Goal: Task Accomplishment & Management: Manage account settings

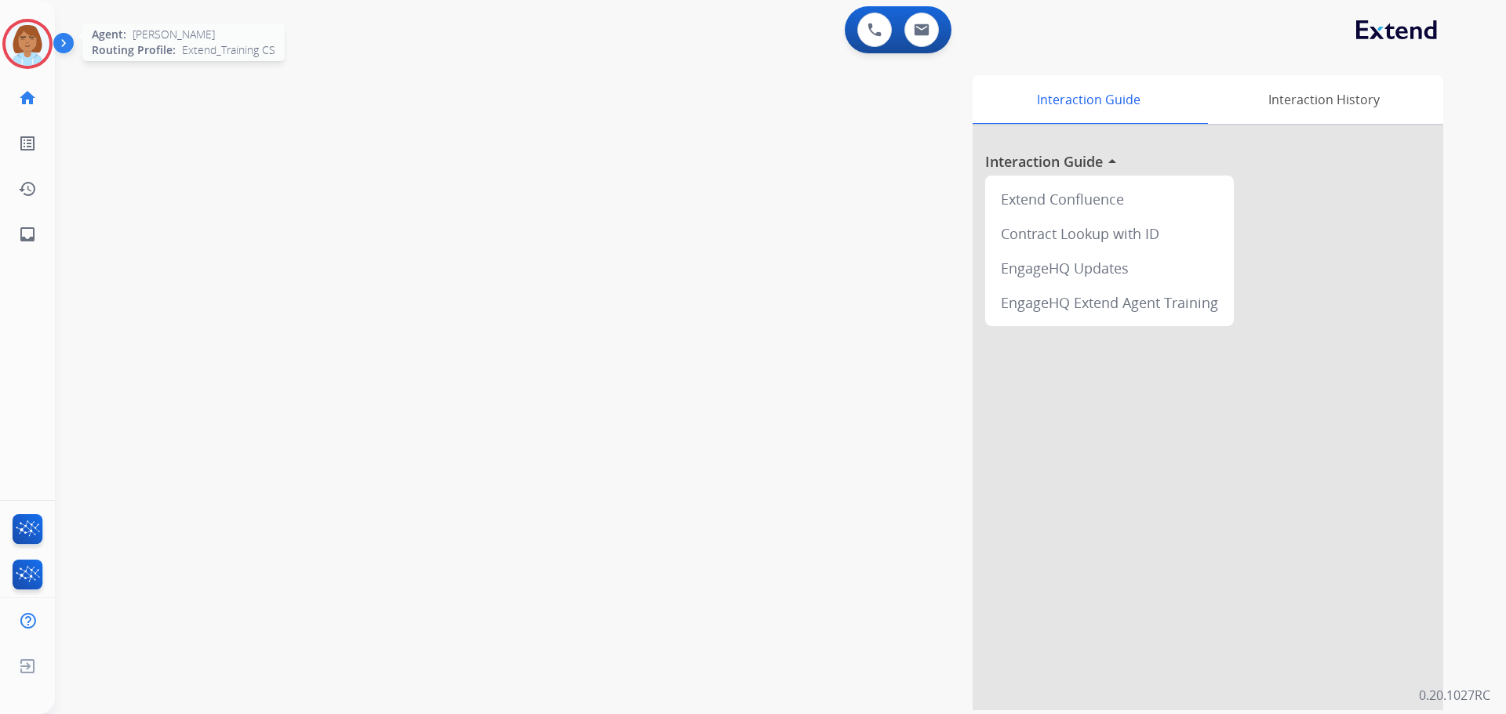
click at [45, 45] on img at bounding box center [27, 44] width 44 height 44
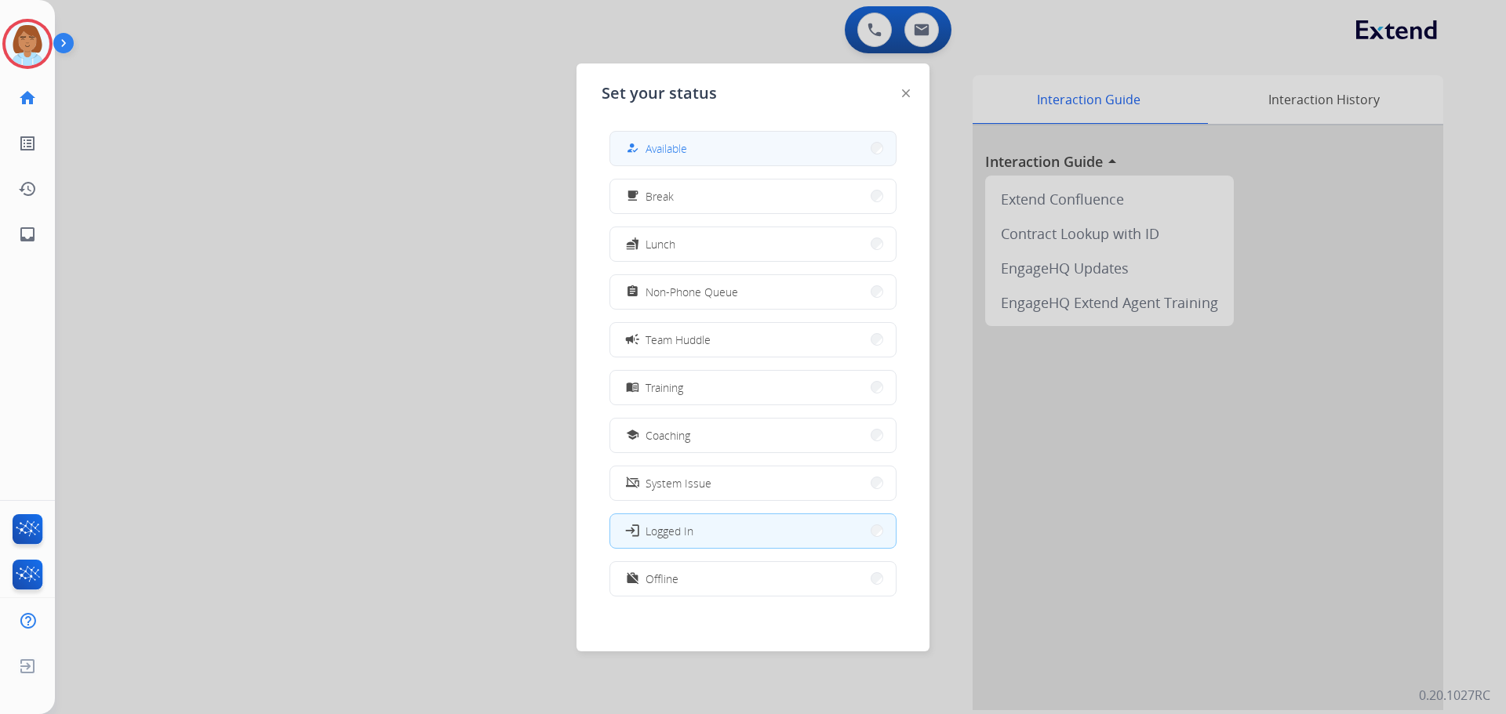
click at [786, 144] on button "how_to_reg Available" at bounding box center [752, 149] width 285 height 34
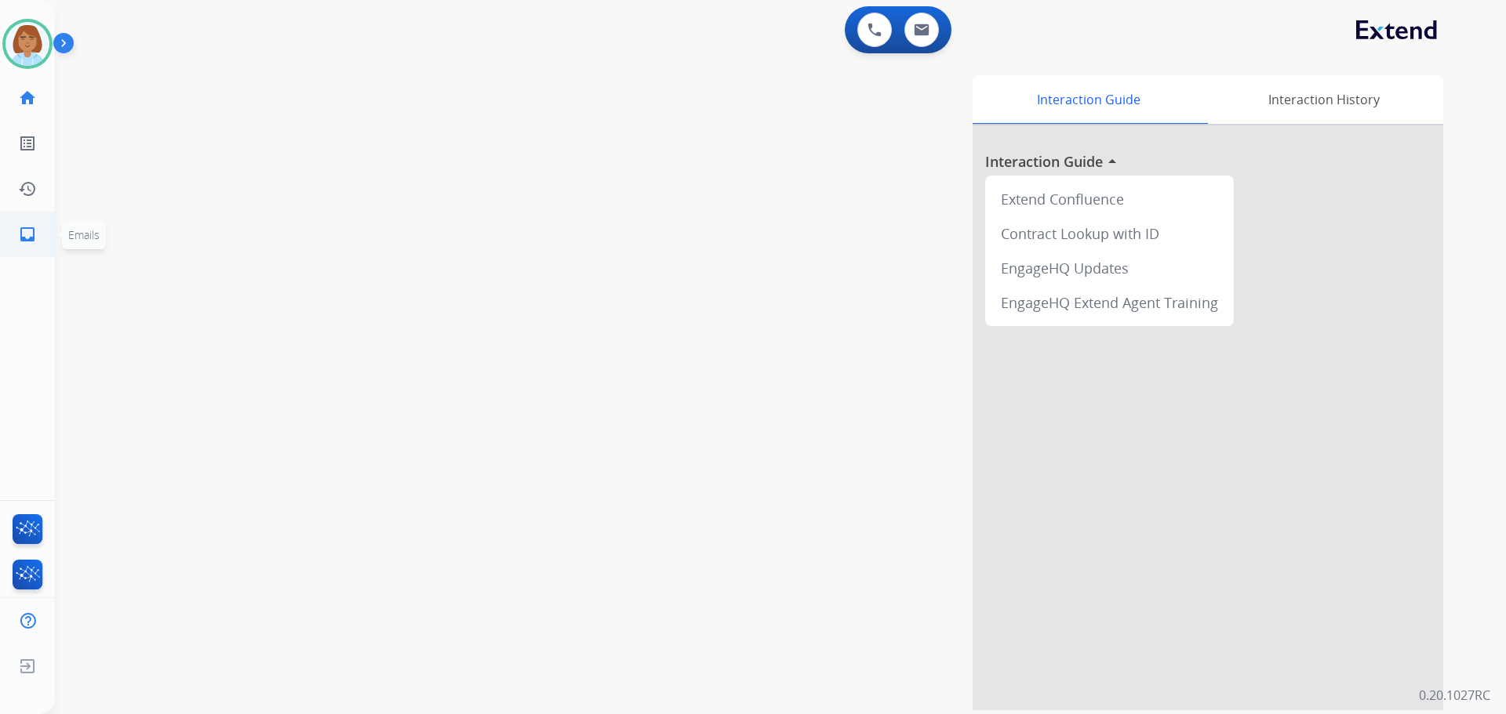
click at [43, 246] on link "inbox Emails" at bounding box center [27, 235] width 44 height 44
select select "**********"
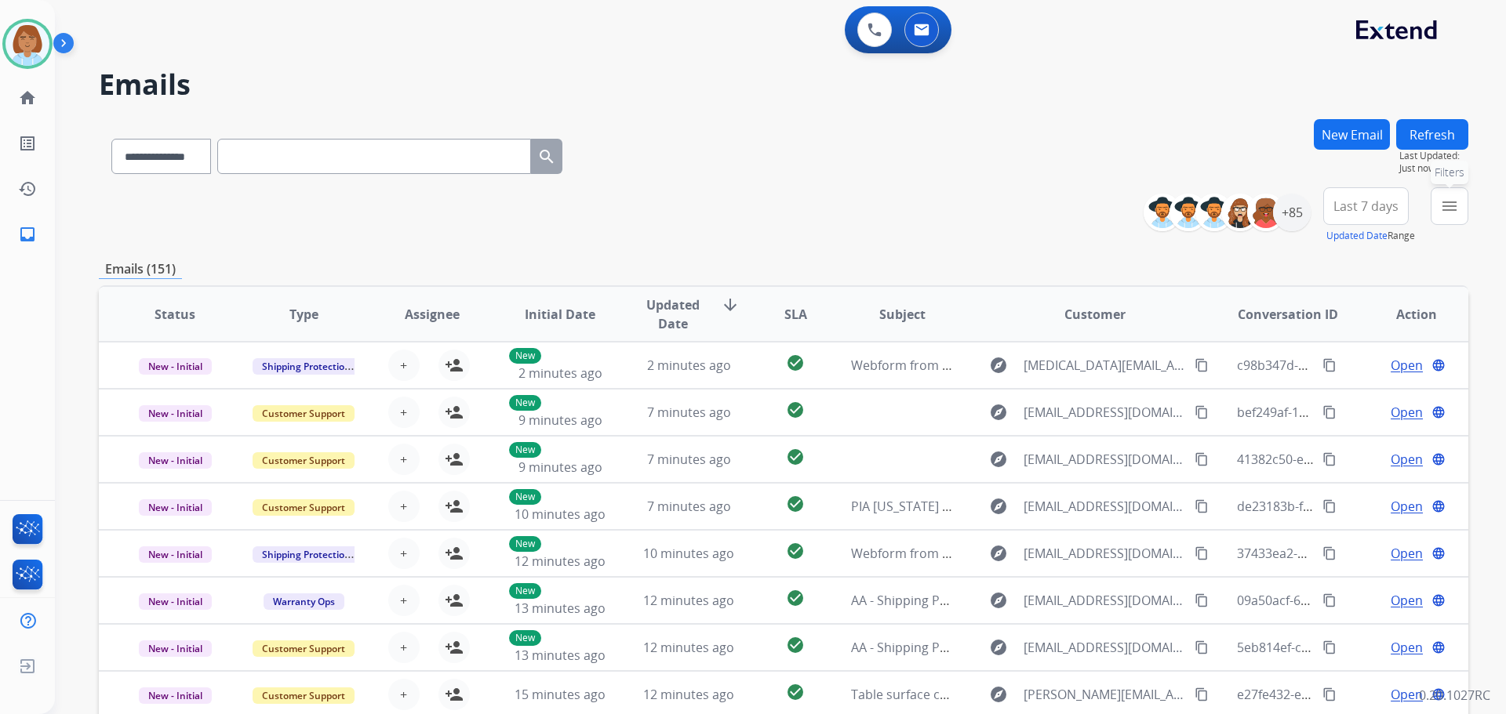
click at [1462, 215] on button "menu Filters" at bounding box center [1450, 206] width 38 height 38
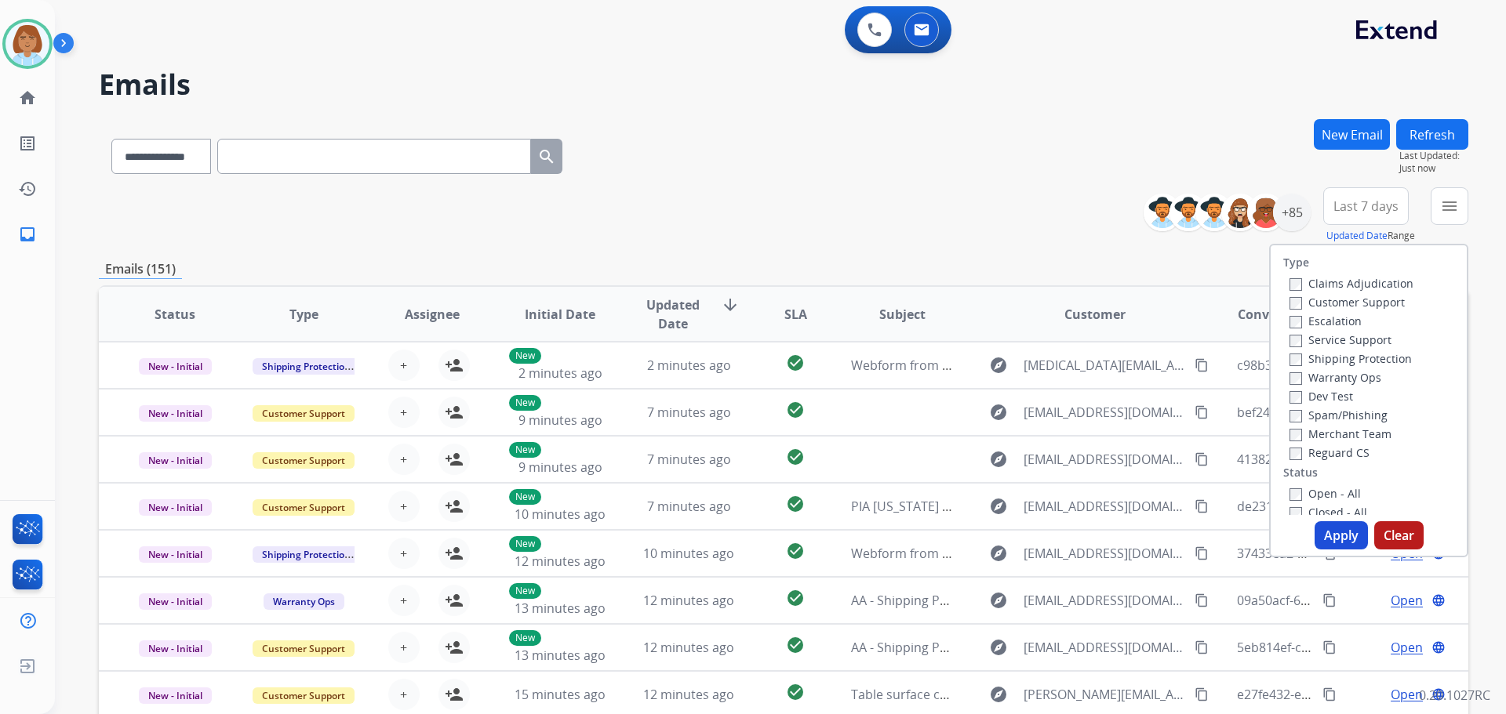
click at [1293, 273] on div "Type Claims Adjudication Customer Support Escalation Service Support Shipping P…" at bounding box center [1369, 380] width 196 height 270
click at [1292, 307] on label "Customer Support" at bounding box center [1346, 302] width 115 height 15
click at [1292, 356] on label "Shipping Protection" at bounding box center [1350, 358] width 122 height 15
click at [1299, 456] on label "Reguard CS" at bounding box center [1329, 452] width 80 height 15
click at [1321, 529] on button "Apply" at bounding box center [1340, 536] width 53 height 28
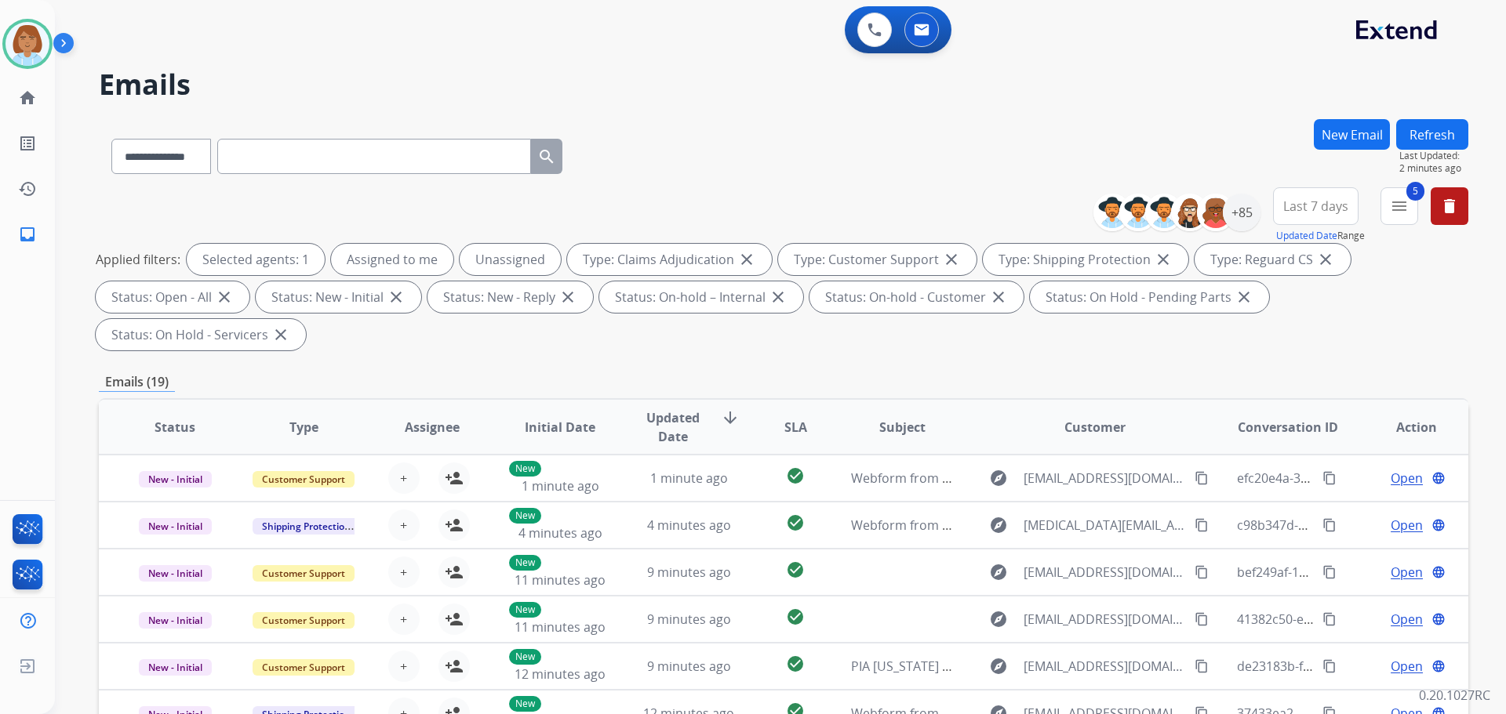
drag, startPoint x: 1317, startPoint y: 518, endPoint x: 847, endPoint y: 208, distance: 562.7
click at [847, 208] on div "**********" at bounding box center [783, 271] width 1369 height 169
click at [1215, 209] on img at bounding box center [1215, 212] width 31 height 31
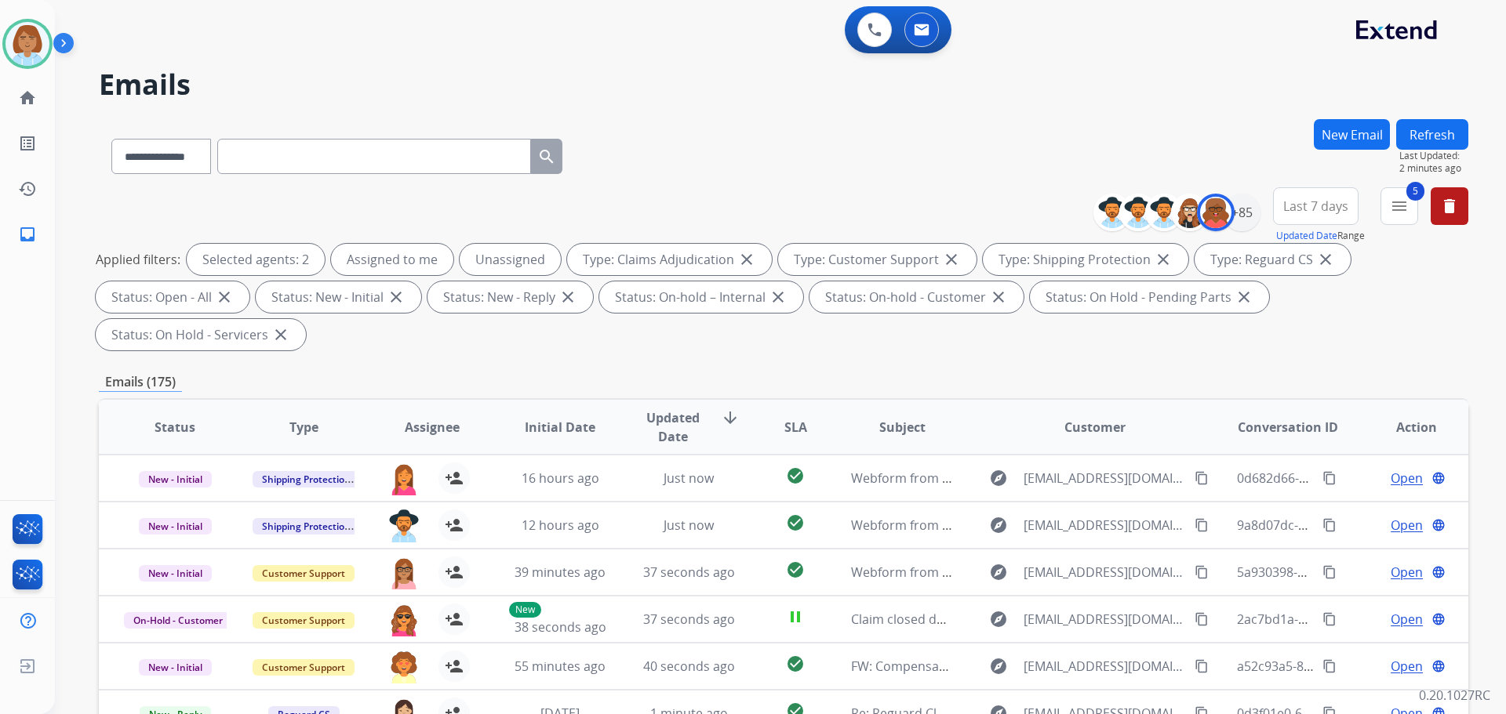
click at [1253, 226] on div "+85" at bounding box center [1182, 213] width 155 height 38
click at [1245, 224] on div "+85" at bounding box center [1242, 213] width 38 height 38
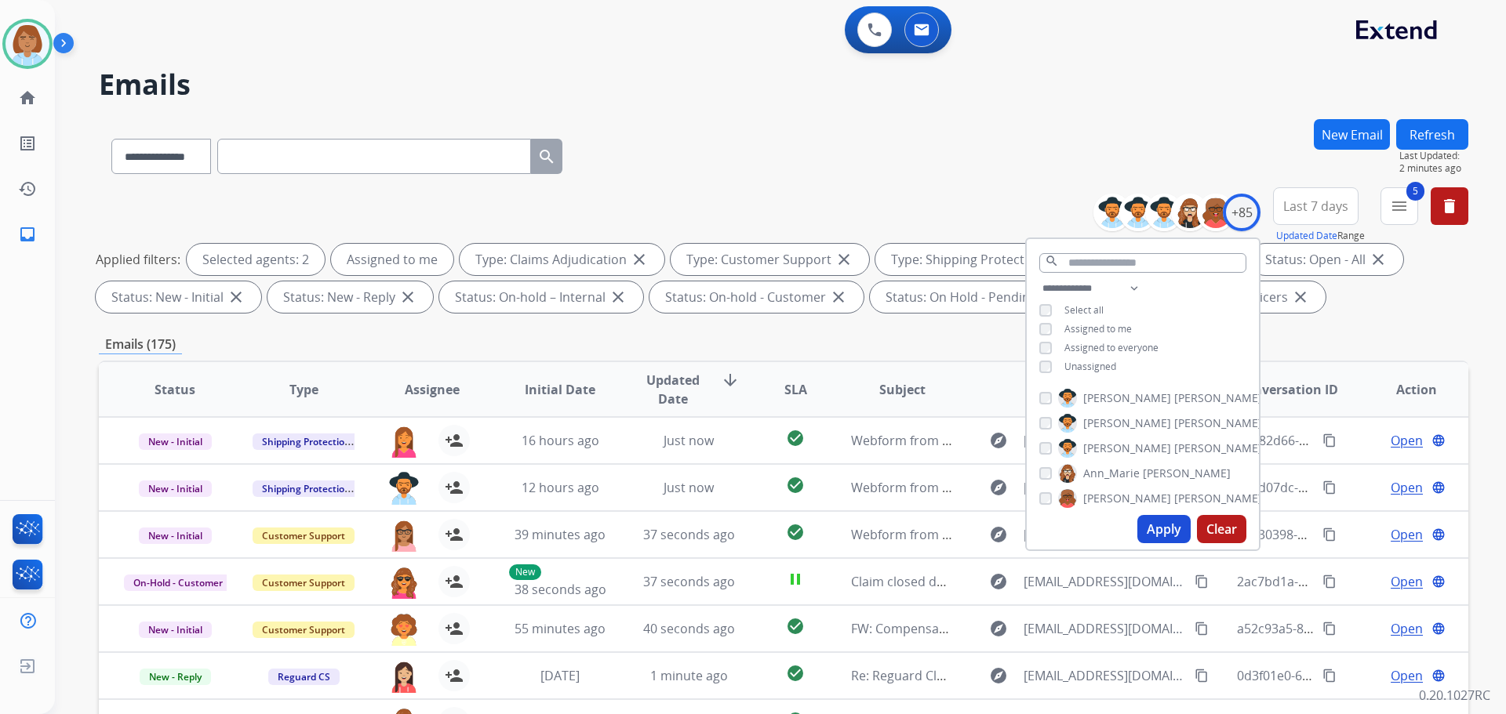
click at [1159, 531] on button "Apply" at bounding box center [1163, 529] width 53 height 28
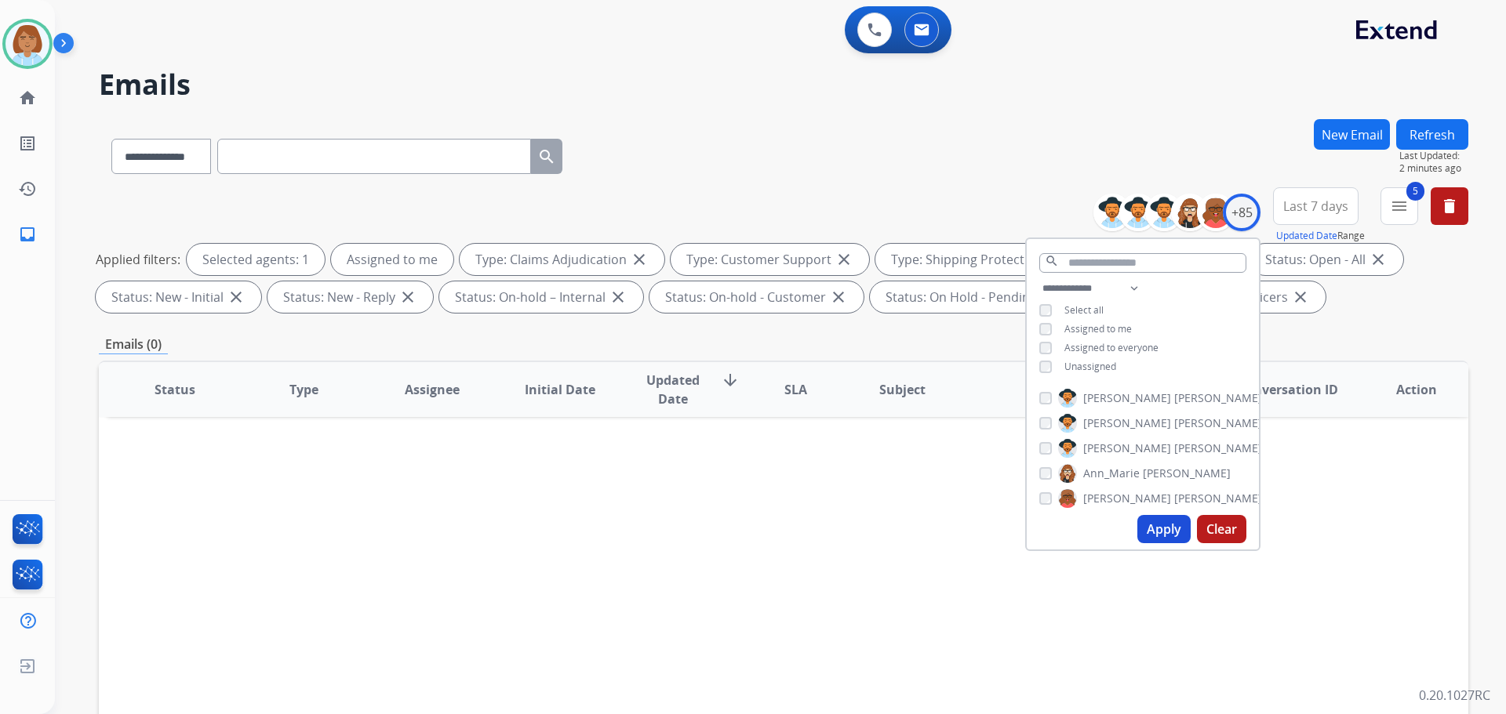
click at [1084, 371] on span "Unassigned" at bounding box center [1090, 366] width 52 height 13
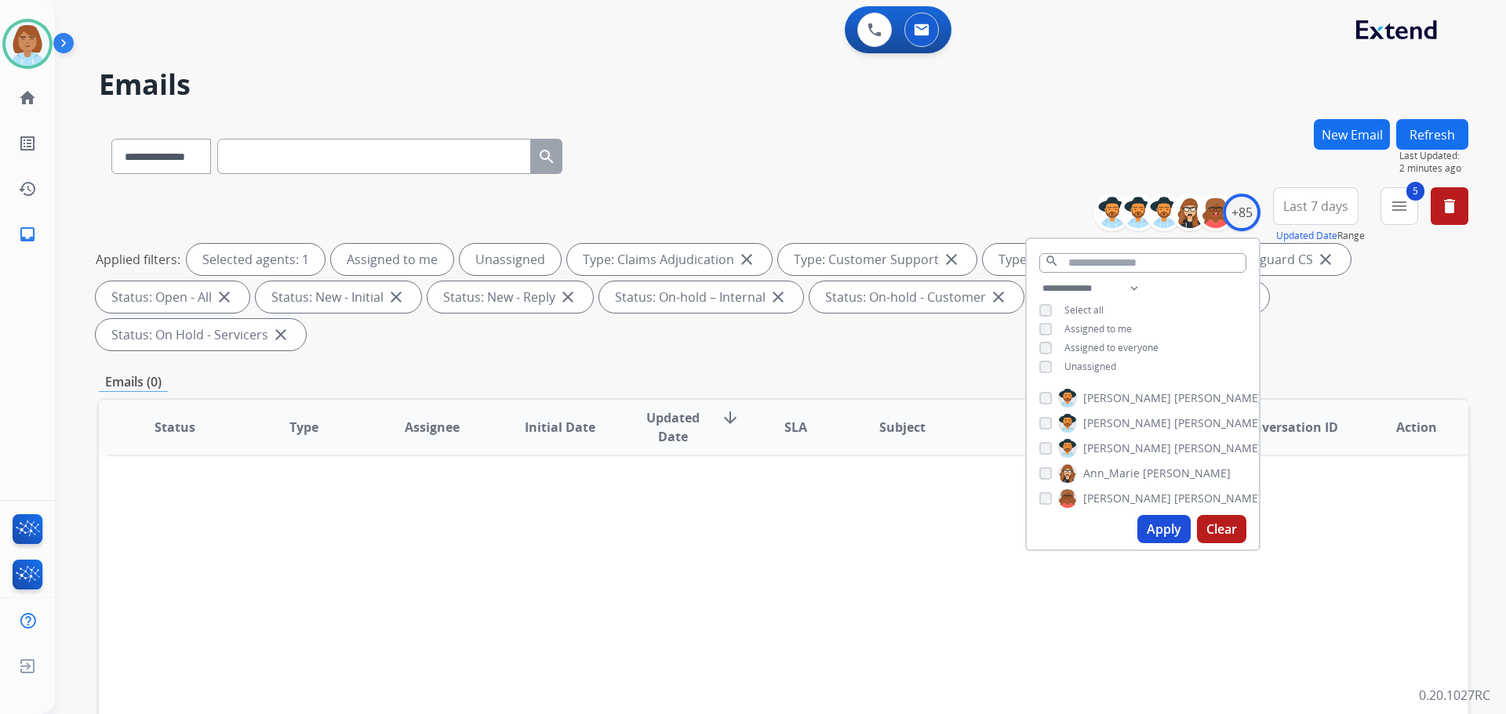
click at [1168, 536] on button "Apply" at bounding box center [1163, 529] width 53 height 28
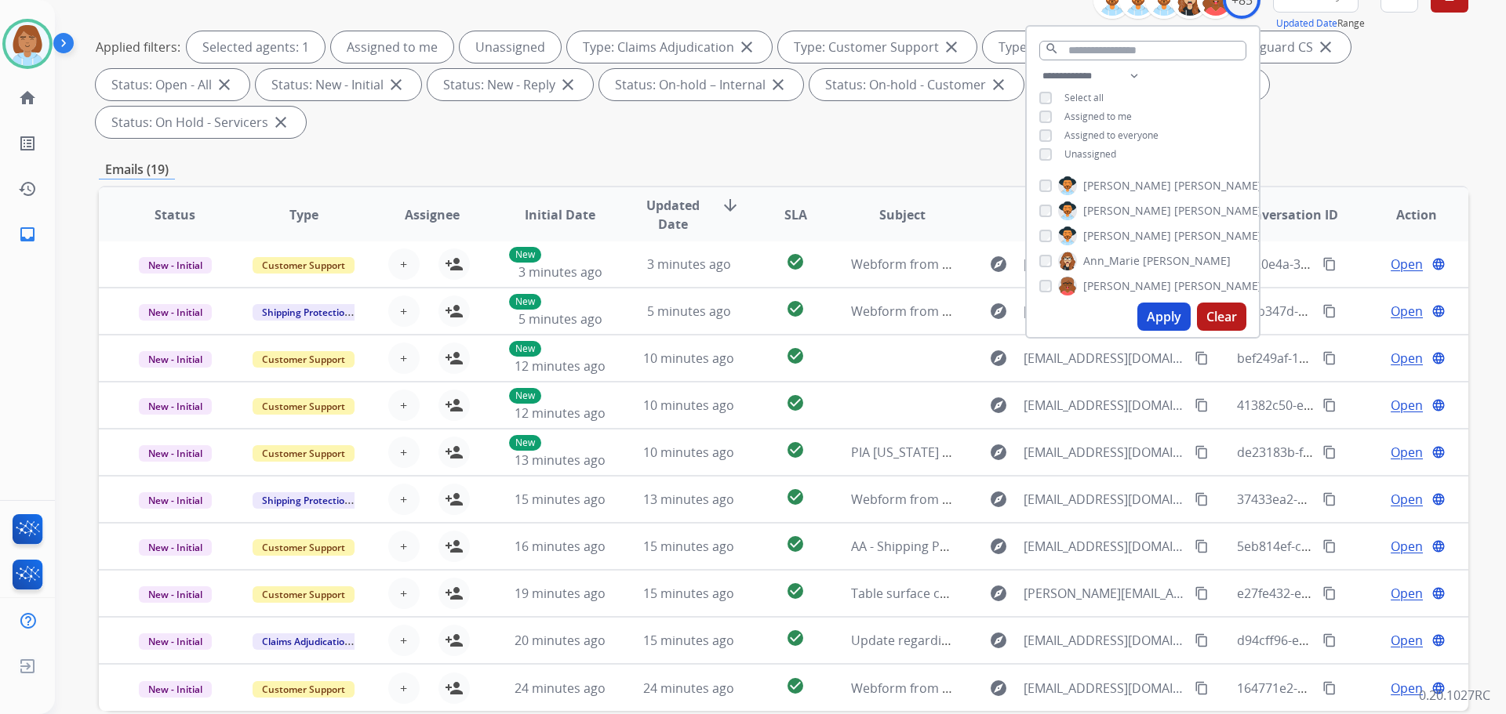
scroll to position [235, 0]
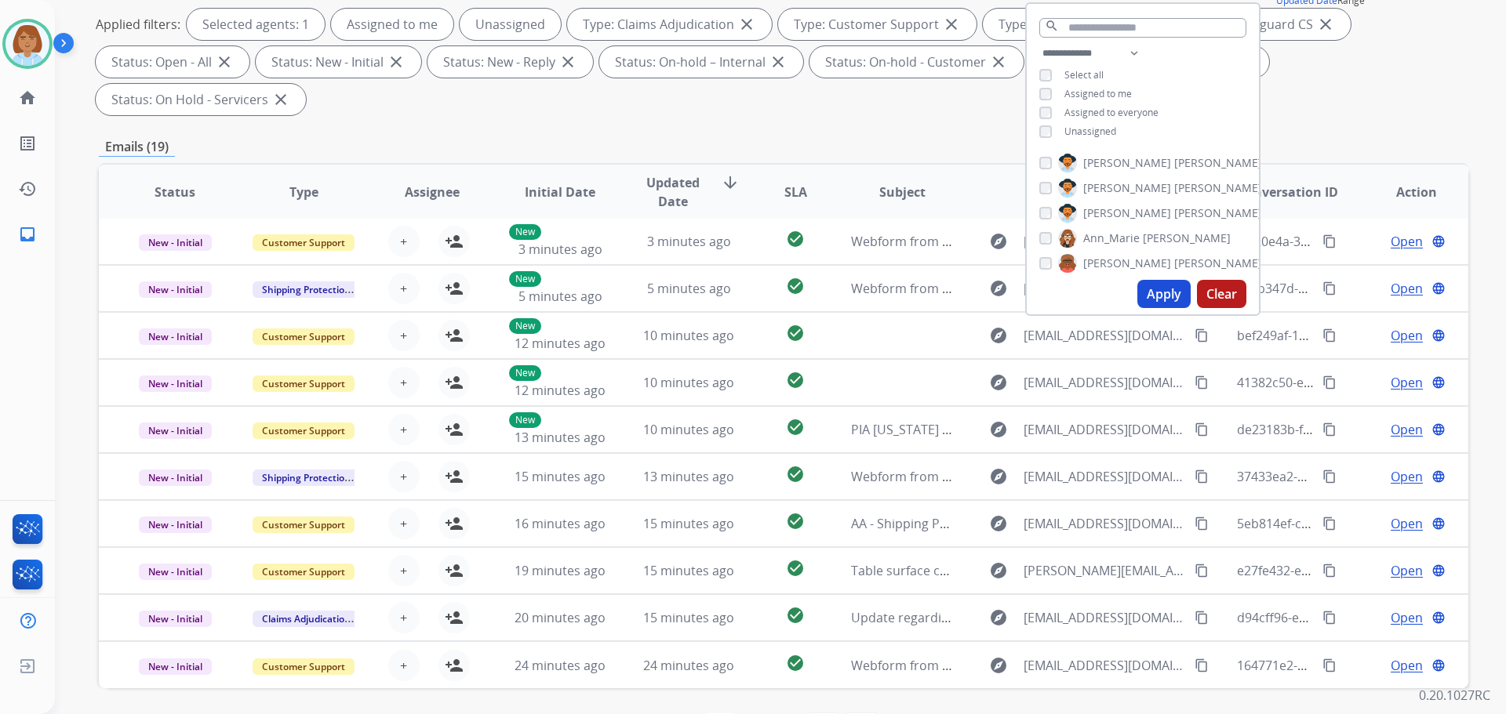
click at [855, 127] on div "**********" at bounding box center [783, 327] width 1369 height 886
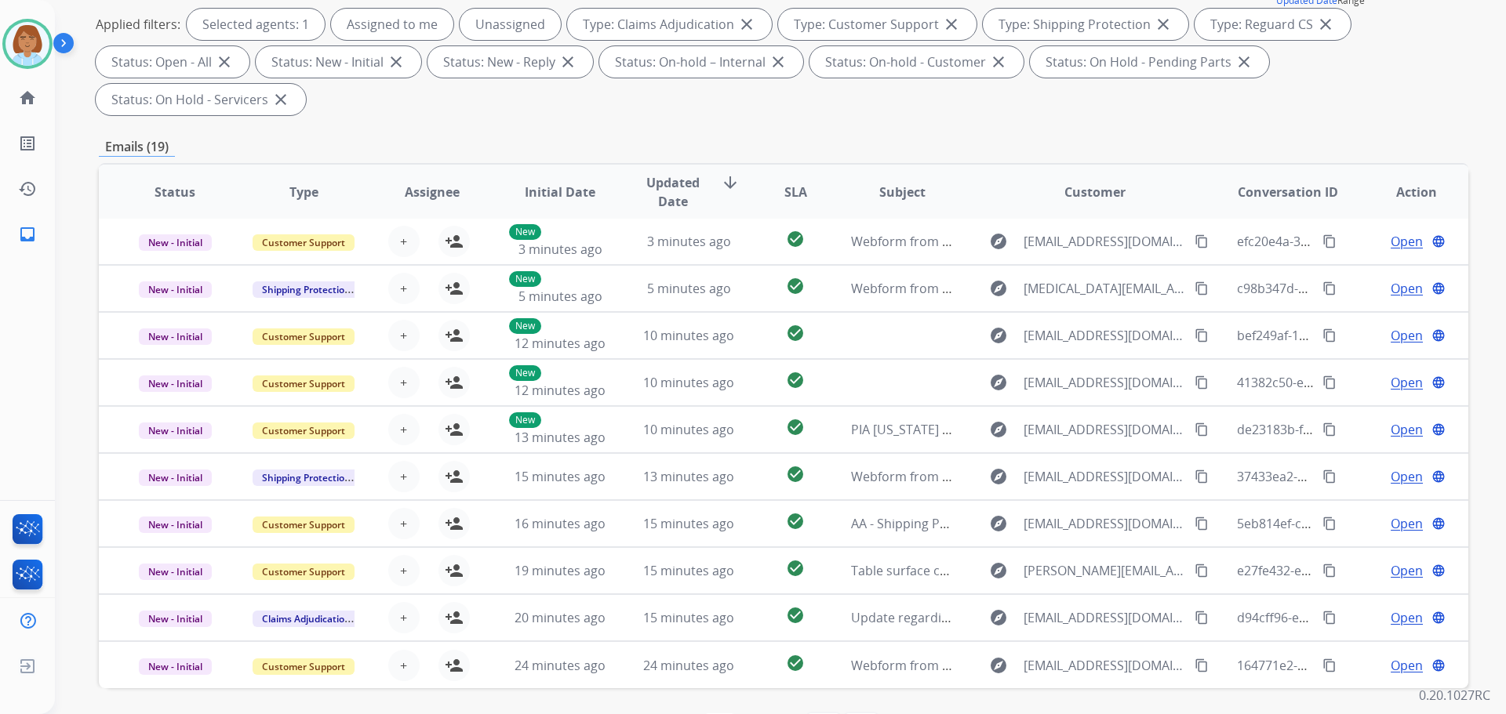
scroll to position [0, 0]
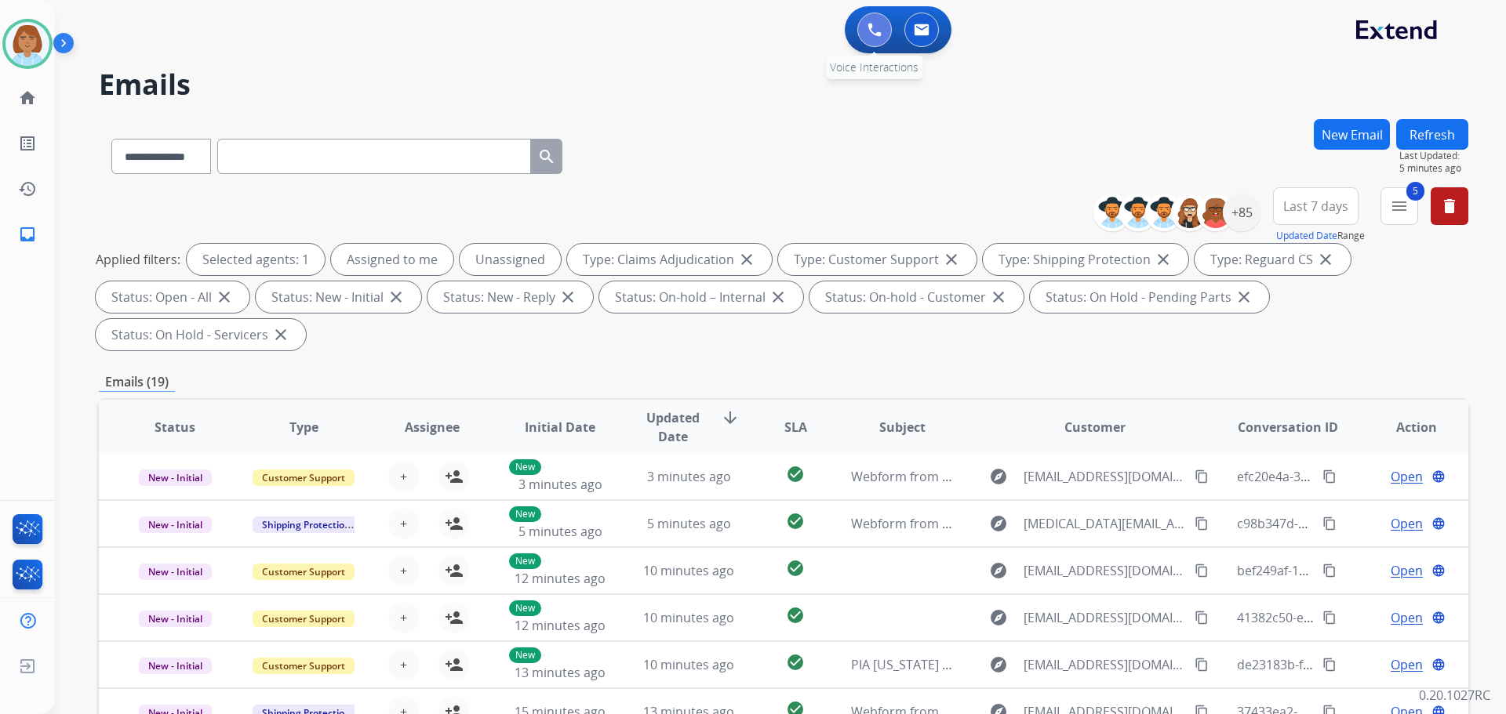
click at [880, 43] on button at bounding box center [874, 30] width 35 height 35
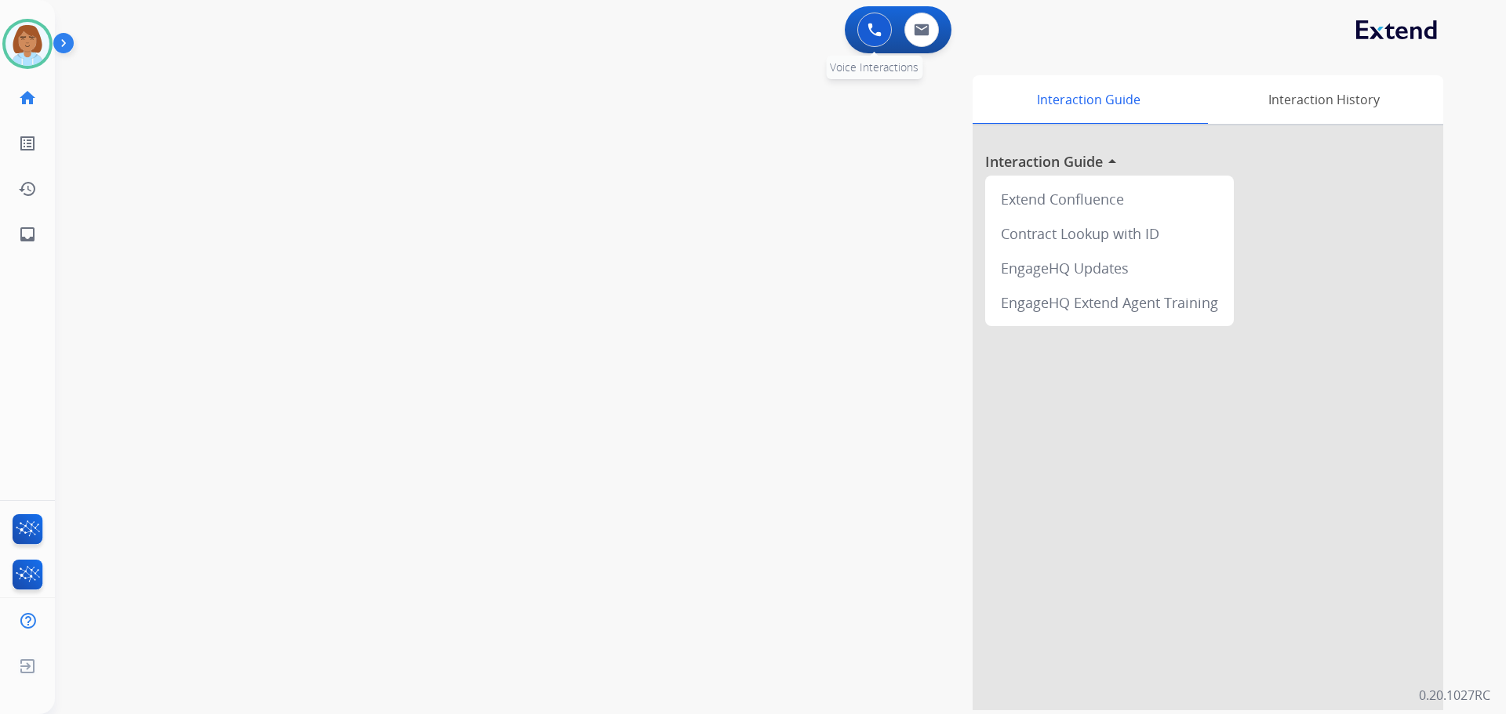
click at [878, 35] on img at bounding box center [874, 30] width 14 height 14
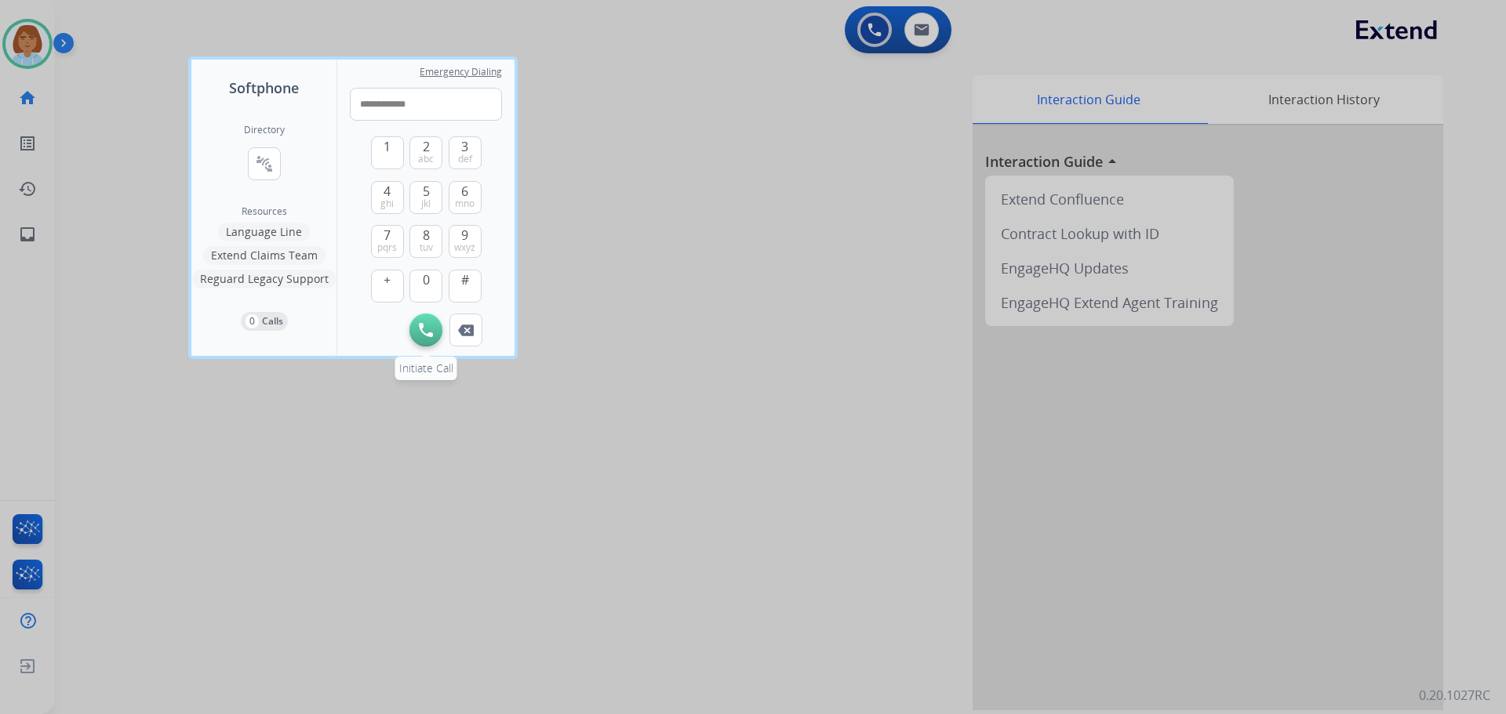
type input "**********"
click at [431, 327] on img at bounding box center [426, 330] width 14 height 14
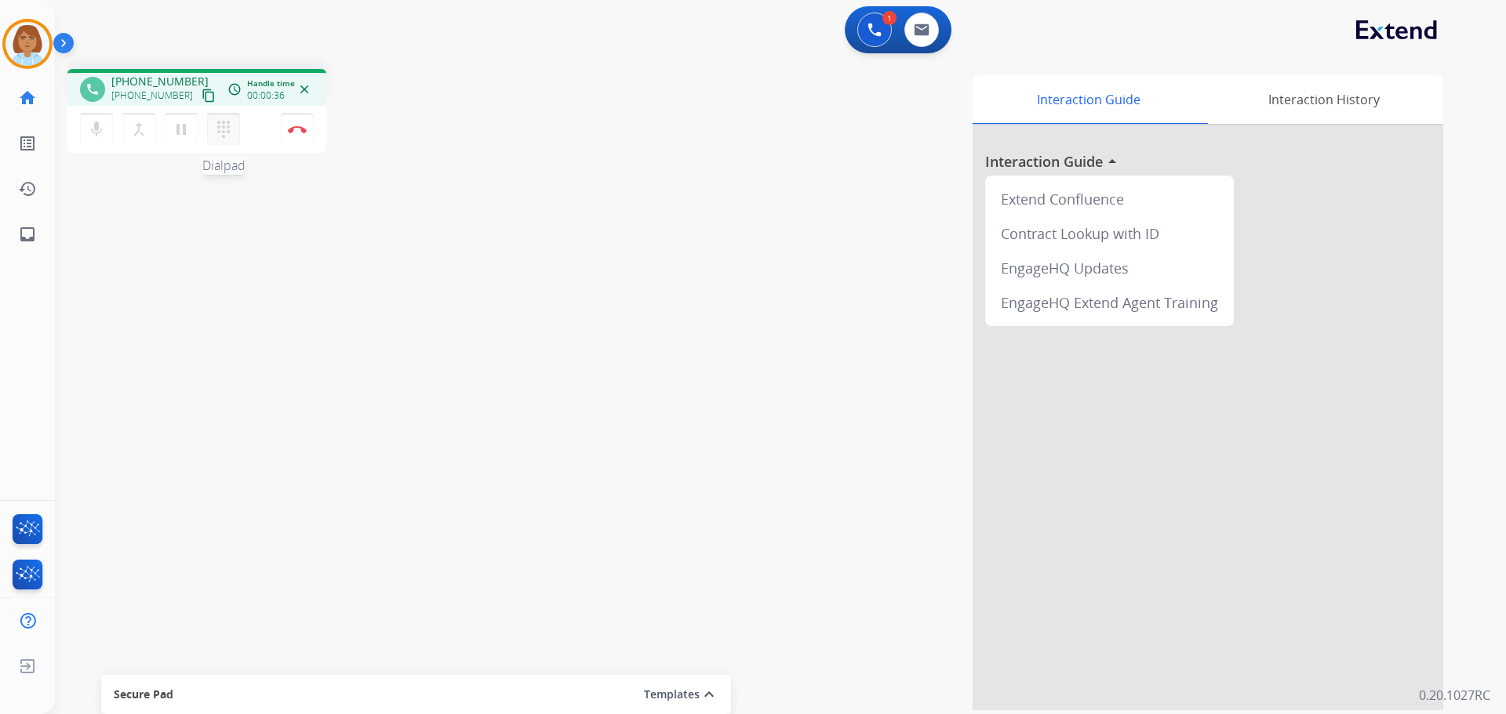
click at [220, 139] on button "dialpad Dialpad" at bounding box center [223, 129] width 33 height 33
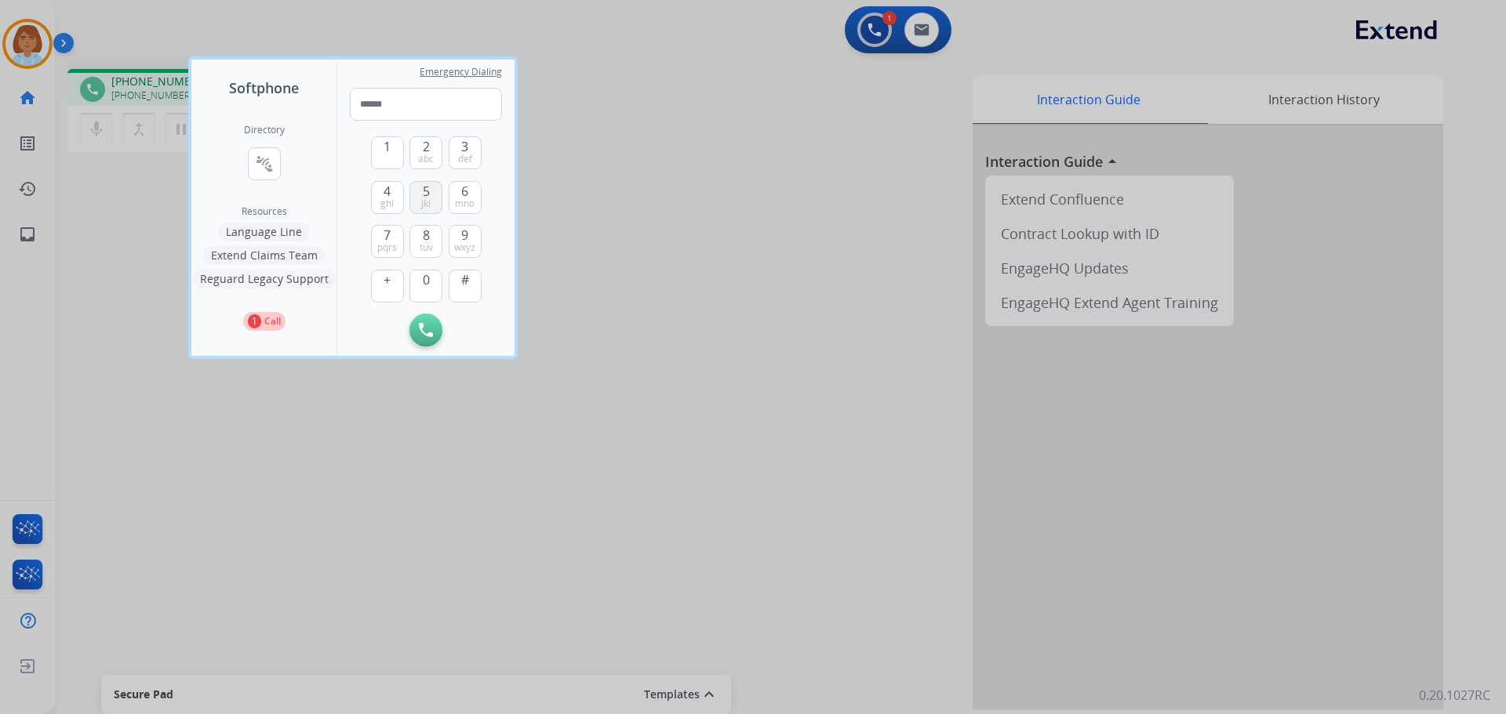
click at [424, 202] on span "jkl" at bounding box center [425, 204] width 9 height 13
type input "*"
click at [787, 284] on div at bounding box center [753, 357] width 1506 height 714
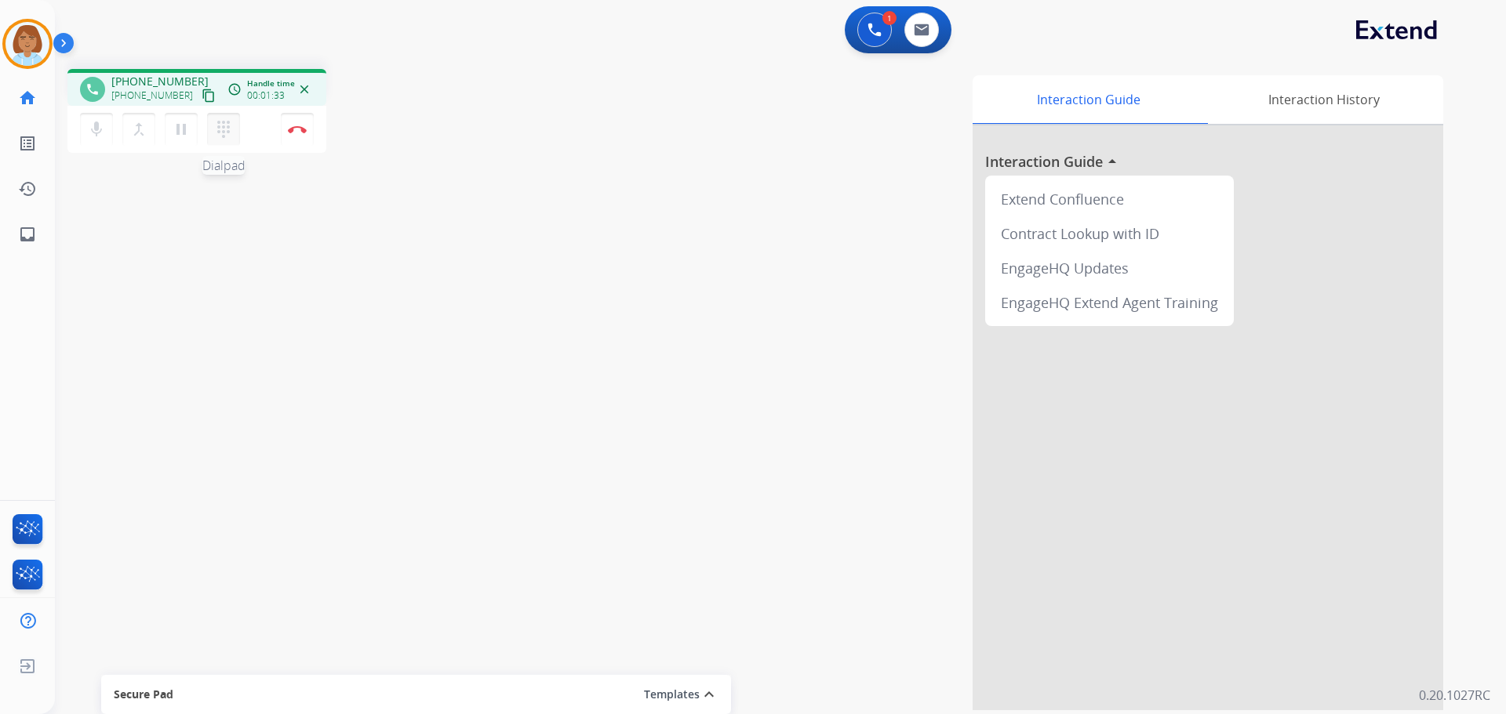
click at [230, 129] on mat-icon "dialpad" at bounding box center [223, 129] width 19 height 19
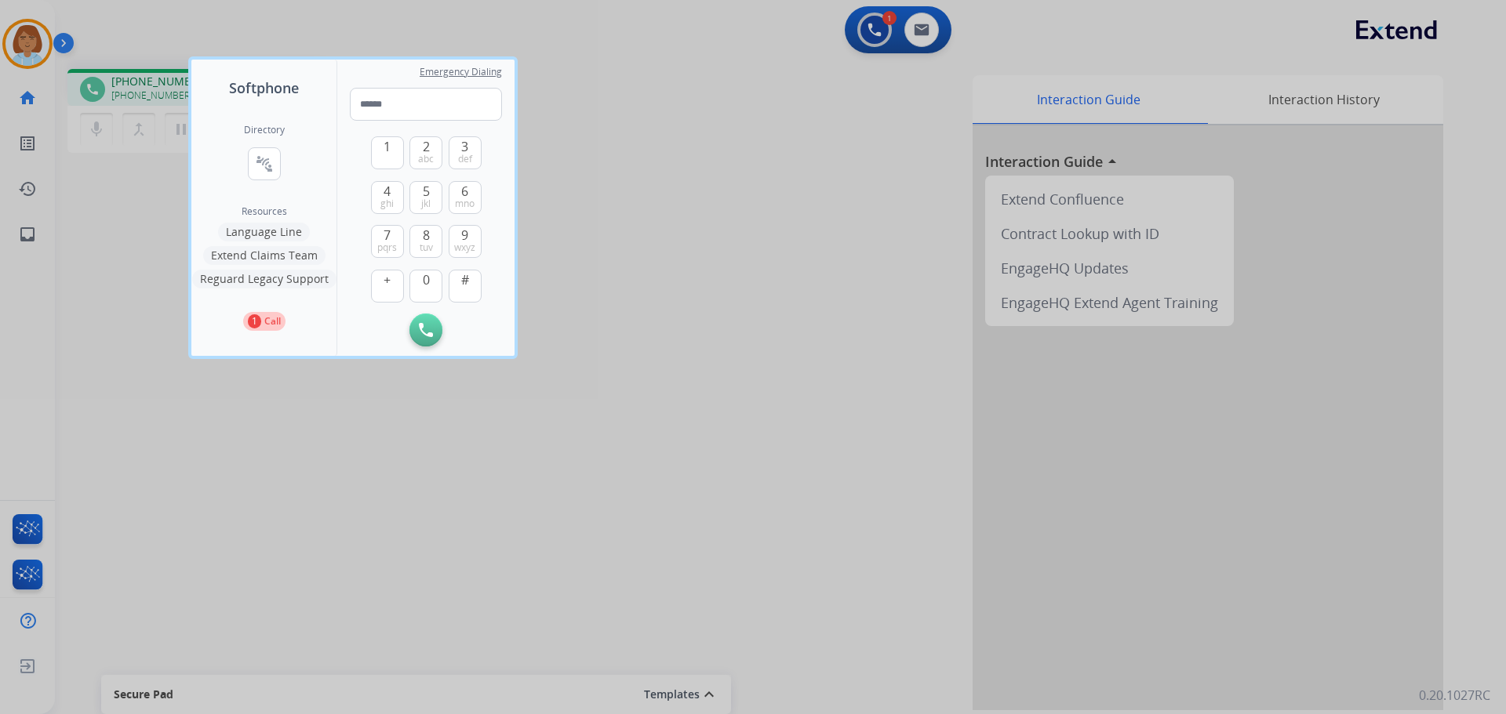
click at [680, 235] on div at bounding box center [753, 357] width 1506 height 714
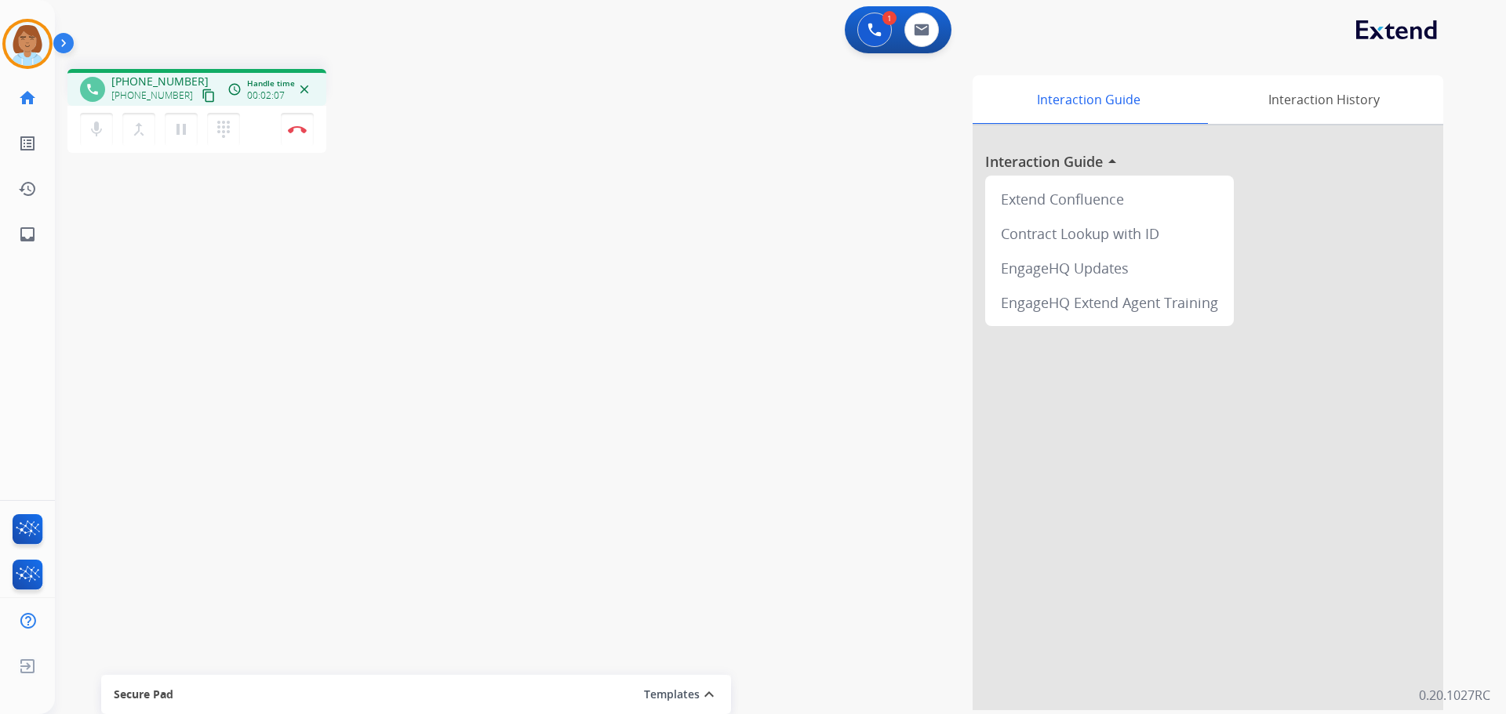
click at [917, 48] on div "1 Voice Interactions 0 Email Interactions" at bounding box center [898, 29] width 107 height 47
click at [922, 29] on img at bounding box center [922, 30] width 16 height 13
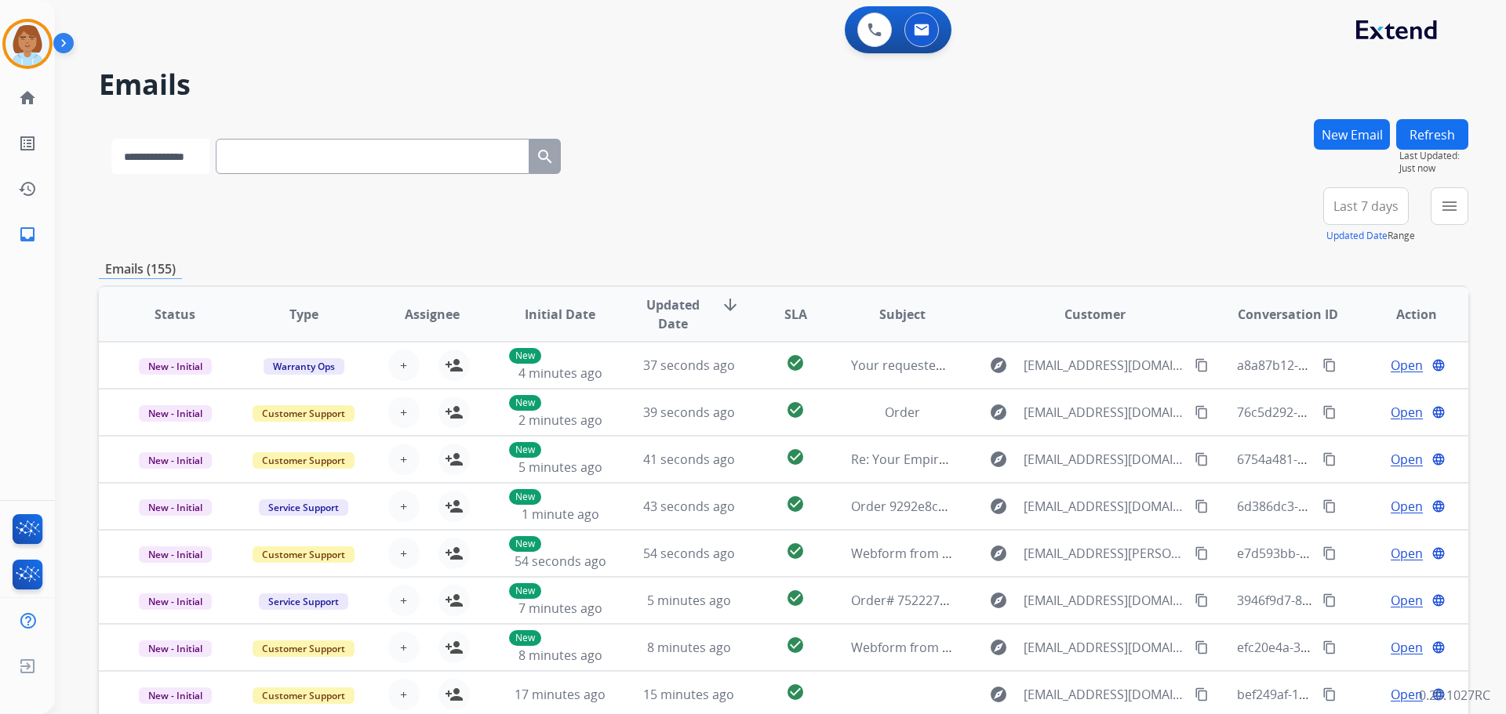
drag, startPoint x: 358, startPoint y: 169, endPoint x: 226, endPoint y: 159, distance: 132.9
click at [209, 159] on select "**********" at bounding box center [160, 156] width 98 height 35
select select "**********"
click at [111, 139] on select "**********" at bounding box center [160, 156] width 98 height 35
click at [38, 55] on img at bounding box center [27, 44] width 44 height 44
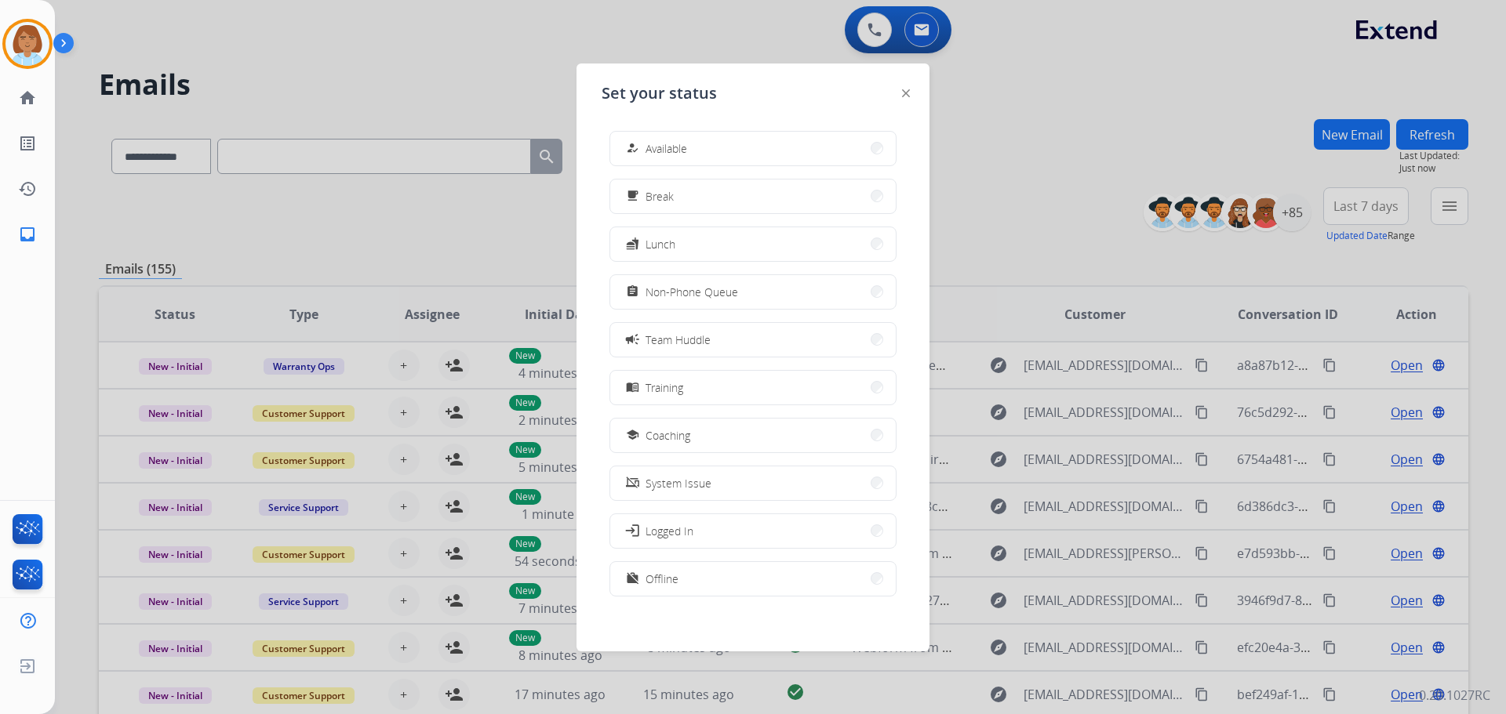
click at [706, 28] on div at bounding box center [753, 357] width 1506 height 714
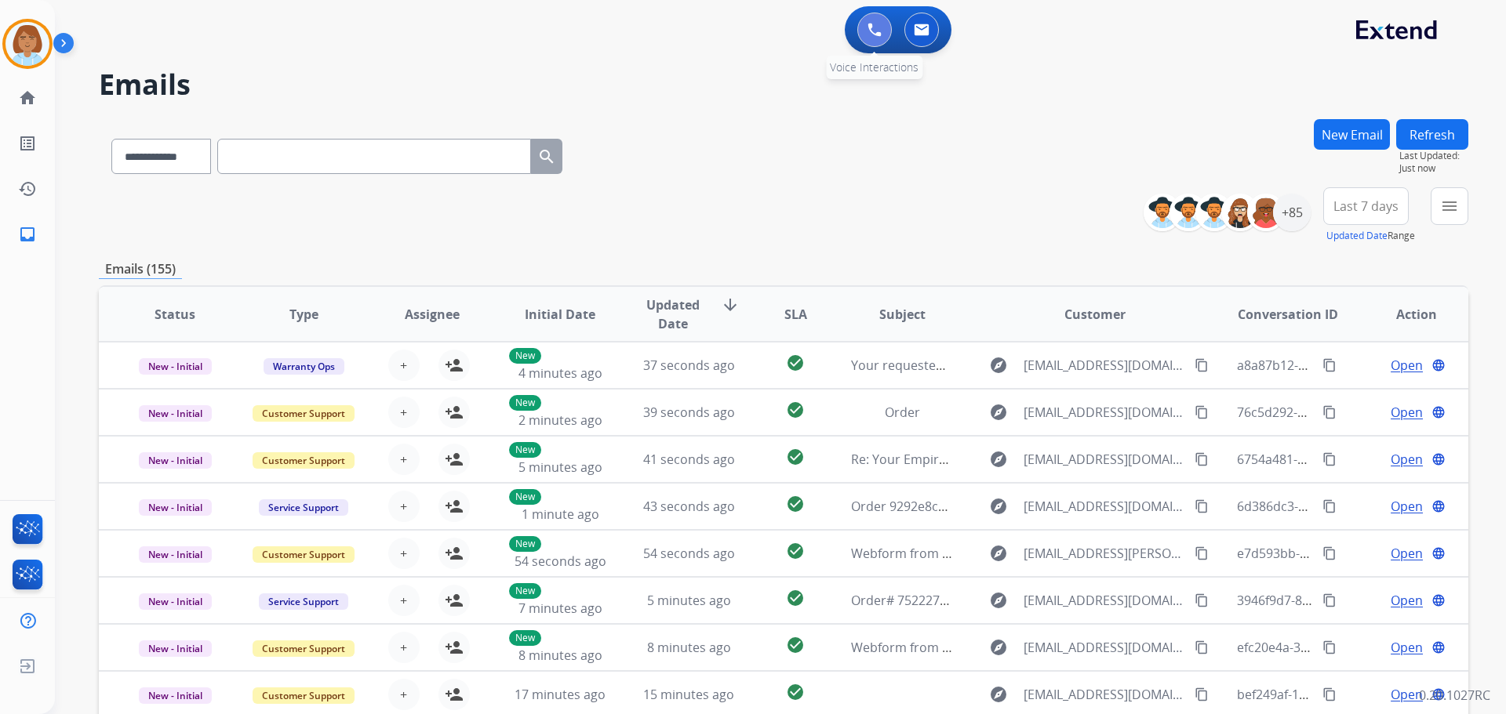
click at [880, 29] on img at bounding box center [874, 30] width 14 height 14
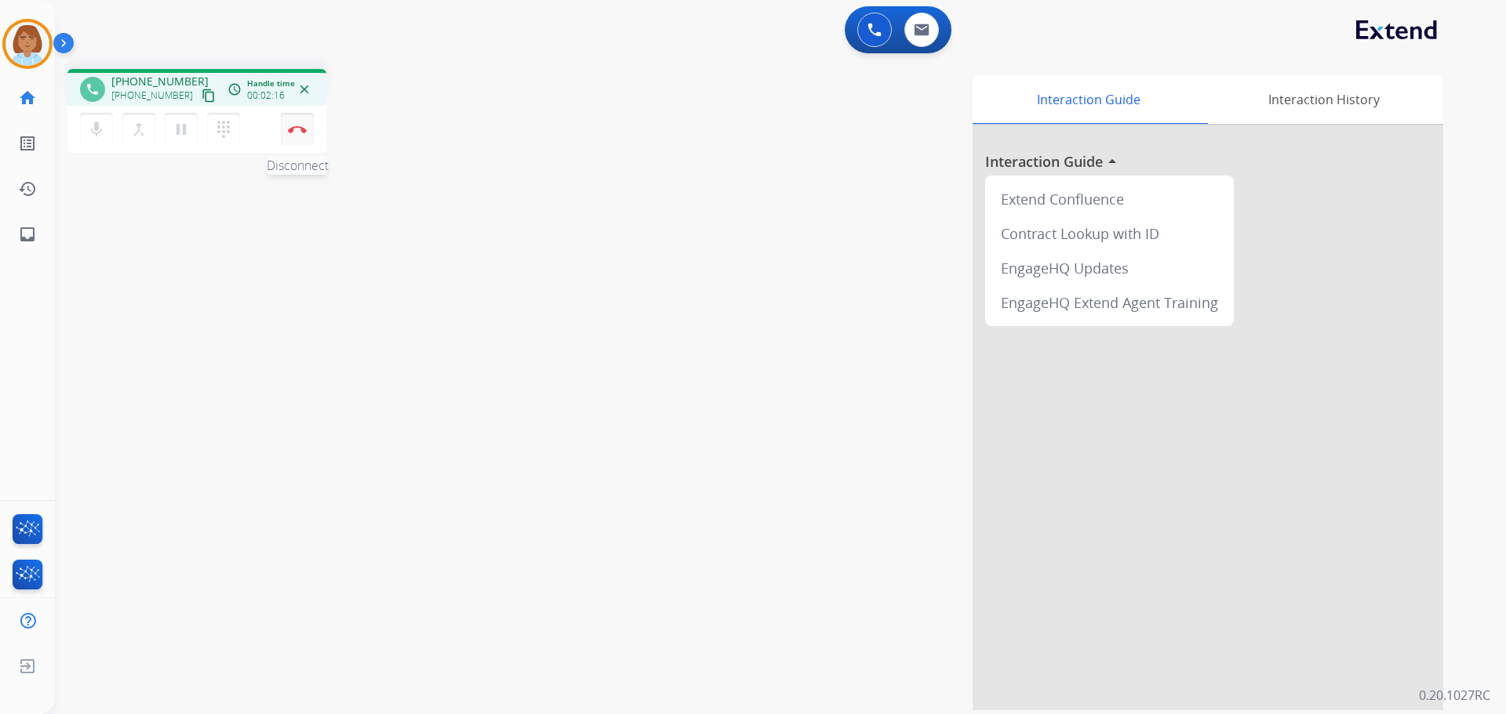
click at [304, 136] on button "Disconnect" at bounding box center [297, 129] width 33 height 33
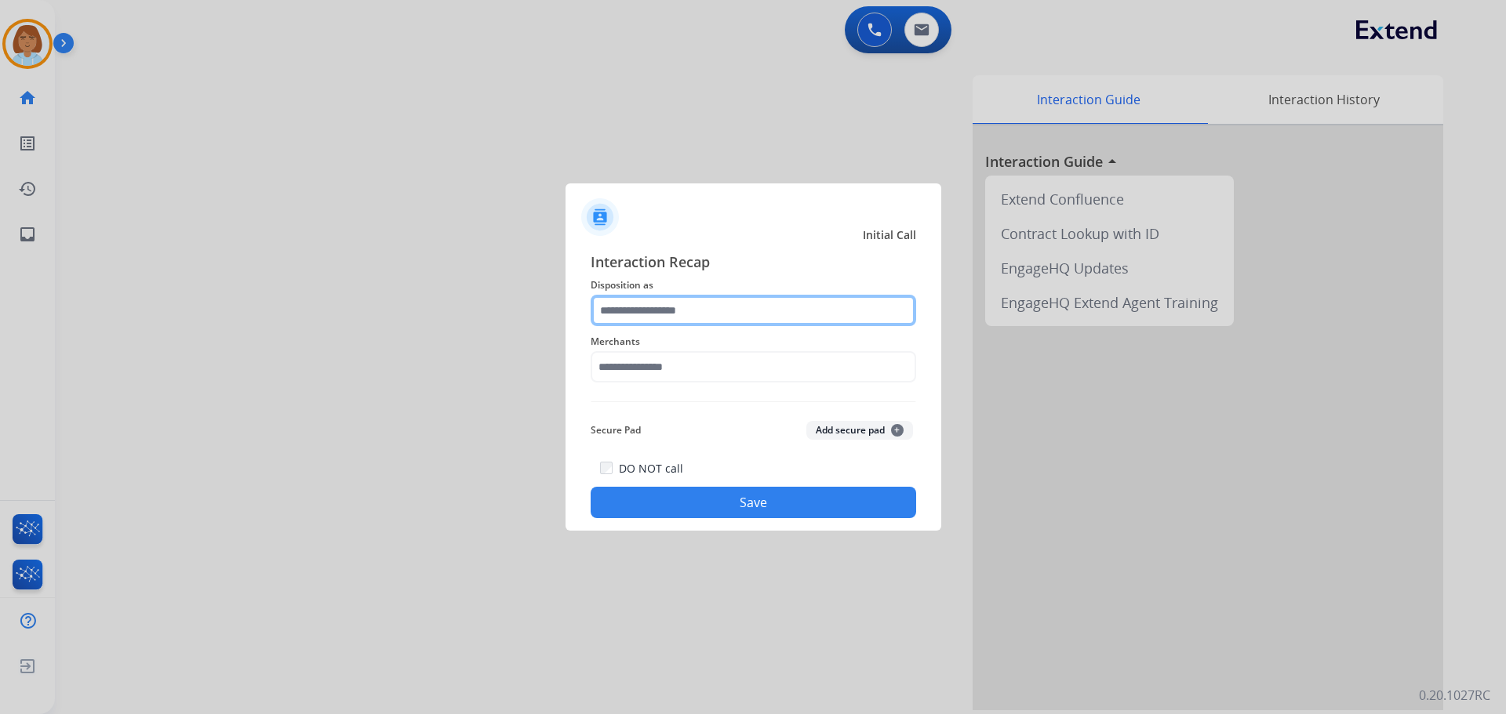
click at [714, 296] on input "text" at bounding box center [753, 310] width 325 height 31
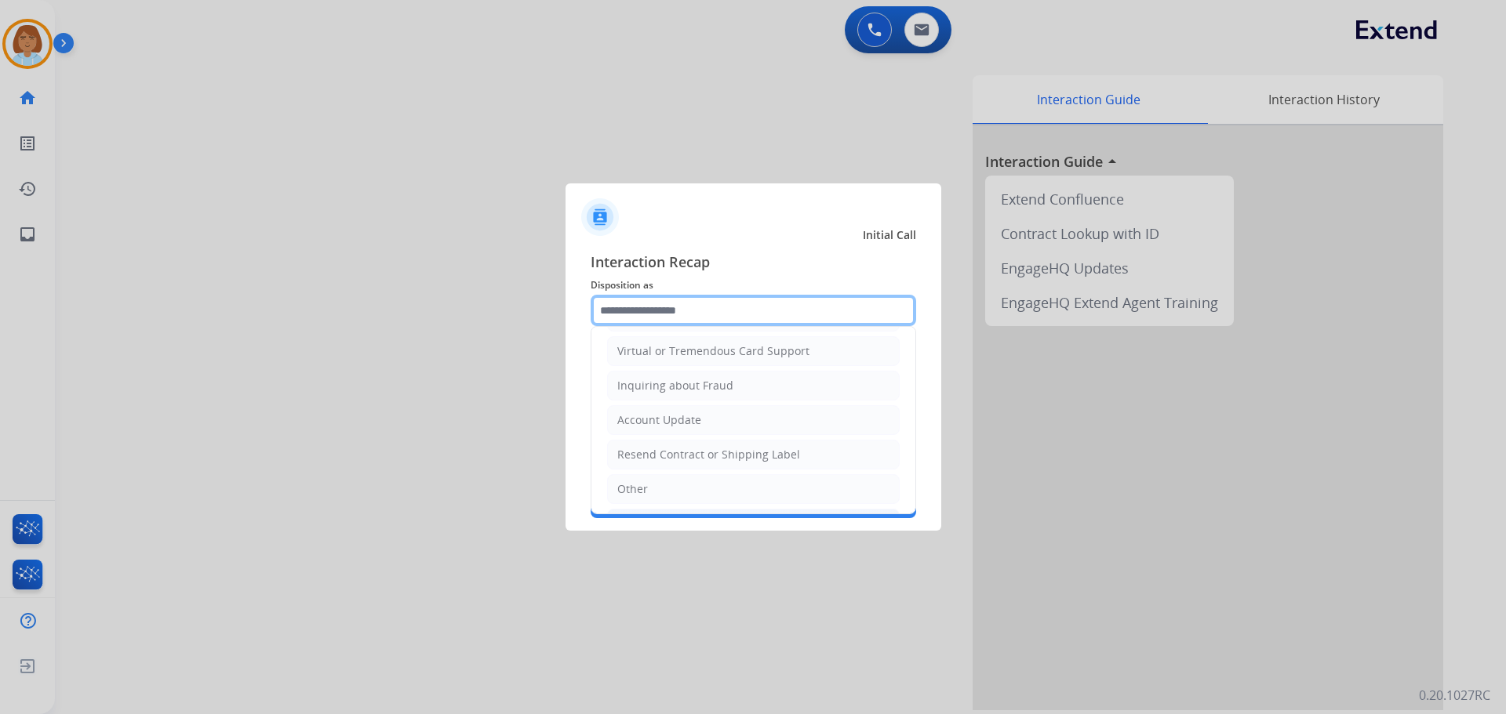
scroll to position [314, 0]
drag, startPoint x: 683, startPoint y: 317, endPoint x: 684, endPoint y: 347, distance: 30.6
click at [683, 318] on input "text" at bounding box center [753, 310] width 325 height 31
click at [683, 384] on li "Other" at bounding box center [753, 384] width 293 height 30
type input "*****"
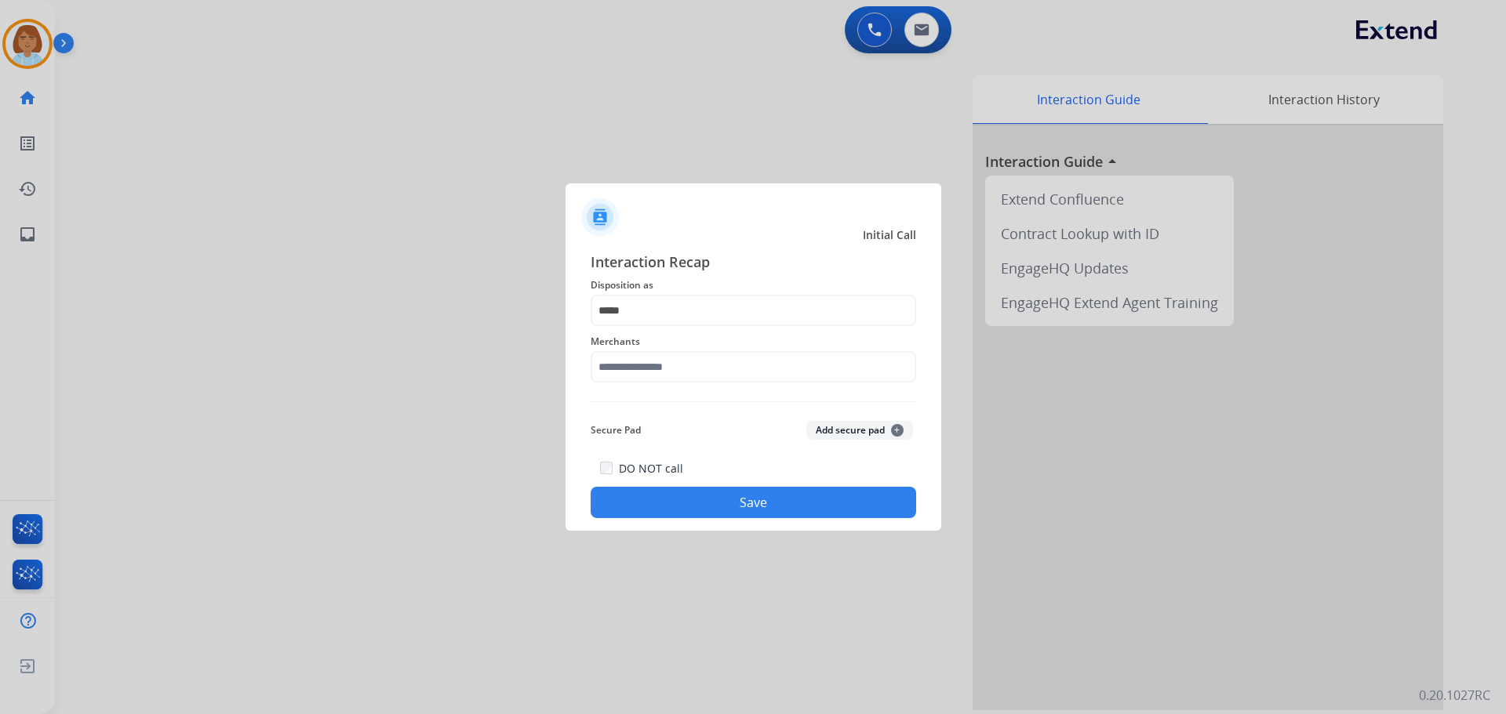
click at [683, 384] on div "Merchants" at bounding box center [753, 357] width 325 height 63
click at [684, 372] on input "text" at bounding box center [753, 366] width 325 height 31
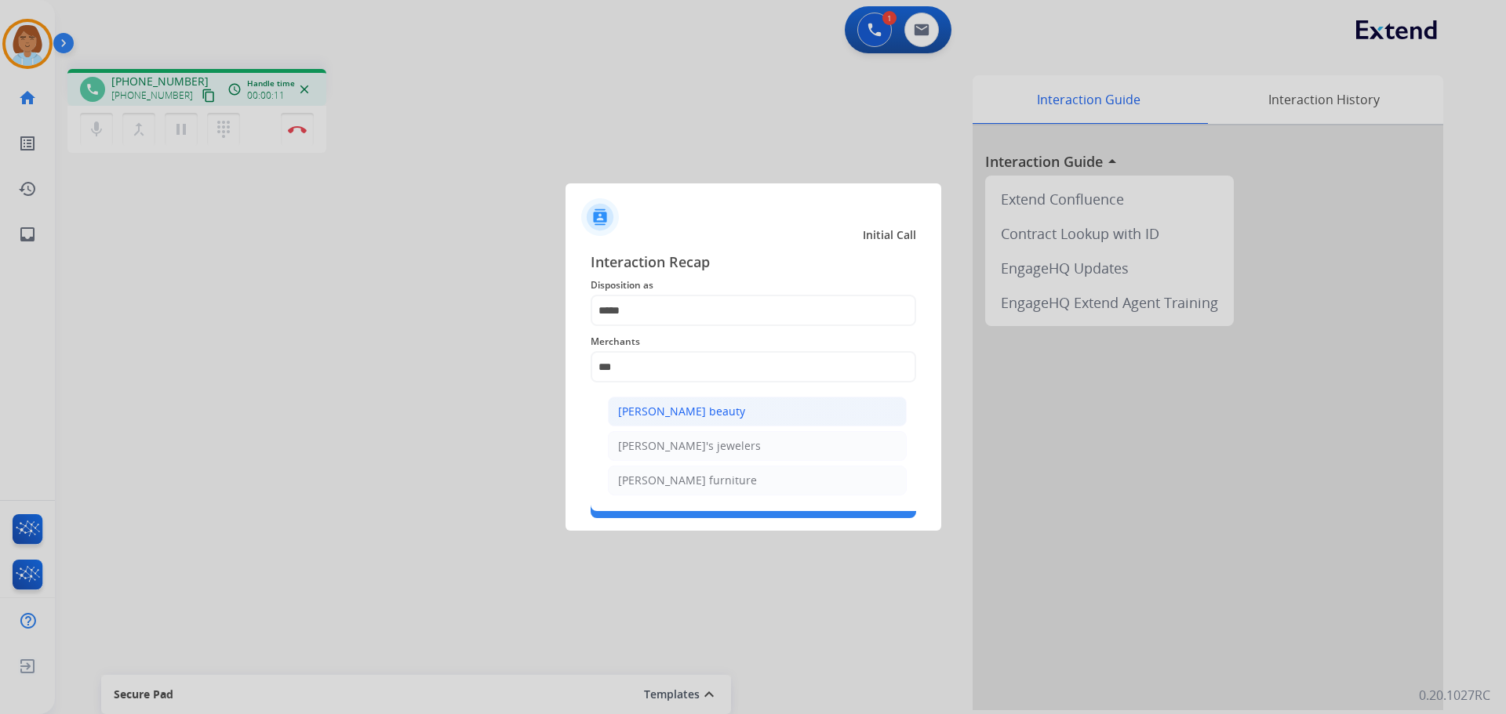
click at [761, 402] on li "[PERSON_NAME] beauty" at bounding box center [757, 412] width 299 height 30
type input "**********"
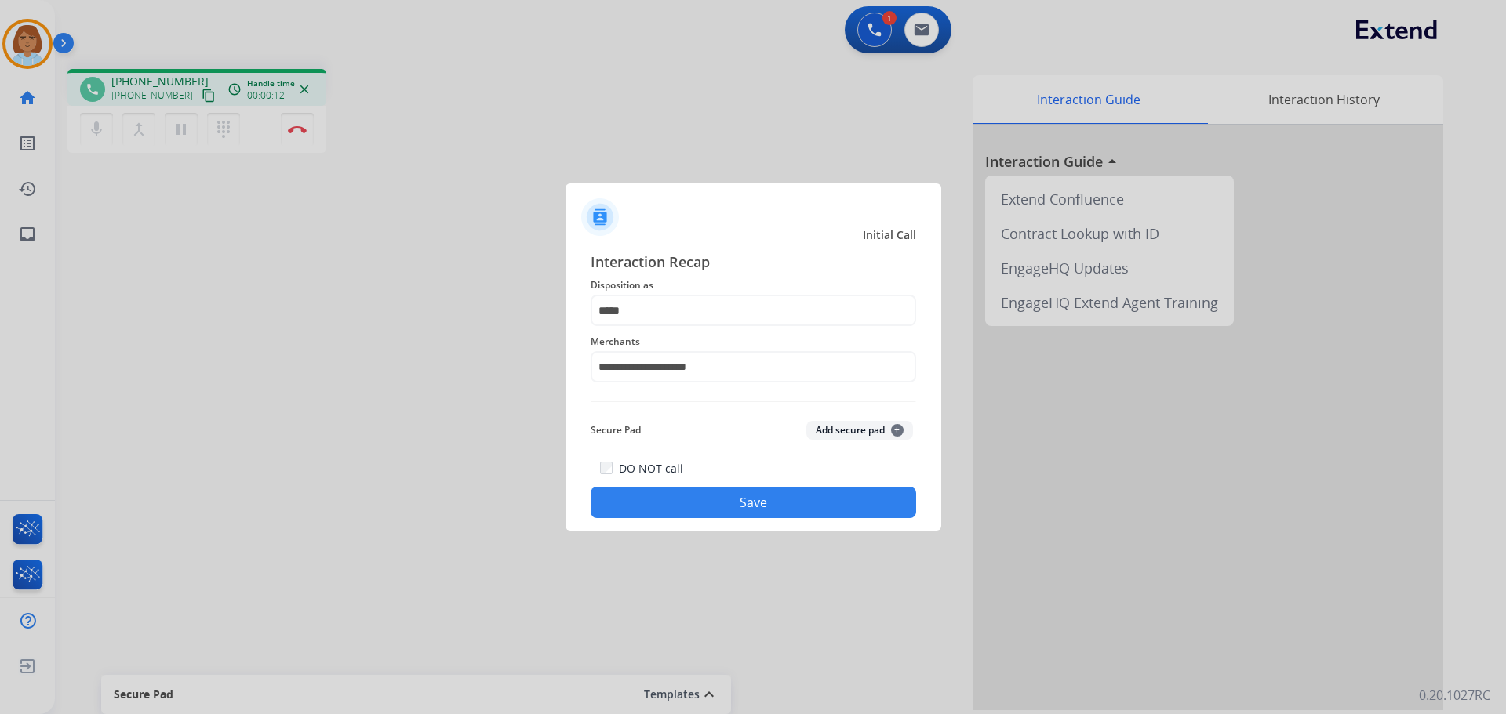
click at [740, 492] on button "Save" at bounding box center [753, 502] width 325 height 31
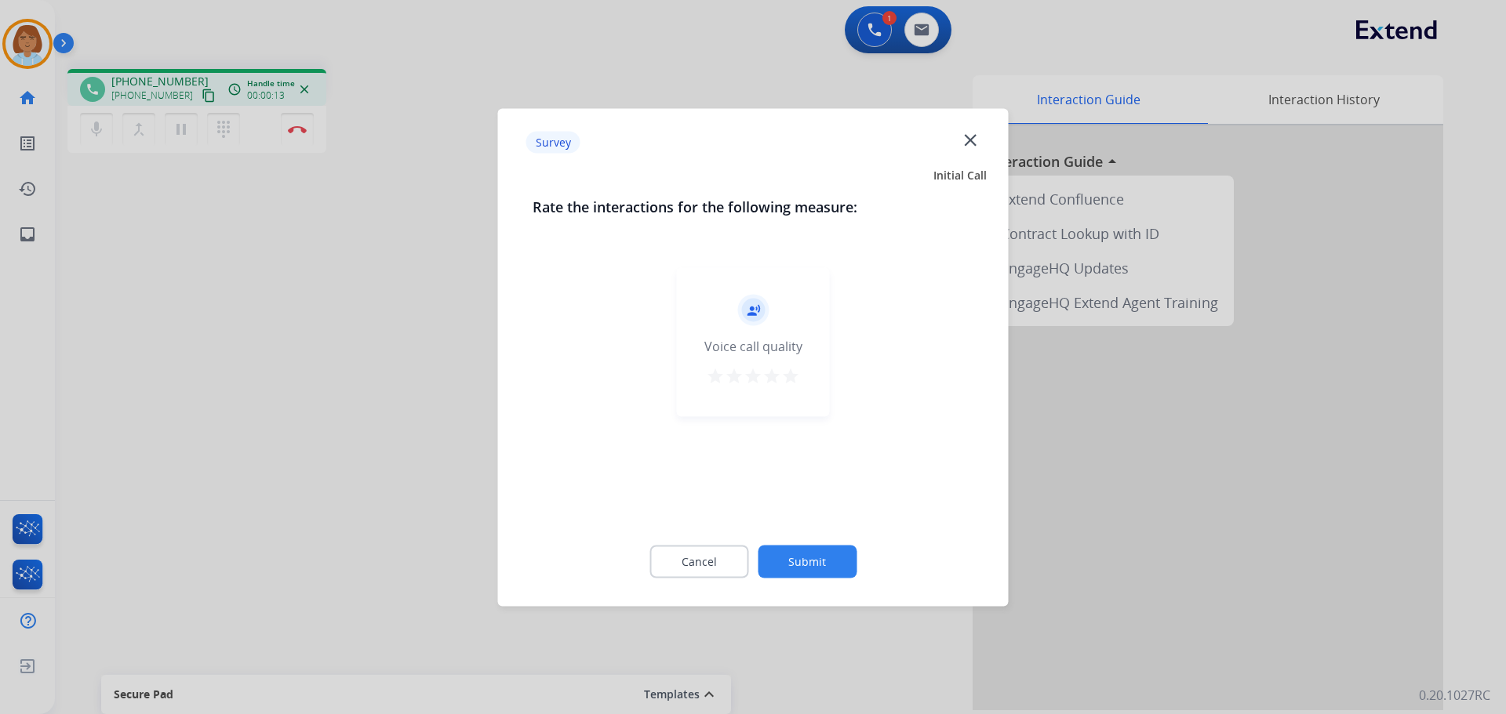
click at [841, 573] on button "Submit" at bounding box center [807, 561] width 99 height 33
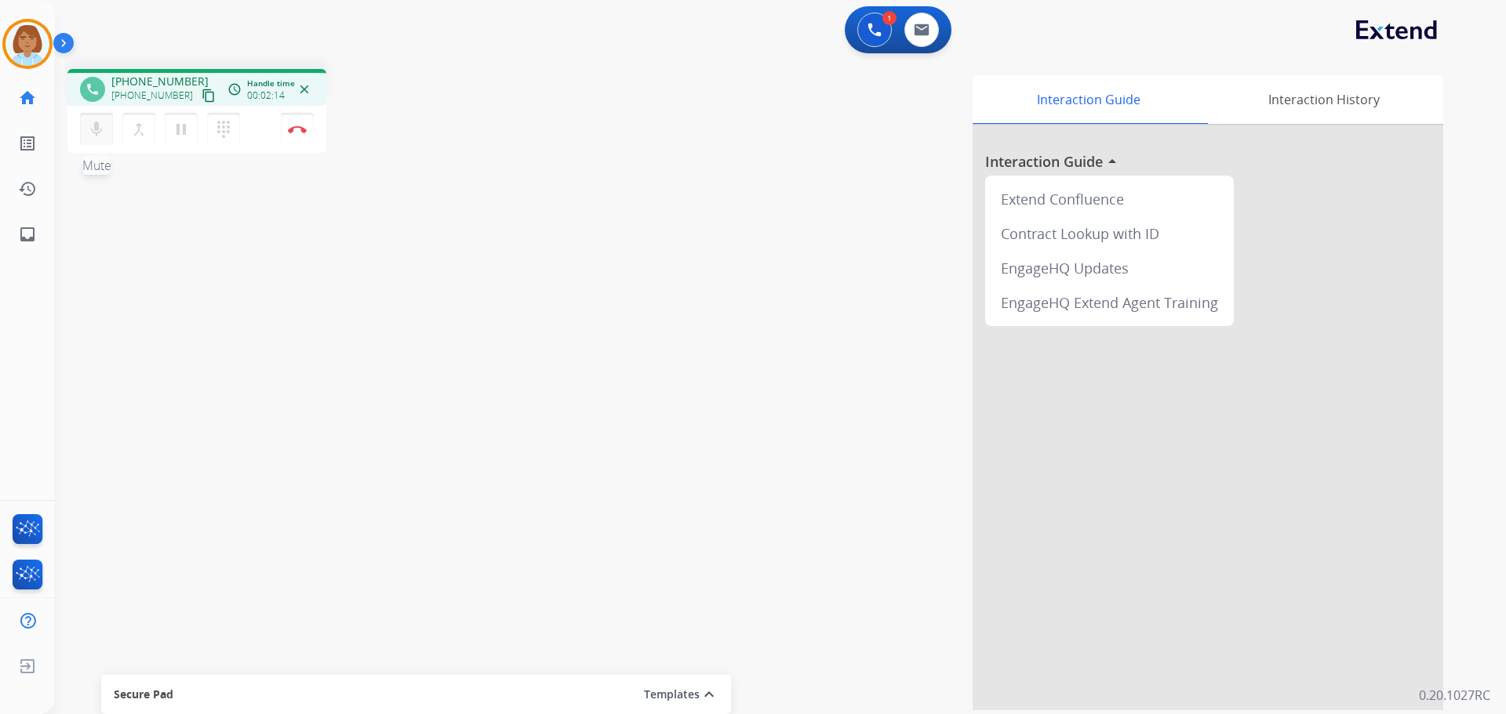
click at [93, 128] on mat-icon "mic" at bounding box center [96, 129] width 19 height 19
click at [169, 142] on button "pause Hold" at bounding box center [181, 129] width 33 height 33
click at [96, 133] on mat-icon "mic_off" at bounding box center [96, 129] width 19 height 19
click at [193, 129] on button "play_arrow Hold" at bounding box center [181, 129] width 33 height 33
click at [188, 126] on mat-icon "pause" at bounding box center [181, 129] width 19 height 19
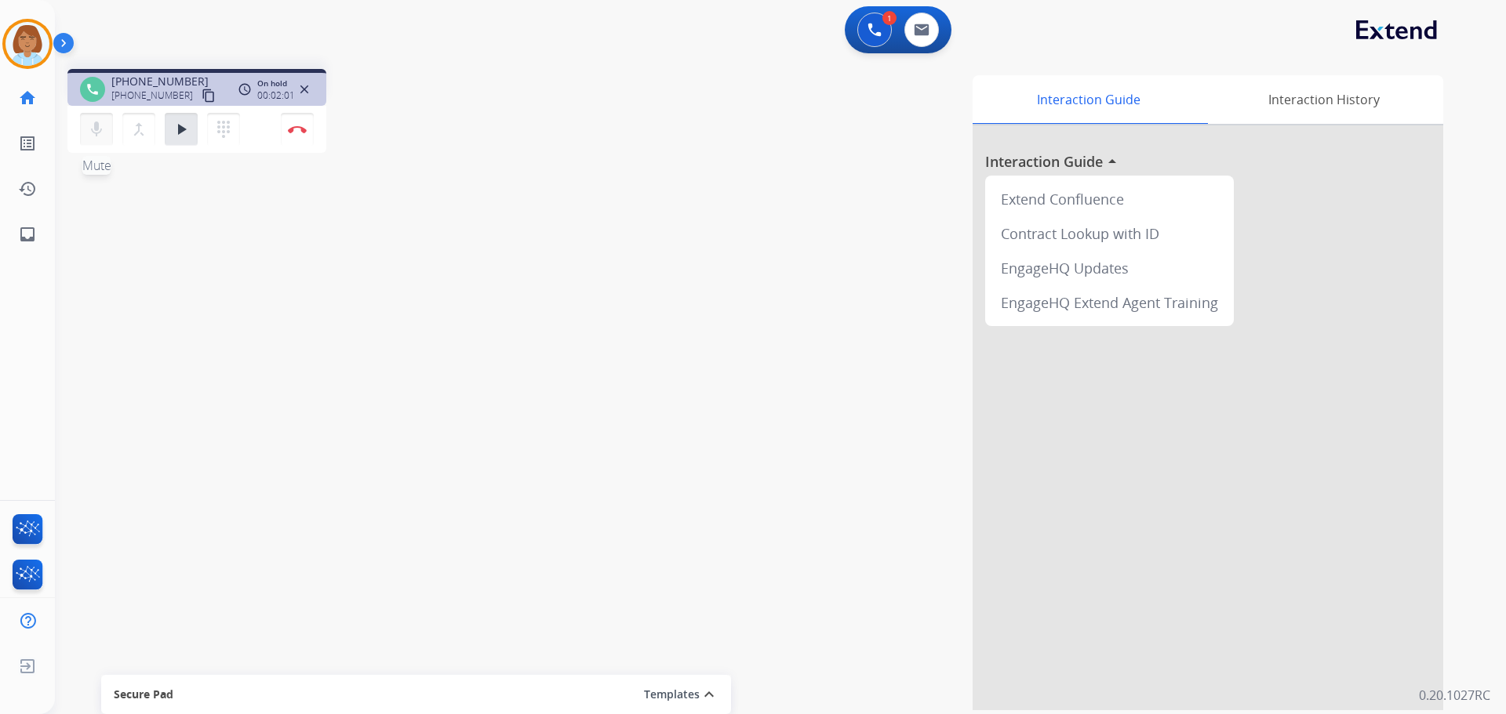
click at [109, 136] on button "mic Mute" at bounding box center [96, 129] width 33 height 33
click at [169, 134] on button "play_arrow Hold" at bounding box center [181, 129] width 33 height 33
click at [100, 139] on button "mic_off Mute" at bounding box center [96, 129] width 33 height 33
click at [98, 124] on mat-icon "mic_off" at bounding box center [96, 129] width 19 height 19
click at [181, 126] on mat-icon "pause" at bounding box center [181, 129] width 19 height 19
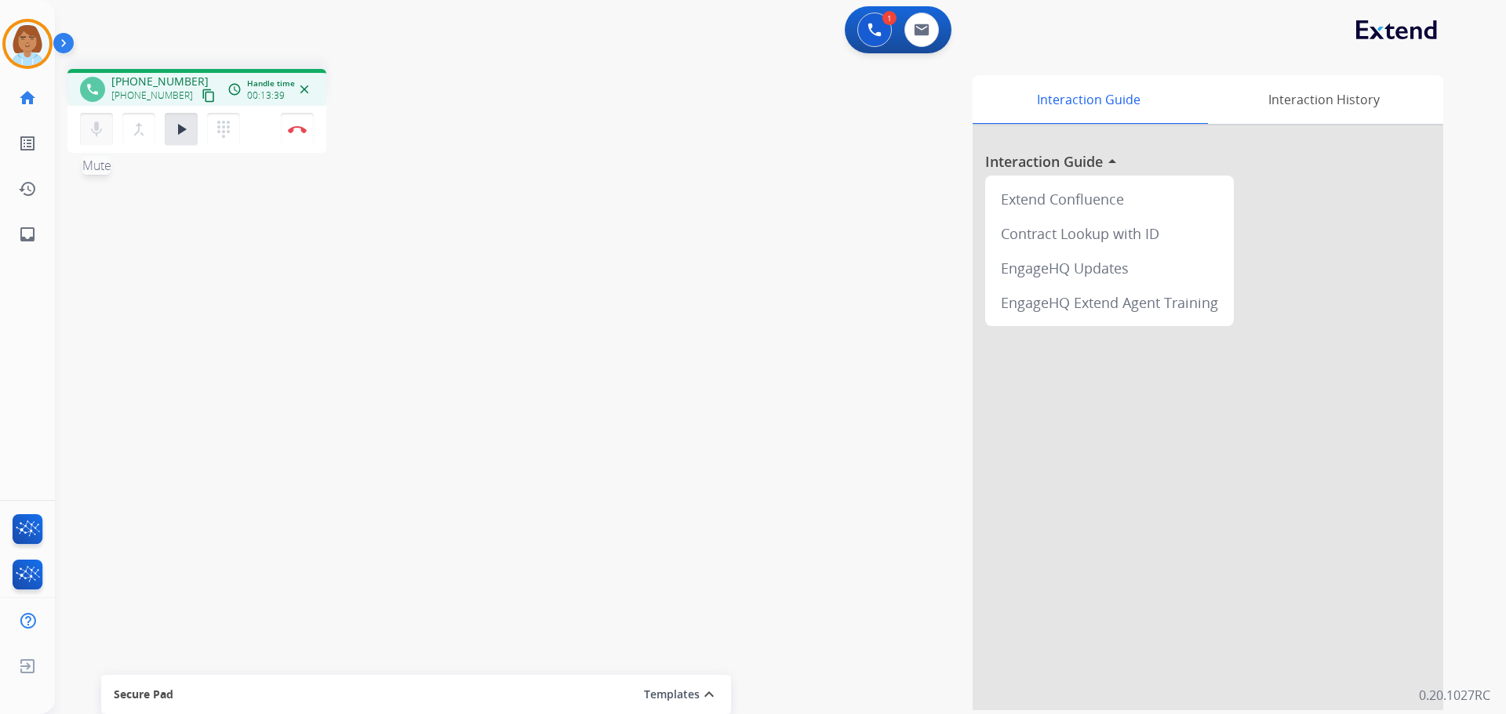
click at [96, 128] on mat-icon "mic" at bounding box center [96, 129] width 19 height 19
click at [99, 136] on mat-icon "mic_off" at bounding box center [96, 129] width 19 height 19
drag, startPoint x: 198, startPoint y: 135, endPoint x: 181, endPoint y: 142, distance: 17.9
click at [186, 141] on div "mic Mute merge_type Bridge play_arrow Hold dialpad Dialpad" at bounding box center [164, 129] width 169 height 33
drag, startPoint x: 180, startPoint y: 139, endPoint x: 188, endPoint y: 135, distance: 8.8
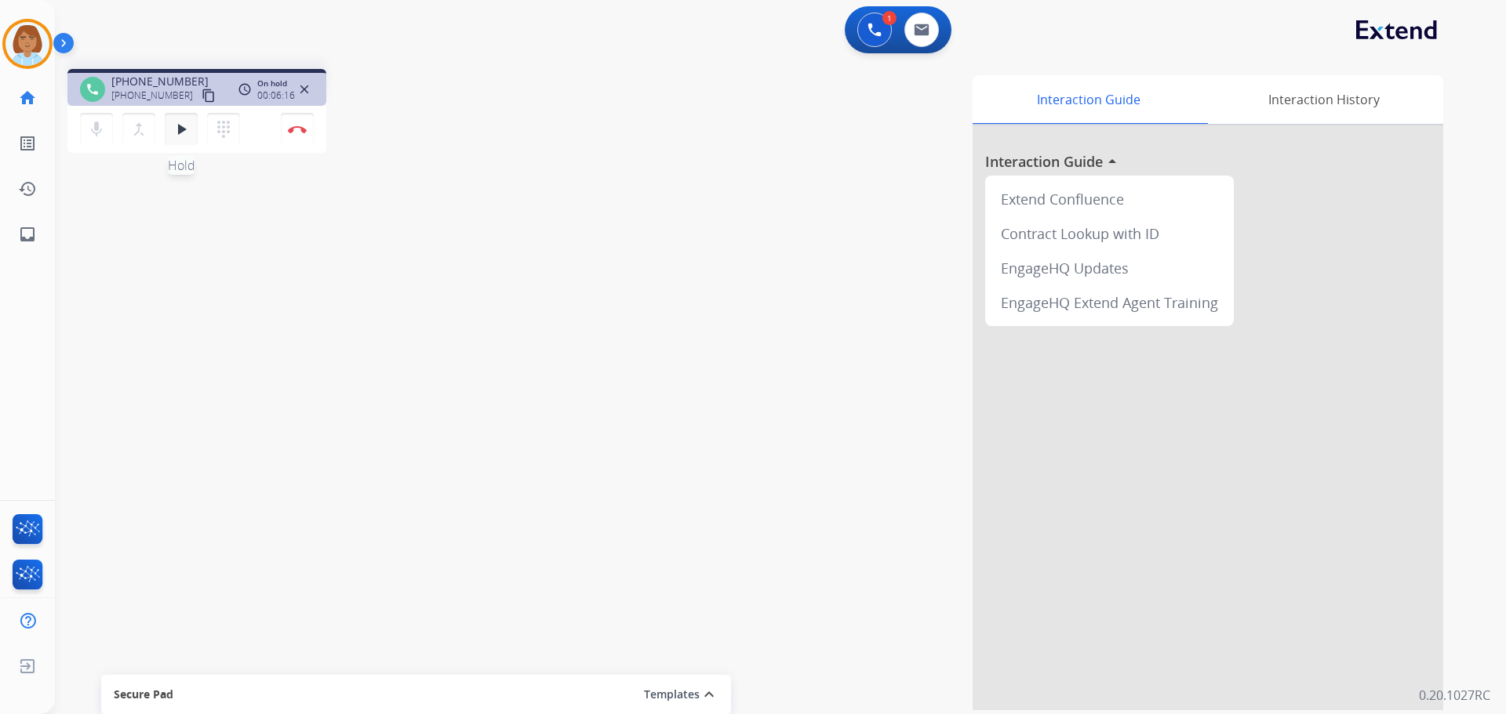
click at [179, 139] on button "play_arrow Hold" at bounding box center [181, 129] width 33 height 33
click at [301, 136] on button "Disconnect" at bounding box center [297, 129] width 33 height 33
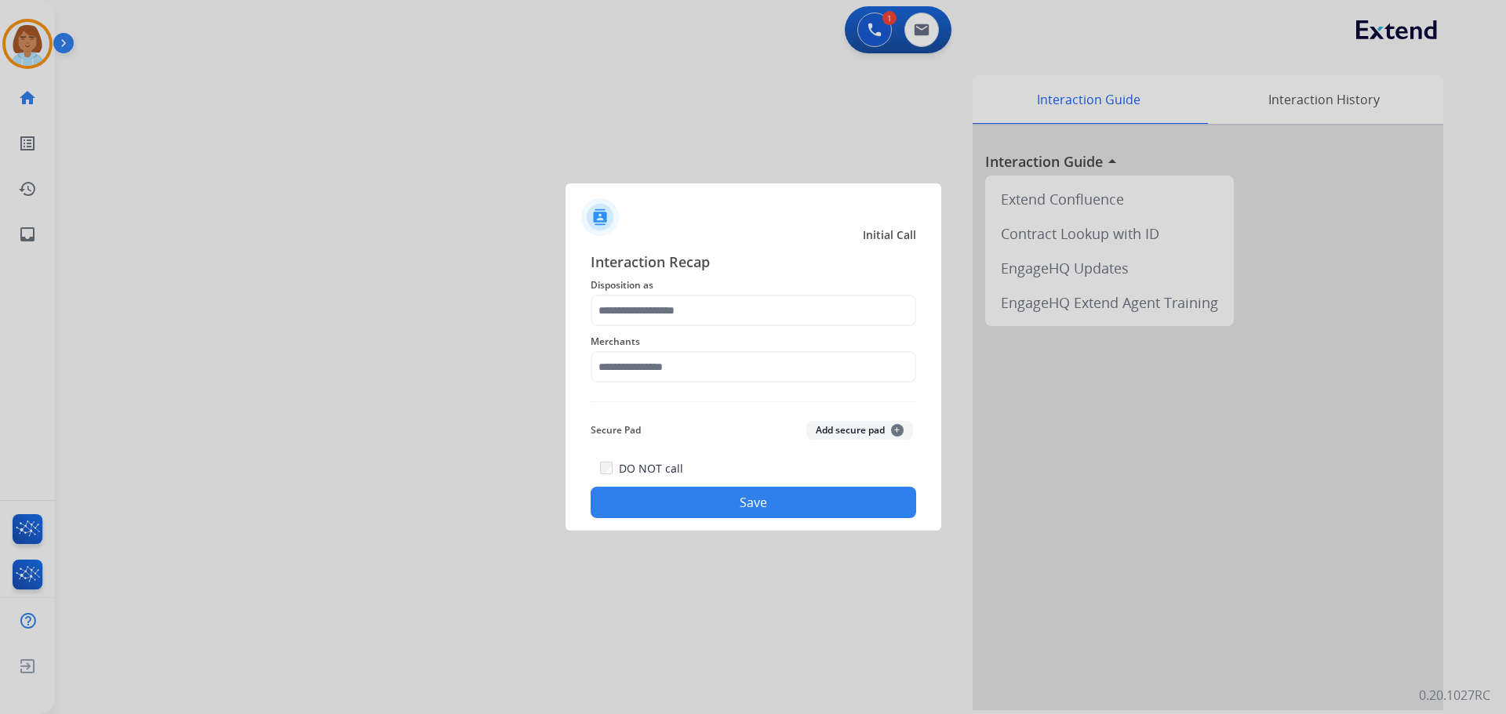
click at [634, 329] on div "Merchants" at bounding box center [753, 357] width 325 height 63
click at [637, 314] on input "text" at bounding box center [753, 310] width 325 height 31
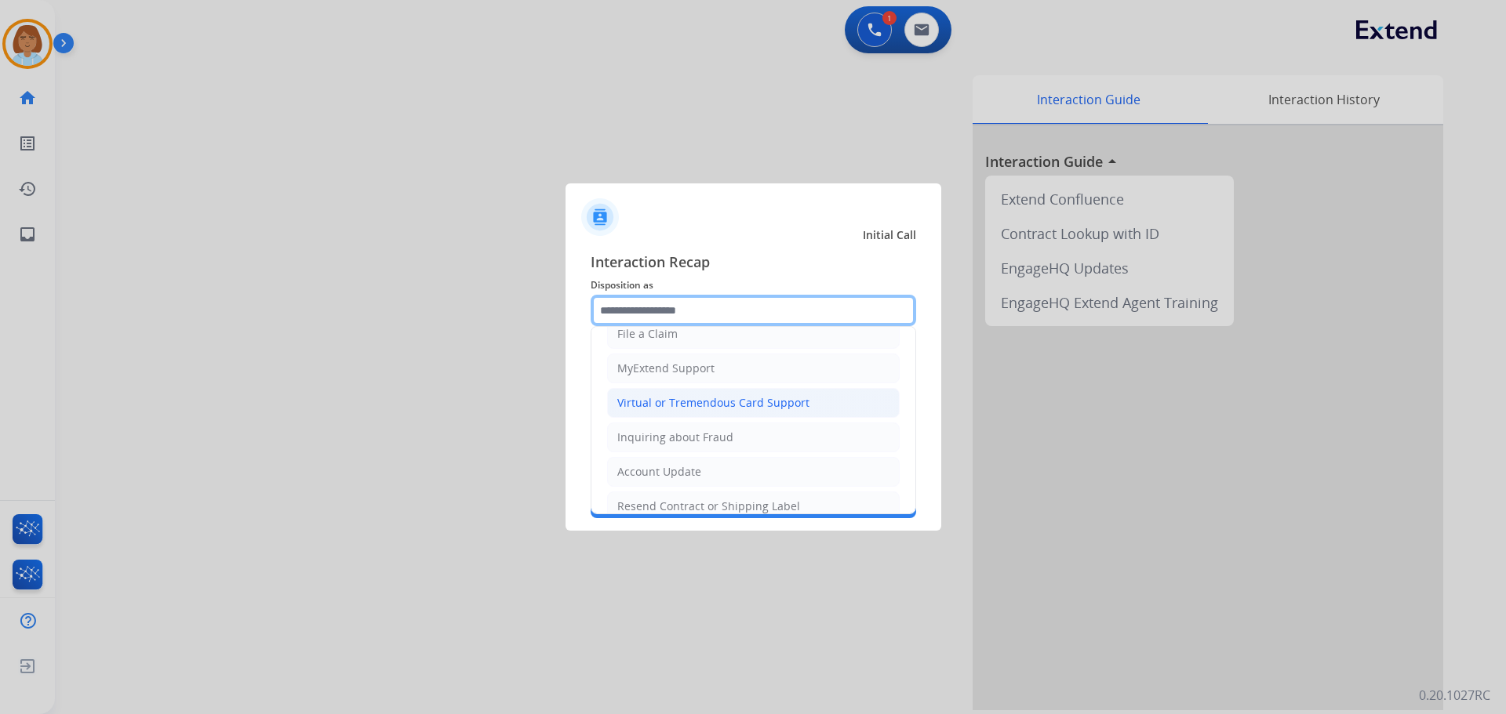
scroll to position [0, 0]
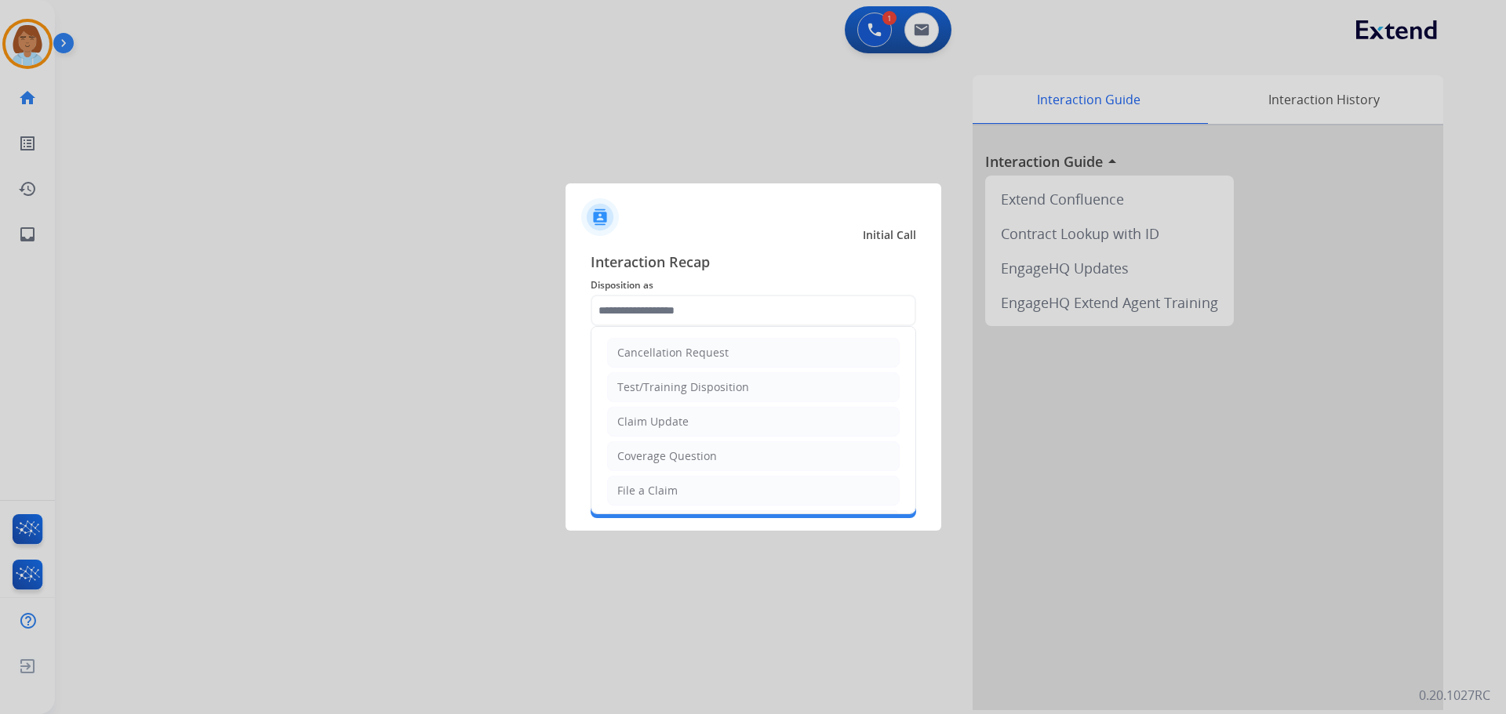
drag, startPoint x: 668, startPoint y: 495, endPoint x: 682, endPoint y: 444, distance: 52.9
click at [667, 494] on div "File a Claim" at bounding box center [647, 491] width 60 height 16
type input "**********"
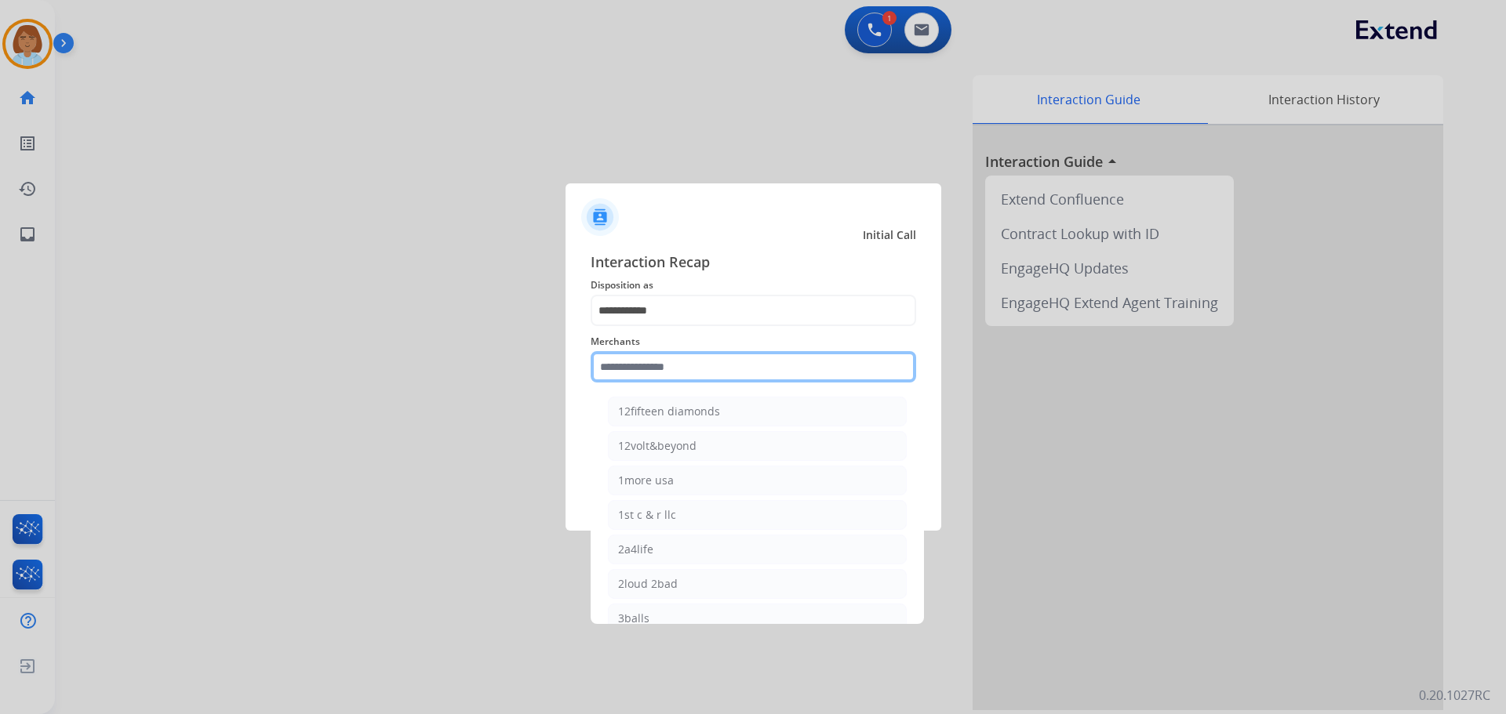
click at [694, 369] on input "text" at bounding box center [753, 366] width 325 height 31
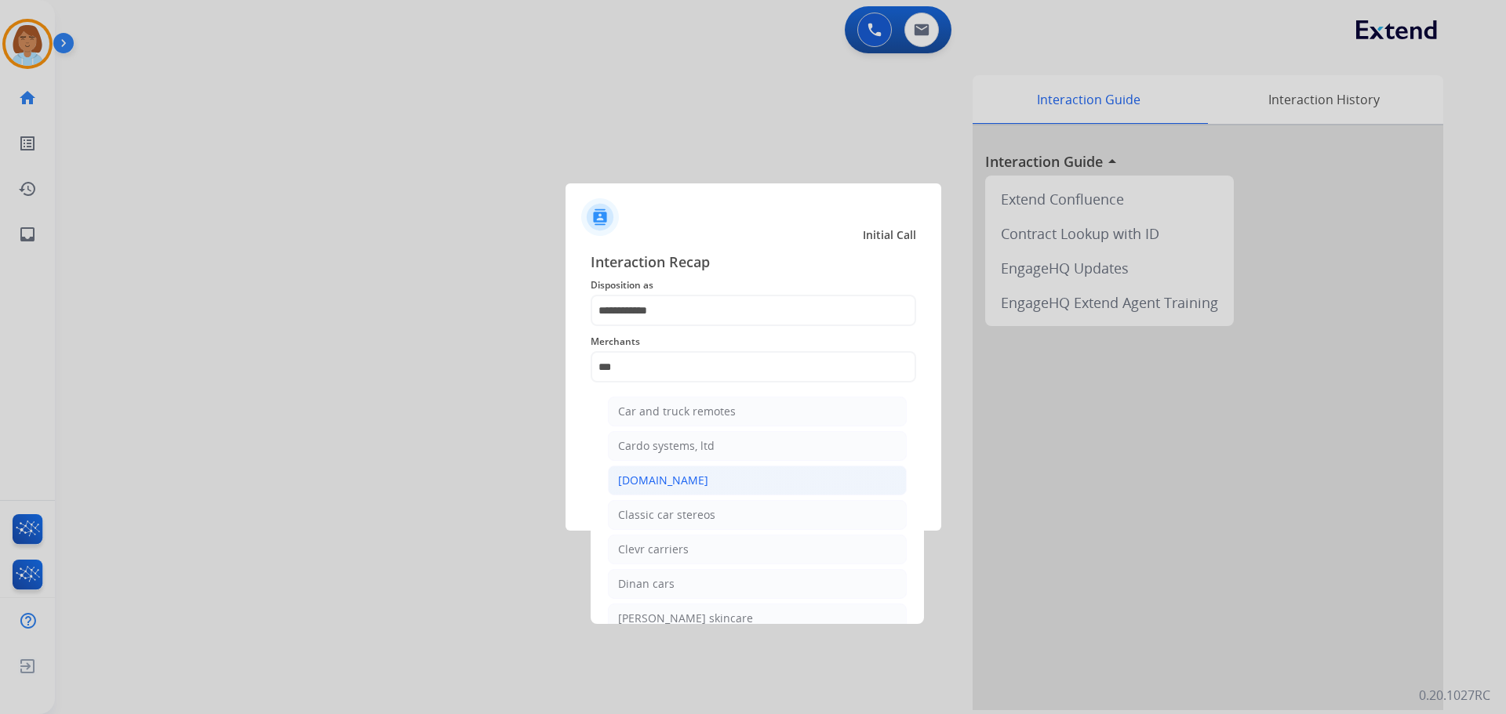
click at [687, 477] on li "[DOMAIN_NAME]" at bounding box center [757, 481] width 299 height 30
type input "**********"
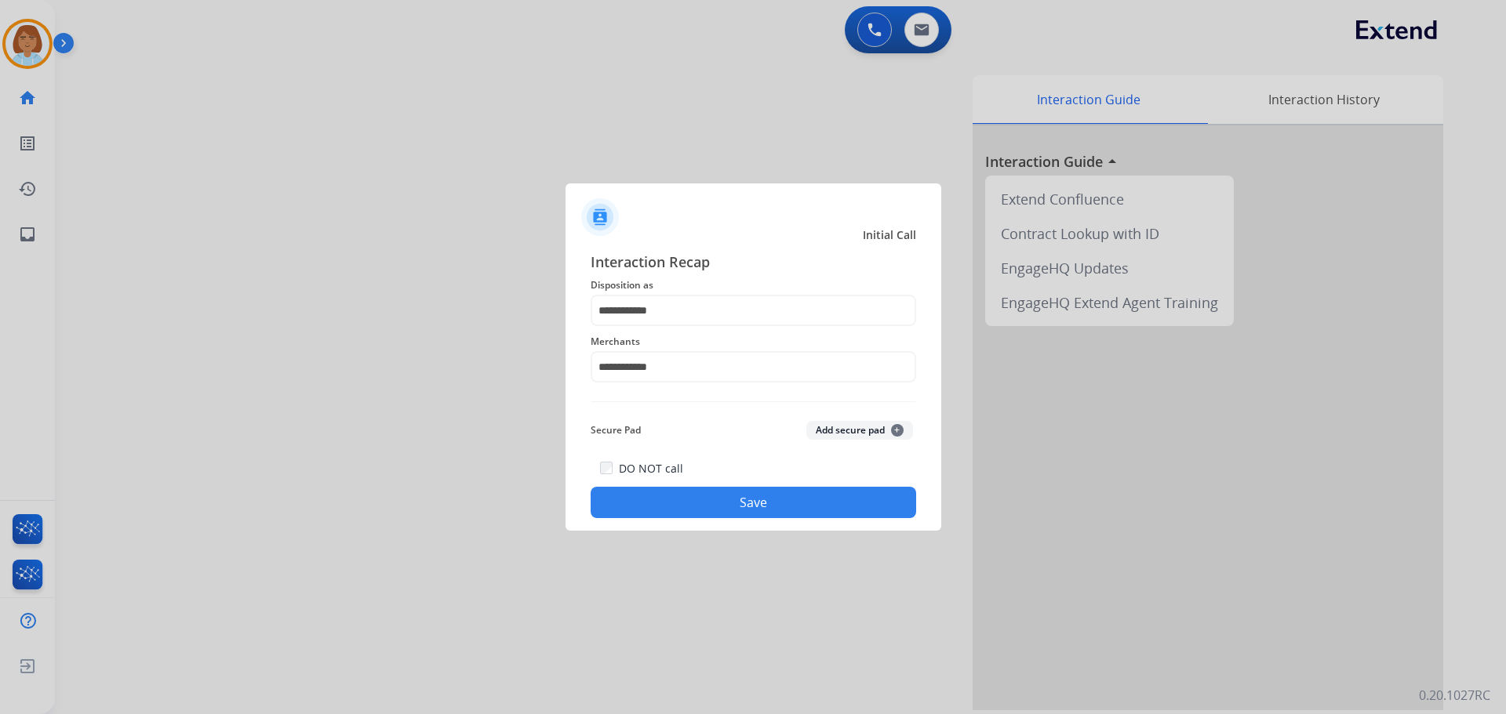
click at [727, 507] on button "Save" at bounding box center [753, 502] width 325 height 31
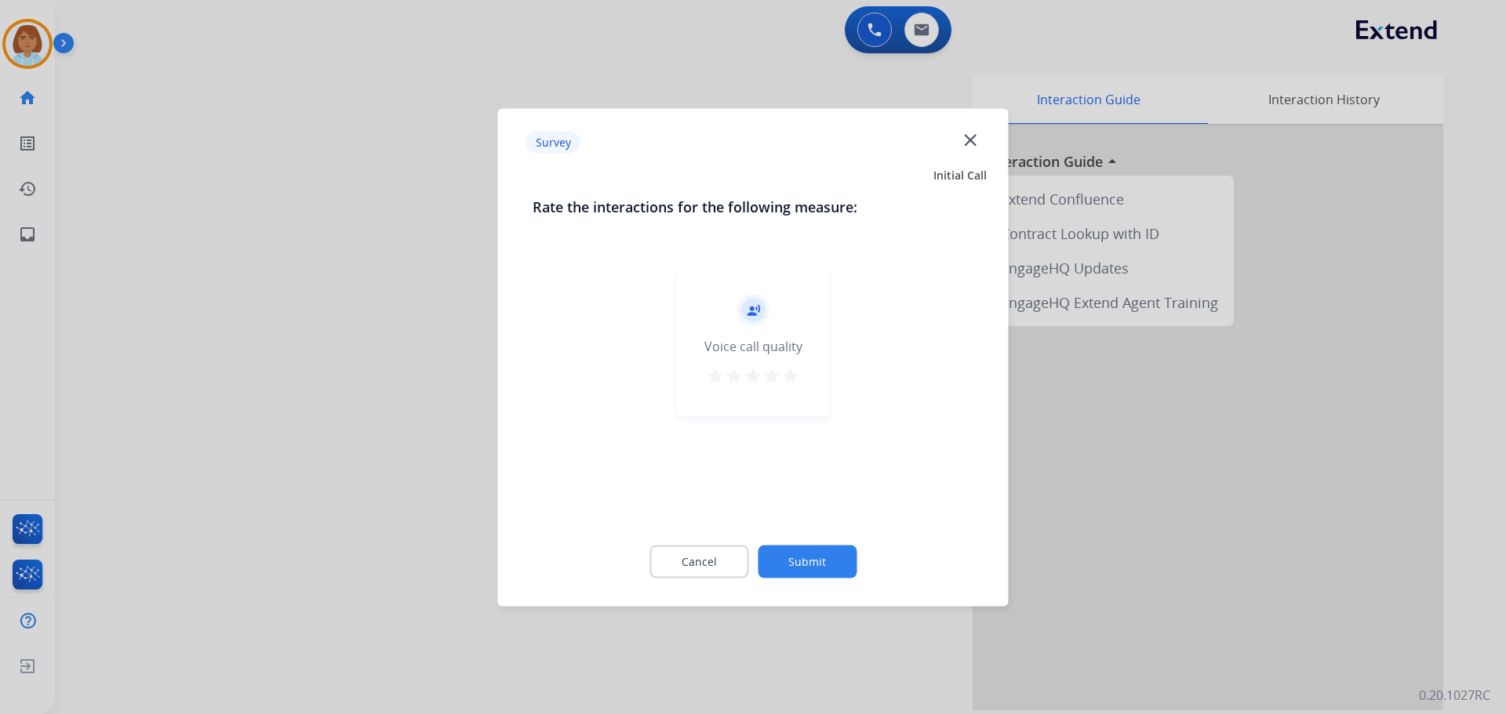
click at [815, 551] on button "Submit" at bounding box center [807, 561] width 99 height 33
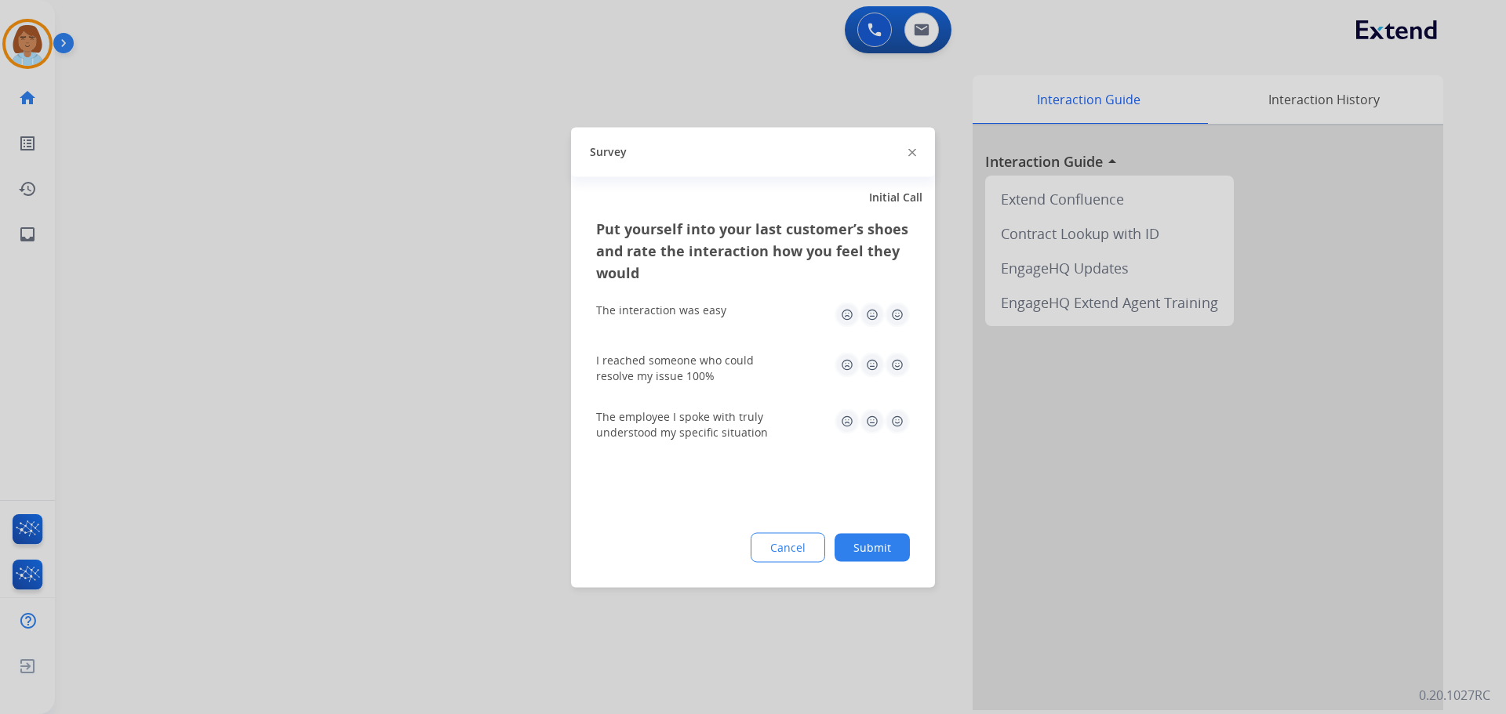
click at [893, 536] on button "Submit" at bounding box center [871, 547] width 75 height 28
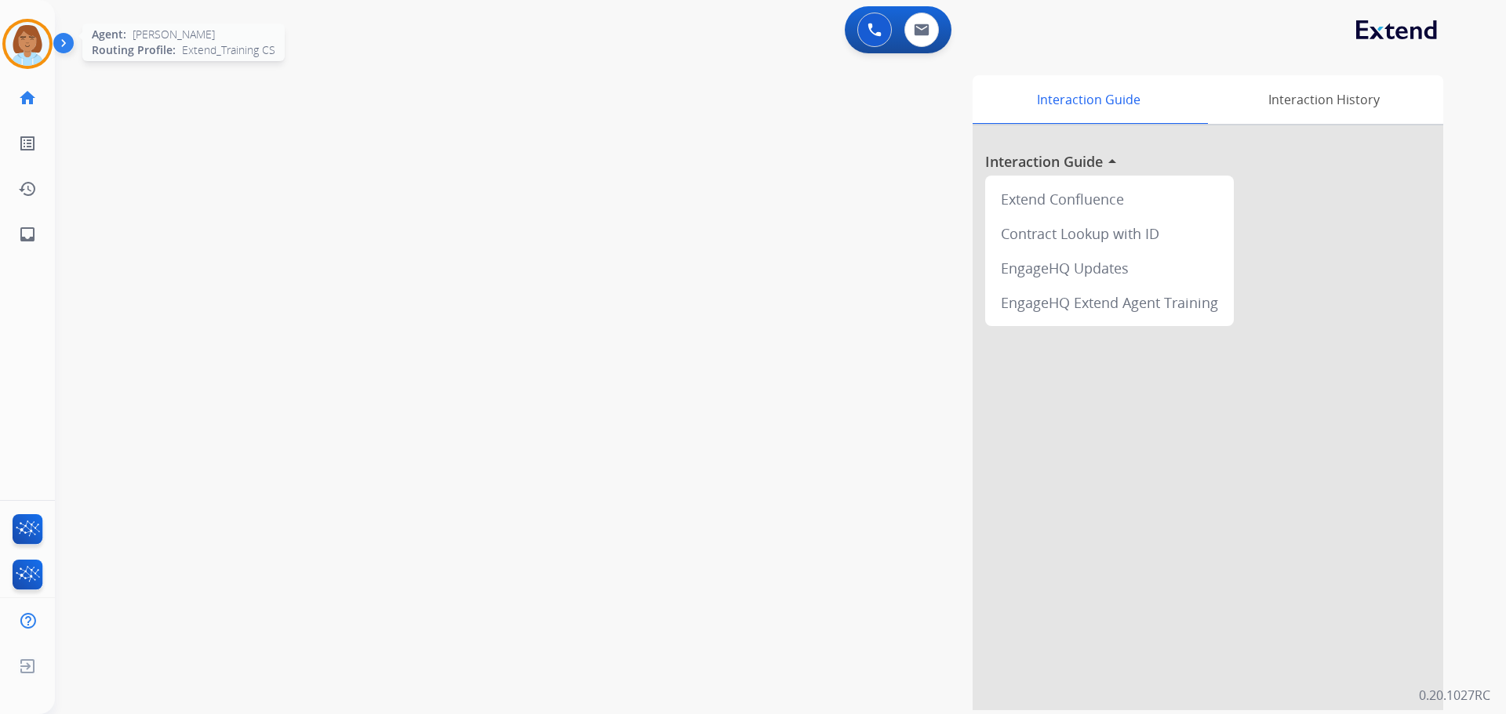
click at [19, 41] on img at bounding box center [27, 44] width 44 height 44
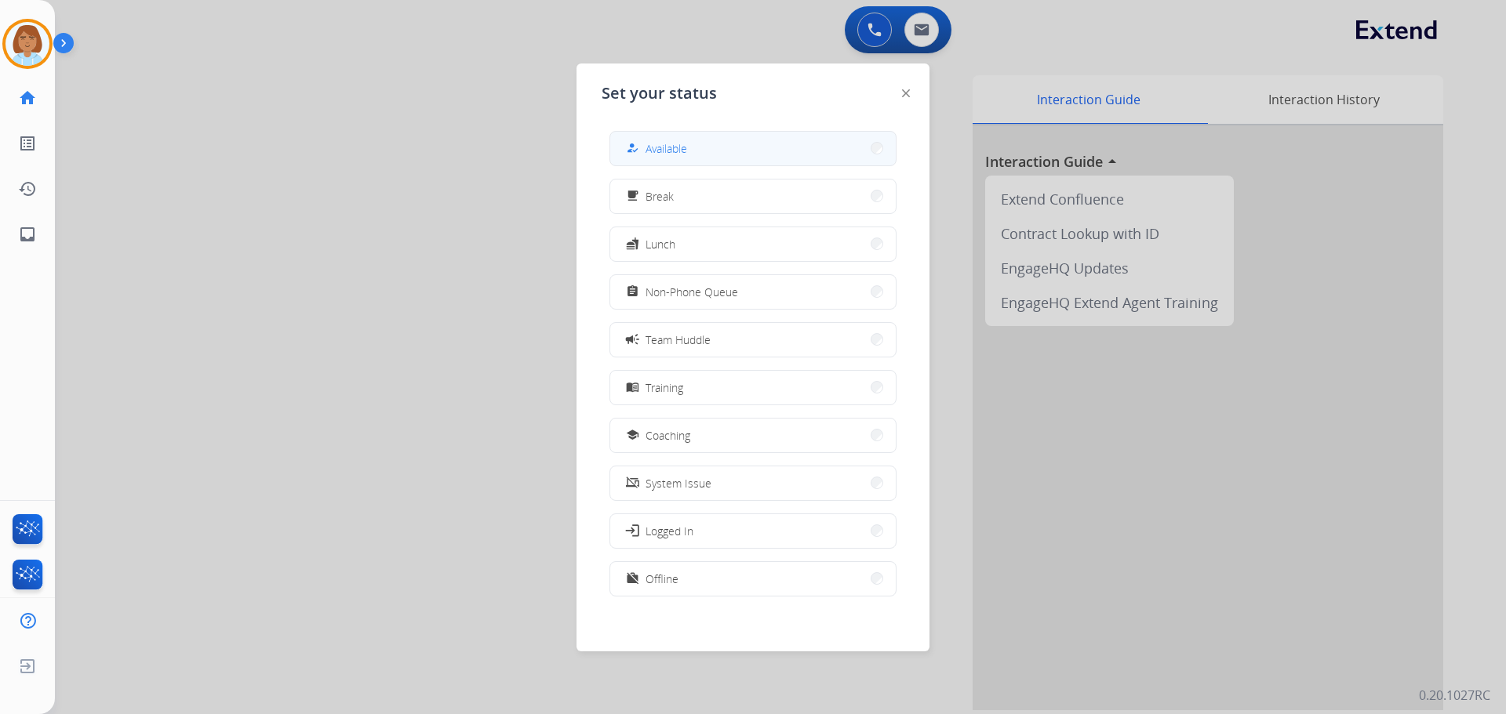
click at [738, 151] on button "how_to_reg Available" at bounding box center [752, 149] width 285 height 34
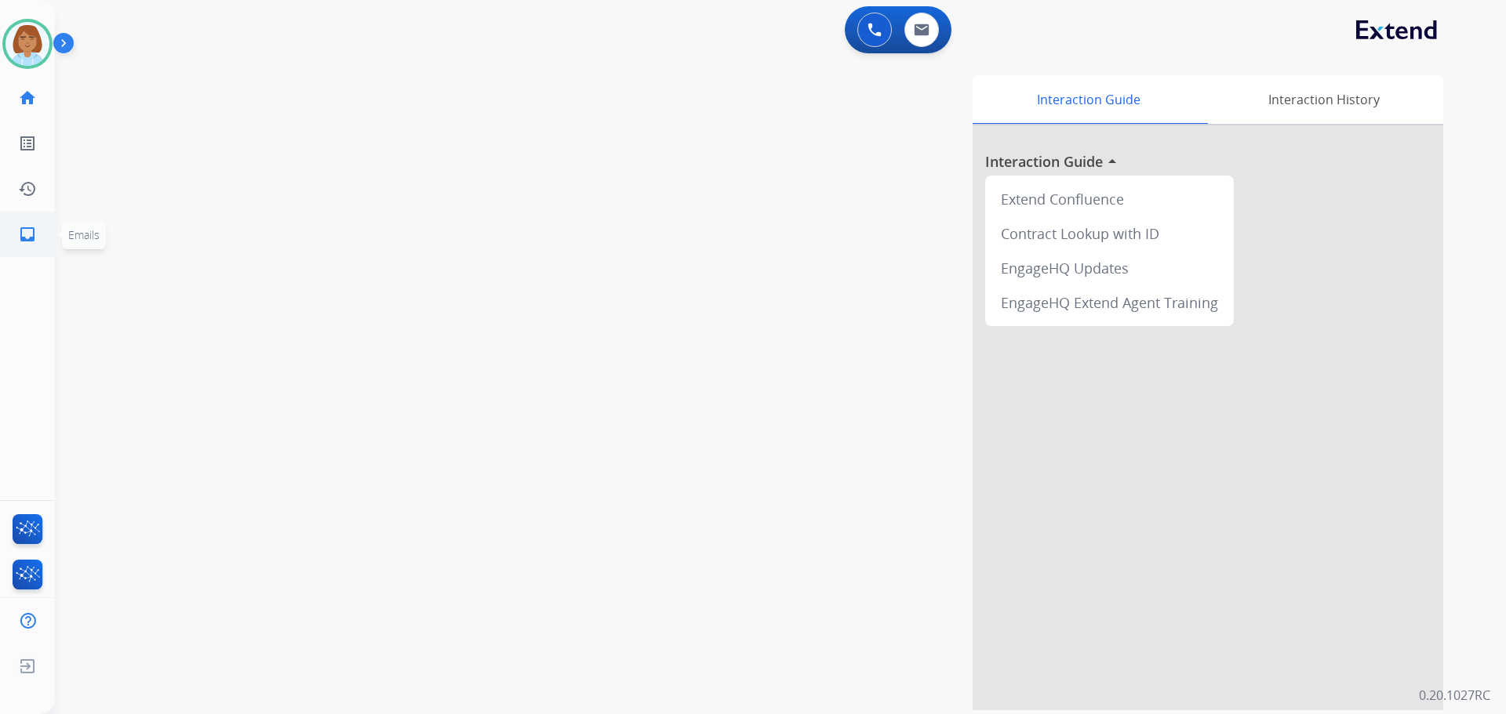
click at [40, 230] on link "inbox Emails" at bounding box center [27, 235] width 44 height 44
select select "**********"
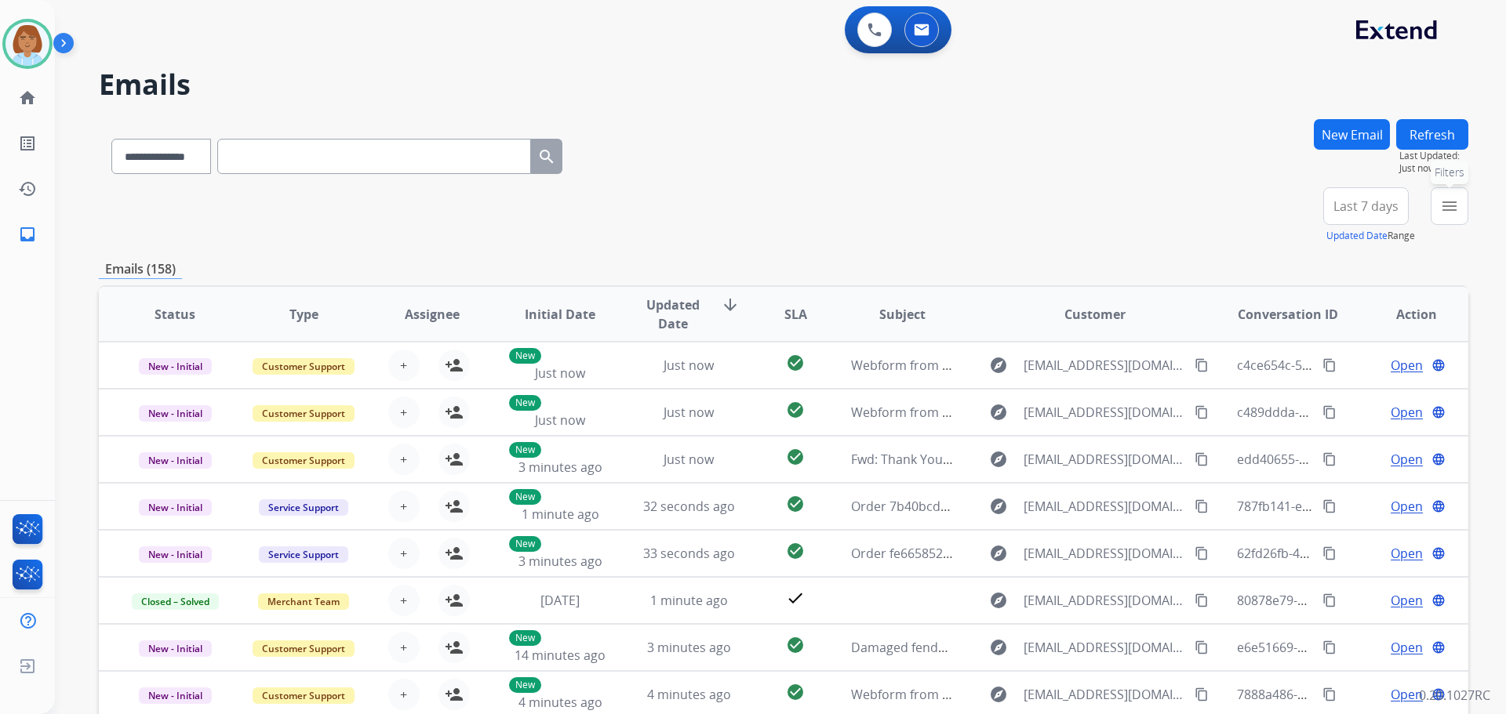
click at [1455, 211] on mat-icon "menu" at bounding box center [1449, 206] width 19 height 19
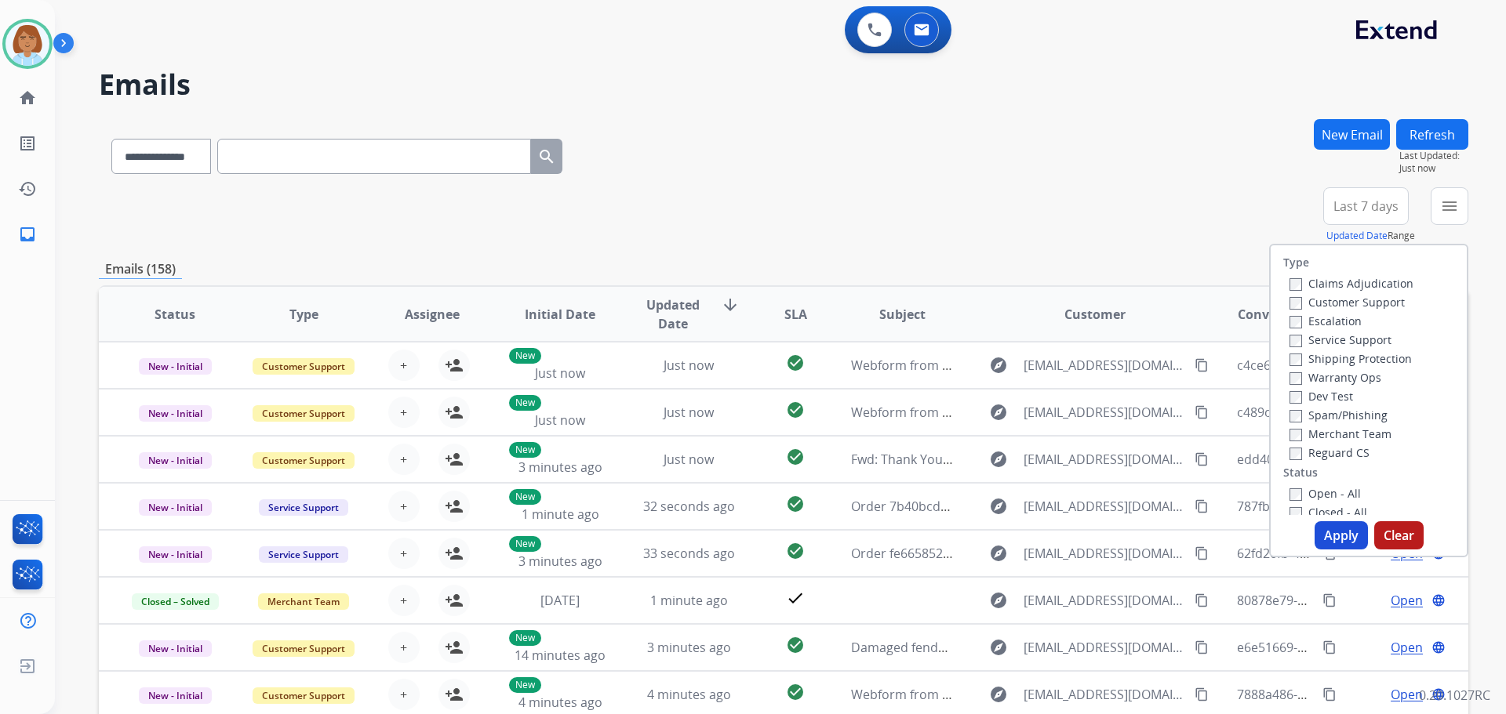
click at [1342, 284] on label "Claims Adjudication" at bounding box center [1351, 283] width 124 height 15
click at [1342, 297] on label "Customer Support" at bounding box center [1346, 302] width 115 height 15
click at [1317, 353] on label "Shipping Protection" at bounding box center [1350, 358] width 122 height 15
click at [1303, 460] on div "Reguard CS" at bounding box center [1351, 452] width 124 height 19
click at [1301, 460] on div "Reguard CS" at bounding box center [1351, 452] width 124 height 19
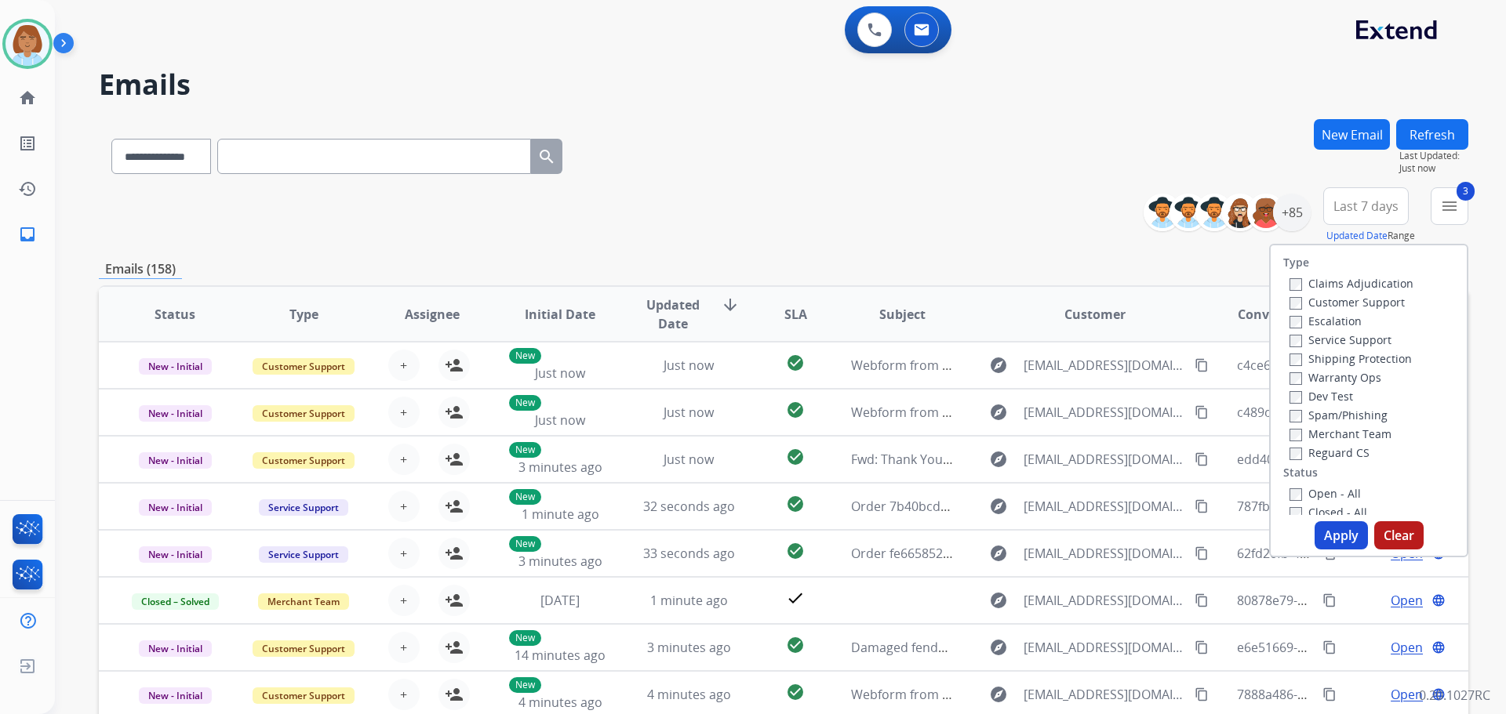
click at [1293, 453] on label "Reguard CS" at bounding box center [1329, 452] width 80 height 15
click at [1329, 528] on button "Apply" at bounding box center [1340, 536] width 53 height 28
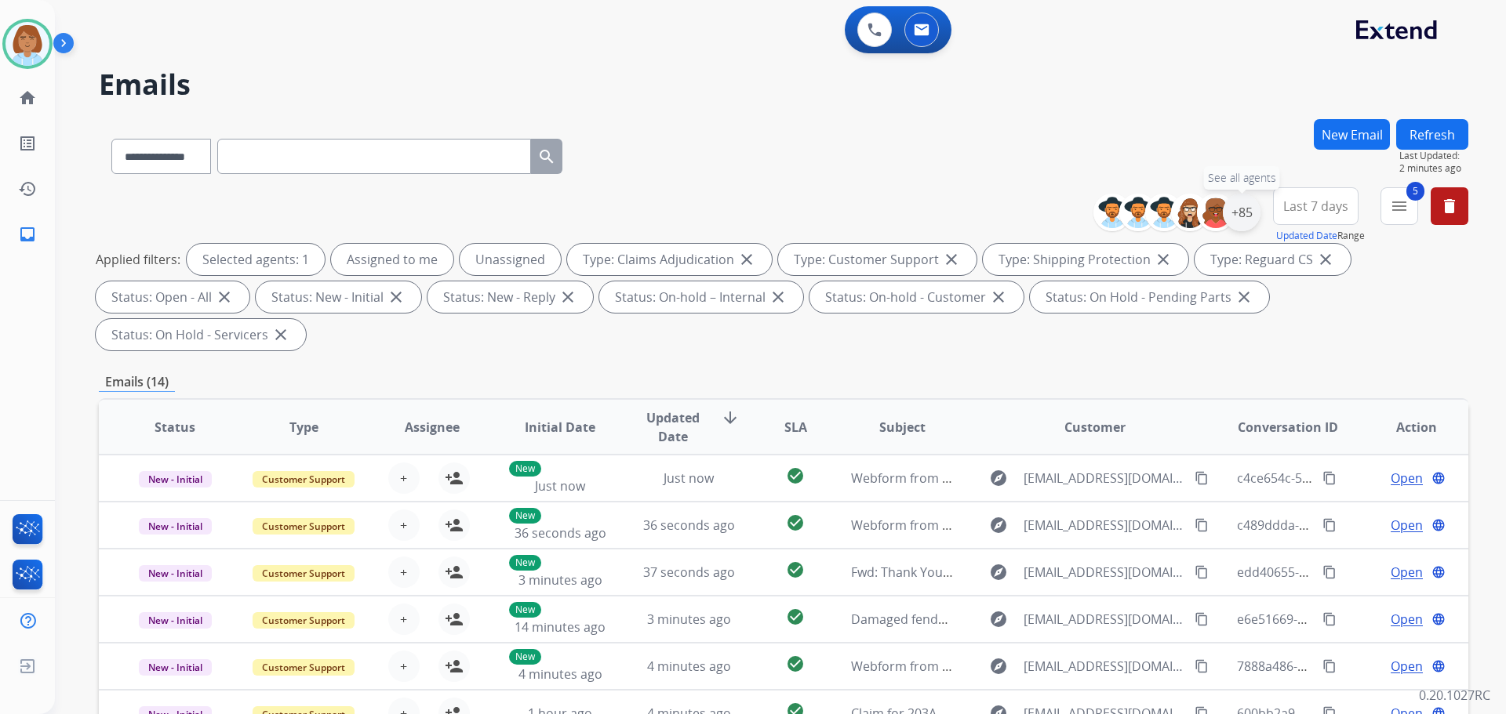
click at [1249, 209] on div "+85" at bounding box center [1242, 213] width 38 height 38
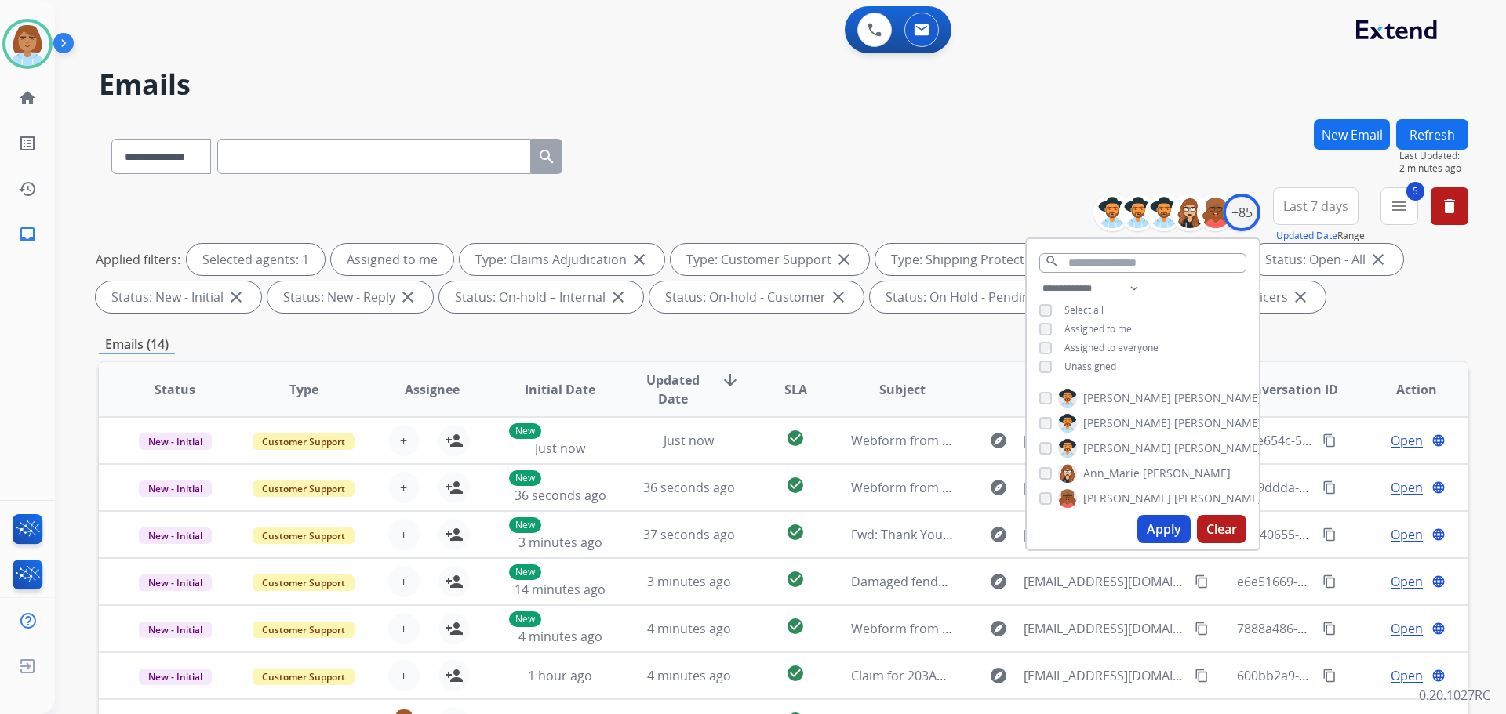
click at [1155, 527] on button "Apply" at bounding box center [1163, 529] width 53 height 28
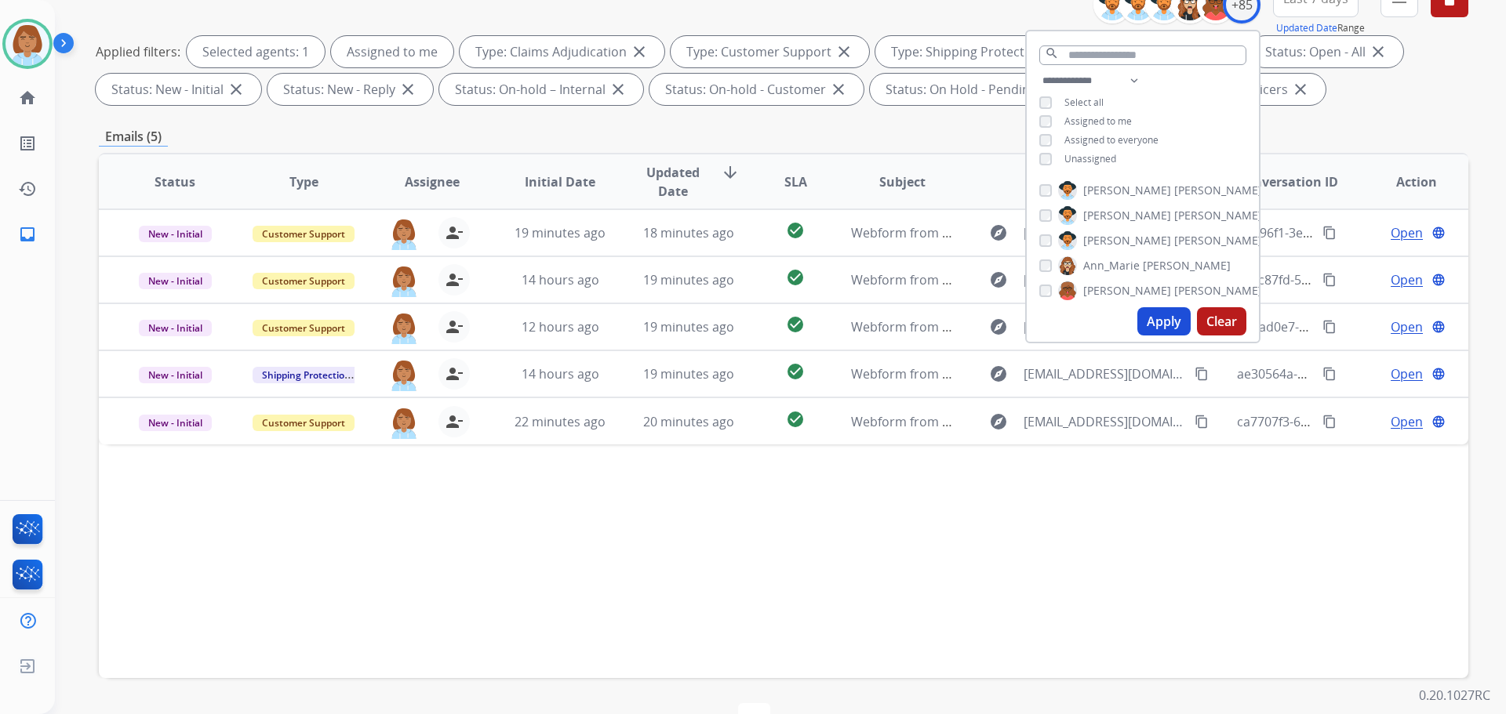
scroll to position [253, 0]
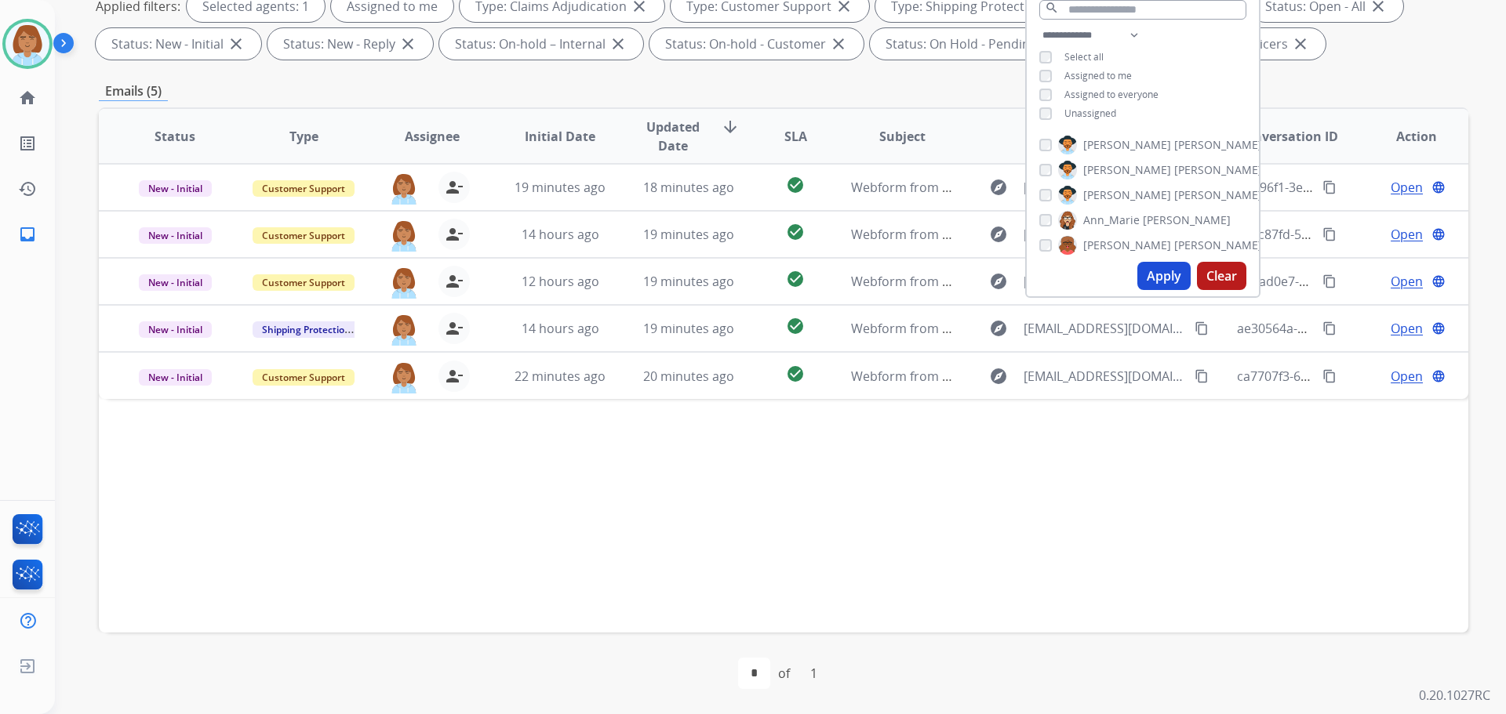
click at [725, 552] on div "Status Type Assignee Initial Date Updated Date arrow_downward SLA Subject Custo…" at bounding box center [783, 369] width 1369 height 525
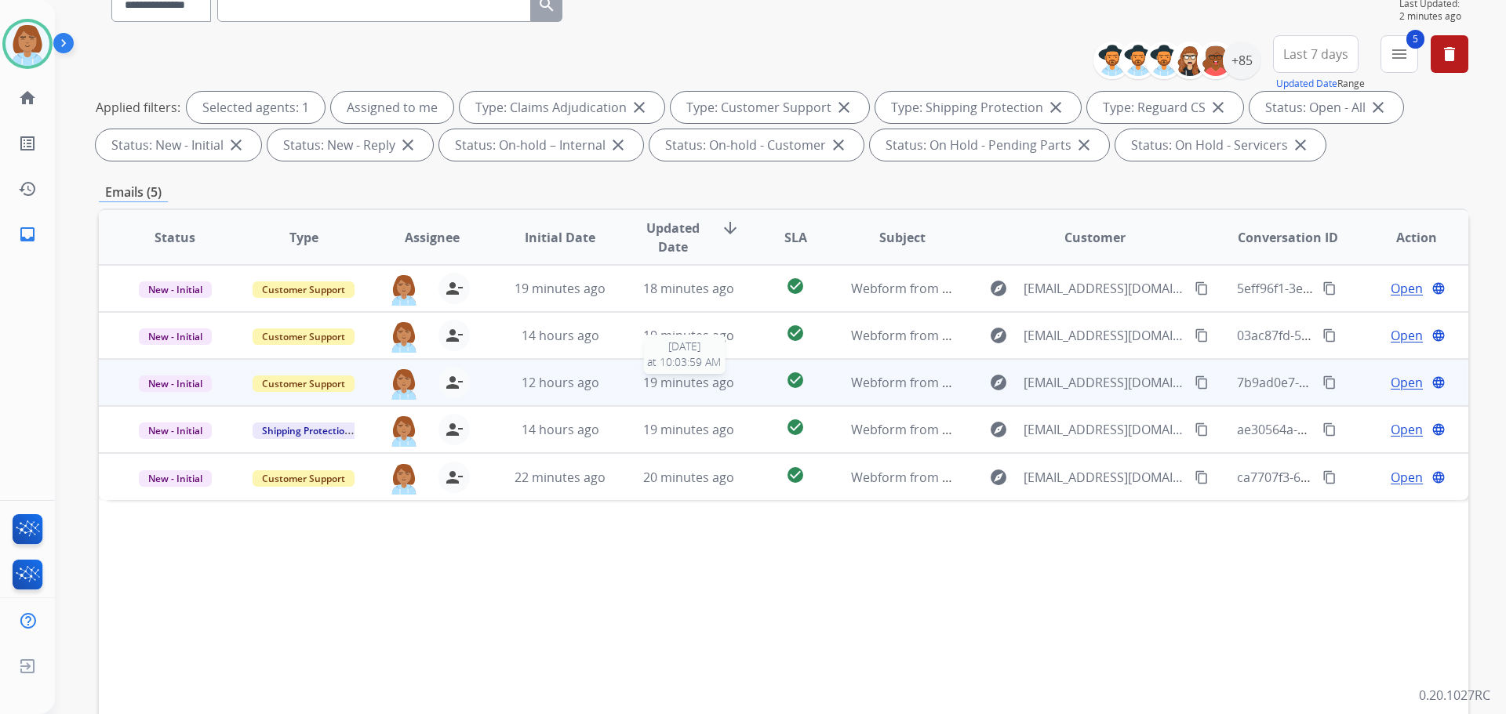
scroll to position [18, 0]
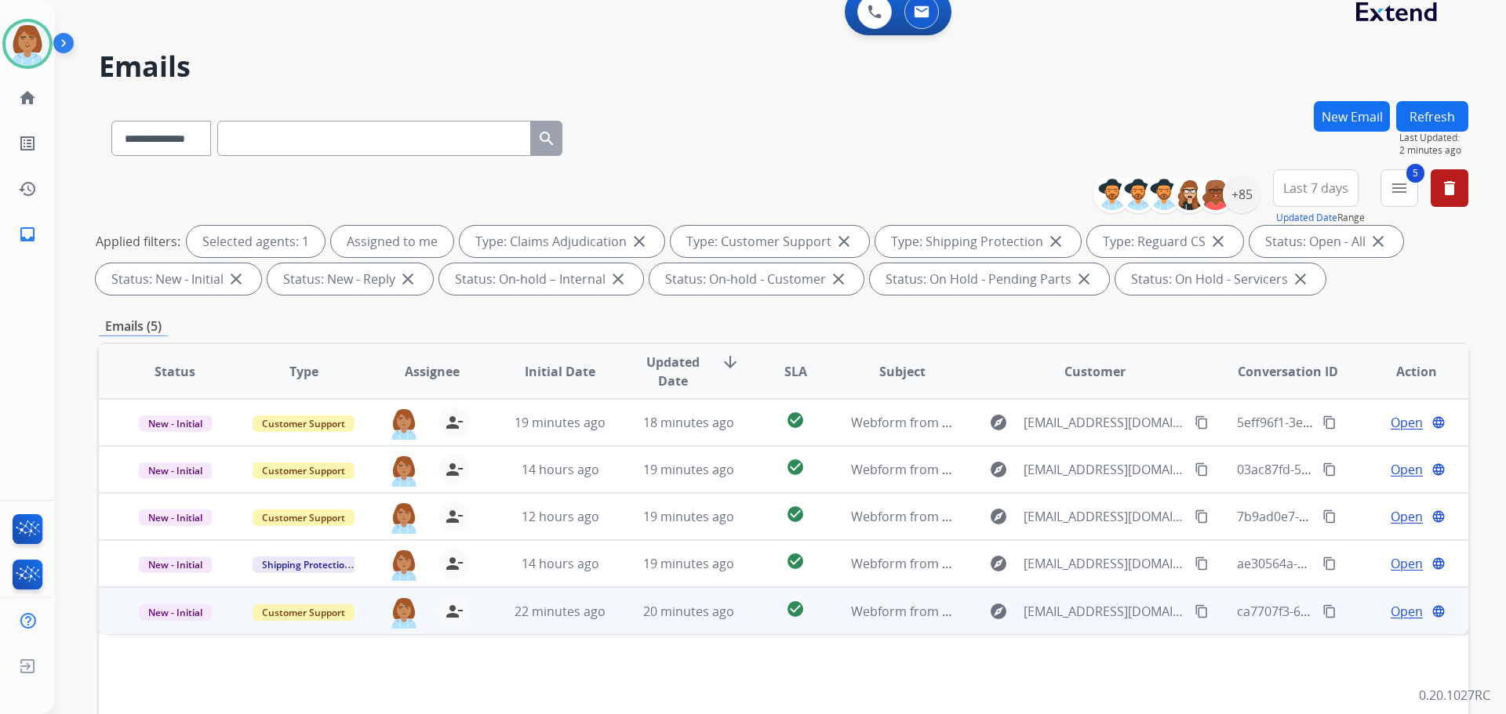
click at [615, 605] on td "20 minutes ago" at bounding box center [677, 610] width 129 height 47
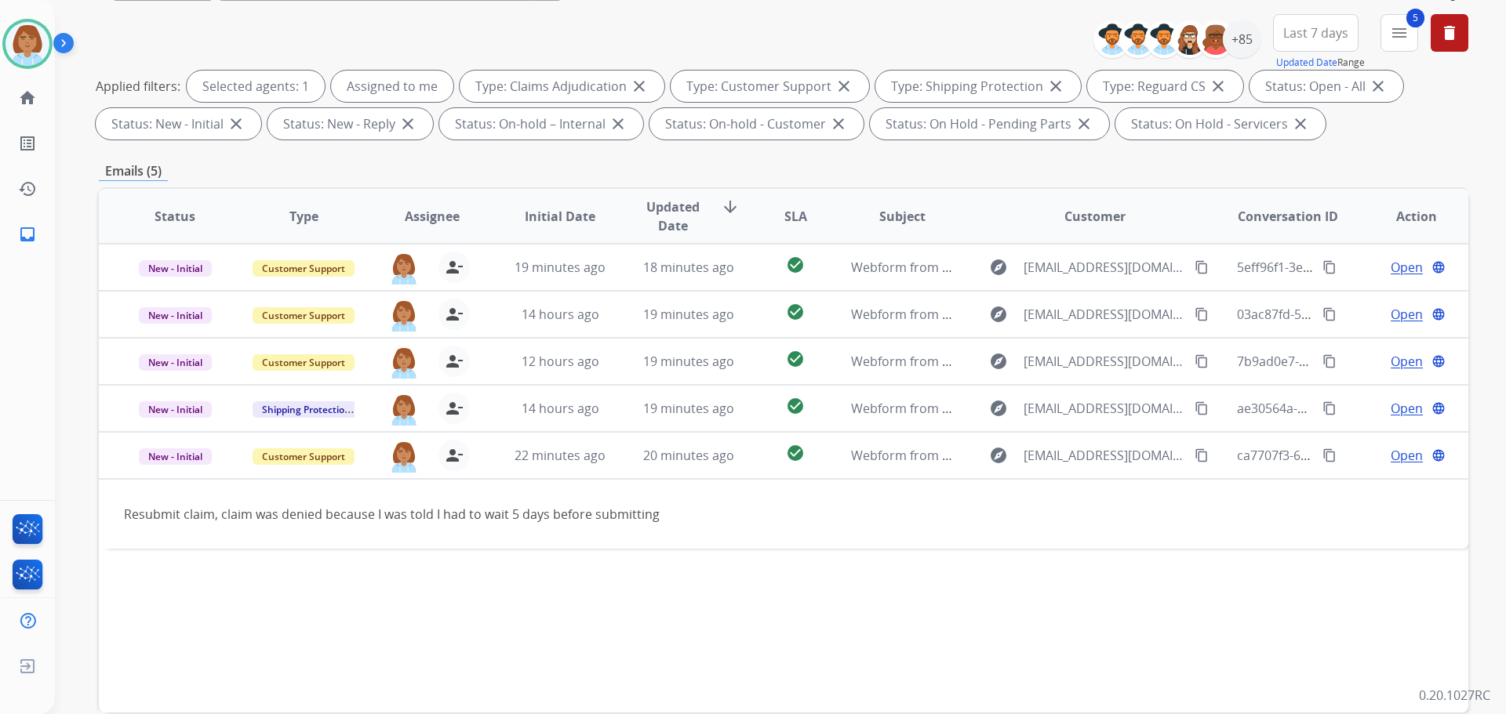
scroll to position [175, 0]
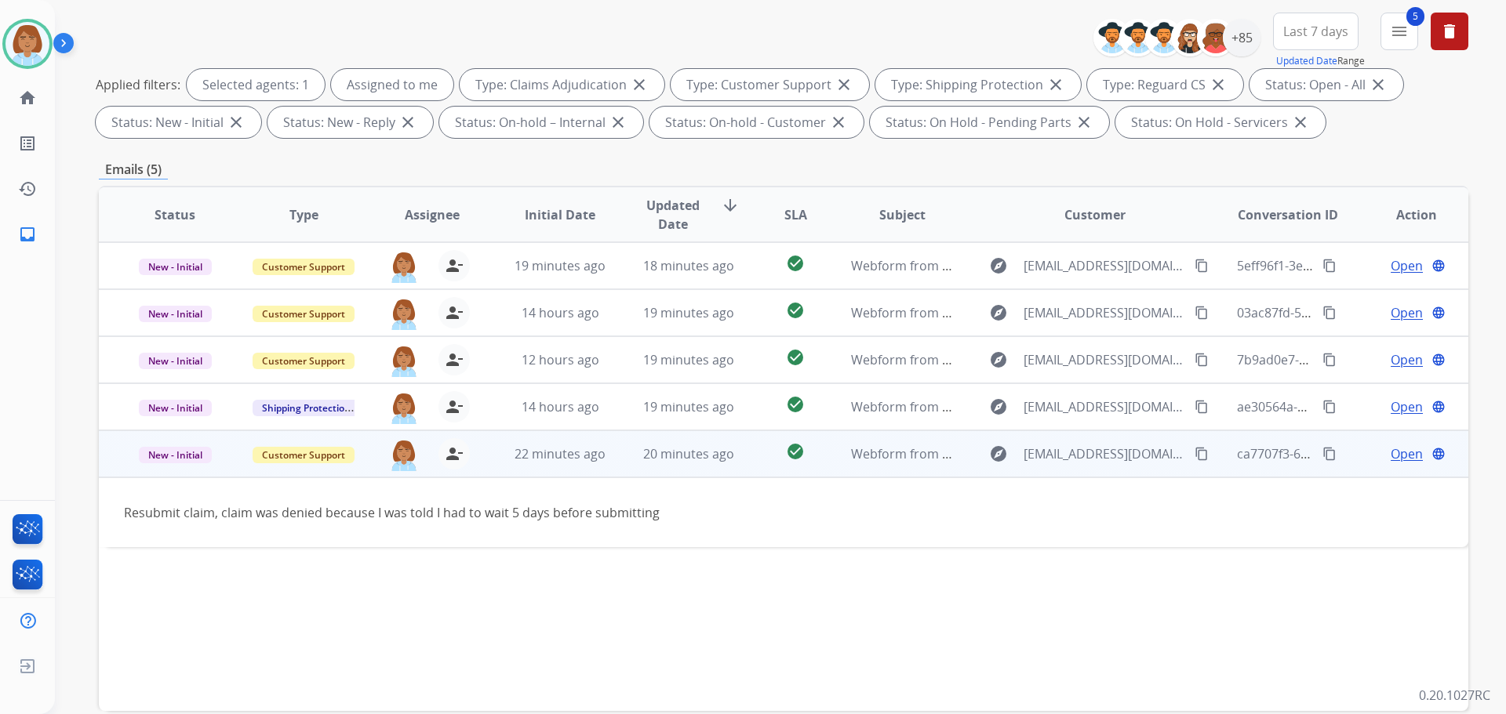
click at [1194, 455] on mat-icon "content_copy" at bounding box center [1201, 454] width 14 height 14
click at [1322, 455] on mat-icon "content_copy" at bounding box center [1329, 454] width 14 height 14
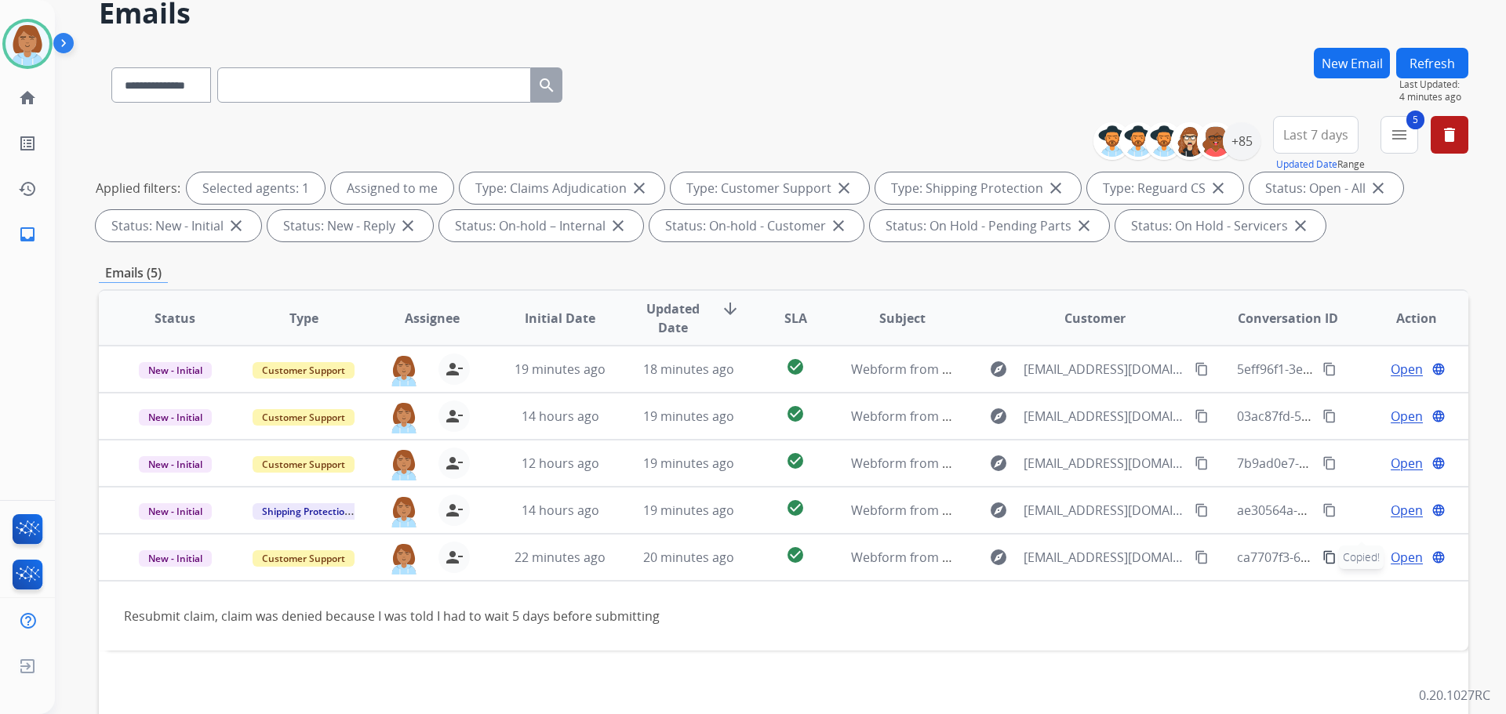
scroll to position [0, 0]
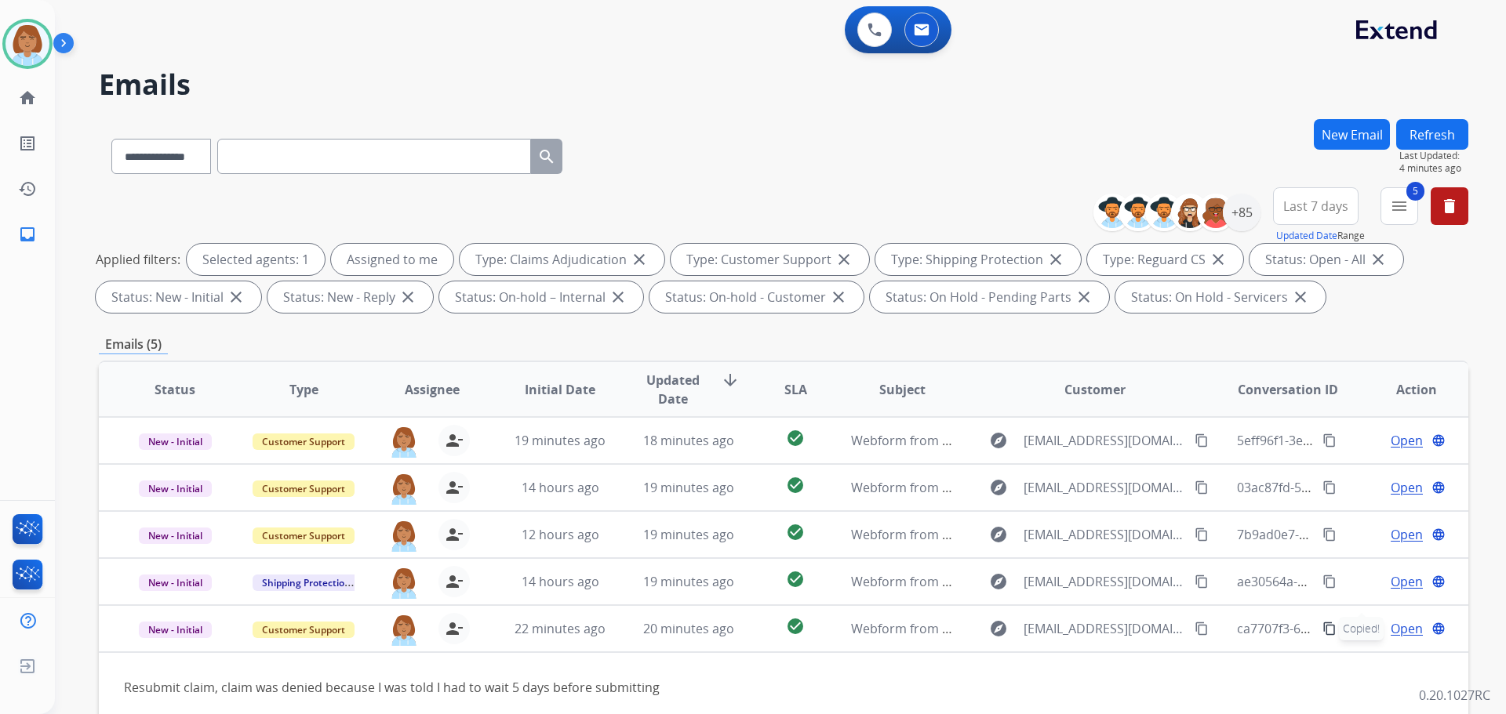
paste input "**********"
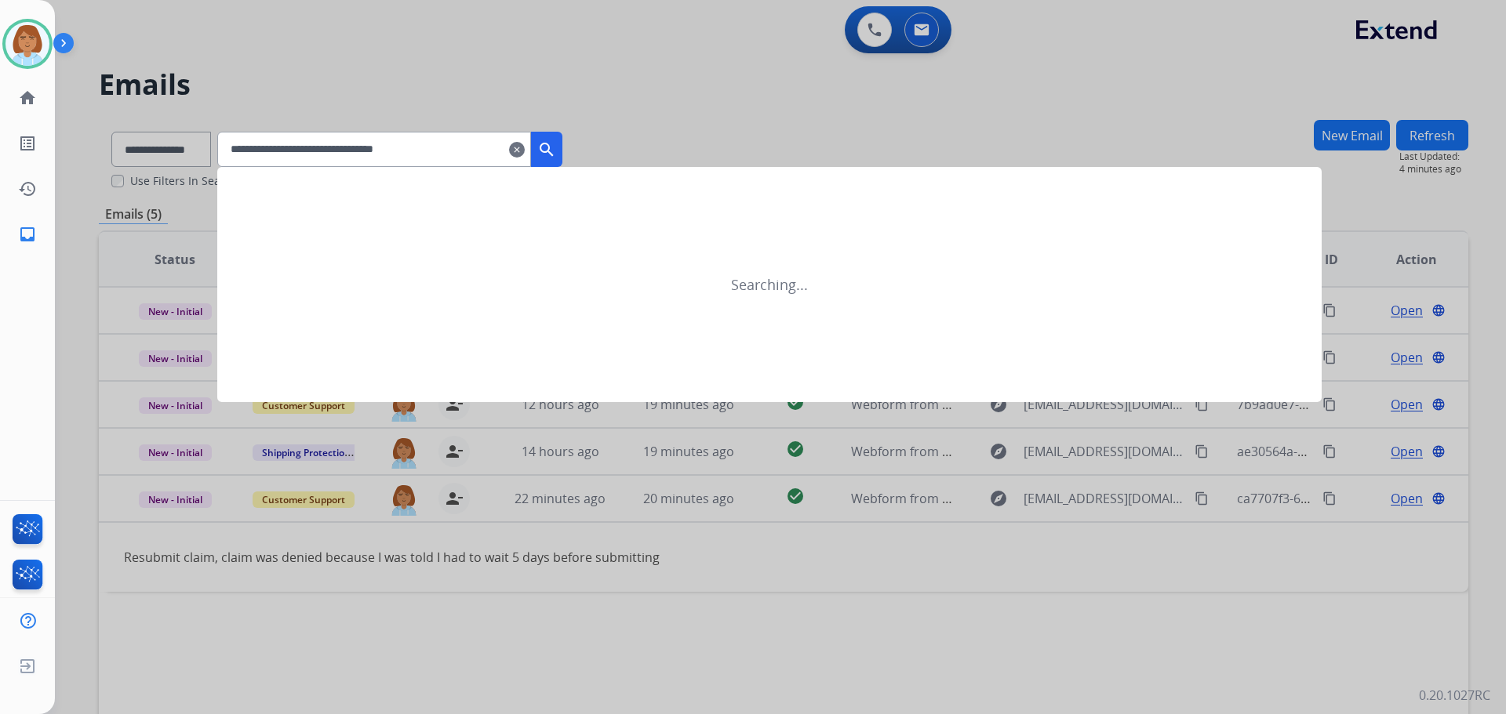
type input "**********"
click at [556, 140] on mat-icon "search" at bounding box center [546, 149] width 19 height 19
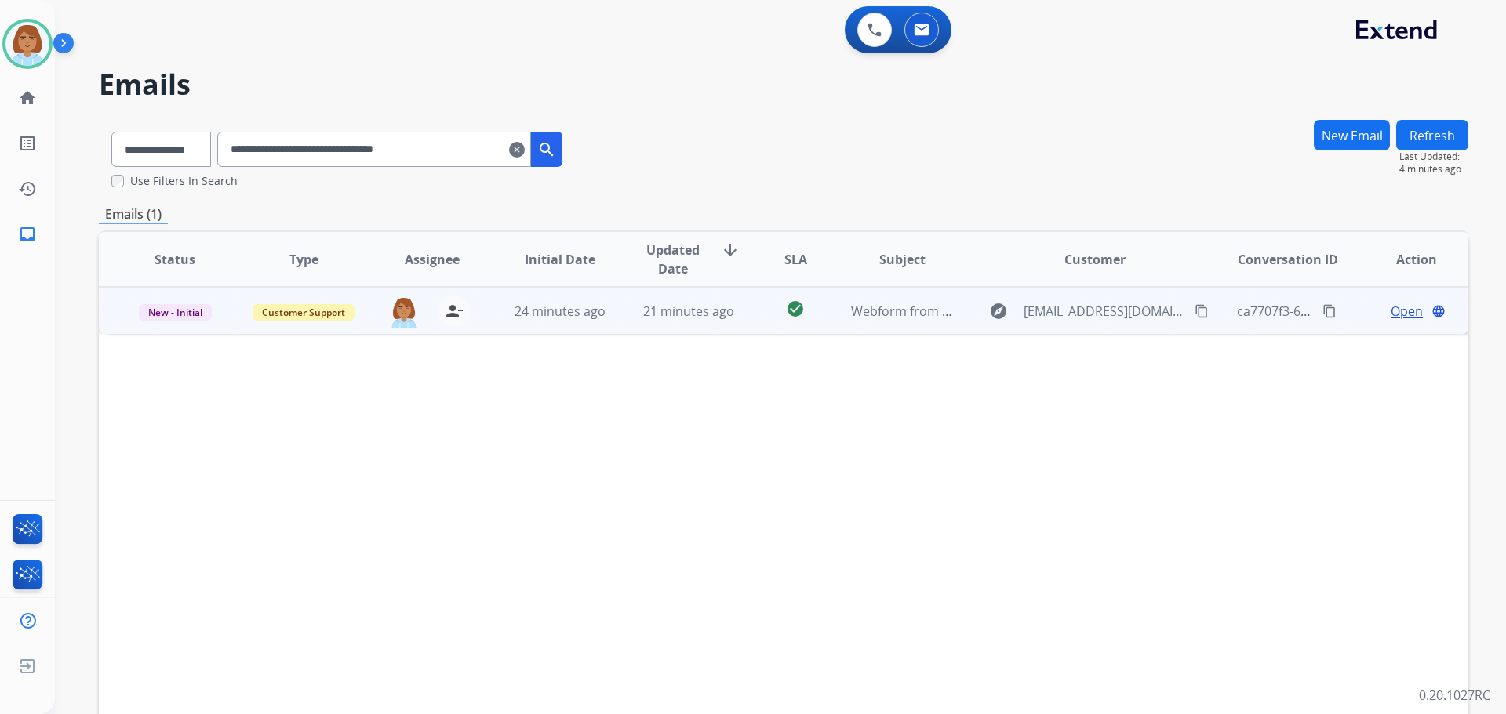
click at [756, 316] on td "check_circle" at bounding box center [782, 310] width 85 height 47
click at [1390, 321] on td "Open language" at bounding box center [1404, 310] width 129 height 47
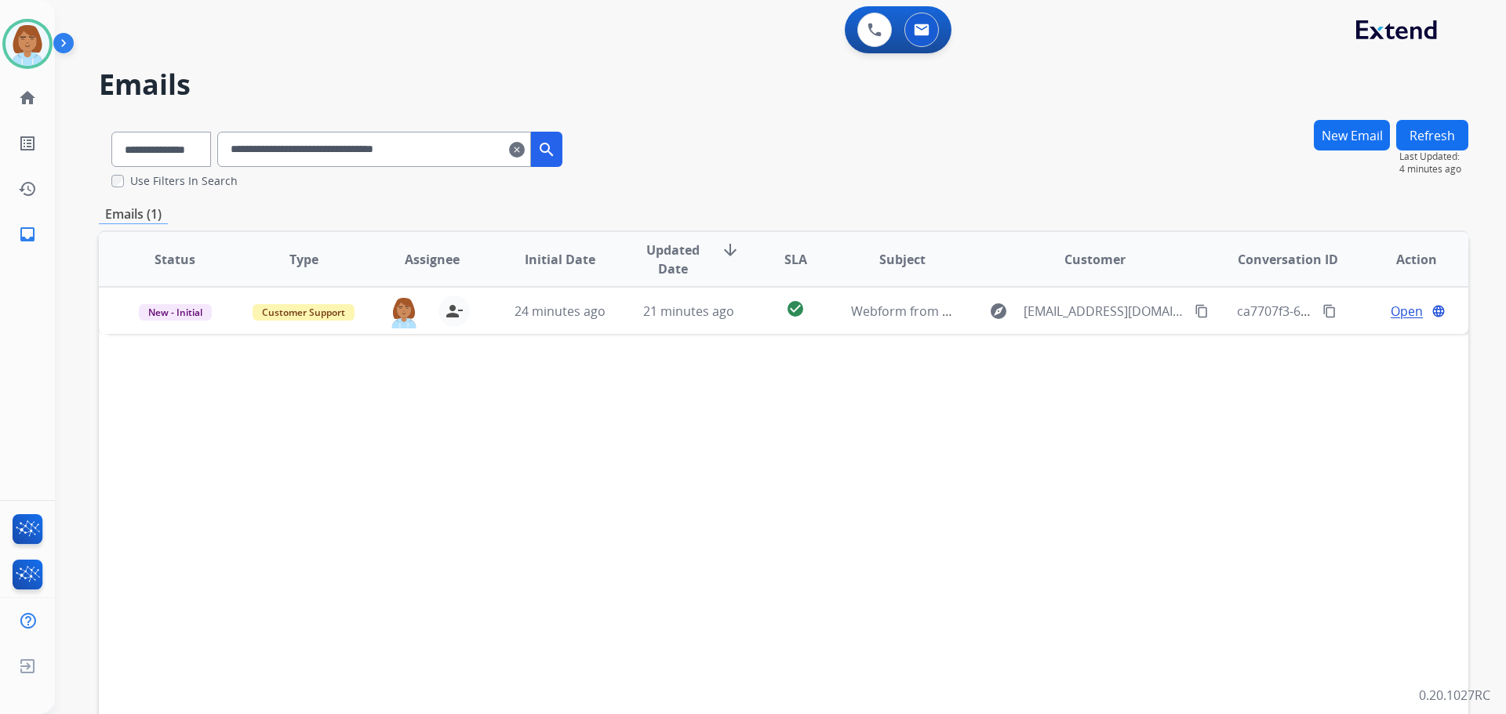
click at [525, 148] on mat-icon "clear" at bounding box center [517, 149] width 16 height 19
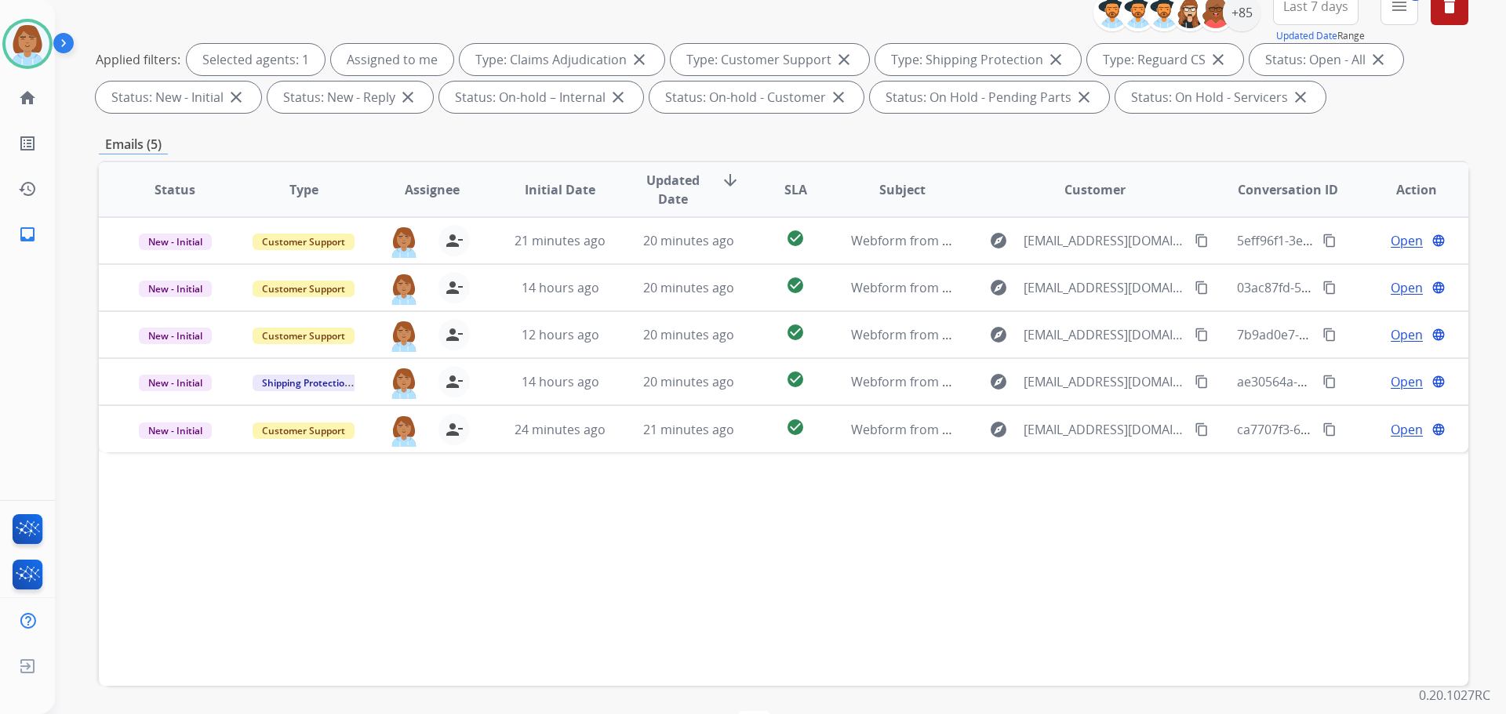
scroll to position [253, 0]
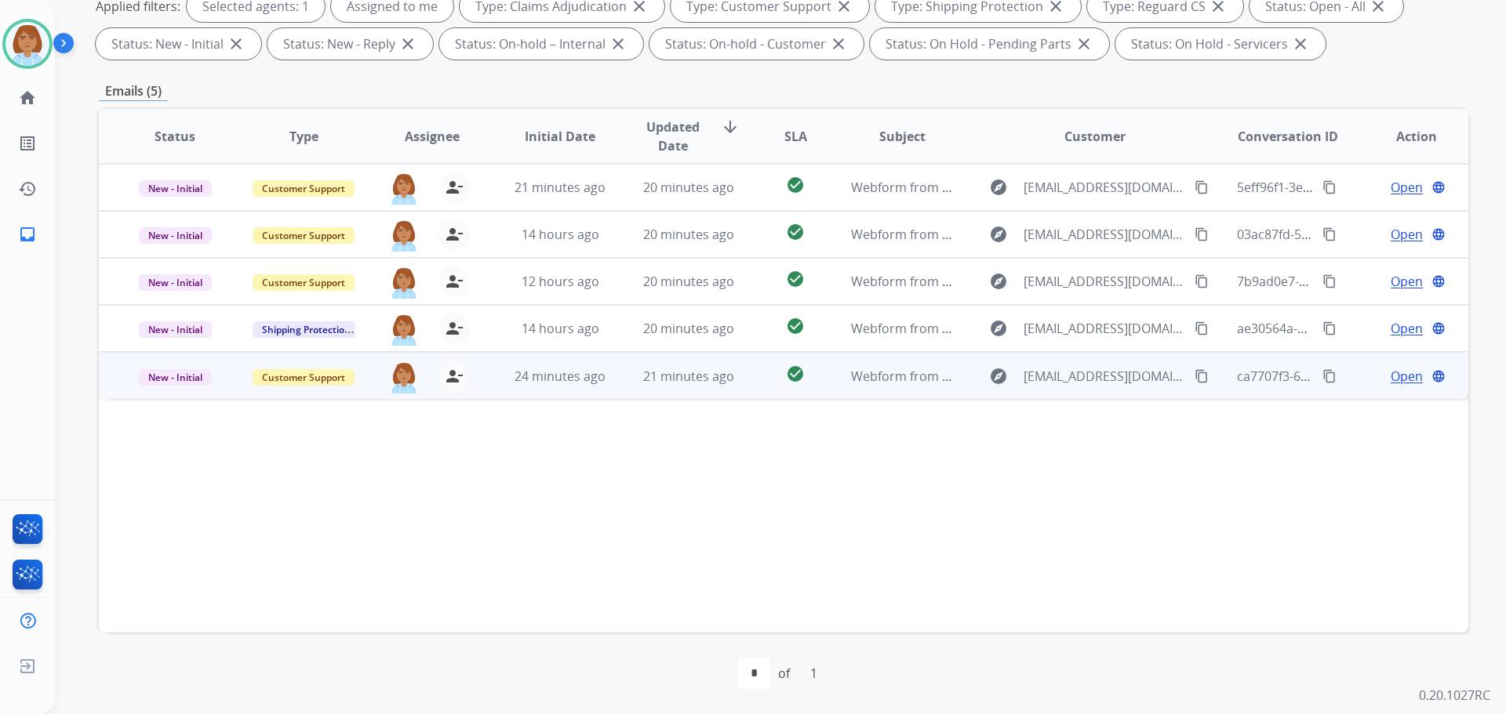
click at [758, 388] on td "check_circle" at bounding box center [782, 375] width 85 height 47
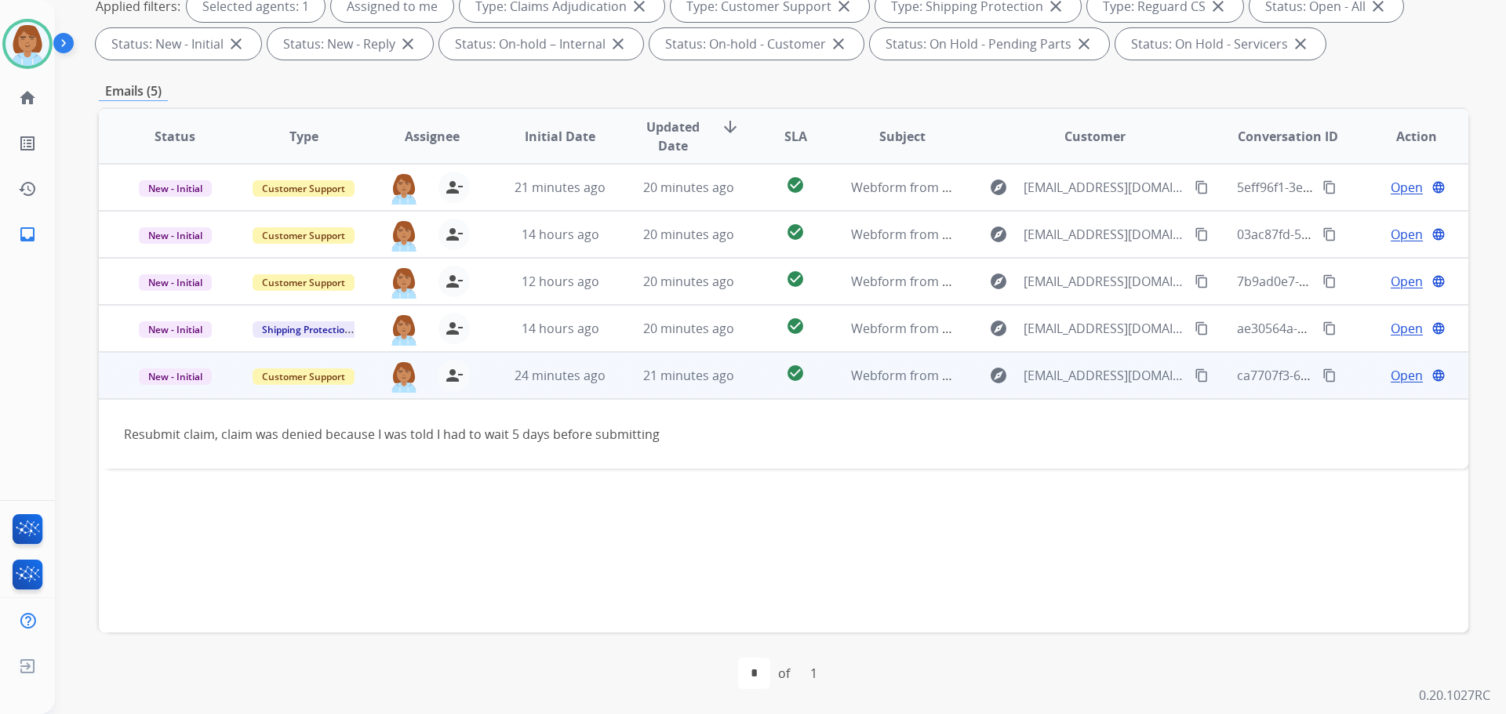
click at [1398, 363] on td "Open language" at bounding box center [1404, 375] width 129 height 47
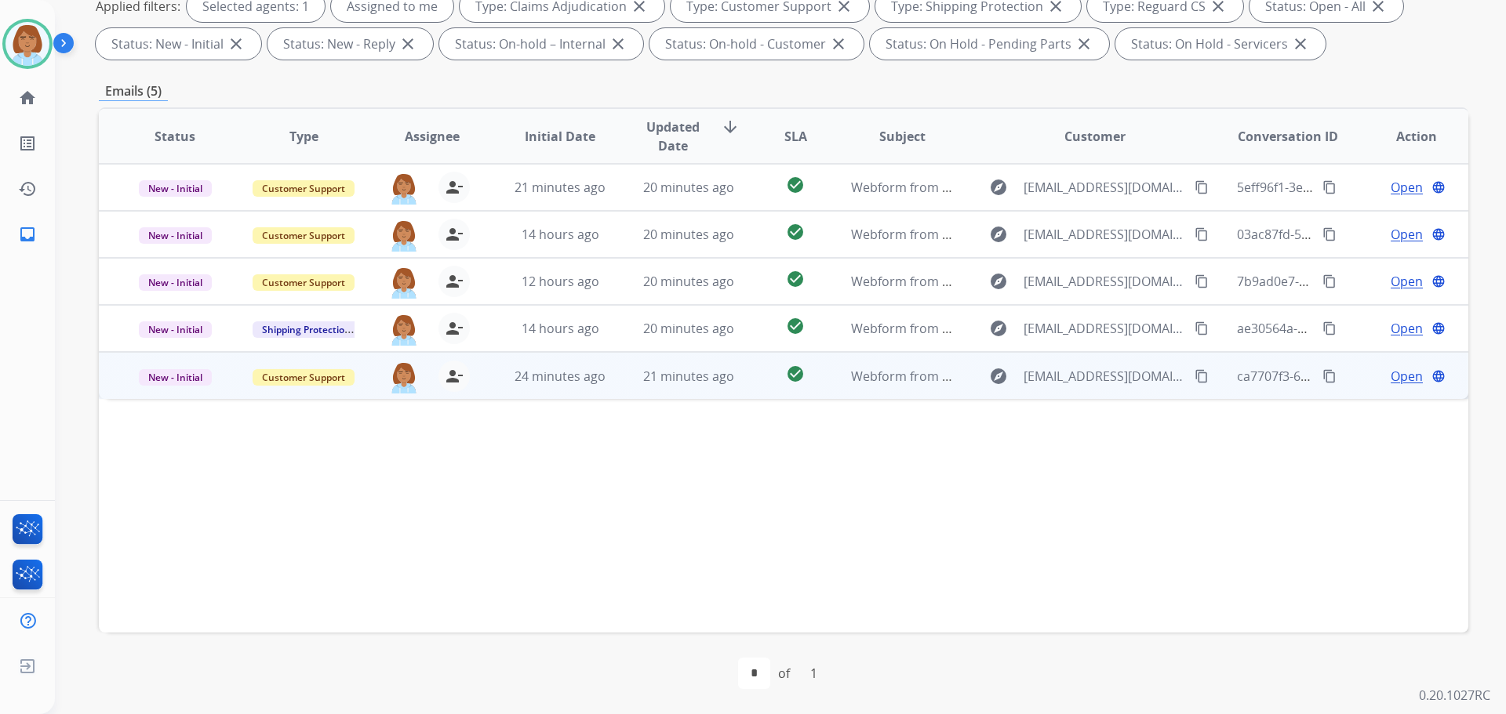
click at [1393, 375] on span "Open" at bounding box center [1407, 376] width 32 height 19
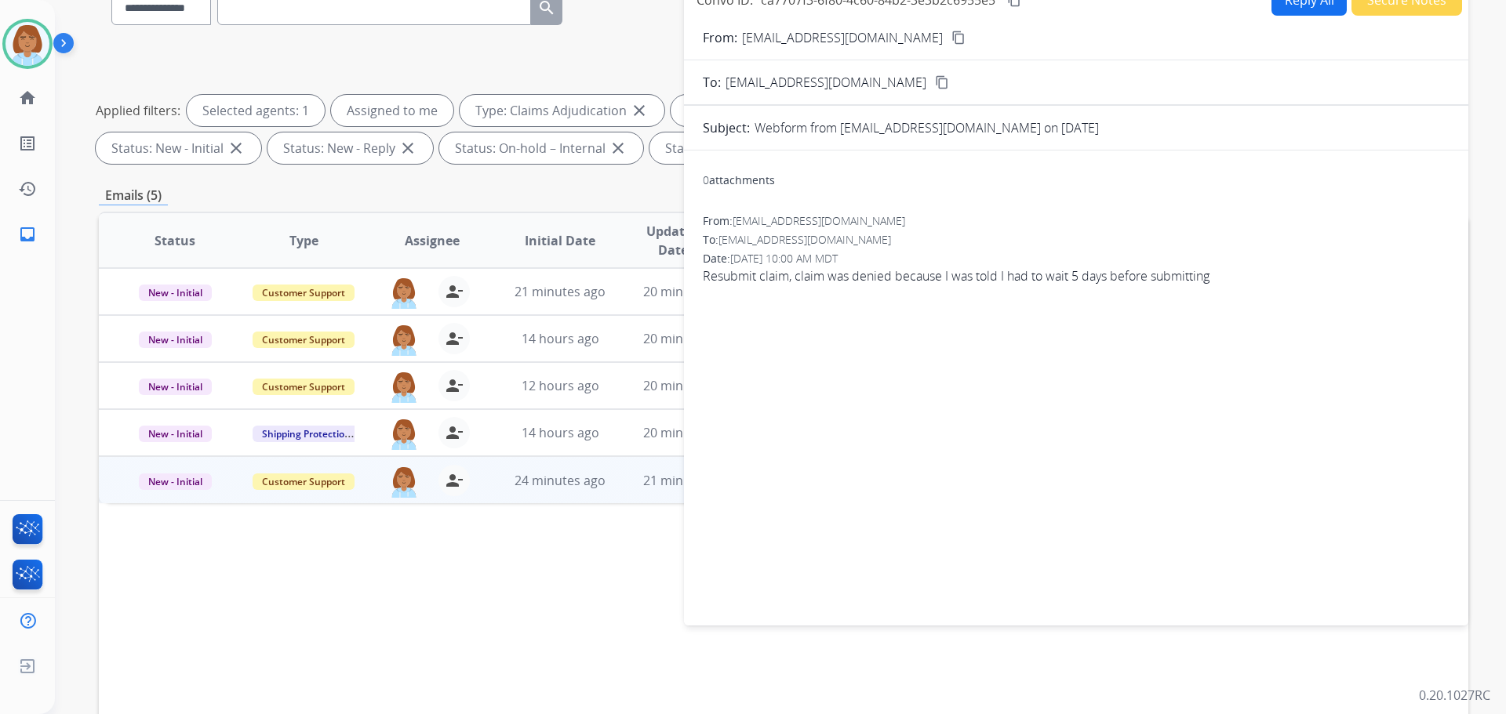
scroll to position [0, 0]
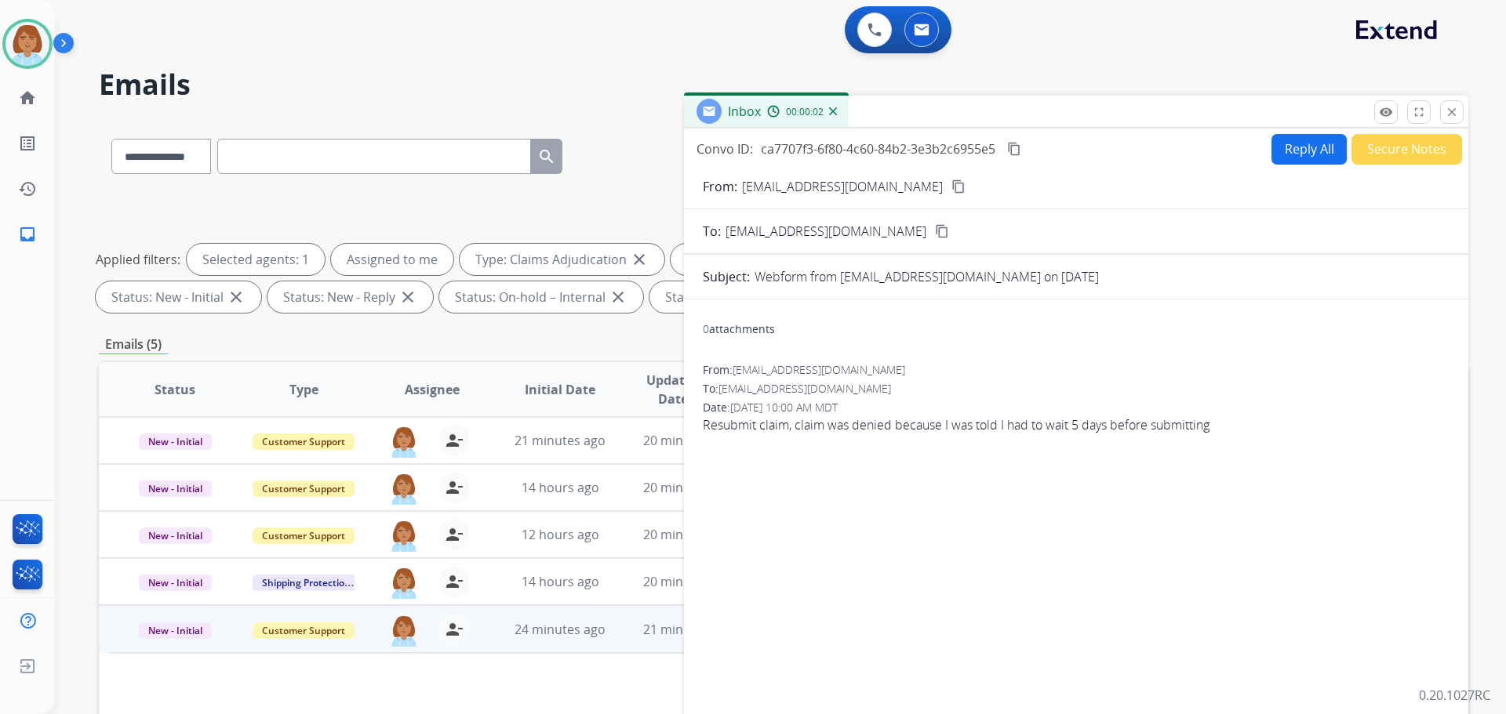
drag, startPoint x: 1401, startPoint y: 151, endPoint x: 1380, endPoint y: 238, distance: 89.6
click at [1380, 238] on div "Convo ID: ca7707f3-6f80-4c60-84b2-3e3b2c6955e5 content_copy Reply All Secure No…" at bounding box center [1076, 449] width 784 height 640
click at [1314, 148] on button "Reply All" at bounding box center [1308, 149] width 75 height 31
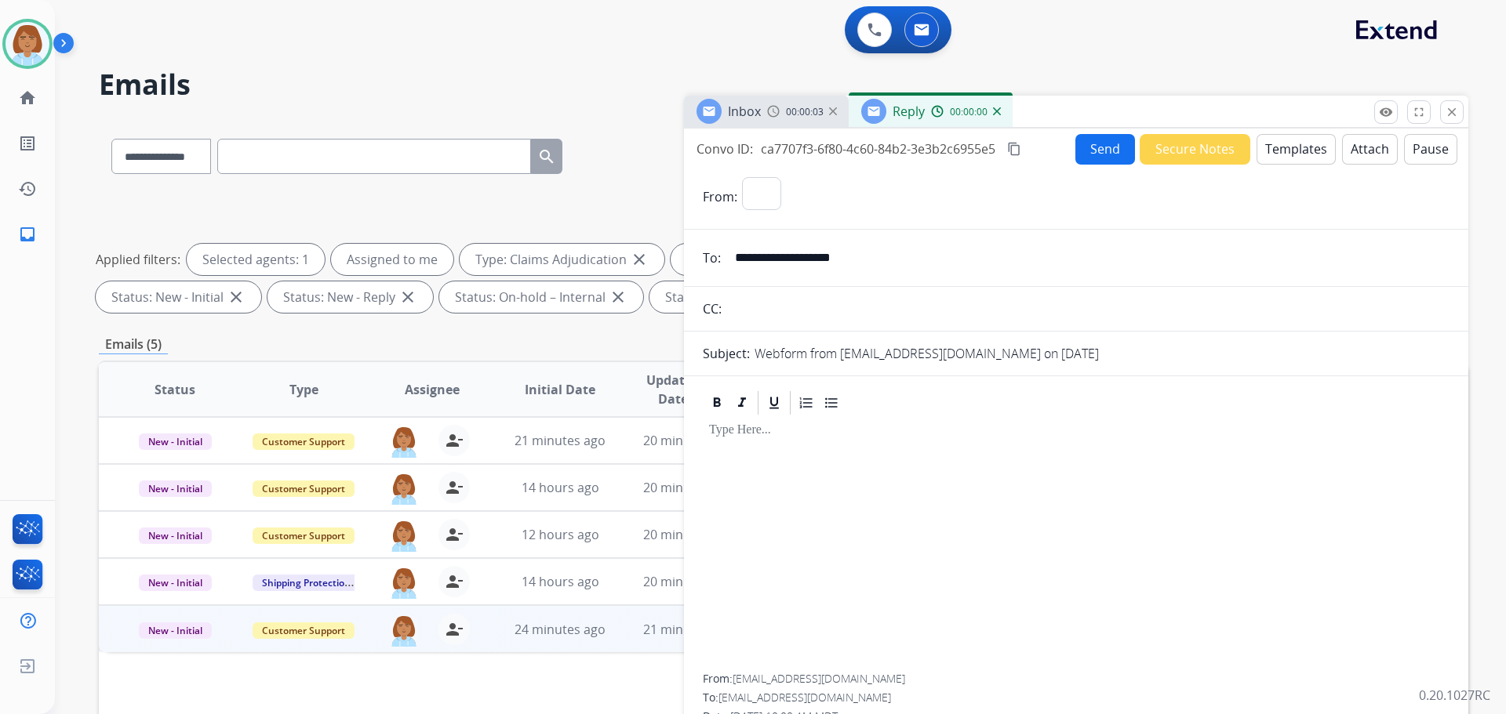
select select "**********"
click at [1263, 155] on button "Templates" at bounding box center [1295, 149] width 79 height 31
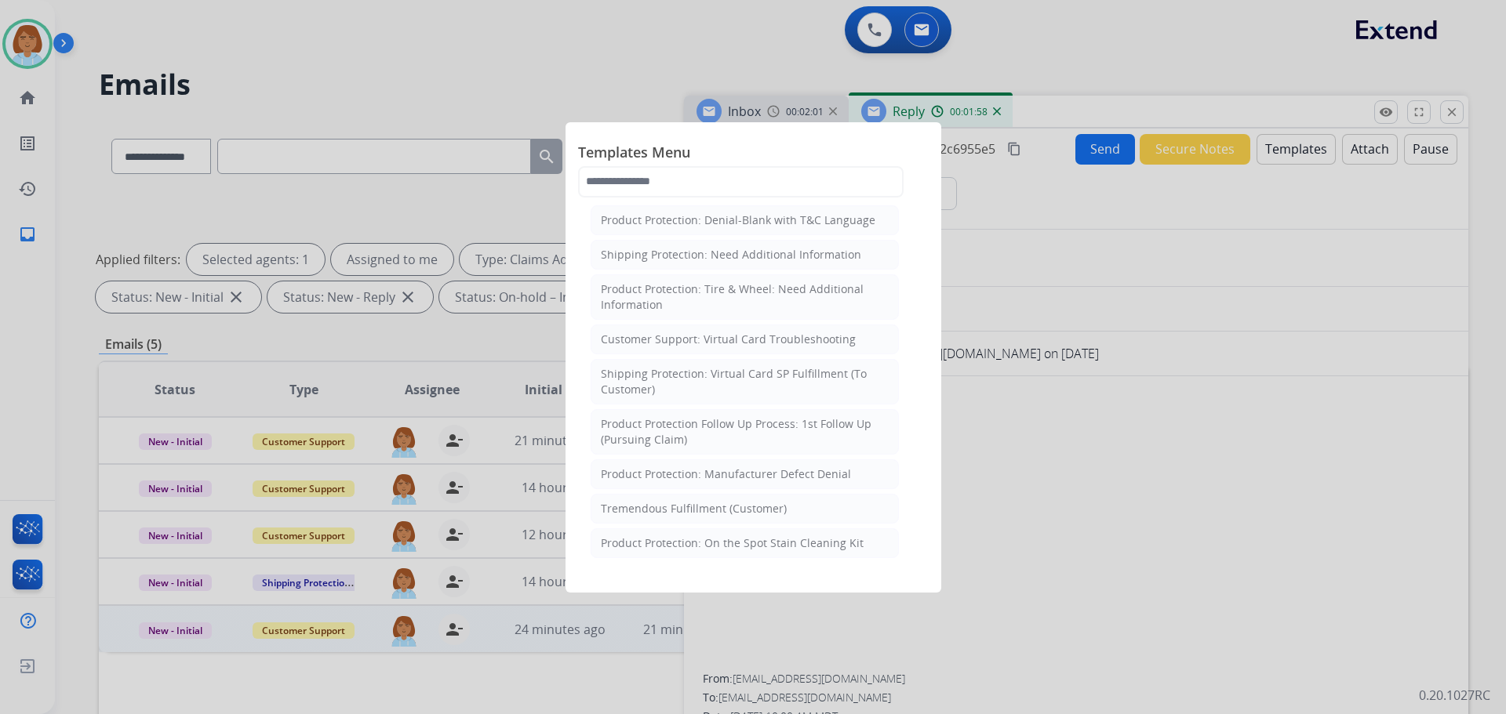
scroll to position [392, 0]
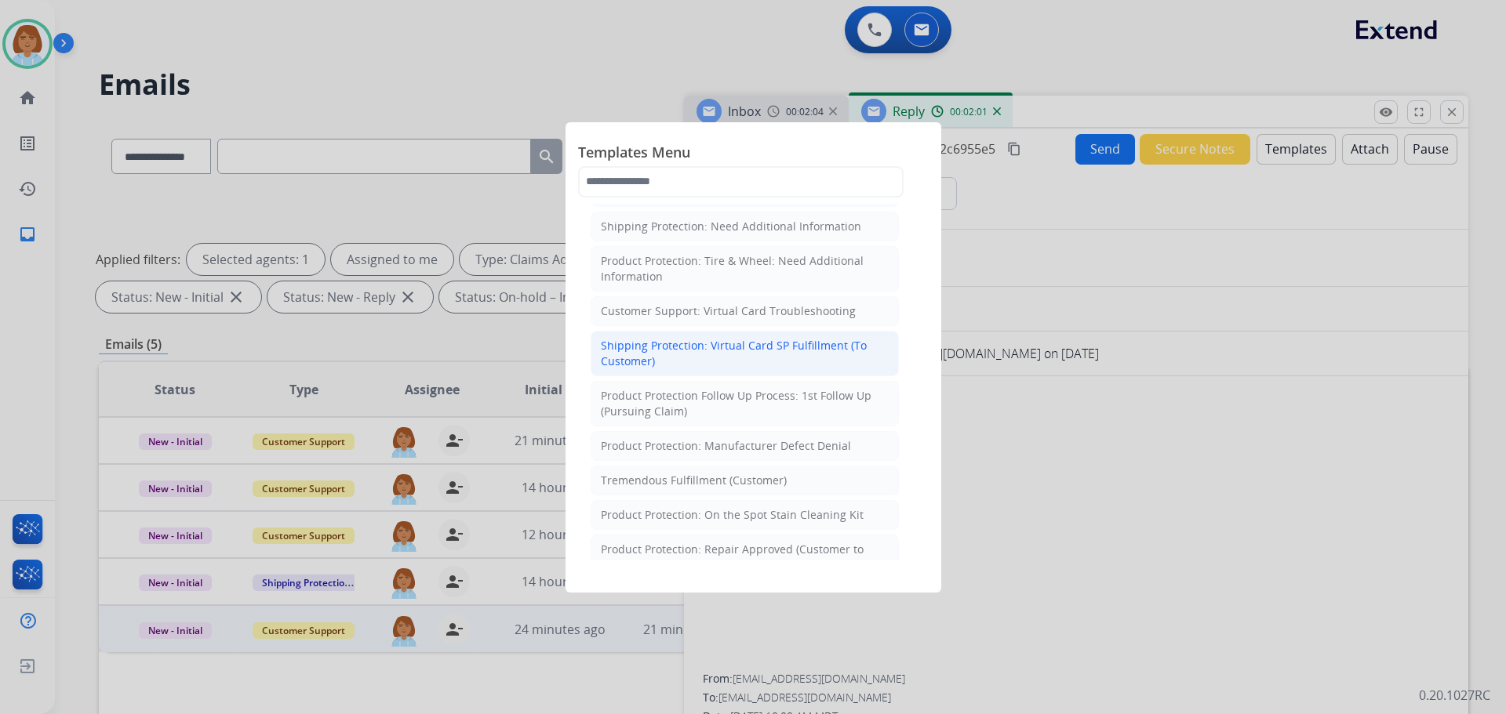
click at [725, 358] on div "Shipping Protection: Virtual Card SP Fulfillment (To Customer)" at bounding box center [745, 353] width 288 height 31
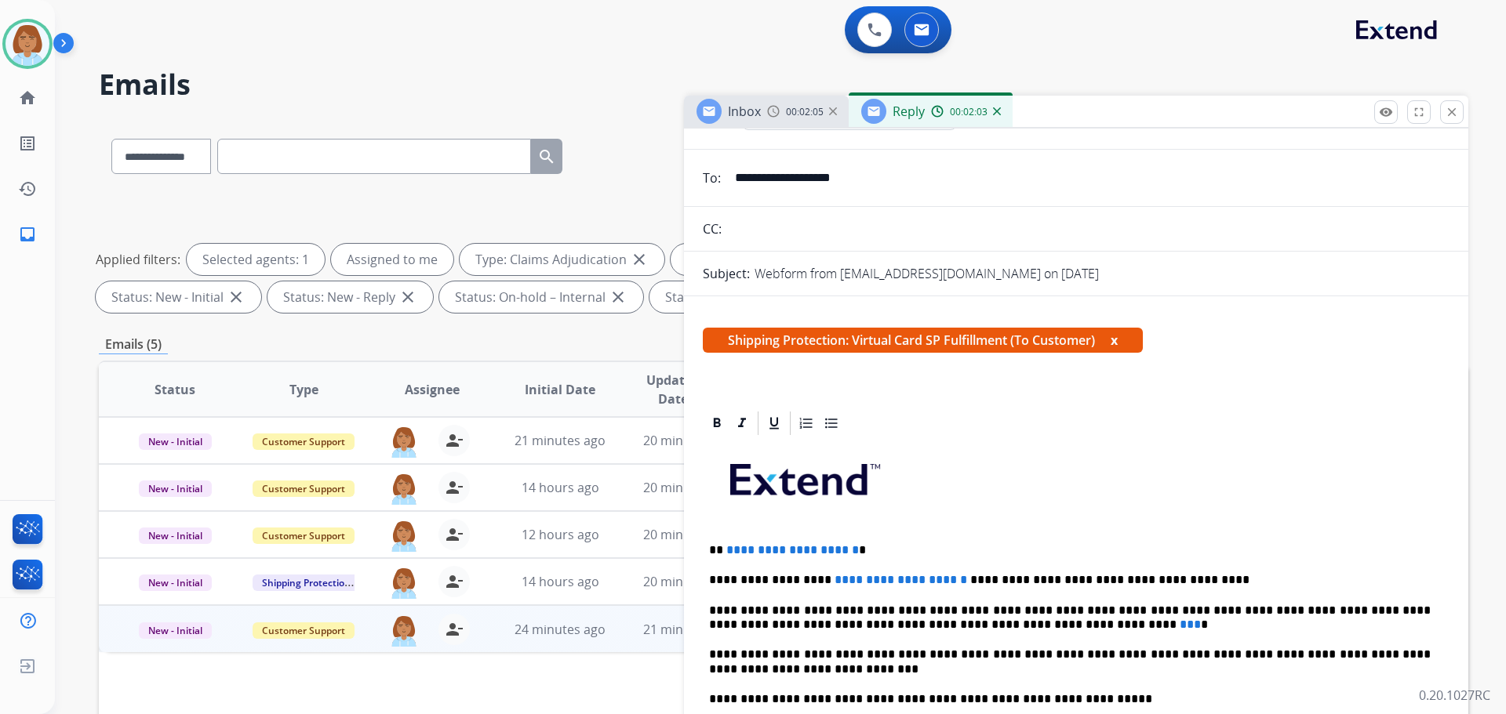
scroll to position [235, 0]
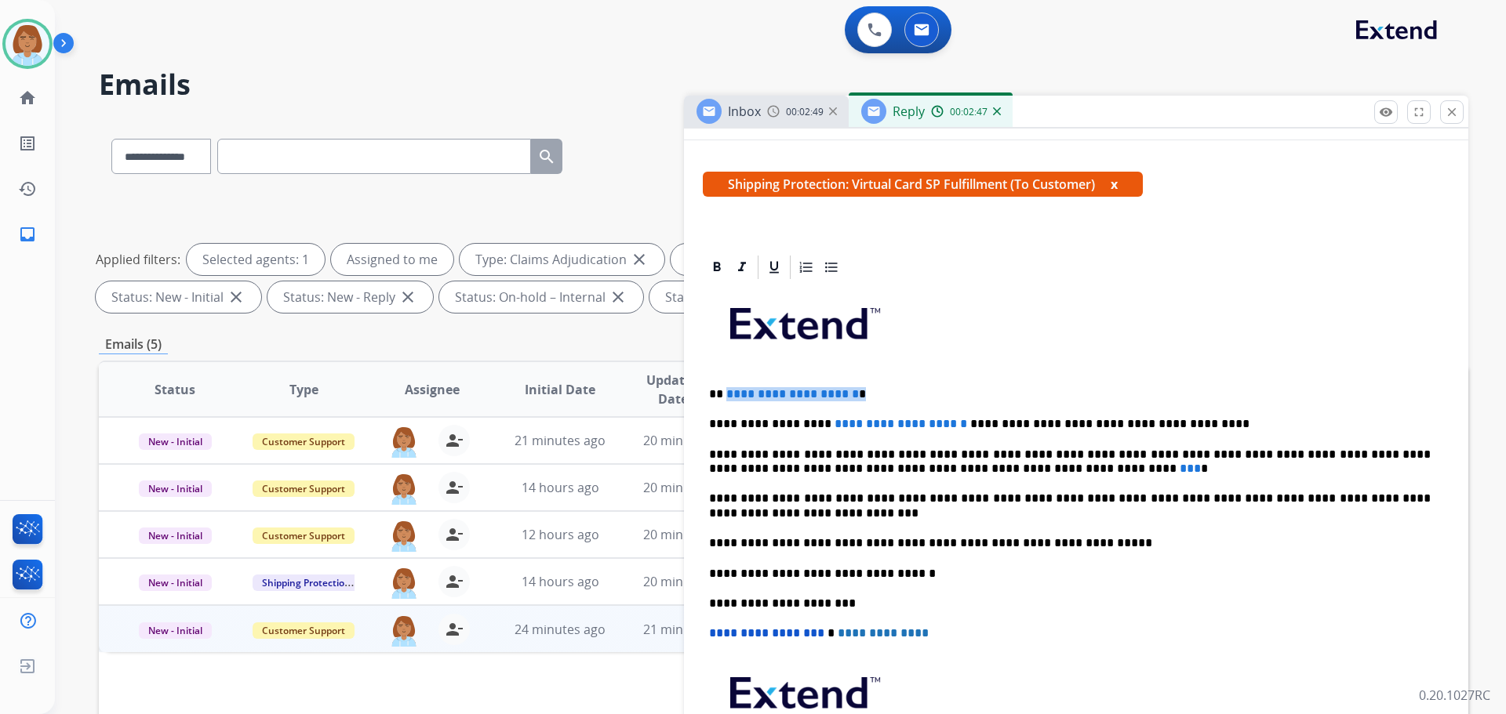
drag, startPoint x: 896, startPoint y: 393, endPoint x: 724, endPoint y: 388, distance: 172.6
click at [724, 388] on p "**********" at bounding box center [1070, 394] width 722 height 14
drag, startPoint x: 924, startPoint y: 424, endPoint x: 818, endPoint y: 413, distance: 106.4
click at [818, 416] on div "**********" at bounding box center [1076, 559] width 747 height 554
click at [813, 420] on p "**********" at bounding box center [1070, 424] width 722 height 14
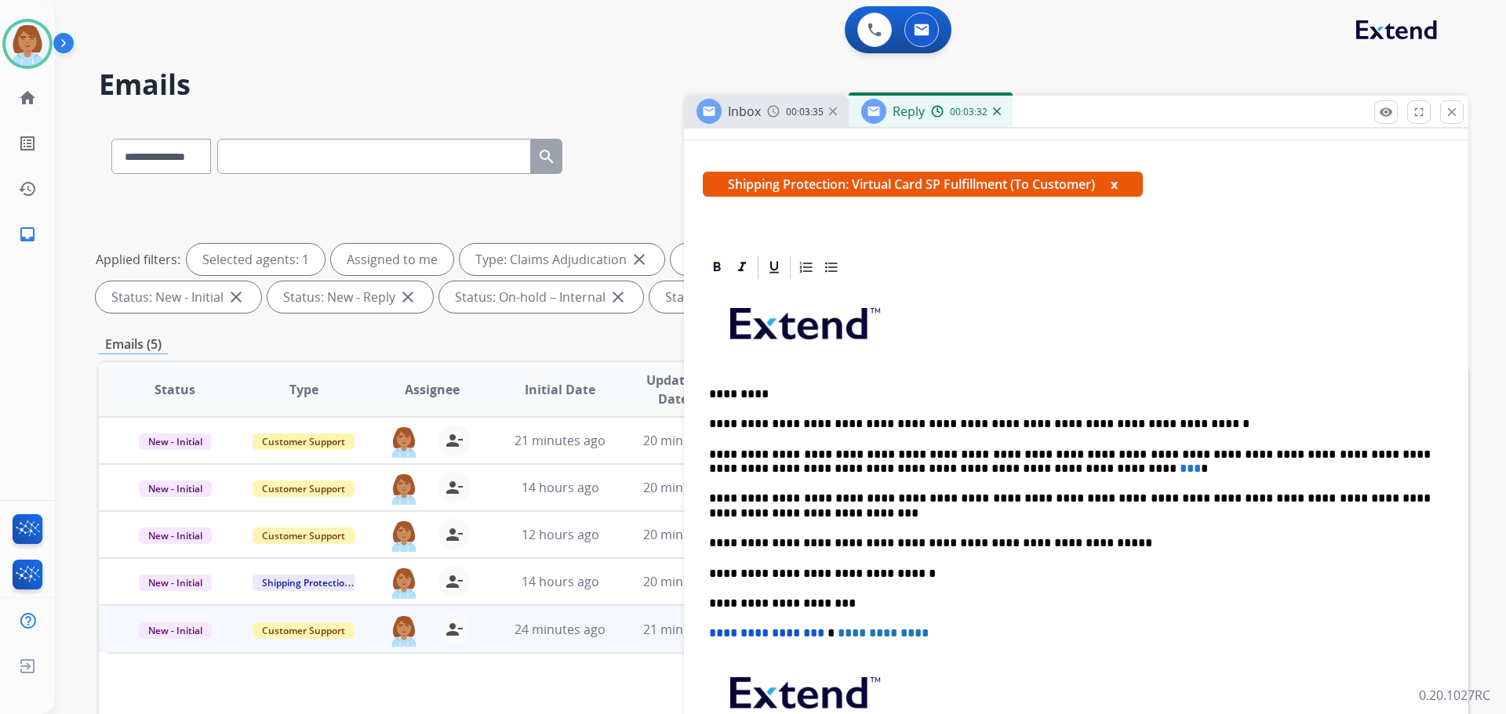
click at [934, 421] on p "**********" at bounding box center [1070, 424] width 722 height 14
drag, startPoint x: 995, startPoint y: 466, endPoint x: 954, endPoint y: 471, distance: 41.1
click at [954, 471] on p "**********" at bounding box center [1070, 462] width 722 height 29
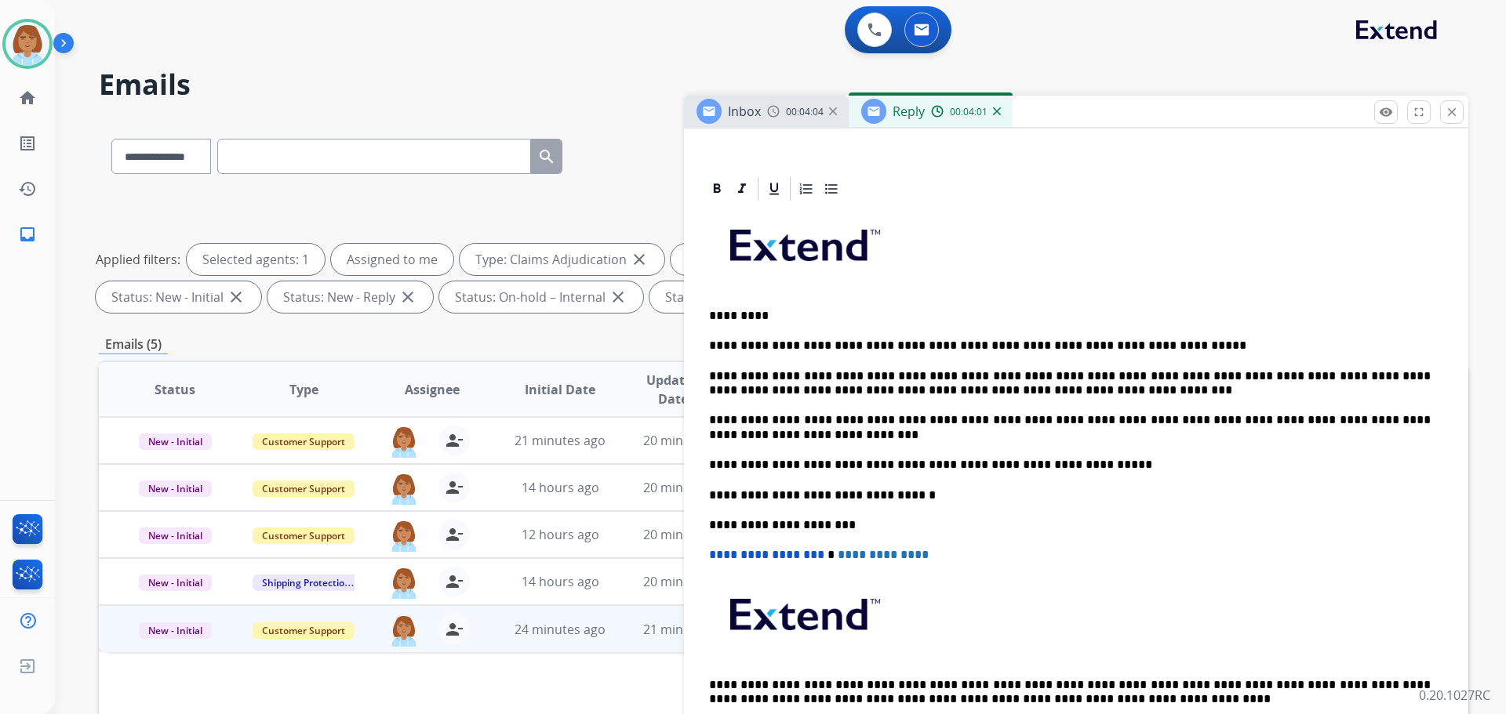
scroll to position [0, 0]
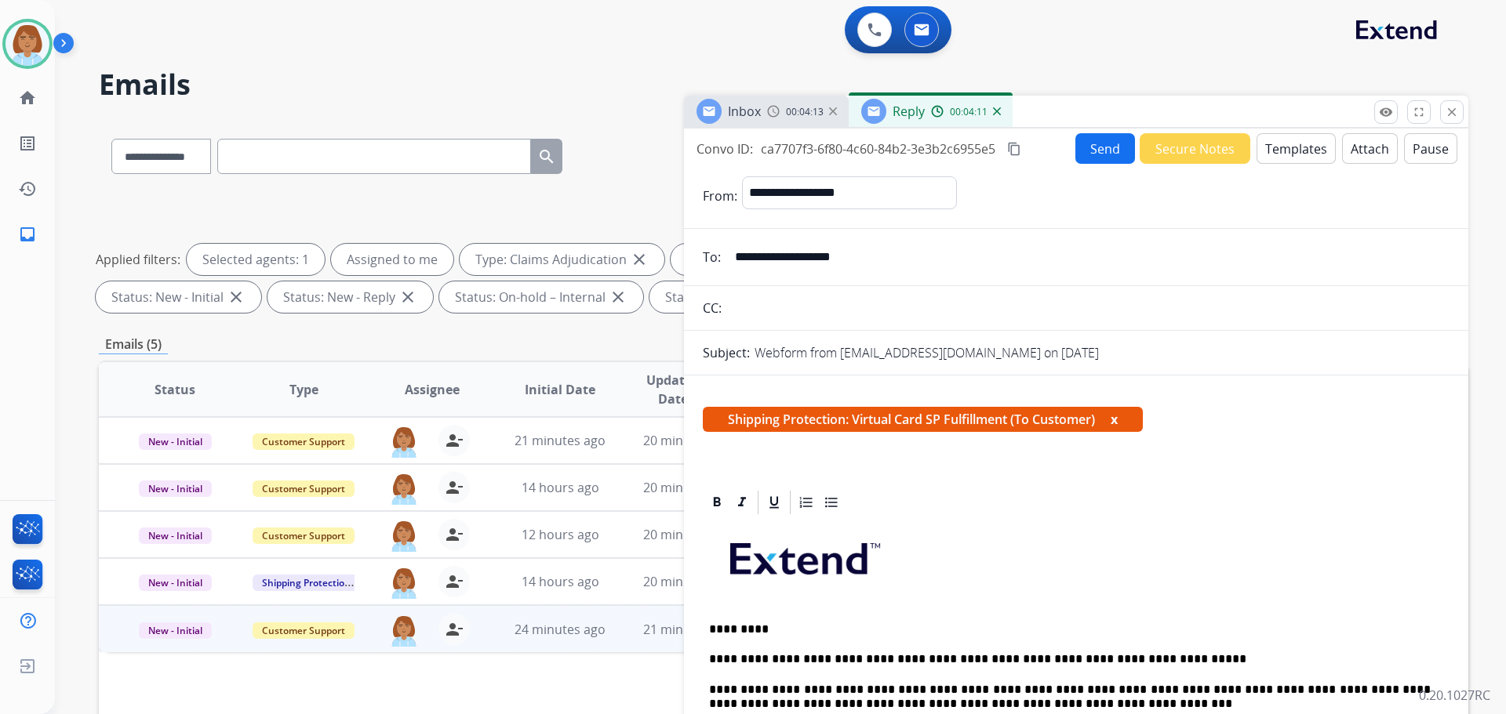
click at [1103, 152] on button "Send" at bounding box center [1105, 148] width 60 height 31
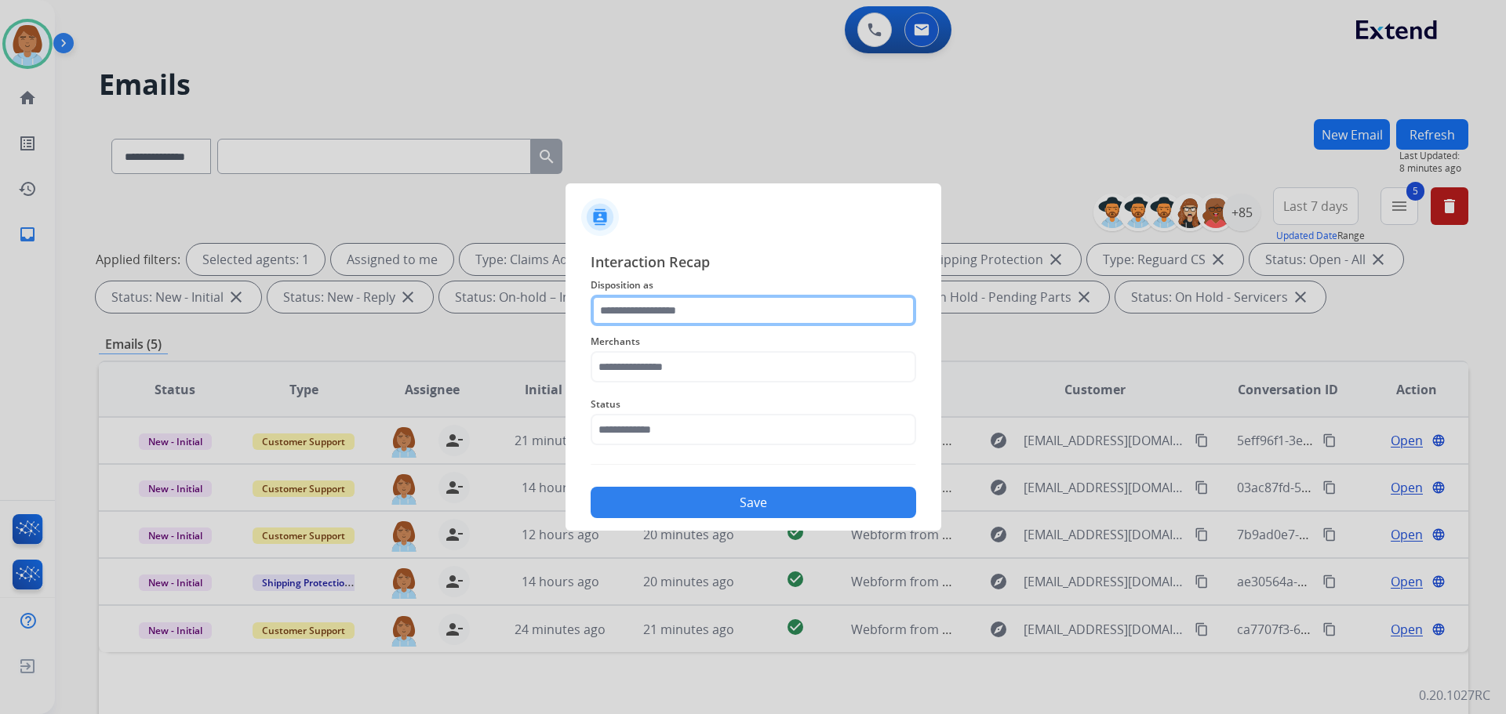
click at [757, 300] on input "text" at bounding box center [753, 310] width 325 height 31
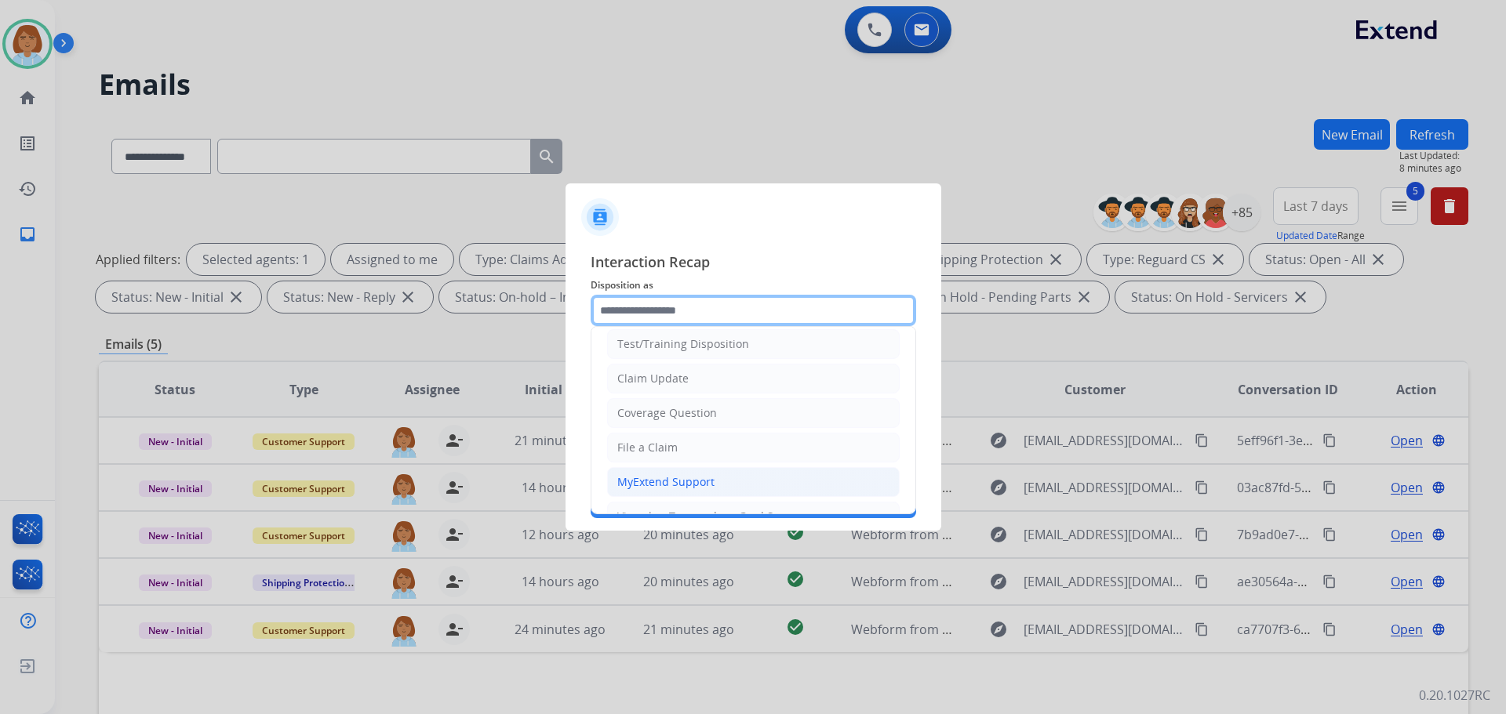
scroll to position [78, 0]
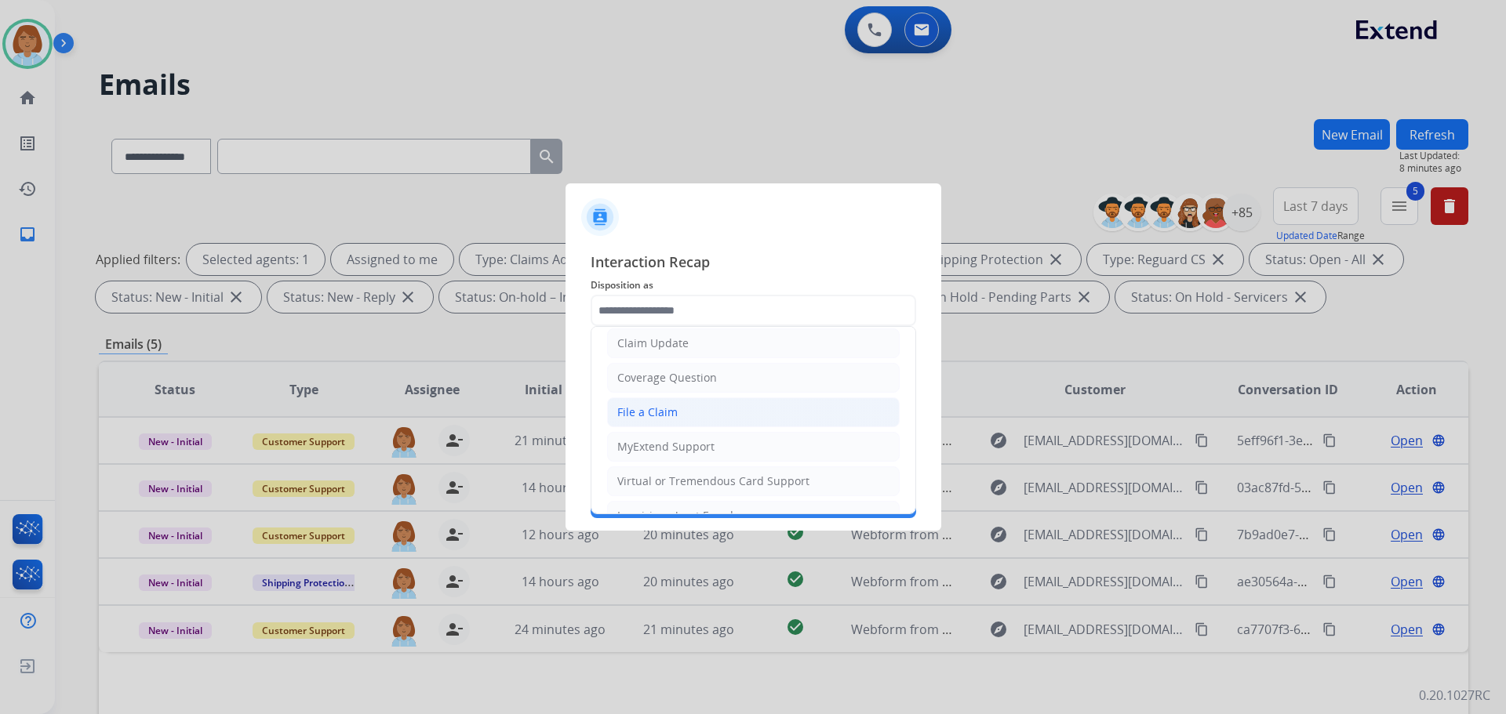
click at [685, 409] on li "File a Claim" at bounding box center [753, 413] width 293 height 30
type input "**********"
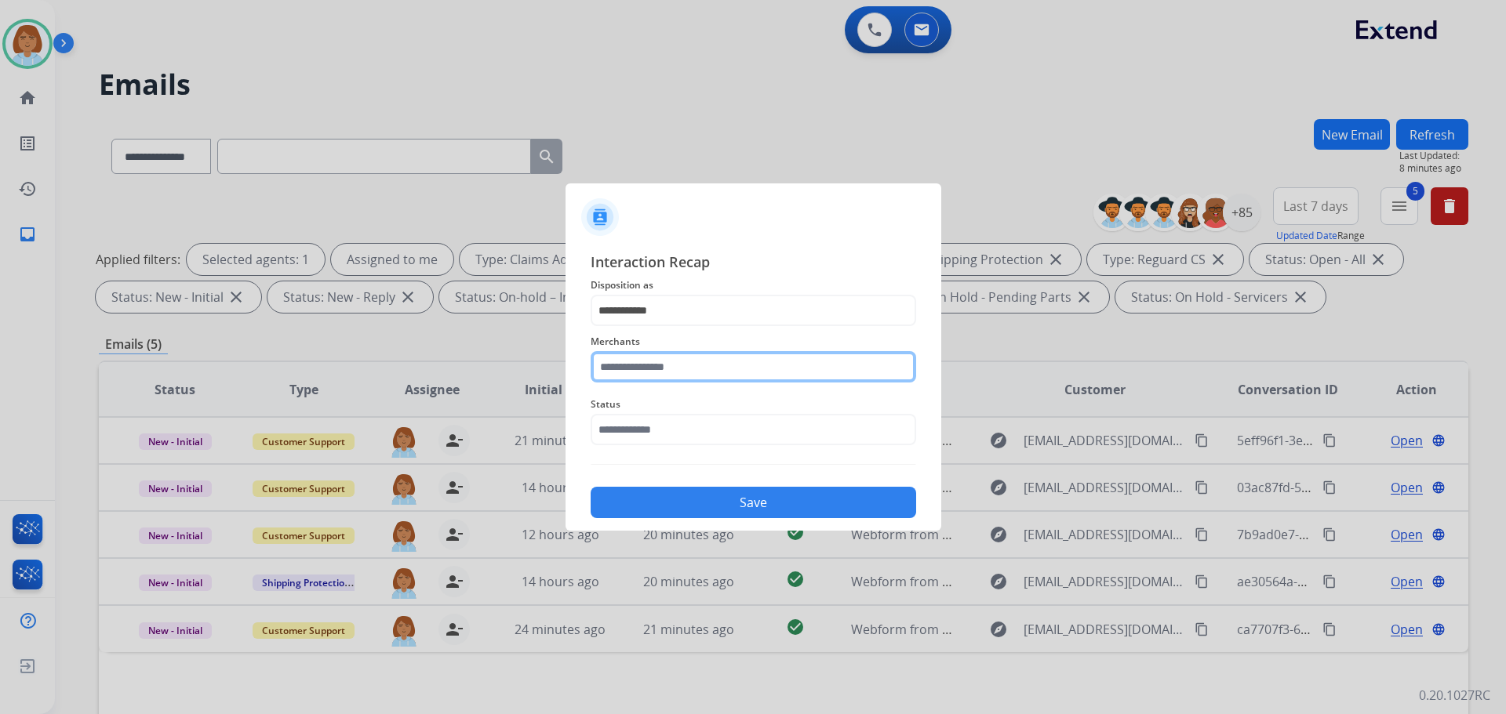
click at [725, 361] on input "text" at bounding box center [753, 366] width 325 height 31
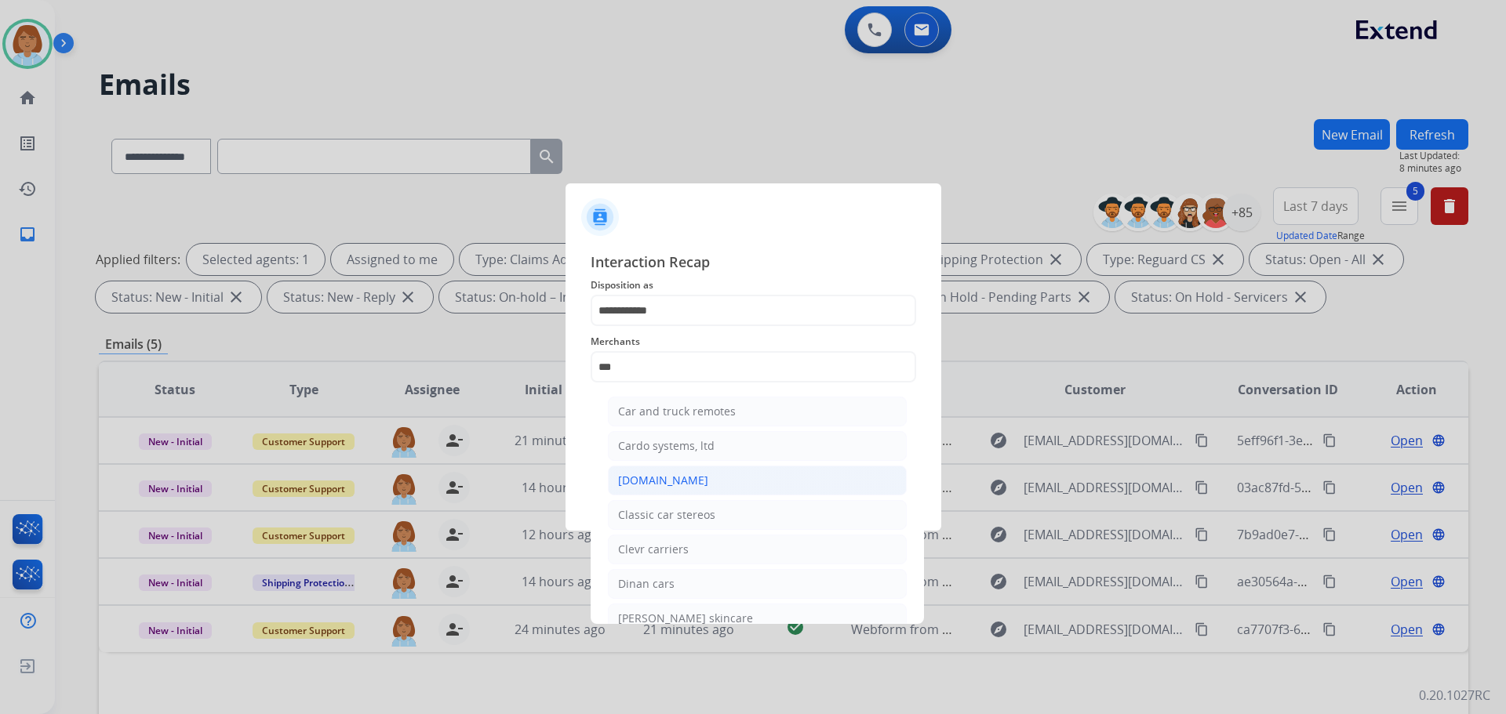
click at [693, 494] on li "Carparts.com" at bounding box center [757, 481] width 299 height 30
type input "**********"
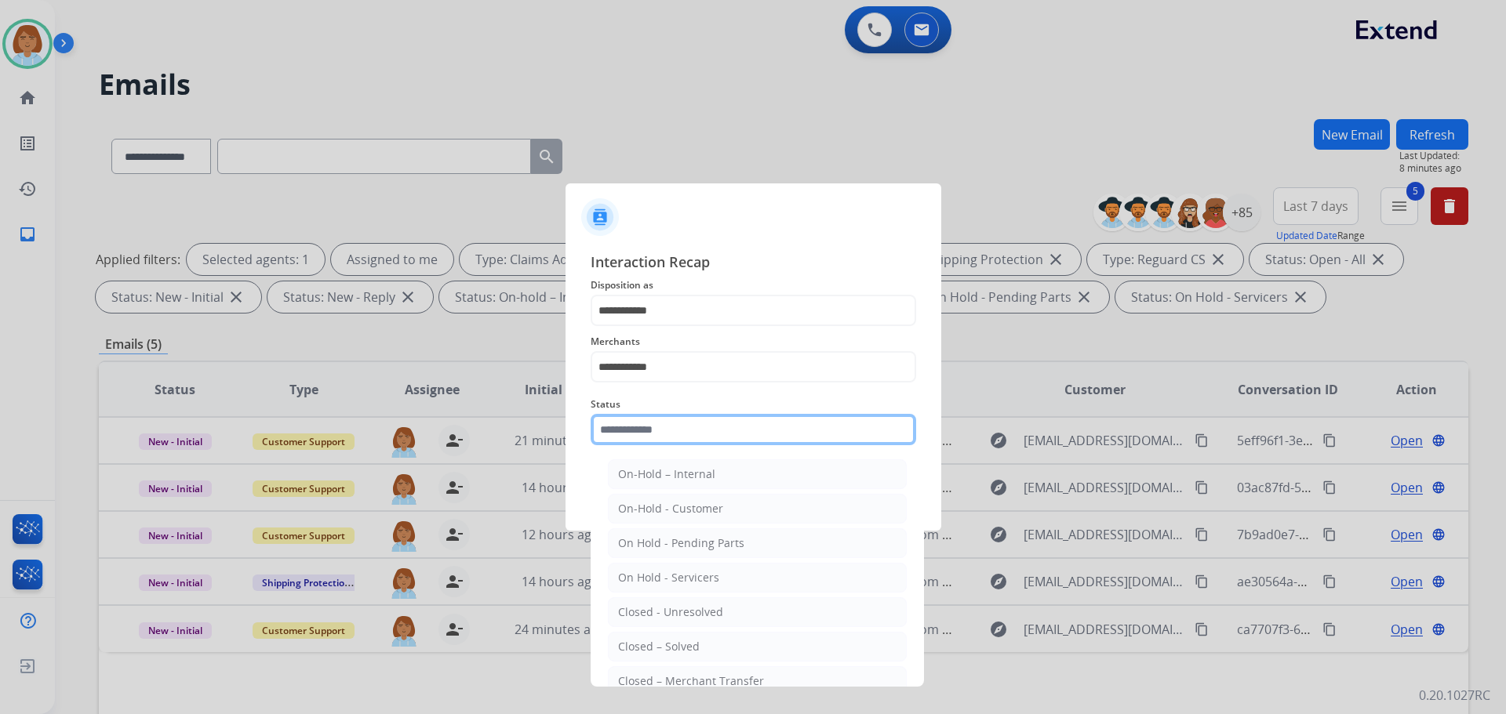
click at [705, 421] on input "text" at bounding box center [753, 429] width 325 height 31
click at [701, 643] on li "Closed – Solved" at bounding box center [757, 647] width 299 height 30
type input "**********"
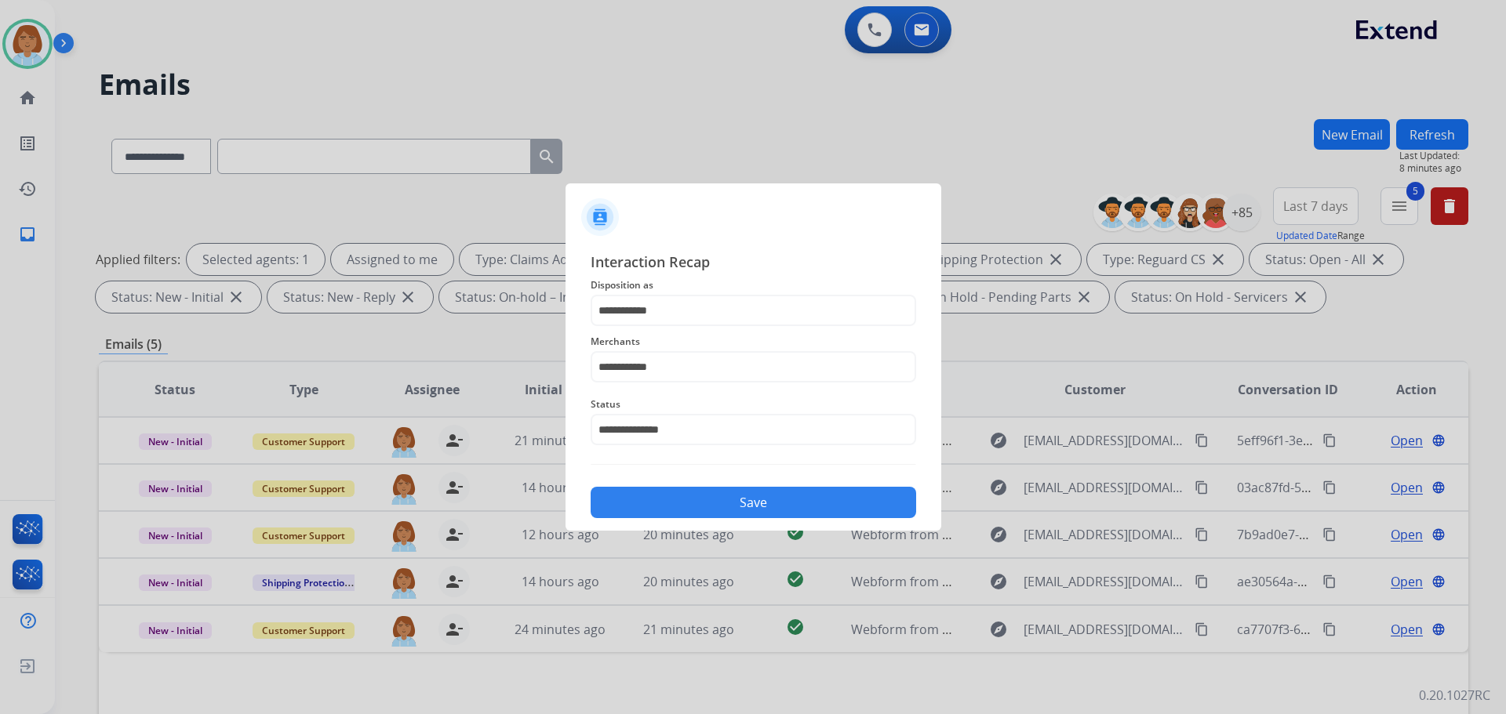
click at [810, 507] on button "Save" at bounding box center [753, 502] width 325 height 31
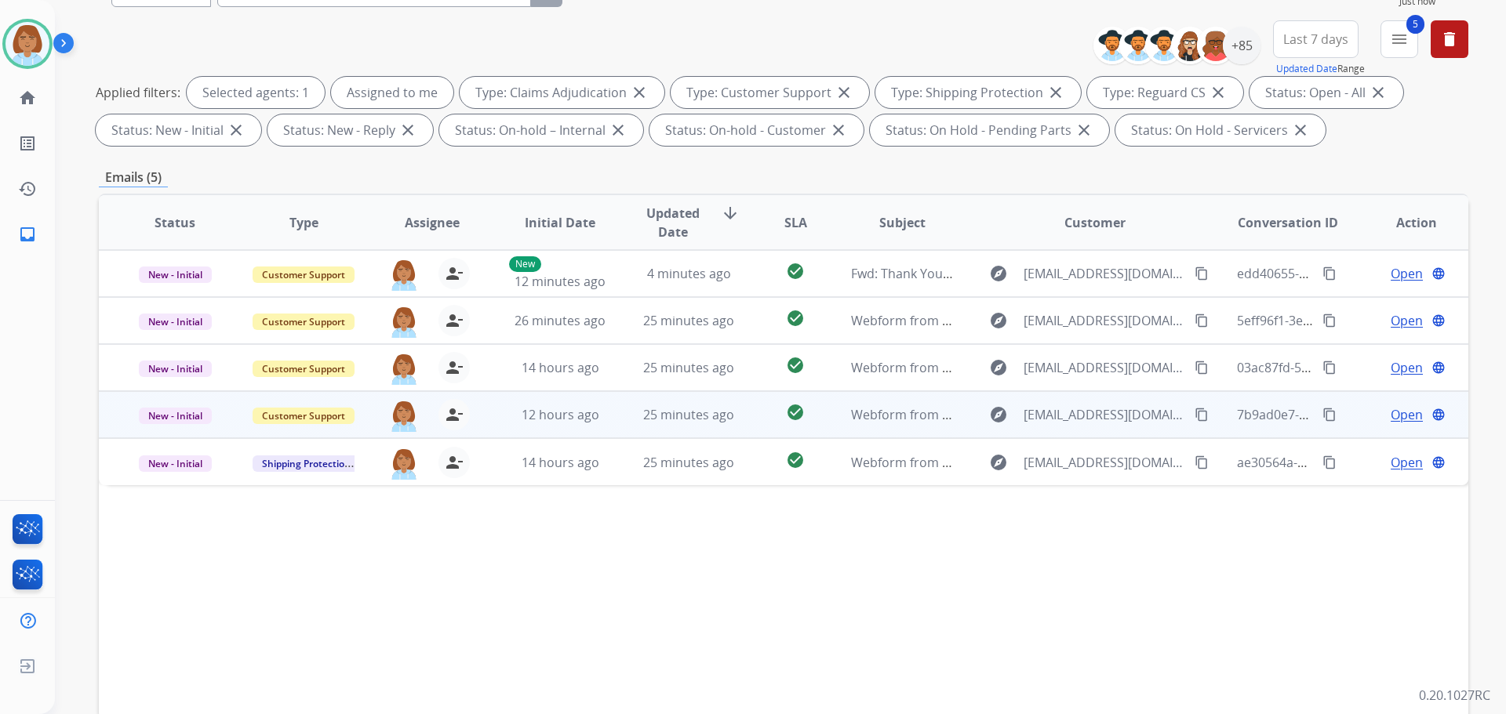
scroll to position [235, 0]
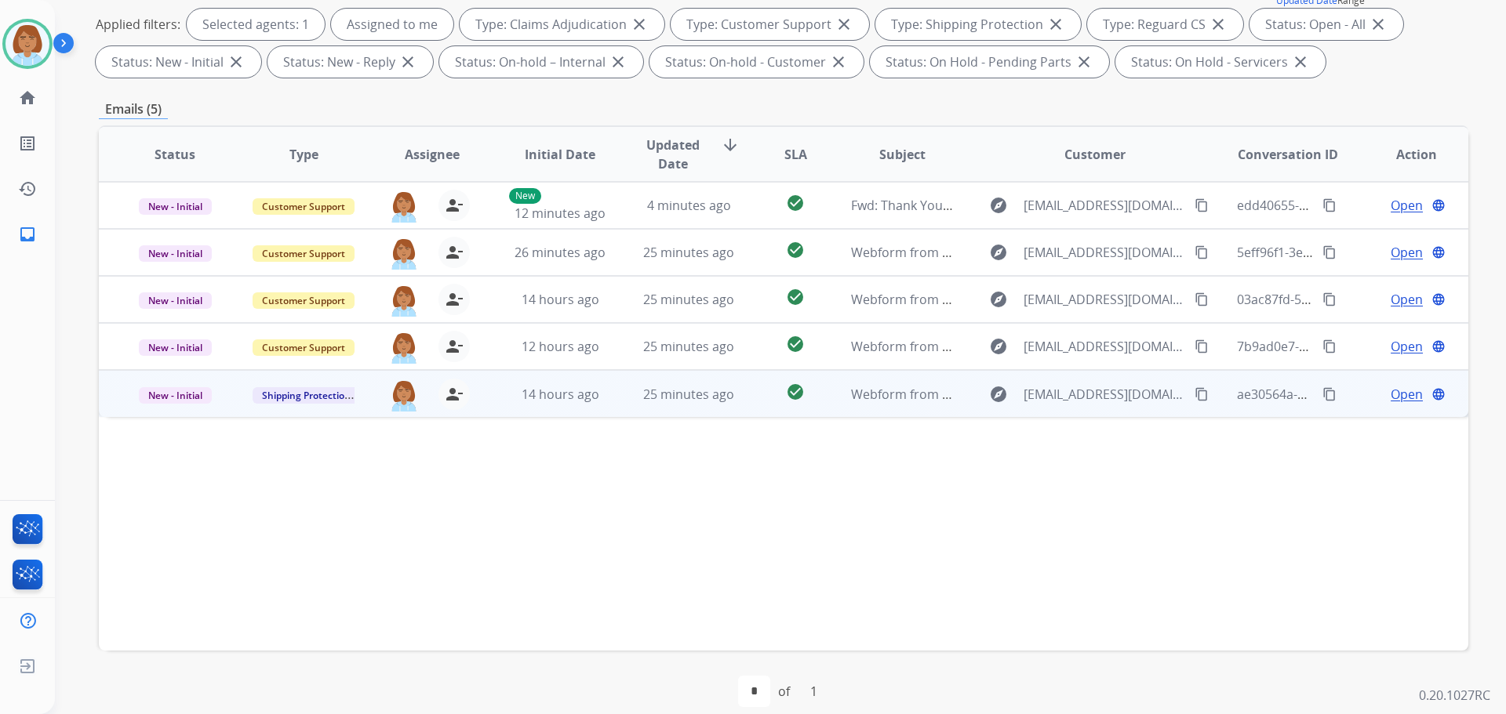
click at [742, 402] on td "check_circle" at bounding box center [782, 393] width 85 height 47
click at [1194, 398] on mat-icon "content_copy" at bounding box center [1201, 394] width 14 height 14
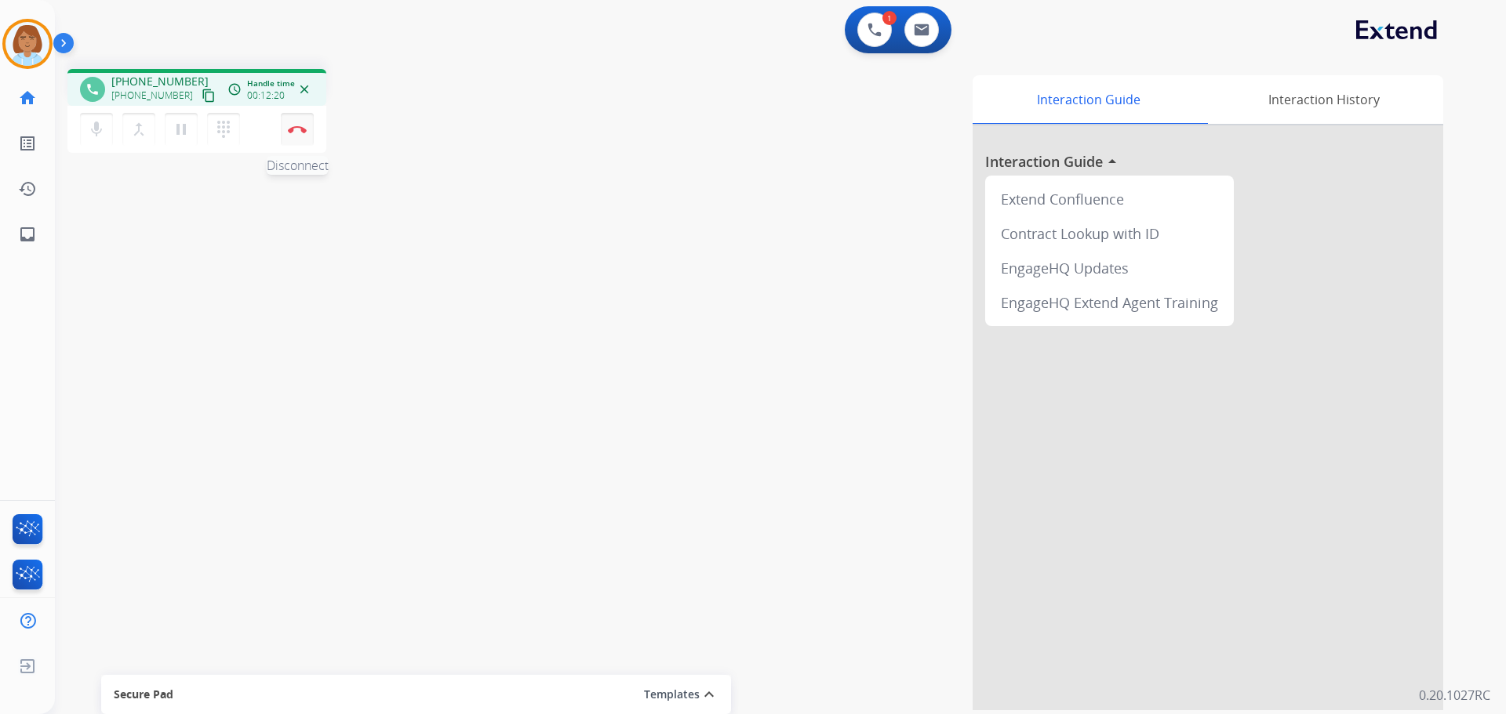
click at [304, 132] on img at bounding box center [297, 129] width 19 height 8
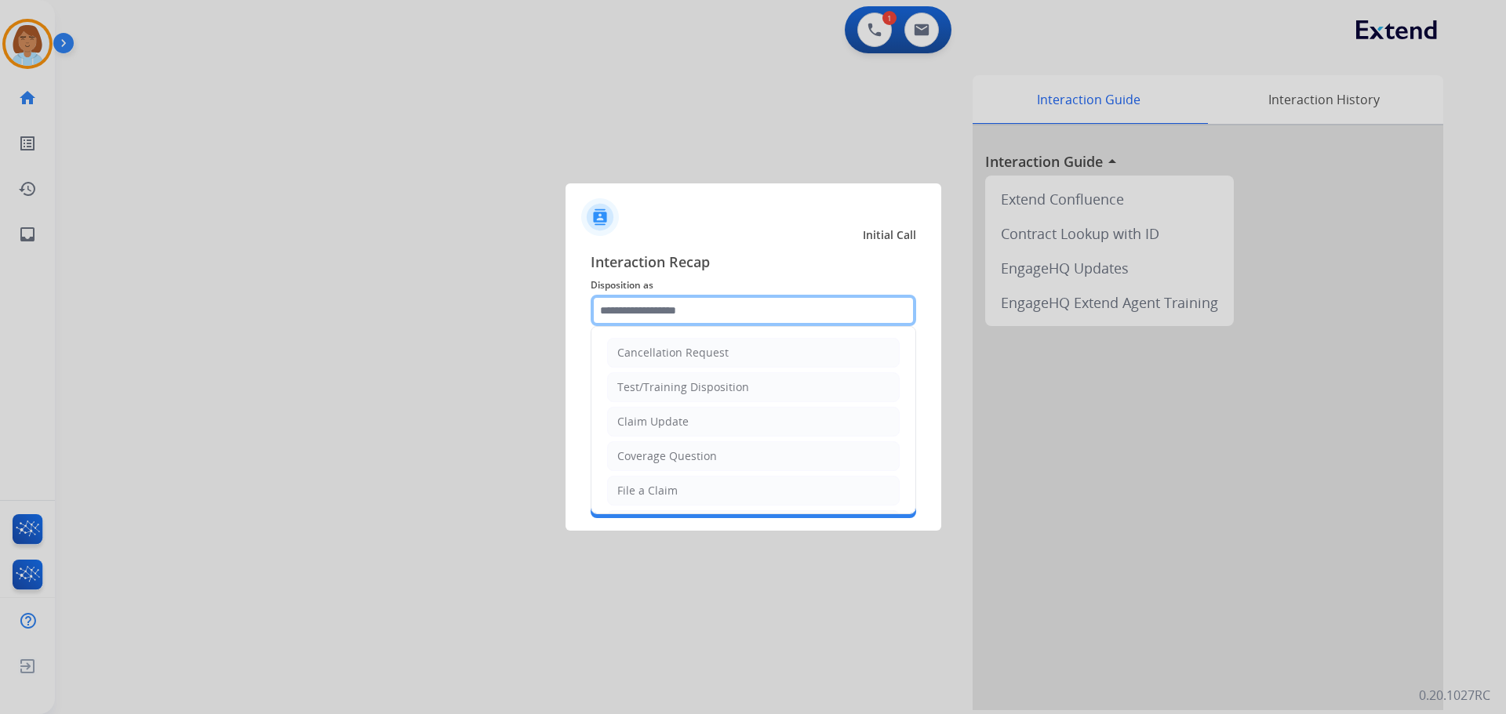
click at [751, 317] on input "text" at bounding box center [753, 310] width 325 height 31
click at [661, 489] on div "File a Claim" at bounding box center [647, 491] width 60 height 16
type input "**********"
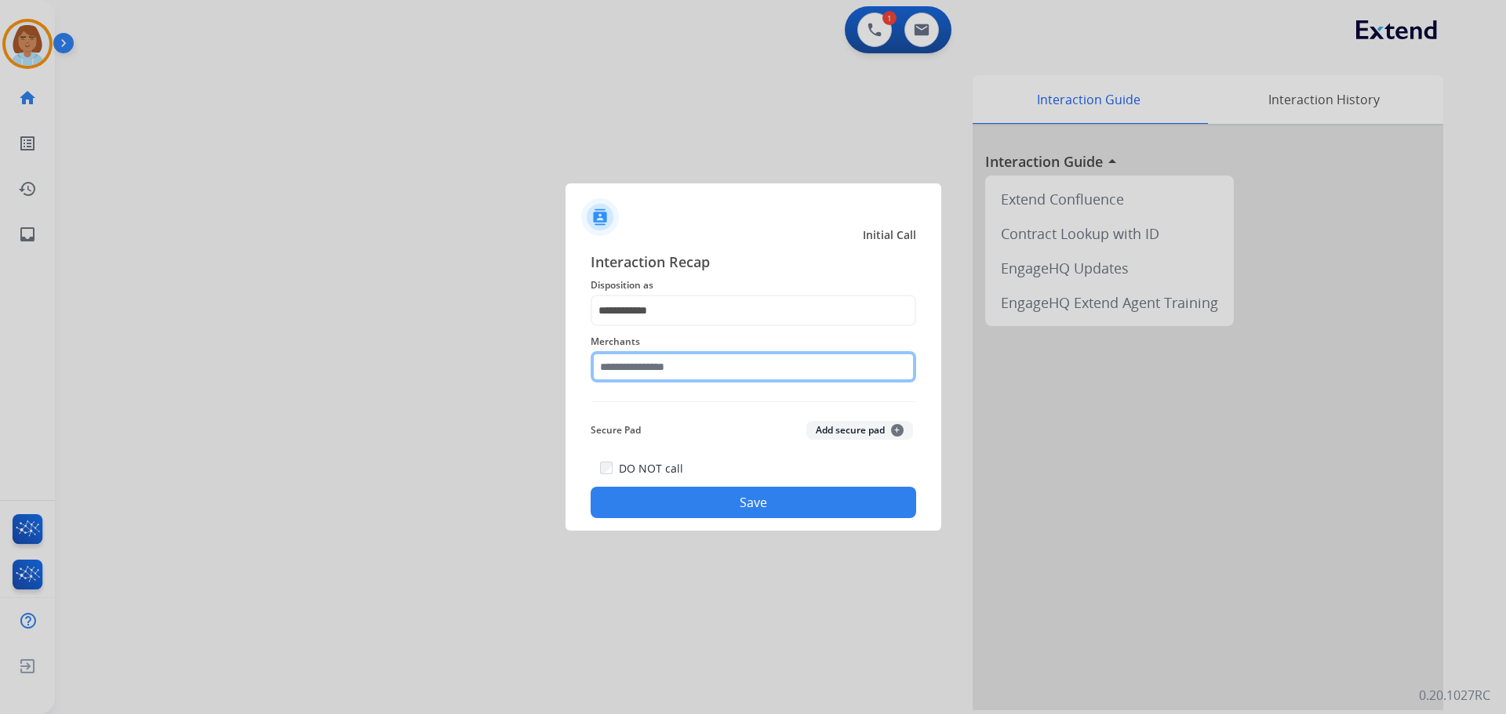
click at [698, 365] on input "text" at bounding box center [753, 366] width 325 height 31
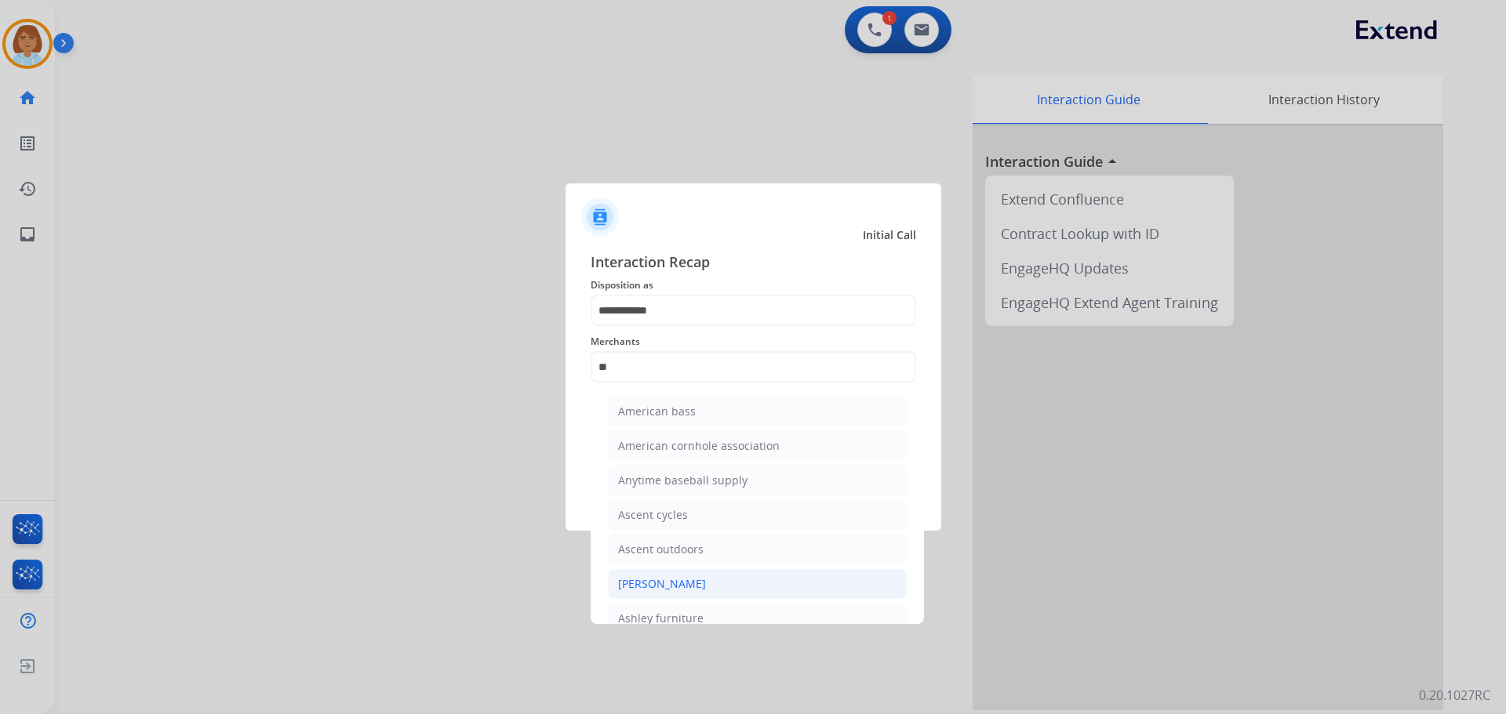
click at [678, 582] on div "Ashley - Reguard" at bounding box center [662, 584] width 88 height 16
type input "**********"
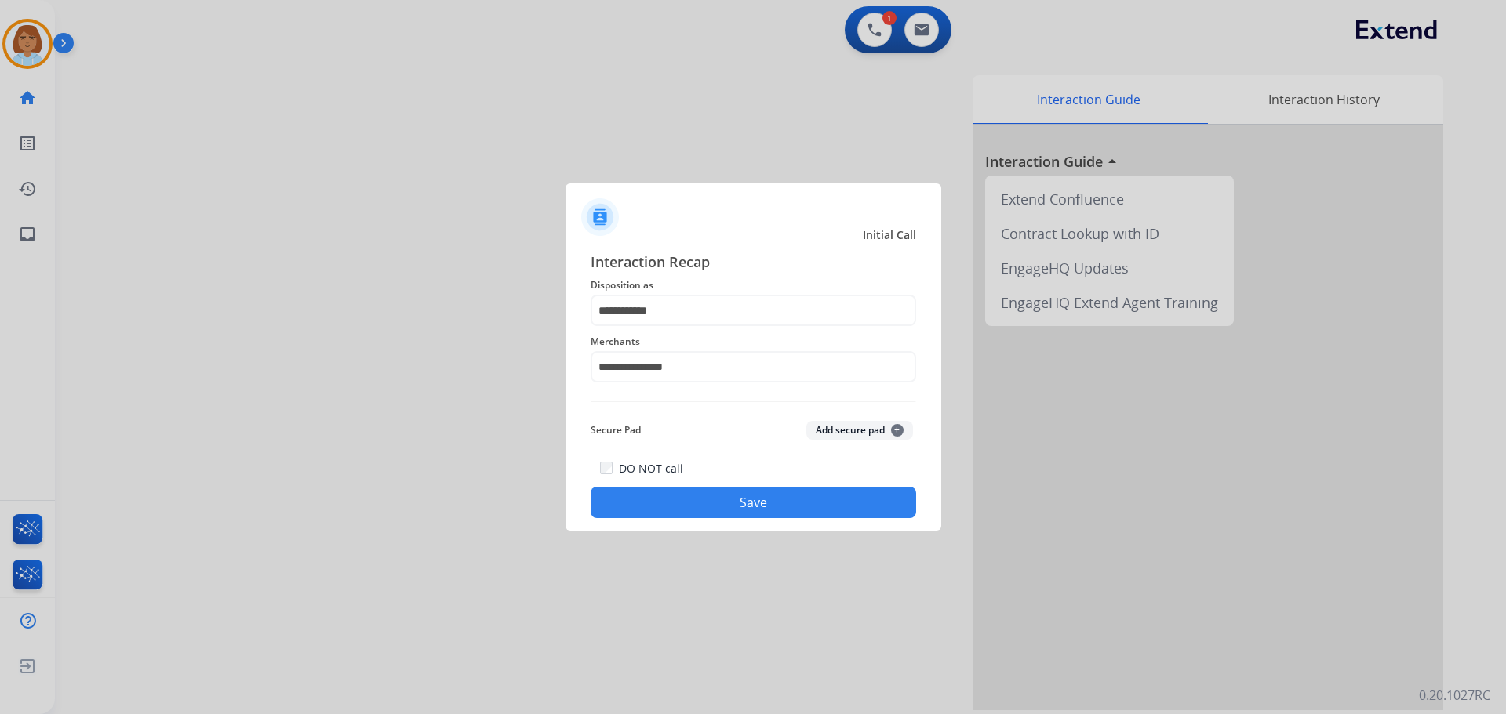
click at [766, 489] on button "Save" at bounding box center [753, 502] width 325 height 31
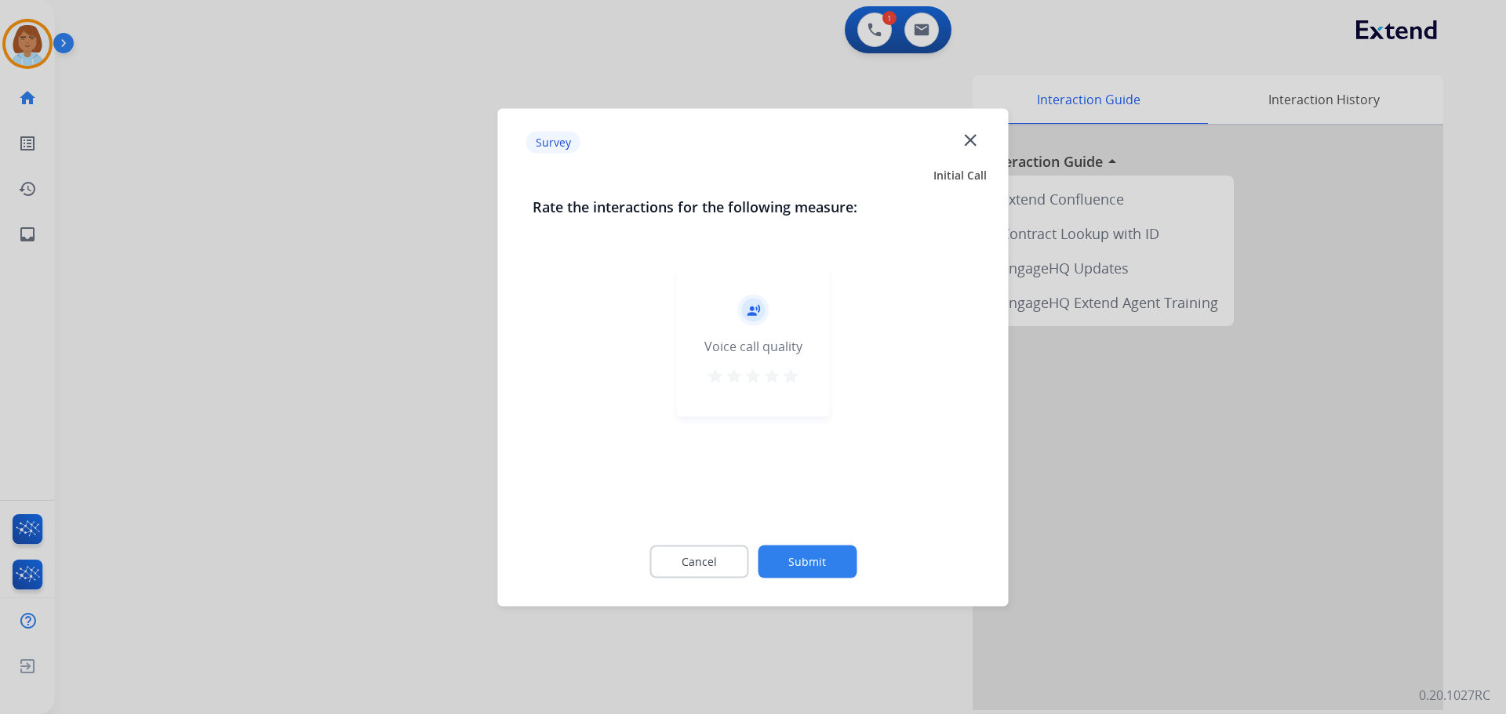
click at [809, 564] on button "Submit" at bounding box center [807, 561] width 99 height 33
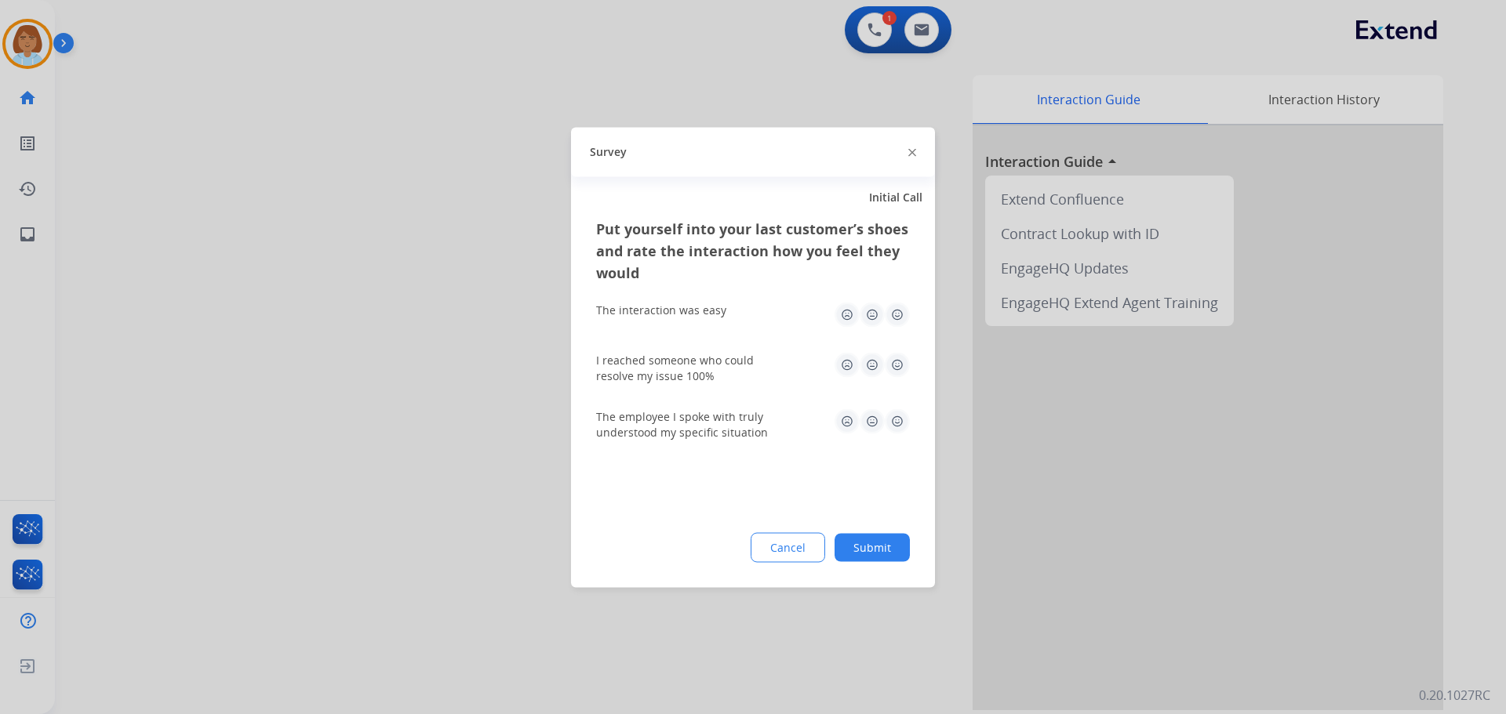
click at [883, 562] on div "Cancel Submit" at bounding box center [753, 548] width 314 height 30
click at [882, 558] on button "Submit" at bounding box center [871, 547] width 75 height 28
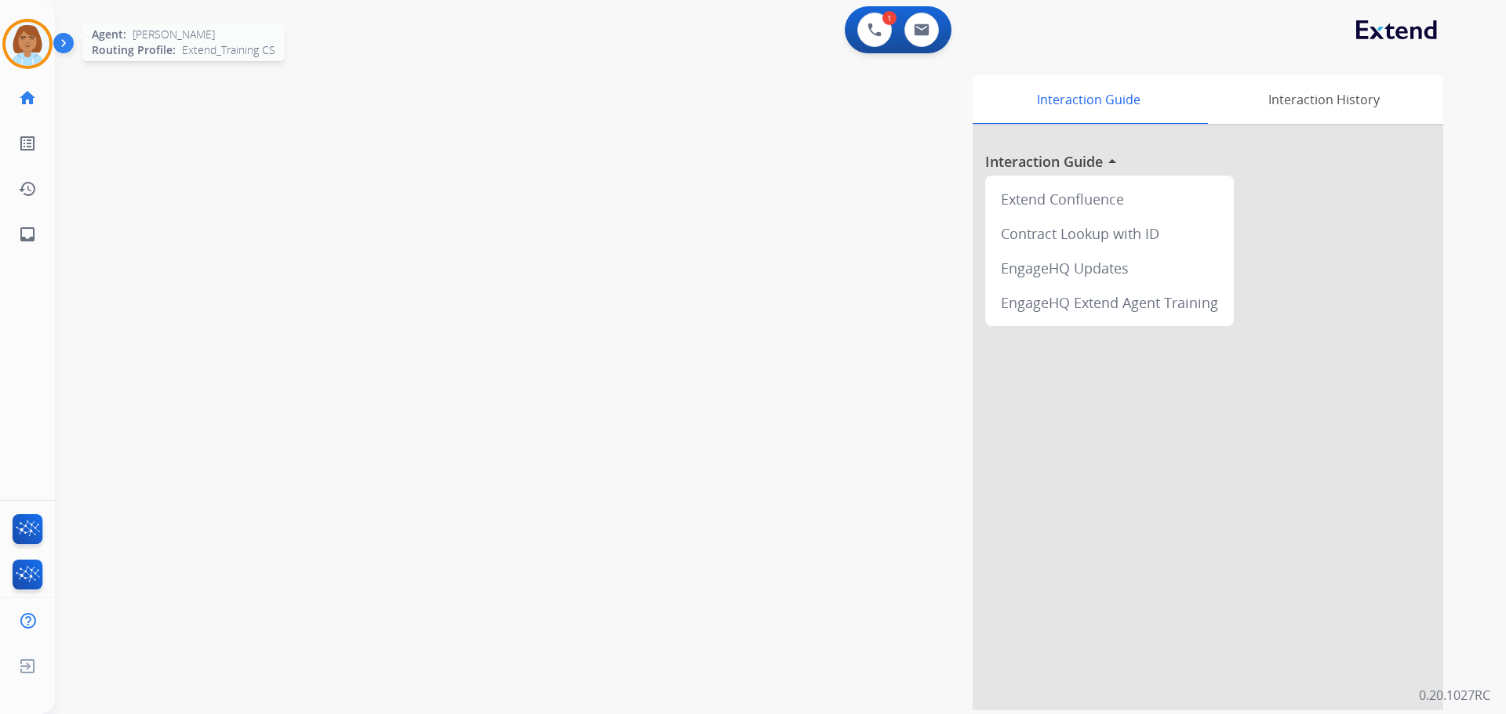
drag, startPoint x: 4, startPoint y: 34, endPoint x: 28, endPoint y: 45, distance: 27.0
click at [9, 35] on div at bounding box center [27, 44] width 50 height 50
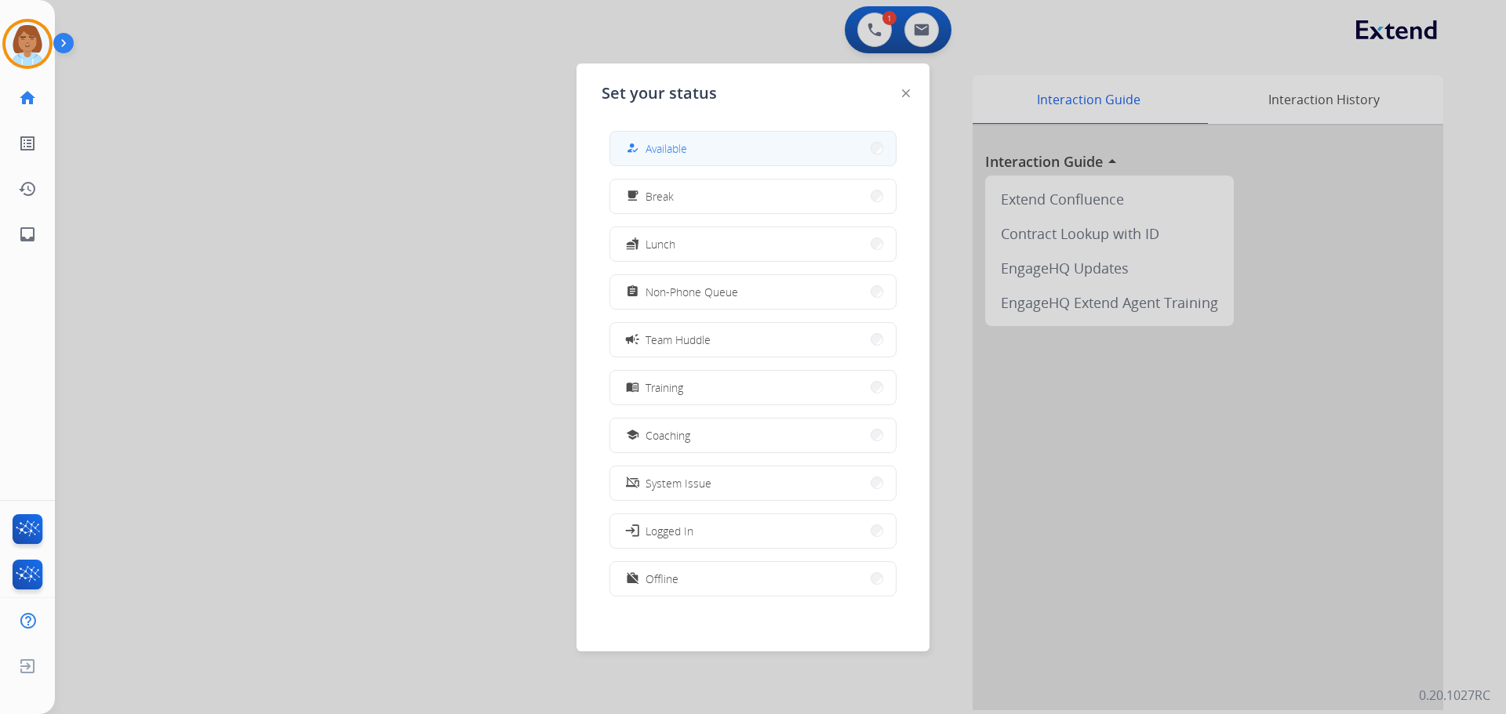
click at [813, 133] on button "how_to_reg Available" at bounding box center [752, 149] width 285 height 34
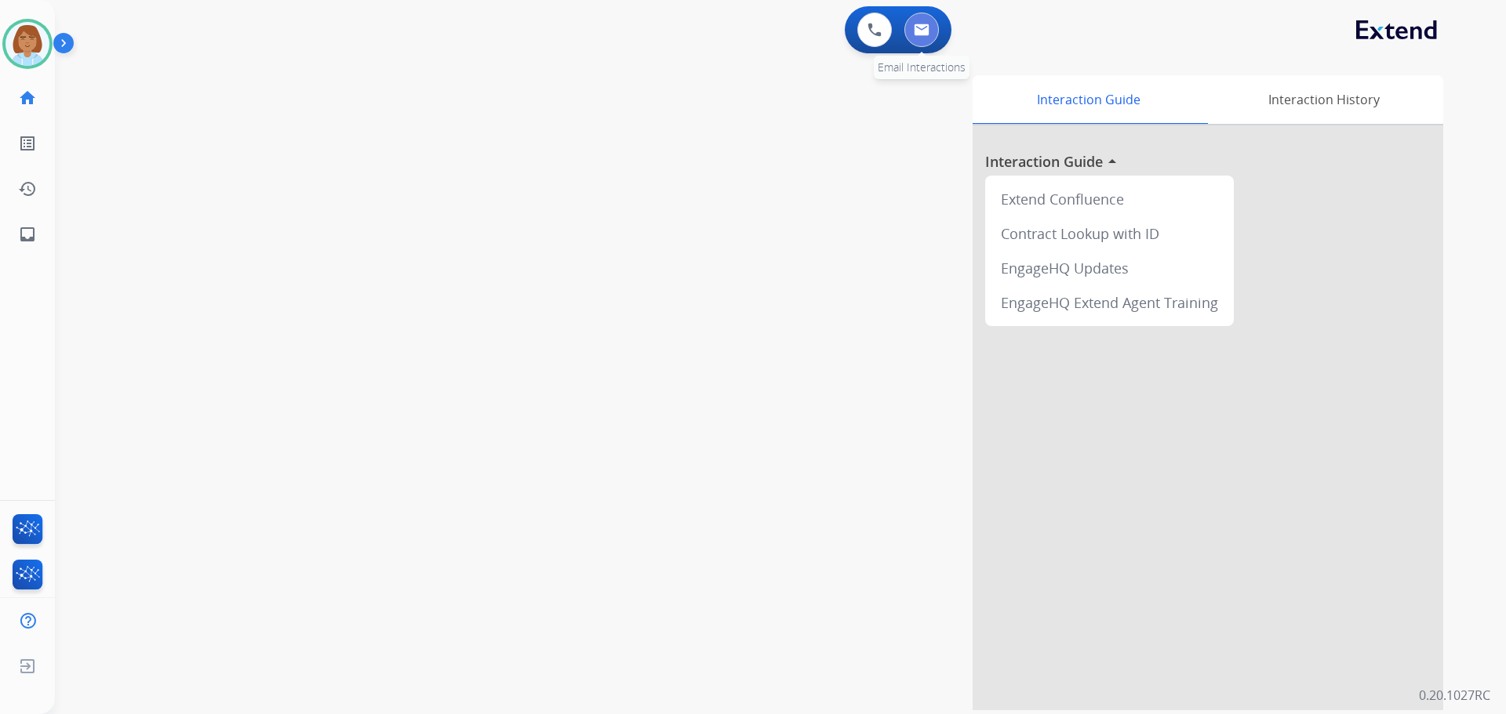
click at [932, 34] on button at bounding box center [921, 30] width 35 height 35
select select "**********"
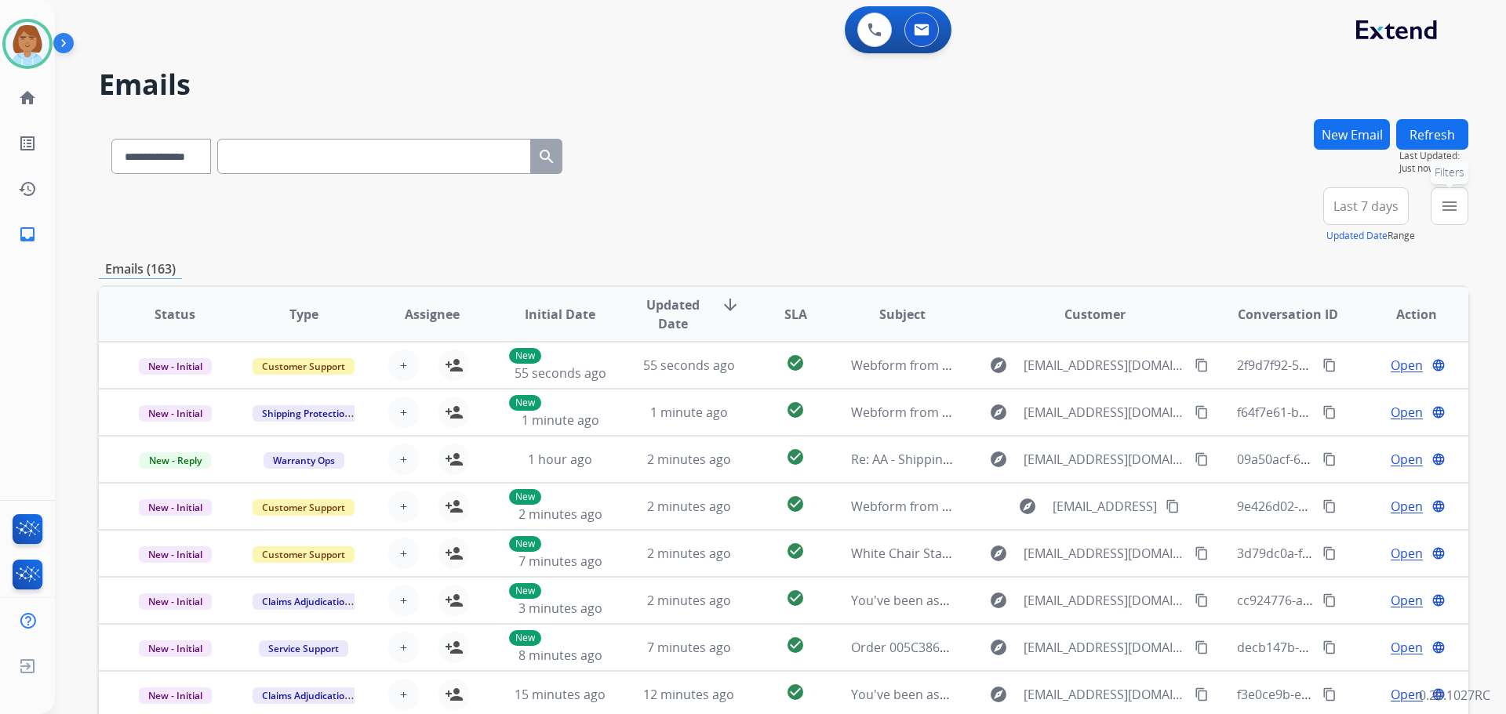
click at [1460, 208] on button "menu Filters" at bounding box center [1450, 206] width 38 height 38
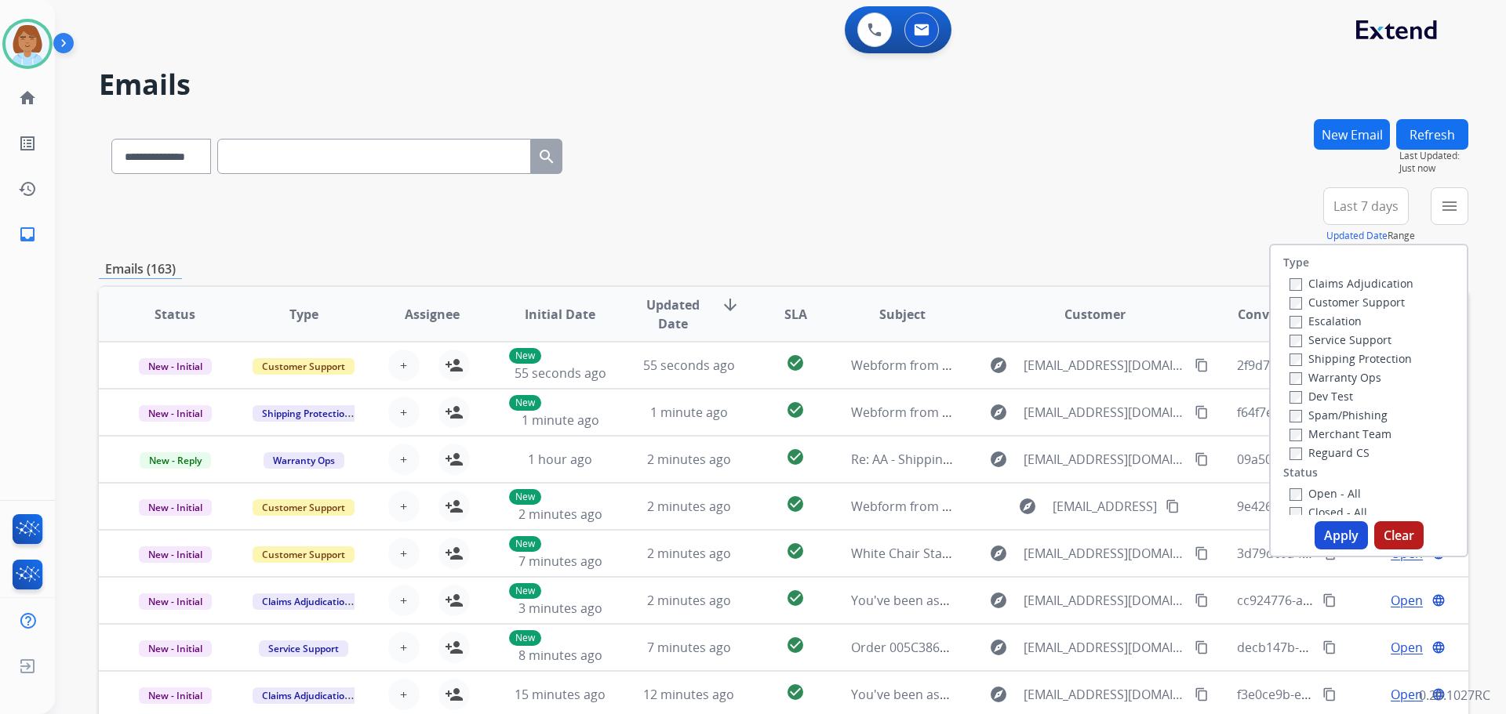
click at [1343, 282] on label "Claims Adjudication" at bounding box center [1351, 283] width 124 height 15
click at [1343, 298] on label "Customer Support" at bounding box center [1346, 302] width 115 height 15
click at [1343, 306] on label "Customer Support" at bounding box center [1346, 302] width 115 height 15
click at [1340, 361] on label "Shipping Protection" at bounding box center [1350, 358] width 122 height 15
click at [1298, 458] on label "Reguard CS" at bounding box center [1329, 452] width 80 height 15
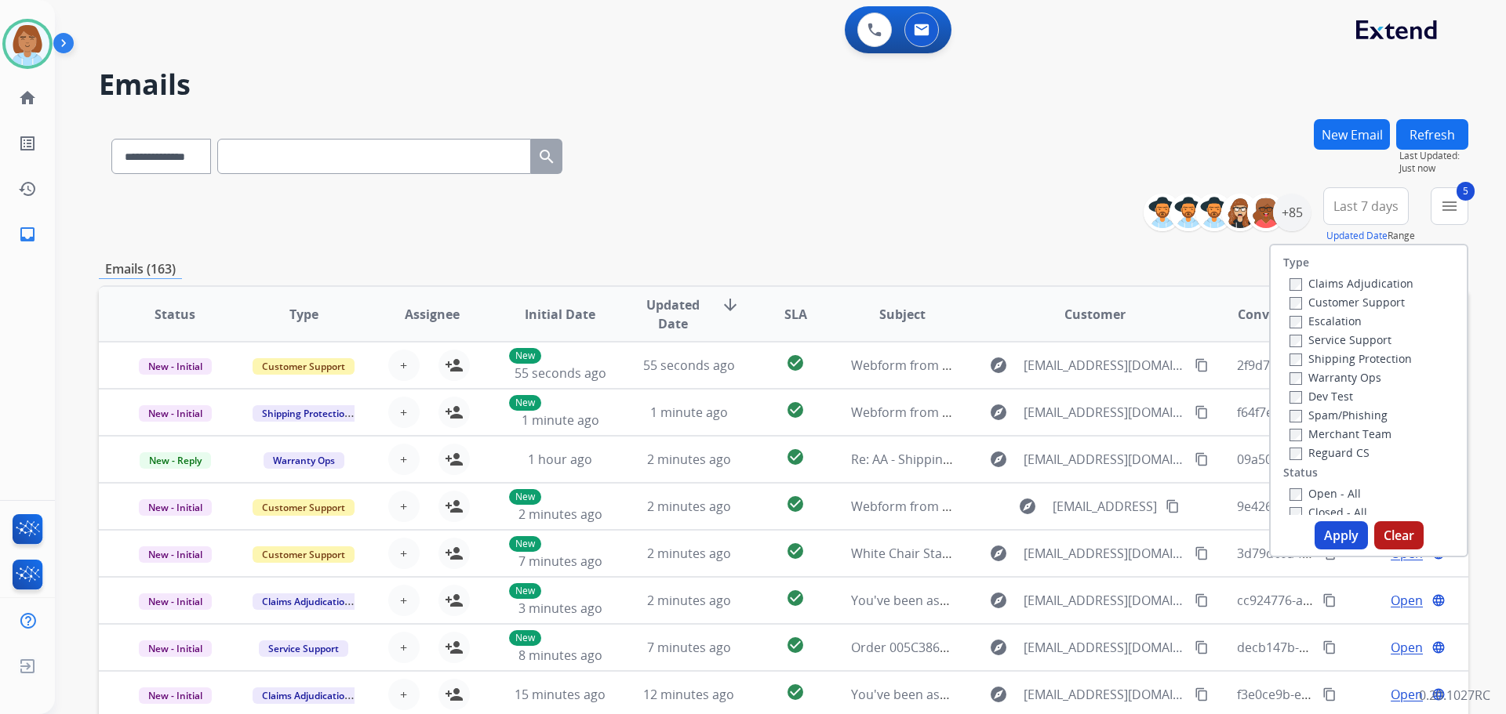
click at [1331, 527] on button "Apply" at bounding box center [1340, 536] width 53 height 28
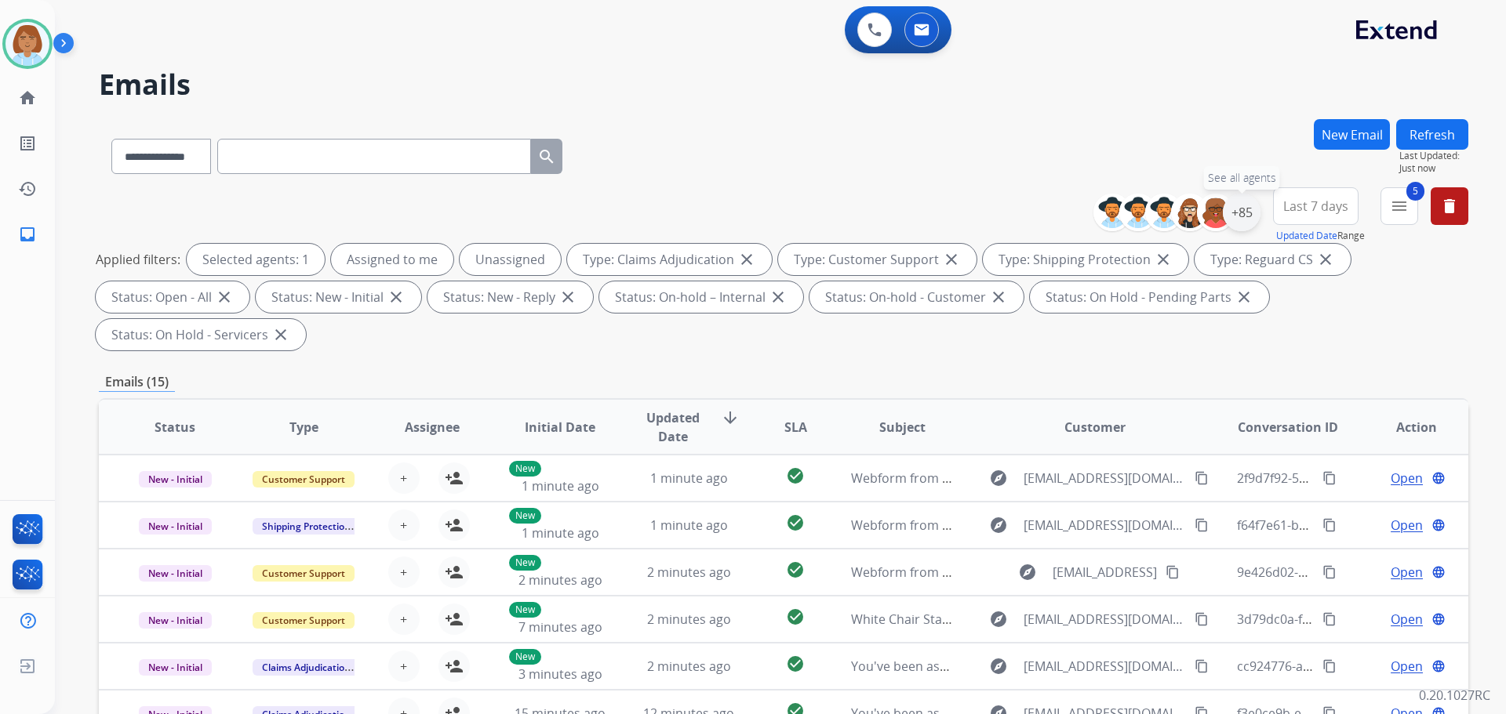
click at [1235, 216] on div "+85" at bounding box center [1242, 213] width 38 height 38
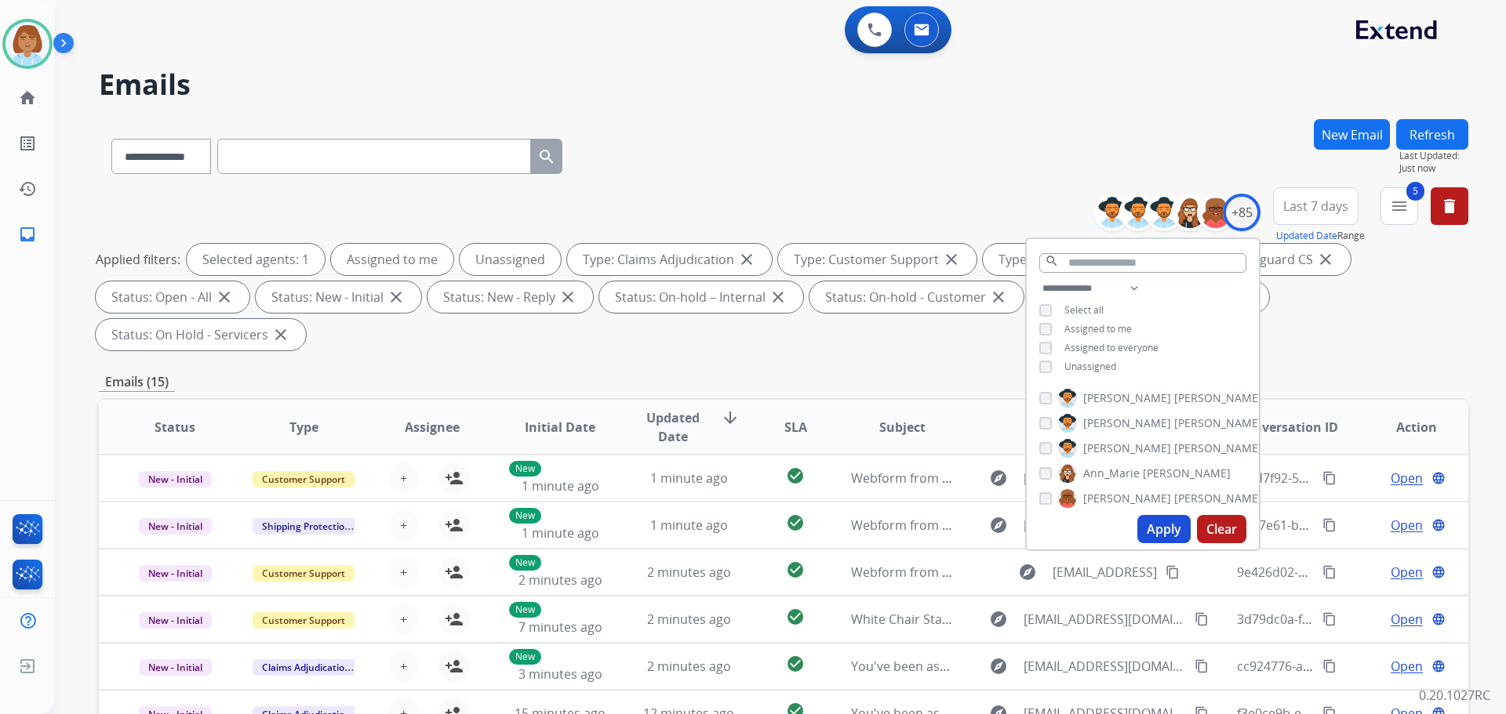
click at [1086, 367] on span "Unassigned" at bounding box center [1090, 366] width 52 height 13
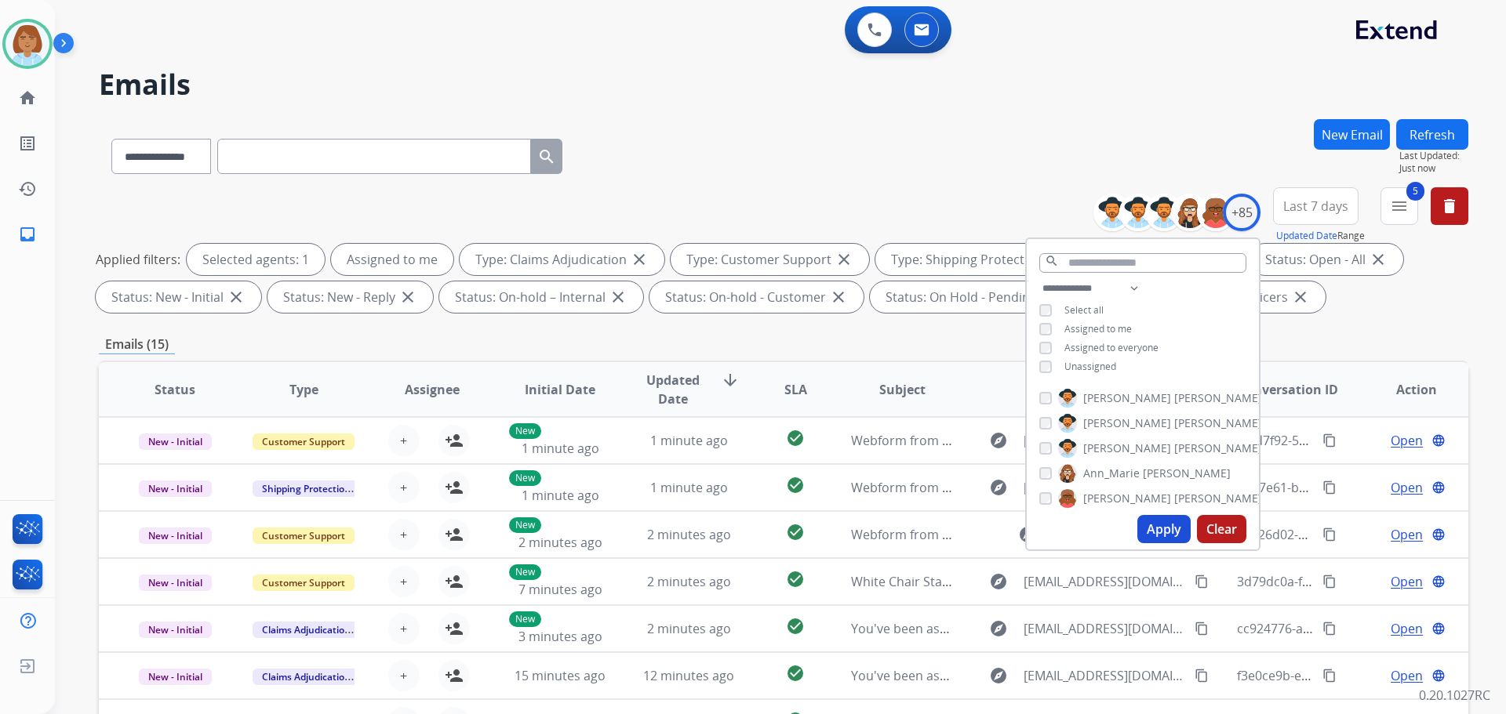
click at [1157, 532] on button "Apply" at bounding box center [1163, 529] width 53 height 28
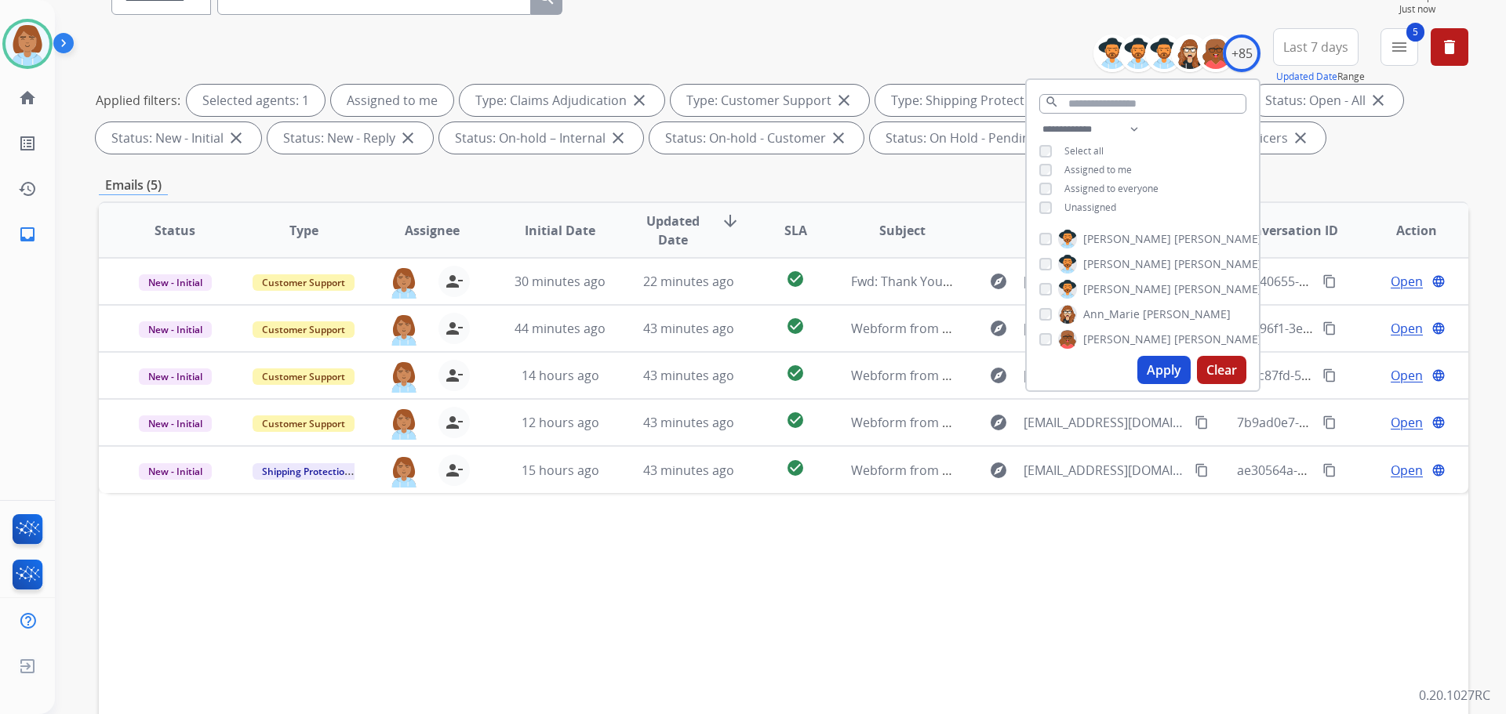
scroll to position [235, 0]
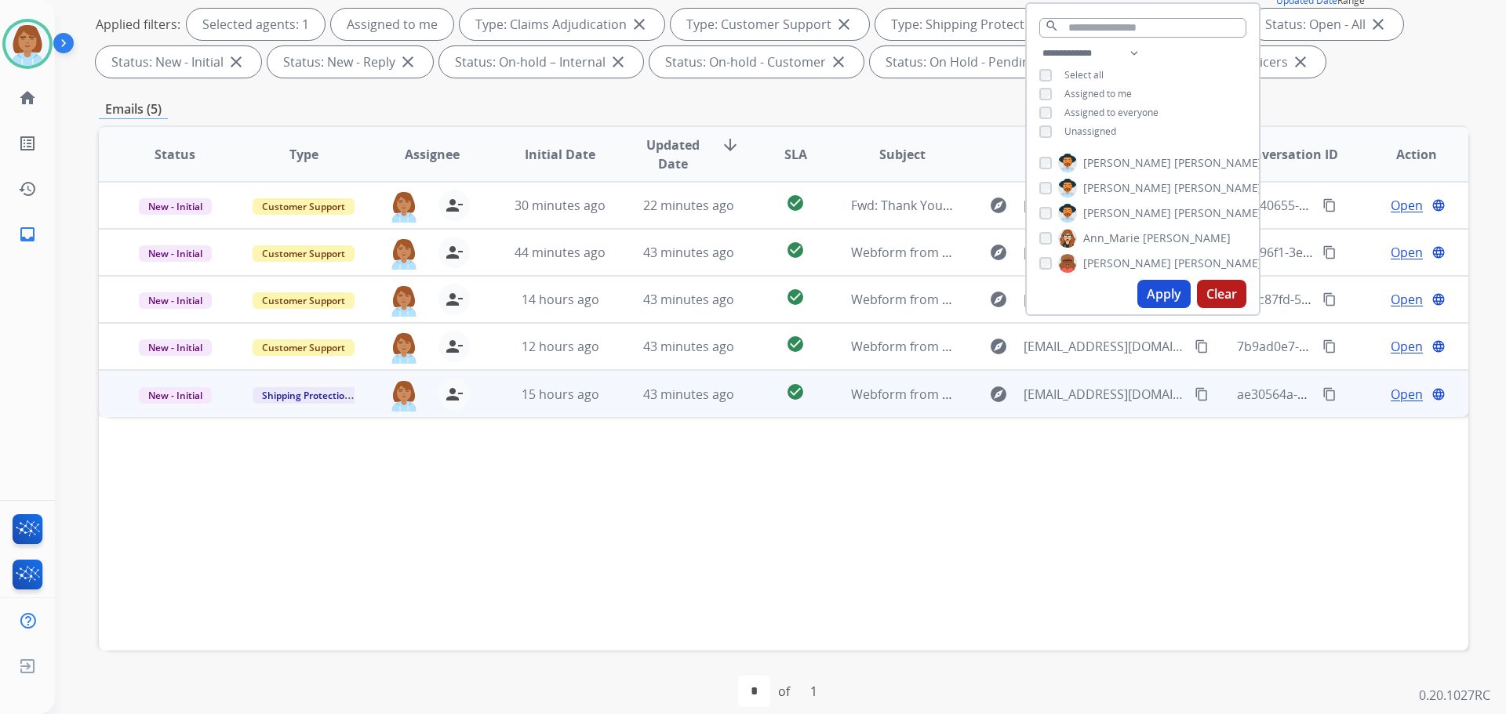
click at [633, 404] on td "43 minutes ago" at bounding box center [677, 393] width 129 height 47
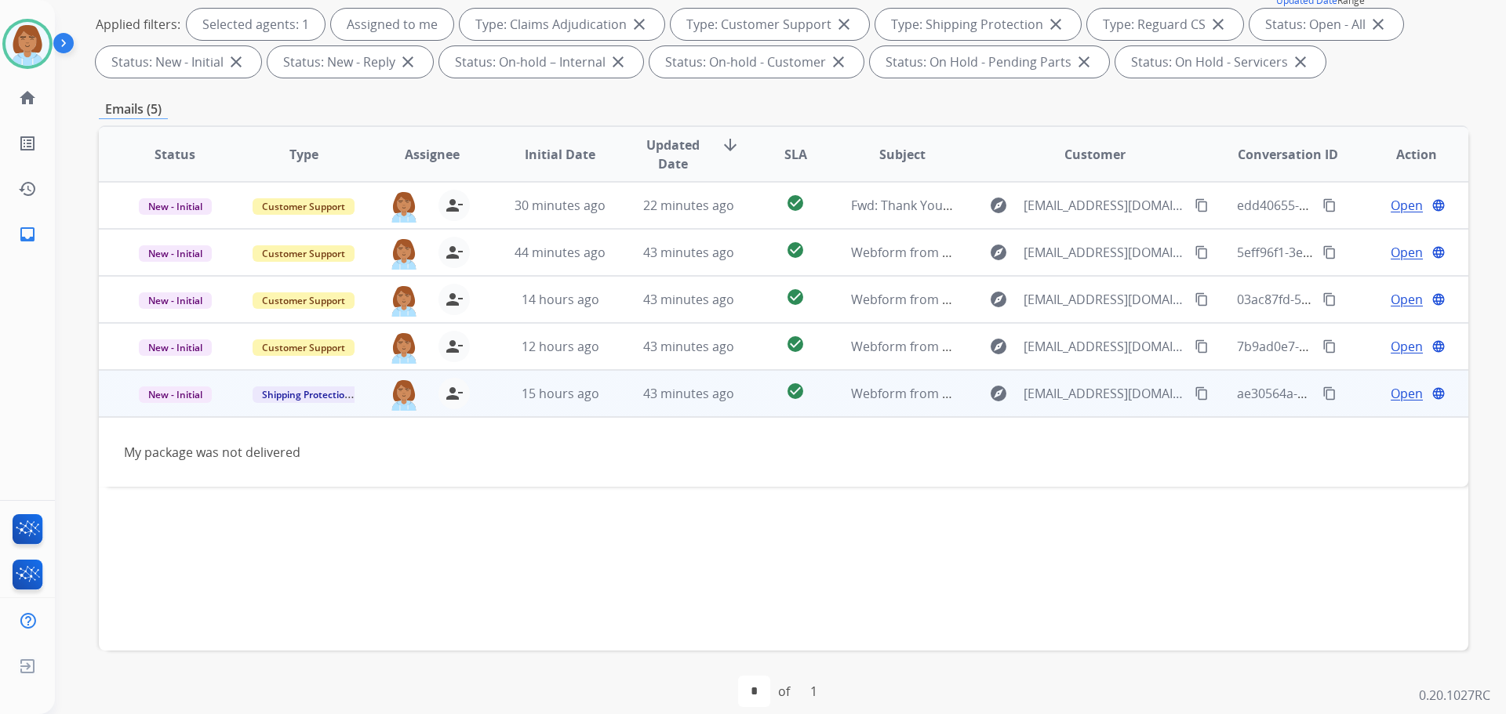
click at [1391, 394] on span "Open" at bounding box center [1407, 393] width 32 height 19
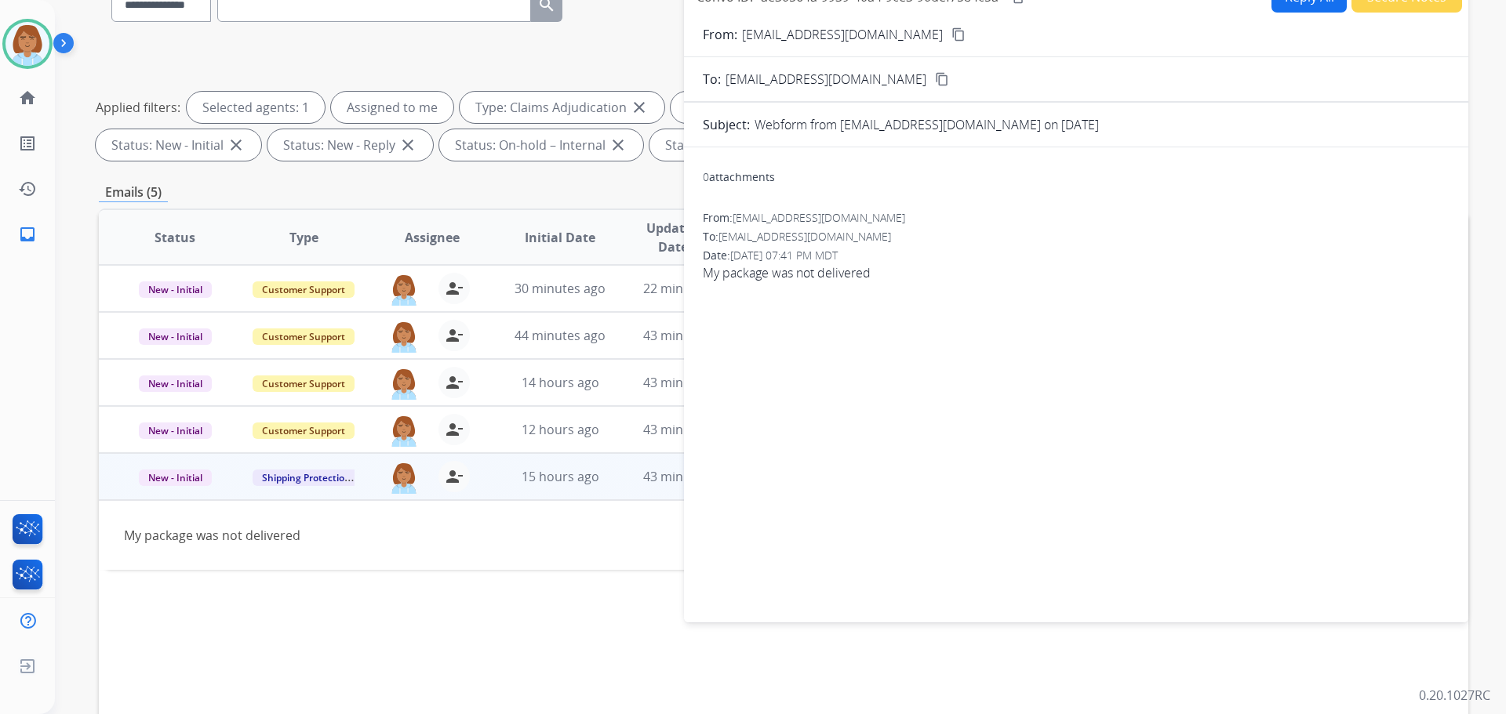
scroll to position [0, 0]
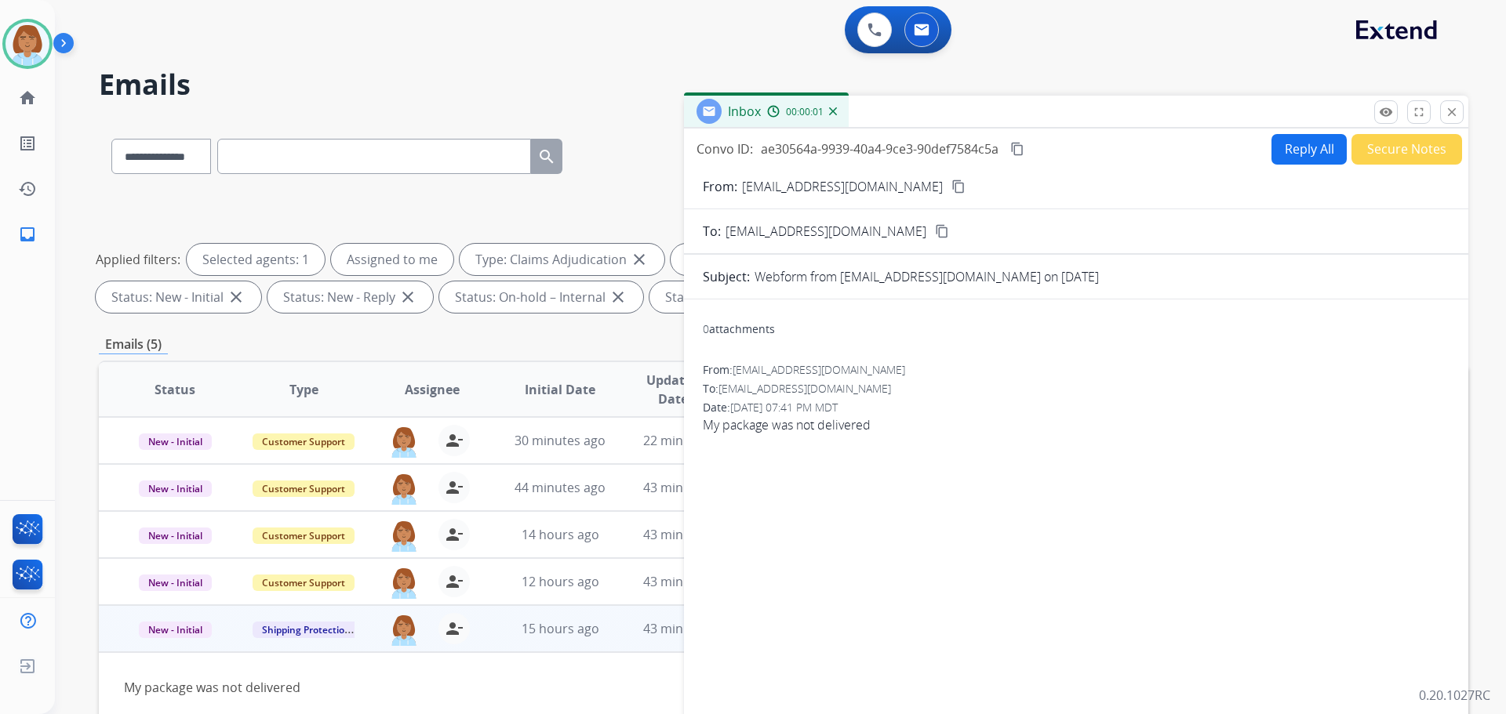
click at [1287, 146] on button "Reply All" at bounding box center [1308, 149] width 75 height 31
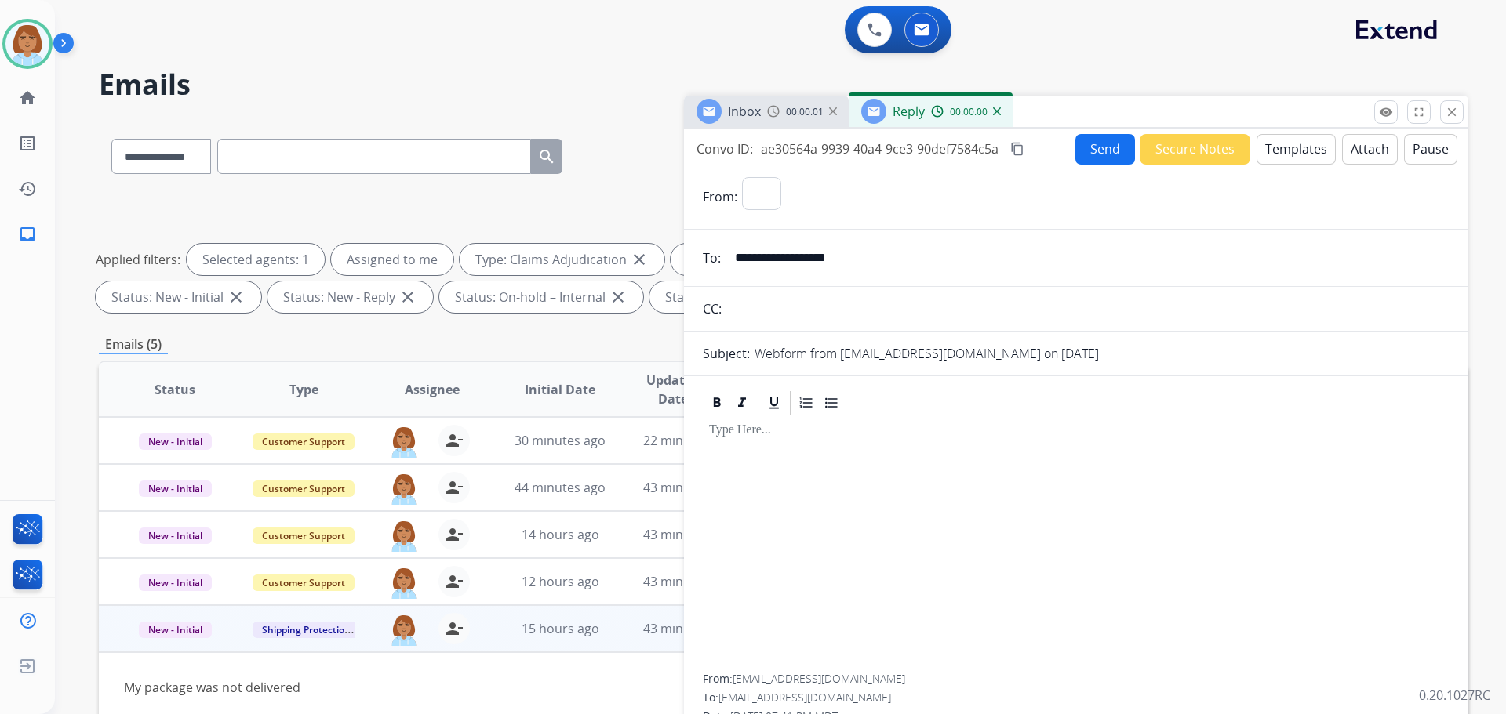
select select "**********"
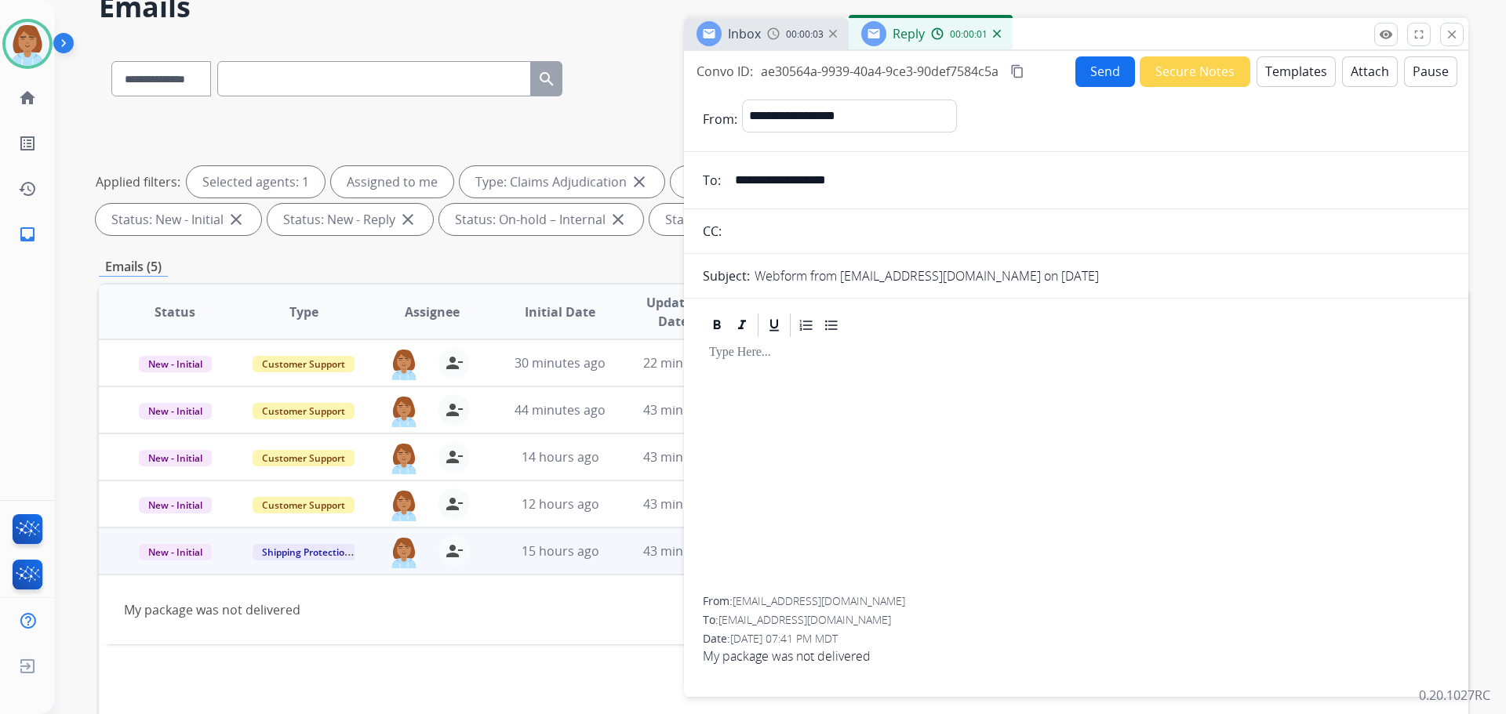
scroll to position [78, 0]
click at [1297, 79] on button "Templates" at bounding box center [1295, 71] width 79 height 31
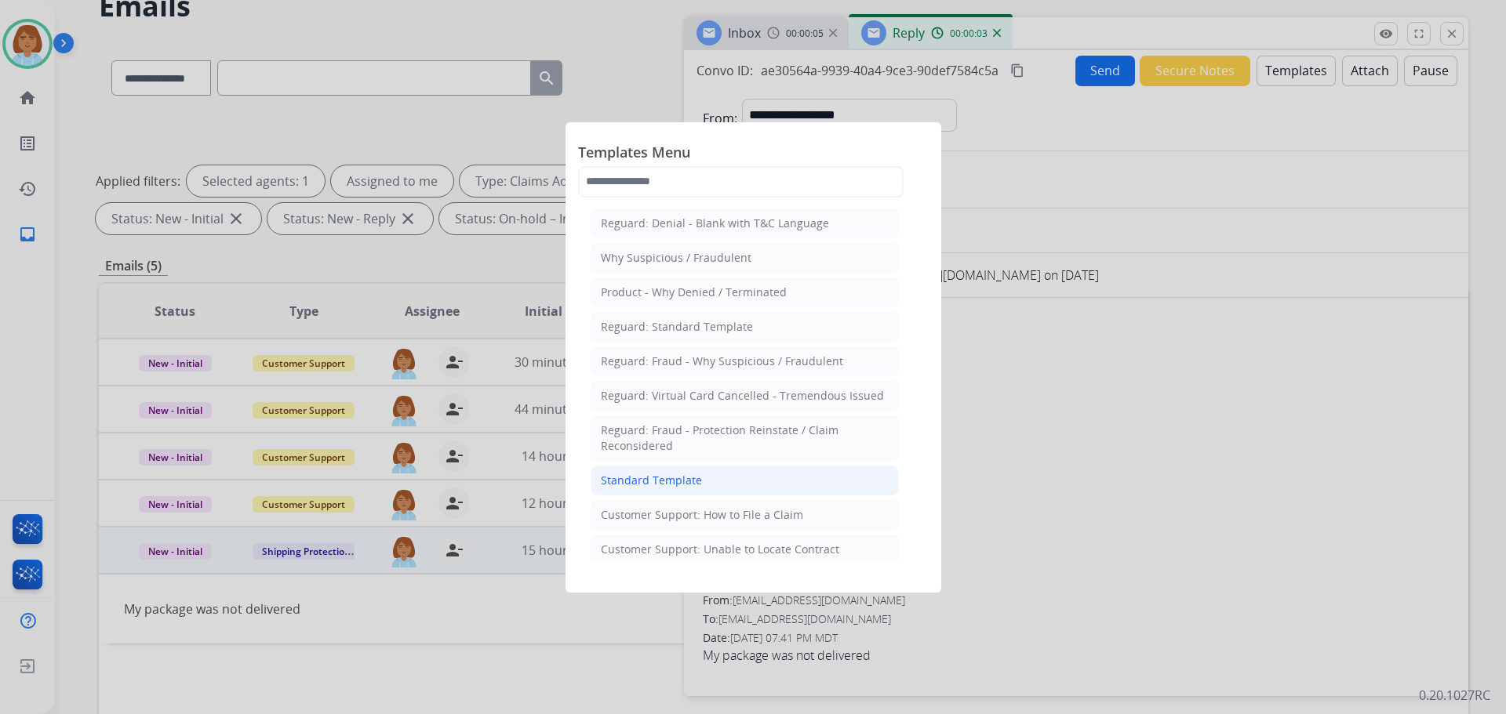
click at [690, 489] on li "Standard Template" at bounding box center [745, 481] width 308 height 30
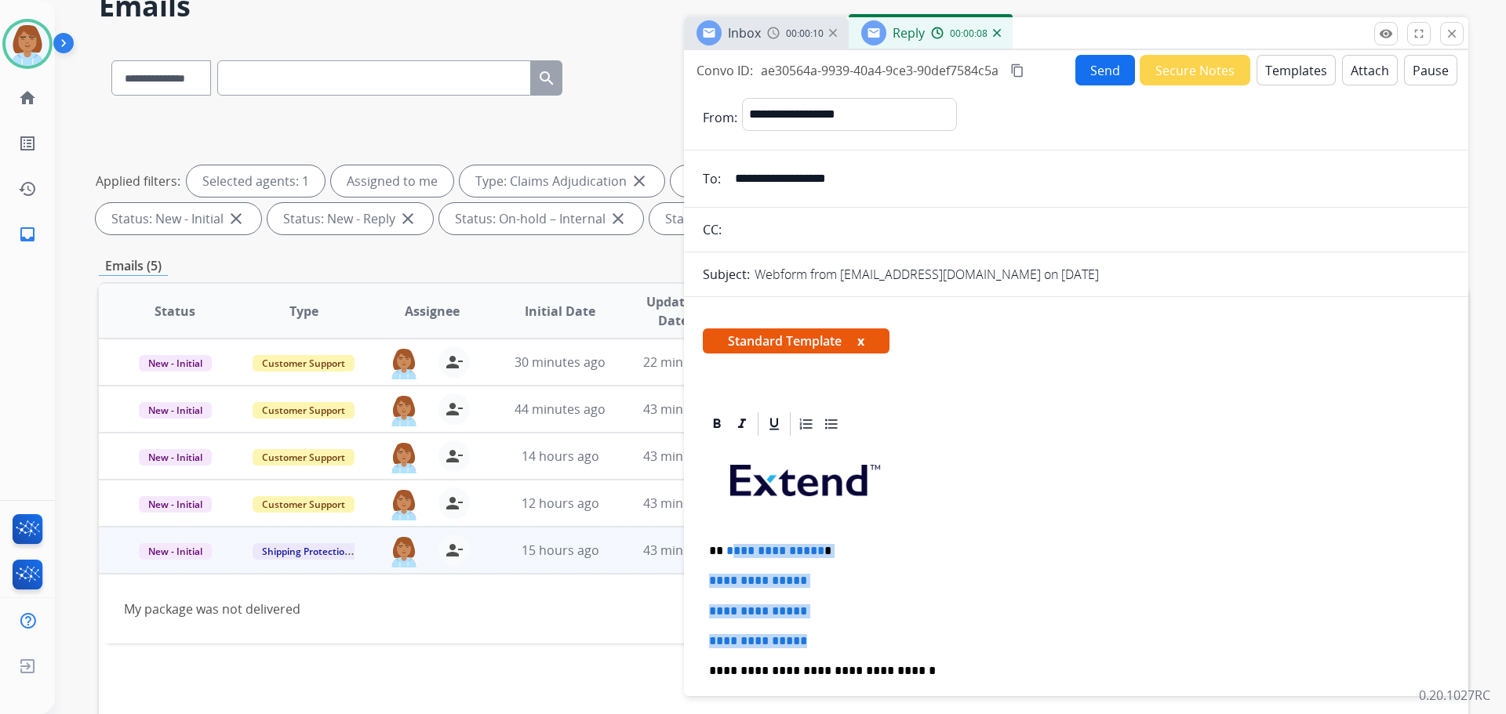
drag, startPoint x: 824, startPoint y: 644, endPoint x: 732, endPoint y: 547, distance: 134.2
click at [732, 547] on div "**********" at bounding box center [1076, 708] width 747 height 540
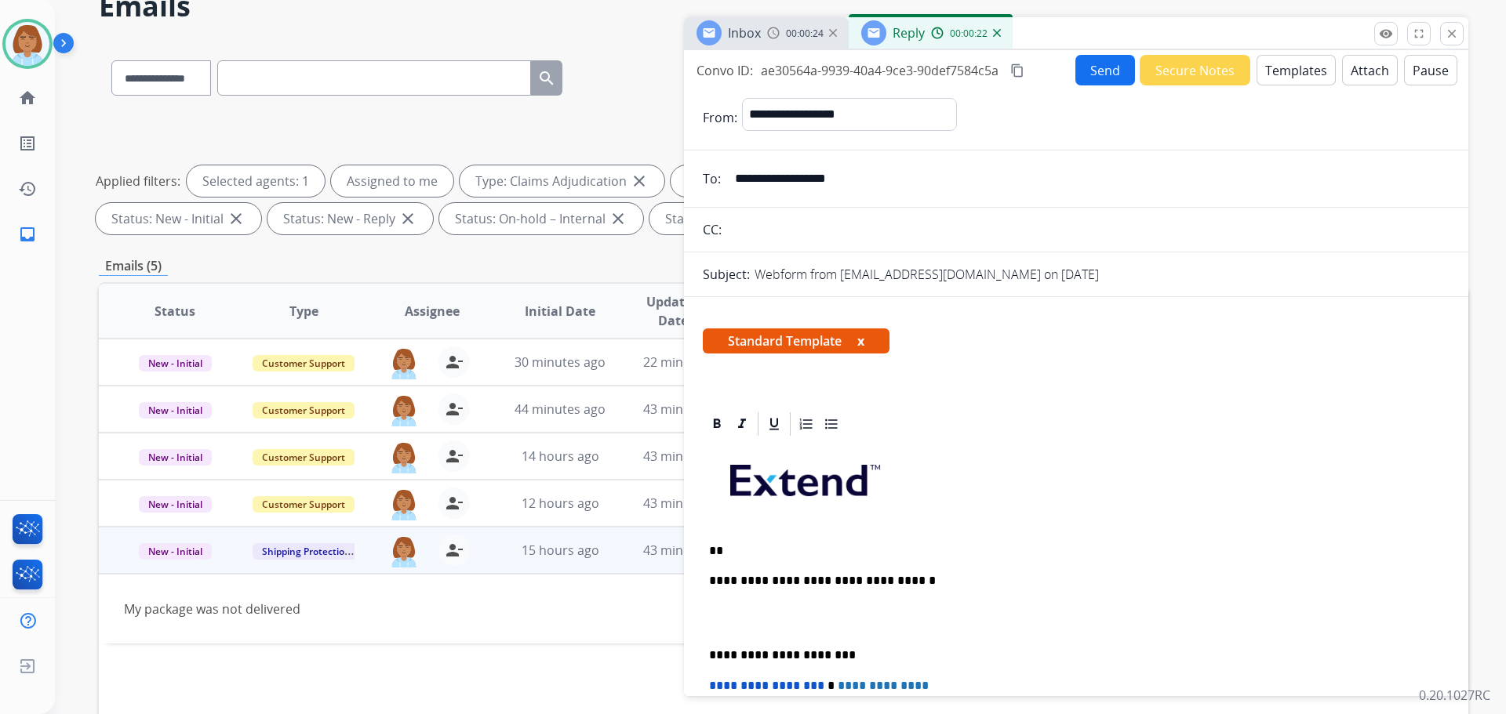
click at [750, 544] on p "**" at bounding box center [1070, 551] width 722 height 14
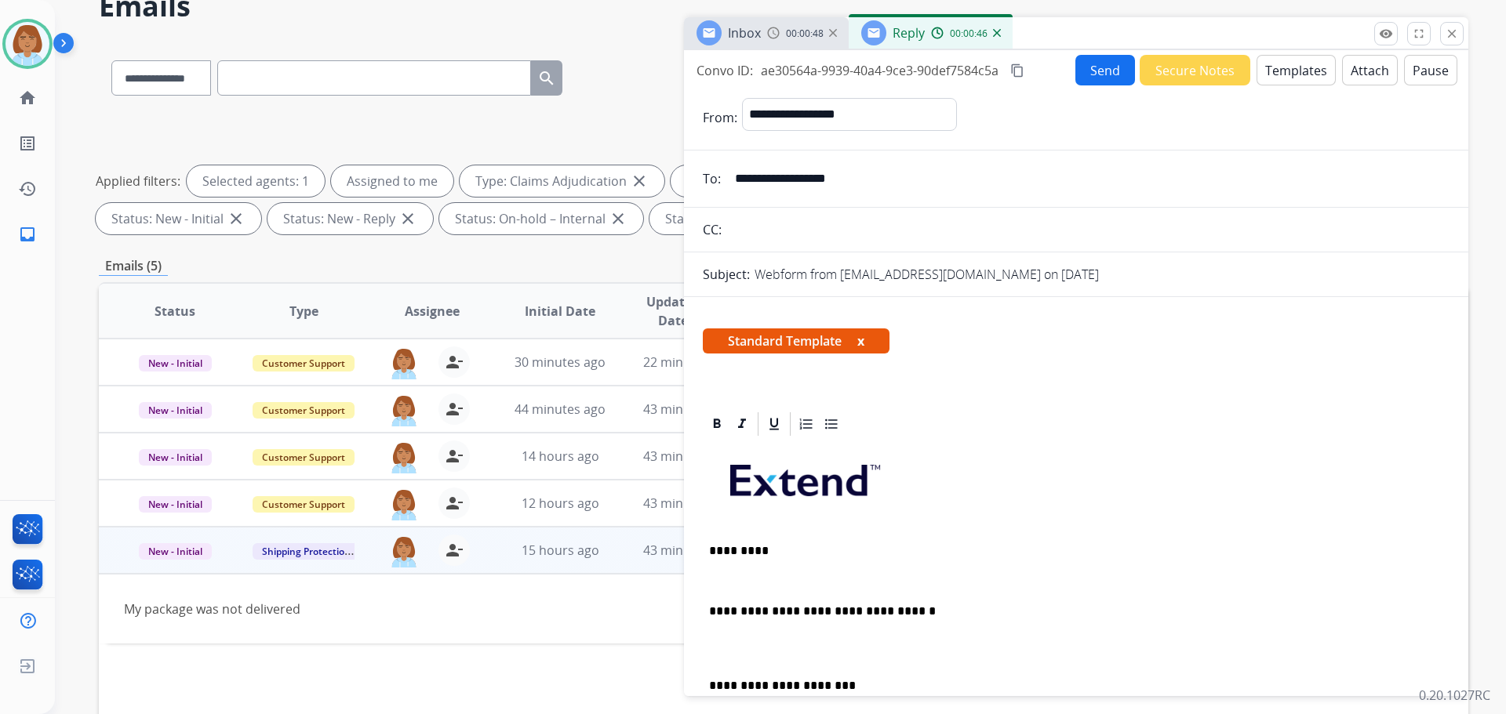
drag, startPoint x: 1129, startPoint y: 438, endPoint x: 1082, endPoint y: 435, distance: 47.2
click at [1132, 438] on div "**********" at bounding box center [1076, 677] width 747 height 479
click at [792, 562] on div "**********" at bounding box center [1076, 677] width 747 height 479
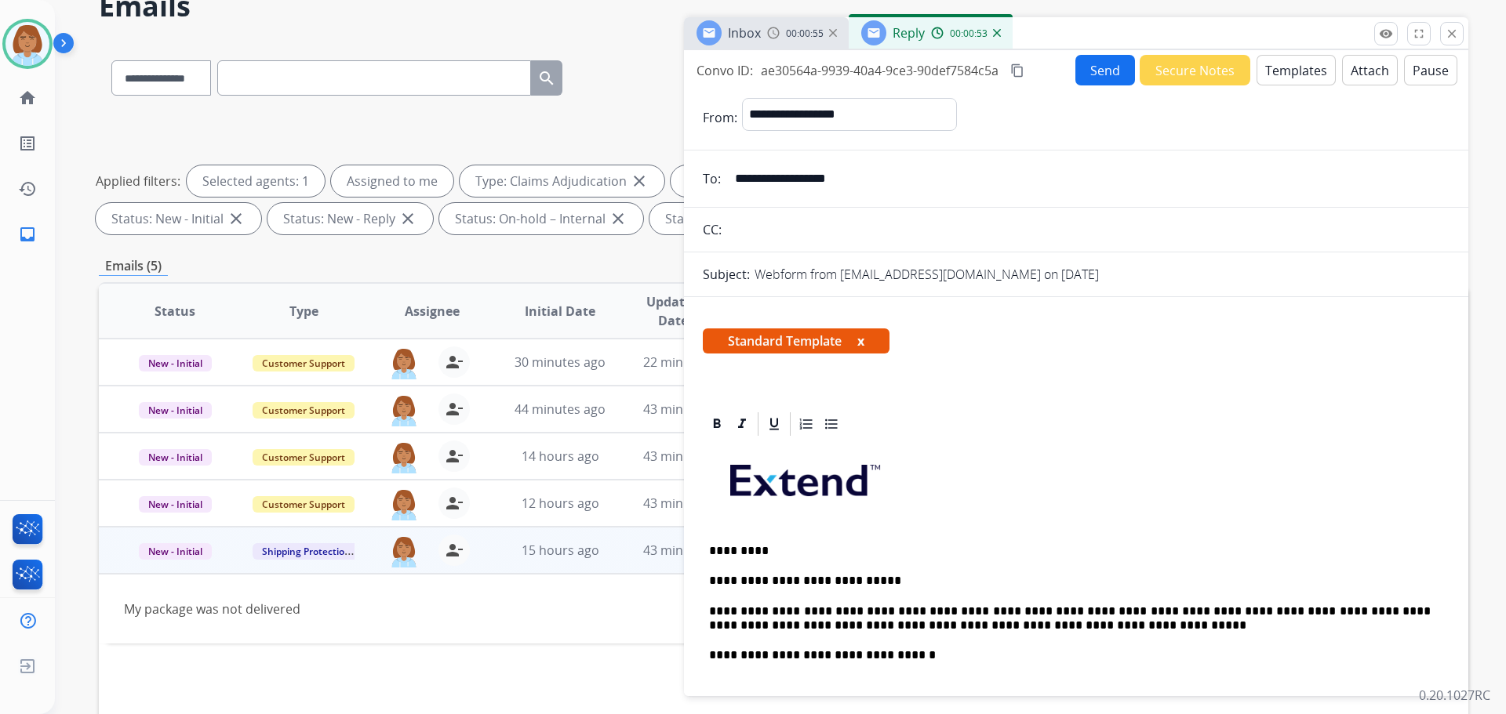
click at [1020, 71] on mat-icon "content_copy" at bounding box center [1017, 71] width 14 height 14
click at [1108, 77] on button "Send" at bounding box center [1105, 70] width 60 height 31
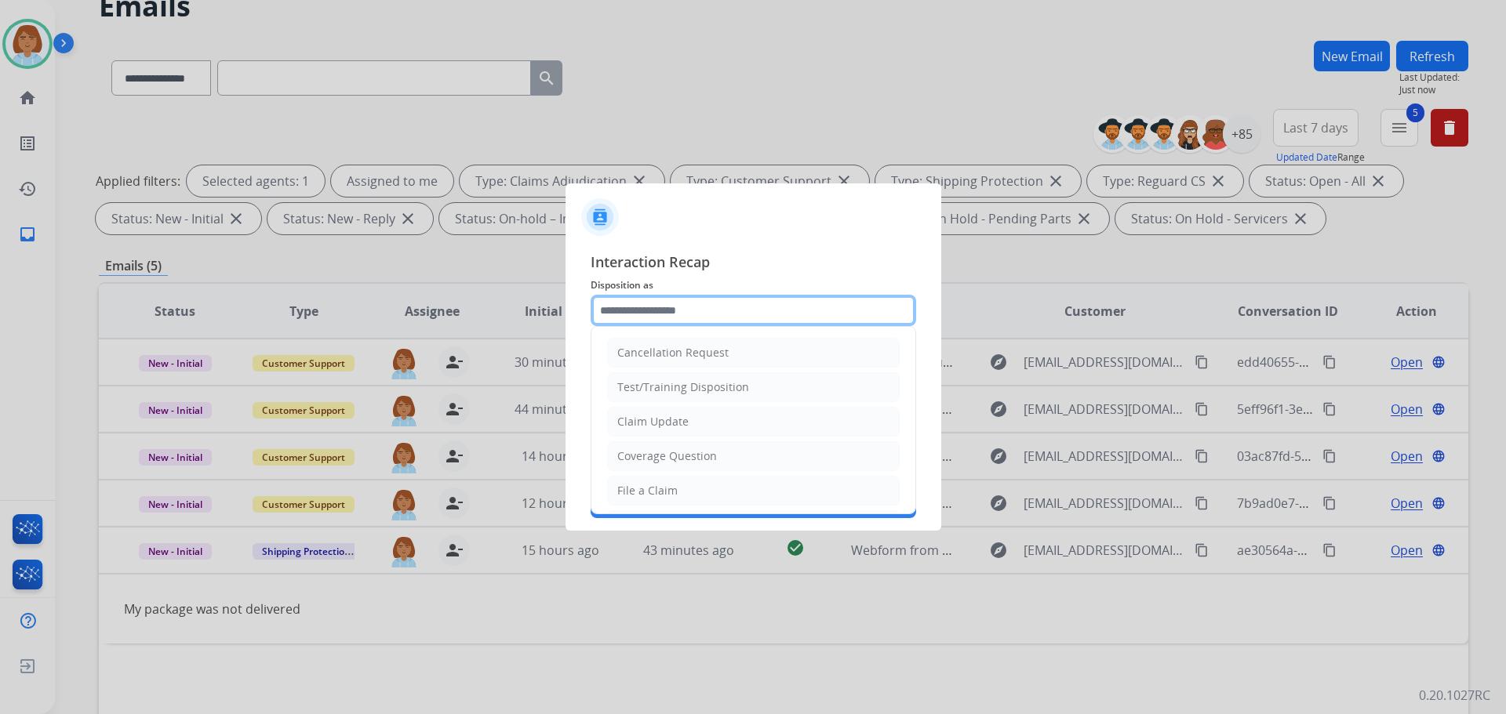
click at [707, 303] on input "text" at bounding box center [753, 310] width 325 height 31
click at [698, 435] on li "Claim Update" at bounding box center [753, 422] width 293 height 30
type input "**********"
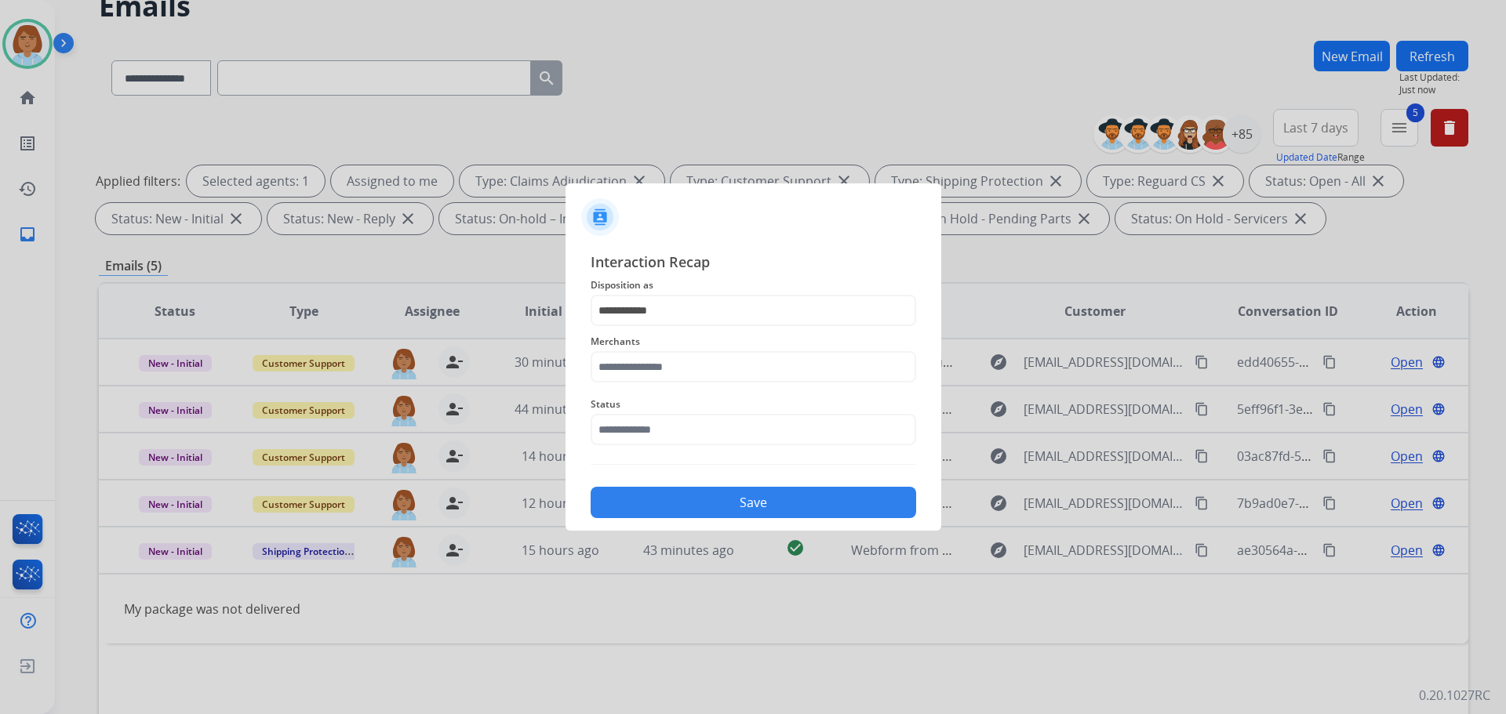
drag, startPoint x: 679, startPoint y: 384, endPoint x: 712, endPoint y: 354, distance: 43.9
click at [680, 381] on div "Merchants" at bounding box center [753, 357] width 325 height 63
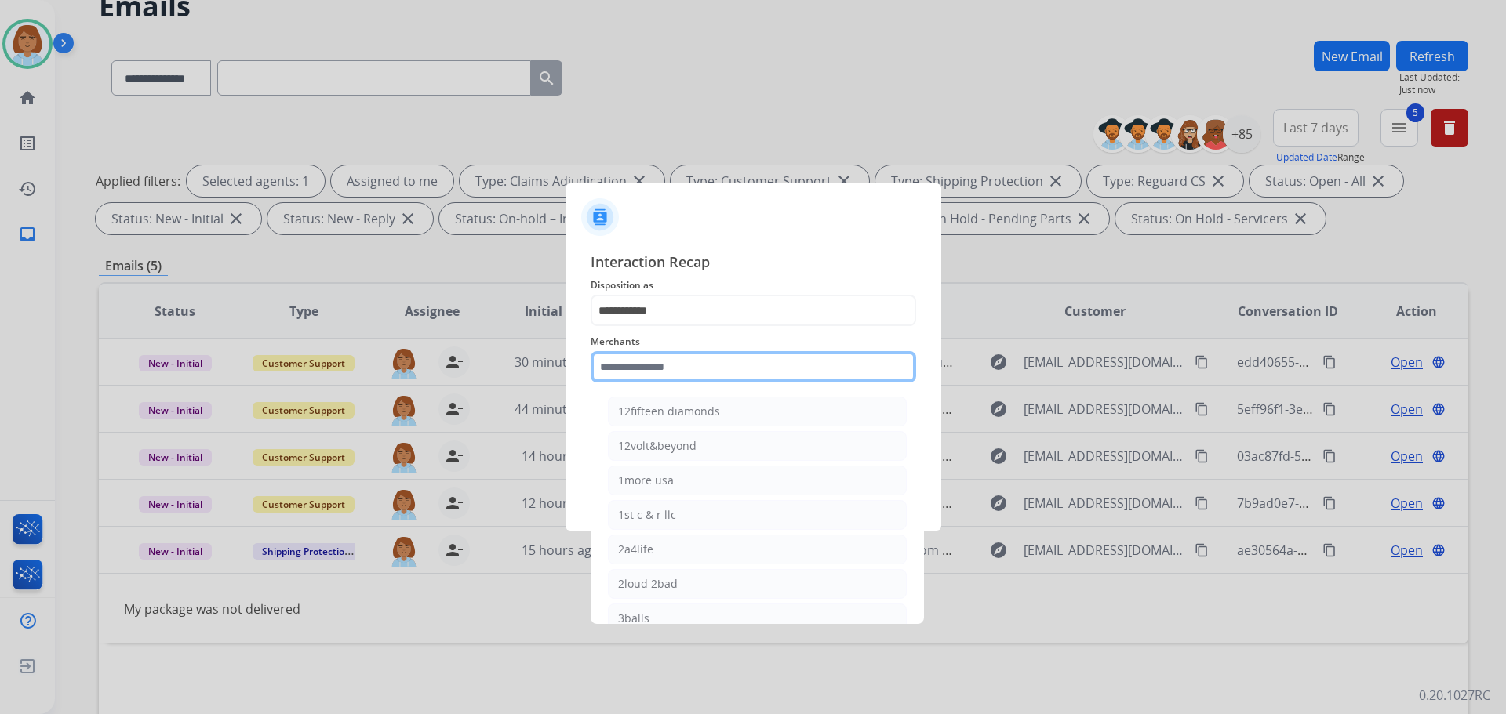
click at [712, 354] on input "text" at bounding box center [753, 366] width 325 height 31
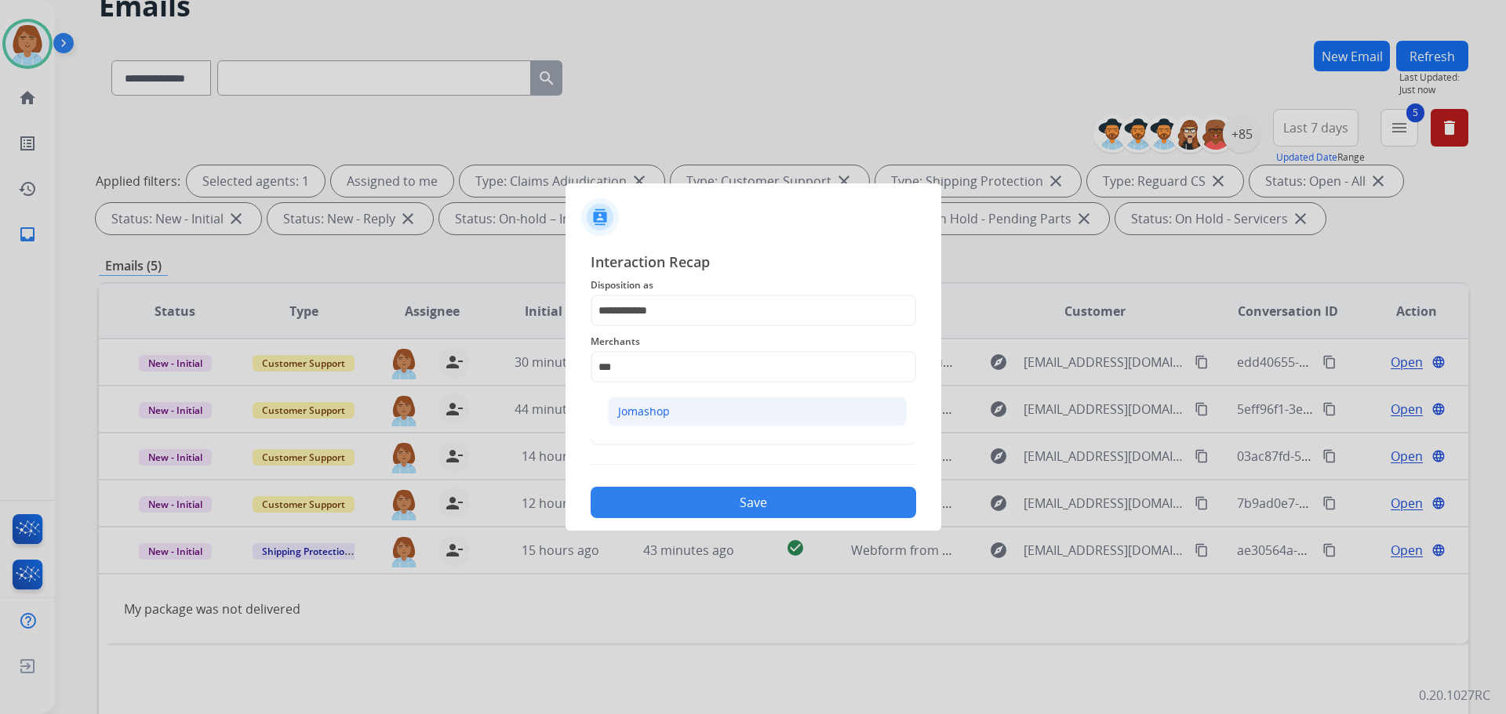
click at [689, 409] on li "Jomashop" at bounding box center [757, 412] width 299 height 30
type input "********"
click at [693, 434] on input "text" at bounding box center [753, 429] width 325 height 31
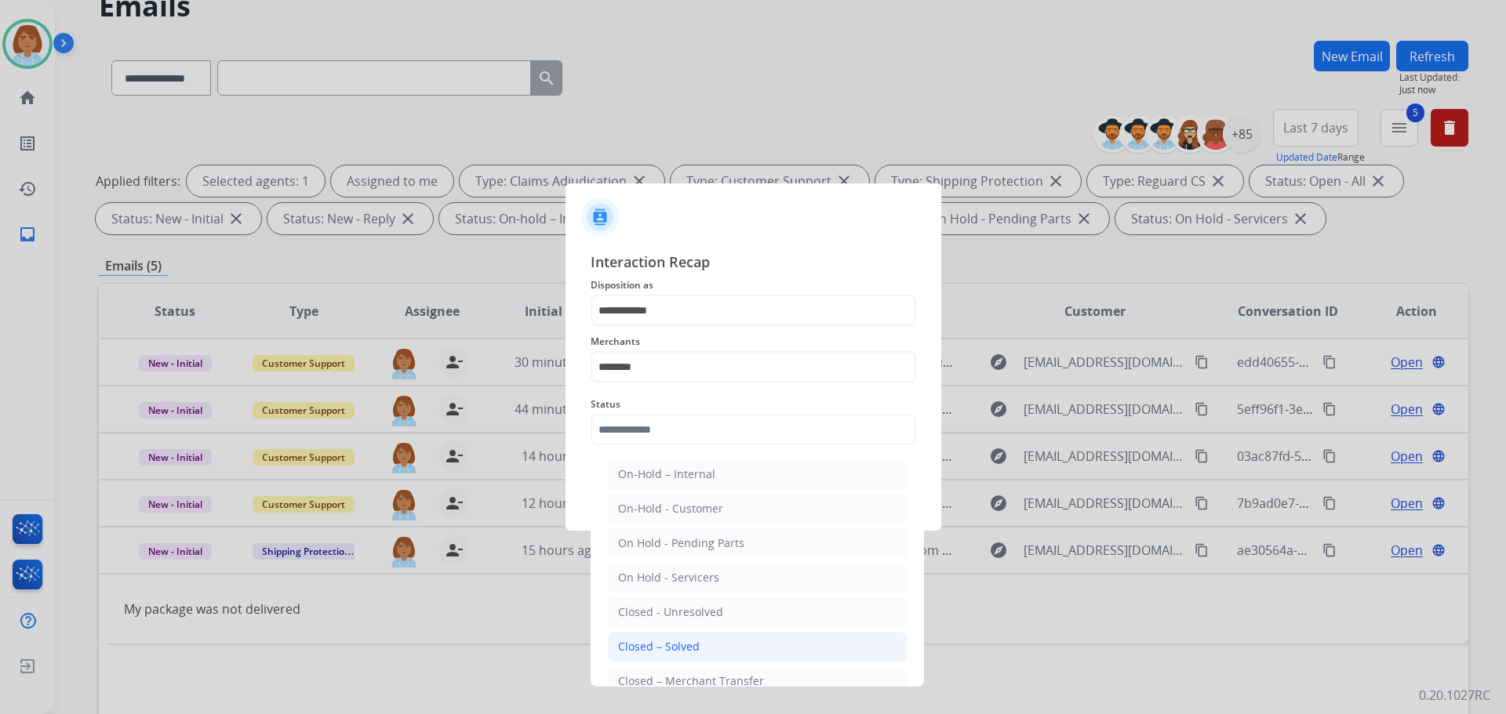
click at [653, 647] on div "Closed – Solved" at bounding box center [659, 647] width 82 height 16
type input "**********"
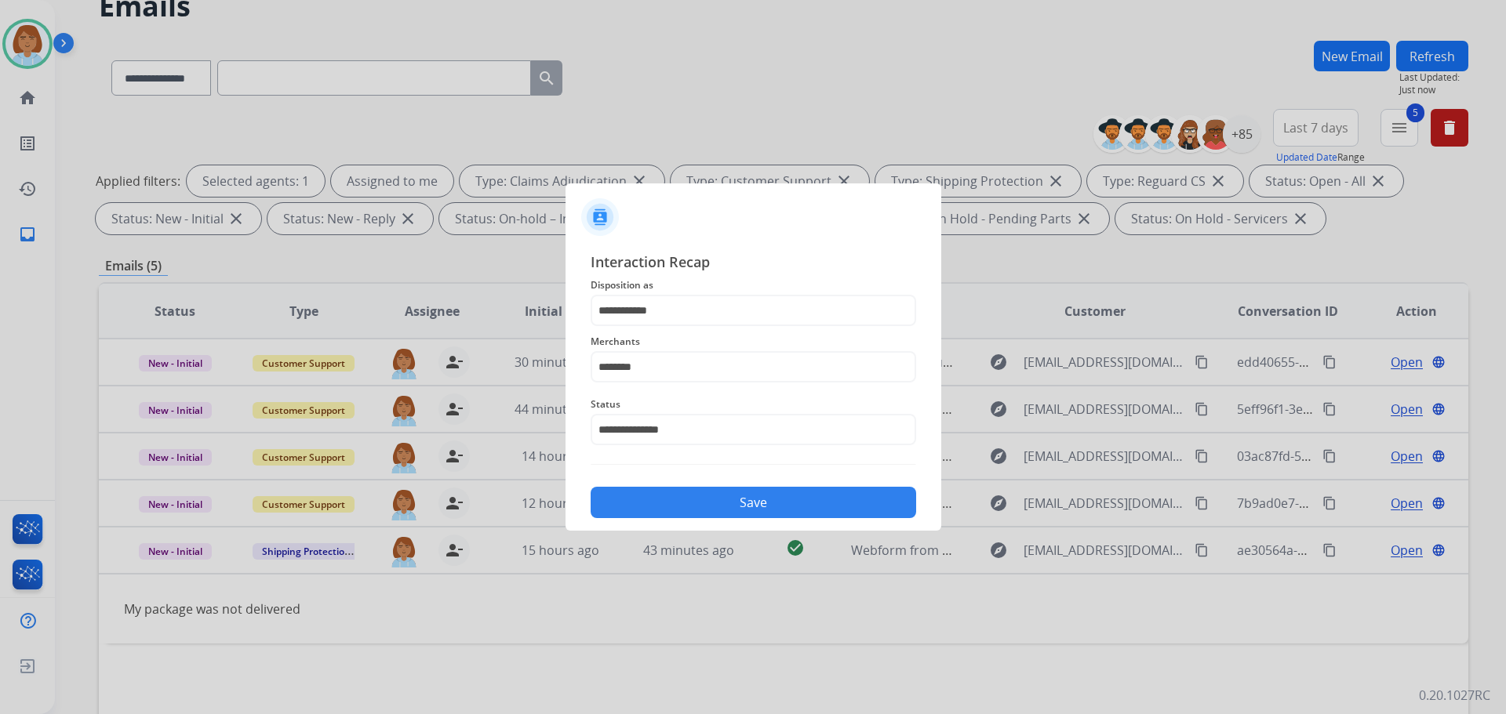
click at [731, 510] on button "Save" at bounding box center [753, 502] width 325 height 31
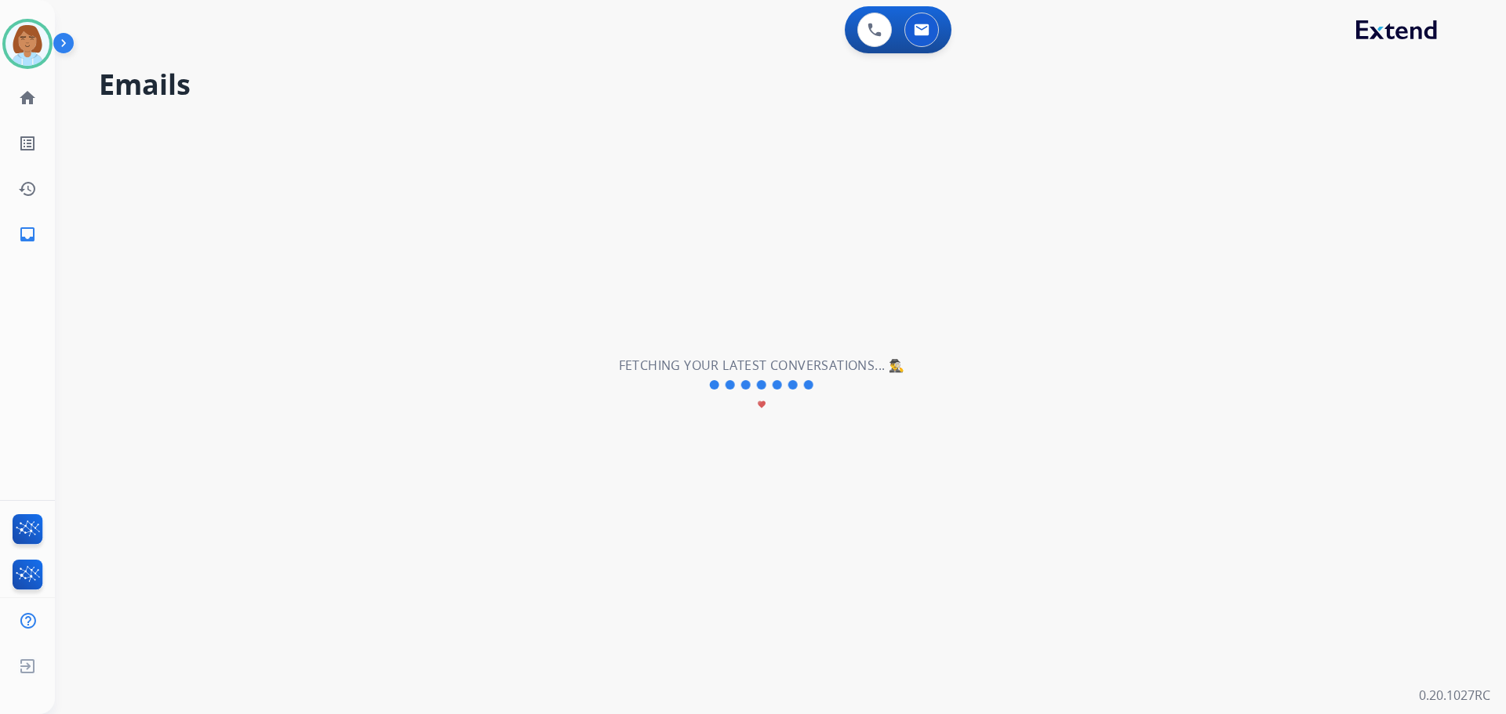
scroll to position [0, 0]
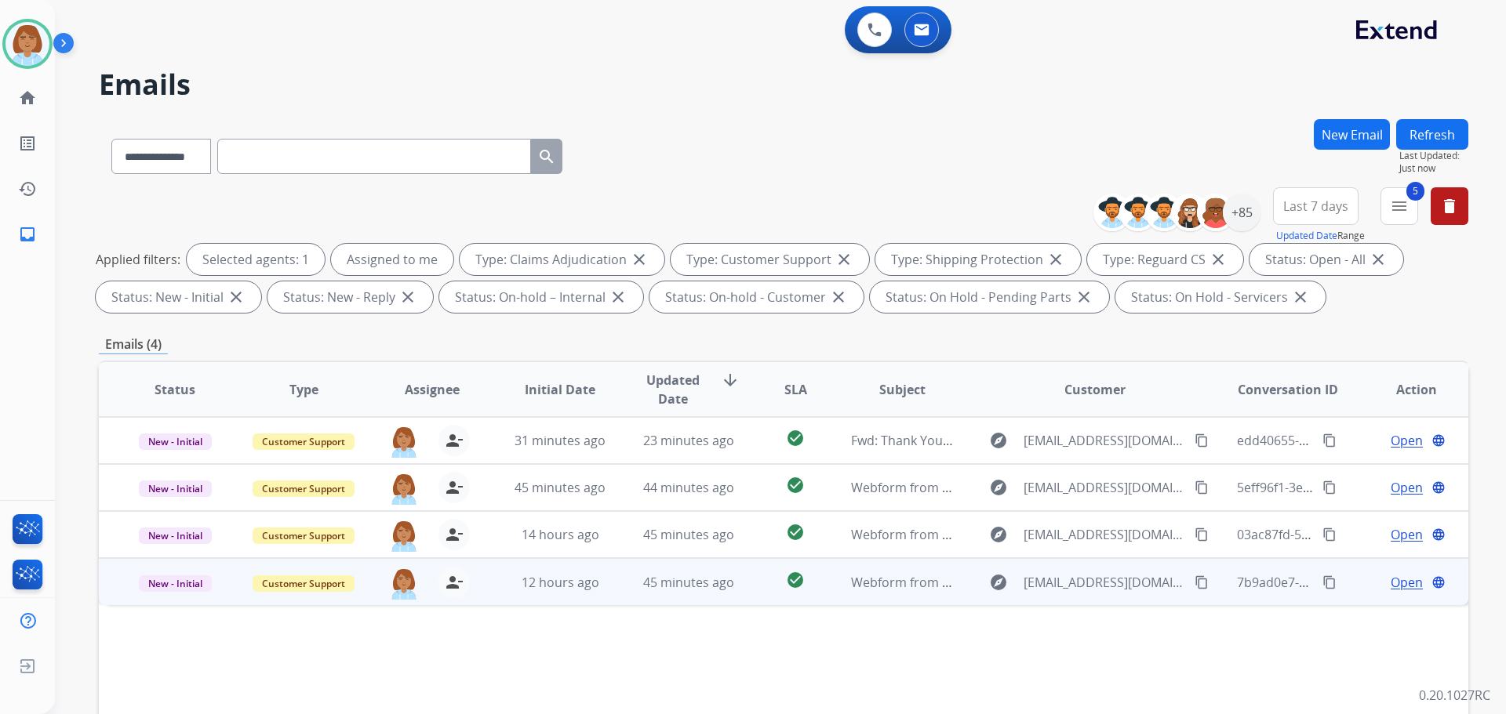
click at [747, 583] on td "check_circle" at bounding box center [782, 581] width 85 height 47
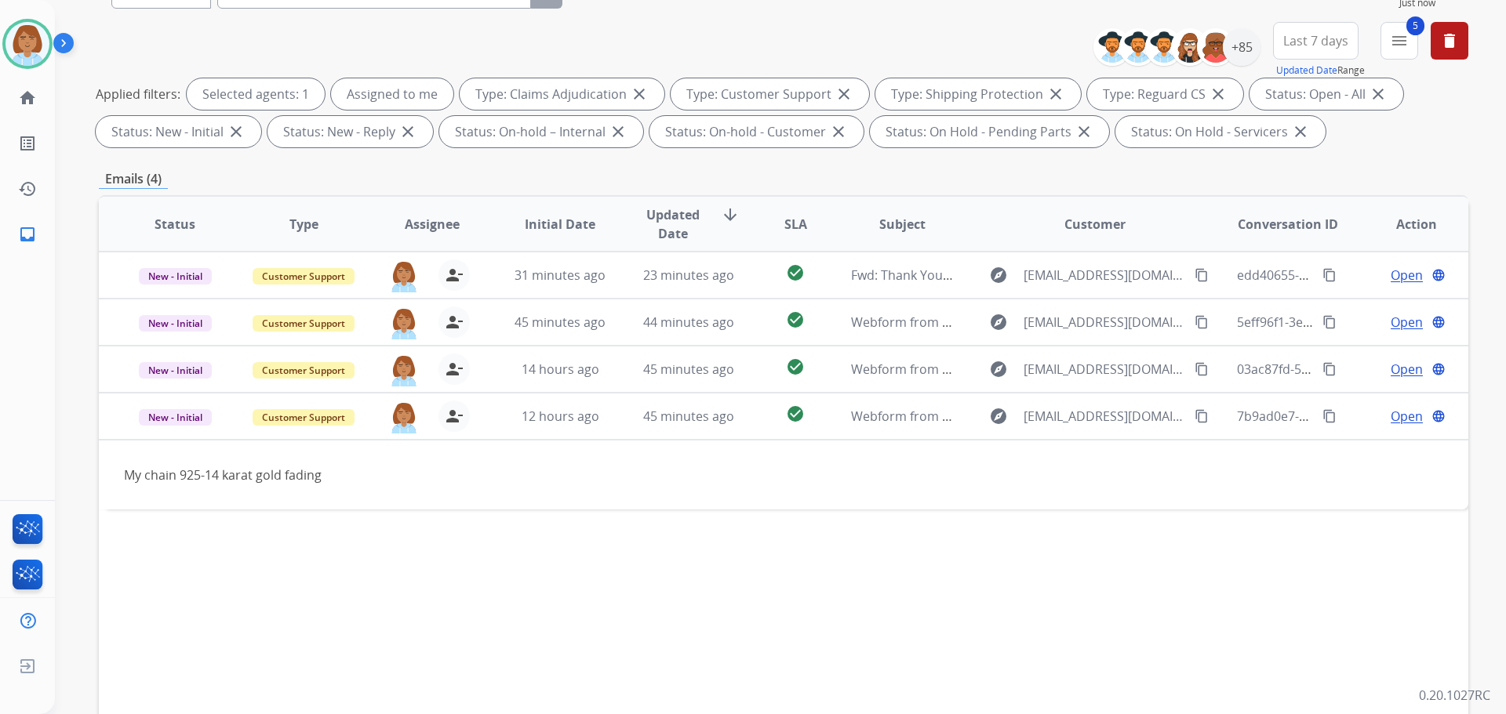
scroll to position [253, 0]
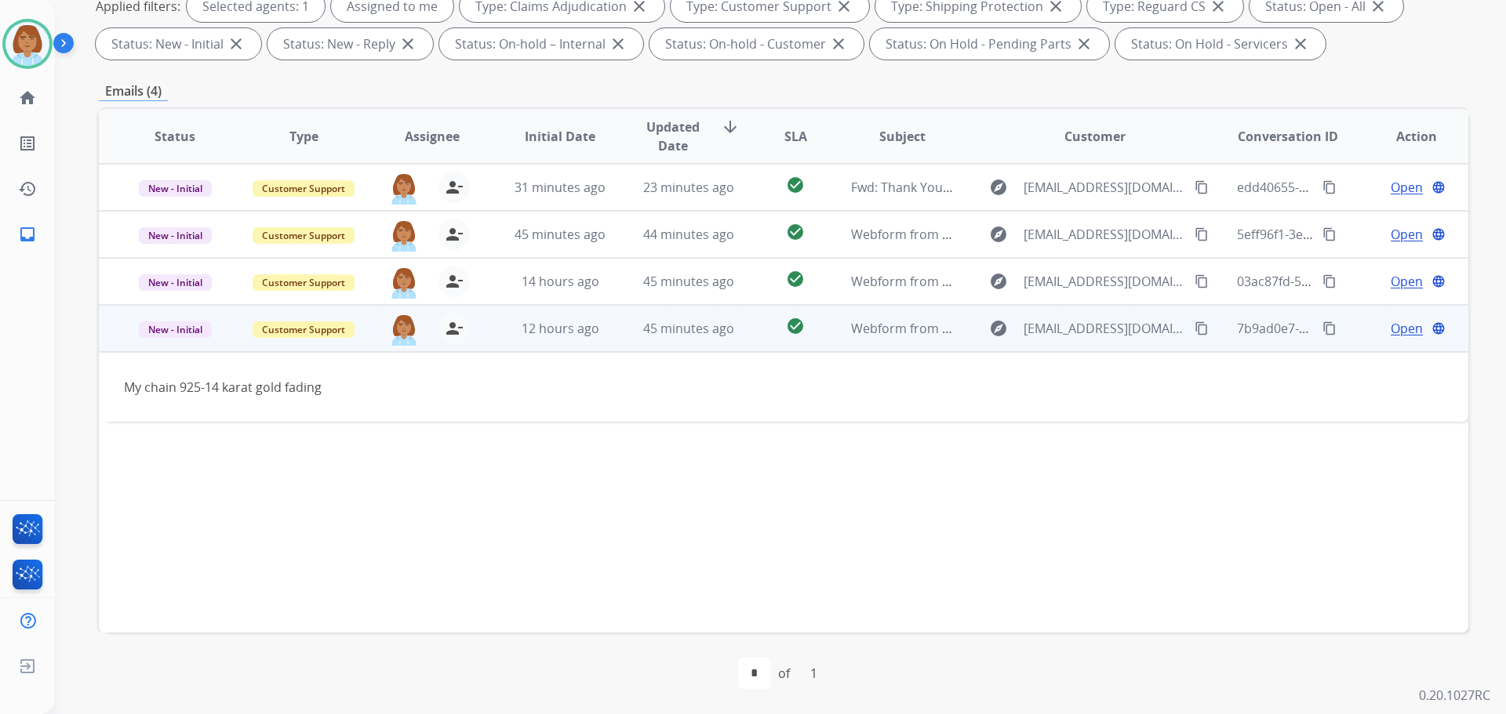
click at [1194, 325] on mat-icon "content_copy" at bounding box center [1201, 329] width 14 height 14
click at [1391, 324] on span "Open" at bounding box center [1407, 328] width 32 height 19
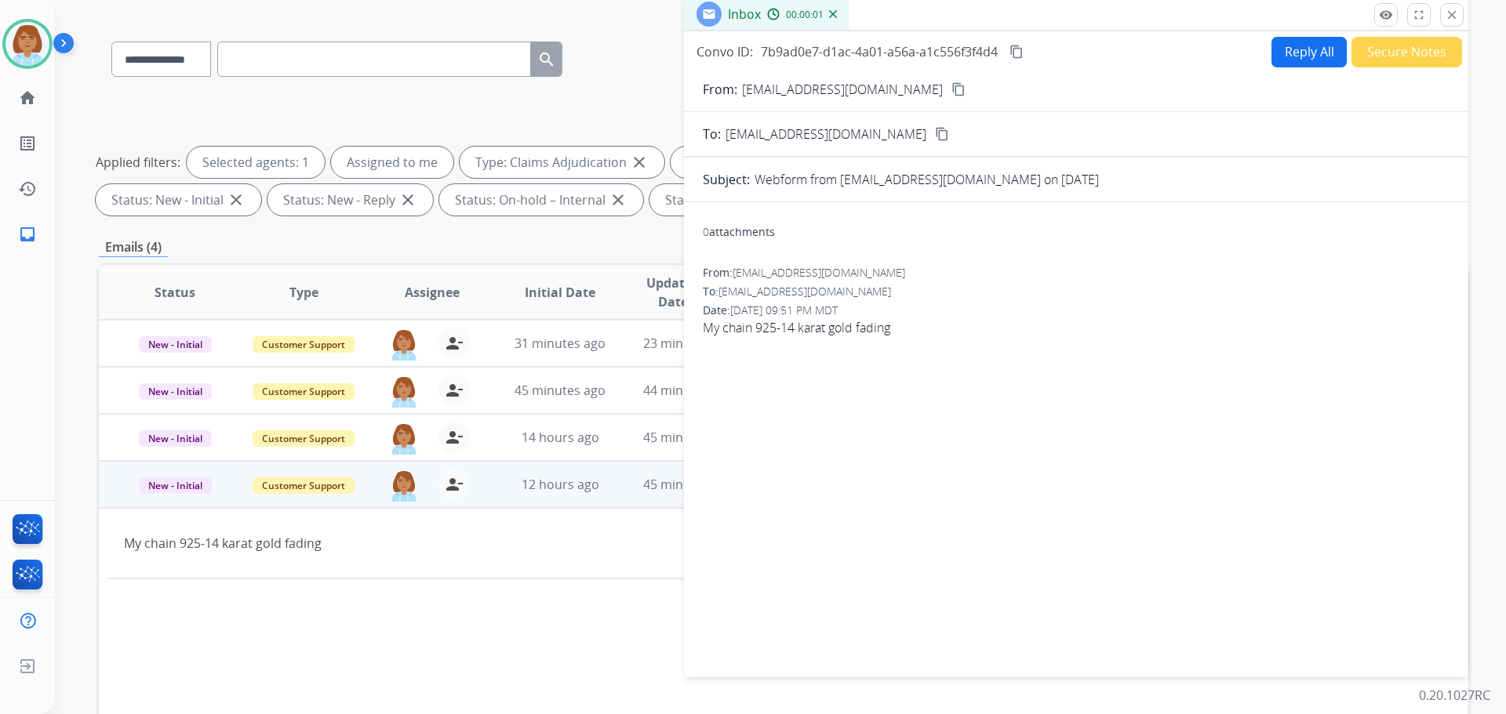
scroll to position [0, 0]
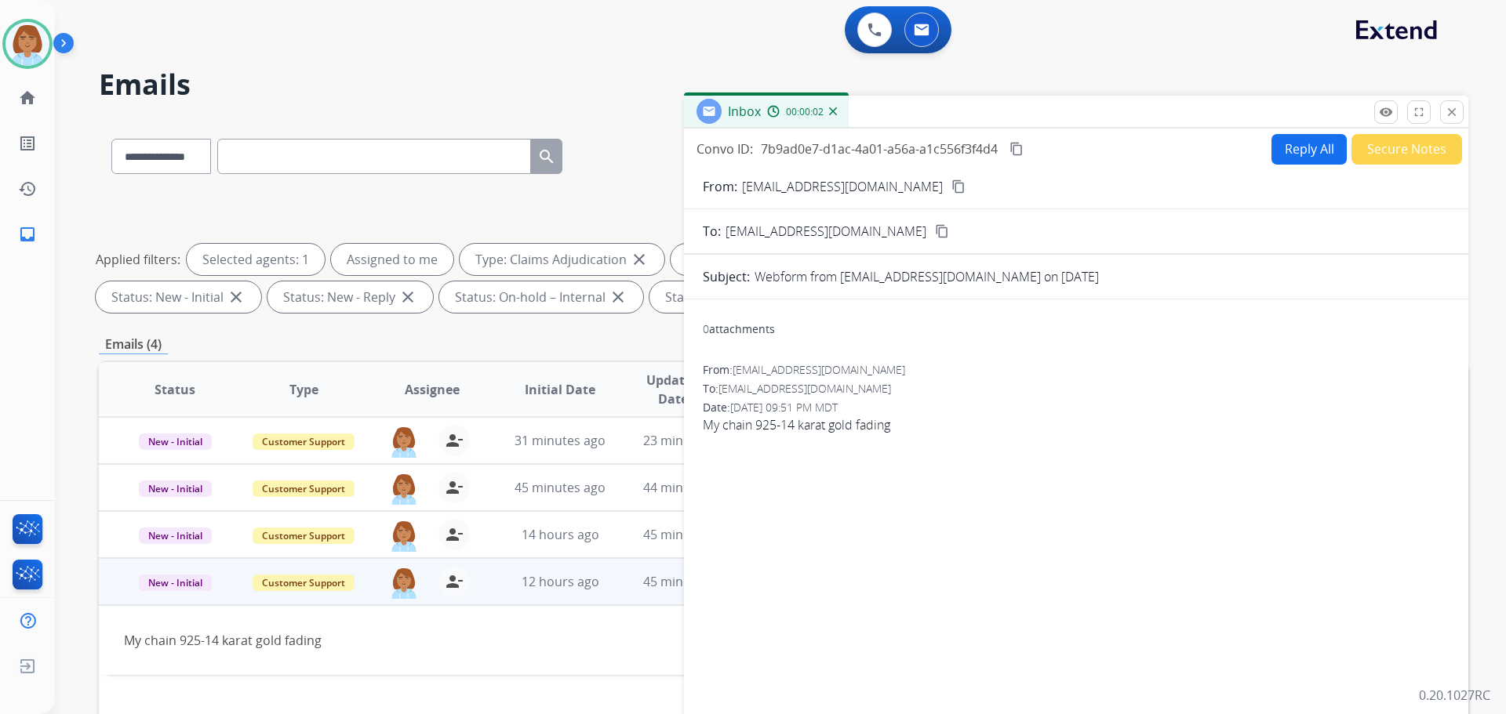
click at [1298, 158] on button "Reply All" at bounding box center [1308, 149] width 75 height 31
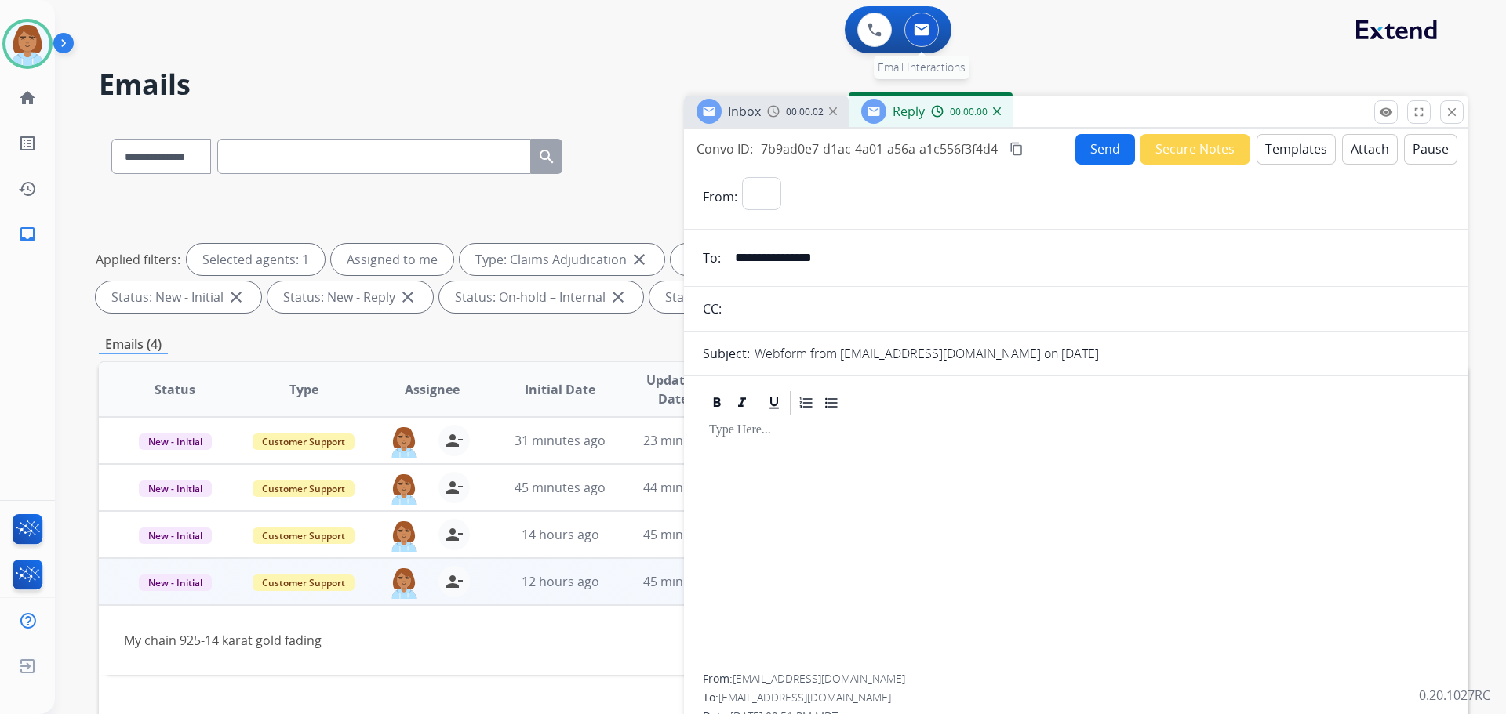
select select "**********"
click at [1289, 144] on button "Templates" at bounding box center [1295, 149] width 79 height 31
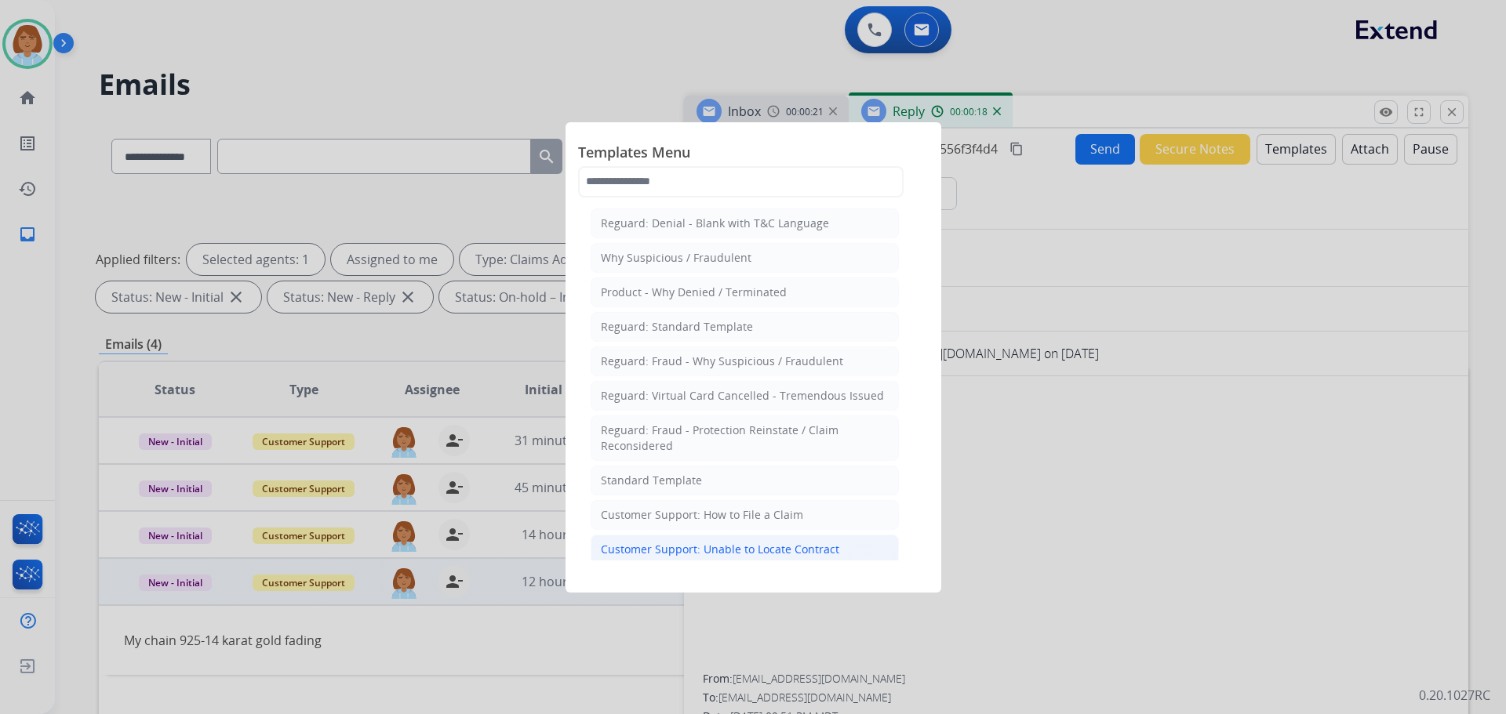
click at [757, 542] on div "Customer Support: Unable to Locate Contract" at bounding box center [720, 550] width 238 height 16
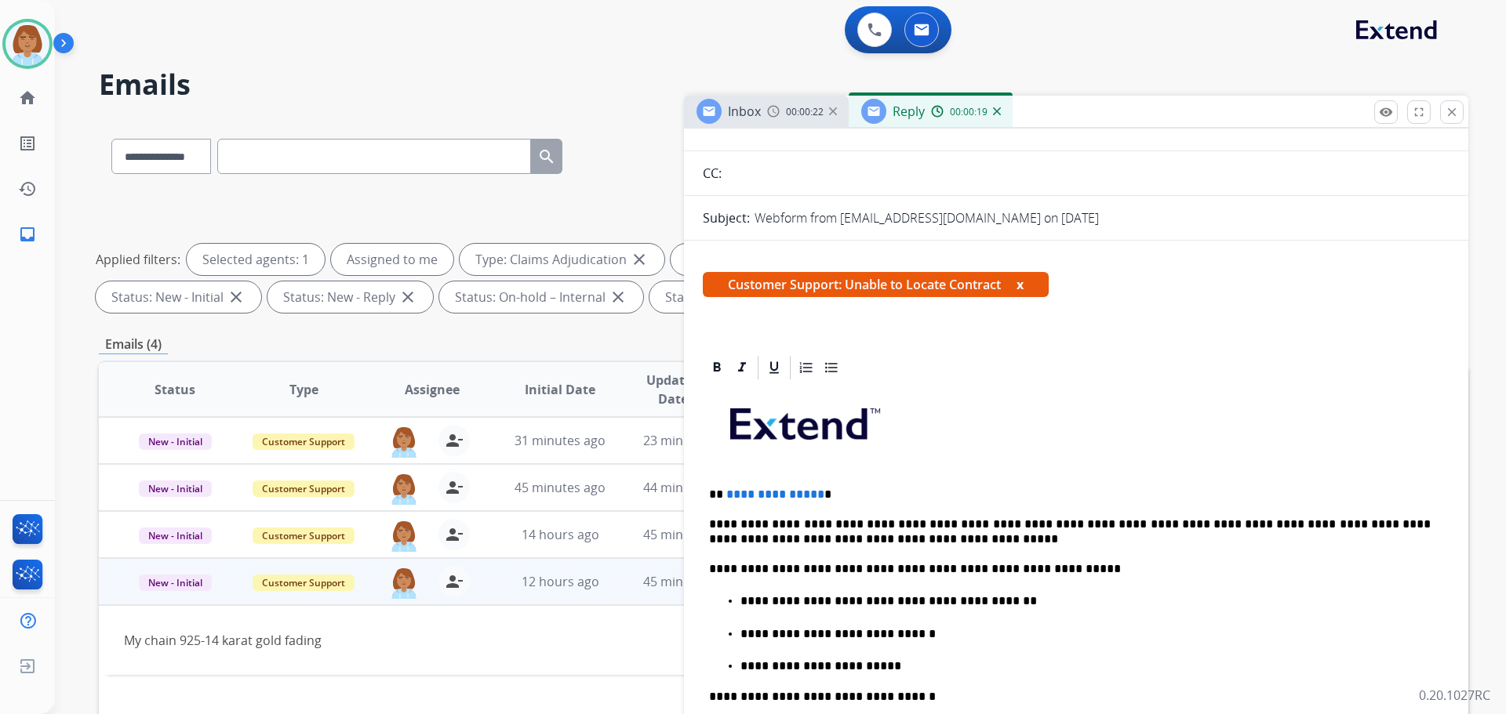
scroll to position [157, 0]
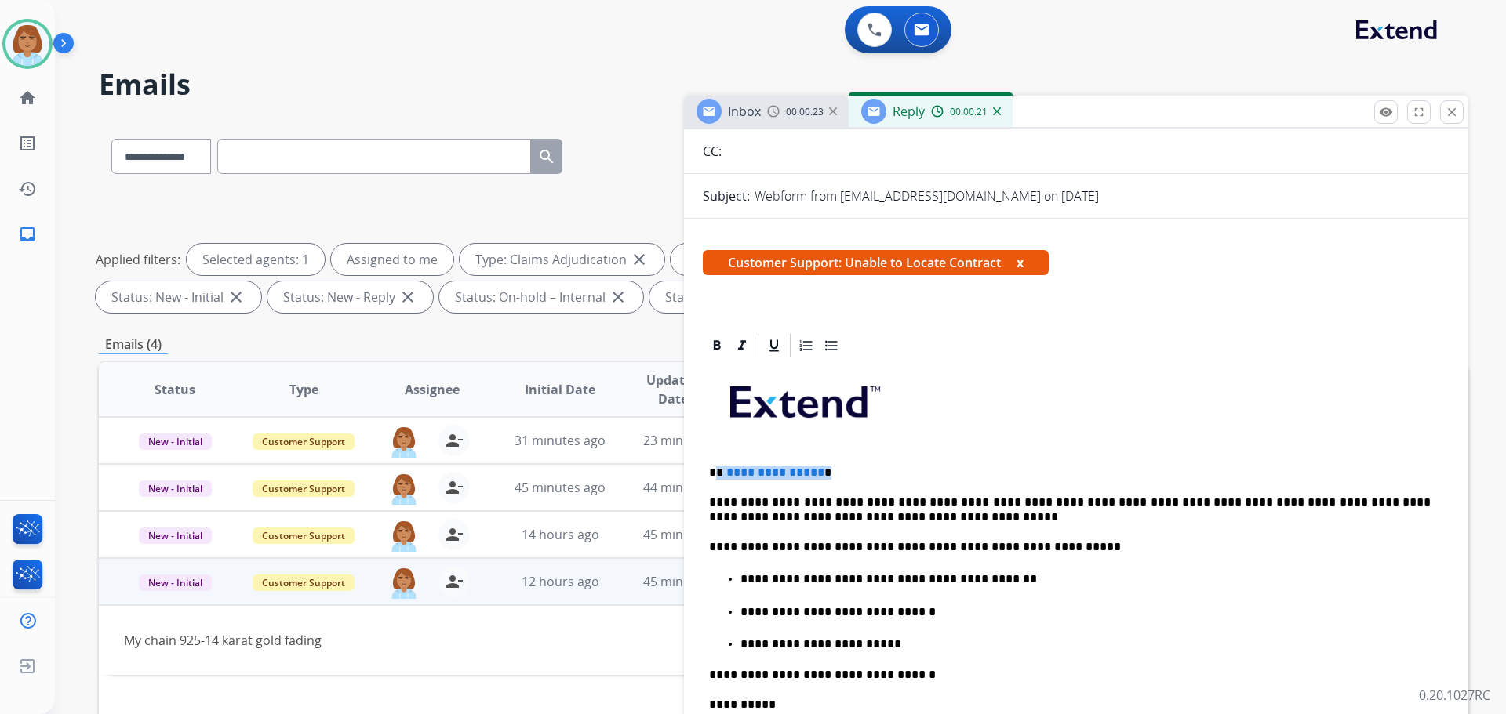
drag, startPoint x: 843, startPoint y: 469, endPoint x: 718, endPoint y: 474, distance: 125.6
click at [718, 474] on p "**********" at bounding box center [1070, 473] width 722 height 14
drag, startPoint x: 987, startPoint y: 575, endPoint x: 808, endPoint y: 576, distance: 178.8
click at [808, 576] on p "**********" at bounding box center [1085, 580] width 690 height 14
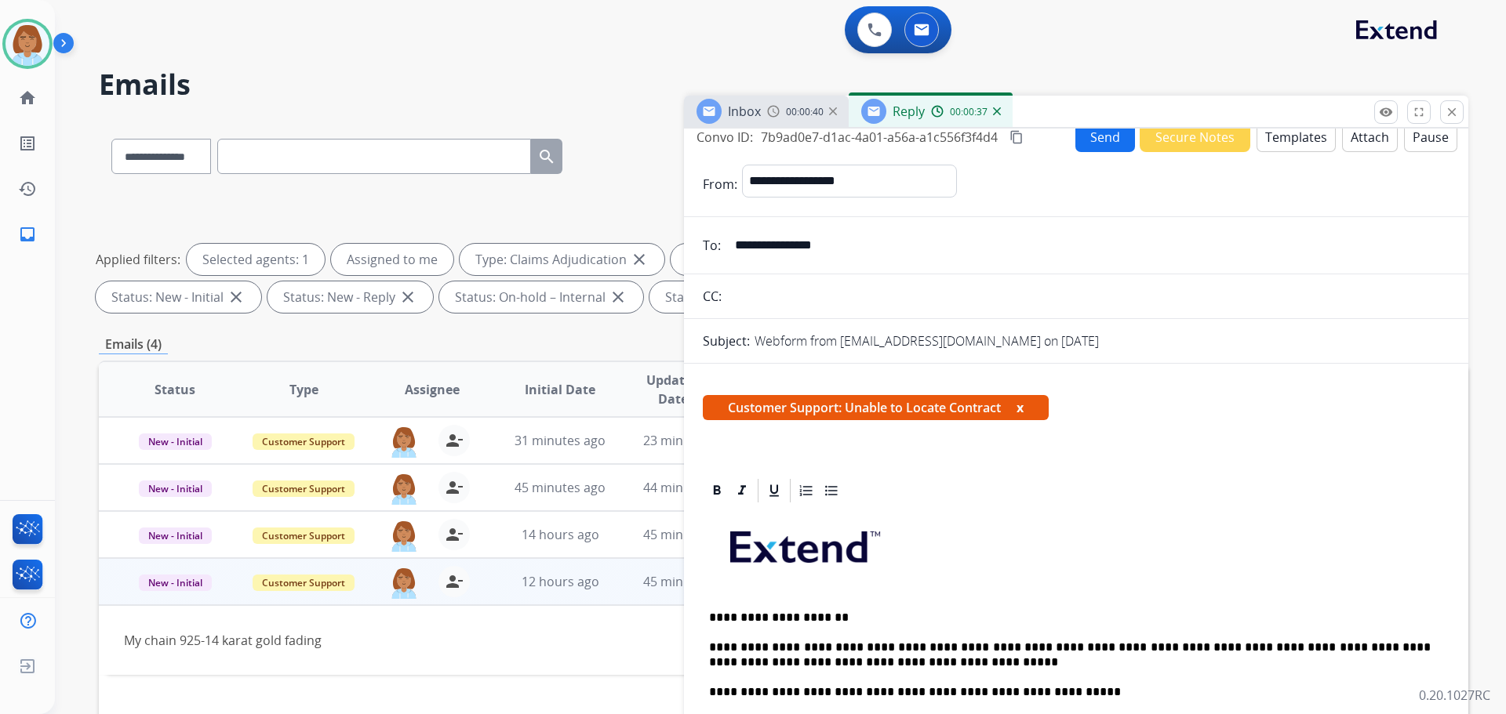
scroll to position [0, 0]
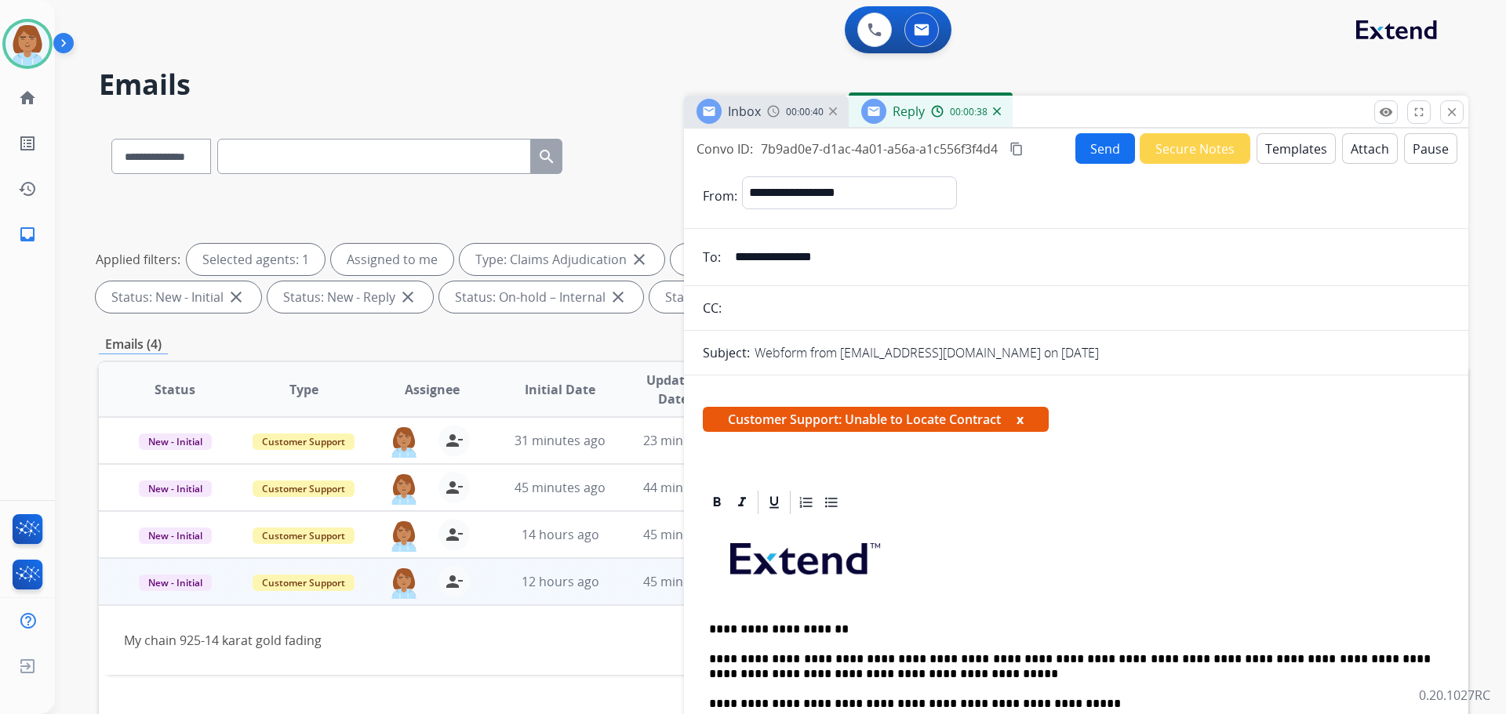
click at [1300, 162] on button "Templates" at bounding box center [1295, 148] width 79 height 31
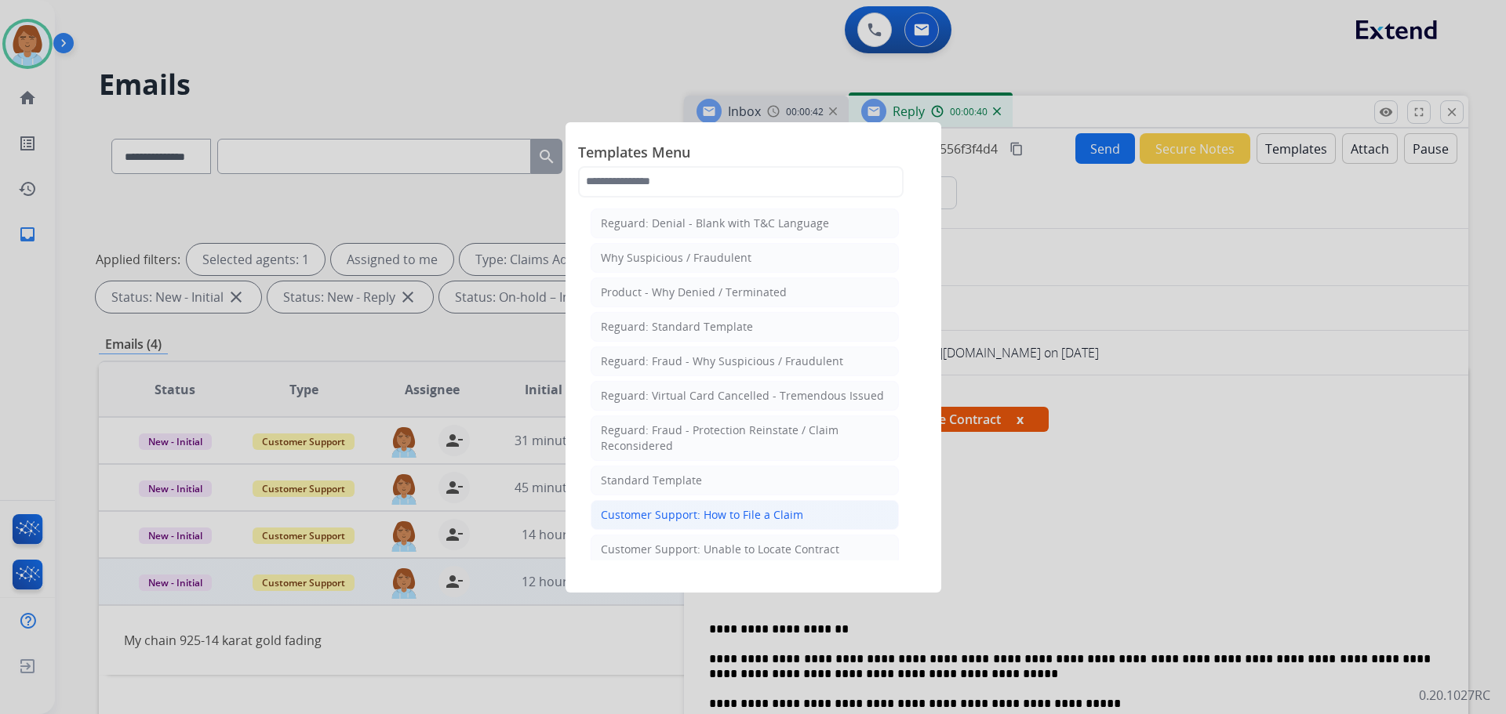
click at [762, 512] on div "Customer Support: How to File a Claim" at bounding box center [702, 515] width 202 height 16
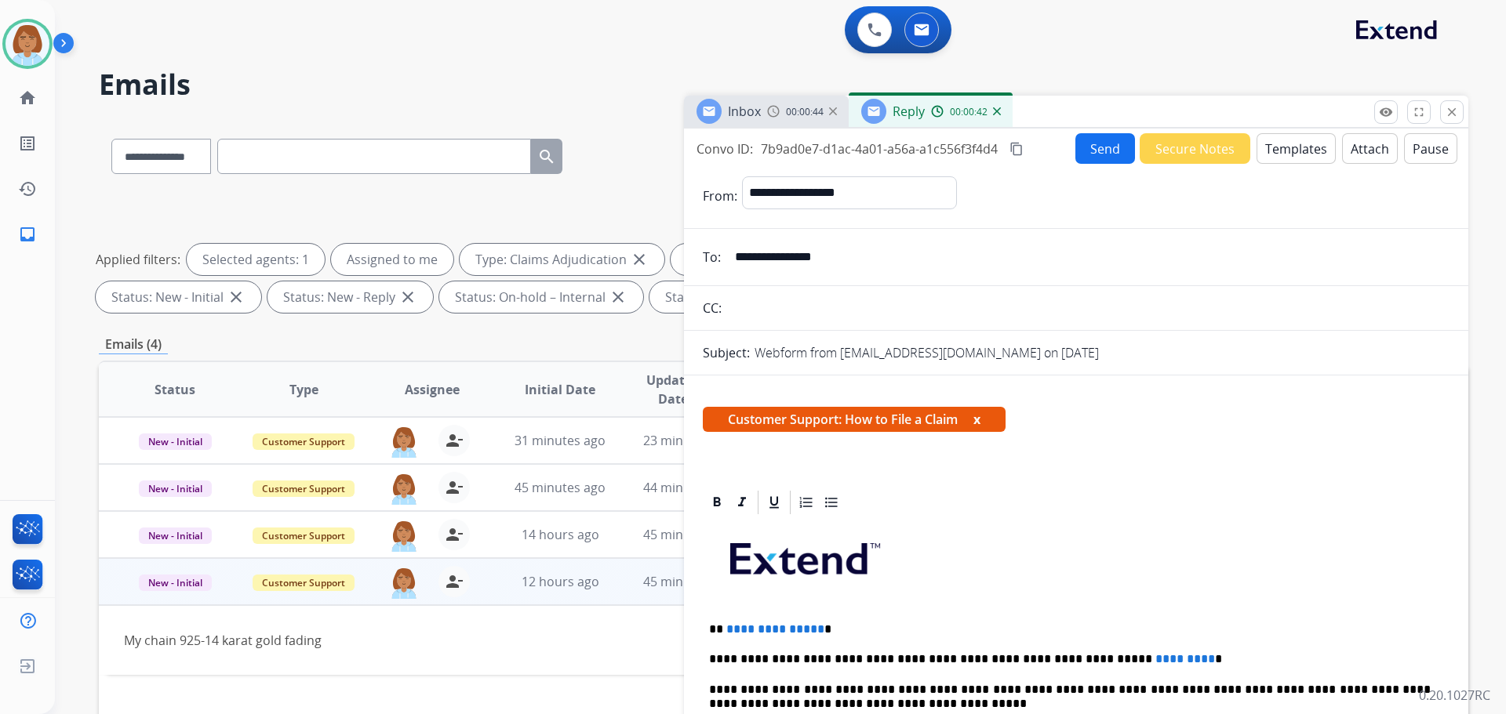
click at [1281, 148] on button "Templates" at bounding box center [1295, 148] width 79 height 31
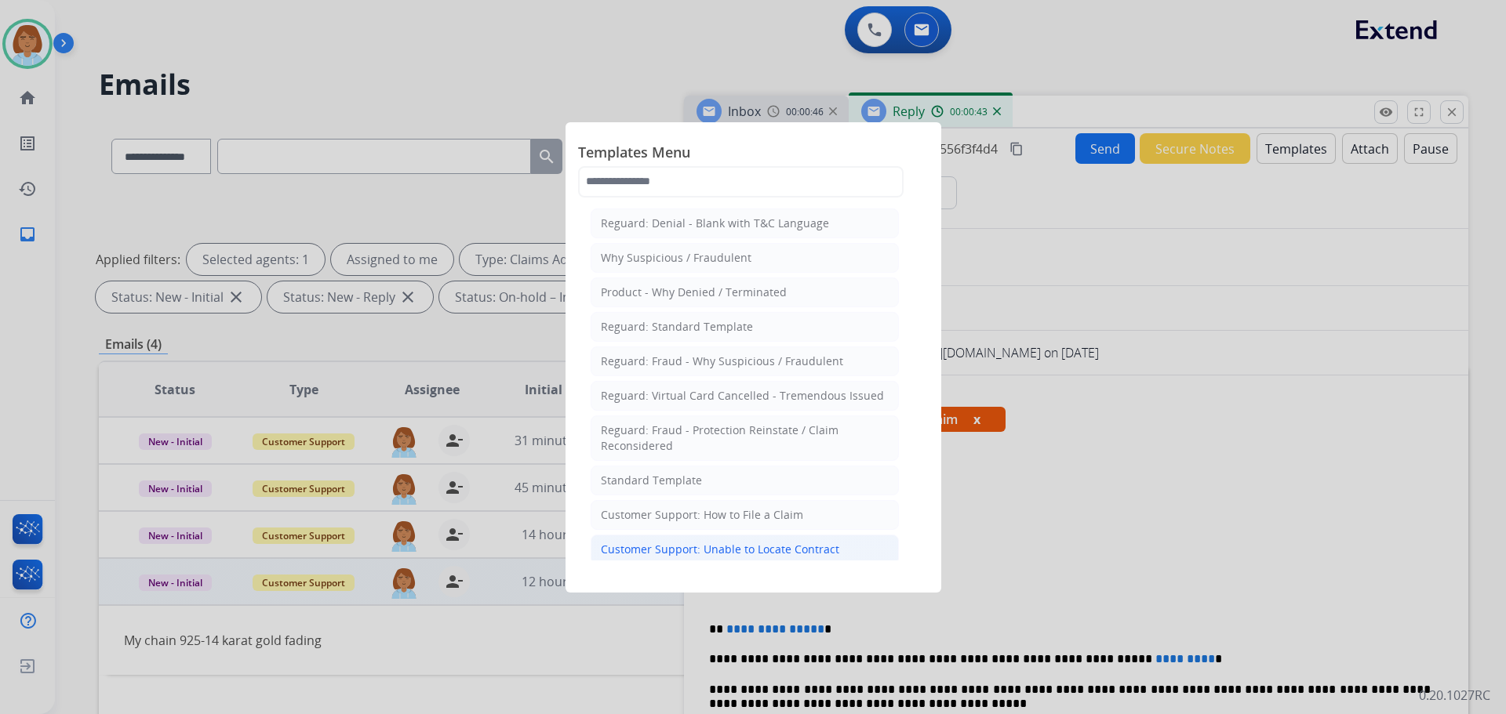
click at [780, 545] on div "Customer Support: Unable to Locate Contract" at bounding box center [720, 550] width 238 height 16
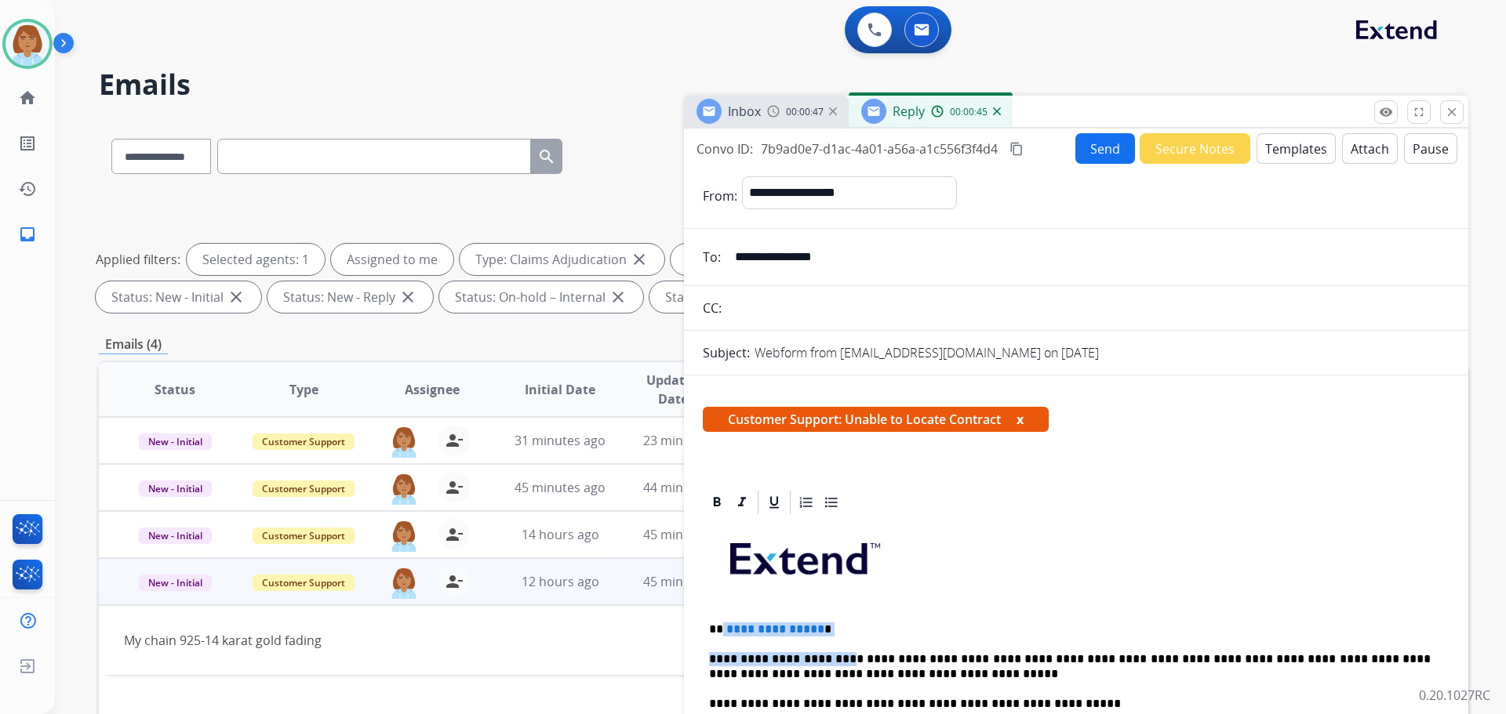
drag, startPoint x: 829, startPoint y: 638, endPoint x: 778, endPoint y: 612, distance: 57.2
drag, startPoint x: 829, startPoint y: 602, endPoint x: 831, endPoint y: 621, distance: 19.0
click at [829, 603] on p at bounding box center [1076, 565] width 734 height 84
drag, startPoint x: 829, startPoint y: 626, endPoint x: 725, endPoint y: 631, distance: 104.4
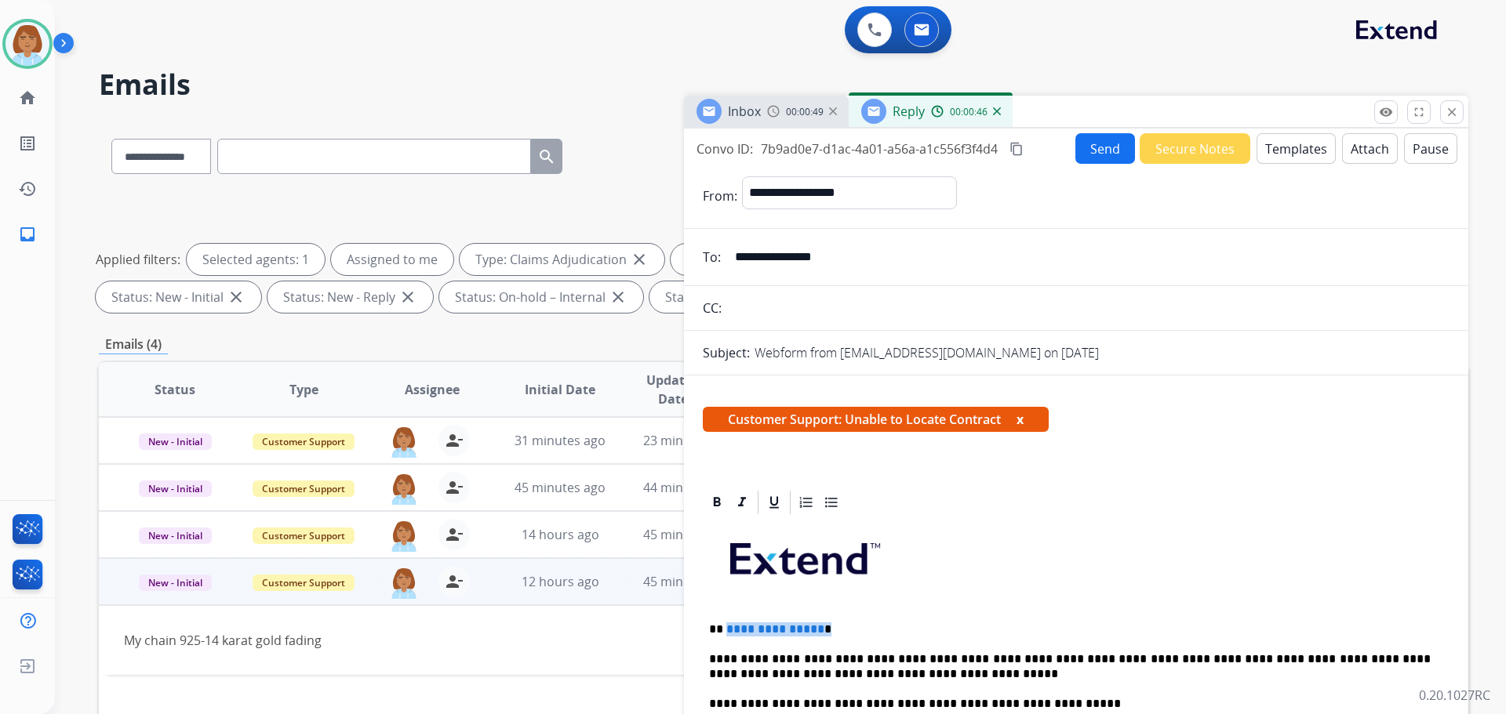
click at [725, 631] on p "**********" at bounding box center [1070, 630] width 722 height 14
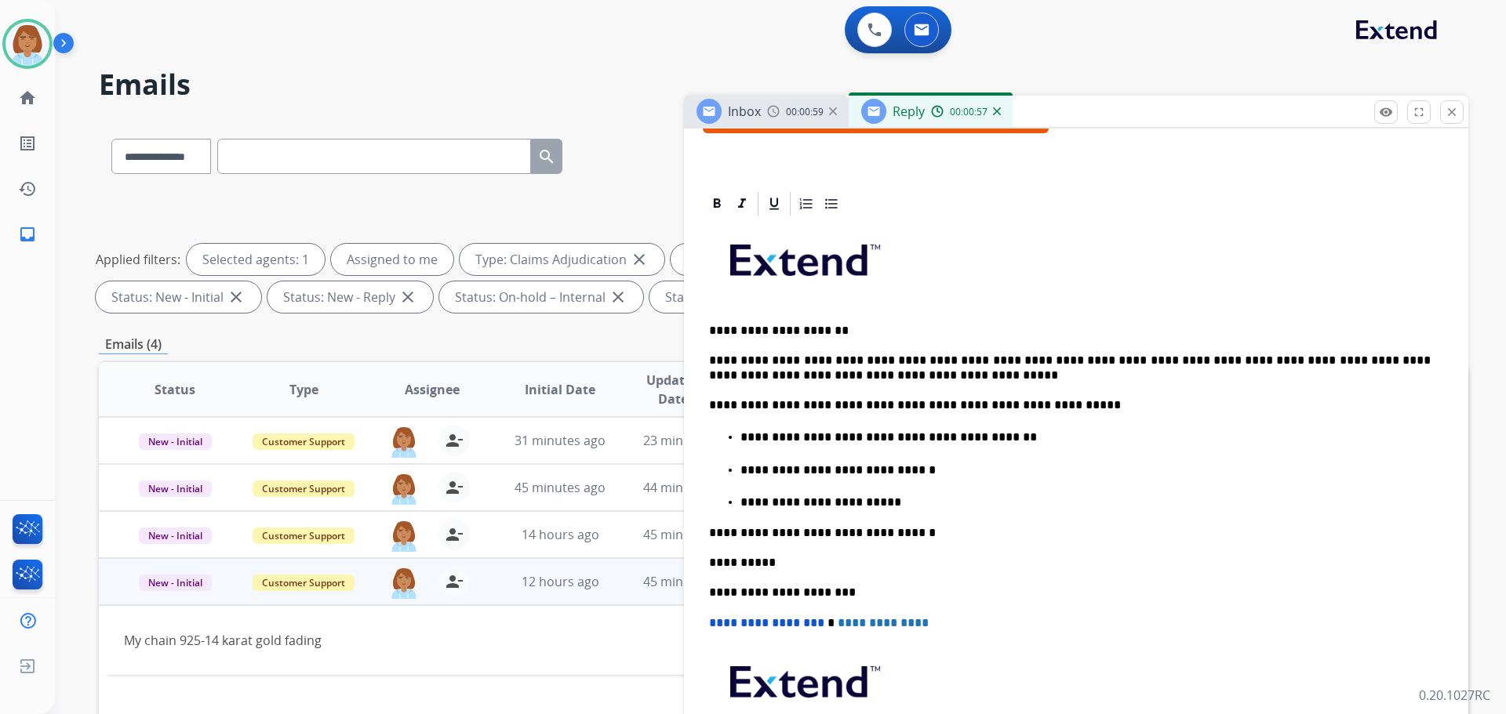
scroll to position [314, 0]
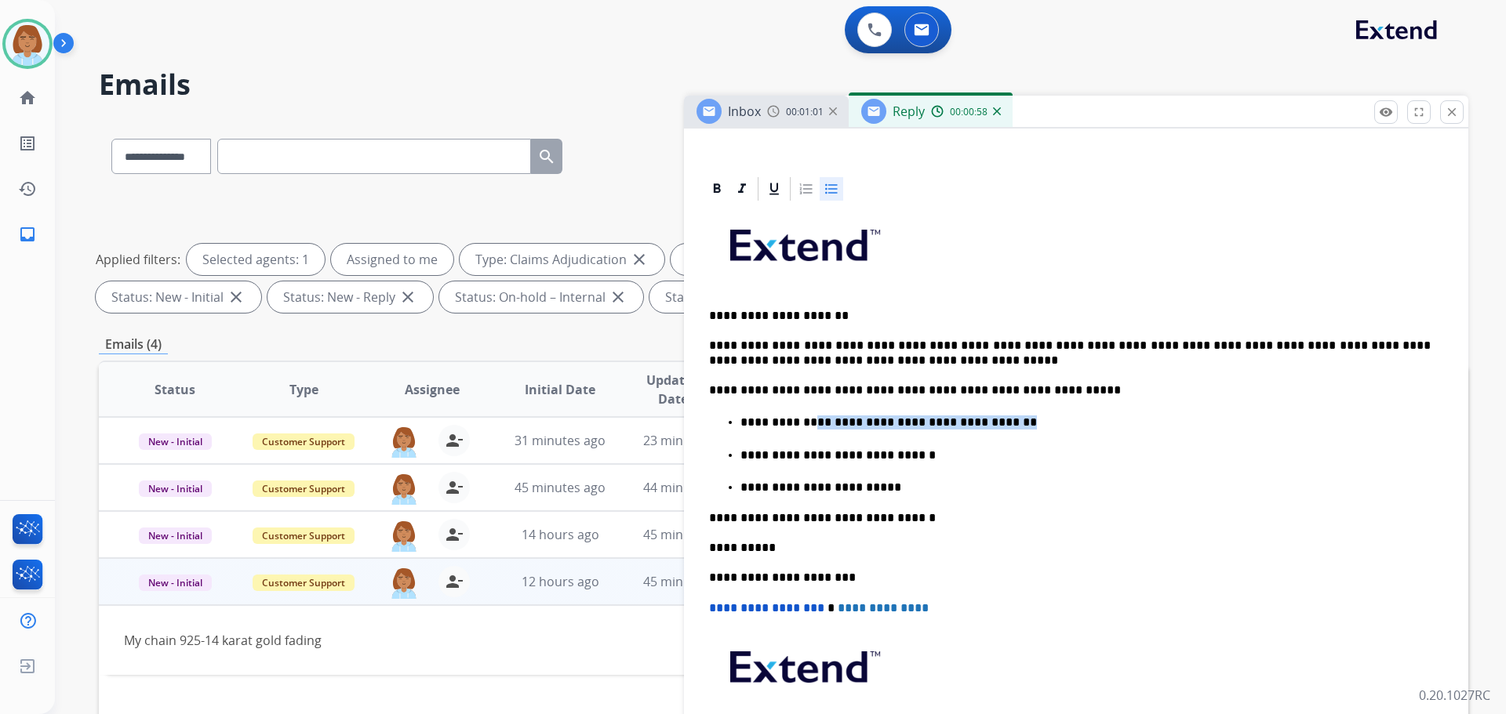
drag, startPoint x: 1012, startPoint y: 417, endPoint x: 807, endPoint y: 426, distance: 204.9
click at [807, 426] on p "**********" at bounding box center [1085, 423] width 690 height 14
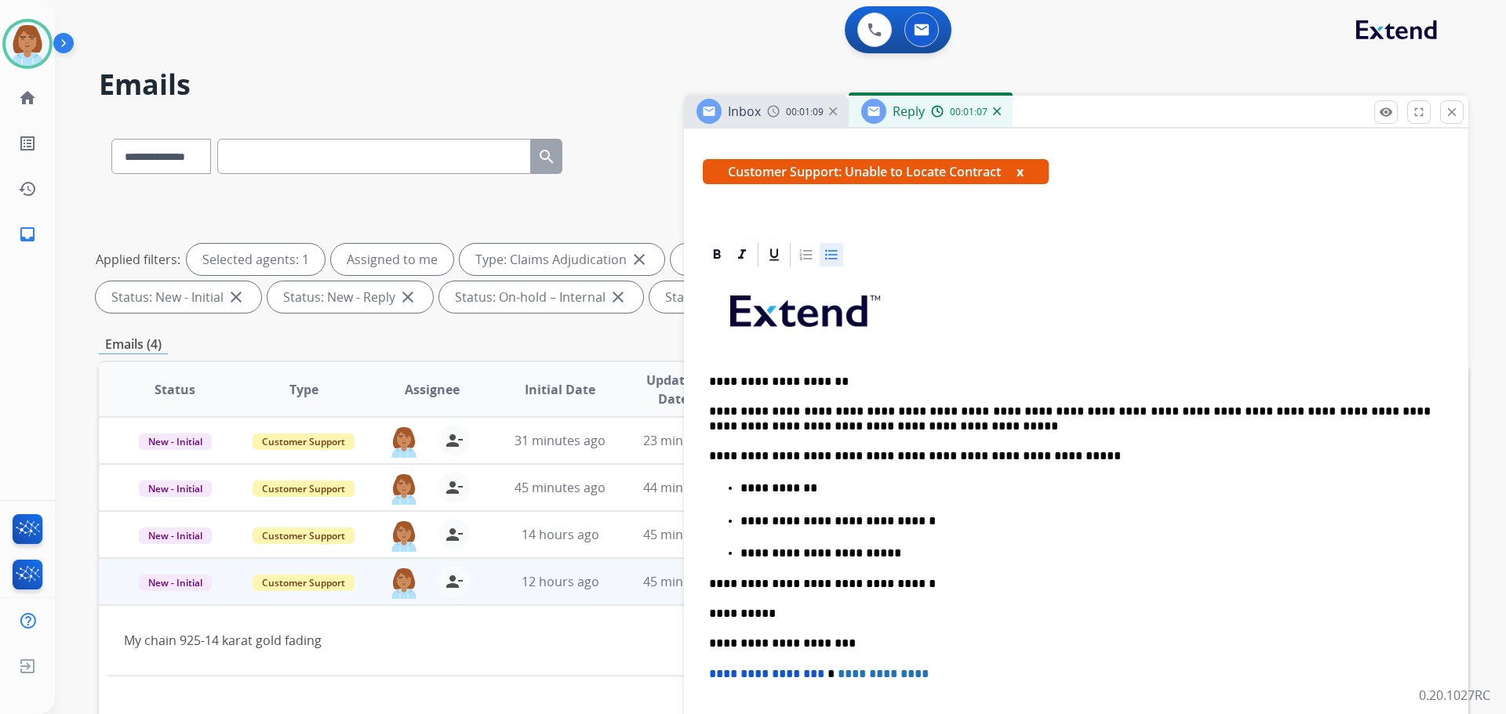
scroll to position [0, 0]
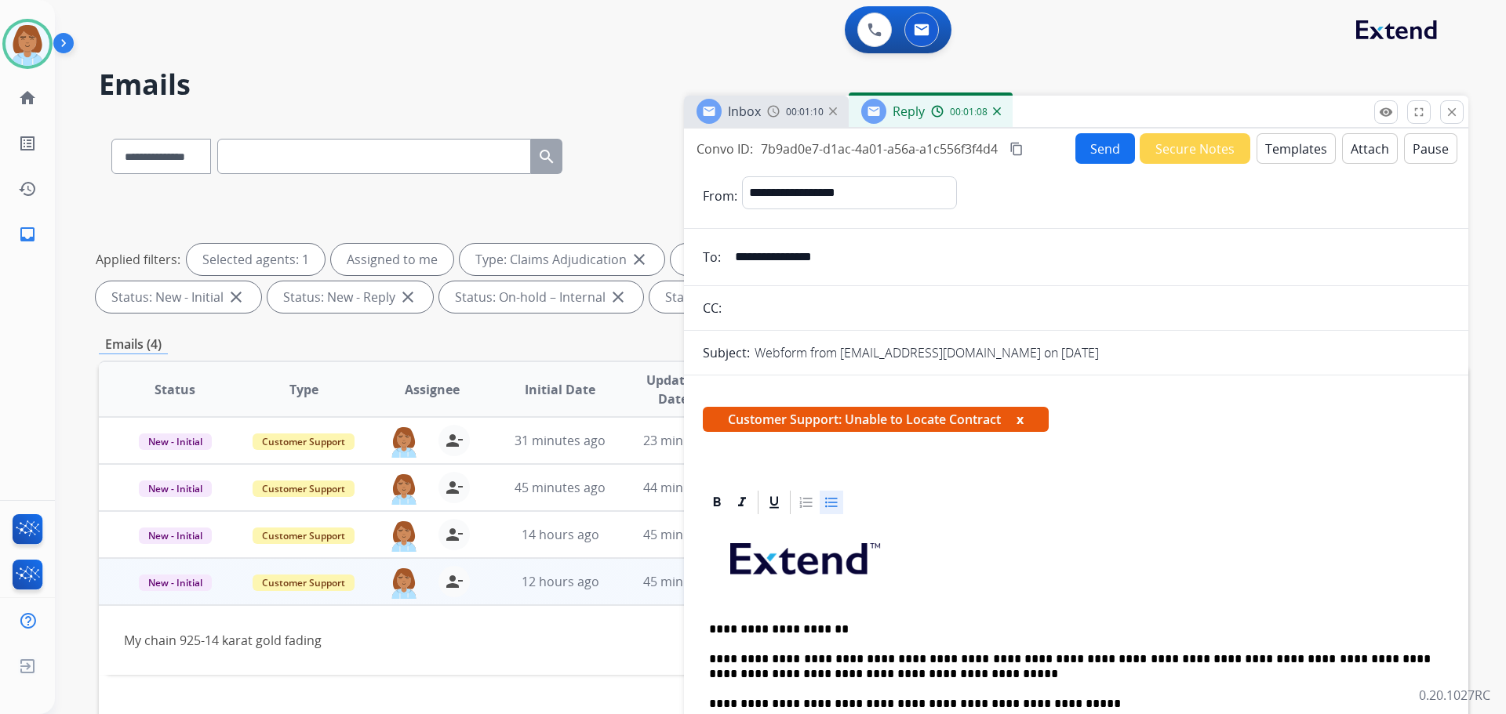
click at [1092, 157] on button "Send" at bounding box center [1105, 148] width 60 height 31
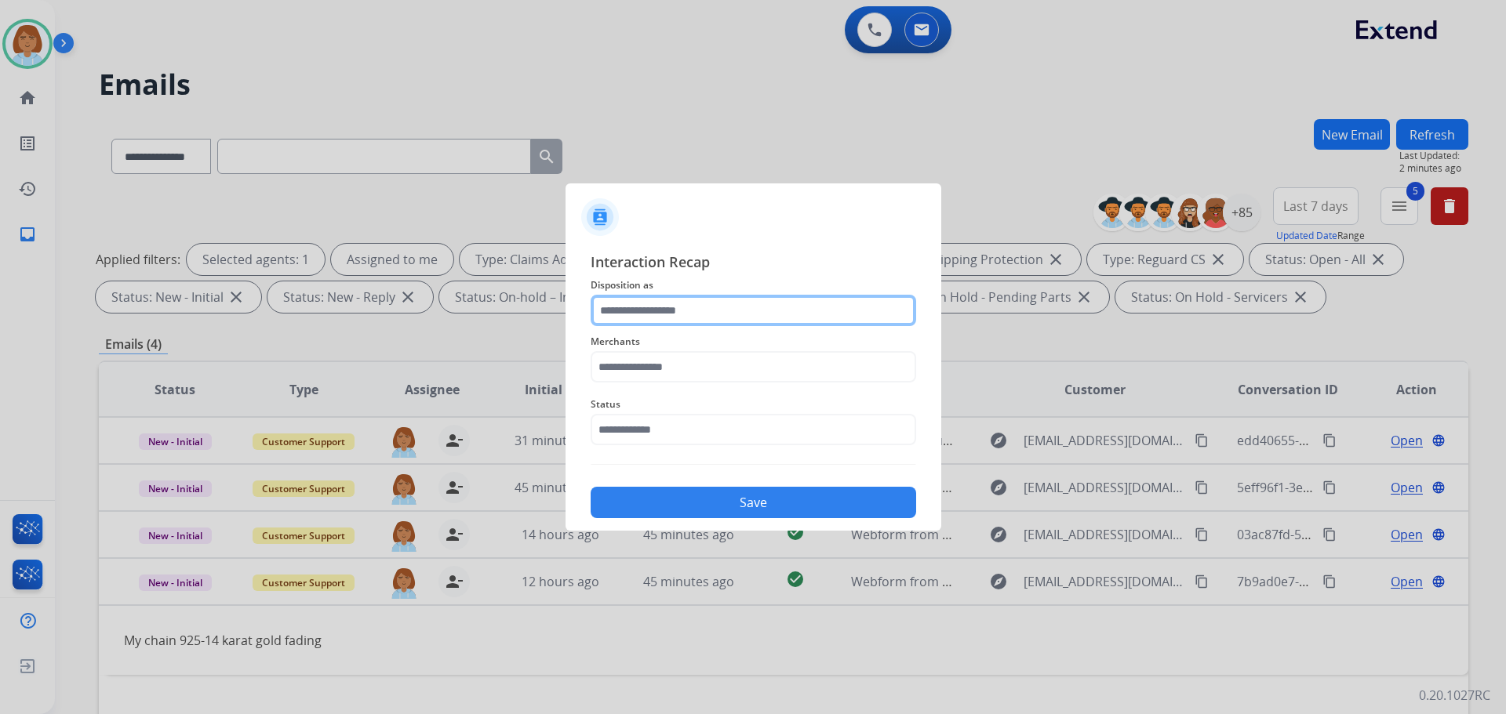
click at [728, 304] on input "text" at bounding box center [753, 310] width 325 height 31
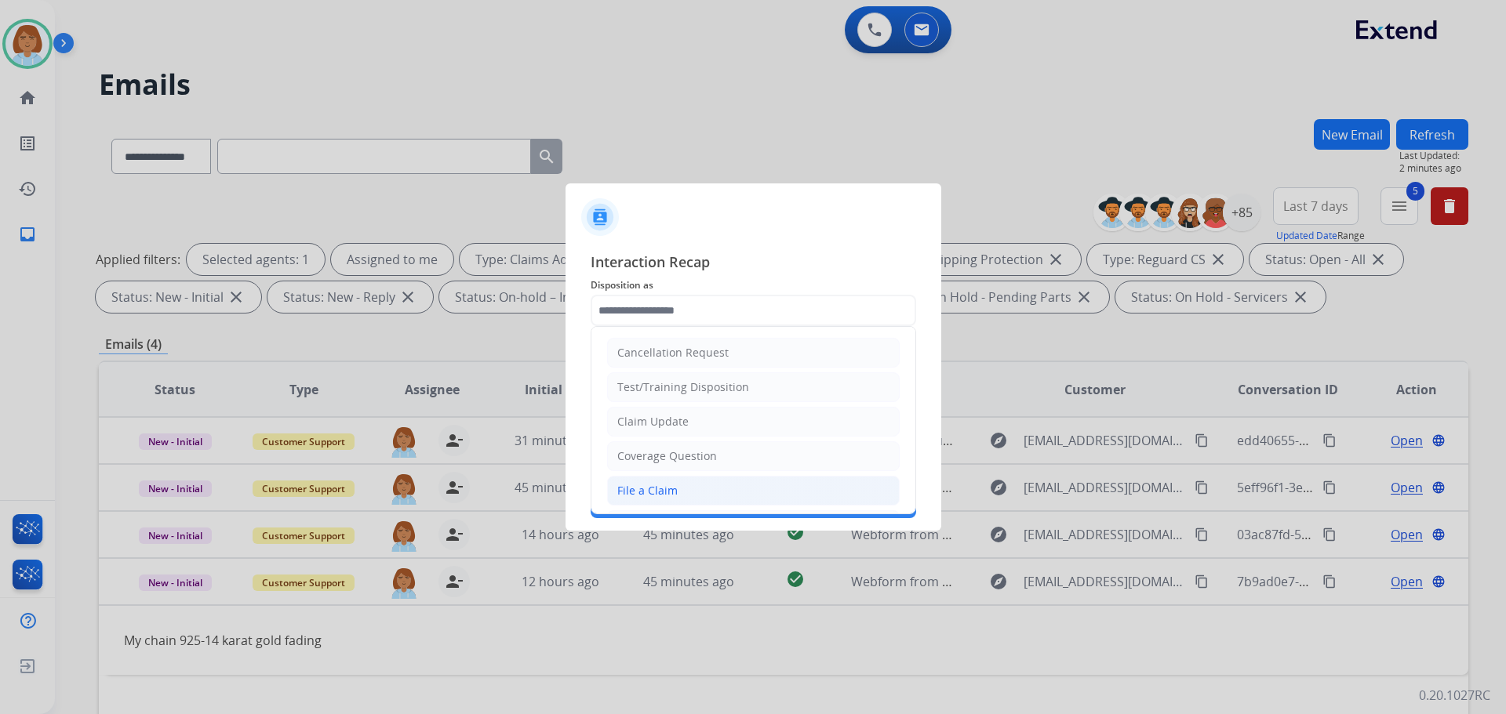
click at [652, 487] on div "File a Claim" at bounding box center [647, 491] width 60 height 16
type input "**********"
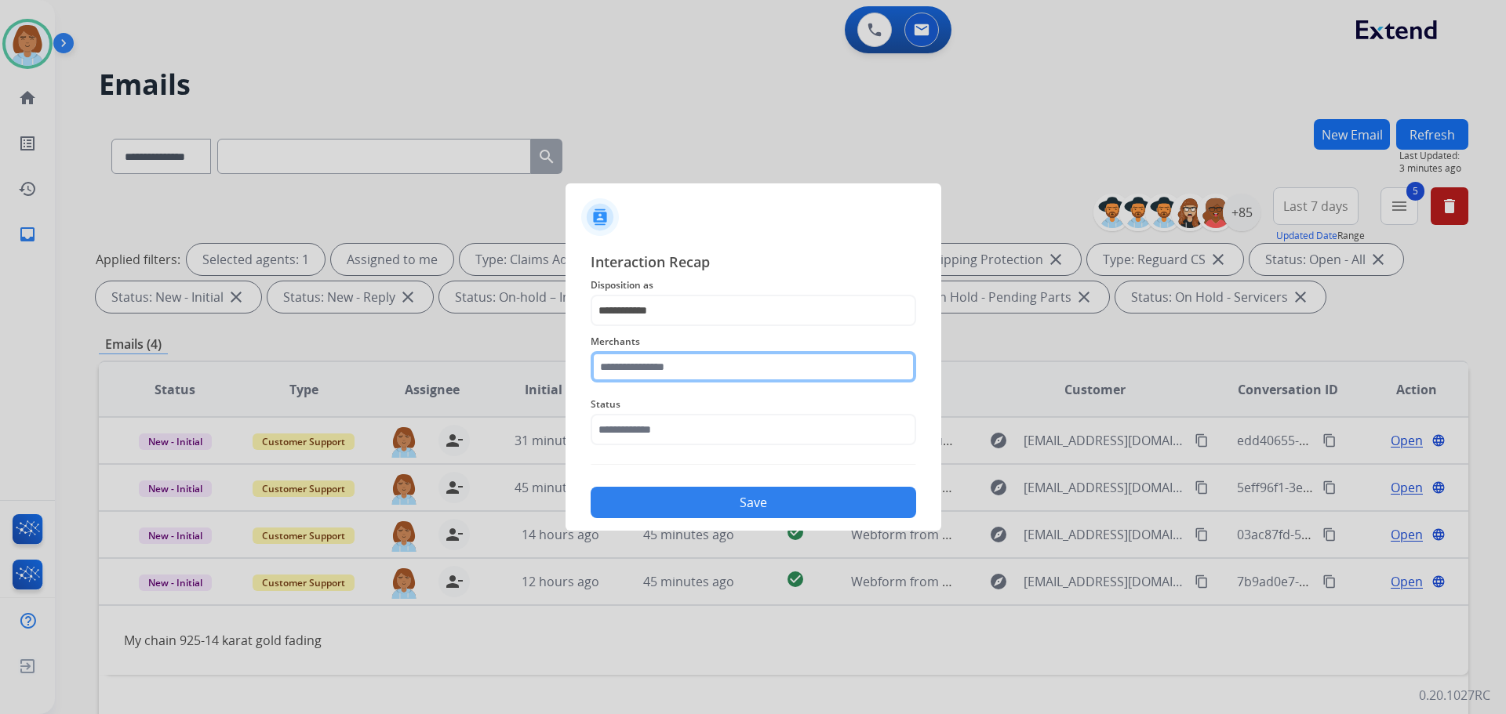
click at [642, 372] on input "text" at bounding box center [753, 366] width 325 height 31
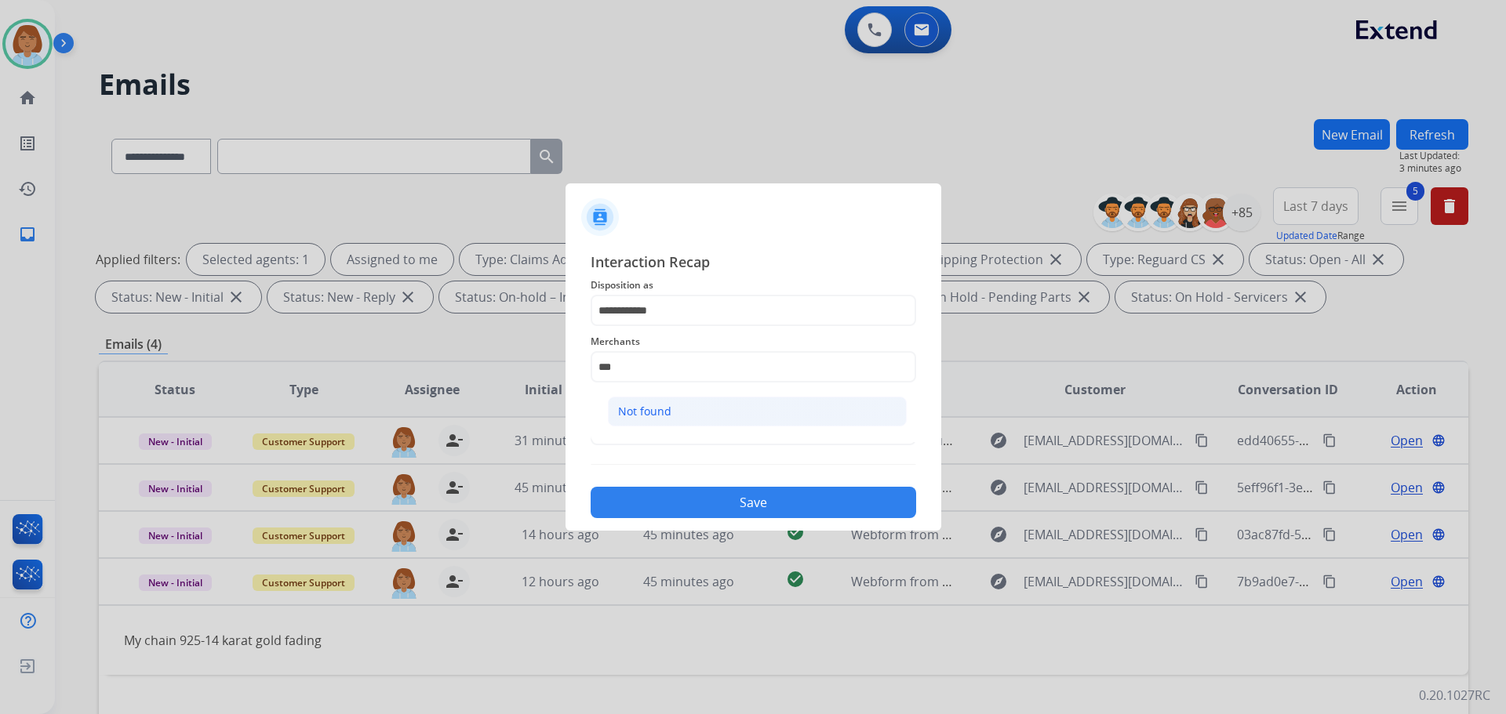
click at [729, 423] on li "Not found" at bounding box center [757, 412] width 299 height 30
type input "*********"
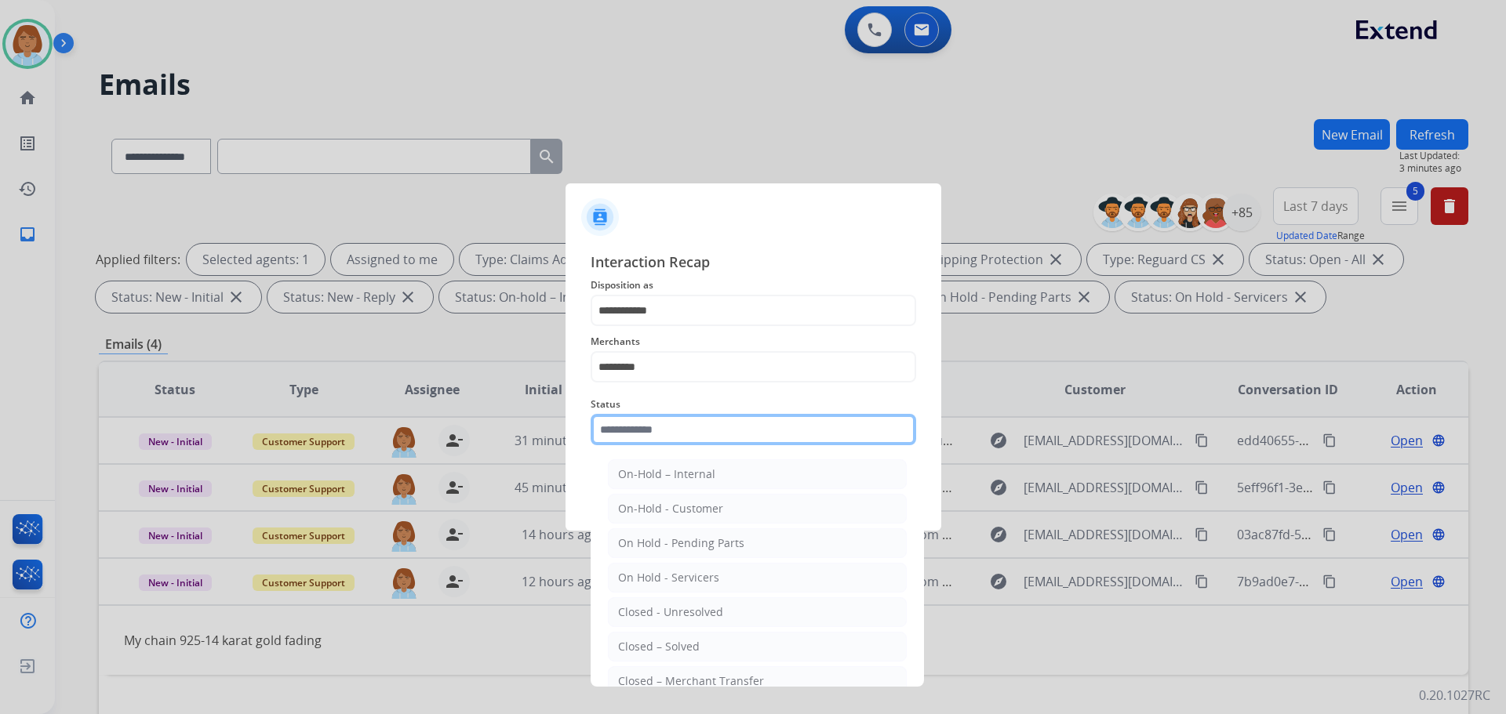
click at [711, 434] on input "text" at bounding box center [753, 429] width 325 height 31
click at [668, 647] on div "Closed – Solved" at bounding box center [659, 647] width 82 height 16
type input "**********"
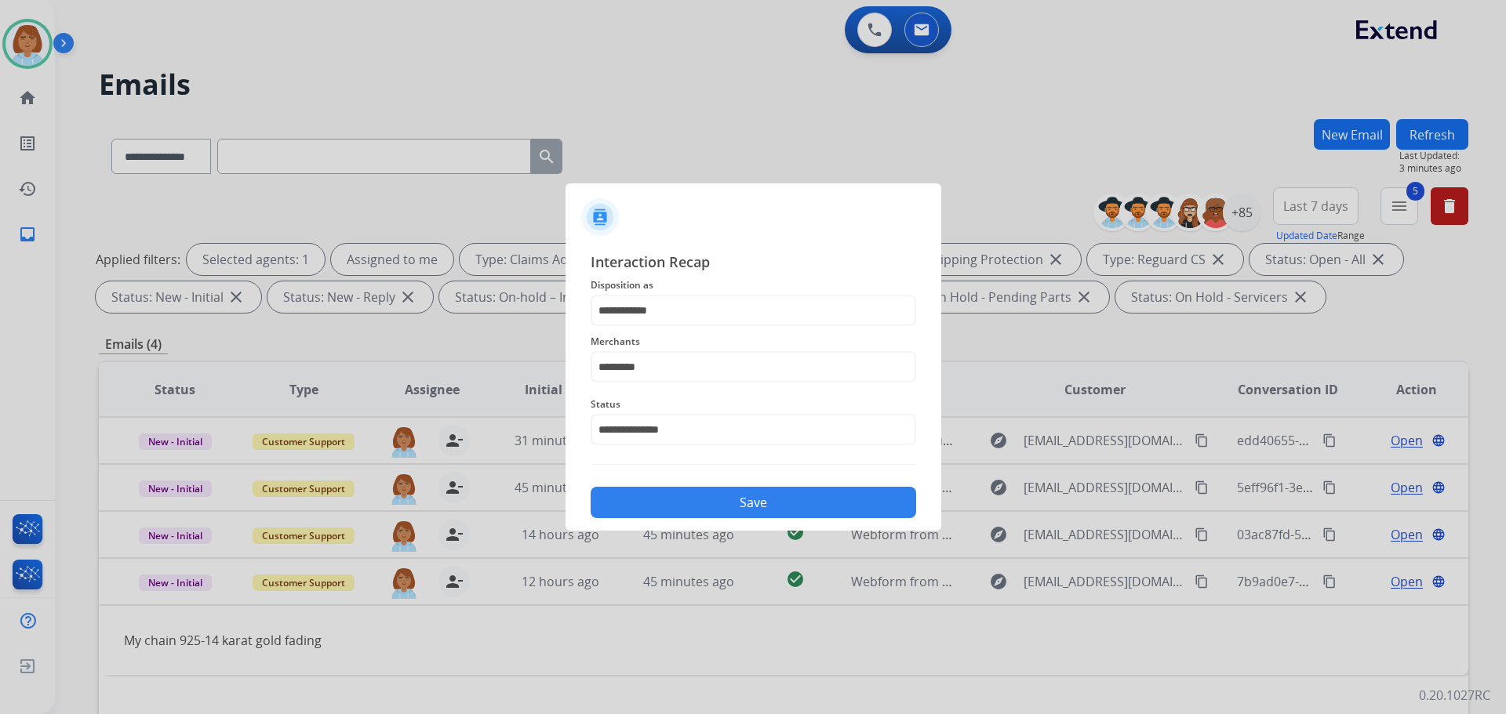
click at [777, 494] on button "Save" at bounding box center [753, 502] width 325 height 31
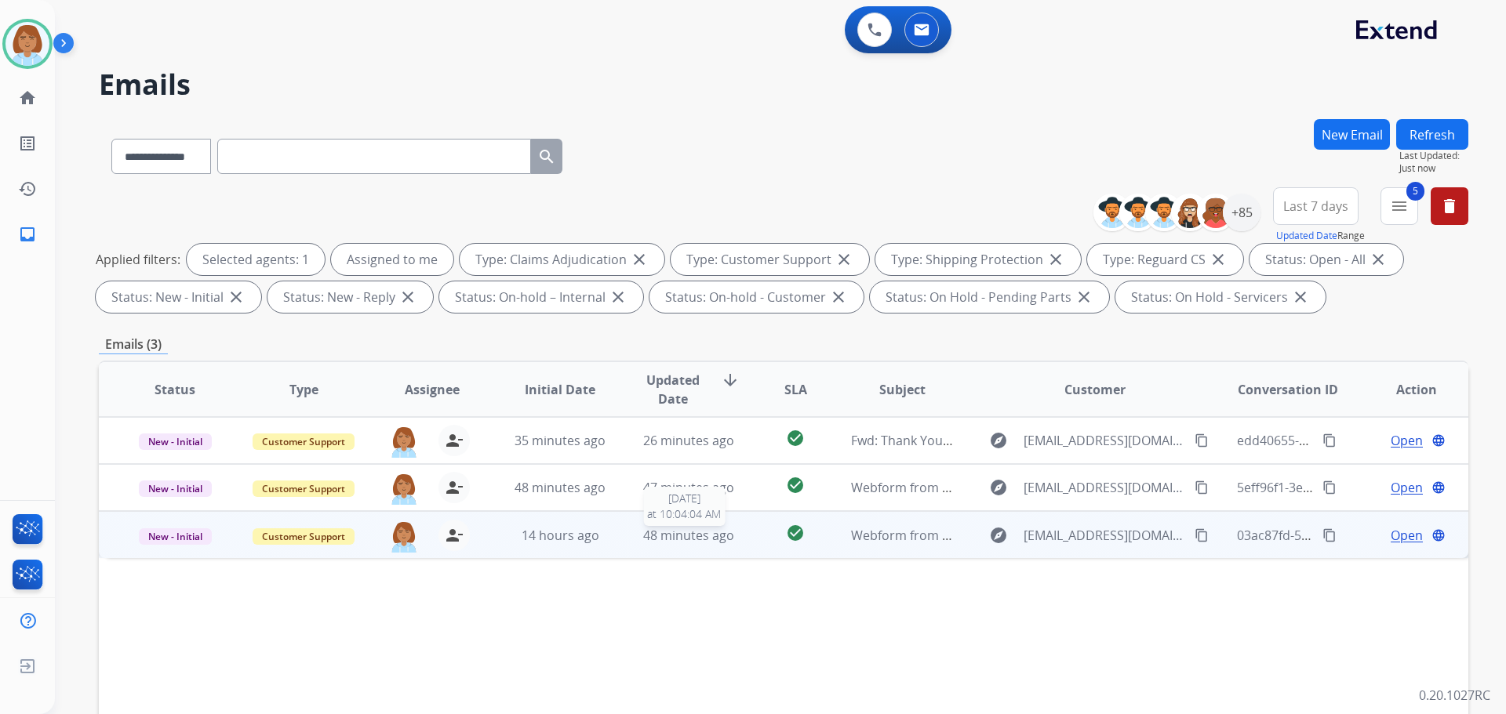
click at [733, 530] on div "48 minutes ago" at bounding box center [689, 535] width 103 height 19
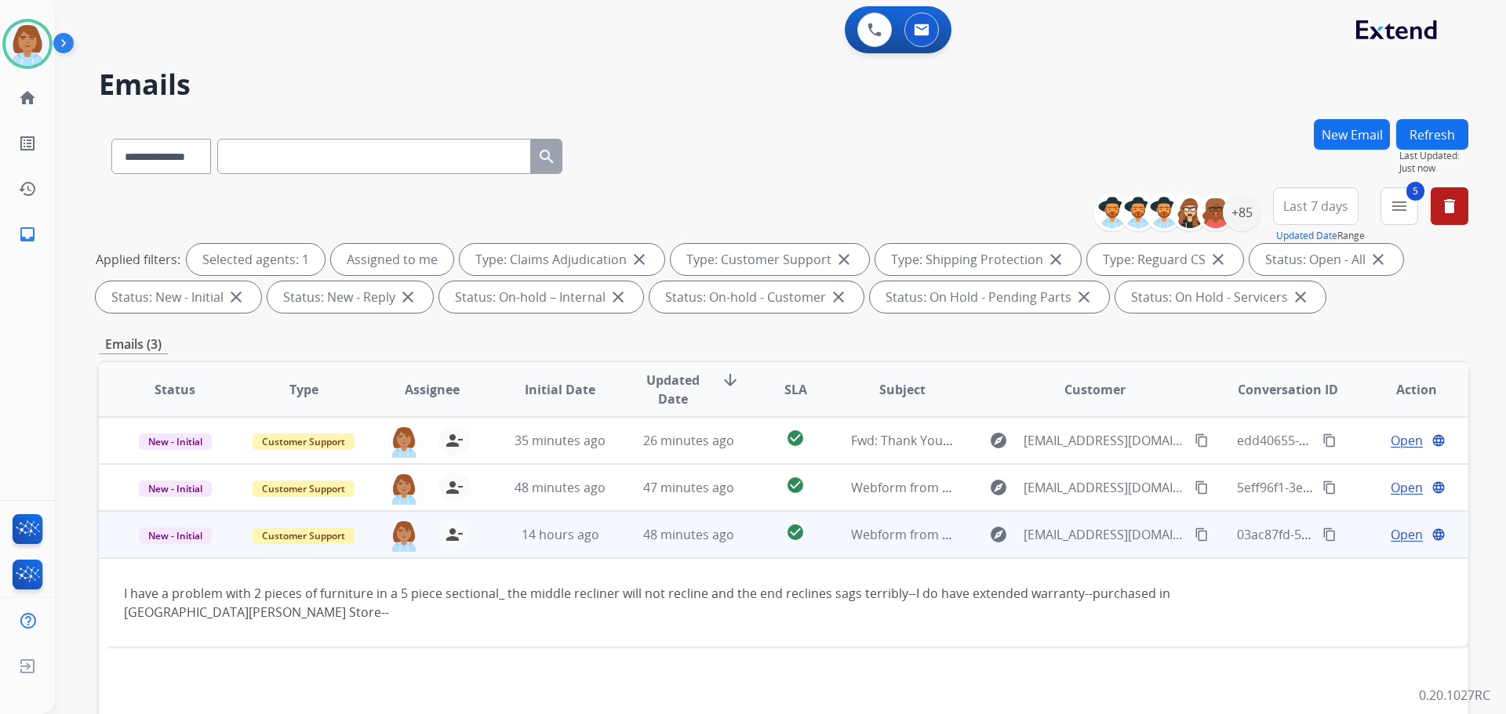
scroll to position [78, 0]
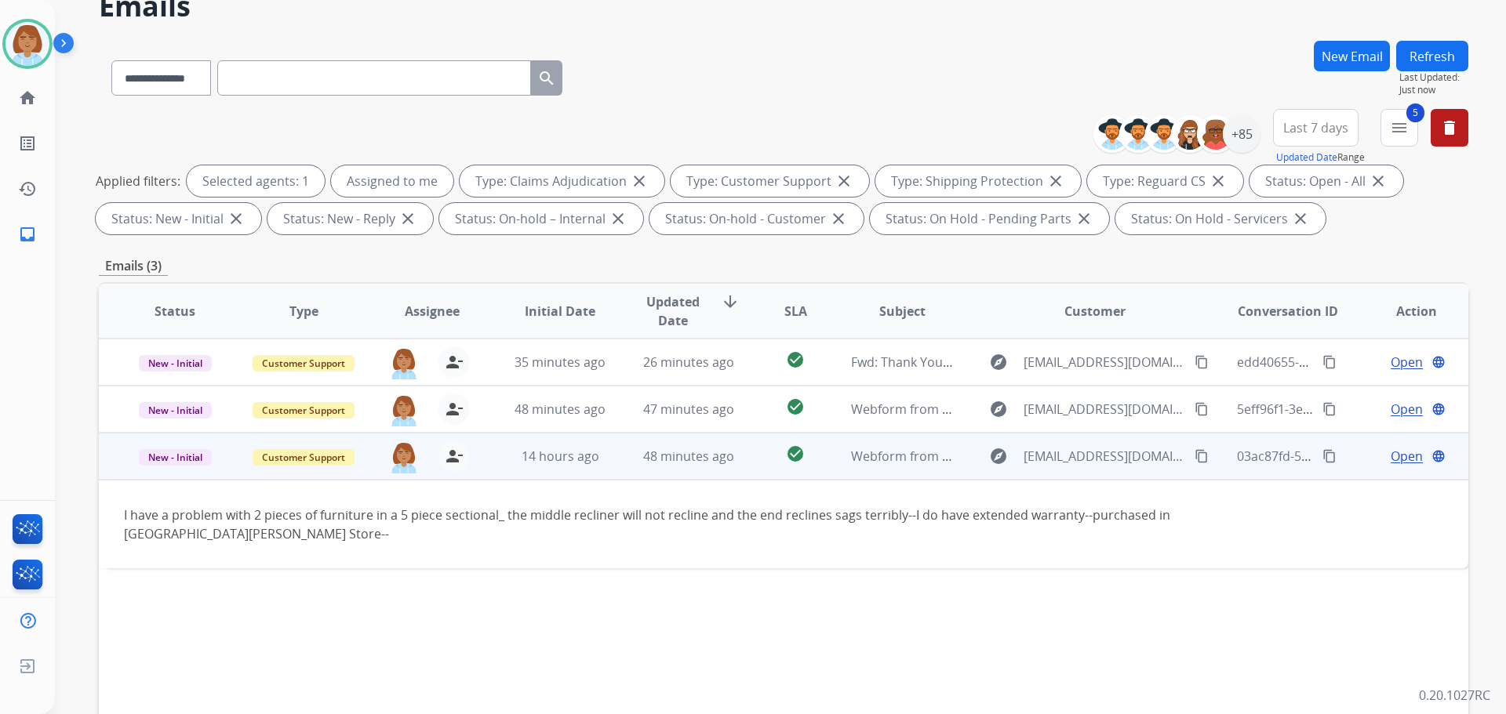
click at [1194, 457] on mat-icon "content_copy" at bounding box center [1201, 456] width 14 height 14
click at [1391, 464] on span "Open" at bounding box center [1407, 456] width 32 height 19
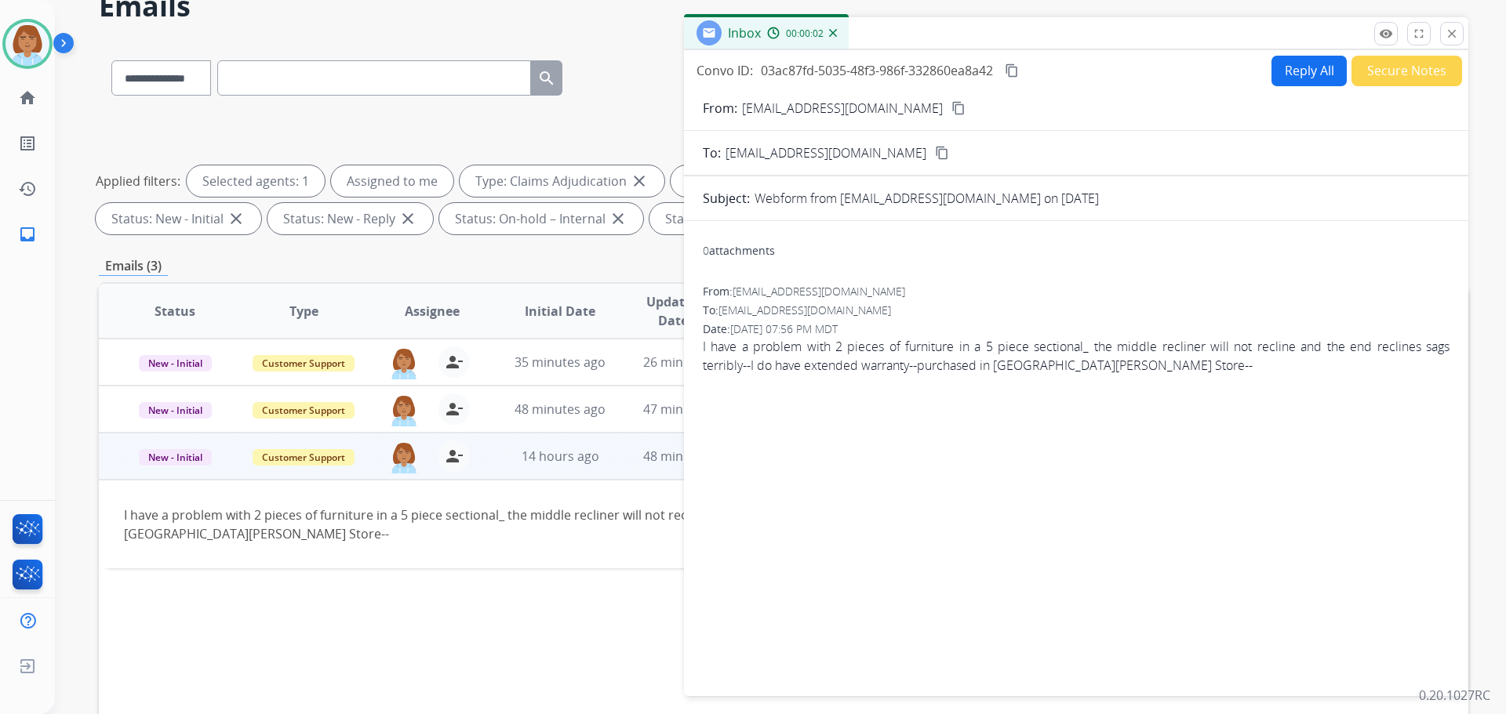
click at [1286, 66] on button "Reply All" at bounding box center [1308, 71] width 75 height 31
select select "**********"
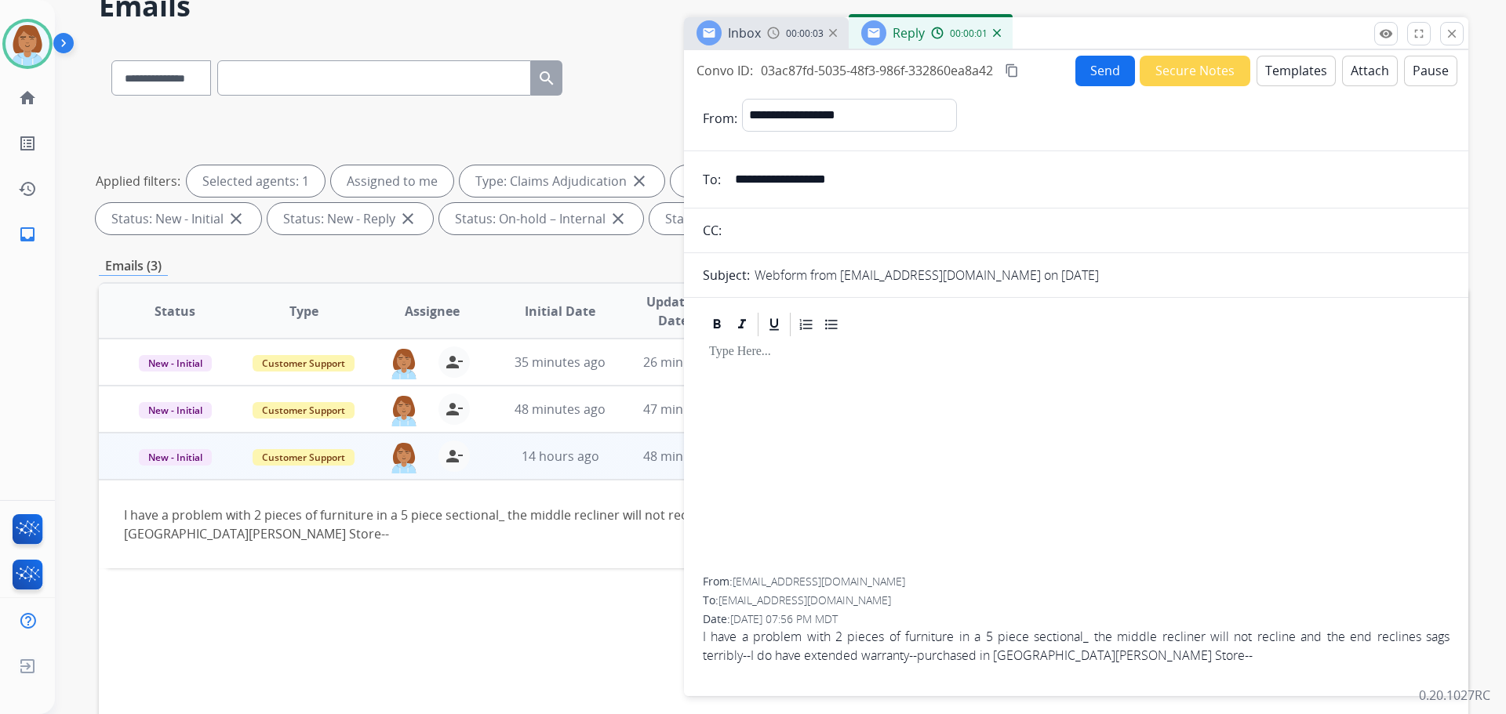
click at [1274, 70] on button "Templates" at bounding box center [1295, 71] width 79 height 31
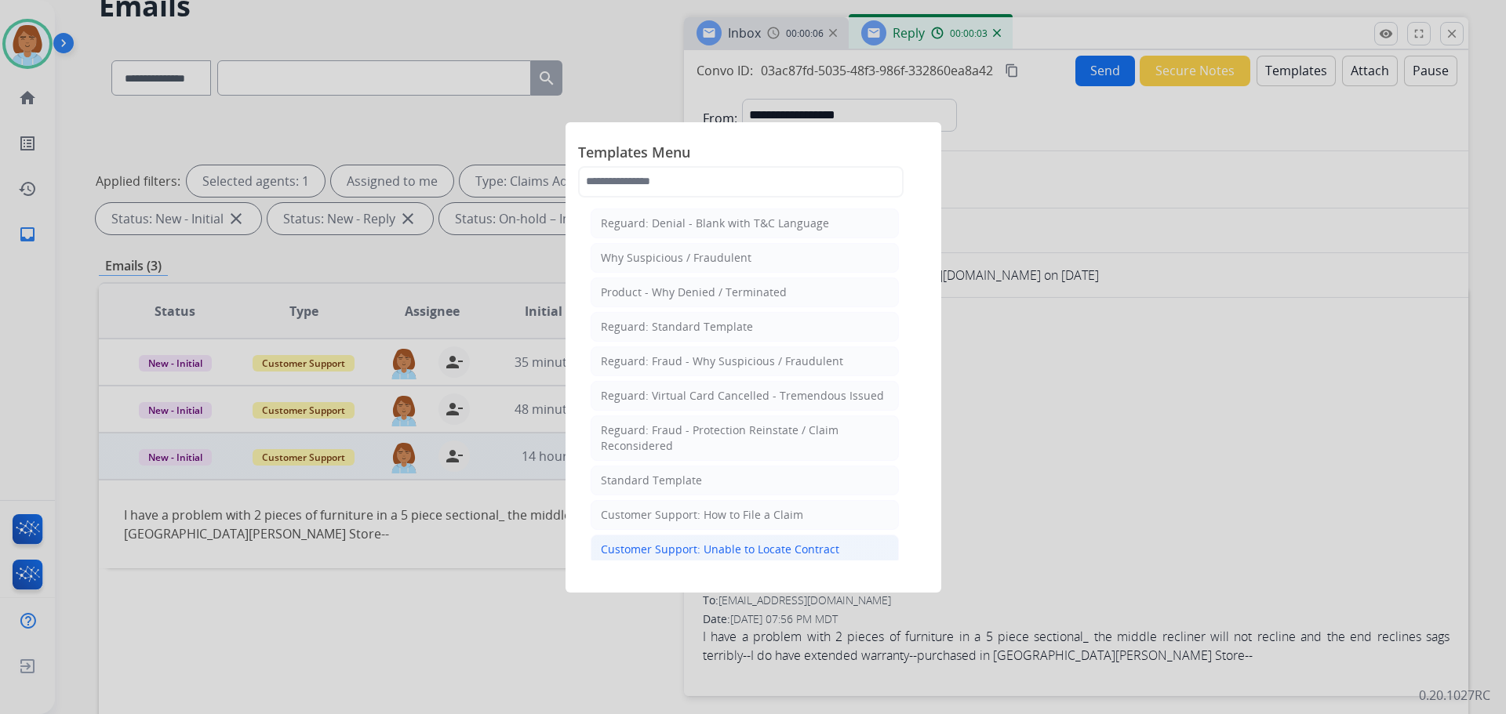
click at [733, 546] on div "Customer Support: Unable to Locate Contract" at bounding box center [720, 550] width 238 height 16
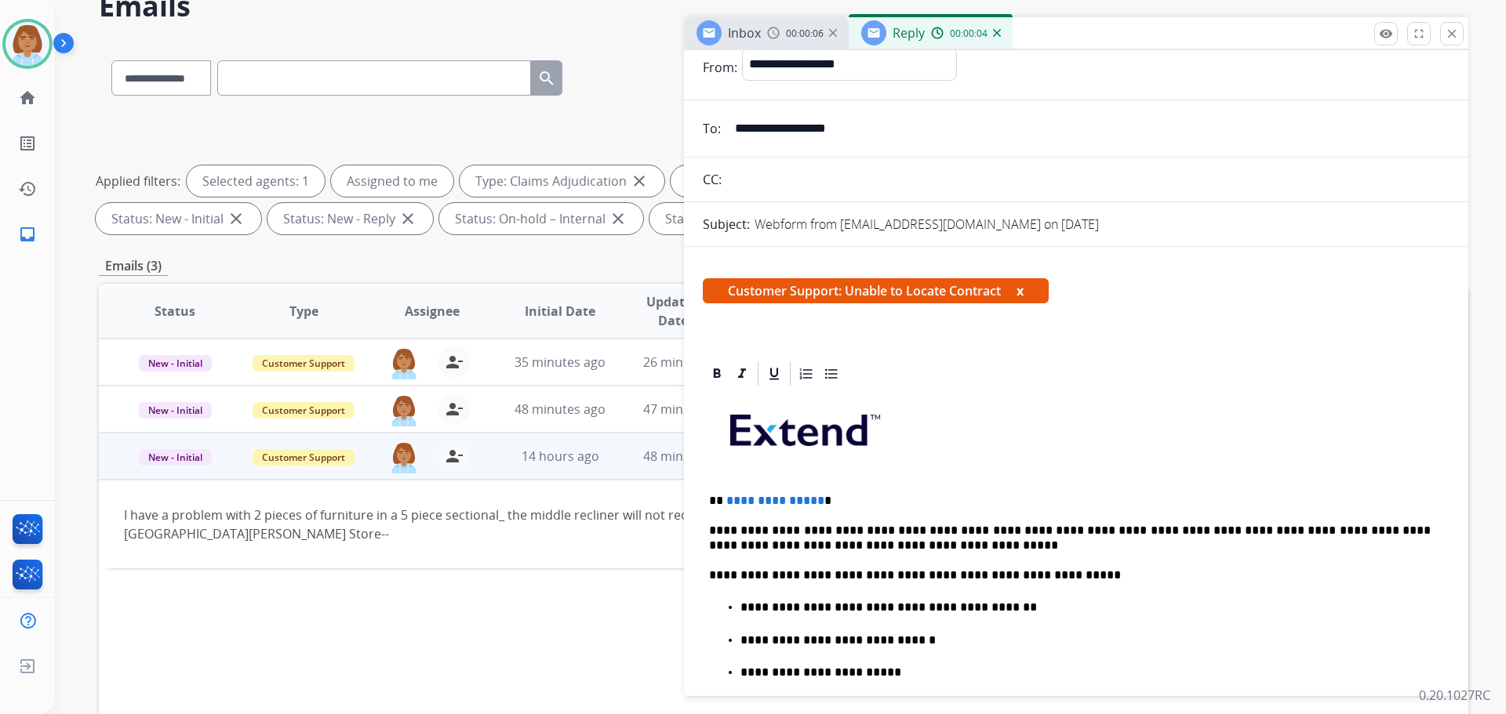
scroll to position [157, 0]
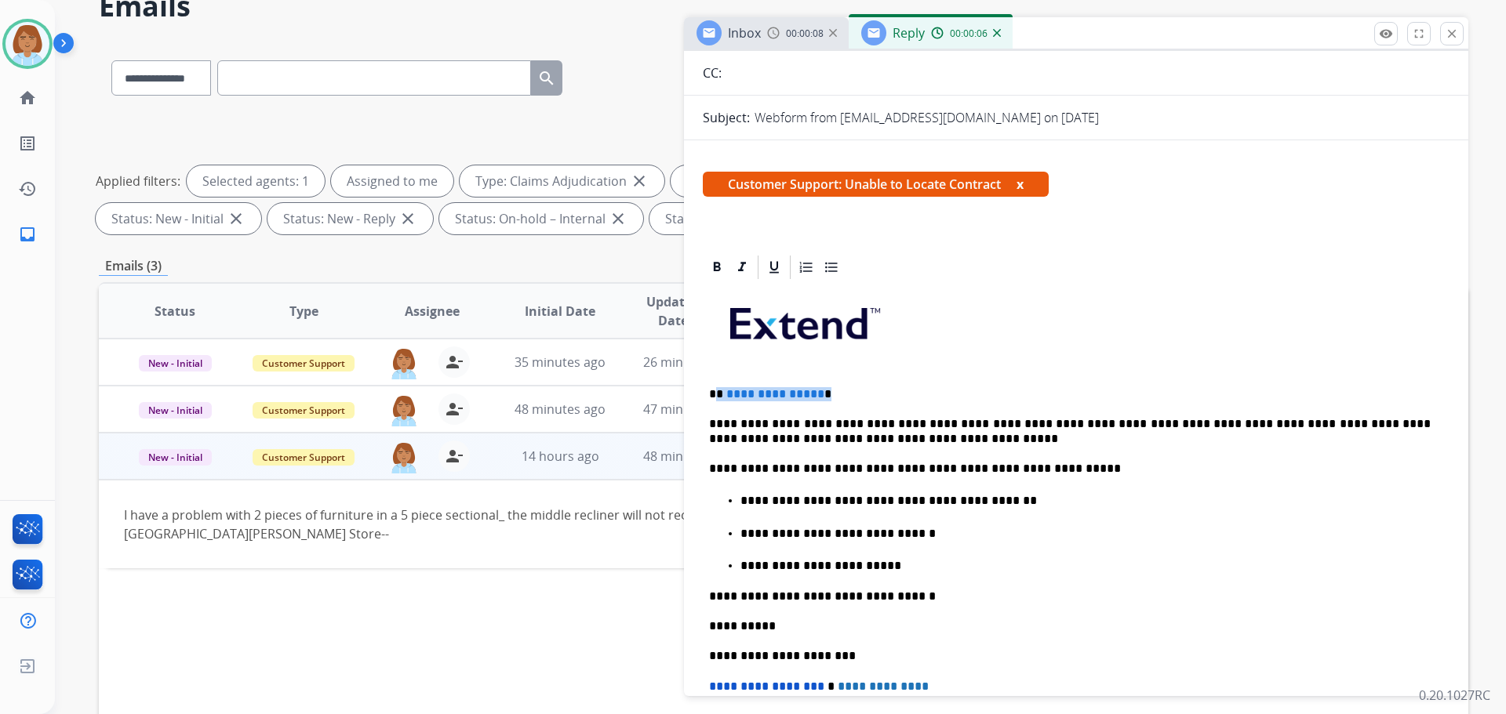
drag, startPoint x: 817, startPoint y: 393, endPoint x: 719, endPoint y: 390, distance: 98.1
click at [719, 390] on p "**********" at bounding box center [1070, 394] width 722 height 14
drag, startPoint x: 998, startPoint y: 501, endPoint x: 800, endPoint y: 505, distance: 197.7
click at [800, 505] on p "**********" at bounding box center [1085, 501] width 690 height 14
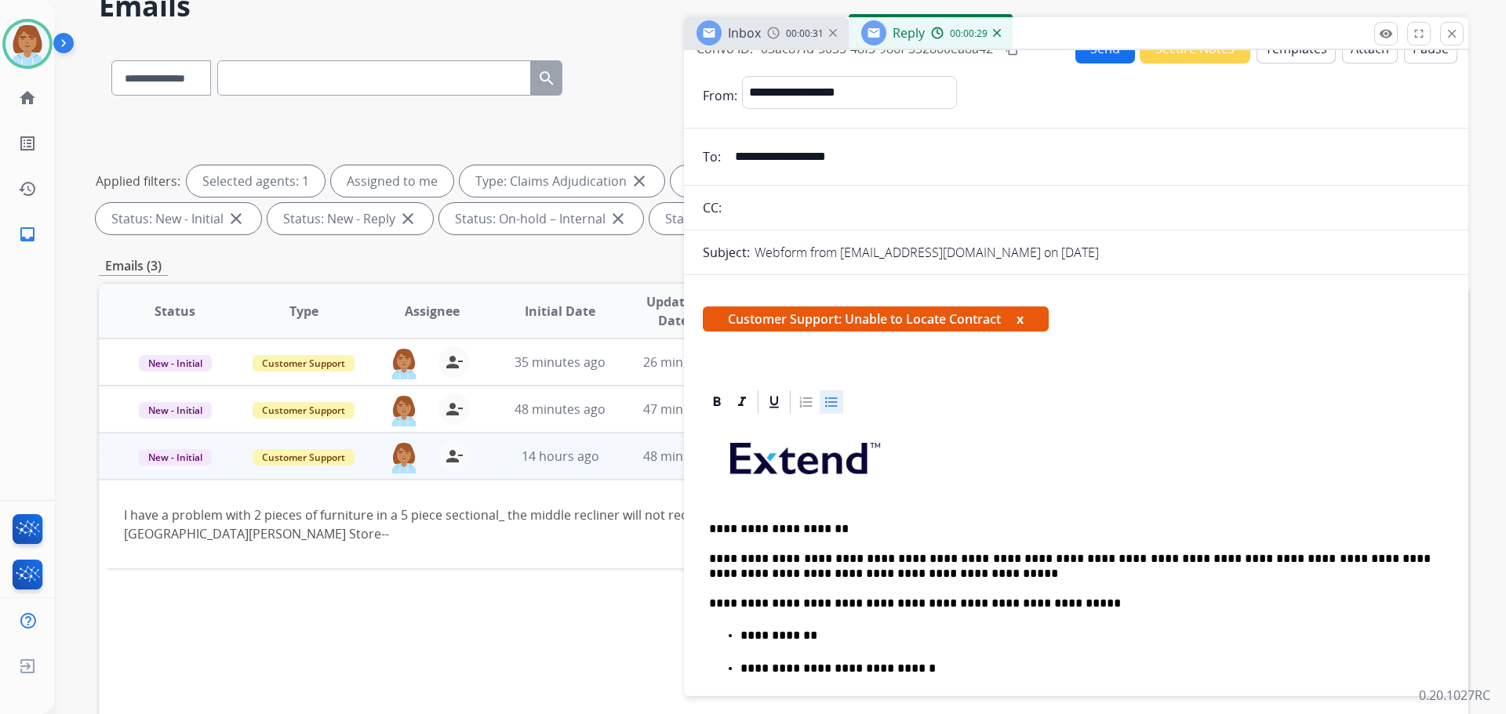
scroll to position [0, 0]
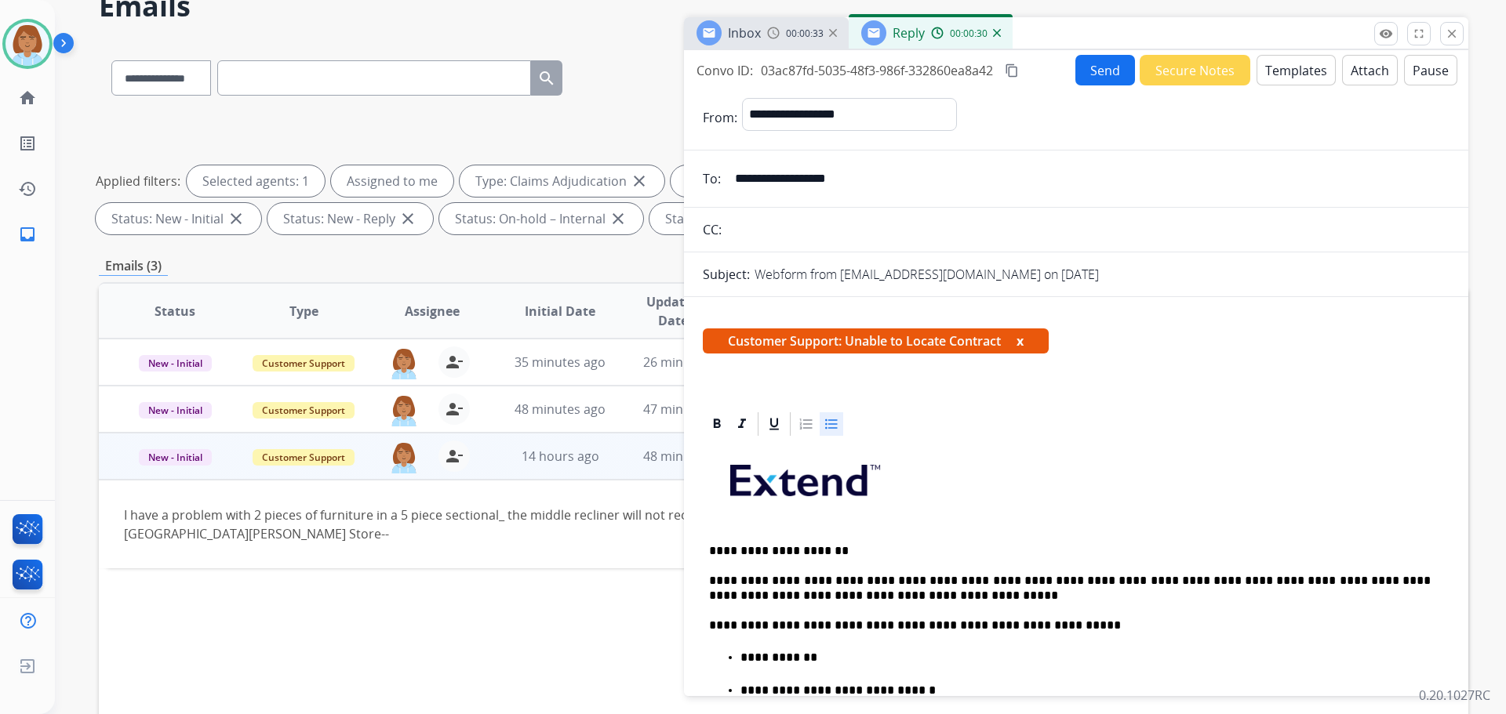
click at [1095, 73] on button "Send" at bounding box center [1105, 70] width 60 height 31
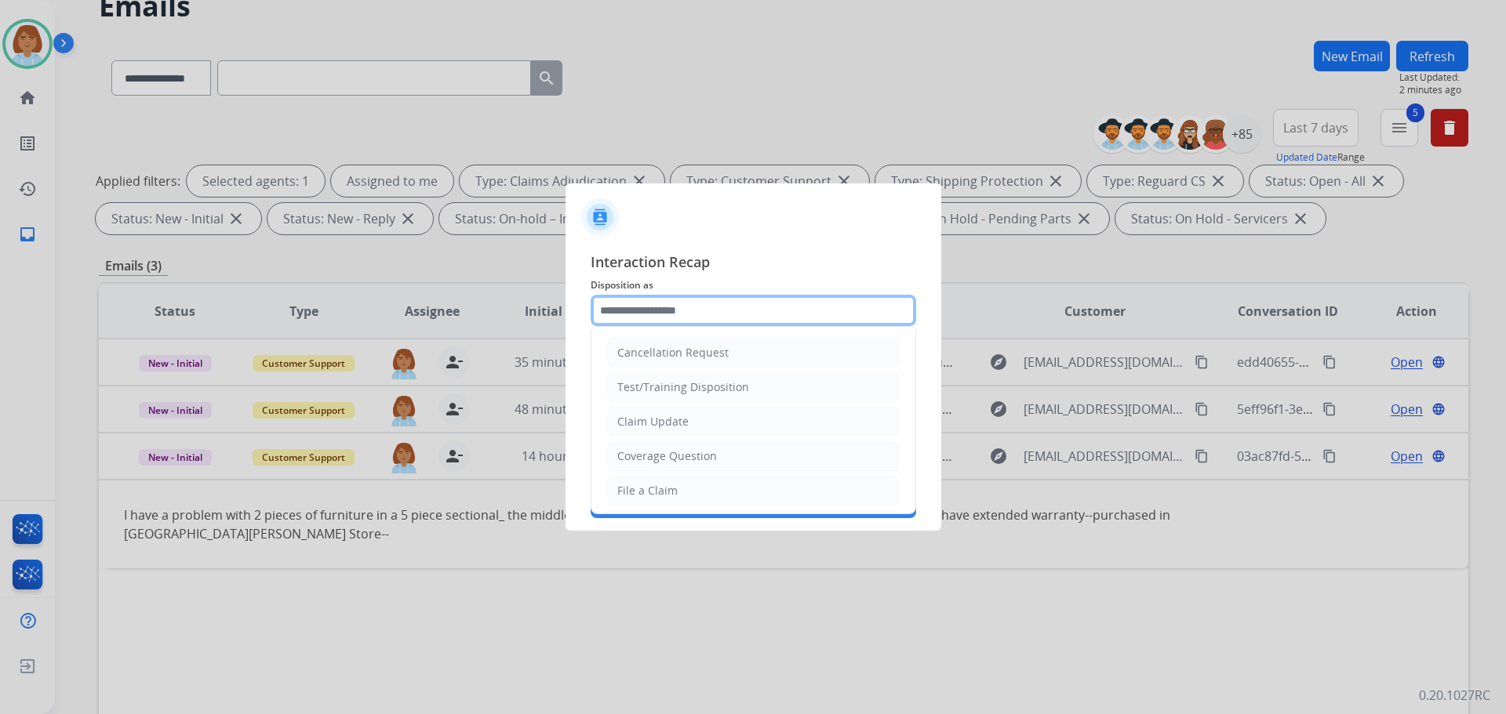
click at [727, 305] on input "text" at bounding box center [753, 310] width 325 height 31
click at [679, 494] on li "File a Claim" at bounding box center [753, 491] width 293 height 30
type input "**********"
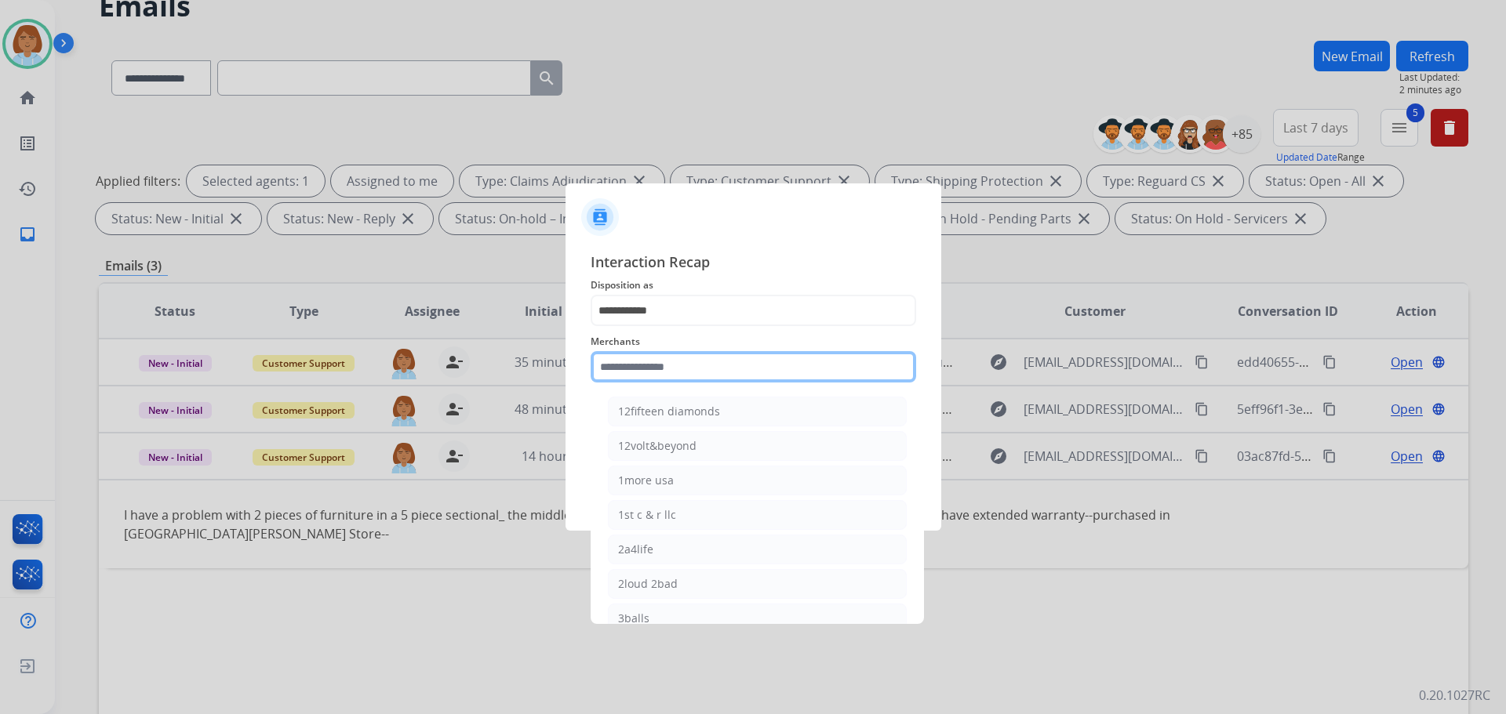
click at [752, 378] on input "text" at bounding box center [753, 366] width 325 height 31
type input "*"
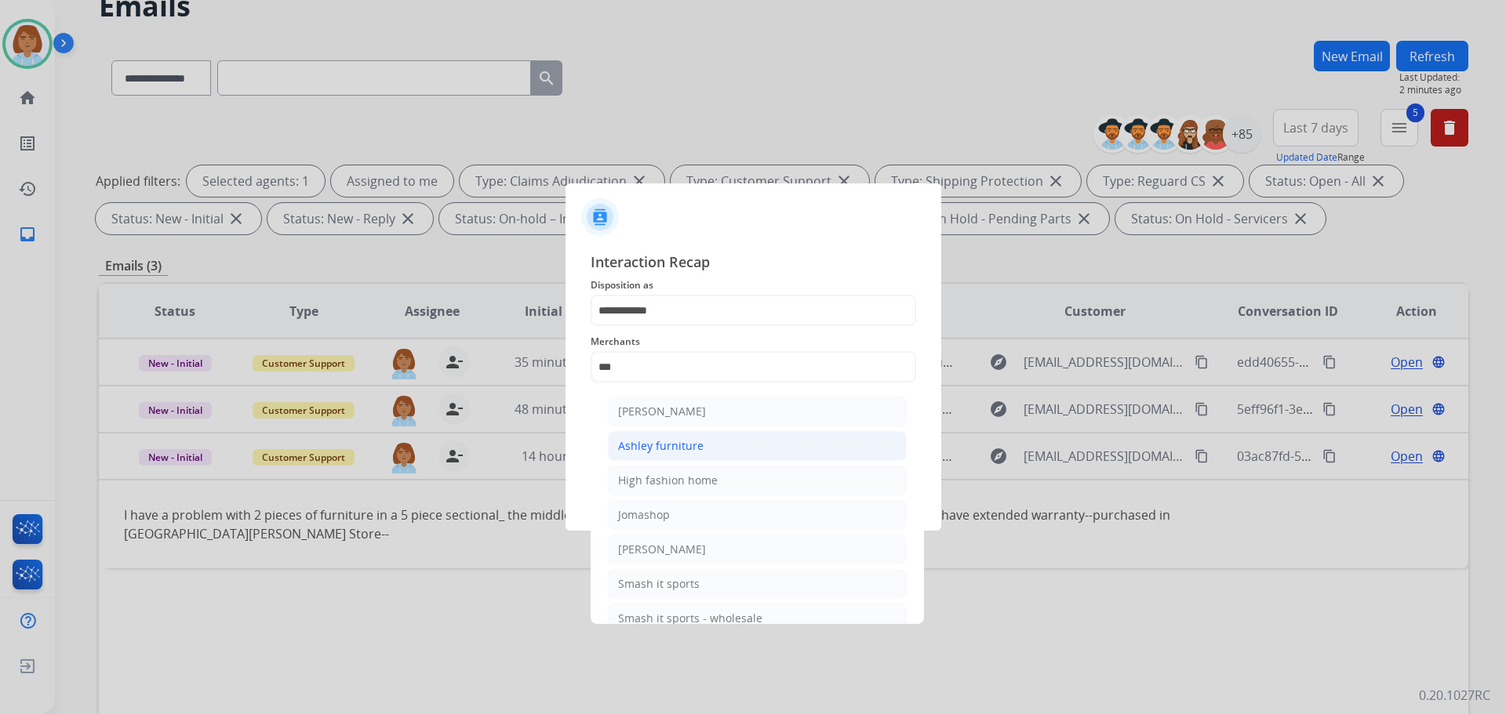
click at [634, 447] on div "Ashley furniture" at bounding box center [660, 446] width 85 height 16
type input "**********"
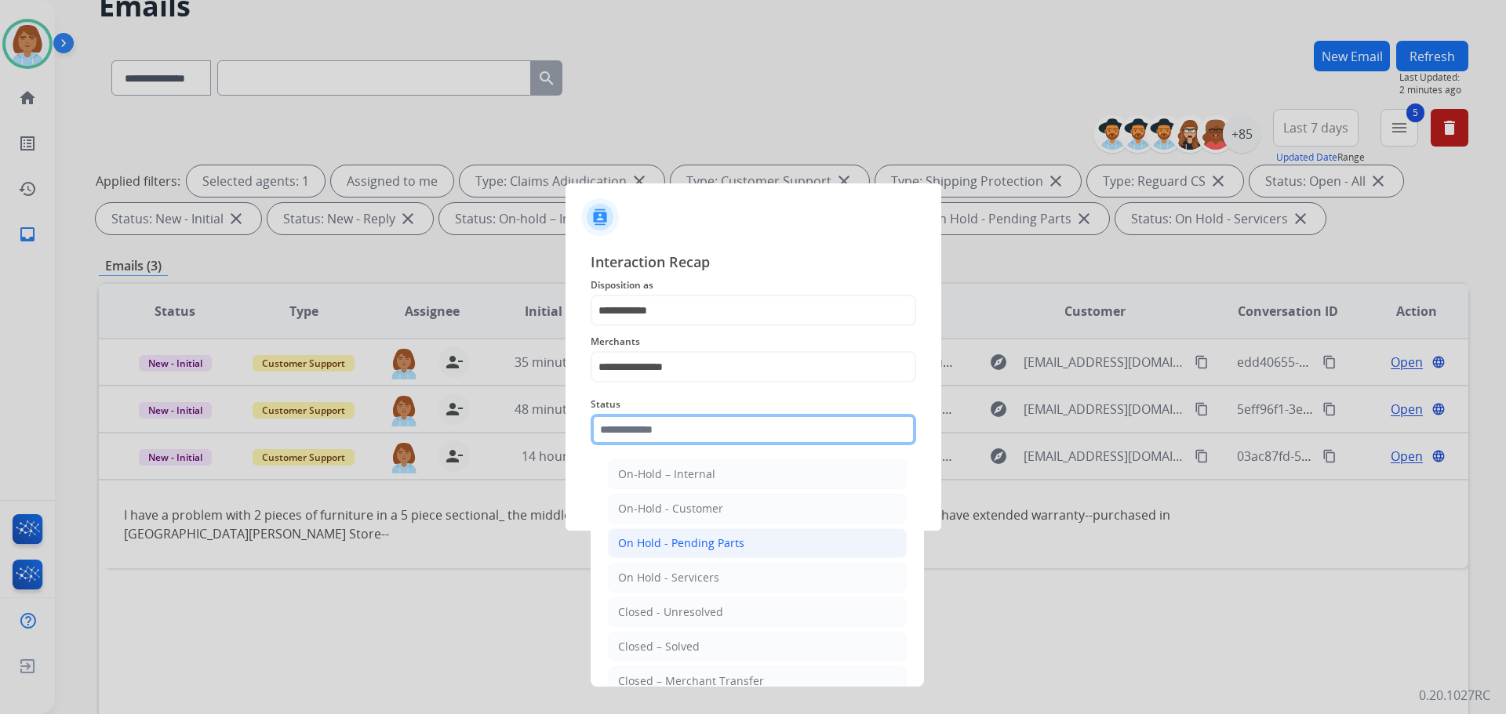
drag, startPoint x: 653, startPoint y: 439, endPoint x: 660, endPoint y: 558, distance: 119.4
click at [653, 438] on input "text" at bounding box center [753, 429] width 325 height 31
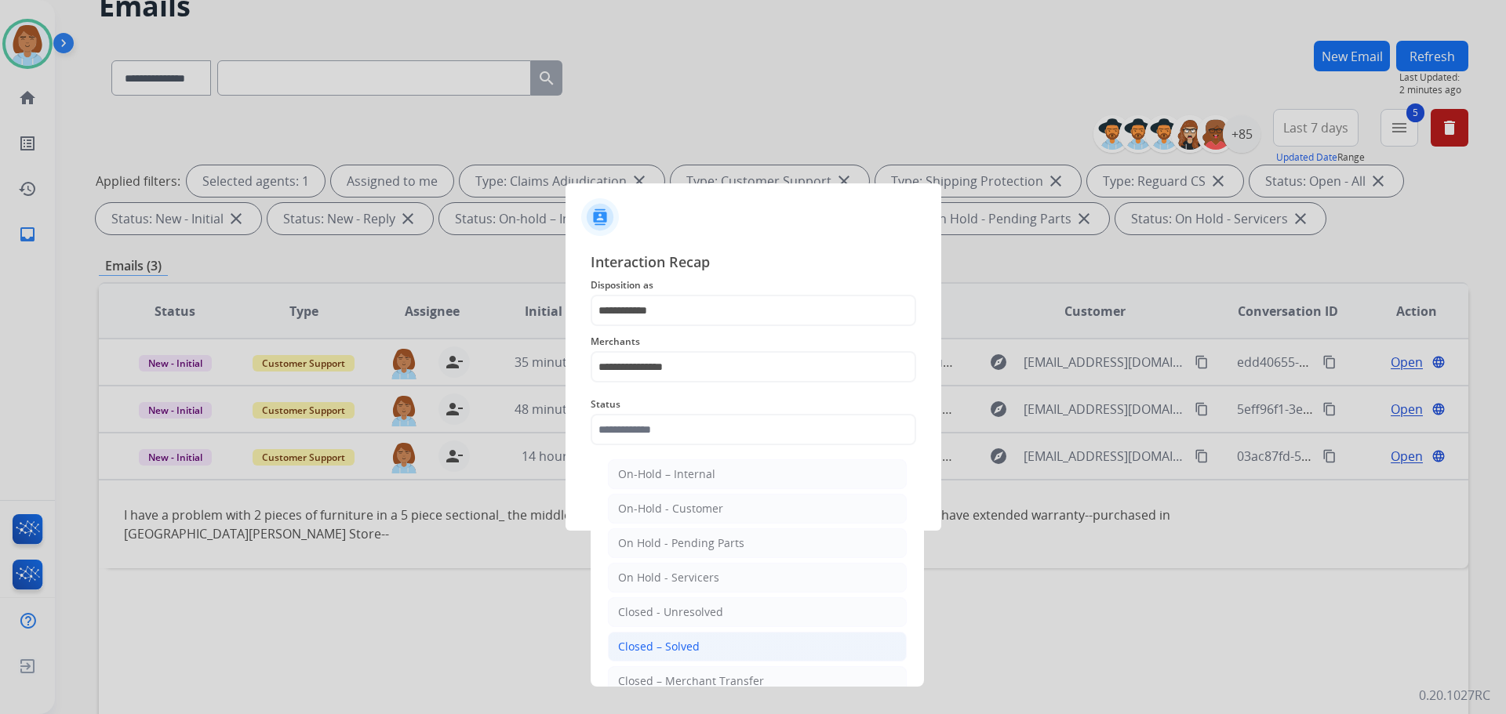
click at [663, 645] on div "Closed – Solved" at bounding box center [659, 647] width 82 height 16
type input "**********"
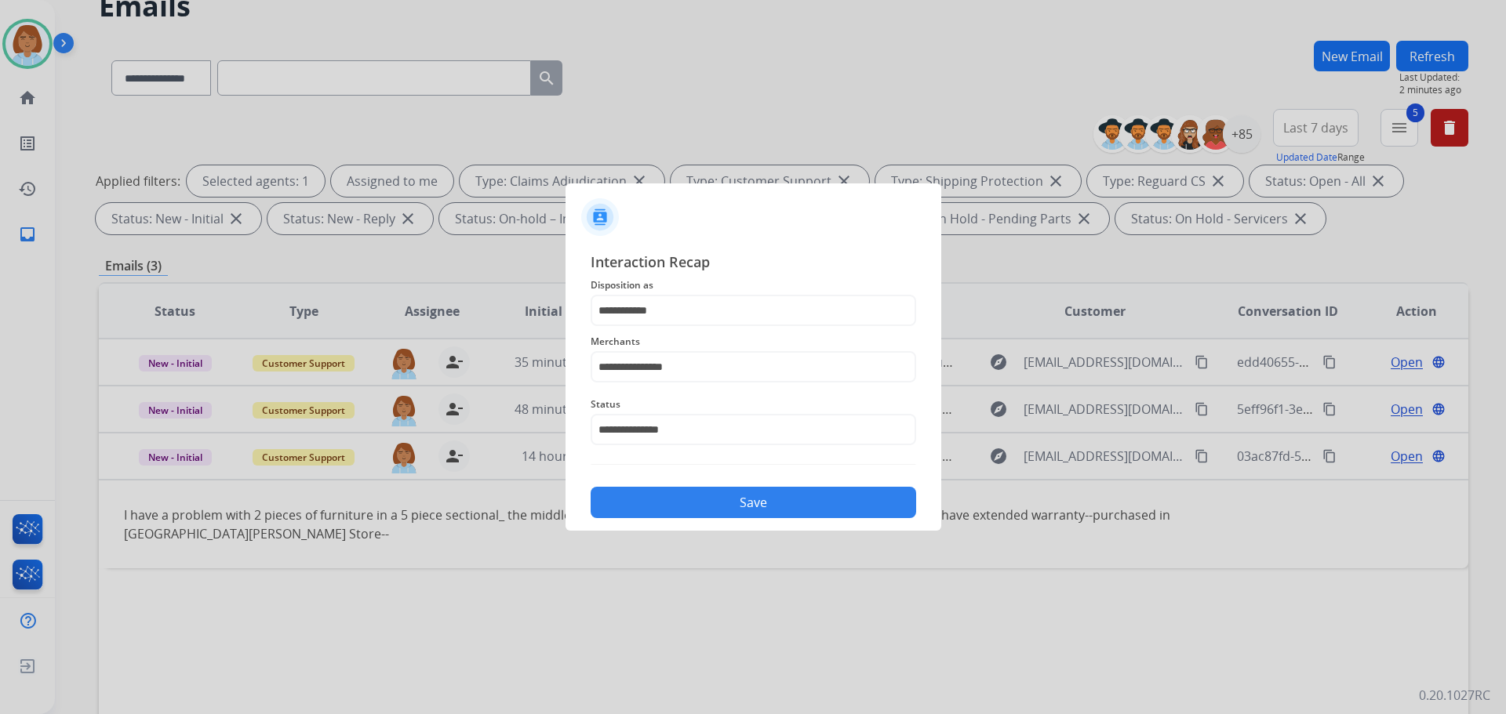
click at [776, 513] on button "Save" at bounding box center [753, 502] width 325 height 31
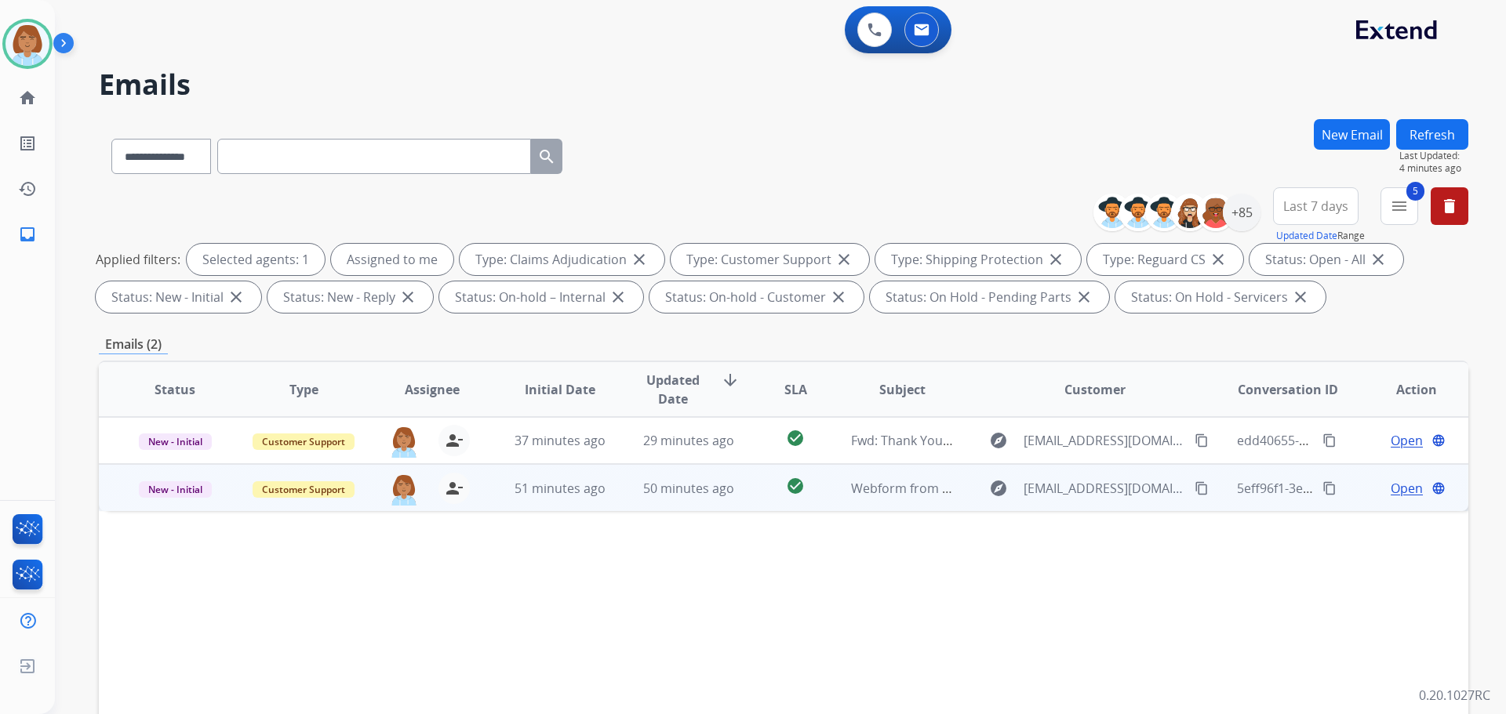
click at [696, 499] on td "50 minutes ago" at bounding box center [677, 487] width 129 height 47
click at [1194, 490] on mat-icon "content_copy" at bounding box center [1201, 488] width 14 height 14
click at [1391, 486] on span "Open" at bounding box center [1407, 487] width 32 height 19
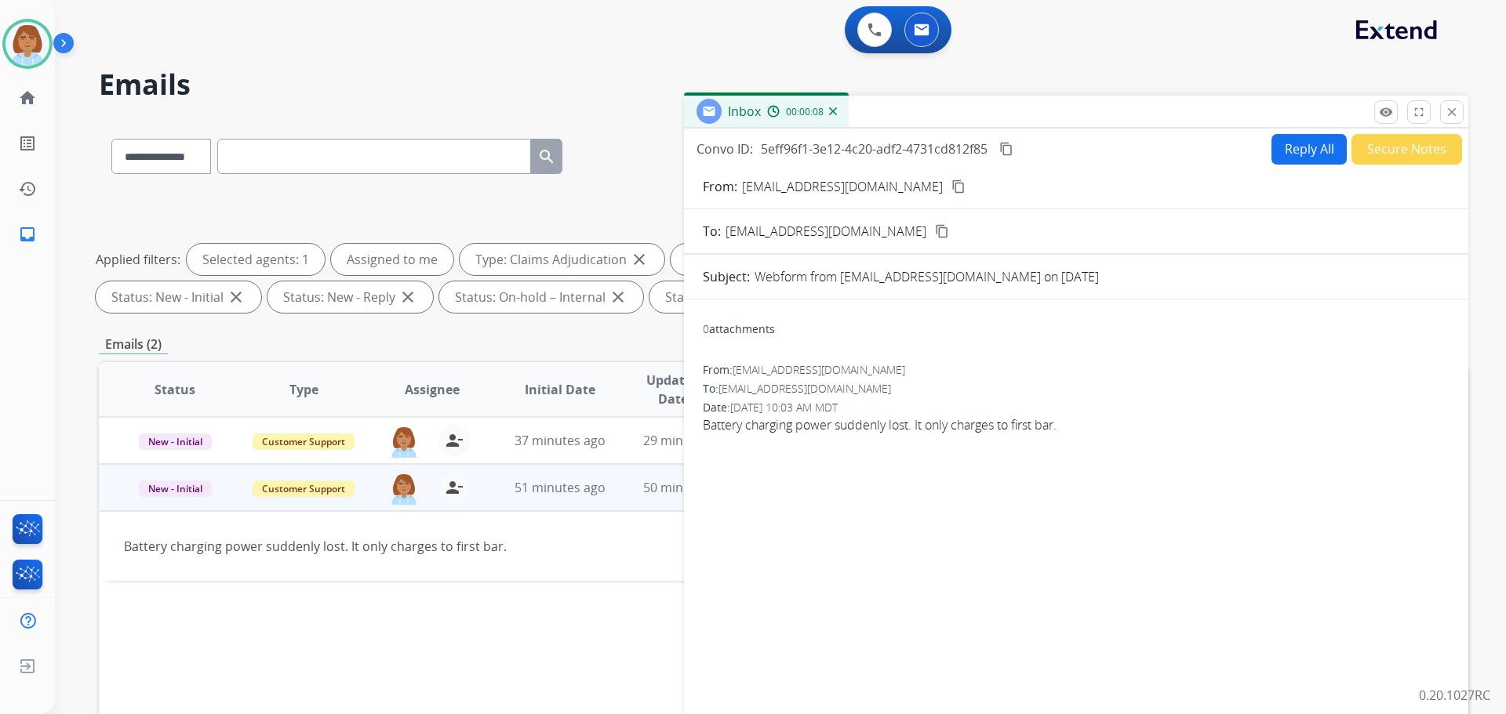
click at [1271, 143] on button "Reply All" at bounding box center [1308, 149] width 75 height 31
select select "**********"
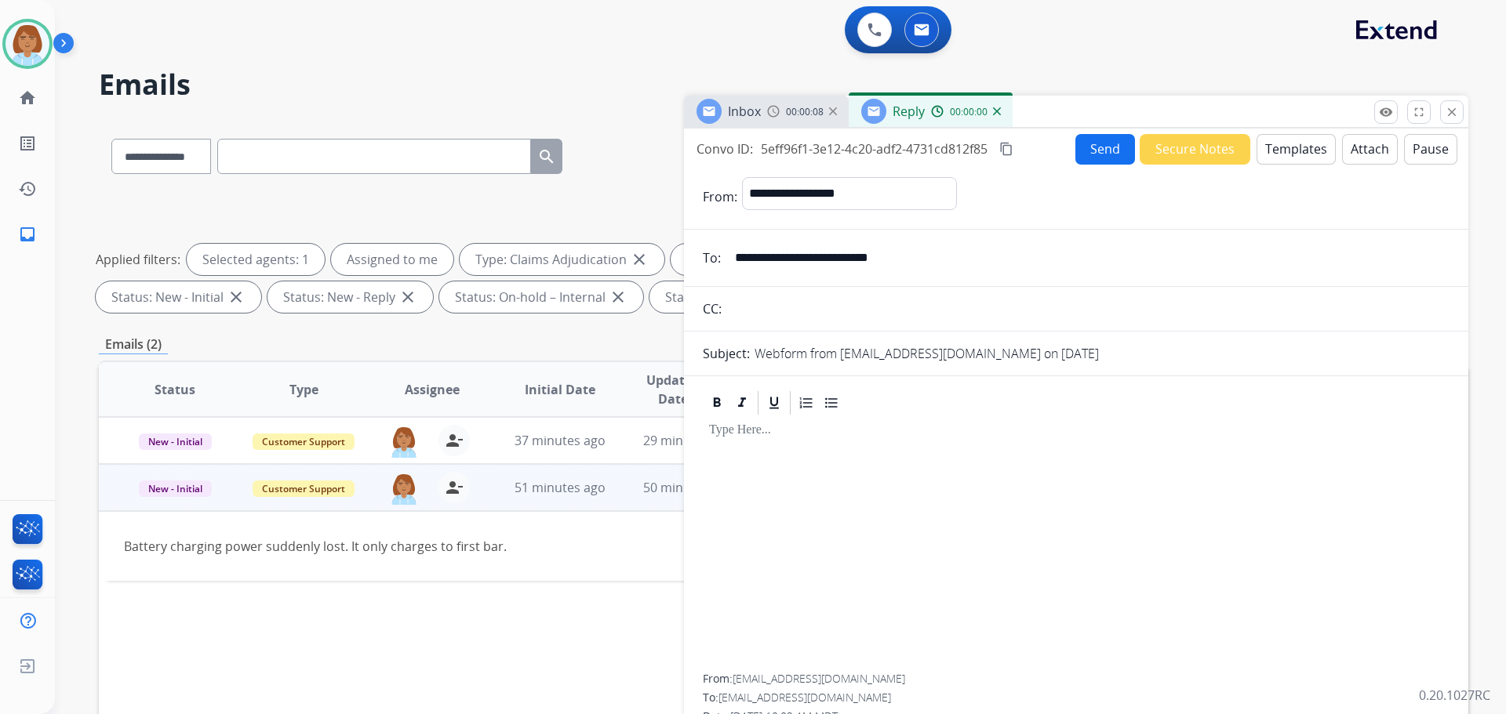
click at [1262, 153] on button "Templates" at bounding box center [1295, 149] width 79 height 31
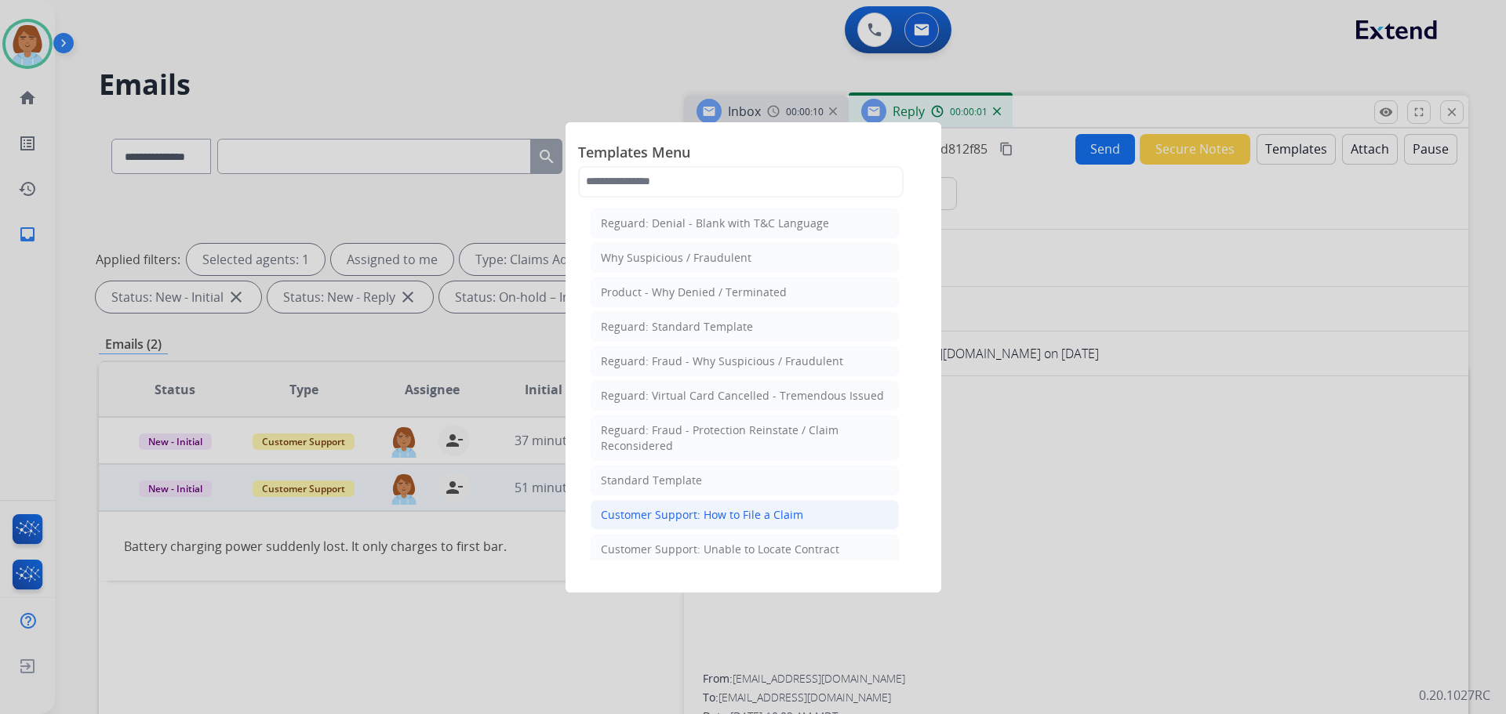
click at [790, 507] on div "Customer Support: How to File a Claim" at bounding box center [702, 515] width 202 height 16
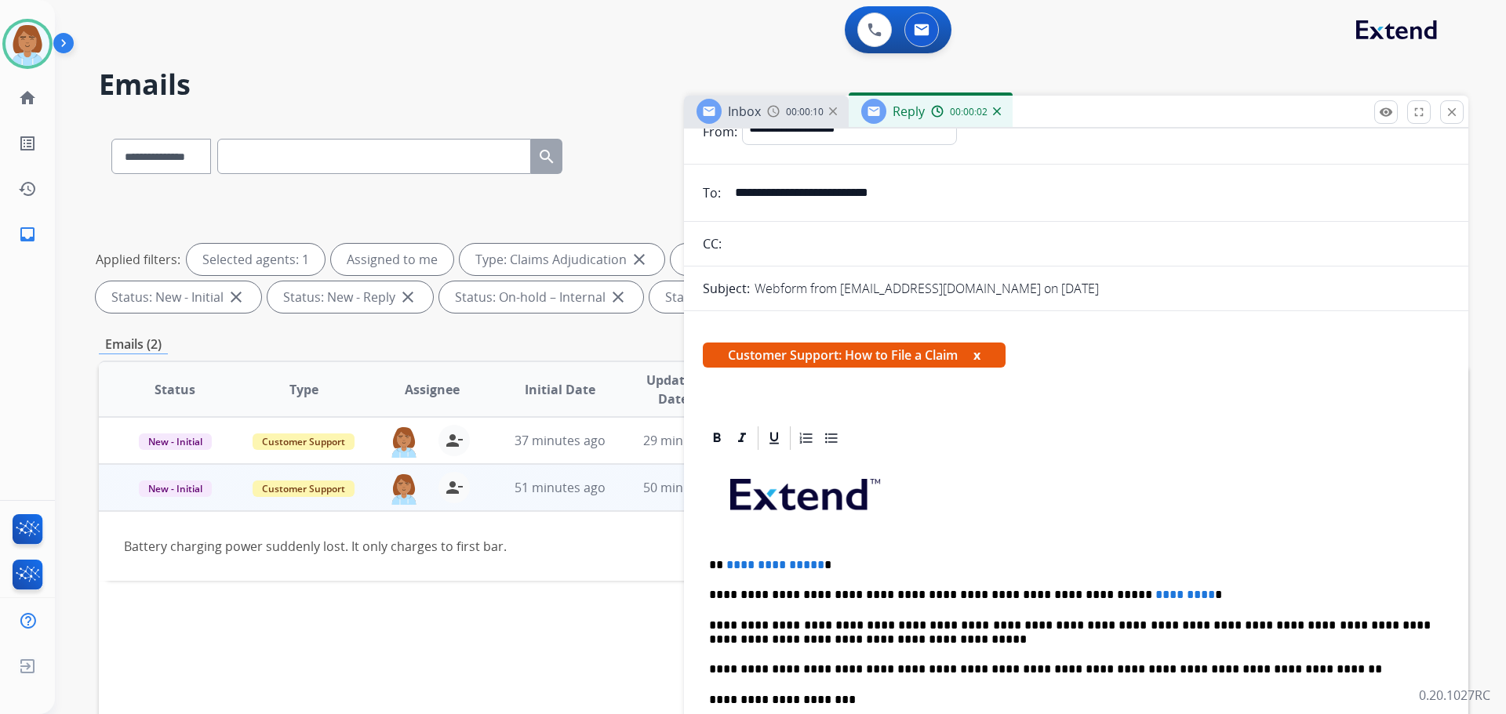
scroll to position [157, 0]
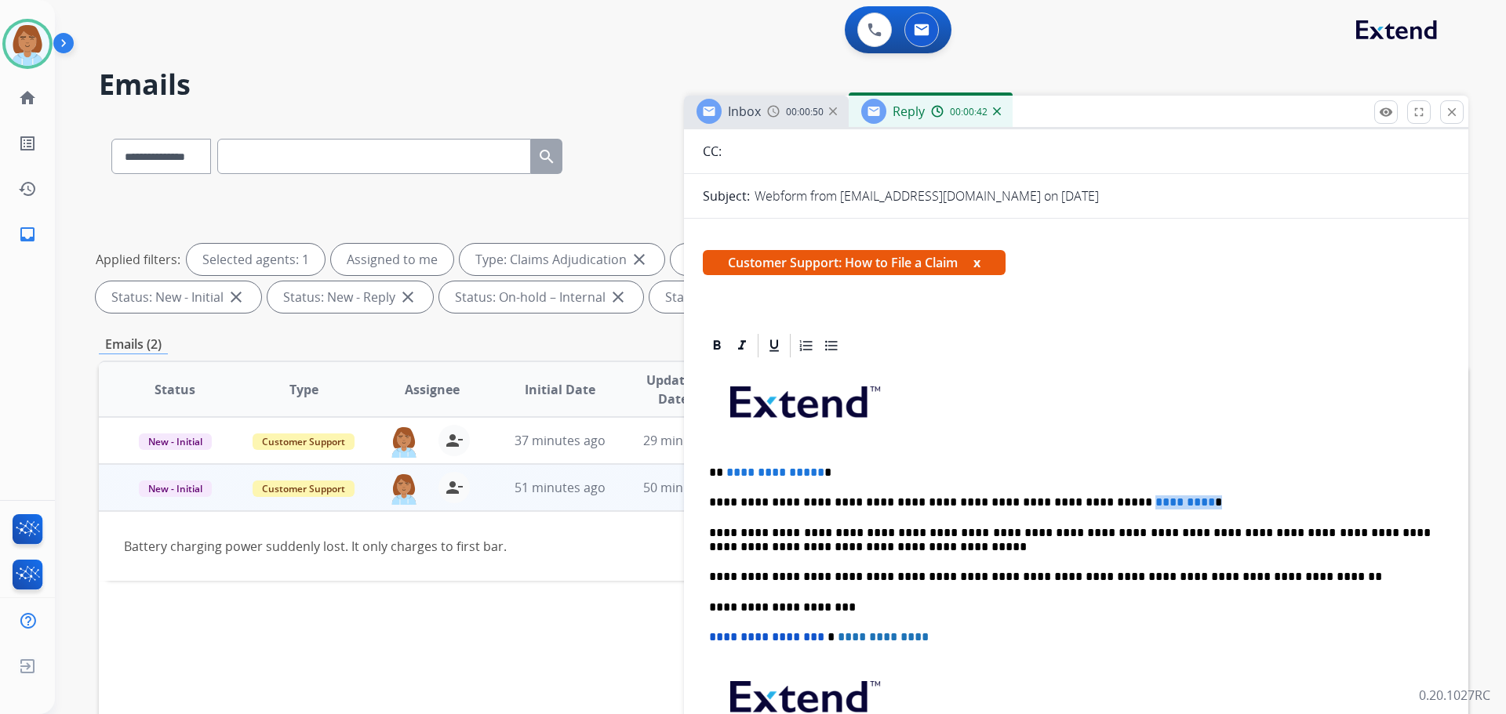
drag, startPoint x: 1167, startPoint y: 496, endPoint x: 1071, endPoint y: 498, distance: 95.7
click at [1071, 498] on p "**********" at bounding box center [1070, 503] width 722 height 14
drag, startPoint x: 828, startPoint y: 473, endPoint x: 728, endPoint y: 475, distance: 100.4
click at [728, 475] on p "**********" at bounding box center [1070, 473] width 722 height 14
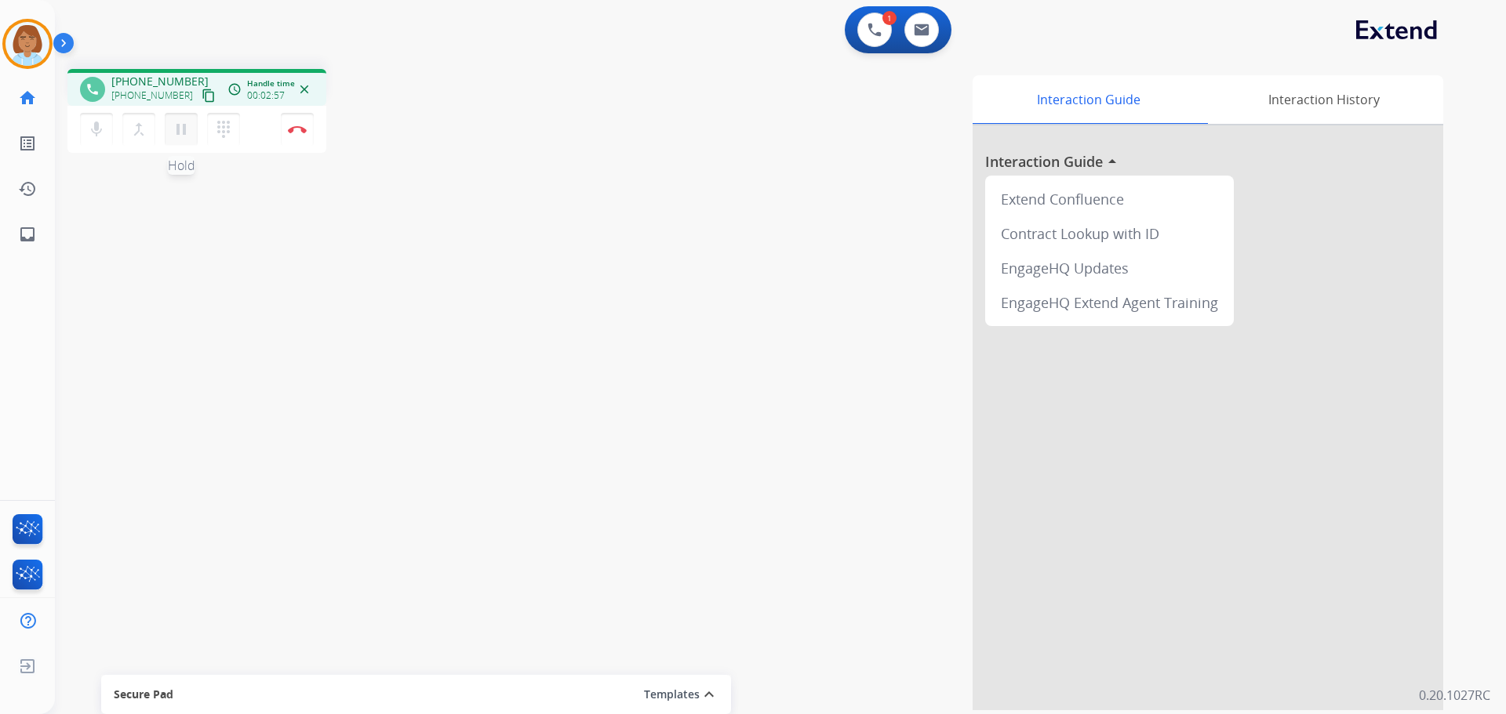
click at [191, 131] on button "pause Hold" at bounding box center [181, 129] width 33 height 33
click at [99, 117] on button "mic Mute" at bounding box center [96, 129] width 33 height 33
drag, startPoint x: 91, startPoint y: 93, endPoint x: 96, endPoint y: 114, distance: 20.9
click at [94, 111] on div "phone +19547098685 +19547098685 content_copy access_time Call metrics Queue 00:…" at bounding box center [196, 113] width 259 height 89
click at [99, 116] on button "mic_off Mute" at bounding box center [96, 129] width 33 height 33
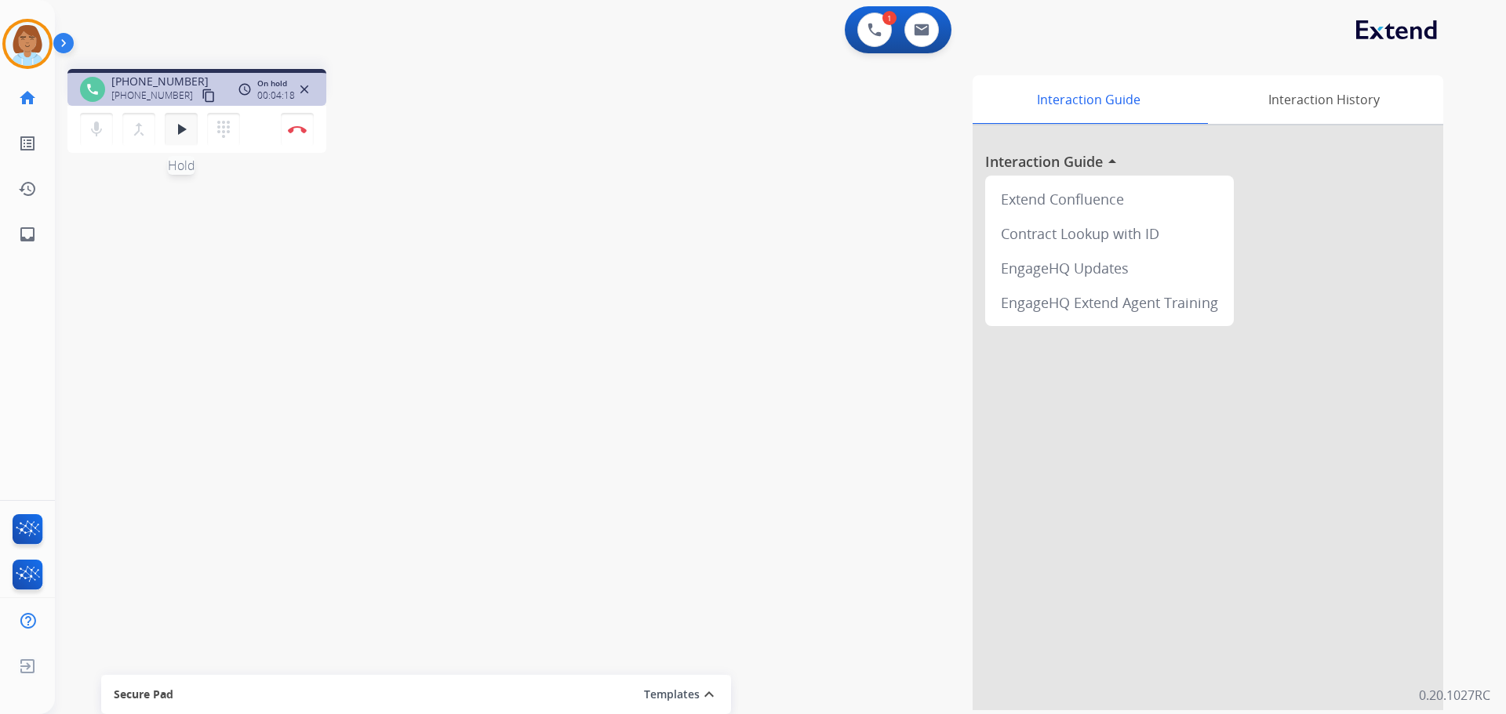
click at [180, 133] on mat-icon "play_arrow" at bounding box center [181, 129] width 19 height 19
click at [173, 122] on mat-icon "pause" at bounding box center [181, 129] width 19 height 19
click at [79, 123] on div "mic Mute merge_type Bridge play_arrow Hold dialpad Dialpad Disconnect" at bounding box center [196, 129] width 259 height 47
click at [101, 130] on mat-icon "mic" at bounding box center [96, 129] width 19 height 19
click at [185, 130] on mat-icon "play_arrow" at bounding box center [181, 129] width 19 height 19
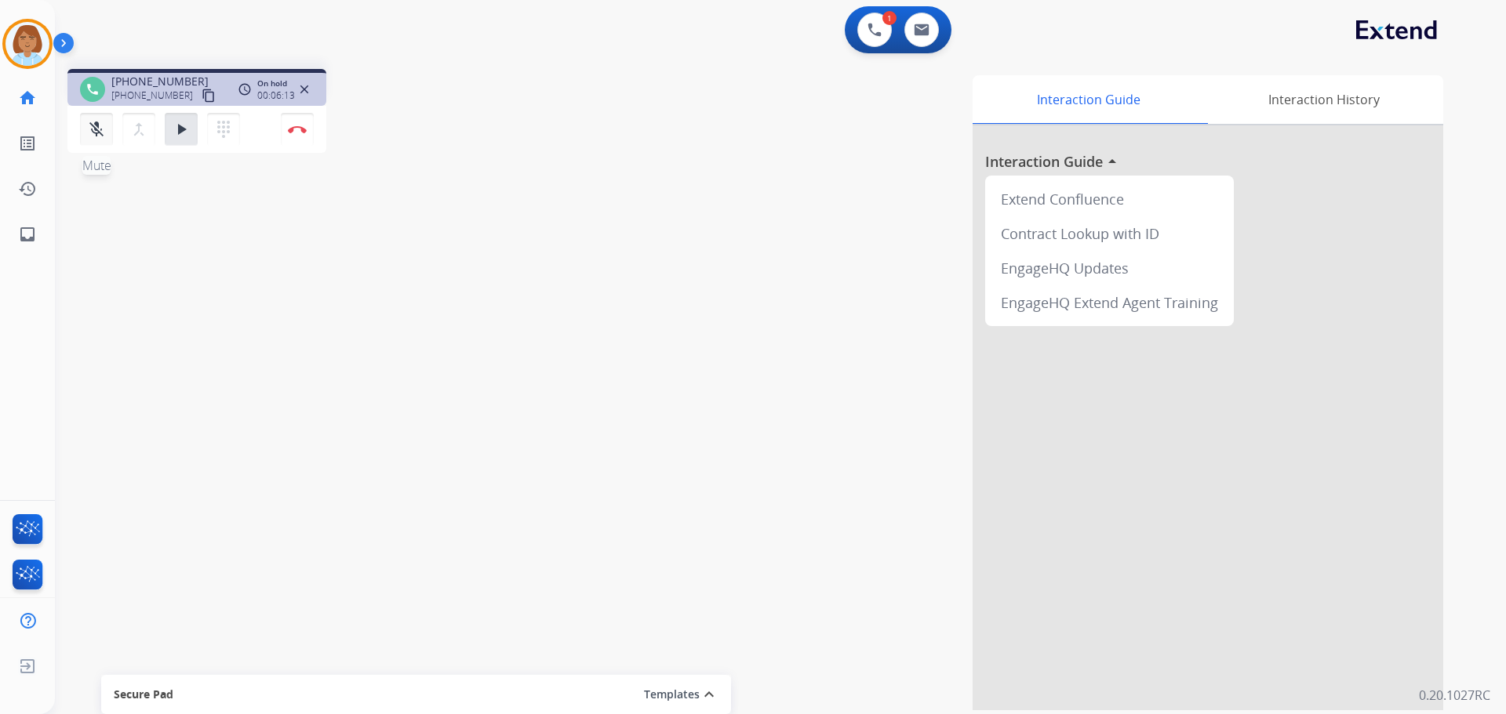
click at [85, 130] on button "mic_off Mute" at bounding box center [96, 129] width 33 height 33
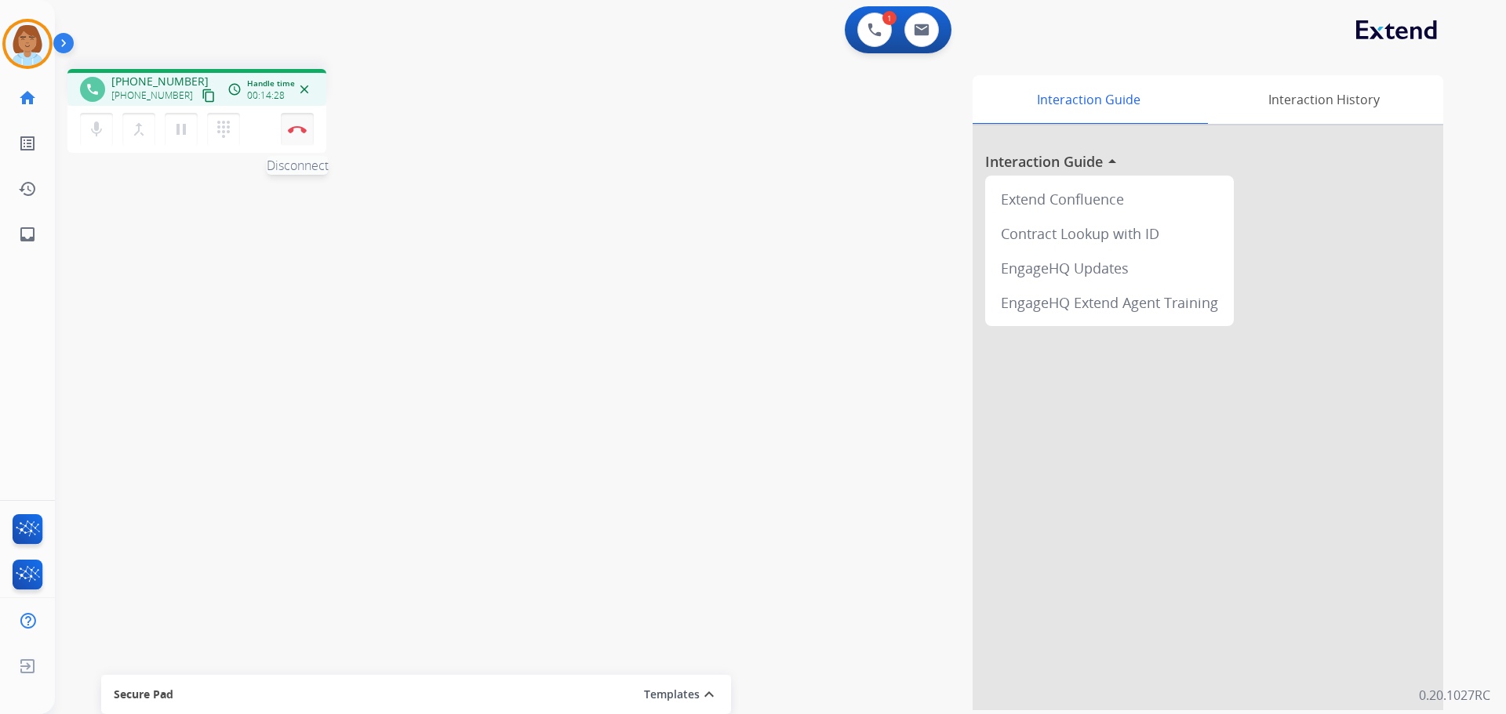
click at [304, 142] on button "Disconnect" at bounding box center [297, 129] width 33 height 33
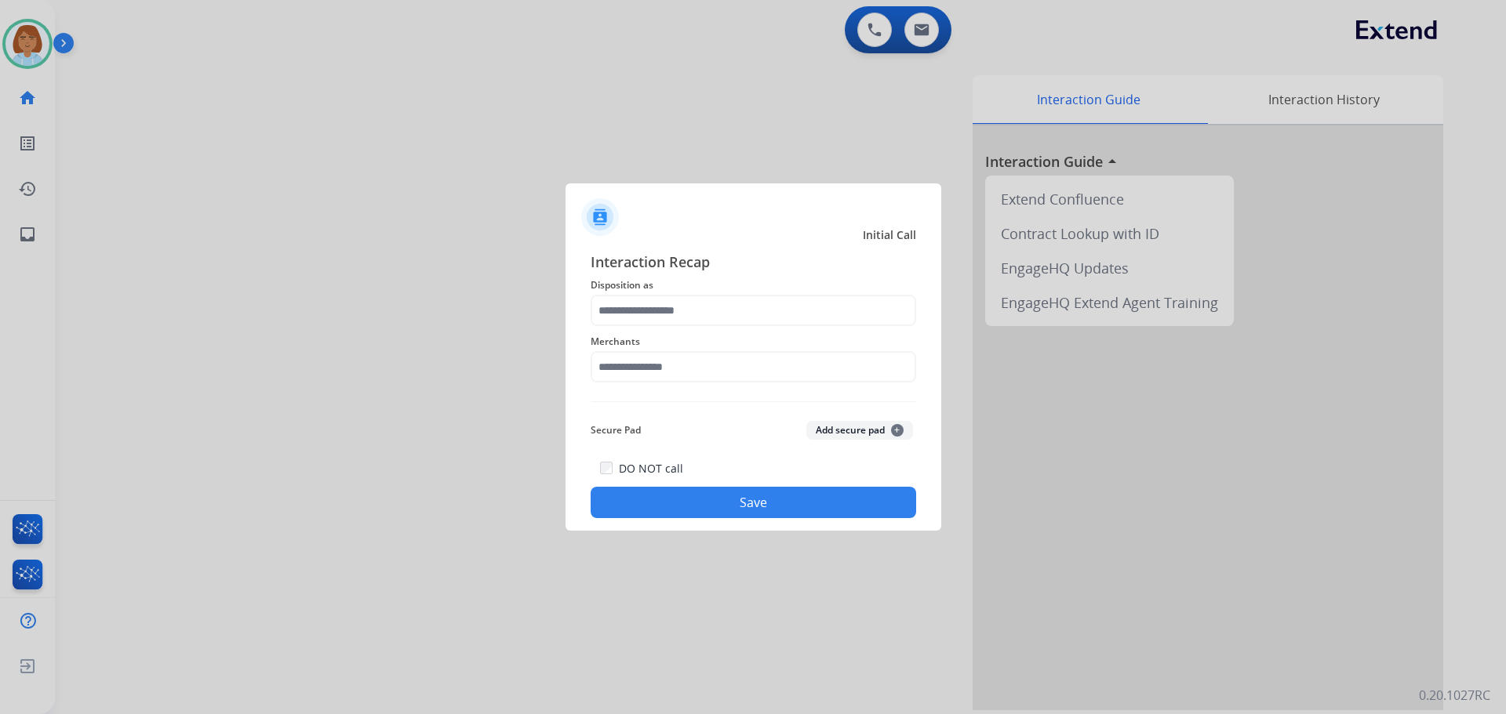
click at [679, 328] on div "Merchants" at bounding box center [753, 357] width 325 height 63
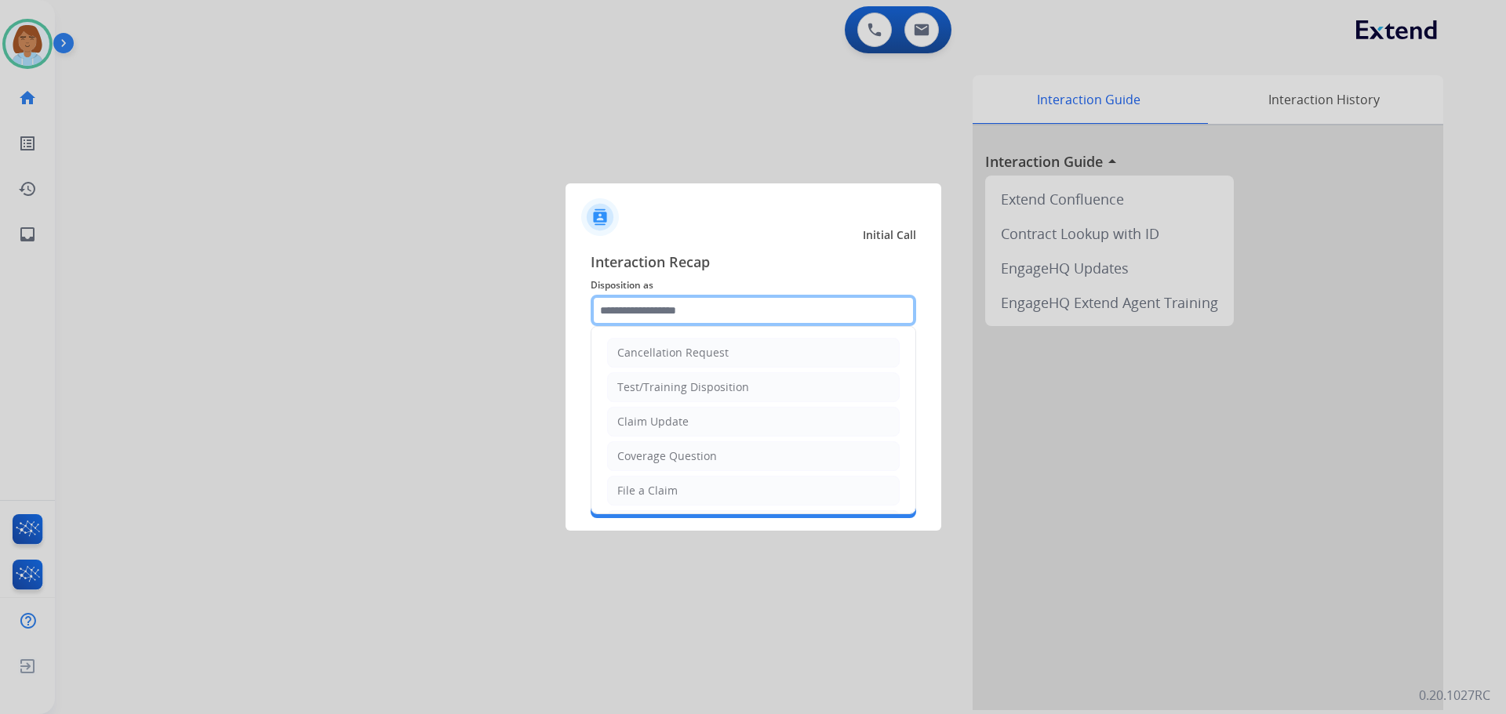
click at [687, 316] on input "text" at bounding box center [753, 310] width 325 height 31
click at [678, 489] on li "File a Claim" at bounding box center [753, 491] width 293 height 30
type input "**********"
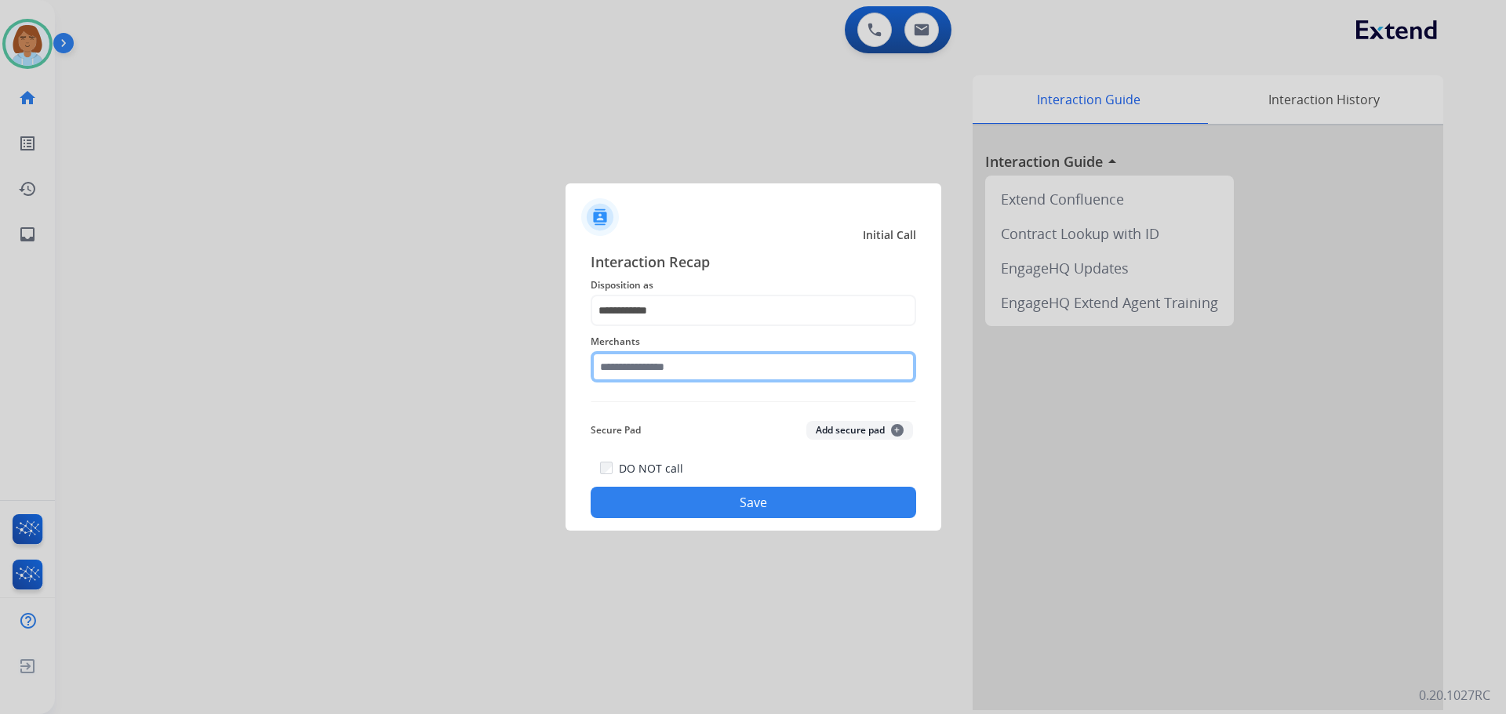
click at [659, 373] on input "text" at bounding box center [753, 366] width 325 height 31
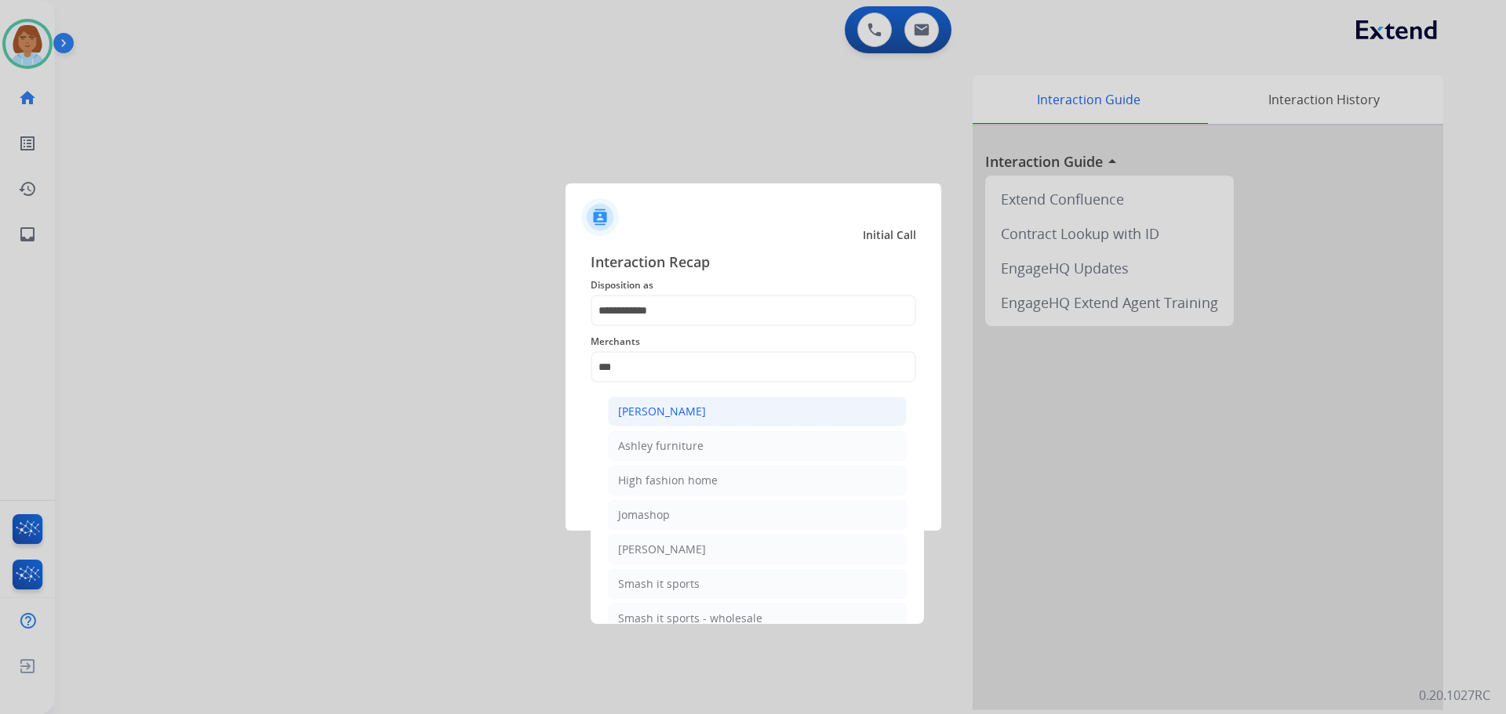
click at [671, 424] on li "Ashley - Reguard" at bounding box center [757, 412] width 299 height 30
type input "**********"
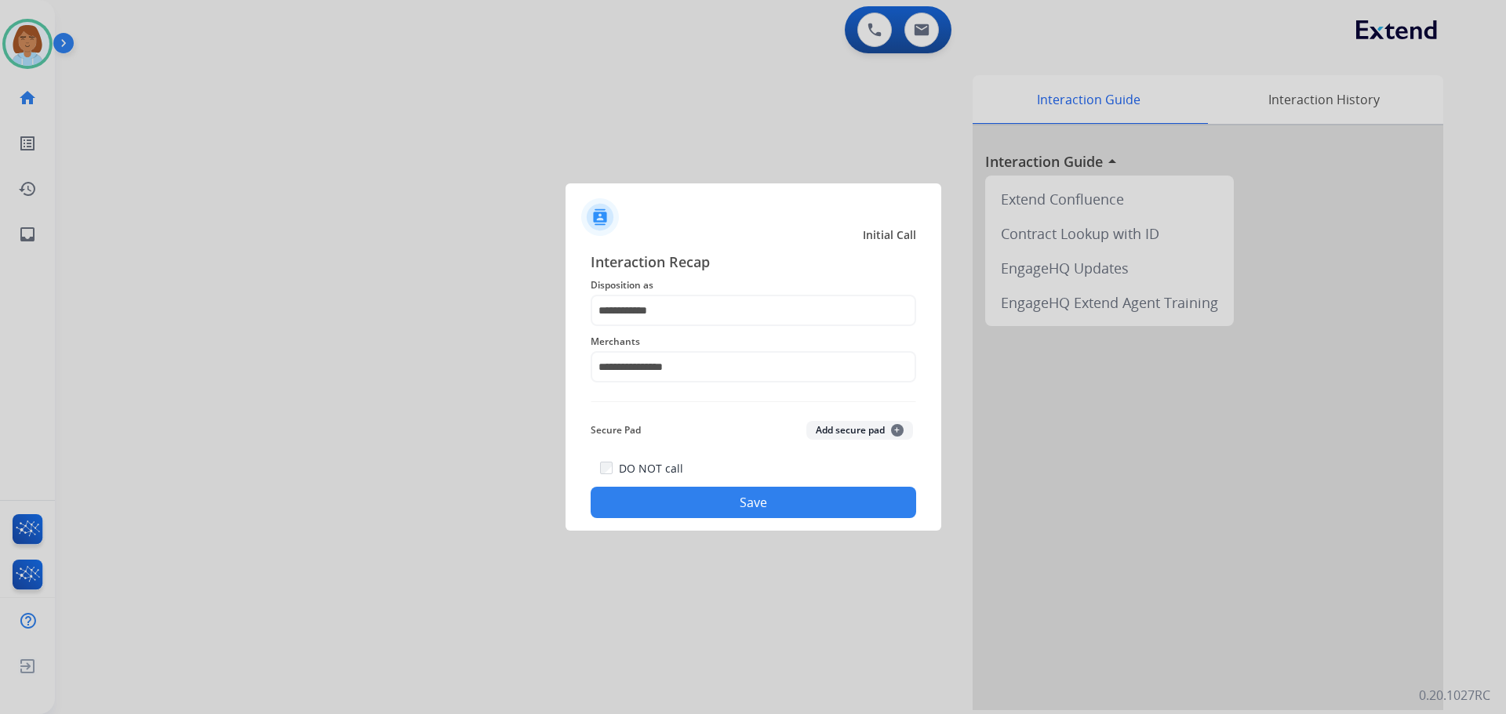
click at [802, 511] on button "Save" at bounding box center [753, 502] width 325 height 31
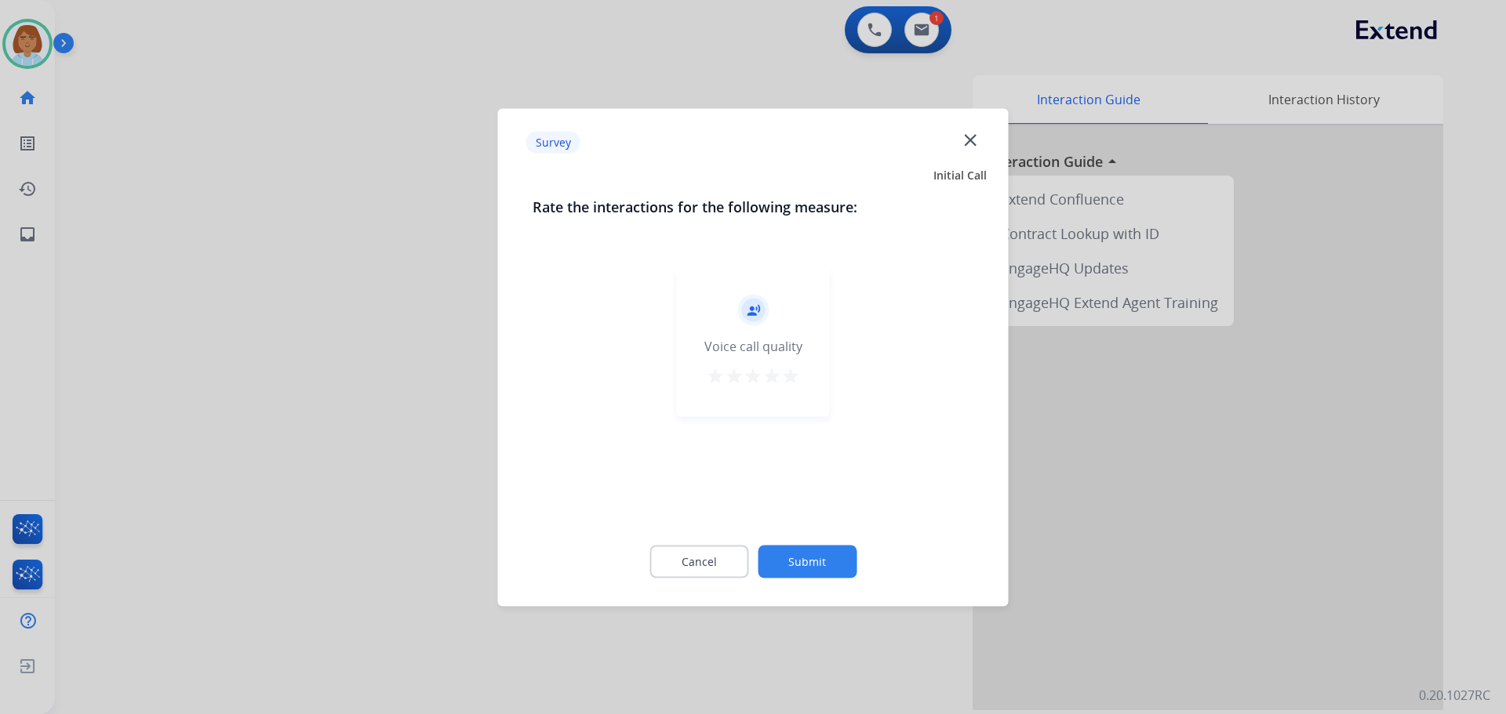
click at [838, 562] on button "Submit" at bounding box center [807, 561] width 99 height 33
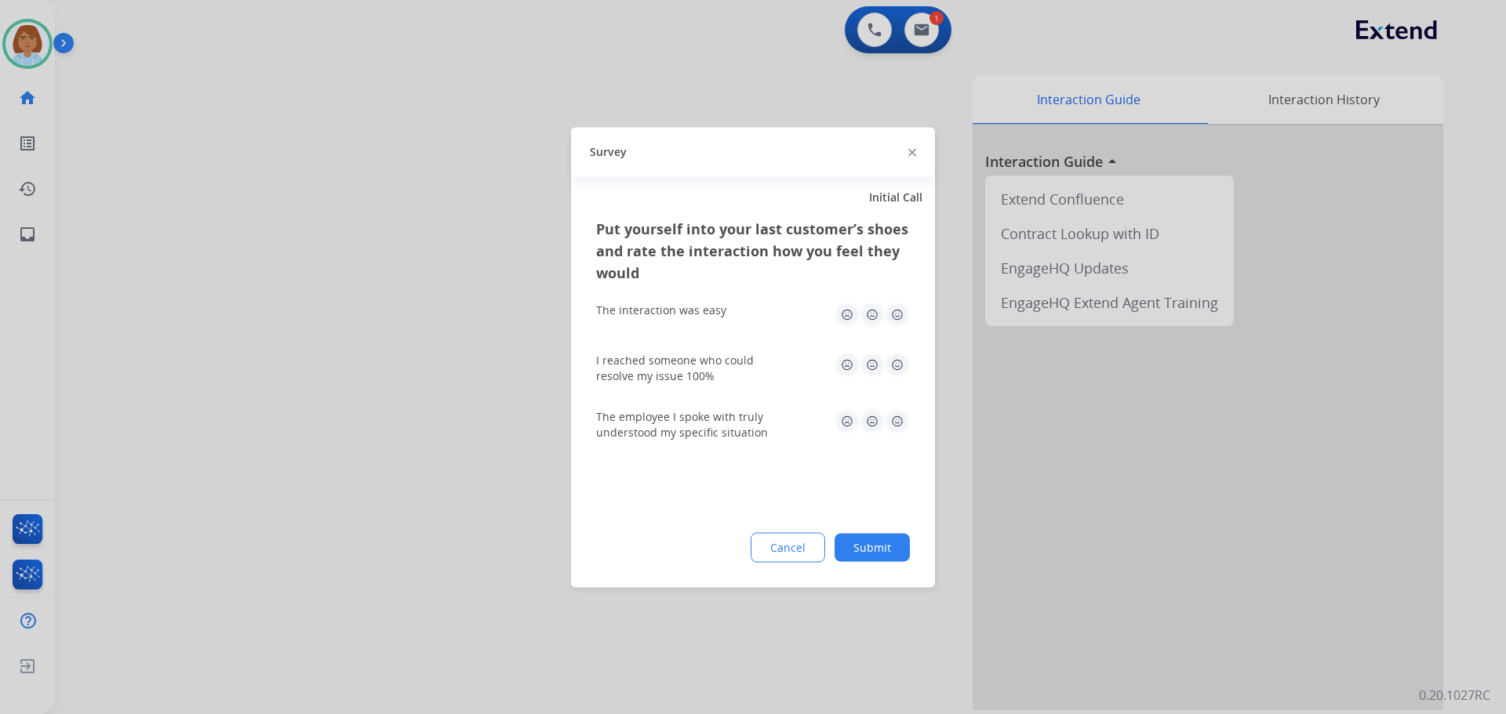
click at [899, 547] on button "Submit" at bounding box center [871, 547] width 75 height 28
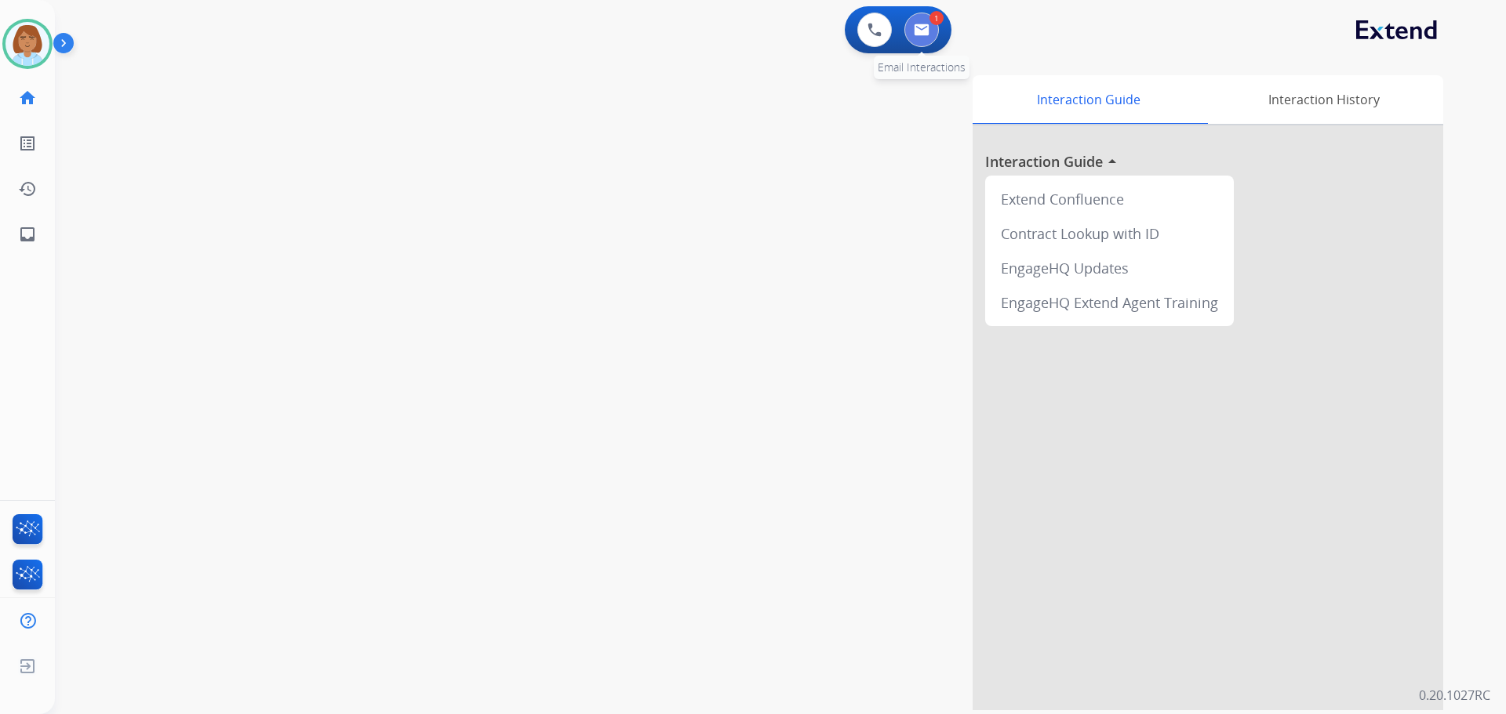
click at [918, 32] on img at bounding box center [922, 30] width 16 height 13
select select "**********"
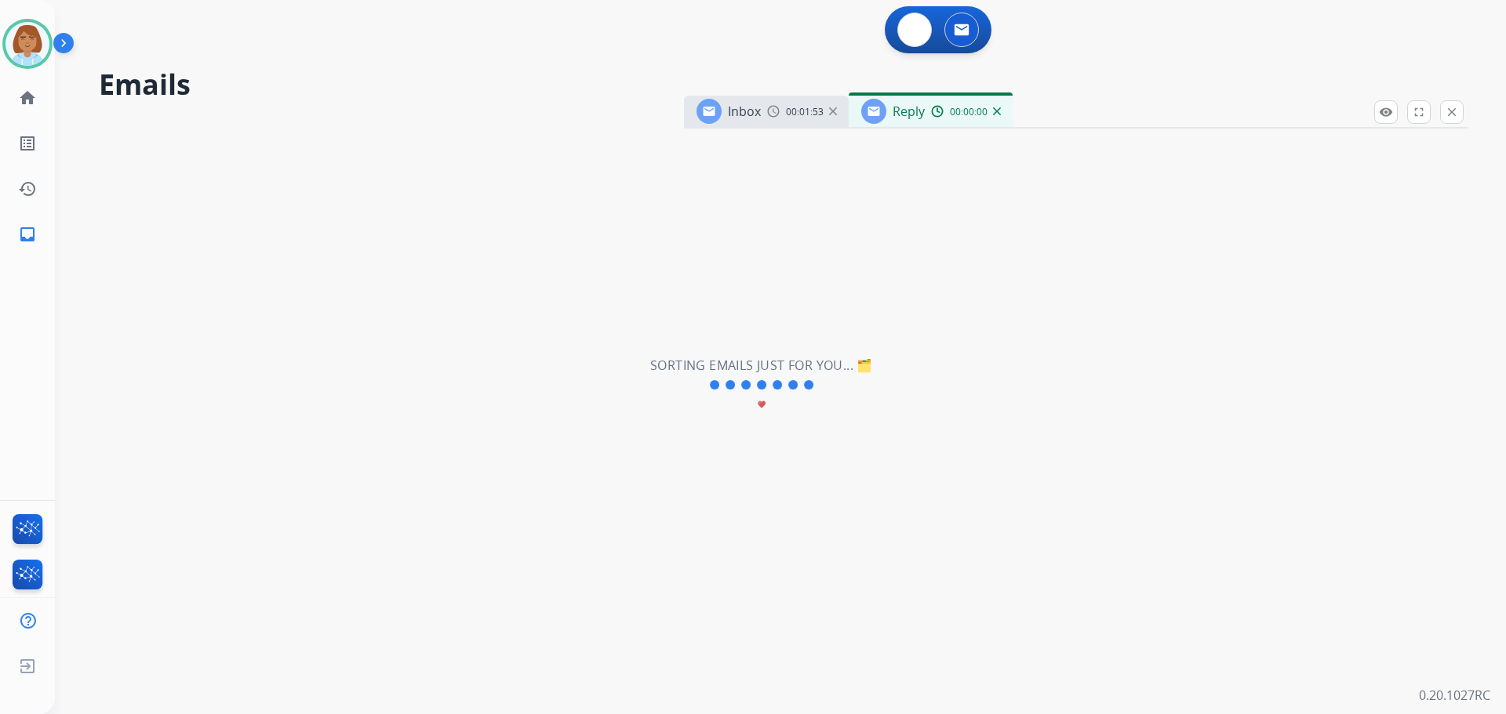
select select "**********"
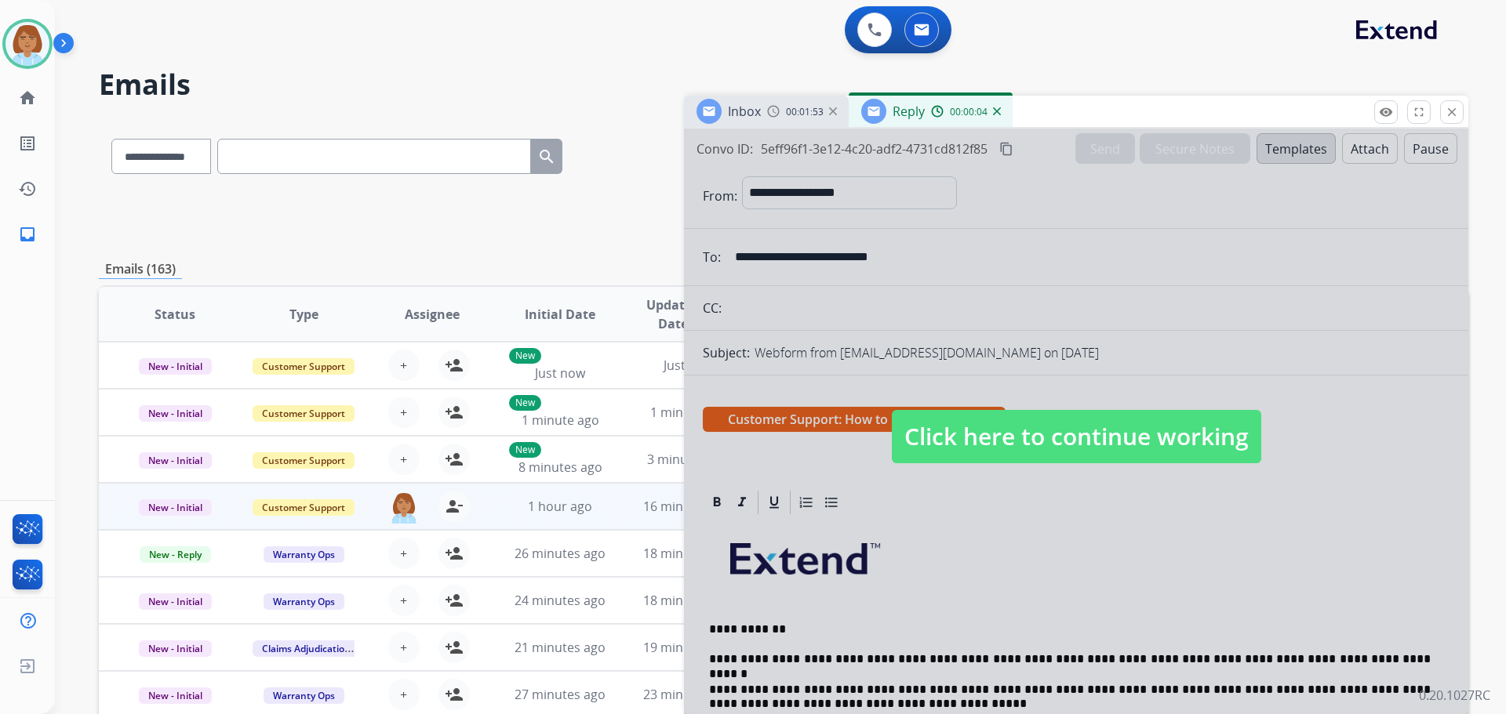
click at [937, 464] on span "Click here to continue working" at bounding box center [1076, 436] width 369 height 53
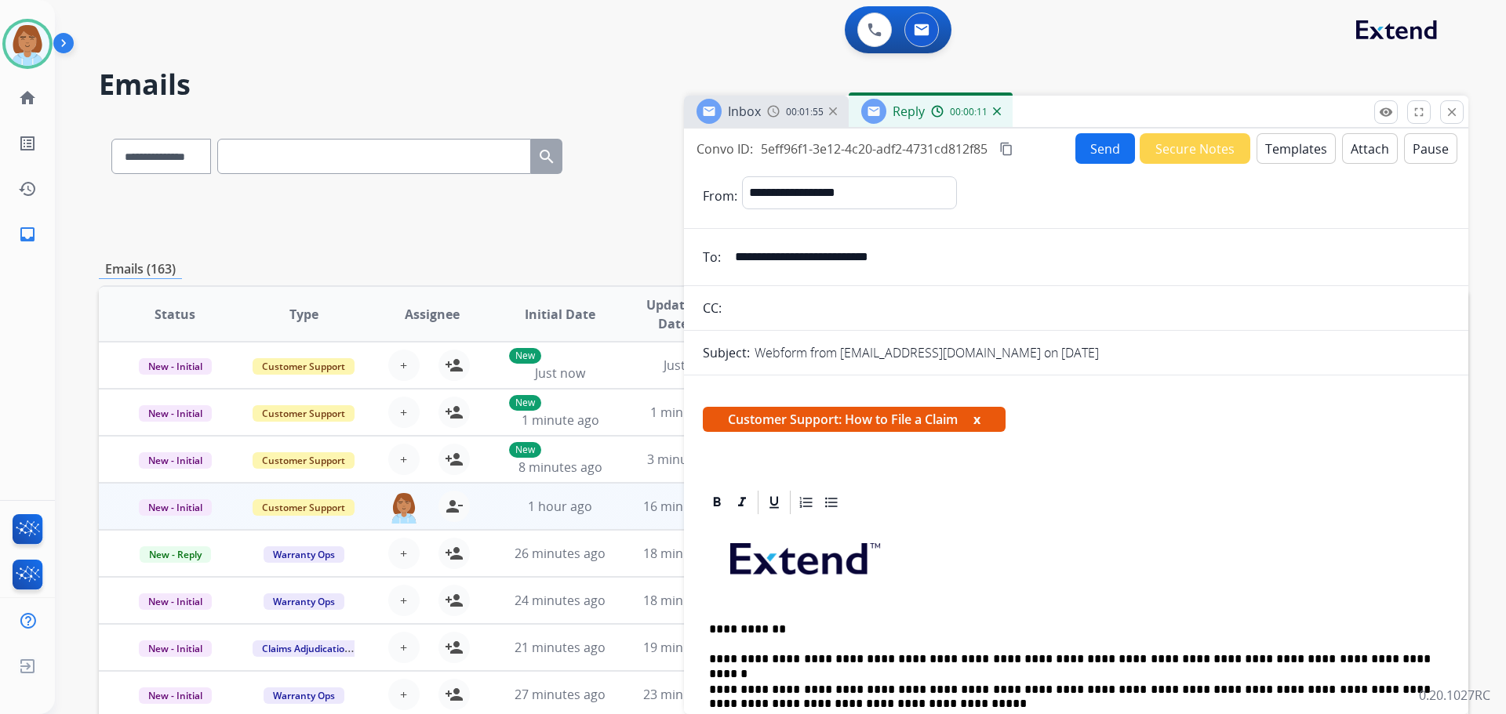
click at [1012, 144] on mat-icon "content_copy" at bounding box center [1006, 149] width 14 height 14
click at [1111, 145] on button "Send" at bounding box center [1105, 148] width 60 height 31
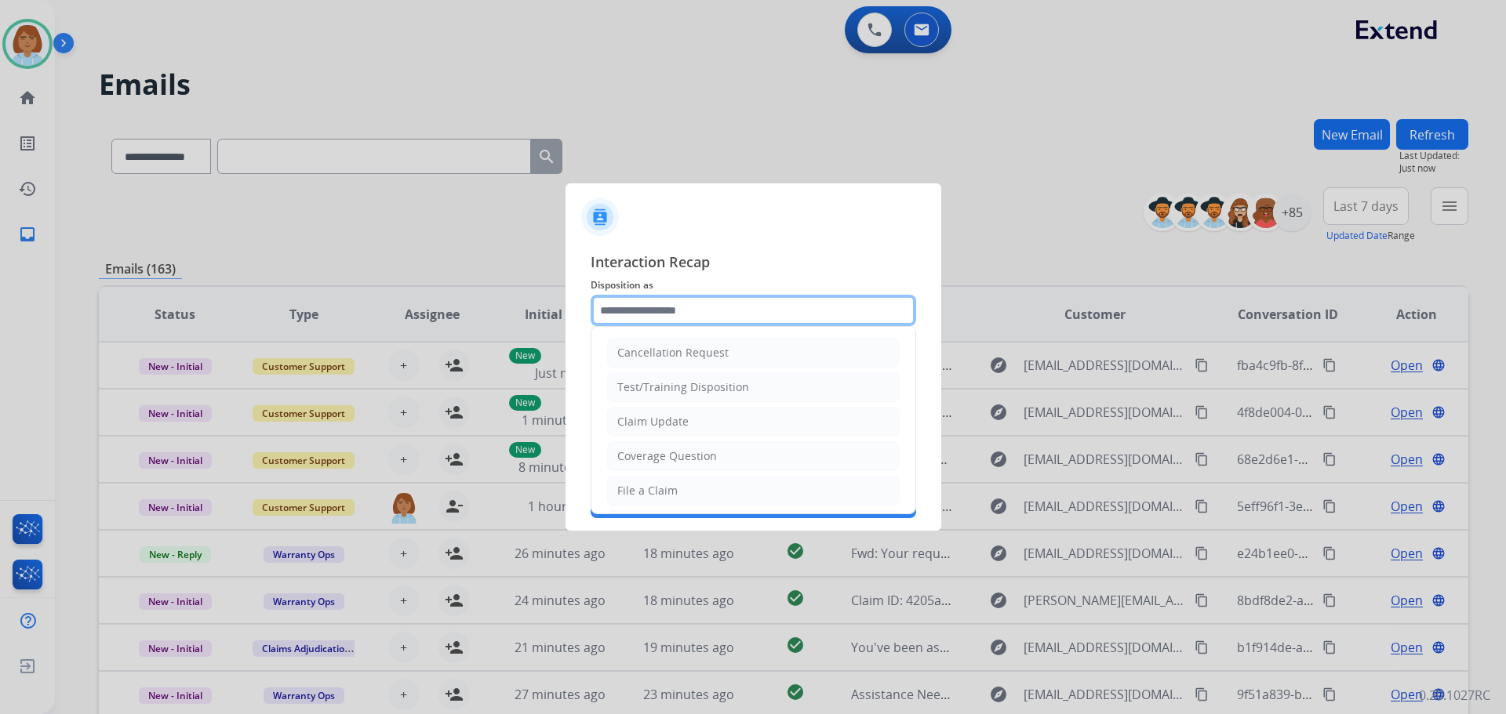
click at [656, 315] on input "text" at bounding box center [753, 310] width 325 height 31
click at [657, 493] on div "File a Claim" at bounding box center [647, 491] width 60 height 16
type input "**********"
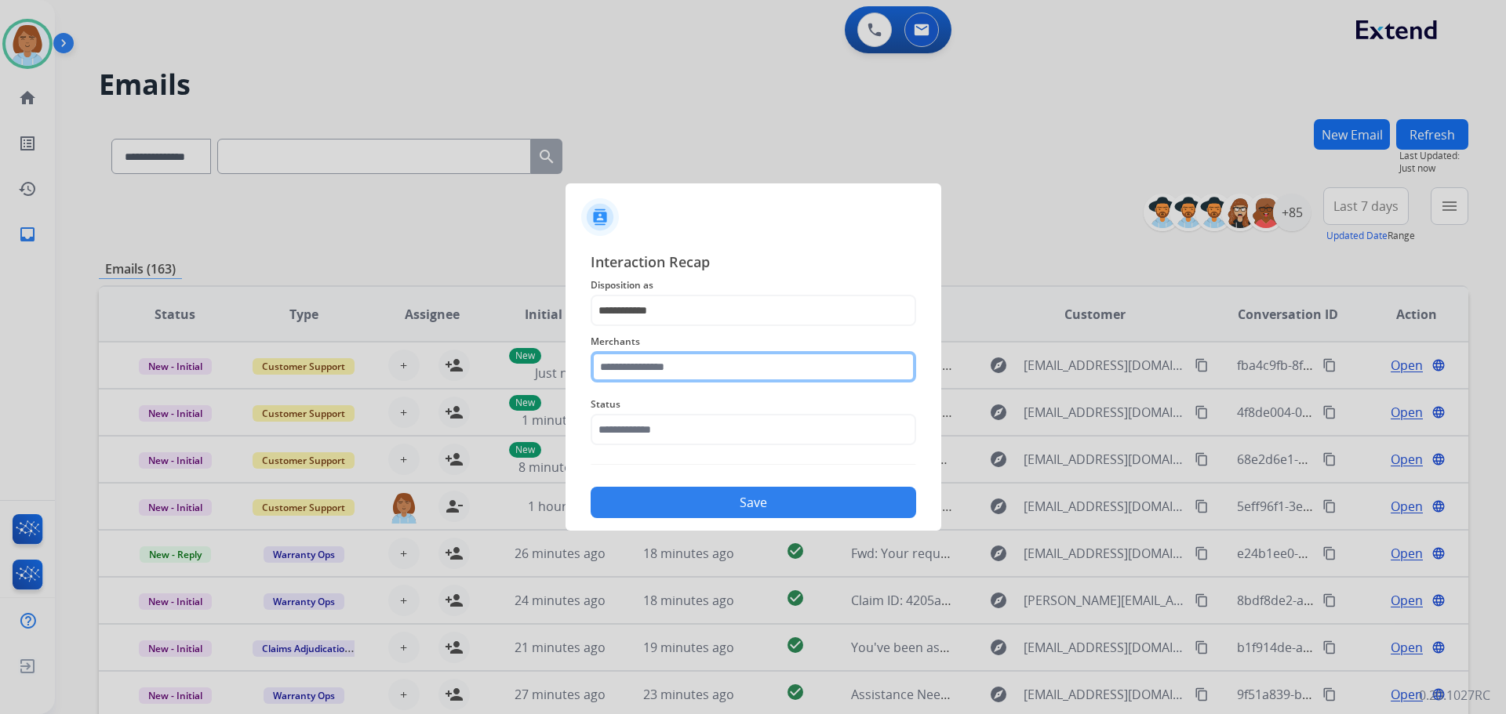
click at [684, 386] on div "Merchants" at bounding box center [753, 357] width 325 height 63
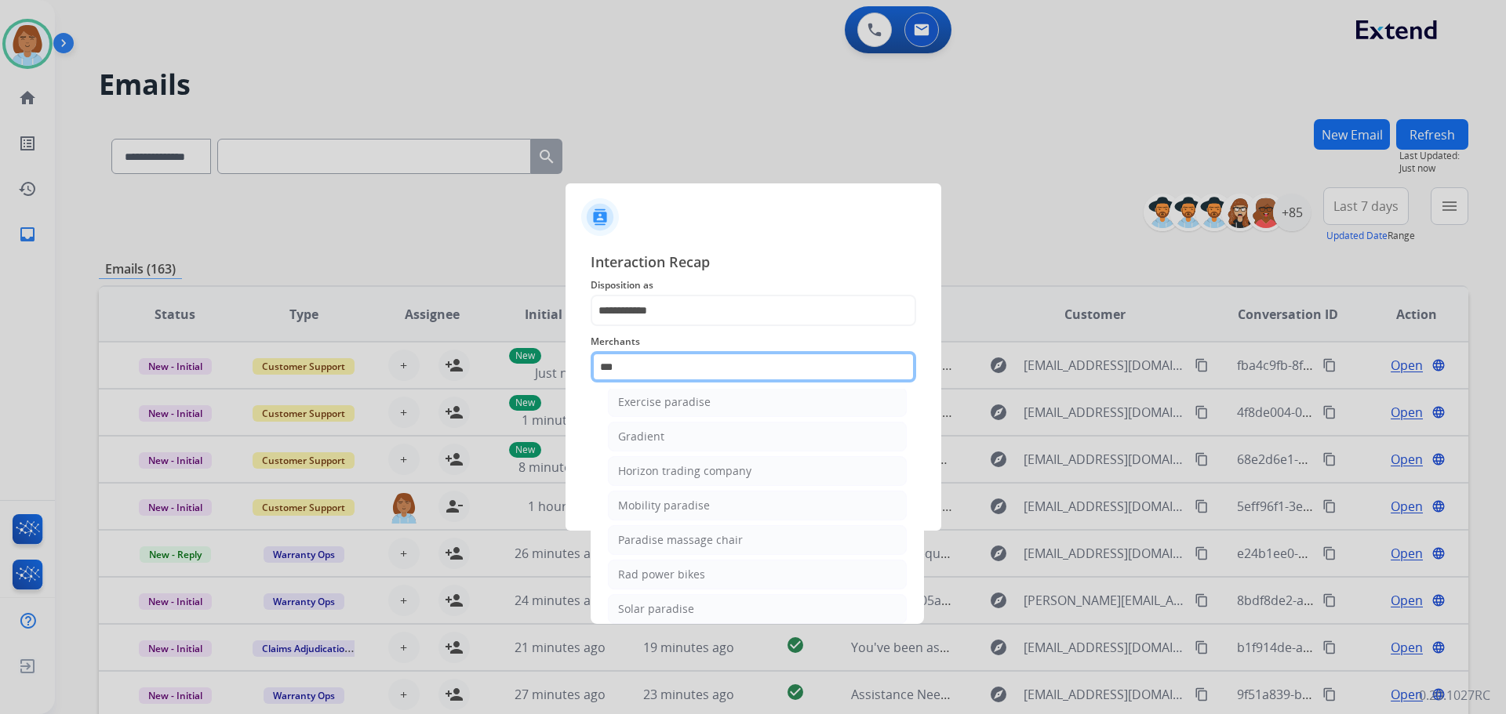
scroll to position [129, 0]
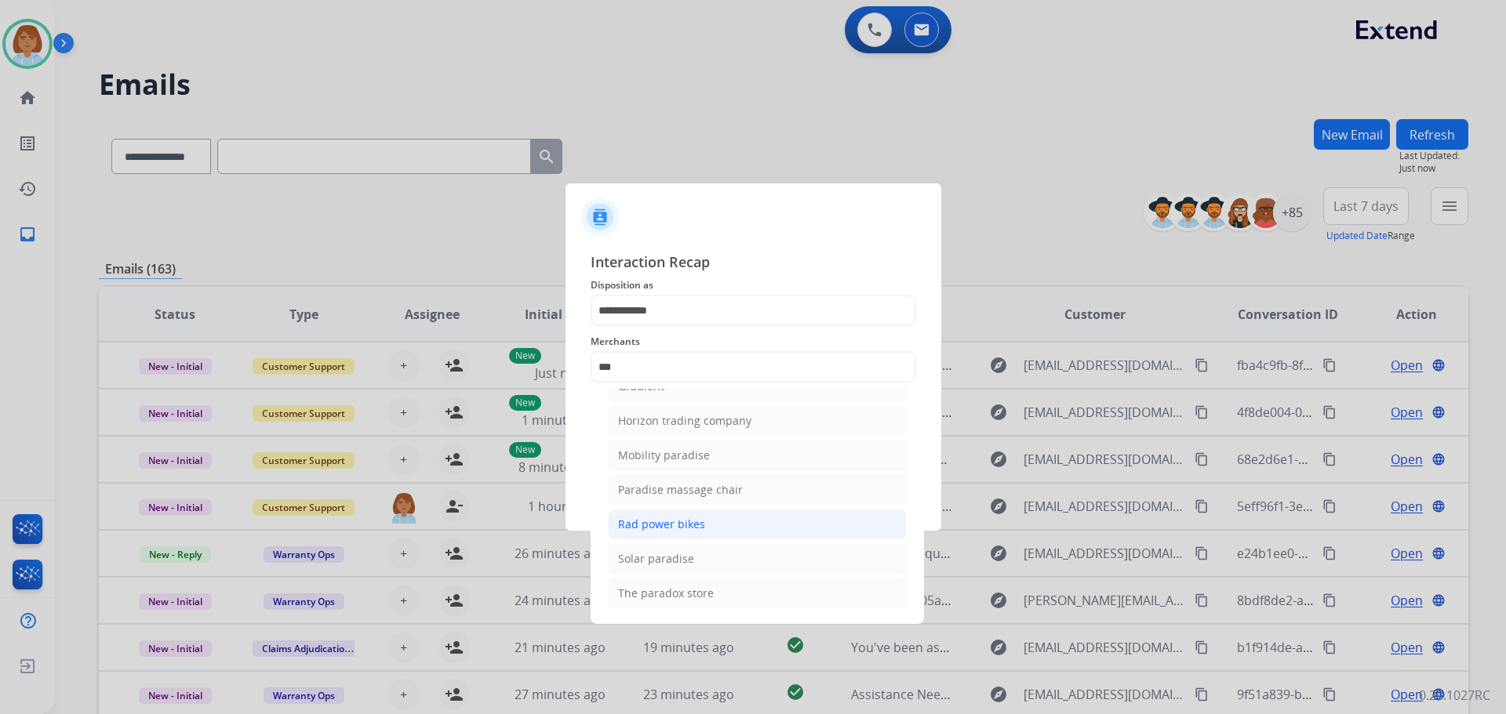
click at [723, 535] on li "Rad power bikes" at bounding box center [757, 525] width 299 height 30
type input "**********"
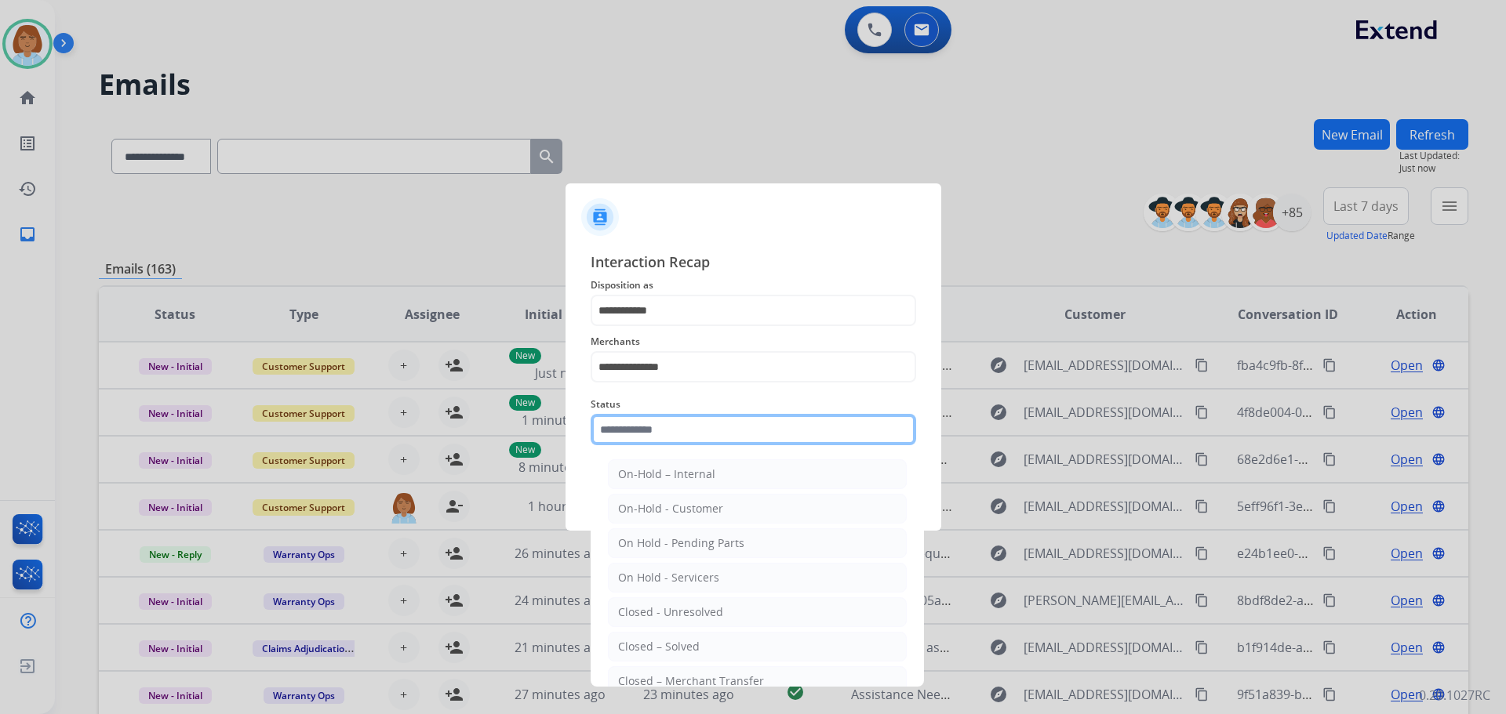
click at [725, 427] on input "text" at bounding box center [753, 429] width 325 height 31
click at [671, 638] on li "Closed – Solved" at bounding box center [757, 647] width 299 height 30
type input "**********"
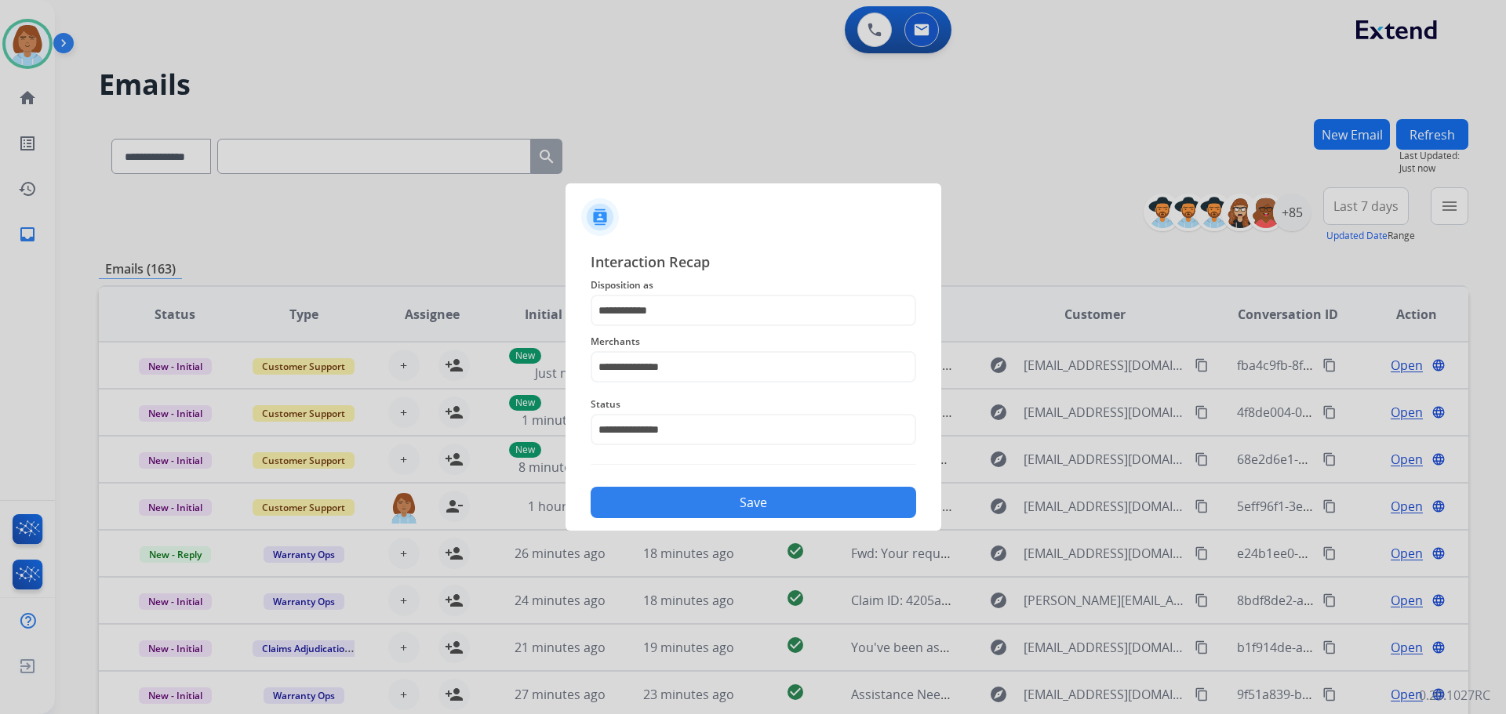
click at [715, 503] on button "Save" at bounding box center [753, 502] width 325 height 31
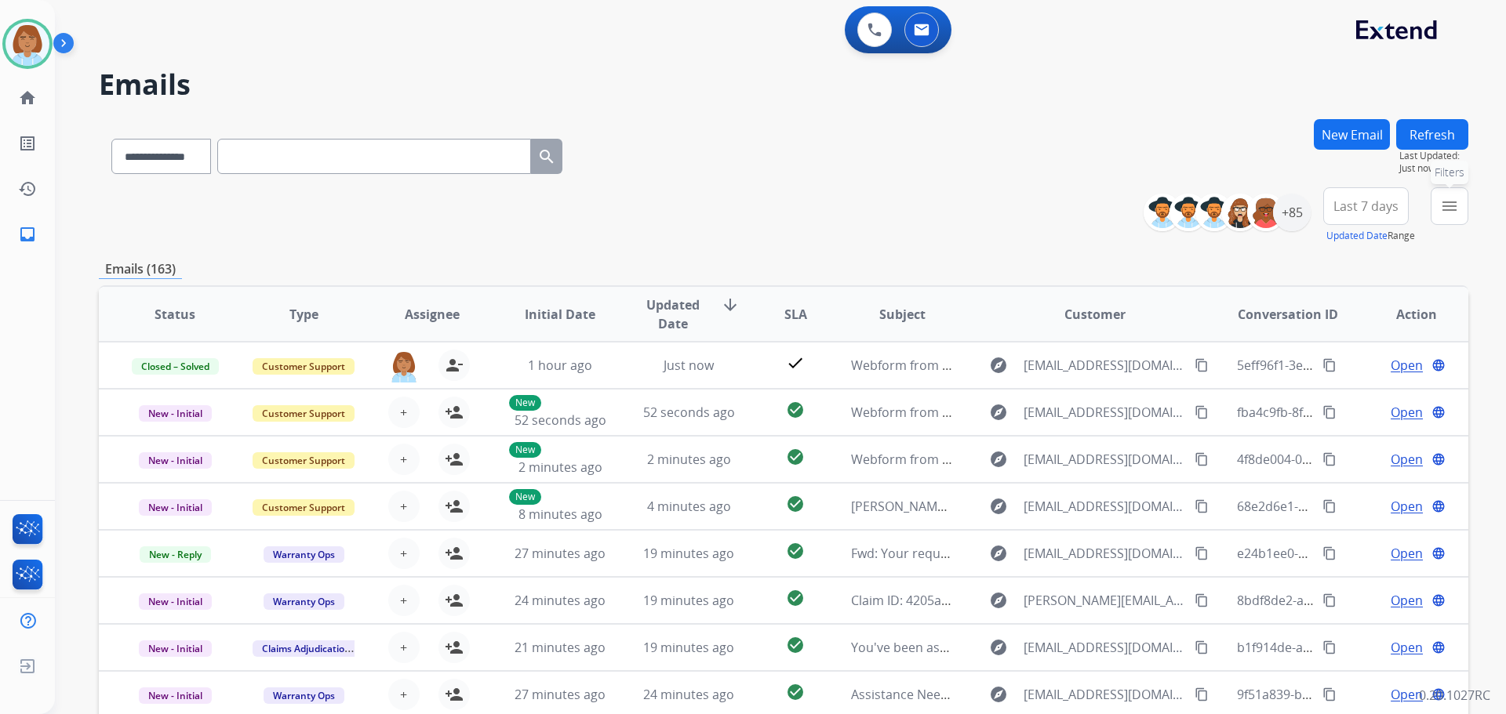
click at [1449, 209] on mat-icon "menu" at bounding box center [1449, 206] width 19 height 19
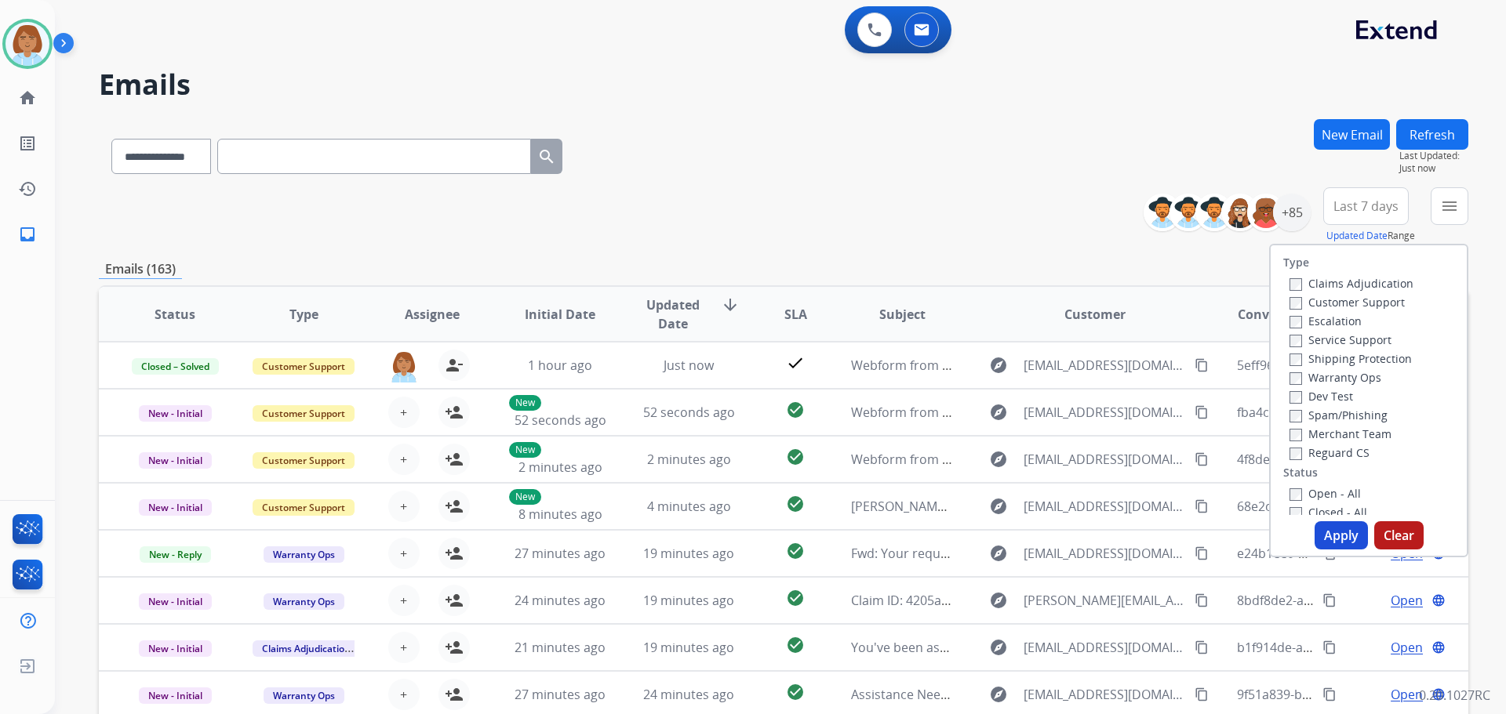
click at [1307, 284] on label "Claims Adjudication" at bounding box center [1351, 283] width 124 height 15
click at [1292, 304] on label "Customer Support" at bounding box center [1346, 302] width 115 height 15
click at [1303, 369] on div "Warranty Ops" at bounding box center [1351, 377] width 124 height 19
click at [1300, 362] on label "Shipping Protection" at bounding box center [1350, 358] width 122 height 15
click at [1293, 484] on div "Open - All" at bounding box center [1371, 493] width 165 height 19
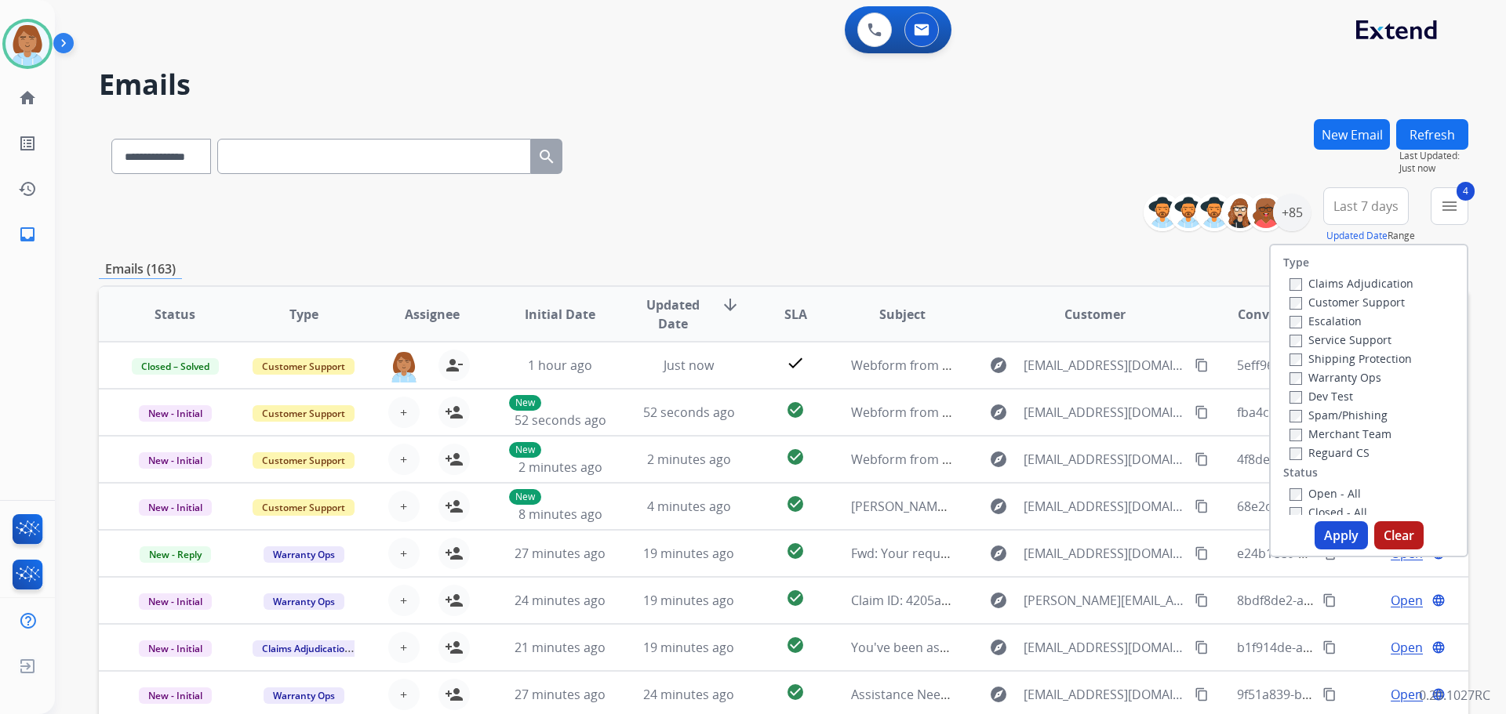
click at [1294, 492] on label "Open - All" at bounding box center [1324, 493] width 71 height 15
click at [1325, 535] on button "Apply" at bounding box center [1340, 536] width 53 height 28
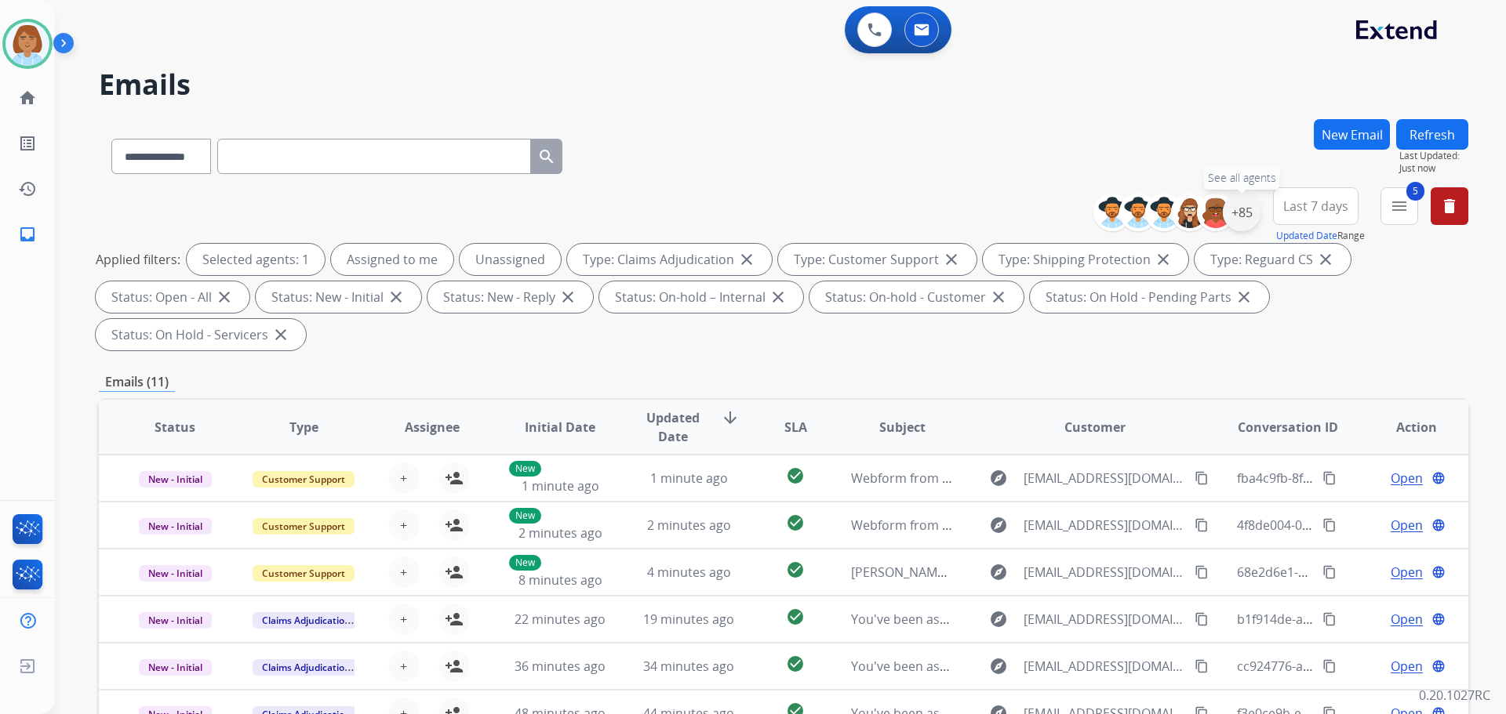
click at [1233, 217] on div "+85" at bounding box center [1242, 213] width 38 height 38
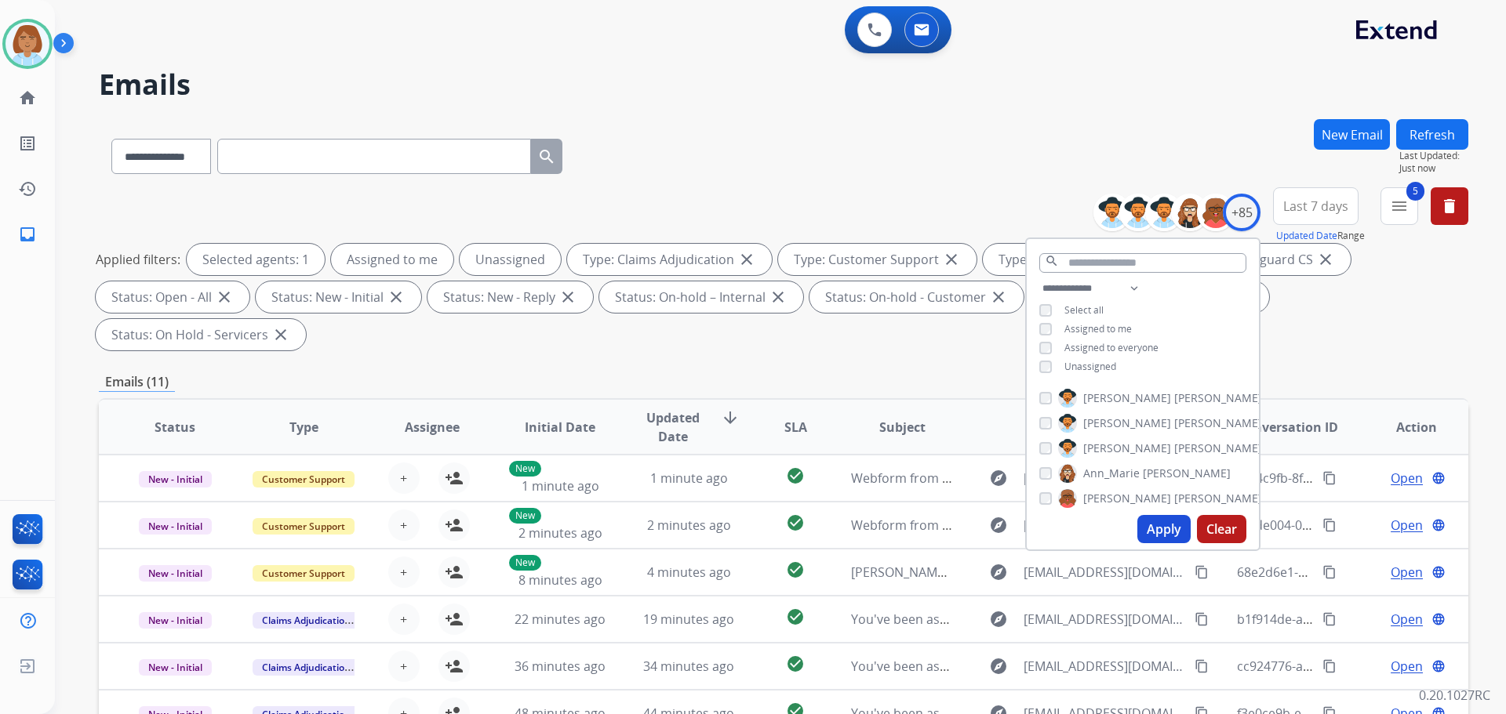
click at [1085, 368] on span "Unassigned" at bounding box center [1090, 366] width 52 height 13
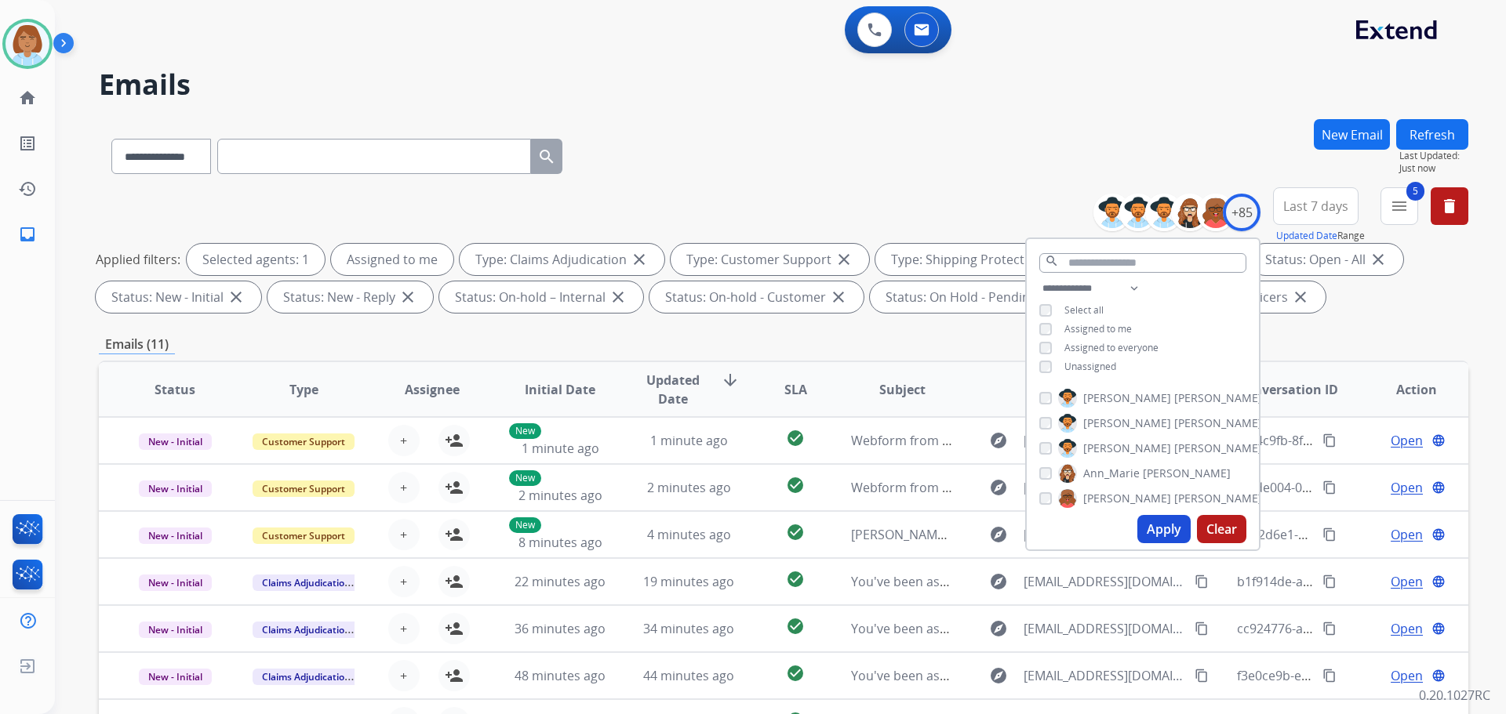
click at [1162, 531] on button "Apply" at bounding box center [1163, 529] width 53 height 28
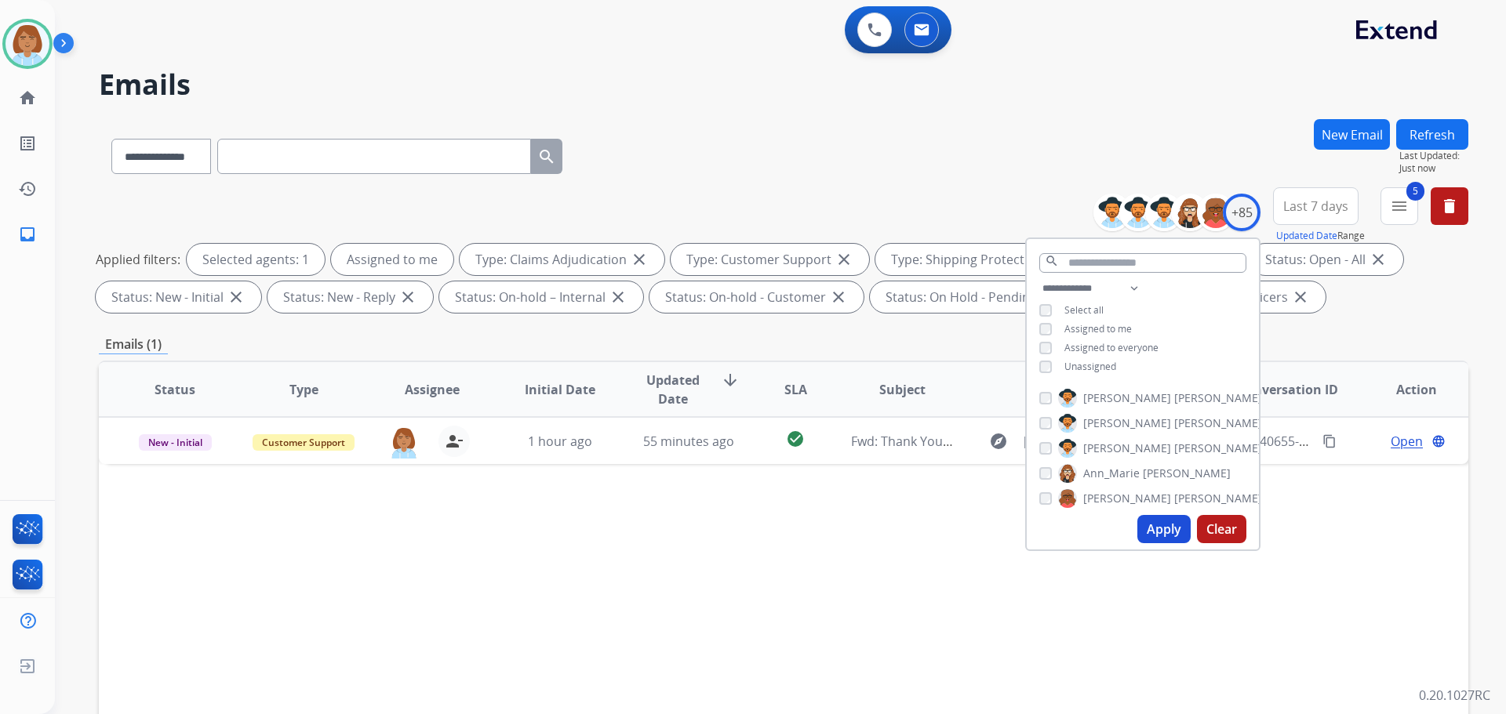
click at [1038, 576] on div "Status Type Assignee Initial Date Updated Date arrow_downward SLA Subject Custo…" at bounding box center [783, 623] width 1369 height 525
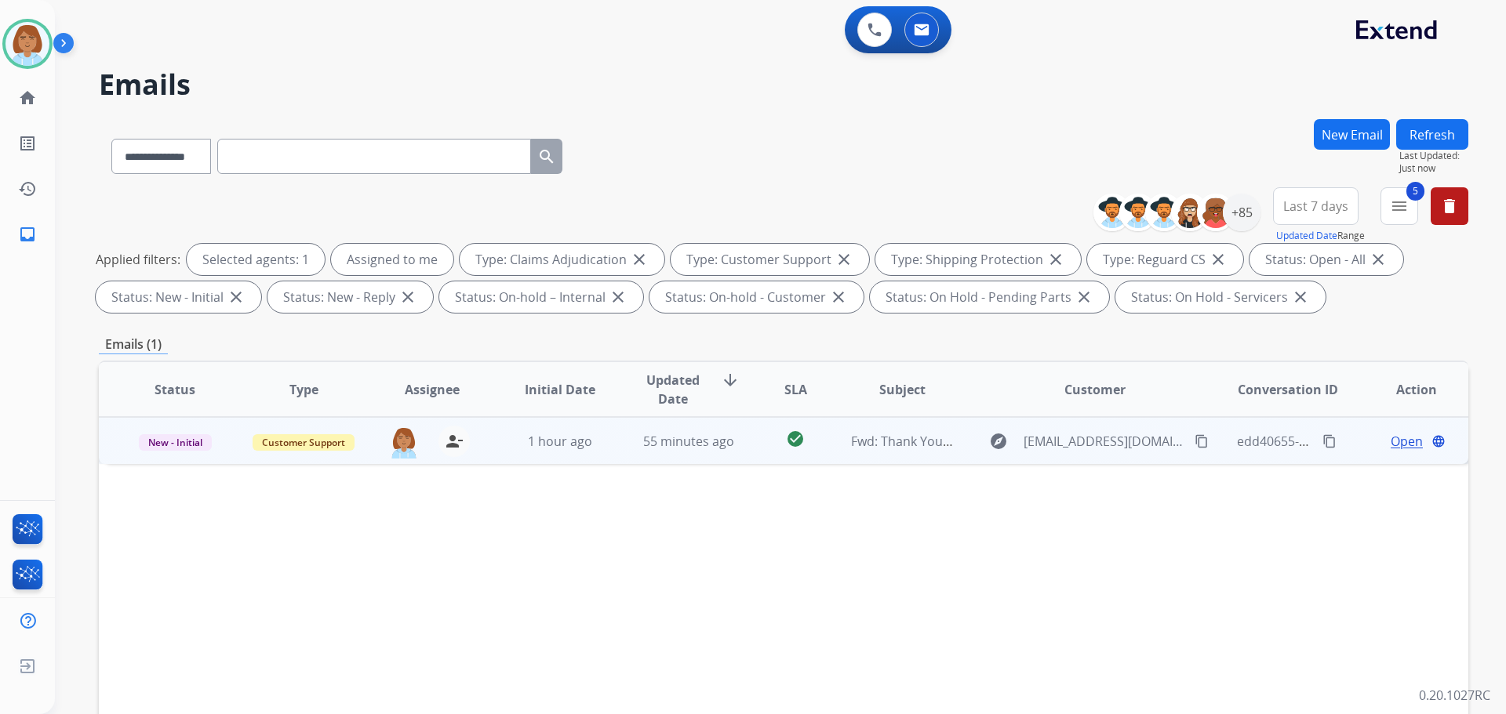
click at [749, 451] on td "check_circle" at bounding box center [782, 440] width 85 height 47
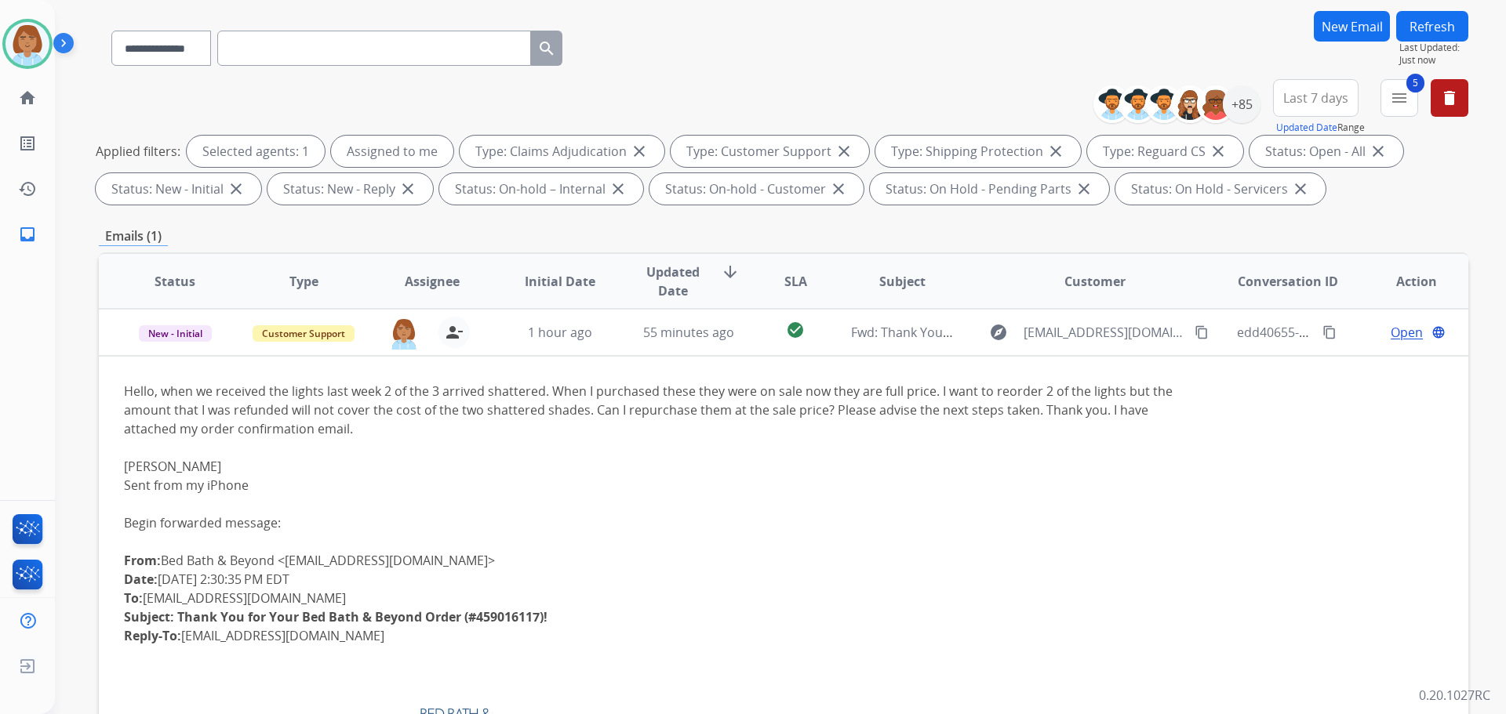
scroll to position [157, 0]
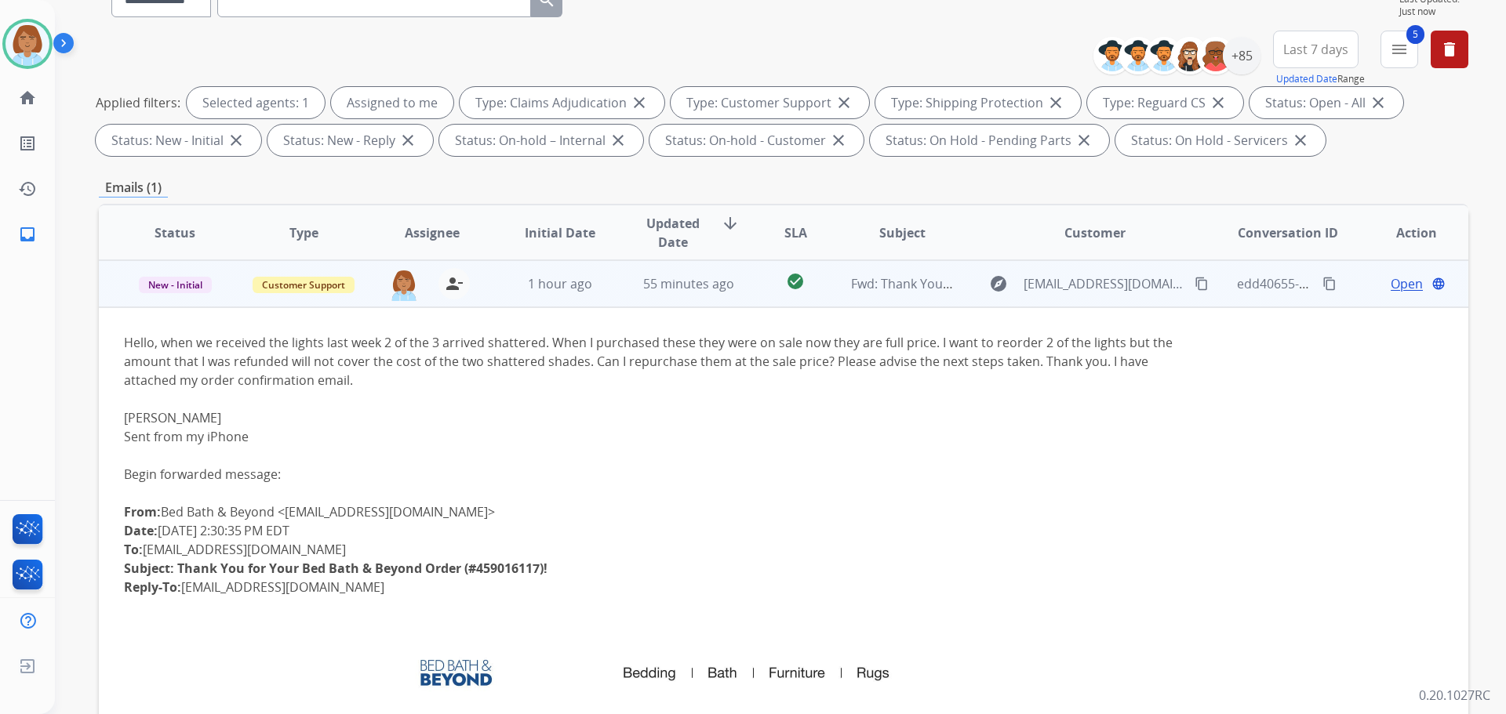
click at [1404, 285] on span "Open" at bounding box center [1407, 283] width 32 height 19
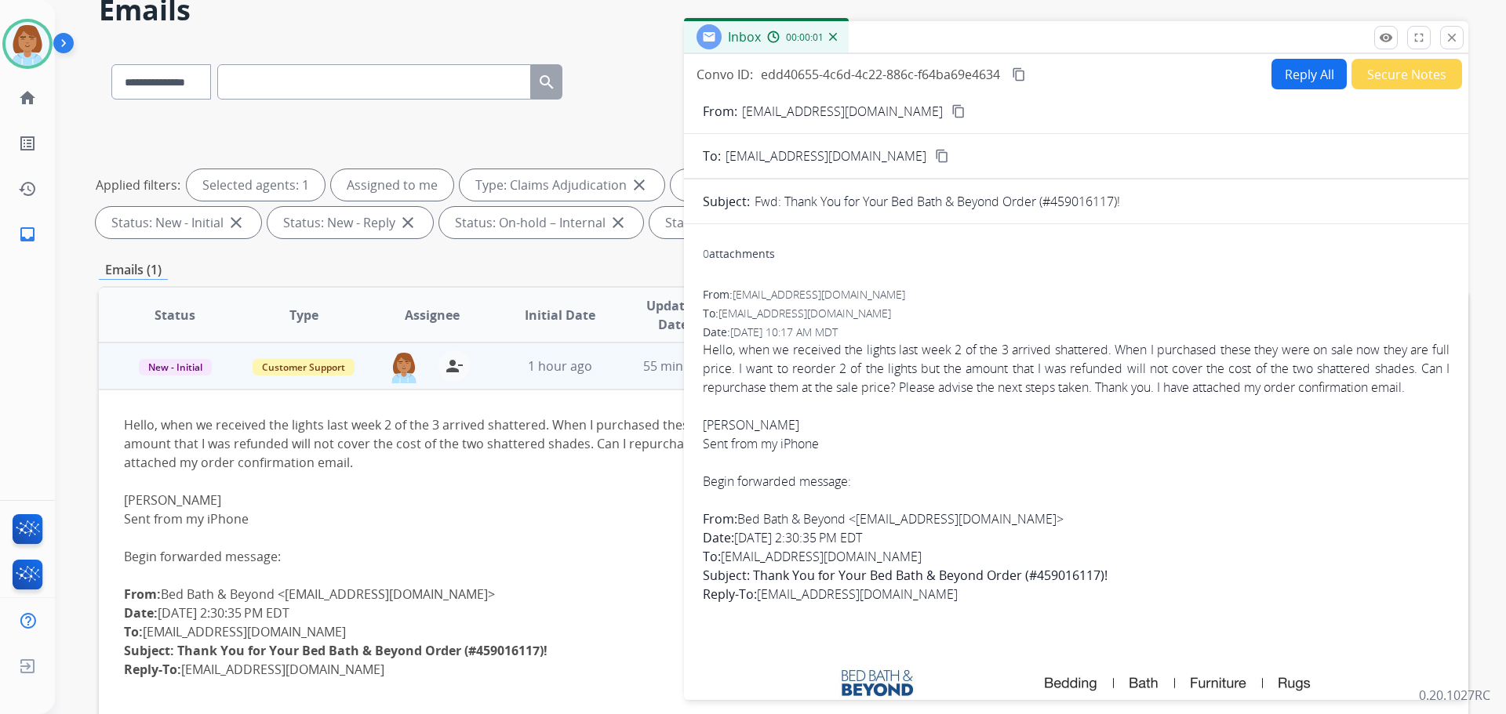
scroll to position [0, 0]
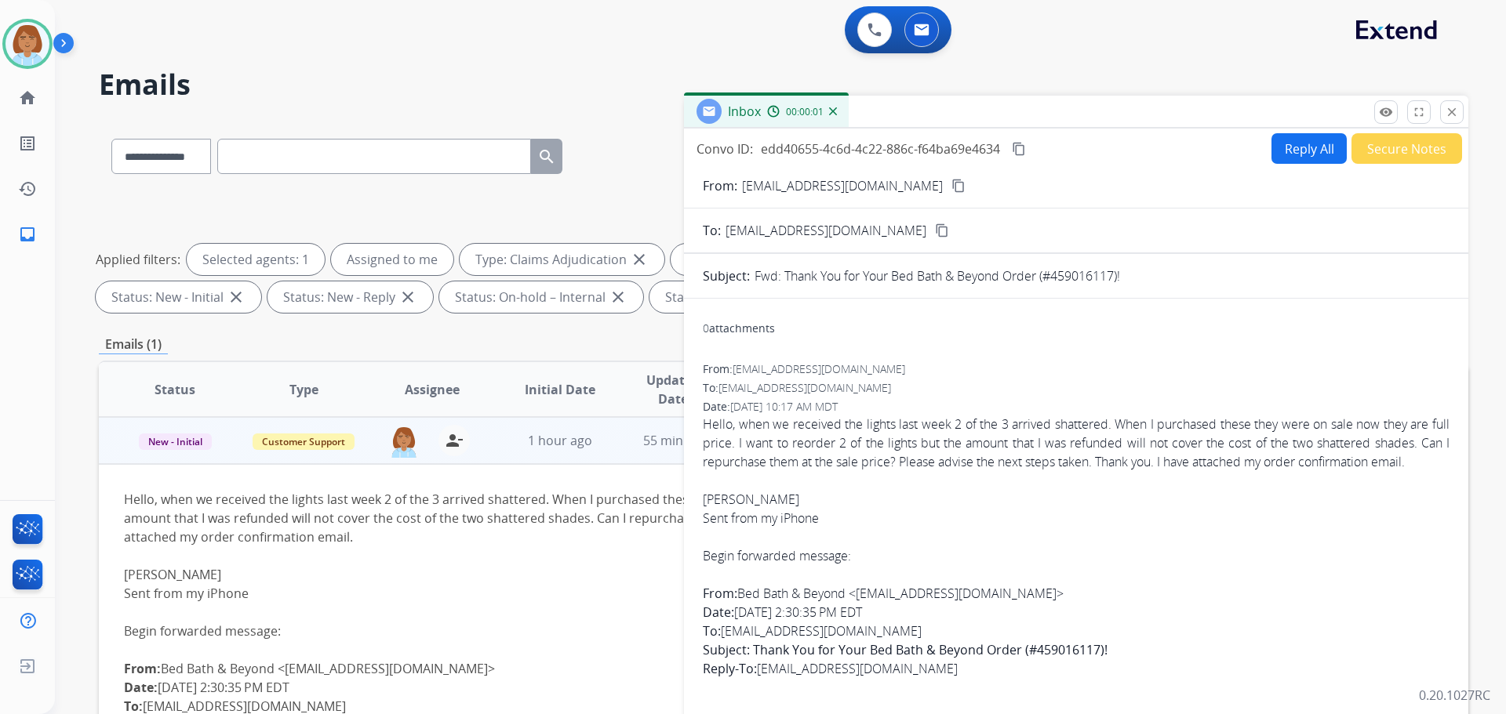
click at [1279, 152] on button "Reply All" at bounding box center [1308, 148] width 75 height 31
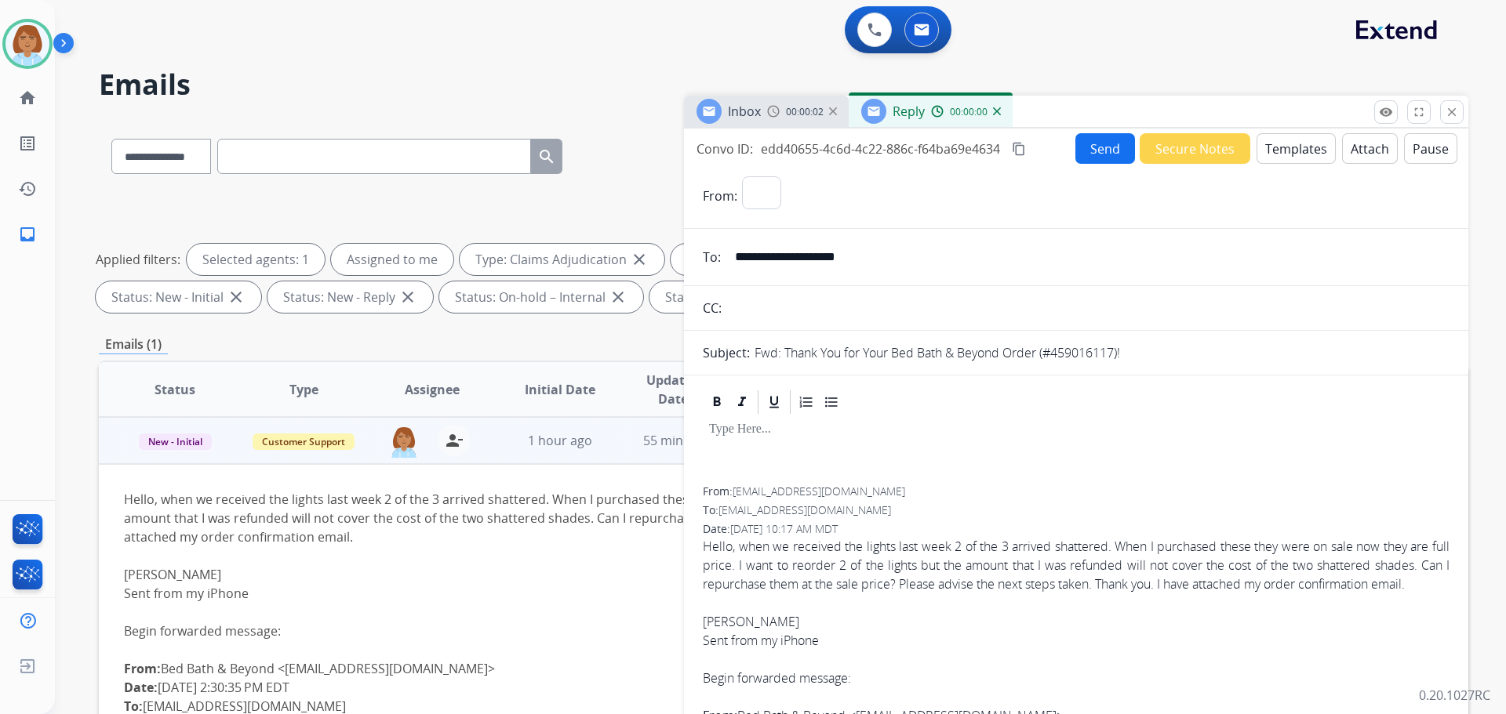
select select "**********"
click at [1298, 147] on button "Templates" at bounding box center [1295, 148] width 79 height 31
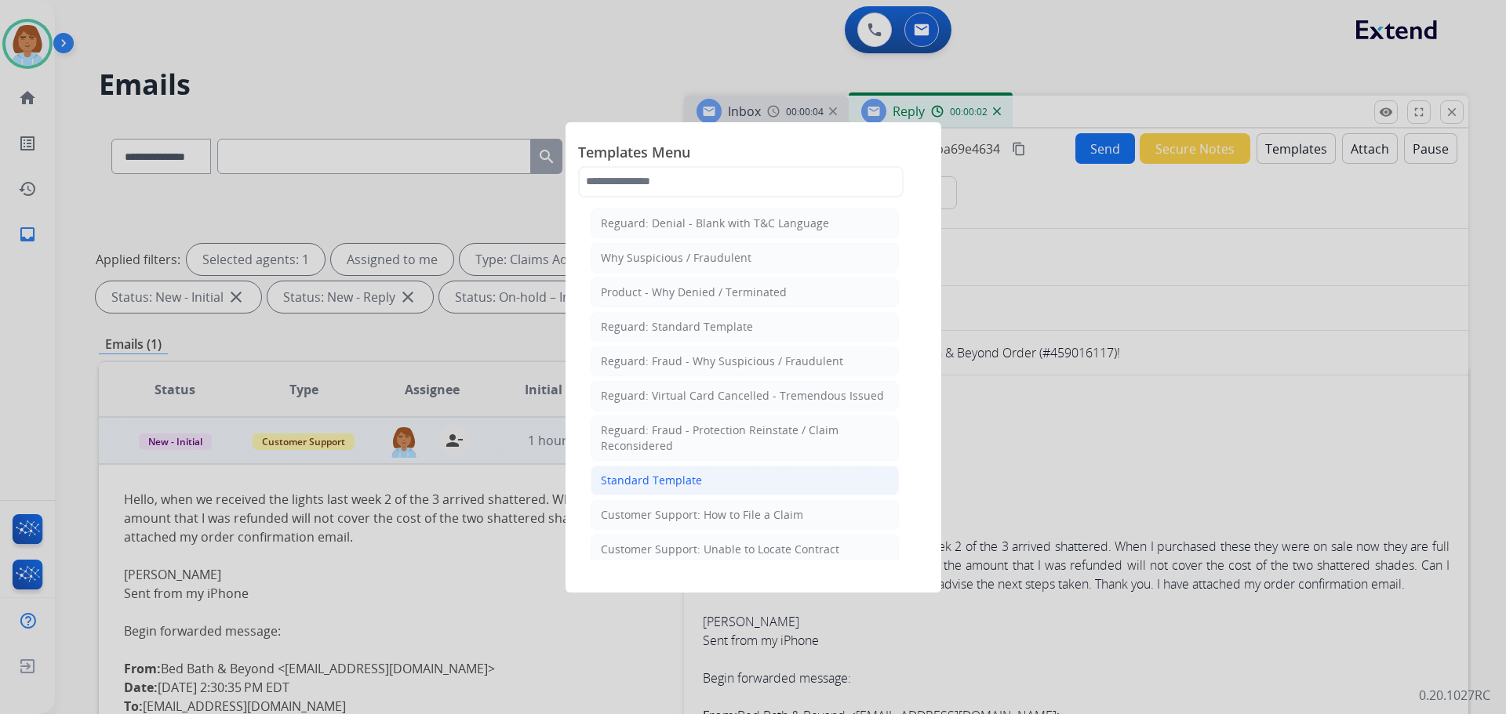
click at [702, 476] on li "Standard Template" at bounding box center [745, 481] width 308 height 30
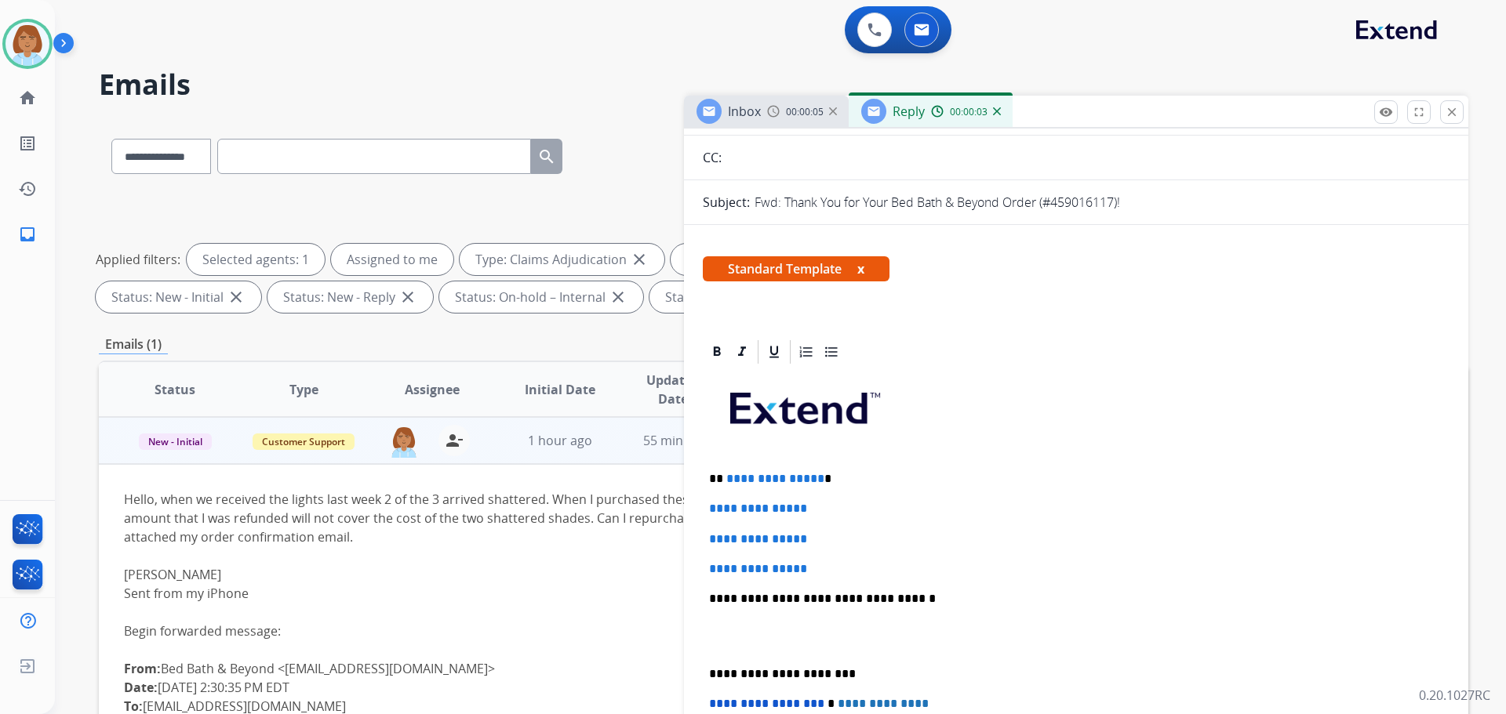
scroll to position [157, 0]
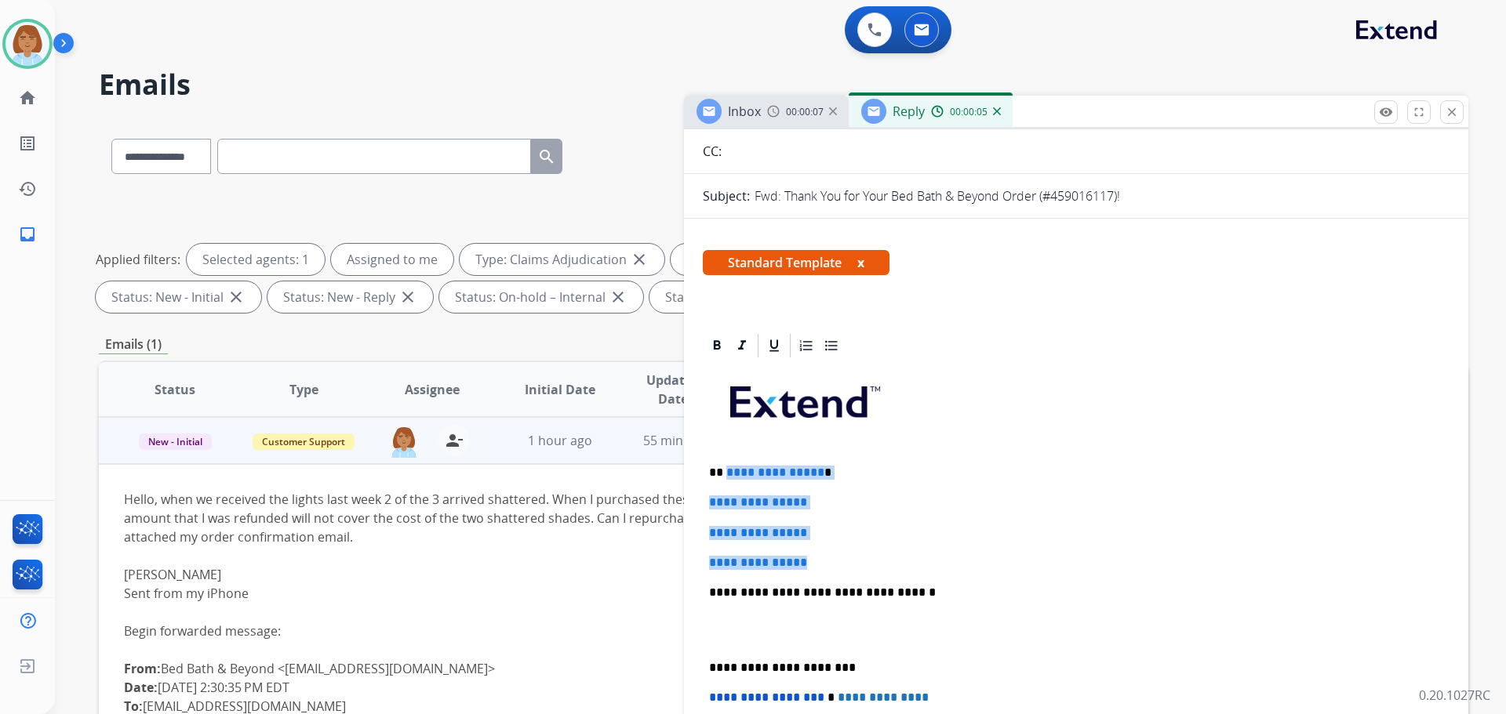
drag, startPoint x: 831, startPoint y: 562, endPoint x: 725, endPoint y: 463, distance: 145.4
click at [725, 463] on div "**********" at bounding box center [1076, 630] width 747 height 540
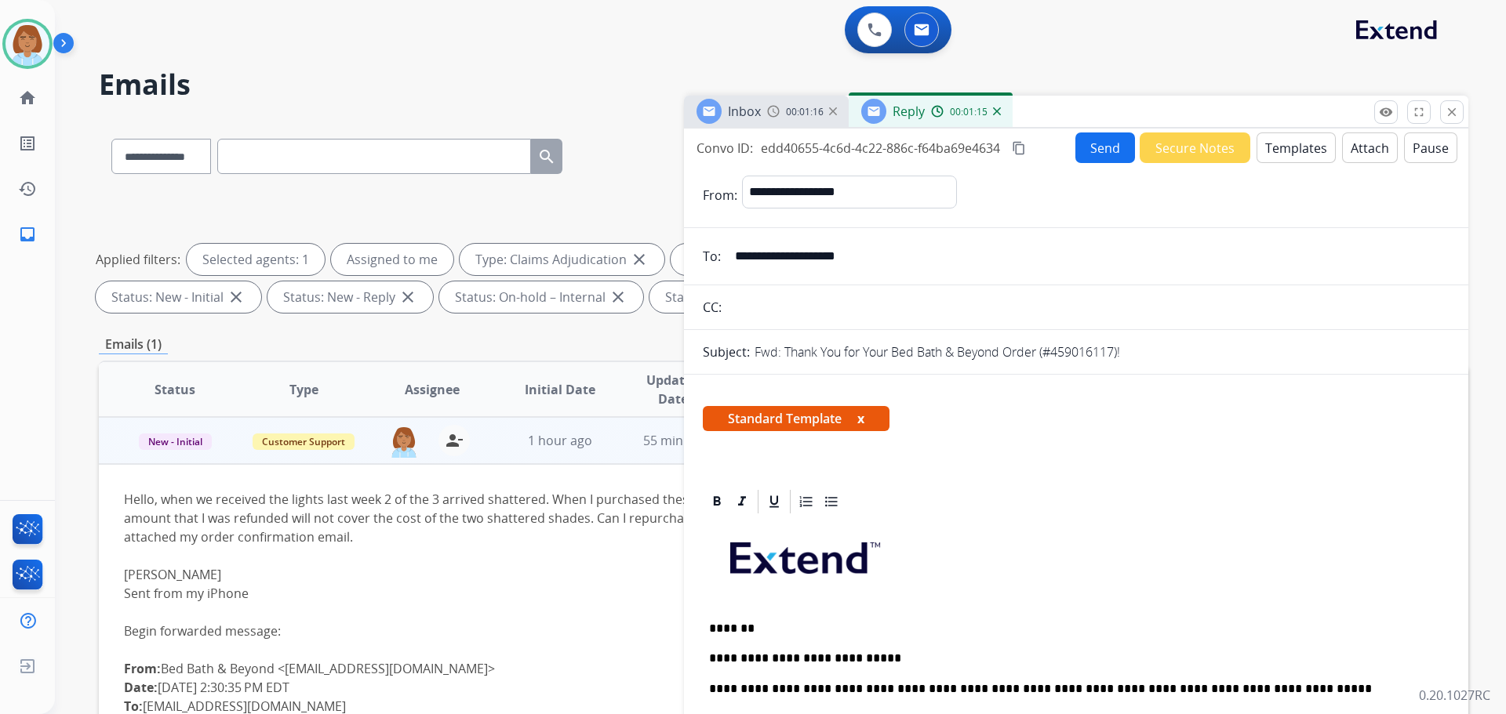
scroll to position [0, 0]
click at [1075, 147] on button "Send" at bounding box center [1105, 148] width 60 height 31
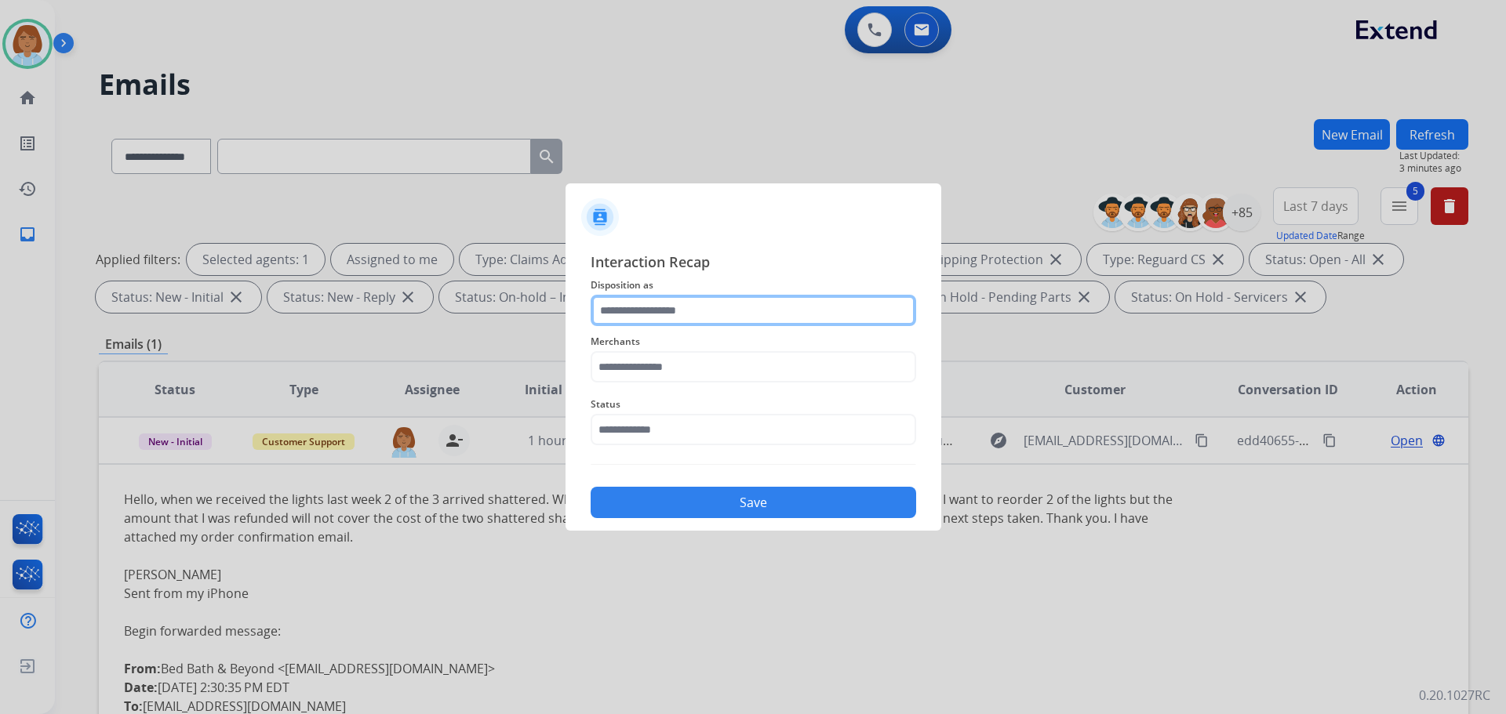
click at [685, 322] on input "text" at bounding box center [753, 310] width 325 height 31
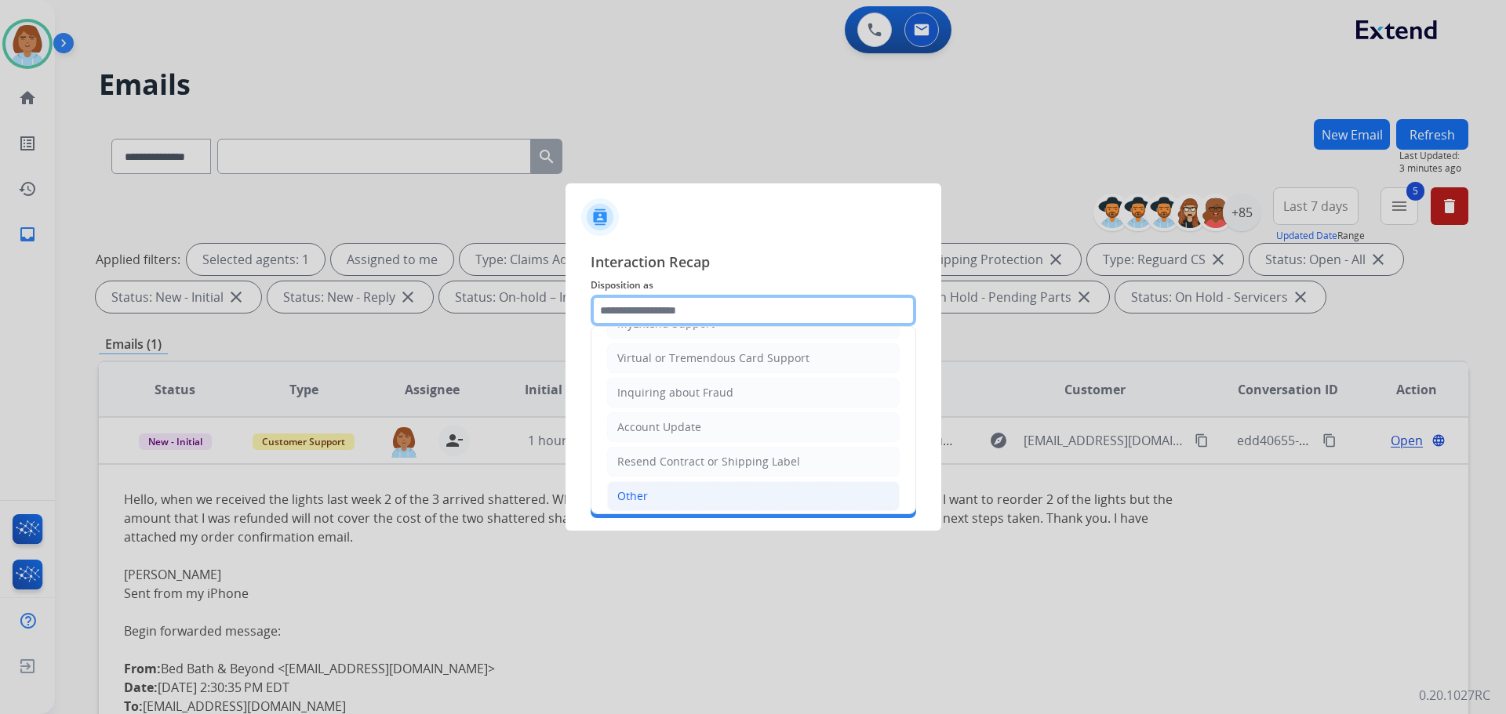
scroll to position [245, 0]
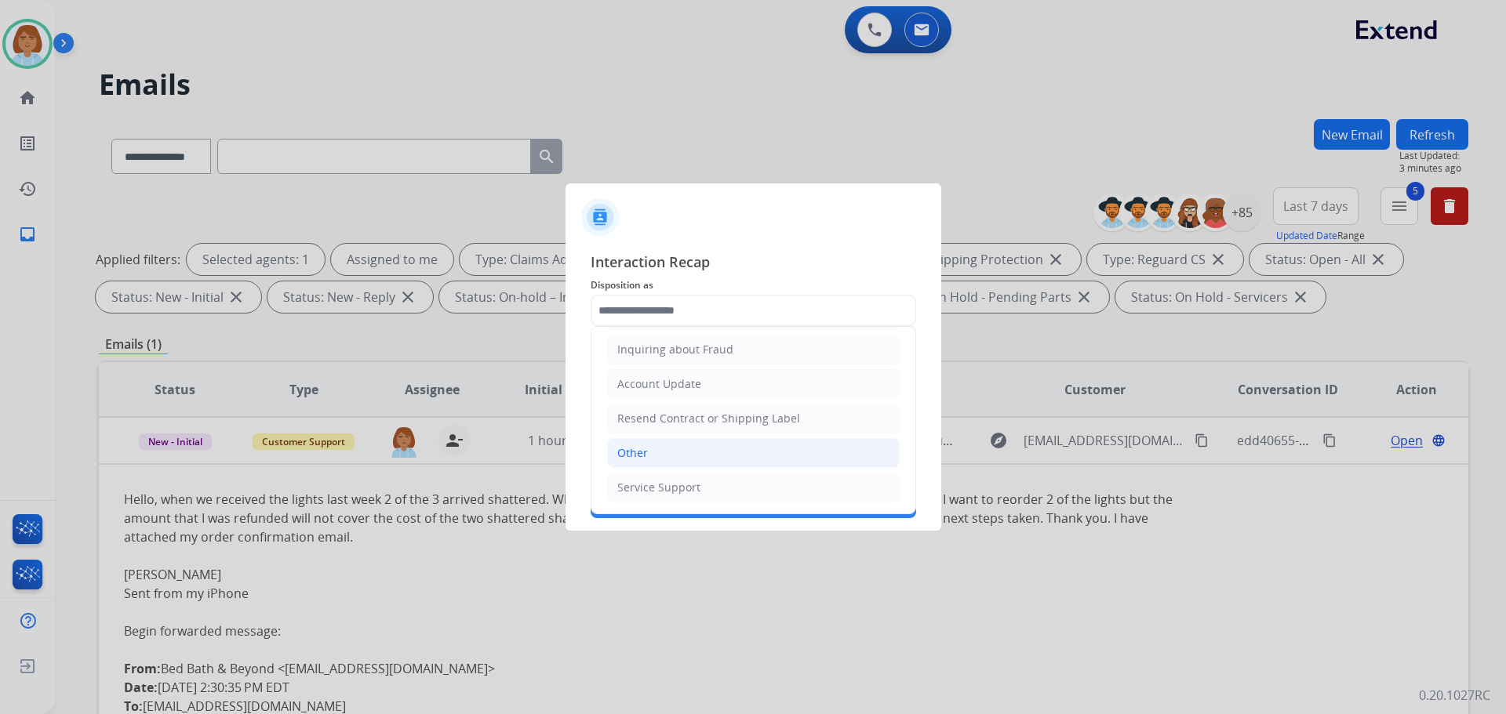
click at [652, 451] on li "Other" at bounding box center [753, 453] width 293 height 30
type input "*****"
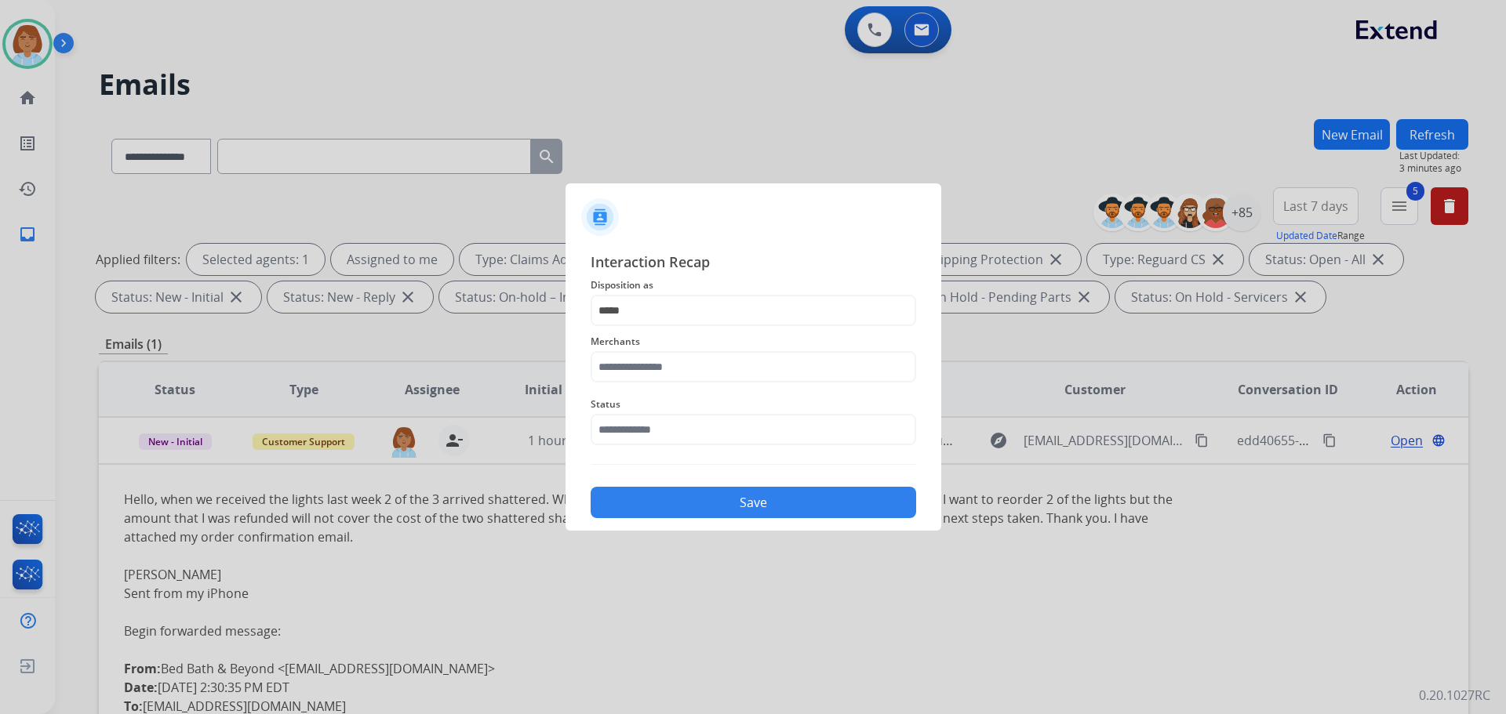
click at [656, 349] on span "Merchants" at bounding box center [753, 342] width 325 height 19
click at [653, 375] on input "text" at bounding box center [753, 366] width 325 height 31
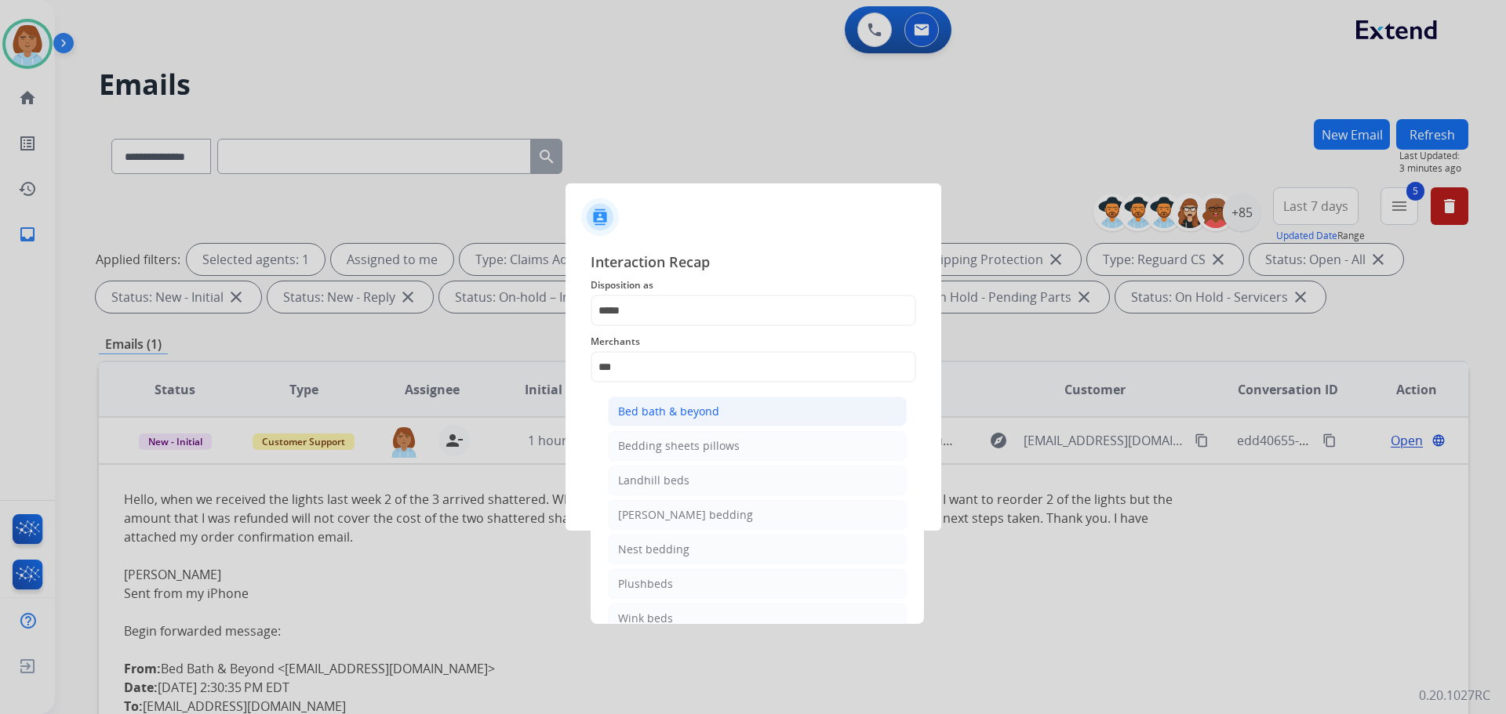
click at [718, 412] on li "Bed bath & beyond" at bounding box center [757, 412] width 299 height 30
type input "**********"
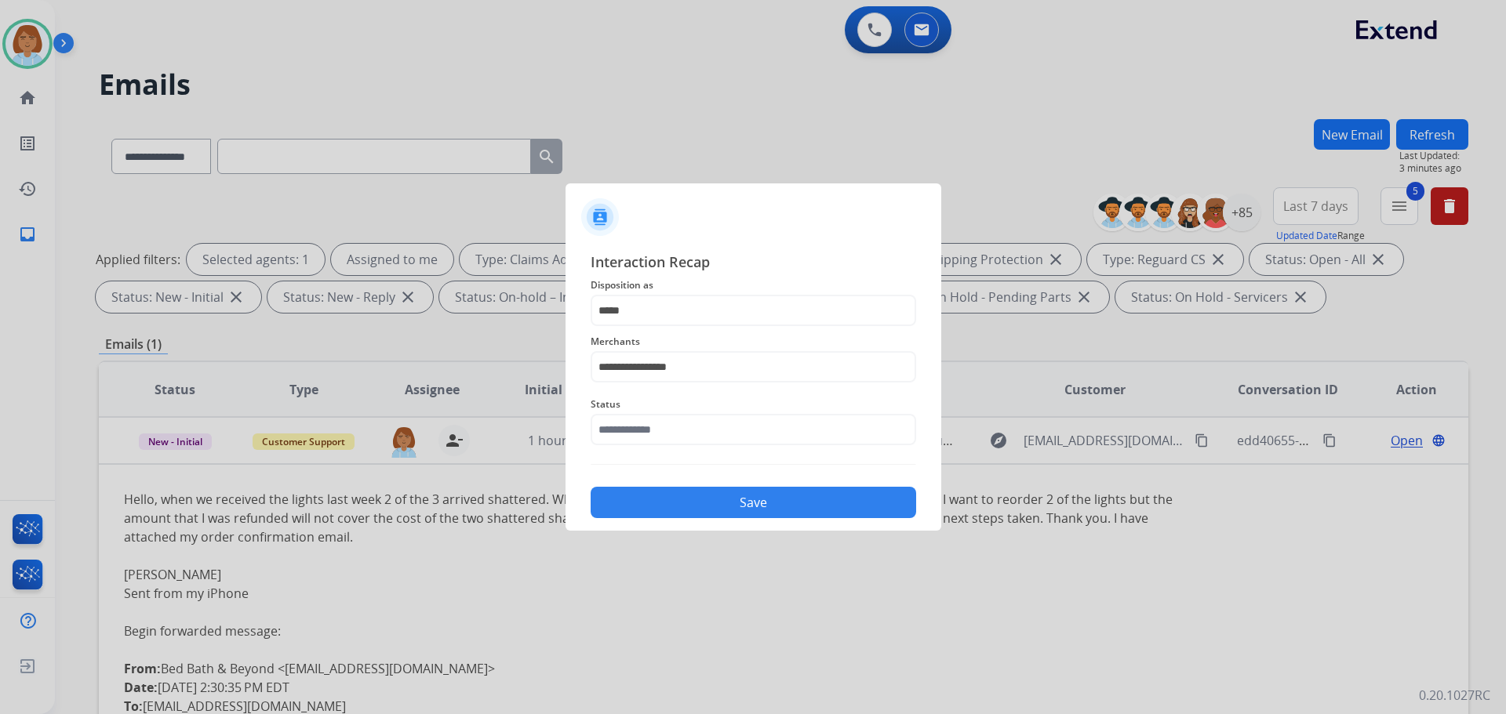
click at [718, 412] on span "Status" at bounding box center [753, 404] width 325 height 19
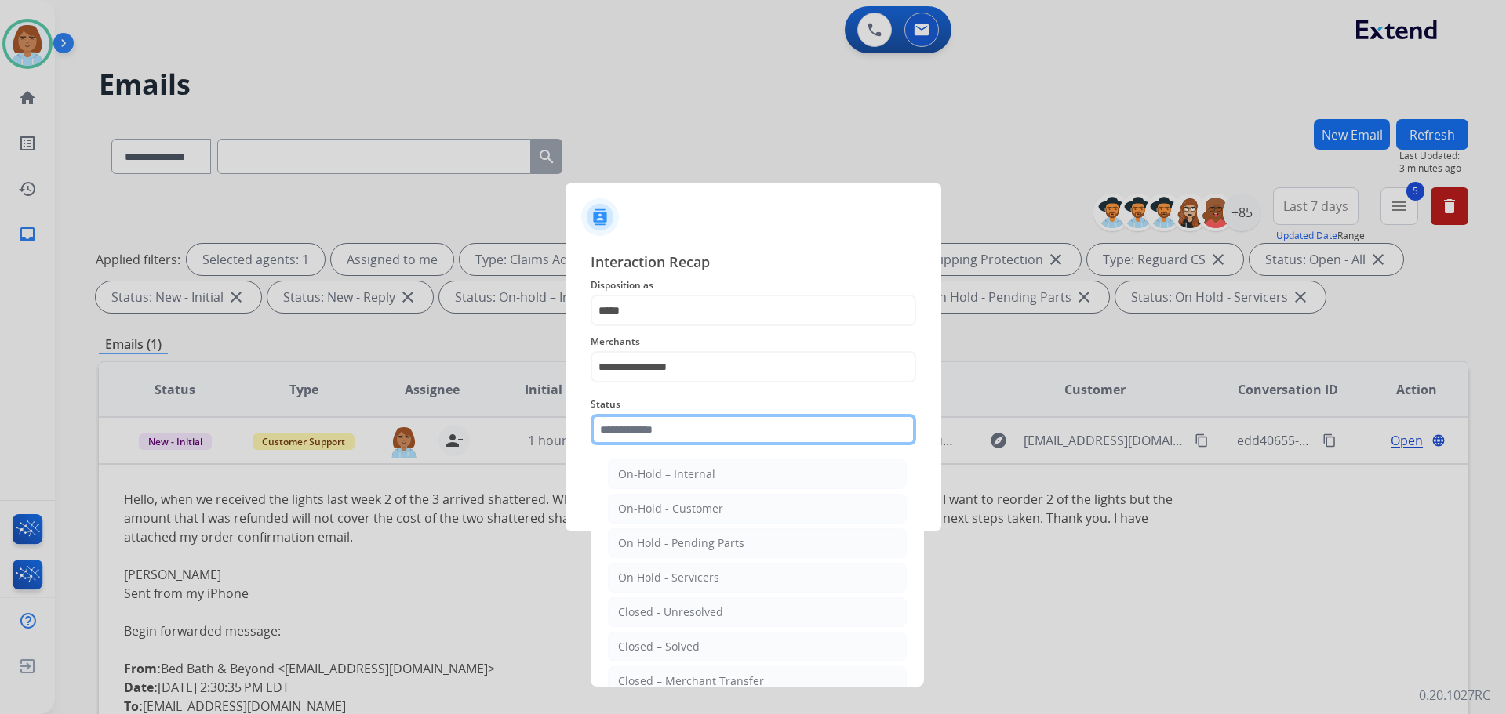
click at [714, 425] on input "text" at bounding box center [753, 429] width 325 height 31
click at [681, 643] on div "Closed – Solved" at bounding box center [659, 647] width 82 height 16
type input "**********"
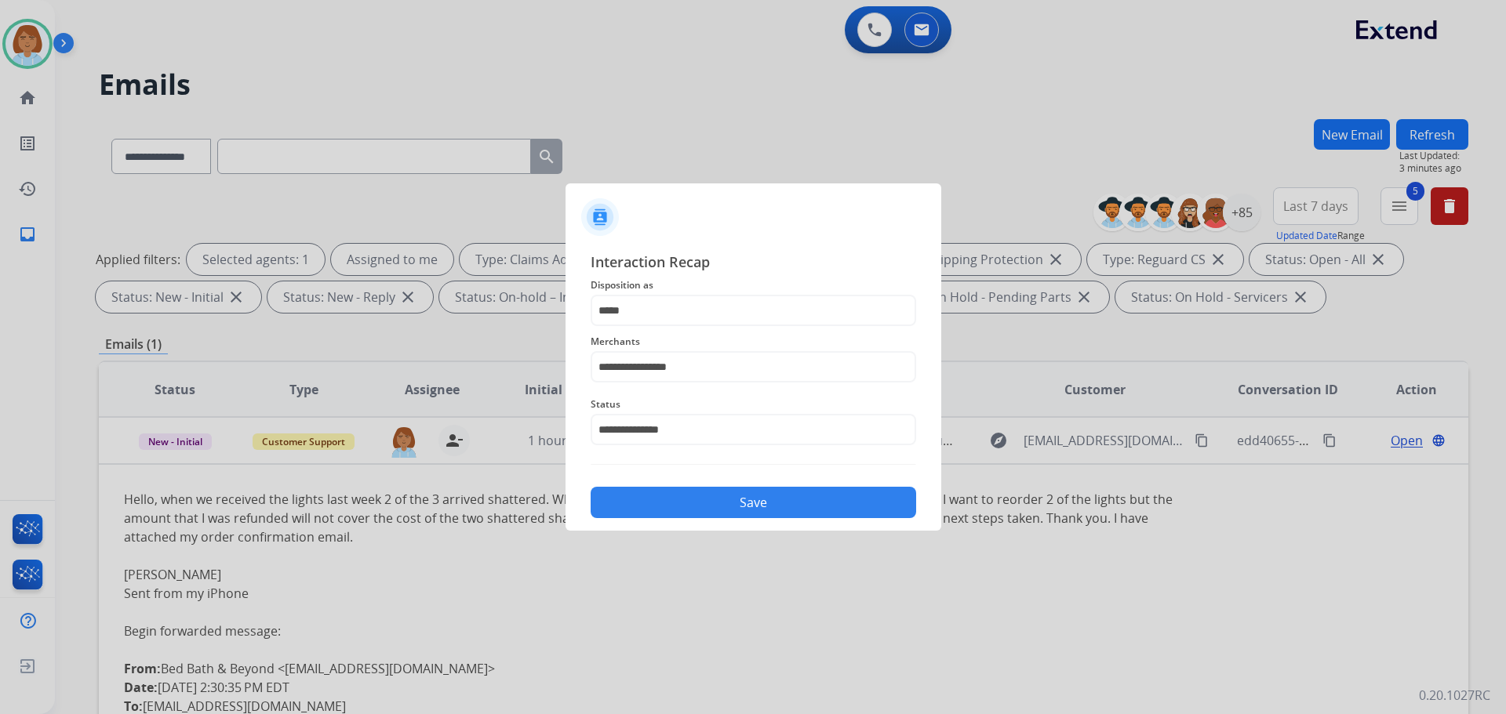
click at [791, 509] on button "Save" at bounding box center [753, 502] width 325 height 31
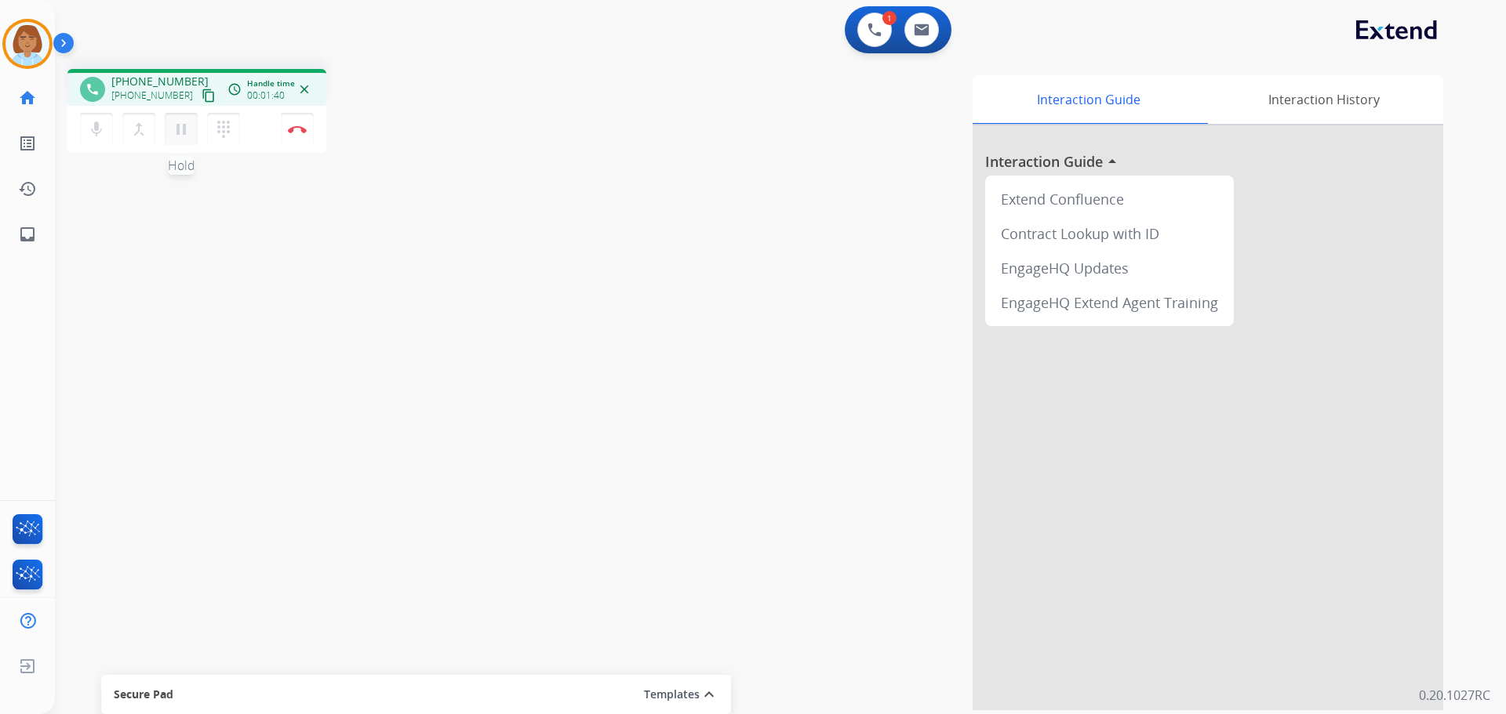
click at [183, 130] on mat-icon "pause" at bounding box center [181, 129] width 19 height 19
click at [96, 136] on mat-icon "mic" at bounding box center [96, 129] width 19 height 19
drag, startPoint x: 85, startPoint y: 128, endPoint x: 176, endPoint y: 128, distance: 90.2
click at [86, 128] on button "mic_off Mute" at bounding box center [96, 129] width 33 height 33
click at [176, 126] on mat-icon "play_arrow" at bounding box center [181, 129] width 19 height 19
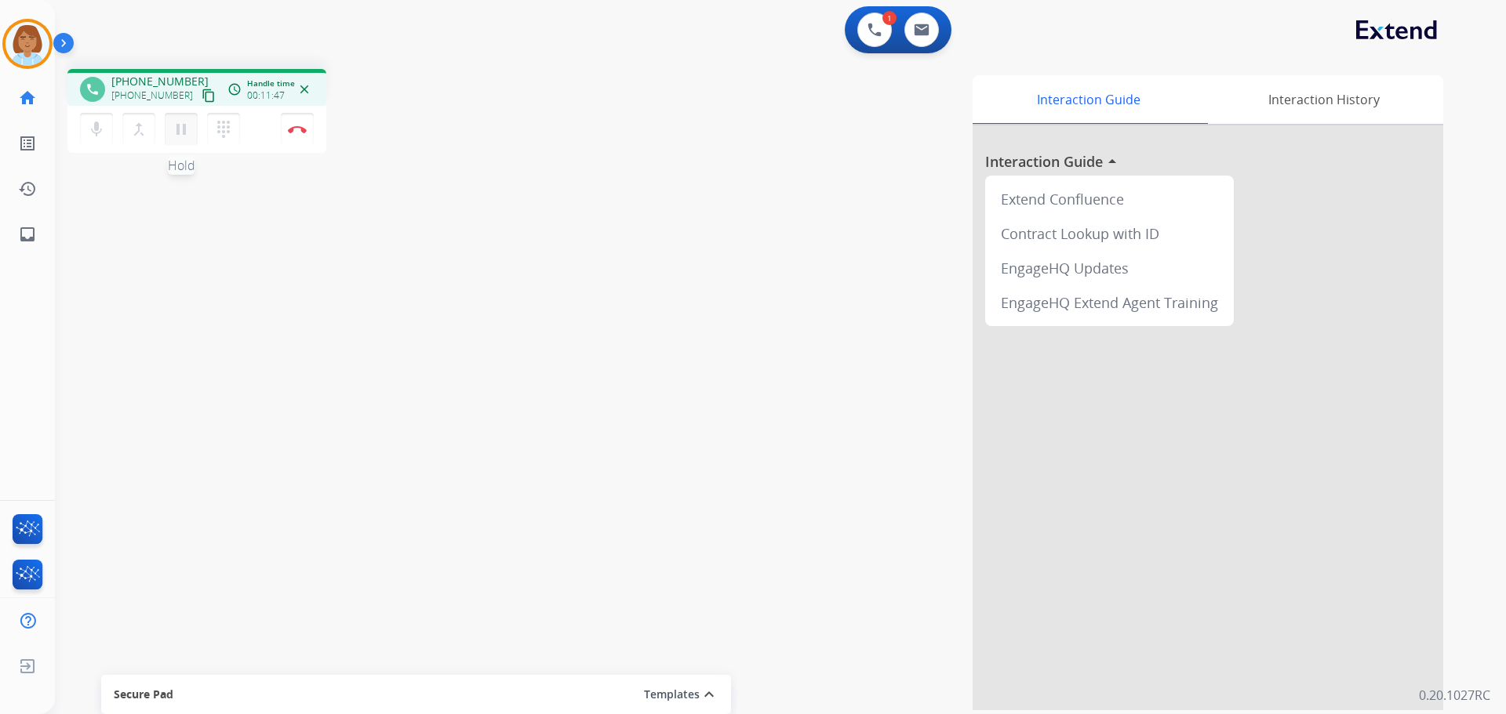
click at [184, 140] on button "pause Hold" at bounding box center [181, 129] width 33 height 33
click at [105, 131] on mat-icon "mic" at bounding box center [96, 129] width 19 height 19
drag, startPoint x: 180, startPoint y: 136, endPoint x: 141, endPoint y: 135, distance: 39.2
click at [181, 136] on mat-icon "play_arrow" at bounding box center [181, 129] width 19 height 19
click at [93, 131] on mat-icon "mic_off" at bounding box center [96, 129] width 19 height 19
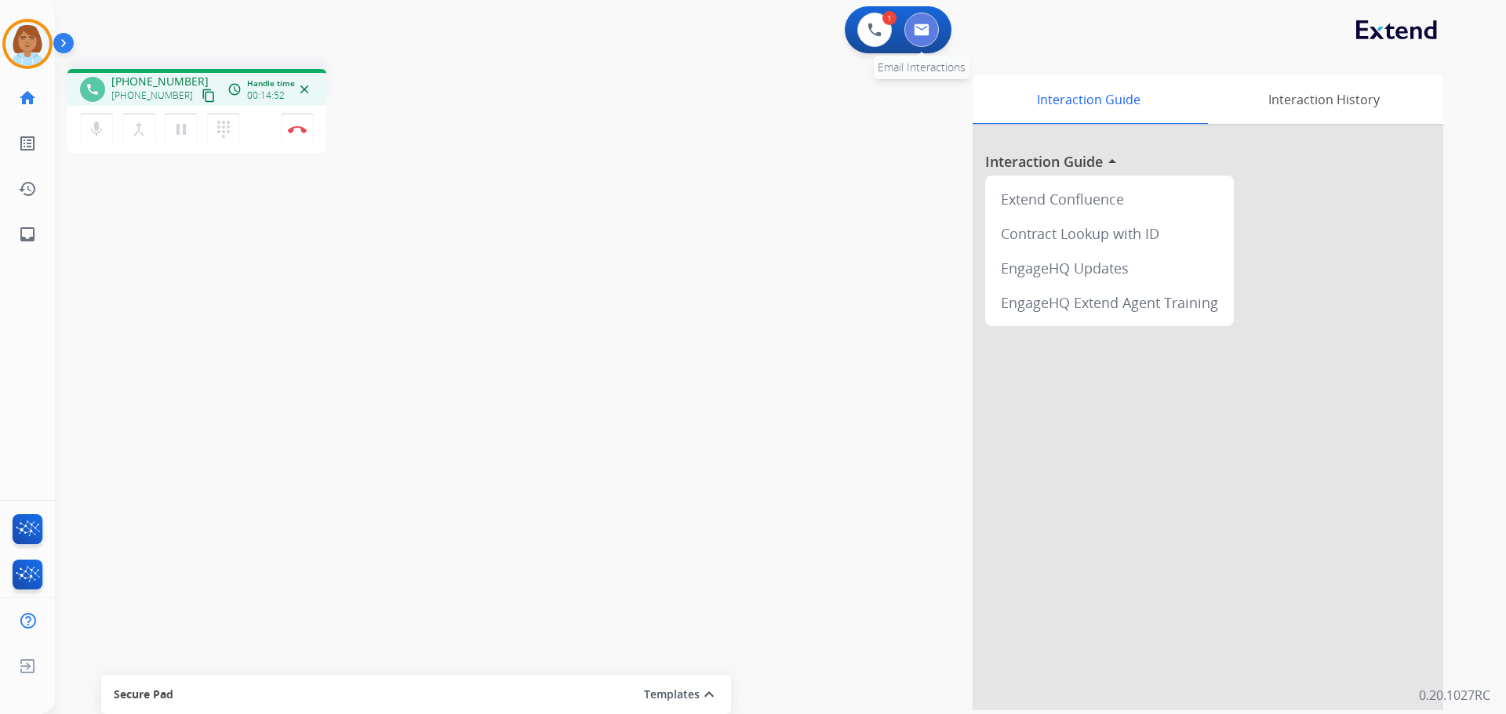
click at [925, 40] on button at bounding box center [921, 30] width 35 height 35
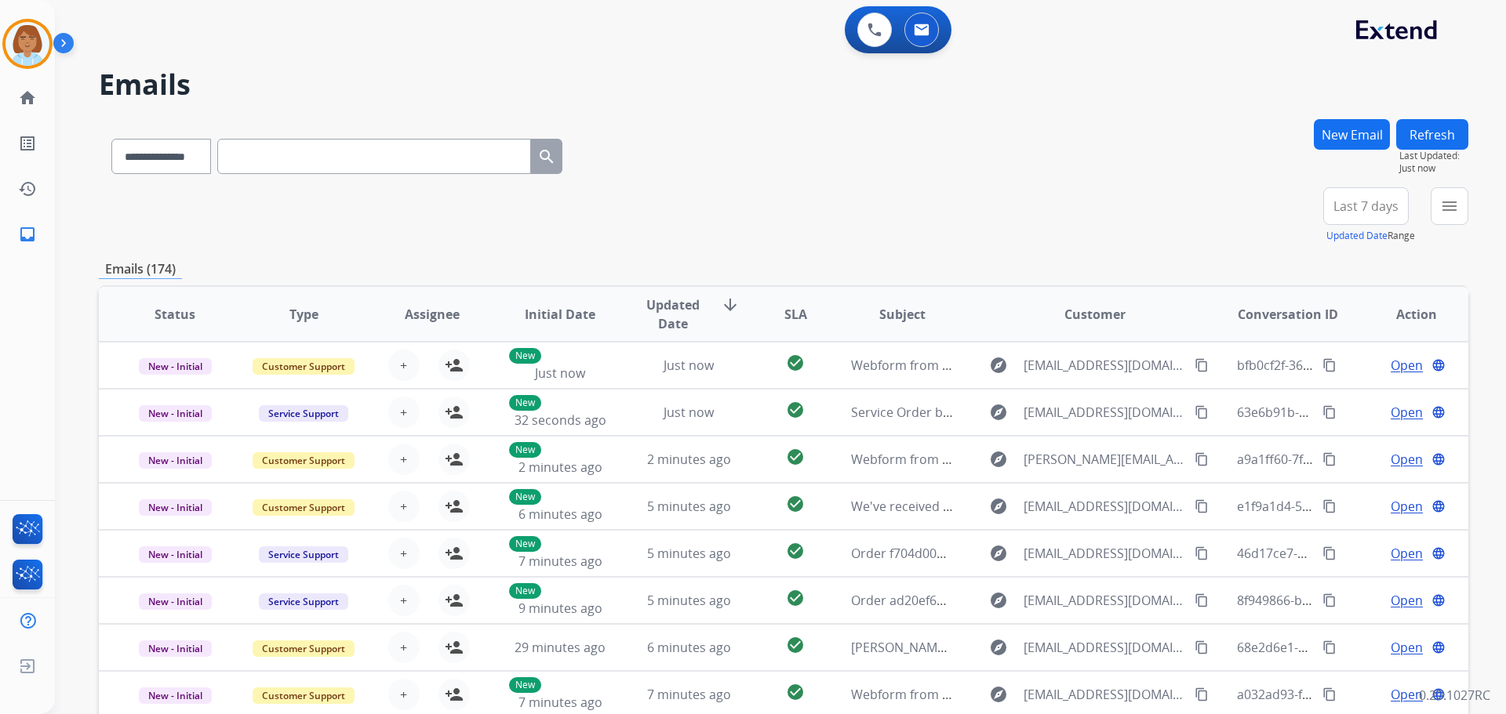
click at [1445, 138] on button "Refresh" at bounding box center [1432, 134] width 72 height 31
click at [1368, 126] on button "New Email" at bounding box center [1352, 134] width 76 height 31
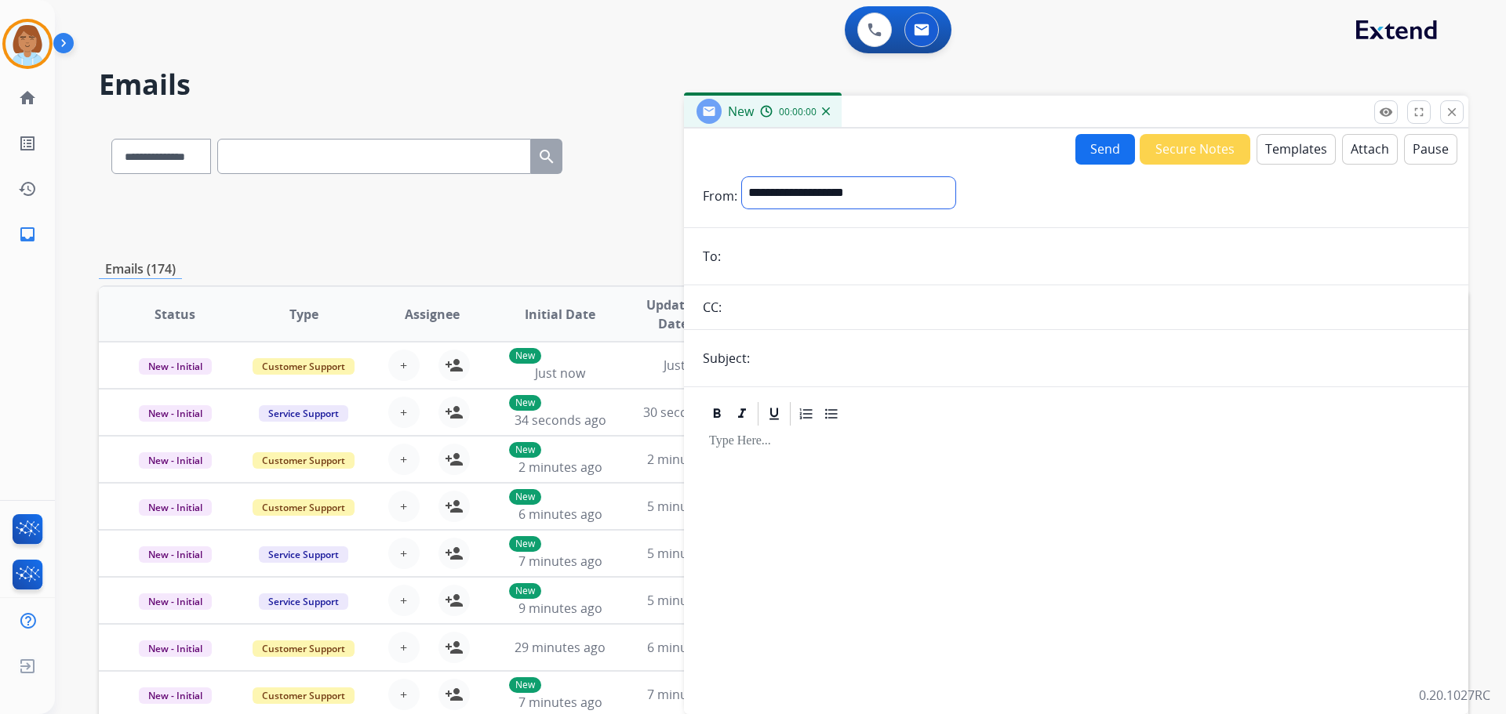
click at [933, 190] on select "**********" at bounding box center [848, 192] width 213 height 31
select select "**********"
click at [742, 177] on select "**********" at bounding box center [848, 192] width 213 height 31
click at [851, 274] on form "**********" at bounding box center [1076, 437] width 784 height 544
paste input "**********"
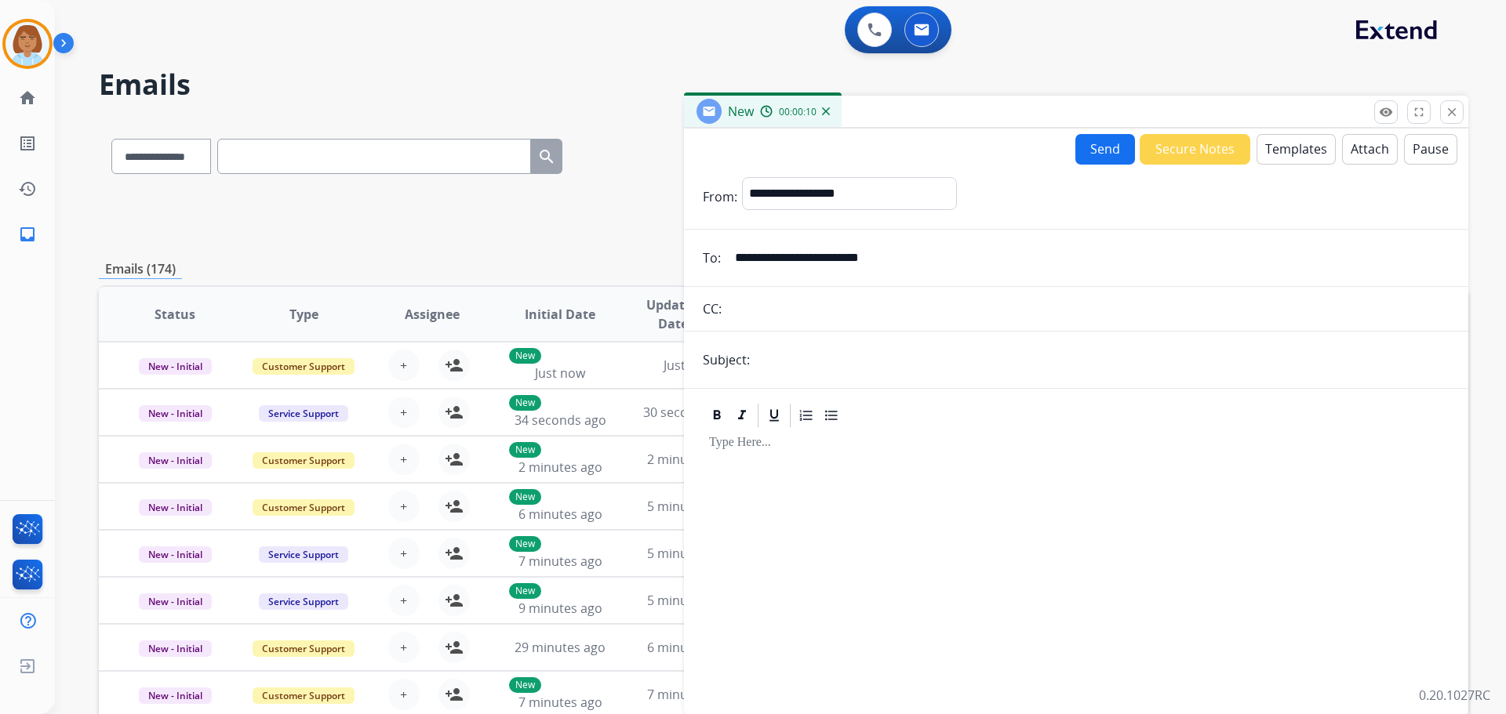
type input "**********"
drag, startPoint x: 848, startPoint y: 259, endPoint x: 567, endPoint y: 251, distance: 280.9
click at [567, 251] on div "**********" at bounding box center [783, 505] width 1369 height 773
click at [1025, 245] on input "**********" at bounding box center [1087, 257] width 724 height 31
click at [810, 260] on input "**********" at bounding box center [1087, 257] width 724 height 31
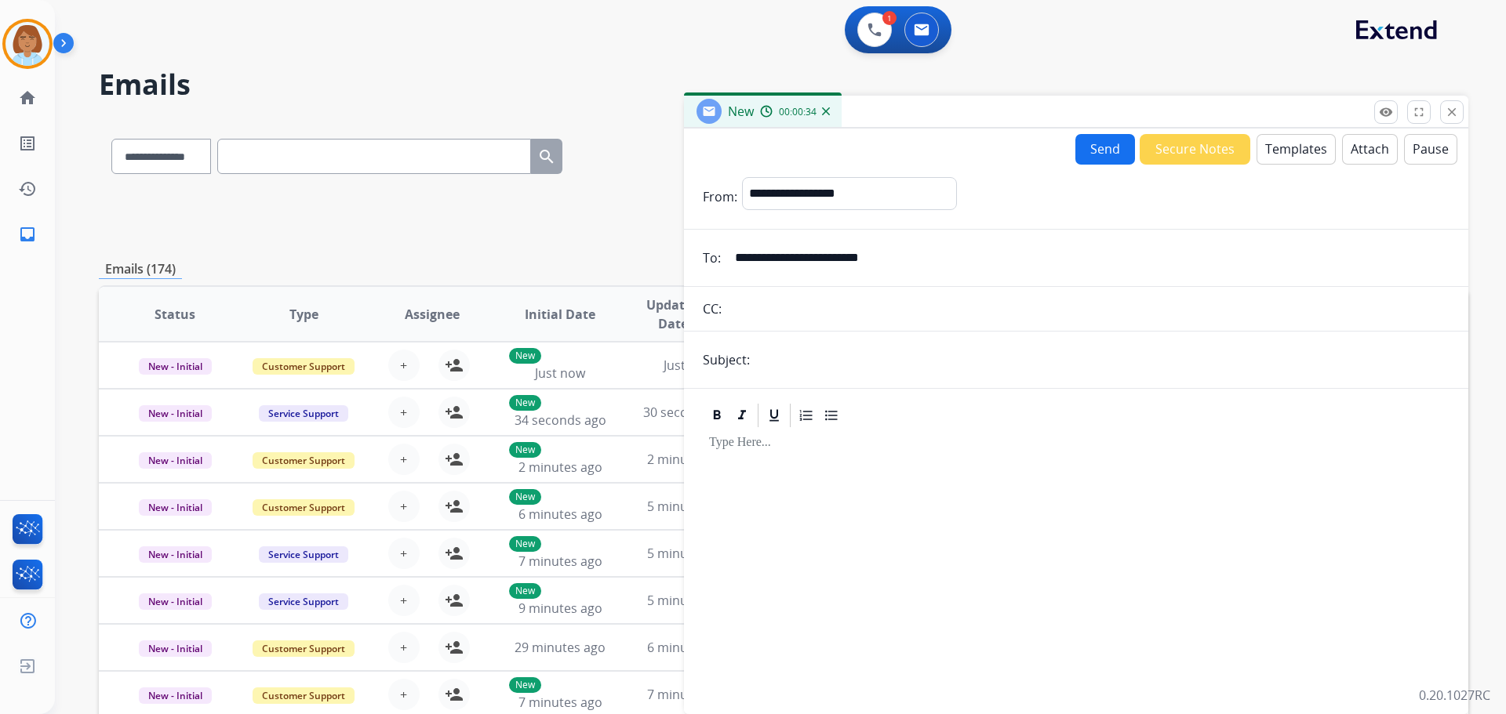
click at [816, 253] on input "**********" at bounding box center [1087, 257] width 724 height 31
click at [774, 362] on input "text" at bounding box center [1101, 359] width 695 height 31
type input "**********"
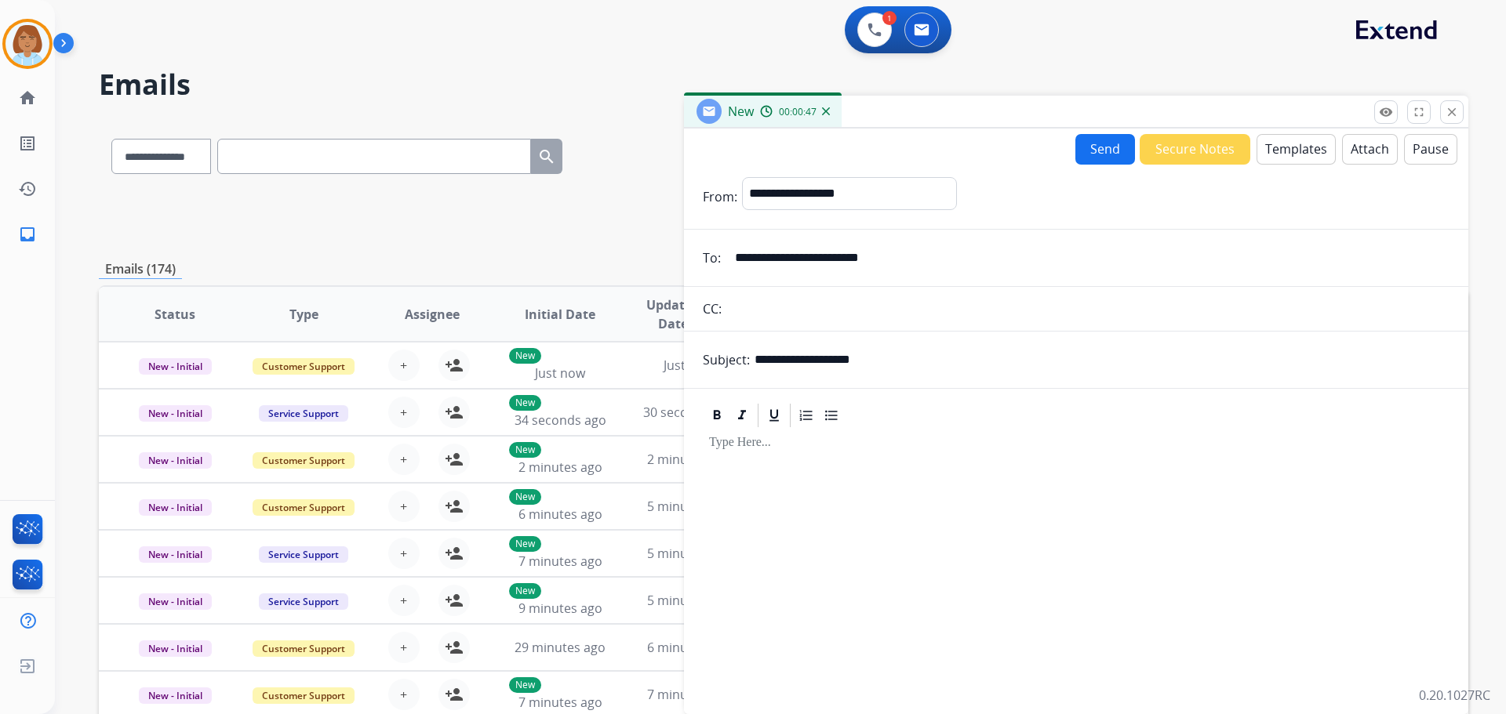
click at [1306, 143] on button "Templates" at bounding box center [1295, 149] width 79 height 31
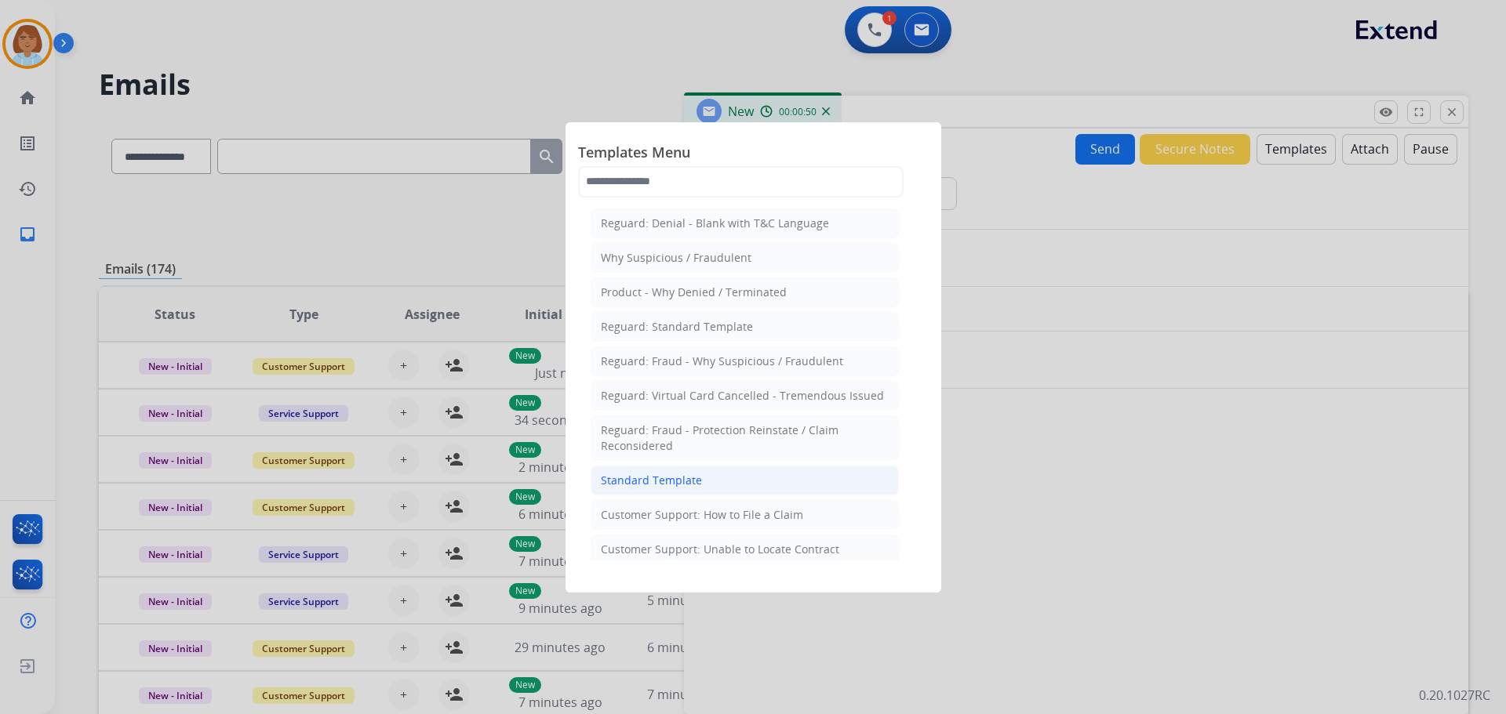
click at [738, 478] on li "Standard Template" at bounding box center [745, 481] width 308 height 30
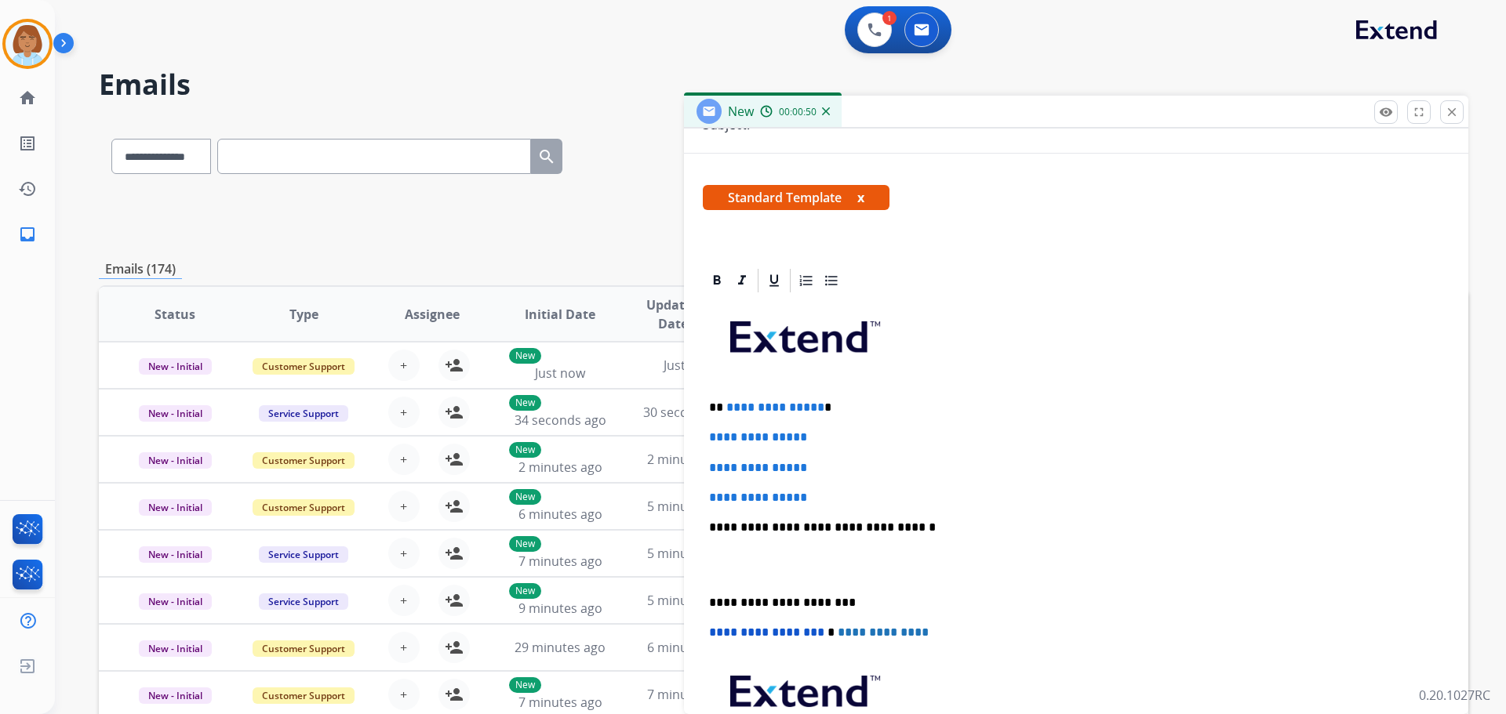
scroll to position [235, 0]
drag, startPoint x: 837, startPoint y: 496, endPoint x: 714, endPoint y: 402, distance: 153.9
click at [725, 397] on div "**********" at bounding box center [1076, 564] width 747 height 540
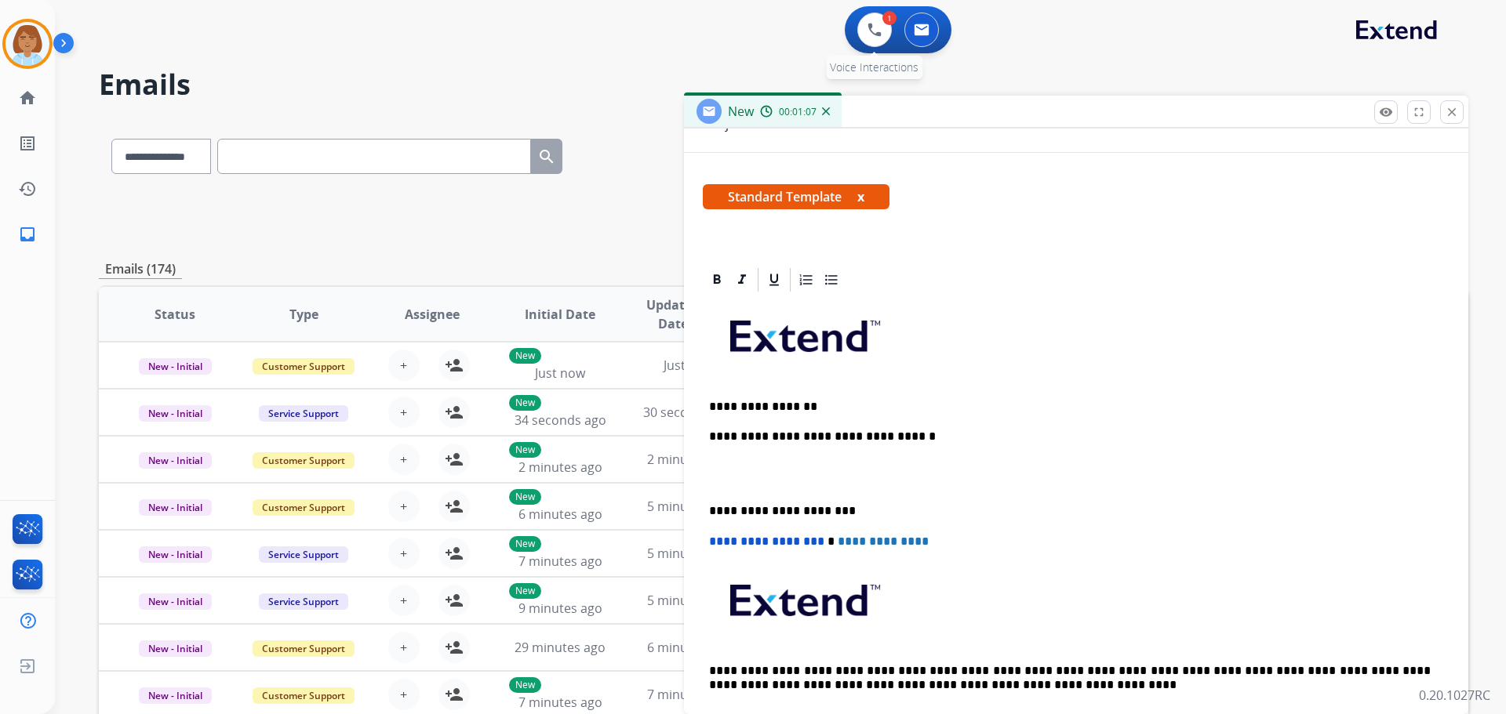
click at [858, 19] on div "1 Voice Interactions" at bounding box center [874, 30] width 47 height 35
click at [864, 28] on button at bounding box center [874, 30] width 35 height 35
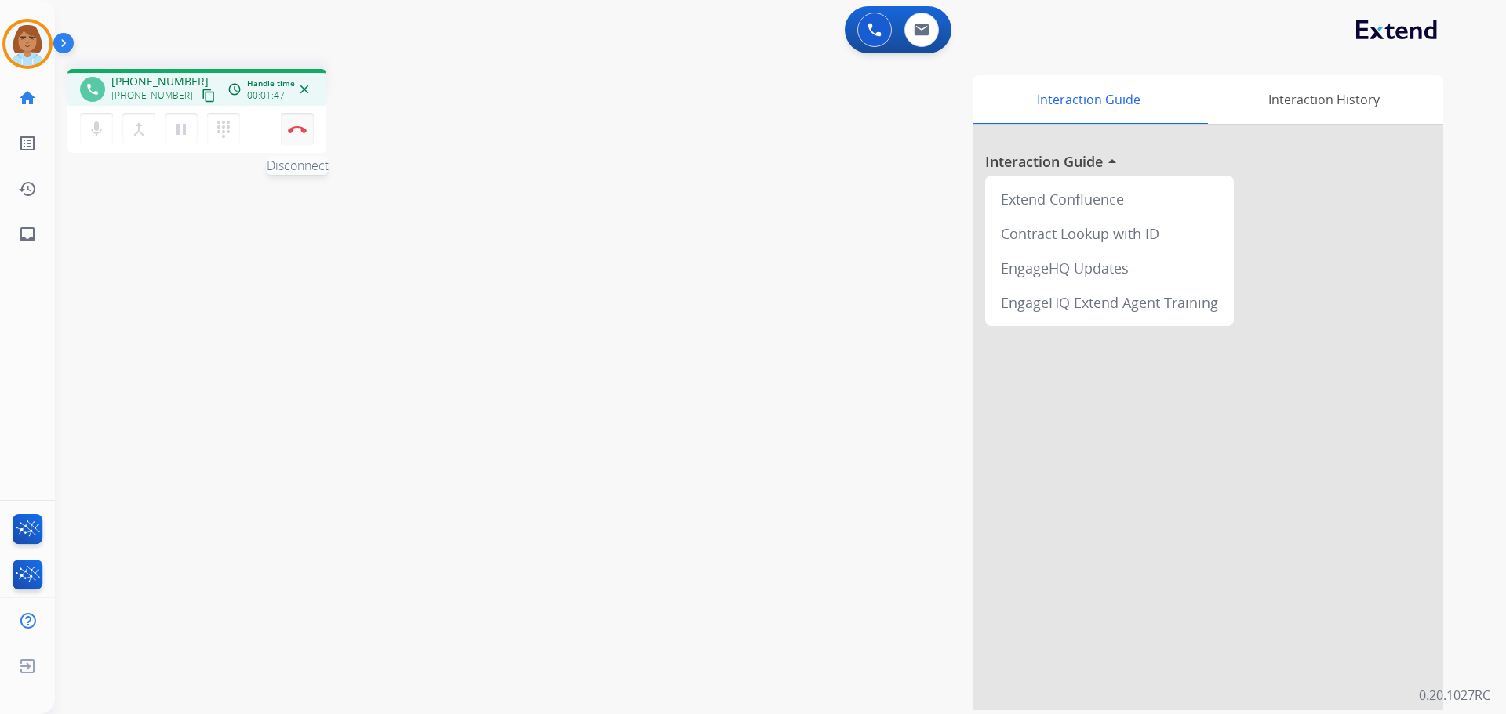
click at [305, 133] on button "Disconnect" at bounding box center [297, 129] width 33 height 33
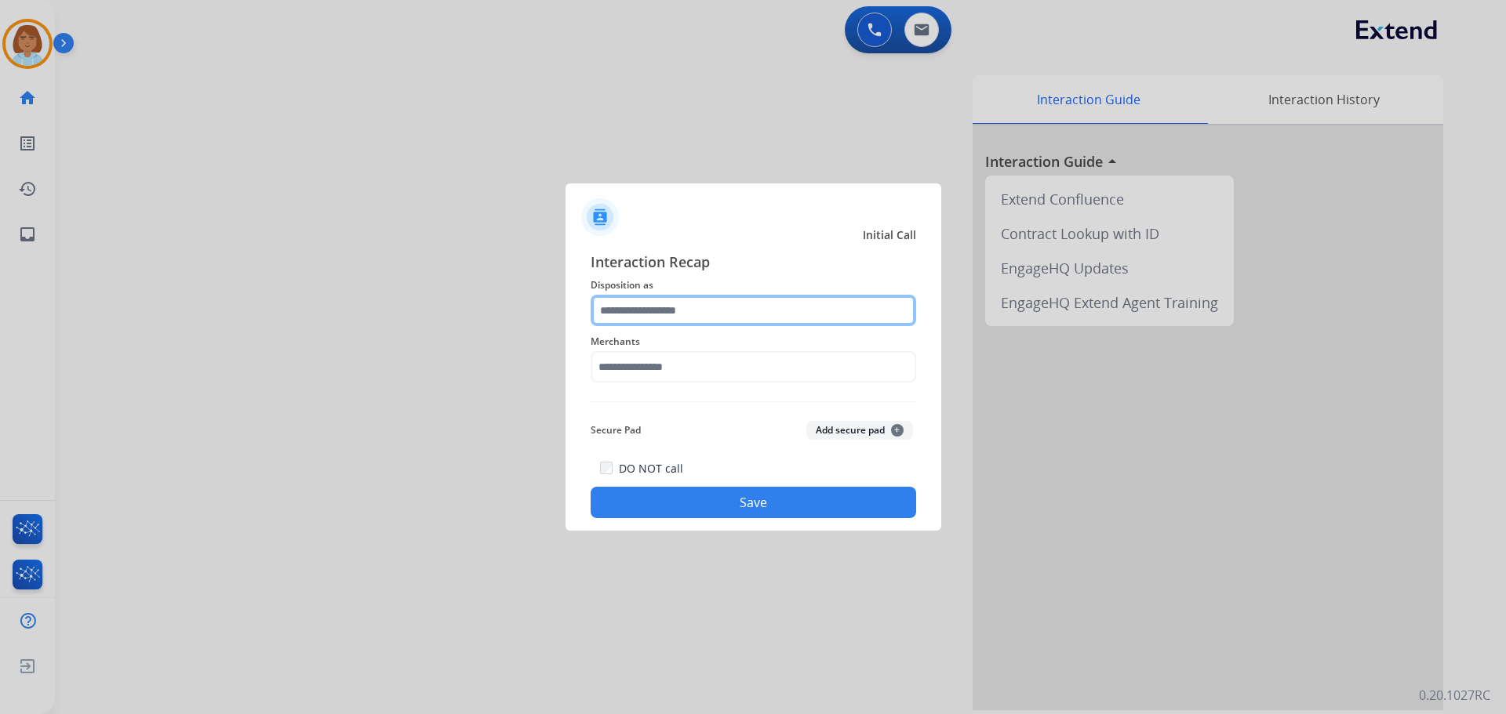
click at [697, 319] on input "text" at bounding box center [753, 310] width 325 height 31
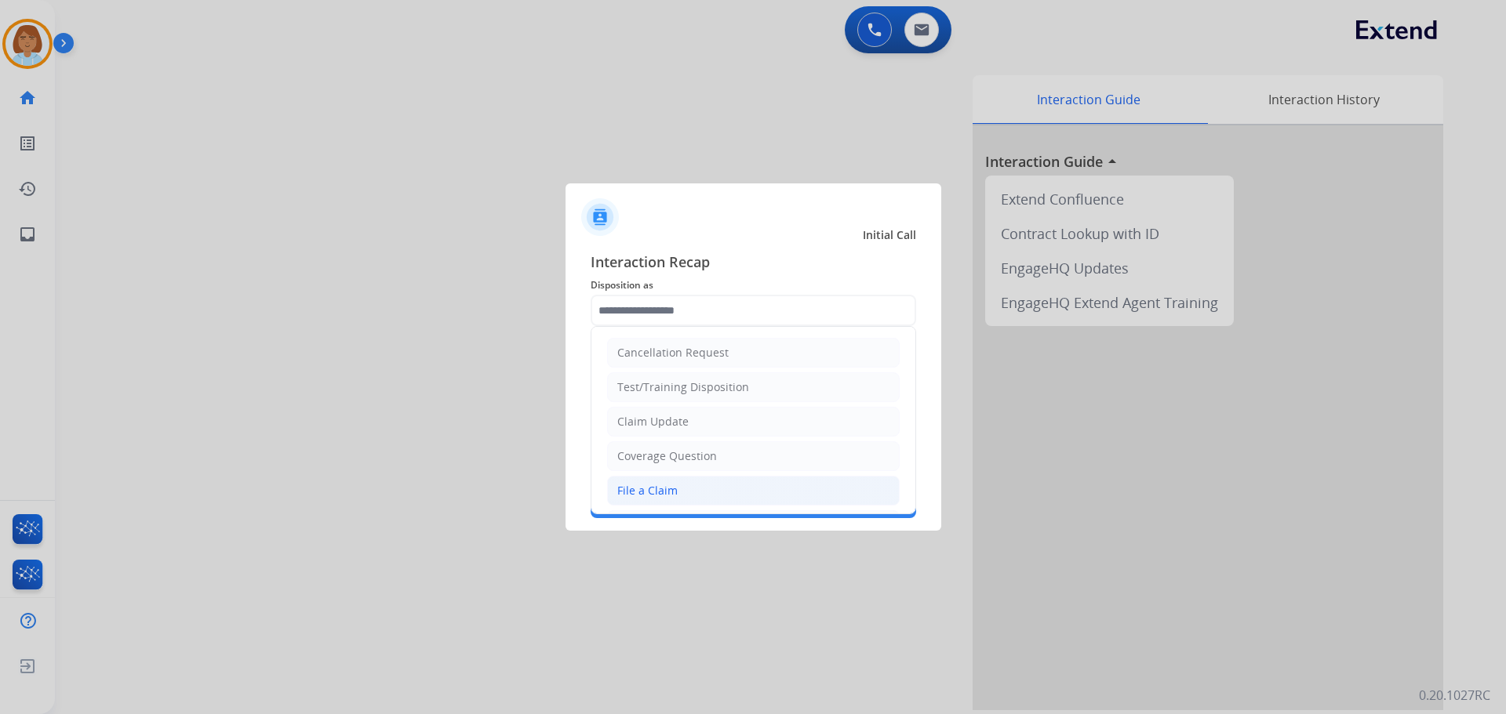
click at [685, 500] on li "File a Claim" at bounding box center [753, 491] width 293 height 30
type input "**********"
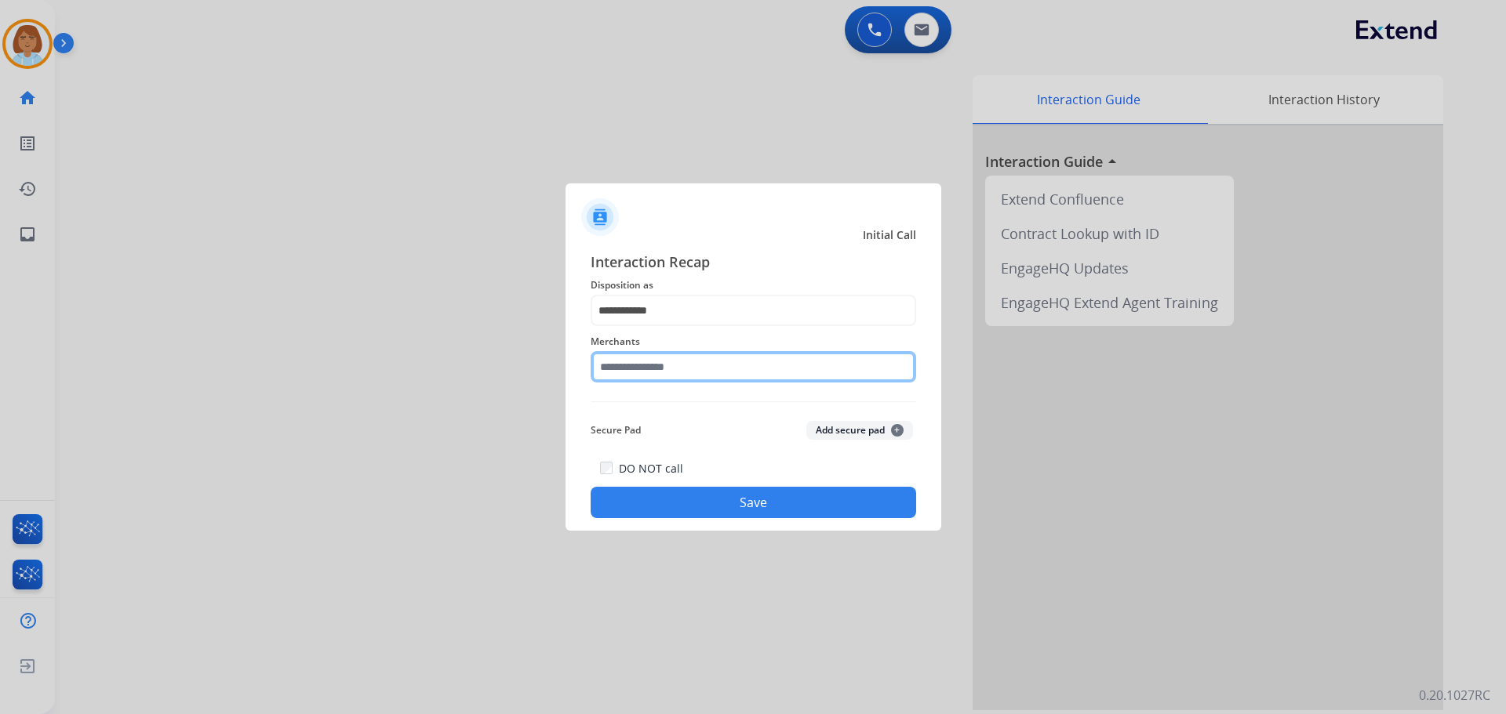
click at [643, 377] on input "text" at bounding box center [753, 366] width 325 height 31
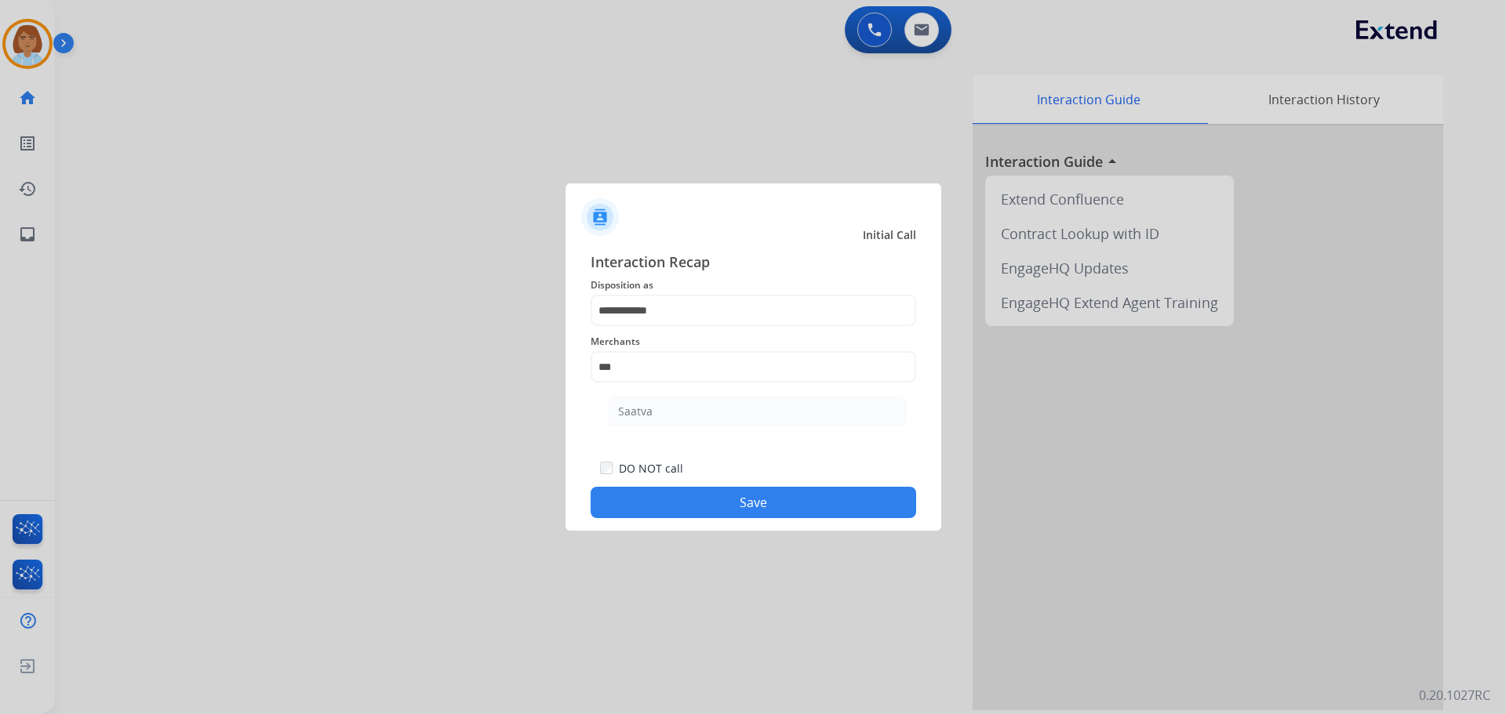
click at [669, 441] on ul "Saatva" at bounding box center [757, 415] width 308 height 53
click at [675, 413] on li "Saatva" at bounding box center [757, 412] width 299 height 30
type input "******"
click at [740, 493] on button "Save" at bounding box center [753, 502] width 325 height 31
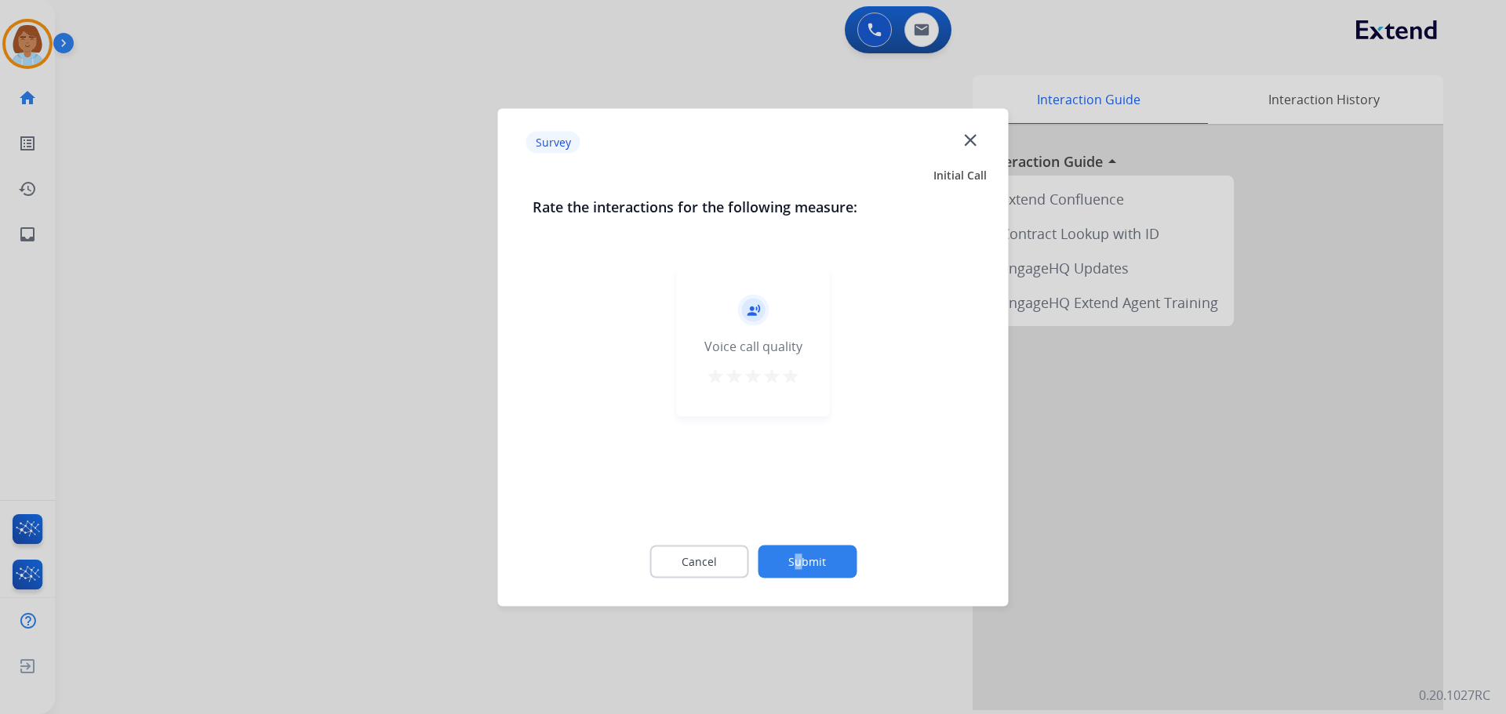
click at [801, 533] on div "Cancel Submit" at bounding box center [754, 561] width 442 height 71
click at [829, 561] on button "Submit" at bounding box center [807, 561] width 99 height 33
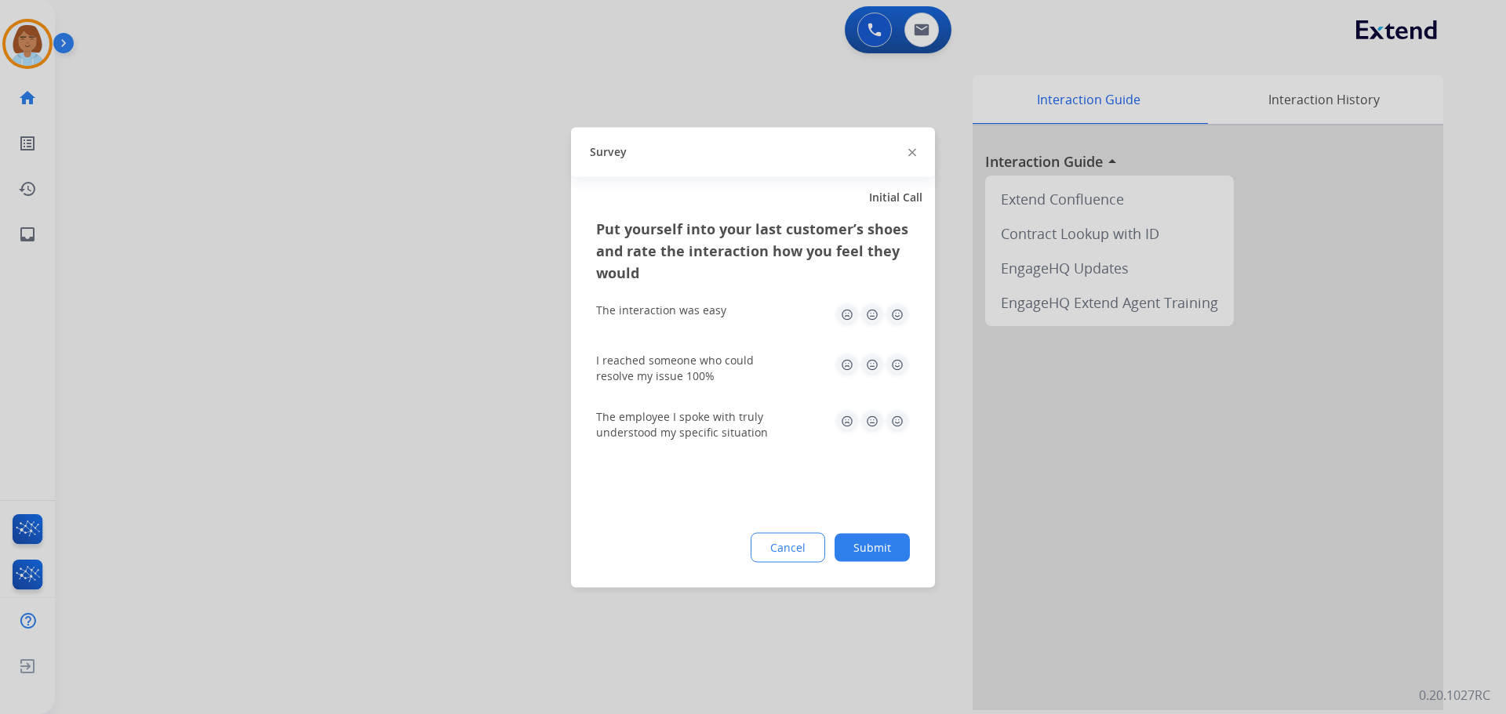
click at [891, 545] on button "Submit" at bounding box center [871, 547] width 75 height 28
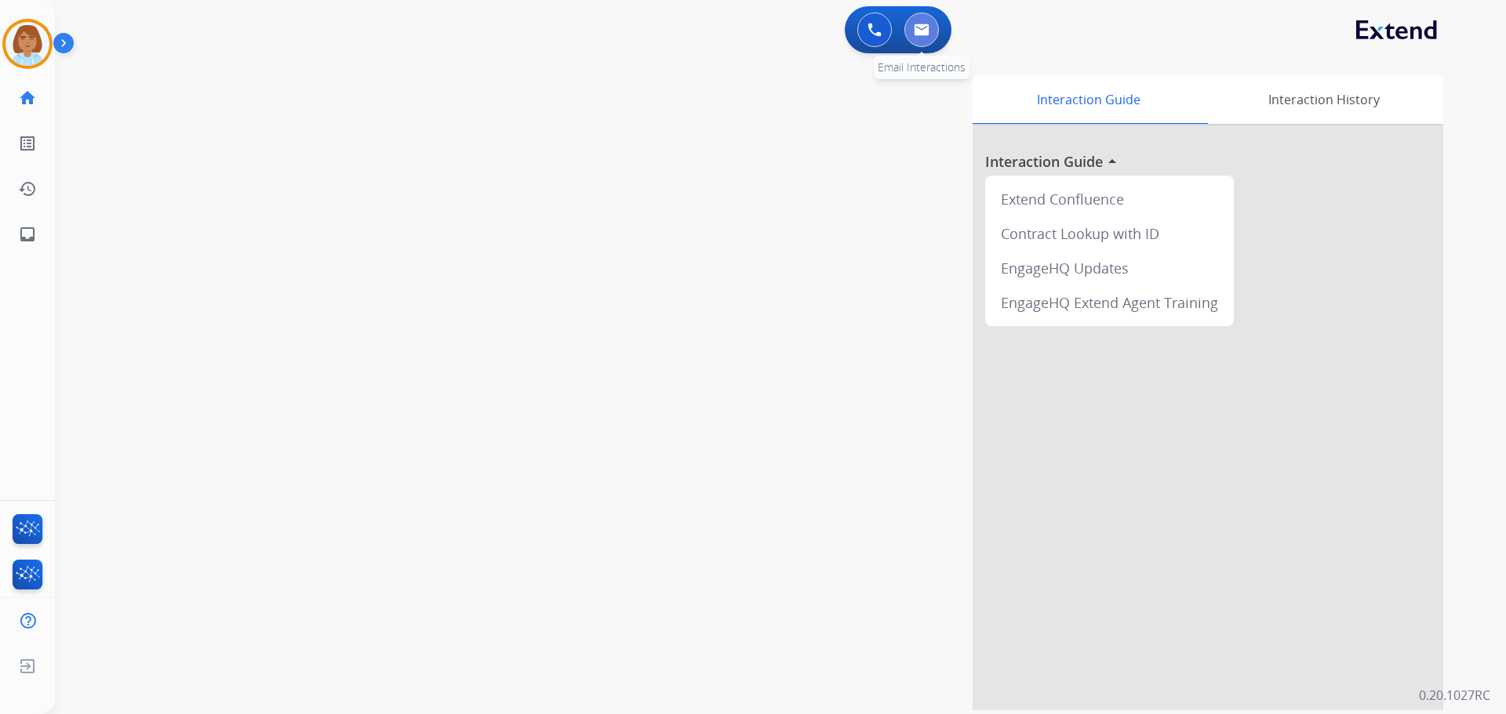
click at [935, 31] on button at bounding box center [921, 30] width 35 height 35
select select "**********"
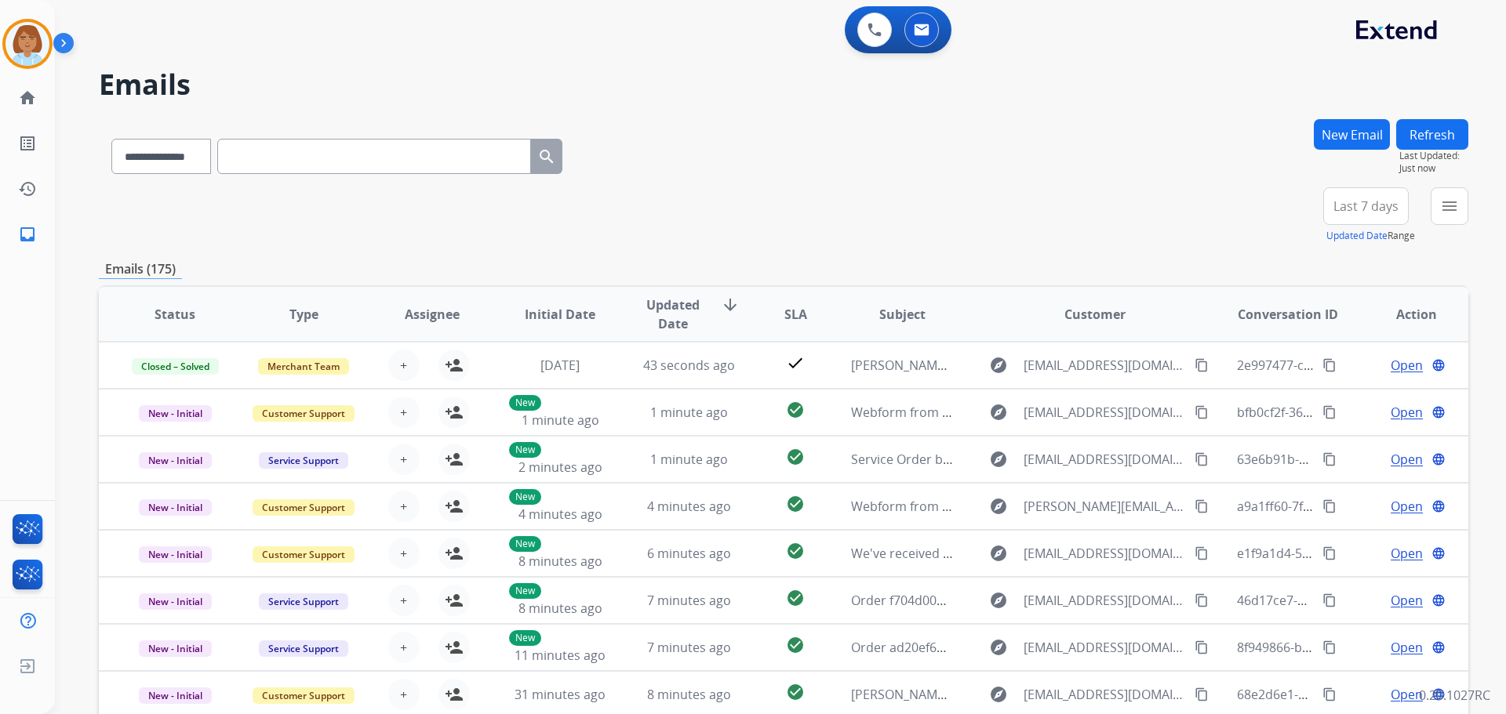
click at [1340, 140] on button "New Email" at bounding box center [1352, 134] width 76 height 31
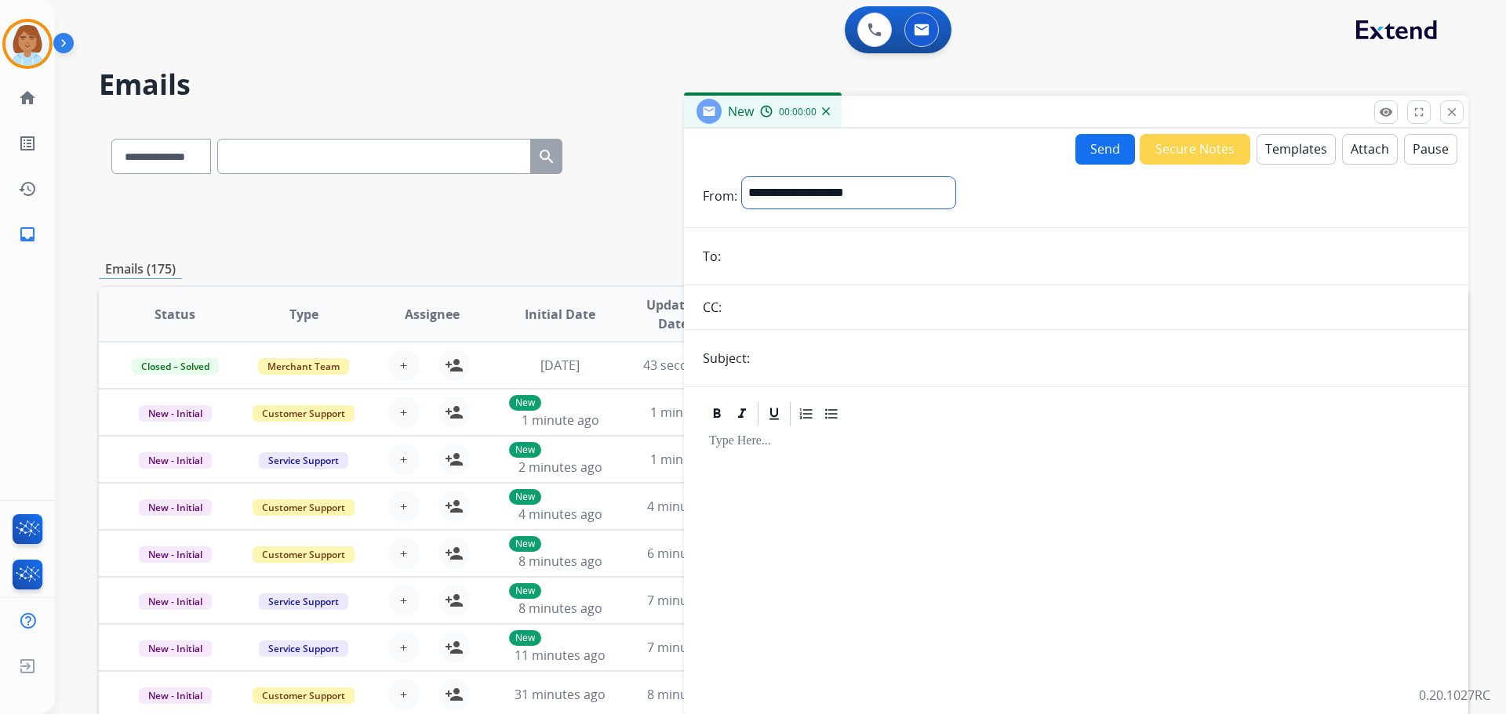
click at [782, 190] on select "**********" at bounding box center [848, 192] width 213 height 31
select select "**********"
click at [742, 177] on select "**********" at bounding box center [848, 192] width 213 height 31
drag, startPoint x: 772, startPoint y: 267, endPoint x: 761, endPoint y: 272, distance: 11.9
click at [772, 267] on input "email" at bounding box center [1087, 257] width 724 height 31
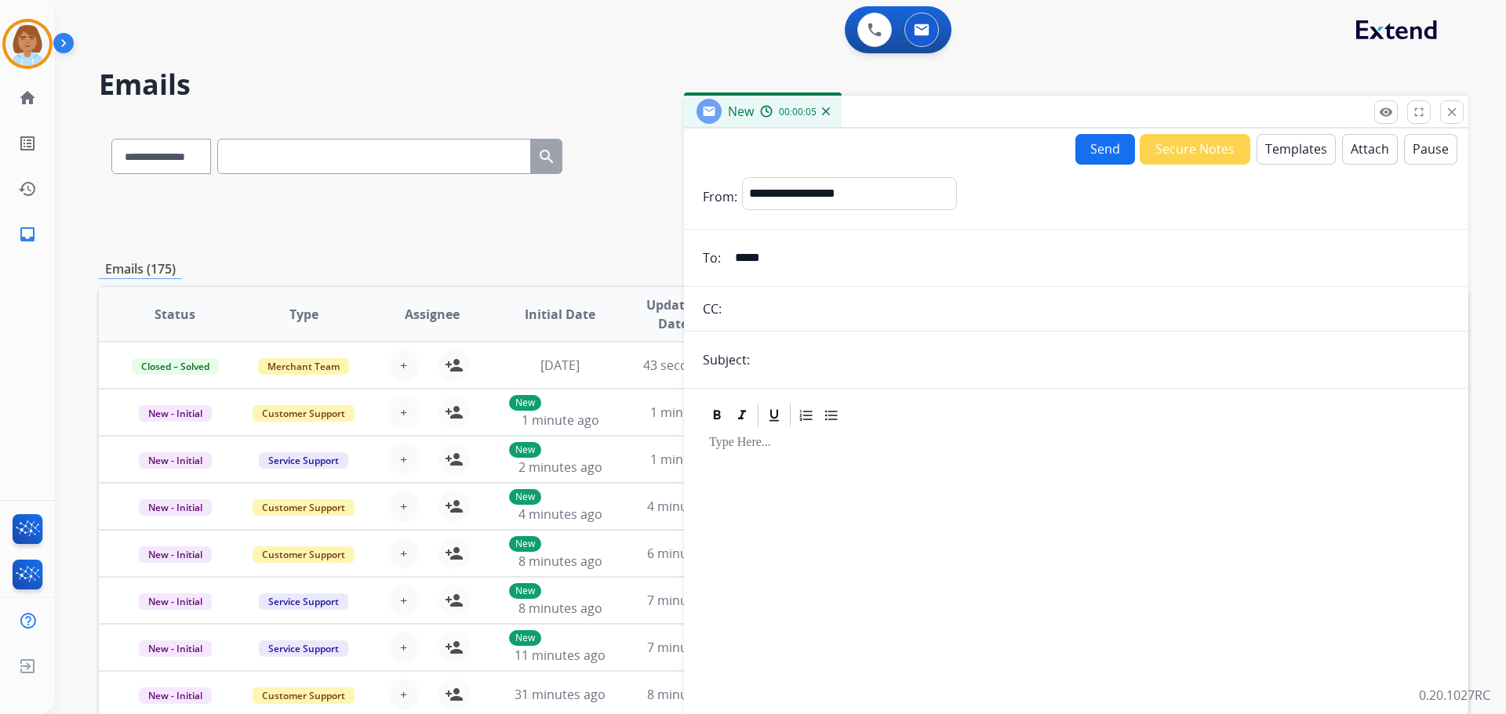
type input "**********"
click at [1299, 145] on button "Templates" at bounding box center [1295, 149] width 79 height 31
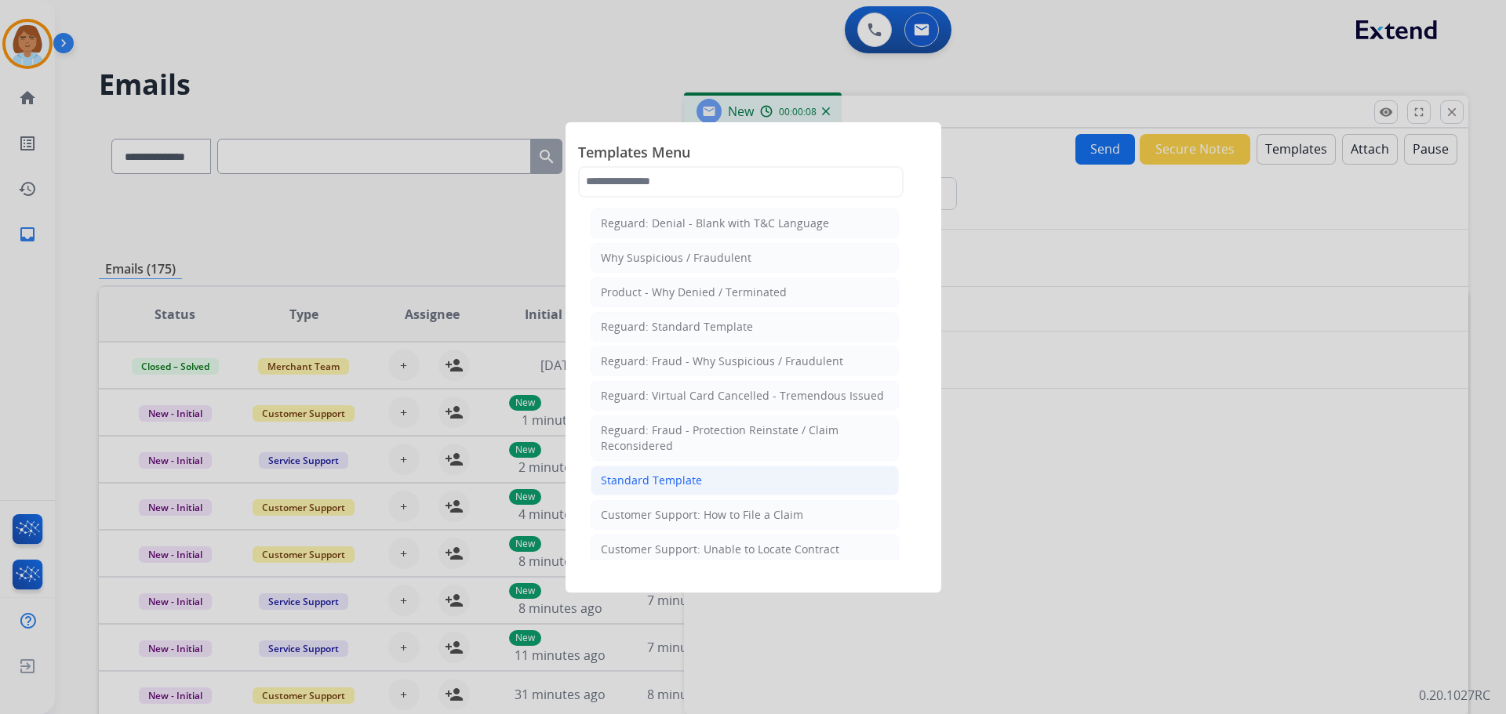
click at [641, 485] on div "Standard Template" at bounding box center [651, 481] width 101 height 16
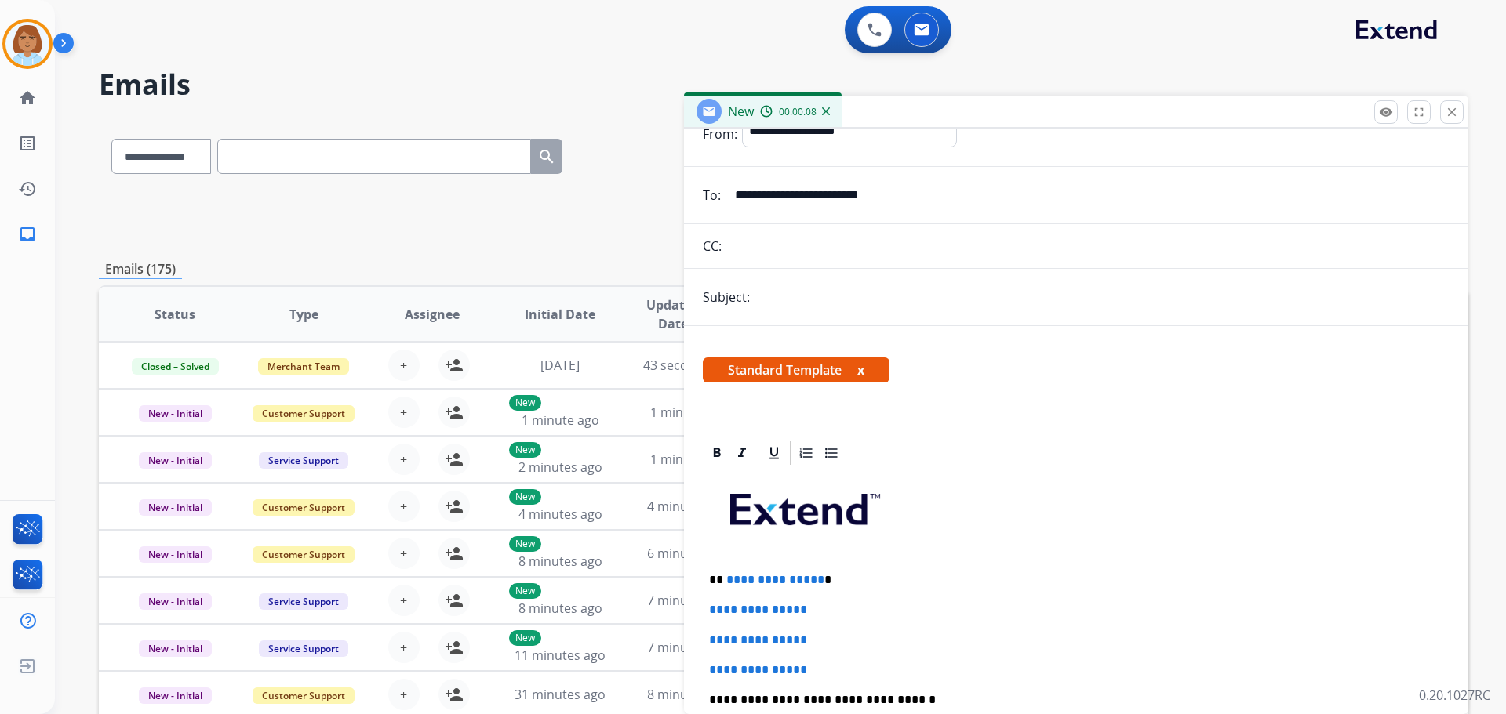
scroll to position [157, 0]
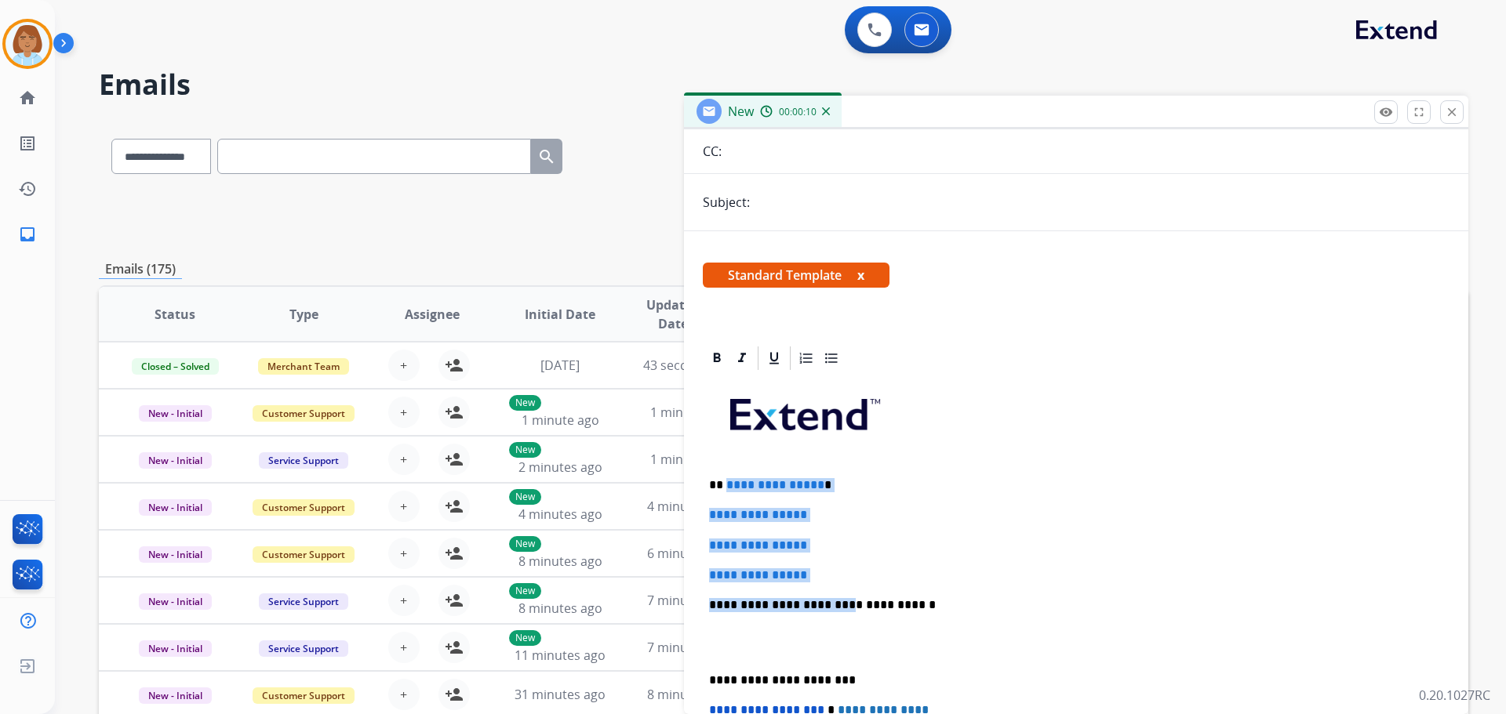
drag, startPoint x: 829, startPoint y: 583, endPoint x: 726, endPoint y: 477, distance: 147.5
click at [726, 477] on div "**********" at bounding box center [1076, 643] width 747 height 540
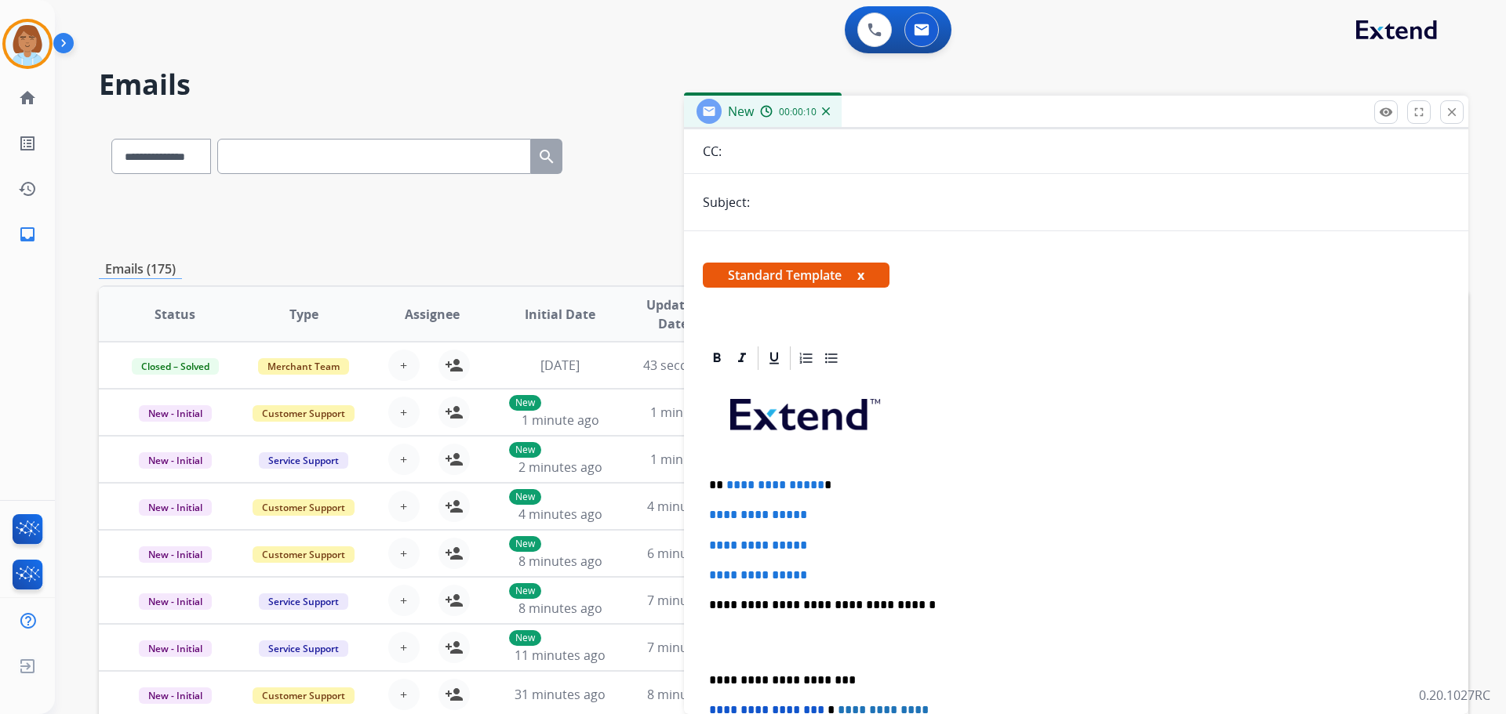
click at [927, 605] on p "**********" at bounding box center [1070, 605] width 722 height 14
click at [824, 569] on div "**********" at bounding box center [1076, 643] width 747 height 540
click at [831, 565] on div "**********" at bounding box center [1076, 643] width 747 height 540
drag, startPoint x: 812, startPoint y: 573, endPoint x: 714, endPoint y: 489, distance: 128.5
click at [714, 489] on div "**********" at bounding box center [1076, 643] width 747 height 540
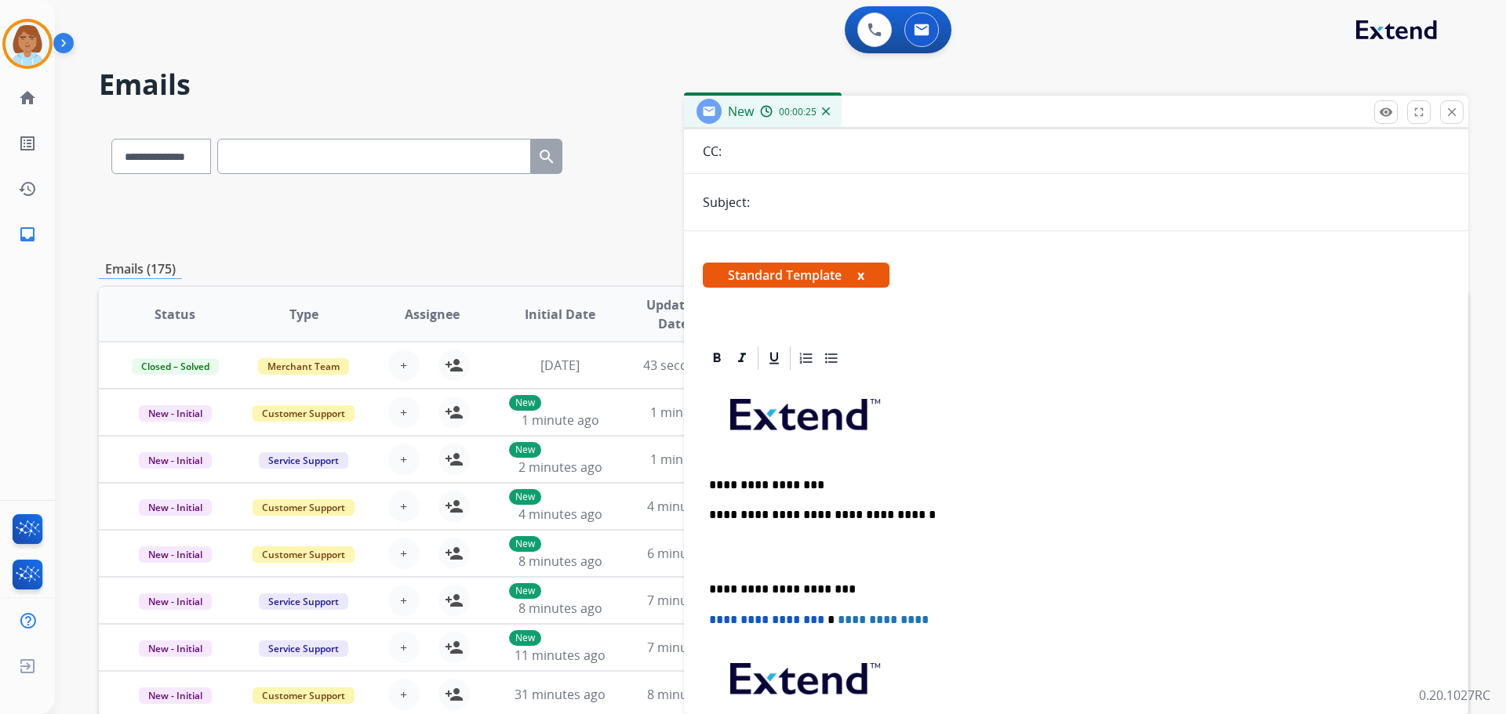
drag, startPoint x: 914, startPoint y: 527, endPoint x: 907, endPoint y: 533, distance: 9.4
click at [914, 527] on div "**********" at bounding box center [1076, 597] width 747 height 449
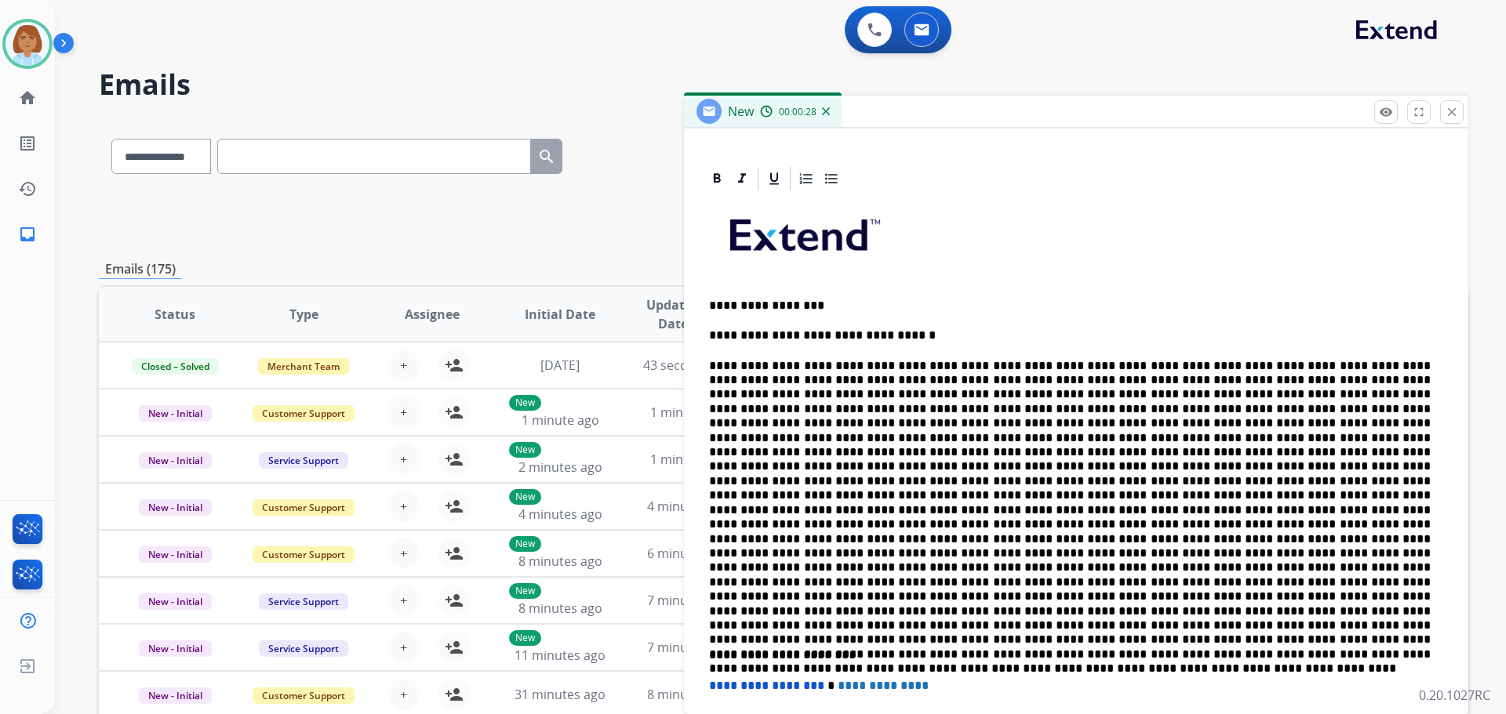
scroll to position [0, 0]
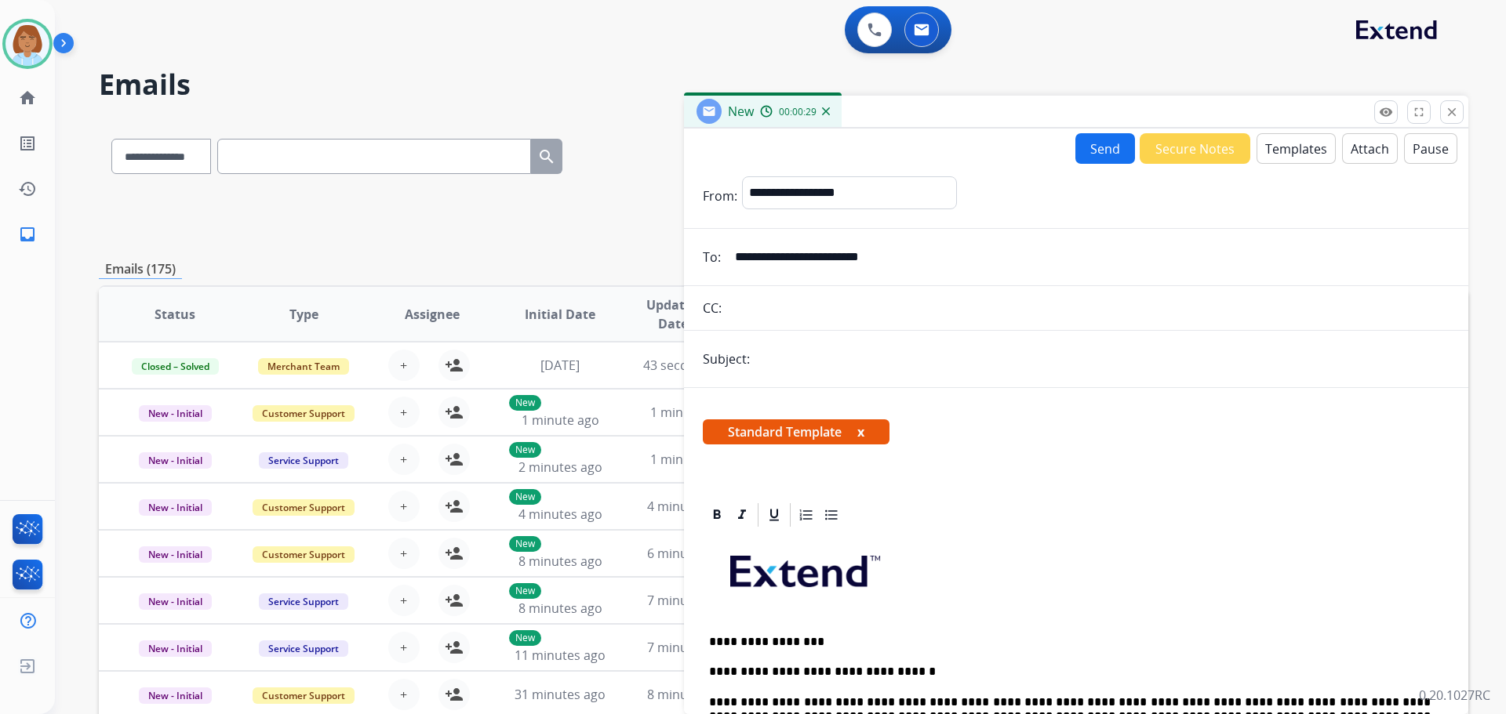
click at [1100, 145] on button "Send" at bounding box center [1105, 148] width 60 height 31
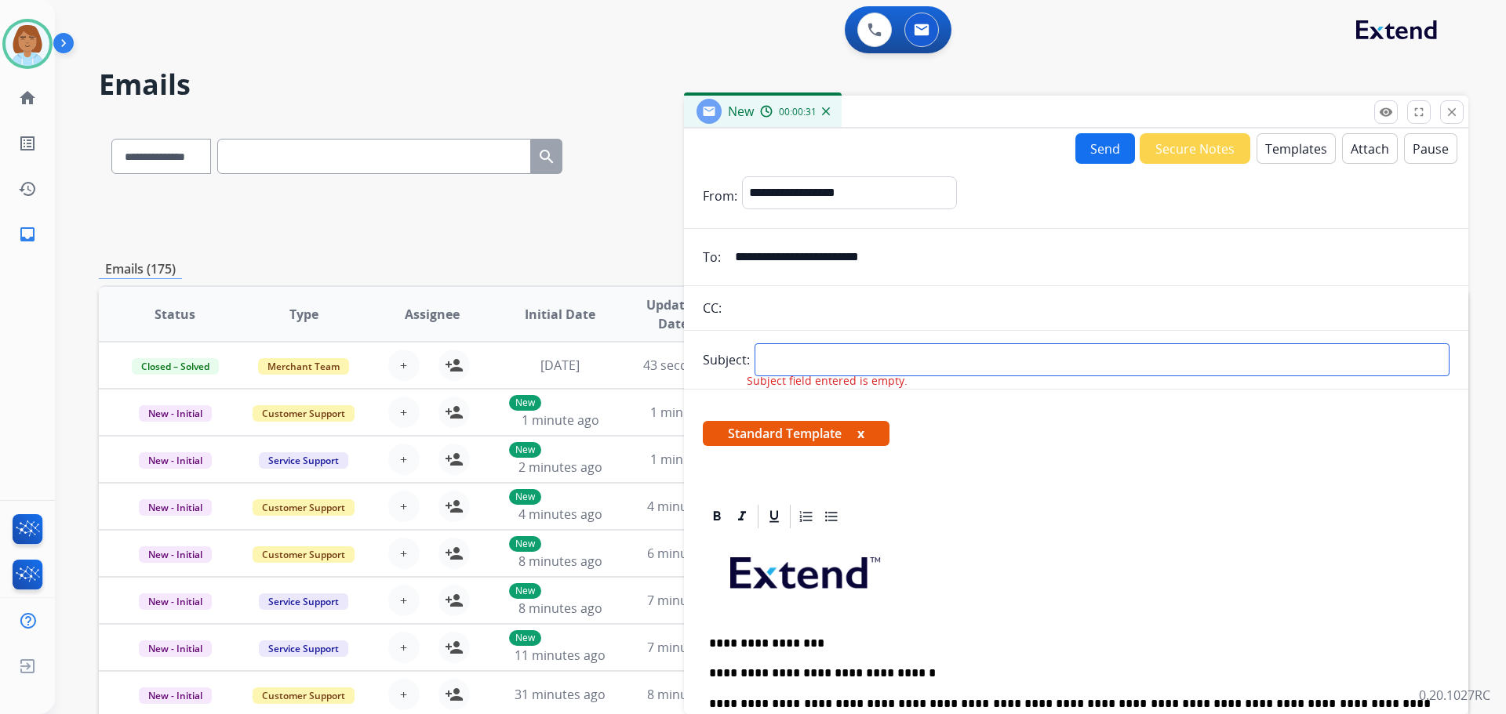
drag, startPoint x: 816, startPoint y: 369, endPoint x: 783, endPoint y: 351, distance: 37.3
click at [783, 351] on input "text" at bounding box center [1101, 360] width 695 height 33
type input "**********"
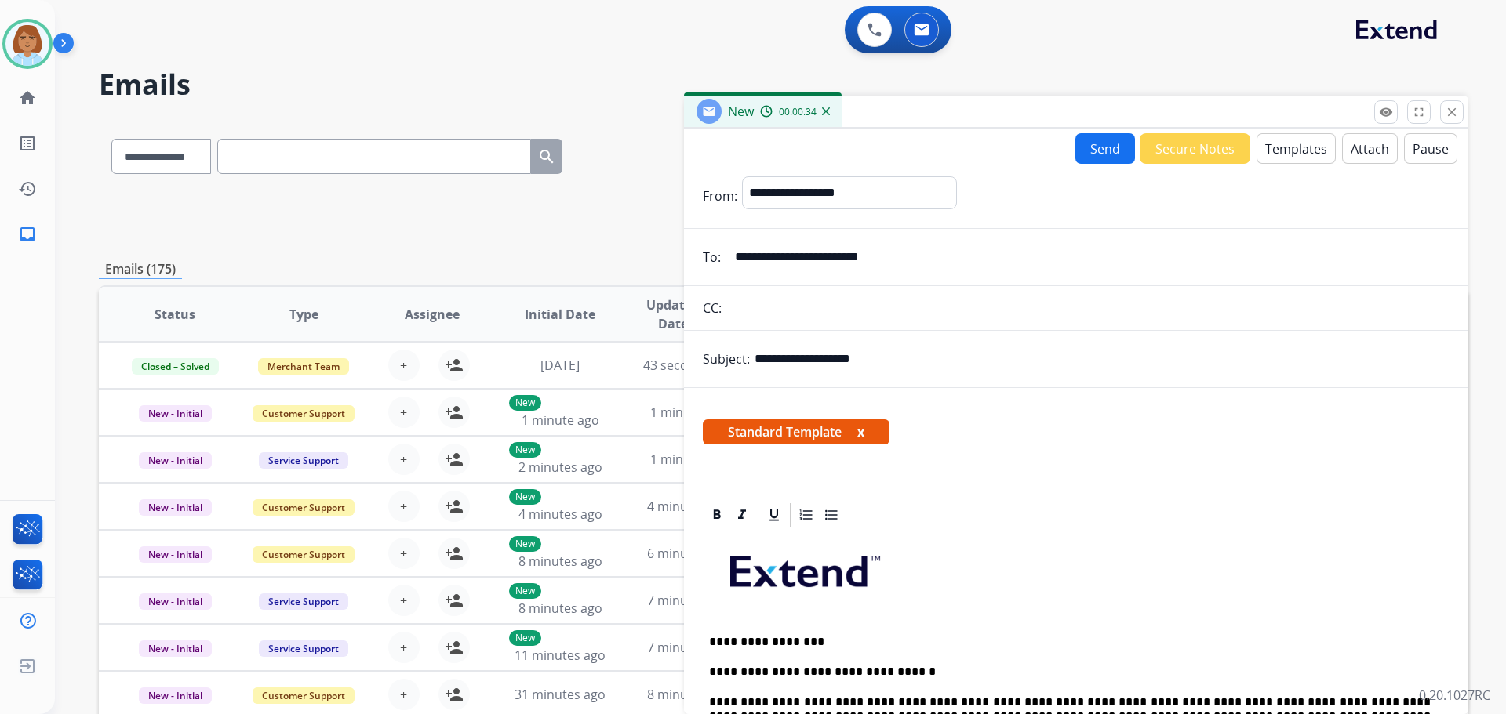
click at [1075, 151] on button "Send" at bounding box center [1105, 148] width 60 height 31
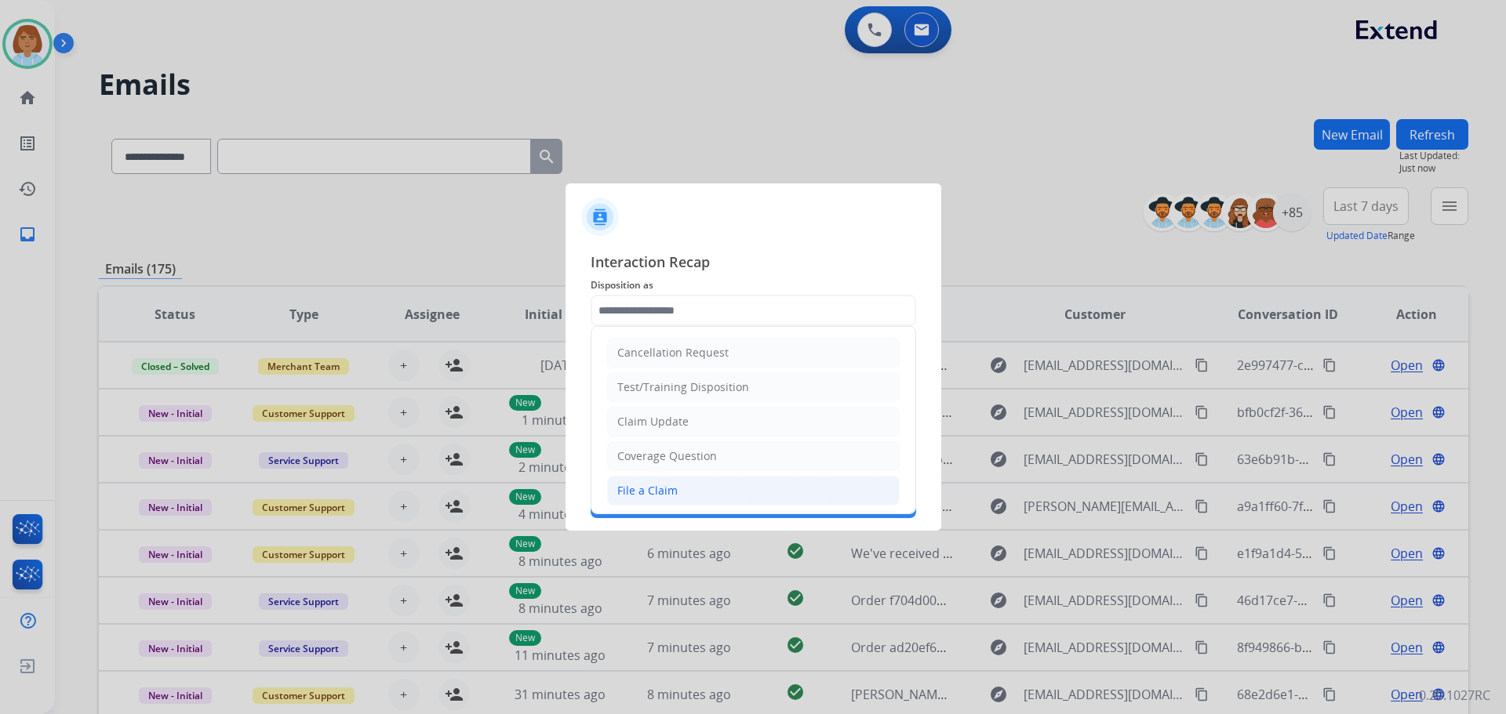
click at [662, 486] on div "File a Claim" at bounding box center [647, 491] width 60 height 16
type input "**********"
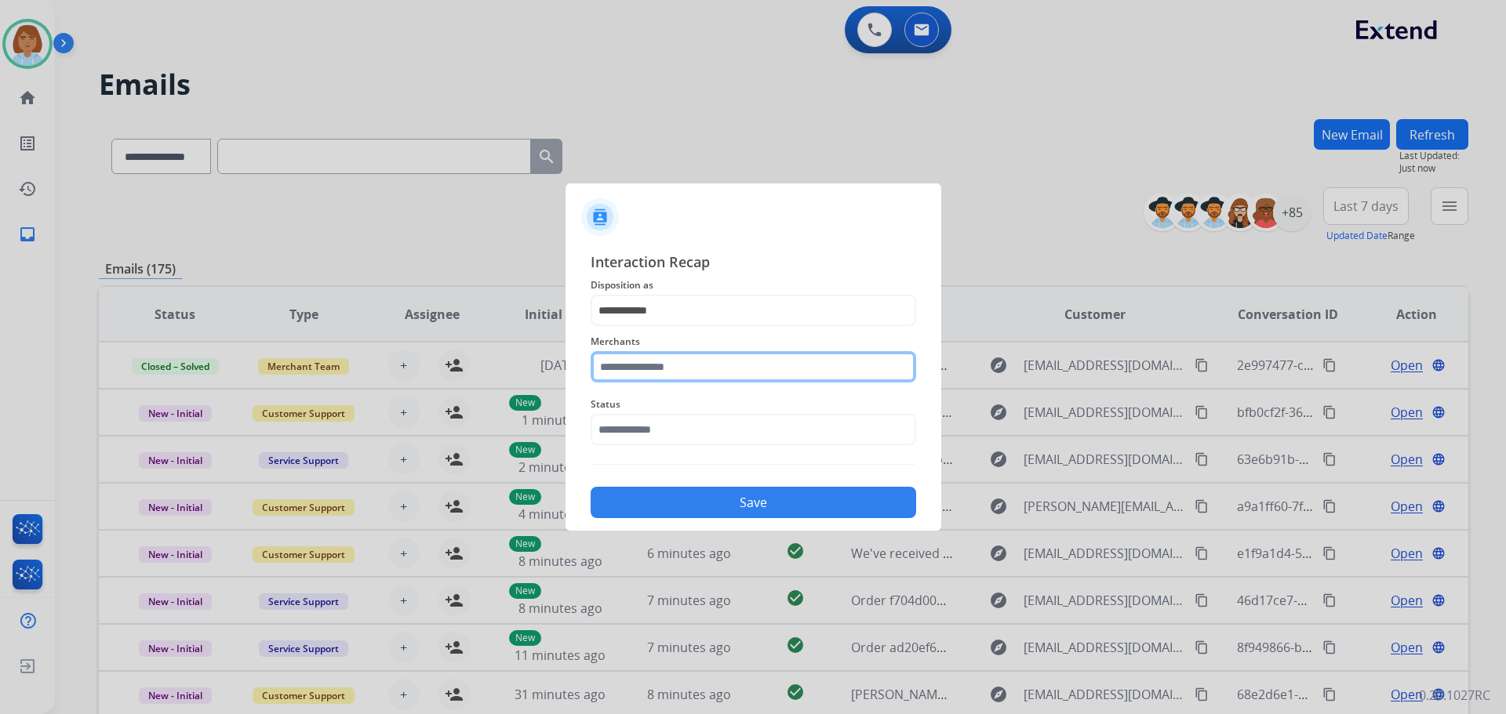
click at [699, 363] on input "text" at bounding box center [753, 366] width 325 height 31
click at [689, 408] on li "Saatva" at bounding box center [757, 412] width 299 height 30
type input "******"
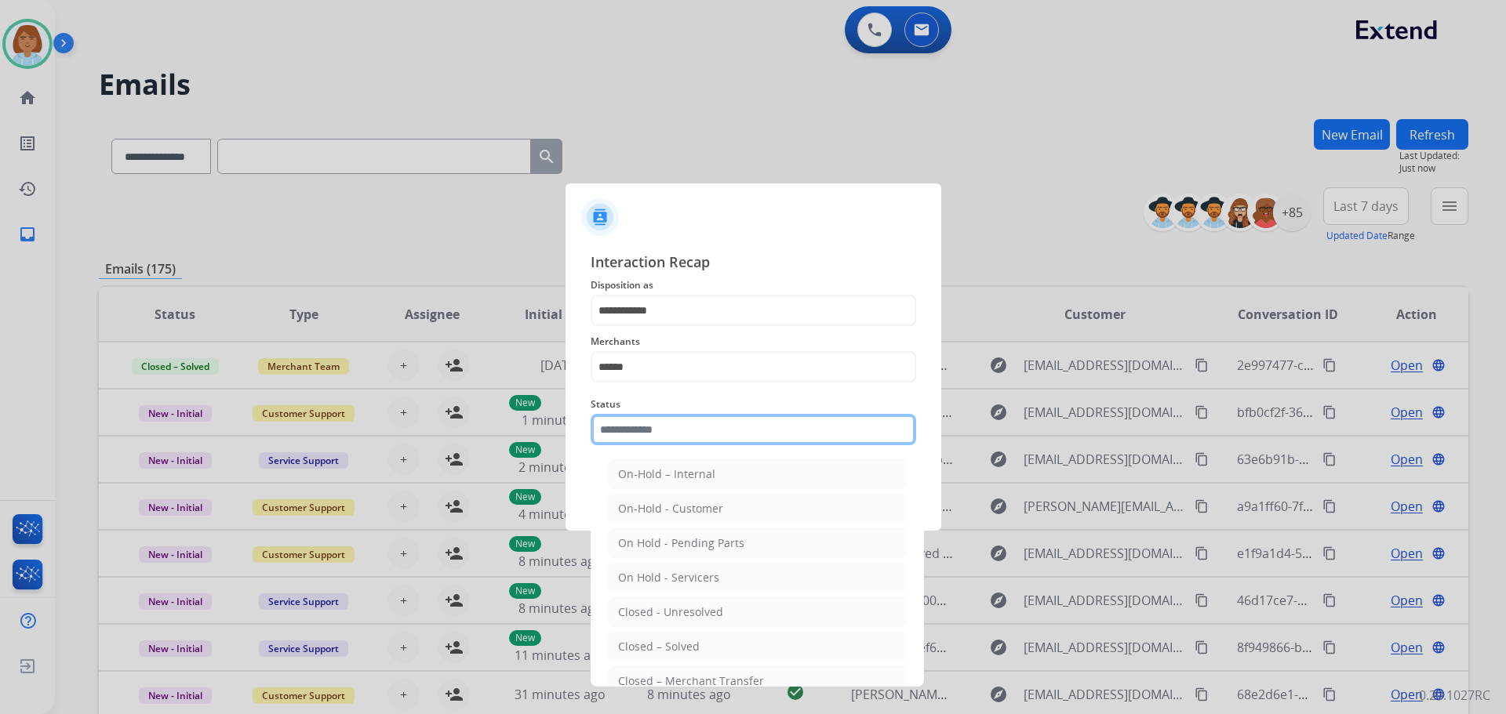
click at [714, 423] on input "text" at bounding box center [753, 429] width 325 height 31
click at [699, 649] on li "Closed – Solved" at bounding box center [757, 647] width 299 height 30
type input "**********"
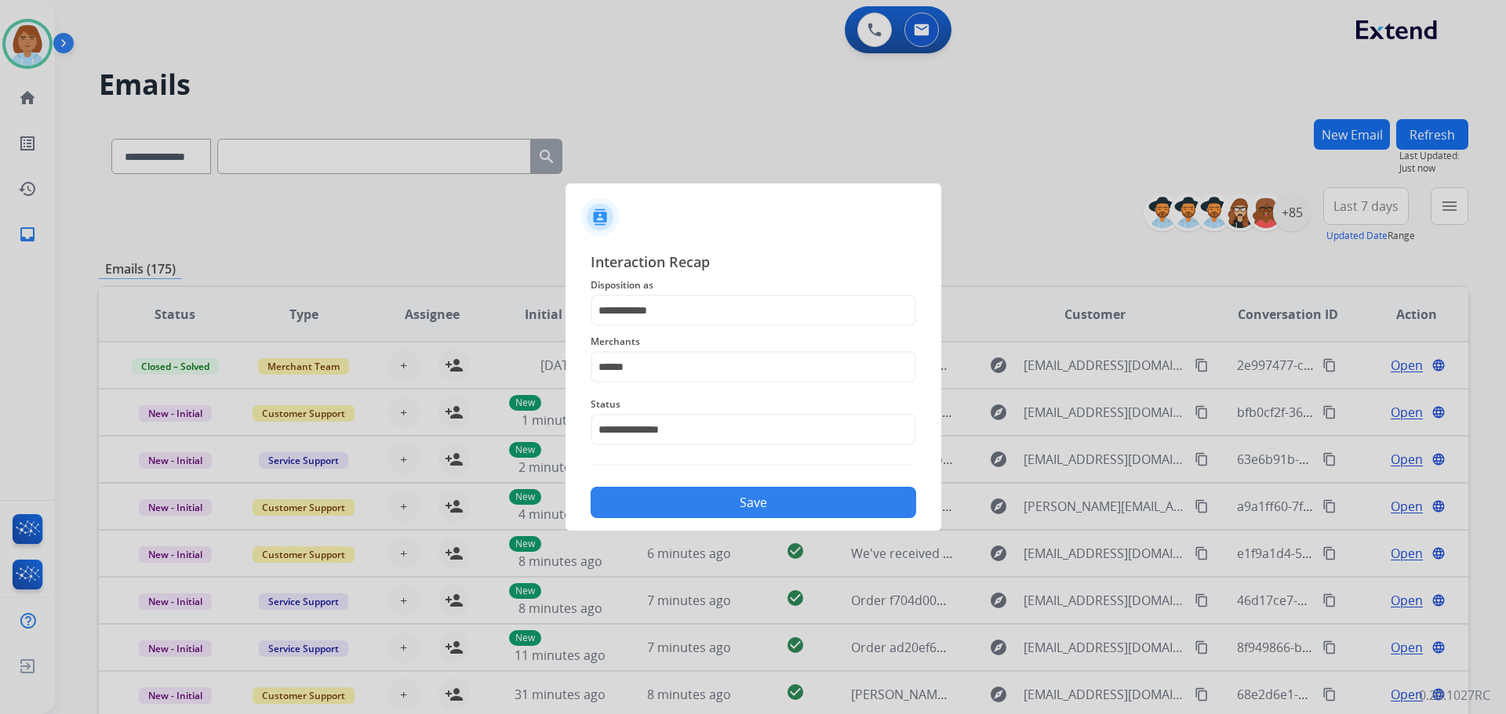
click at [753, 493] on button "Save" at bounding box center [753, 502] width 325 height 31
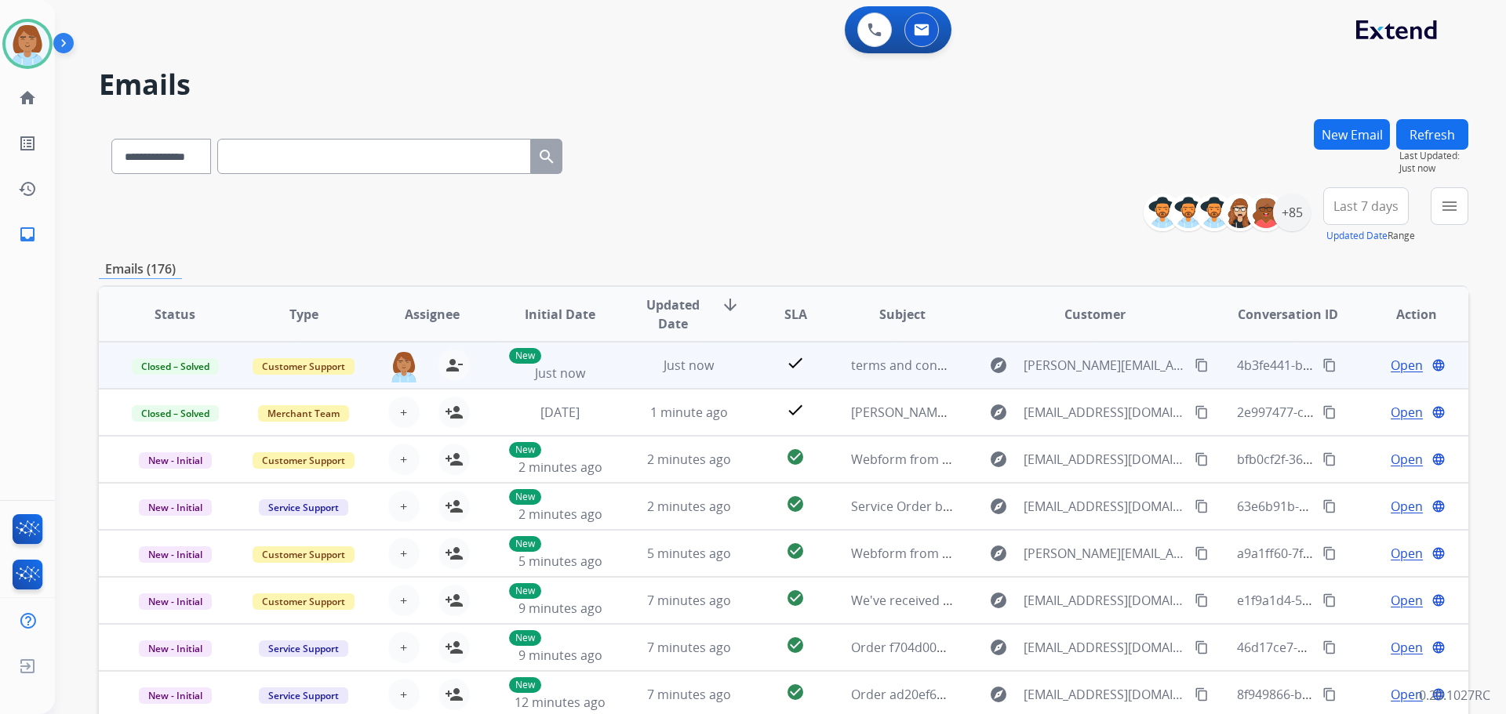
click at [1322, 366] on mat-icon "content_copy" at bounding box center [1329, 365] width 14 height 14
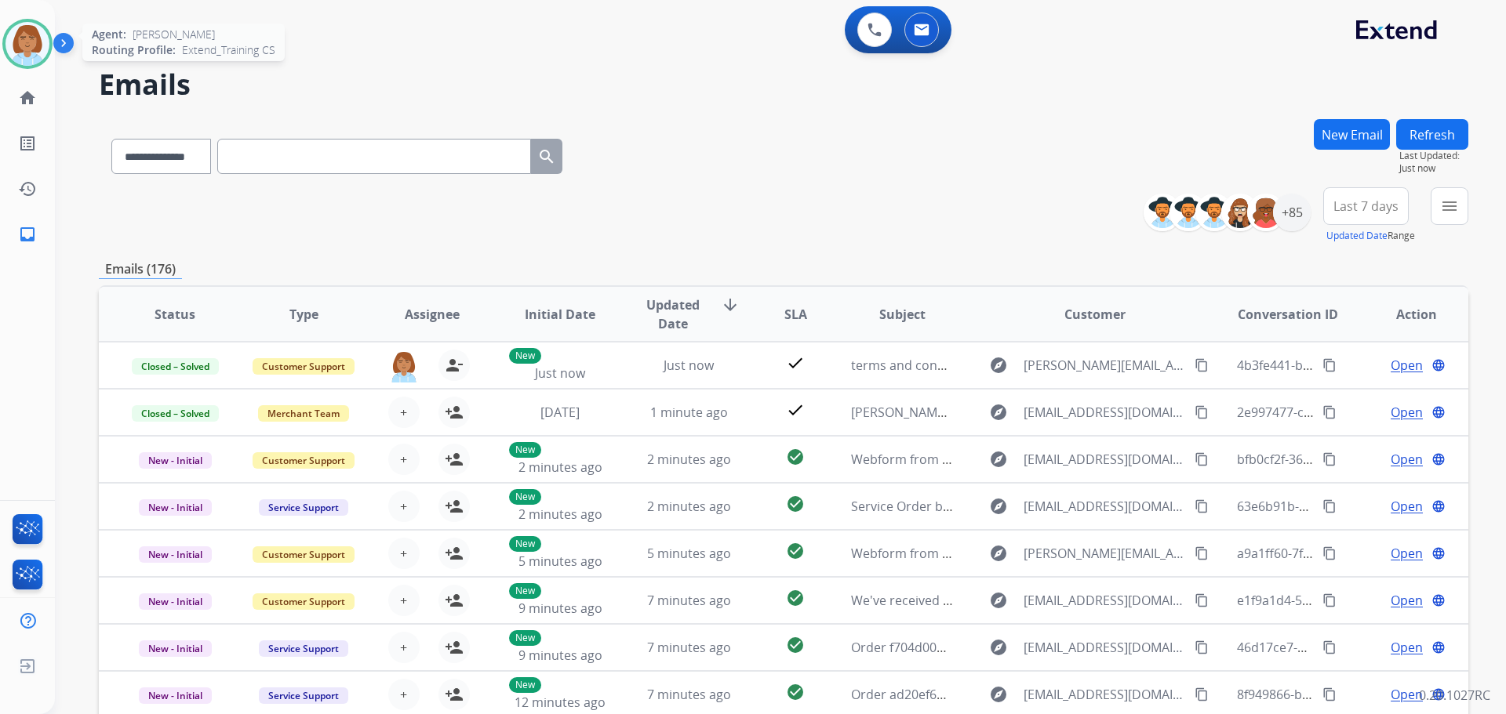
click at [24, 52] on img at bounding box center [27, 44] width 44 height 44
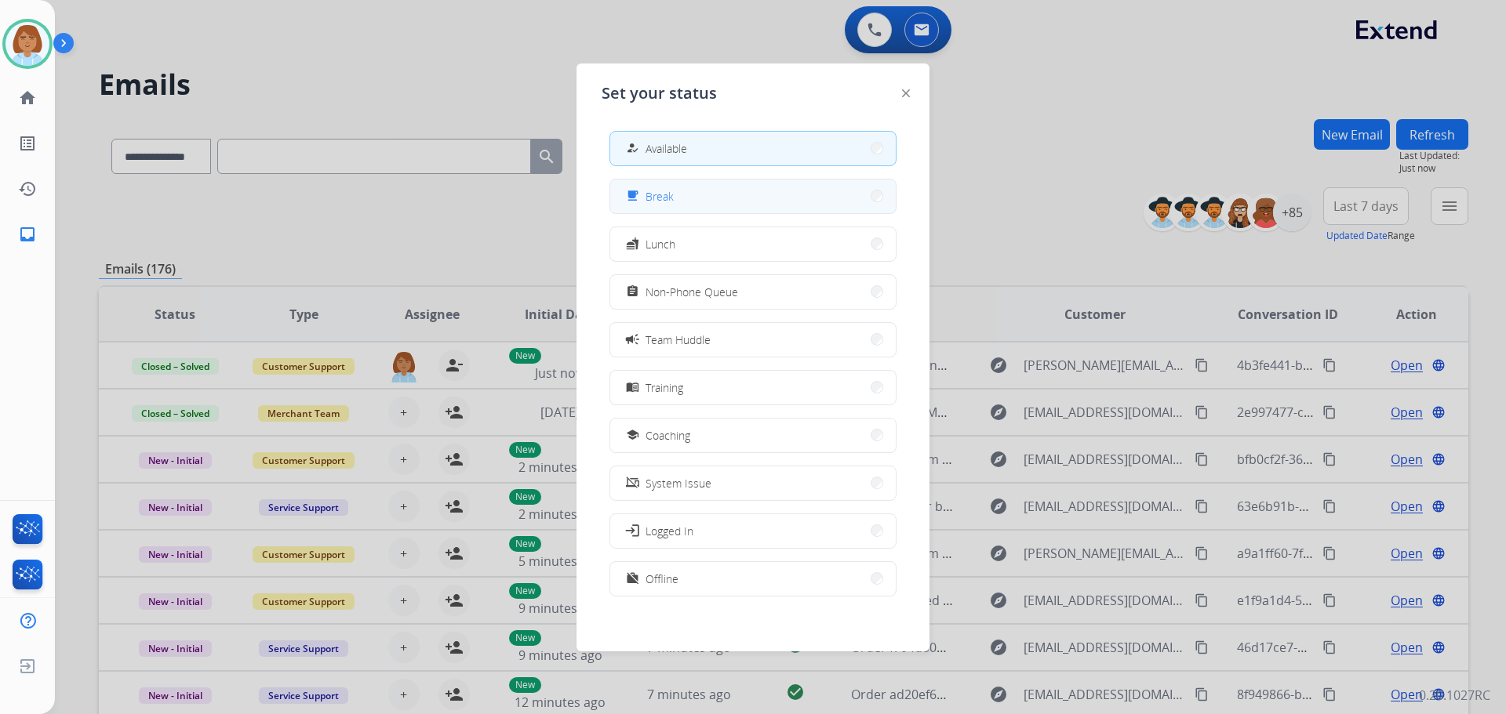
click at [757, 190] on button "free_breakfast Break" at bounding box center [752, 197] width 285 height 34
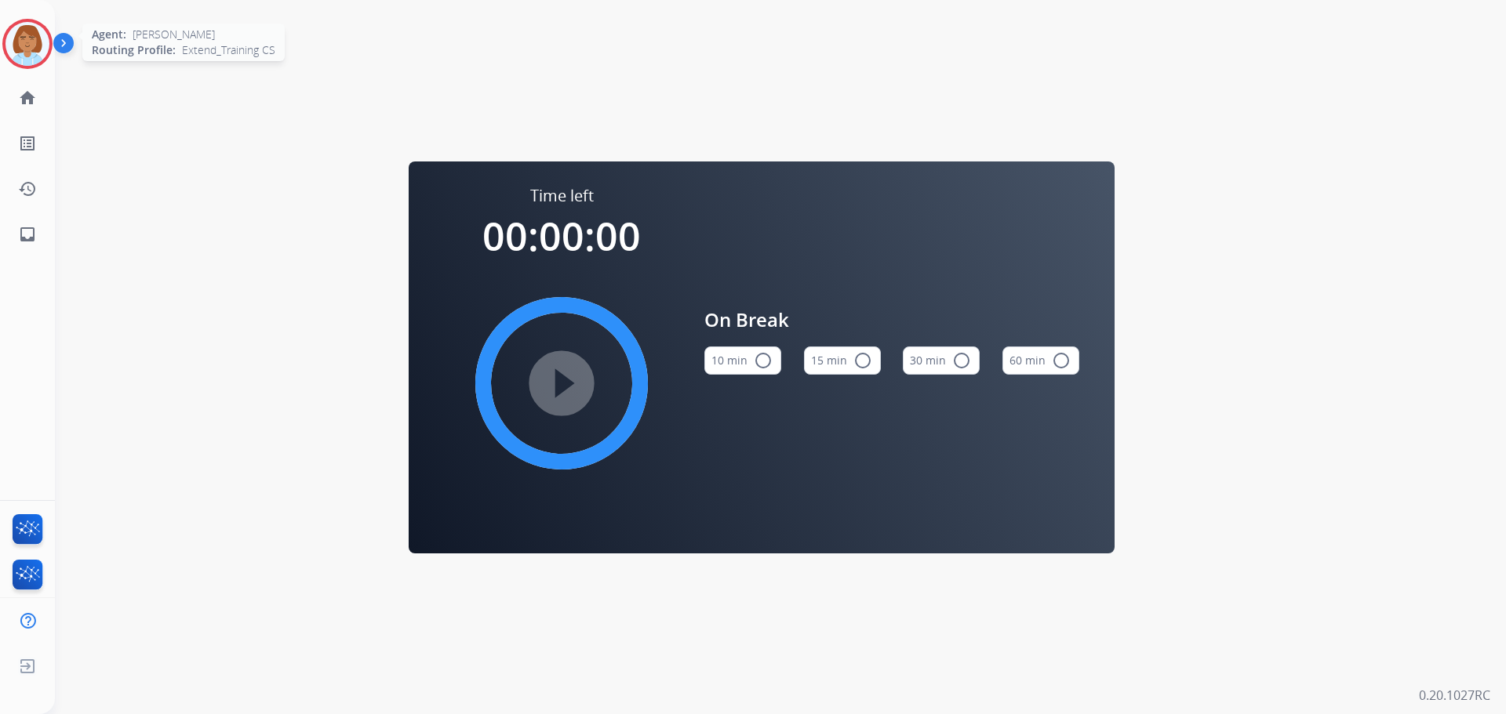
click at [18, 37] on img at bounding box center [27, 44] width 44 height 44
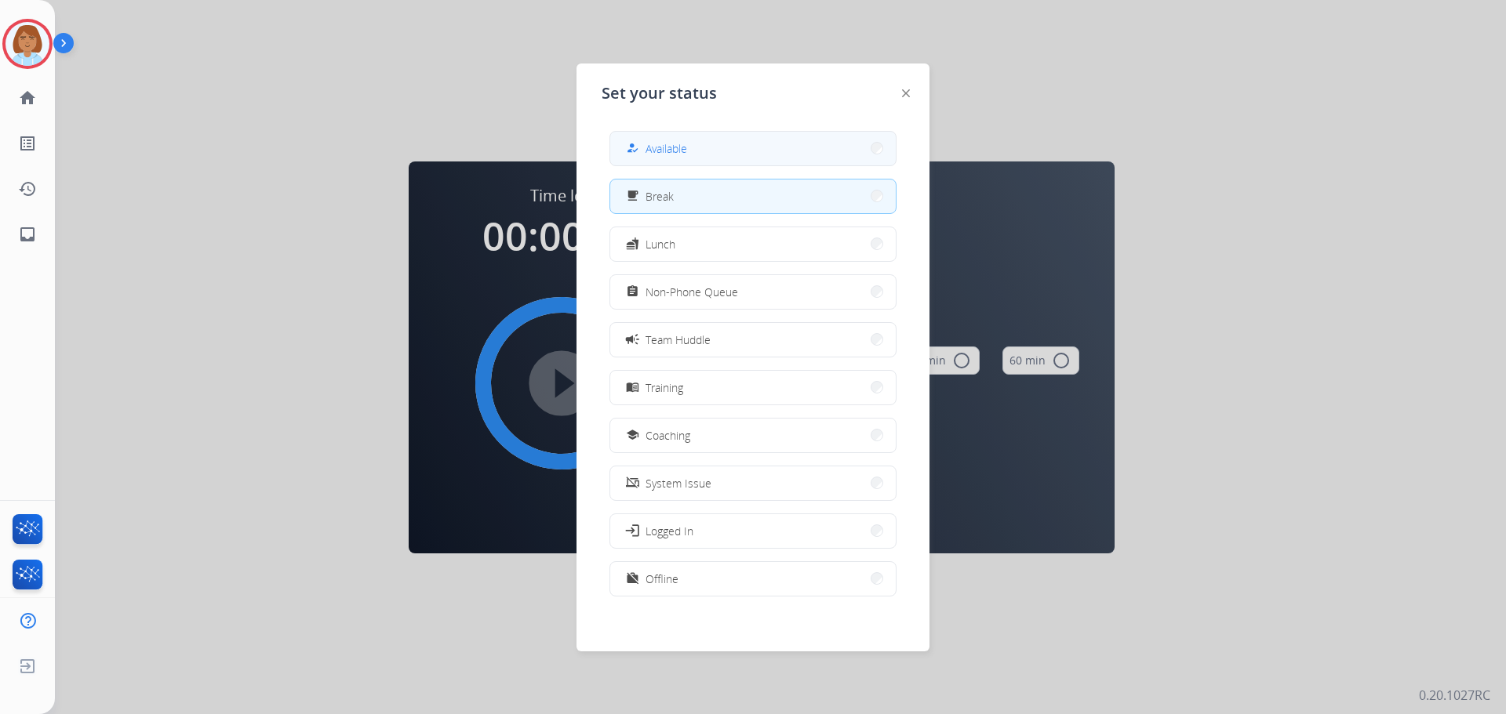
click at [769, 154] on button "how_to_reg Available" at bounding box center [752, 149] width 285 height 34
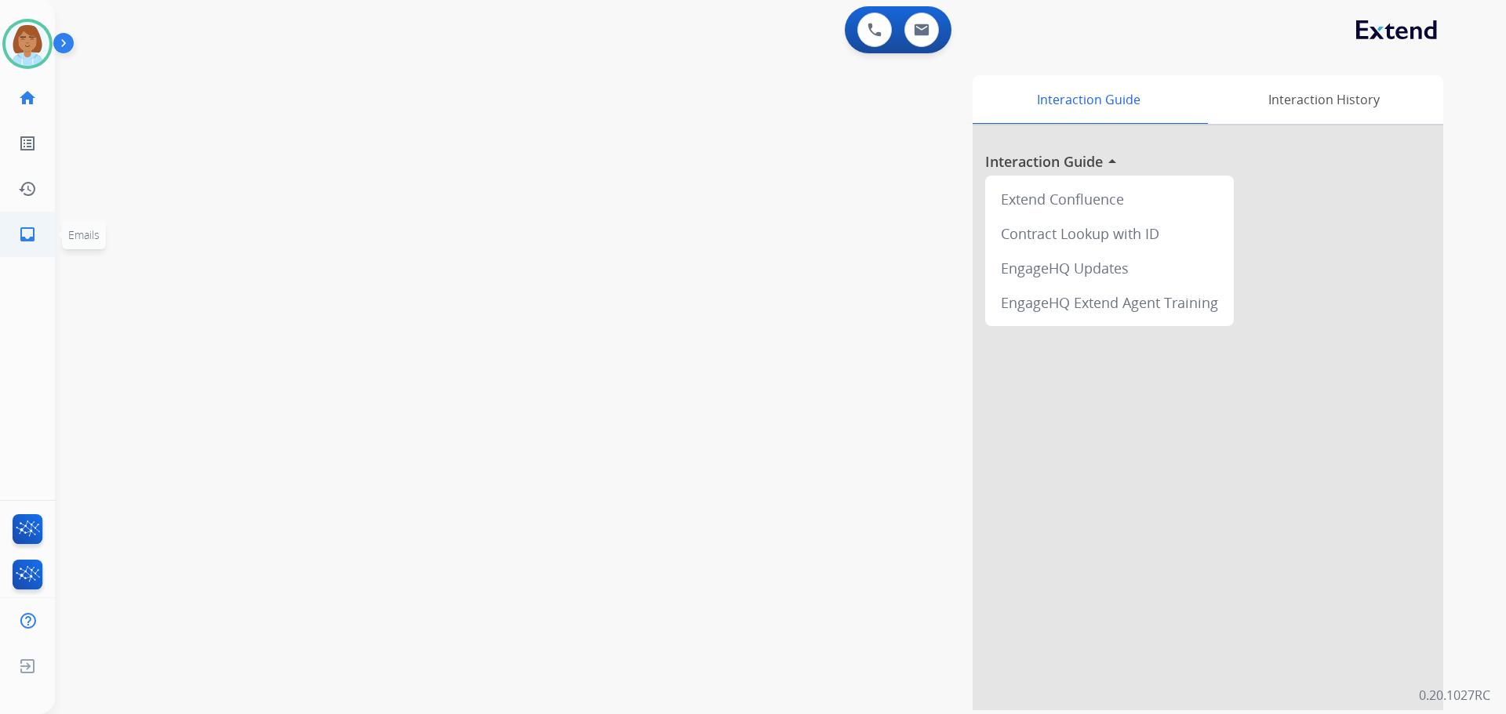
click at [24, 233] on mat-icon "inbox" at bounding box center [27, 234] width 19 height 19
select select "**********"
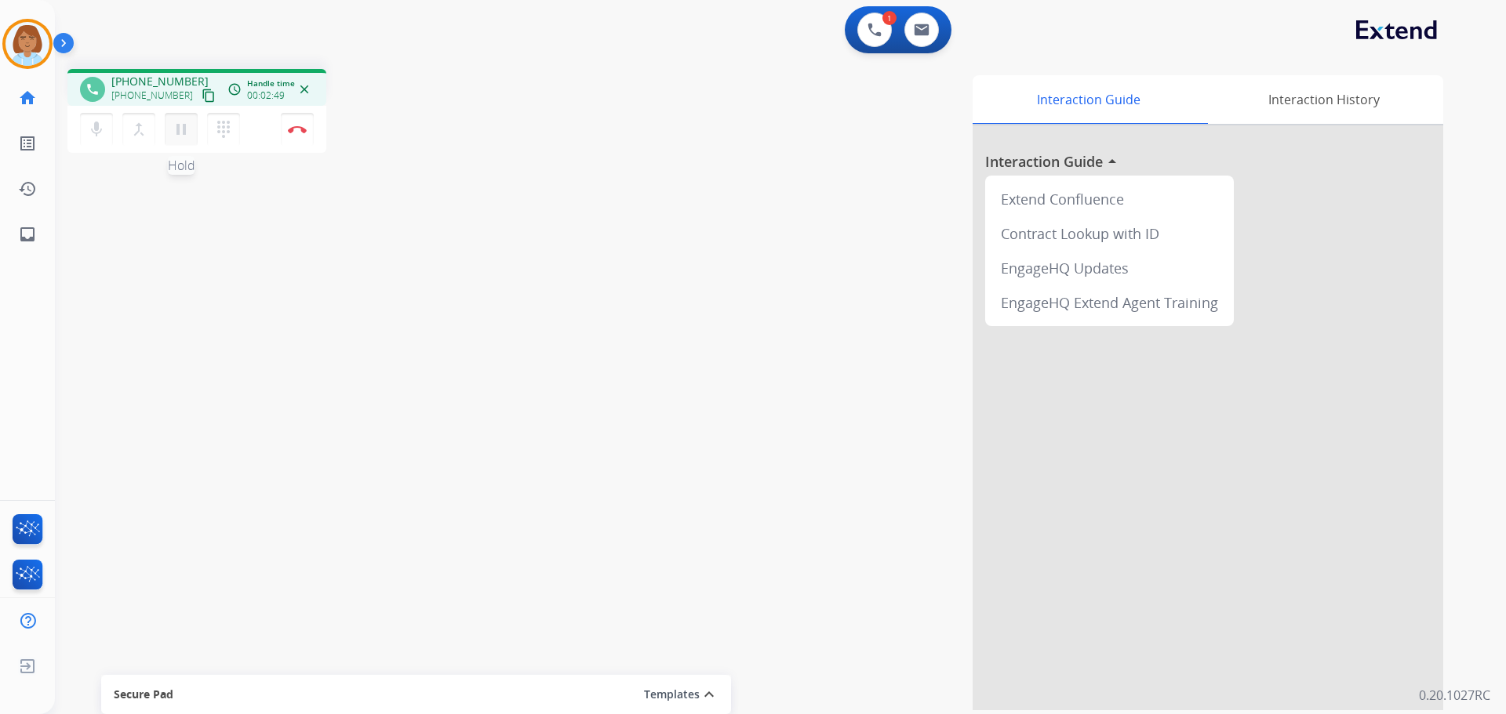
click at [194, 133] on button "pause Hold" at bounding box center [181, 129] width 33 height 33
click at [90, 125] on mat-icon "mic" at bounding box center [96, 129] width 19 height 19
click at [90, 132] on mat-icon "mic_off" at bounding box center [96, 129] width 19 height 19
click at [182, 139] on button "play_arrow Hold" at bounding box center [181, 129] width 33 height 33
click at [290, 138] on button "Disconnect" at bounding box center [297, 129] width 33 height 33
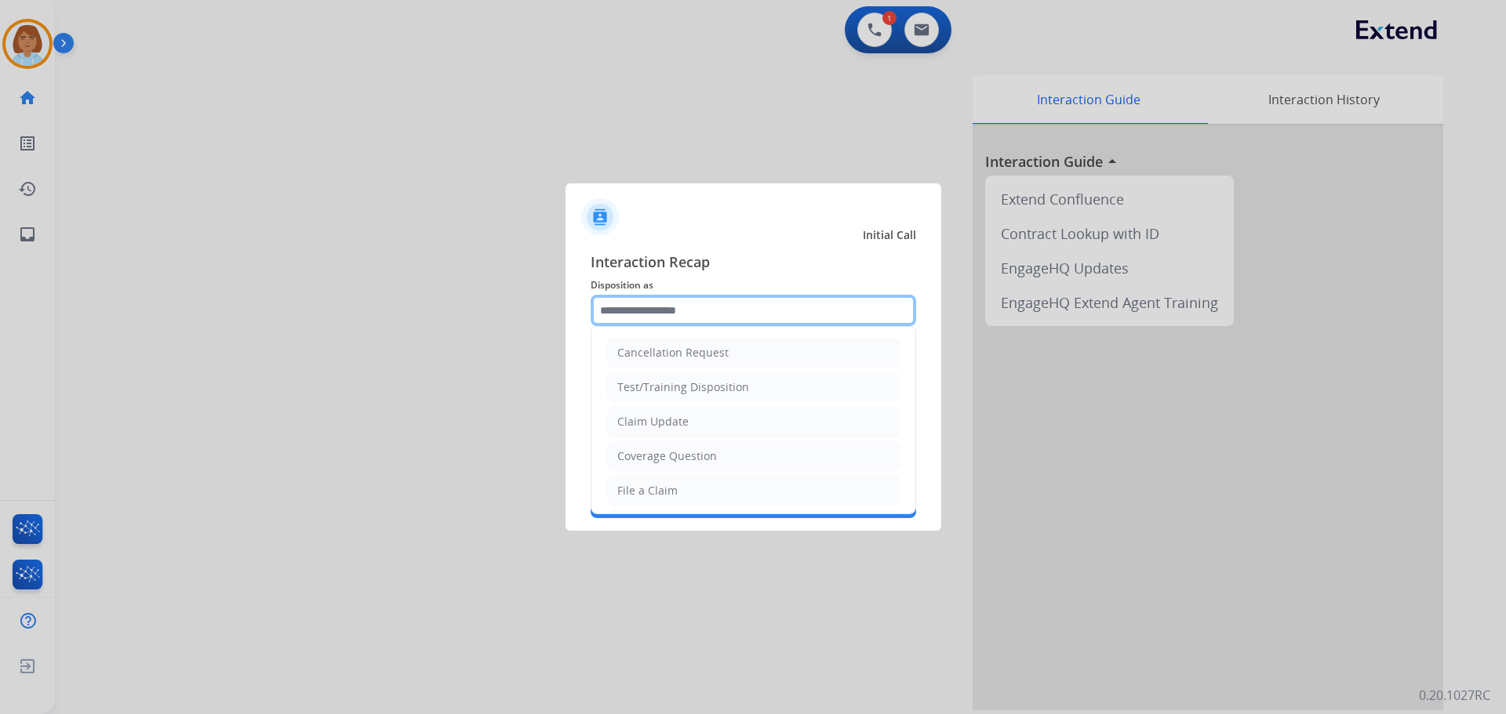
click at [767, 322] on input "text" at bounding box center [753, 310] width 325 height 31
click at [642, 489] on div "File a Claim" at bounding box center [647, 491] width 60 height 16
type input "**********"
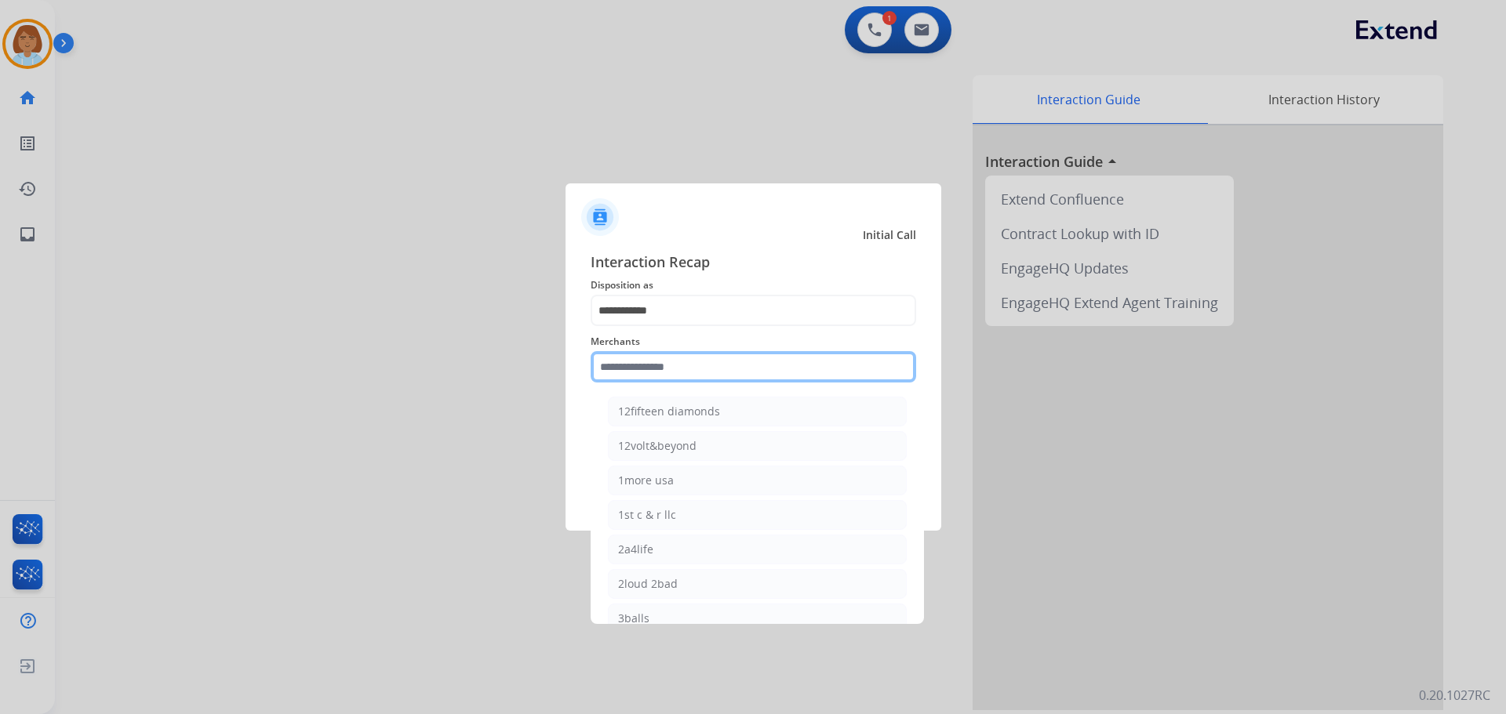
click at [679, 375] on input "text" at bounding box center [753, 366] width 325 height 31
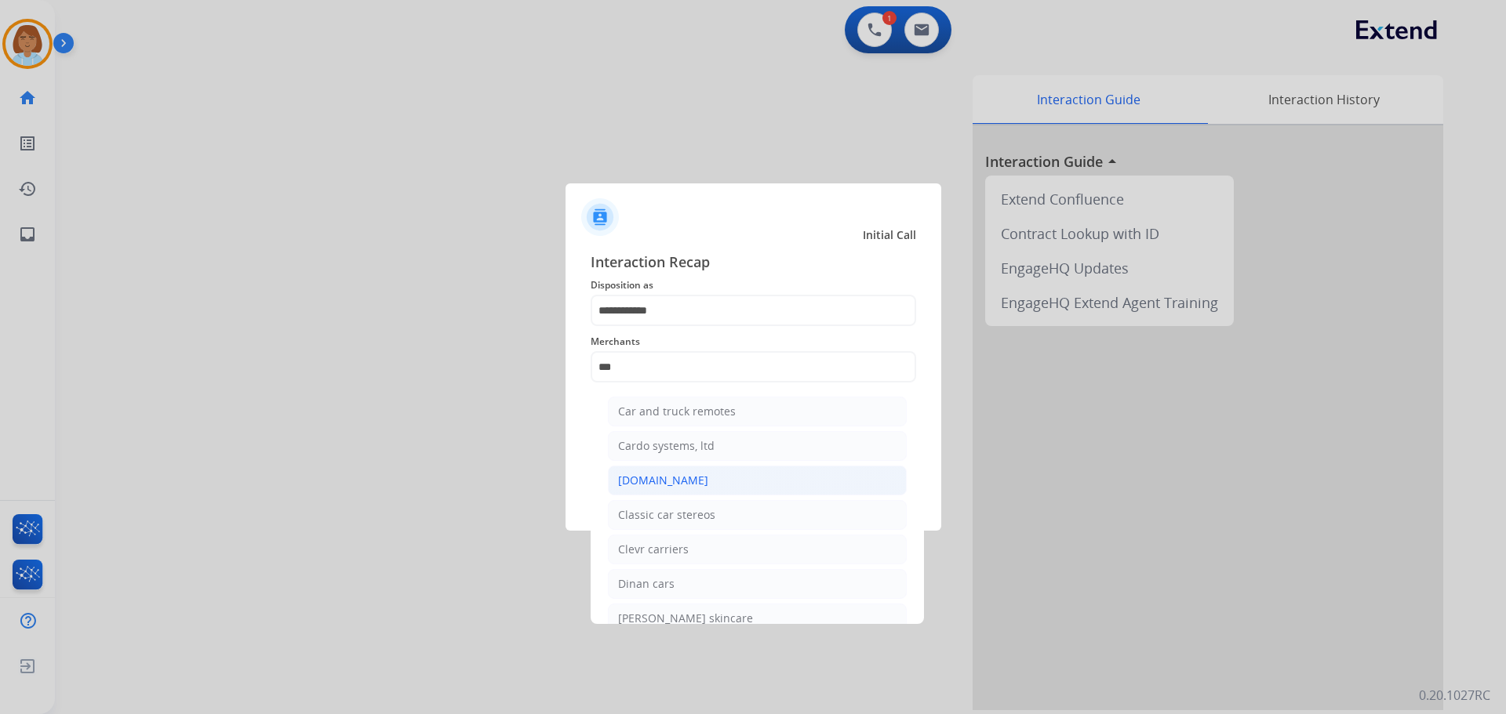
click at [680, 482] on div "Carparts.com" at bounding box center [663, 481] width 90 height 16
type input "**********"
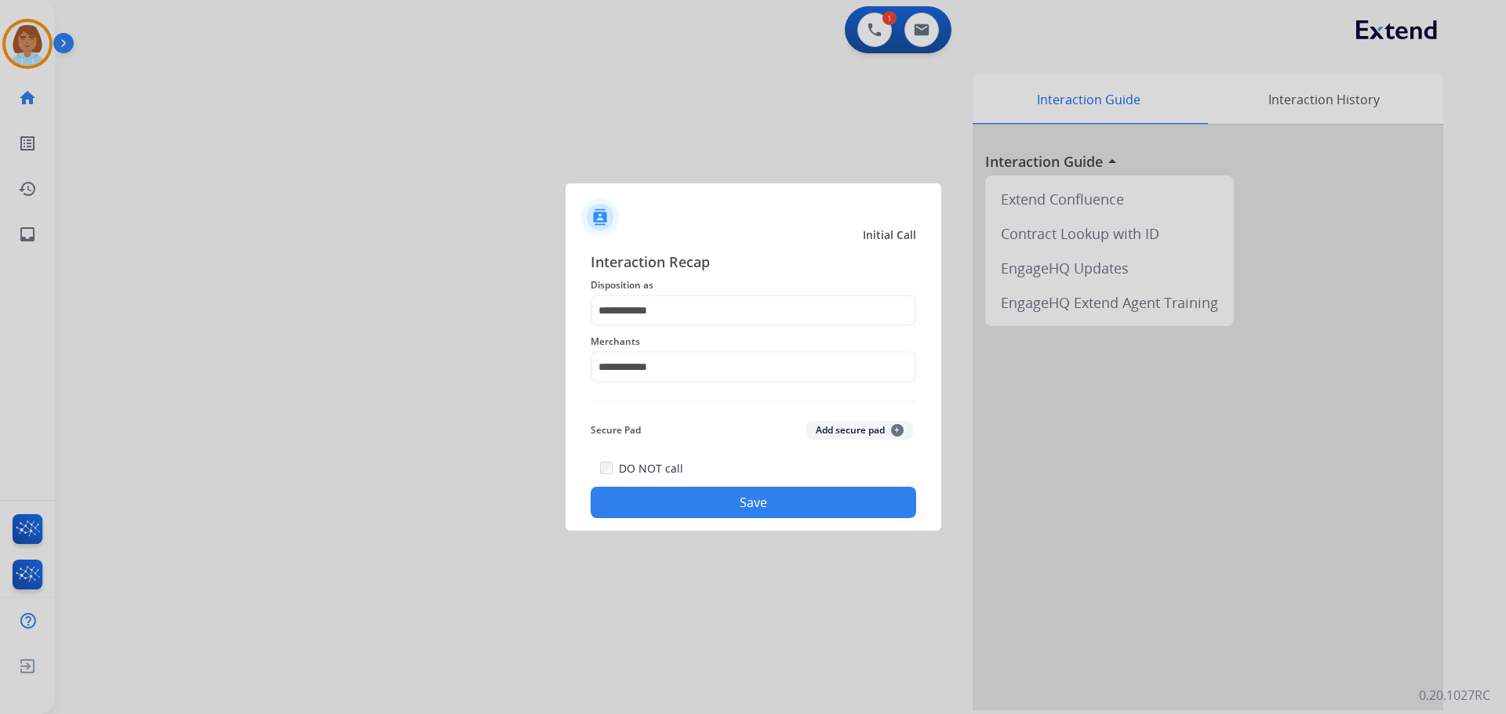
click at [721, 500] on button "Save" at bounding box center [753, 502] width 325 height 31
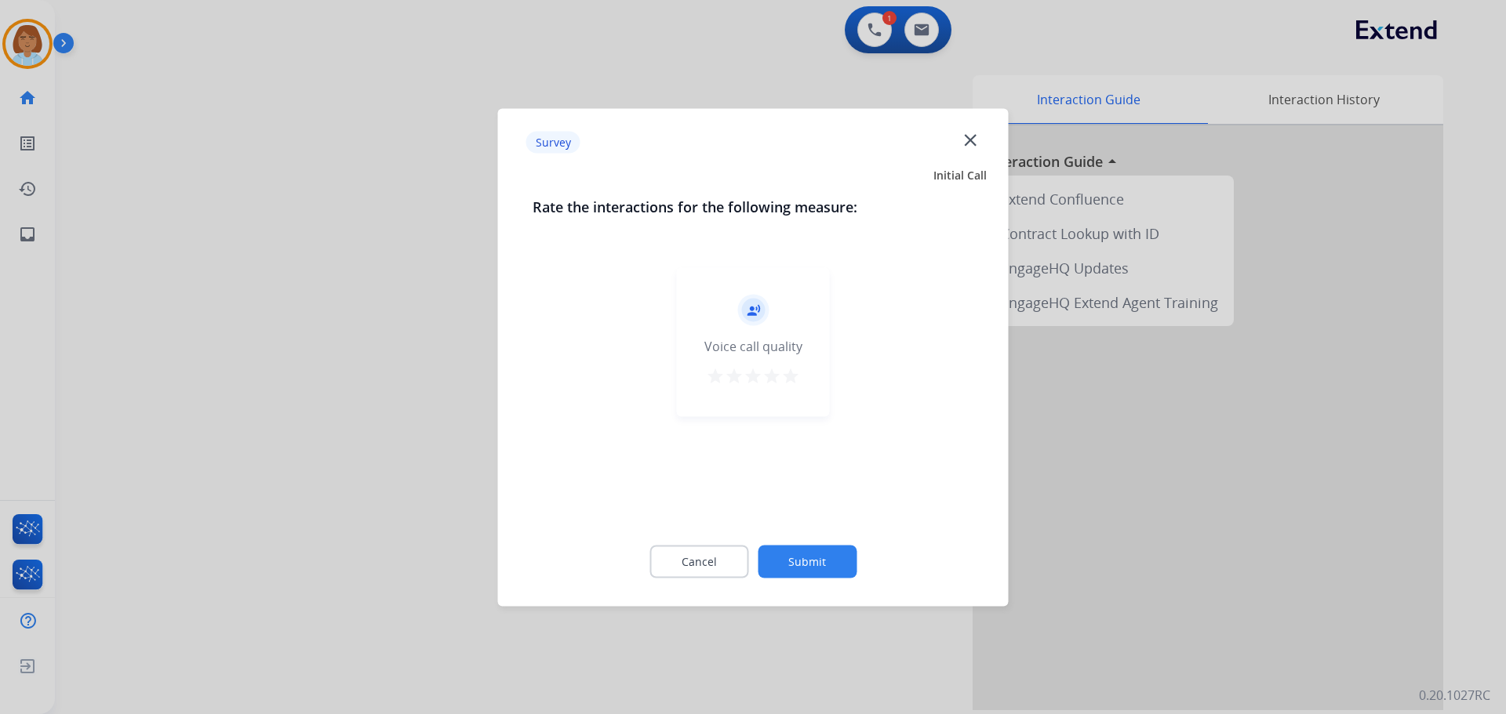
click at [829, 567] on button "Submit" at bounding box center [807, 561] width 99 height 33
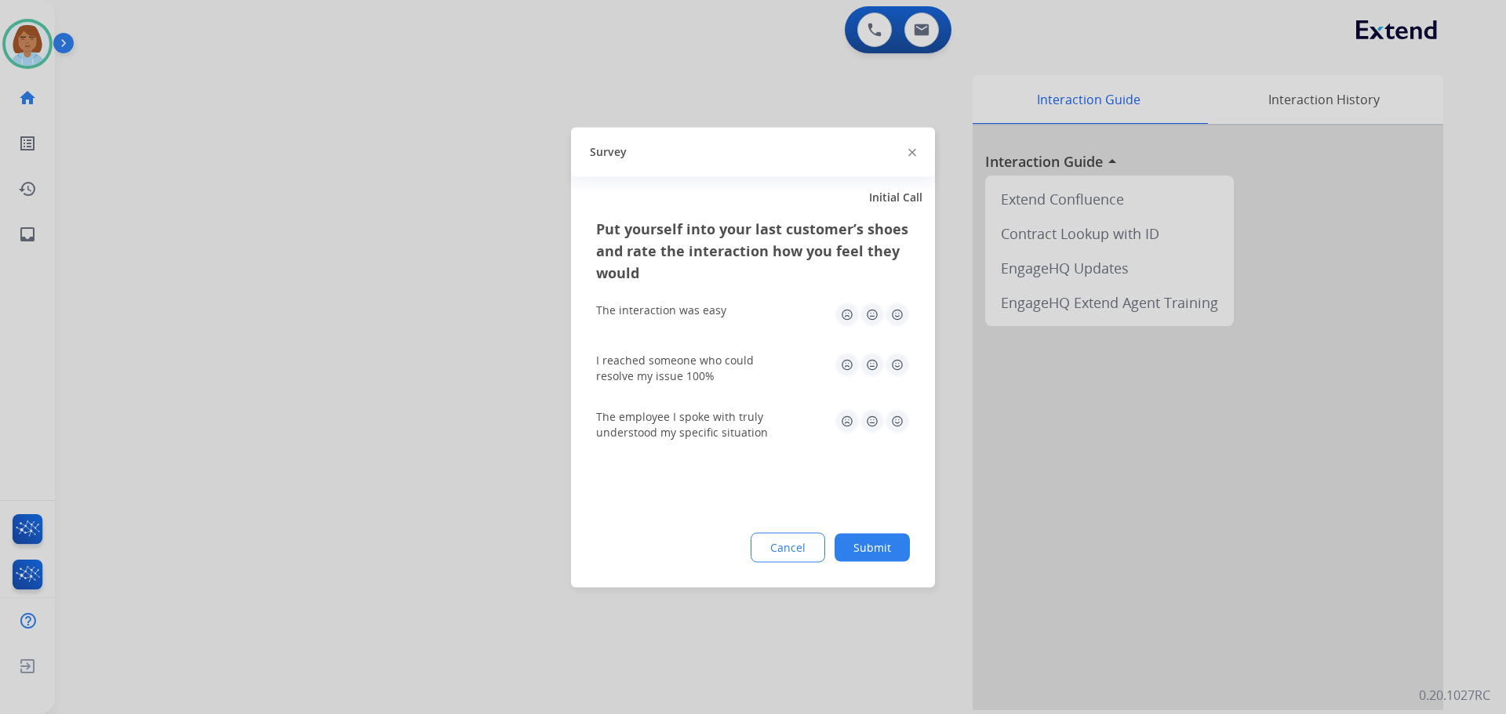
click at [862, 546] on button "Submit" at bounding box center [871, 547] width 75 height 28
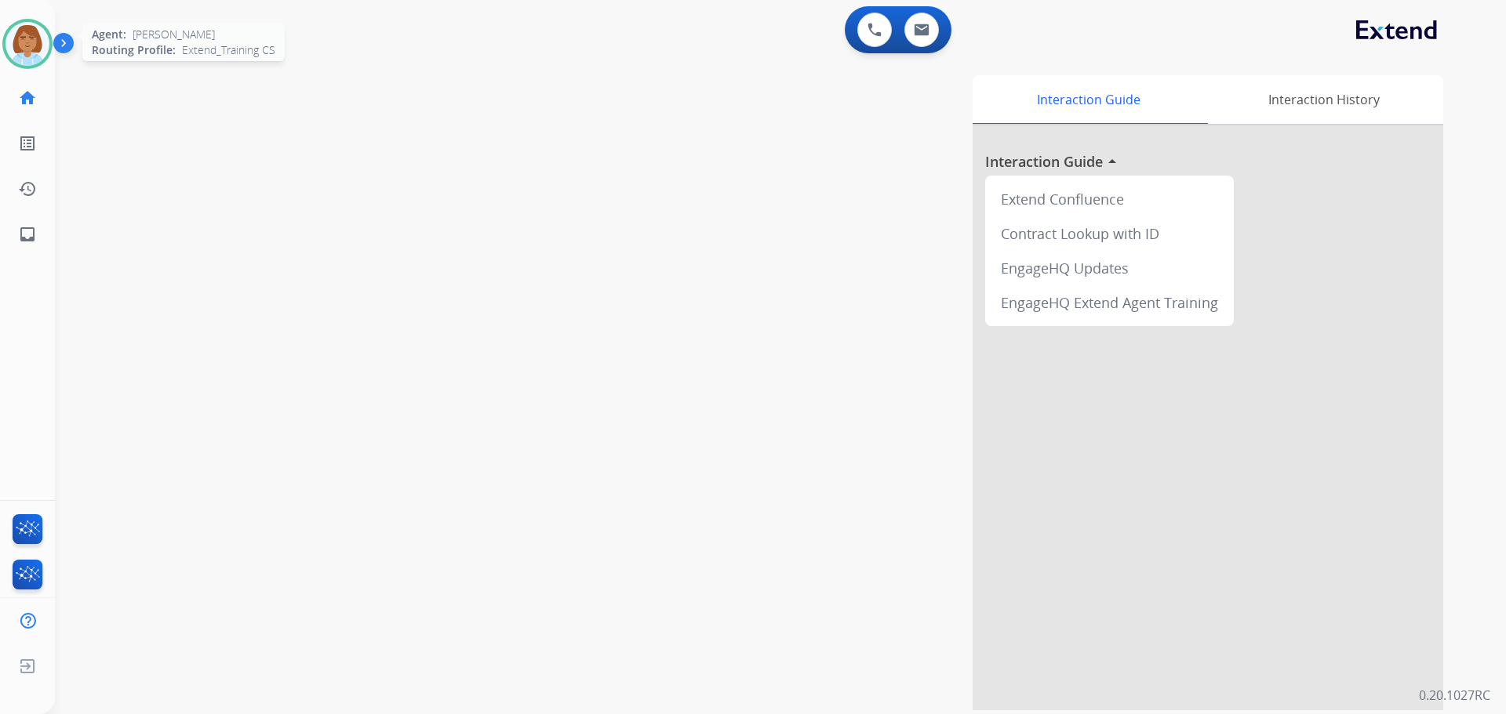
click at [8, 48] on img at bounding box center [27, 44] width 44 height 44
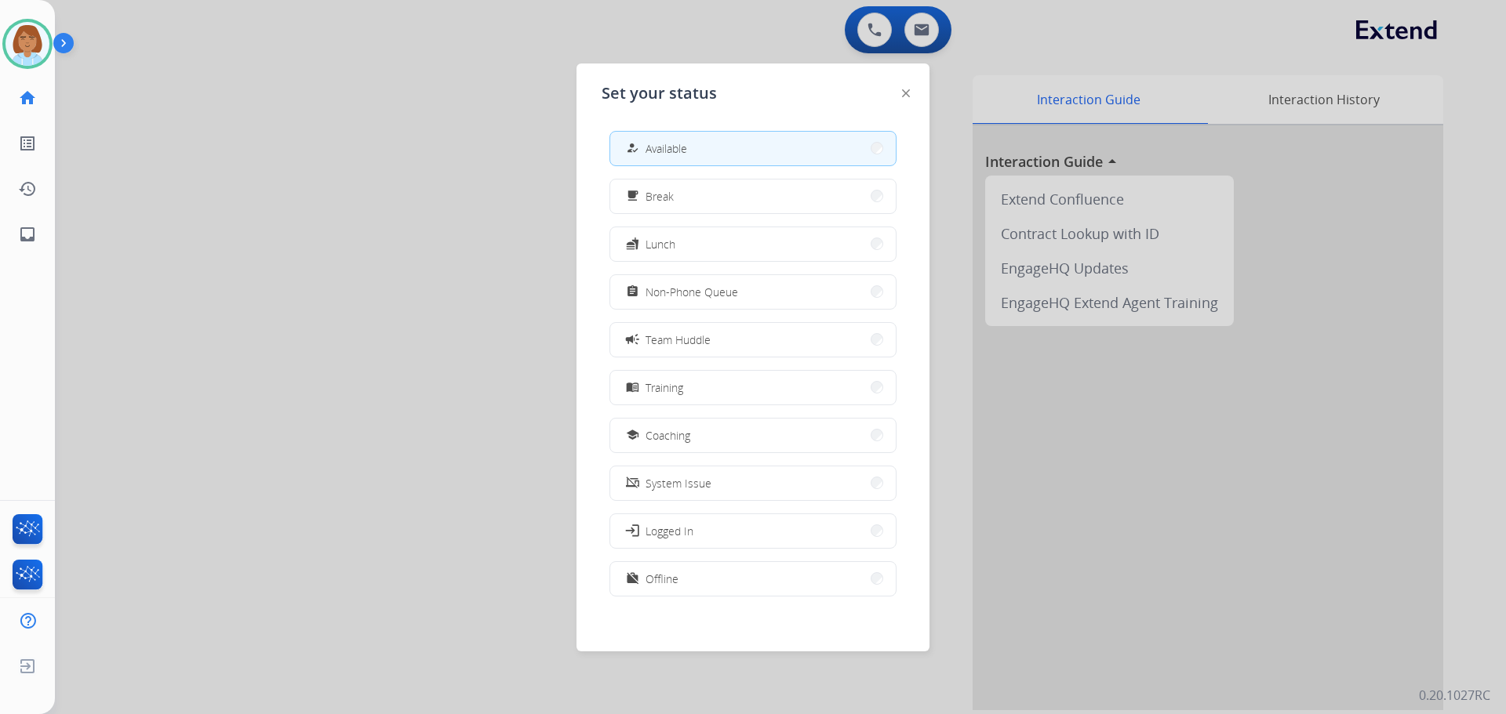
drag, startPoint x: 165, startPoint y: 196, endPoint x: 117, endPoint y: 220, distance: 54.0
click at [165, 200] on div at bounding box center [753, 357] width 1506 height 714
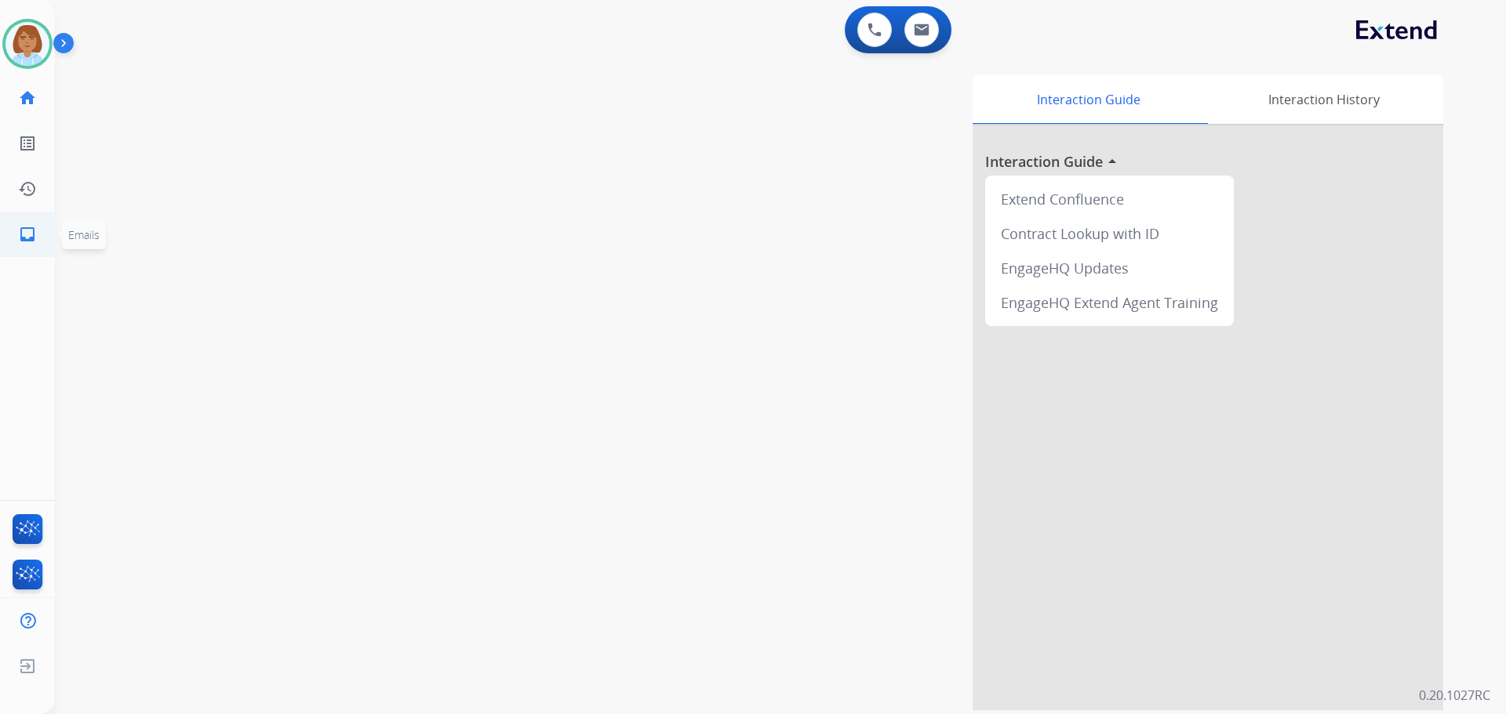
click at [22, 234] on mat-icon "inbox" at bounding box center [27, 234] width 19 height 19
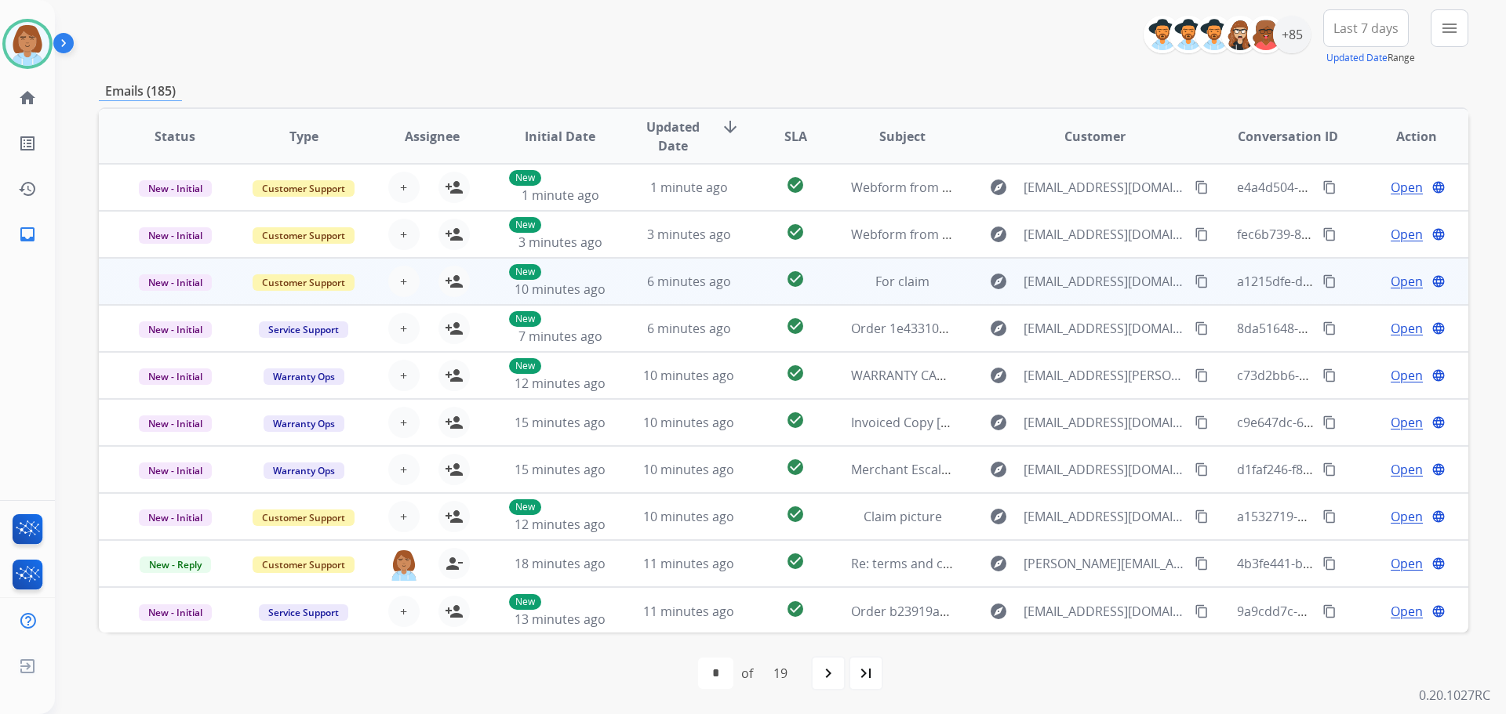
scroll to position [2, 0]
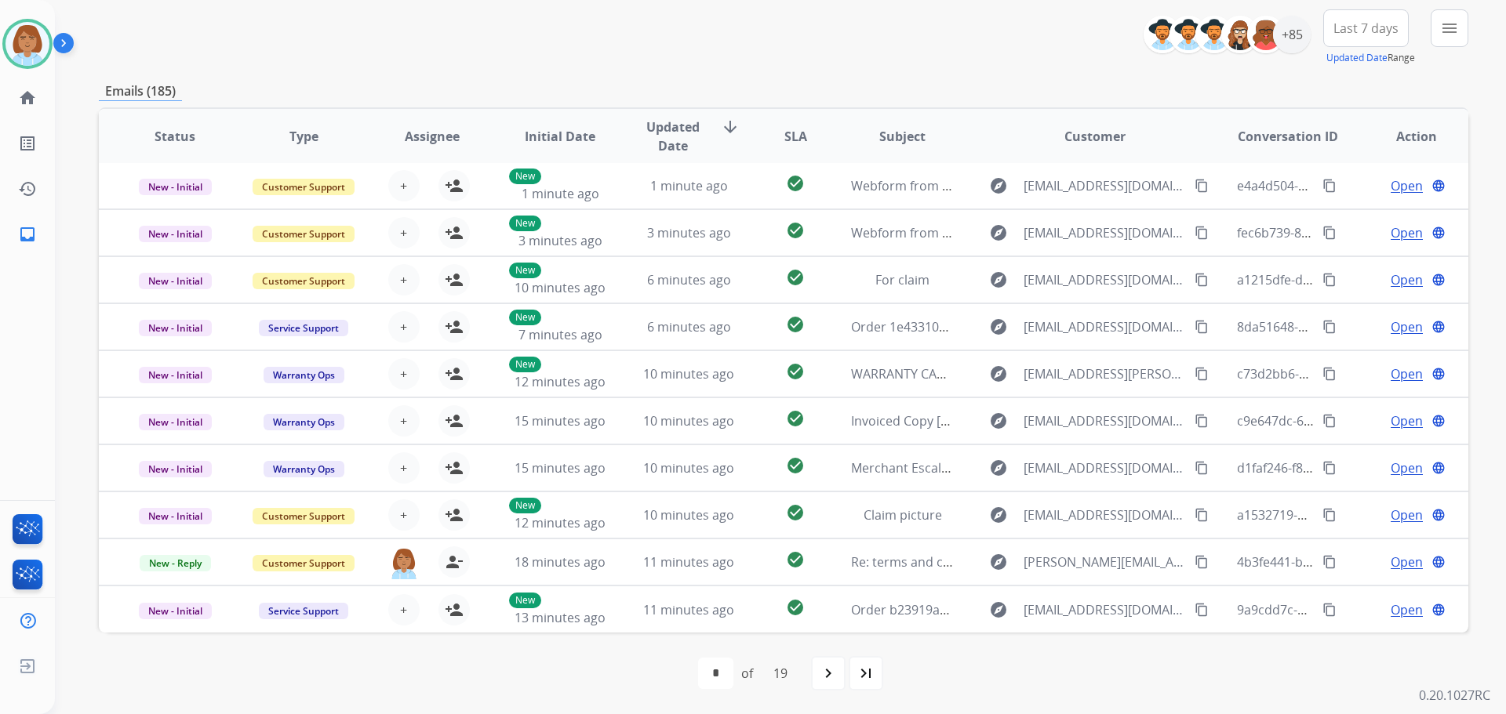
click at [1427, 38] on div "**********" at bounding box center [1311, 37] width 313 height 56
click at [1453, 45] on button "menu Filters" at bounding box center [1450, 28] width 38 height 38
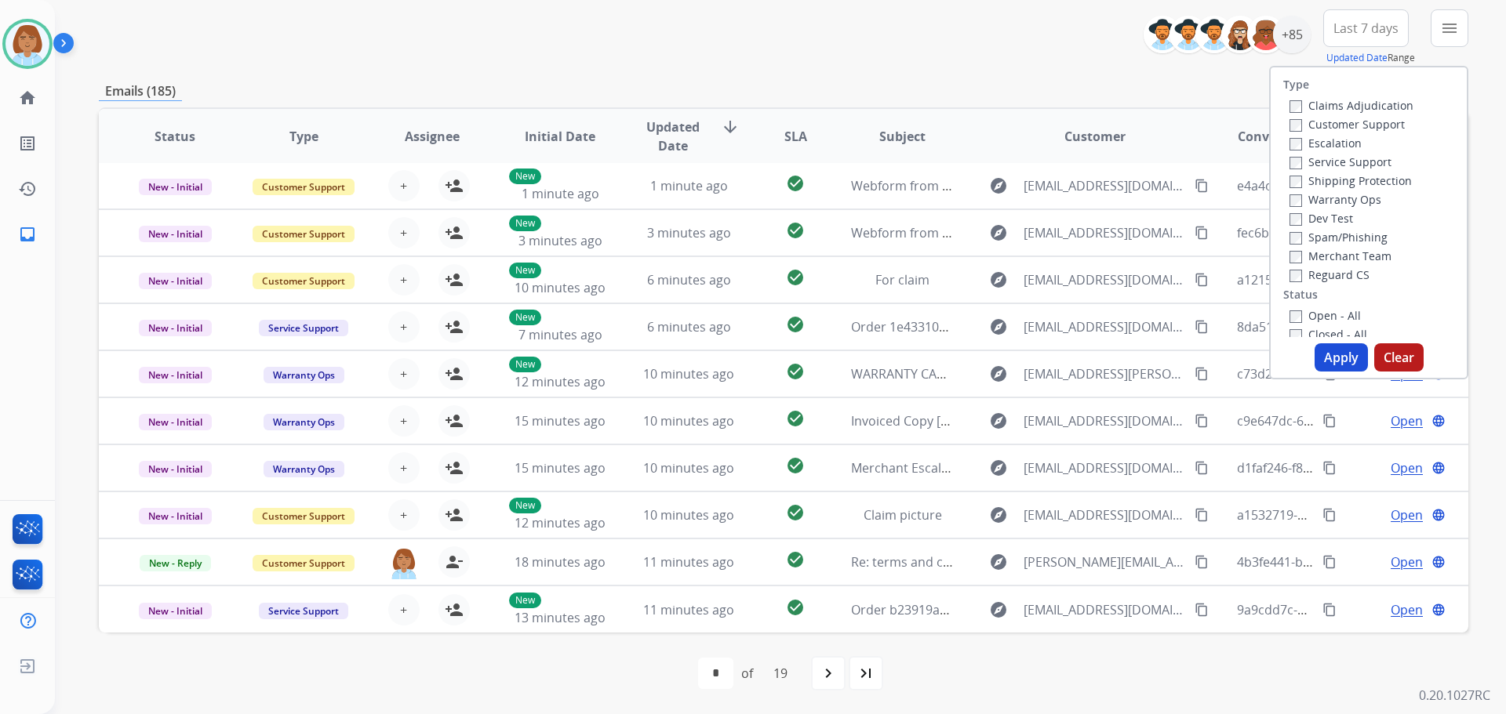
click at [1317, 107] on label "Claims Adjudication" at bounding box center [1351, 105] width 124 height 15
click at [1320, 122] on label "Customer Support" at bounding box center [1346, 124] width 115 height 15
click at [1338, 174] on label "Shipping Protection" at bounding box center [1350, 180] width 122 height 15
click at [1335, 279] on label "Reguard CS" at bounding box center [1329, 274] width 80 height 15
click at [1308, 308] on label "Open - All" at bounding box center [1324, 315] width 71 height 15
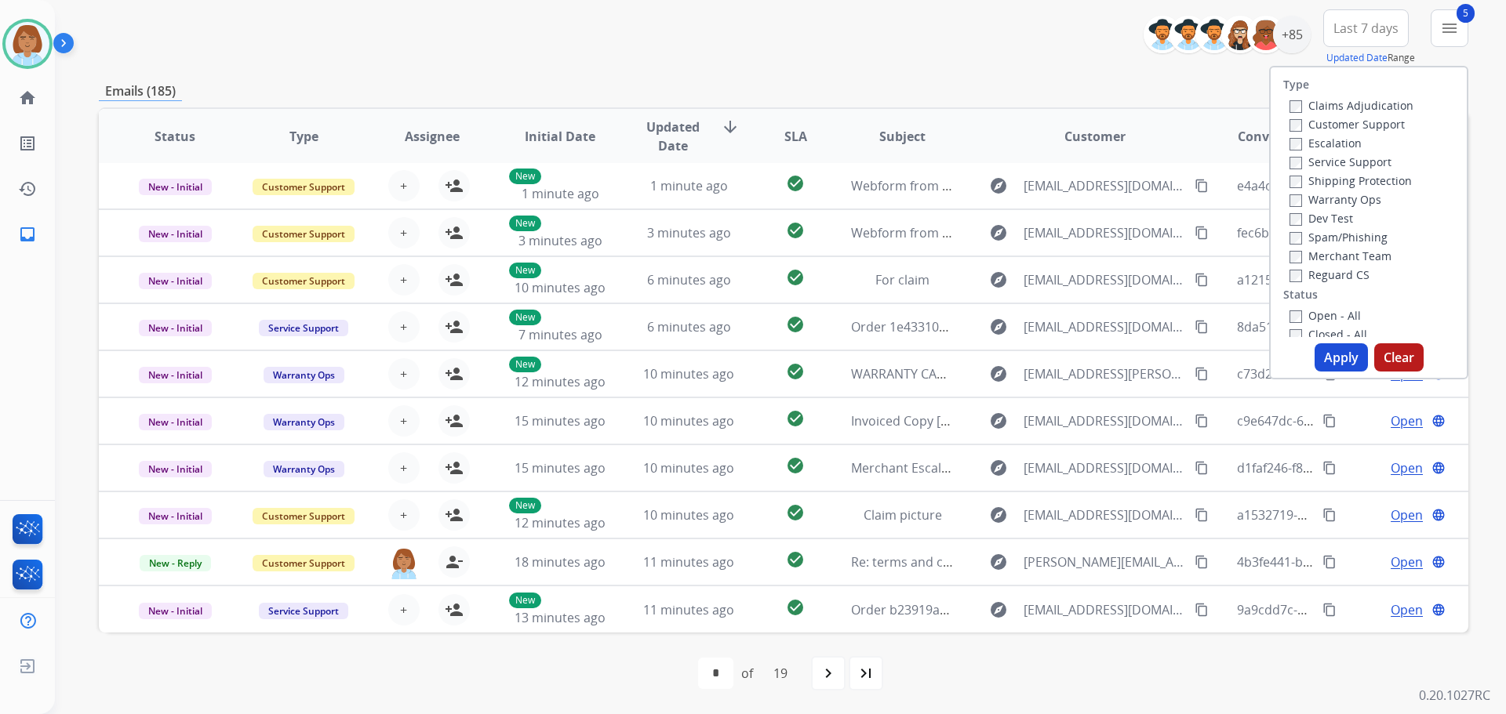
click at [1336, 352] on button "Apply" at bounding box center [1340, 358] width 53 height 28
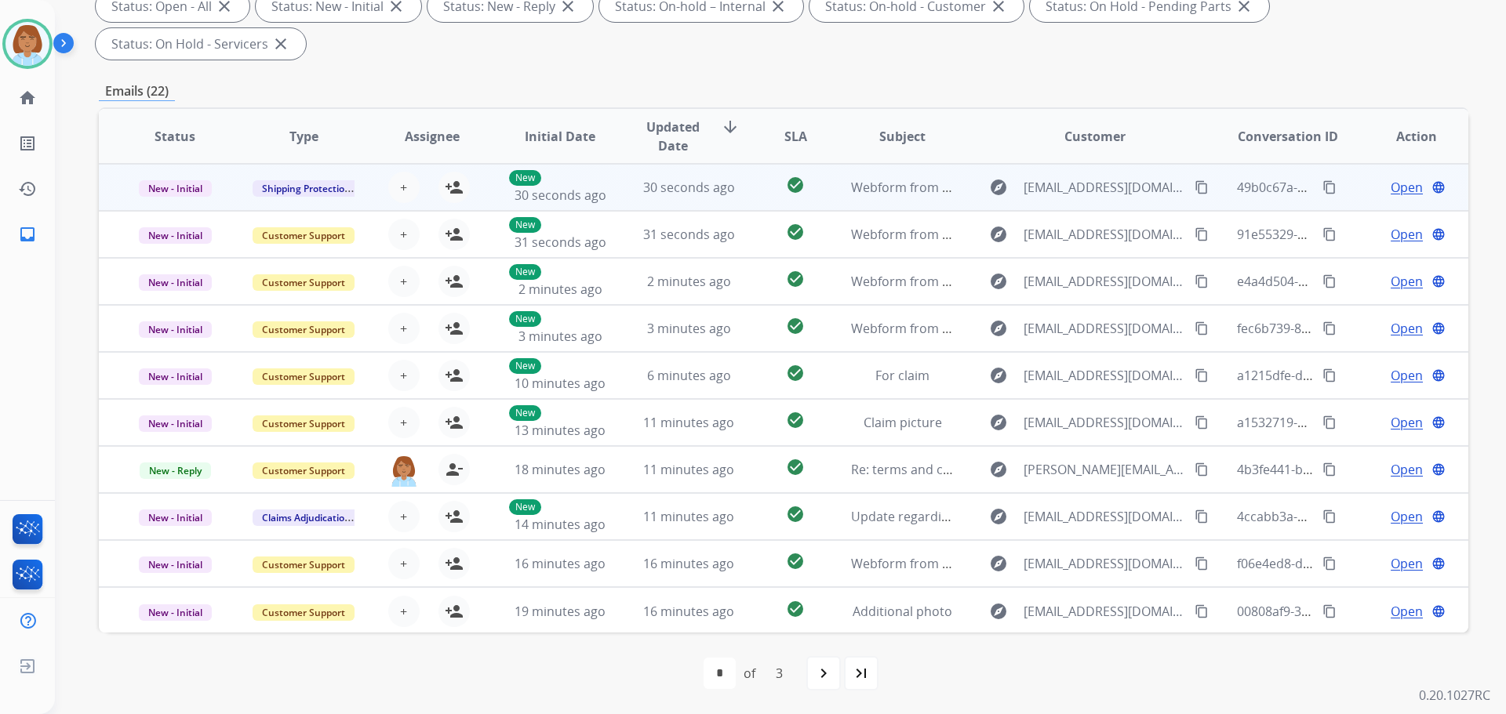
scroll to position [0, 0]
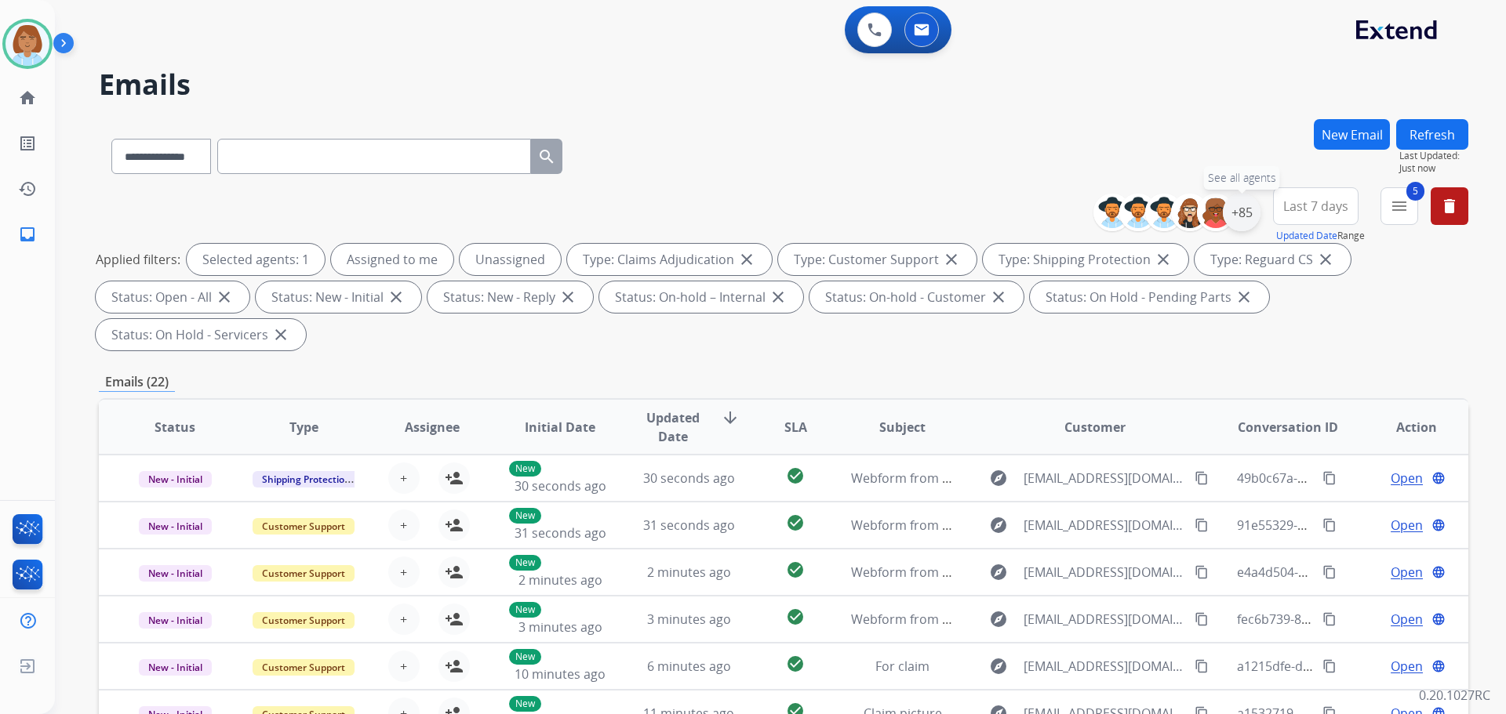
click at [1236, 223] on div "+85" at bounding box center [1242, 213] width 38 height 38
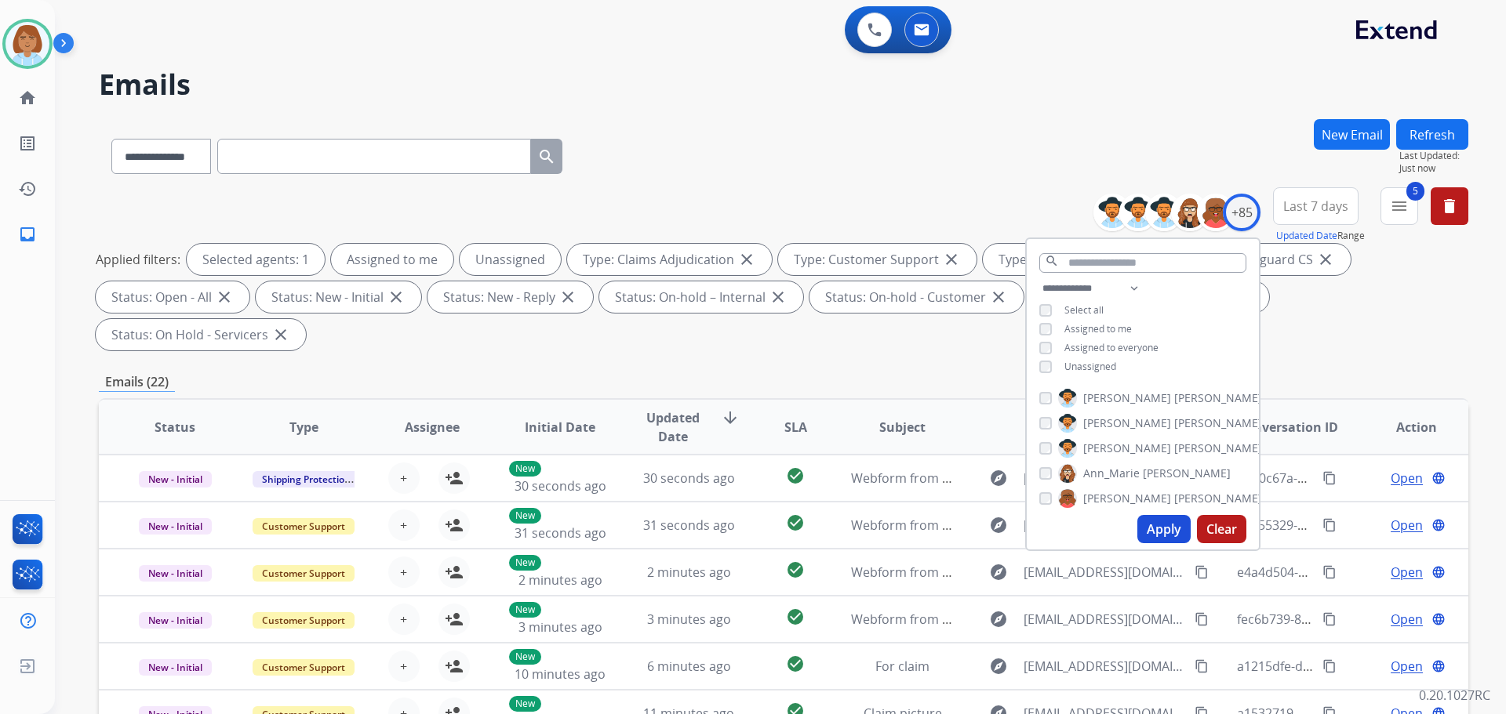
click at [1093, 367] on span "Unassigned" at bounding box center [1090, 366] width 52 height 13
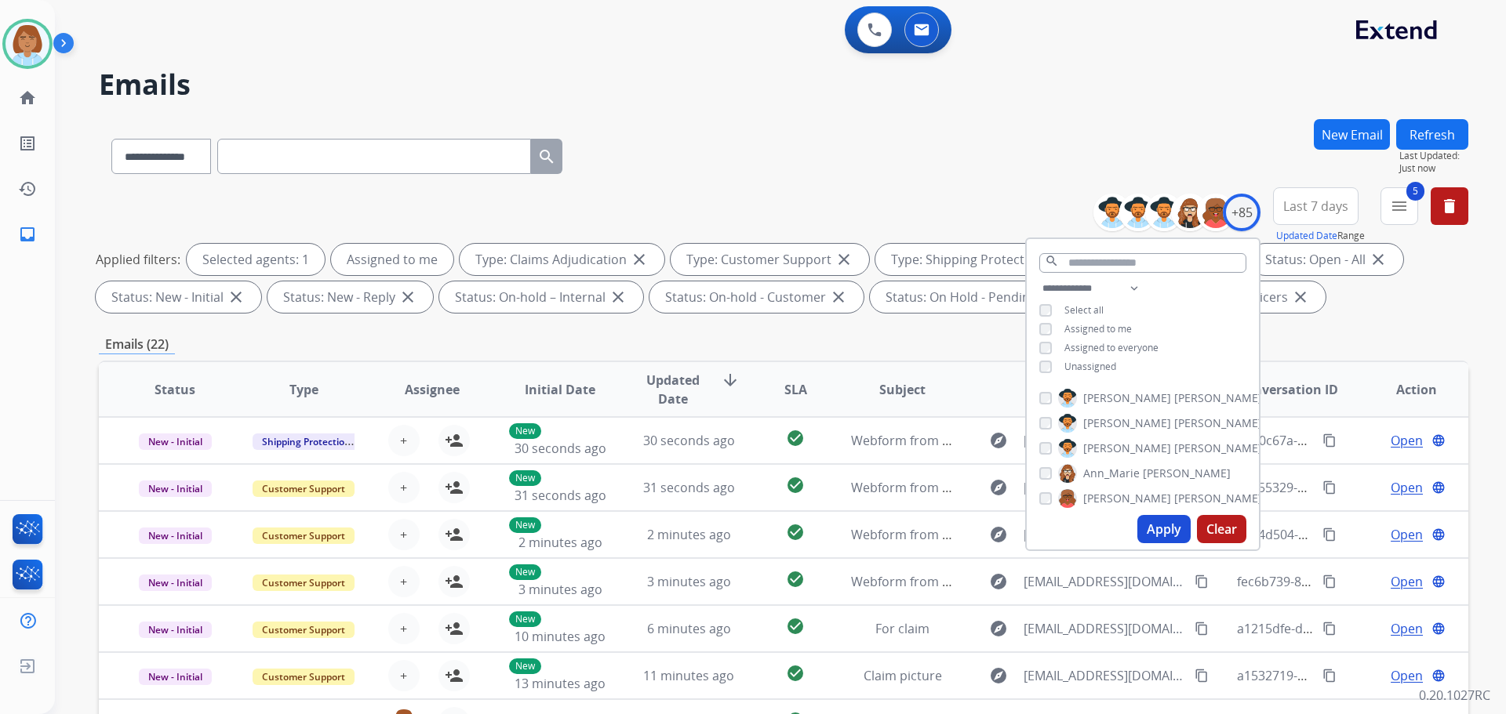
click at [1154, 522] on button "Apply" at bounding box center [1163, 529] width 53 height 28
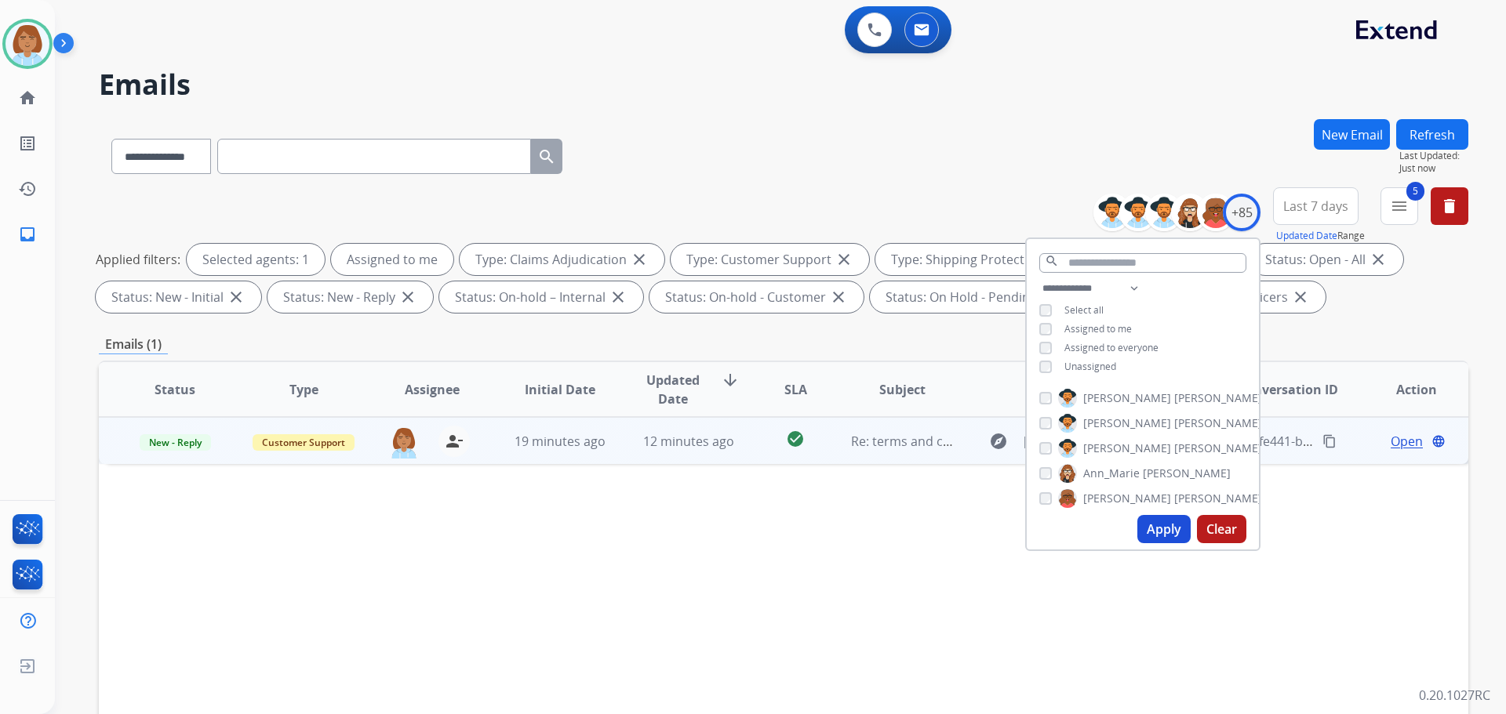
click at [606, 459] on td "19 minutes ago" at bounding box center [548, 440] width 129 height 47
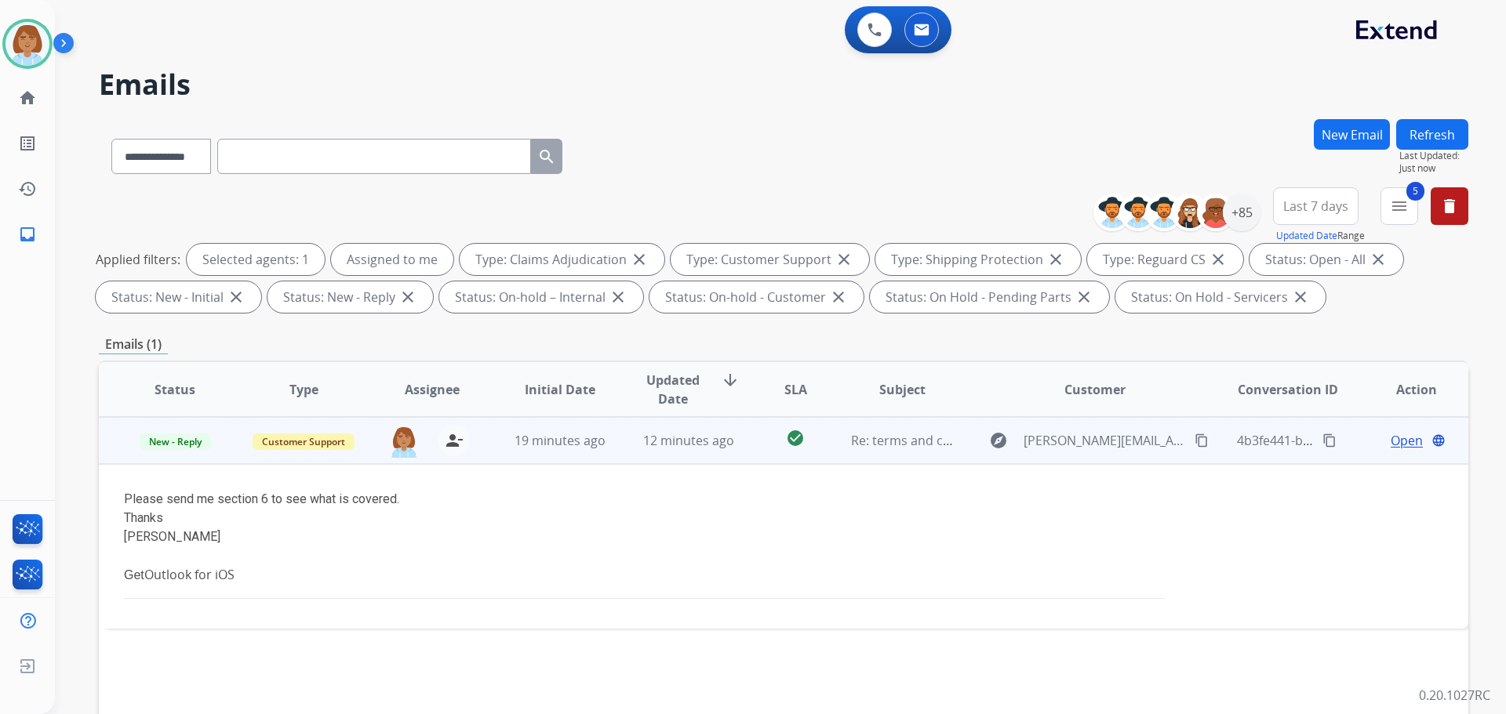
click at [1194, 446] on mat-icon "content_copy" at bounding box center [1201, 441] width 14 height 14
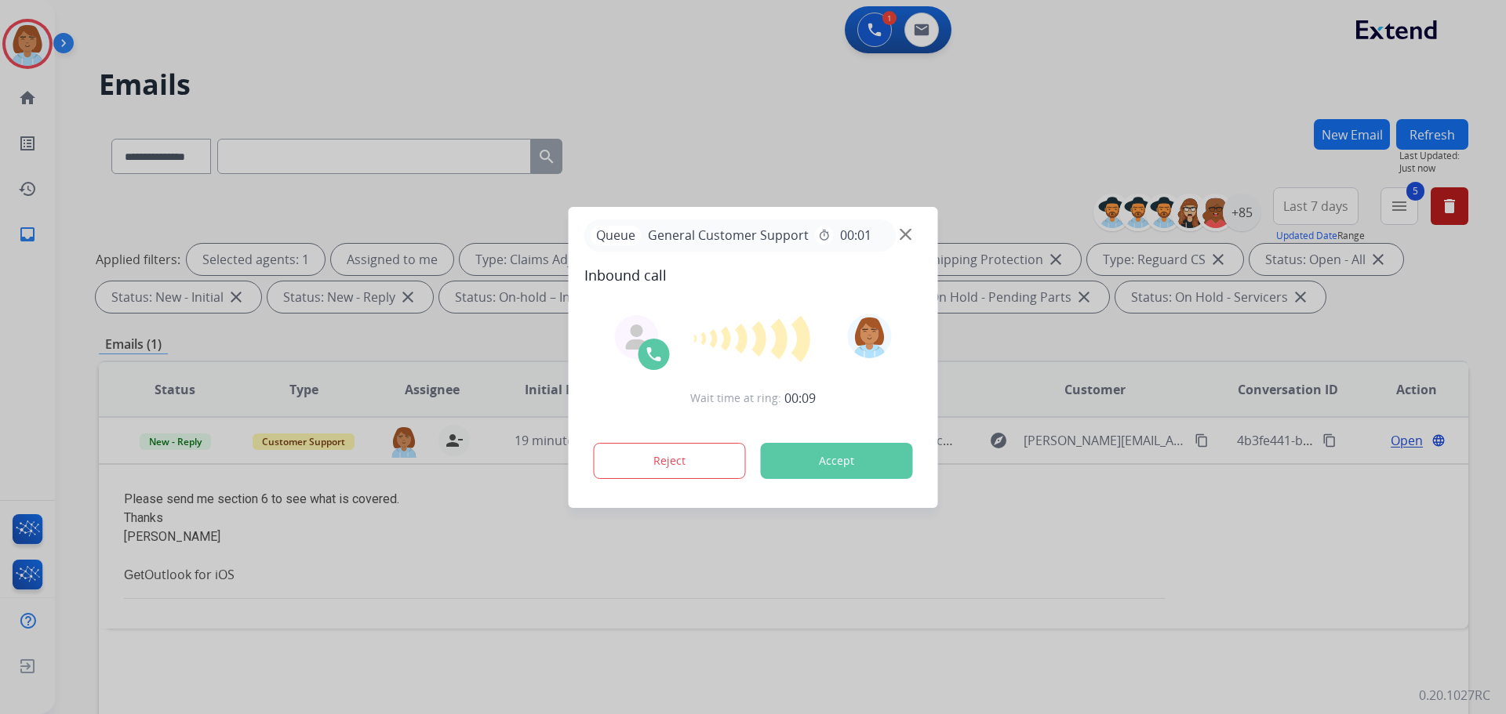
click at [873, 464] on button "Accept" at bounding box center [837, 461] width 152 height 36
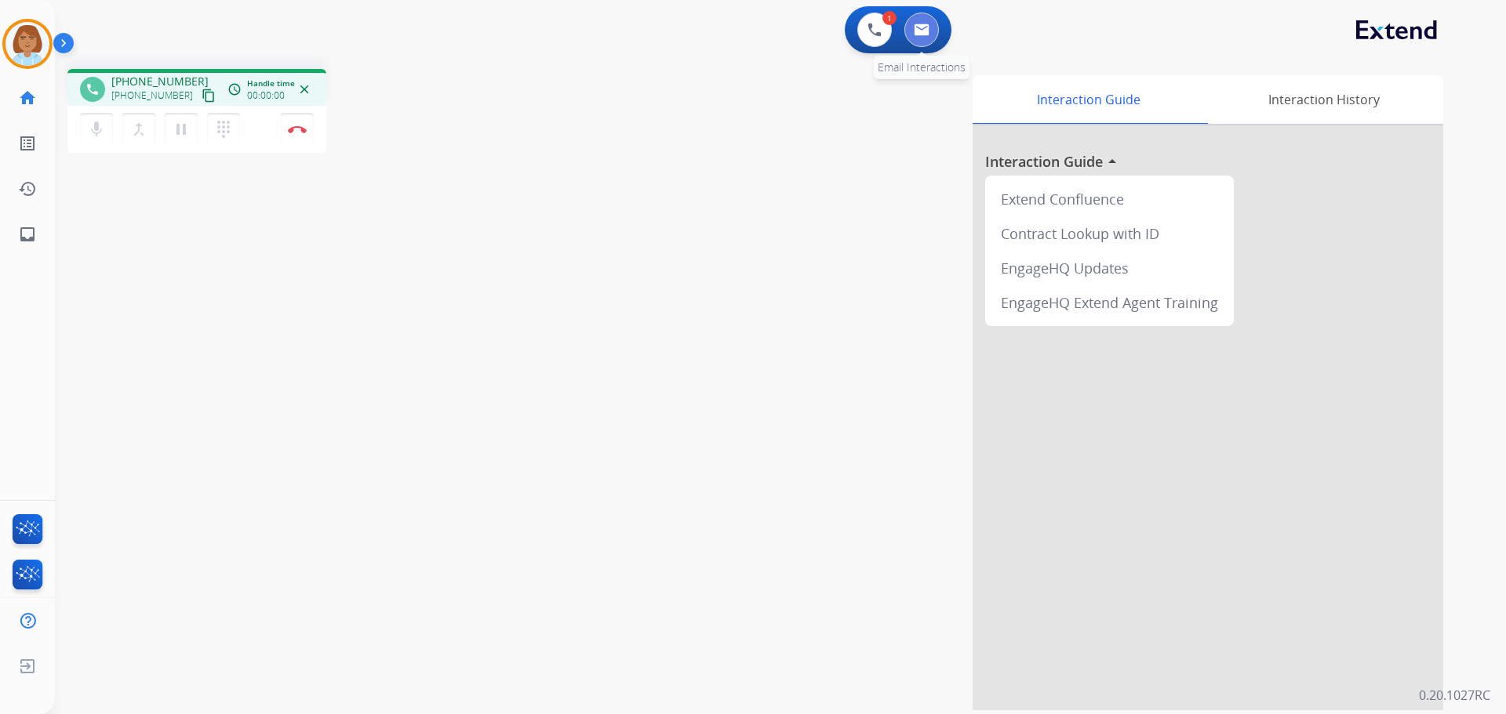
click at [933, 39] on button at bounding box center [921, 30] width 35 height 35
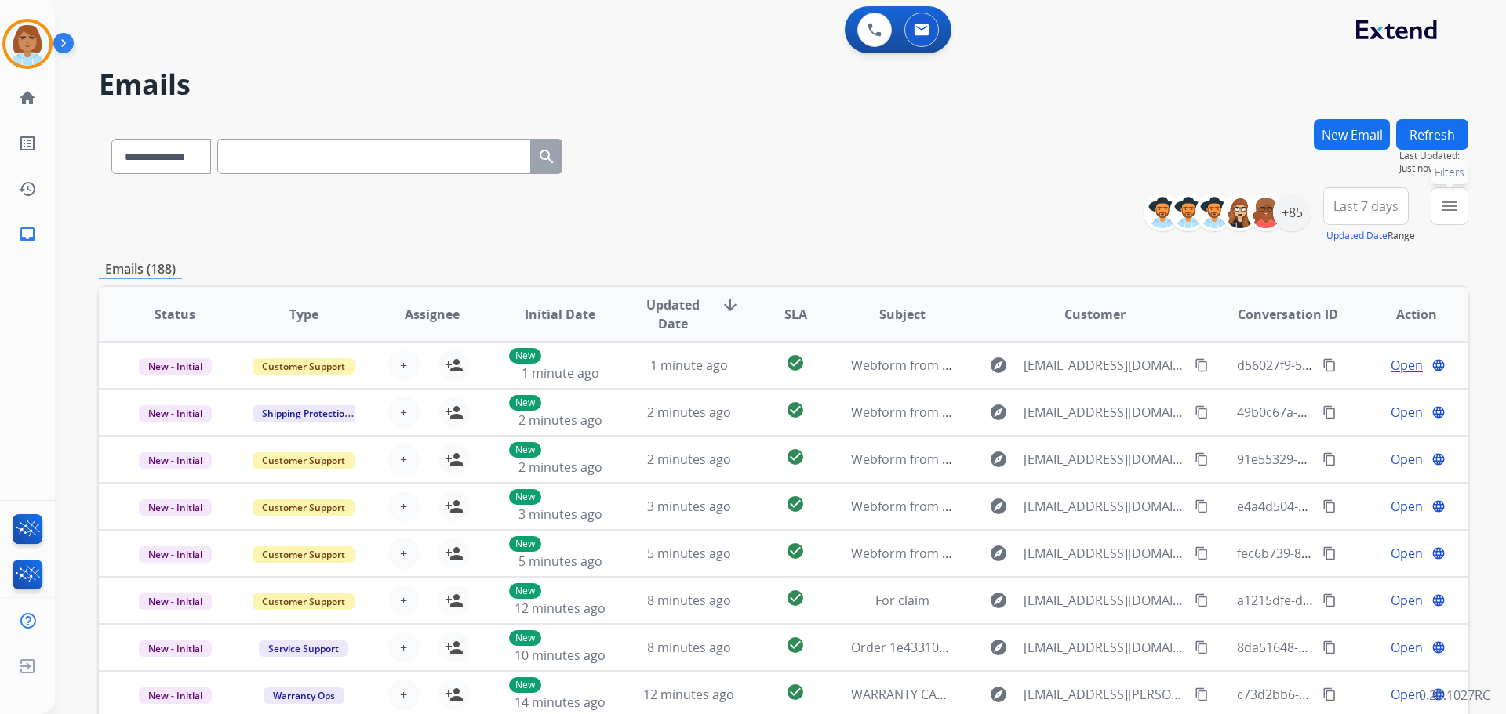
click at [1436, 213] on button "menu Filters" at bounding box center [1450, 206] width 38 height 38
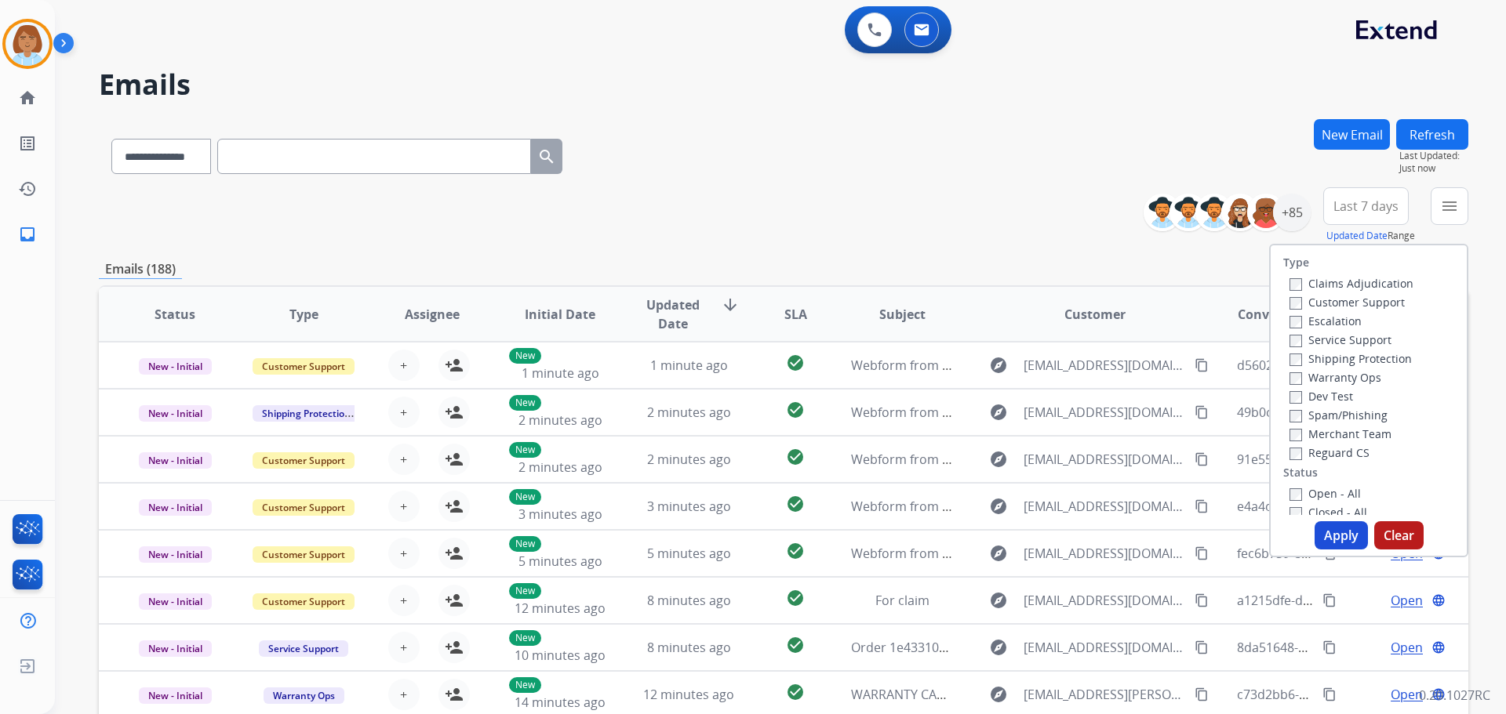
click at [1325, 285] on label "Claims Adjudication" at bounding box center [1351, 283] width 124 height 15
drag, startPoint x: 1326, startPoint y: 300, endPoint x: 1342, endPoint y: 326, distance: 30.9
click at [1327, 302] on label "Customer Support" at bounding box center [1346, 302] width 115 height 15
click at [1337, 354] on label "Shipping Protection" at bounding box center [1350, 358] width 122 height 15
click at [1343, 456] on label "Reguard CS" at bounding box center [1329, 452] width 80 height 15
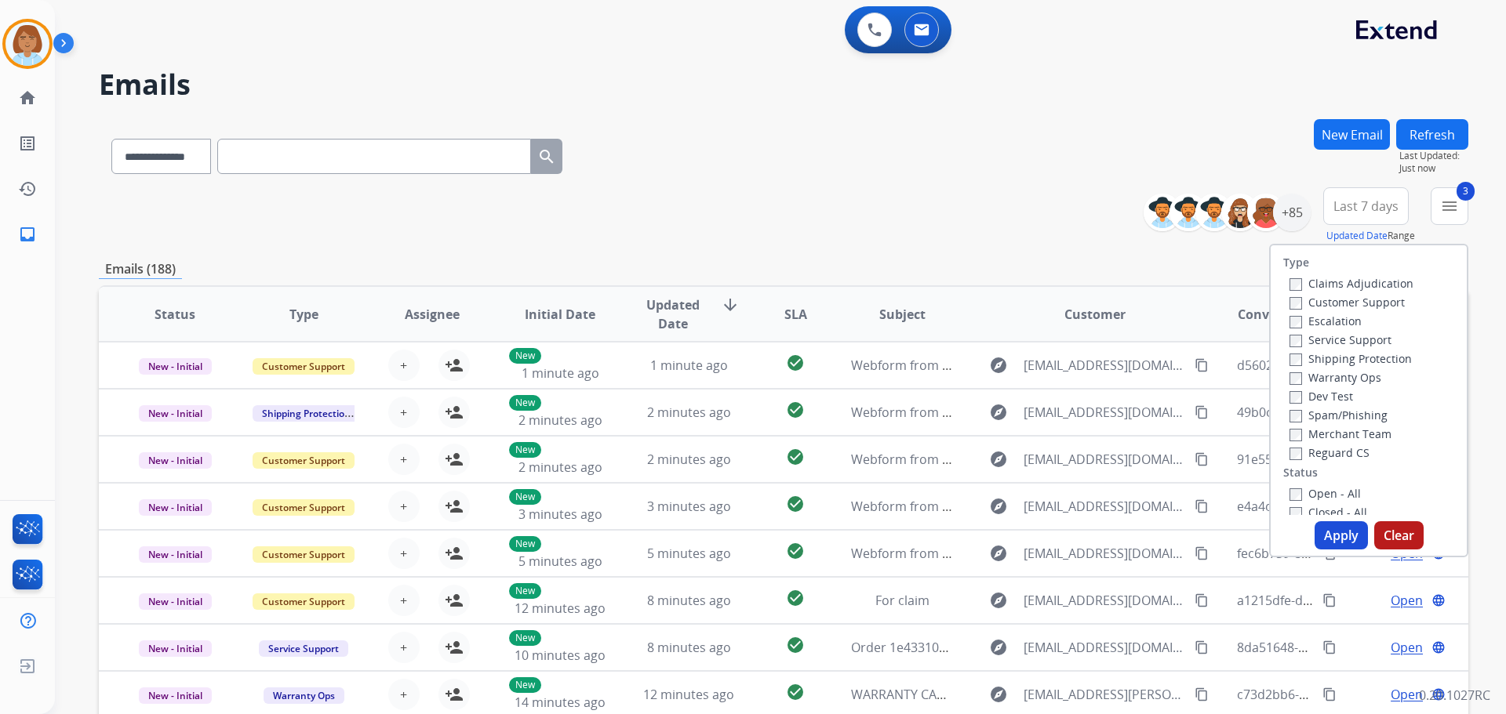
click at [1321, 494] on label "Open - All" at bounding box center [1324, 493] width 71 height 15
click at [1344, 547] on button "Apply" at bounding box center [1340, 536] width 53 height 28
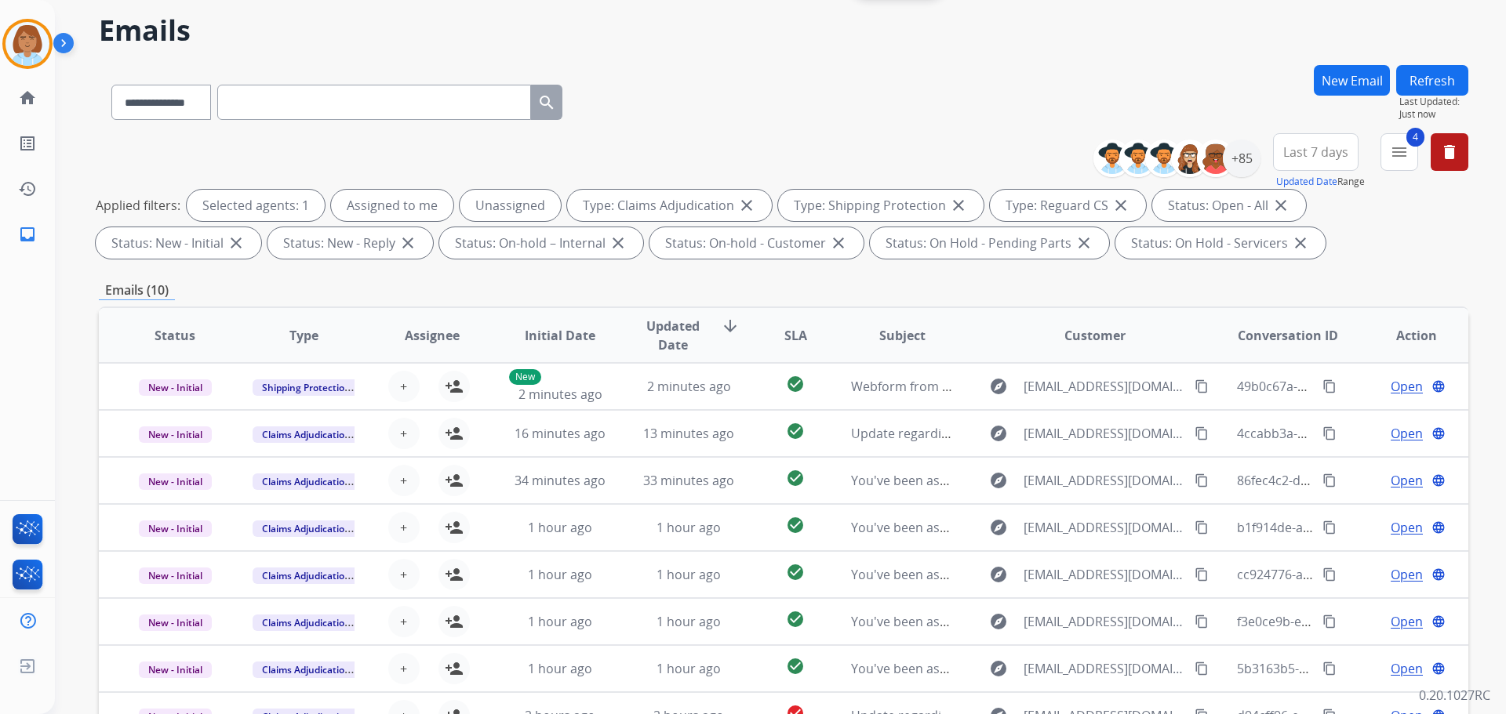
scroll to position [18, 0]
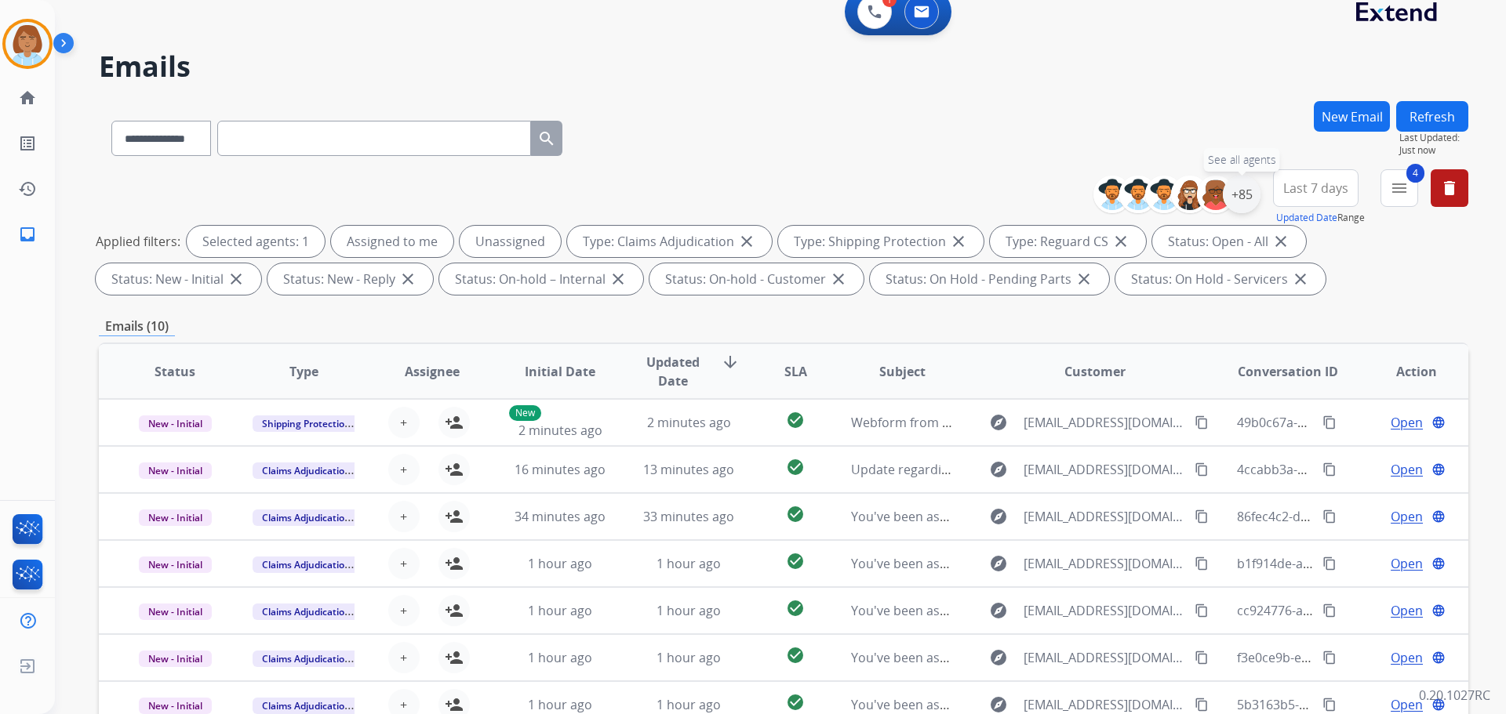
click at [1242, 181] on div "+85" at bounding box center [1242, 195] width 38 height 38
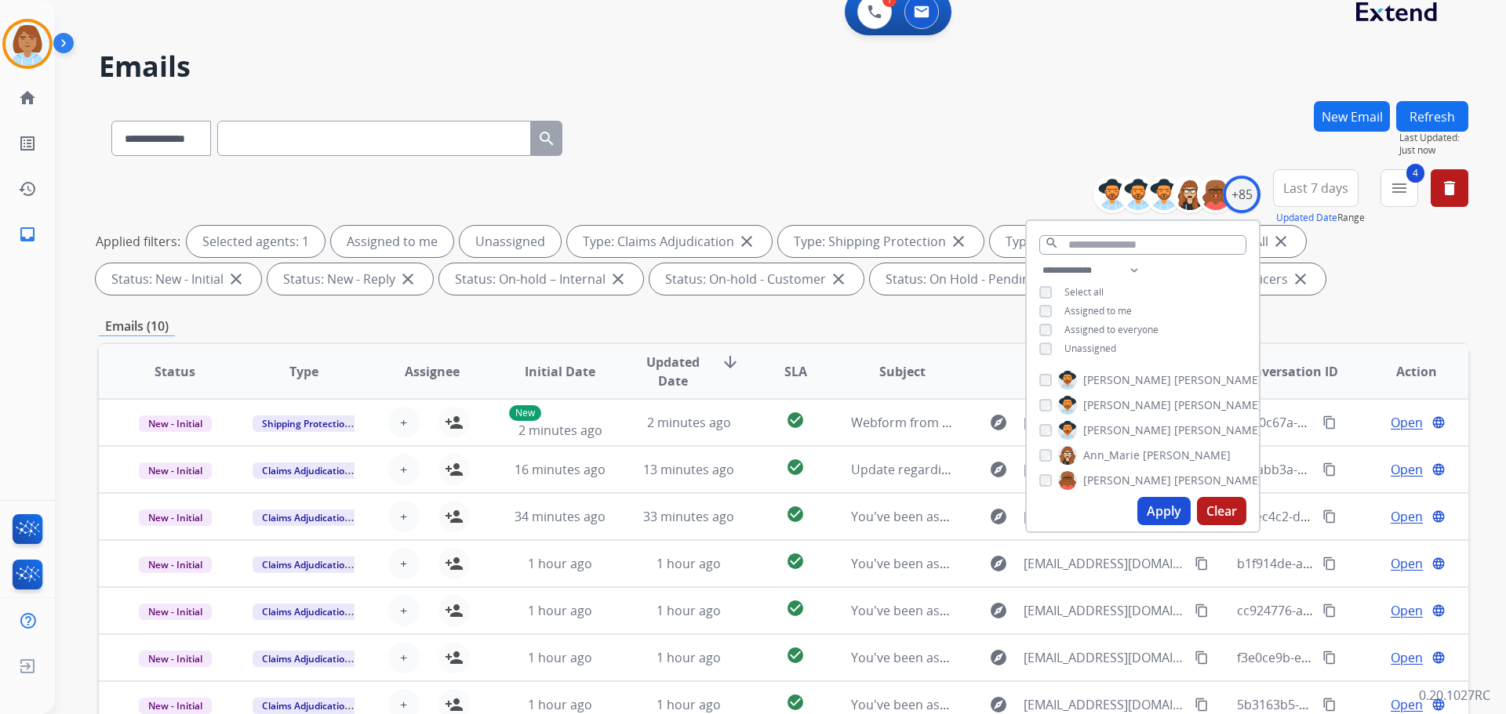
click at [1074, 342] on span "Unassigned" at bounding box center [1090, 348] width 52 height 13
click at [1156, 507] on button "Apply" at bounding box center [1163, 511] width 53 height 28
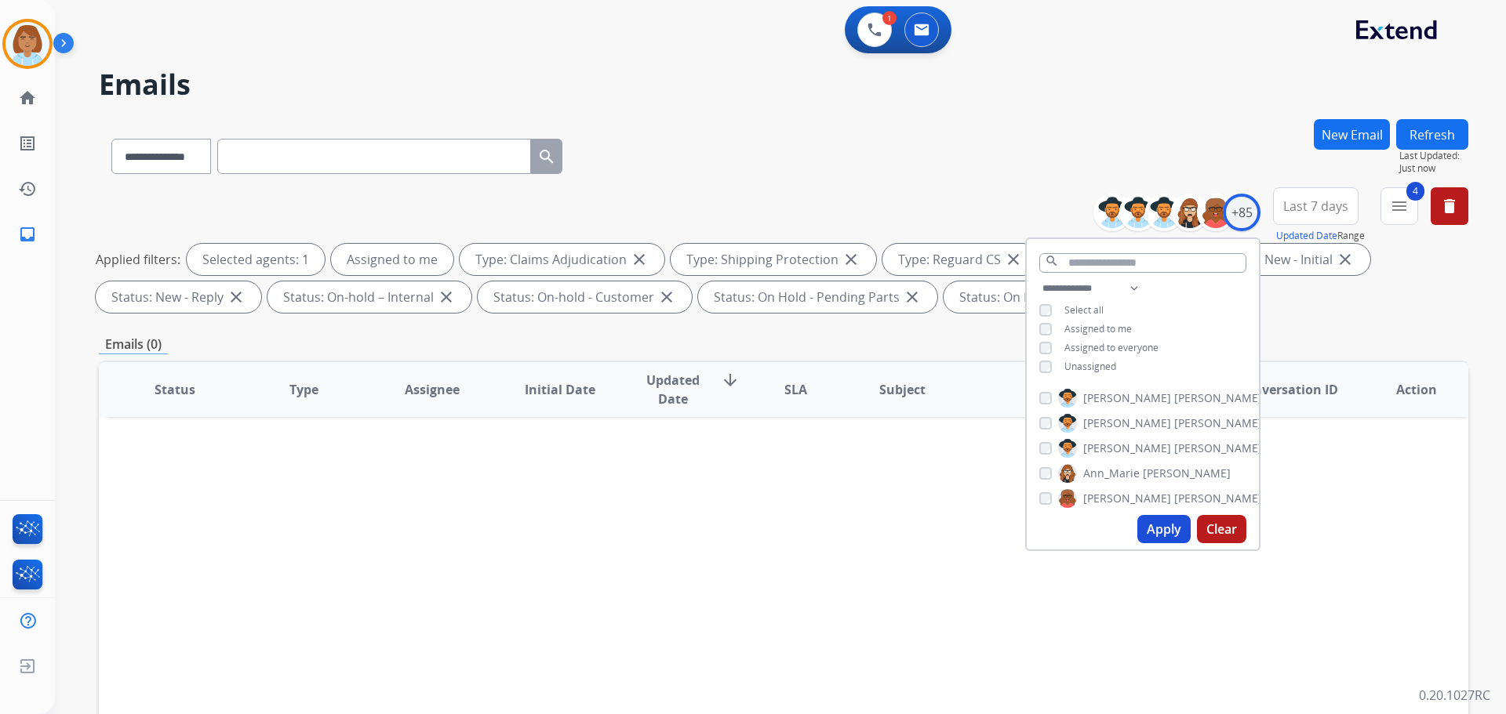
click at [565, 484] on div "Status Type Assignee Initial Date Updated Date arrow_downward SLA Subject Custo…" at bounding box center [783, 623] width 1369 height 525
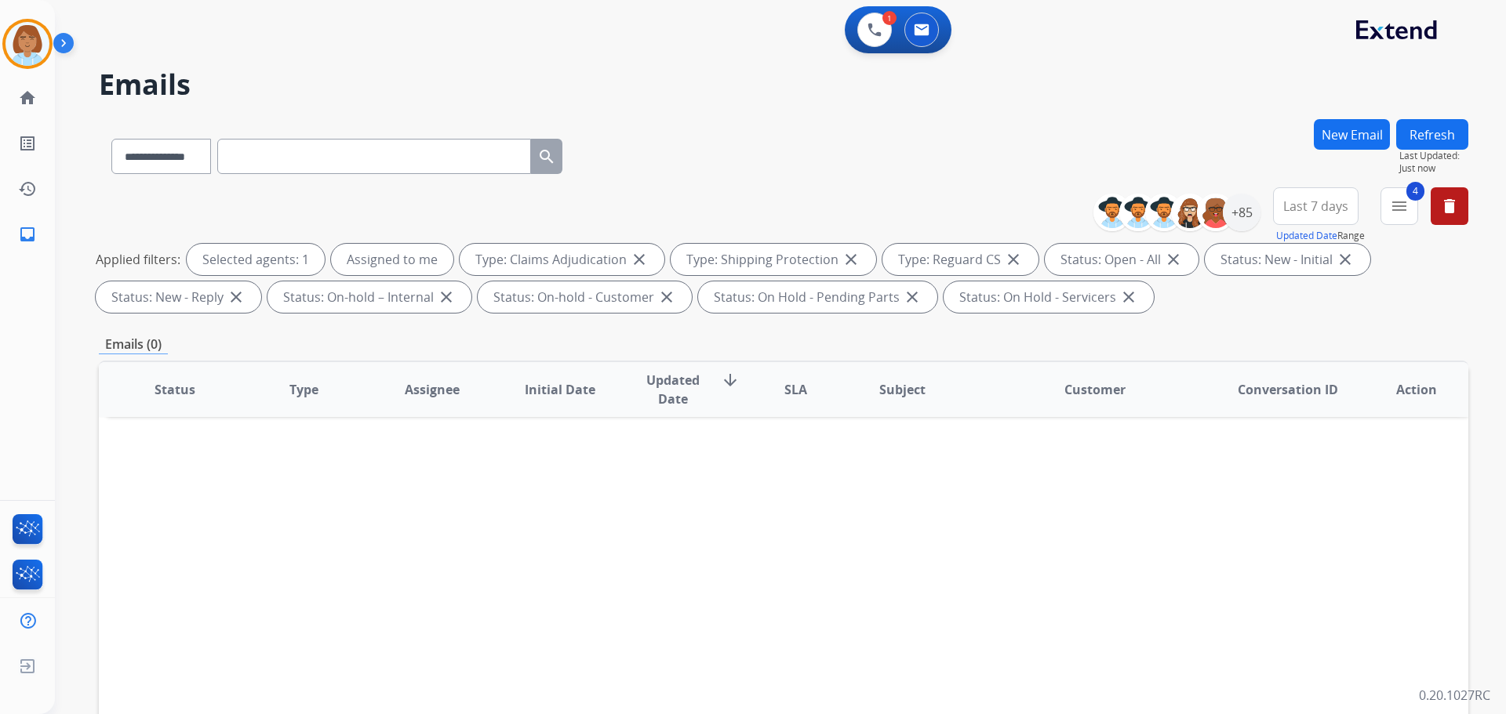
click at [393, 134] on div "**********" at bounding box center [337, 153] width 476 height 54
click at [1251, 220] on div "+85" at bounding box center [1242, 213] width 38 height 38
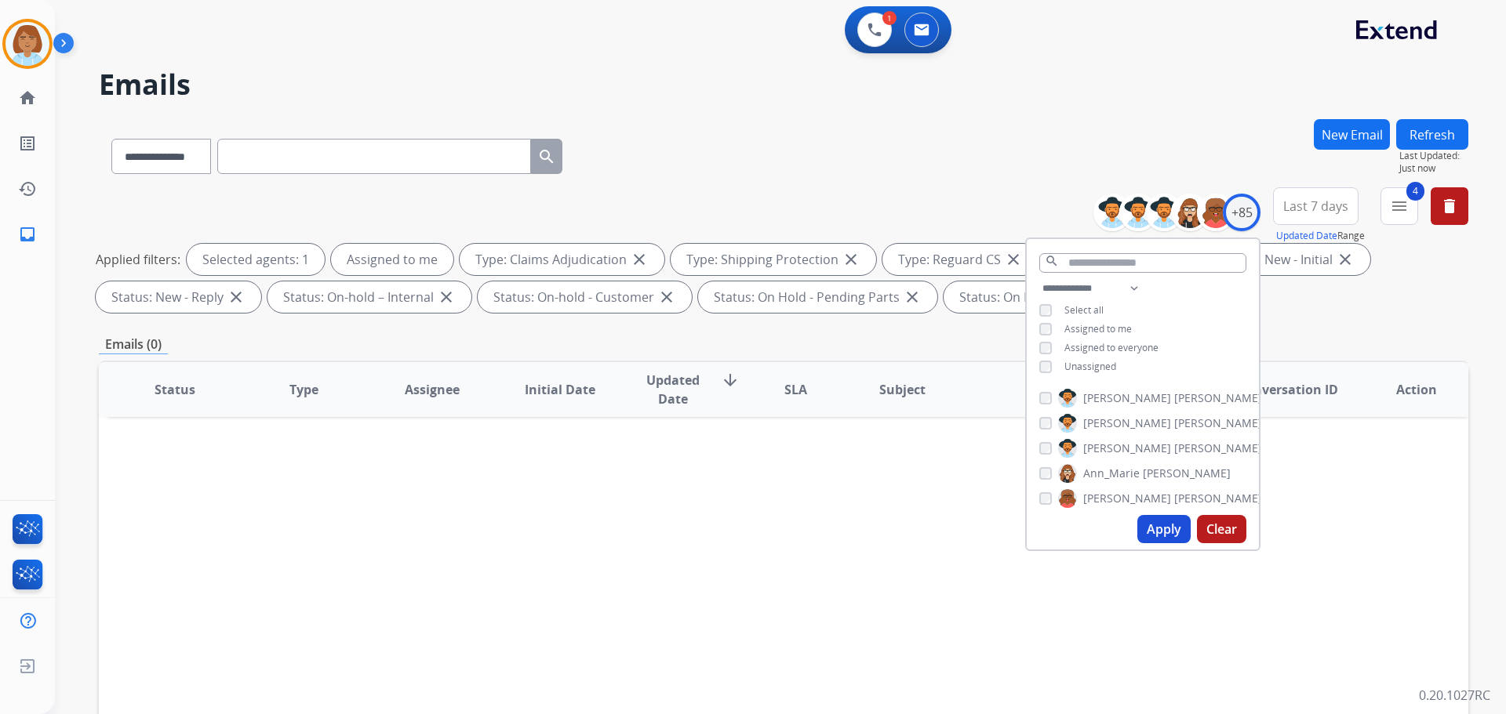
click at [1158, 533] on button "Apply" at bounding box center [1163, 529] width 53 height 28
click at [1065, 166] on div "**********" at bounding box center [783, 153] width 1369 height 68
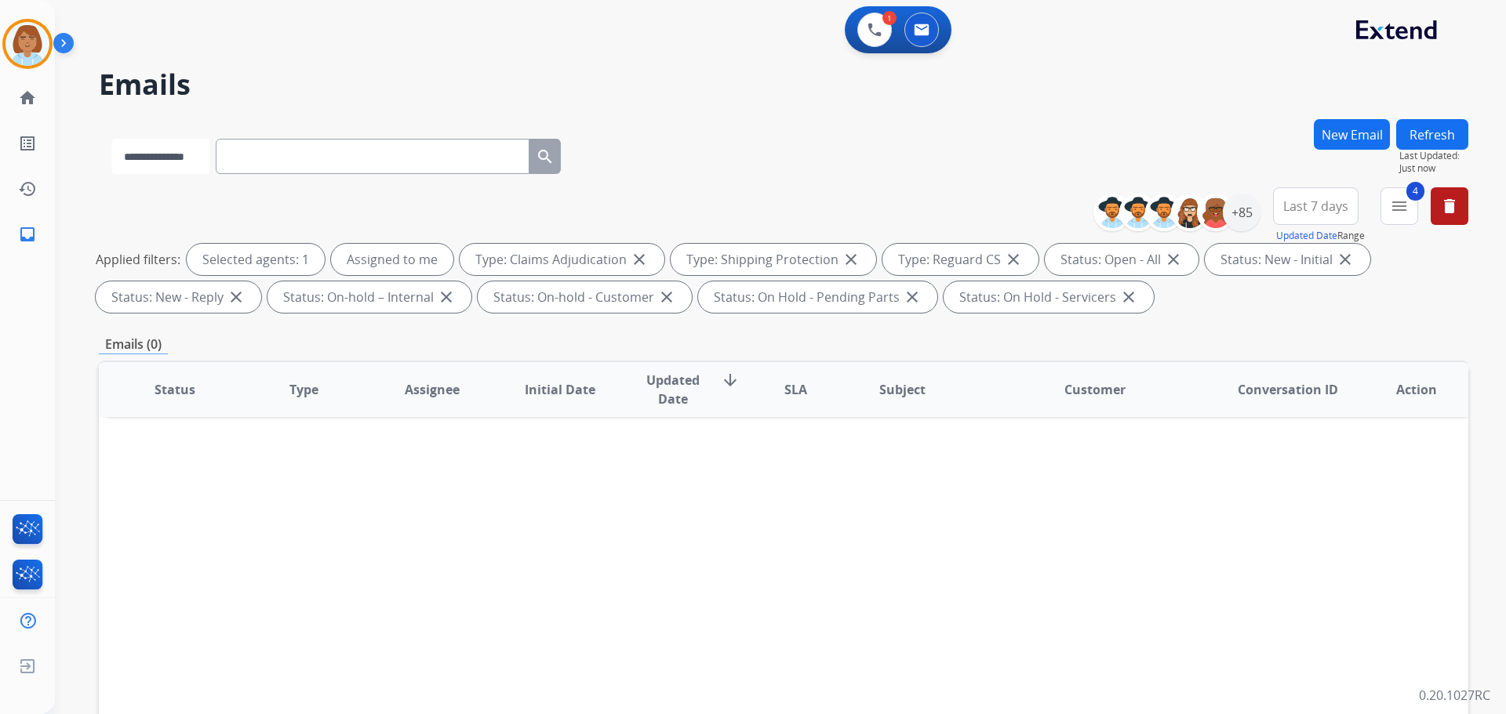
drag, startPoint x: 431, startPoint y: 150, endPoint x: 215, endPoint y: 154, distance: 216.5
click at [209, 154] on select "**********" at bounding box center [160, 156] width 98 height 35
select select "**********"
click at [111, 139] on select "**********" at bounding box center [160, 156] width 98 height 35
drag, startPoint x: 220, startPoint y: 158, endPoint x: 214, endPoint y: 169, distance: 13.3
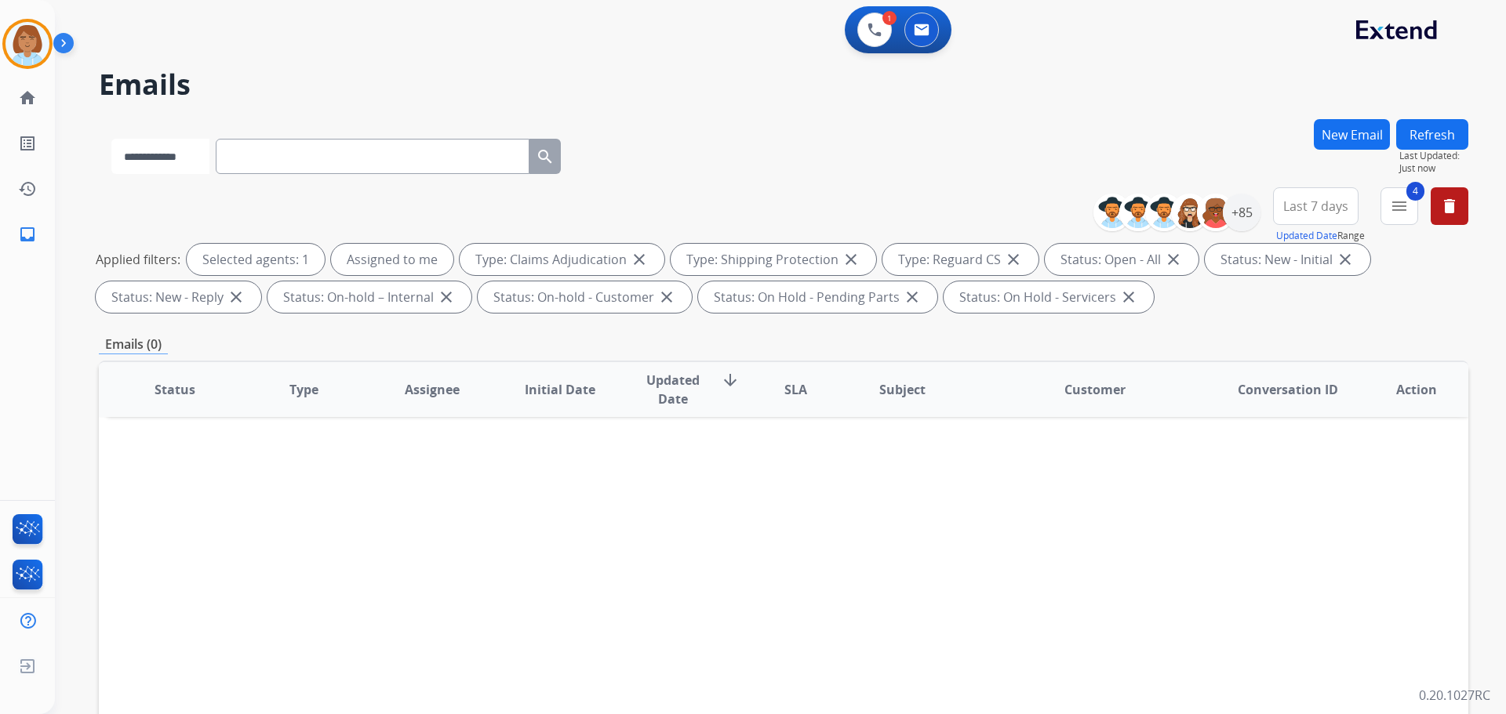
click at [209, 160] on select "**********" at bounding box center [160, 156] width 98 height 35
click at [111, 139] on select "**********" at bounding box center [160, 156] width 98 height 35
paste input "**********"
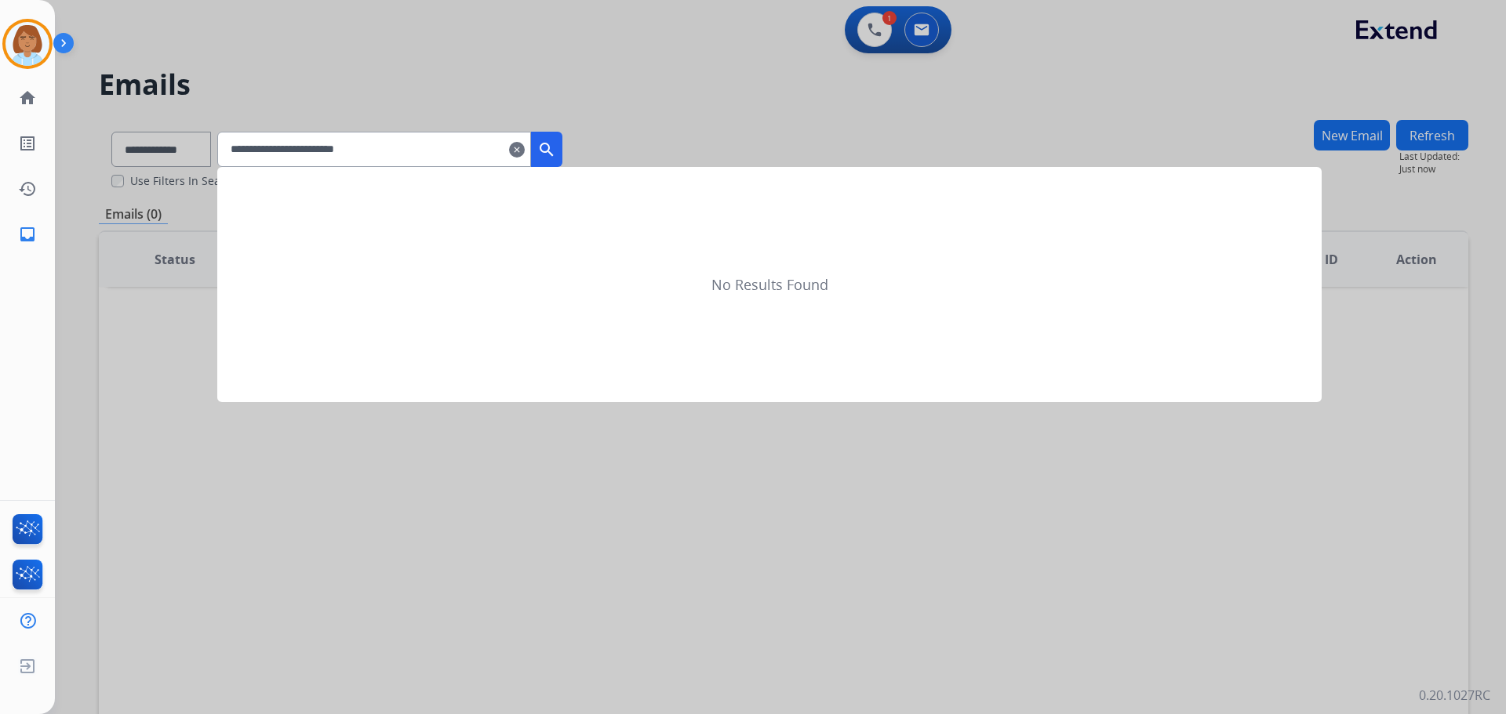
type input "**********"
click at [562, 140] on button "search" at bounding box center [546, 149] width 31 height 35
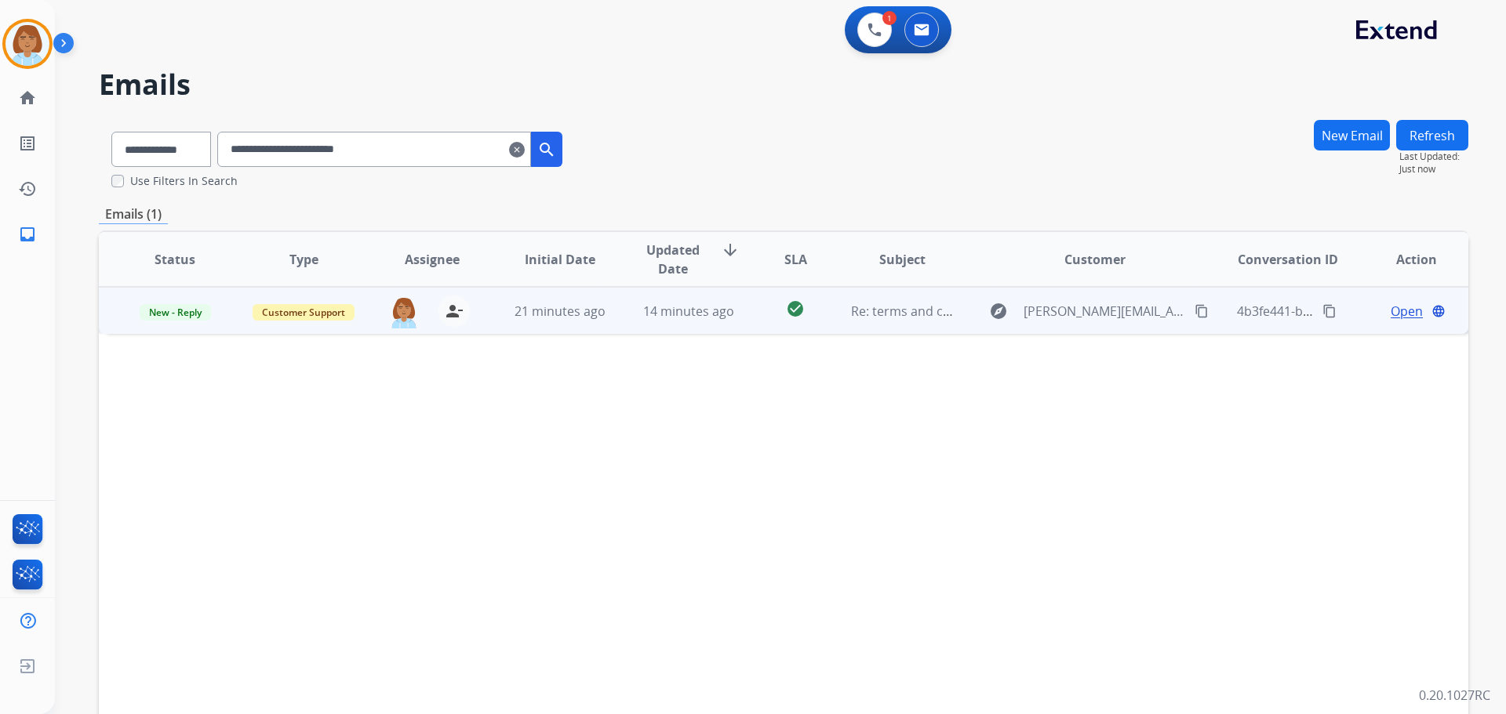
click at [834, 329] on td "Re: terms and conditions" at bounding box center [890, 310] width 129 height 47
click at [1399, 305] on span "Open" at bounding box center [1407, 310] width 32 height 19
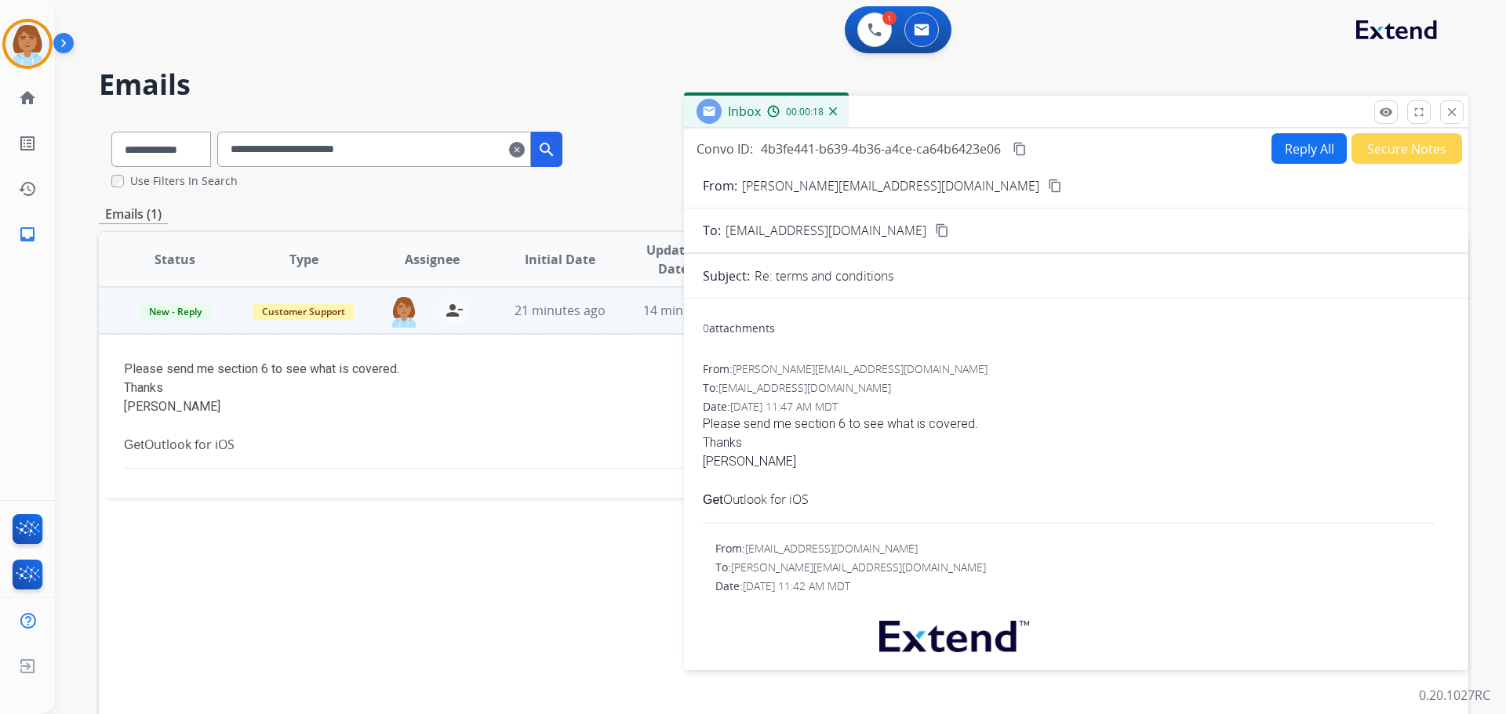
click at [1281, 146] on button "Reply All" at bounding box center [1308, 148] width 75 height 31
select select "**********"
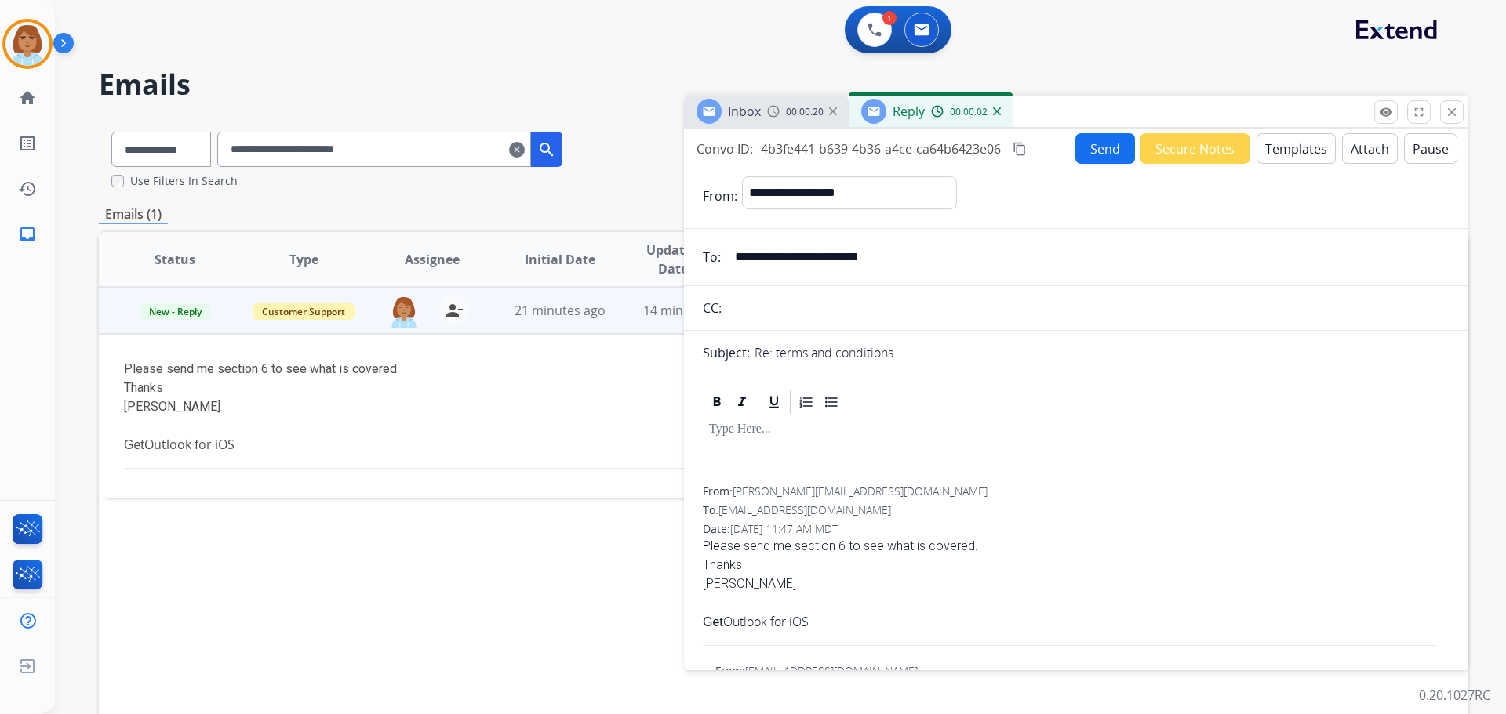
click at [787, 435] on p at bounding box center [1076, 430] width 734 height 14
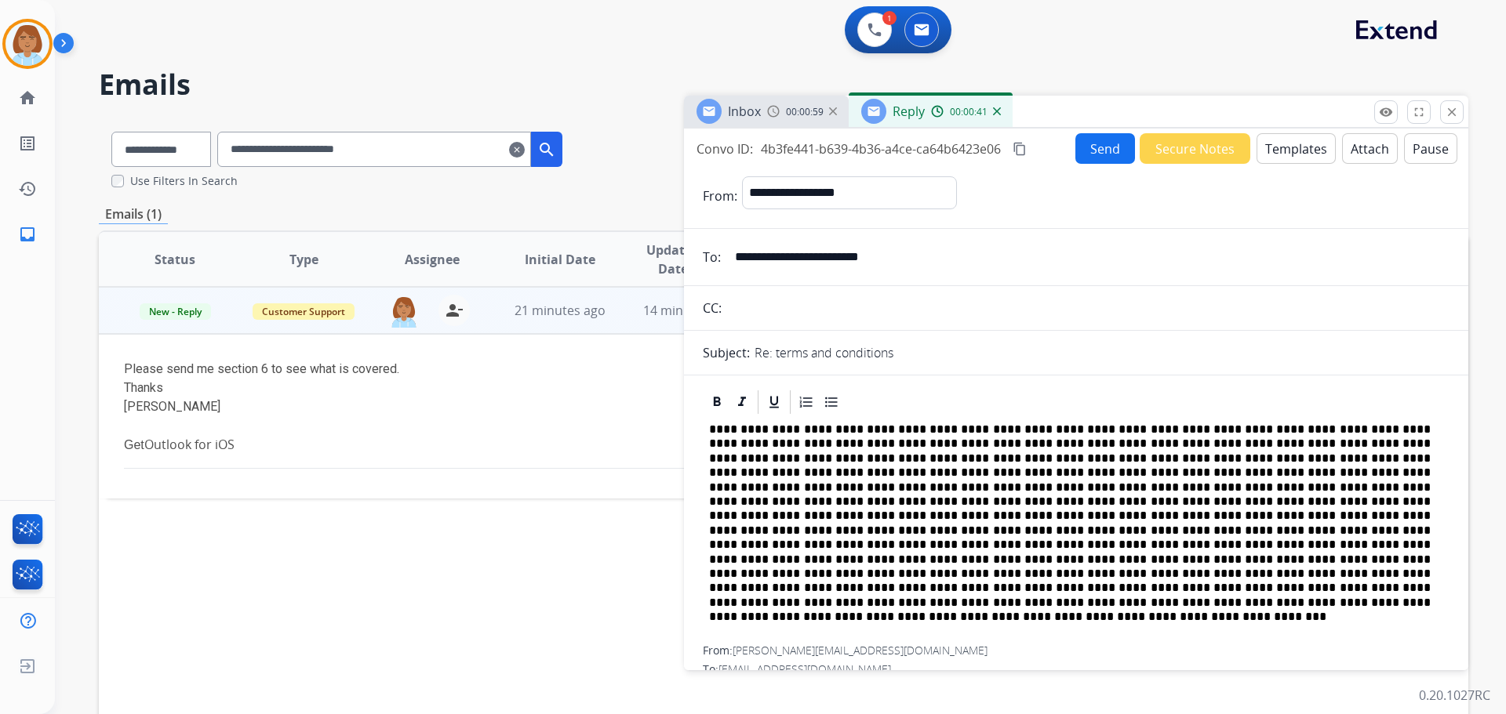
click at [1091, 136] on button "Send" at bounding box center [1105, 148] width 60 height 31
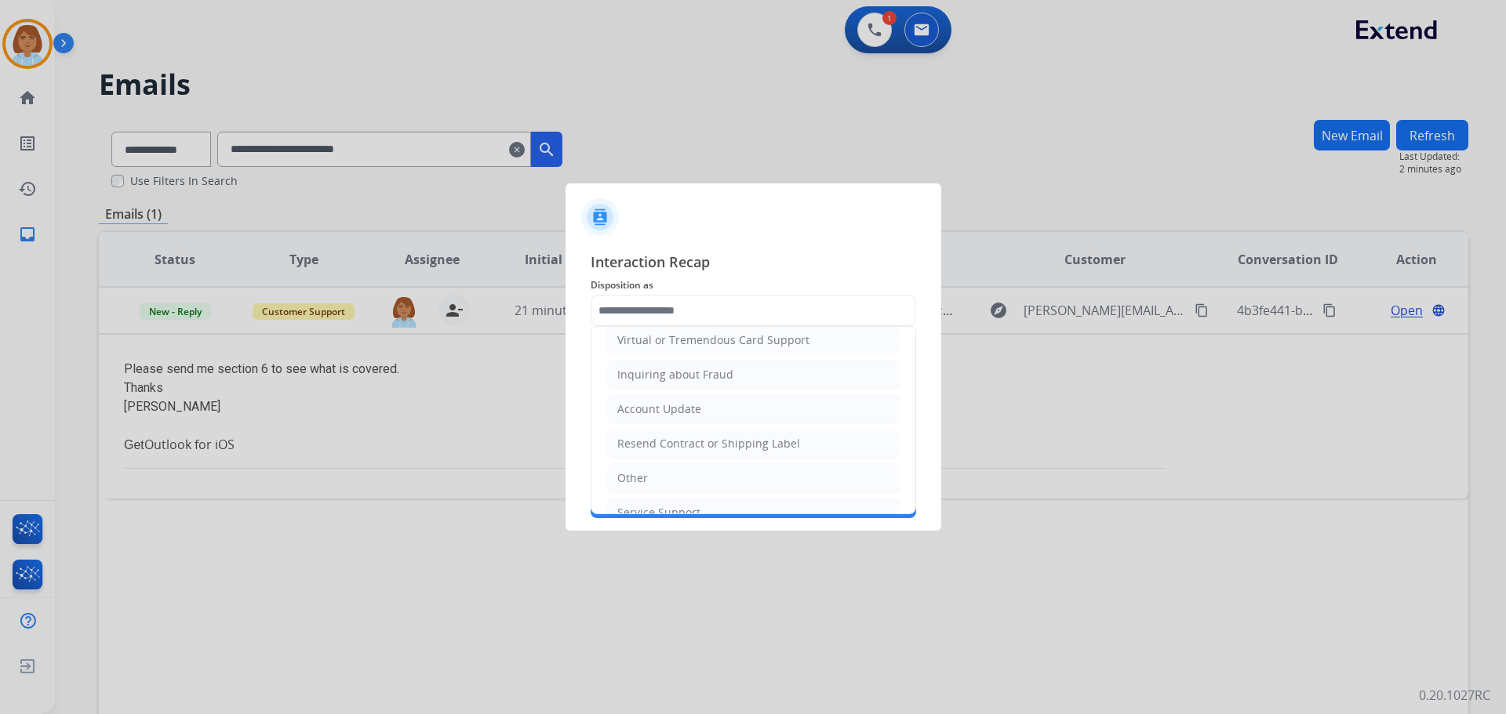
scroll to position [245, 0]
click at [663, 449] on li "Other" at bounding box center [753, 453] width 293 height 30
type input "*****"
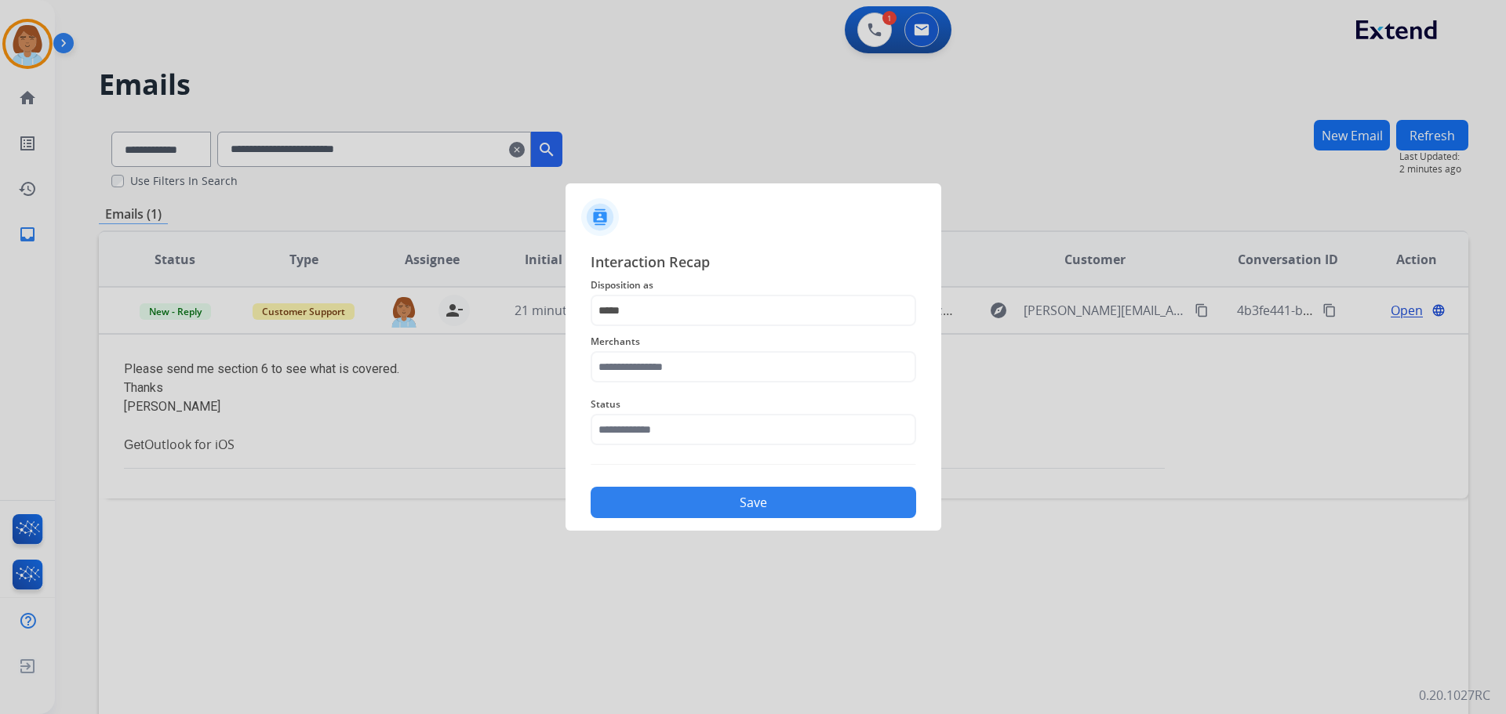
click at [641, 348] on span "Merchants" at bounding box center [753, 342] width 325 height 19
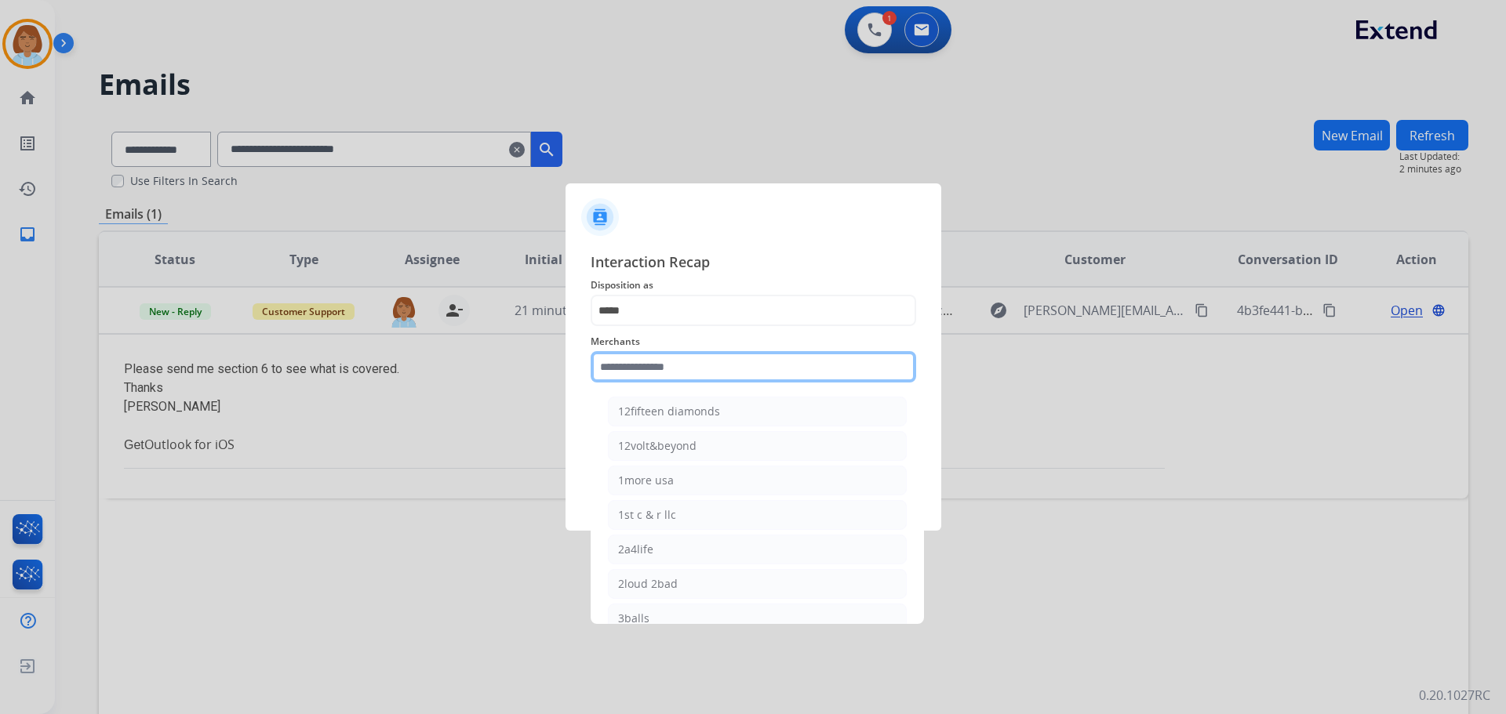
click at [643, 373] on input "text" at bounding box center [753, 366] width 325 height 31
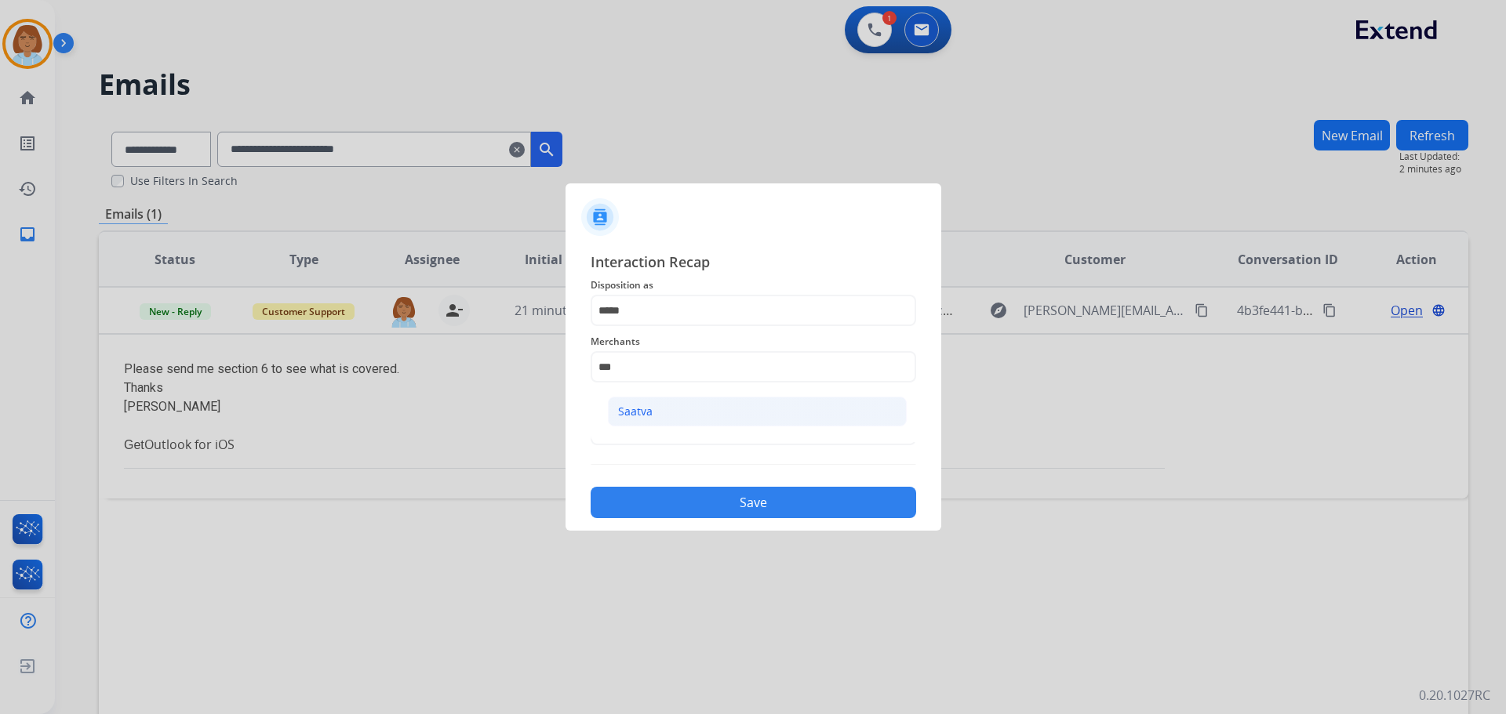
click at [663, 406] on li "Saatva" at bounding box center [757, 412] width 299 height 30
type input "******"
click at [669, 426] on input "text" at bounding box center [753, 429] width 325 height 31
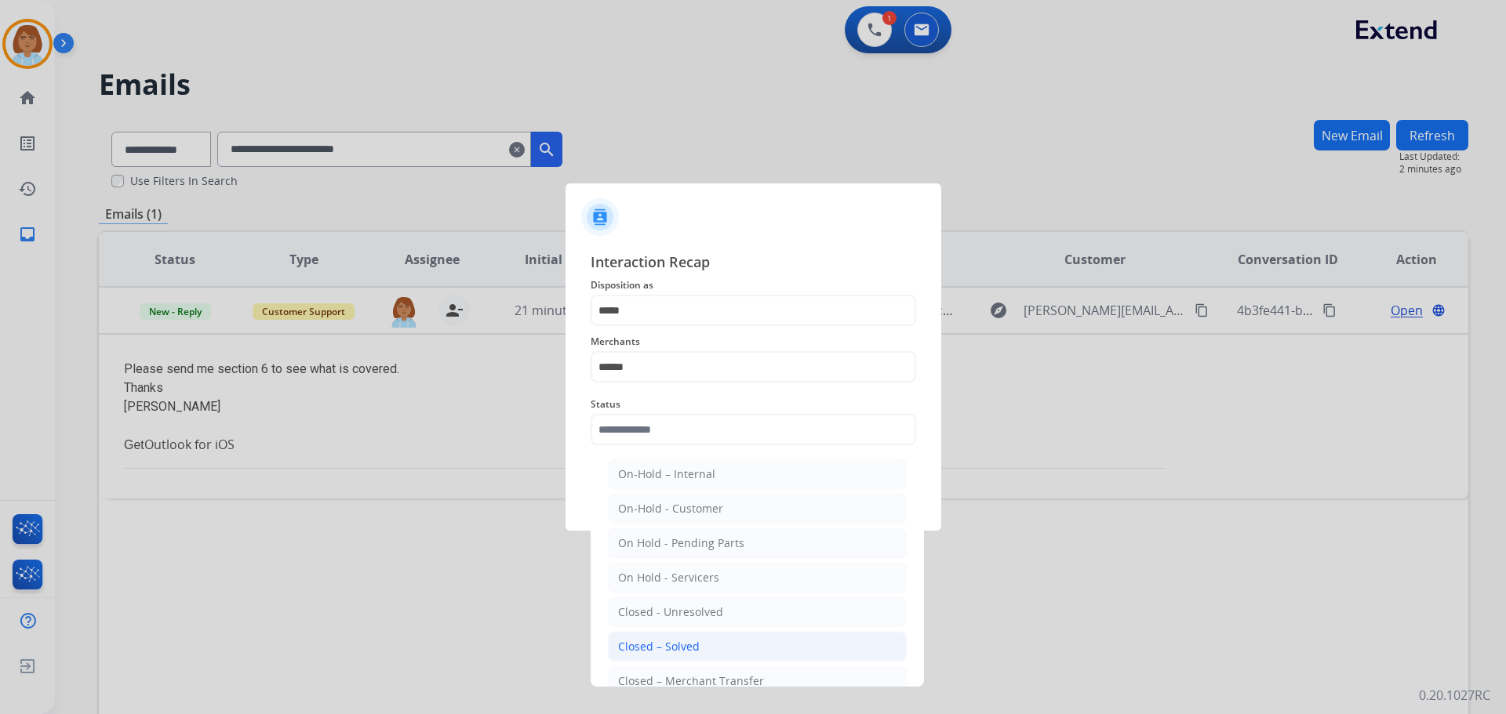
click at [679, 643] on div "Closed – Solved" at bounding box center [659, 647] width 82 height 16
type input "**********"
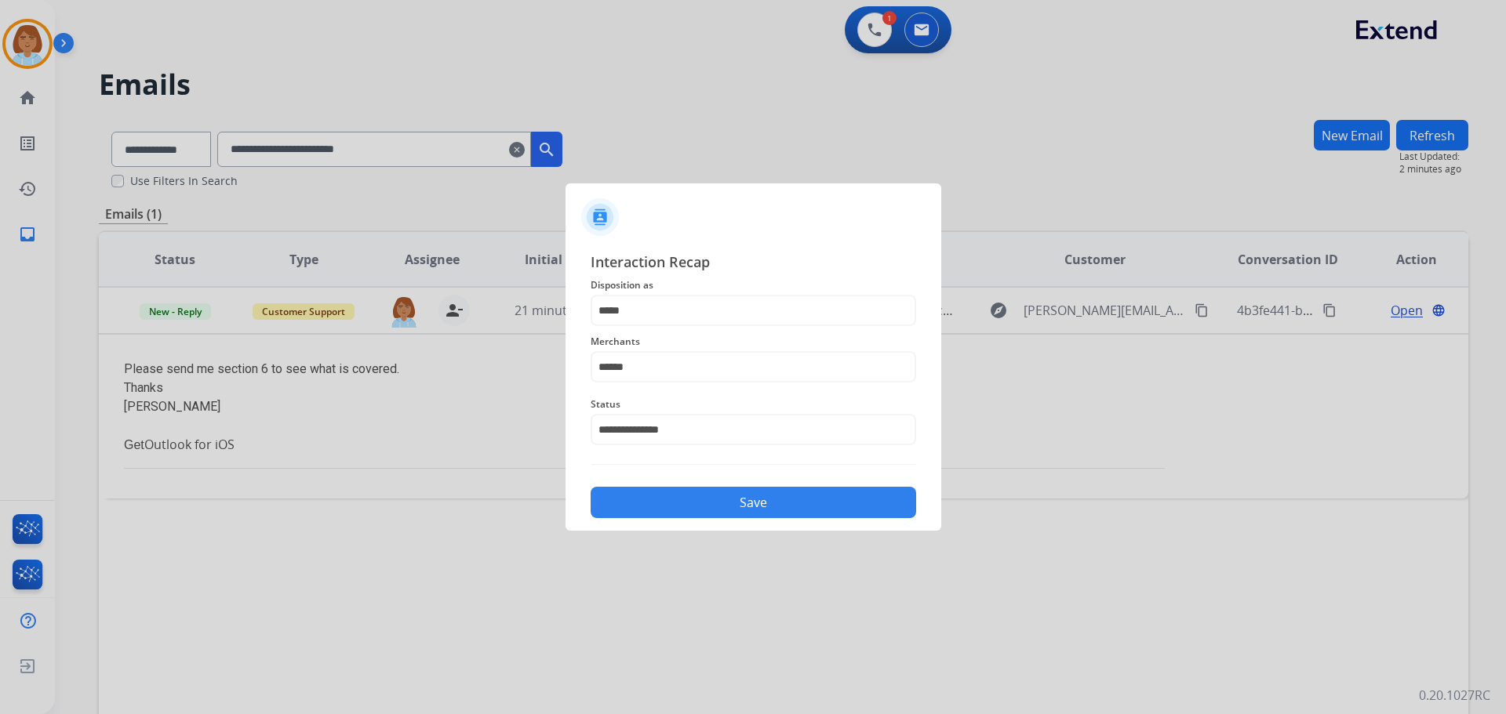
click at [754, 516] on button "Save" at bounding box center [753, 502] width 325 height 31
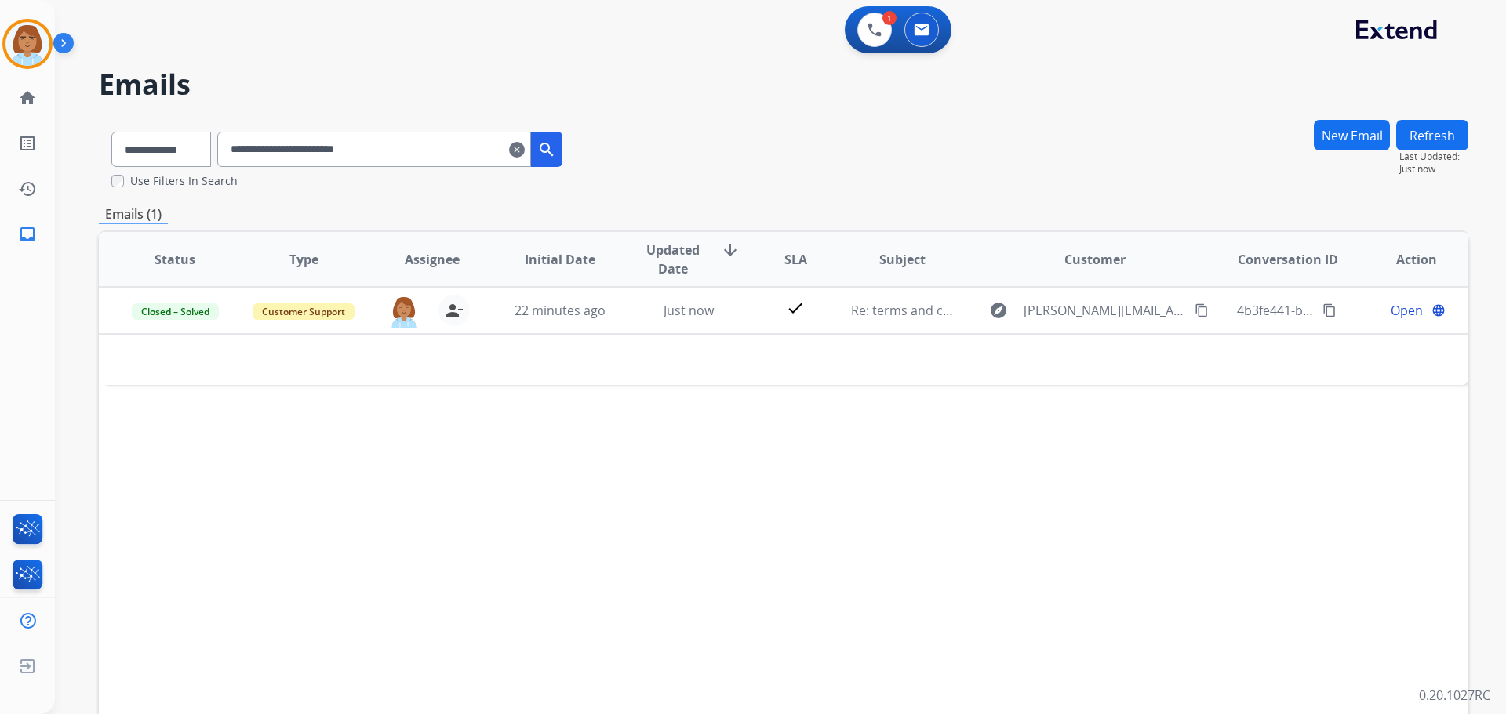
drag, startPoint x: 545, startPoint y: 148, endPoint x: 568, endPoint y: 142, distance: 23.6
click at [531, 152] on input "**********" at bounding box center [374, 149] width 314 height 35
click at [857, 28] on button at bounding box center [874, 30] width 35 height 35
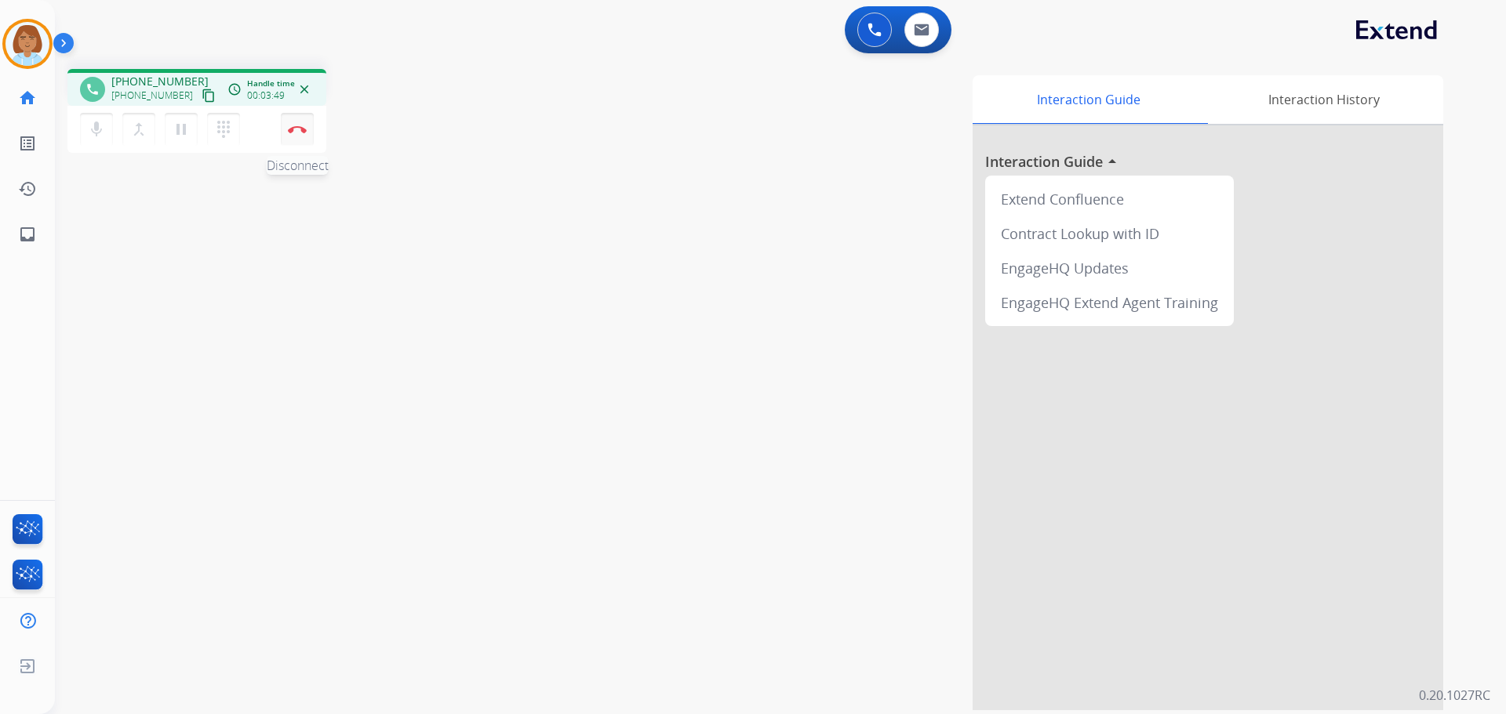
click at [305, 129] on img at bounding box center [297, 129] width 19 height 8
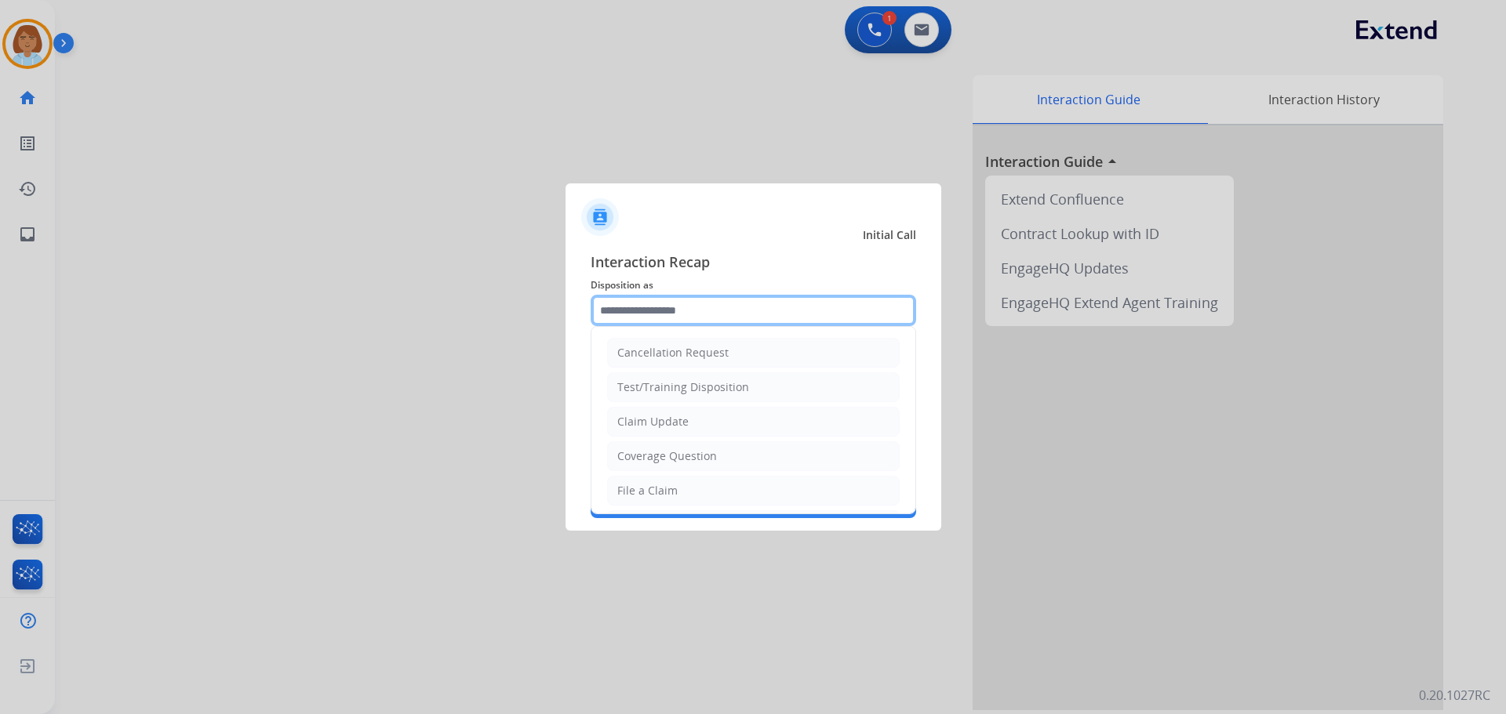
click at [674, 303] on input "text" at bounding box center [753, 310] width 325 height 31
click at [711, 424] on li "Claim Update" at bounding box center [753, 422] width 293 height 30
type input "**********"
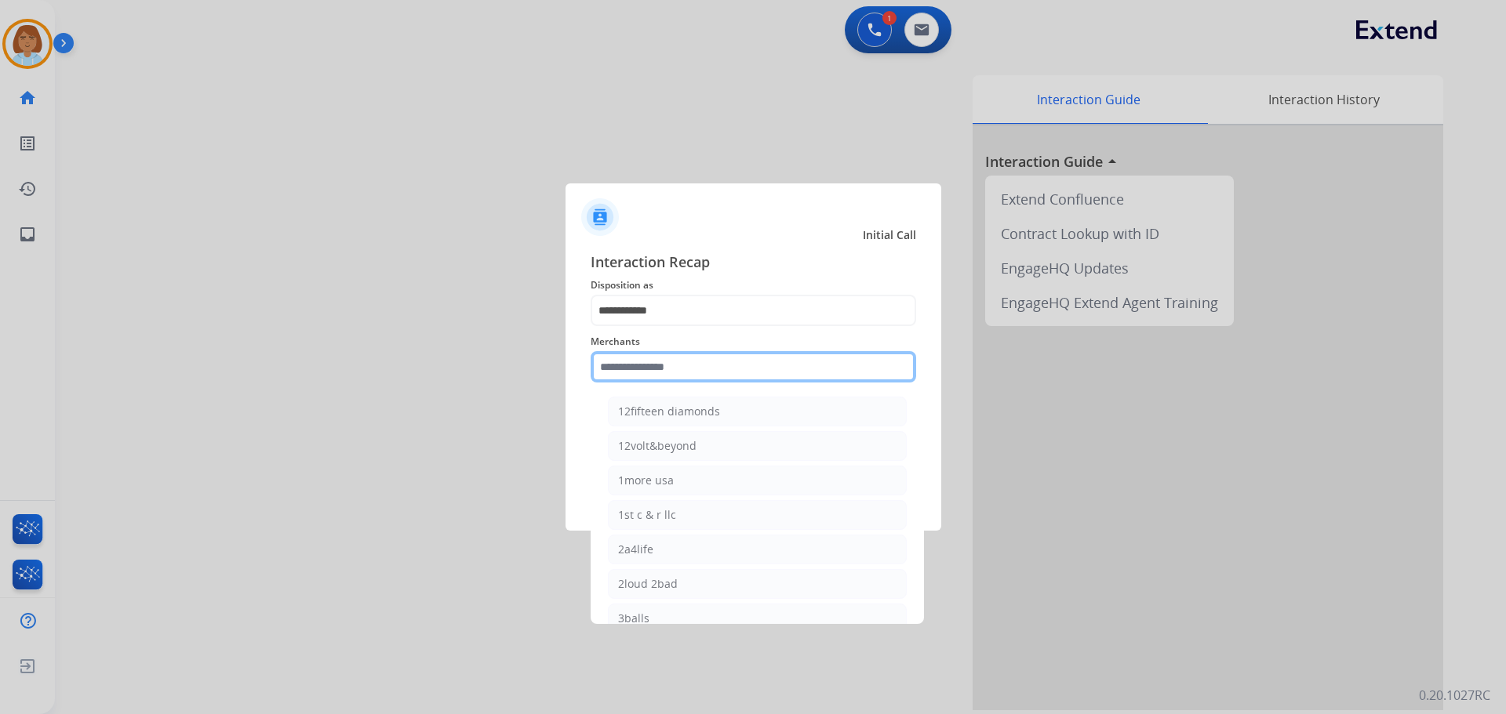
click at [702, 361] on input "text" at bounding box center [753, 366] width 325 height 31
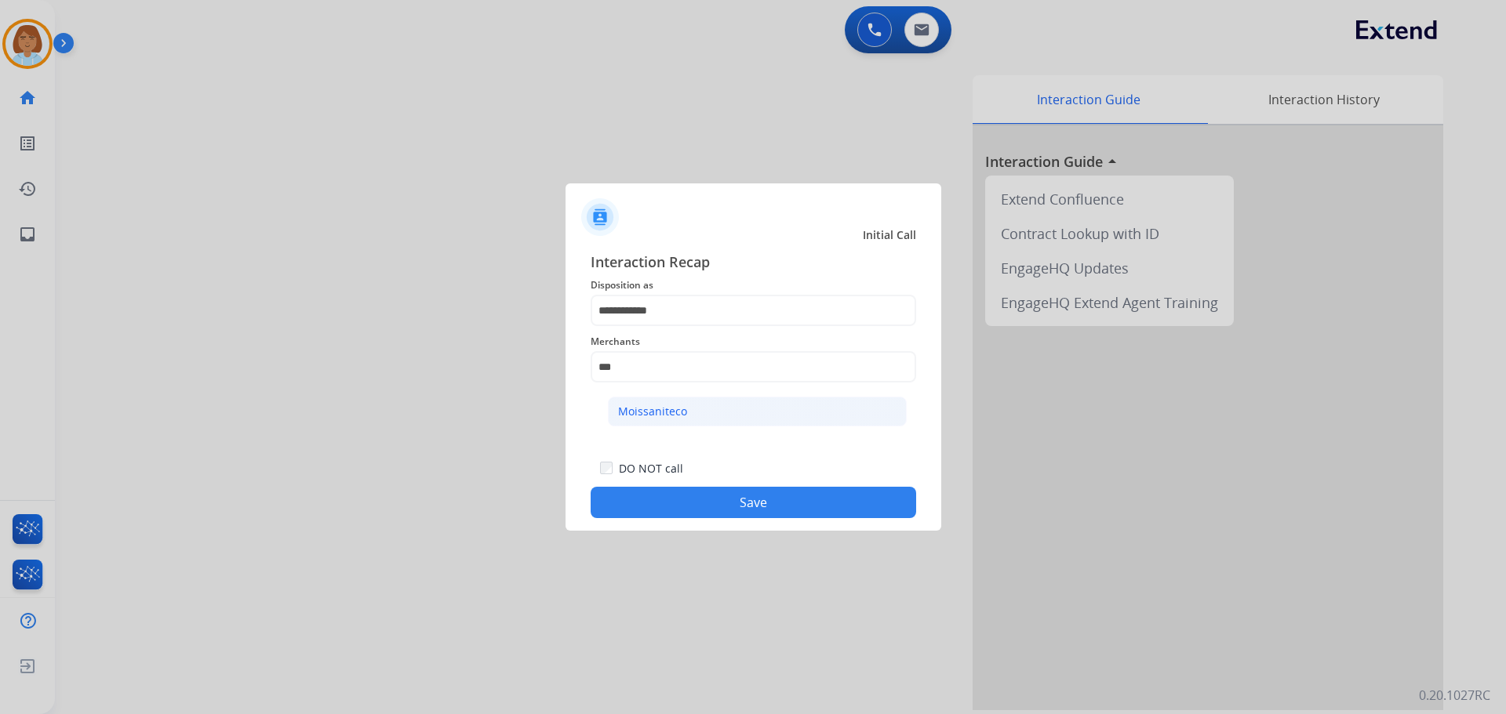
click at [645, 405] on div "Moissaniteco" at bounding box center [652, 412] width 69 height 16
type input "**********"
click at [709, 502] on button "Save" at bounding box center [753, 502] width 325 height 31
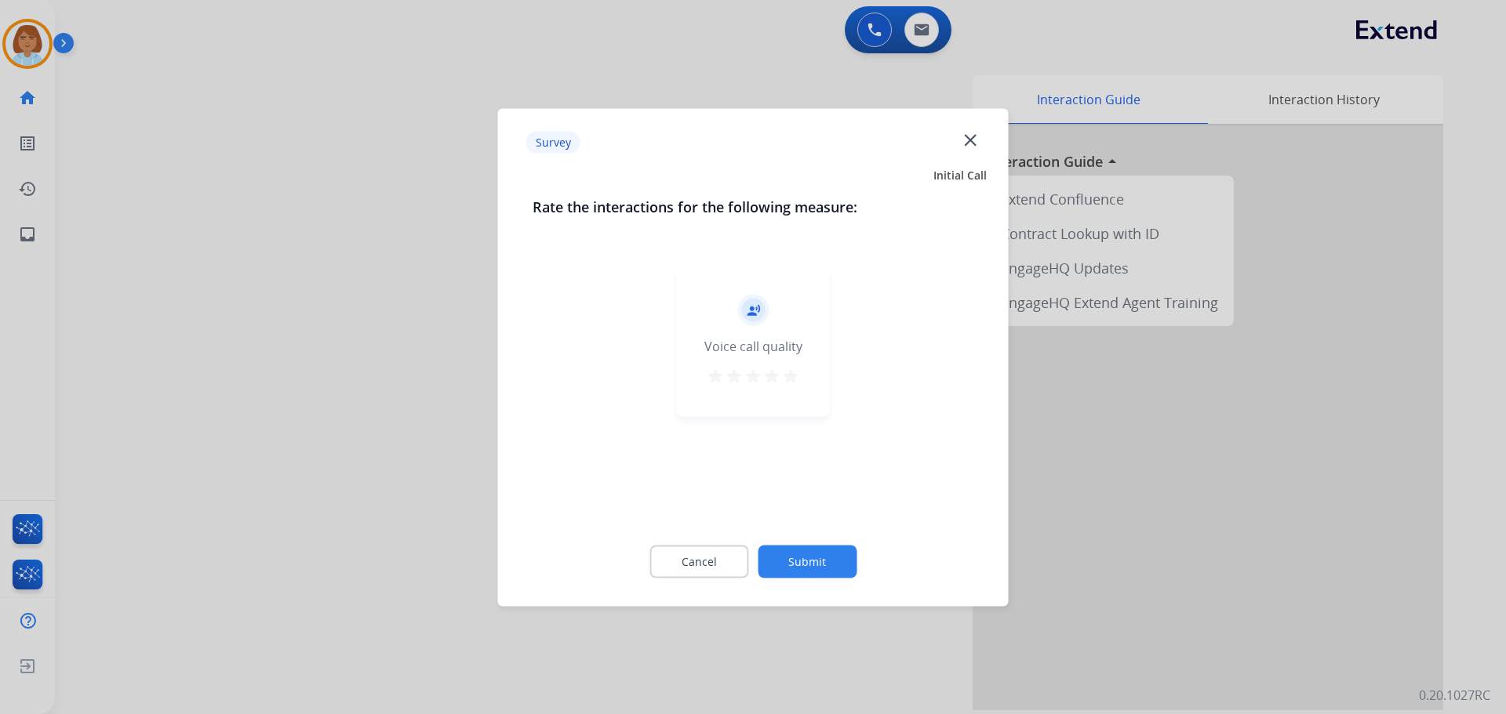
click at [835, 554] on button "Submit" at bounding box center [807, 561] width 99 height 33
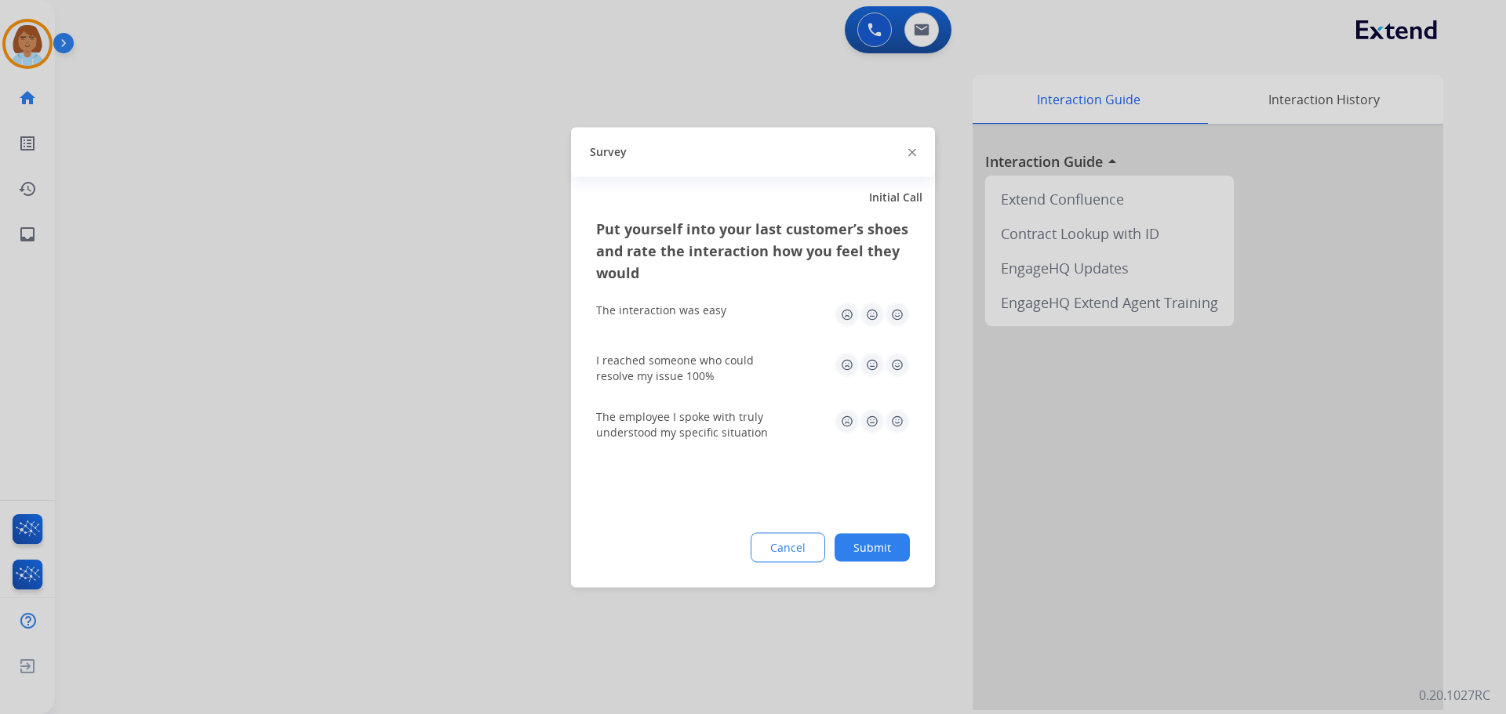
click at [884, 555] on button "Submit" at bounding box center [871, 547] width 75 height 28
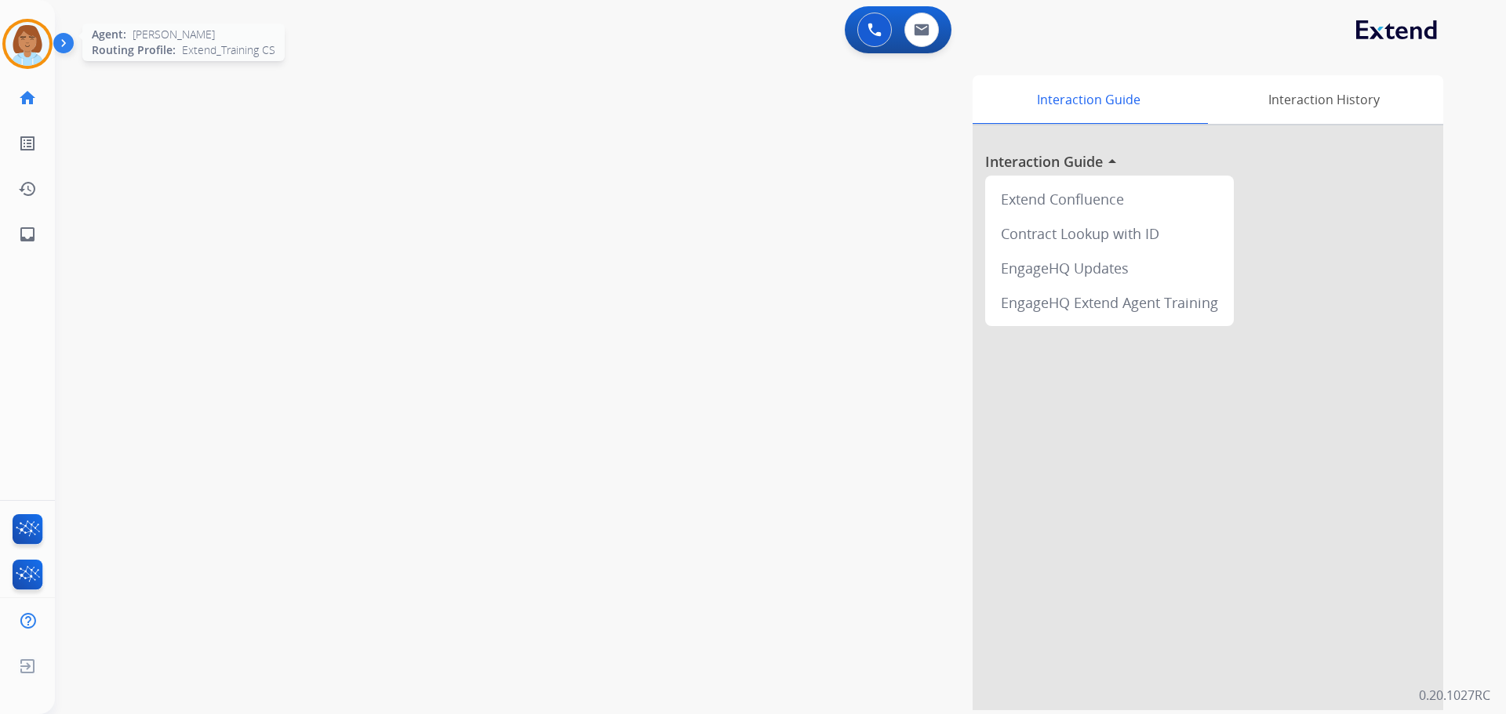
click at [16, 30] on img at bounding box center [27, 44] width 44 height 44
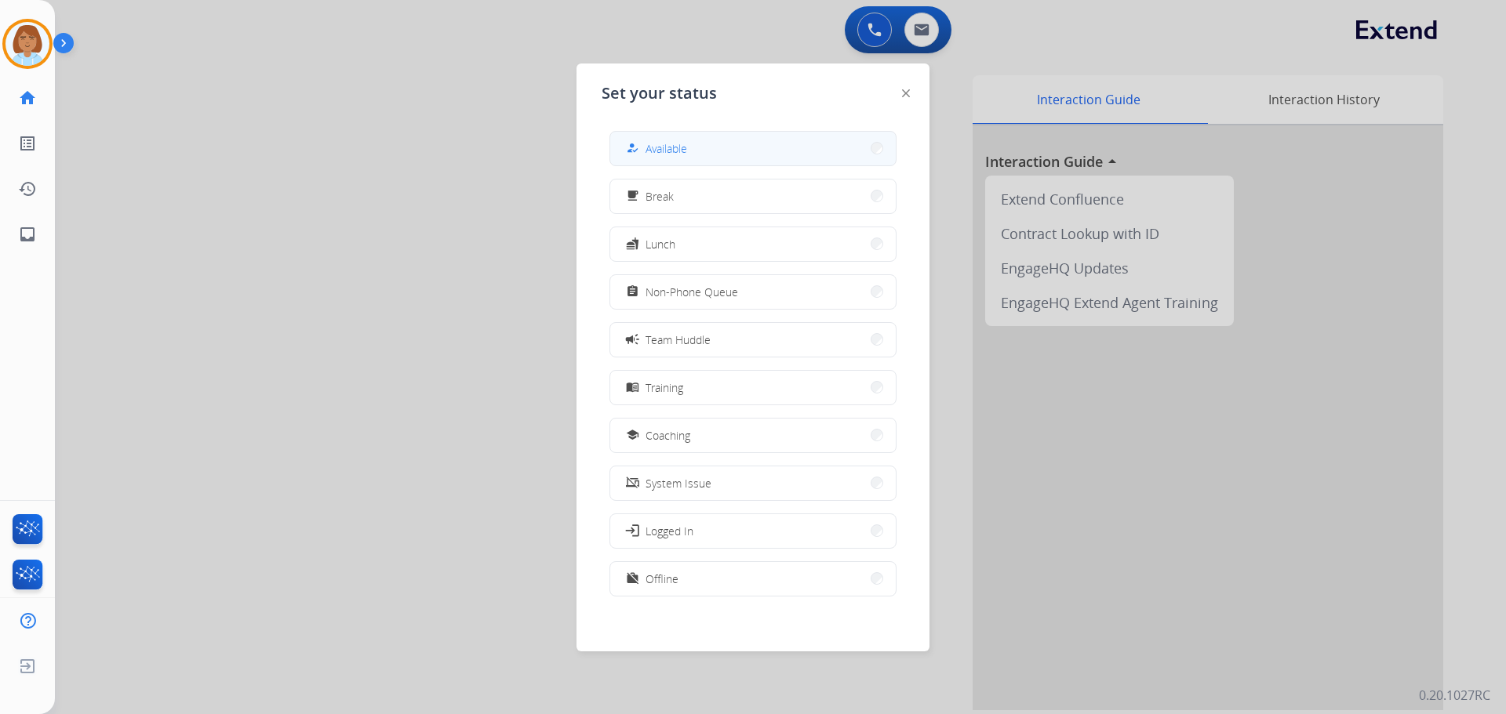
click at [633, 139] on button "how_to_reg Available" at bounding box center [752, 149] width 285 height 34
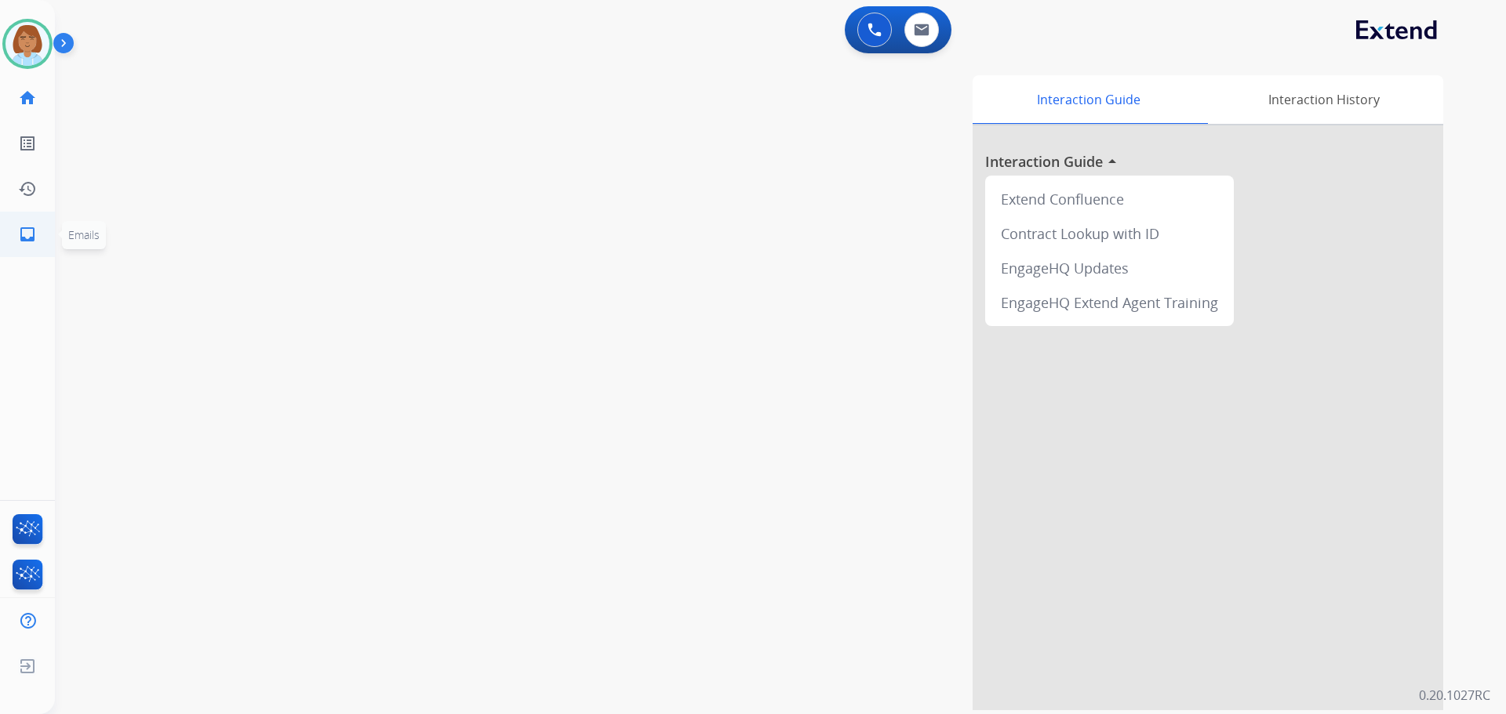
click at [45, 237] on link "inbox Emails" at bounding box center [27, 235] width 44 height 44
select select "**********"
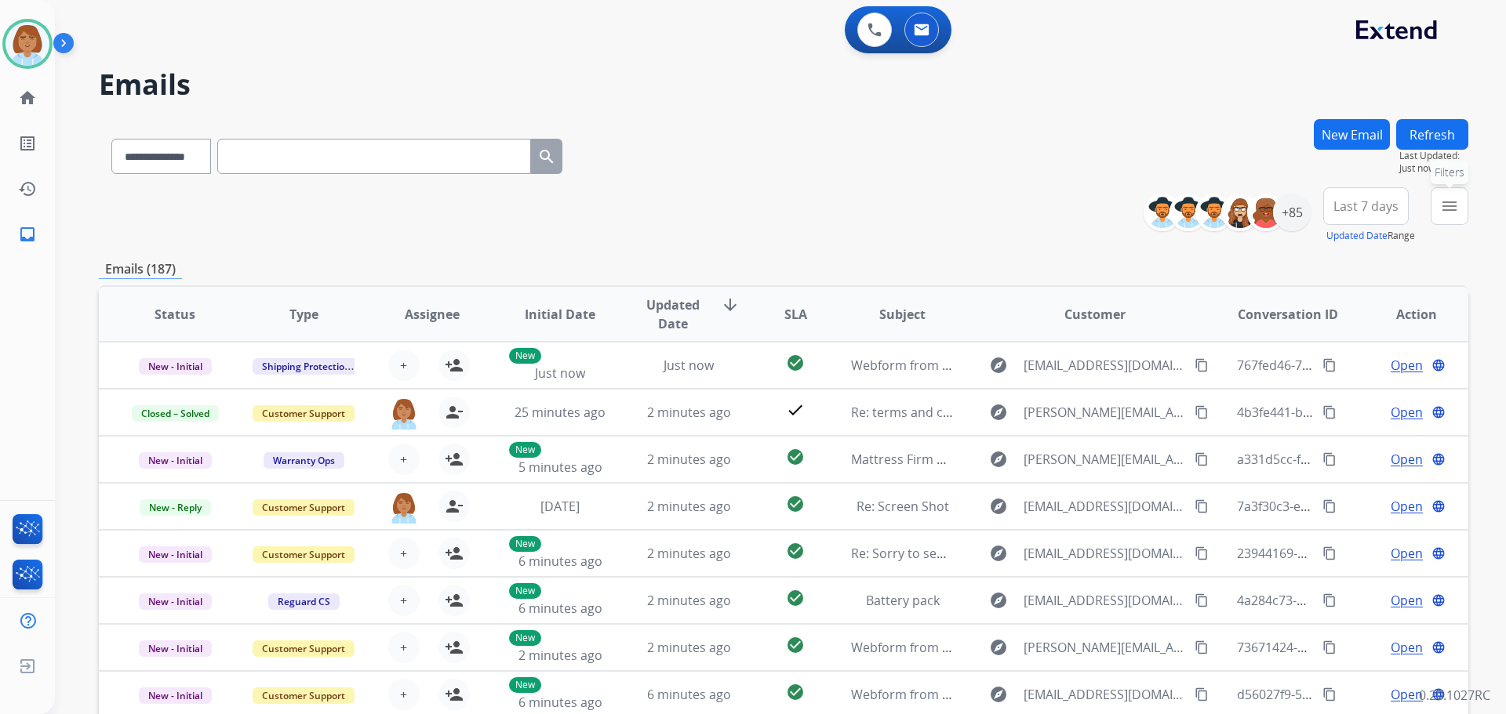
click at [1446, 197] on mat-icon "menu" at bounding box center [1449, 206] width 19 height 19
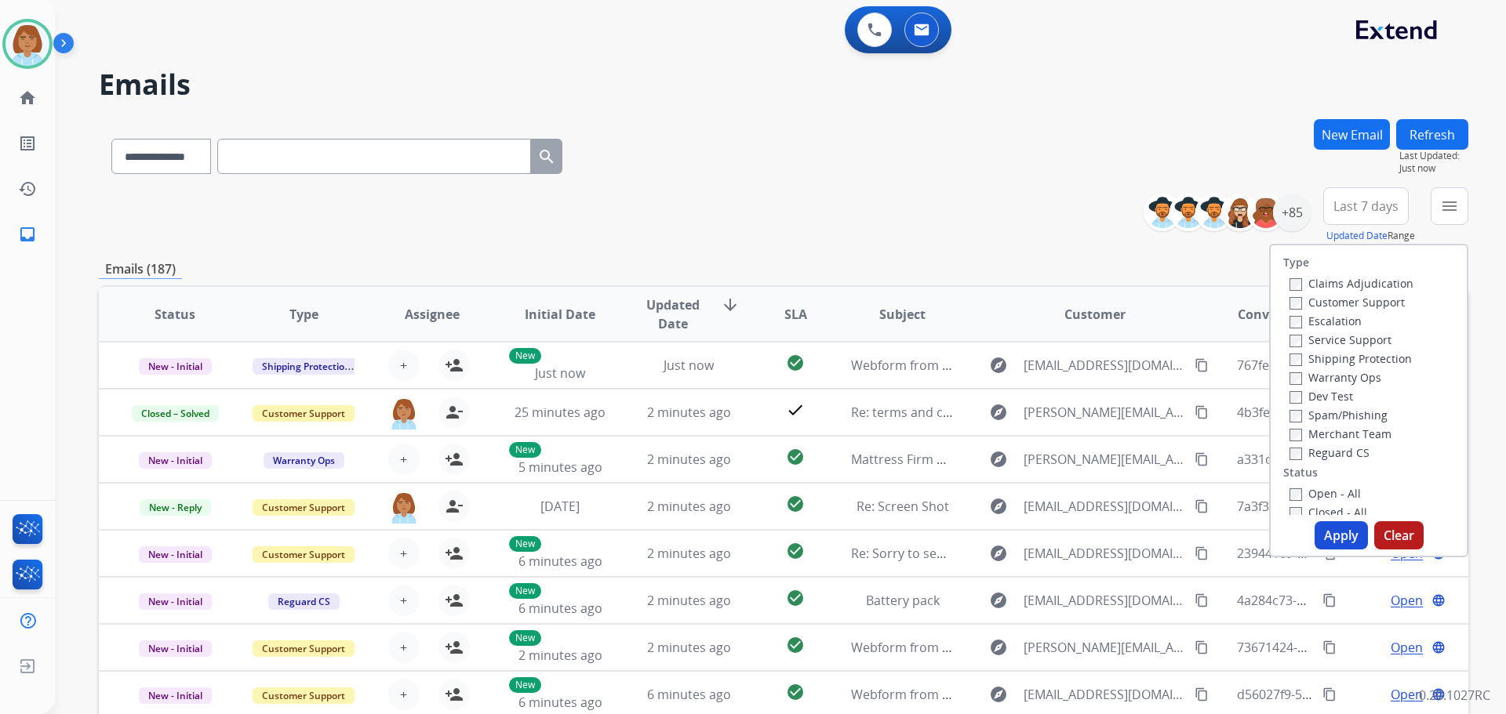
click at [1297, 287] on label "Claims Adjudication" at bounding box center [1351, 283] width 124 height 15
click at [1298, 306] on label "Customer Support" at bounding box center [1346, 302] width 115 height 15
drag, startPoint x: 1305, startPoint y: 362, endPoint x: 1299, endPoint y: 405, distance: 43.6
click at [1299, 375] on div "Claims Adjudication Customer Support Escalation Service Support Shipping Protec…" at bounding box center [1348, 368] width 130 height 188
drag, startPoint x: 1296, startPoint y: 459, endPoint x: 1303, endPoint y: 491, distance: 33.1
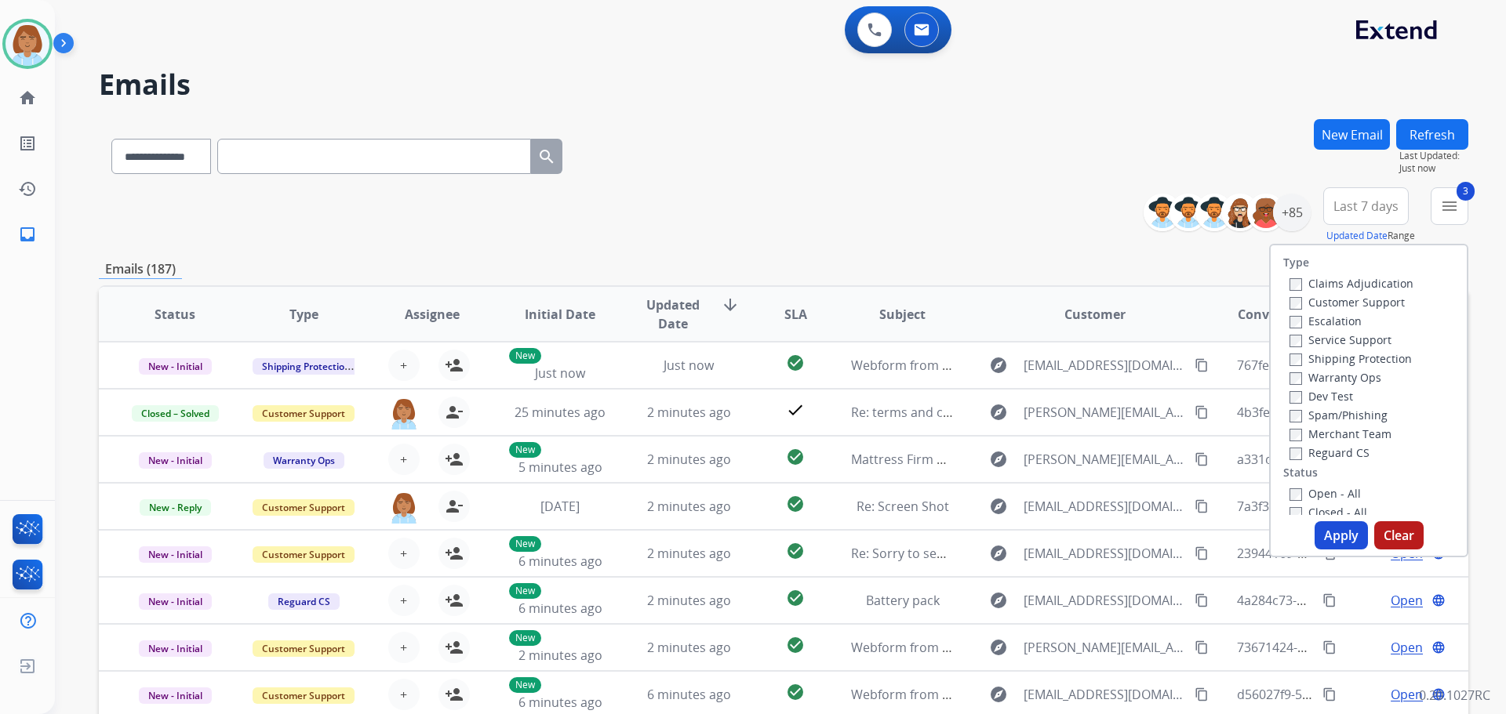
click at [1296, 461] on div "Reguard CS" at bounding box center [1351, 452] width 124 height 19
click at [1336, 547] on button "Apply" at bounding box center [1340, 536] width 53 height 28
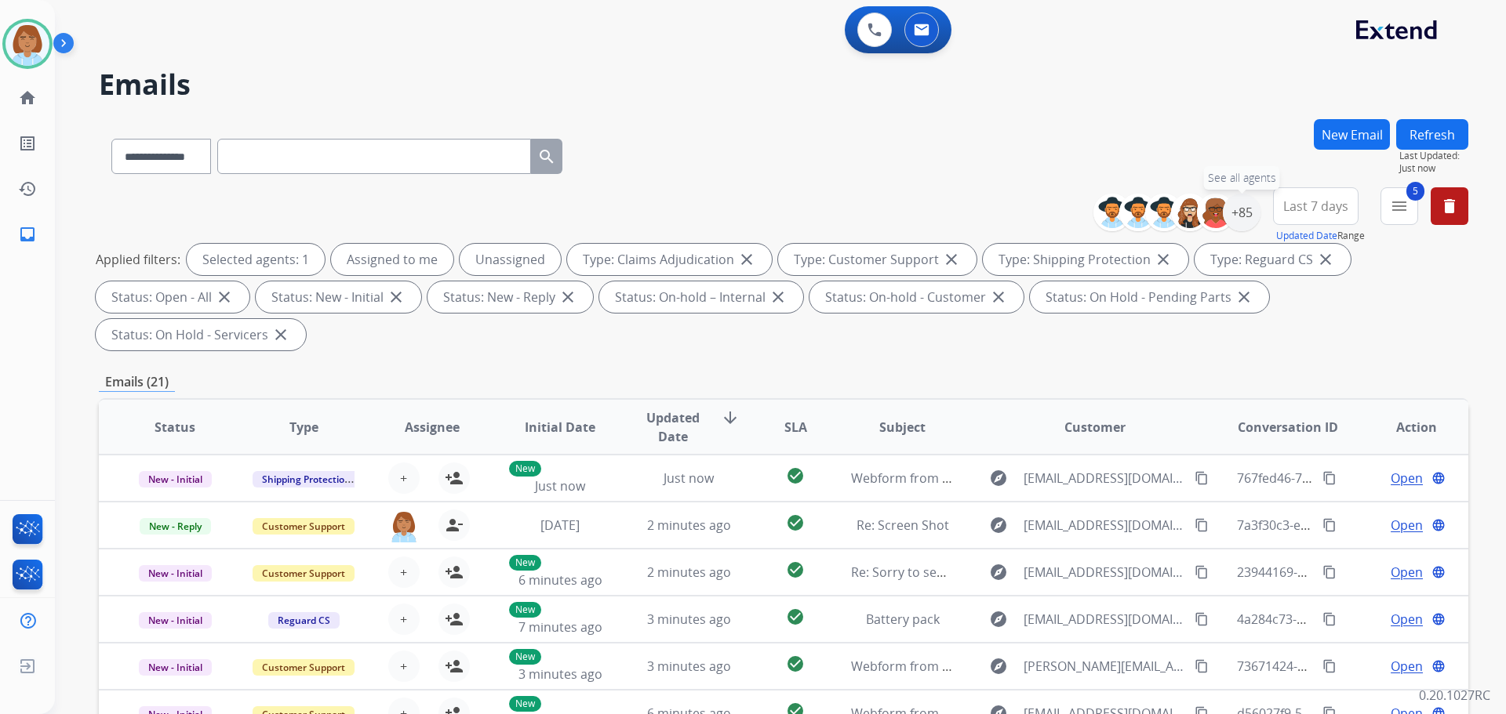
drag, startPoint x: 1231, startPoint y: 213, endPoint x: 1105, endPoint y: 248, distance: 130.9
click at [1228, 212] on div "+85" at bounding box center [1242, 213] width 38 height 38
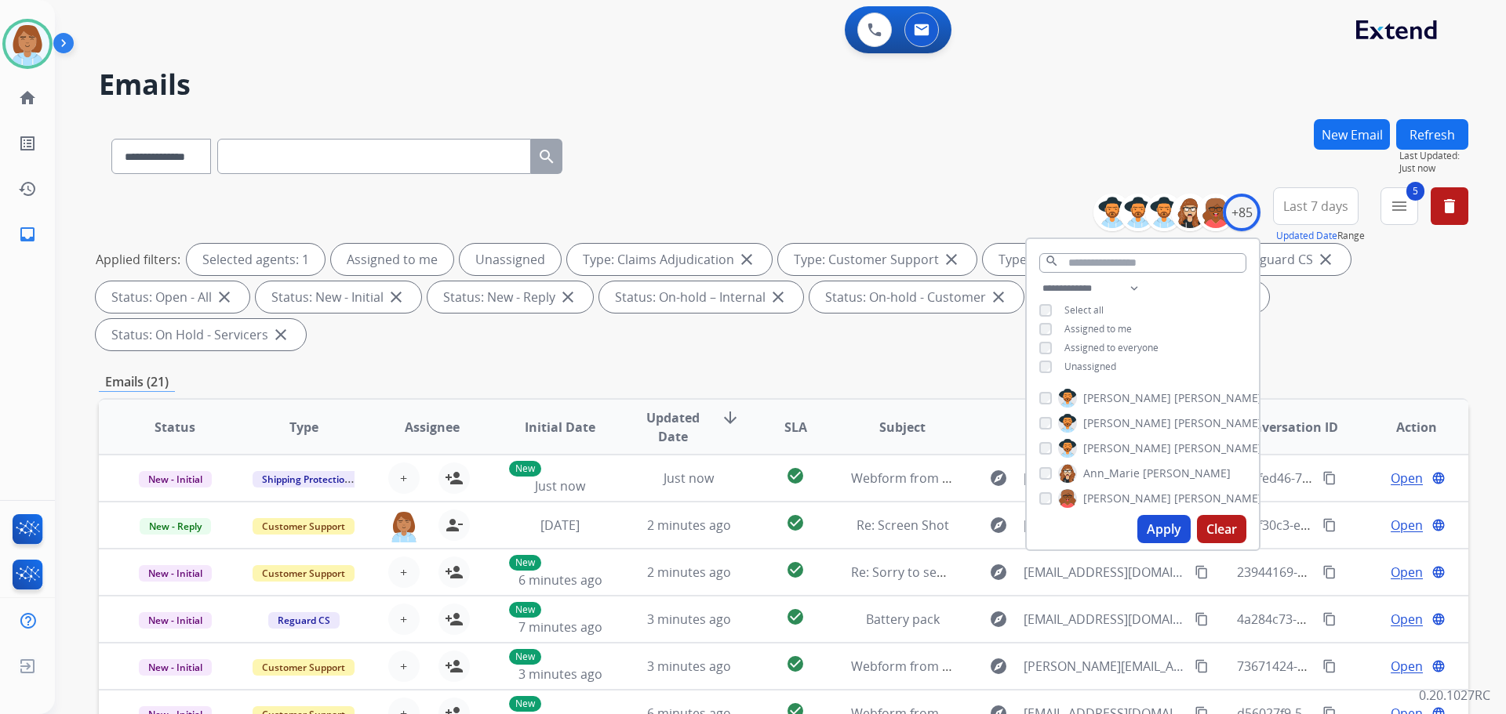
drag, startPoint x: 1070, startPoint y: 362, endPoint x: 1082, endPoint y: 393, distance: 33.8
click at [1070, 362] on span "Unassigned" at bounding box center [1090, 366] width 52 height 13
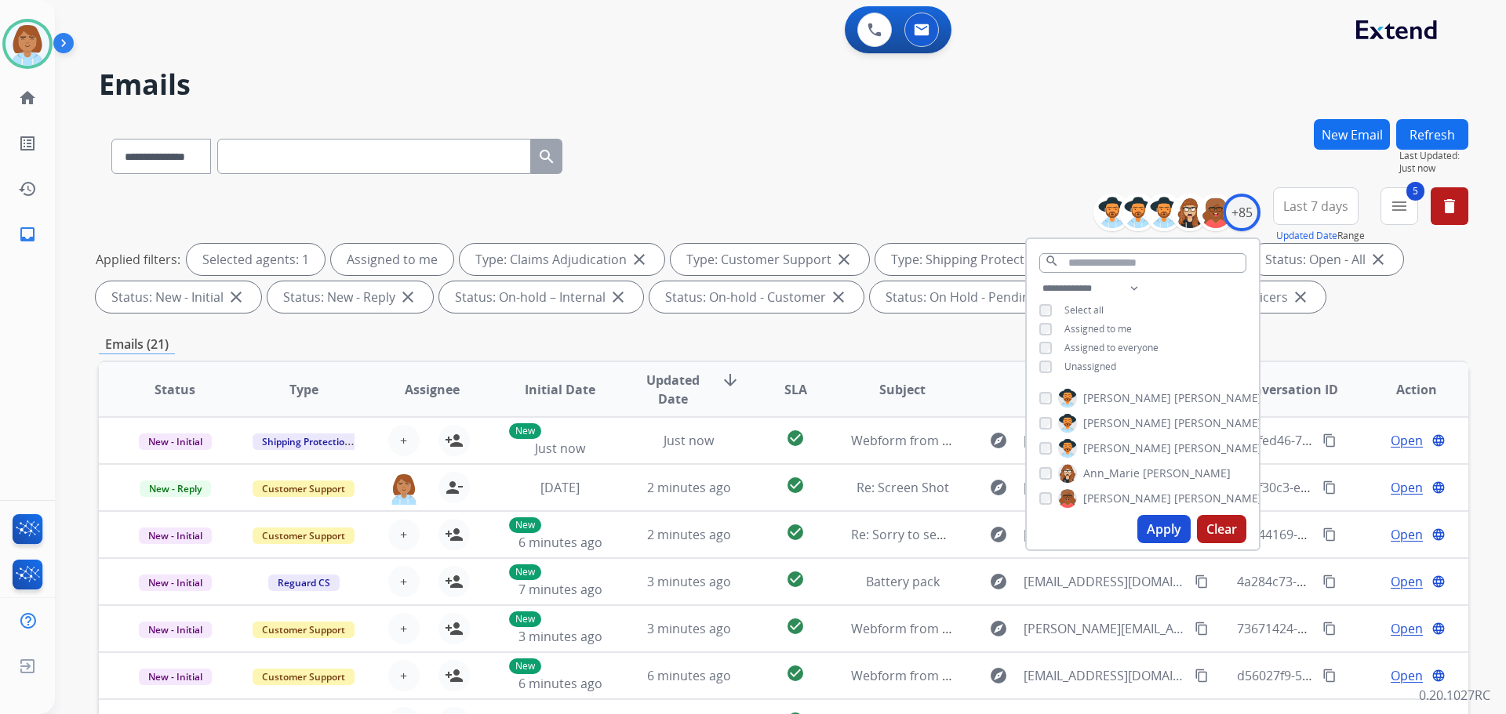
click at [1151, 541] on button "Apply" at bounding box center [1163, 529] width 53 height 28
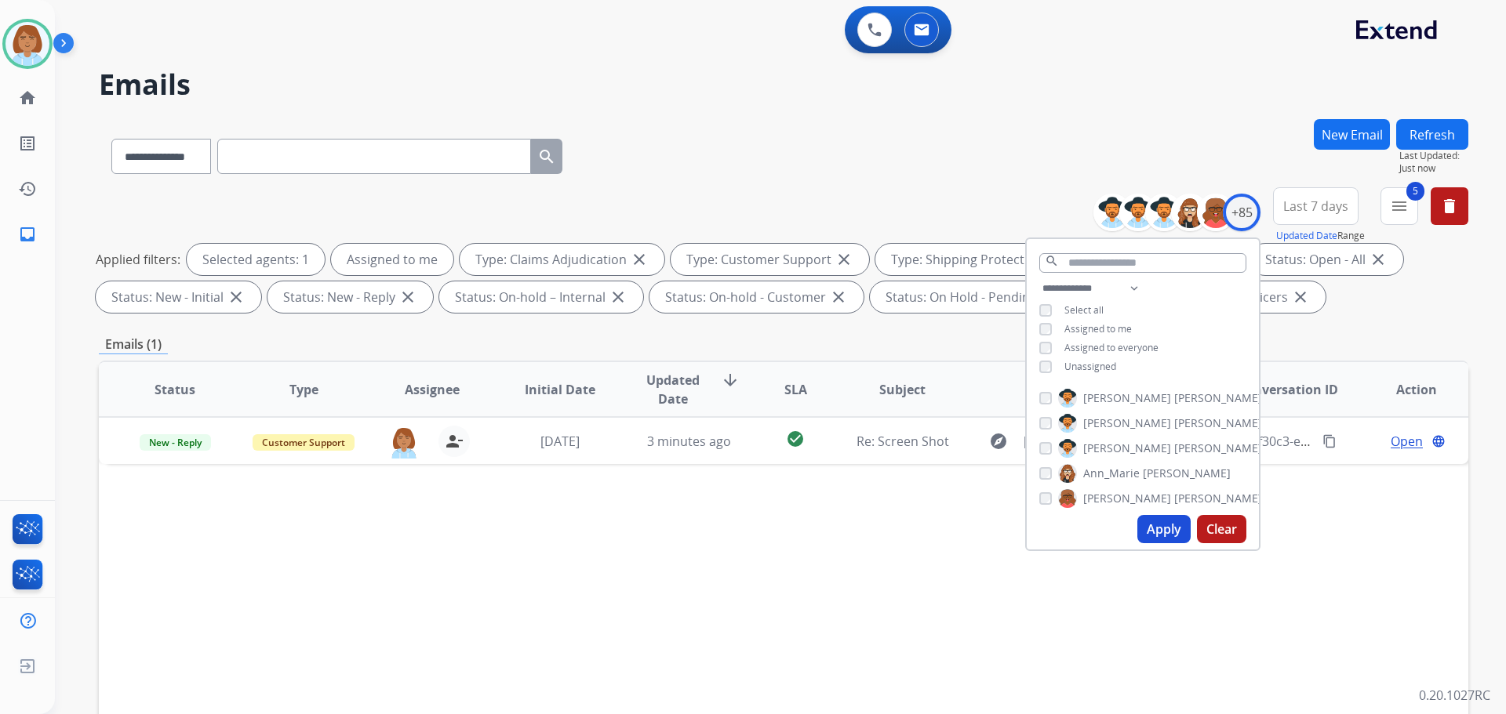
drag, startPoint x: 657, startPoint y: 364, endPoint x: 573, endPoint y: 525, distance: 182.1
click at [576, 525] on div "**********" at bounding box center [761, 413] width 1413 height 714
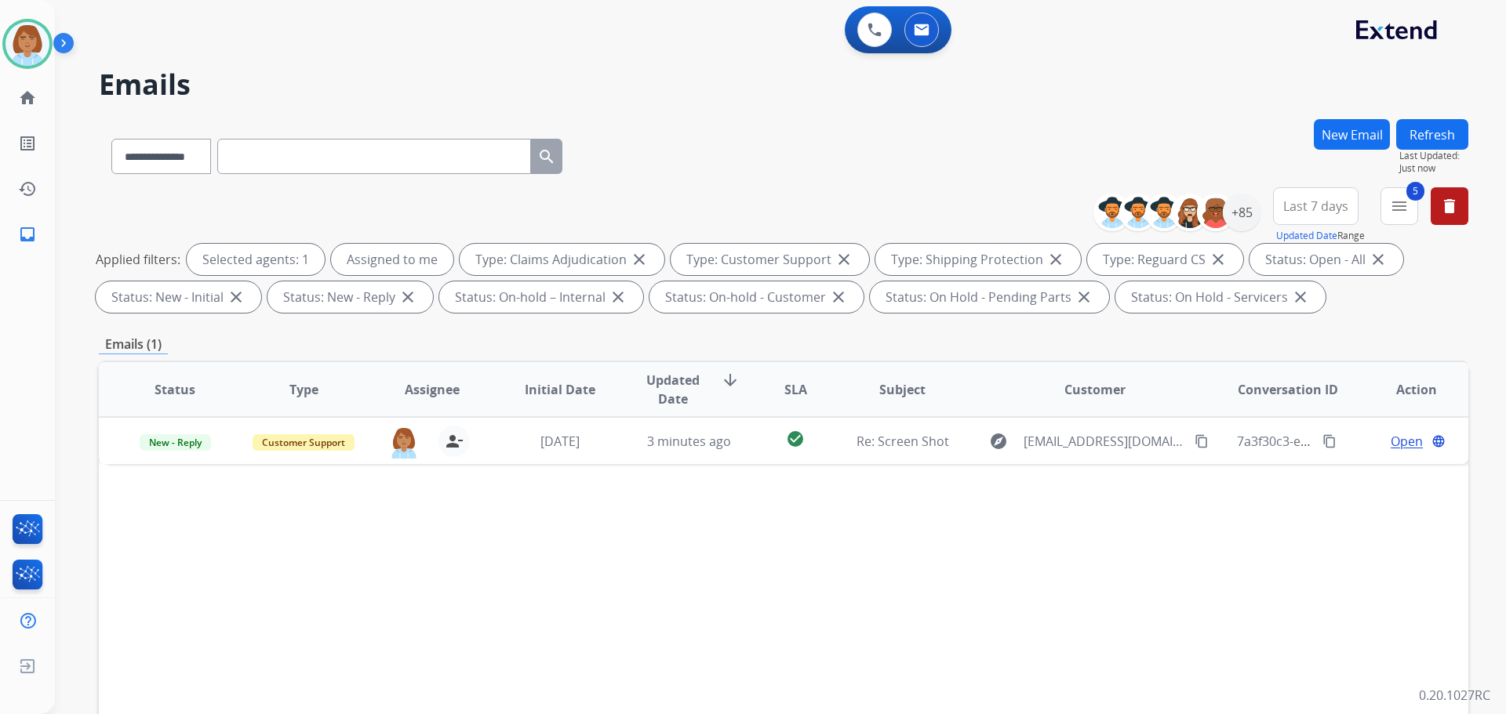
click at [632, 596] on div "Status Type Assignee Initial Date Updated Date arrow_downward SLA Subject Custo…" at bounding box center [783, 623] width 1369 height 525
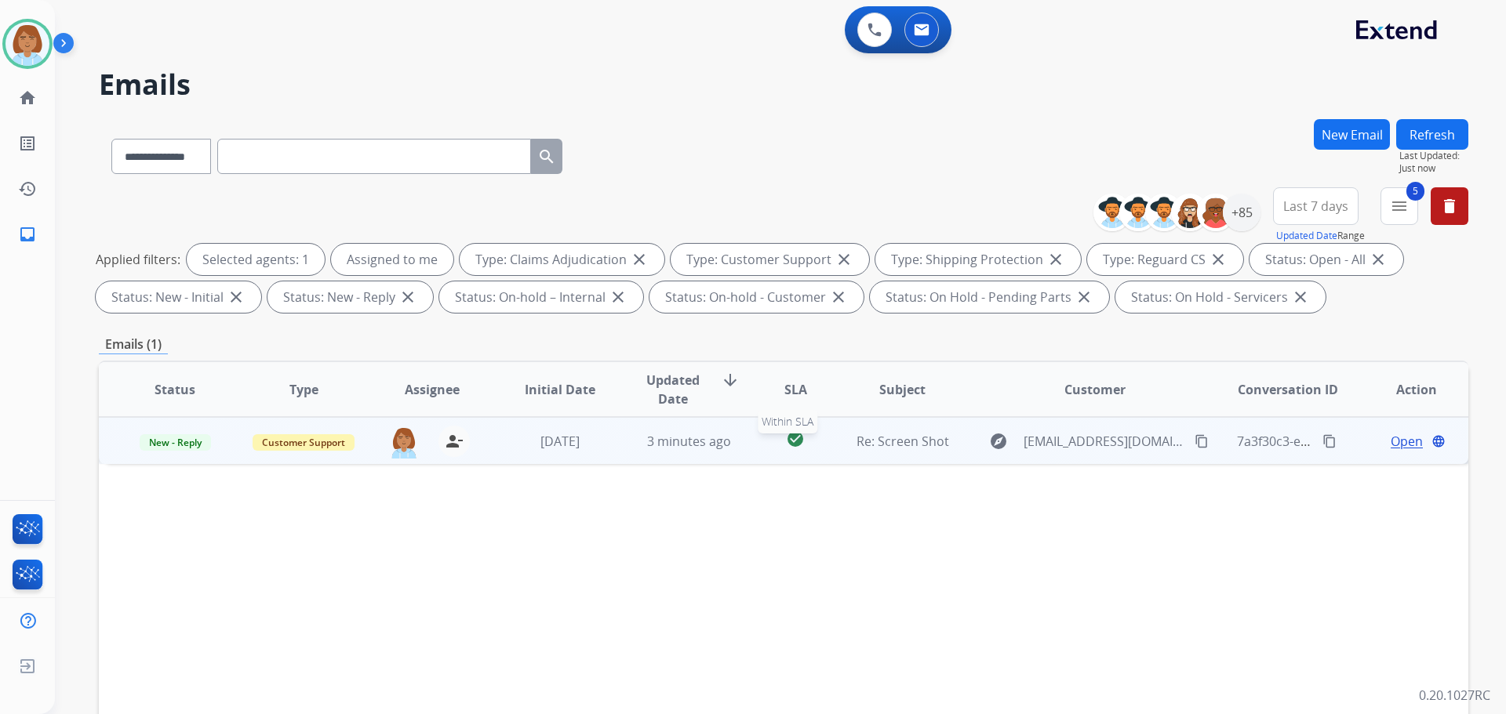
click at [765, 439] on div "check_circle" at bounding box center [795, 442] width 60 height 24
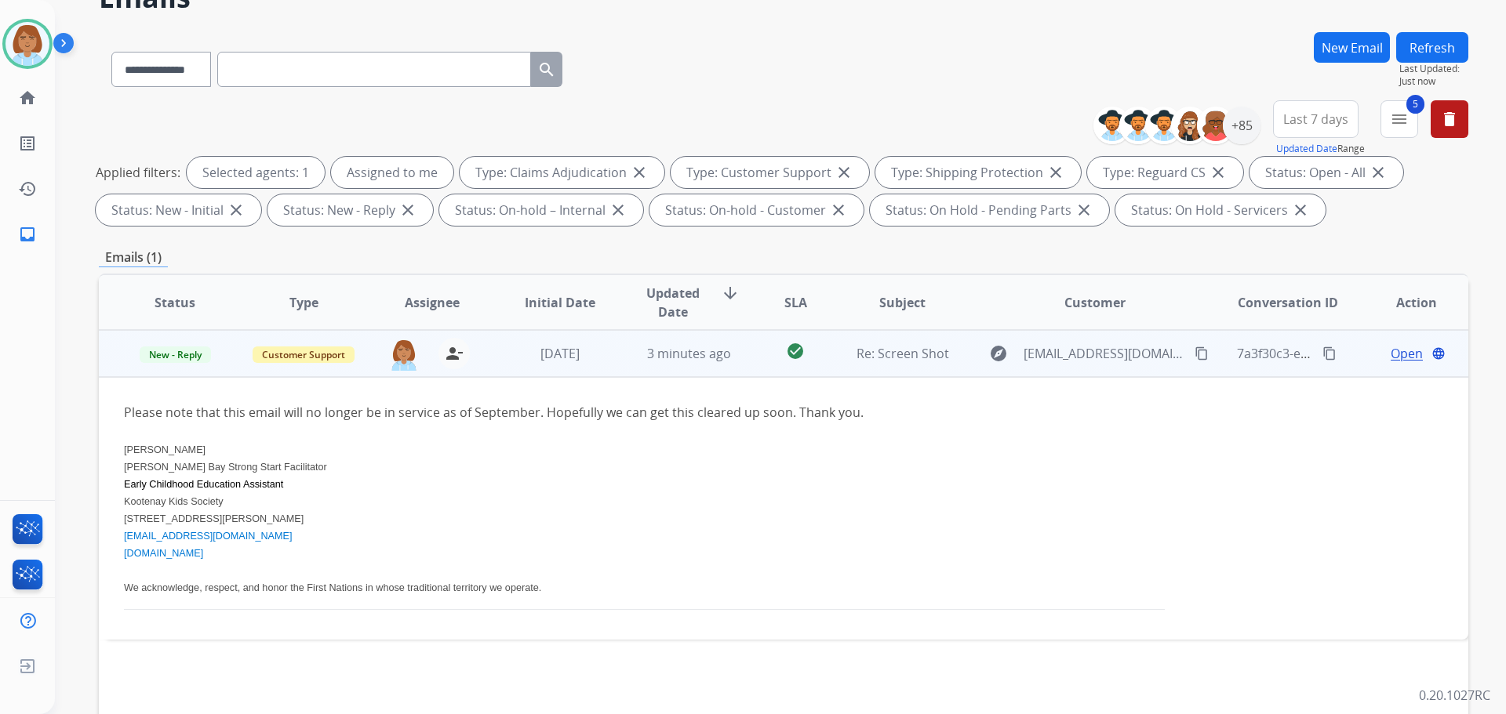
scroll to position [157, 0]
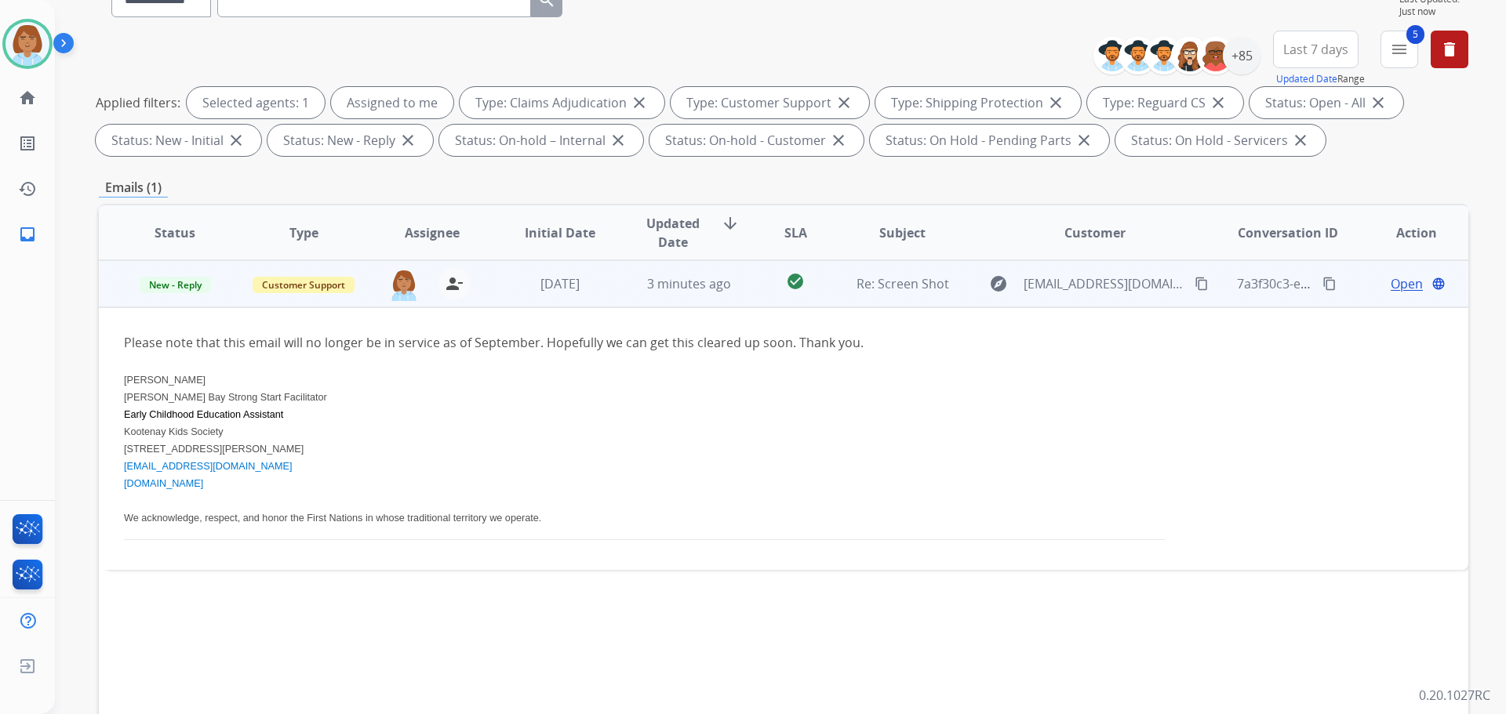
click at [1404, 289] on span "Open" at bounding box center [1407, 283] width 32 height 19
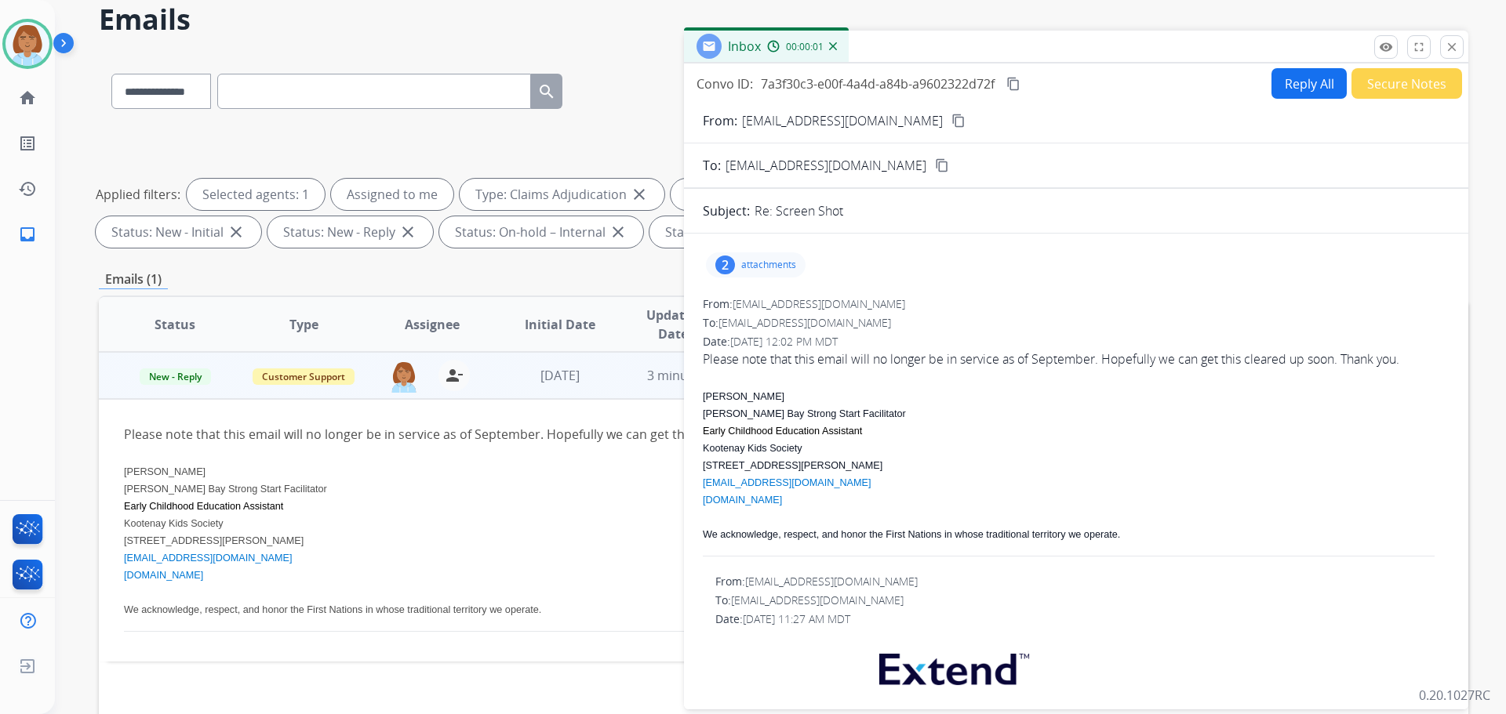
scroll to position [0, 0]
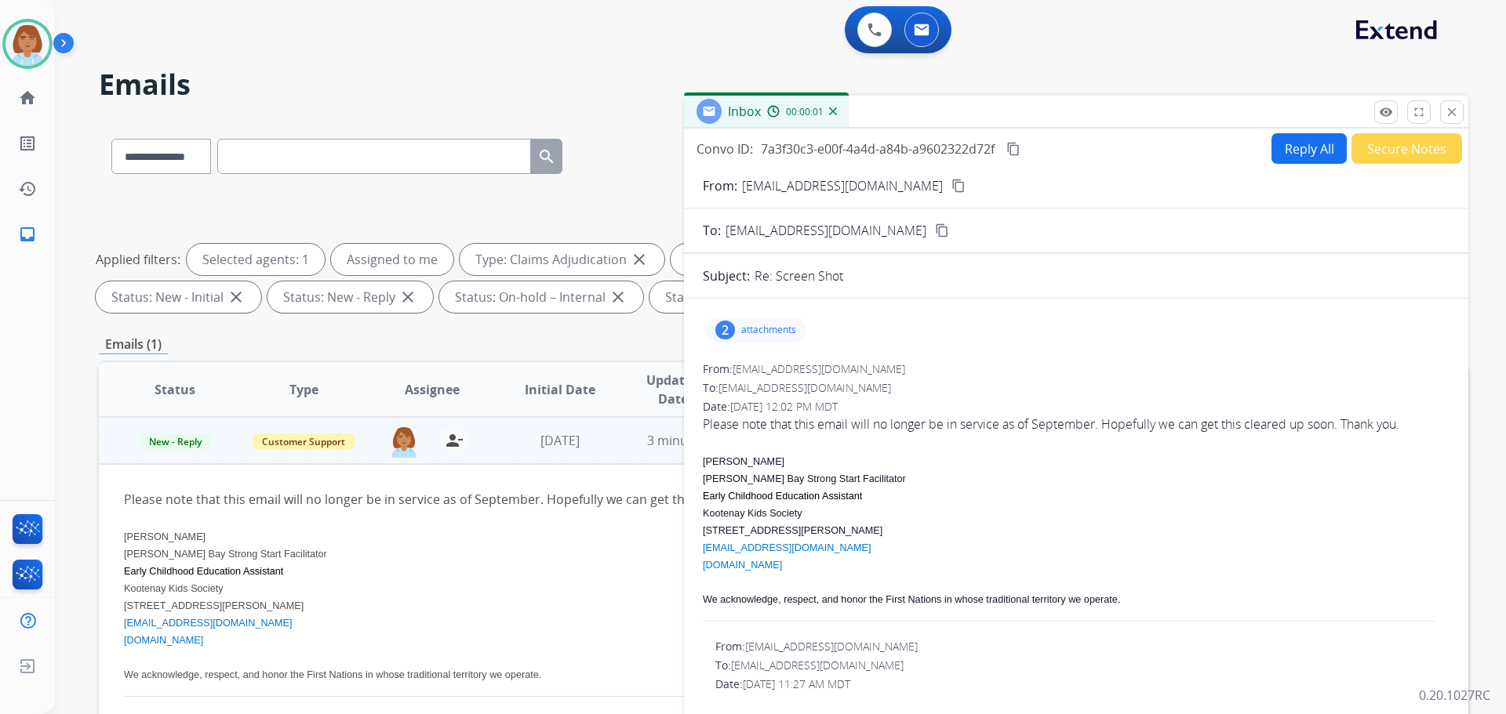
click at [760, 315] on div "2 attachments" at bounding box center [1076, 330] width 747 height 38
click at [742, 340] on div "2 attachments" at bounding box center [756, 330] width 100 height 25
click at [1211, 384] on div "To: support@extend.com" at bounding box center [1076, 388] width 747 height 16
click at [1307, 144] on button "Reply All" at bounding box center [1308, 148] width 75 height 31
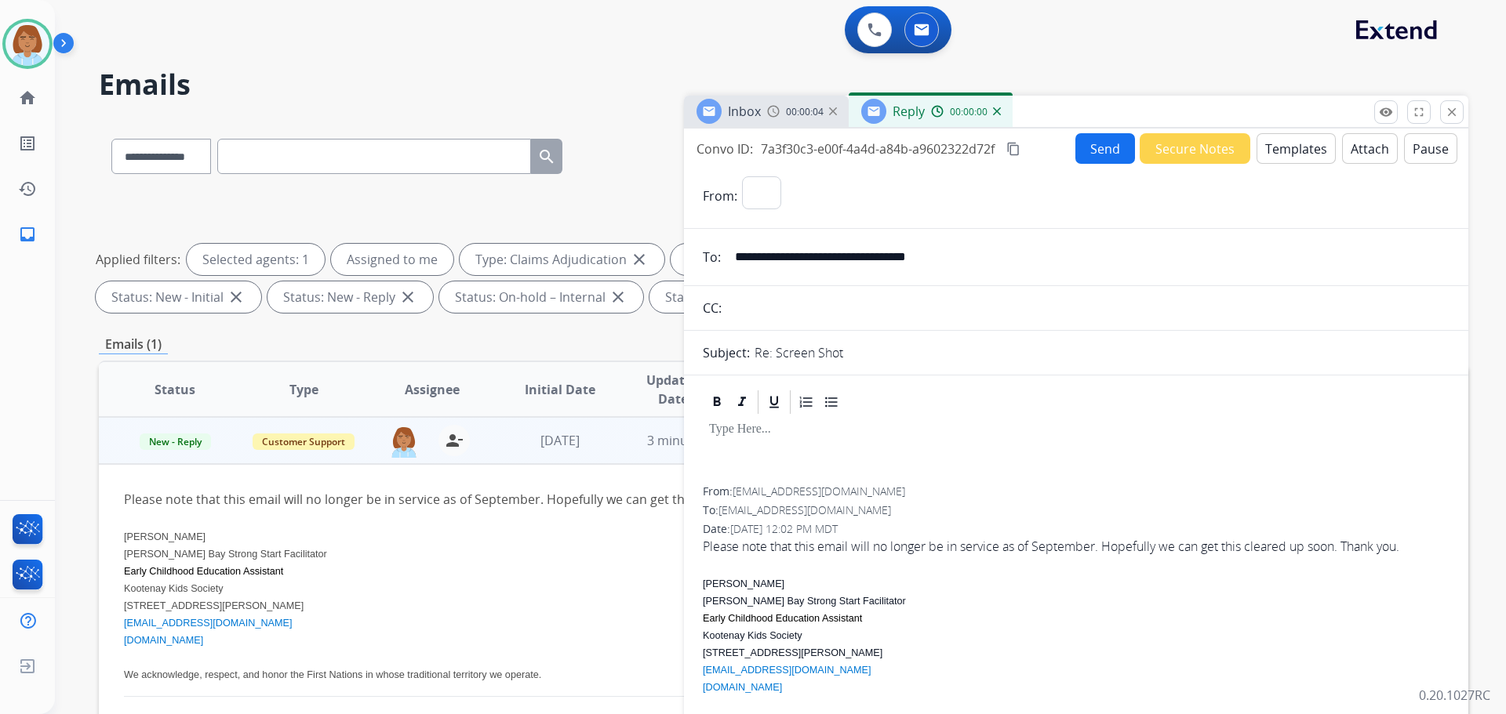
select select "**********"
click at [1283, 157] on button "Templates" at bounding box center [1295, 148] width 79 height 31
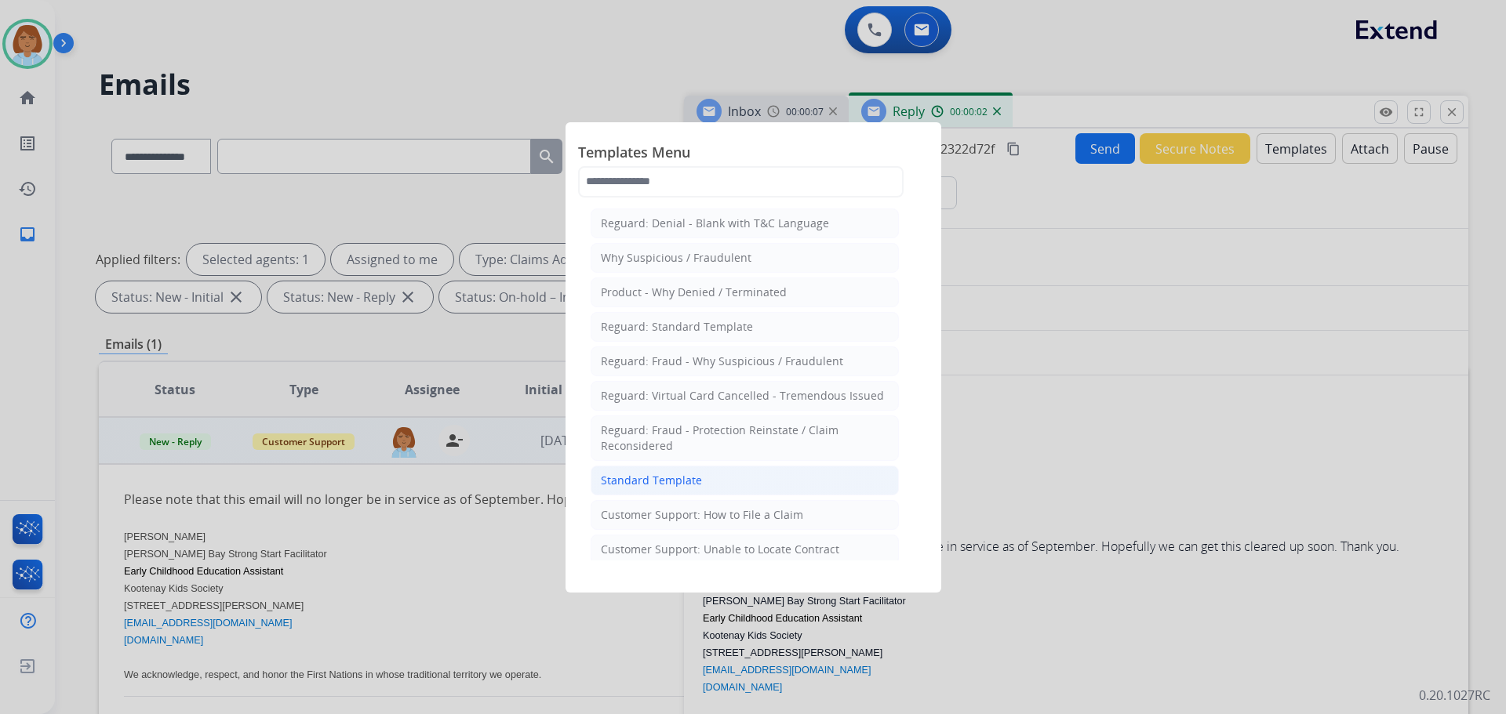
click at [686, 482] on div "Standard Template" at bounding box center [651, 481] width 101 height 16
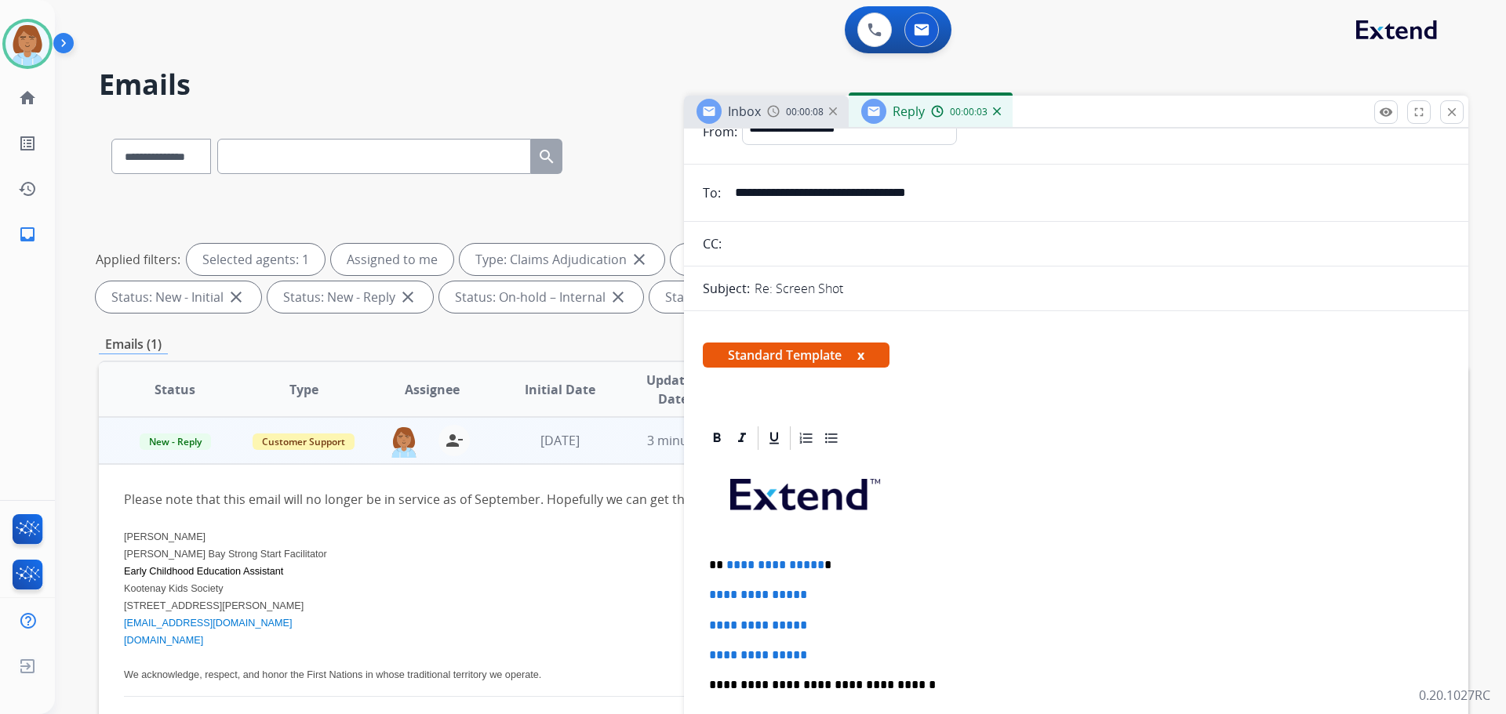
scroll to position [314, 0]
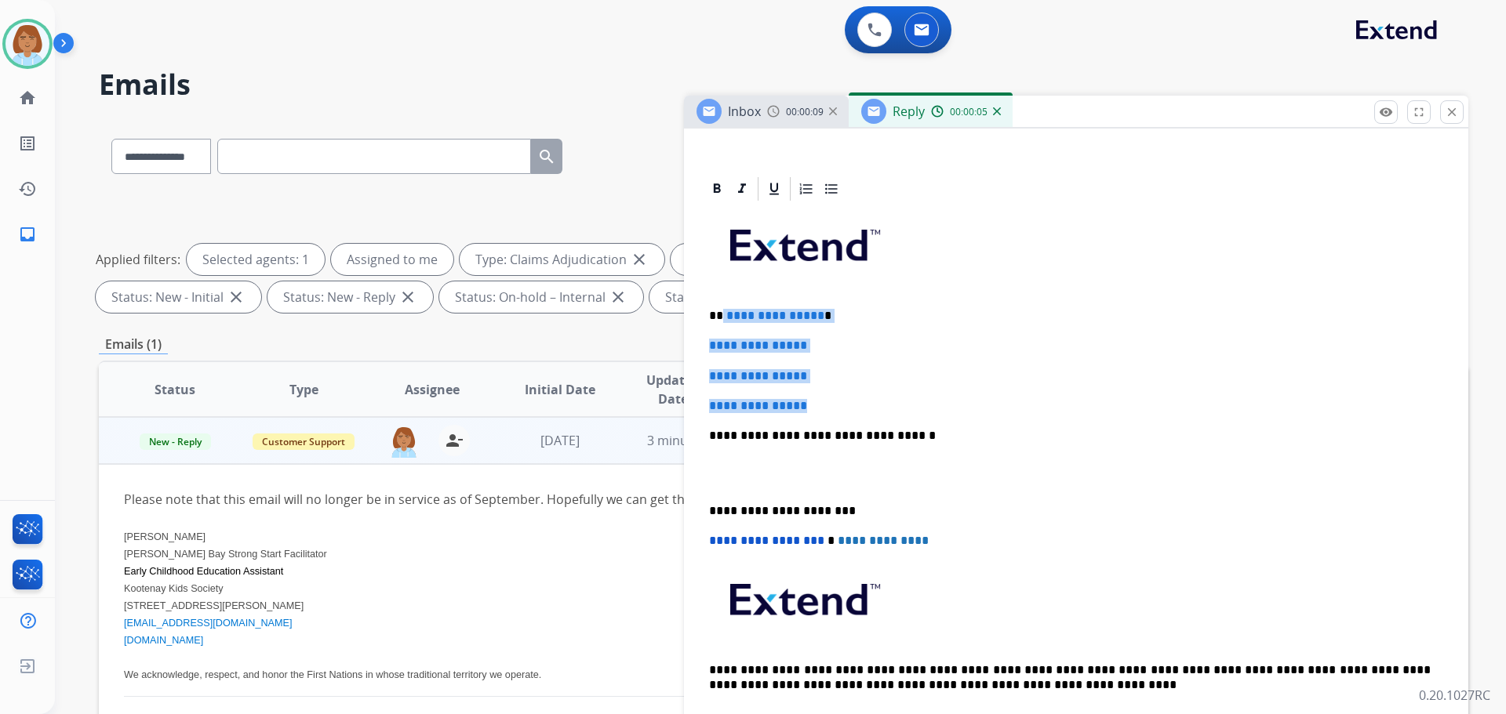
drag, startPoint x: 817, startPoint y: 404, endPoint x: 731, endPoint y: 308, distance: 128.8
click at [731, 308] on div "**********" at bounding box center [1076, 473] width 747 height 540
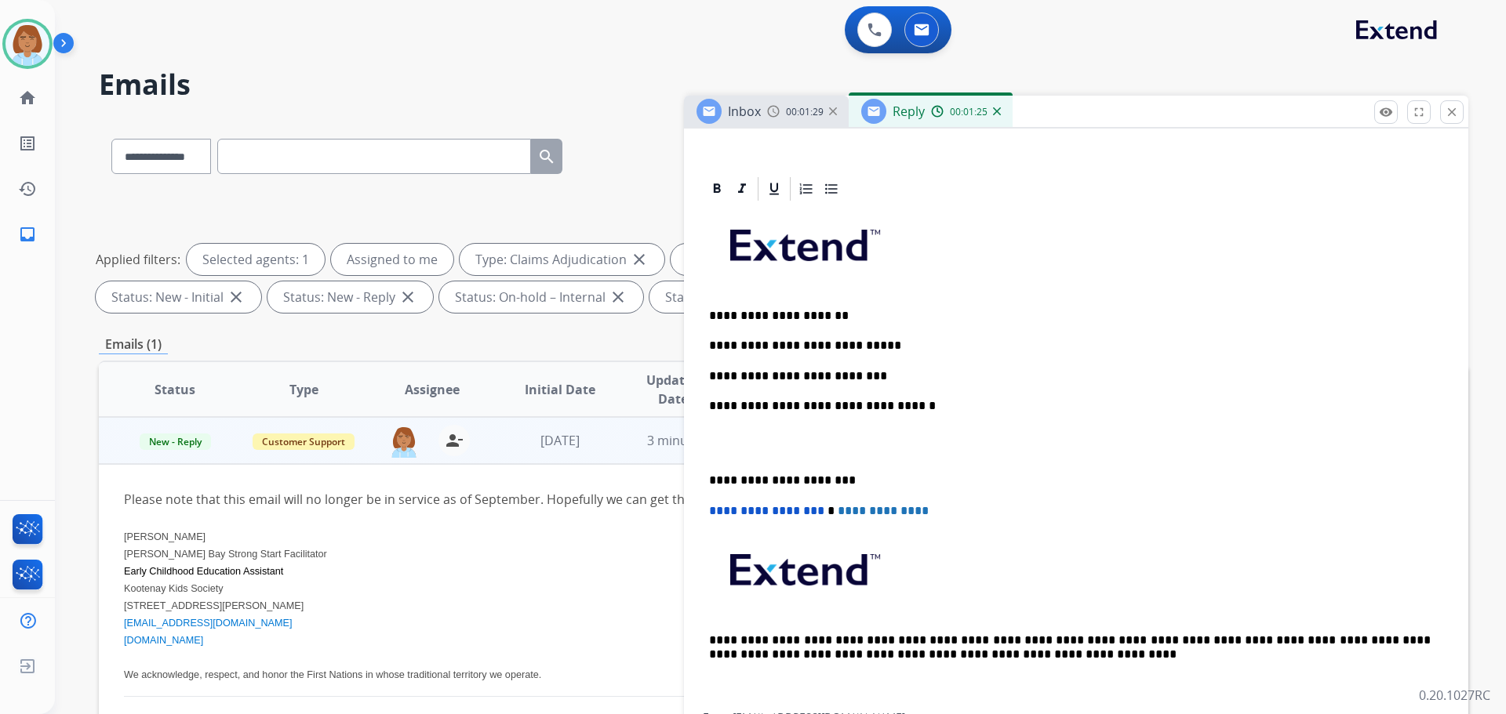
click at [914, 376] on p "**********" at bounding box center [1070, 376] width 722 height 14
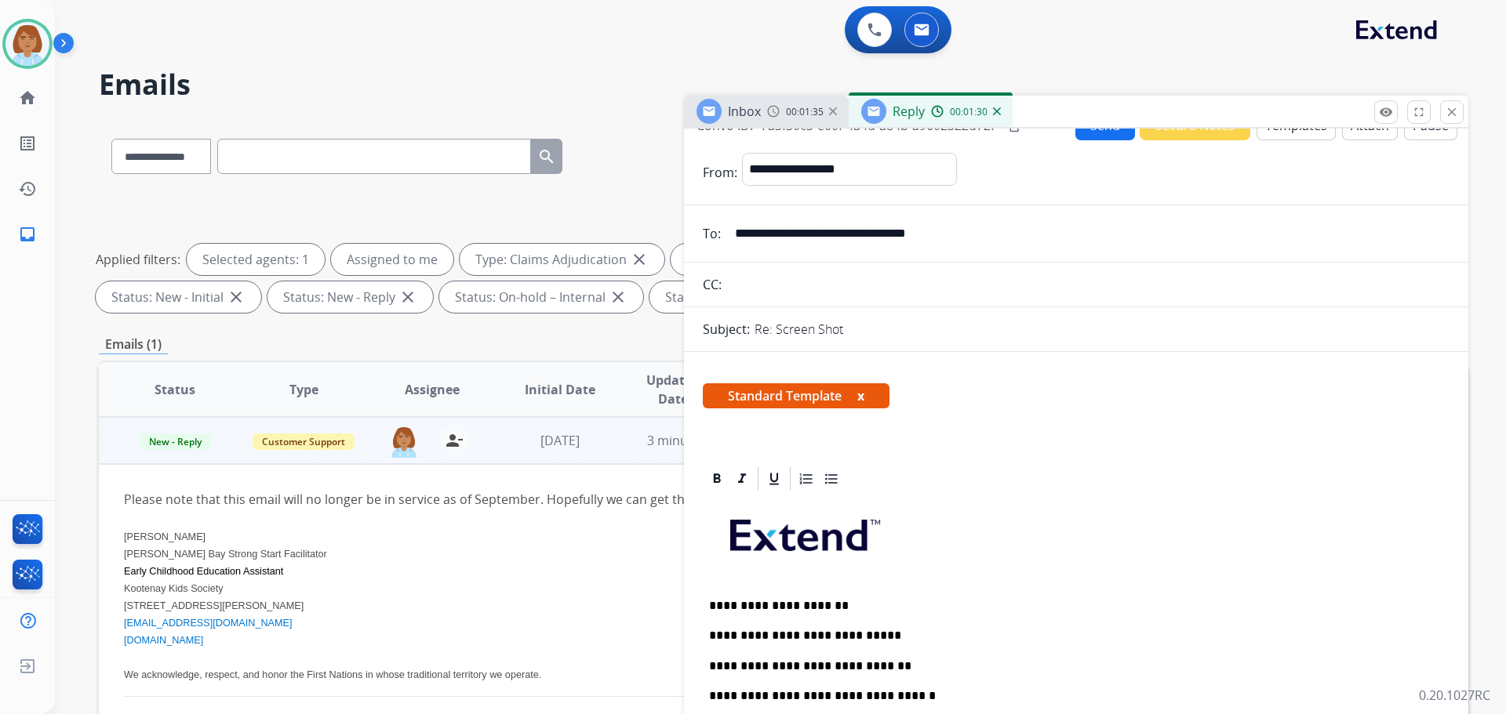
scroll to position [0, 0]
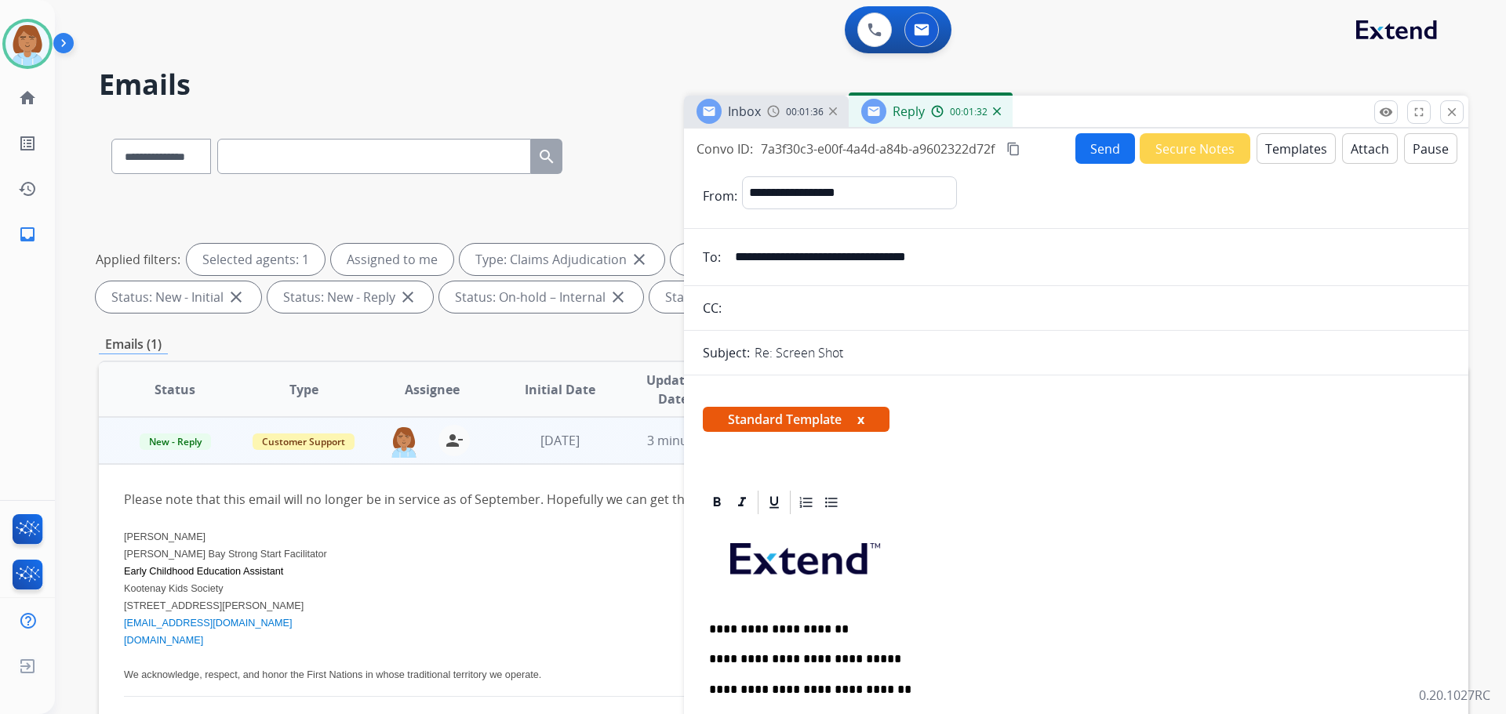
click at [1082, 138] on button "Send" at bounding box center [1105, 148] width 60 height 31
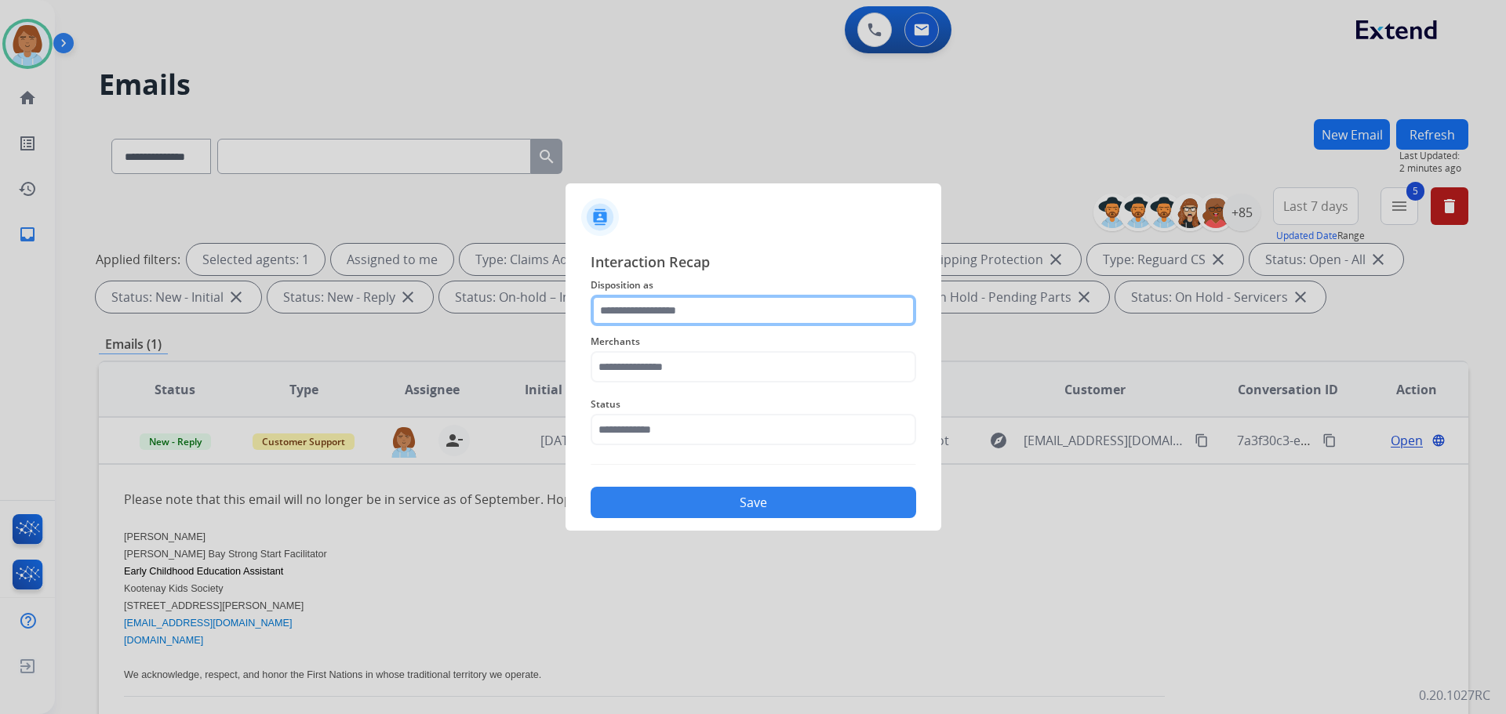
click at [713, 326] on div at bounding box center [753, 310] width 325 height 31
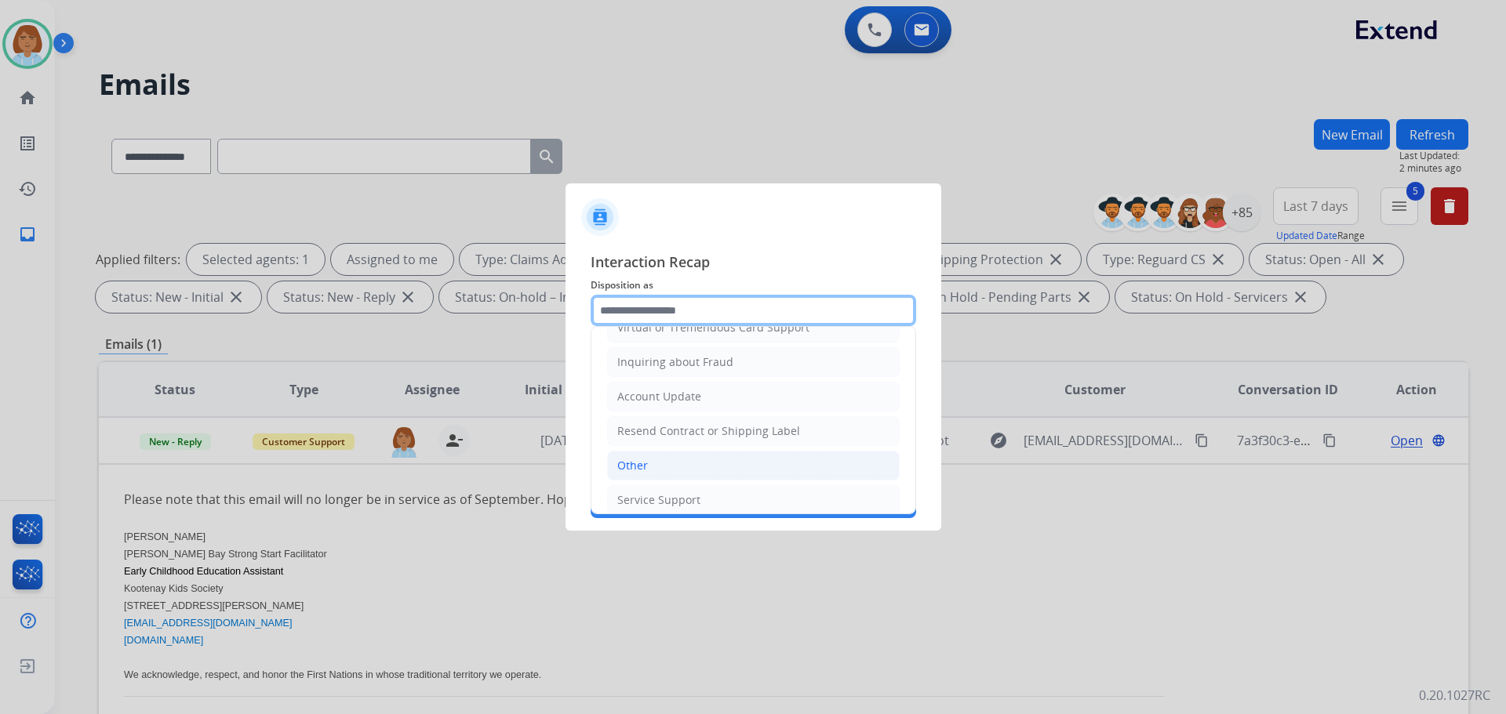
scroll to position [245, 0]
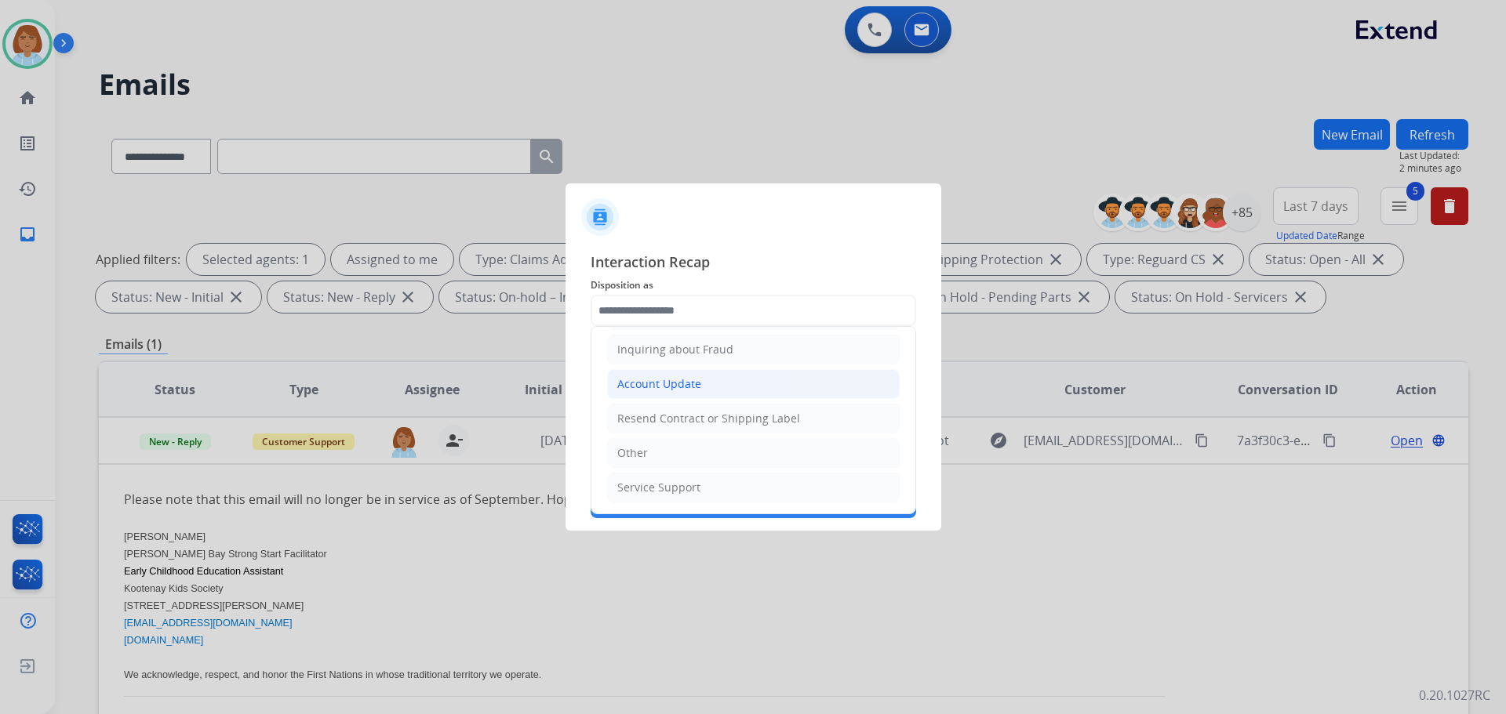
click at [702, 378] on li "Account Update" at bounding box center [753, 384] width 293 height 30
type input "**********"
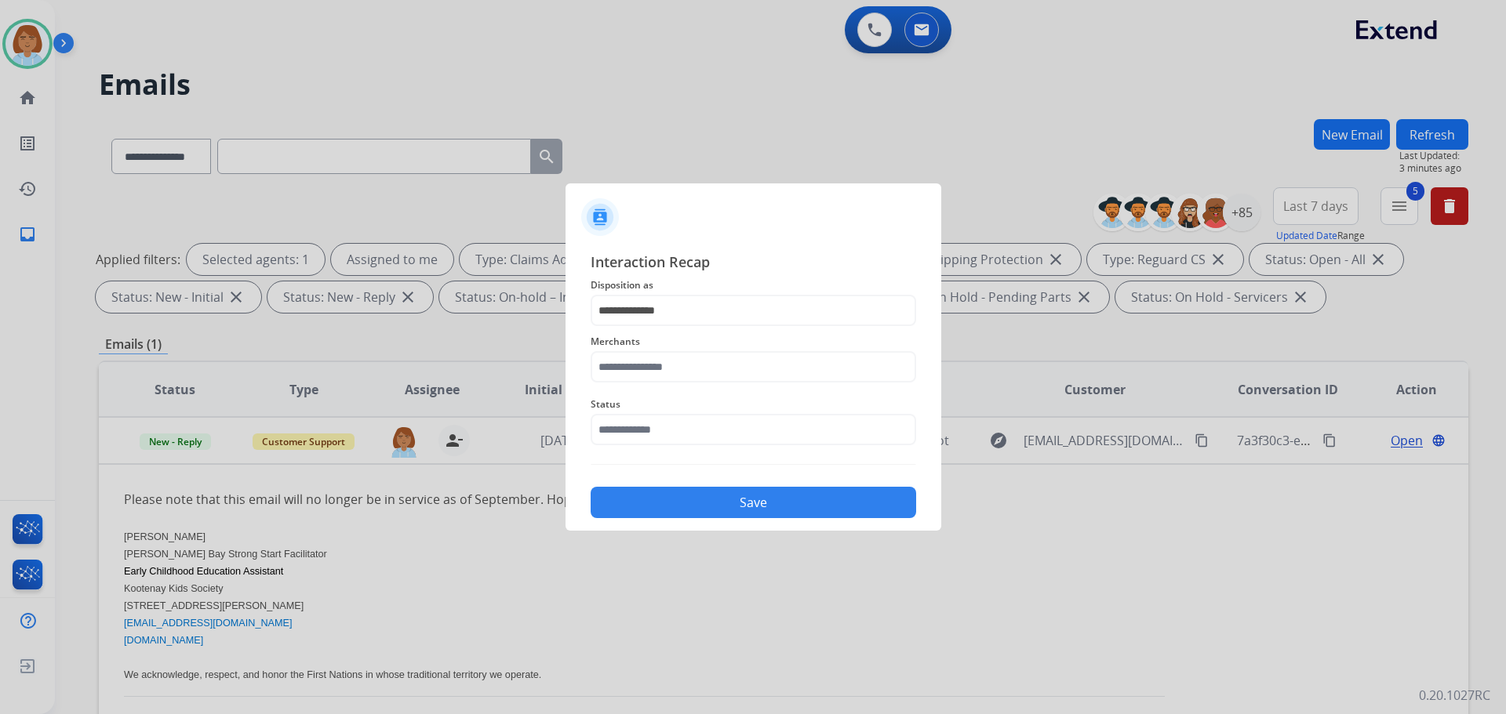
click at [733, 384] on div "Merchants" at bounding box center [753, 357] width 325 height 63
click at [725, 369] on input "text" at bounding box center [753, 366] width 325 height 31
click at [676, 416] on li "Not found" at bounding box center [757, 412] width 299 height 30
type input "*********"
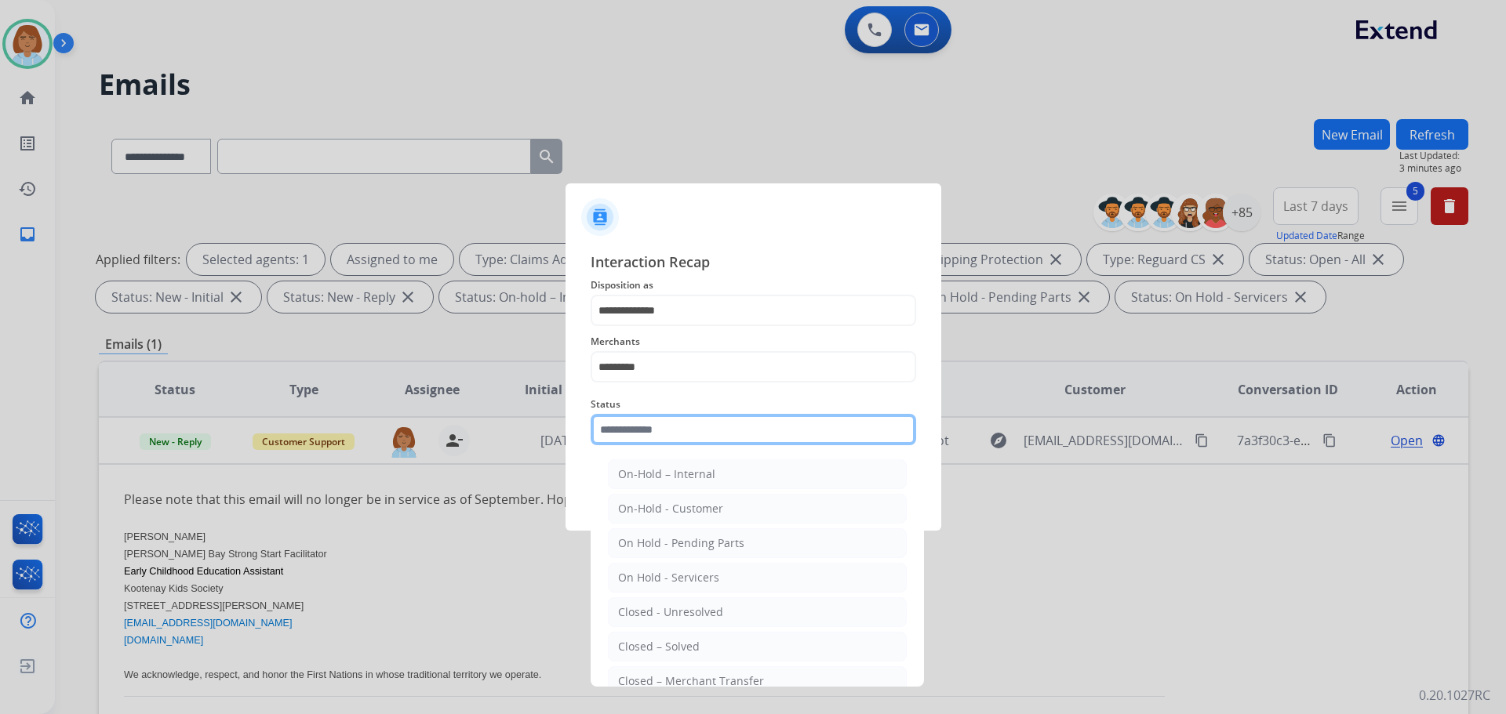
click at [676, 416] on input "text" at bounding box center [753, 429] width 325 height 31
click at [675, 635] on li "Closed – Solved" at bounding box center [757, 647] width 299 height 30
type input "**********"
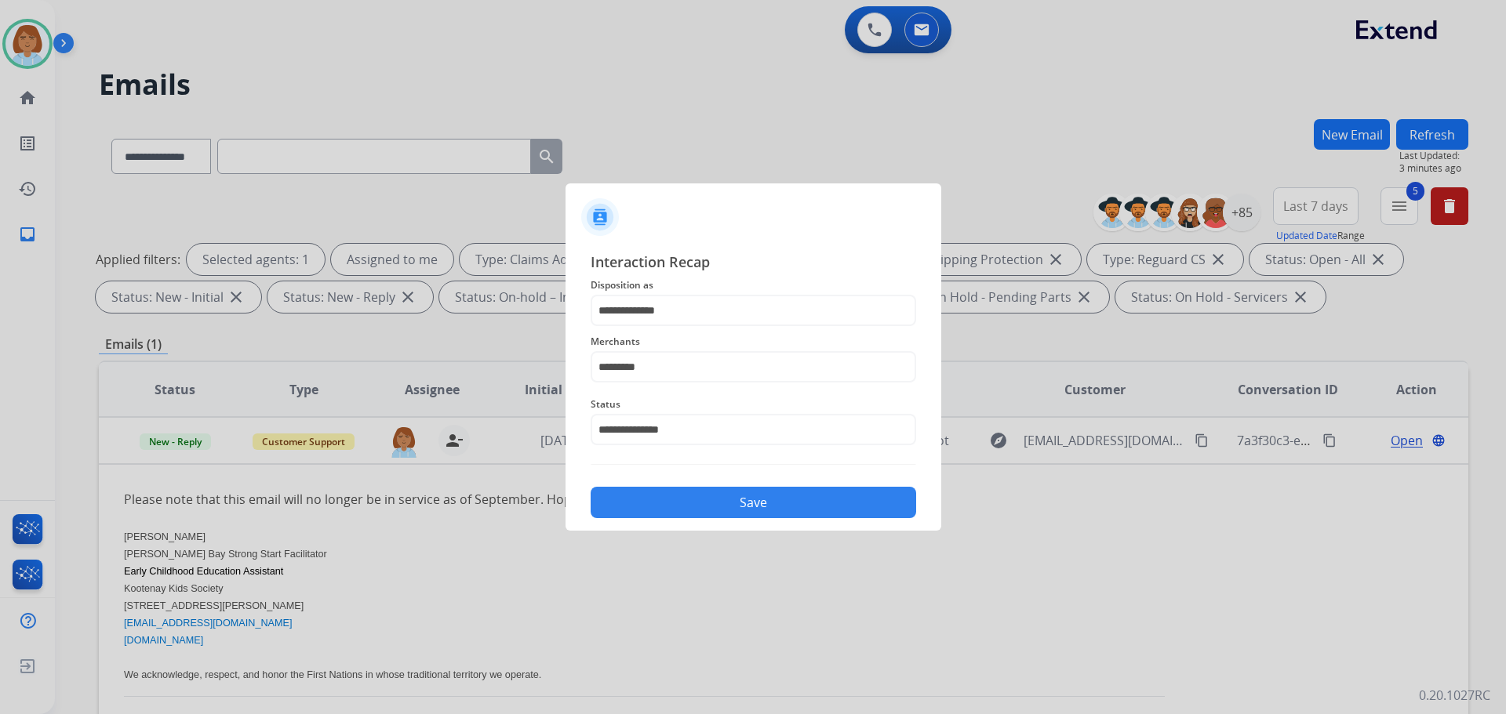
click at [758, 528] on div "**********" at bounding box center [753, 384] width 376 height 293
click at [794, 489] on button "Save" at bounding box center [753, 502] width 325 height 31
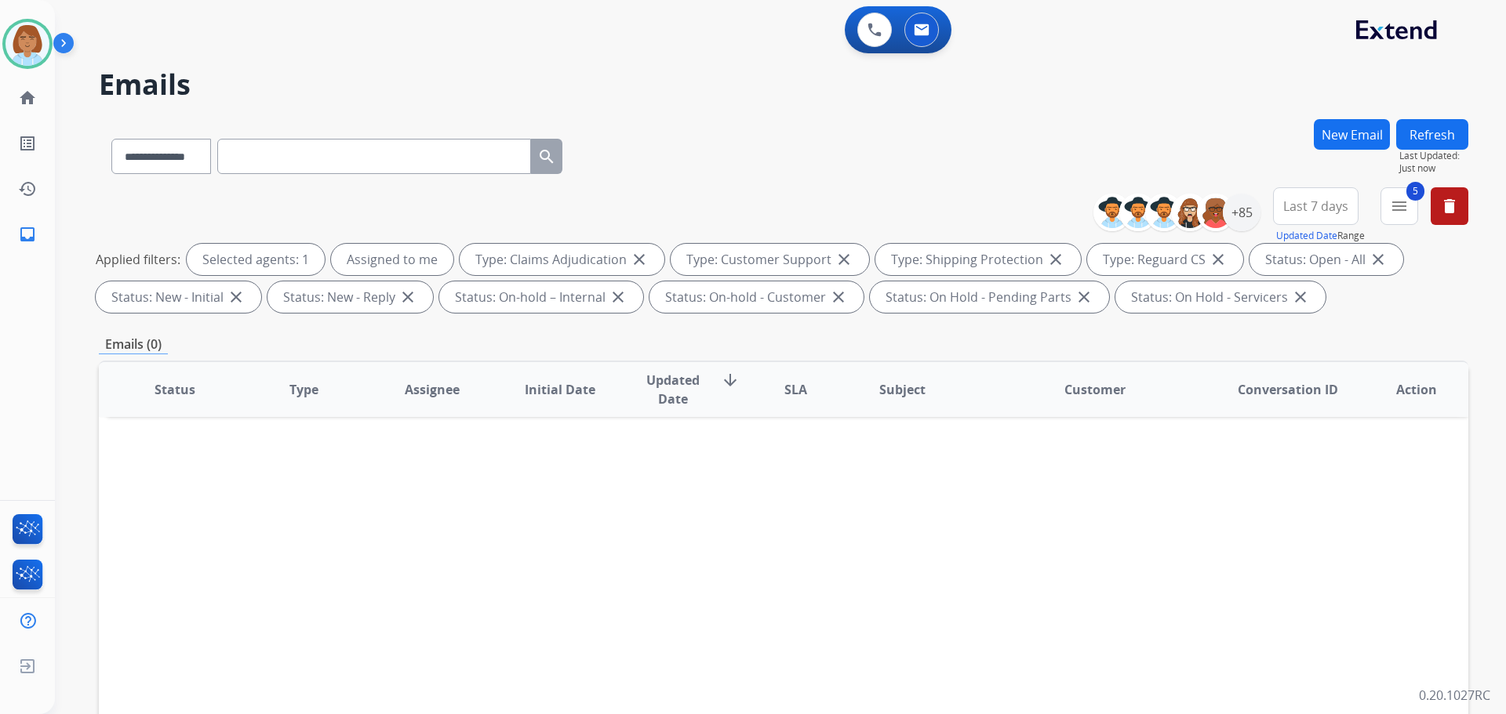
click at [1449, 138] on button "Refresh" at bounding box center [1432, 134] width 72 height 31
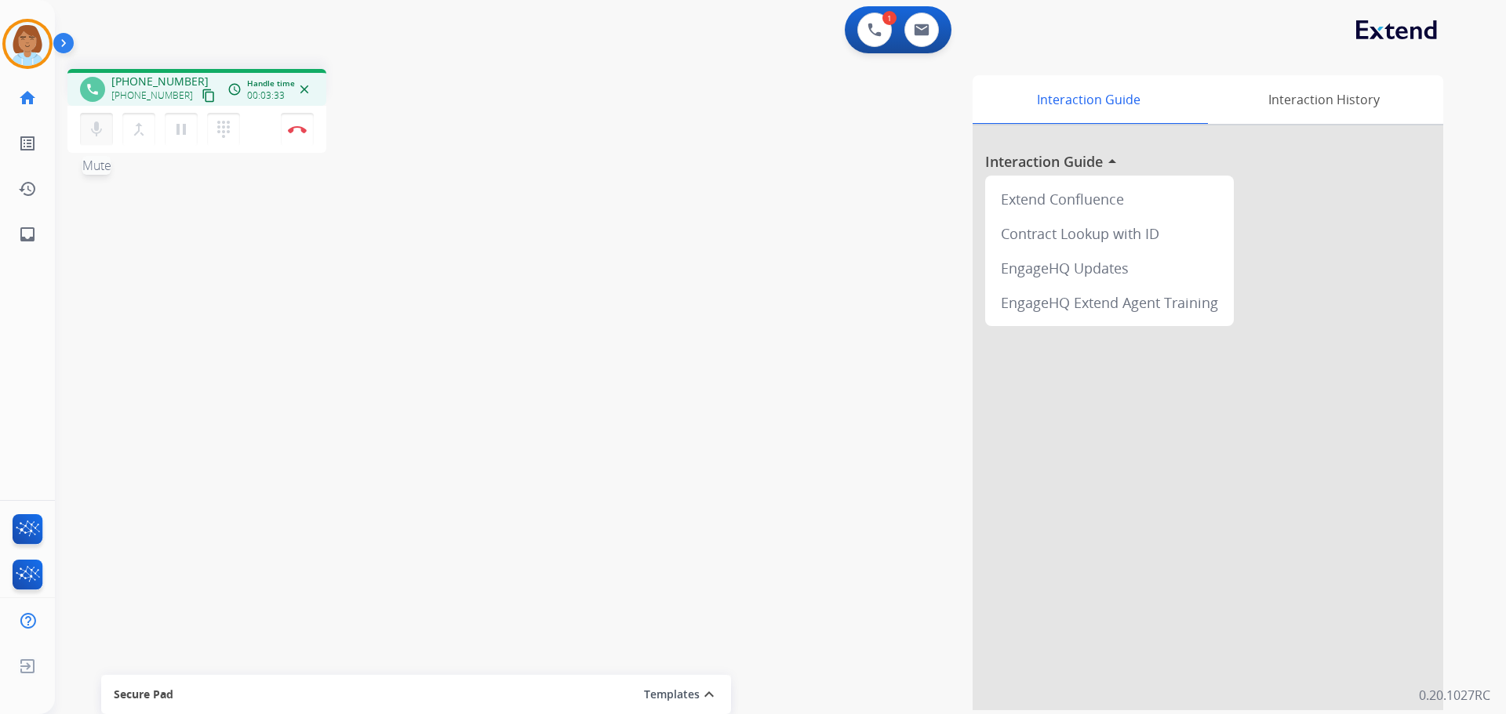
click at [93, 131] on mat-icon "mic" at bounding box center [96, 129] width 19 height 19
click at [171, 125] on button "pause Hold" at bounding box center [181, 129] width 33 height 33
click at [95, 134] on mat-icon "mic_off" at bounding box center [96, 129] width 19 height 19
click at [177, 133] on mat-icon "play_arrow" at bounding box center [181, 129] width 19 height 19
click at [296, 120] on button "Disconnect" at bounding box center [297, 129] width 33 height 33
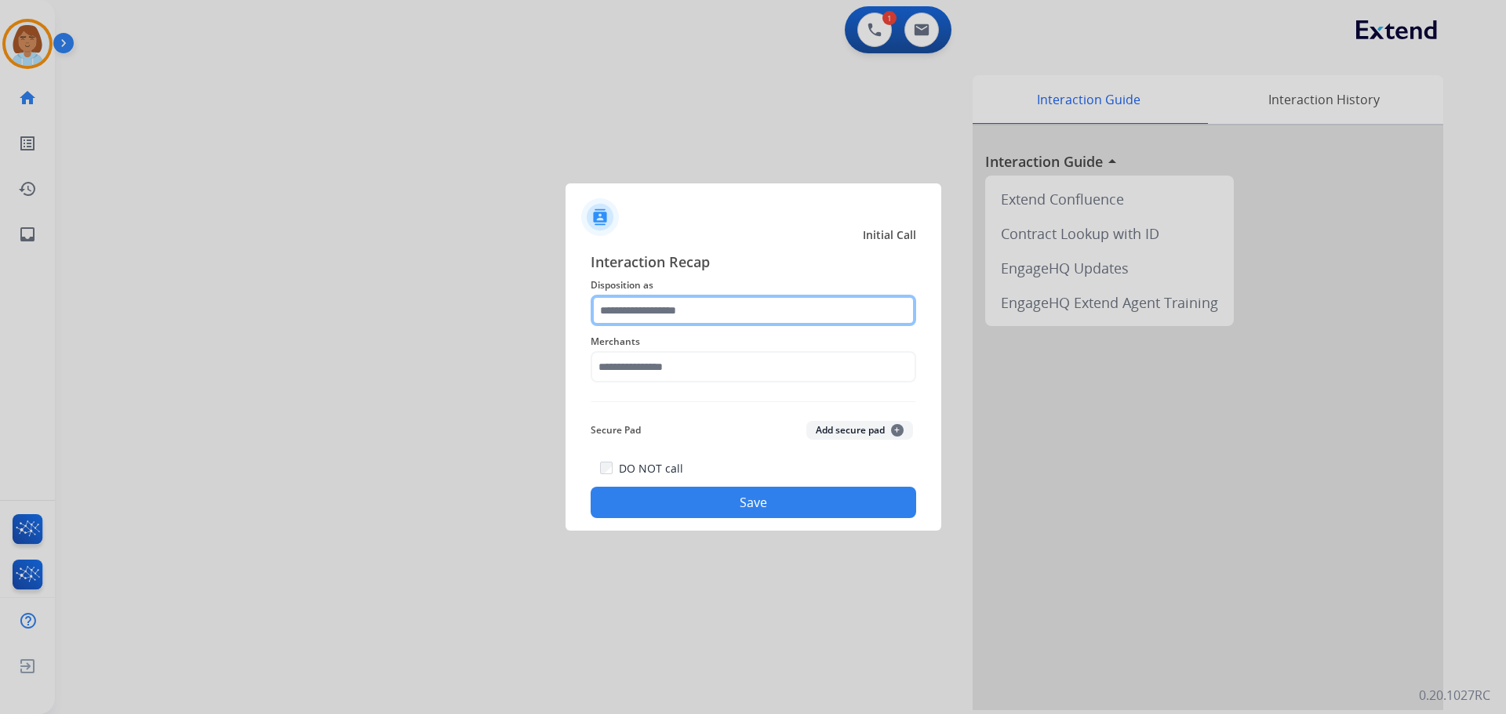
click at [700, 308] on input "text" at bounding box center [753, 310] width 325 height 31
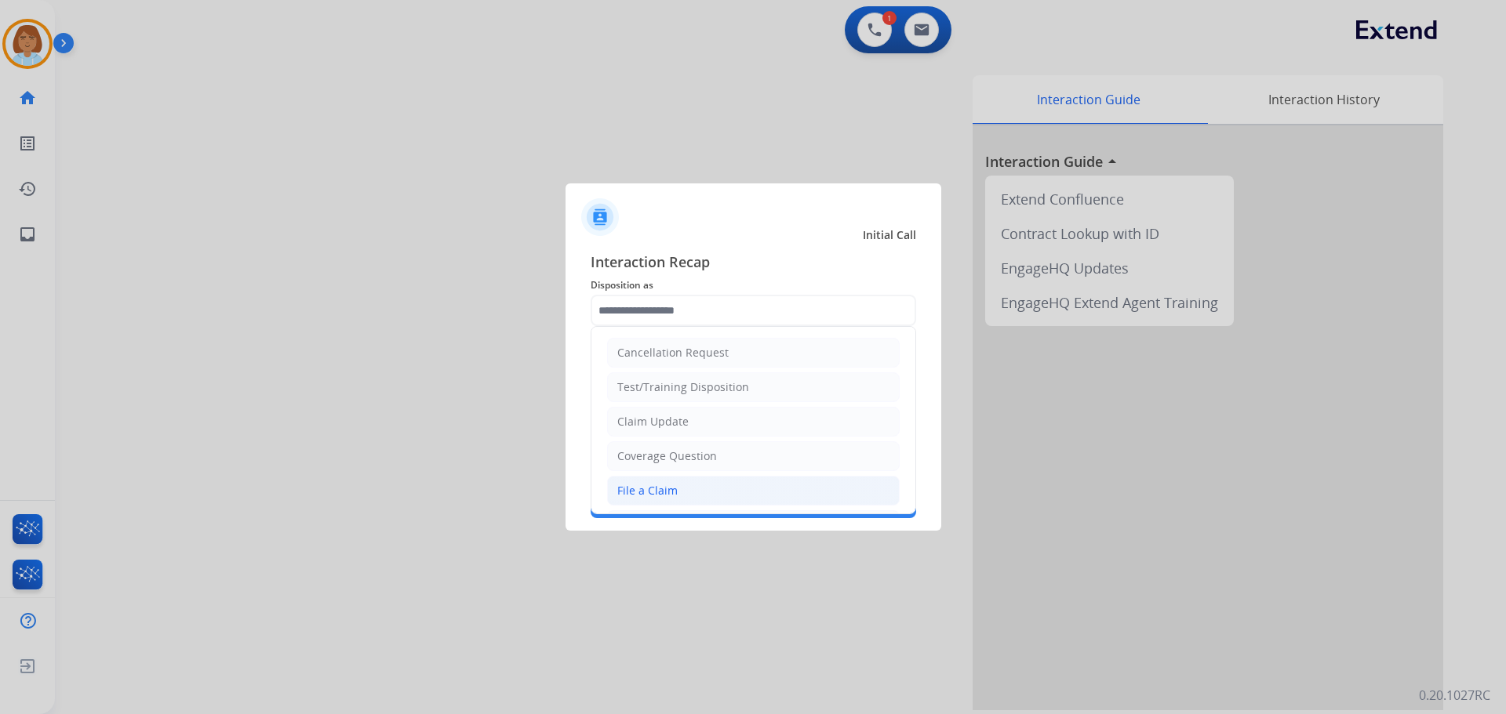
click at [679, 484] on li "File a Claim" at bounding box center [753, 491] width 293 height 30
type input "**********"
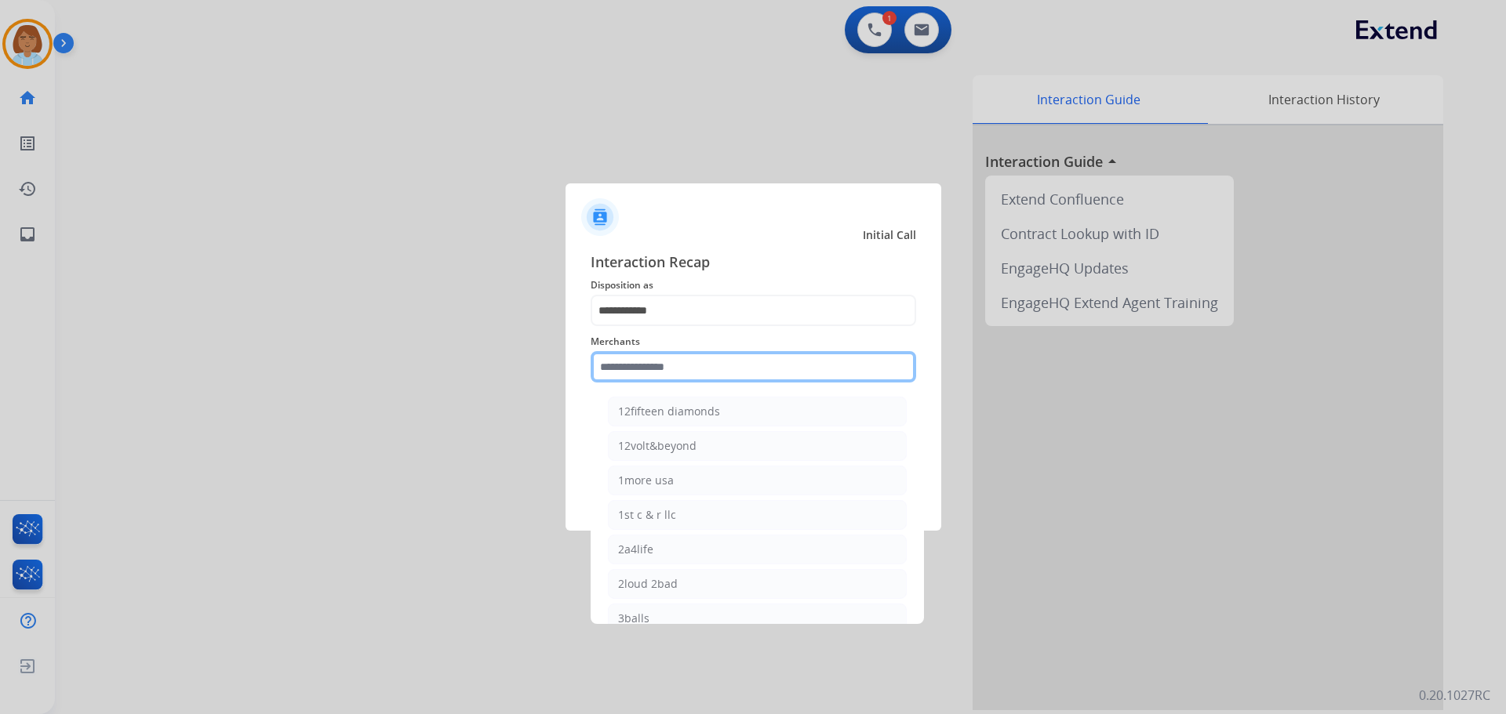
click at [708, 373] on input "text" at bounding box center [753, 366] width 325 height 31
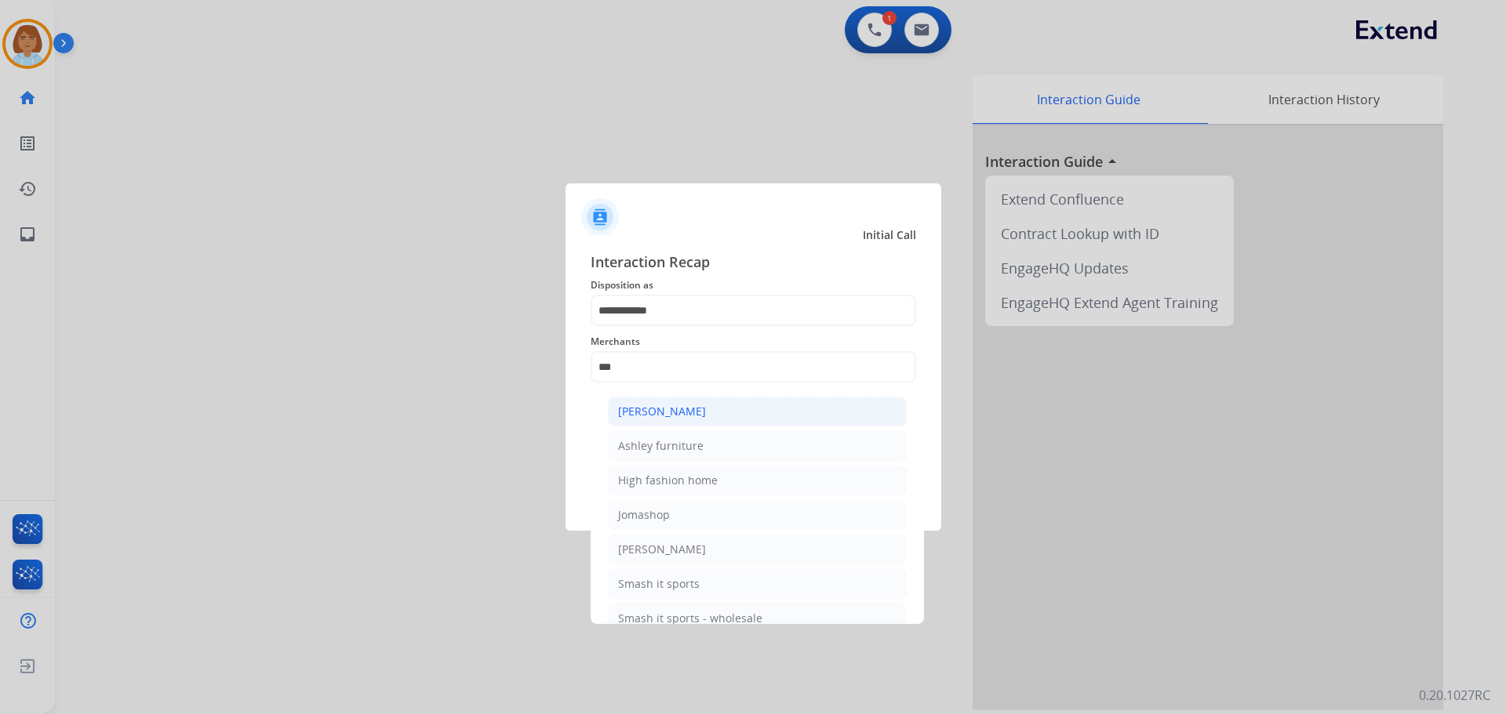
click at [689, 418] on div "[PERSON_NAME]" at bounding box center [662, 412] width 88 height 16
type input "**********"
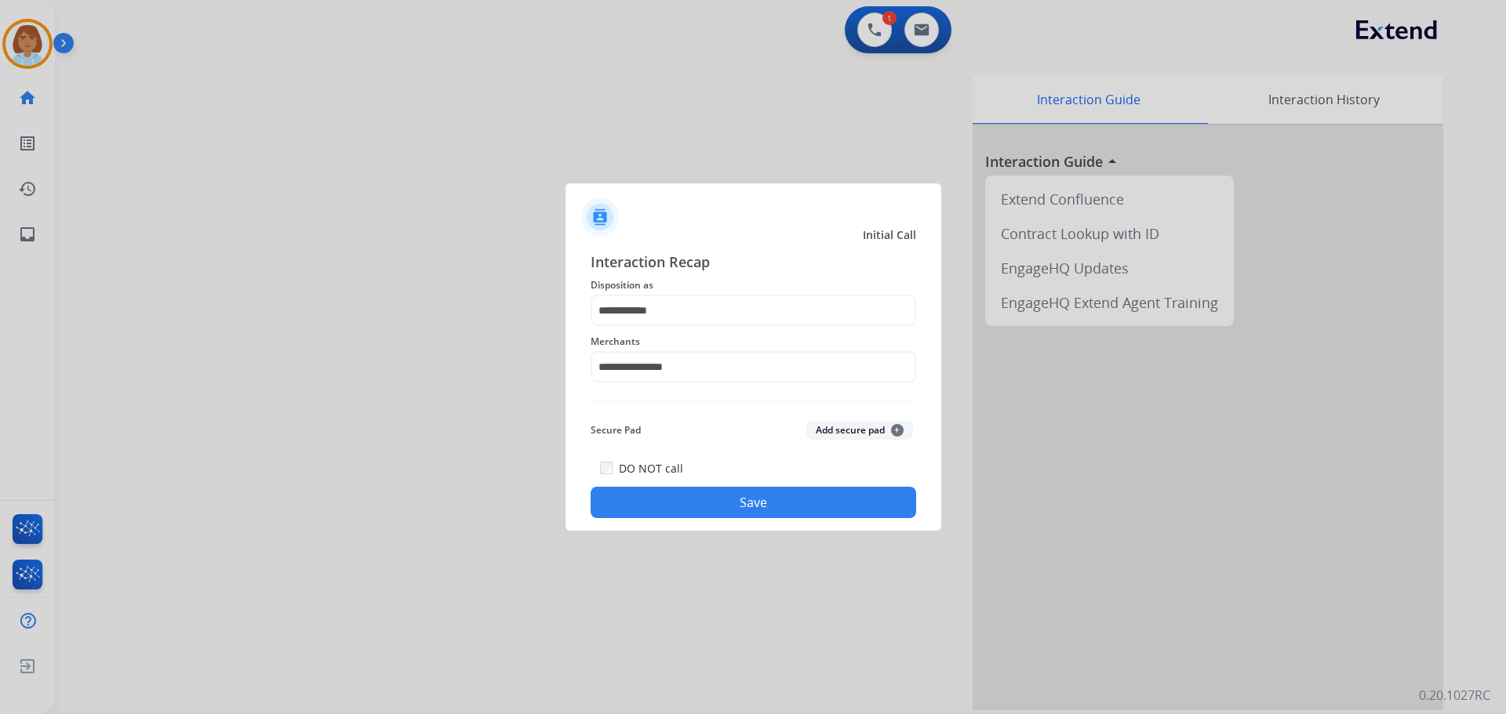
click at [768, 530] on div "**********" at bounding box center [753, 384] width 376 height 293
click at [786, 515] on button "Save" at bounding box center [753, 502] width 325 height 31
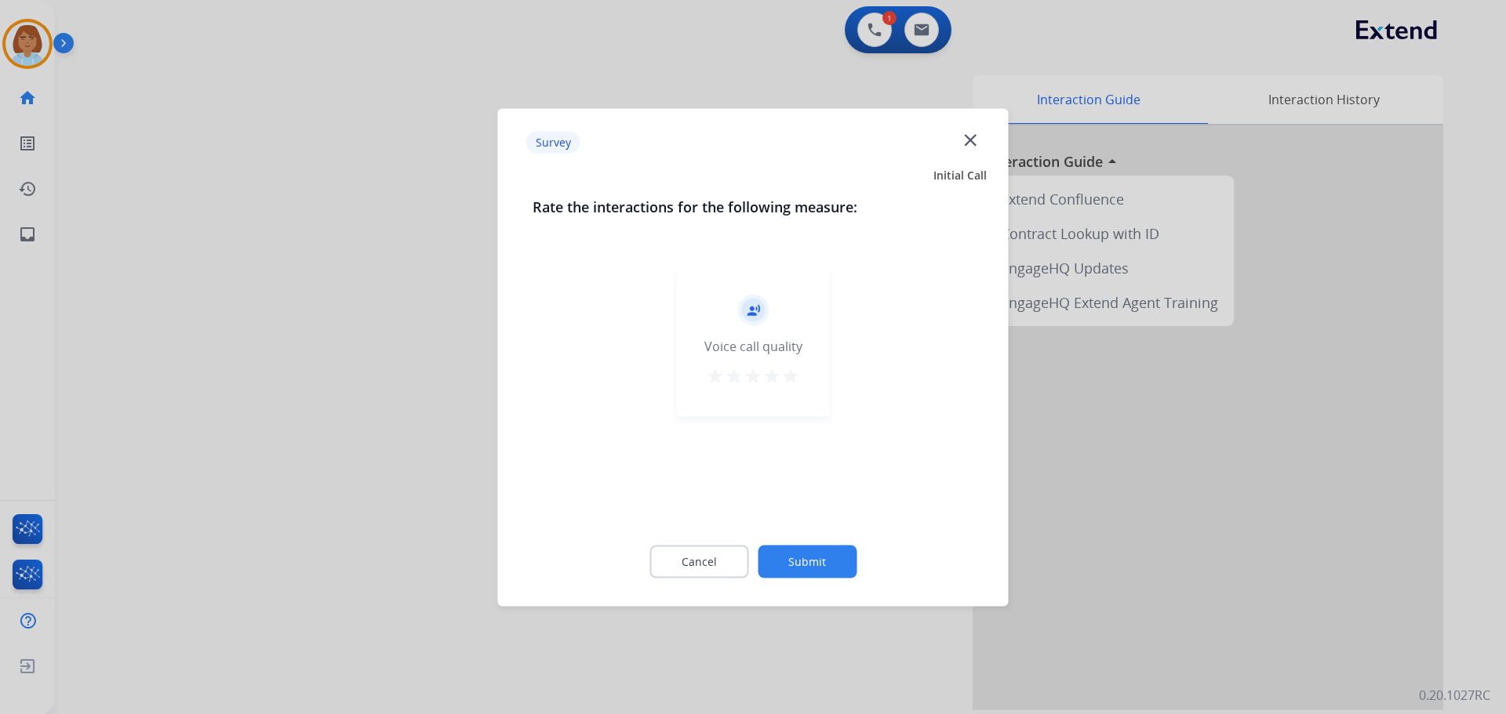
drag, startPoint x: 844, startPoint y: 541, endPoint x: 844, endPoint y: 552, distance: 11.0
click at [844, 544] on div "Cancel Submit" at bounding box center [754, 561] width 442 height 71
click at [844, 553] on button "Submit" at bounding box center [807, 561] width 99 height 33
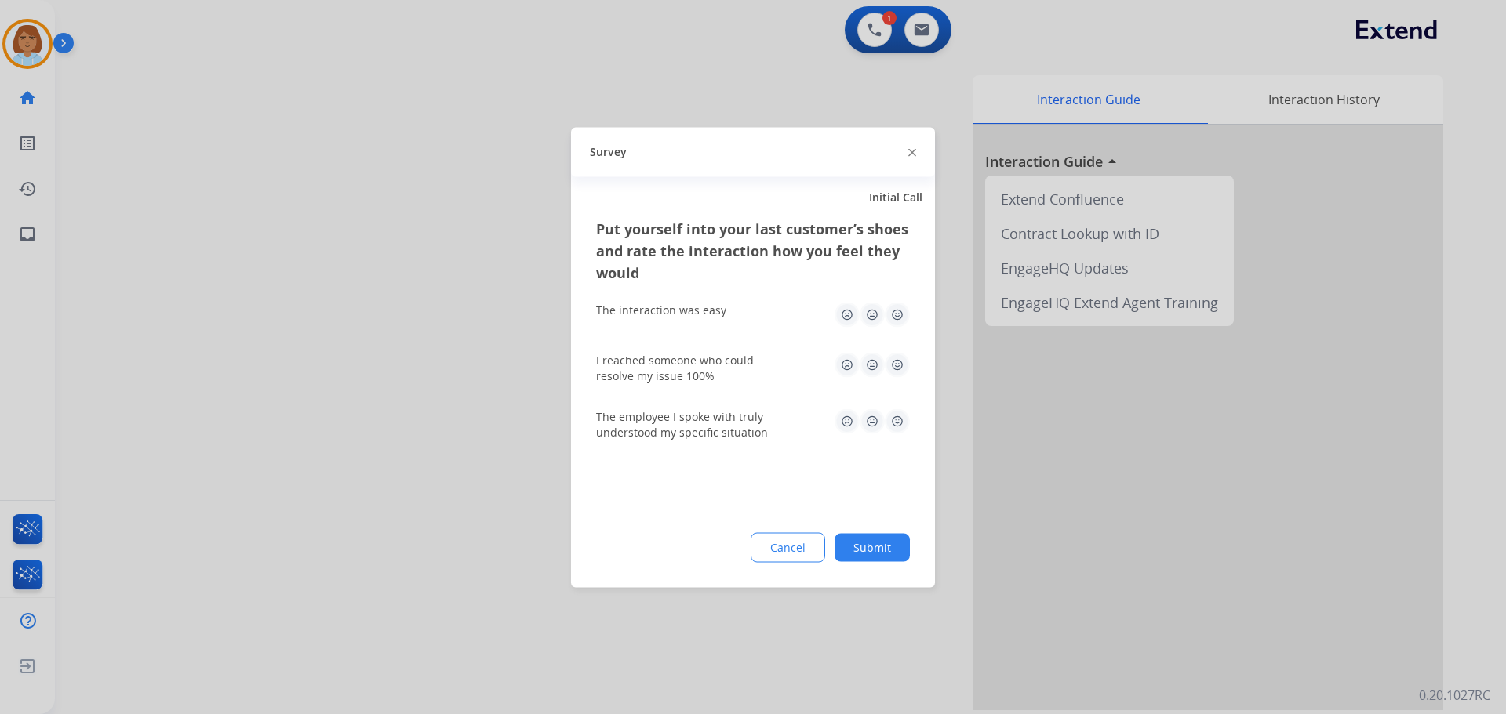
click at [872, 552] on button "Submit" at bounding box center [871, 547] width 75 height 28
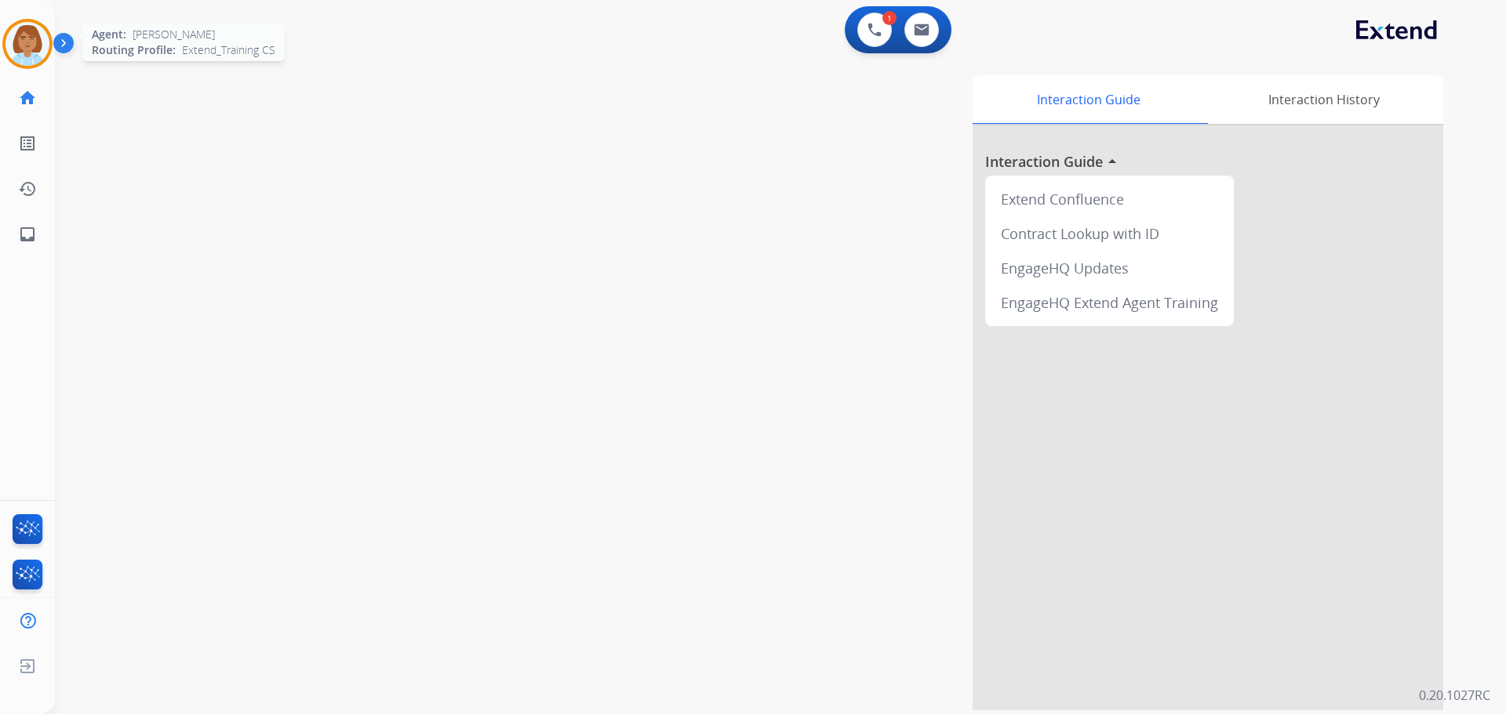
click at [45, 42] on img at bounding box center [27, 44] width 44 height 44
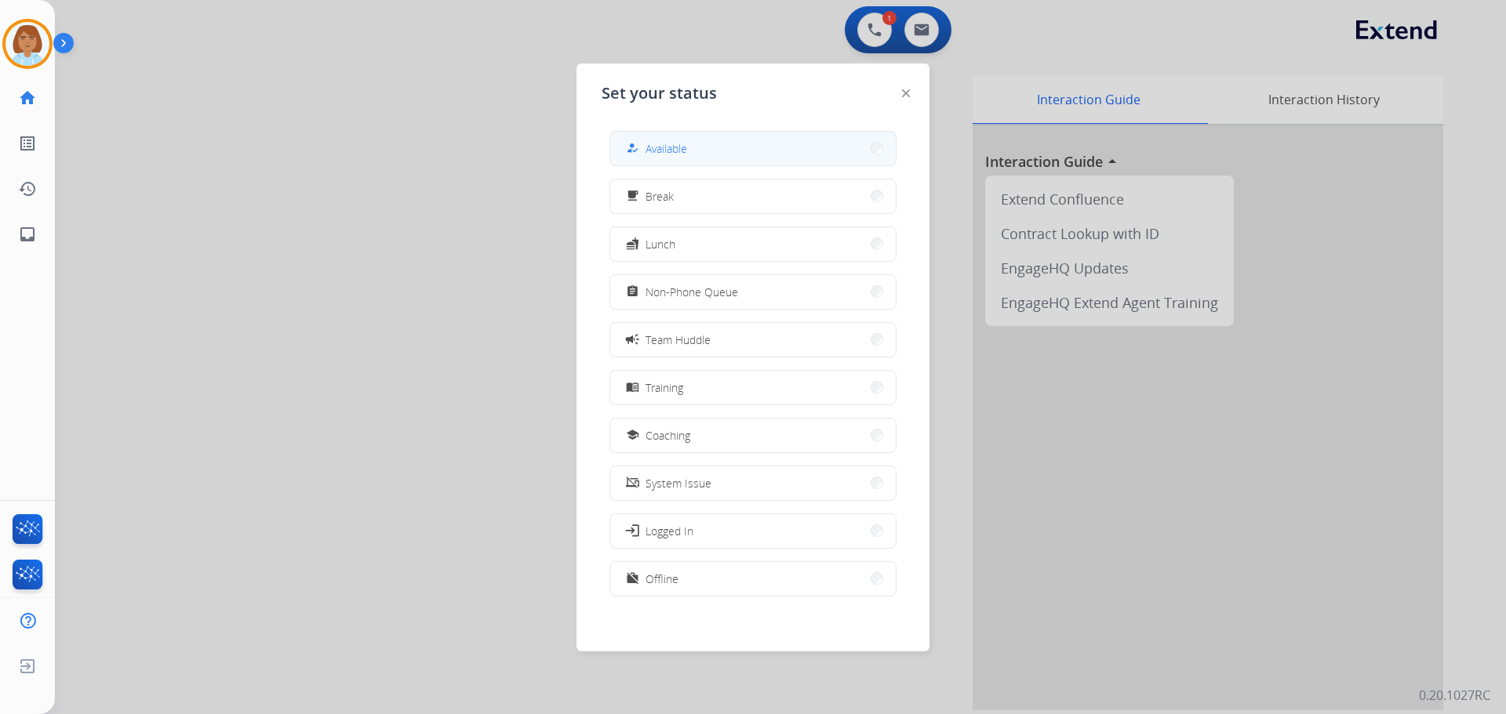
click at [696, 134] on button "how_to_reg Available" at bounding box center [752, 149] width 285 height 34
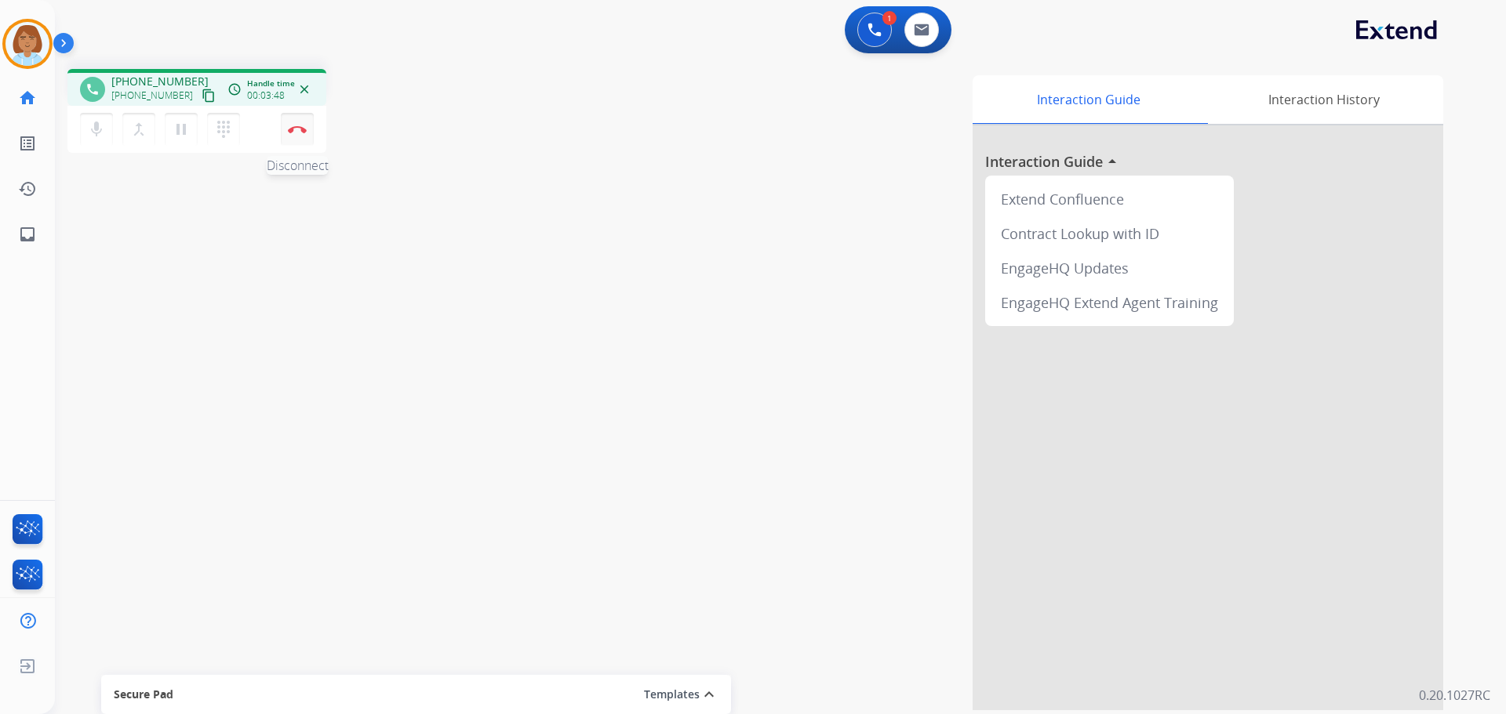
click at [301, 122] on button "Disconnect" at bounding box center [297, 129] width 33 height 33
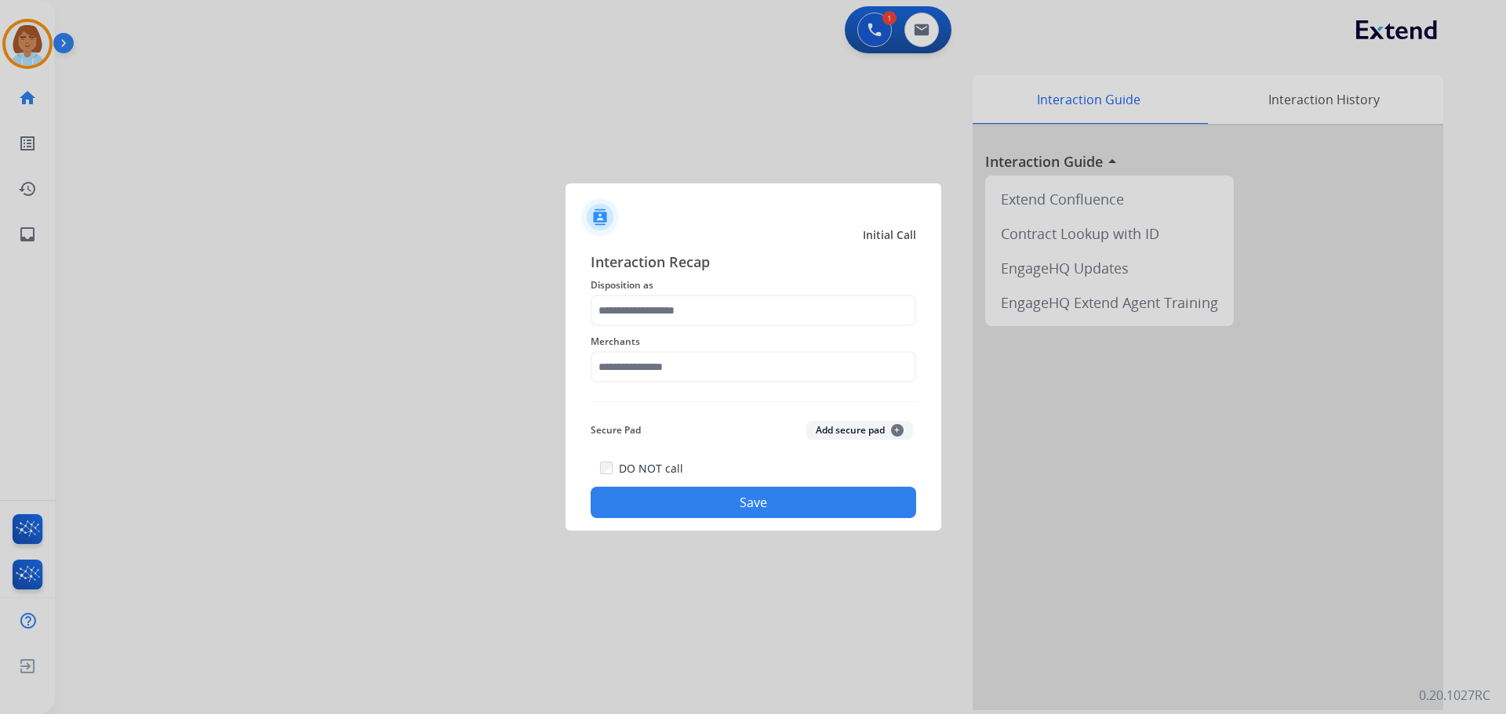
click at [670, 289] on span "Disposition as" at bounding box center [753, 285] width 325 height 19
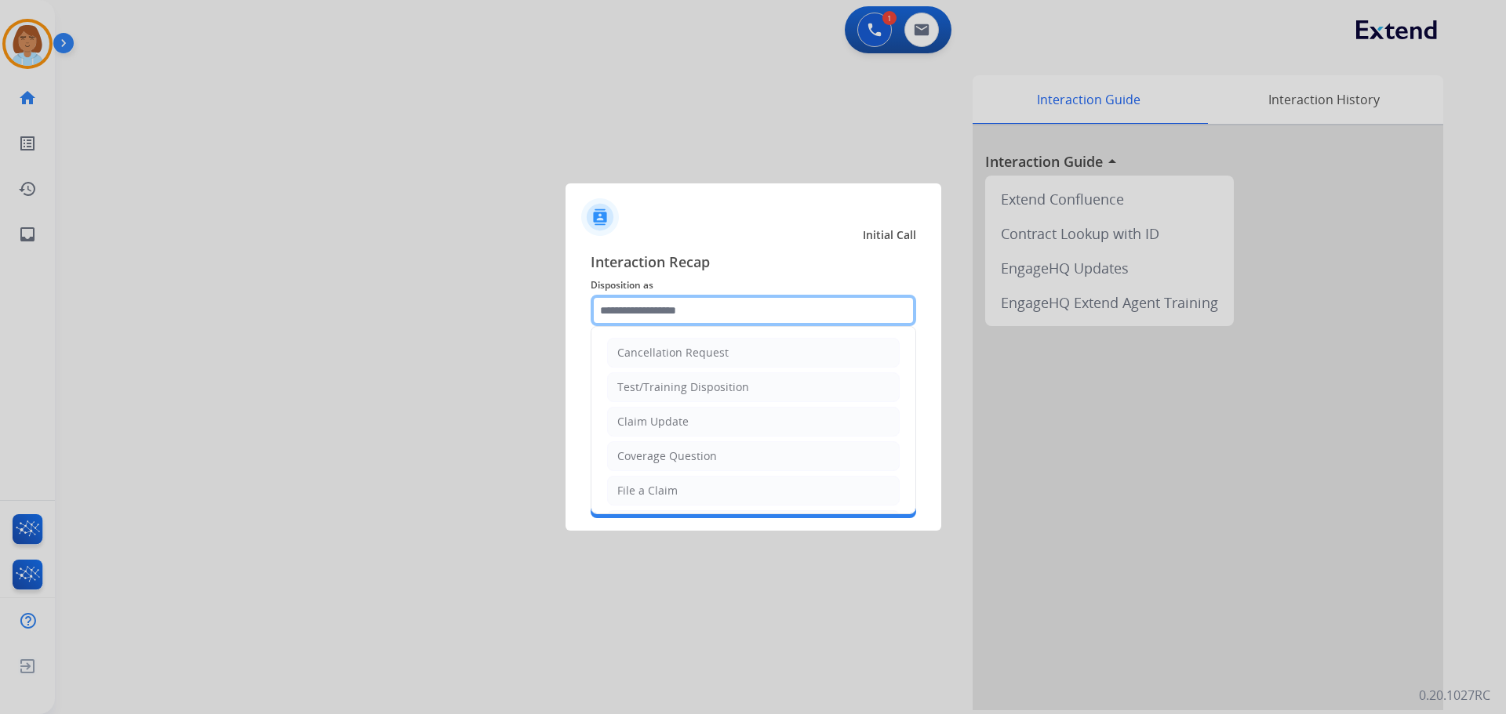
click at [662, 308] on input "text" at bounding box center [753, 310] width 325 height 31
click at [662, 422] on div "Claim Update" at bounding box center [652, 422] width 71 height 16
type input "**********"
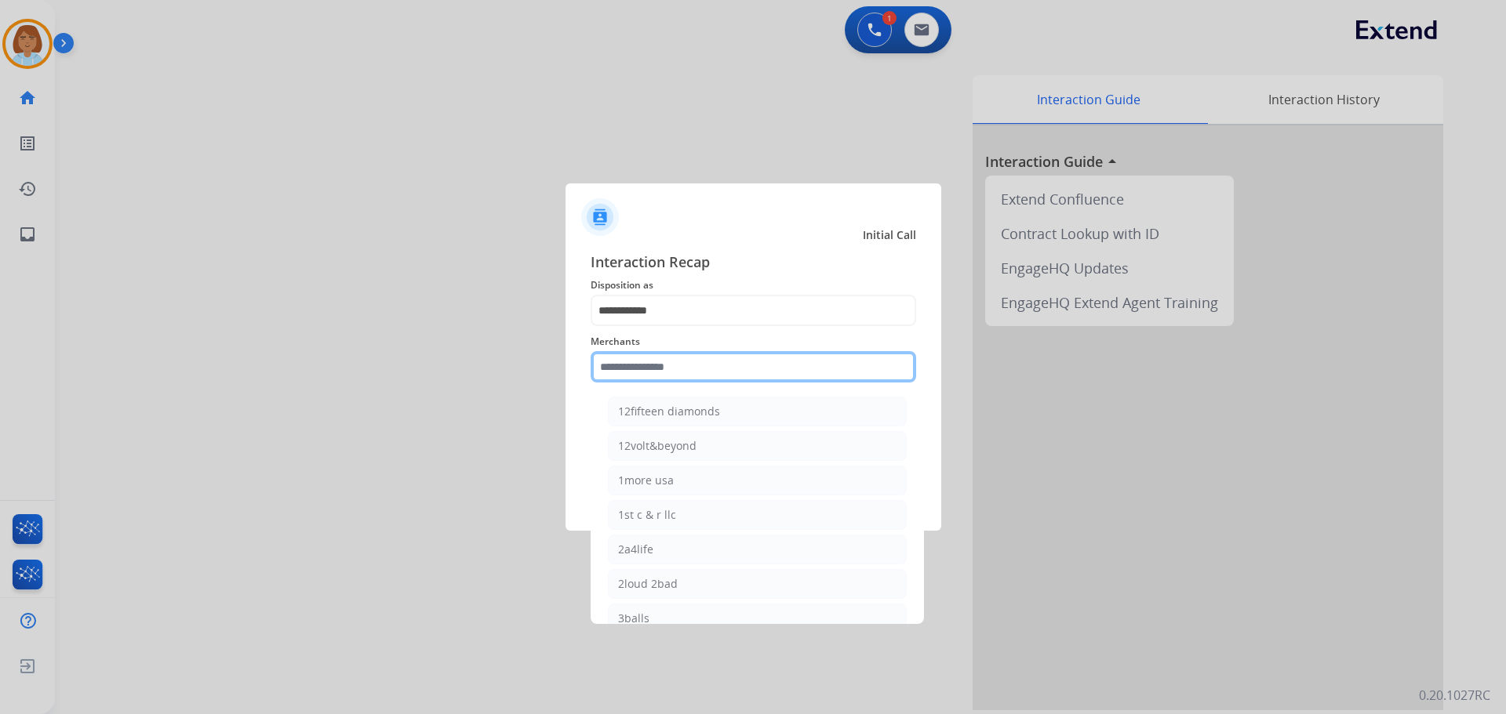
click at [667, 362] on input "text" at bounding box center [753, 366] width 325 height 31
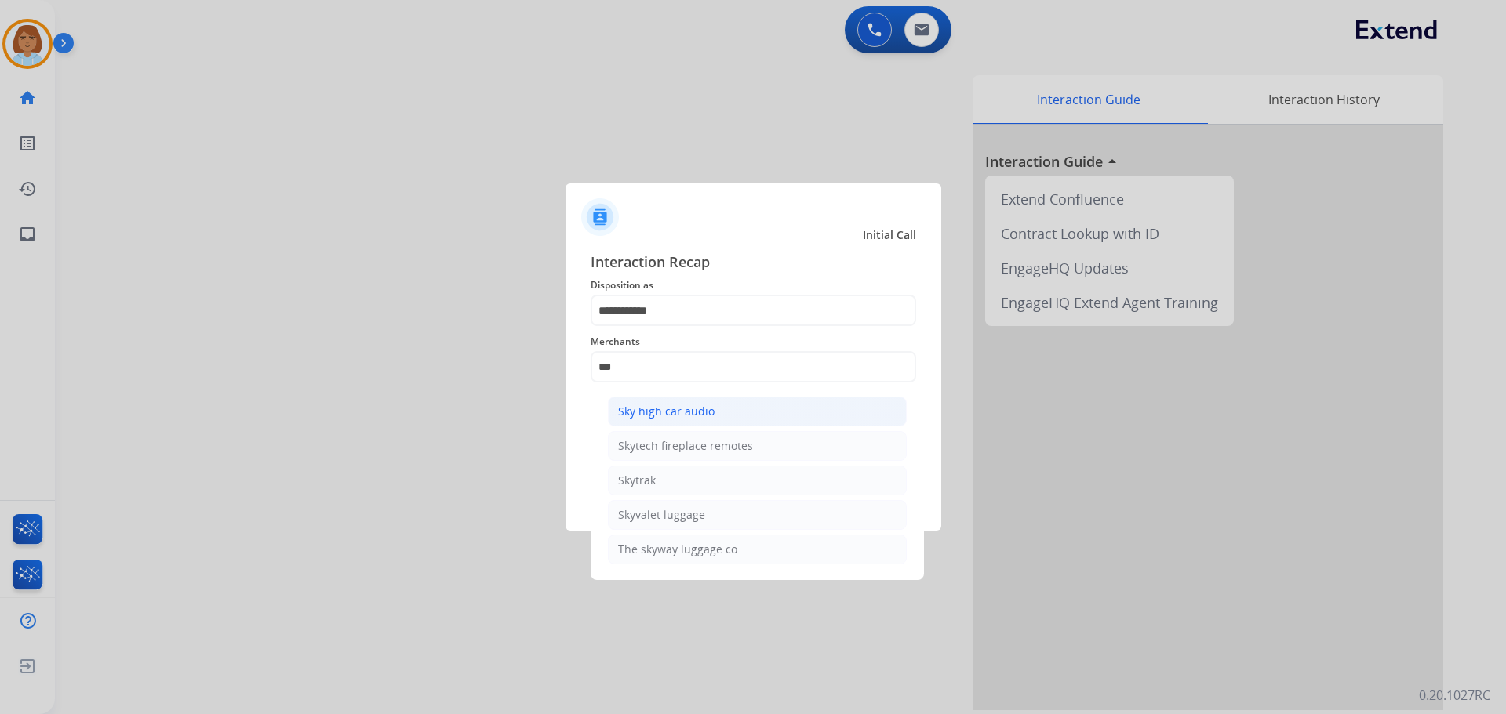
click at [678, 406] on div "Sky high car audio" at bounding box center [666, 412] width 96 height 16
type input "**********"
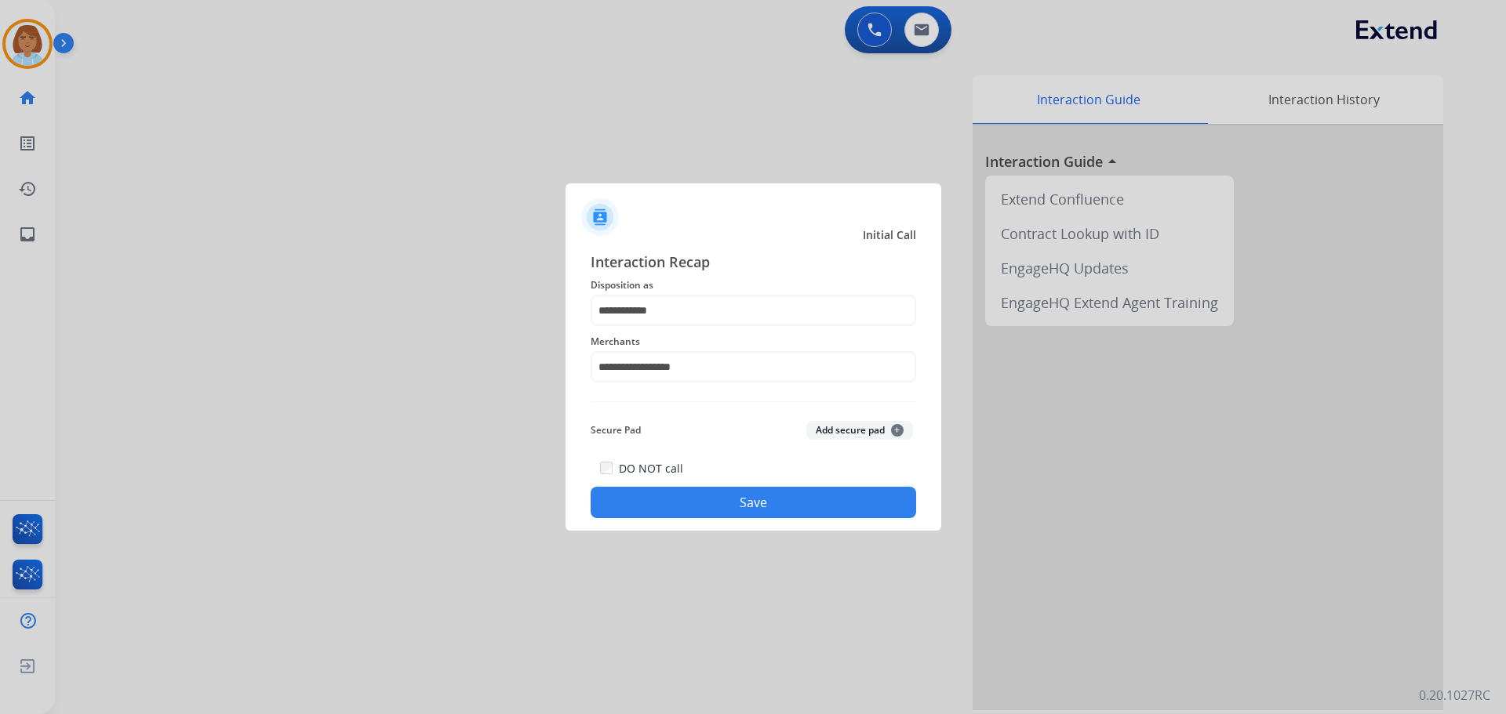
click at [702, 490] on button "Save" at bounding box center [753, 502] width 325 height 31
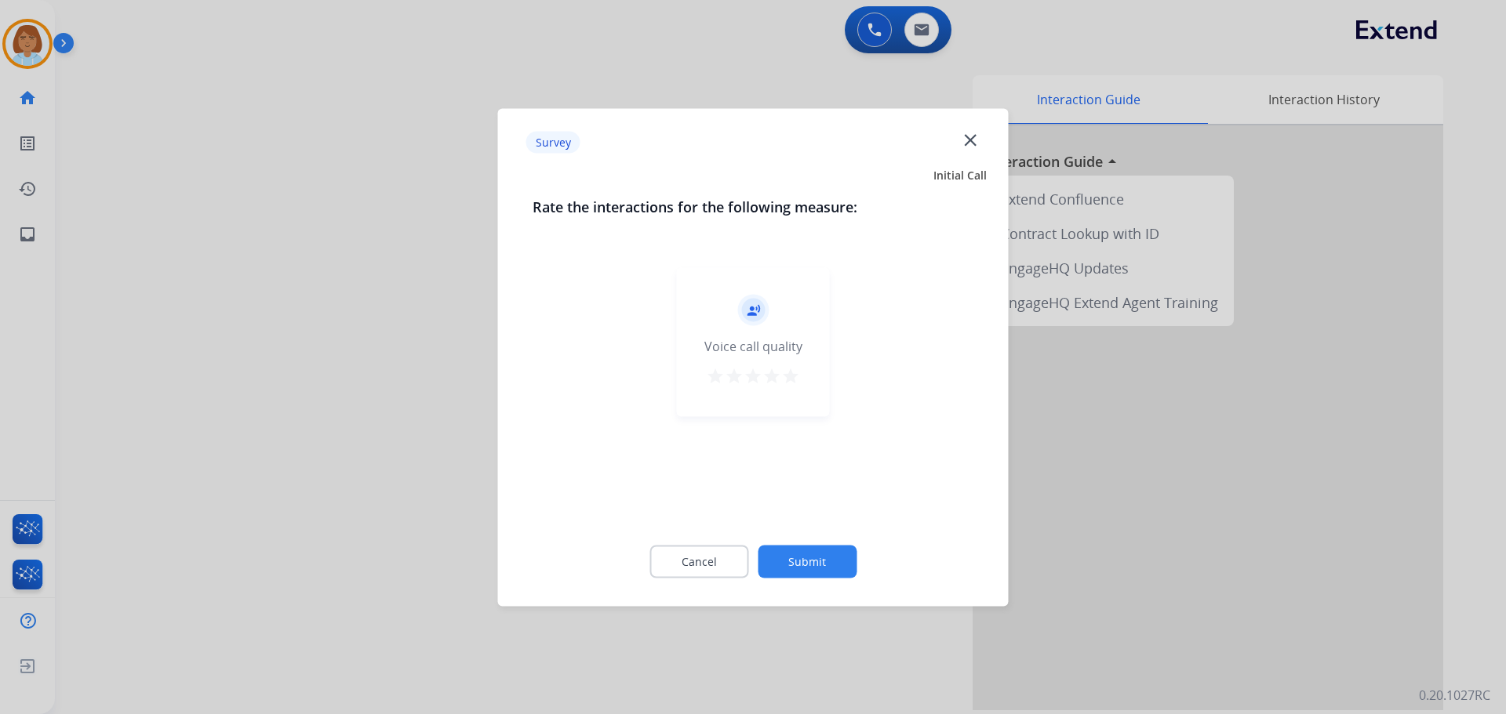
click at [812, 553] on button "Submit" at bounding box center [807, 561] width 99 height 33
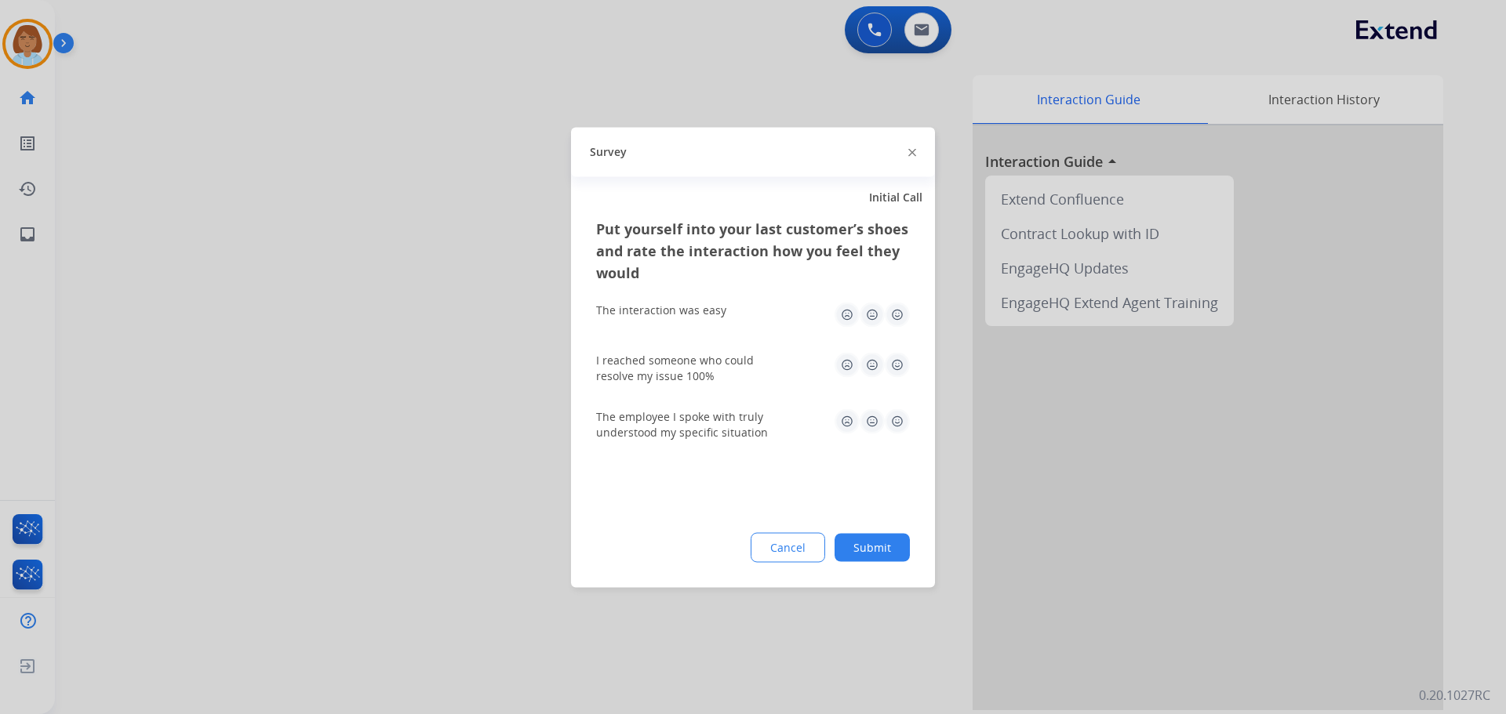
drag, startPoint x: 913, startPoint y: 554, endPoint x: 904, endPoint y: 563, distance: 12.2
click at [909, 560] on div "Put yourself into your last customer’s shoes and rate the interaction how you f…" at bounding box center [753, 402] width 364 height 370
click at [904, 563] on div "Put yourself into your last customer’s shoes and rate the interaction how you f…" at bounding box center [753, 402] width 364 height 370
click at [891, 538] on button "Submit" at bounding box center [871, 547] width 75 height 28
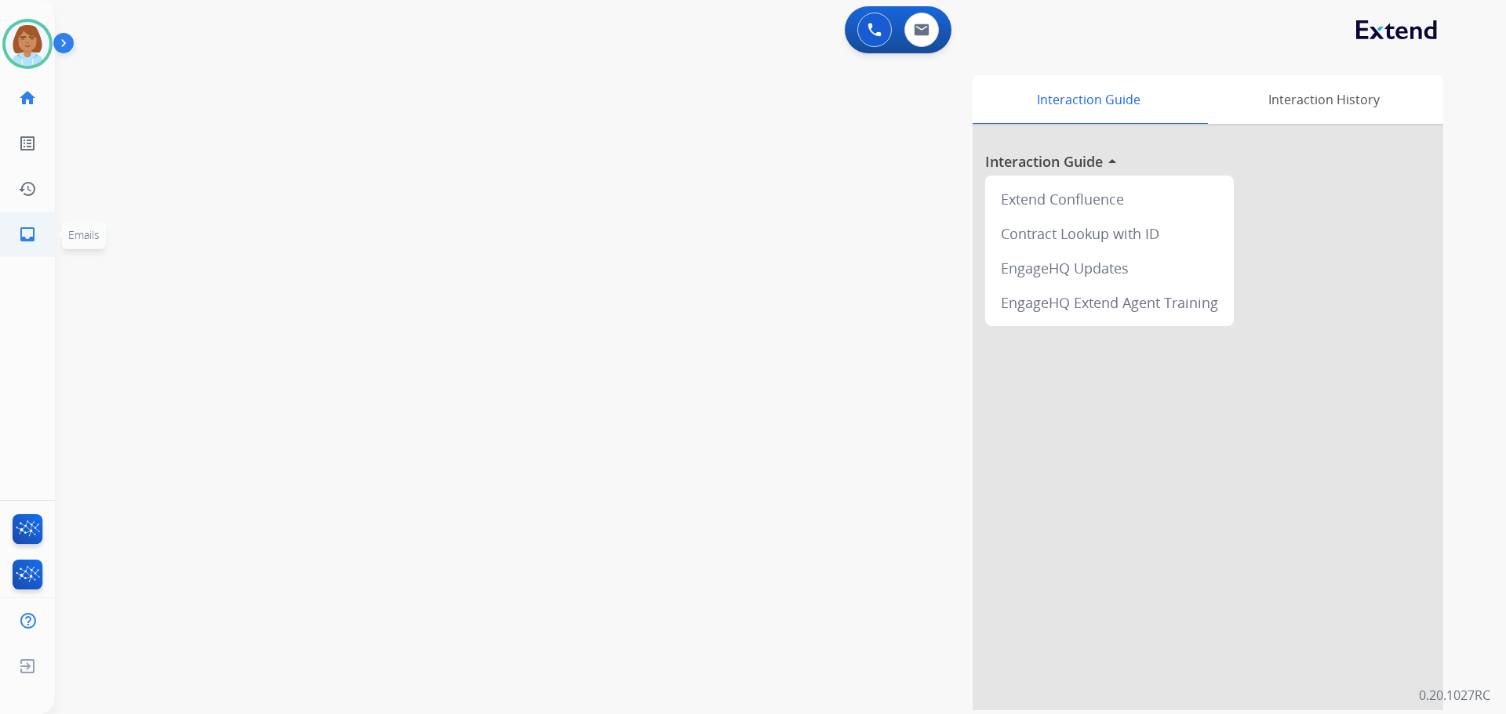
click at [36, 234] on mat-icon "inbox" at bounding box center [27, 234] width 19 height 19
select select "**********"
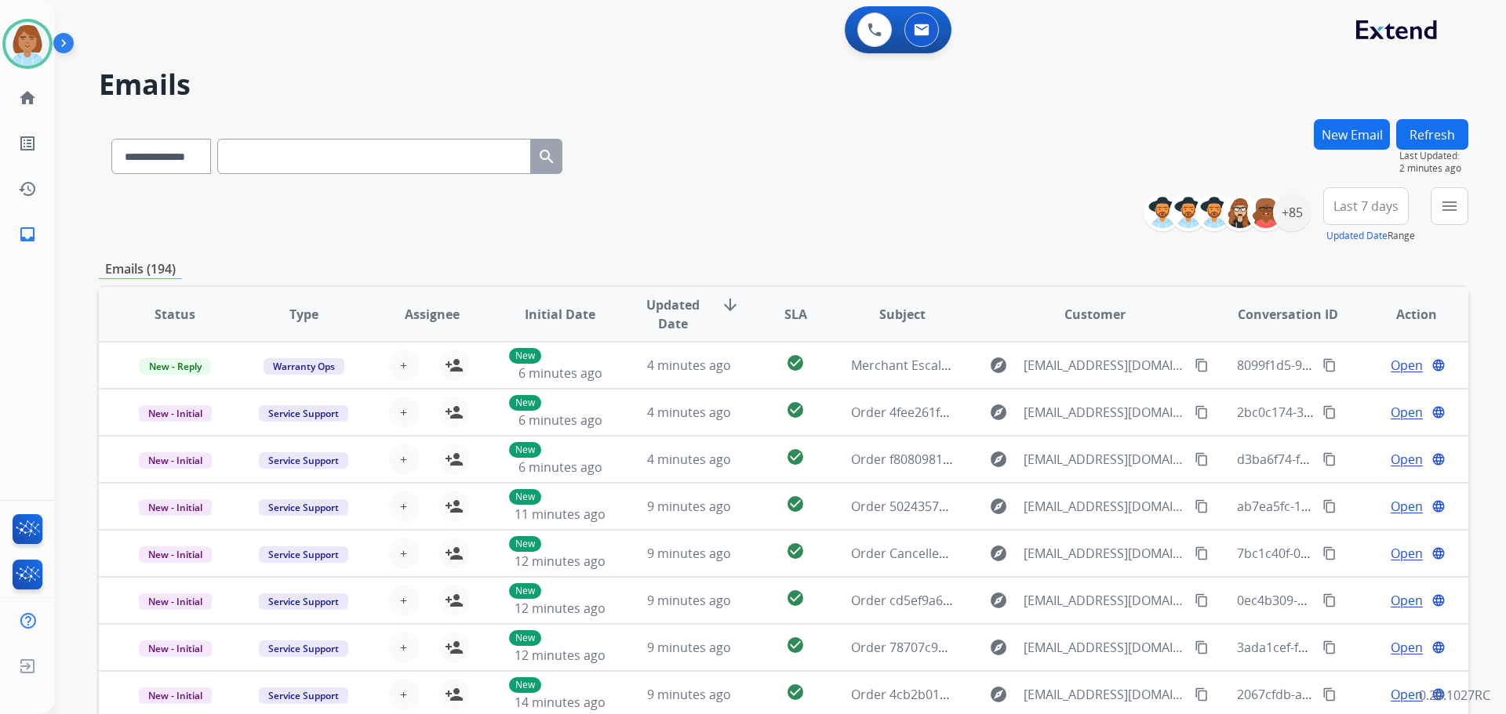
click at [1445, 224] on div "menu Type Claims Adjudication Customer Support Escalation Service Support Shipp…" at bounding box center [1450, 215] width 38 height 56
click at [1459, 210] on button "menu Filters" at bounding box center [1450, 206] width 38 height 38
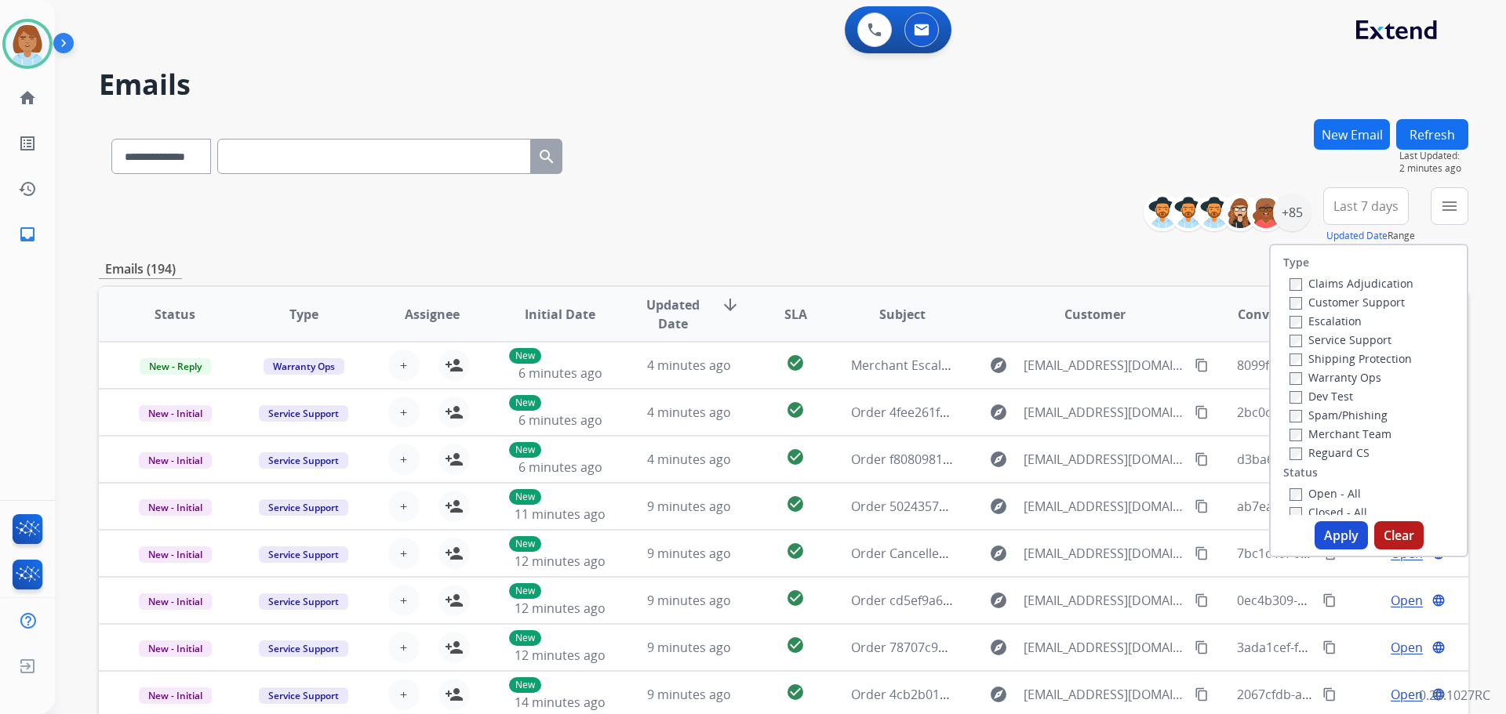
drag, startPoint x: 1360, startPoint y: 289, endPoint x: 1356, endPoint y: 298, distance: 9.5
click at [1360, 290] on label "Claims Adjudication" at bounding box center [1351, 283] width 124 height 15
click at [1353, 303] on label "Customer Support" at bounding box center [1346, 302] width 115 height 15
click at [1332, 362] on label "Shipping Protection" at bounding box center [1350, 358] width 122 height 15
drag, startPoint x: 1306, startPoint y: 456, endPoint x: 1303, endPoint y: 478, distance: 22.2
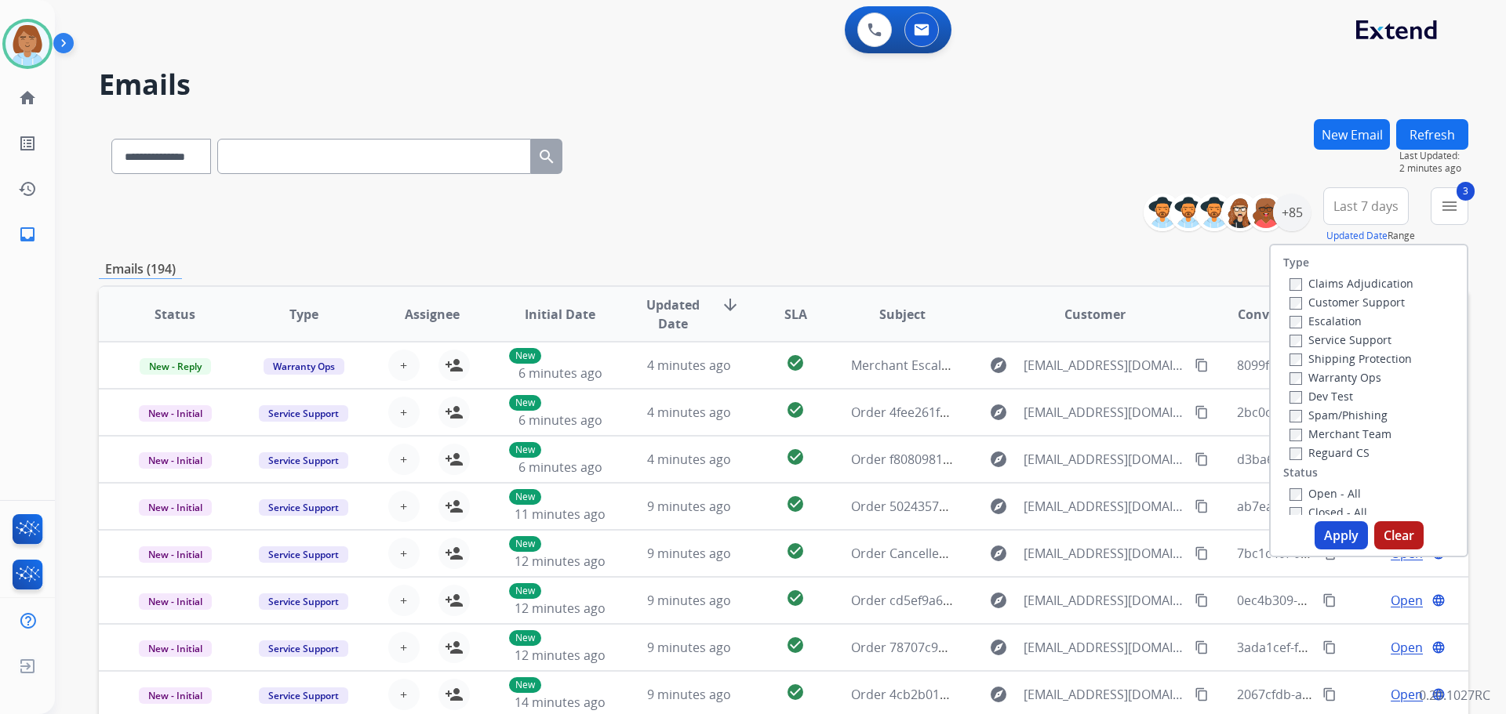
click at [1306, 457] on label "Reguard CS" at bounding box center [1329, 452] width 80 height 15
click at [1300, 500] on label "Open - All" at bounding box center [1324, 493] width 71 height 15
click at [1340, 545] on button "Apply" at bounding box center [1340, 536] width 53 height 28
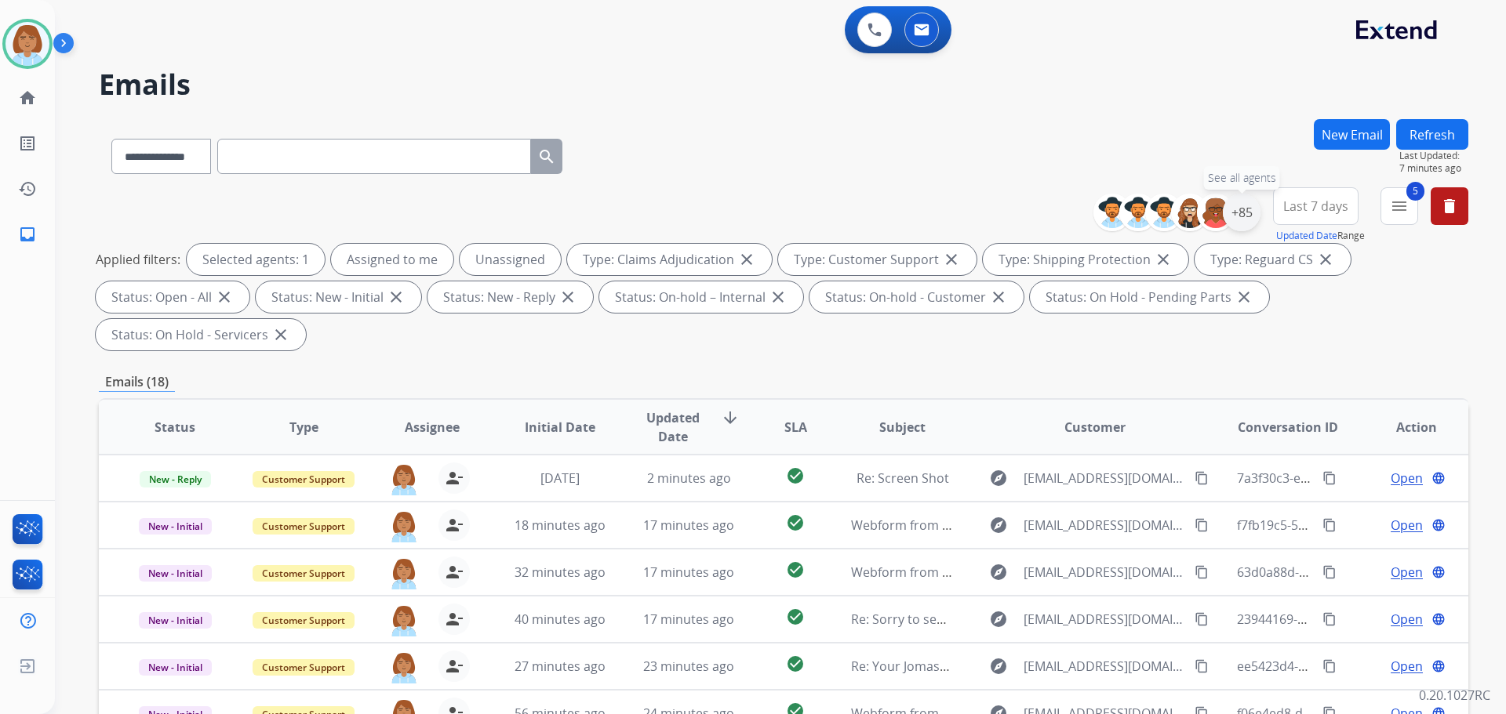
click at [1238, 211] on div "+85" at bounding box center [1242, 213] width 38 height 38
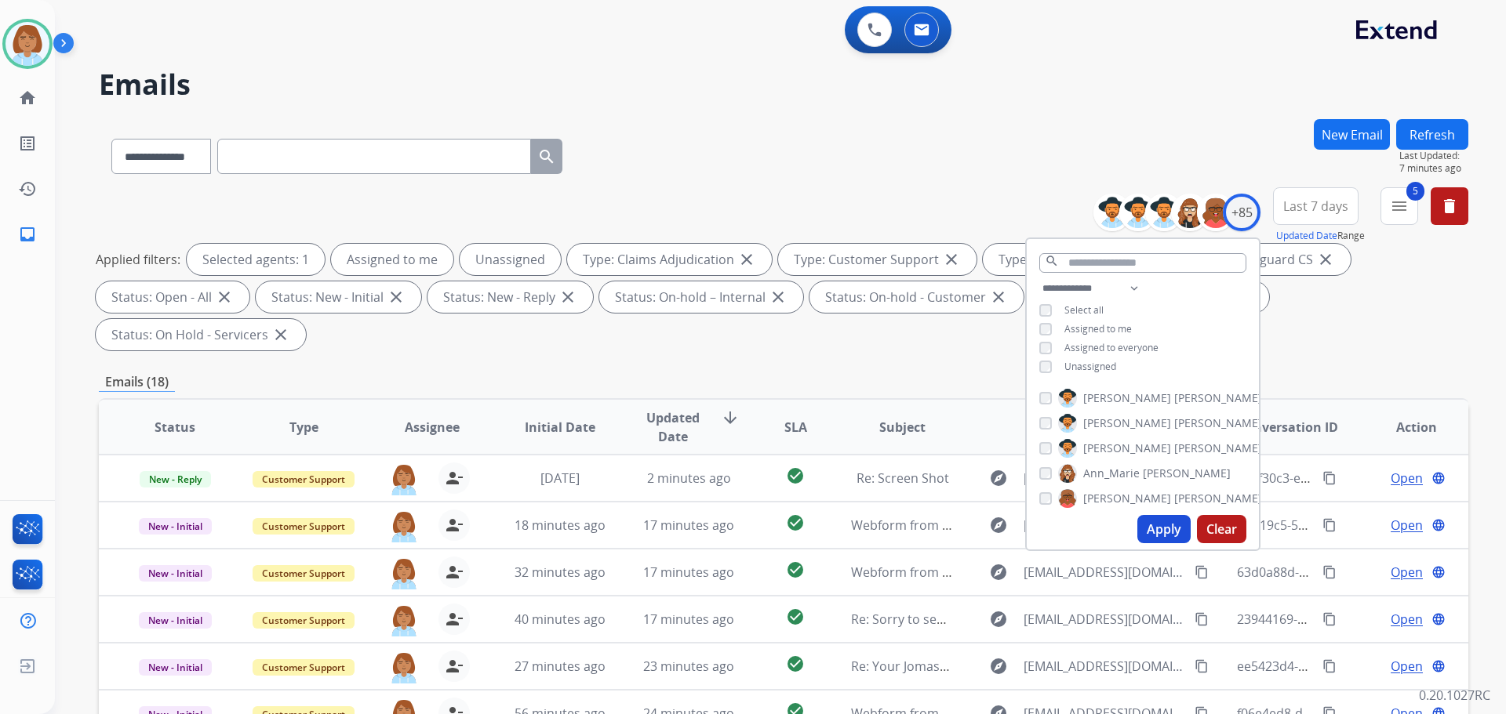
click at [1107, 367] on span "Unassigned" at bounding box center [1090, 366] width 52 height 13
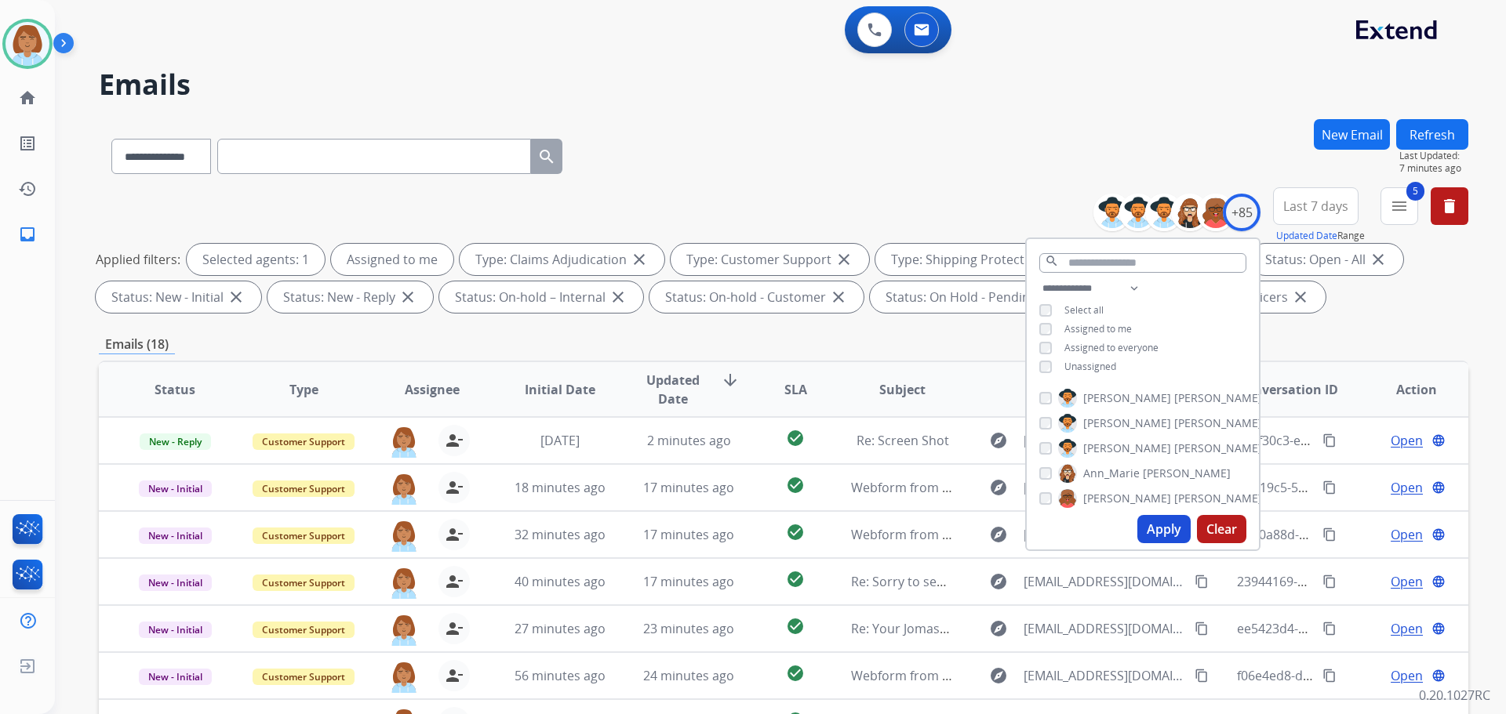
click at [1163, 531] on button "Apply" at bounding box center [1163, 529] width 53 height 28
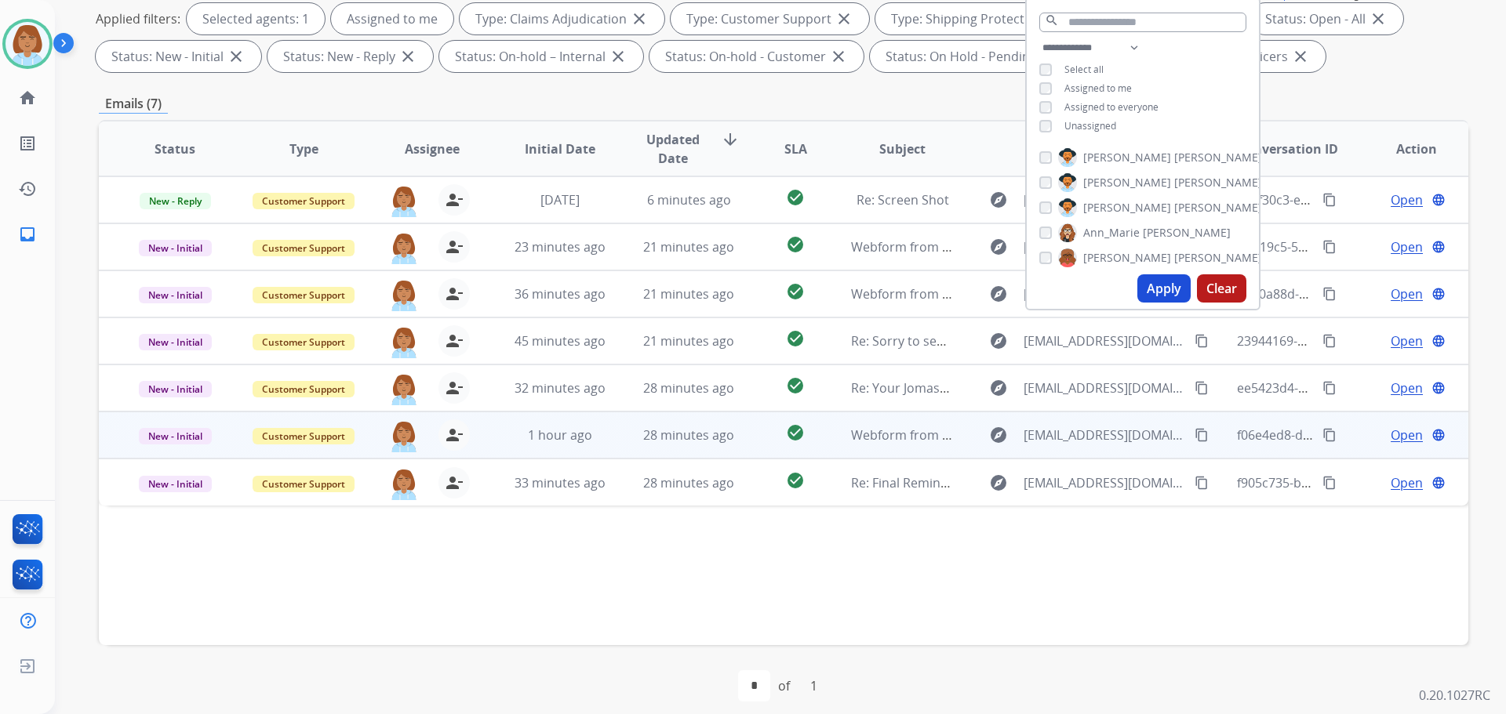
scroll to position [253, 0]
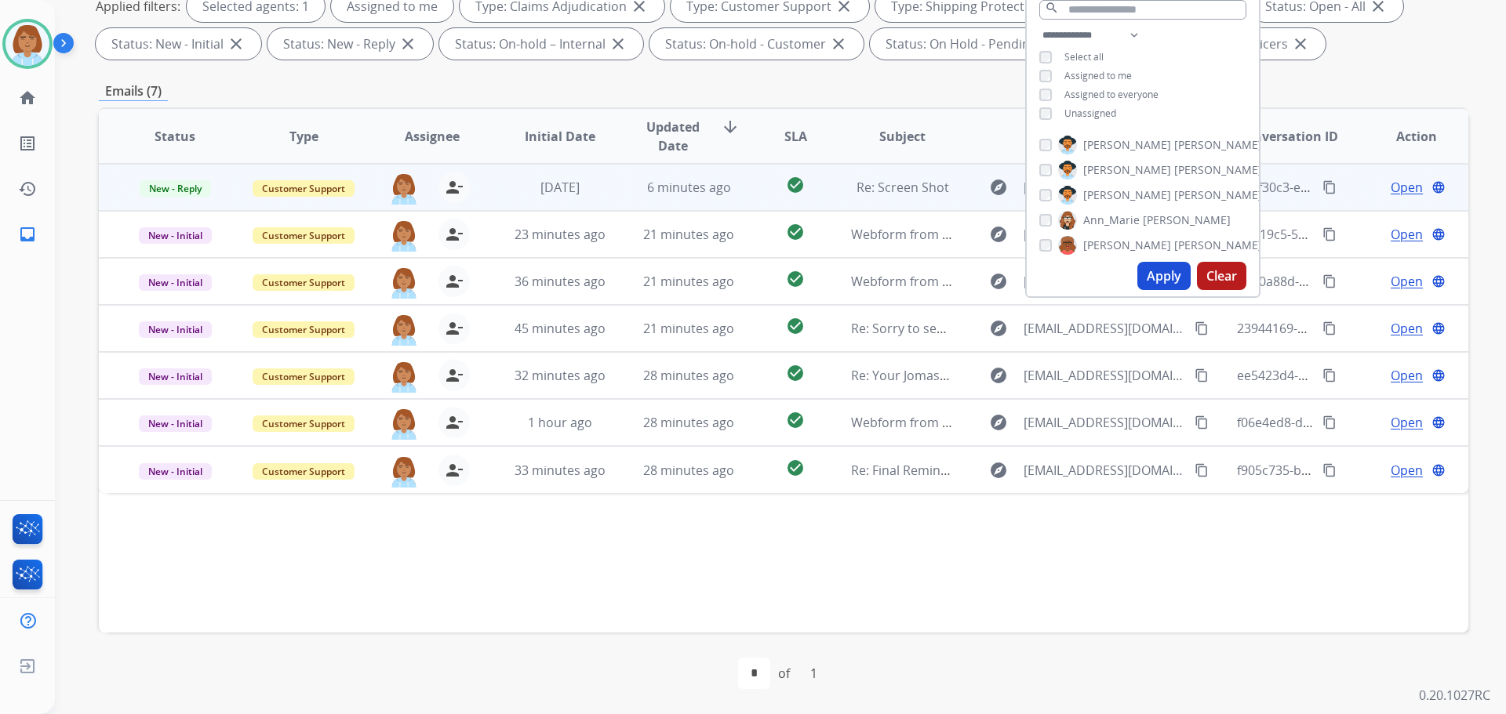
click at [578, 203] on td "1 week ago" at bounding box center [548, 187] width 129 height 47
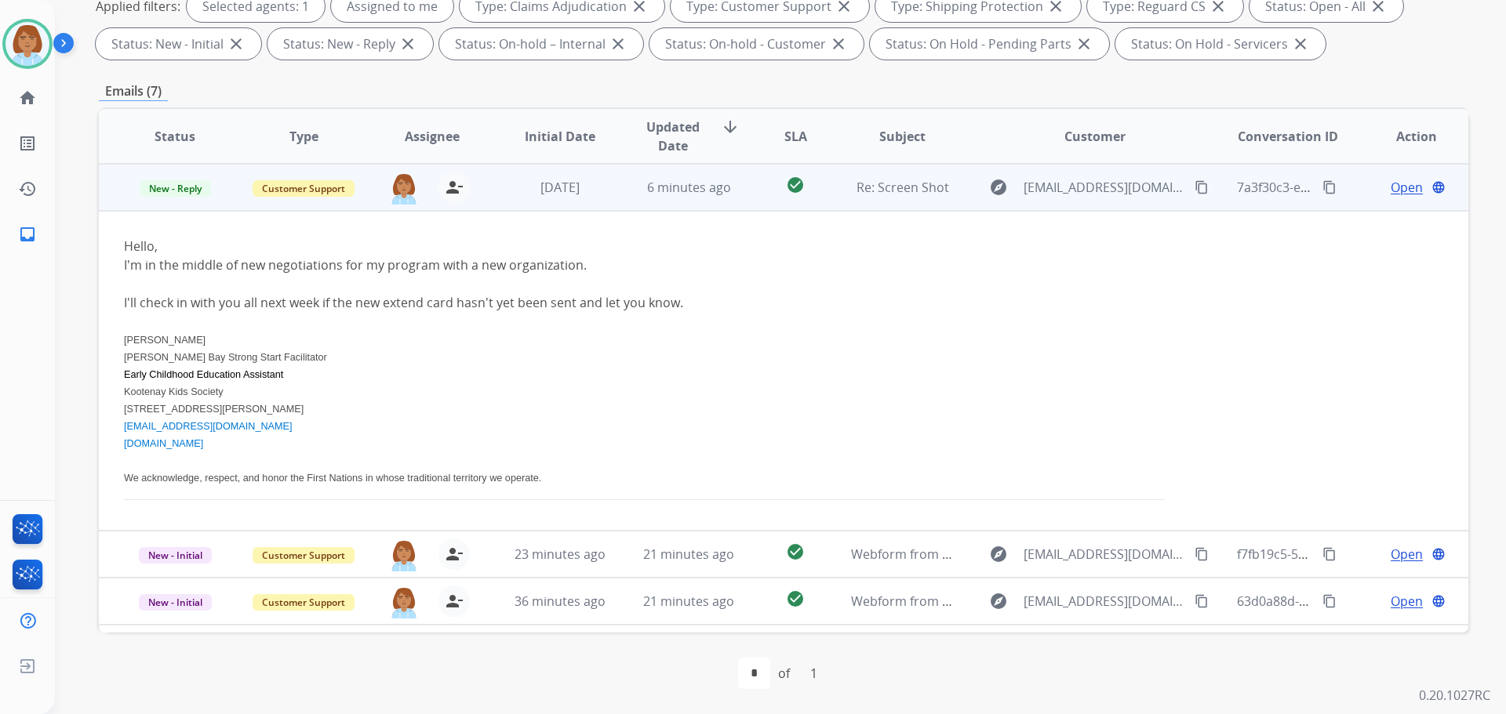
click at [1391, 188] on span "Open" at bounding box center [1407, 187] width 32 height 19
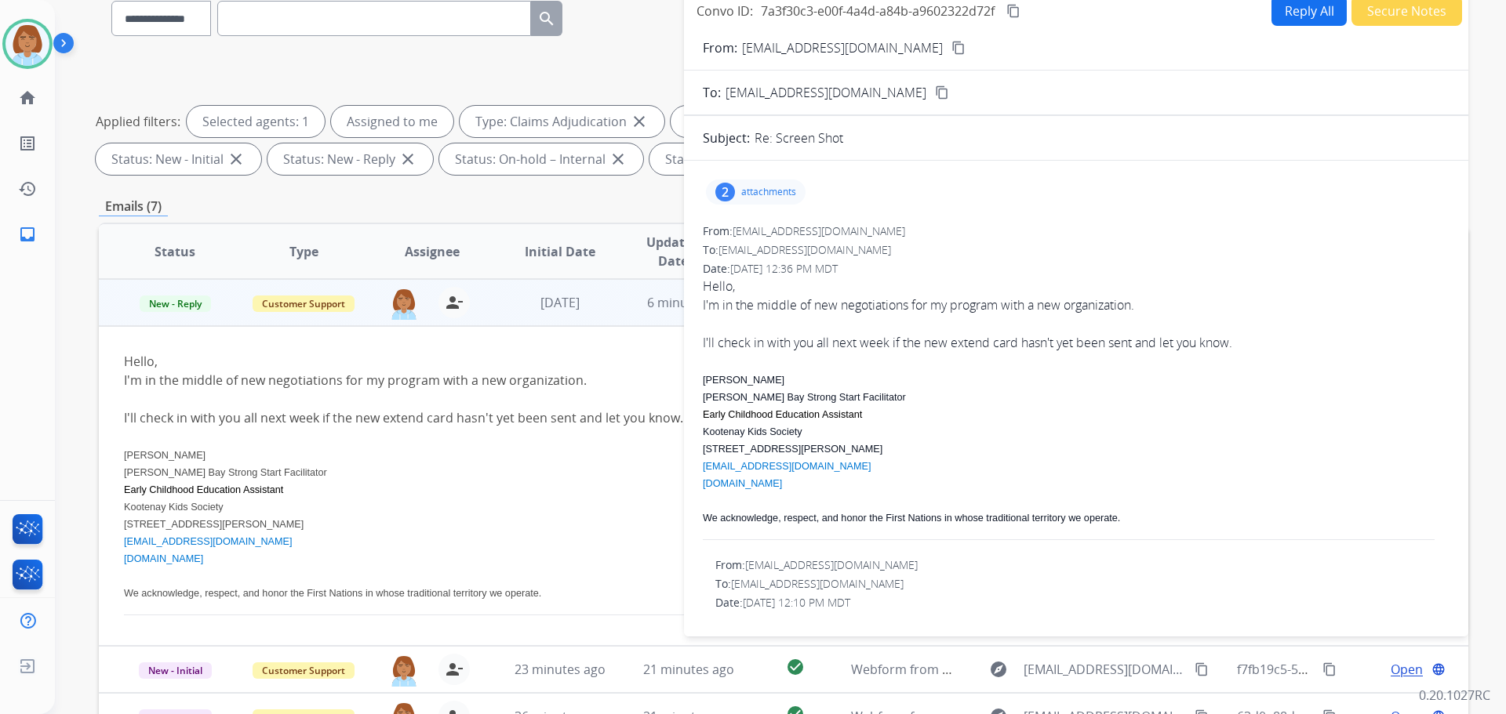
scroll to position [0, 0]
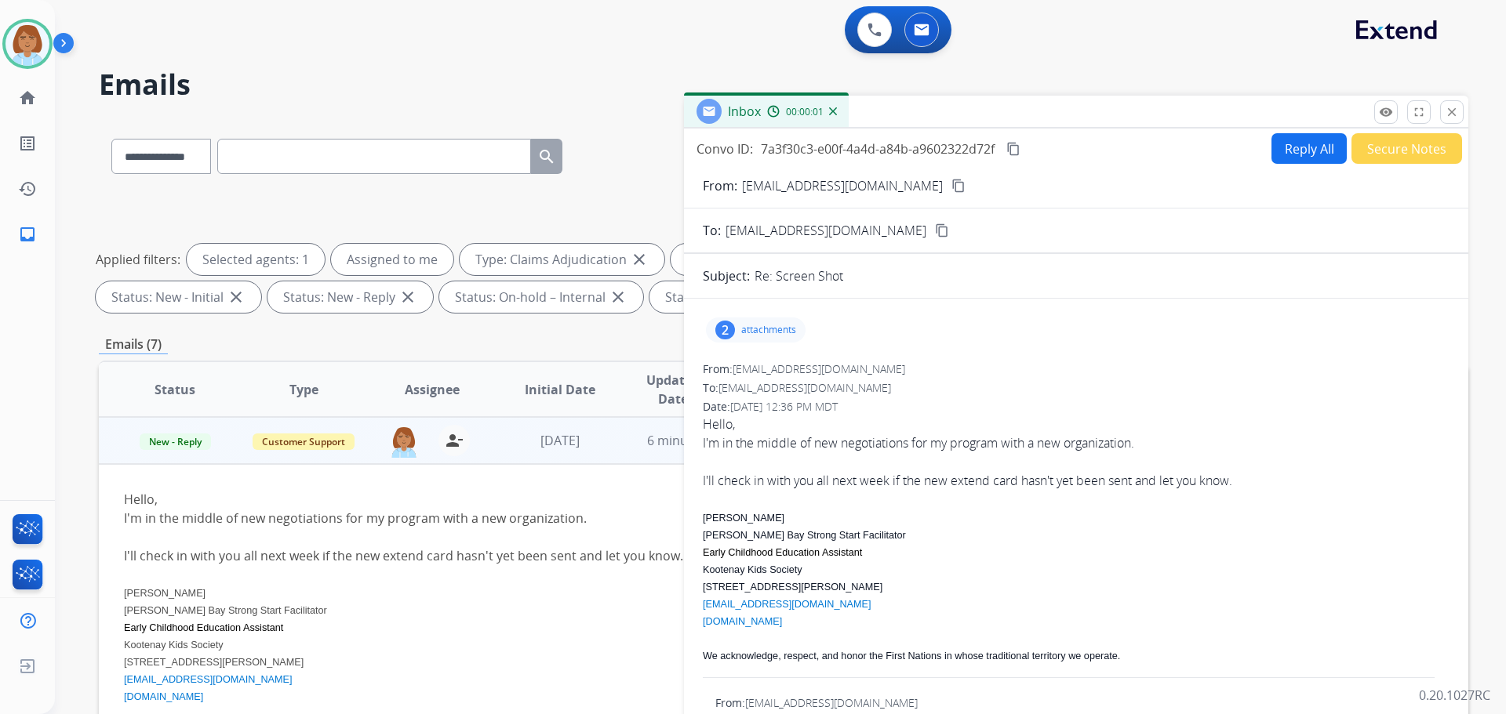
click at [1301, 141] on button "Reply All" at bounding box center [1308, 148] width 75 height 31
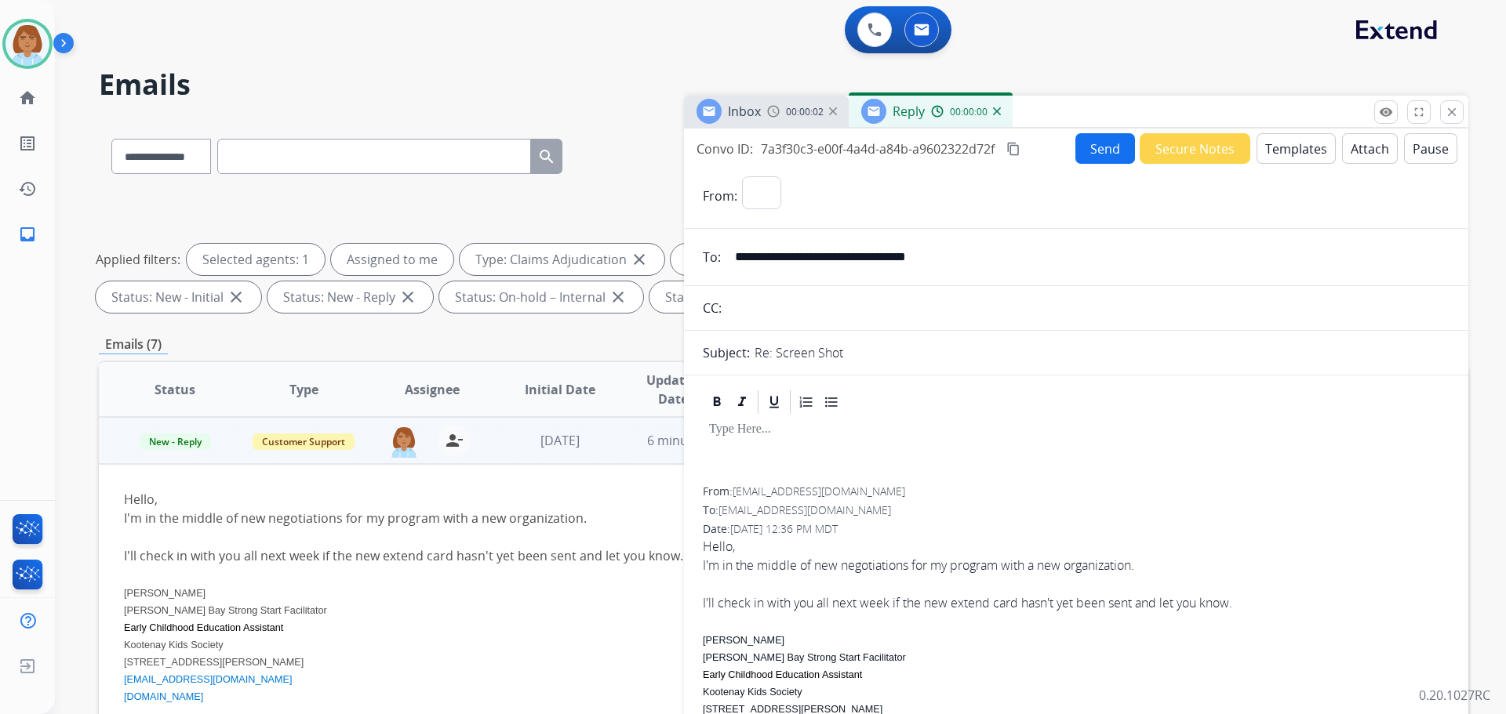
select select "**********"
click at [1287, 157] on button "Templates" at bounding box center [1295, 148] width 79 height 31
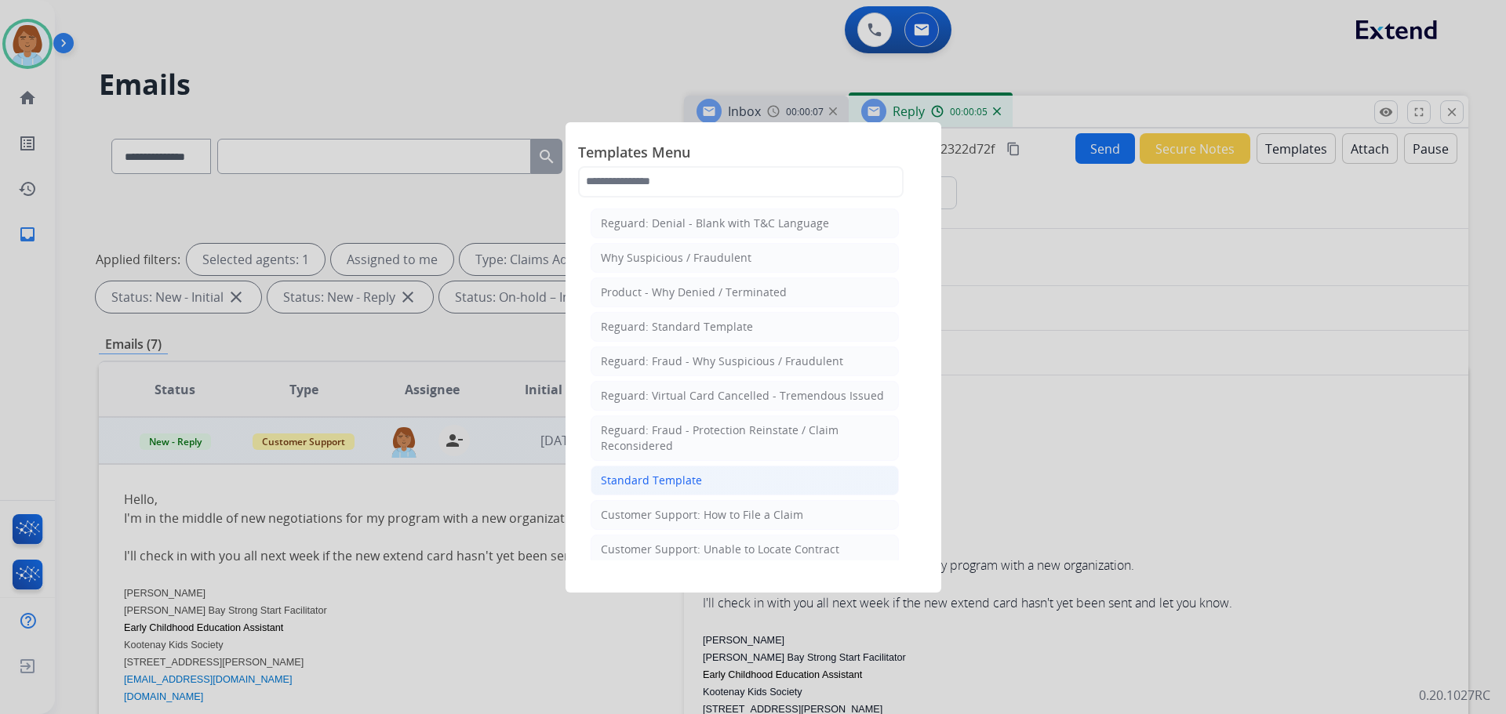
click at [723, 476] on li "Standard Template" at bounding box center [745, 481] width 308 height 30
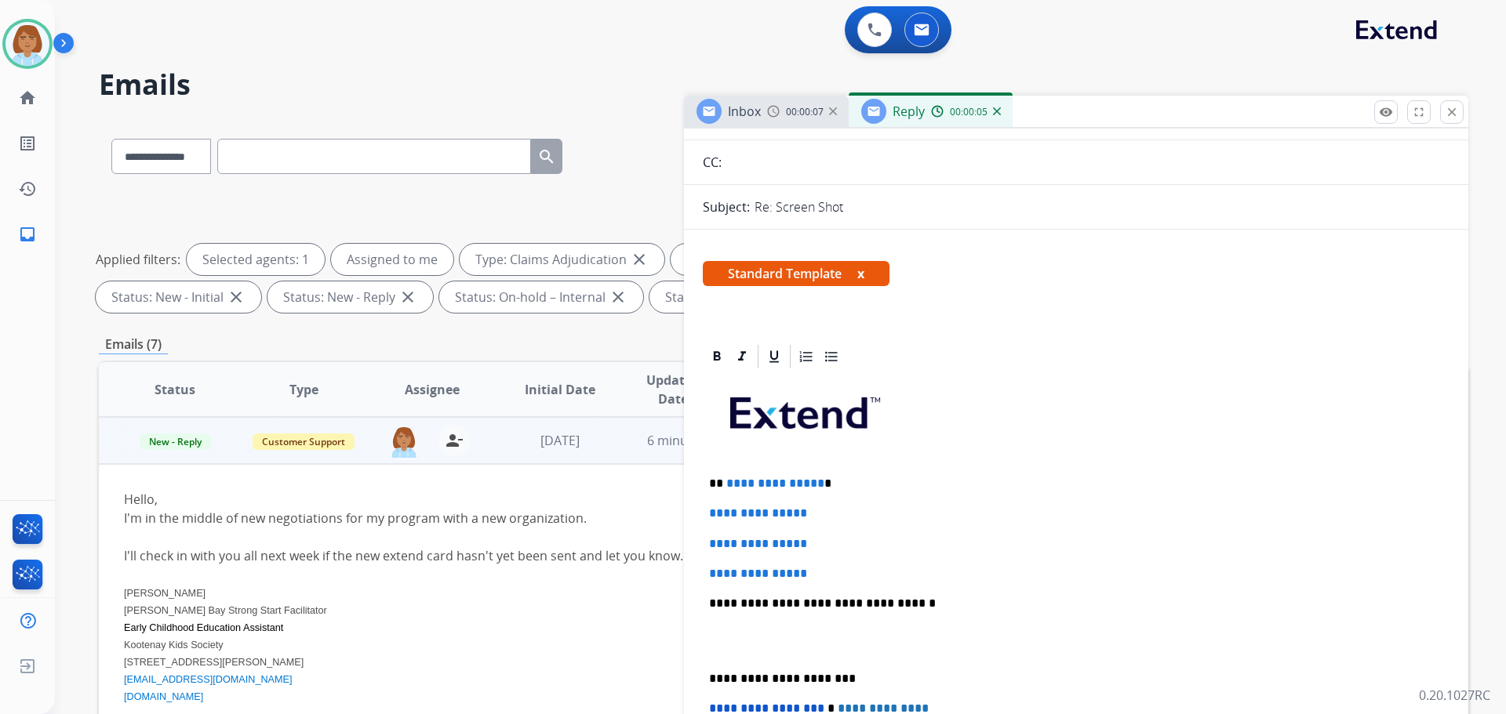
scroll to position [157, 0]
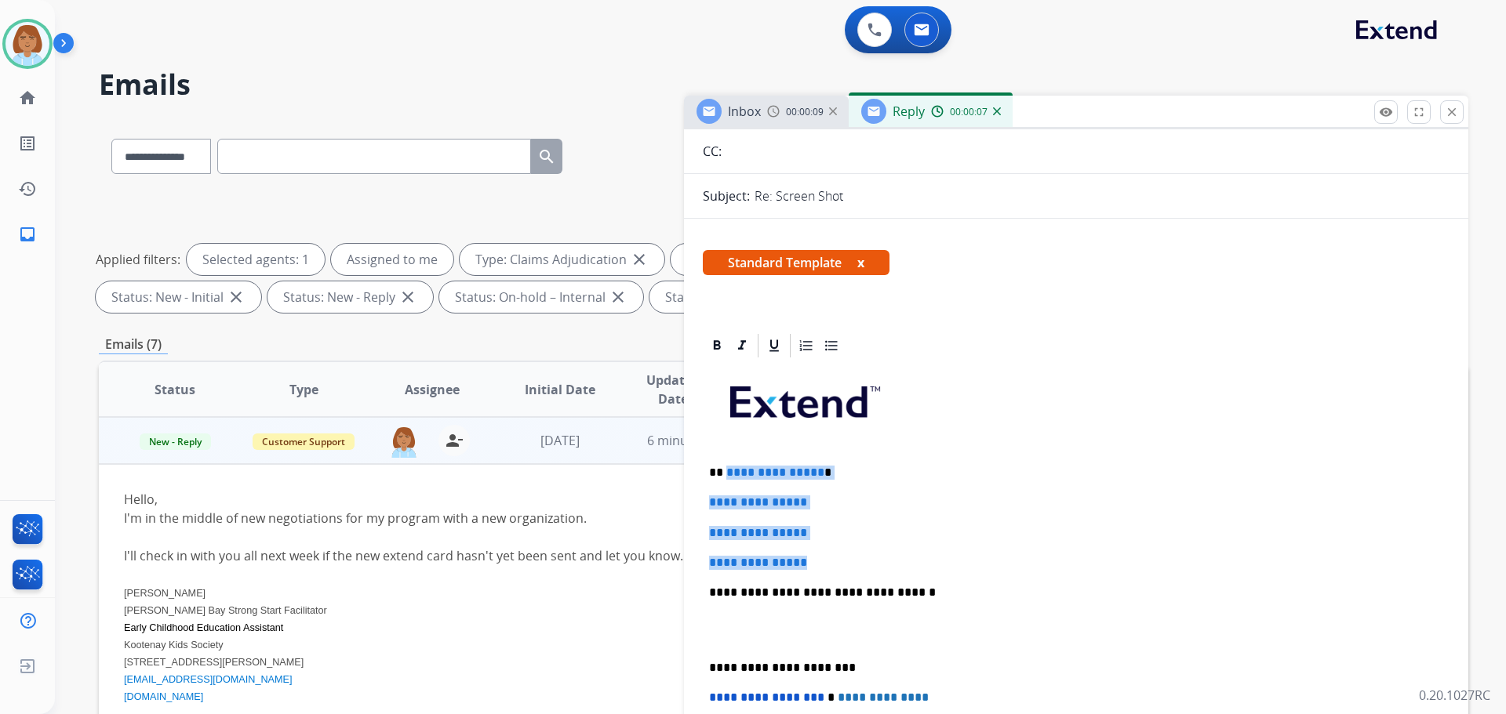
drag, startPoint x: 814, startPoint y: 558, endPoint x: 725, endPoint y: 467, distance: 127.0
click at [725, 467] on div "**********" at bounding box center [1076, 630] width 747 height 540
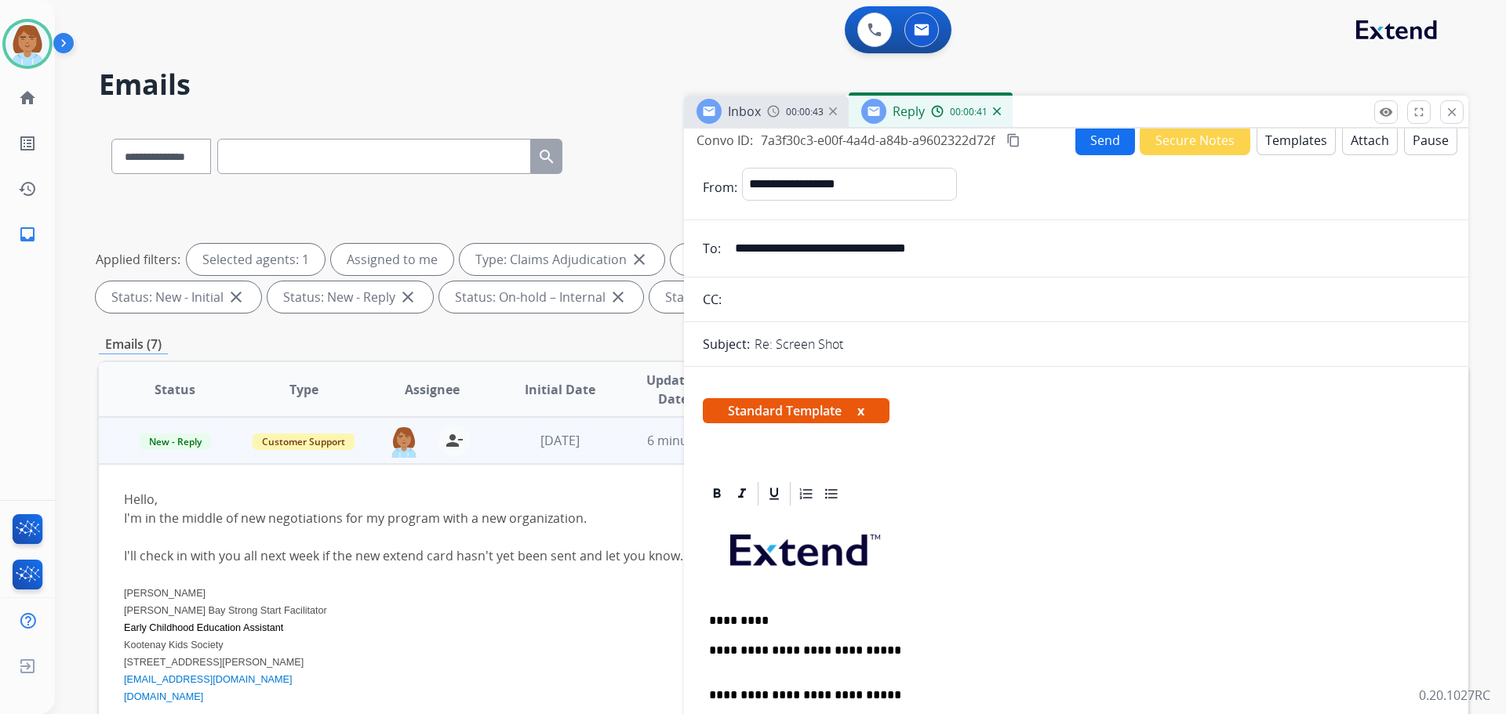
scroll to position [0, 0]
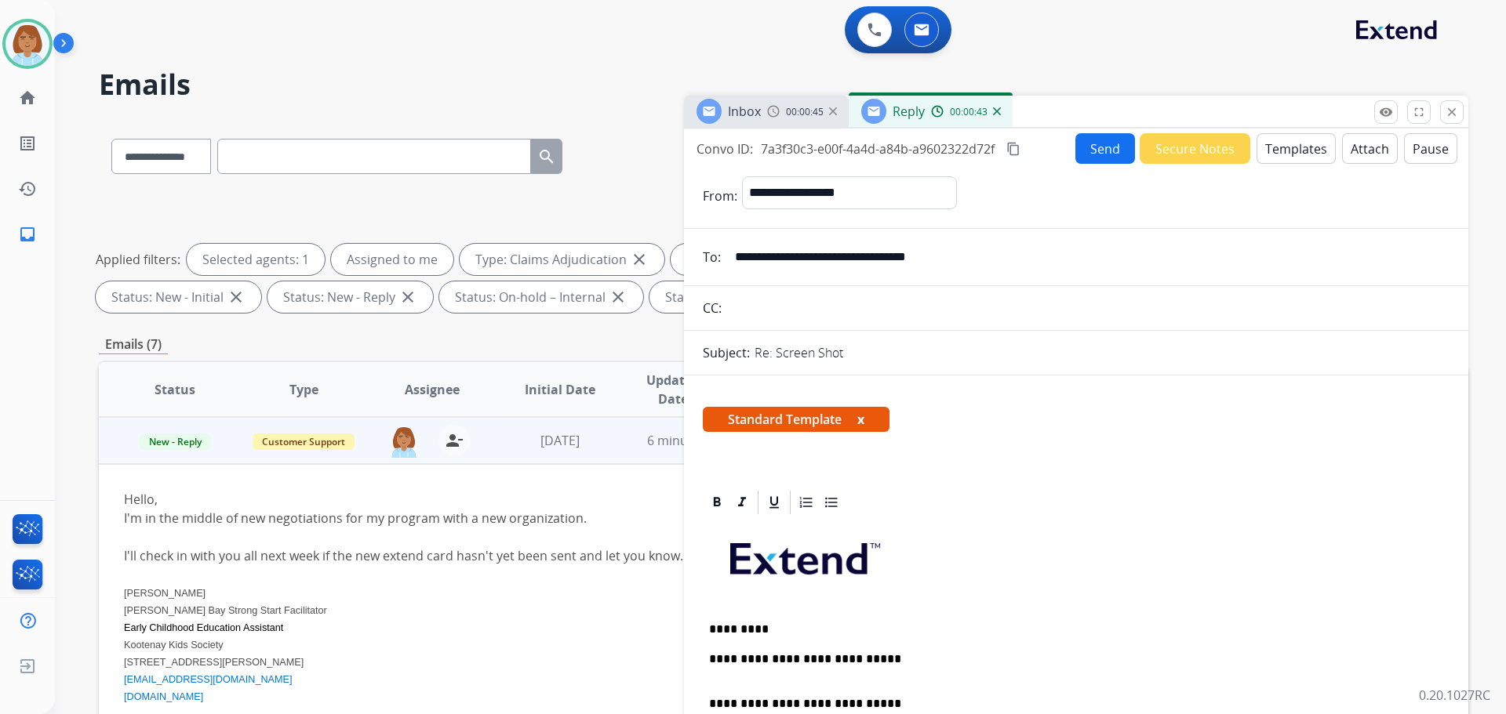
click at [1017, 151] on mat-icon "content_copy" at bounding box center [1013, 149] width 14 height 14
click at [922, 256] on input "**********" at bounding box center [1087, 257] width 724 height 31
click at [1091, 155] on button "Send" at bounding box center [1105, 148] width 60 height 31
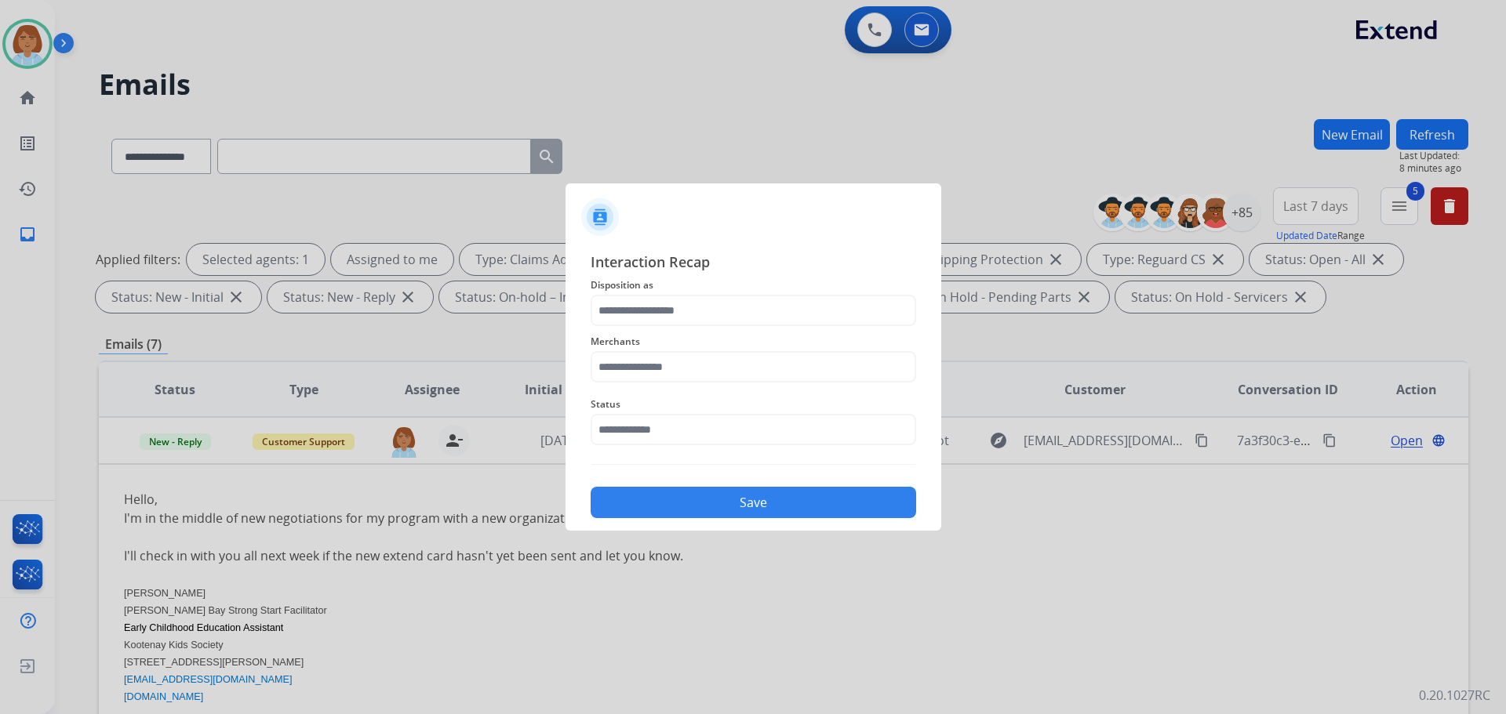
click at [706, 335] on span "Merchants" at bounding box center [753, 342] width 325 height 19
click at [710, 318] on input "text" at bounding box center [753, 310] width 325 height 31
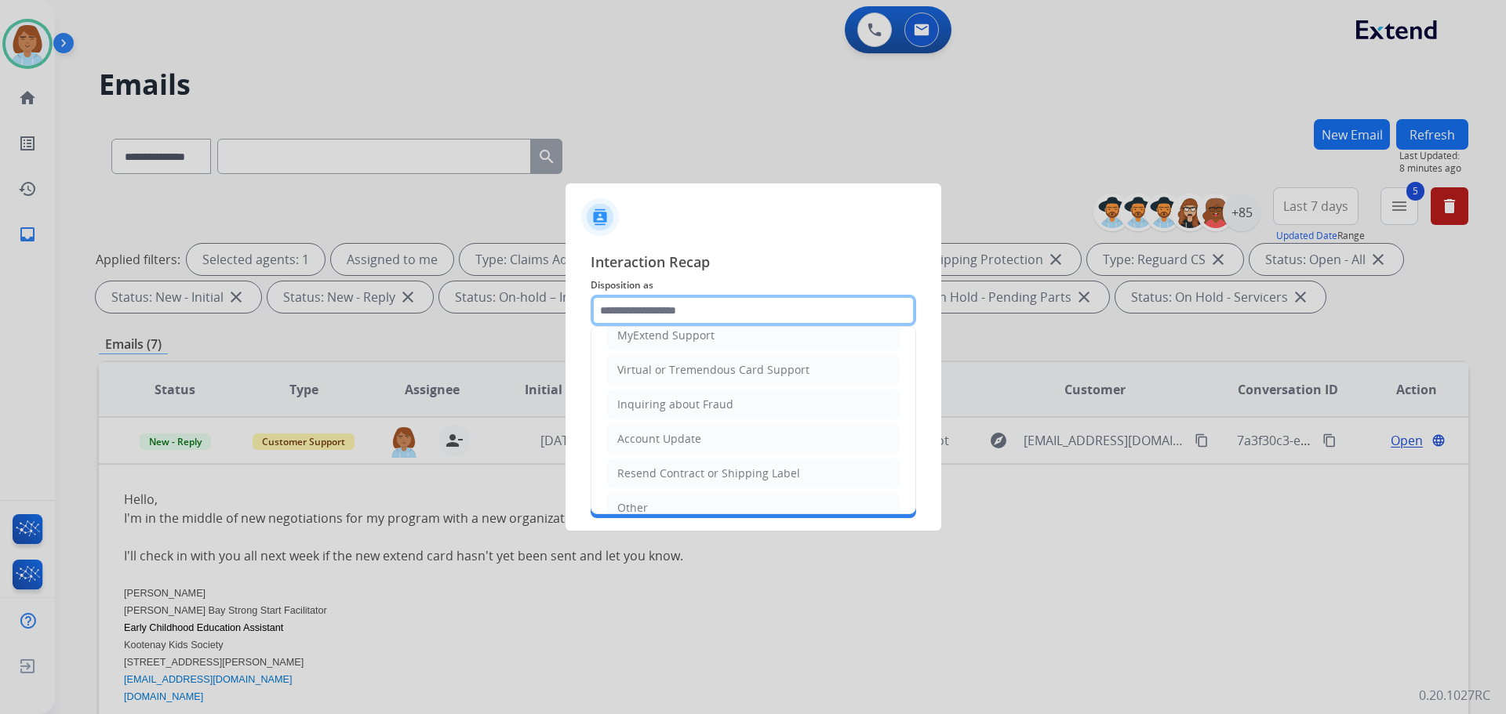
scroll to position [235, 0]
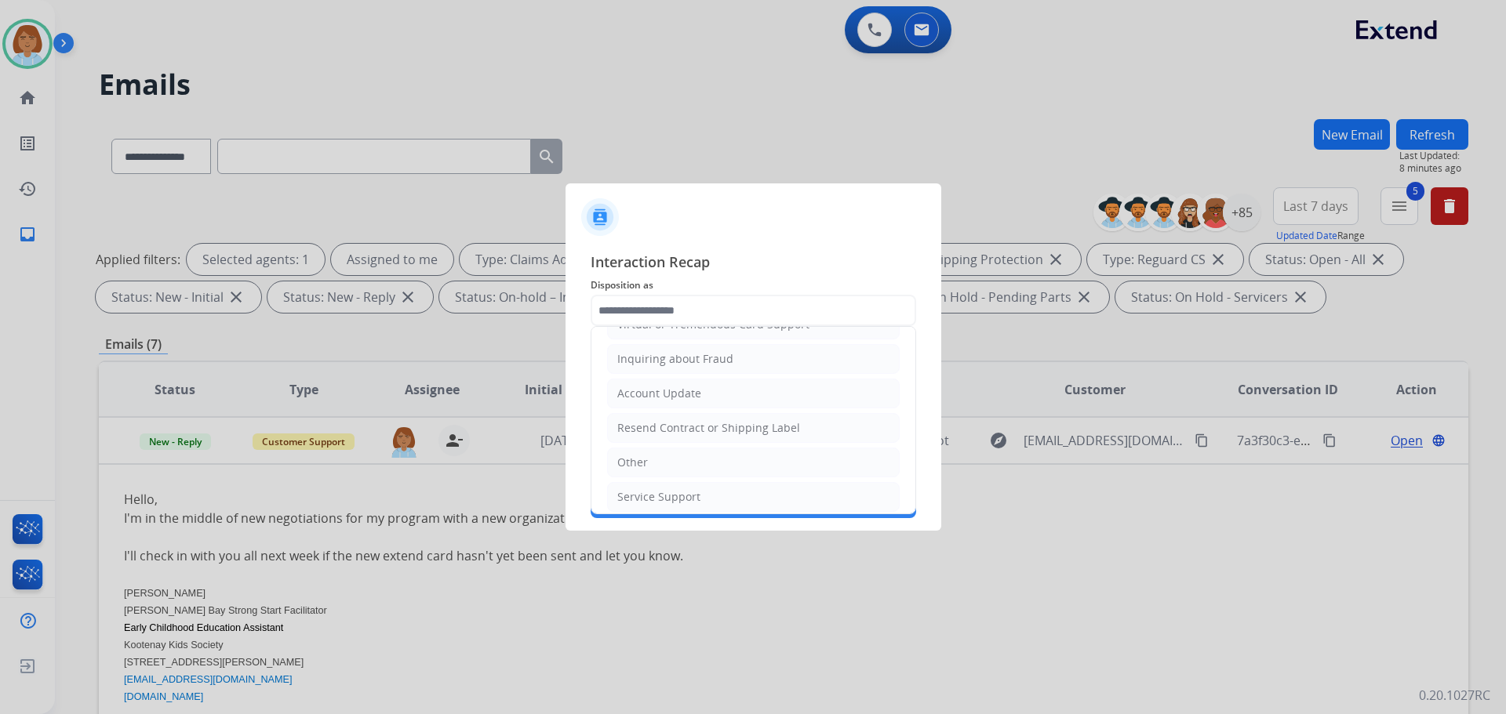
click at [675, 392] on div "Account Update" at bounding box center [659, 394] width 84 height 16
type input "**********"
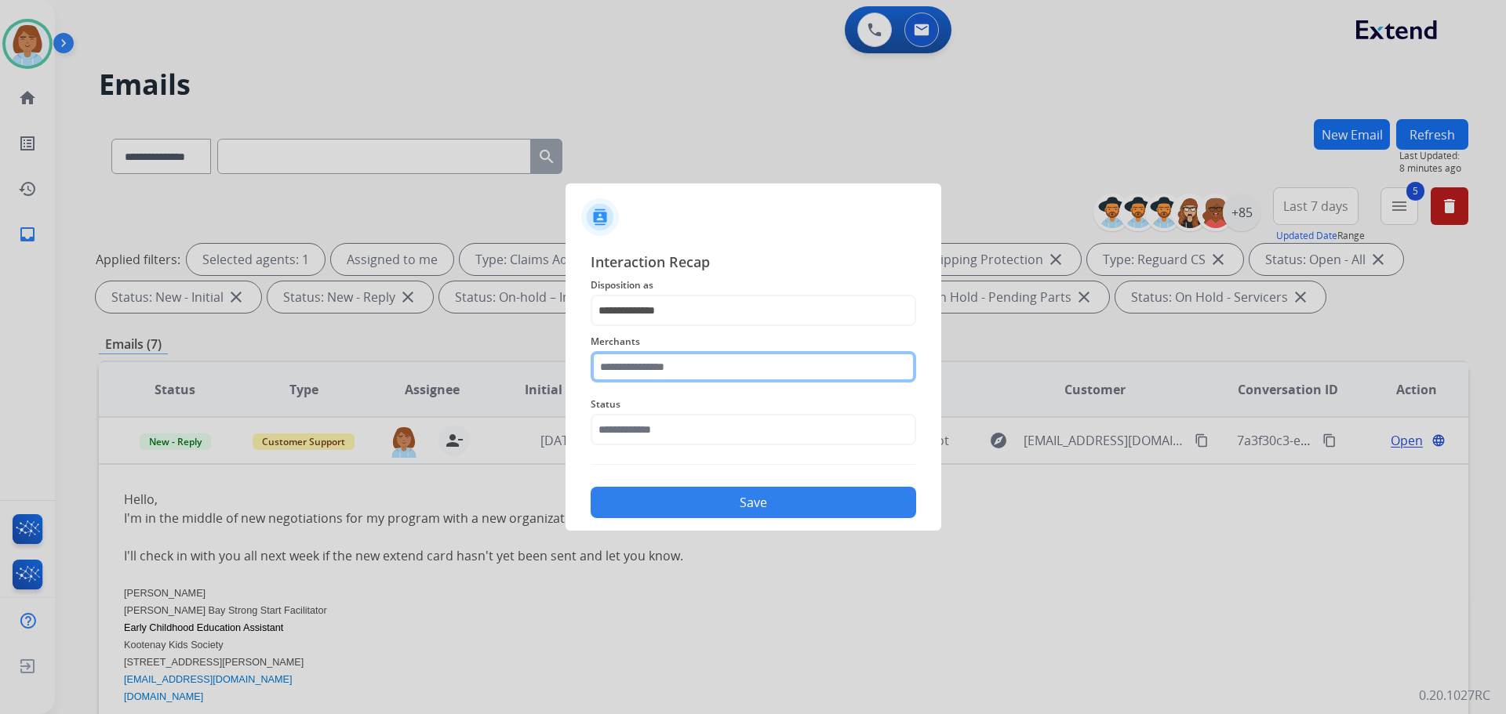
click at [680, 368] on input "text" at bounding box center [753, 366] width 325 height 31
click at [690, 361] on input "****" at bounding box center [753, 366] width 325 height 31
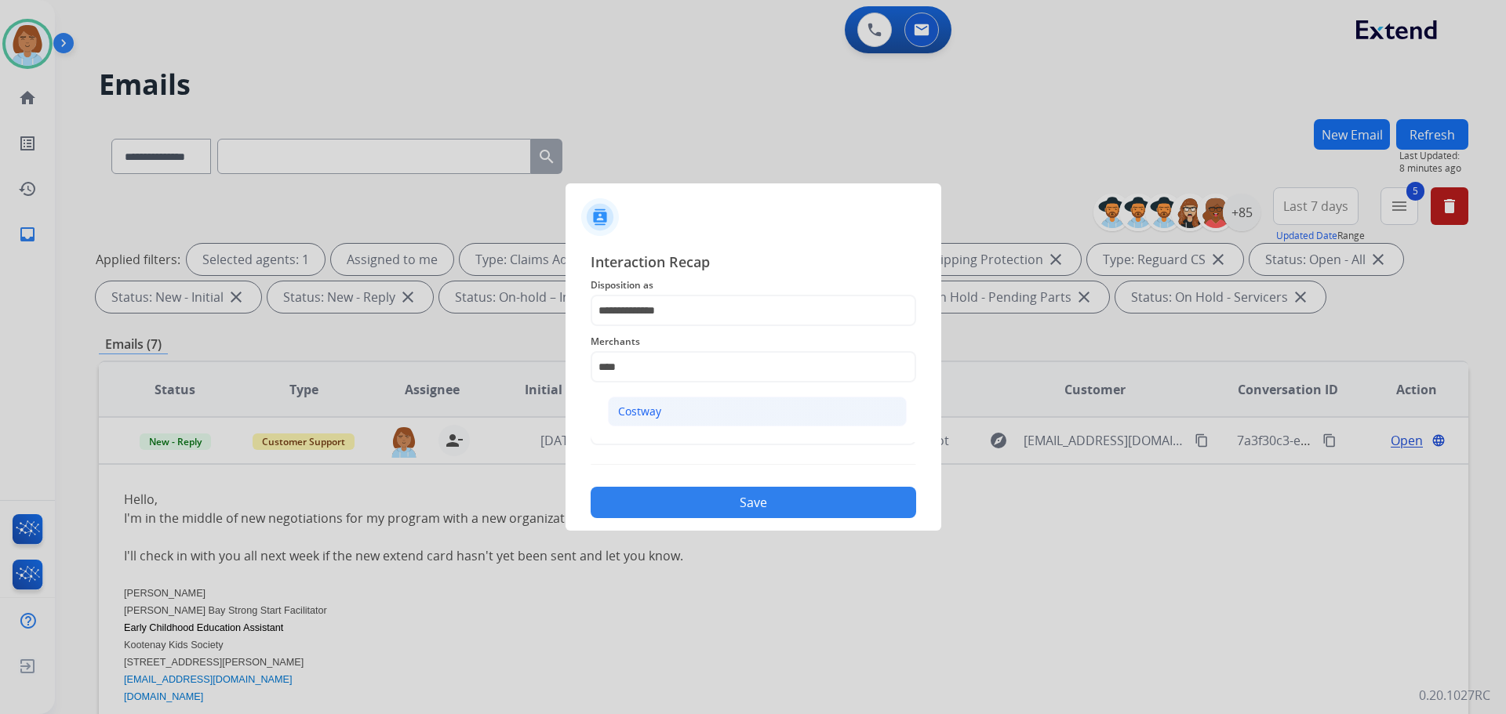
click at [668, 421] on li "Costway" at bounding box center [757, 412] width 299 height 30
type input "*******"
click at [673, 424] on input "text" at bounding box center [753, 429] width 325 height 31
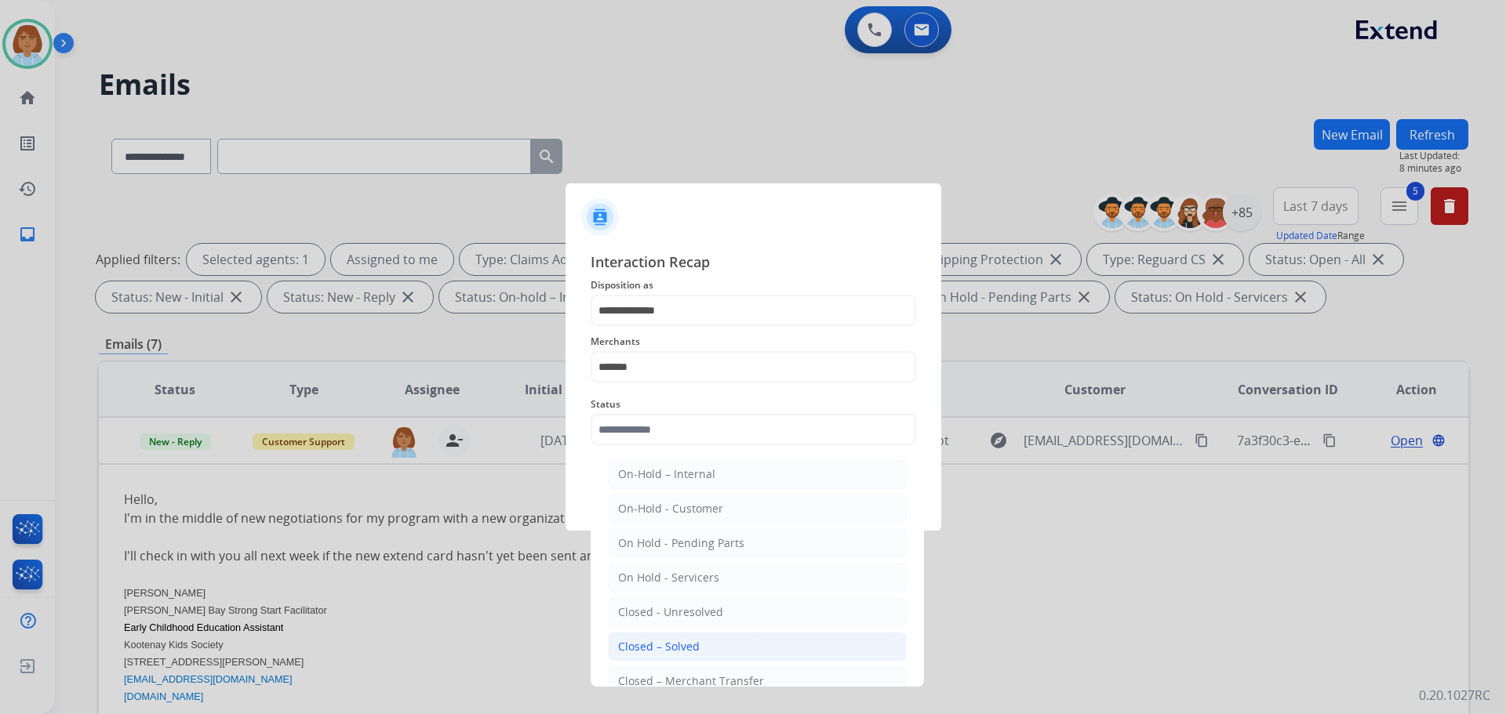
click at [712, 645] on li "Closed – Solved" at bounding box center [757, 647] width 299 height 30
type input "**********"
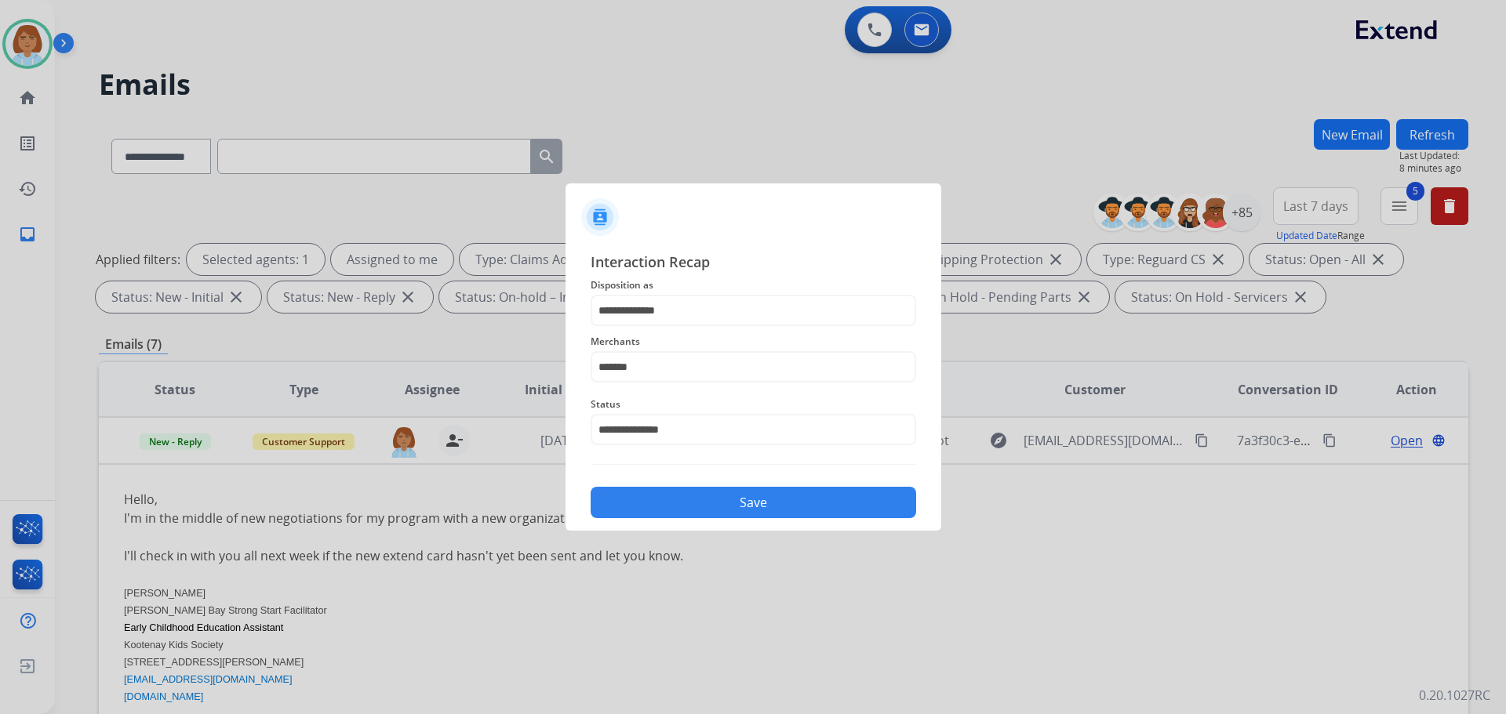
click at [743, 526] on div "**********" at bounding box center [753, 384] width 376 height 293
click at [757, 493] on button "Save" at bounding box center [753, 502] width 325 height 31
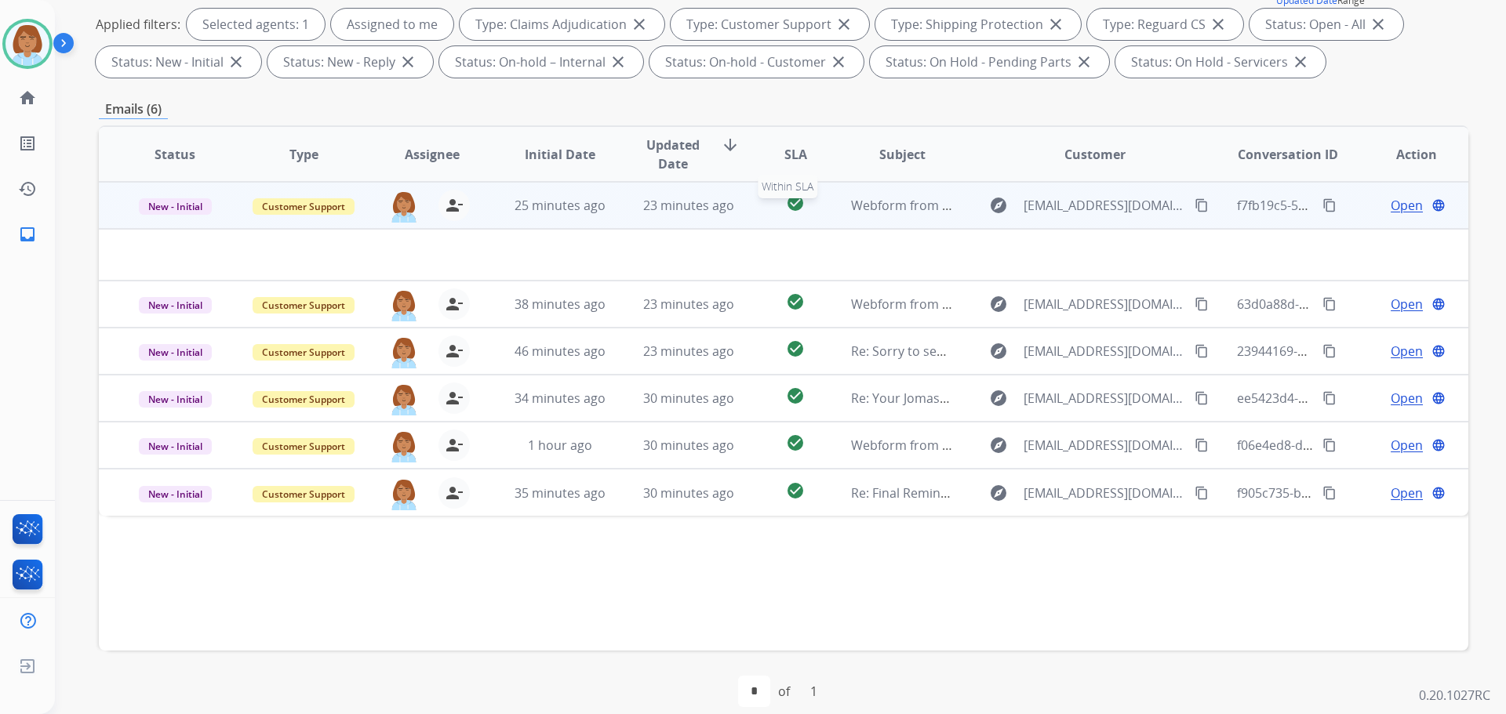
click at [766, 213] on div "check_circle" at bounding box center [795, 206] width 60 height 24
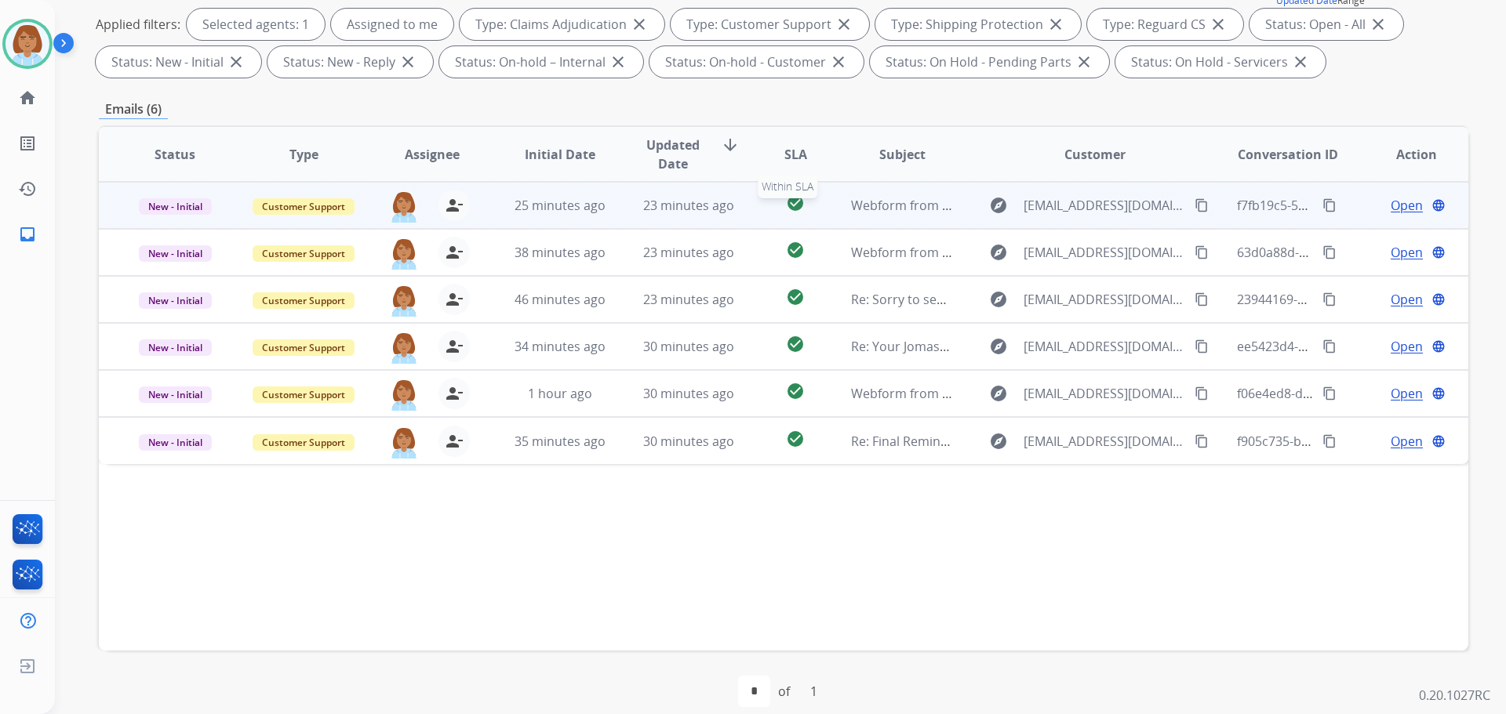
click at [766, 213] on div "check_circle" at bounding box center [795, 206] width 60 height 24
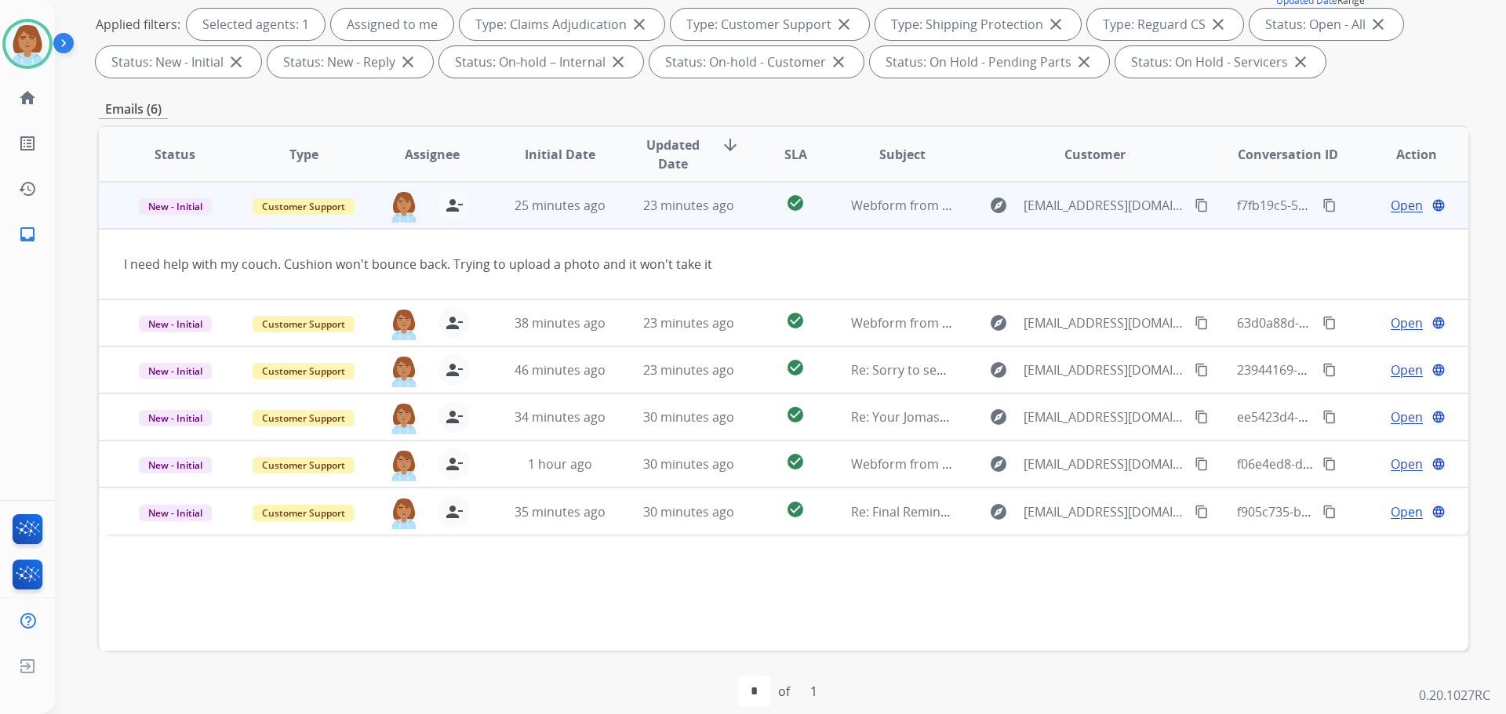
click at [1401, 209] on span "Open" at bounding box center [1407, 205] width 32 height 19
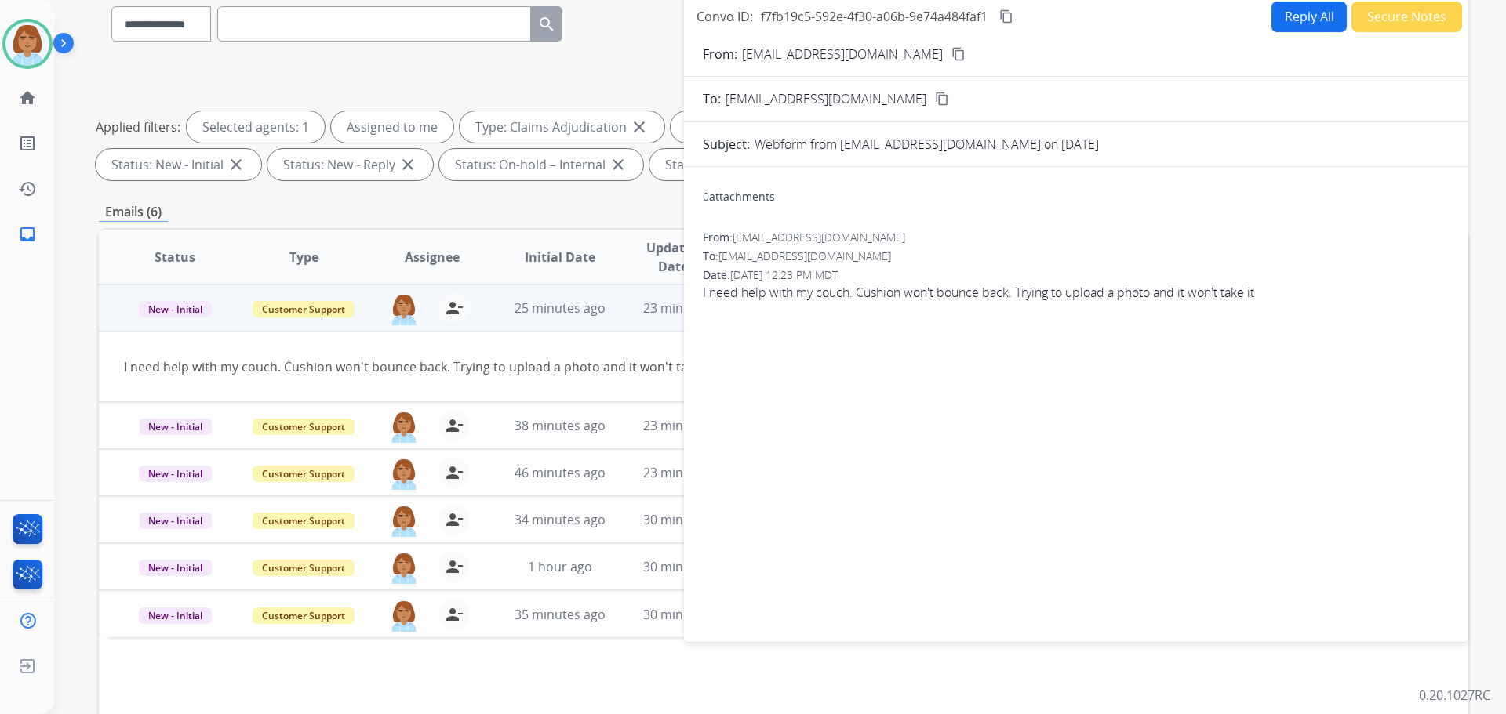
scroll to position [0, 0]
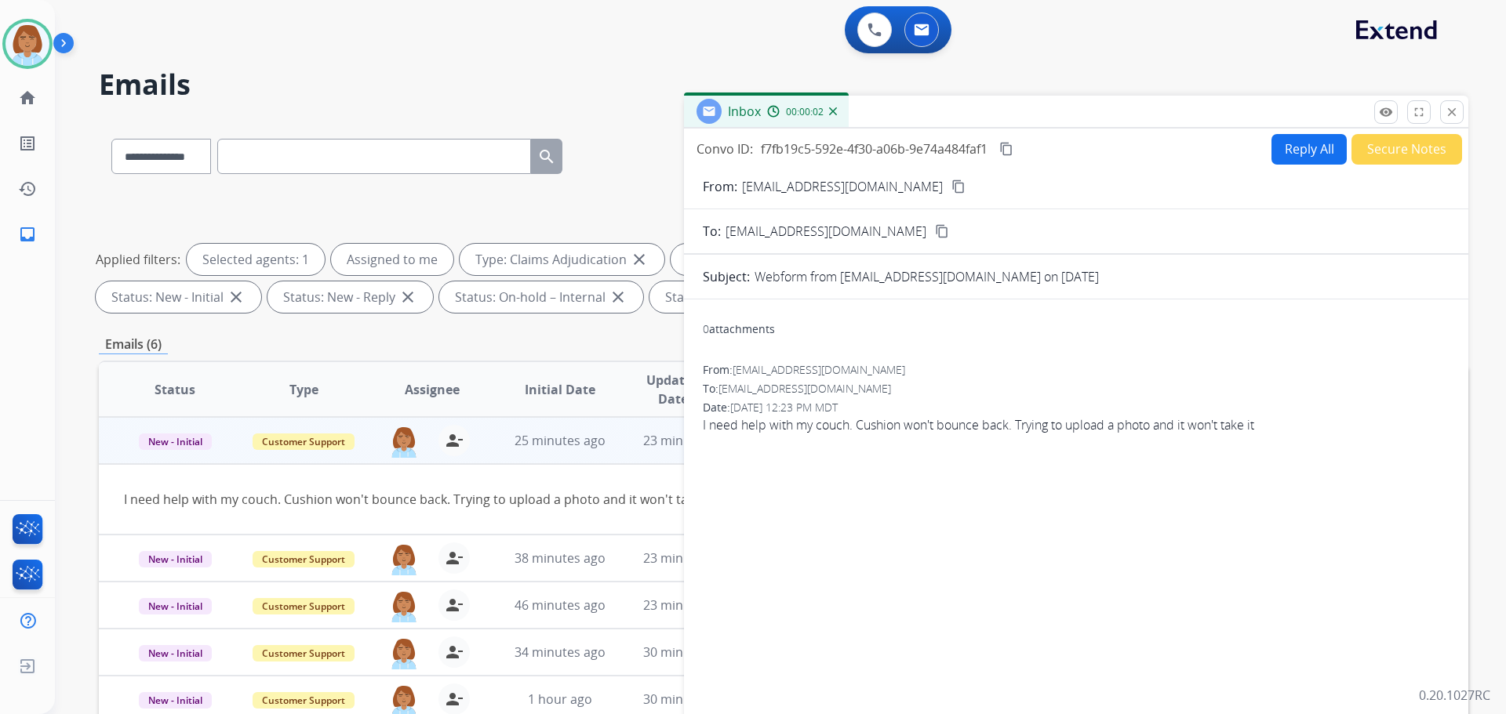
click at [951, 182] on mat-icon "content_copy" at bounding box center [958, 187] width 14 height 14
click at [1285, 141] on button "Reply All" at bounding box center [1308, 149] width 75 height 31
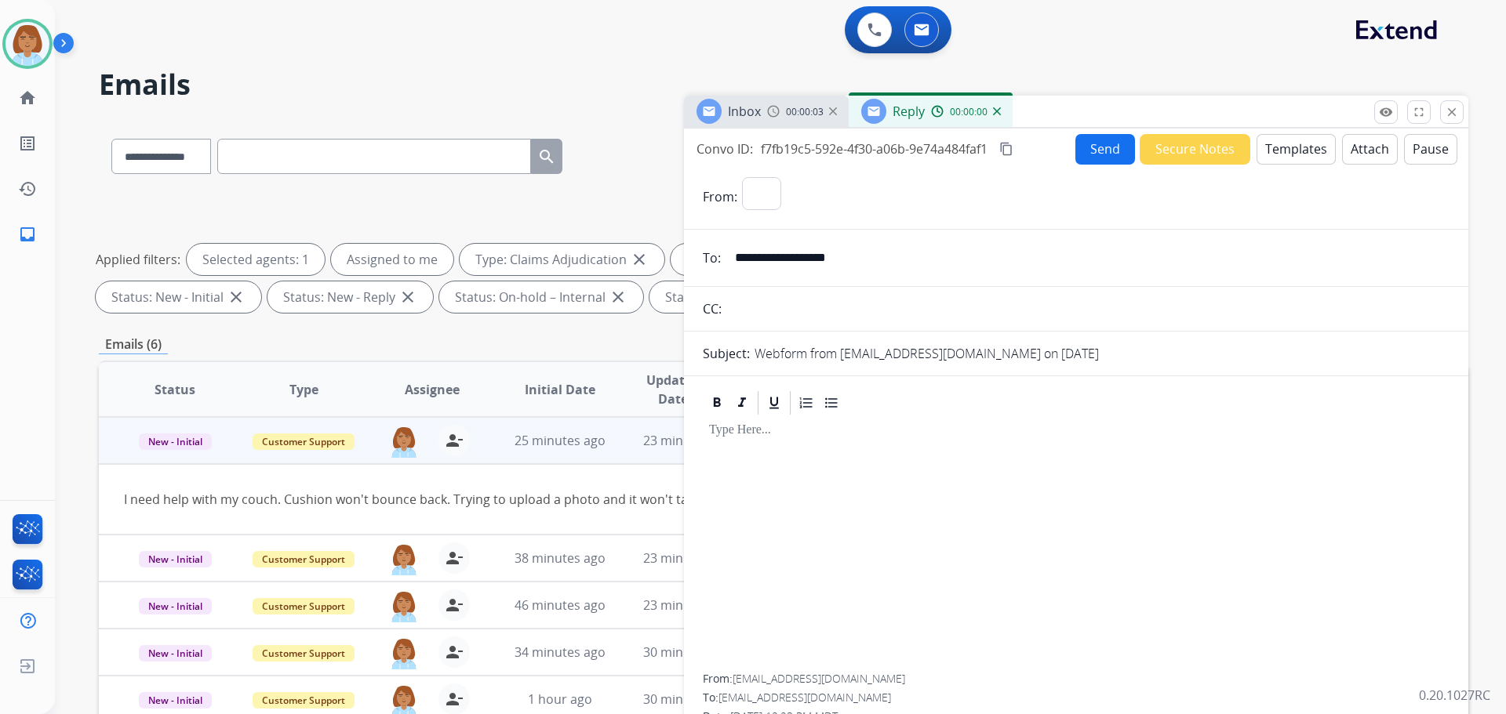
select select "**********"
click at [1293, 160] on button "Templates" at bounding box center [1295, 149] width 79 height 31
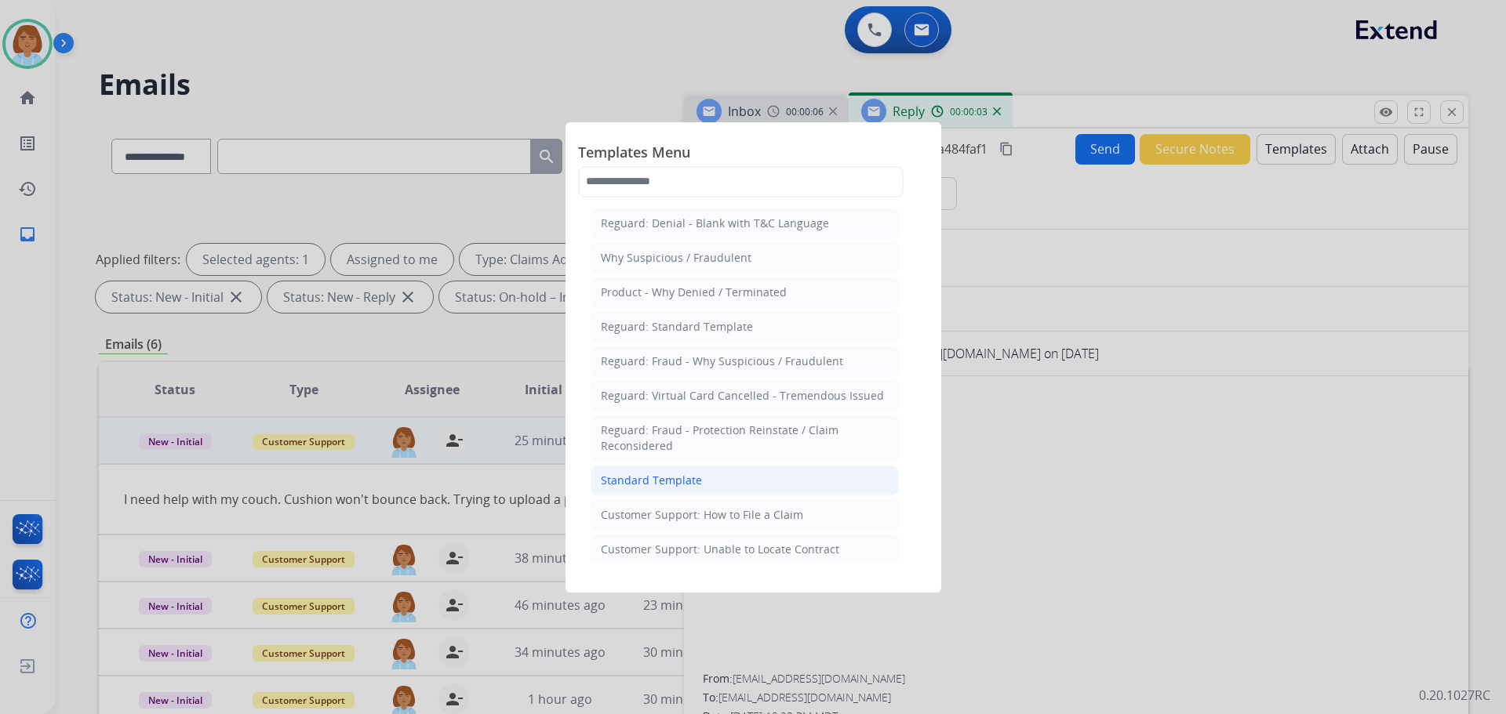
click at [743, 479] on li "Standard Template" at bounding box center [745, 481] width 308 height 30
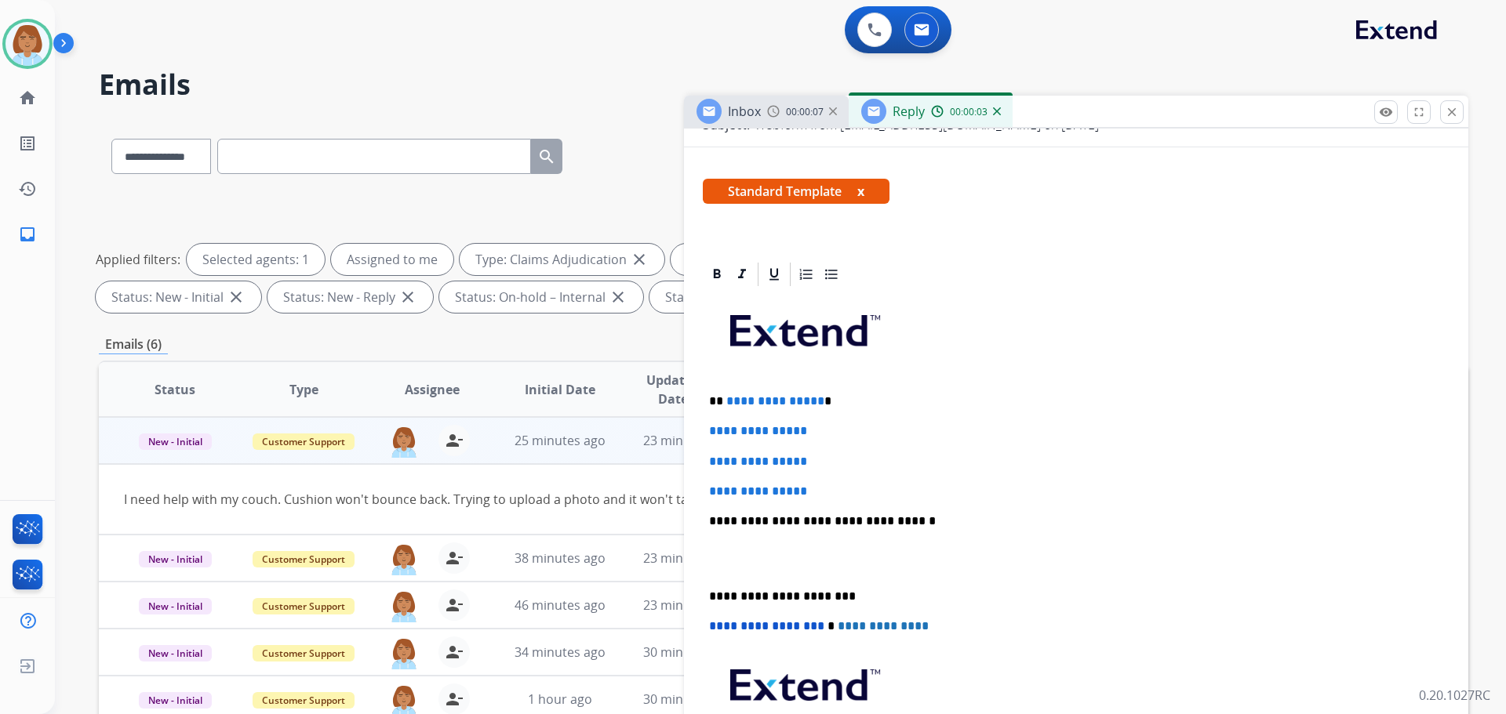
scroll to position [235, 0]
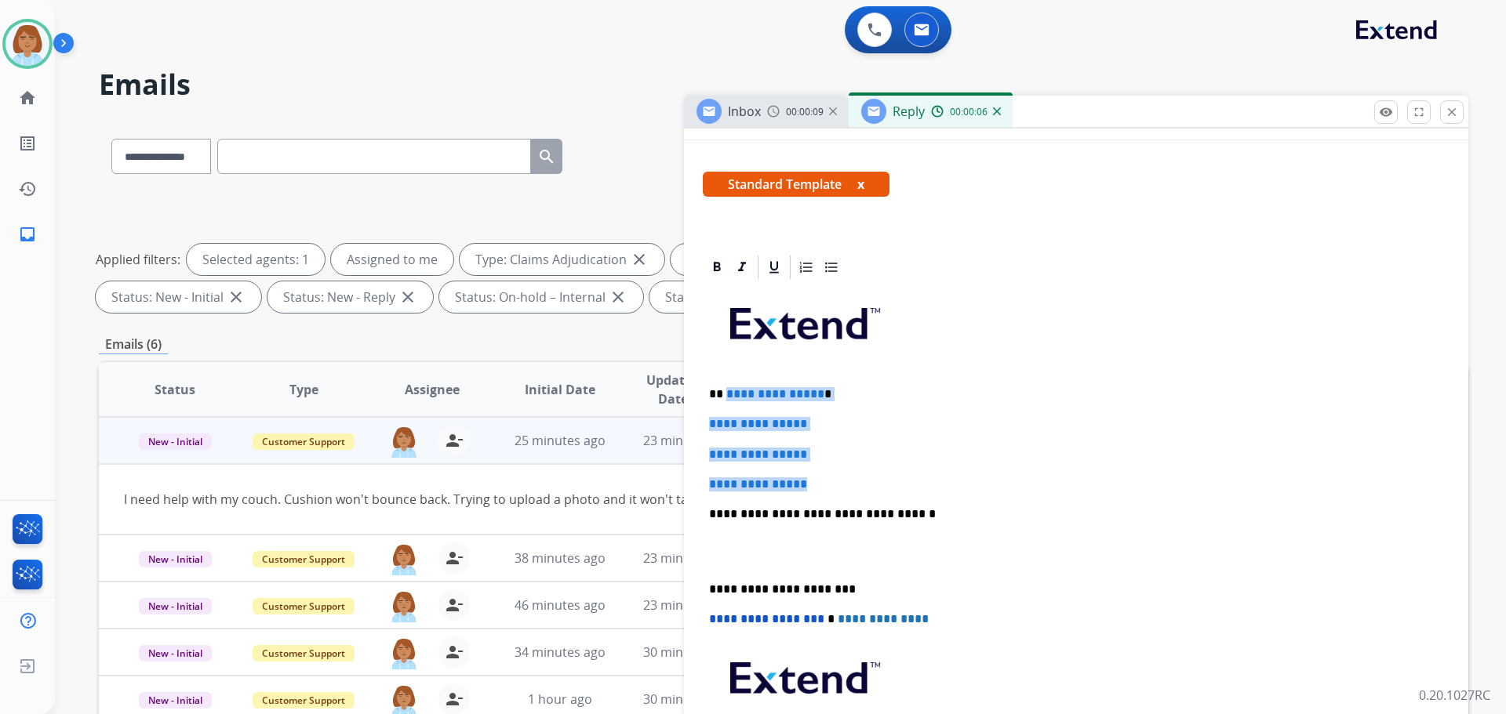
drag, startPoint x: 828, startPoint y: 483, endPoint x: 725, endPoint y: 389, distance: 139.9
click at [725, 389] on div "**********" at bounding box center [1076, 552] width 747 height 540
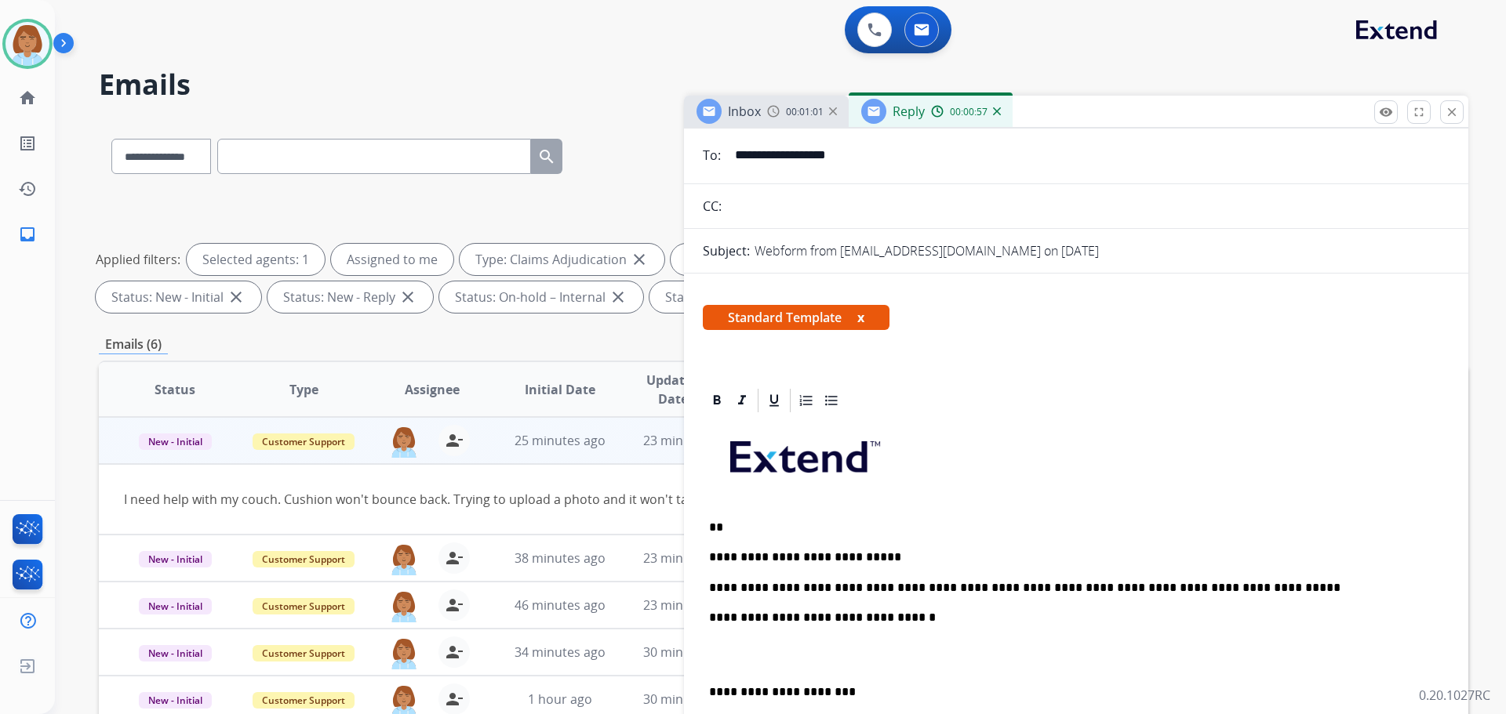
scroll to position [157, 0]
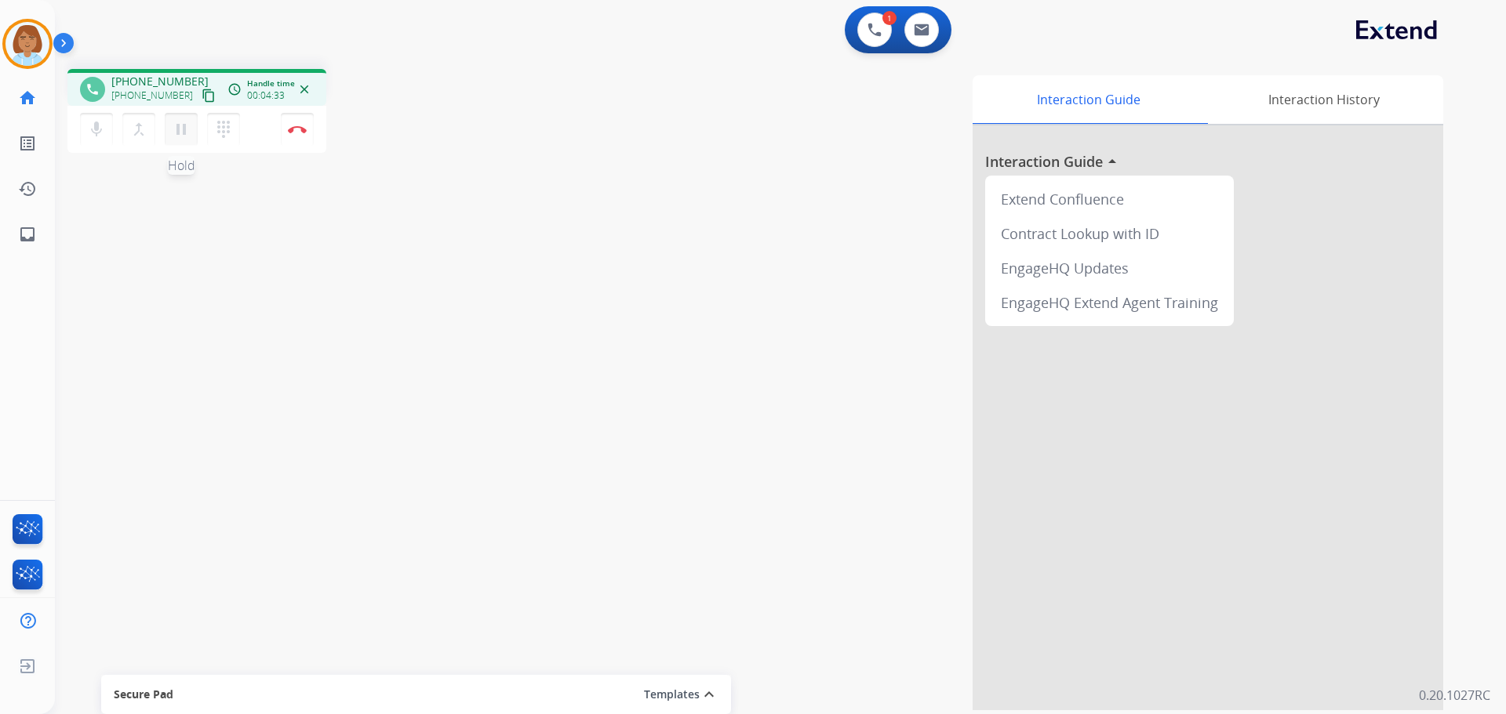
click at [184, 136] on mat-icon "pause" at bounding box center [181, 129] width 19 height 19
click at [84, 130] on button "mic Mute" at bounding box center [96, 129] width 33 height 33
click at [79, 136] on div "mic_off Mute merge_type Bridge play_arrow Hold dialpad Dialpad Disconnect" at bounding box center [196, 129] width 259 height 47
click at [102, 130] on mat-icon "mic_off" at bounding box center [96, 129] width 19 height 19
click at [180, 132] on mat-icon "play_arrow" at bounding box center [181, 129] width 19 height 19
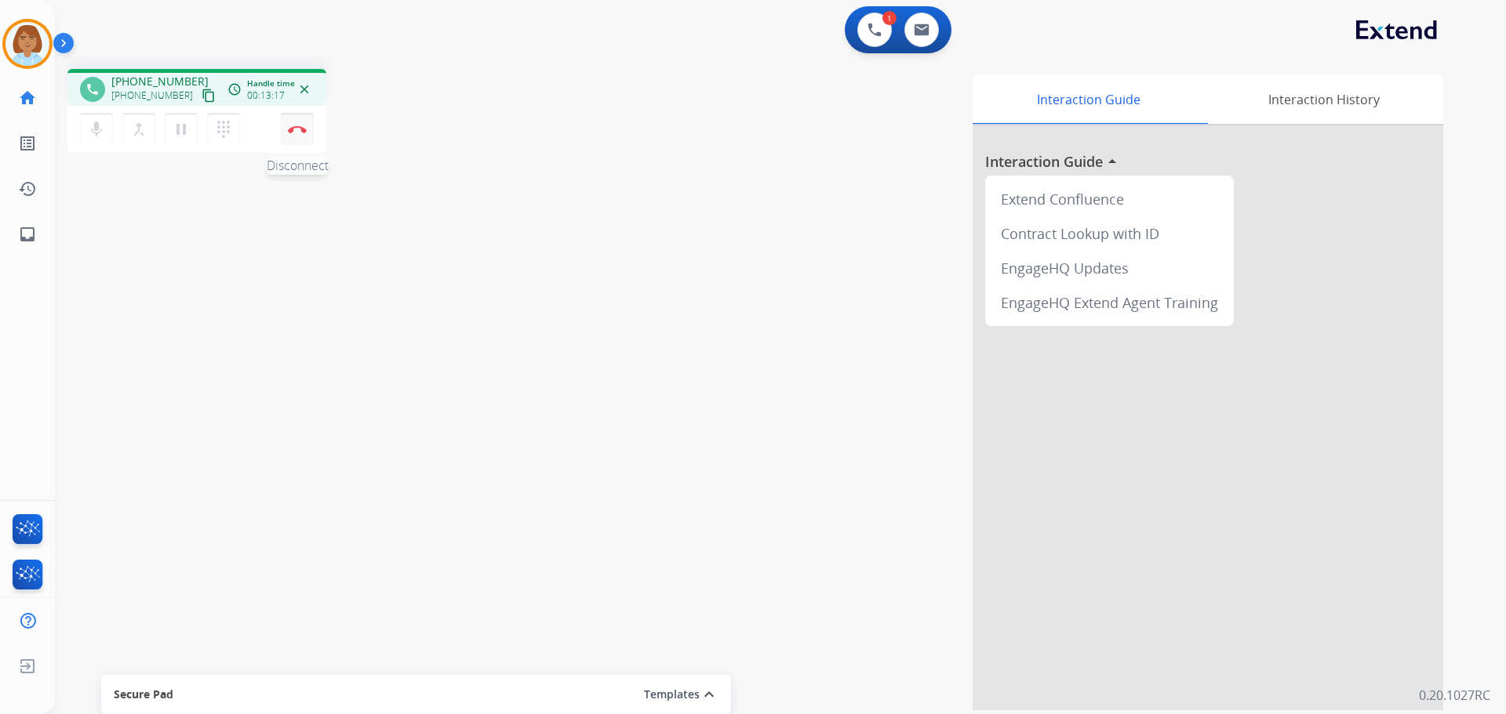
click at [294, 130] on img at bounding box center [297, 129] width 19 height 8
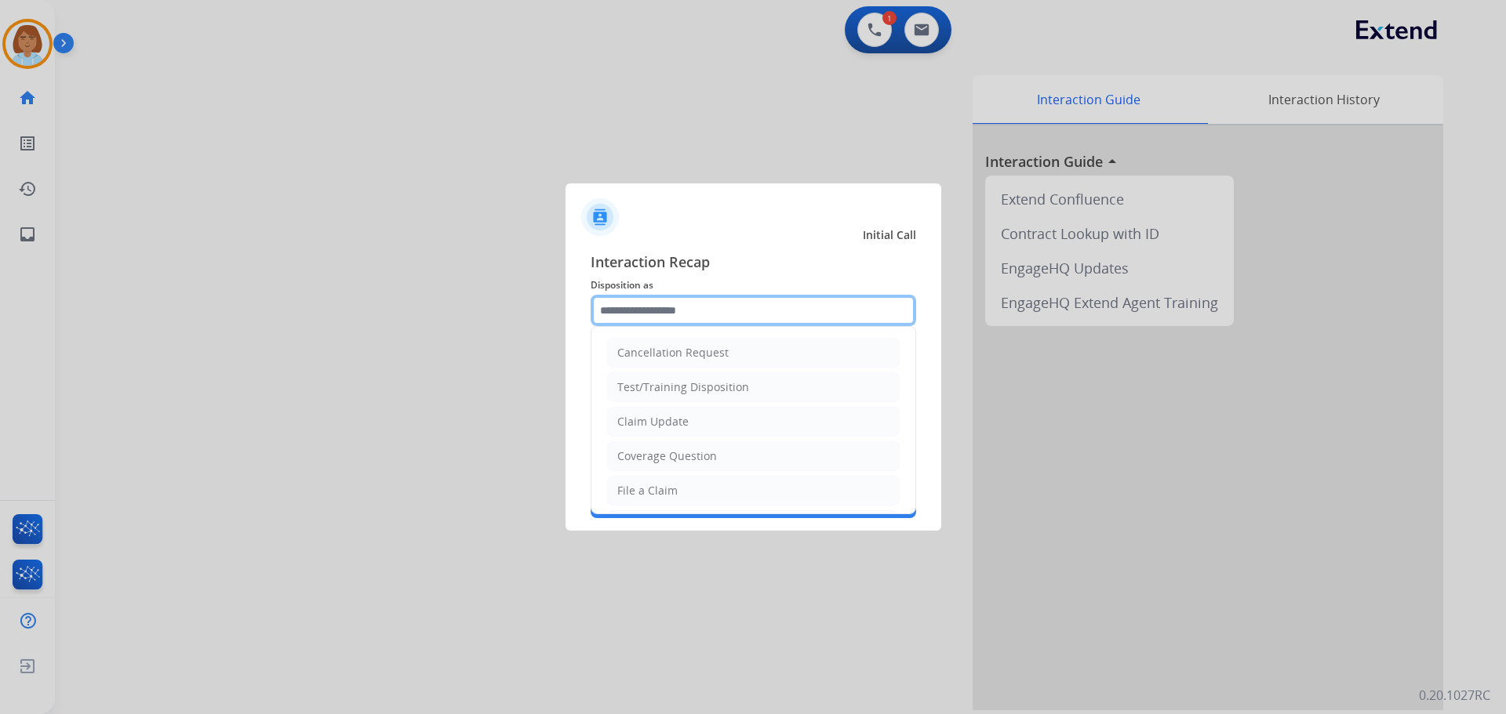
click at [695, 315] on input "text" at bounding box center [753, 310] width 325 height 31
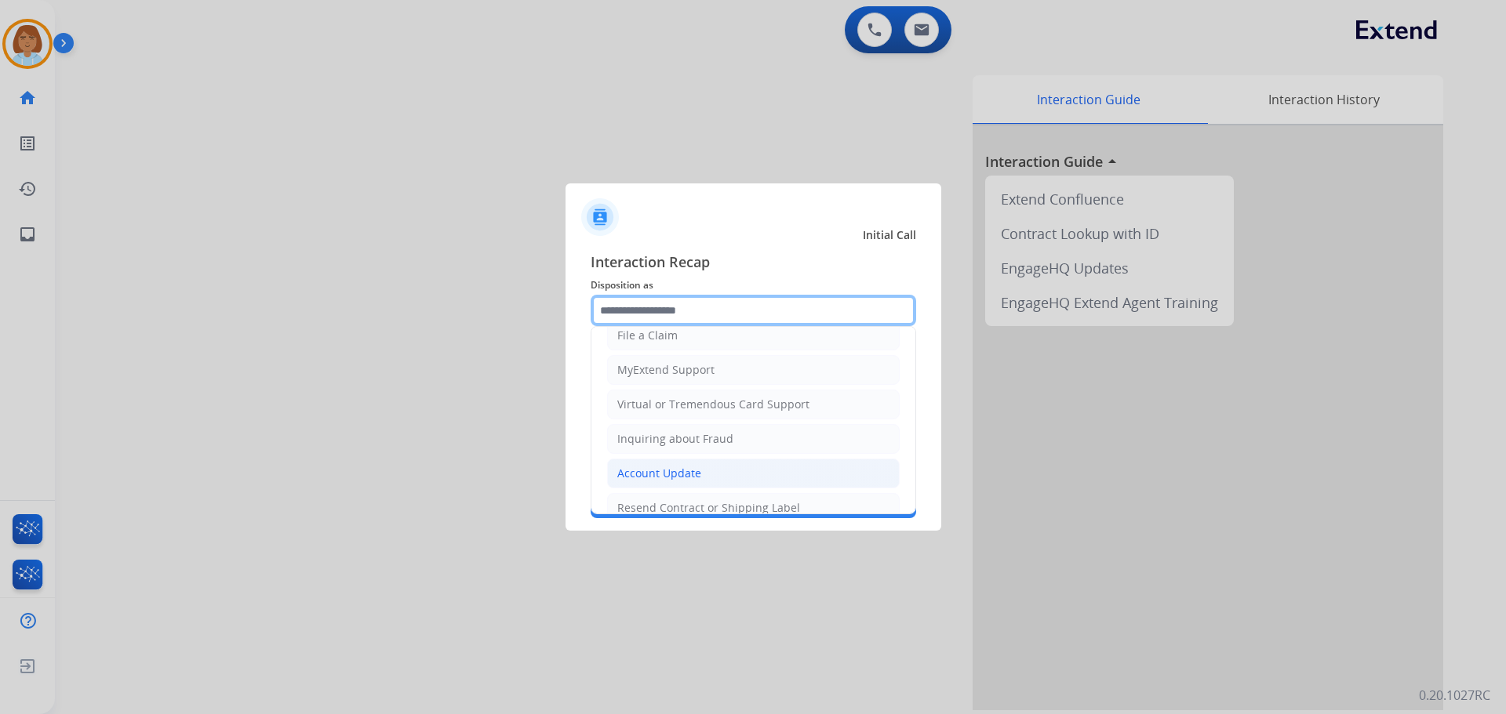
scroll to position [157, 0]
click at [682, 473] on div "Account Update" at bounding box center [659, 472] width 84 height 16
type input "**********"
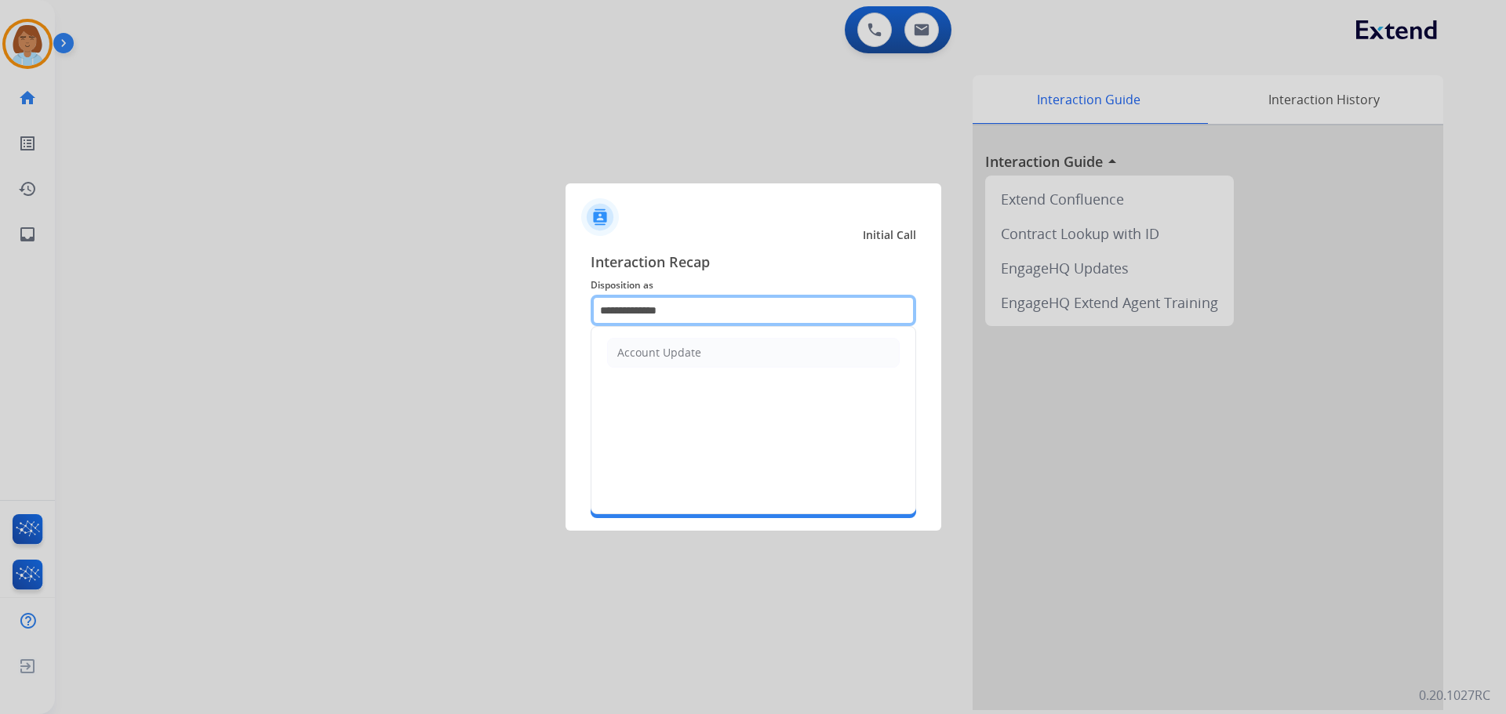
drag, startPoint x: 697, startPoint y: 307, endPoint x: 513, endPoint y: 297, distance: 184.6
click at [0, 300] on app-contact-recap-modal "**********" at bounding box center [0, 357] width 0 height 714
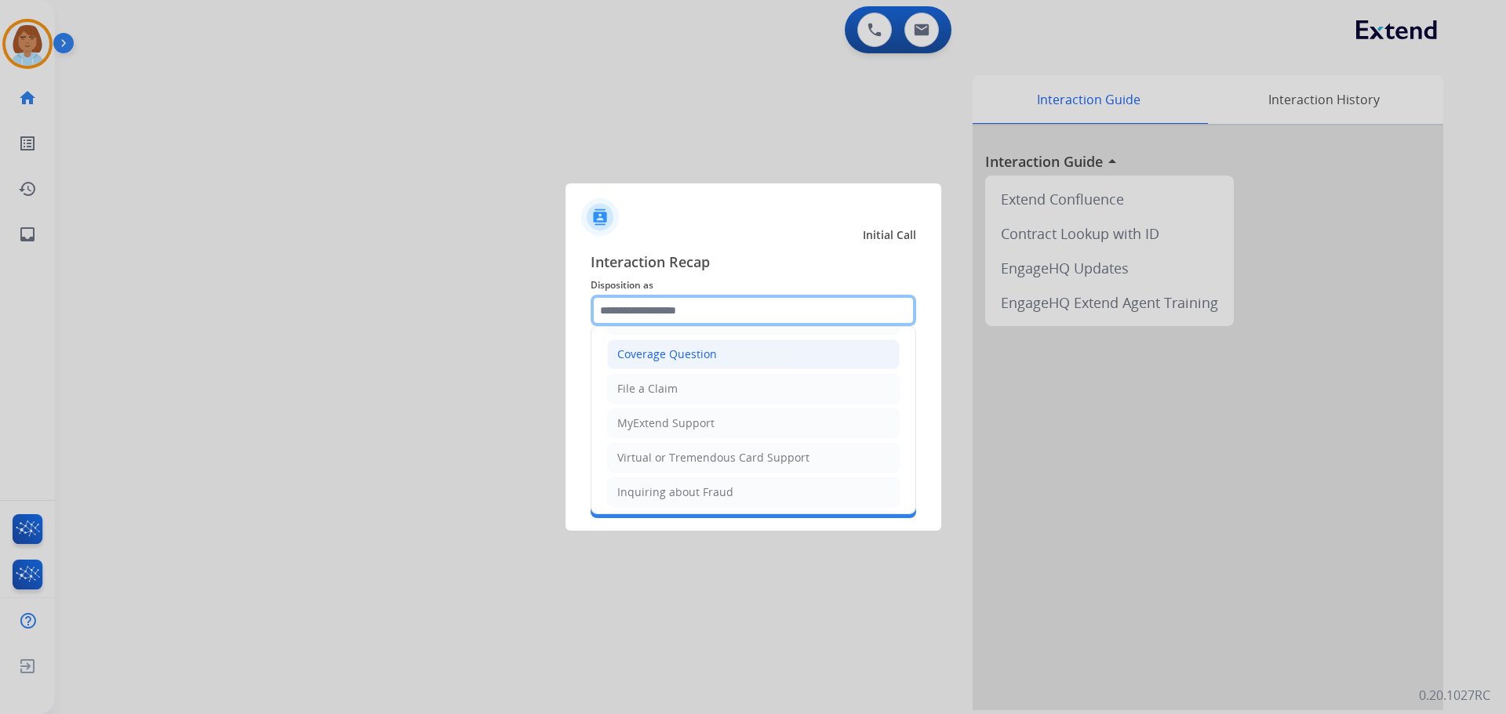
scroll to position [245, 0]
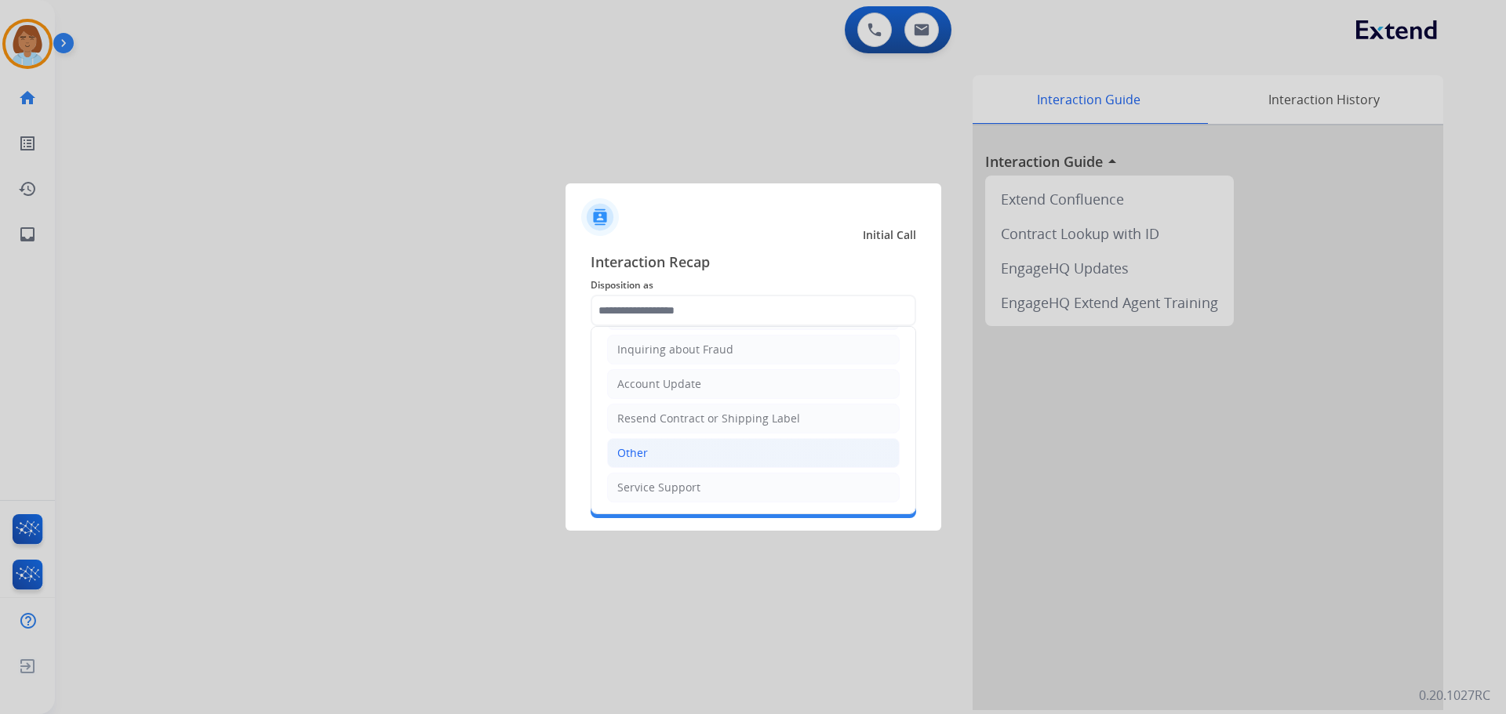
click at [678, 460] on li "Other" at bounding box center [753, 453] width 293 height 30
type input "*****"
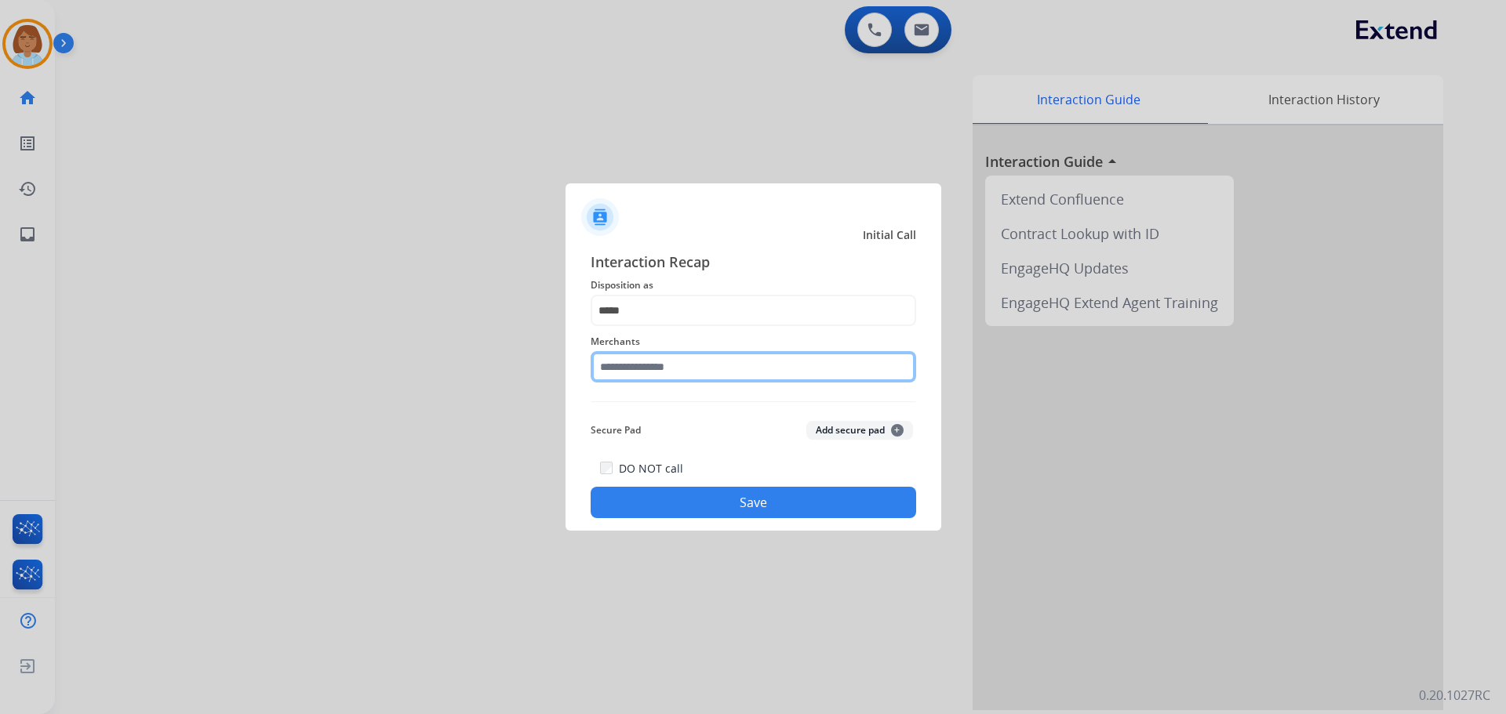
click at [681, 371] on input "text" at bounding box center [753, 366] width 325 height 31
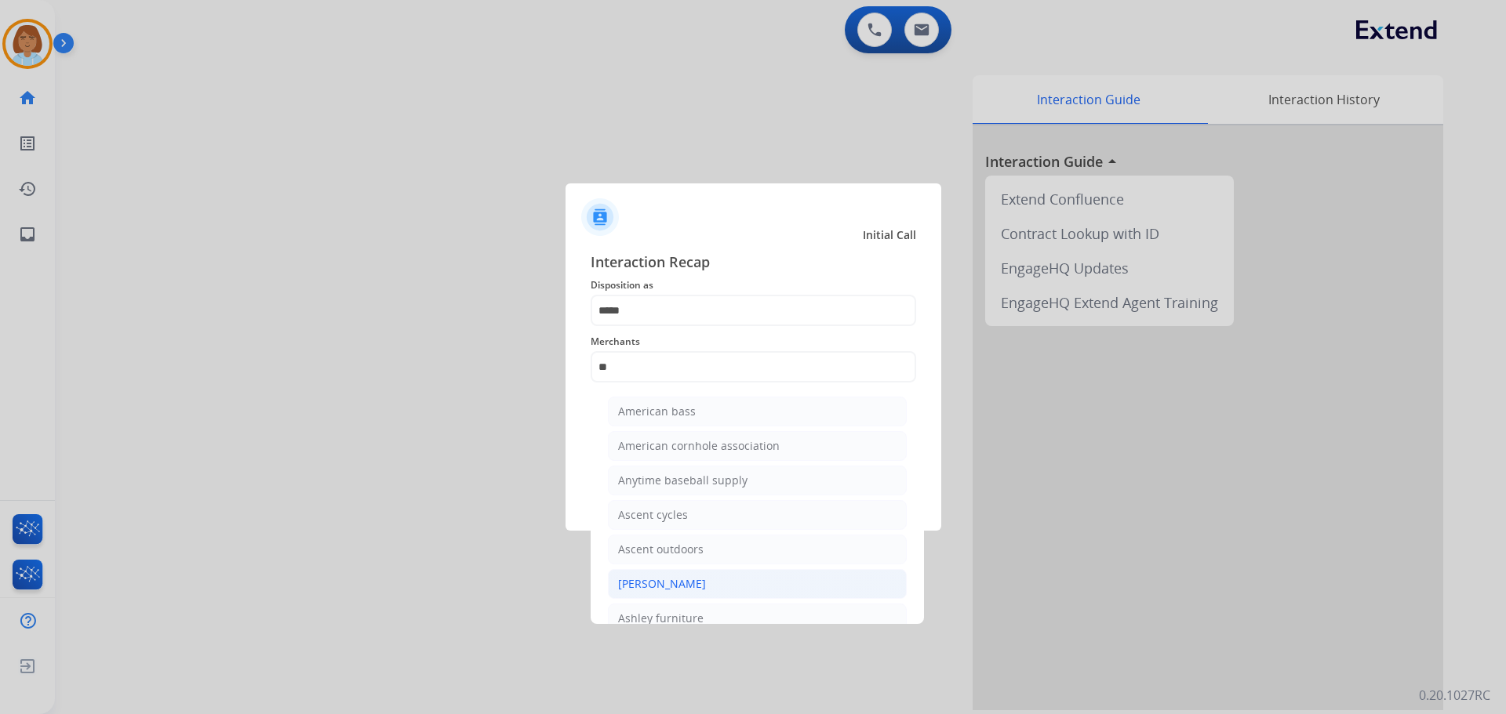
click at [703, 573] on li "[PERSON_NAME]" at bounding box center [757, 584] width 299 height 30
type input "**********"
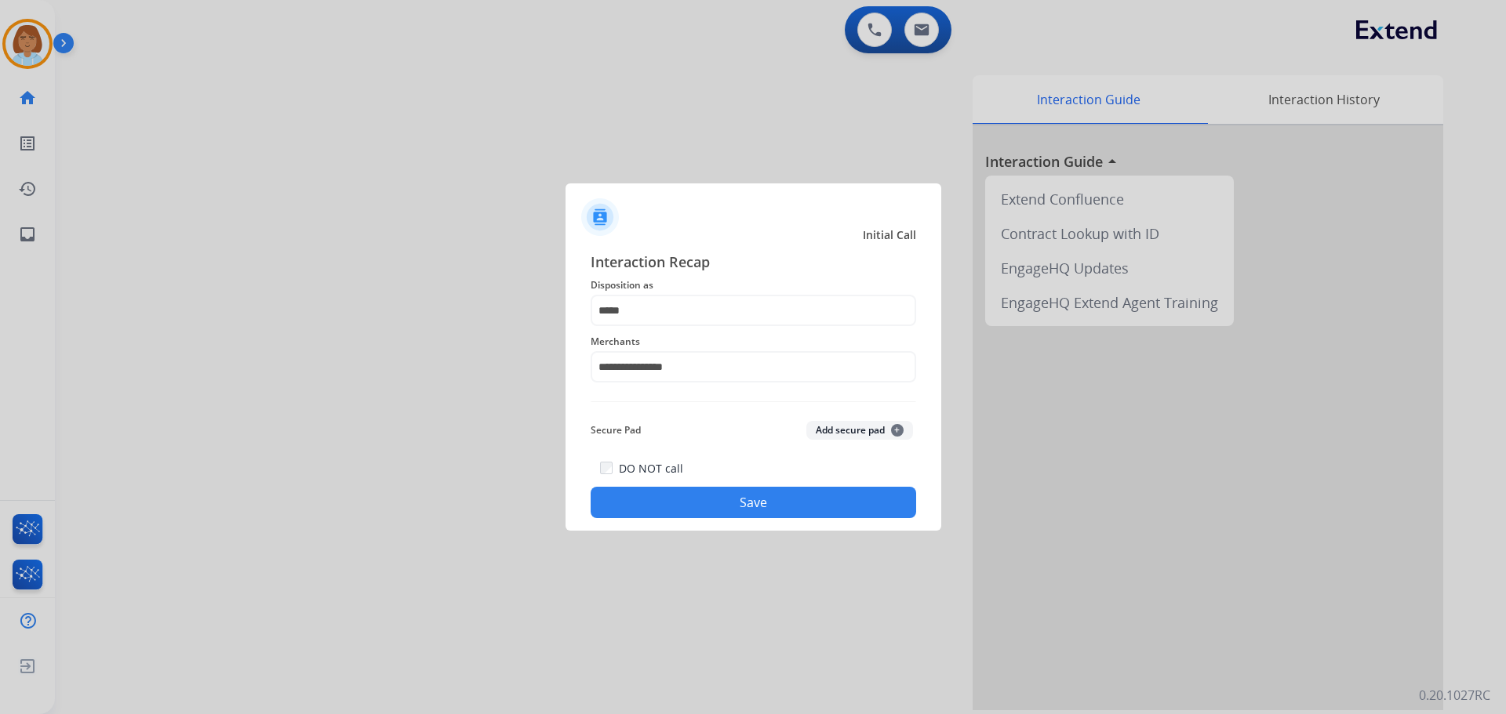
click at [747, 504] on button "Save" at bounding box center [753, 502] width 325 height 31
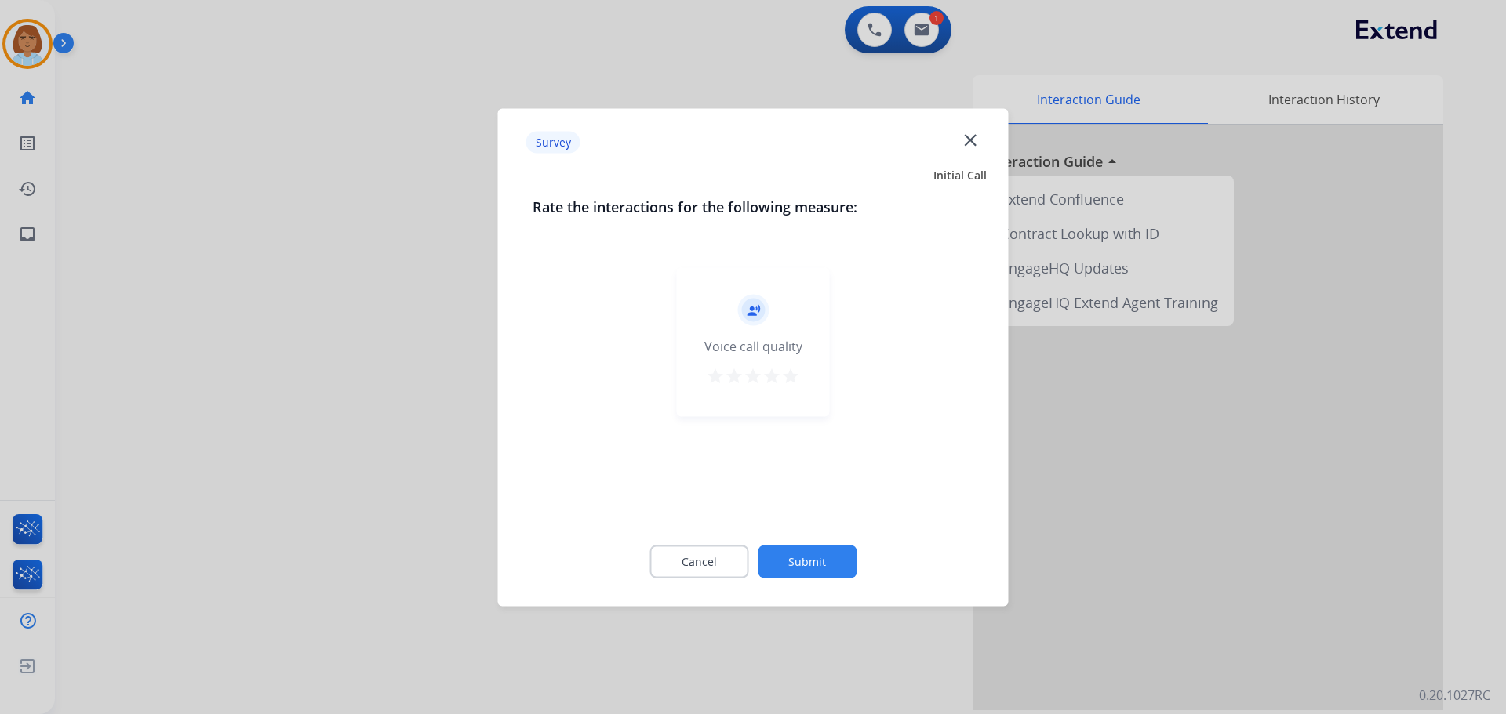
click at [824, 556] on button "Submit" at bounding box center [807, 561] width 99 height 33
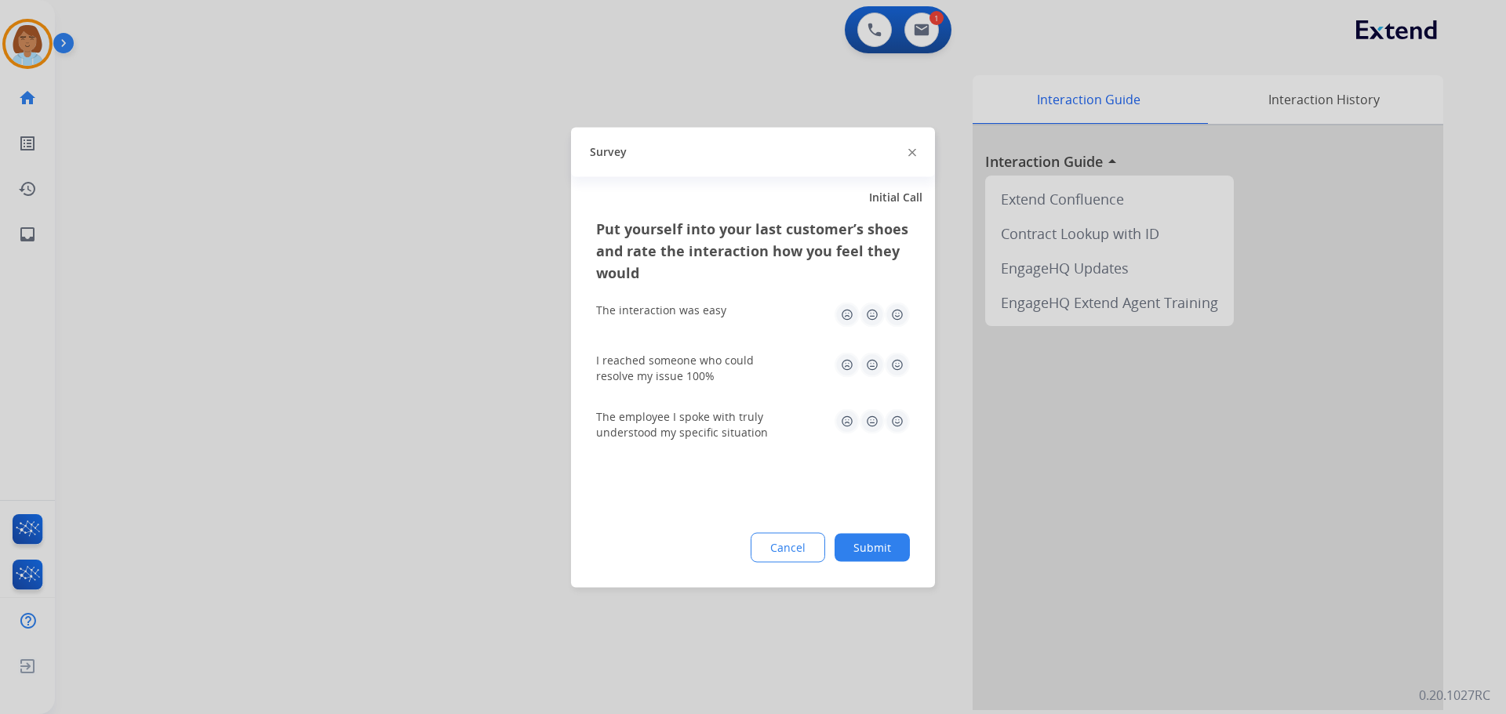
click at [884, 548] on button "Submit" at bounding box center [871, 547] width 75 height 28
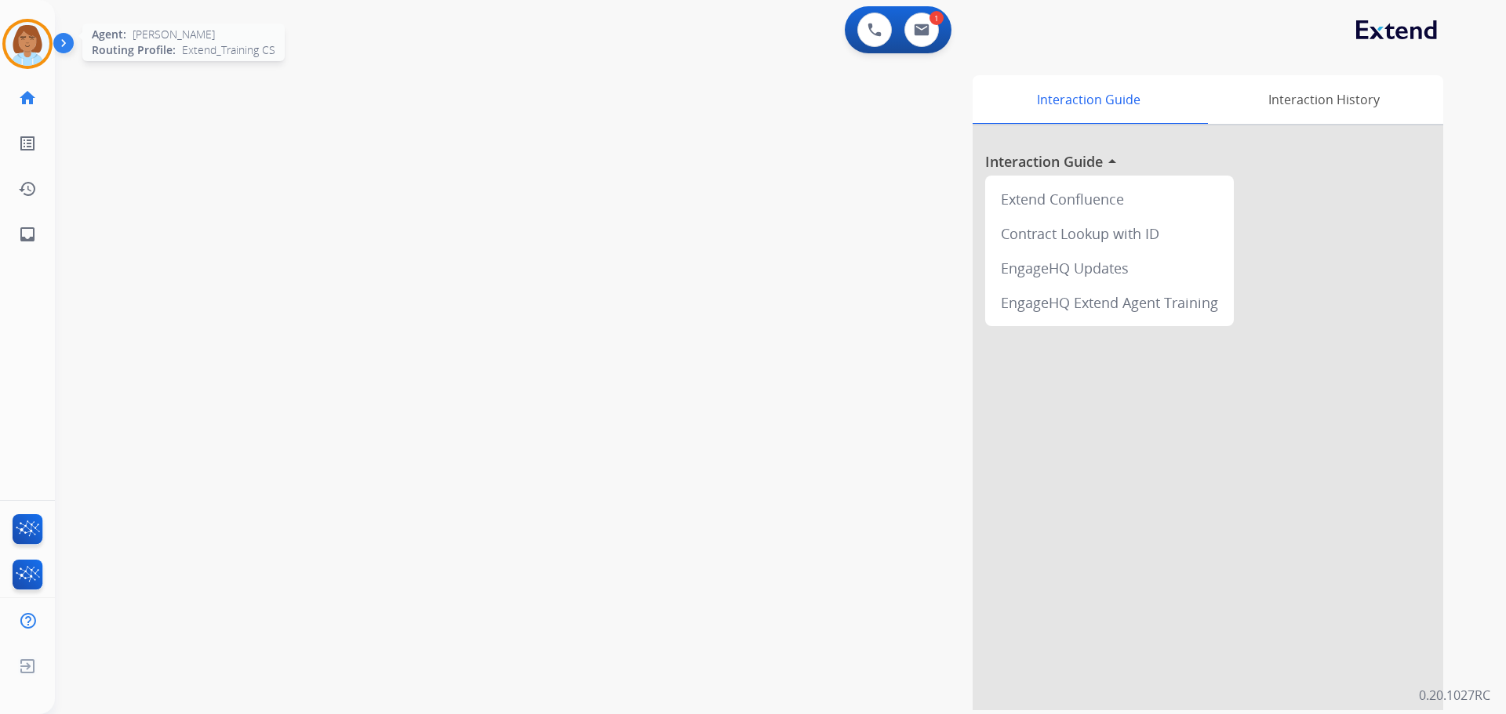
click at [13, 40] on img at bounding box center [27, 44] width 44 height 44
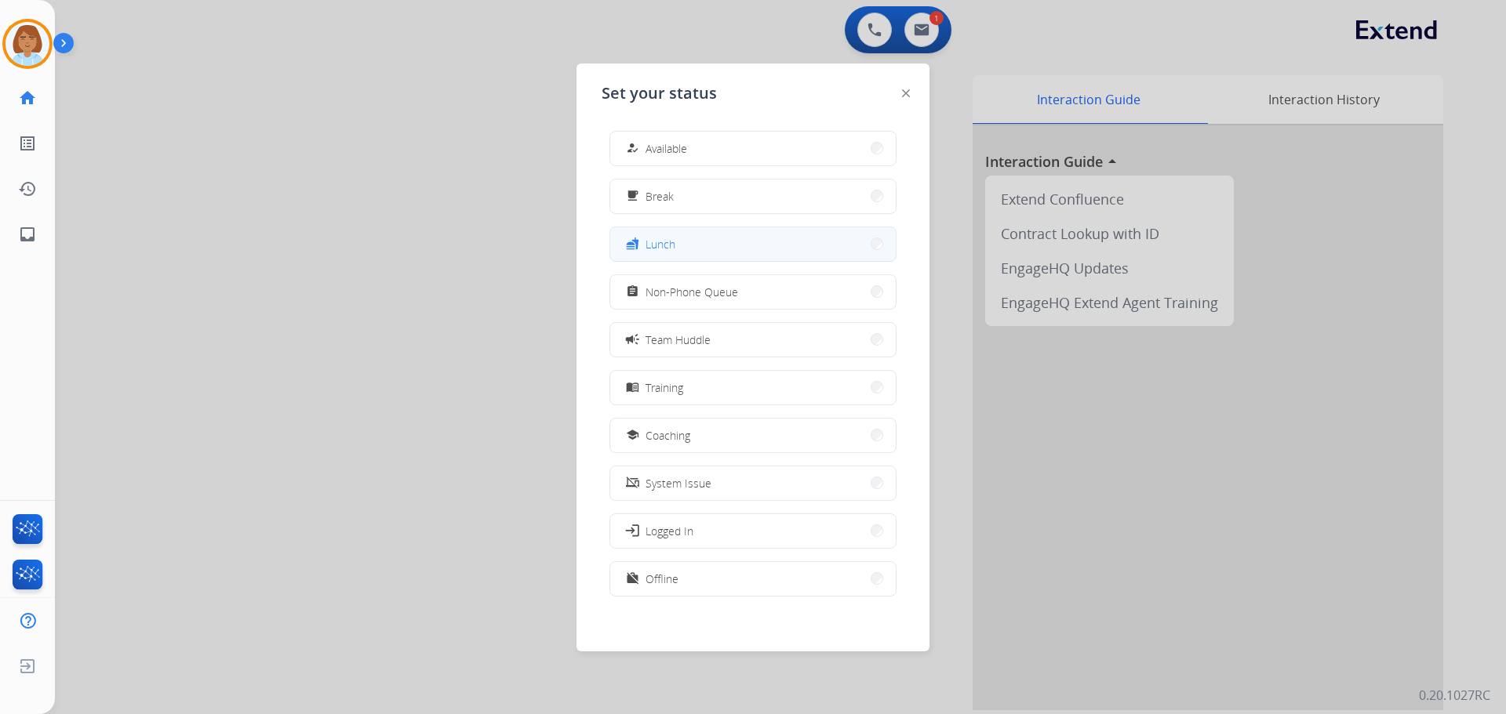
click at [691, 243] on button "fastfood Lunch" at bounding box center [752, 244] width 285 height 34
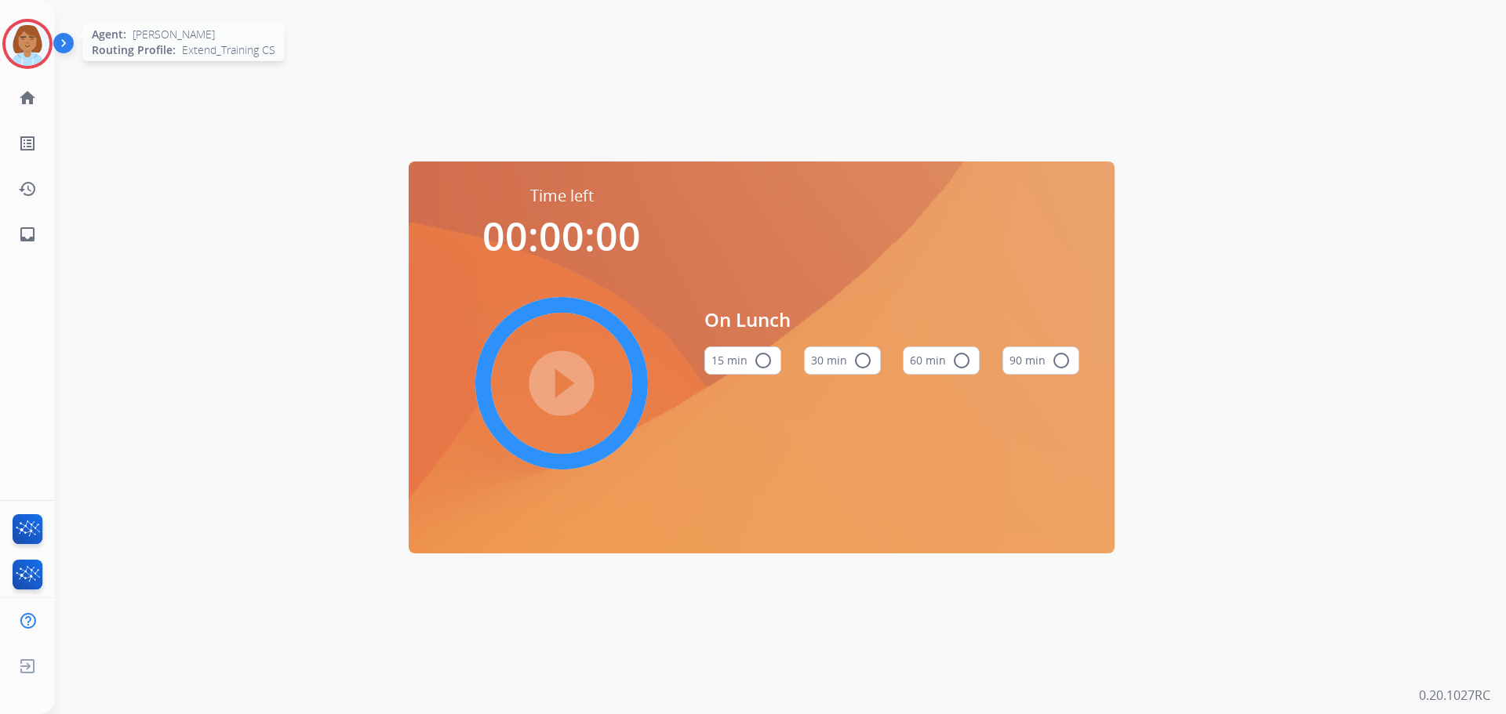
click at [41, 52] on img at bounding box center [27, 44] width 44 height 44
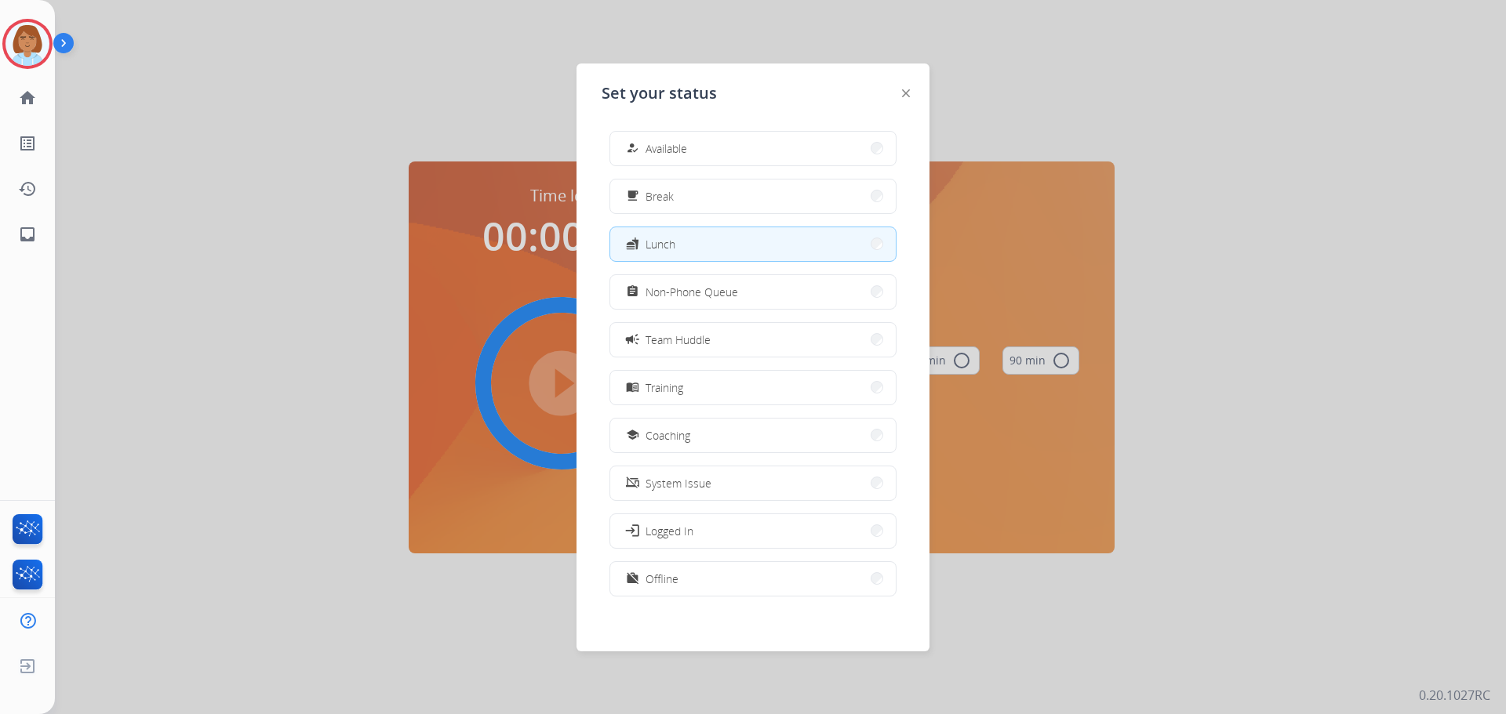
click at [661, 172] on div "how_to_reg Available free_breakfast Break fastfood Lunch assignment Non-Phone Q…" at bounding box center [753, 365] width 303 height 494
click at [665, 158] on button "how_to_reg Available" at bounding box center [752, 149] width 285 height 34
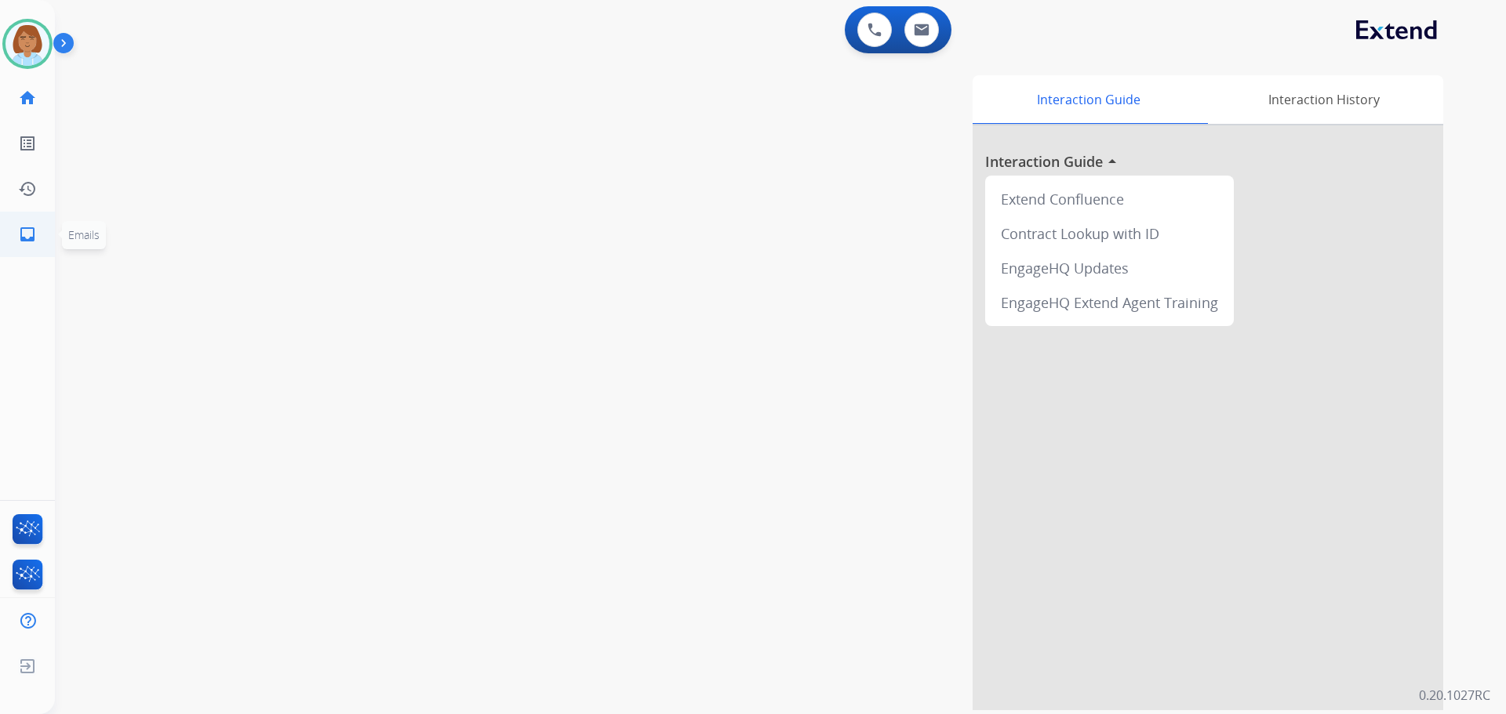
click at [24, 229] on mat-icon "inbox" at bounding box center [27, 234] width 19 height 19
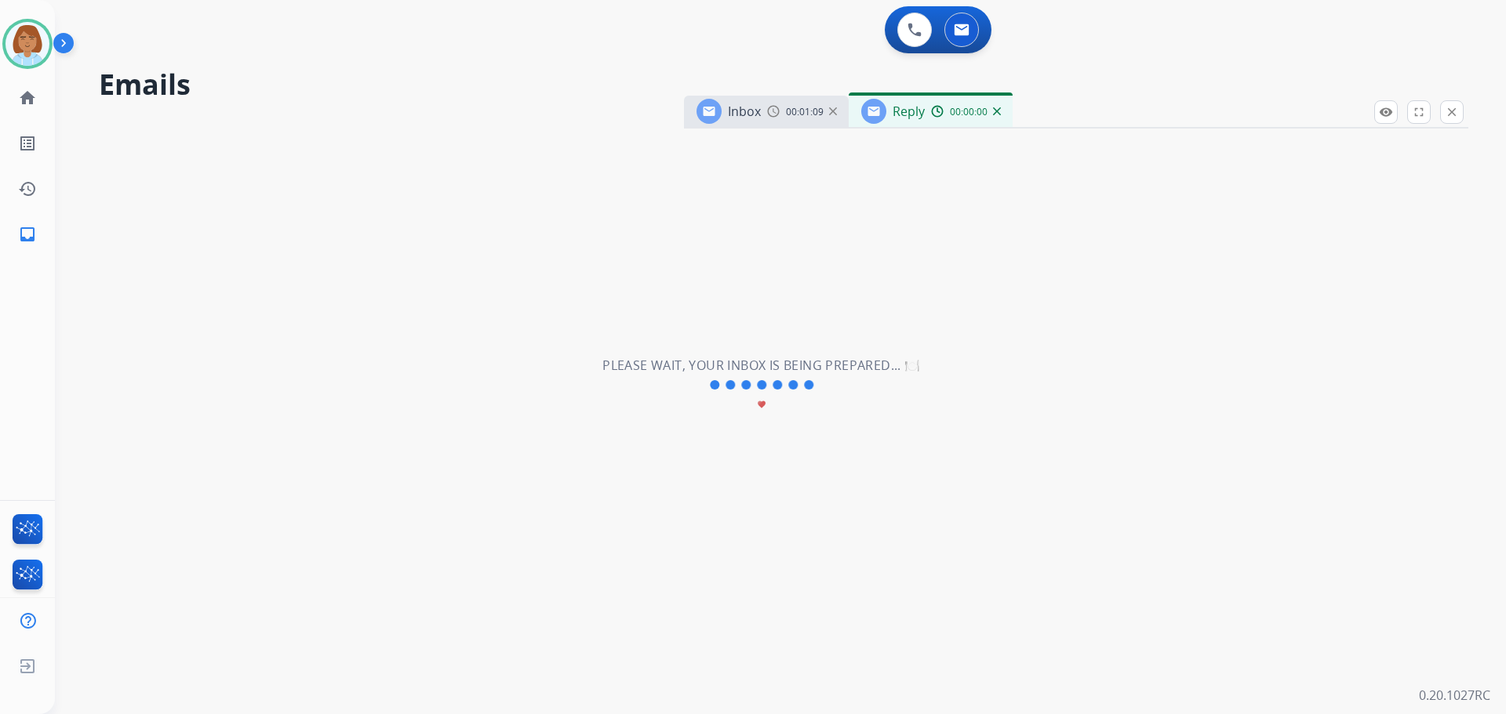
select select "**********"
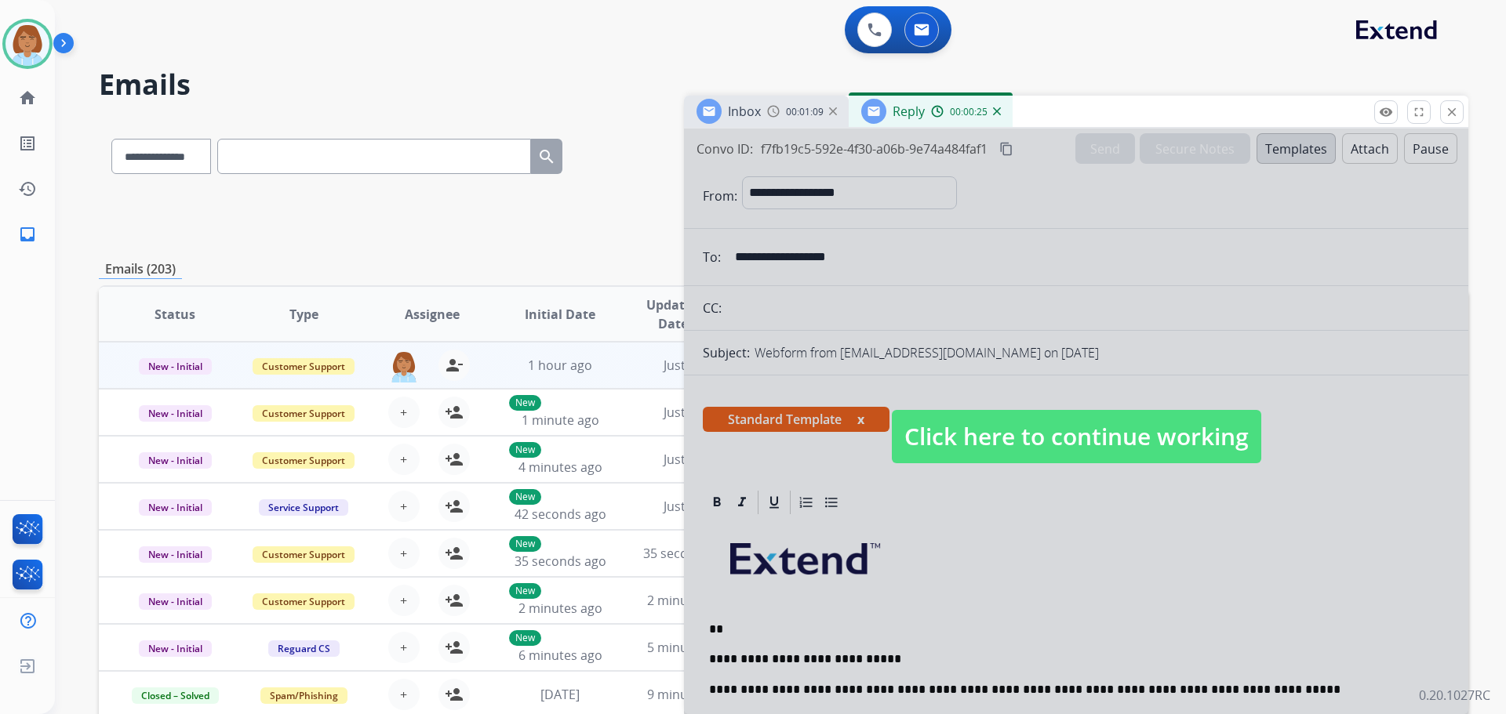
click at [926, 449] on span "Click here to continue working" at bounding box center [1076, 436] width 369 height 53
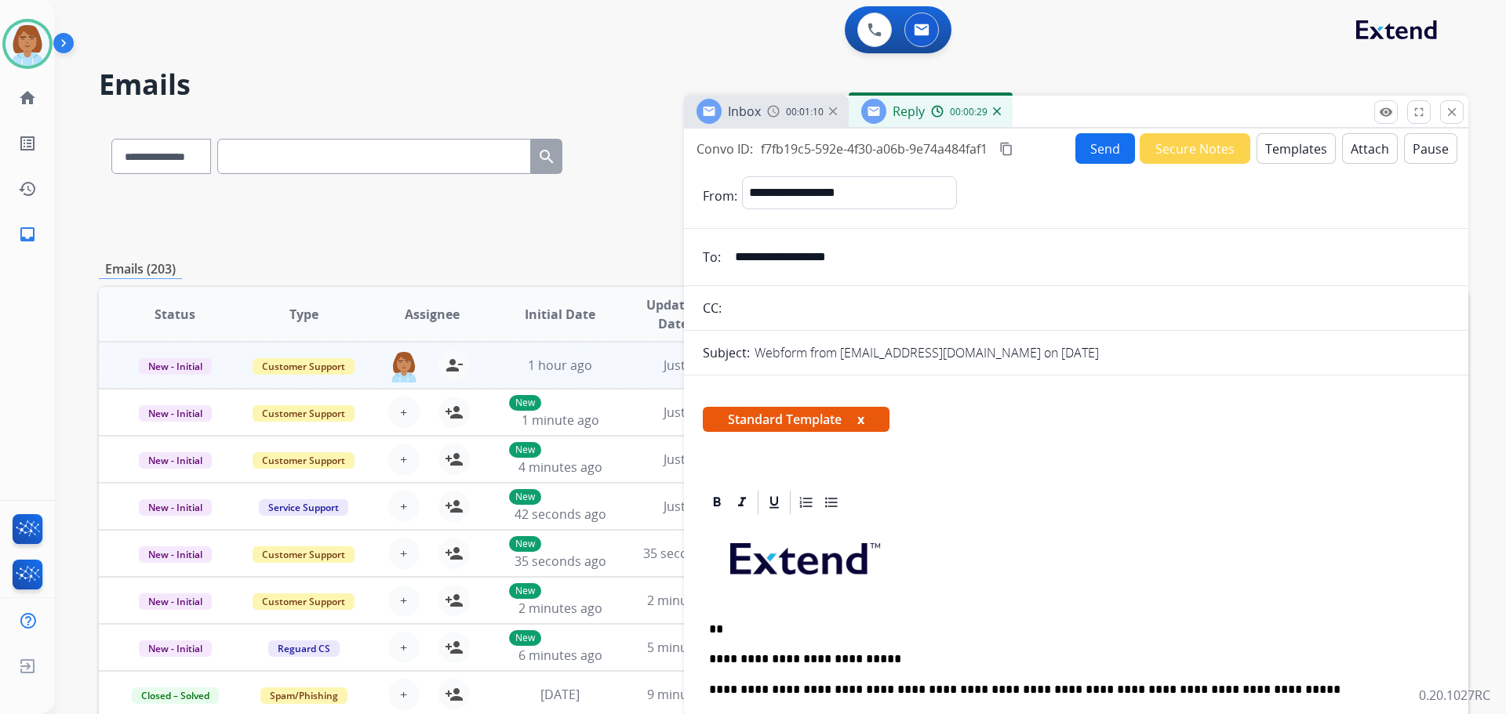
click at [806, 260] on input "**********" at bounding box center [1087, 257] width 724 height 31
click at [1101, 151] on button "Send" at bounding box center [1105, 148] width 60 height 31
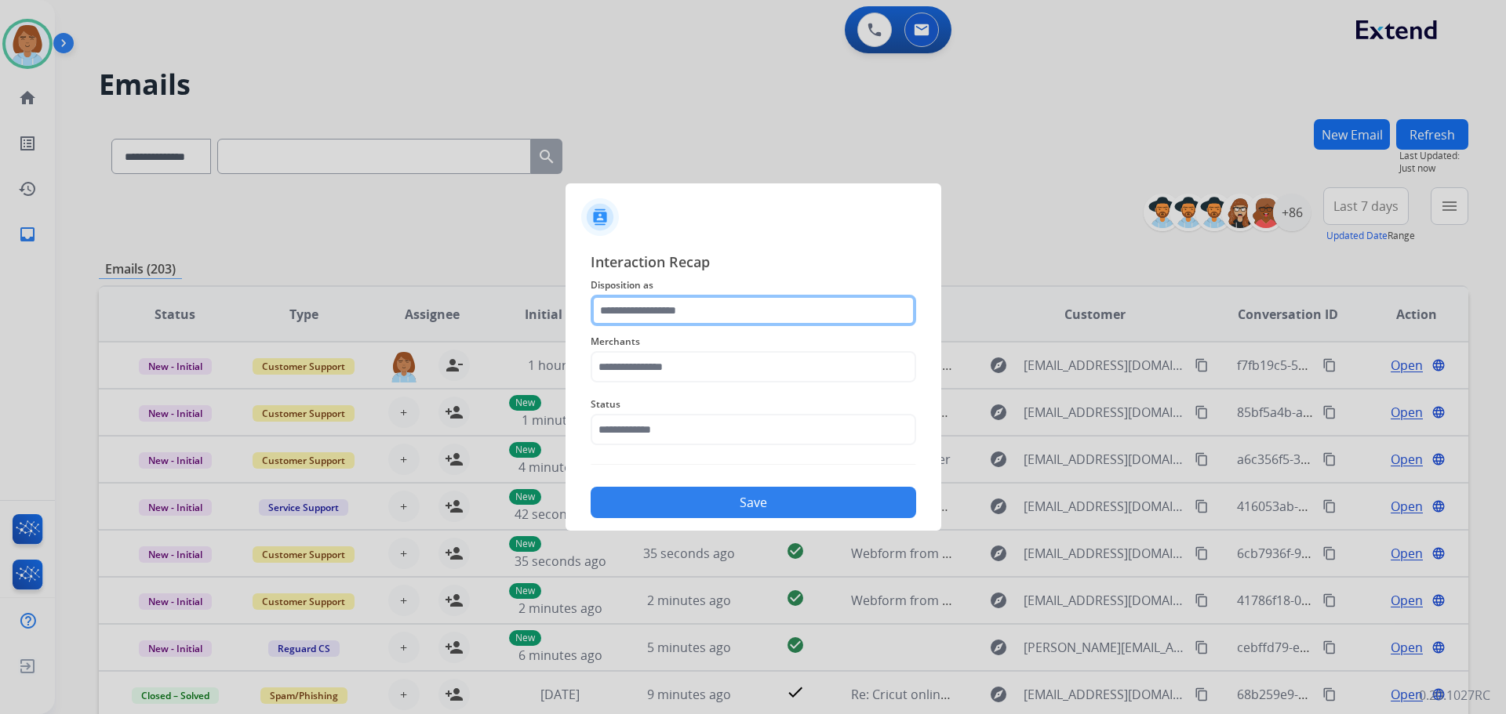
click at [721, 308] on input "text" at bounding box center [753, 310] width 325 height 31
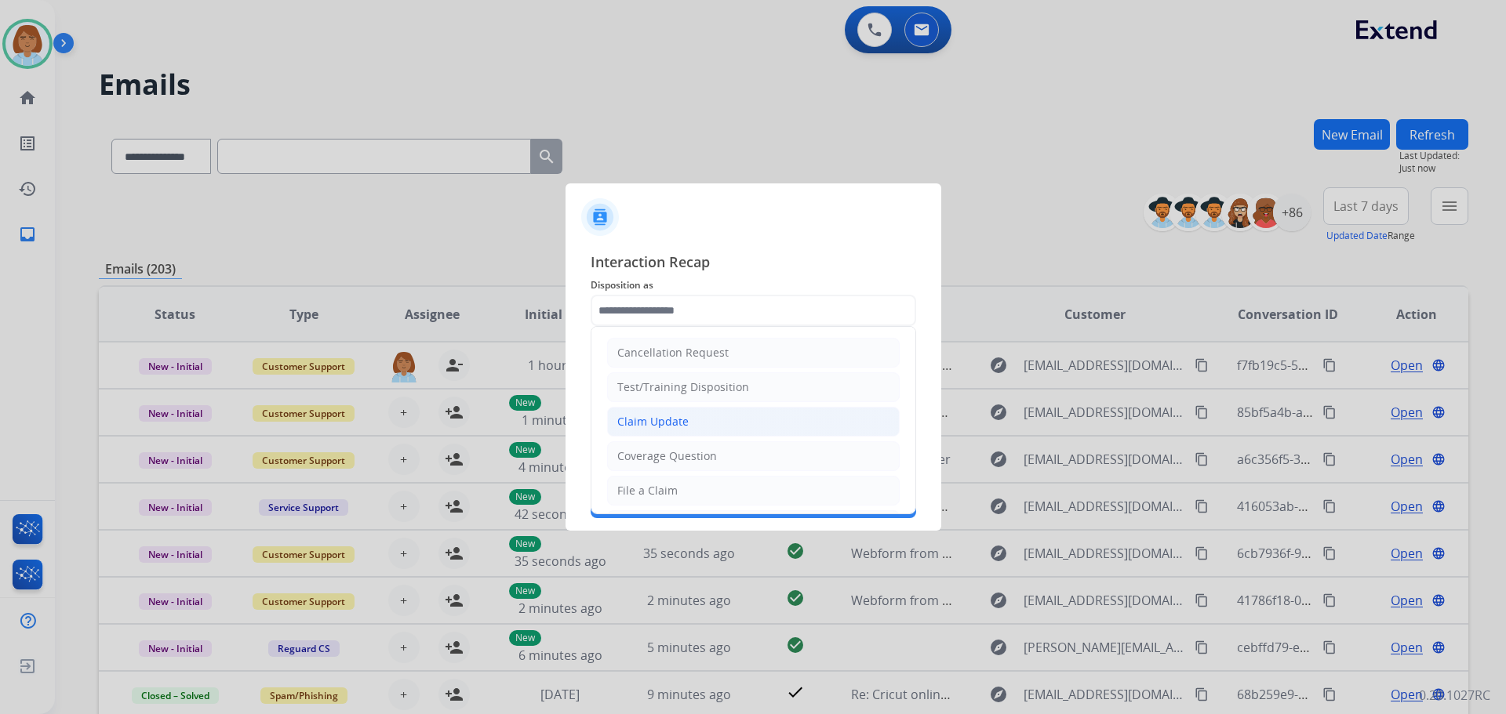
click at [697, 424] on li "Claim Update" at bounding box center [753, 422] width 293 height 30
type input "**********"
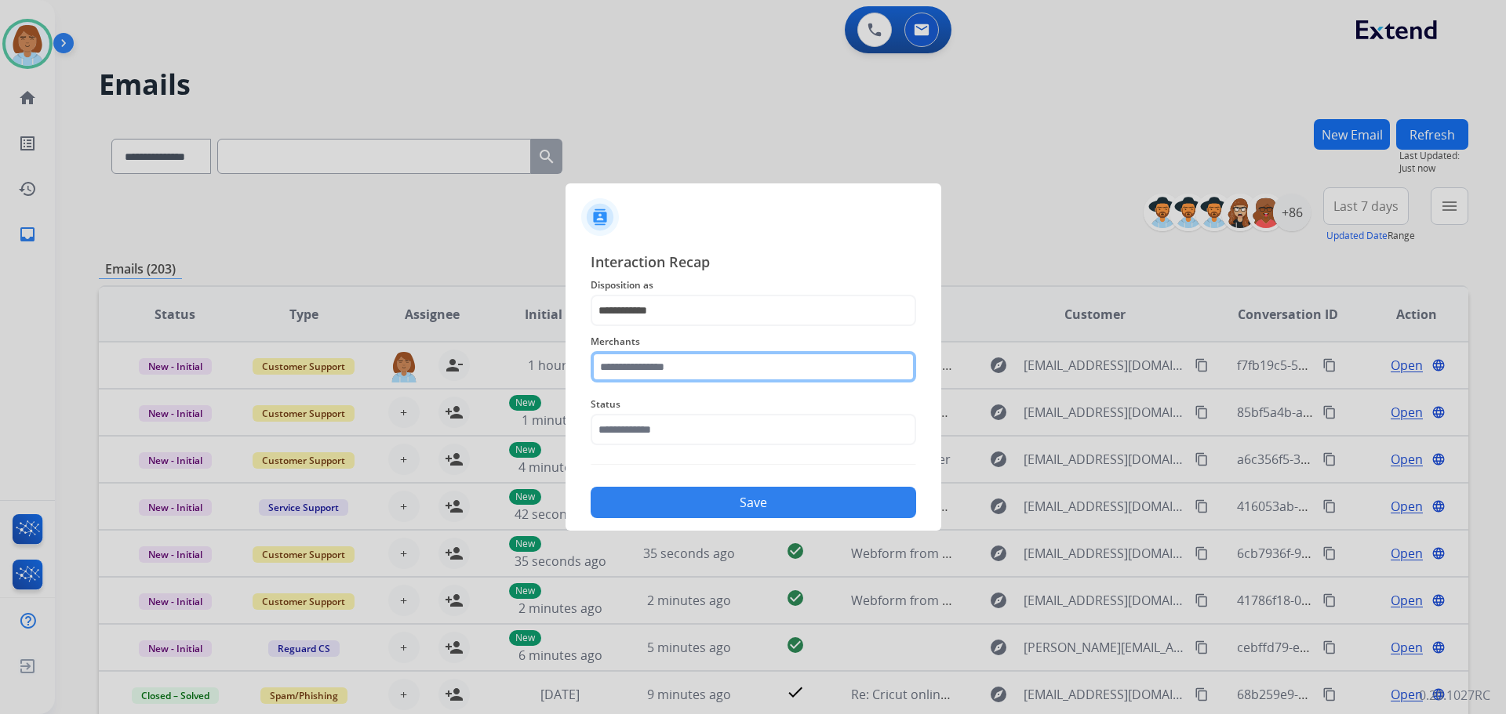
click at [715, 369] on input "text" at bounding box center [753, 366] width 325 height 31
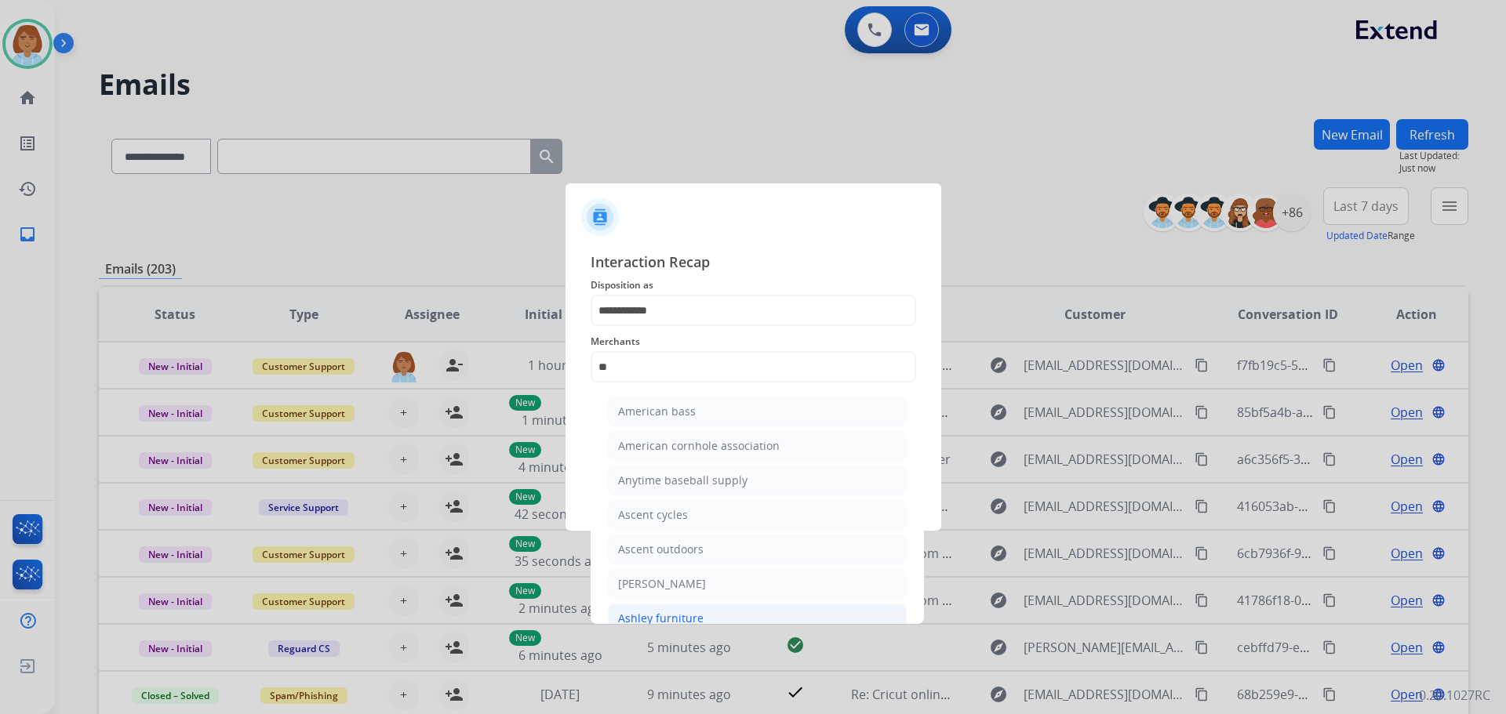
click at [684, 623] on div "Ashley furniture" at bounding box center [660, 619] width 85 height 16
type input "**********"
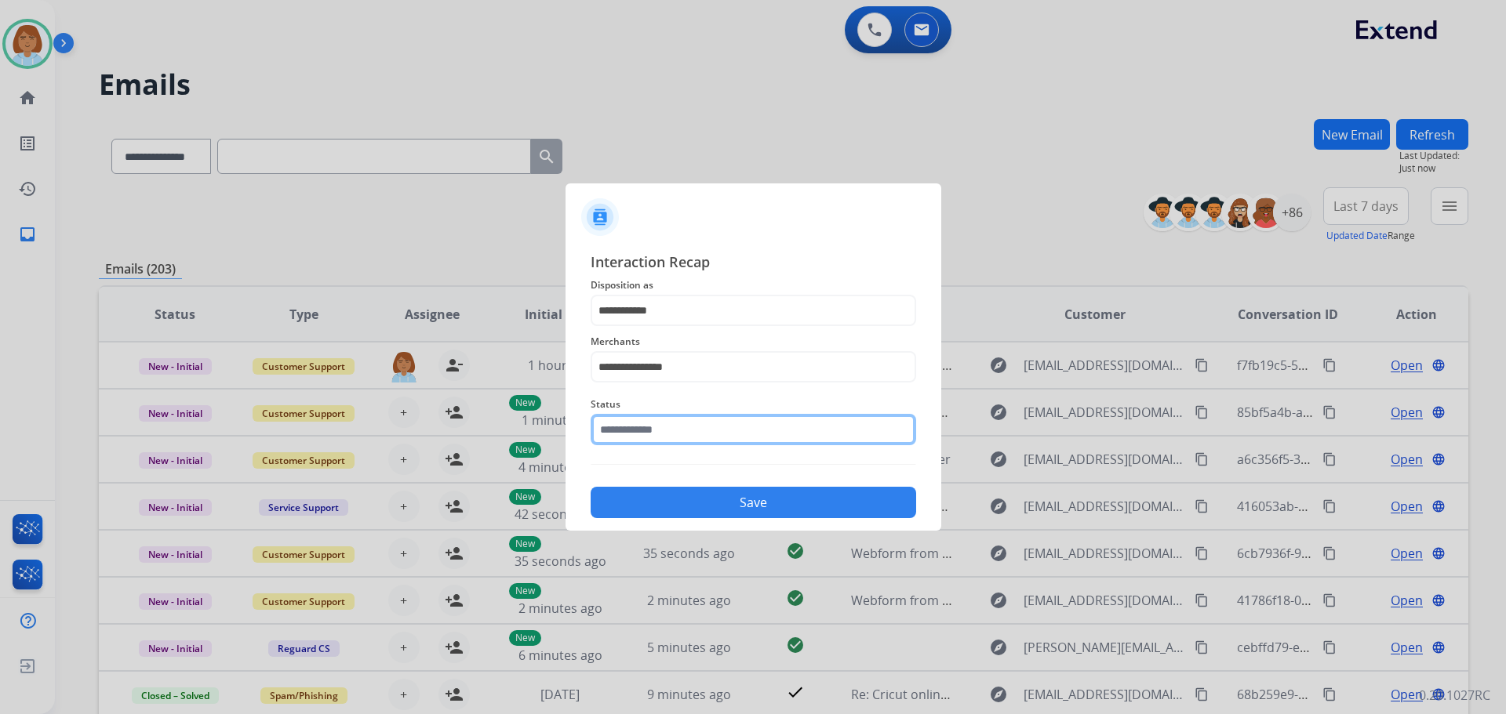
click at [730, 438] on input "text" at bounding box center [753, 429] width 325 height 31
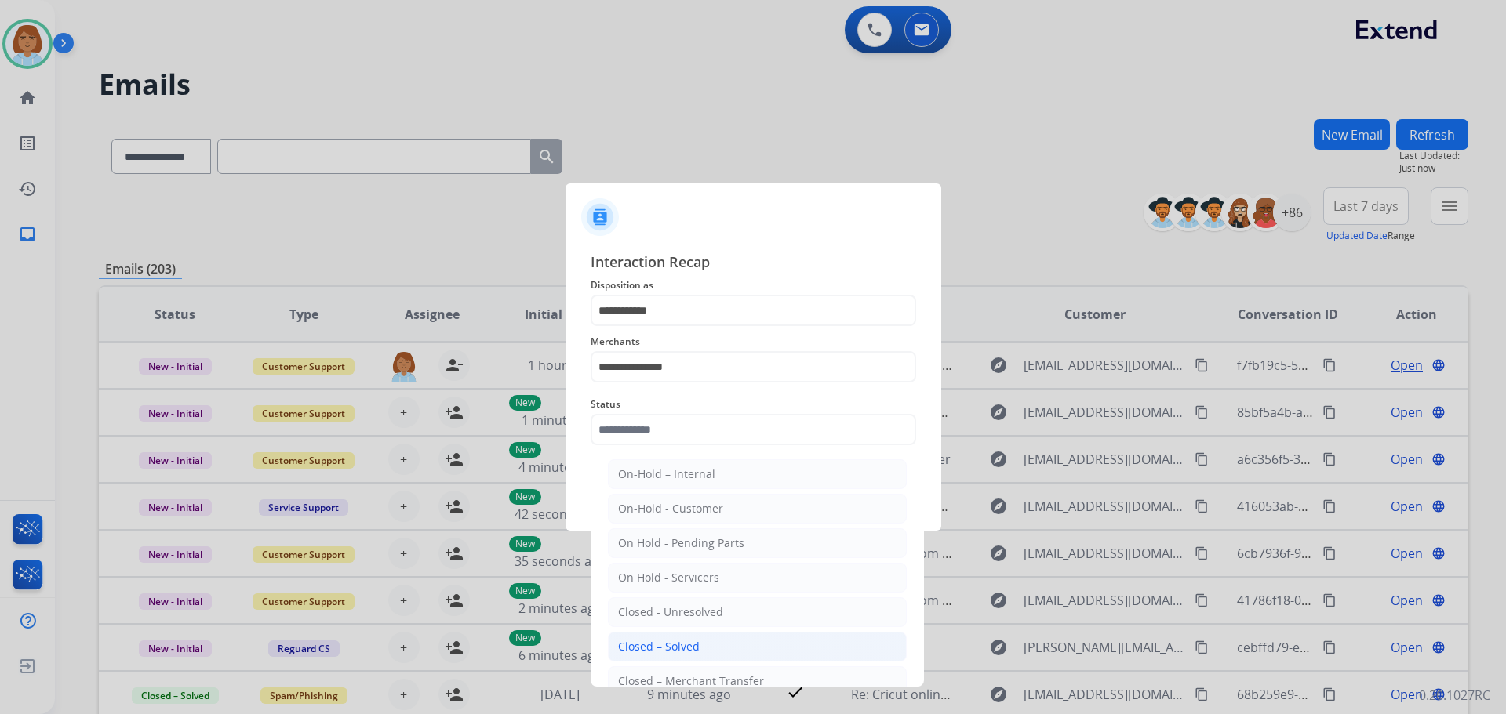
click at [693, 636] on li "Closed – Solved" at bounding box center [757, 647] width 299 height 30
type input "**********"
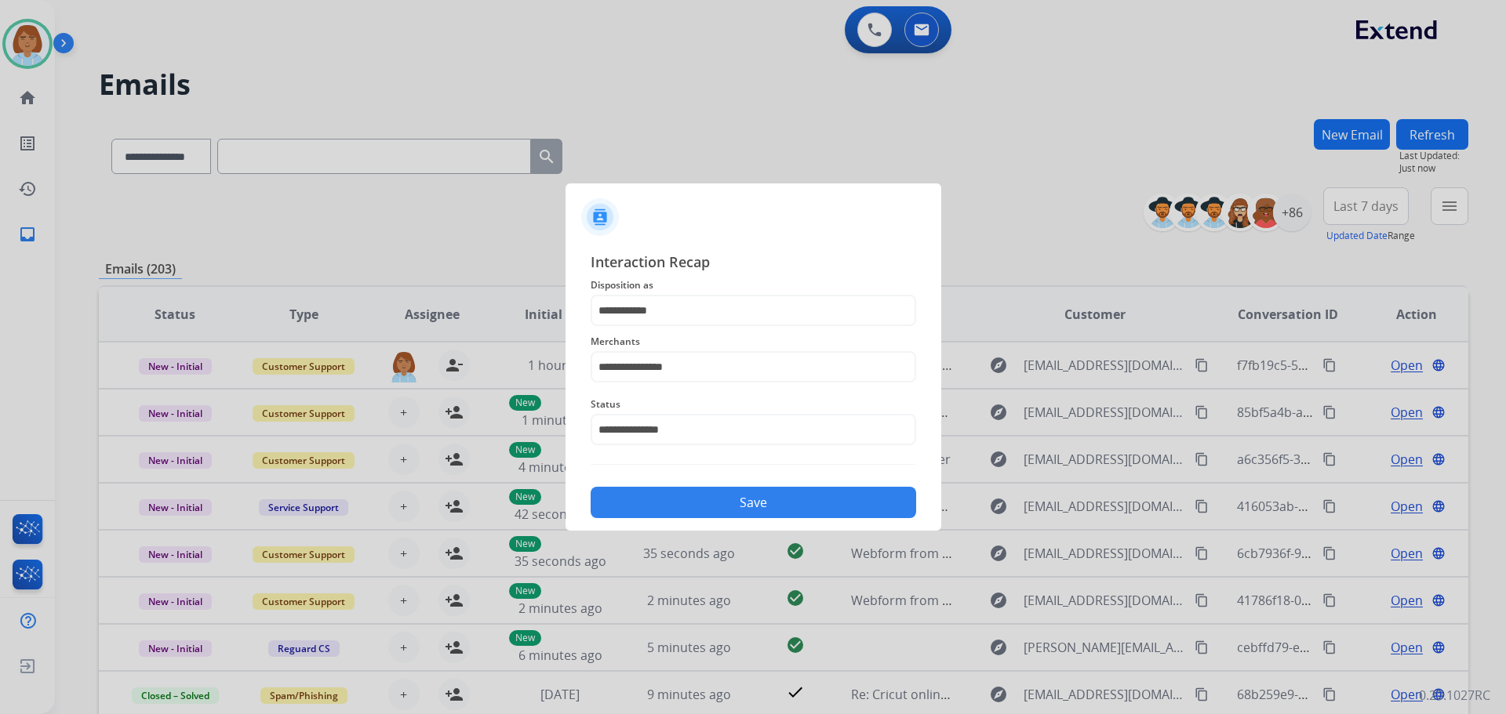
click at [738, 520] on div "**********" at bounding box center [753, 384] width 376 height 293
click at [752, 505] on button "Save" at bounding box center [753, 502] width 325 height 31
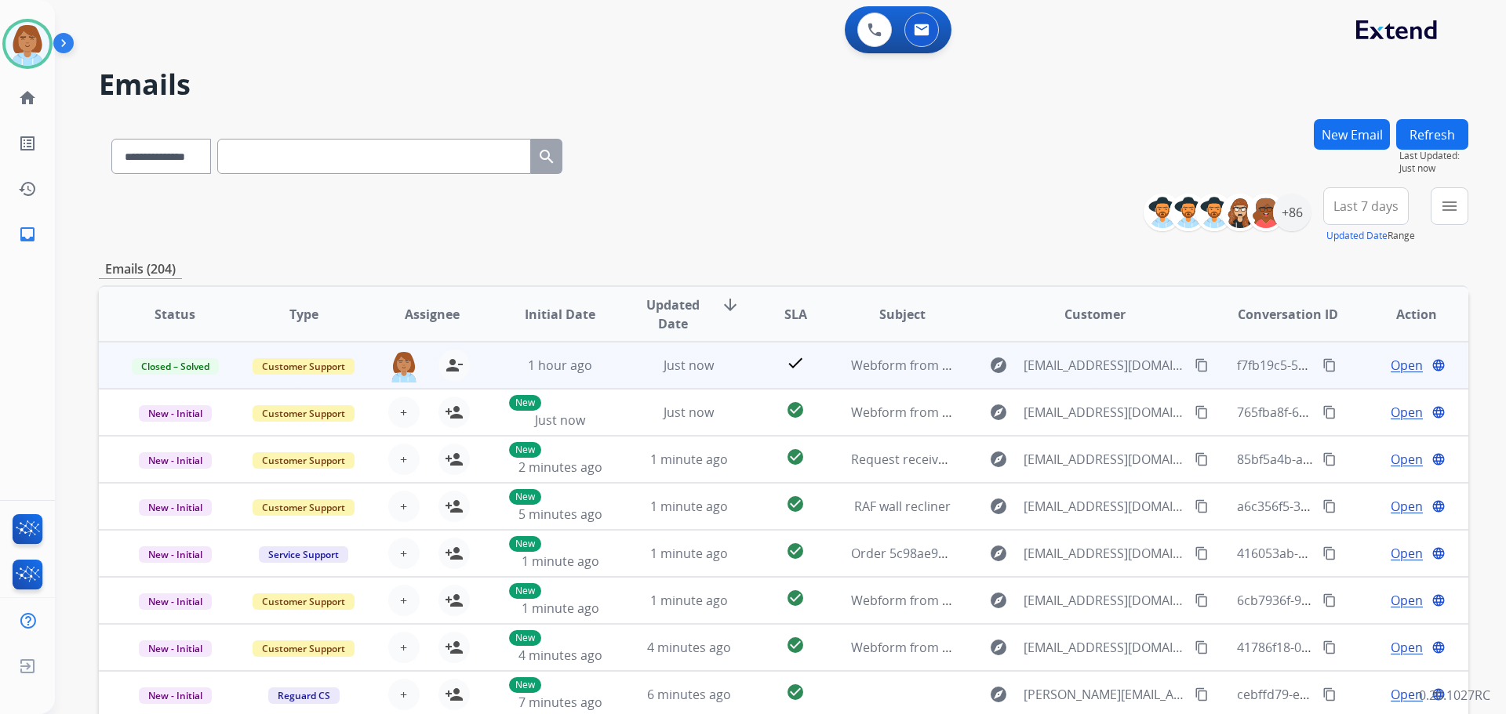
click at [1194, 369] on mat-icon "content_copy" at bounding box center [1201, 365] width 14 height 14
click at [1322, 365] on mat-icon "content_copy" at bounding box center [1329, 365] width 14 height 14
click at [834, 365] on td "Webform from rnoblin83@yahoo.com on 08/18/2025" at bounding box center [890, 365] width 129 height 47
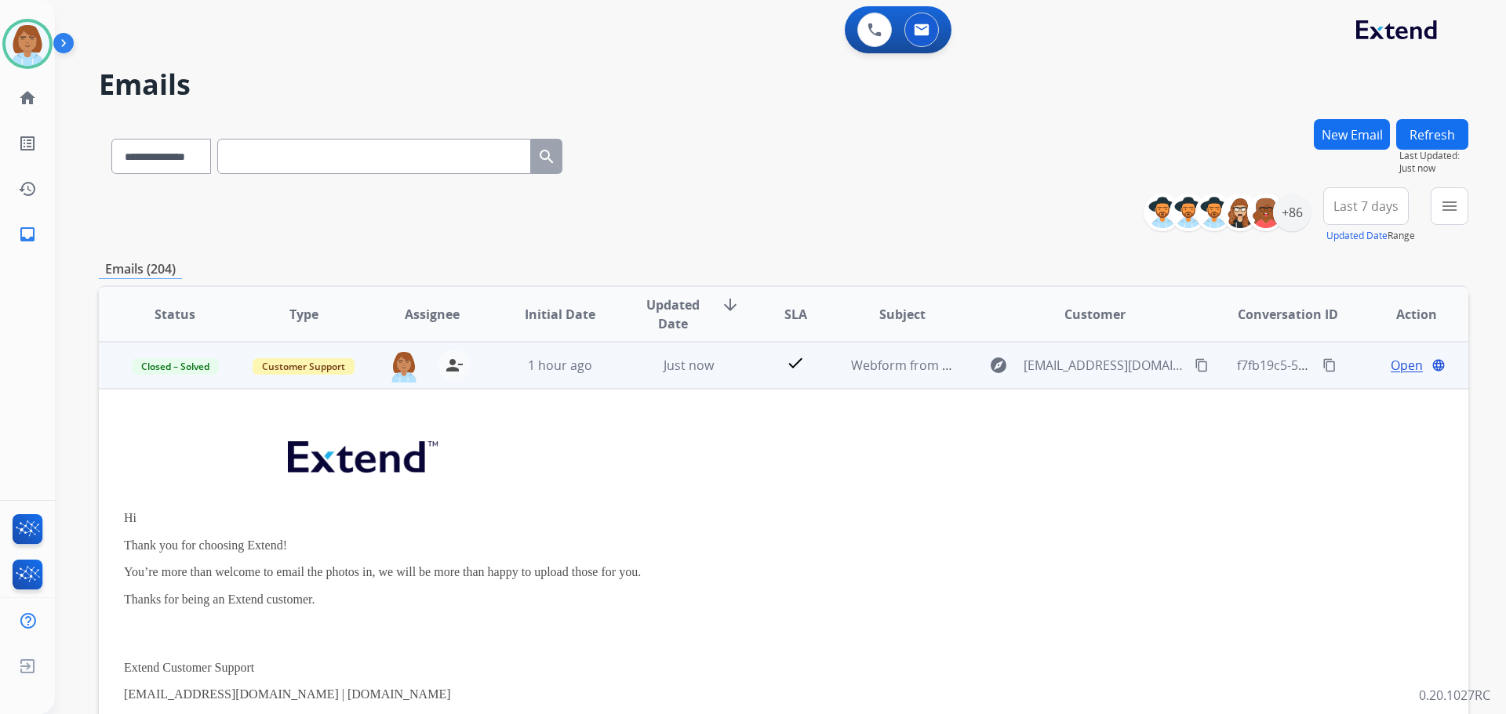
click at [1394, 367] on span "Open" at bounding box center [1407, 365] width 32 height 19
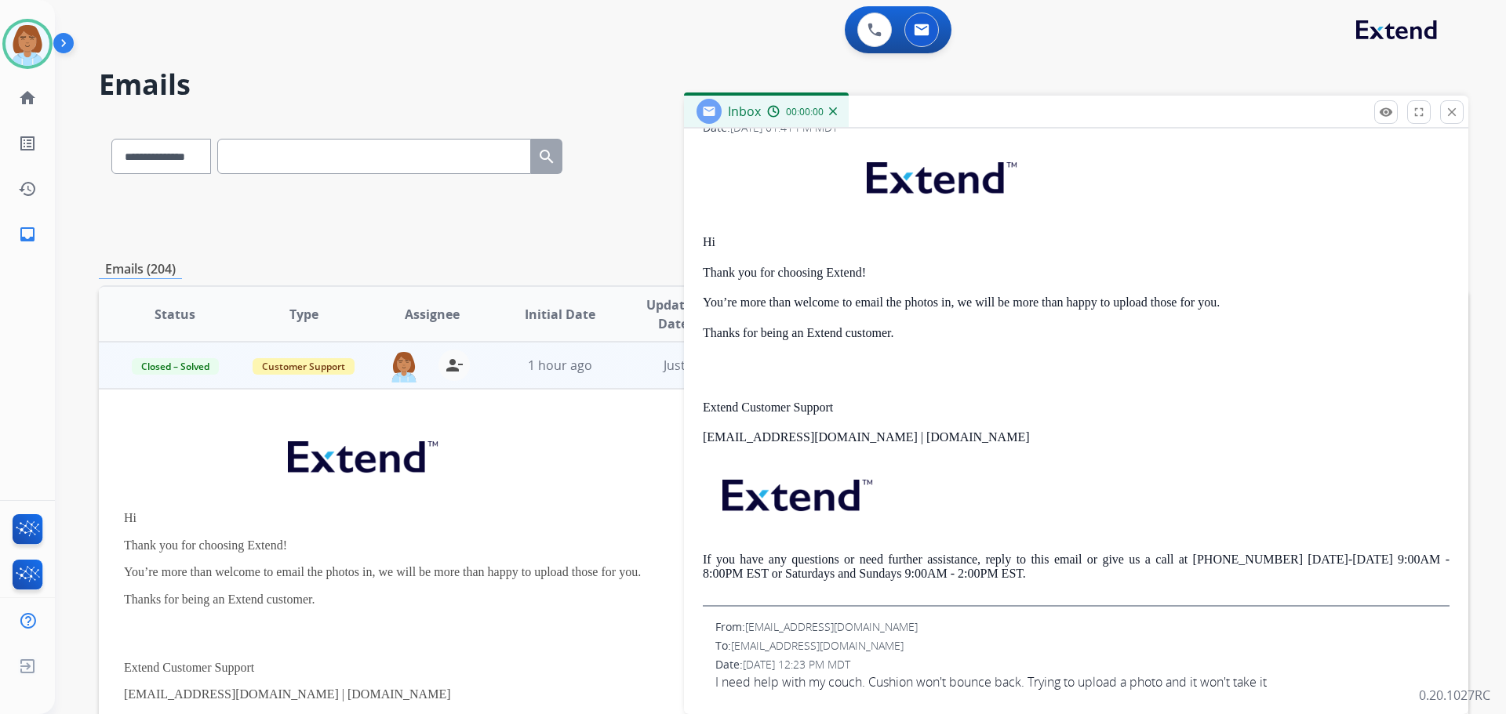
scroll to position [282, 0]
click at [917, 686] on span "I need help with my couch. Cushion won't bounce back. Trying to upload a photo …" at bounding box center [1082, 680] width 734 height 19
click at [914, 683] on span "I need help with my couch. Cushion won't bounce back. Trying to upload a photo …" at bounding box center [1082, 680] width 734 height 19
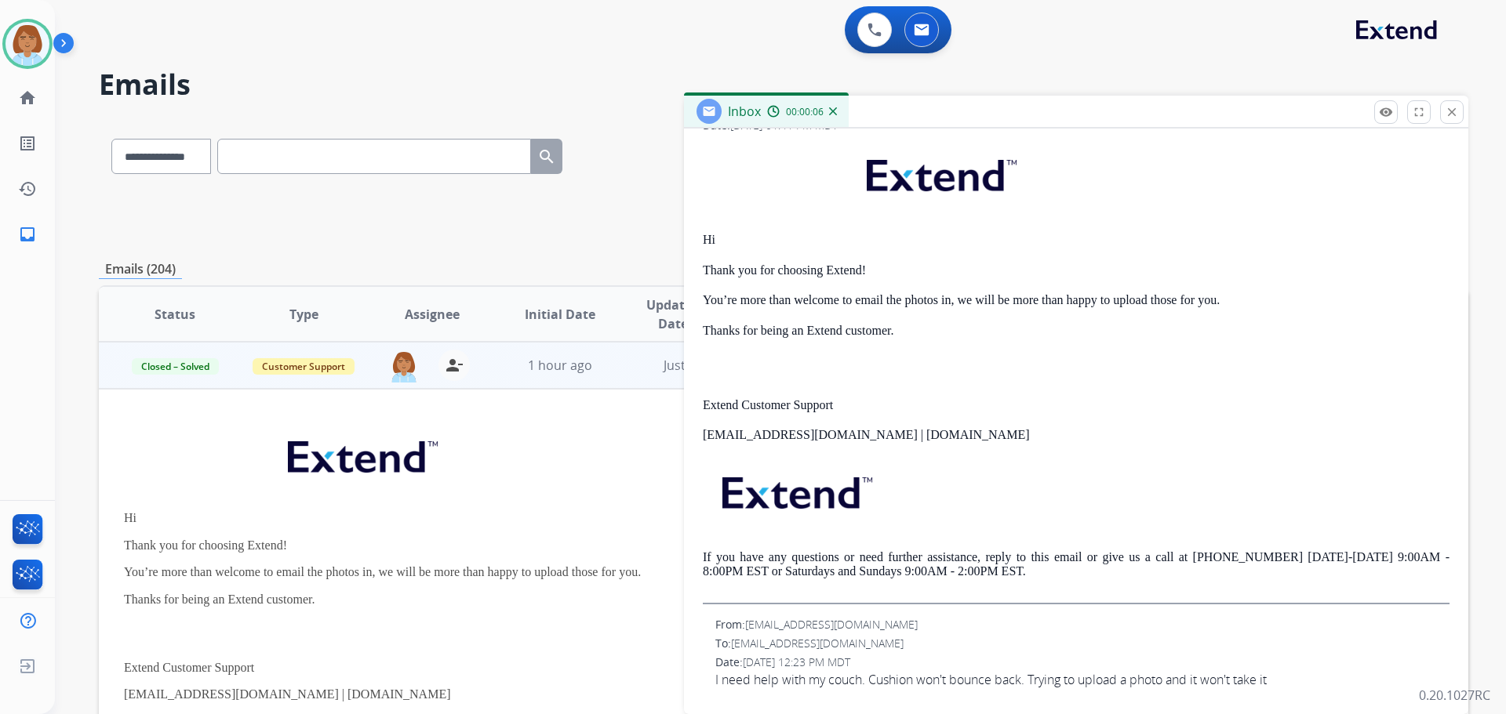
click at [772, 684] on span "I need help with my couch. Cushion won't bounce back. Trying to upload a photo …" at bounding box center [1082, 680] width 734 height 19
drag, startPoint x: 1267, startPoint y: 675, endPoint x: 1066, endPoint y: 689, distance: 202.0
click at [1066, 689] on span "I need help with my couch. Cushion won't bounce back. Trying to upload a photo …" at bounding box center [1082, 680] width 734 height 19
click at [1284, 678] on span "I need help with my couch. Cushion won't bounce back. Trying to upload a photo …" at bounding box center [1082, 680] width 734 height 19
drag, startPoint x: 1284, startPoint y: 678, endPoint x: 1045, endPoint y: 676, distance: 239.2
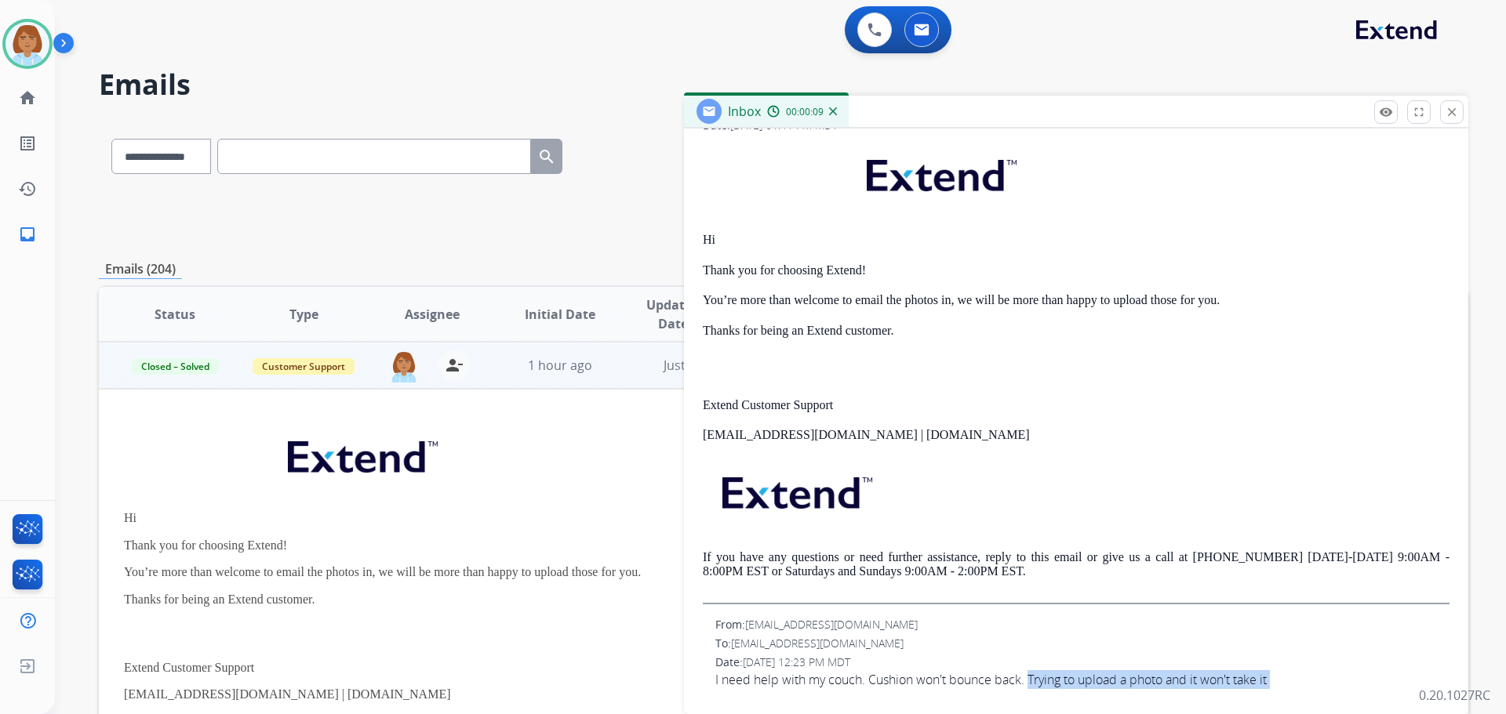
click at [1045, 676] on span "I need help with my couch. Cushion won't bounce back. Trying to upload a photo …" at bounding box center [1082, 680] width 734 height 19
copy app-emails-table "Trying to upload a photo and it won't take it remove_red_eye Logs fullscreen Ex…"
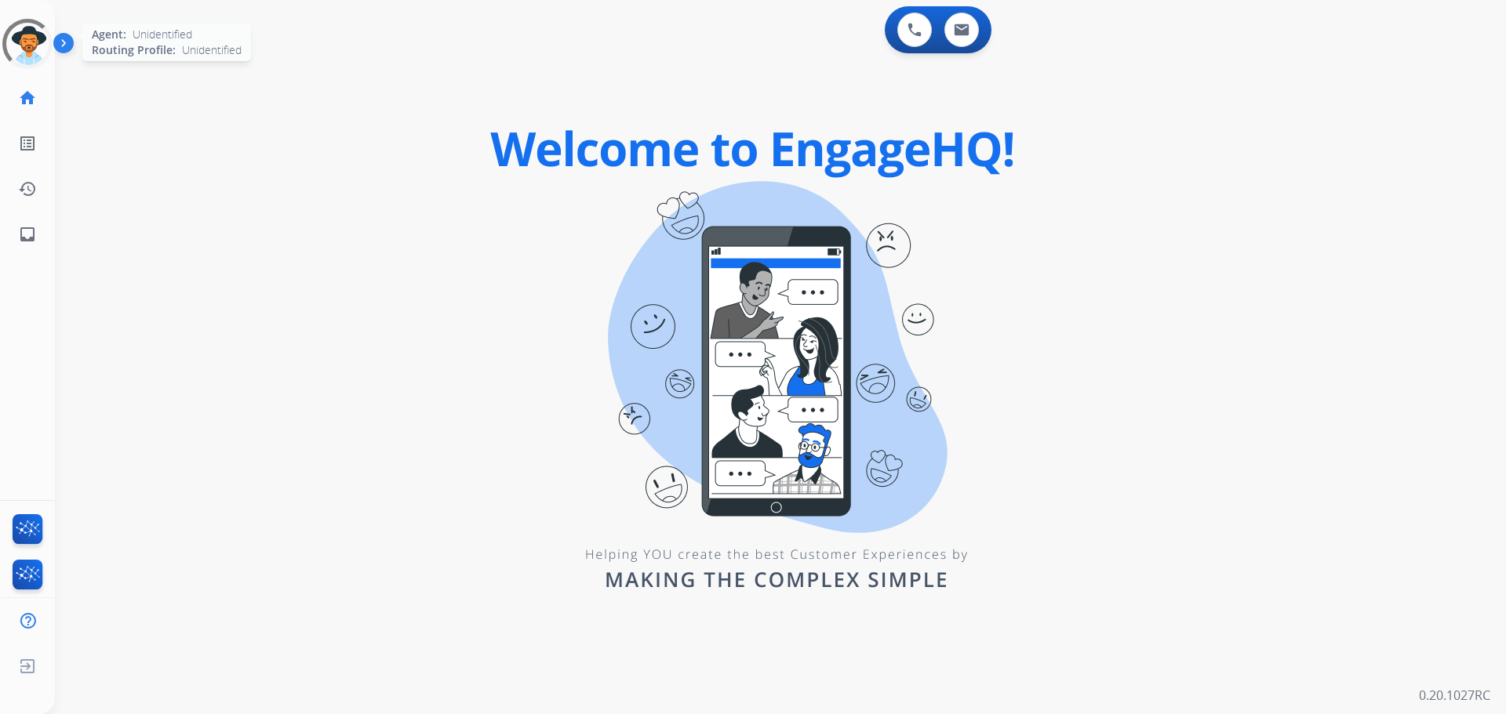
click at [34, 47] on div at bounding box center [27, 44] width 71 height 71
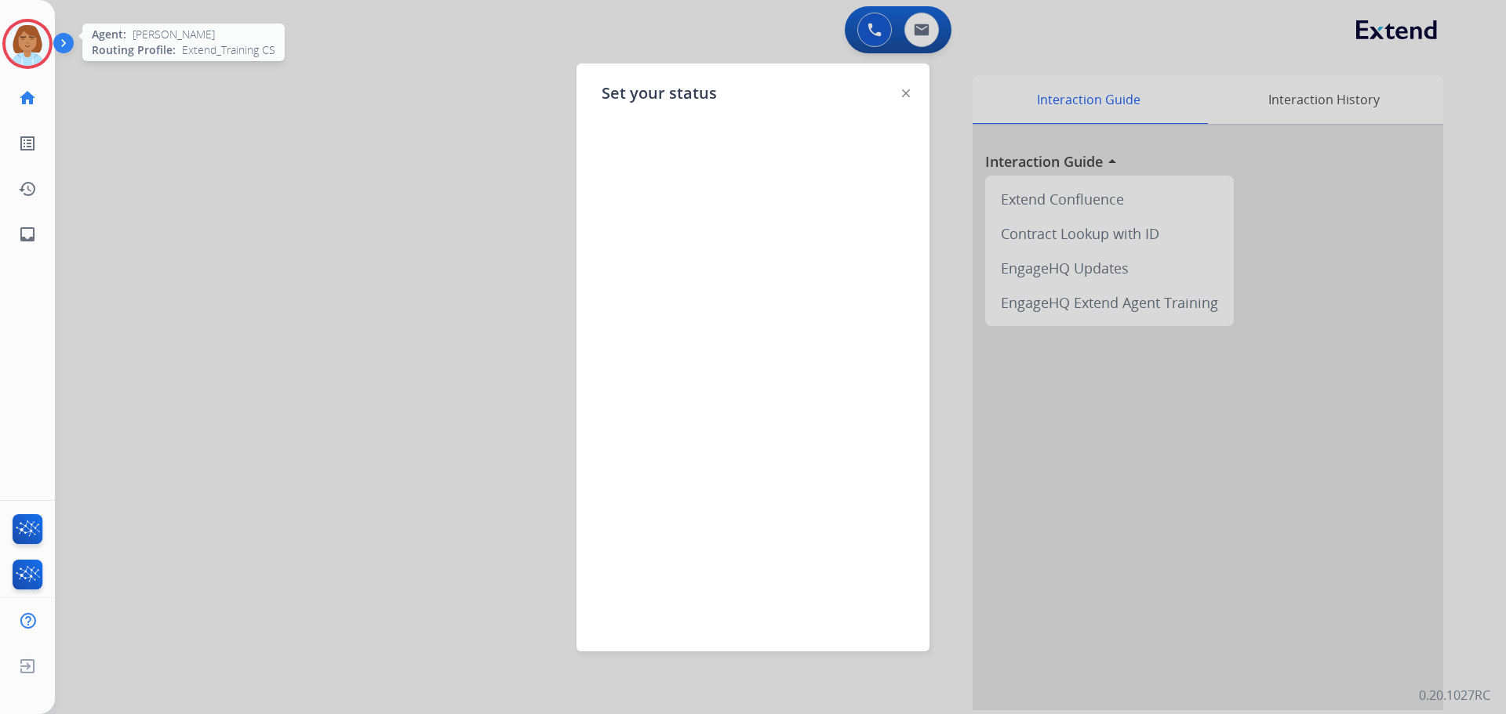
drag, startPoint x: 911, startPoint y: 89, endPoint x: 902, endPoint y: 95, distance: 11.3
click at [909, 91] on div "Set your status" at bounding box center [752, 358] width 353 height 588
click at [902, 95] on img at bounding box center [906, 93] width 8 height 8
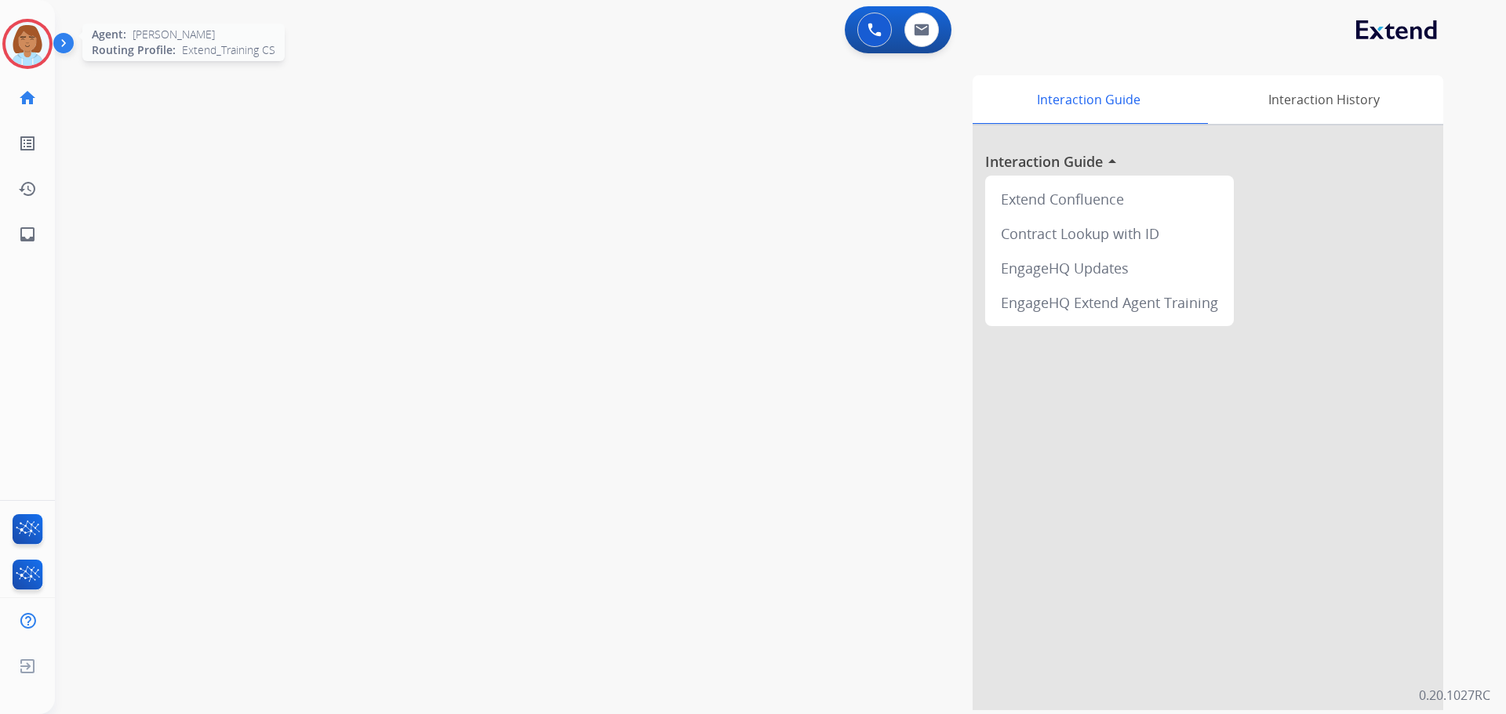
click at [40, 39] on img at bounding box center [27, 44] width 44 height 44
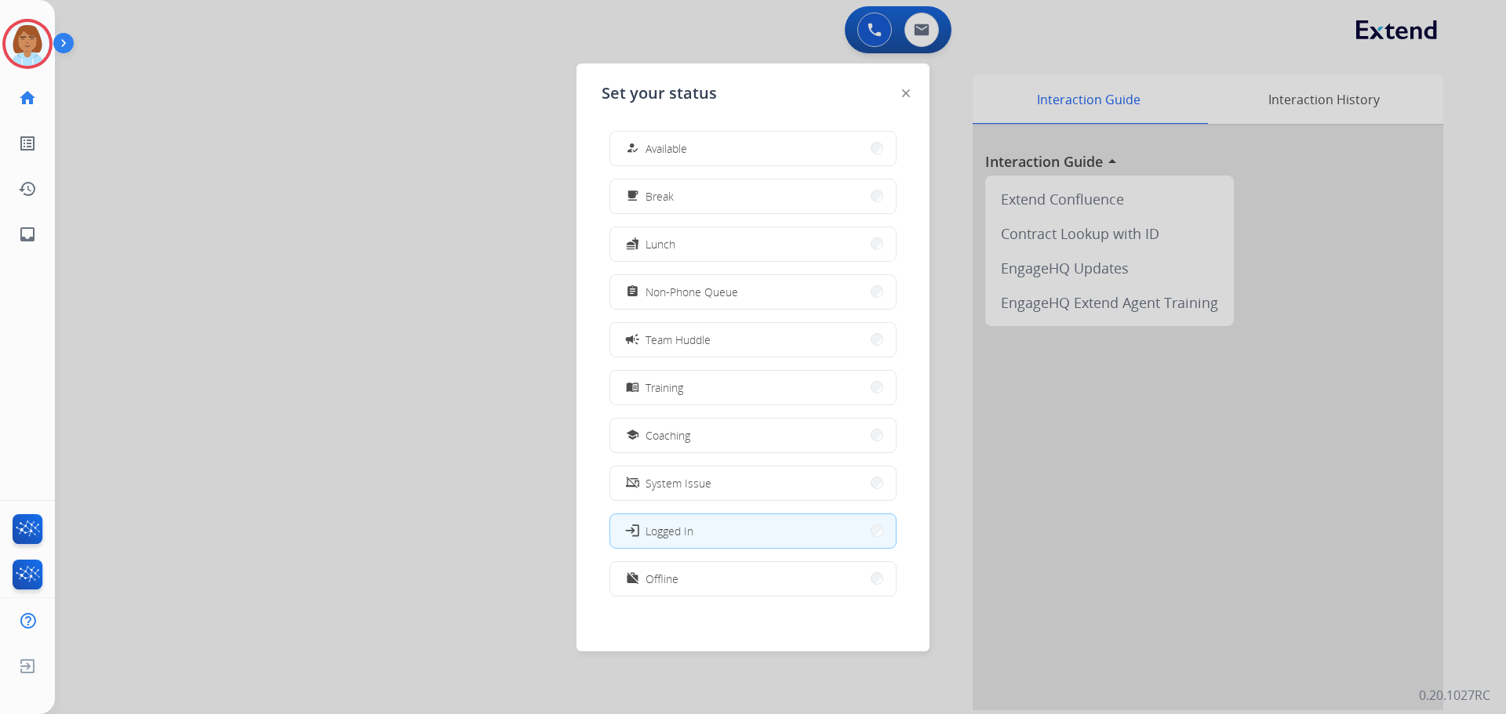
click at [821, 125] on div "how_to_reg Available free_breakfast Break fastfood Lunch assignment Non-Phone Q…" at bounding box center [753, 365] width 303 height 494
click at [802, 140] on button "how_to_reg Available" at bounding box center [752, 149] width 285 height 34
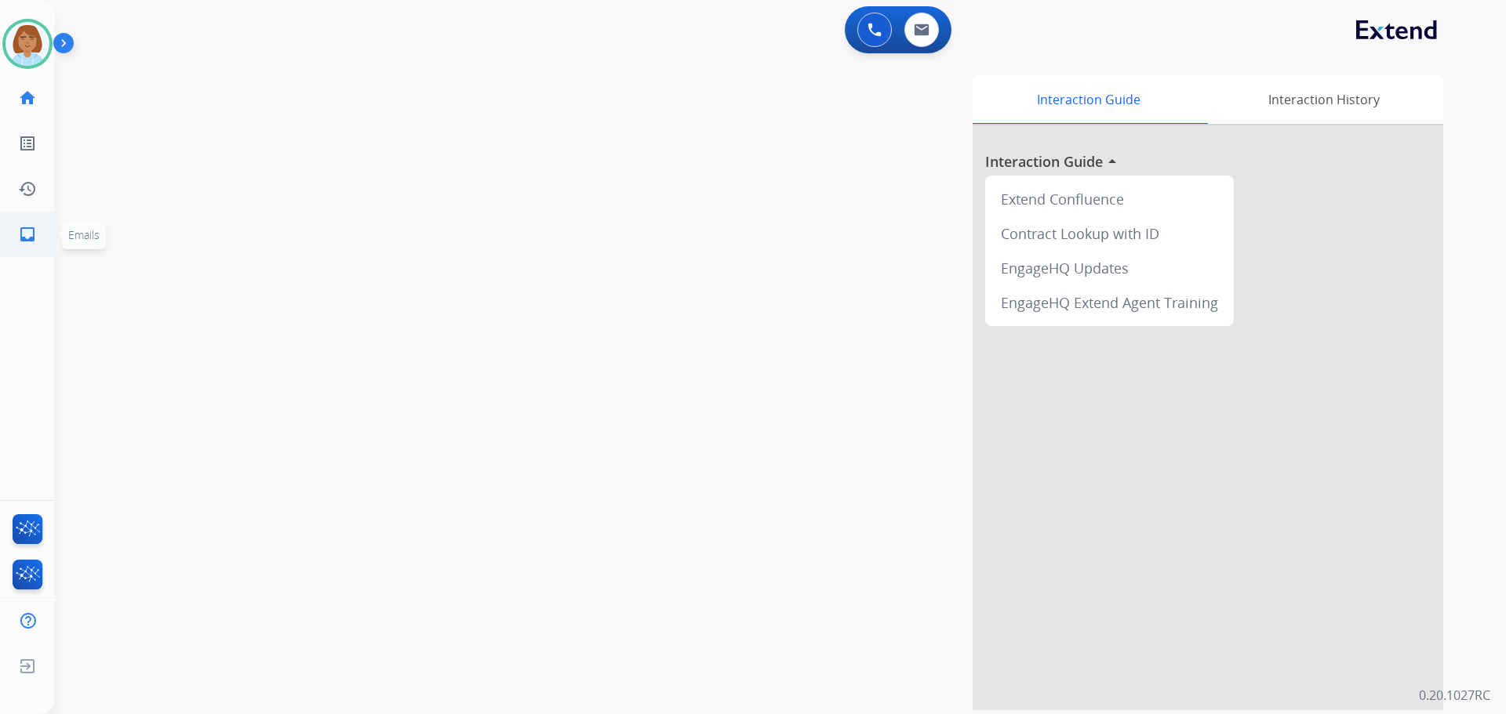
click at [22, 222] on link "inbox Emails" at bounding box center [27, 235] width 44 height 44
select select "**********"
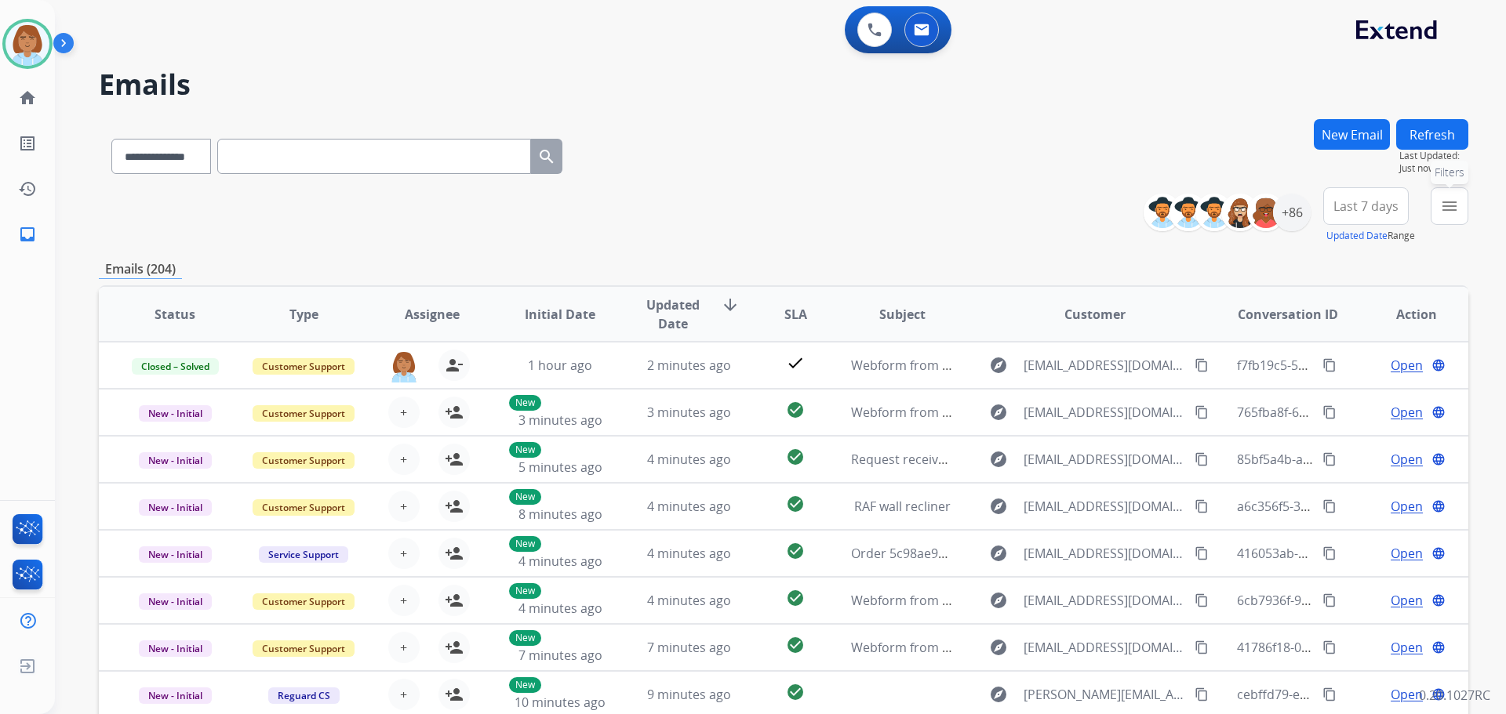
click at [1441, 218] on button "menu Filters" at bounding box center [1450, 206] width 38 height 38
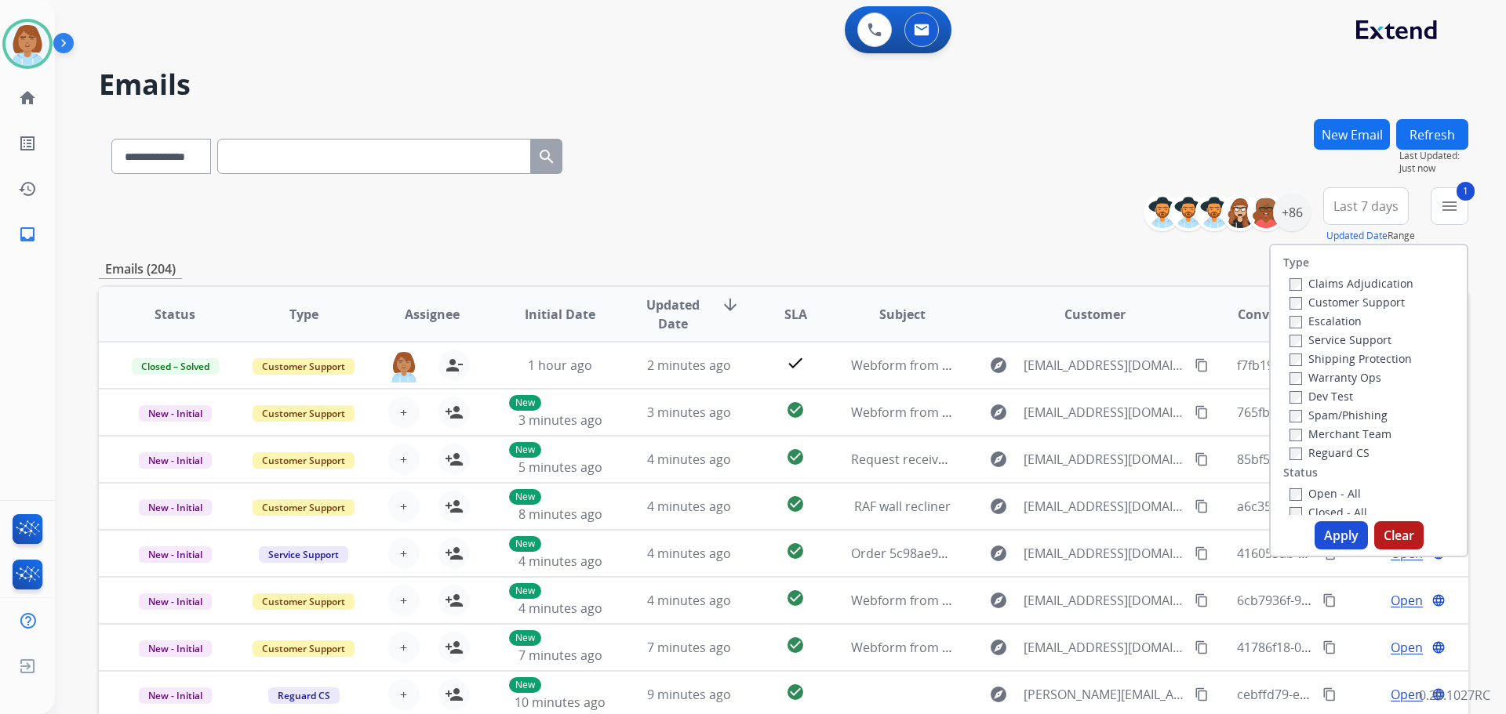
click at [1289, 314] on label "Escalation" at bounding box center [1325, 321] width 72 height 15
click at [1289, 312] on div "Escalation" at bounding box center [1351, 320] width 124 height 19
click at [1290, 312] on div "Escalation" at bounding box center [1351, 320] width 124 height 19
click at [1289, 311] on div "Customer Support" at bounding box center [1351, 302] width 124 height 19
click at [1294, 449] on label "Reguard CS" at bounding box center [1329, 452] width 80 height 15
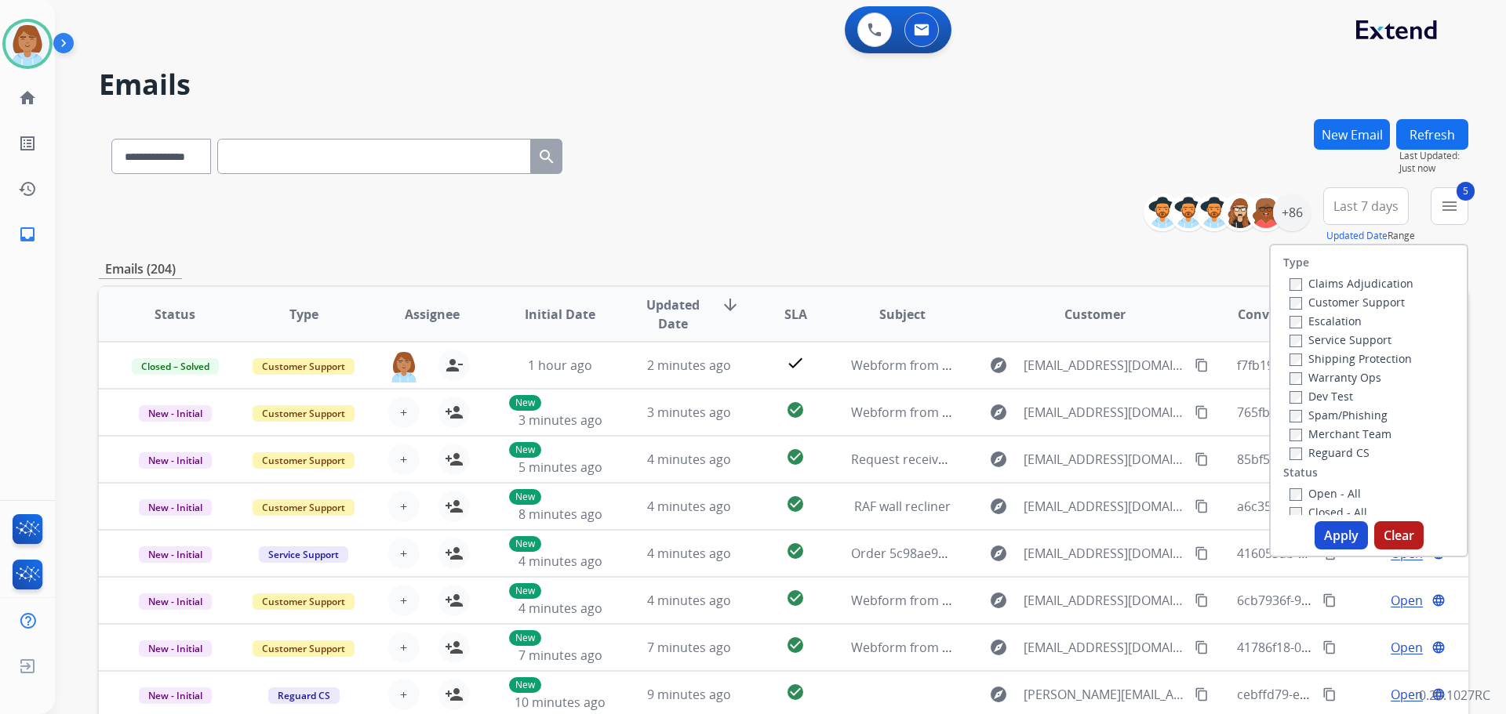
click at [1334, 543] on button "Apply" at bounding box center [1340, 536] width 53 height 28
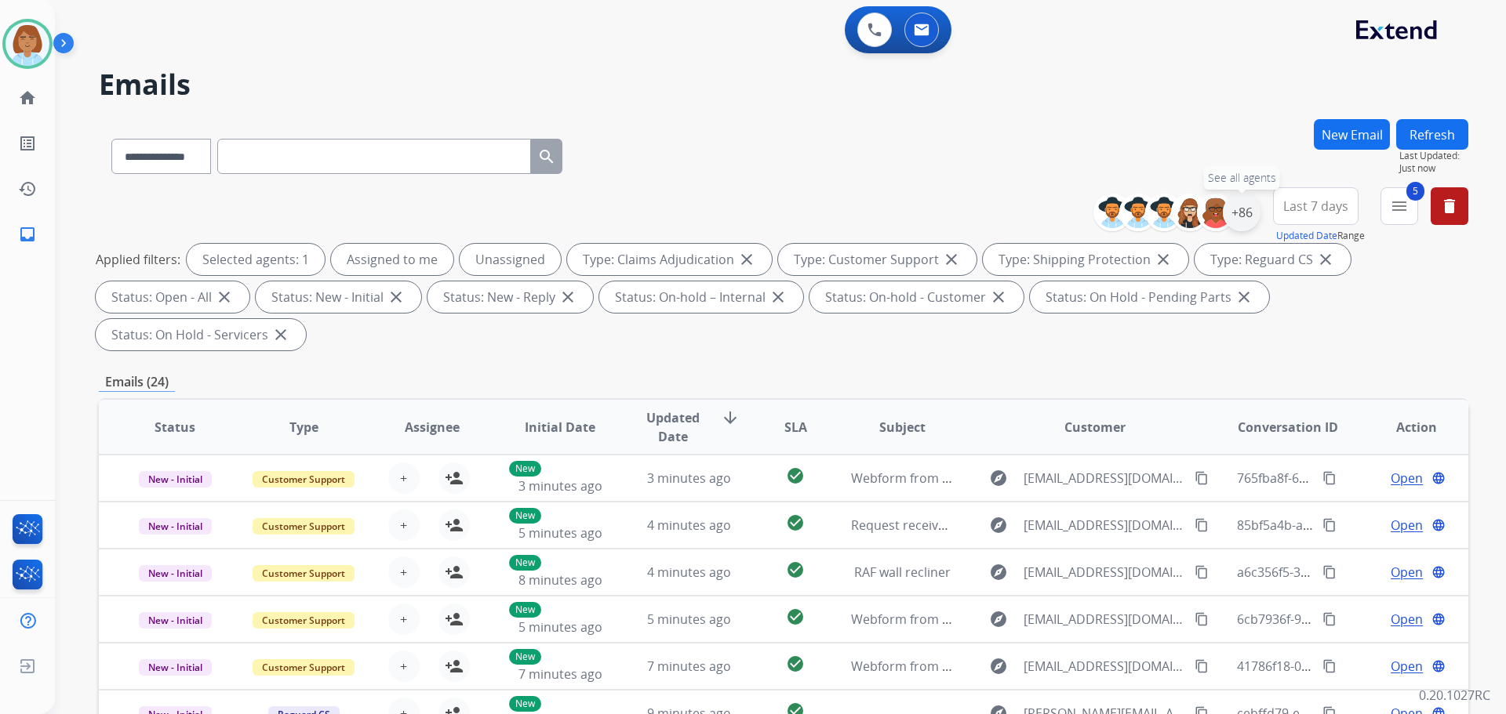
click at [1237, 228] on div "+86" at bounding box center [1242, 213] width 38 height 38
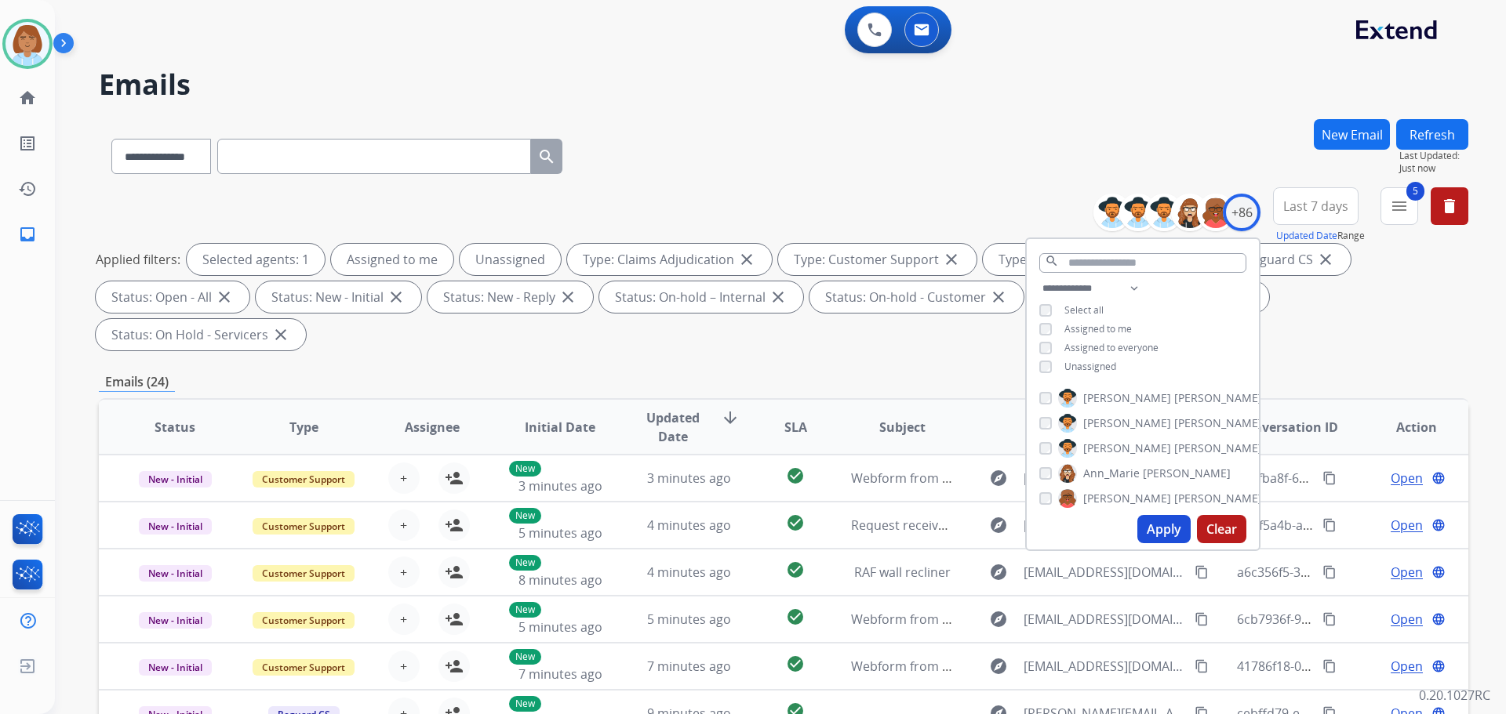
click at [1098, 369] on span "Unassigned" at bounding box center [1090, 366] width 52 height 13
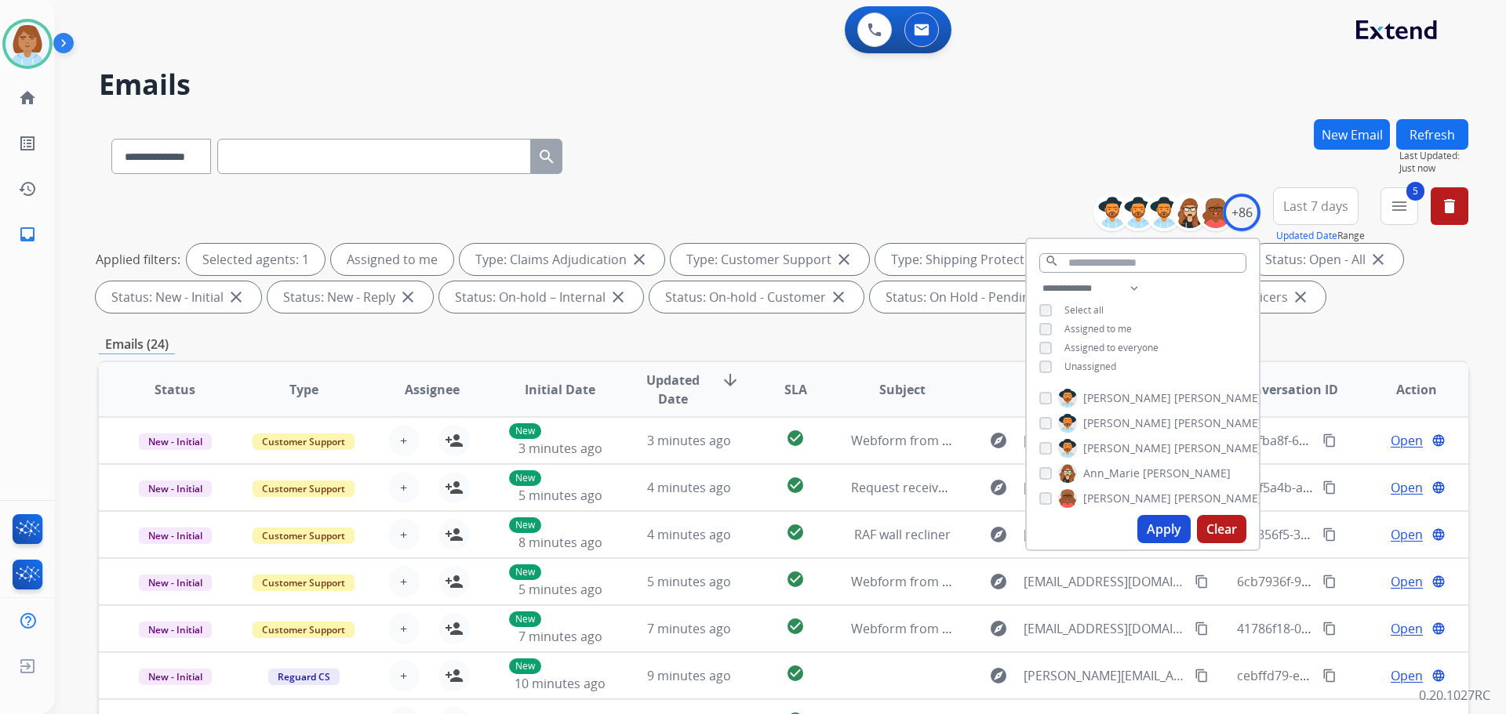
click at [1161, 543] on button "Apply" at bounding box center [1163, 529] width 53 height 28
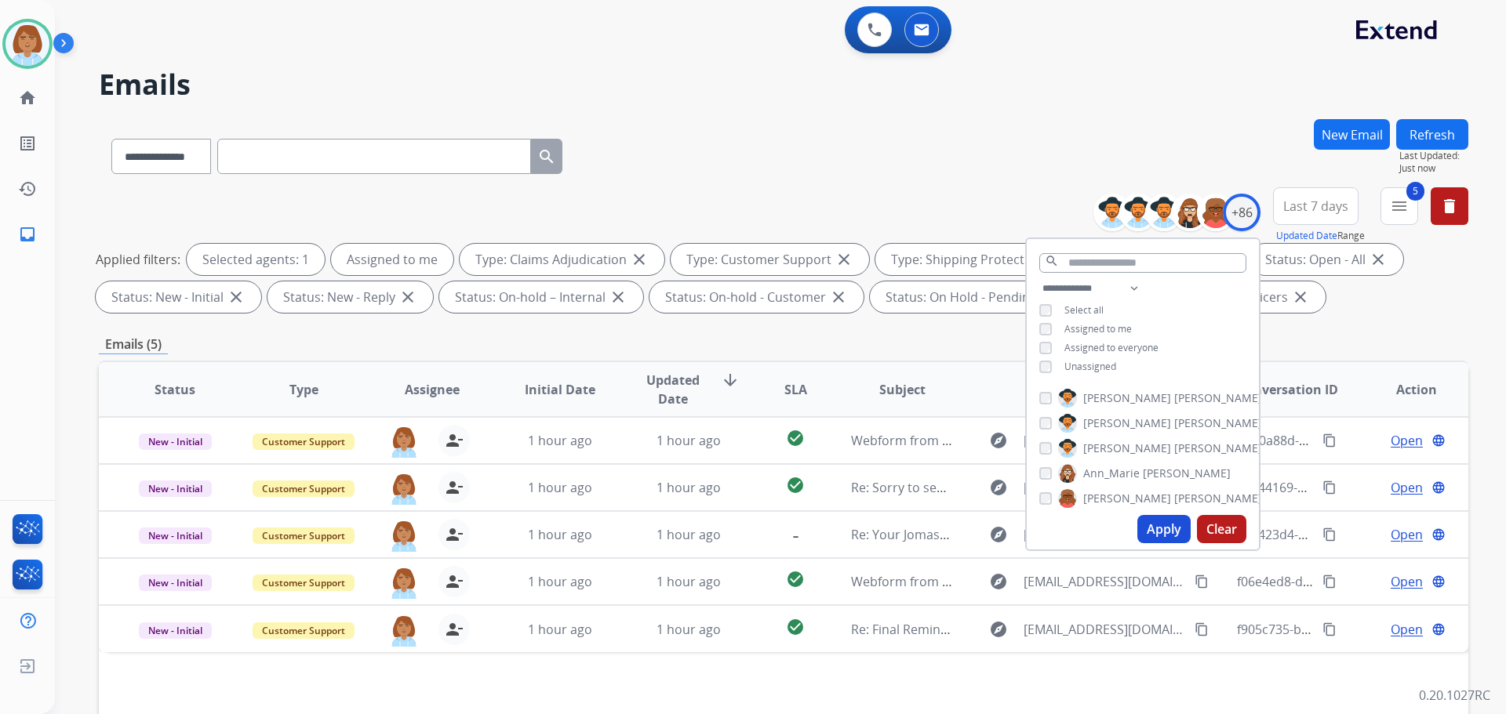
click at [888, 337] on div "Emails (5)" at bounding box center [783, 345] width 1369 height 20
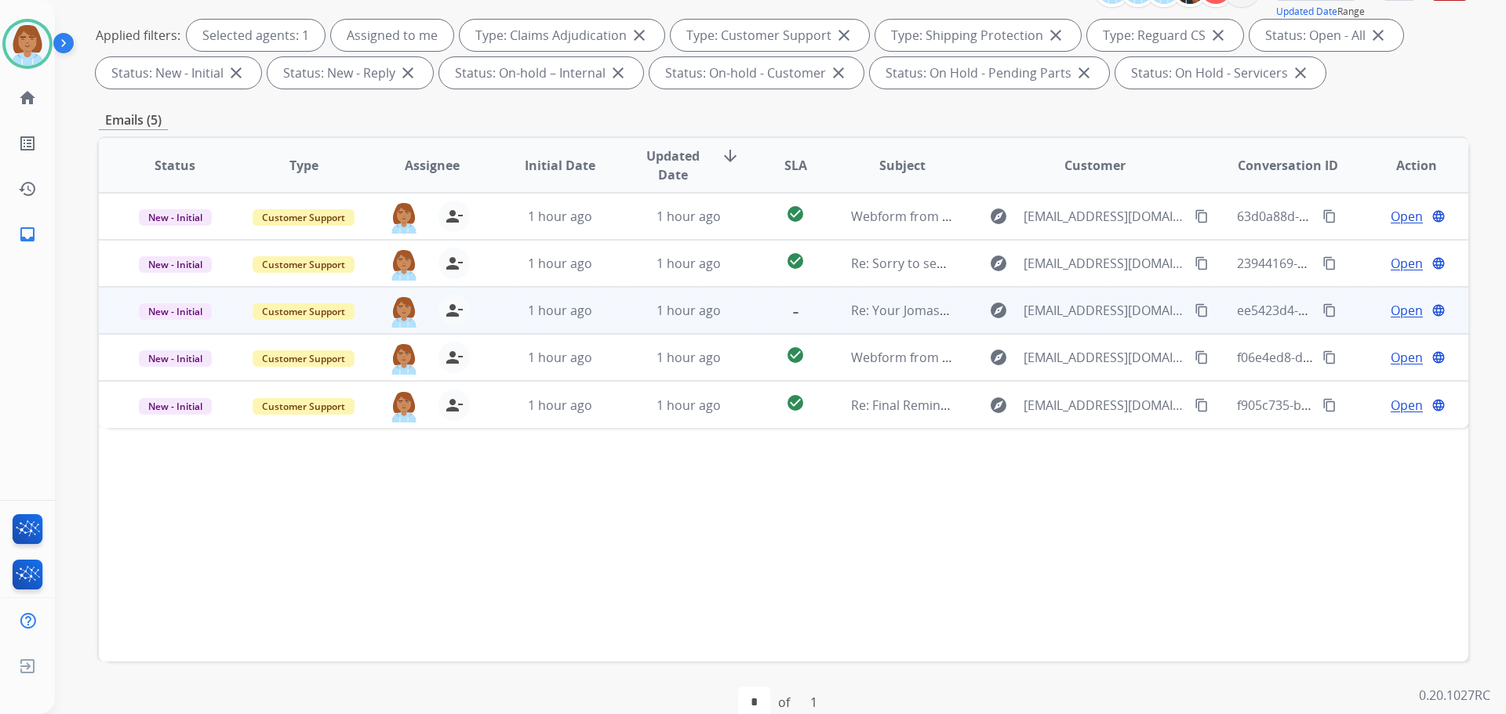
scroll to position [253, 0]
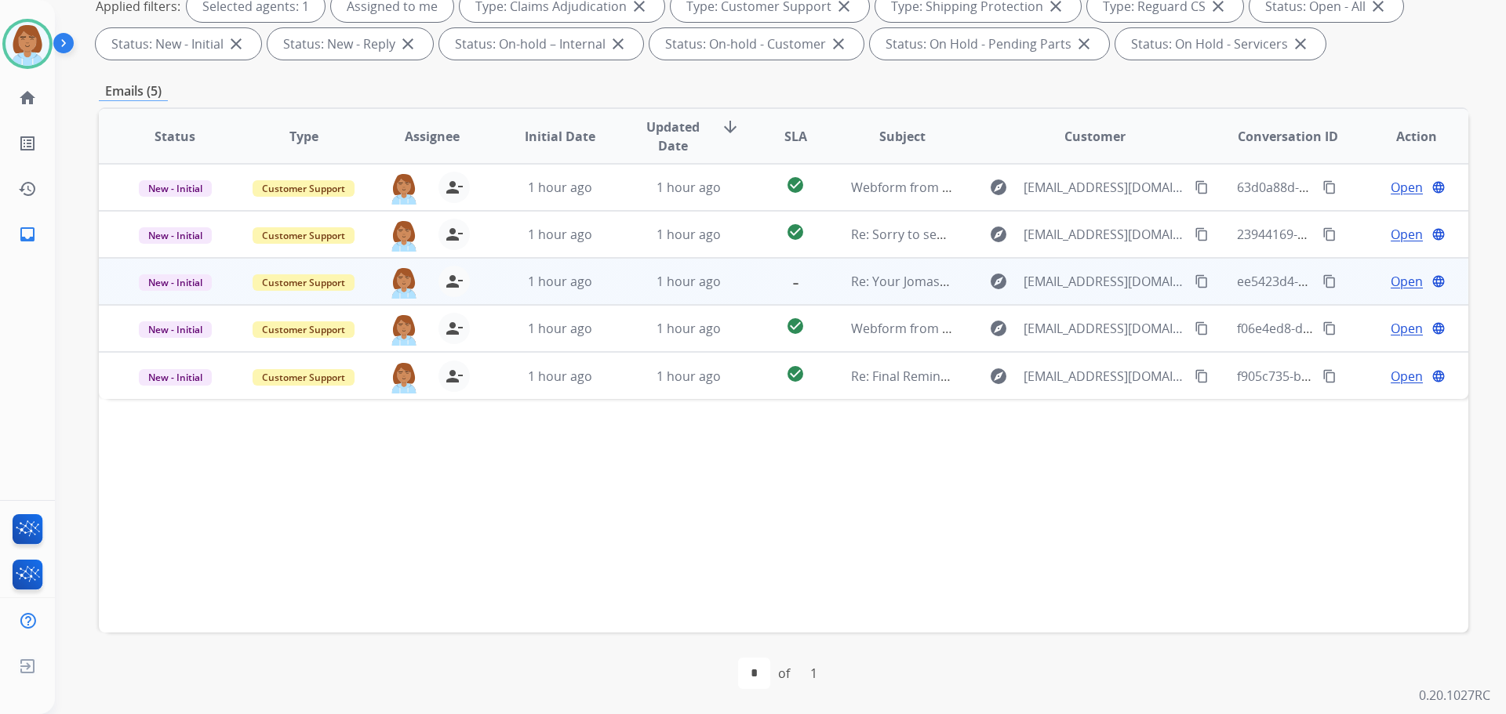
click at [810, 286] on div "-" at bounding box center [795, 282] width 60 height 24
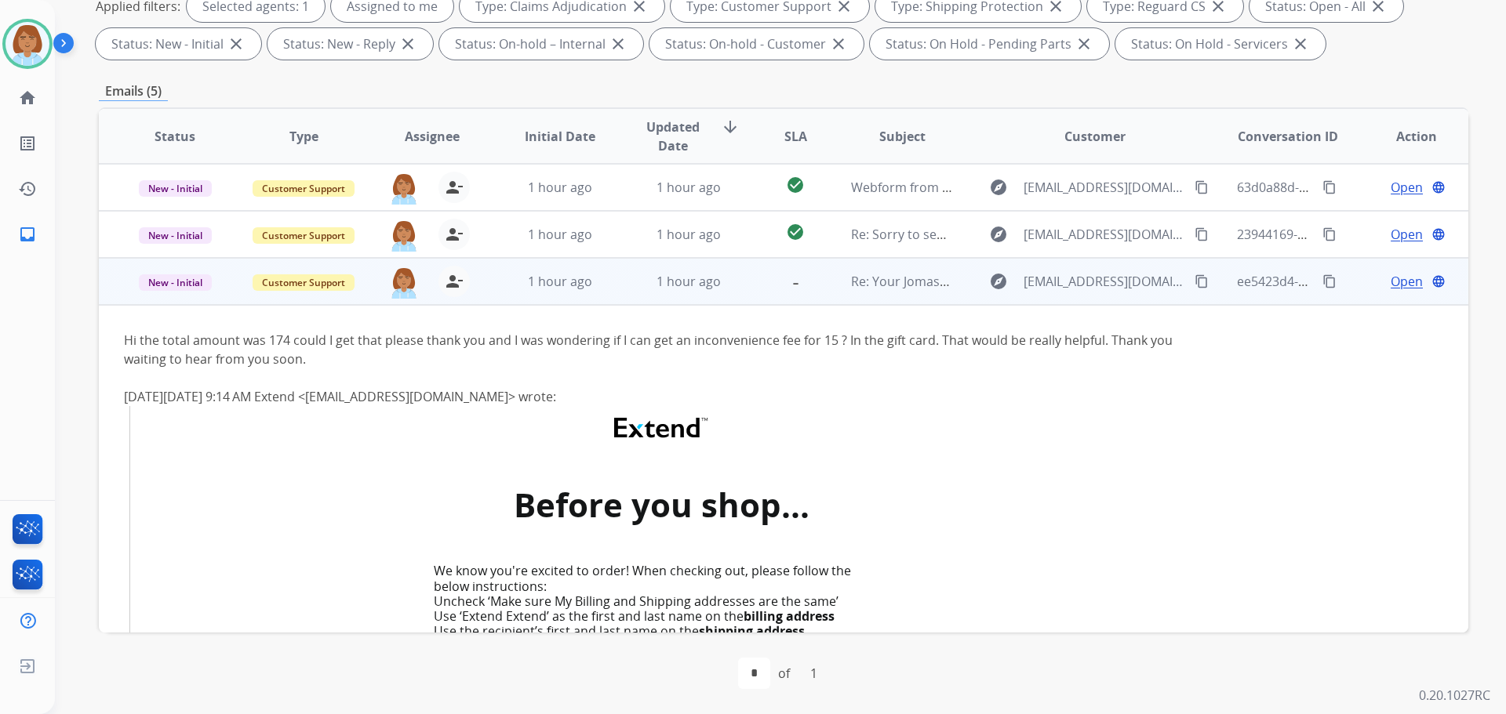
scroll to position [94, 0]
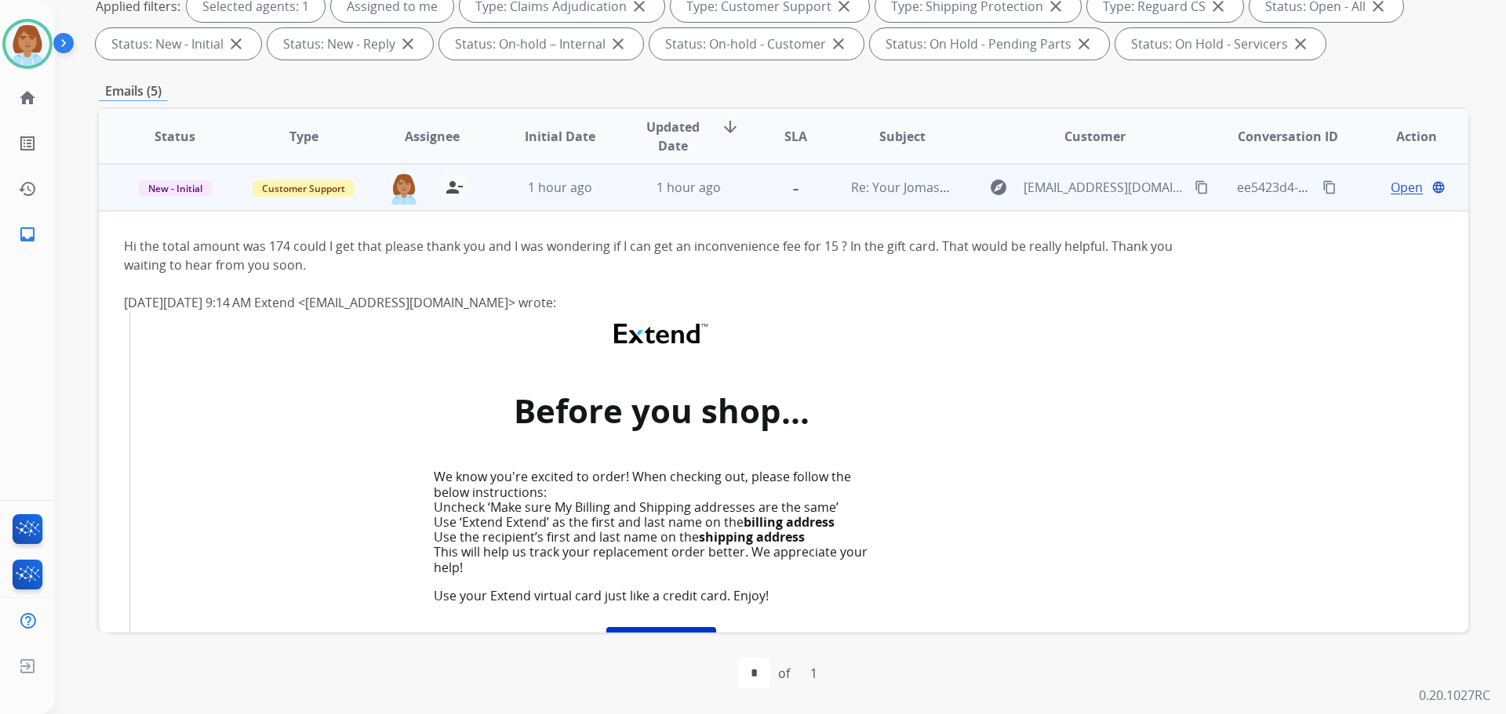
click at [814, 200] on td "-" at bounding box center [782, 187] width 85 height 47
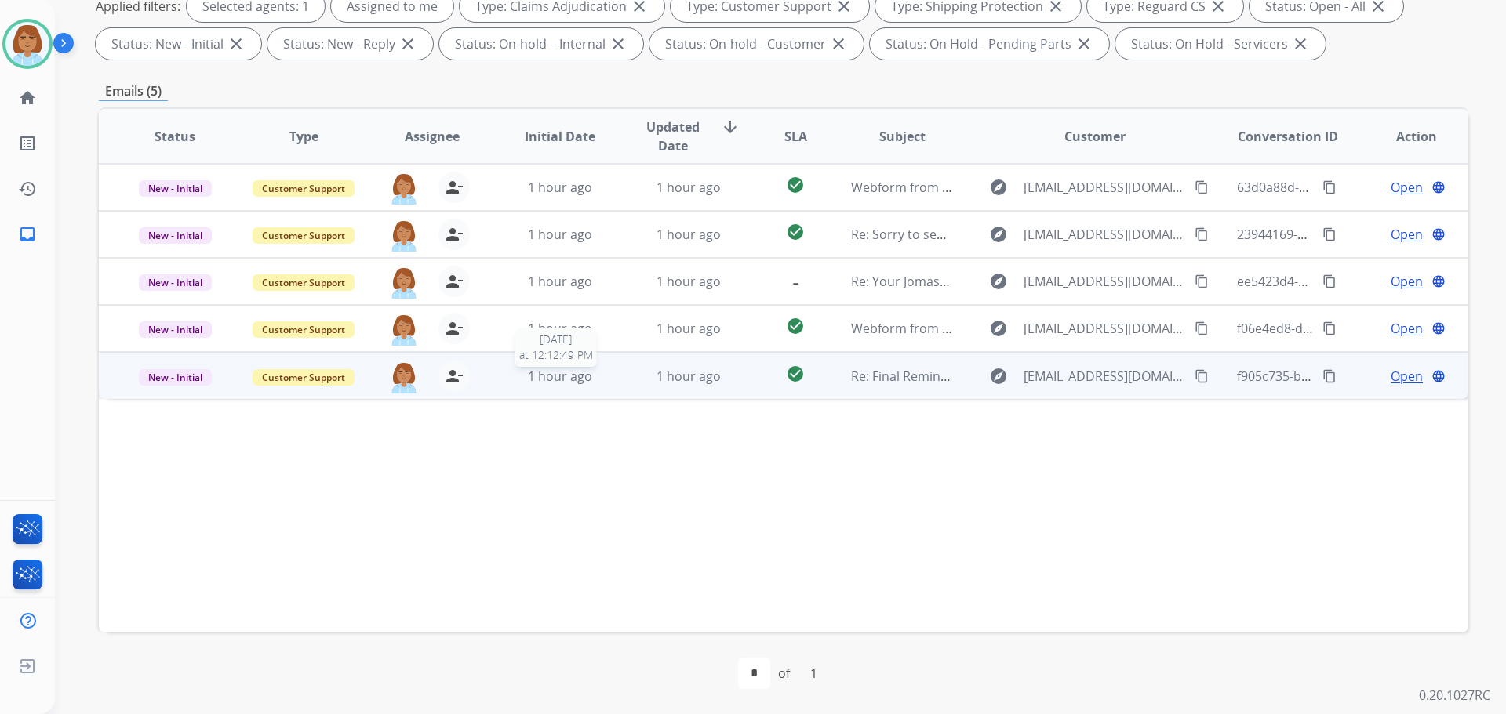
click at [517, 373] on div "1 hour ago" at bounding box center [560, 376] width 103 height 19
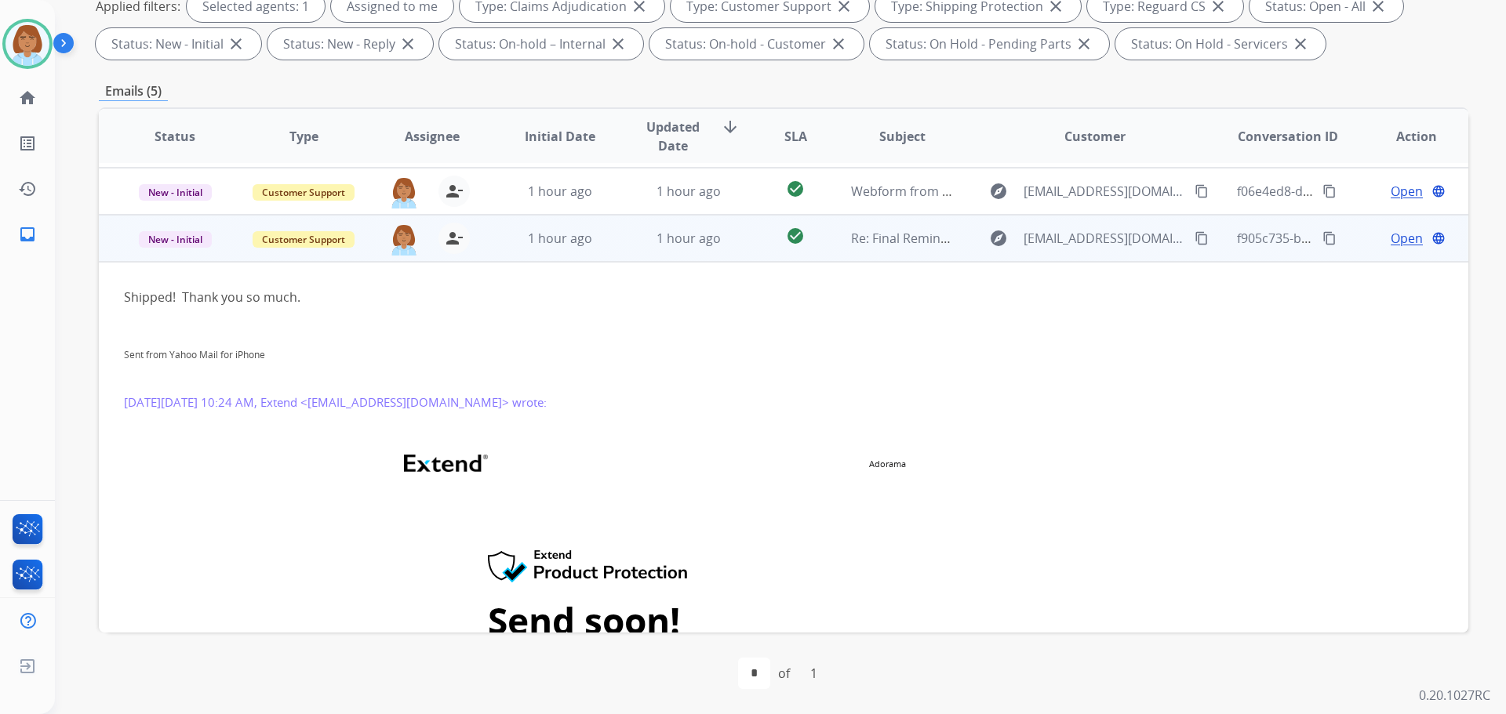
scroll to position [110, 0]
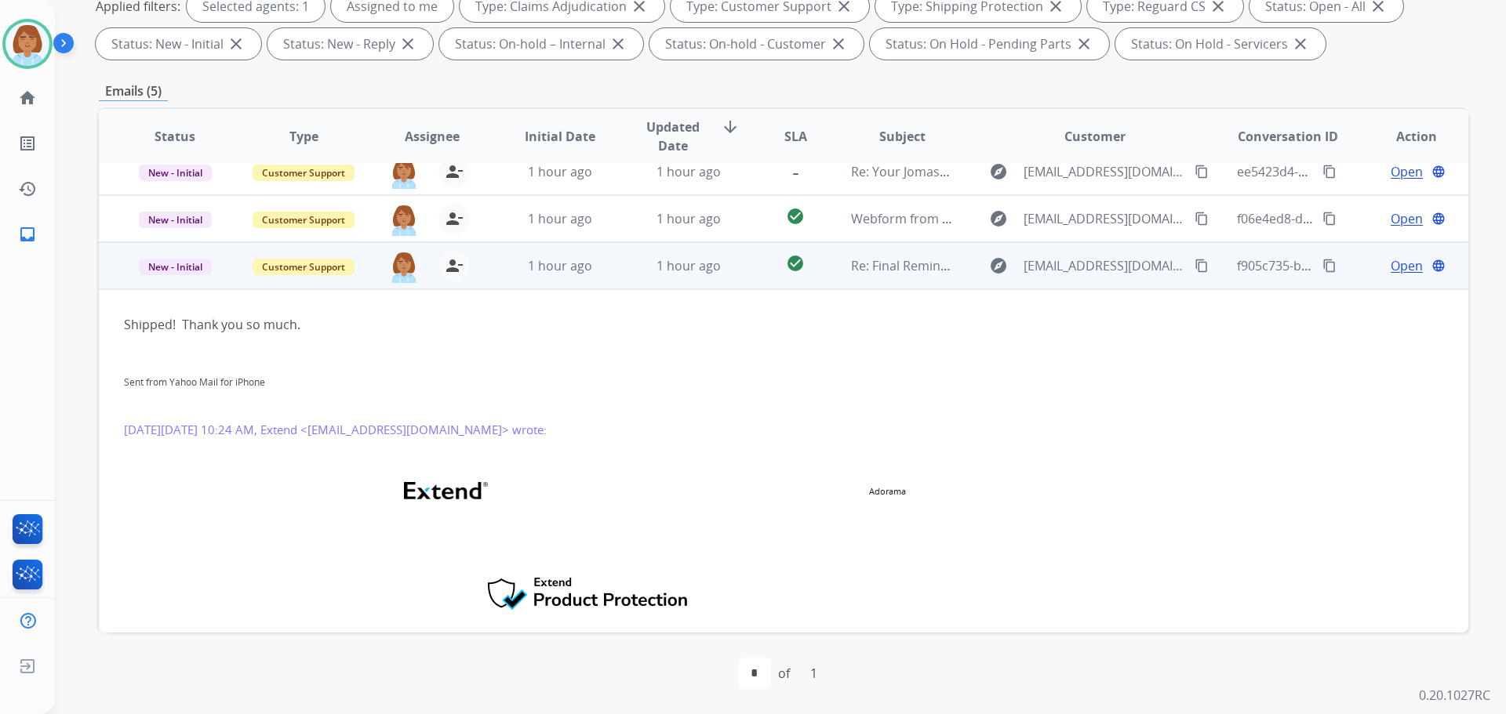
click at [1393, 267] on span "Open" at bounding box center [1407, 265] width 32 height 19
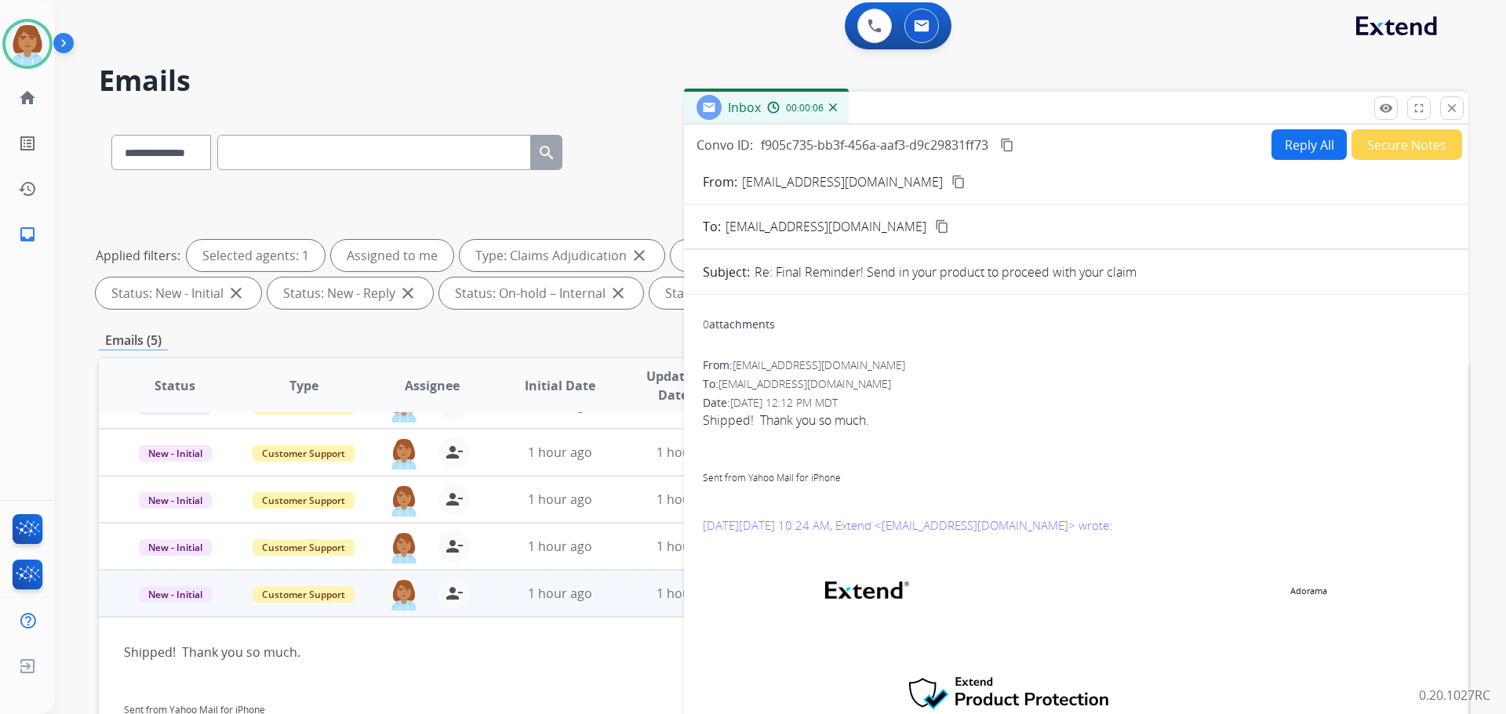
scroll to position [0, 0]
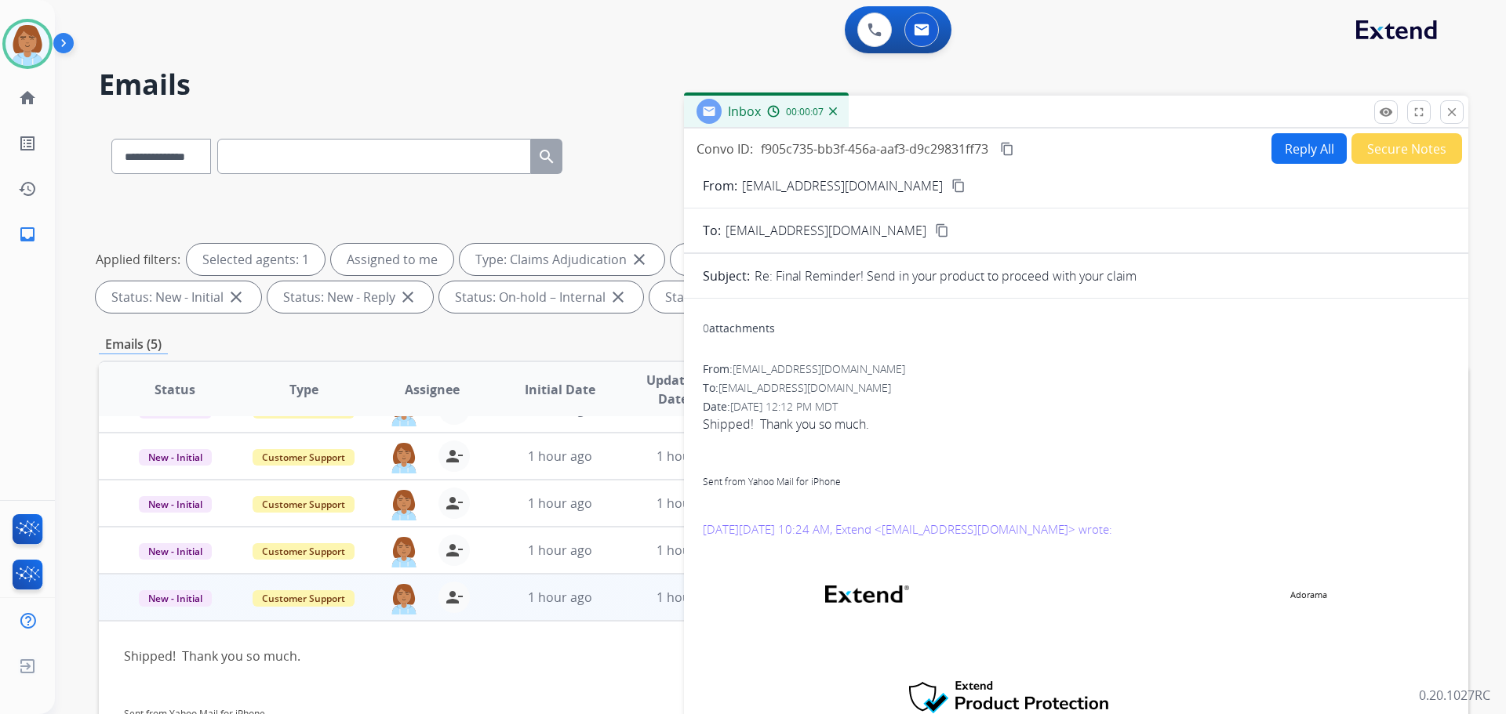
click at [951, 184] on mat-icon "content_copy" at bounding box center [958, 186] width 14 height 14
click at [1300, 157] on button "Reply All" at bounding box center [1308, 148] width 75 height 31
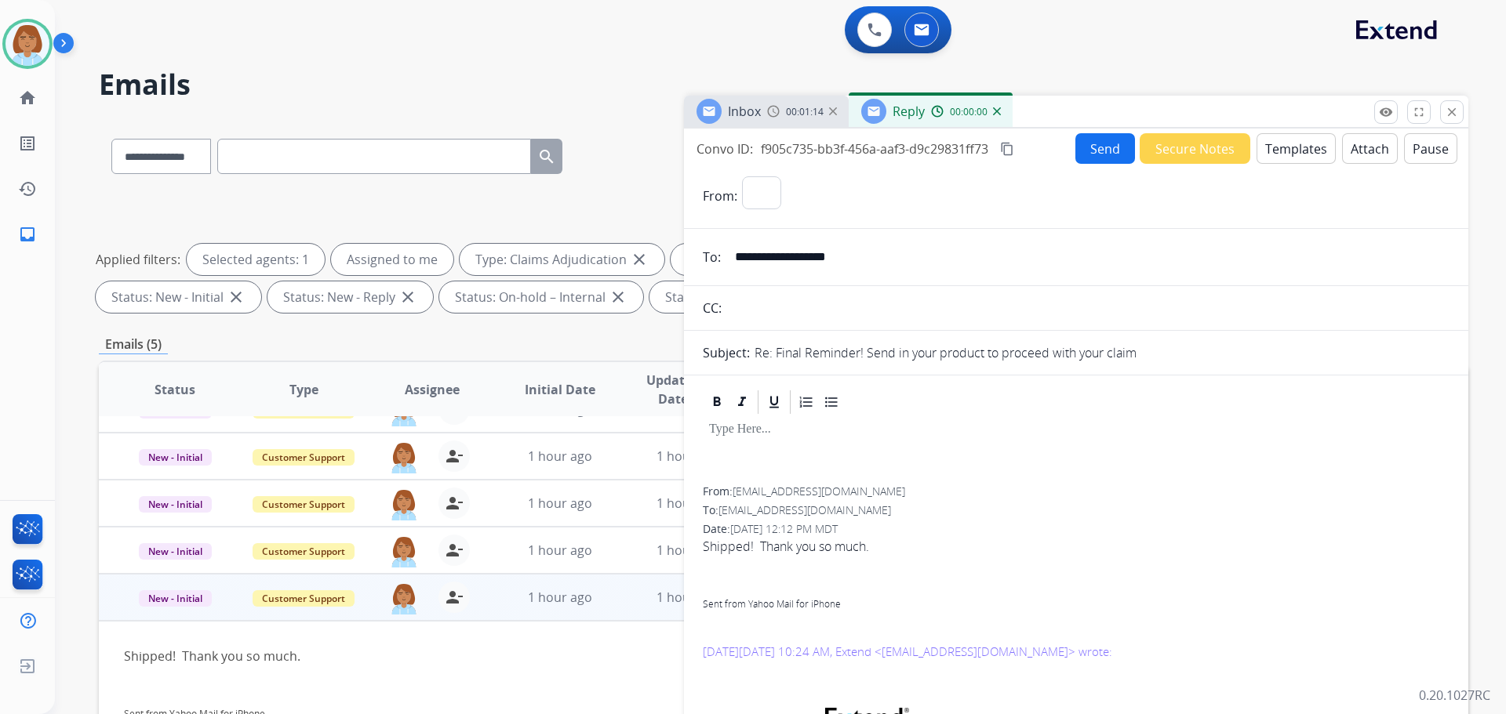
select select "**********"
click at [1368, 145] on button "Attach" at bounding box center [1370, 148] width 56 height 31
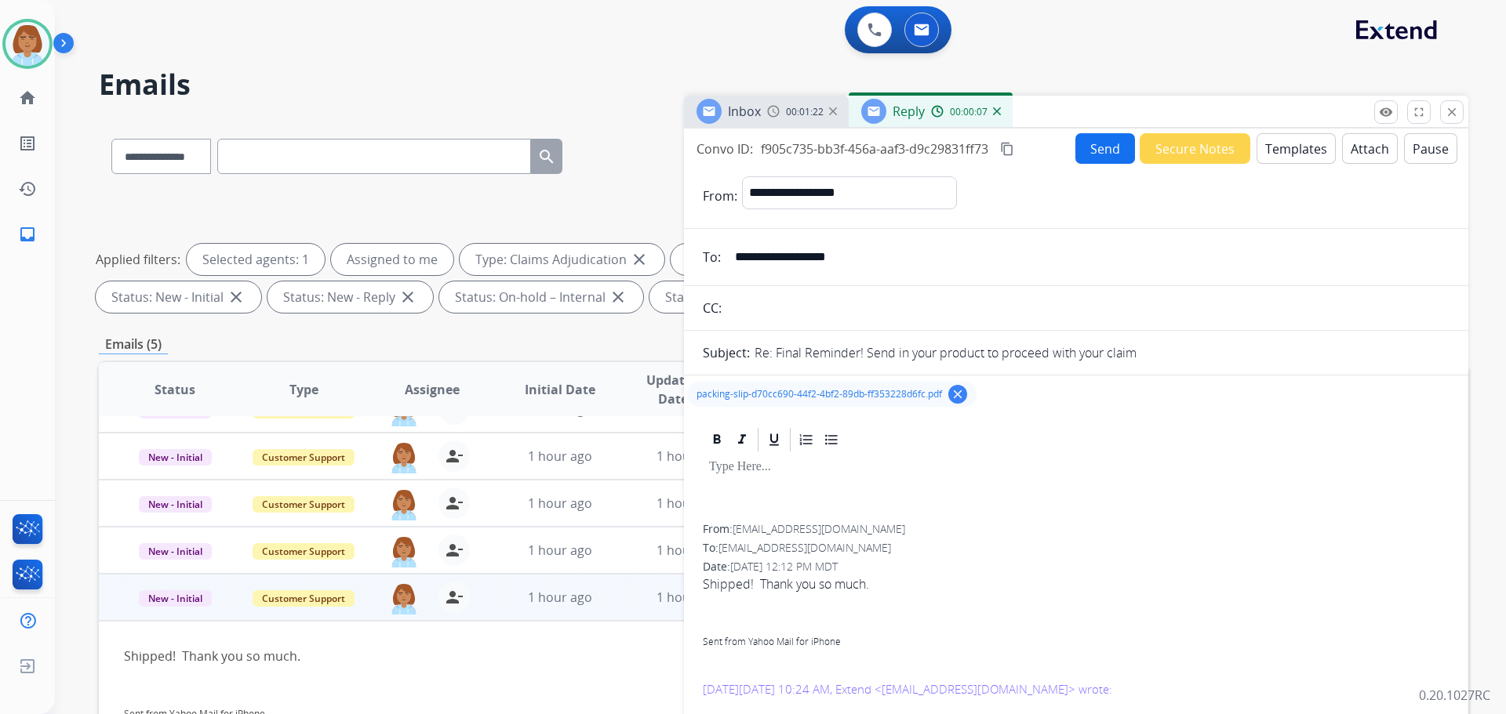
click at [1113, 144] on button "Send" at bounding box center [1105, 148] width 60 height 31
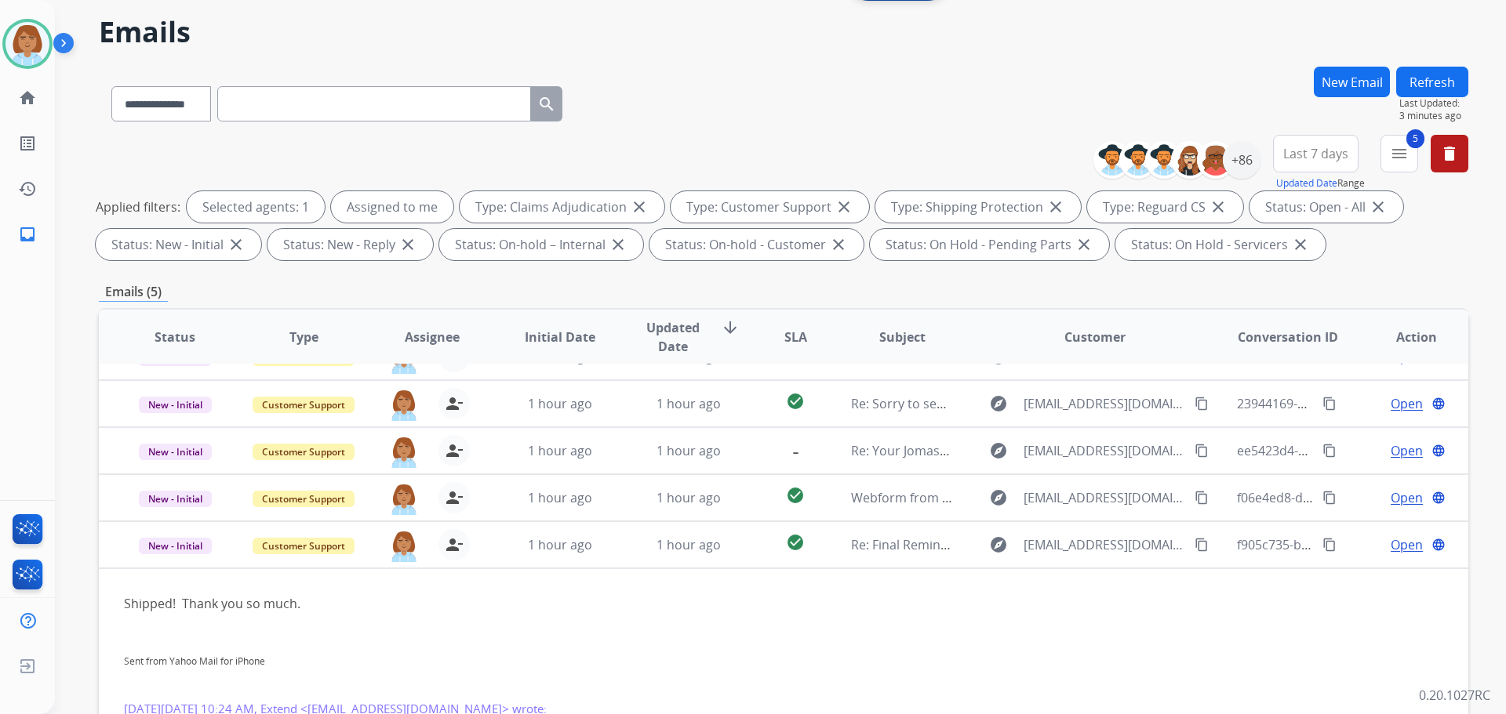
scroll to position [78, 0]
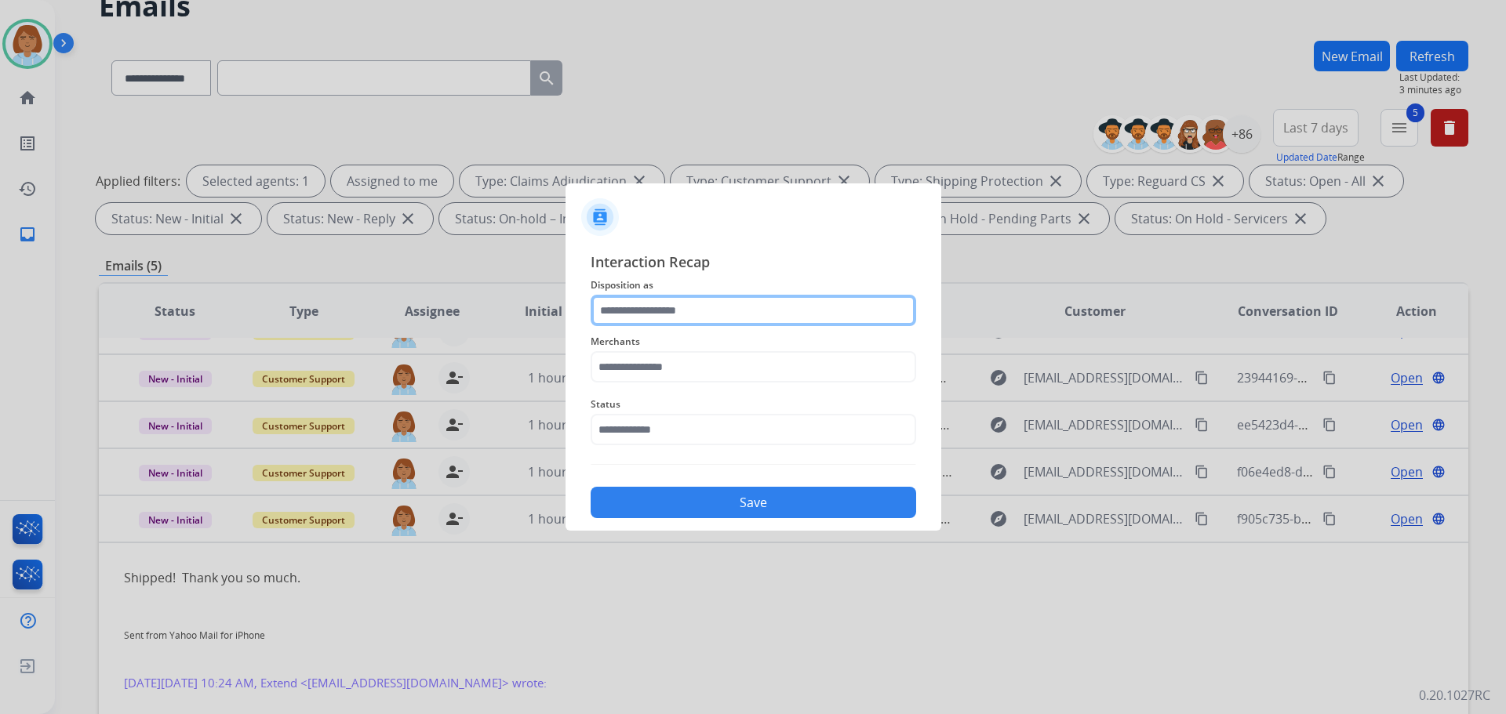
click at [707, 308] on input "text" at bounding box center [753, 310] width 325 height 31
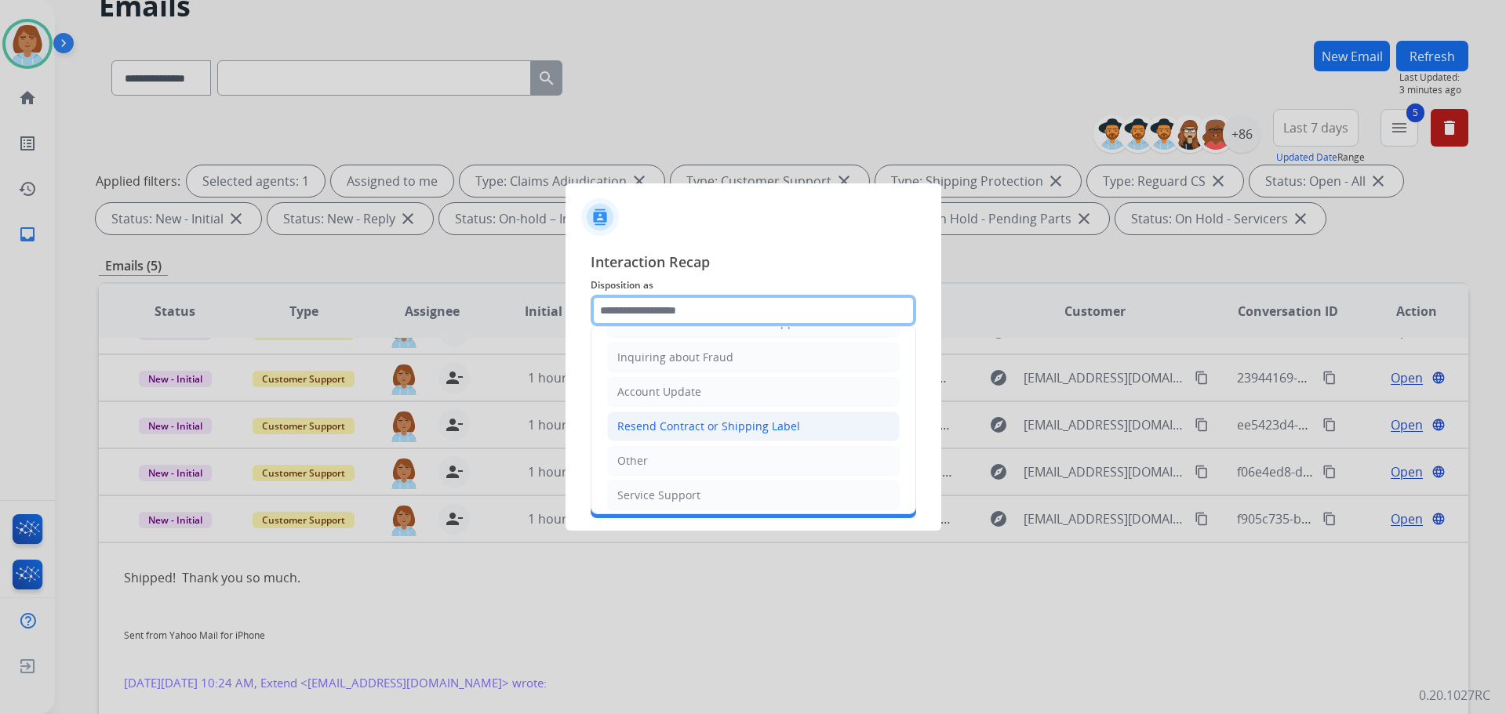
scroll to position [245, 0]
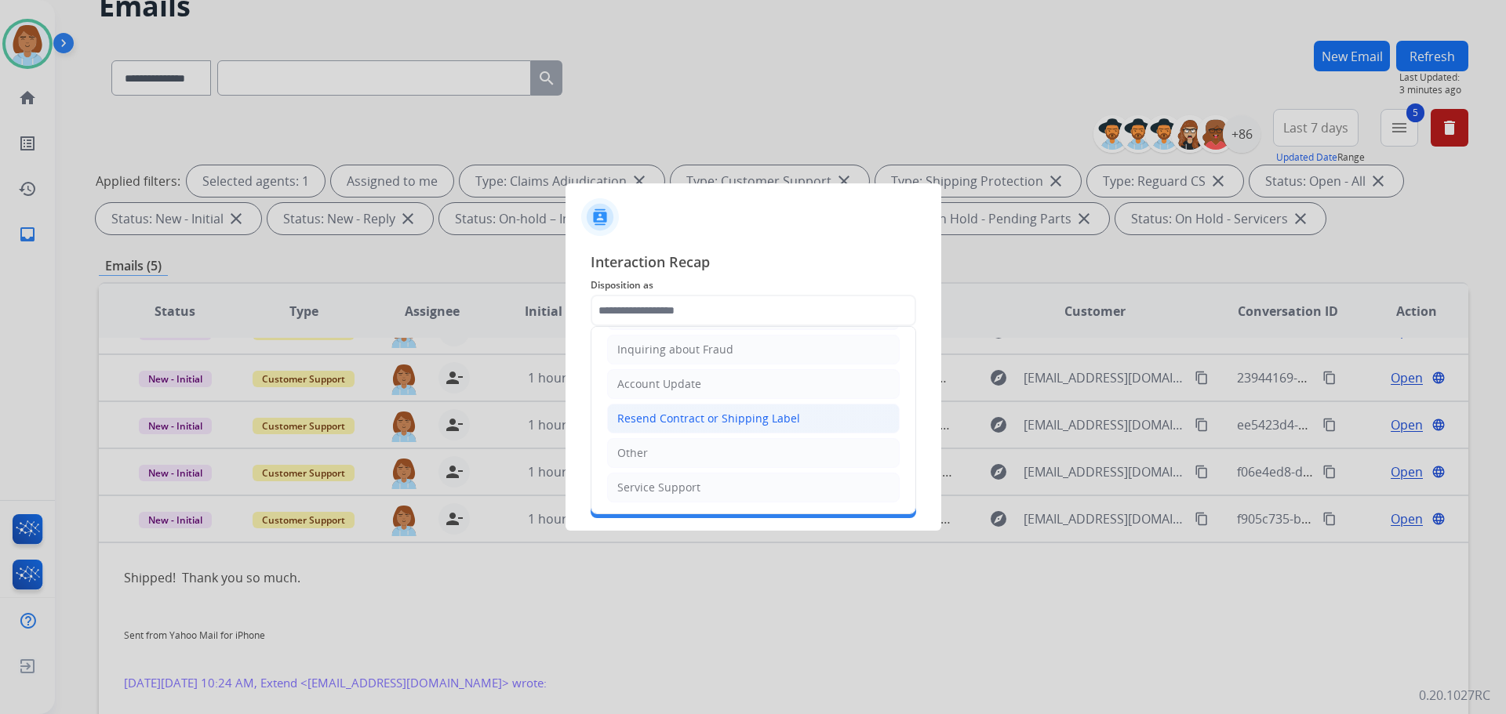
click at [656, 430] on li "Resend Contract or Shipping Label" at bounding box center [753, 419] width 293 height 30
type input "**********"
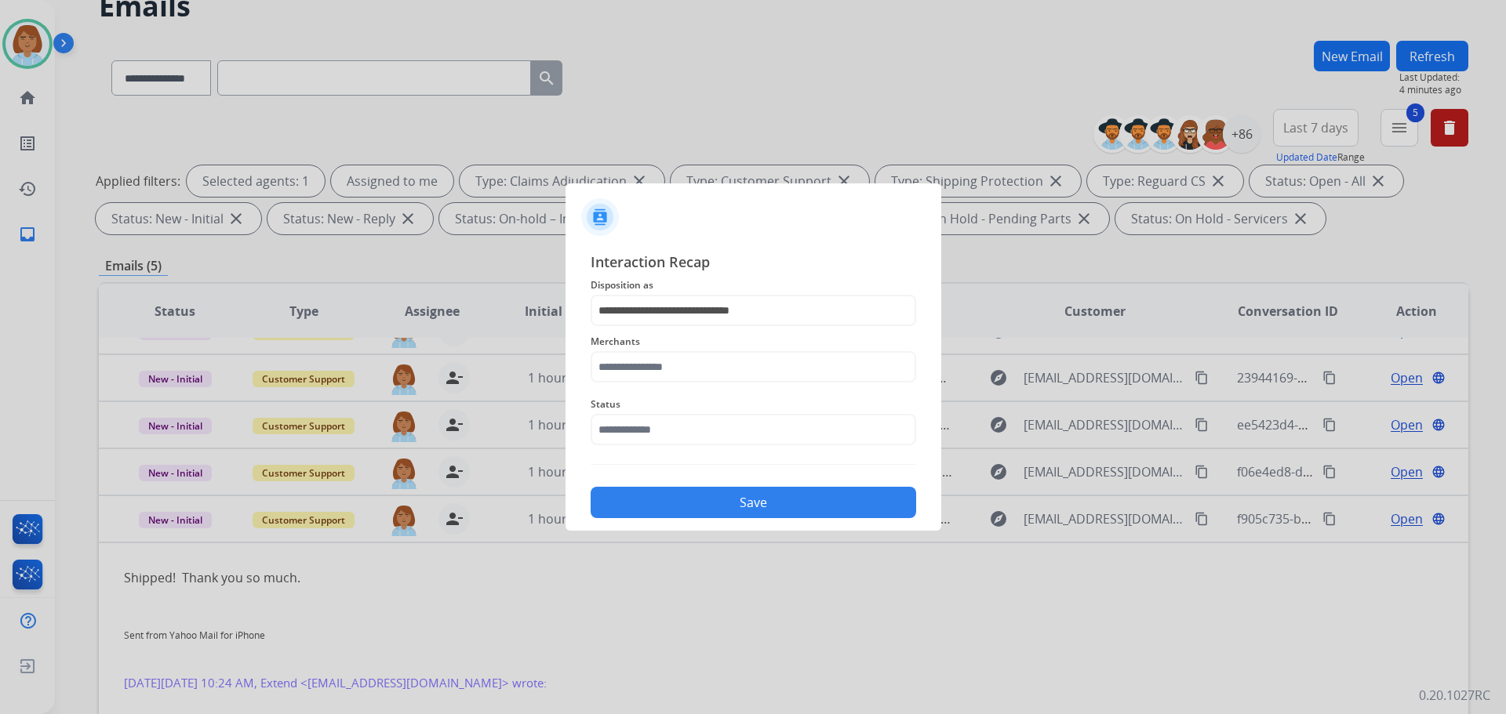
click at [637, 384] on div "Merchants" at bounding box center [753, 357] width 325 height 63
click at [639, 375] on input "text" at bounding box center [753, 366] width 325 height 31
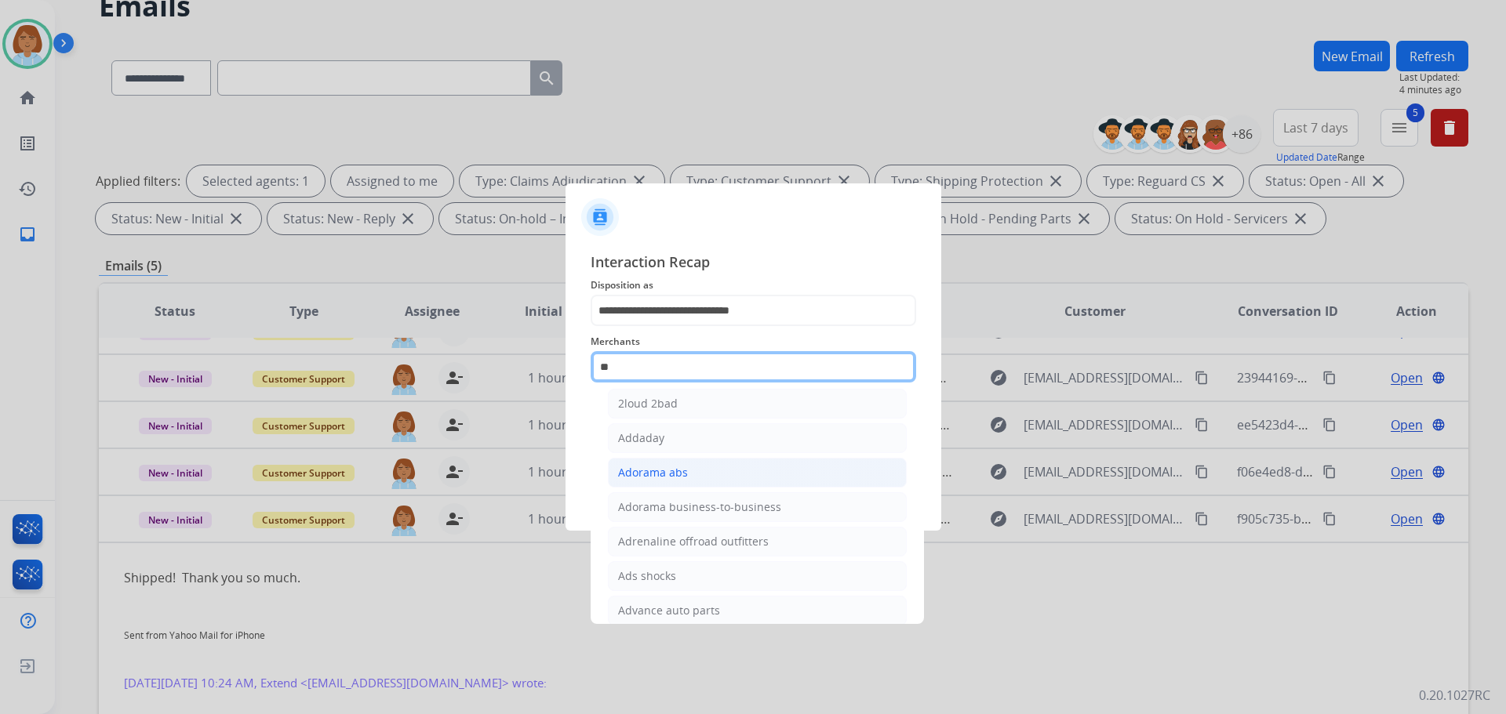
scroll to position [0, 0]
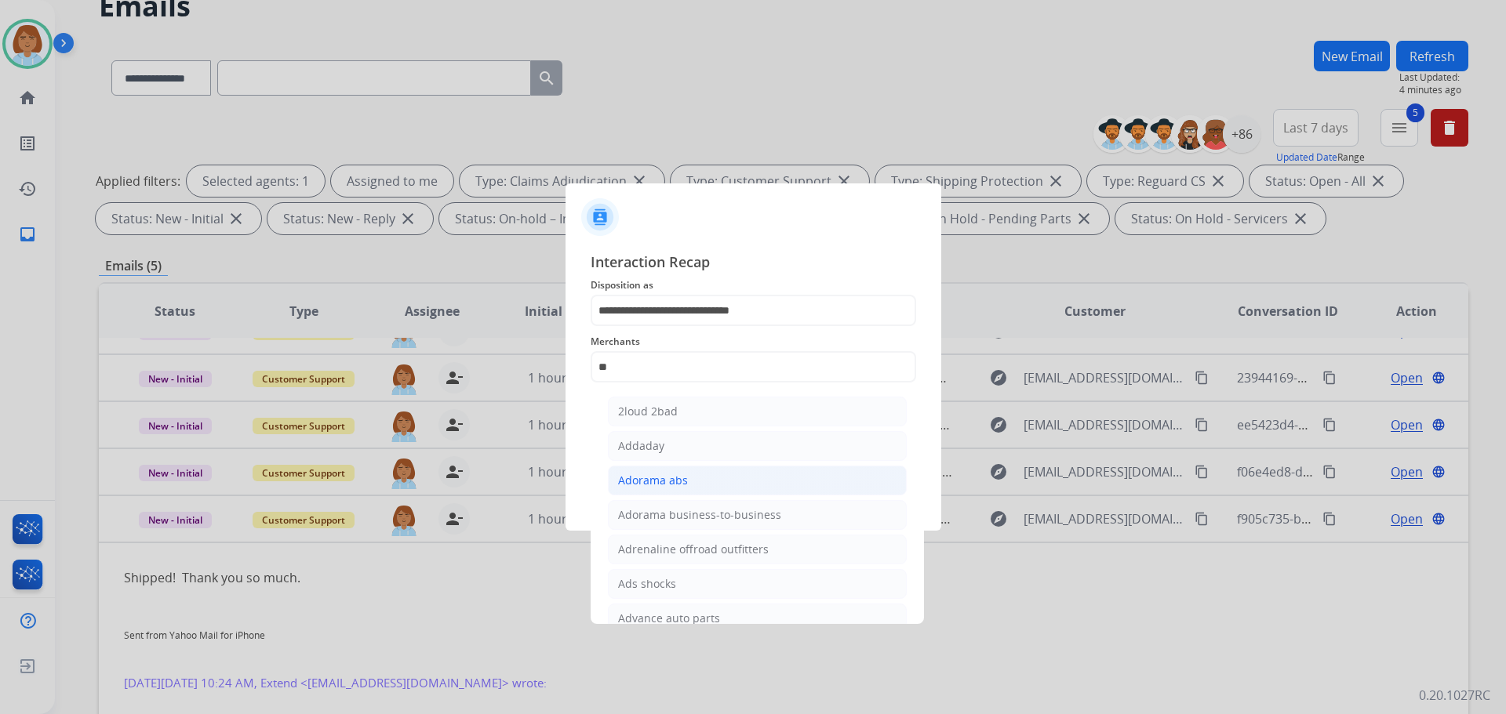
click at [671, 478] on div "Adorama abs" at bounding box center [653, 481] width 70 height 16
type input "**********"
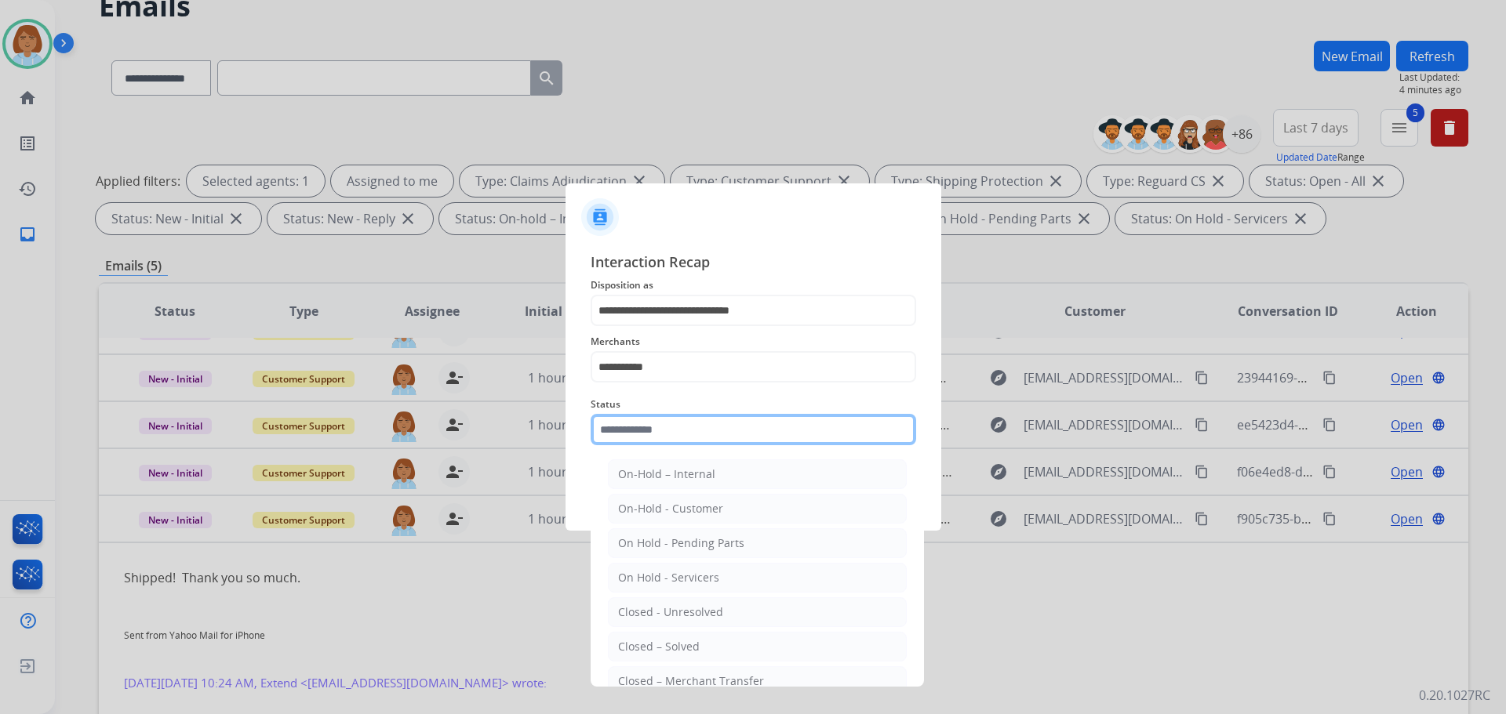
click at [685, 438] on input "text" at bounding box center [753, 429] width 325 height 31
click at [693, 644] on div "Closed – Solved" at bounding box center [659, 647] width 82 height 16
type input "**********"
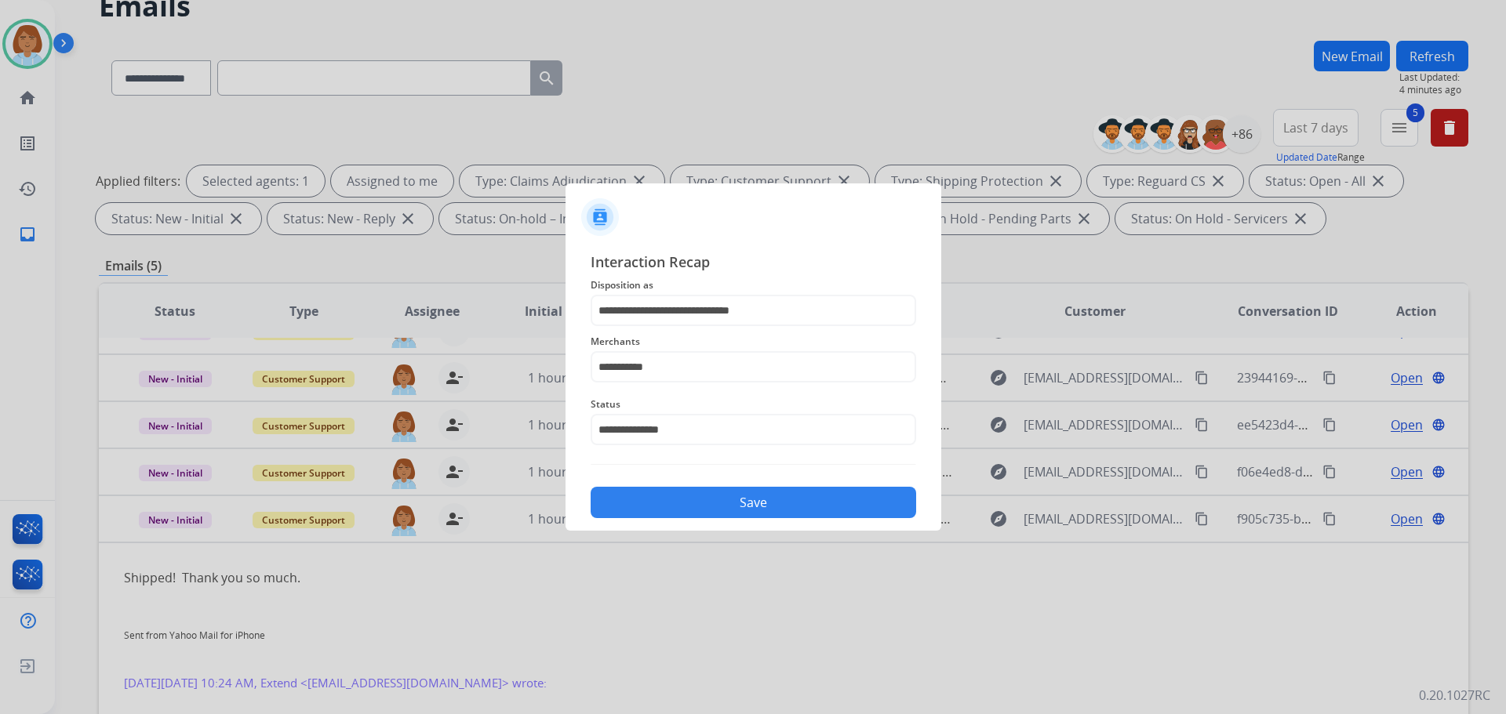
click at [750, 504] on button "Save" at bounding box center [753, 502] width 325 height 31
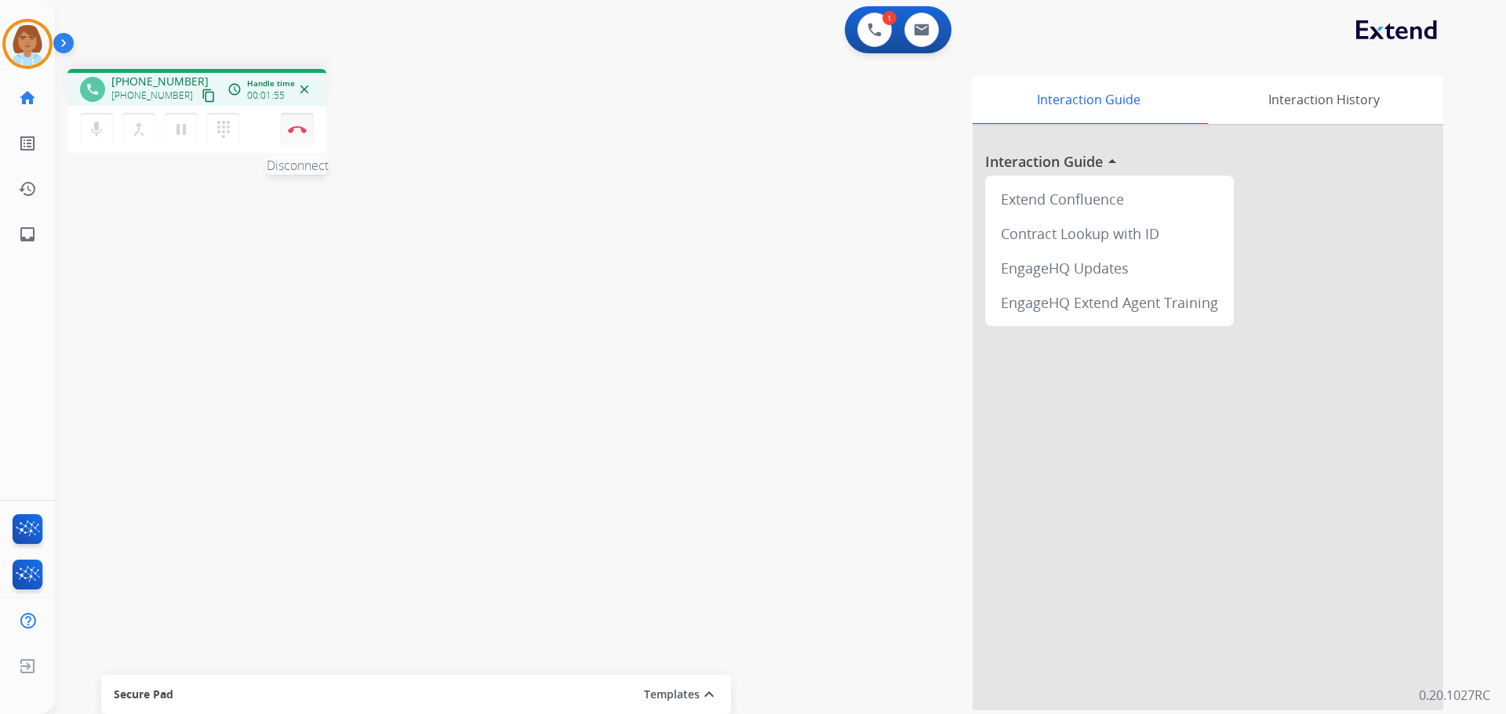
click at [302, 139] on button "Disconnect" at bounding box center [297, 129] width 33 height 33
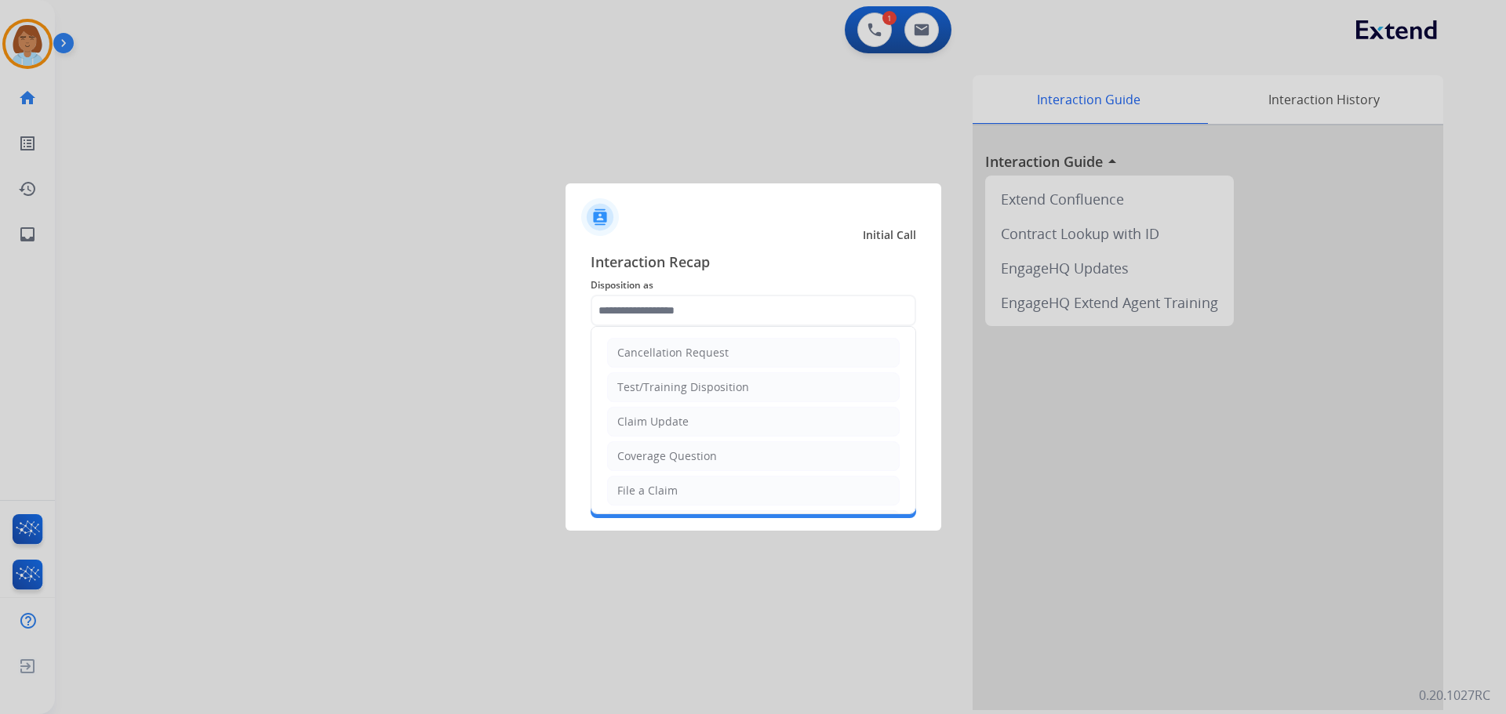
click at [660, 307] on input "text" at bounding box center [753, 310] width 325 height 31
click at [687, 484] on li "File a Claim" at bounding box center [753, 491] width 293 height 30
type input "**********"
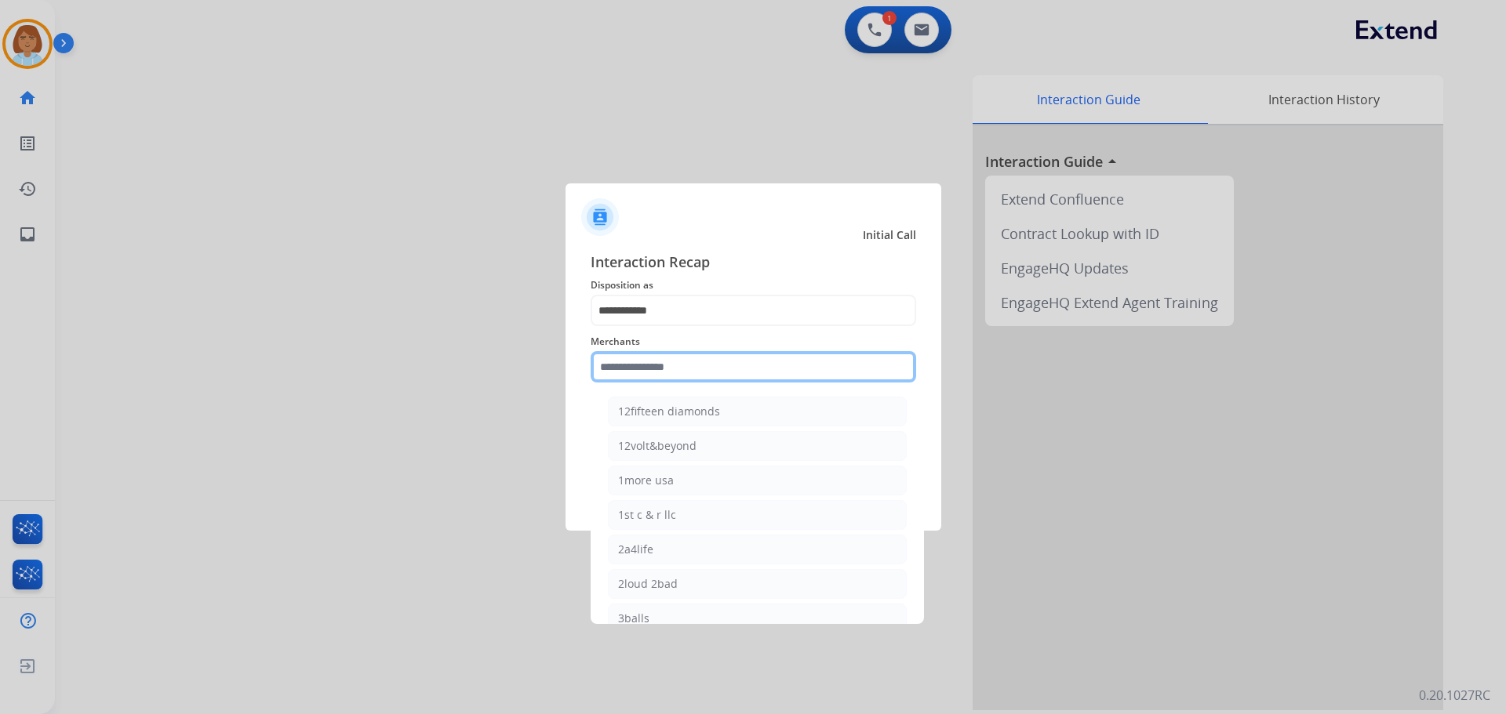
click at [682, 369] on input "text" at bounding box center [753, 366] width 325 height 31
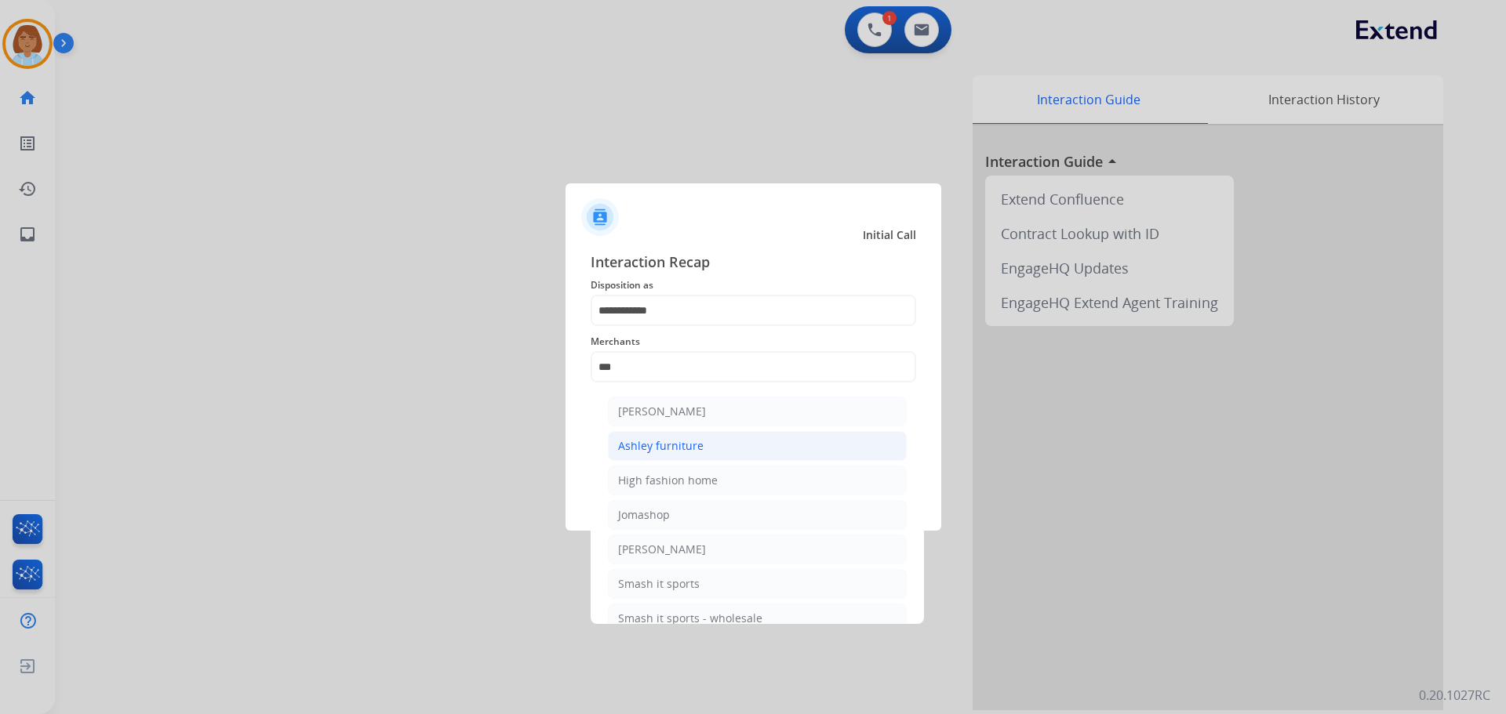
click at [676, 442] on div "Ashley furniture" at bounding box center [660, 446] width 85 height 16
type input "**********"
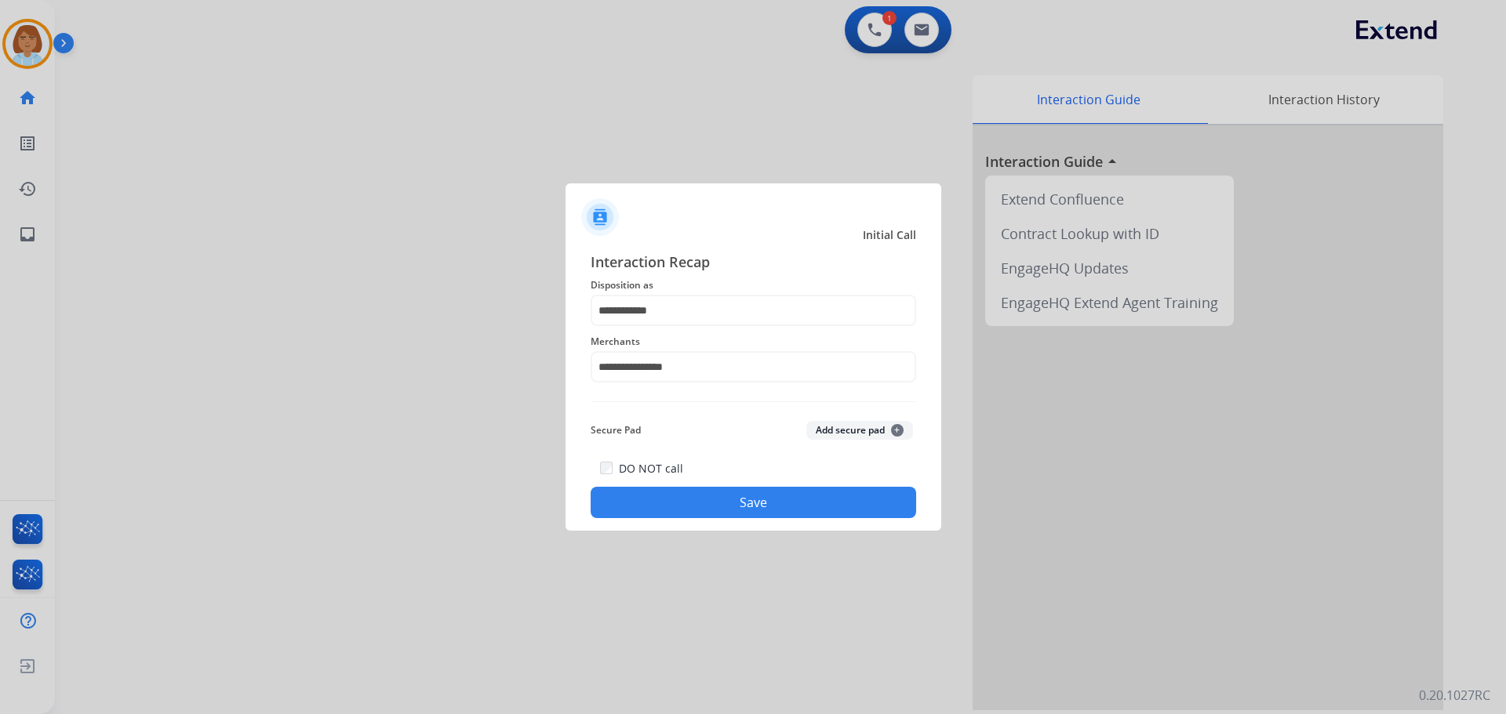
click at [865, 512] on button "Save" at bounding box center [753, 502] width 325 height 31
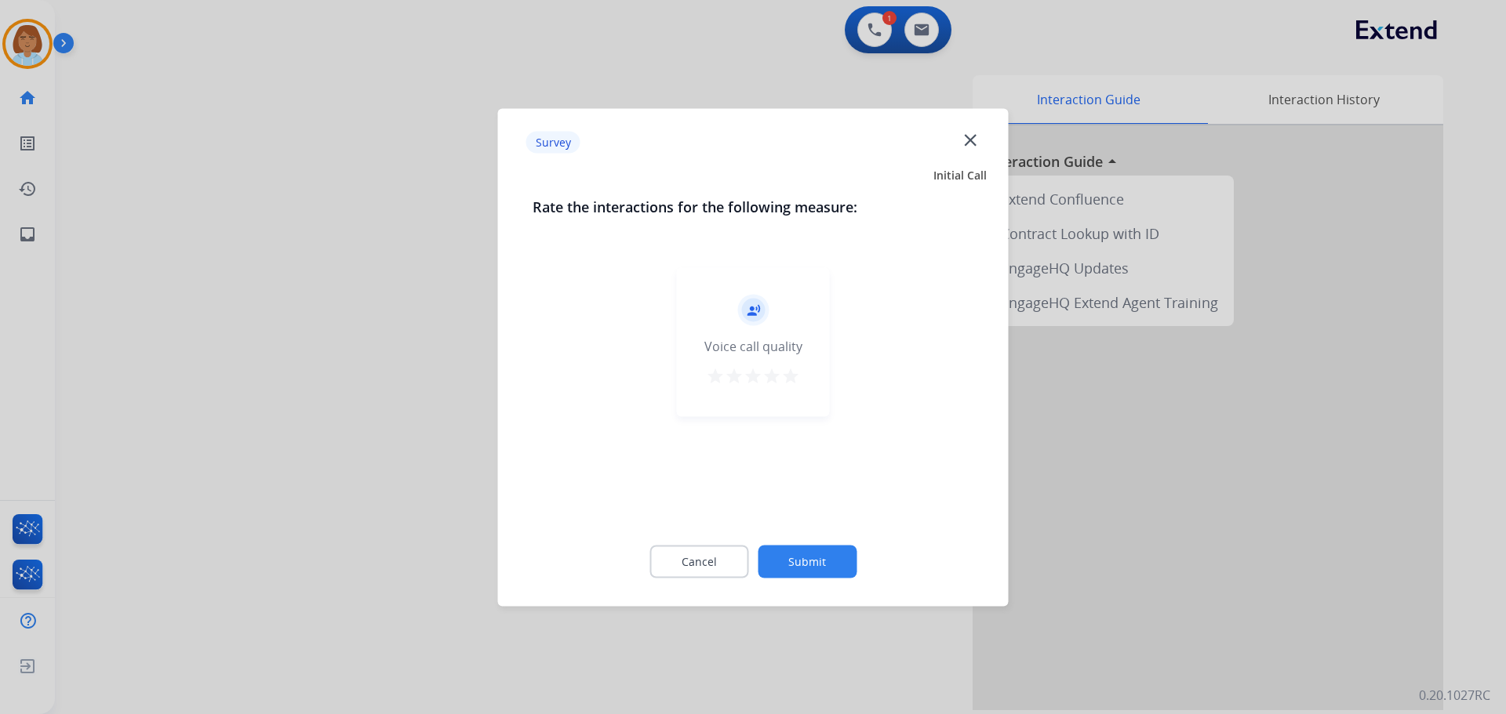
click at [825, 572] on button "Submit" at bounding box center [807, 561] width 99 height 33
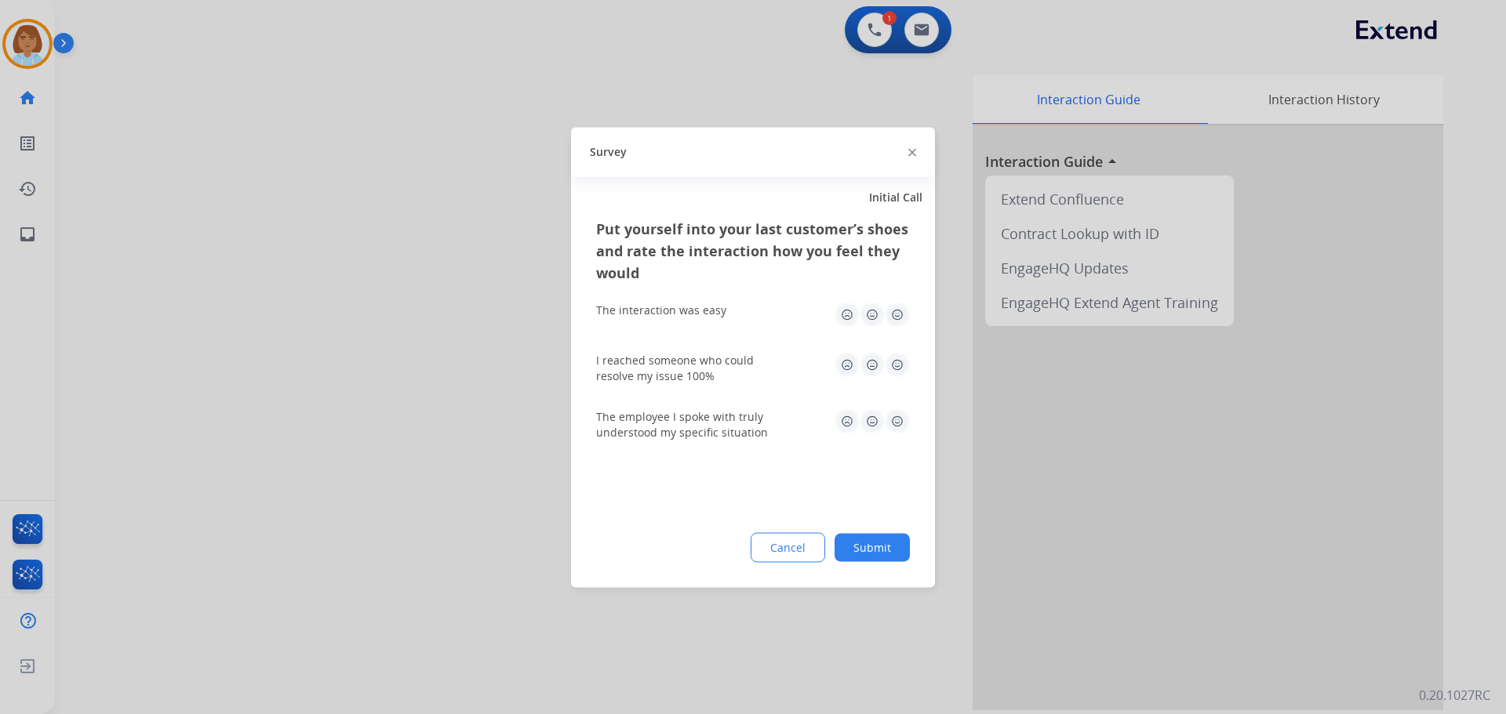
click at [850, 544] on button "Submit" at bounding box center [871, 547] width 75 height 28
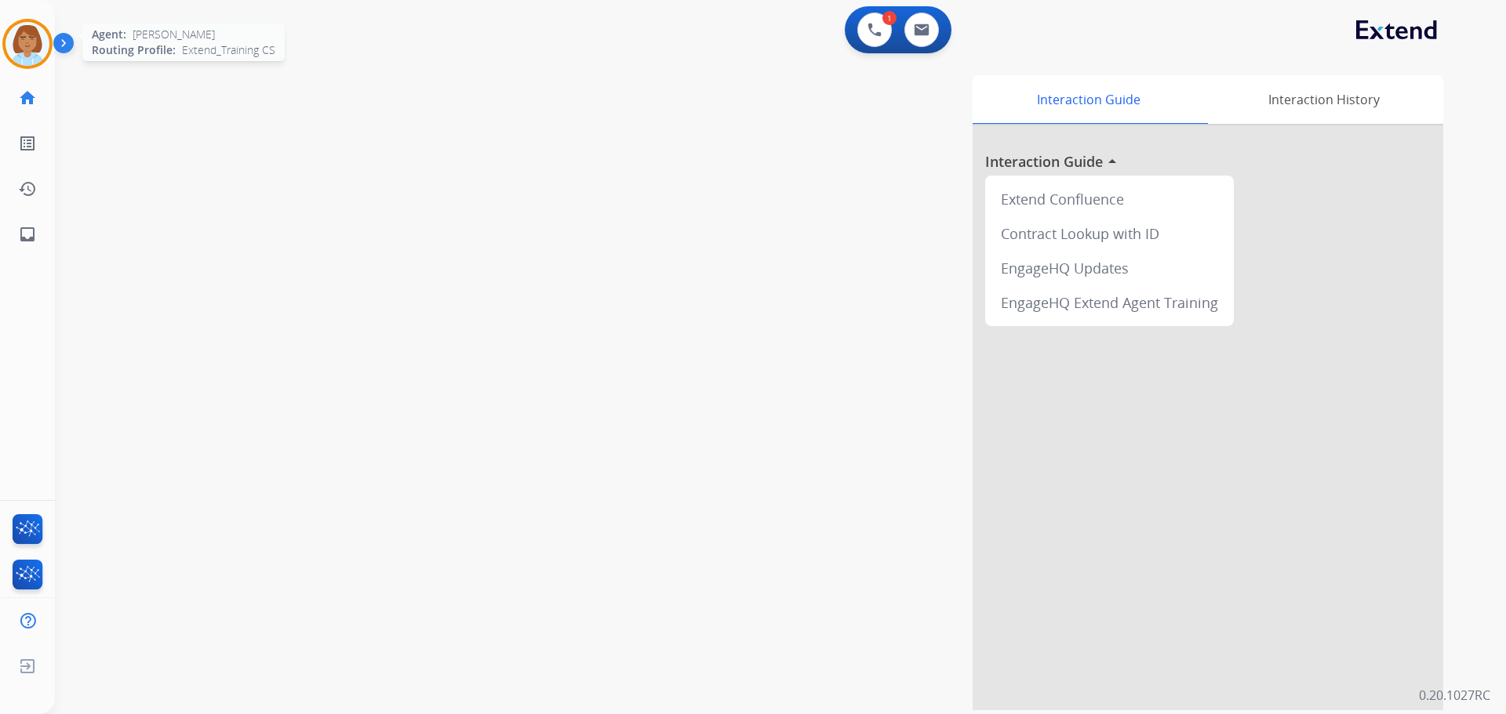
click at [49, 49] on img at bounding box center [27, 44] width 44 height 44
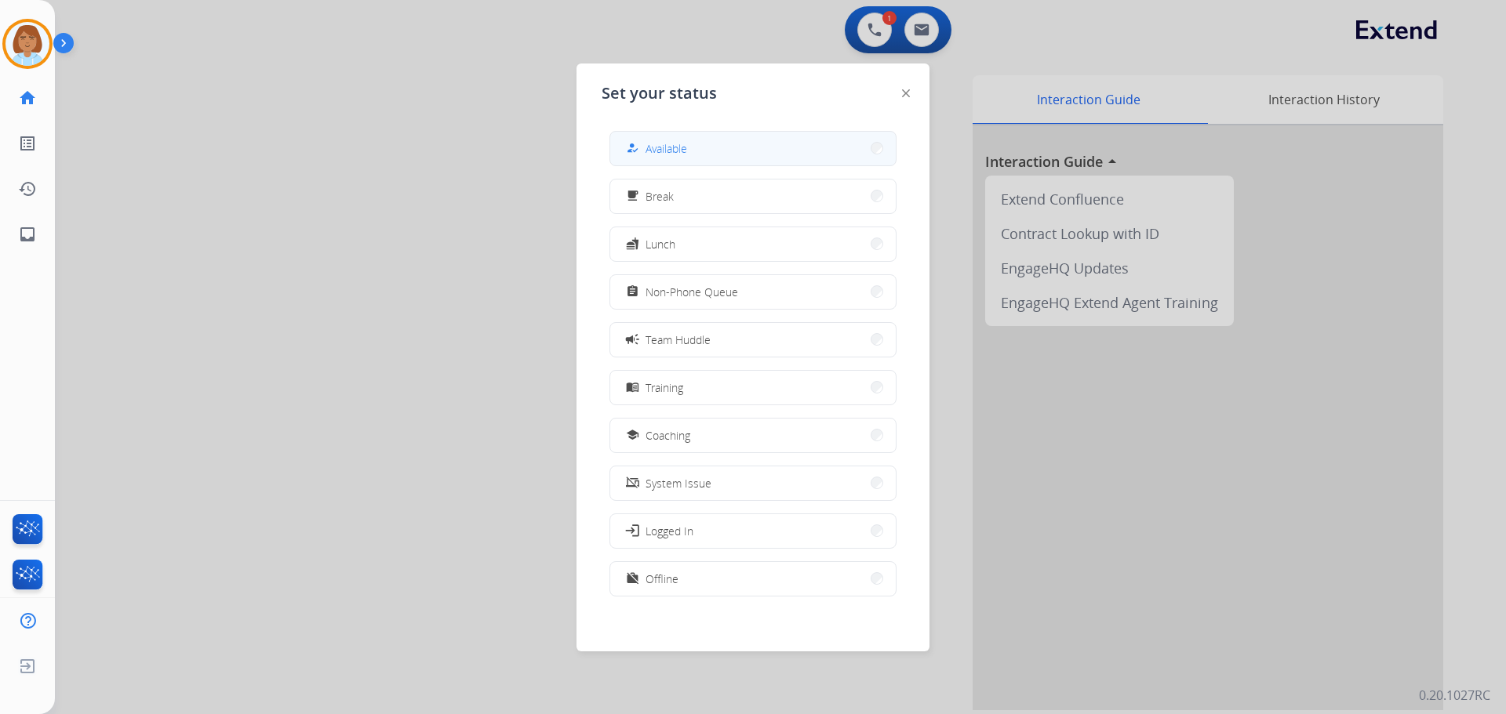
click at [690, 152] on button "how_to_reg Available" at bounding box center [752, 149] width 285 height 34
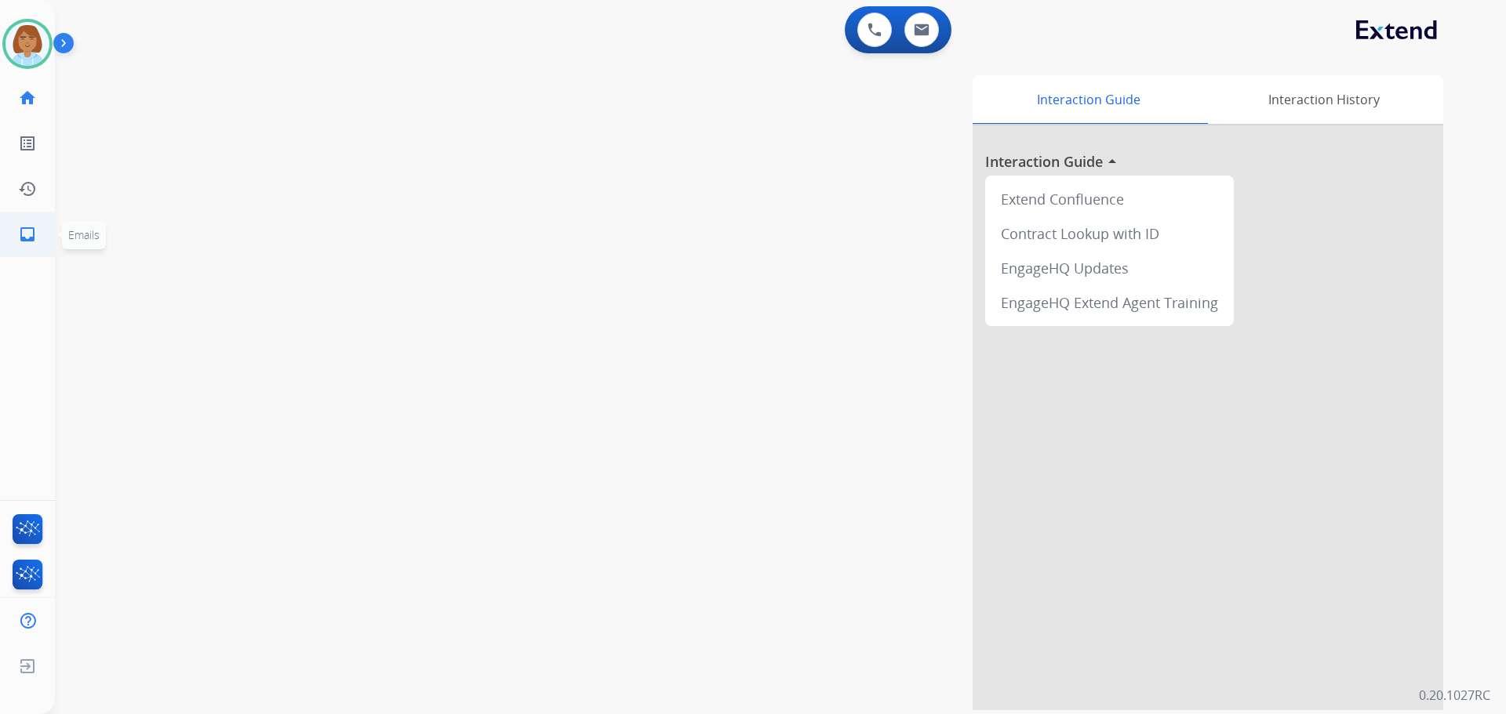
click at [23, 251] on link "inbox Emails" at bounding box center [27, 235] width 44 height 44
select select "**********"
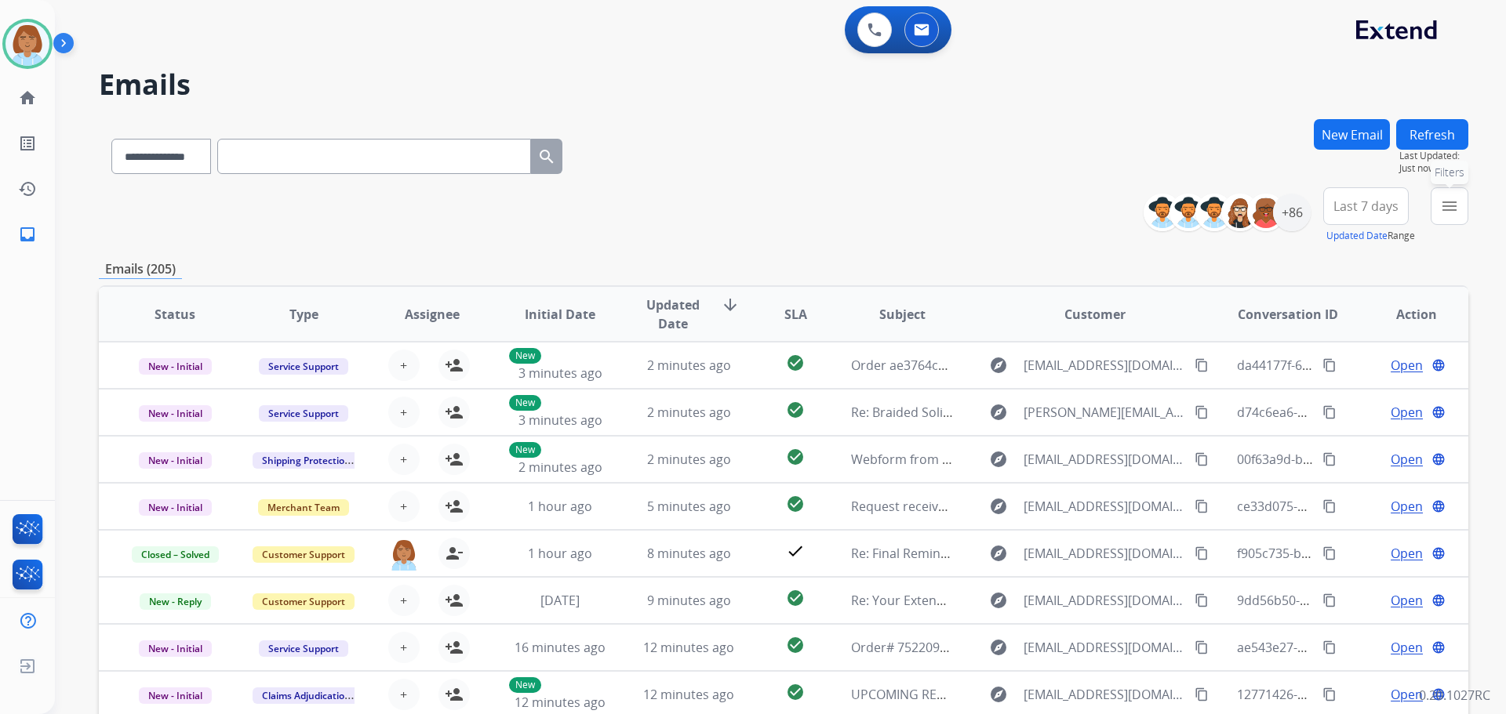
click at [1444, 211] on mat-icon "menu" at bounding box center [1449, 206] width 19 height 19
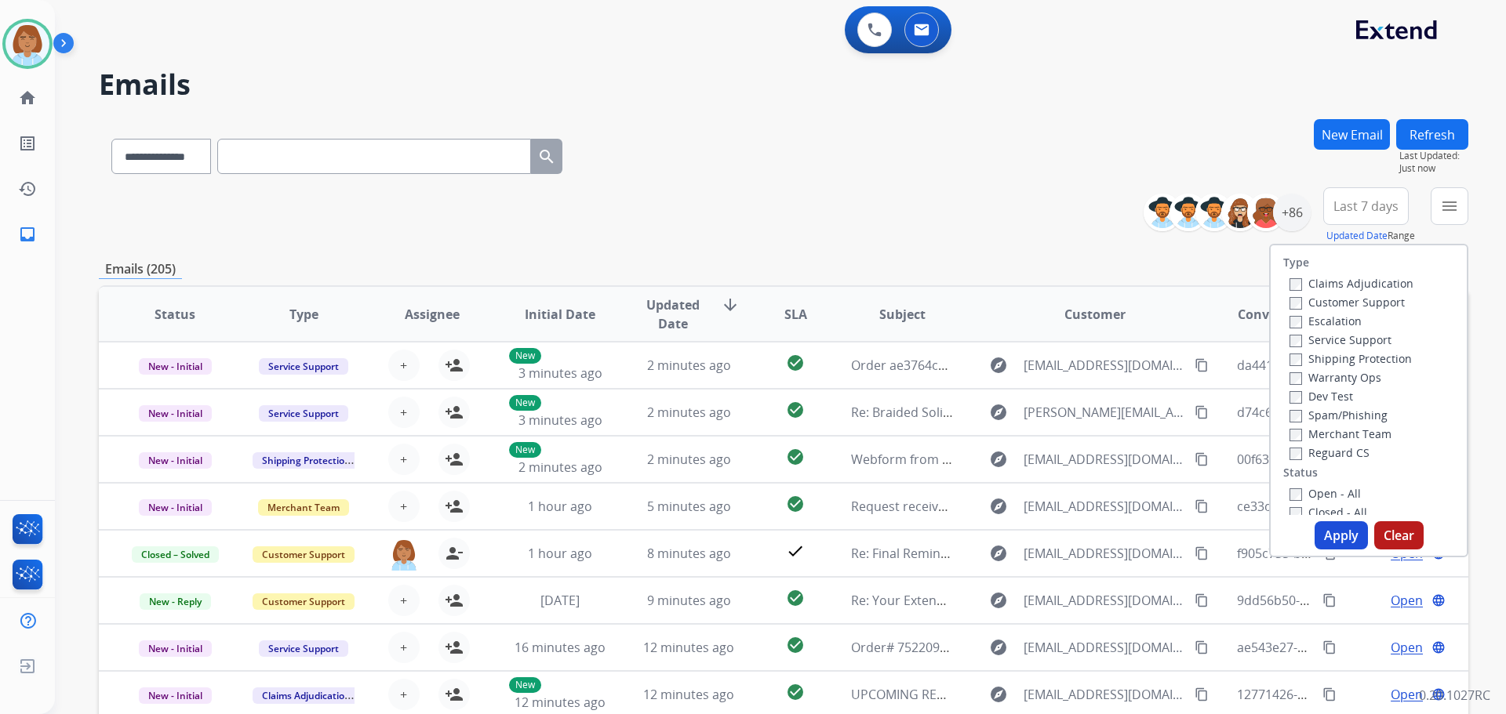
click at [1311, 284] on label "Claims Adjudication" at bounding box center [1351, 283] width 124 height 15
click at [1307, 301] on label "Customer Support" at bounding box center [1346, 302] width 115 height 15
click at [1340, 362] on label "Shipping Protection" at bounding box center [1350, 358] width 122 height 15
drag, startPoint x: 1321, startPoint y: 447, endPoint x: 1309, endPoint y: 482, distance: 37.5
click at [1321, 453] on label "Reguard CS" at bounding box center [1329, 452] width 80 height 15
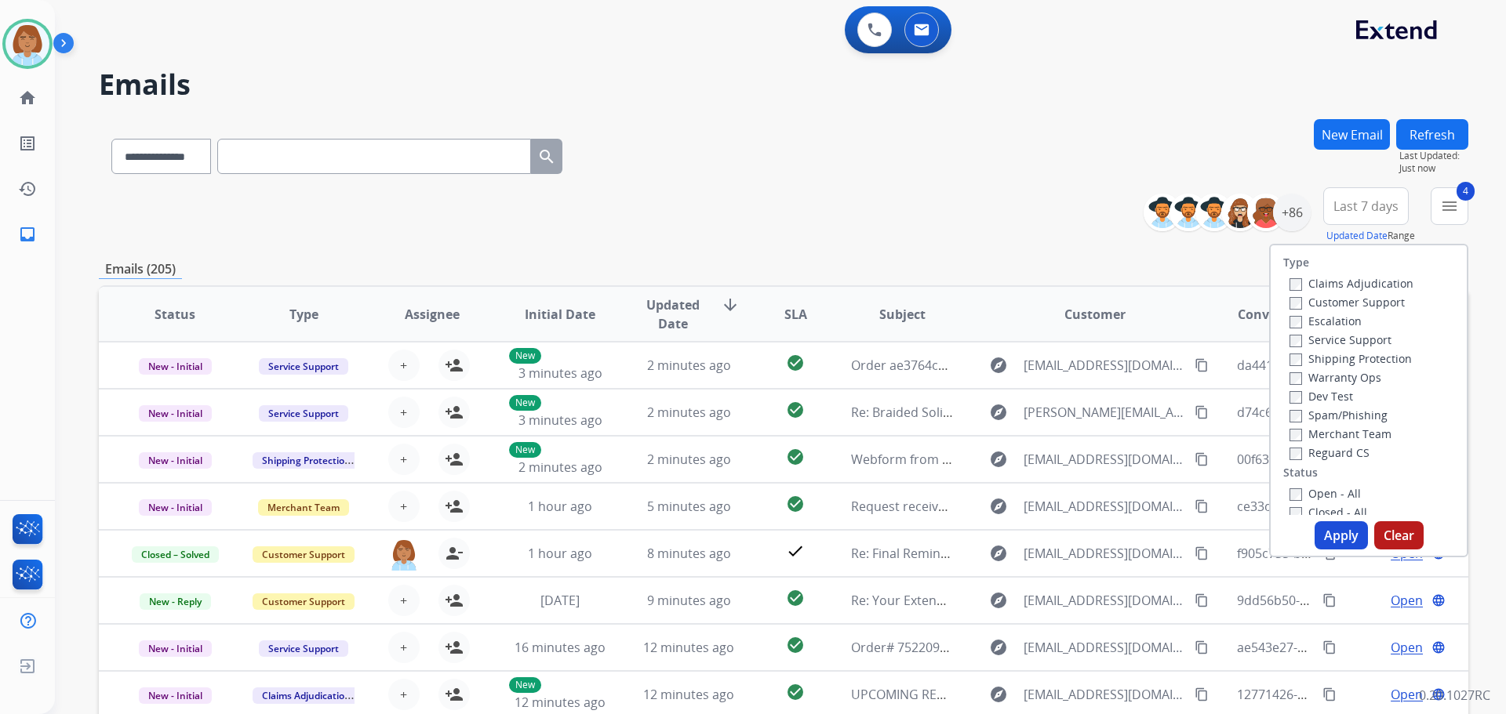
click at [1307, 487] on label "Open - All" at bounding box center [1324, 493] width 71 height 15
click at [1325, 529] on button "Apply" at bounding box center [1340, 536] width 53 height 28
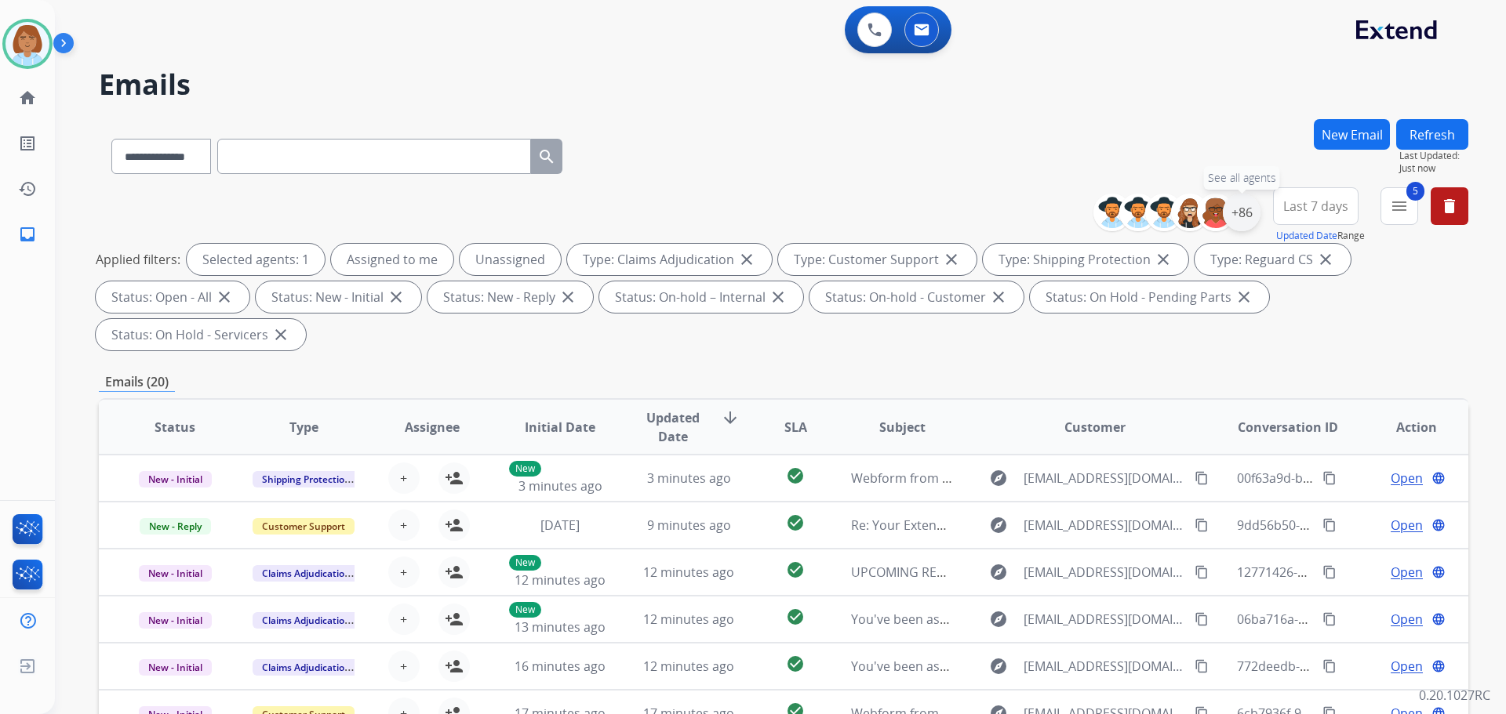
click at [1243, 209] on div "+86" at bounding box center [1242, 213] width 38 height 38
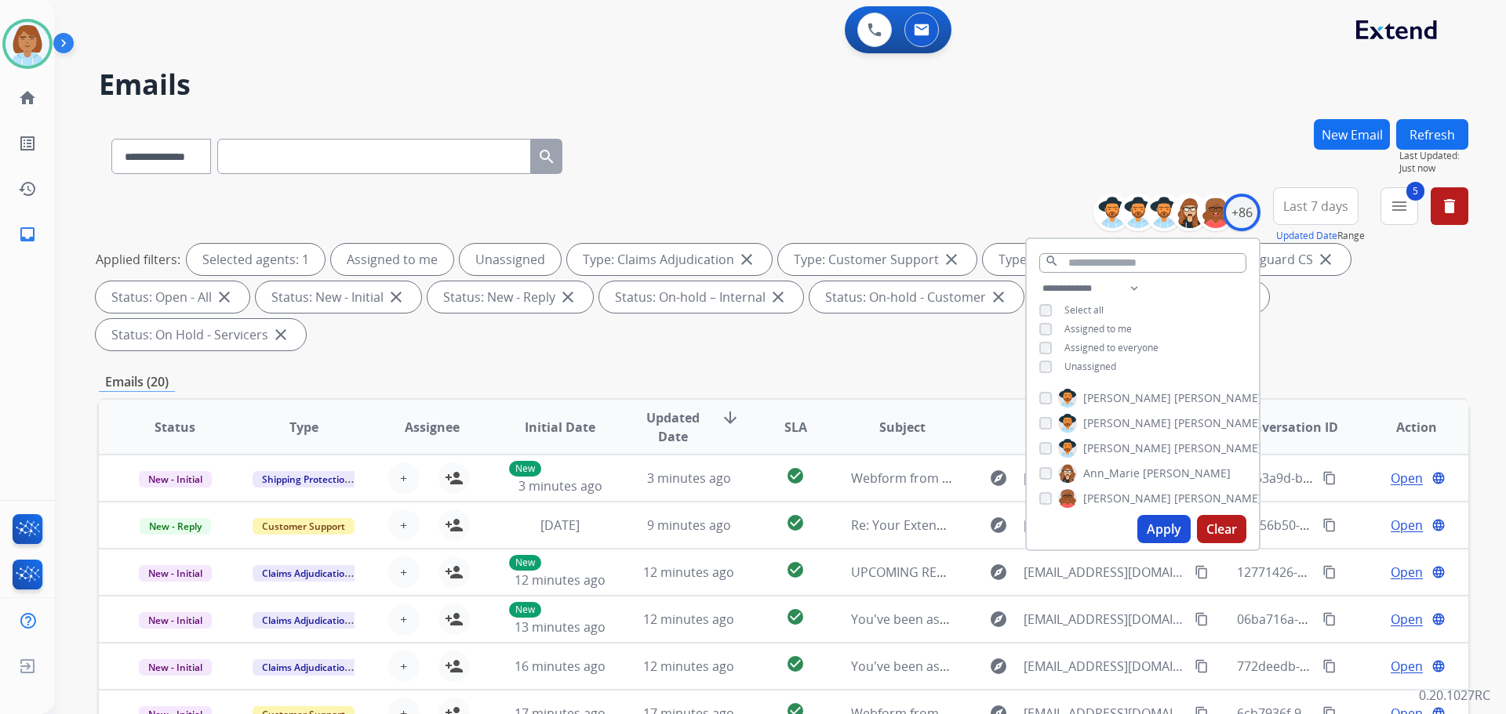
click at [1104, 366] on span "Unassigned" at bounding box center [1090, 366] width 52 height 13
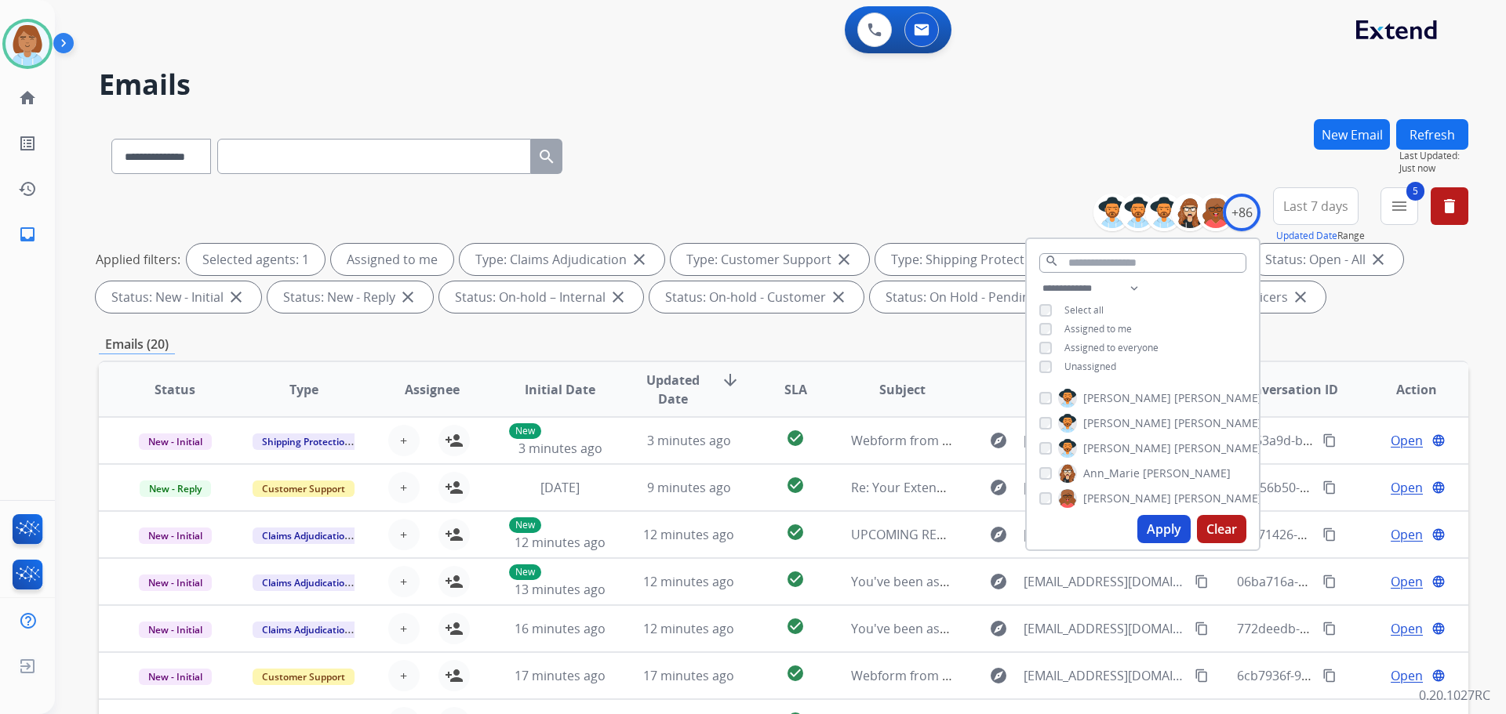
click at [1158, 522] on button "Apply" at bounding box center [1163, 529] width 53 height 28
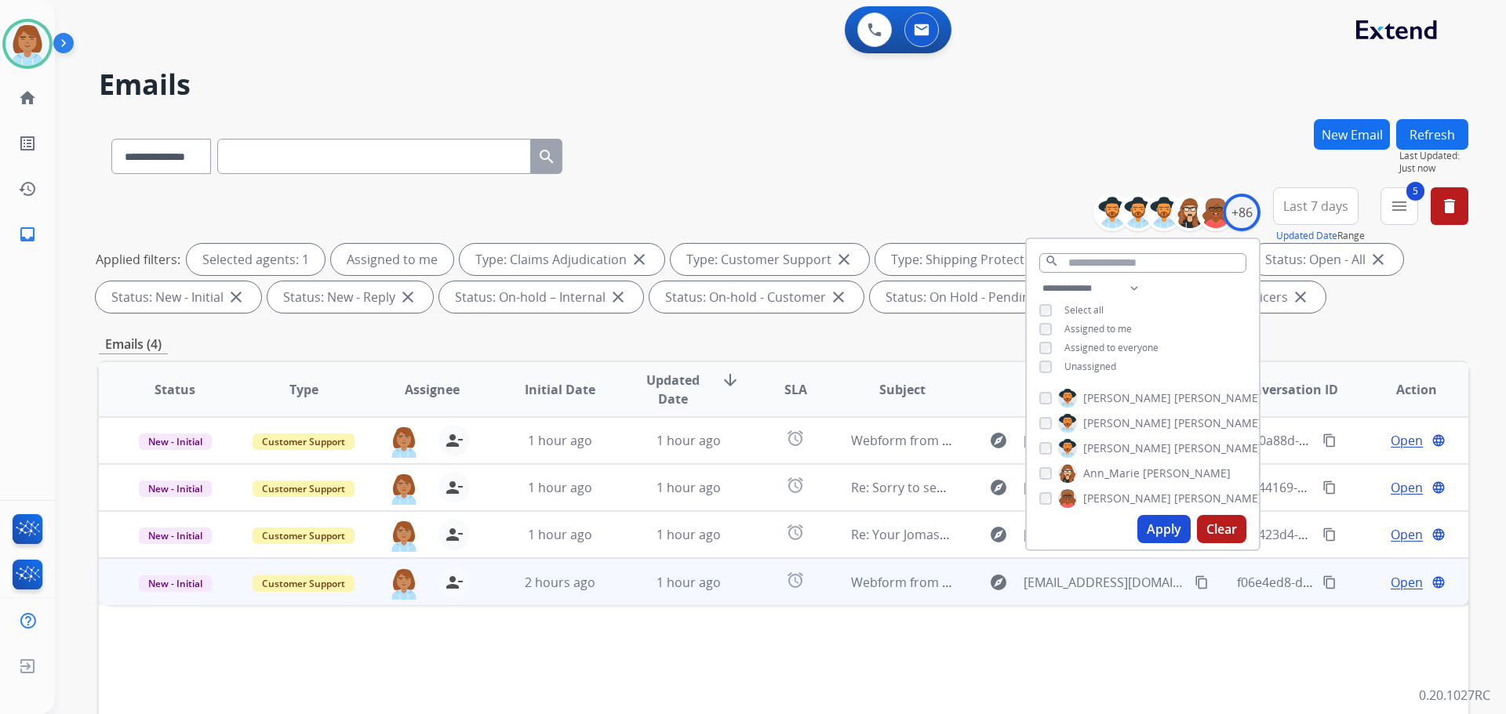
click at [627, 591] on td "1 hour ago" at bounding box center [677, 581] width 129 height 47
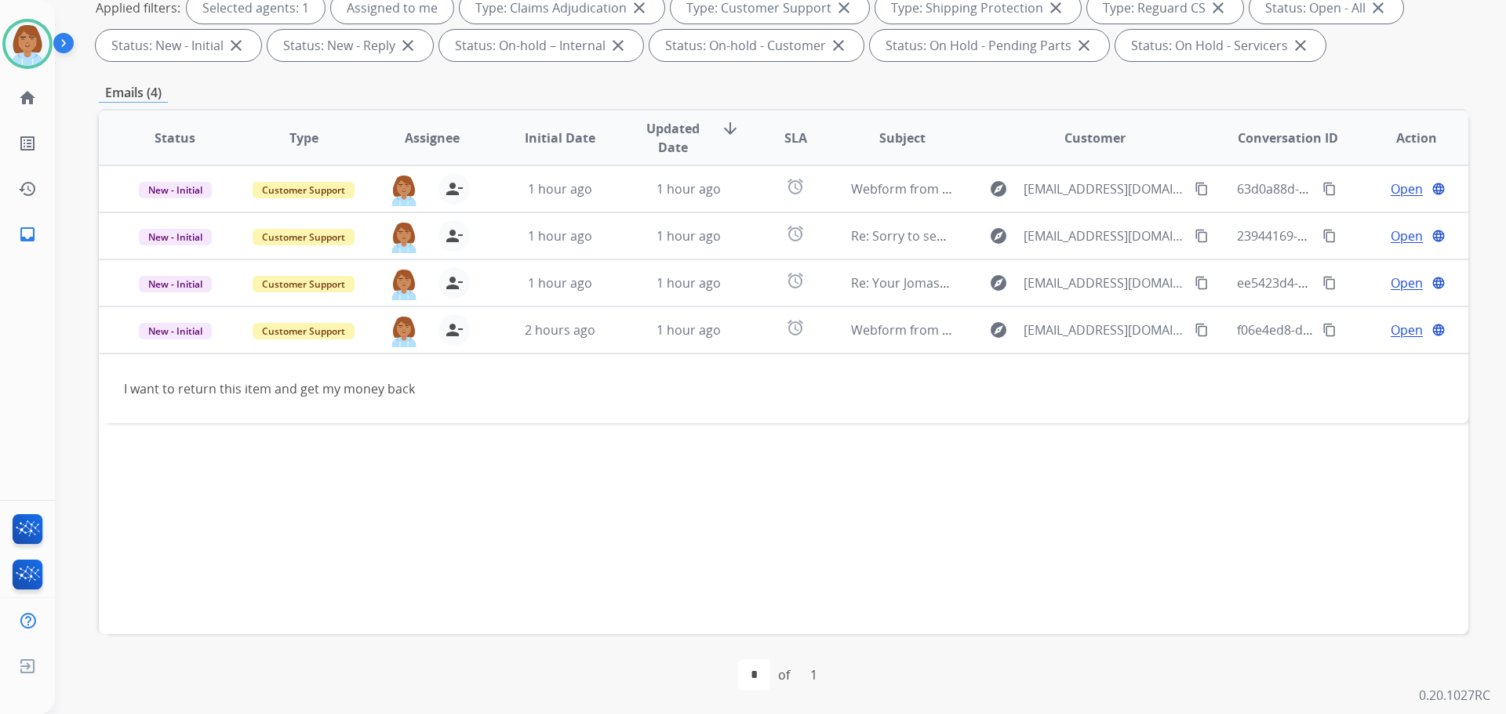
scroll to position [253, 0]
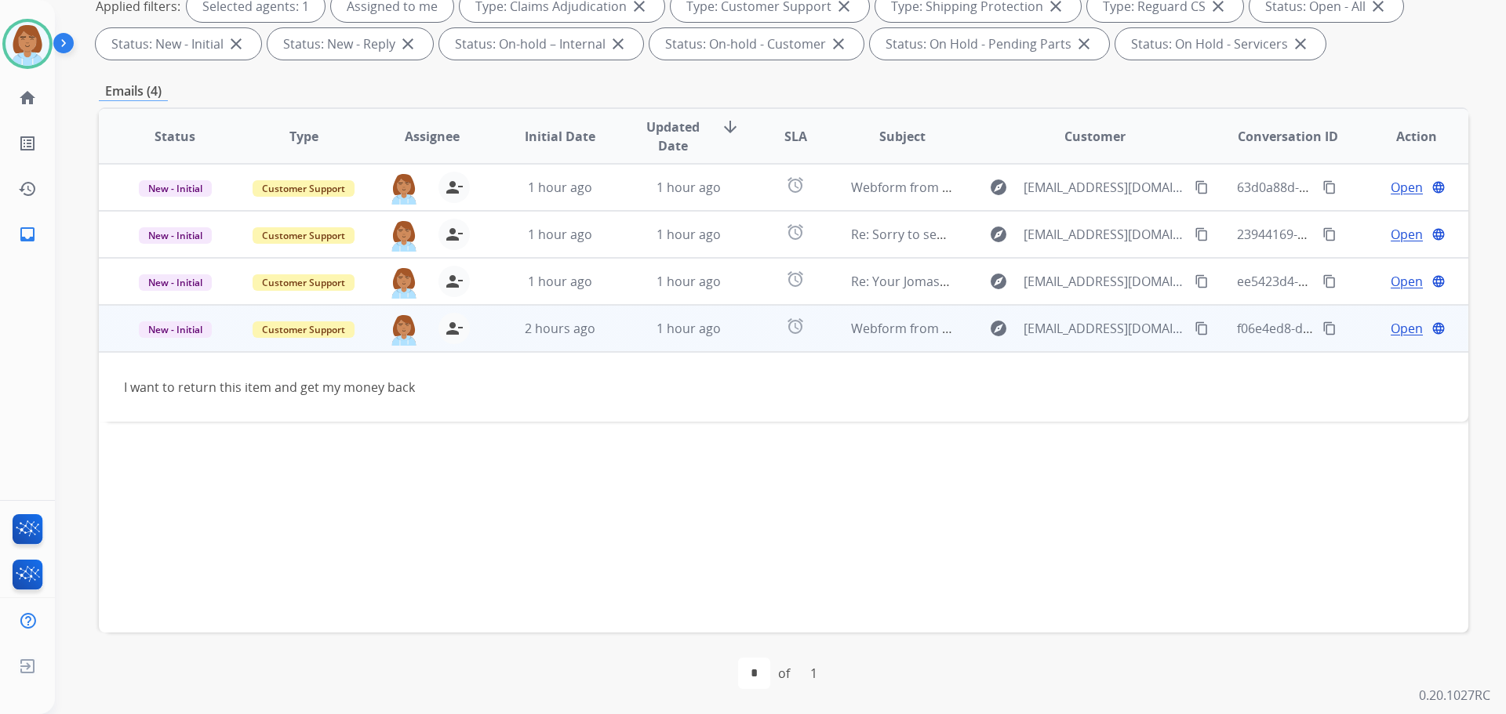
click at [1398, 325] on span "Open" at bounding box center [1407, 328] width 32 height 19
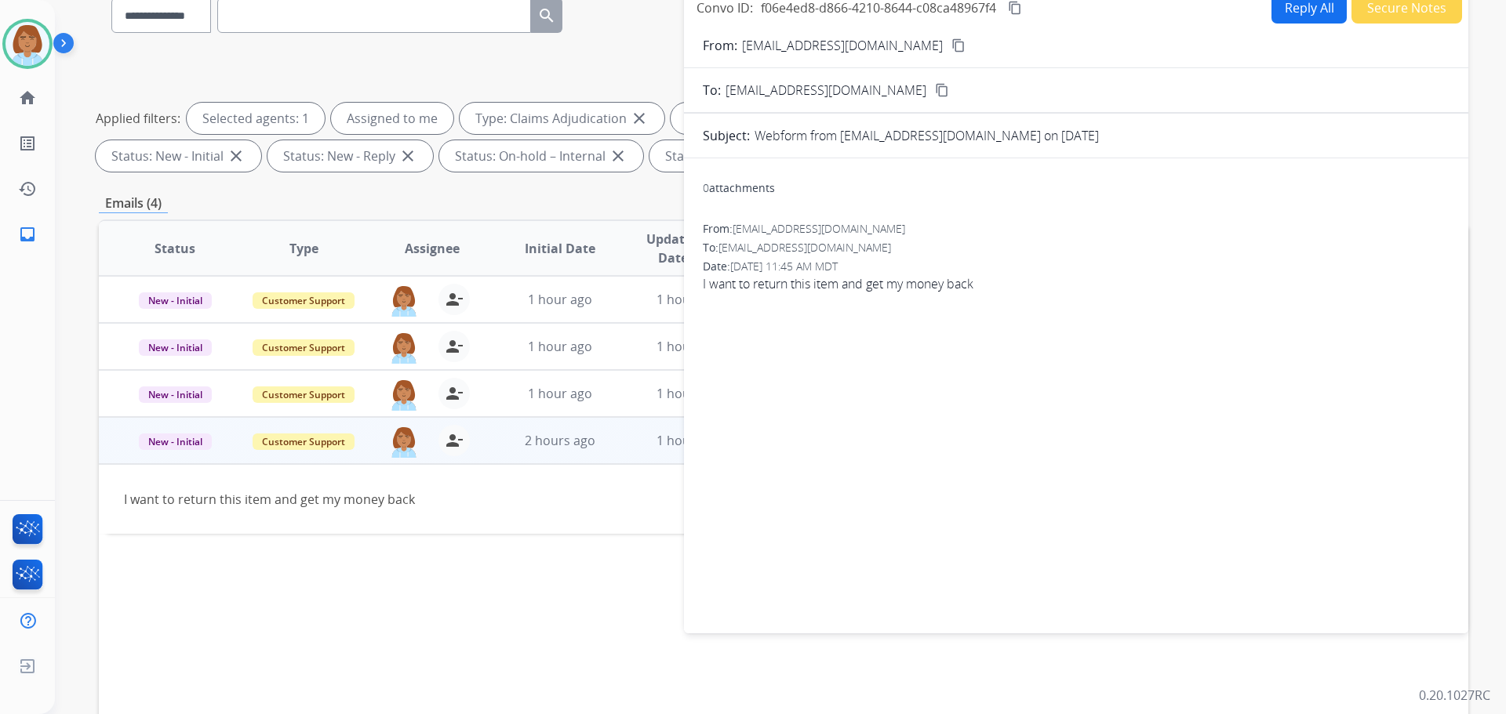
scroll to position [18, 0]
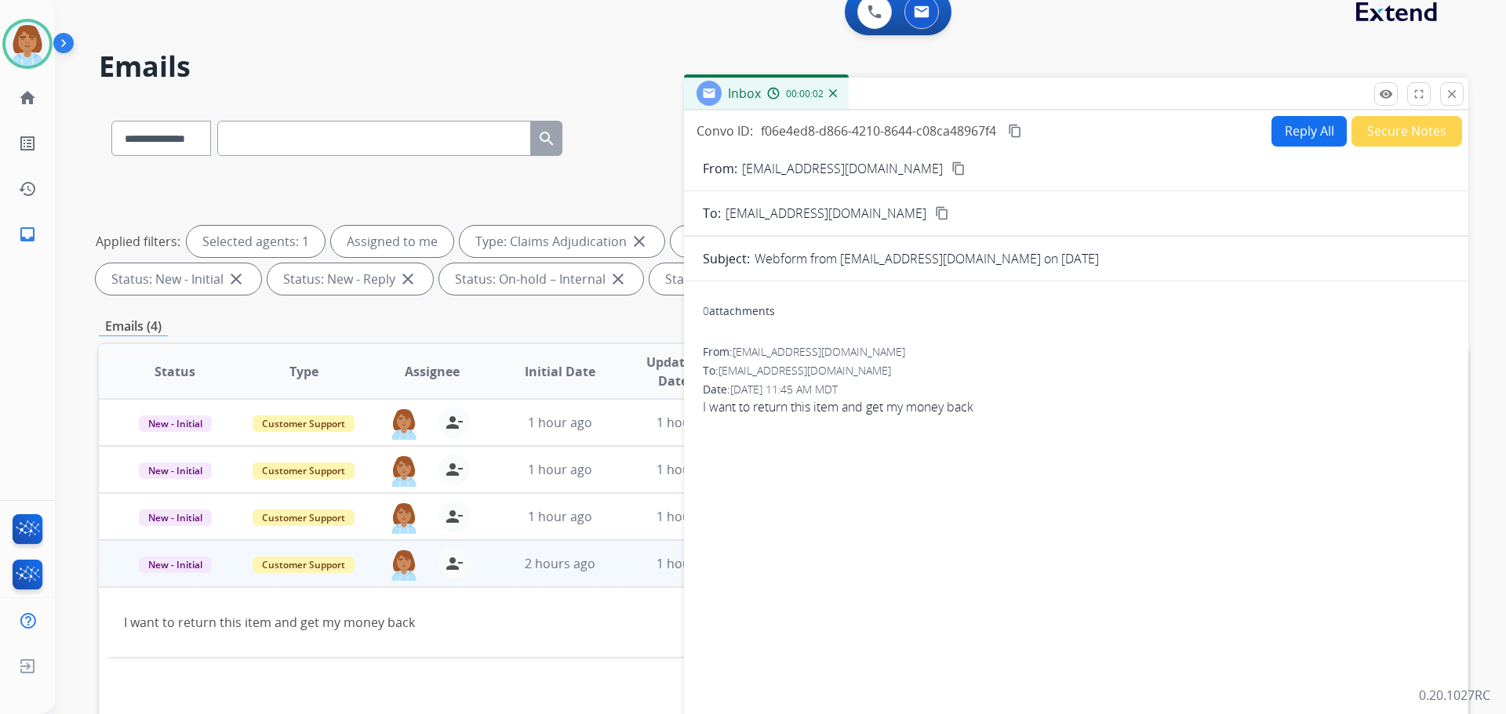
click at [951, 165] on mat-icon "content_copy" at bounding box center [958, 169] width 14 height 14
click at [1314, 134] on button "Reply All" at bounding box center [1308, 131] width 75 height 31
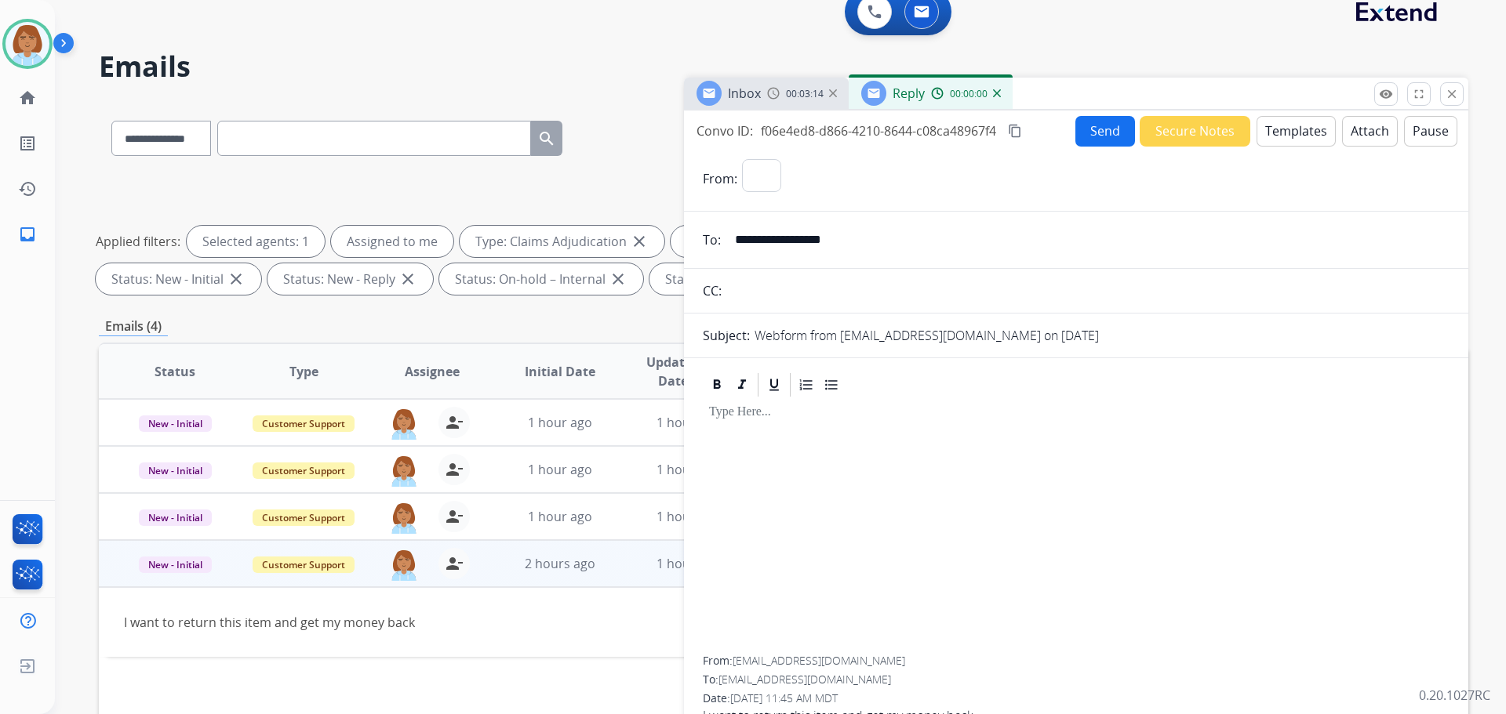
select select "**********"
click at [1291, 136] on button "Templates" at bounding box center [1295, 131] width 79 height 31
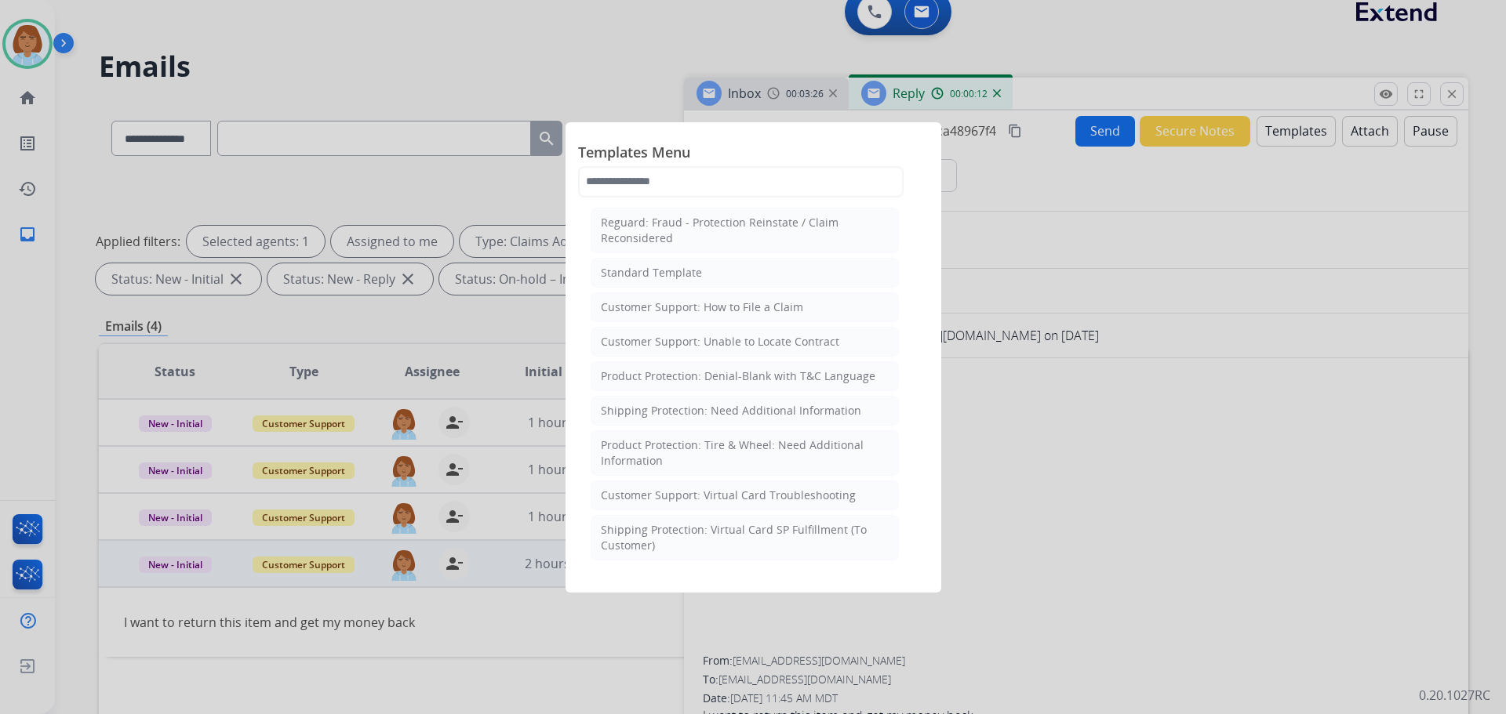
scroll to position [235, 0]
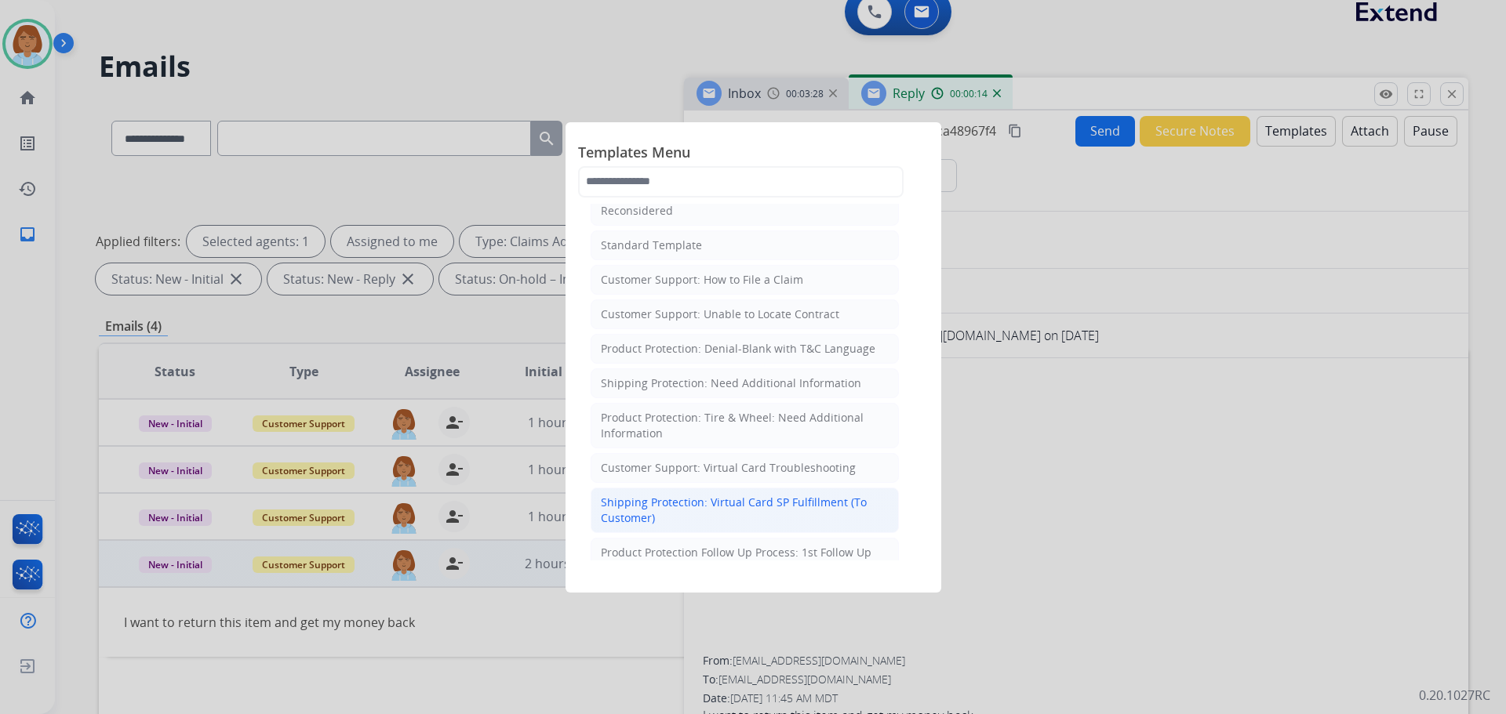
click at [766, 519] on div "Shipping Protection: Virtual Card SP Fulfillment (To Customer)" at bounding box center [745, 510] width 288 height 31
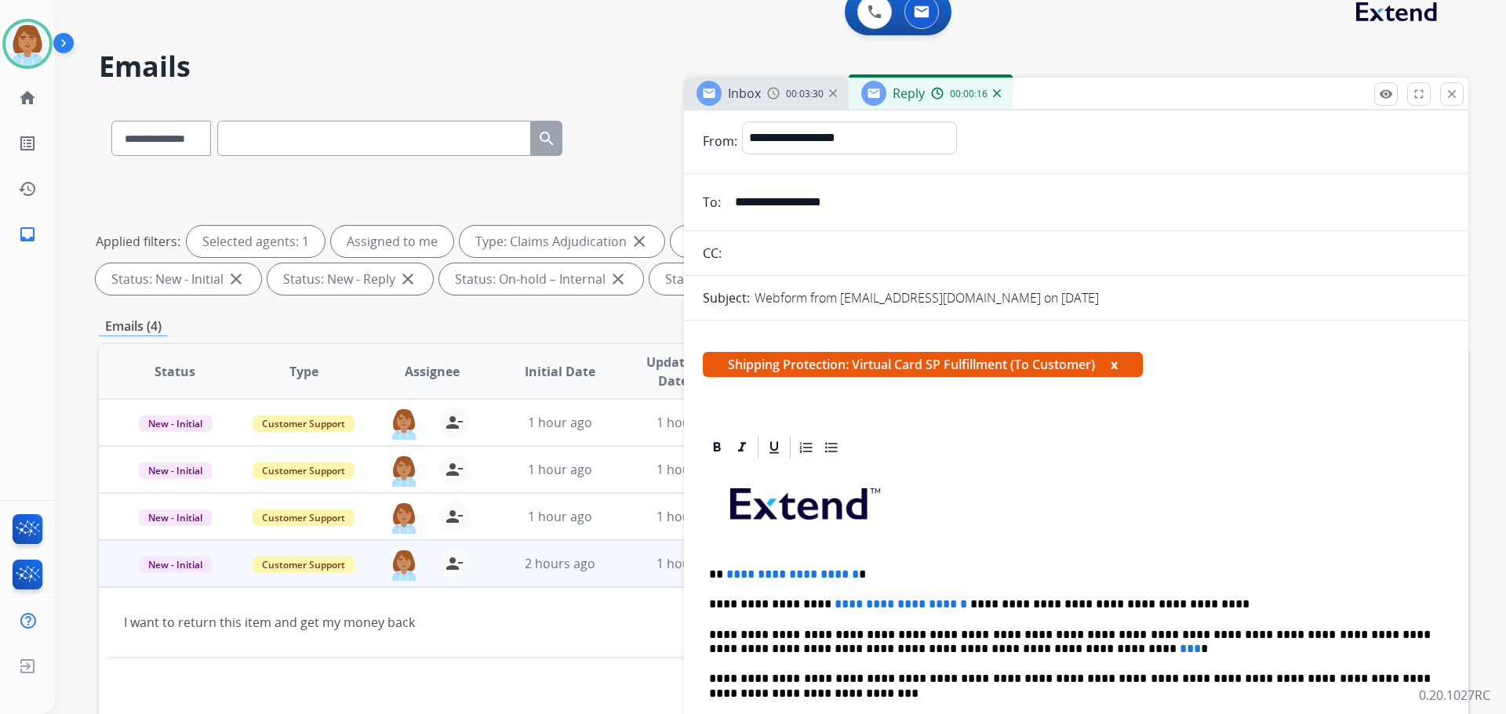
scroll to position [0, 0]
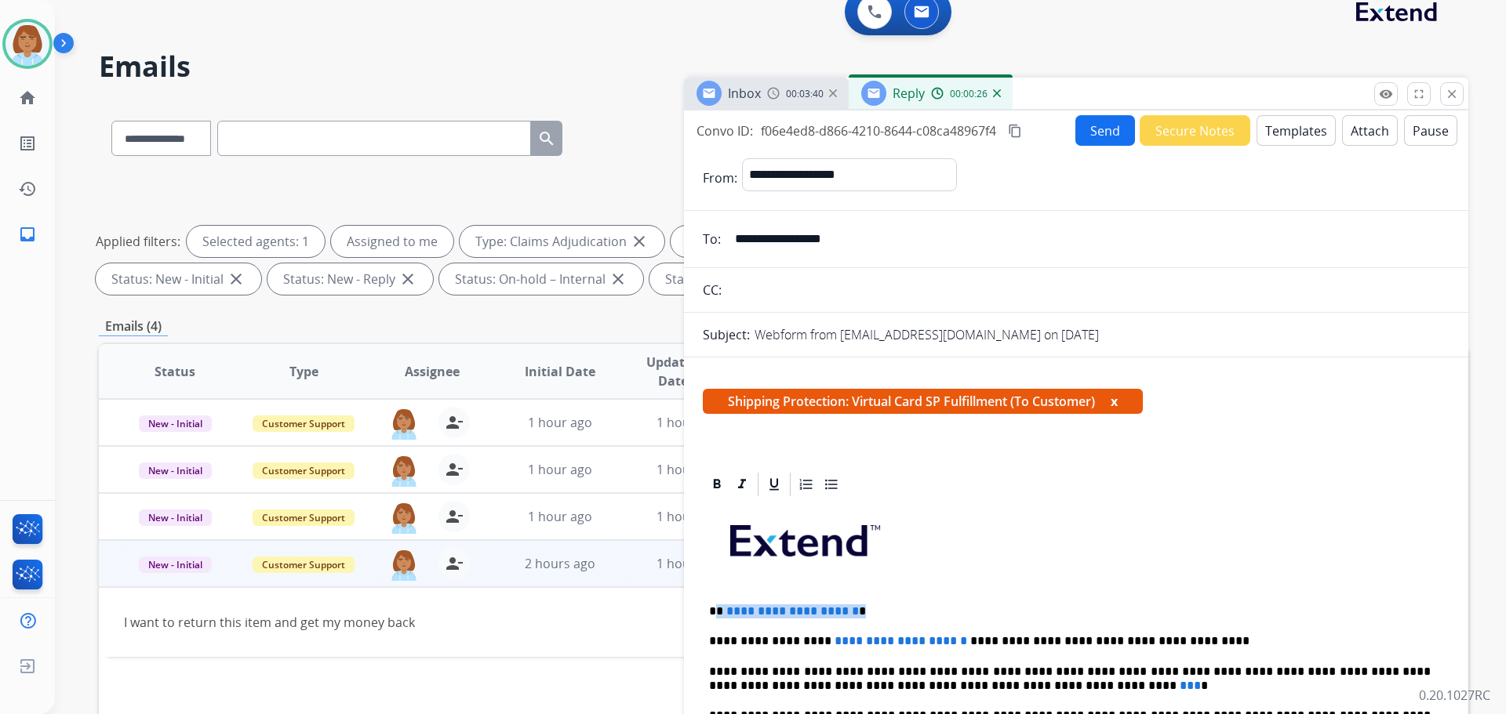
drag, startPoint x: 902, startPoint y: 614, endPoint x: 719, endPoint y: 607, distance: 182.9
click at [719, 607] on p "**********" at bounding box center [1070, 612] width 722 height 14
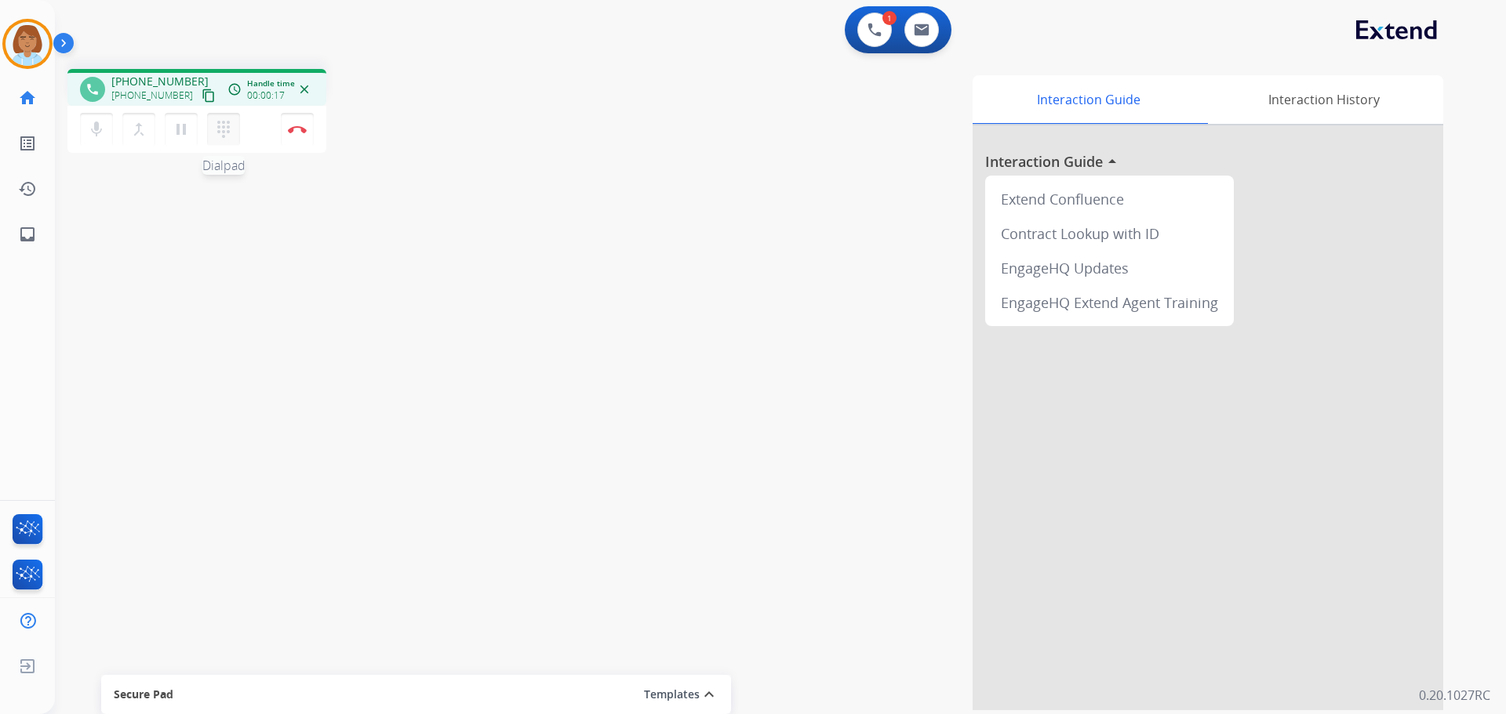
click at [227, 118] on button "dialpad Dialpad" at bounding box center [223, 129] width 33 height 33
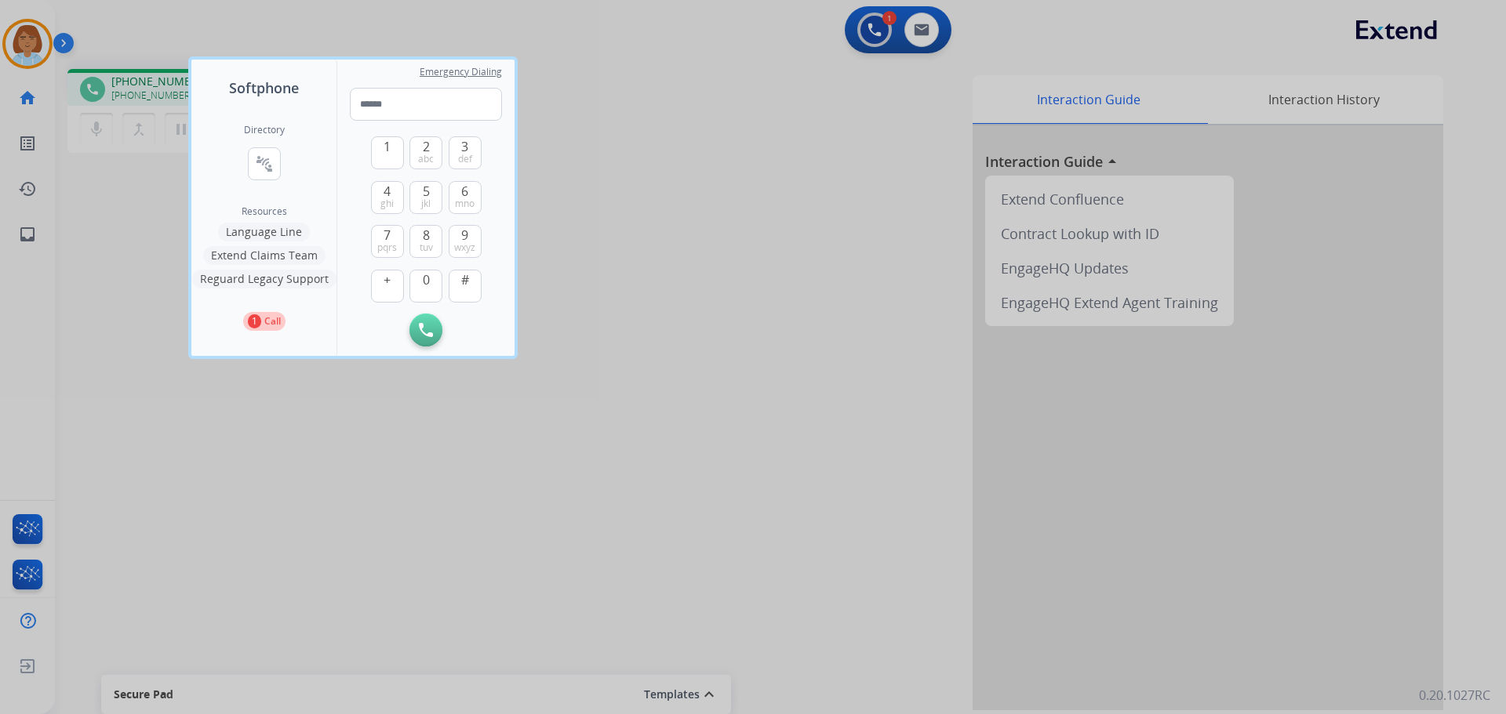
click at [271, 231] on button "Language Line" at bounding box center [264, 232] width 92 height 19
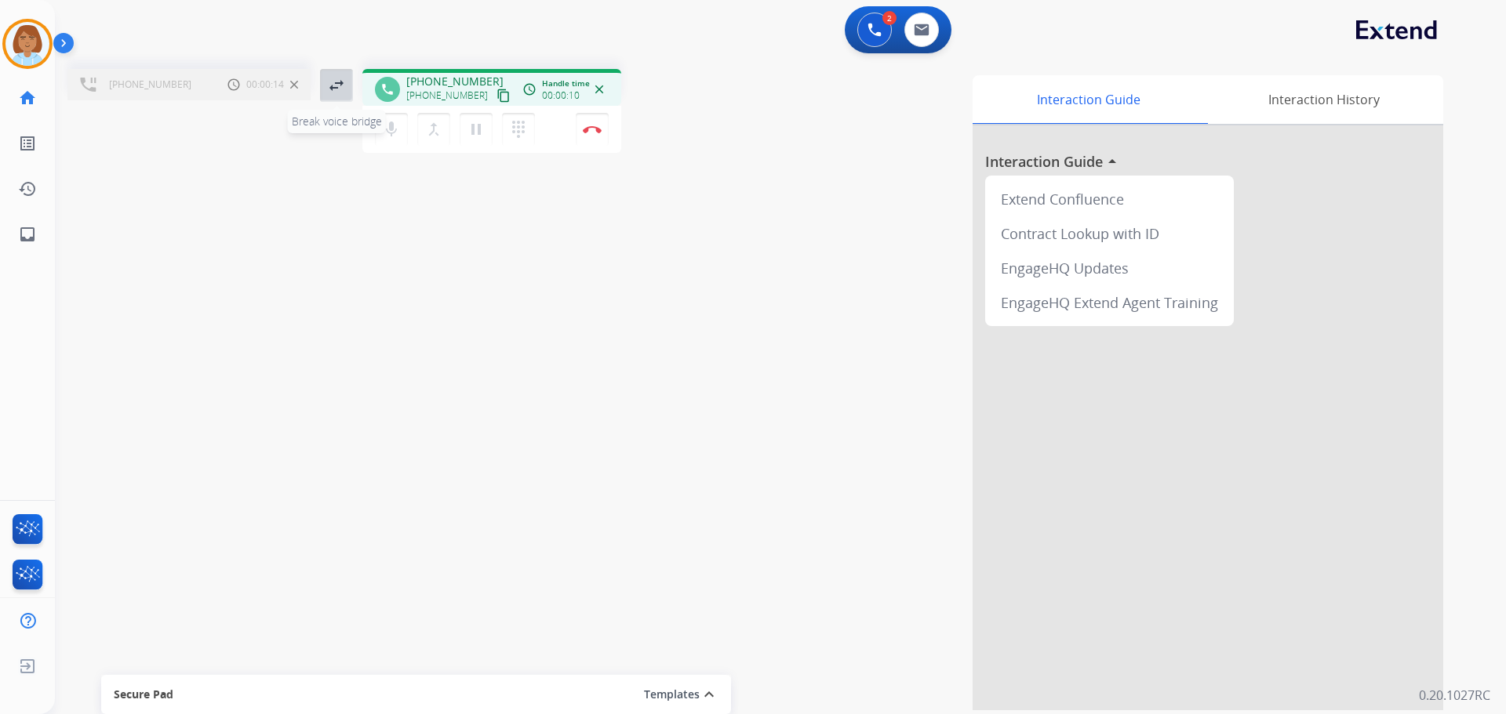
click at [339, 78] on mat-icon "swap_horiz" at bounding box center [336, 85] width 19 height 19
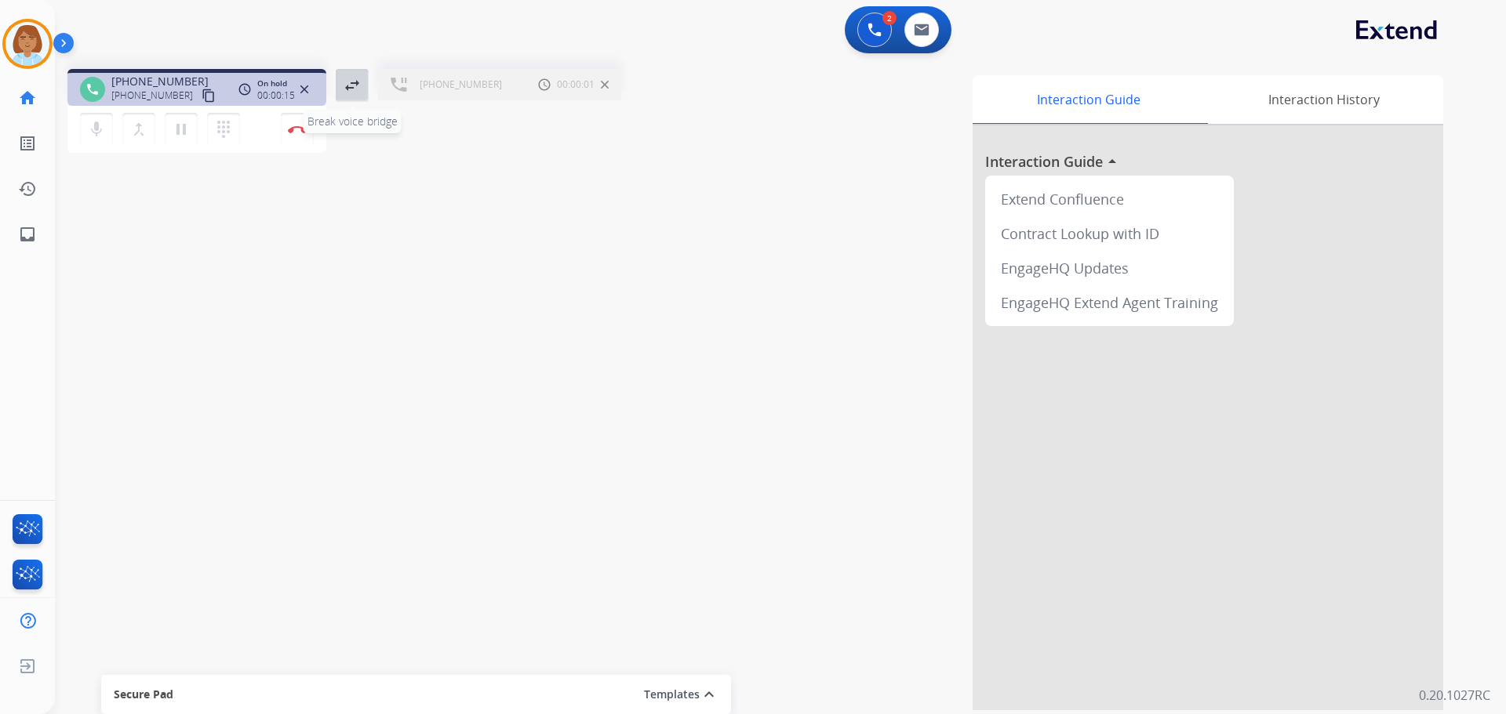
click at [344, 82] on mat-icon "swap_horiz" at bounding box center [352, 85] width 19 height 19
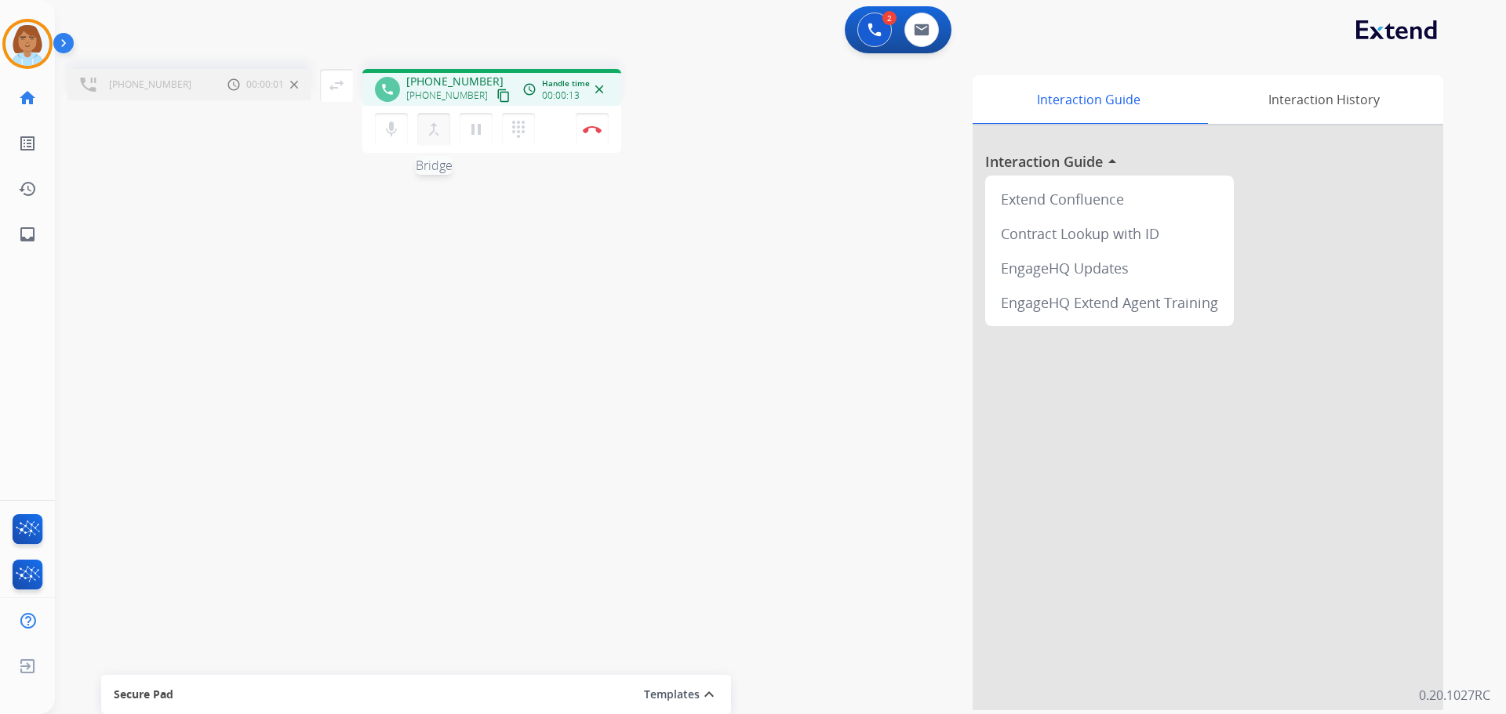
click at [428, 131] on mat-icon "merge_type" at bounding box center [433, 129] width 19 height 19
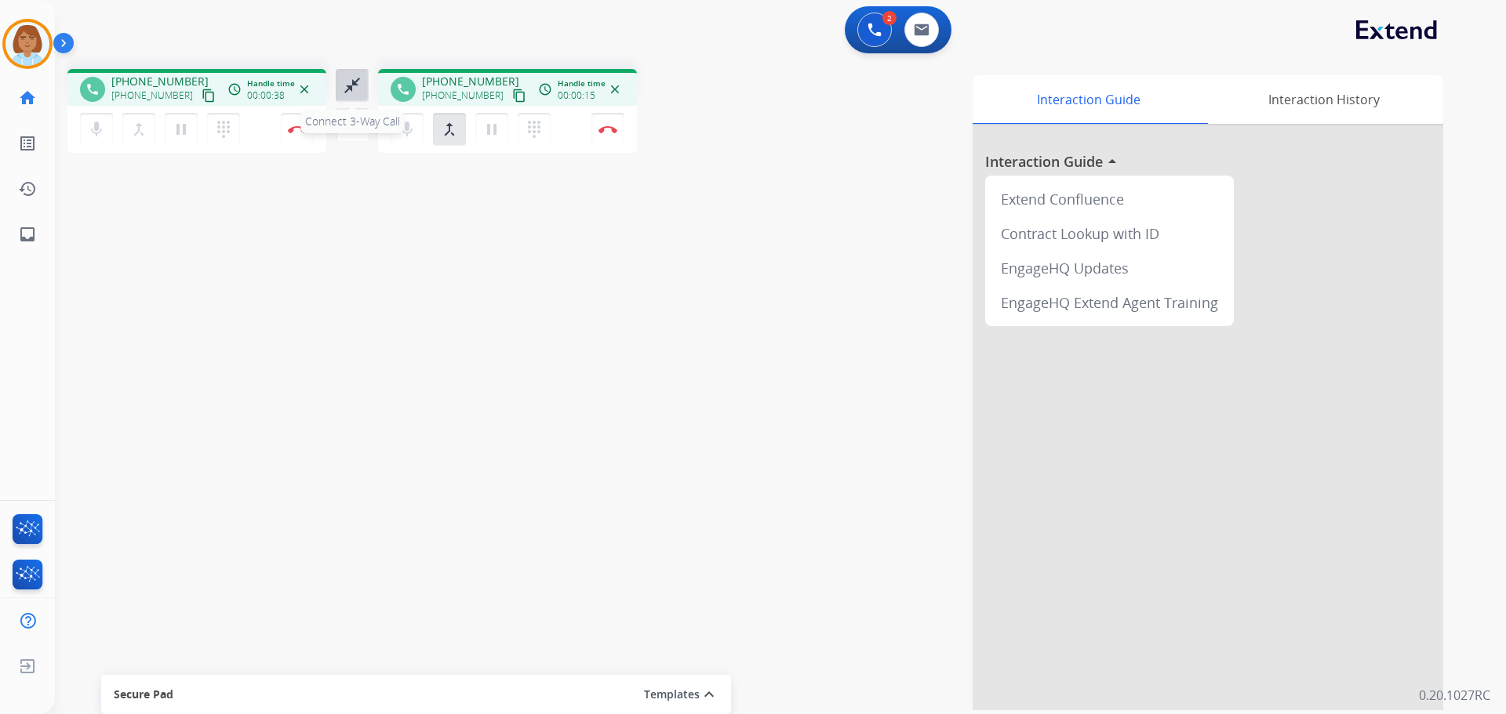
click at [352, 91] on mat-icon "close_fullscreen" at bounding box center [352, 85] width 19 height 19
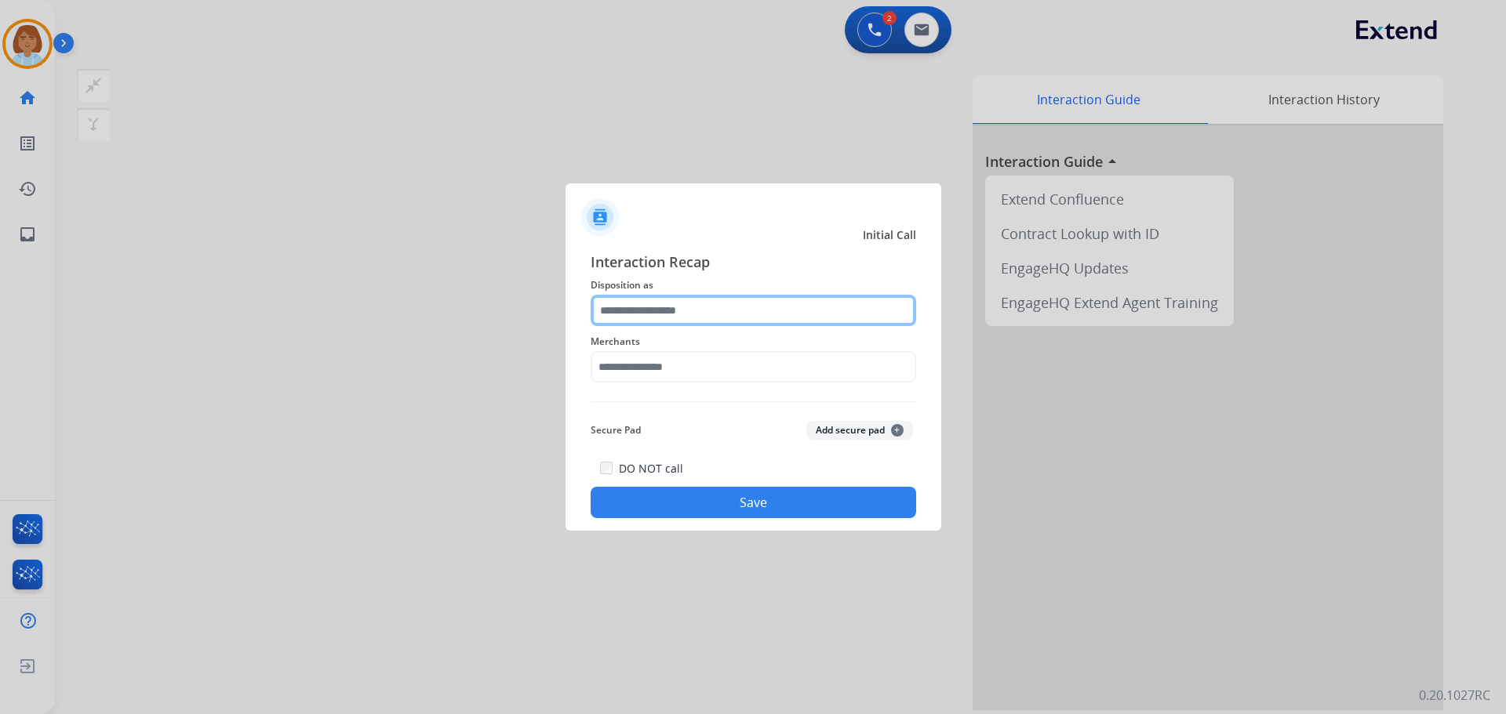
click at [809, 314] on input "text" at bounding box center [753, 310] width 325 height 31
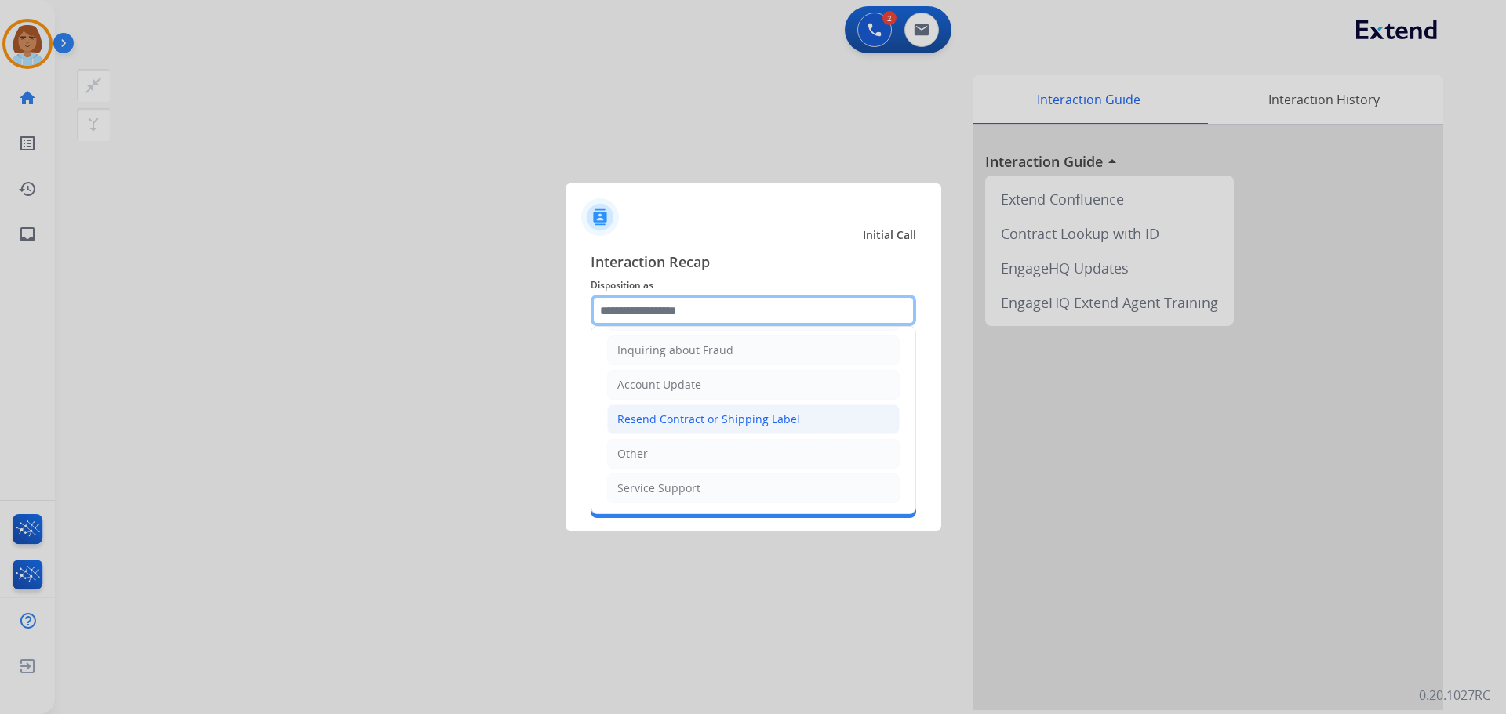
scroll to position [245, 0]
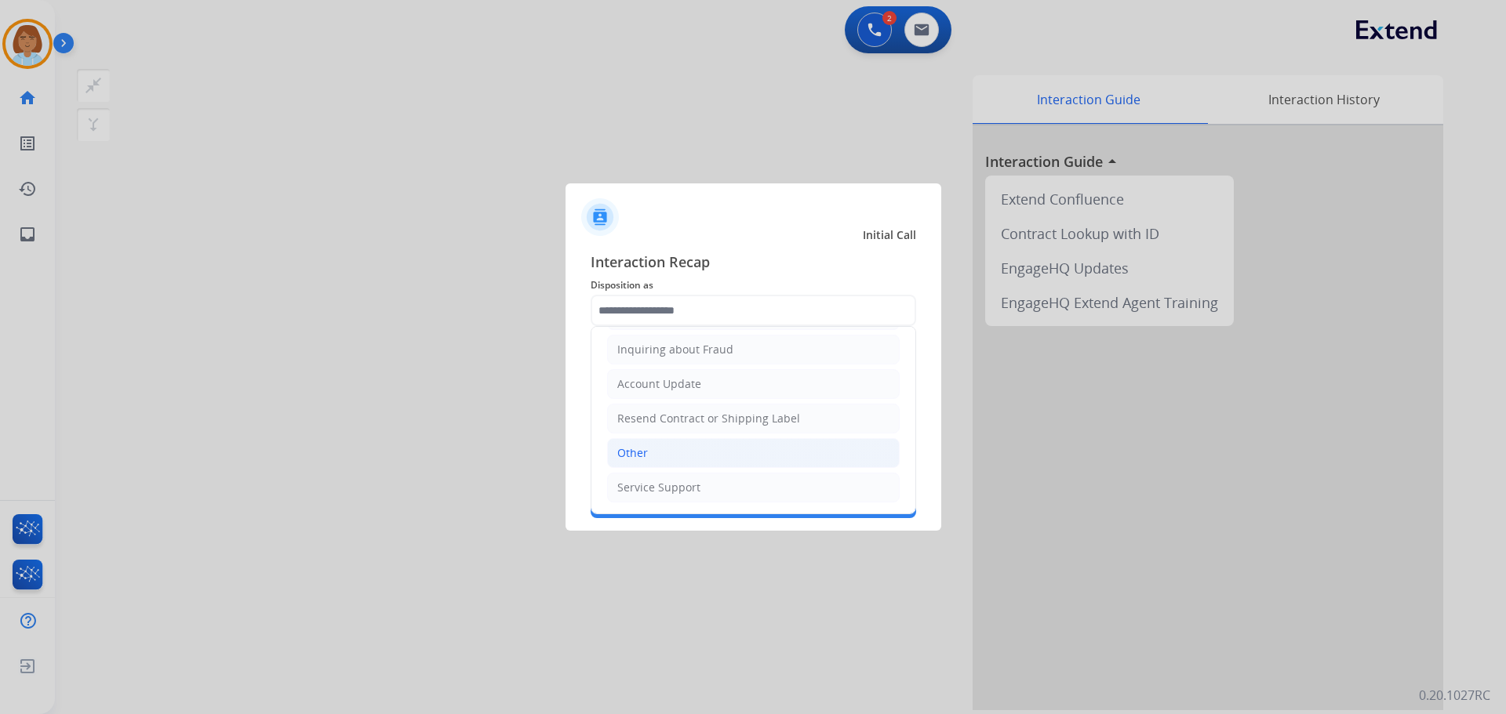
click at [671, 449] on li "Other" at bounding box center [753, 453] width 293 height 30
type input "*****"
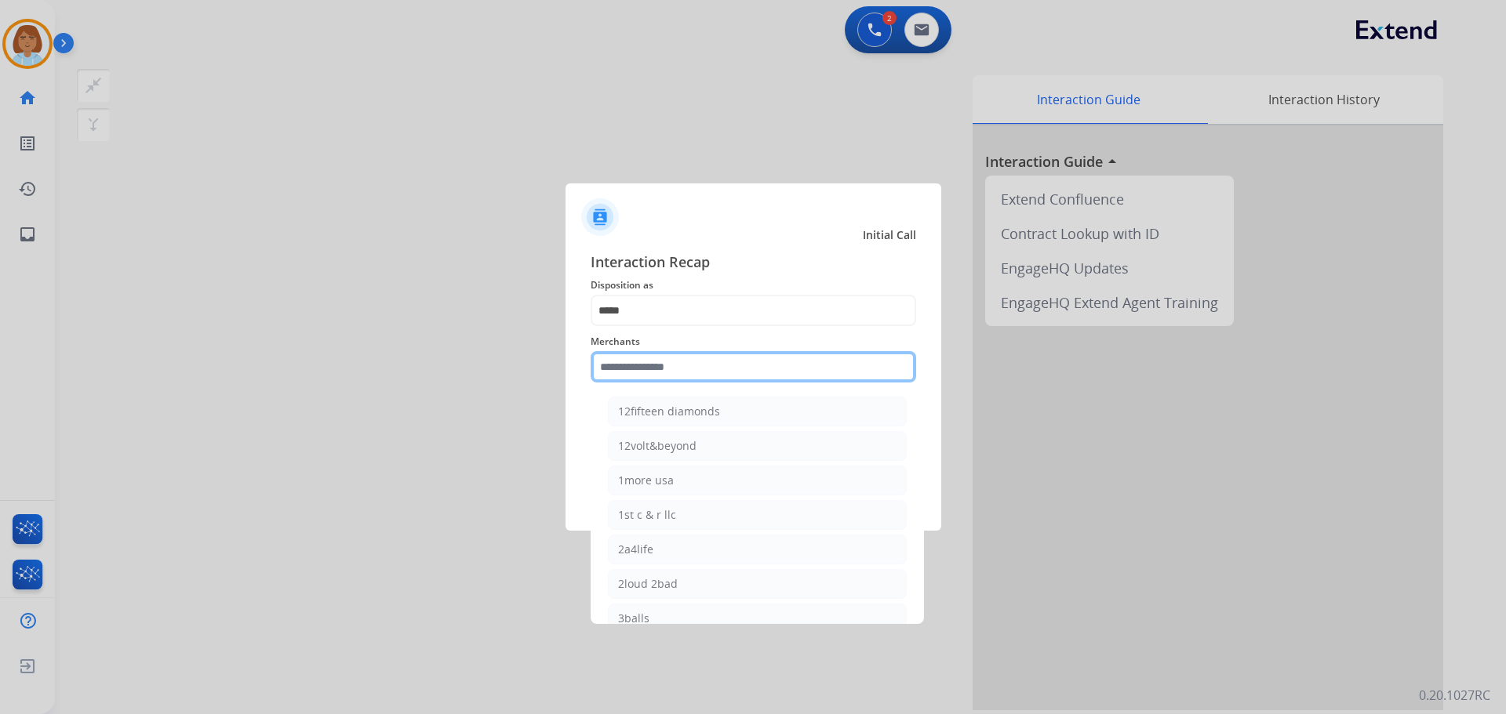
click at [701, 365] on input "text" at bounding box center [753, 366] width 325 height 31
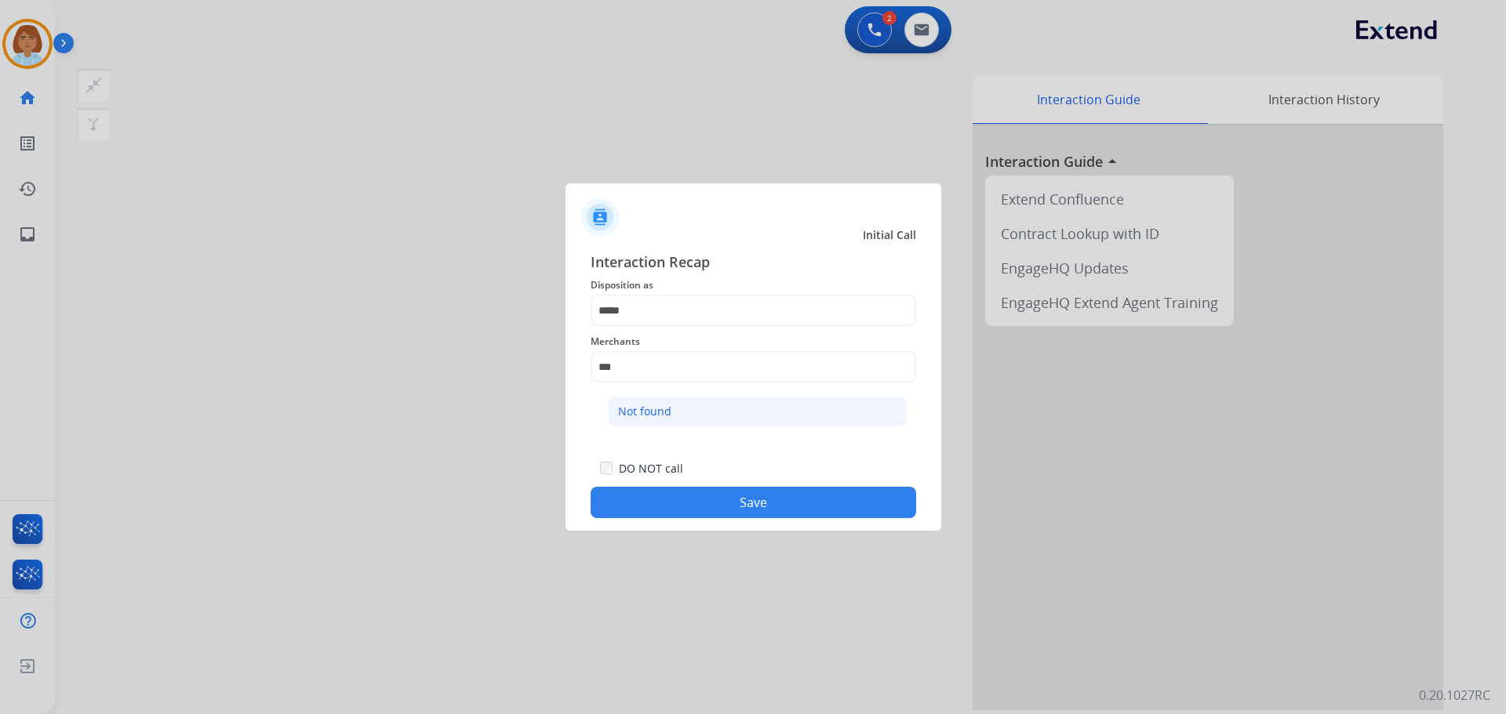
click at [690, 402] on li "Not found" at bounding box center [757, 412] width 299 height 30
type input "*********"
click at [752, 507] on button "Save" at bounding box center [753, 502] width 325 height 31
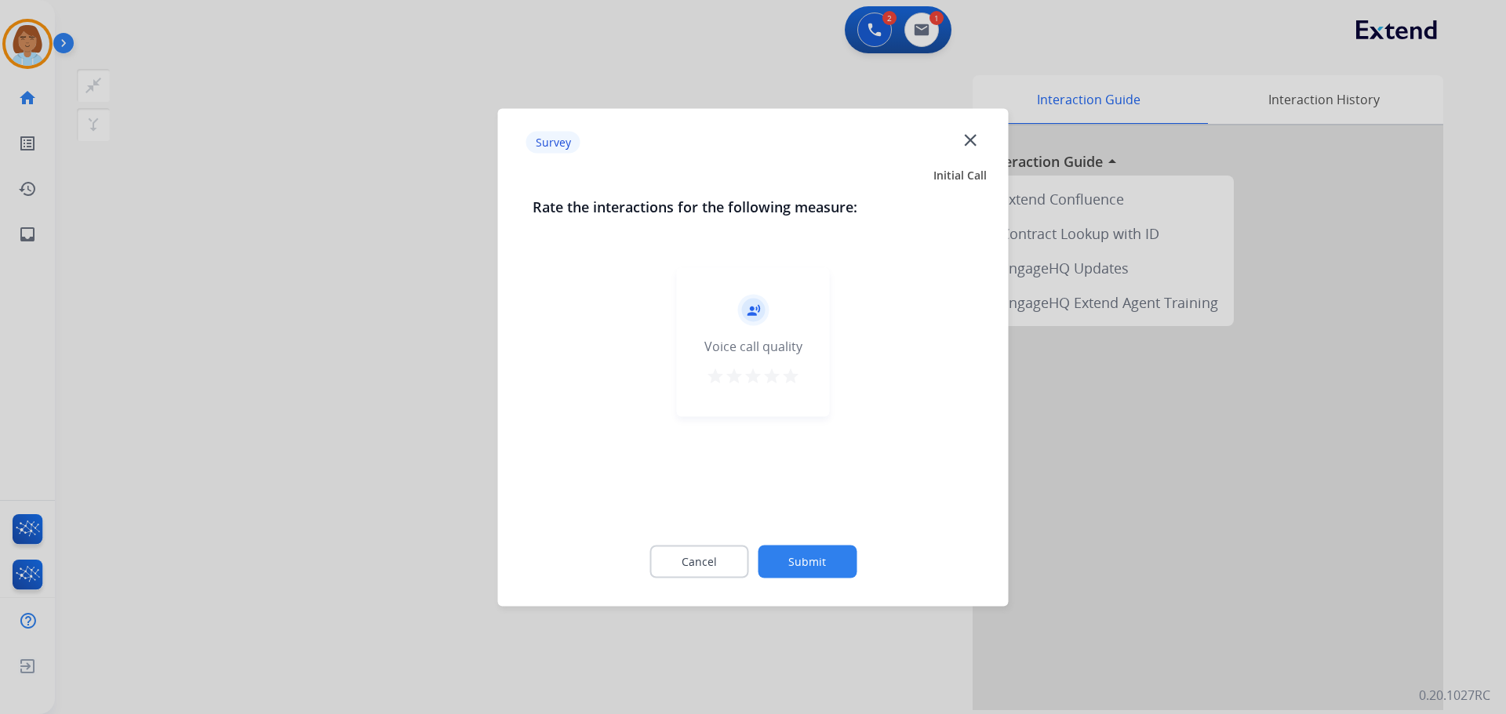
click at [827, 554] on button "Submit" at bounding box center [807, 561] width 99 height 33
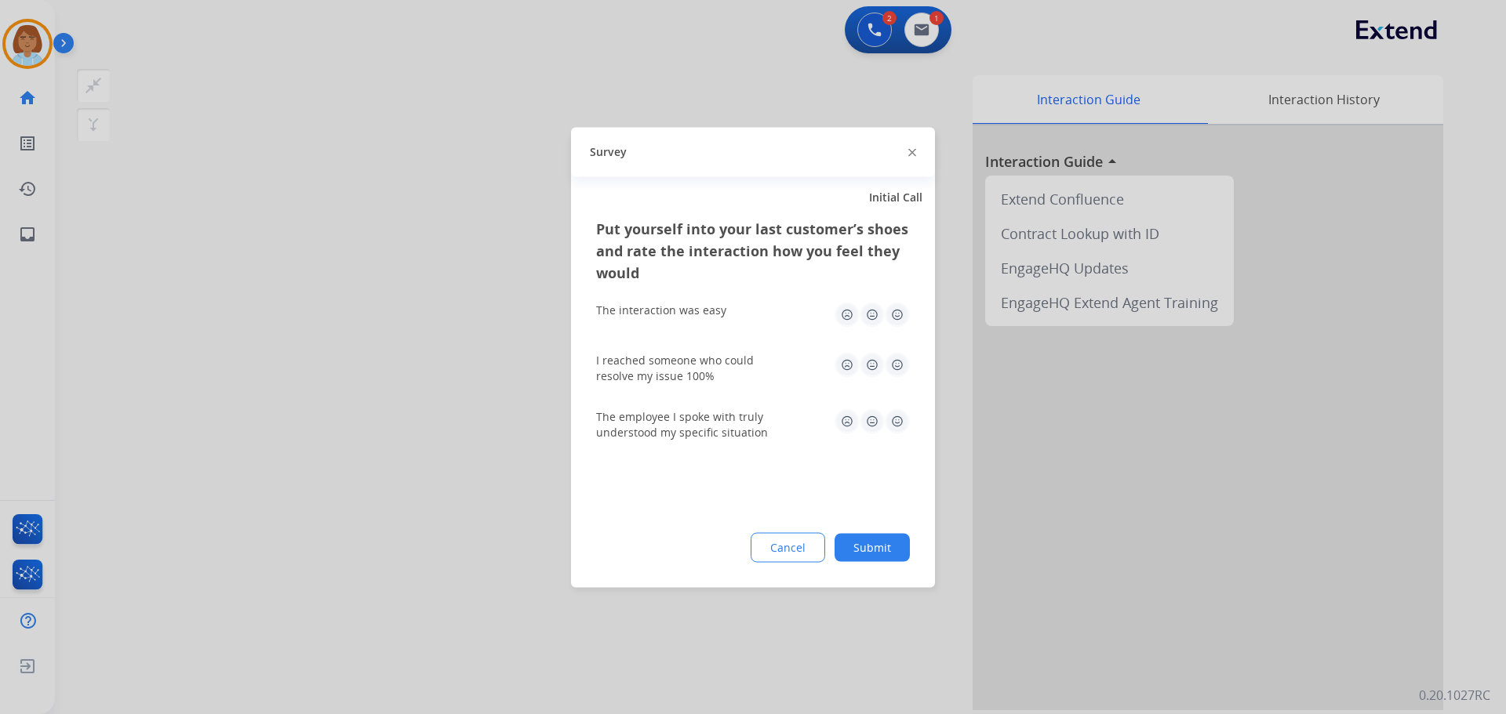
click at [863, 551] on button "Submit" at bounding box center [871, 547] width 75 height 28
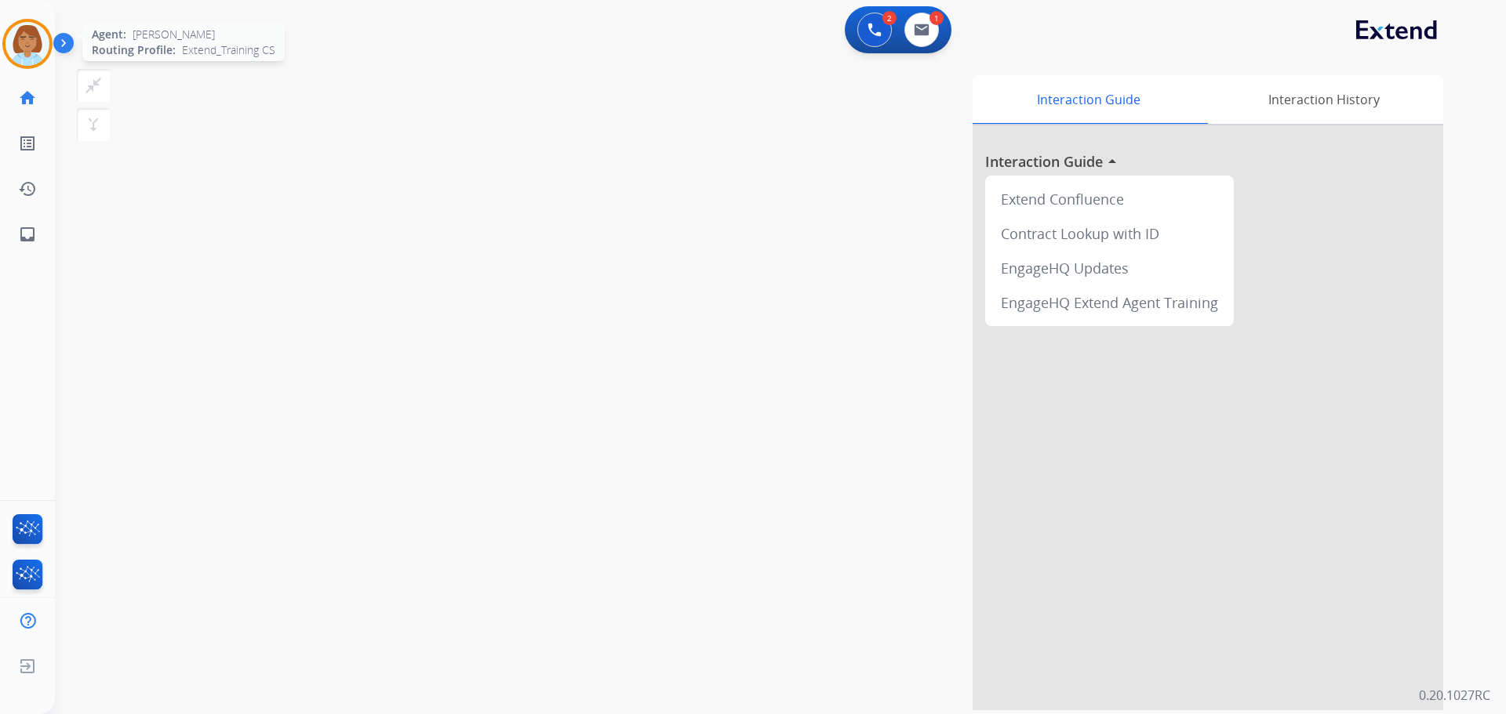
click at [21, 62] on img at bounding box center [27, 44] width 44 height 44
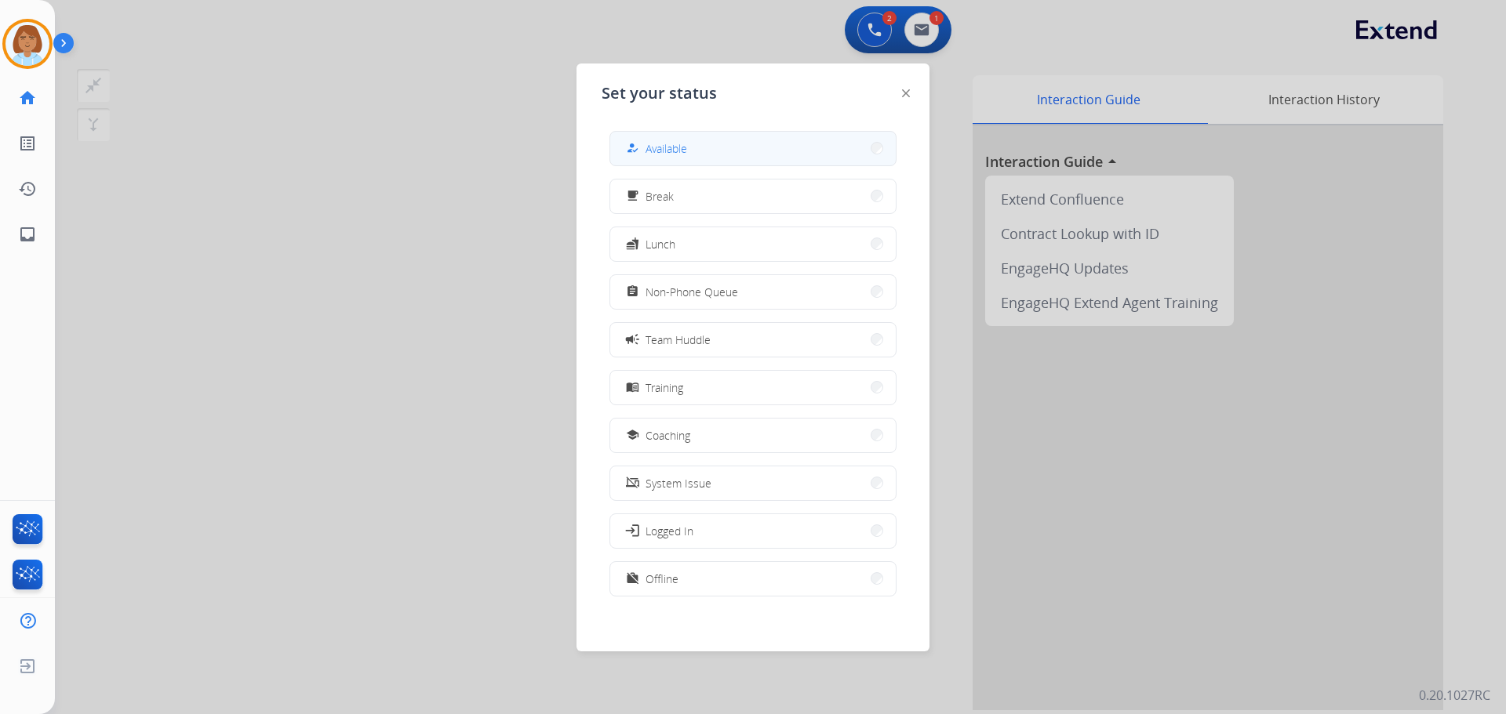
click at [626, 136] on button "how_to_reg Available" at bounding box center [752, 149] width 285 height 34
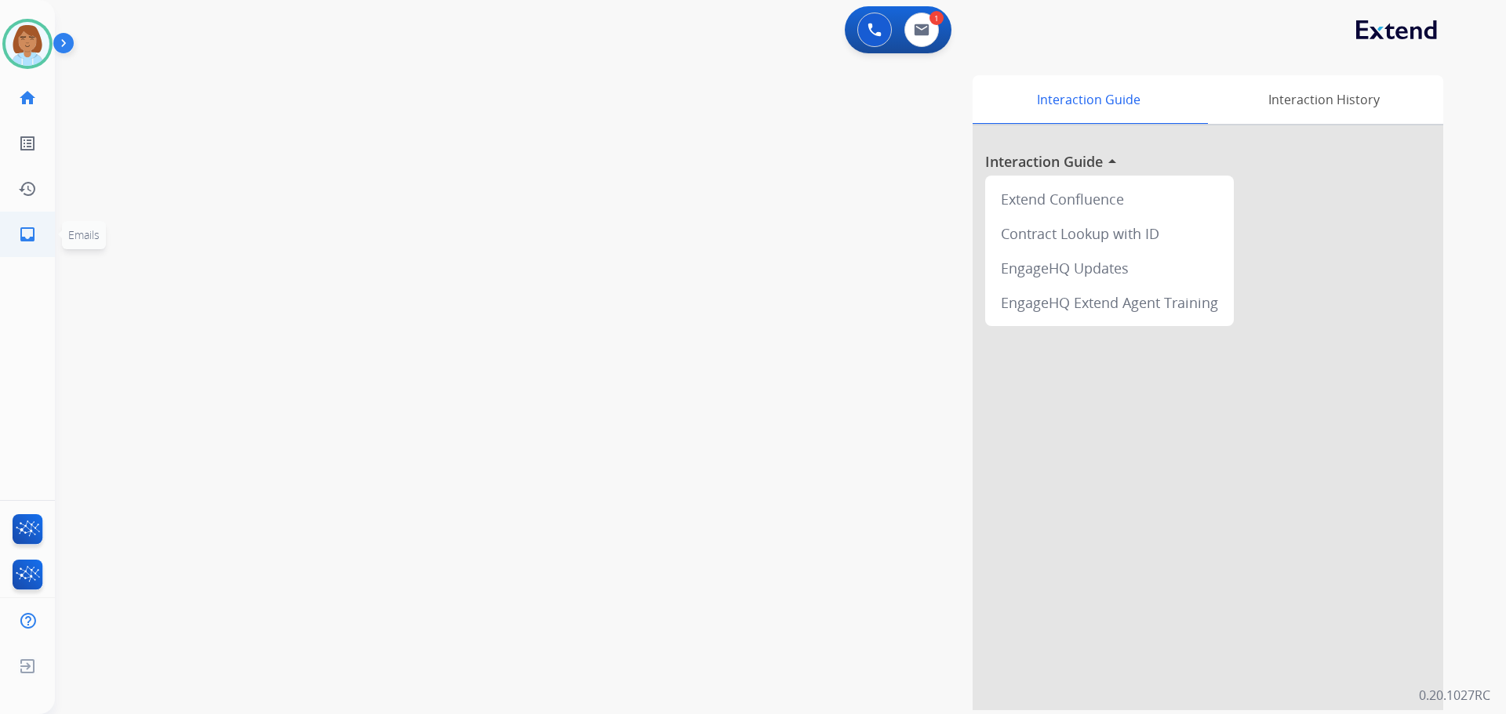
click at [31, 226] on mat-icon "inbox" at bounding box center [27, 234] width 19 height 19
select select "**********"
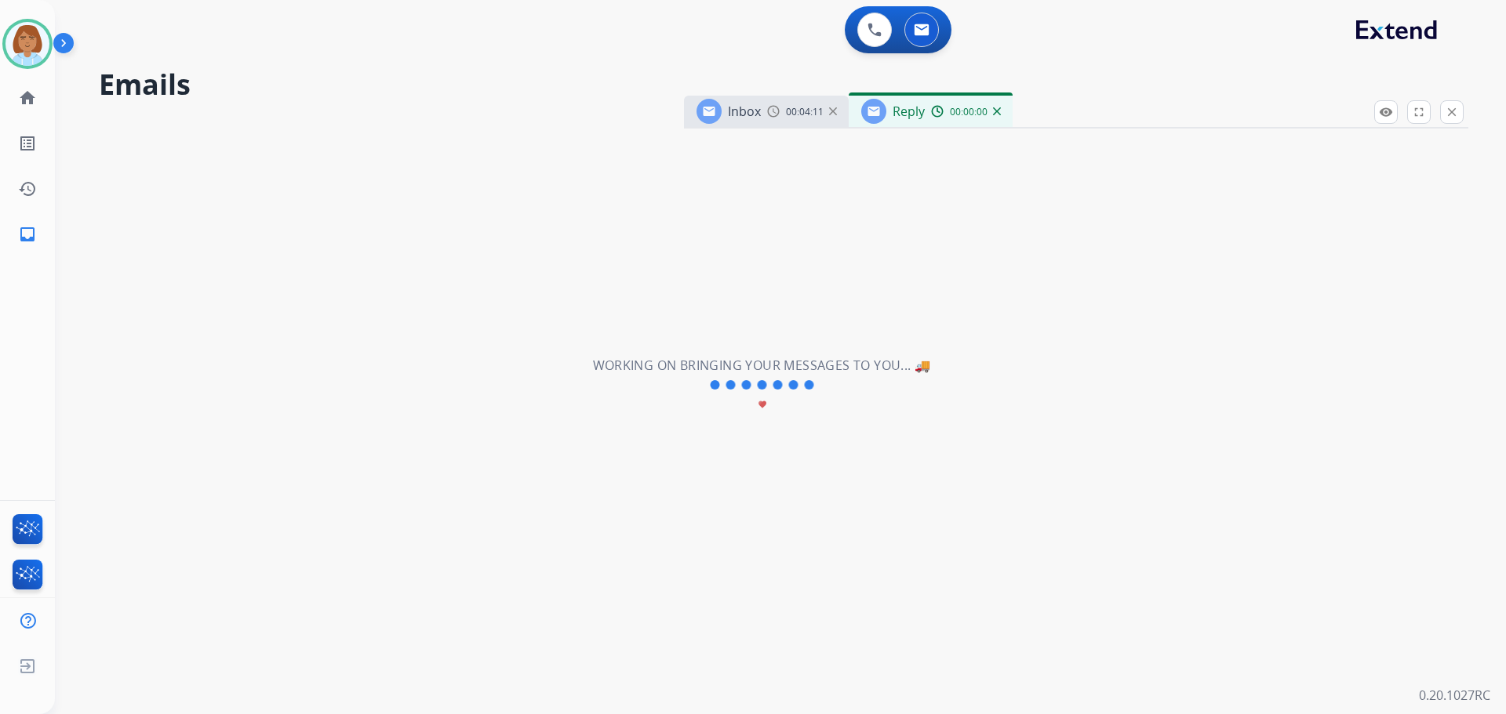
select select "**********"
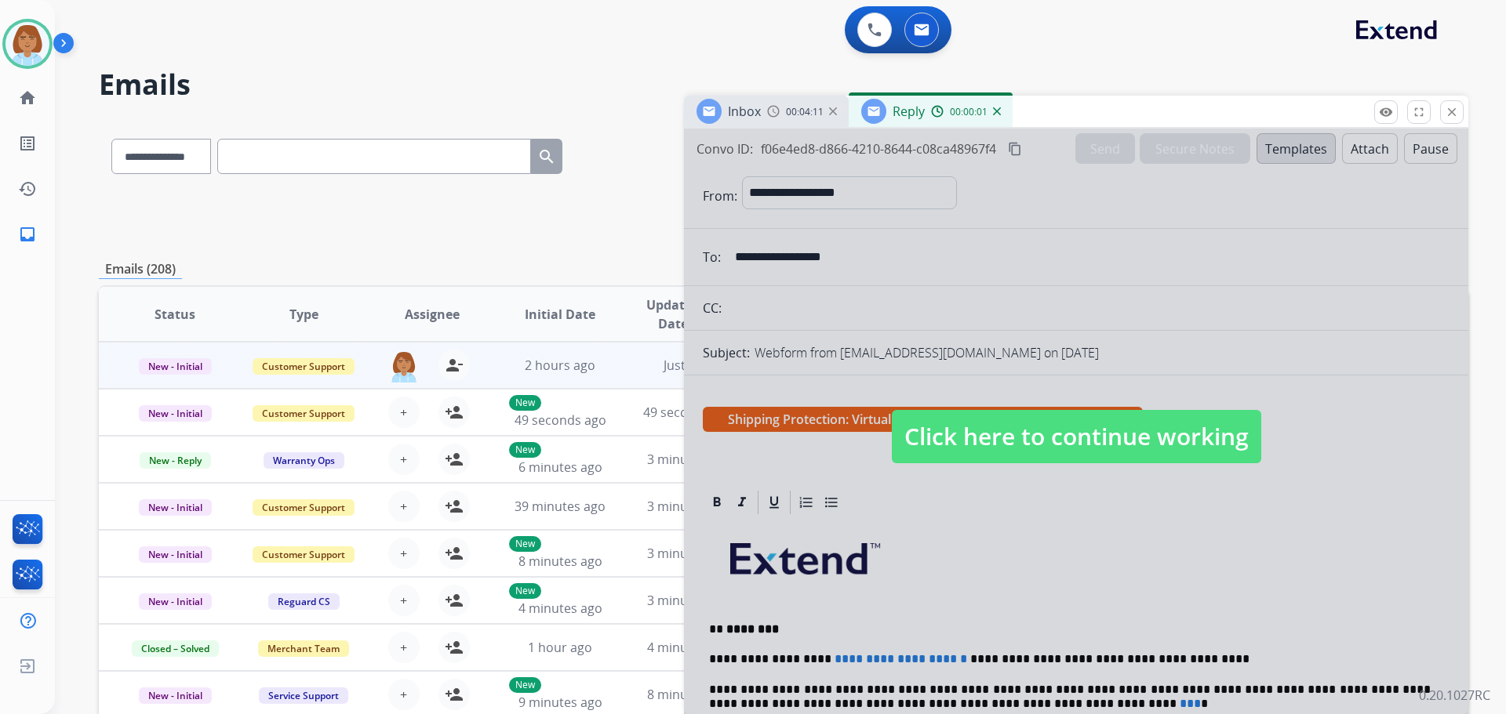
click at [1067, 443] on span "Click here to continue working" at bounding box center [1076, 436] width 369 height 53
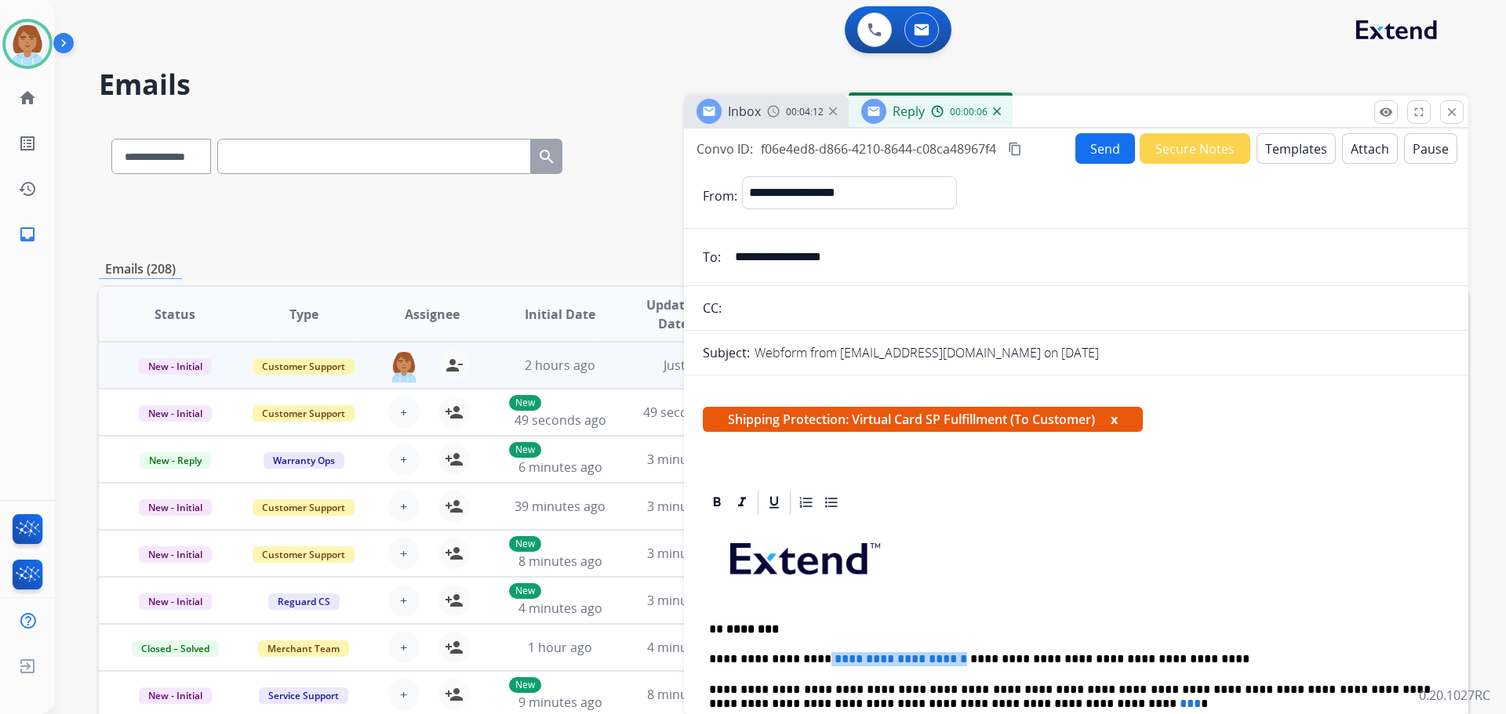
drag, startPoint x: 924, startPoint y: 656, endPoint x: 811, endPoint y: 659, distance: 113.0
click at [811, 659] on p "**********" at bounding box center [1070, 660] width 722 height 14
click at [813, 659] on p "**********" at bounding box center [1070, 660] width 722 height 14
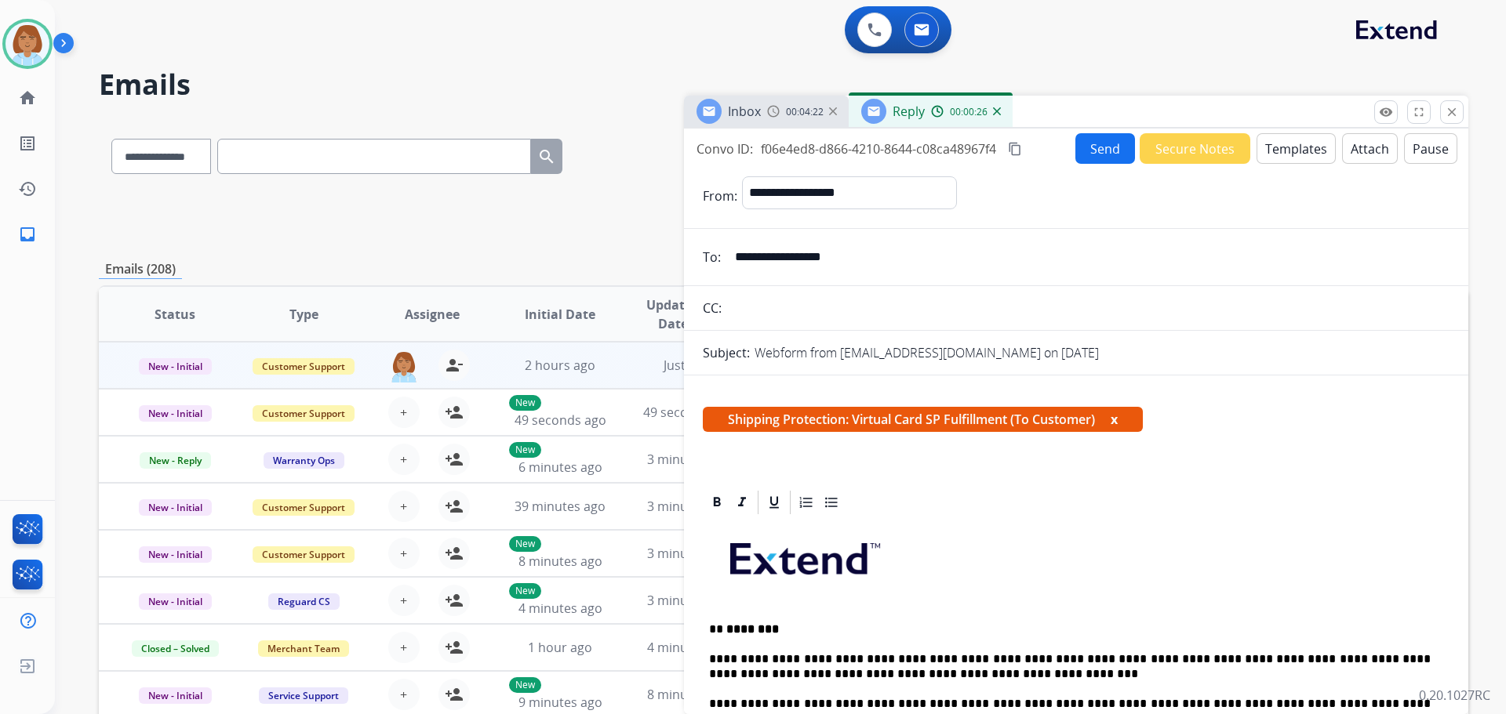
scroll to position [78, 0]
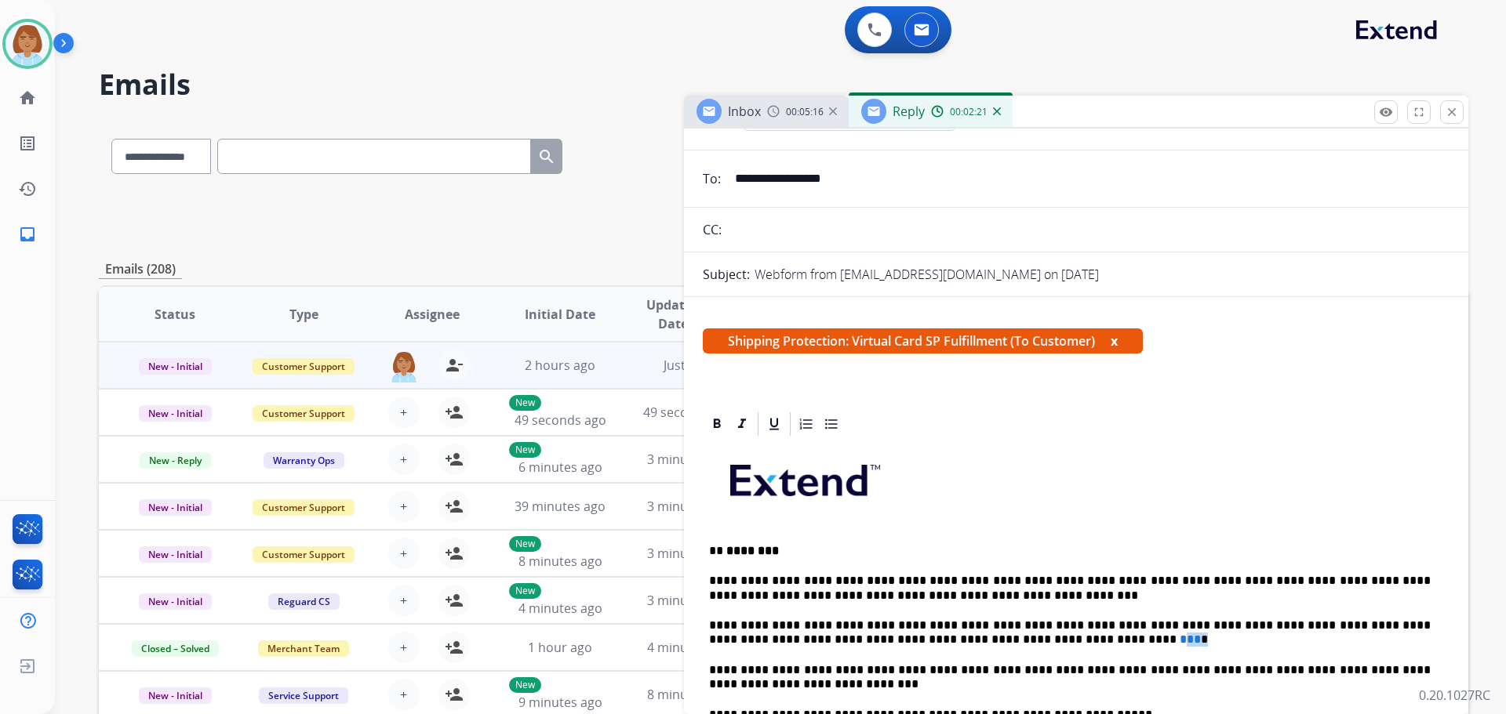
drag, startPoint x: 975, startPoint y: 638, endPoint x: 956, endPoint y: 642, distance: 19.1
click at [956, 642] on p "**********" at bounding box center [1070, 633] width 722 height 29
click at [1180, 639] on span at bounding box center [1181, 640] width 3 height 12
click at [1045, 647] on div "**********" at bounding box center [1076, 722] width 747 height 569
click at [1042, 643] on p "**********" at bounding box center [1070, 633] width 722 height 29
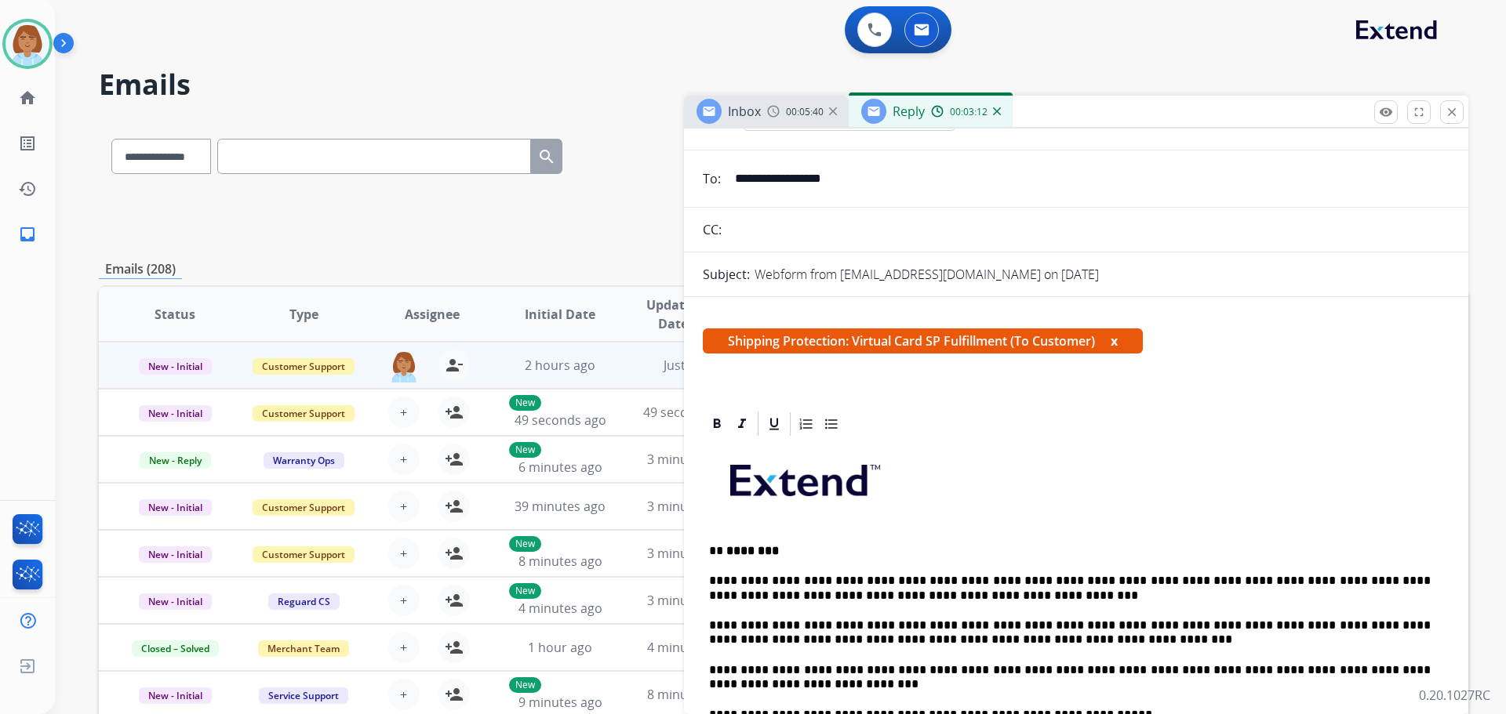
scroll to position [0, 0]
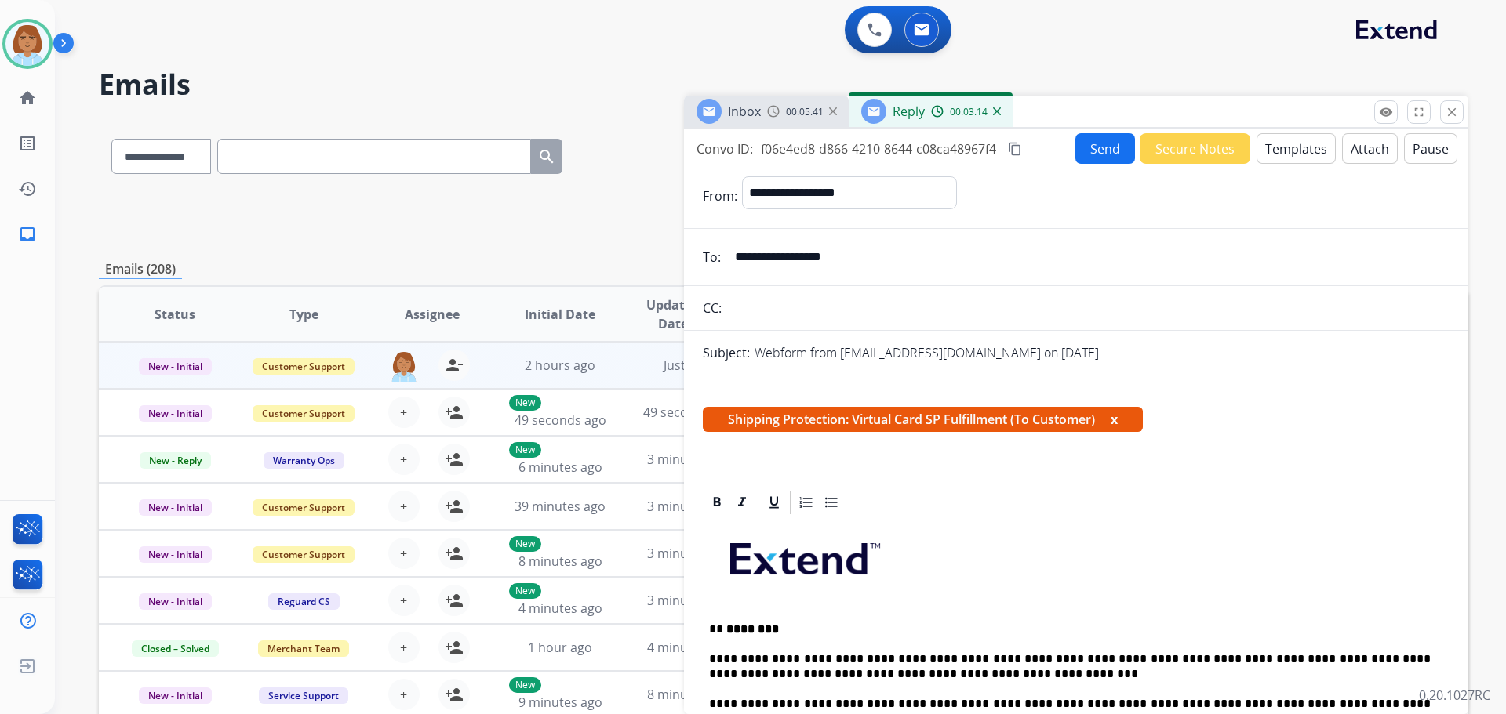
click at [1098, 158] on button "Send" at bounding box center [1105, 148] width 60 height 31
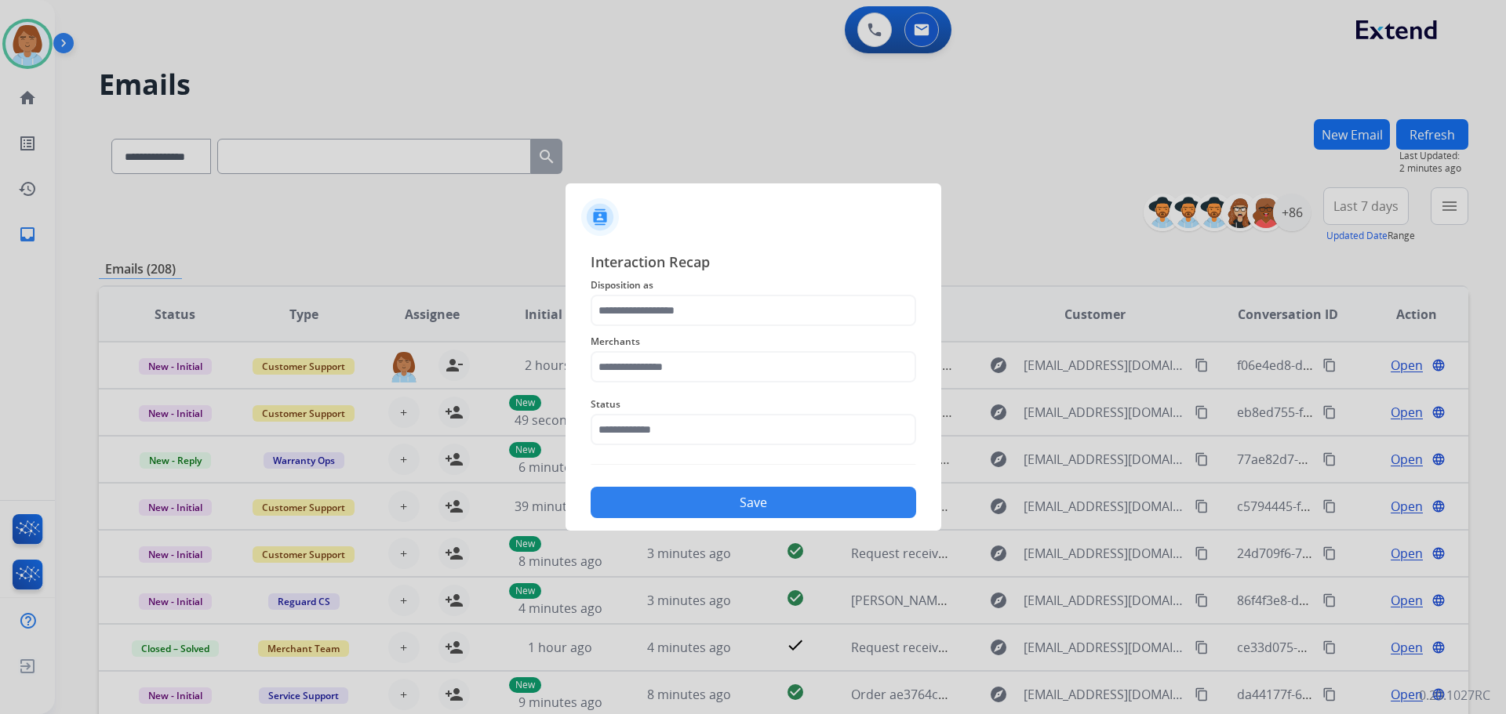
click at [722, 328] on div "Merchants" at bounding box center [753, 357] width 325 height 63
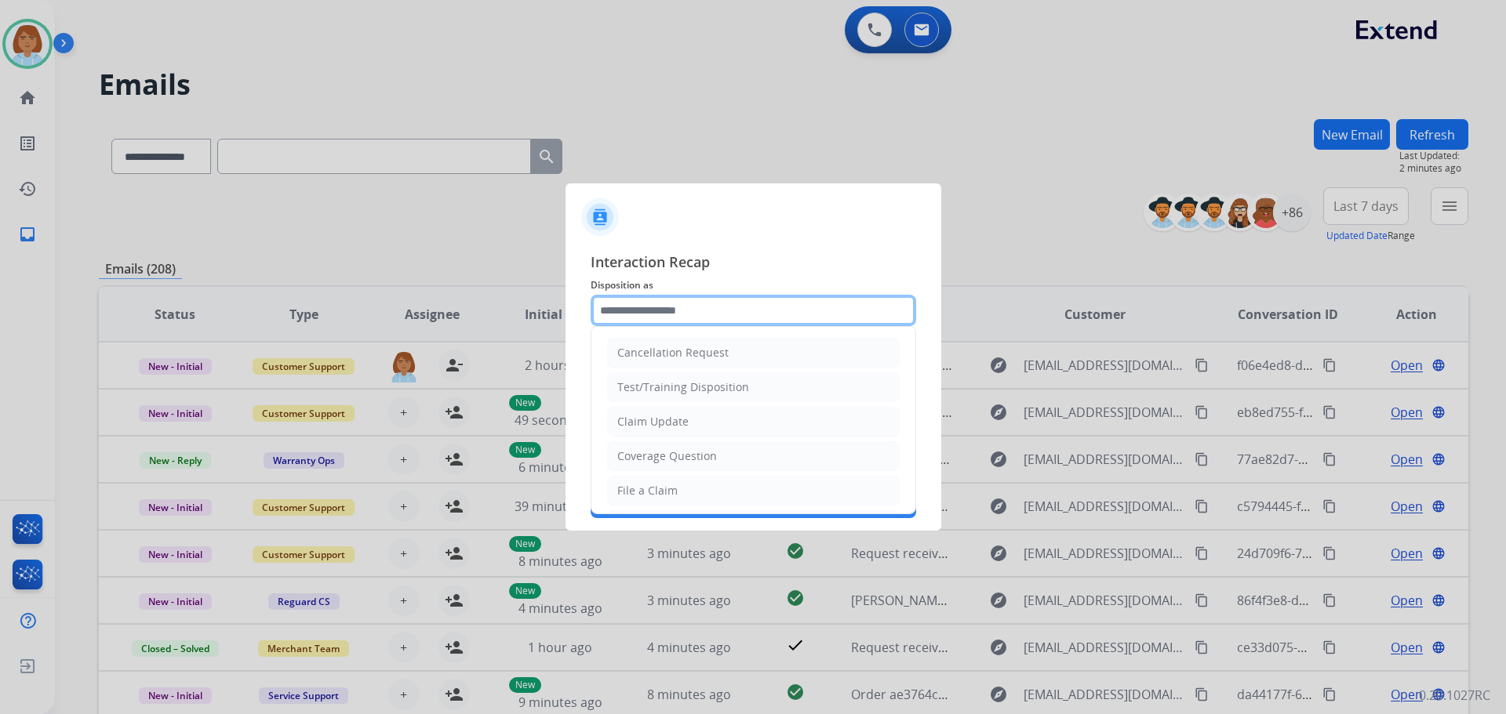
click at [722, 316] on input "text" at bounding box center [753, 310] width 325 height 31
click at [681, 424] on div "Claim Update" at bounding box center [652, 422] width 71 height 16
type input "**********"
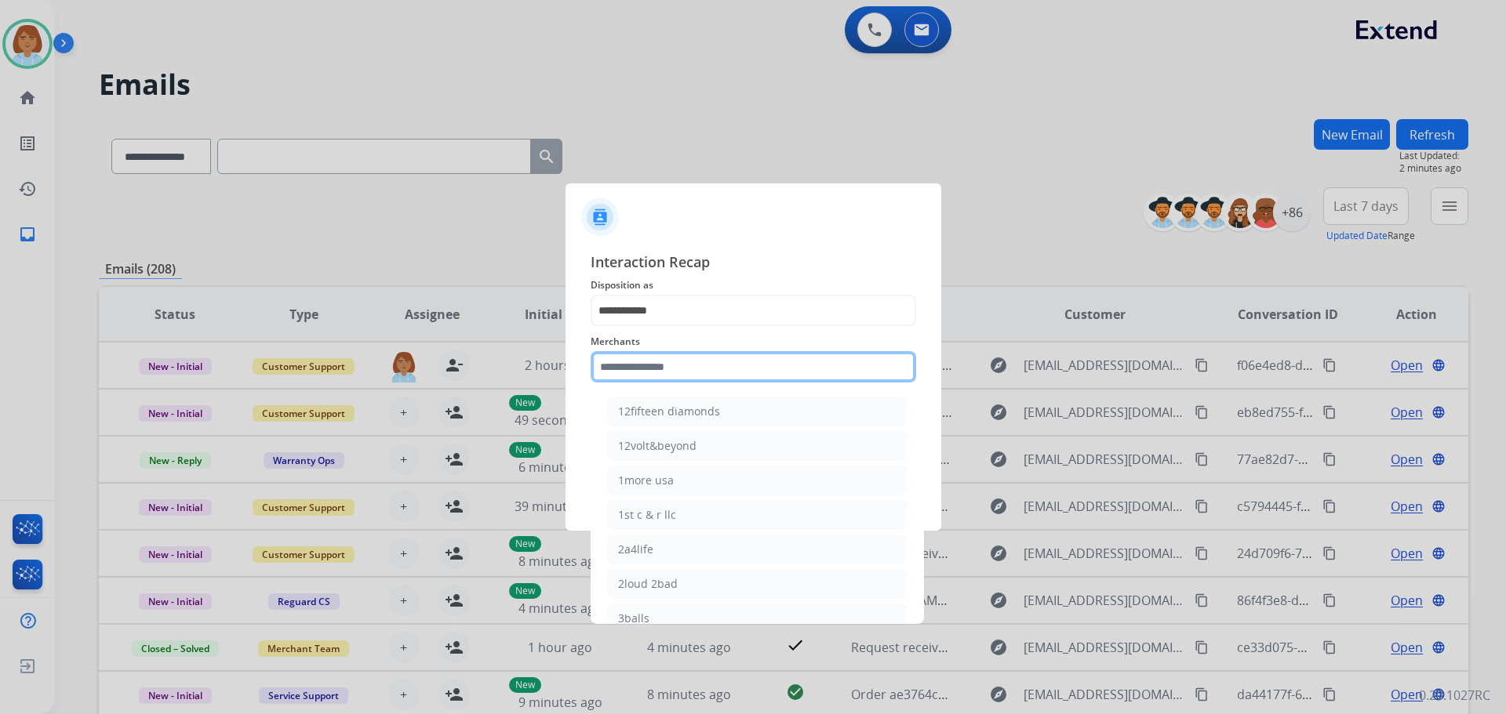
click at [711, 367] on input "text" at bounding box center [753, 366] width 325 height 31
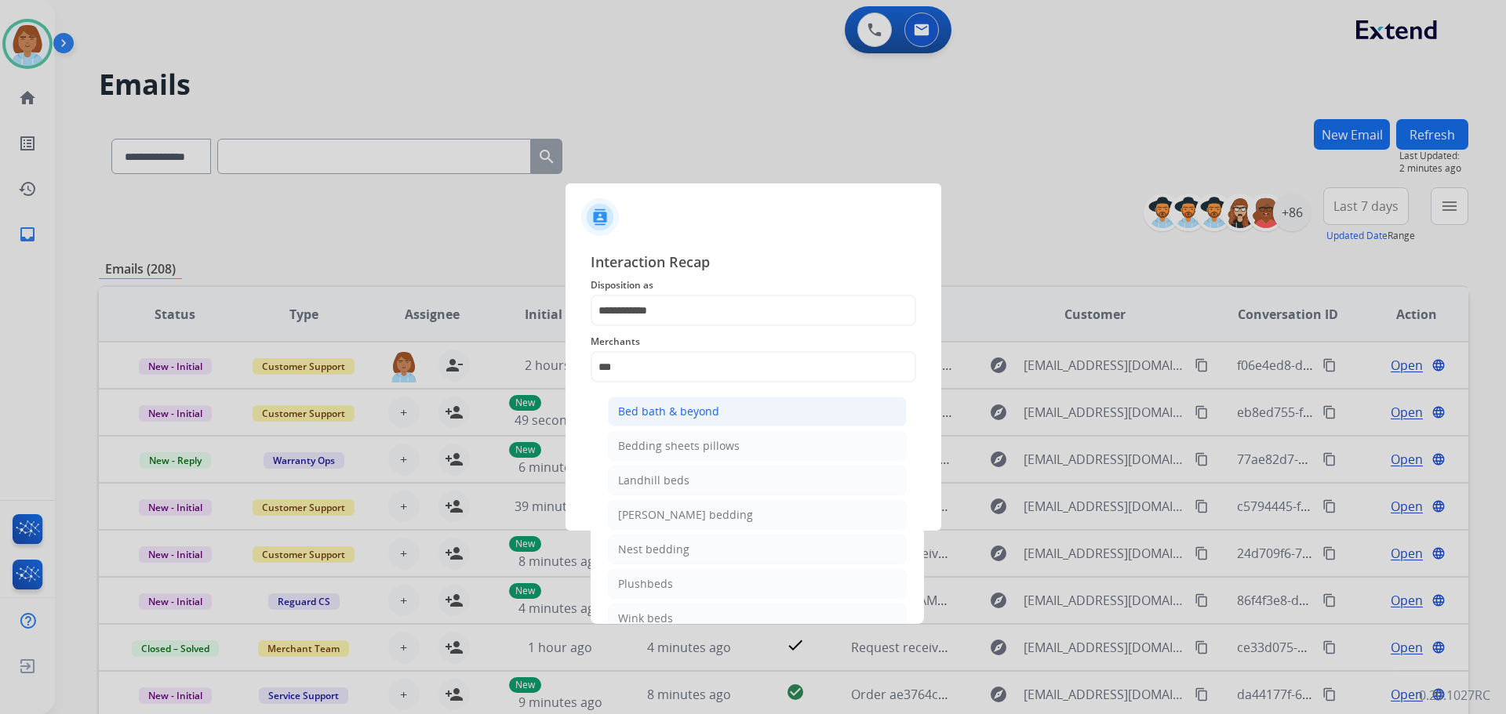
click at [716, 405] on div "Bed bath & beyond" at bounding box center [668, 412] width 101 height 16
type input "**********"
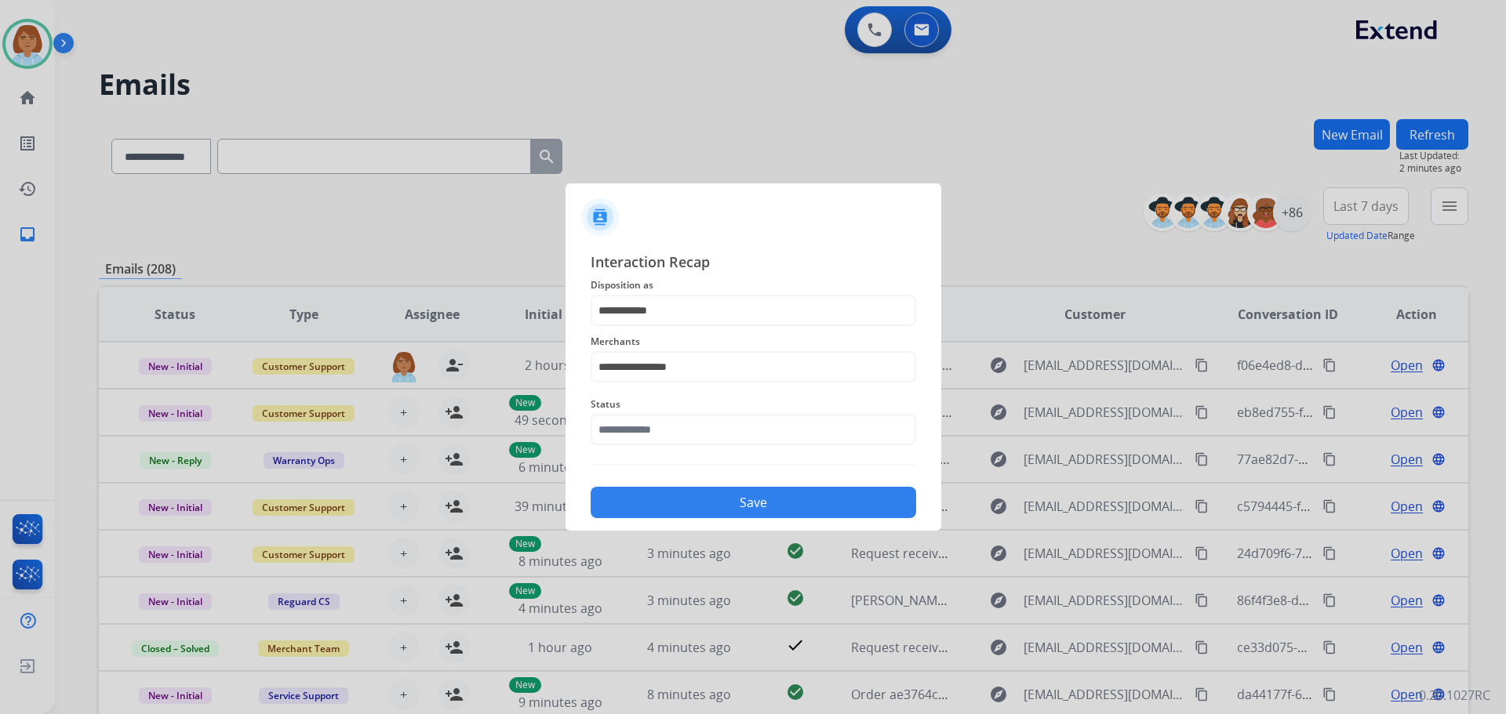
click at [716, 405] on span "Status" at bounding box center [753, 404] width 325 height 19
click at [678, 434] on input "text" at bounding box center [753, 429] width 325 height 31
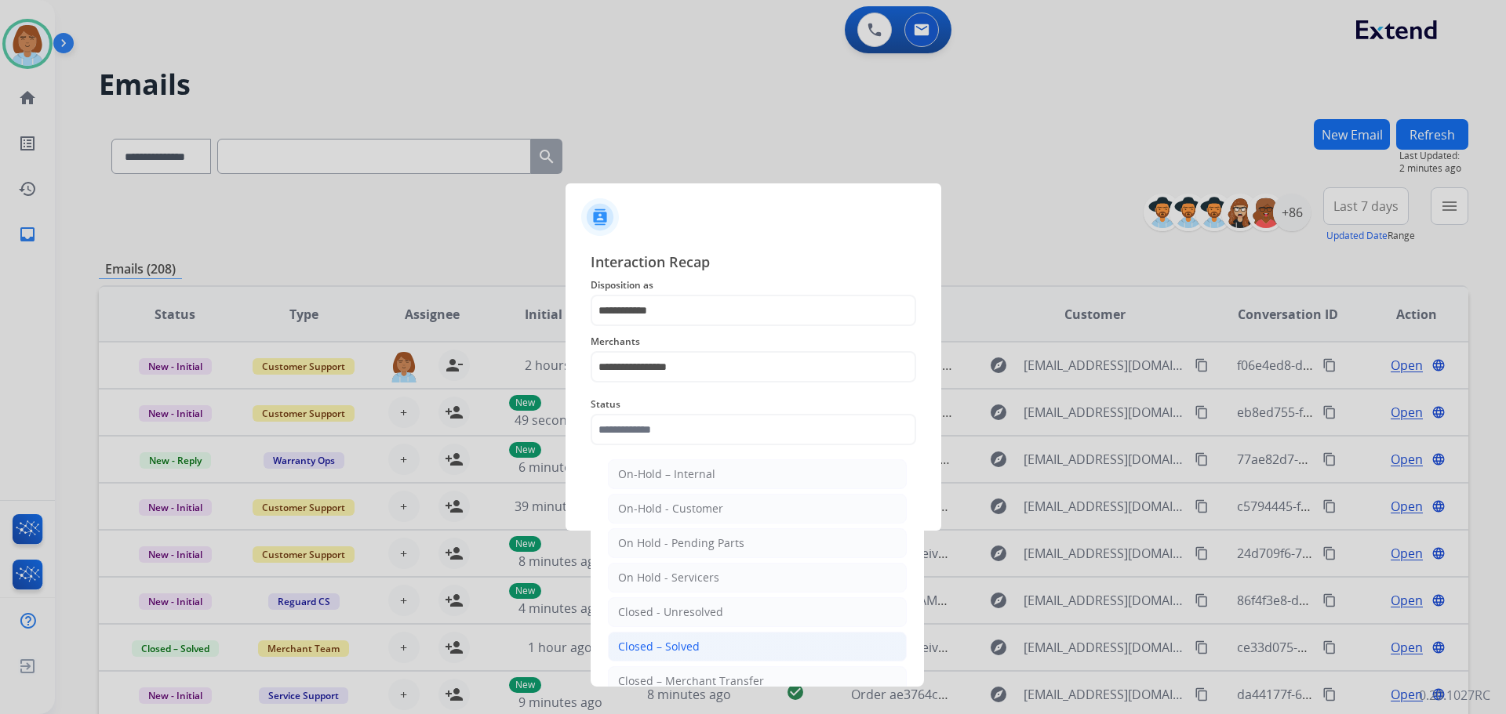
click at [668, 644] on div "Closed – Solved" at bounding box center [659, 647] width 82 height 16
type input "**********"
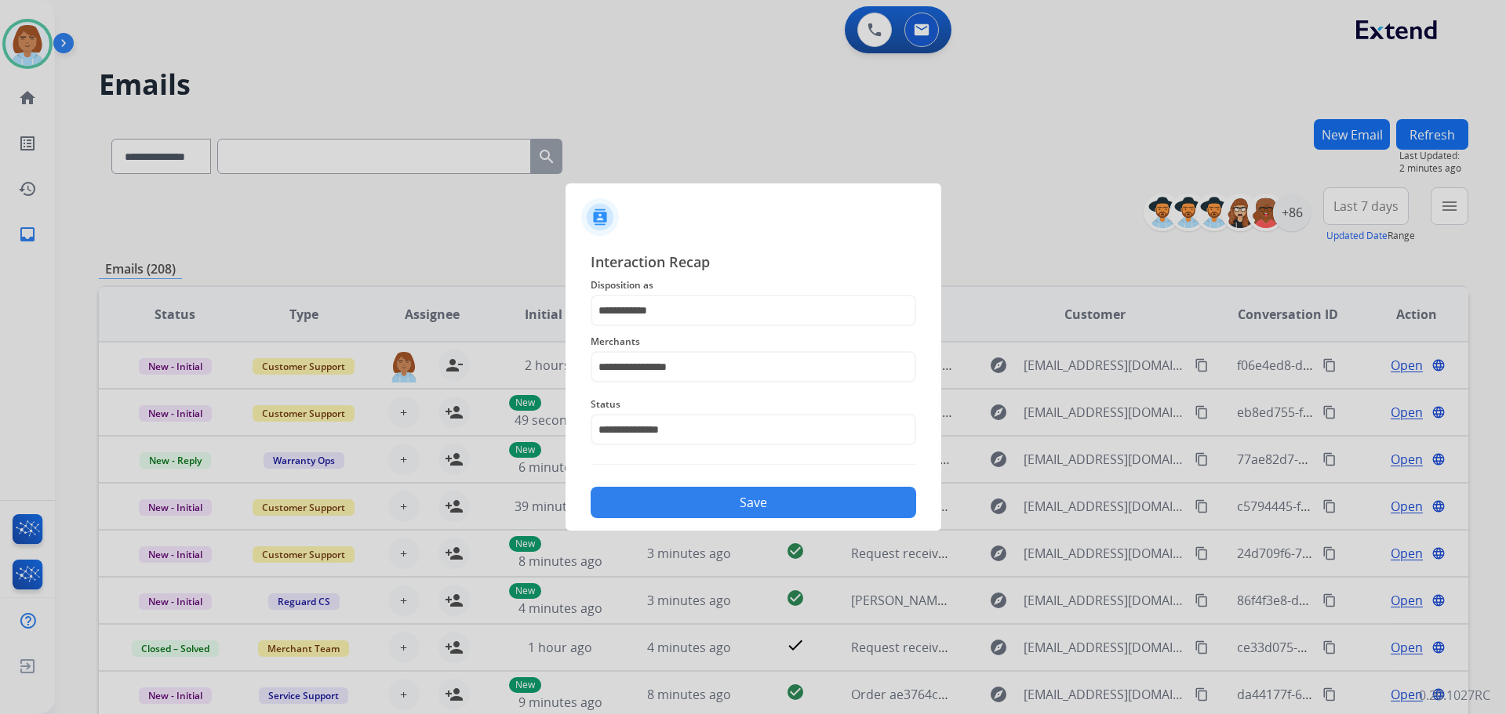
click at [675, 504] on button "Save" at bounding box center [753, 502] width 325 height 31
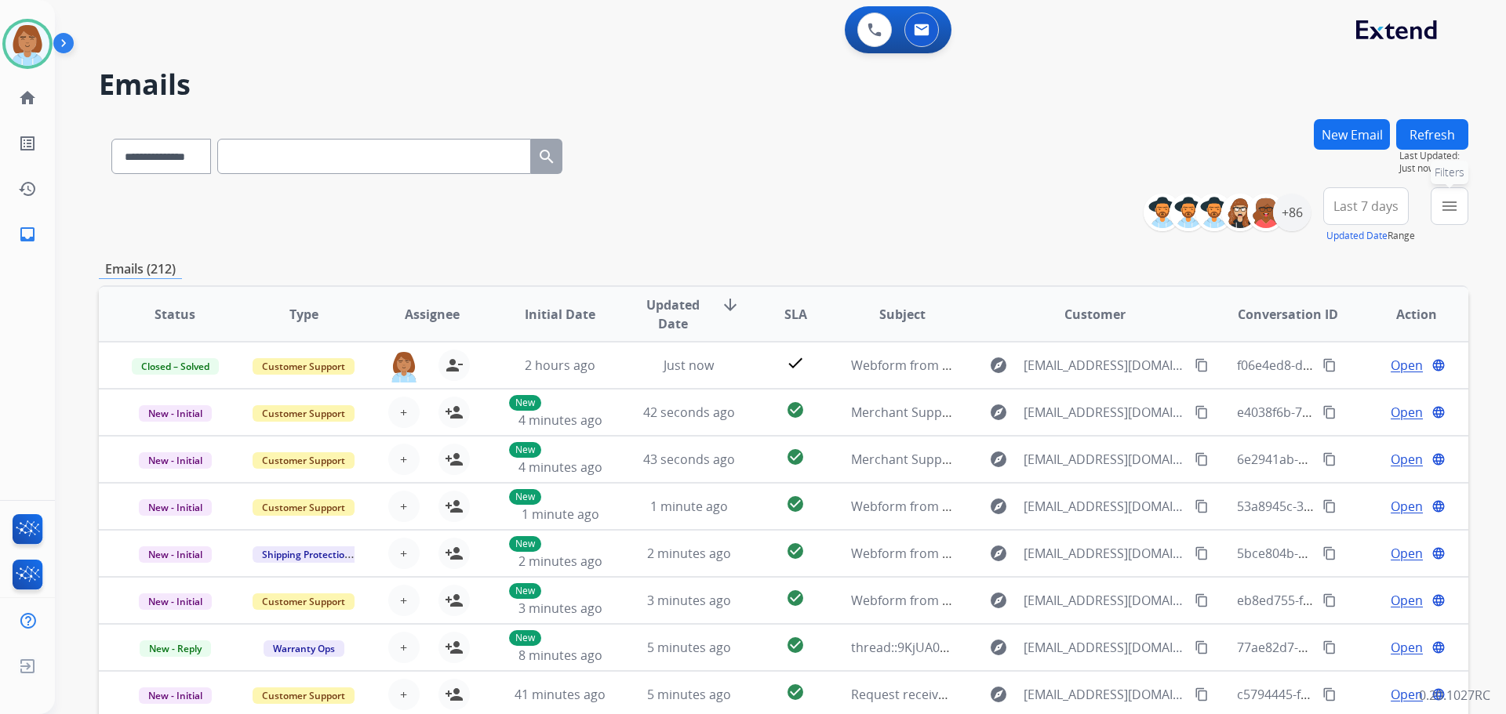
click at [1465, 212] on button "menu Filters" at bounding box center [1450, 206] width 38 height 38
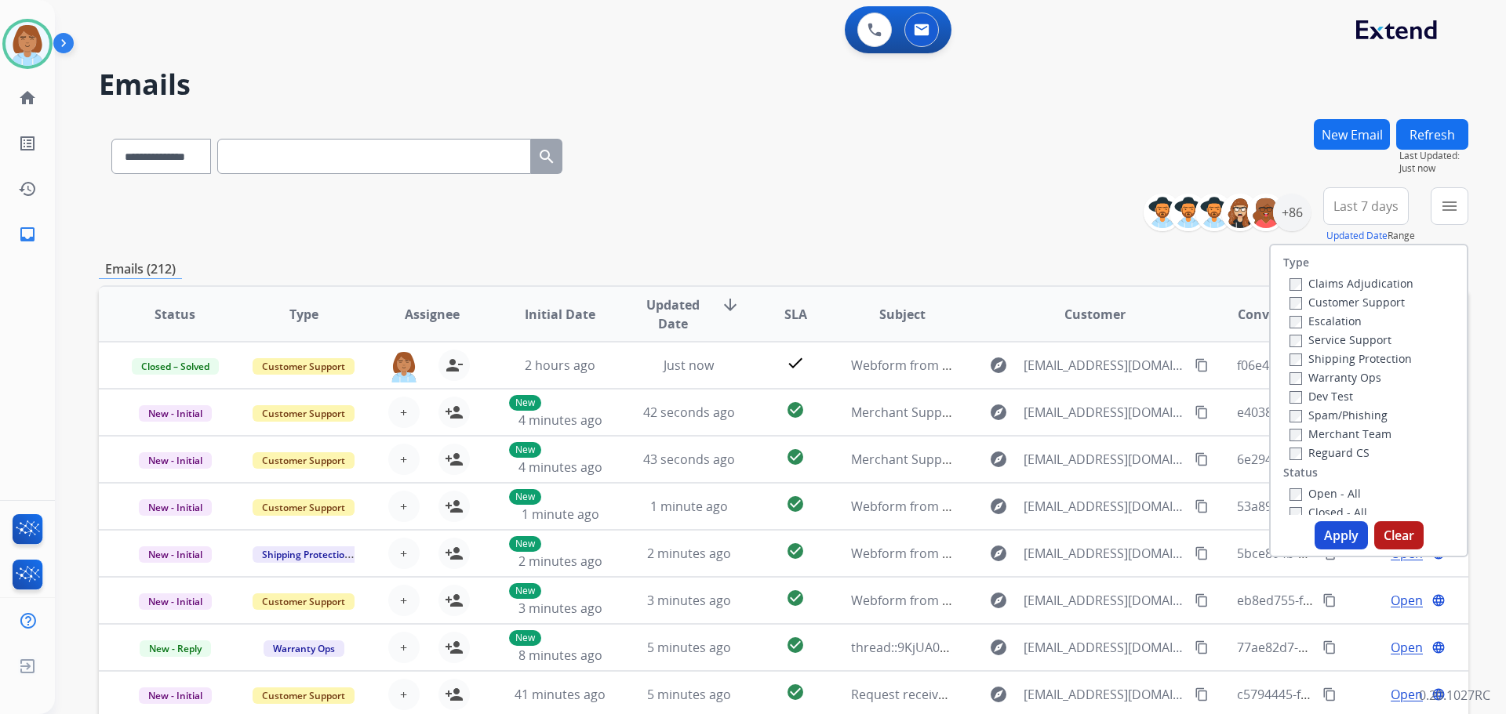
click at [1376, 284] on label "Claims Adjudication" at bounding box center [1351, 283] width 124 height 15
click at [1372, 300] on label "Customer Support" at bounding box center [1346, 302] width 115 height 15
click at [1356, 352] on label "Shipping Protection" at bounding box center [1350, 358] width 122 height 15
click at [1321, 453] on label "Reguard CS" at bounding box center [1329, 452] width 80 height 15
click at [1315, 498] on label "Open - All" at bounding box center [1324, 493] width 71 height 15
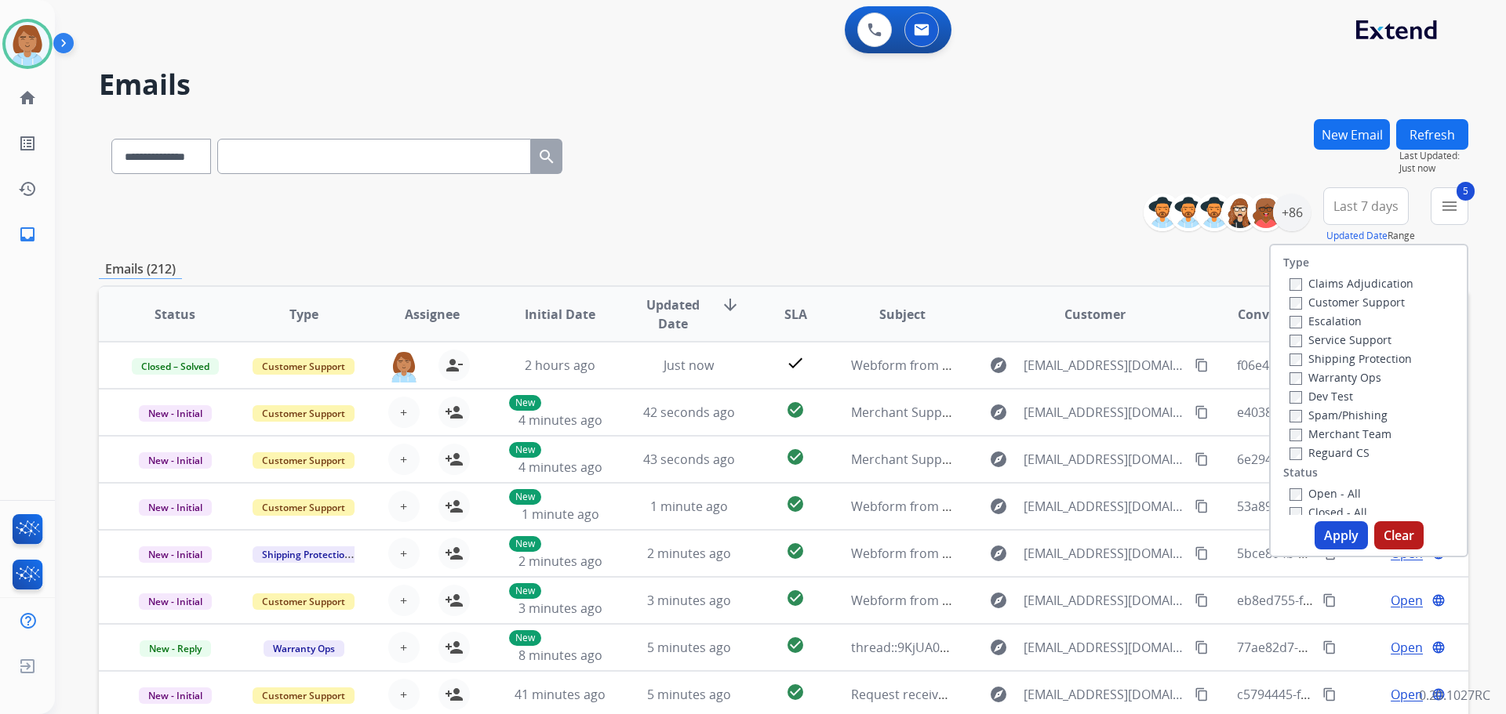
click at [1335, 543] on button "Apply" at bounding box center [1340, 536] width 53 height 28
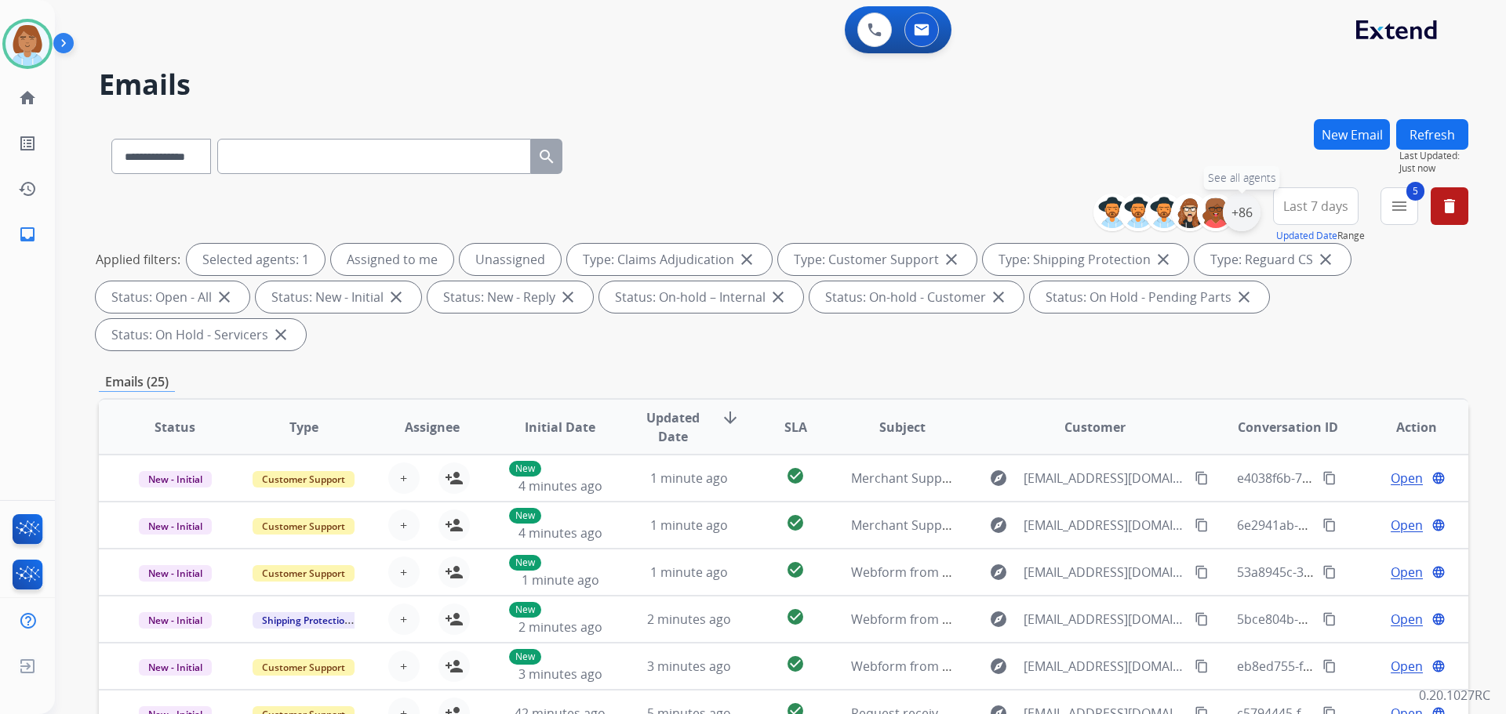
click at [1254, 210] on div "+86" at bounding box center [1242, 213] width 38 height 38
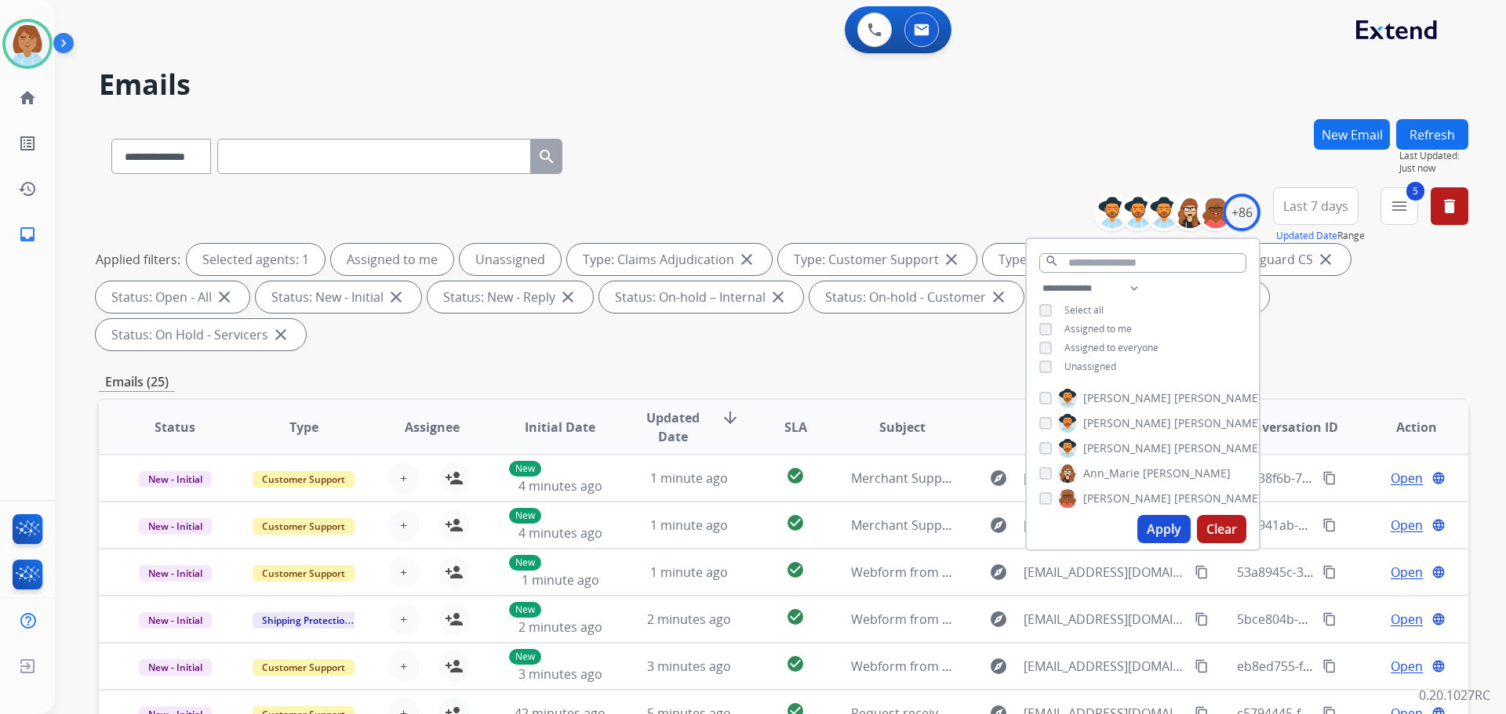
click at [1093, 369] on span "Unassigned" at bounding box center [1090, 366] width 52 height 13
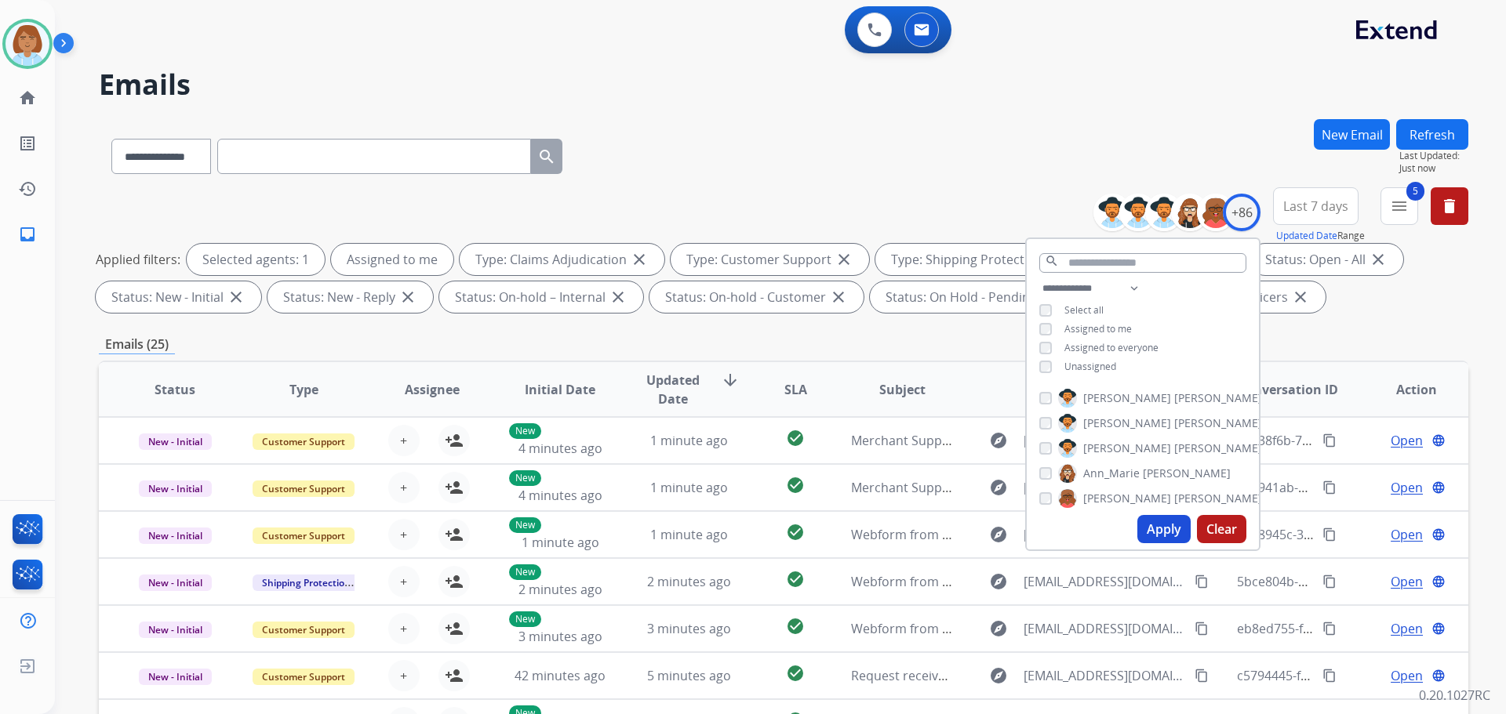
click at [1169, 540] on button "Apply" at bounding box center [1163, 529] width 53 height 28
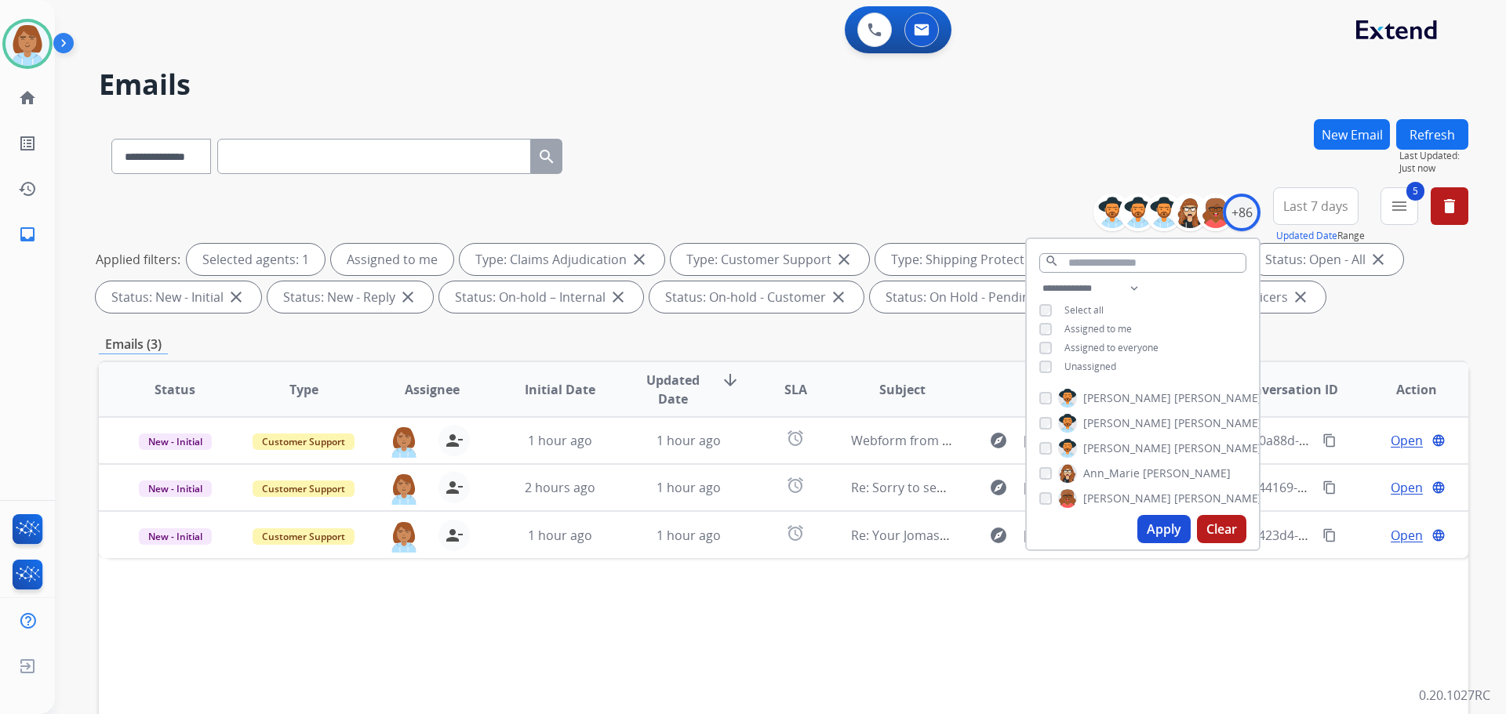
drag, startPoint x: 1060, startPoint y: 602, endPoint x: 894, endPoint y: 572, distance: 169.1
click at [1040, 595] on div "Status Type Assignee Initial Date Updated Date arrow_downward SLA Subject Custo…" at bounding box center [783, 623] width 1369 height 525
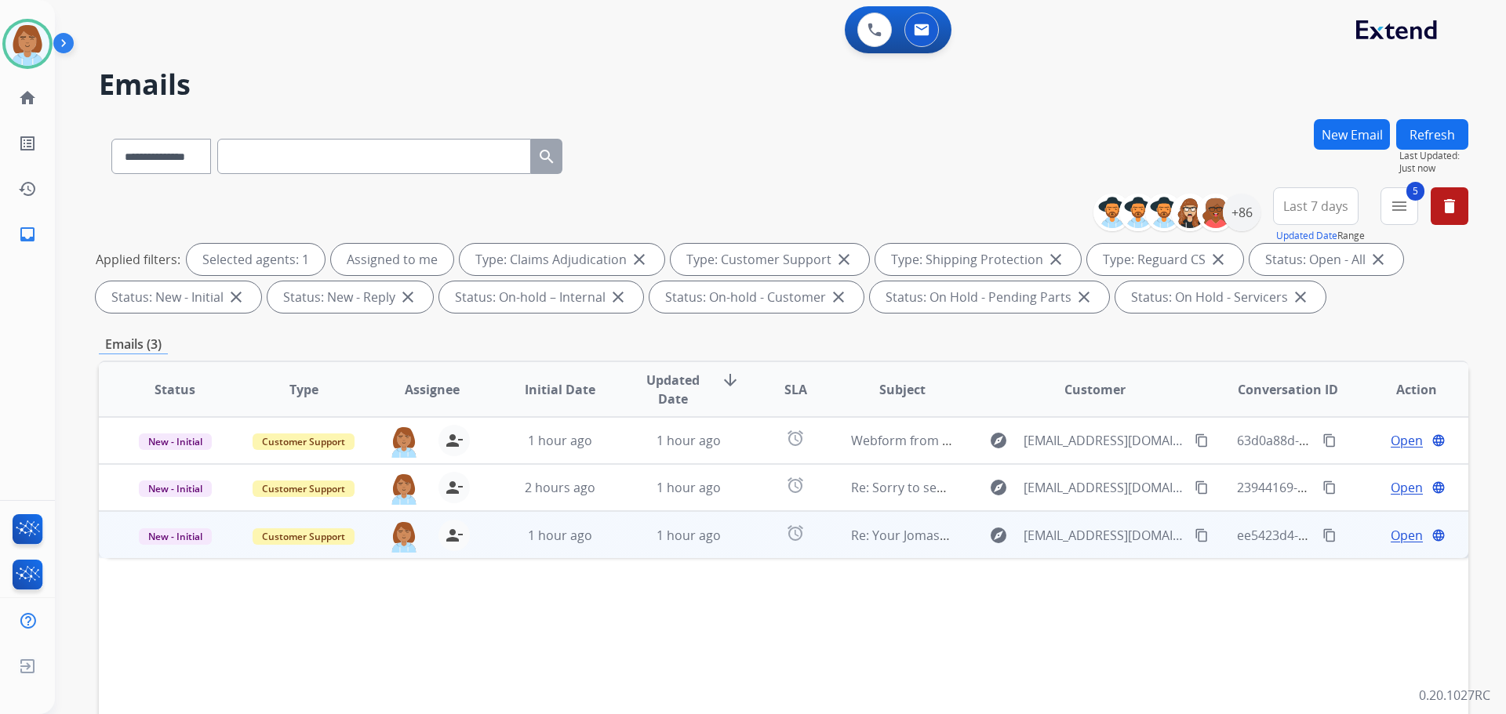
click at [802, 550] on td "alarm" at bounding box center [782, 534] width 85 height 47
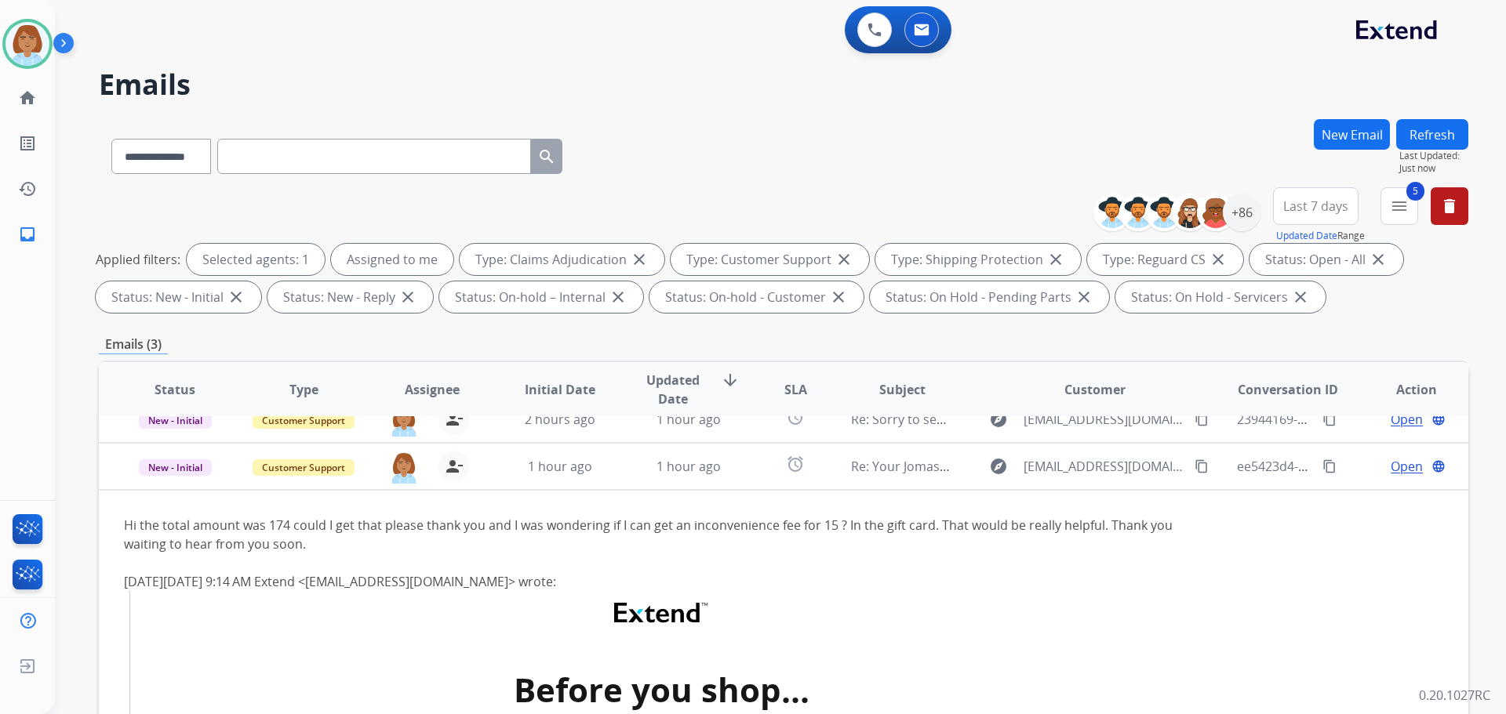
scroll to position [94, 0]
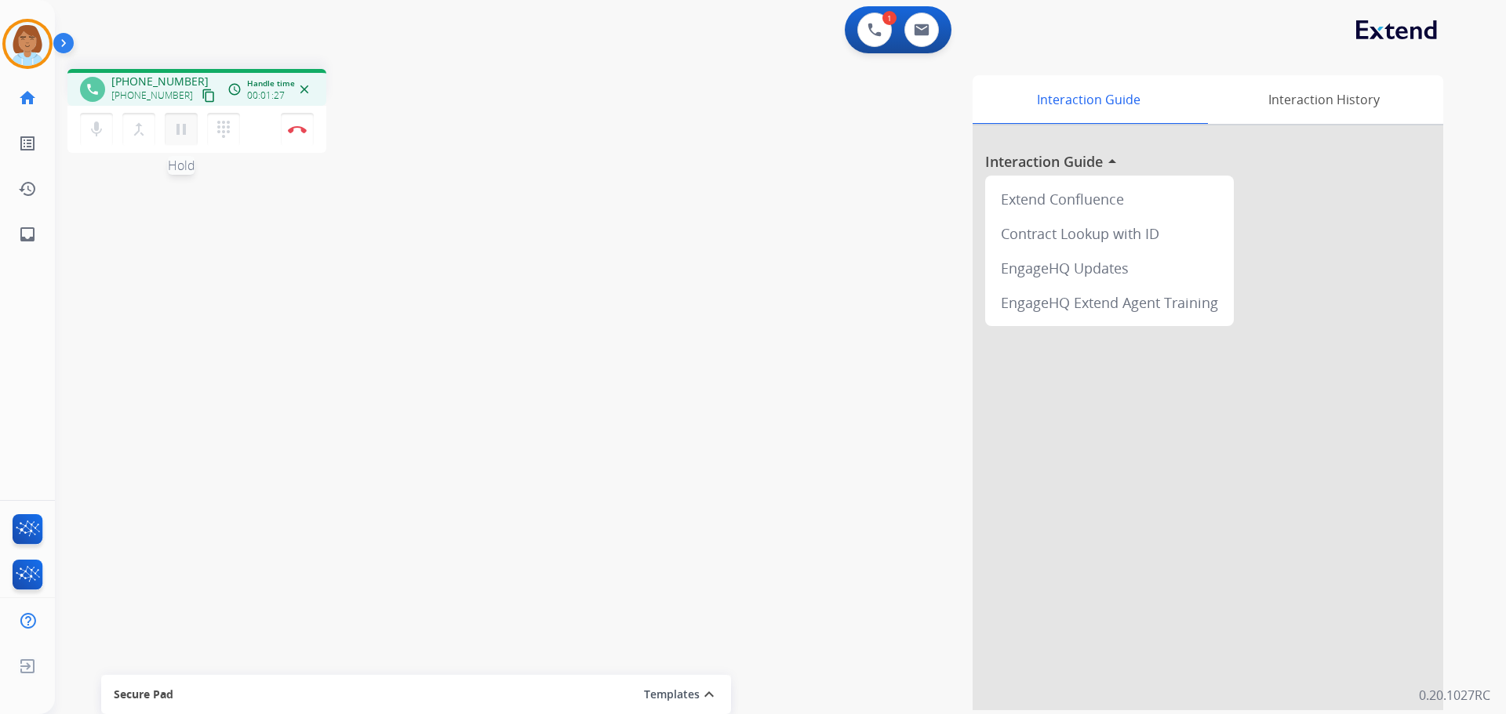
click at [180, 130] on mat-icon "pause" at bounding box center [181, 129] width 19 height 19
click at [98, 132] on mat-icon "mic" at bounding box center [96, 129] width 19 height 19
click at [191, 128] on button "play_arrow Hold" at bounding box center [181, 129] width 33 height 33
click at [79, 136] on div "mic_off Mute merge_type Bridge play_arrow Hold dialpad Dialpad Disconnect" at bounding box center [196, 129] width 259 height 47
click at [103, 144] on button "mic_off Mute" at bounding box center [96, 129] width 33 height 33
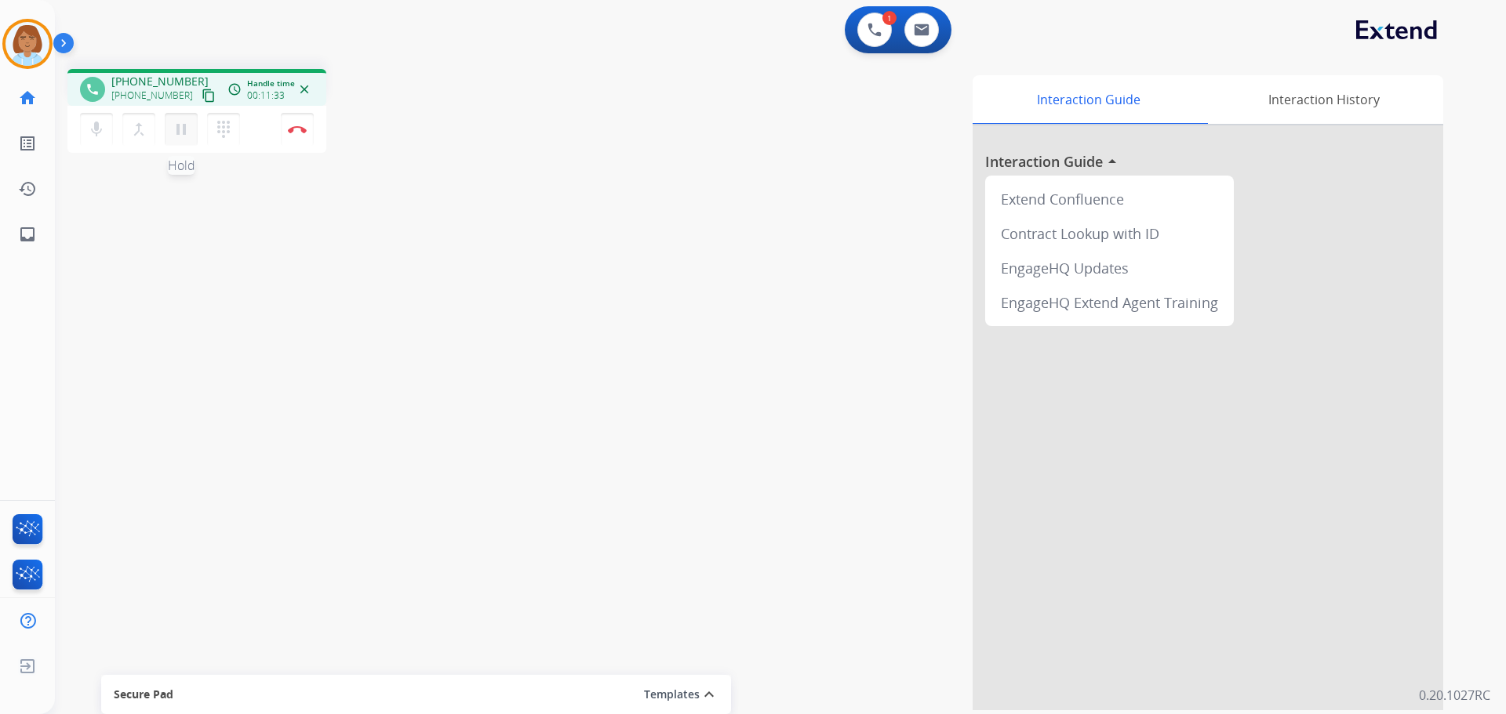
click at [176, 127] on mat-icon "pause" at bounding box center [181, 129] width 19 height 19
click at [93, 135] on mat-icon "mic" at bounding box center [96, 129] width 19 height 19
click at [96, 132] on mat-icon "mic_off" at bounding box center [96, 129] width 19 height 19
click at [180, 130] on mat-icon "play_arrow" at bounding box center [181, 129] width 19 height 19
click at [186, 133] on mat-icon "pause" at bounding box center [181, 129] width 19 height 19
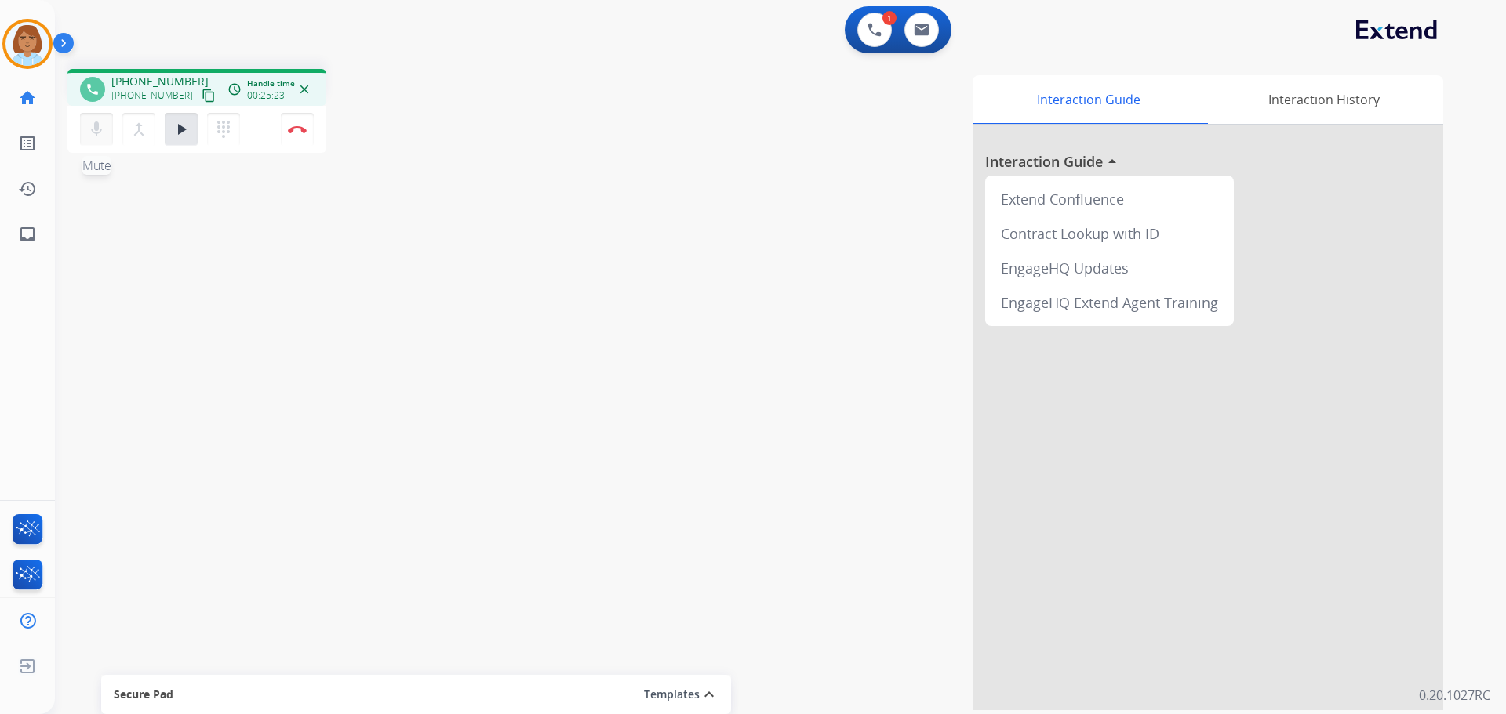
click at [107, 131] on button "mic Mute" at bounding box center [96, 129] width 33 height 33
click at [78, 137] on div "mic_off Mute merge_type Bridge play_arrow Hold dialpad Dialpad Disconnect" at bounding box center [196, 129] width 259 height 47
click at [89, 140] on button "mic_off Mute" at bounding box center [96, 129] width 33 height 33
click at [191, 142] on button "play_arrow Hold" at bounding box center [181, 129] width 33 height 33
click at [202, 99] on mat-icon "content_copy" at bounding box center [209, 96] width 14 height 14
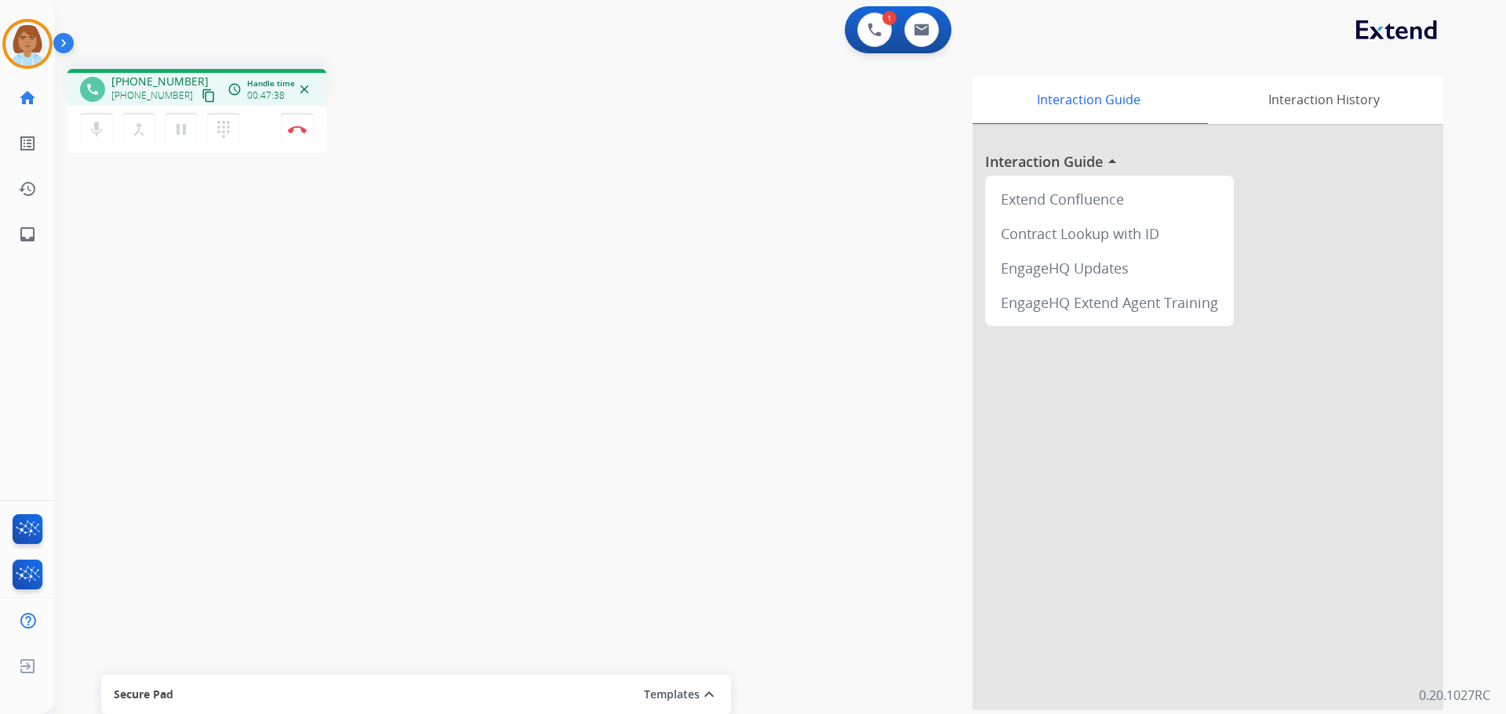
drag, startPoint x: 1227, startPoint y: 466, endPoint x: 1214, endPoint y: 460, distance: 13.7
click at [1227, 466] on div at bounding box center [1207, 417] width 471 height 585
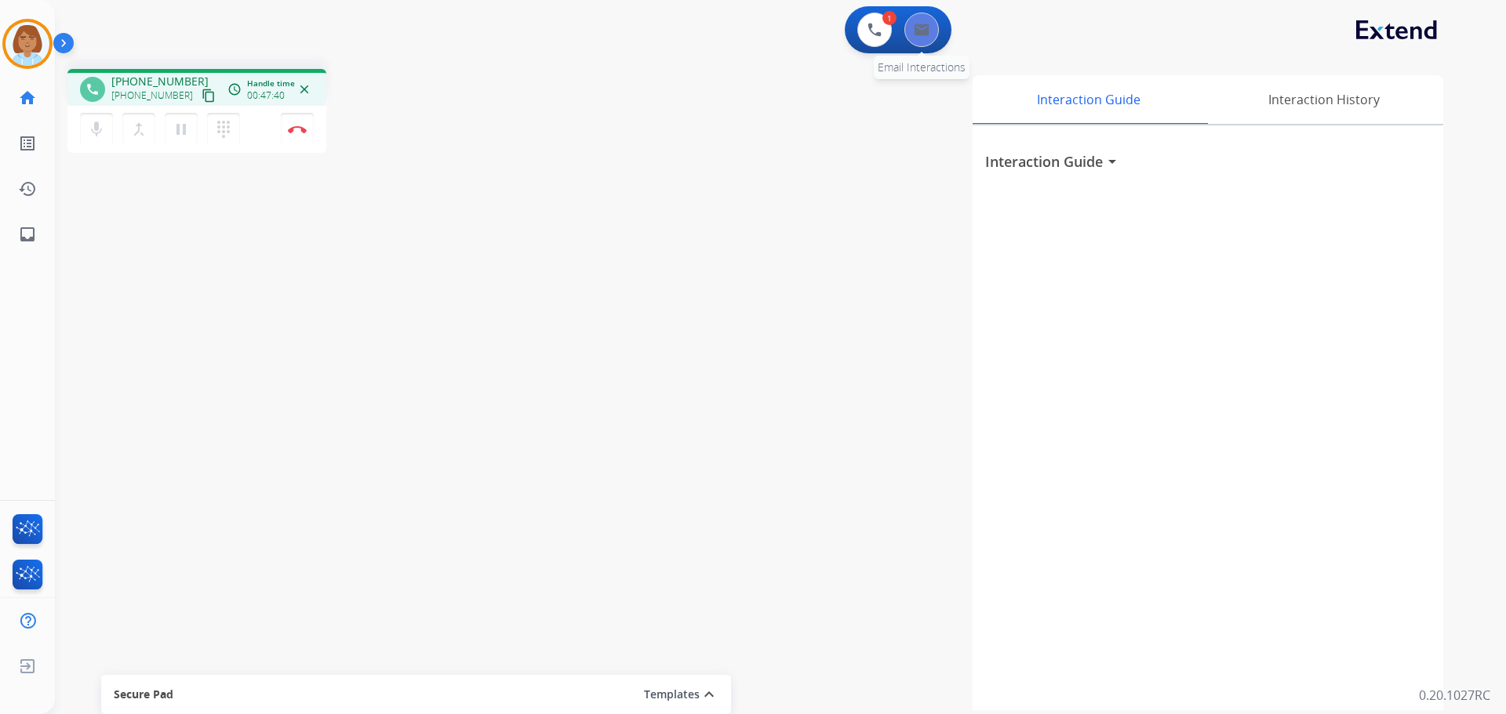
click at [925, 39] on button at bounding box center [921, 30] width 35 height 35
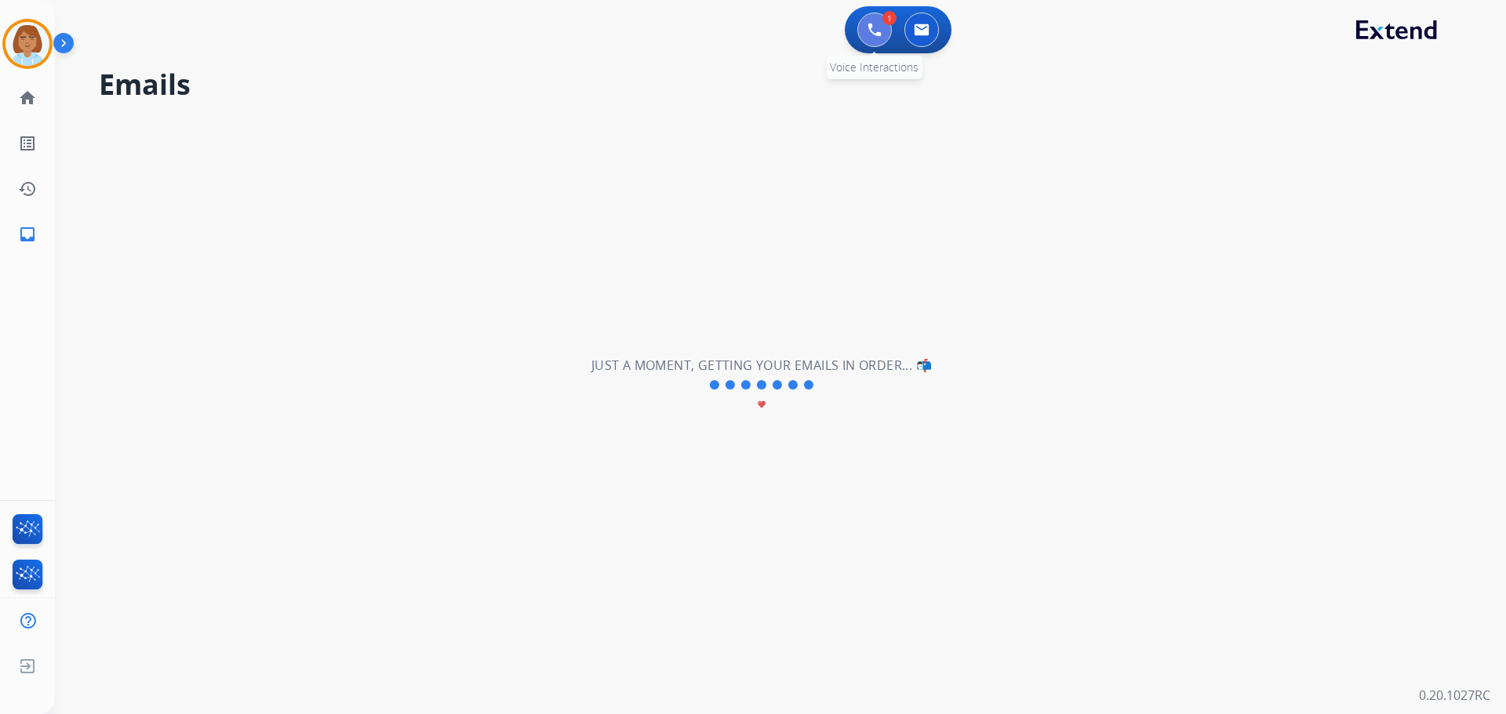
click at [874, 31] on img at bounding box center [874, 30] width 14 height 14
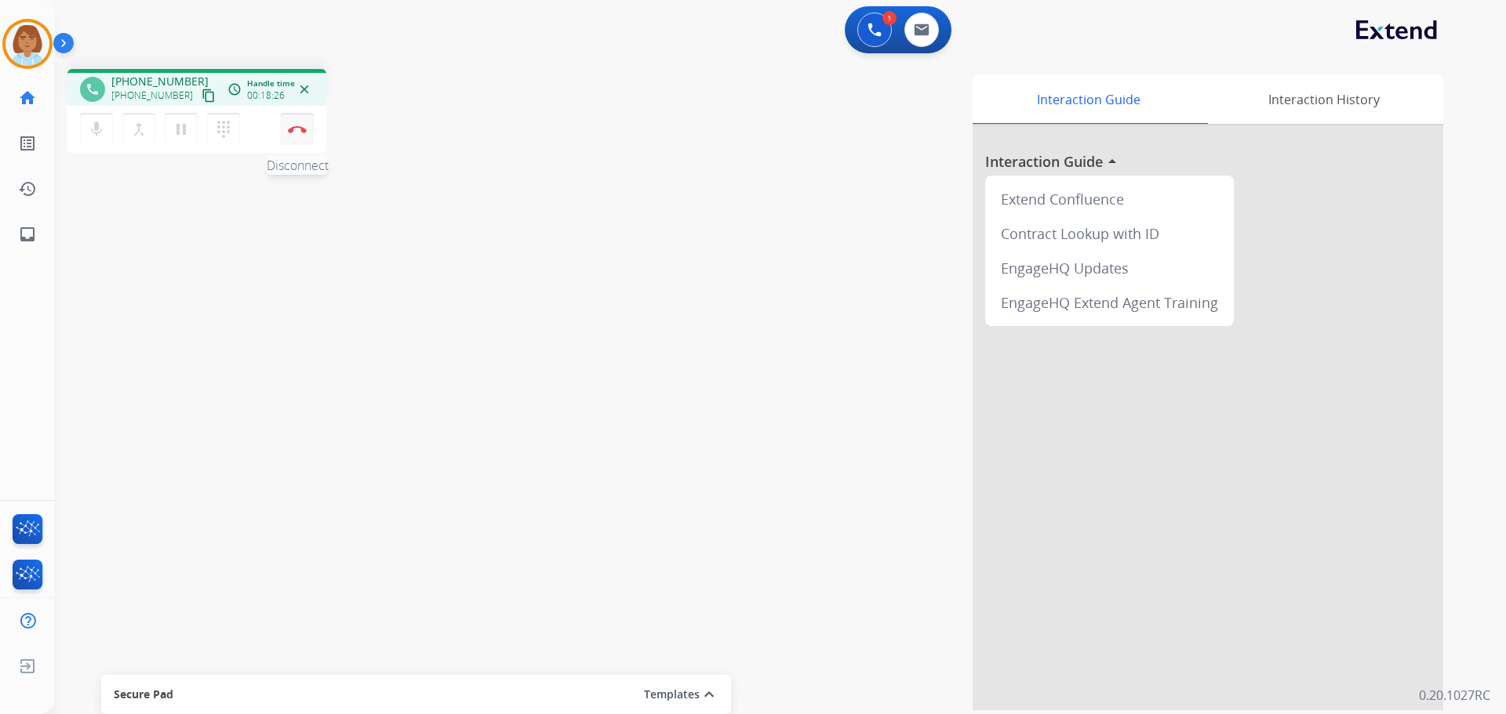
click at [296, 133] on img at bounding box center [297, 129] width 19 height 8
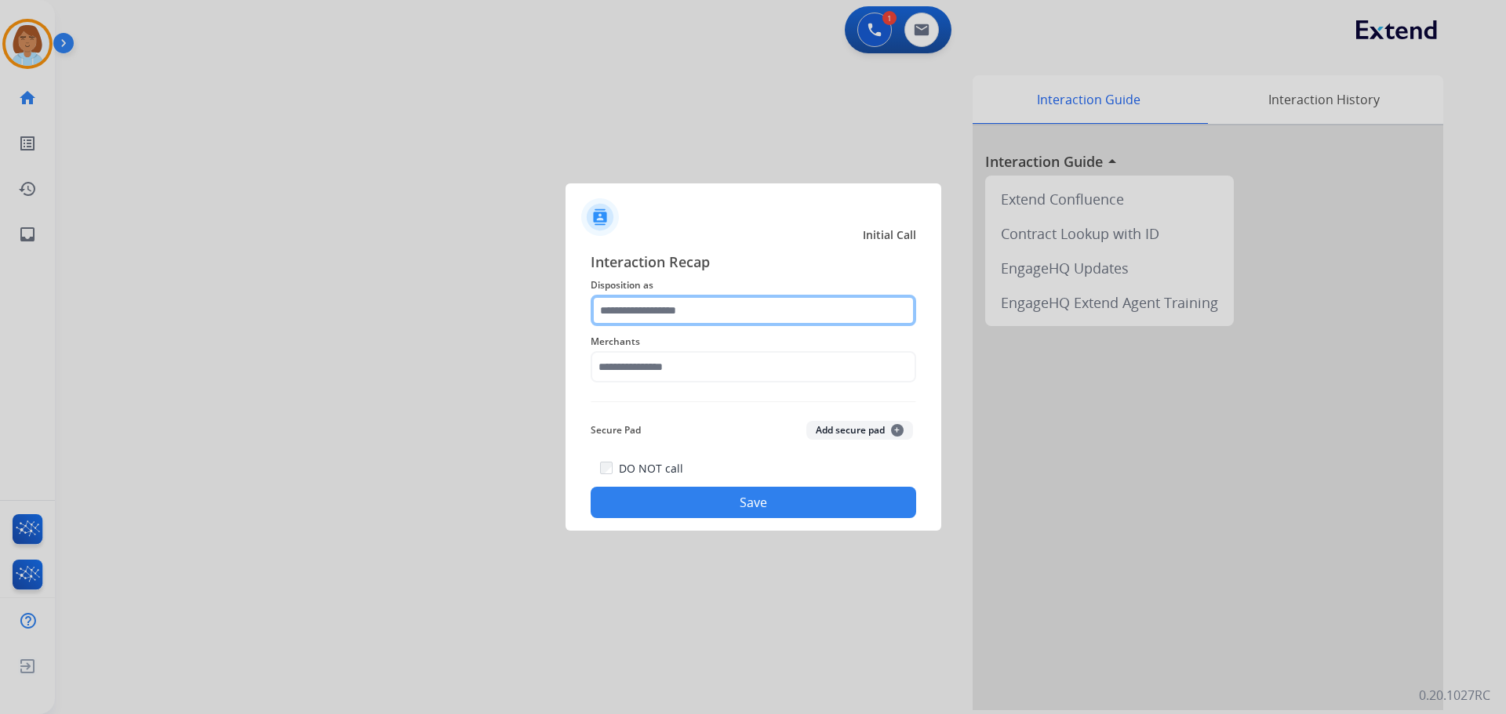
click at [751, 304] on input "text" at bounding box center [753, 310] width 325 height 31
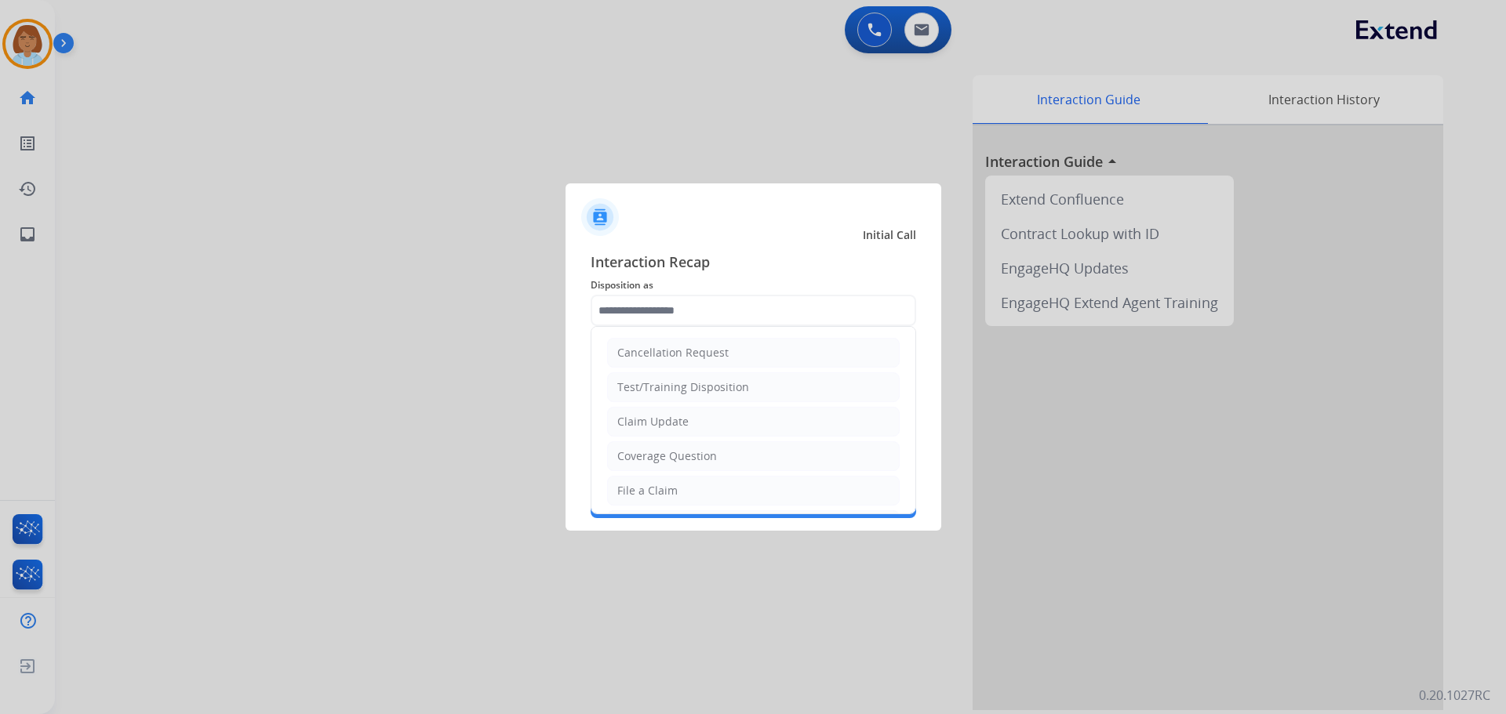
drag, startPoint x: 692, startPoint y: 496, endPoint x: 691, endPoint y: 473, distance: 22.8
click at [691, 496] on li "File a Claim" at bounding box center [753, 491] width 293 height 30
type input "**********"
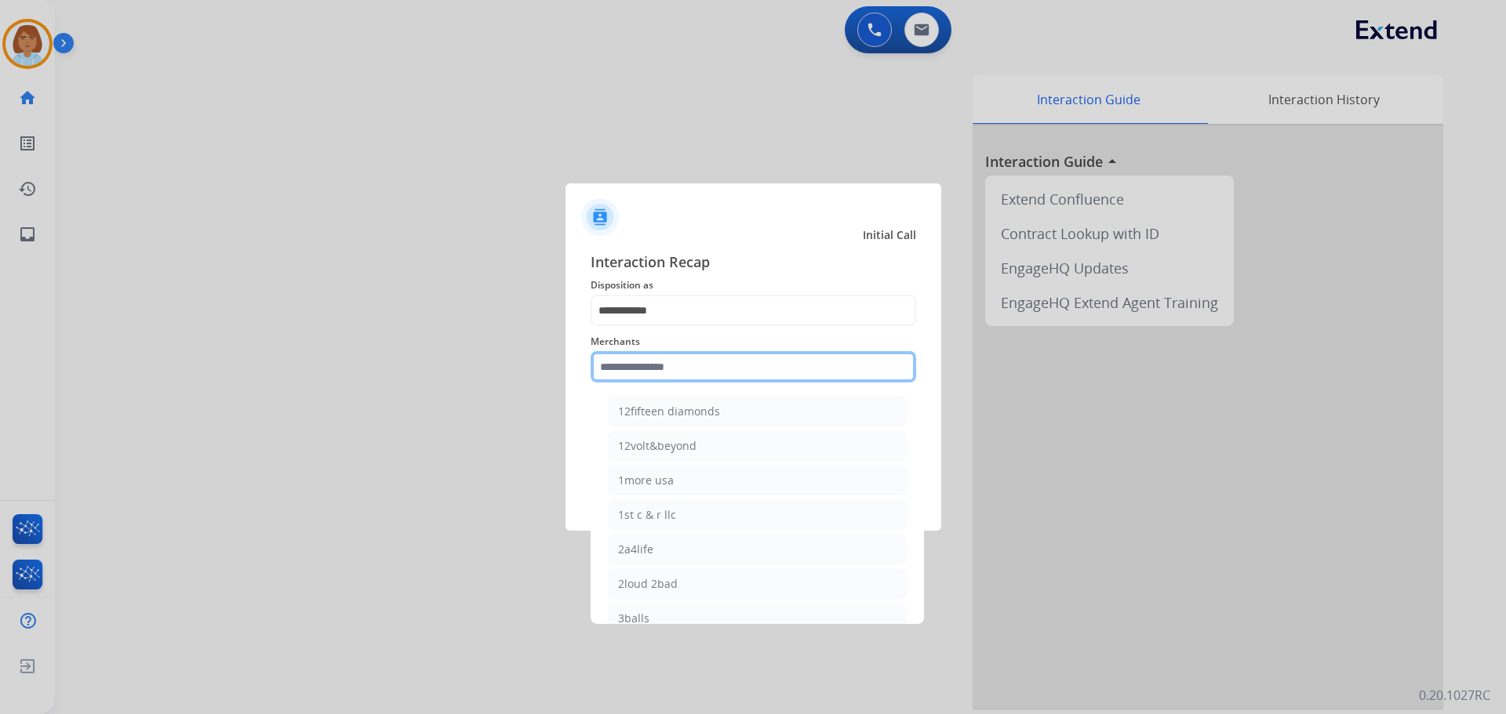
click at [723, 366] on input "text" at bounding box center [753, 366] width 325 height 31
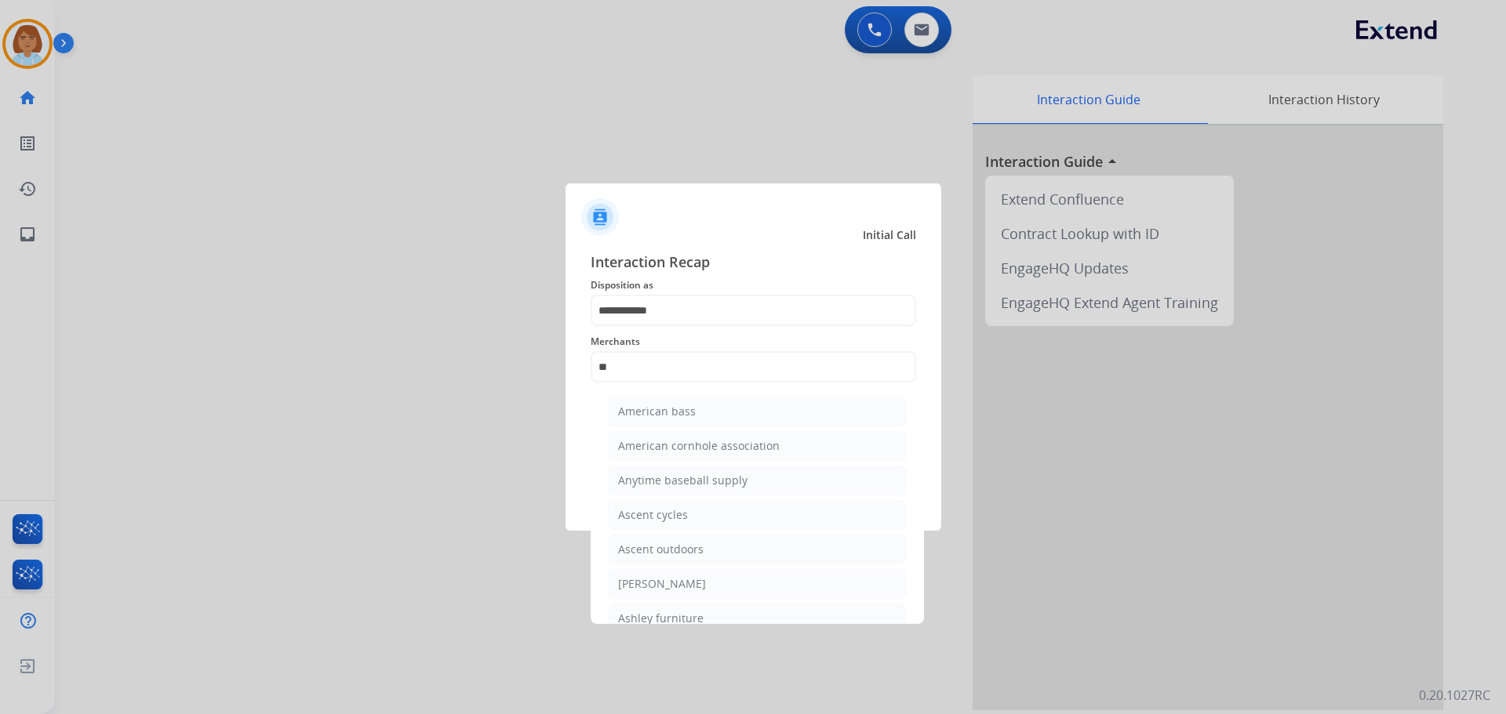
click at [712, 578] on li "[PERSON_NAME]" at bounding box center [757, 584] width 299 height 30
type input "**********"
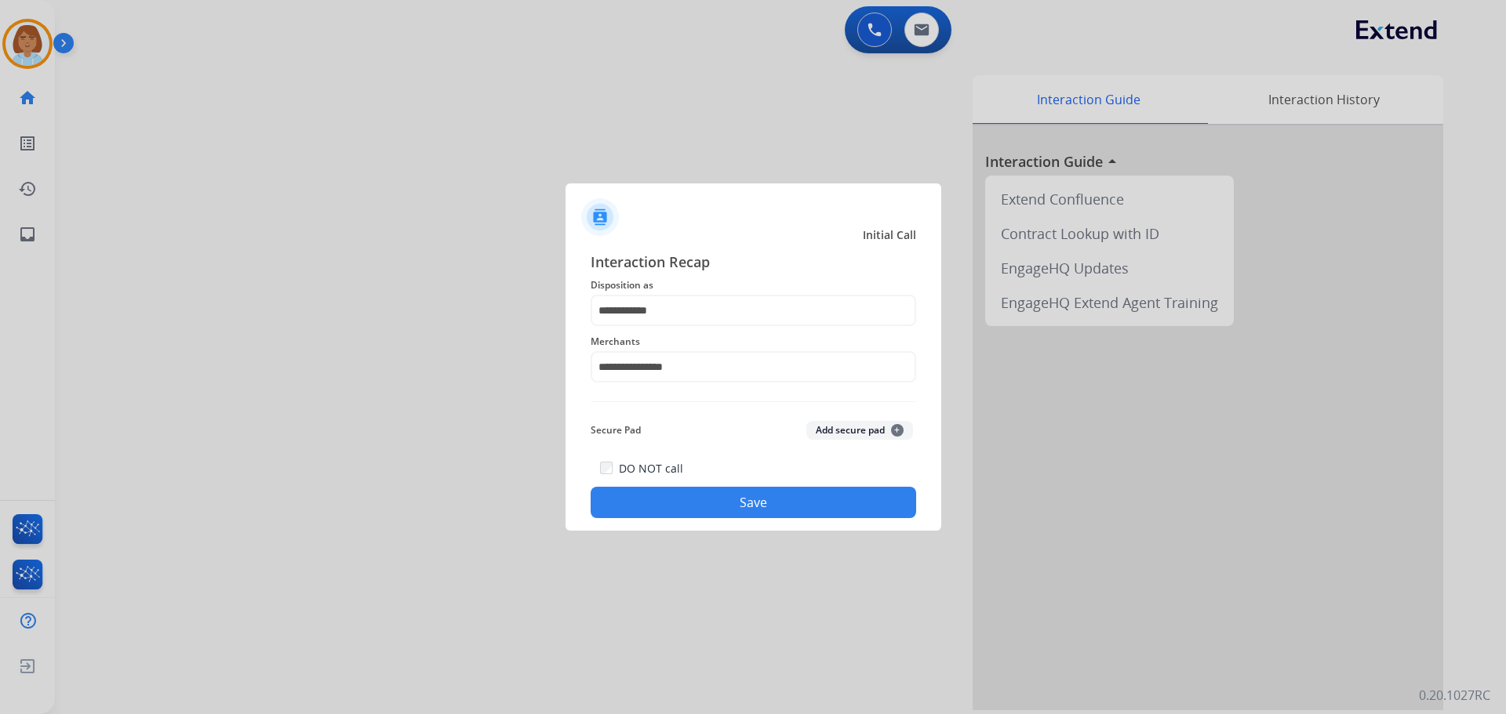
click at [747, 493] on button "Save" at bounding box center [753, 502] width 325 height 31
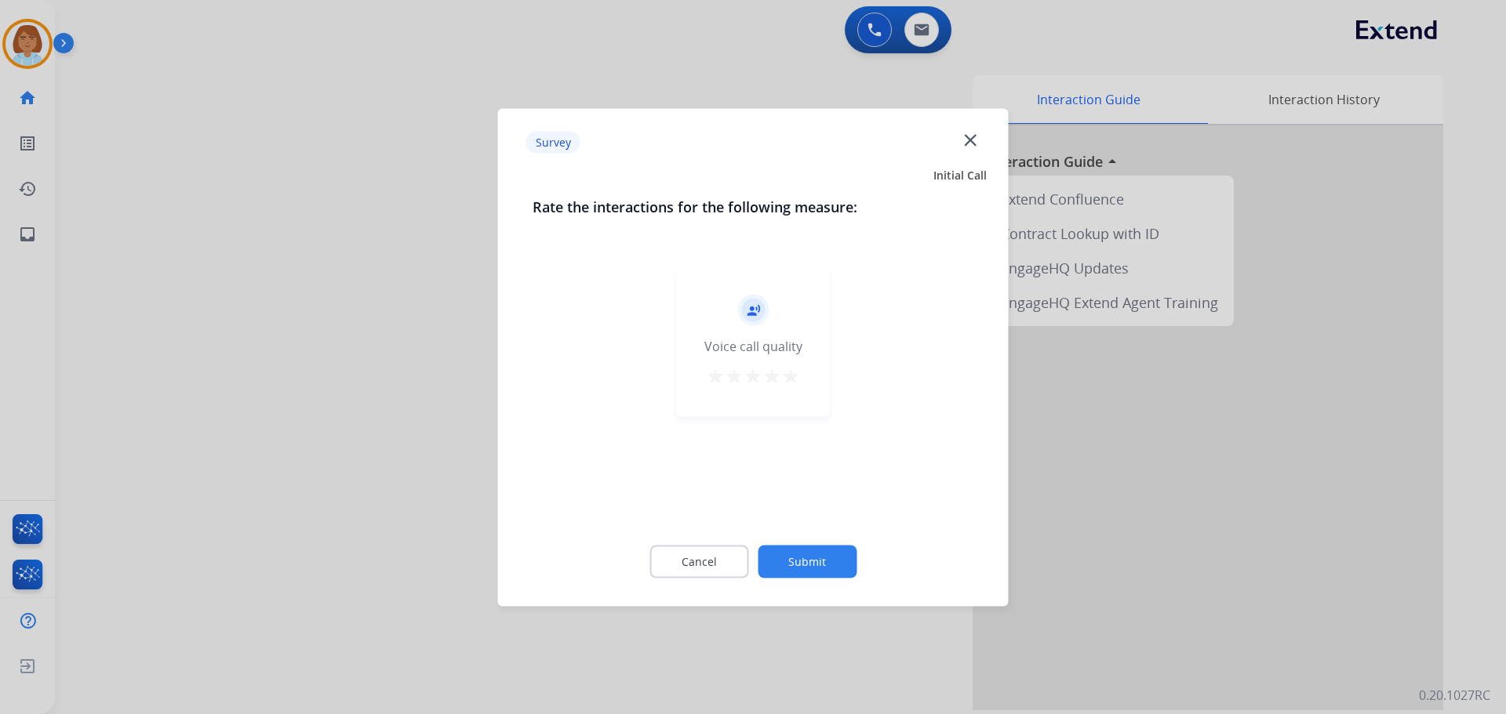
click at [813, 552] on button "Submit" at bounding box center [807, 561] width 99 height 33
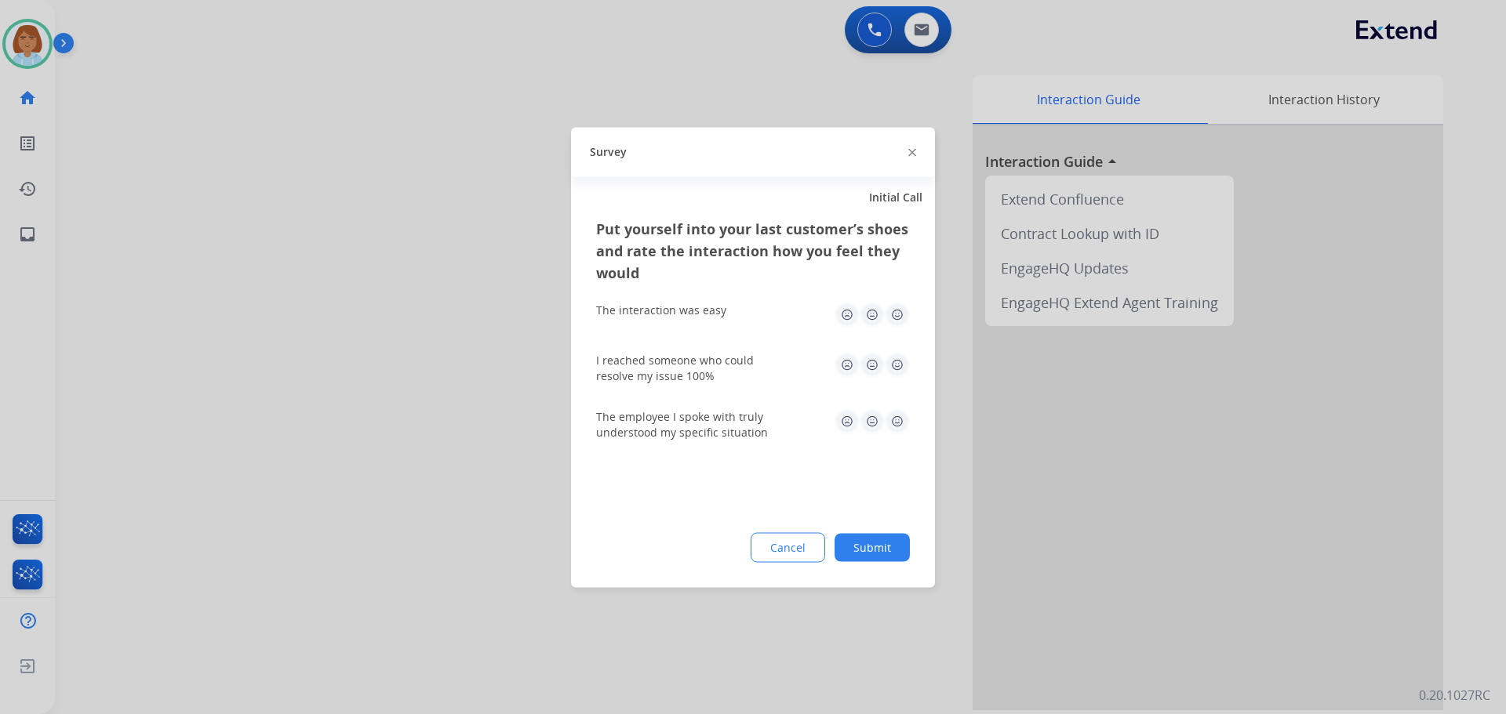
click at [856, 540] on button "Submit" at bounding box center [871, 547] width 75 height 28
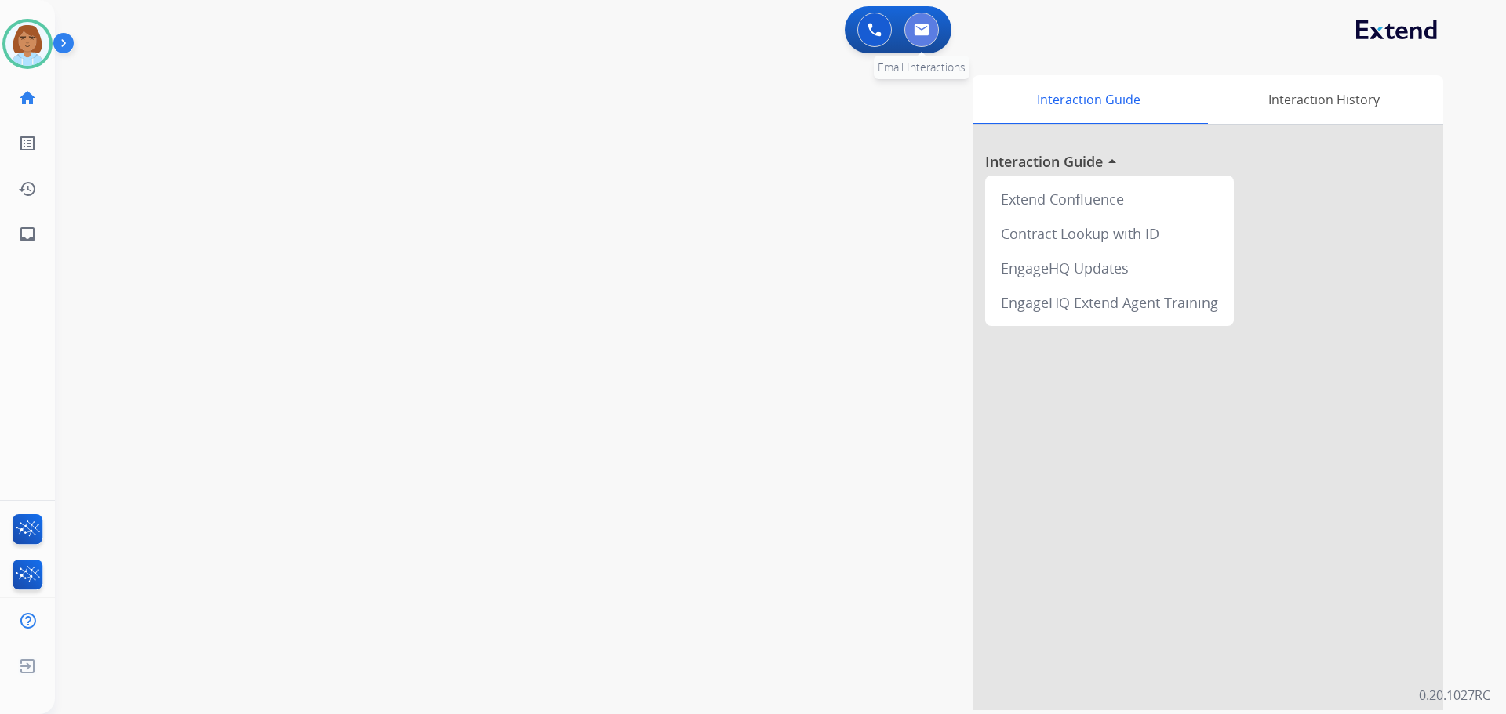
click at [921, 38] on button at bounding box center [921, 30] width 35 height 35
select select "**********"
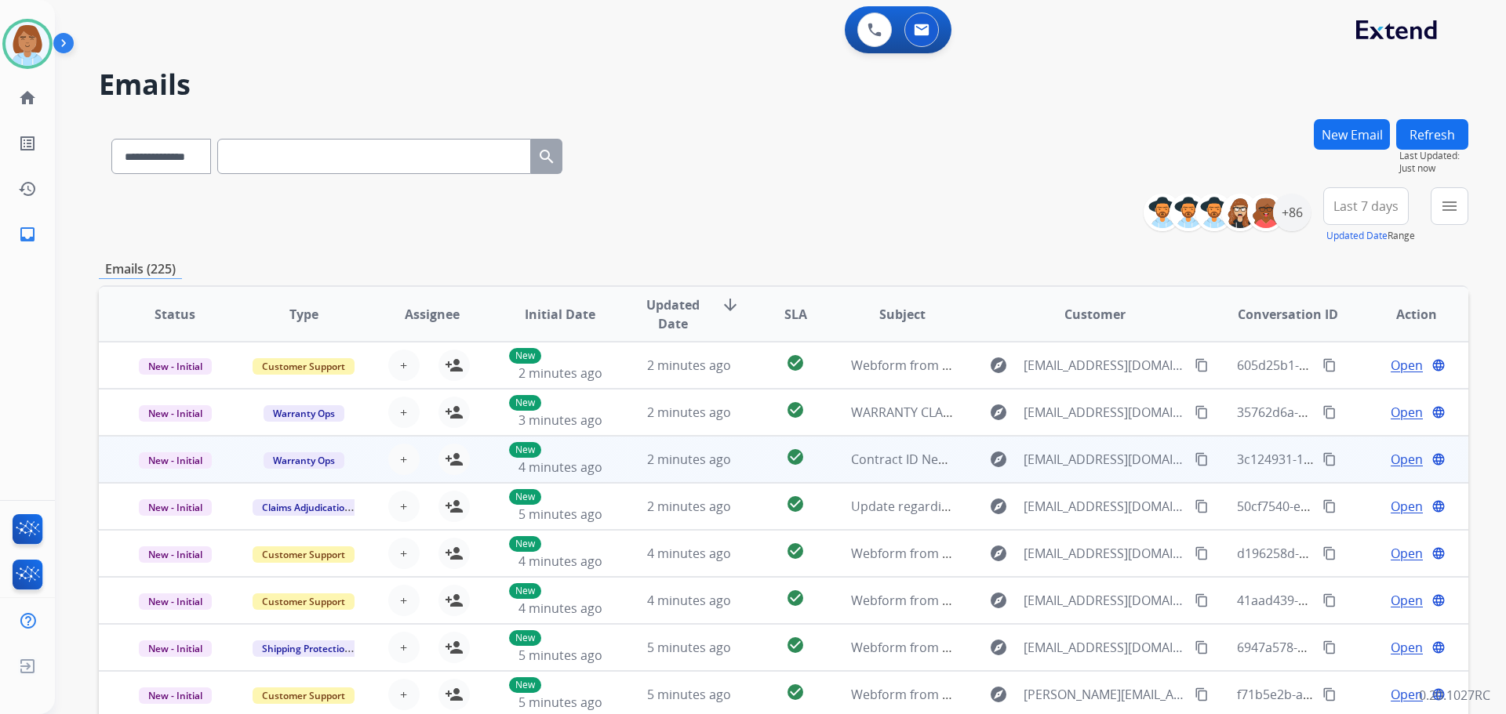
scroll to position [2, 0]
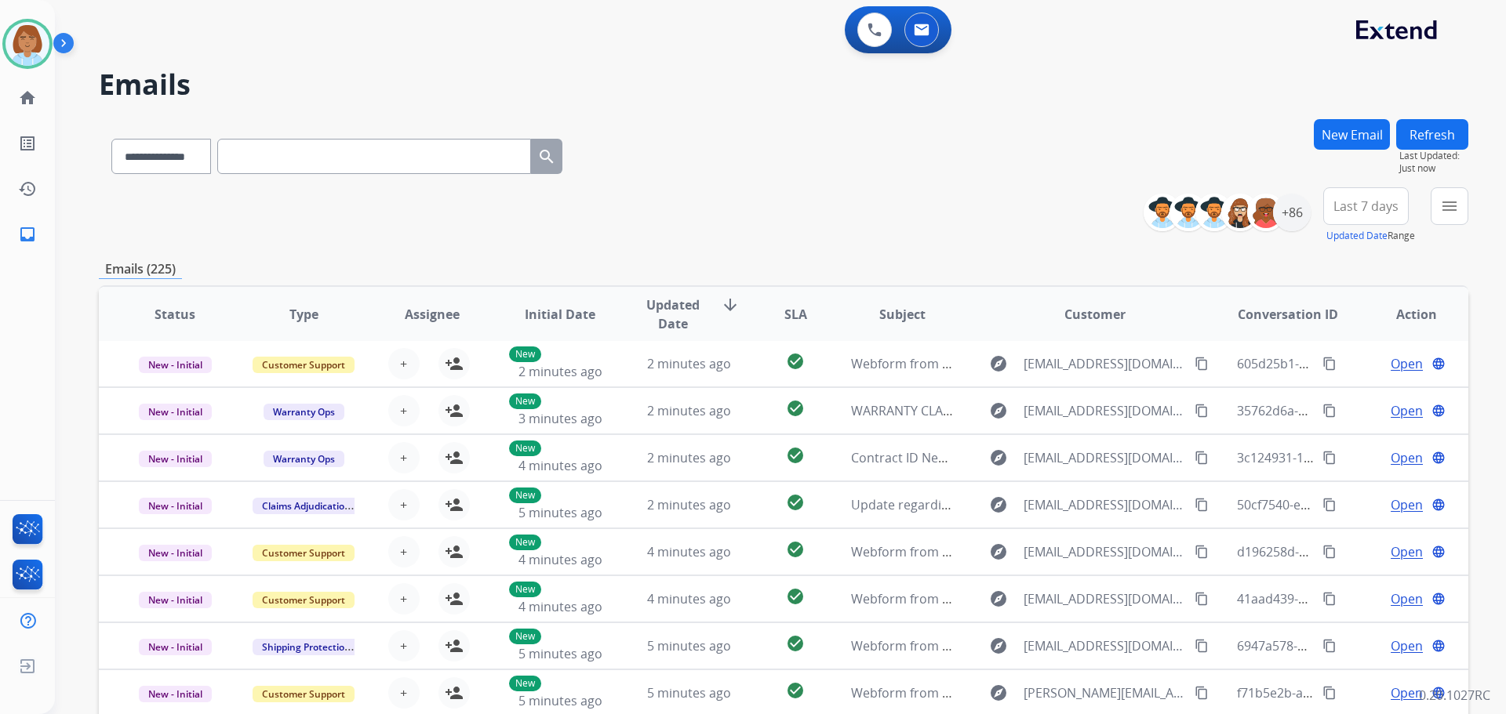
click at [1452, 219] on button "menu" at bounding box center [1450, 206] width 38 height 38
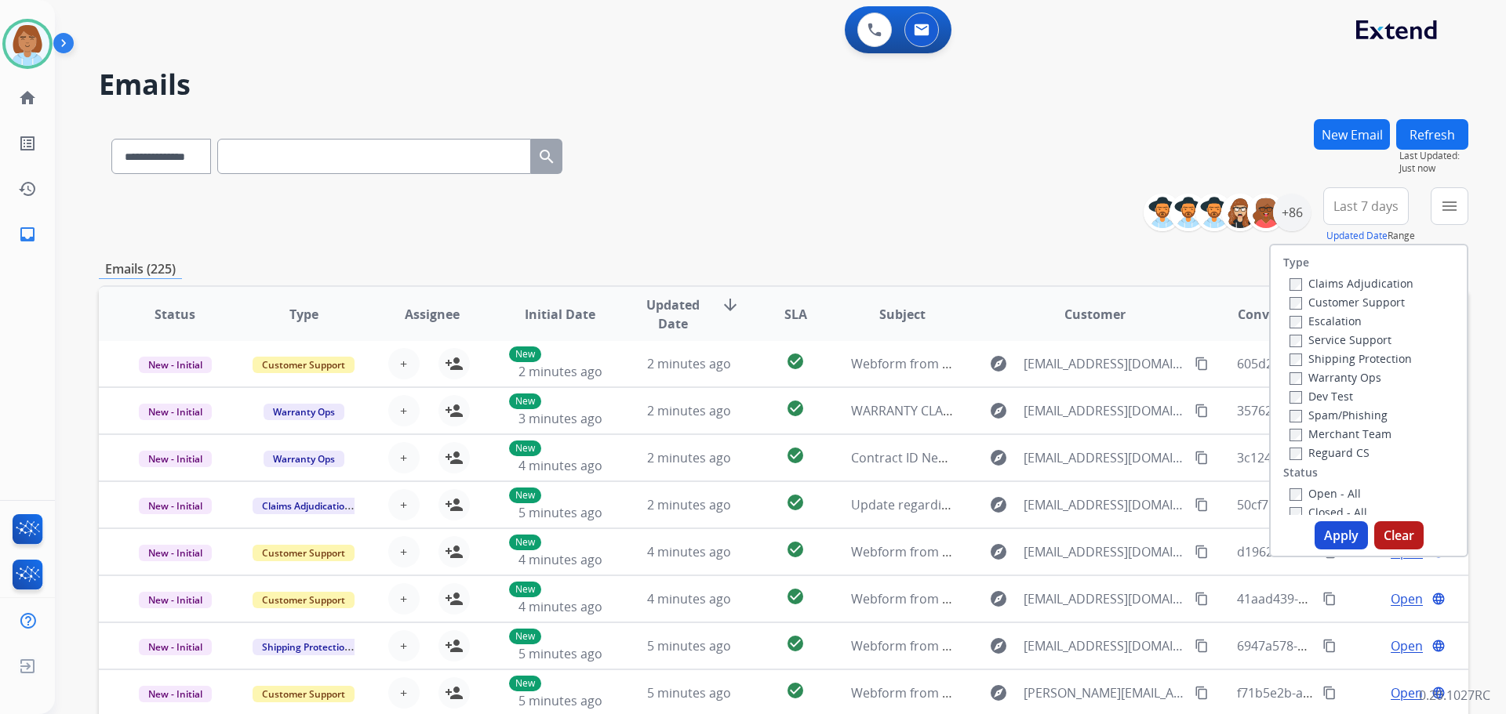
click at [1293, 281] on label "Claims Adjudication" at bounding box center [1351, 283] width 124 height 15
click at [1298, 307] on label "Customer Support" at bounding box center [1346, 302] width 115 height 15
click at [1303, 359] on label "Shipping Protection" at bounding box center [1350, 358] width 122 height 15
click at [1323, 537] on button "Apply" at bounding box center [1340, 536] width 53 height 28
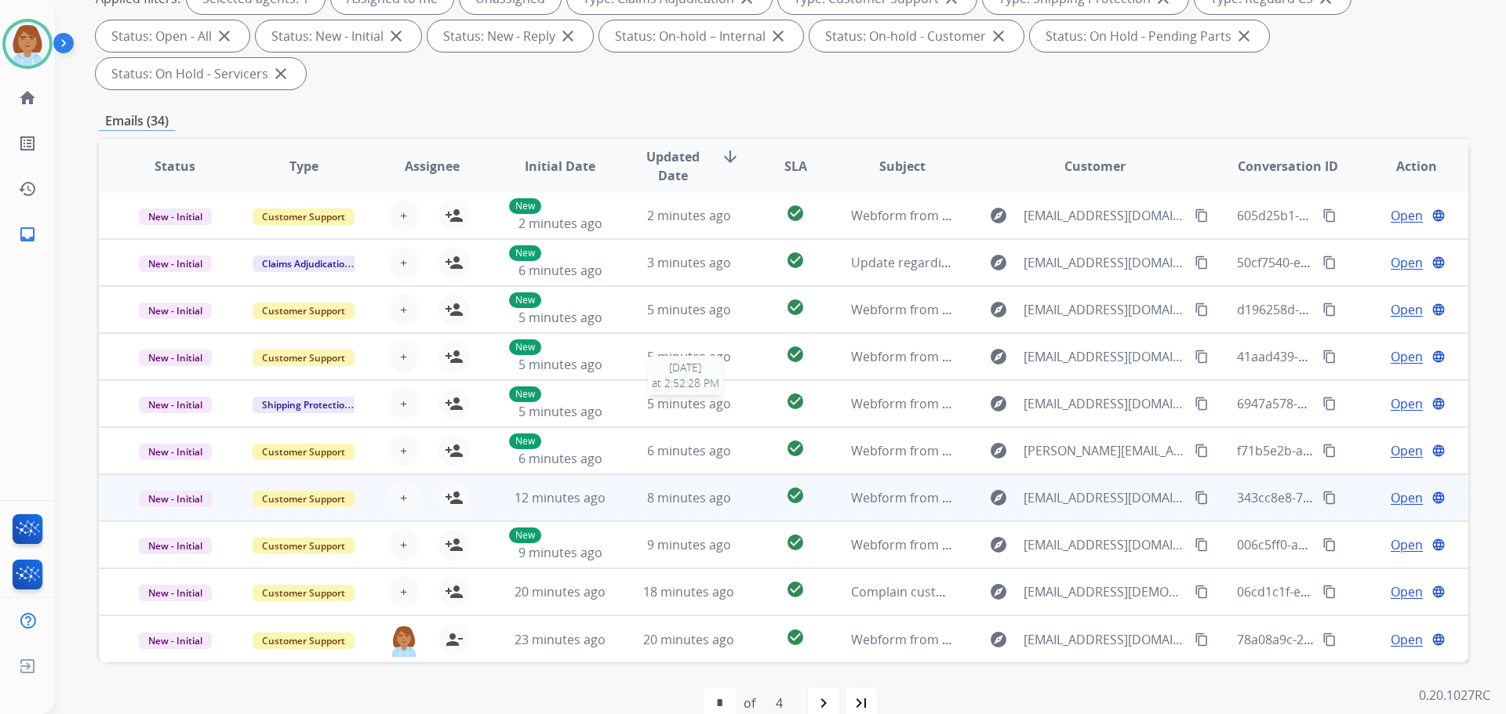
scroll to position [291, 0]
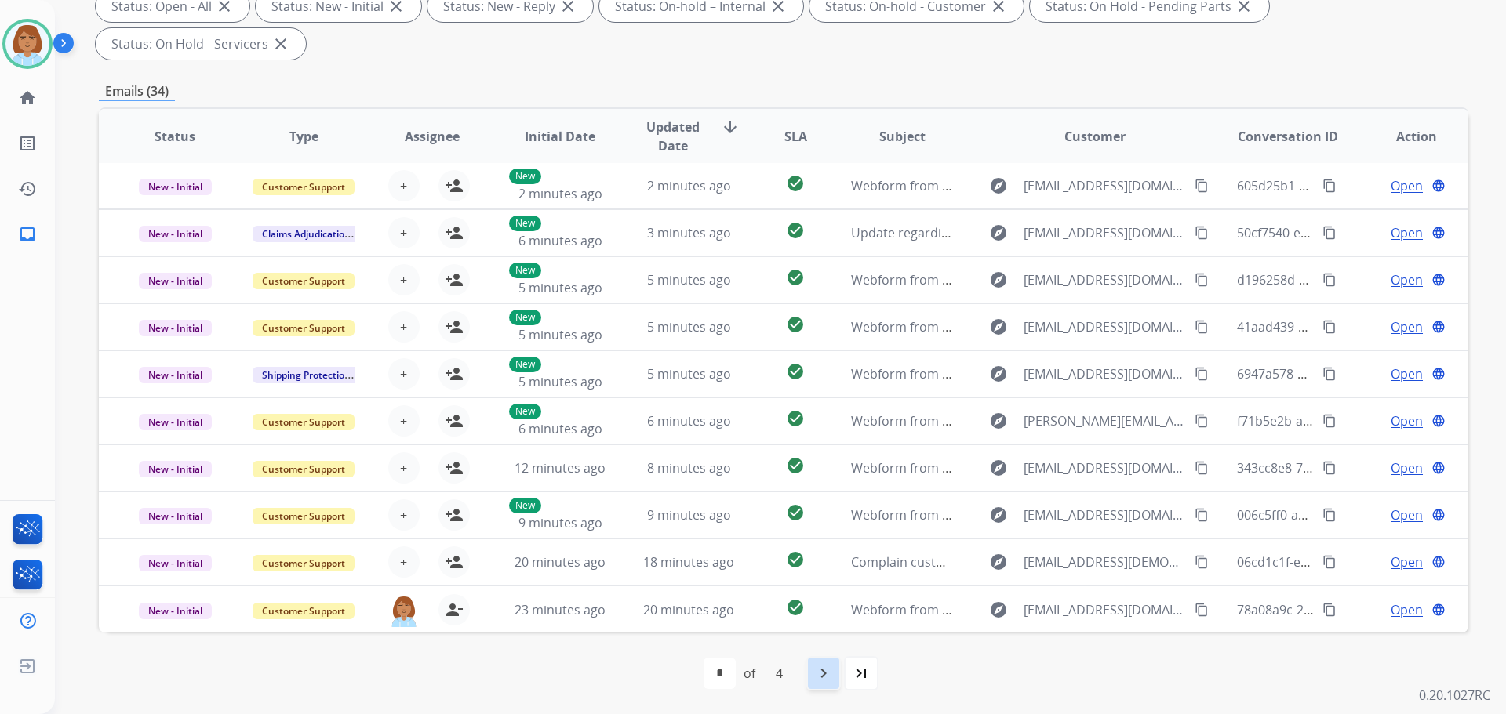
click at [809, 676] on div "navigate_next" at bounding box center [823, 673] width 35 height 35
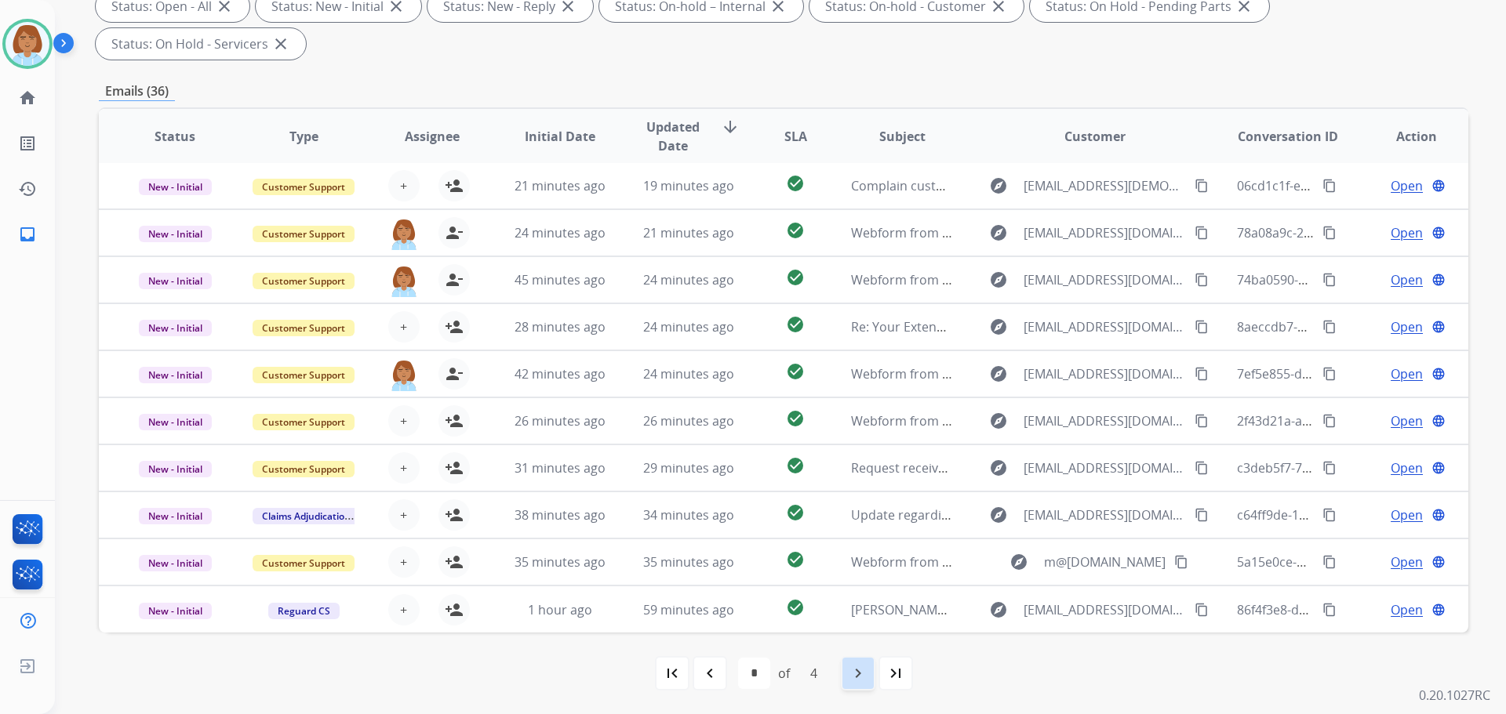
click at [853, 681] on mat-icon "navigate_next" at bounding box center [858, 673] width 19 height 19
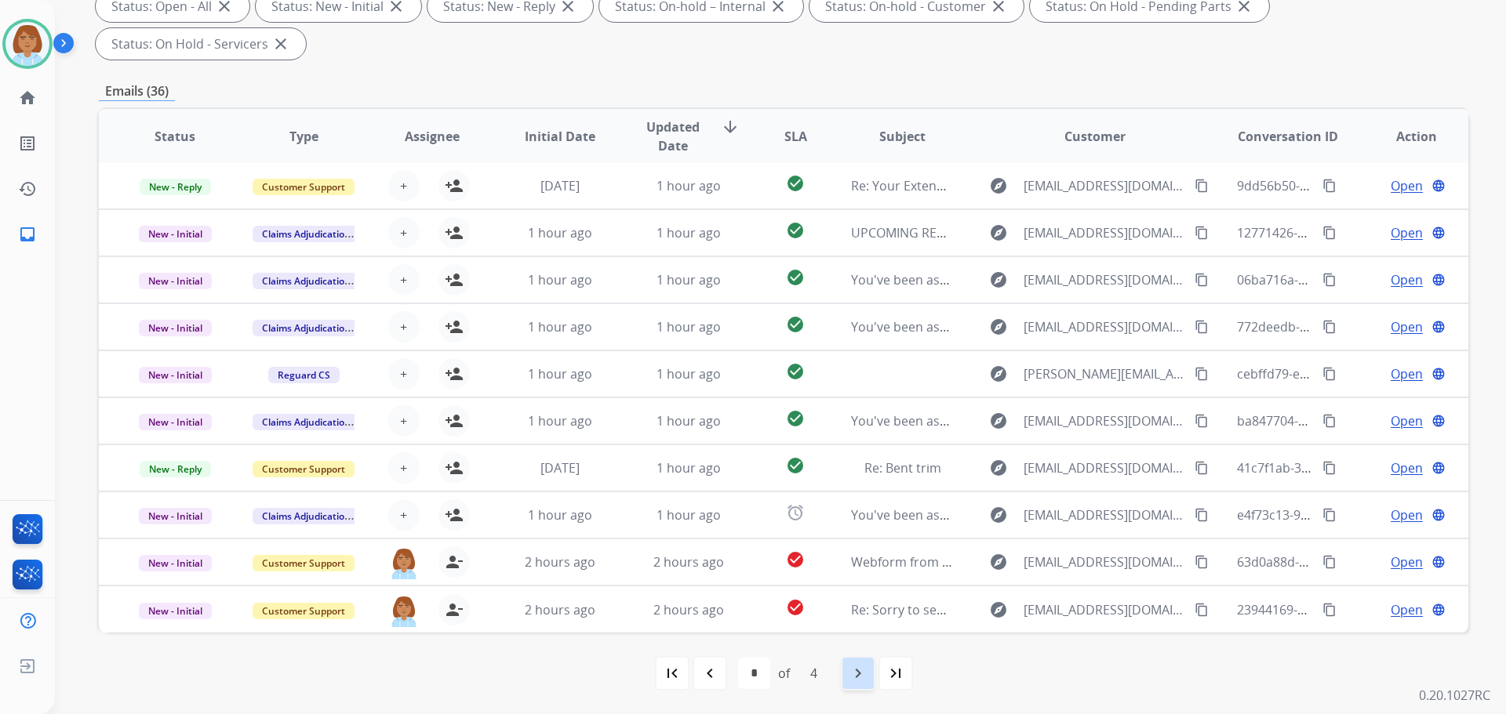
click at [858, 672] on mat-icon "navigate_next" at bounding box center [858, 673] width 19 height 19
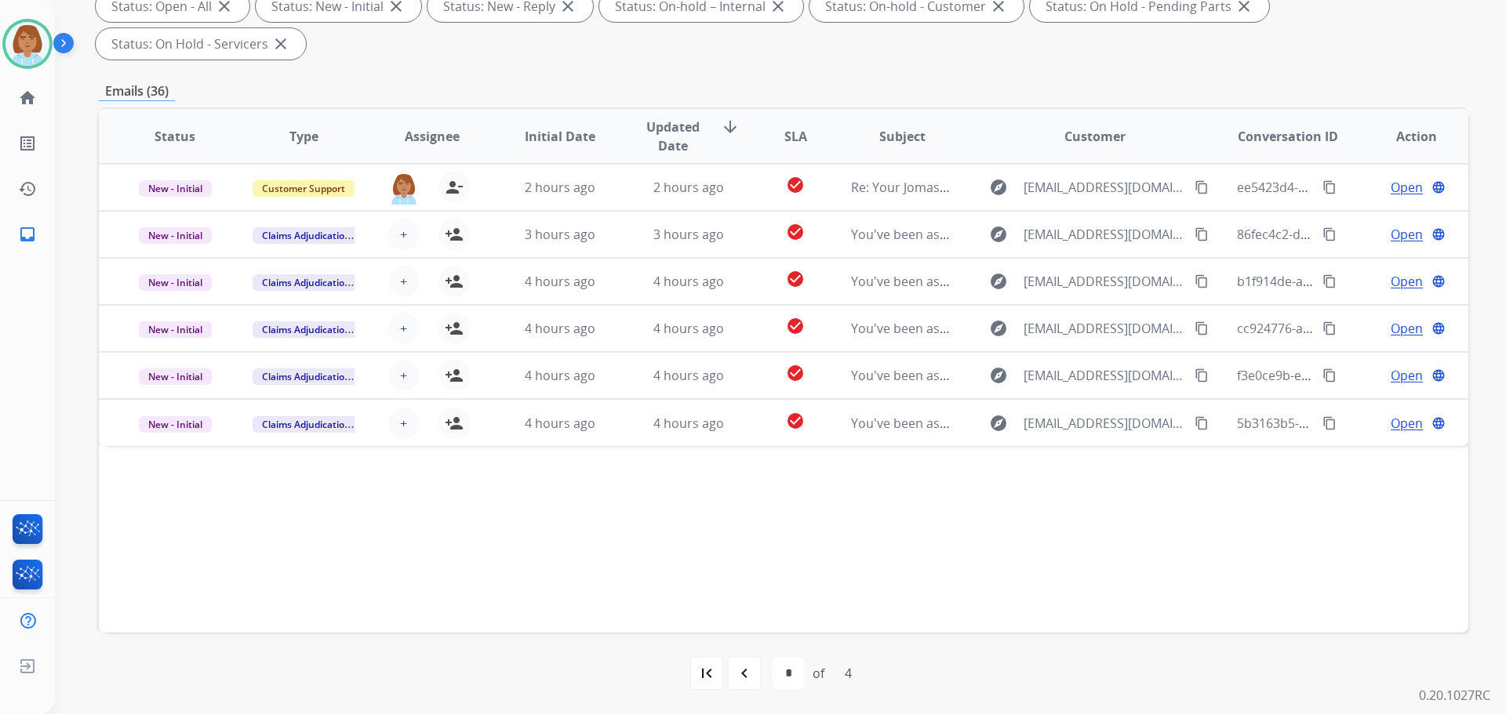
click at [697, 683] on div "first_page" at bounding box center [706, 673] width 35 height 35
select select "*"
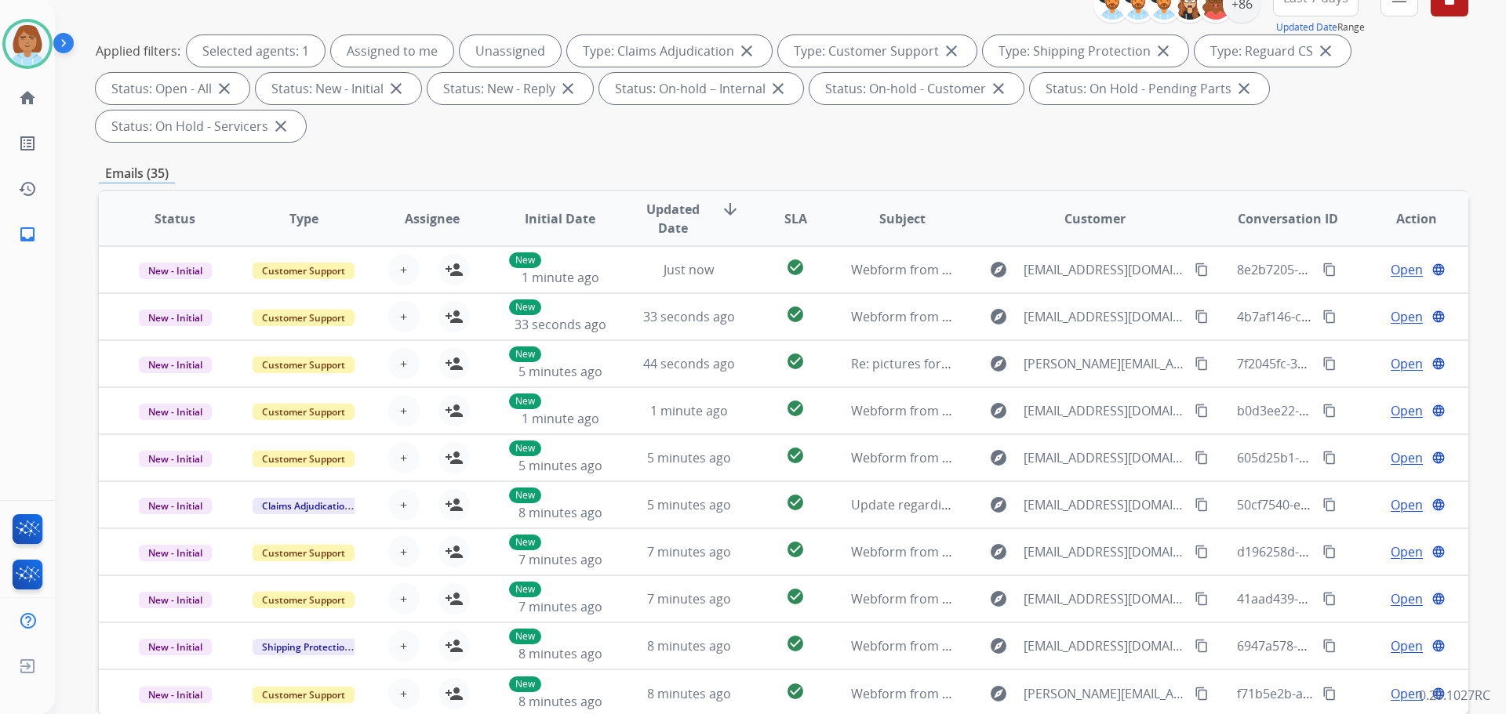
scroll to position [0, 0]
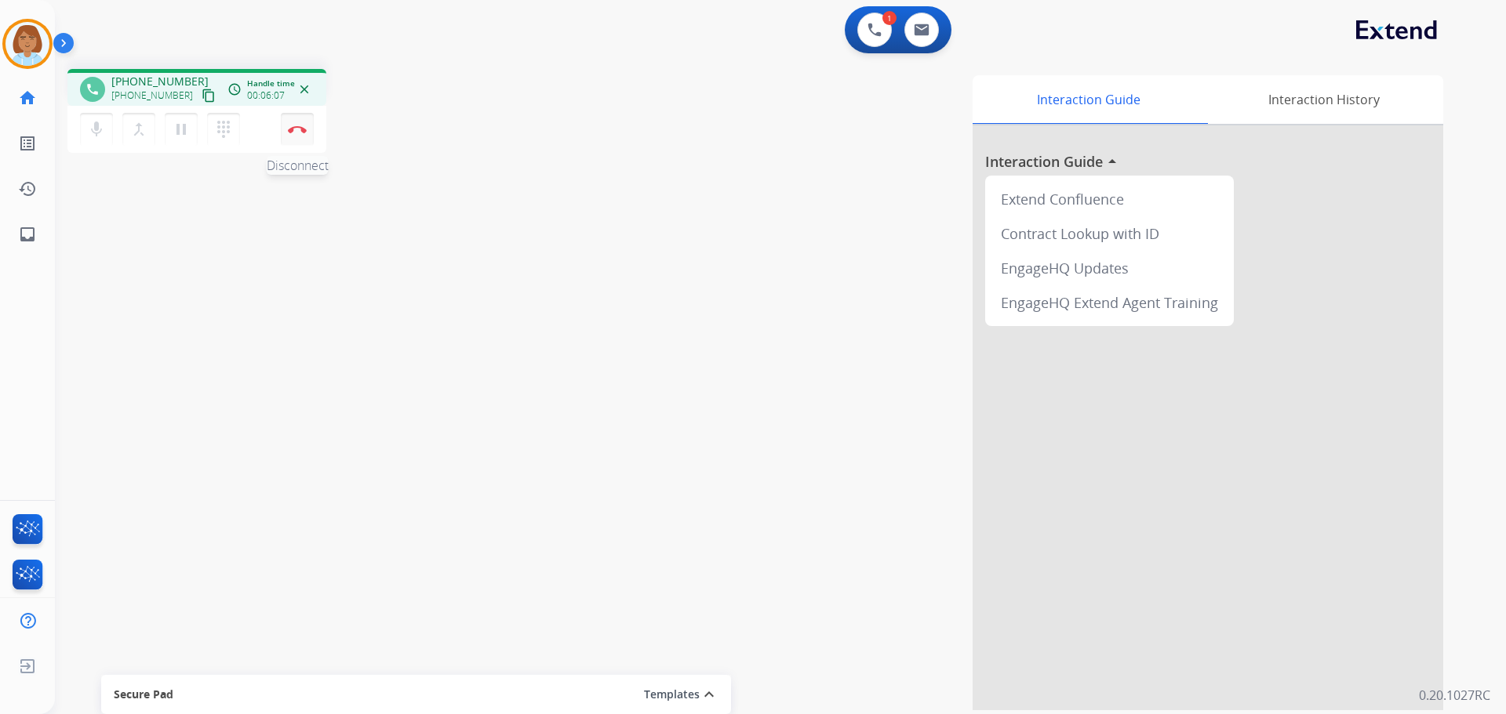
click at [293, 129] on img at bounding box center [297, 129] width 19 height 8
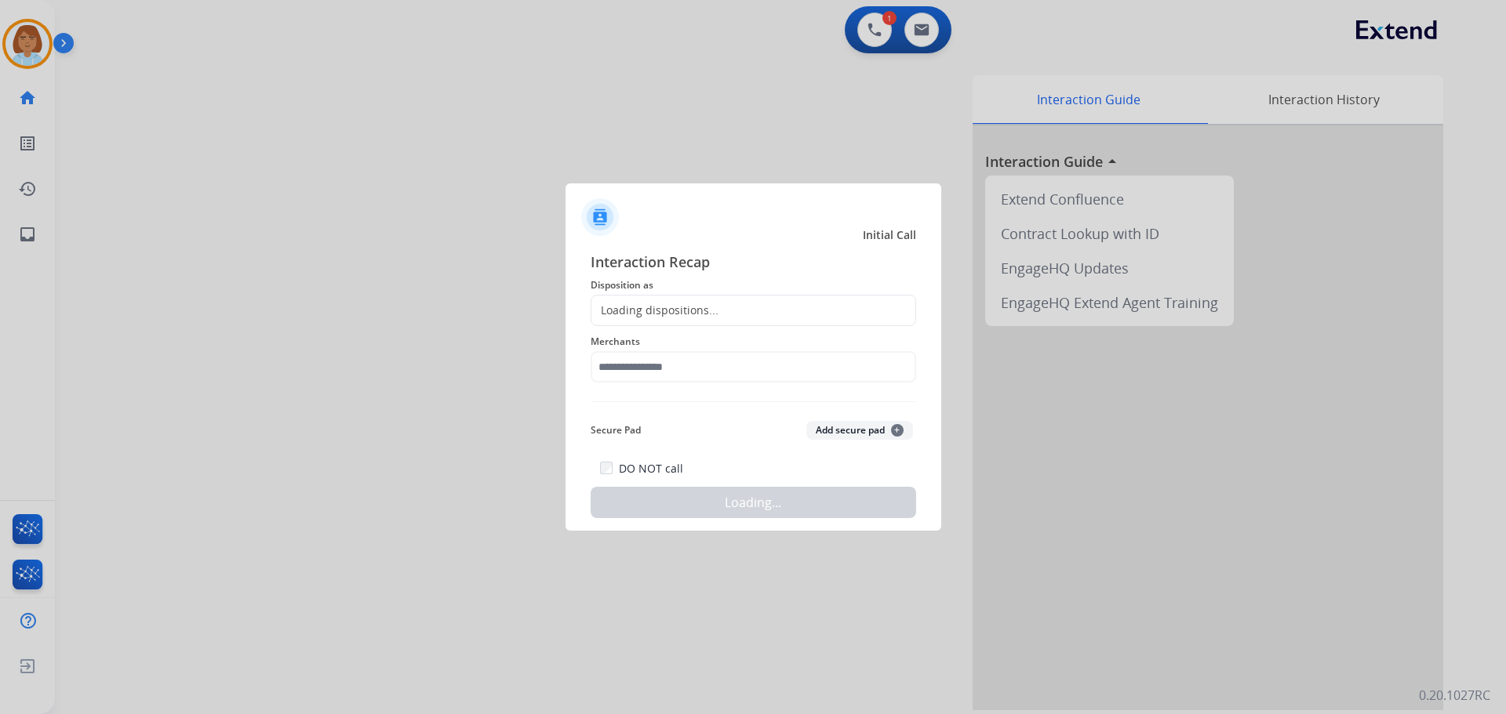
click at [694, 302] on div "Interaction Recap Disposition as Loading dispositions... Merchants Secure Pad A…" at bounding box center [753, 384] width 325 height 267
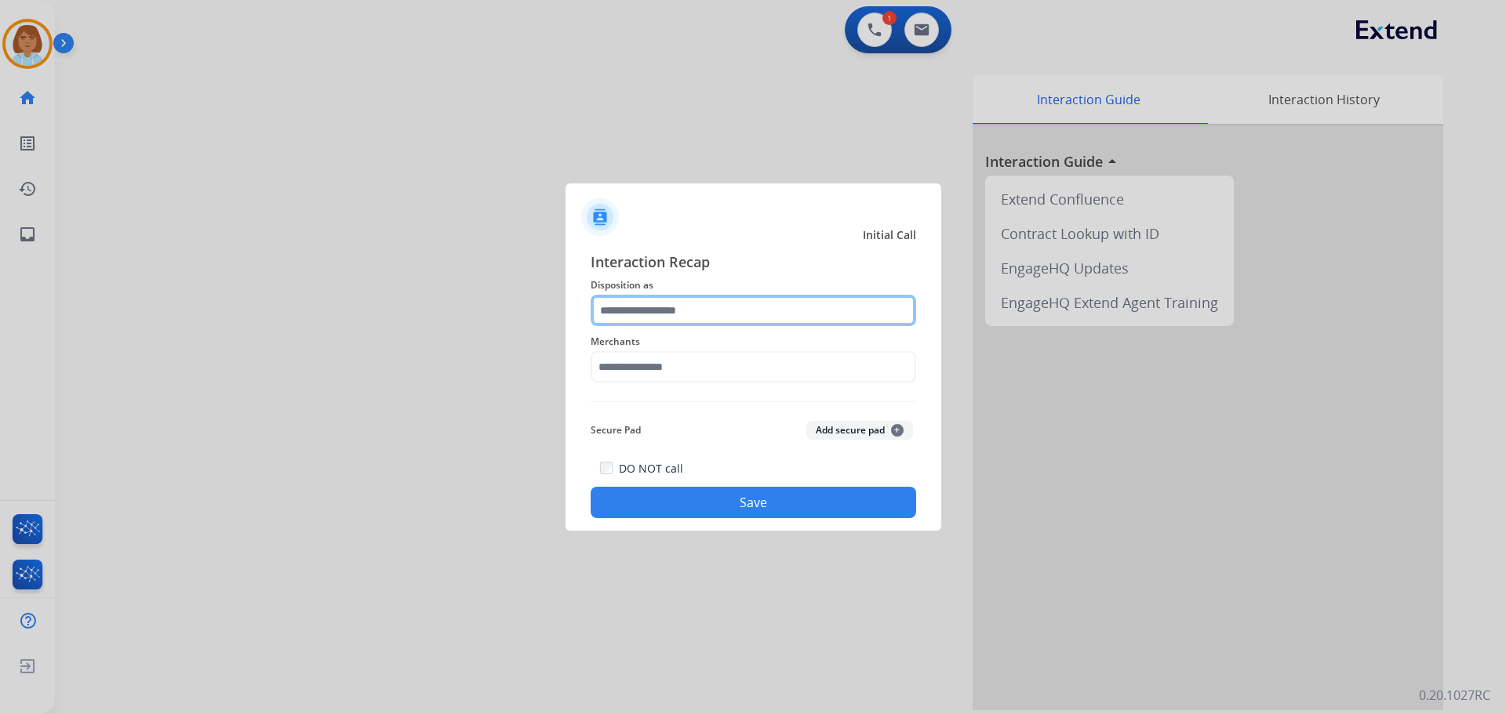
click at [701, 322] on input "text" at bounding box center [753, 310] width 325 height 31
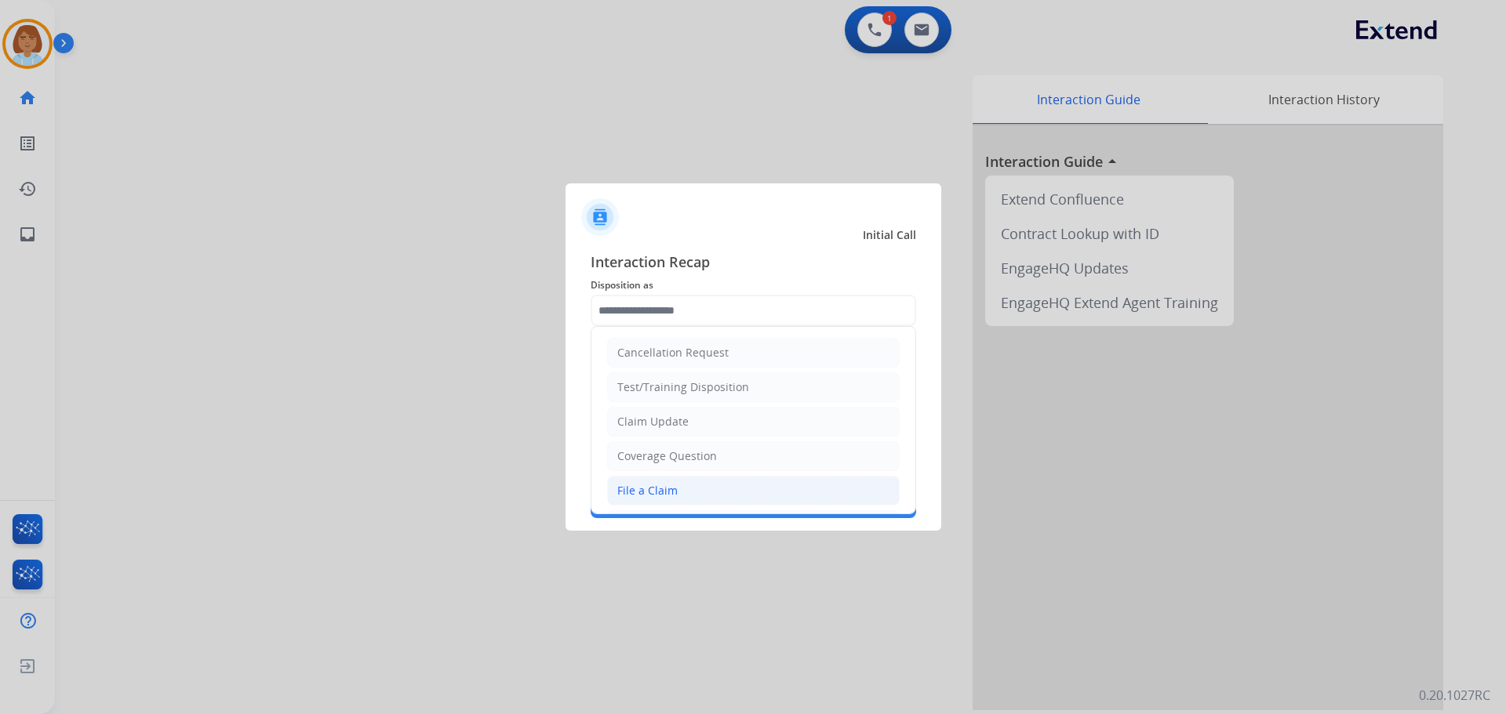
drag, startPoint x: 676, startPoint y: 482, endPoint x: 670, endPoint y: 474, distance: 10.0
click at [674, 482] on li "File a Claim" at bounding box center [753, 491] width 293 height 30
type input "**********"
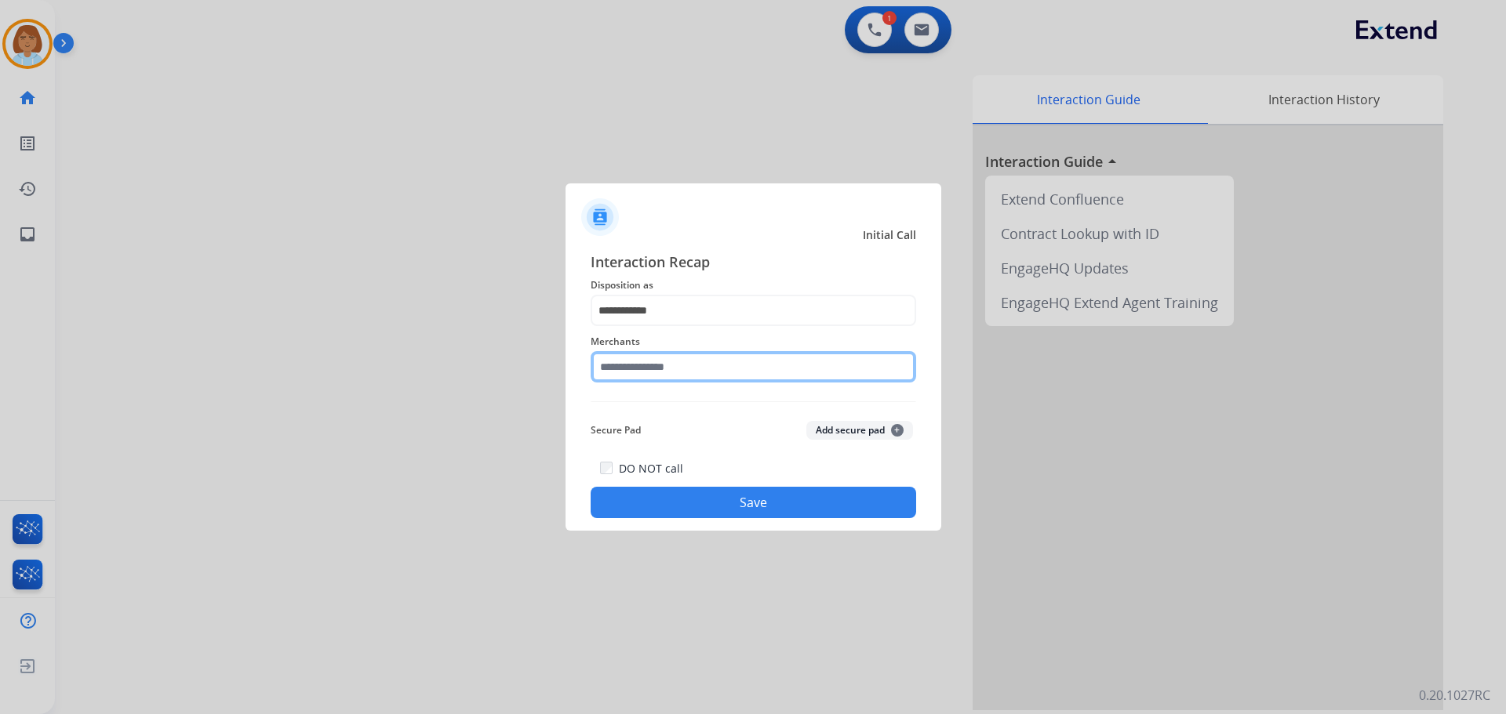
click at [678, 354] on input "text" at bounding box center [753, 366] width 325 height 31
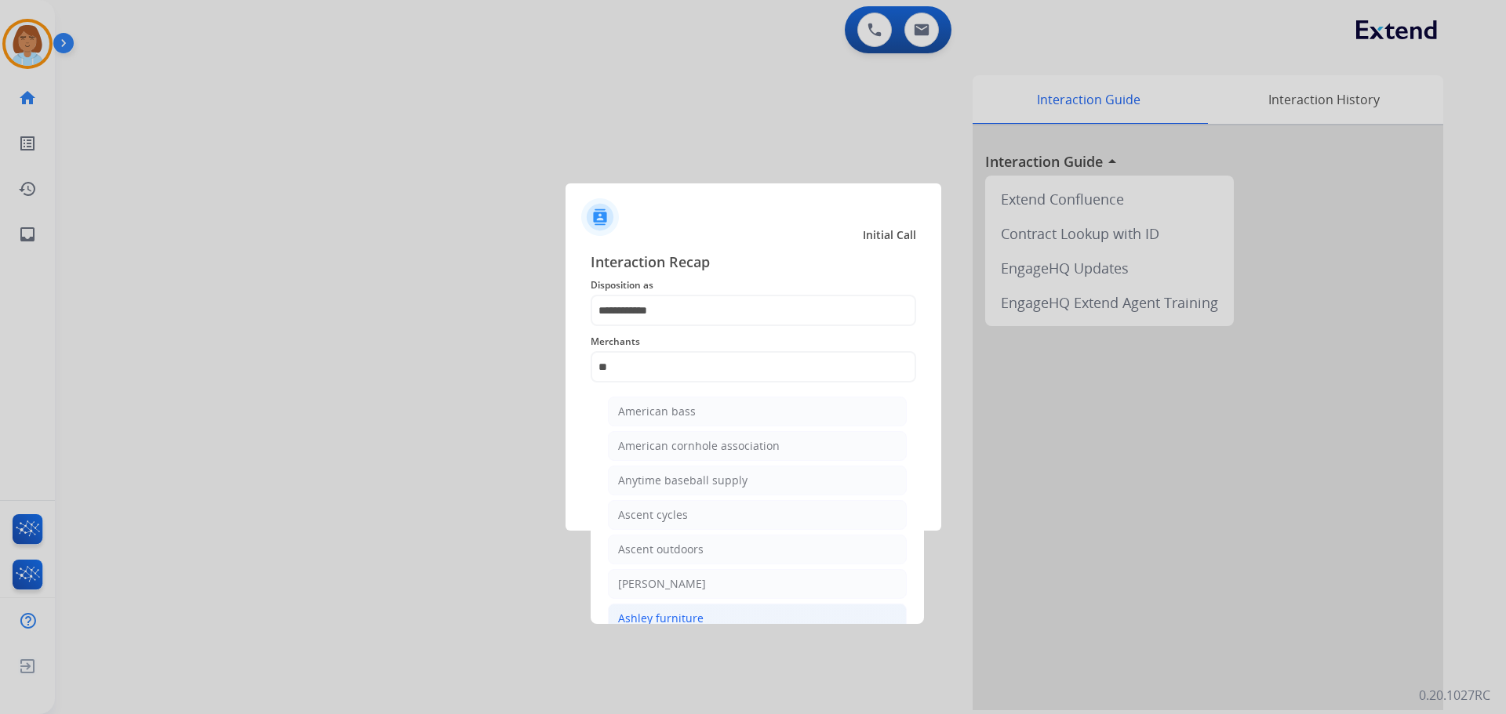
click at [674, 605] on li "Ashley furniture" at bounding box center [757, 619] width 299 height 30
type input "**********"
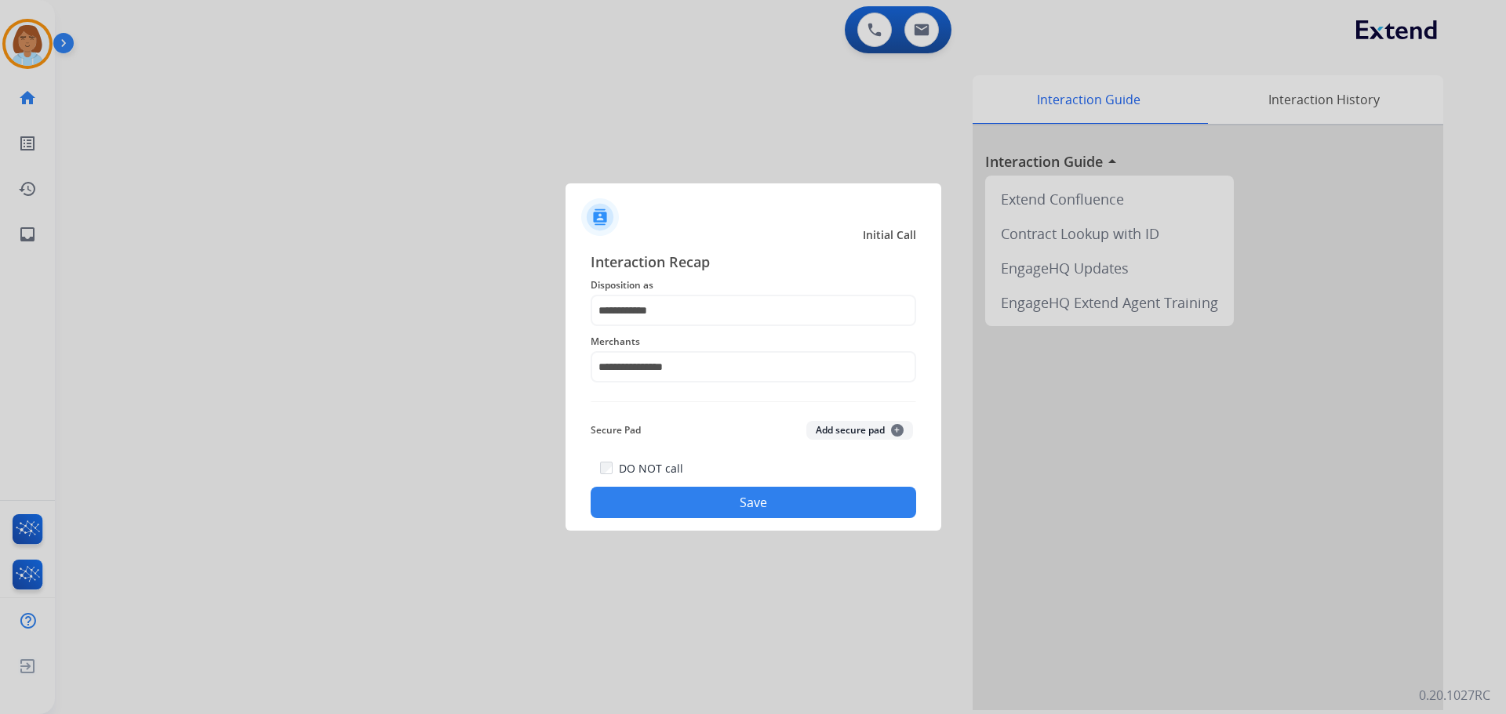
click at [753, 516] on button "Save" at bounding box center [753, 502] width 325 height 31
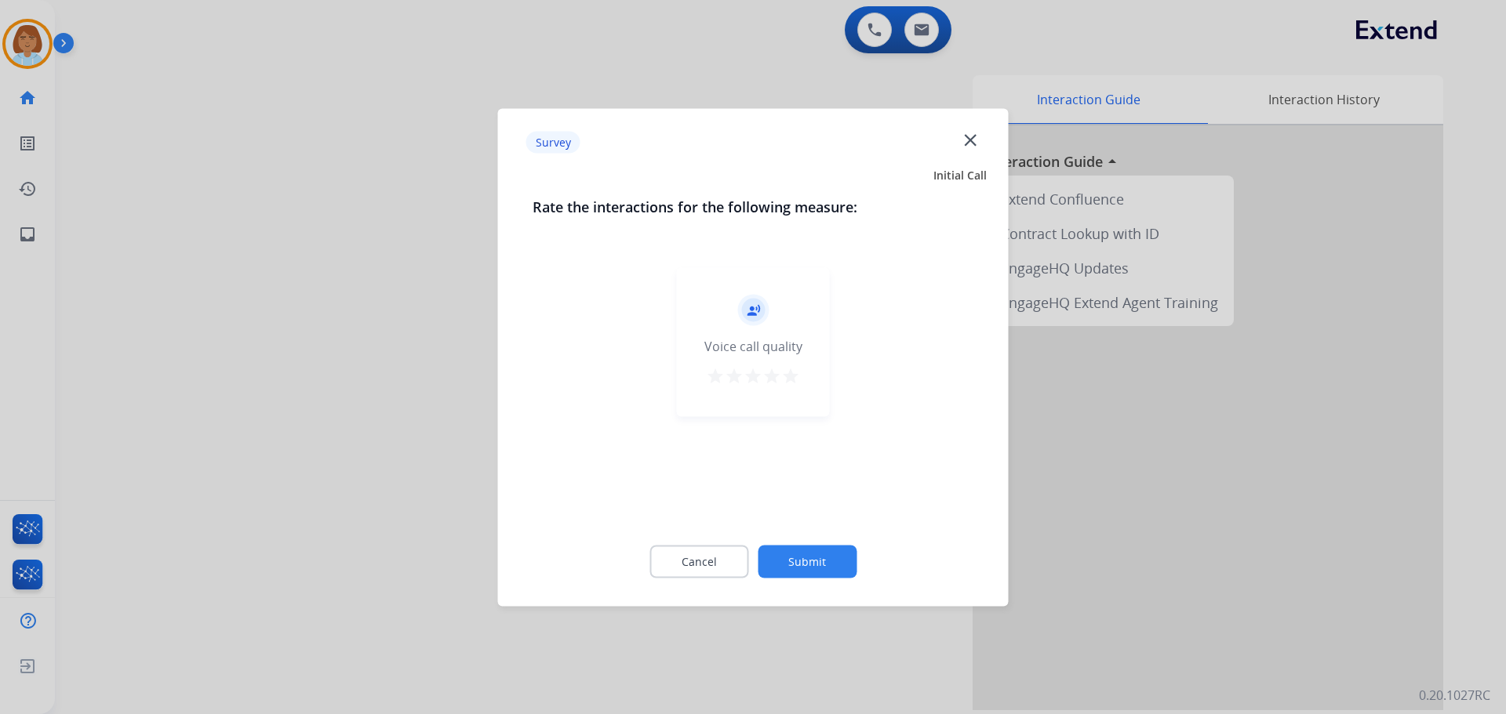
click at [825, 553] on button "Submit" at bounding box center [807, 561] width 99 height 33
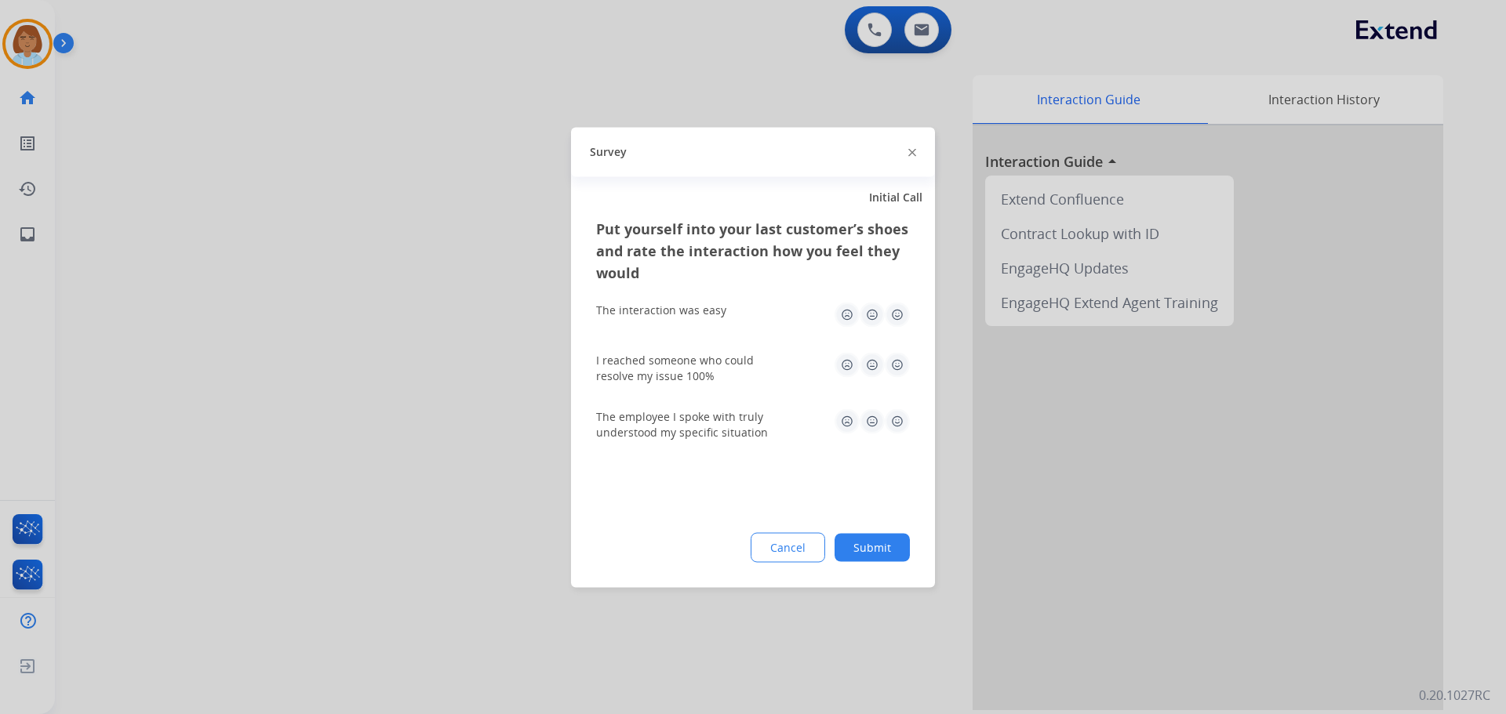
click at [877, 556] on button "Submit" at bounding box center [871, 547] width 75 height 28
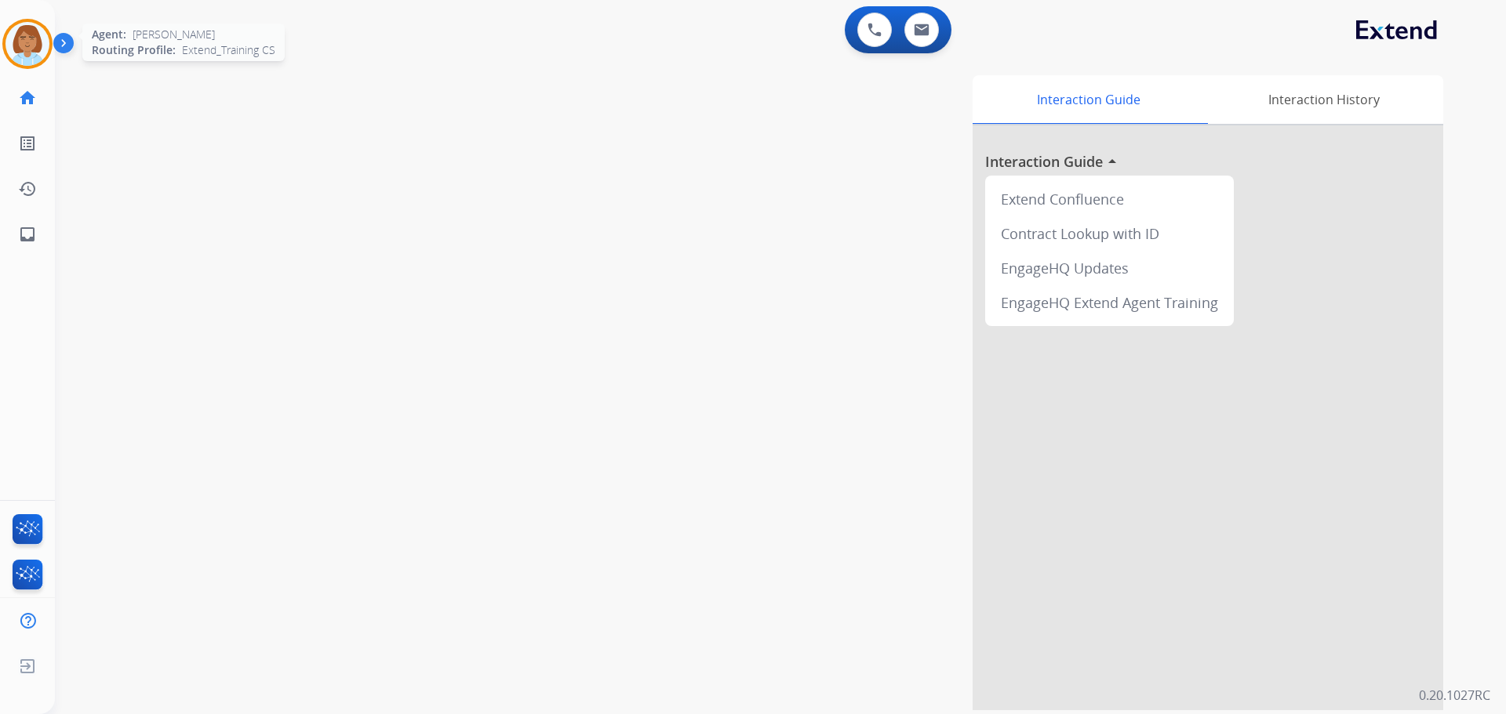
click at [30, 43] on img at bounding box center [27, 44] width 44 height 44
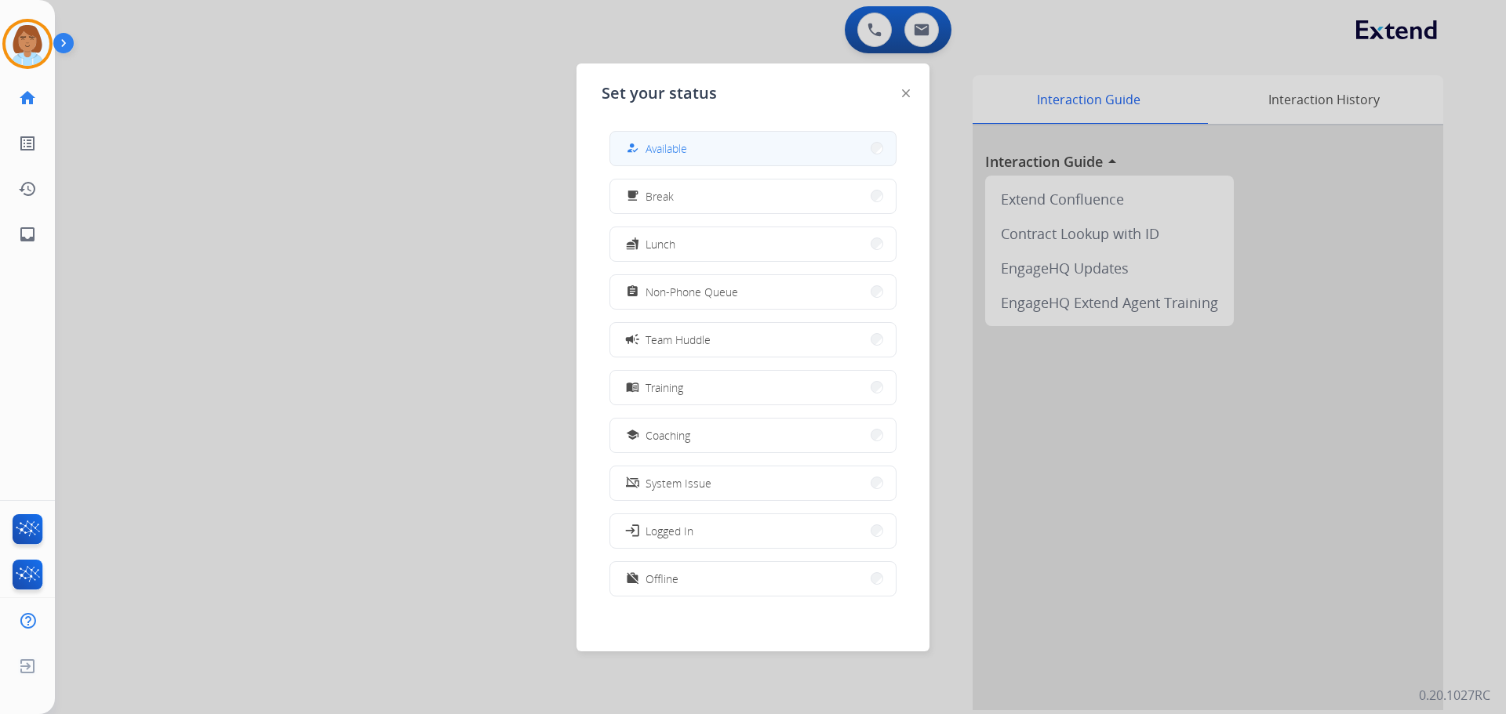
click at [754, 136] on button "how_to_reg Available" at bounding box center [752, 149] width 285 height 34
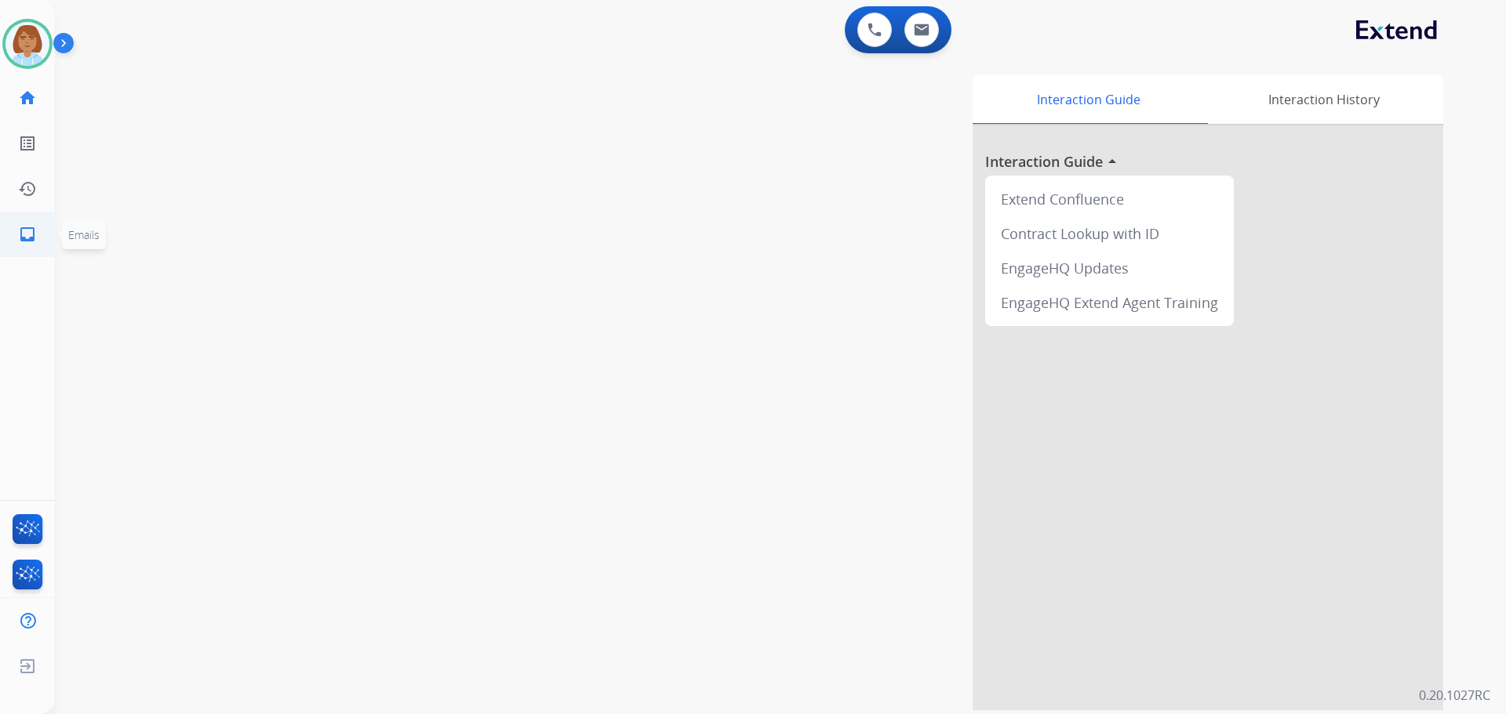
click at [40, 247] on link "inbox Emails" at bounding box center [27, 235] width 44 height 44
select select "**********"
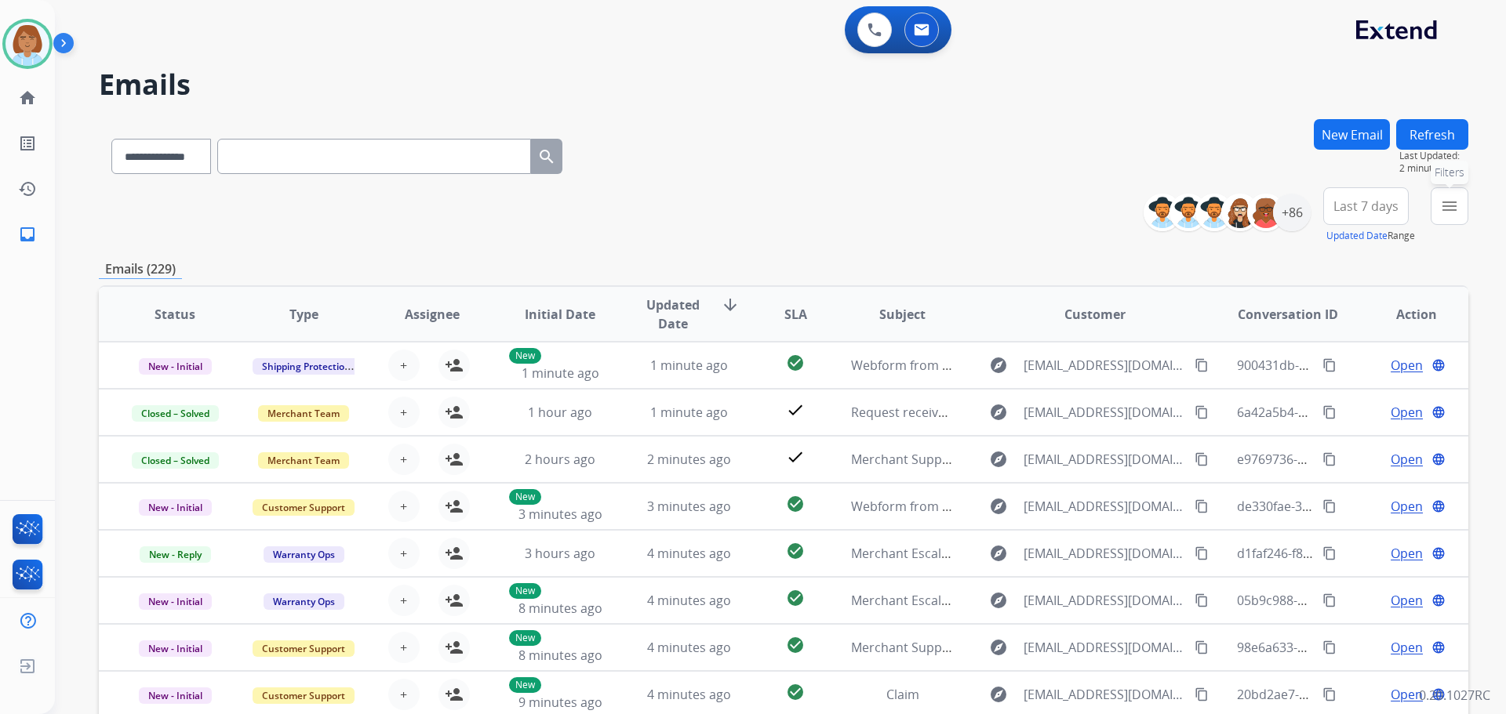
click at [1460, 202] on button "menu Filters" at bounding box center [1450, 206] width 38 height 38
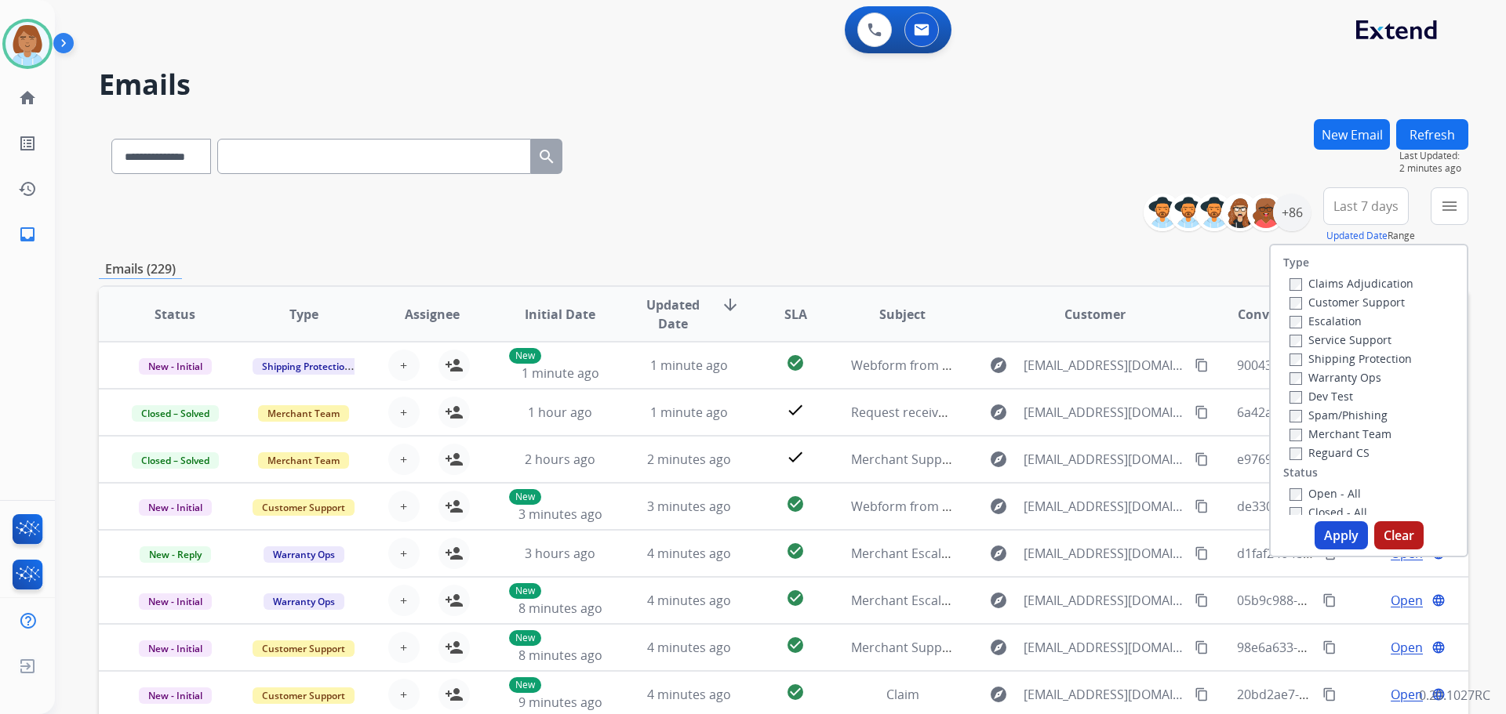
click at [1312, 279] on label "Claims Adjudication" at bounding box center [1351, 283] width 124 height 15
click at [1313, 311] on div "Customer Support" at bounding box center [1351, 302] width 124 height 19
click at [1321, 300] on label "Customer Support" at bounding box center [1346, 302] width 115 height 15
click at [1334, 355] on label "Shipping Protection" at bounding box center [1350, 358] width 122 height 15
click at [1334, 449] on label "Reguard CS" at bounding box center [1329, 452] width 80 height 15
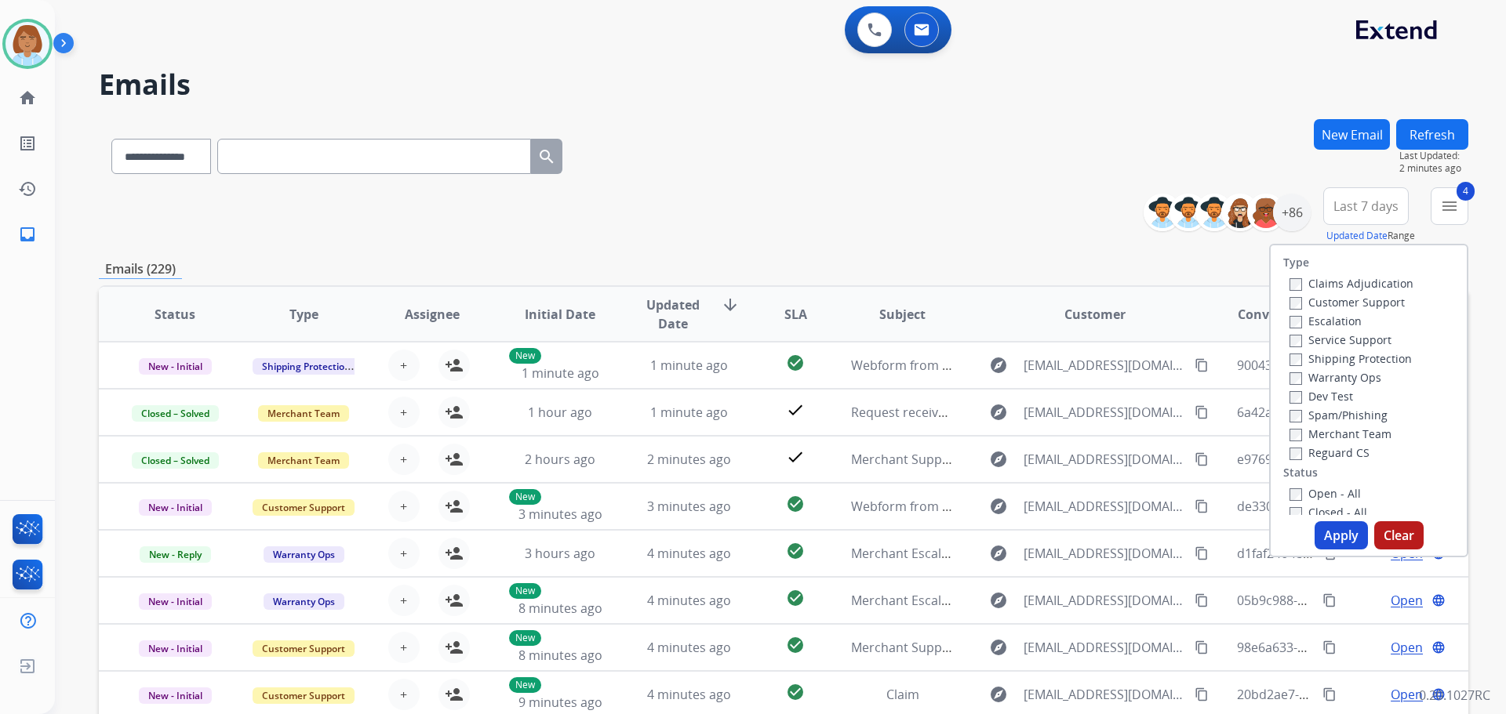
click at [1318, 488] on label "Open - All" at bounding box center [1324, 493] width 71 height 15
click at [1308, 539] on div "Apply Clear" at bounding box center [1369, 536] width 196 height 28
click at [1334, 539] on button "Apply" at bounding box center [1340, 536] width 53 height 28
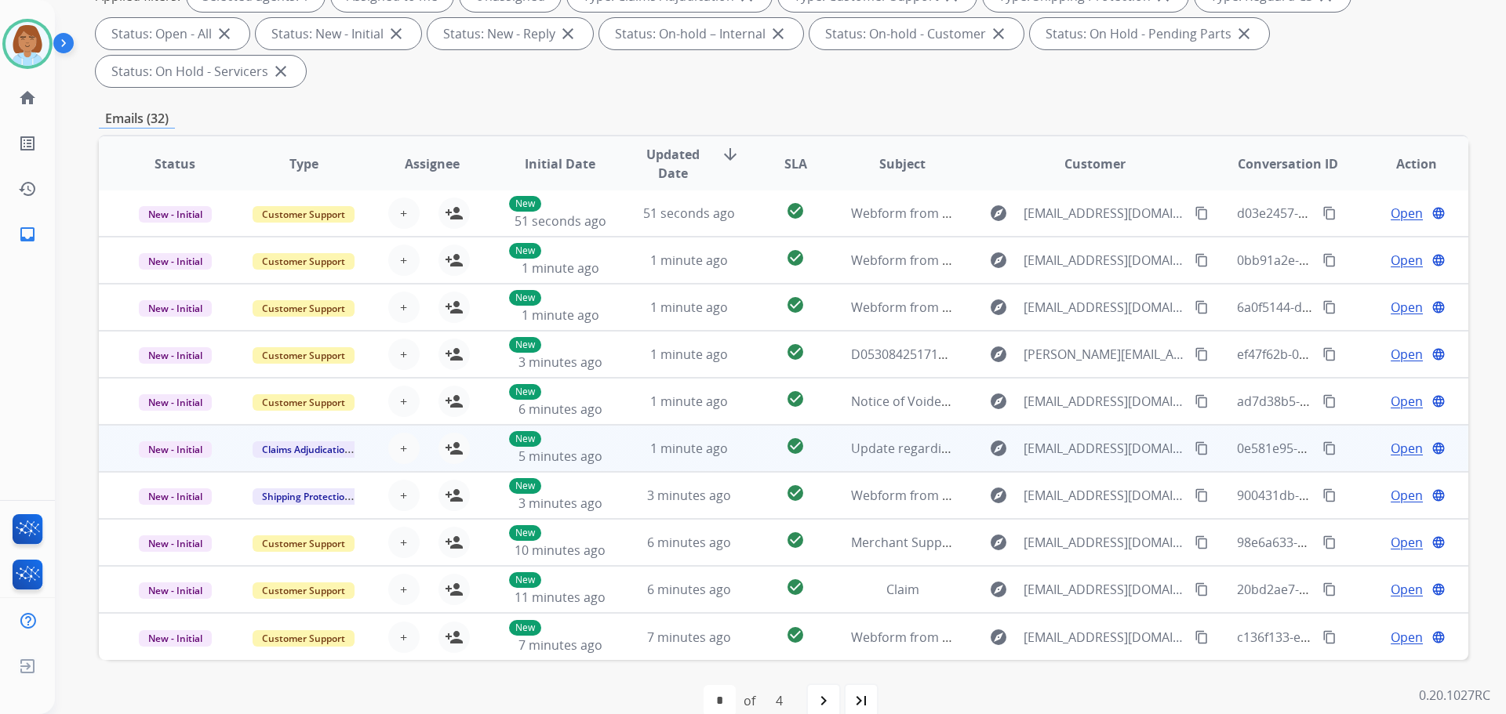
scroll to position [291, 0]
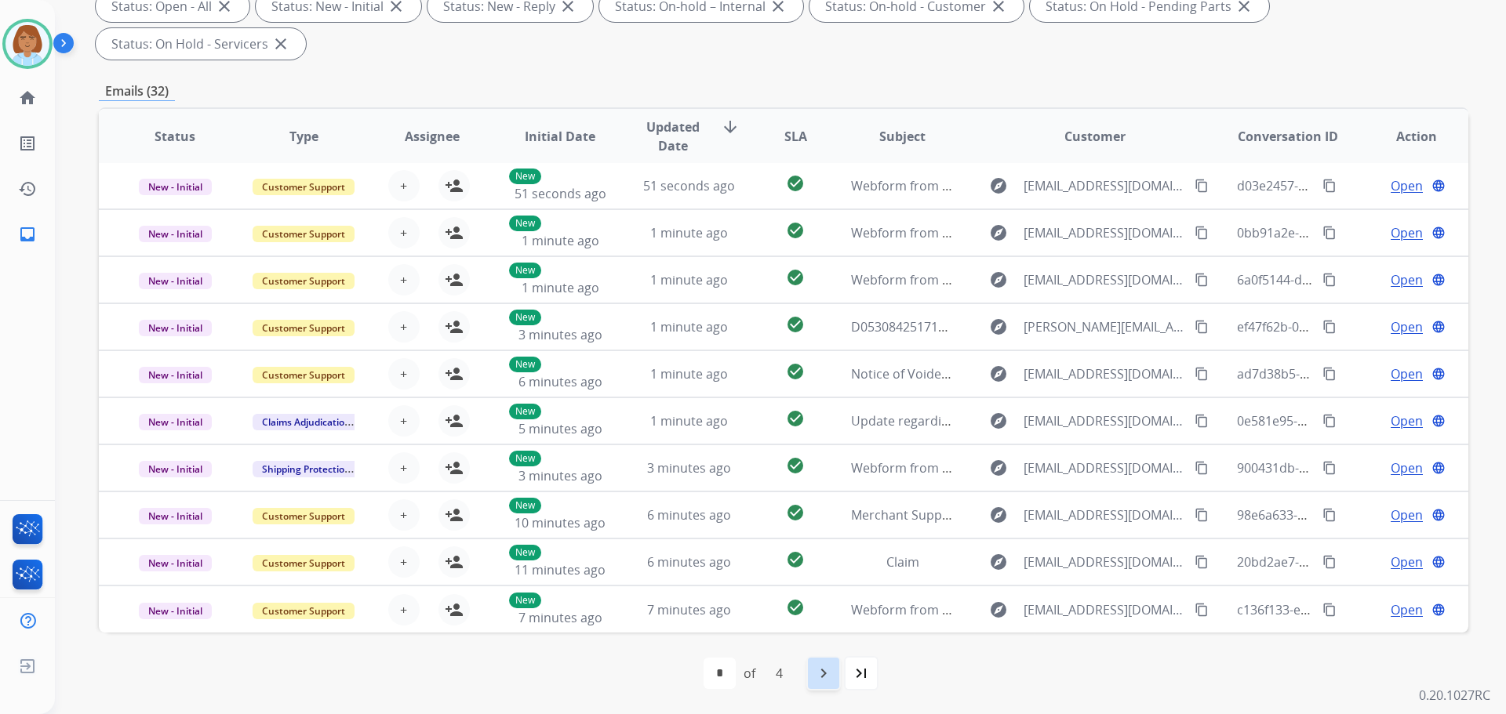
click at [820, 674] on mat-icon "navigate_next" at bounding box center [823, 673] width 19 height 19
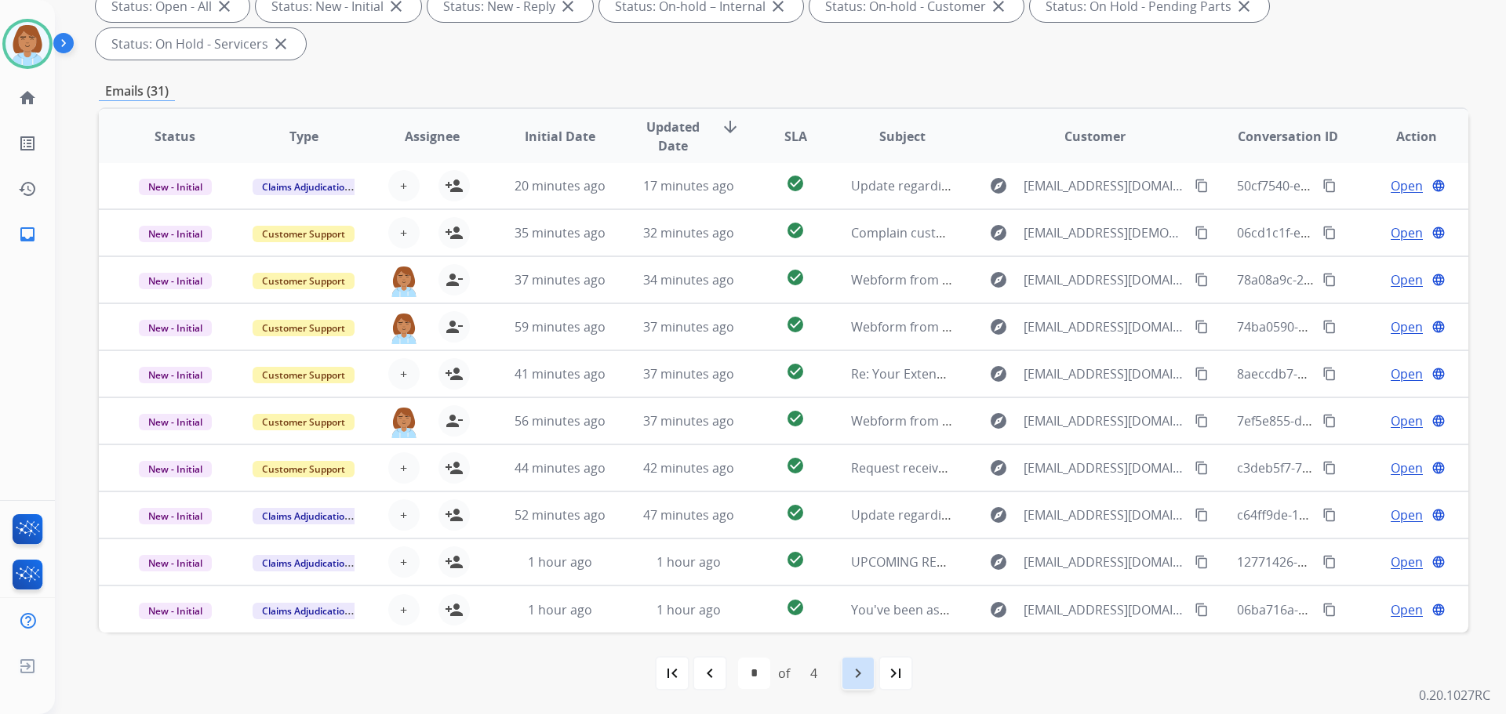
click at [849, 682] on mat-icon "navigate_next" at bounding box center [858, 673] width 19 height 19
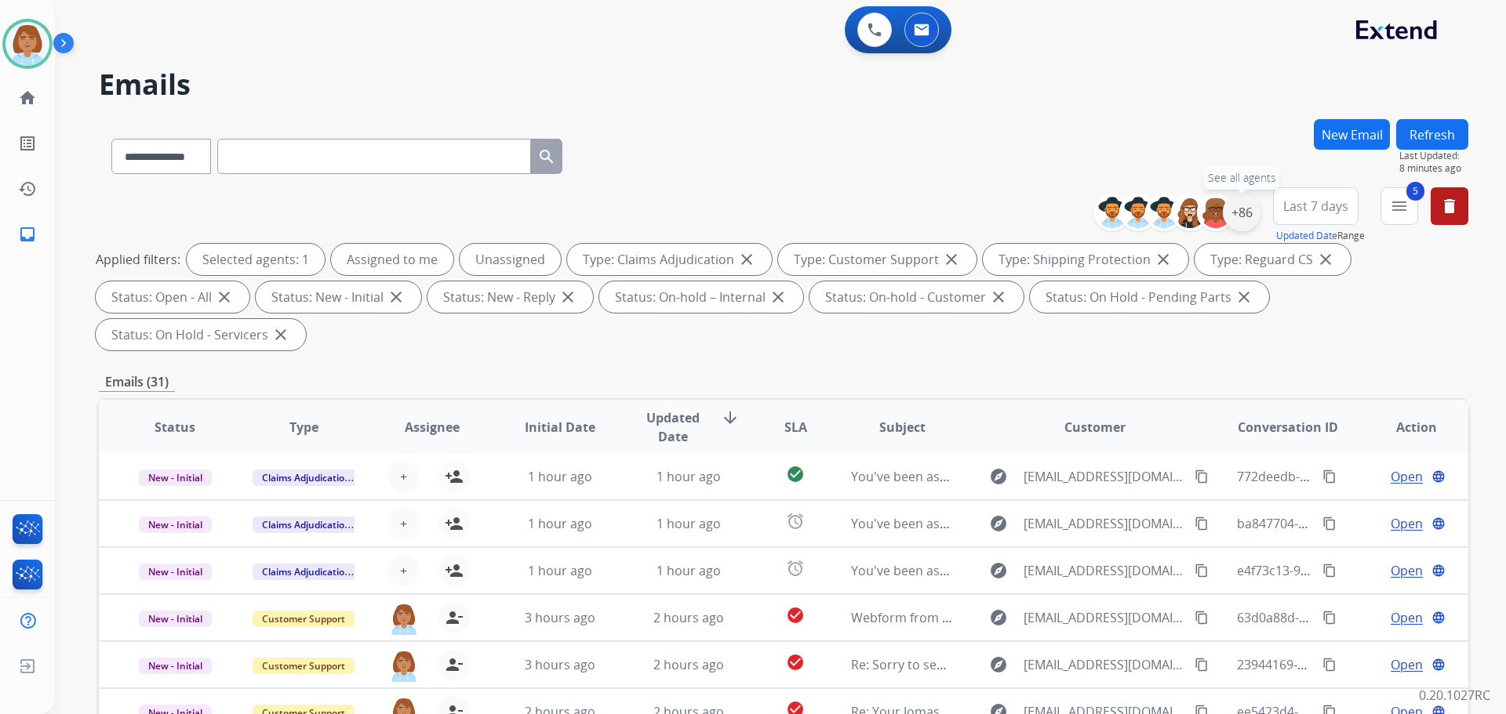
click at [1252, 204] on div "+86" at bounding box center [1242, 213] width 38 height 38
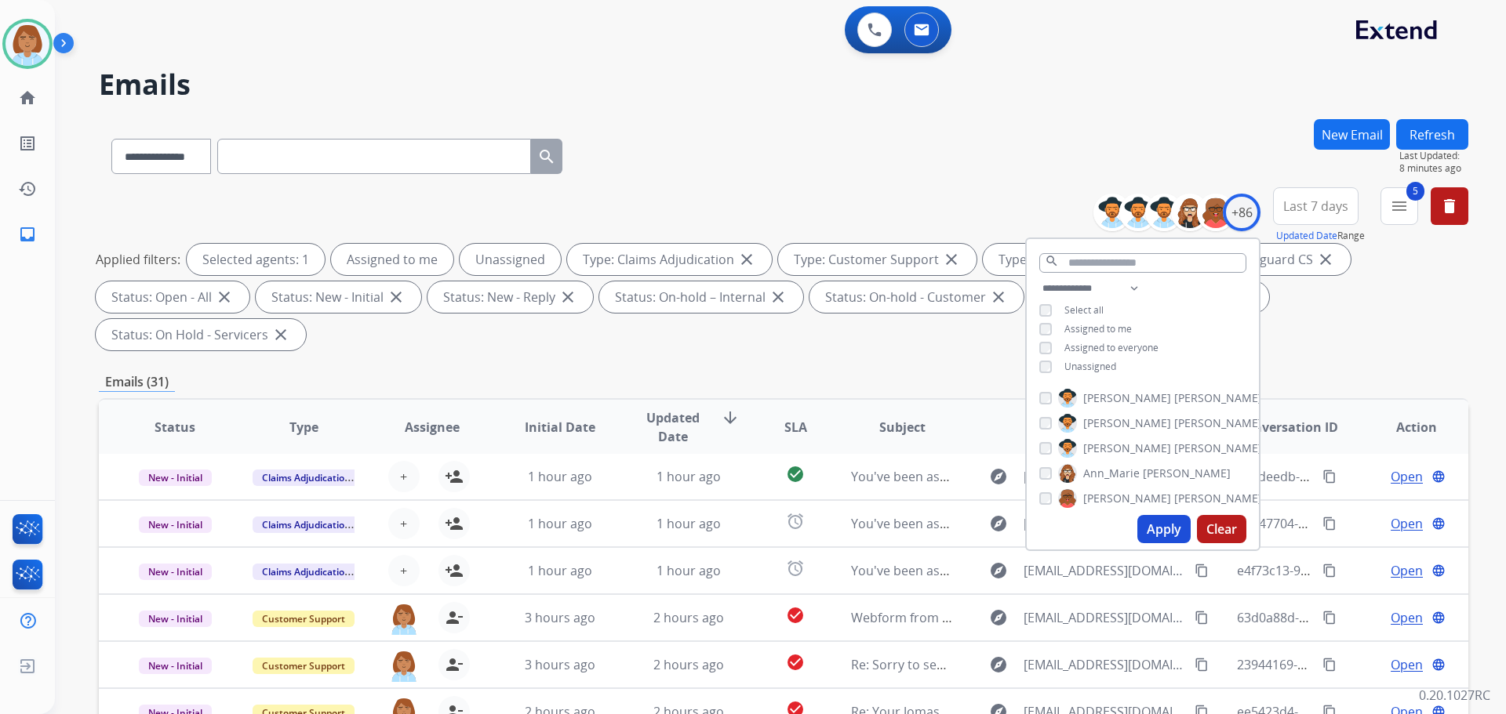
click at [1086, 365] on span "Unassigned" at bounding box center [1090, 366] width 52 height 13
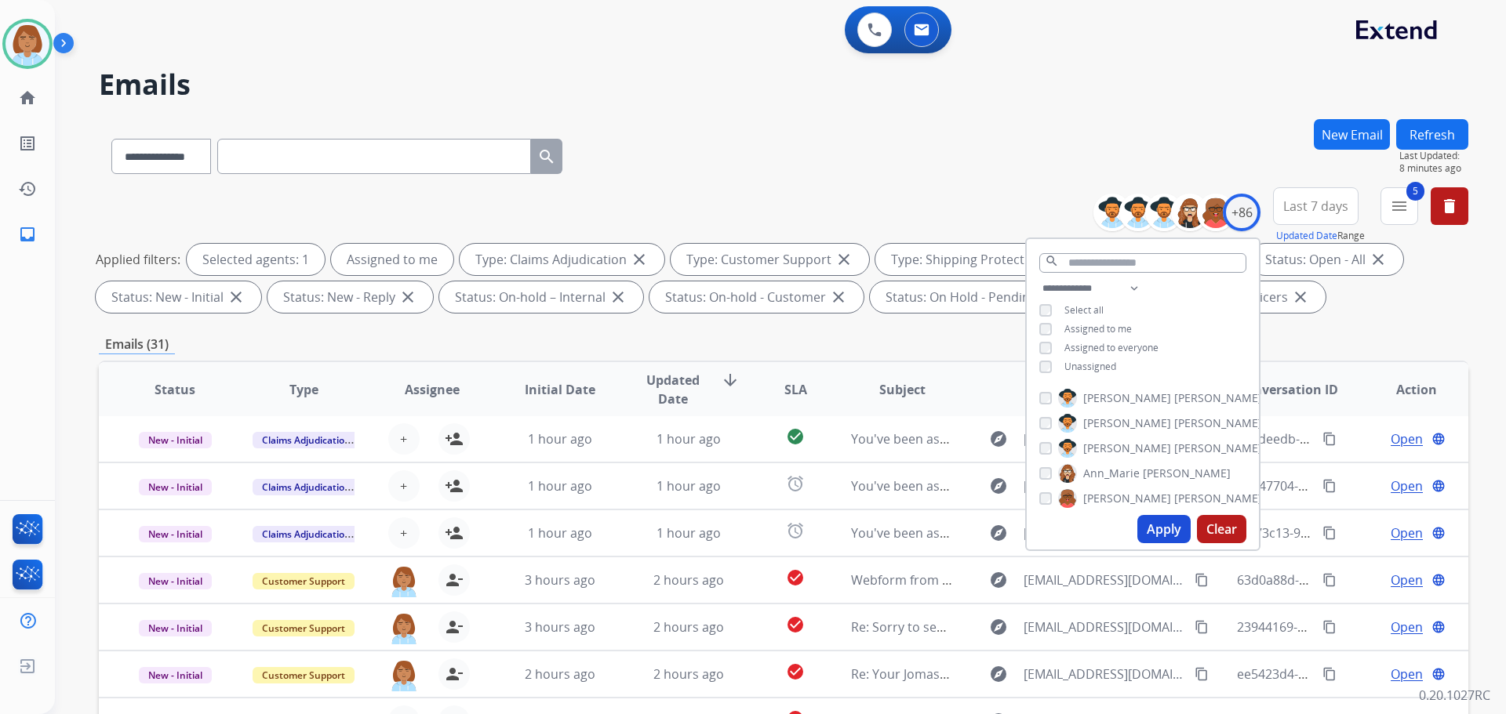
click at [1160, 535] on button "Apply" at bounding box center [1163, 529] width 53 height 28
select select "*"
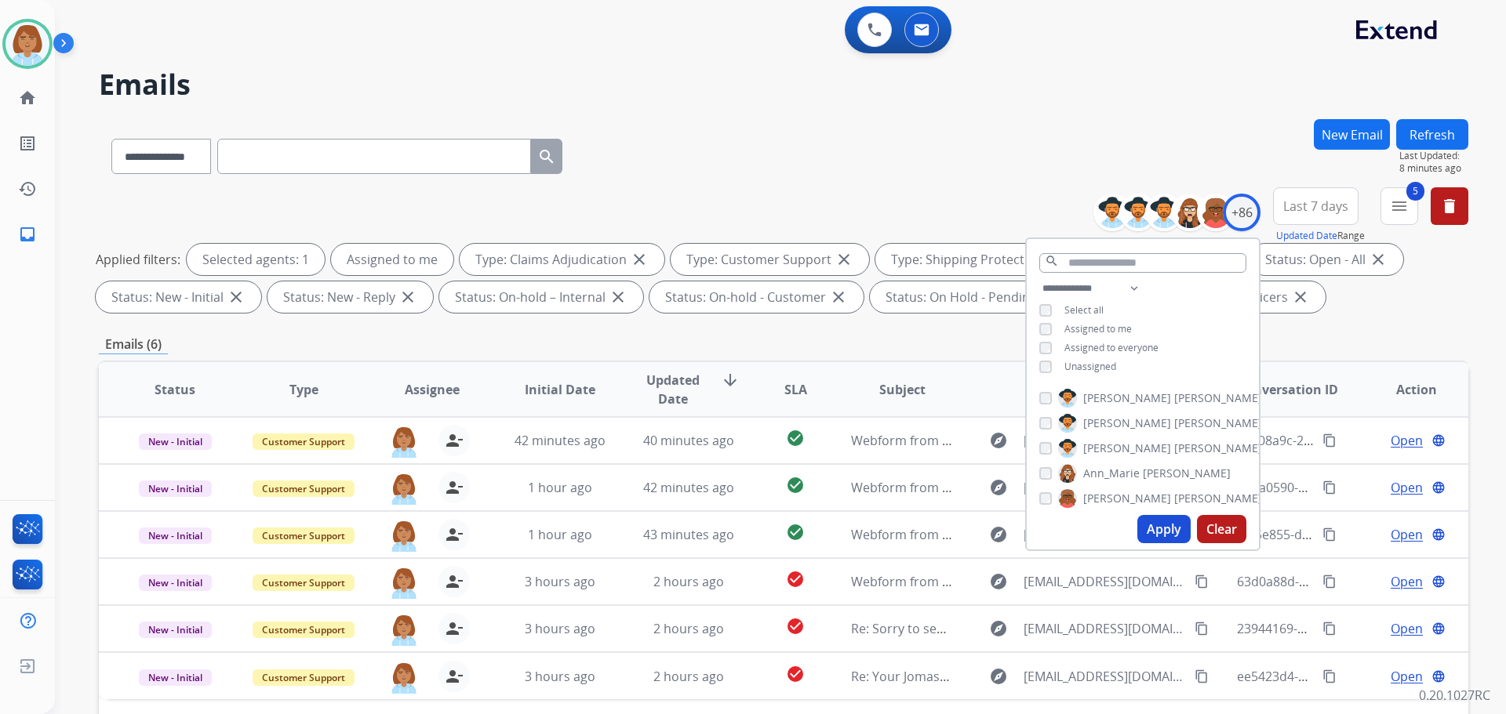
click at [950, 149] on div "**********" at bounding box center [783, 153] width 1369 height 68
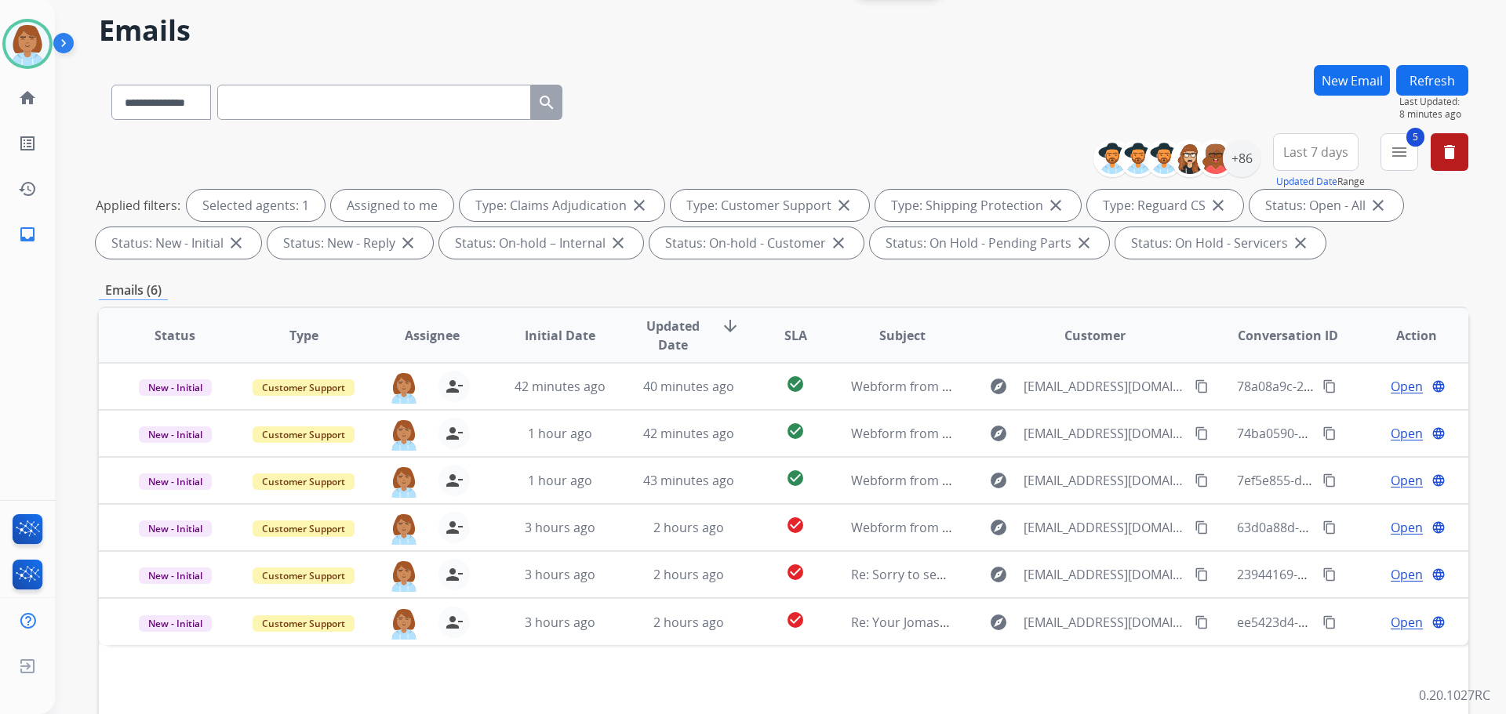
scroll to position [253, 0]
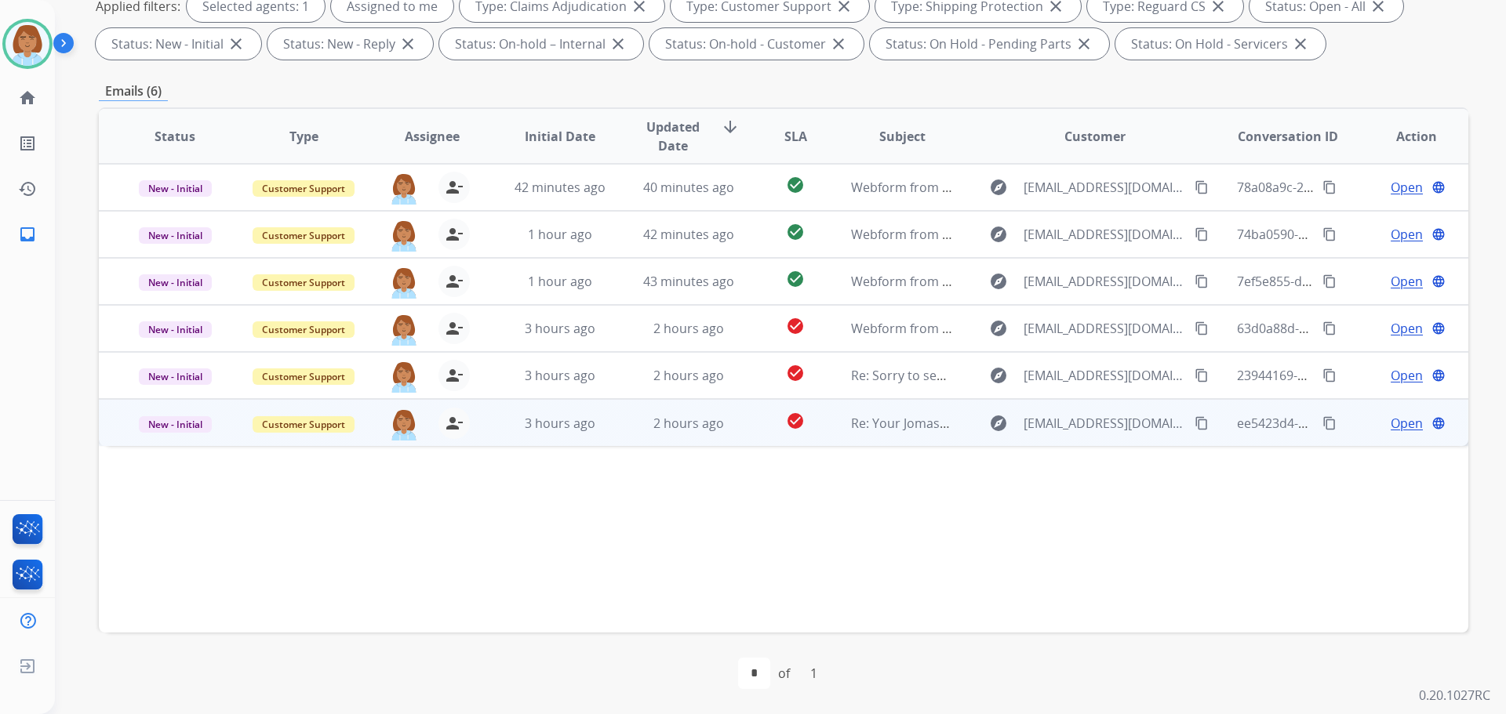
click at [748, 432] on td "check_circle" at bounding box center [782, 422] width 85 height 47
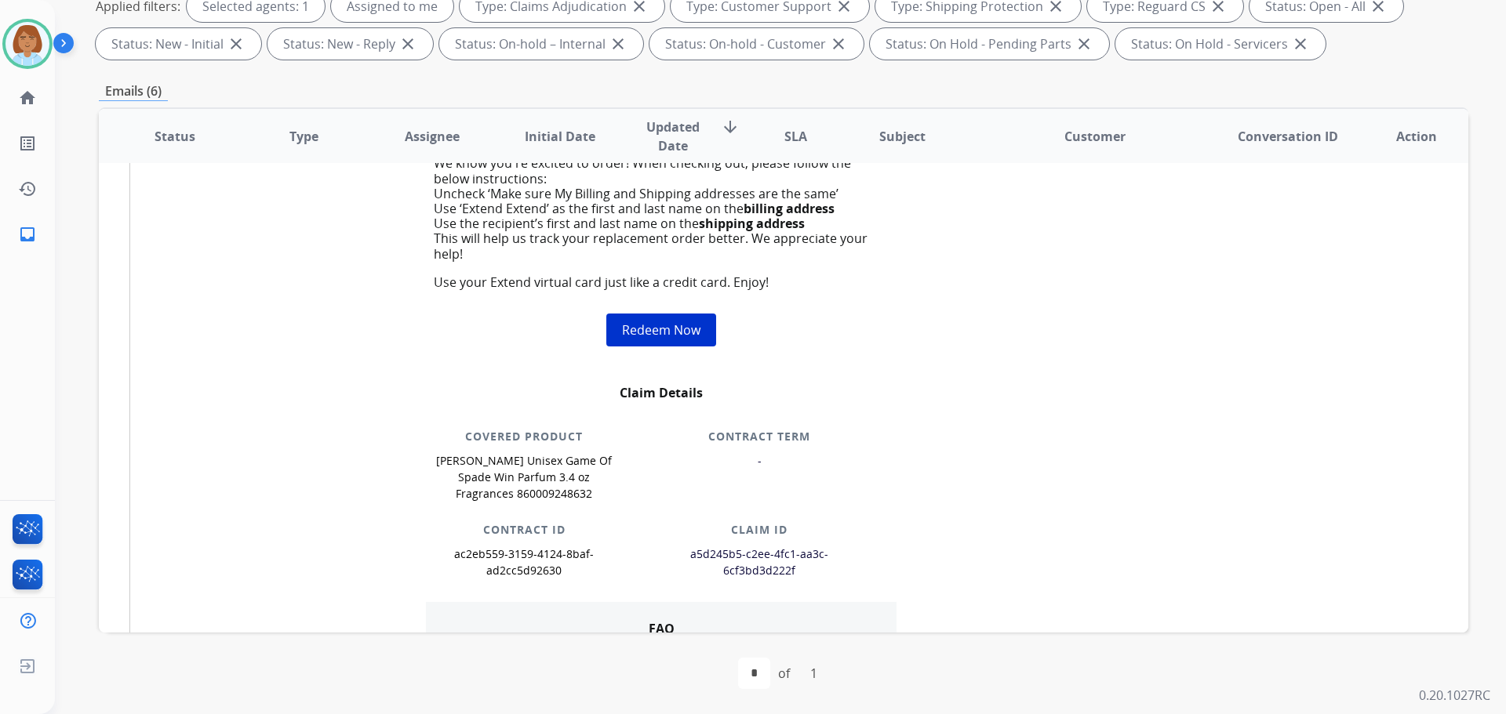
scroll to position [157, 0]
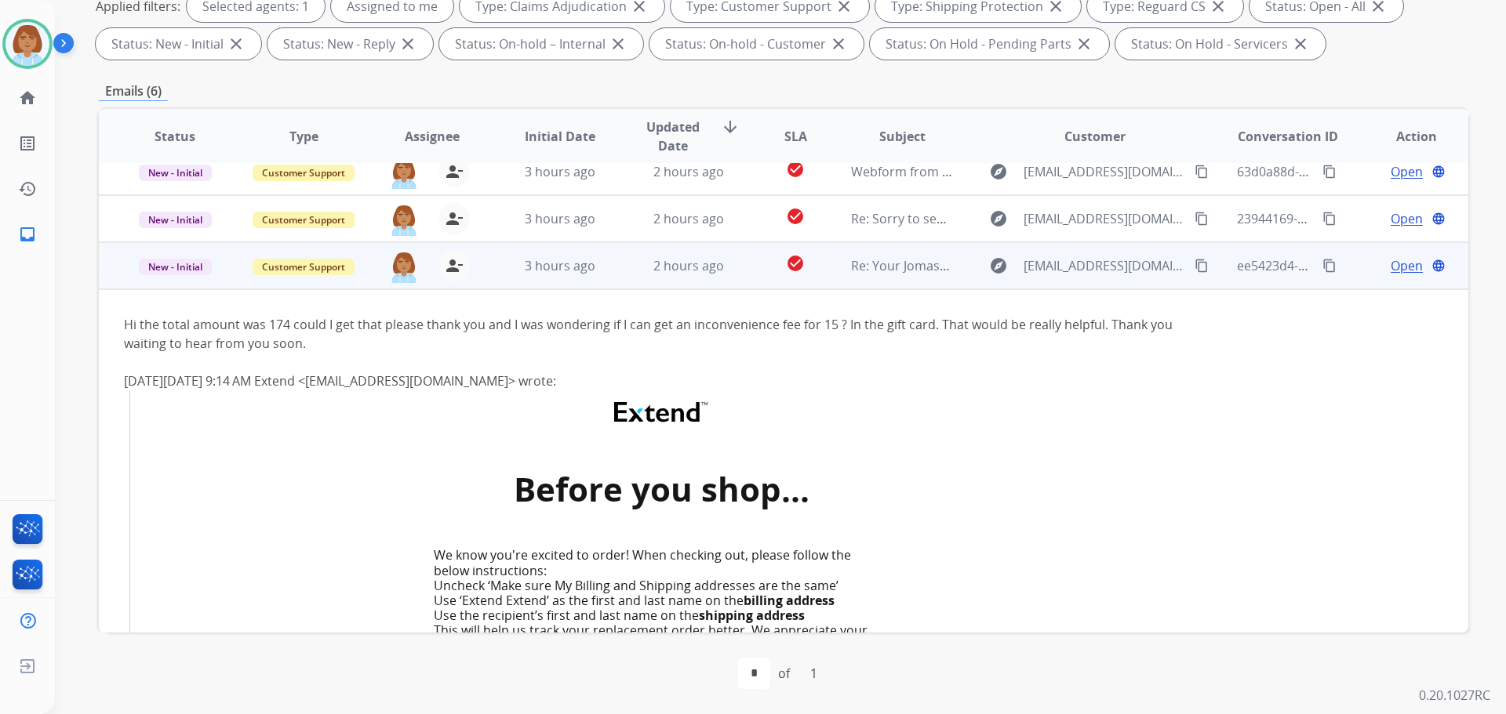
click at [1391, 268] on span "Open" at bounding box center [1407, 265] width 32 height 19
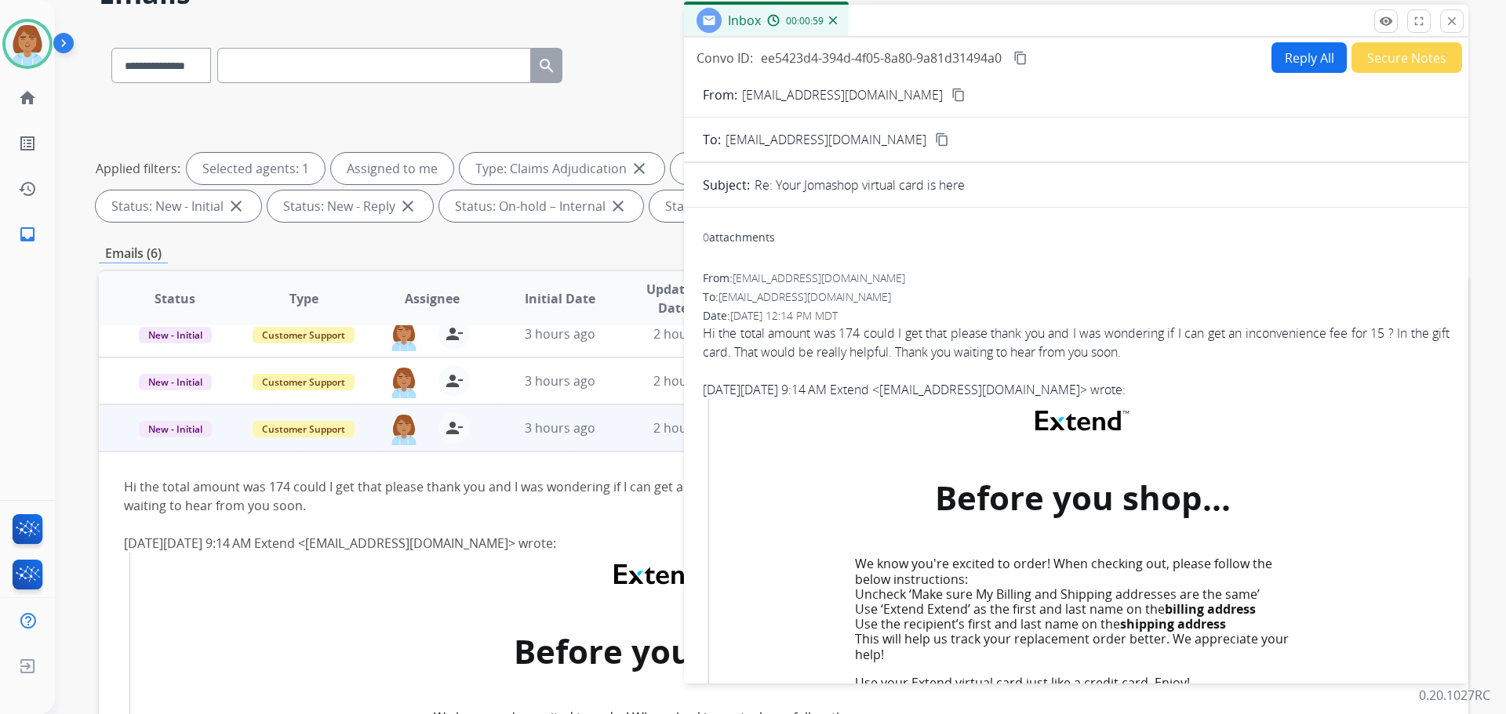
scroll to position [0, 0]
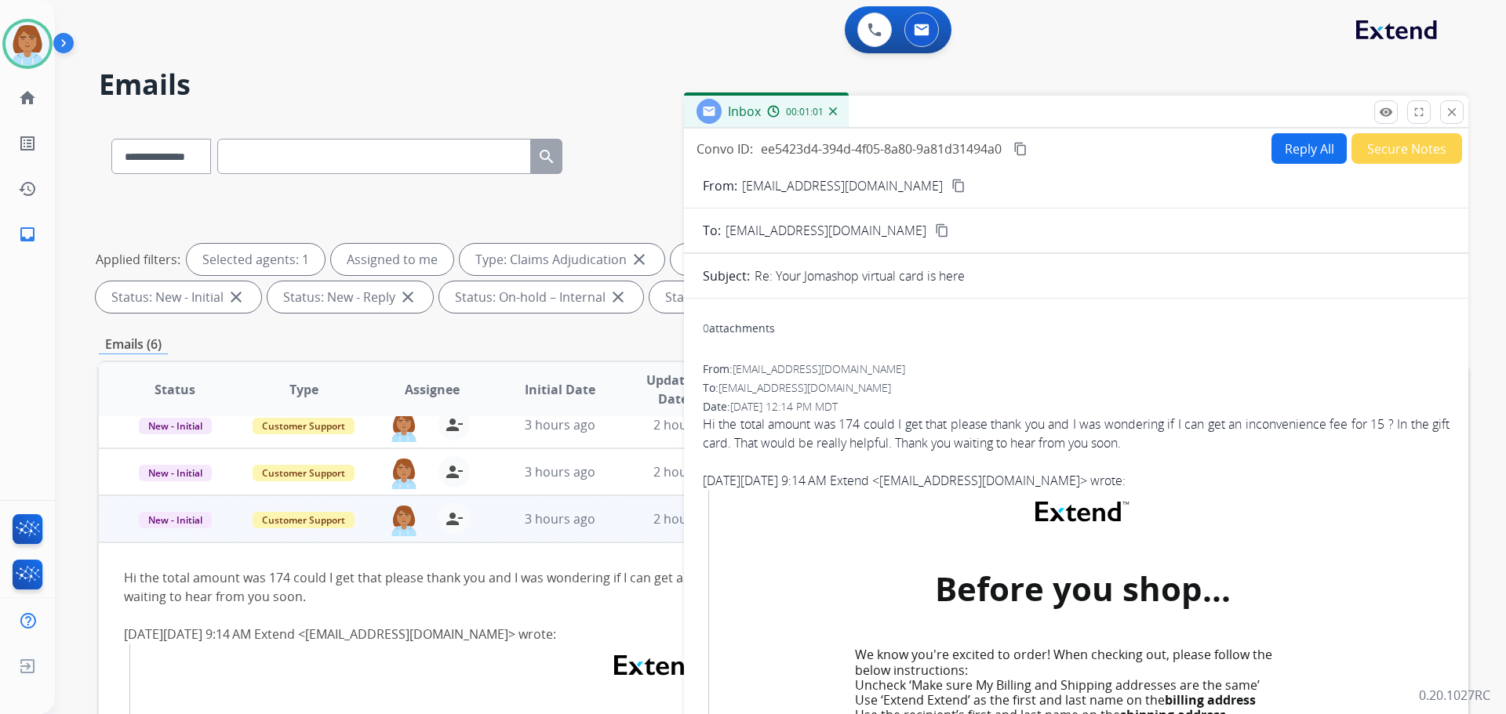
click at [1315, 155] on button "Reply All" at bounding box center [1308, 148] width 75 height 31
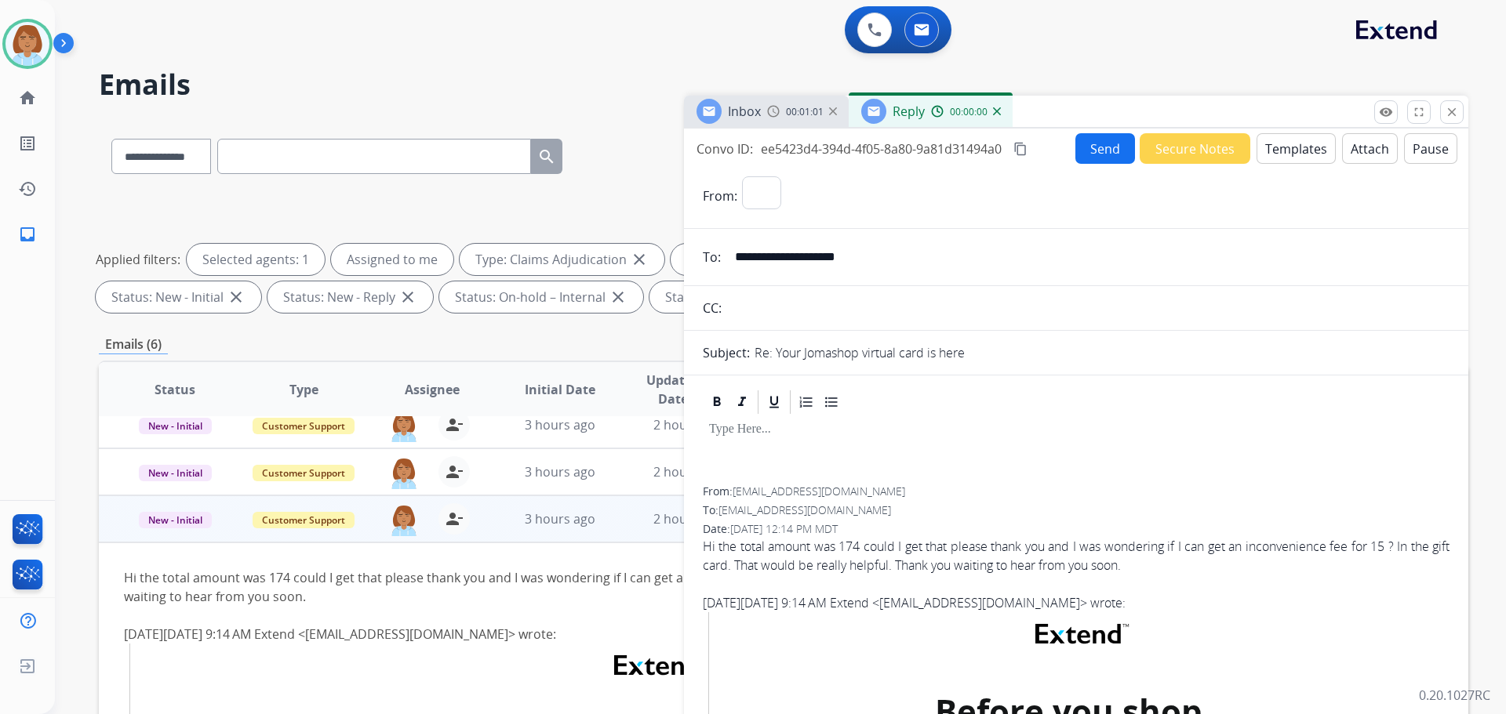
select select "**********"
click at [1289, 156] on button "Templates" at bounding box center [1295, 148] width 79 height 31
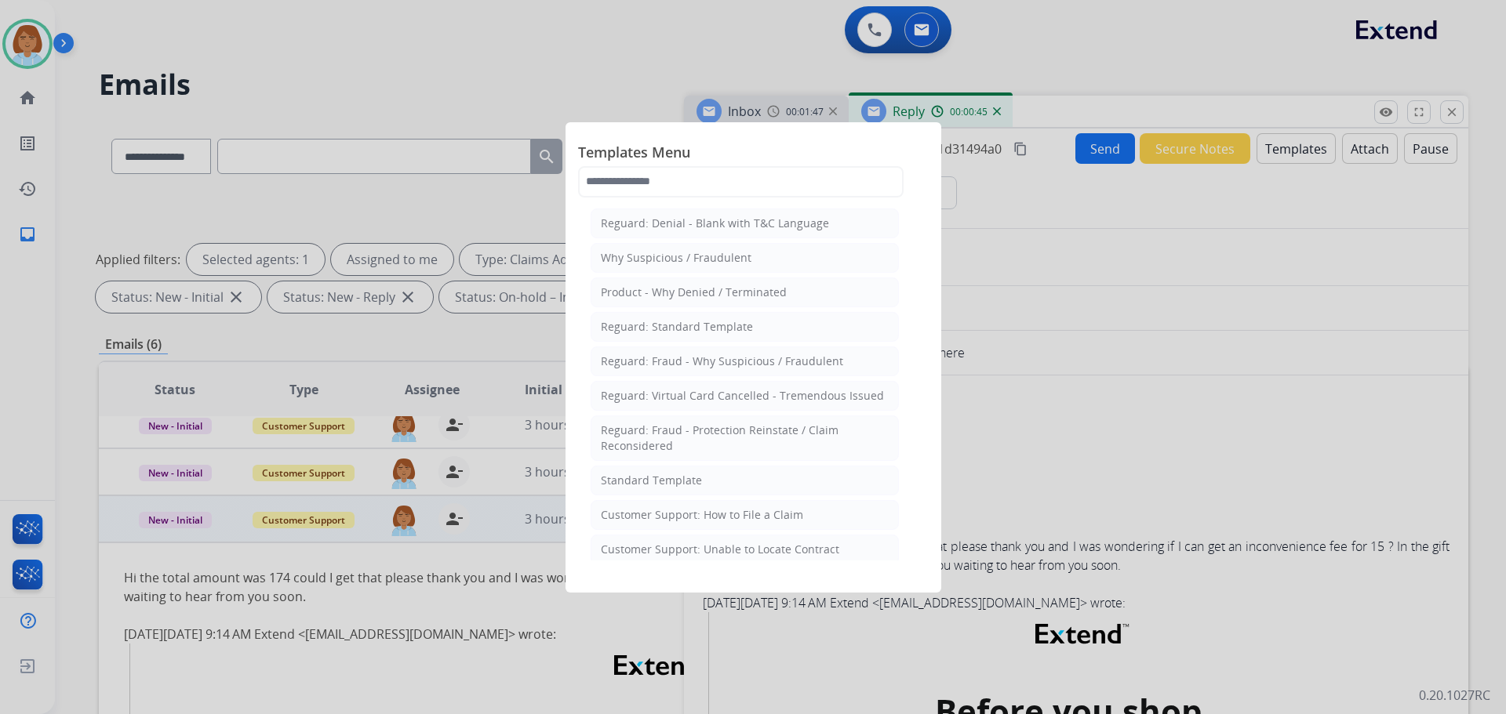
click at [1185, 384] on div at bounding box center [753, 357] width 1506 height 714
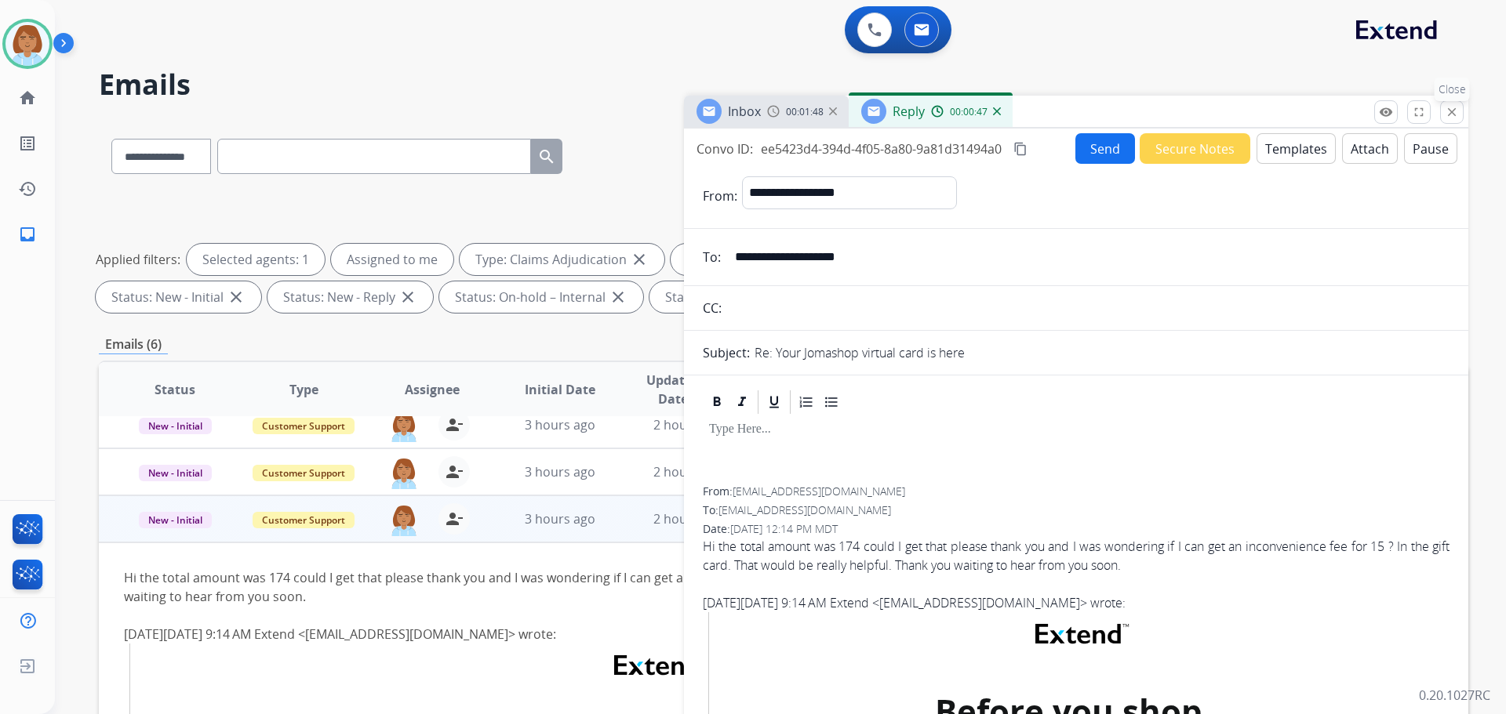
click at [1452, 121] on button "close Close" at bounding box center [1452, 112] width 24 height 24
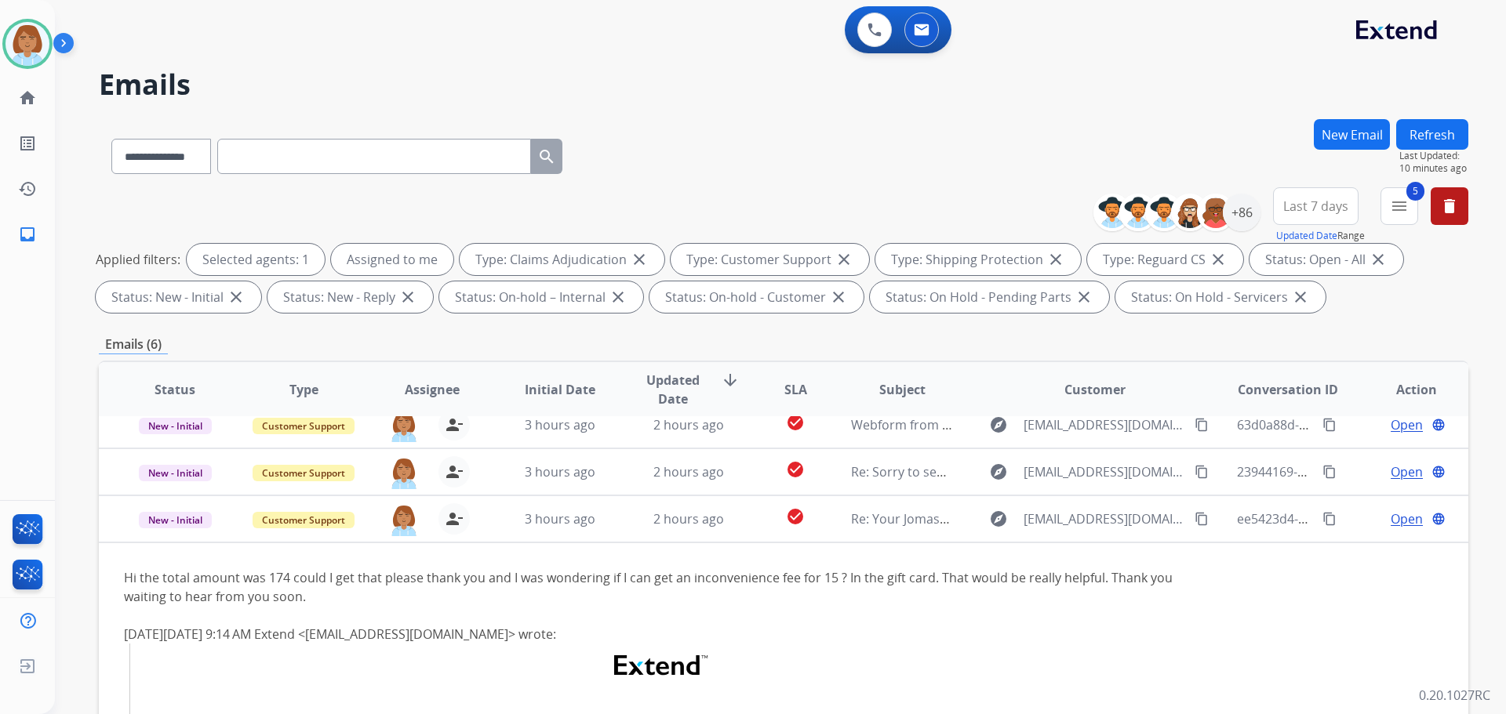
scroll to position [235, 0]
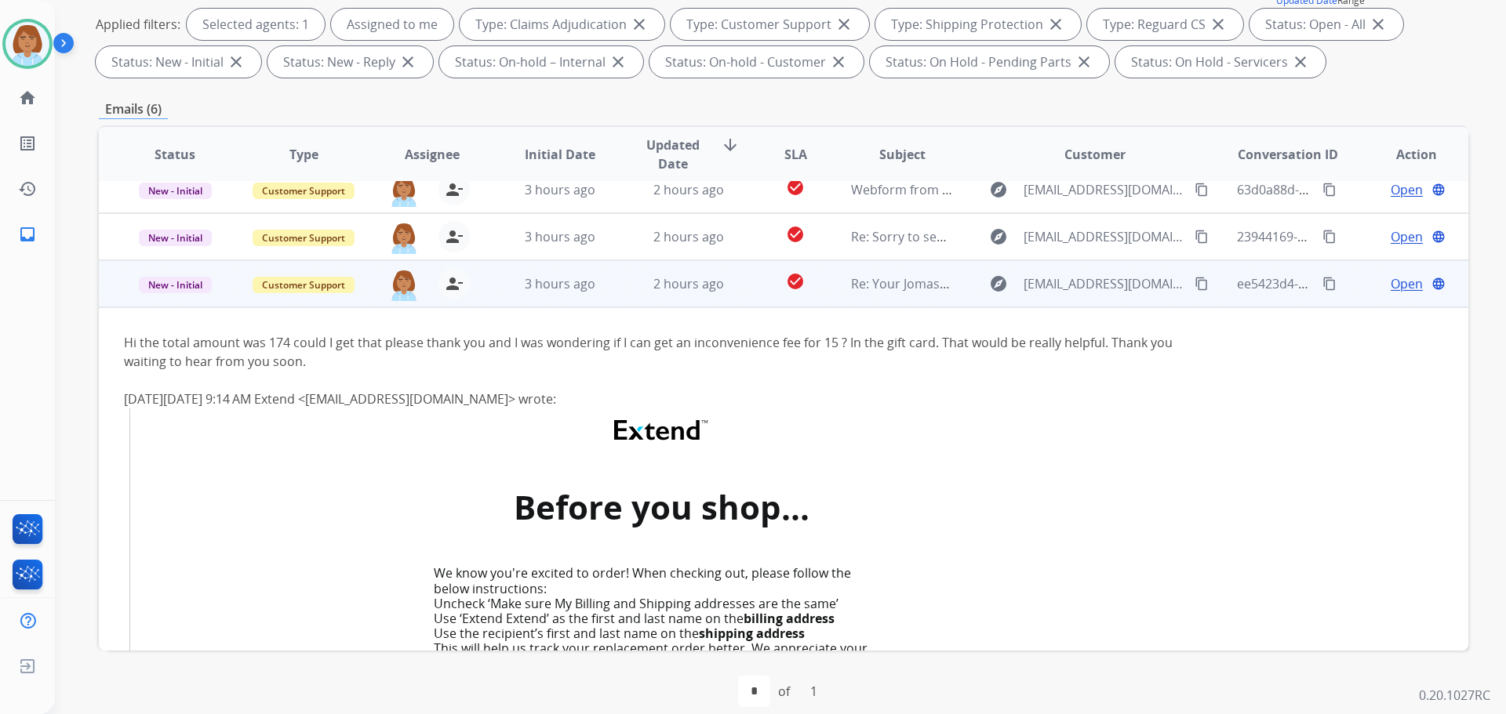
click at [616, 274] on td "2 hours ago" at bounding box center [677, 283] width 129 height 47
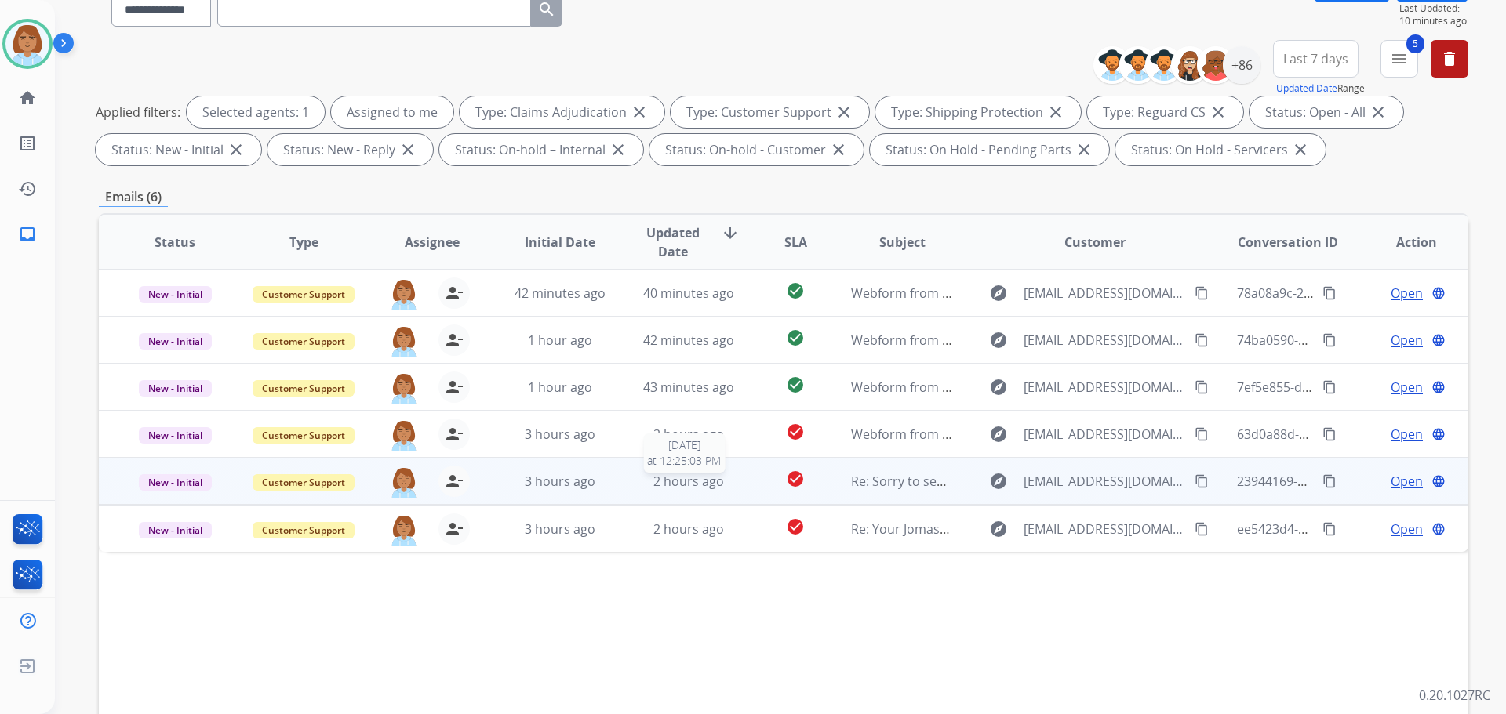
scroll to position [78, 0]
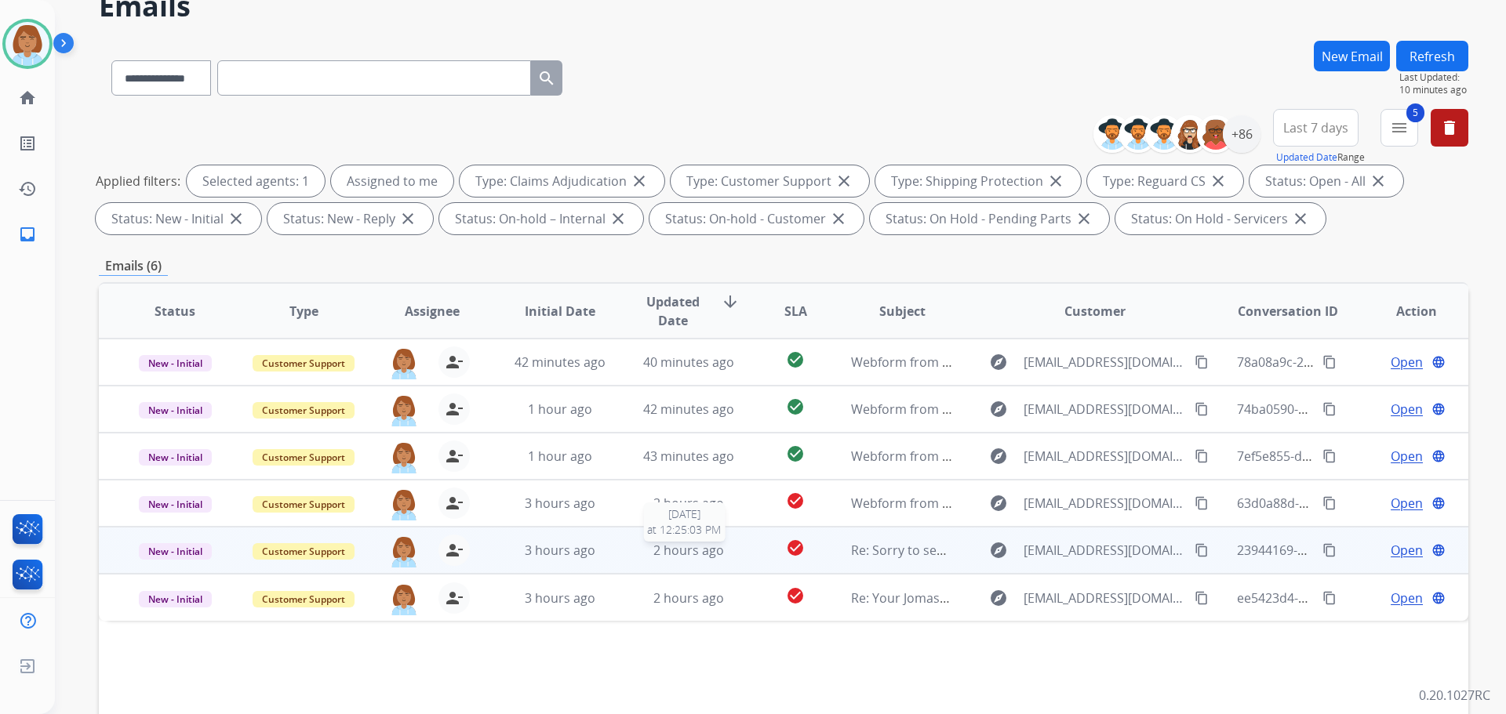
click at [638, 552] on div "2 hours ago" at bounding box center [689, 550] width 103 height 19
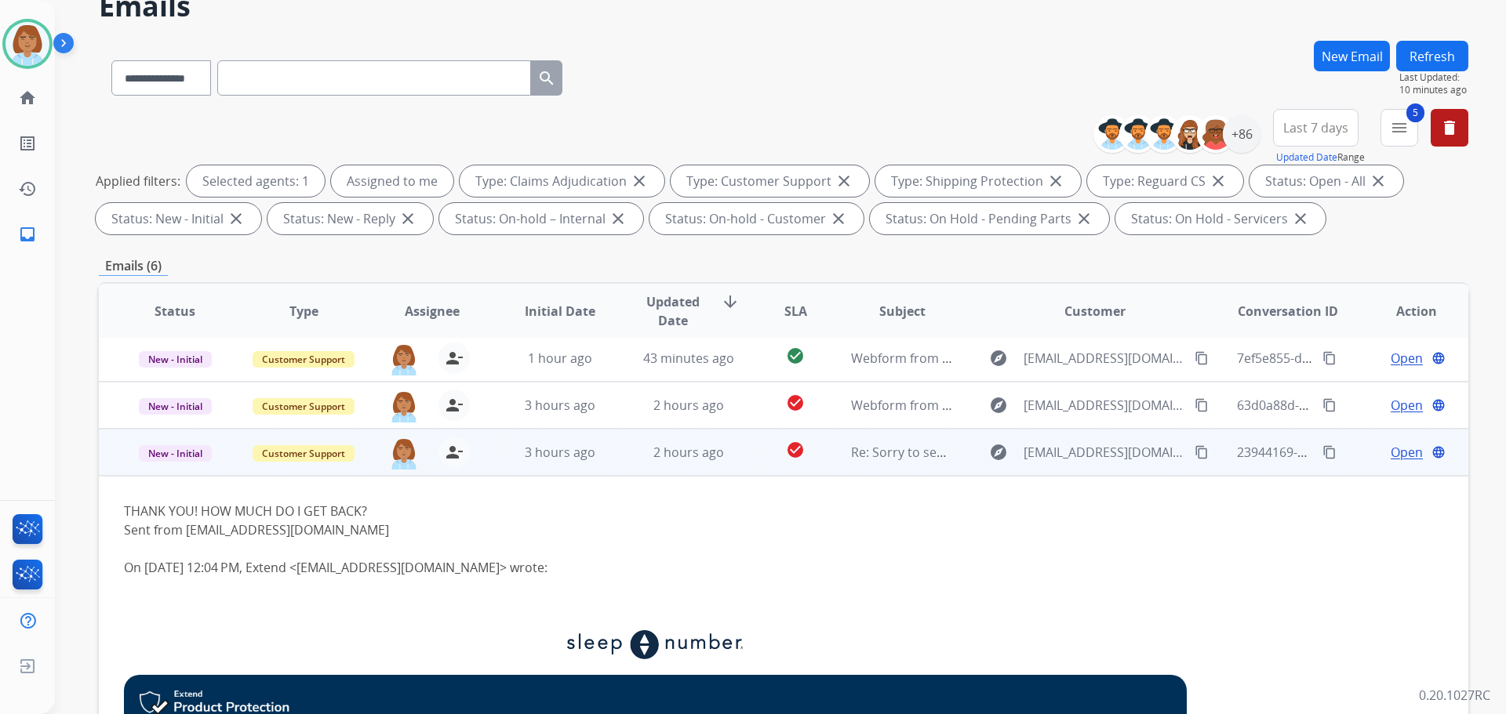
scroll to position [31, 0]
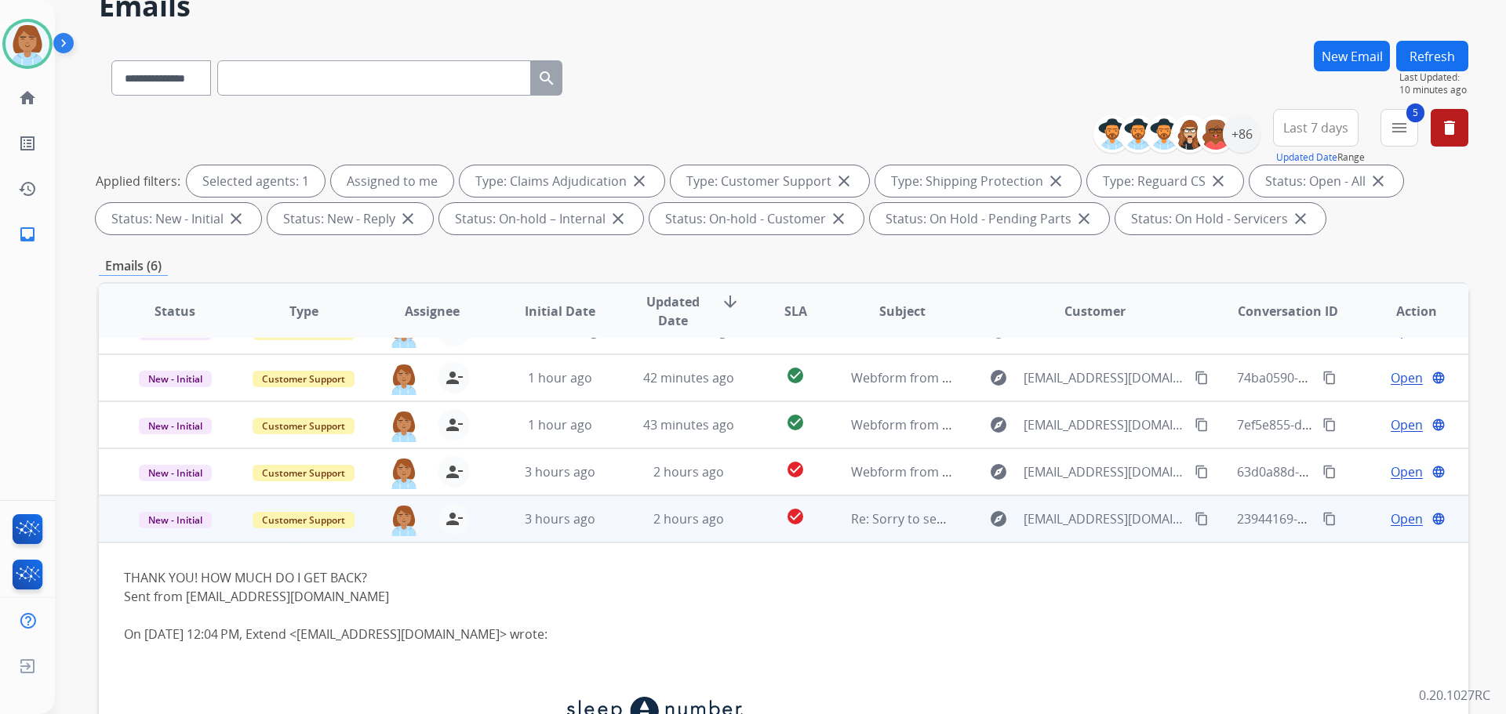
click at [1396, 514] on span "Open" at bounding box center [1407, 519] width 32 height 19
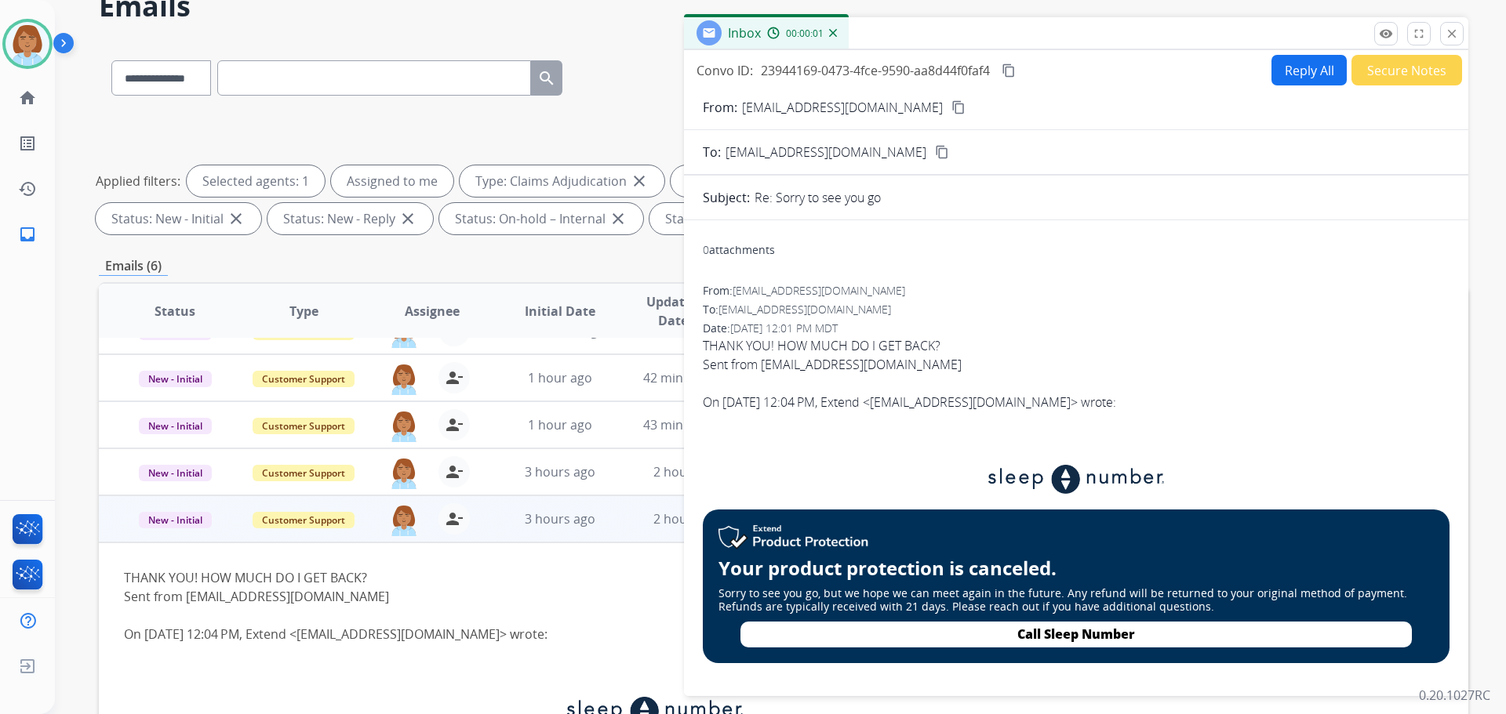
click at [1292, 69] on button "Reply All" at bounding box center [1308, 70] width 75 height 31
select select "**********"
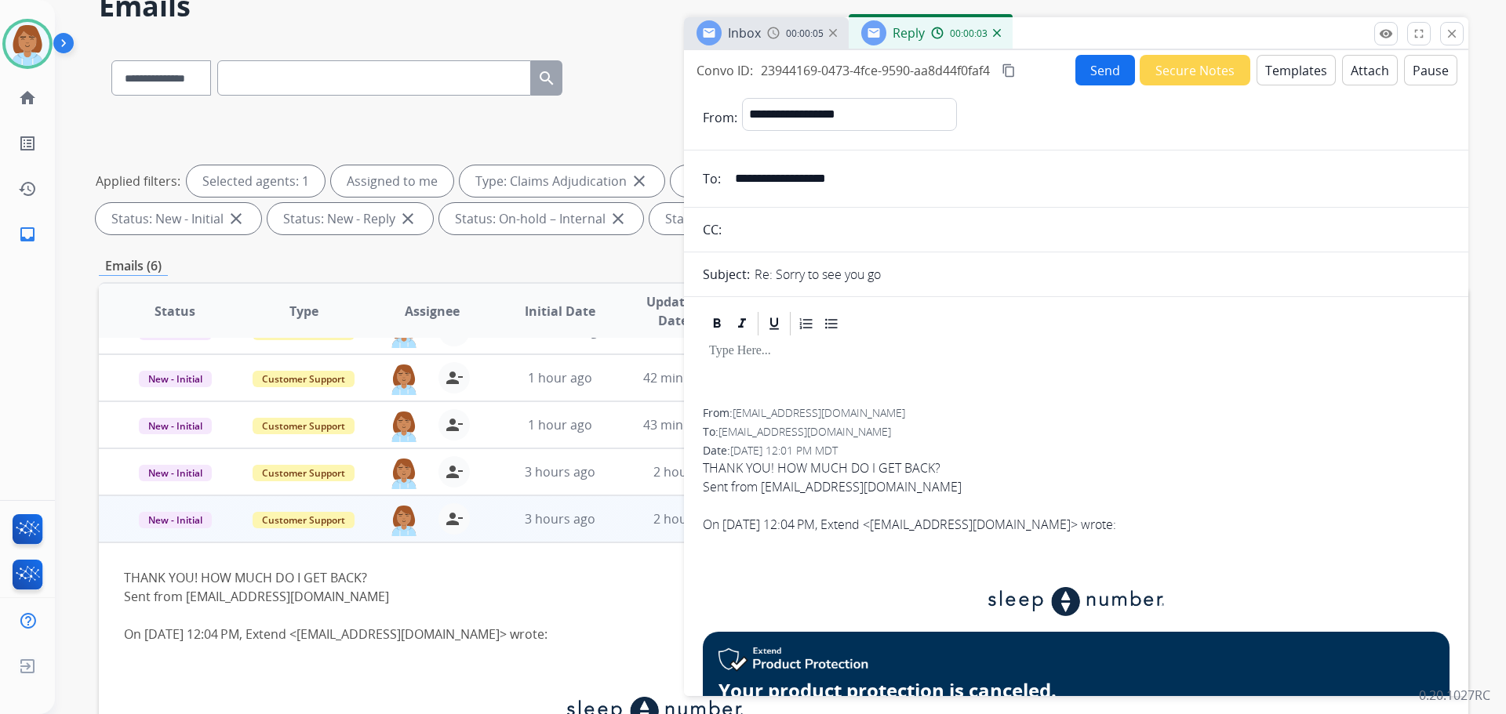
click at [1294, 71] on button "Templates" at bounding box center [1295, 70] width 79 height 31
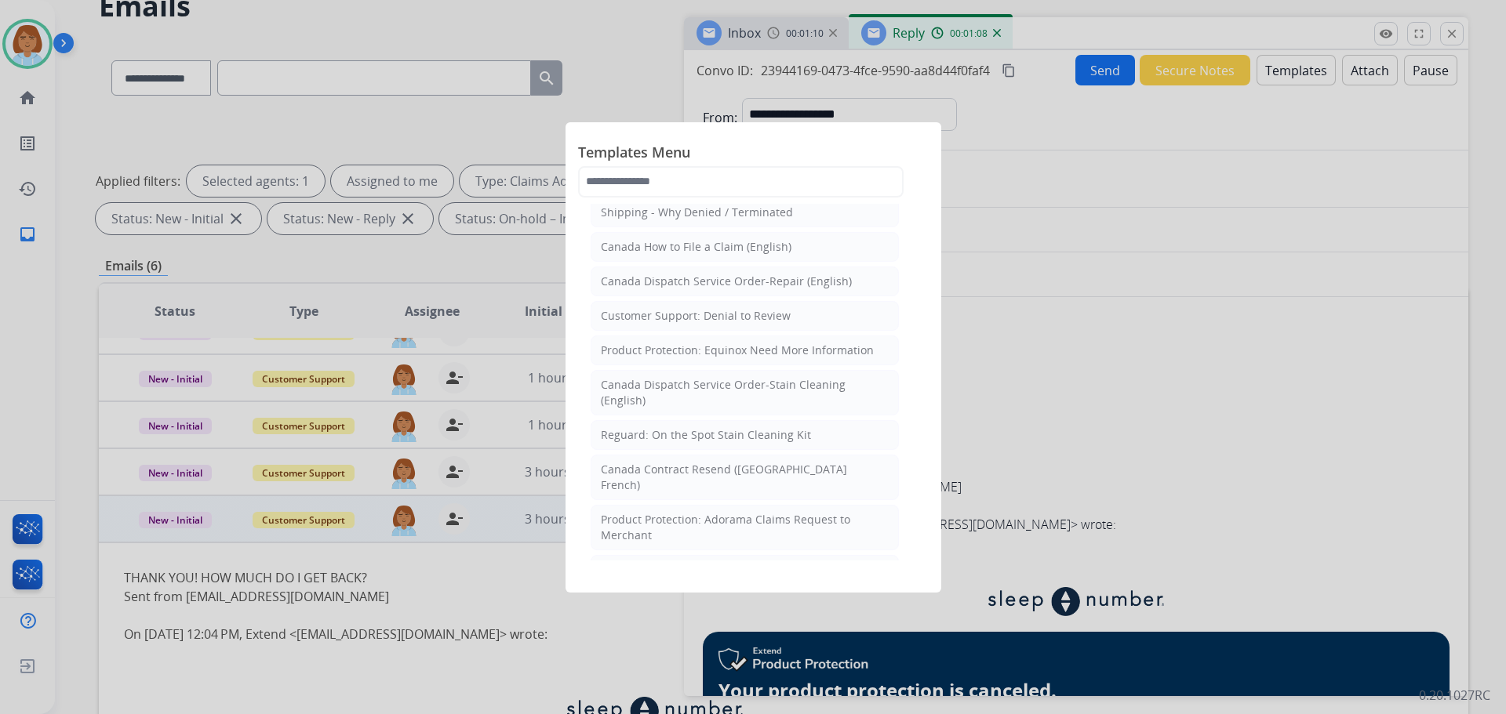
scroll to position [1063, 0]
click at [1371, 307] on div at bounding box center [753, 357] width 1506 height 714
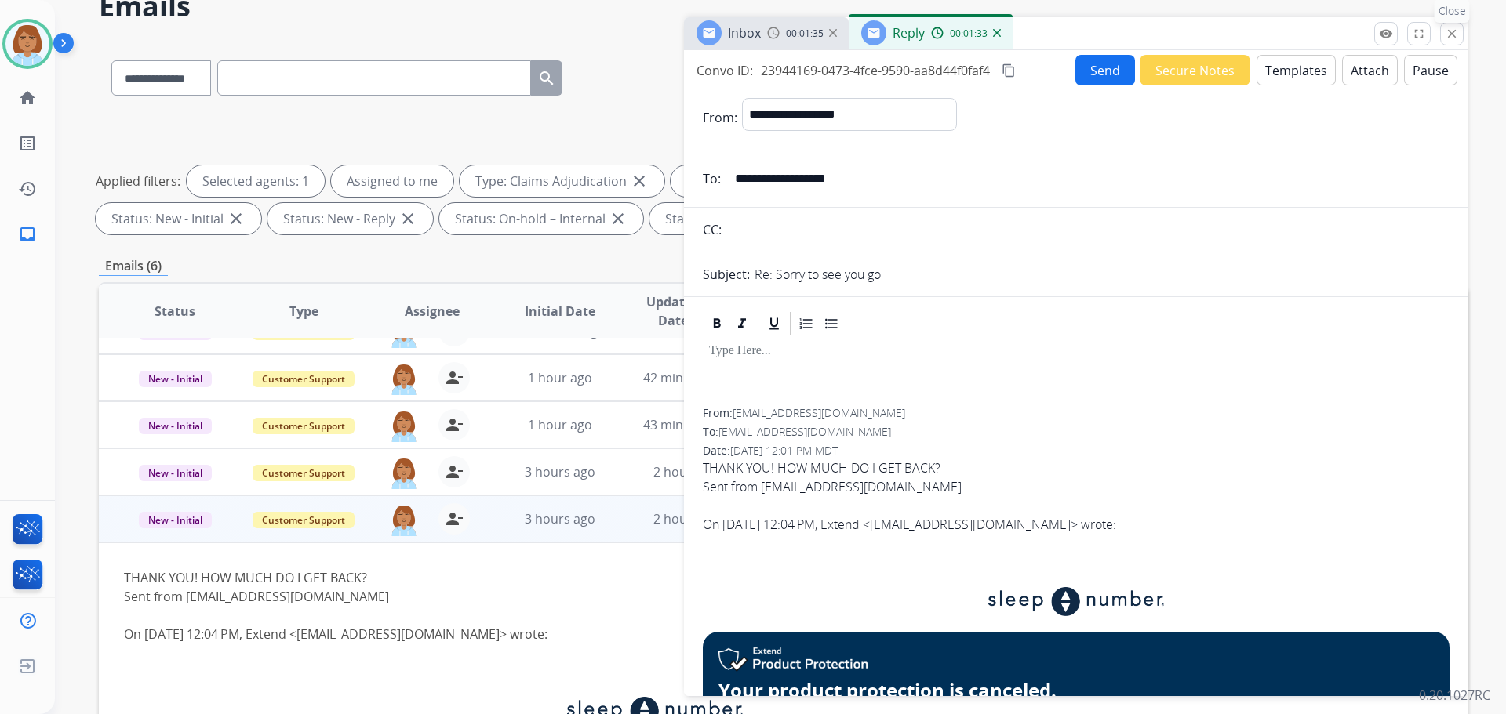
click at [1451, 29] on mat-icon "close" at bounding box center [1452, 34] width 14 height 14
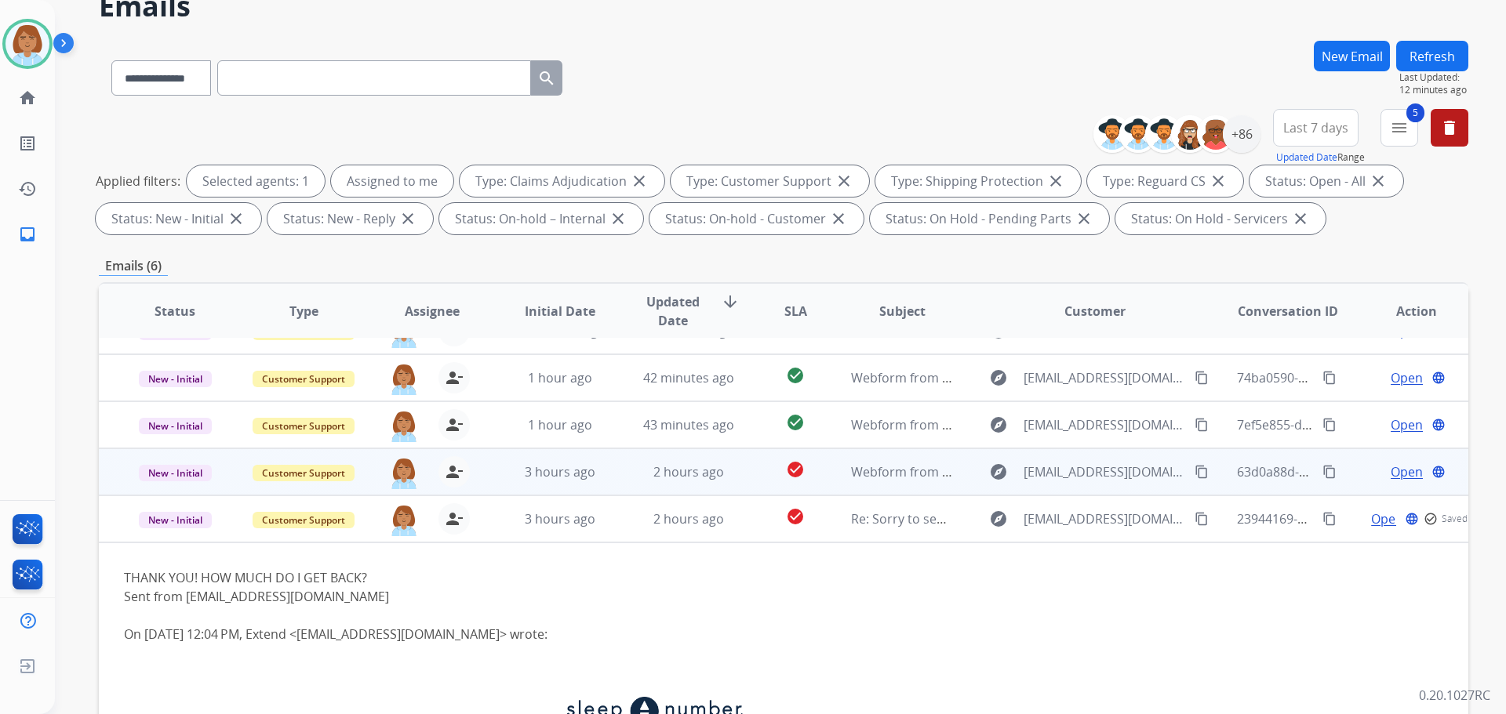
click at [486, 475] on td "3 hours ago" at bounding box center [548, 472] width 129 height 47
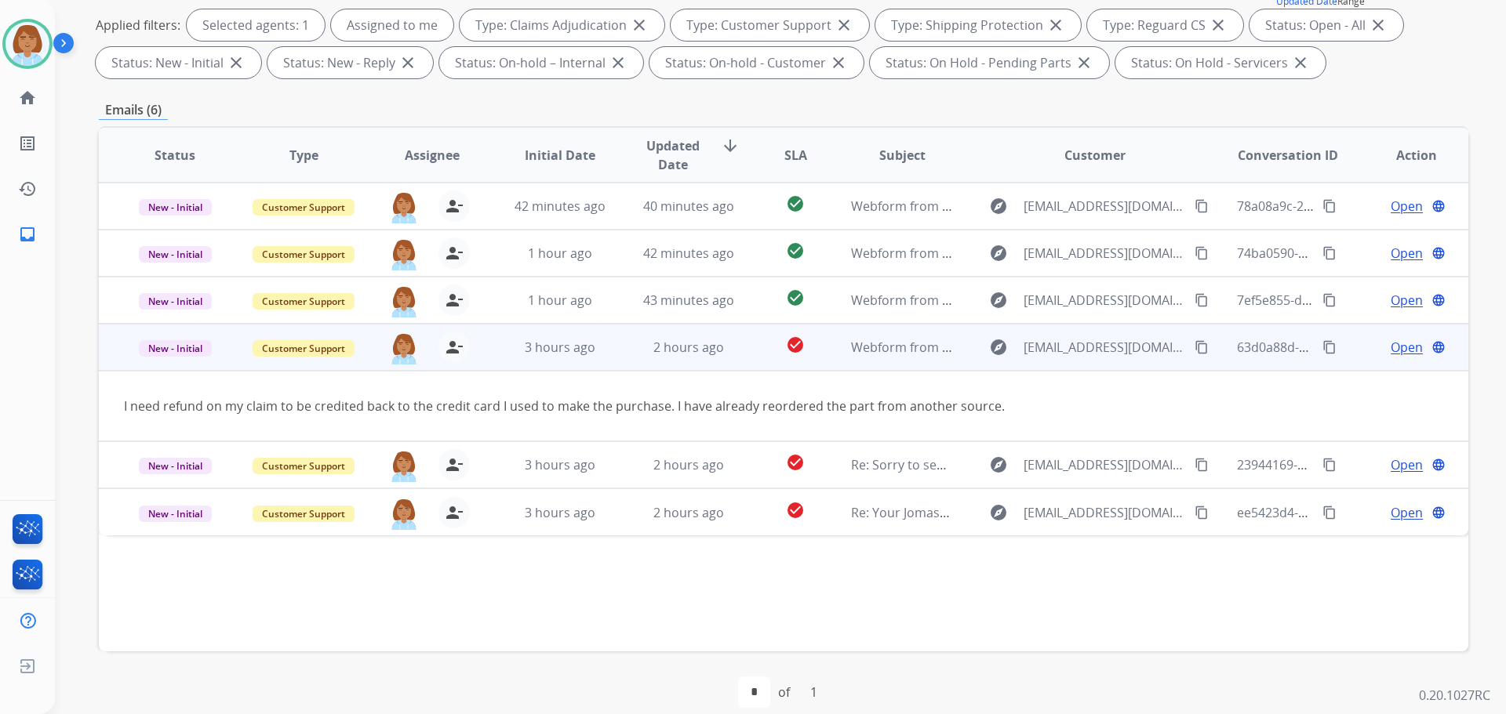
scroll to position [235, 0]
click at [1194, 349] on mat-icon "content_copy" at bounding box center [1201, 347] width 14 height 14
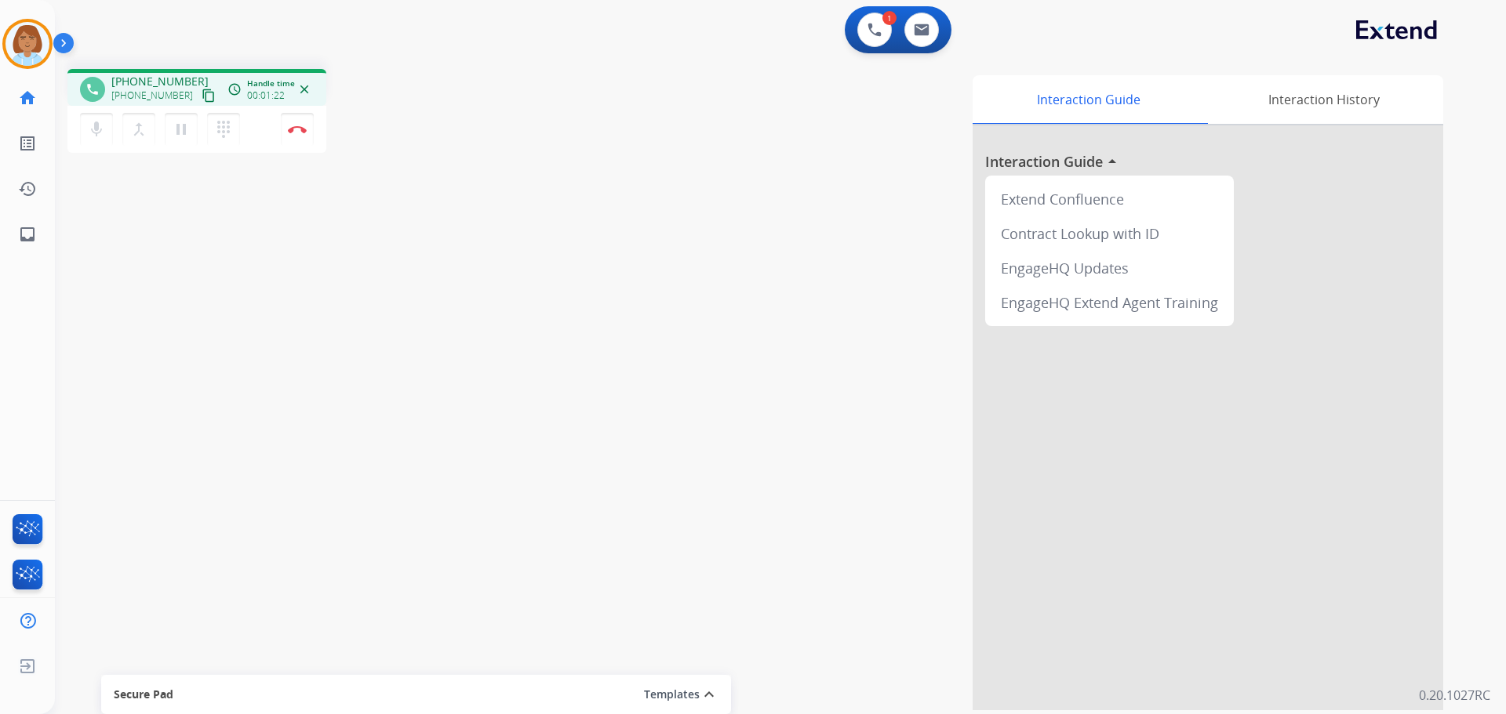
click at [202, 100] on mat-icon "content_copy" at bounding box center [209, 96] width 14 height 14
click at [189, 127] on mat-icon "pause" at bounding box center [181, 129] width 19 height 19
click at [84, 135] on button "mic Mute" at bounding box center [96, 129] width 33 height 33
click at [191, 134] on button "play_arrow Hold" at bounding box center [181, 129] width 33 height 33
click at [104, 133] on mat-icon "mic_off" at bounding box center [96, 129] width 19 height 19
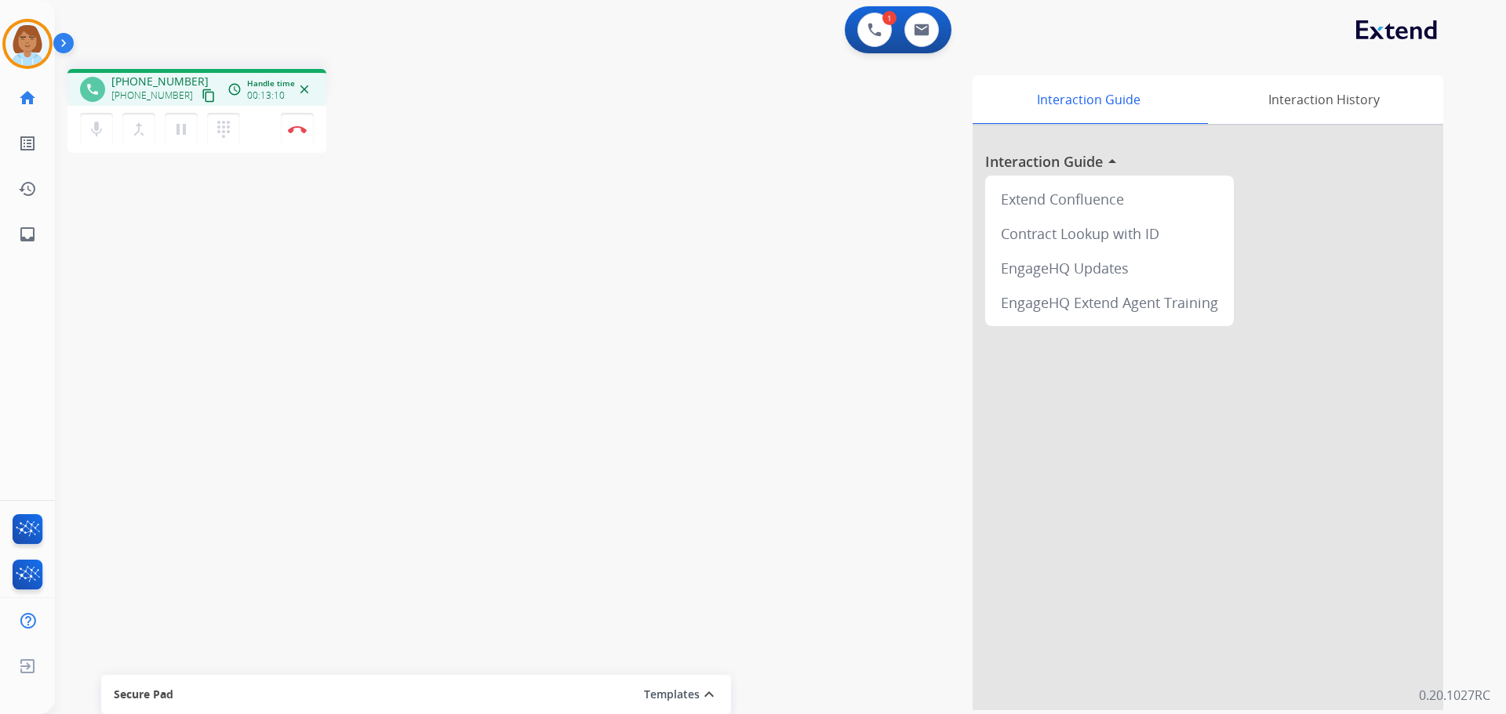
click at [202, 93] on mat-icon "content_copy" at bounding box center [209, 96] width 14 height 14
click at [58, 453] on div "phone +12705907199 +12705907199 content_copy access_time Call metrics Queue 00:…" at bounding box center [761, 383] width 1413 height 654
click at [294, 143] on button "Disconnect" at bounding box center [297, 129] width 33 height 33
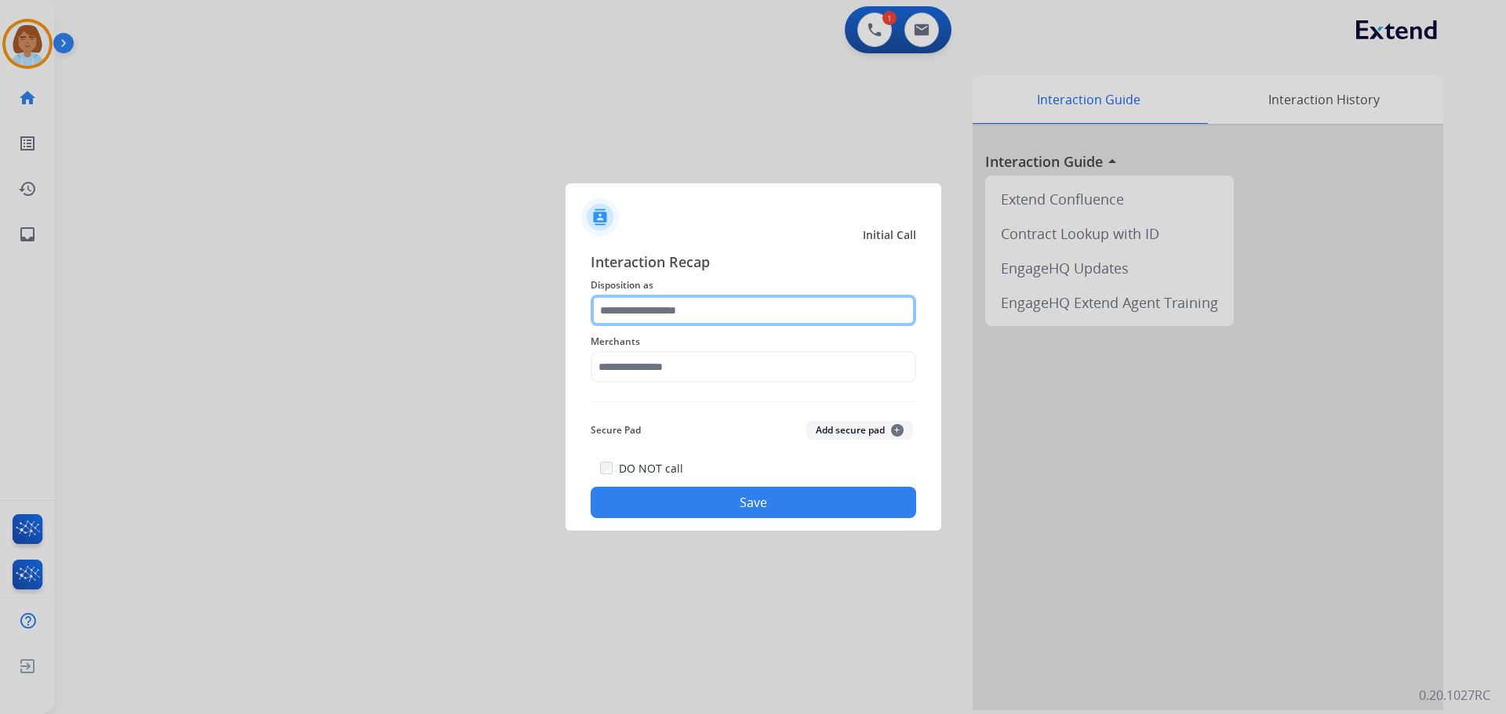
click at [706, 308] on input "text" at bounding box center [753, 310] width 325 height 31
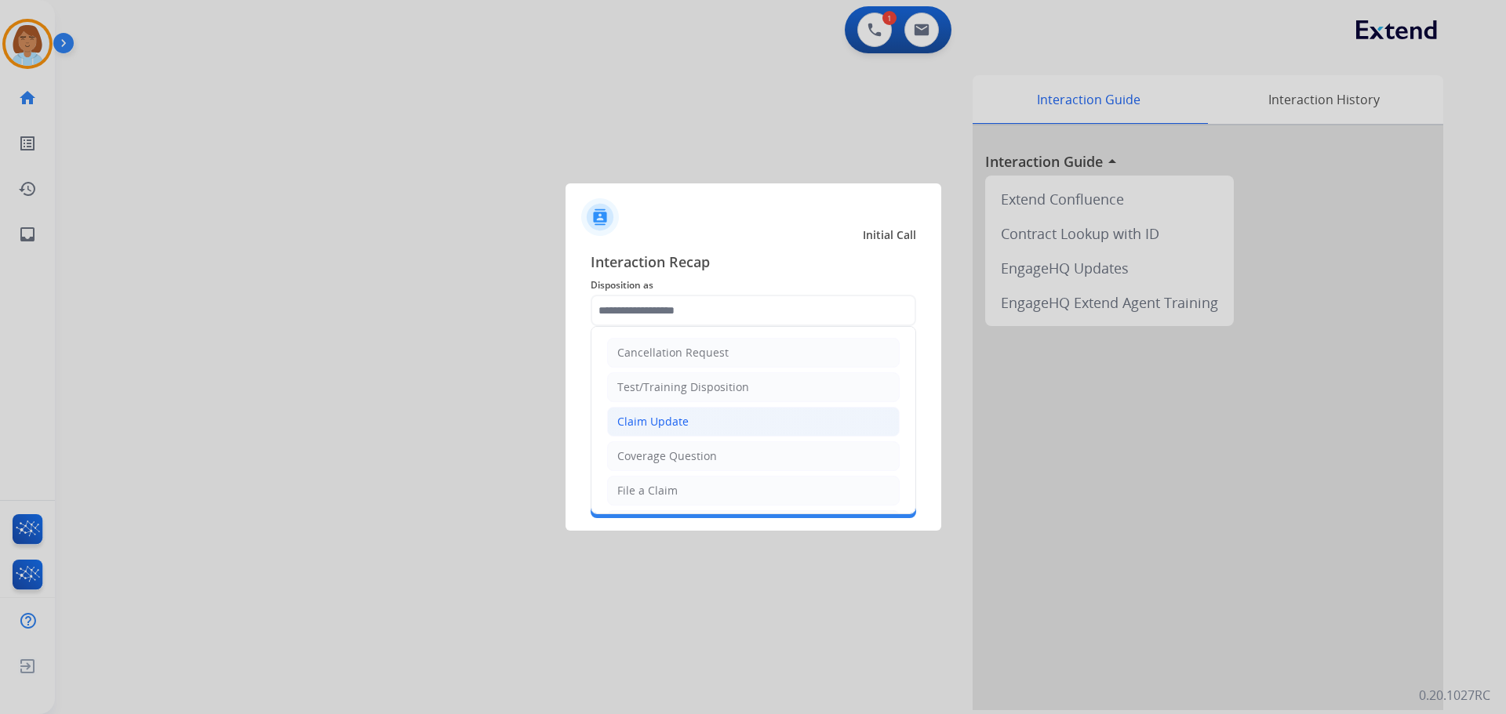
click at [724, 424] on li "Claim Update" at bounding box center [753, 422] width 293 height 30
type input "**********"
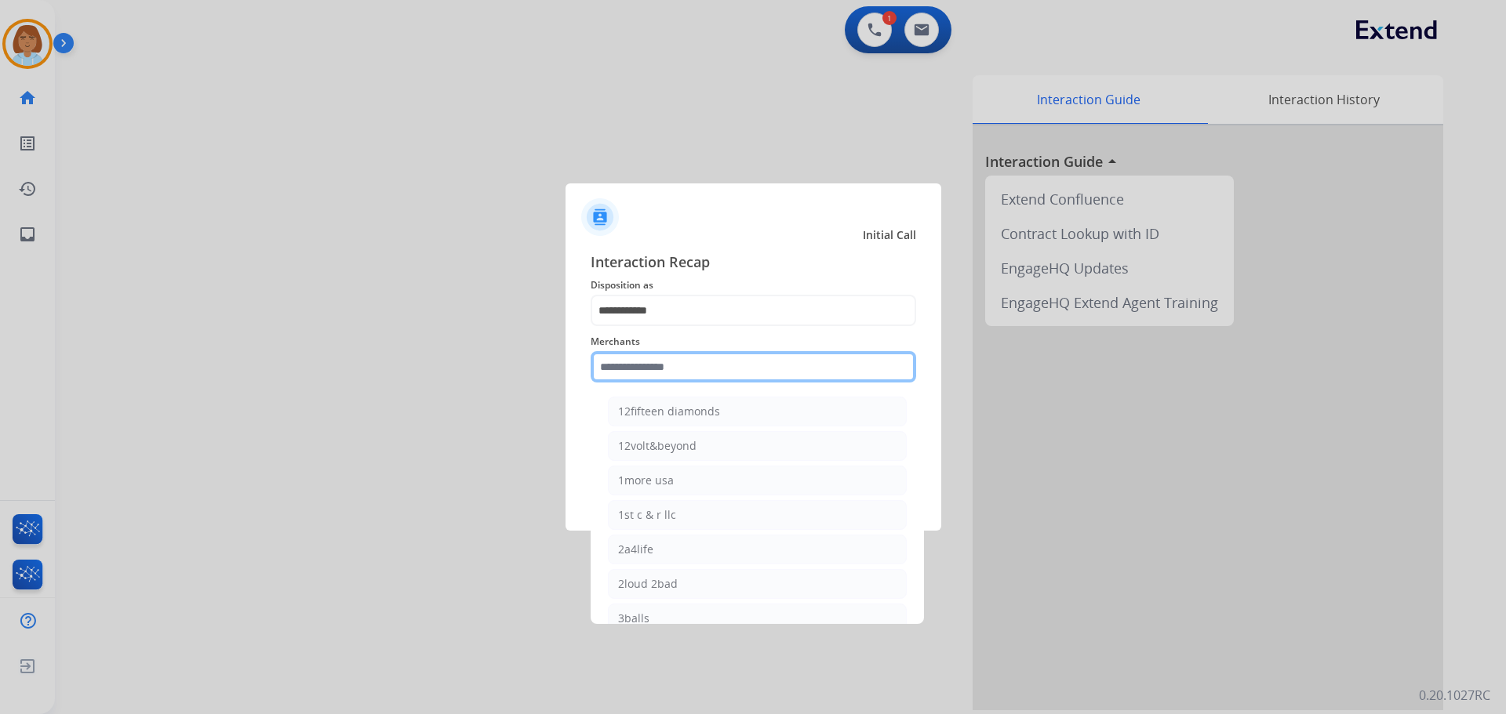
click at [732, 375] on input "text" at bounding box center [753, 366] width 325 height 31
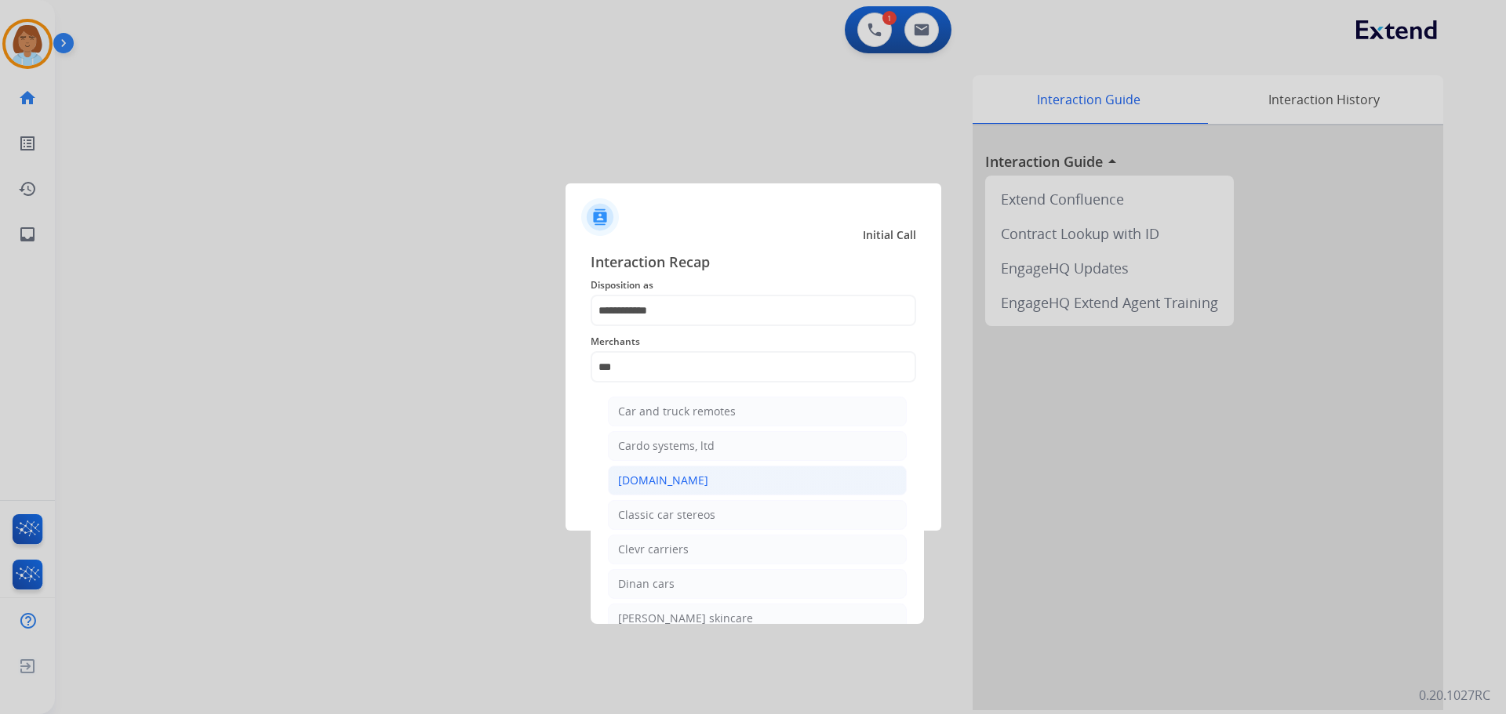
click at [677, 471] on li "Carparts.com" at bounding box center [757, 481] width 299 height 30
type input "**********"
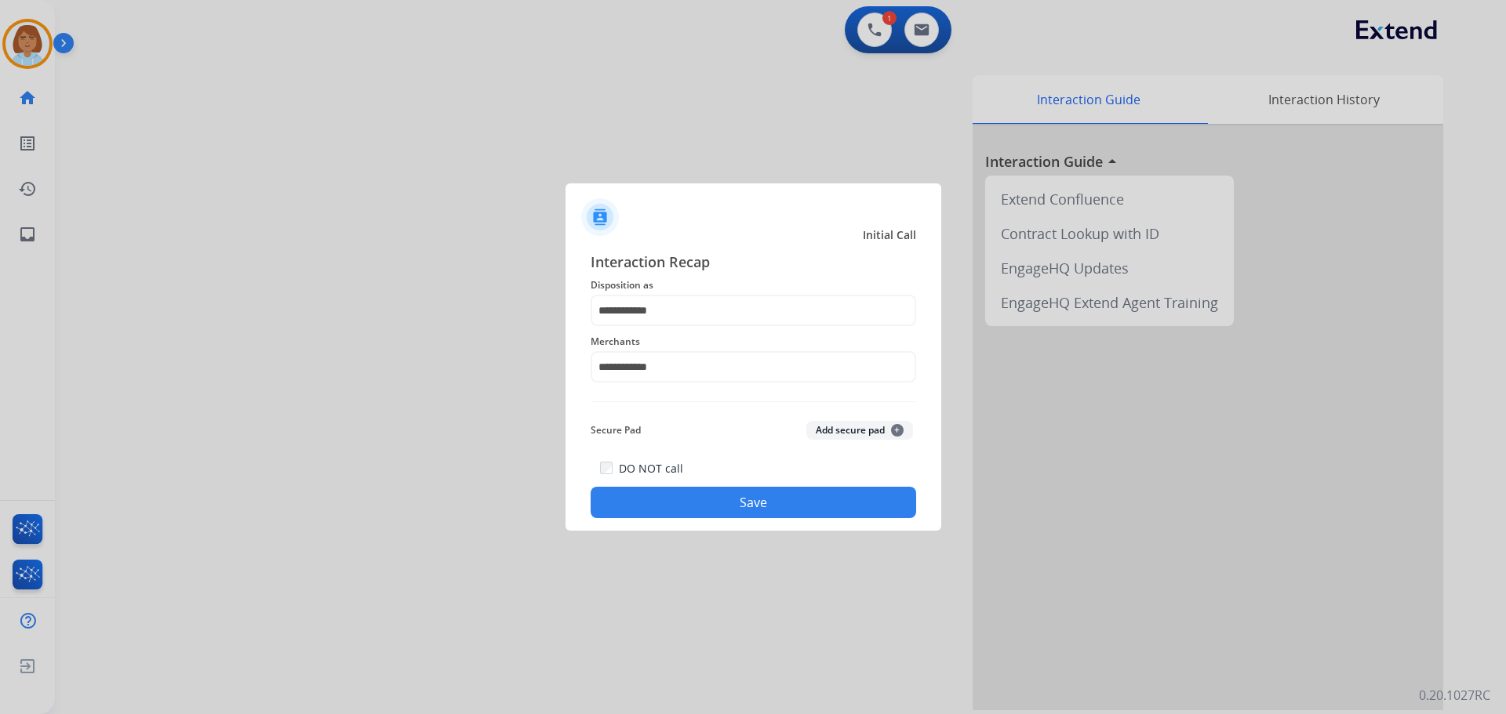
click at [726, 498] on button "Save" at bounding box center [753, 502] width 325 height 31
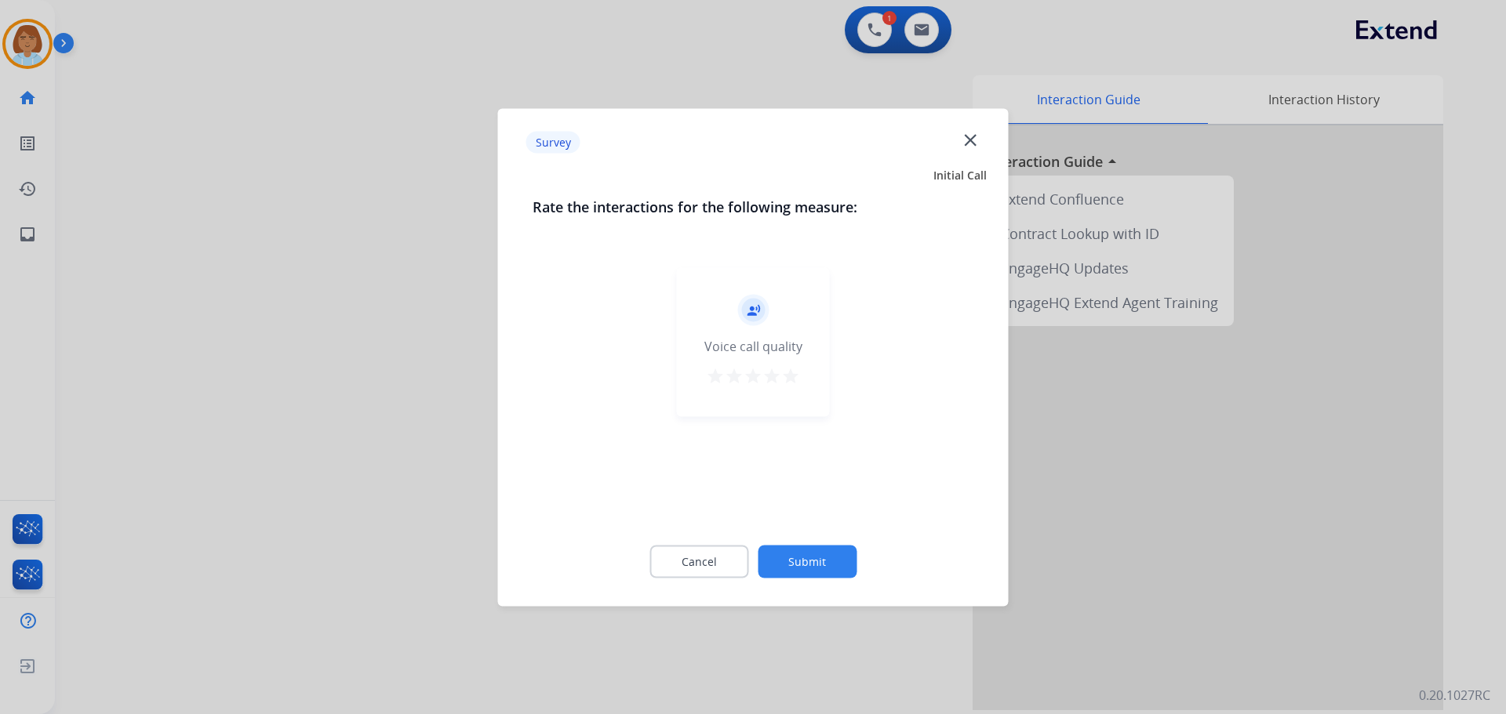
click at [807, 557] on button "Submit" at bounding box center [807, 561] width 99 height 33
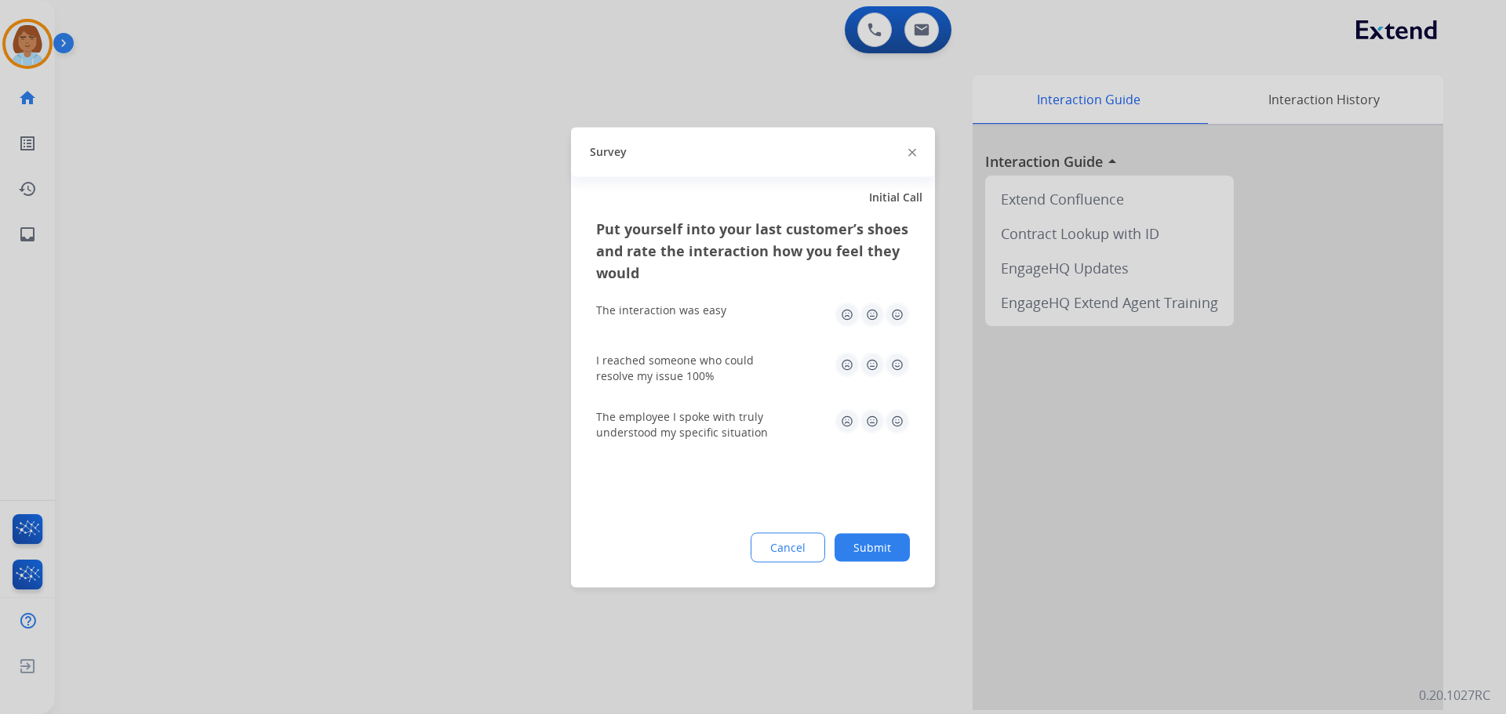
click at [900, 554] on button "Submit" at bounding box center [871, 547] width 75 height 28
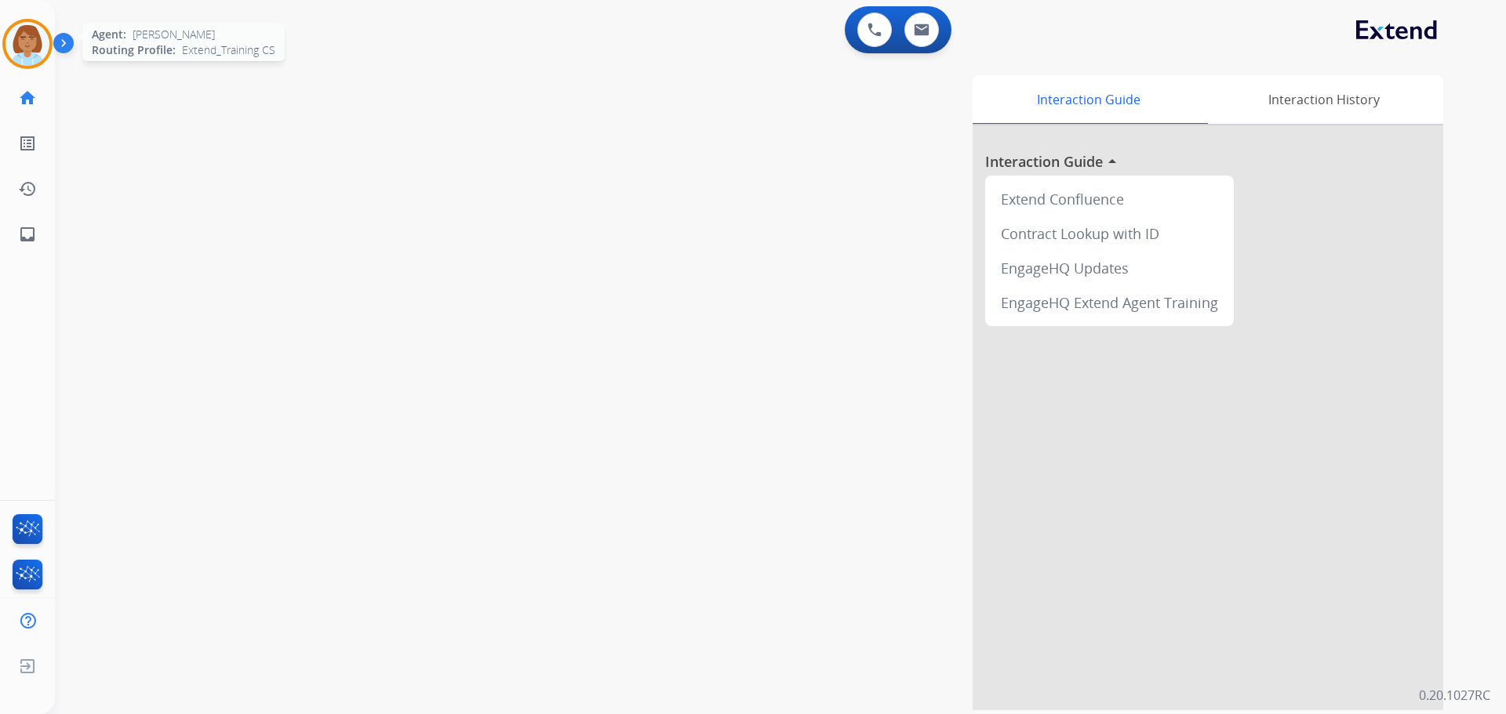
click at [45, 45] on img at bounding box center [27, 44] width 44 height 44
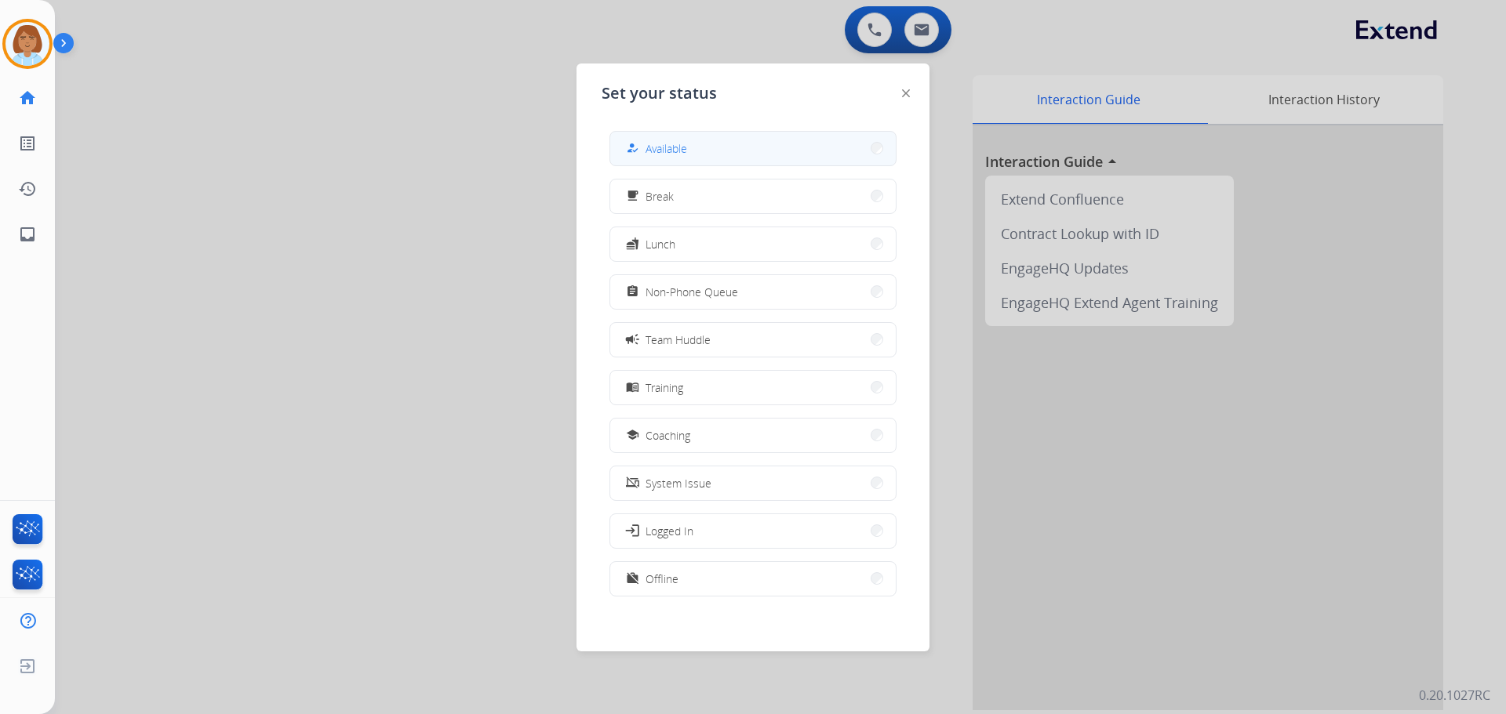
click at [637, 135] on button "how_to_reg Available" at bounding box center [752, 149] width 285 height 34
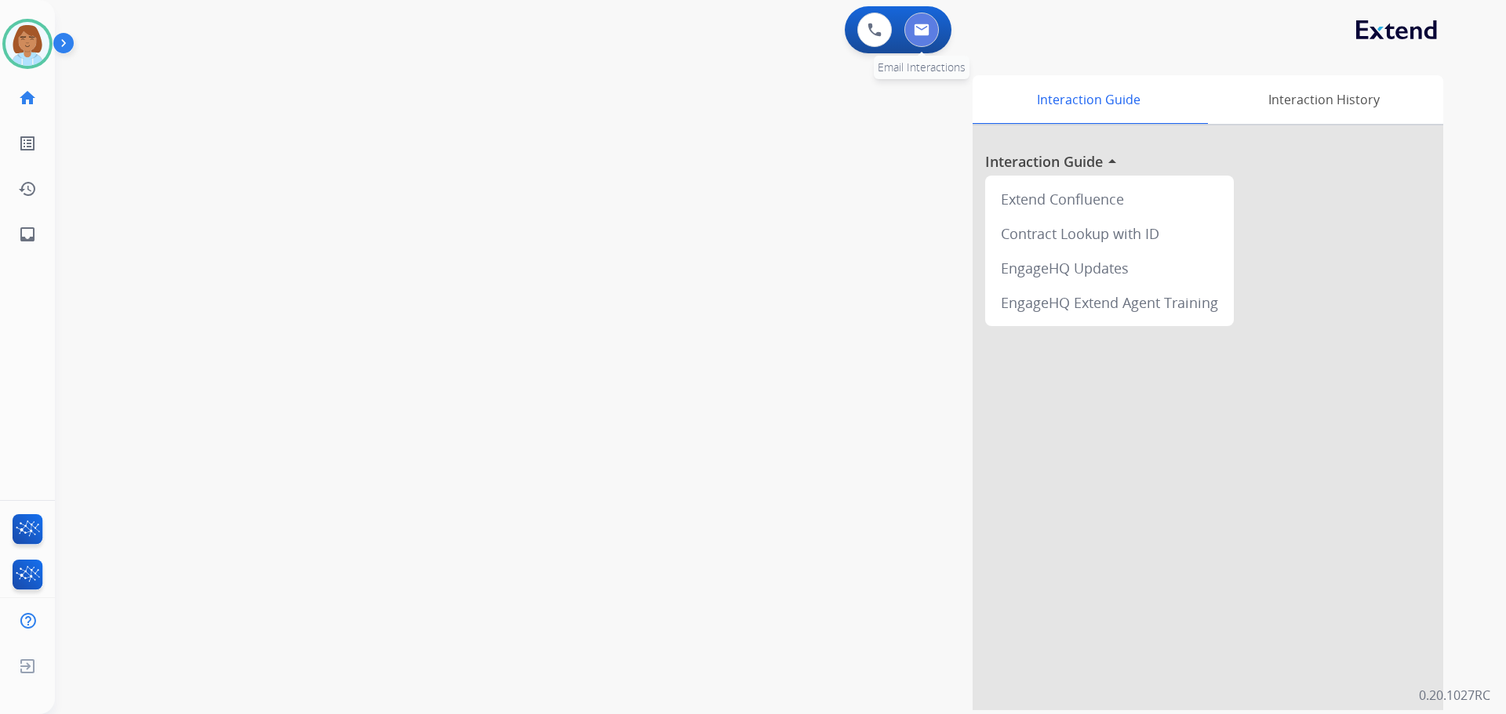
click at [930, 30] on button at bounding box center [921, 30] width 35 height 35
select select "**********"
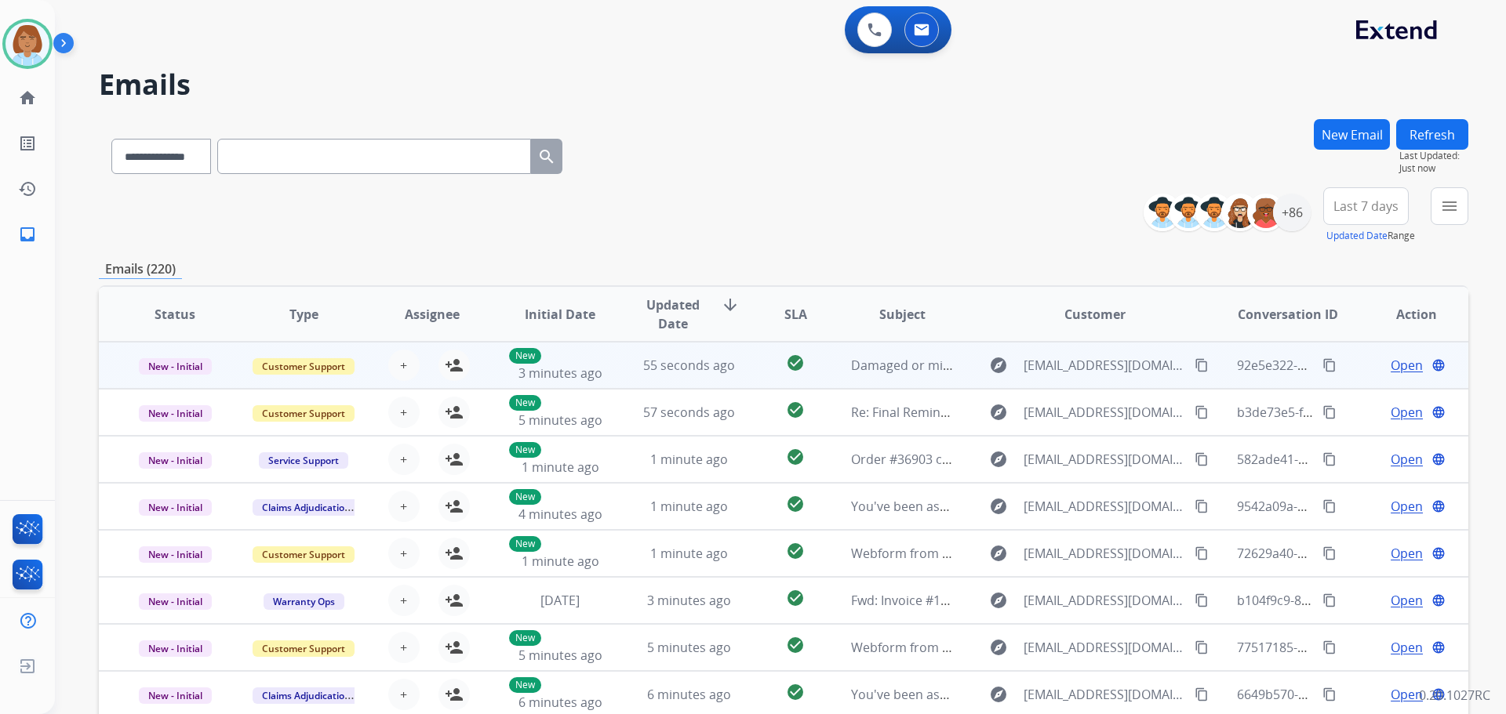
click at [954, 382] on td "explore lightning42141@aol.com content_copy" at bounding box center [1082, 365] width 256 height 47
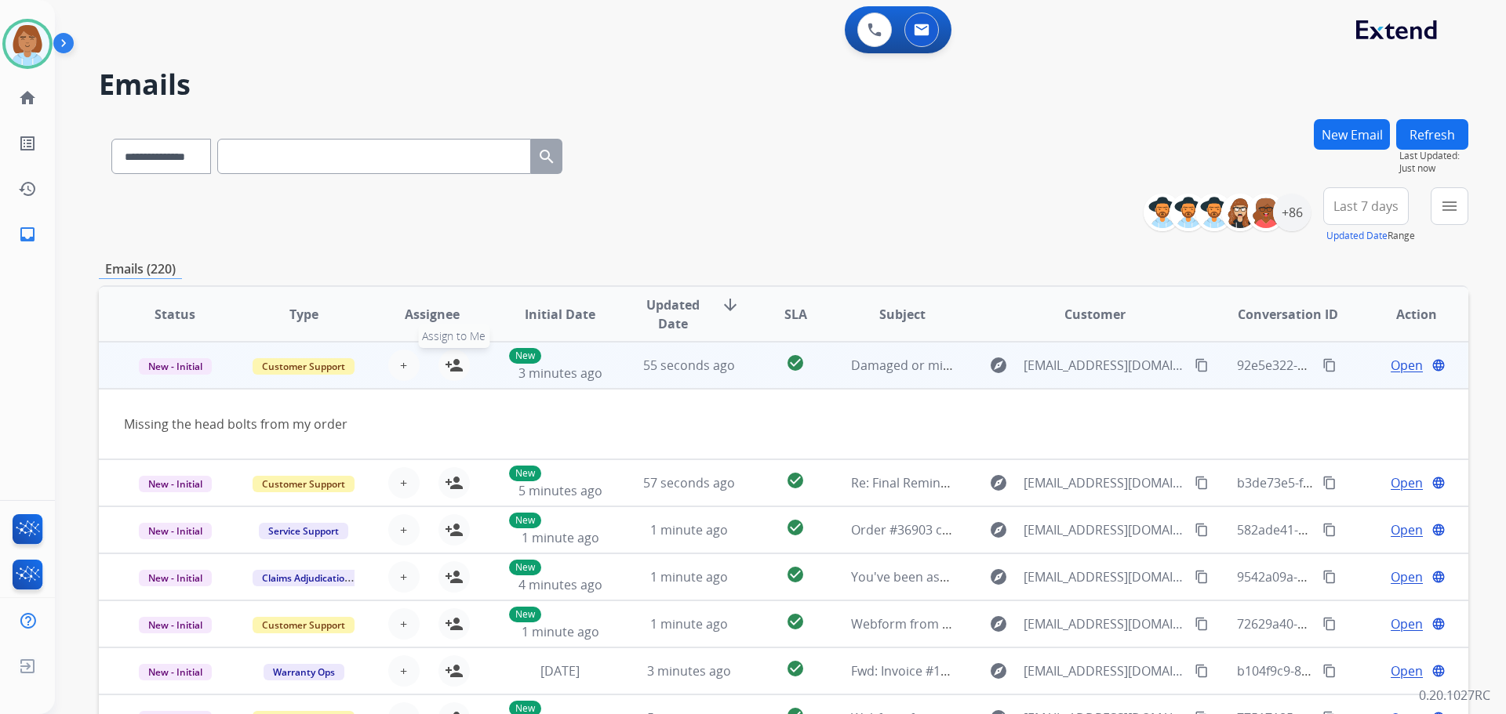
click at [451, 366] on mat-icon "person_add" at bounding box center [454, 365] width 19 height 19
click at [1391, 373] on span "Open" at bounding box center [1407, 365] width 32 height 19
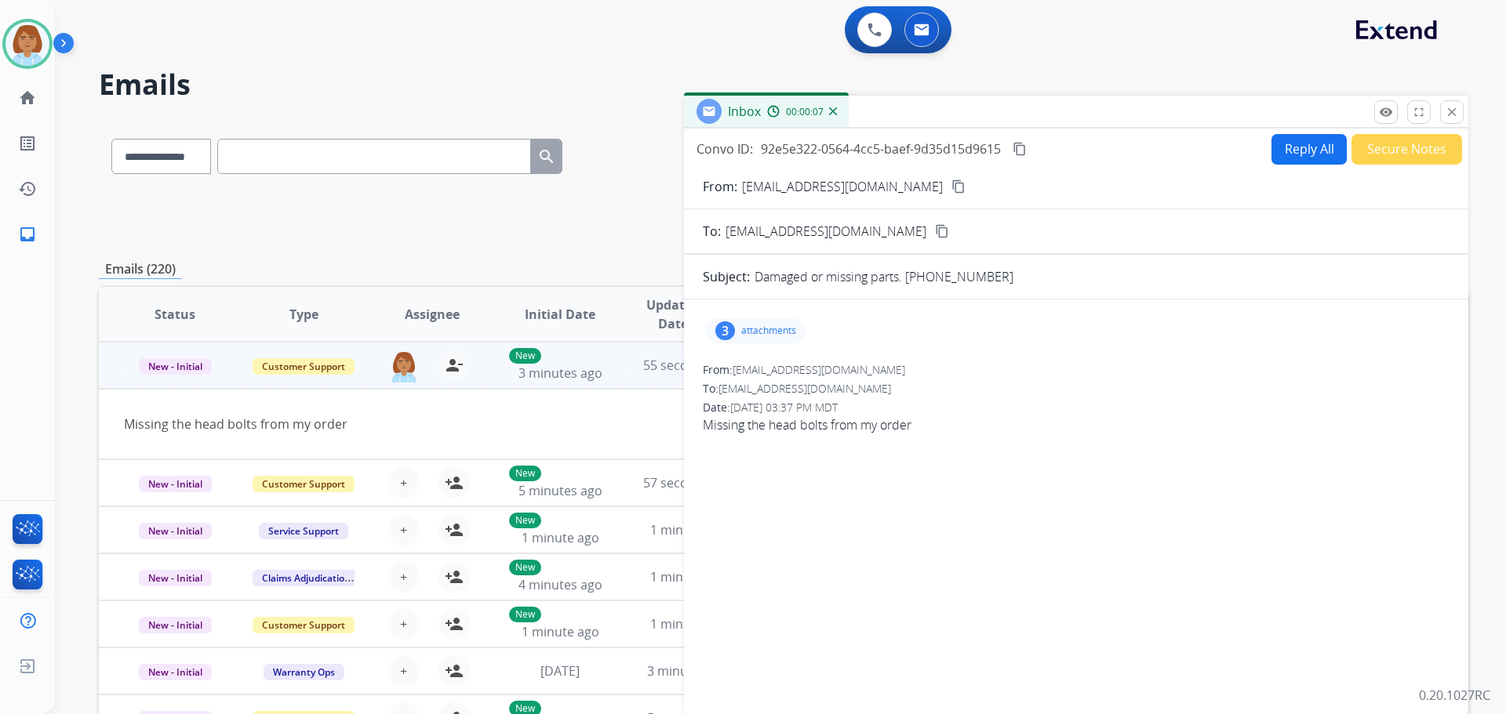
click at [779, 330] on p "attachments" at bounding box center [768, 331] width 55 height 13
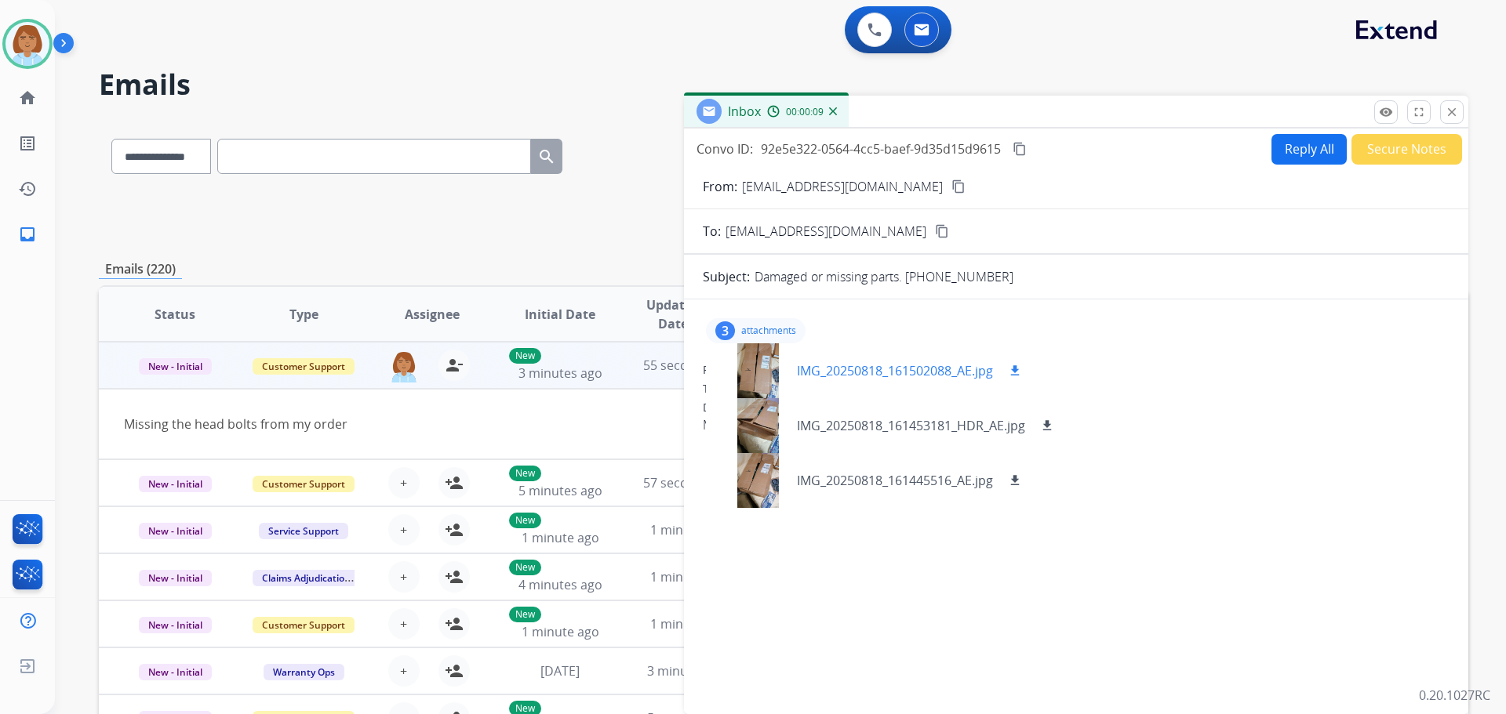
click at [1014, 370] on mat-icon "download" at bounding box center [1015, 371] width 14 height 14
click at [1045, 423] on mat-icon "download" at bounding box center [1047, 426] width 14 height 14
click at [1018, 481] on mat-icon "download" at bounding box center [1015, 481] width 14 height 14
click at [1456, 116] on mat-icon "close" at bounding box center [1452, 112] width 14 height 14
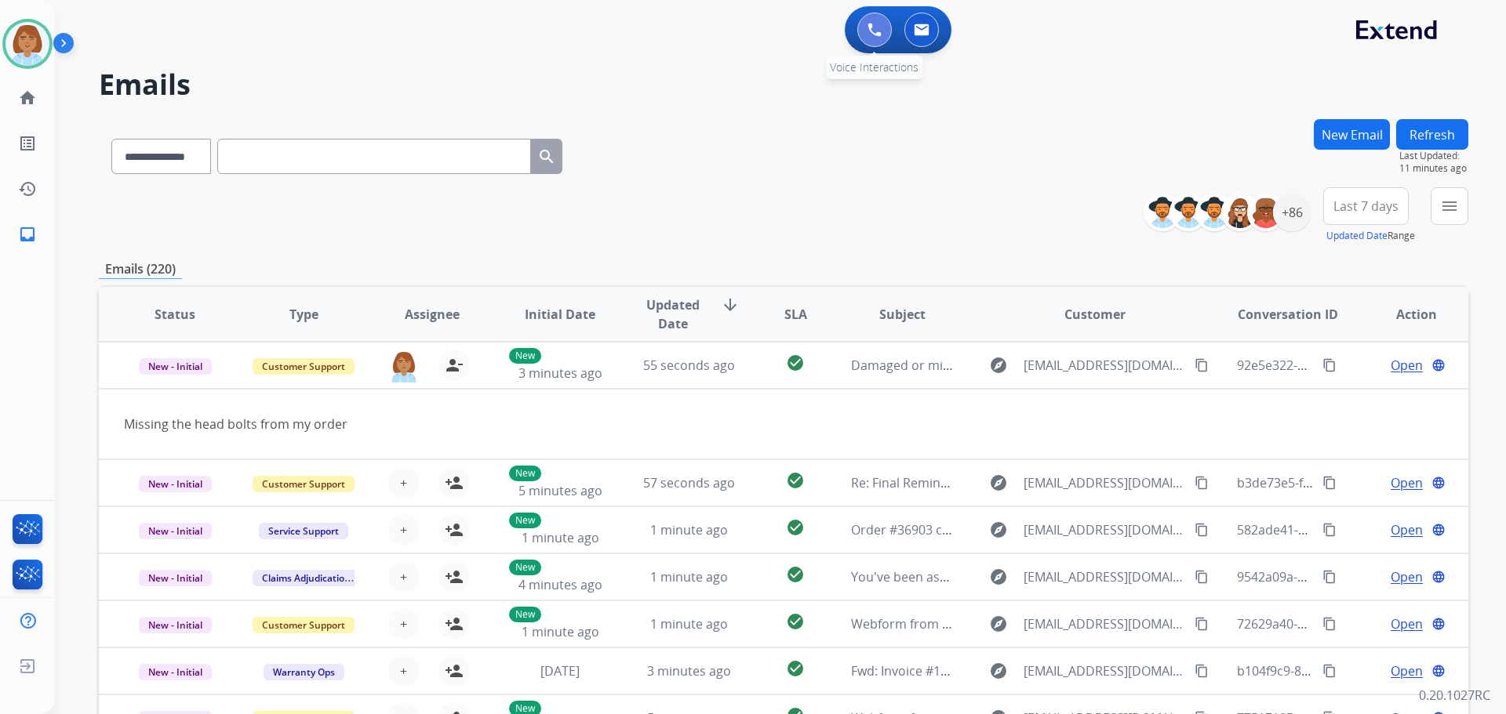
click at [882, 26] on button at bounding box center [874, 30] width 35 height 35
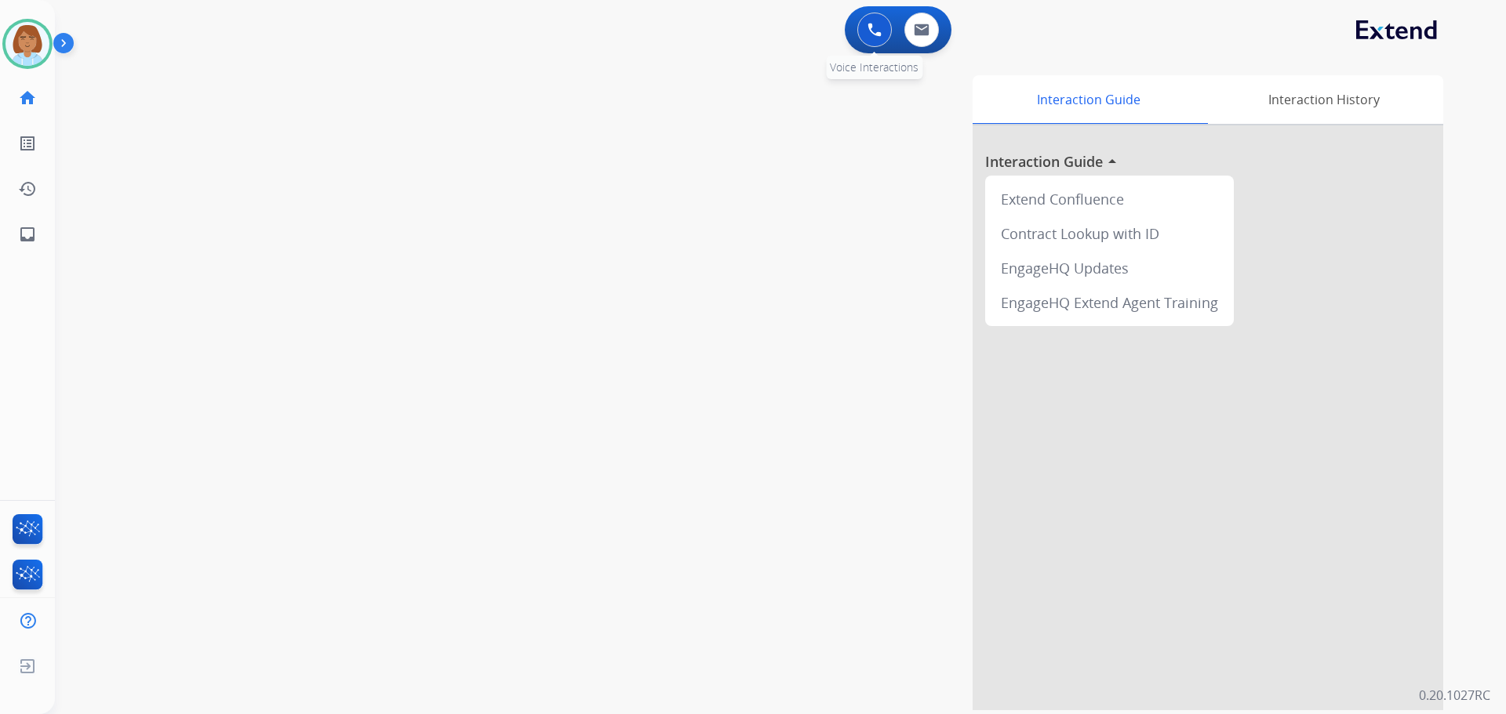
click at [870, 24] on img at bounding box center [874, 30] width 14 height 14
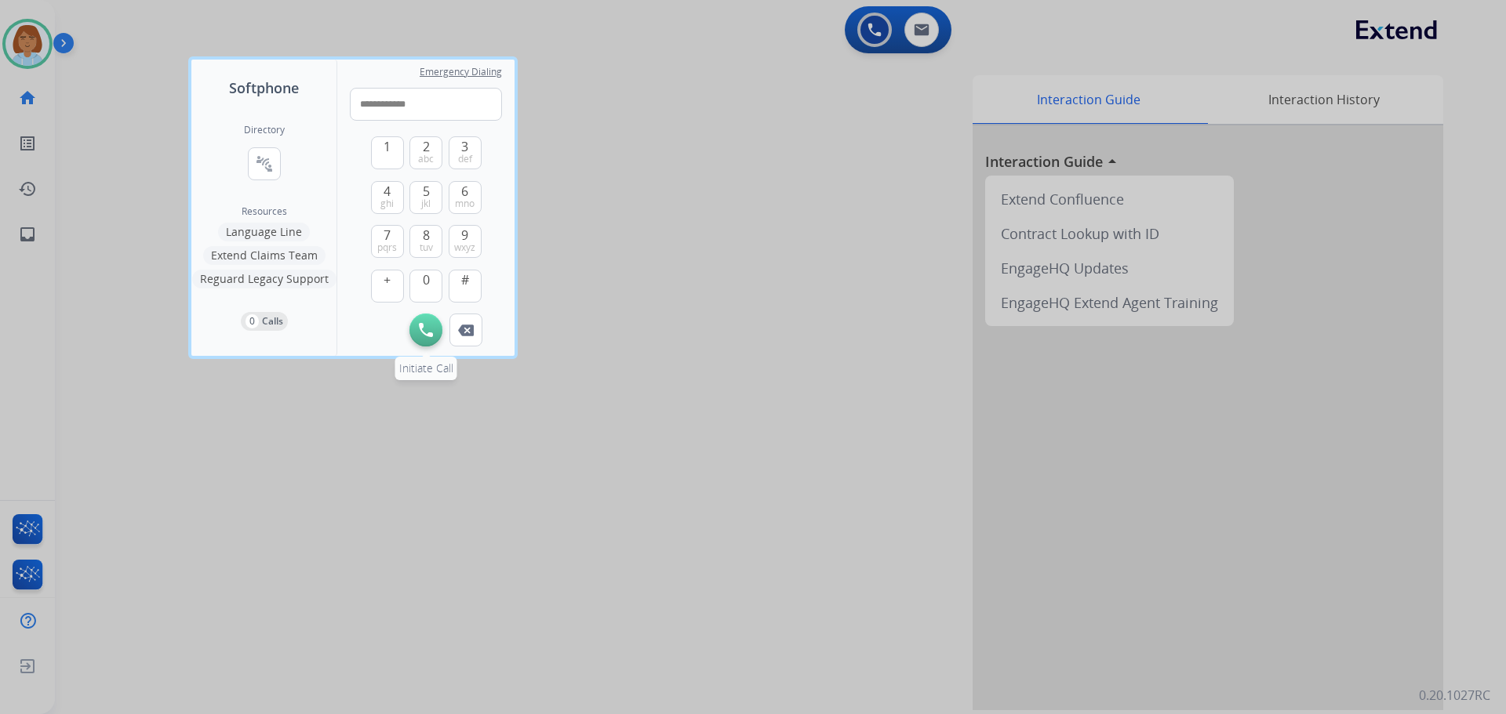
type input "**********"
click at [427, 315] on button "Initiate Call" at bounding box center [425, 330] width 33 height 33
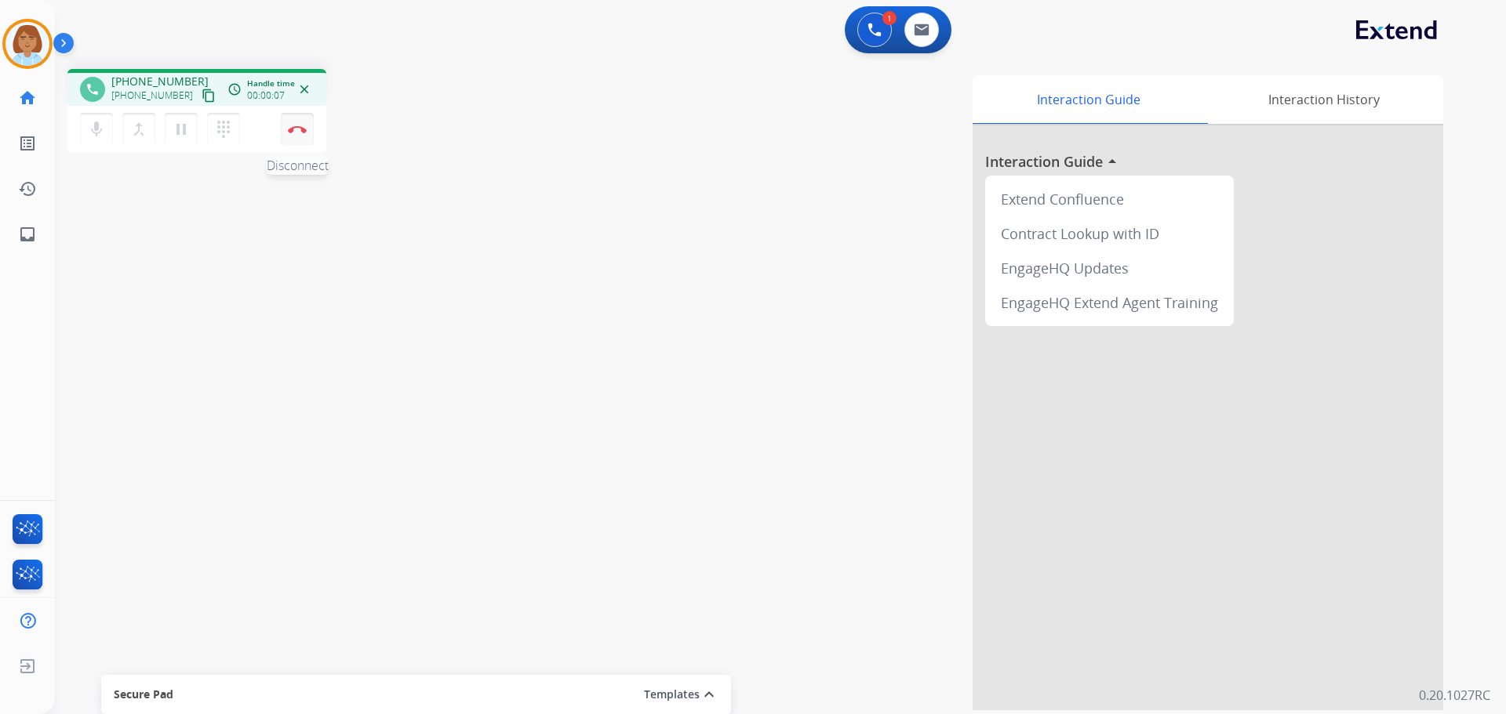
click at [302, 137] on button "Disconnect" at bounding box center [297, 129] width 33 height 33
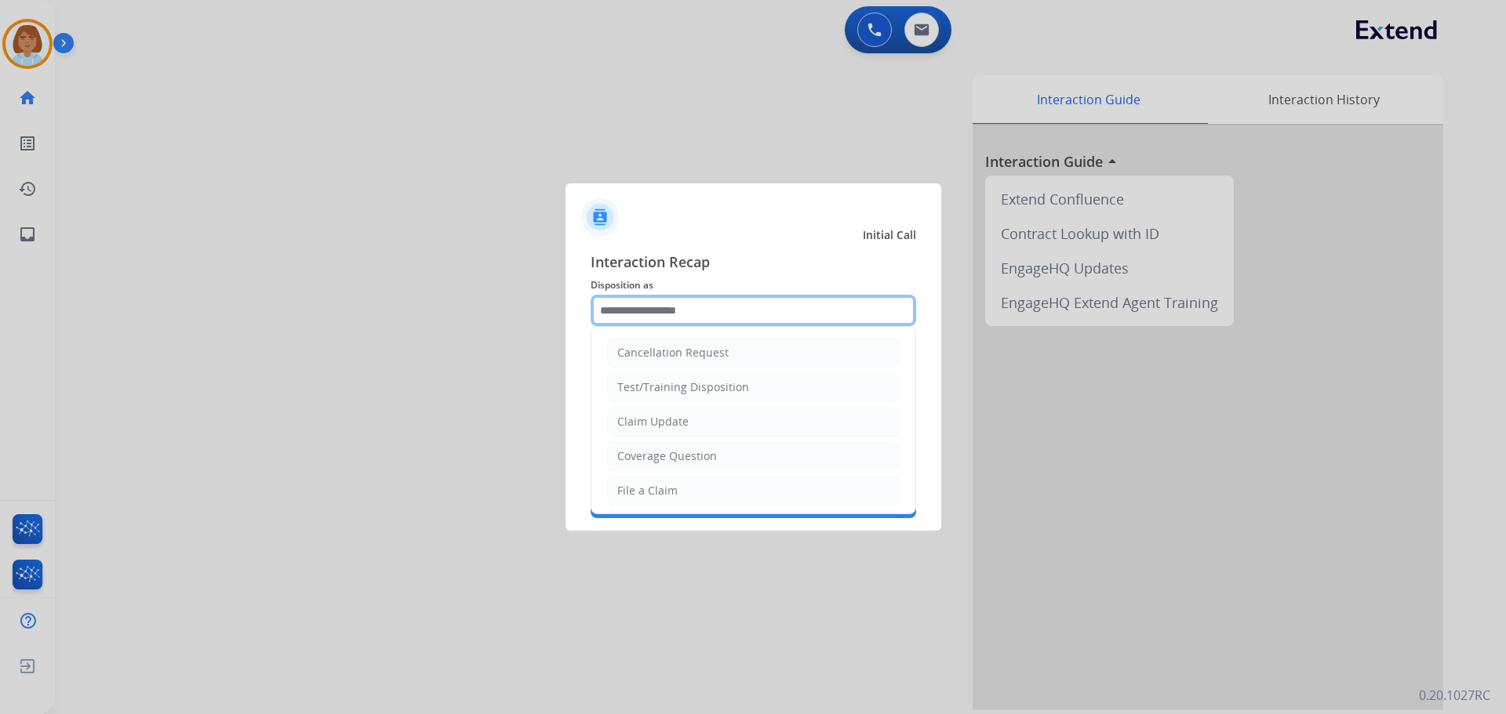
click at [770, 321] on input "text" at bounding box center [753, 310] width 325 height 31
click at [711, 482] on li "File a Claim" at bounding box center [753, 491] width 293 height 30
type input "**********"
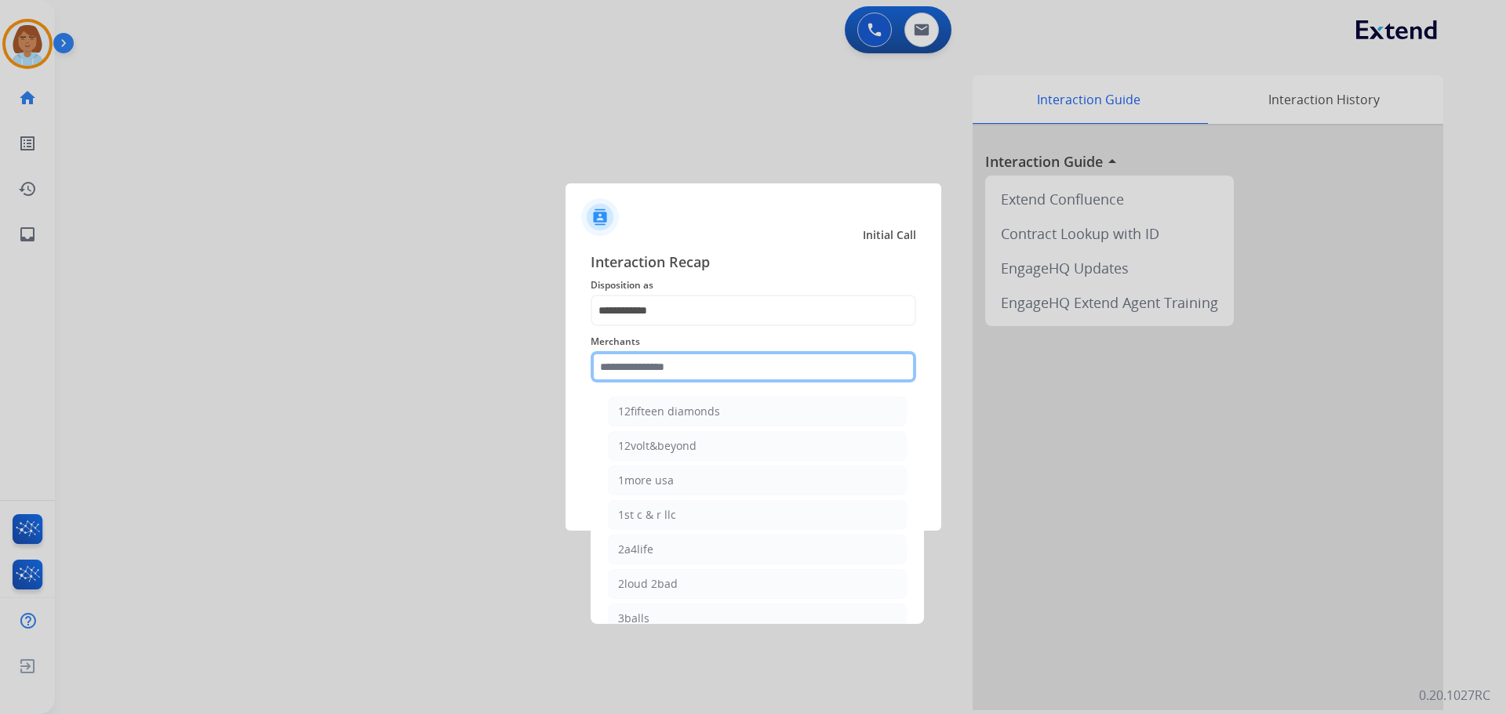
click at [675, 362] on input "text" at bounding box center [753, 366] width 325 height 31
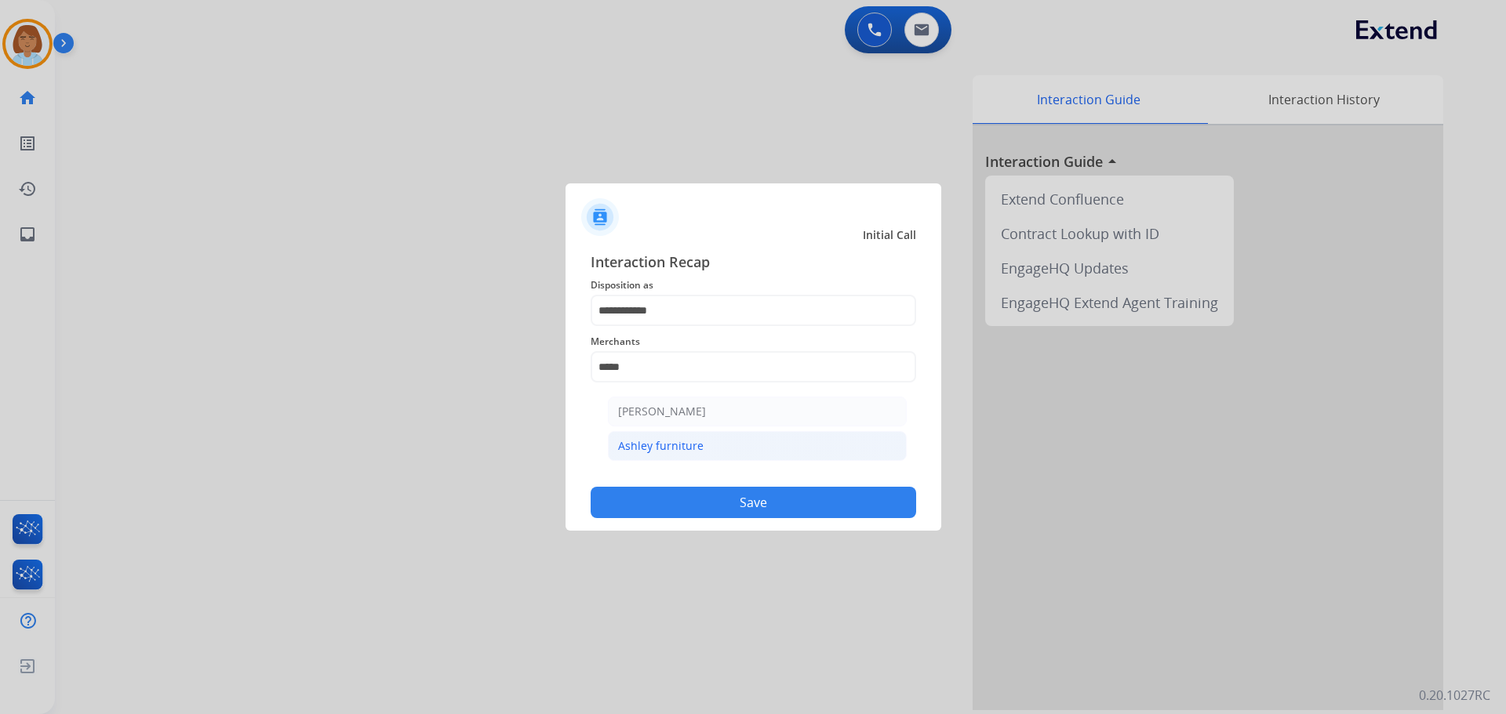
click at [677, 453] on div "Ashley furniture" at bounding box center [660, 446] width 85 height 16
type input "**********"
click at [741, 504] on button "Save" at bounding box center [753, 502] width 325 height 31
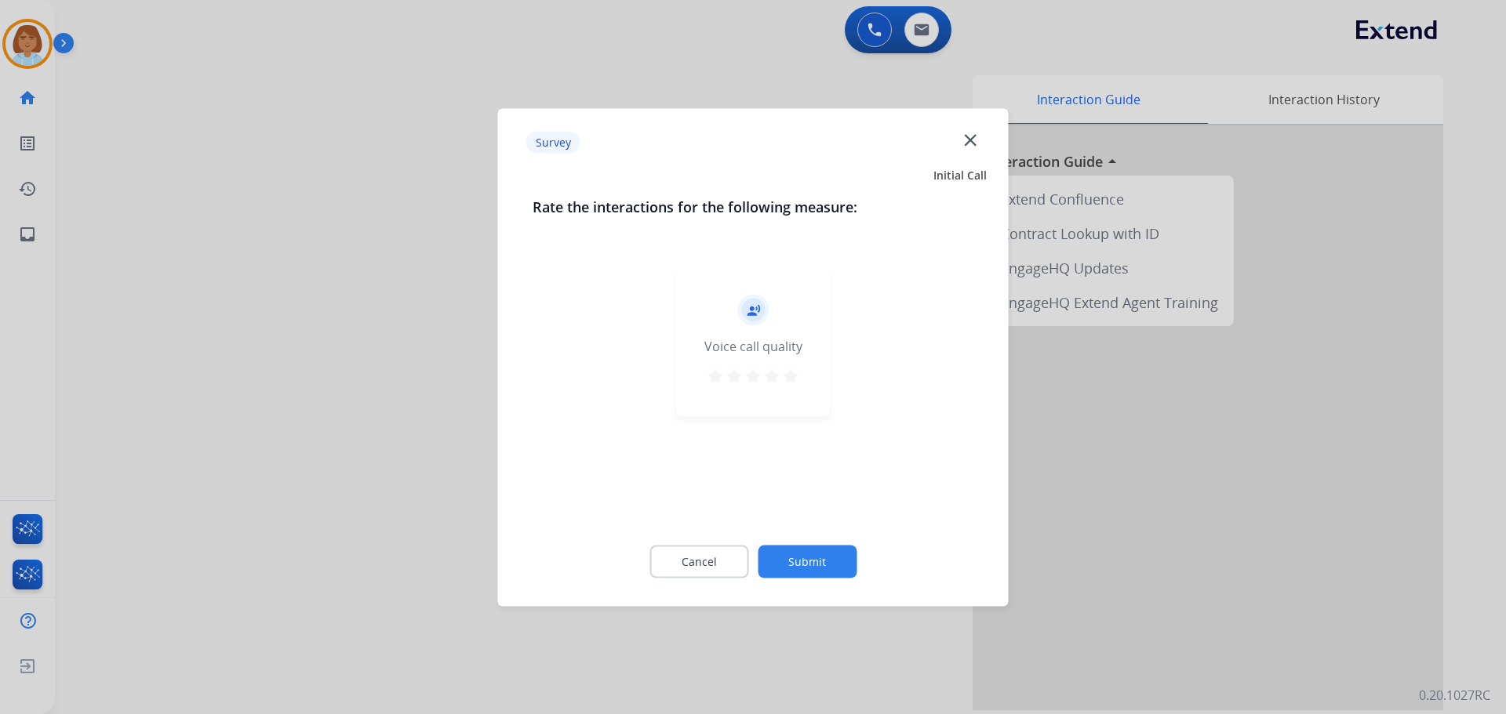
click at [850, 561] on button "Submit" at bounding box center [807, 561] width 99 height 33
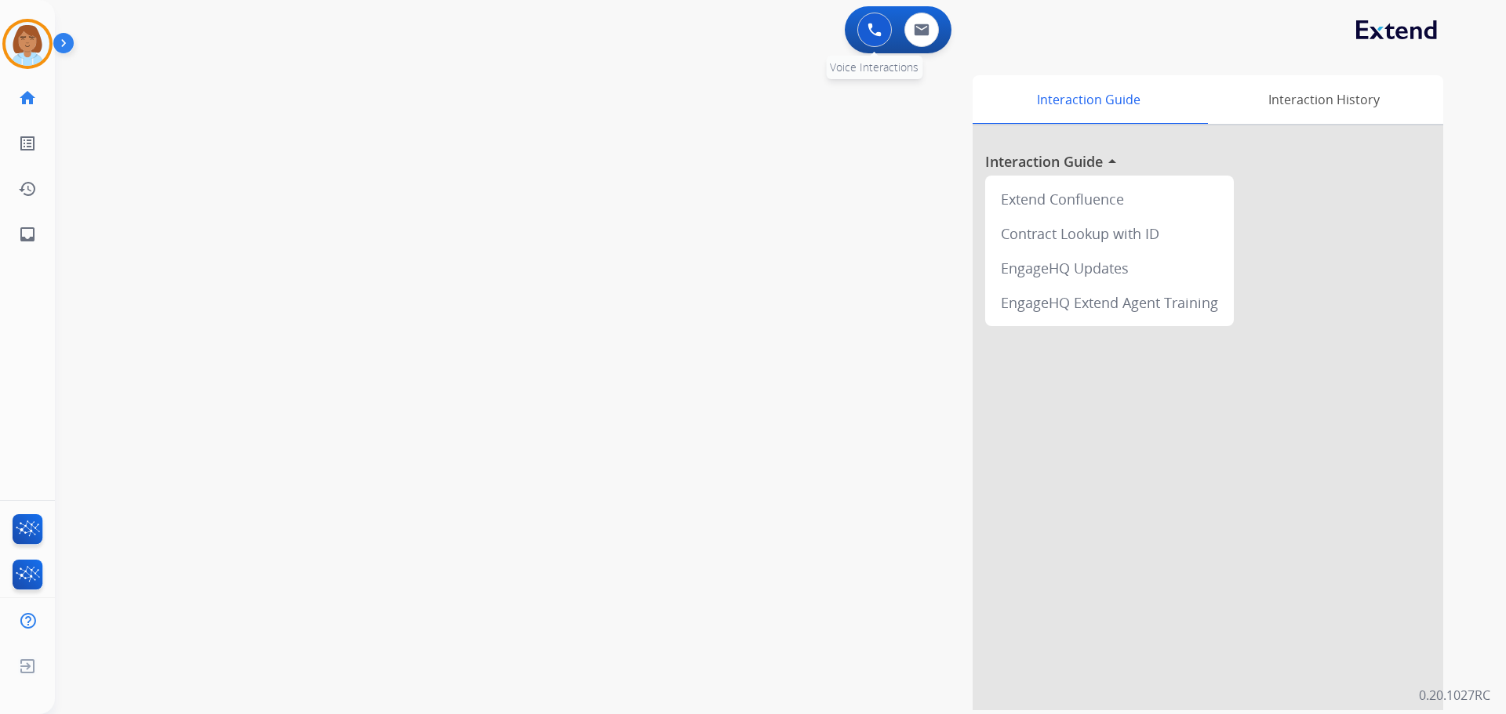
click at [883, 16] on button at bounding box center [874, 30] width 35 height 35
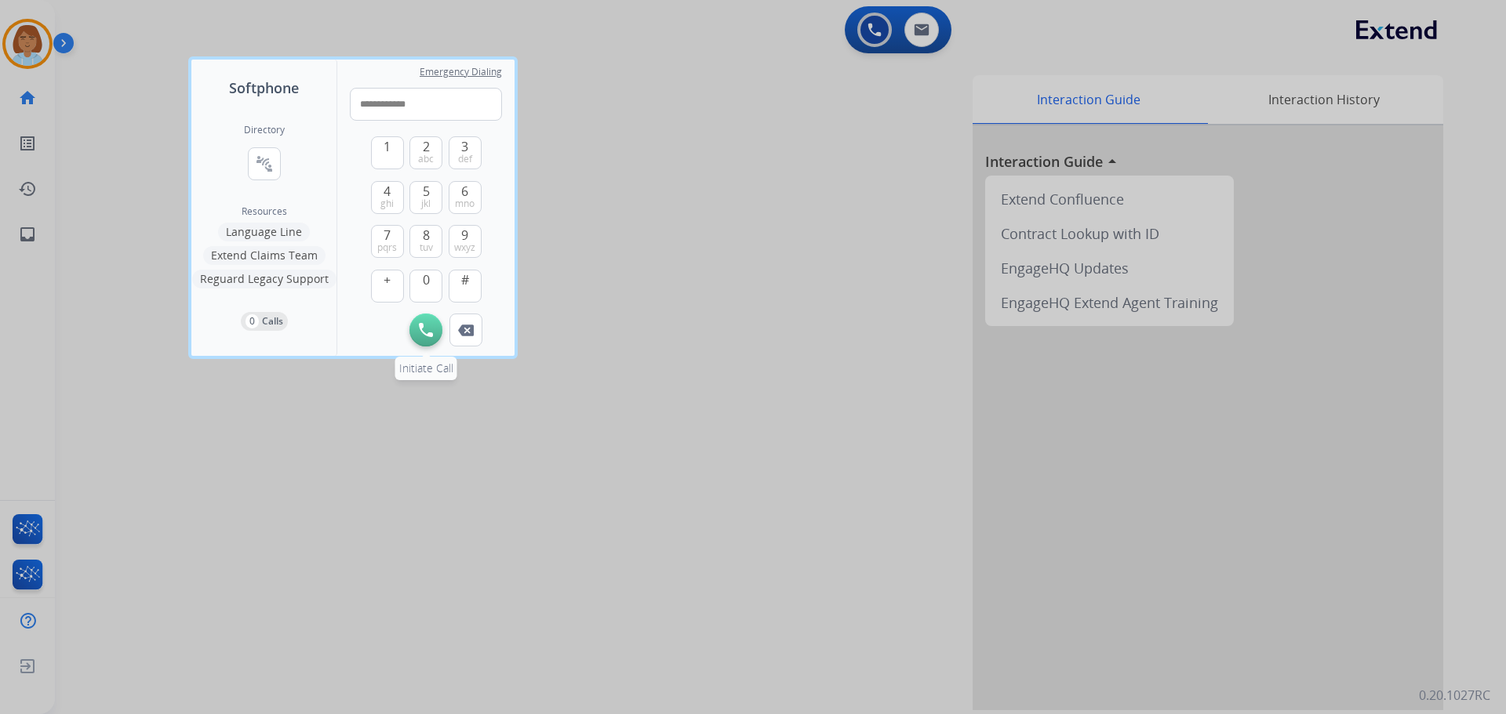
type input "**********"
click at [434, 336] on button "Initiate Call" at bounding box center [425, 330] width 33 height 33
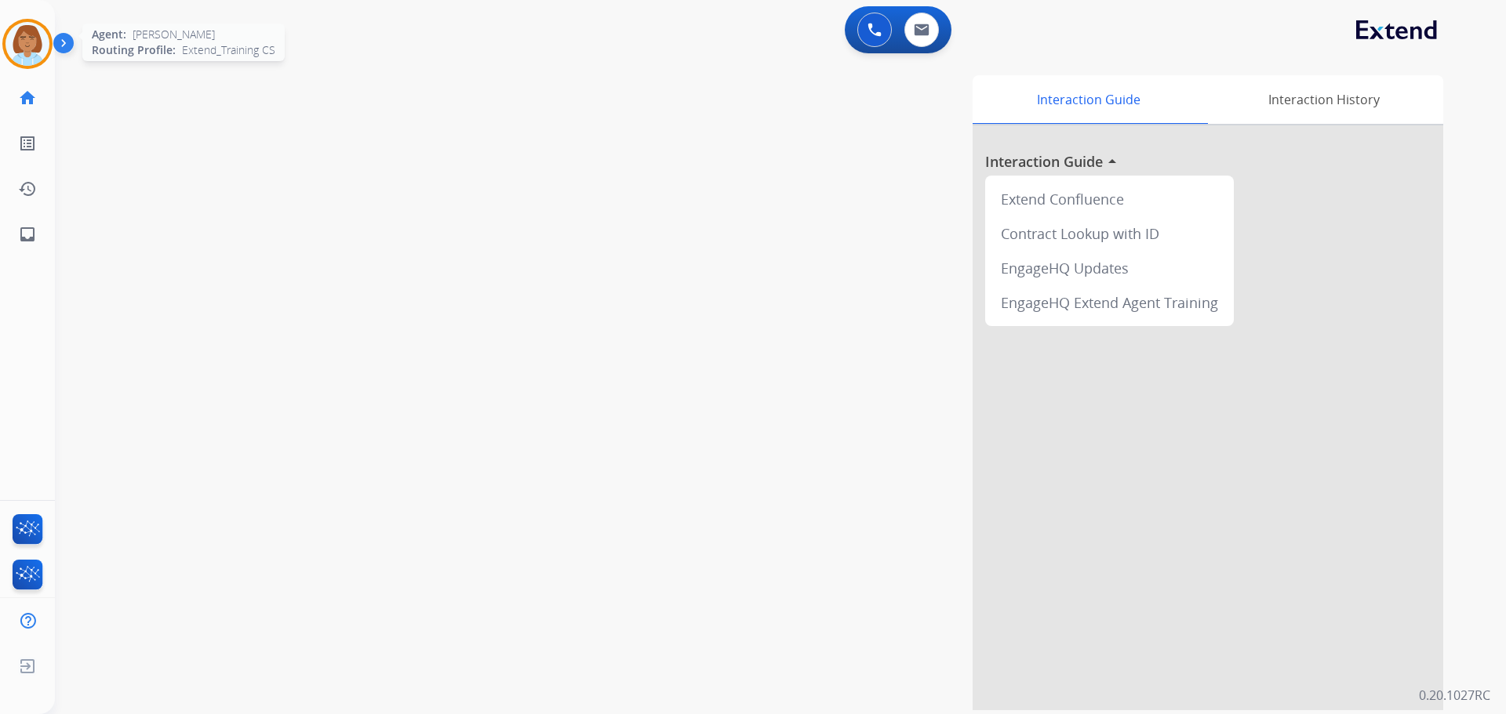
click at [41, 48] on img at bounding box center [27, 44] width 44 height 44
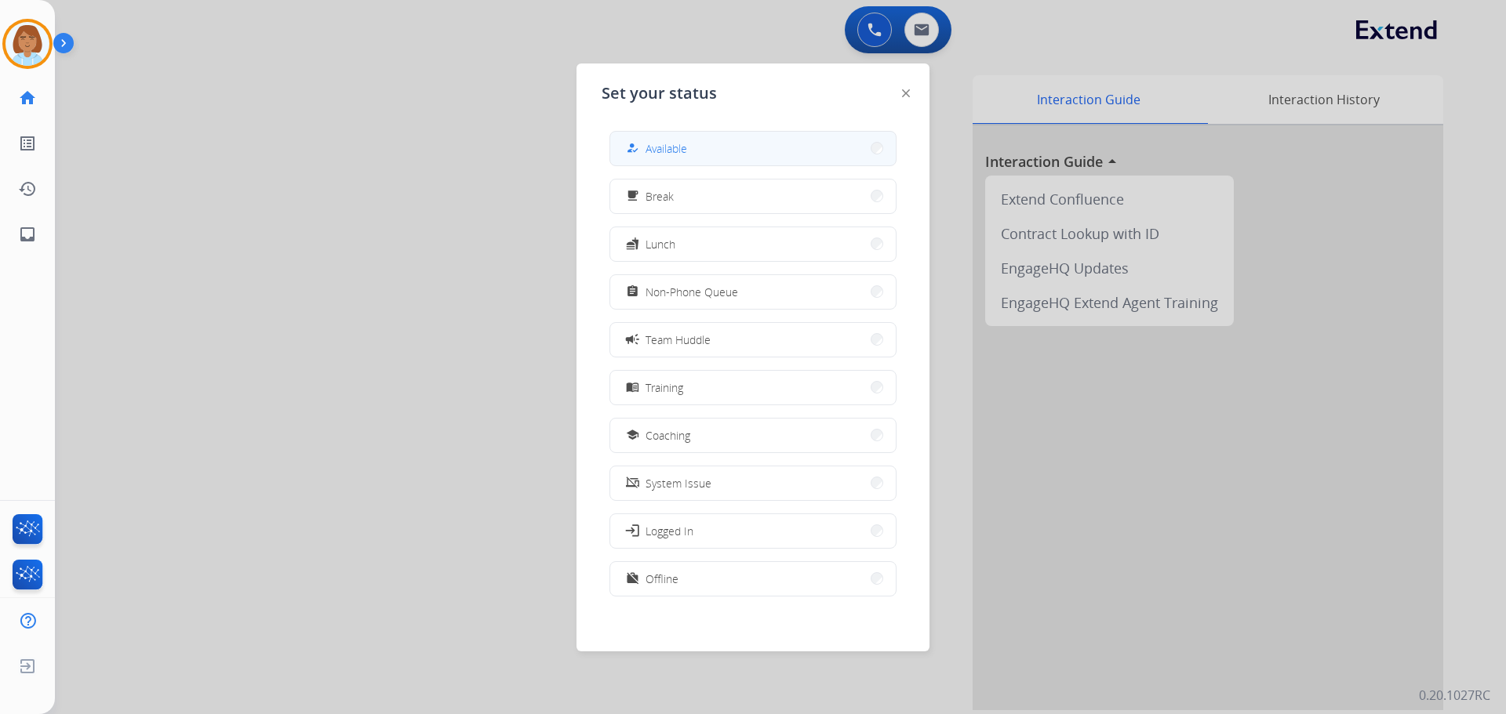
click at [613, 144] on div "how_to_reg Available" at bounding box center [752, 148] width 287 height 35
click at [821, 139] on button "how_to_reg Available" at bounding box center [752, 149] width 285 height 34
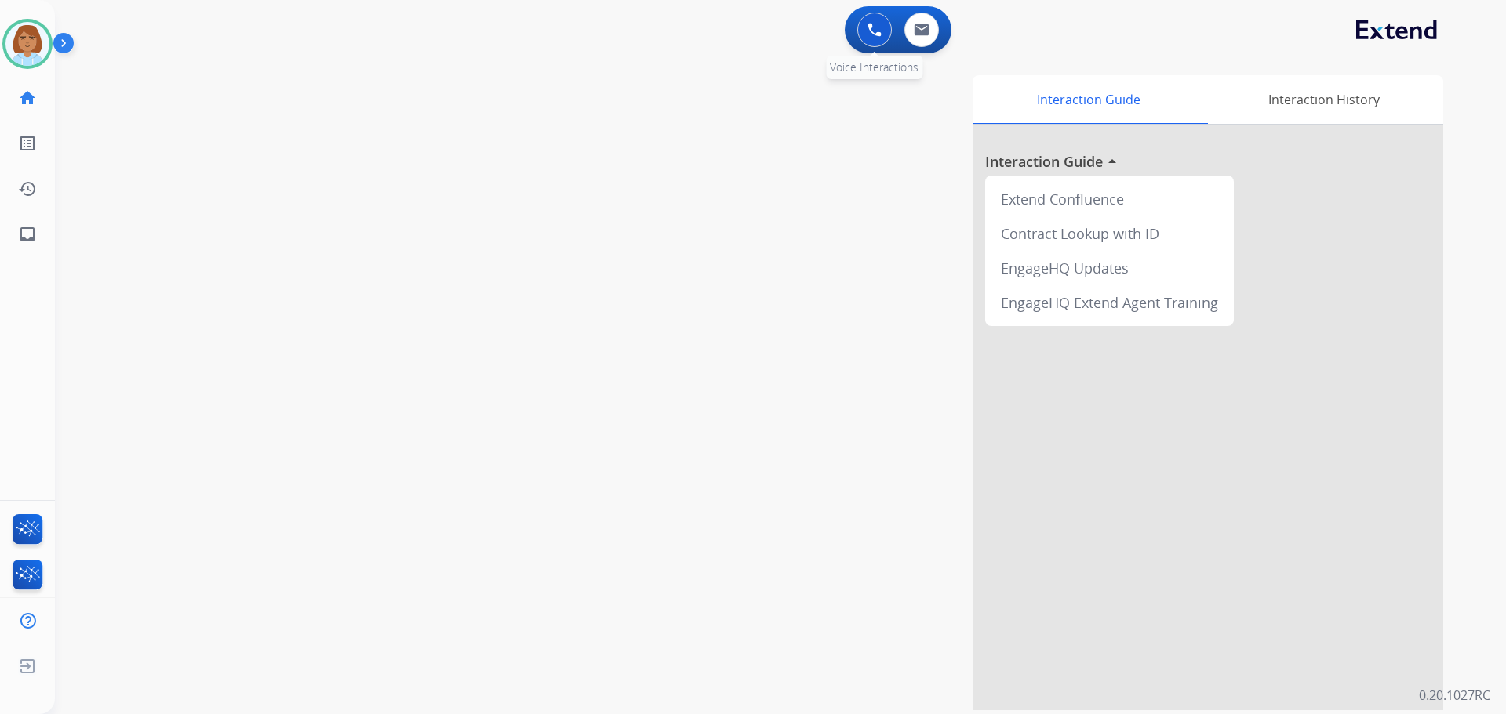
click at [876, 29] on img at bounding box center [874, 30] width 14 height 14
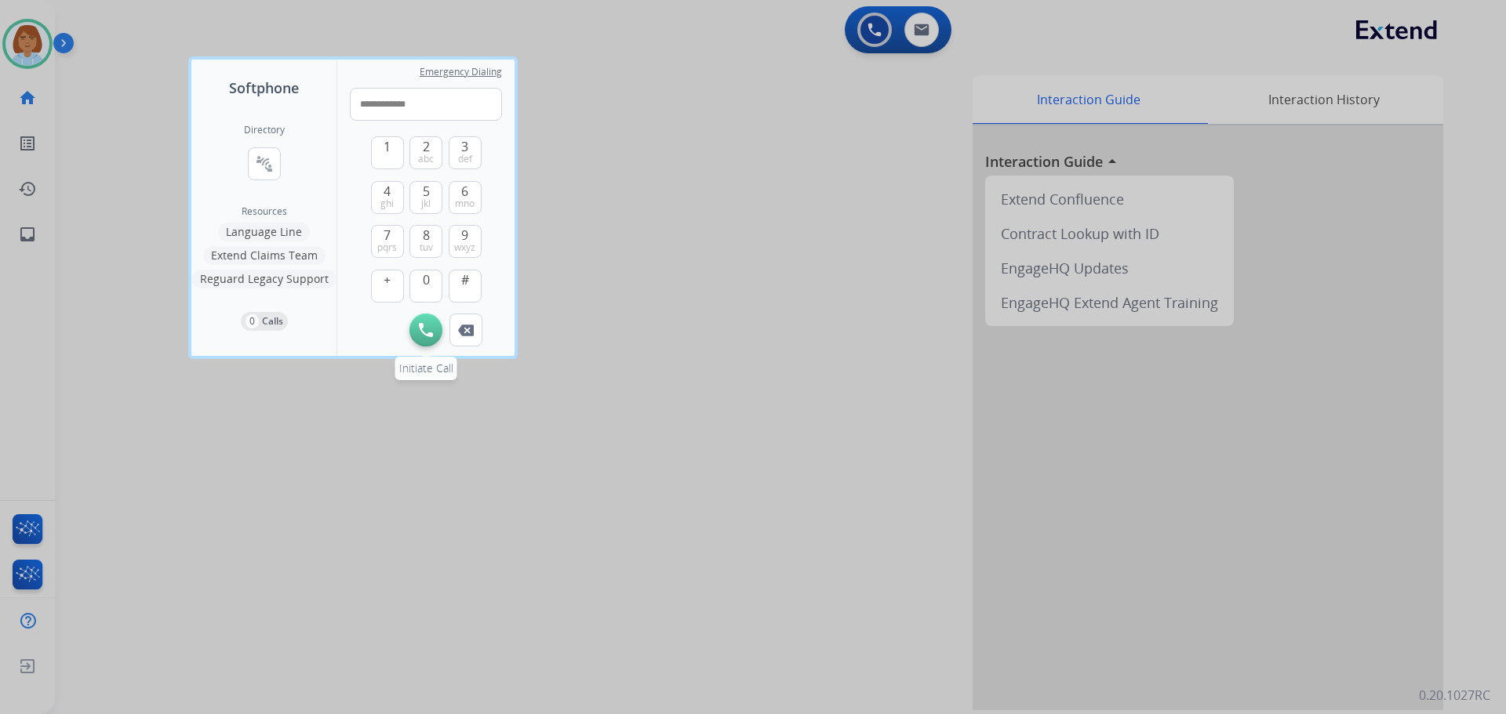
type input "**********"
click at [417, 322] on button "Initiate Call" at bounding box center [425, 330] width 33 height 33
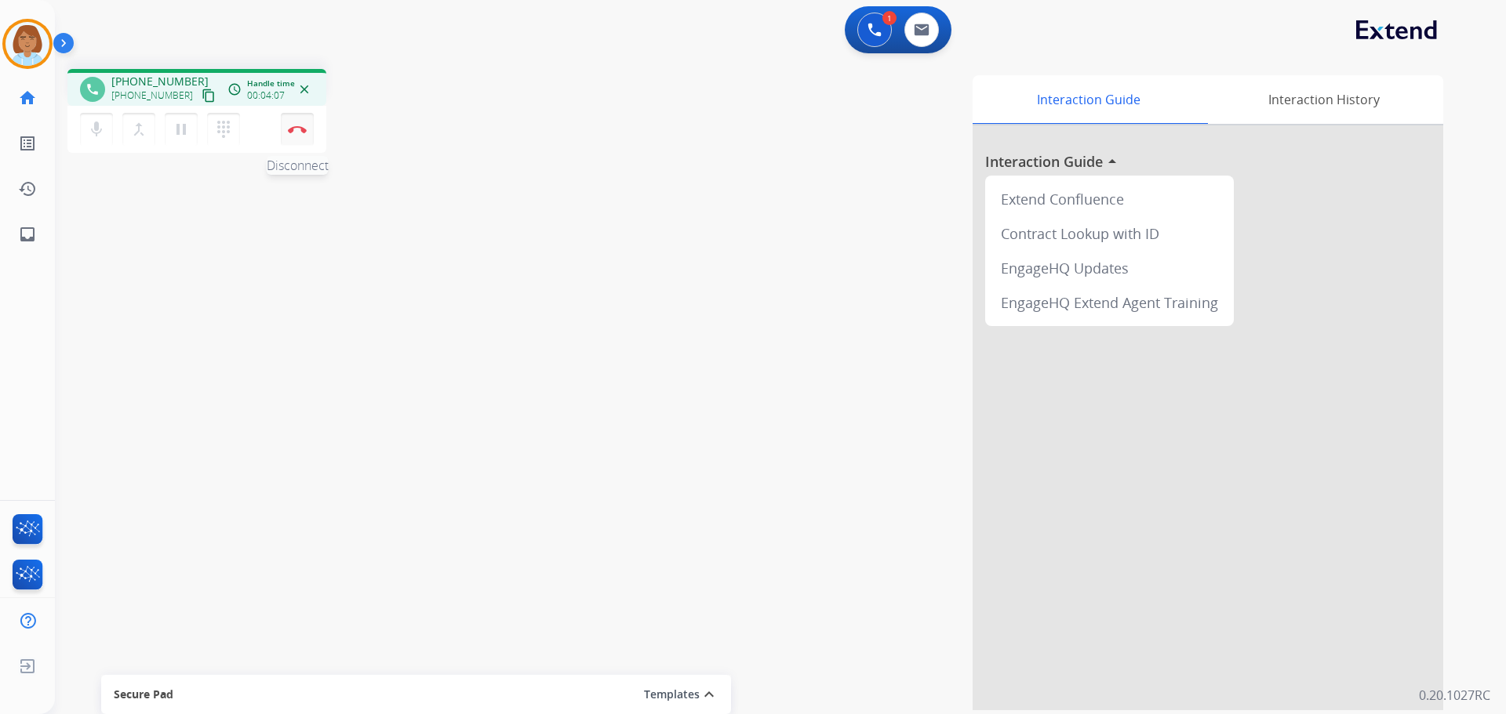
click at [307, 130] on button "Disconnect" at bounding box center [297, 129] width 33 height 33
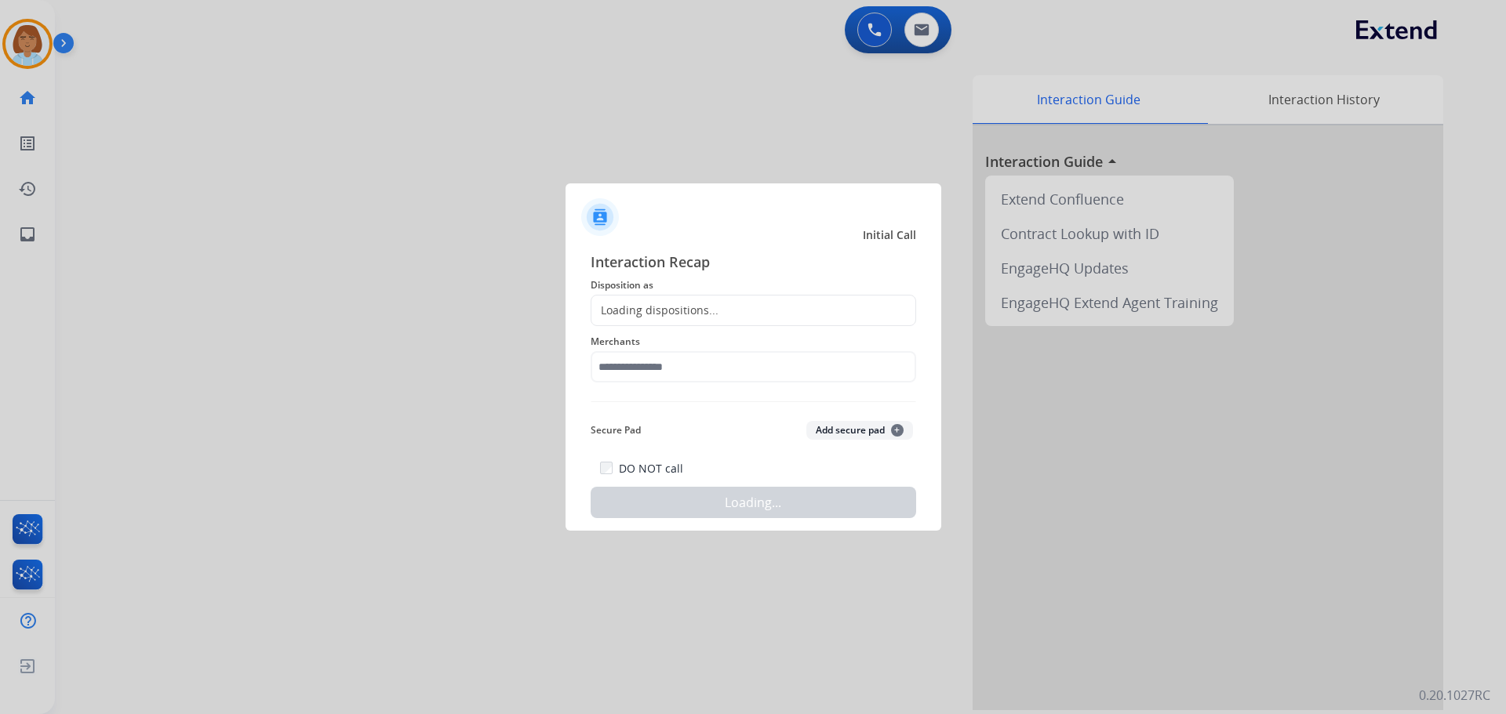
click at [730, 298] on div "Loading dispositions..." at bounding box center [753, 310] width 325 height 31
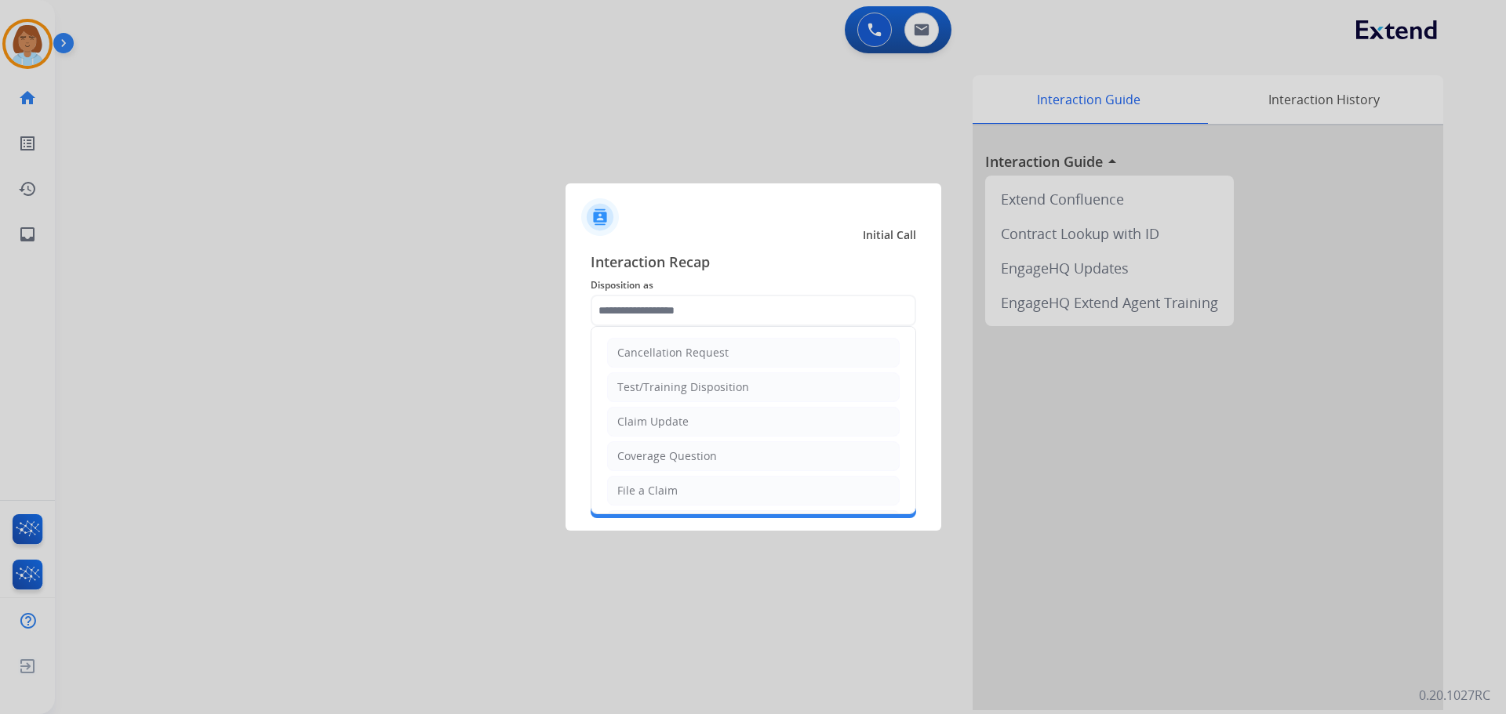
click at [720, 304] on input "text" at bounding box center [753, 310] width 325 height 31
click at [700, 427] on li "Claim Update" at bounding box center [753, 422] width 293 height 30
type input "**********"
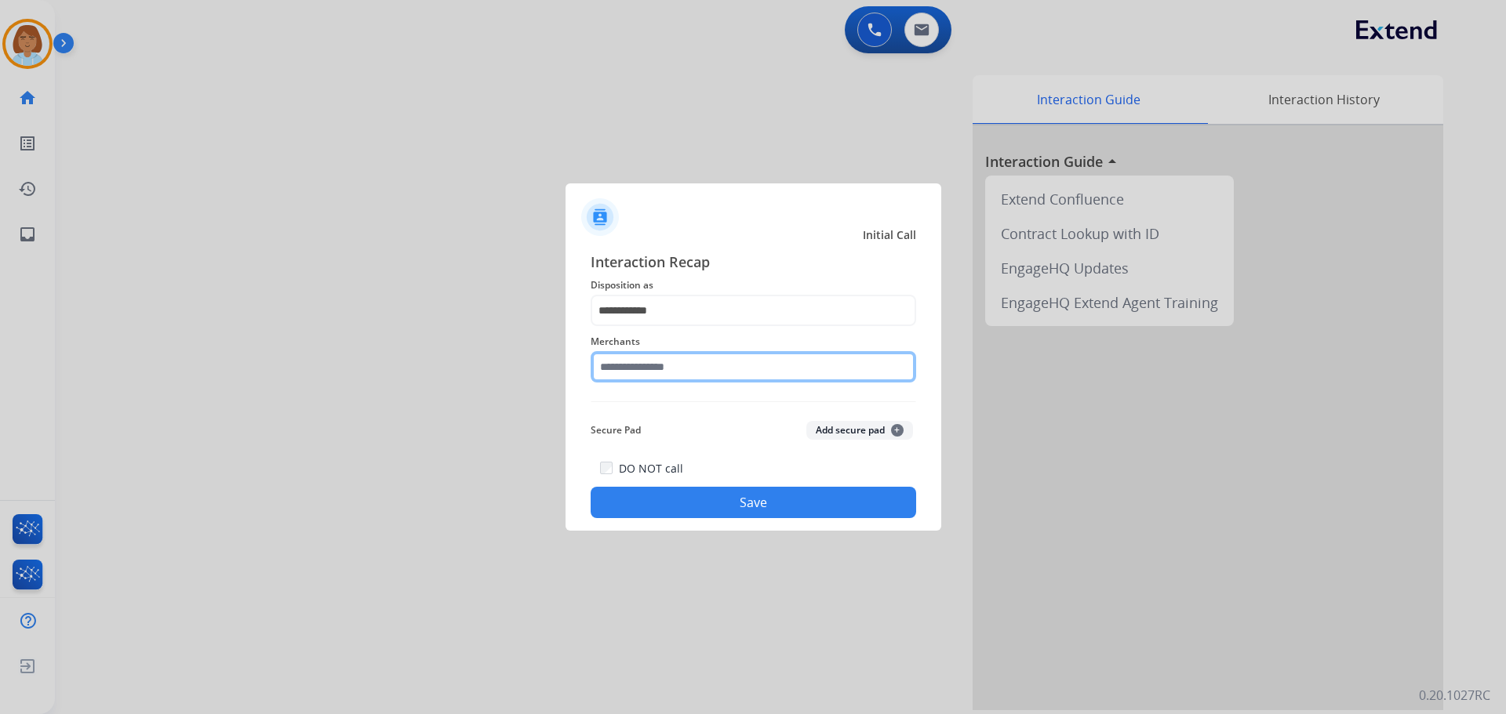
click at [704, 362] on input "text" at bounding box center [753, 366] width 325 height 31
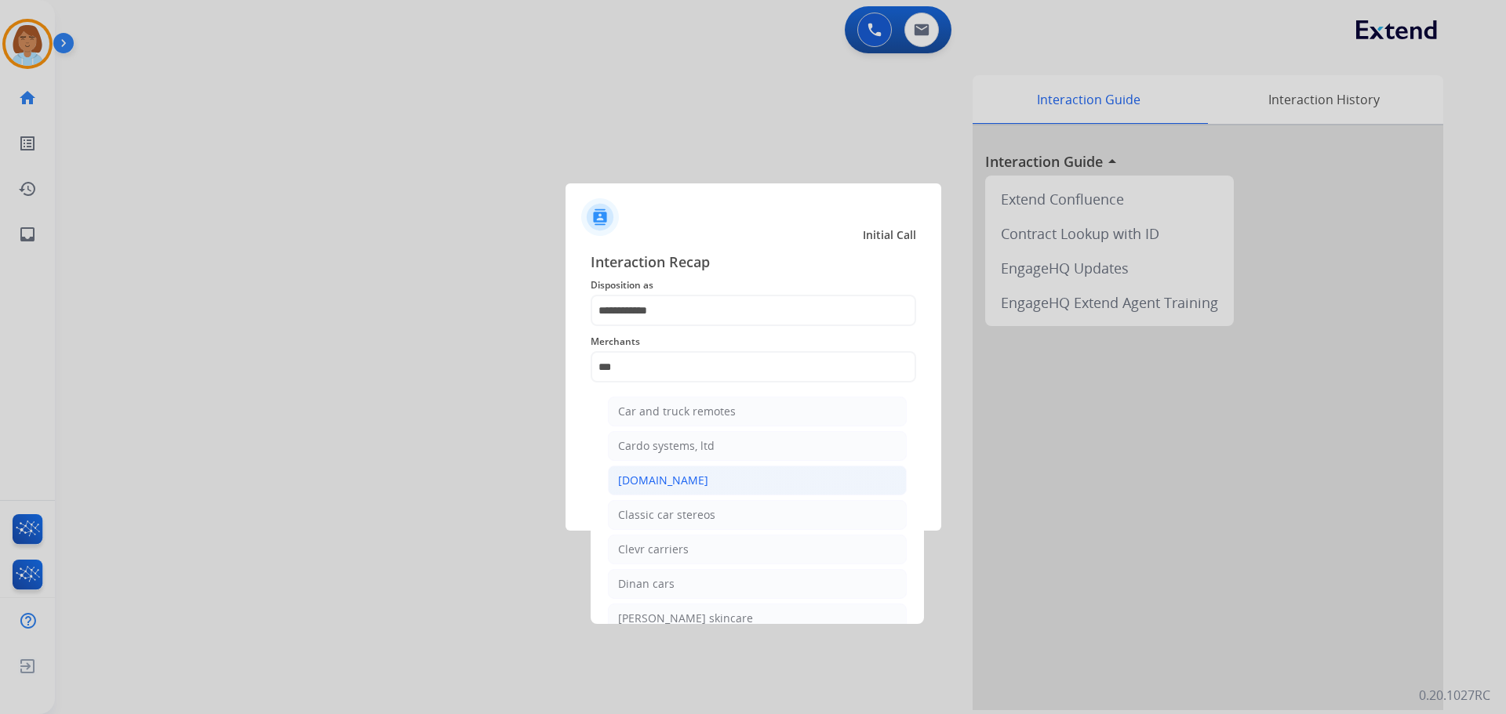
click at [705, 470] on li "Carparts.com" at bounding box center [757, 481] width 299 height 30
type input "**********"
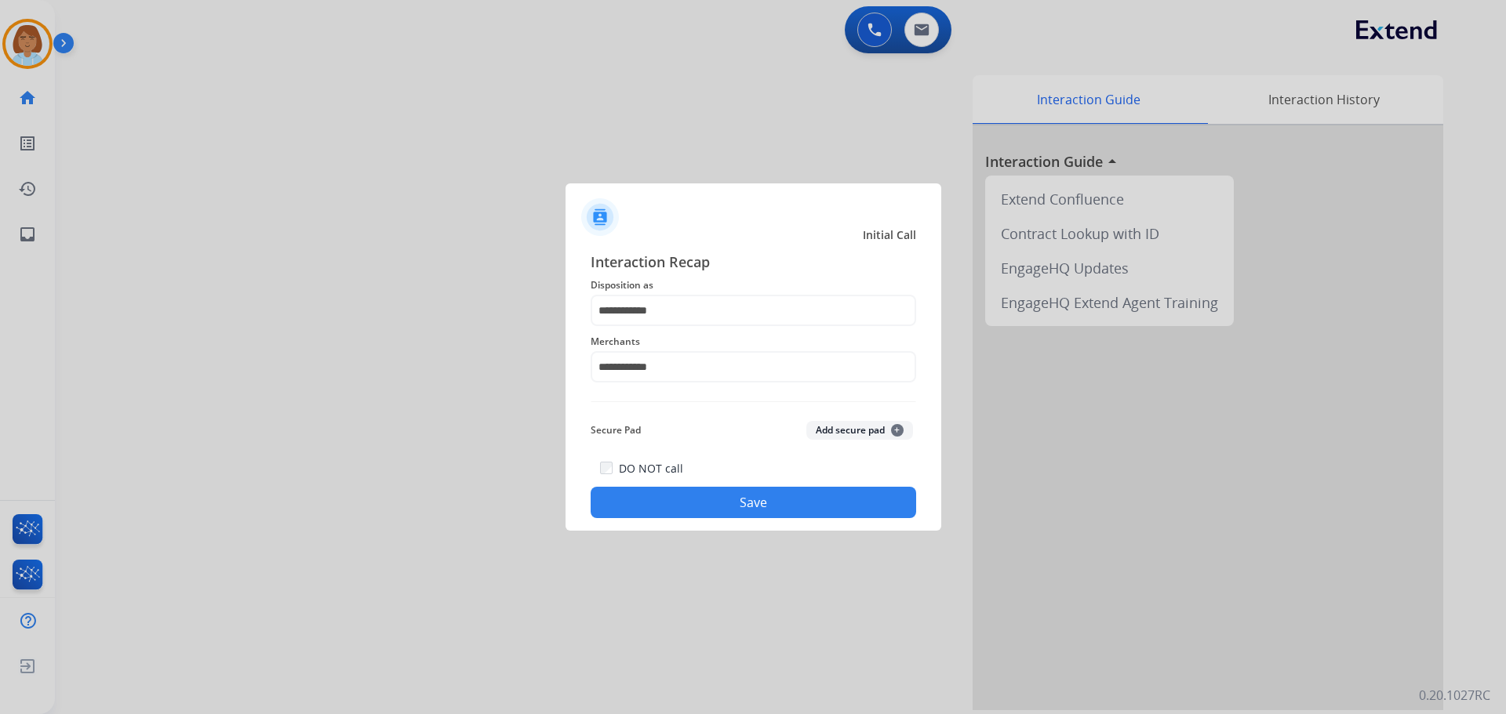
click at [765, 510] on button "Save" at bounding box center [753, 502] width 325 height 31
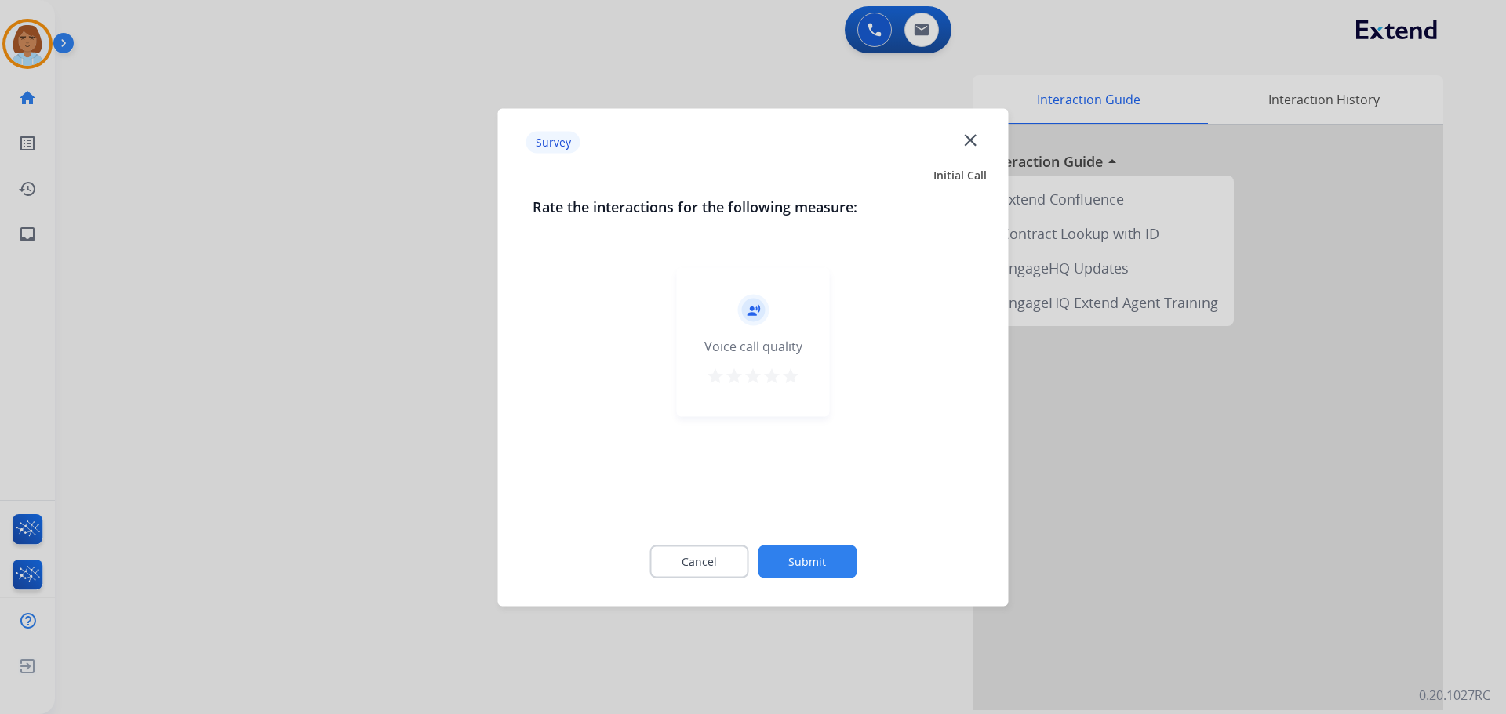
click at [827, 547] on button "Submit" at bounding box center [807, 561] width 99 height 33
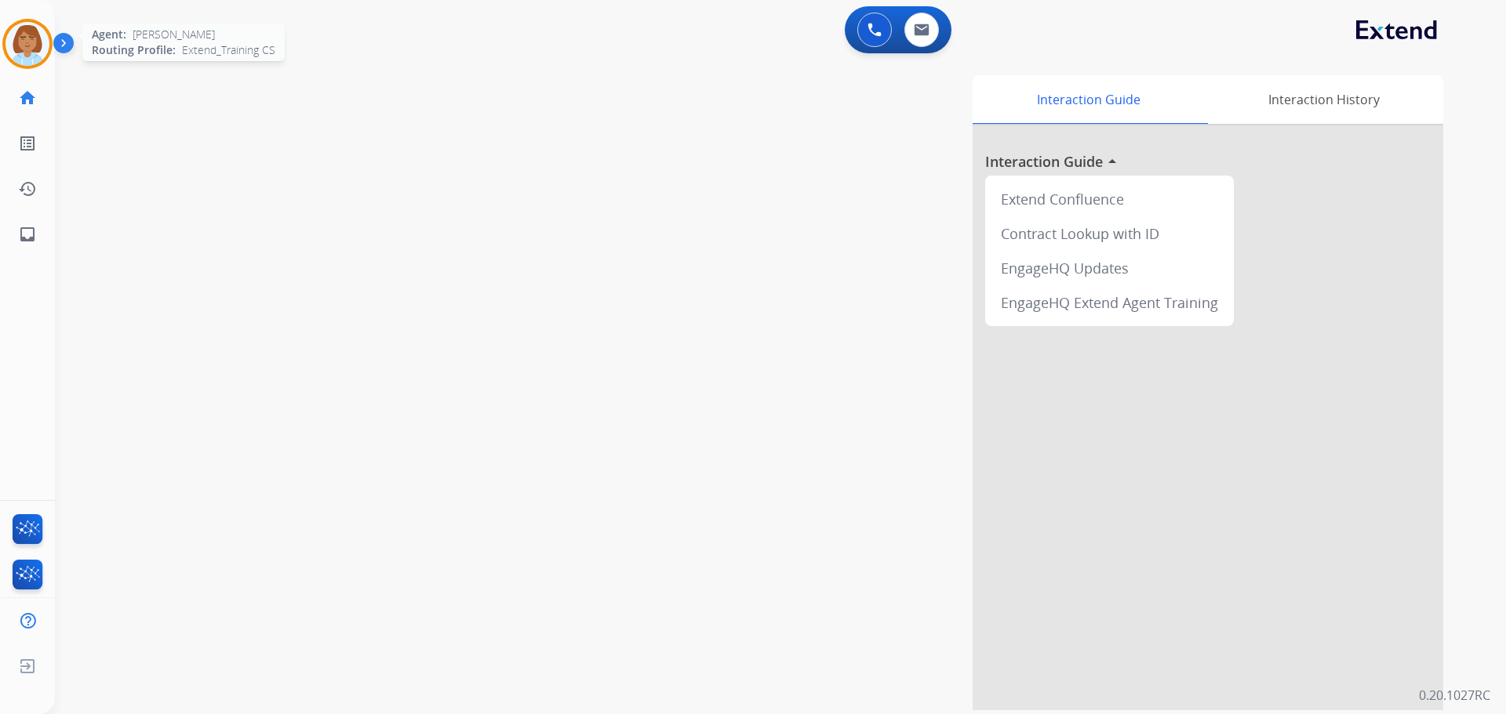
click at [32, 37] on img at bounding box center [27, 44] width 44 height 44
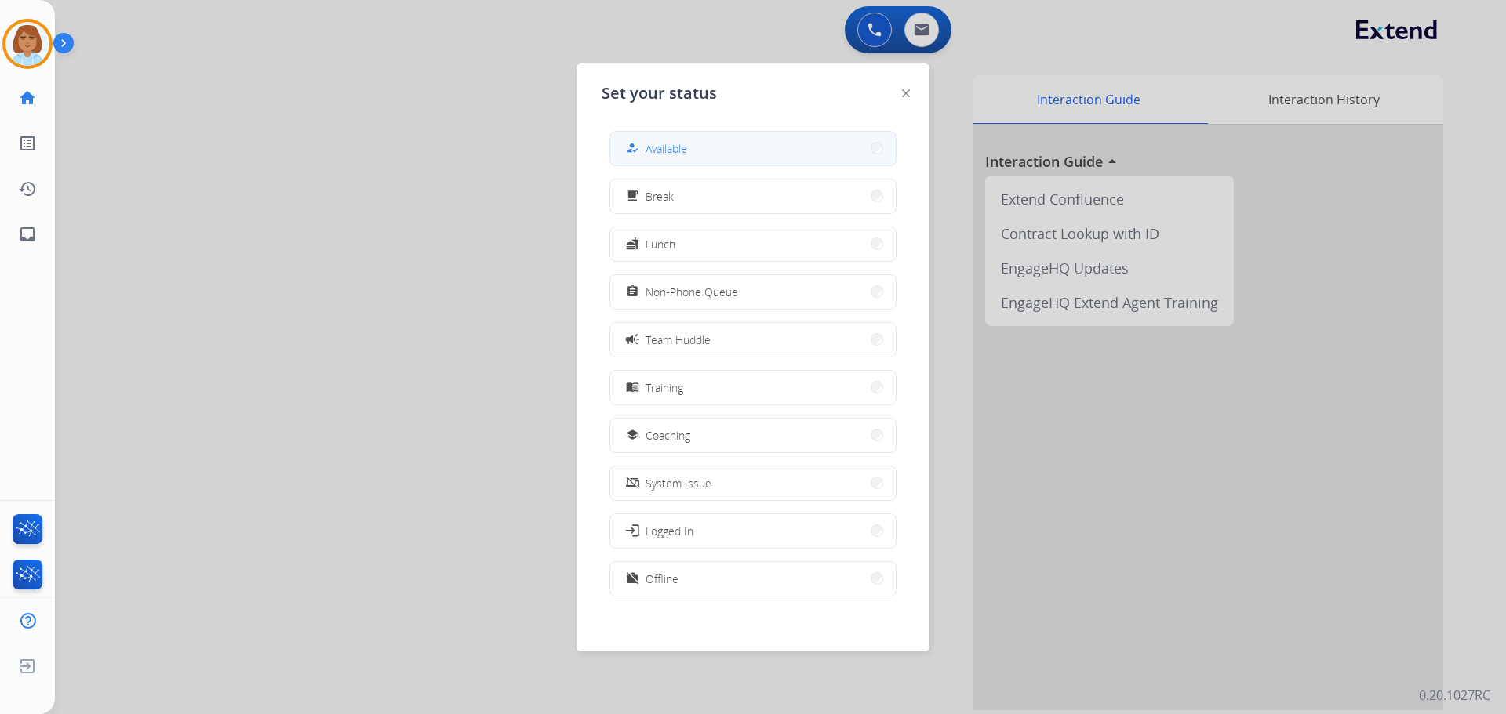
click at [656, 145] on span "Available" at bounding box center [666, 148] width 42 height 16
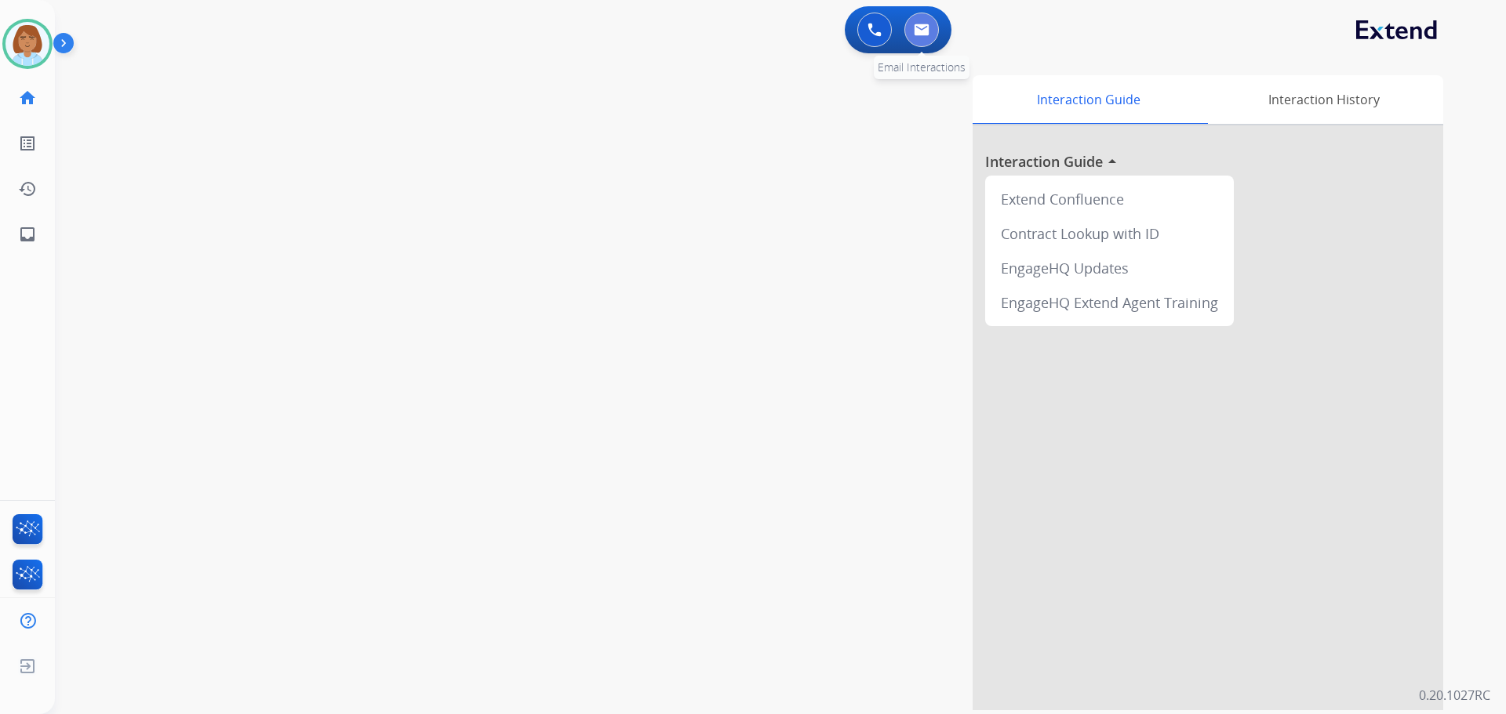
click at [926, 32] on img at bounding box center [922, 30] width 16 height 13
select select "**********"
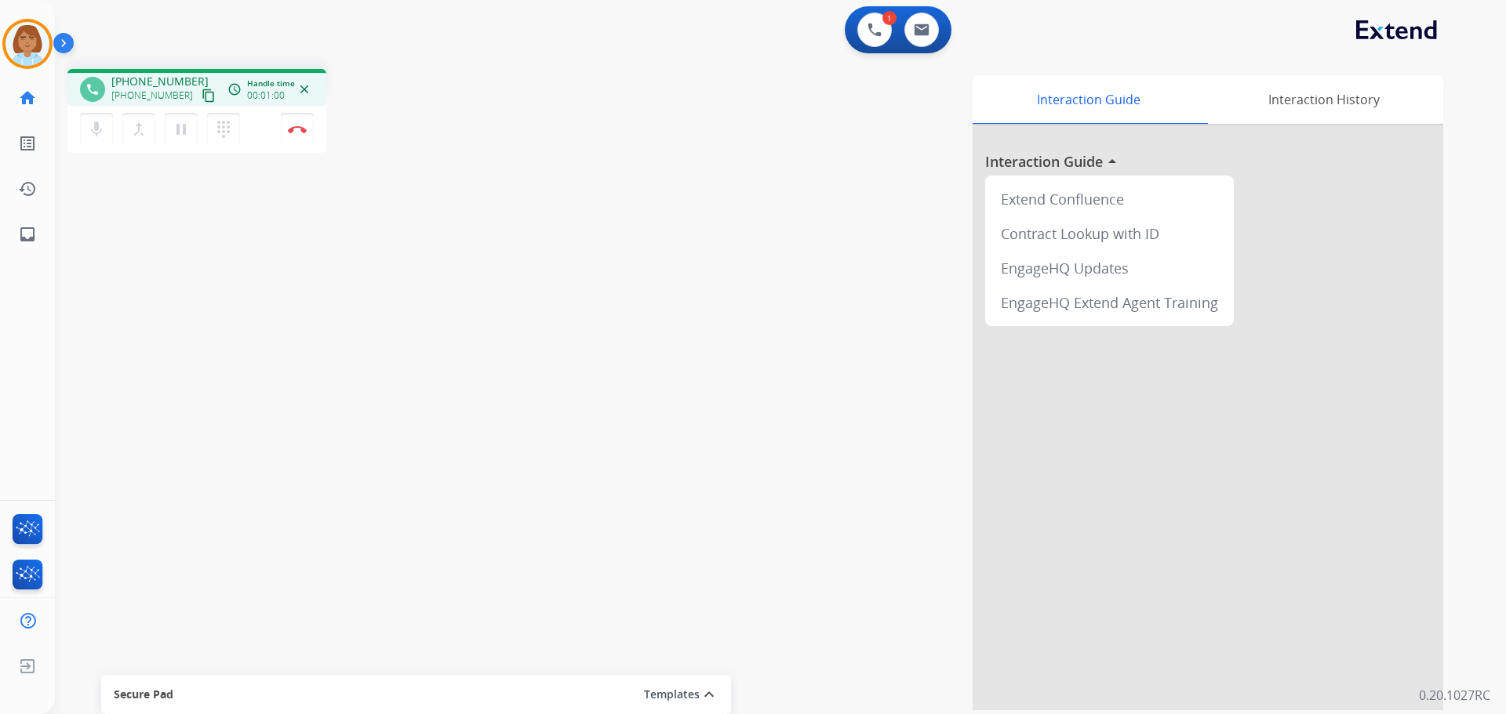
click at [202, 98] on mat-icon "content_copy" at bounding box center [209, 96] width 14 height 14
click at [199, 100] on button "content_copy" at bounding box center [208, 95] width 19 height 19
click at [89, 135] on mat-icon "mic" at bounding box center [96, 129] width 19 height 19
click at [104, 126] on mat-icon "mic_off" at bounding box center [96, 129] width 19 height 19
click at [101, 131] on mat-icon "mic" at bounding box center [96, 129] width 19 height 19
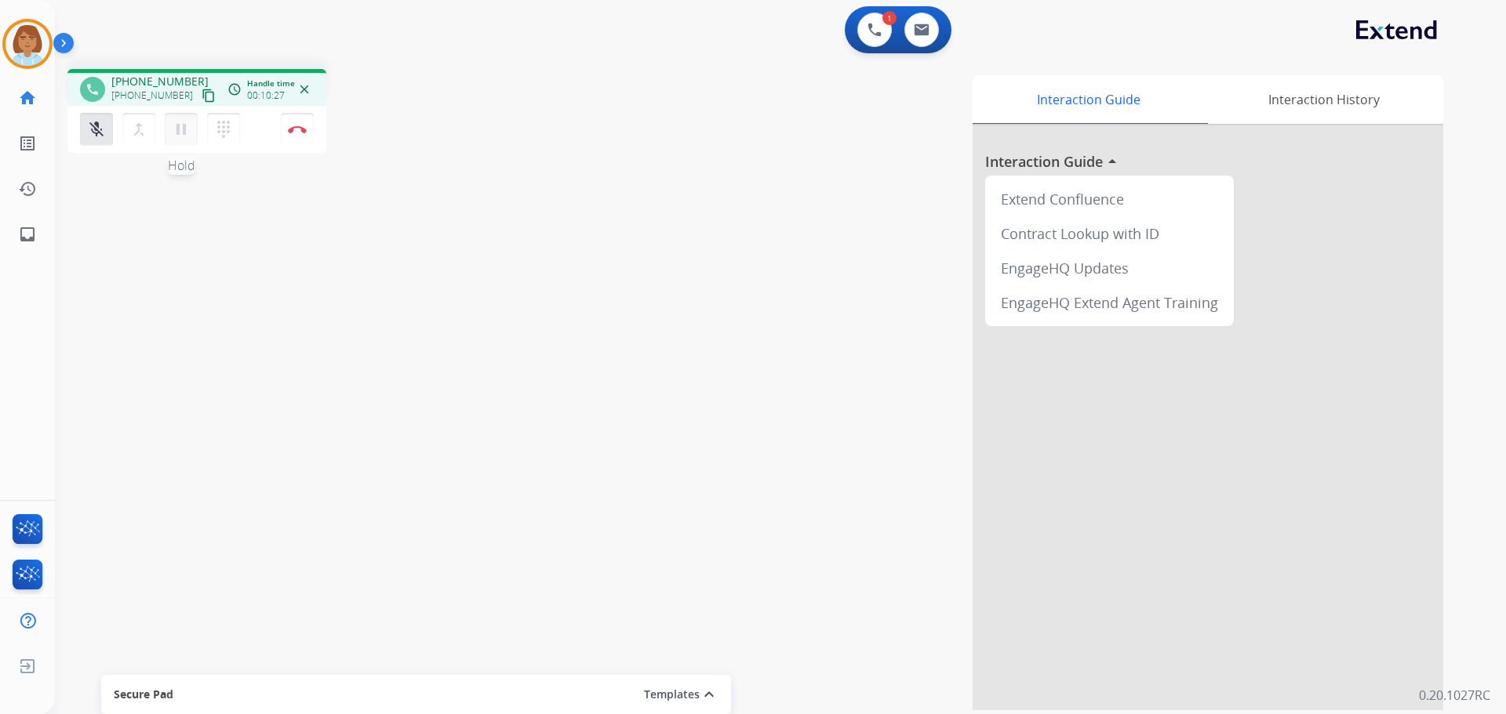
click at [176, 134] on mat-icon "pause" at bounding box center [181, 129] width 19 height 19
click at [106, 133] on button "mic_off Mute" at bounding box center [96, 129] width 33 height 33
click at [184, 125] on mat-icon "play_arrow" at bounding box center [181, 129] width 19 height 19
click at [299, 131] on img at bounding box center [297, 129] width 19 height 8
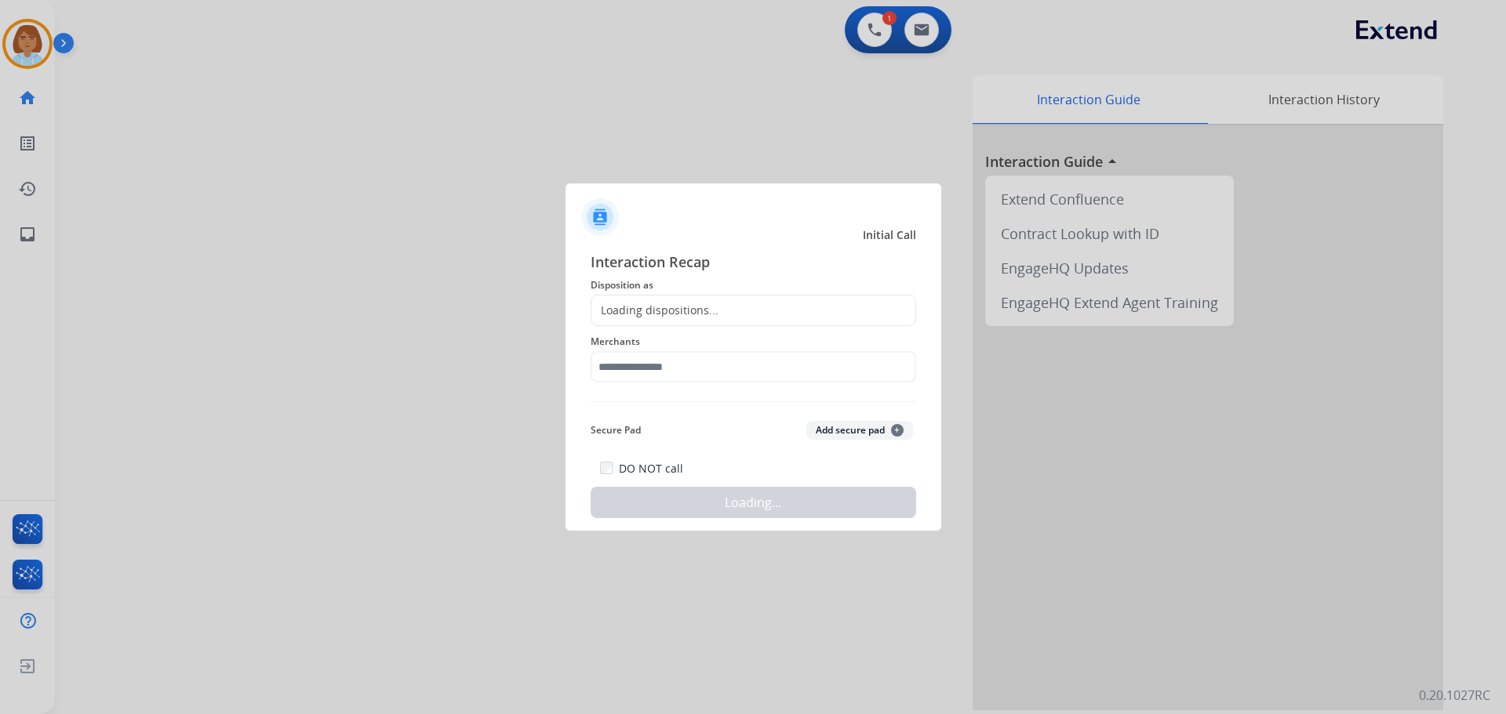
click at [719, 320] on div "Loading dispositions..." at bounding box center [753, 310] width 325 height 31
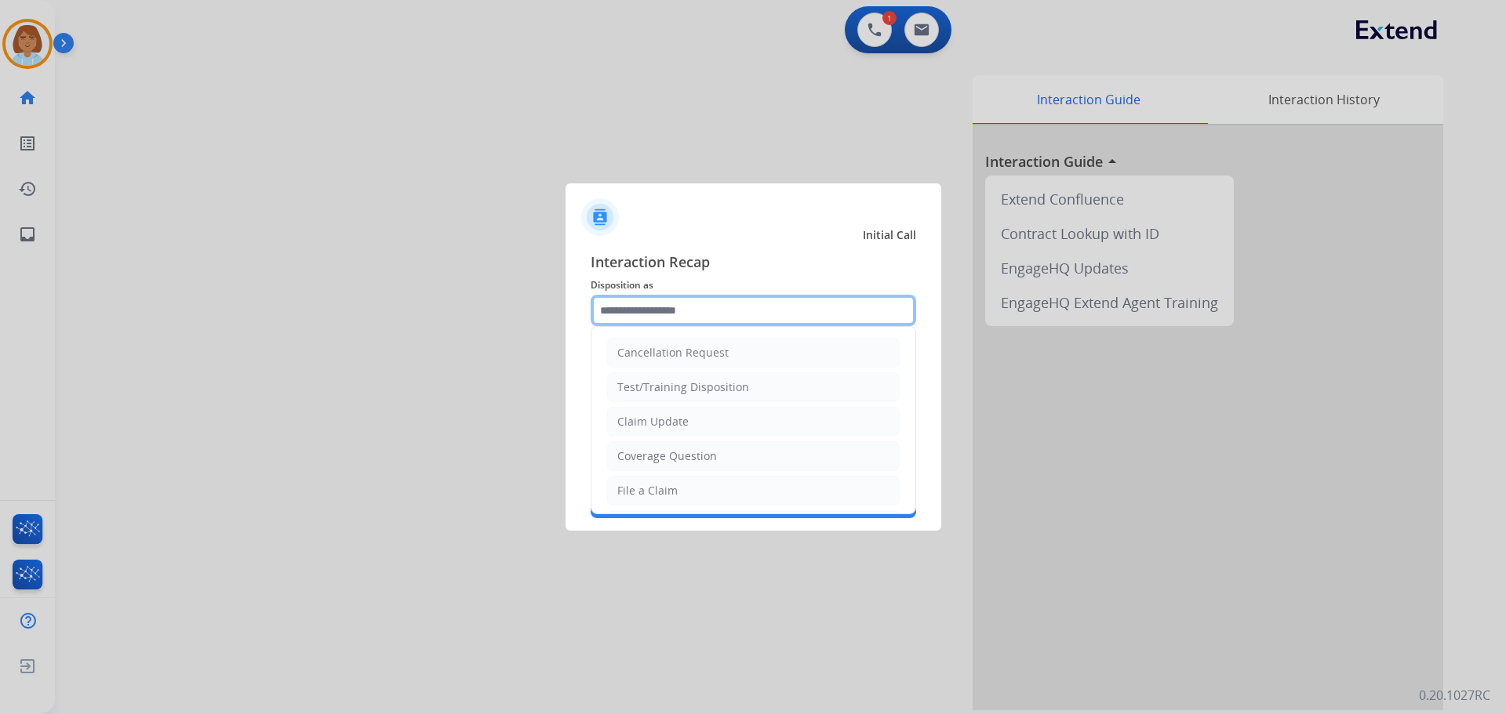
click at [674, 303] on input "text" at bounding box center [753, 310] width 325 height 31
click at [776, 485] on li "File a Claim" at bounding box center [753, 491] width 293 height 30
type input "**********"
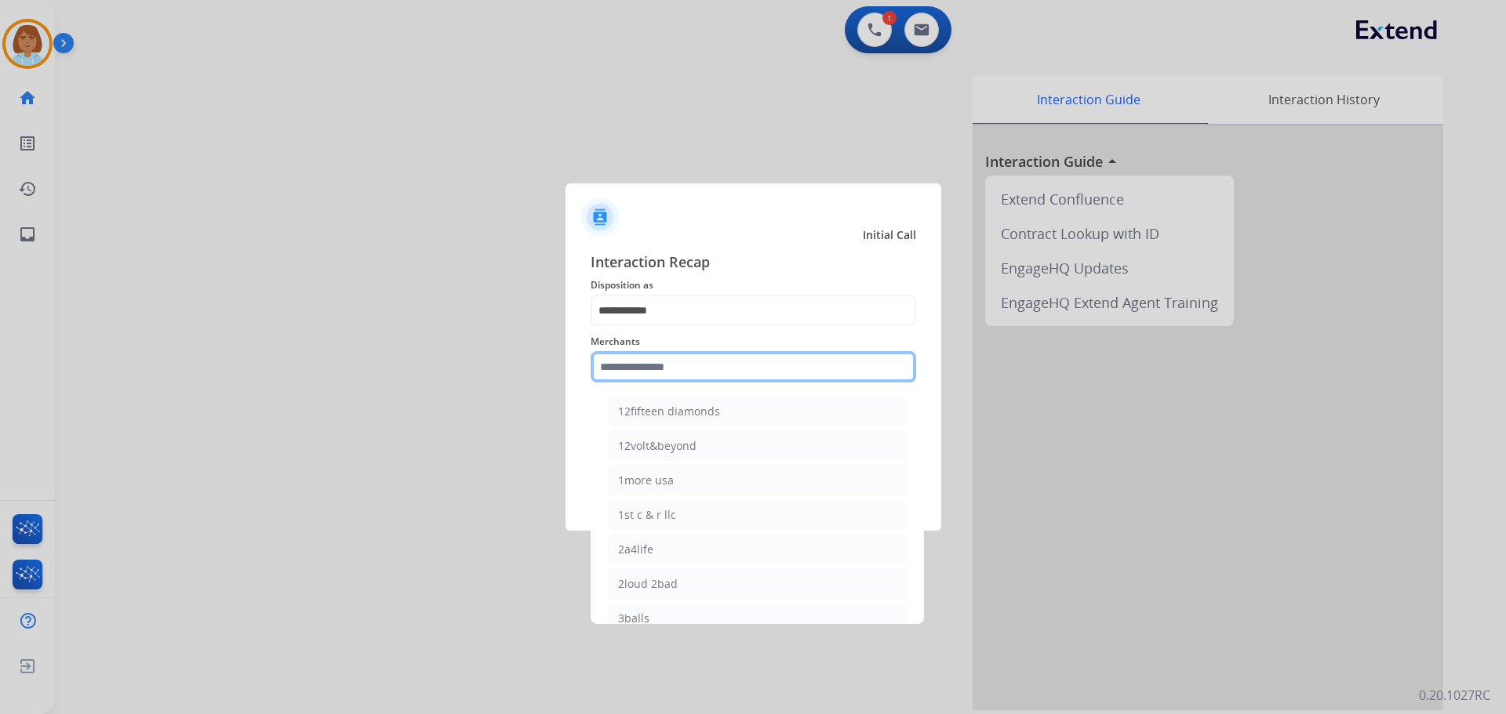
click at [707, 362] on input "text" at bounding box center [753, 366] width 325 height 31
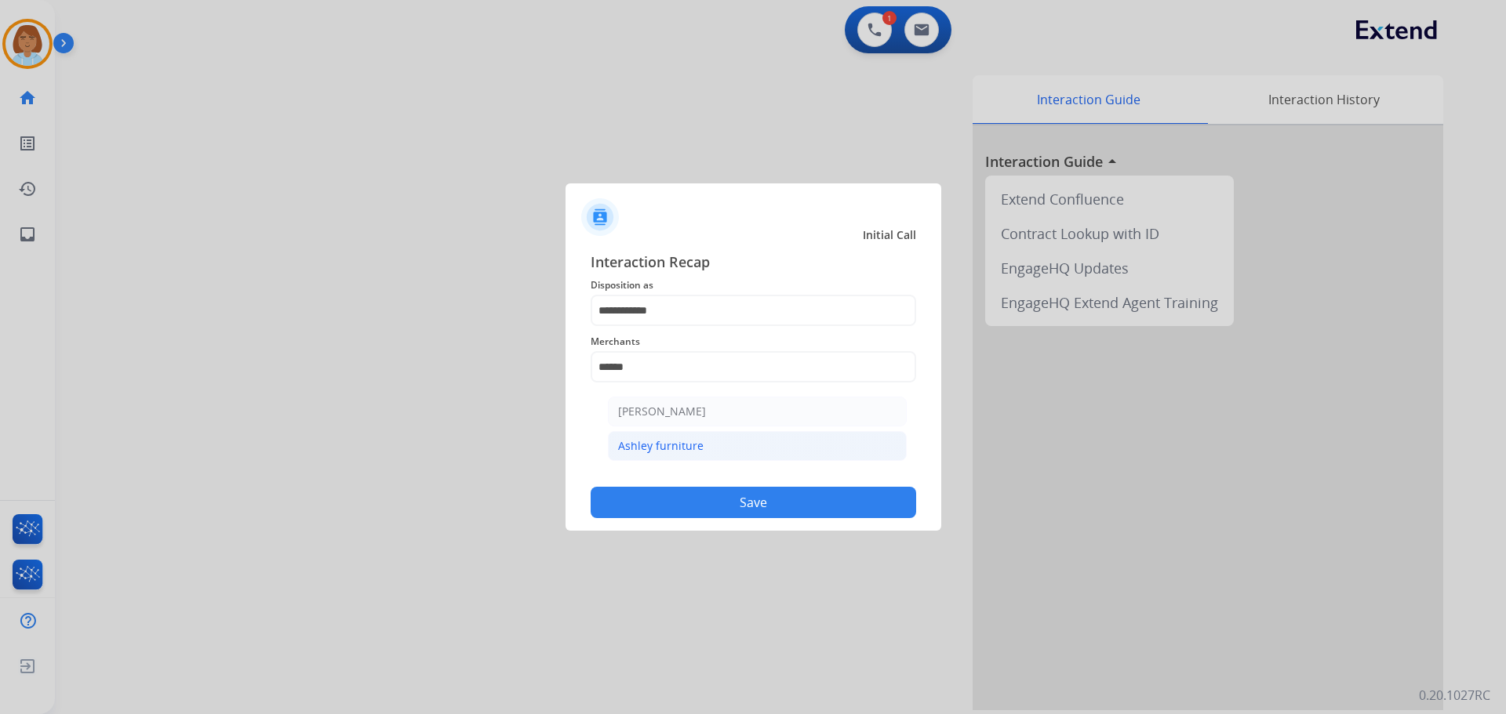
click at [816, 435] on li "Ashley furniture" at bounding box center [757, 446] width 299 height 30
type input "**********"
click at [820, 487] on div "DO NOT call Save" at bounding box center [753, 489] width 325 height 60
click at [796, 500] on button "Save" at bounding box center [753, 502] width 325 height 31
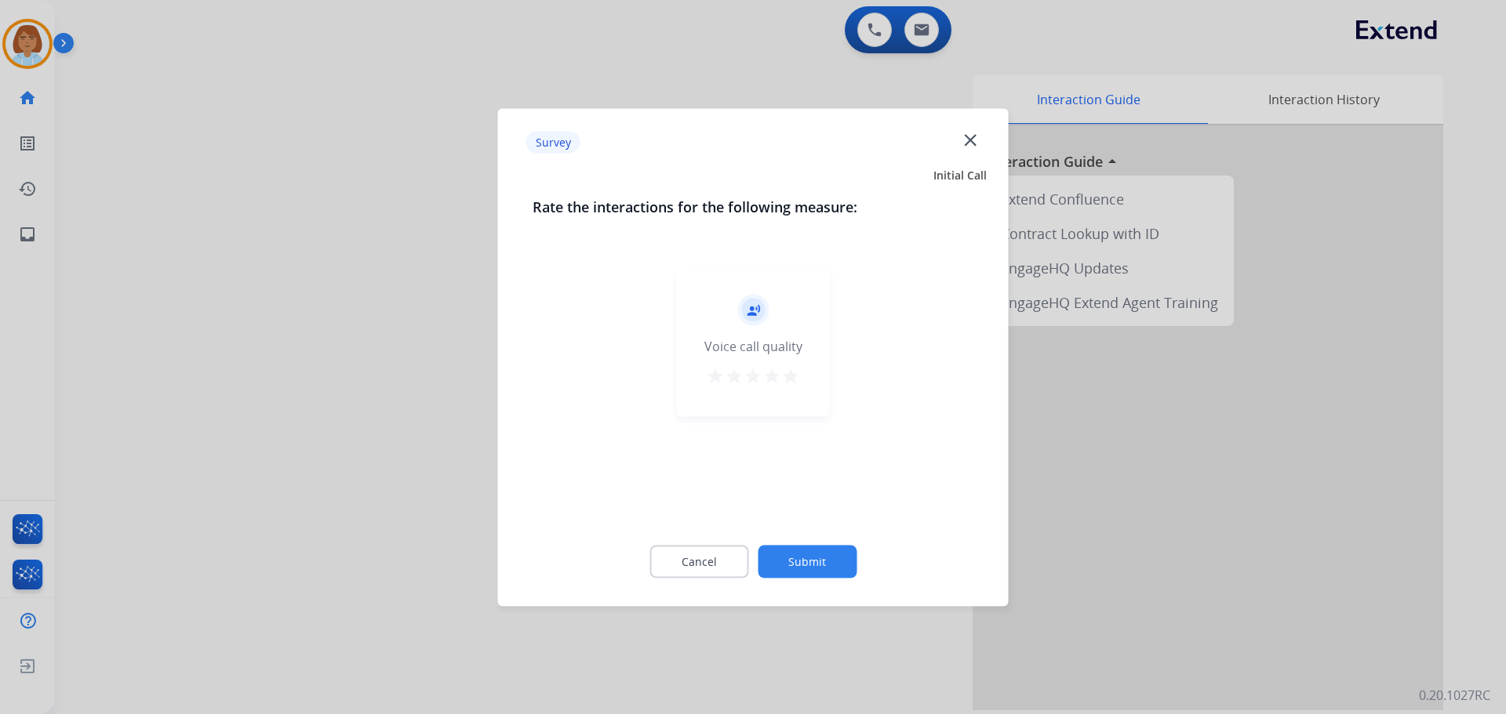
click at [816, 558] on button "Submit" at bounding box center [807, 561] width 99 height 33
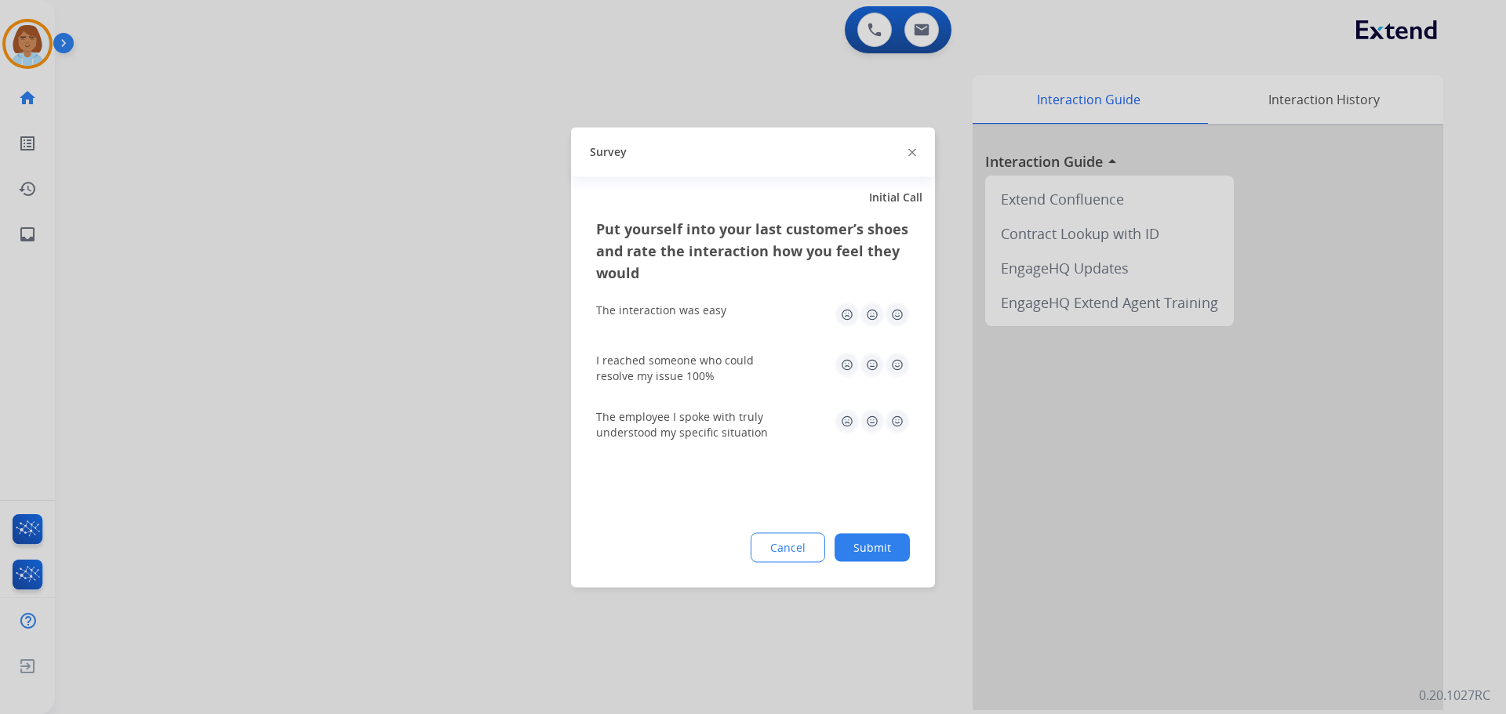
click at [890, 551] on button "Submit" at bounding box center [871, 547] width 75 height 28
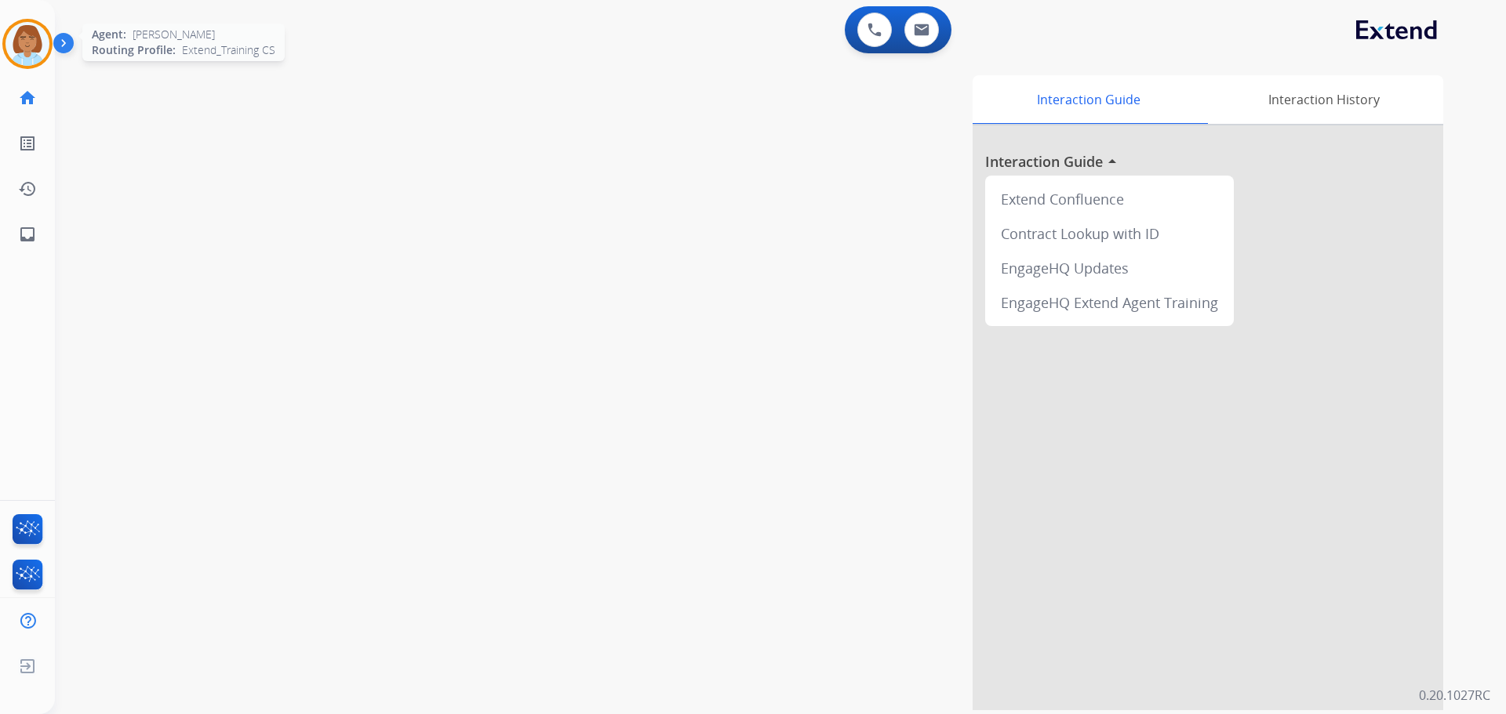
click at [39, 56] on img at bounding box center [27, 44] width 44 height 44
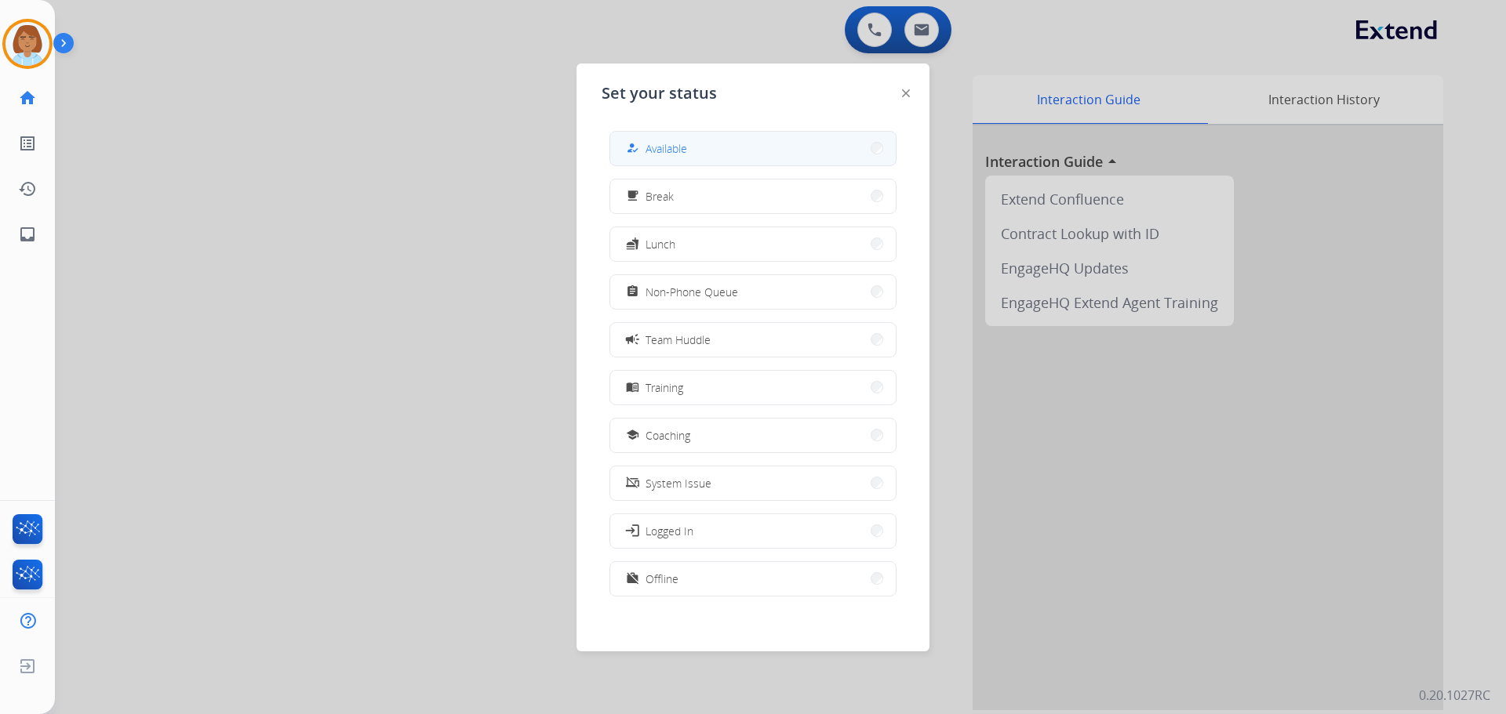
click at [757, 151] on button "how_to_reg Available" at bounding box center [752, 149] width 285 height 34
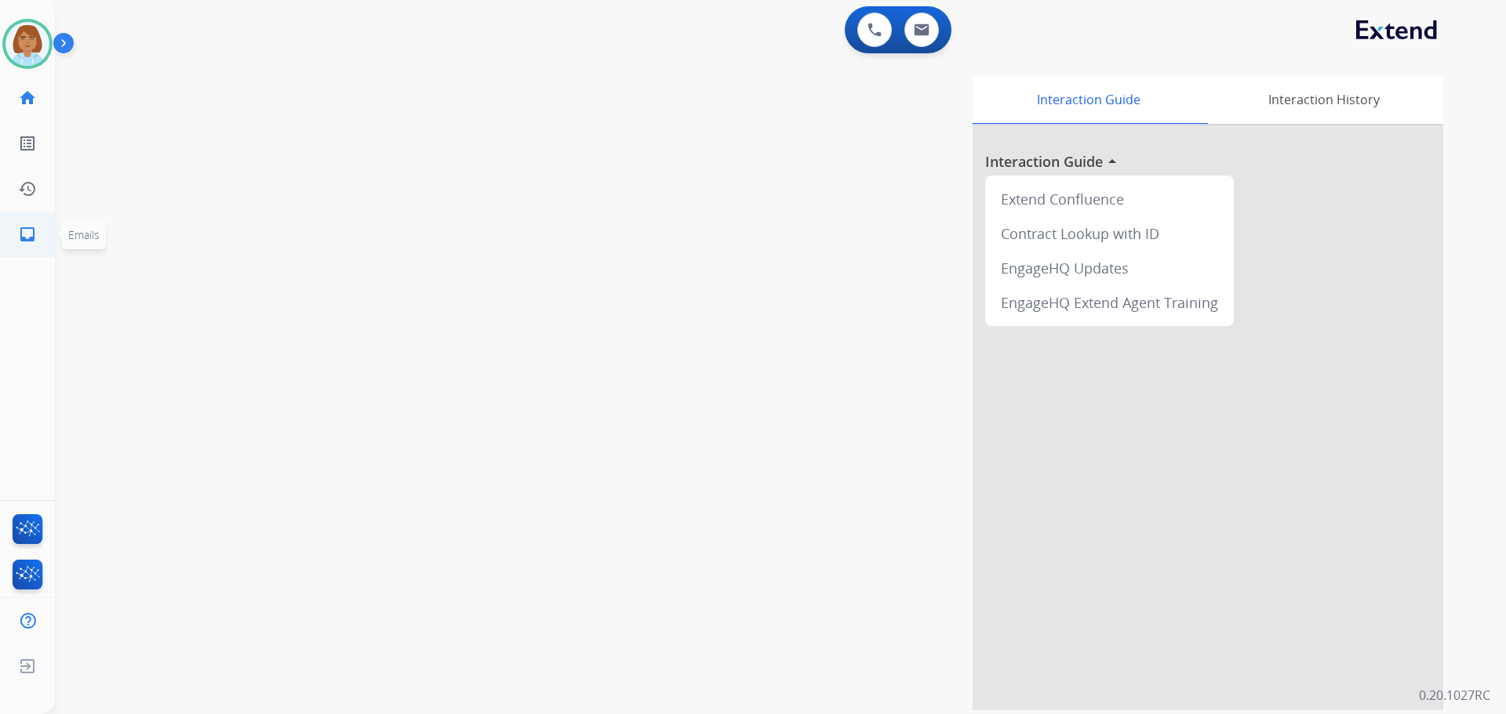
click at [49, 231] on li "inbox Emails Emails" at bounding box center [27, 235] width 44 height 44
click at [35, 232] on mat-icon "inbox" at bounding box center [27, 234] width 19 height 19
select select "**********"
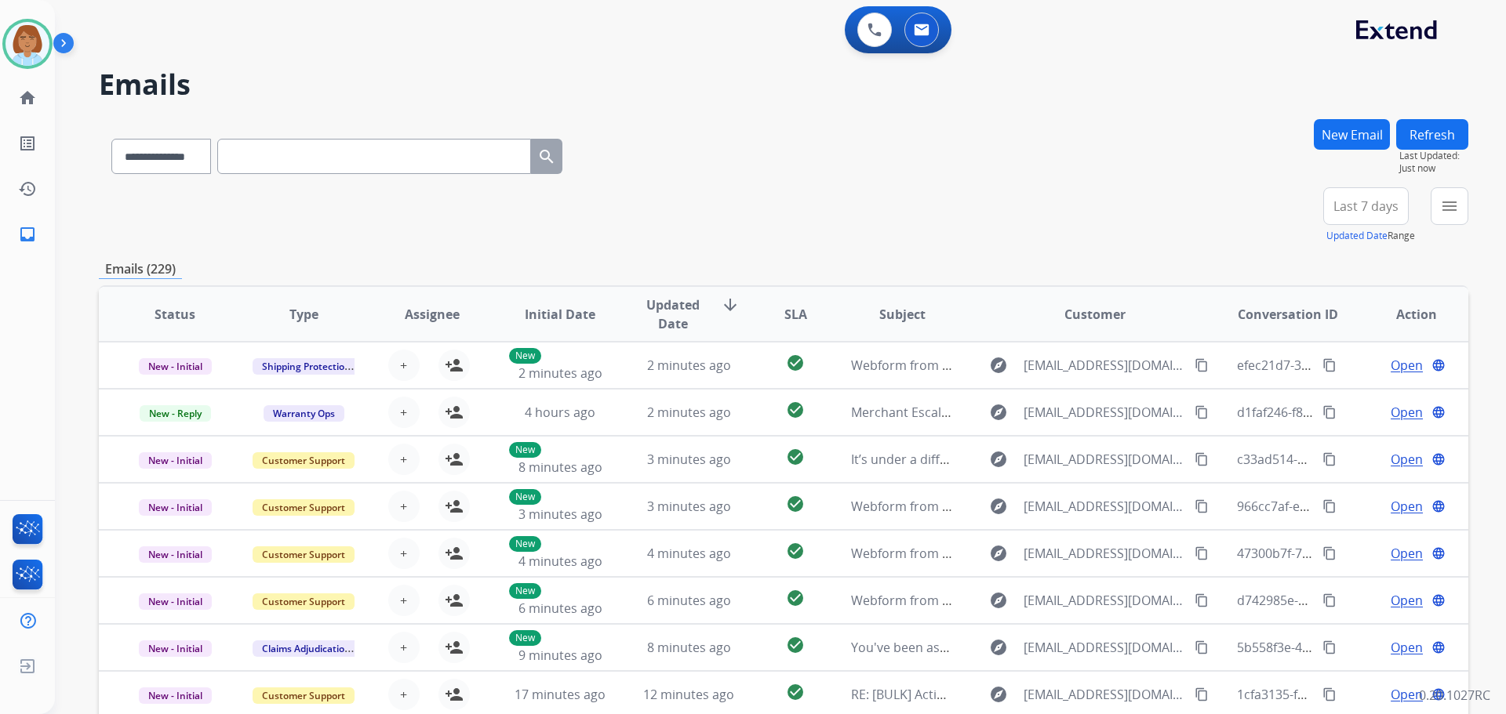
drag, startPoint x: 1471, startPoint y: 194, endPoint x: 1464, endPoint y: 205, distance: 12.4
click at [1471, 198] on div "**********" at bounding box center [780, 357] width 1451 height 714
click at [1464, 205] on button "menu Filters" at bounding box center [1450, 206] width 38 height 38
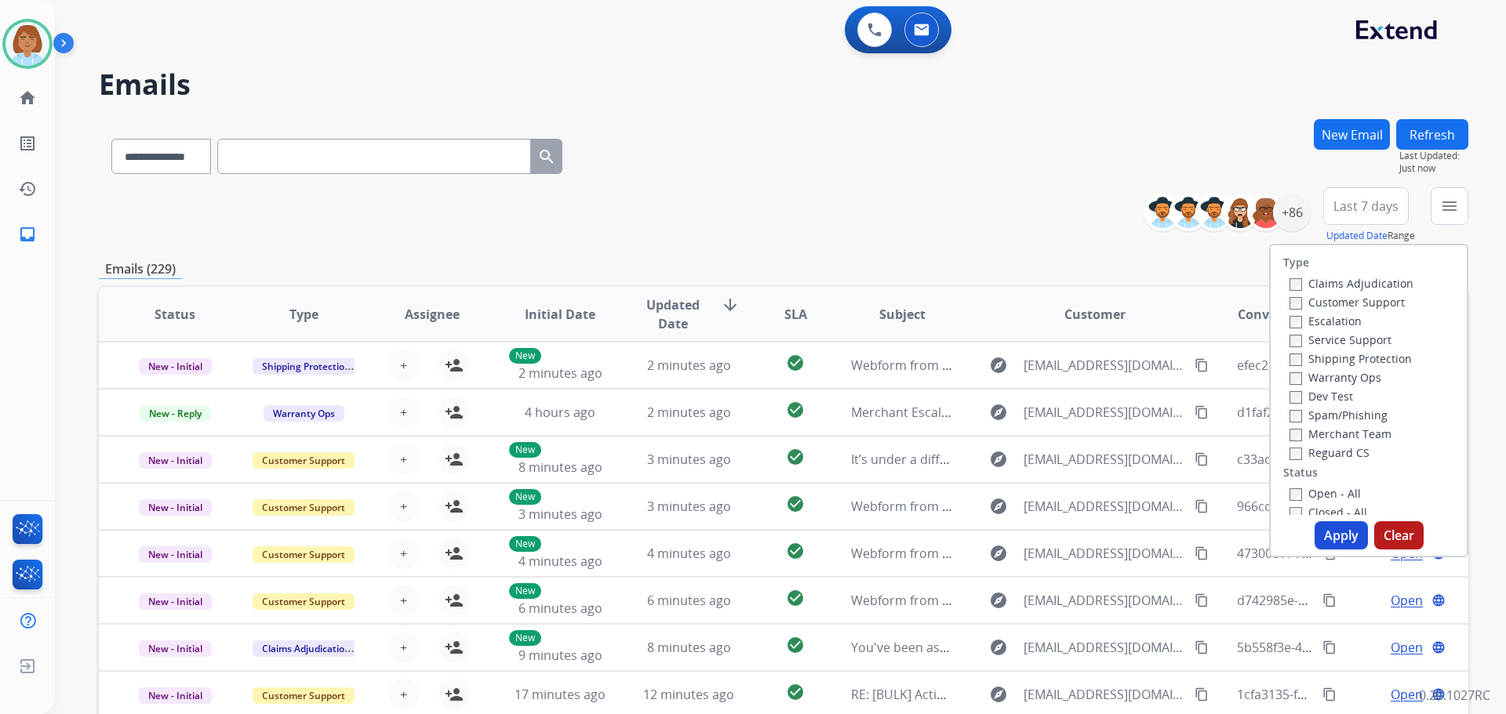
click at [1336, 280] on label "Claims Adjudication" at bounding box center [1351, 283] width 124 height 15
click at [1325, 307] on label "Customer Support" at bounding box center [1346, 302] width 115 height 15
click at [1320, 358] on label "Shipping Protection" at bounding box center [1350, 358] width 122 height 15
click at [1296, 449] on label "Reguard CS" at bounding box center [1329, 452] width 80 height 15
click at [1295, 493] on label "Open - All" at bounding box center [1324, 493] width 71 height 15
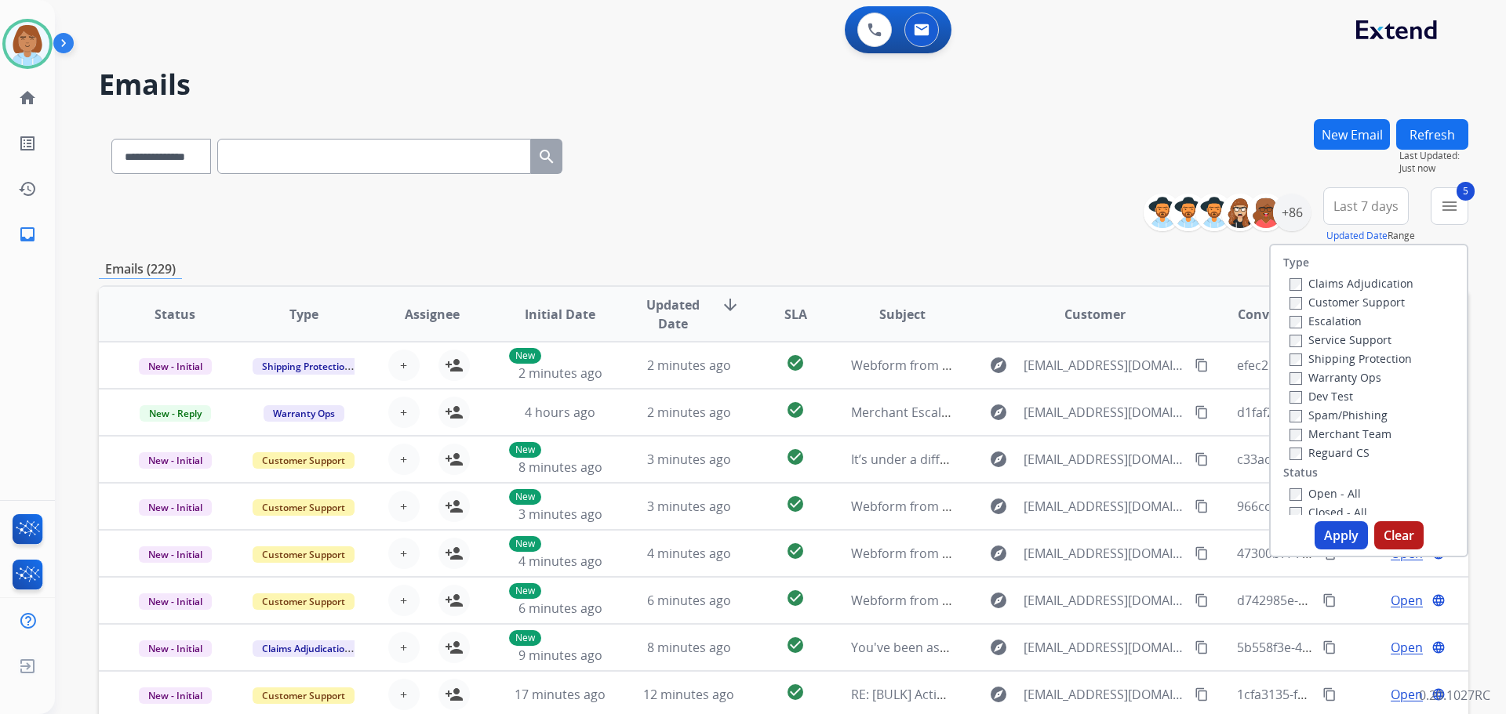
click at [1340, 535] on button "Apply" at bounding box center [1340, 536] width 53 height 28
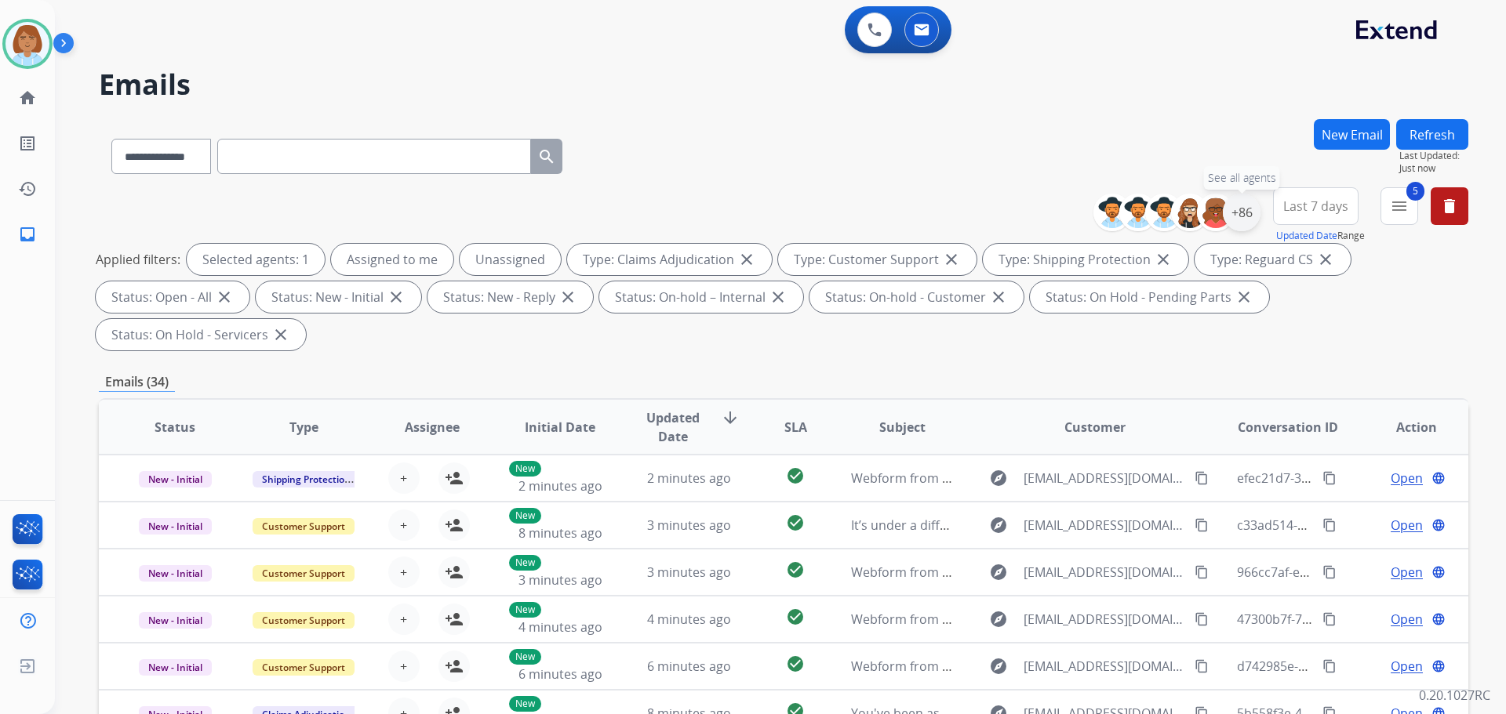
click at [1245, 202] on div "+86" at bounding box center [1242, 213] width 38 height 38
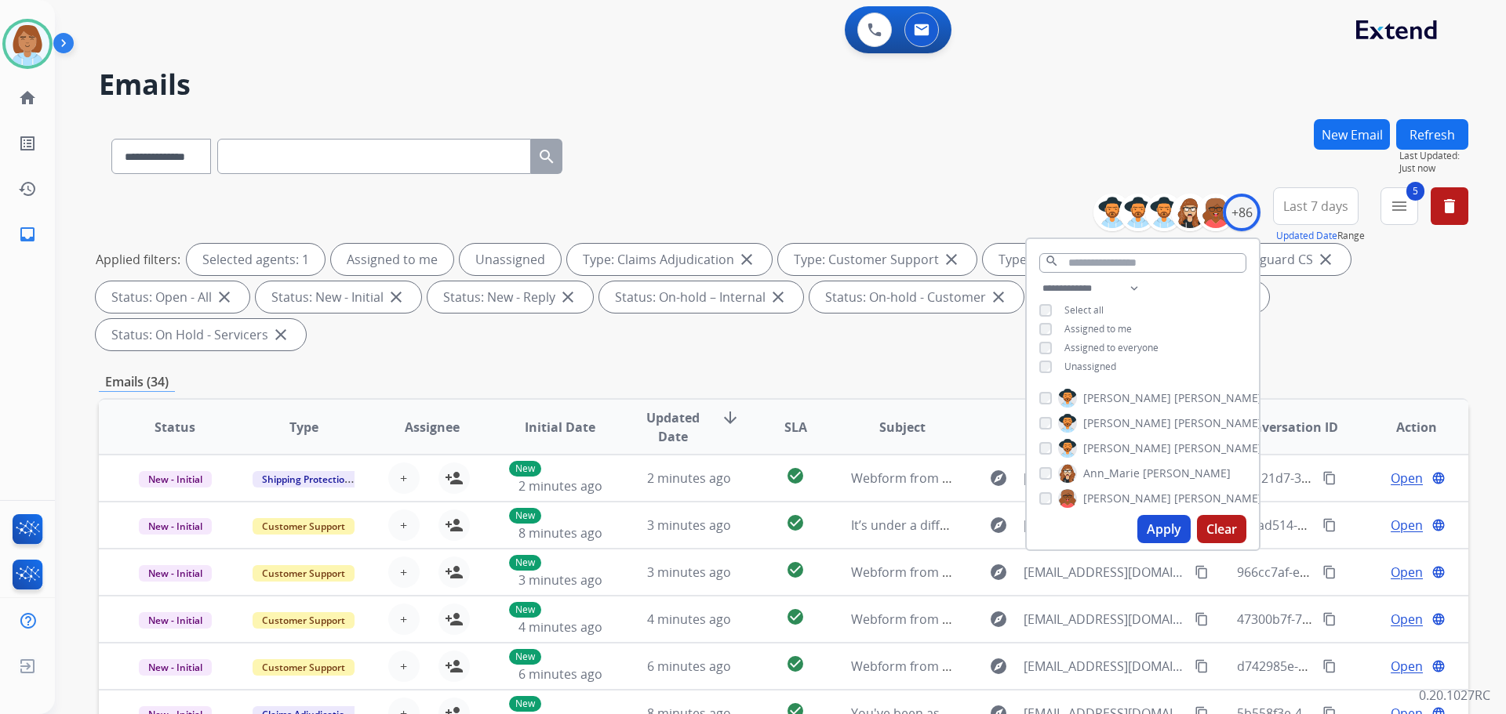
click at [1084, 362] on span "Unassigned" at bounding box center [1090, 366] width 52 height 13
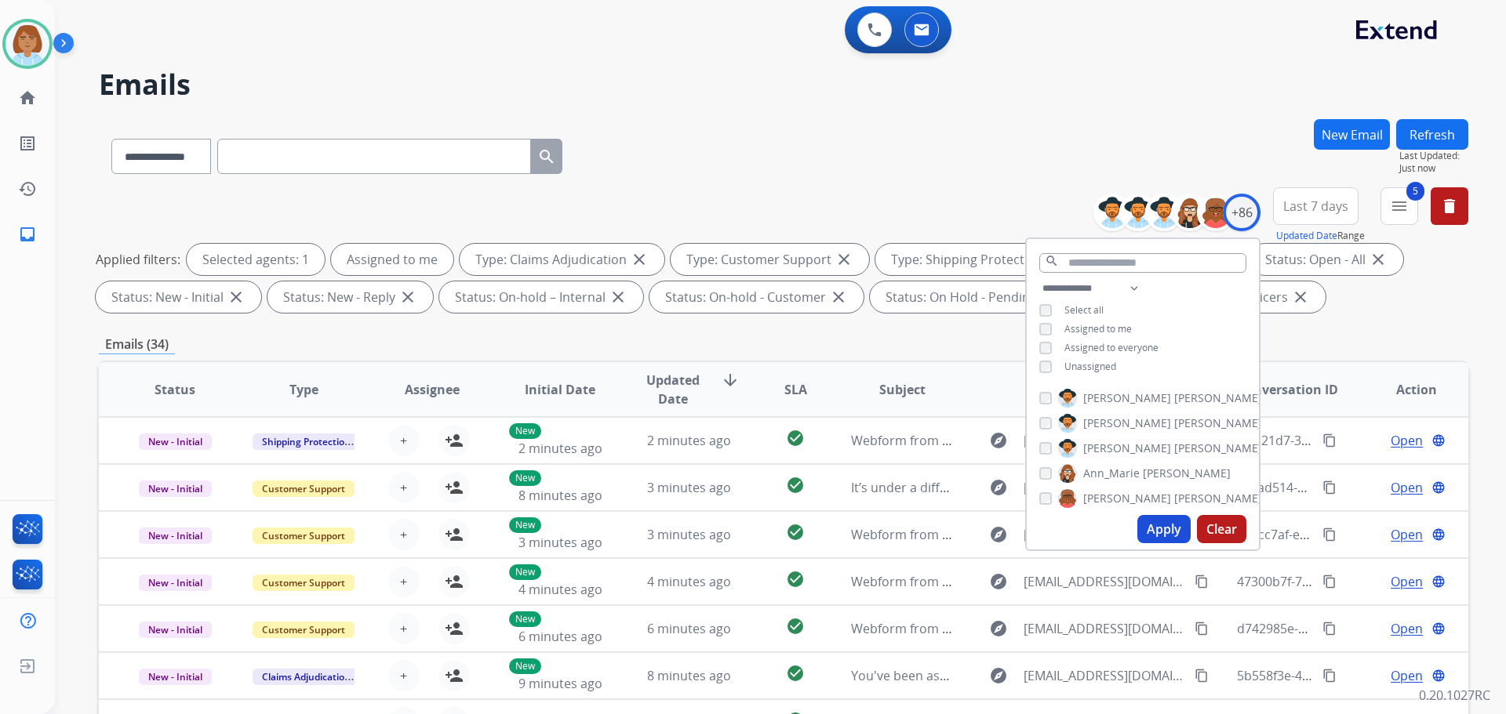
click at [1156, 522] on button "Apply" at bounding box center [1163, 529] width 53 height 28
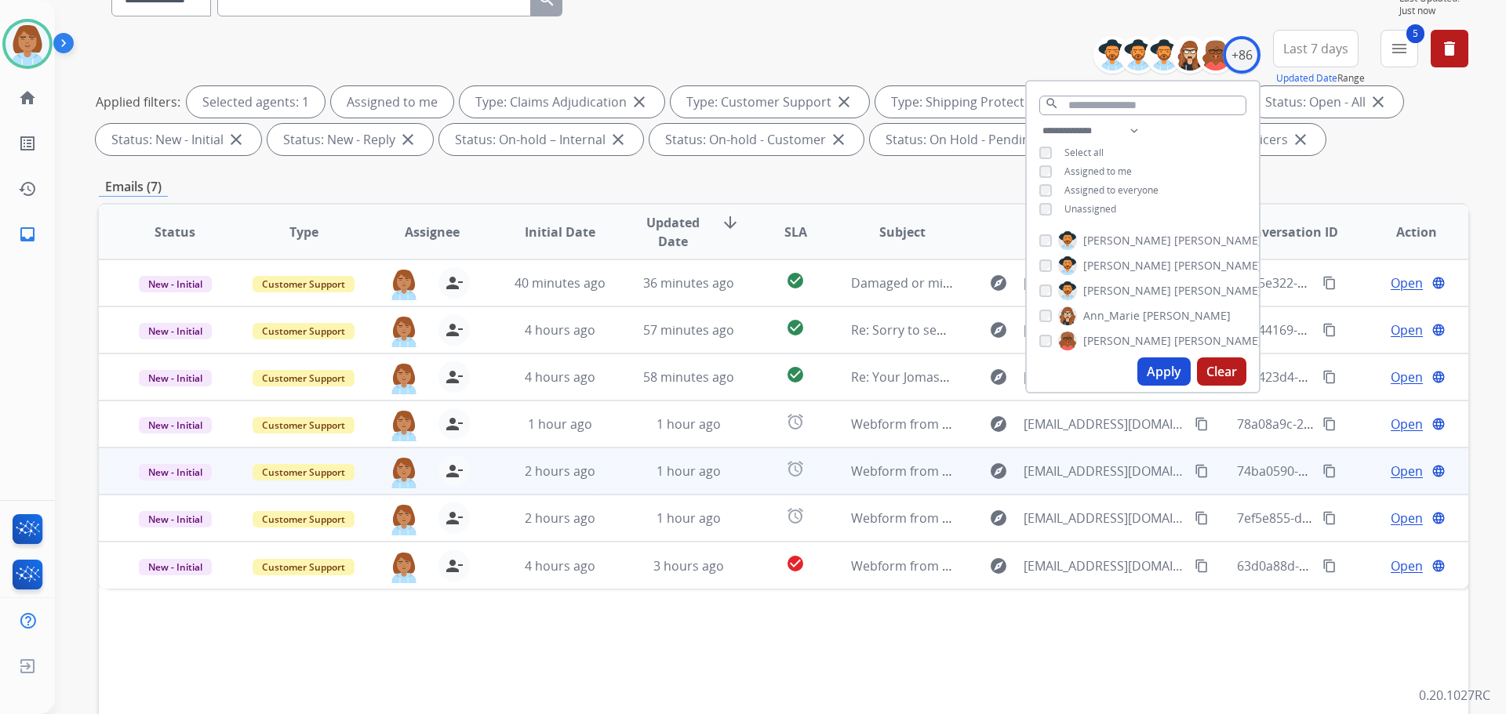
scroll to position [253, 0]
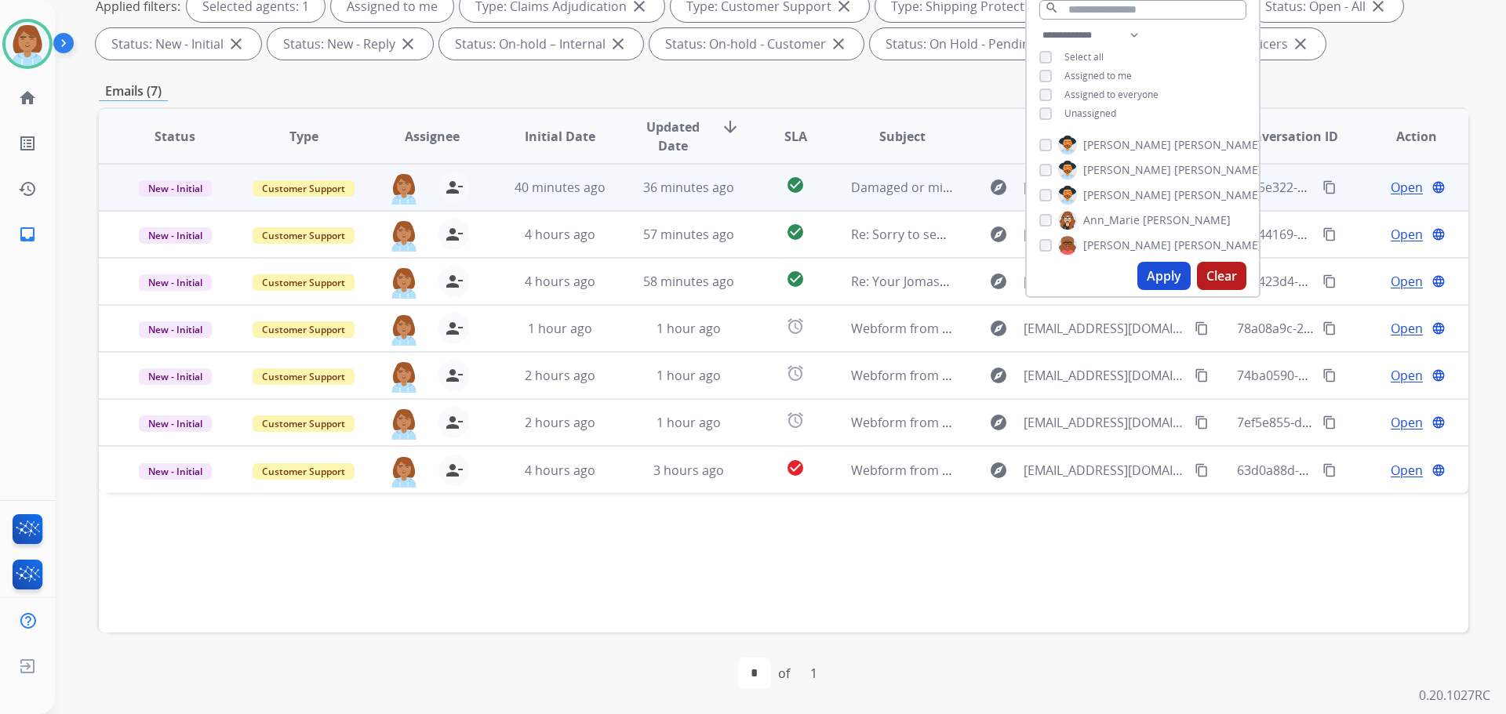
click at [484, 198] on td "40 minutes ago" at bounding box center [548, 187] width 129 height 47
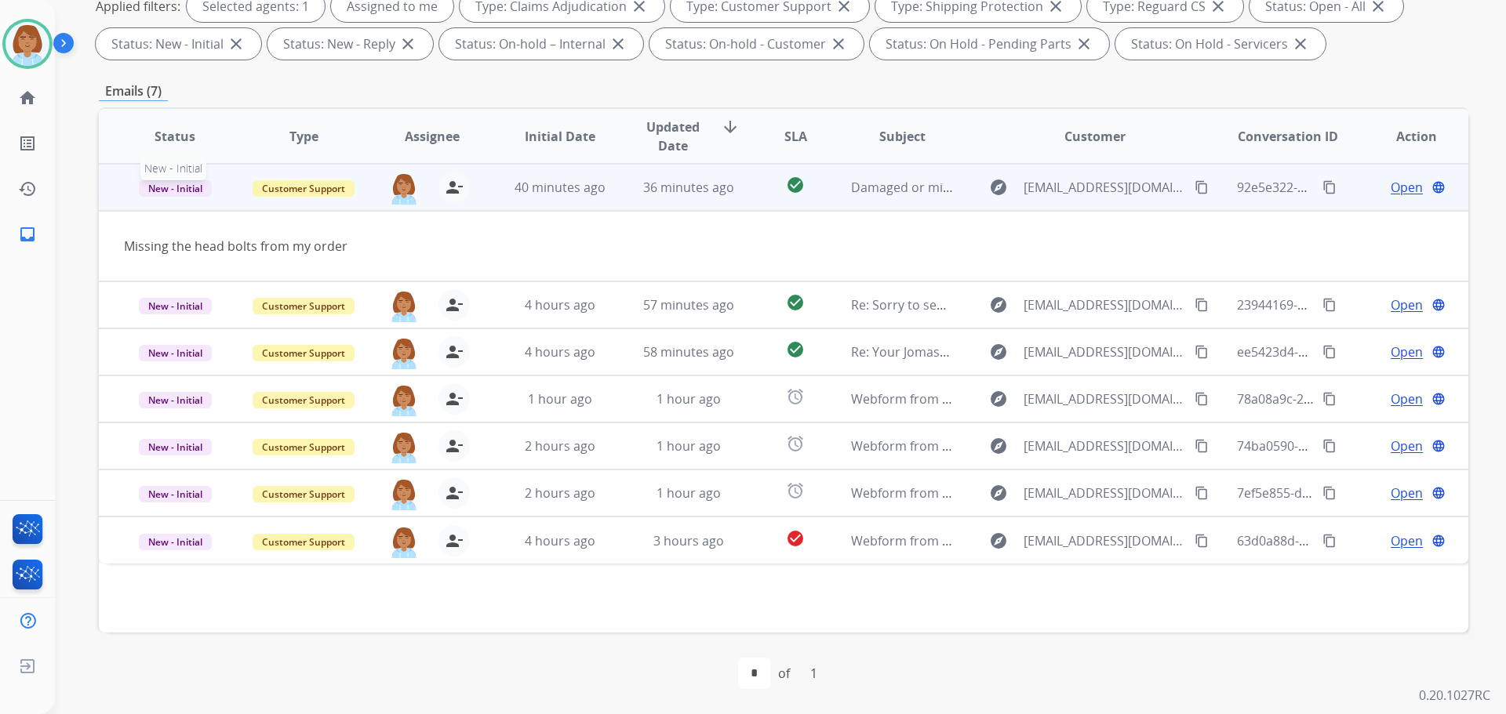
click at [202, 186] on span "New - Initial" at bounding box center [175, 188] width 73 height 16
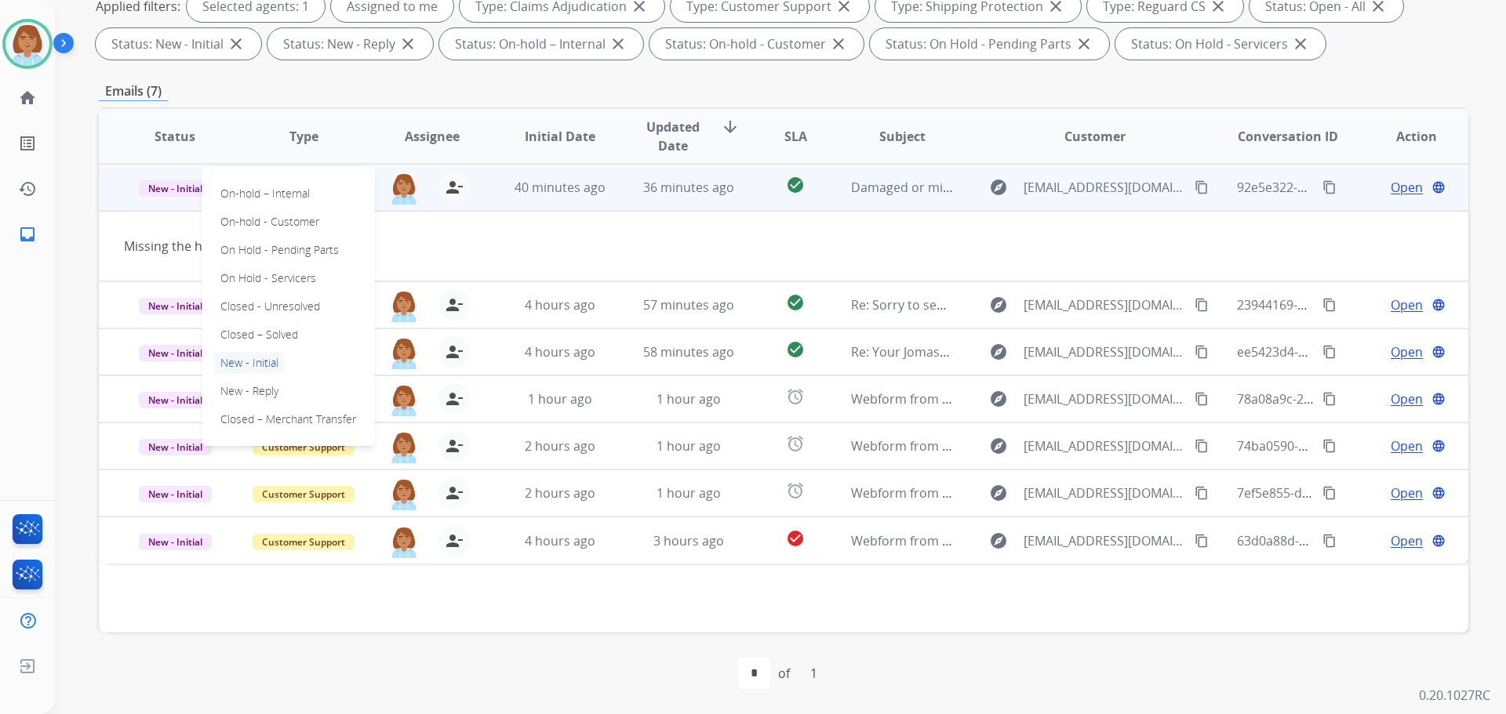
click at [1395, 187] on span "Open" at bounding box center [1407, 187] width 32 height 19
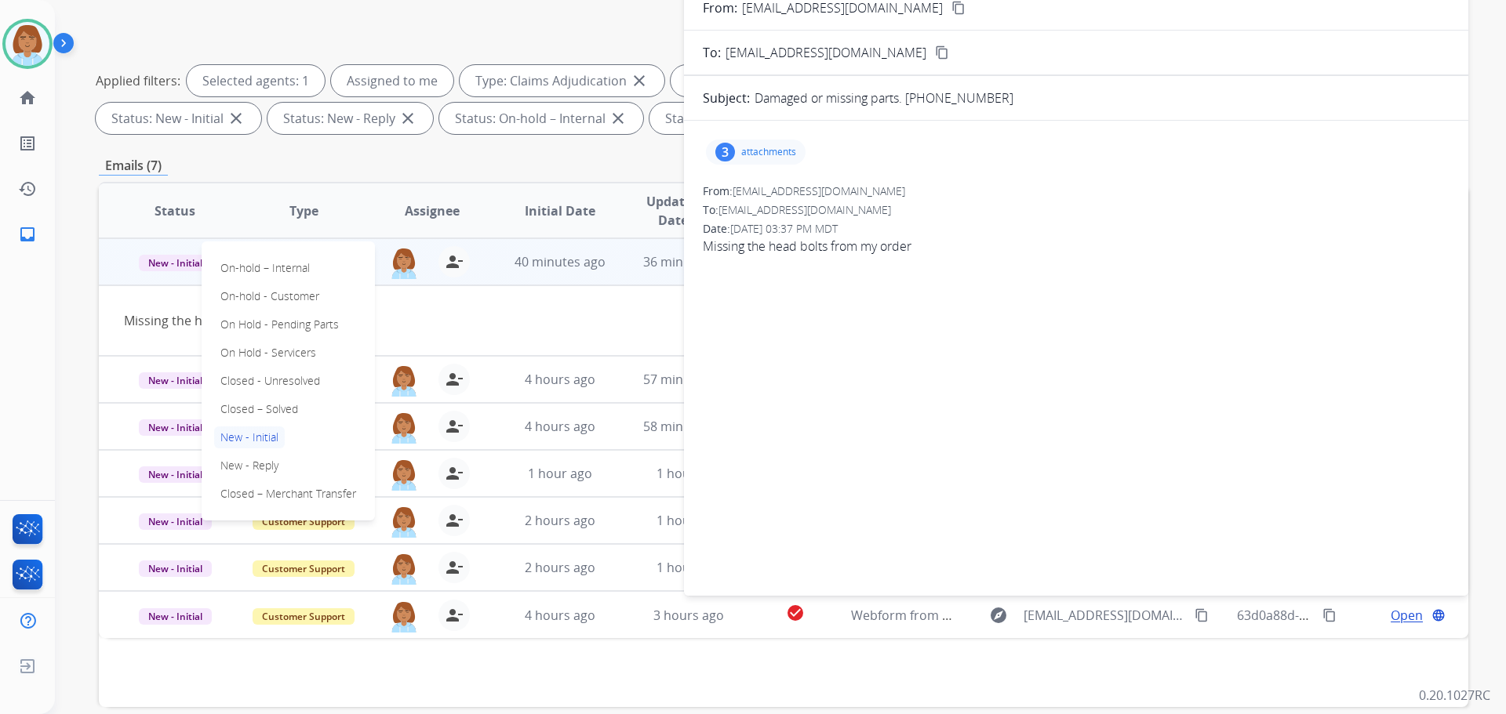
scroll to position [96, 0]
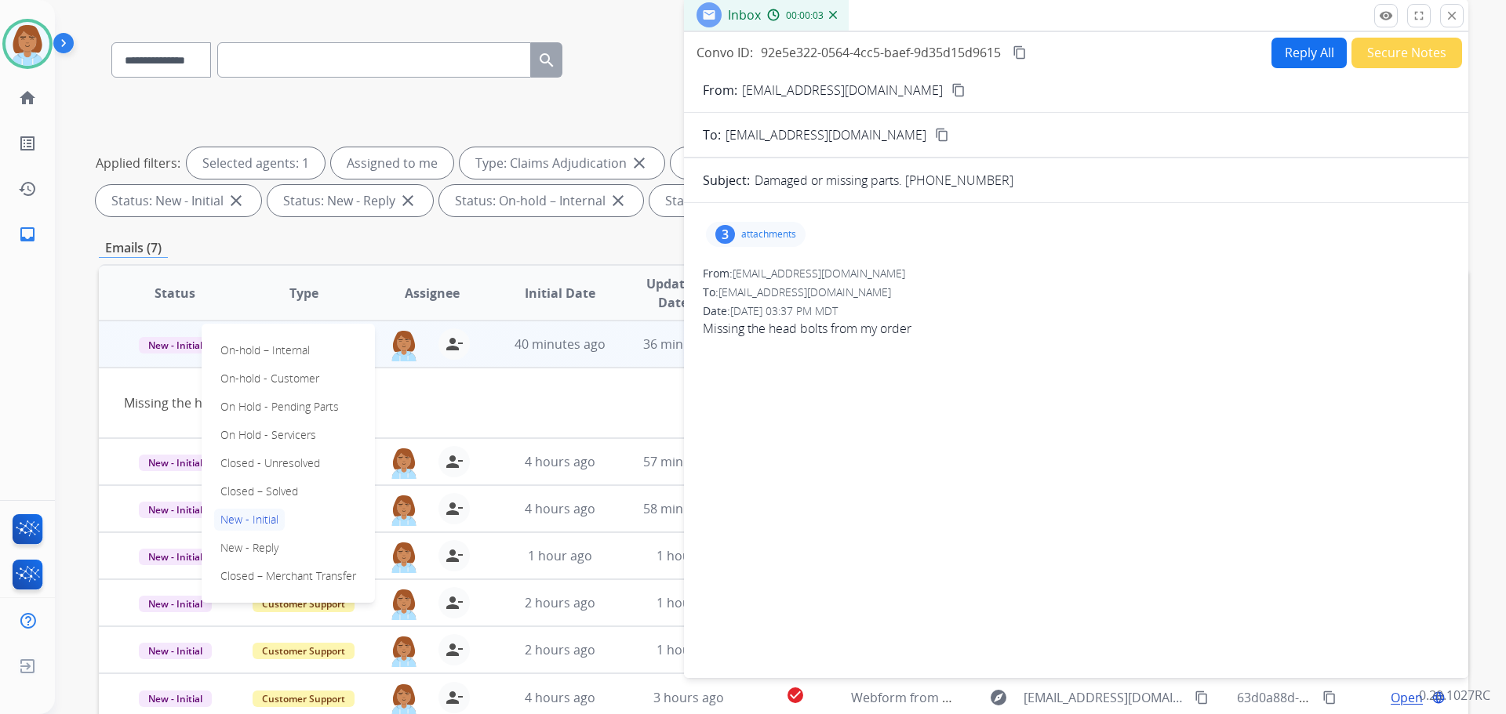
click at [1305, 42] on button "Reply All" at bounding box center [1308, 53] width 75 height 31
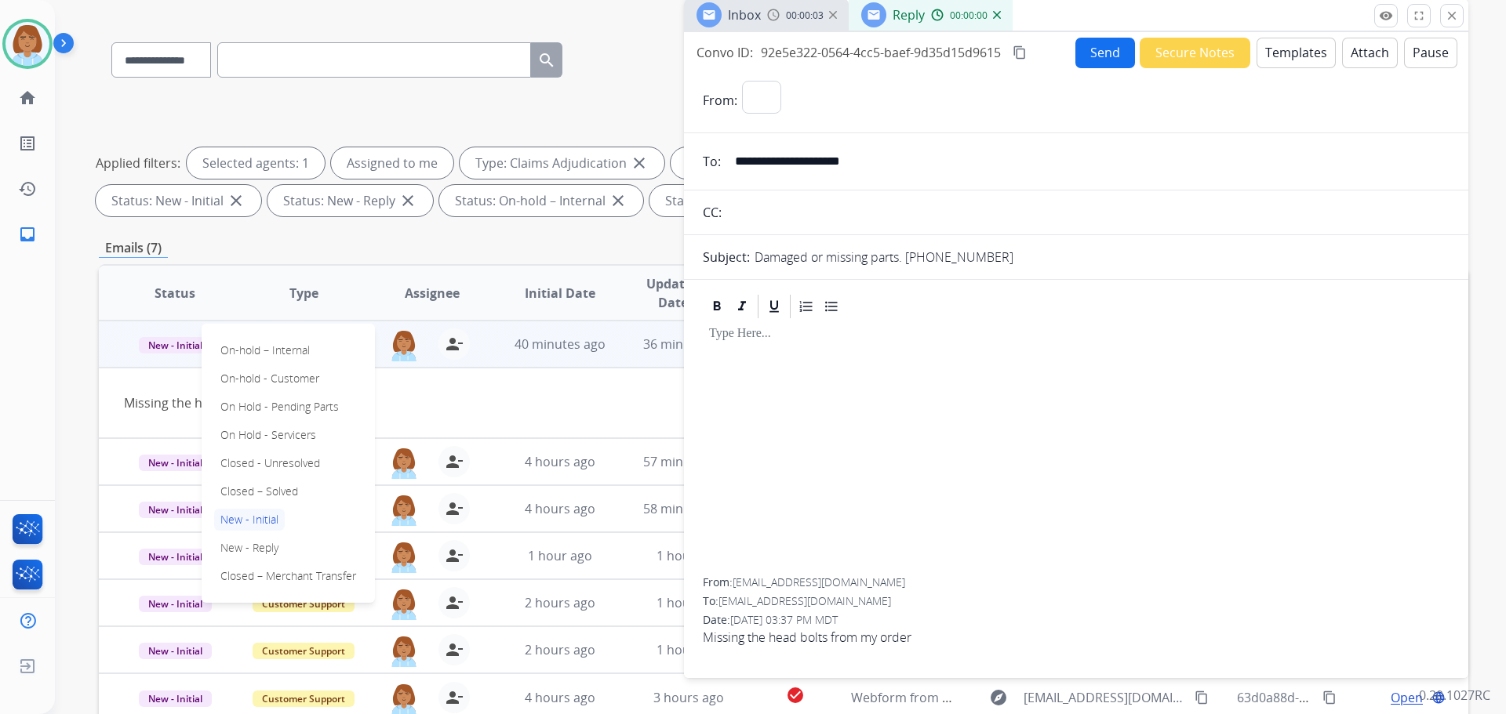
select select "**********"
click at [1300, 53] on button "Templates" at bounding box center [1295, 53] width 79 height 31
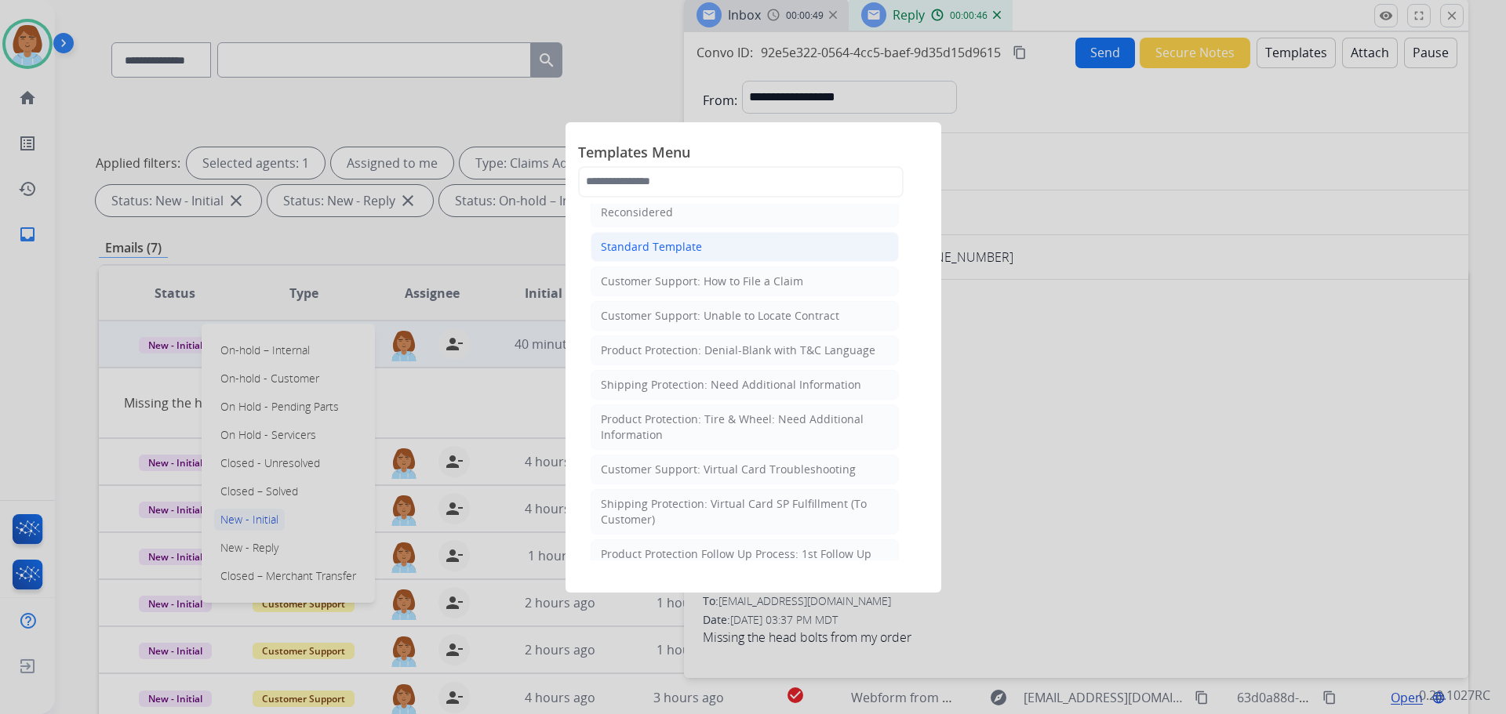
scroll to position [235, 0]
click at [809, 515] on div "Shipping Protection: Virtual Card SP Fulfillment (To Customer)" at bounding box center [745, 510] width 288 height 31
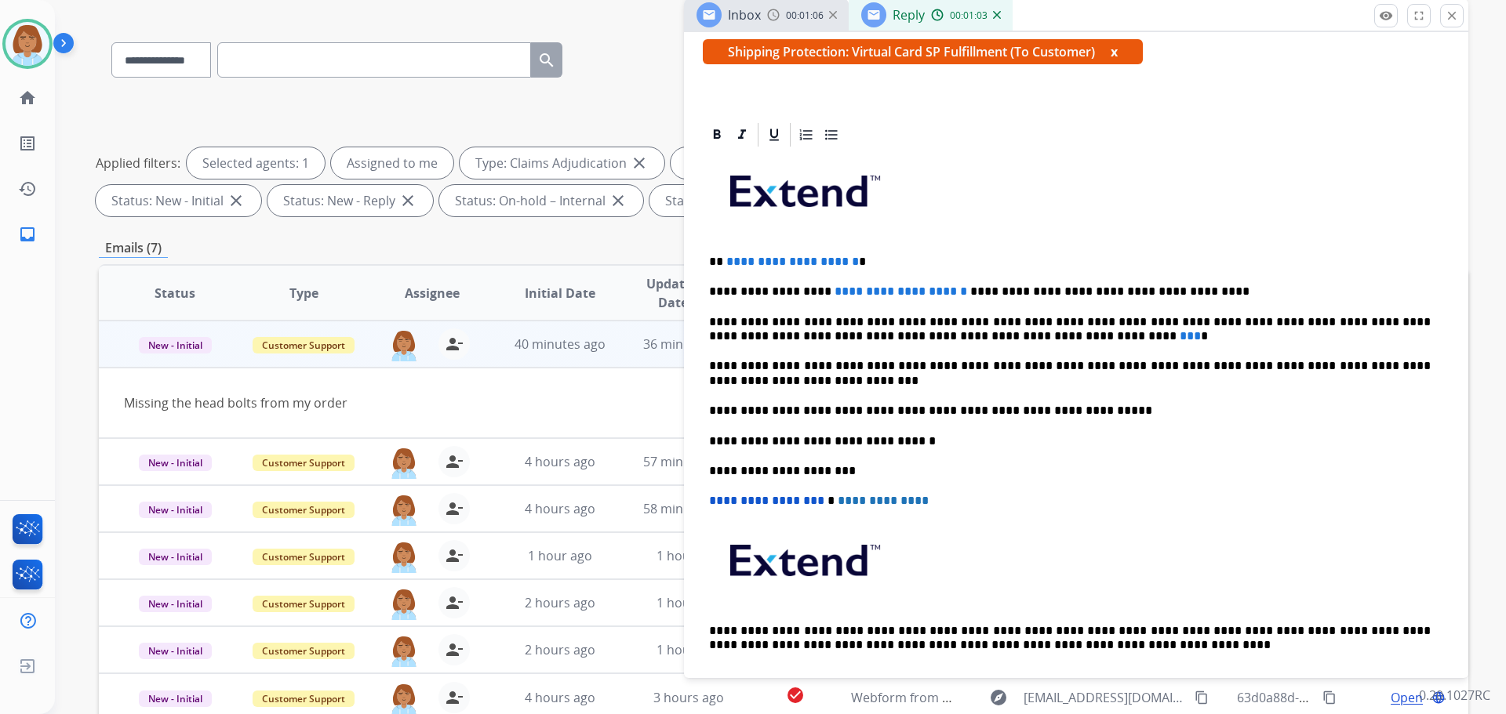
scroll to position [314, 0]
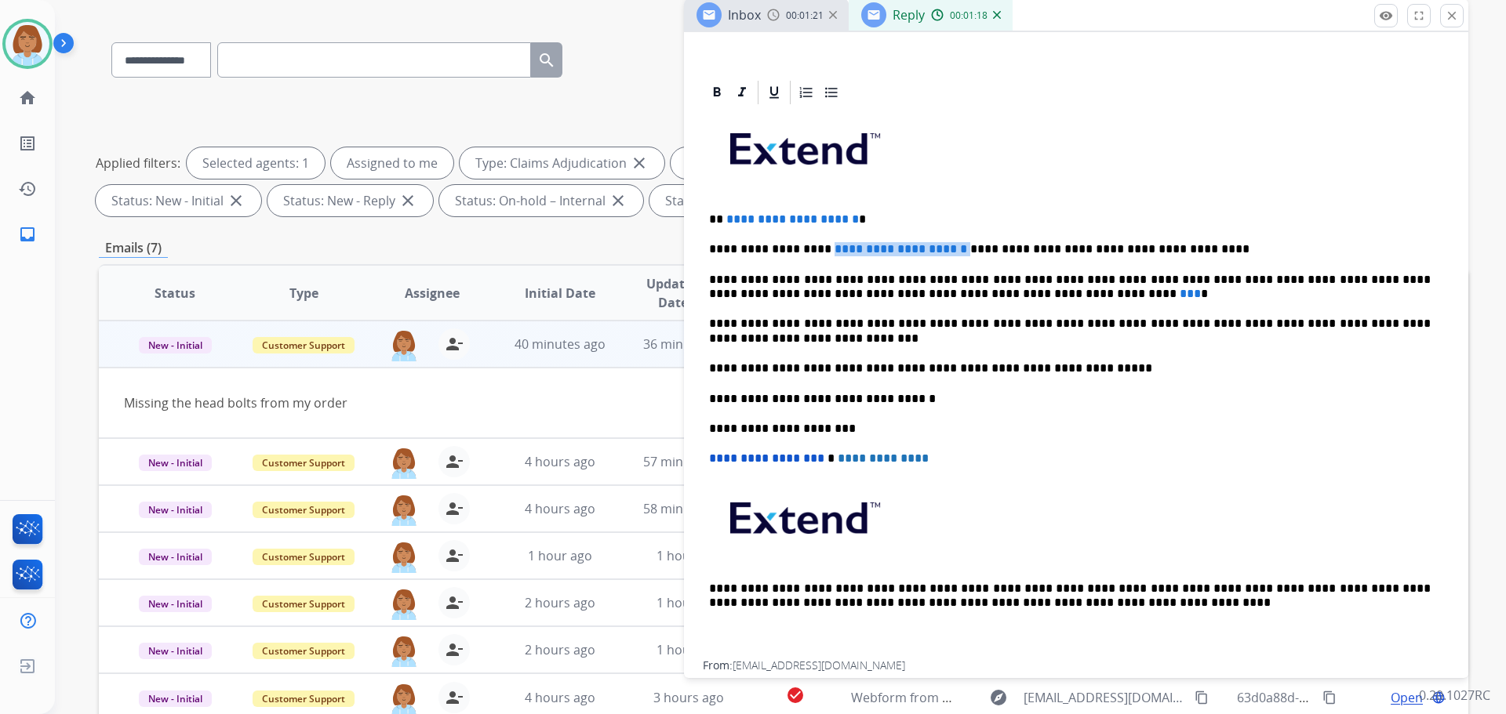
drag, startPoint x: 928, startPoint y: 250, endPoint x: 814, endPoint y: 246, distance: 113.8
click at [814, 246] on p "**********" at bounding box center [1070, 249] width 722 height 14
drag, startPoint x: 890, startPoint y: 212, endPoint x: 781, endPoint y: 243, distance: 113.4
click at [780, 243] on div "**********" at bounding box center [1076, 384] width 747 height 554
click at [955, 218] on p "**********" at bounding box center [1070, 220] width 722 height 14
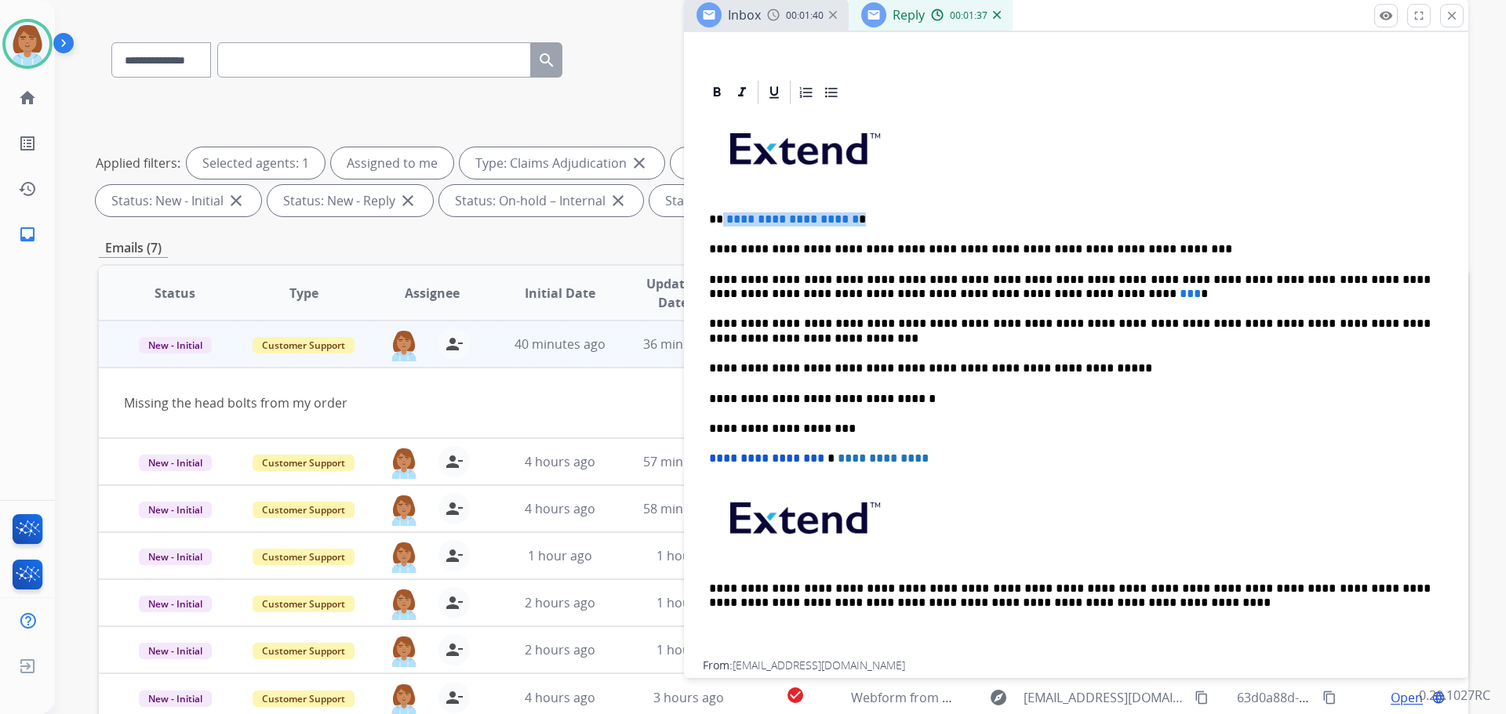
drag, startPoint x: 913, startPoint y: 224, endPoint x: 728, endPoint y: 215, distance: 185.3
click at [722, 213] on p "**********" at bounding box center [1070, 220] width 722 height 14
drag, startPoint x: 1009, startPoint y: 298, endPoint x: 954, endPoint y: 293, distance: 55.9
click at [954, 293] on p "**********" at bounding box center [1070, 287] width 722 height 29
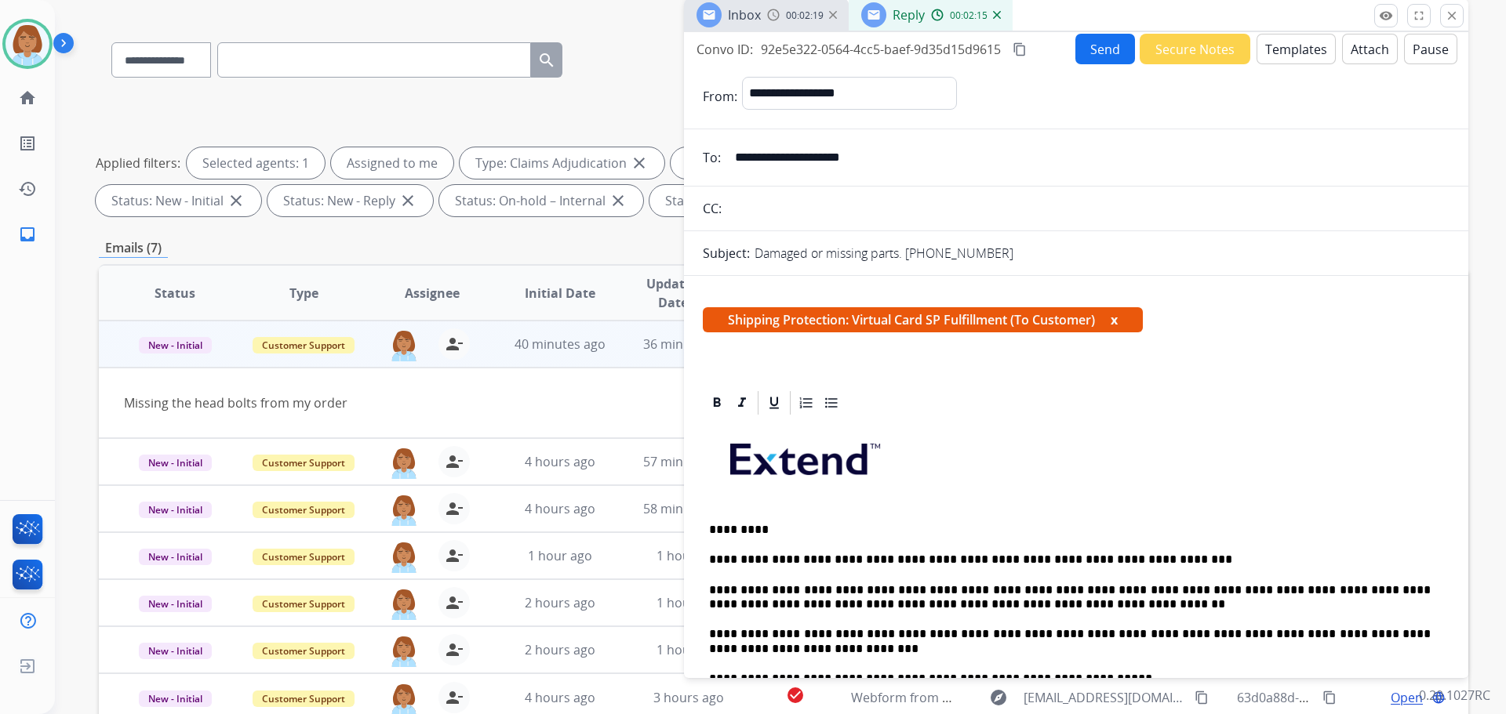
scroll to position [0, 0]
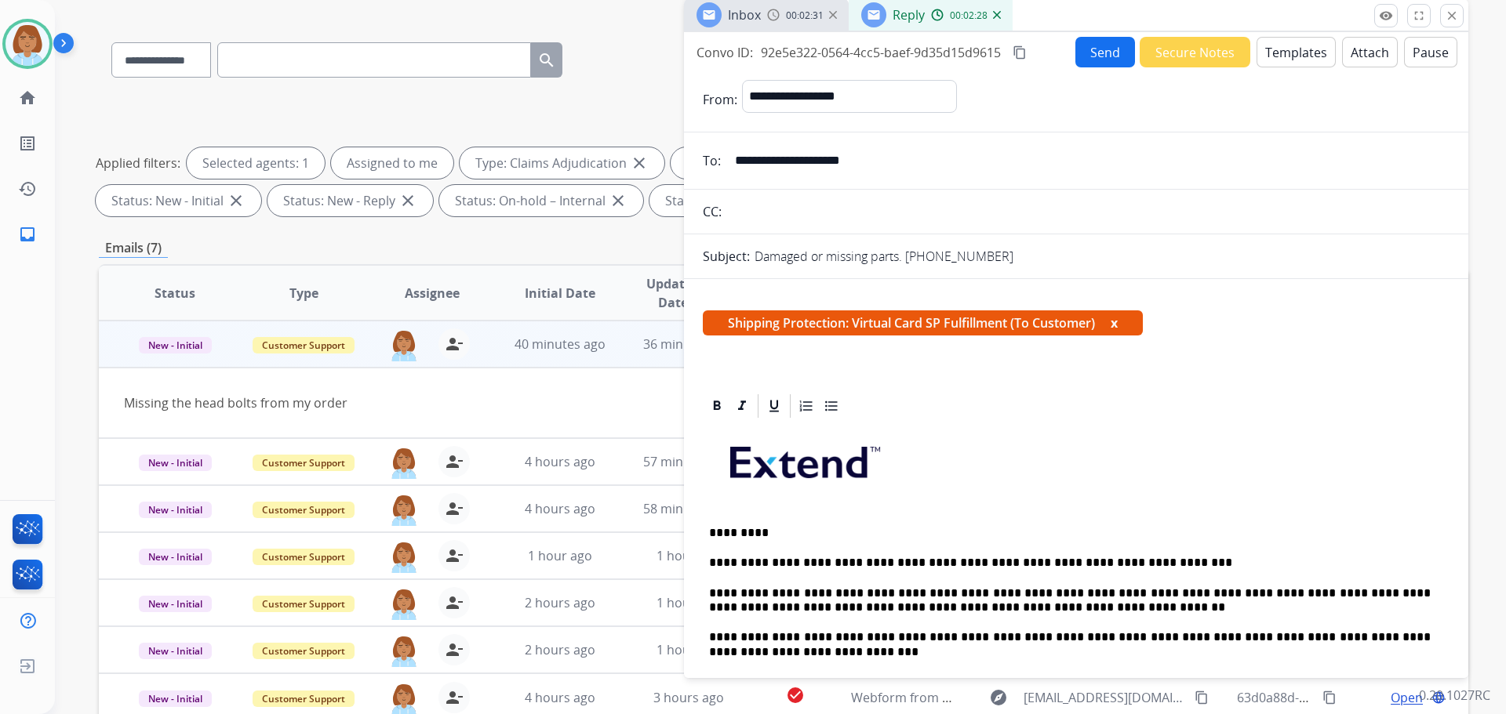
click at [1077, 51] on button "Send" at bounding box center [1105, 52] width 60 height 31
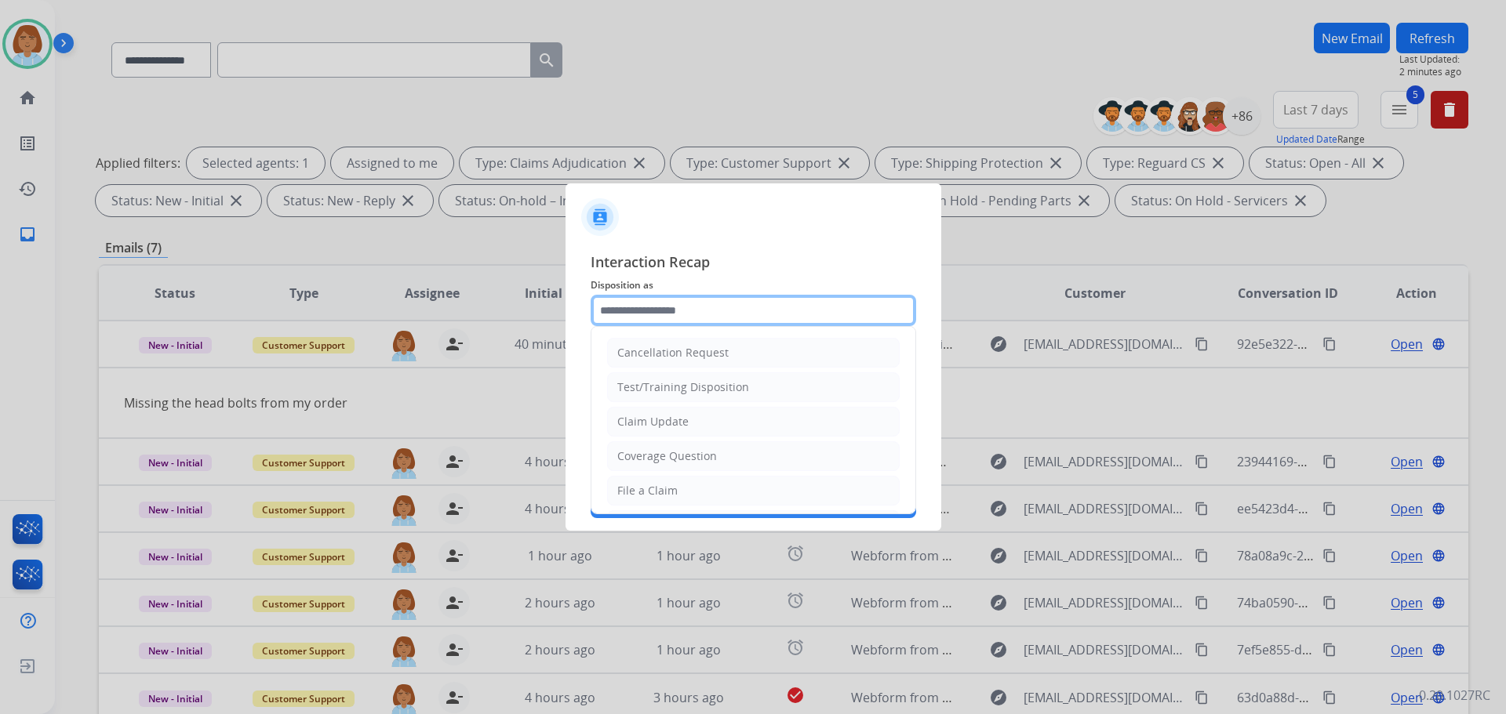
click at [671, 309] on input "text" at bounding box center [753, 310] width 325 height 31
click at [696, 423] on li "Claim Update" at bounding box center [753, 422] width 293 height 30
type input "**********"
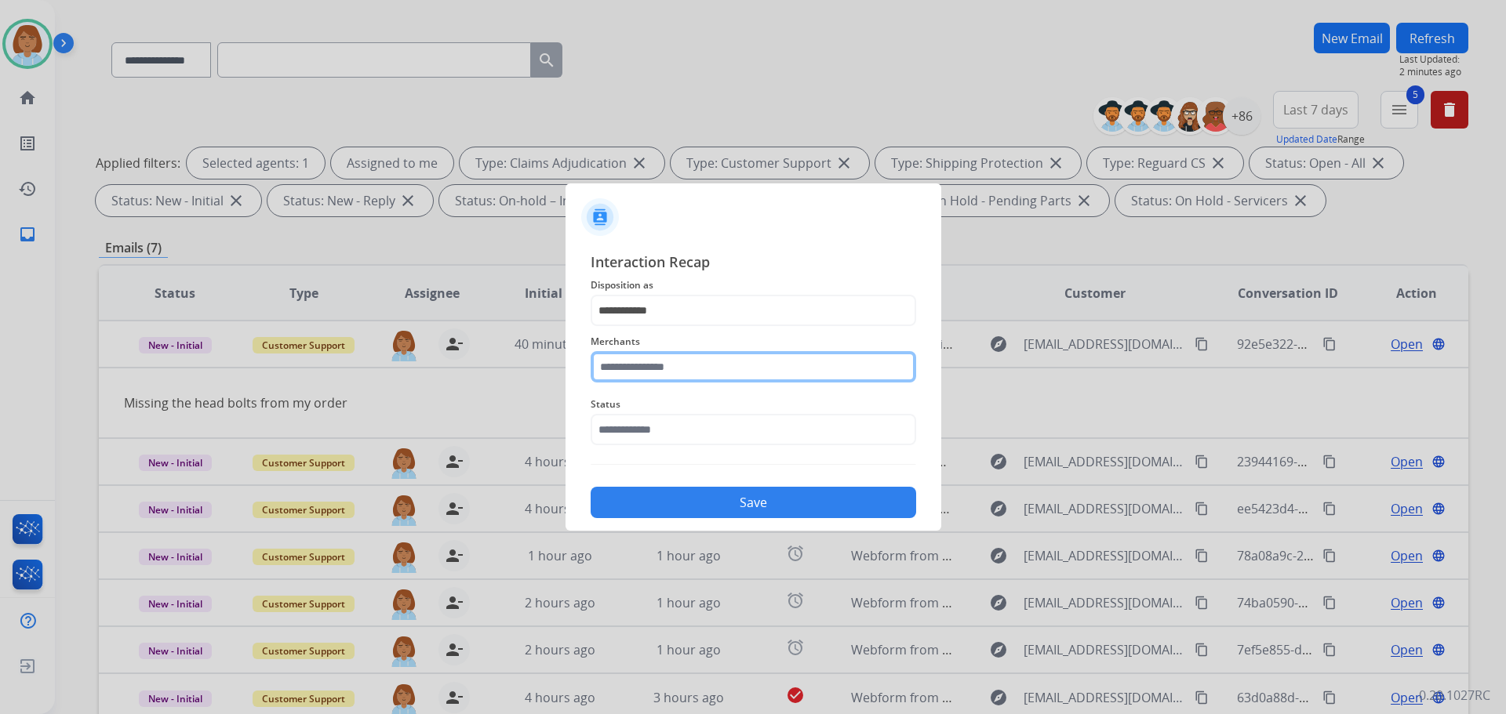
click at [696, 355] on input "text" at bounding box center [753, 366] width 325 height 31
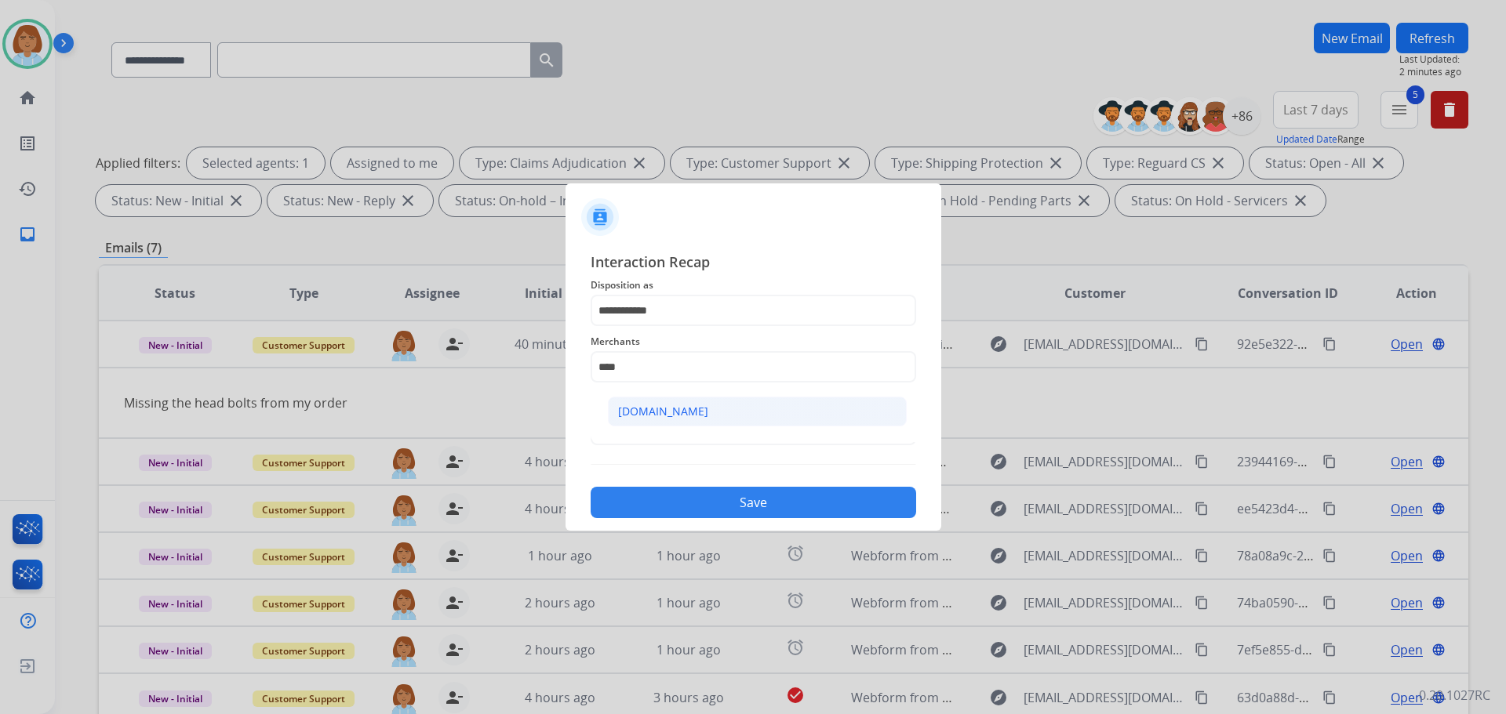
click at [730, 422] on li "Carparts.com" at bounding box center [757, 412] width 299 height 30
type input "**********"
click at [722, 420] on input "text" at bounding box center [753, 429] width 325 height 31
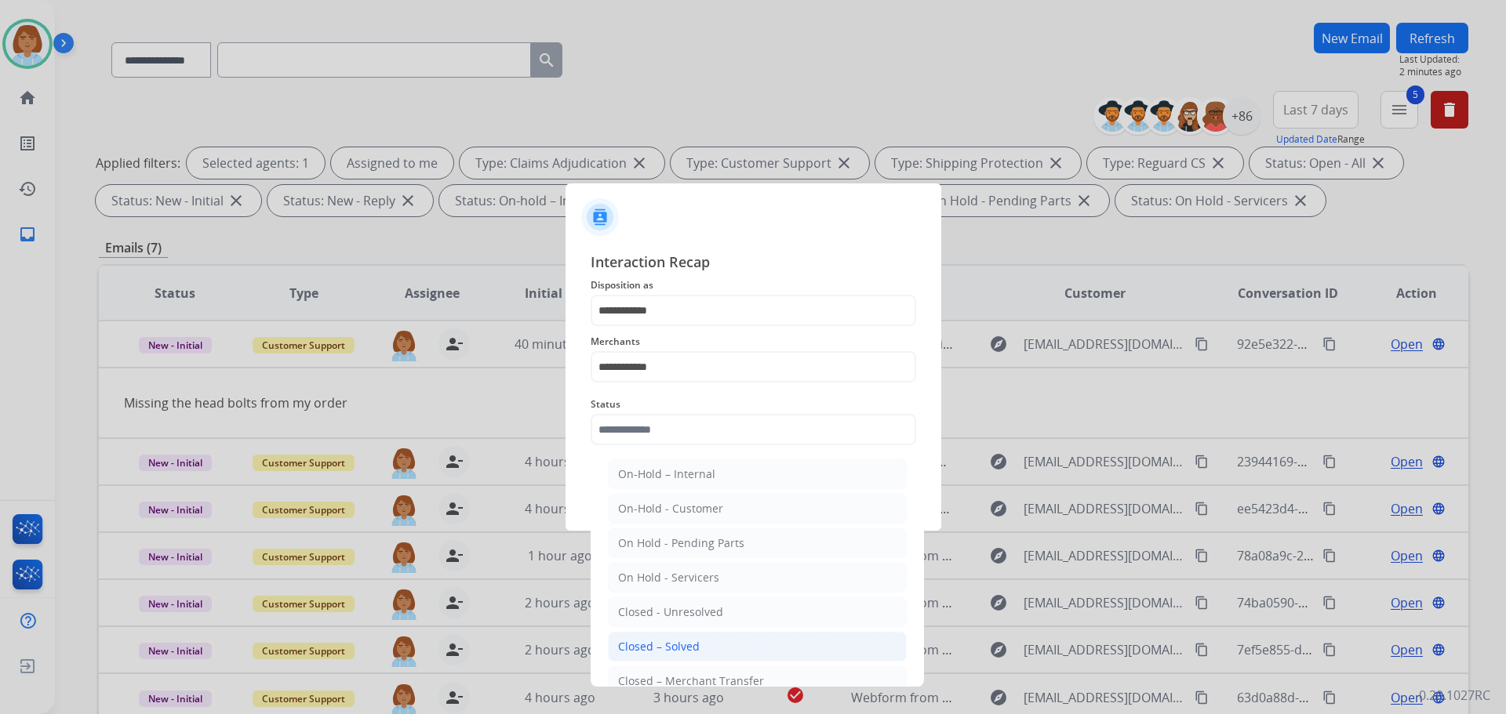
click at [668, 652] on div "Closed – Solved" at bounding box center [659, 647] width 82 height 16
type input "**********"
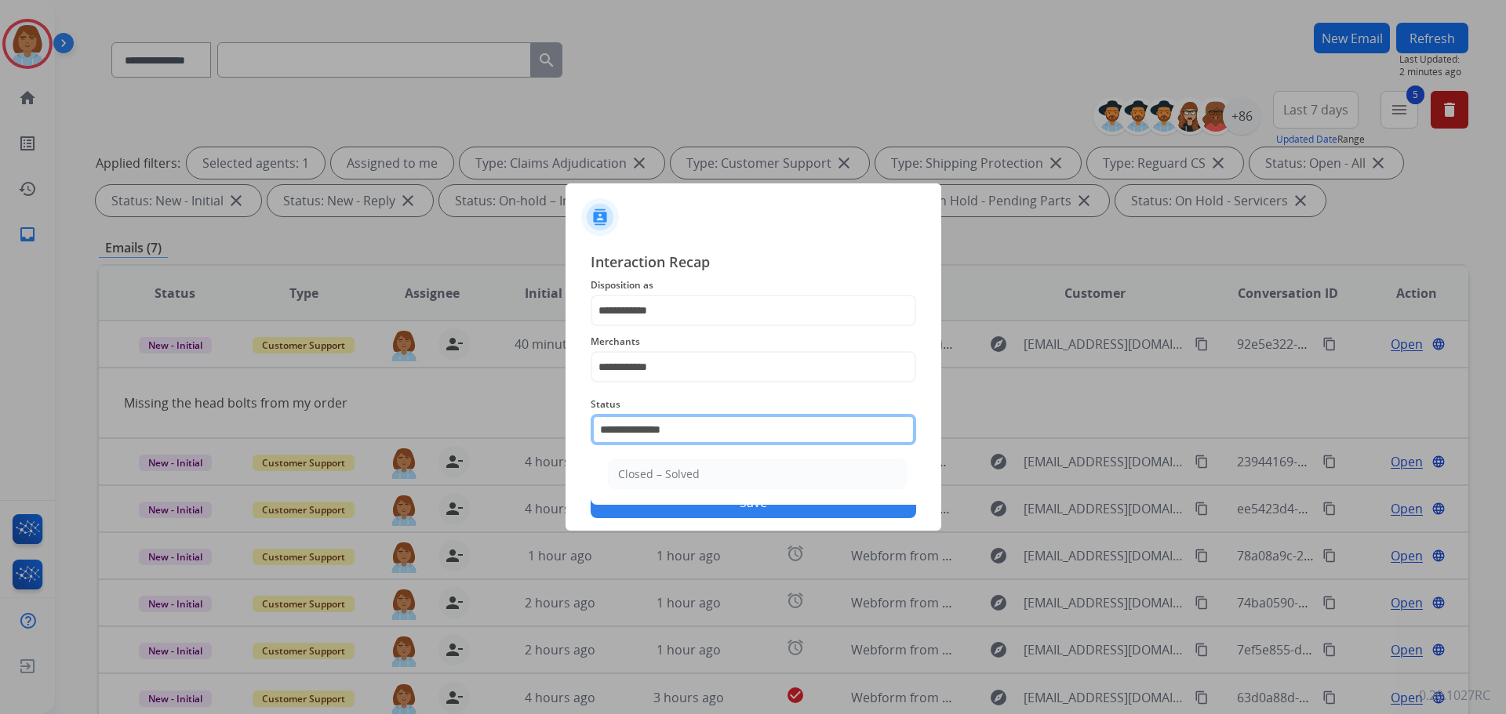
click at [695, 426] on input "**********" at bounding box center [753, 429] width 325 height 31
click at [751, 469] on li "Closed – Solved" at bounding box center [757, 475] width 299 height 30
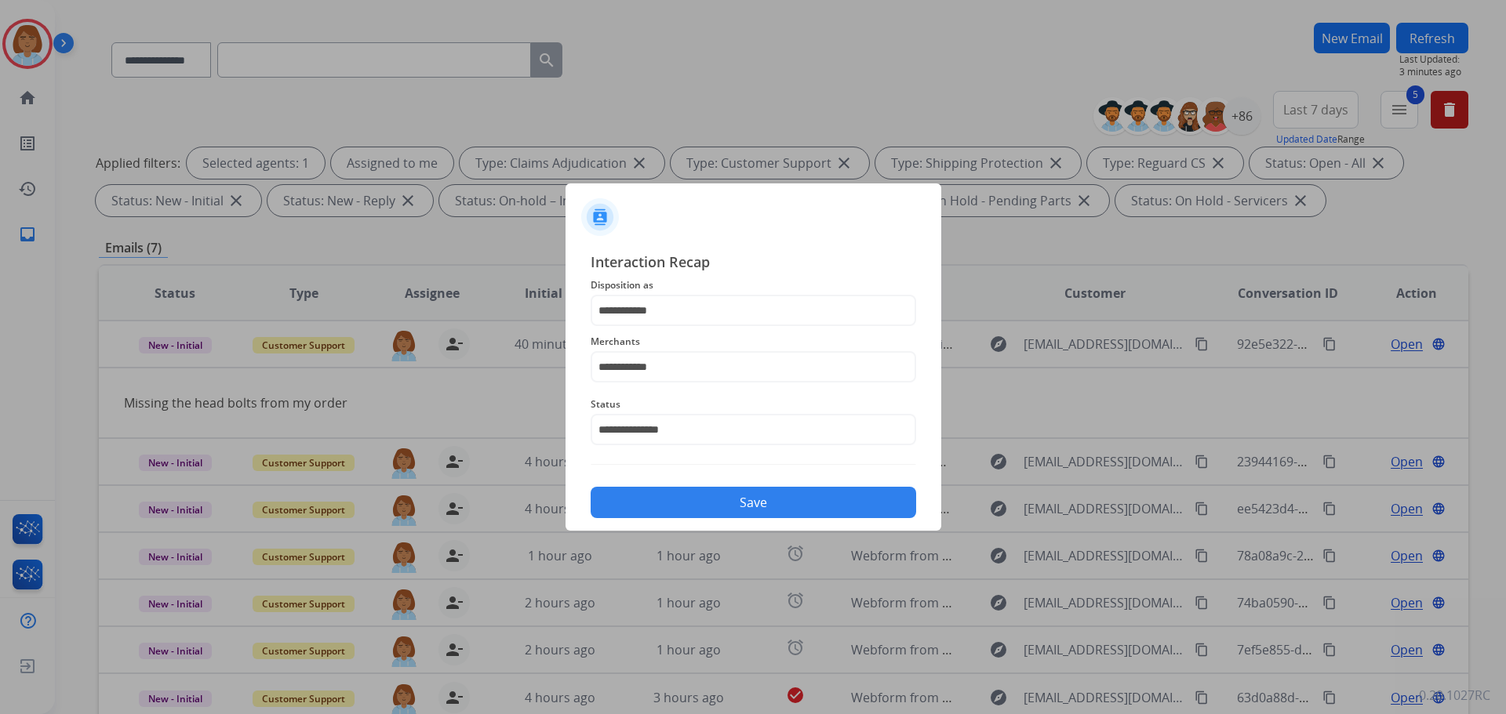
click at [783, 487] on div "Save" at bounding box center [753, 498] width 325 height 41
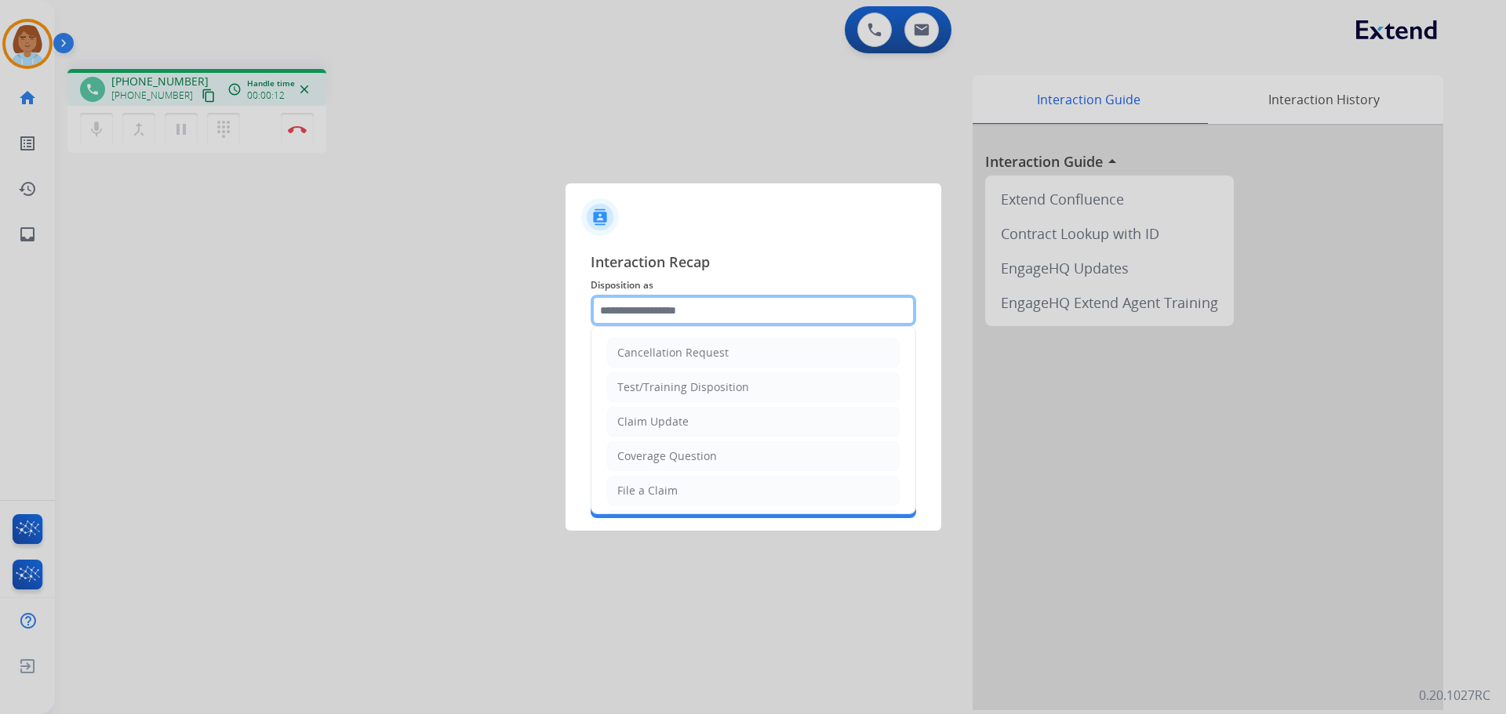
click at [755, 309] on input "text" at bounding box center [753, 310] width 325 height 31
click at [674, 423] on div "Claim Update" at bounding box center [652, 422] width 71 height 16
type input "**********"
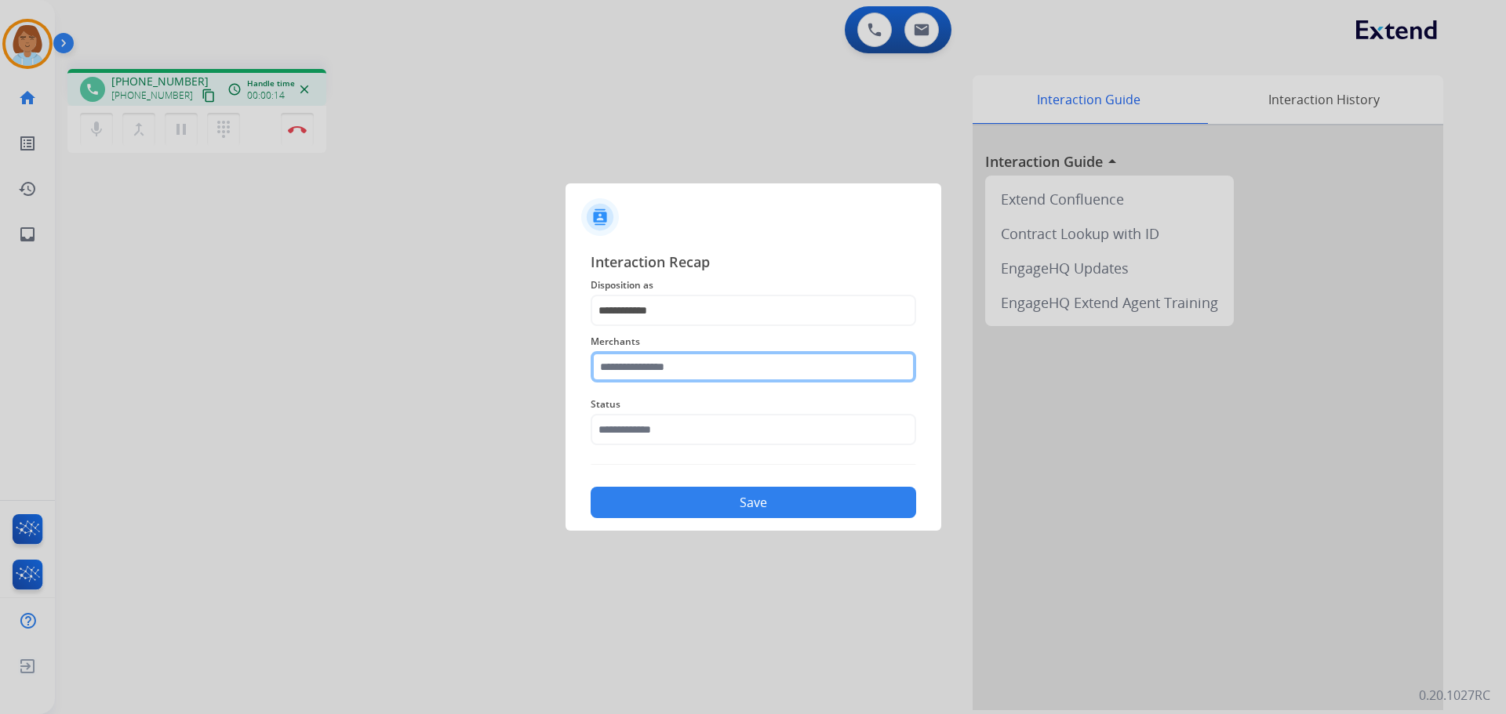
click at [700, 357] on input "text" at bounding box center [753, 366] width 325 height 31
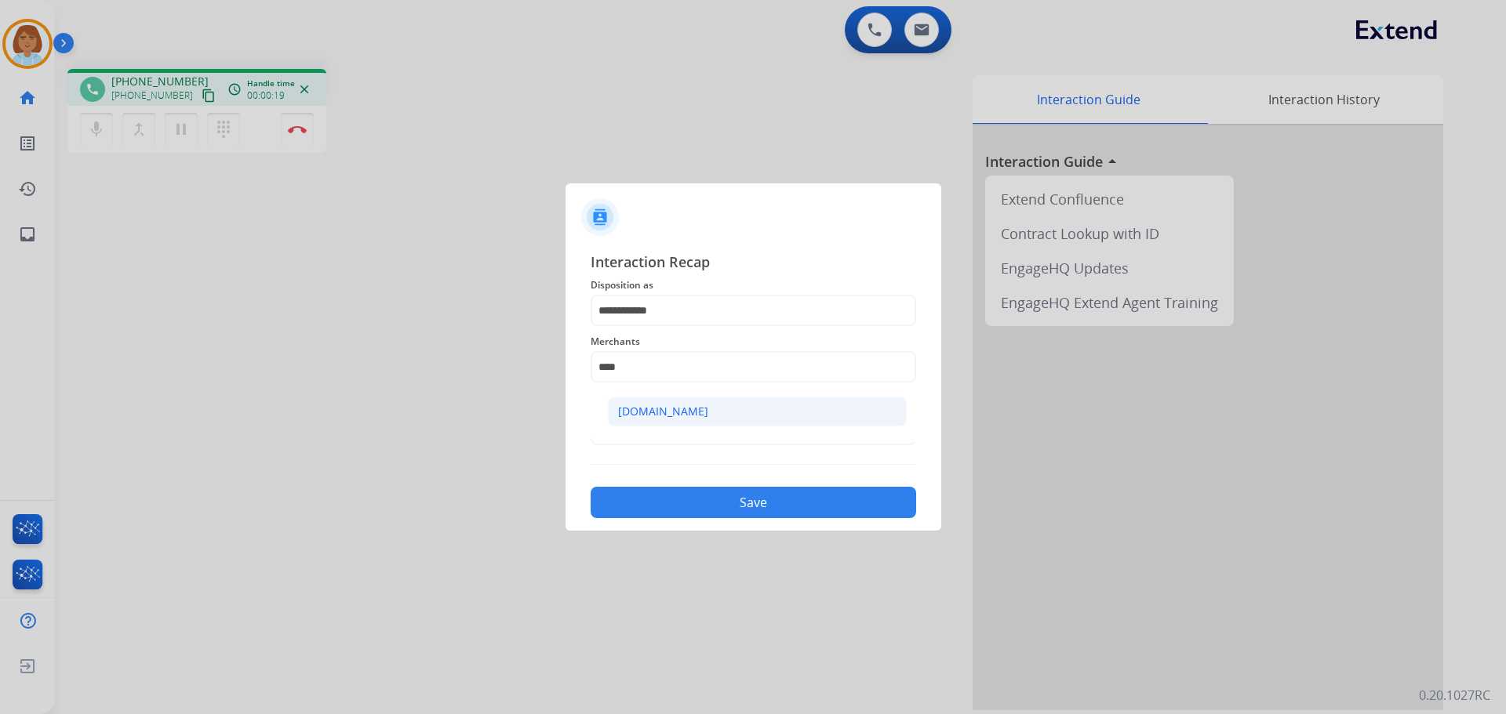
click at [697, 416] on li "Carparts.com" at bounding box center [757, 412] width 299 height 30
type input "**********"
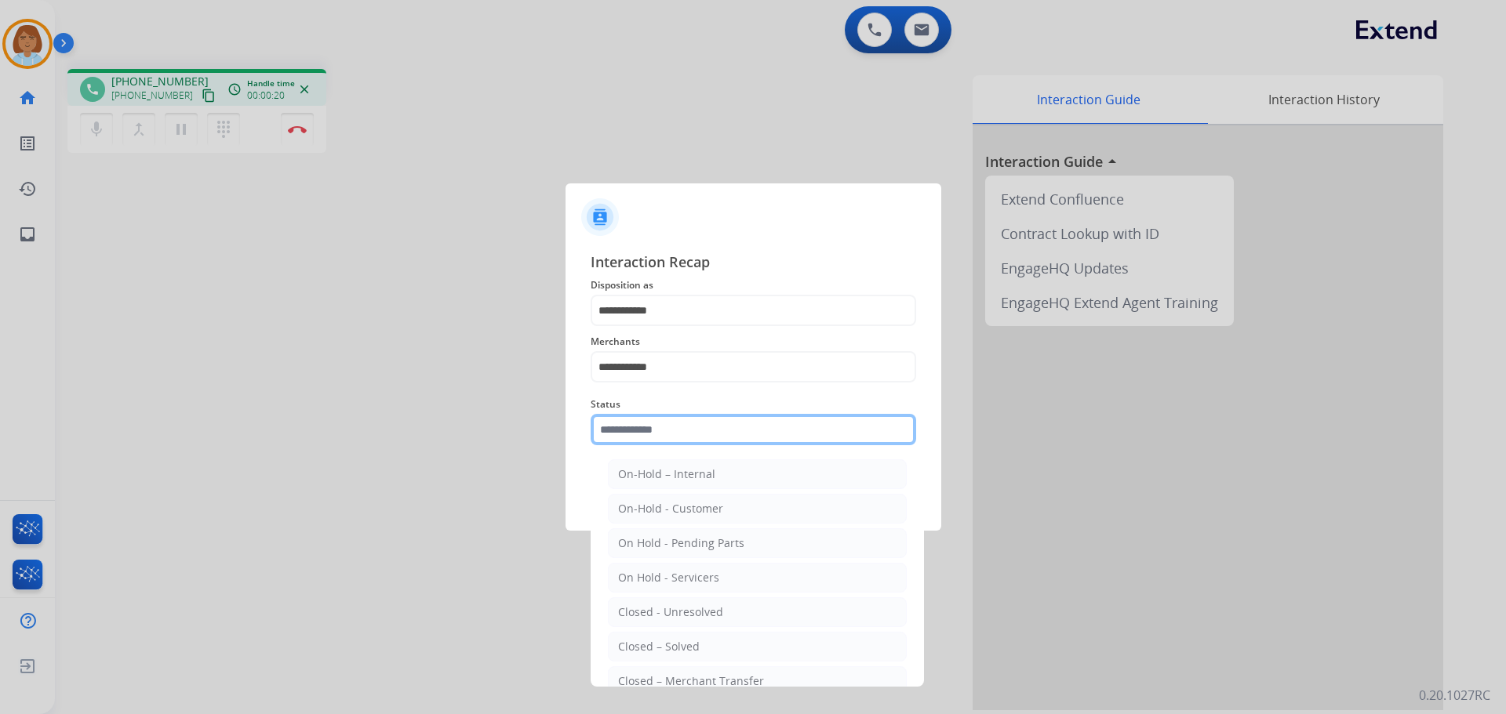
click at [693, 425] on input "text" at bounding box center [753, 429] width 325 height 31
click at [698, 650] on li "Closed – Solved" at bounding box center [757, 647] width 299 height 30
type input "**********"
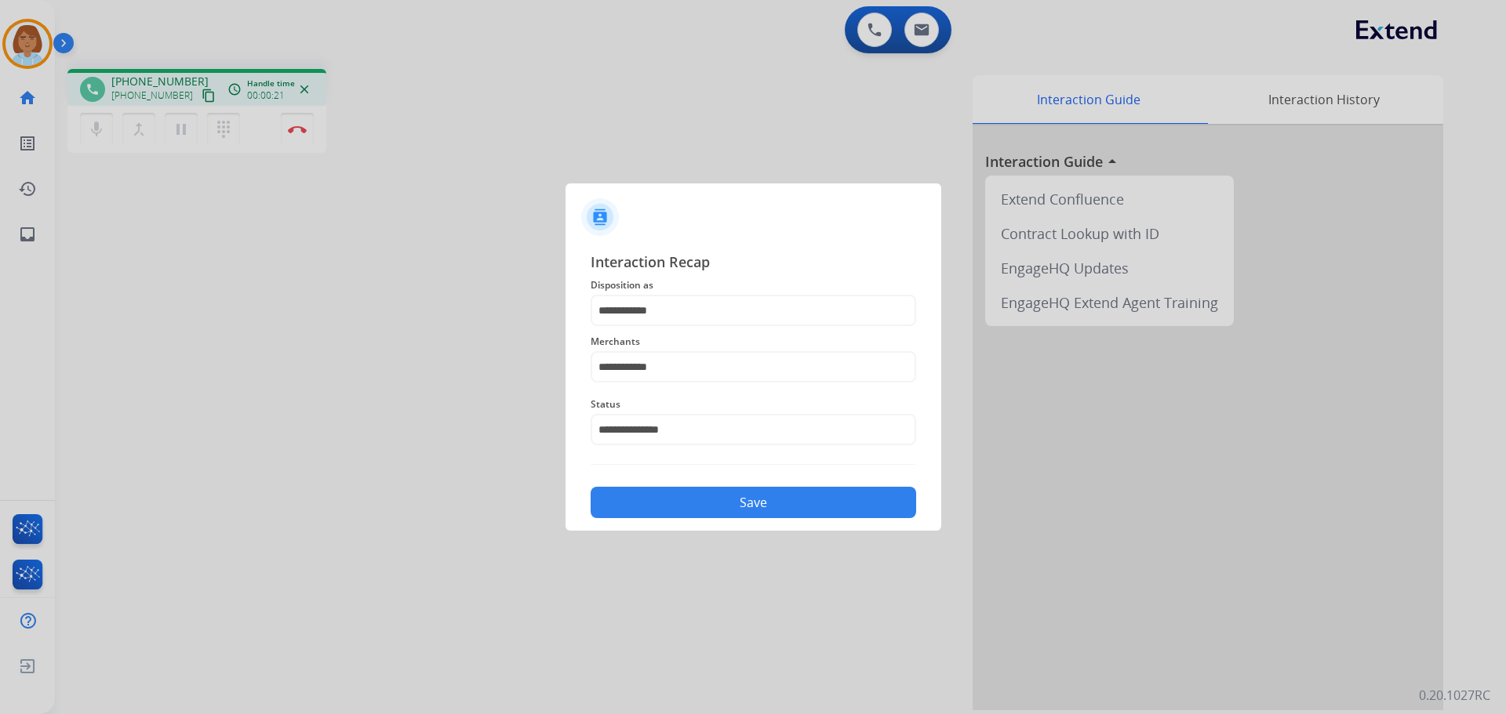
click at [761, 503] on button "Save" at bounding box center [753, 502] width 325 height 31
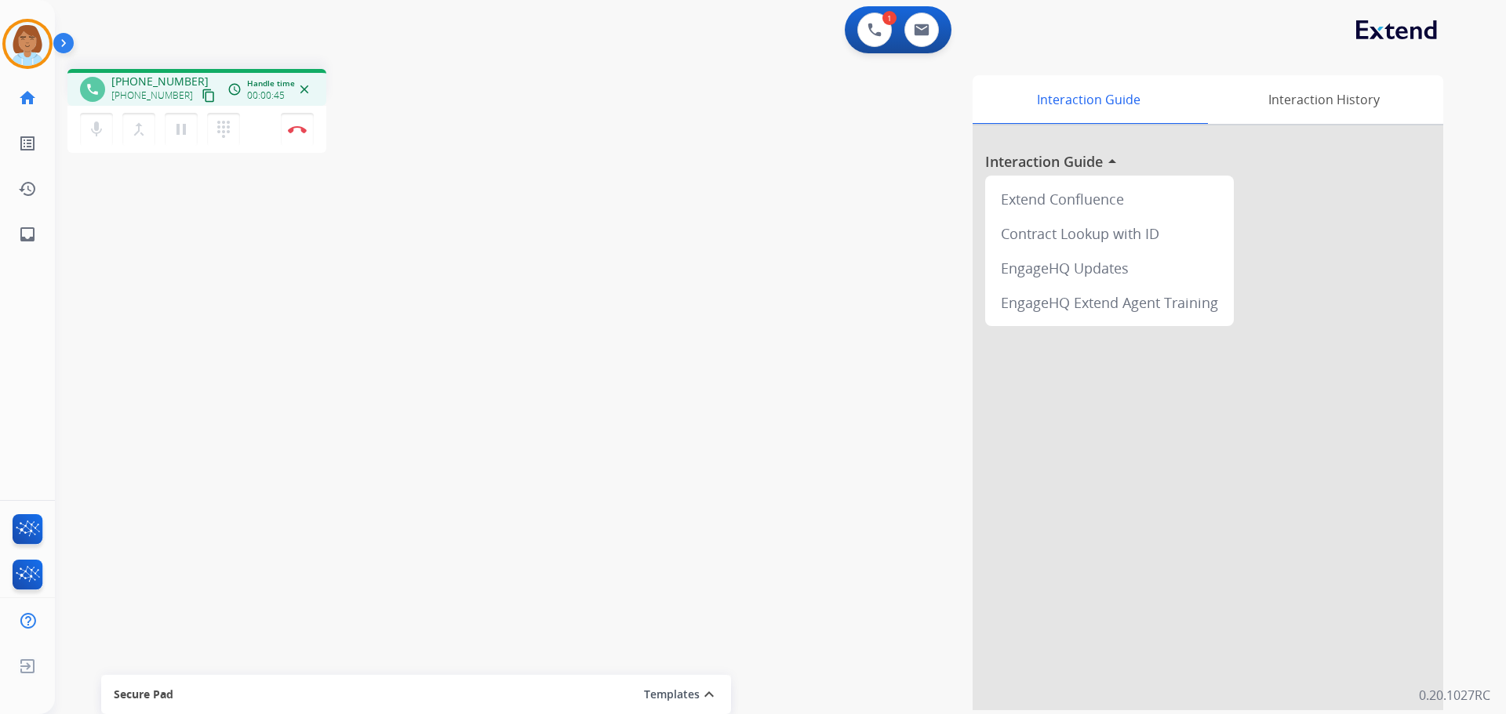
click at [202, 93] on mat-icon "content_copy" at bounding box center [209, 96] width 14 height 14
click at [299, 133] on img at bounding box center [297, 129] width 19 height 8
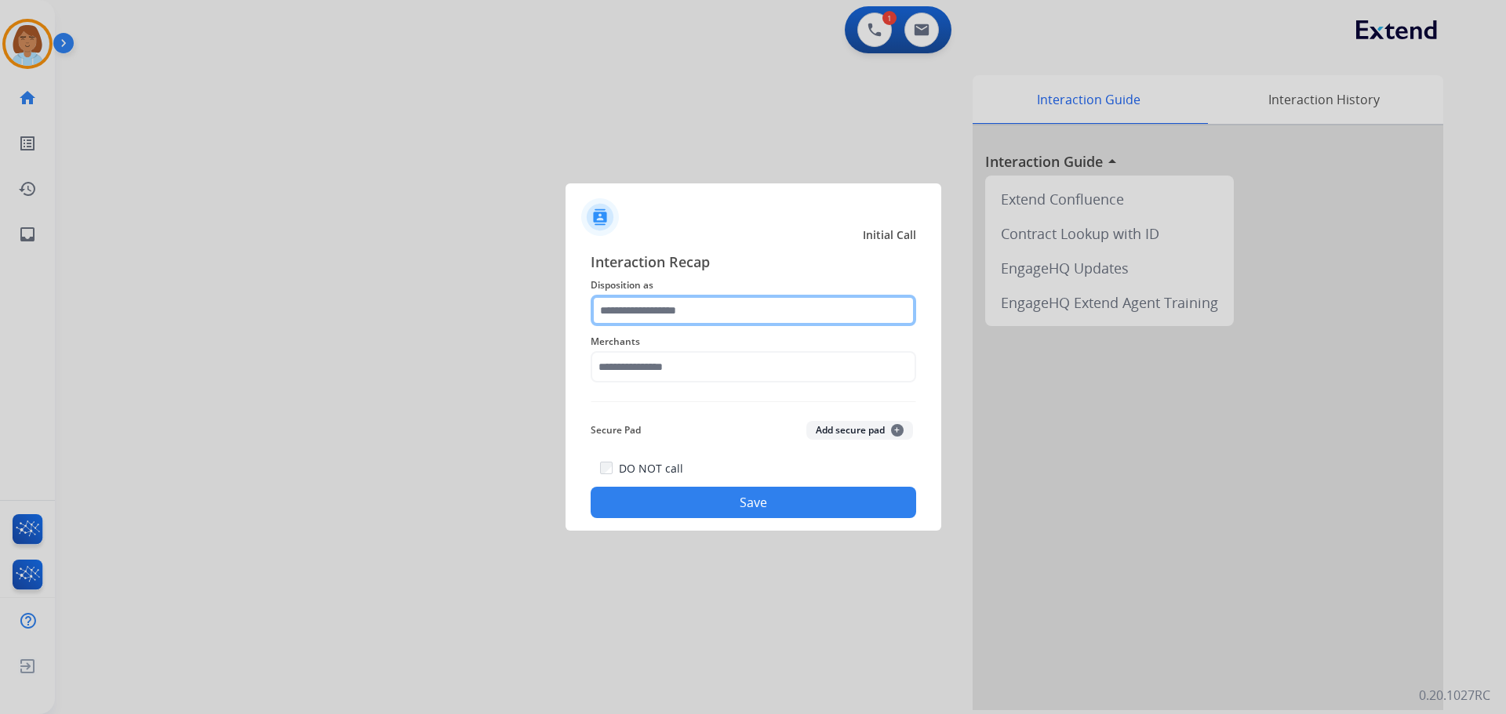
click at [672, 317] on input "text" at bounding box center [753, 310] width 325 height 31
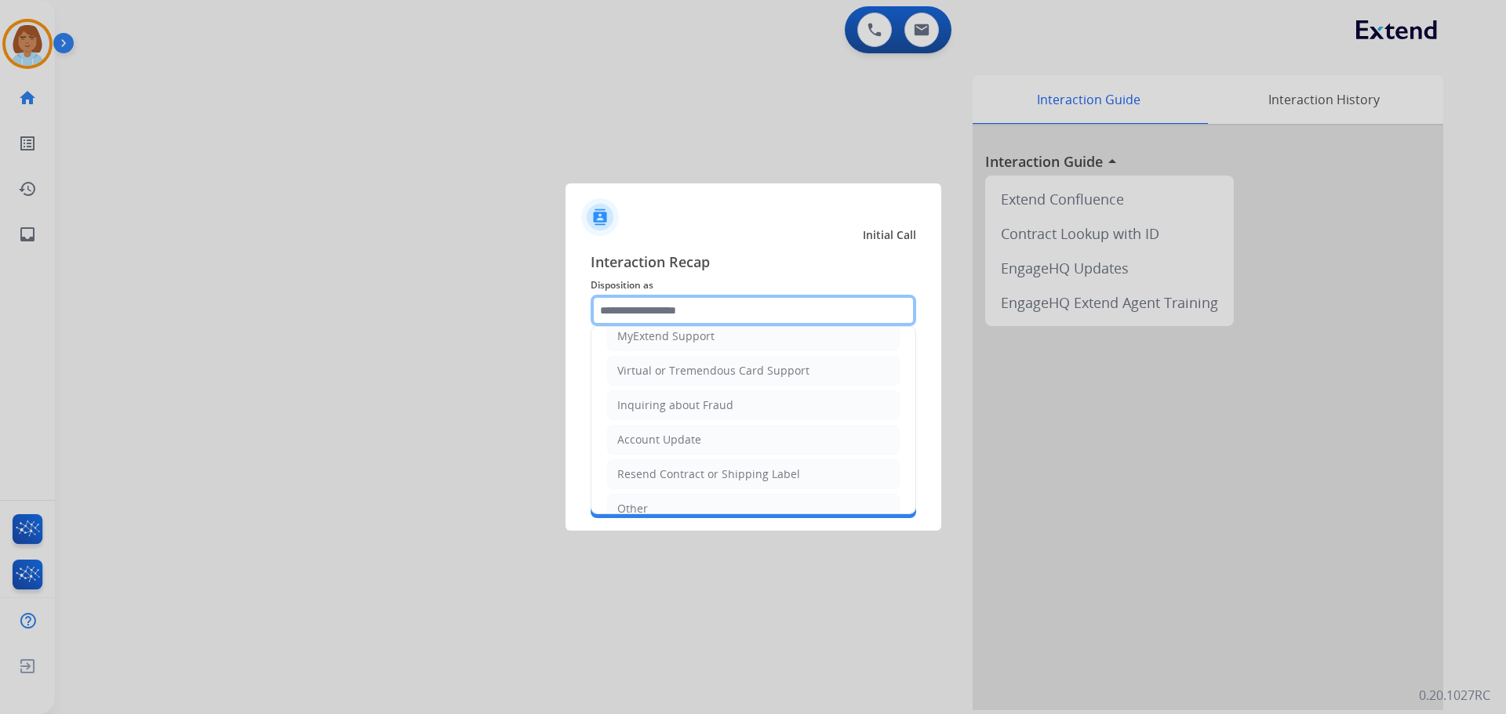
scroll to position [235, 0]
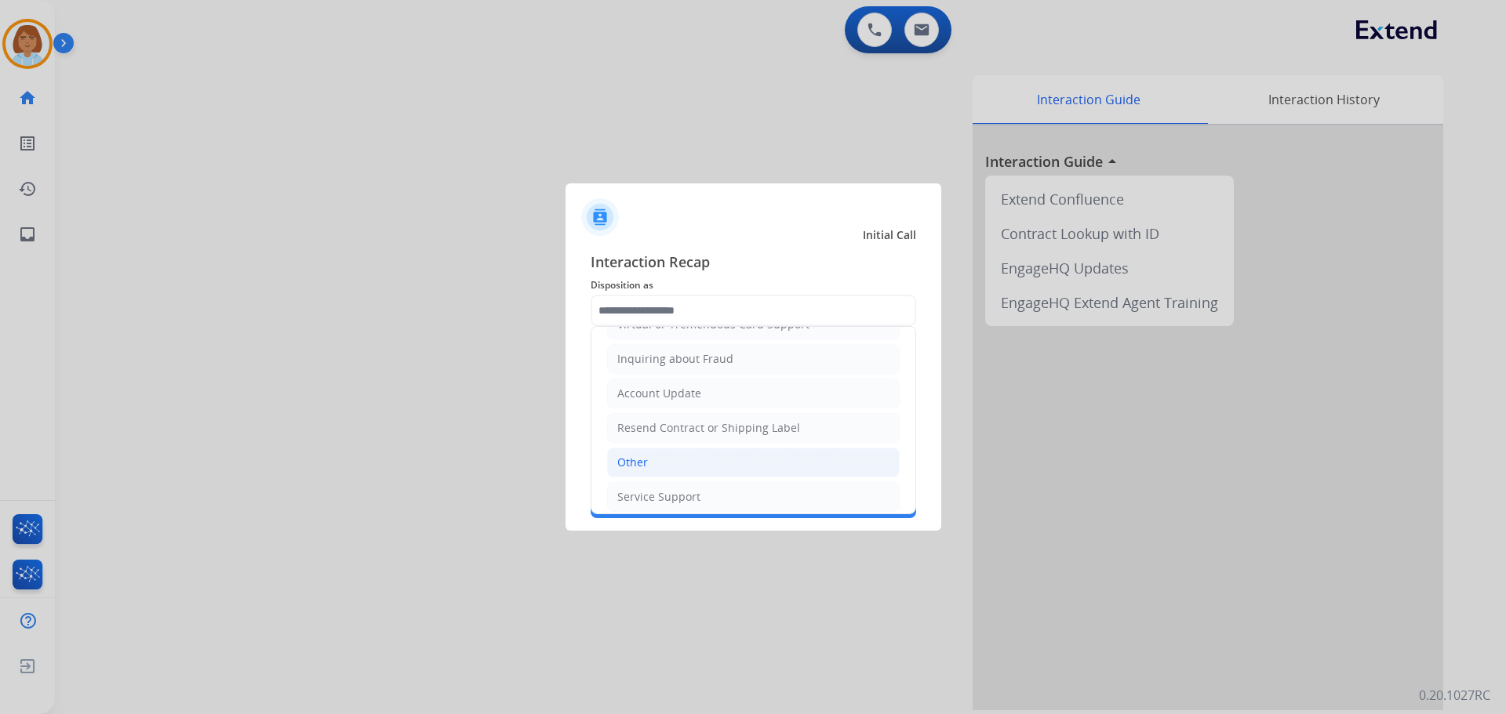
click at [692, 464] on li "Other" at bounding box center [753, 463] width 293 height 30
type input "*****"
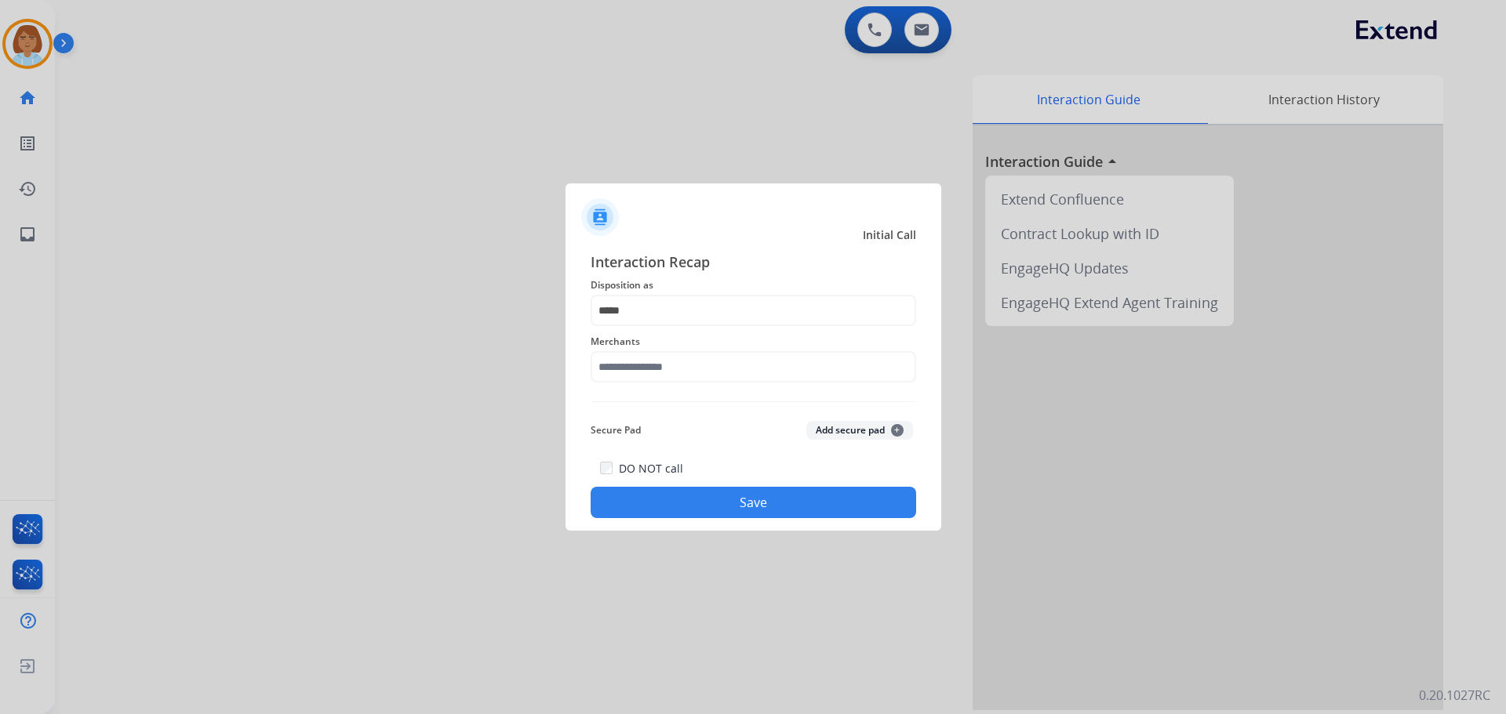
click at [715, 384] on div "Merchants" at bounding box center [753, 357] width 325 height 63
click at [752, 375] on input "text" at bounding box center [753, 366] width 325 height 31
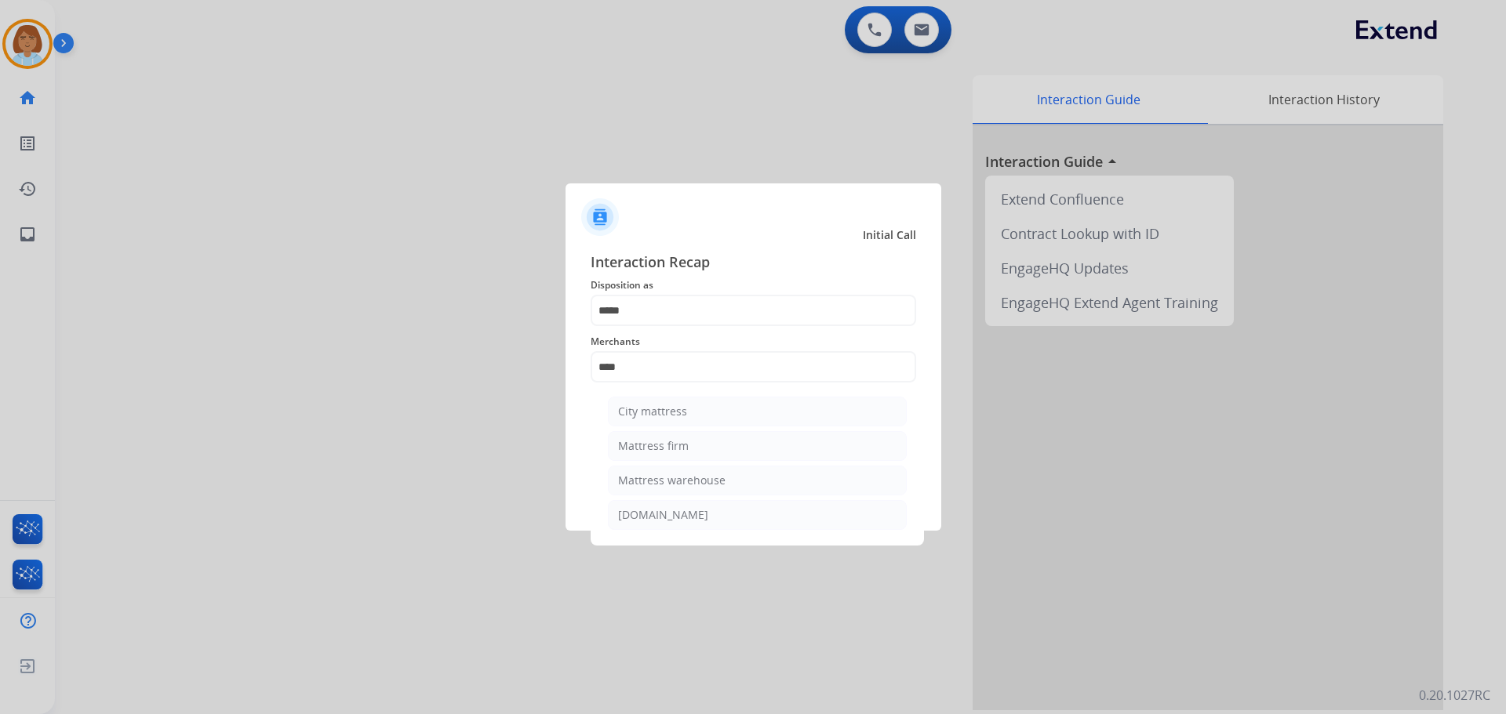
click at [718, 440] on li "Mattress firm" at bounding box center [757, 446] width 299 height 30
type input "**********"
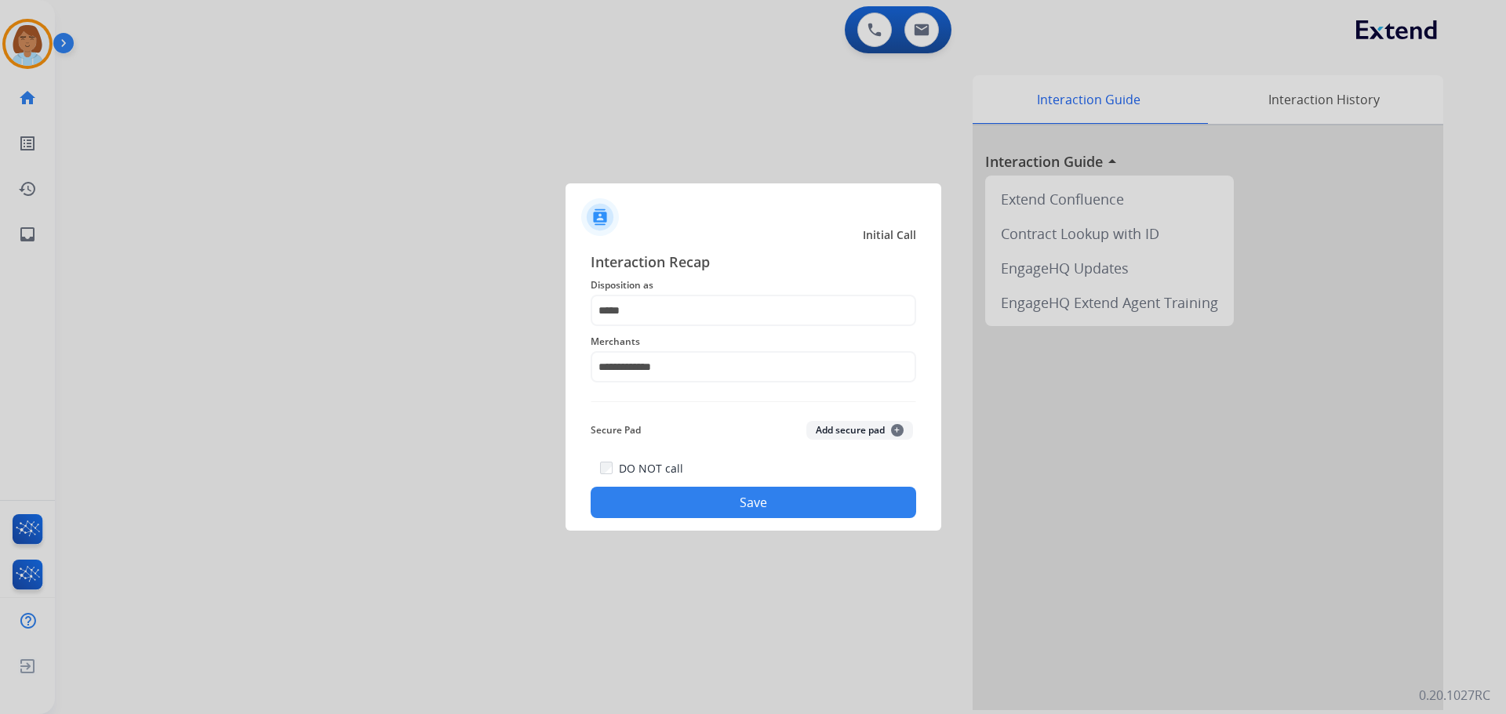
click at [732, 489] on button "Save" at bounding box center [753, 502] width 325 height 31
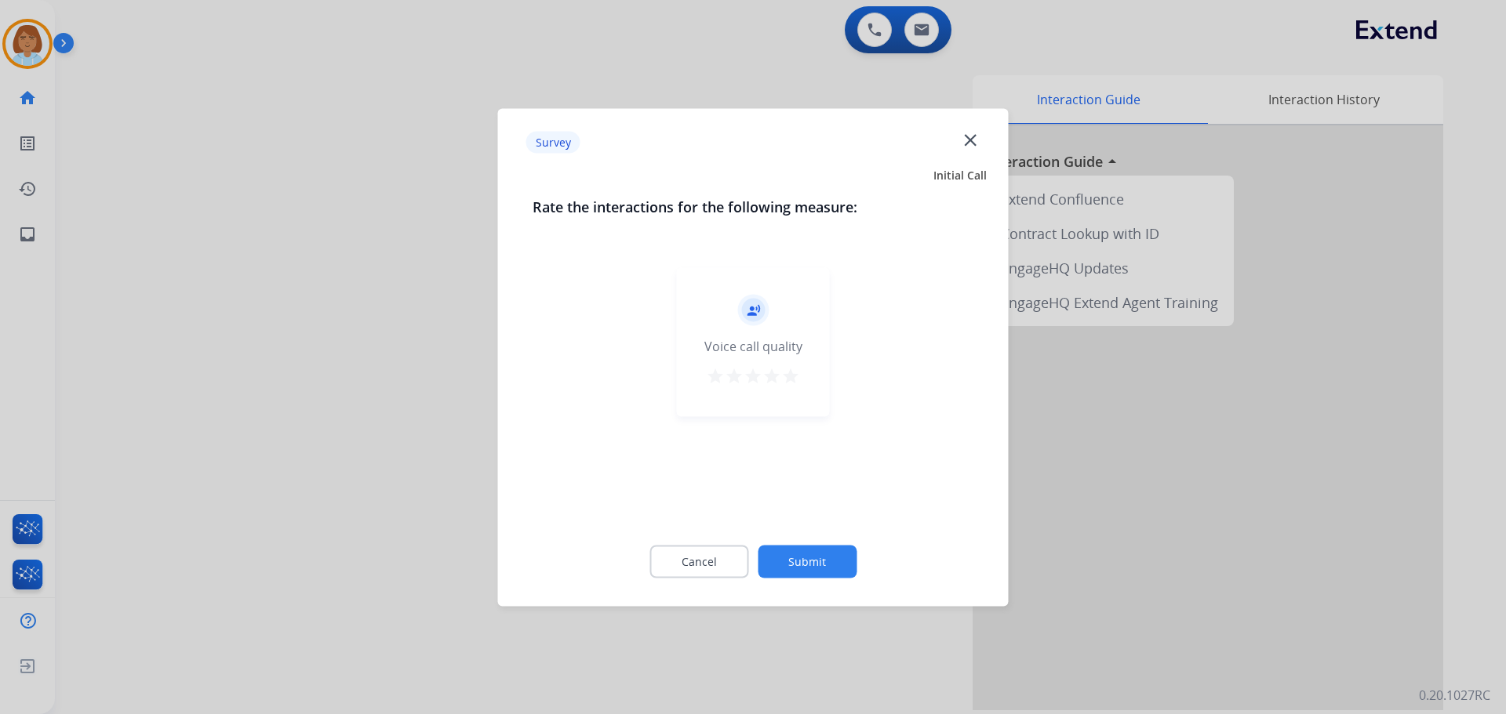
click at [842, 565] on button "Submit" at bounding box center [807, 561] width 99 height 33
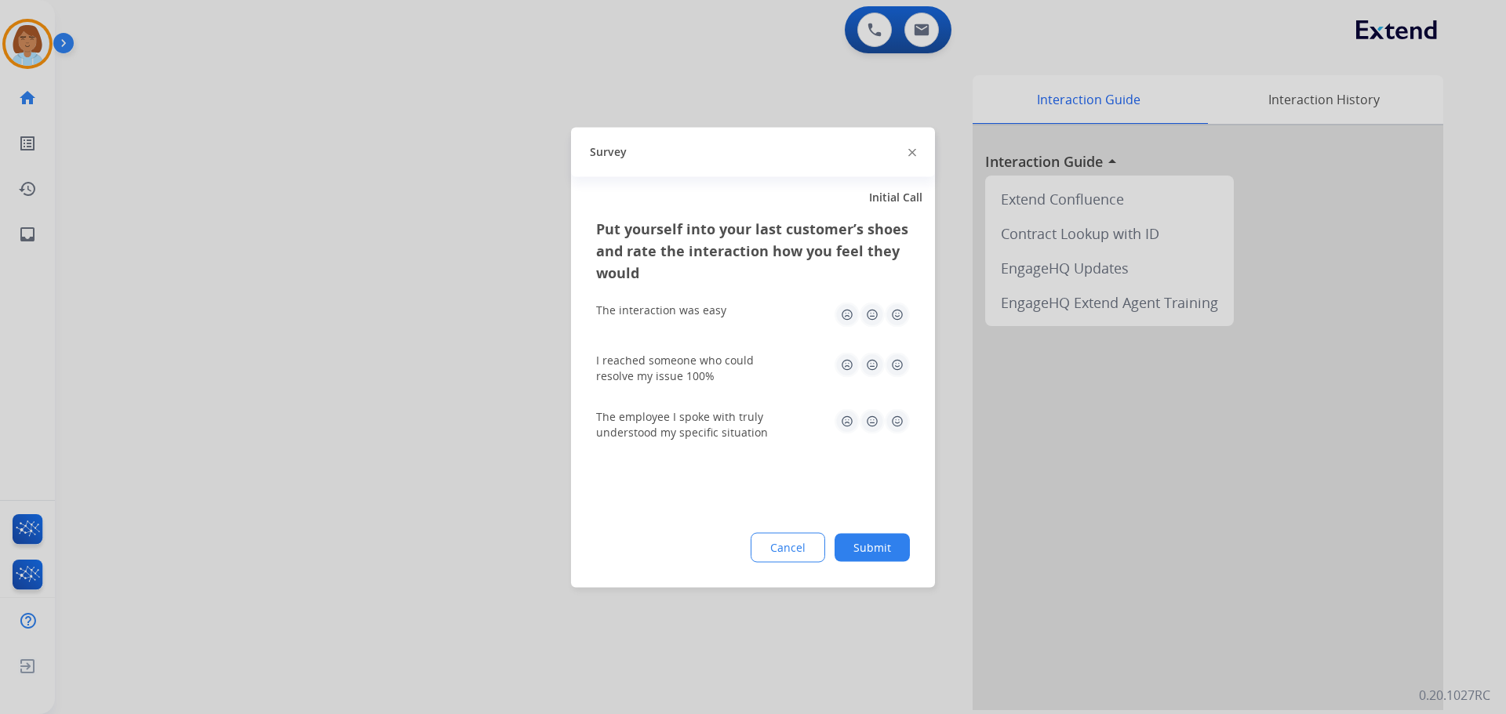
click at [889, 565] on div "Put yourself into your last customer’s shoes and rate the interaction how you f…" at bounding box center [753, 402] width 364 height 370
click at [902, 539] on button "Submit" at bounding box center [871, 547] width 75 height 28
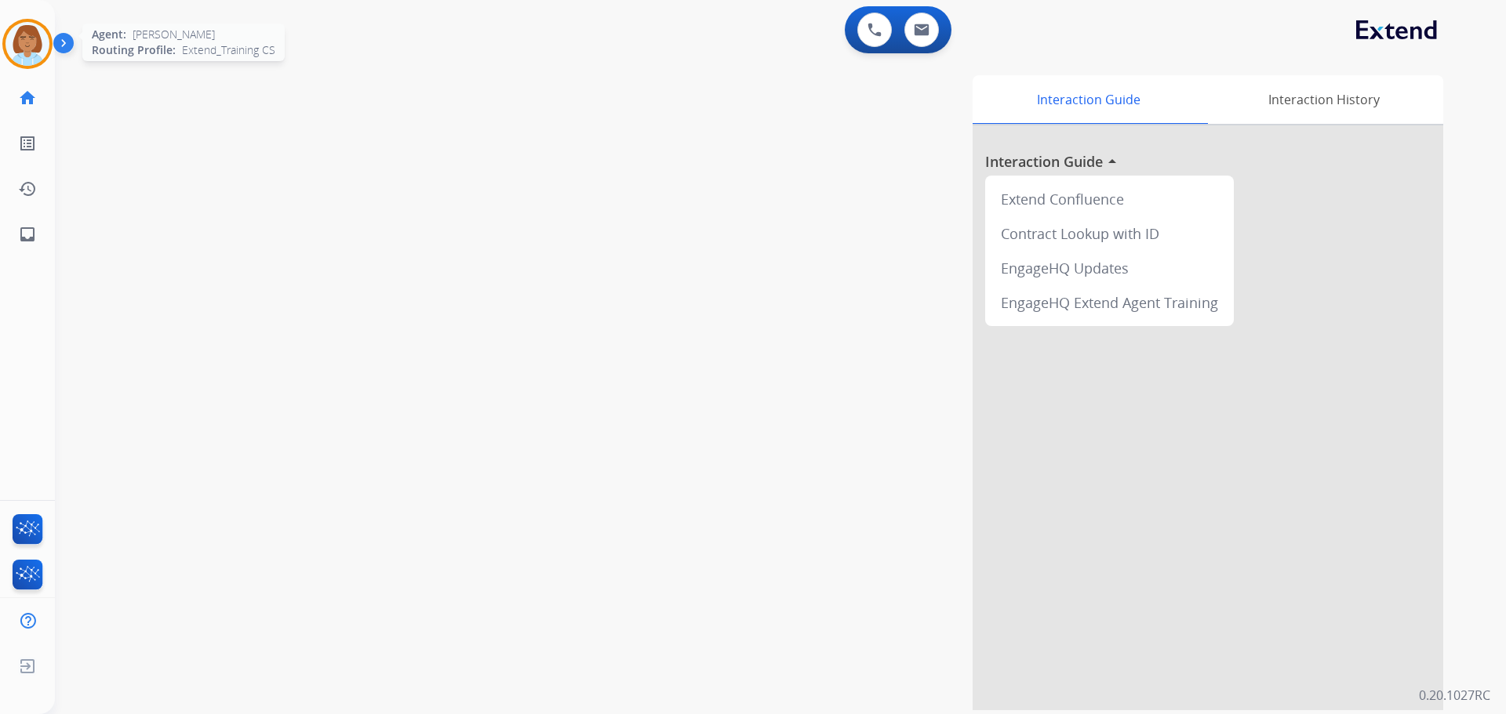
click at [31, 52] on img at bounding box center [27, 44] width 44 height 44
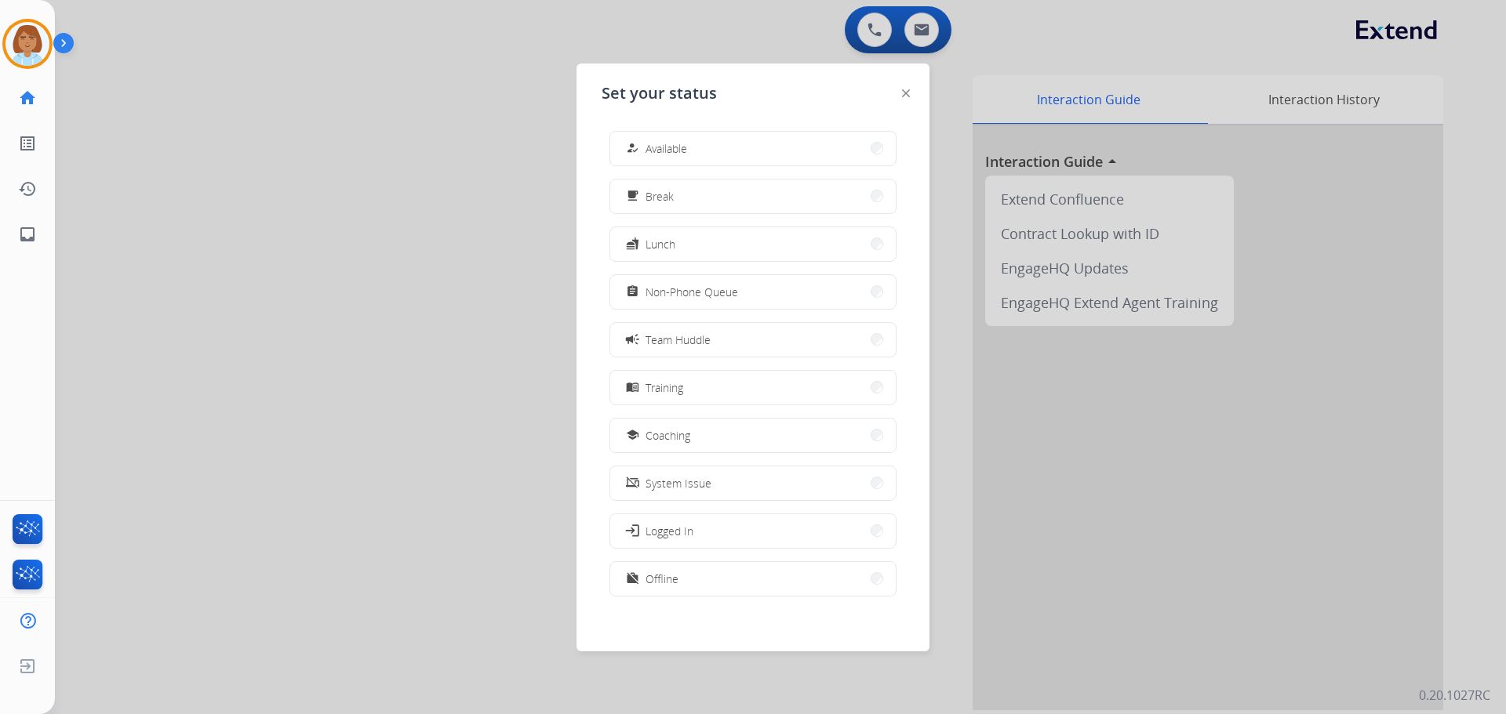
click at [769, 140] on button "how_to_reg Available" at bounding box center [752, 149] width 285 height 34
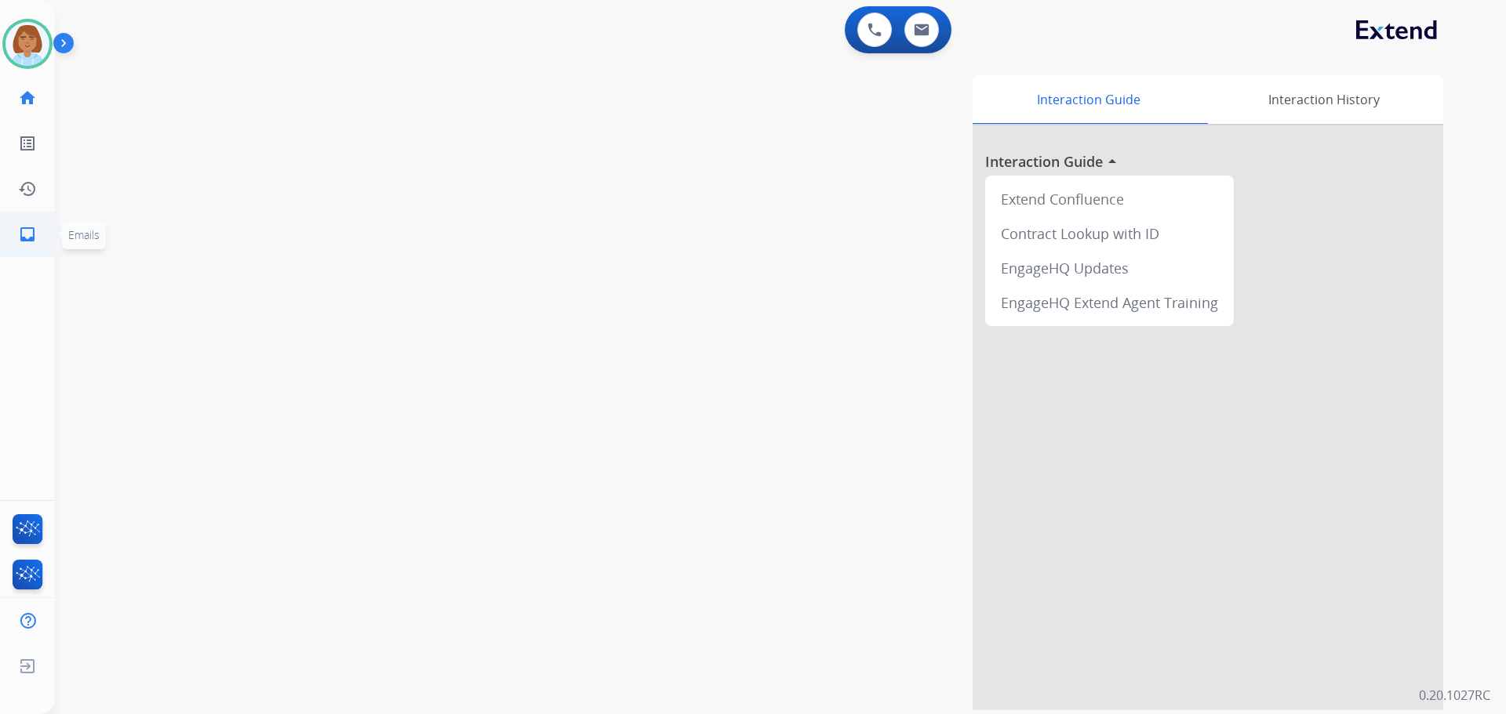
click at [31, 237] on mat-icon "inbox" at bounding box center [27, 234] width 19 height 19
select select "**********"
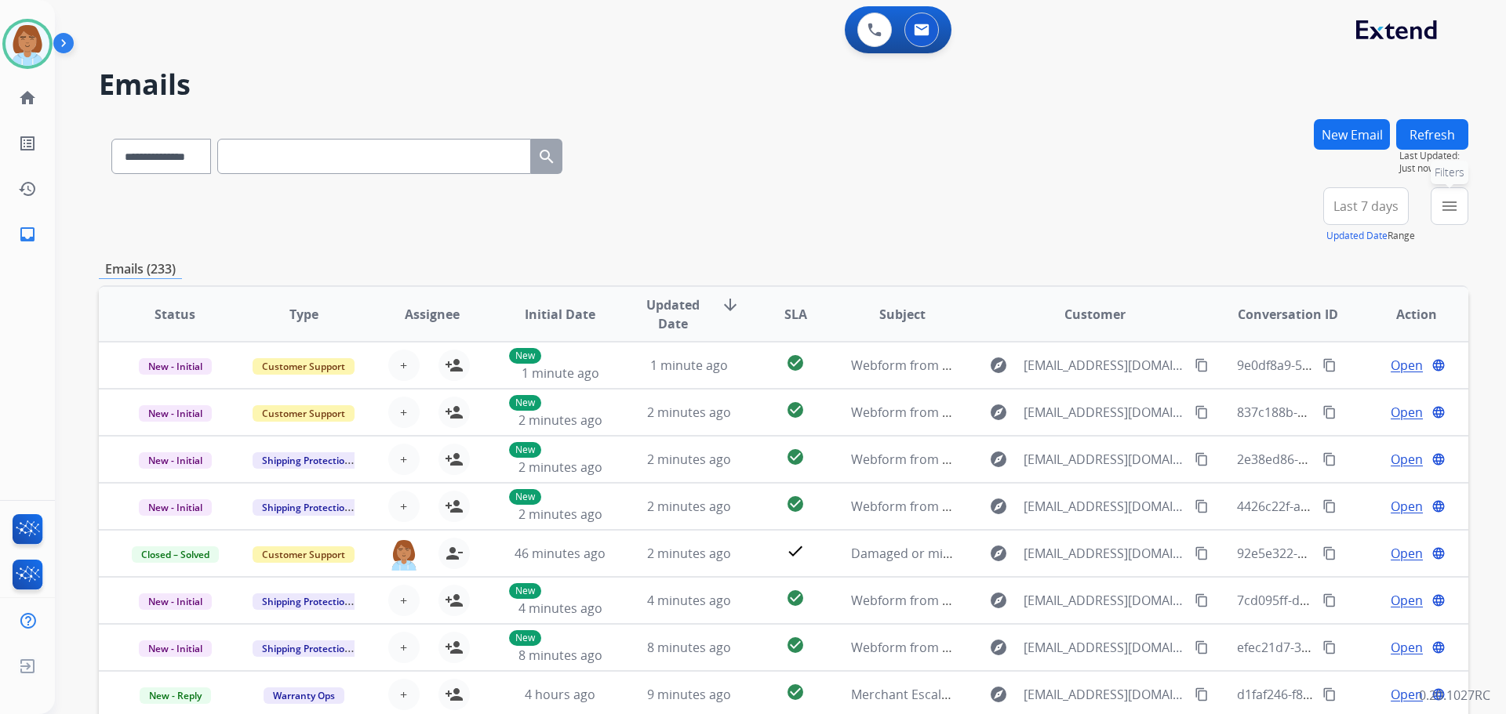
drag, startPoint x: 1467, startPoint y: 218, endPoint x: 1452, endPoint y: 222, distance: 14.7
click at [1462, 220] on button "menu Filters" at bounding box center [1450, 206] width 38 height 38
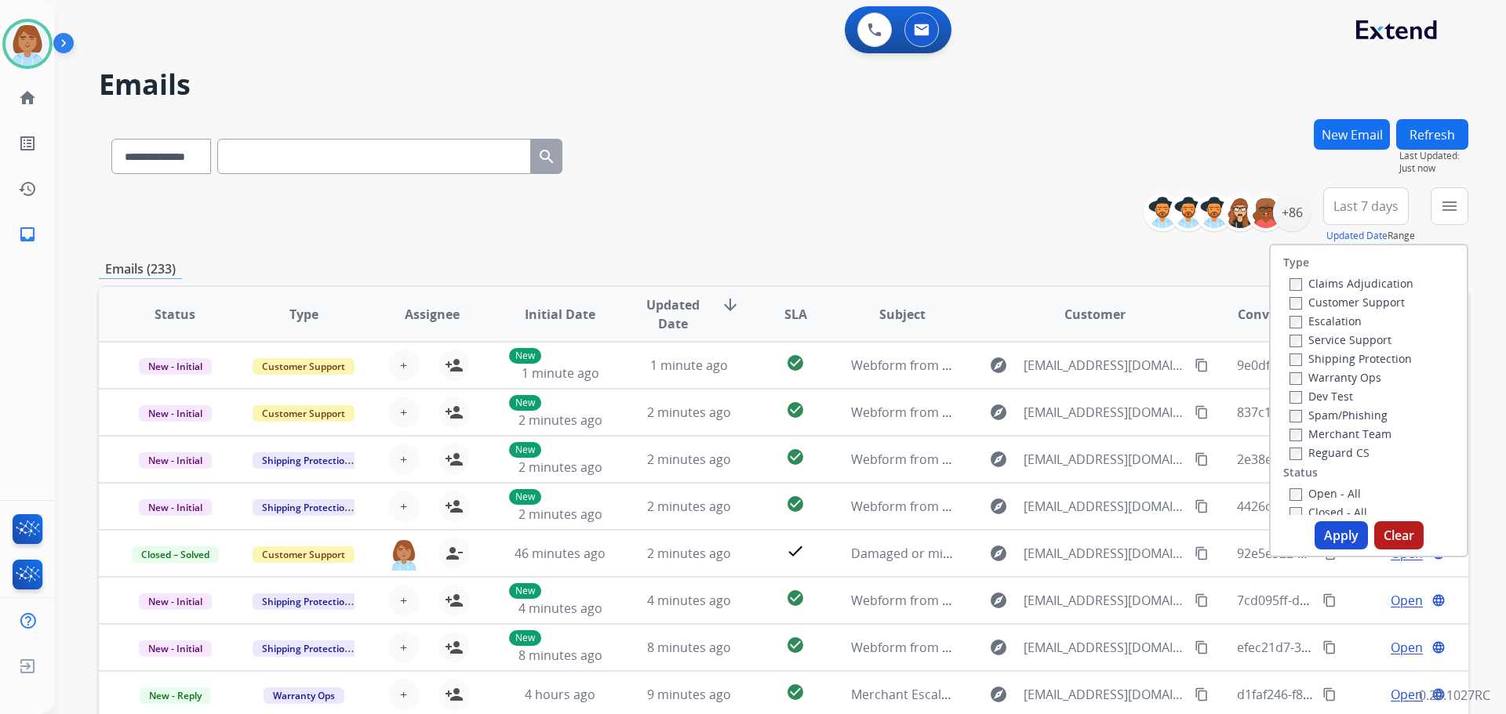
click at [1332, 281] on label "Claims Adjudication" at bounding box center [1351, 283] width 124 height 15
click at [1336, 296] on label "Customer Support" at bounding box center [1346, 302] width 115 height 15
click at [1347, 363] on label "Shipping Protection" at bounding box center [1350, 358] width 122 height 15
click at [1292, 477] on div "Type Claims Adjudication Customer Support Escalation Service Support Shipping P…" at bounding box center [1369, 380] width 196 height 270
click at [1294, 496] on label "Open - All" at bounding box center [1324, 493] width 71 height 15
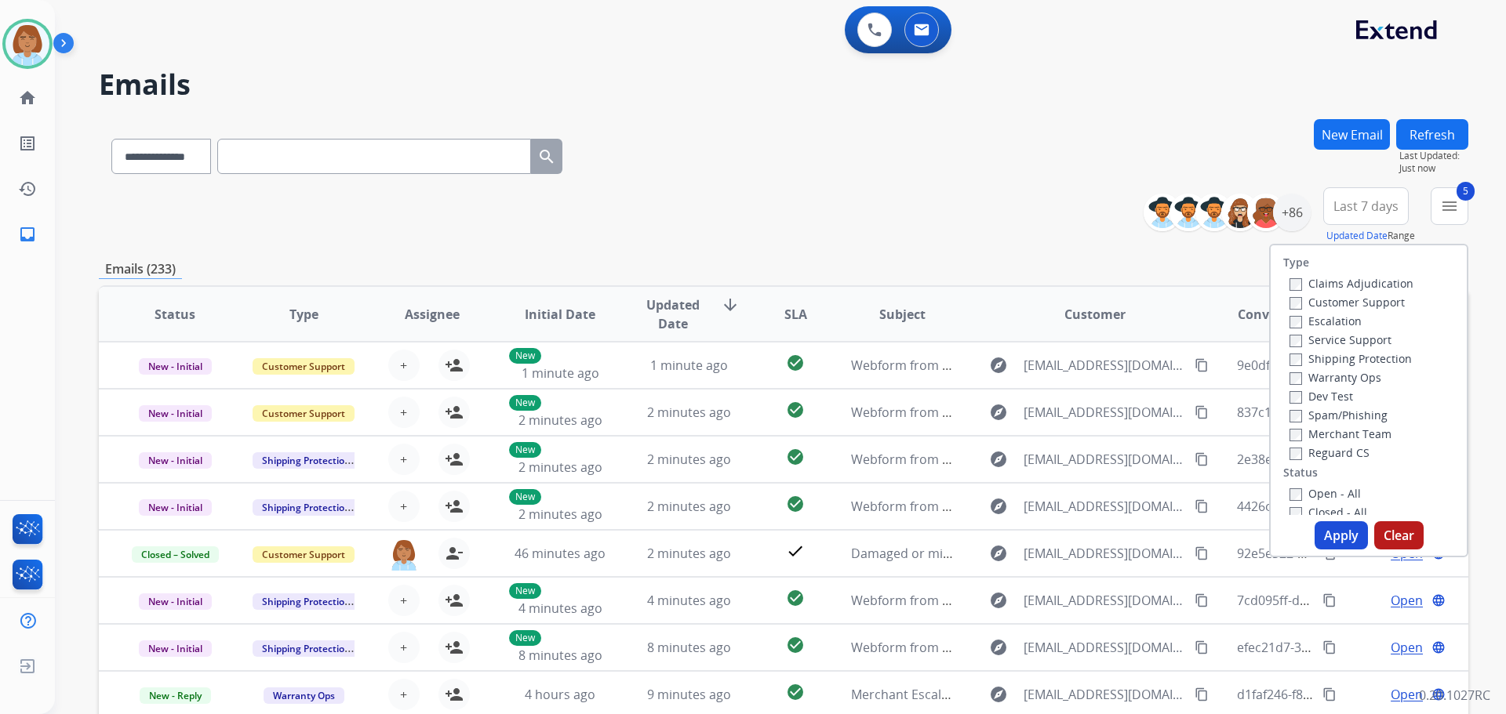
click at [1347, 525] on button "Apply" at bounding box center [1340, 536] width 53 height 28
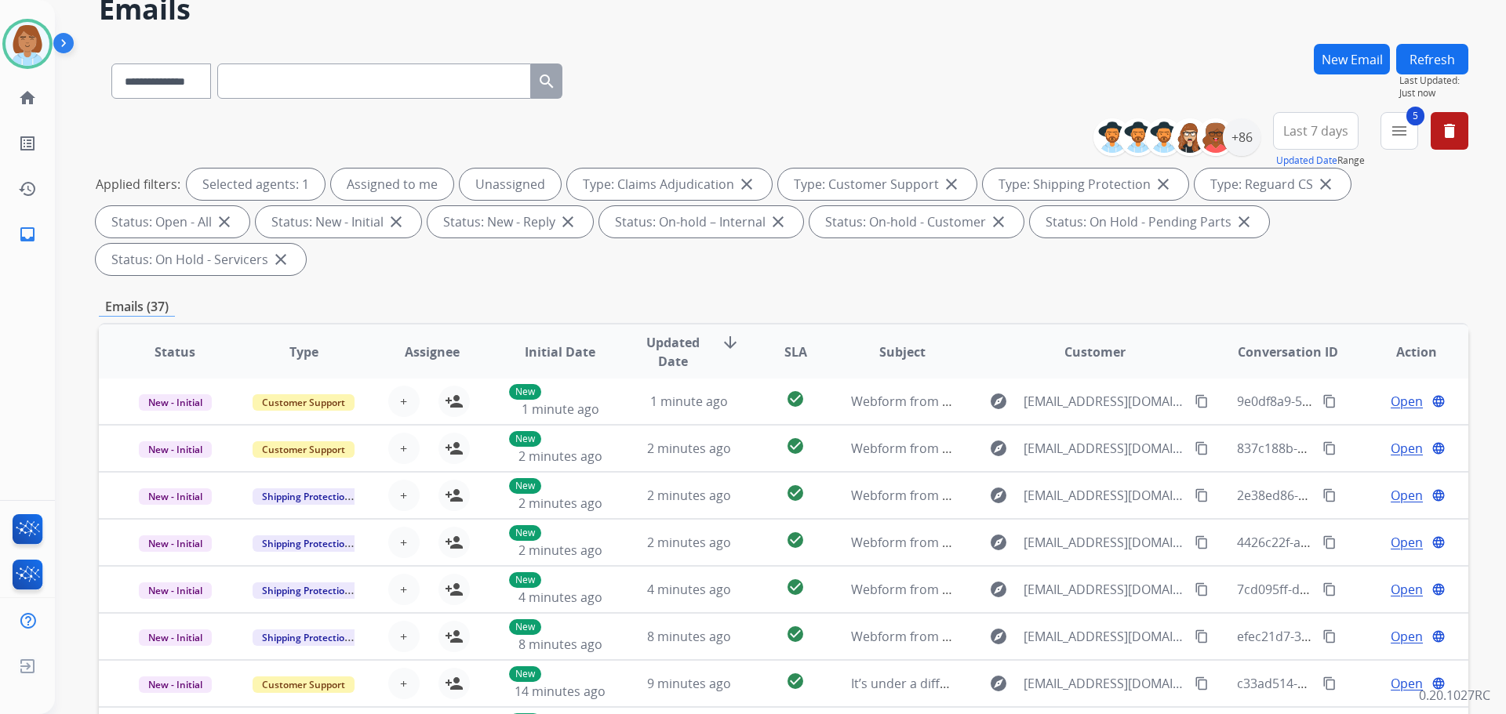
scroll to position [78, 0]
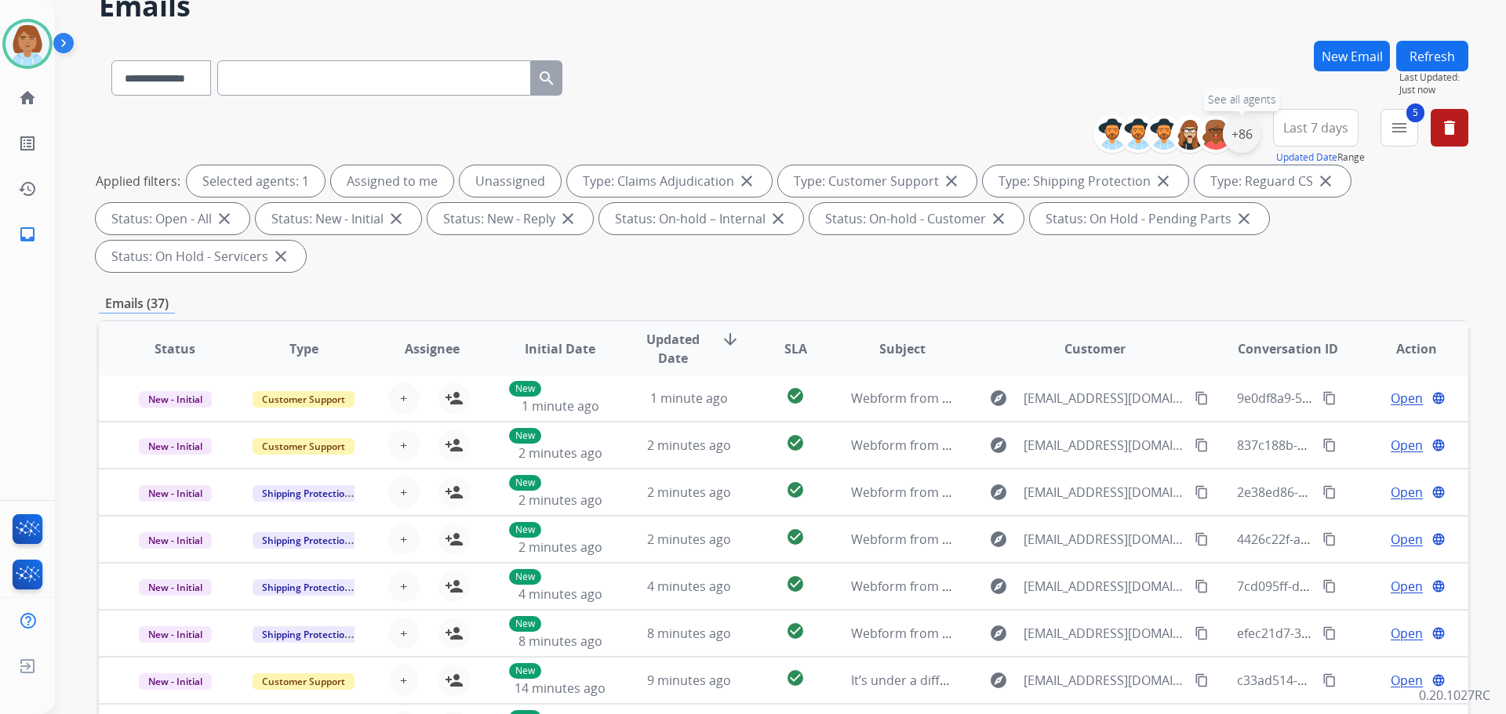
click at [1245, 140] on div "+86" at bounding box center [1242, 134] width 38 height 38
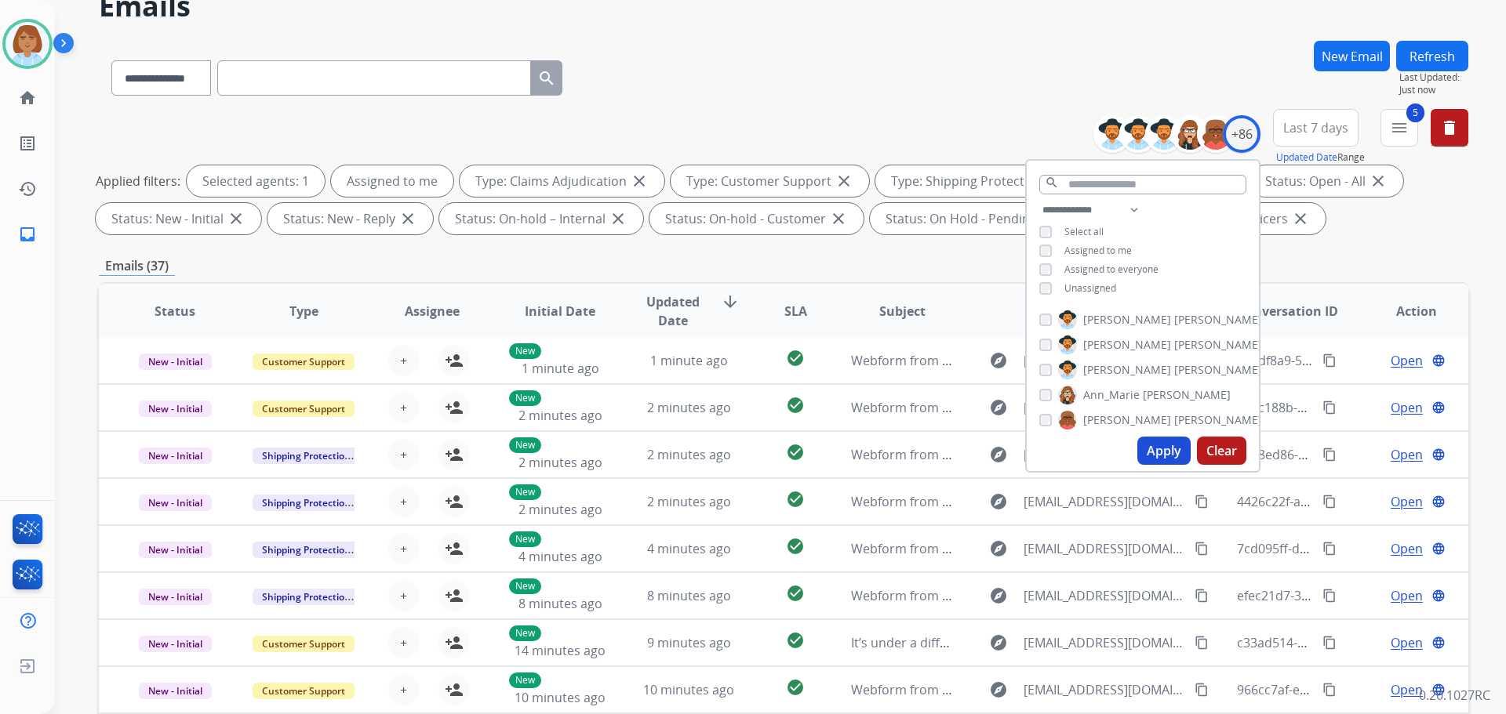
click at [1167, 453] on button "Apply" at bounding box center [1163, 451] width 53 height 28
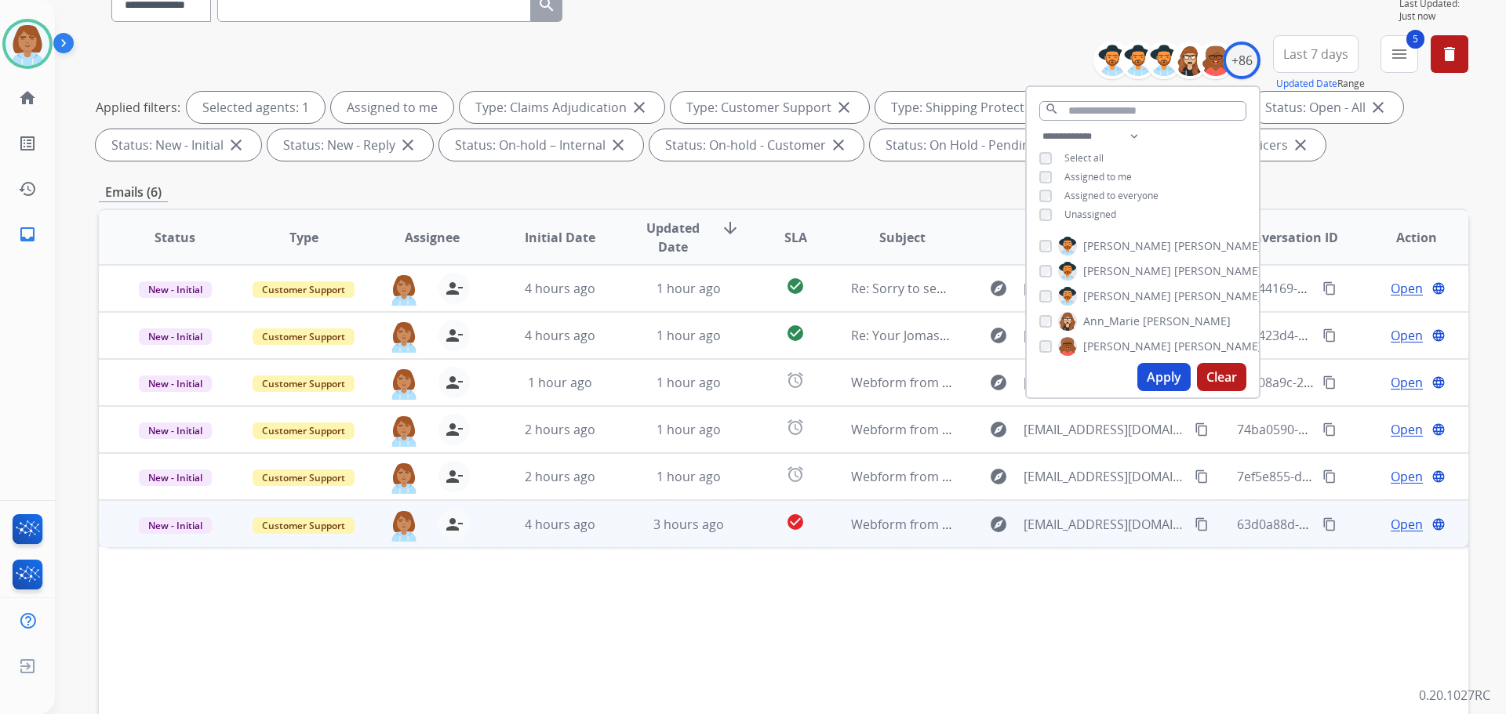
scroll to position [253, 0]
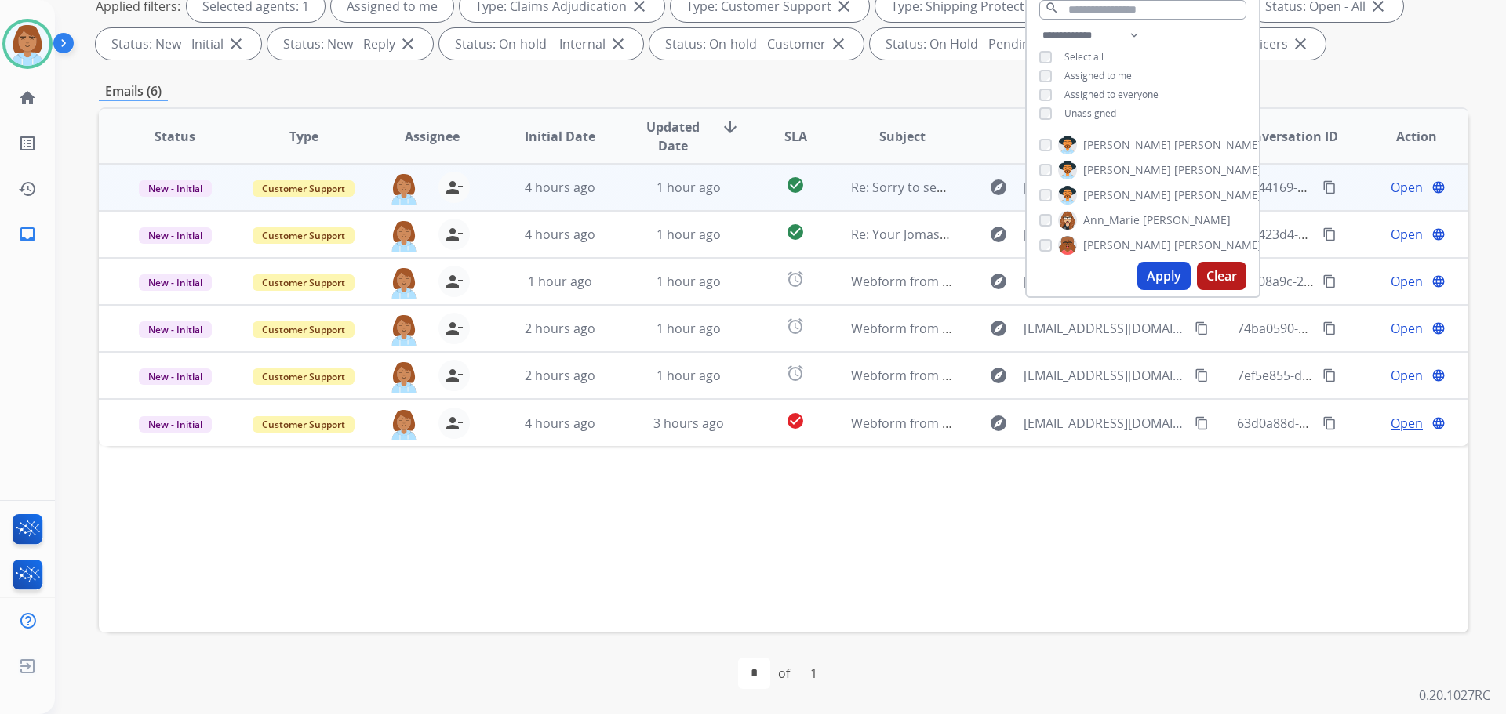
click at [597, 205] on td "4 hours ago" at bounding box center [548, 187] width 129 height 47
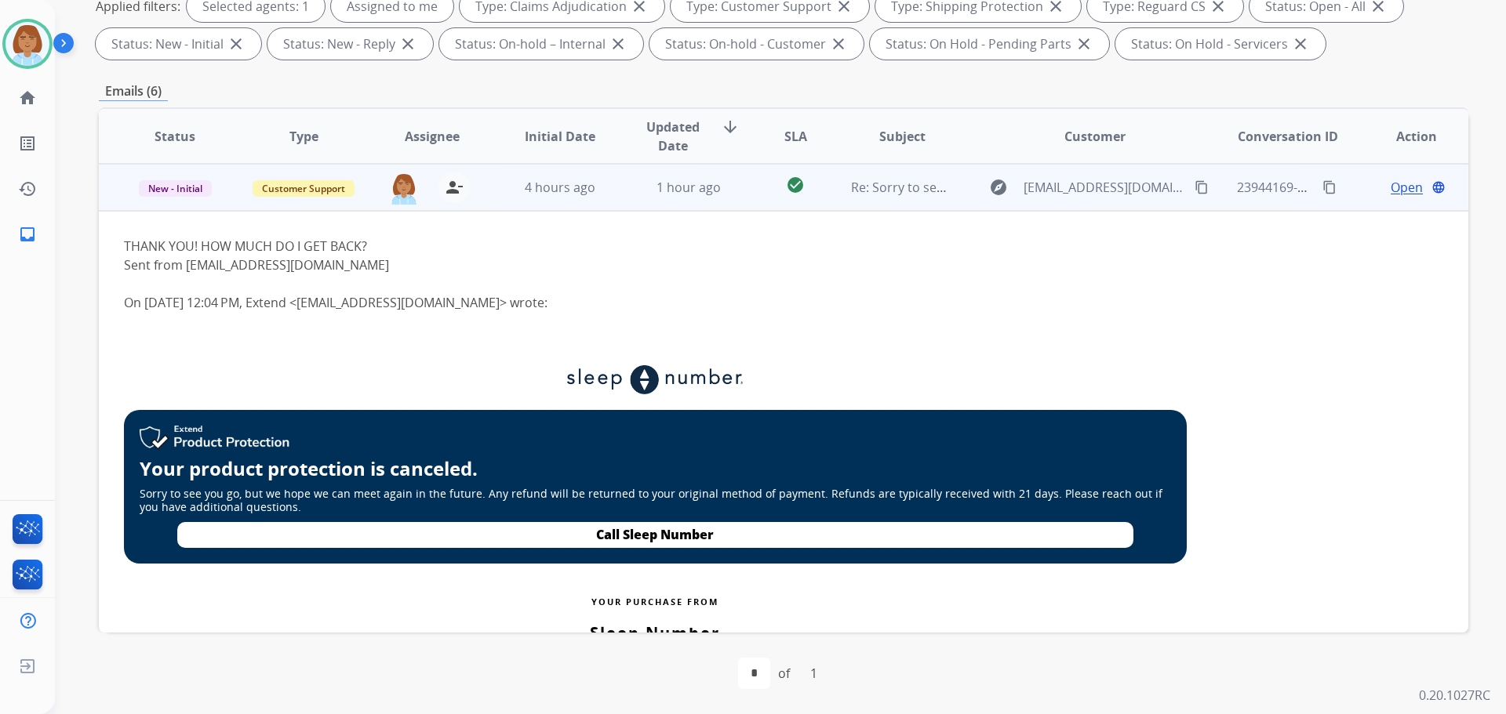
click at [740, 202] on td "check_circle" at bounding box center [782, 187] width 85 height 47
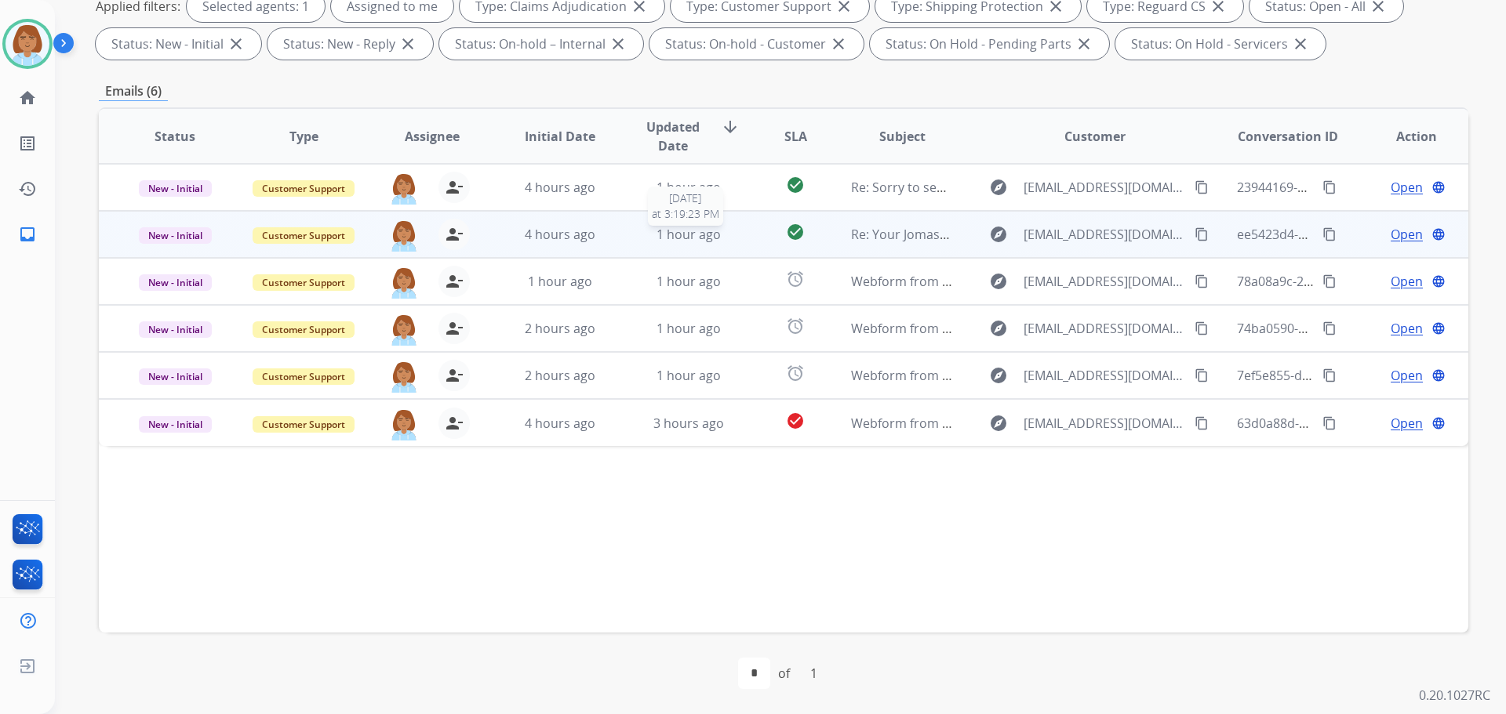
click at [729, 230] on div "1 hour ago" at bounding box center [689, 234] width 103 height 19
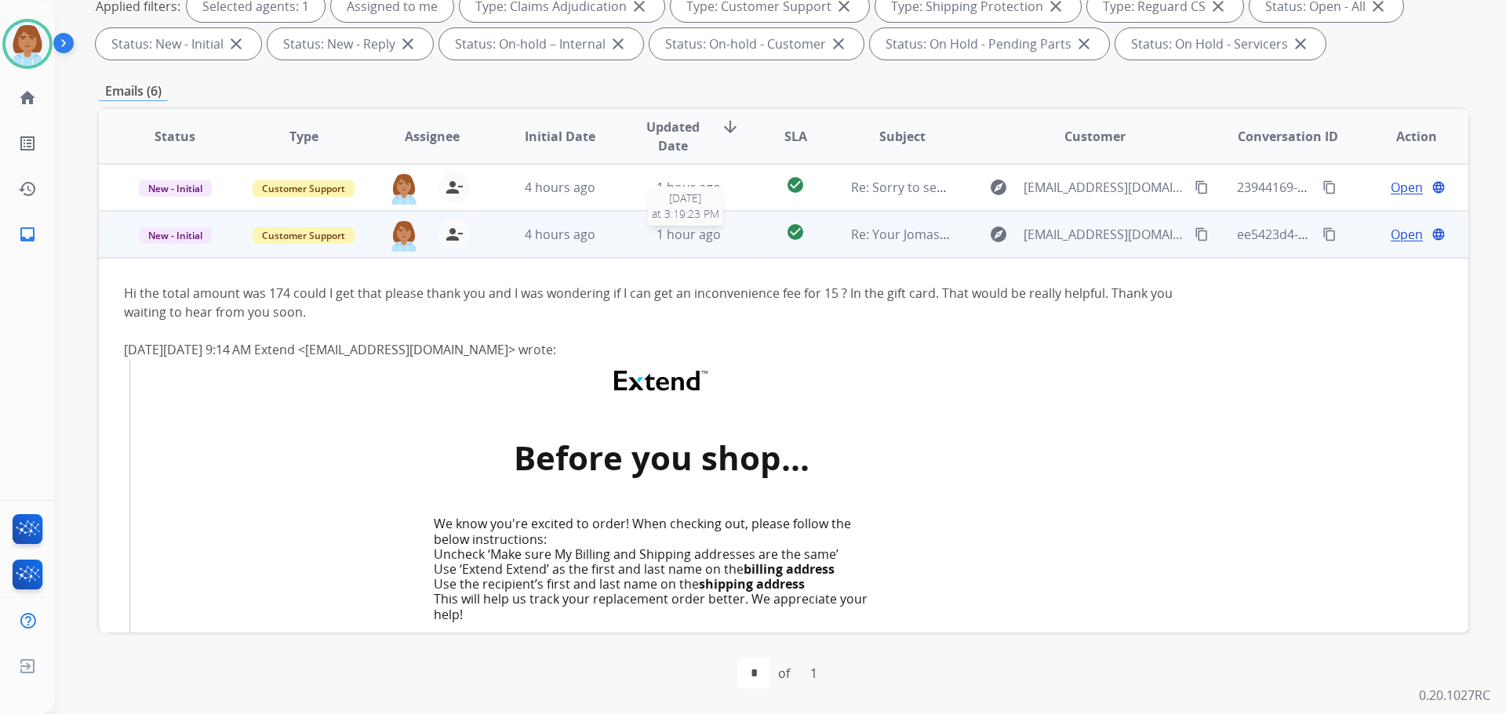
scroll to position [47, 0]
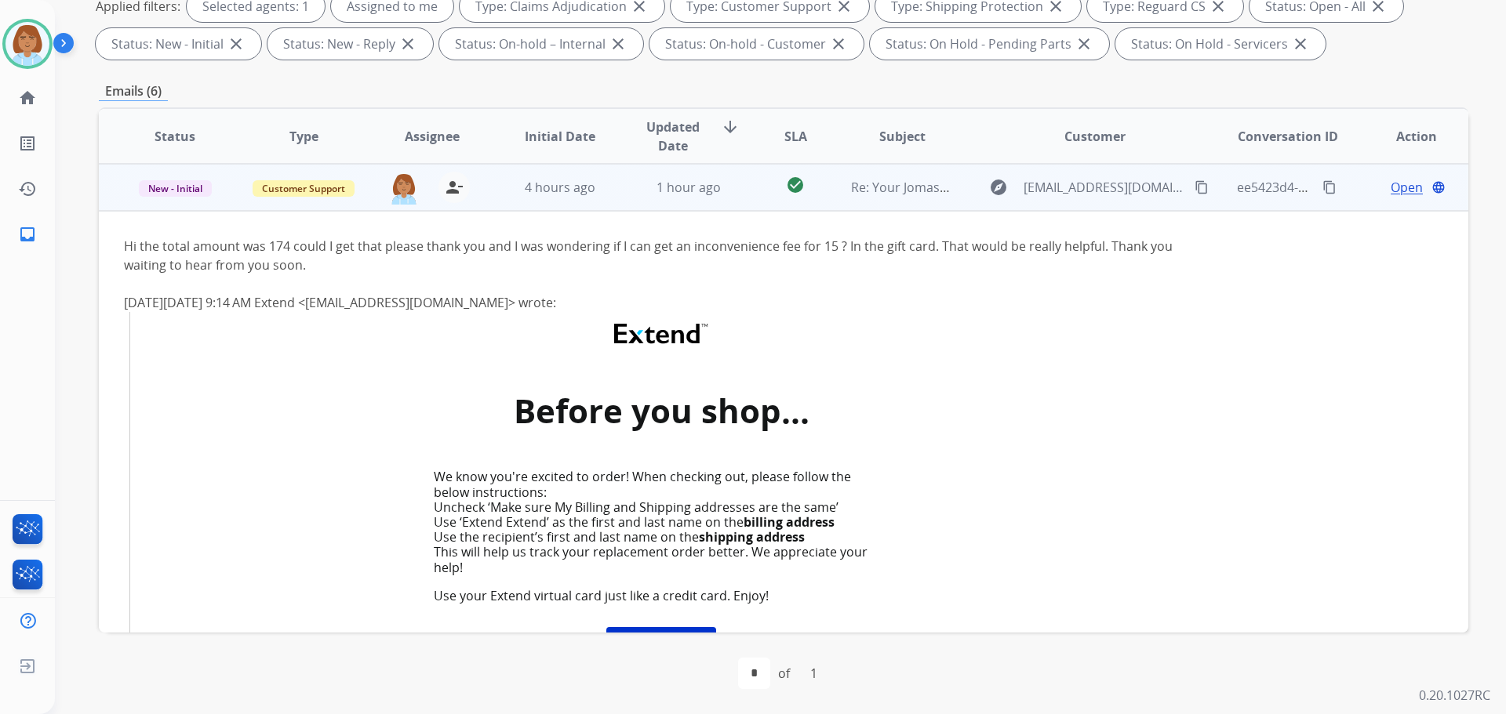
click at [740, 198] on td "check_circle" at bounding box center [782, 187] width 85 height 47
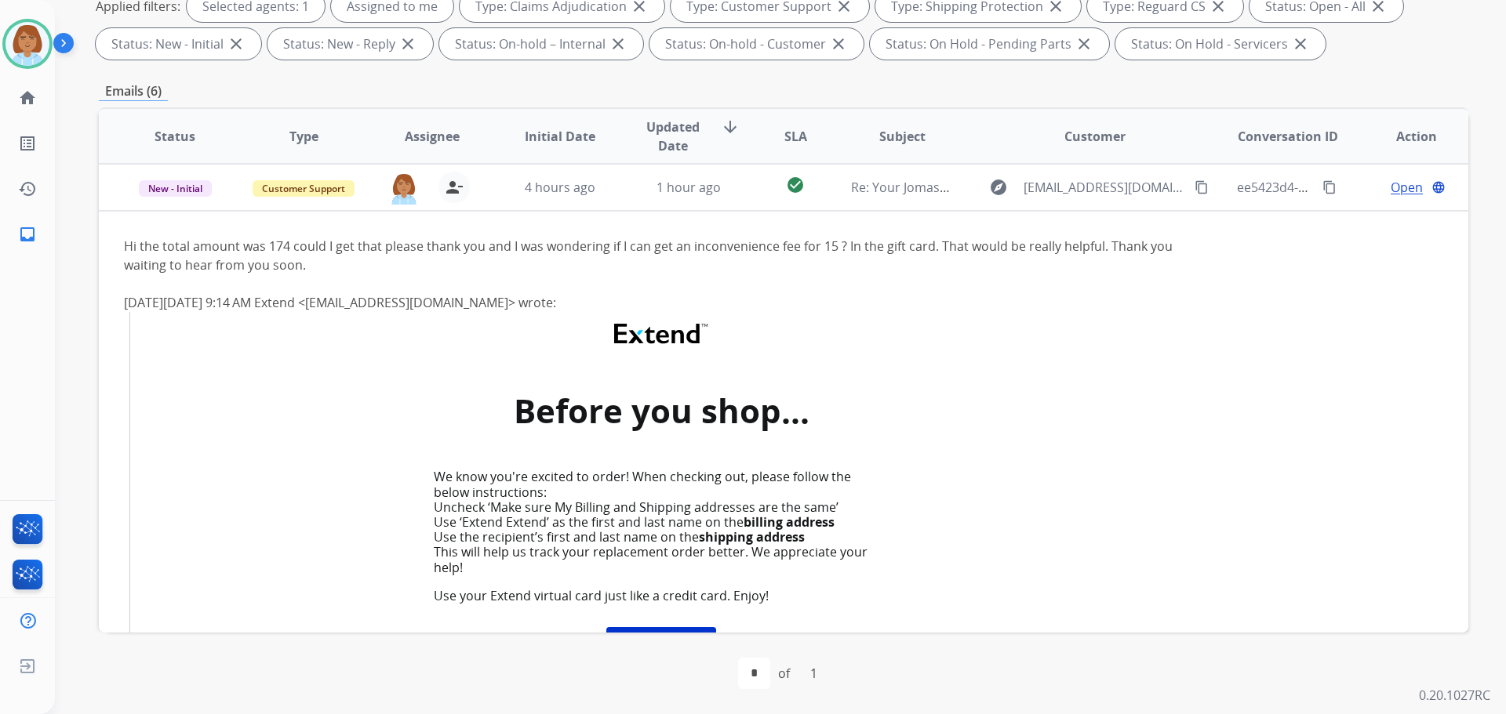
scroll to position [0, 0]
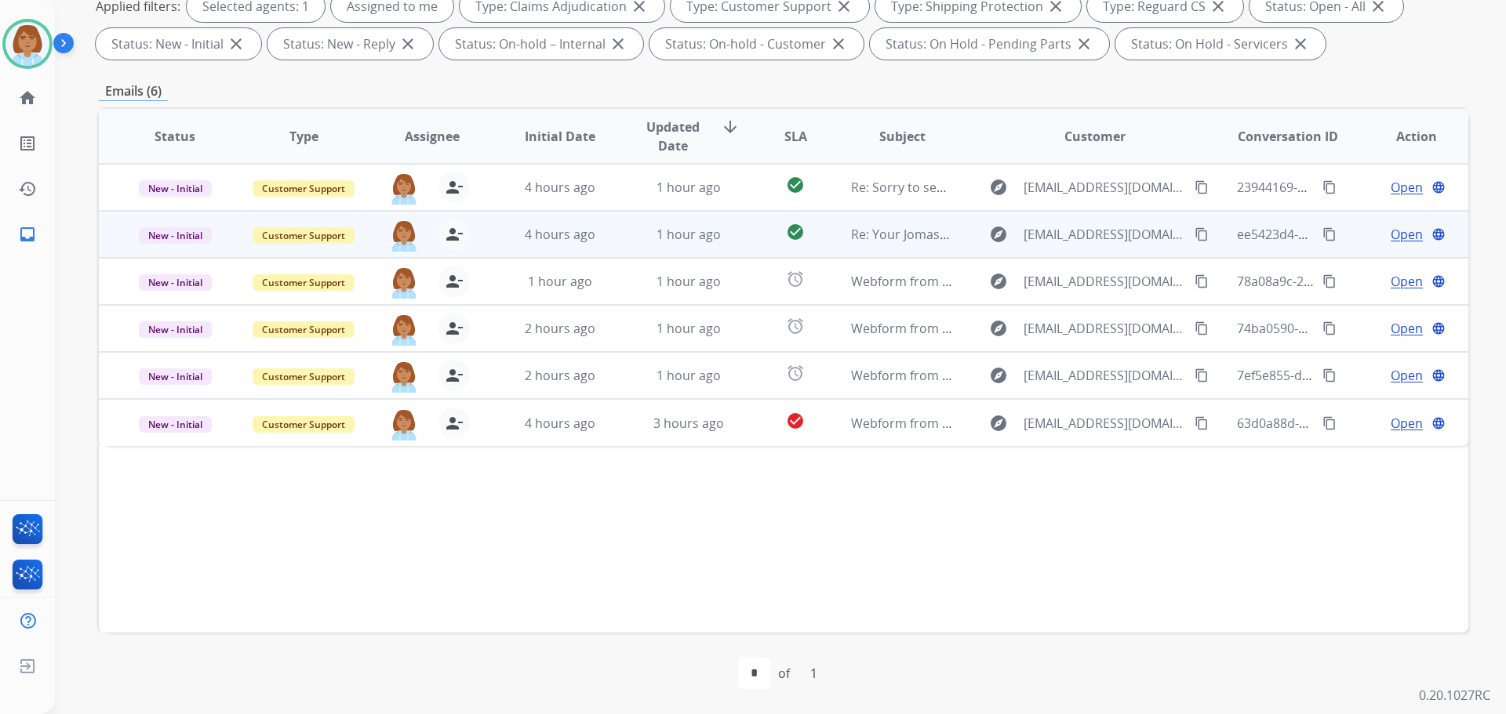
click at [747, 234] on td "check_circle" at bounding box center [782, 234] width 85 height 47
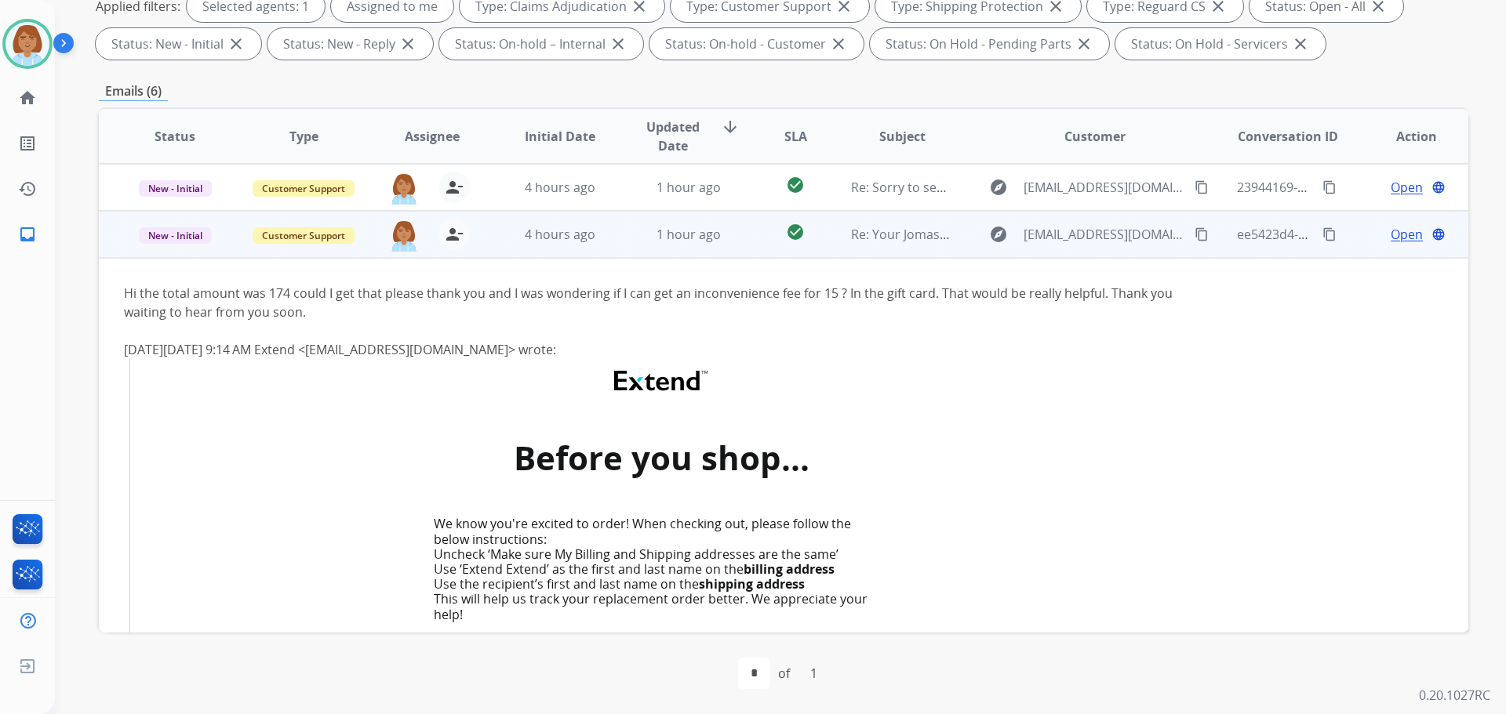
click at [758, 242] on td "check_circle" at bounding box center [782, 234] width 85 height 47
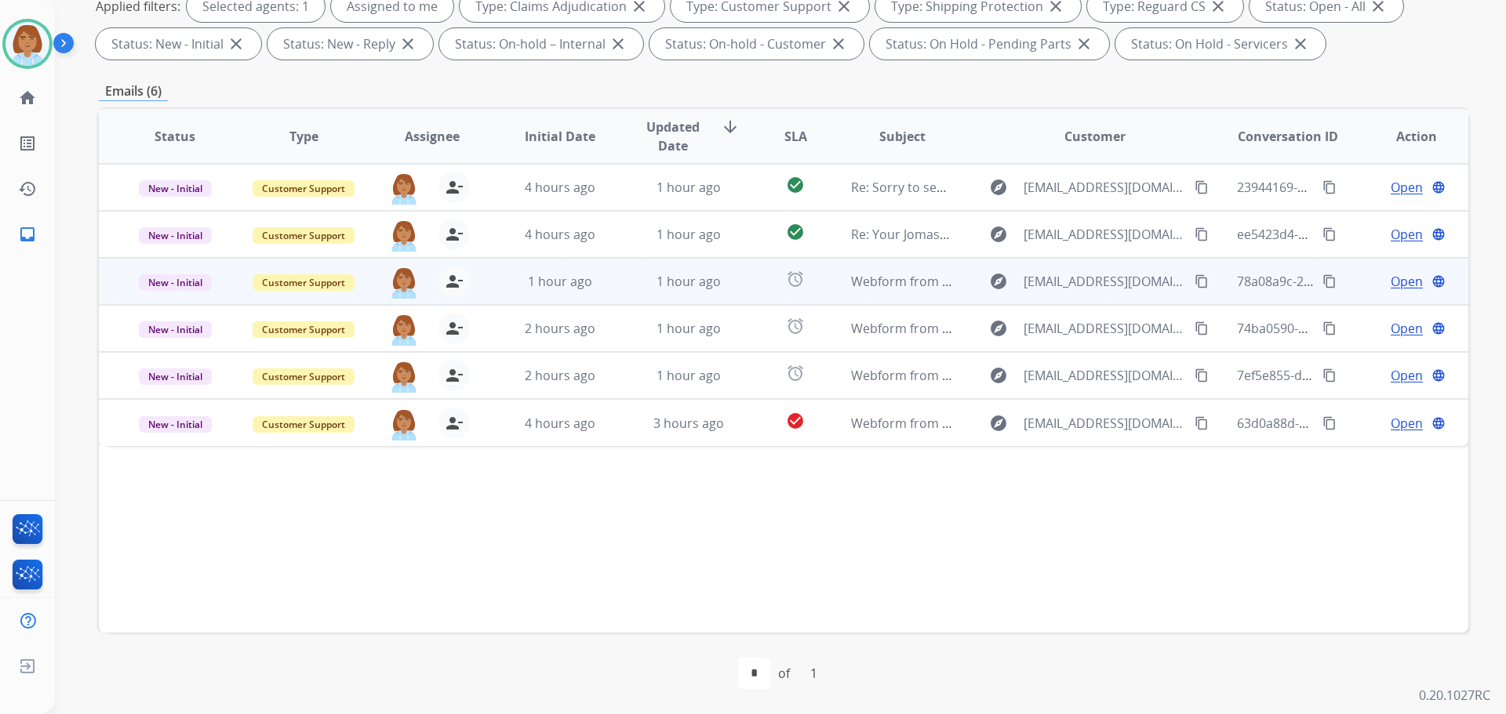
click at [748, 285] on td "alarm" at bounding box center [782, 281] width 85 height 47
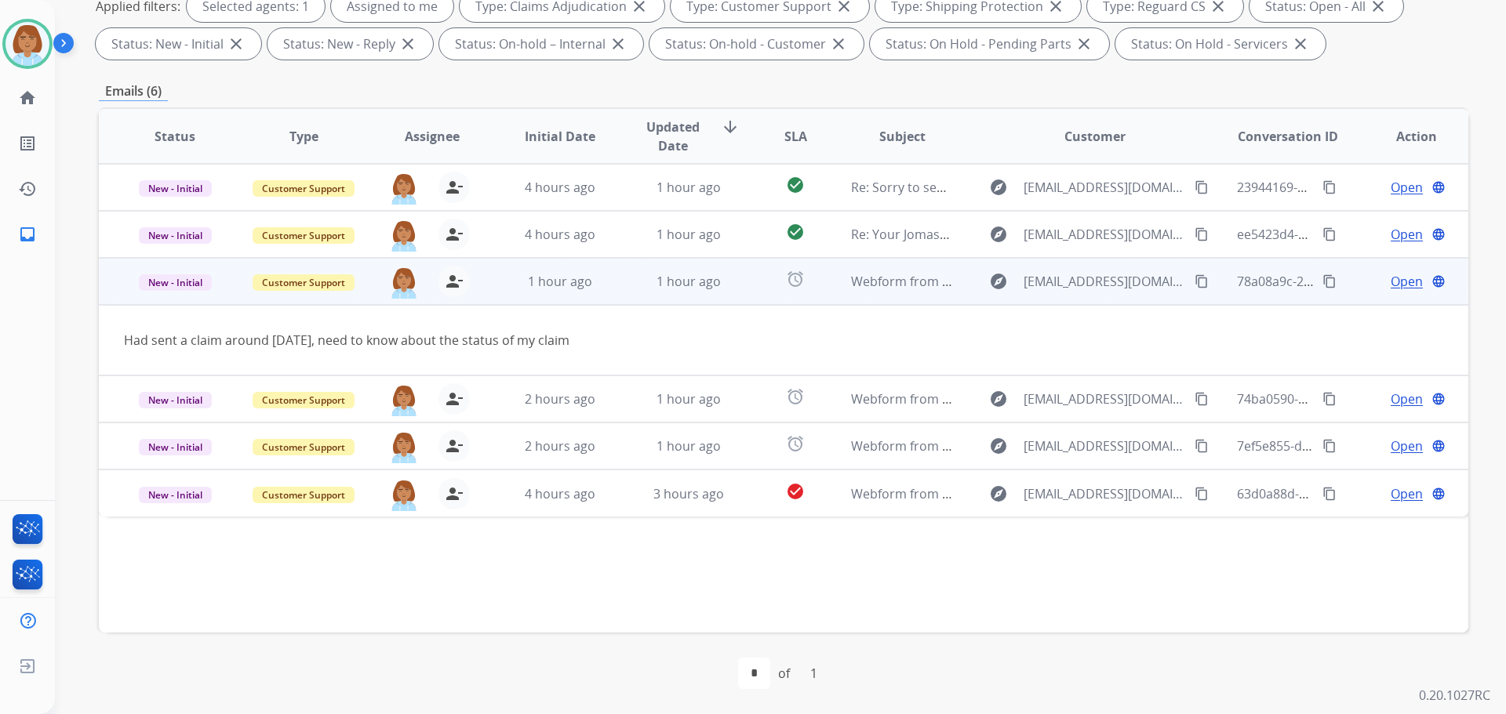
click at [1194, 283] on mat-icon "content_copy" at bounding box center [1201, 281] width 14 height 14
click at [1322, 283] on mat-icon "content_copy" at bounding box center [1329, 281] width 14 height 14
click at [1391, 281] on span "Open" at bounding box center [1407, 281] width 32 height 19
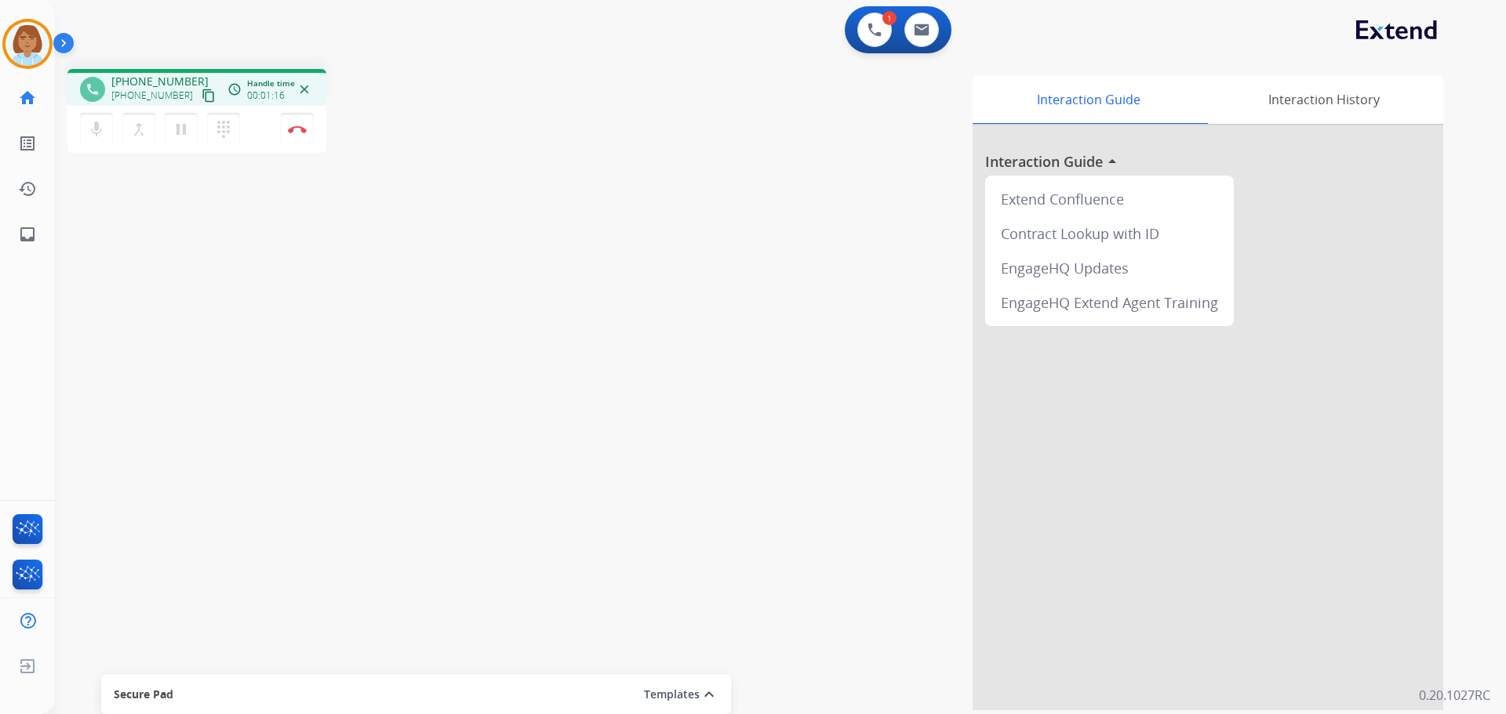
click at [42, 371] on div "Jaquayla Busy Edit Avatar Agent: Jaquayla Routing Profile: Extend_Training CS h…" at bounding box center [27, 357] width 55 height 714
click at [914, 23] on button at bounding box center [921, 30] width 35 height 35
select select "**********"
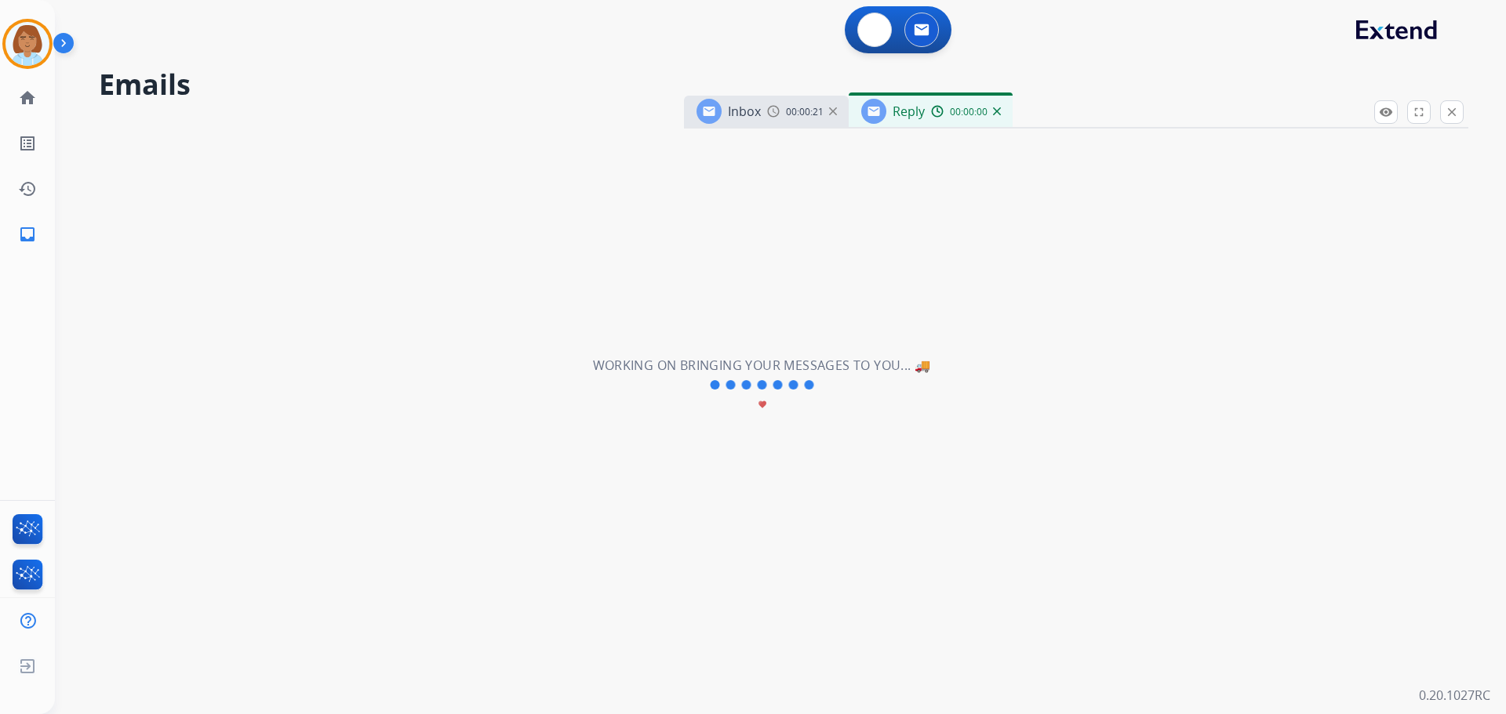
select select "**********"
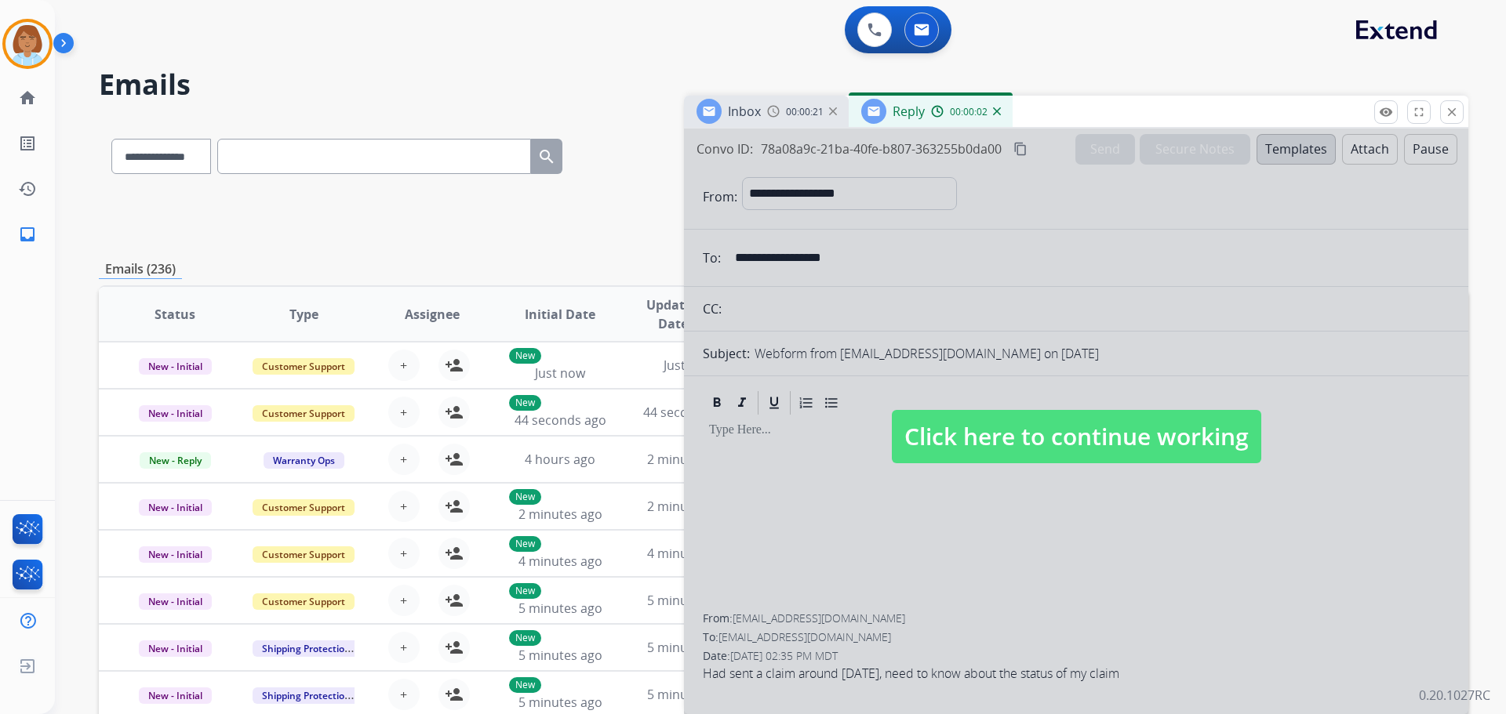
click at [1206, 266] on div at bounding box center [1076, 422] width 784 height 586
select select
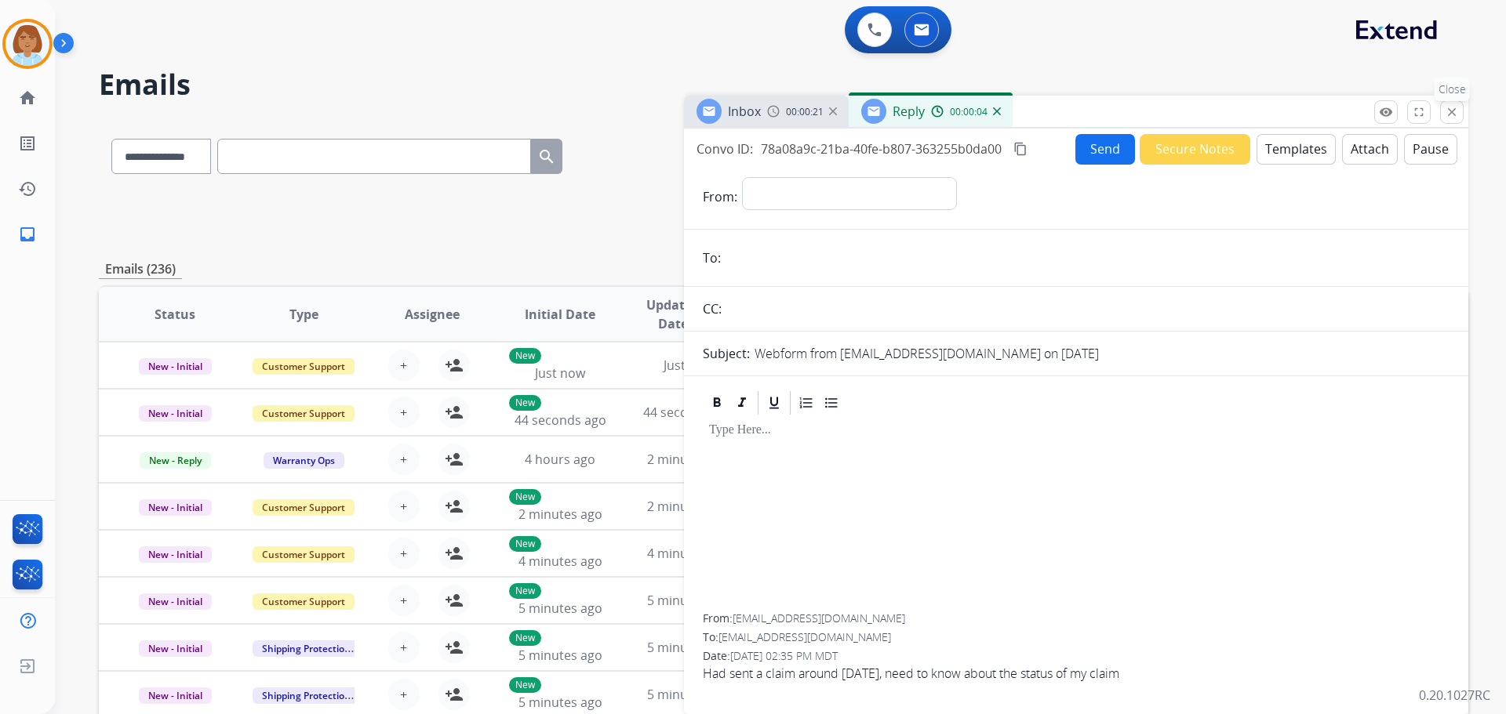
click at [1456, 111] on mat-icon "close" at bounding box center [1452, 112] width 14 height 14
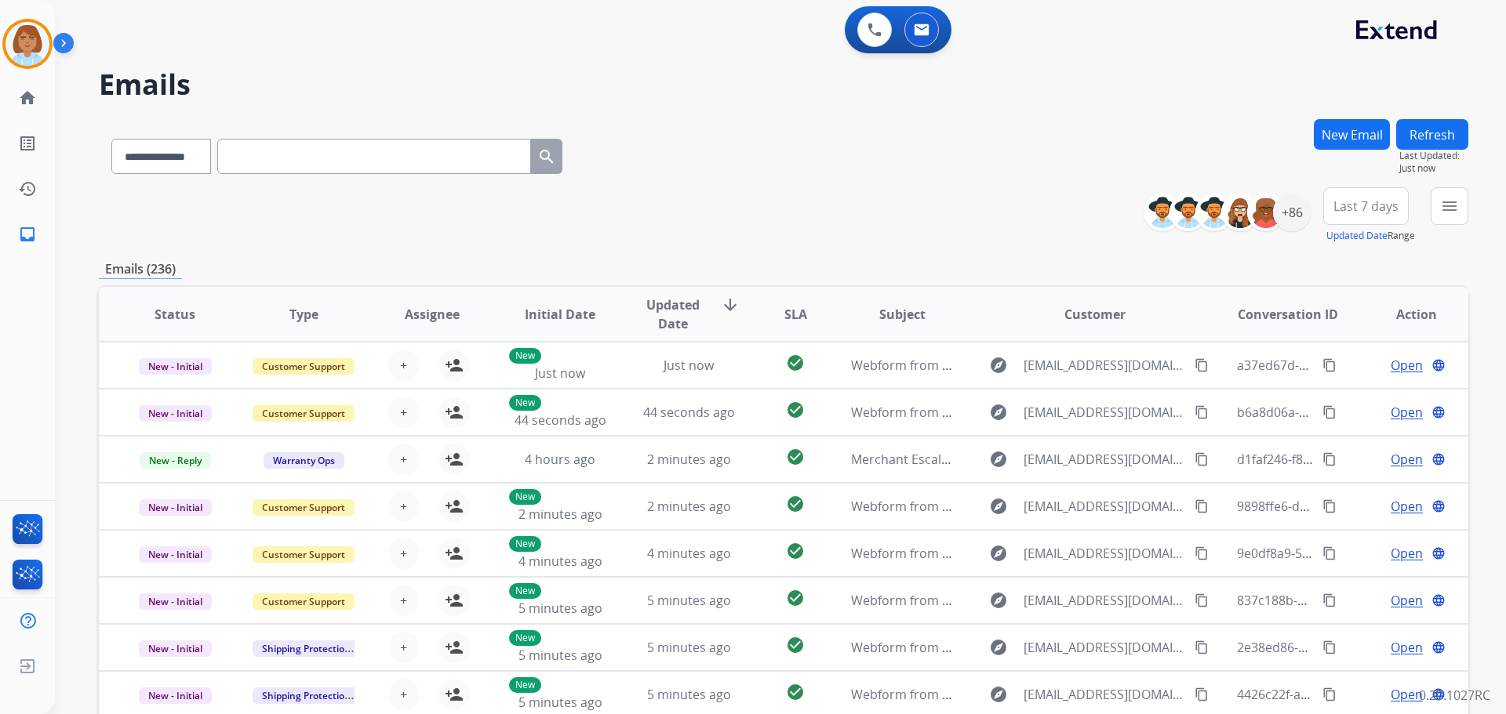
click at [1360, 128] on button "New Email" at bounding box center [1352, 134] width 76 height 31
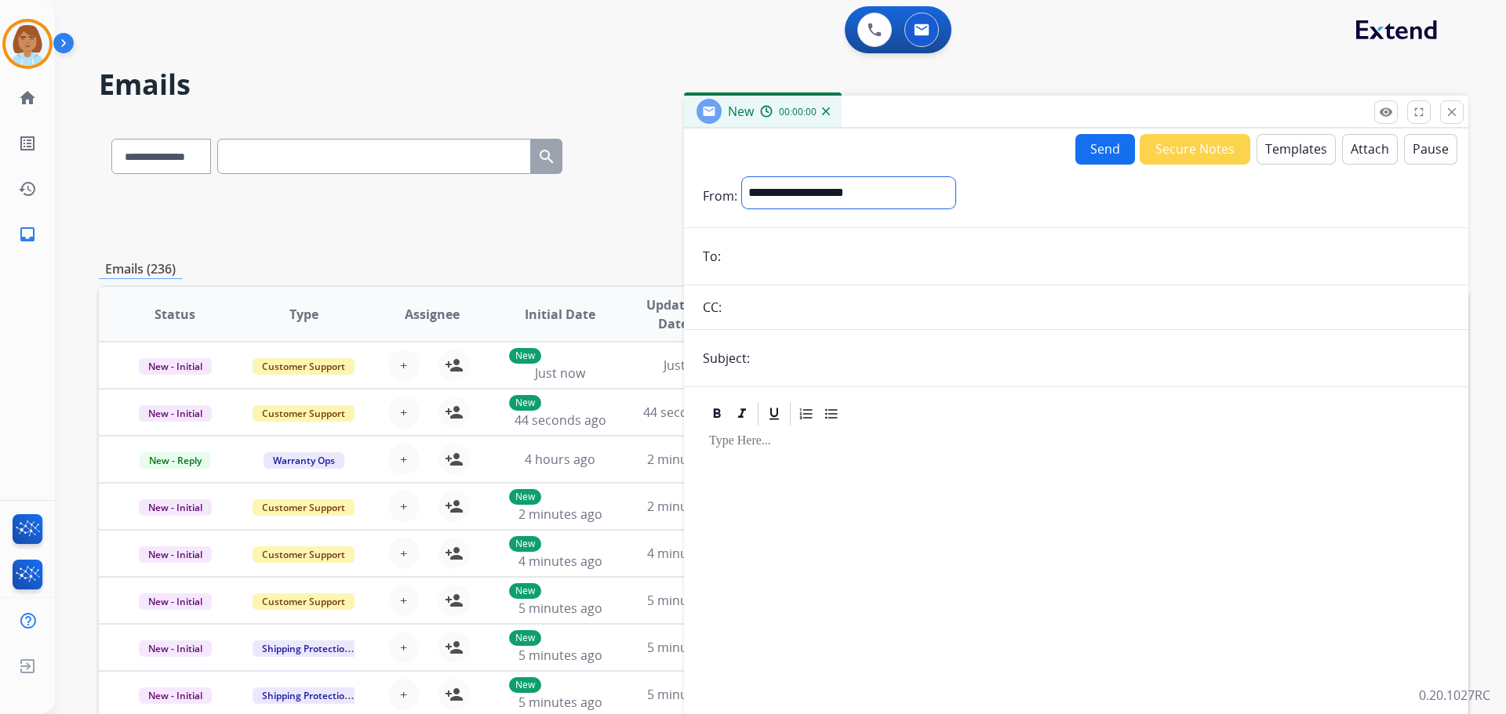
click at [893, 189] on select "**********" at bounding box center [848, 192] width 213 height 31
select select "**********"
click at [742, 177] on select "**********" at bounding box center [848, 192] width 213 height 31
click at [824, 252] on input "email" at bounding box center [1087, 257] width 724 height 31
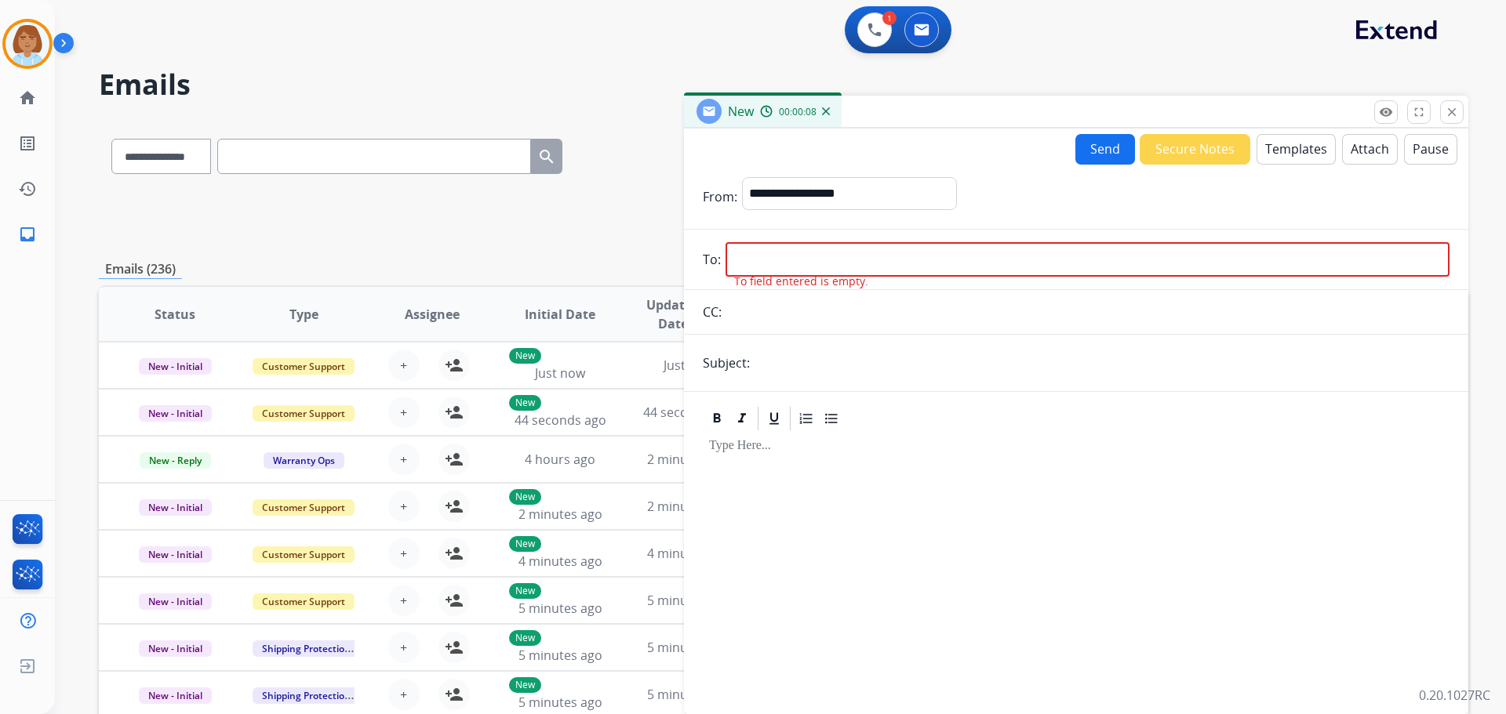
click at [1086, 437] on div at bounding box center [1076, 566] width 747 height 266
paste input "**********"
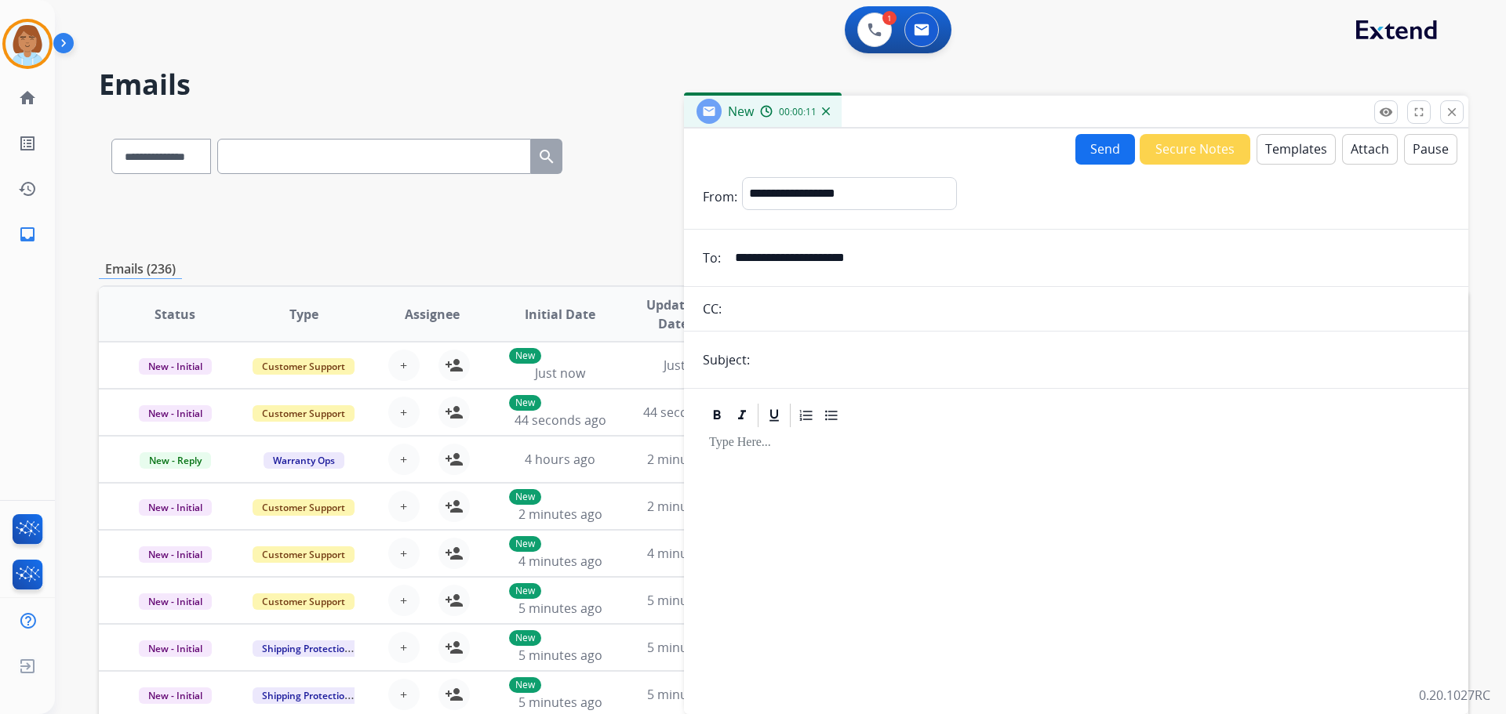
type input "**********"
click at [1297, 149] on button "Templates" at bounding box center [1295, 149] width 79 height 31
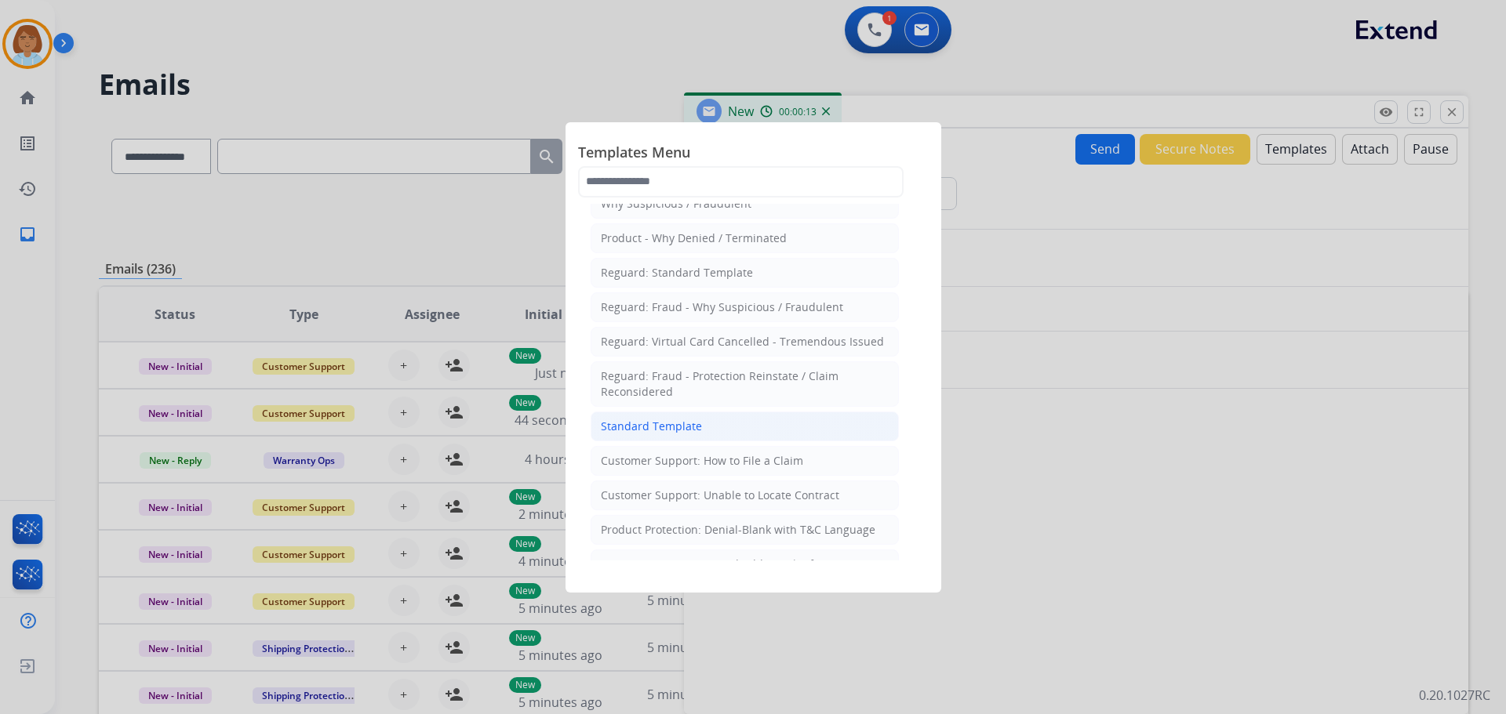
scroll to position [78, 0]
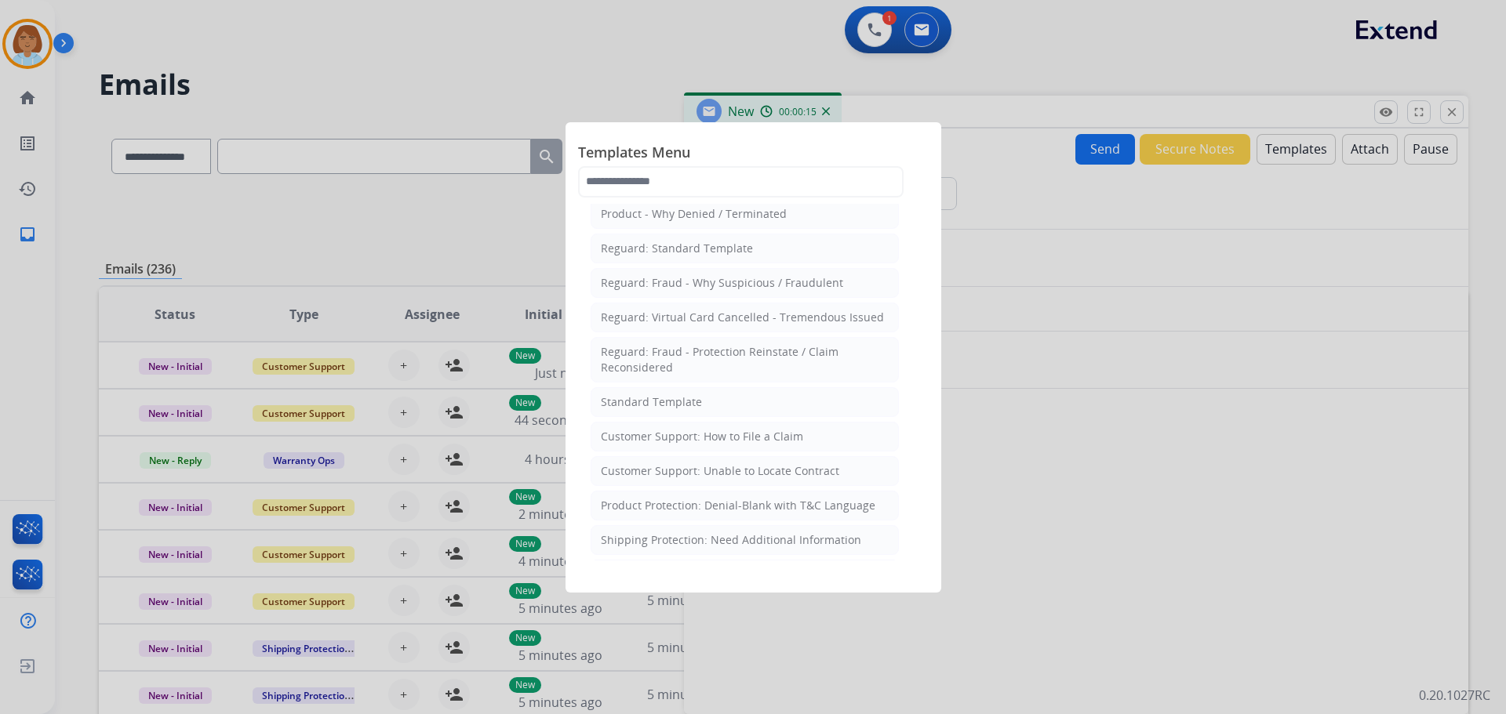
drag, startPoint x: 837, startPoint y: 431, endPoint x: 1062, endPoint y: 427, distance: 225.1
click at [1045, 423] on app-templates-menu-modal "Templates Menu Reguard: Denial - Blank with T&C Language Why Suspicious / Fraud…" at bounding box center [753, 357] width 1506 height 714
drag, startPoint x: 1134, startPoint y: 457, endPoint x: 1121, endPoint y: 460, distance: 13.7
click at [1132, 458] on div at bounding box center [753, 357] width 1506 height 714
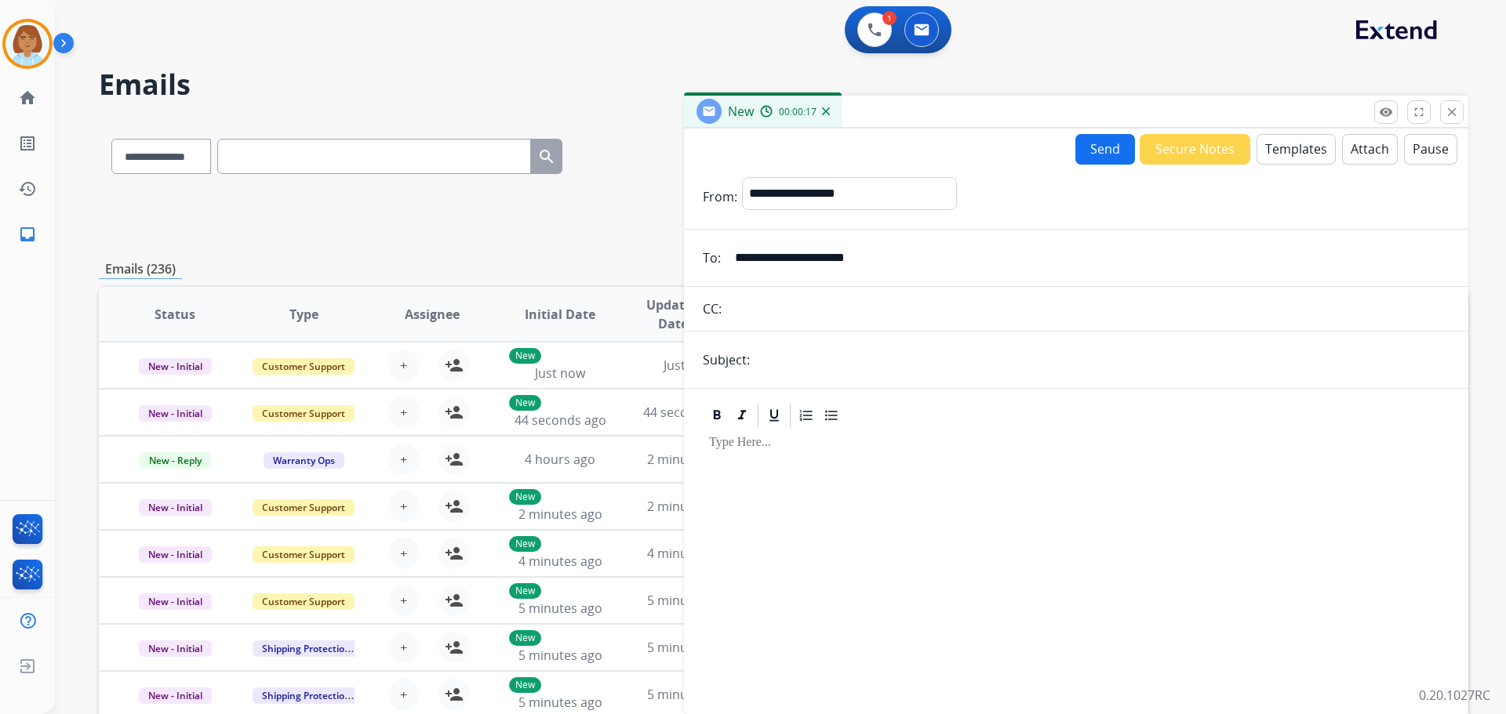
click at [1314, 151] on button "Templates" at bounding box center [1295, 149] width 79 height 31
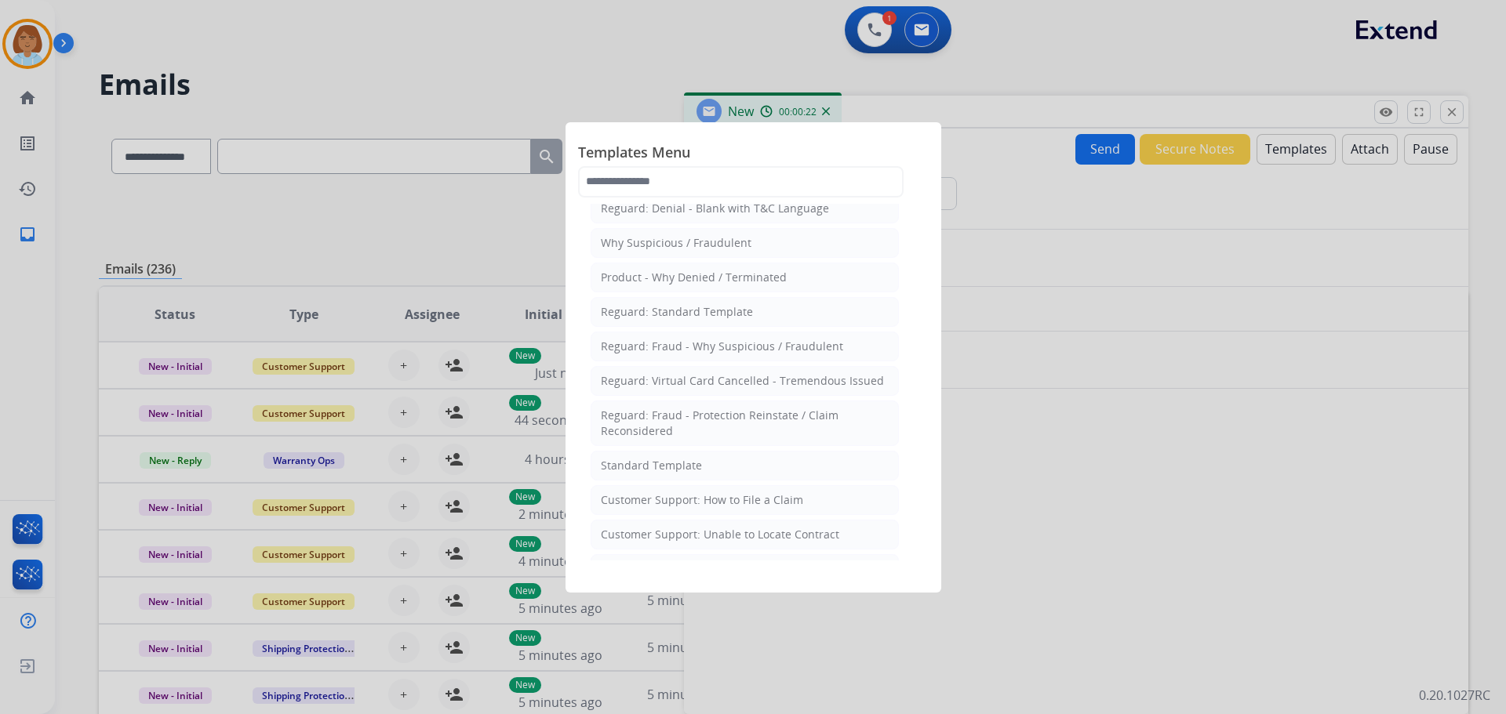
scroll to position [0, 0]
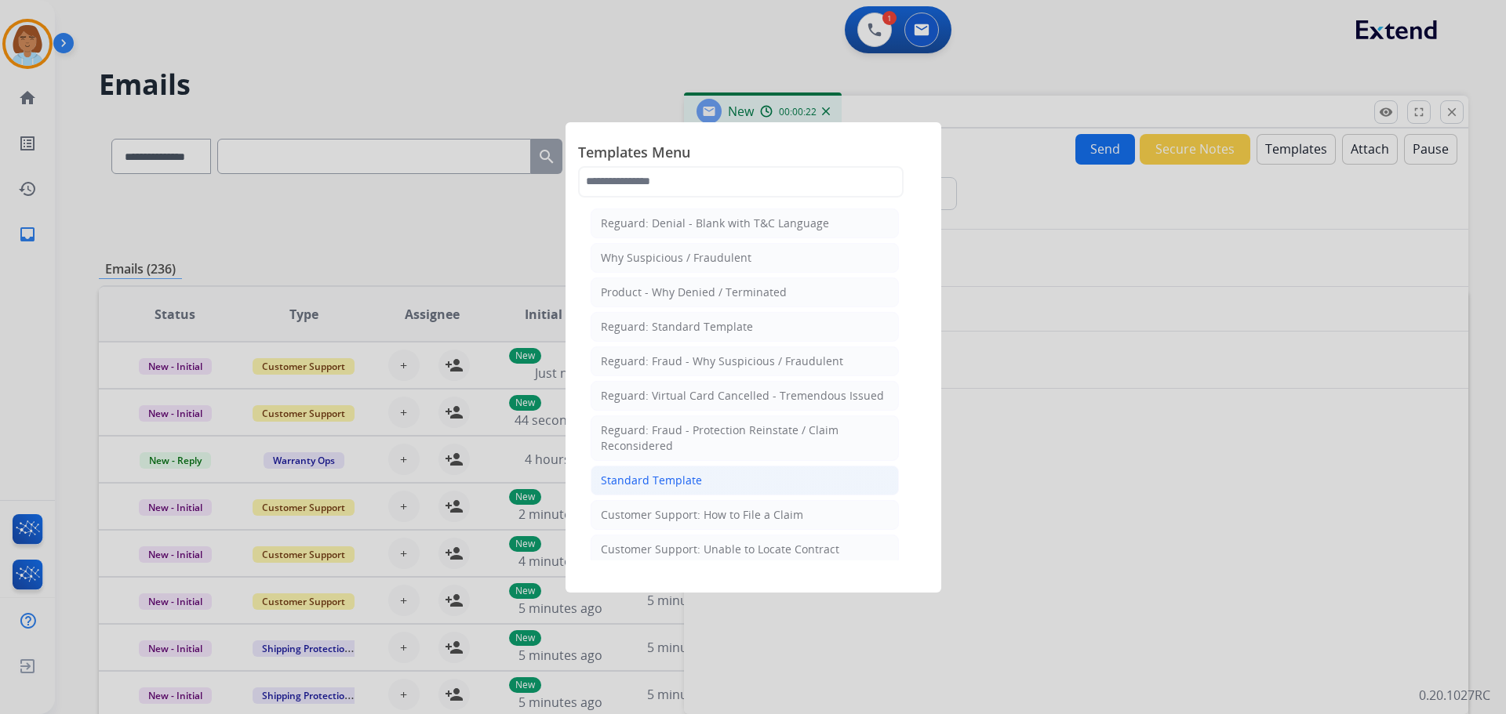
click at [700, 482] on li "Standard Template" at bounding box center [745, 481] width 308 height 30
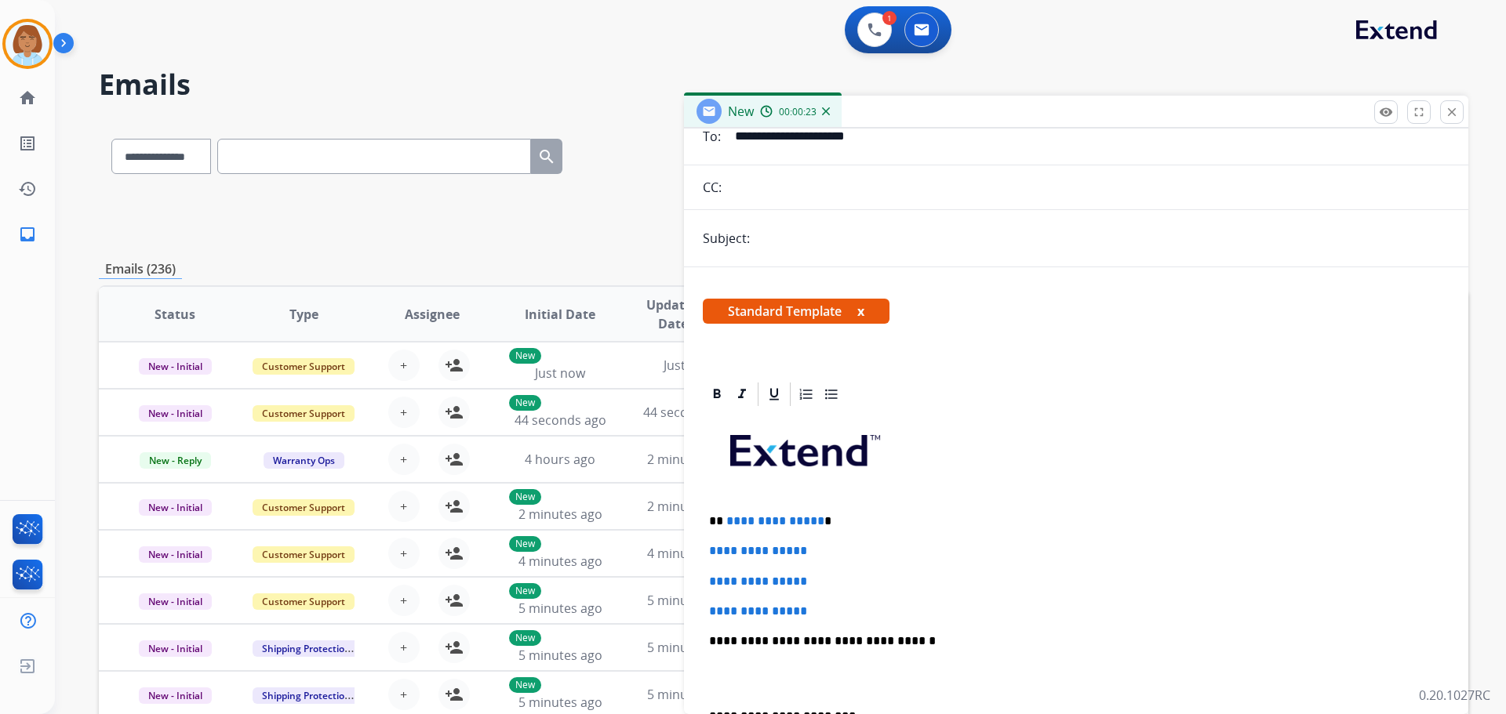
scroll to position [157, 0]
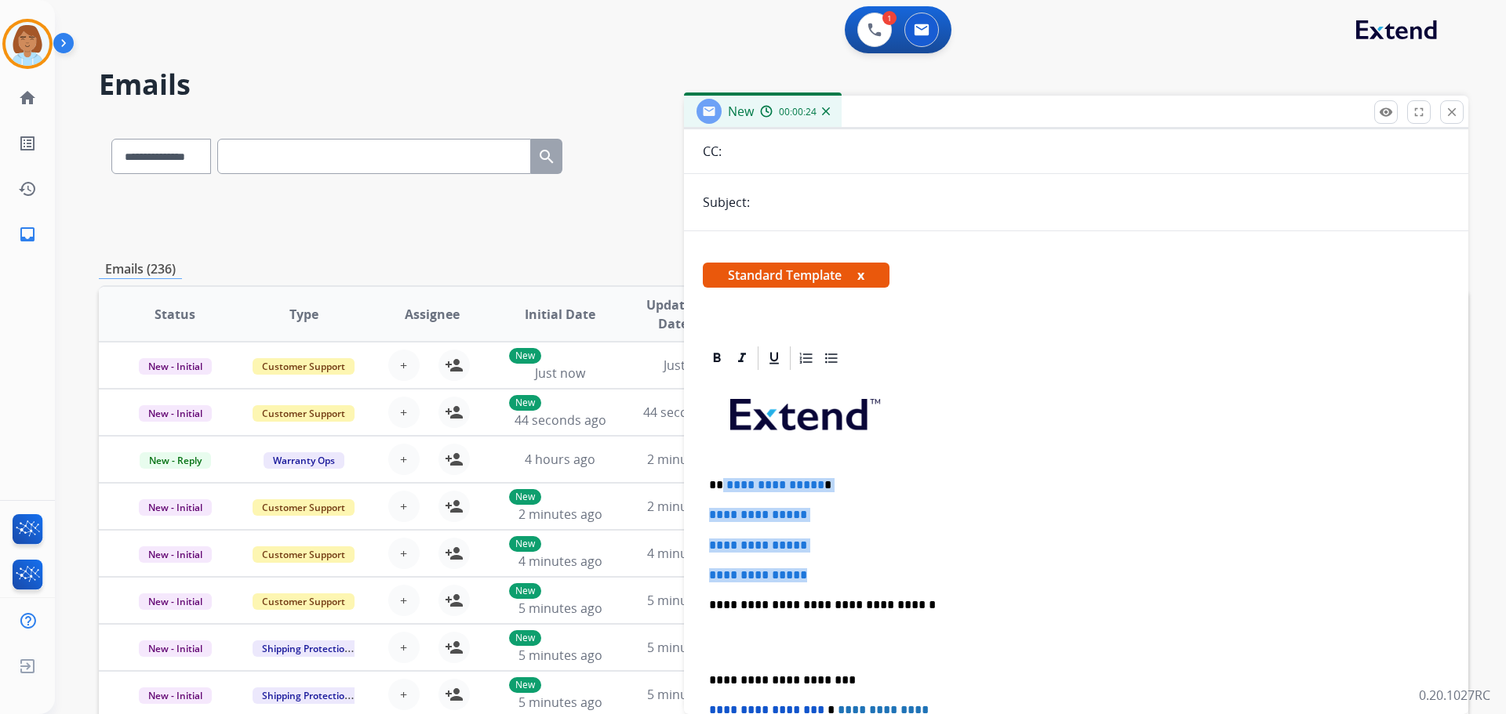
drag, startPoint x: 821, startPoint y: 575, endPoint x: 722, endPoint y: 471, distance: 143.1
click at [722, 471] on div "**********" at bounding box center [1076, 643] width 747 height 540
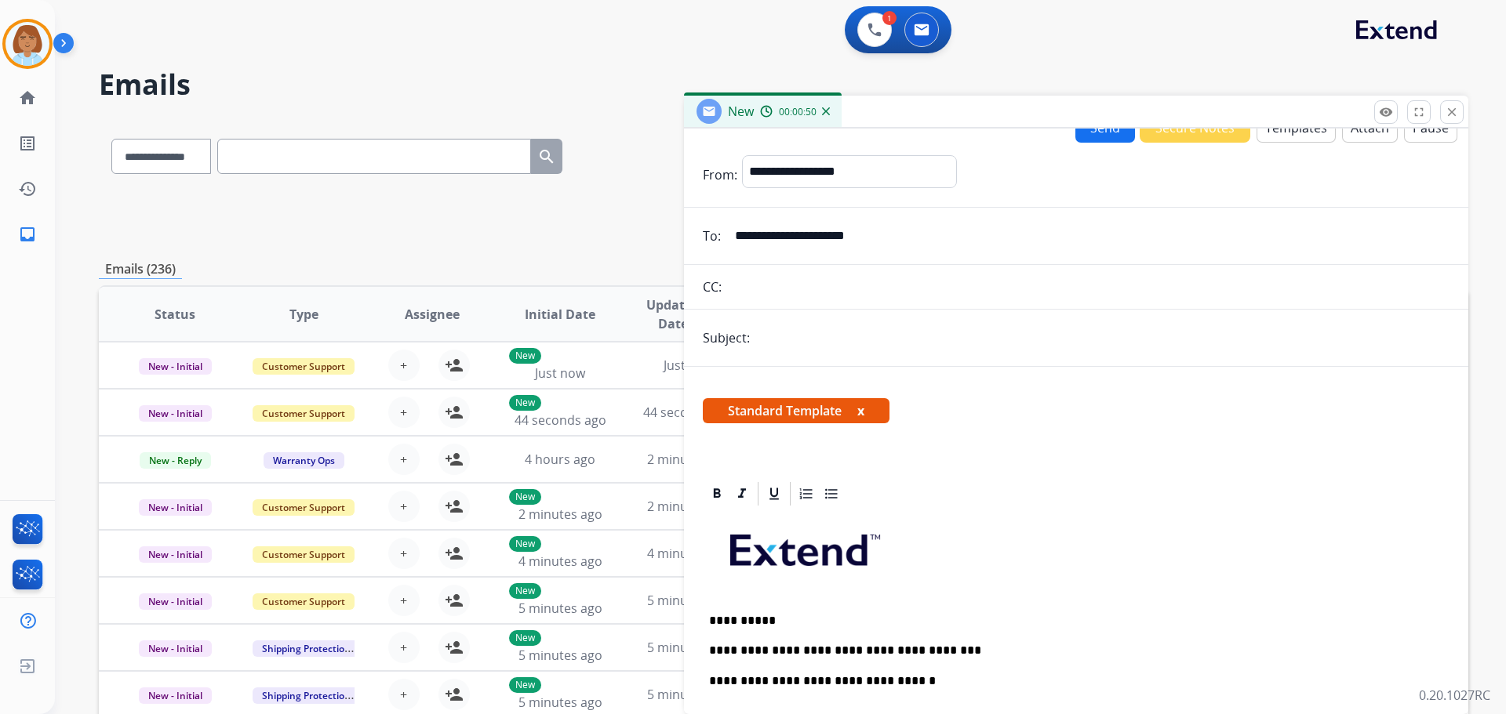
scroll to position [0, 0]
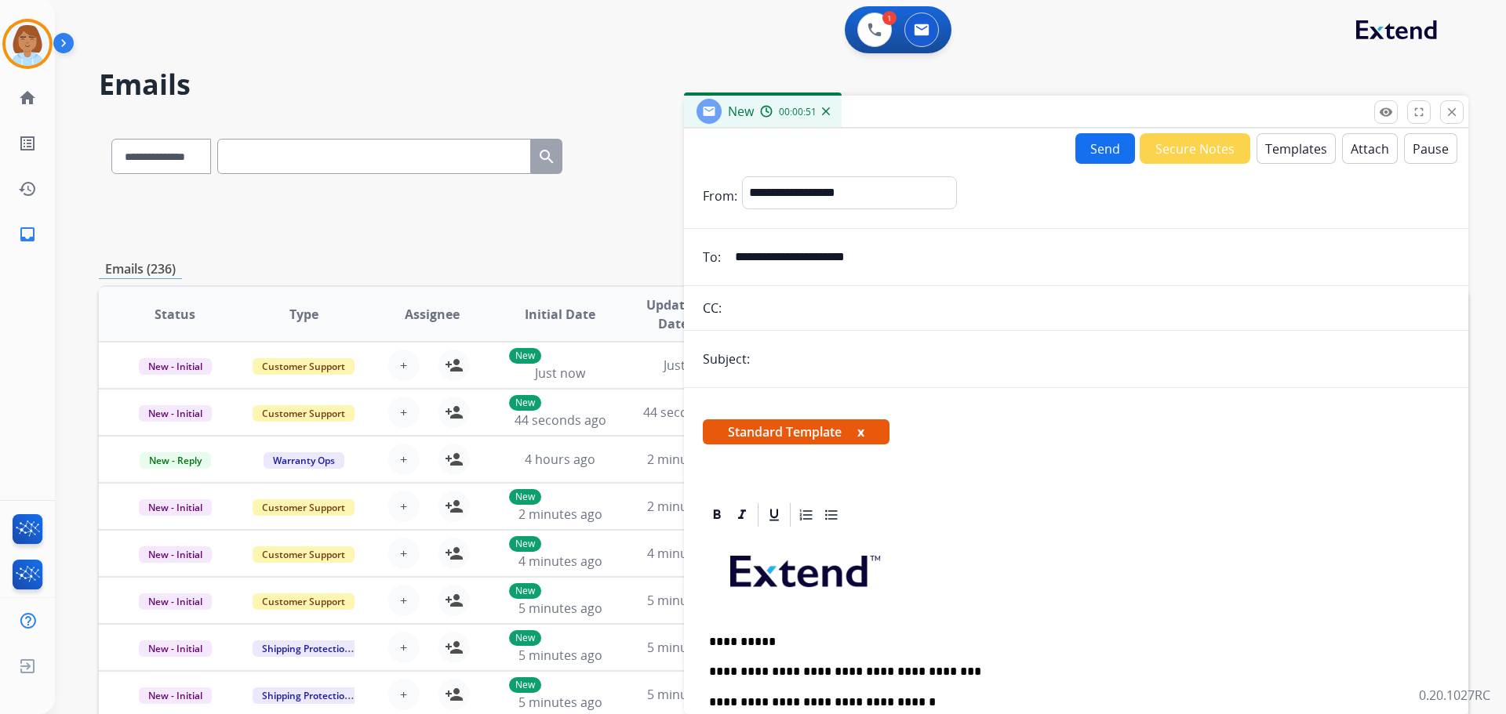
click at [1096, 140] on button "Send" at bounding box center [1105, 148] width 60 height 31
click at [899, 370] on input "text" at bounding box center [1101, 360] width 695 height 33
type input "*"
type input "*****"
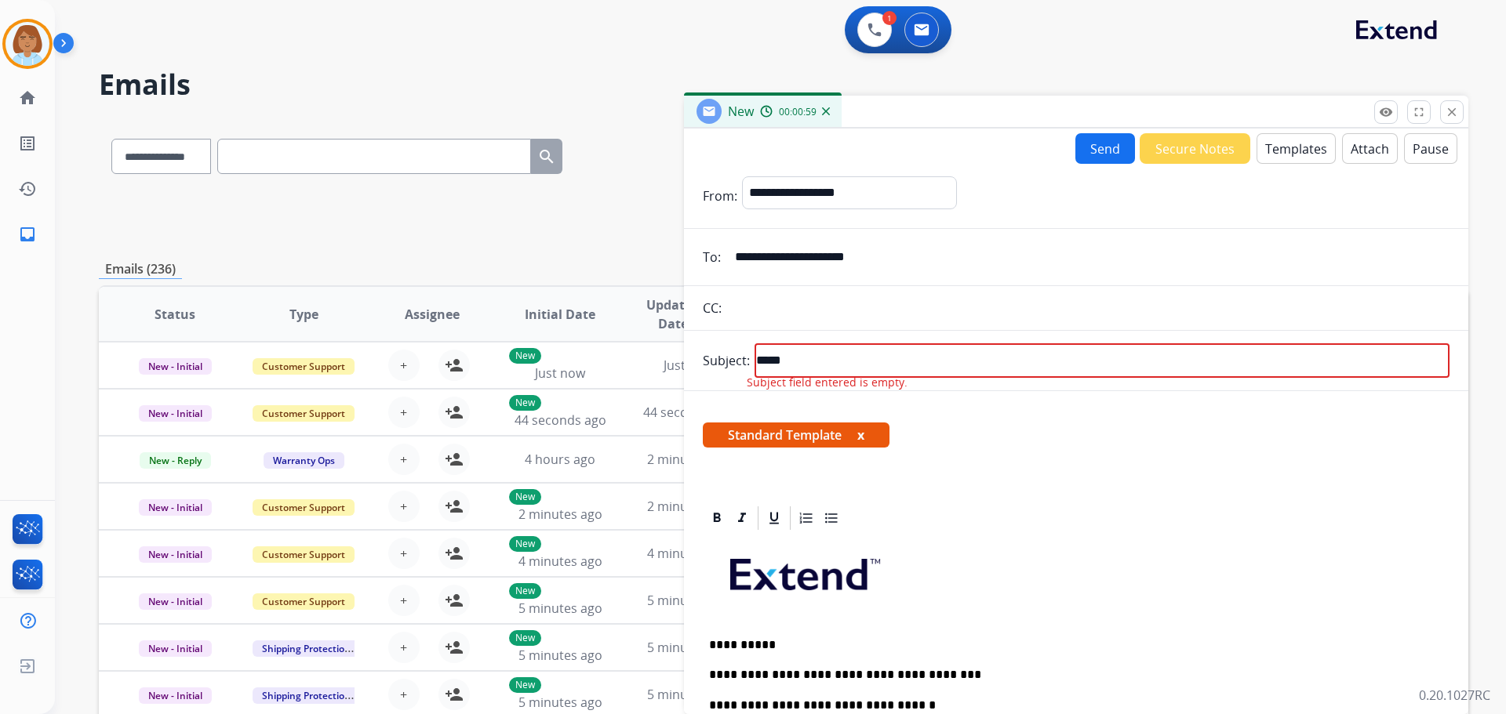
click at [1111, 155] on button "Send" at bounding box center [1105, 148] width 60 height 31
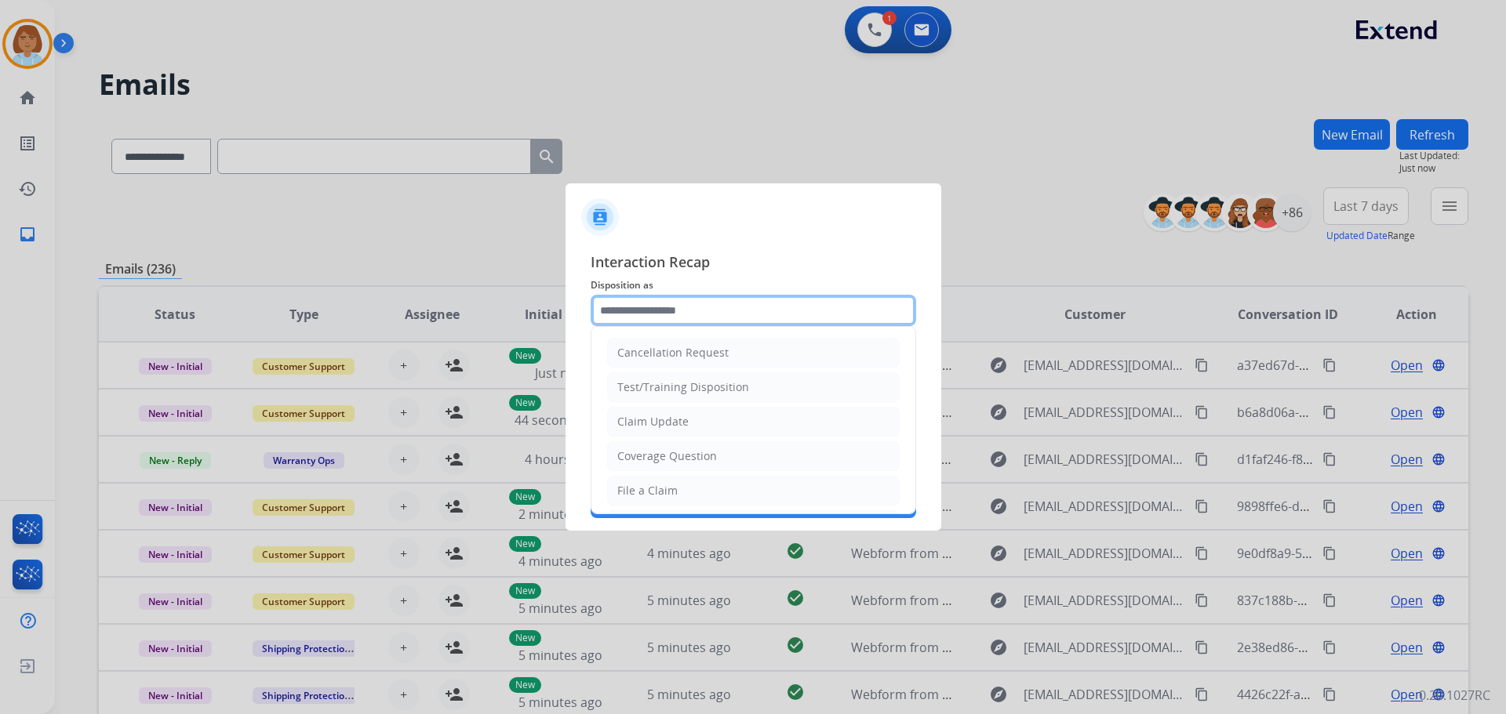
click at [723, 315] on input "text" at bounding box center [753, 310] width 325 height 31
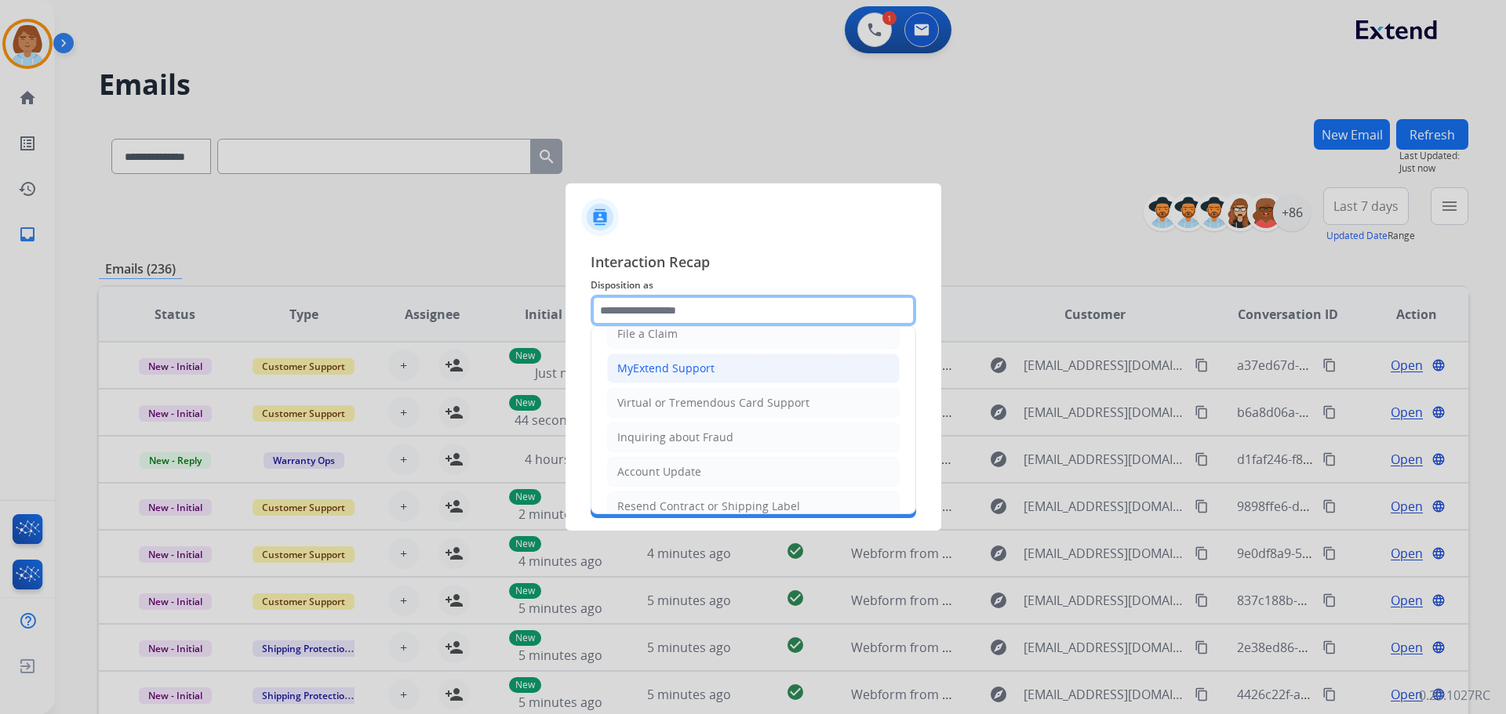
scroll to position [235, 0]
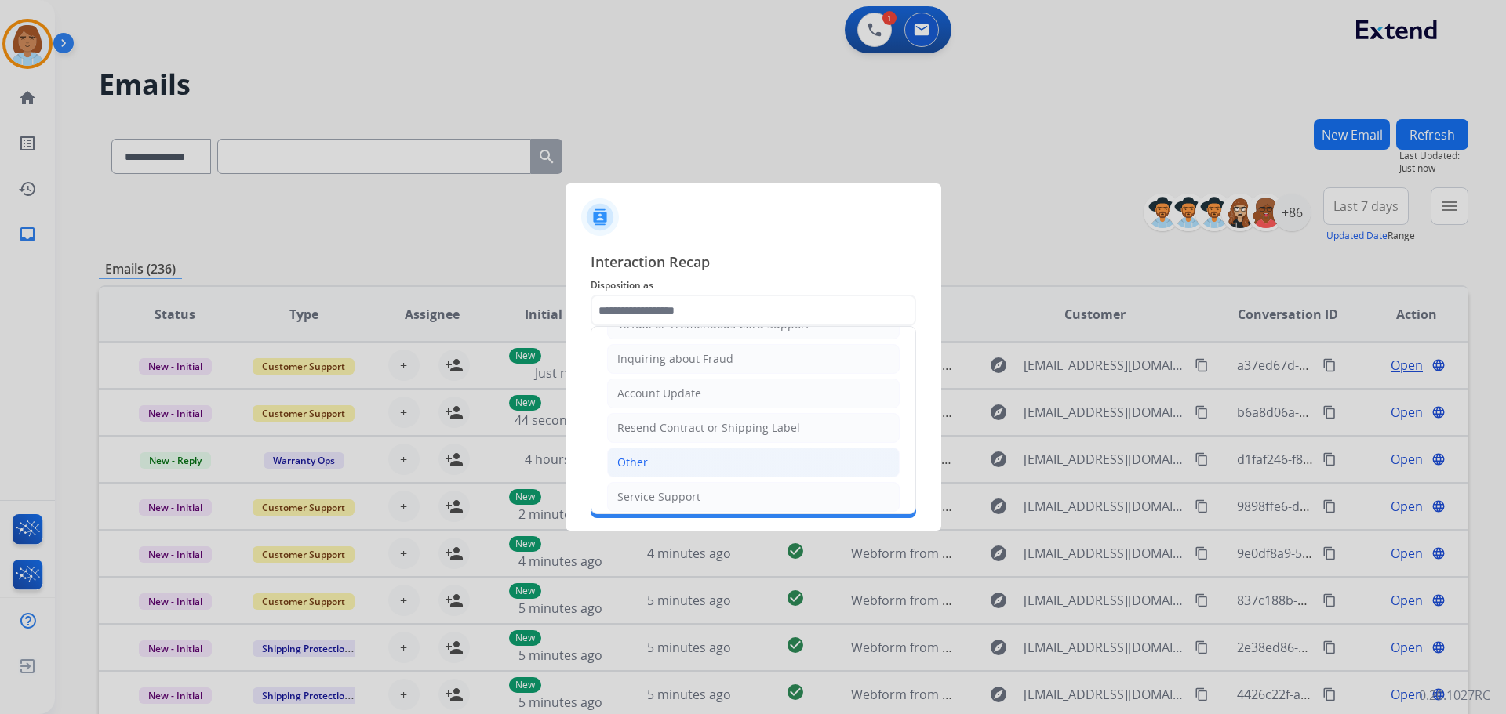
click at [709, 457] on li "Other" at bounding box center [753, 463] width 293 height 30
type input "*****"
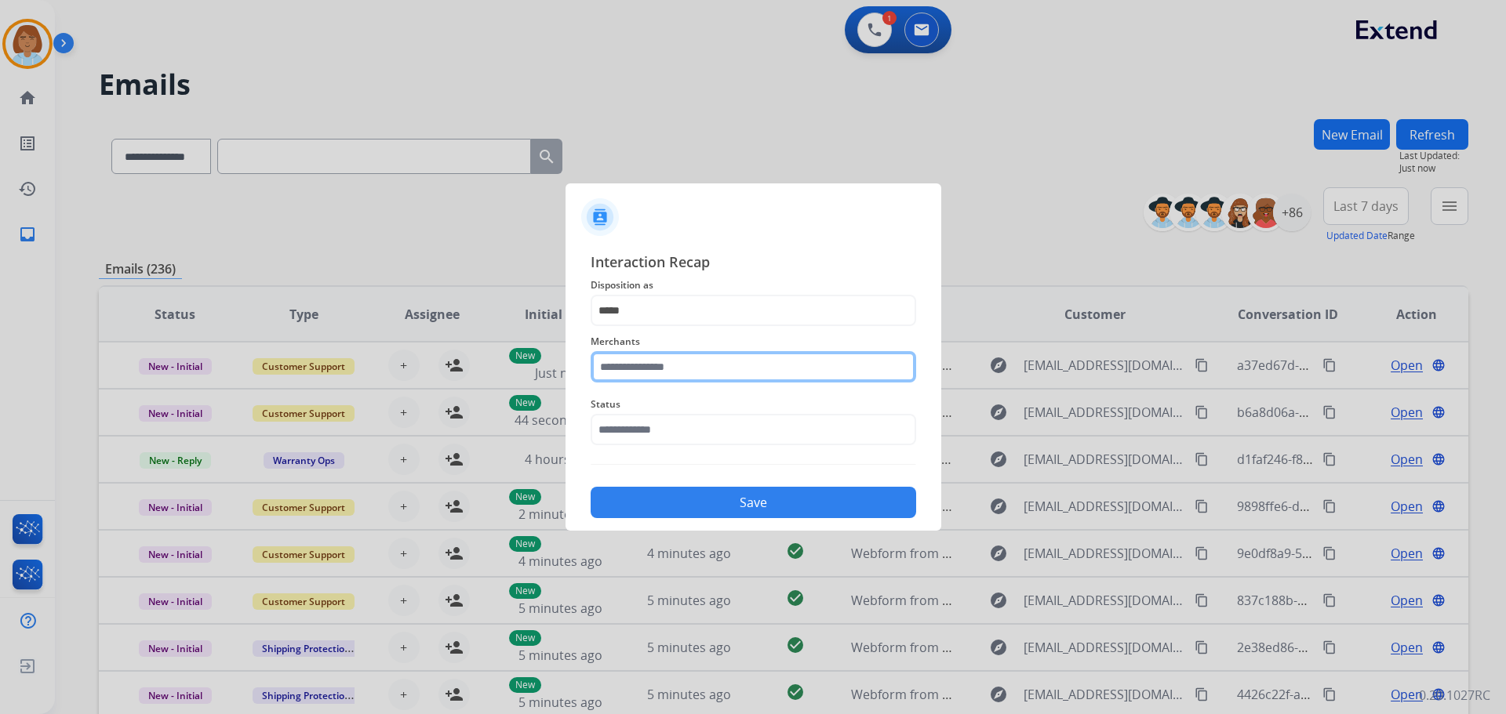
click at [708, 370] on input "text" at bounding box center [753, 366] width 325 height 31
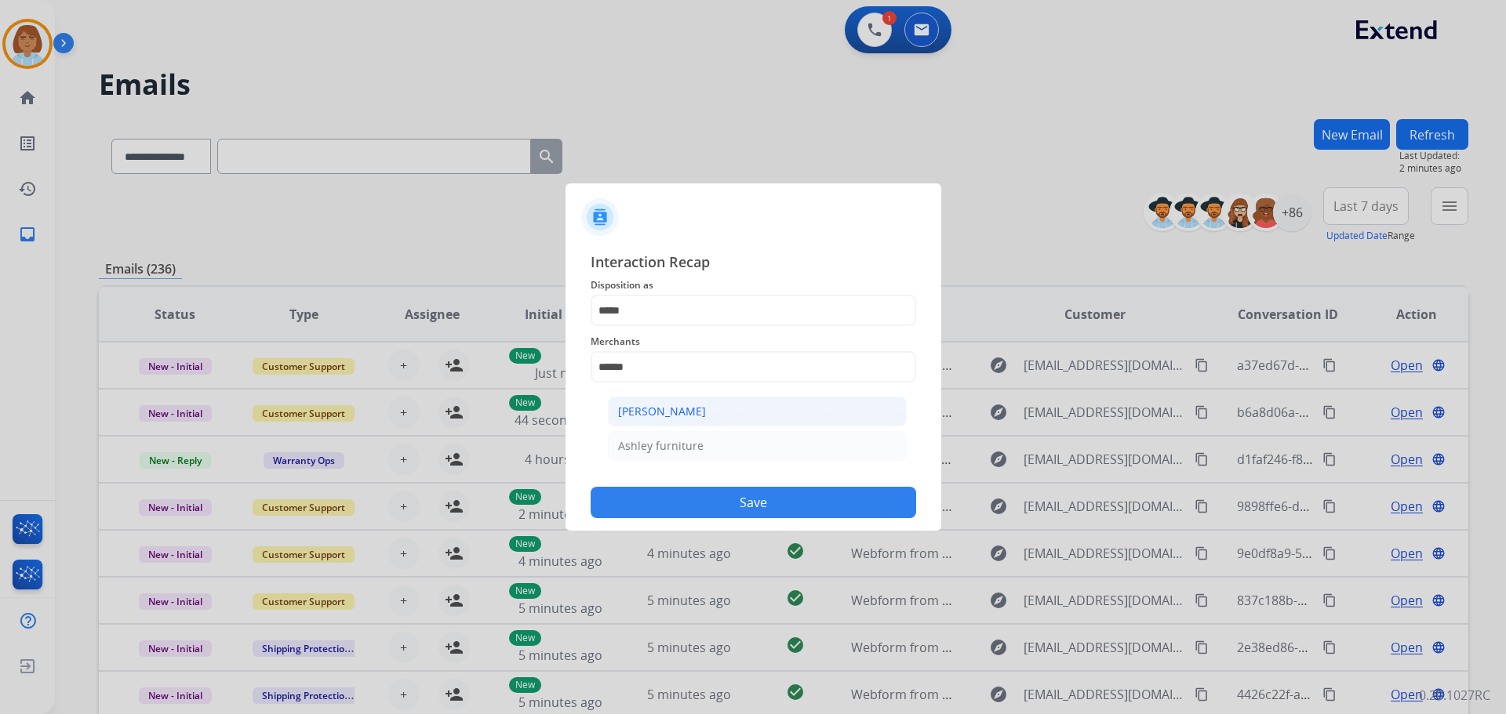
click at [680, 409] on div "Ashley - Reguard" at bounding box center [662, 412] width 88 height 16
type input "**********"
click at [708, 431] on input "text" at bounding box center [753, 429] width 325 height 31
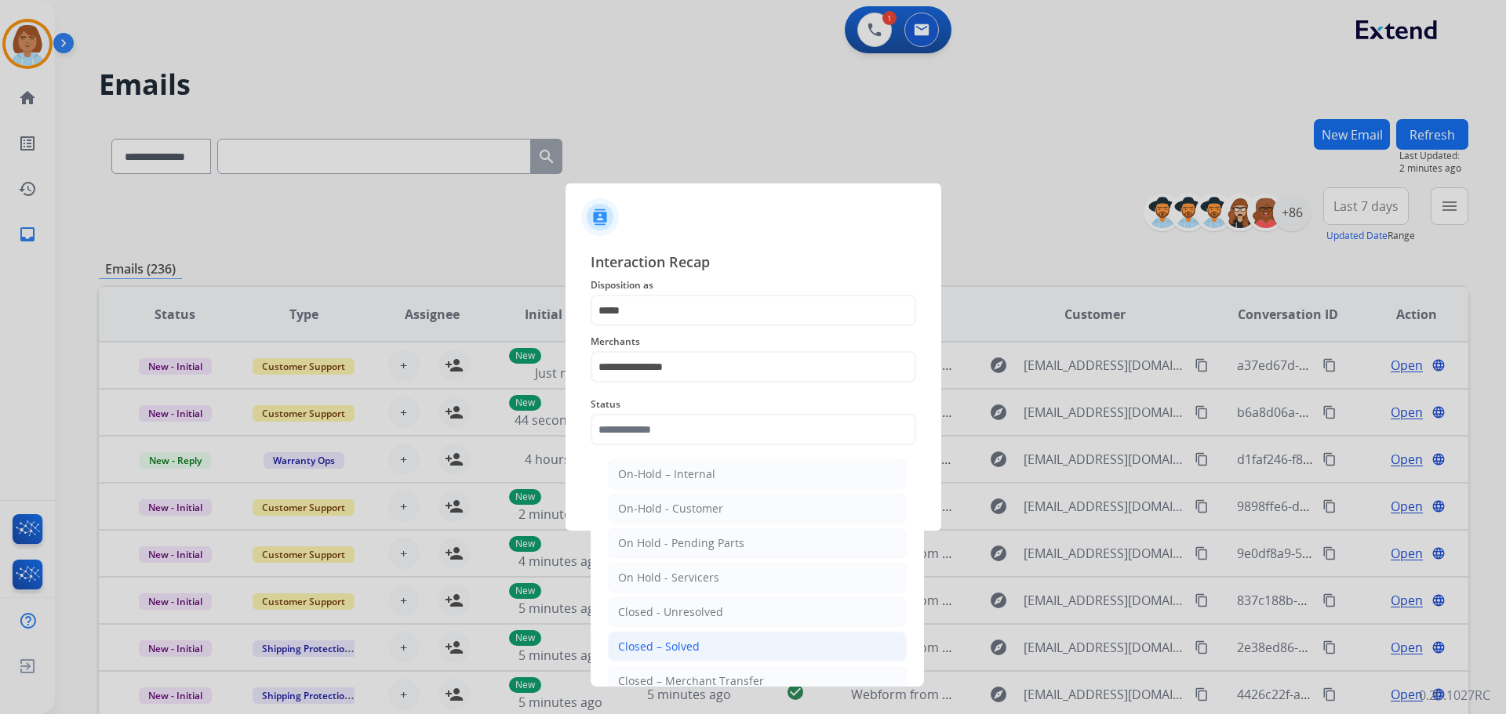
click at [668, 639] on div "Closed – Solved" at bounding box center [659, 647] width 82 height 16
type input "**********"
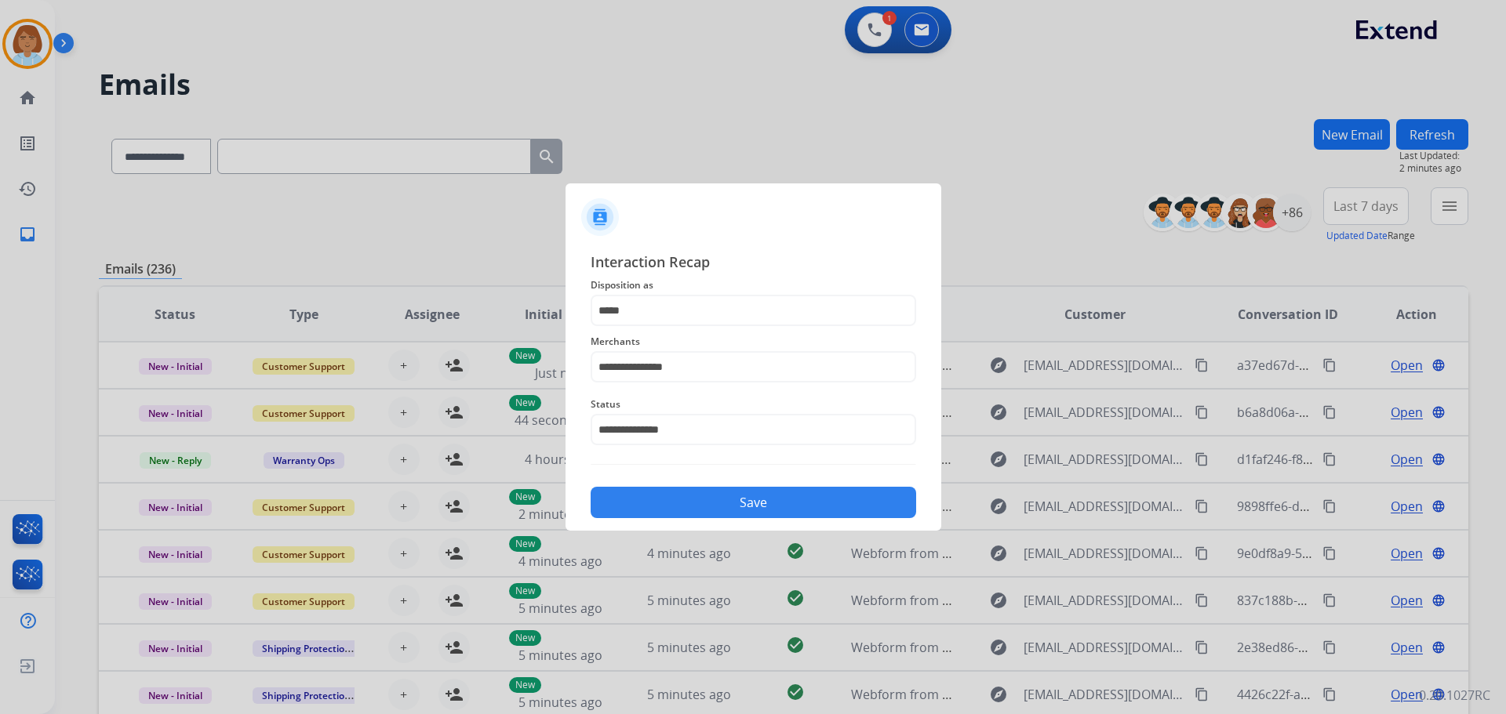
click at [794, 506] on button "Save" at bounding box center [753, 502] width 325 height 31
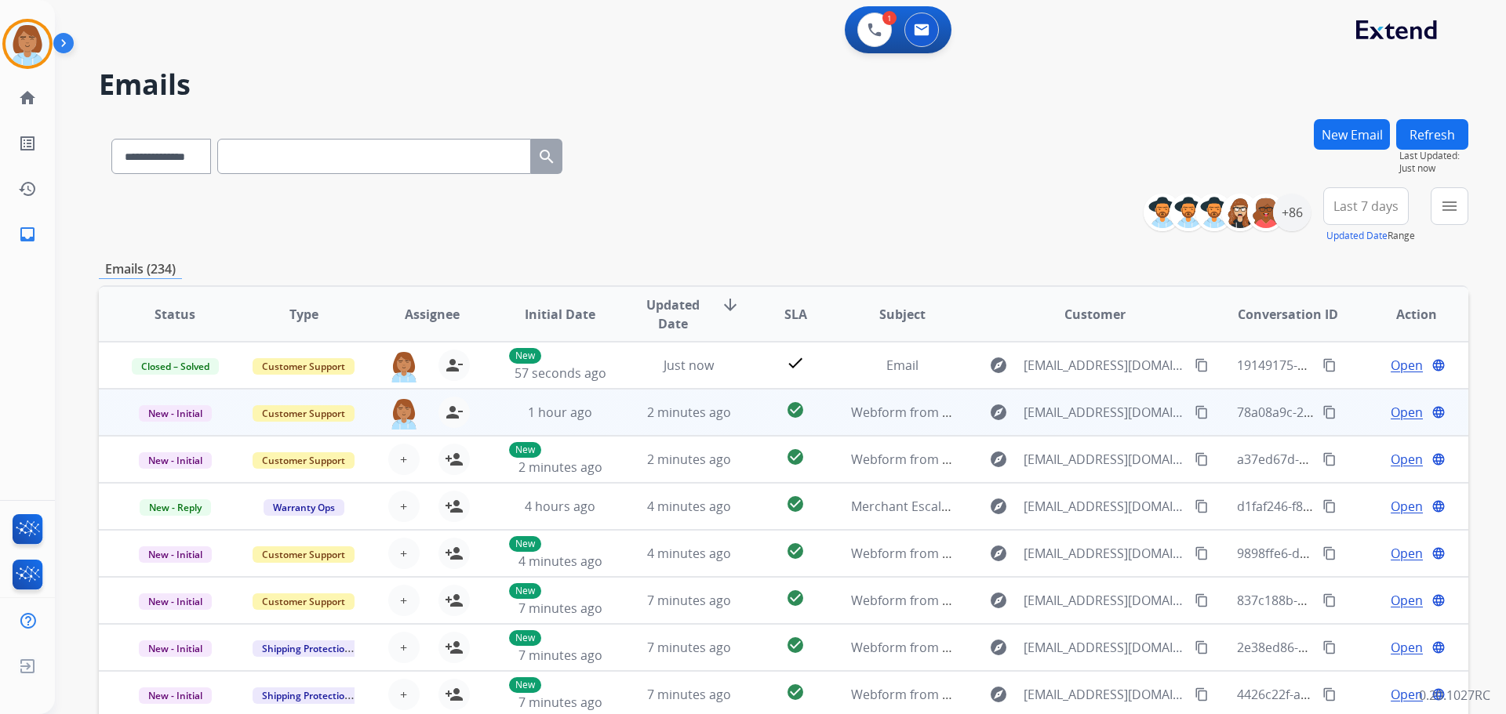
click at [1194, 419] on mat-icon "content_copy" at bounding box center [1201, 412] width 14 height 14
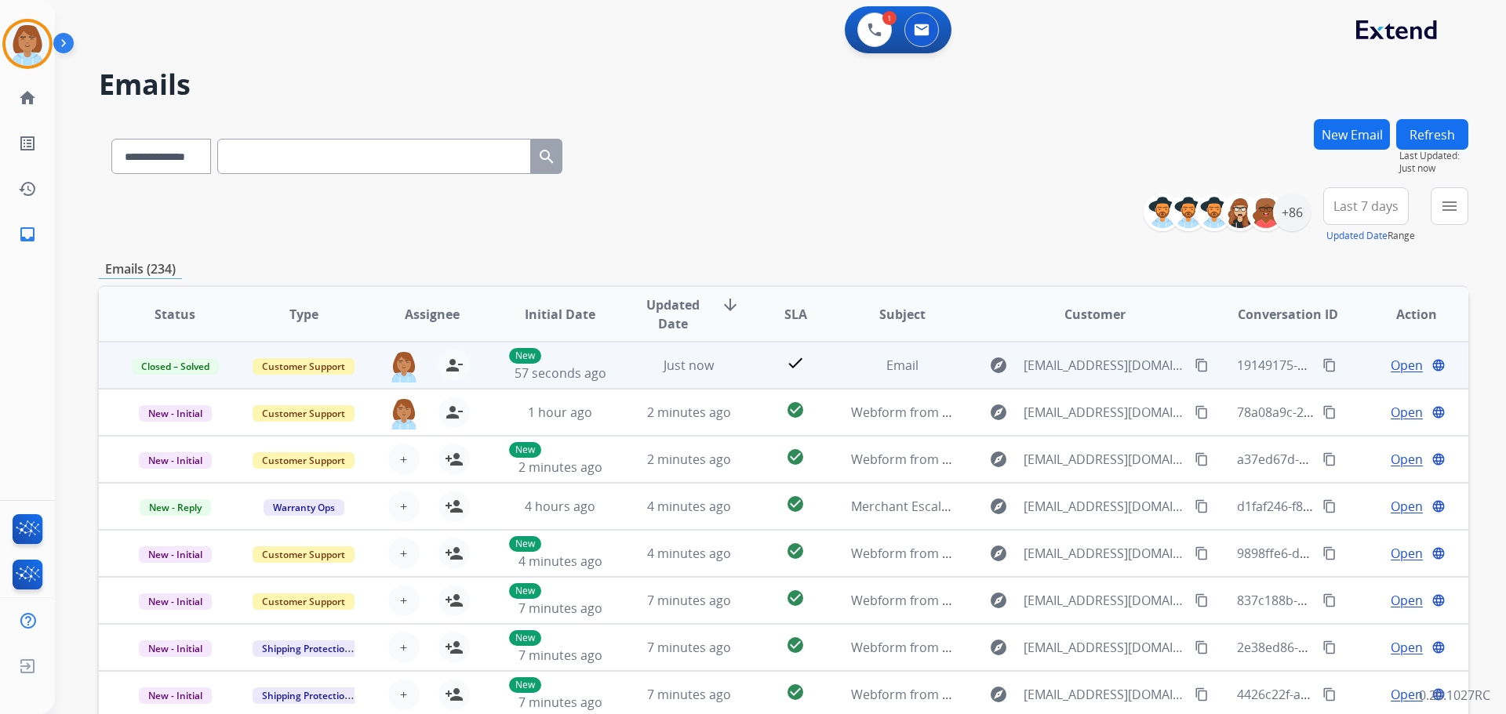
click at [1194, 361] on mat-icon "content_copy" at bounding box center [1201, 365] width 14 height 14
click at [1398, 361] on span "Open" at bounding box center [1407, 365] width 32 height 19
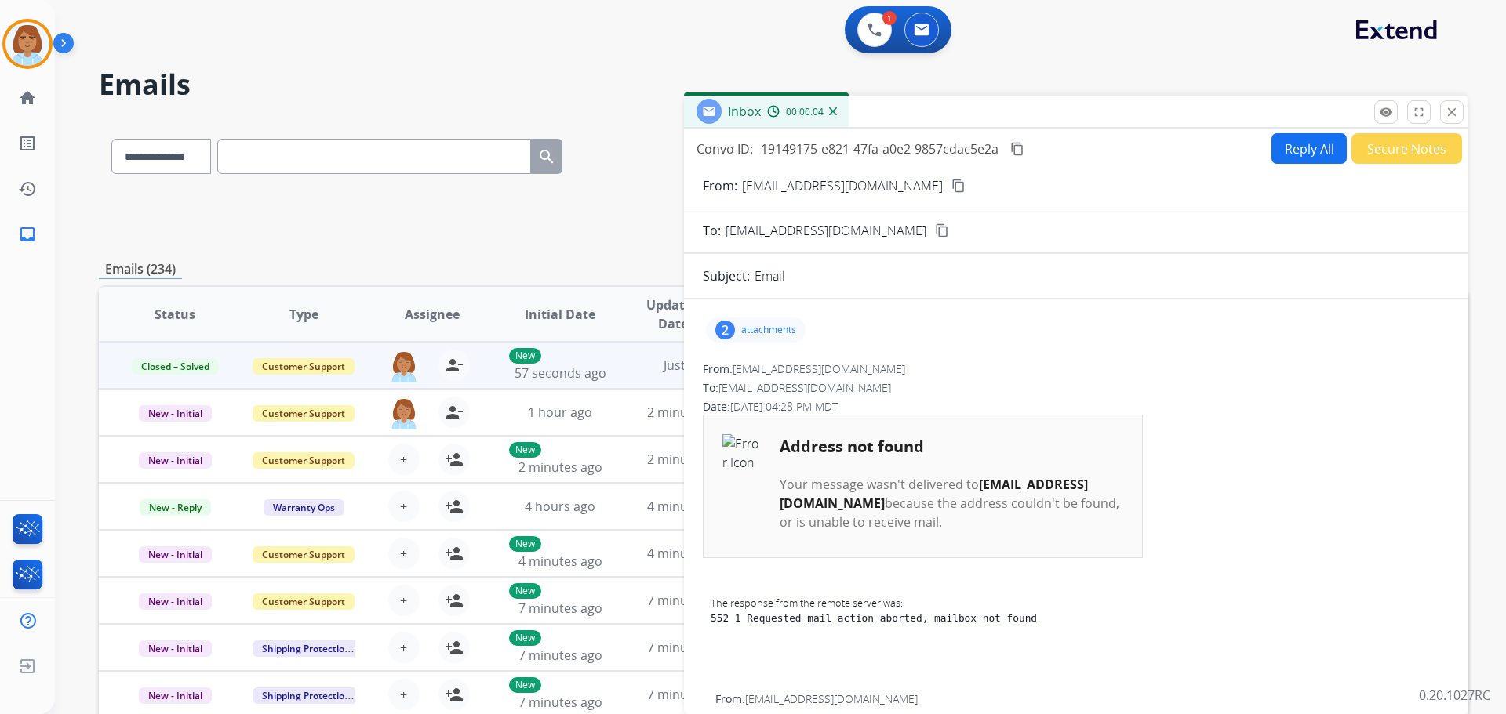
click at [758, 323] on div "2 attachments" at bounding box center [756, 330] width 100 height 25
click at [1453, 107] on mat-icon "close" at bounding box center [1452, 112] width 14 height 14
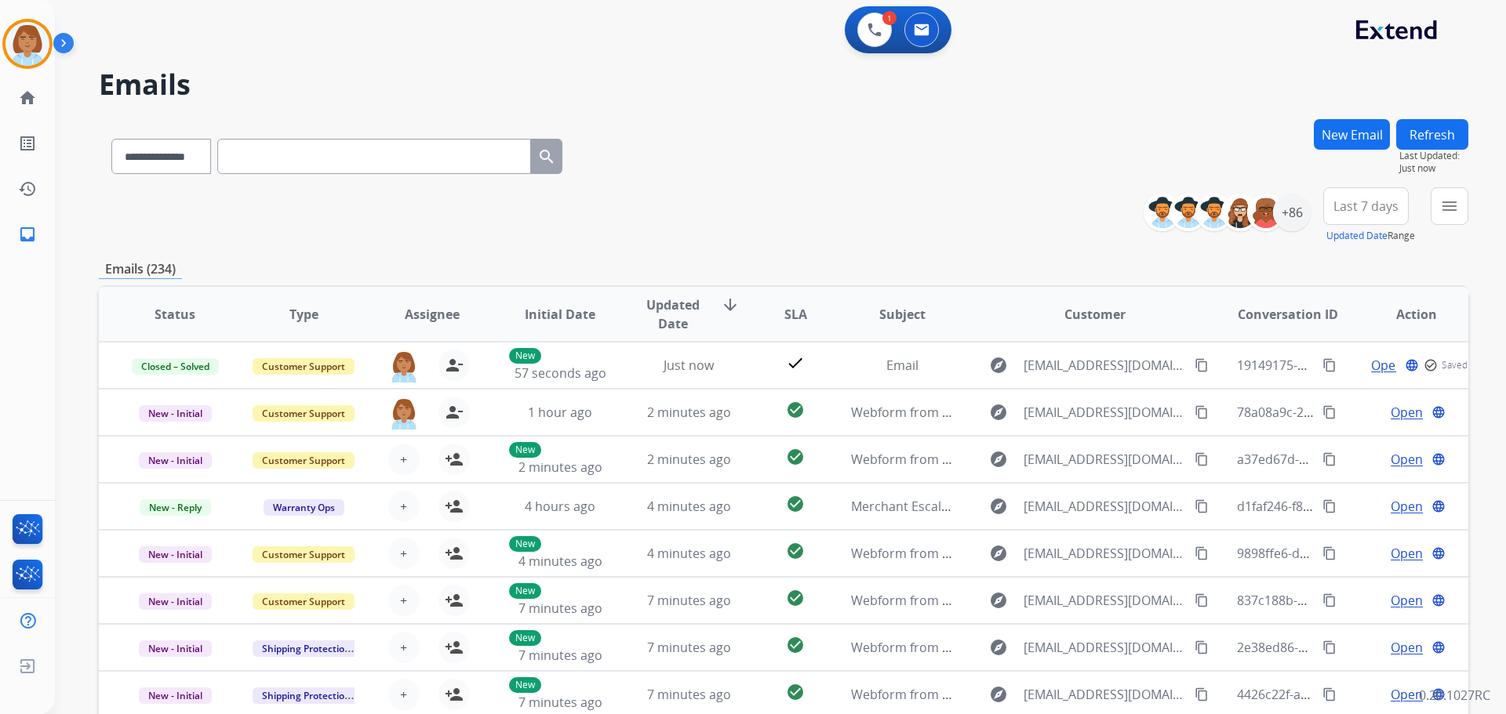
click at [1365, 133] on button "New Email" at bounding box center [1352, 134] width 76 height 31
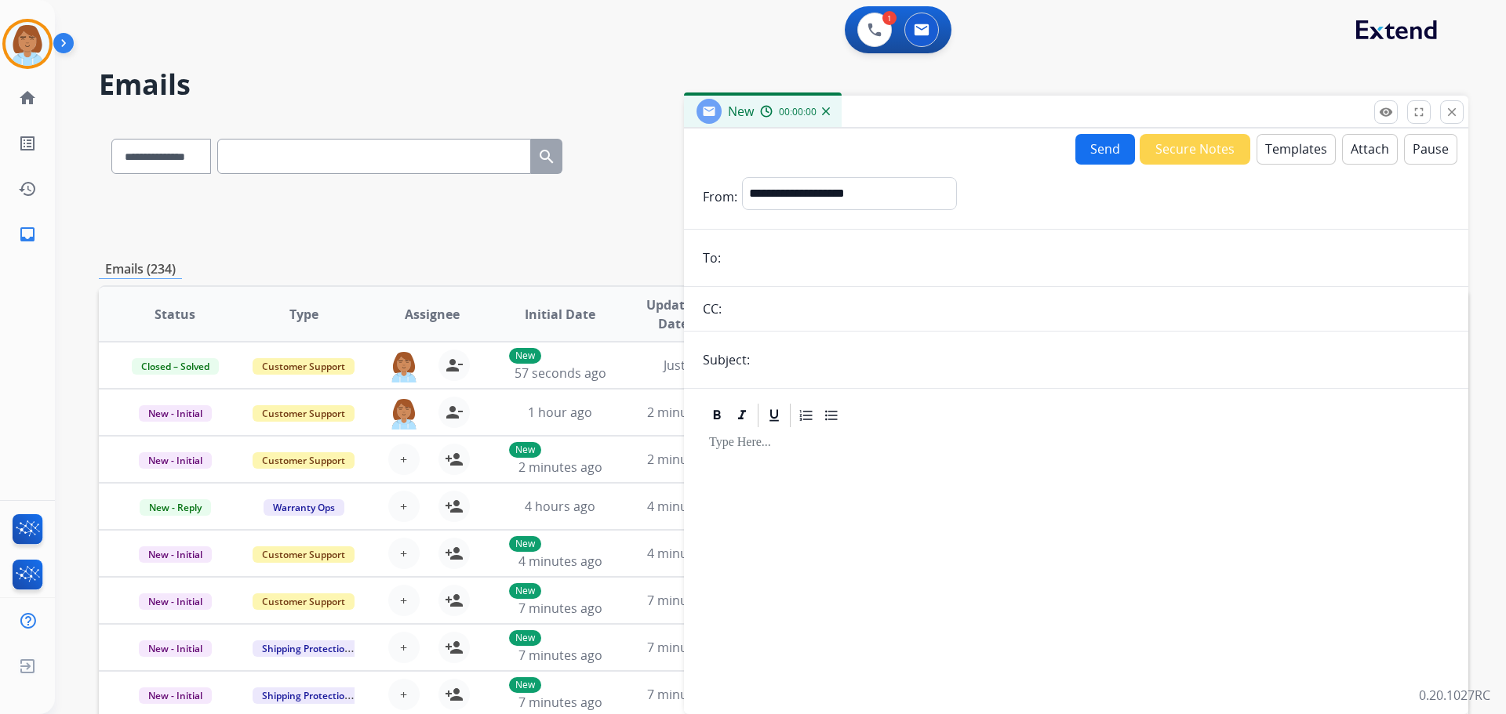
drag, startPoint x: 882, startPoint y: 216, endPoint x: 890, endPoint y: 198, distance: 19.3
click at [882, 213] on div "**********" at bounding box center [849, 196] width 215 height 39
click at [894, 192] on select "**********" at bounding box center [848, 192] width 213 height 31
select select "**********"
click at [742, 177] on select "**********" at bounding box center [848, 192] width 213 height 31
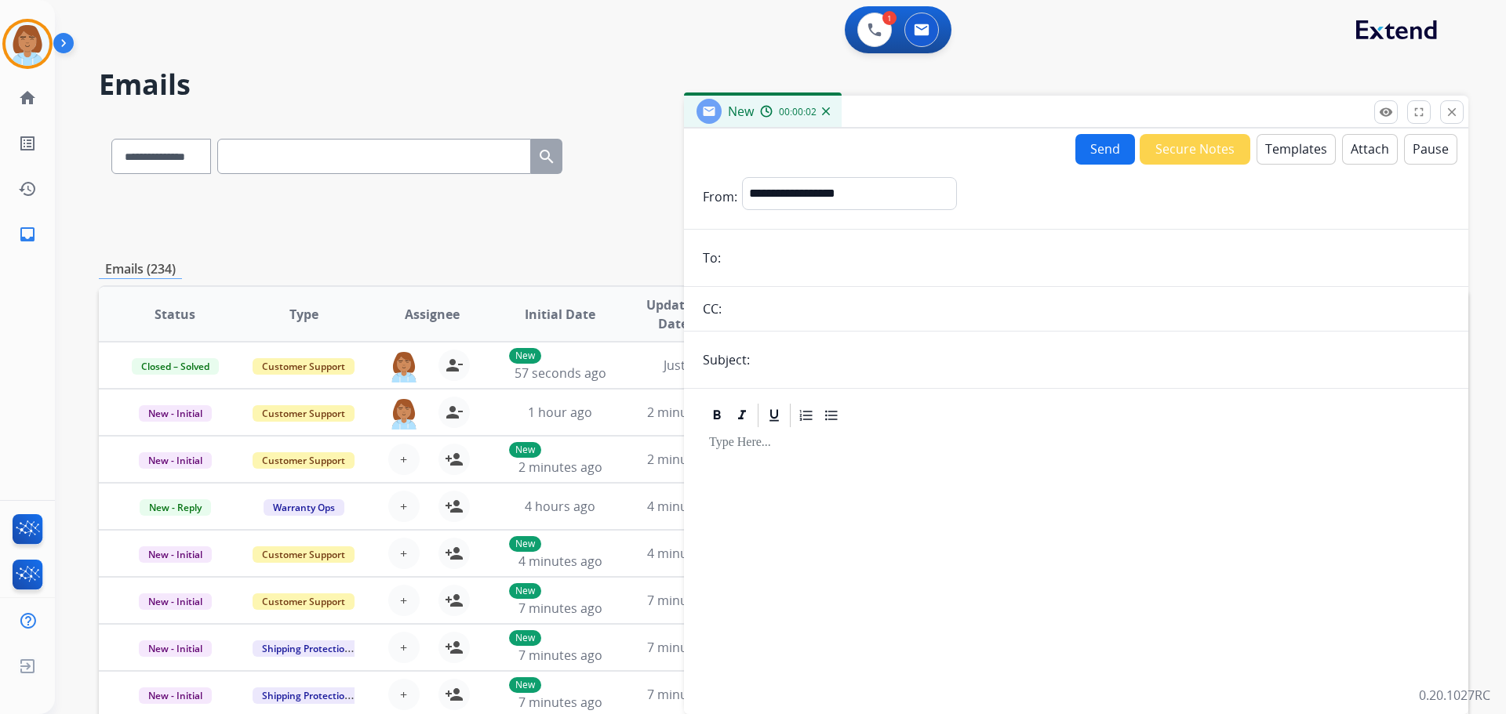
click at [829, 279] on form "**********" at bounding box center [1076, 437] width 784 height 544
click at [831, 271] on input "email" at bounding box center [1087, 257] width 724 height 31
paste input "**********"
click at [809, 256] on input "**********" at bounding box center [1087, 257] width 724 height 31
type input "**********"
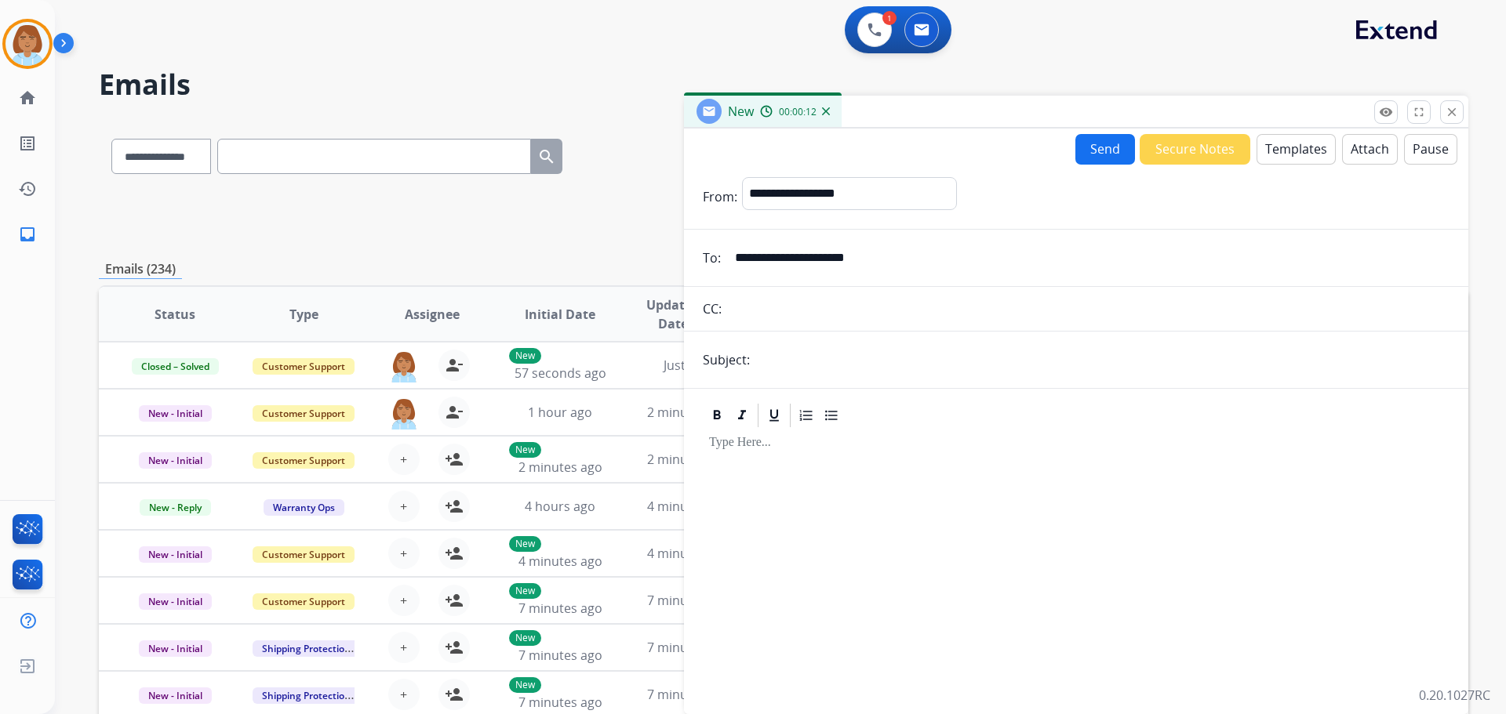
click at [781, 366] on input "text" at bounding box center [1101, 359] width 695 height 31
type input "*****"
click at [1256, 160] on button "Templates" at bounding box center [1295, 149] width 79 height 31
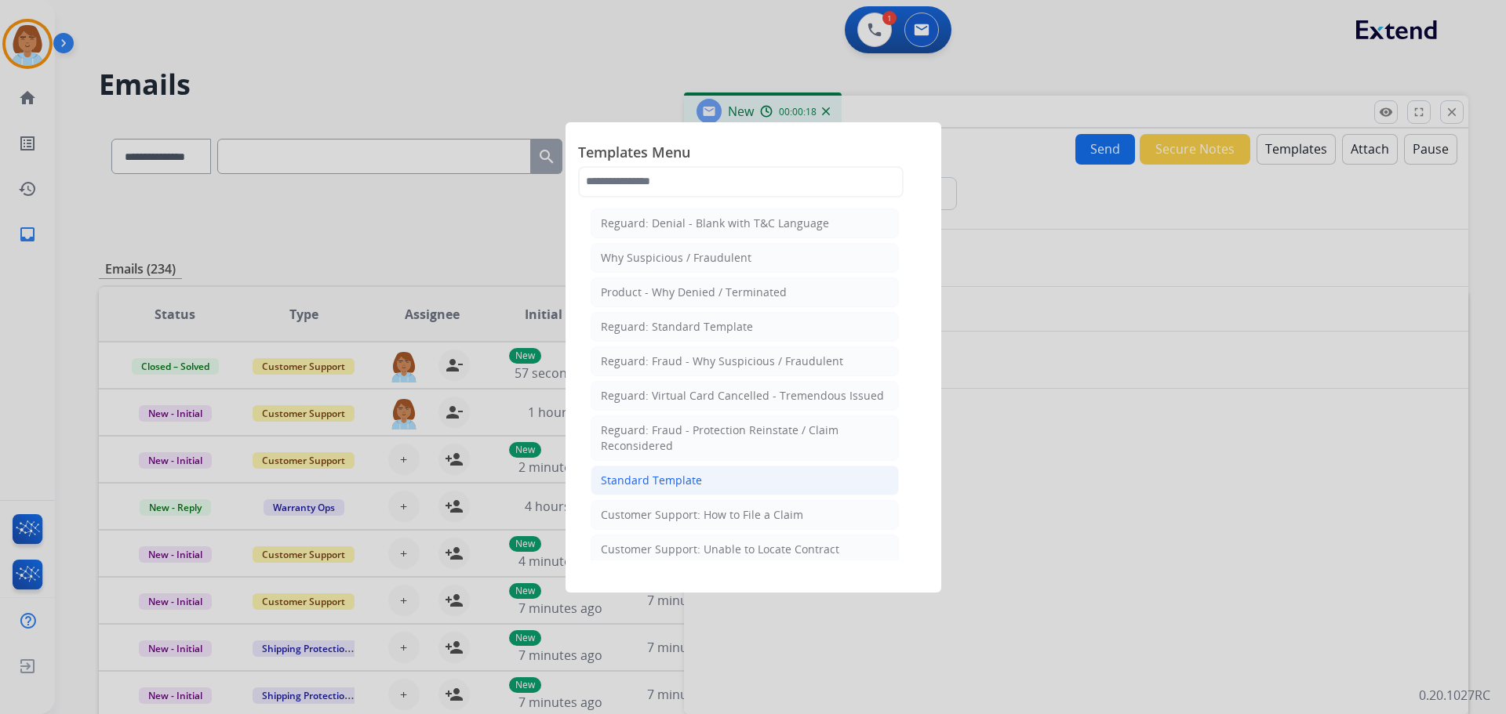
click at [704, 482] on li "Standard Template" at bounding box center [745, 481] width 308 height 30
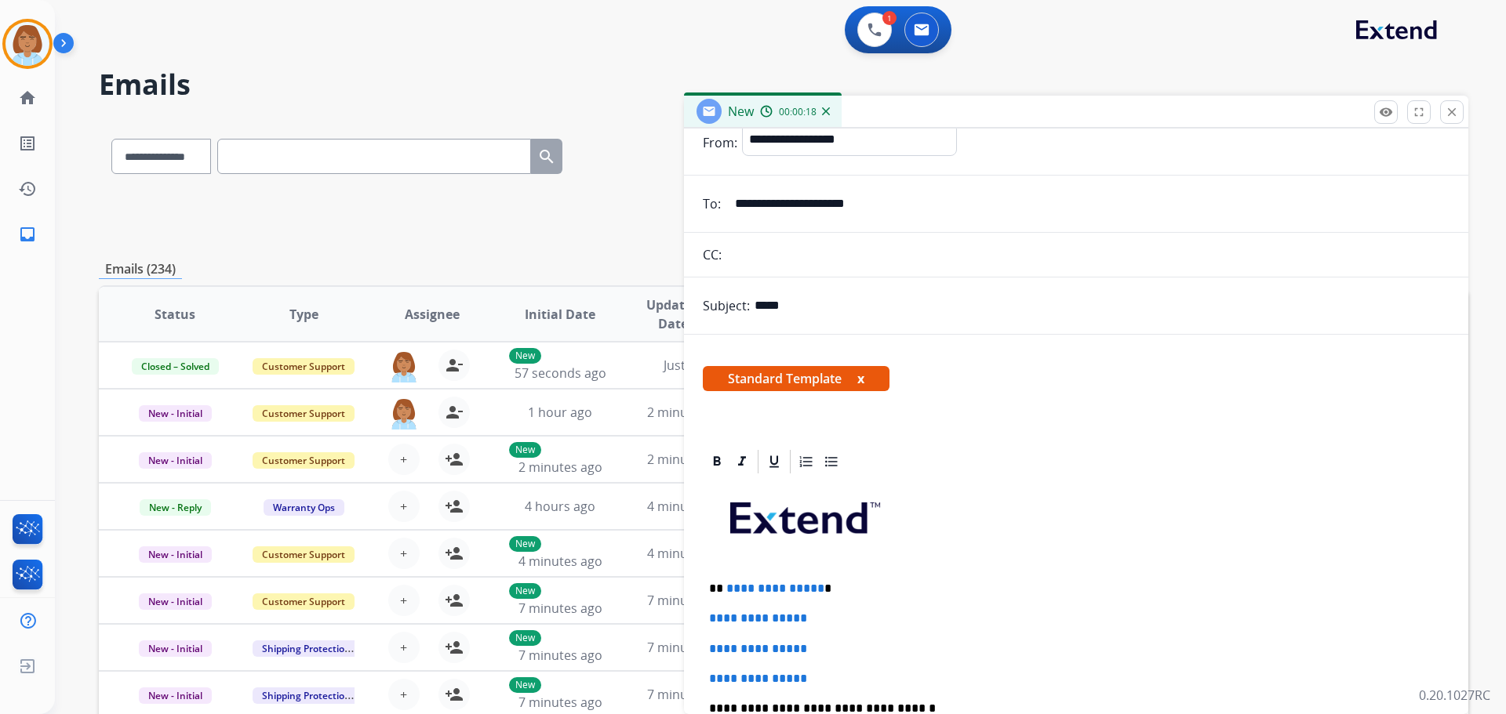
scroll to position [78, 0]
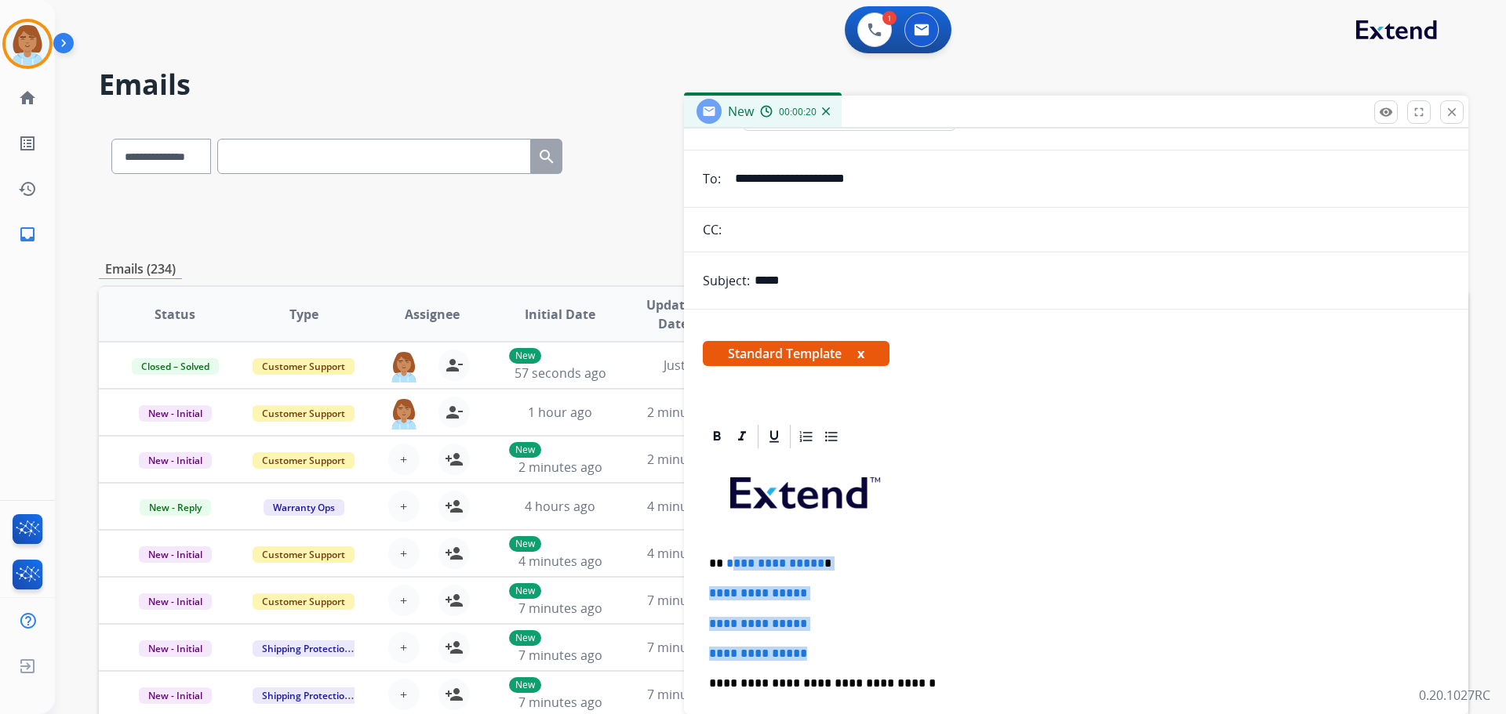
drag, startPoint x: 821, startPoint y: 651, endPoint x: 731, endPoint y: 563, distance: 125.9
click at [731, 563] on div "**********" at bounding box center [1076, 721] width 747 height 540
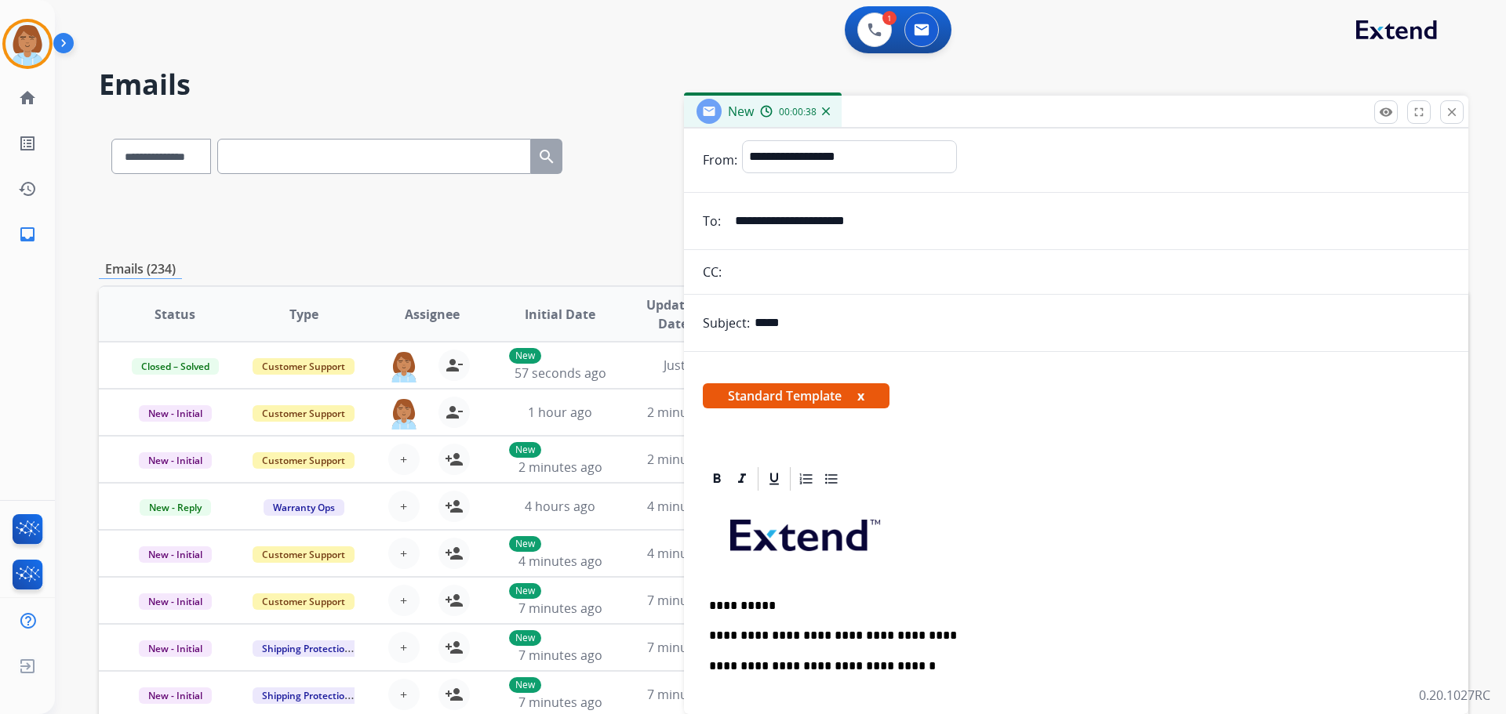
scroll to position [0, 0]
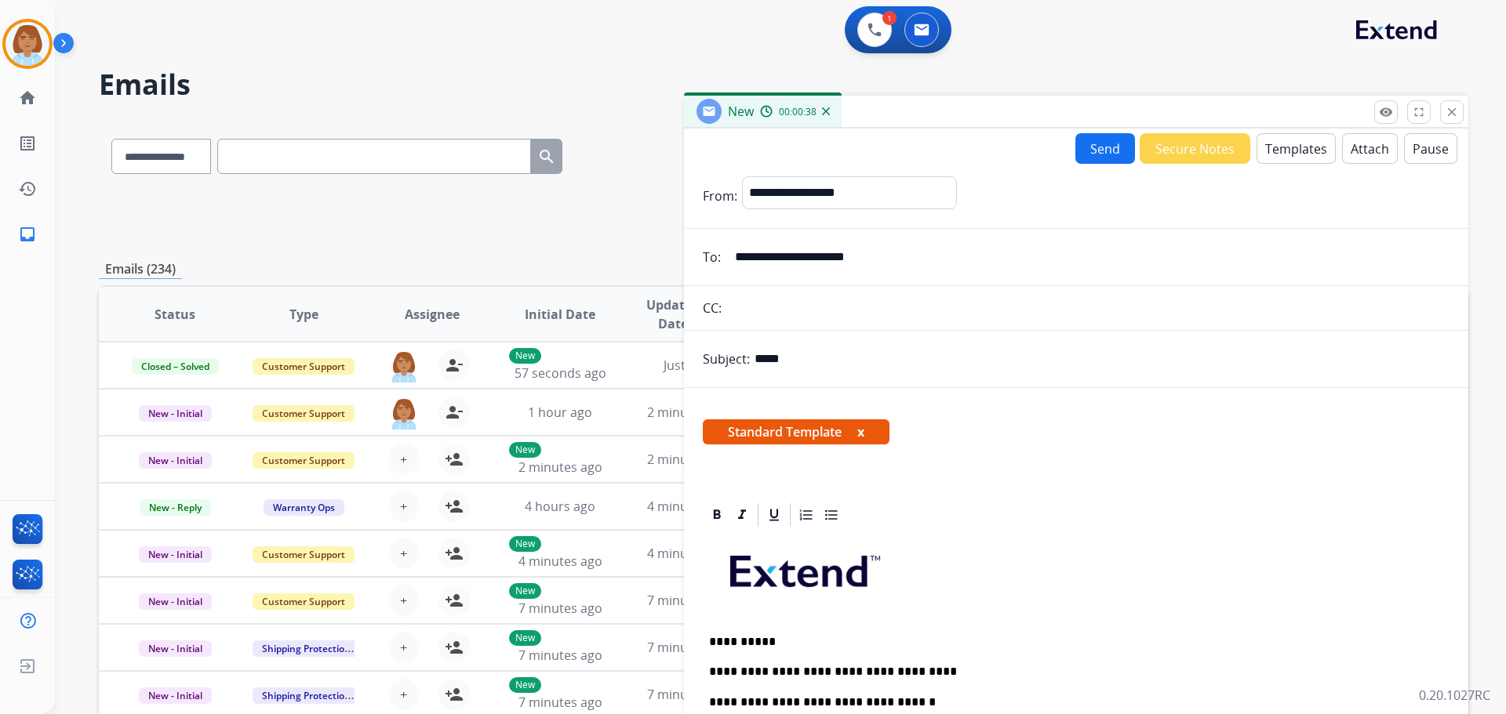
click at [1085, 146] on button "Send" at bounding box center [1105, 148] width 60 height 31
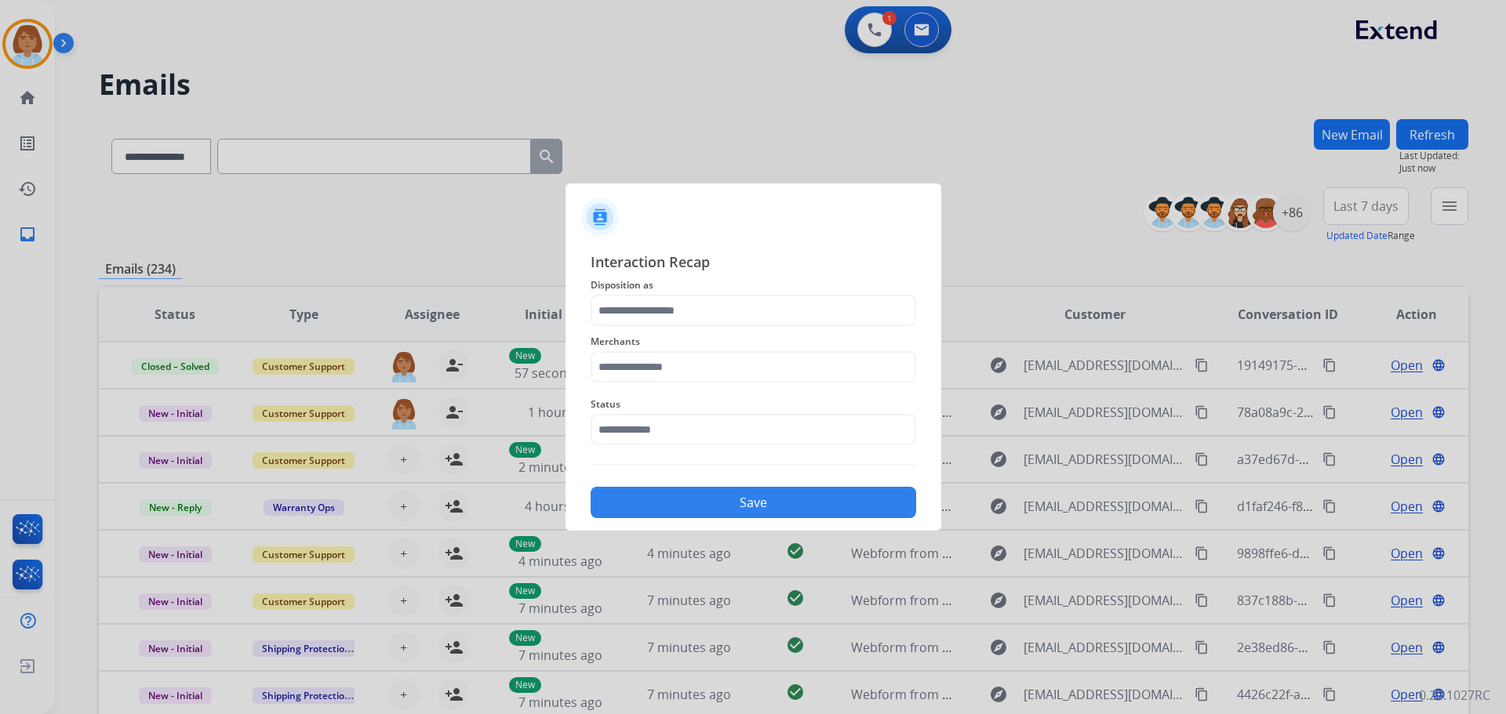
click at [709, 334] on span "Merchants" at bounding box center [753, 342] width 325 height 19
click at [709, 323] on input "text" at bounding box center [753, 310] width 325 height 31
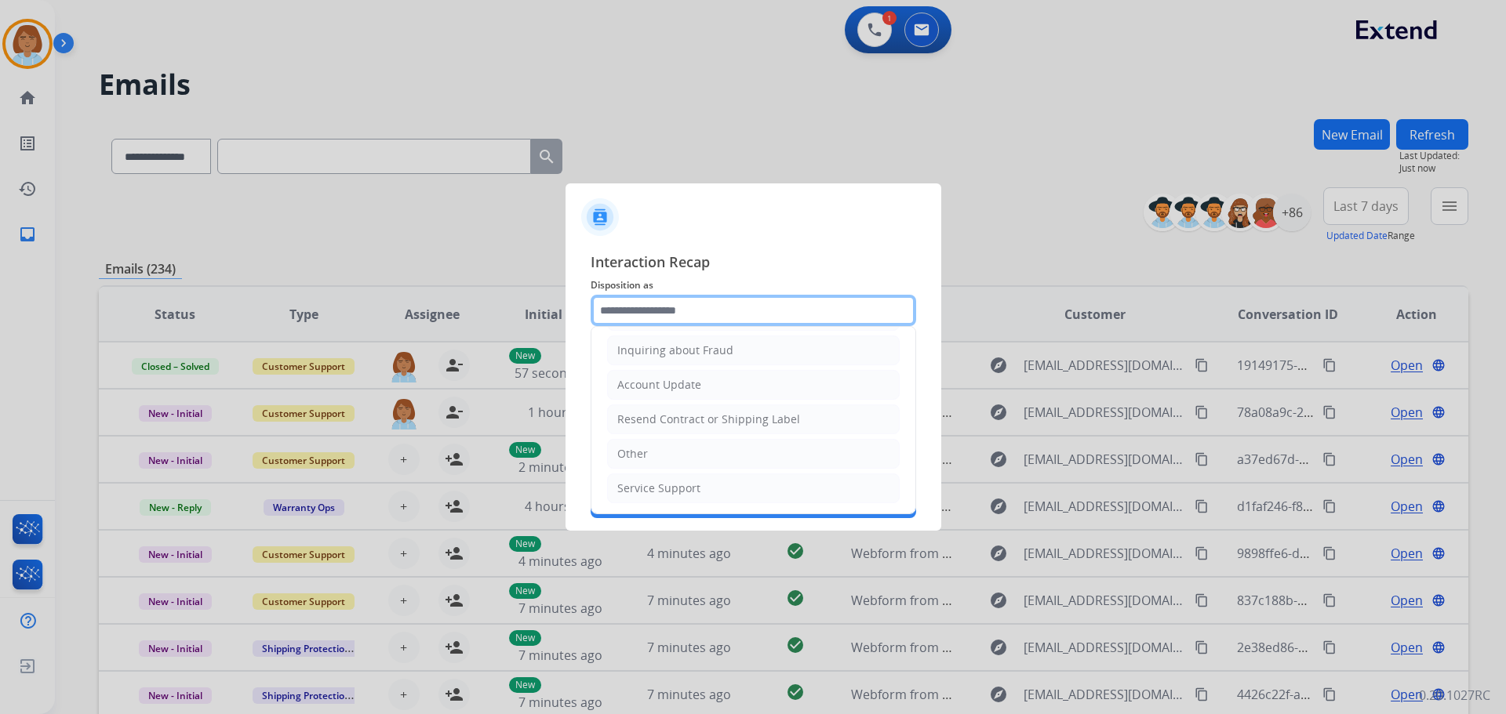
scroll to position [245, 0]
click at [666, 449] on li "Other" at bounding box center [753, 453] width 293 height 30
type input "*****"
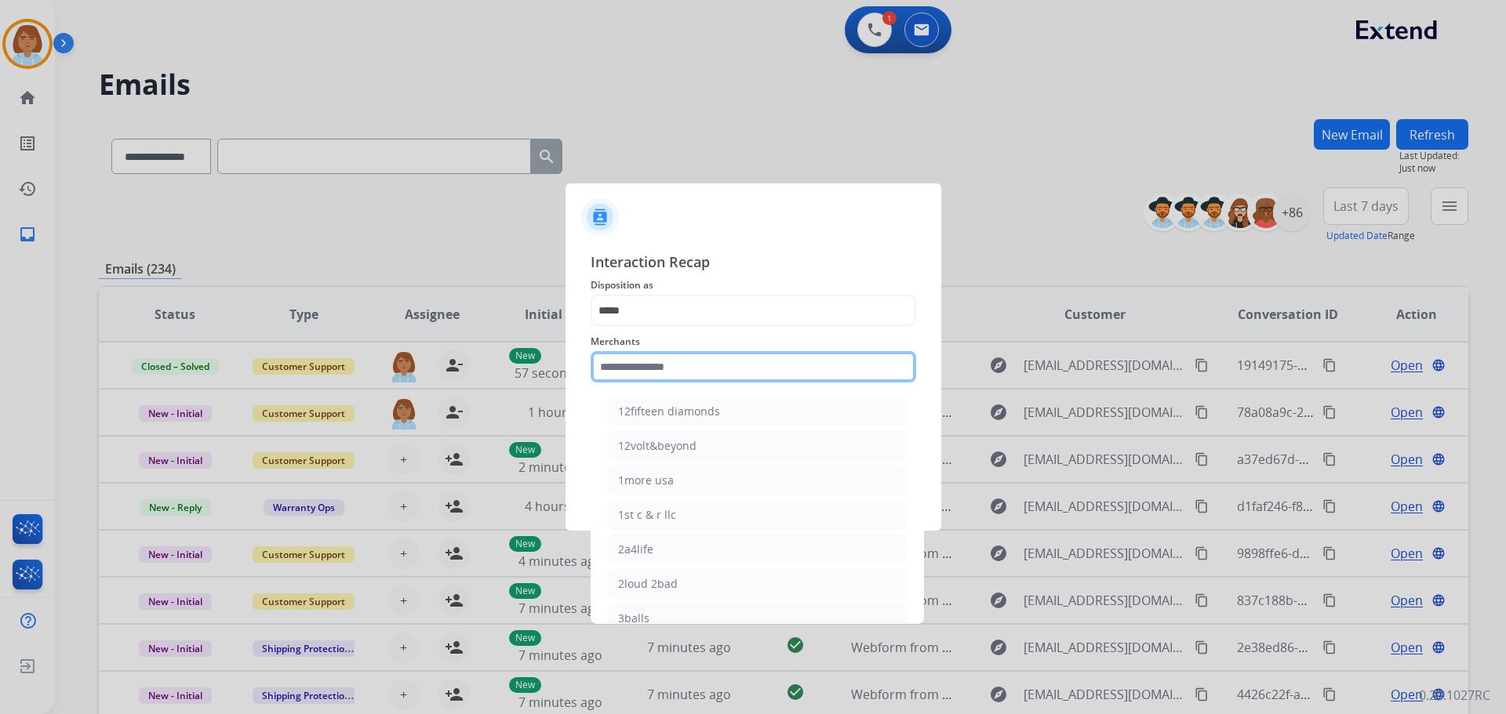
click at [695, 369] on input "text" at bounding box center [753, 366] width 325 height 31
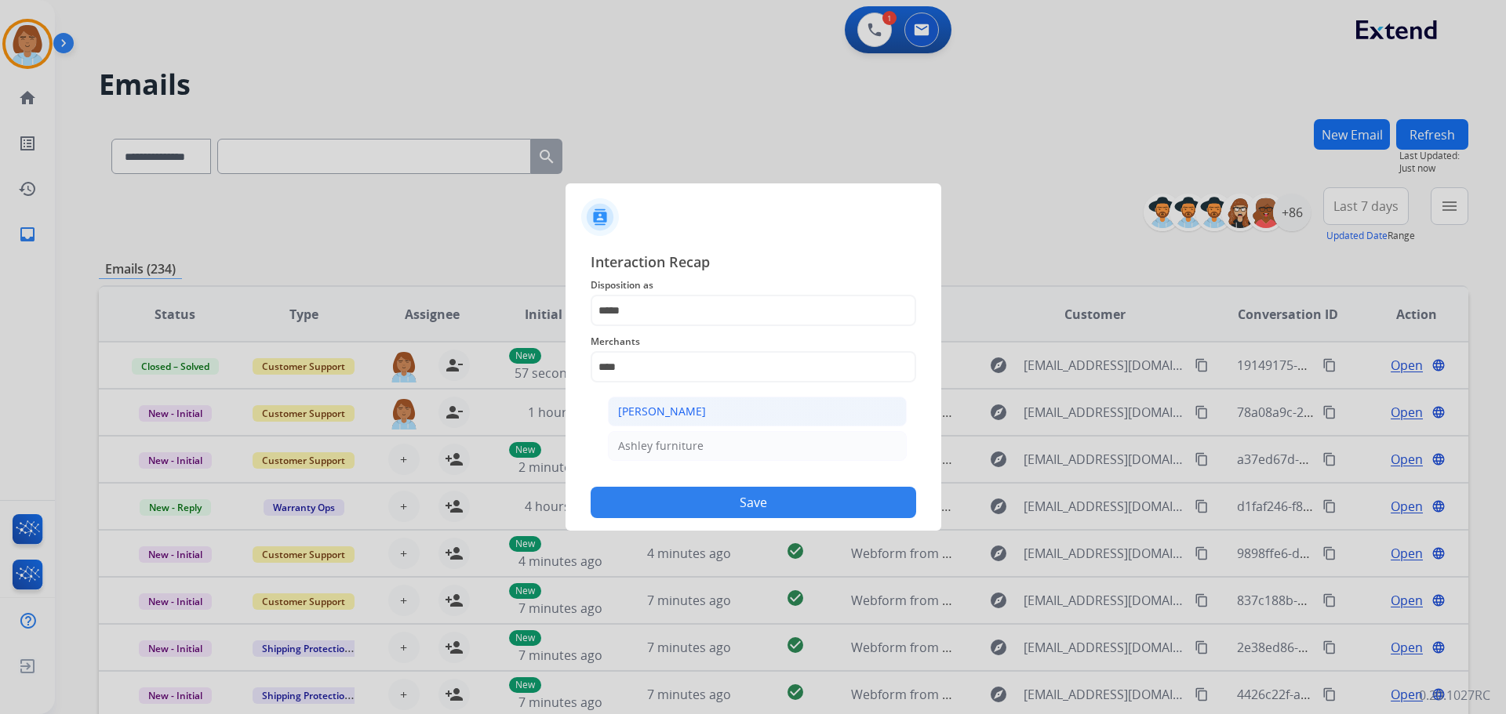
click at [666, 416] on div "Ashley - Reguard" at bounding box center [662, 412] width 88 height 16
type input "**********"
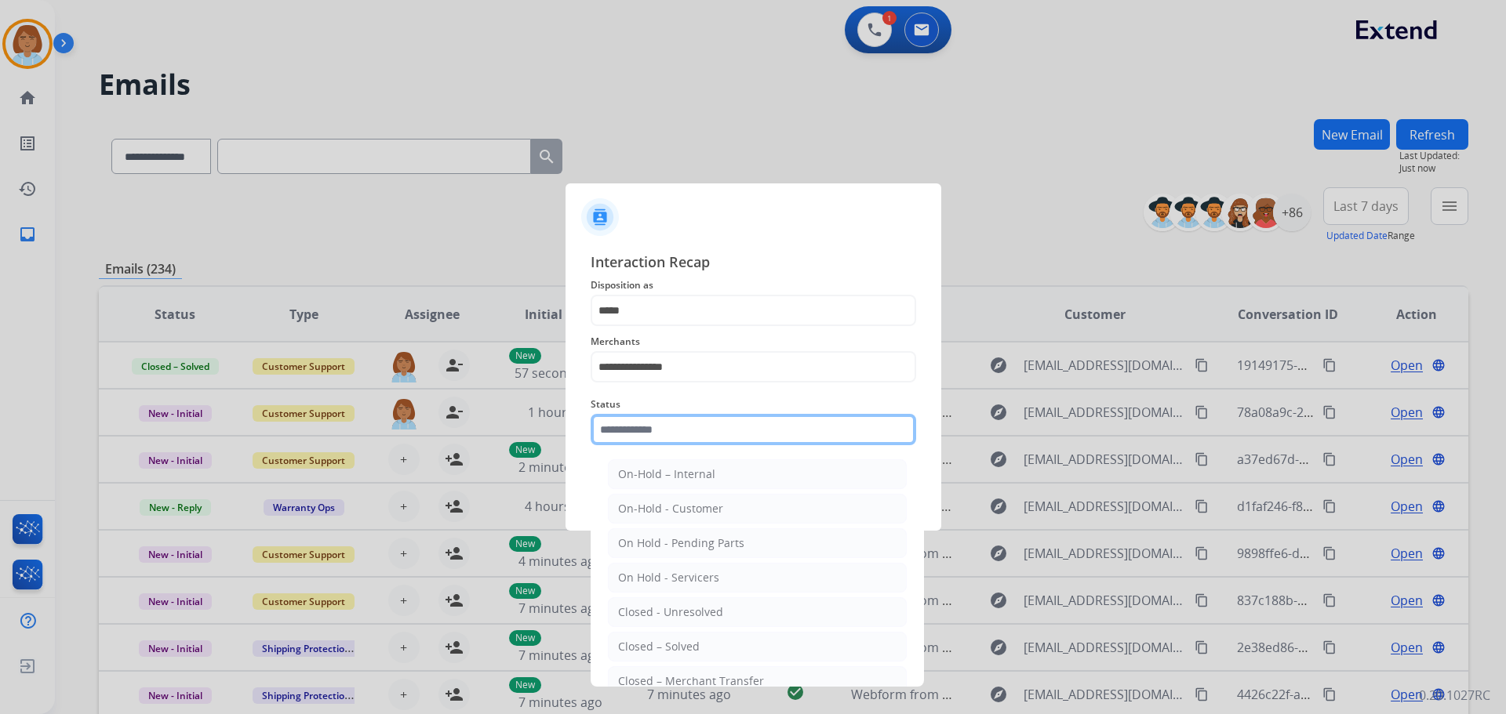
click at [667, 438] on input "text" at bounding box center [753, 429] width 325 height 31
click at [682, 634] on li "Closed – Solved" at bounding box center [757, 647] width 299 height 30
type input "**********"
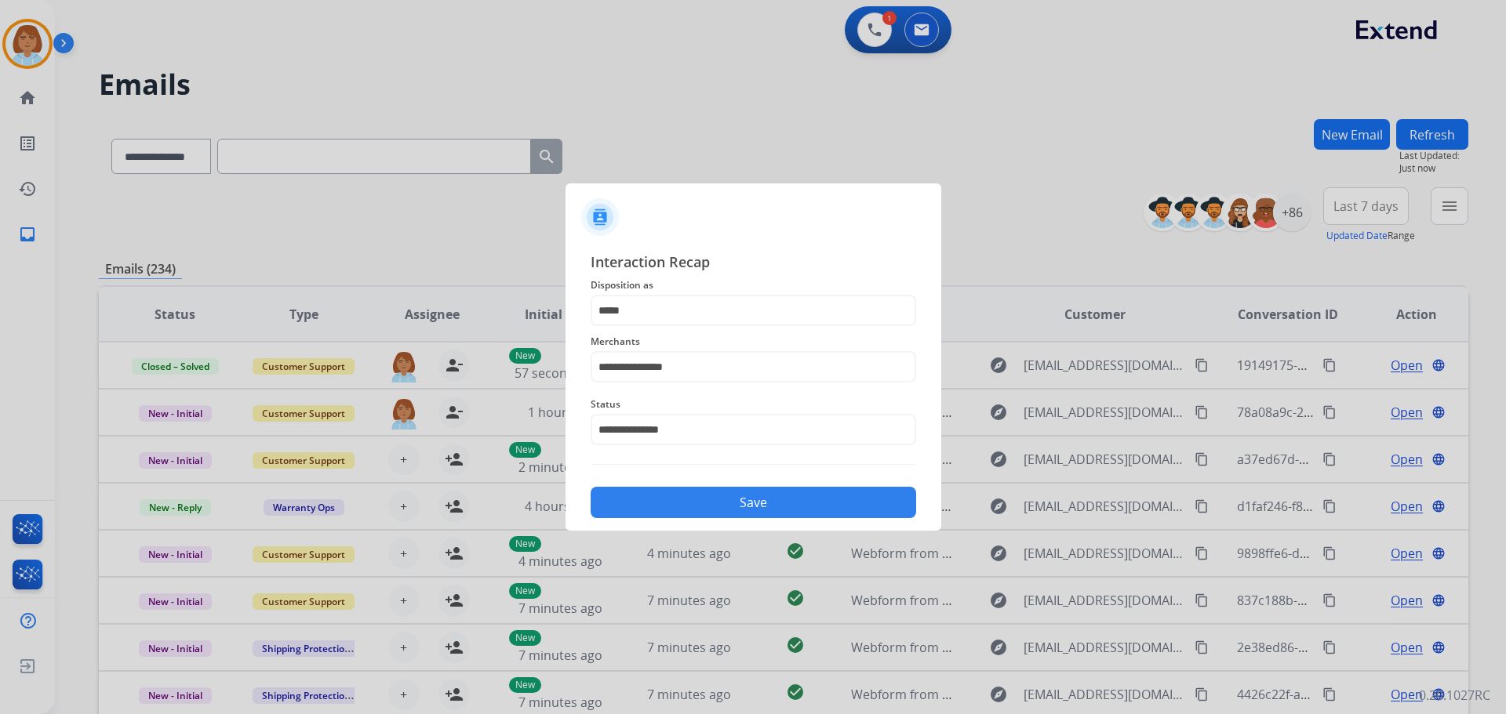
click at [752, 498] on button "Save" at bounding box center [753, 502] width 325 height 31
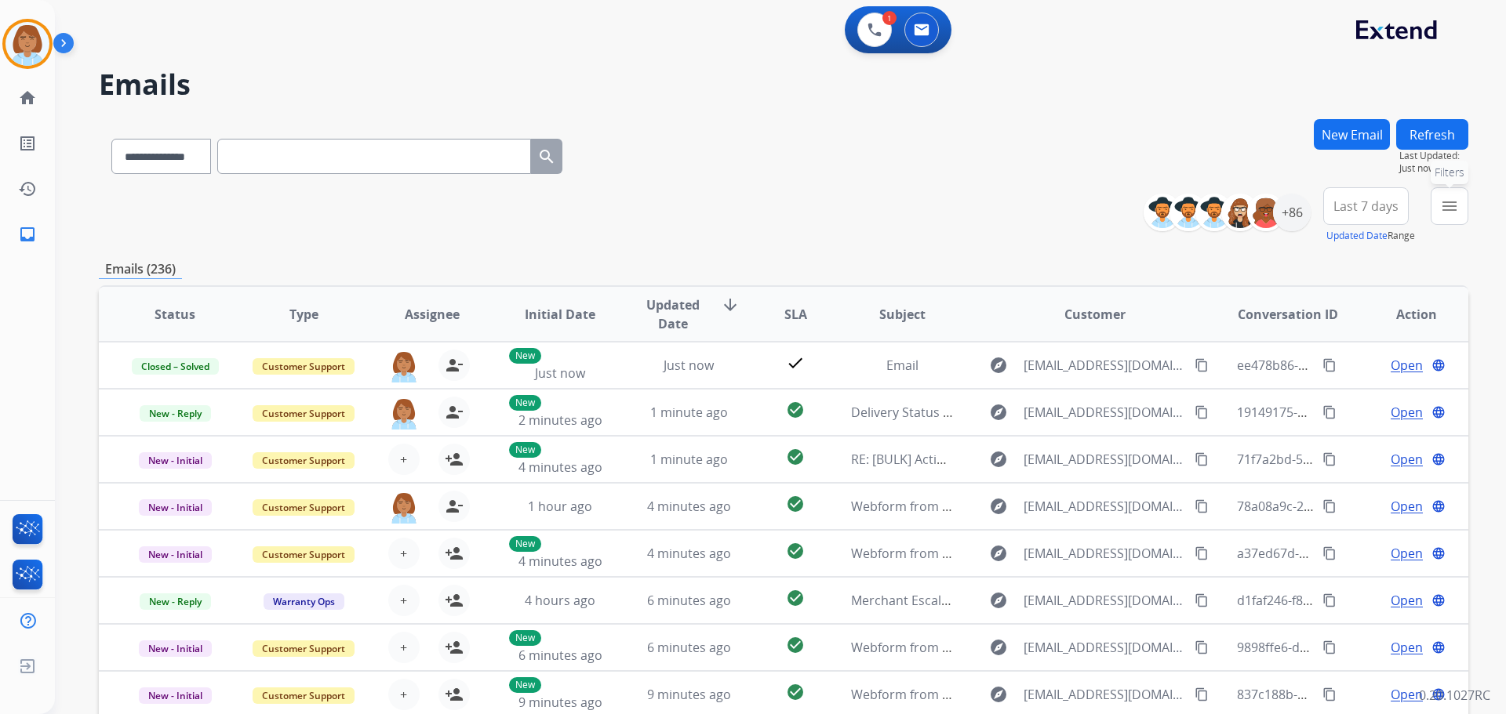
click at [1464, 203] on button "menu Filters" at bounding box center [1450, 206] width 38 height 38
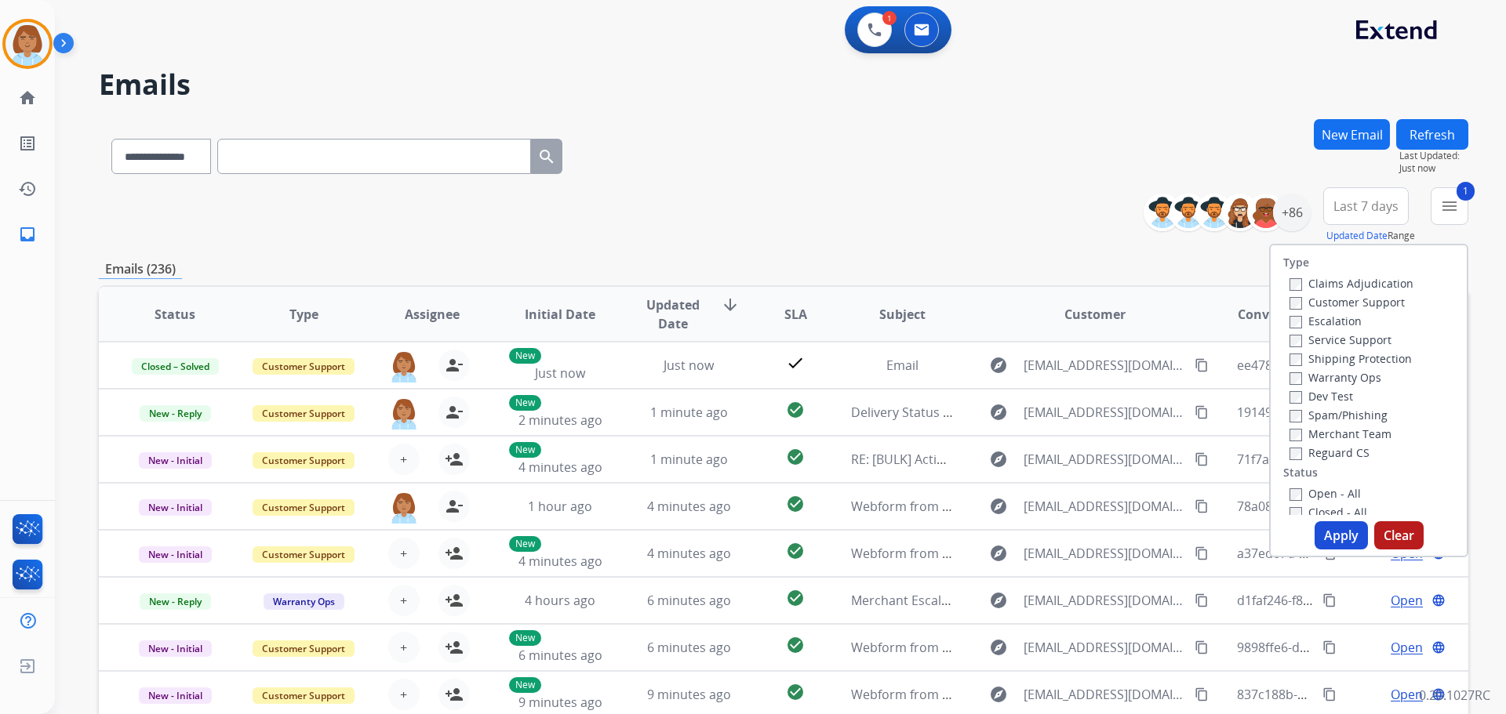
click at [1300, 300] on label "Customer Support" at bounding box center [1346, 302] width 115 height 15
click at [1334, 362] on label "Shipping Protection" at bounding box center [1350, 358] width 122 height 15
click at [1331, 447] on label "Reguard CS" at bounding box center [1329, 452] width 80 height 15
click at [1330, 533] on button "Apply" at bounding box center [1340, 536] width 53 height 28
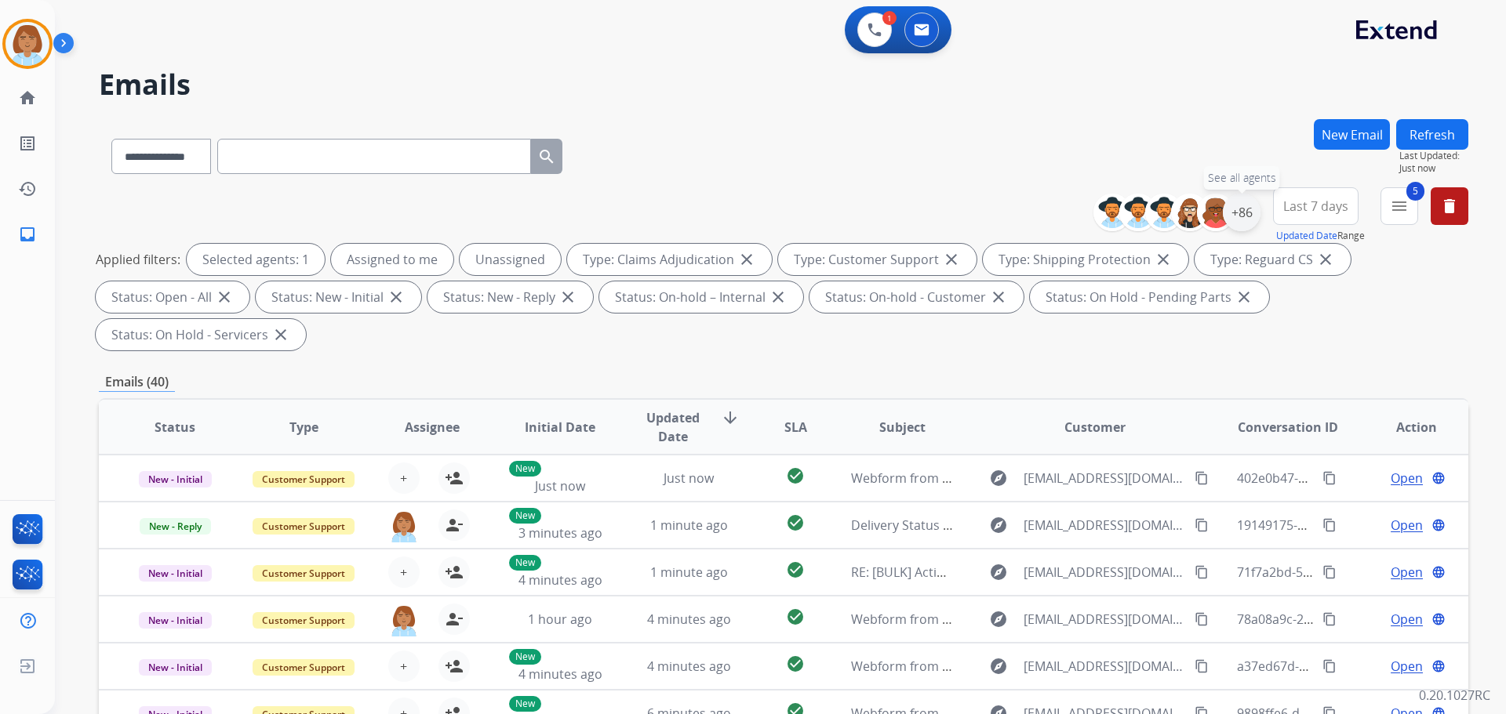
click at [1242, 206] on div "+86" at bounding box center [1242, 213] width 38 height 38
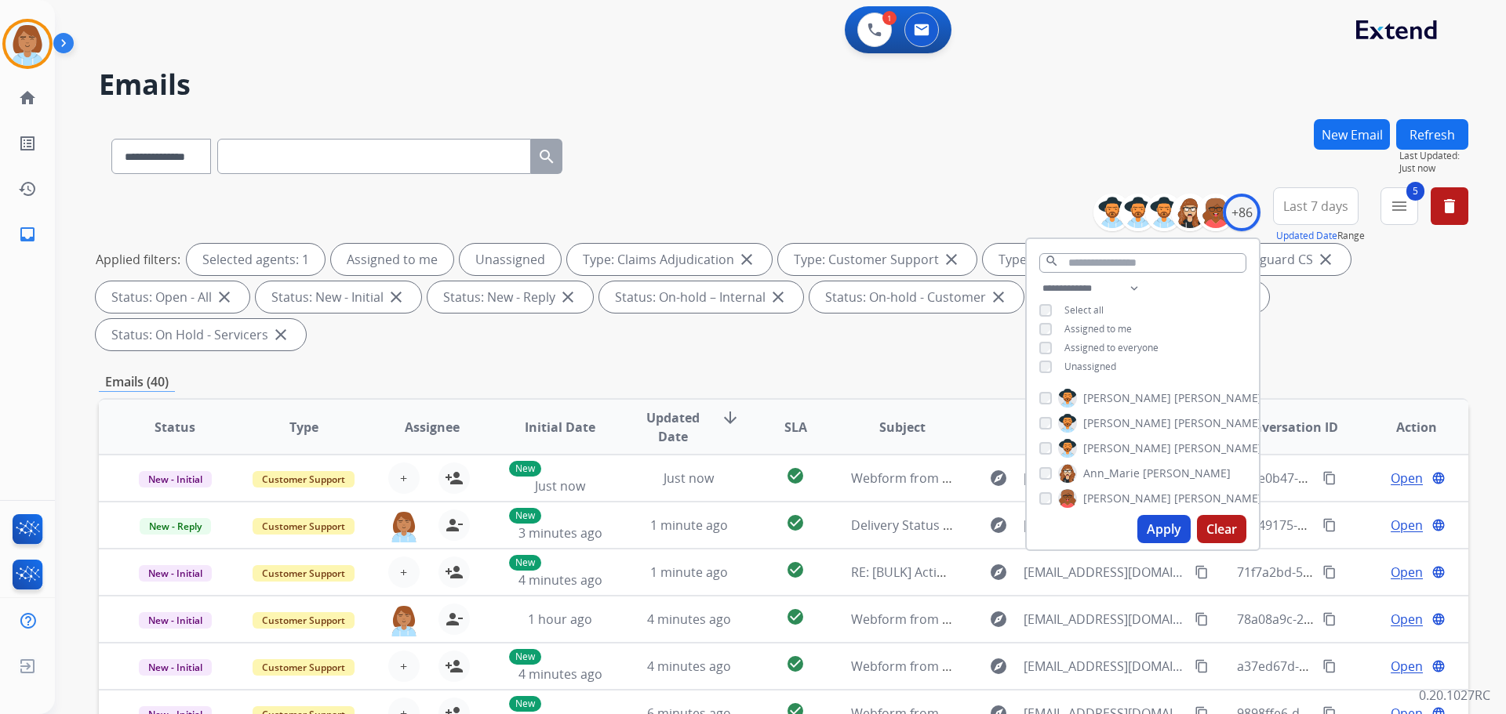
click at [1064, 369] on span "Unassigned" at bounding box center [1090, 366] width 52 height 13
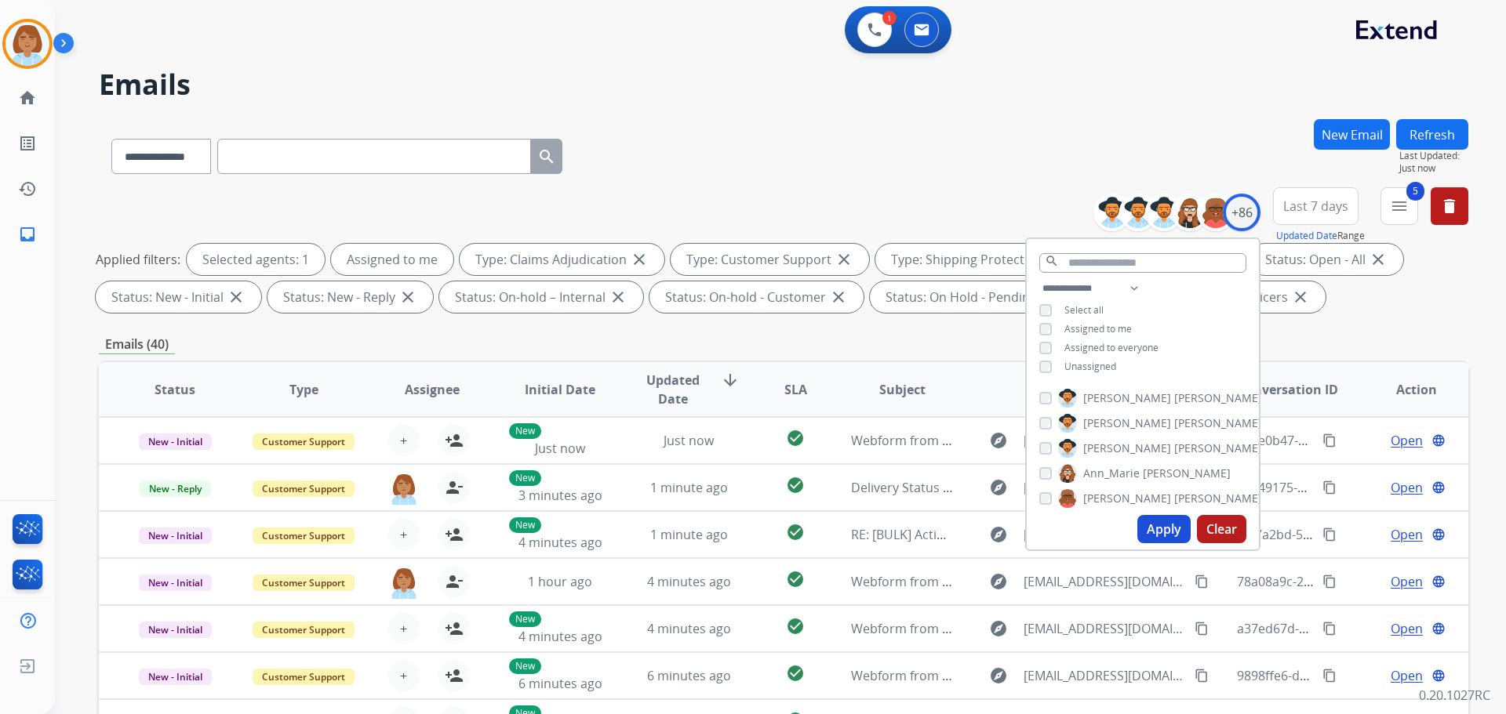
click at [1154, 529] on button "Apply" at bounding box center [1163, 529] width 53 height 28
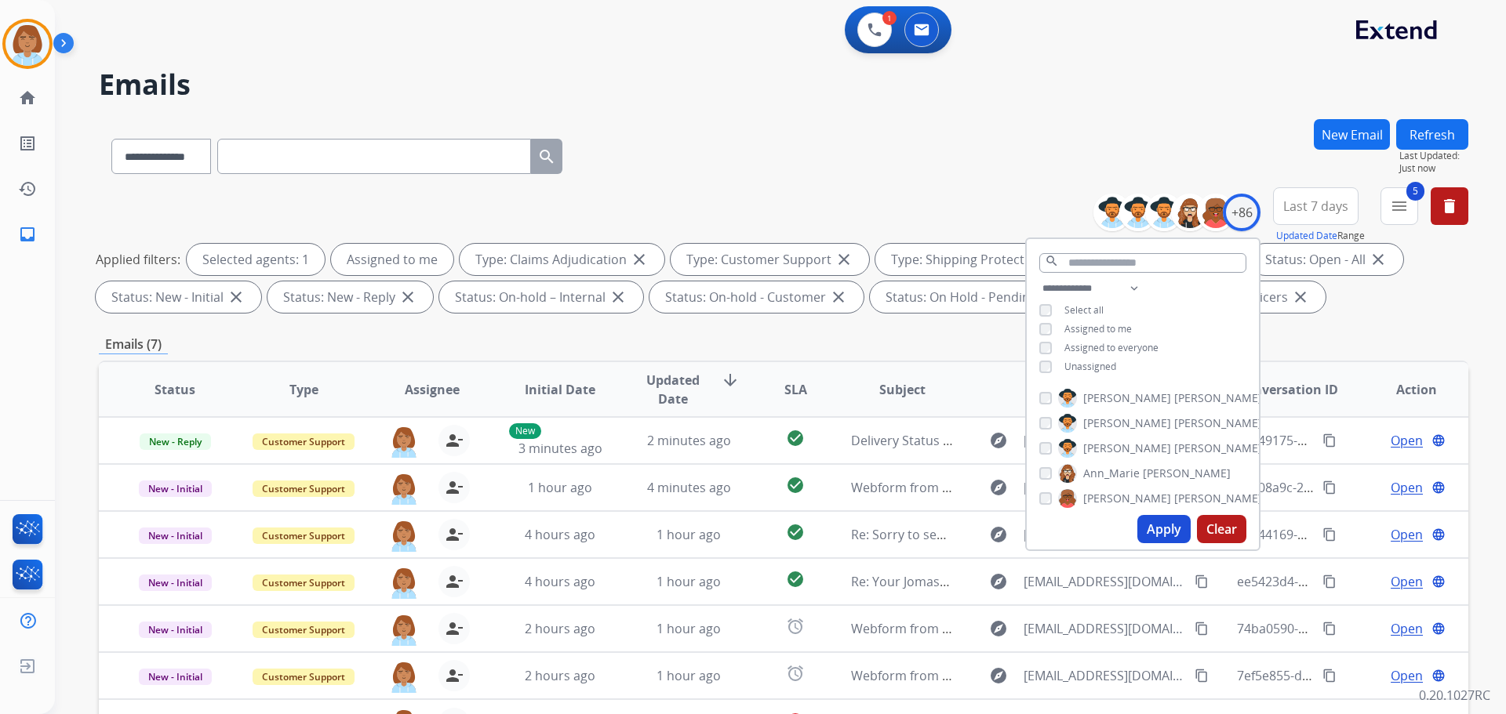
click at [1137, 169] on div "**********" at bounding box center [783, 153] width 1369 height 68
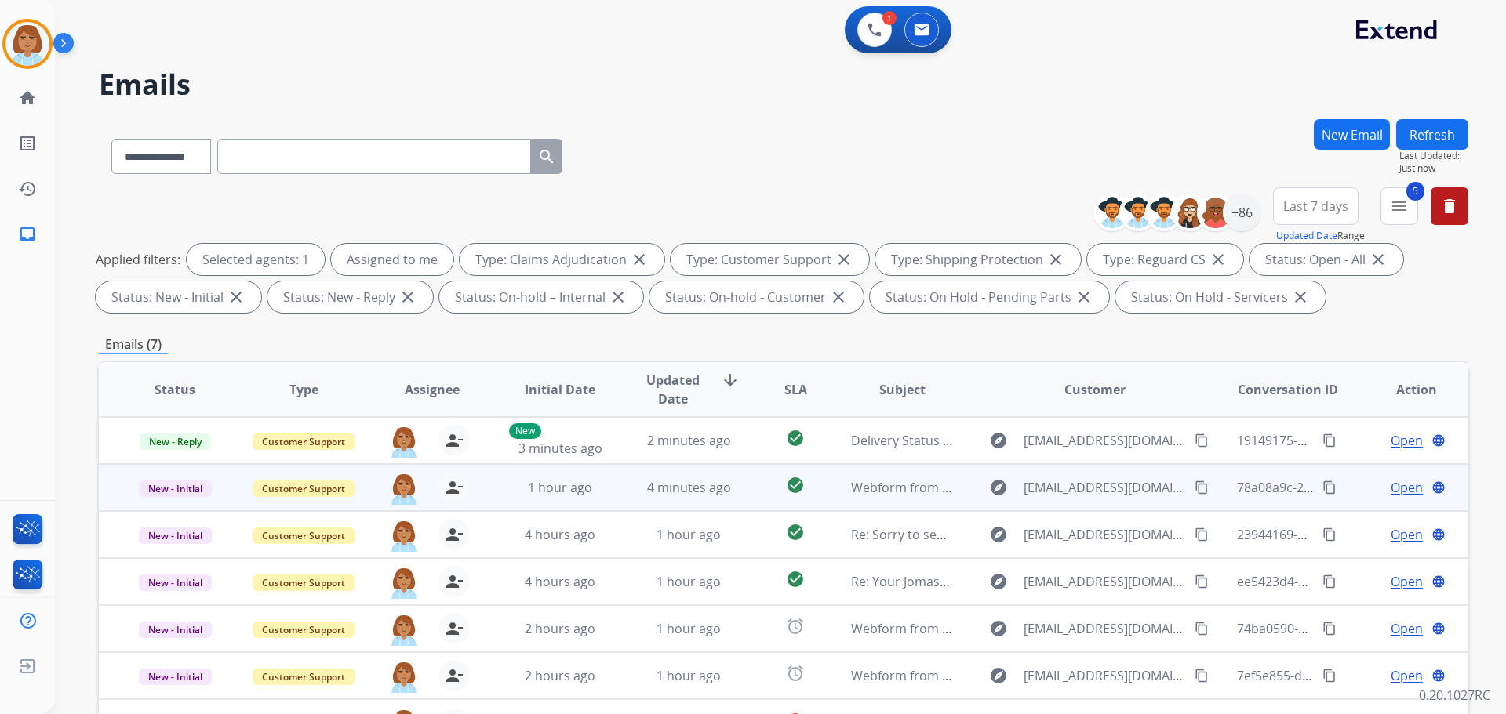
scroll to position [253, 0]
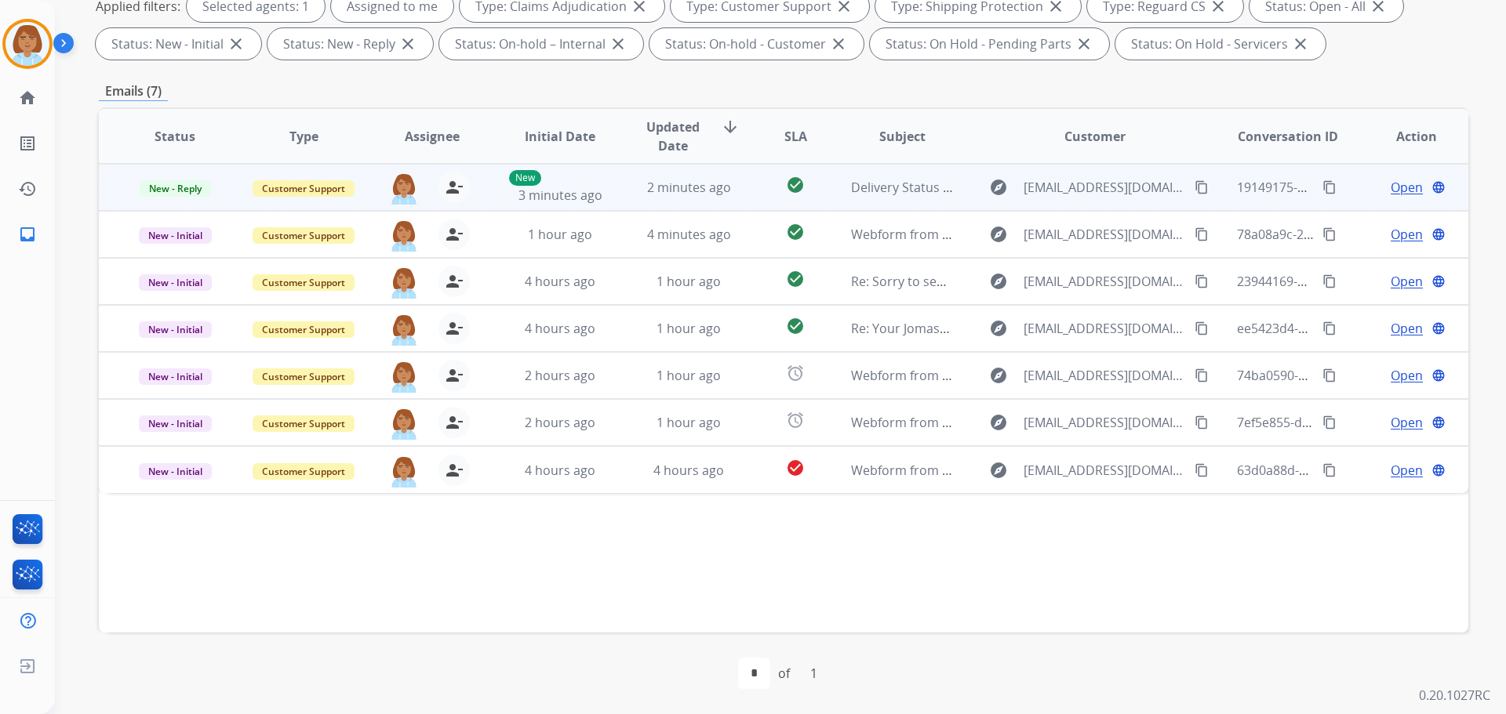
click at [613, 193] on td "2 minutes ago" at bounding box center [677, 187] width 129 height 47
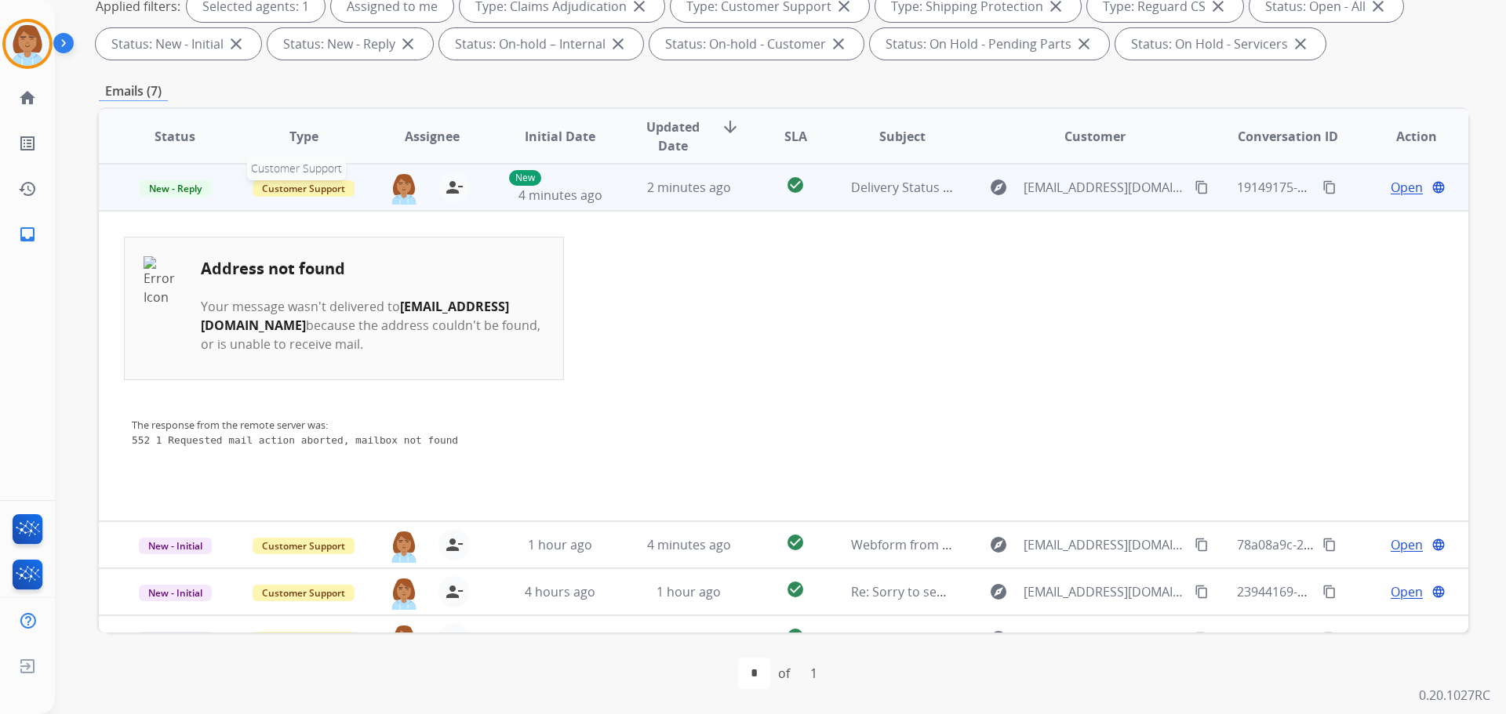
click at [301, 183] on span "Customer Support" at bounding box center [304, 188] width 102 height 16
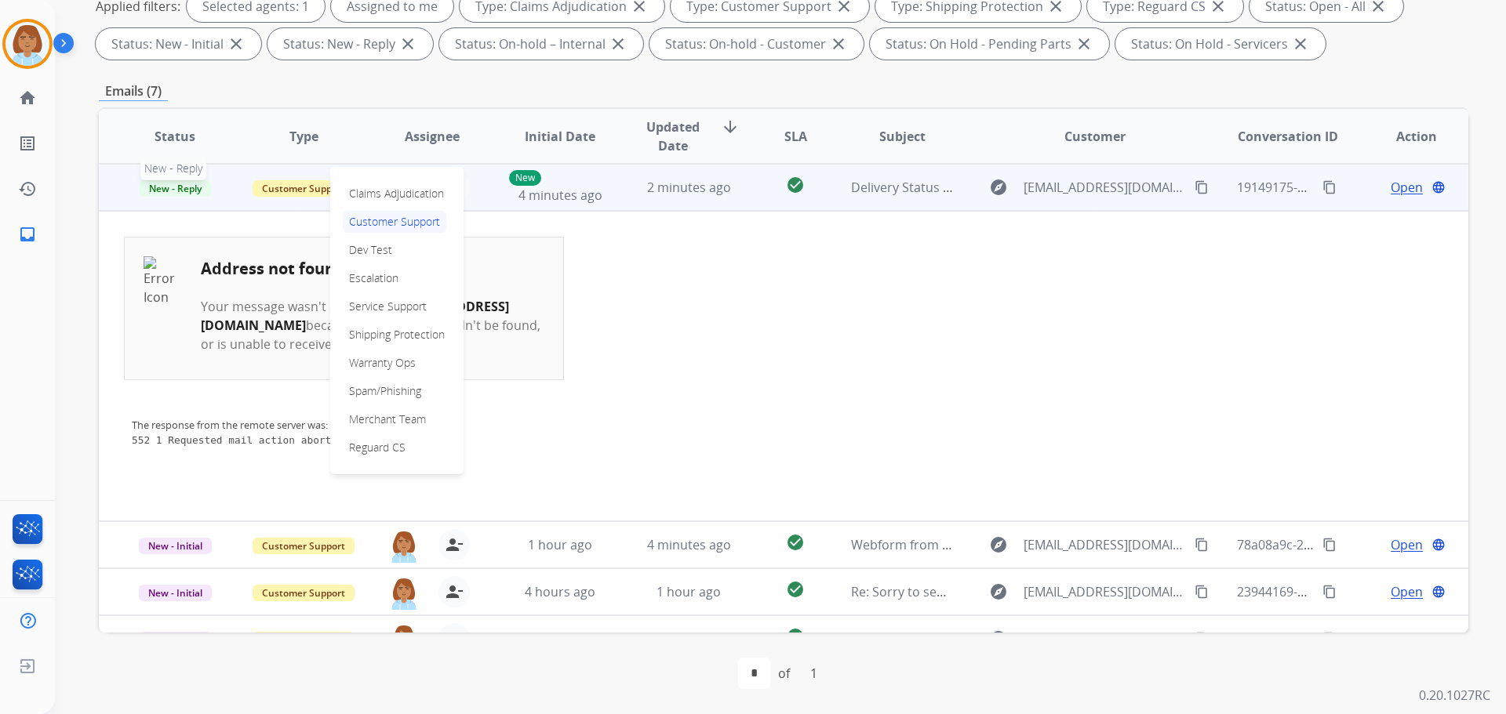
click at [147, 195] on span "New - Reply" at bounding box center [175, 188] width 71 height 16
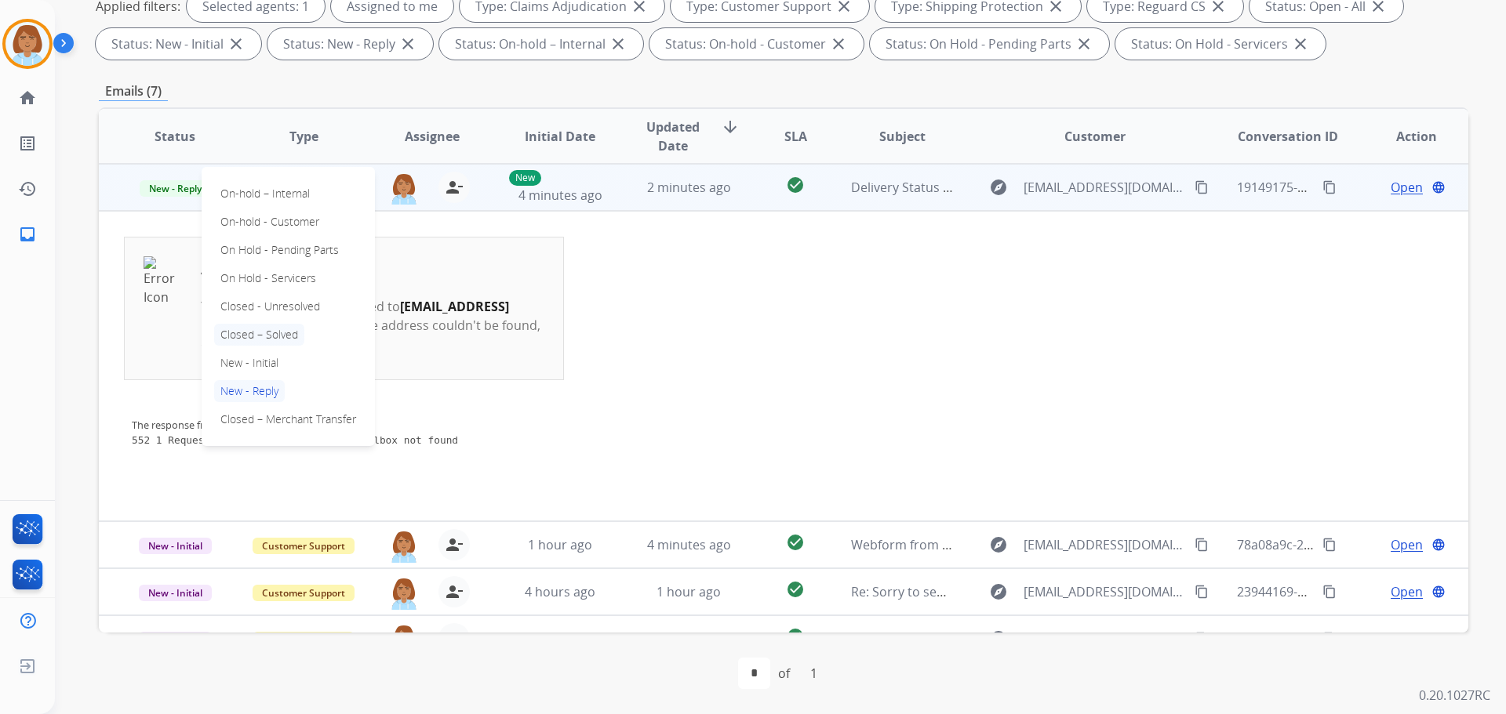
click at [292, 334] on p "Closed – Solved" at bounding box center [259, 335] width 90 height 22
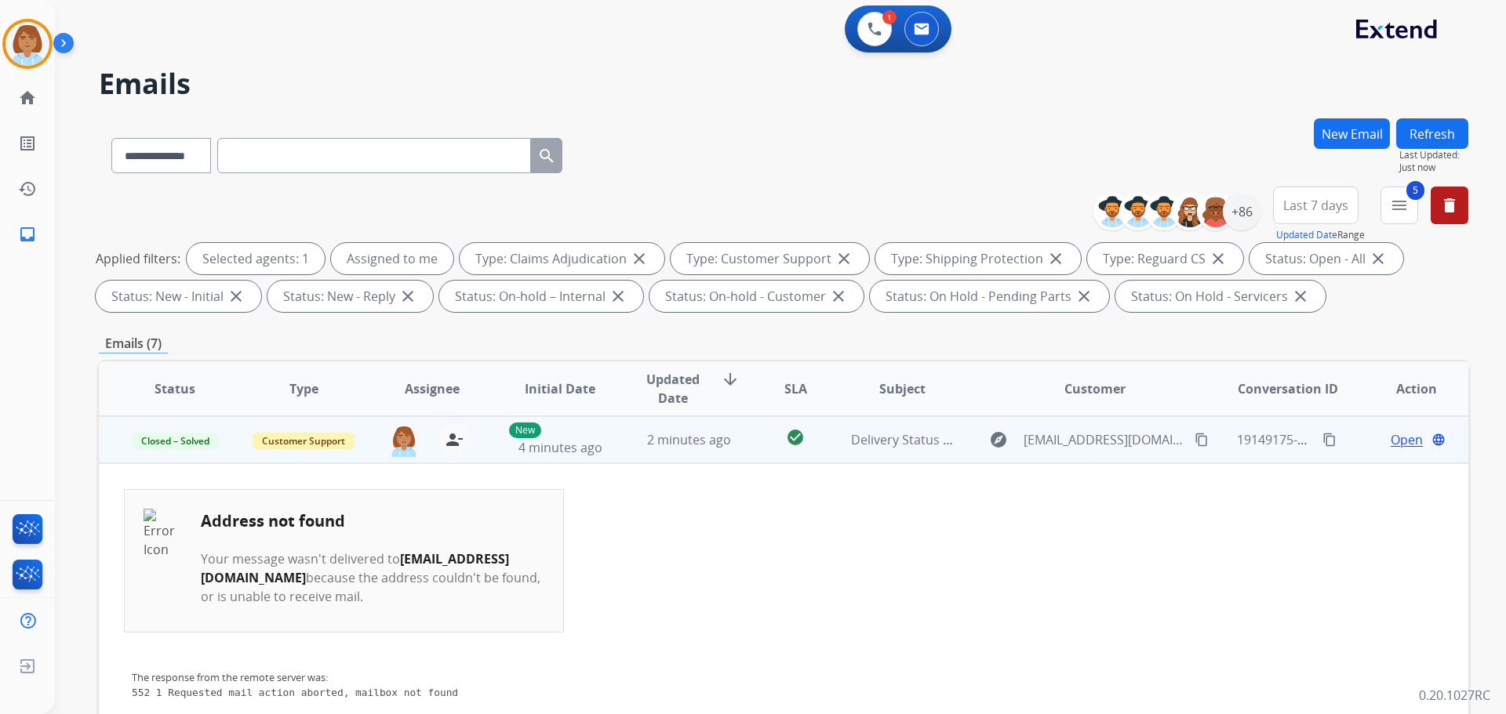
scroll to position [0, 0]
click at [1453, 133] on button "Refresh" at bounding box center [1432, 134] width 72 height 31
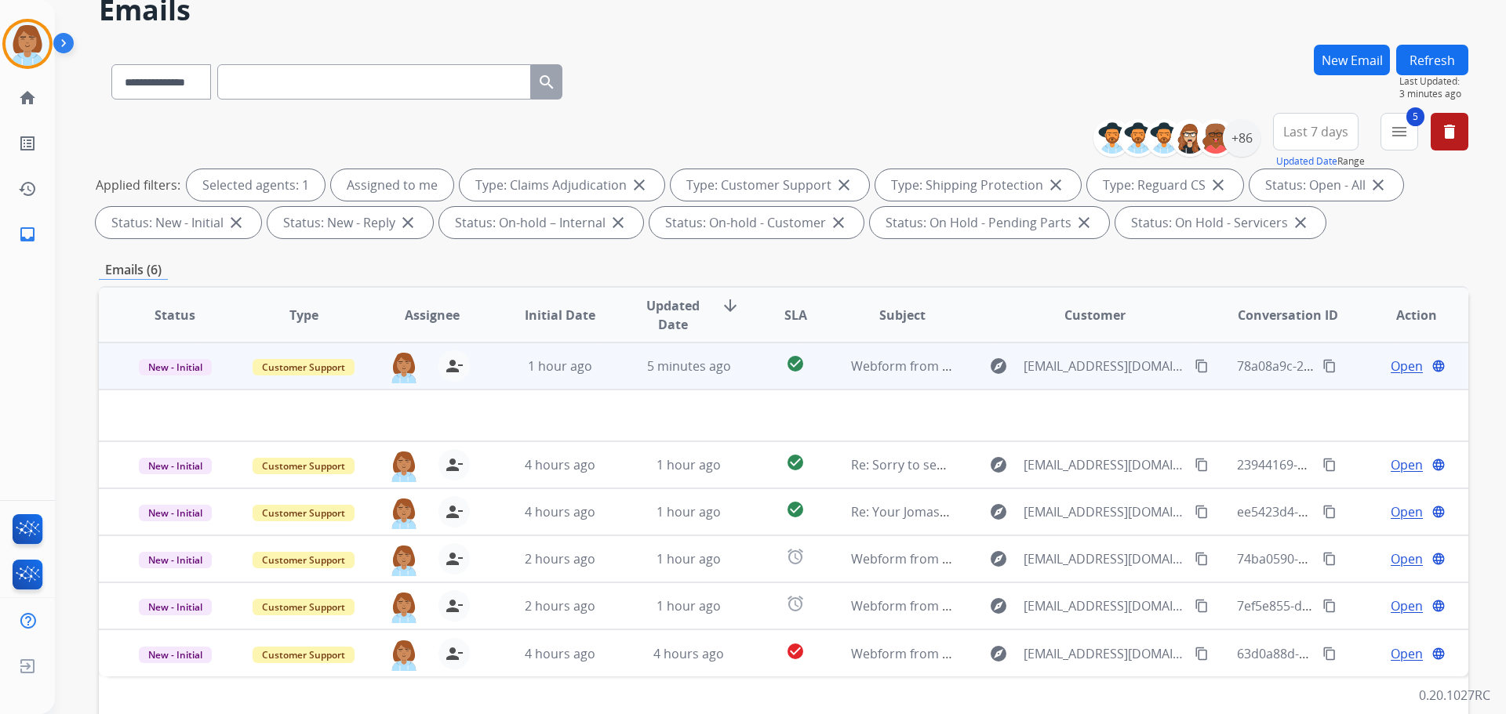
scroll to position [78, 0]
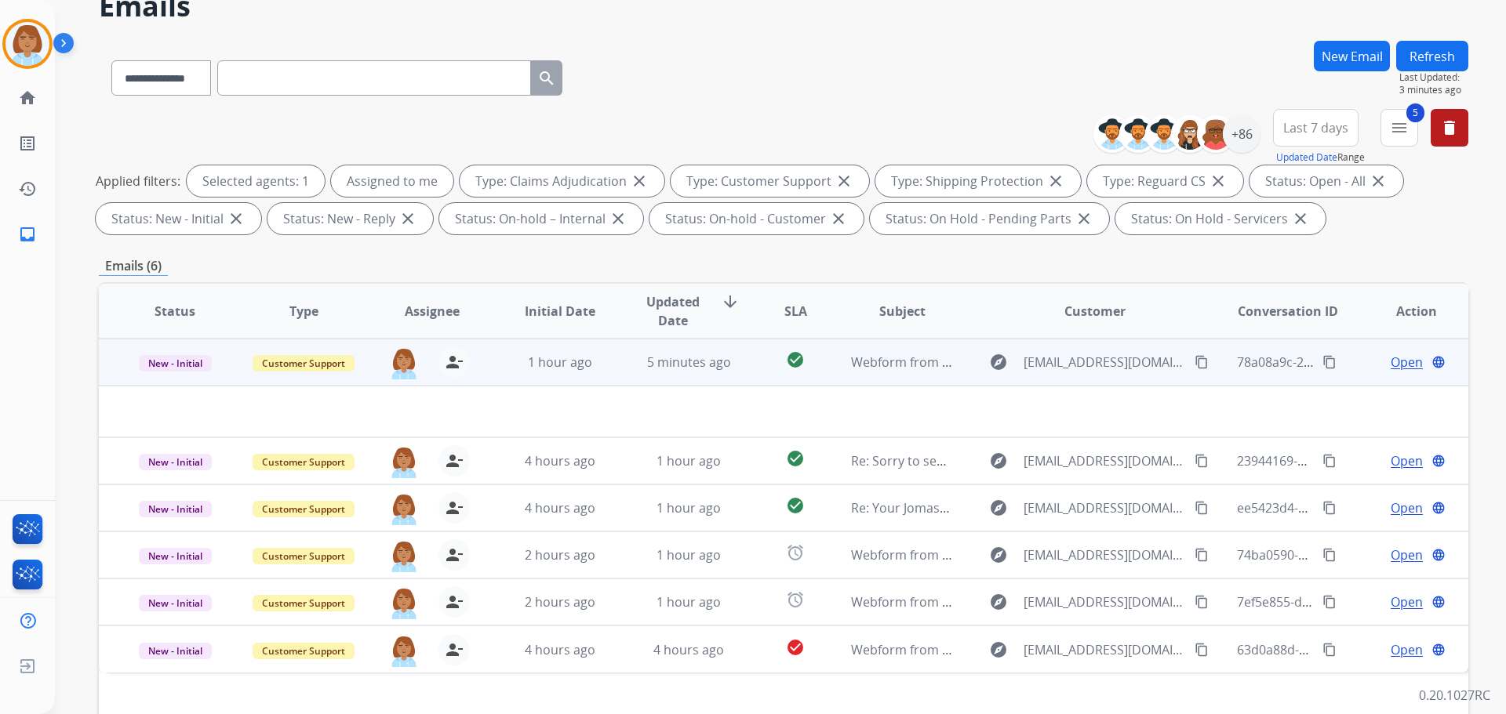
click at [1394, 360] on span "Open" at bounding box center [1407, 362] width 32 height 19
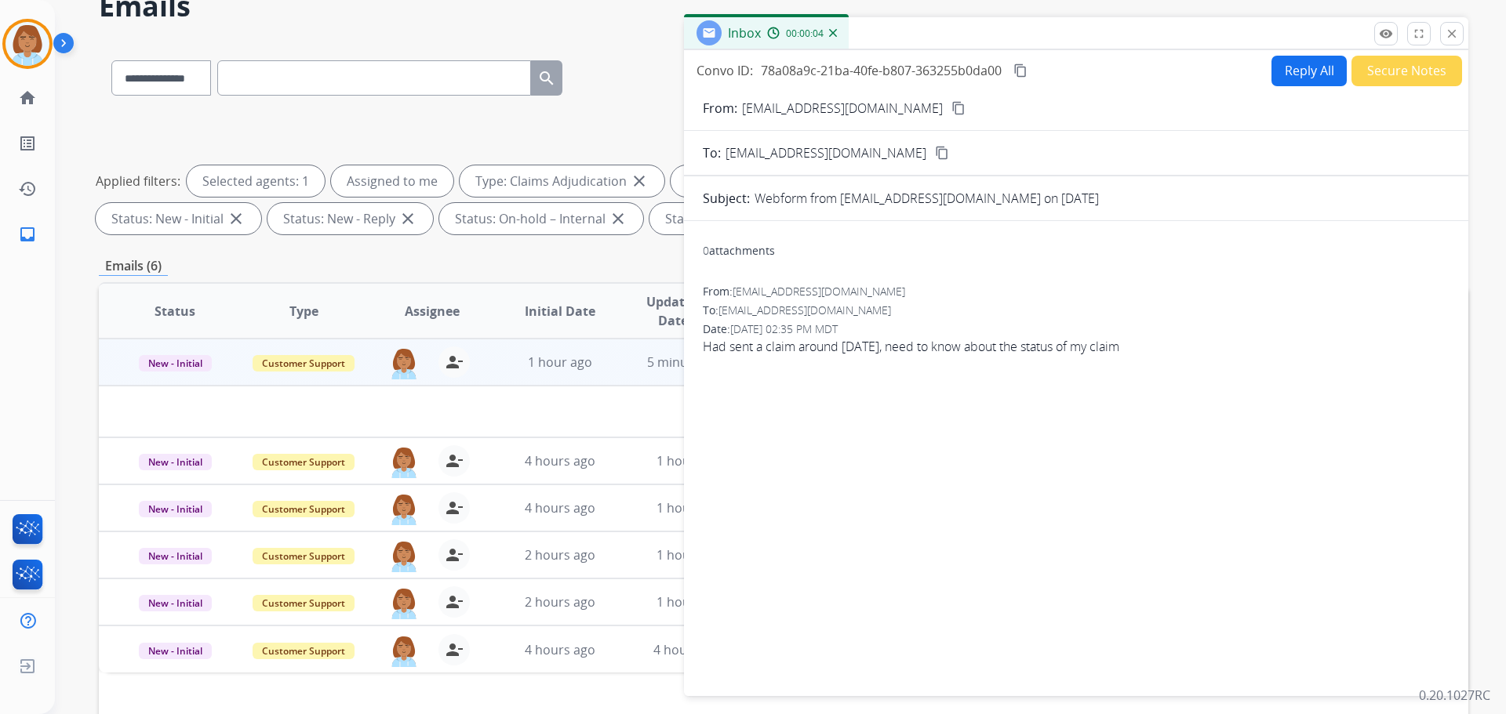
click at [1294, 66] on button "Reply All" at bounding box center [1308, 71] width 75 height 31
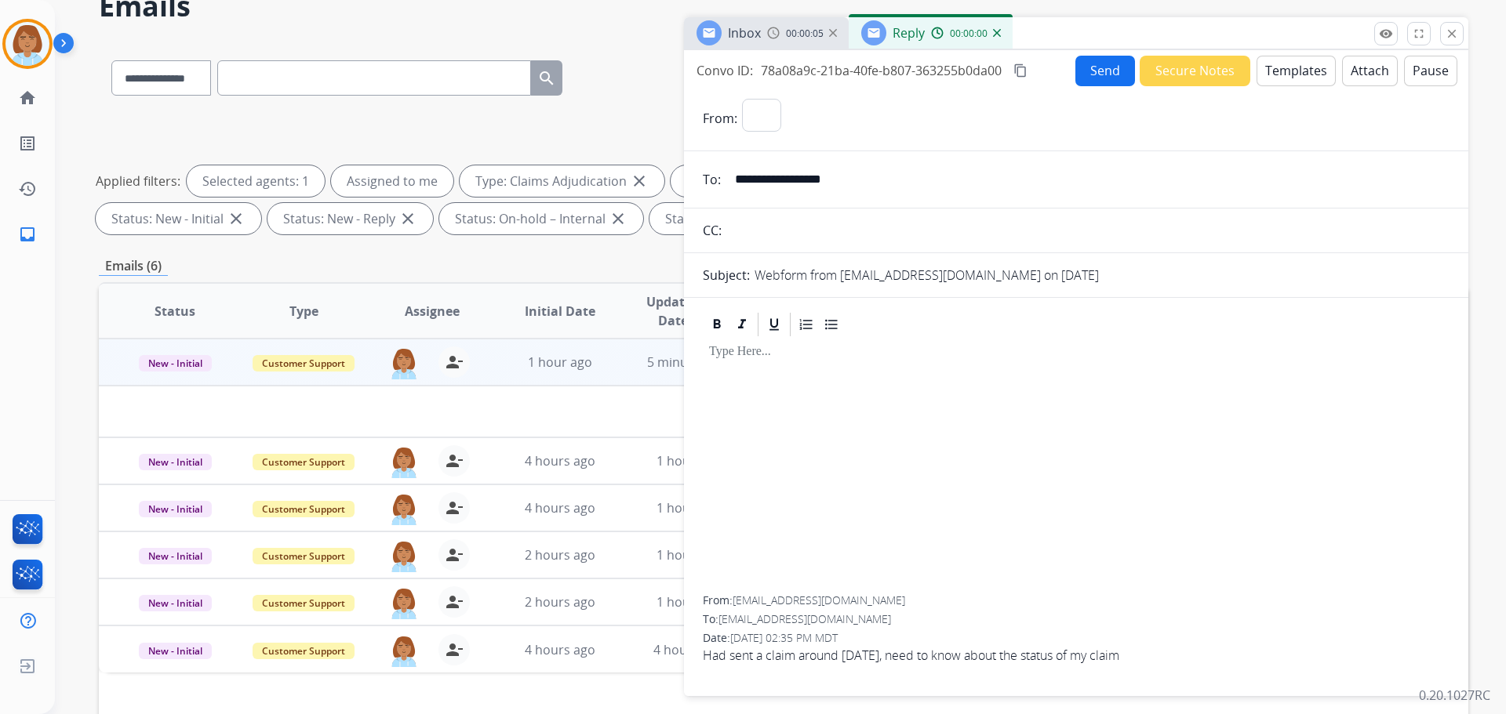
select select "**********"
click at [1304, 68] on button "Templates" at bounding box center [1295, 71] width 79 height 31
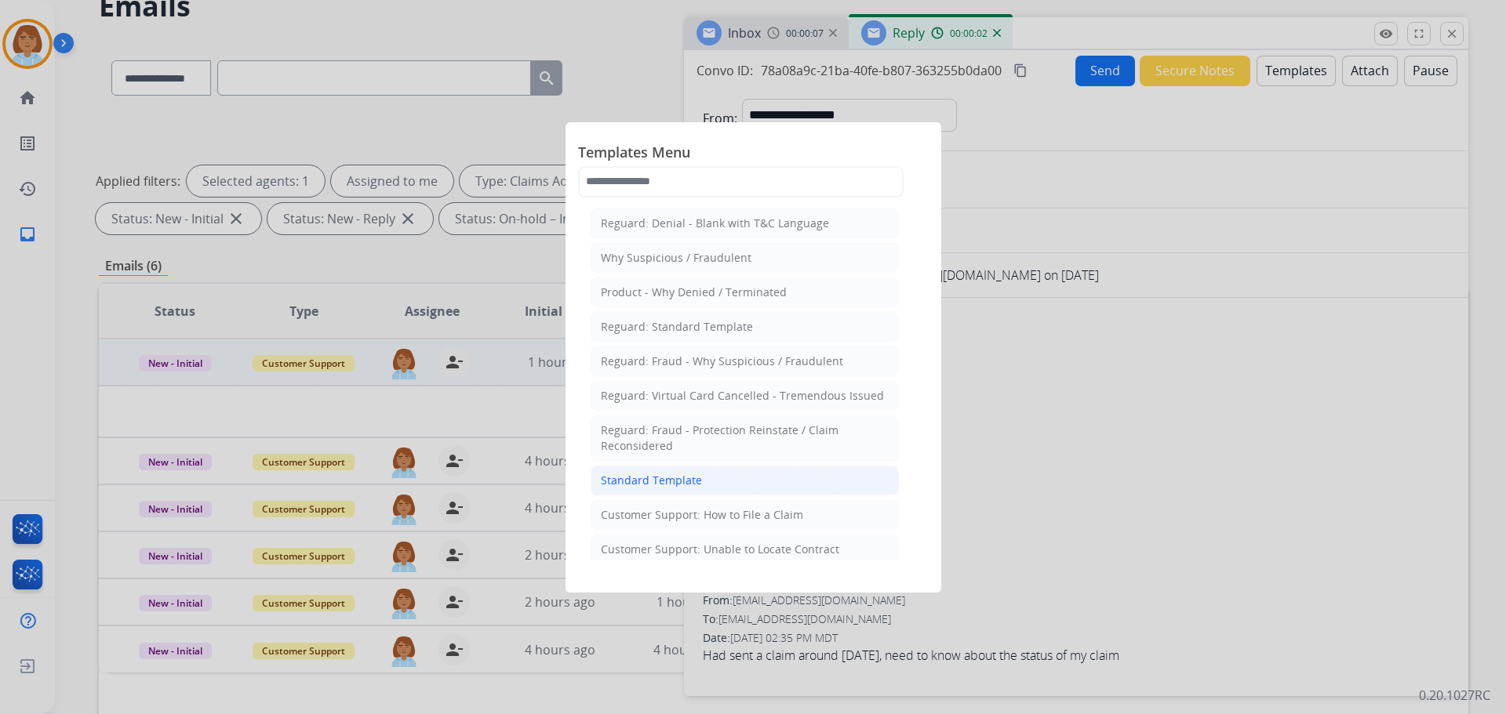
click at [689, 486] on div "Standard Template" at bounding box center [651, 481] width 101 height 16
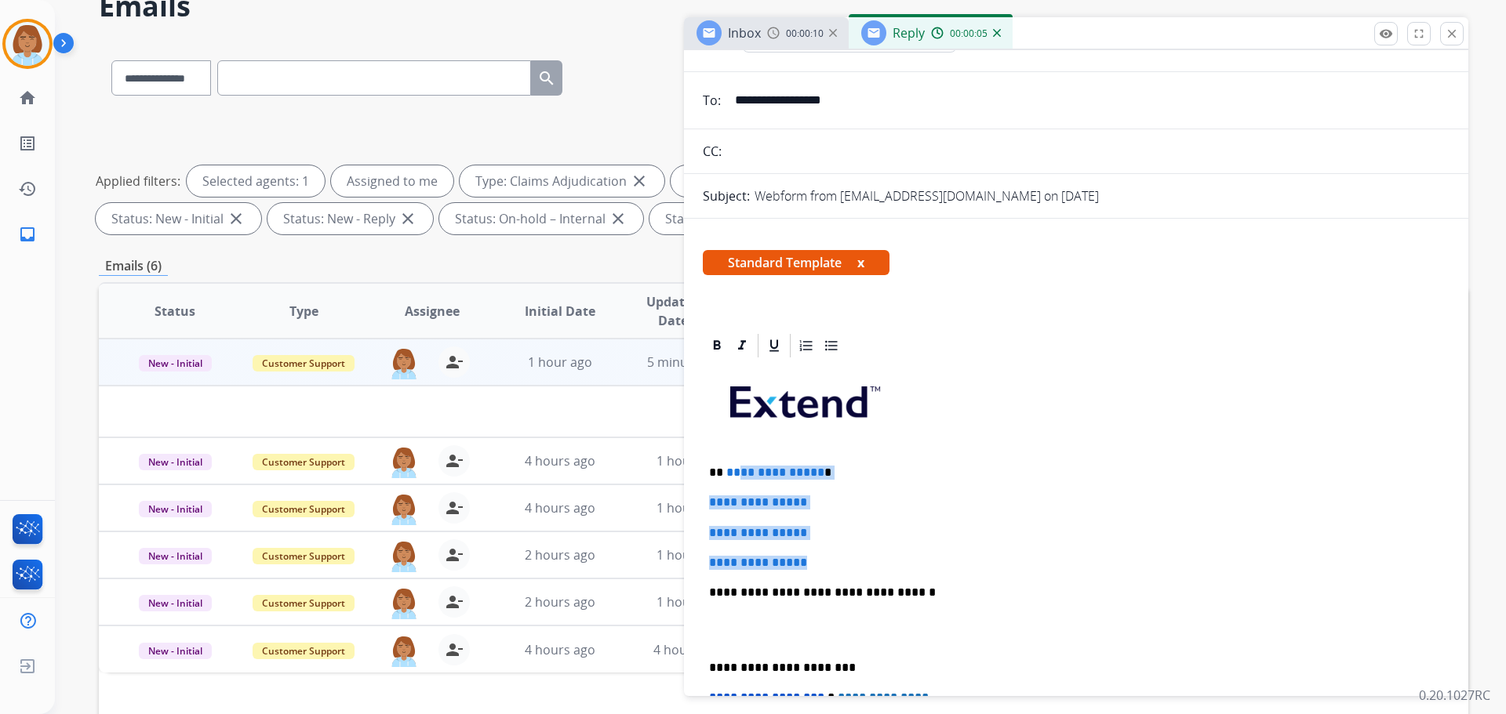
drag, startPoint x: 830, startPoint y: 567, endPoint x: 729, endPoint y: 479, distance: 133.4
click at [733, 475] on div "**********" at bounding box center [1076, 630] width 747 height 540
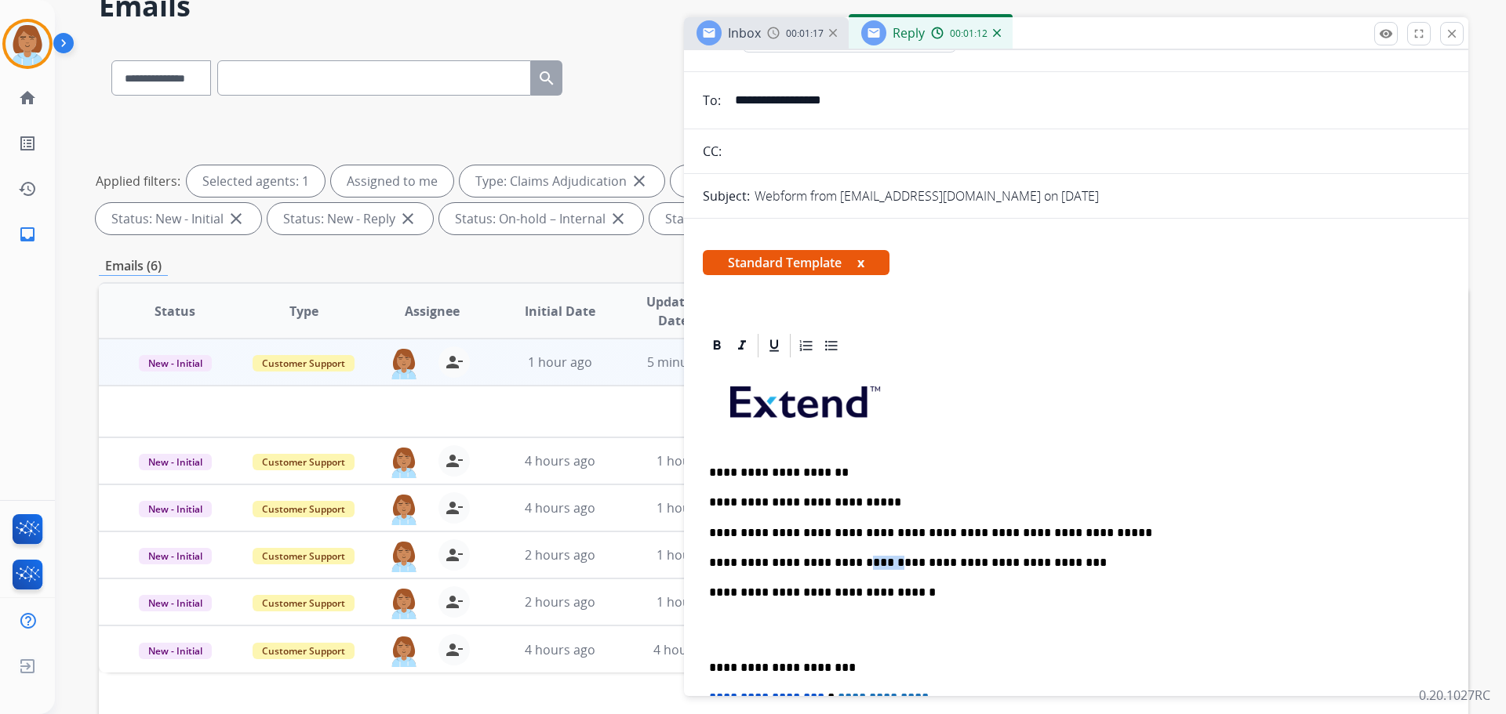
drag, startPoint x: 874, startPoint y: 564, endPoint x: 845, endPoint y: 568, distance: 29.3
click at [845, 568] on p "**********" at bounding box center [1070, 563] width 722 height 14
click at [960, 563] on p "**********" at bounding box center [1070, 563] width 722 height 14
drag, startPoint x: 1021, startPoint y: 566, endPoint x: 1033, endPoint y: 566, distance: 11.8
click at [1021, 566] on p "**********" at bounding box center [1070, 563] width 722 height 14
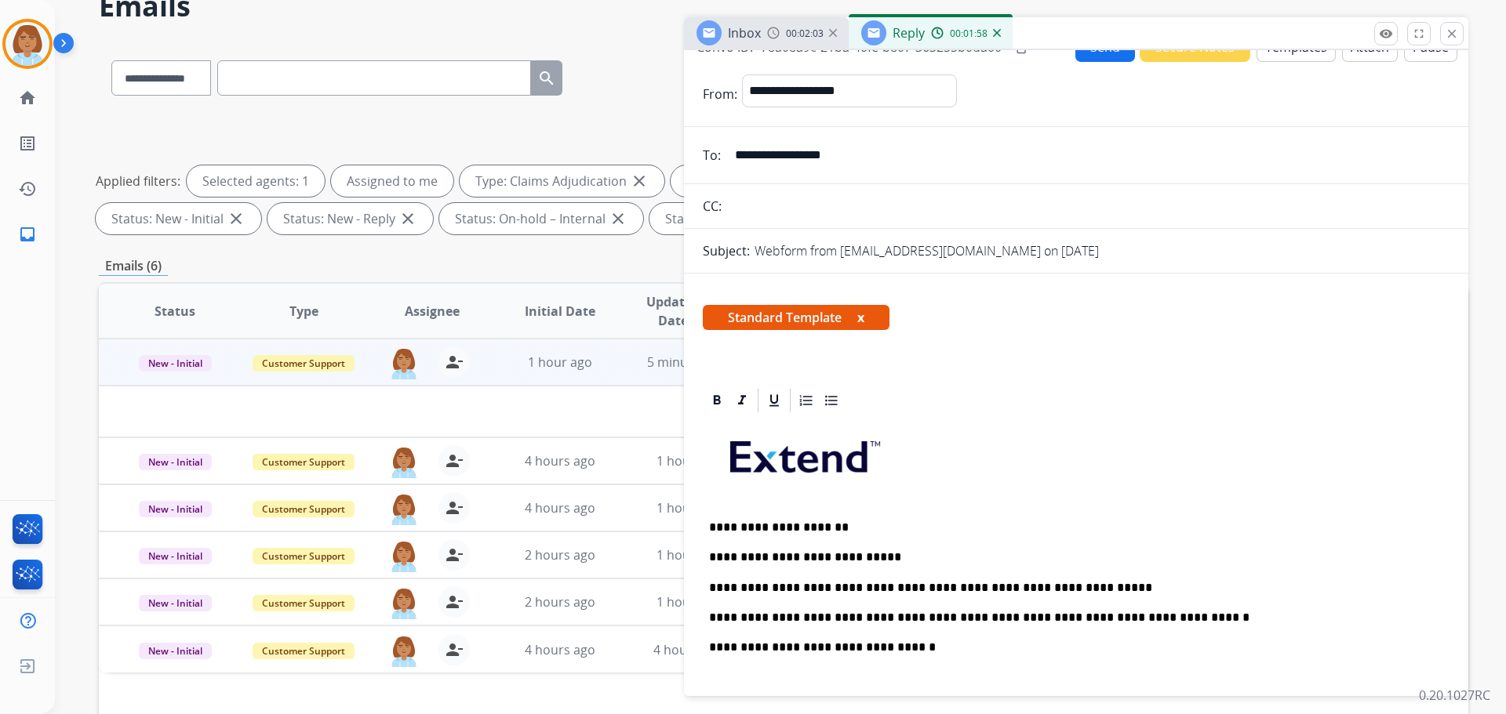
scroll to position [0, 0]
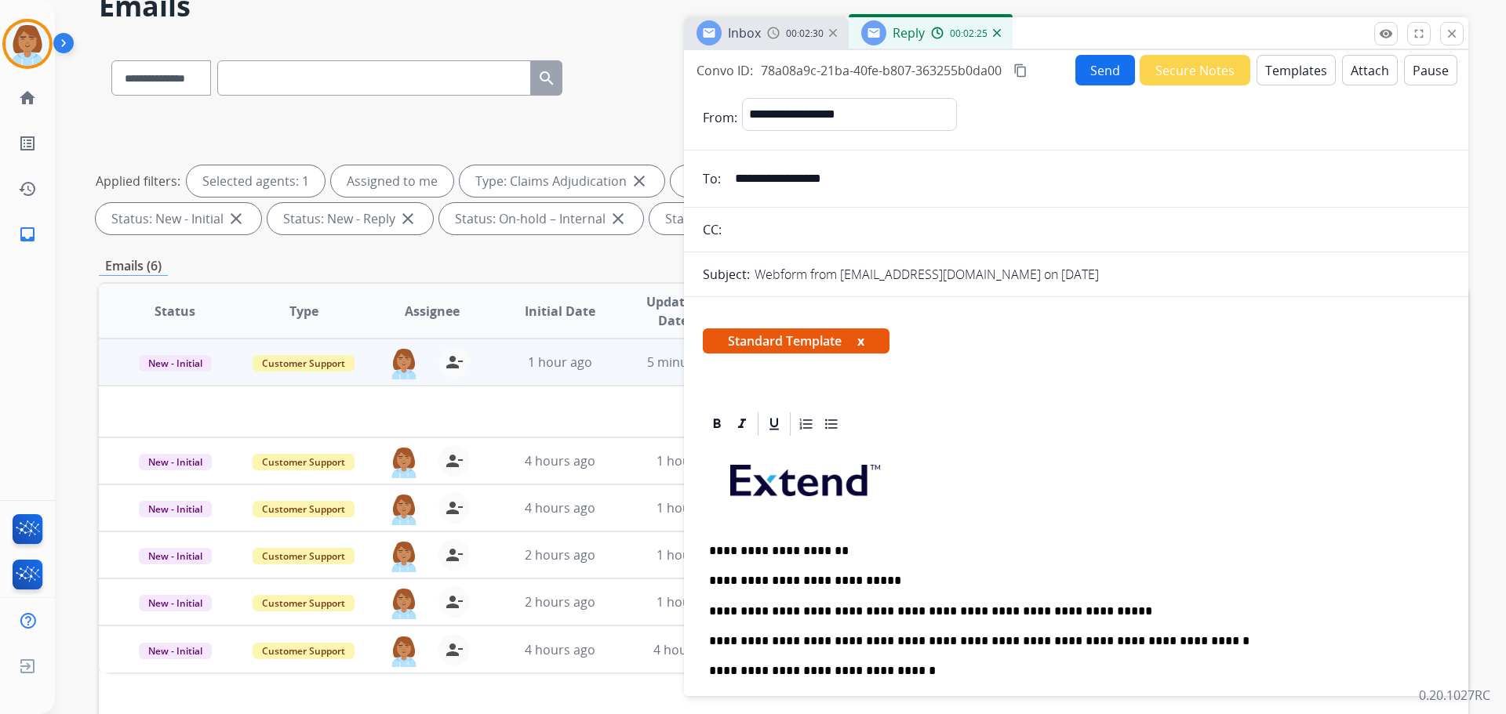
click at [1100, 60] on button "Send" at bounding box center [1105, 70] width 60 height 31
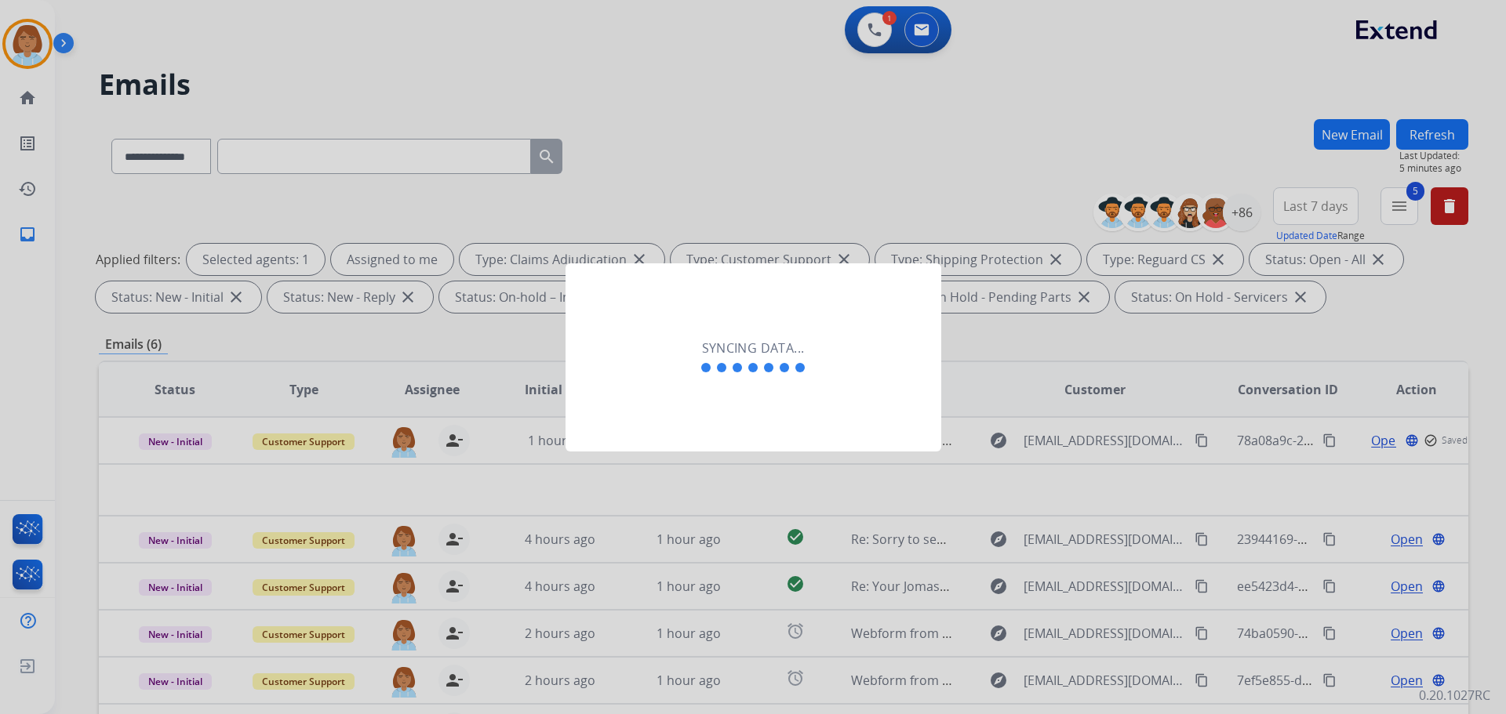
select select "**********"
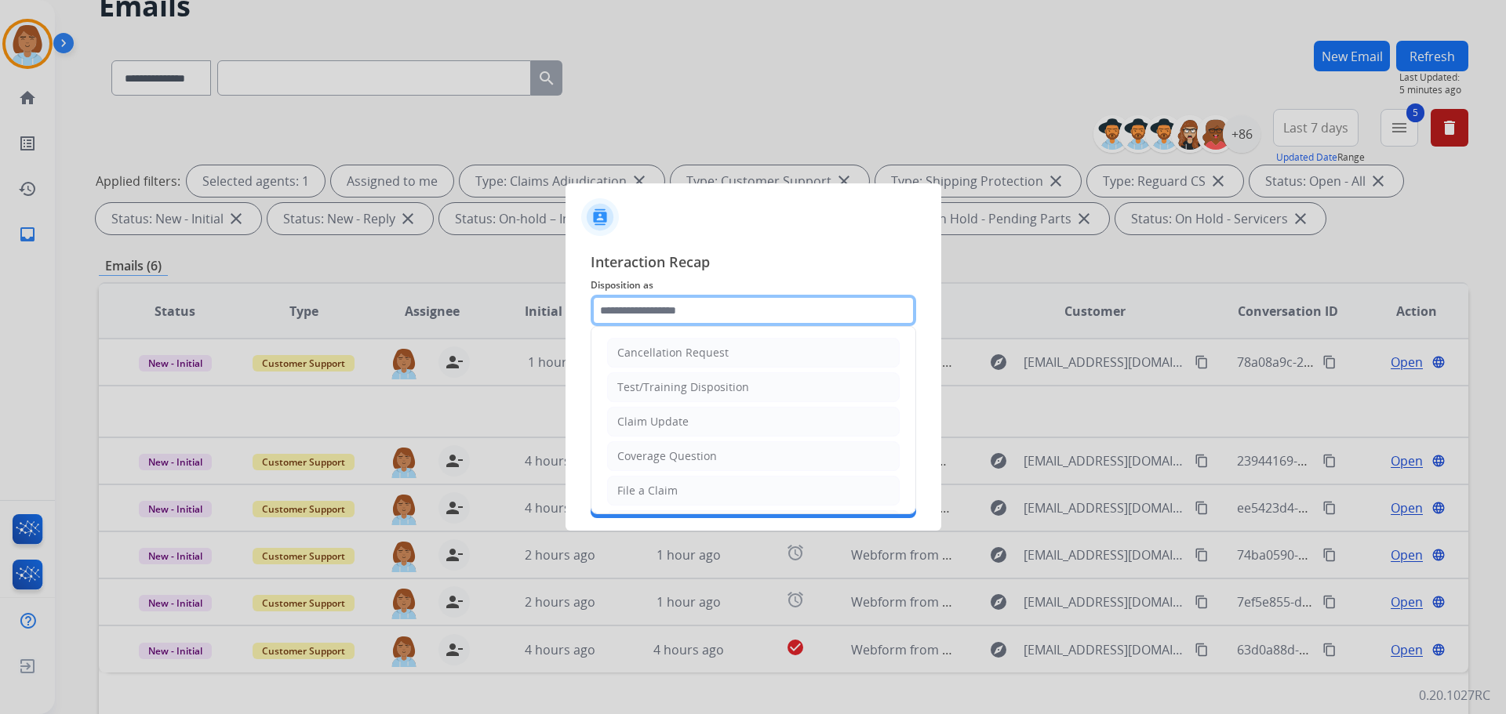
click at [721, 322] on input "text" at bounding box center [753, 310] width 325 height 31
click at [722, 428] on li "Claim Update" at bounding box center [753, 422] width 293 height 30
type input "**********"
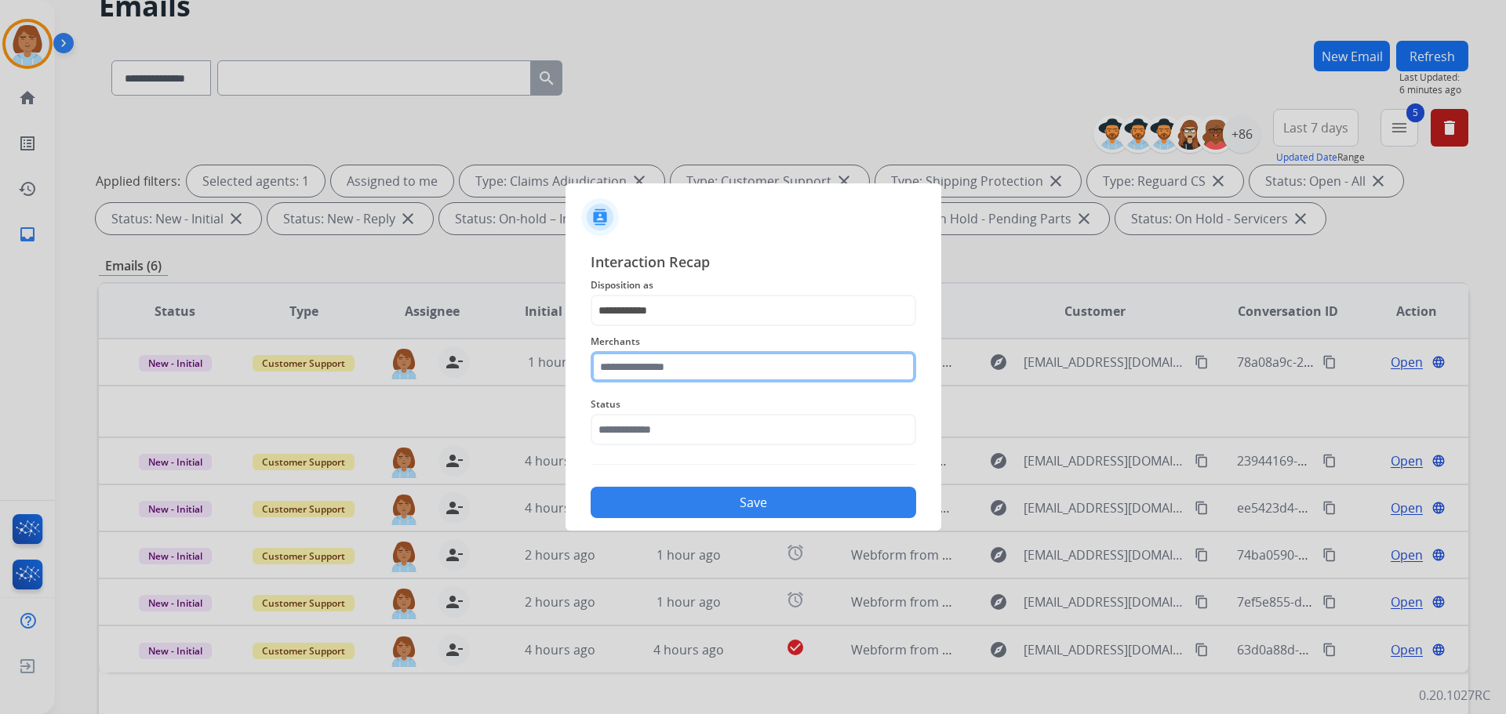
click at [709, 376] on input "text" at bounding box center [753, 366] width 325 height 31
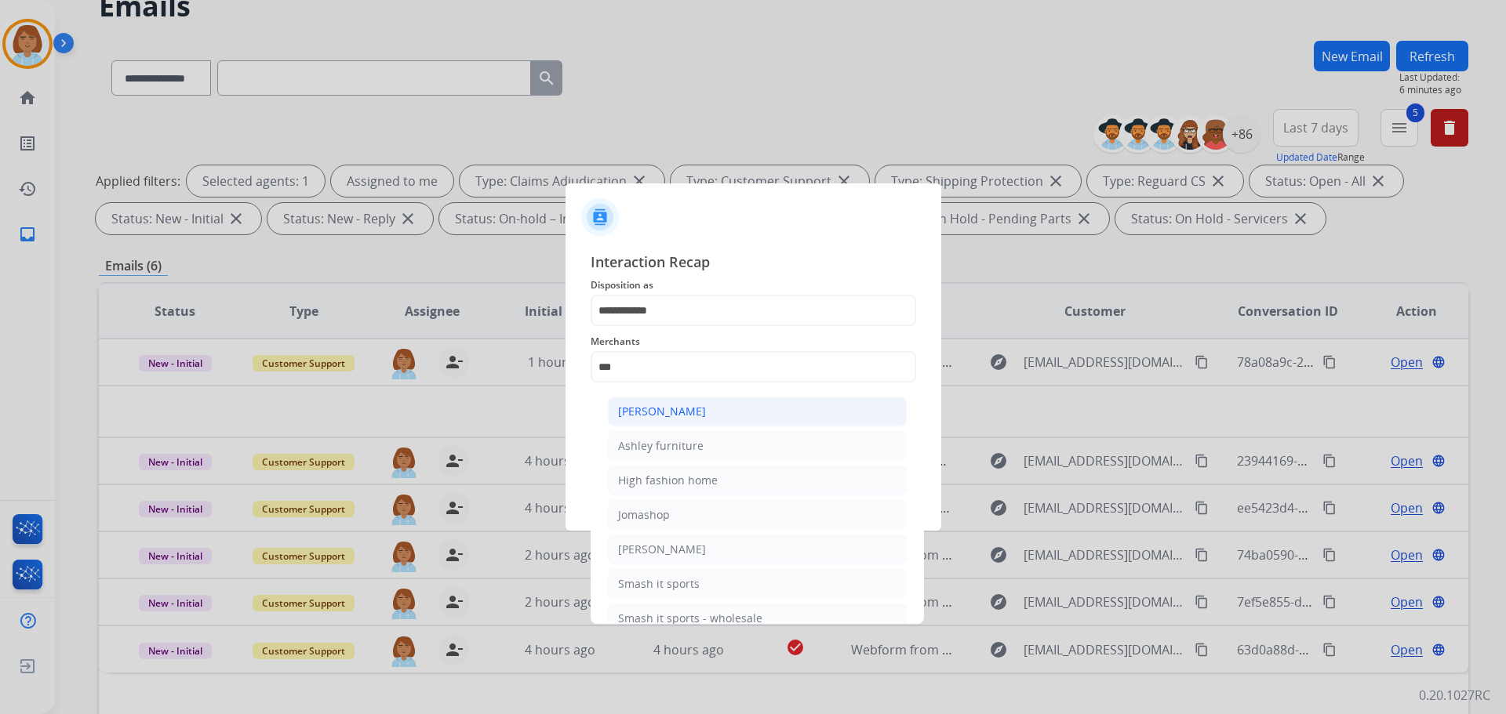
click at [708, 422] on li "[PERSON_NAME]" at bounding box center [757, 412] width 299 height 30
type input "**********"
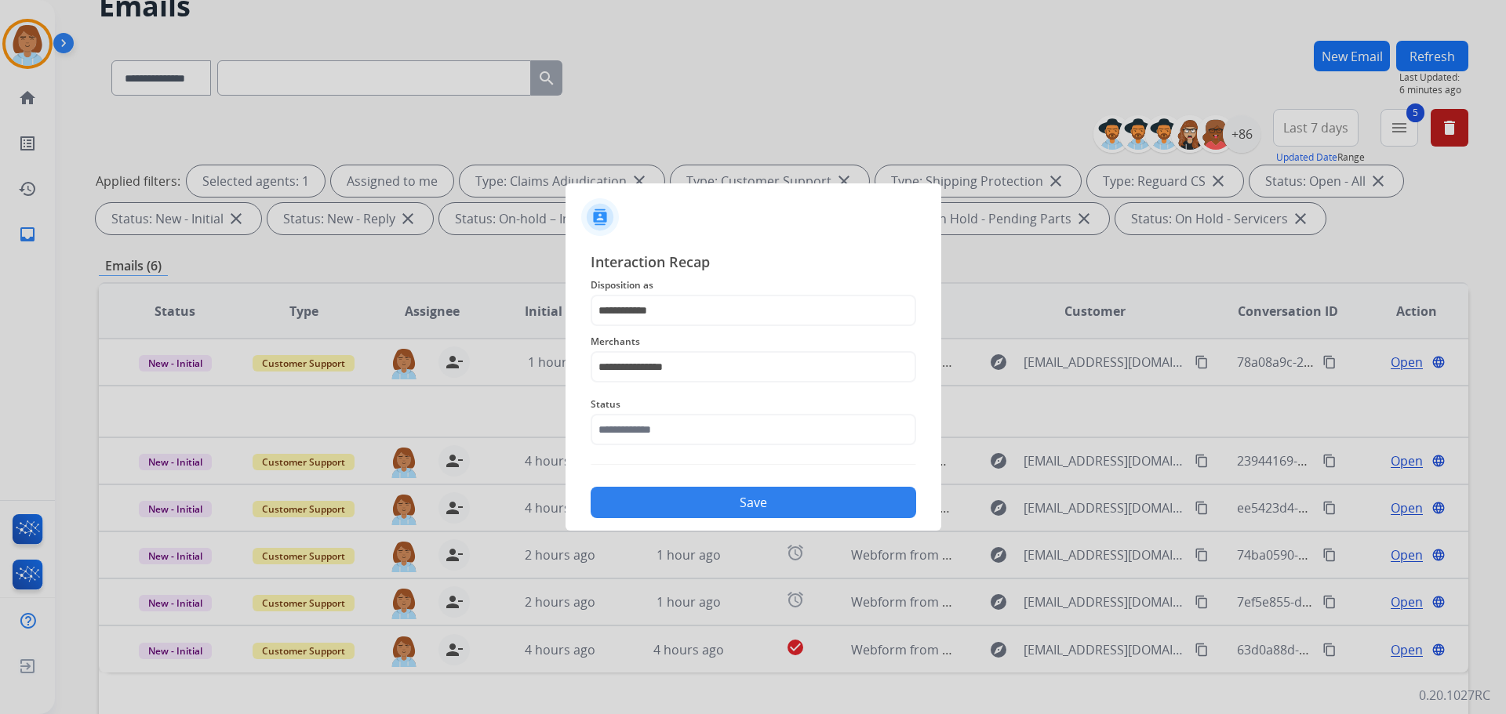
click at [663, 455] on div "**********" at bounding box center [753, 384] width 325 height 267
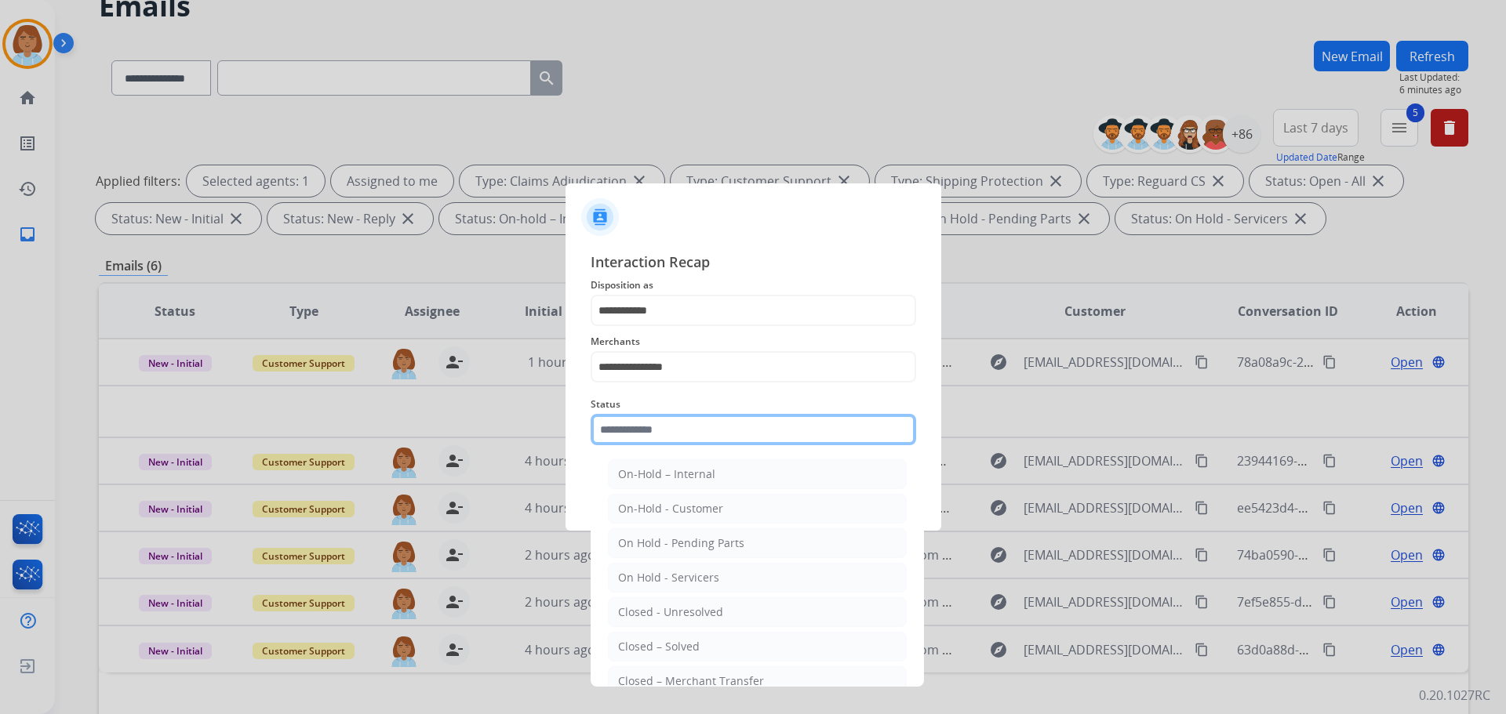
click at [669, 434] on input "text" at bounding box center [753, 429] width 325 height 31
click at [649, 642] on div "Closed – Solved" at bounding box center [659, 647] width 82 height 16
type input "**********"
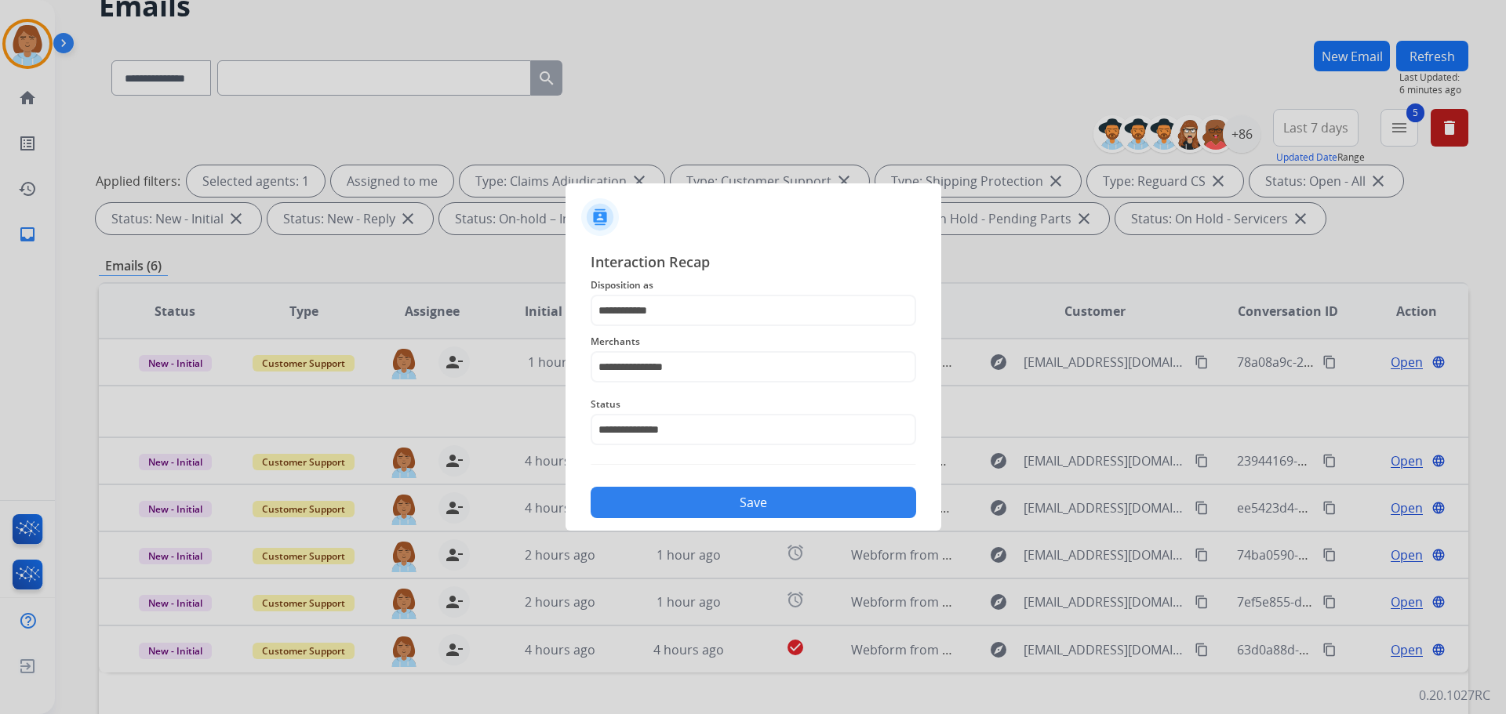
click at [731, 491] on button "Save" at bounding box center [753, 502] width 325 height 31
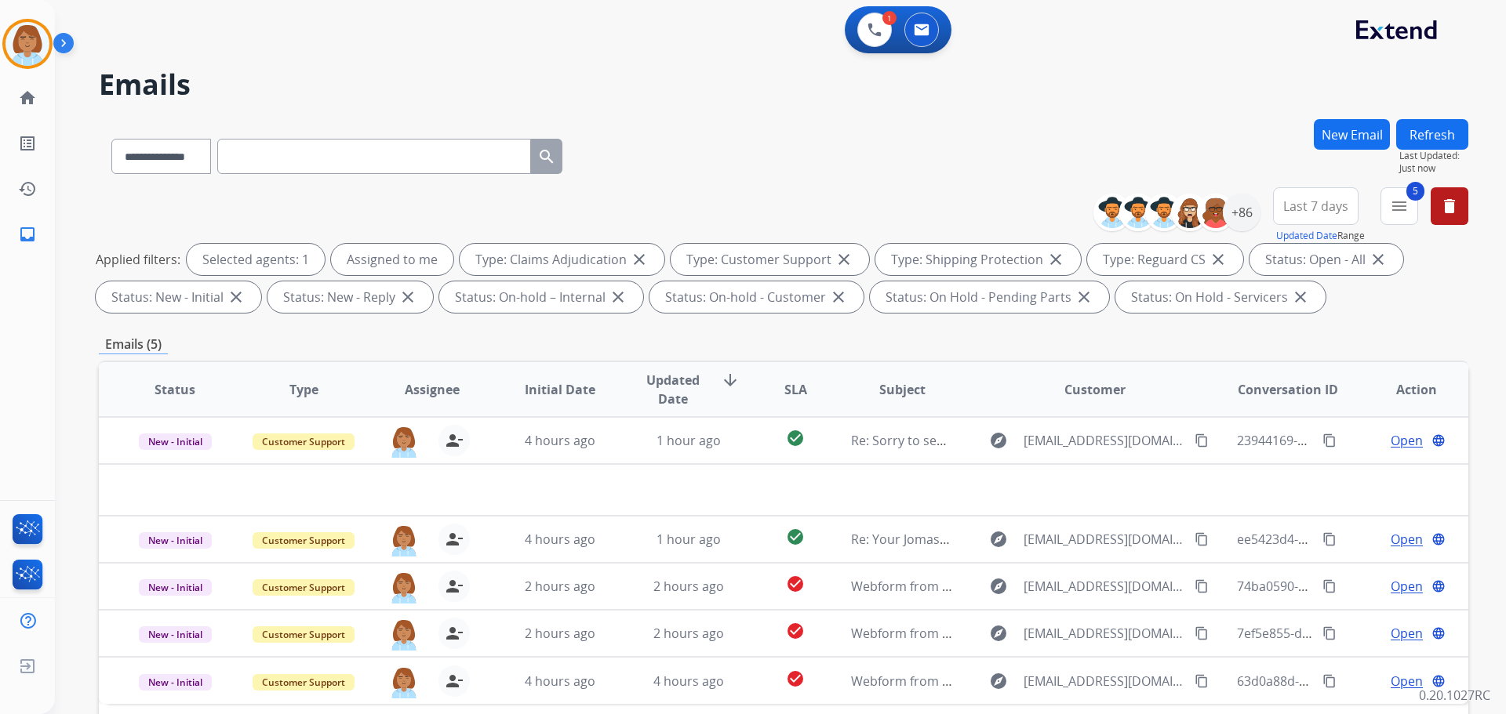
click at [1440, 137] on button "Refresh" at bounding box center [1432, 134] width 72 height 31
click at [1445, 140] on button "Refresh" at bounding box center [1432, 134] width 72 height 31
click at [882, 30] on button at bounding box center [874, 30] width 35 height 35
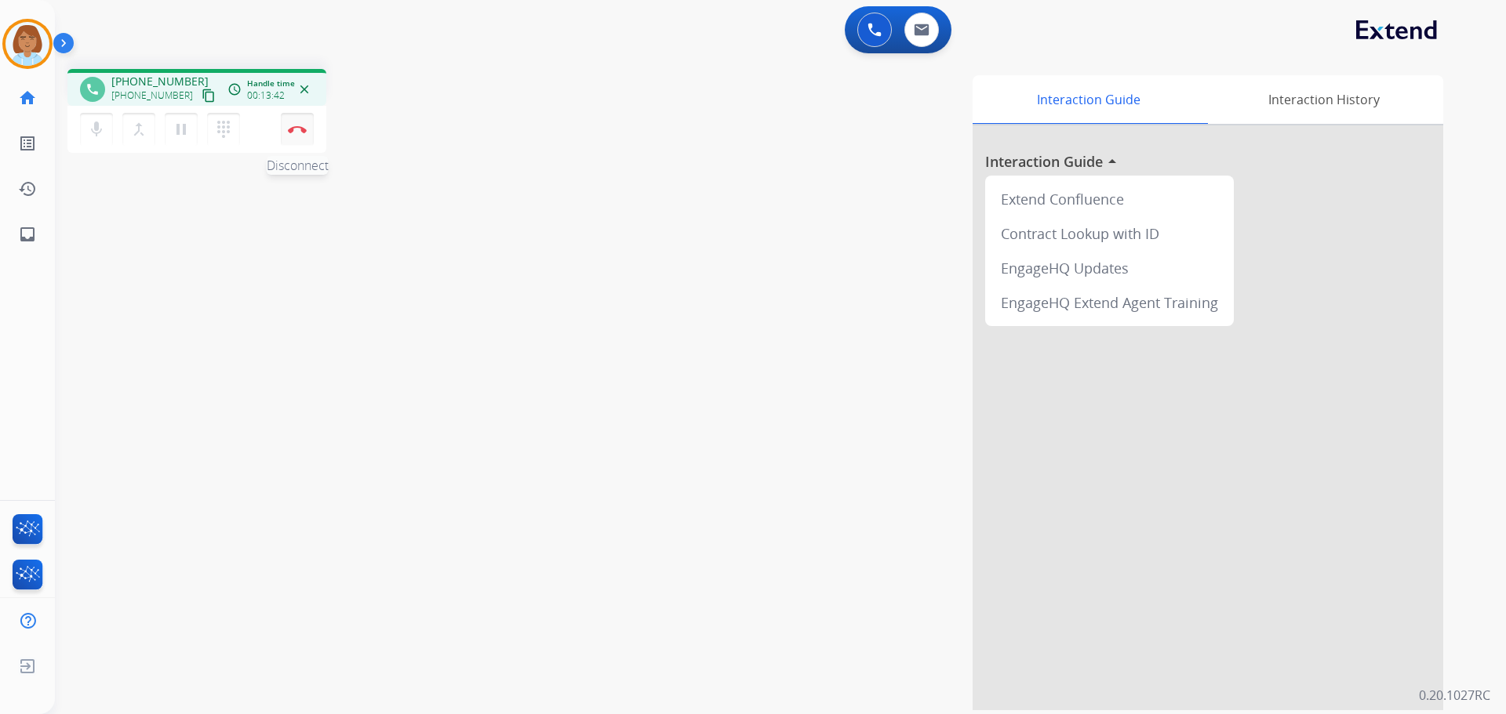
click at [304, 131] on img at bounding box center [297, 129] width 19 height 8
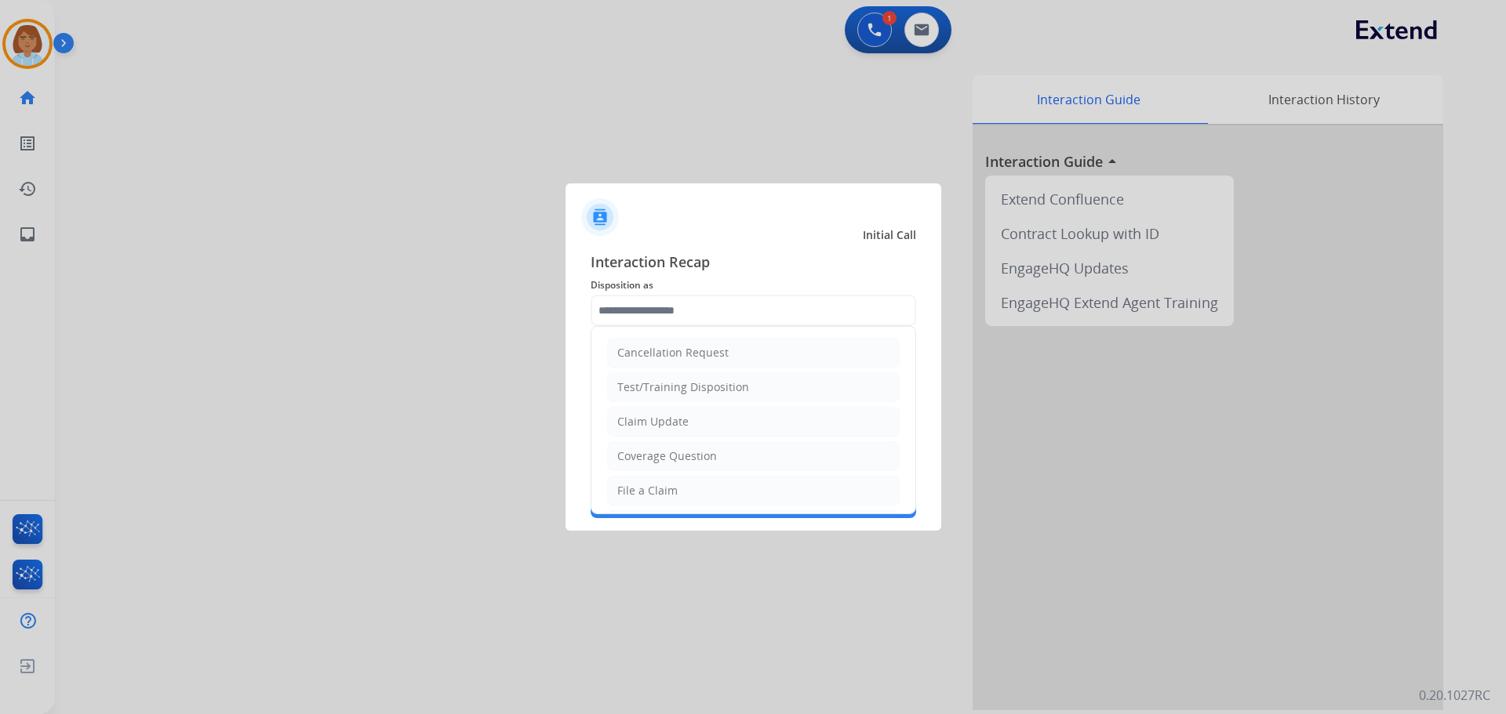
click at [775, 296] on input "text" at bounding box center [753, 310] width 325 height 31
click at [700, 426] on li "Claim Update" at bounding box center [753, 422] width 293 height 30
type input "**********"
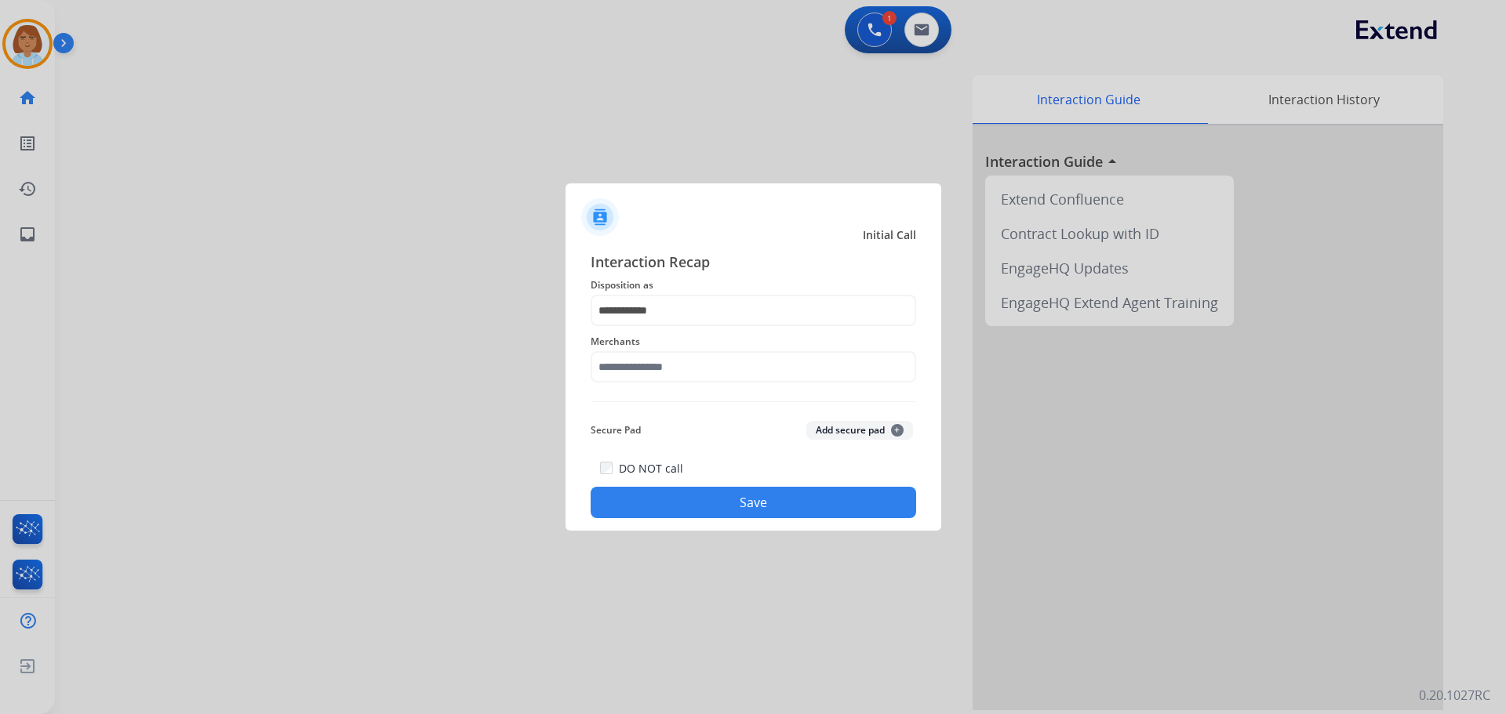
click at [709, 343] on span "Merchants" at bounding box center [753, 342] width 325 height 19
click at [693, 374] on input "text" at bounding box center [753, 366] width 325 height 31
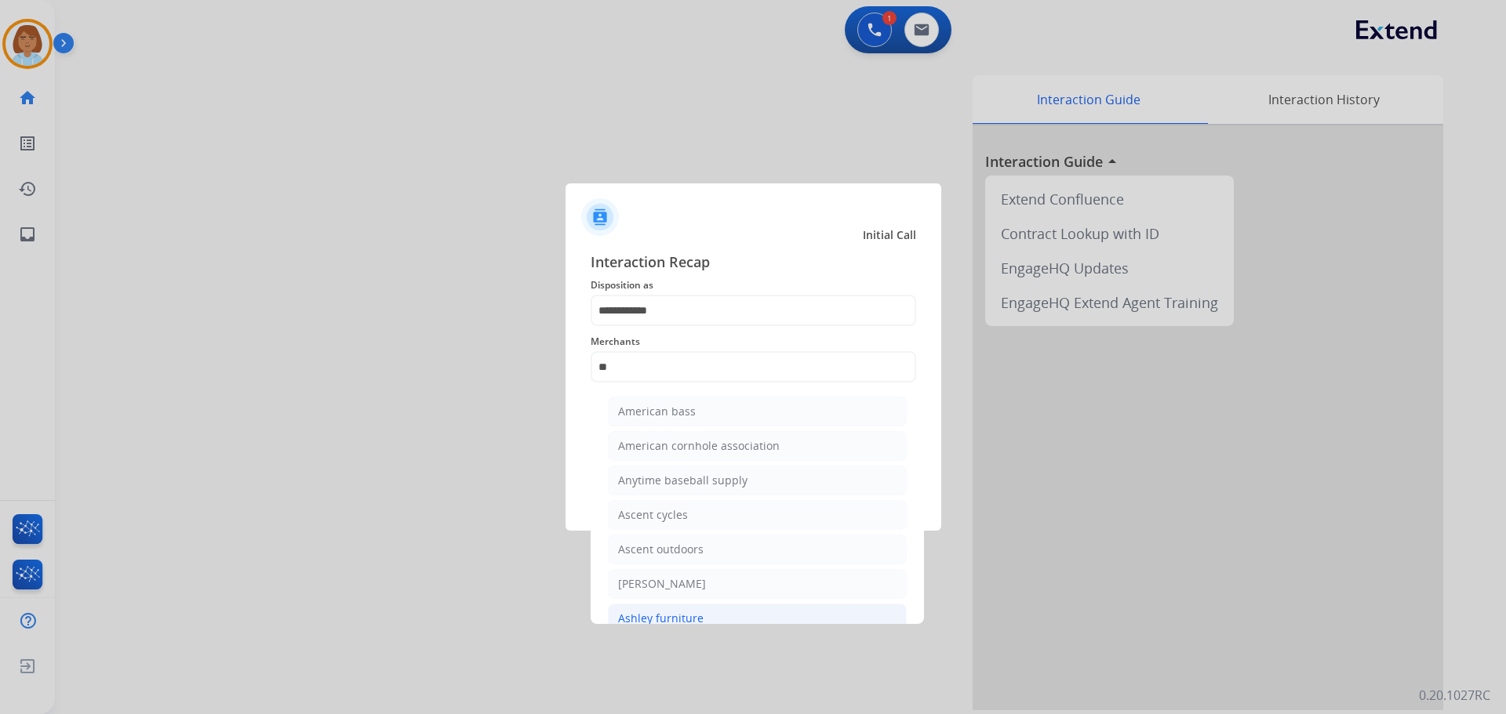
click at [685, 608] on li "Ashley furniture" at bounding box center [757, 619] width 299 height 30
type input "**********"
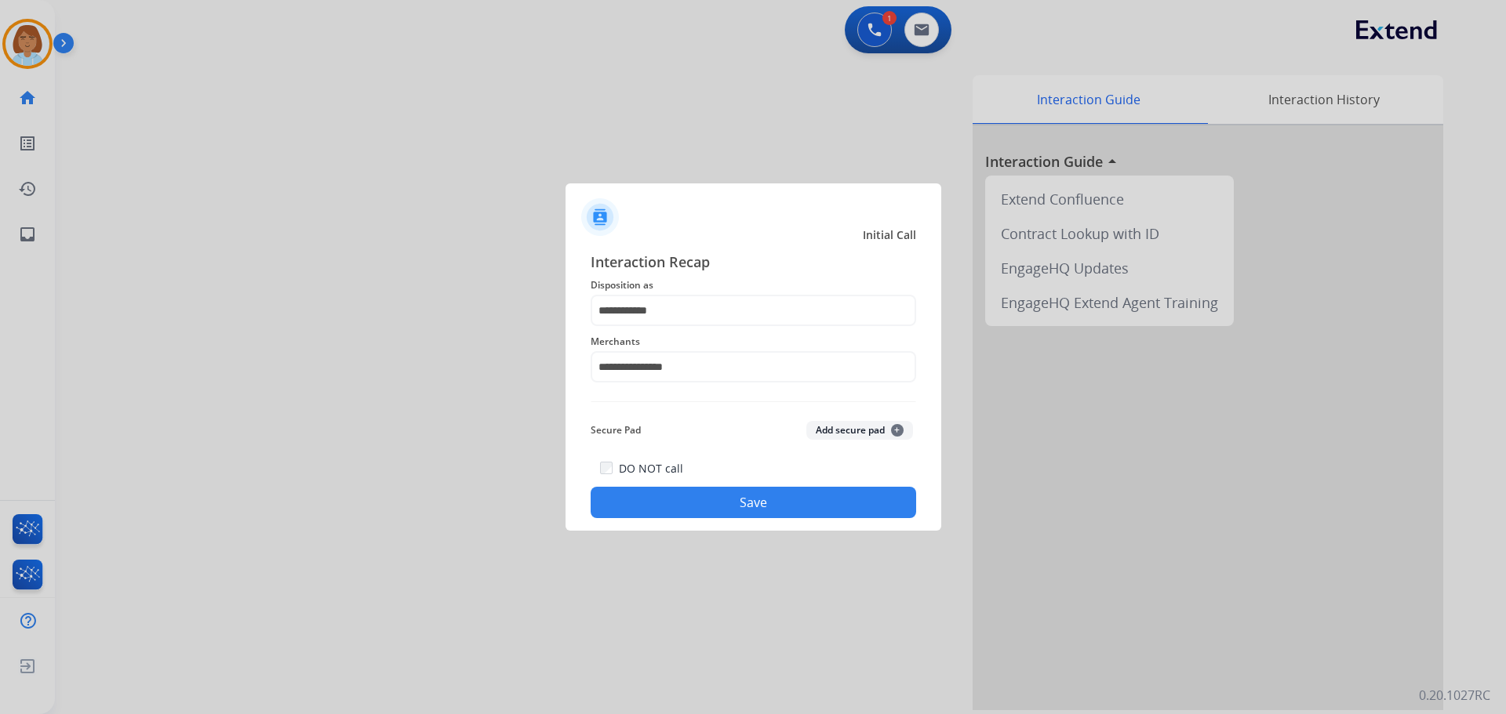
click at [762, 508] on button "Save" at bounding box center [753, 502] width 325 height 31
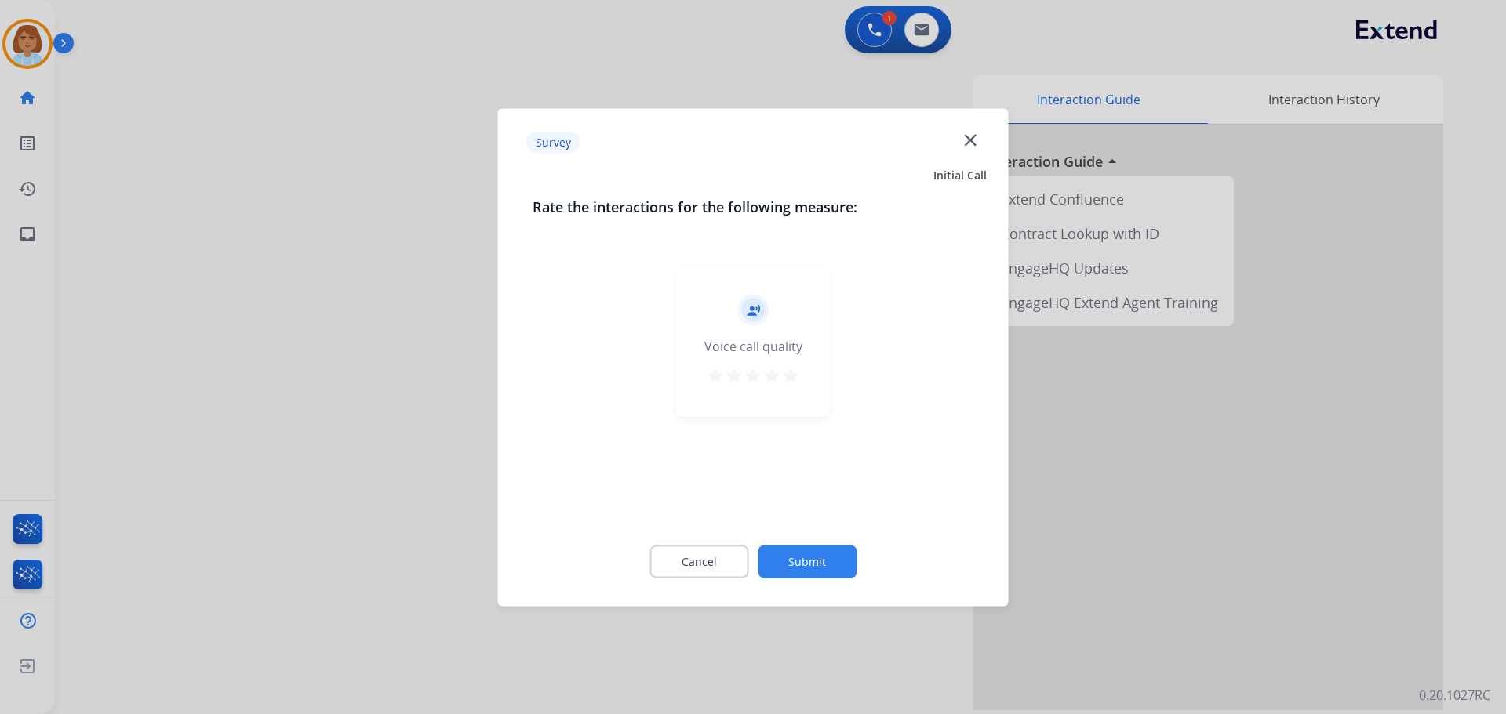
click at [847, 574] on button "Submit" at bounding box center [807, 561] width 99 height 33
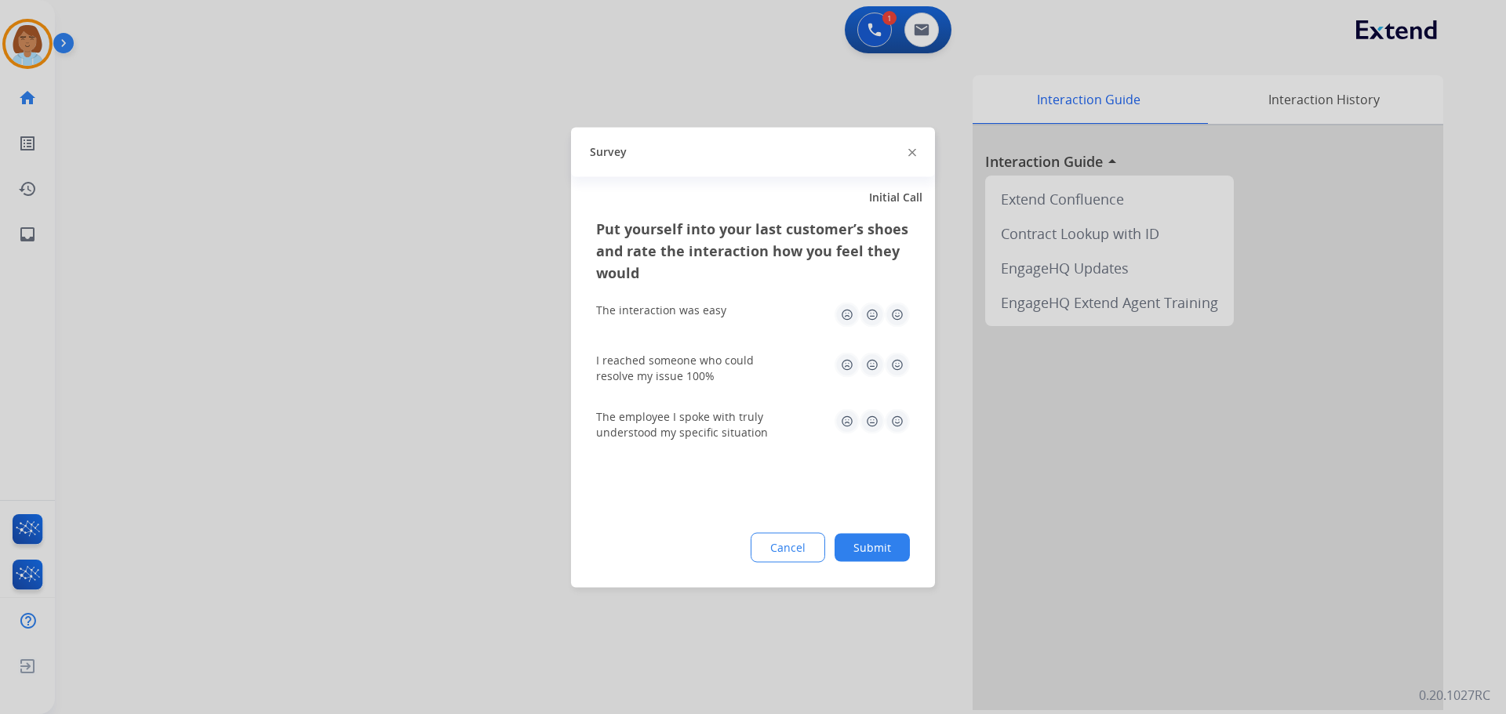
click at [878, 550] on button "Submit" at bounding box center [871, 547] width 75 height 28
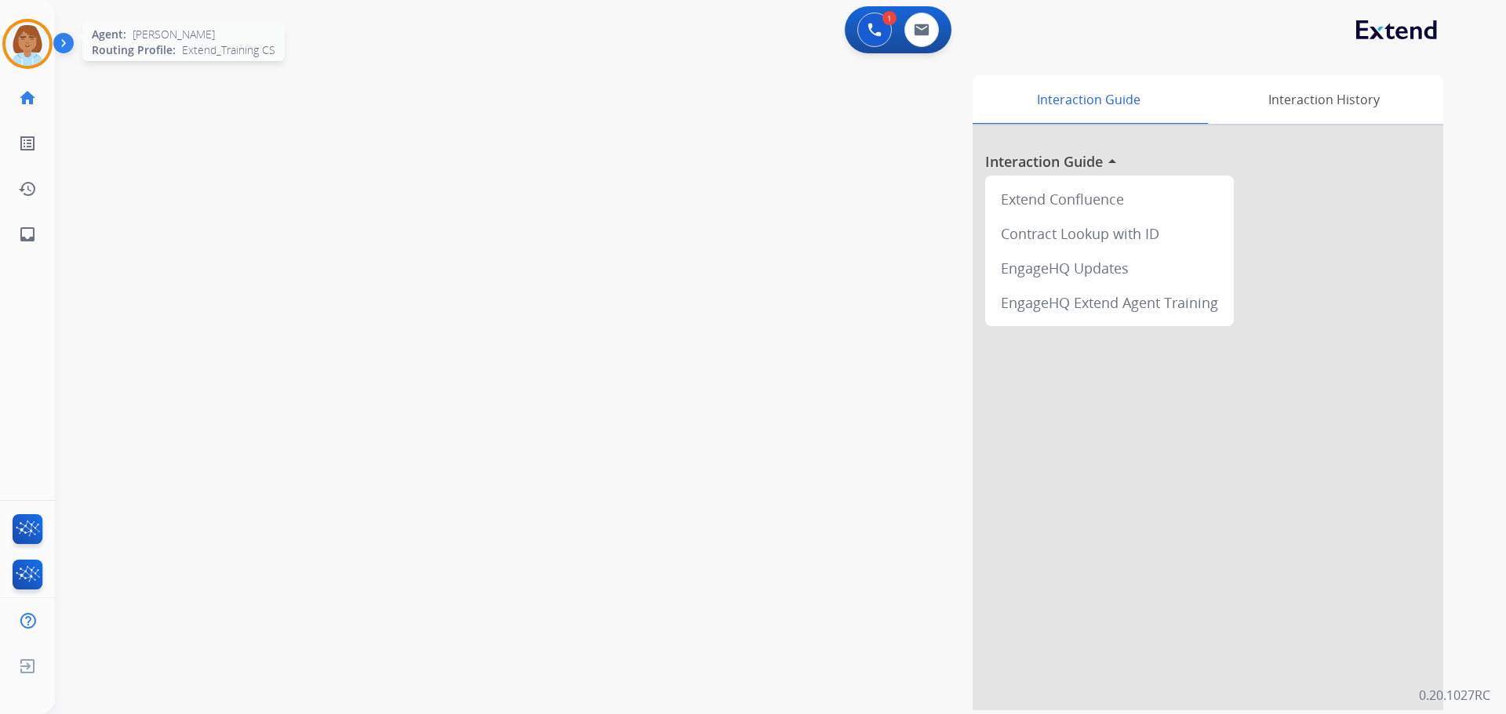
click at [15, 48] on img at bounding box center [27, 44] width 44 height 44
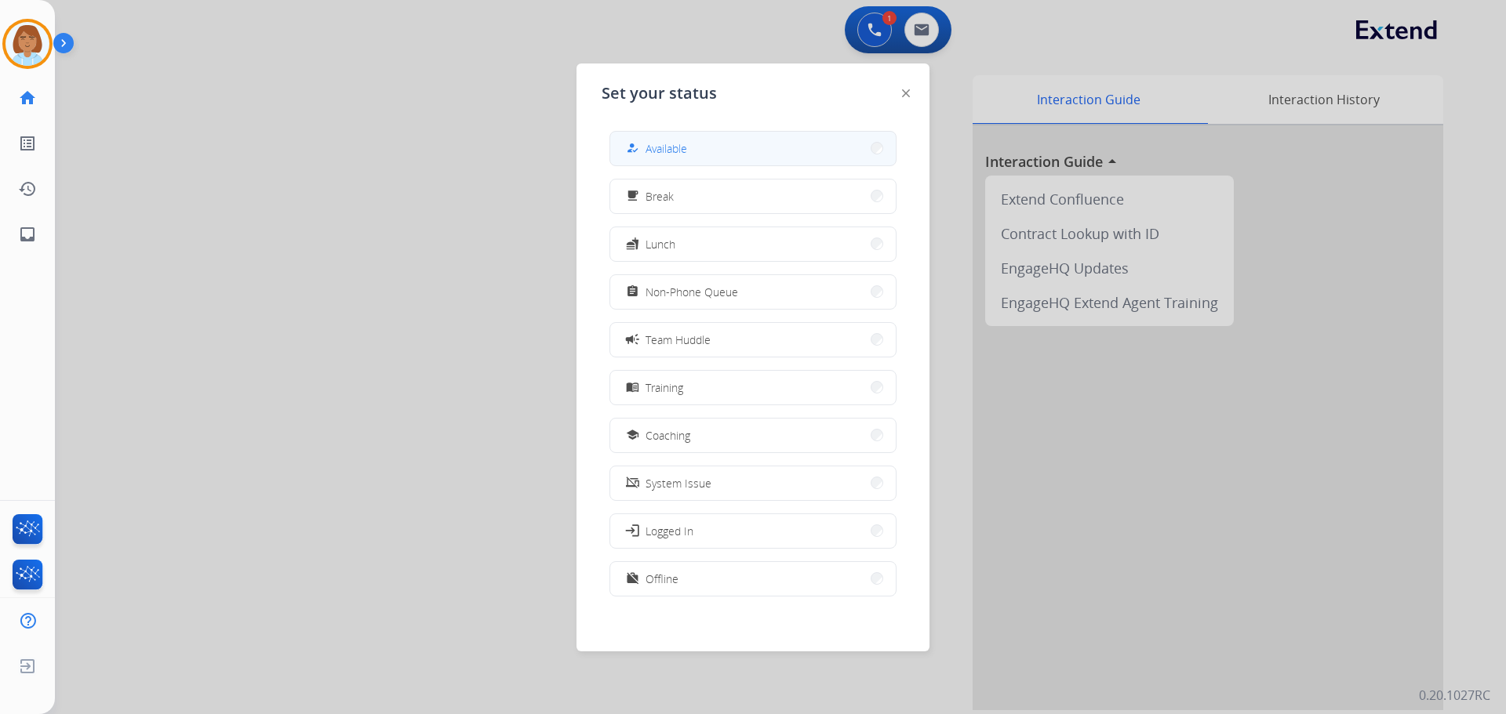
click at [812, 154] on button "how_to_reg Available" at bounding box center [752, 149] width 285 height 34
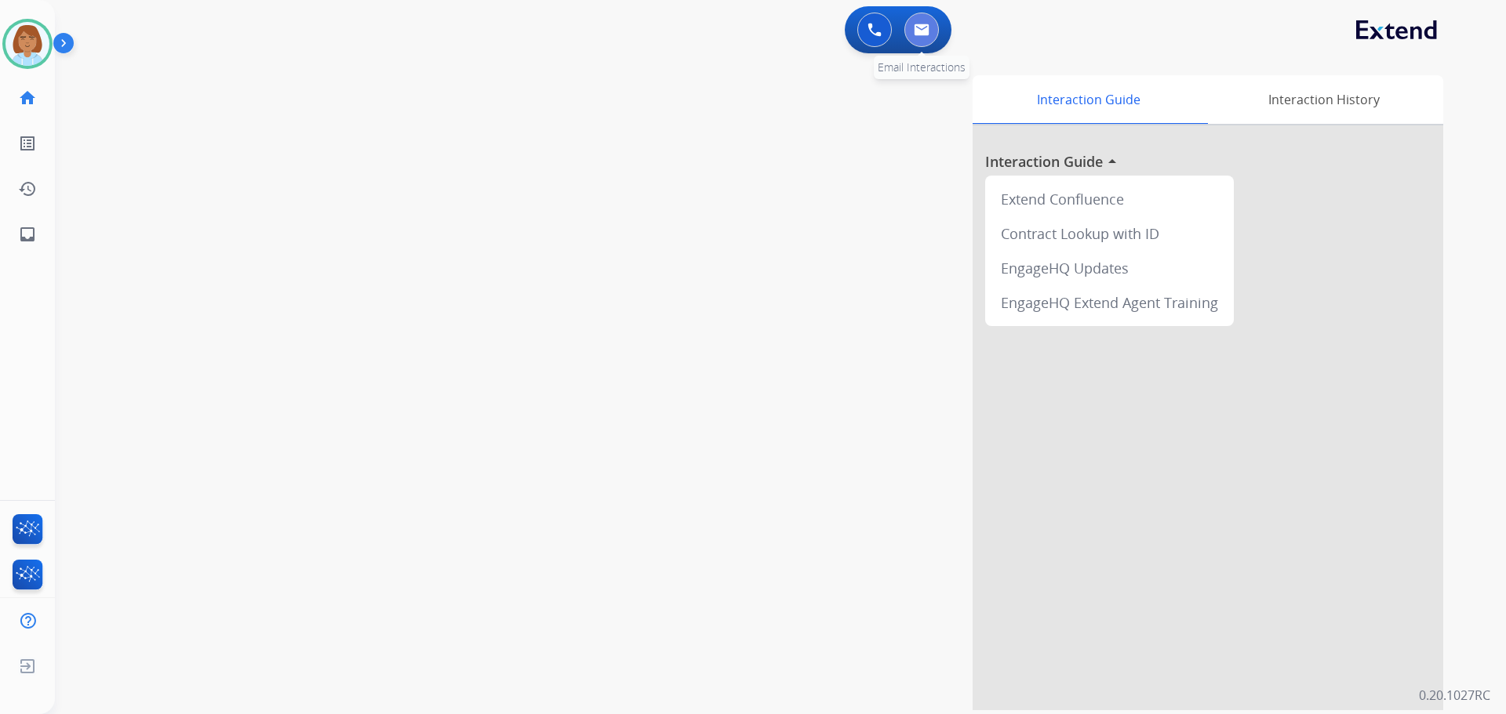
click at [918, 31] on img at bounding box center [922, 30] width 16 height 13
select select "**********"
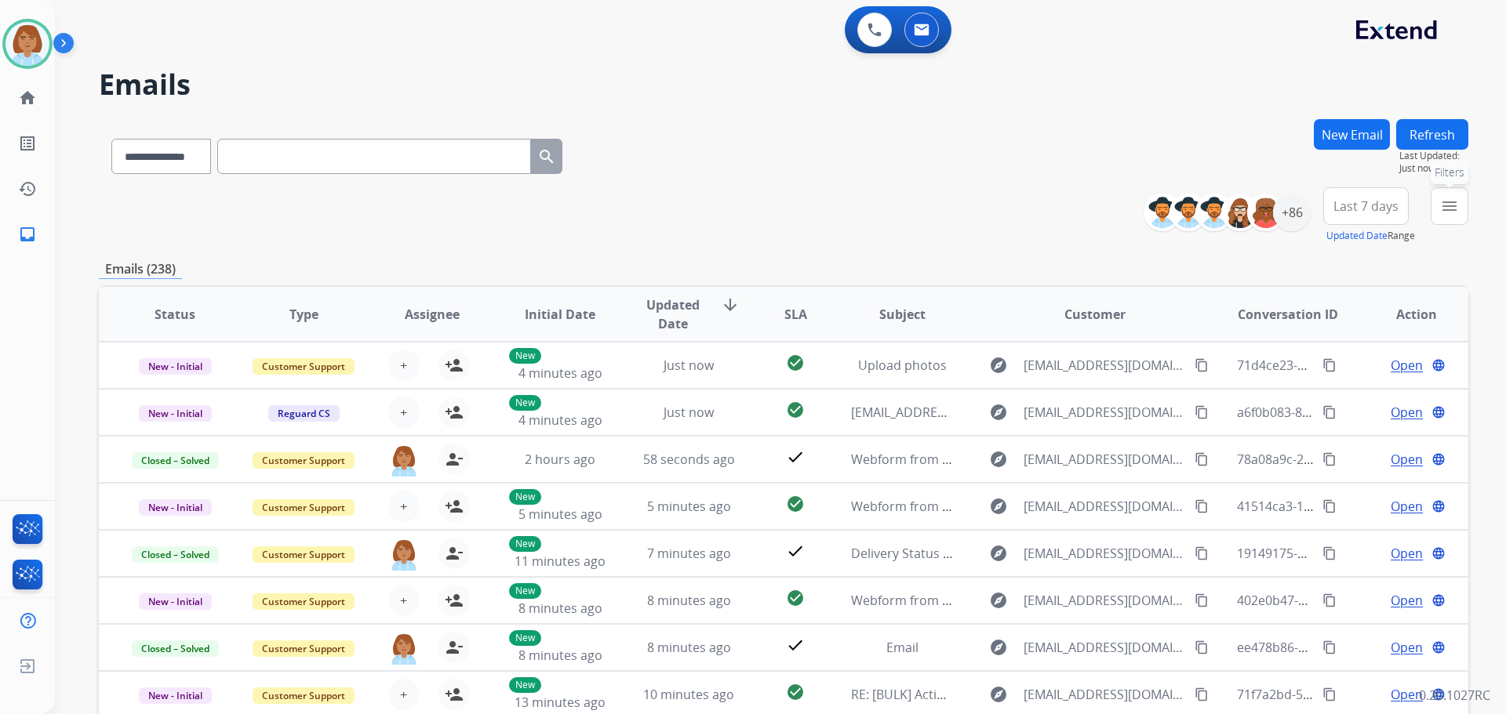
click at [1463, 209] on button "menu Filters" at bounding box center [1450, 206] width 38 height 38
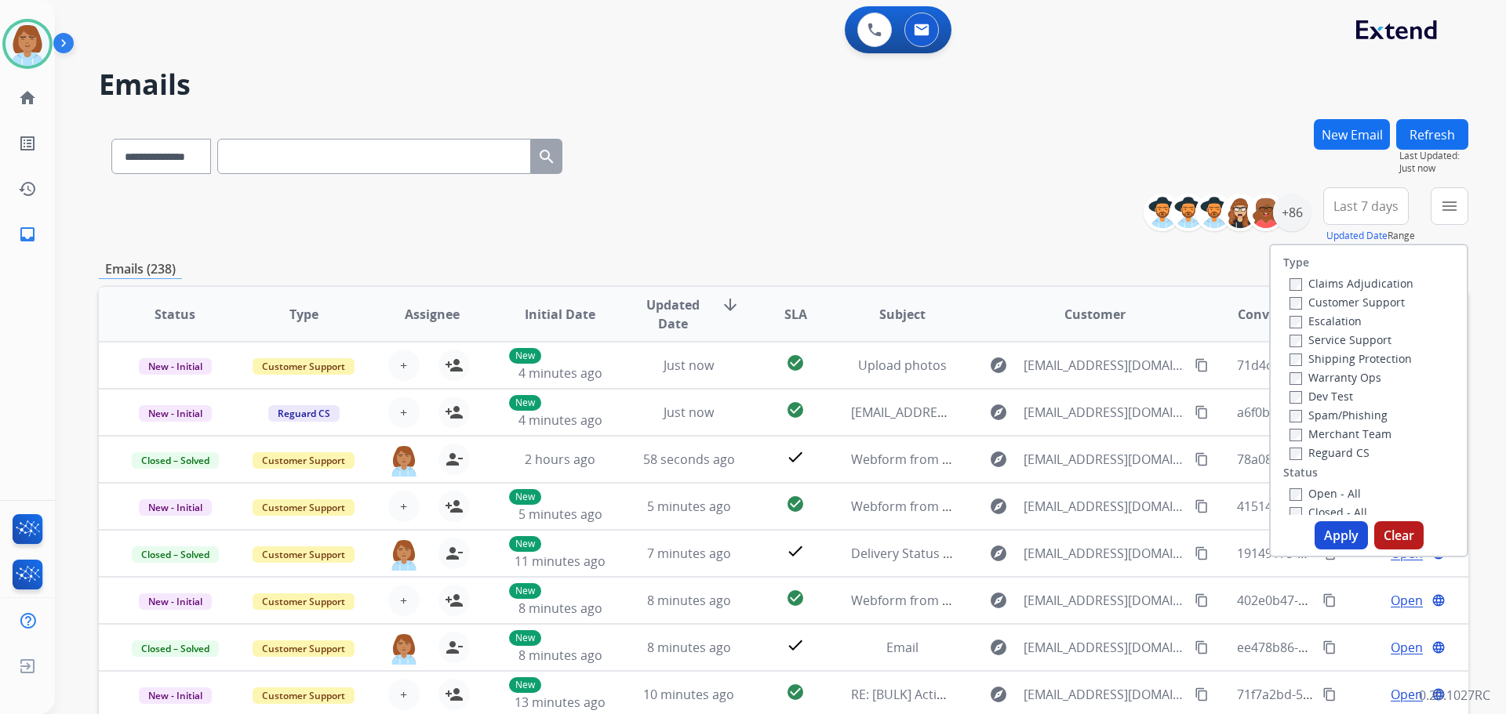
click at [1327, 274] on div "Claims Adjudication" at bounding box center [1351, 283] width 124 height 19
click at [1327, 303] on label "Customer Support" at bounding box center [1346, 302] width 115 height 15
click at [1318, 282] on label "Claims Adjudication" at bounding box center [1351, 283] width 124 height 15
click at [1329, 356] on label "Shipping Protection" at bounding box center [1350, 358] width 122 height 15
click at [1318, 456] on label "Reguard CS" at bounding box center [1329, 452] width 80 height 15
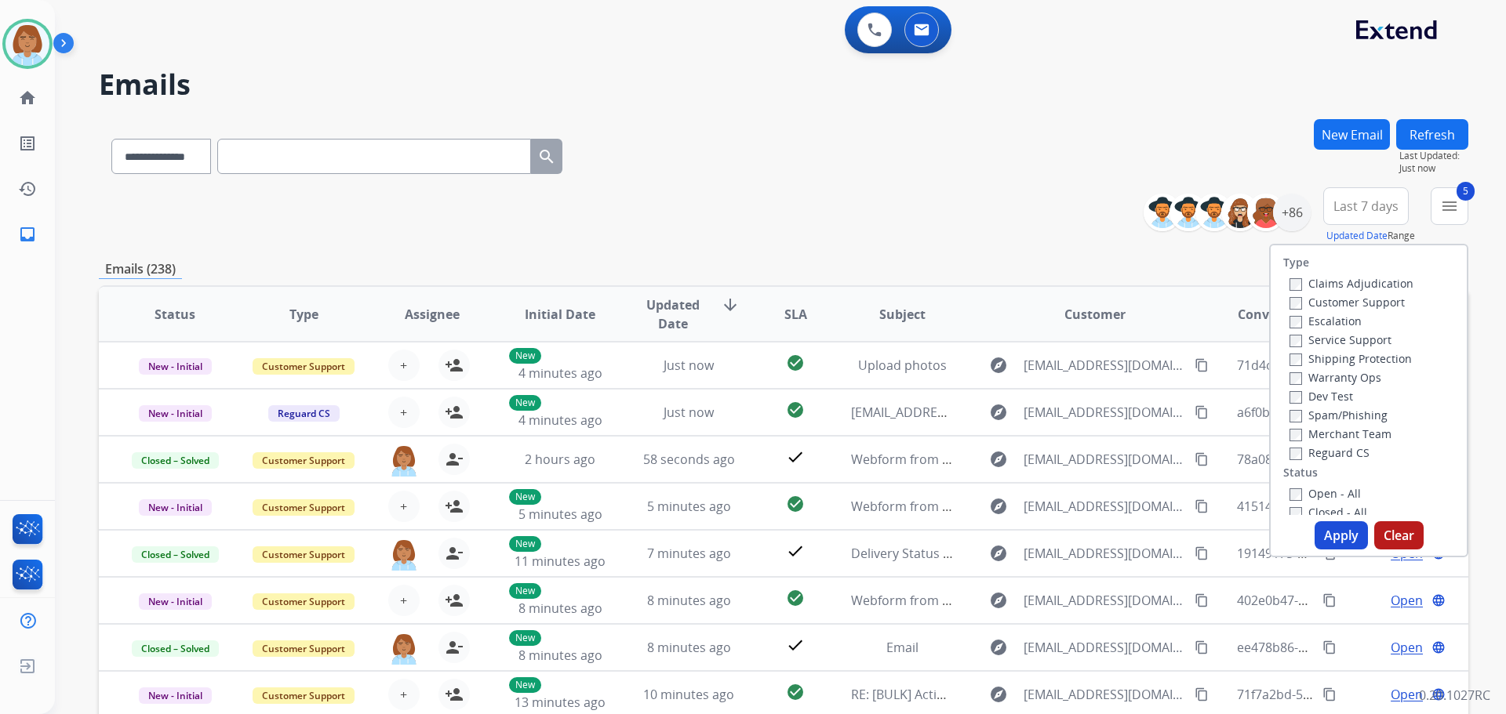
click at [1342, 536] on button "Apply" at bounding box center [1340, 536] width 53 height 28
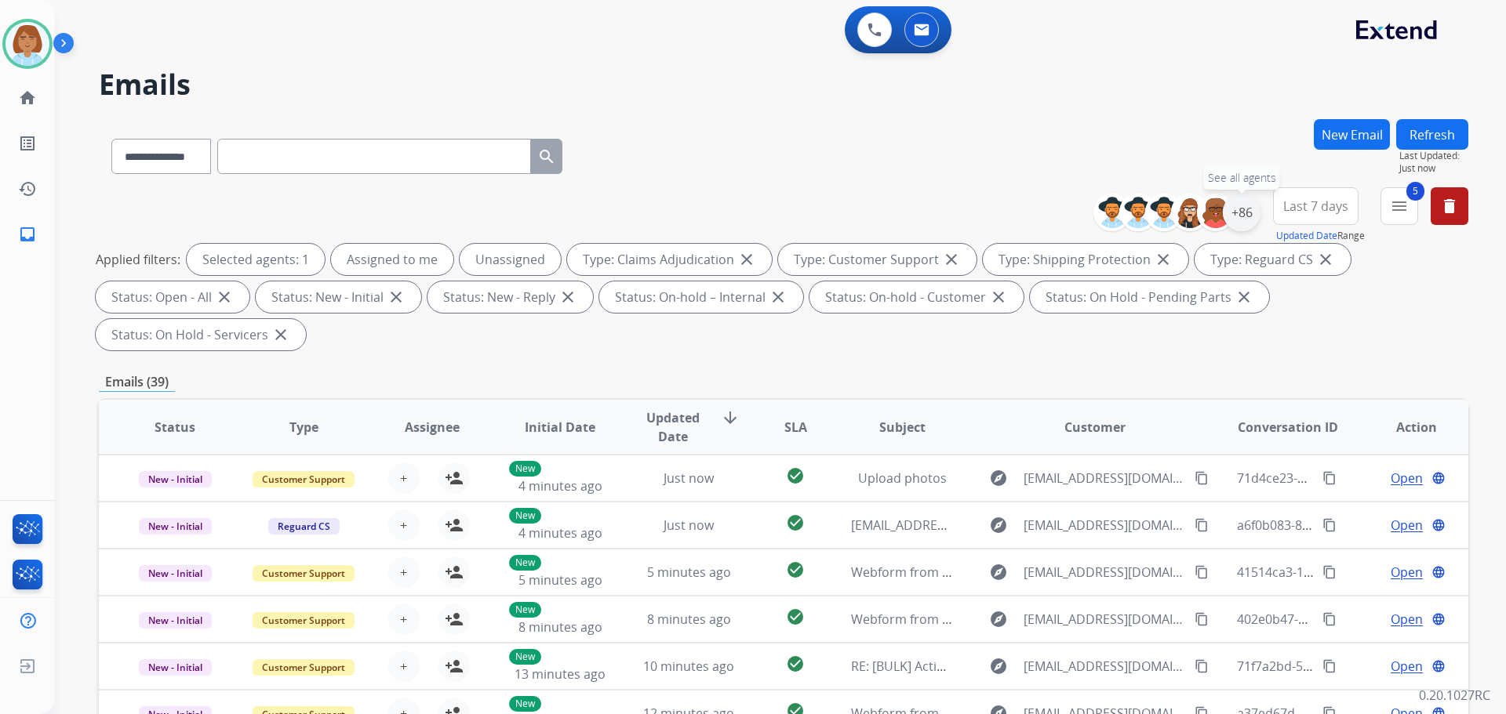
click at [1230, 213] on div "+86" at bounding box center [1242, 213] width 38 height 38
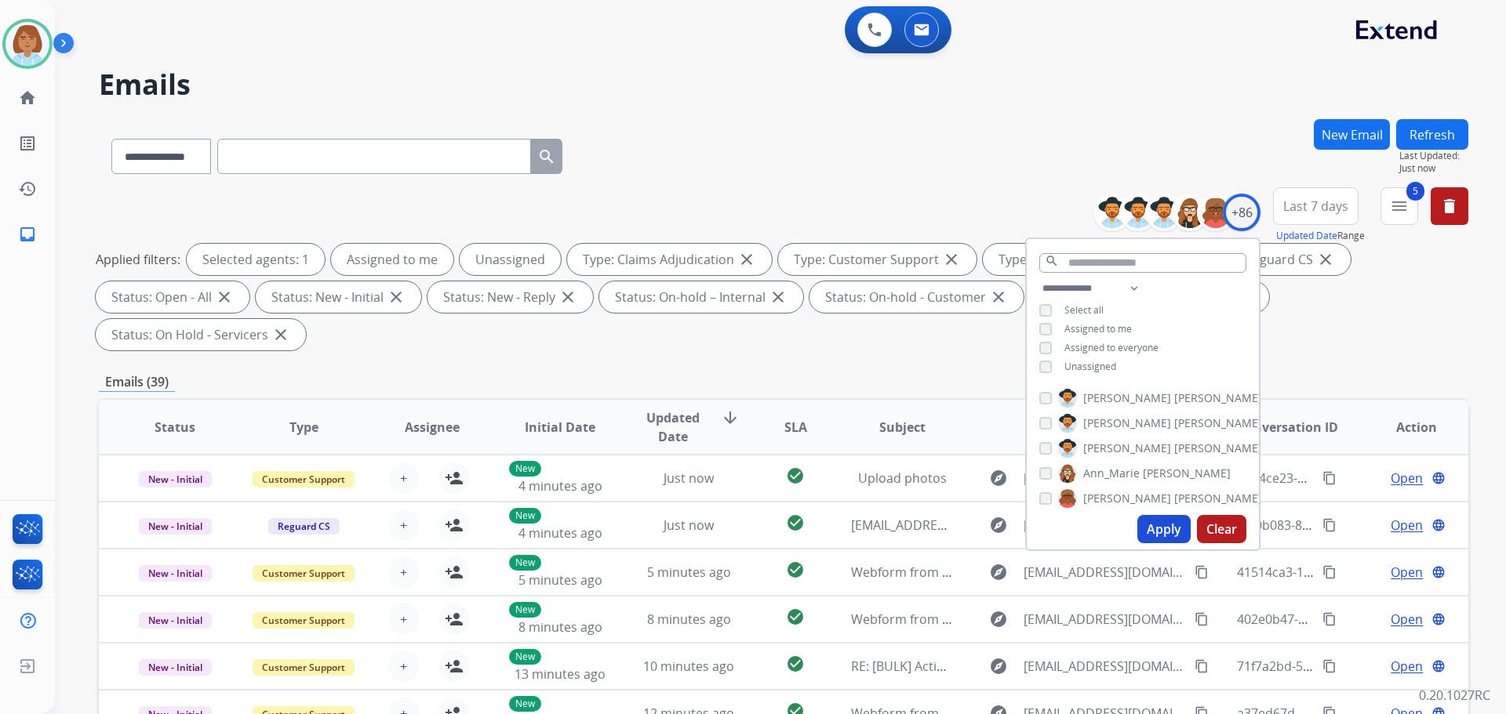
drag, startPoint x: 1109, startPoint y: 362, endPoint x: 1142, endPoint y: 507, distance: 148.8
click at [1110, 364] on span "Unassigned" at bounding box center [1090, 366] width 52 height 13
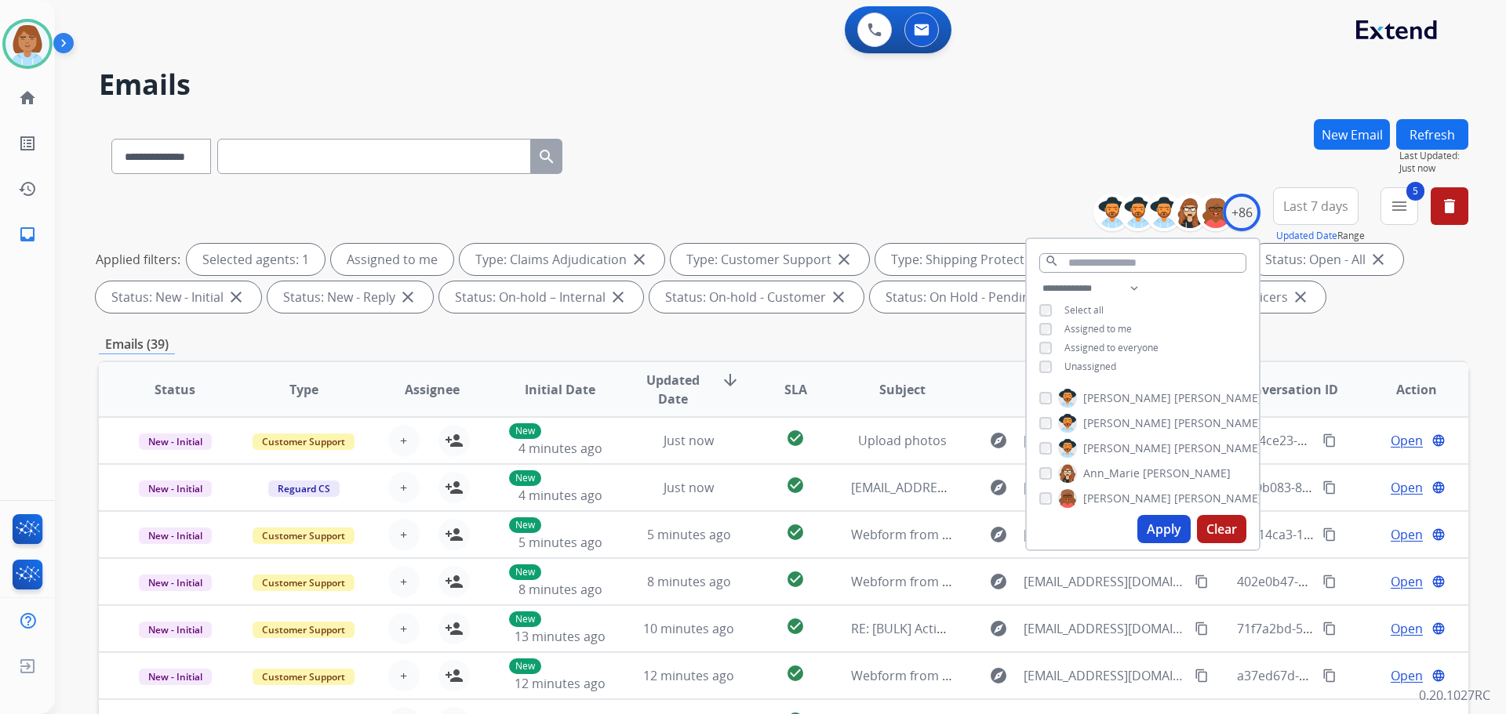
click at [1161, 529] on button "Apply" at bounding box center [1163, 529] width 53 height 28
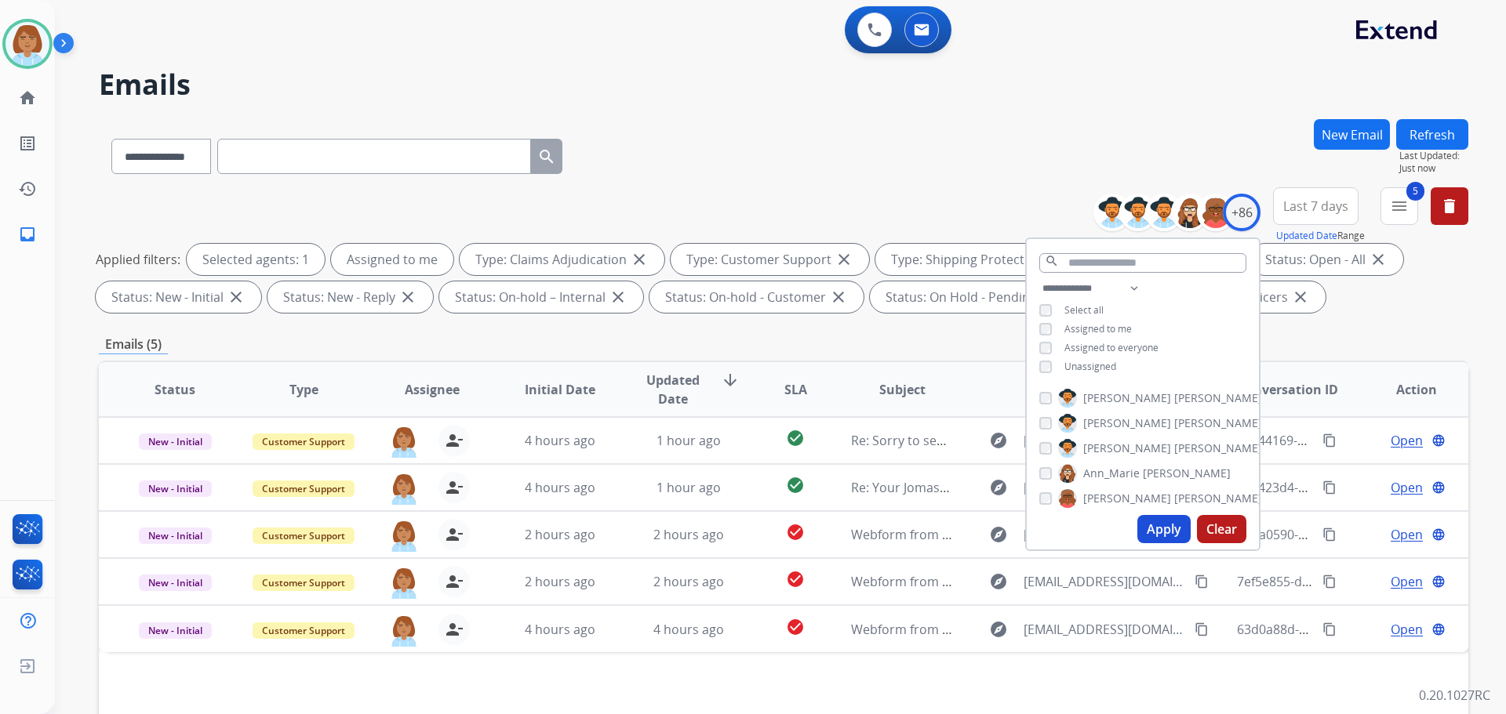
drag, startPoint x: 725, startPoint y: 398, endPoint x: 783, endPoint y: 337, distance: 83.2
click at [782, 353] on div "**********" at bounding box center [783, 543] width 1369 height 849
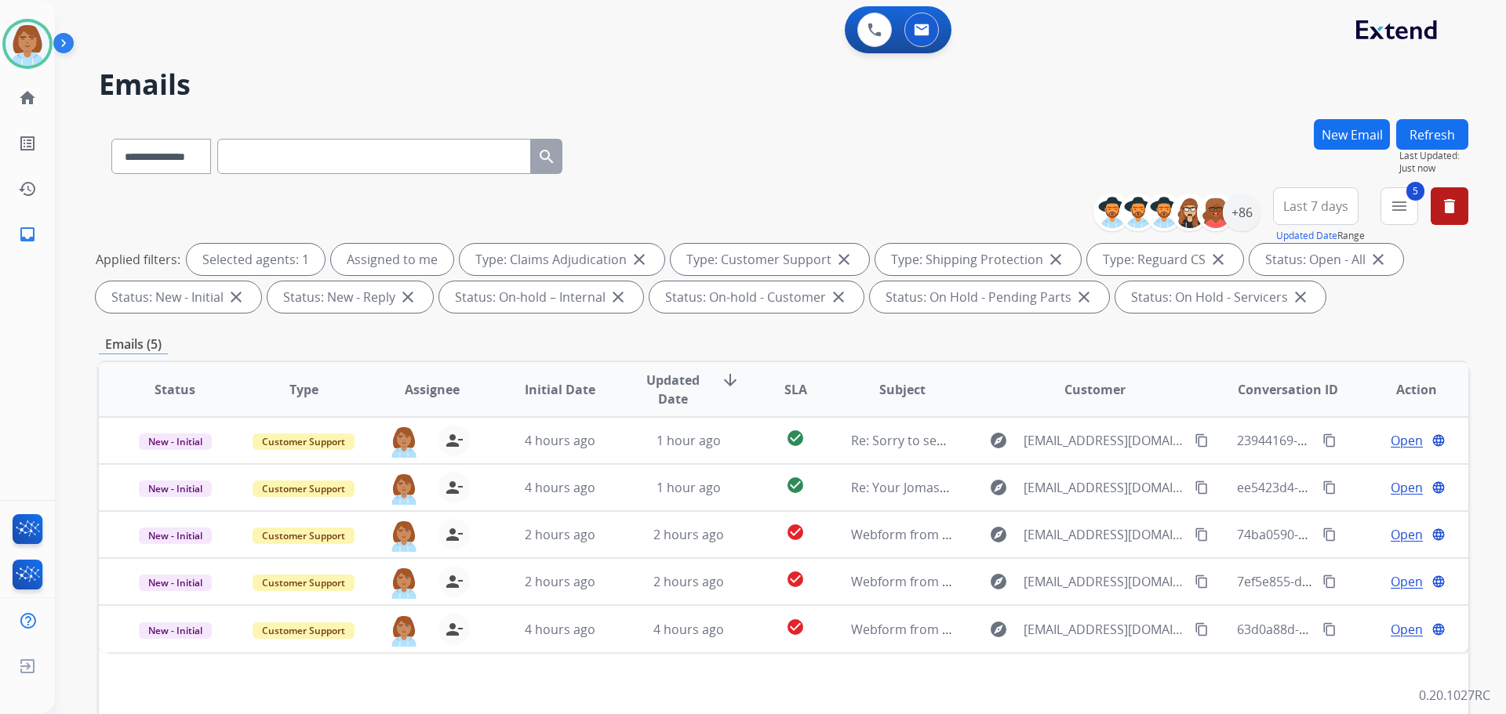
click at [921, 115] on div "**********" at bounding box center [761, 413] width 1413 height 714
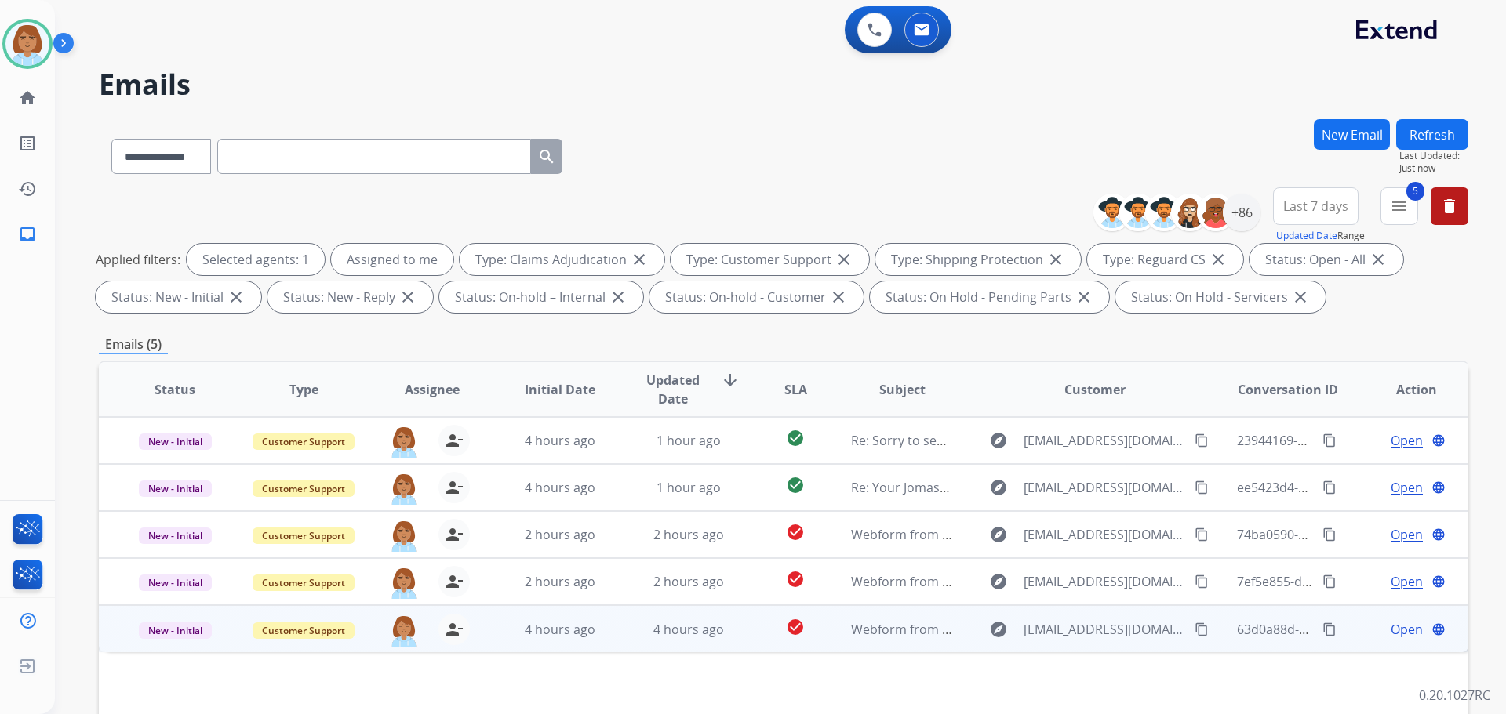
click at [614, 631] on td "4 hours ago" at bounding box center [677, 628] width 129 height 47
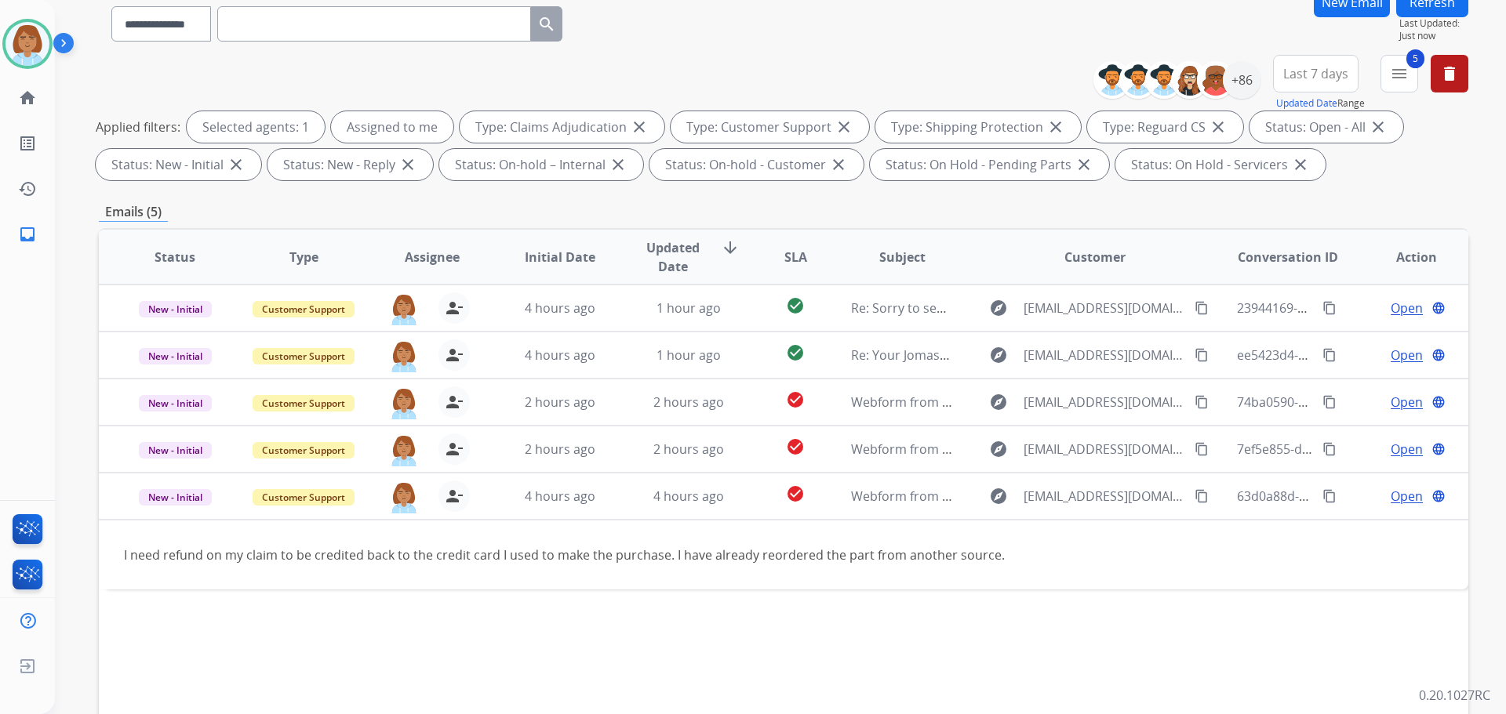
scroll to position [253, 0]
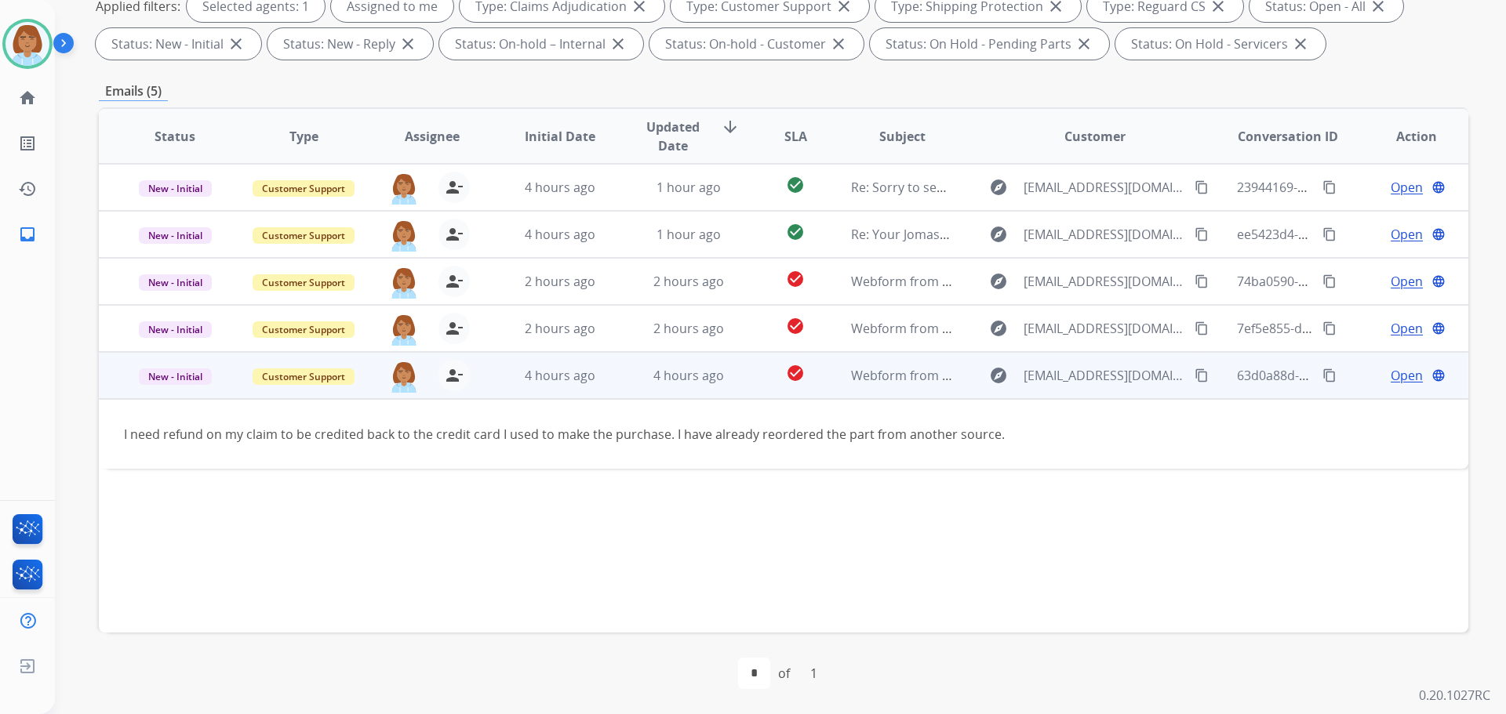
click at [1194, 375] on mat-icon "content_copy" at bounding box center [1201, 376] width 14 height 14
click at [1324, 373] on mat-icon "content_copy" at bounding box center [1329, 376] width 14 height 14
click at [1391, 370] on span "Open" at bounding box center [1407, 375] width 32 height 19
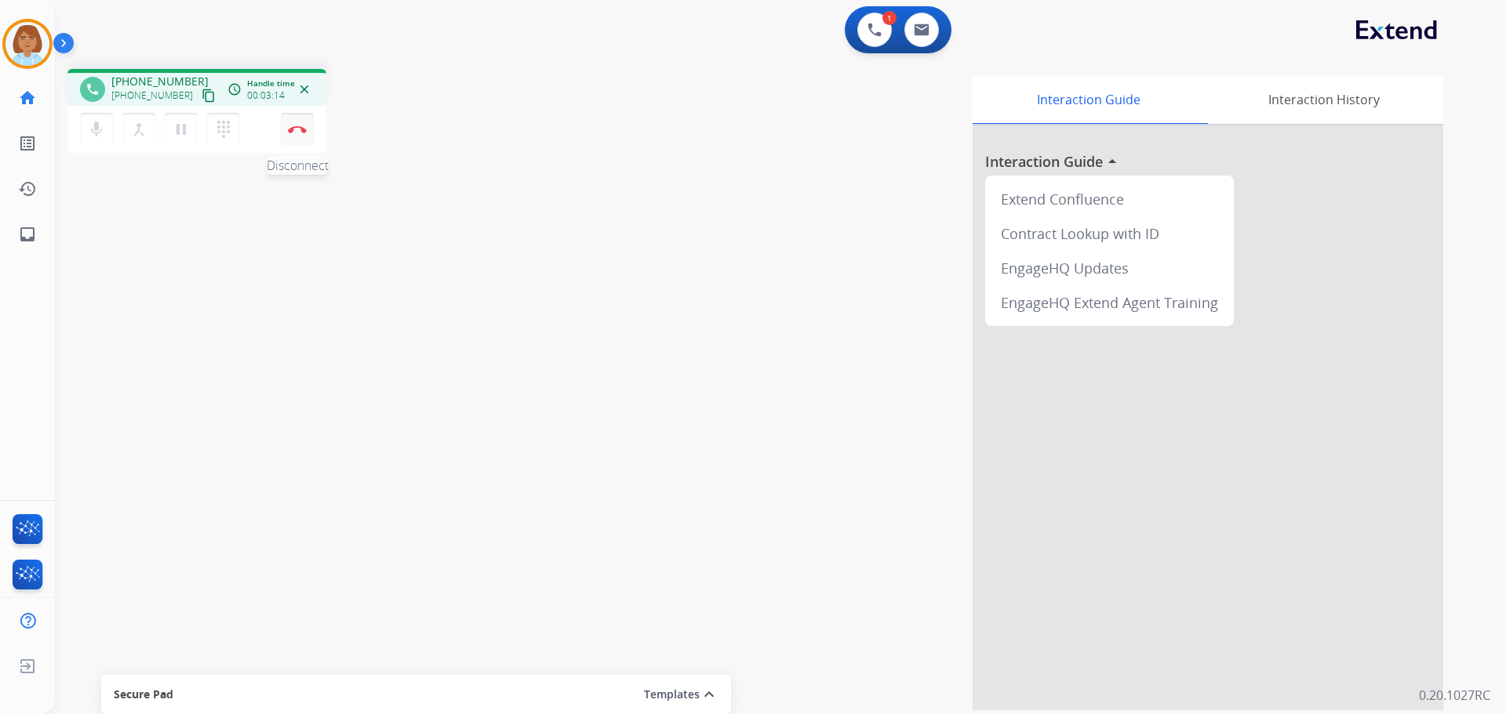
click at [300, 128] on img at bounding box center [297, 129] width 19 height 8
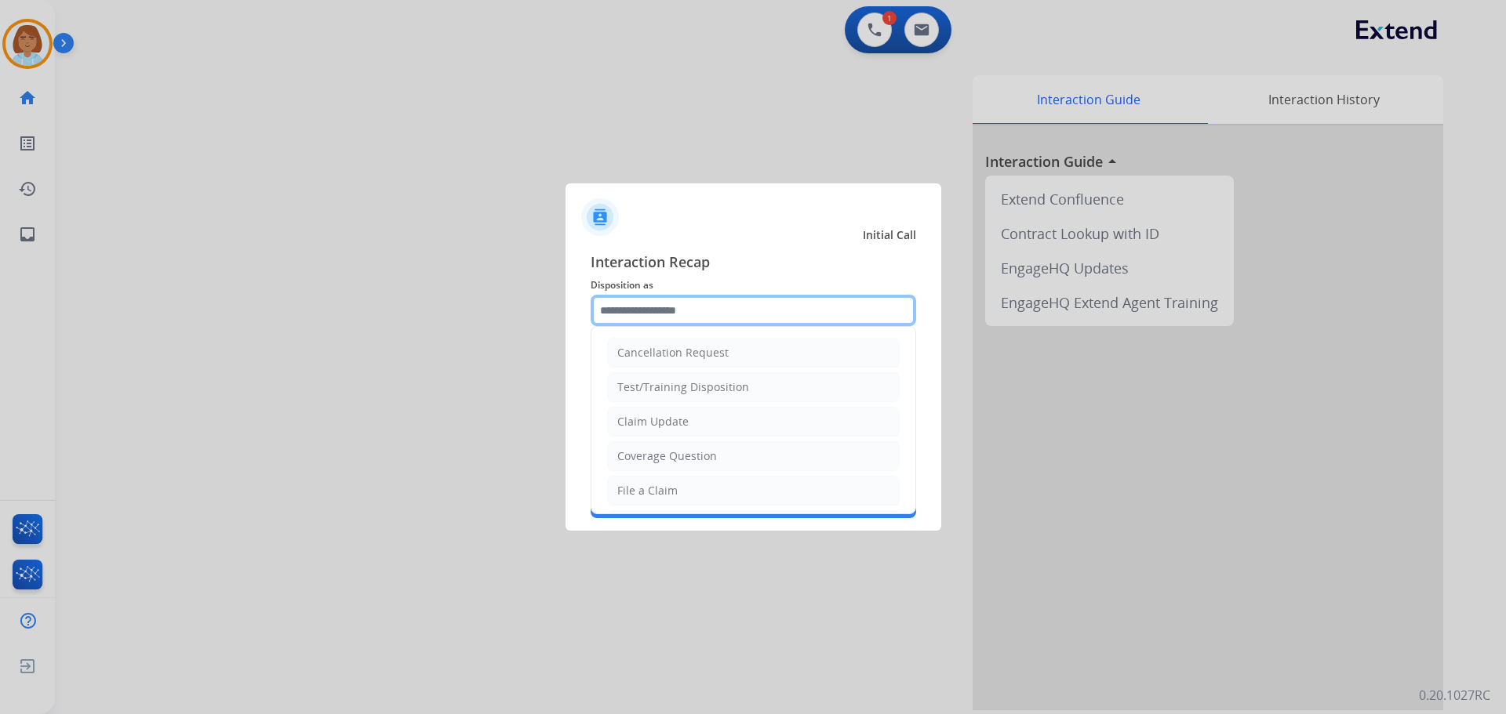
click at [630, 307] on input "text" at bounding box center [753, 310] width 325 height 31
click at [685, 431] on li "Claim Update" at bounding box center [753, 422] width 293 height 30
type input "**********"
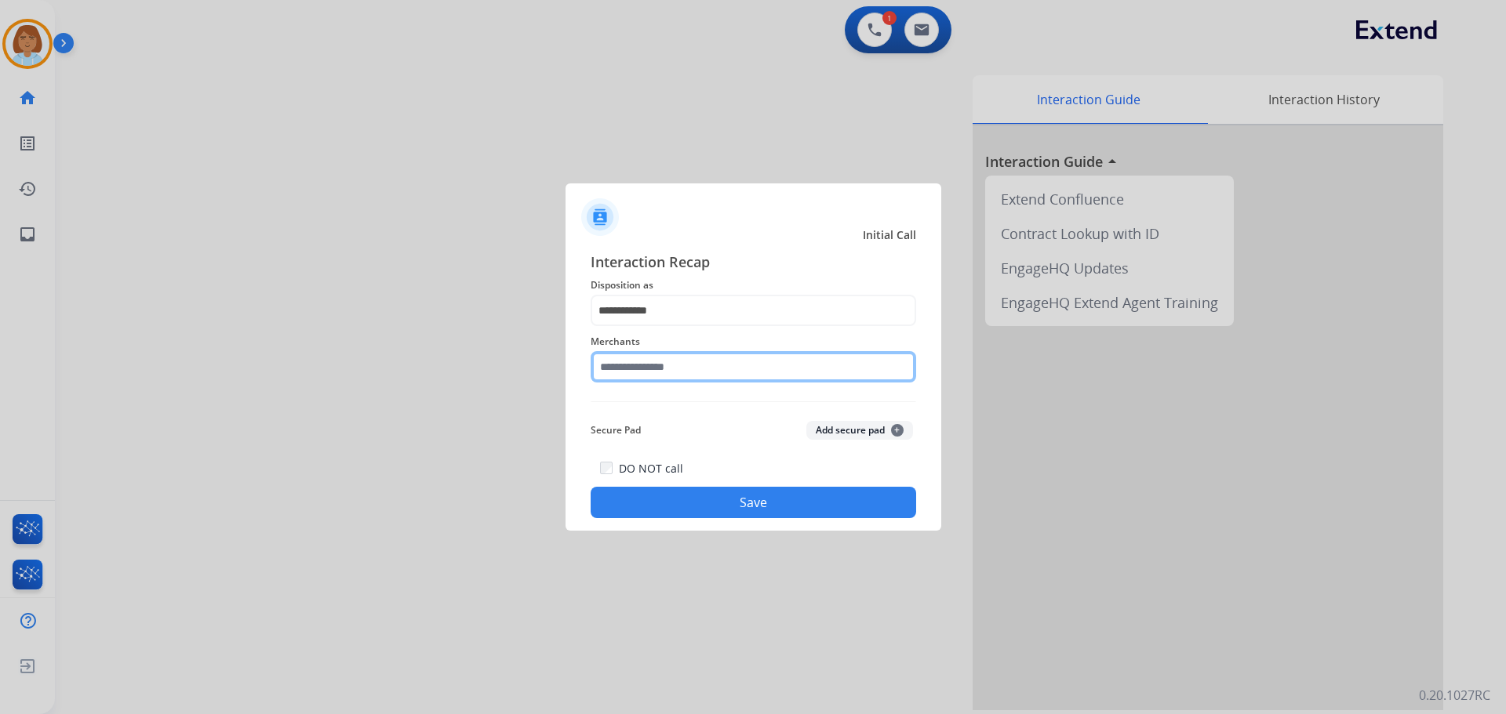
drag, startPoint x: 720, startPoint y: 362, endPoint x: 734, endPoint y: 358, distance: 14.7
click at [724, 362] on input "text" at bounding box center [753, 366] width 325 height 31
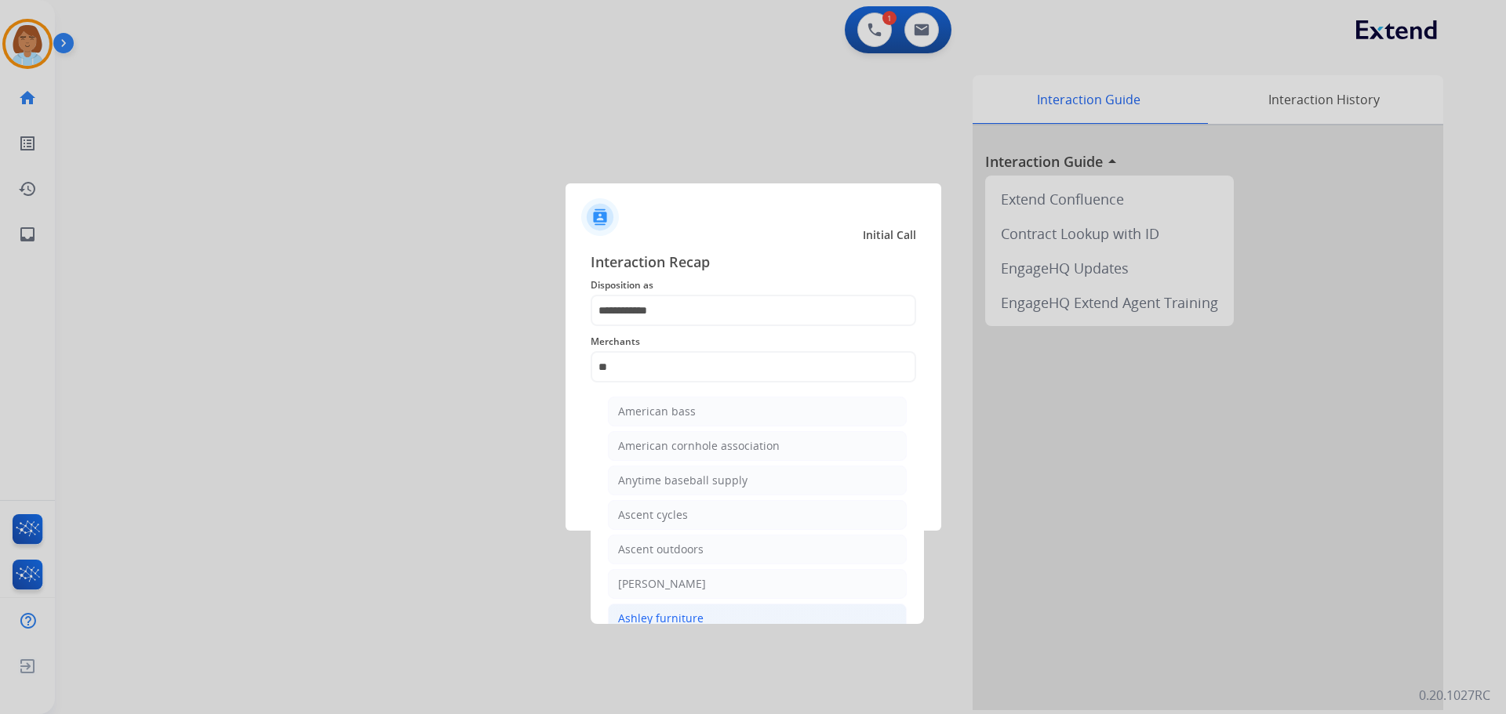
click at [693, 616] on div "Ashley furniture" at bounding box center [660, 619] width 85 height 16
type input "**********"
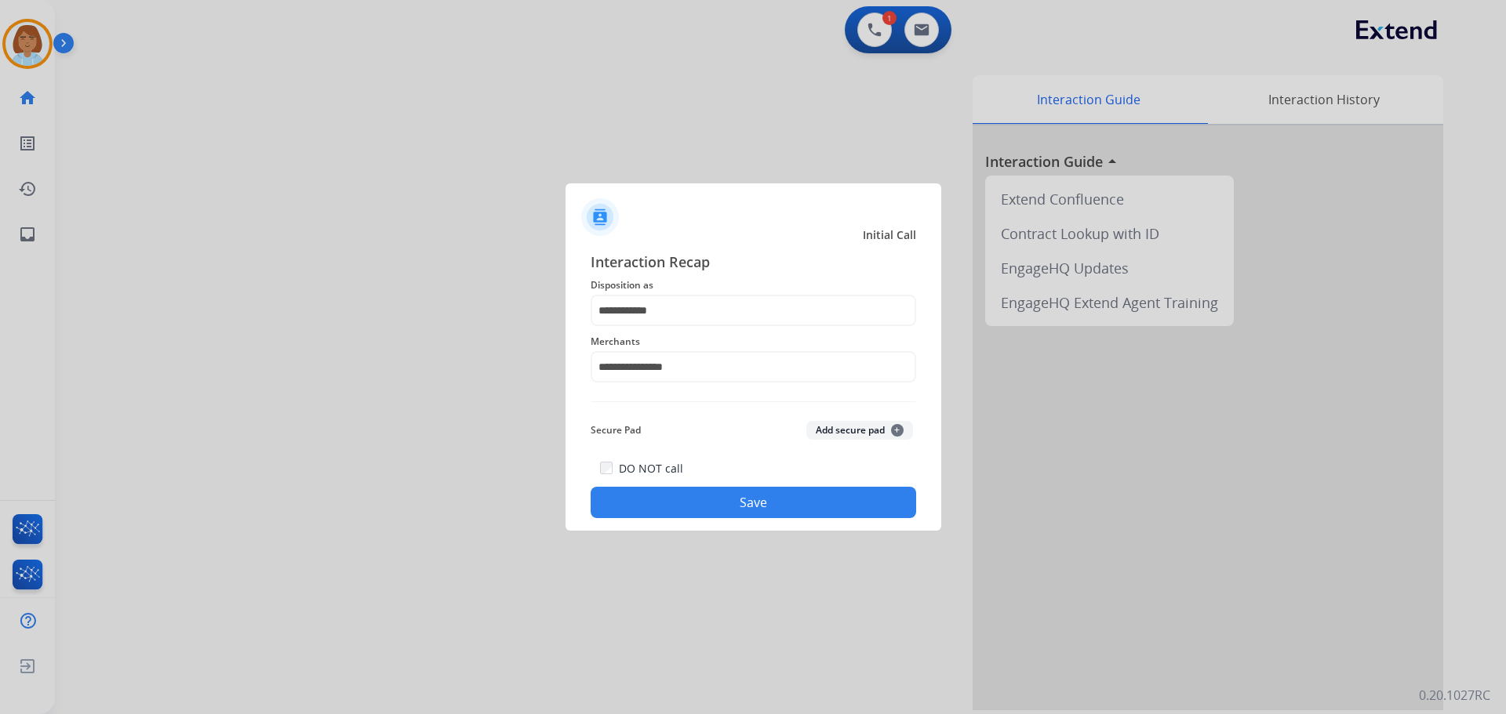
click at [769, 495] on button "Save" at bounding box center [753, 502] width 325 height 31
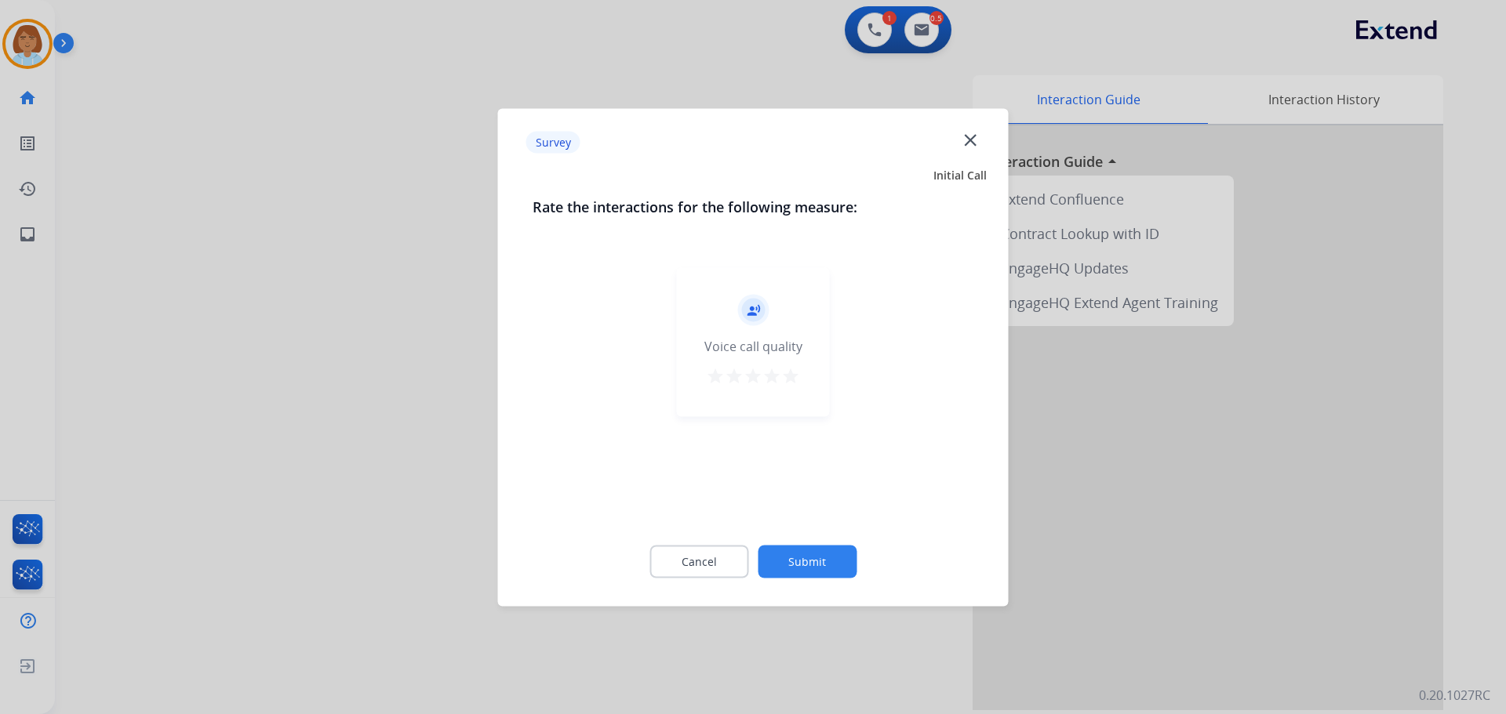
click at [798, 566] on button "Submit" at bounding box center [807, 561] width 99 height 33
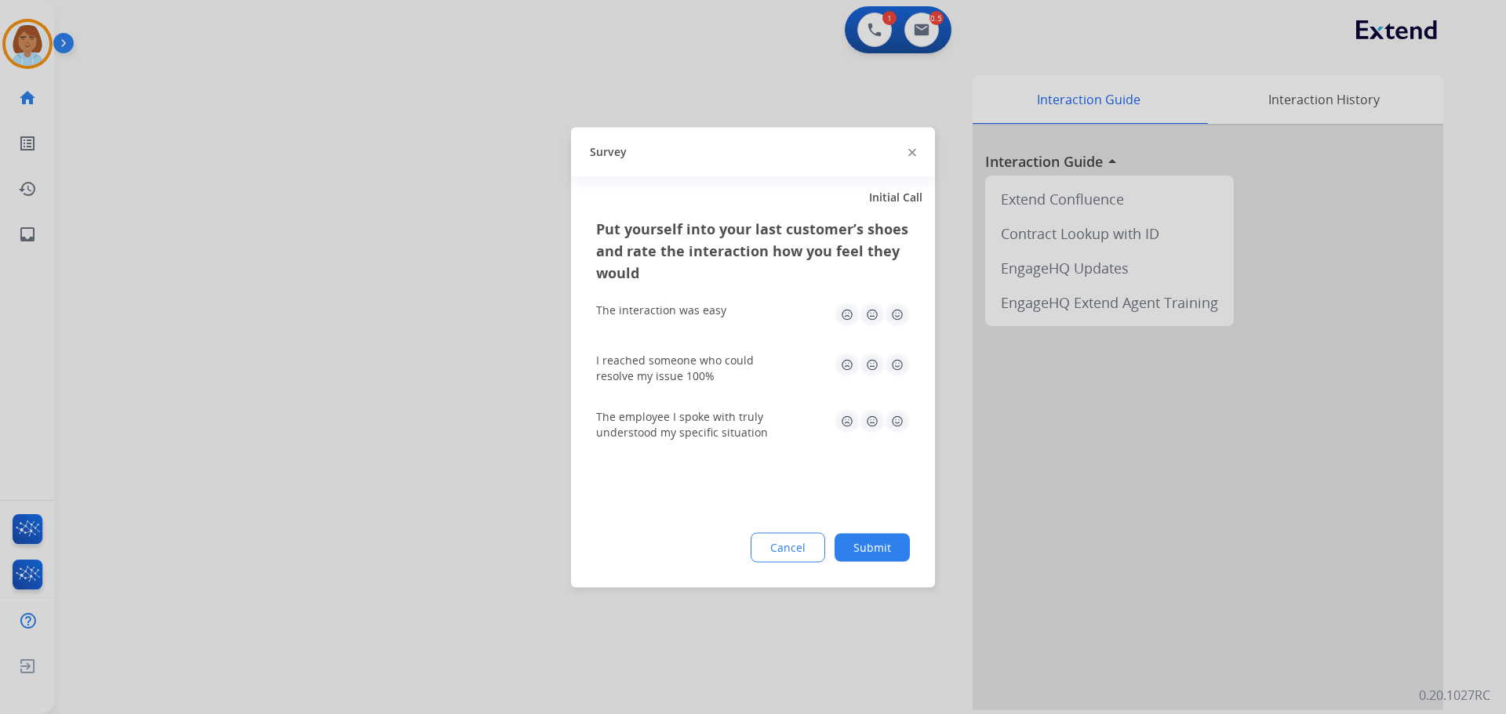
click at [883, 543] on button "Submit" at bounding box center [871, 547] width 75 height 28
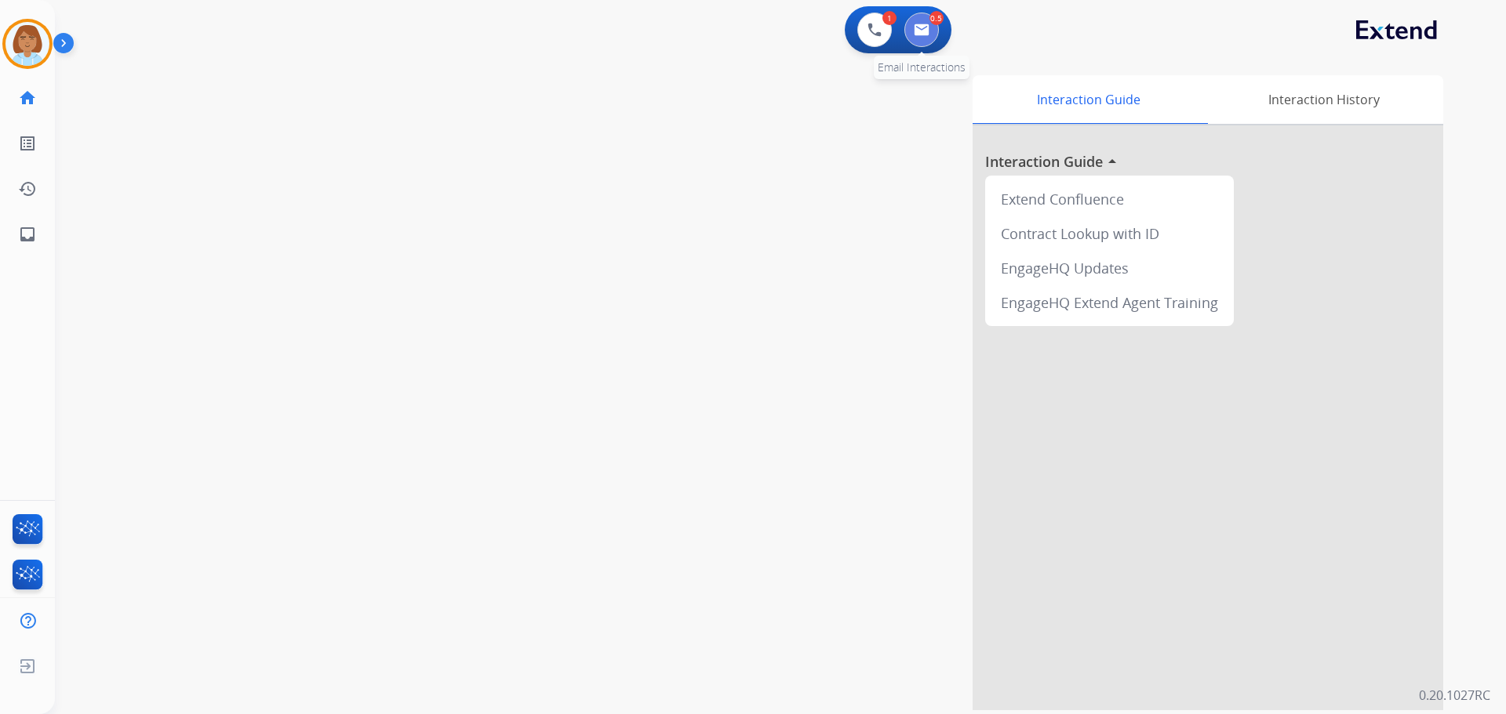
click at [933, 31] on button at bounding box center [921, 30] width 35 height 35
select select "**********"
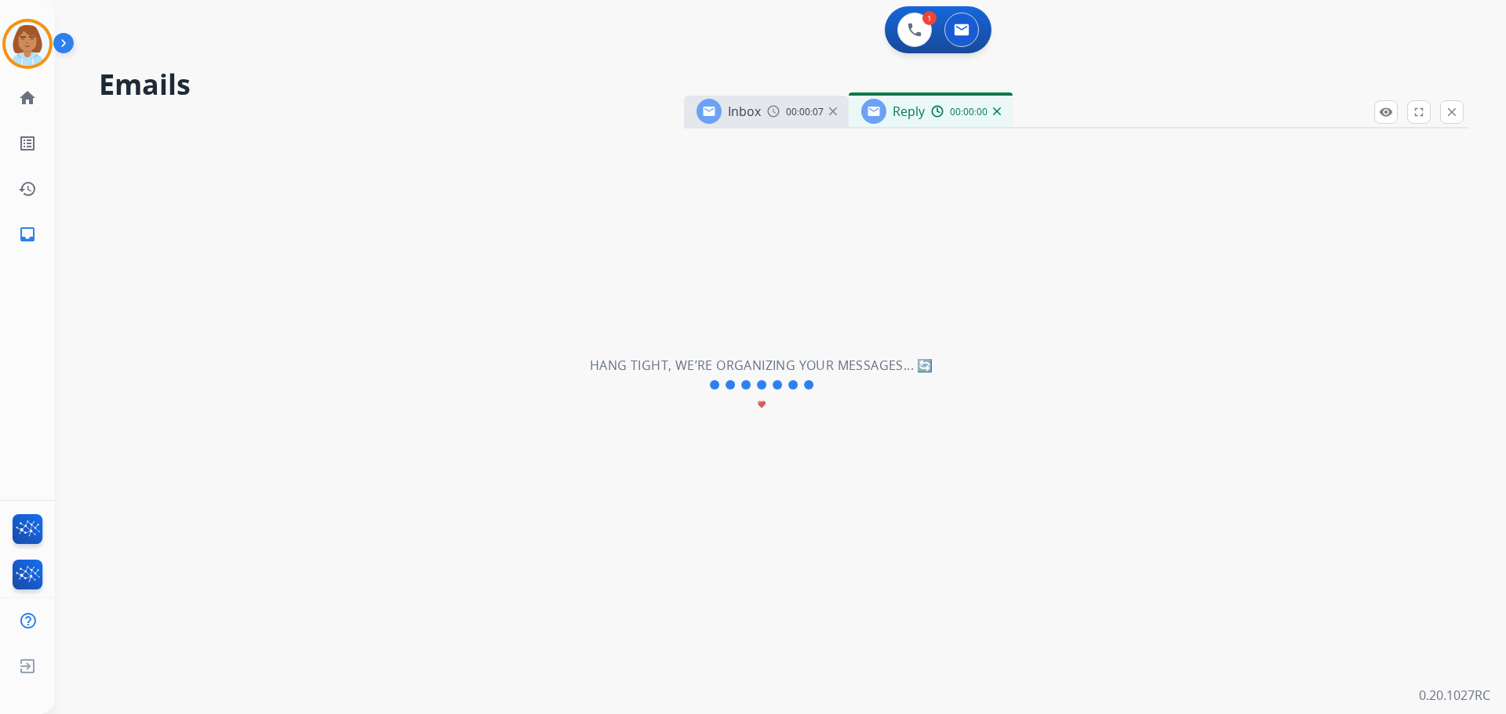
select select "**********"
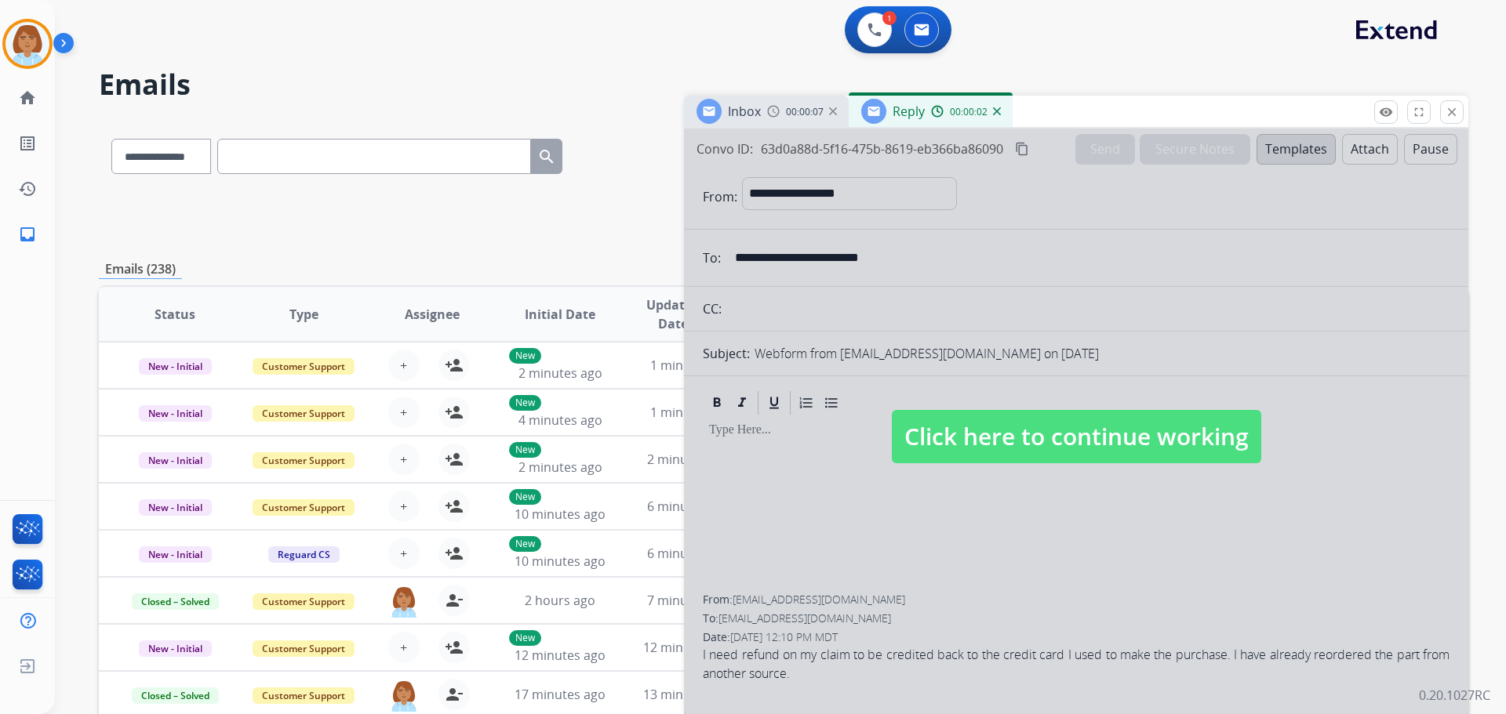
click at [1076, 447] on span "Click here to continue working" at bounding box center [1076, 436] width 369 height 53
select select
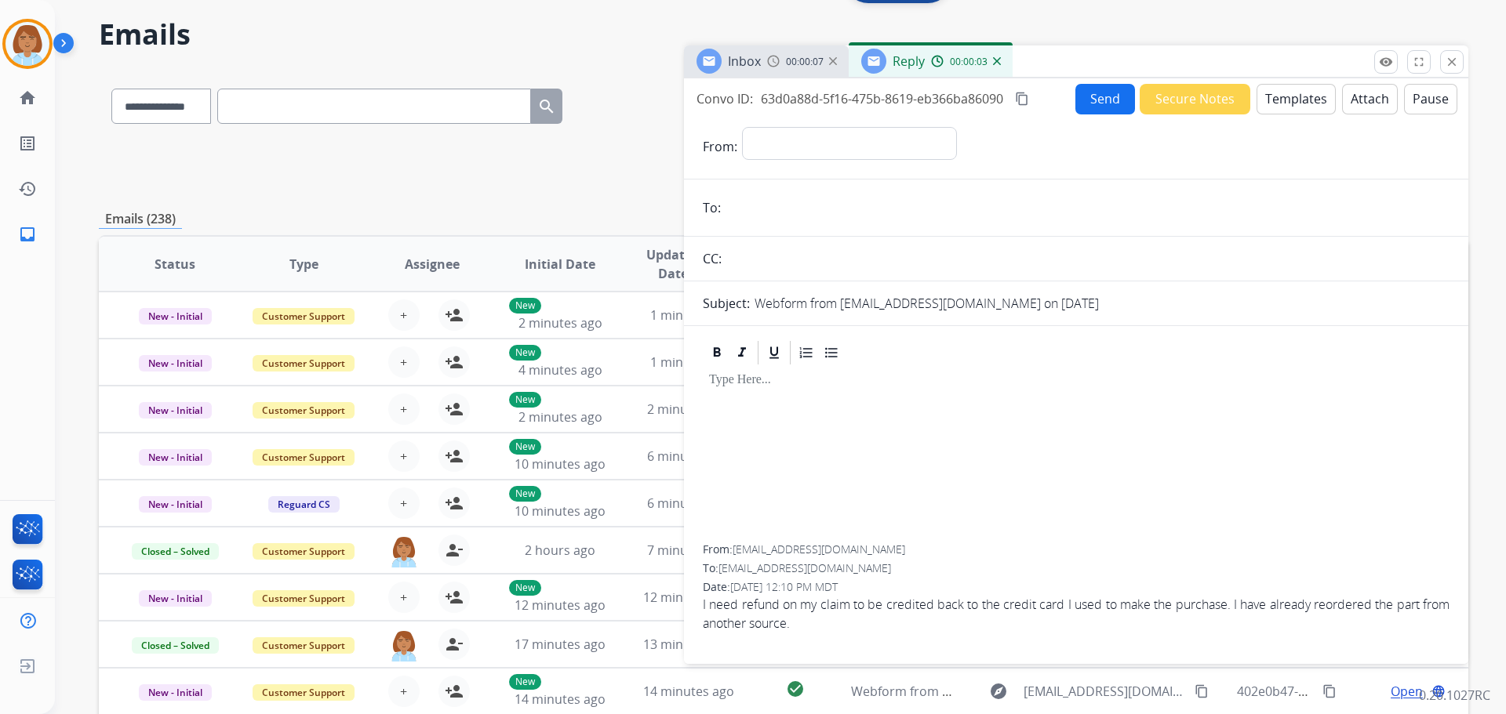
scroll to position [78, 0]
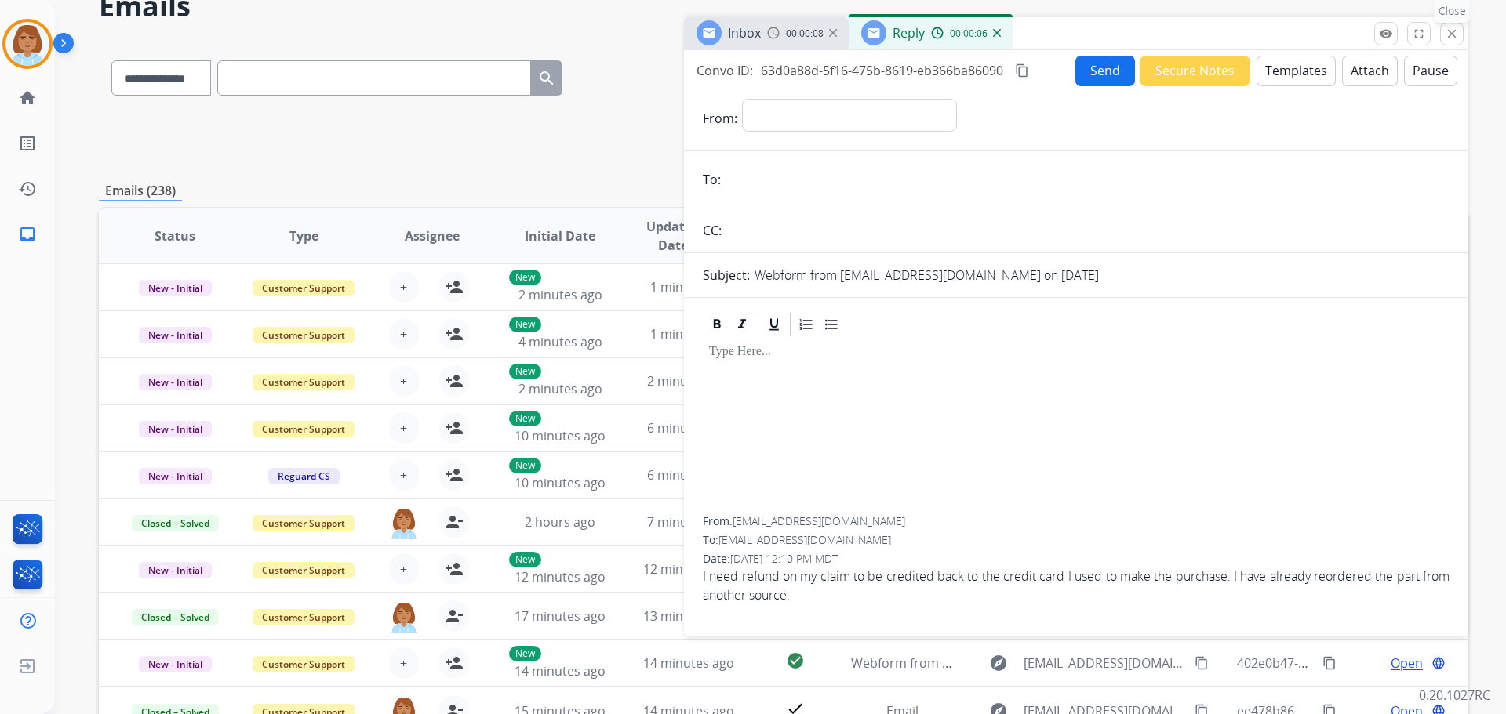
click at [1449, 31] on mat-icon "close" at bounding box center [1452, 34] width 14 height 14
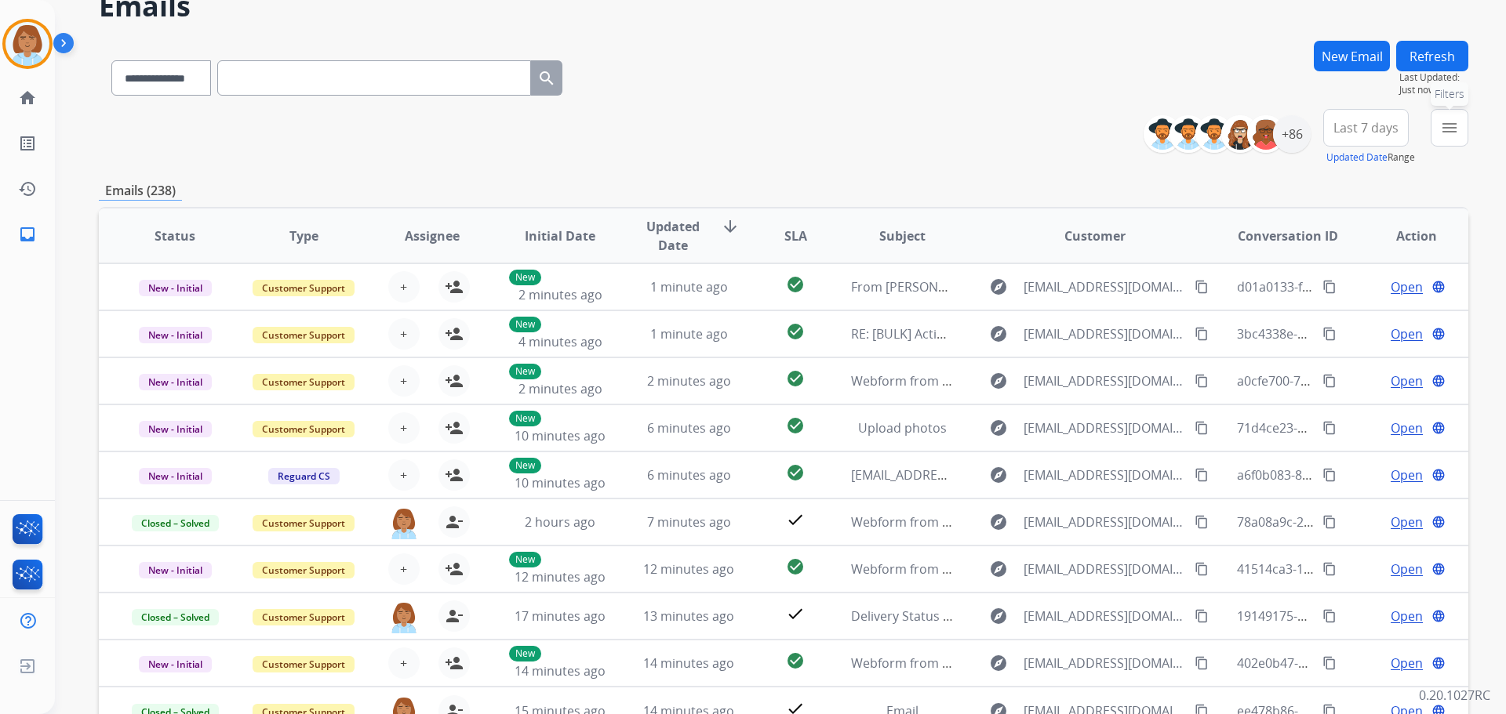
drag, startPoint x: 1445, startPoint y: 125, endPoint x: 1404, endPoint y: 144, distance: 45.3
click at [1445, 127] on mat-icon "menu" at bounding box center [1449, 127] width 19 height 19
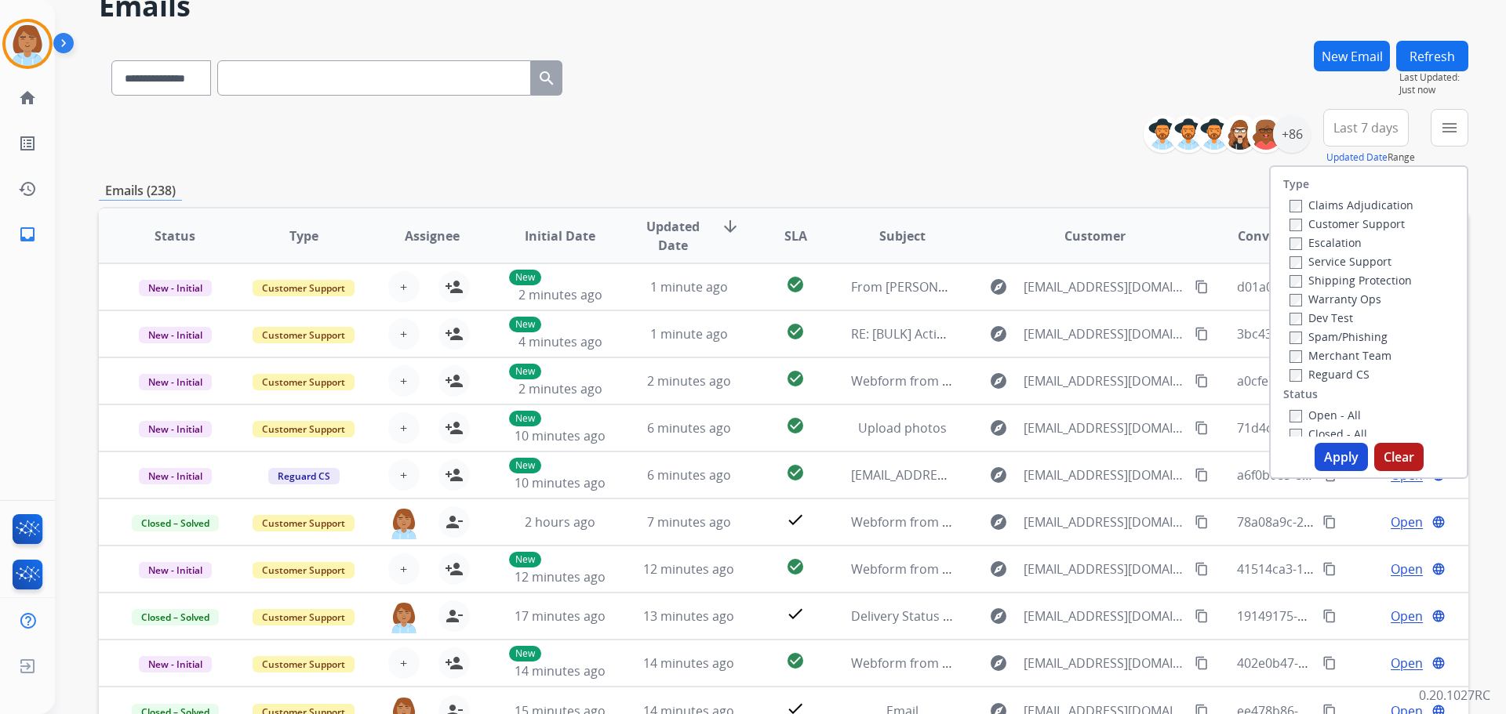
click at [1301, 208] on label "Claims Adjudication" at bounding box center [1351, 205] width 124 height 15
click at [1304, 230] on label "Customer Support" at bounding box center [1346, 223] width 115 height 15
click at [1325, 280] on label "Shipping Protection" at bounding box center [1350, 280] width 122 height 15
click at [1294, 376] on label "Reguard CS" at bounding box center [1329, 374] width 80 height 15
click at [1299, 413] on label "Open - All" at bounding box center [1324, 415] width 71 height 15
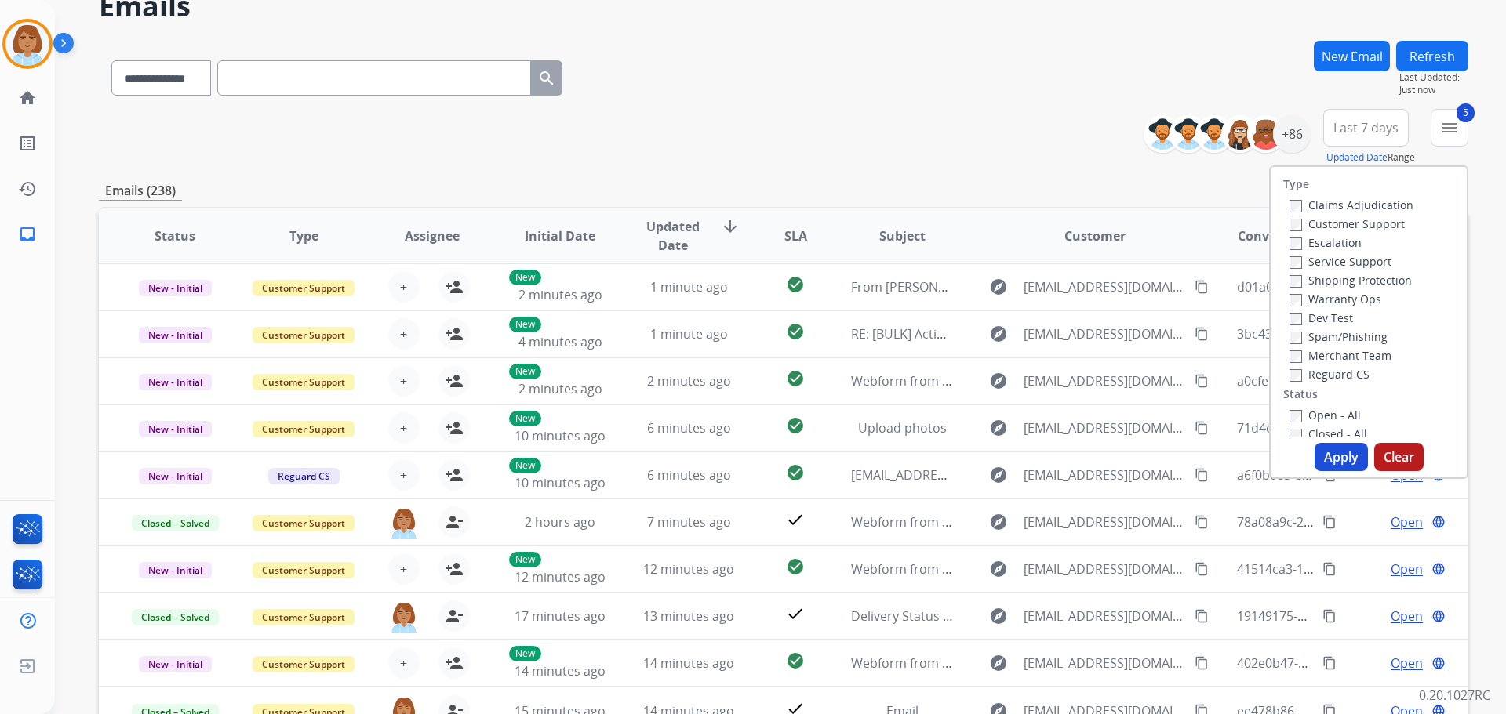
click at [1320, 450] on button "Apply" at bounding box center [1340, 457] width 53 height 28
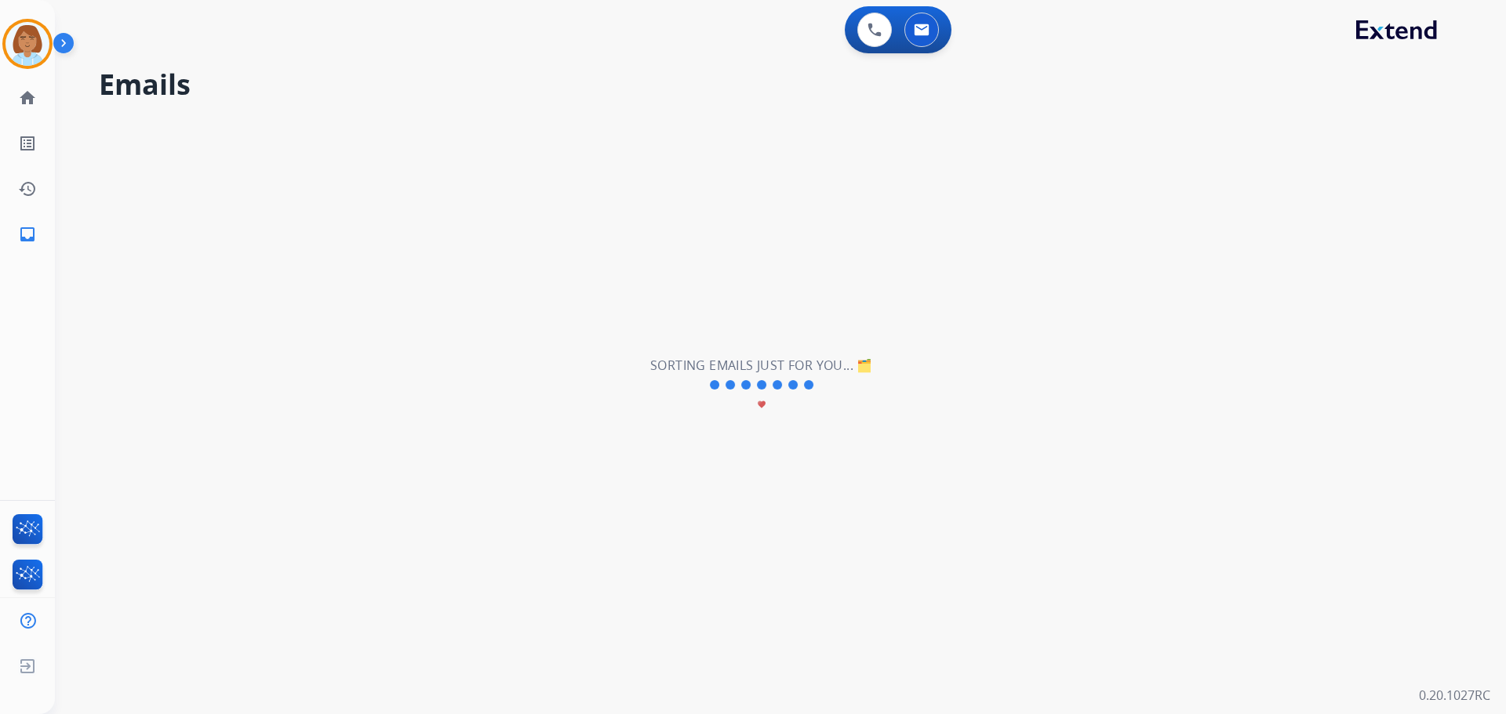
scroll to position [0, 0]
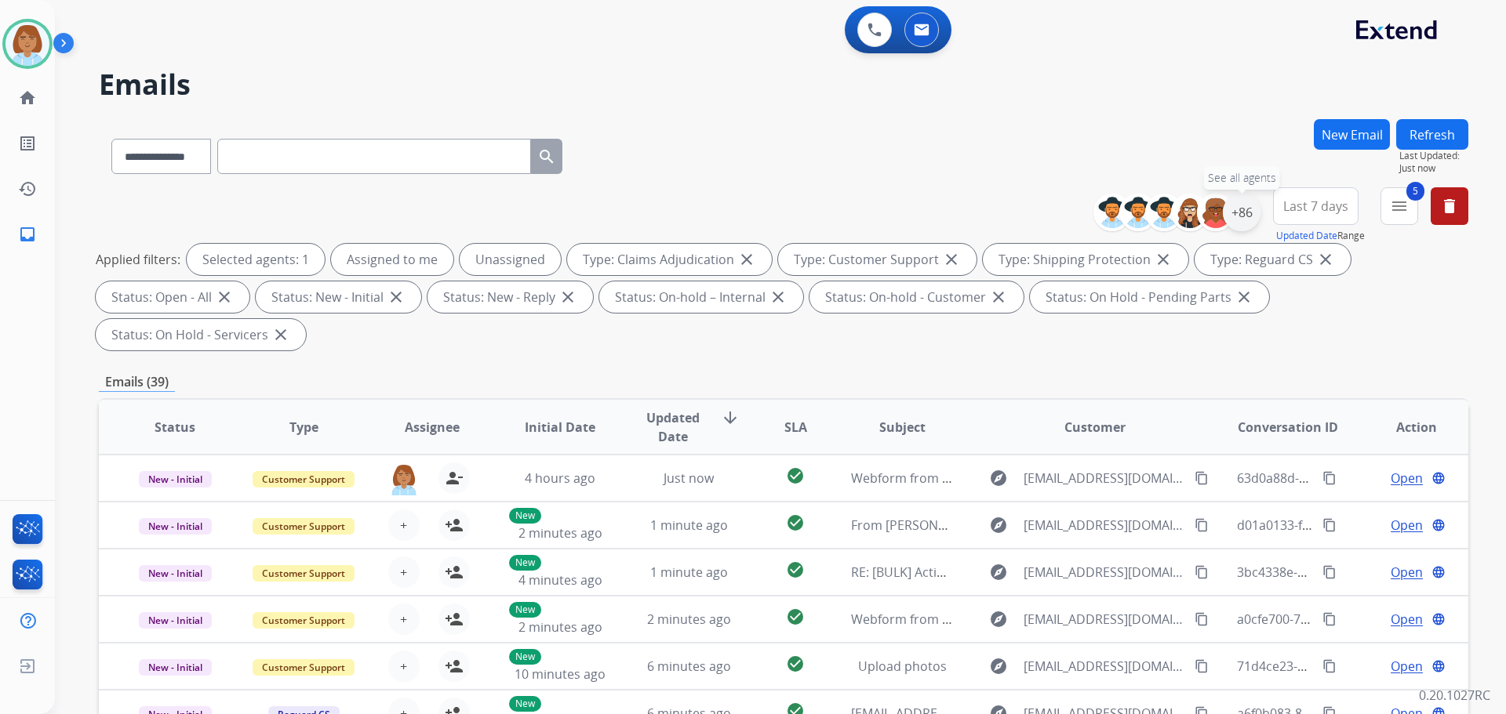
click at [1236, 223] on div "+86" at bounding box center [1242, 213] width 38 height 38
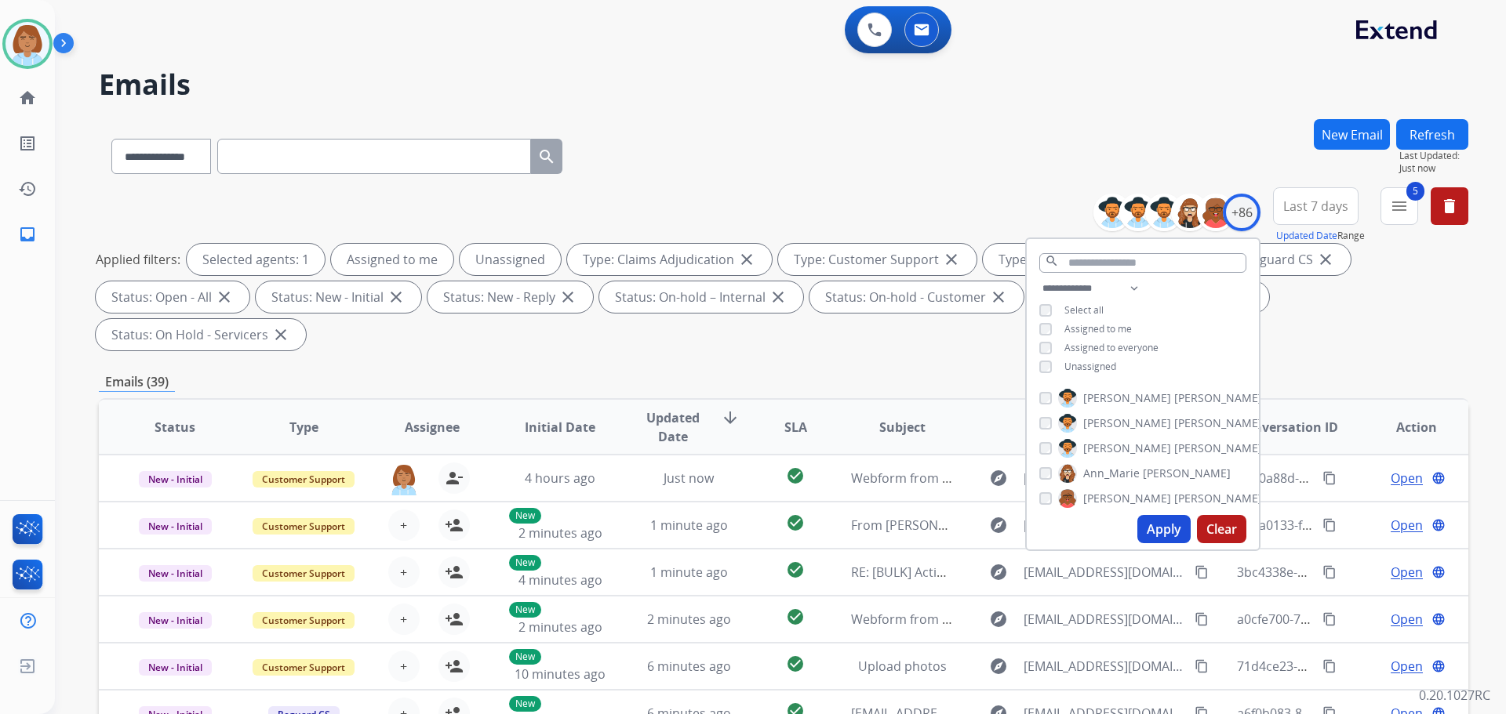
click at [1088, 365] on span "Unassigned" at bounding box center [1090, 366] width 52 height 13
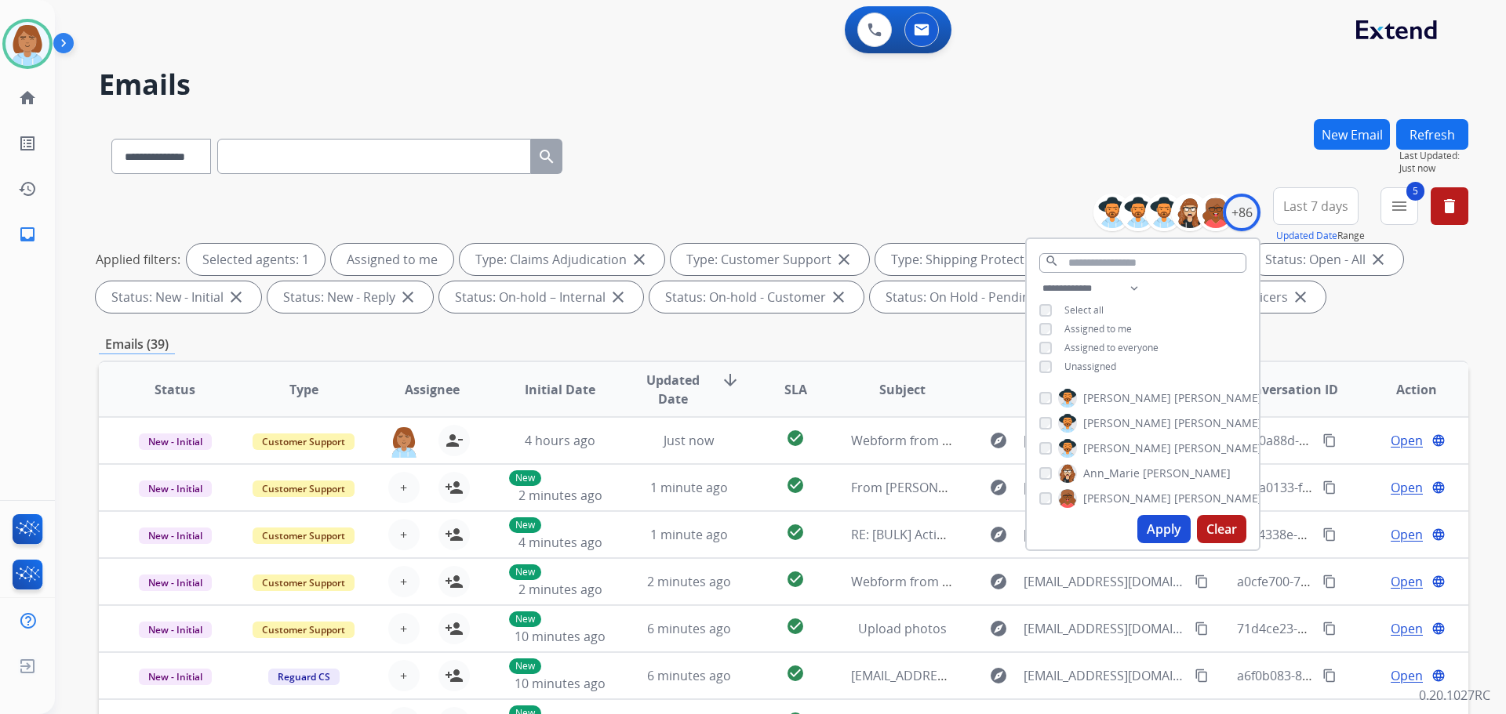
click at [1132, 524] on div "Apply Clear" at bounding box center [1143, 529] width 232 height 41
click at [1143, 530] on button "Apply" at bounding box center [1163, 529] width 53 height 28
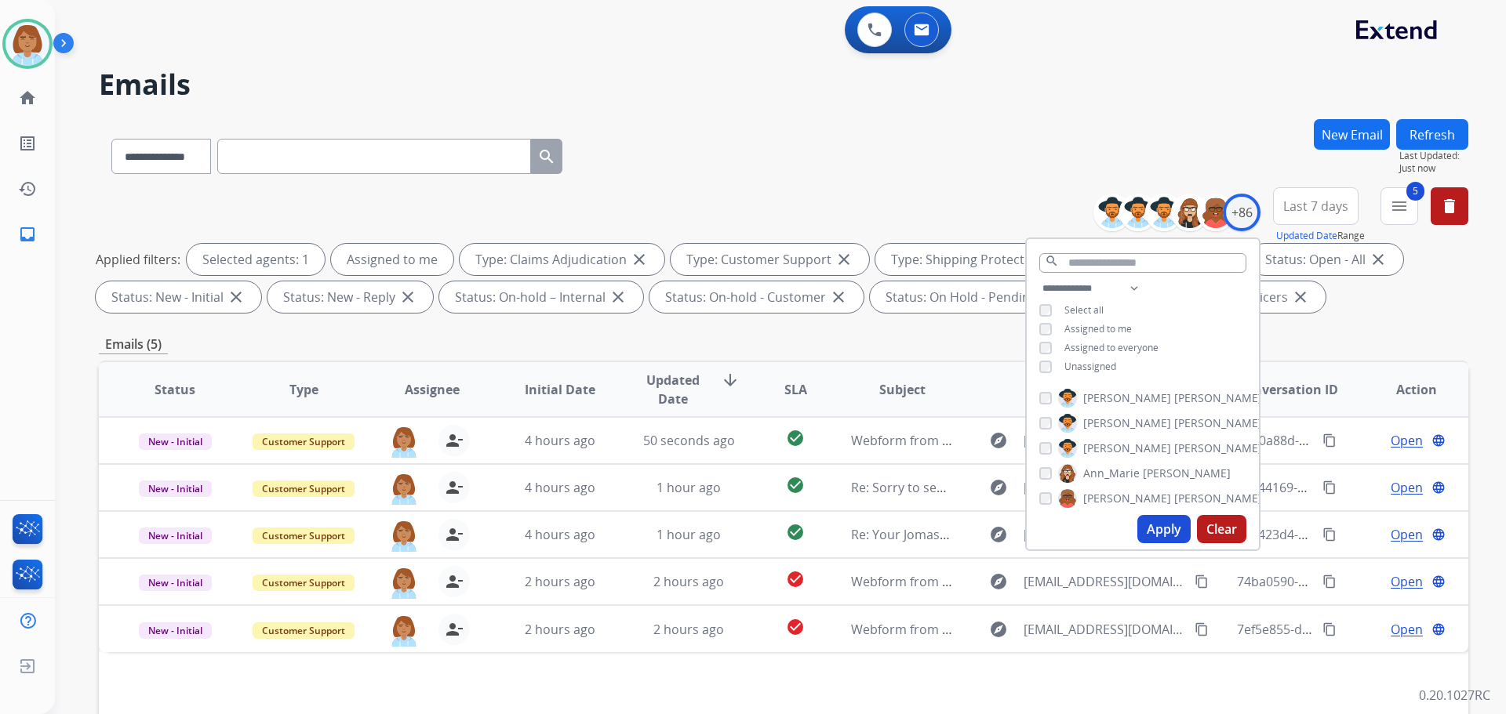
click at [1158, 530] on button "Apply" at bounding box center [1163, 529] width 53 height 28
click at [900, 670] on div "Status Type Assignee Initial Date Updated Date arrow_downward SLA Subject Custo…" at bounding box center [783, 623] width 1369 height 525
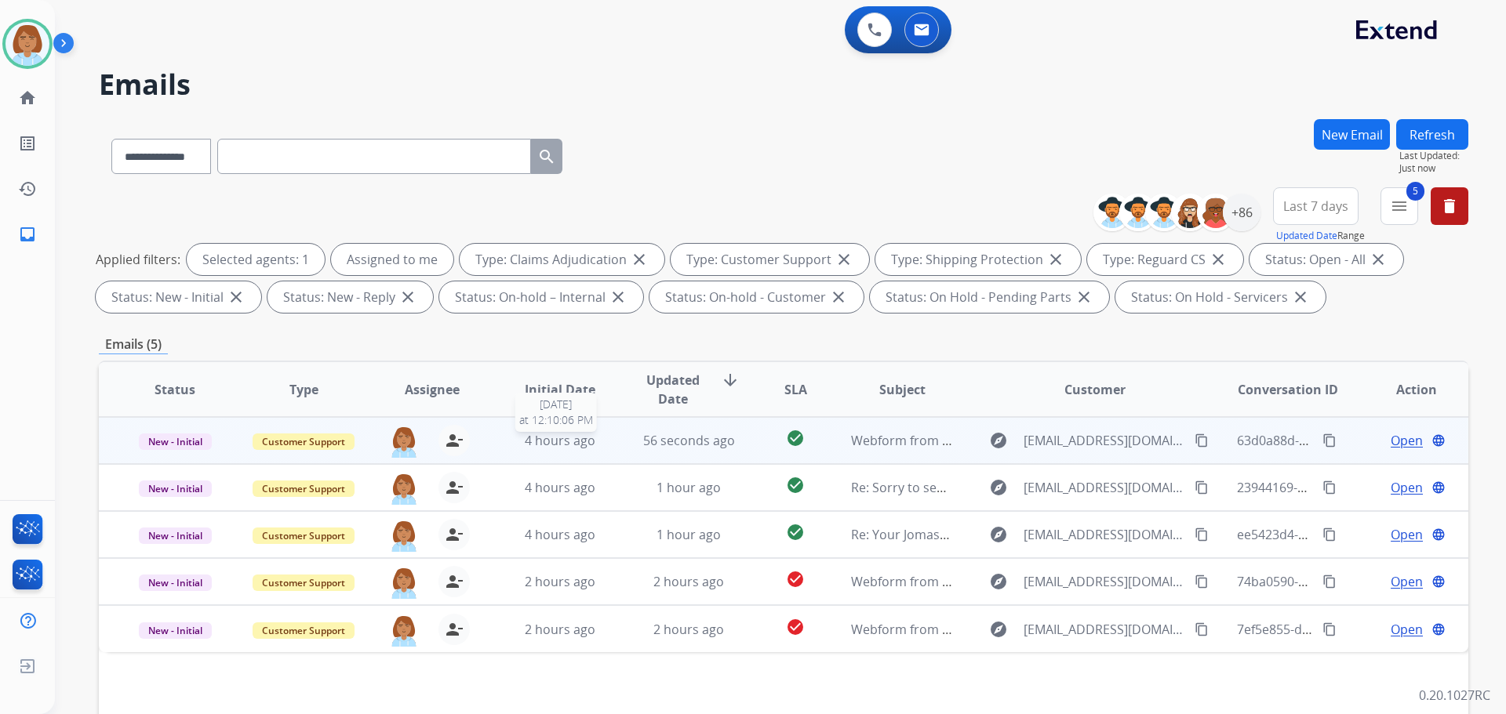
click at [592, 443] on div "4 hours ago" at bounding box center [560, 440] width 103 height 19
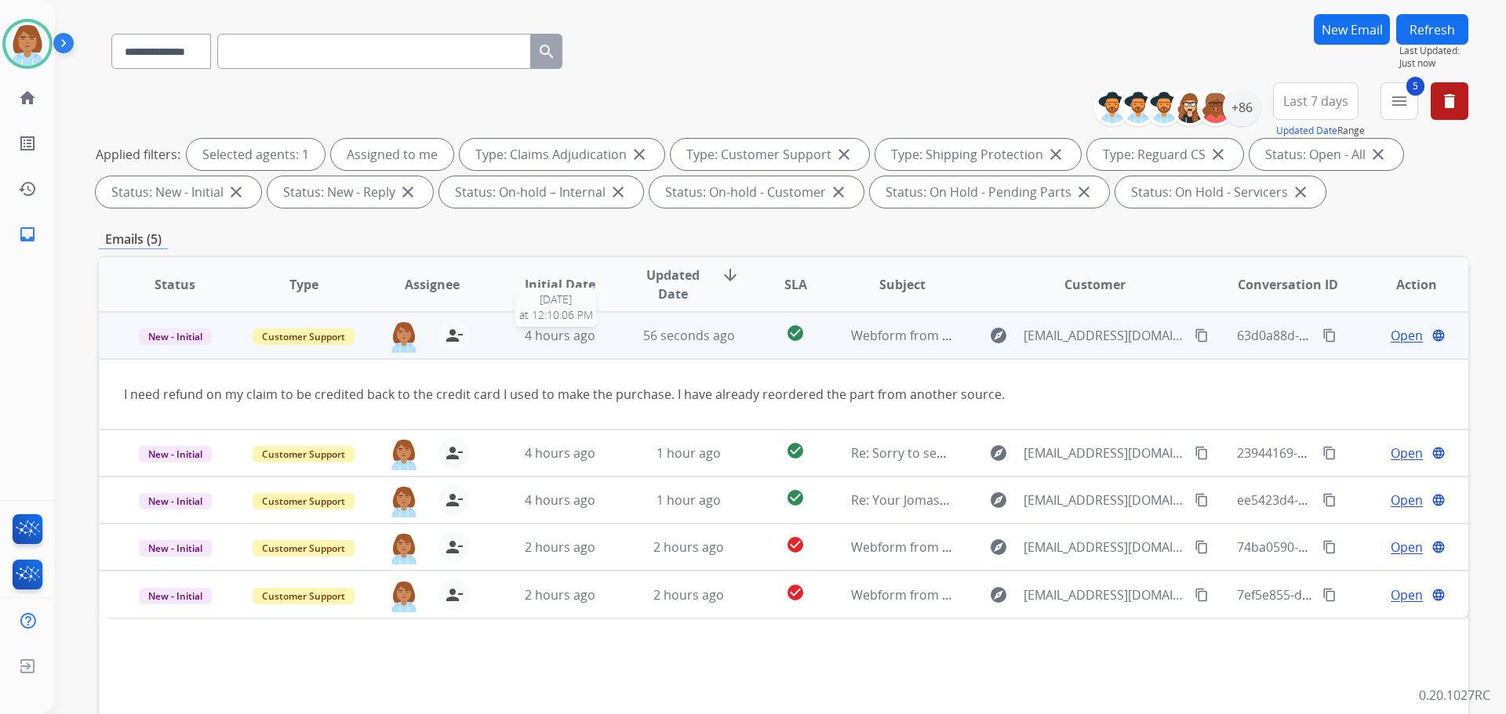
scroll to position [253, 0]
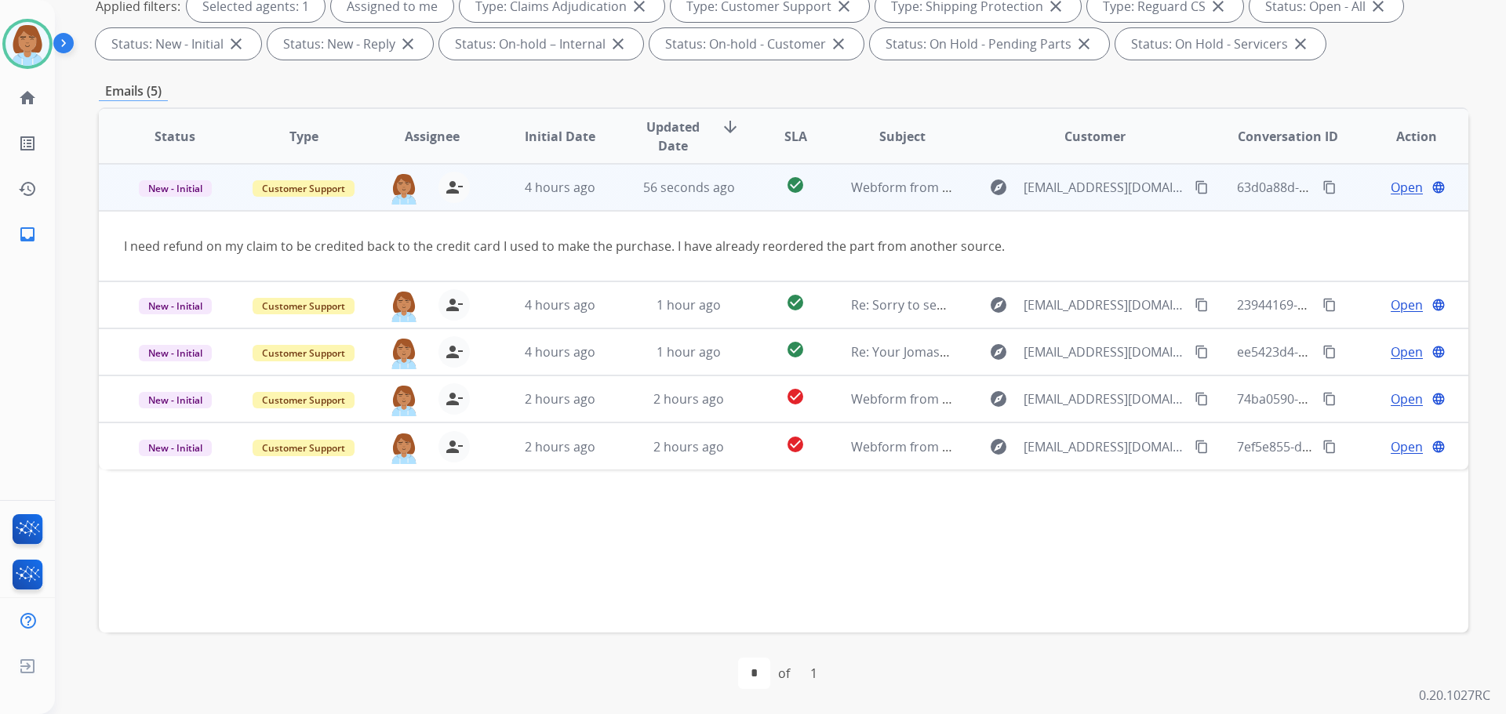
click at [1391, 181] on span "Open" at bounding box center [1407, 187] width 32 height 19
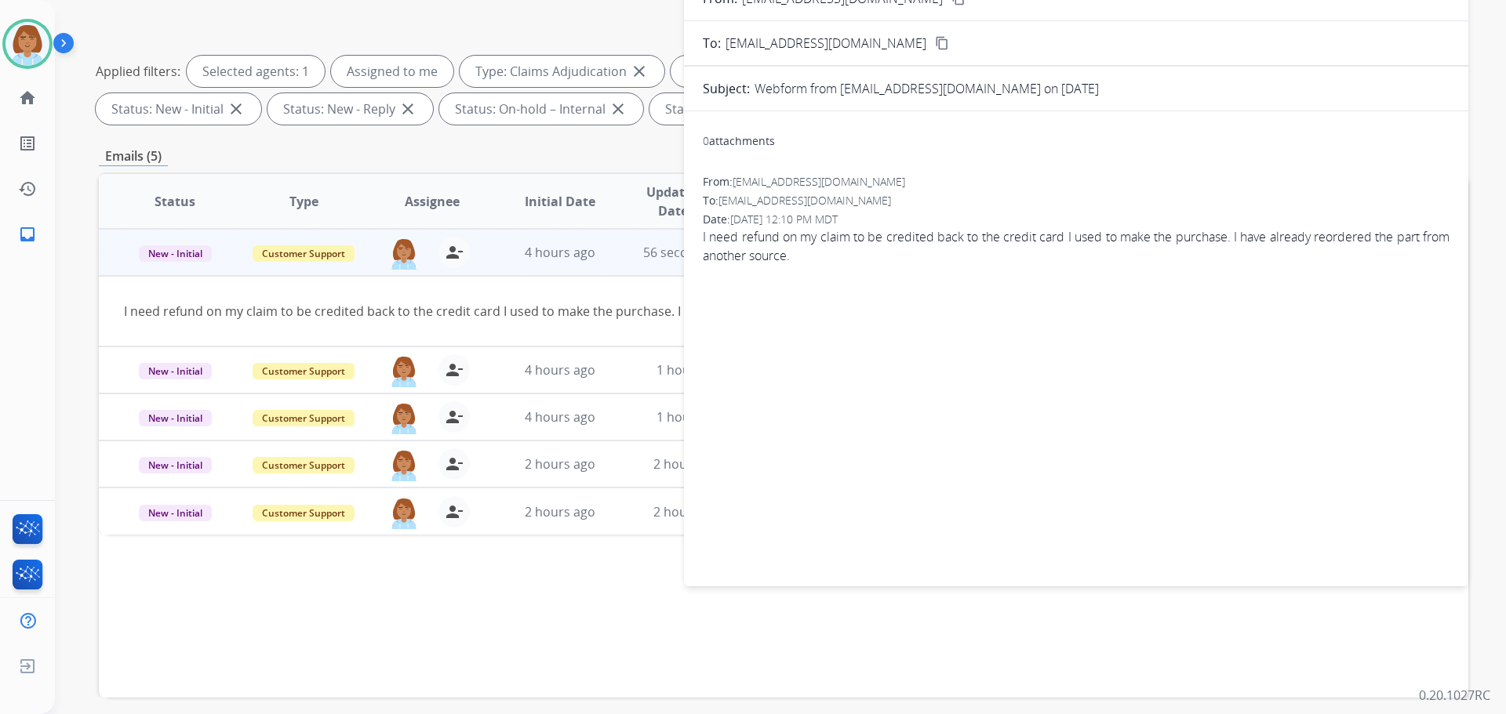
scroll to position [0, 0]
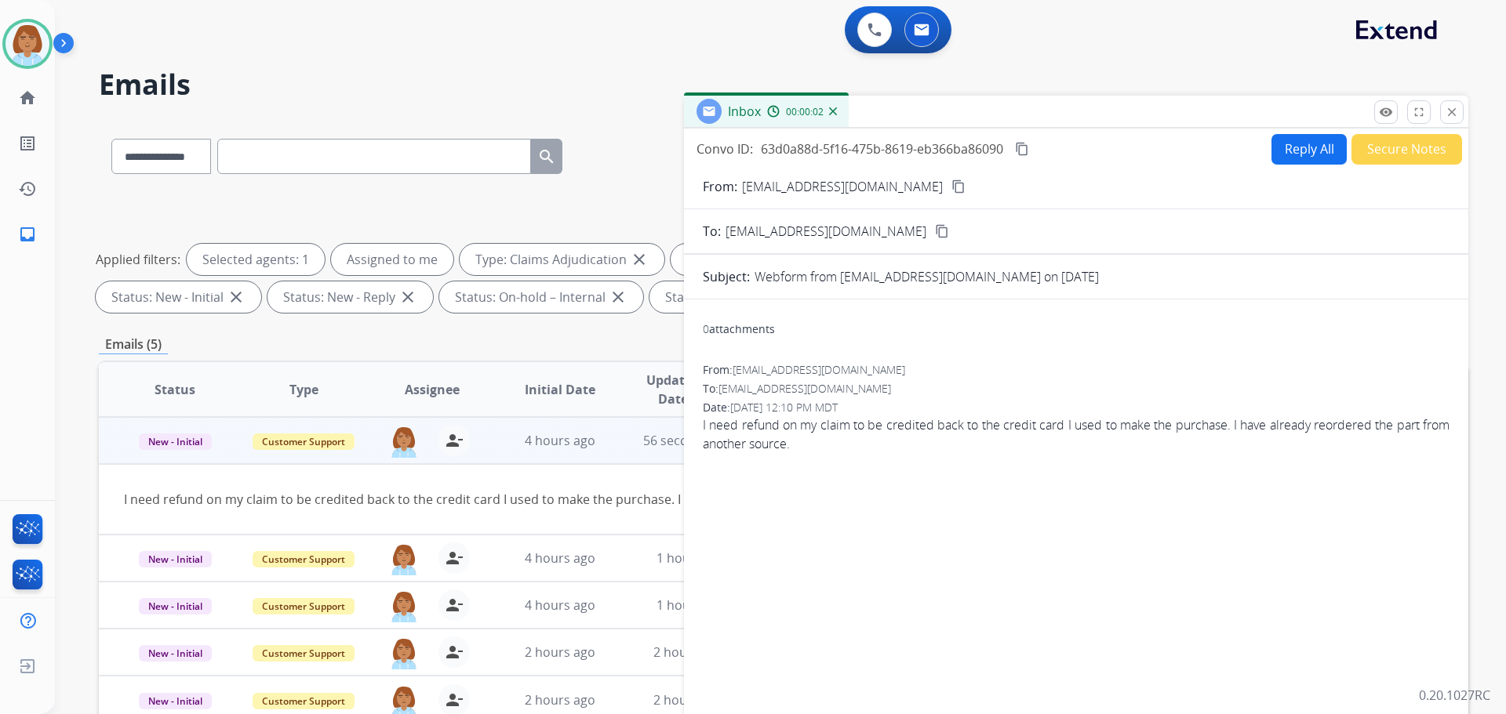
click at [1313, 140] on button "Reply All" at bounding box center [1308, 149] width 75 height 31
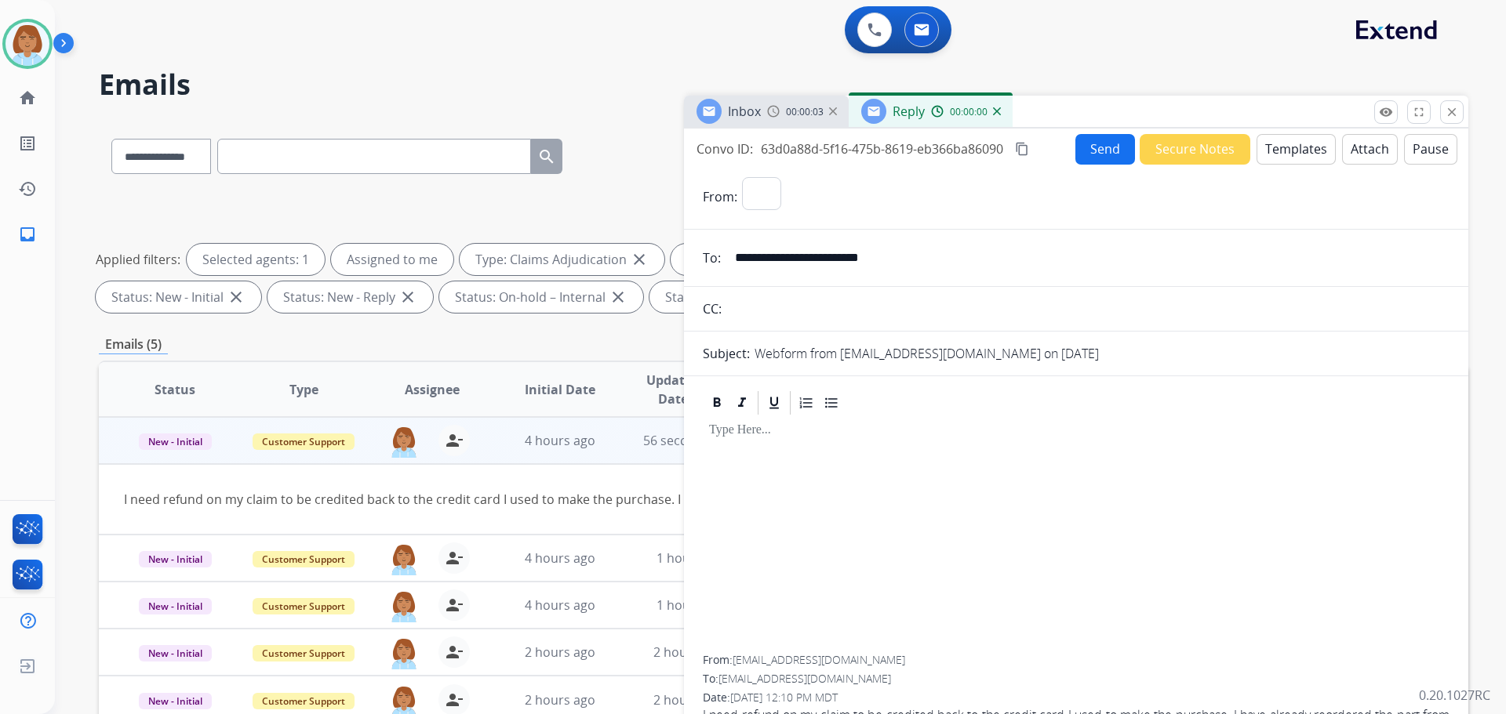
select select "**********"
click at [1307, 158] on button "Templates" at bounding box center [1295, 149] width 79 height 31
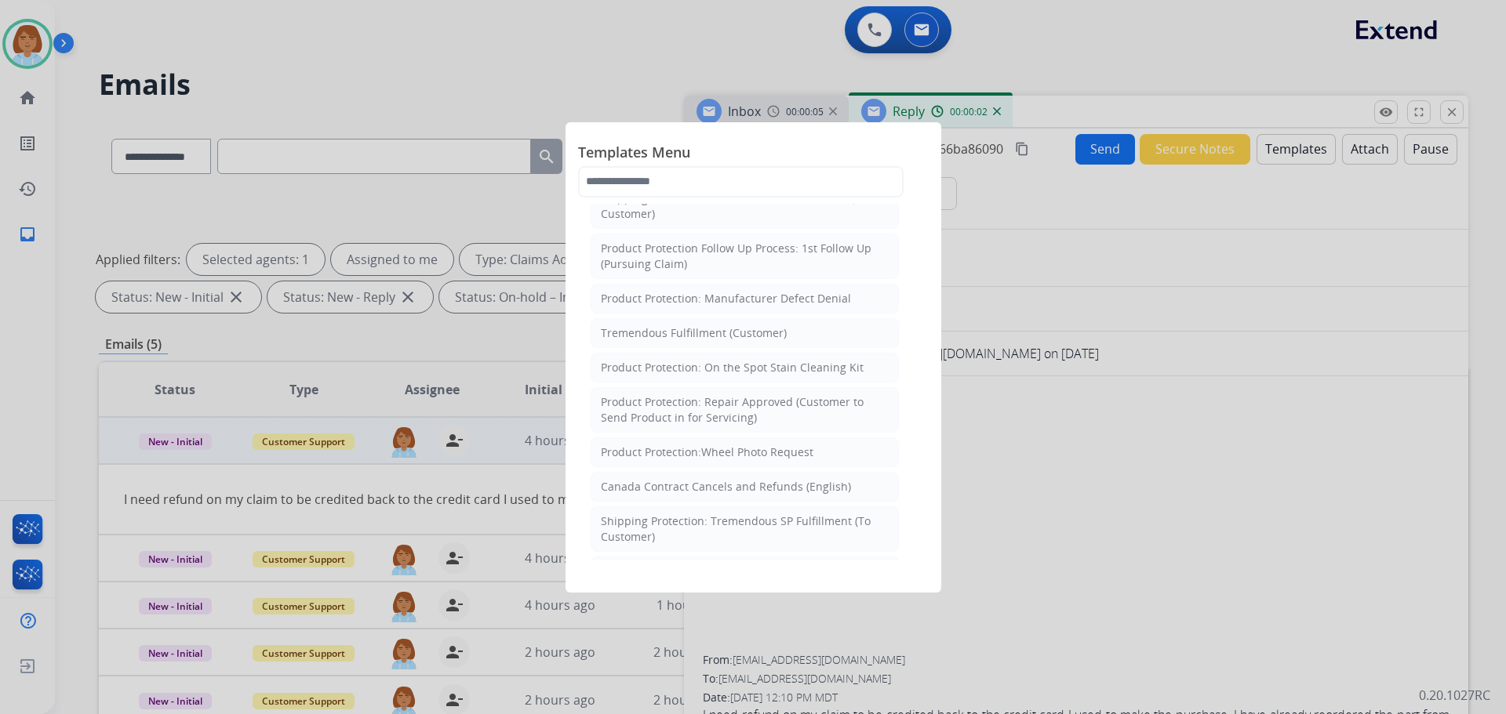
scroll to position [549, 0]
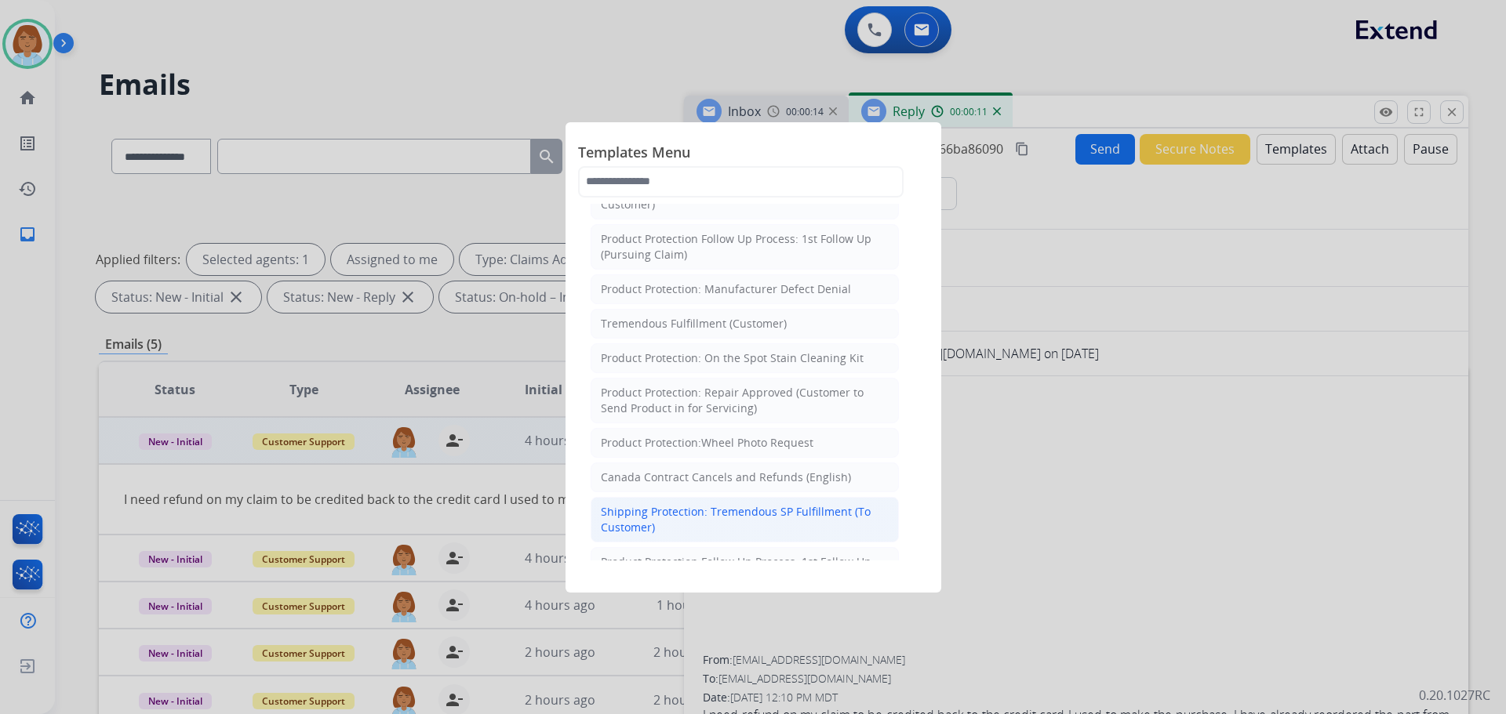
click at [757, 525] on div "Shipping Protection: Tremendous SP Fulfillment (To Customer)" at bounding box center [745, 519] width 288 height 31
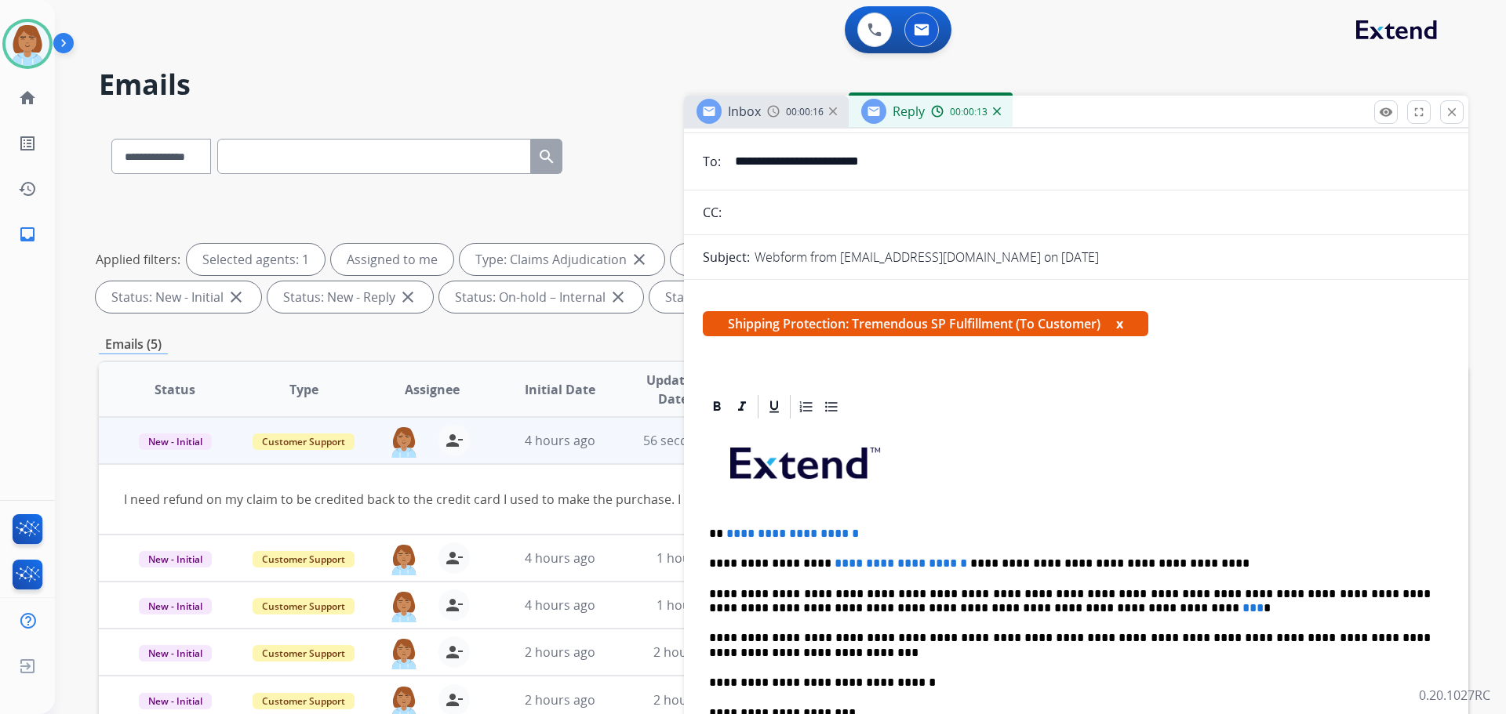
scroll to position [78, 0]
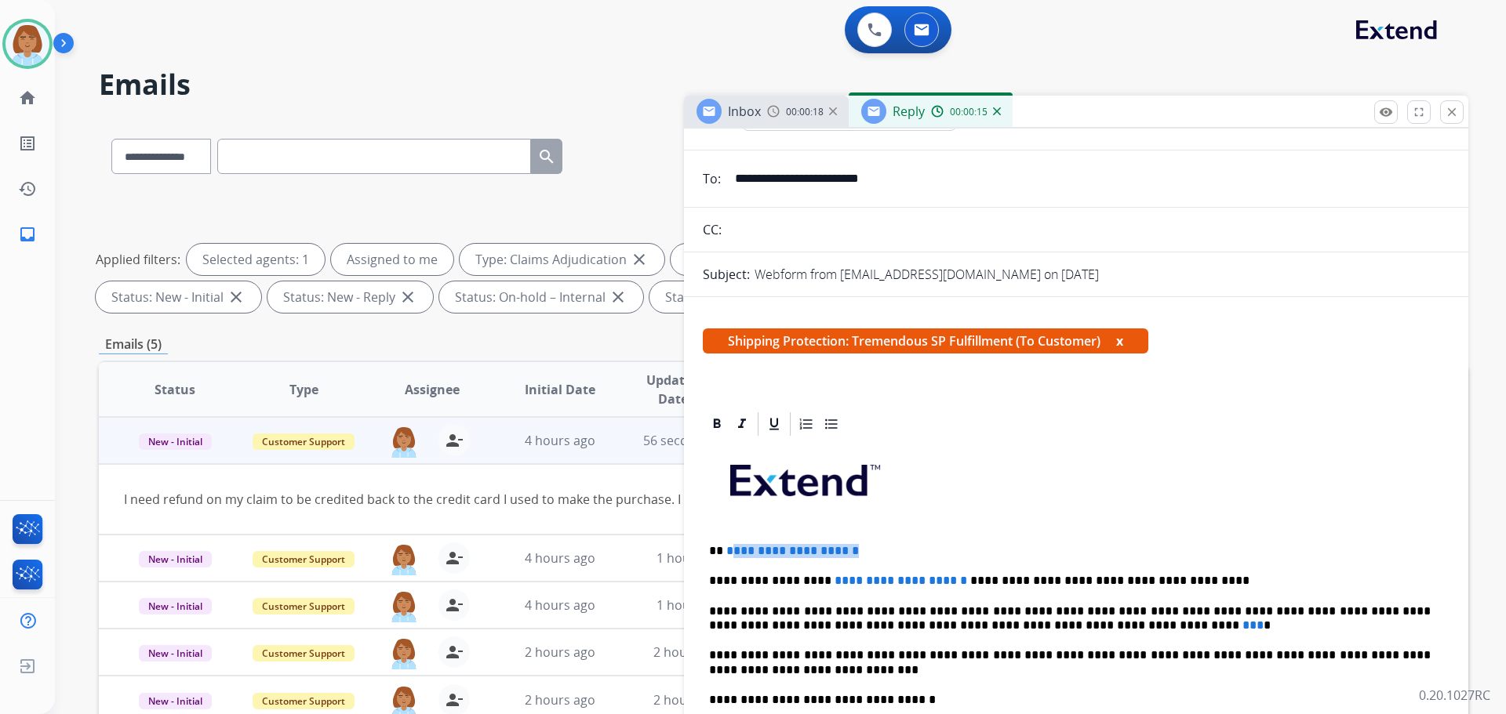
drag, startPoint x: 901, startPoint y: 554, endPoint x: 727, endPoint y: 551, distance: 174.1
click at [727, 551] on p "**********" at bounding box center [1070, 551] width 722 height 14
drag, startPoint x: 925, startPoint y: 577, endPoint x: 820, endPoint y: 578, distance: 105.1
click at [820, 578] on p "**********" at bounding box center [1070, 581] width 722 height 14
click at [815, 582] on p "**********" at bounding box center [1070, 581] width 722 height 14
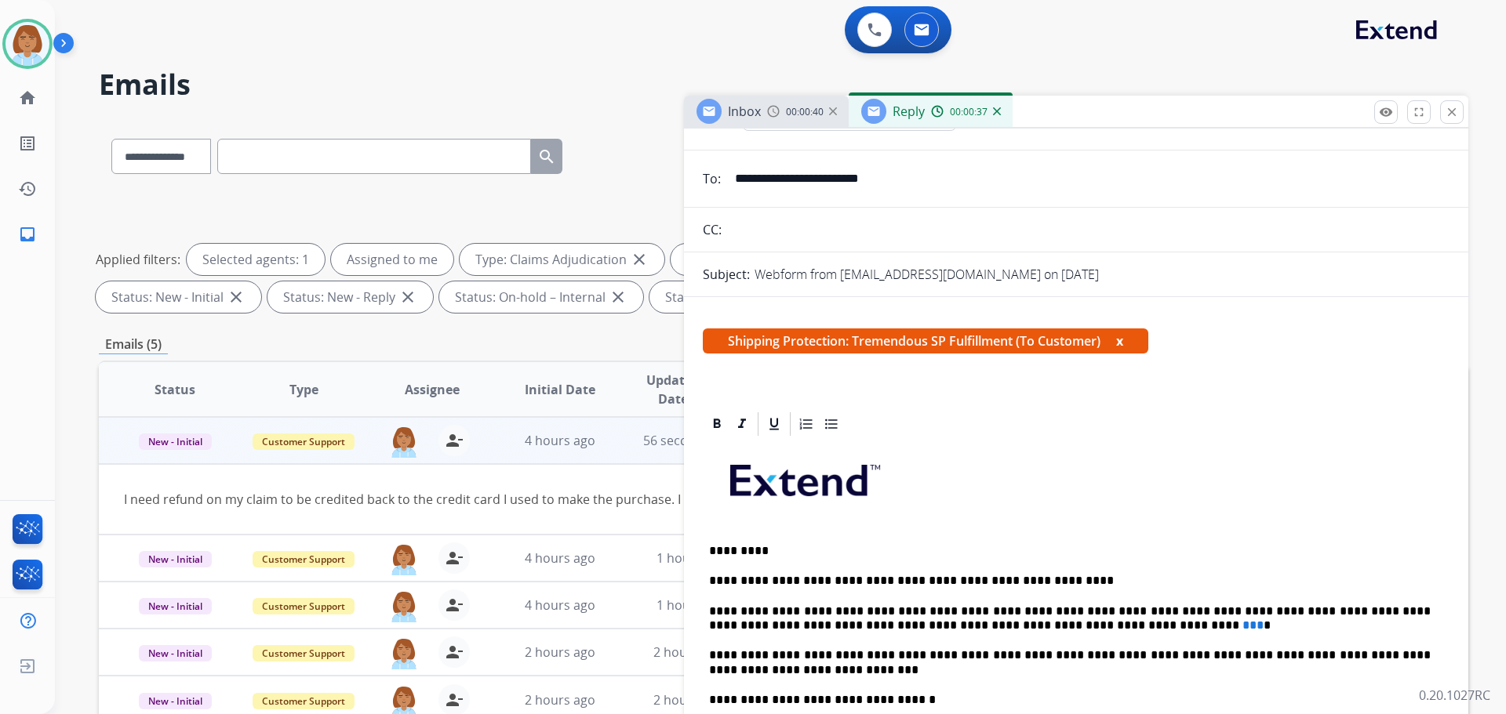
click at [813, 580] on p "**********" at bounding box center [1070, 581] width 722 height 14
click at [815, 581] on p "**********" at bounding box center [1070, 581] width 722 height 14
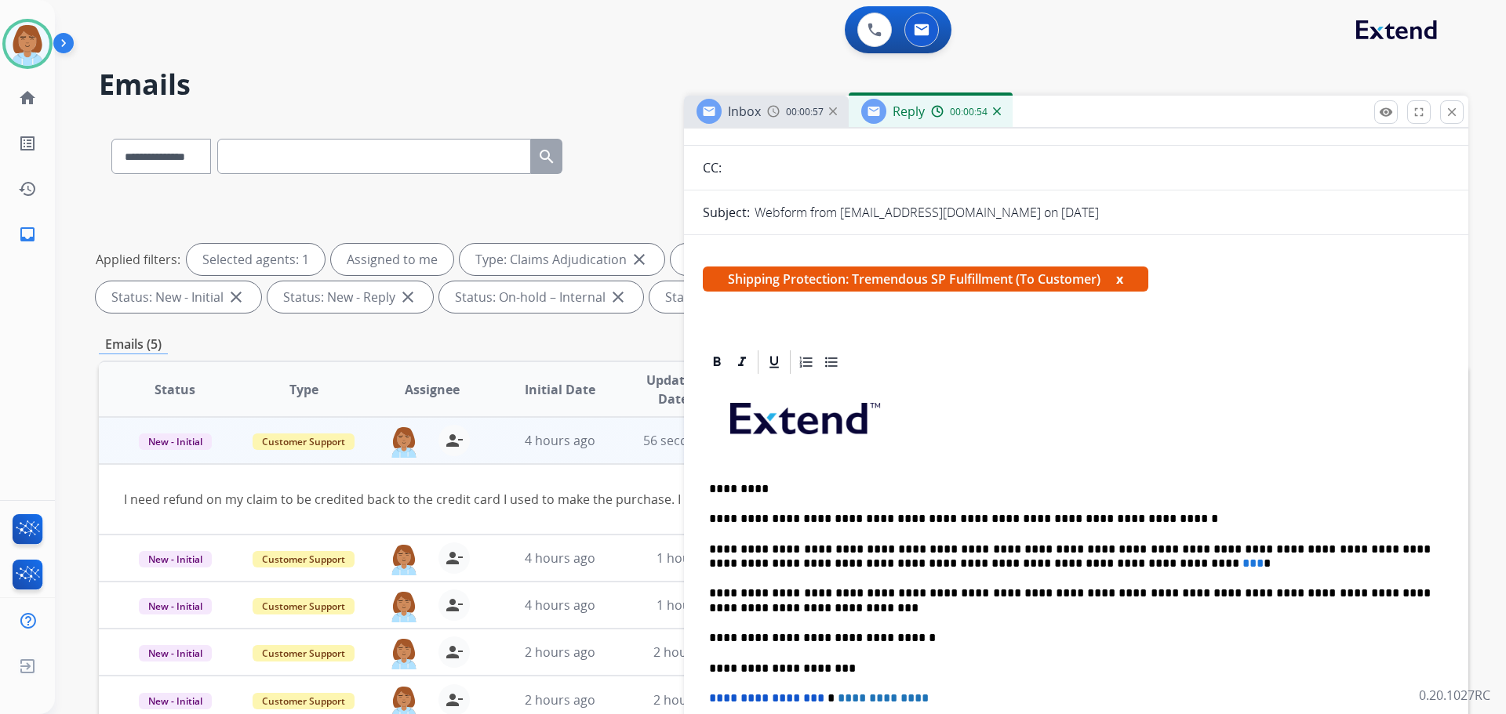
scroll to position [157, 0]
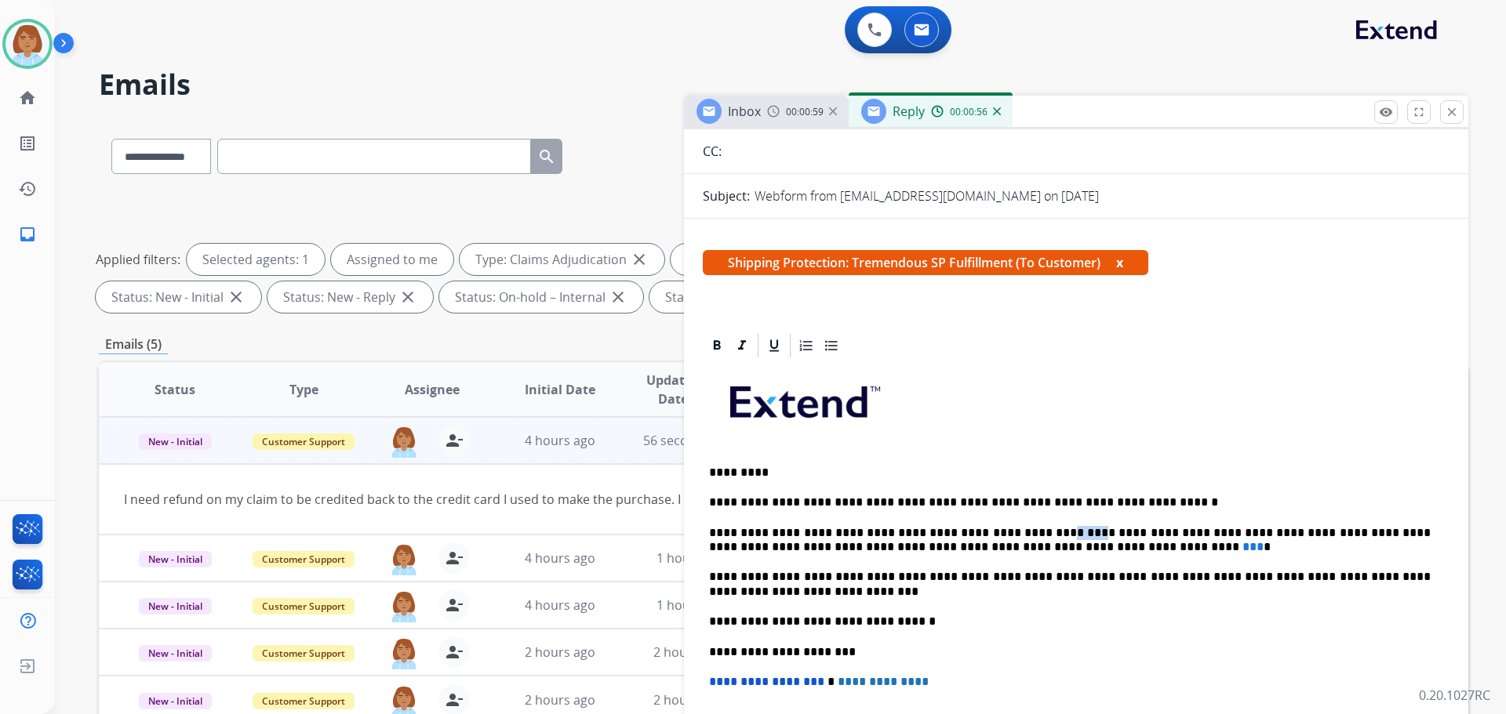
drag, startPoint x: 1040, startPoint y: 537, endPoint x: 1012, endPoint y: 528, distance: 29.0
click at [1012, 528] on p "**********" at bounding box center [1070, 540] width 722 height 29
click at [1060, 558] on div "**********" at bounding box center [1076, 622] width 747 height 524
drag, startPoint x: 1045, startPoint y: 550, endPoint x: 1007, endPoint y: 545, distance: 38.7
click at [1007, 545] on p "**********" at bounding box center [1070, 540] width 722 height 29
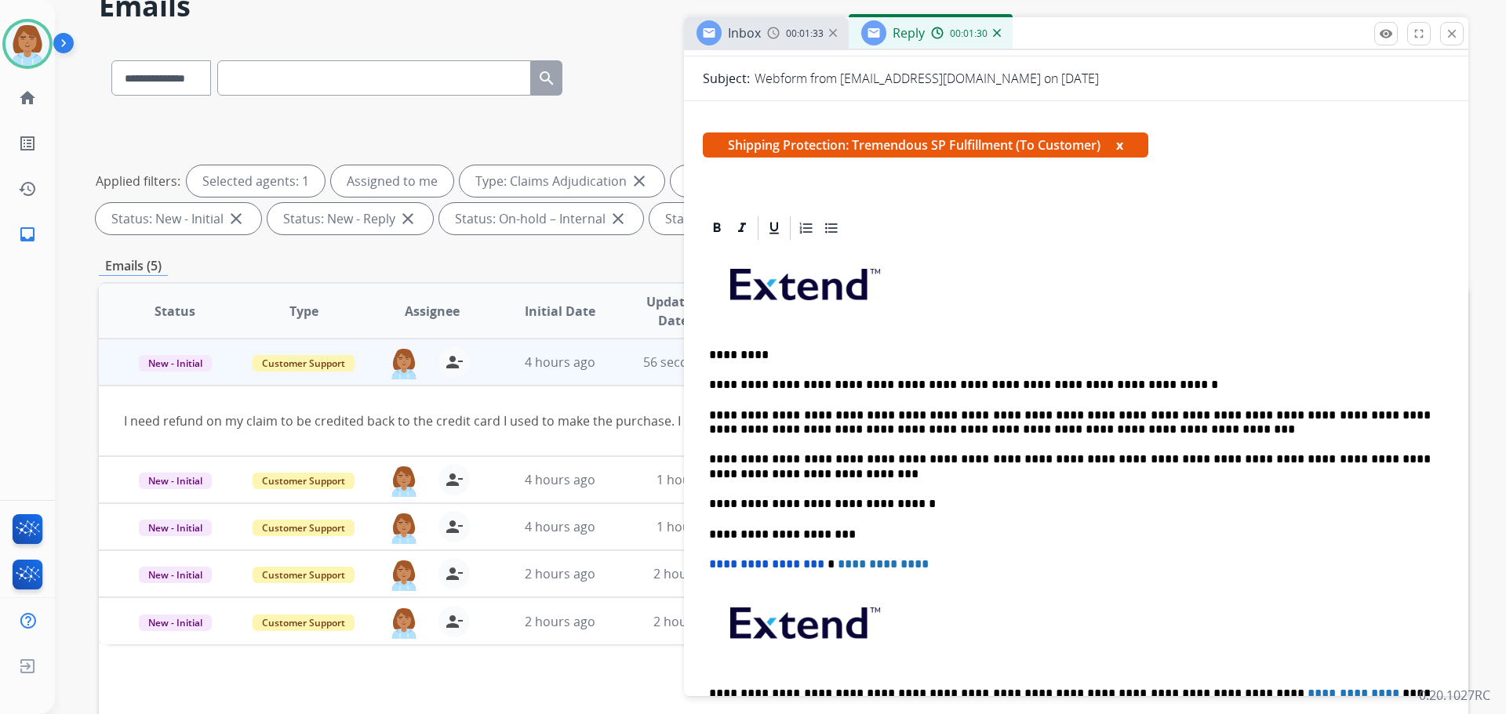
scroll to position [0, 0]
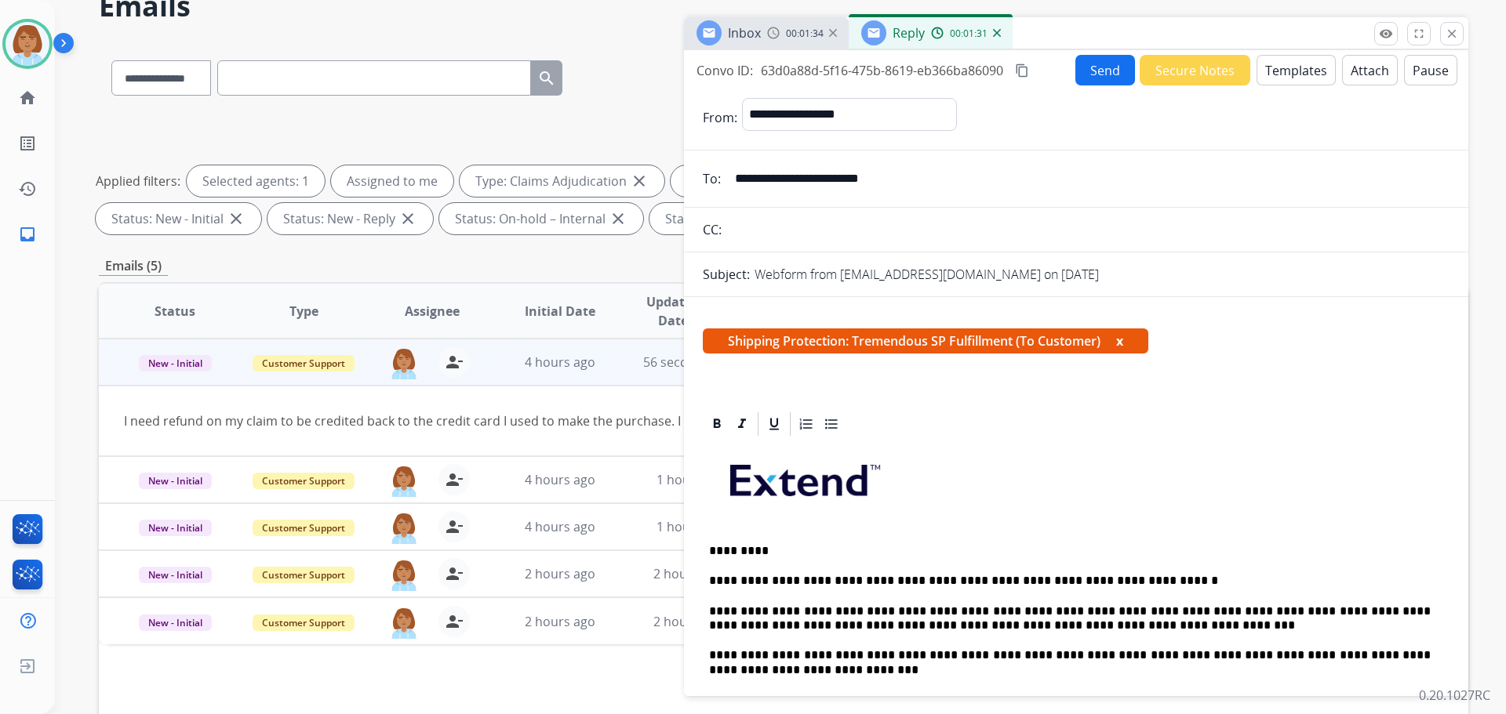
click at [1080, 64] on button "Send" at bounding box center [1105, 70] width 60 height 31
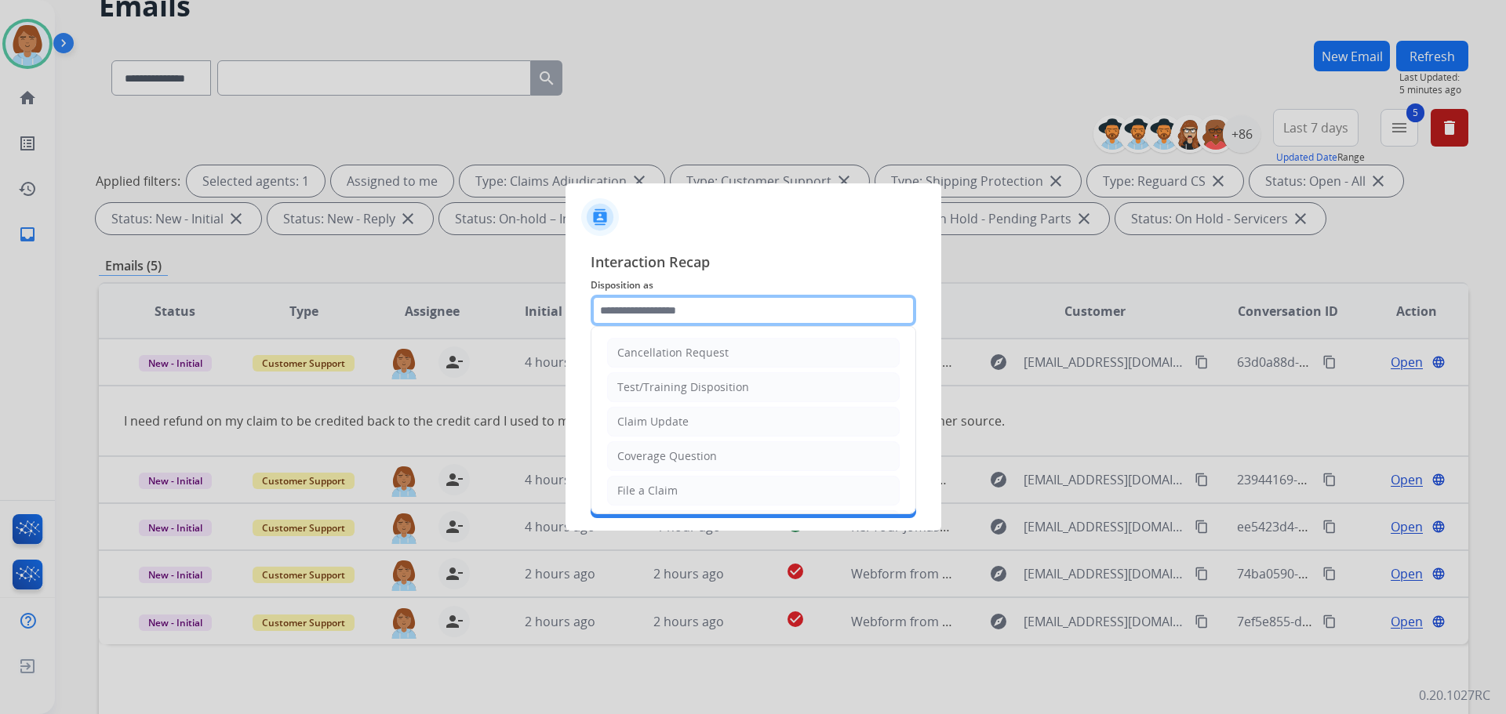
click at [673, 304] on input "text" at bounding box center [753, 310] width 325 height 31
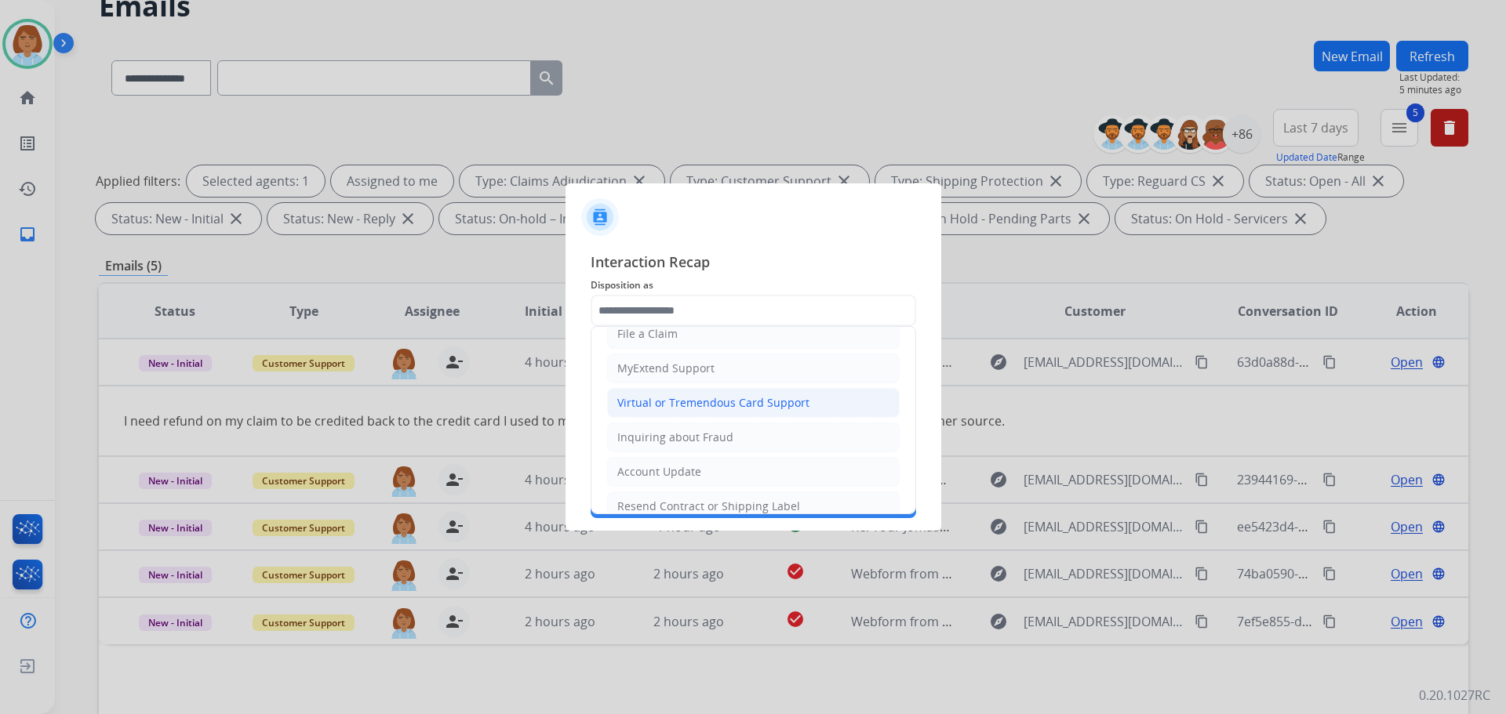
click at [761, 408] on div "Virtual or Tremendous Card Support" at bounding box center [713, 403] width 192 height 16
type input "**********"
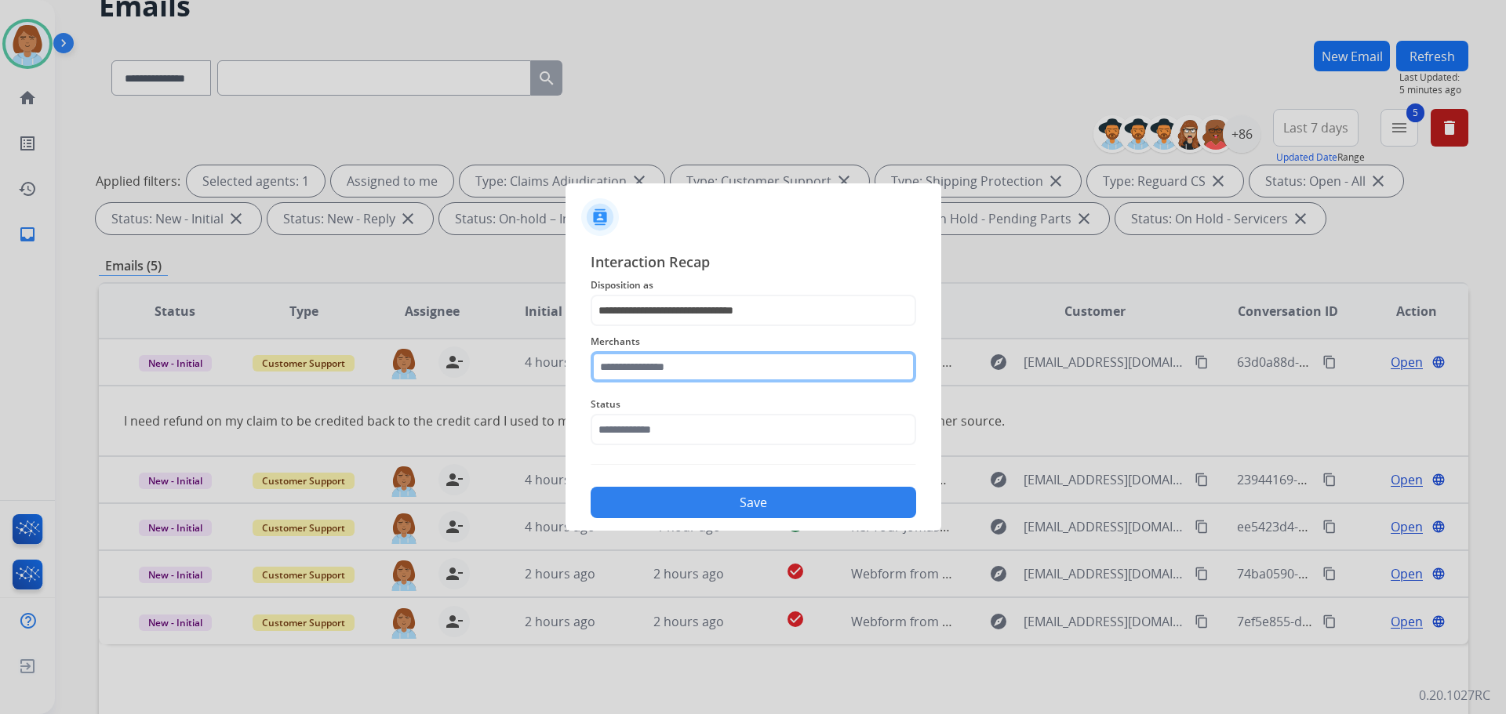
click at [722, 374] on input "text" at bounding box center [753, 366] width 325 height 31
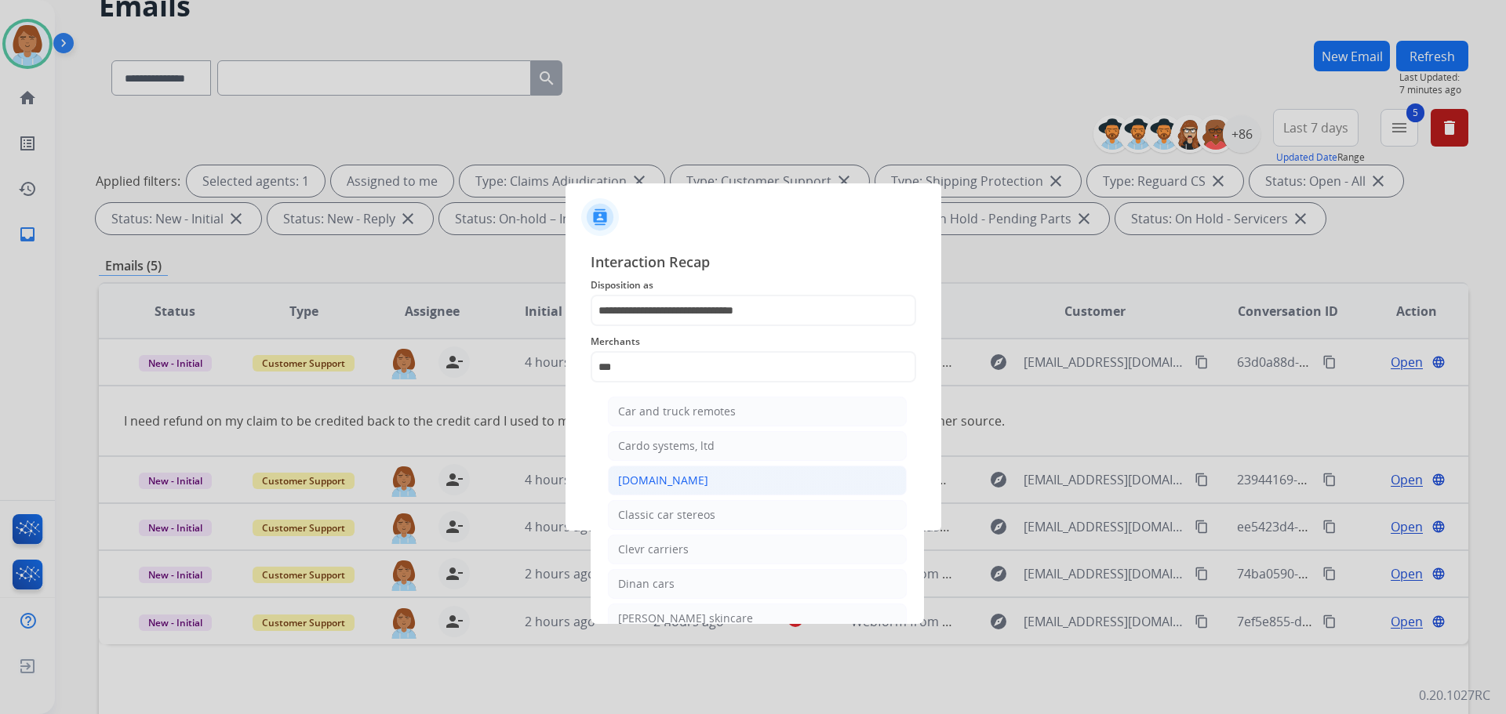
drag, startPoint x: 732, startPoint y: 463, endPoint x: 734, endPoint y: 472, distance: 9.7
click at [734, 472] on ul "Car and truck remotes Cardo systems, ltd Carparts.com Classic car stereos Clevr…" at bounding box center [757, 571] width 308 height 364
click at [658, 377] on input "***" at bounding box center [753, 366] width 325 height 31
click at [680, 476] on div "[DOMAIN_NAME]" at bounding box center [663, 481] width 90 height 16
type input "**********"
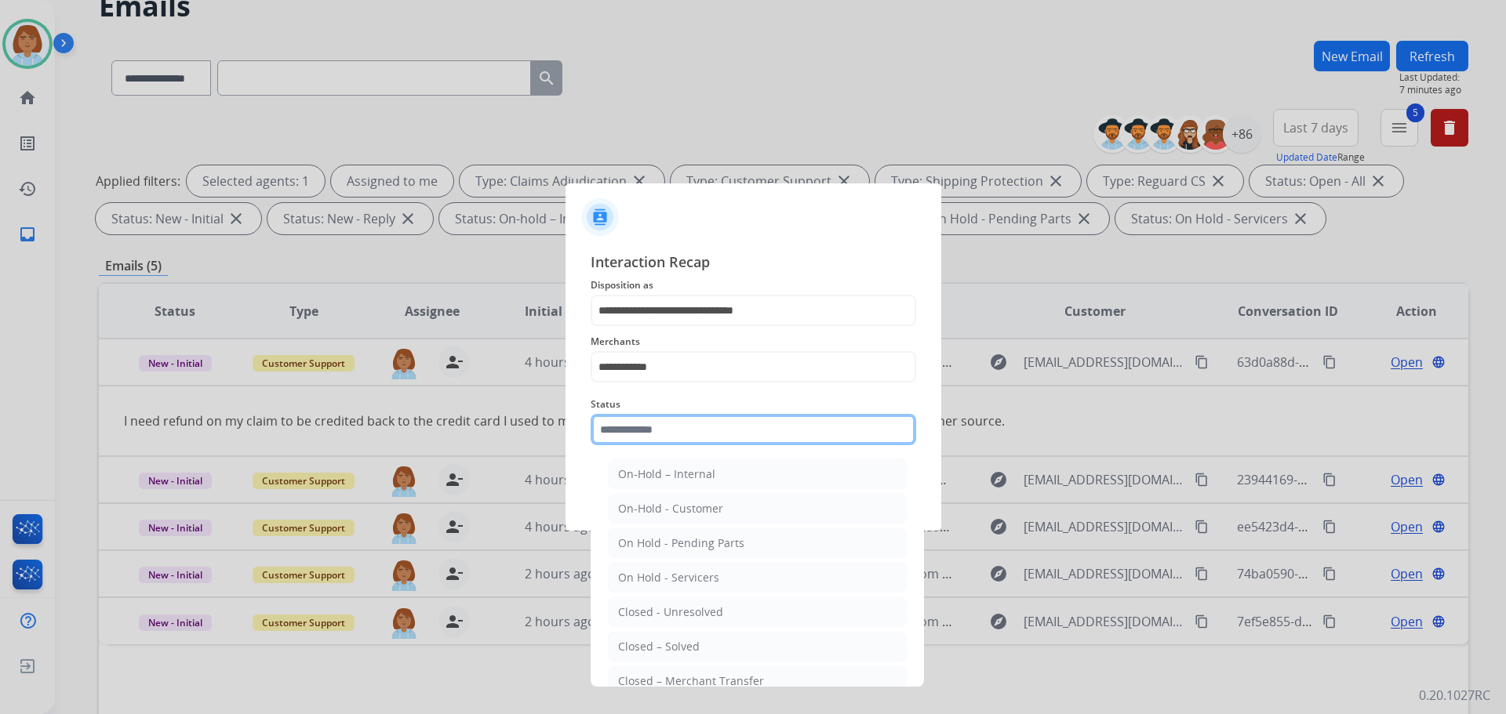
click at [665, 436] on input "text" at bounding box center [753, 429] width 325 height 31
click at [671, 653] on div "Closed – Solved" at bounding box center [659, 647] width 82 height 16
type input "**********"
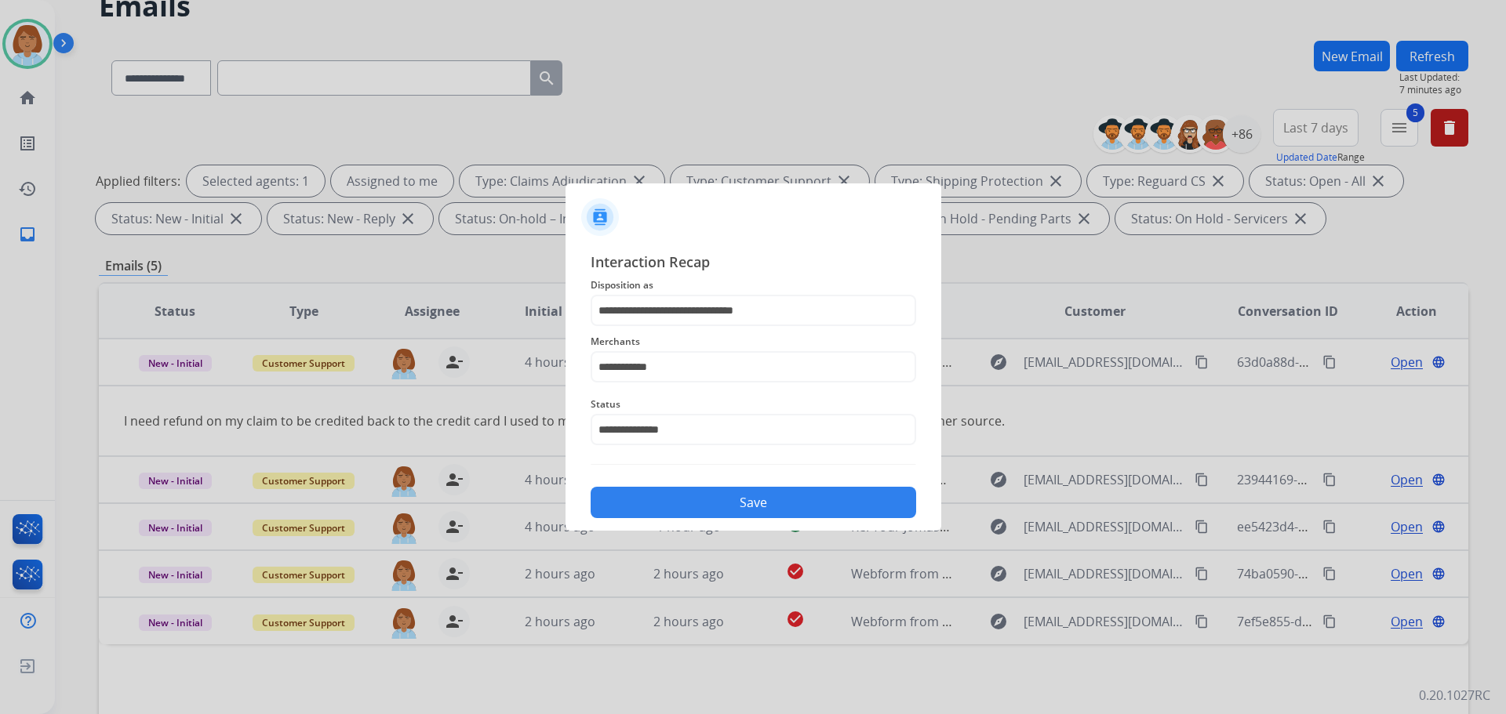
click at [730, 505] on button "Save" at bounding box center [753, 502] width 325 height 31
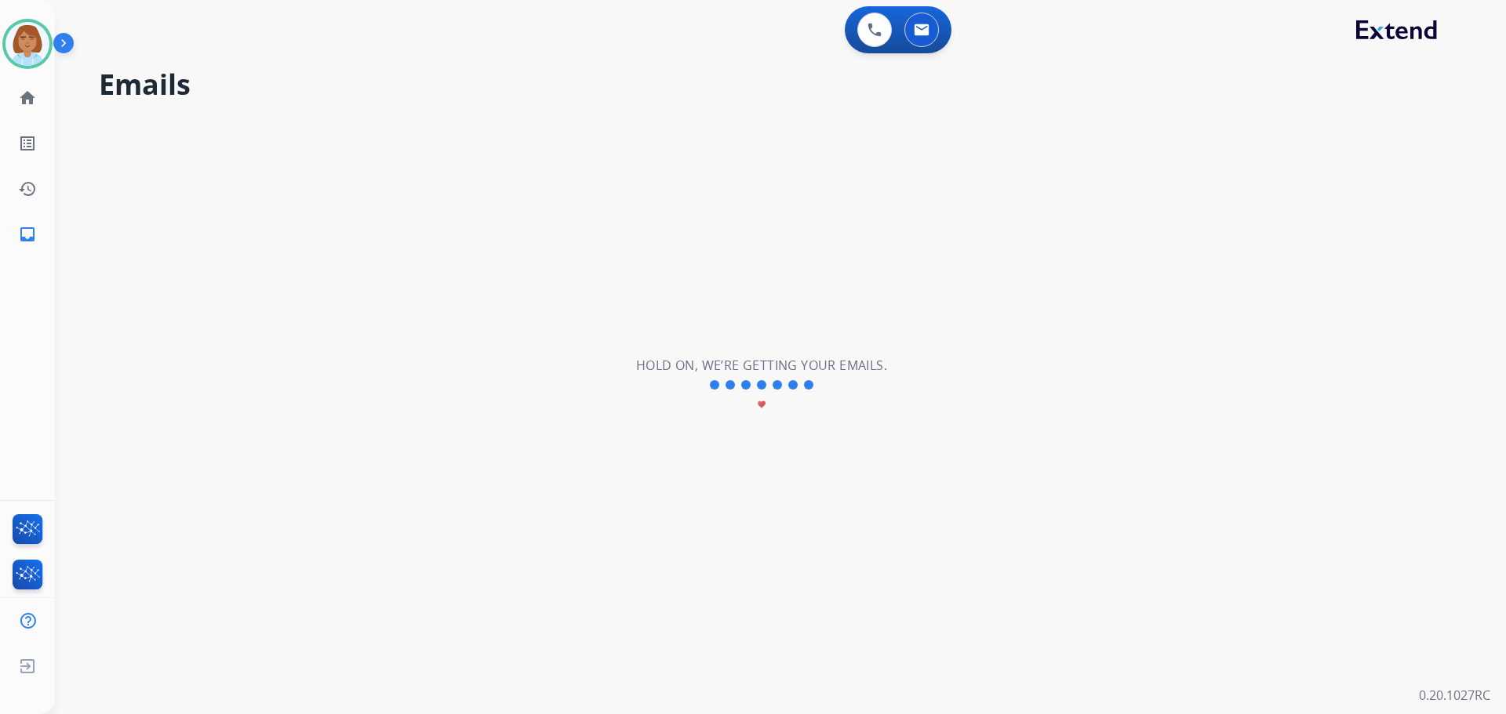
scroll to position [0, 0]
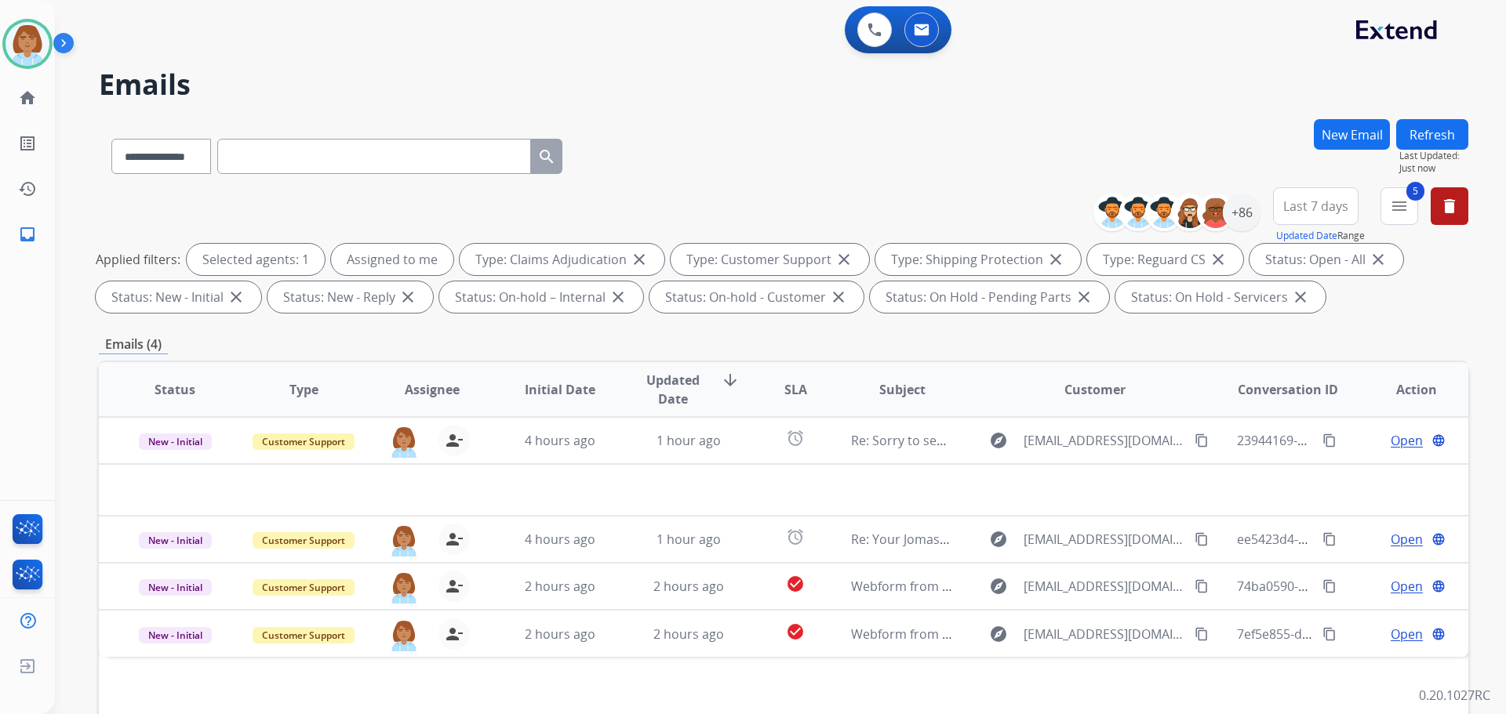
click at [1467, 133] on div "Refresh Last Updated: Just now" at bounding box center [1432, 147] width 72 height 56
click at [1438, 129] on button "Refresh" at bounding box center [1432, 134] width 72 height 31
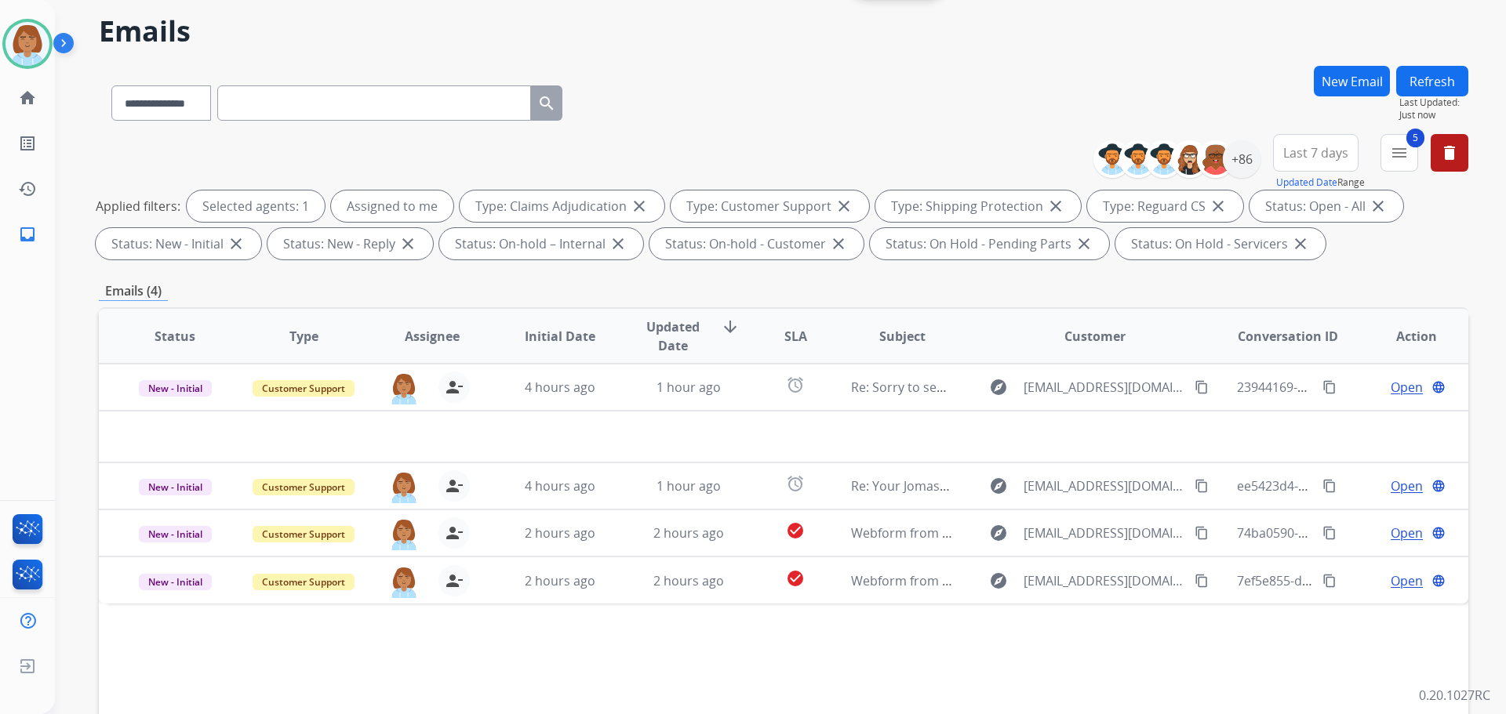
scroll to position [78, 0]
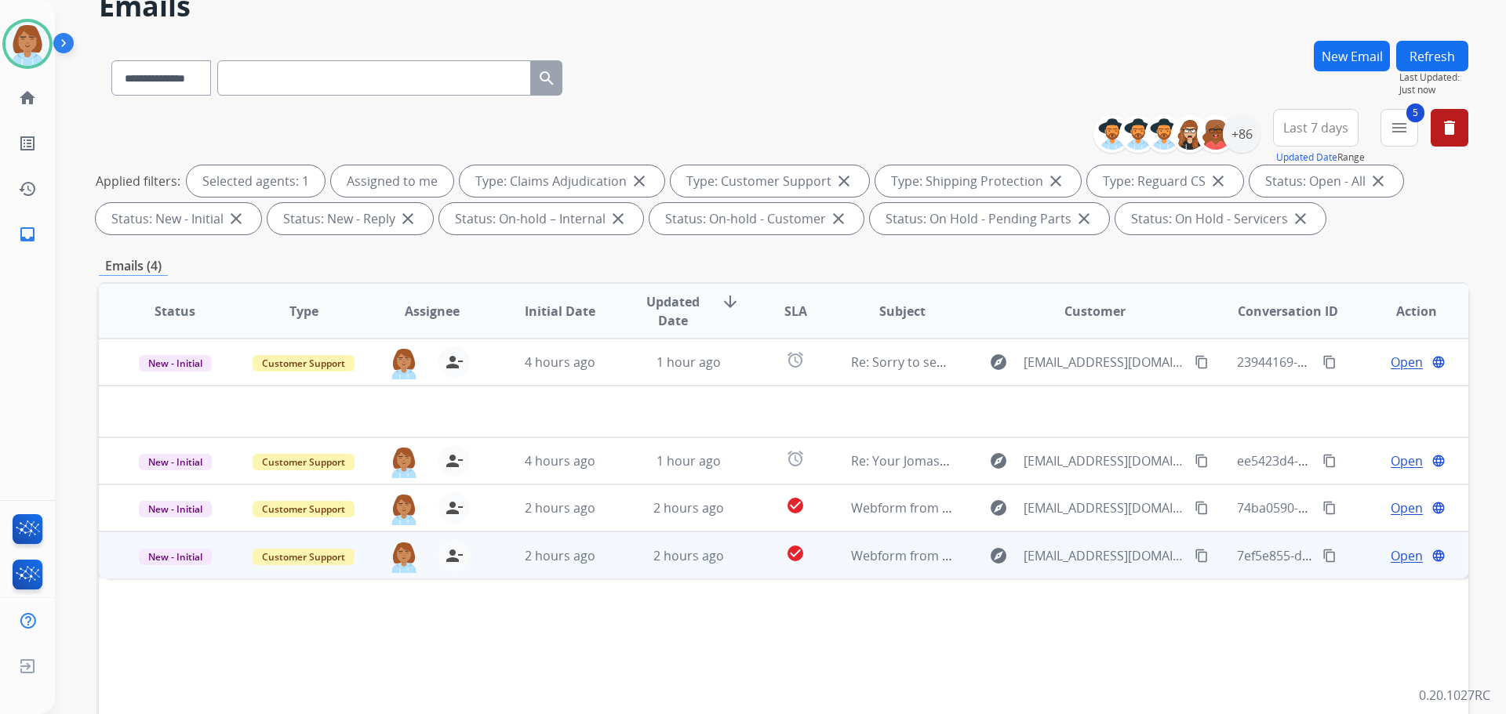
click at [750, 572] on td "check_circle" at bounding box center [782, 555] width 85 height 47
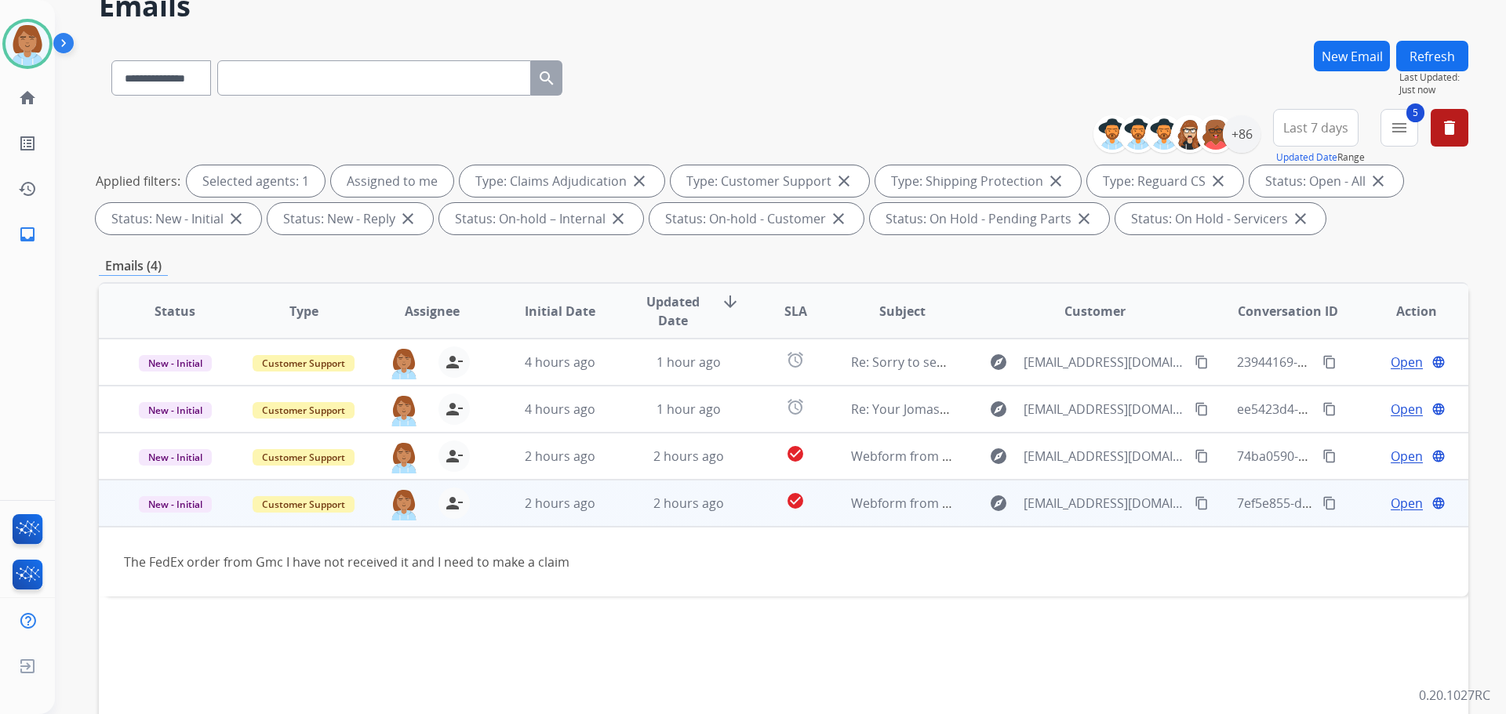
click at [1194, 505] on mat-icon "content_copy" at bounding box center [1201, 503] width 14 height 14
click at [1391, 501] on span "Open" at bounding box center [1407, 503] width 32 height 19
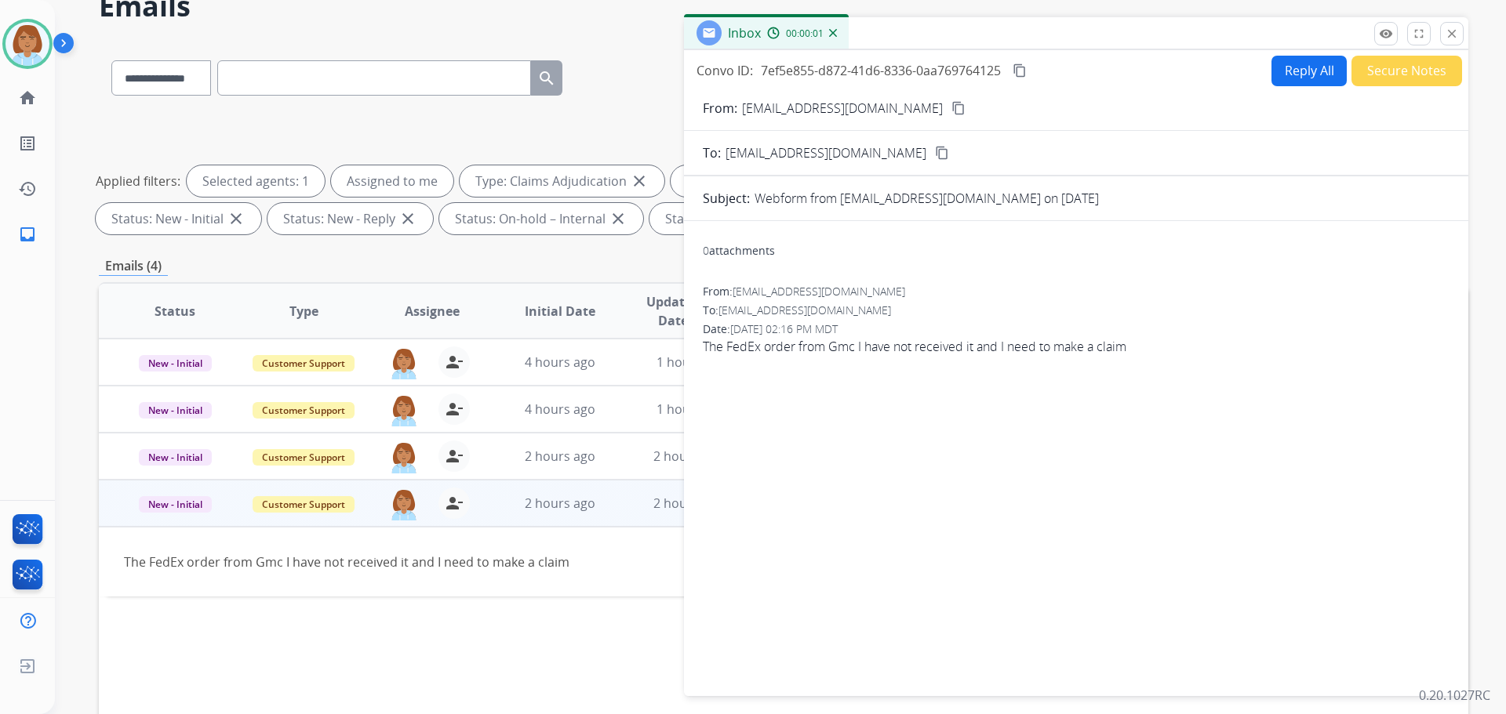
click at [1276, 73] on button "Reply All" at bounding box center [1308, 71] width 75 height 31
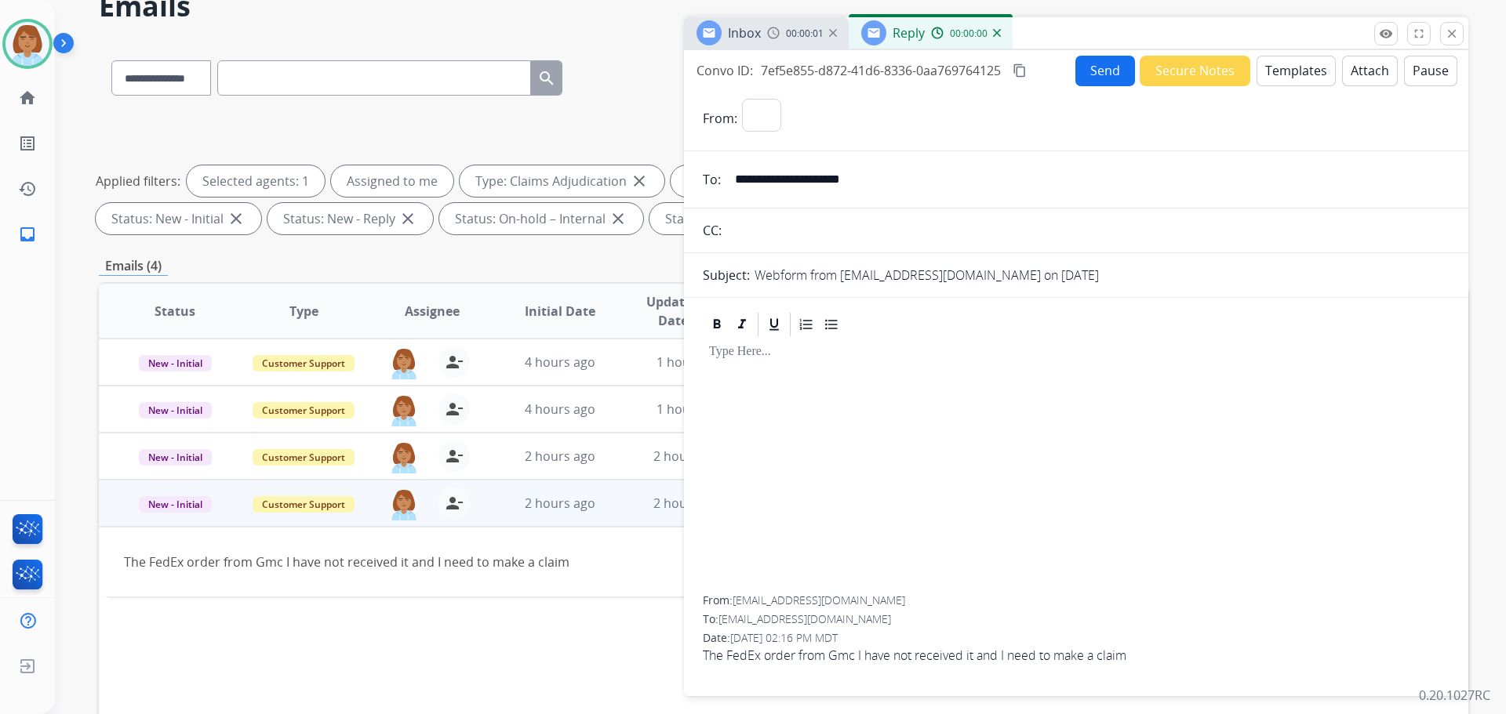
select select "**********"
click at [1286, 64] on button "Templates" at bounding box center [1295, 71] width 79 height 31
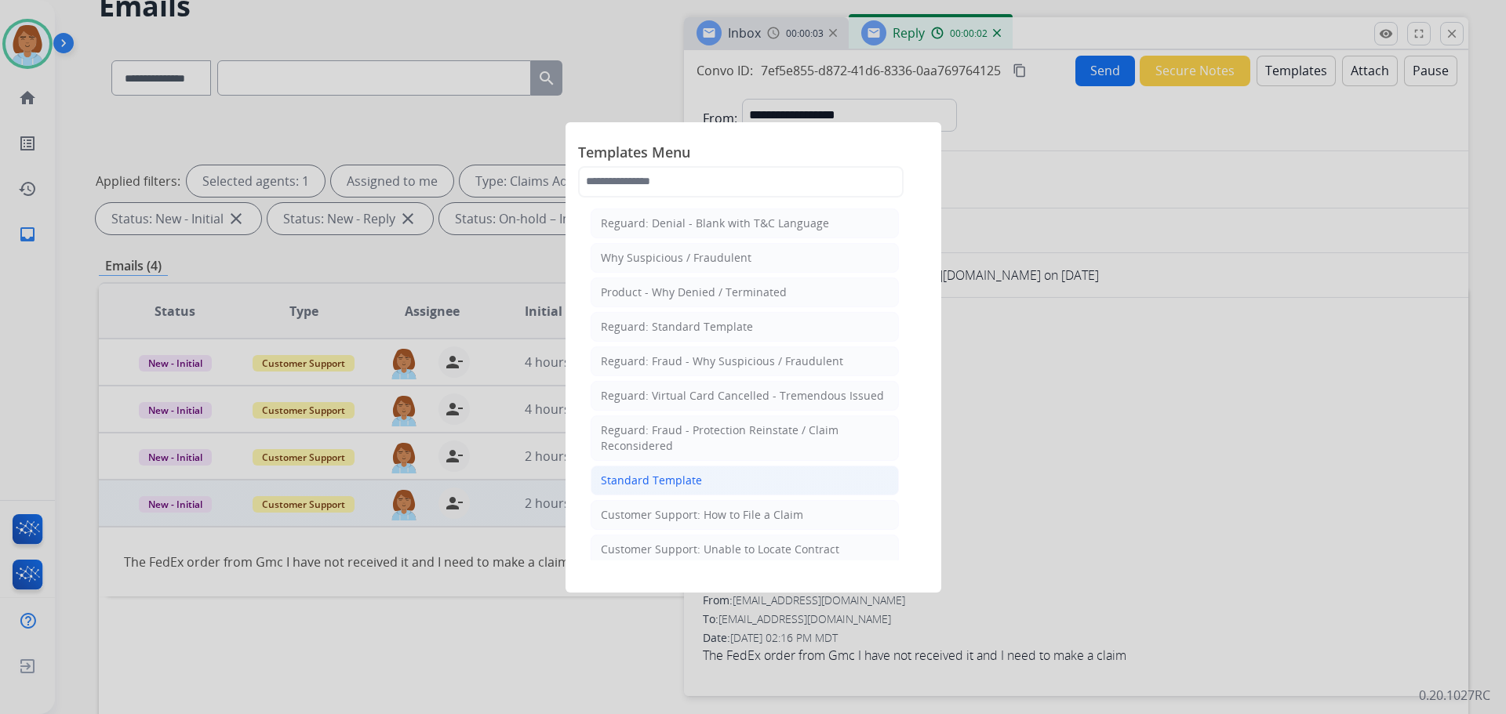
click at [769, 485] on li "Standard Template" at bounding box center [745, 481] width 308 height 30
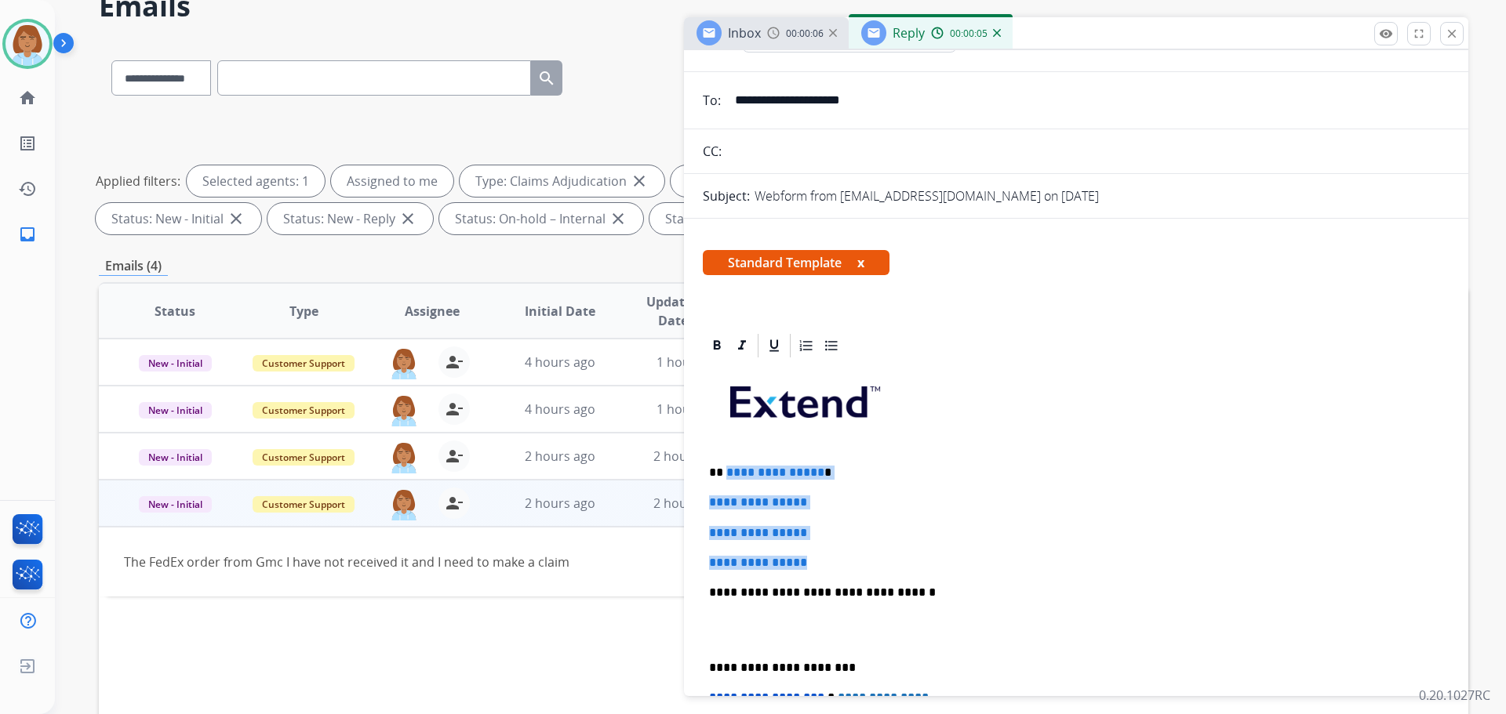
drag, startPoint x: 824, startPoint y: 565, endPoint x: 724, endPoint y: 464, distance: 142.0
click at [725, 464] on div "**********" at bounding box center [1076, 630] width 747 height 540
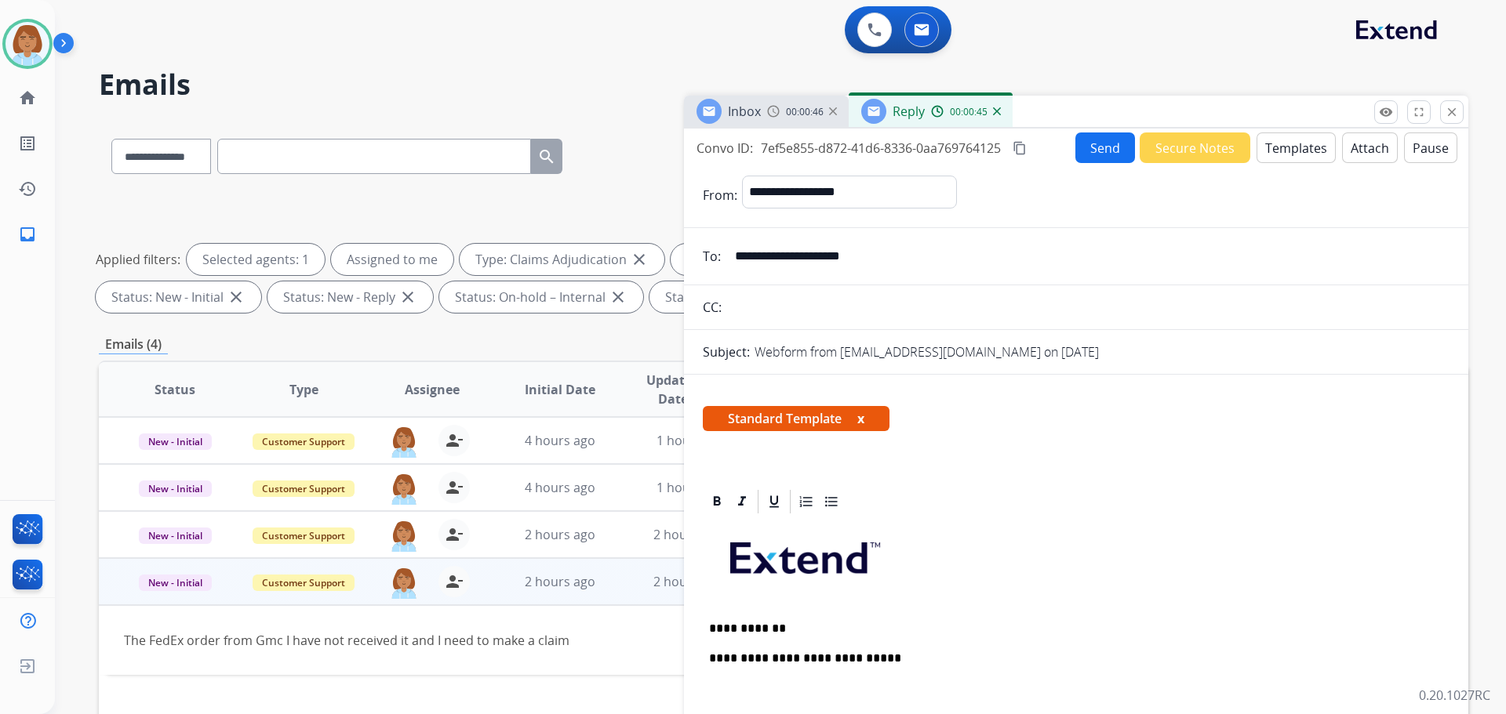
scroll to position [0, 0]
click at [1315, 157] on button "Templates" at bounding box center [1295, 148] width 79 height 31
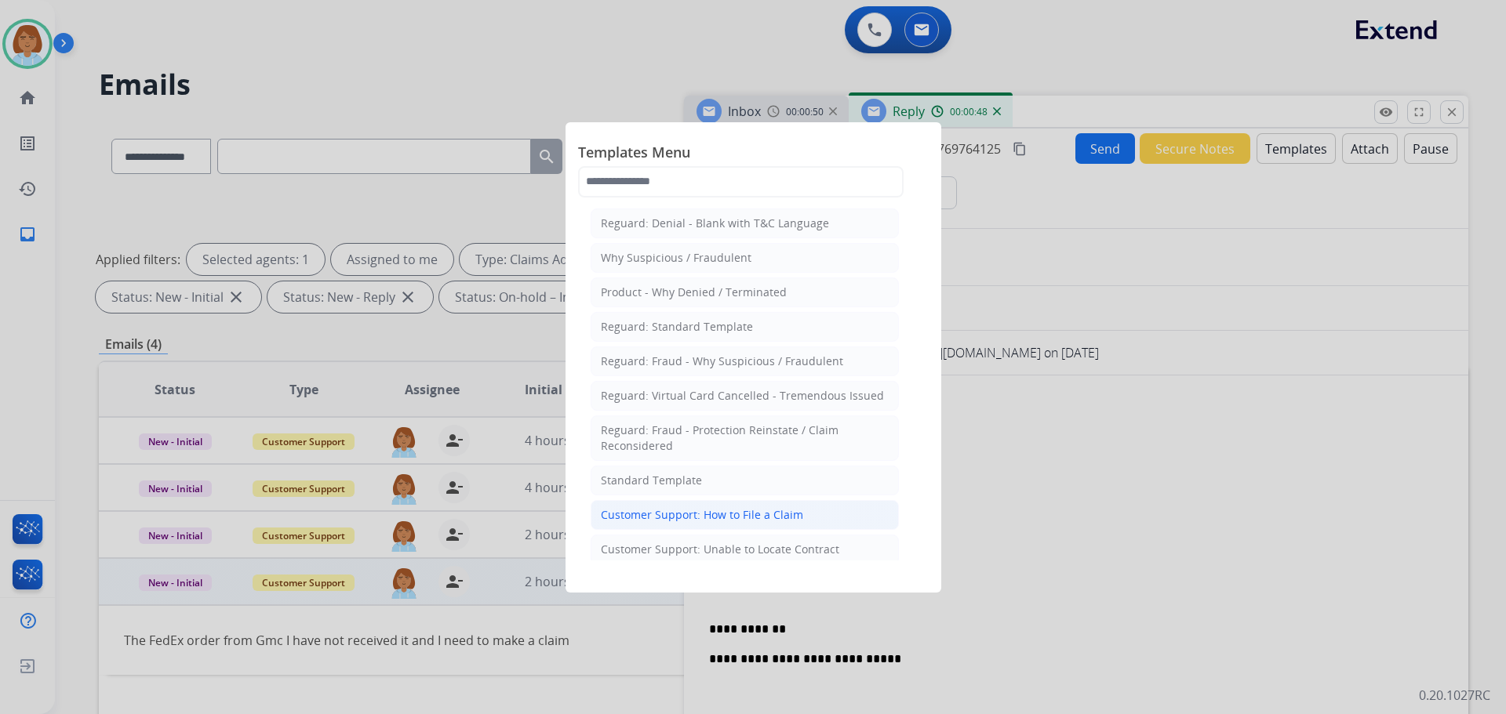
click at [729, 525] on li "Customer Support: How to File a Claim" at bounding box center [745, 515] width 308 height 30
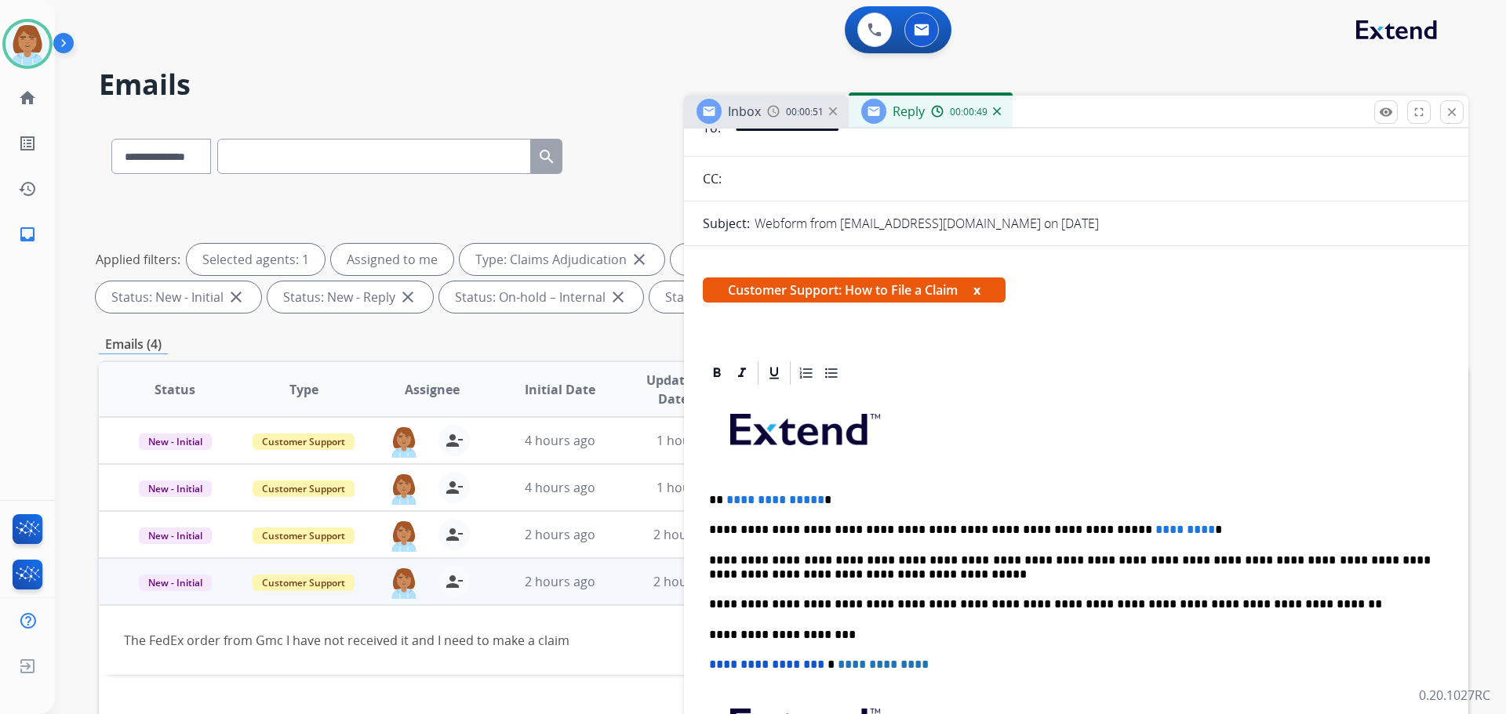
scroll to position [235, 0]
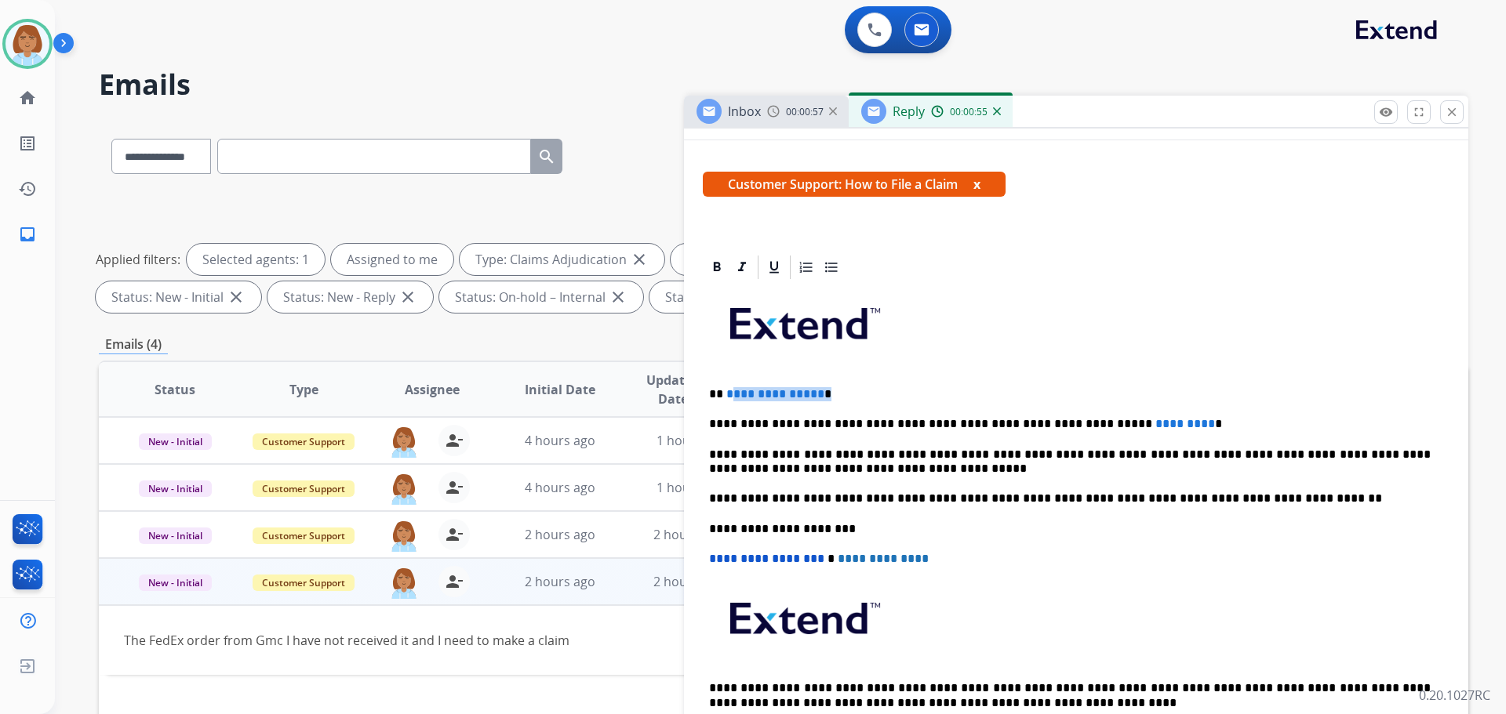
drag, startPoint x: 824, startPoint y: 397, endPoint x: 727, endPoint y: 395, distance: 97.3
click at [727, 395] on p "**********" at bounding box center [1070, 394] width 722 height 14
drag, startPoint x: 1154, startPoint y: 416, endPoint x: 1070, endPoint y: 427, distance: 85.4
click at [1078, 422] on p "**********" at bounding box center [1070, 424] width 722 height 14
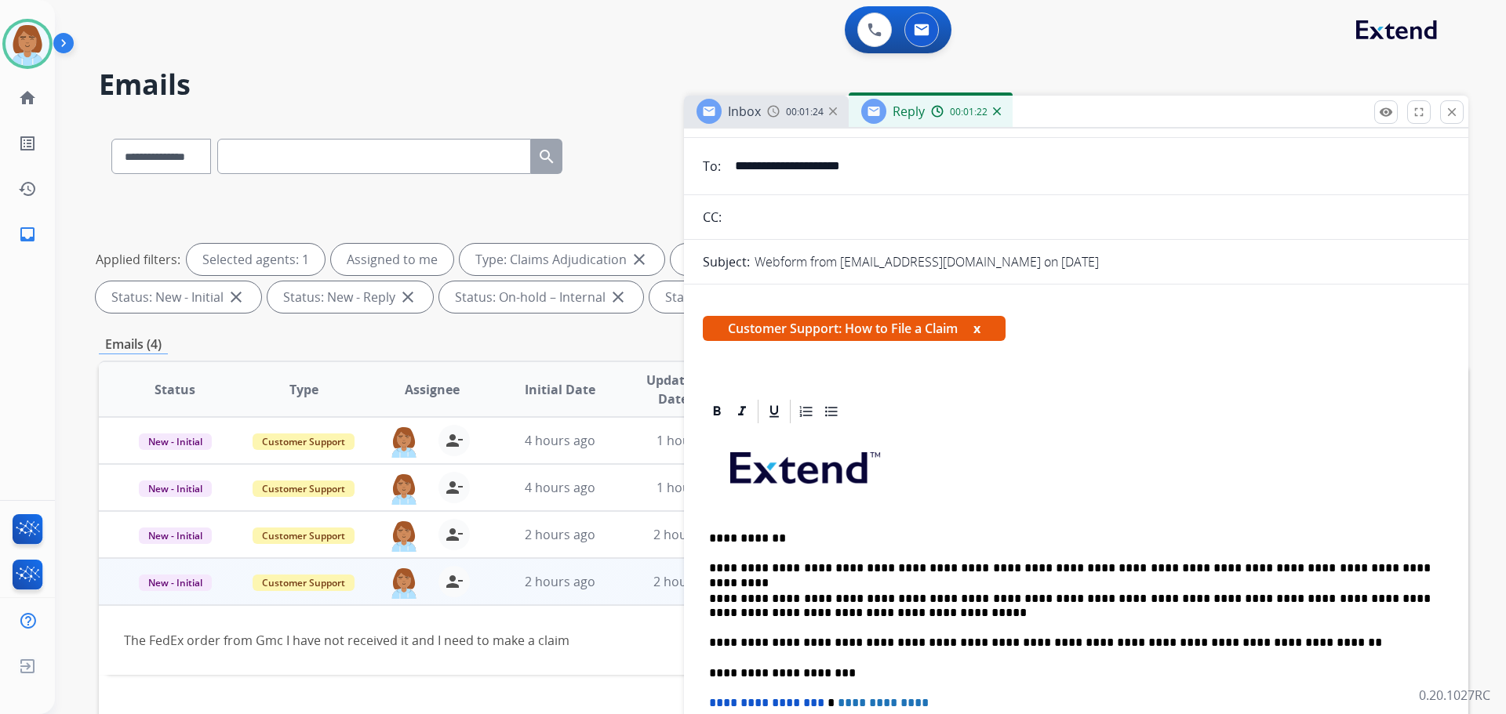
scroll to position [0, 0]
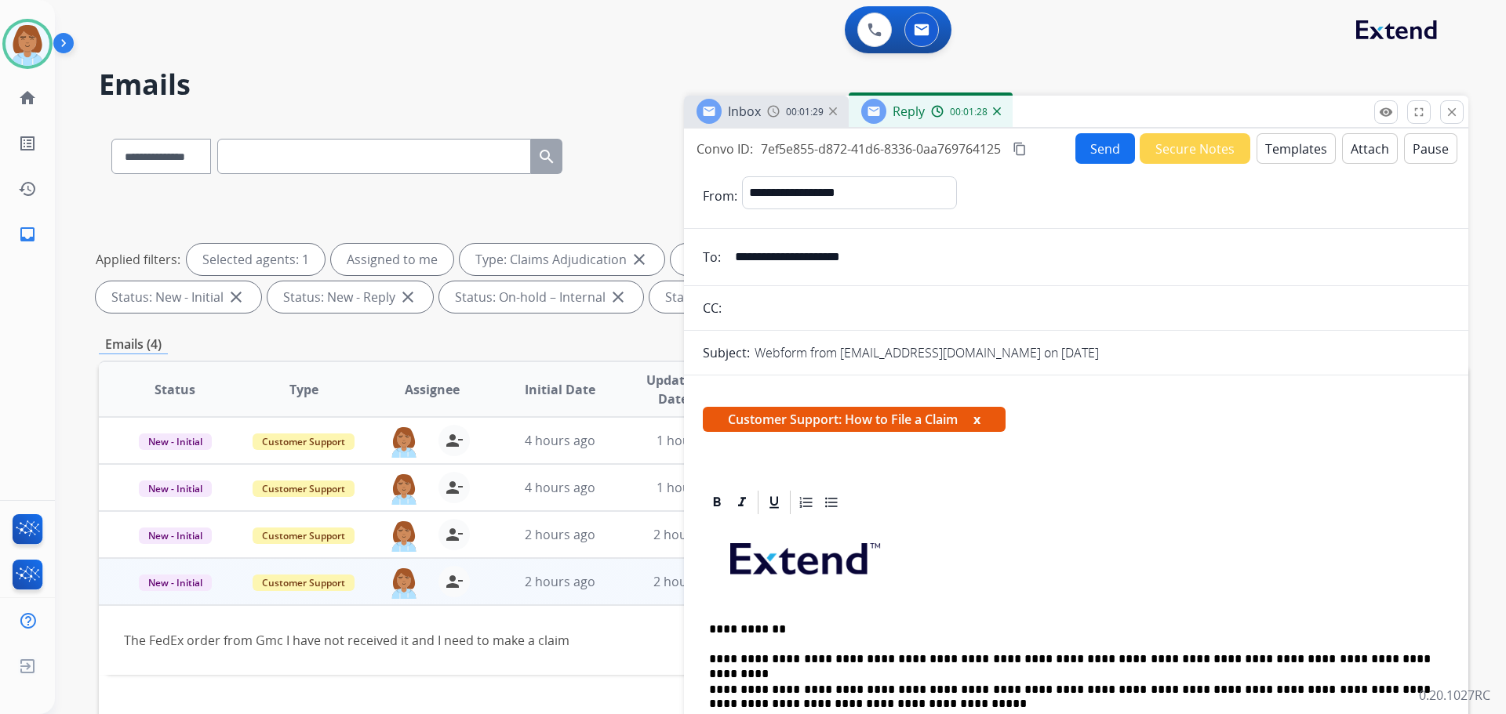
click at [1081, 147] on button "Send" at bounding box center [1105, 148] width 60 height 31
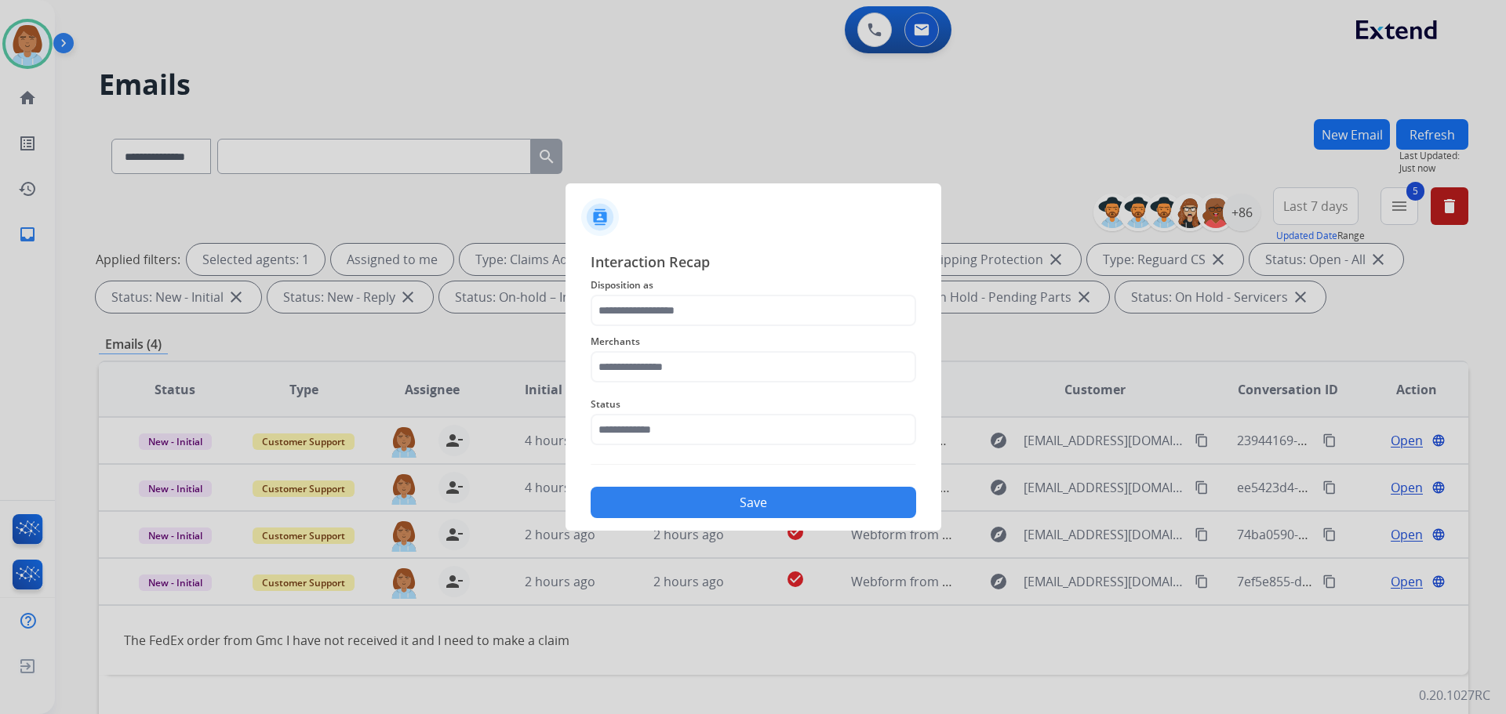
click at [693, 330] on div "Merchants" at bounding box center [753, 357] width 325 height 63
click at [693, 327] on div "Merchants" at bounding box center [753, 357] width 325 height 63
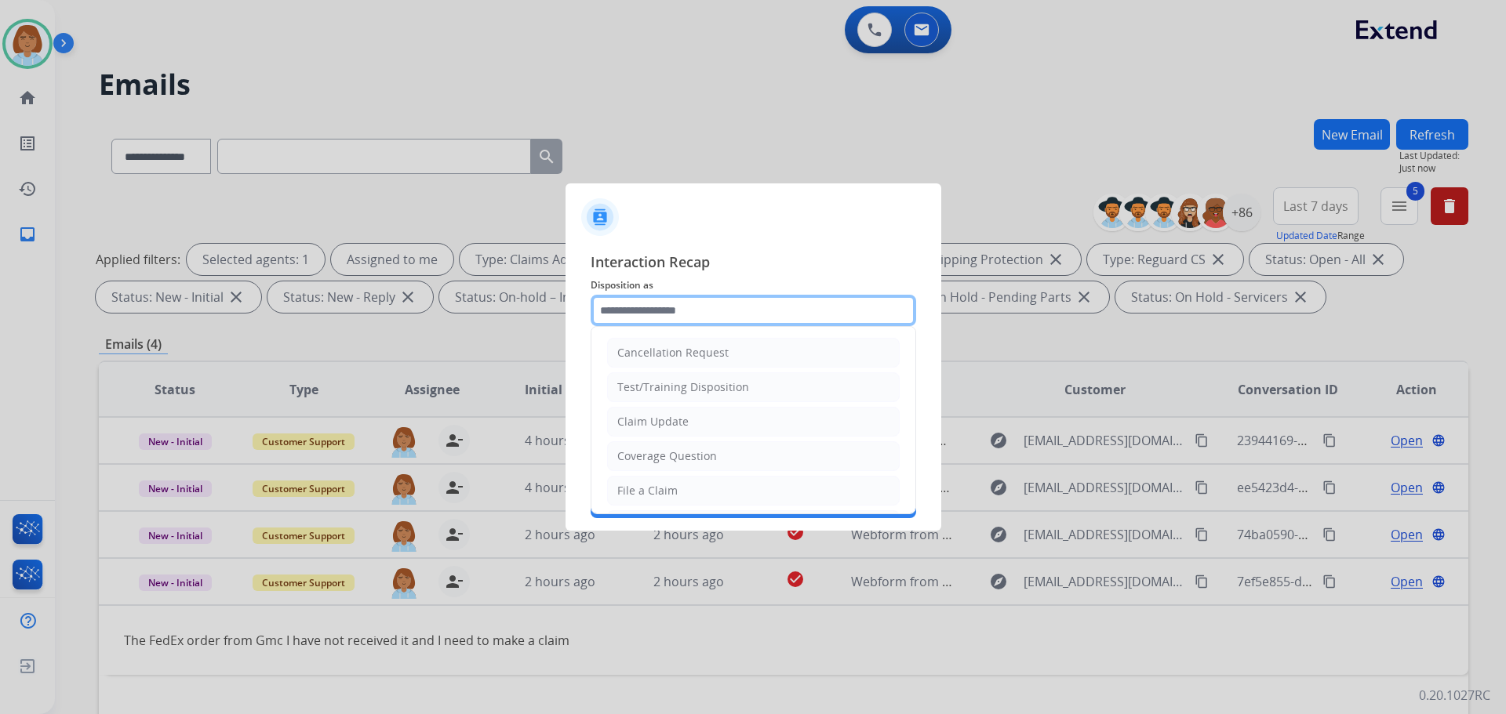
drag, startPoint x: 689, startPoint y: 296, endPoint x: 695, endPoint y: 315, distance: 20.4
click at [692, 301] on input "text" at bounding box center [753, 310] width 325 height 31
click at [683, 500] on li "File a Claim" at bounding box center [753, 491] width 293 height 30
type input "**********"
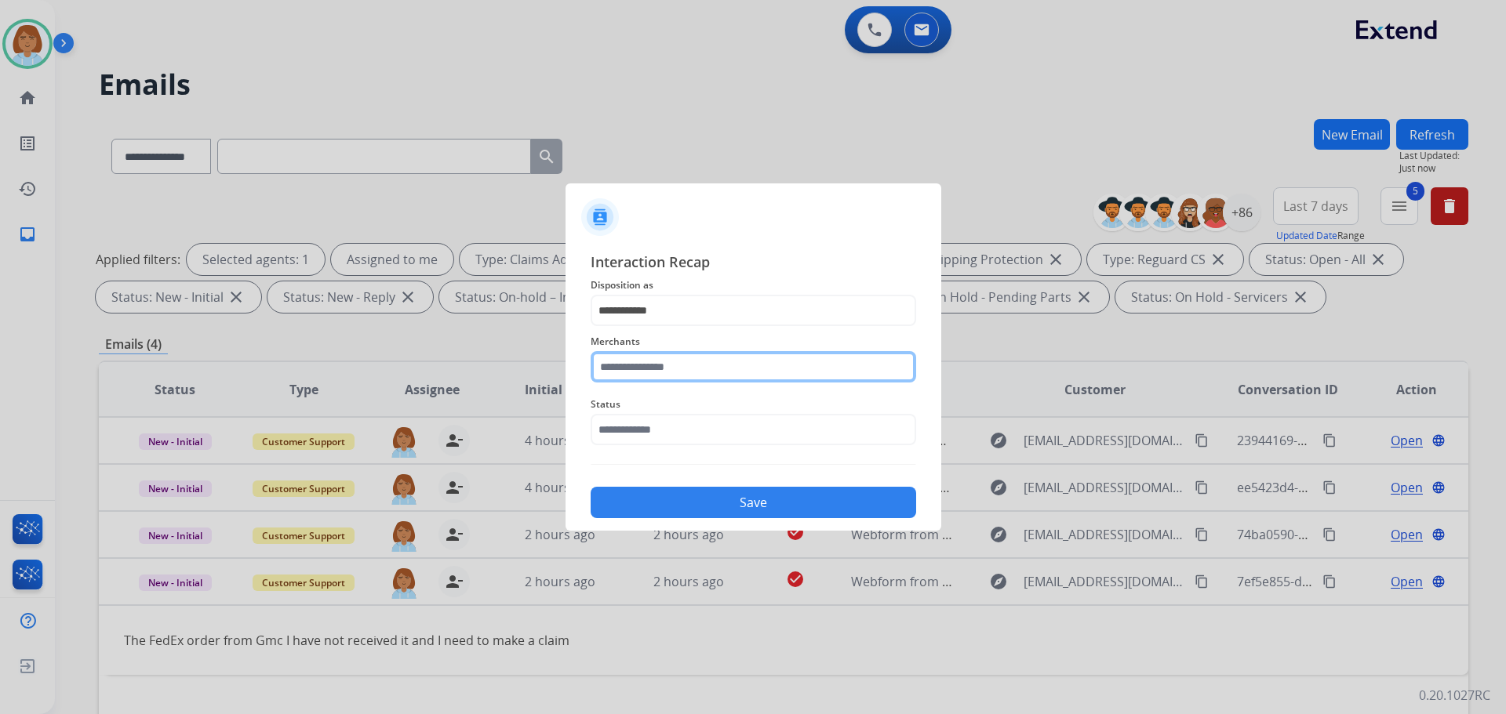
click at [683, 374] on input "text" at bounding box center [753, 366] width 325 height 31
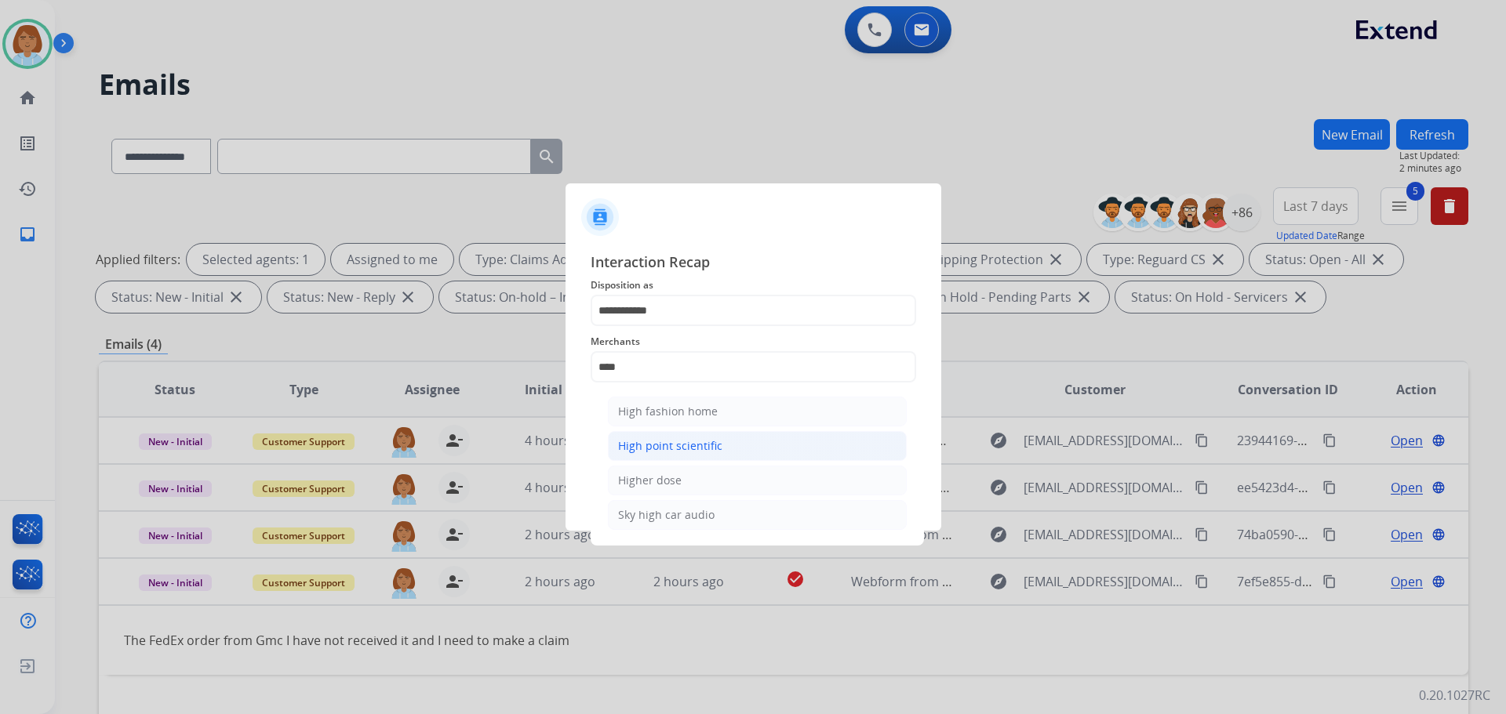
click at [695, 442] on div "High point scientific" at bounding box center [670, 446] width 104 height 16
type input "**********"
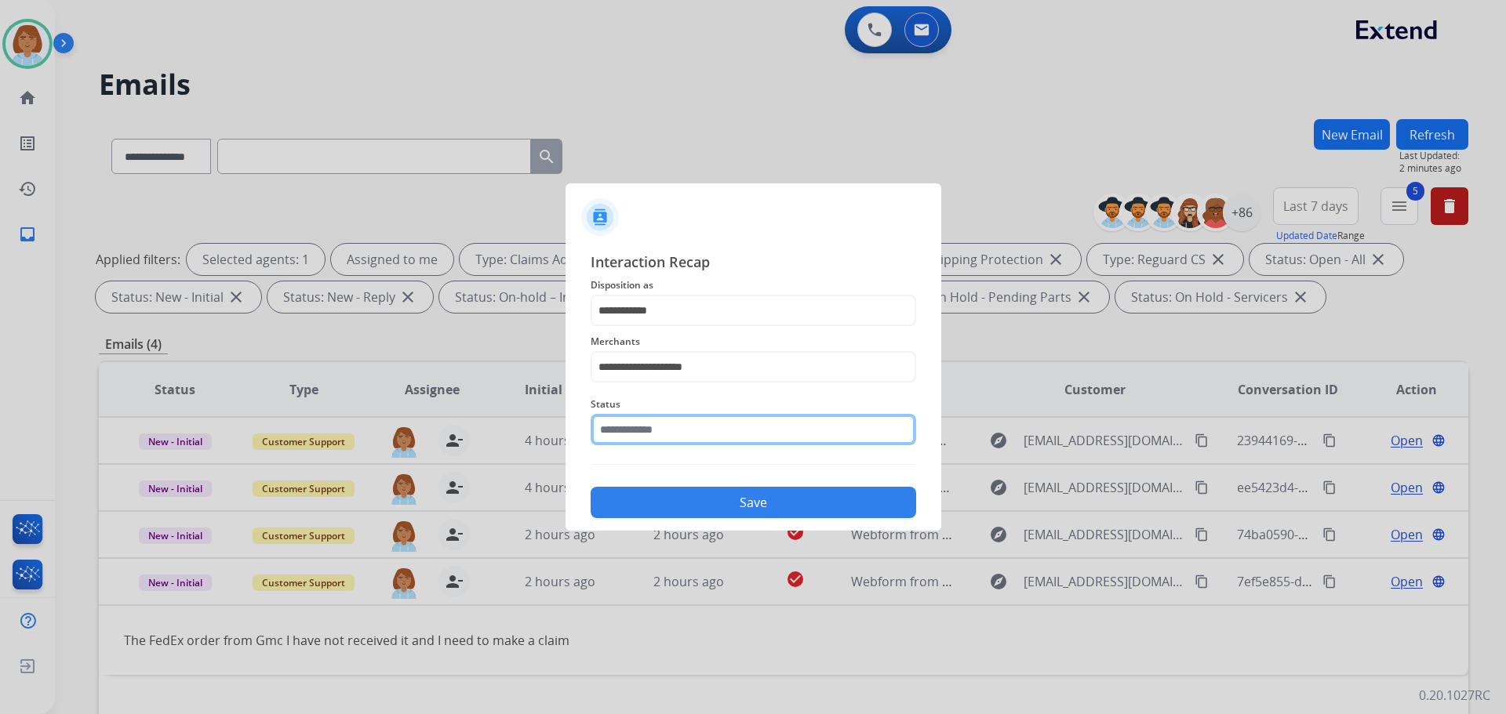
click at [693, 419] on input "text" at bounding box center [753, 429] width 325 height 31
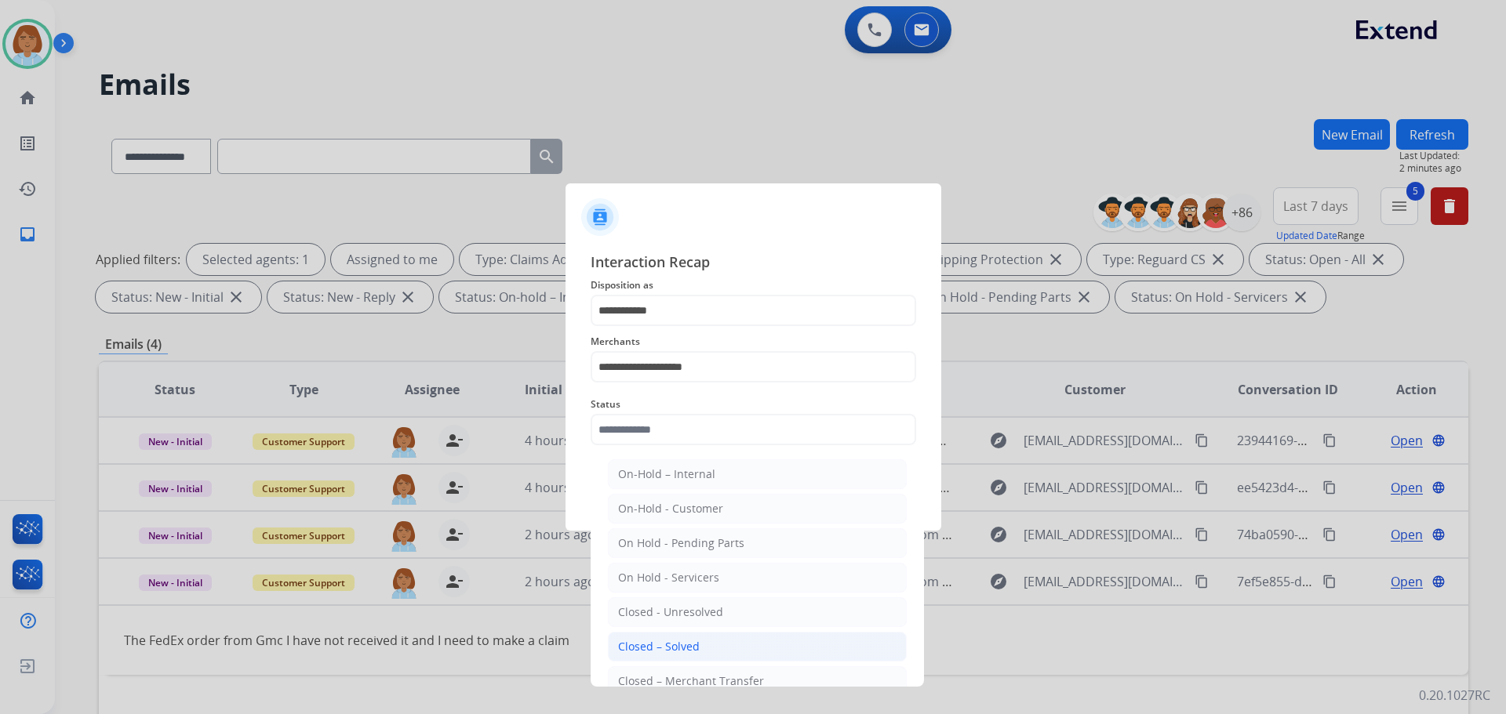
click at [680, 644] on div "Closed – Solved" at bounding box center [659, 647] width 82 height 16
type input "**********"
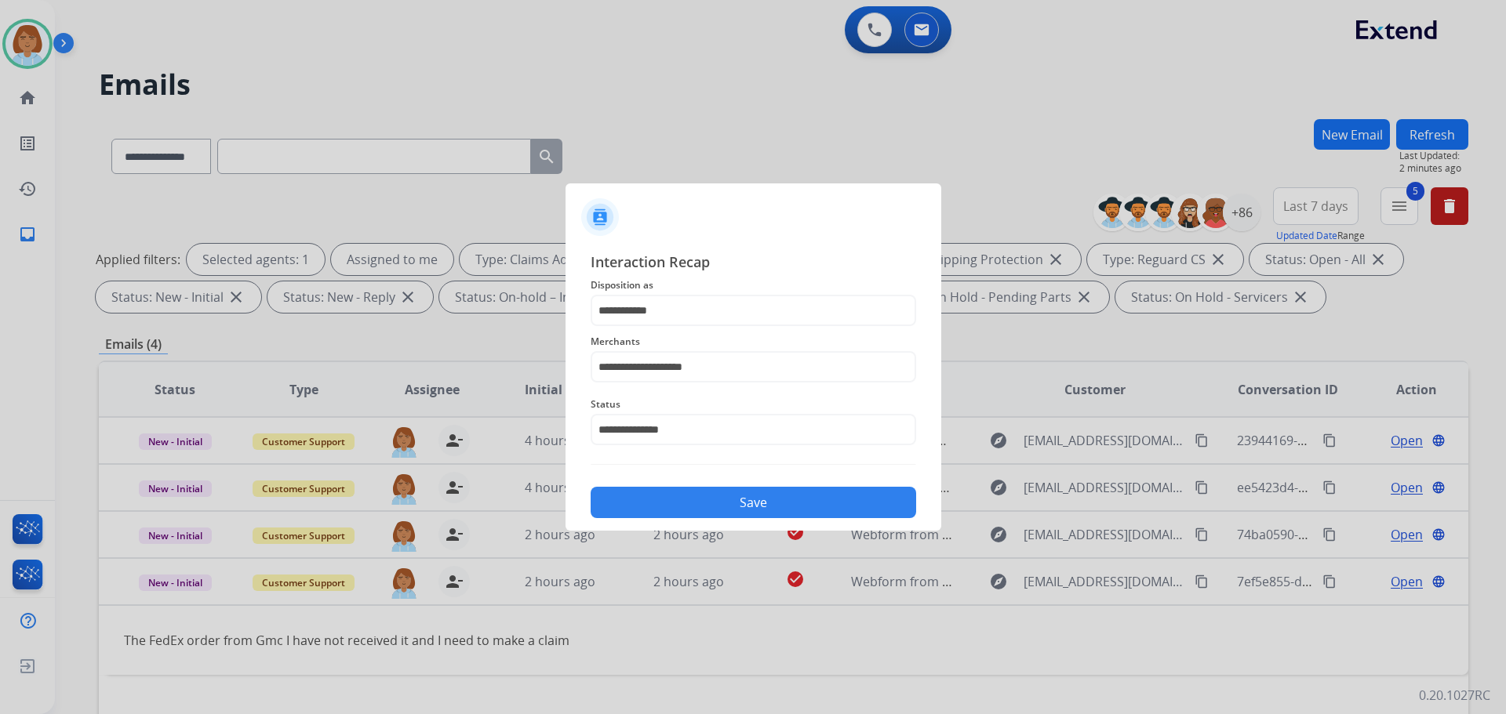
click at [760, 516] on button "Save" at bounding box center [753, 502] width 325 height 31
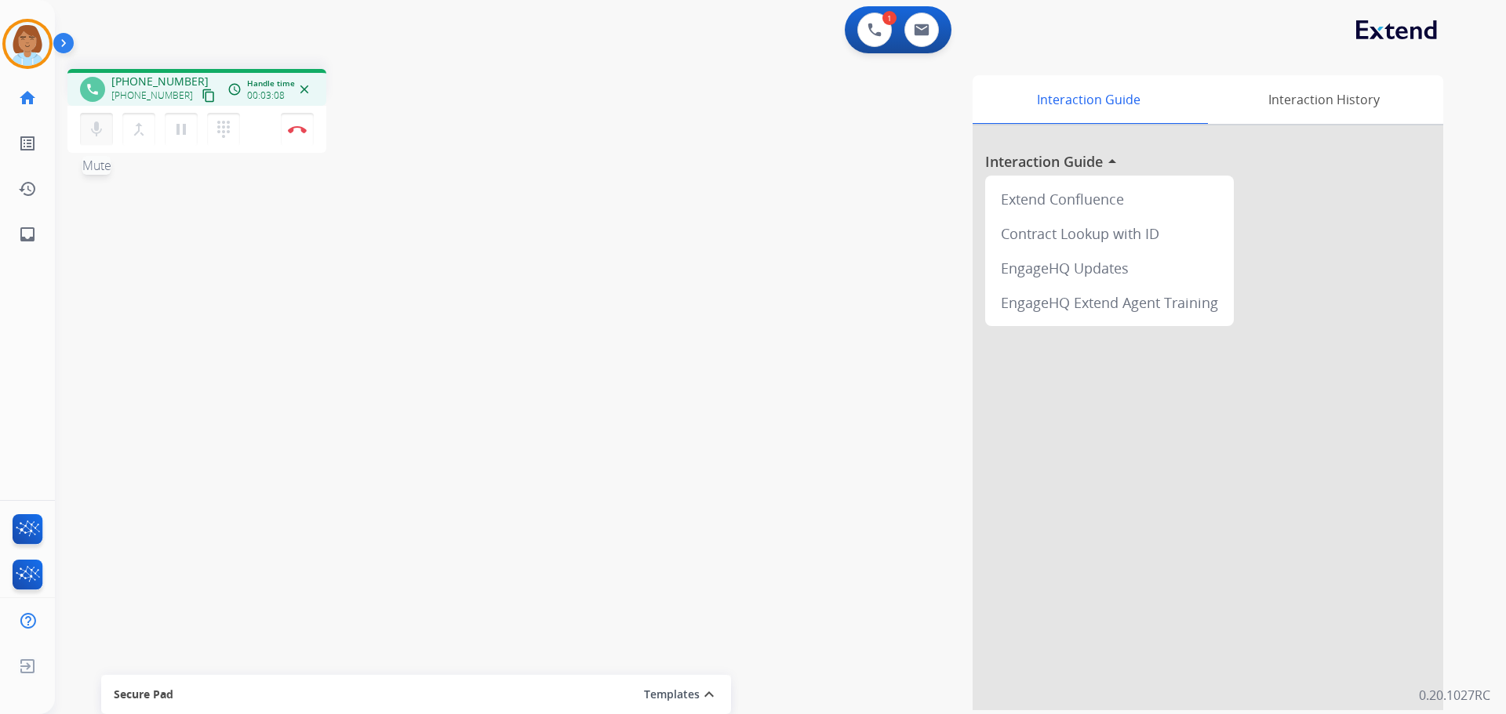
click at [94, 127] on mat-icon "mic" at bounding box center [96, 129] width 19 height 19
click at [171, 136] on button "pause Hold" at bounding box center [181, 129] width 33 height 33
click at [188, 143] on button "play_arrow Hold" at bounding box center [181, 129] width 33 height 33
click at [104, 135] on mat-icon "mic_off" at bounding box center [96, 129] width 19 height 19
click at [926, 32] on img at bounding box center [922, 30] width 16 height 13
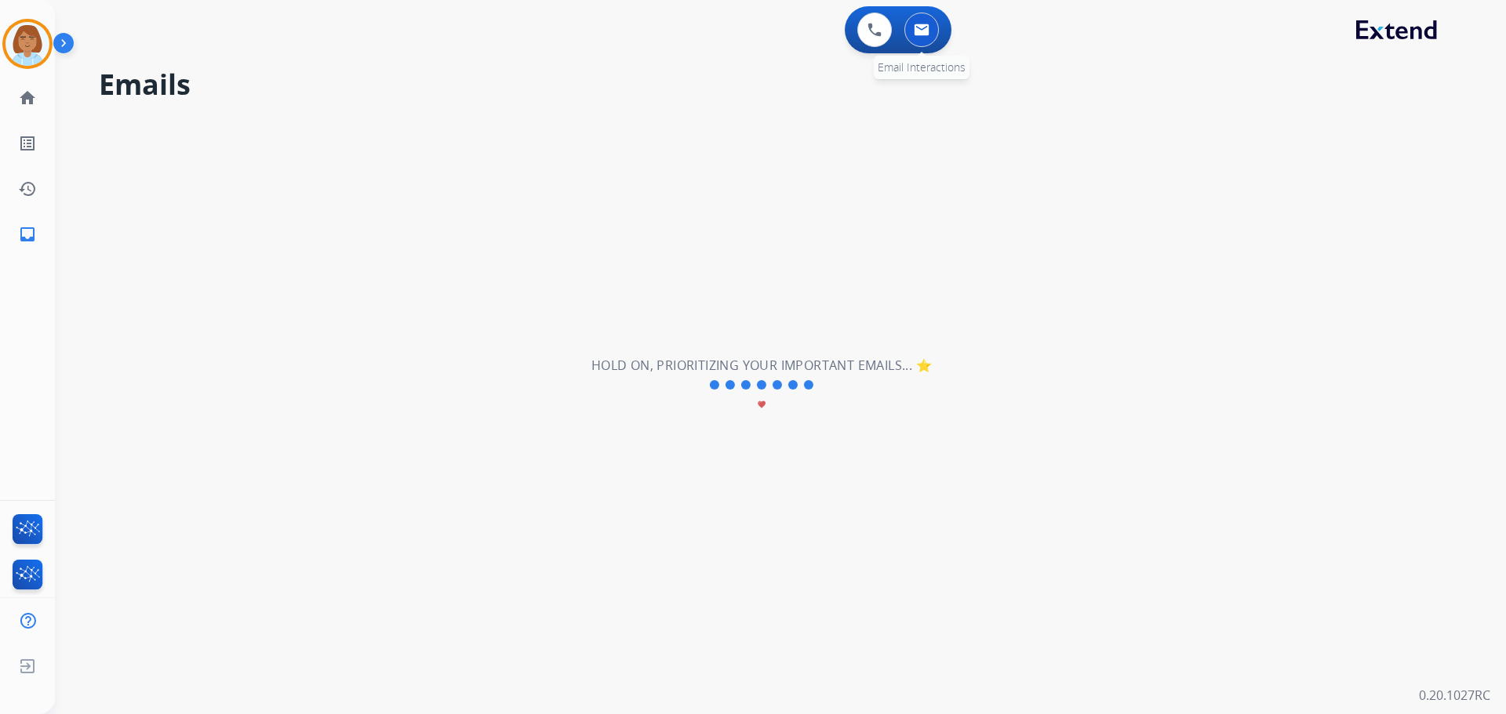
click at [930, 26] on button at bounding box center [921, 30] width 35 height 35
click at [27, 236] on mat-icon "inbox" at bounding box center [27, 234] width 19 height 19
click at [29, 101] on mat-icon "home" at bounding box center [27, 98] width 19 height 19
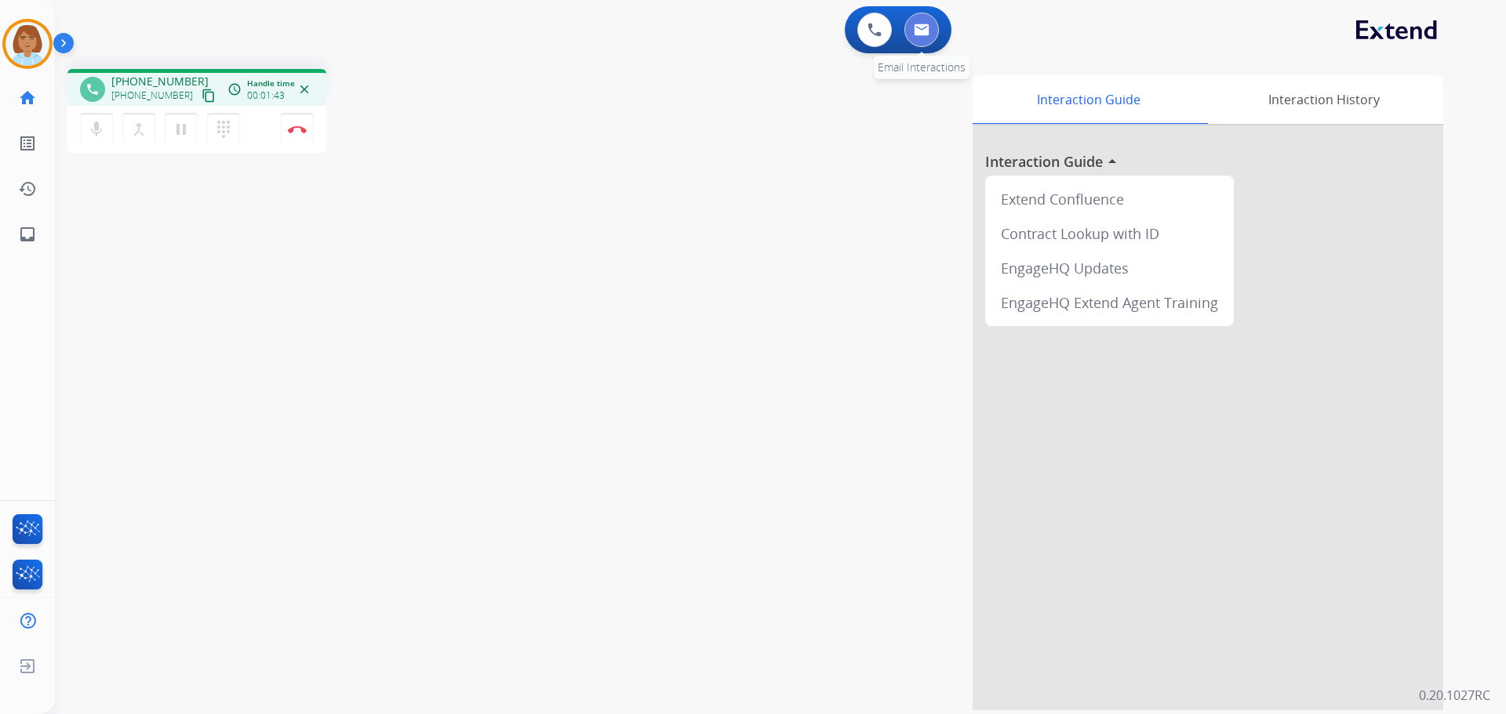
click at [906, 31] on button at bounding box center [921, 30] width 35 height 35
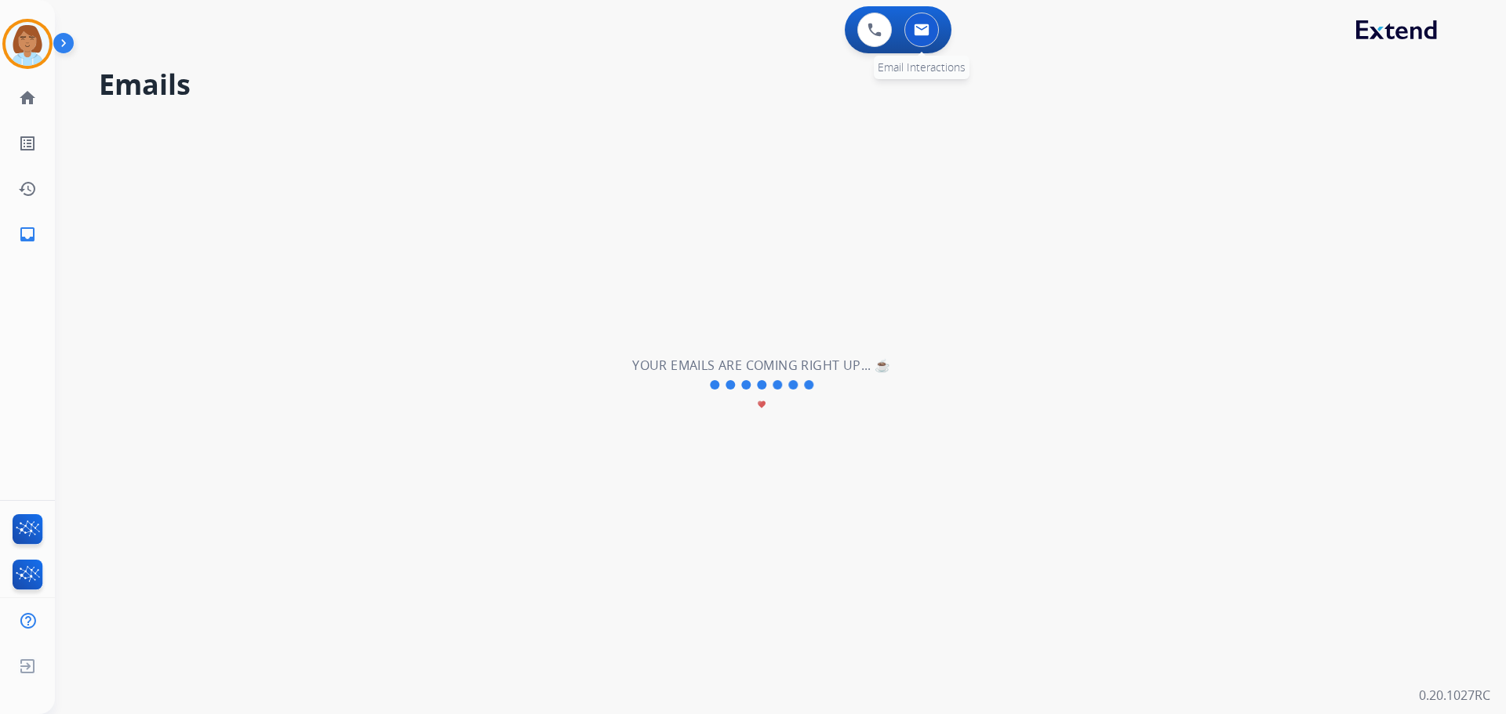
click at [925, 24] on button at bounding box center [921, 30] width 35 height 35
click at [860, 25] on button at bounding box center [874, 30] width 35 height 35
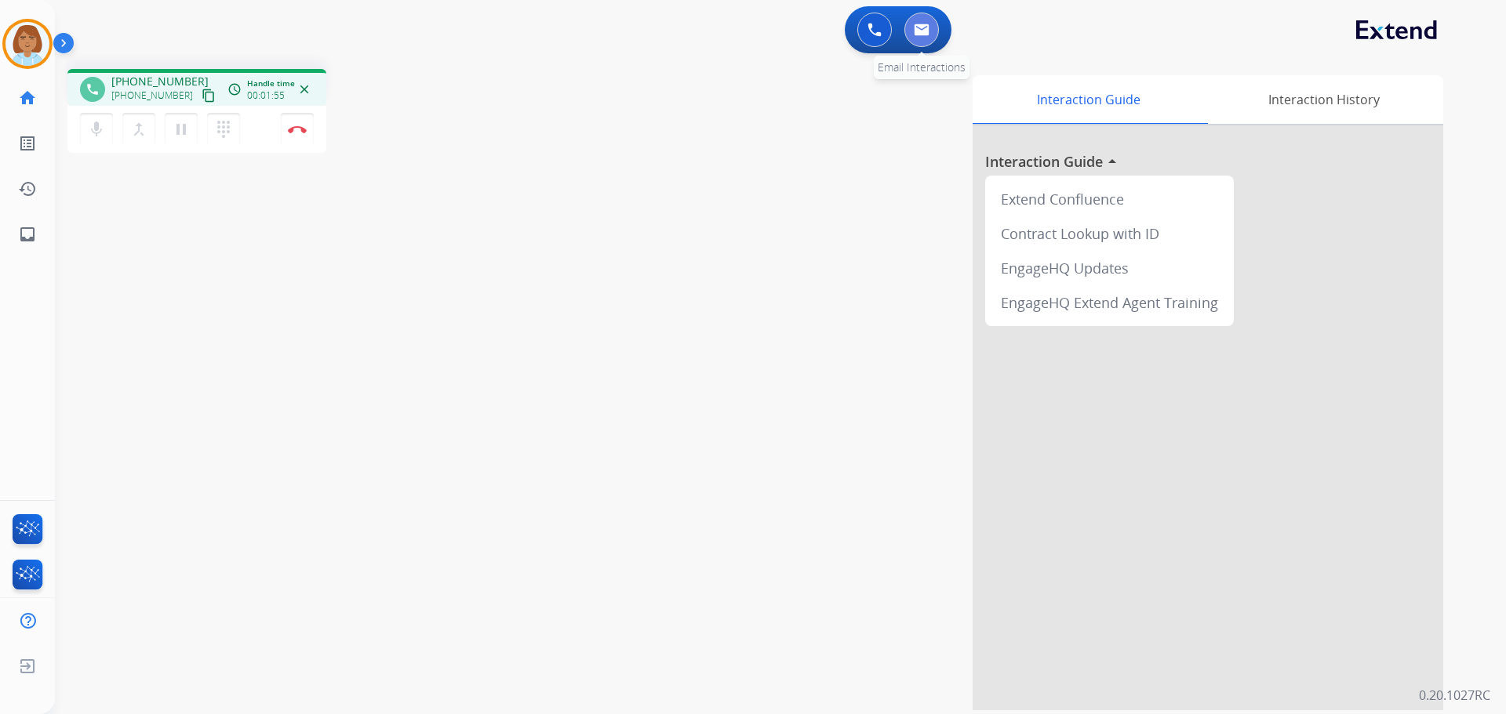
click at [922, 35] on img at bounding box center [922, 30] width 16 height 13
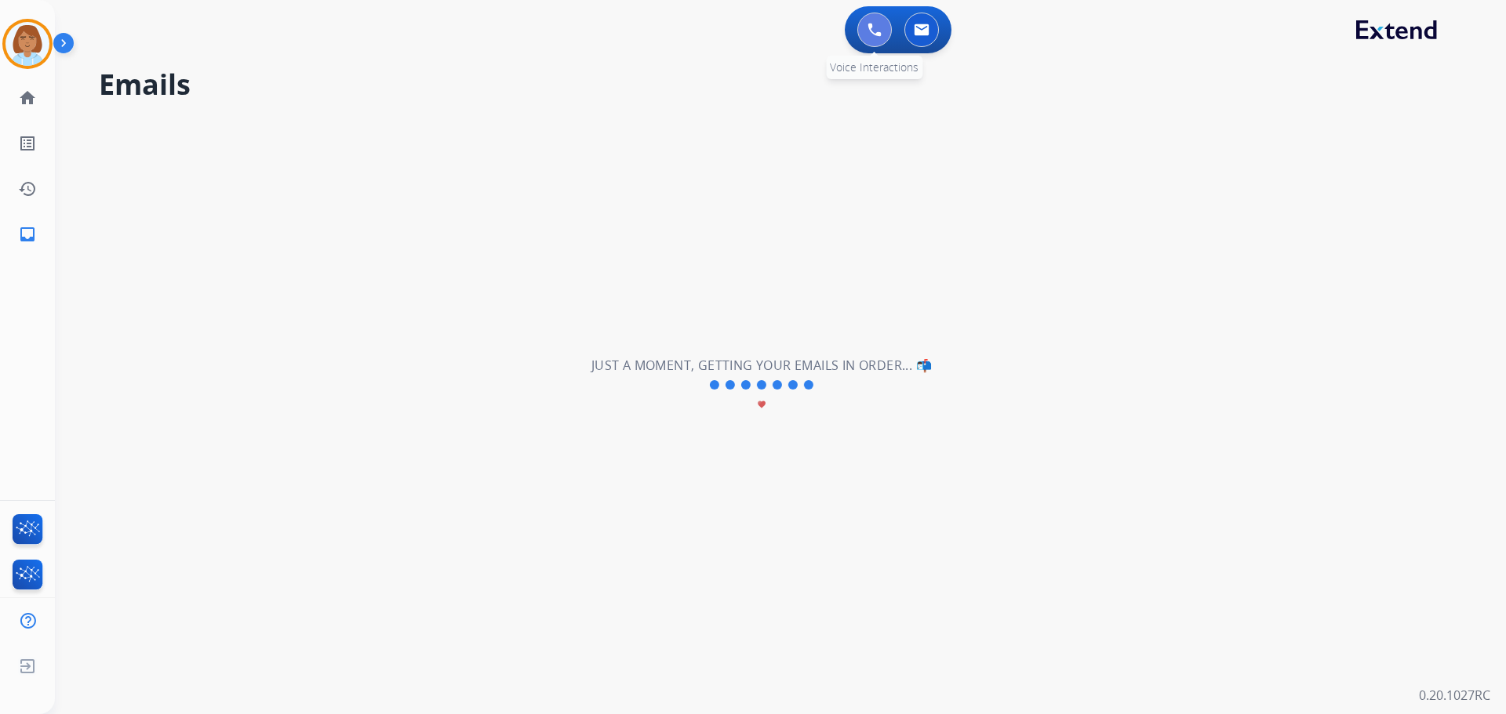
click at [858, 27] on button at bounding box center [874, 30] width 35 height 35
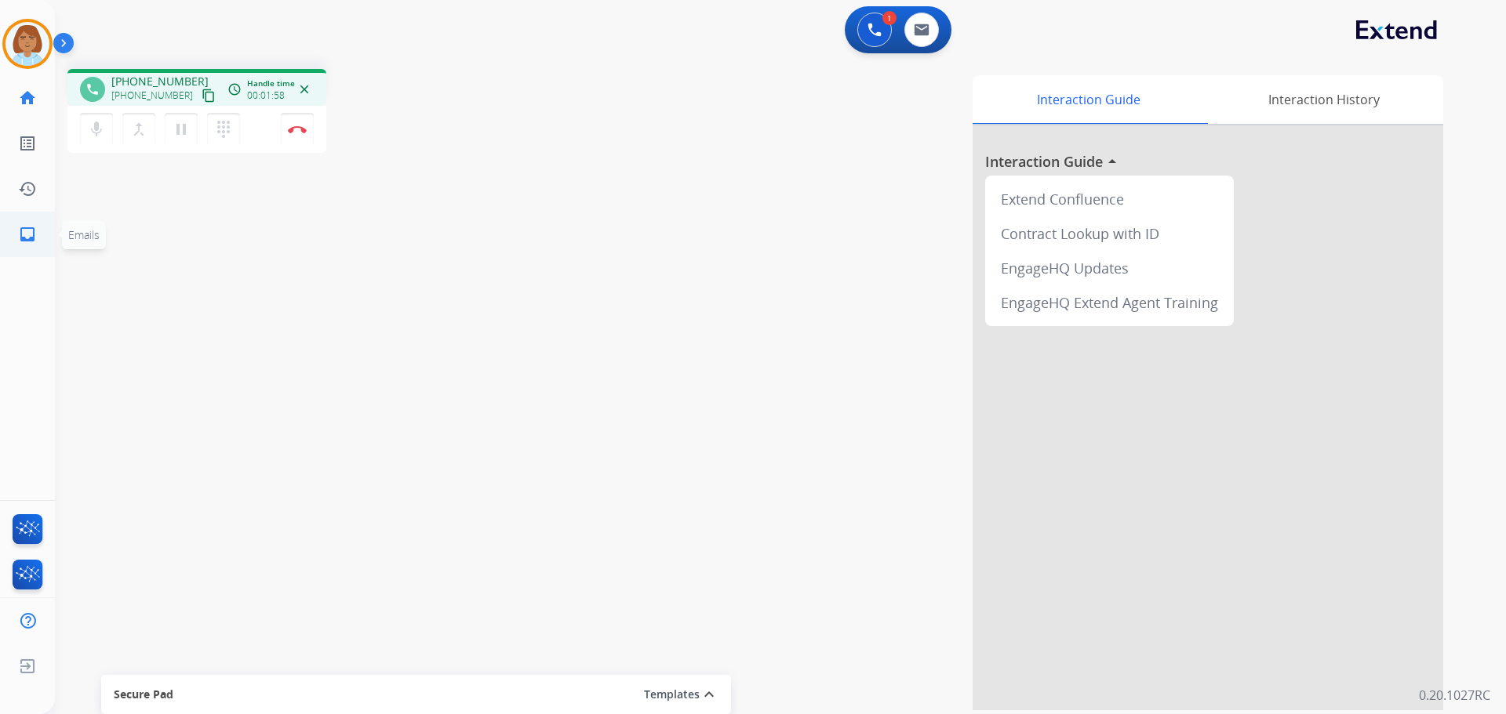
click at [35, 247] on link "inbox Emails" at bounding box center [27, 235] width 44 height 44
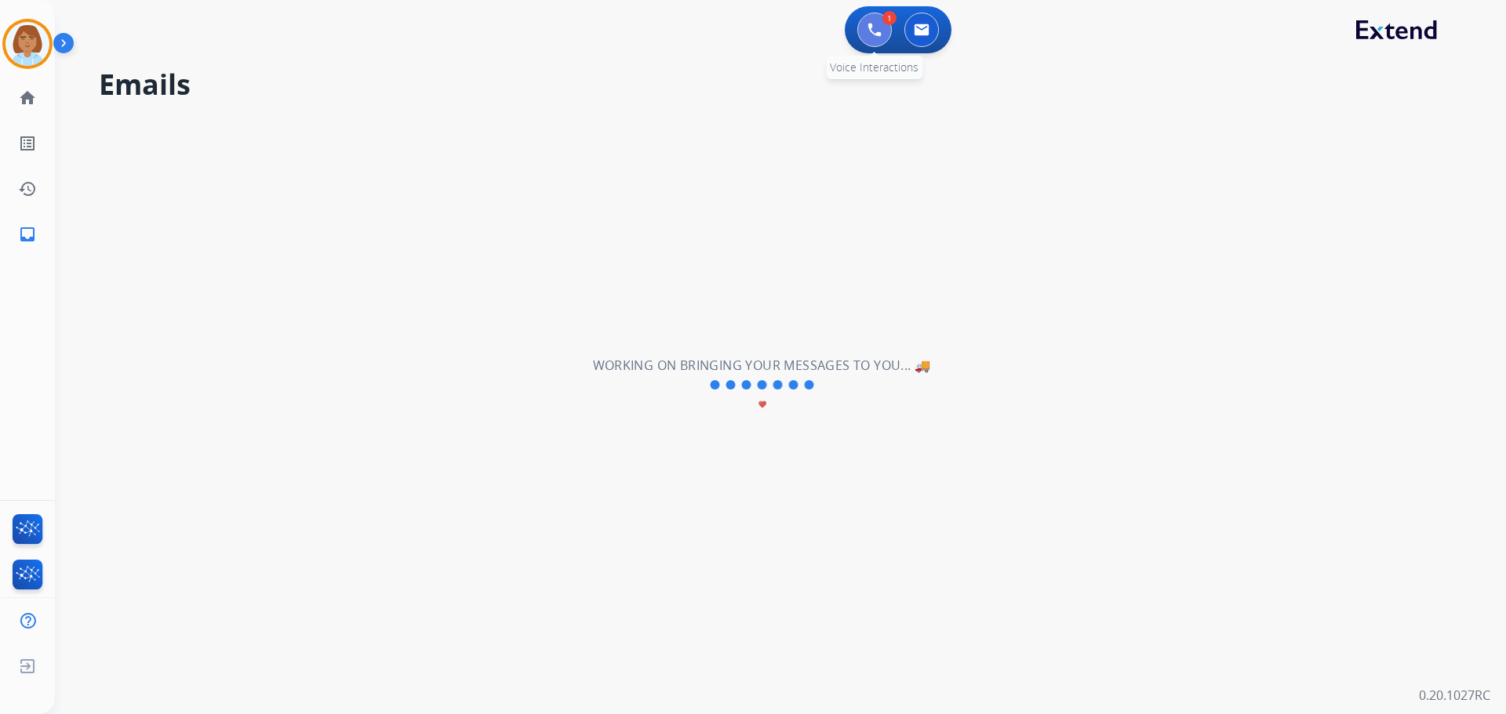
click at [863, 23] on button at bounding box center [874, 30] width 35 height 35
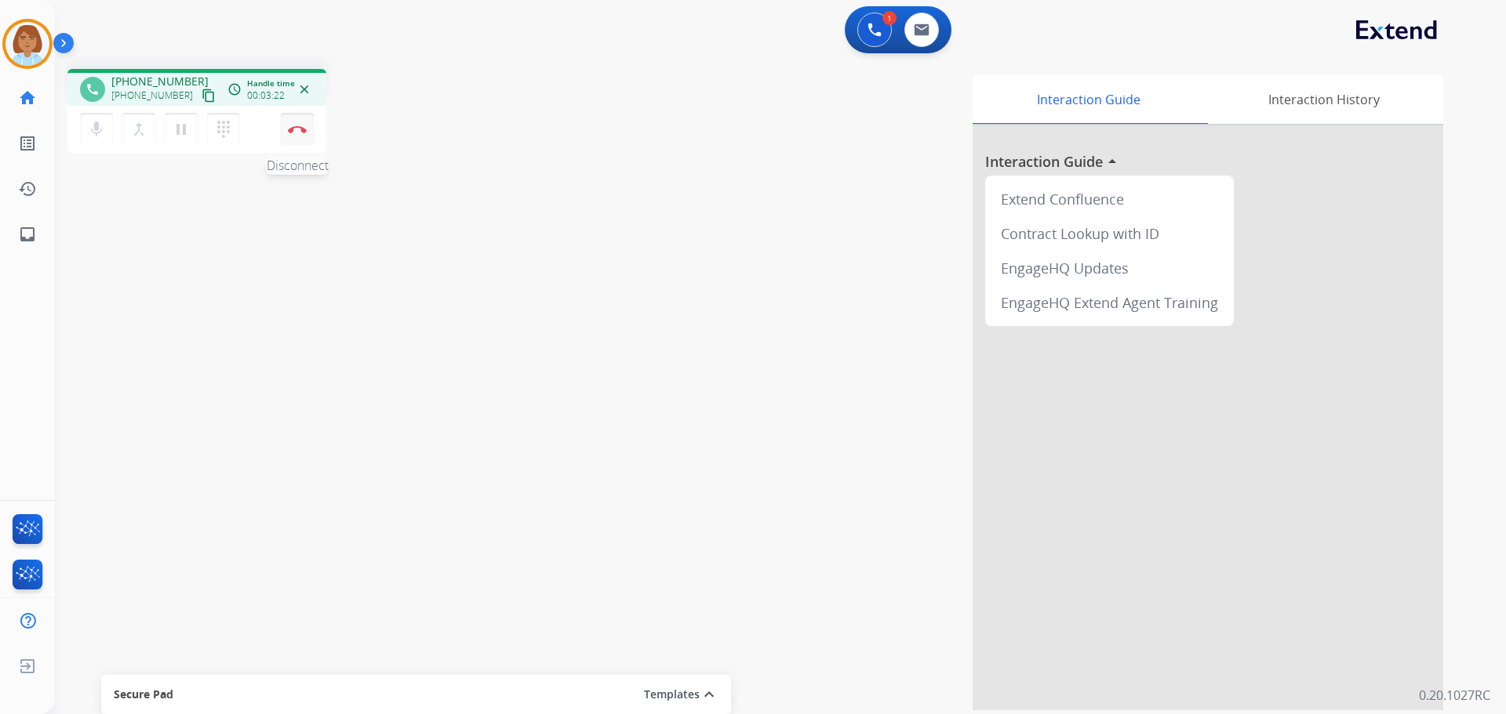
click at [293, 131] on img at bounding box center [297, 129] width 19 height 8
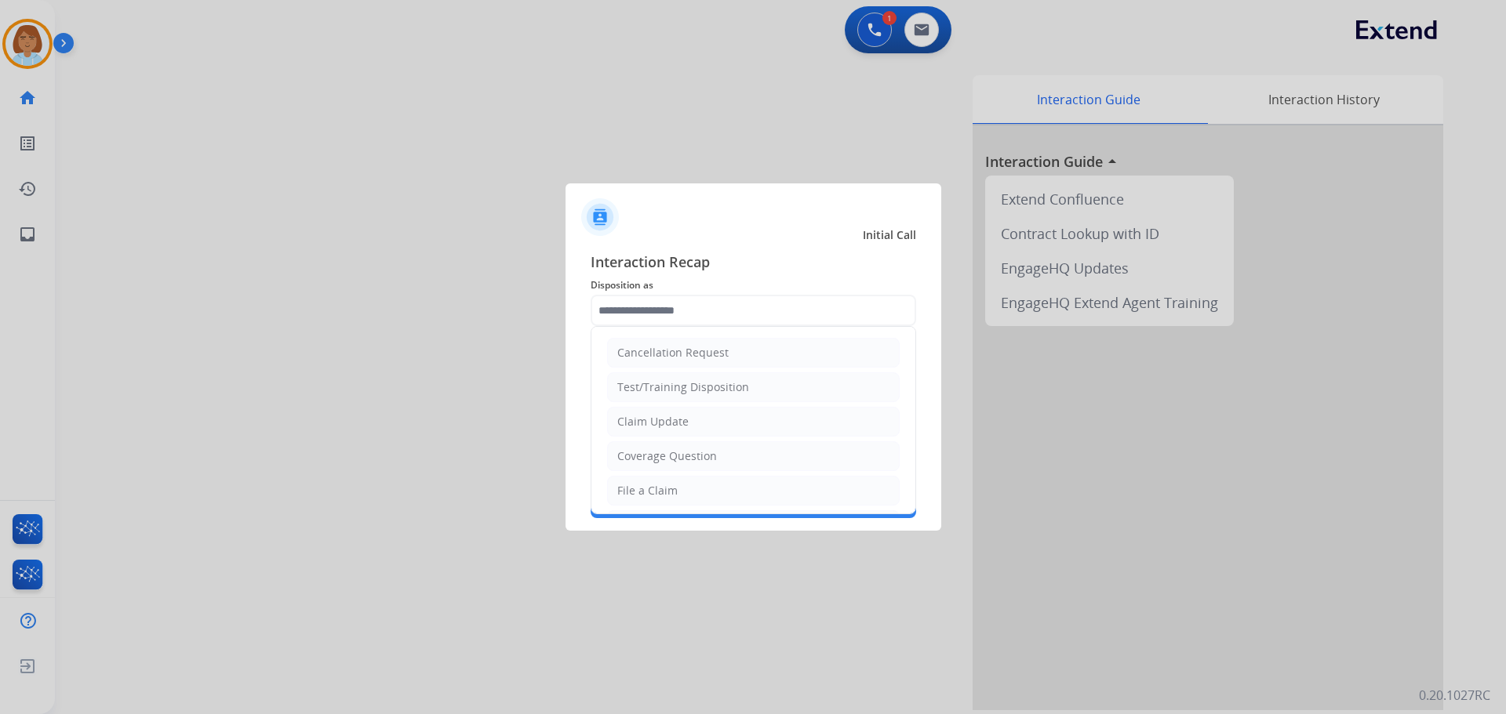
click at [666, 318] on input "text" at bounding box center [753, 310] width 325 height 31
click at [668, 402] on li "File a Claim" at bounding box center [753, 413] width 293 height 30
type input "**********"
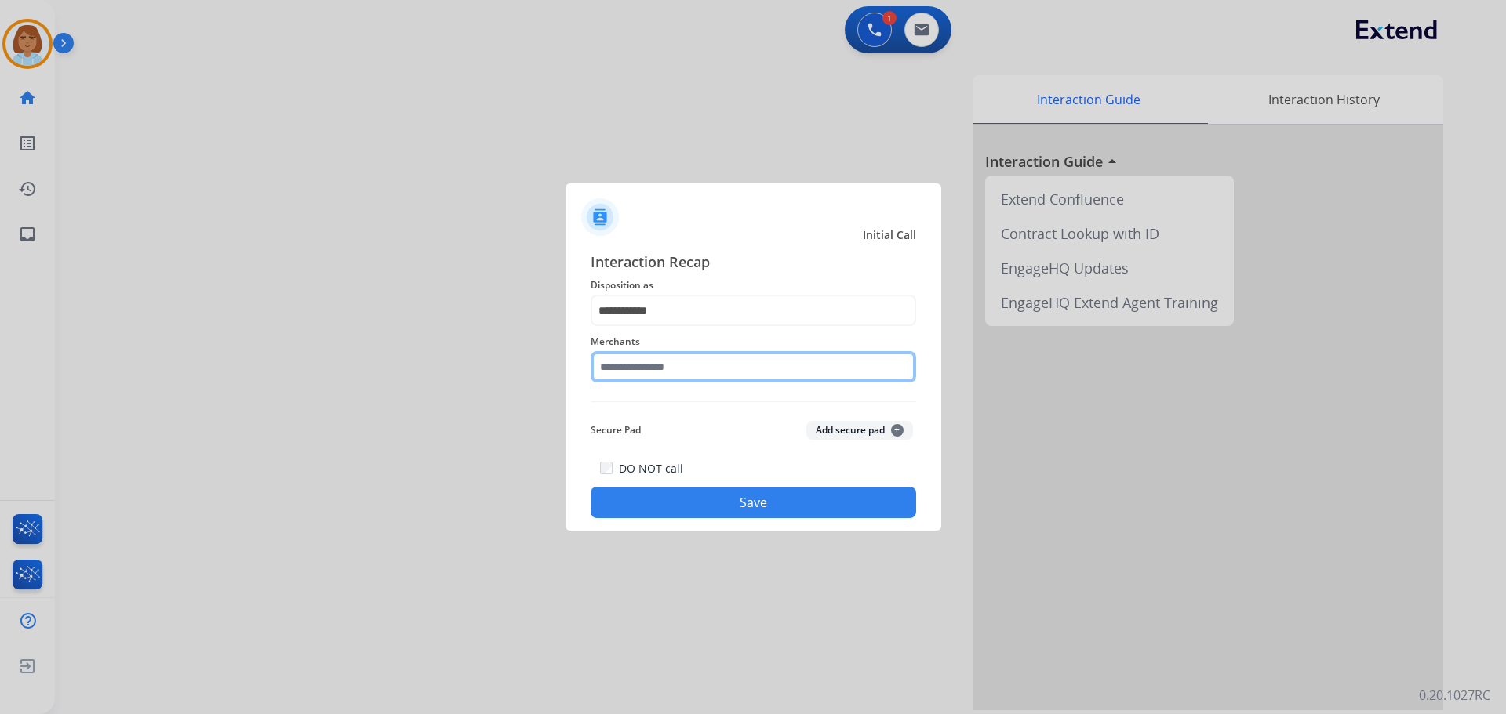
click at [670, 354] on input "text" at bounding box center [753, 366] width 325 height 31
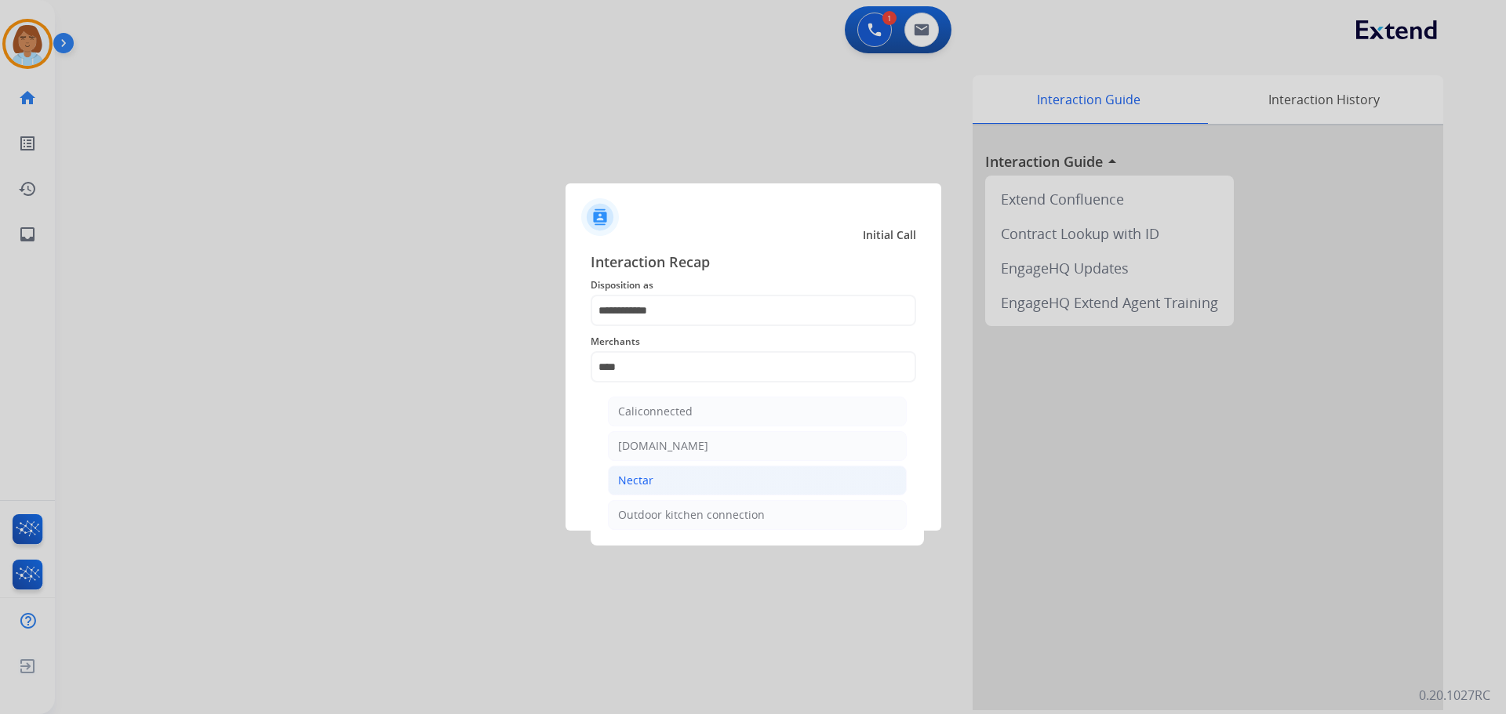
click at [672, 476] on li "Nectar" at bounding box center [757, 481] width 299 height 30
type input "******"
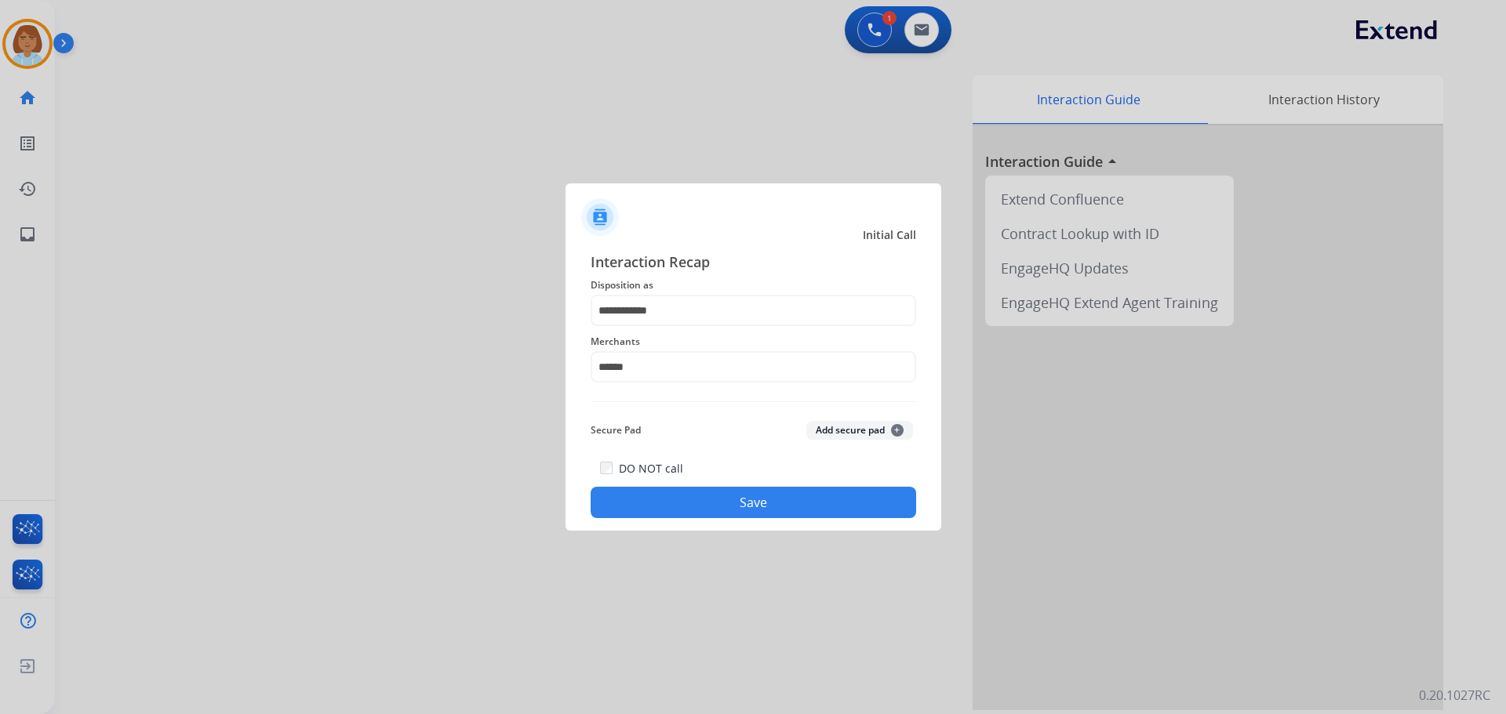
click at [682, 490] on button "Save" at bounding box center [753, 502] width 325 height 31
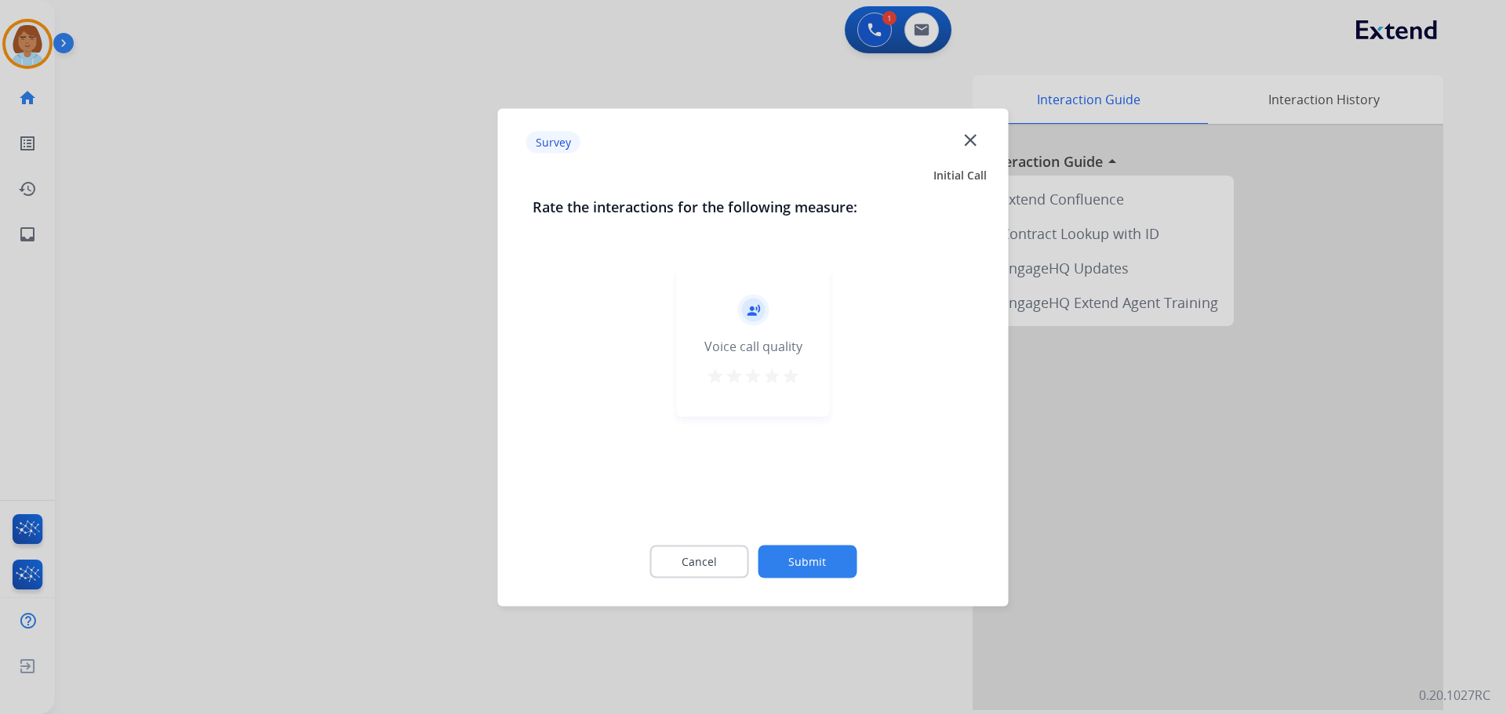
click at [827, 558] on button "Submit" at bounding box center [807, 561] width 99 height 33
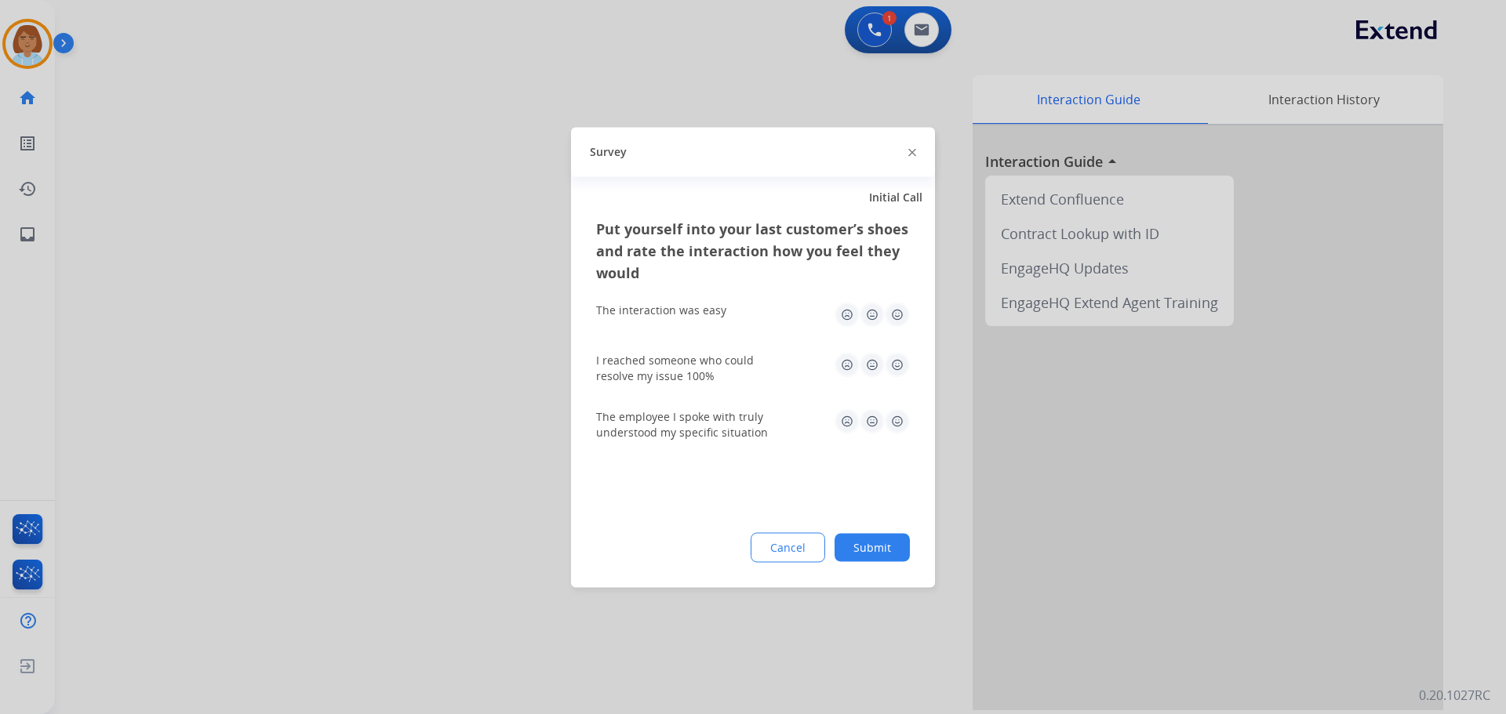
click at [835, 567] on div "Put yourself into your last customer’s shoes and rate the interaction how you f…" at bounding box center [753, 402] width 364 height 370
click at [900, 546] on button "Submit" at bounding box center [871, 547] width 75 height 28
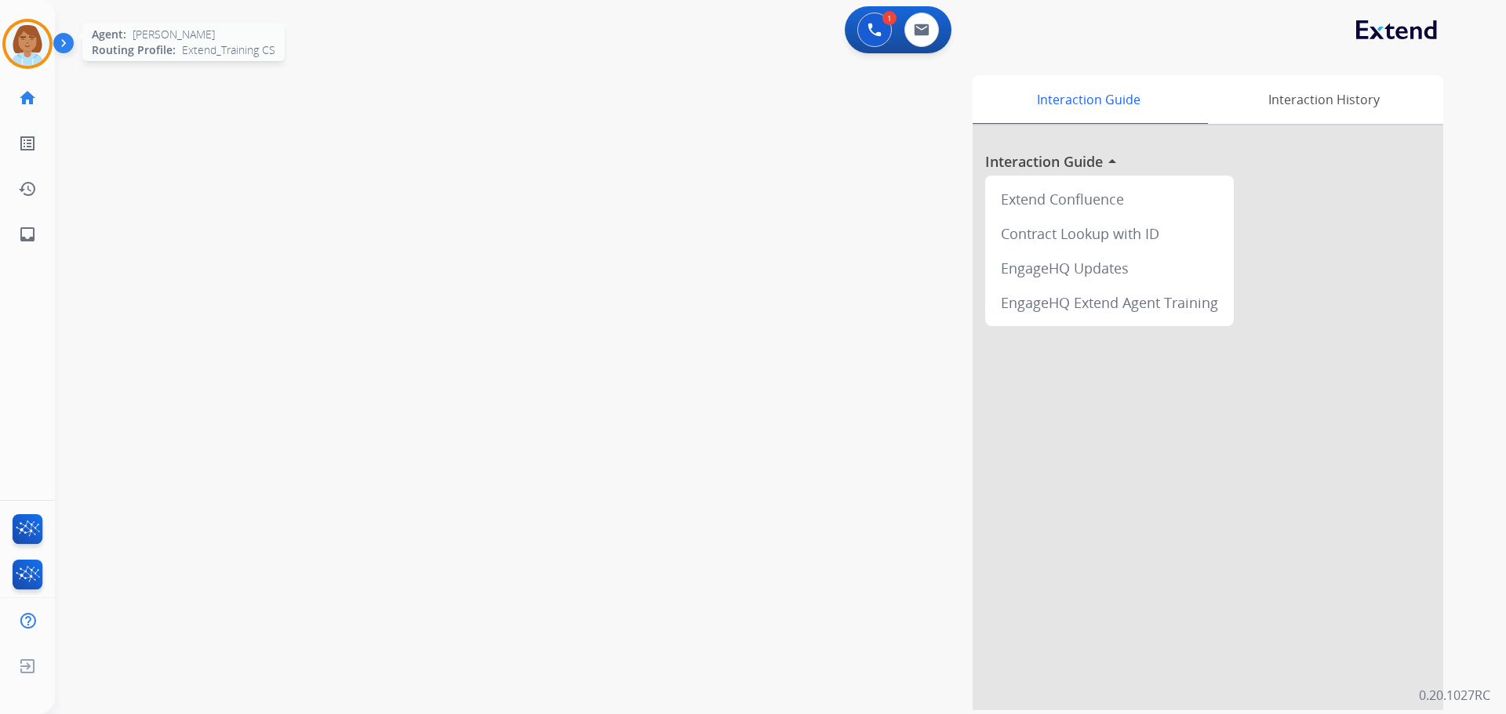
click at [31, 56] on img at bounding box center [27, 44] width 44 height 44
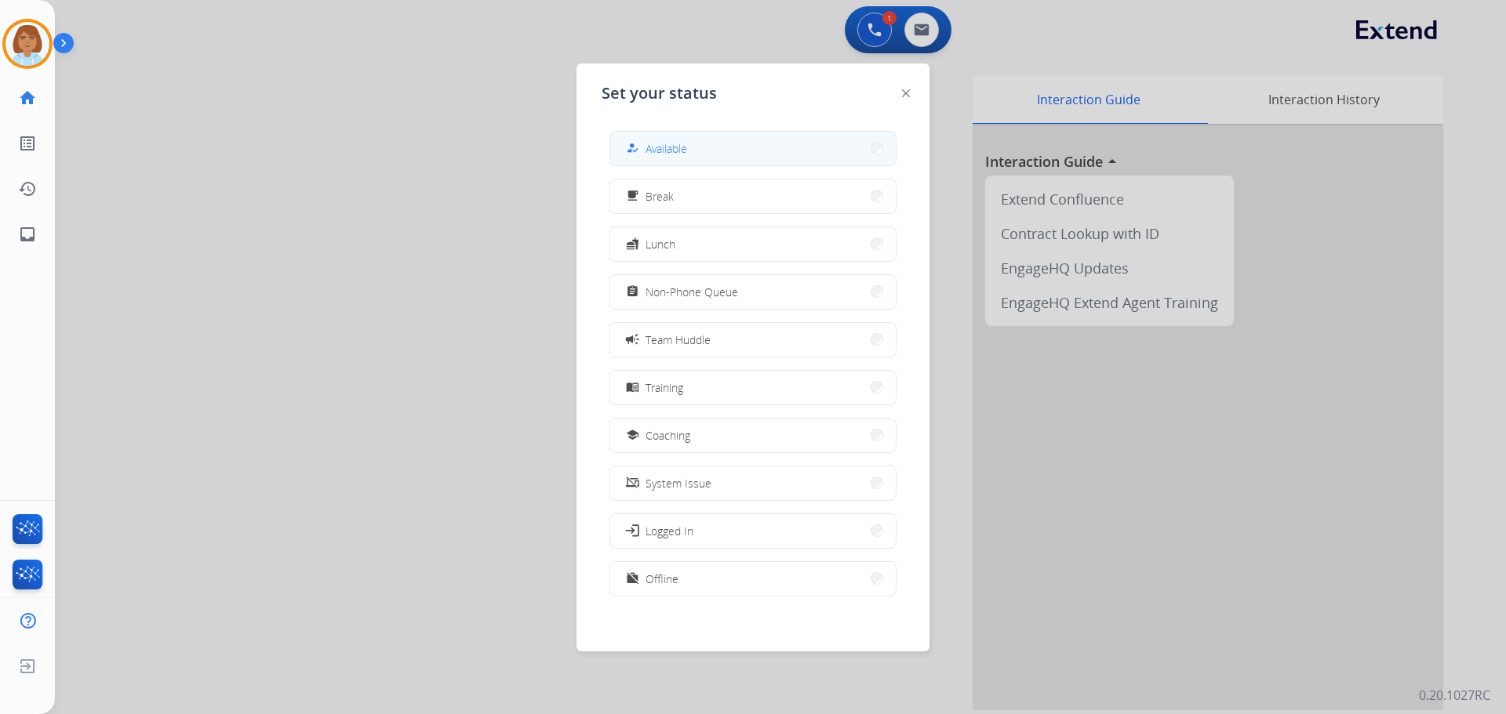
click at [702, 136] on button "how_to_reg Available" at bounding box center [752, 149] width 285 height 34
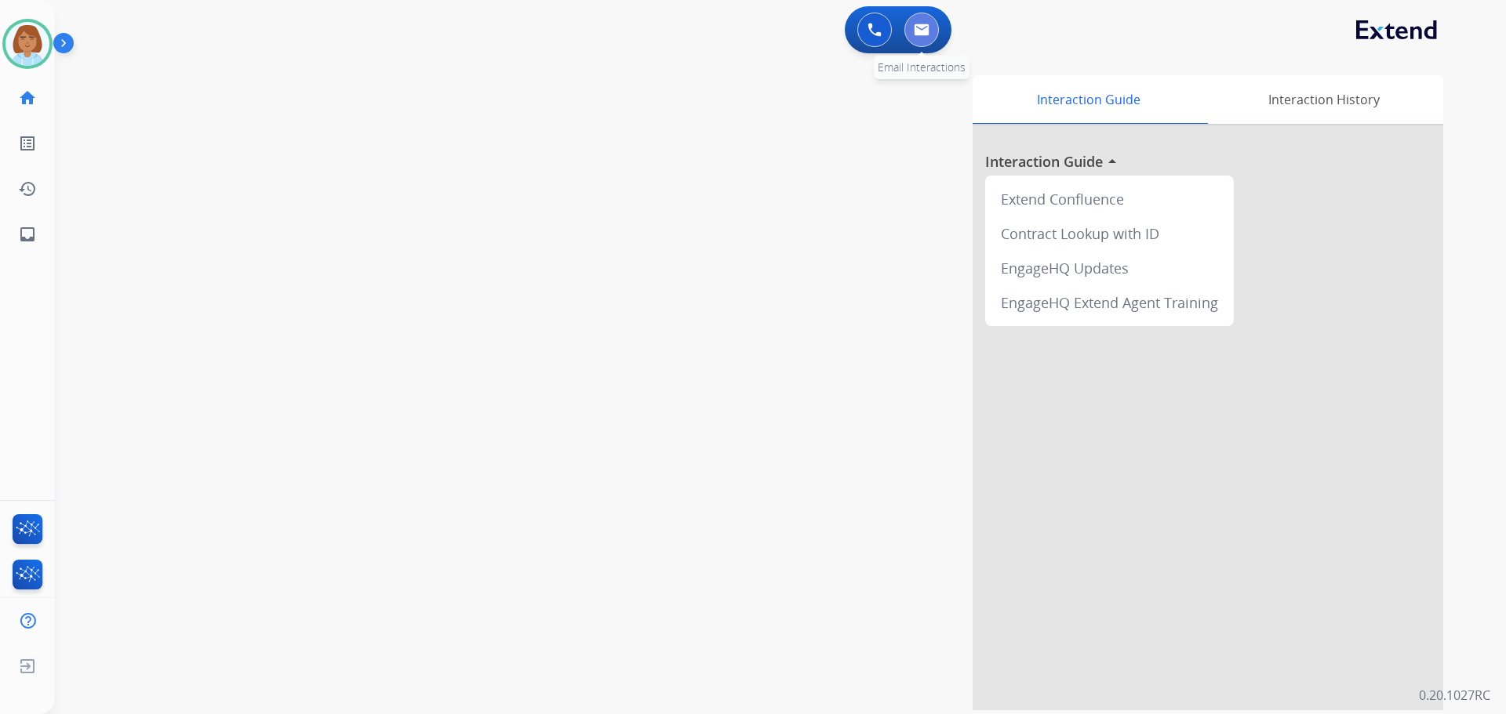
click at [929, 35] on img at bounding box center [922, 30] width 16 height 13
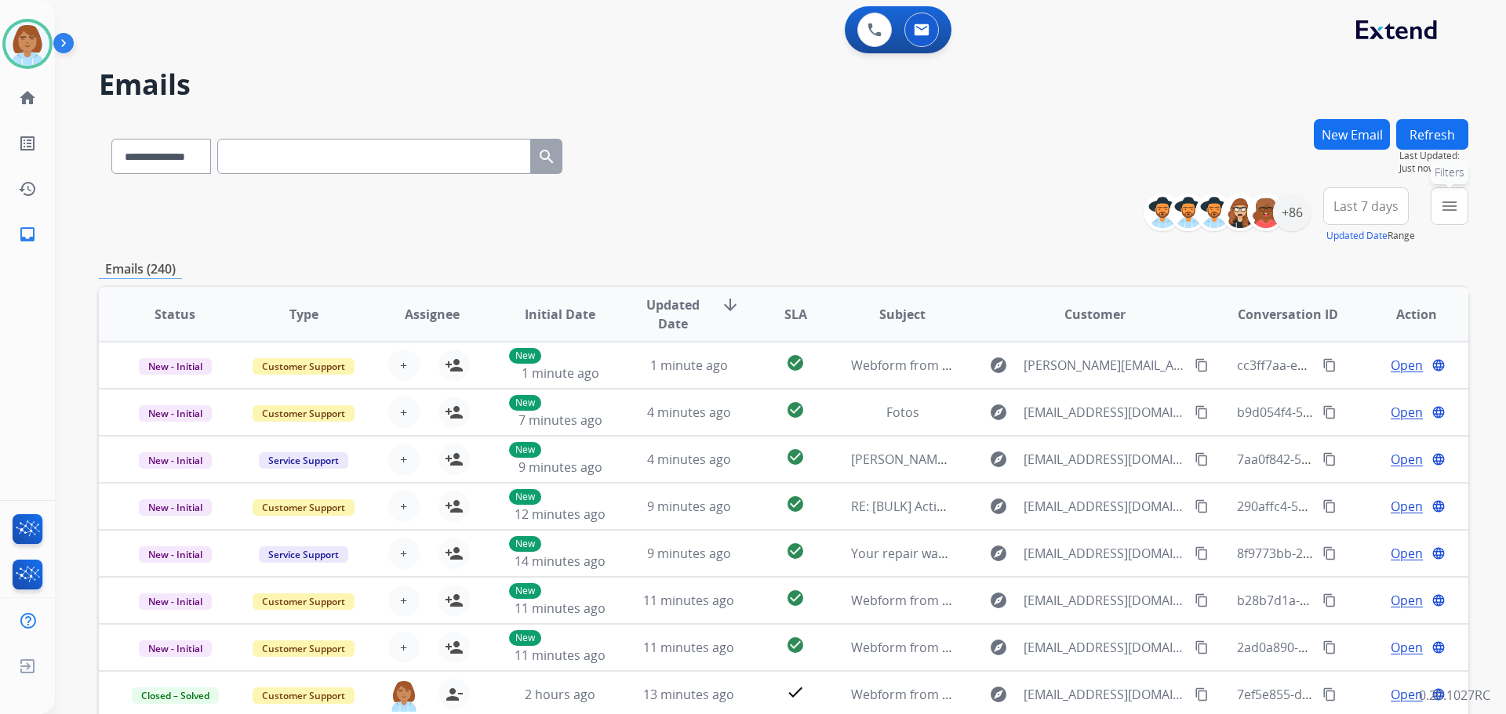
click at [1465, 206] on button "menu Filters" at bounding box center [1450, 206] width 38 height 38
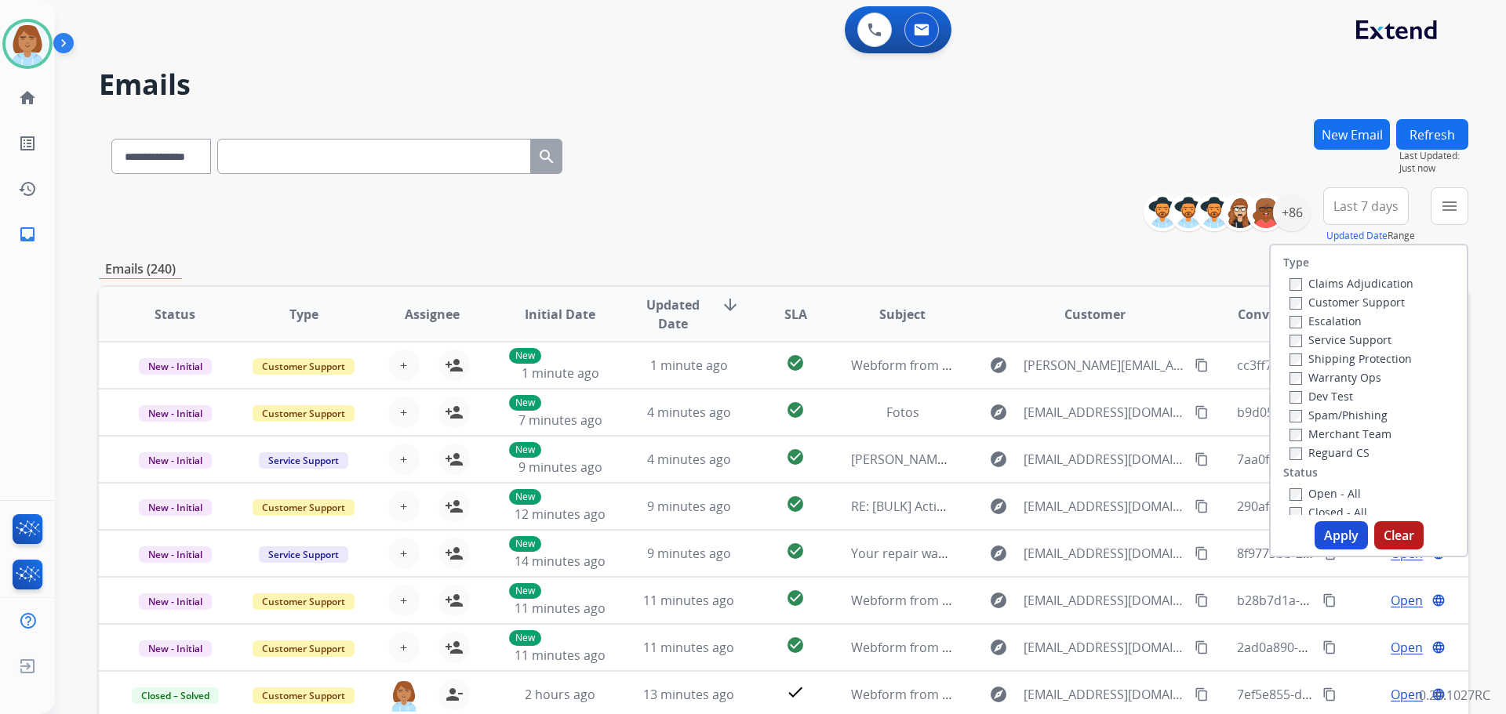
click at [1347, 135] on button "New Email" at bounding box center [1352, 134] width 76 height 31
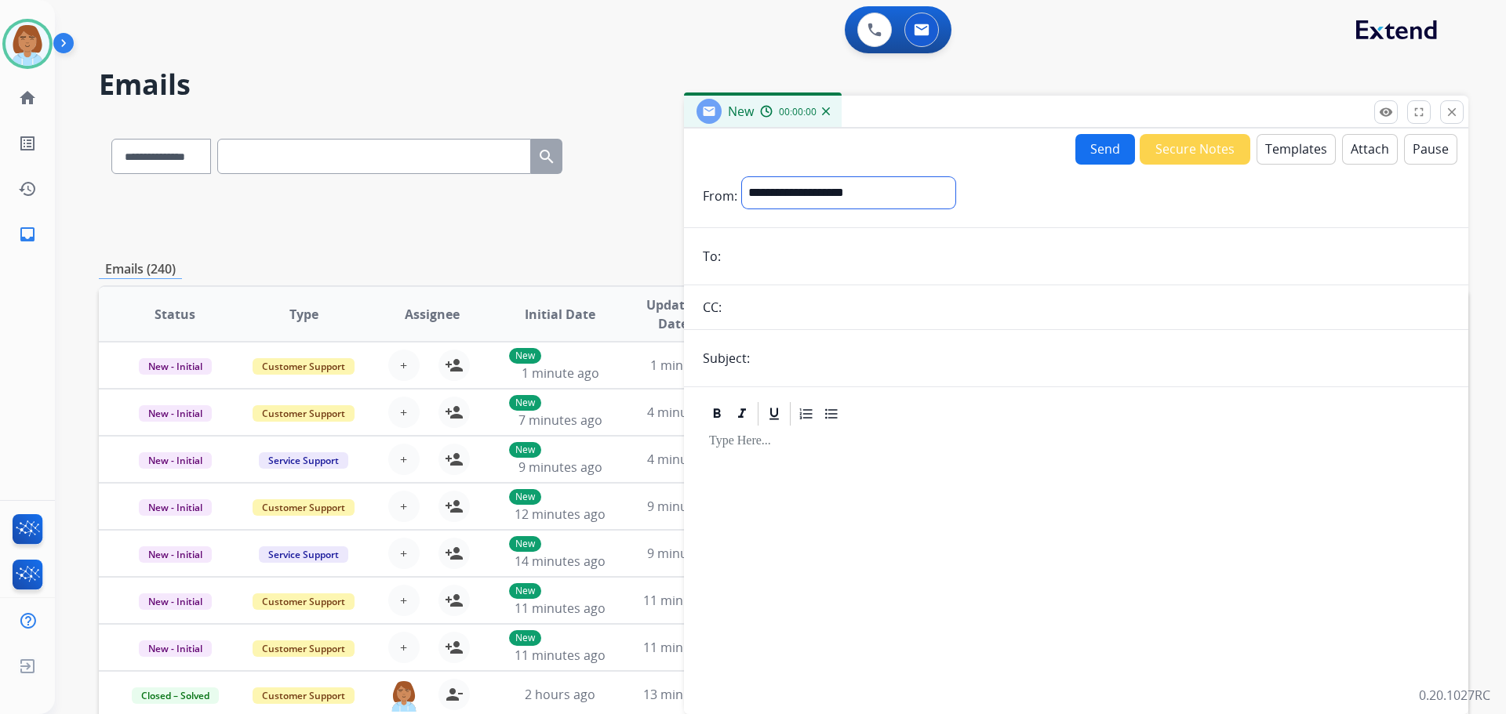
click at [799, 194] on select "**********" at bounding box center [848, 192] width 213 height 31
select select "**********"
click at [742, 177] on select "**********" at bounding box center [848, 192] width 213 height 31
click at [766, 243] on input "email" at bounding box center [1087, 257] width 724 height 31
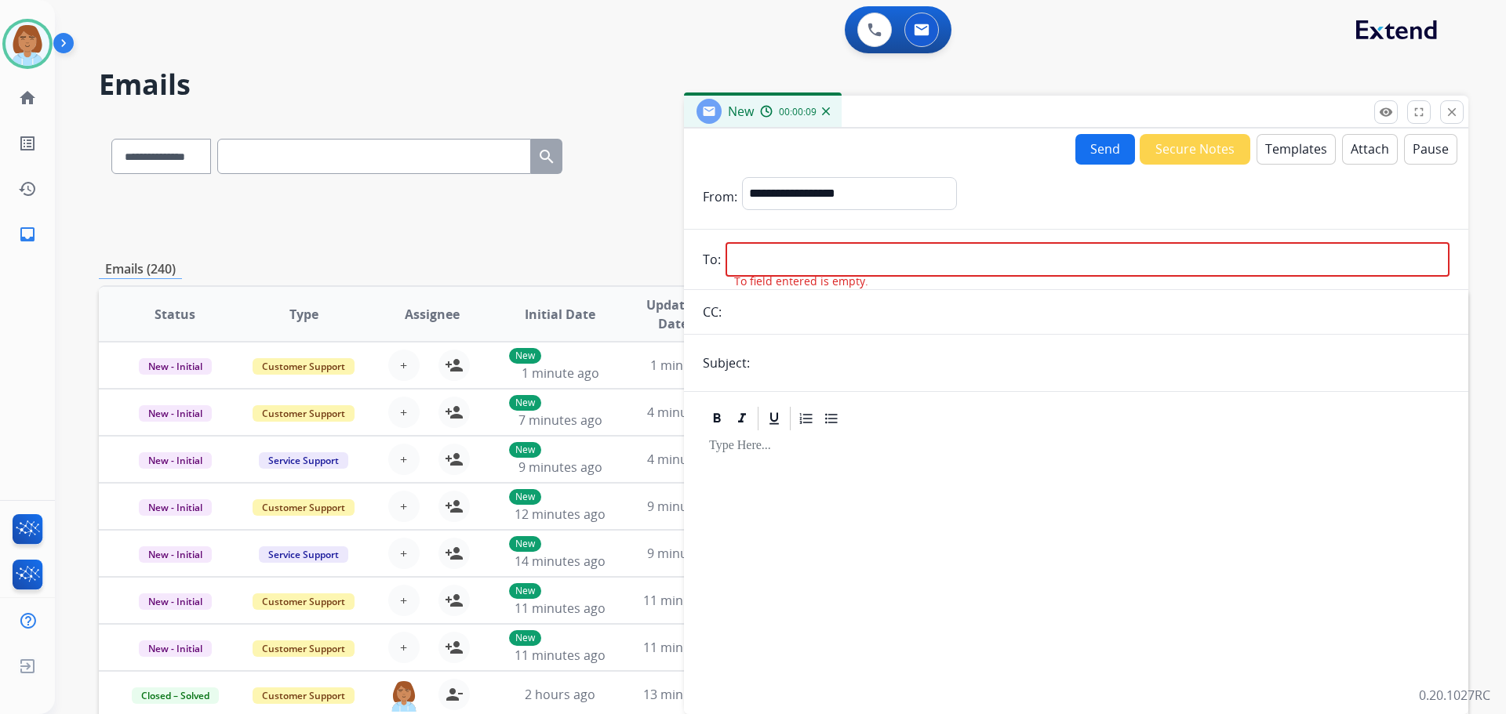
click at [1108, 269] on input "email" at bounding box center [1087, 259] width 724 height 35
paste input "**********"
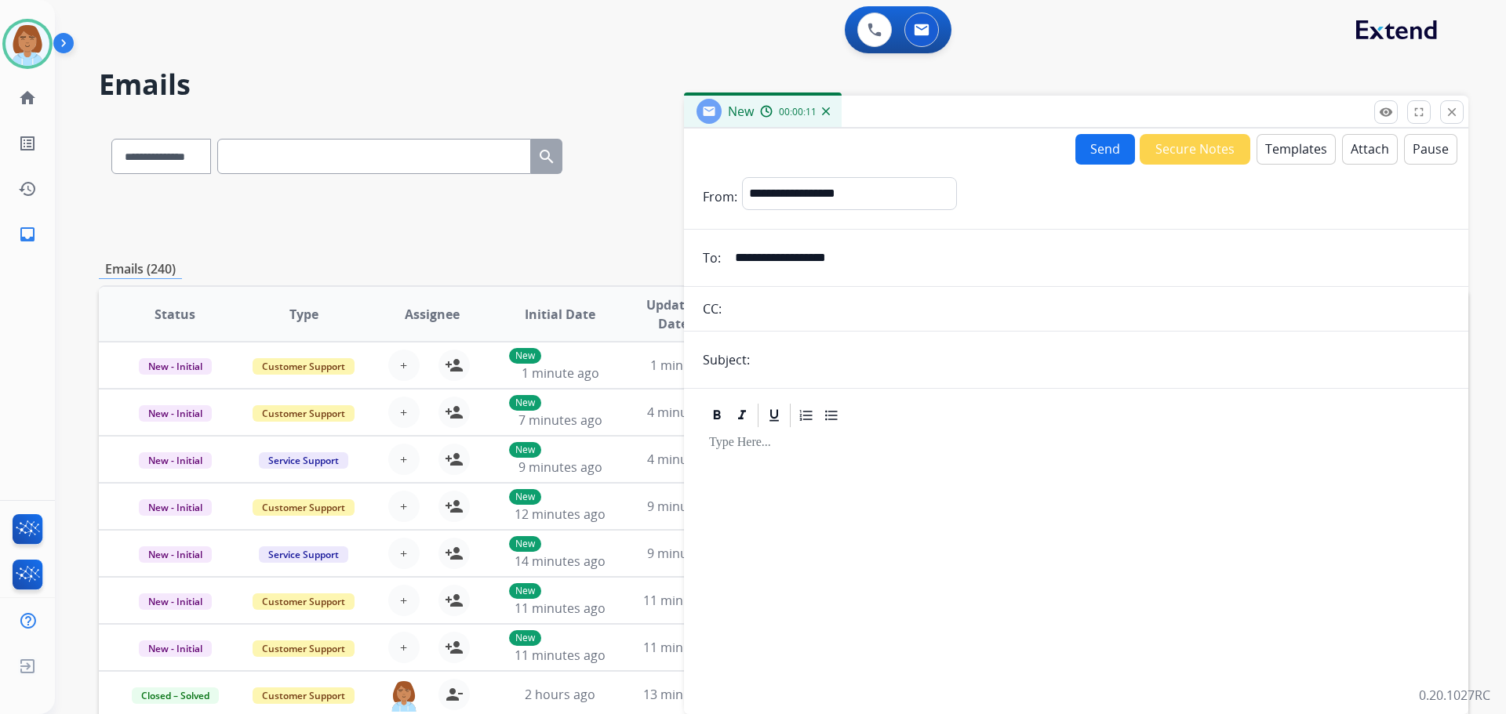
type input "**********"
click at [836, 369] on input "text" at bounding box center [1101, 359] width 695 height 31
type input "**********"
click at [1289, 144] on button "Templates" at bounding box center [1295, 149] width 79 height 31
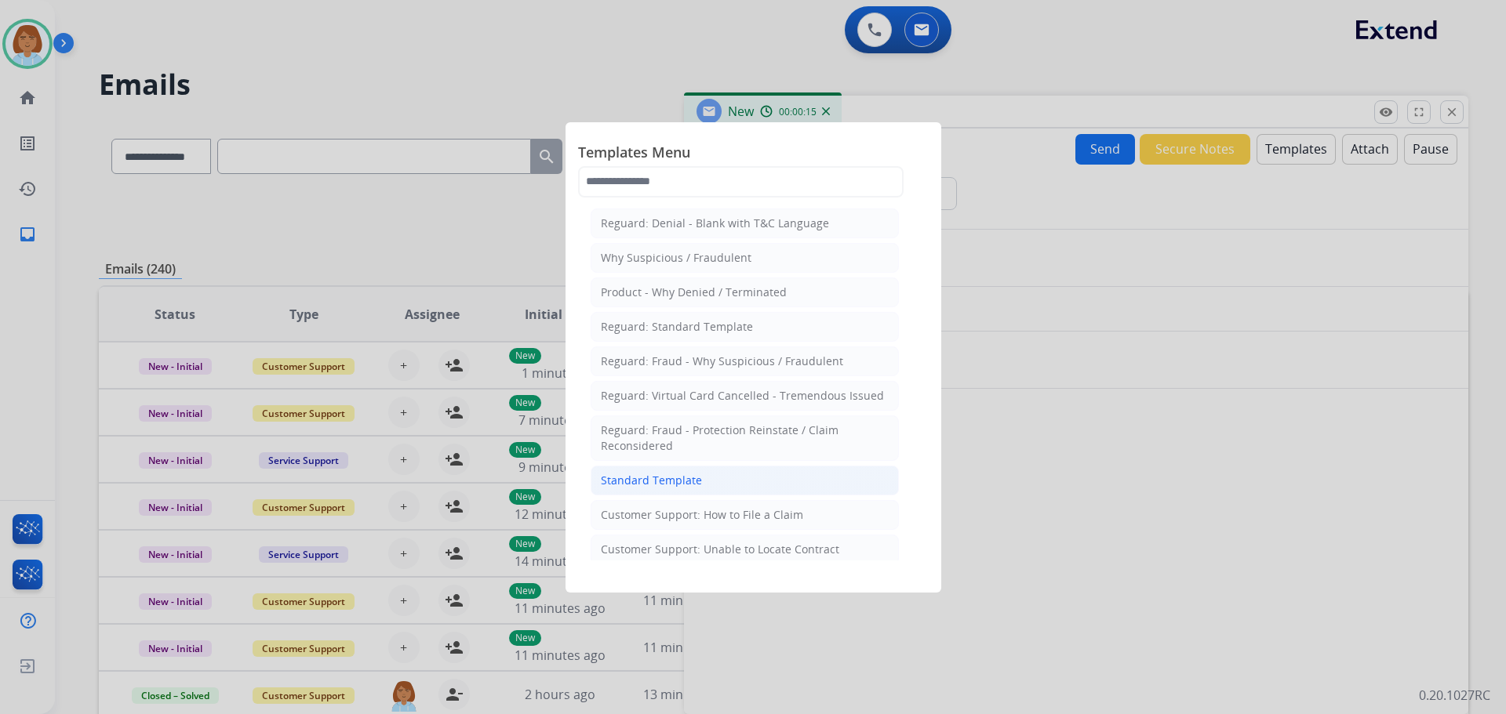
click at [753, 485] on li "Standard Template" at bounding box center [745, 481] width 308 height 30
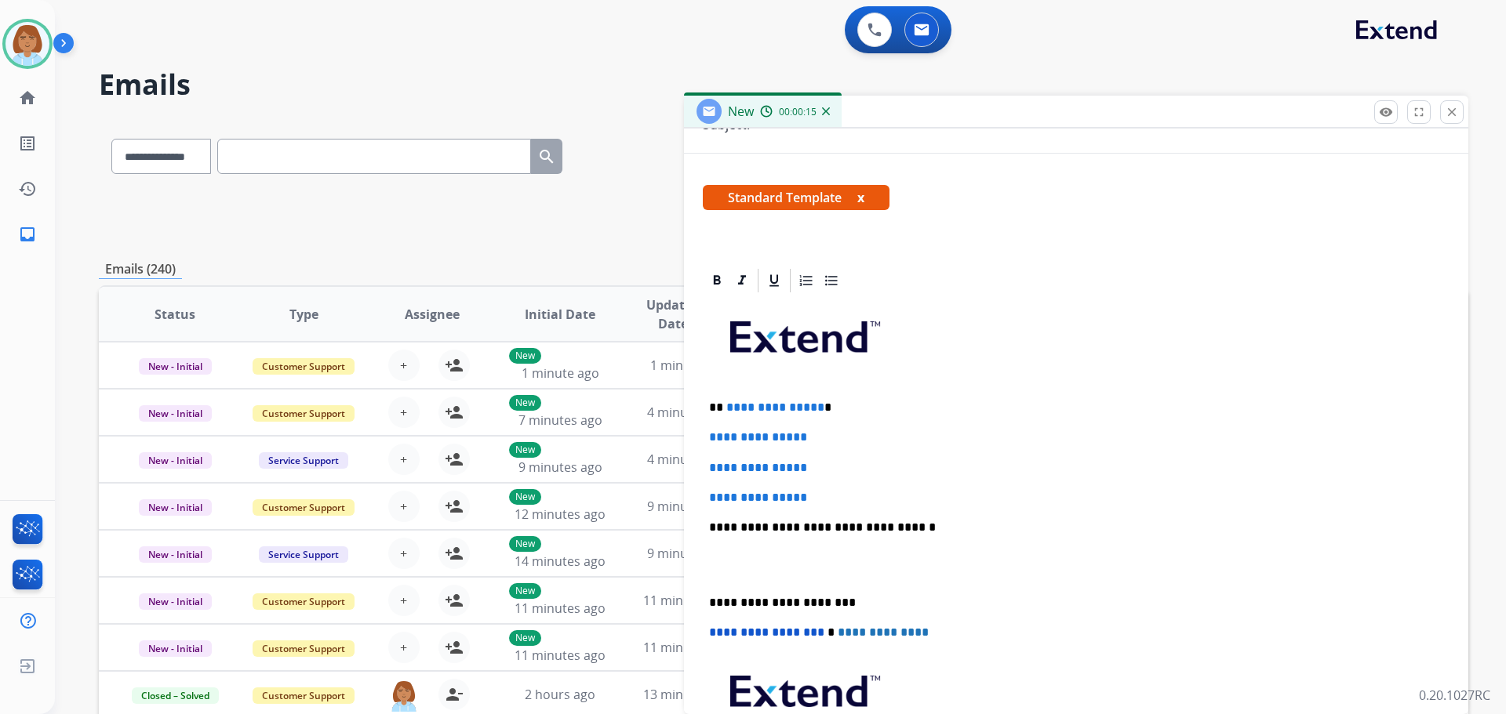
scroll to position [235, 0]
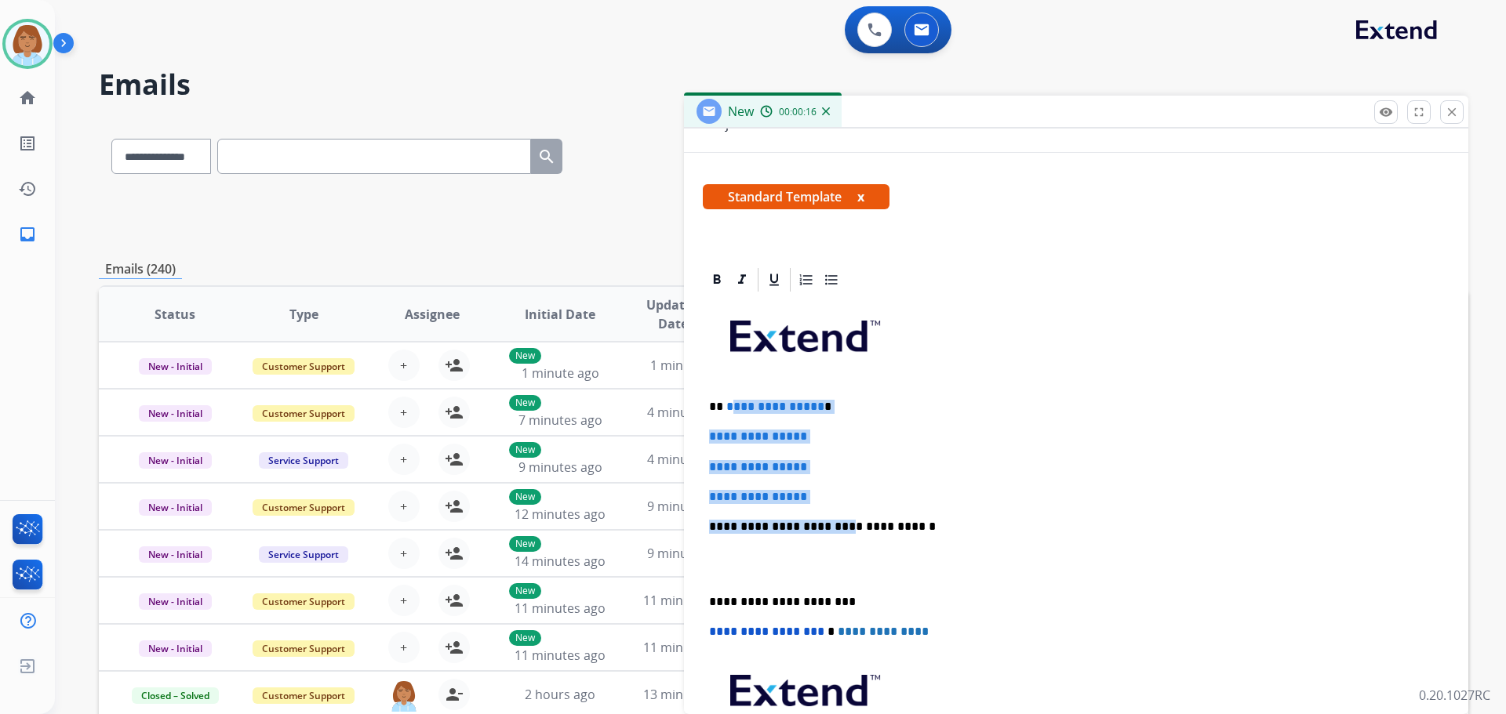
drag, startPoint x: 831, startPoint y: 513, endPoint x: 743, endPoint y: 411, distance: 134.6
click at [727, 411] on div "**********" at bounding box center [1076, 564] width 747 height 540
drag, startPoint x: 957, startPoint y: 503, endPoint x: 915, endPoint y: 500, distance: 41.7
click at [955, 503] on p "**********" at bounding box center [1076, 497] width 734 height 14
click at [860, 497] on p "**********" at bounding box center [1076, 497] width 734 height 14
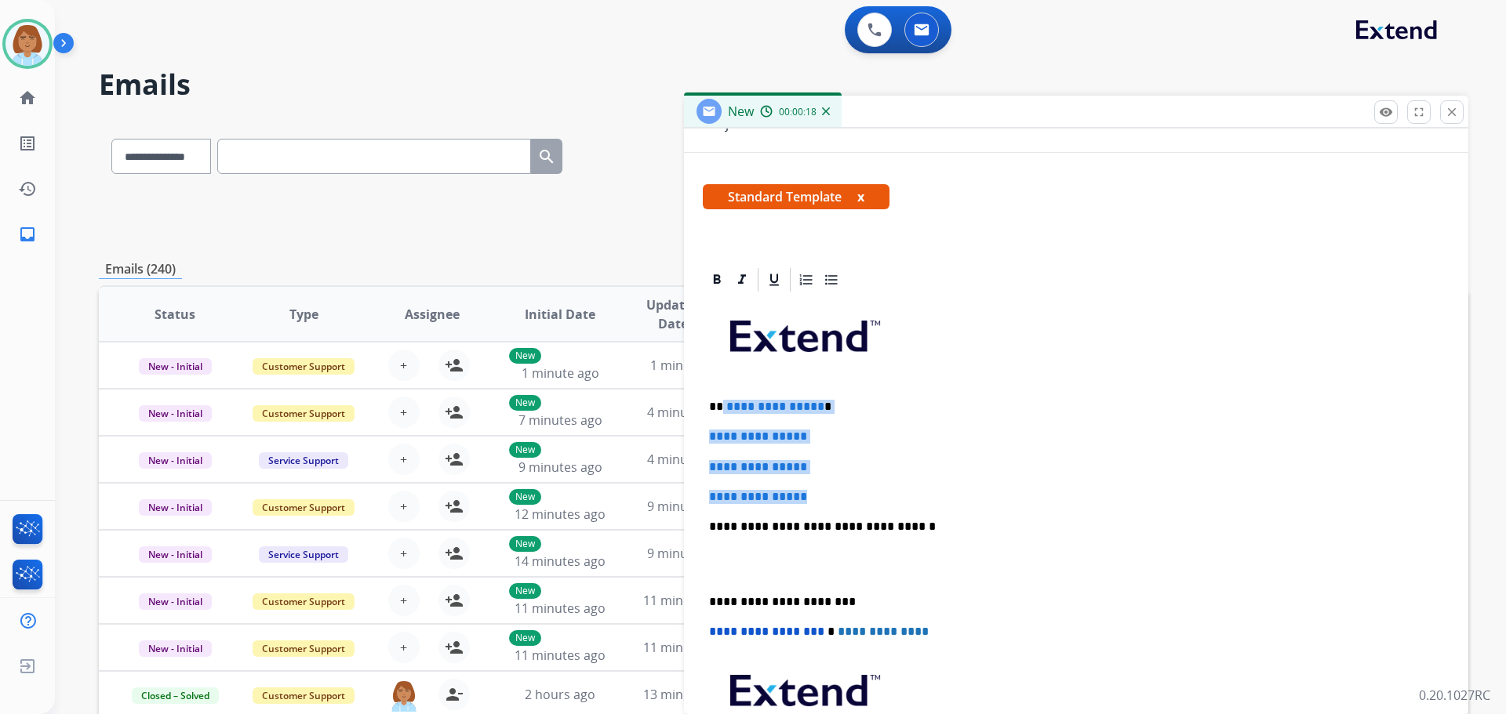
drag, startPoint x: 843, startPoint y: 501, endPoint x: 722, endPoint y: 402, distance: 157.2
click at [722, 402] on div "**********" at bounding box center [1076, 564] width 747 height 540
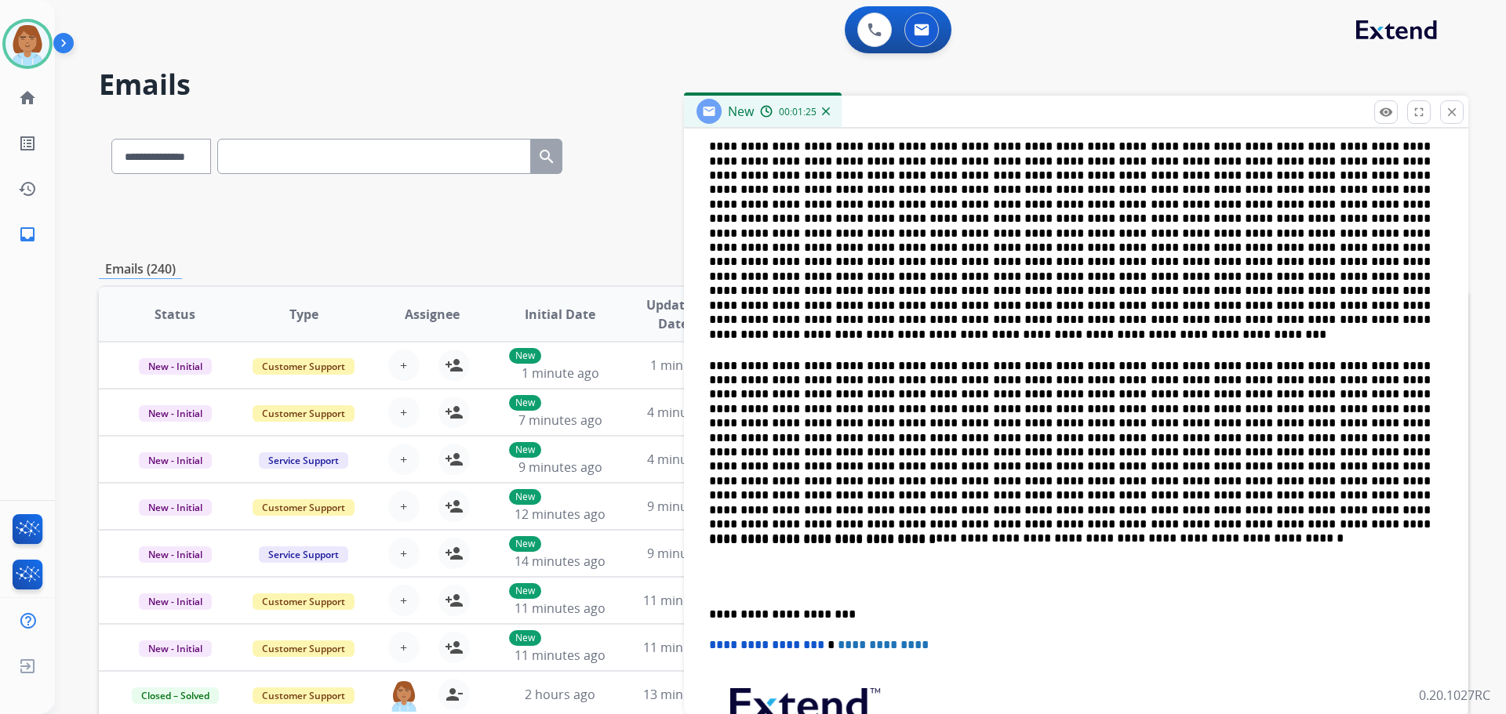
scroll to position [549, 0]
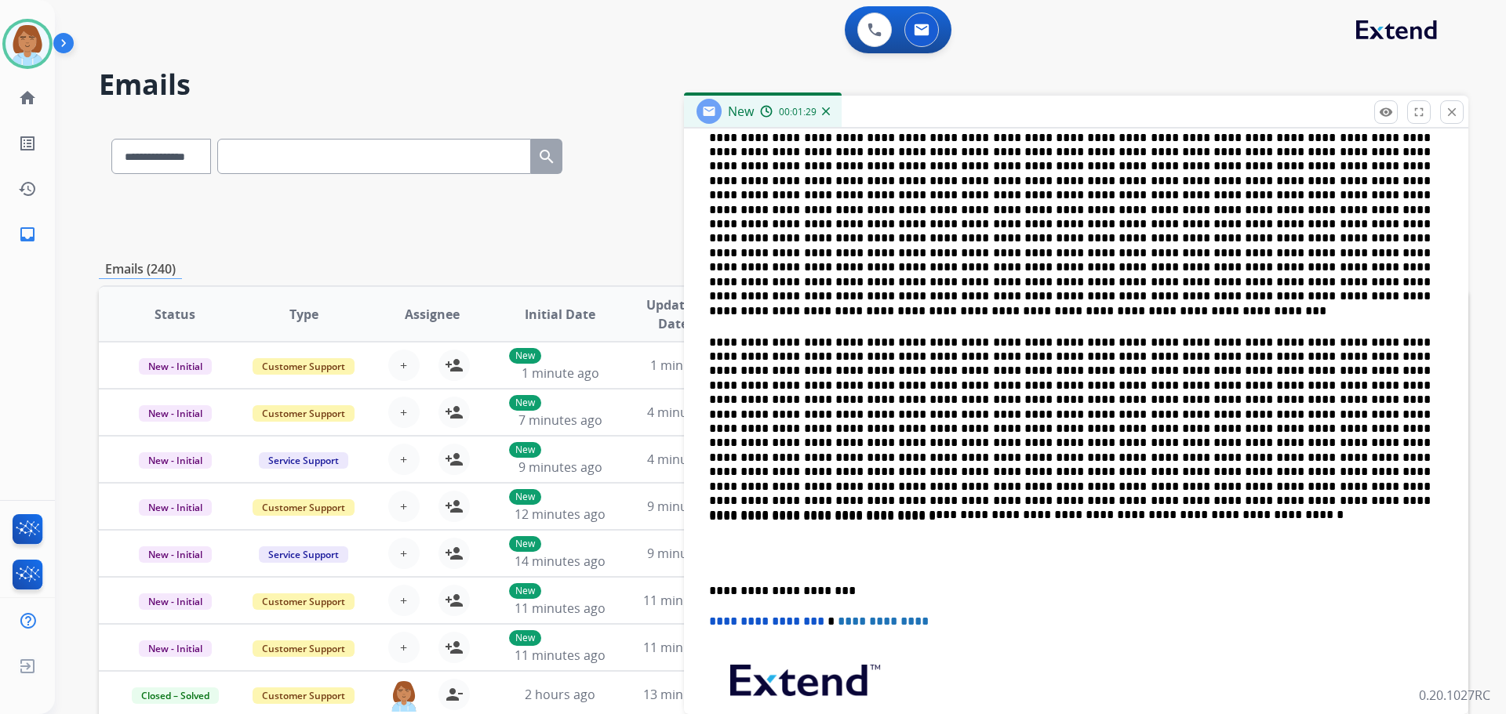
drag, startPoint x: 1005, startPoint y: 500, endPoint x: 979, endPoint y: 493, distance: 27.8
click at [980, 487] on p at bounding box center [1070, 415] width 722 height 158
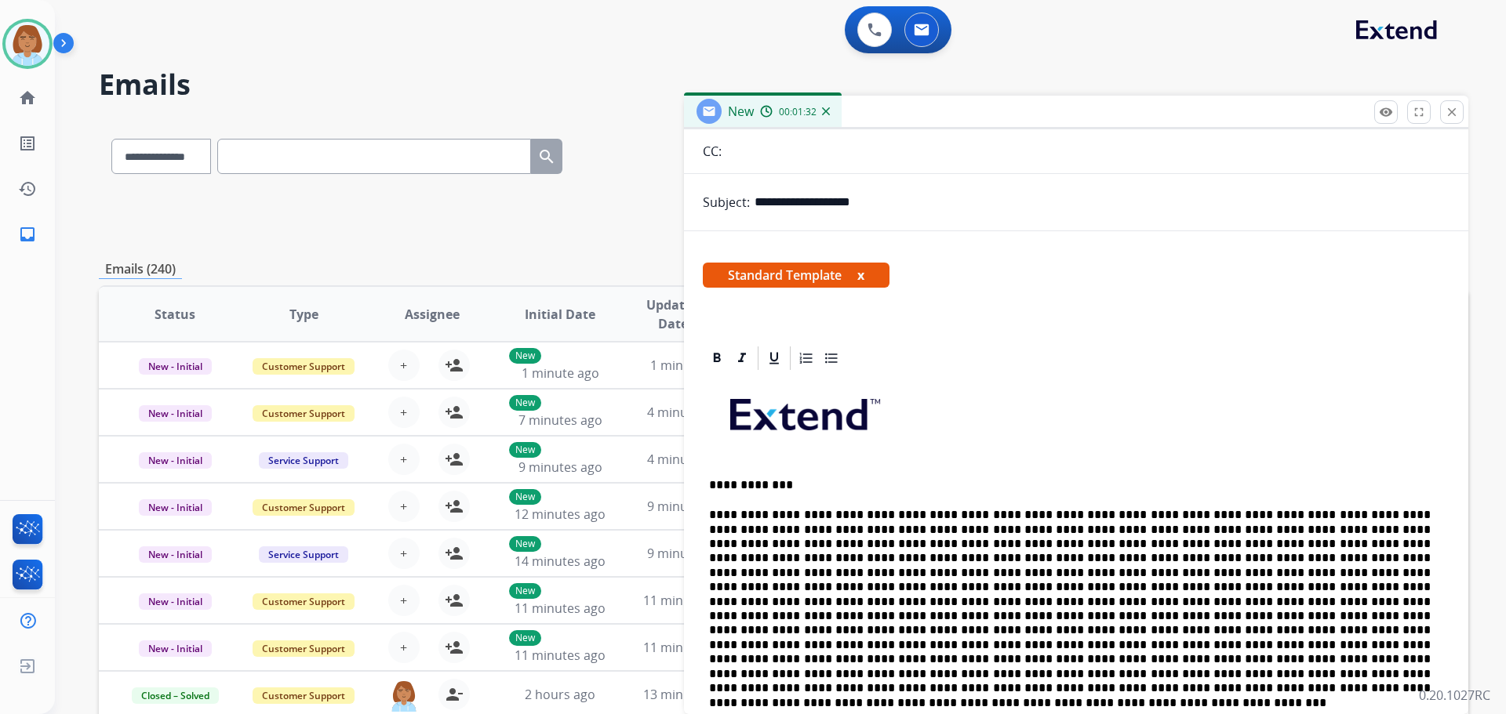
scroll to position [0, 0]
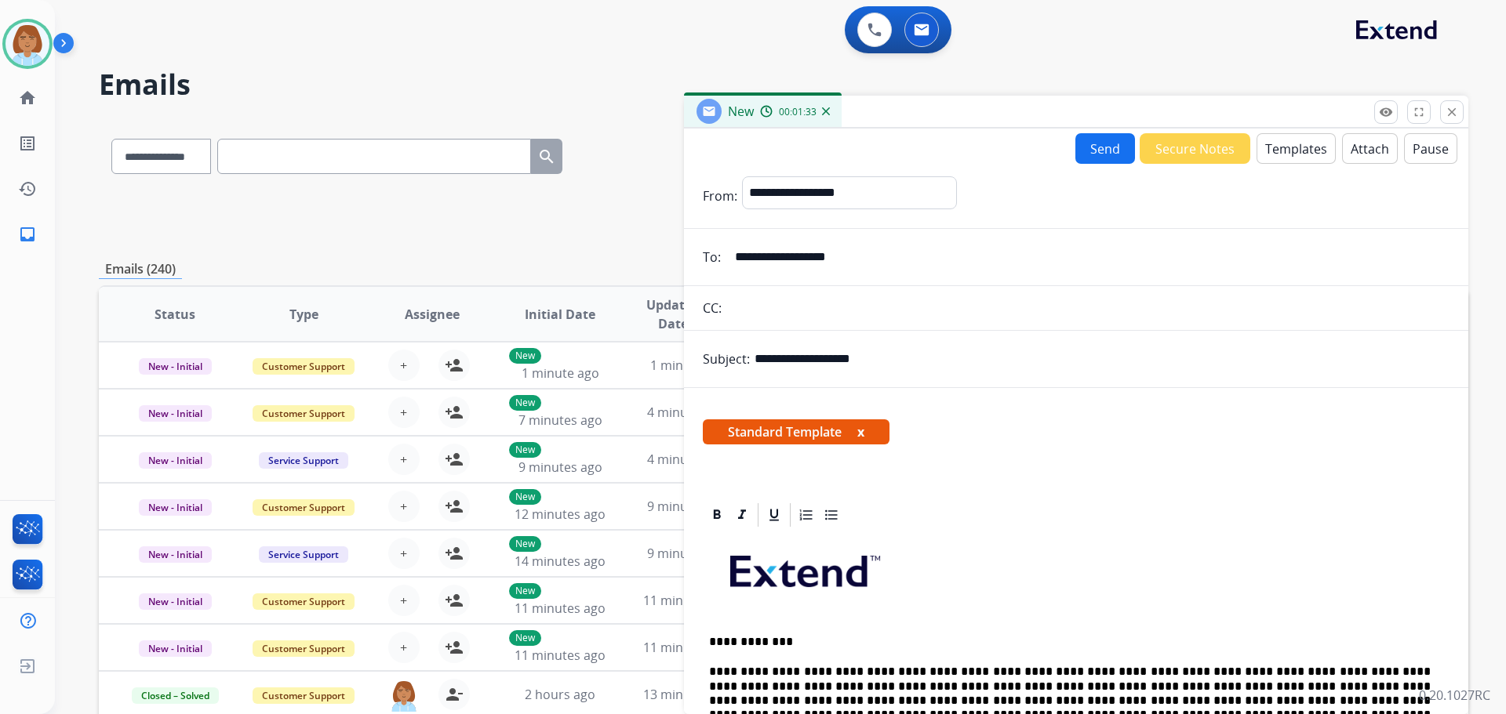
click at [1085, 148] on button "Send" at bounding box center [1105, 148] width 60 height 31
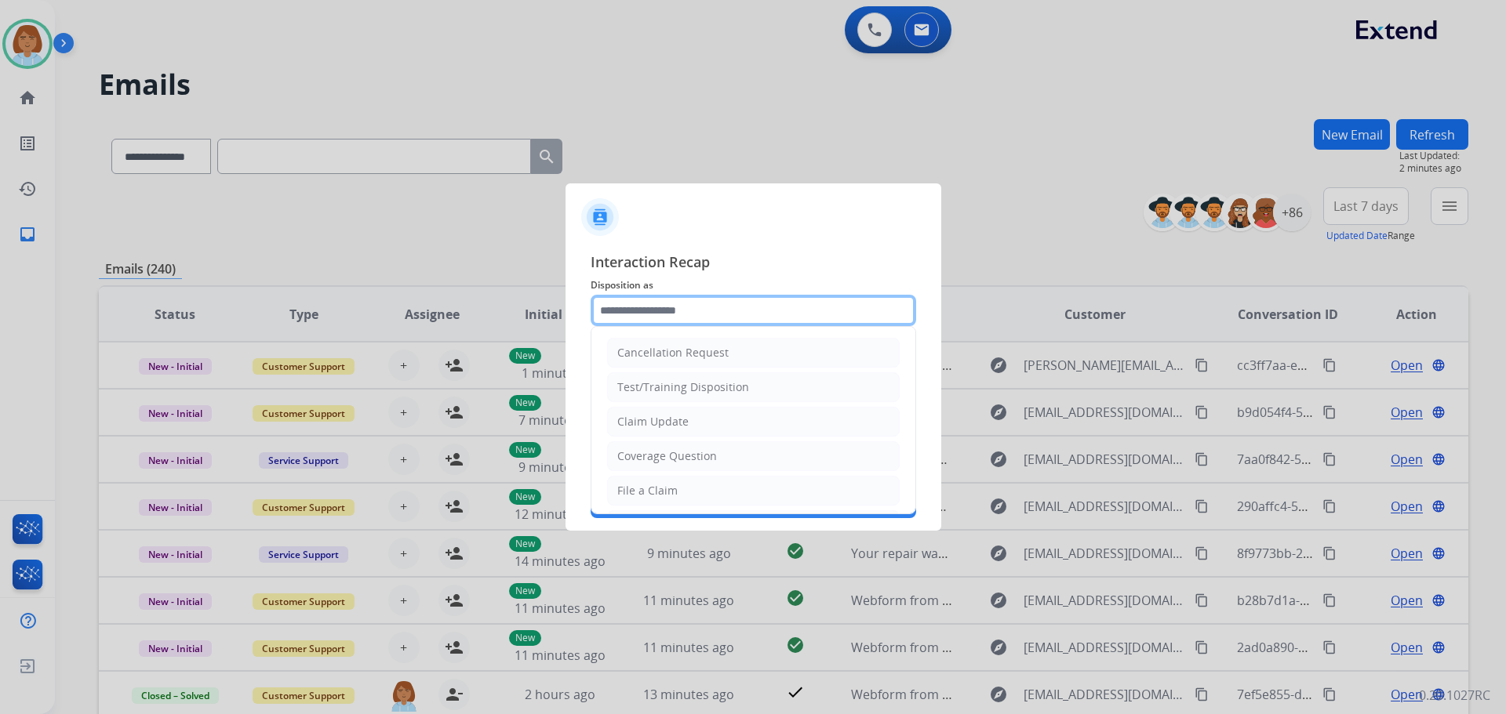
click at [676, 322] on input "text" at bounding box center [753, 310] width 325 height 31
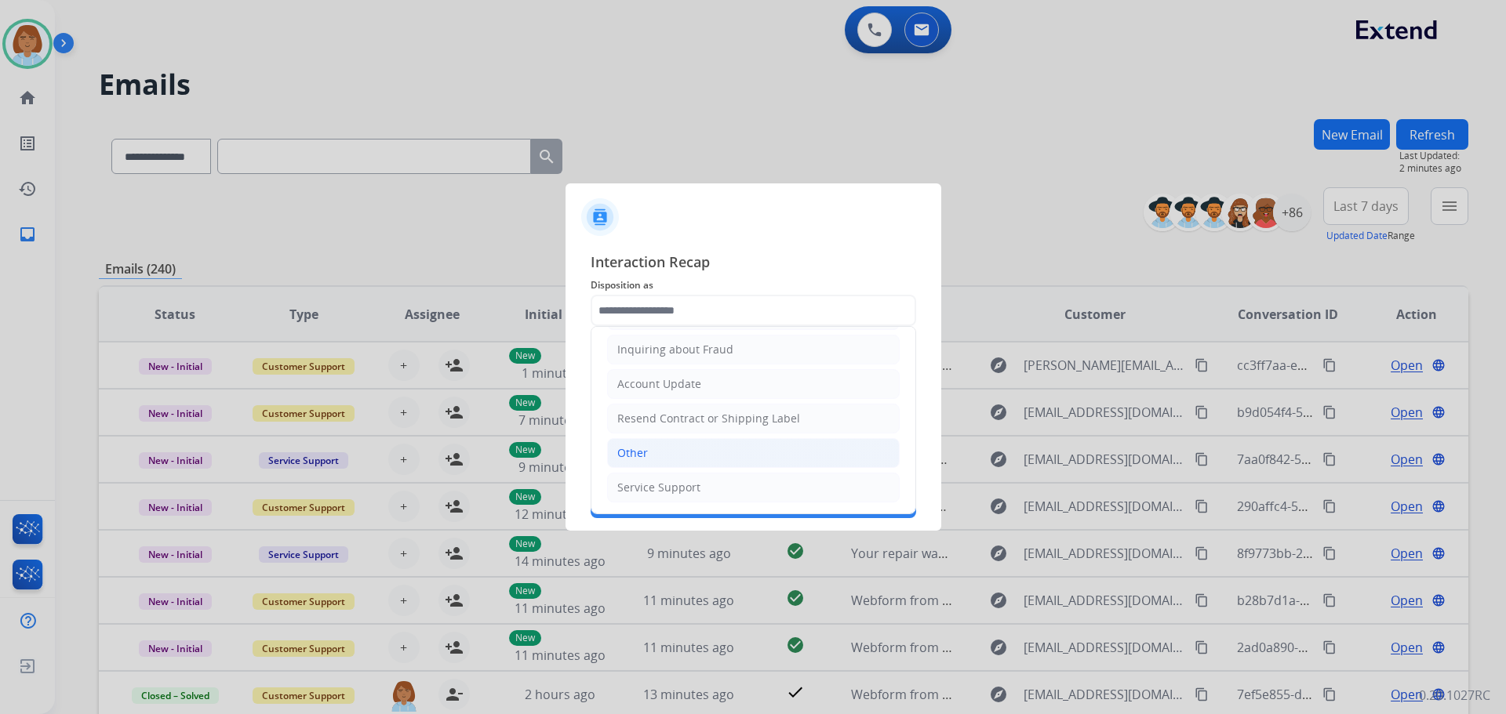
click at [674, 463] on li "Other" at bounding box center [753, 453] width 293 height 30
type input "*****"
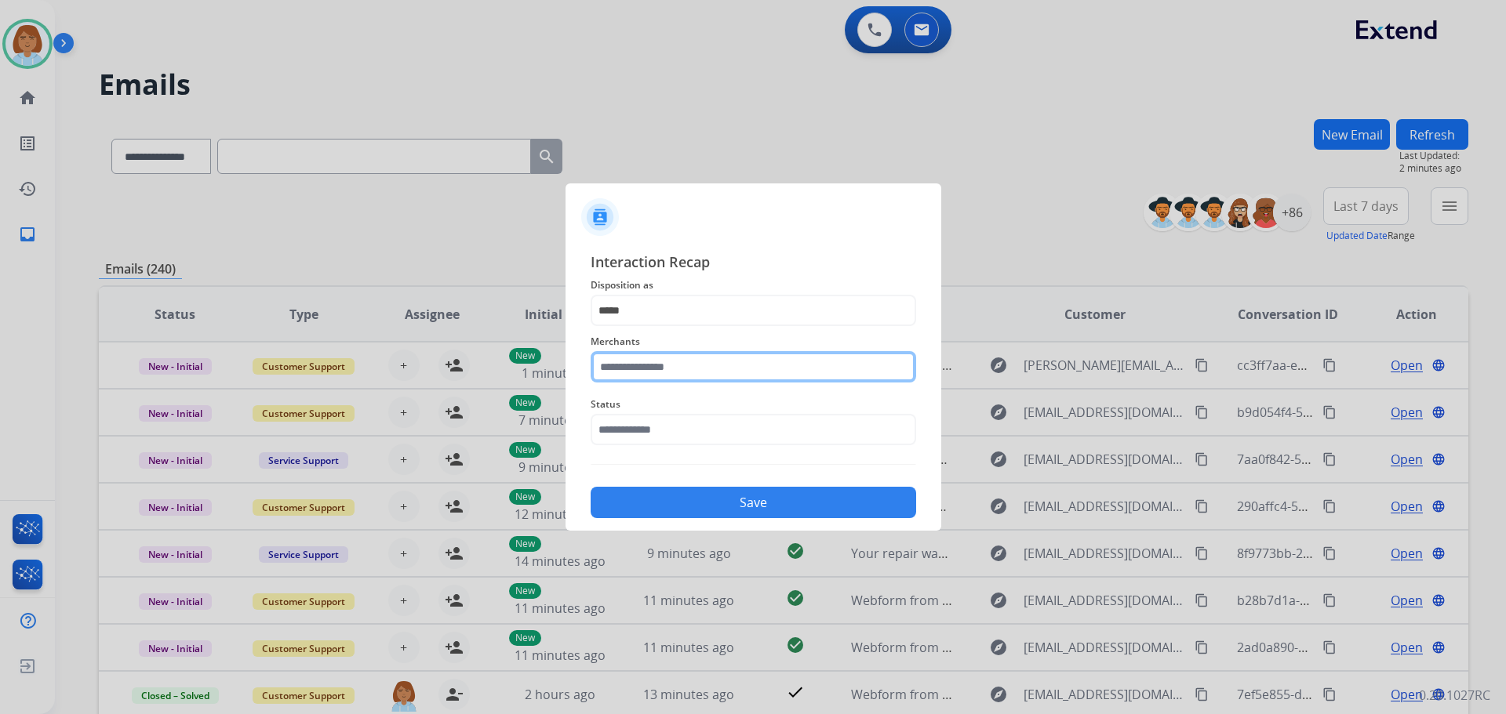
click at [647, 367] on input "text" at bounding box center [753, 366] width 325 height 31
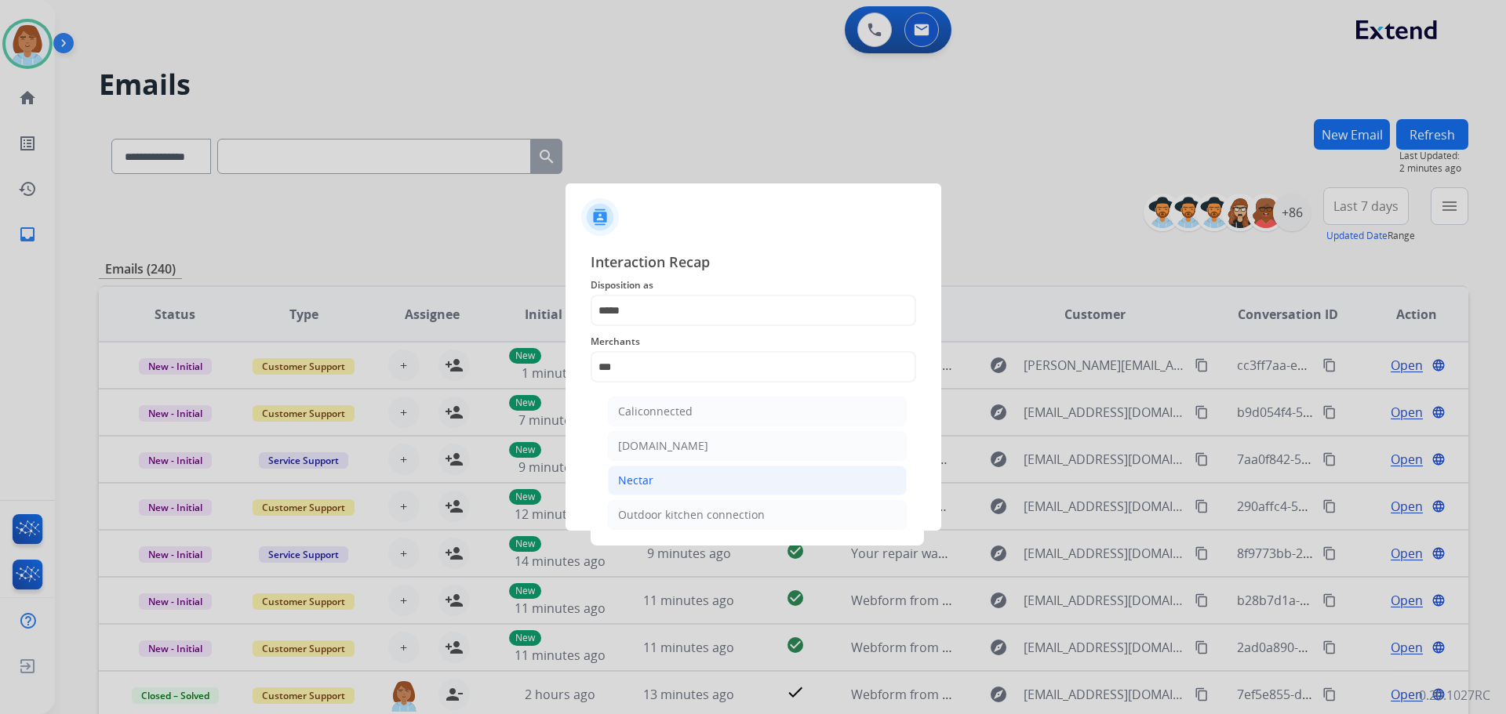
click at [690, 482] on li "Nectar" at bounding box center [757, 481] width 299 height 30
type input "******"
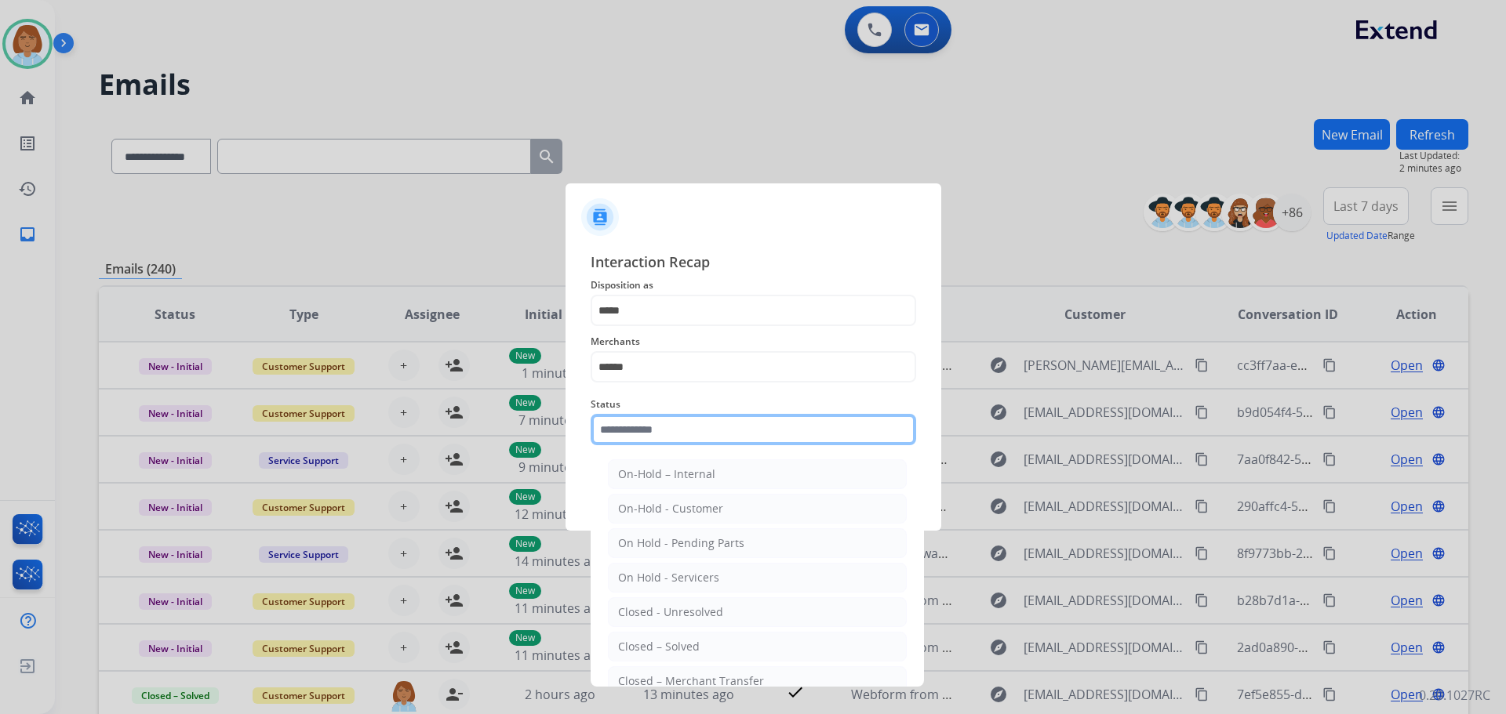
click at [684, 434] on input "text" at bounding box center [753, 429] width 325 height 31
click at [694, 646] on div "Closed – Solved" at bounding box center [659, 647] width 82 height 16
type input "**********"
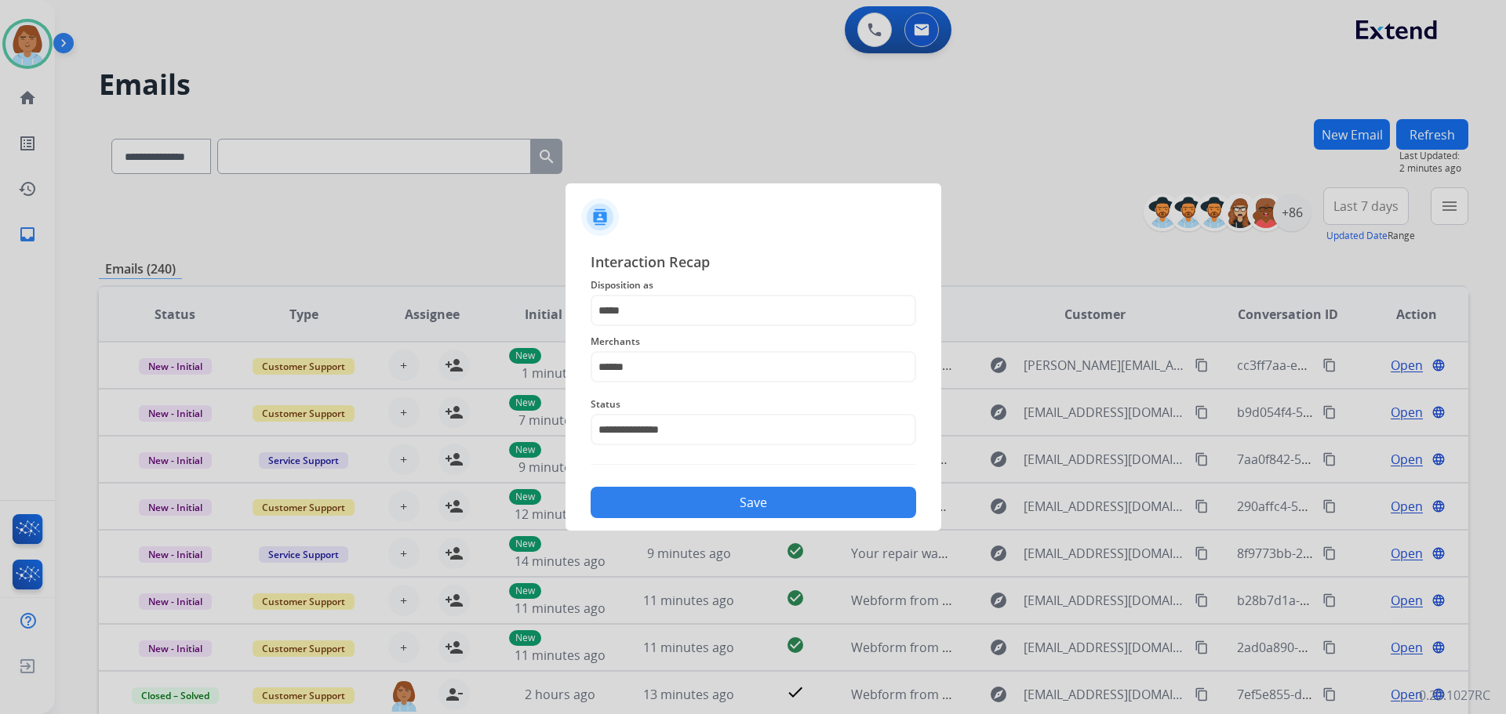
click at [750, 514] on button "Save" at bounding box center [753, 502] width 325 height 31
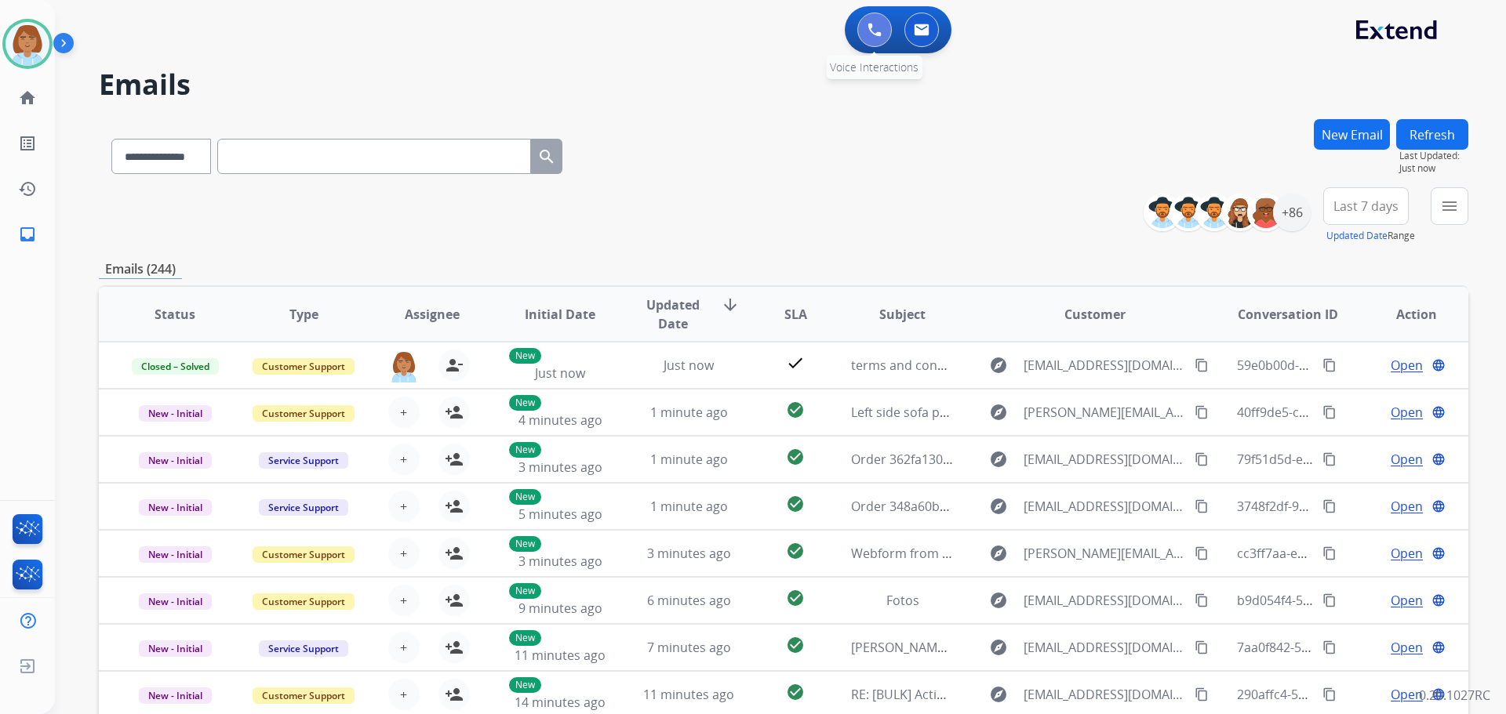
click at [882, 38] on button at bounding box center [874, 30] width 35 height 35
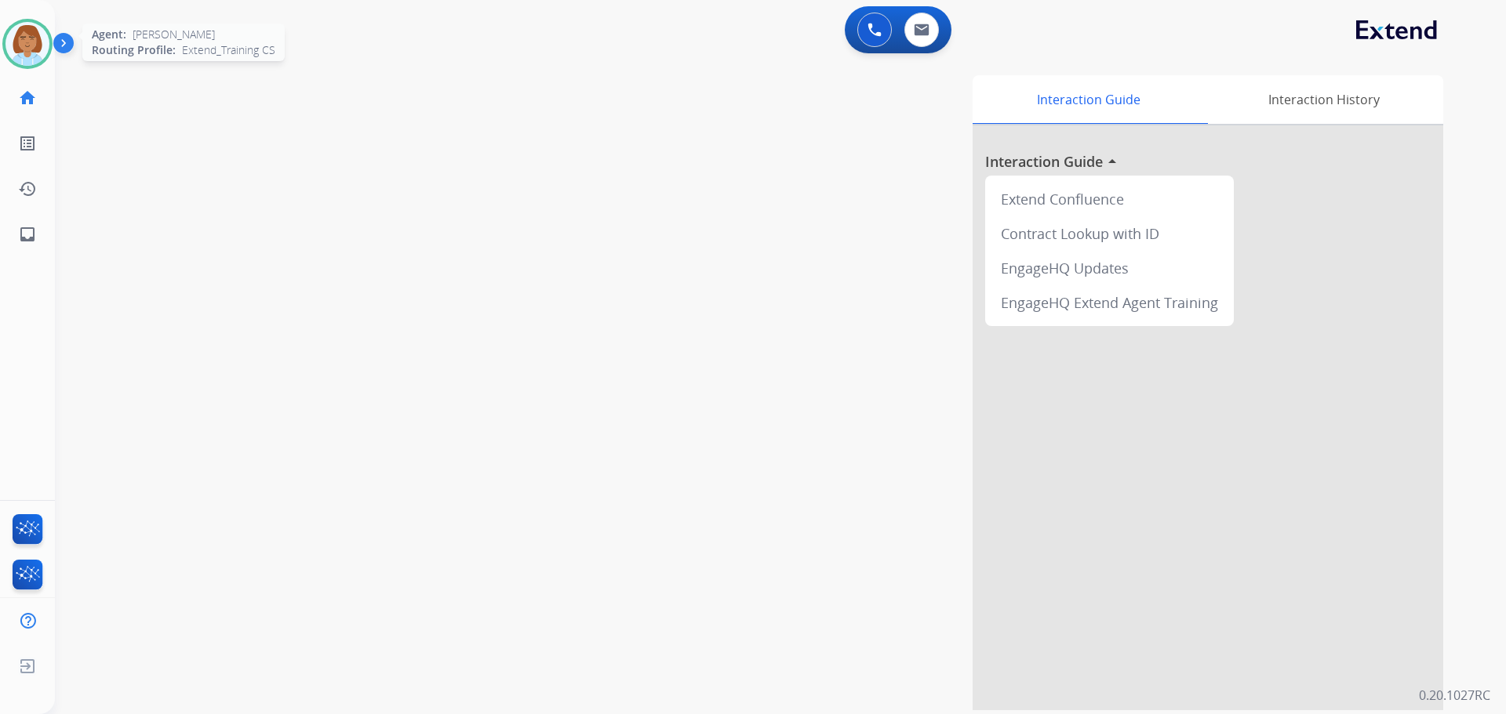
click at [23, 56] on img at bounding box center [27, 44] width 44 height 44
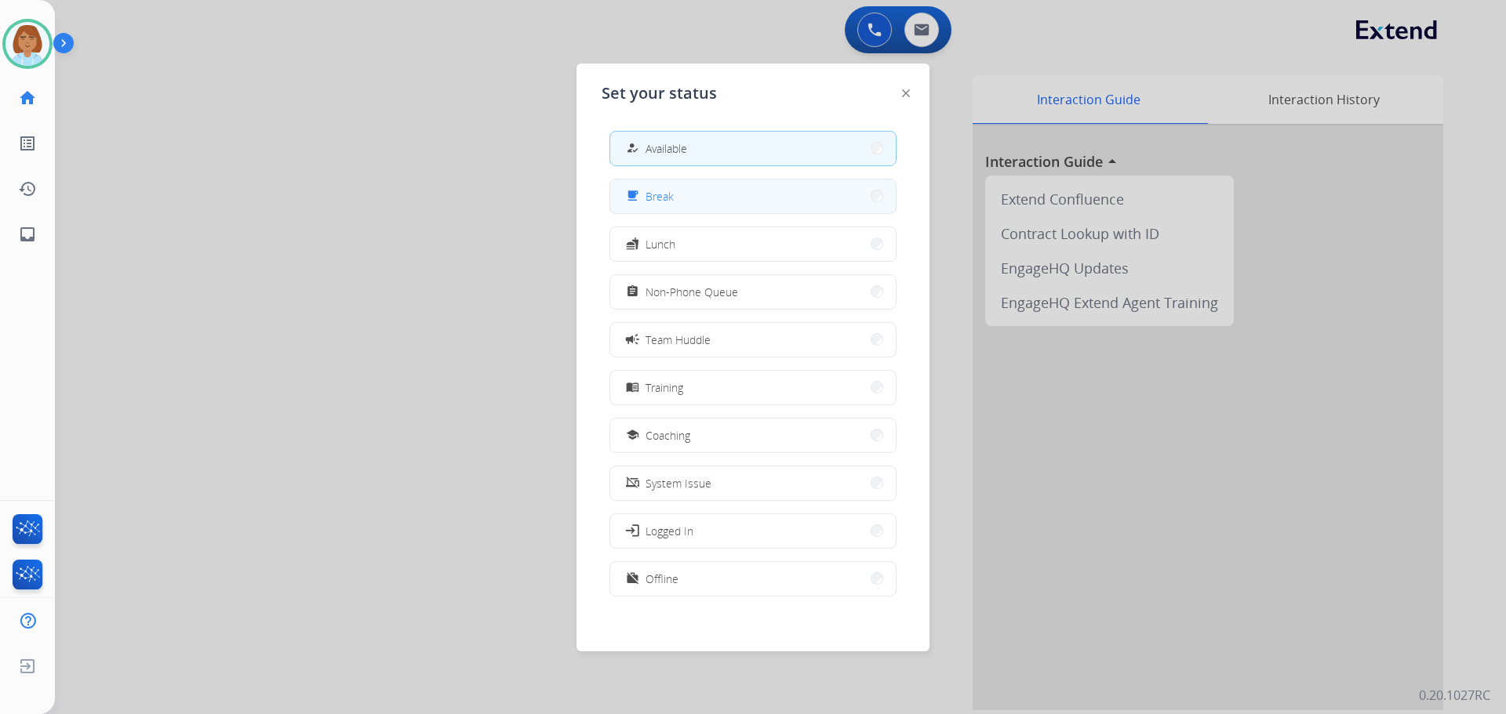
click at [713, 203] on button "free_breakfast Break" at bounding box center [752, 197] width 285 height 34
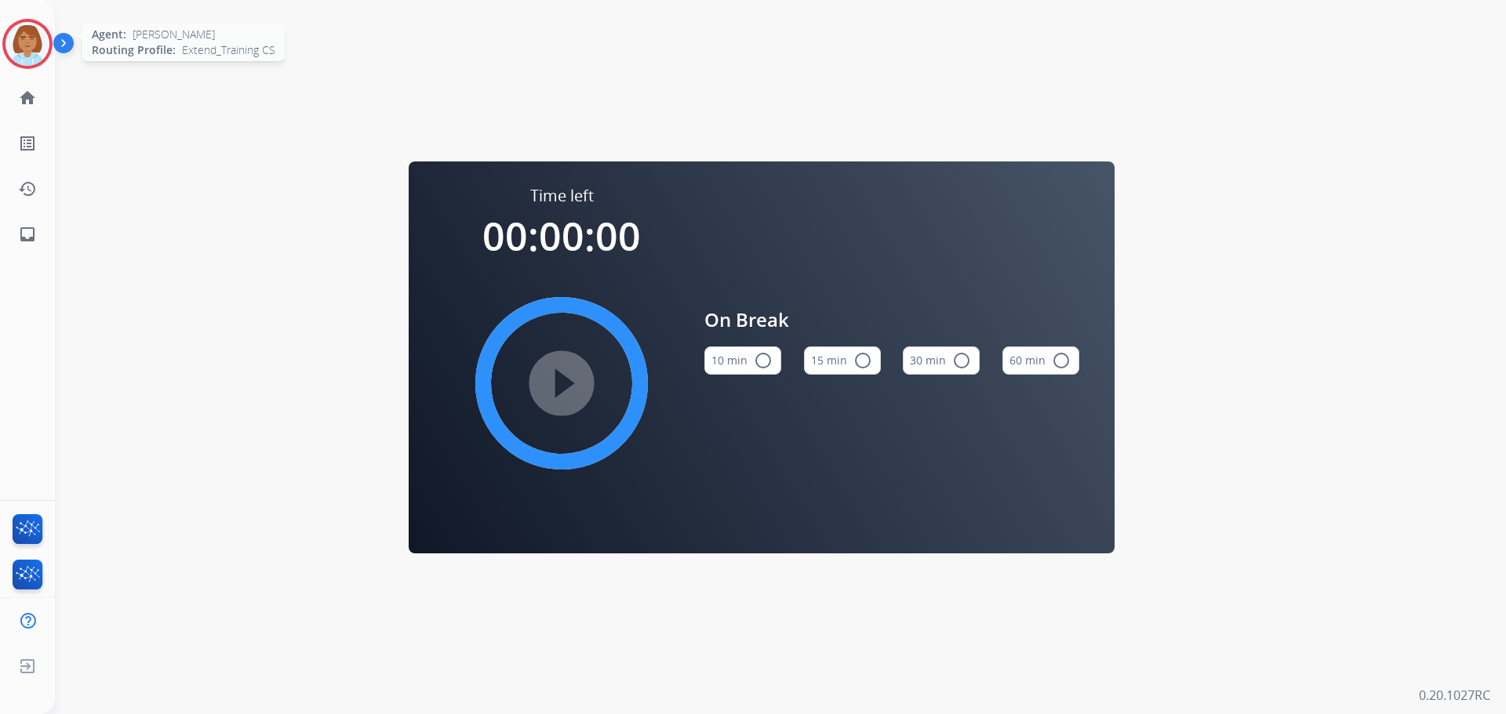
click at [39, 38] on img at bounding box center [27, 44] width 44 height 44
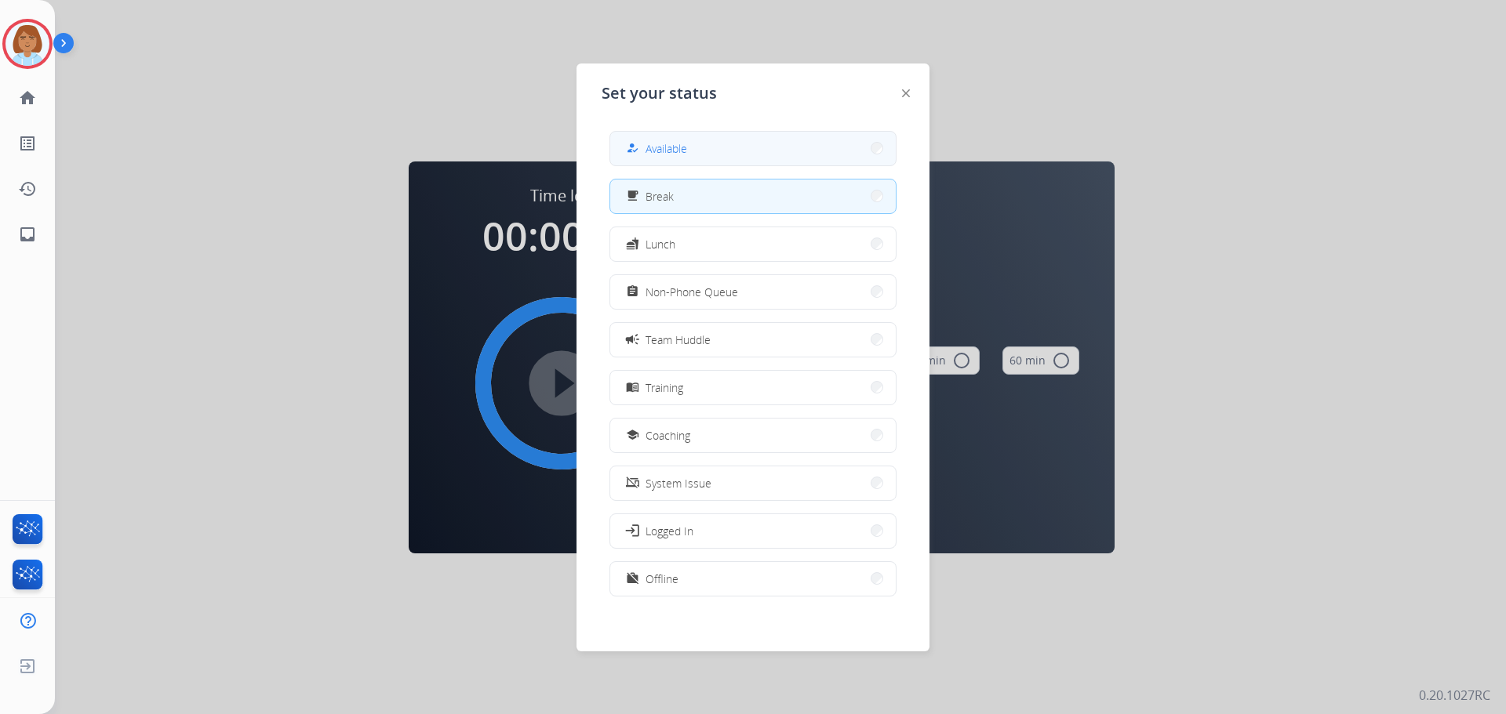
click at [677, 156] on span "Available" at bounding box center [666, 148] width 42 height 16
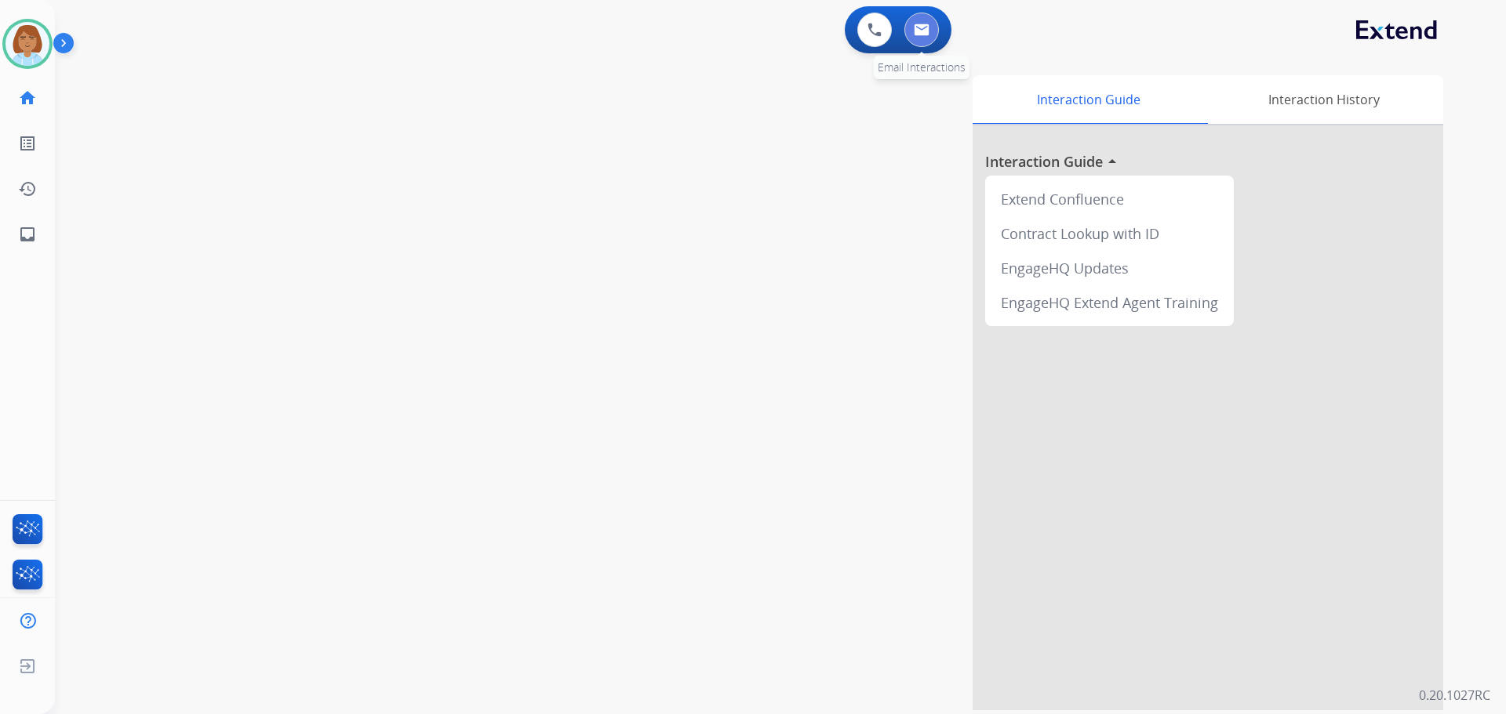
click at [919, 29] on img at bounding box center [922, 30] width 16 height 13
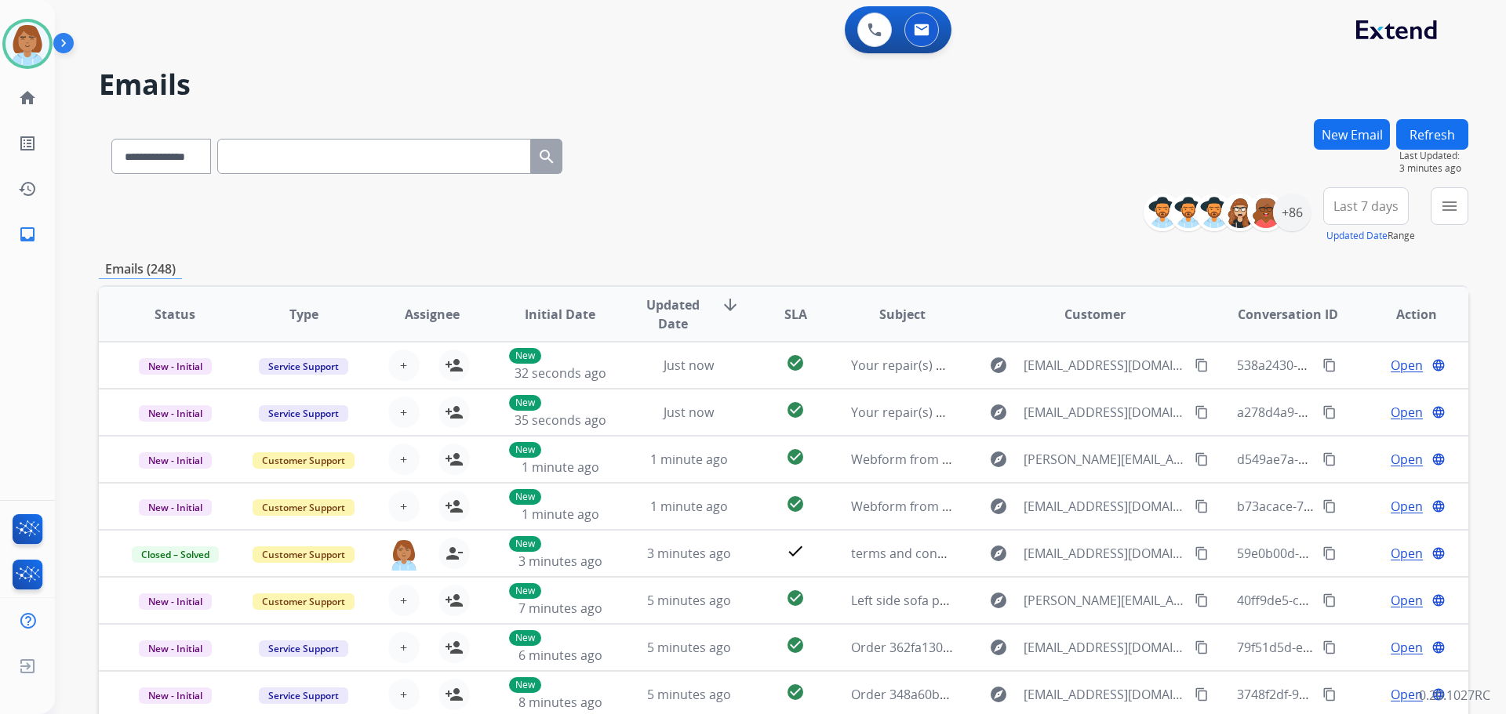
click at [1453, 217] on button "menu" at bounding box center [1450, 206] width 38 height 38
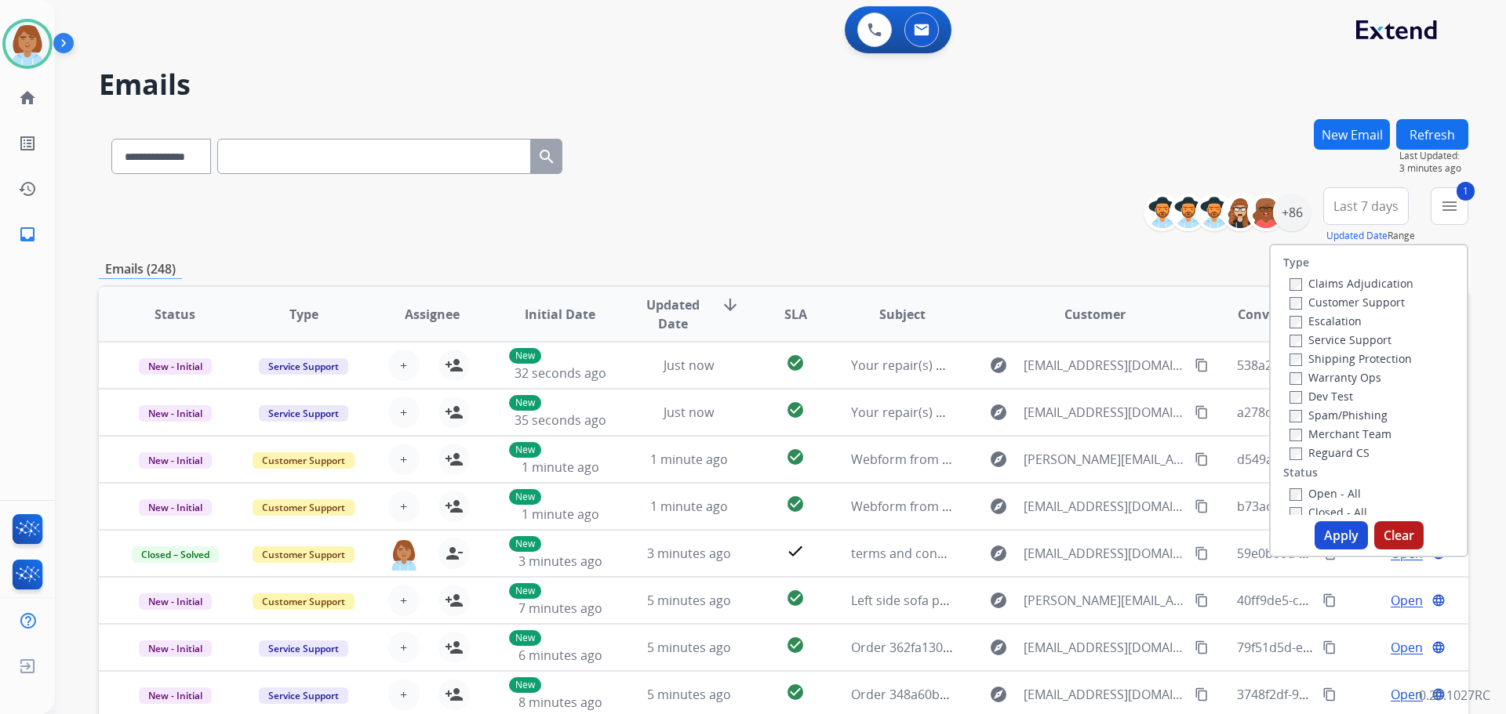
click at [1296, 305] on label "Customer Support" at bounding box center [1346, 302] width 115 height 15
click at [1315, 362] on label "Shipping Protection" at bounding box center [1350, 358] width 122 height 15
click at [1294, 496] on label "Open - All" at bounding box center [1324, 493] width 71 height 15
click at [1318, 533] on button "Apply" at bounding box center [1340, 536] width 53 height 28
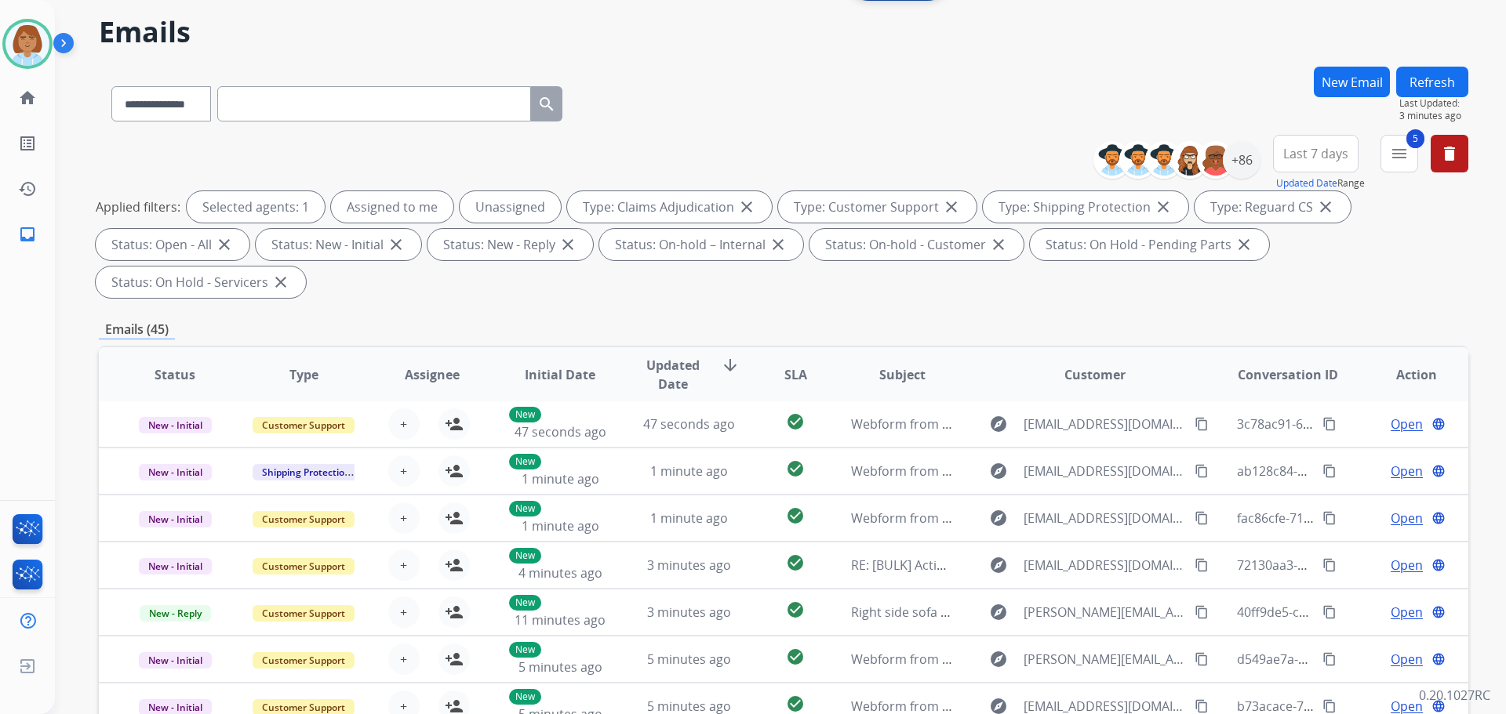
scroll to position [78, 0]
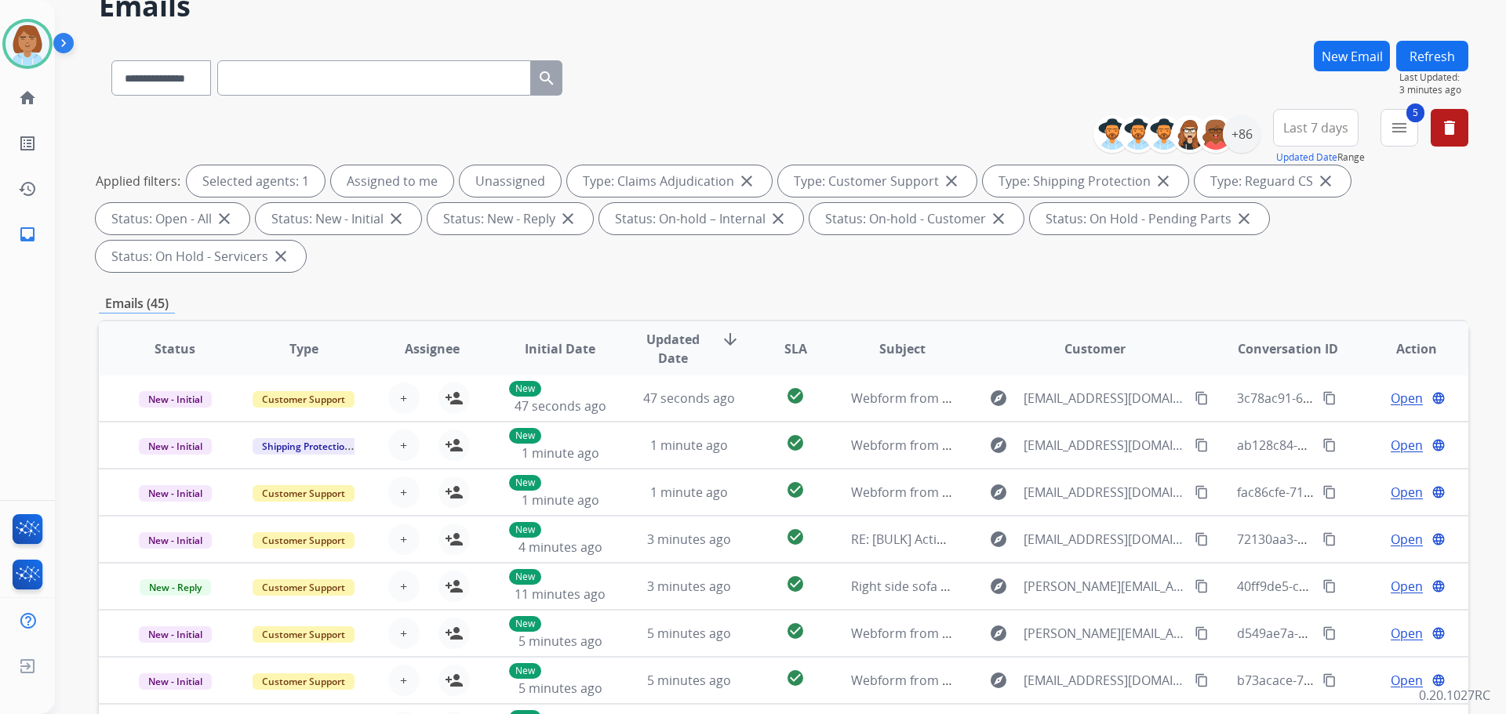
click at [1252, 152] on div "+86" at bounding box center [1182, 134] width 155 height 38
click at [1244, 147] on div "+86" at bounding box center [1242, 134] width 38 height 38
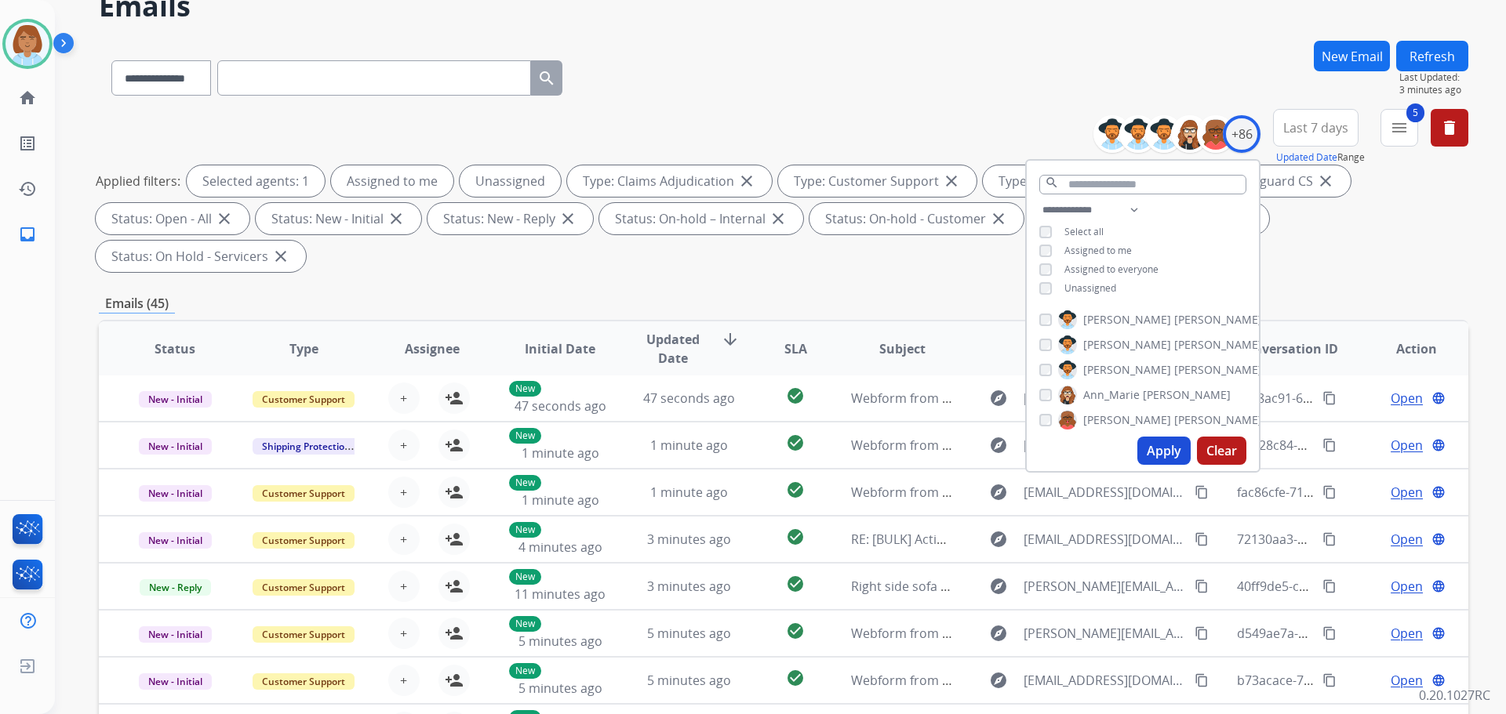
click at [1103, 284] on span "Unassigned" at bounding box center [1090, 288] width 52 height 13
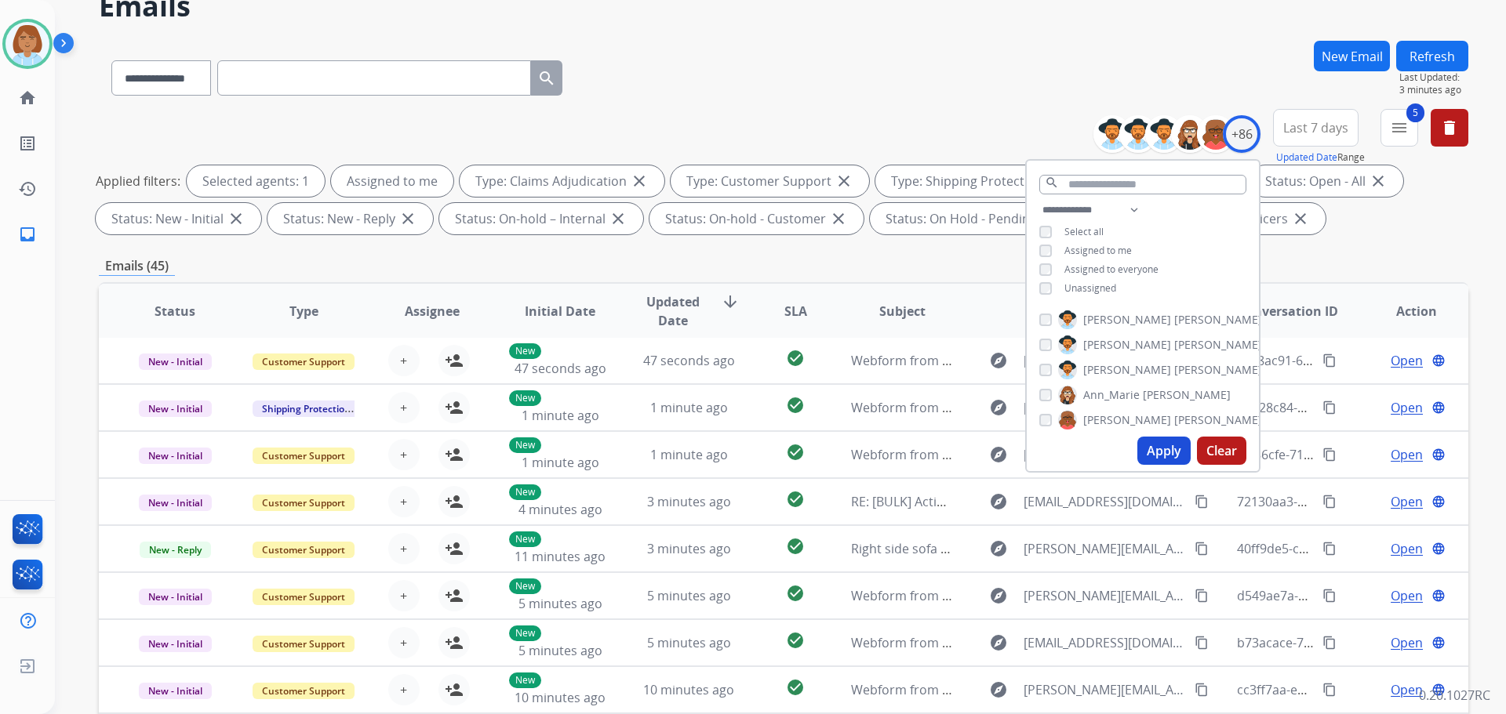
click at [1147, 445] on button "Apply" at bounding box center [1163, 451] width 53 height 28
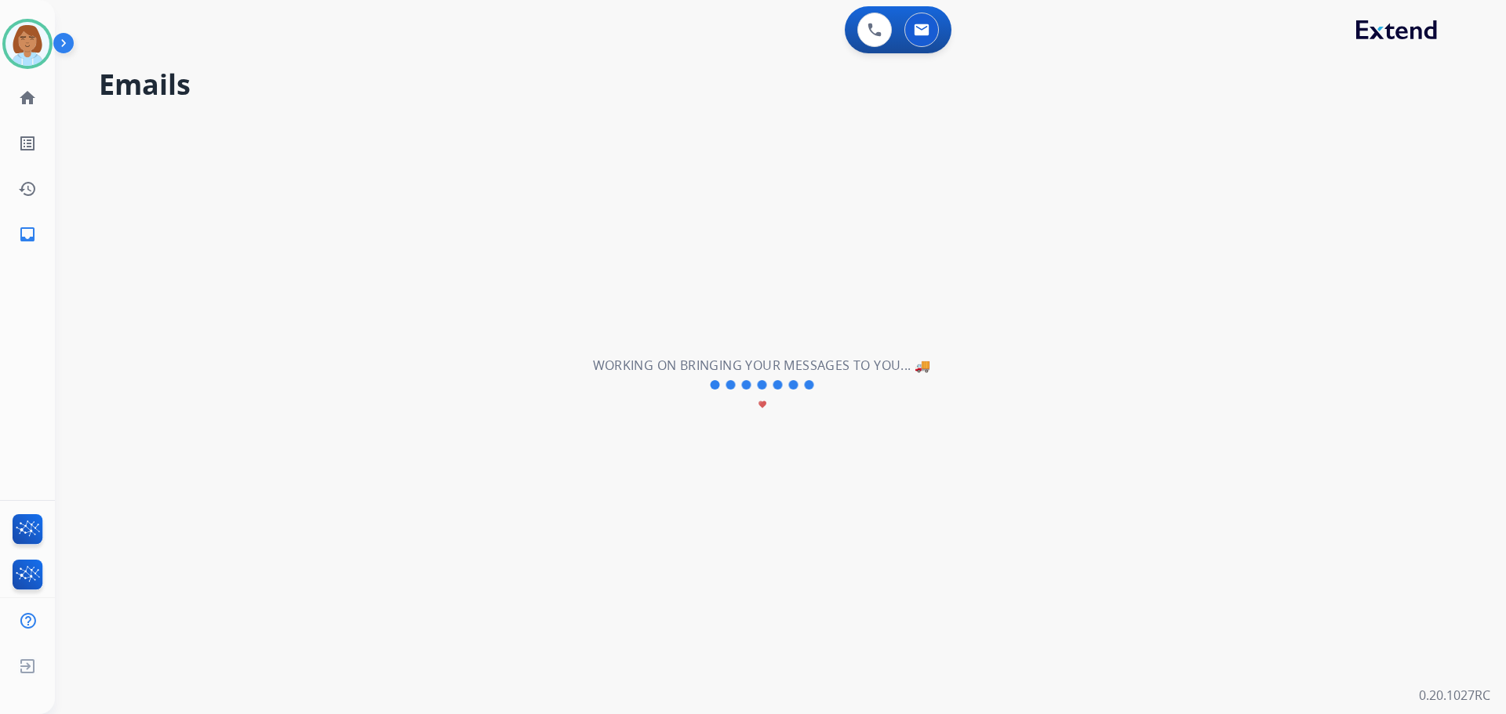
scroll to position [0, 0]
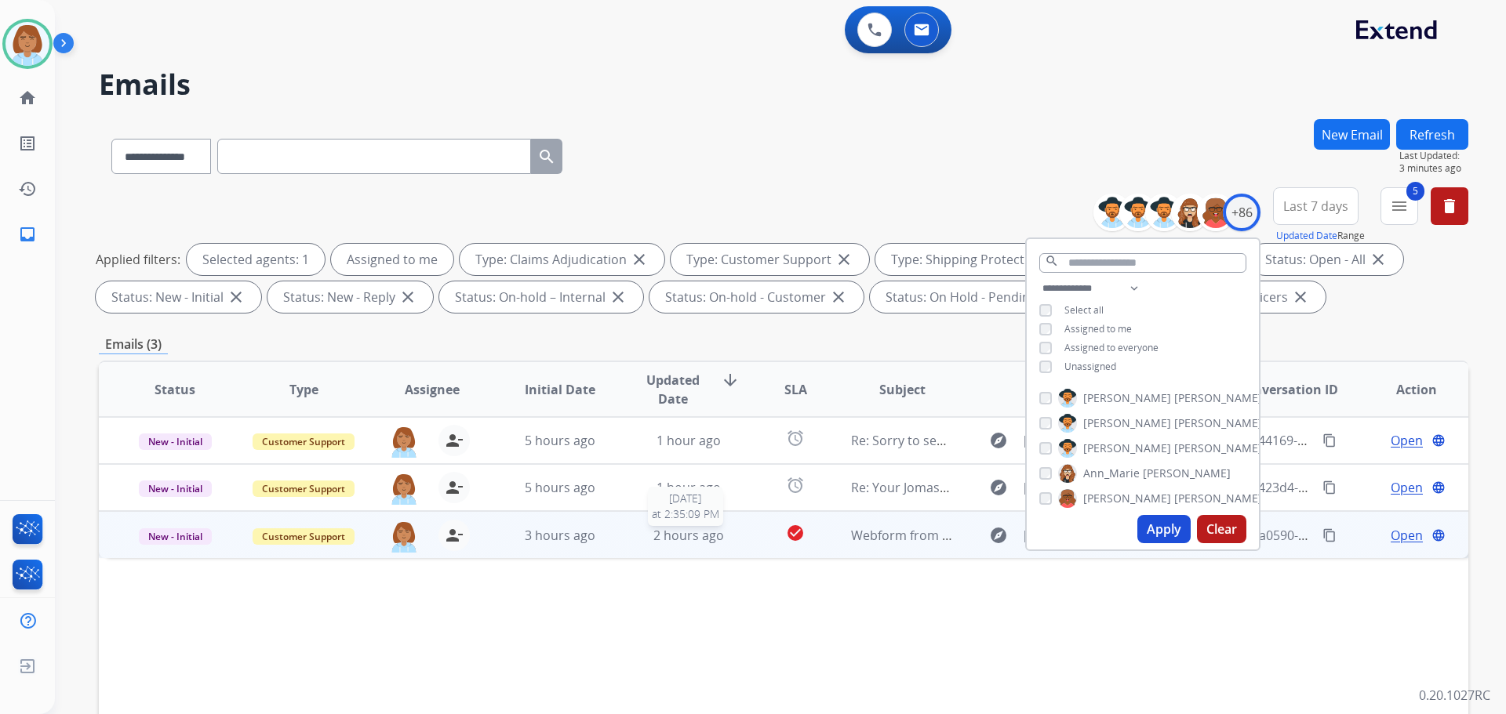
click at [689, 544] on span "2 hours ago" at bounding box center [688, 535] width 71 height 17
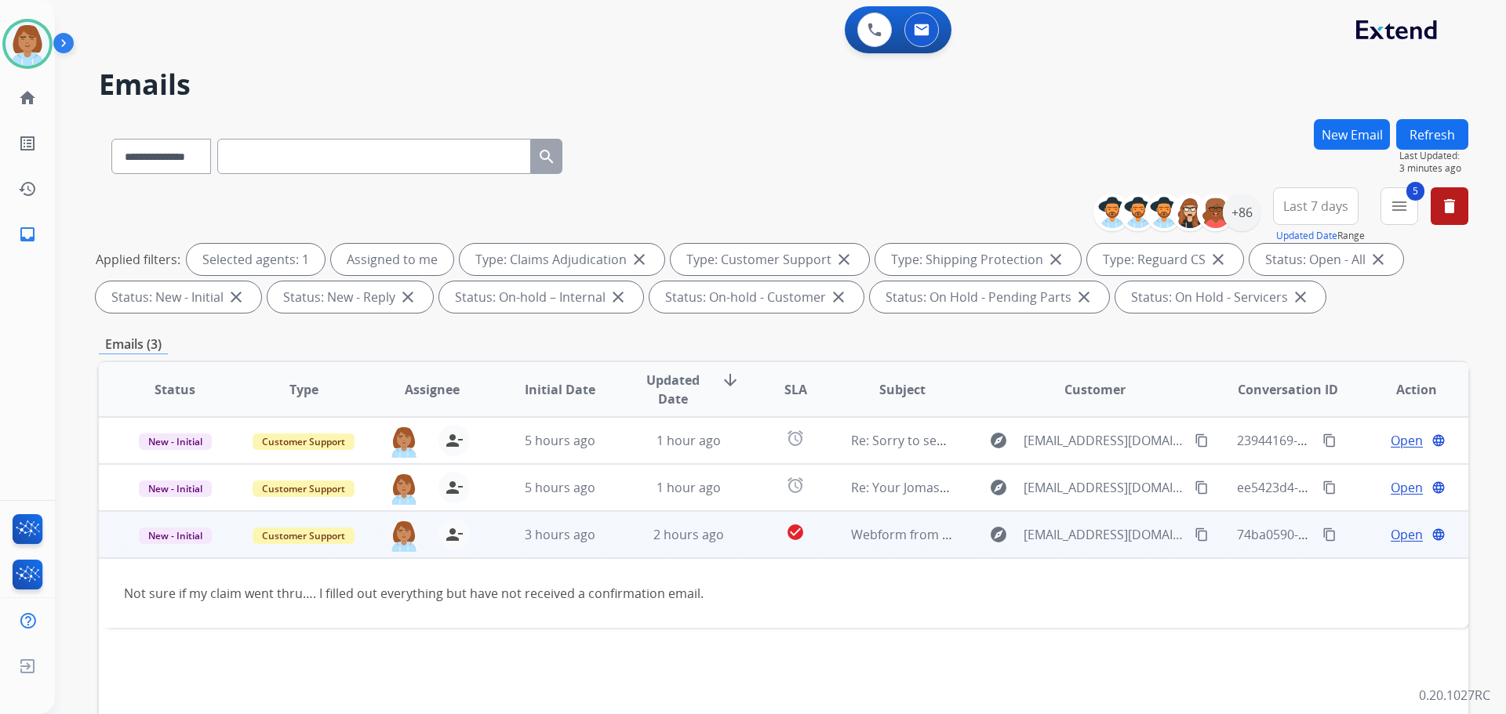
click at [1198, 538] on button "content_copy" at bounding box center [1201, 534] width 19 height 19
click at [1393, 532] on span "Open" at bounding box center [1407, 534] width 32 height 19
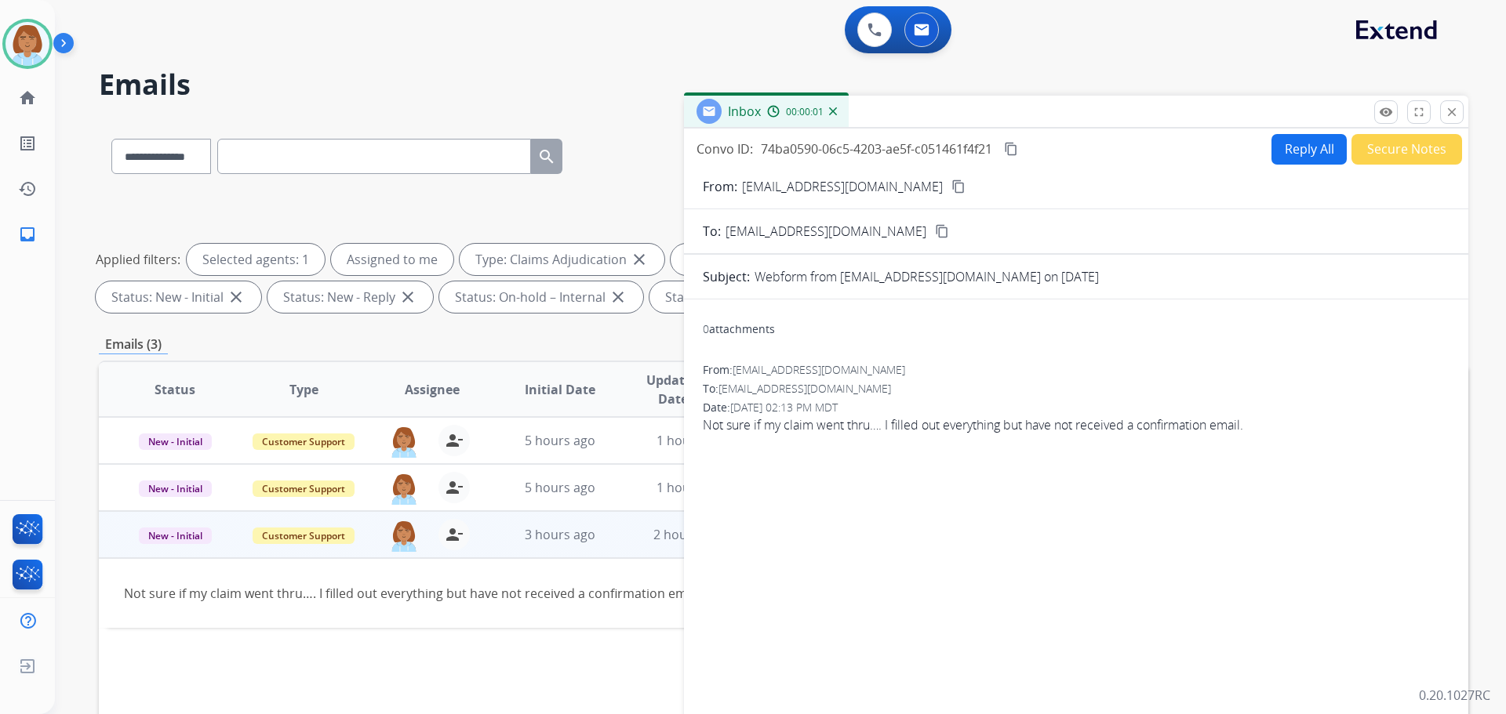
click at [1009, 148] on mat-icon "content_copy" at bounding box center [1011, 149] width 14 height 14
click at [1271, 155] on button "Reply All" at bounding box center [1308, 149] width 75 height 31
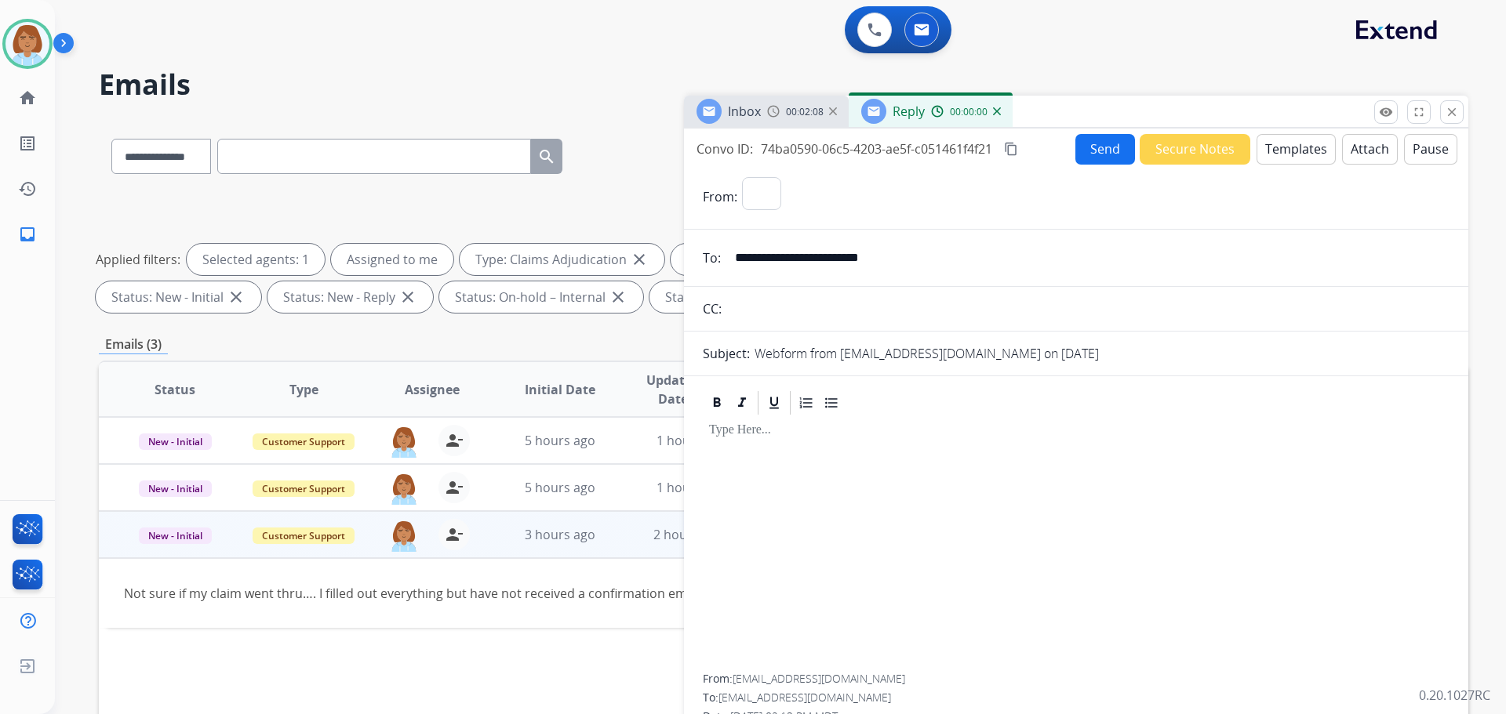
select select "**********"
click at [1274, 154] on button "Templates" at bounding box center [1295, 149] width 79 height 31
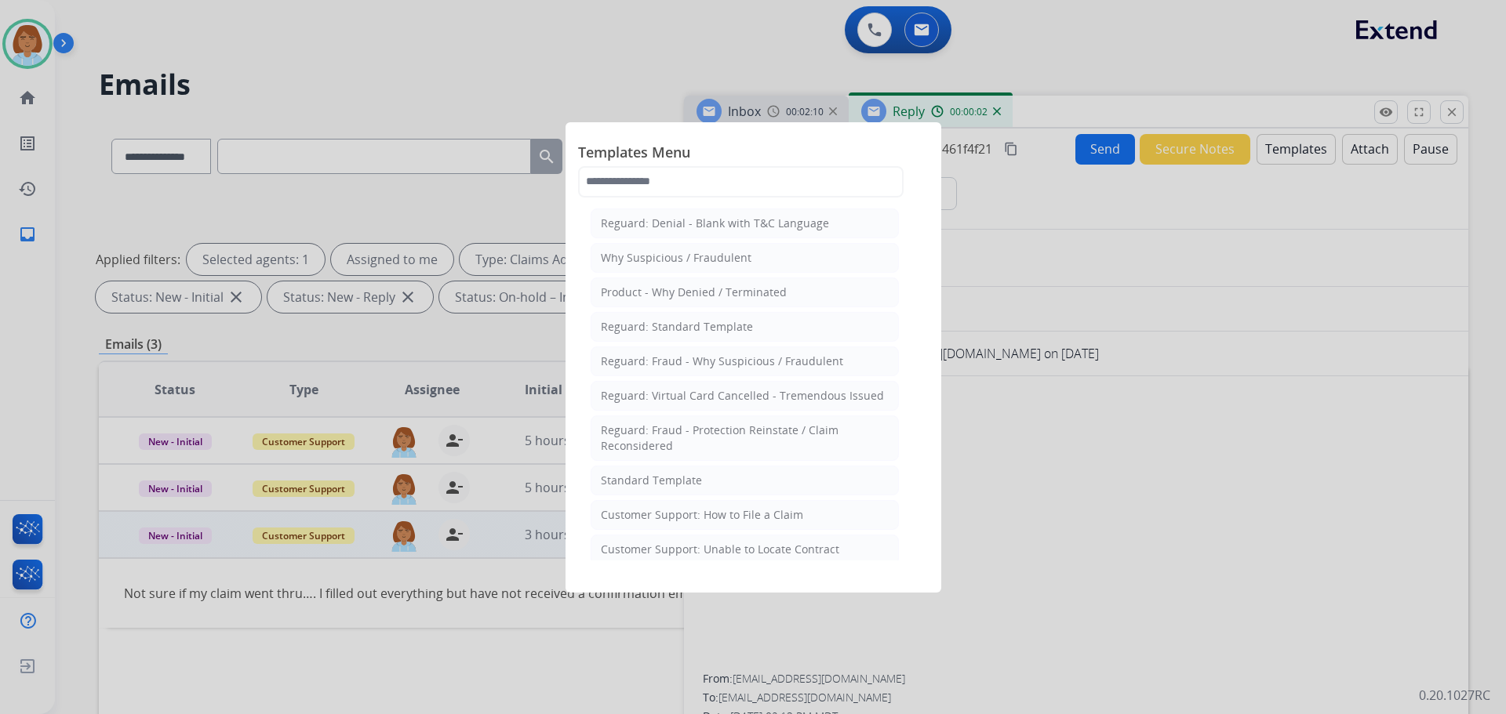
click at [723, 478] on li "Standard Template" at bounding box center [745, 481] width 308 height 30
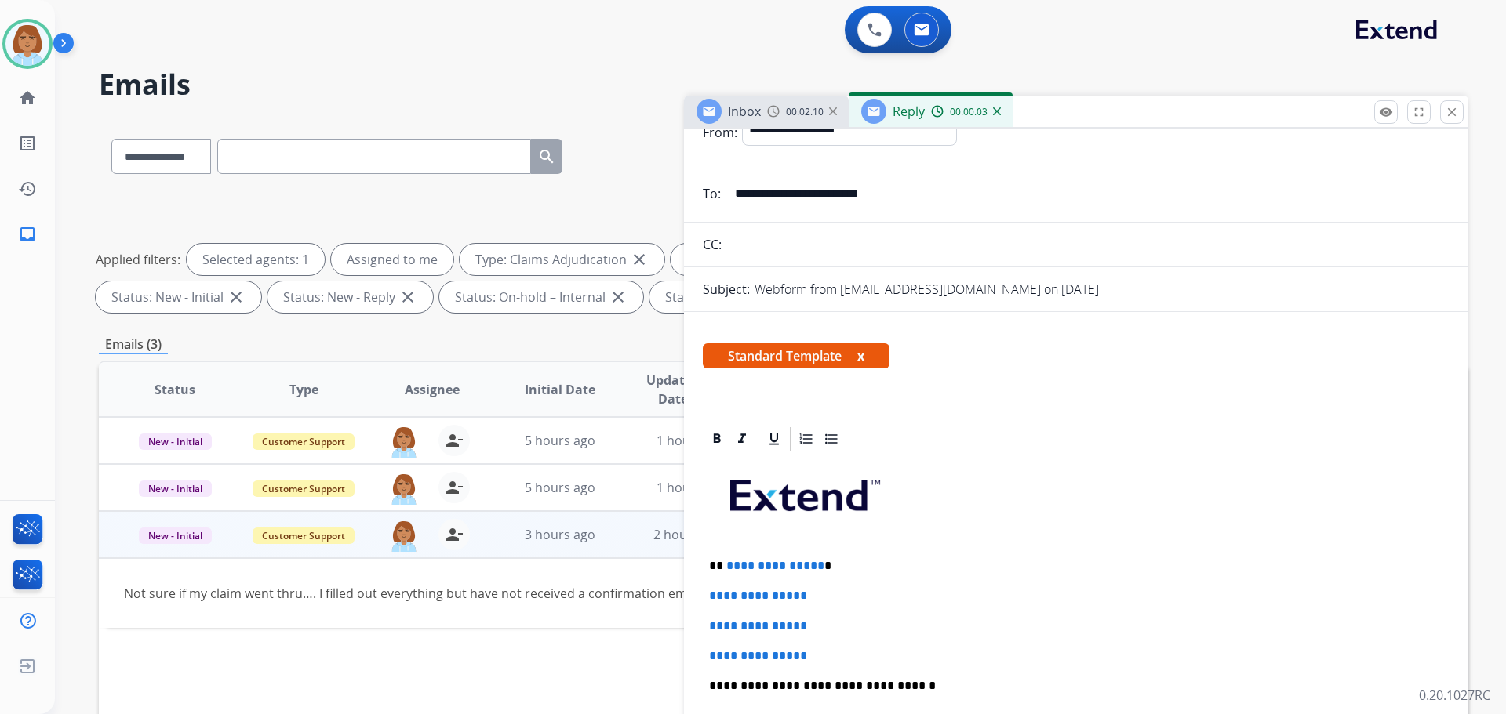
scroll to position [78, 0]
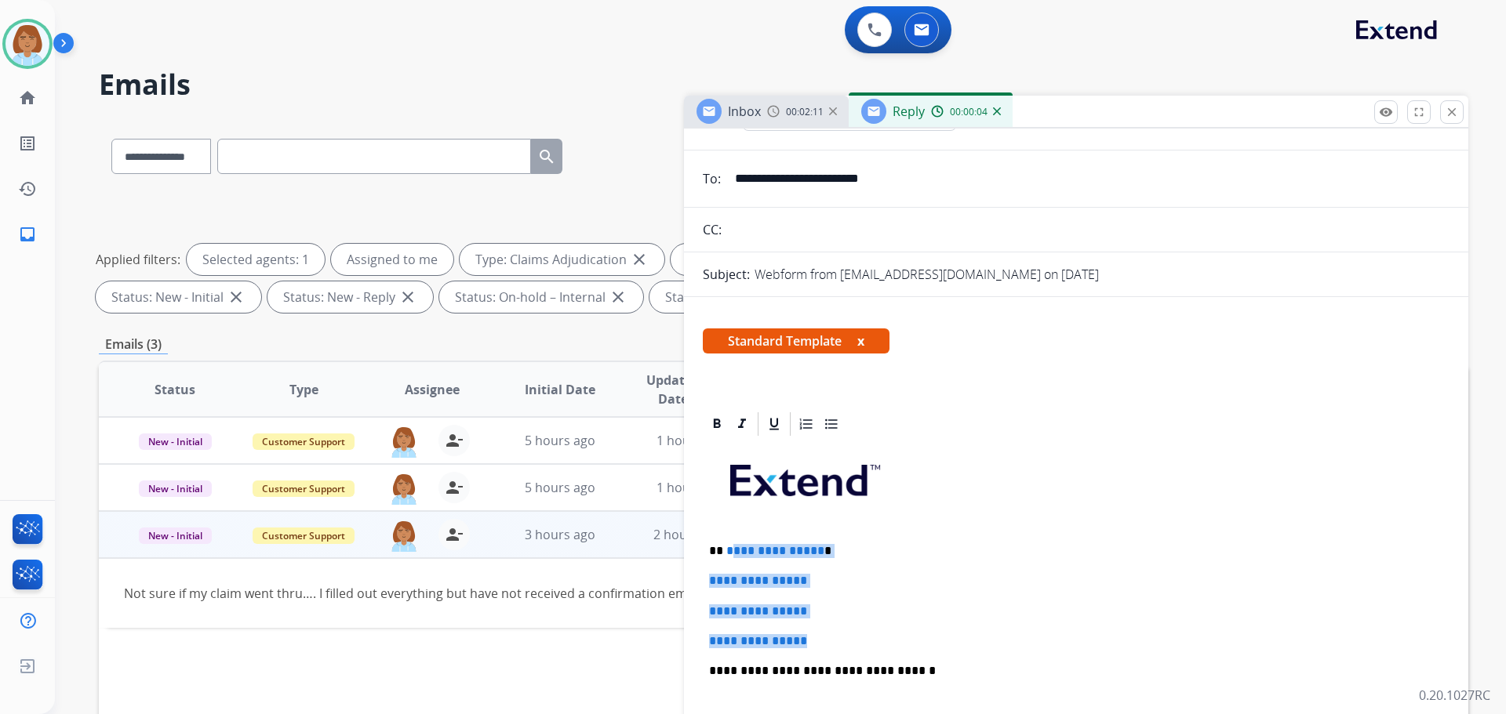
drag, startPoint x: 829, startPoint y: 642, endPoint x: 729, endPoint y: 552, distance: 134.4
click at [729, 552] on div "**********" at bounding box center [1076, 708] width 747 height 540
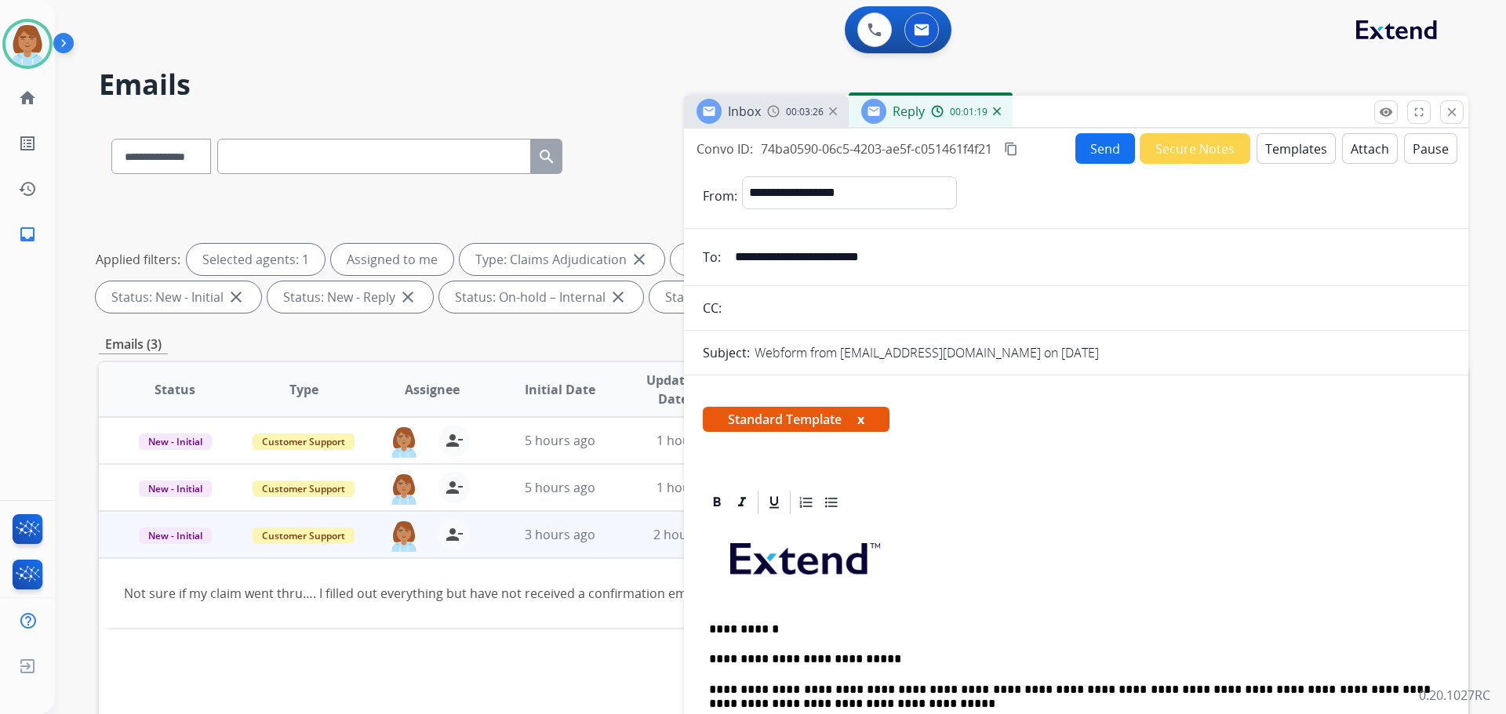
scroll to position [29, 0]
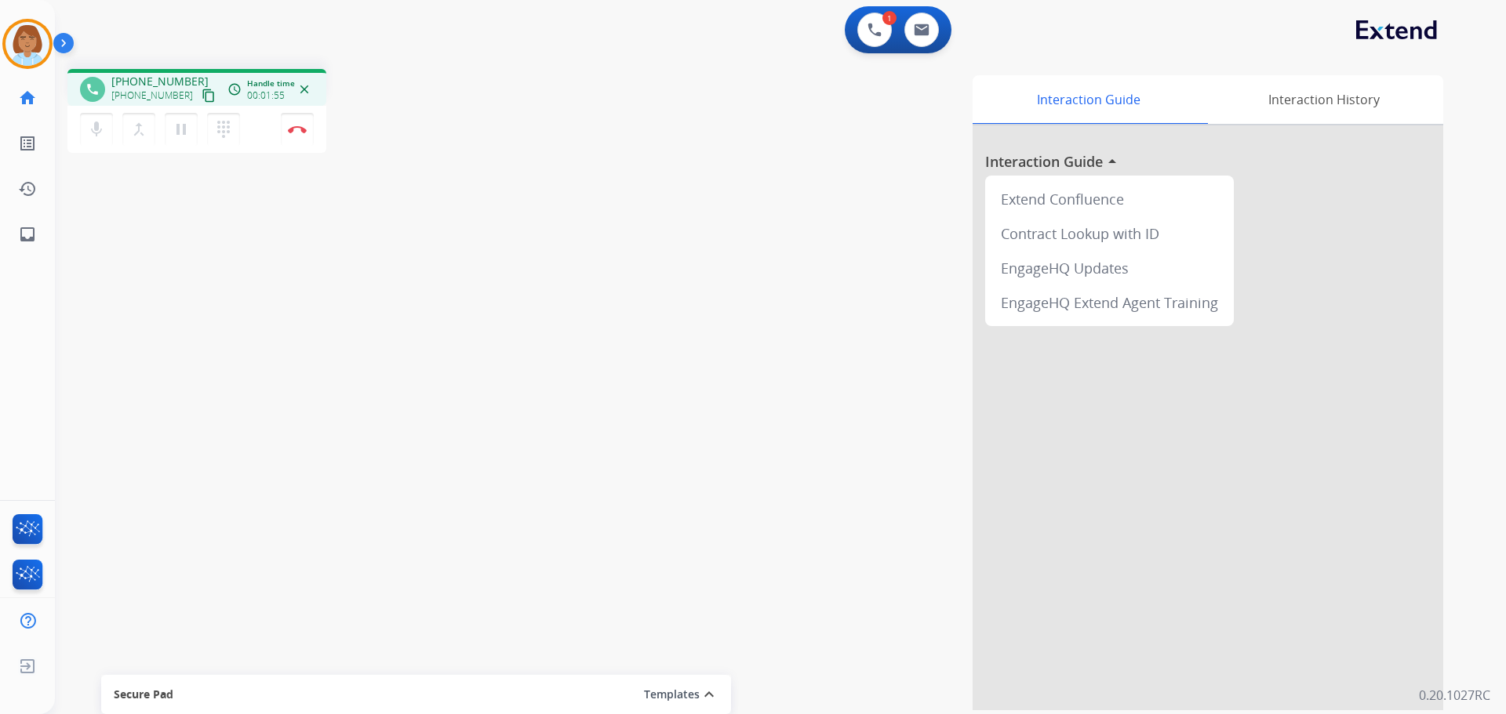
click at [202, 96] on mat-icon "content_copy" at bounding box center [209, 96] width 14 height 14
click at [931, 31] on button at bounding box center [921, 30] width 35 height 35
select select "**********"
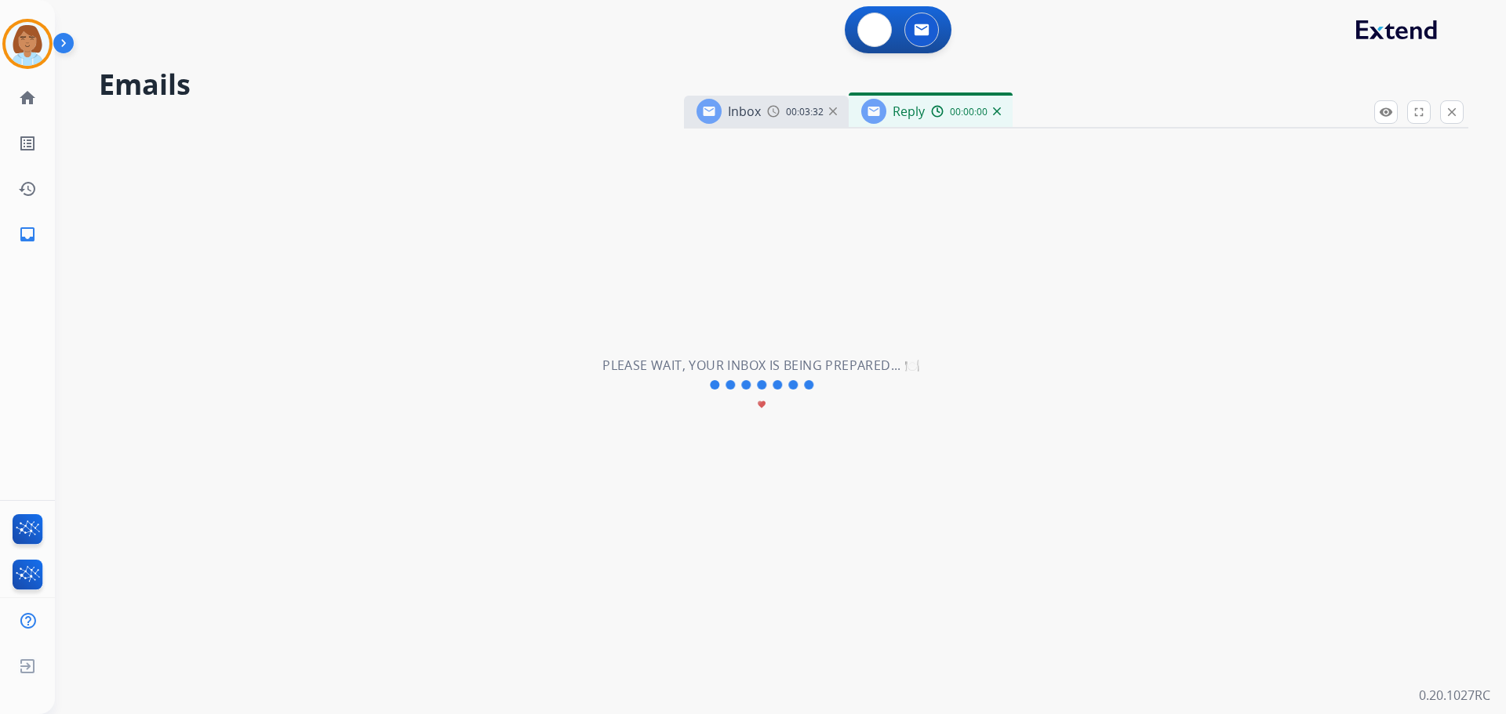
select select "**********"
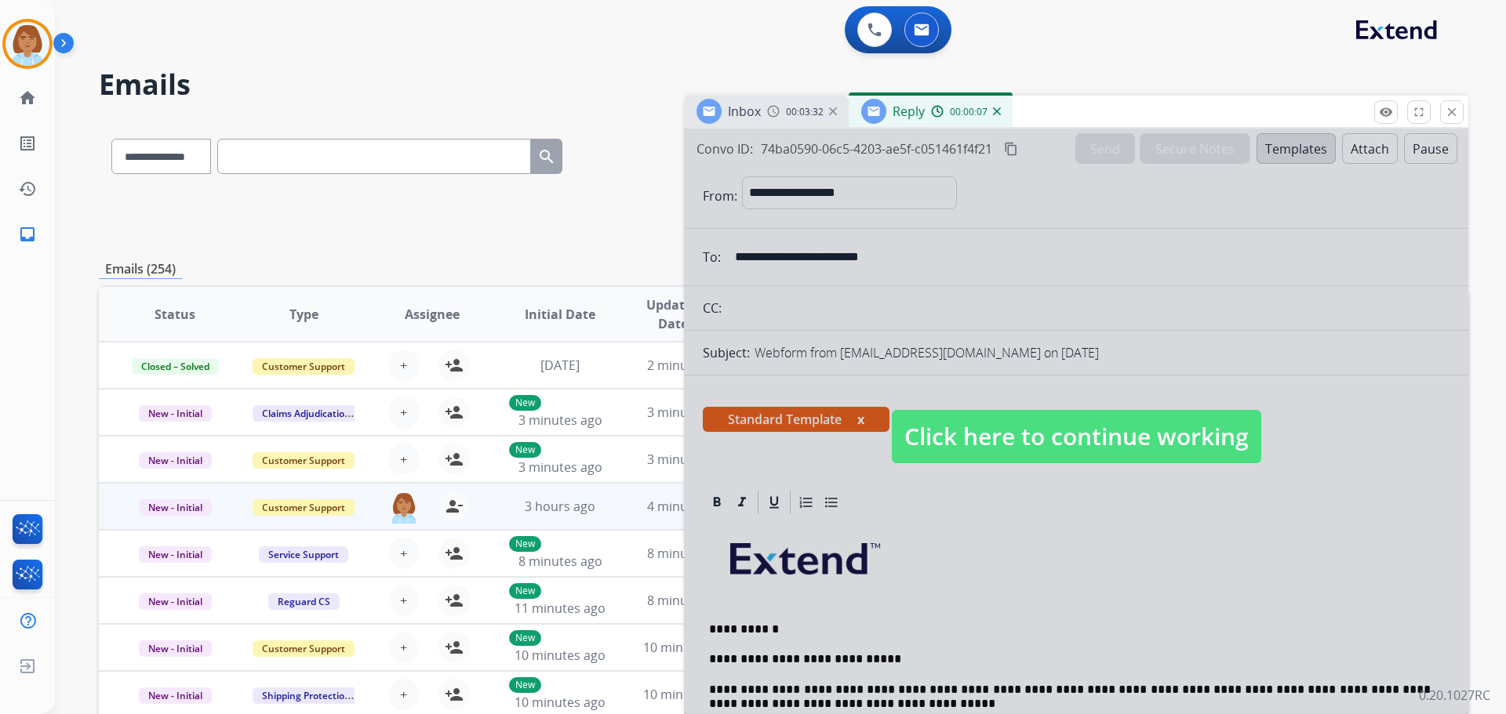
click at [958, 452] on span "Click here to continue working" at bounding box center [1076, 436] width 369 height 53
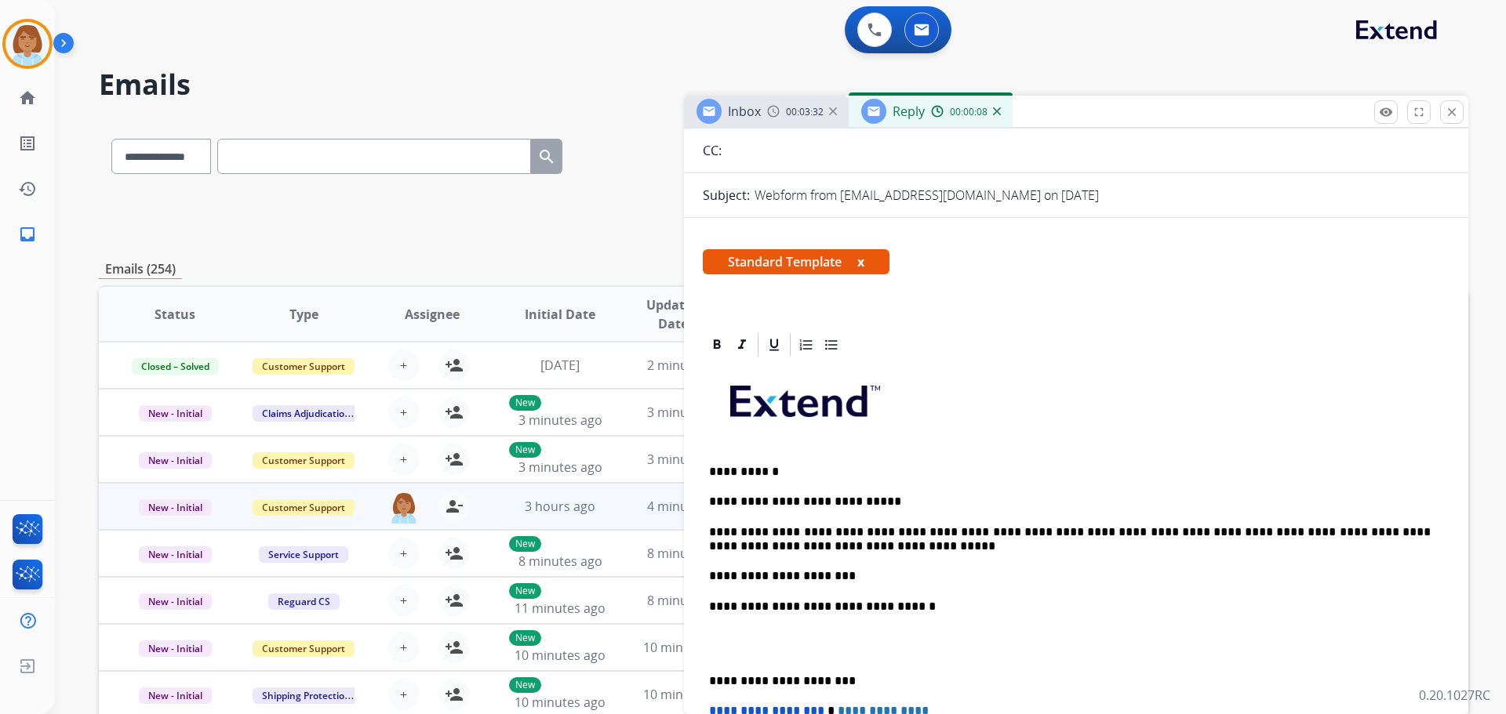
scroll to position [235, 0]
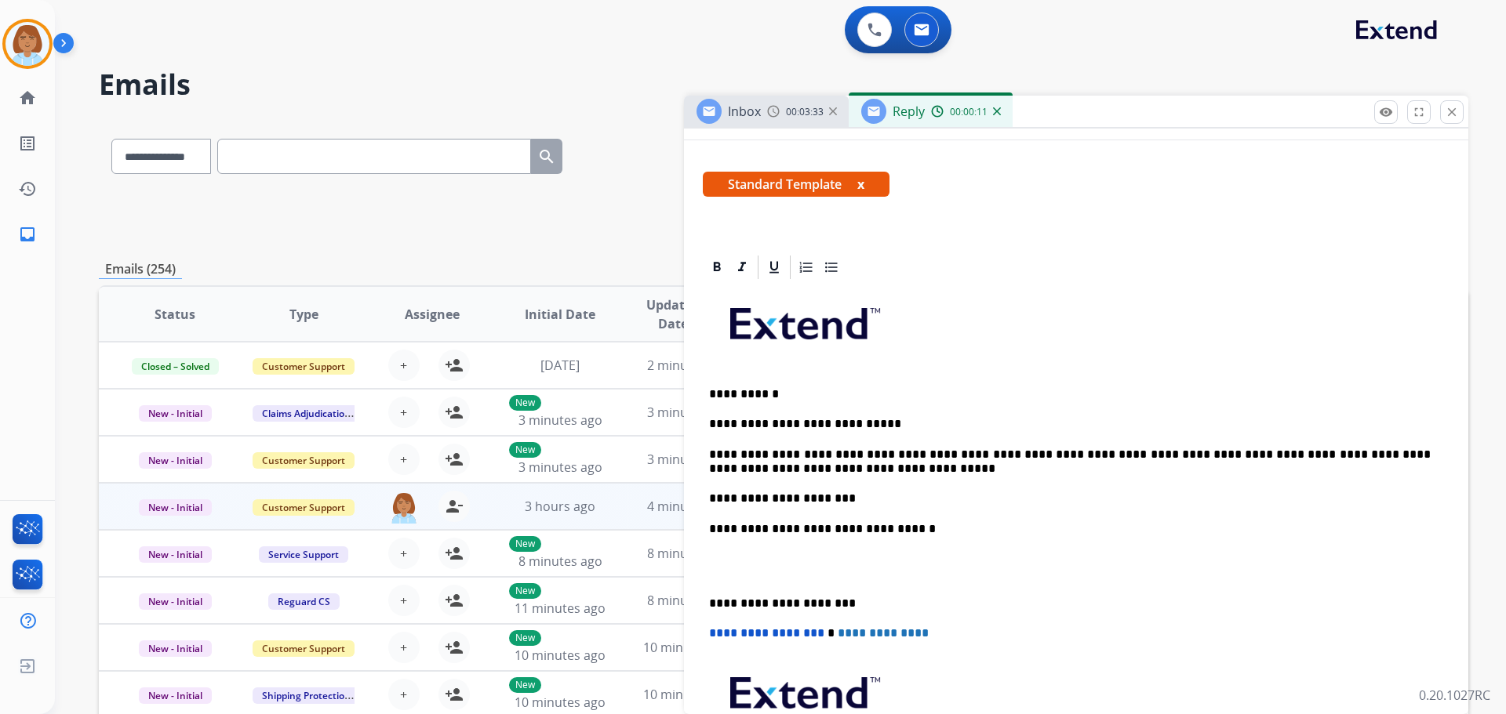
click at [872, 501] on p "**********" at bounding box center [1070, 499] width 722 height 14
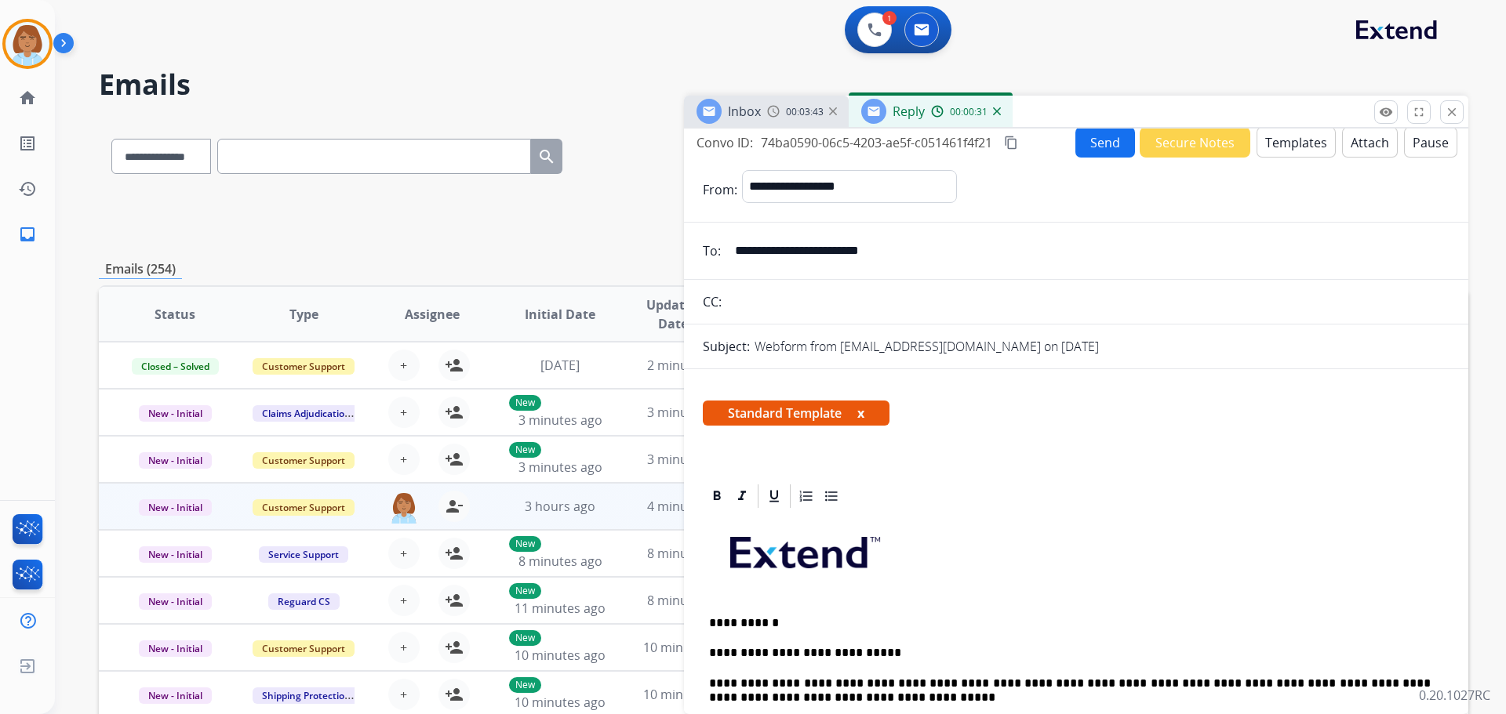
scroll to position [0, 0]
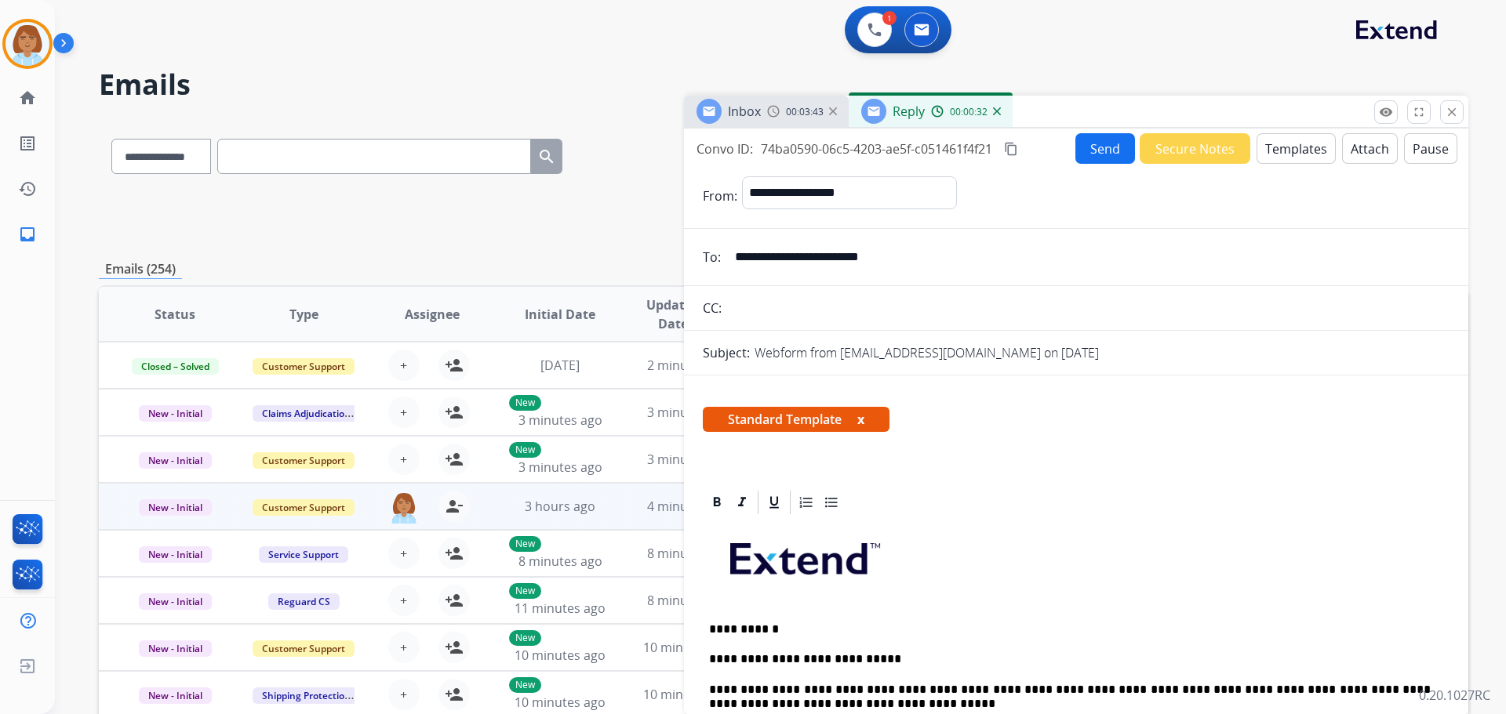
click at [1087, 153] on button "Send" at bounding box center [1105, 148] width 60 height 31
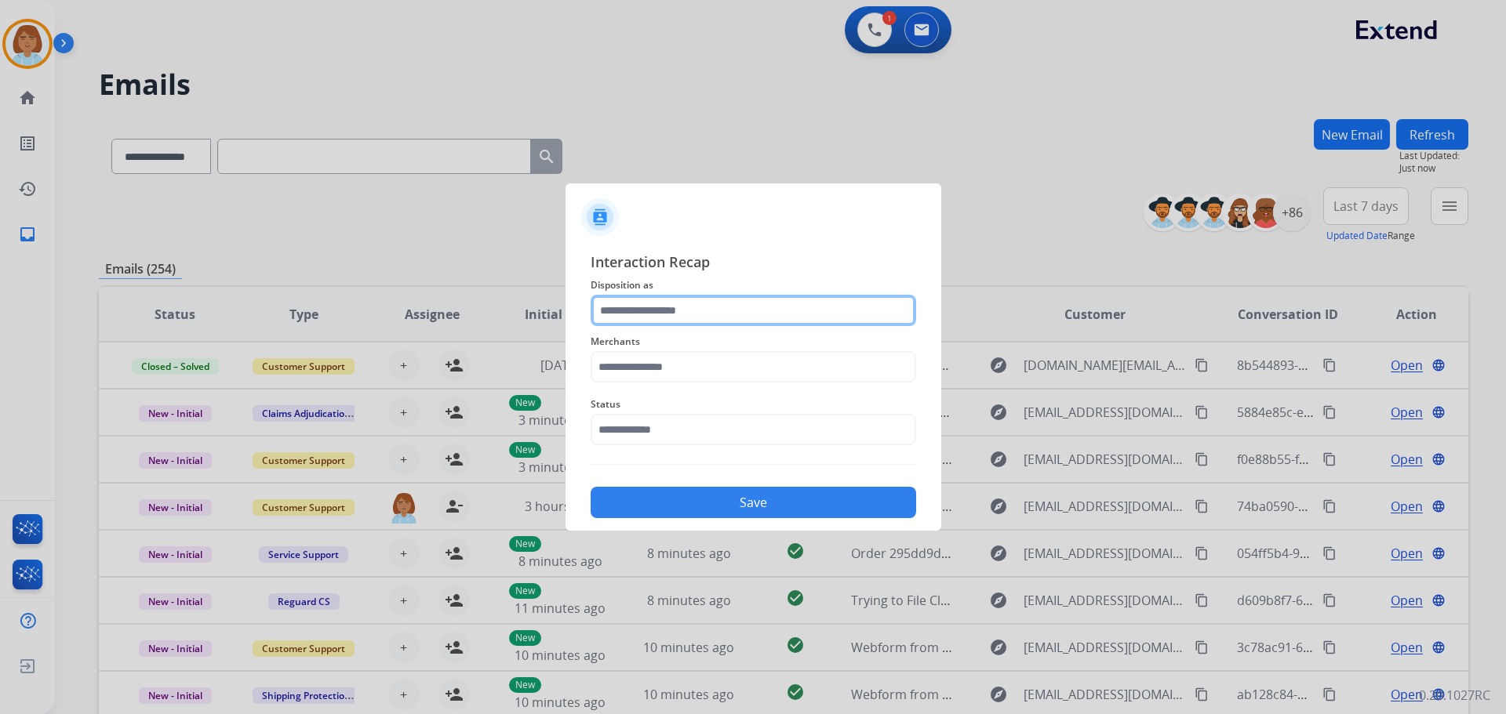
click at [653, 324] on input "text" at bounding box center [753, 310] width 325 height 31
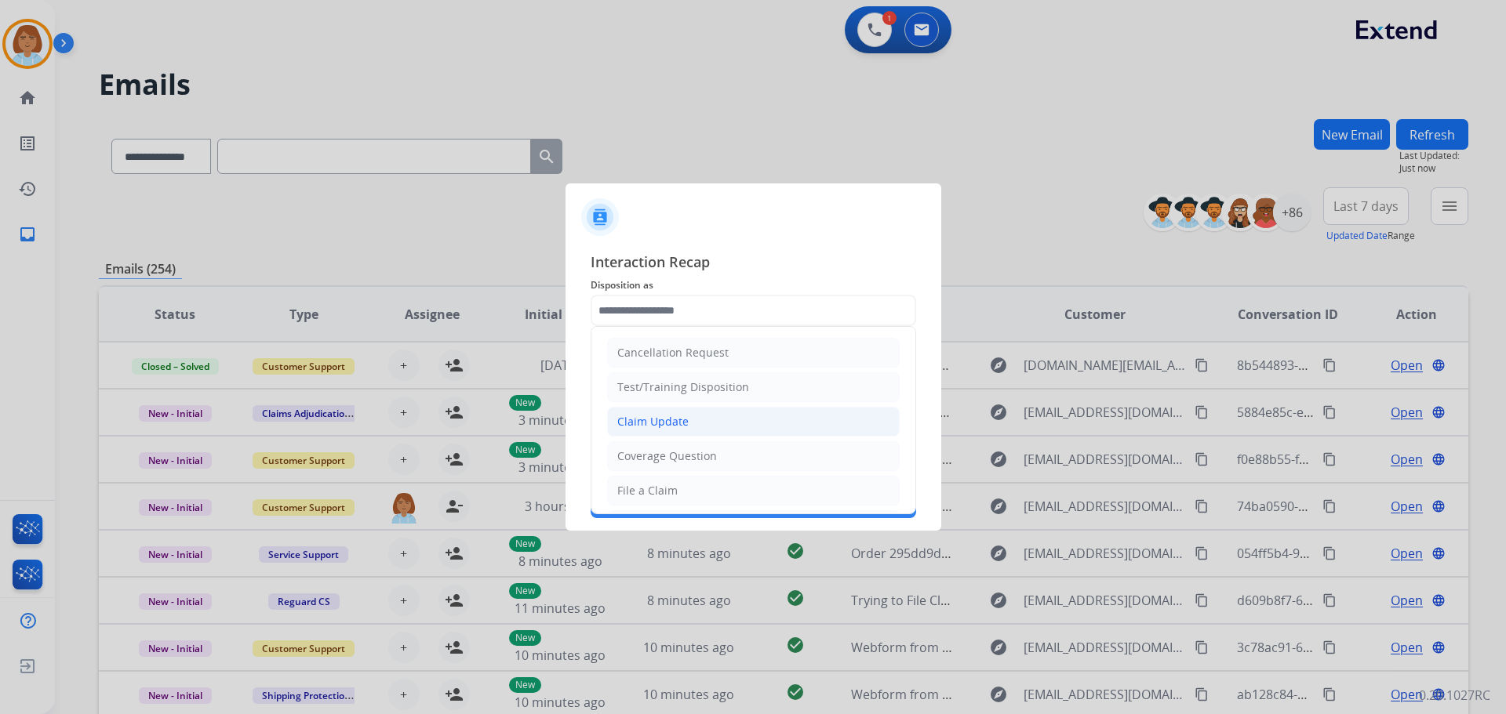
click at [687, 429] on li "Claim Update" at bounding box center [753, 422] width 293 height 30
type input "**********"
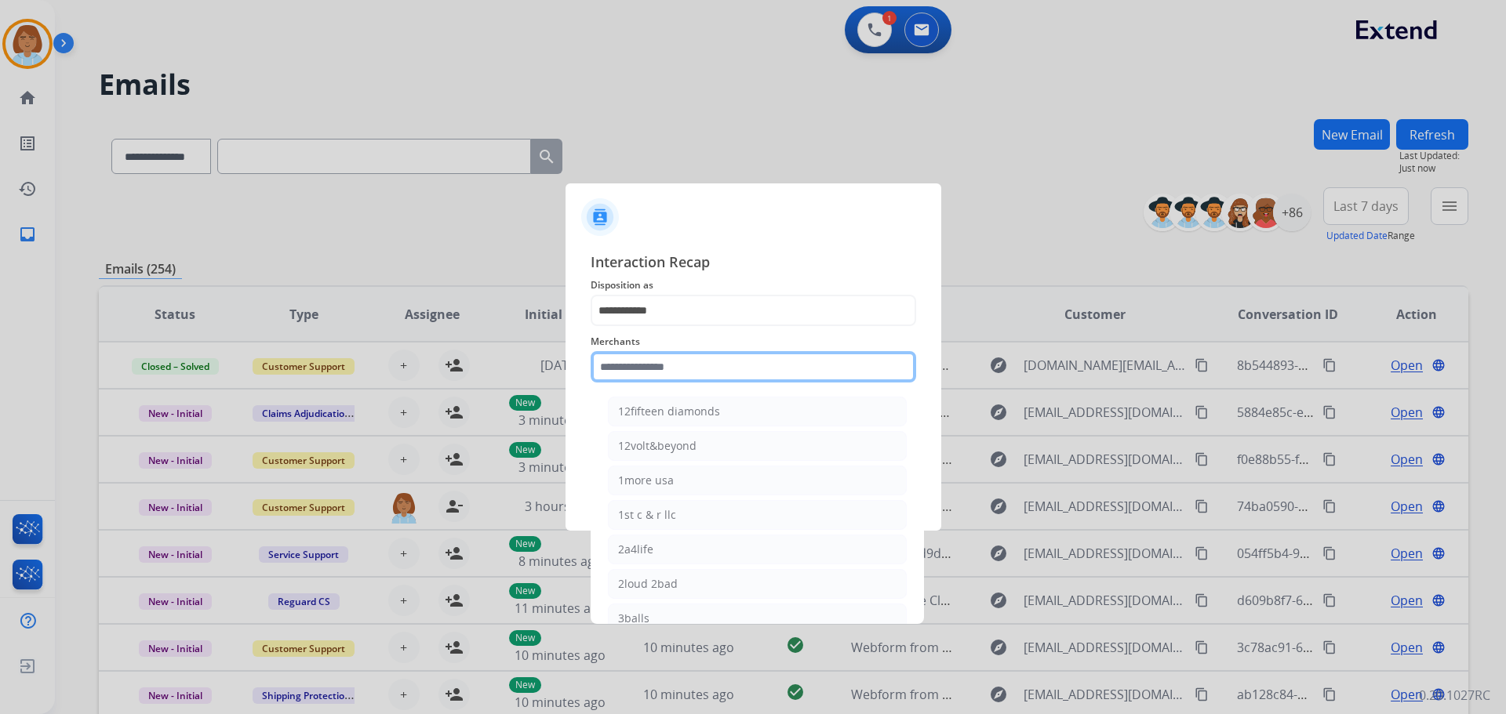
click at [678, 366] on input "text" at bounding box center [753, 366] width 325 height 31
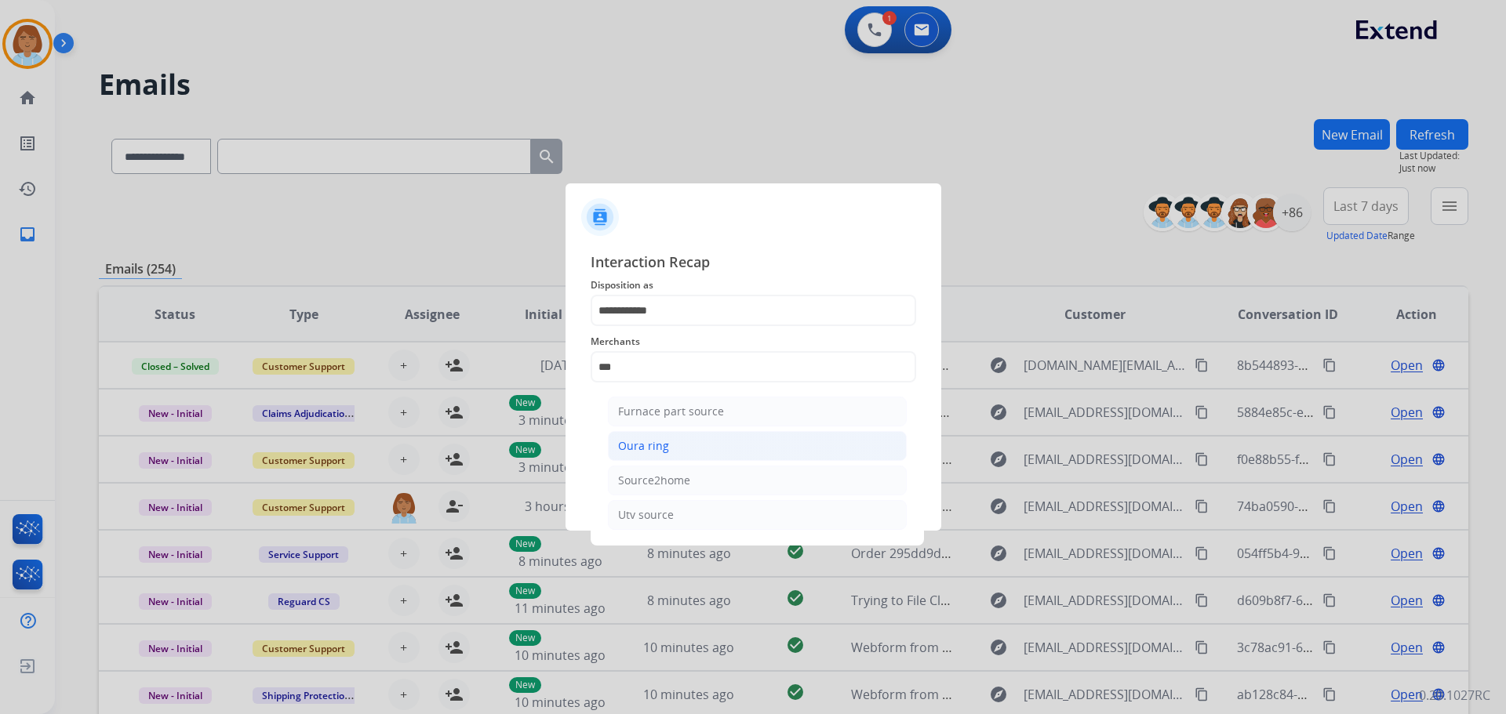
click at [668, 448] on li "Oura ring" at bounding box center [757, 446] width 299 height 30
type input "*********"
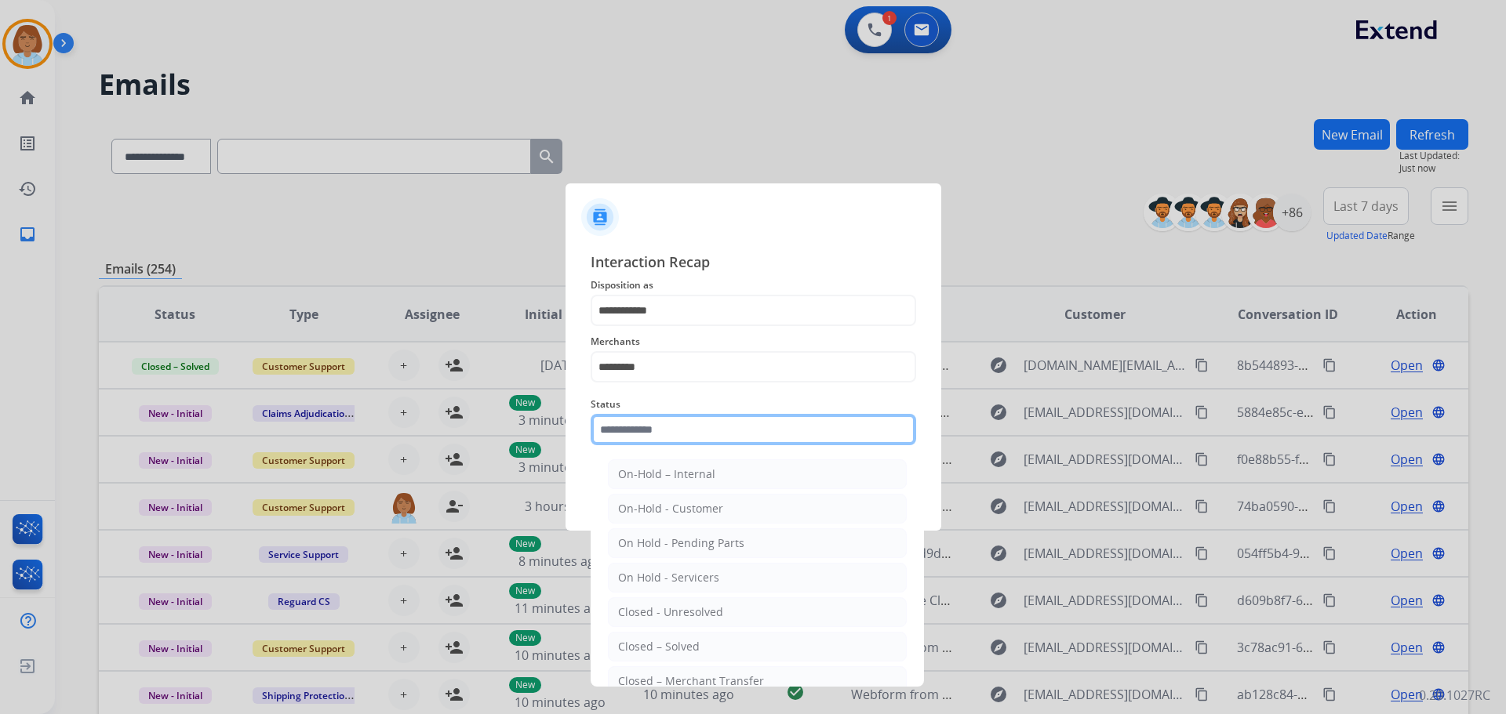
click at [670, 421] on input "text" at bounding box center [753, 429] width 325 height 31
click at [664, 645] on div "Closed – Solved" at bounding box center [659, 647] width 82 height 16
type input "**********"
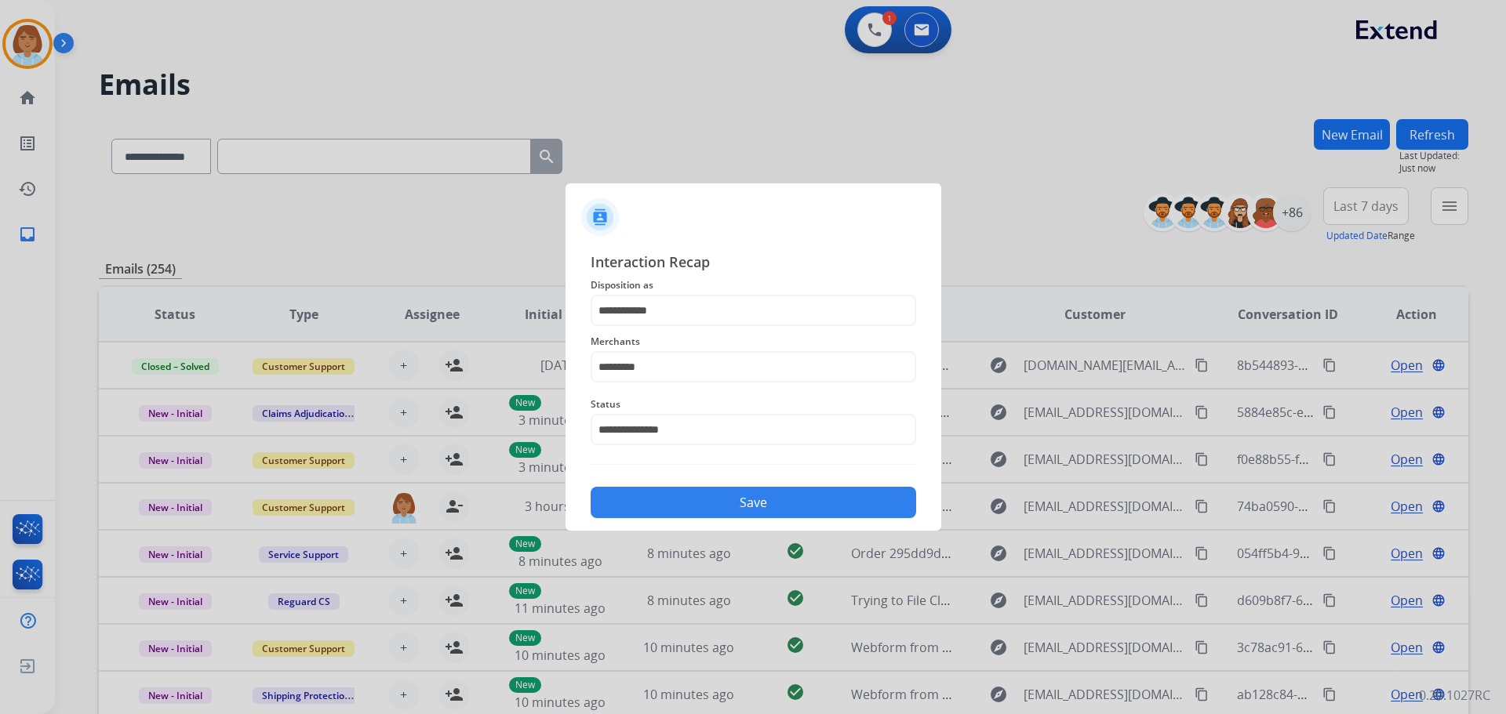
click at [718, 499] on button "Save" at bounding box center [753, 502] width 325 height 31
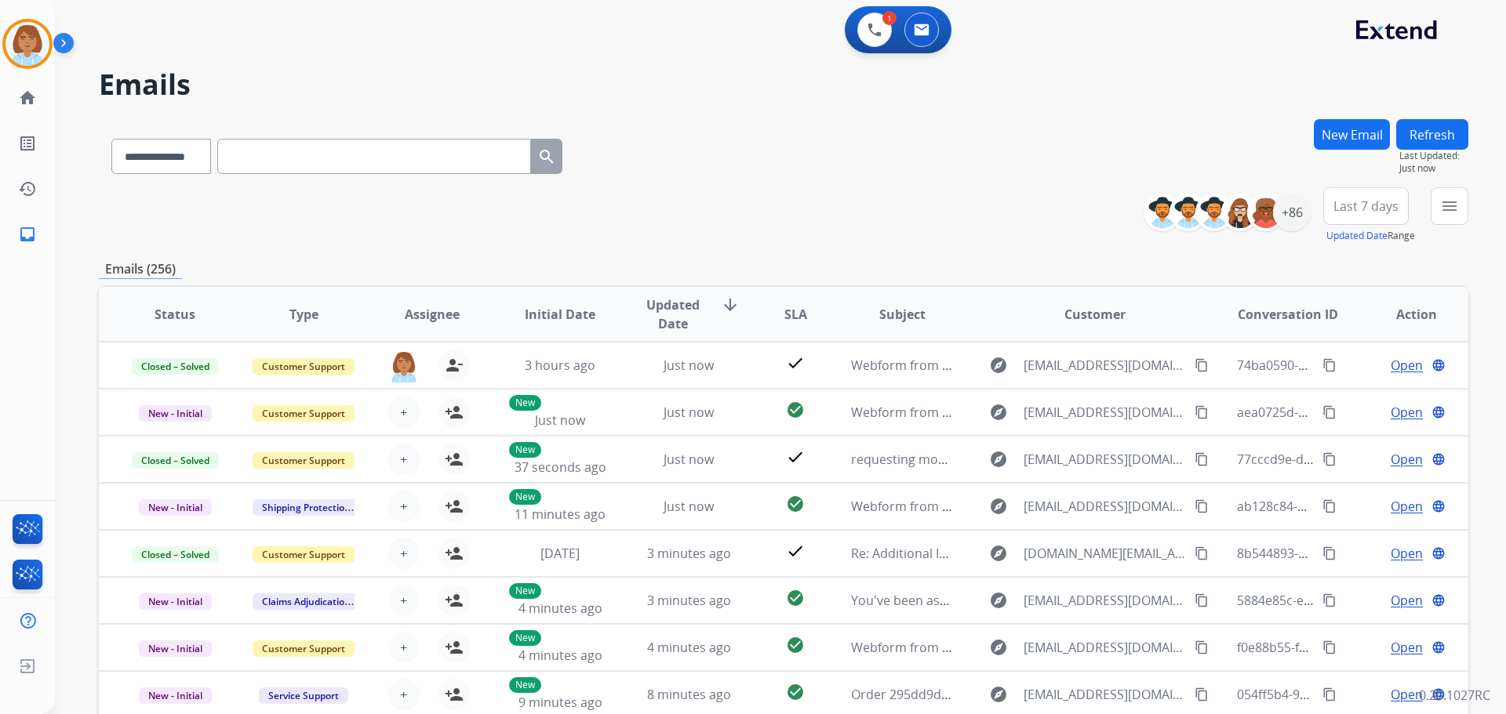
click at [1340, 130] on button "New Email" at bounding box center [1352, 134] width 76 height 31
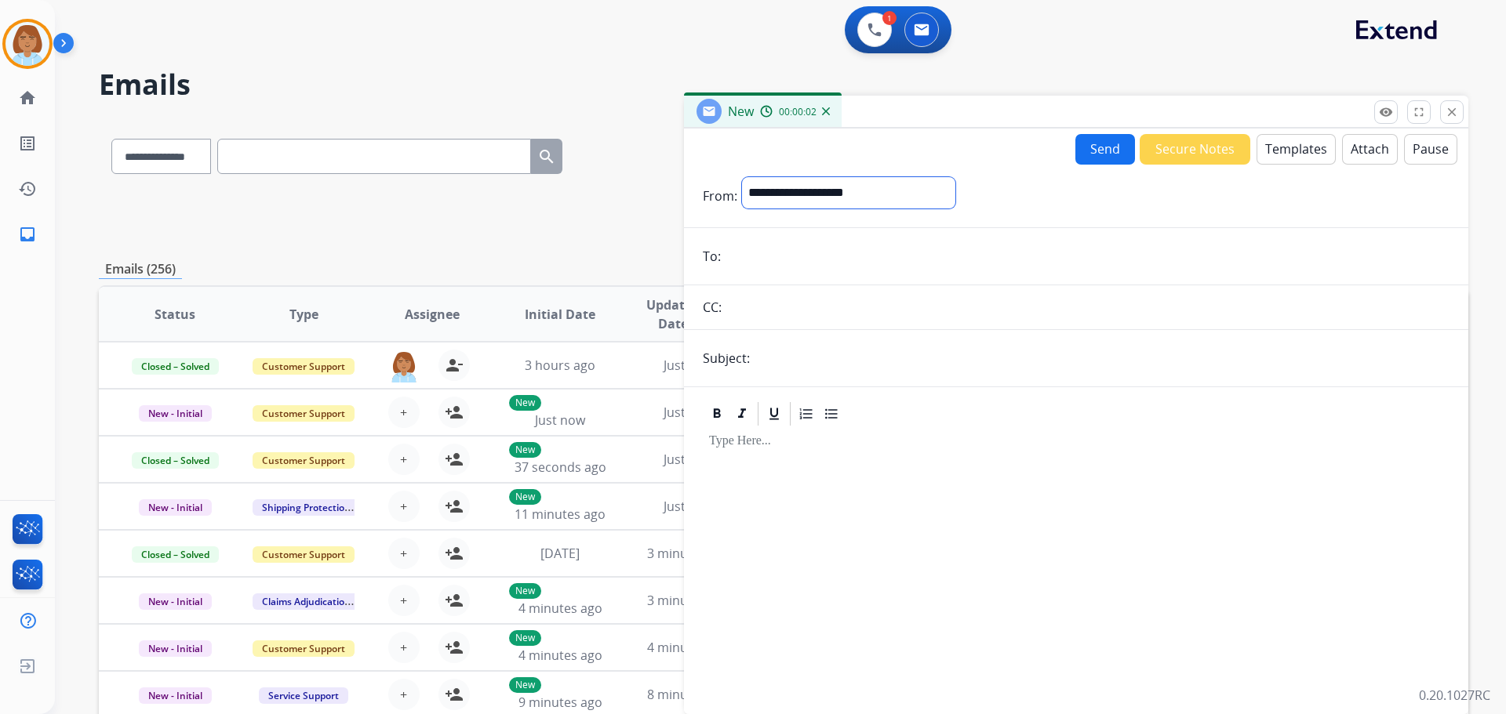
drag, startPoint x: 800, startPoint y: 200, endPoint x: 810, endPoint y: 196, distance: 10.9
click at [810, 196] on select "**********" at bounding box center [848, 192] width 213 height 31
select select "**********"
click at [742, 177] on select "**********" at bounding box center [848, 192] width 213 height 31
drag, startPoint x: 769, startPoint y: 237, endPoint x: 736, endPoint y: 267, distance: 44.4
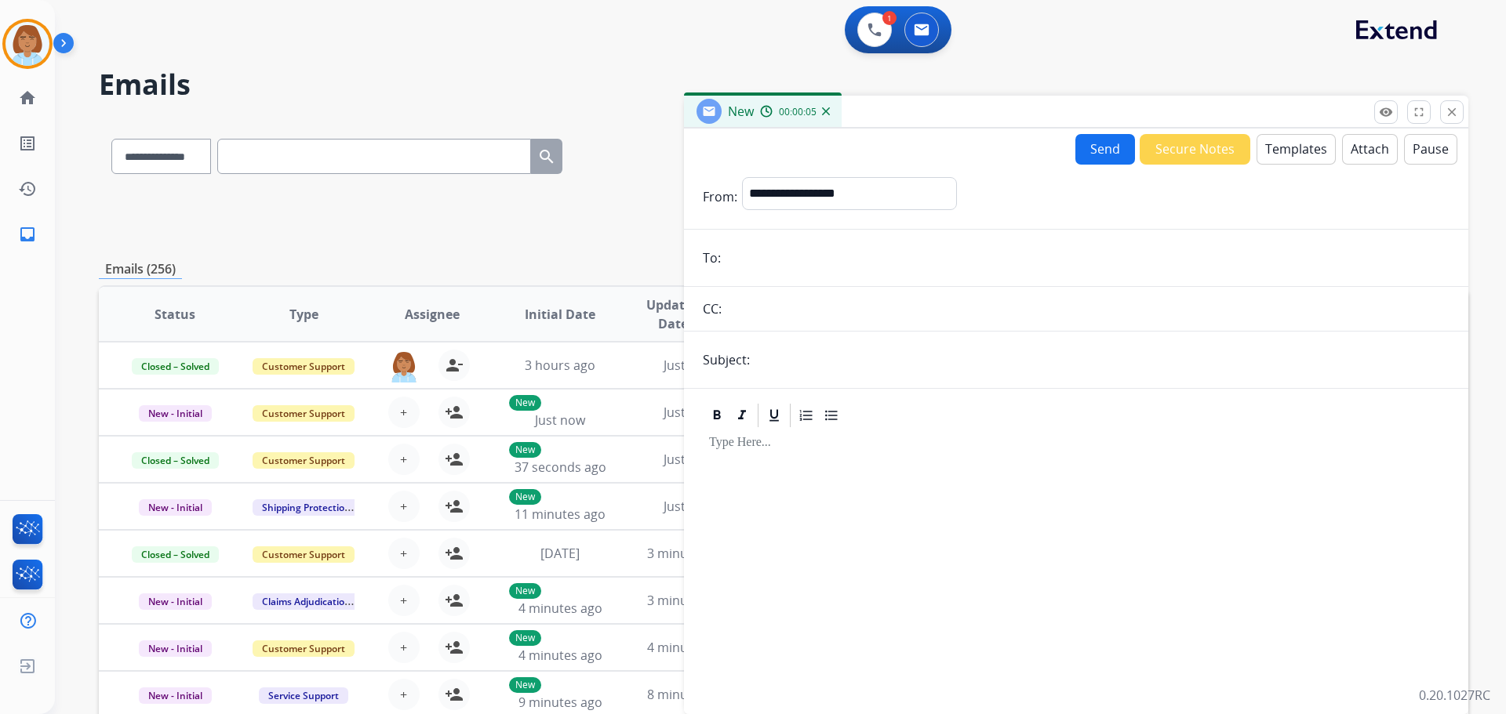
paste input "**********"
type input "**********"
click at [785, 373] on input "text" at bounding box center [1101, 359] width 695 height 31
type input "*****"
click at [1281, 157] on button "Templates" at bounding box center [1295, 149] width 79 height 31
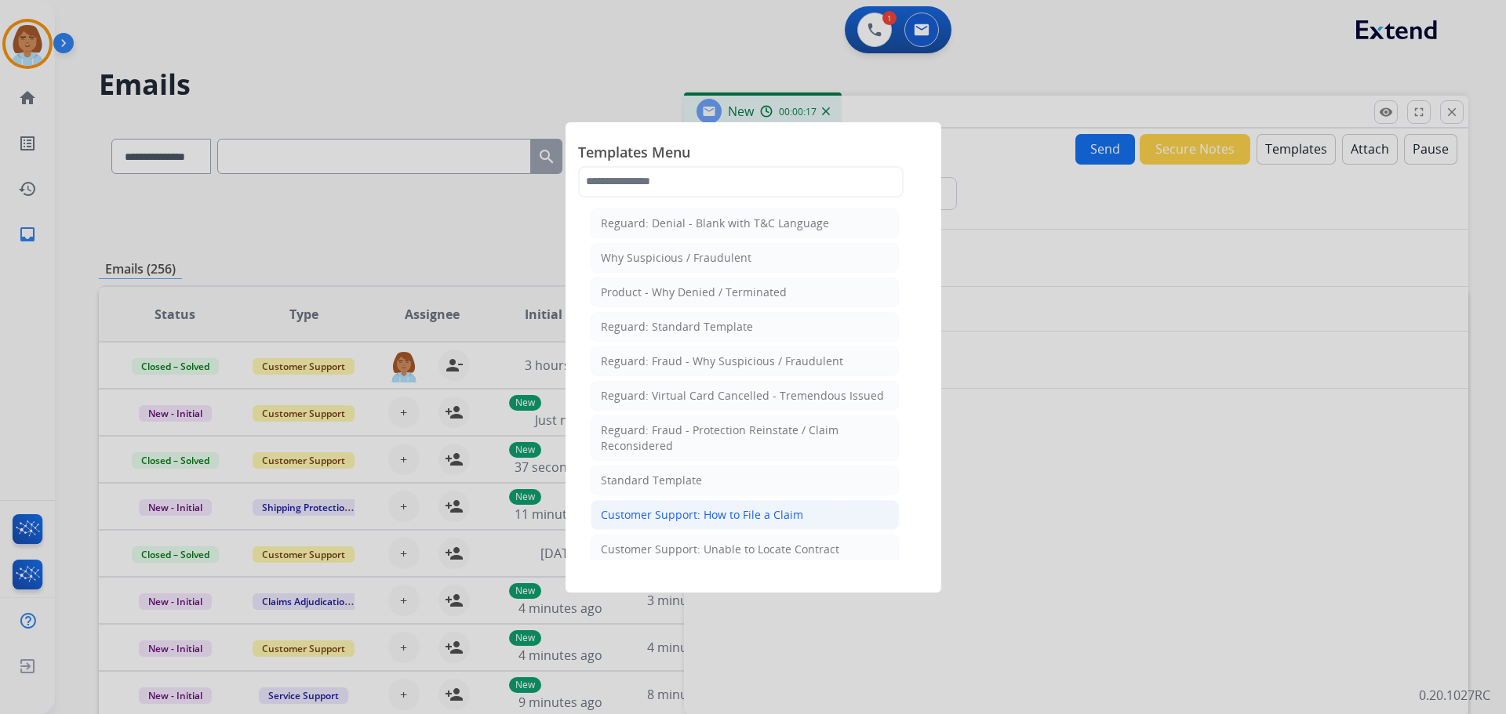
click at [700, 505] on li "Customer Support: How to File a Claim" at bounding box center [745, 515] width 308 height 30
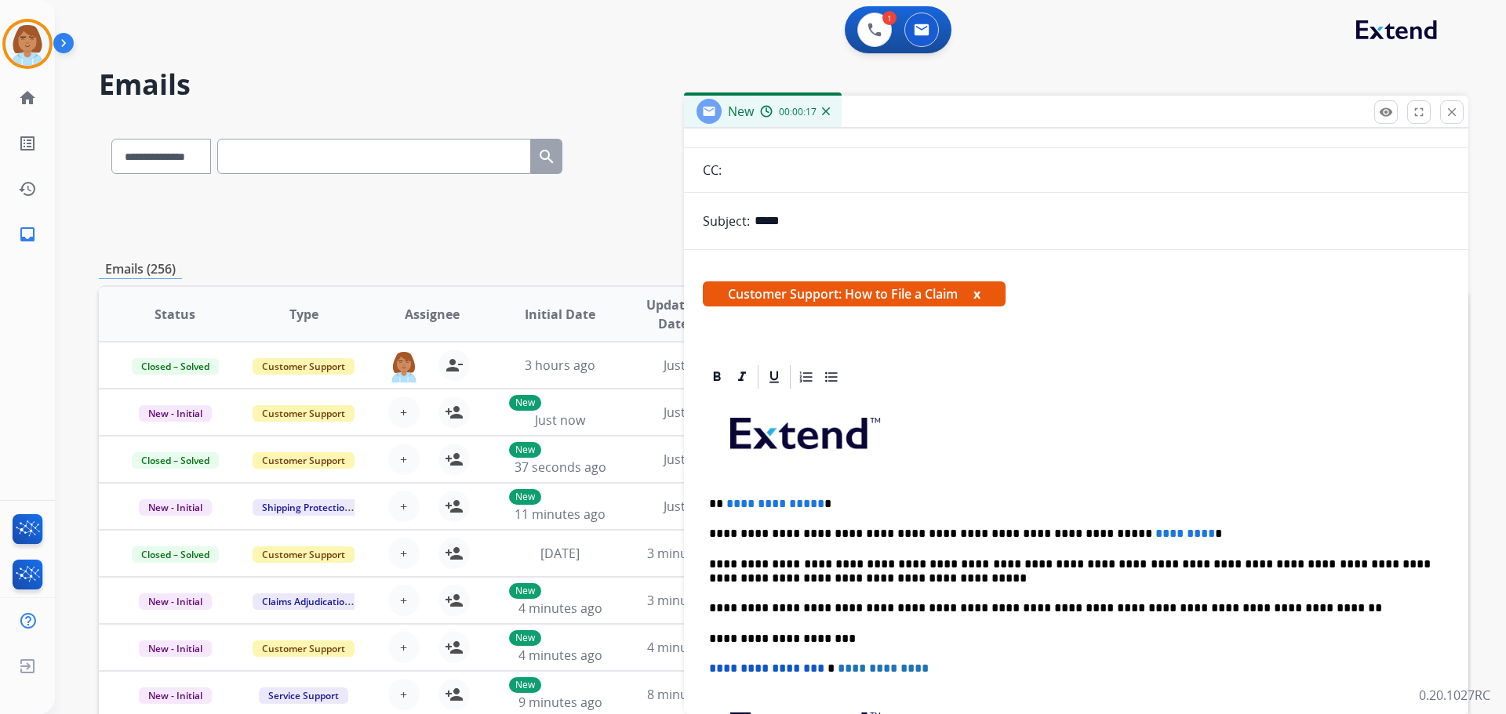
scroll to position [157, 0]
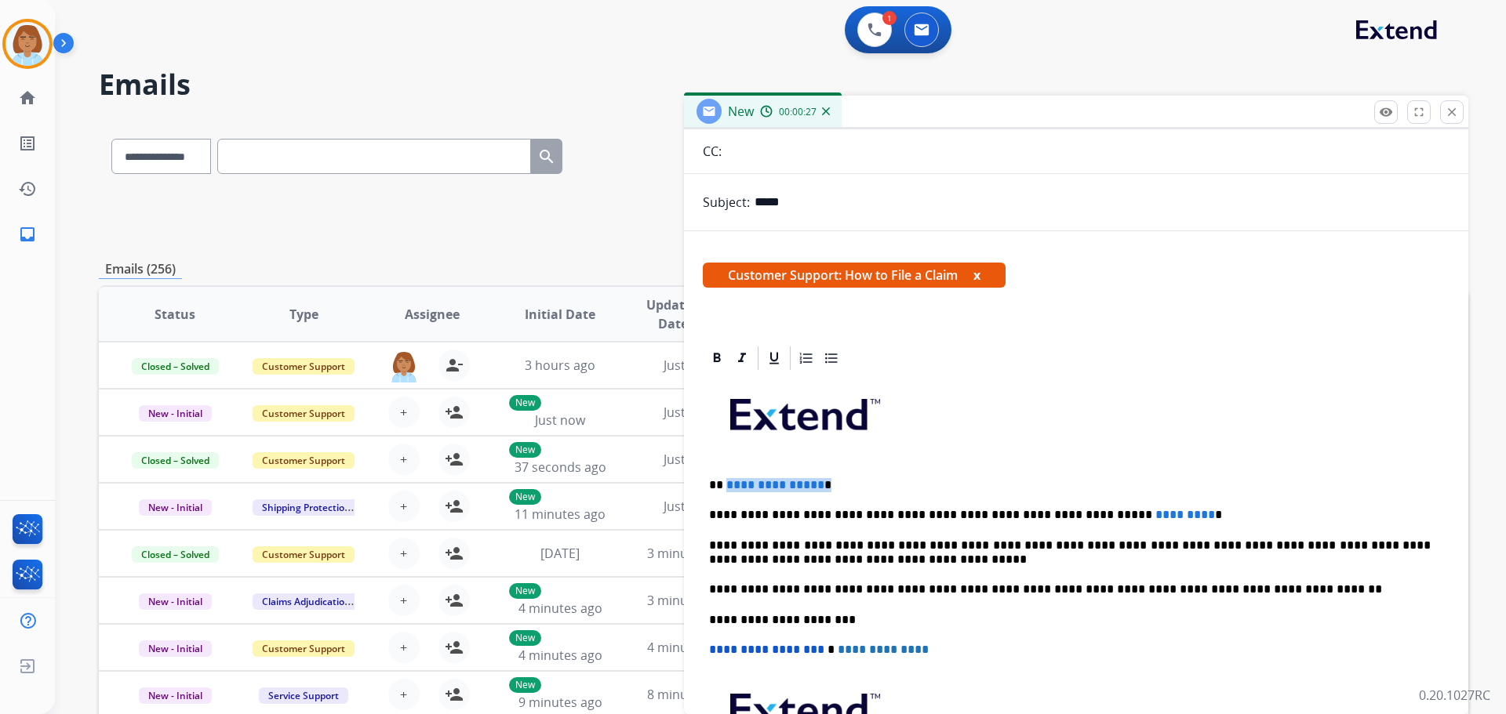
drag, startPoint x: 831, startPoint y: 487, endPoint x: 726, endPoint y: 490, distance: 105.1
click at [726, 490] on p "**********" at bounding box center [1070, 485] width 722 height 14
drag, startPoint x: 1151, startPoint y: 512, endPoint x: 1051, endPoint y: 511, distance: 99.6
click at [1051, 511] on p "**********" at bounding box center [1070, 515] width 722 height 14
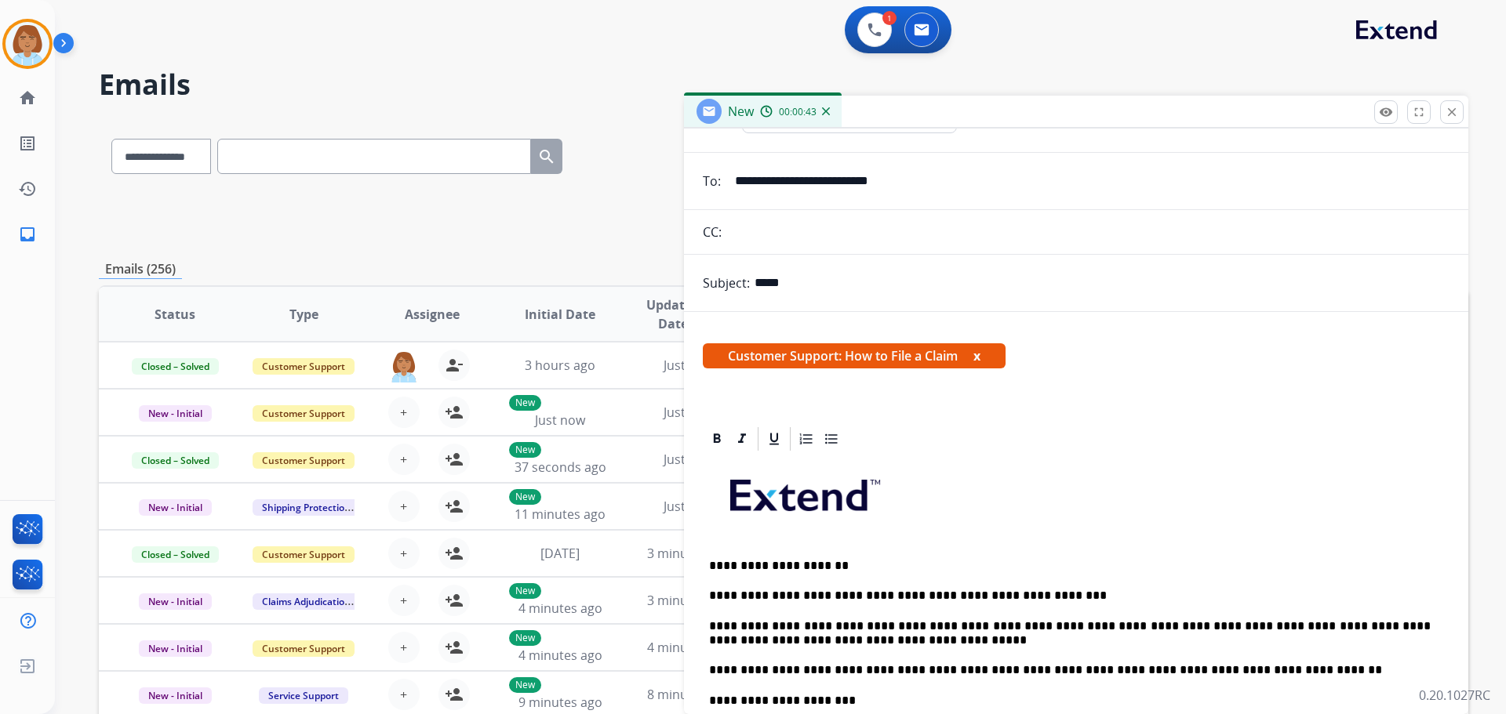
scroll to position [0, 0]
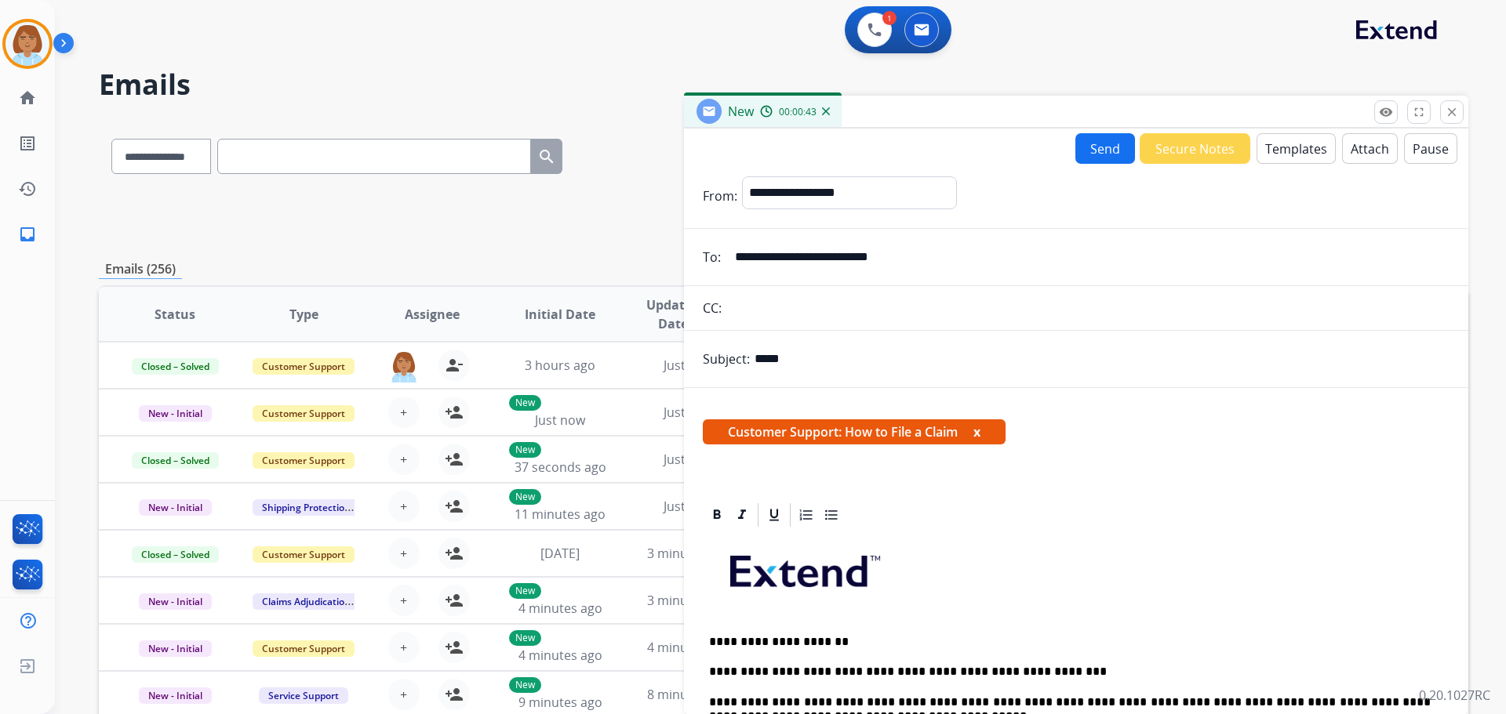
click at [1084, 154] on button "Send" at bounding box center [1105, 148] width 60 height 31
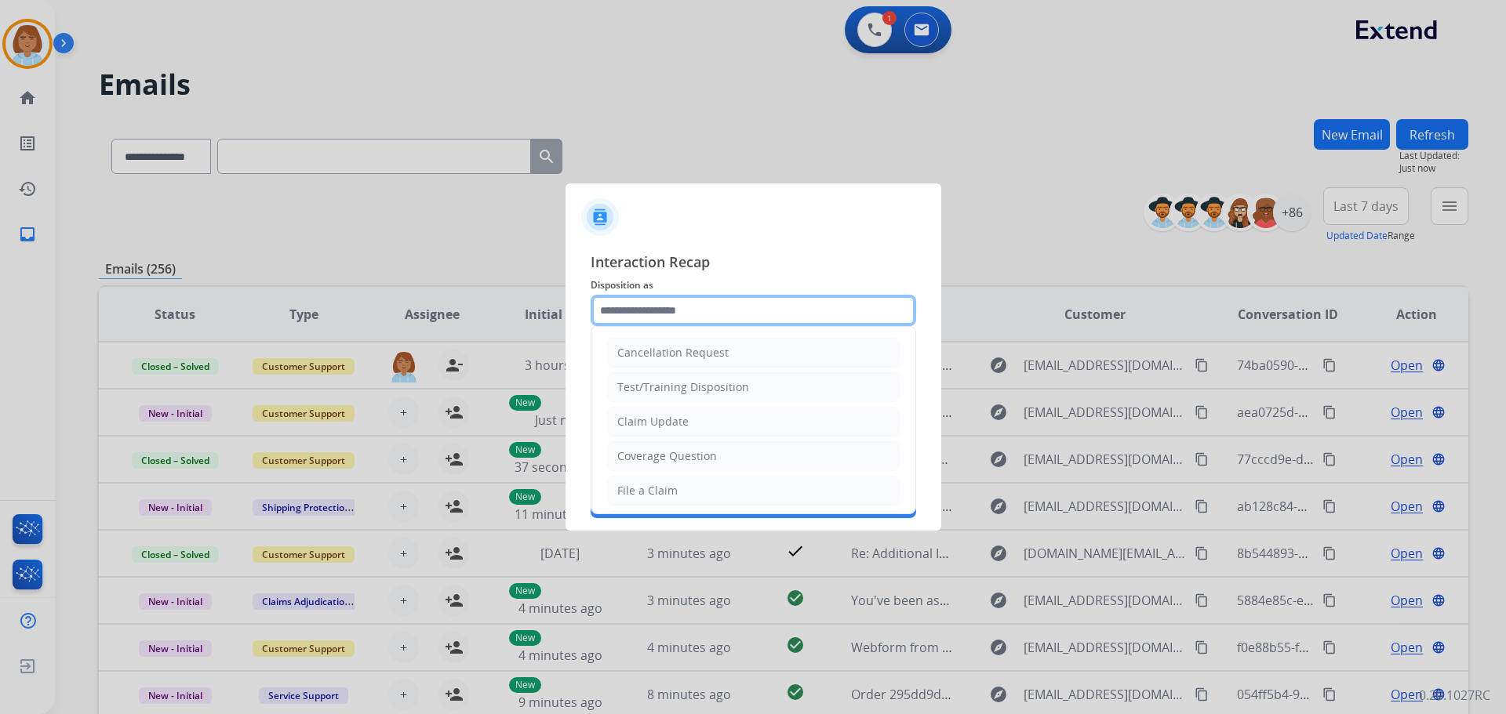
click at [680, 296] on input "text" at bounding box center [753, 310] width 325 height 31
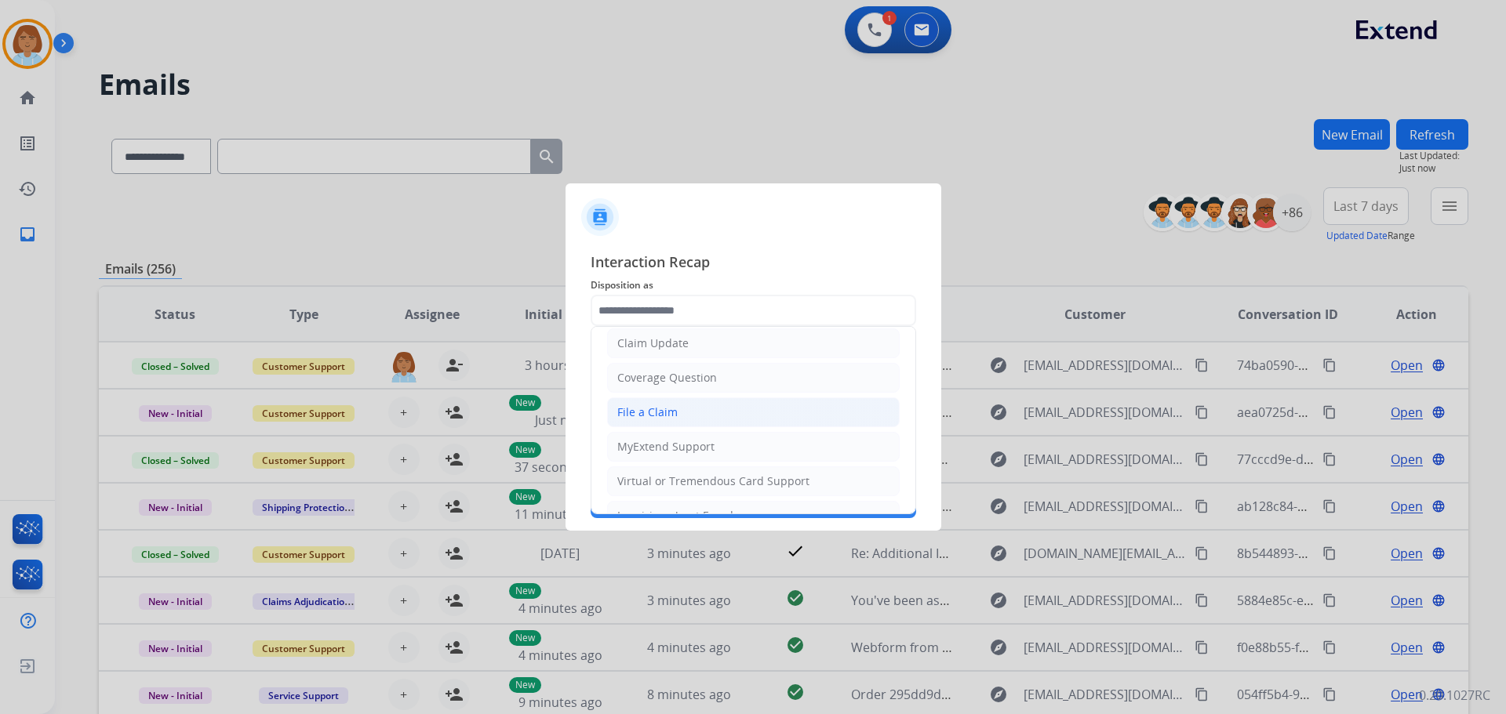
click at [659, 417] on div "File a Claim" at bounding box center [647, 413] width 60 height 16
type input "**********"
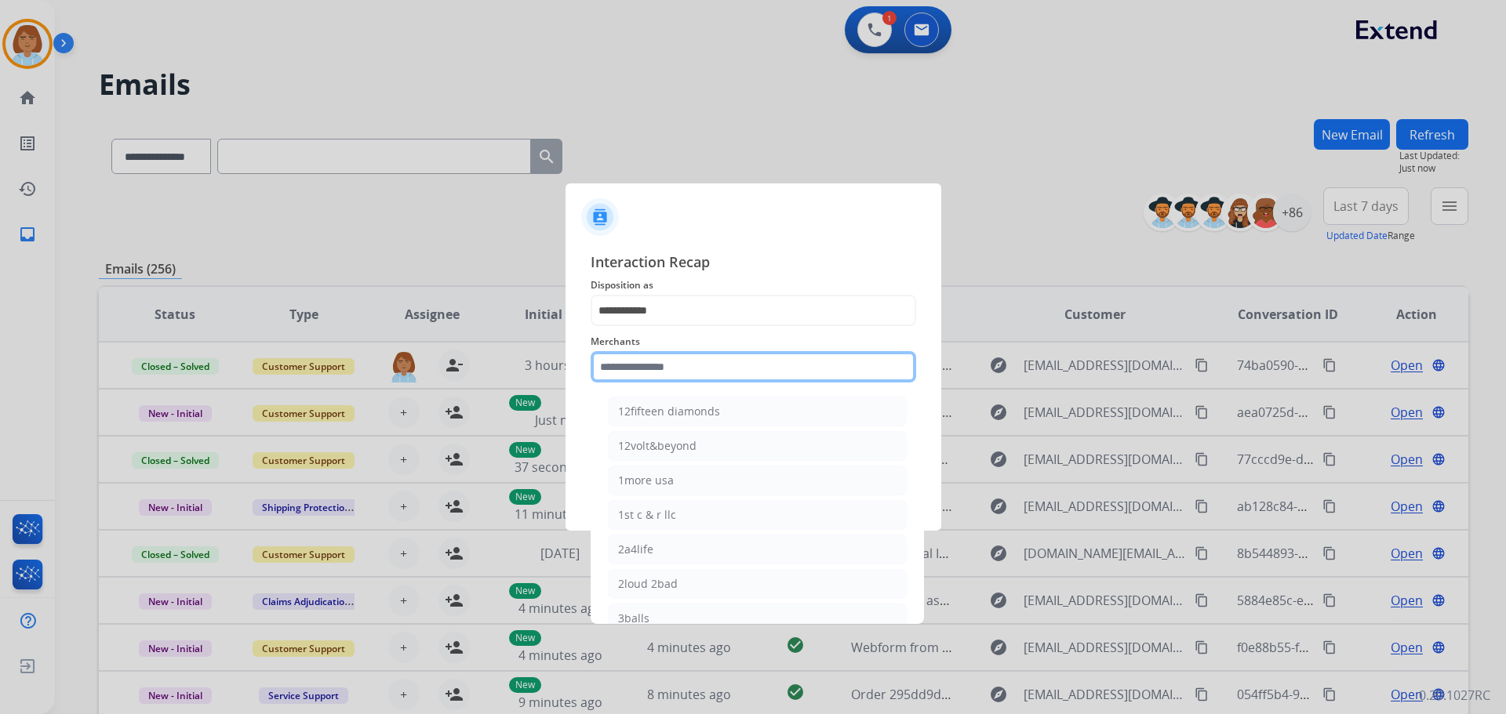
click at [670, 373] on input "text" at bounding box center [753, 366] width 325 height 31
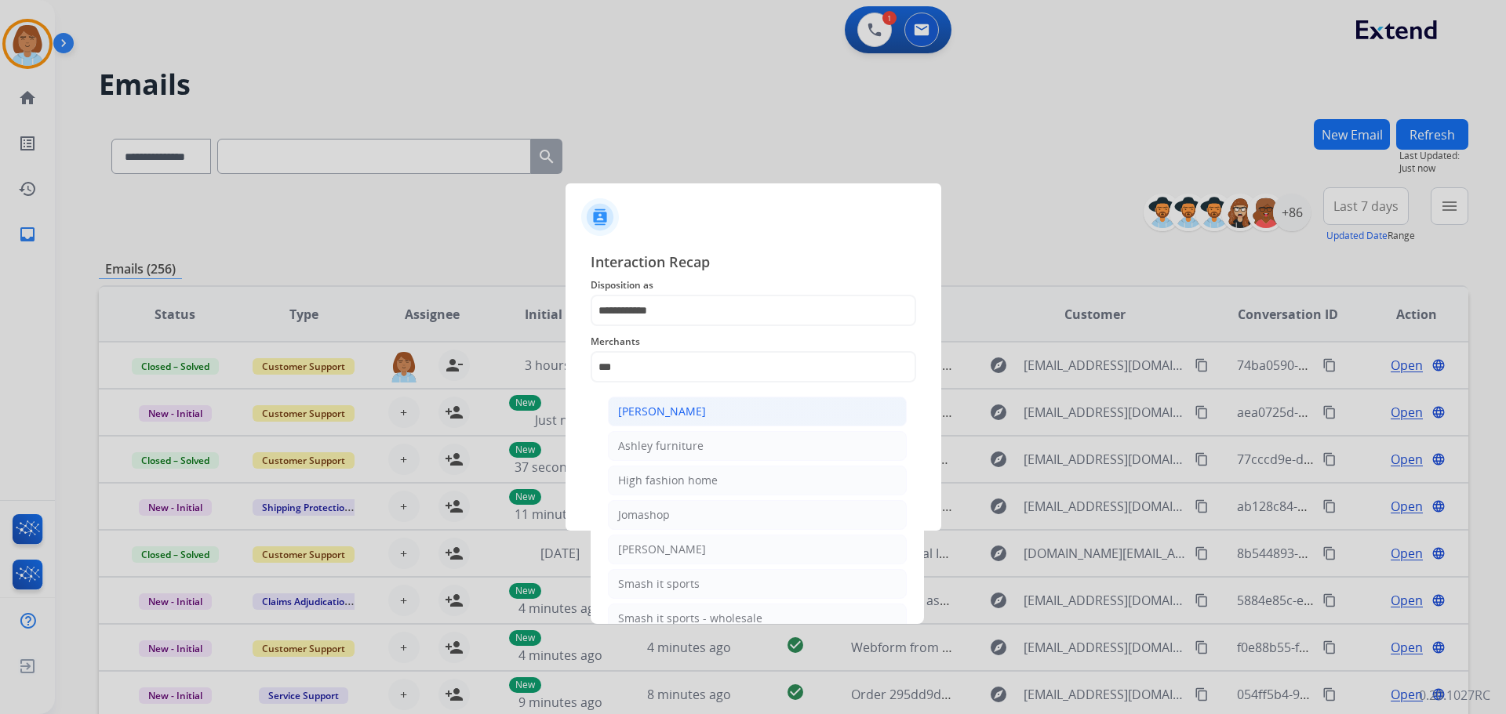
click at [713, 413] on li "Ashley - Reguard" at bounding box center [757, 412] width 299 height 30
type input "**********"
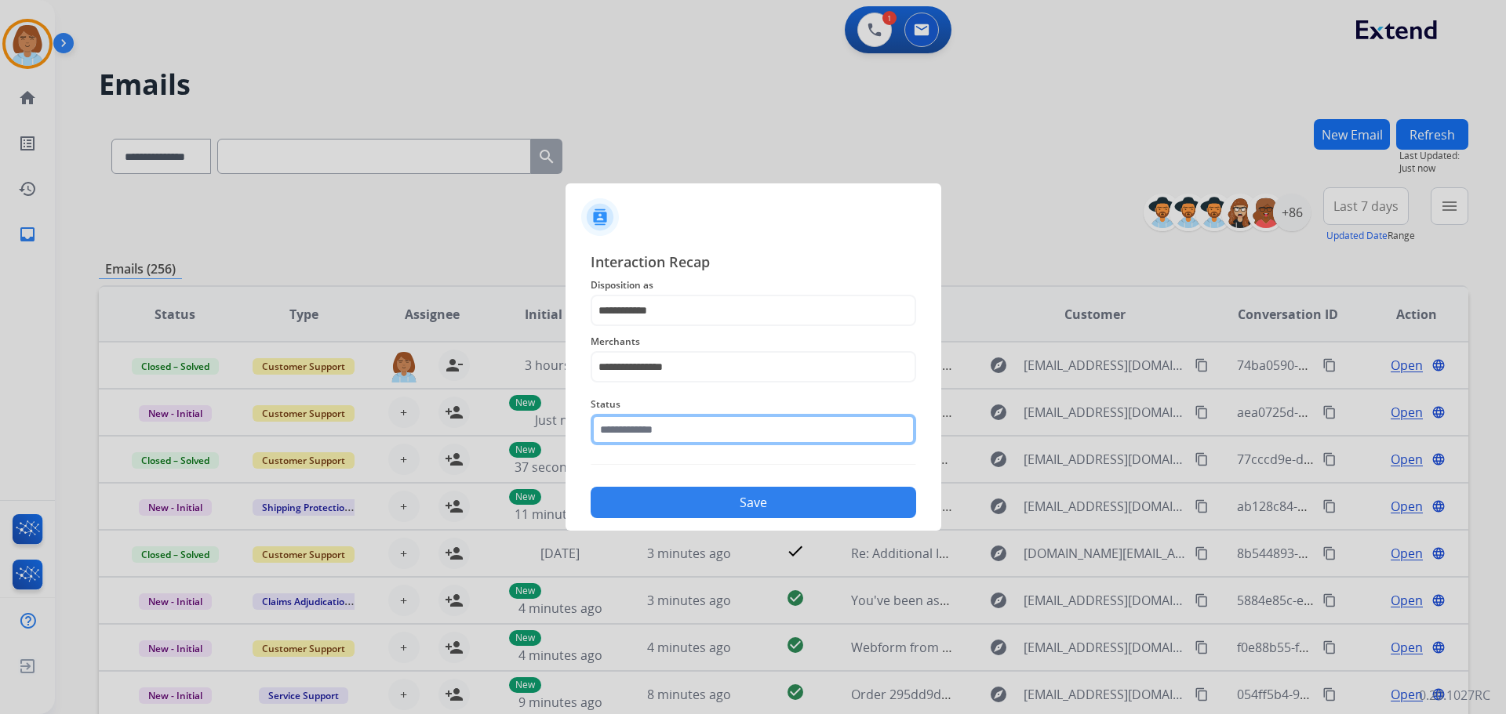
click at [702, 438] on input "text" at bounding box center [753, 429] width 325 height 31
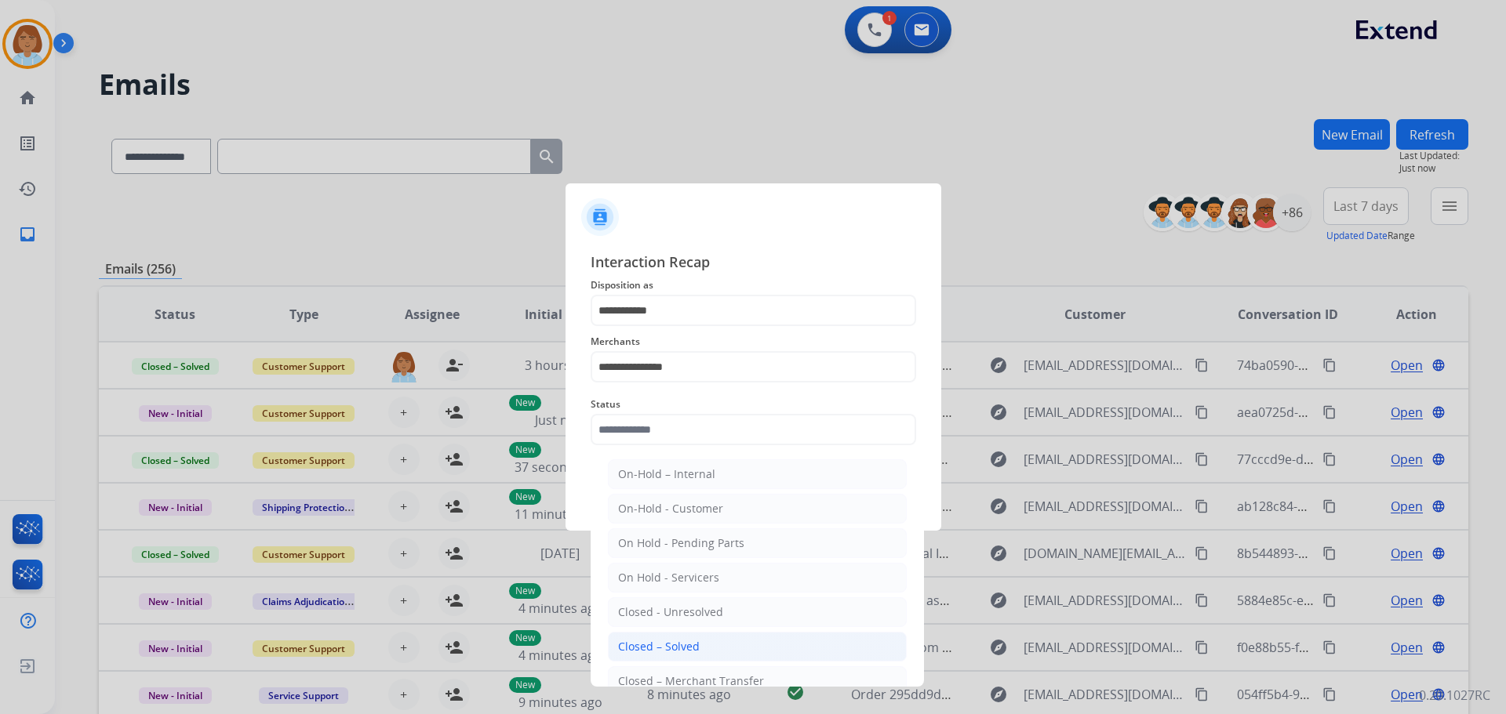
click at [679, 647] on div "Closed – Solved" at bounding box center [659, 647] width 82 height 16
type input "**********"
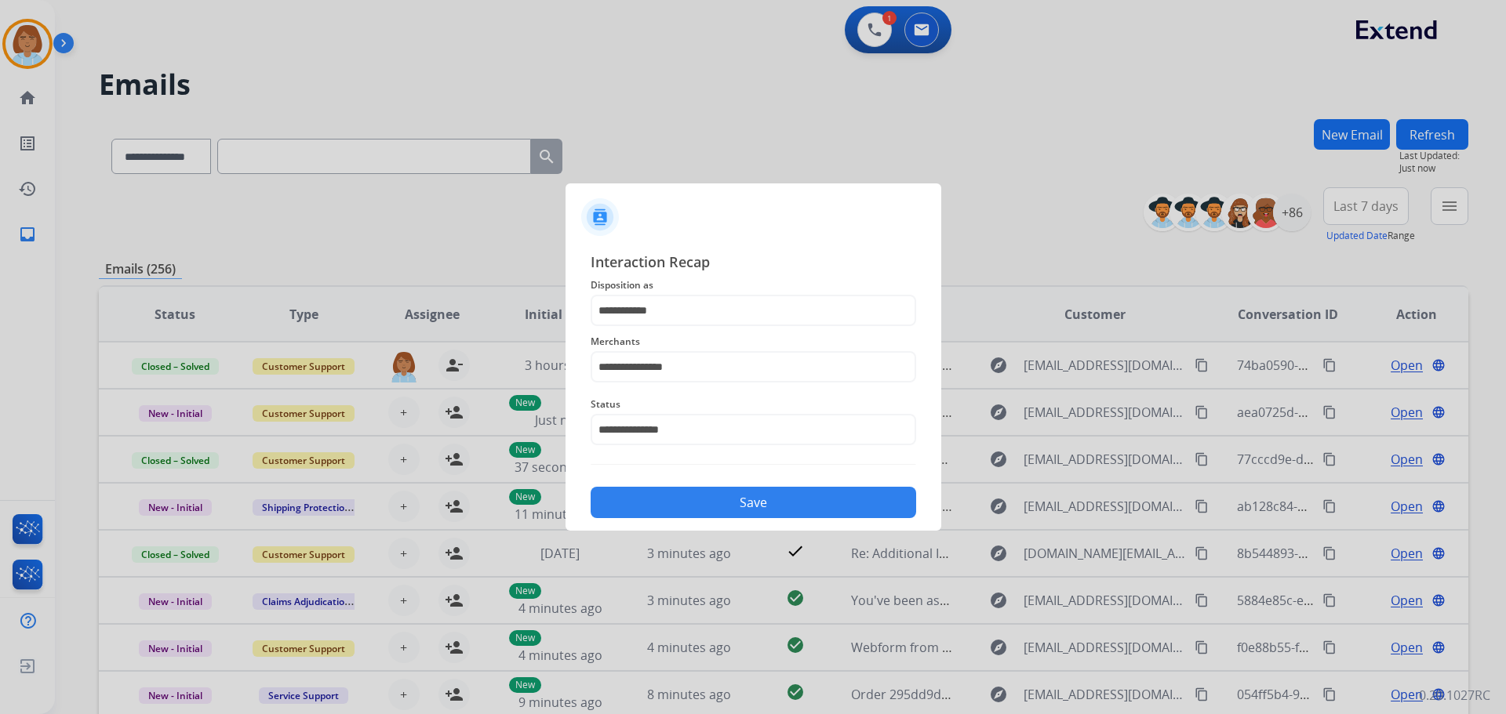
click at [754, 484] on div "Save" at bounding box center [753, 498] width 325 height 41
click at [758, 514] on button "Save" at bounding box center [753, 502] width 325 height 31
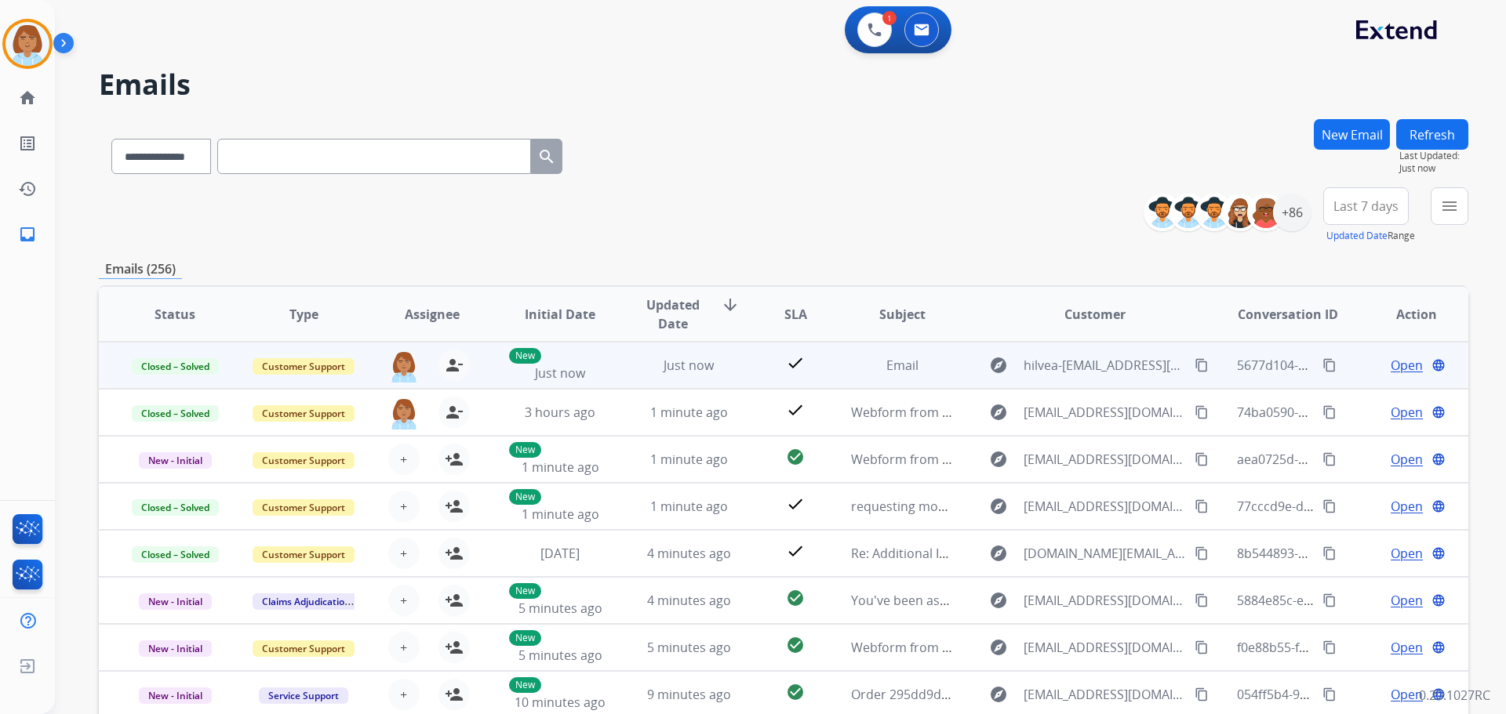
click at [1391, 369] on span "Open" at bounding box center [1407, 365] width 32 height 19
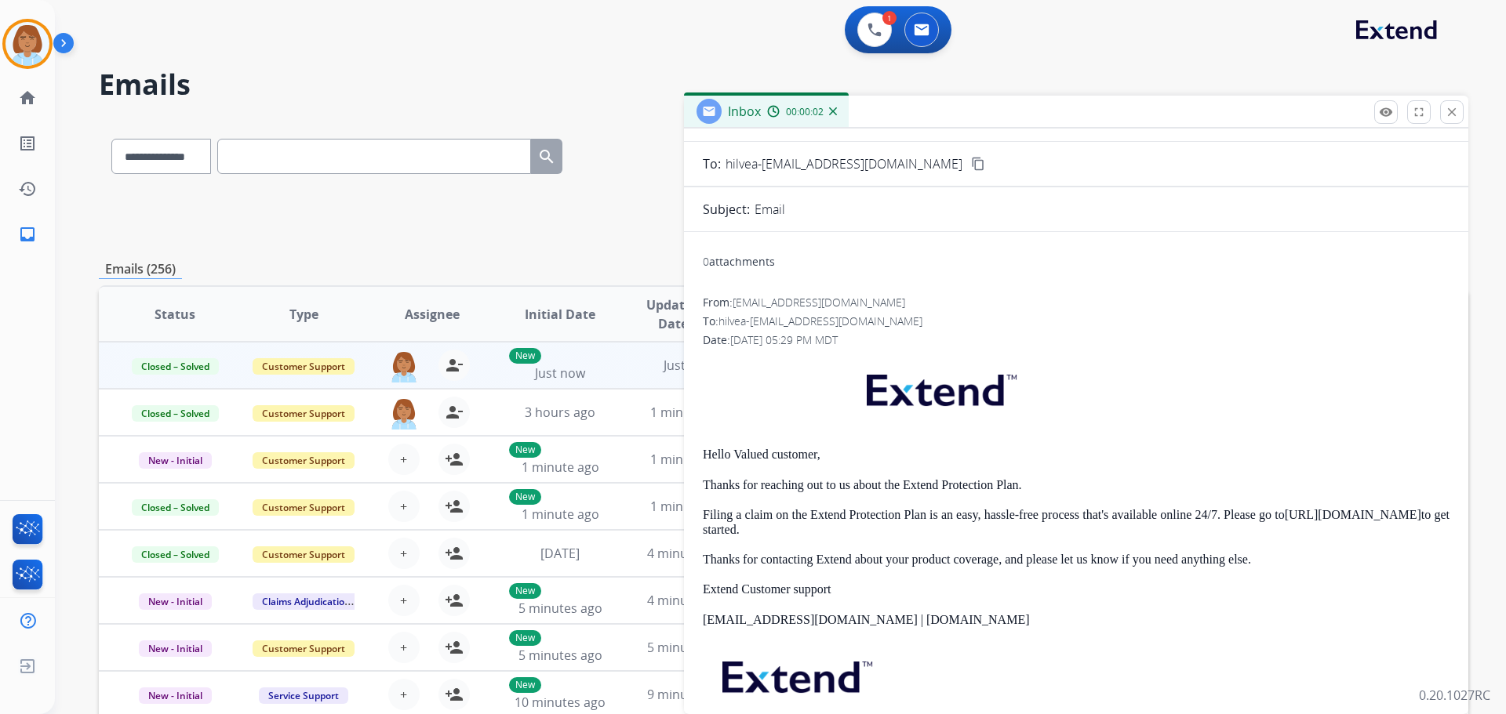
scroll to position [0, 0]
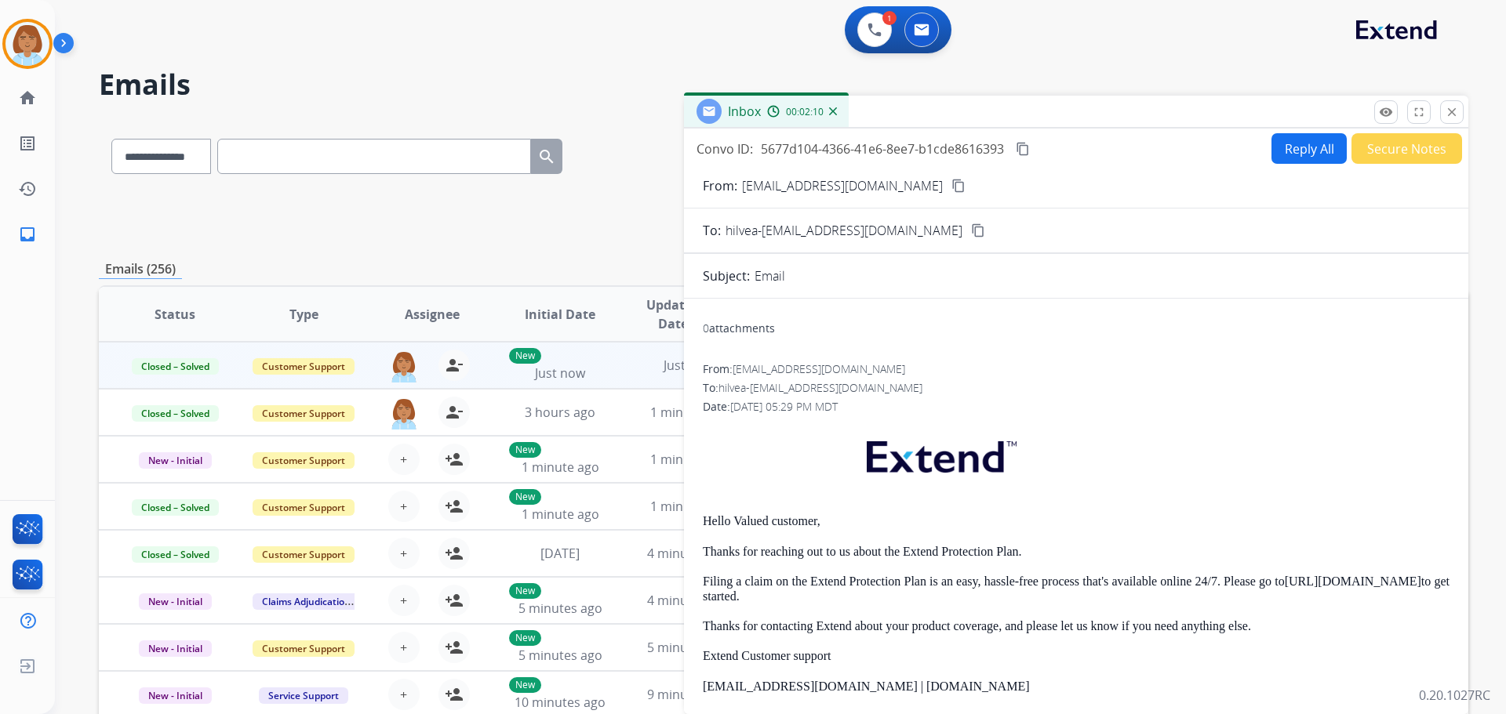
click at [971, 234] on mat-icon "content_copy" at bounding box center [978, 231] width 14 height 14
click at [1220, 163] on div "Convo ID: 5677d104-4366-41e6-8ee7-b1cde8616393 content_copy Reply All Secure No…" at bounding box center [1076, 148] width 784 height 31
click at [1451, 114] on mat-icon "close" at bounding box center [1452, 112] width 14 height 14
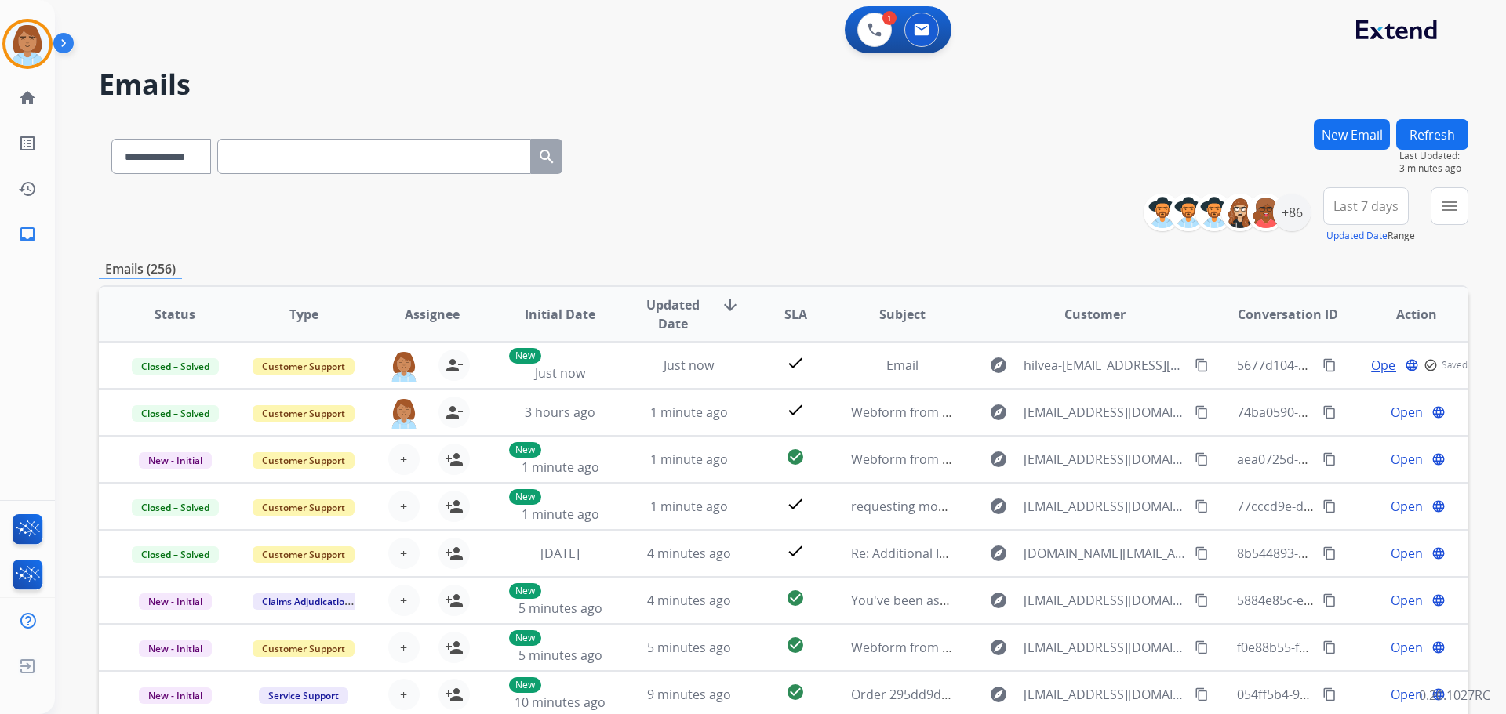
click at [1367, 148] on button "New Email" at bounding box center [1352, 134] width 76 height 31
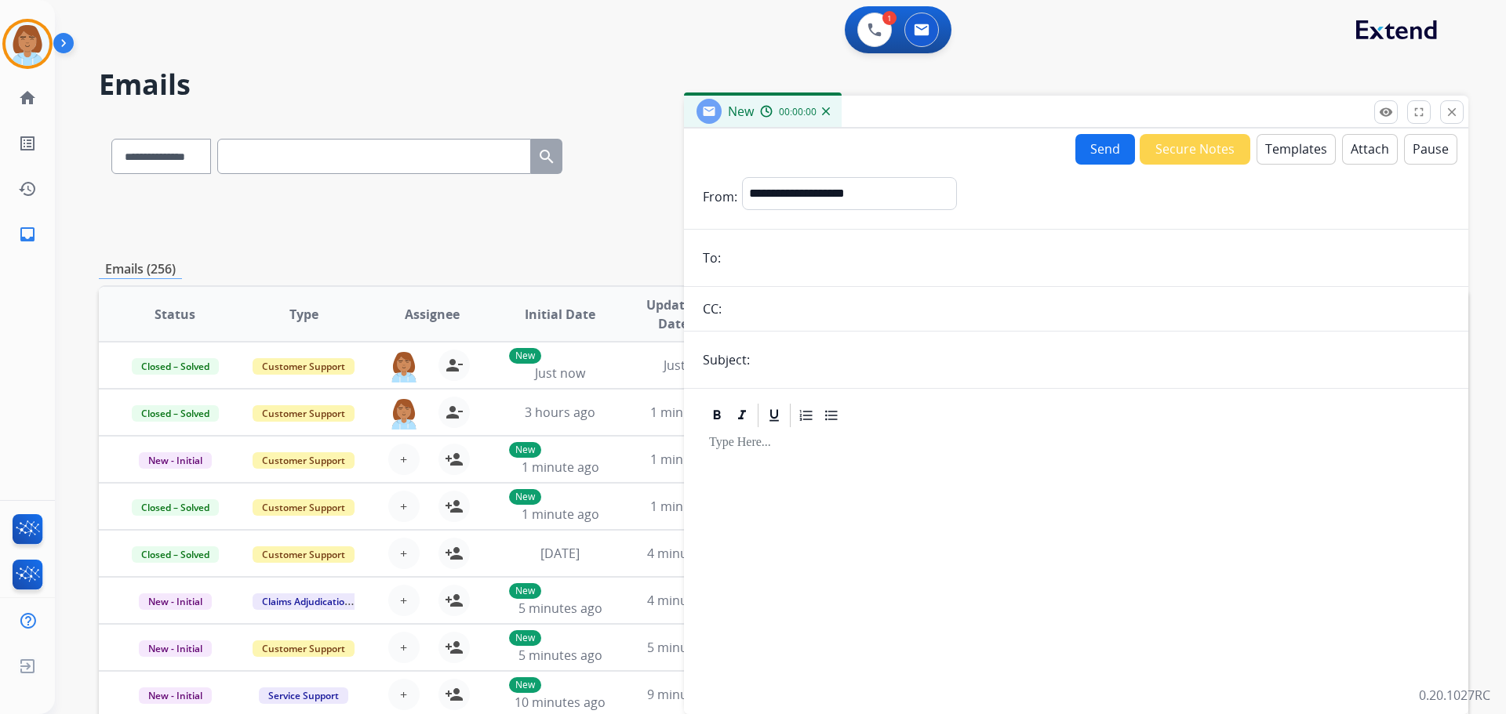
click at [780, 250] on input "email" at bounding box center [1087, 257] width 724 height 31
paste input "**********"
type input "**********"
click at [847, 188] on select "**********" at bounding box center [848, 192] width 213 height 31
select select "**********"
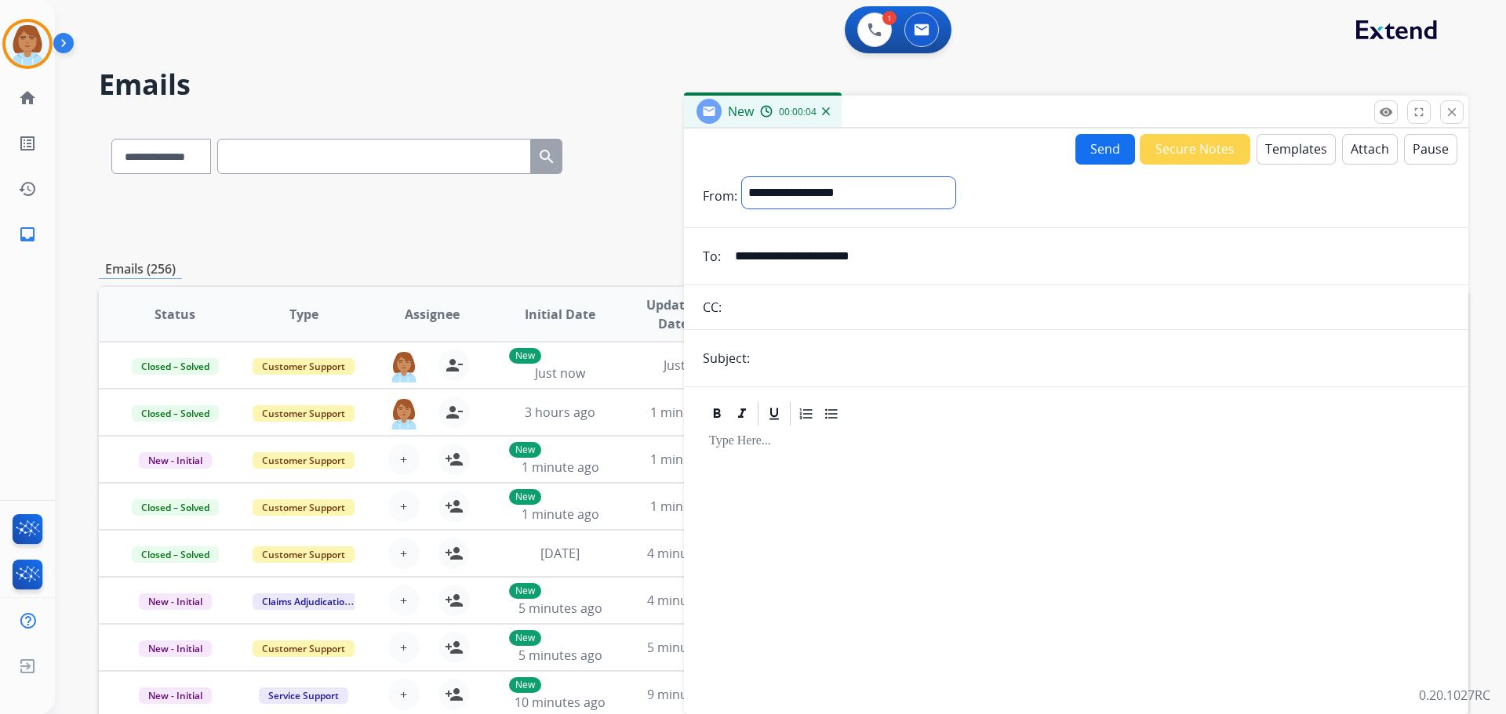
click at [742, 177] on select "**********" at bounding box center [848, 192] width 213 height 31
click at [774, 255] on input "**********" at bounding box center [1087, 257] width 724 height 31
type input "**********"
click at [776, 369] on input "text" at bounding box center [1101, 359] width 695 height 31
type input "*****"
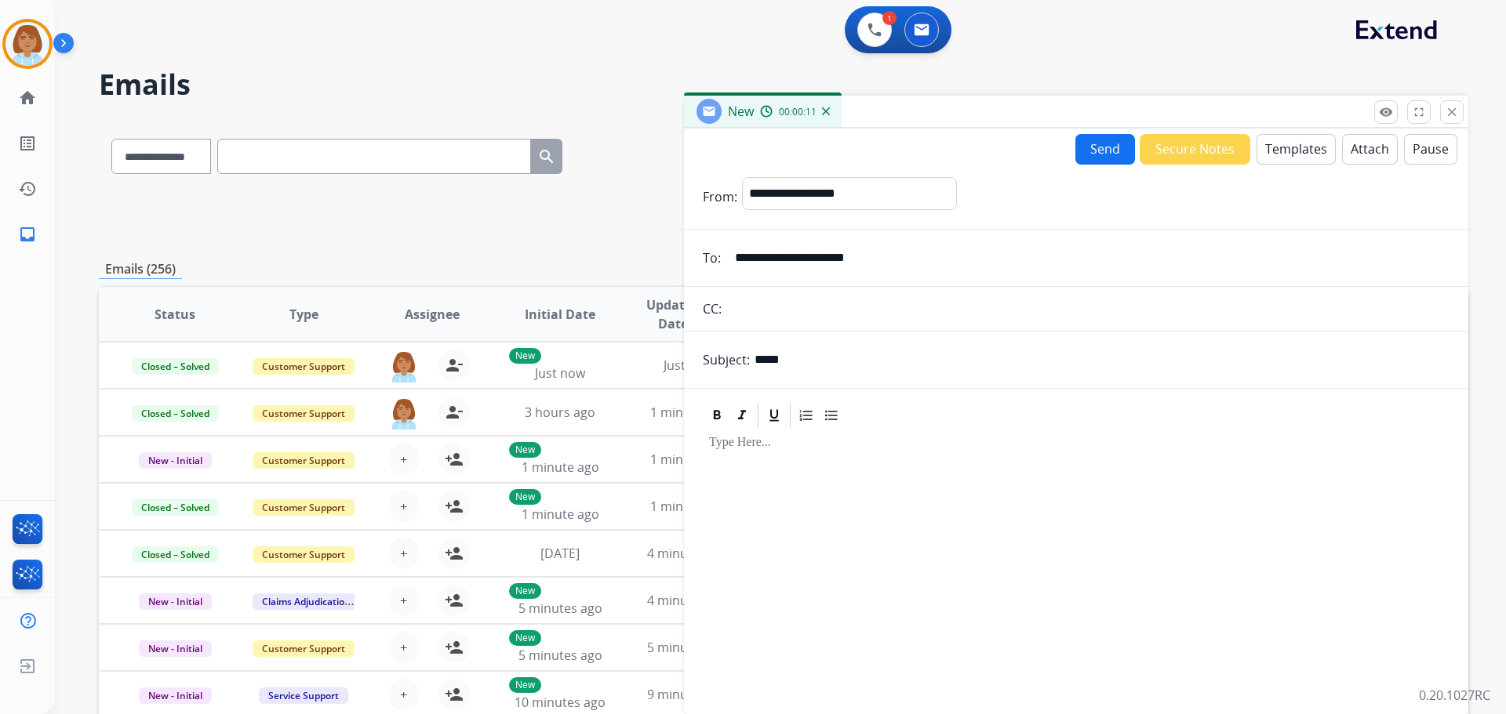
click at [1284, 152] on button "Templates" at bounding box center [1295, 149] width 79 height 31
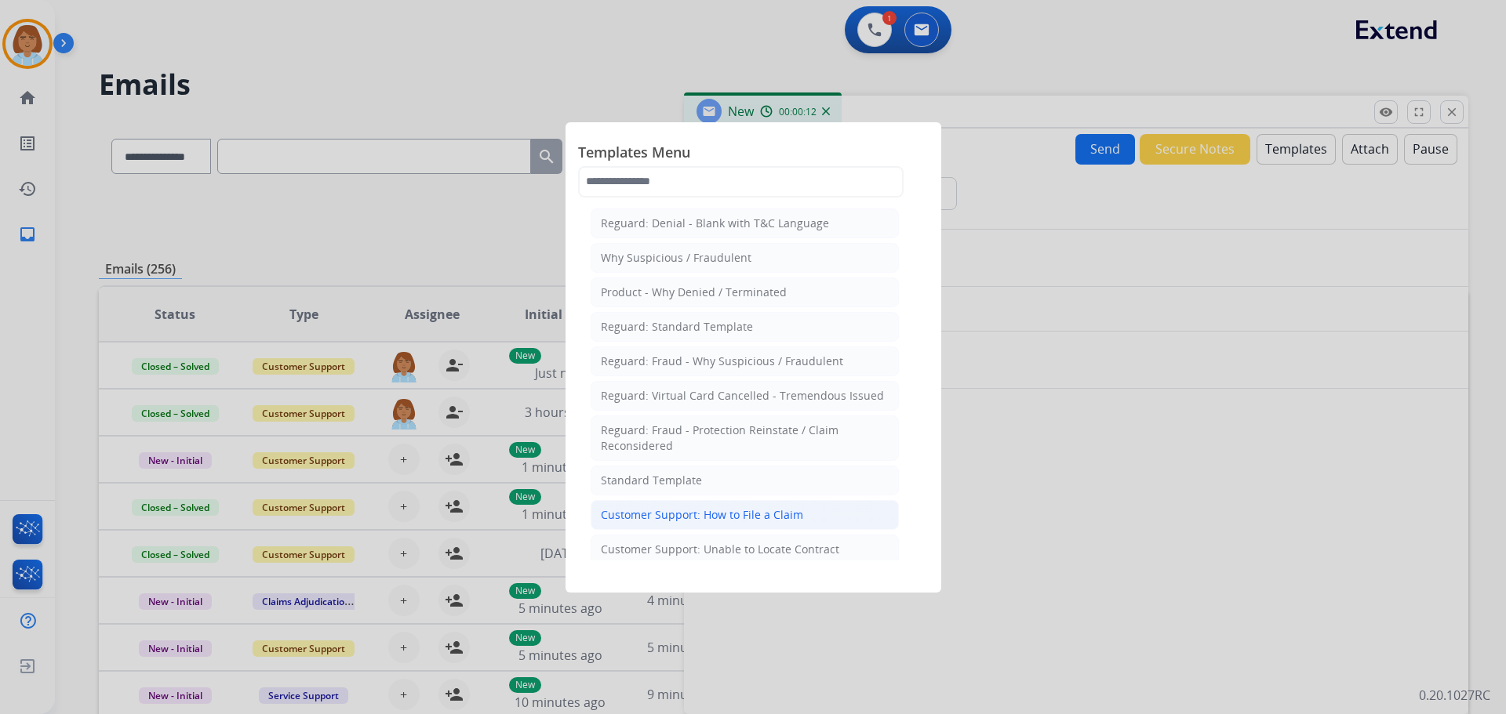
click at [740, 525] on li "Customer Support: How to File a Claim" at bounding box center [745, 515] width 308 height 30
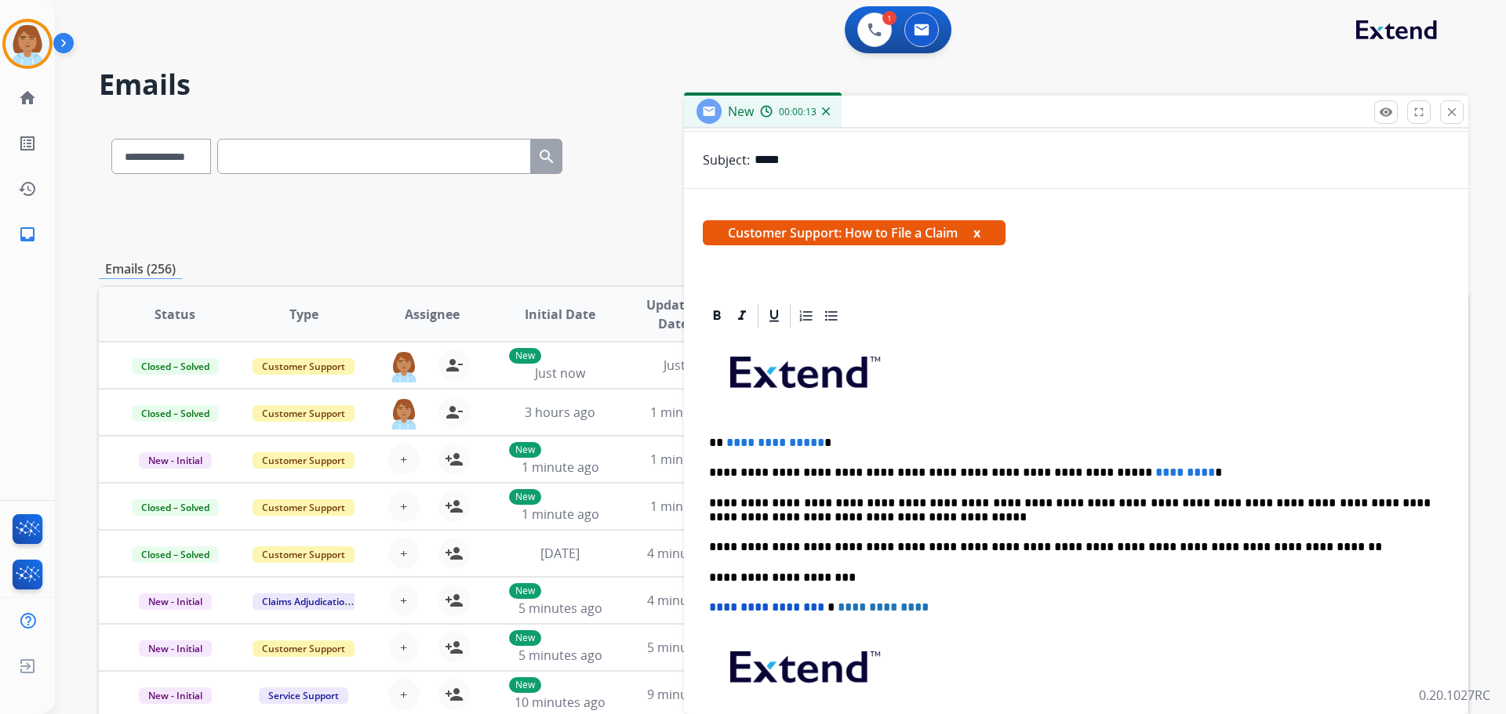
scroll to position [235, 0]
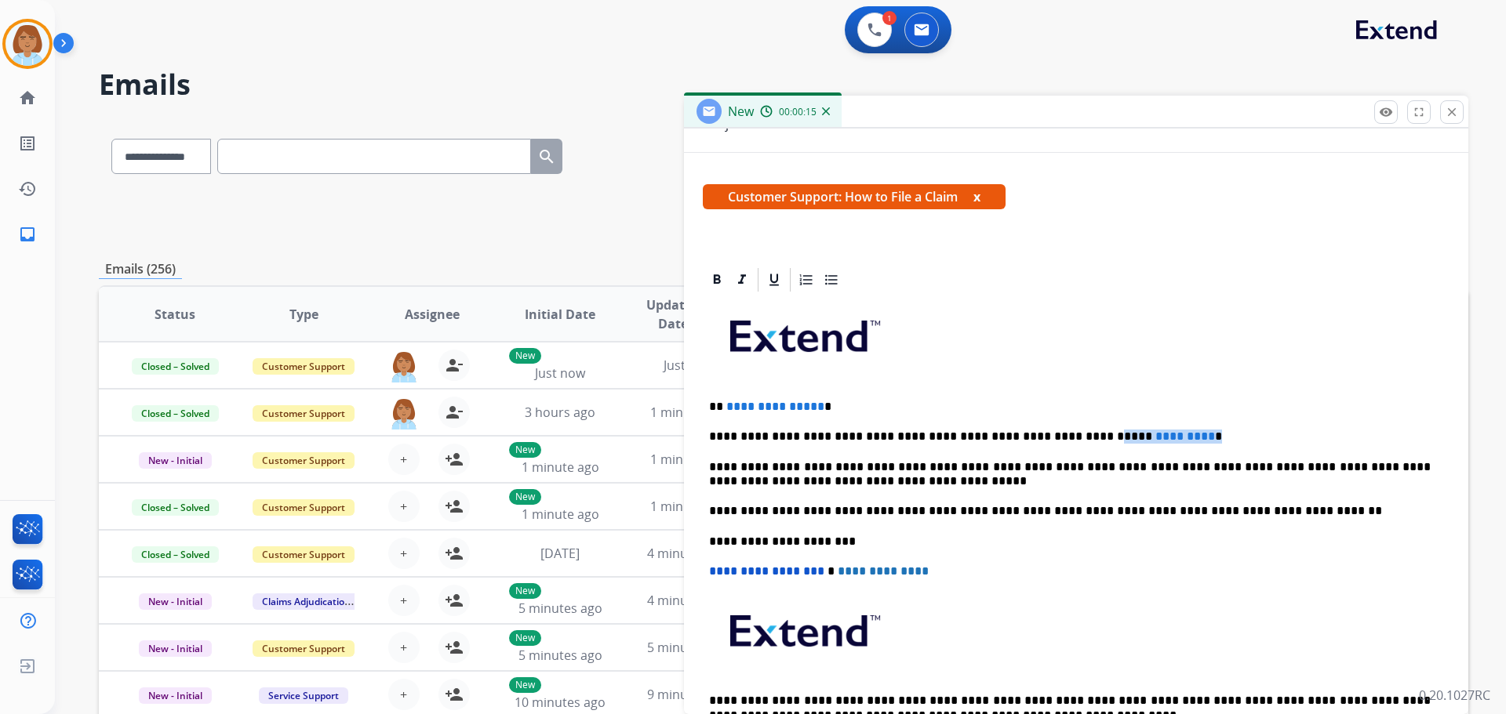
drag, startPoint x: 1162, startPoint y: 438, endPoint x: 1046, endPoint y: 438, distance: 116.1
click at [1046, 438] on p "**********" at bounding box center [1070, 437] width 722 height 14
drag, startPoint x: 840, startPoint y: 407, endPoint x: 820, endPoint y: 437, distance: 36.1
click at [725, 409] on p "**********" at bounding box center [1070, 407] width 722 height 14
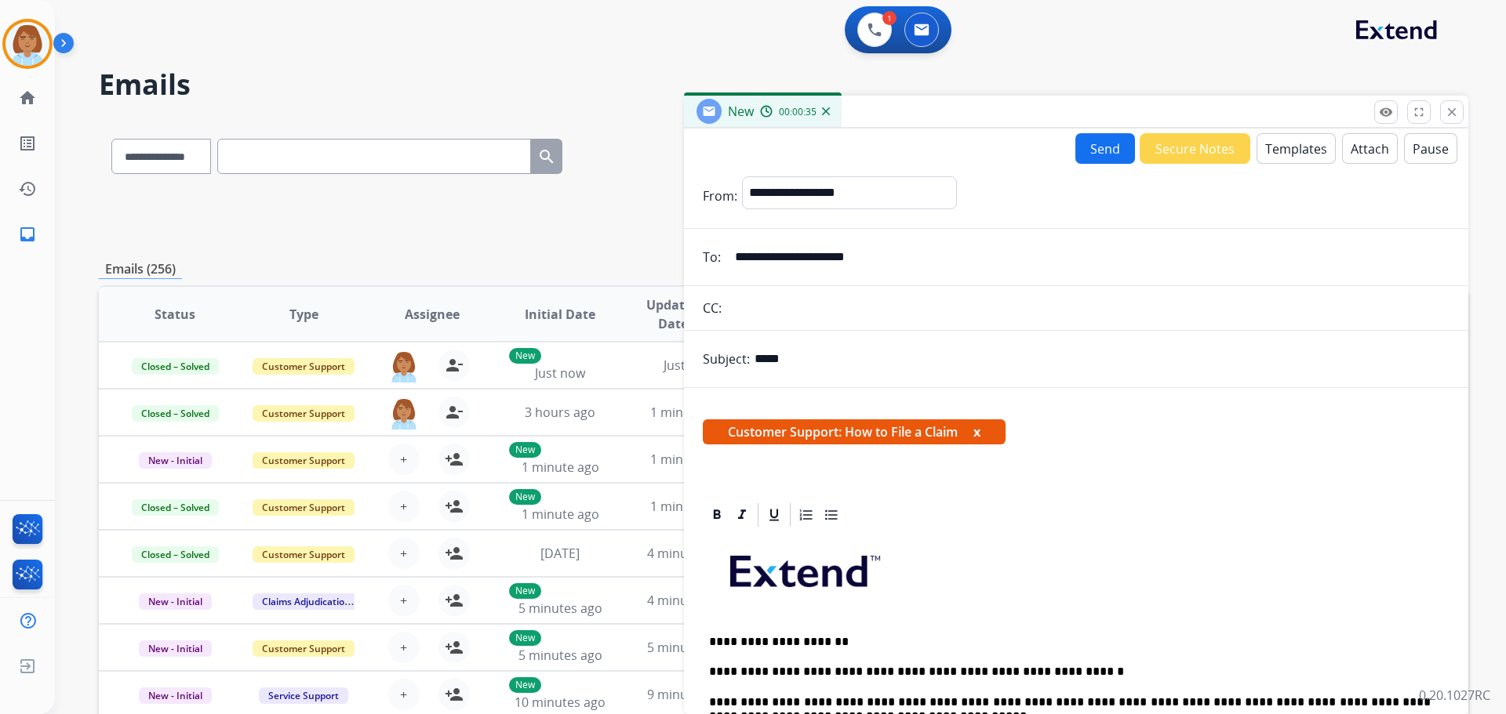
click at [1095, 150] on button "Send" at bounding box center [1105, 148] width 60 height 31
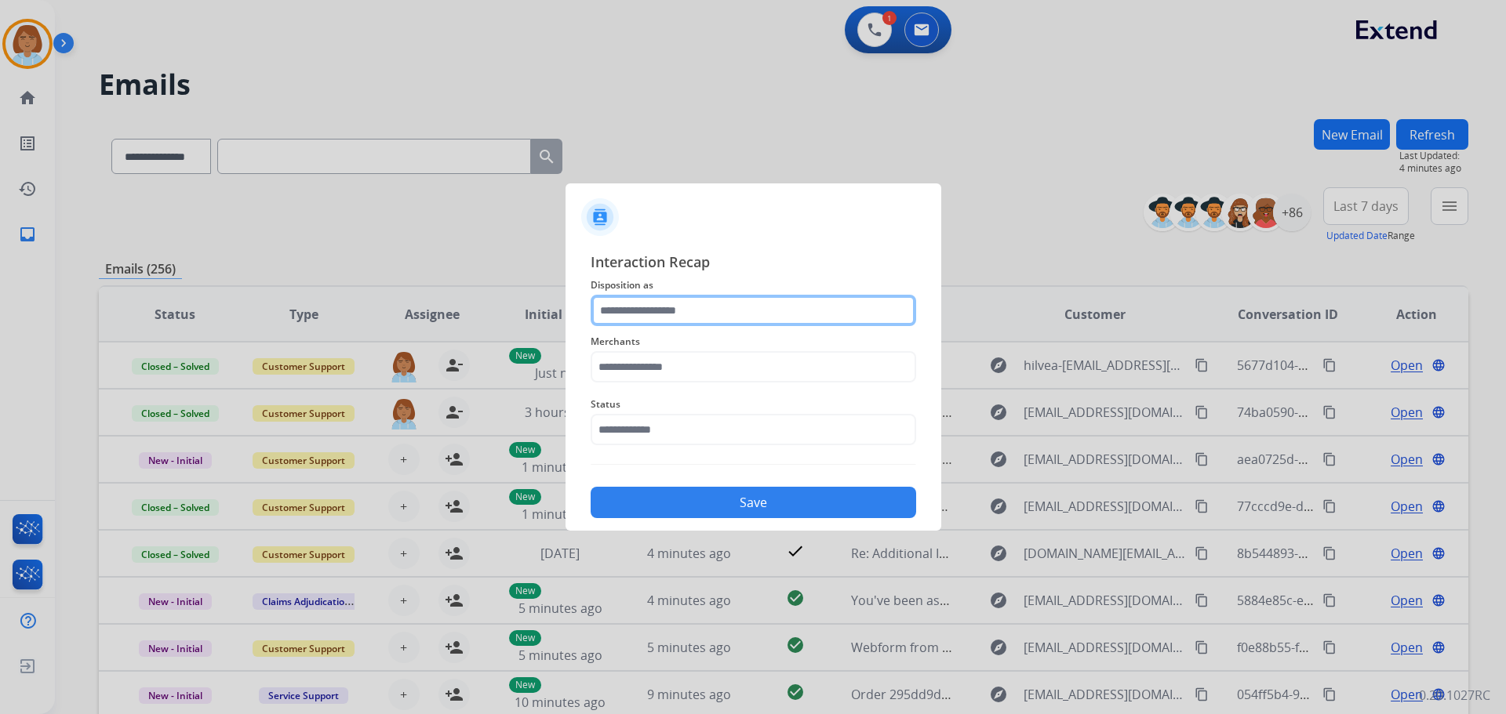
click at [718, 312] on input "text" at bounding box center [753, 310] width 325 height 31
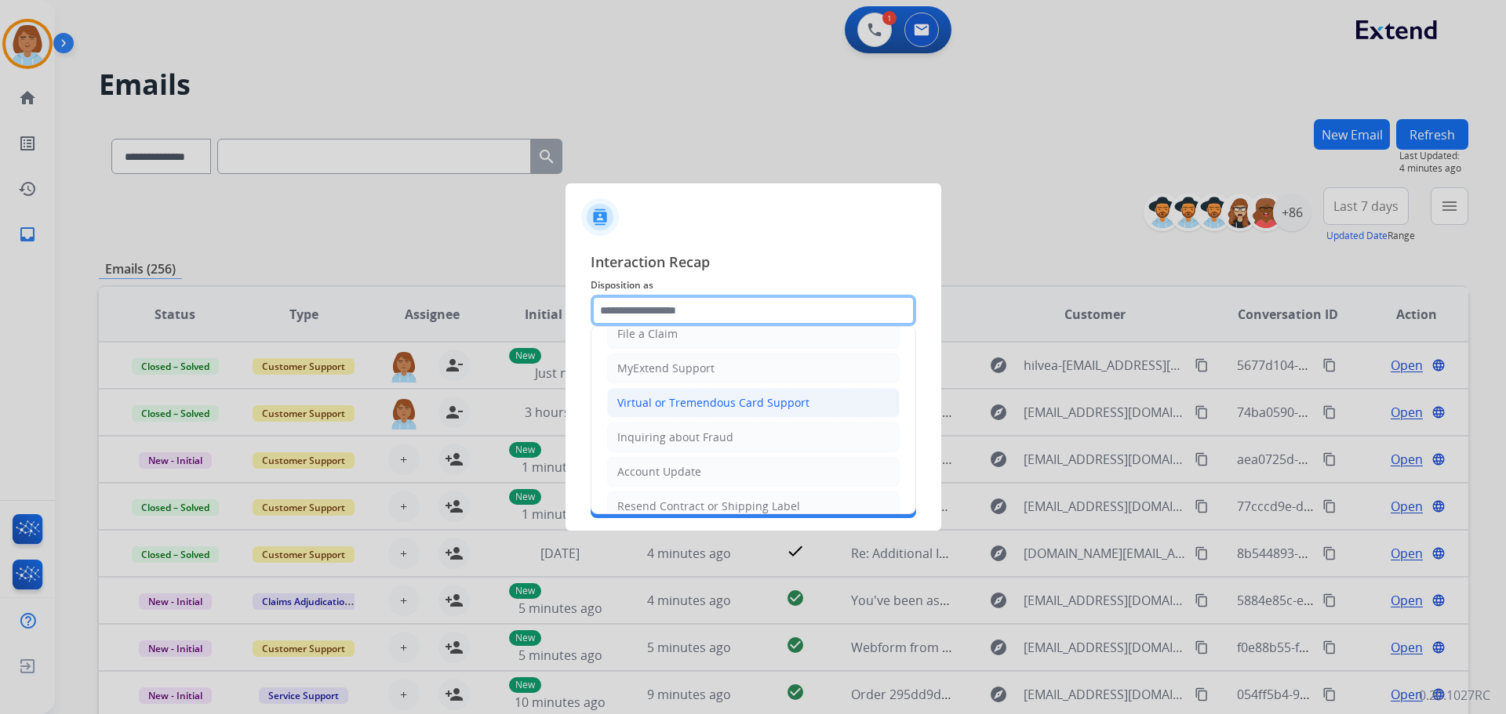
scroll to position [78, 0]
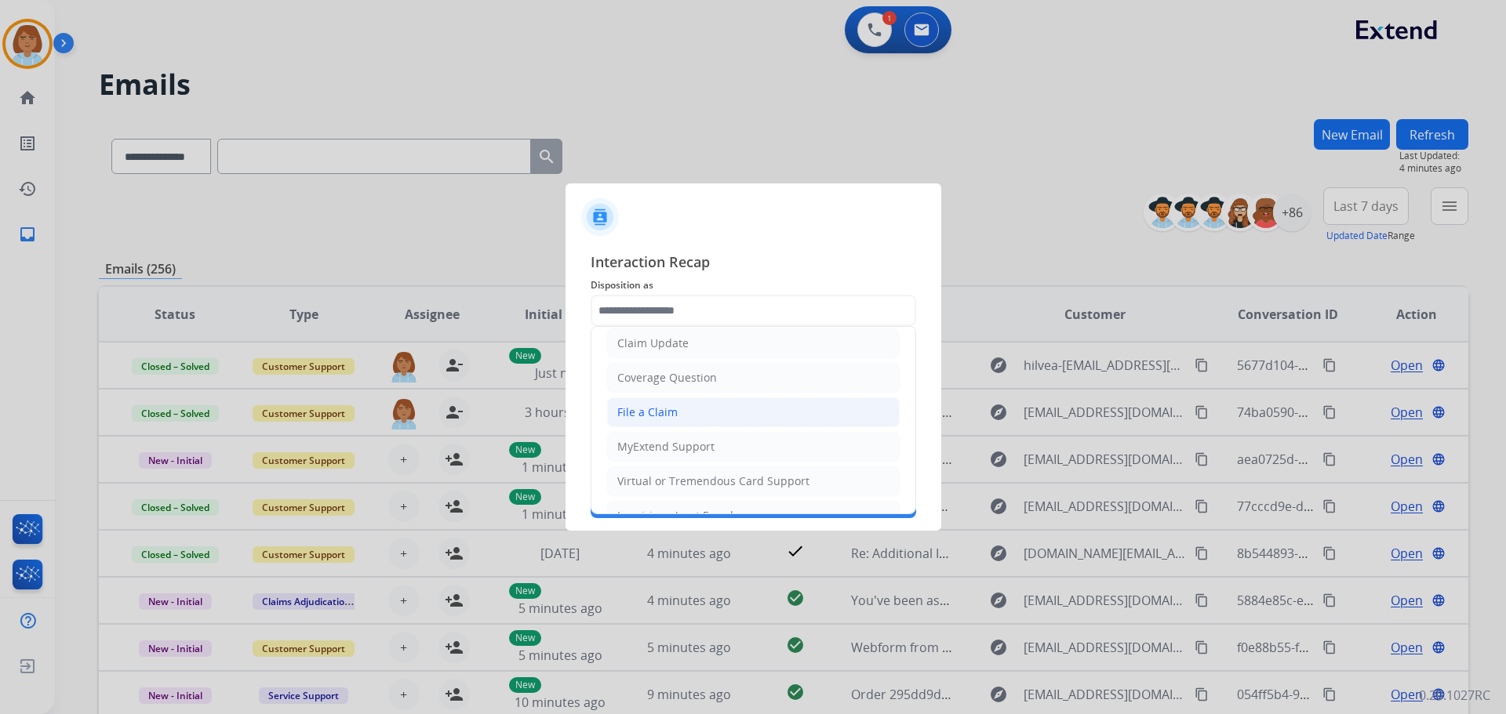
click at [671, 413] on div "File a Claim" at bounding box center [647, 413] width 60 height 16
type input "**********"
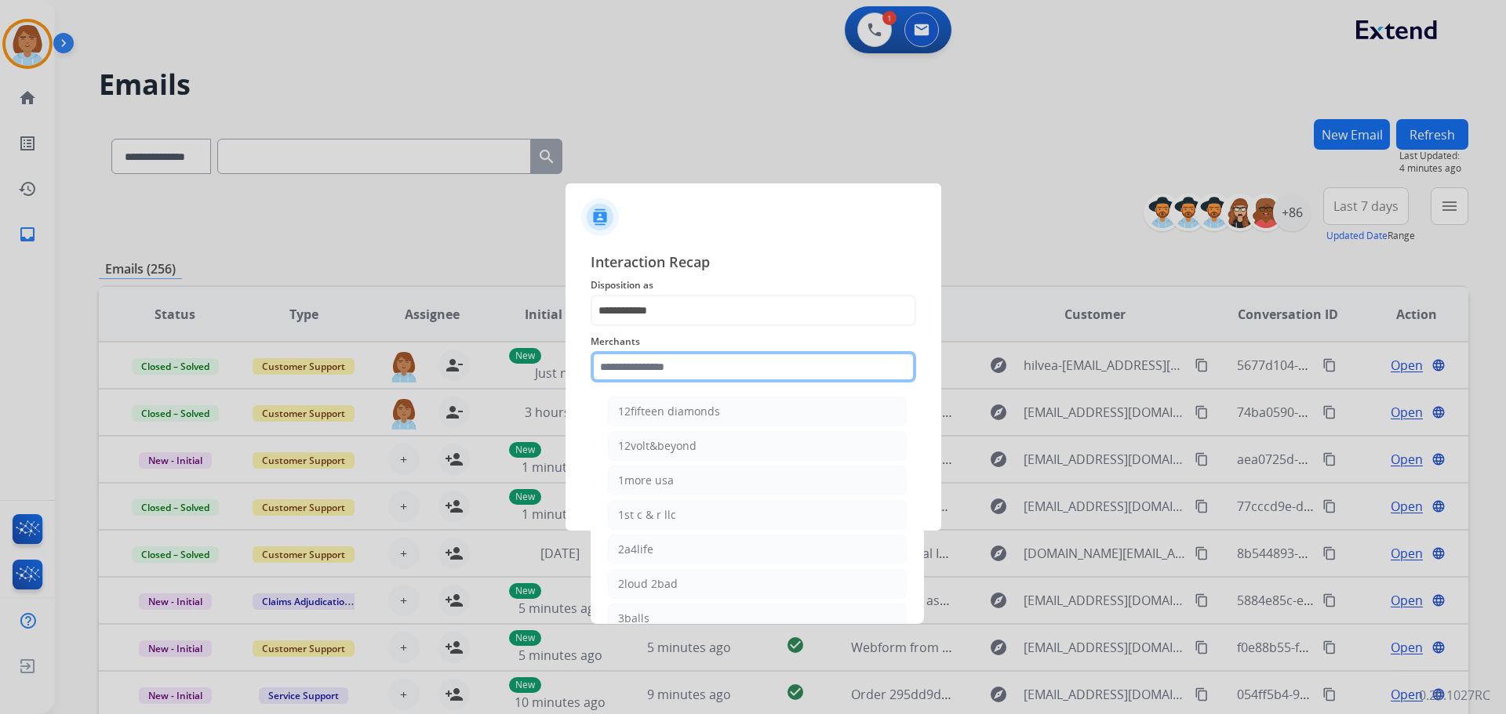
click at [688, 375] on input "text" at bounding box center [753, 366] width 325 height 31
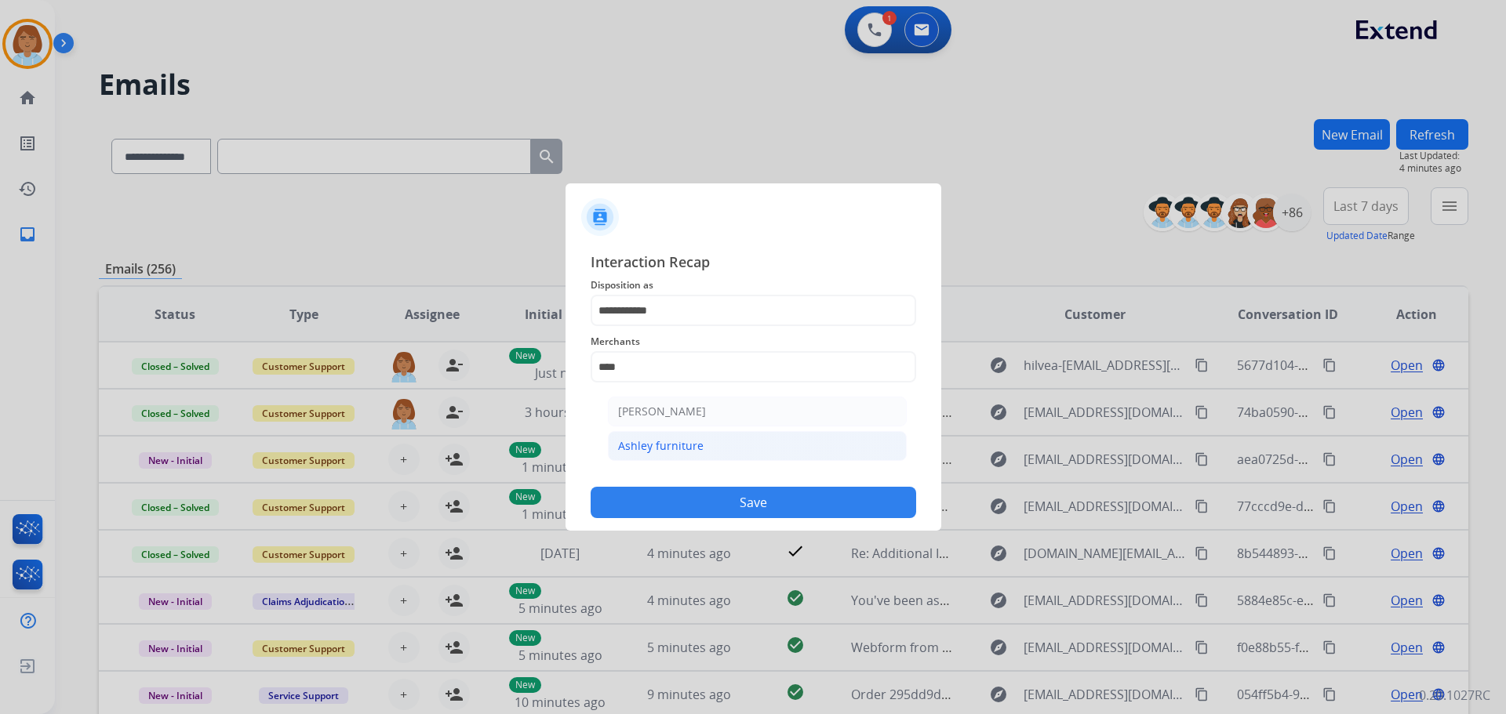
click at [690, 443] on div "Ashley furniture" at bounding box center [660, 446] width 85 height 16
type input "**********"
click at [690, 443] on input "text" at bounding box center [753, 429] width 325 height 31
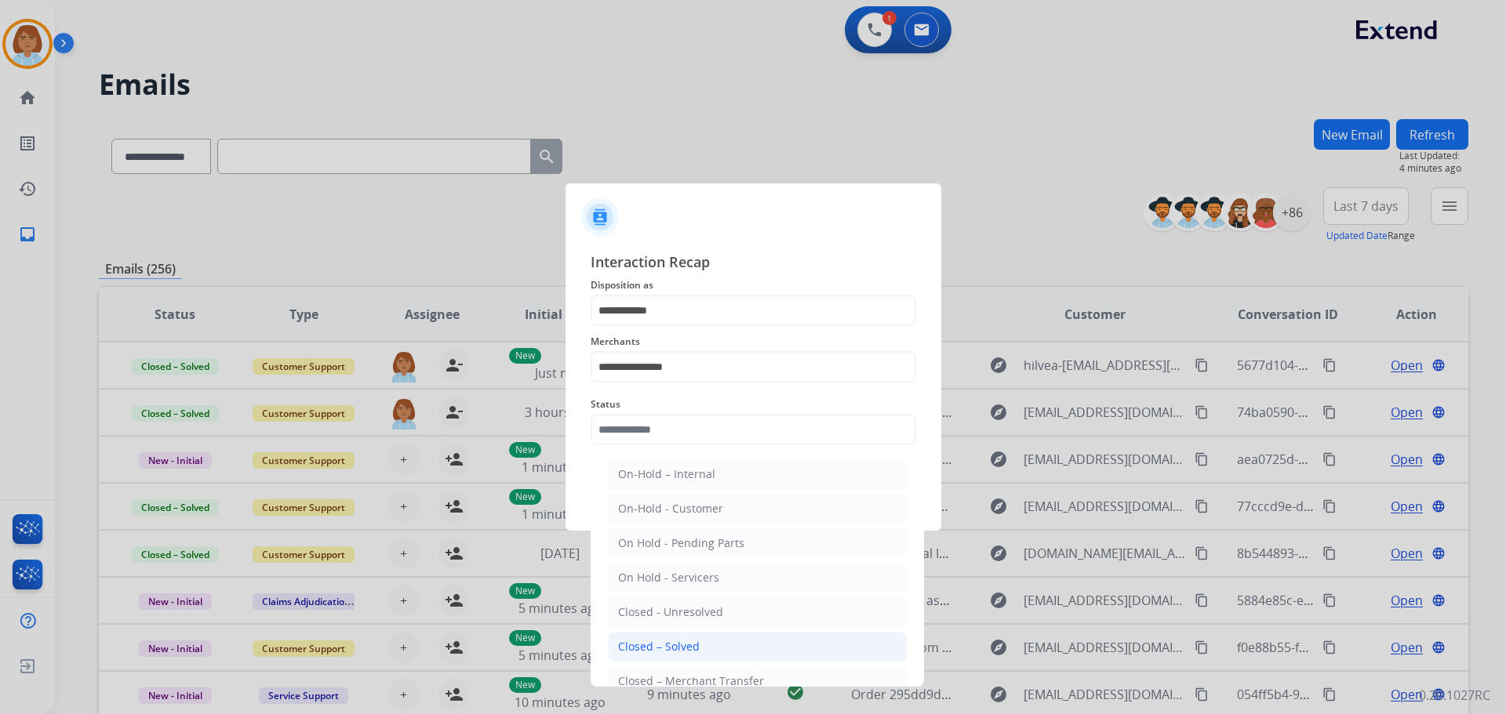
click at [707, 632] on li "Closed – Solved" at bounding box center [757, 647] width 299 height 30
type input "**********"
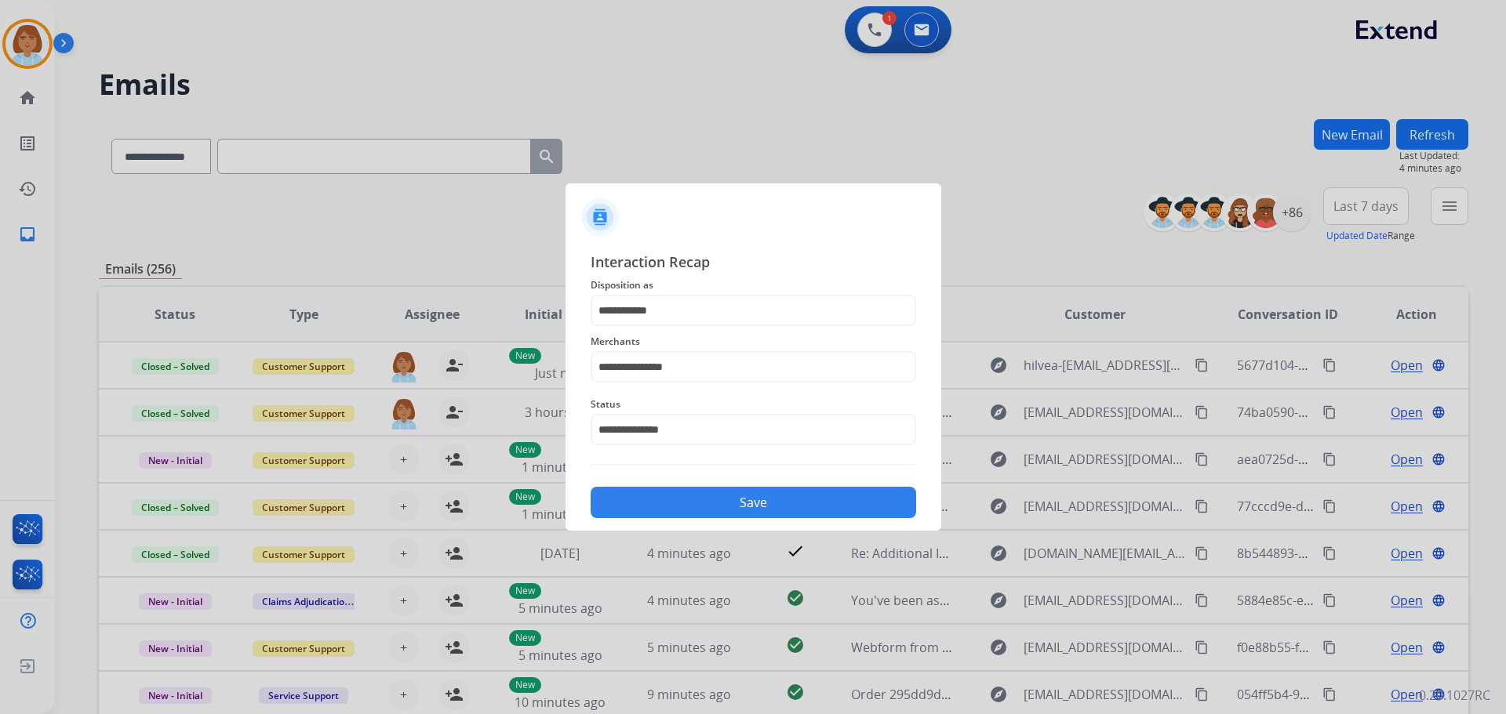
click at [774, 518] on div "Save" at bounding box center [753, 498] width 325 height 41
click at [784, 505] on button "Save" at bounding box center [753, 502] width 325 height 31
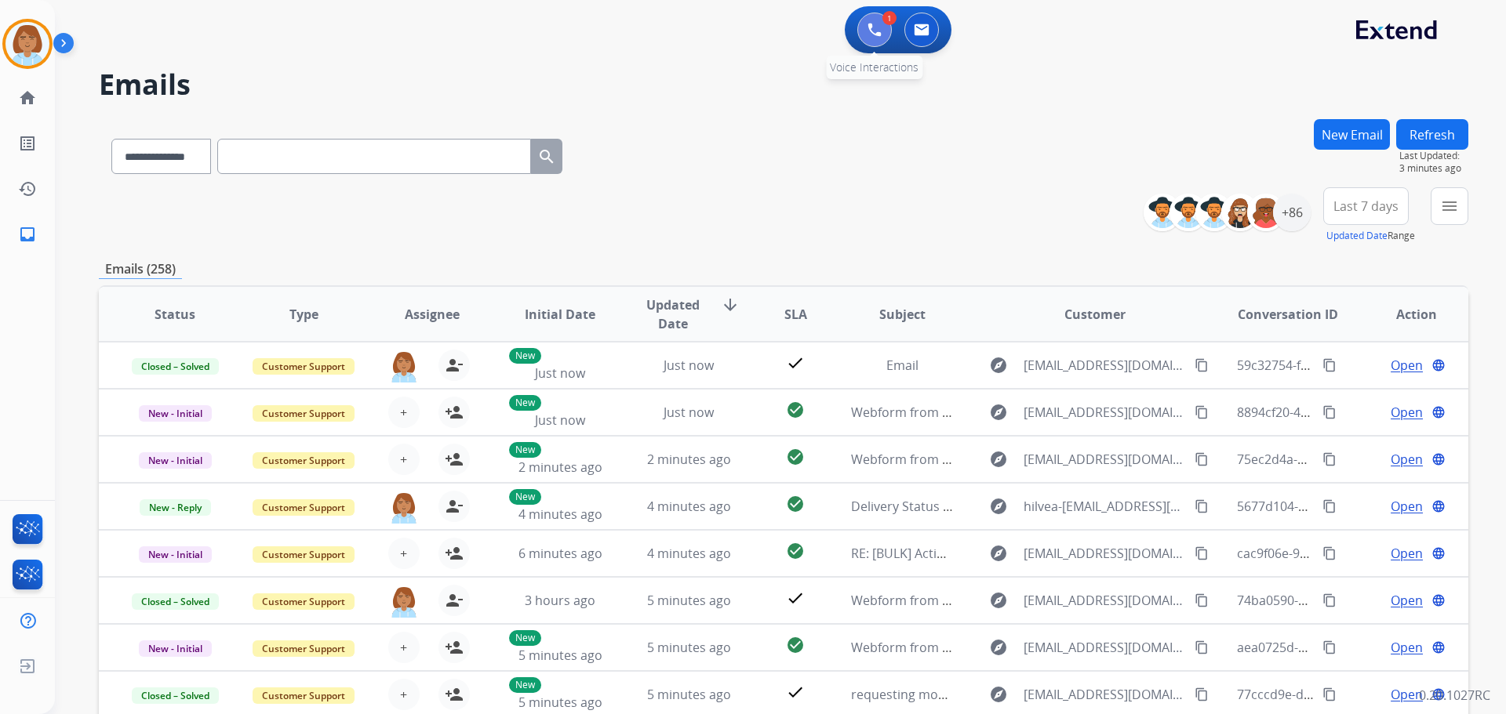
click at [866, 34] on button at bounding box center [874, 30] width 35 height 35
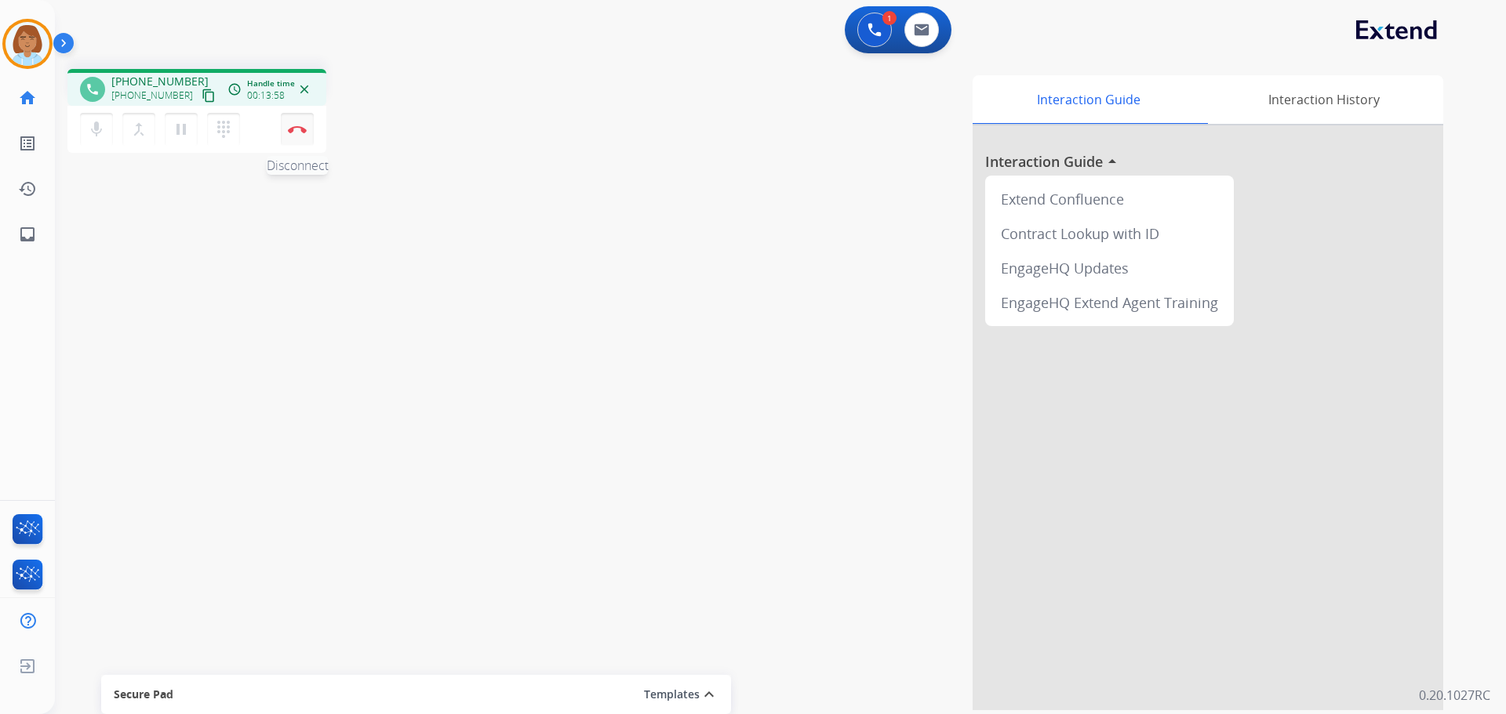
click at [290, 136] on button "Disconnect" at bounding box center [297, 129] width 33 height 33
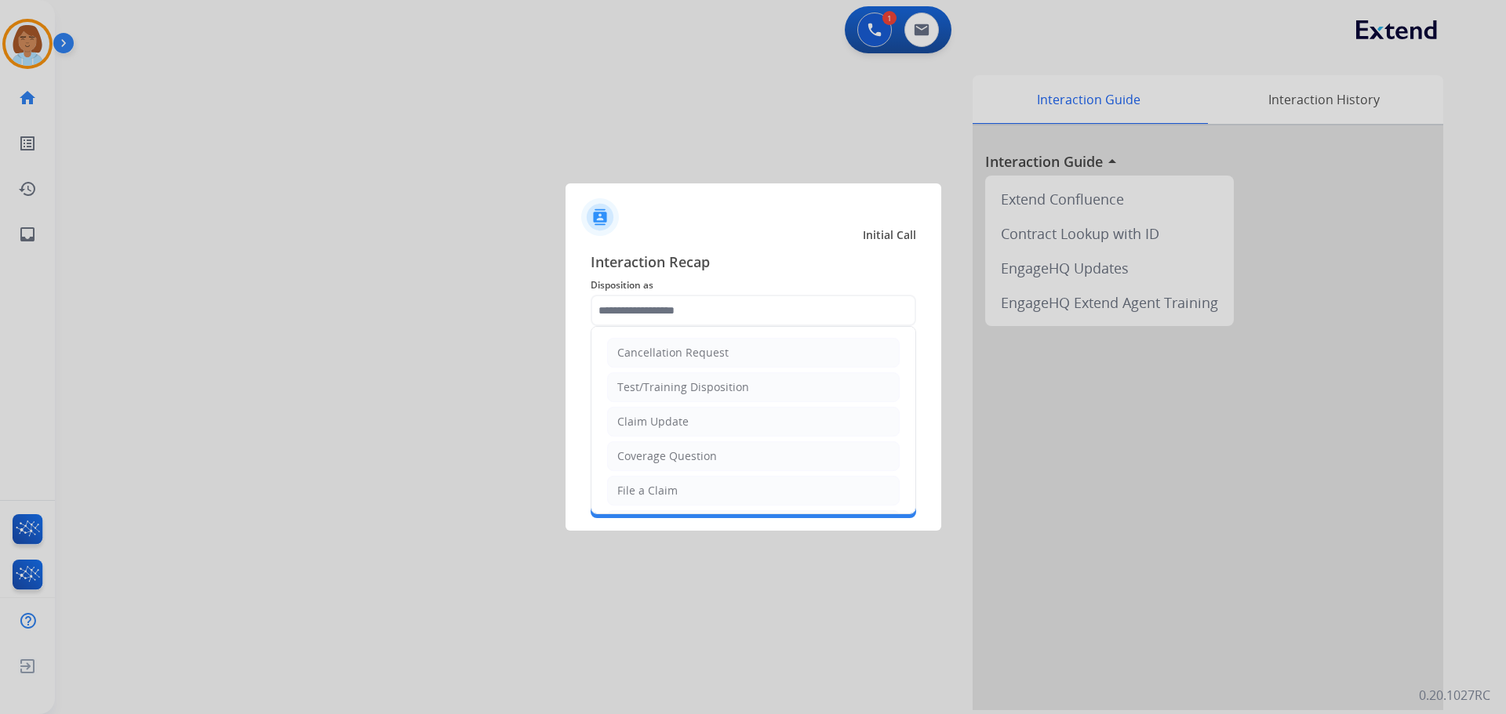
click at [721, 317] on input "text" at bounding box center [753, 310] width 325 height 31
click at [652, 489] on div "File a Claim" at bounding box center [647, 491] width 60 height 16
type input "**********"
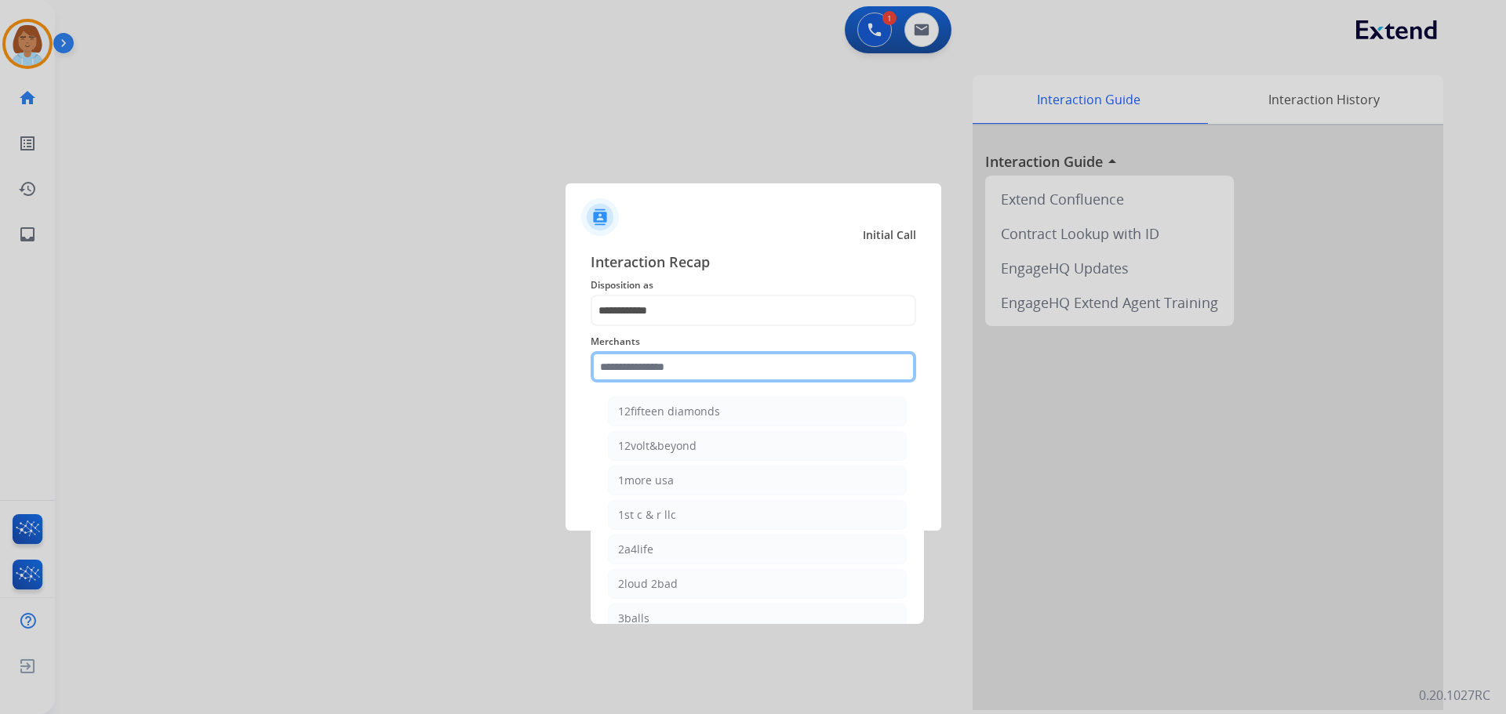
click at [671, 378] on input "text" at bounding box center [753, 366] width 325 height 31
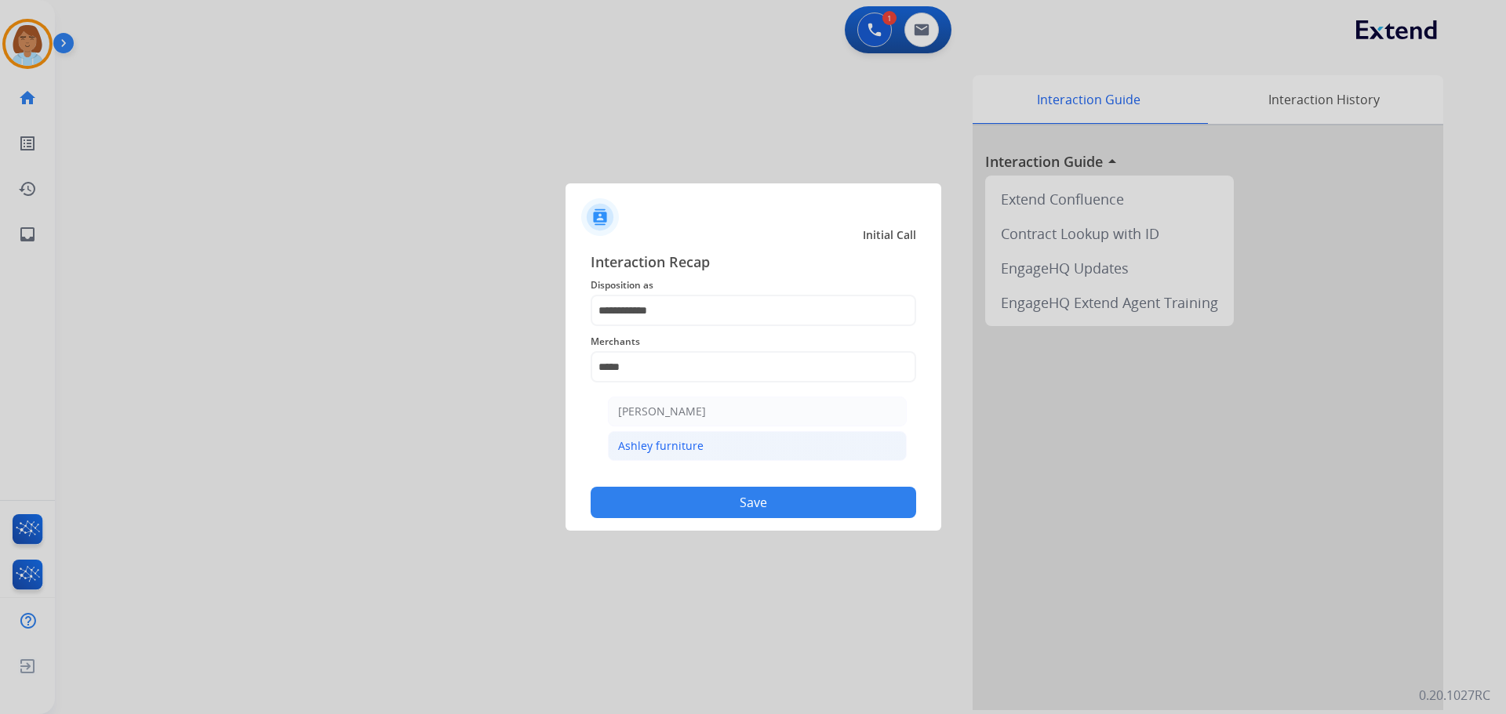
click at [707, 456] on li "Ashley furniture" at bounding box center [757, 446] width 299 height 30
type input "**********"
click at [722, 486] on div "DO NOT call Save" at bounding box center [753, 489] width 325 height 60
click at [740, 534] on div at bounding box center [753, 357] width 1506 height 714
click at [773, 500] on button "Save" at bounding box center [753, 502] width 325 height 31
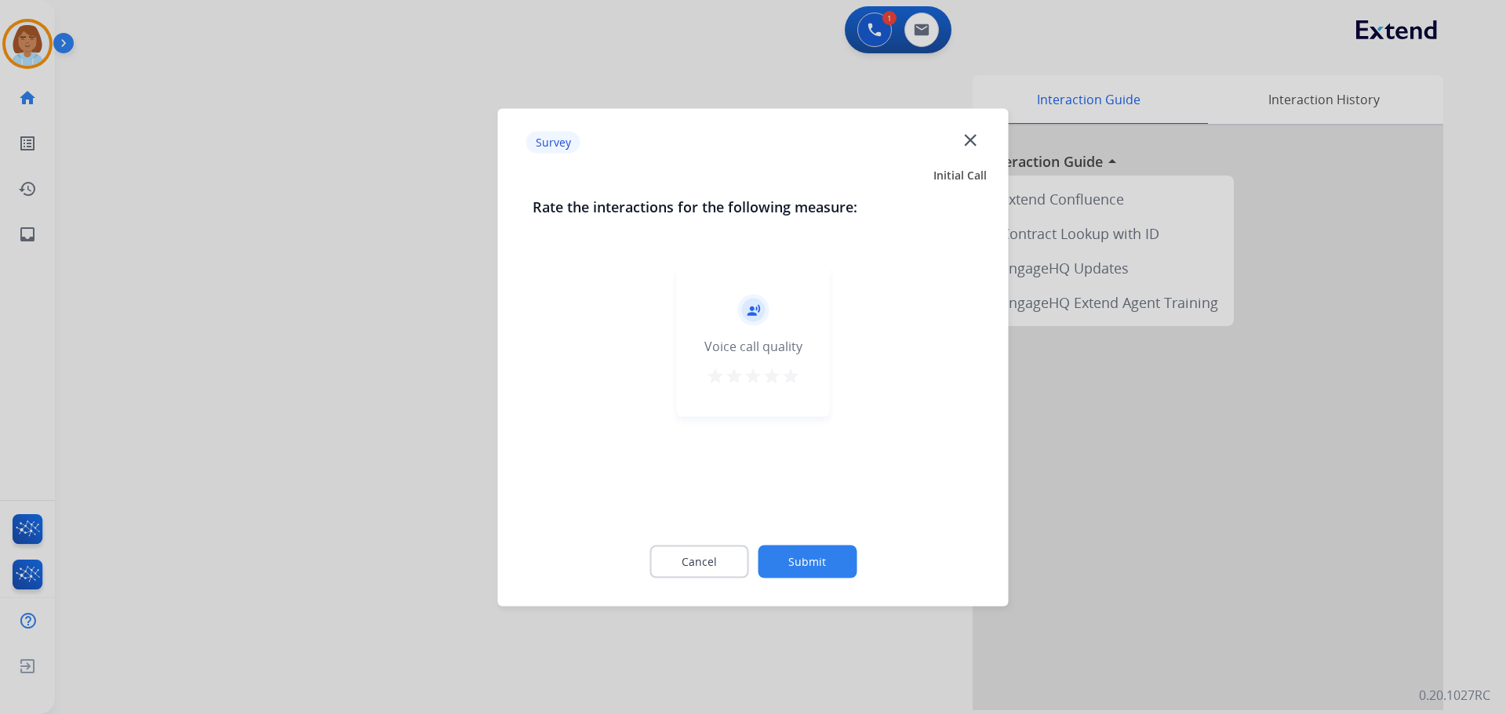
click at [794, 558] on button "Submit" at bounding box center [807, 561] width 99 height 33
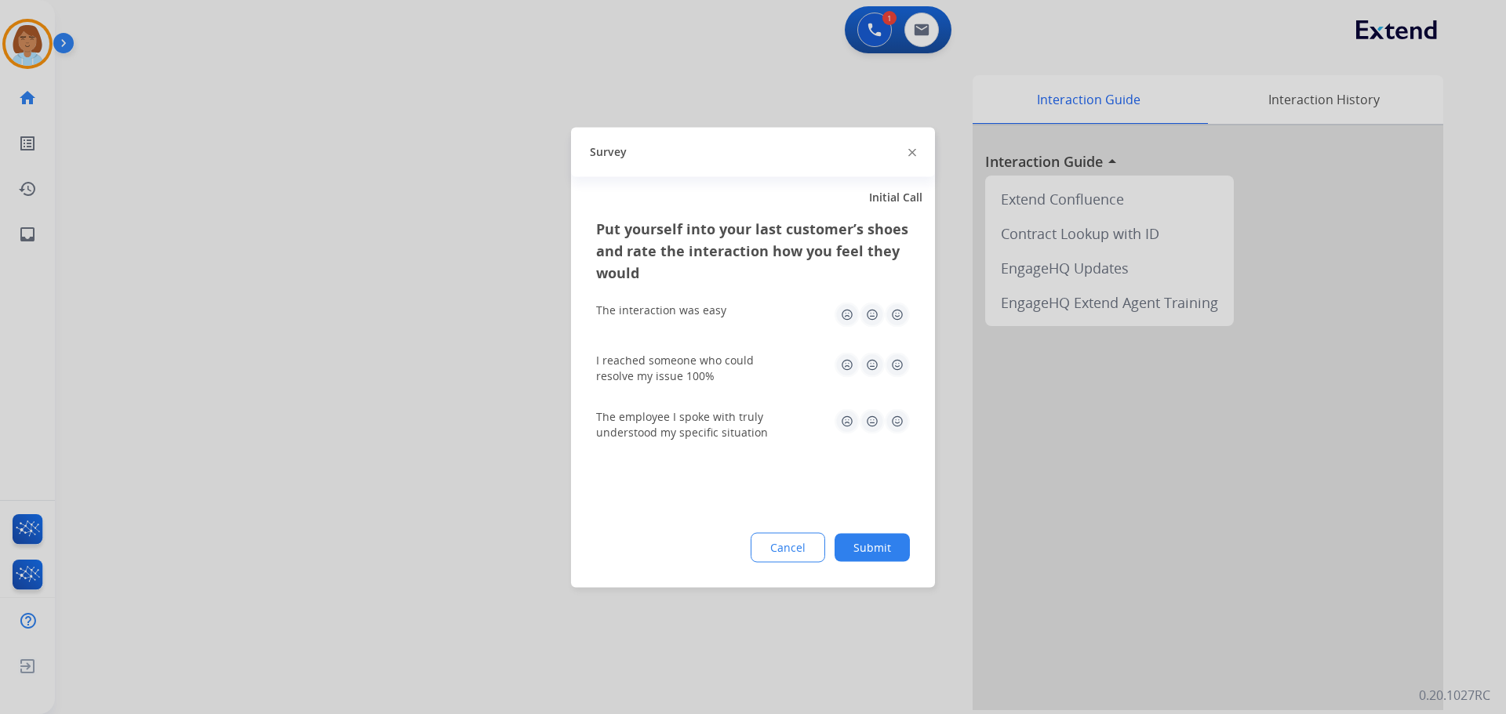
click at [867, 557] on button "Submit" at bounding box center [871, 547] width 75 height 28
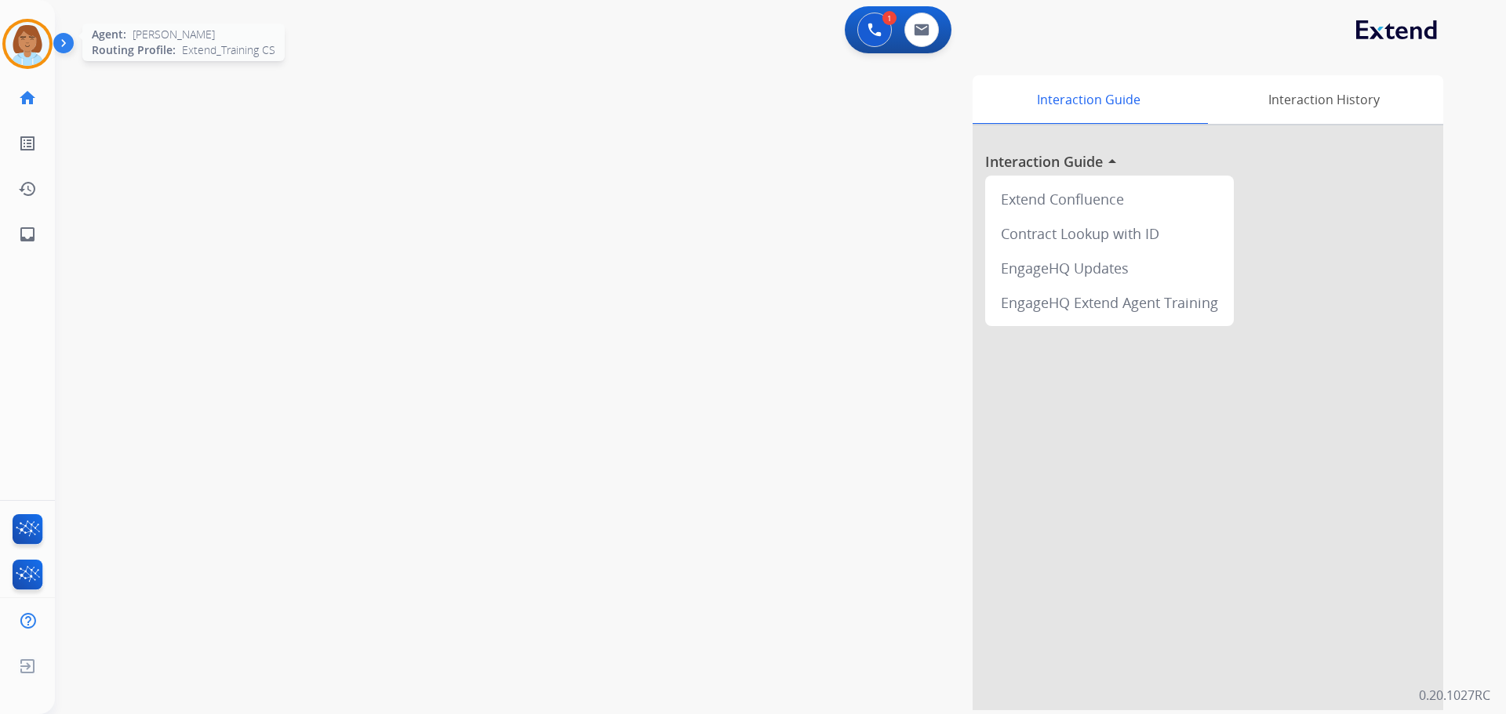
click at [28, 24] on img at bounding box center [27, 44] width 44 height 44
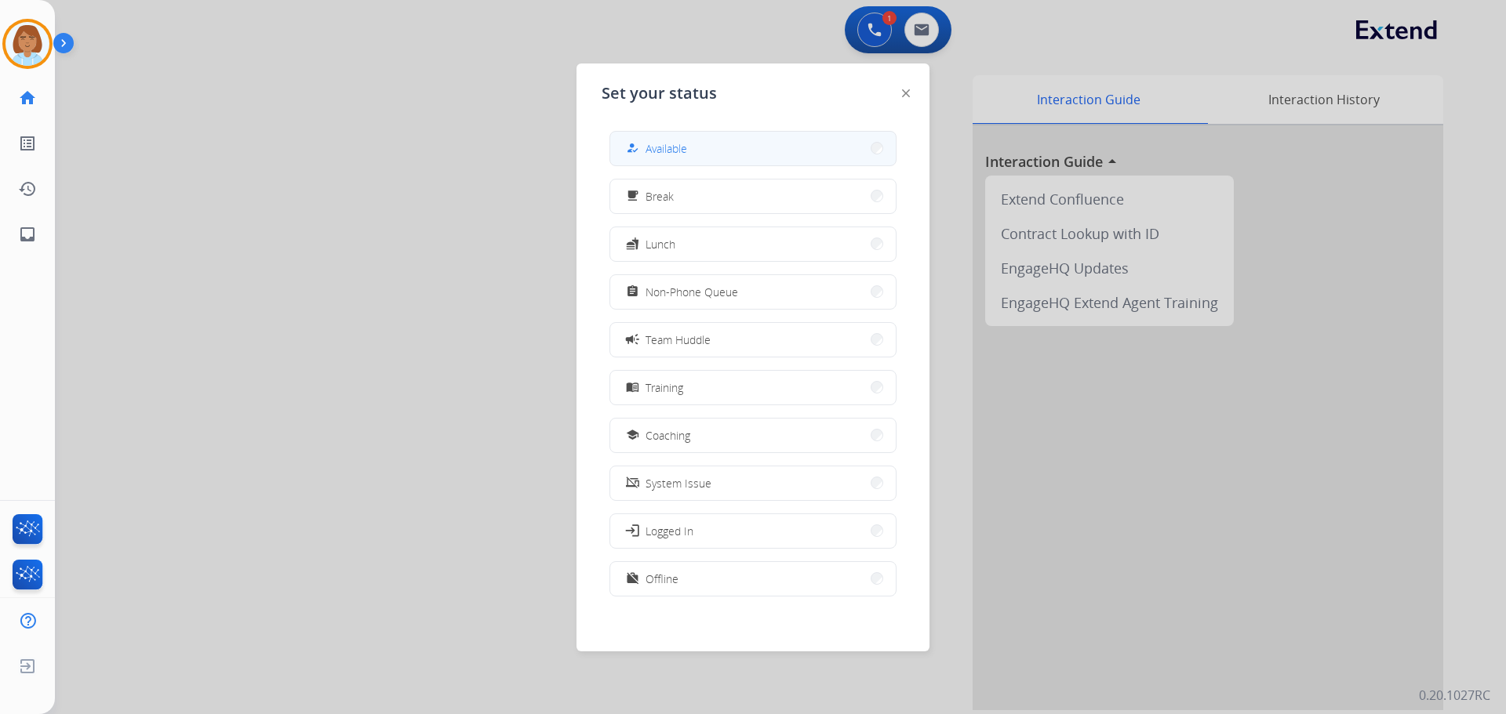
click at [743, 161] on button "how_to_reg Available" at bounding box center [752, 149] width 285 height 34
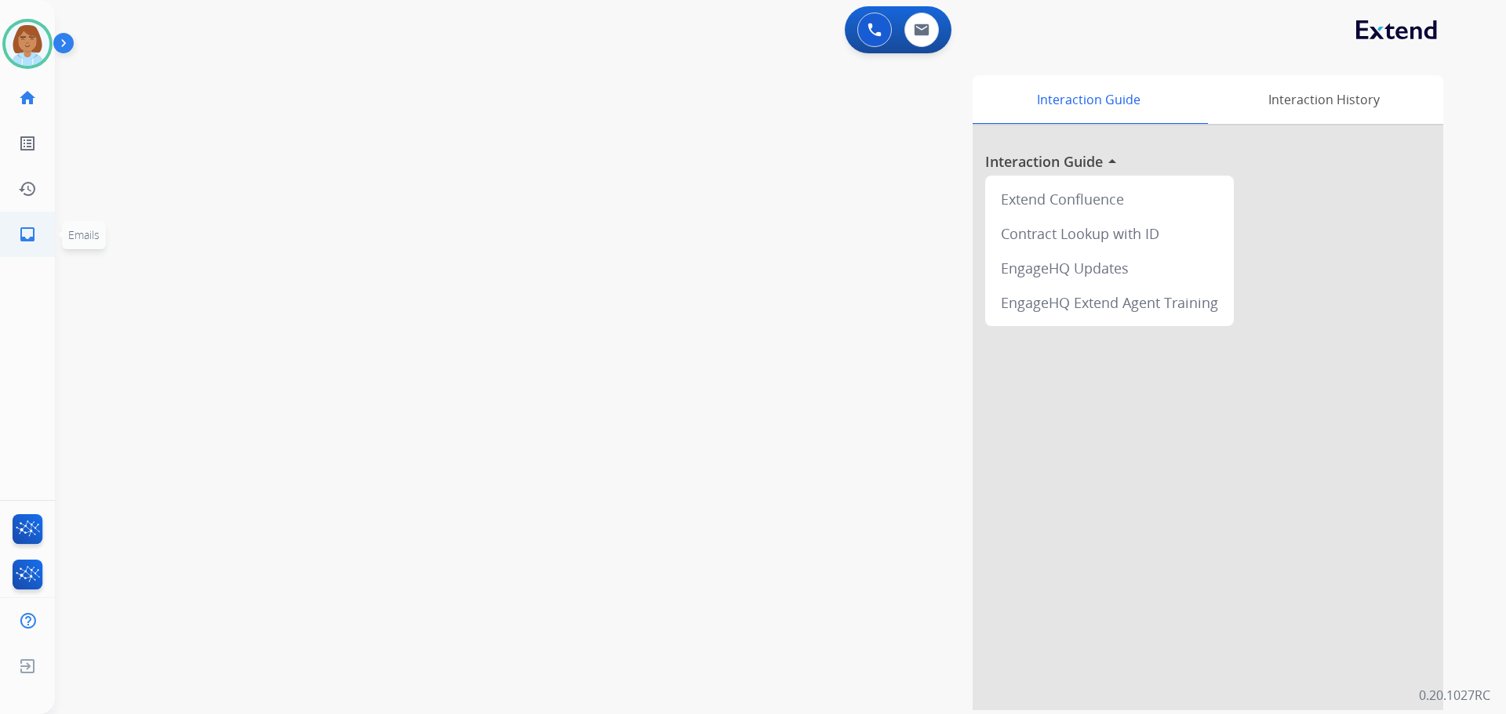
click at [0, 236] on ul "inbox Emails Emails" at bounding box center [27, 234] width 55 height 45
click at [9, 238] on link "inbox Emails" at bounding box center [27, 235] width 44 height 44
select select "**********"
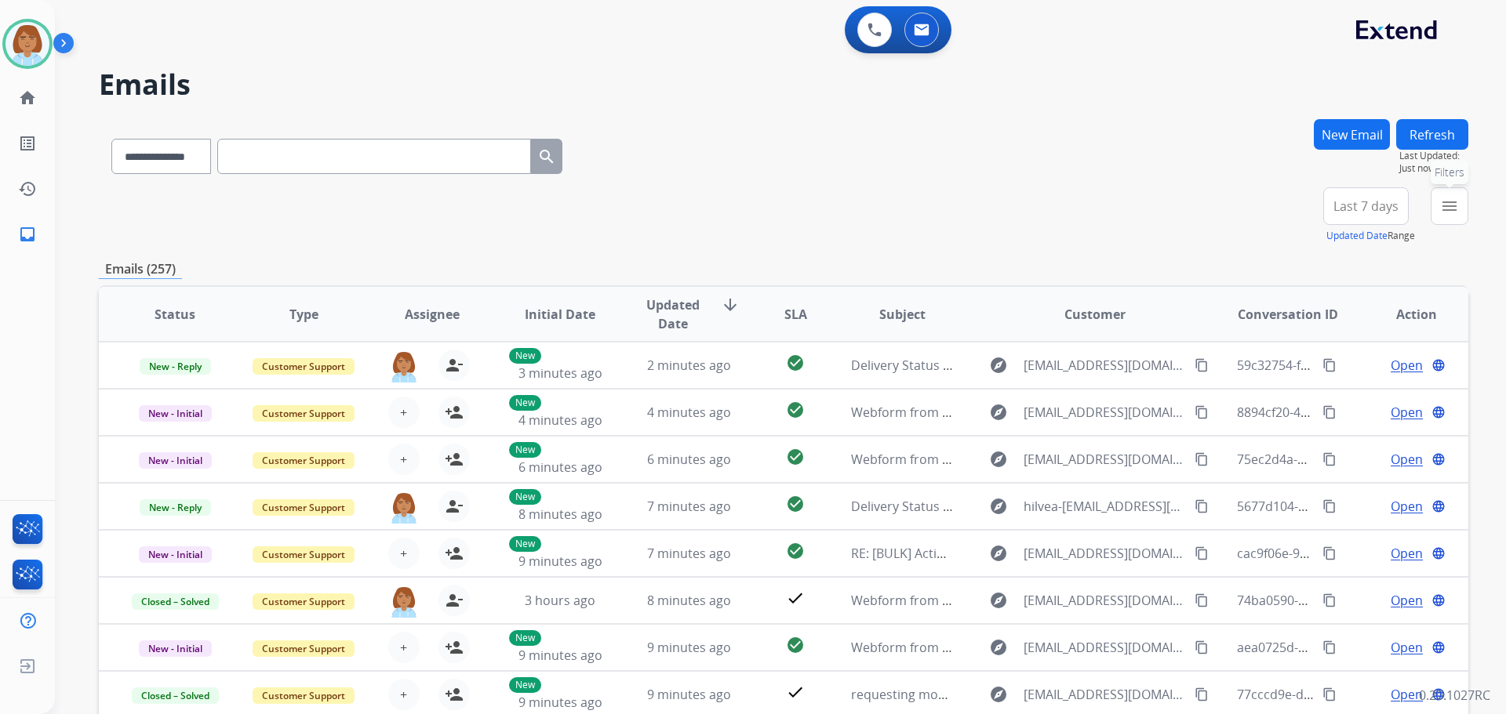
click at [1459, 213] on button "menu Filters" at bounding box center [1450, 206] width 38 height 38
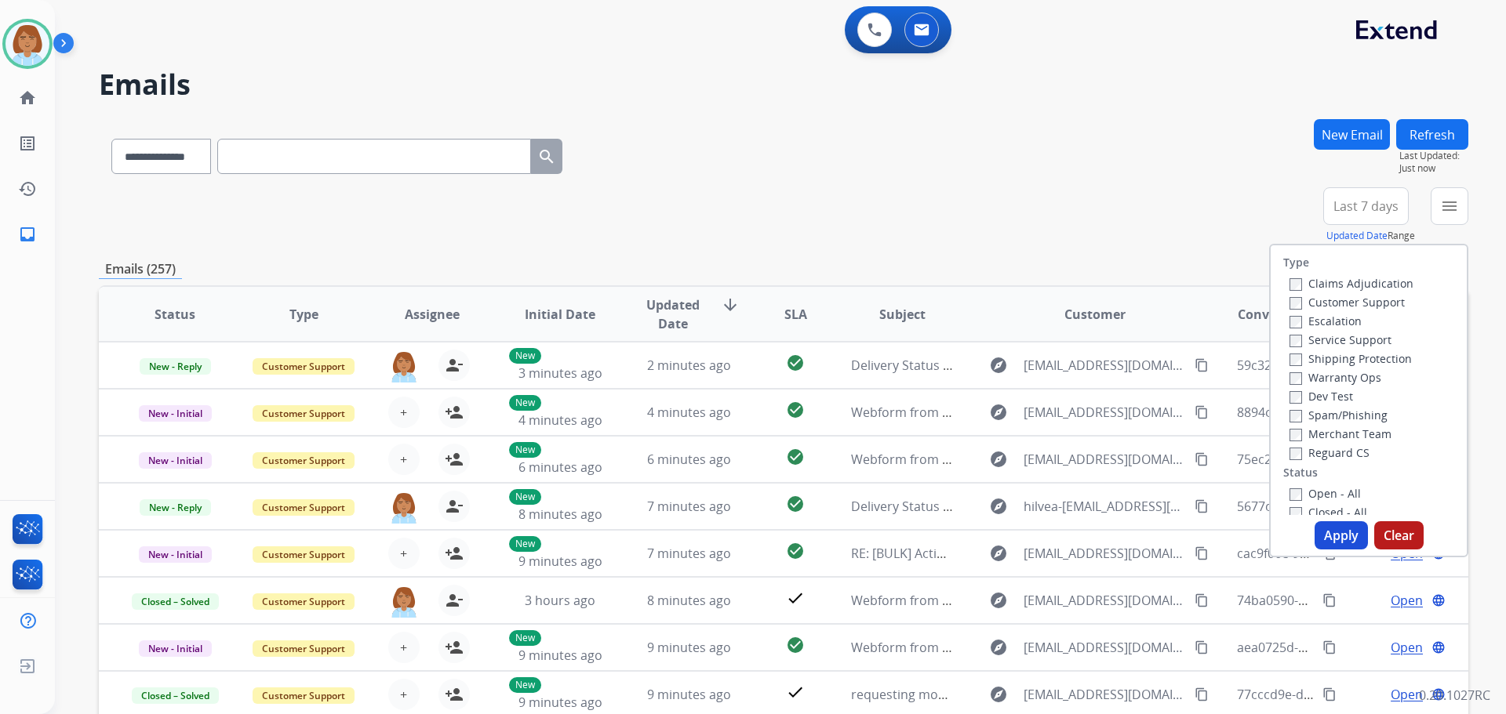
click at [1360, 293] on div "Customer Support" at bounding box center [1351, 302] width 124 height 19
click at [1358, 285] on label "Claims Adjudication" at bounding box center [1351, 283] width 124 height 15
click at [1350, 310] on div "Customer Support" at bounding box center [1351, 302] width 124 height 19
click at [1346, 366] on div "Shipping Protection" at bounding box center [1351, 358] width 124 height 19
click at [1292, 306] on label "Customer Support" at bounding box center [1346, 302] width 115 height 15
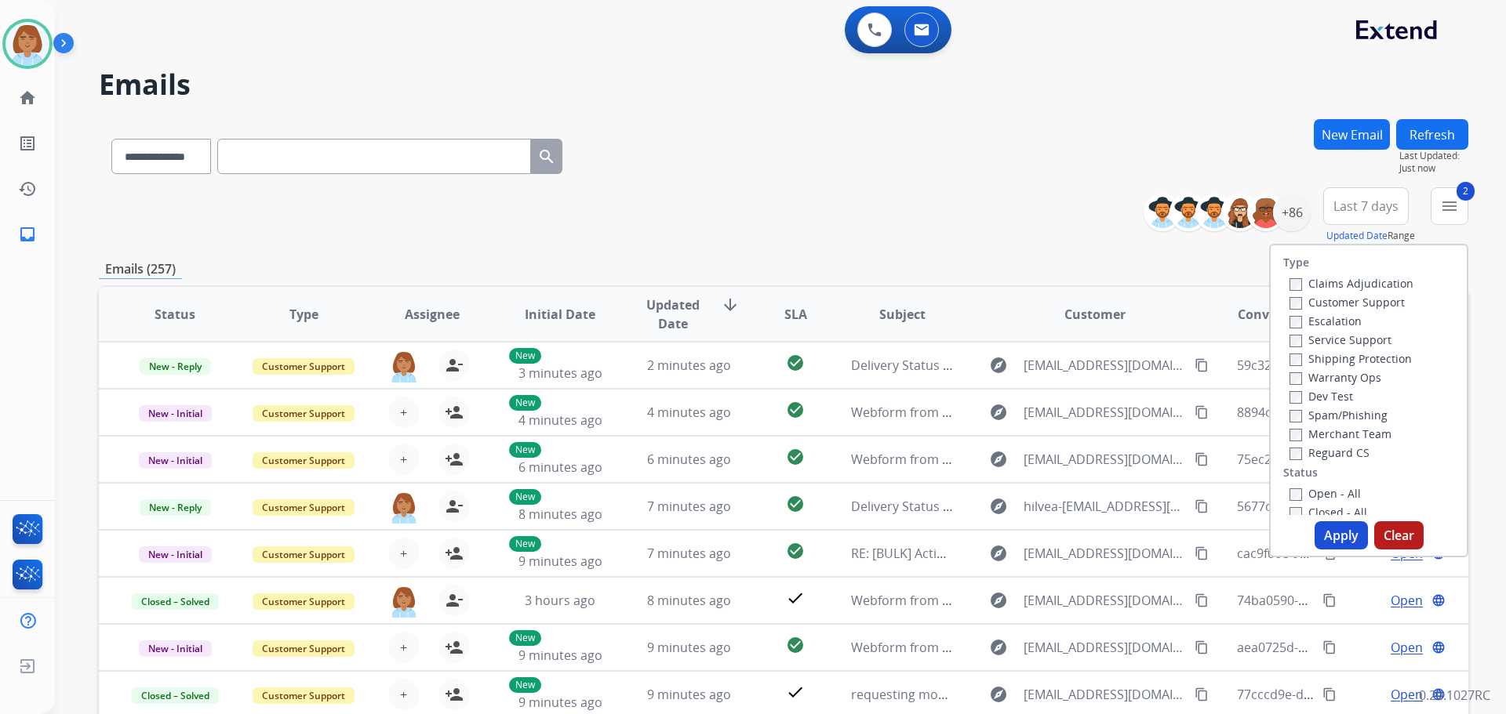
click at [1299, 364] on label "Shipping Protection" at bounding box center [1350, 358] width 122 height 15
click at [1292, 447] on label "Reguard CS" at bounding box center [1329, 452] width 80 height 15
click at [1335, 546] on button "Apply" at bounding box center [1340, 536] width 53 height 28
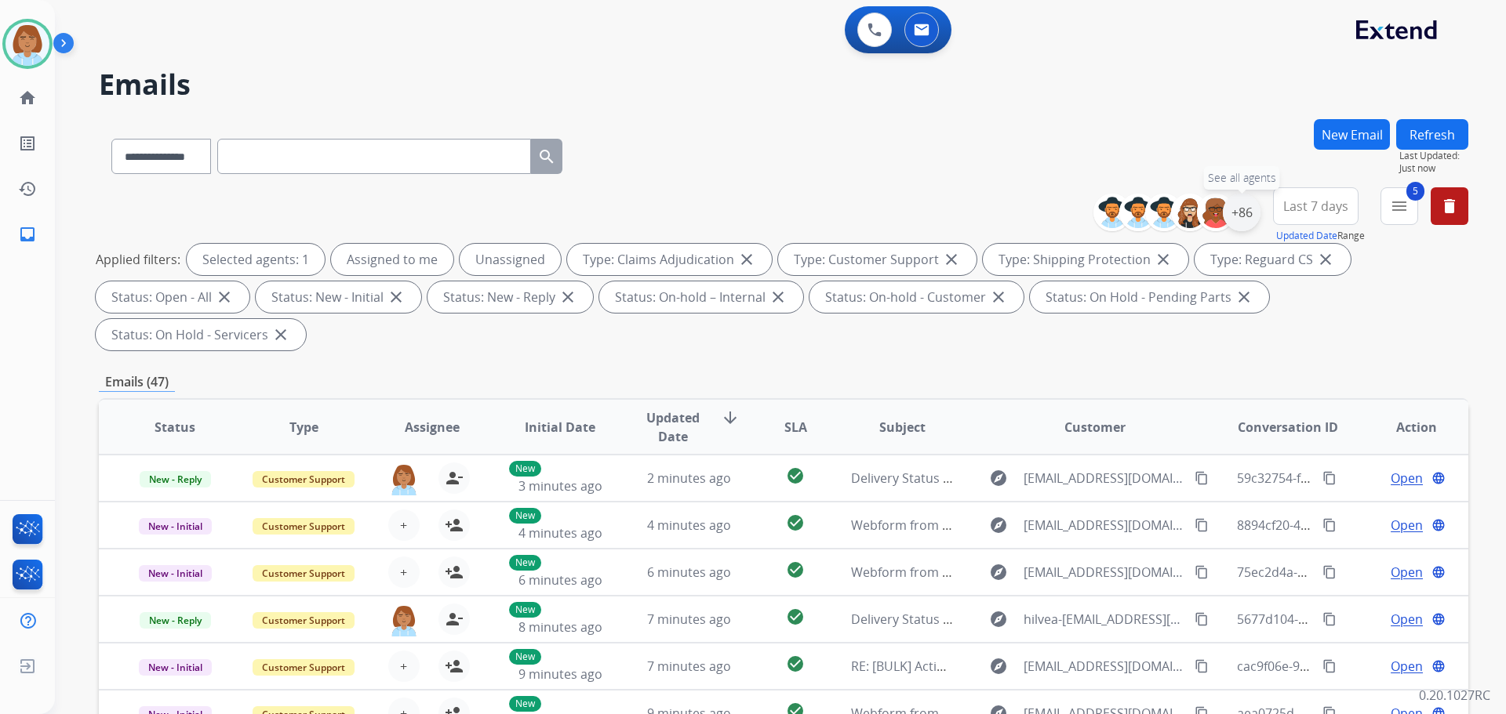
click at [1239, 226] on div "+86" at bounding box center [1242, 213] width 38 height 38
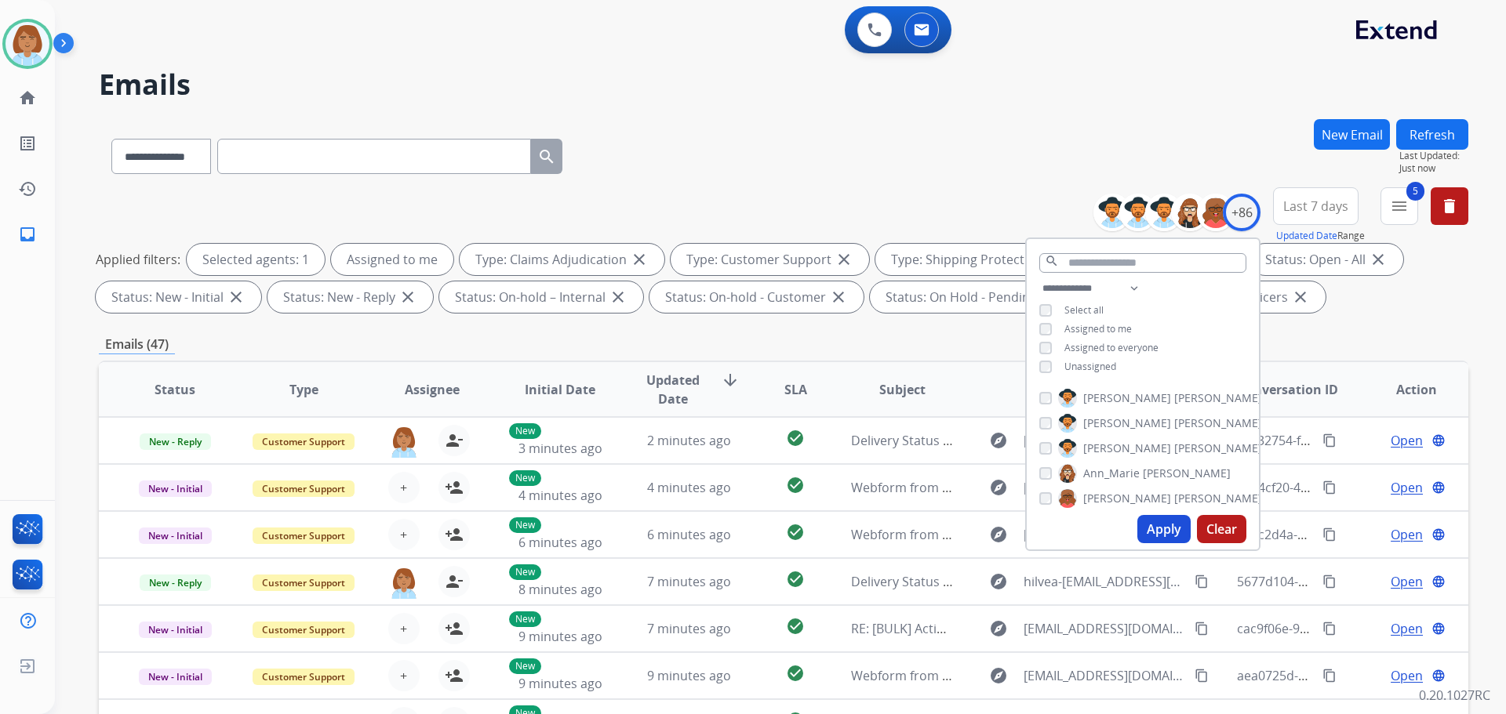
click at [1151, 523] on button "Apply" at bounding box center [1163, 529] width 53 height 28
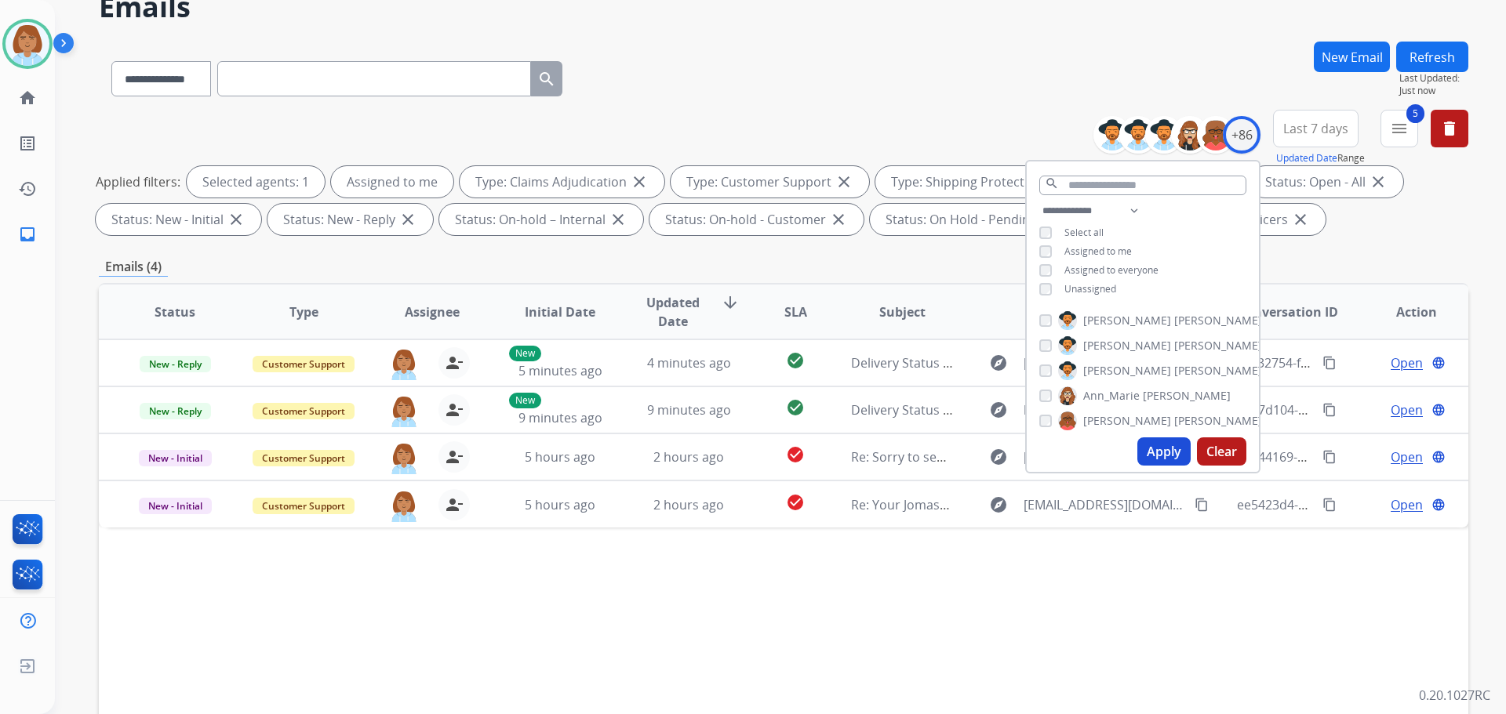
scroll to position [78, 0]
click at [751, 652] on div "Status Type Assignee Initial Date Updated Date arrow_downward SLA Subject Custo…" at bounding box center [783, 544] width 1369 height 525
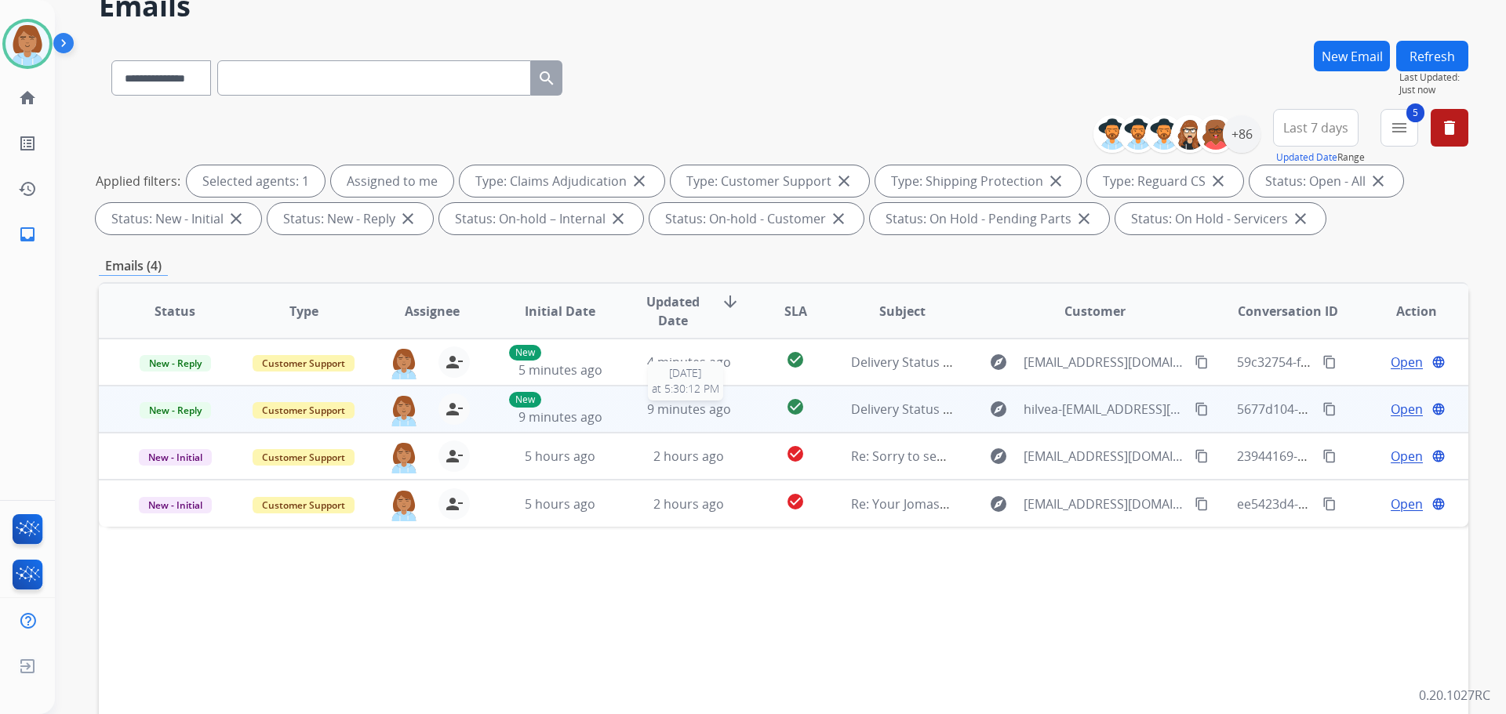
click at [717, 405] on span "9 minutes ago" at bounding box center [689, 409] width 84 height 17
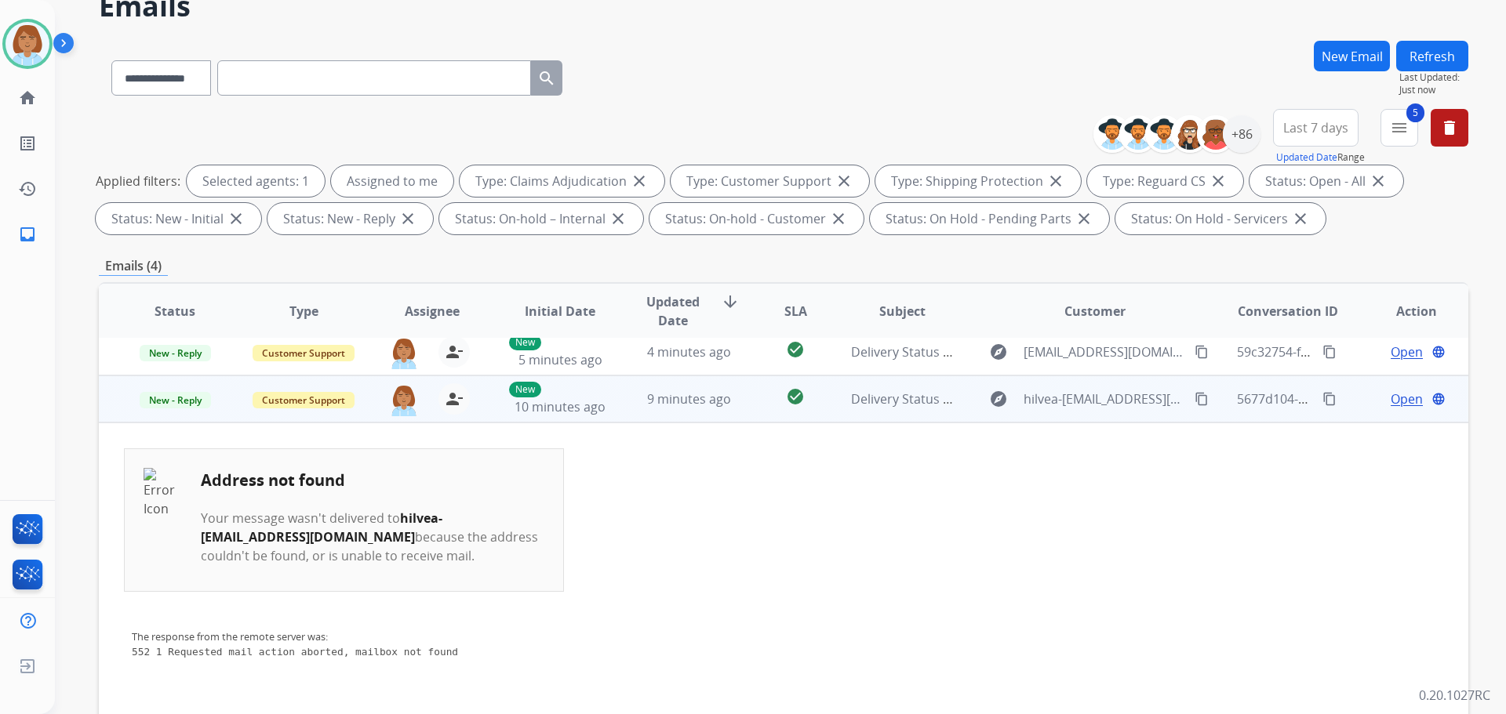
scroll to position [0, 0]
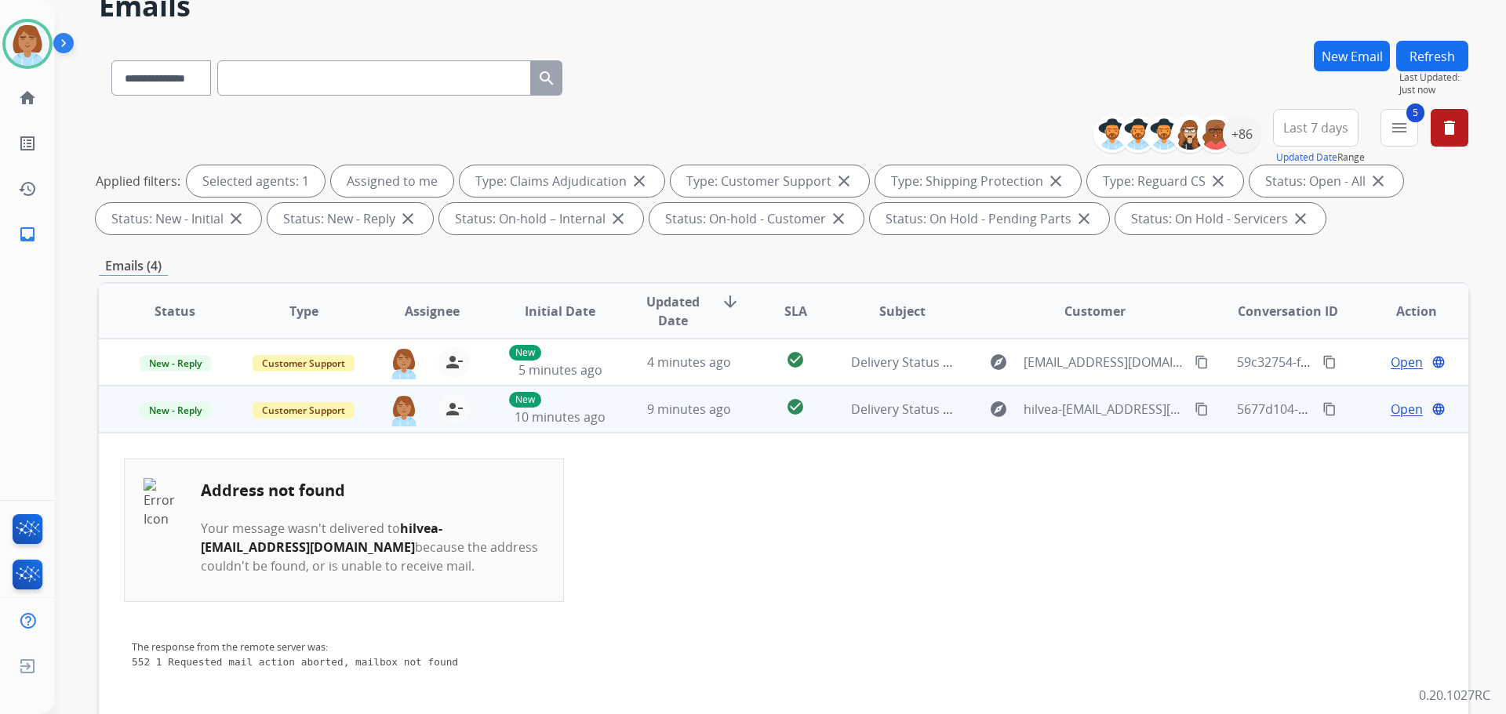
click at [184, 419] on td "New - Reply" at bounding box center [163, 409] width 129 height 47
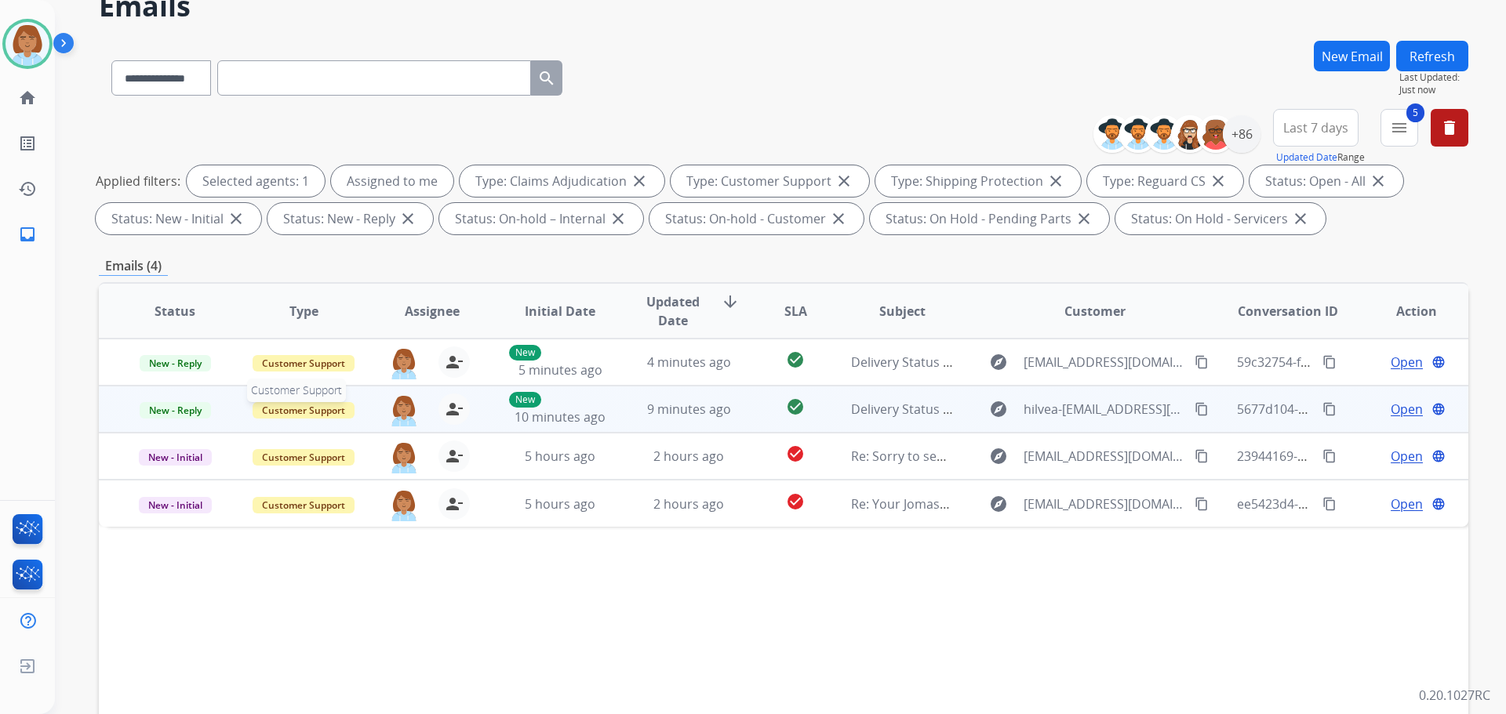
click at [310, 412] on span "Customer Support" at bounding box center [304, 410] width 102 height 16
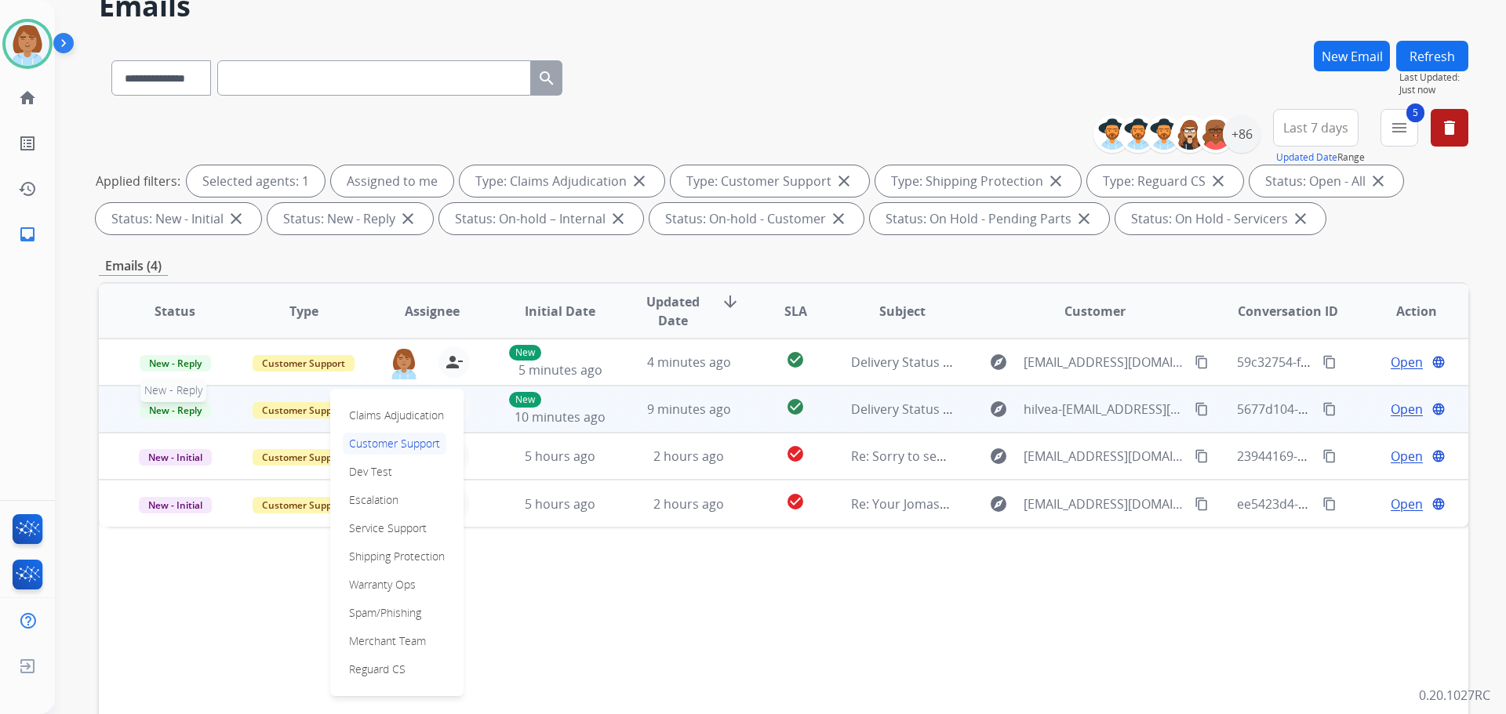
click at [165, 409] on span "New - Reply" at bounding box center [175, 410] width 71 height 16
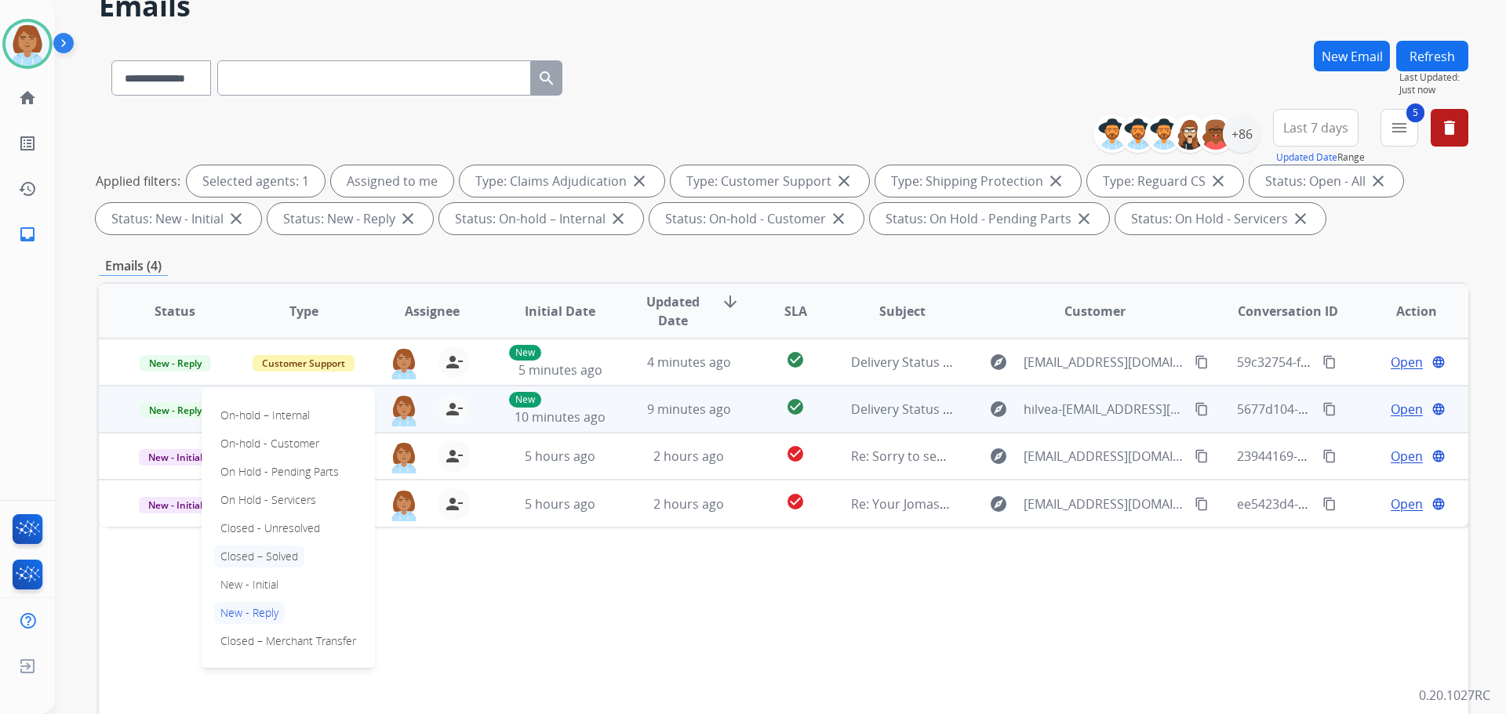
click at [275, 554] on p "Closed – Solved" at bounding box center [259, 557] width 90 height 22
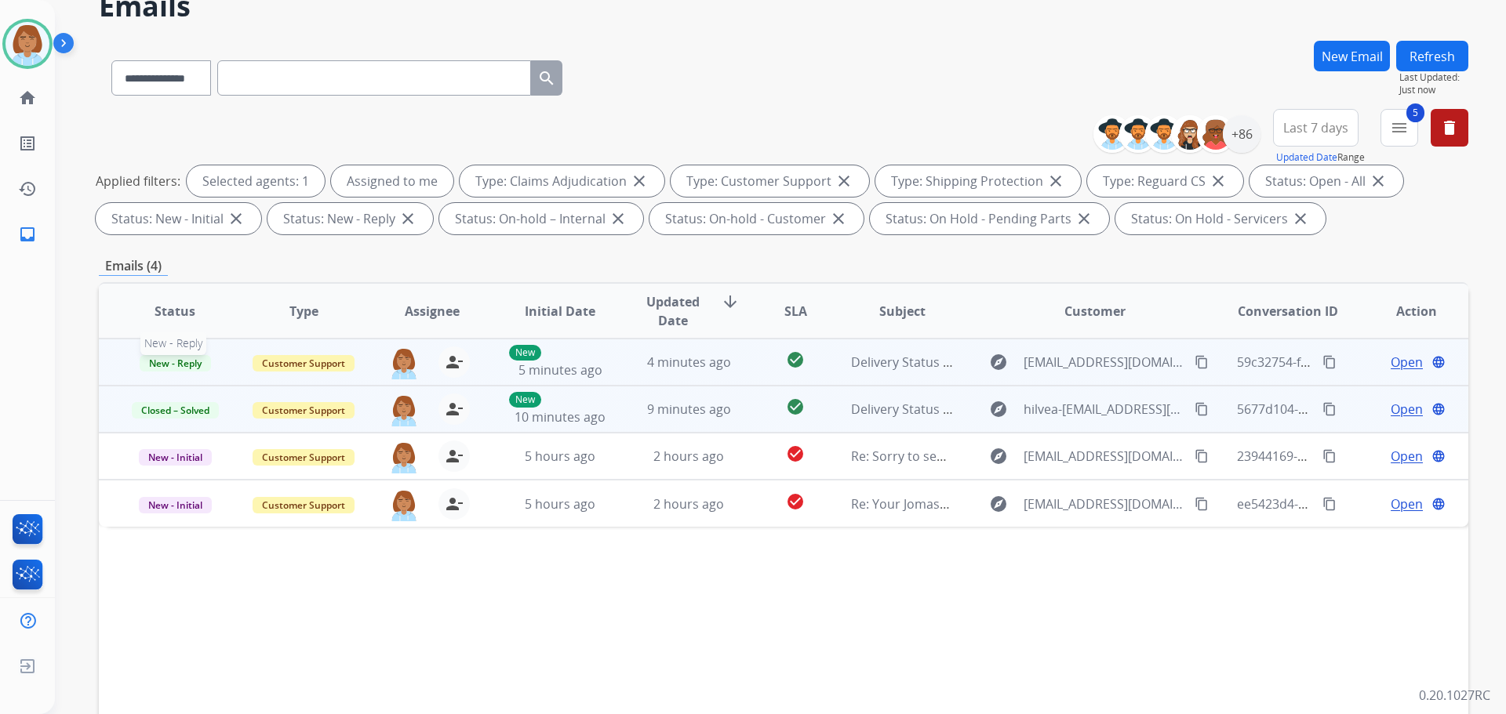
click at [181, 362] on span "New - Reply" at bounding box center [175, 363] width 71 height 16
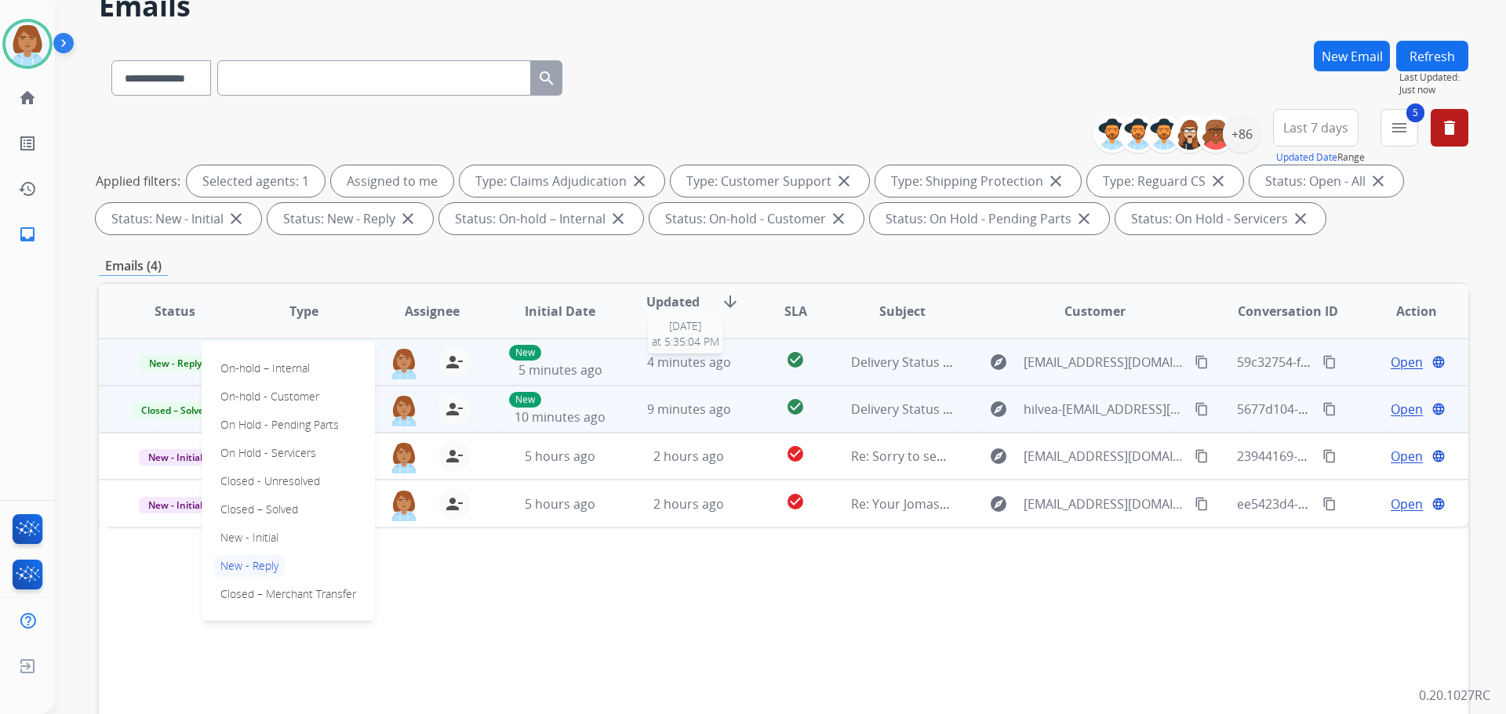
click at [697, 369] on span "4 minutes ago" at bounding box center [689, 362] width 84 height 17
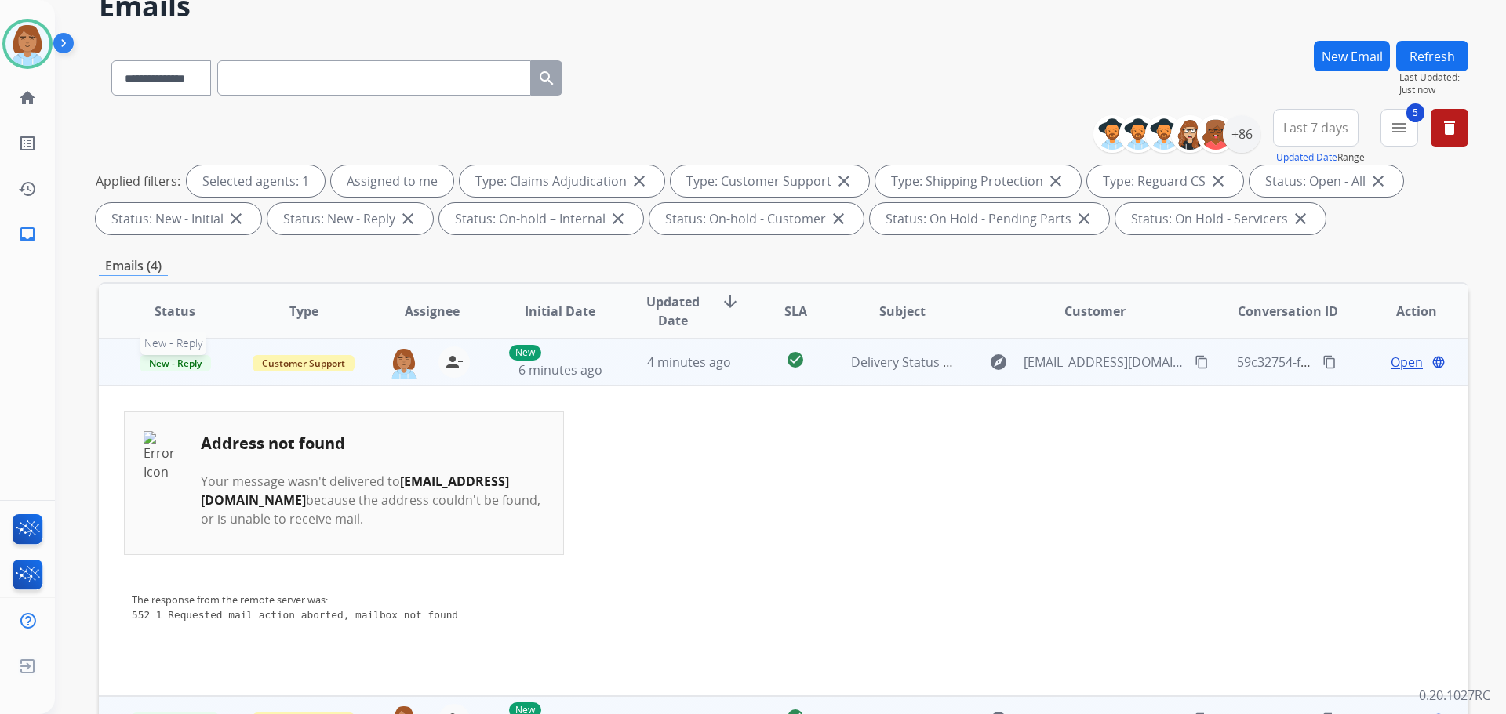
click at [173, 358] on span "New - Reply" at bounding box center [175, 363] width 71 height 16
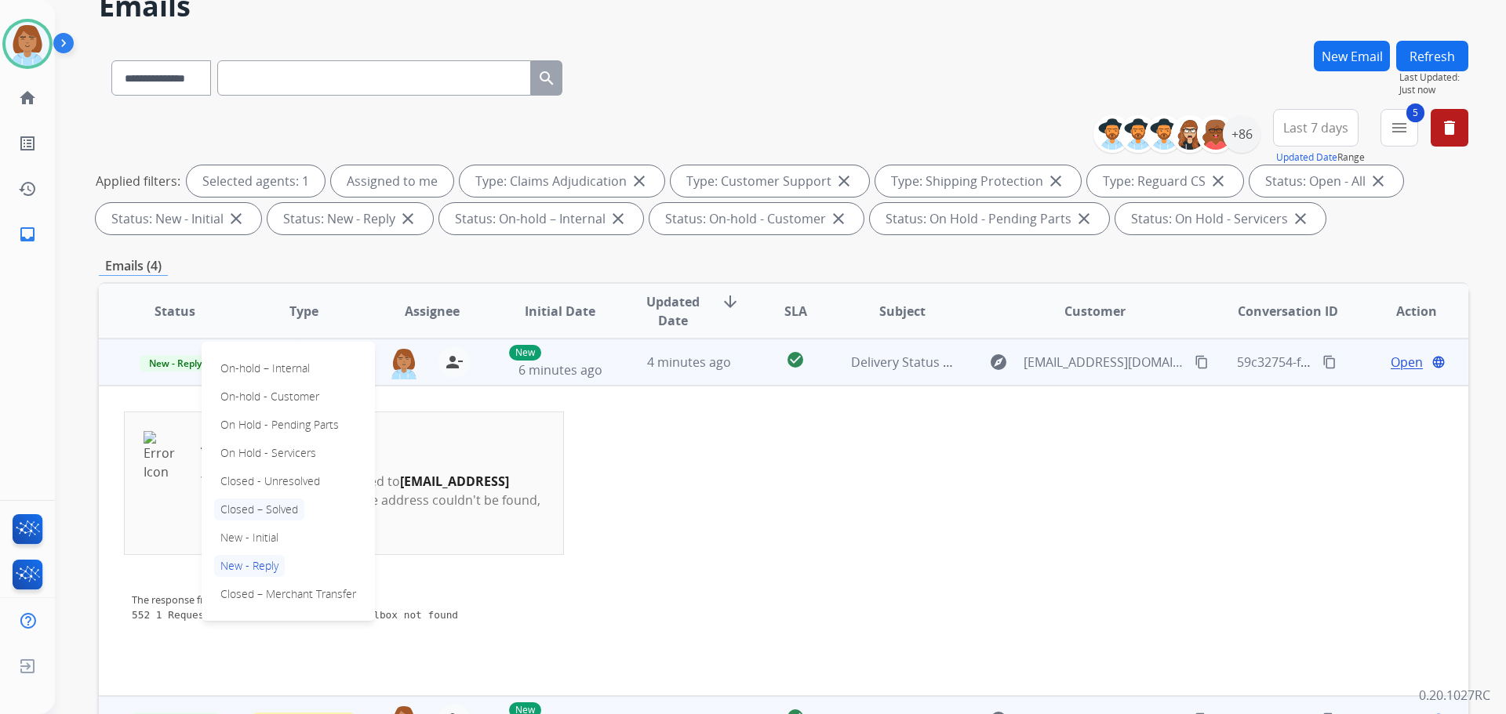
click at [280, 514] on p "Closed – Solved" at bounding box center [259, 510] width 90 height 22
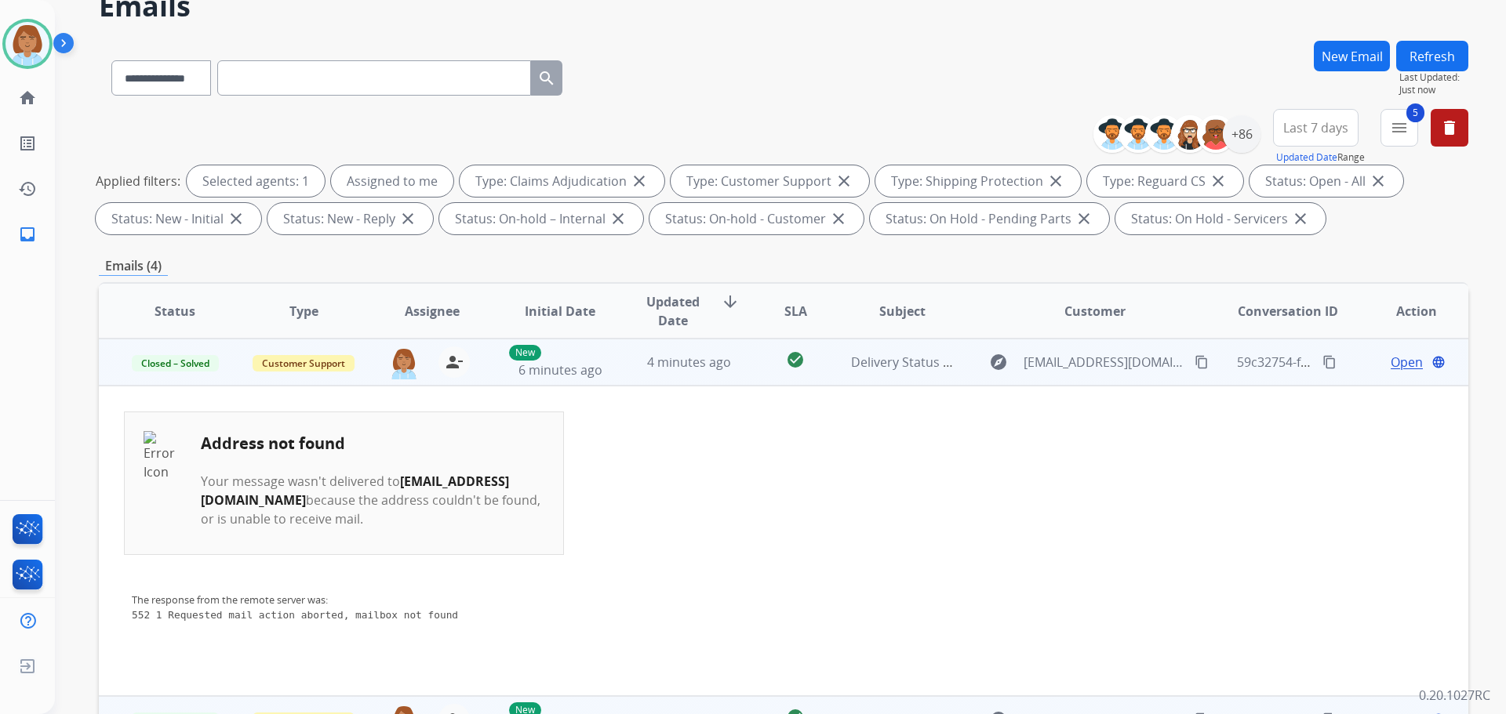
click at [1462, 64] on button "Refresh" at bounding box center [1432, 56] width 72 height 31
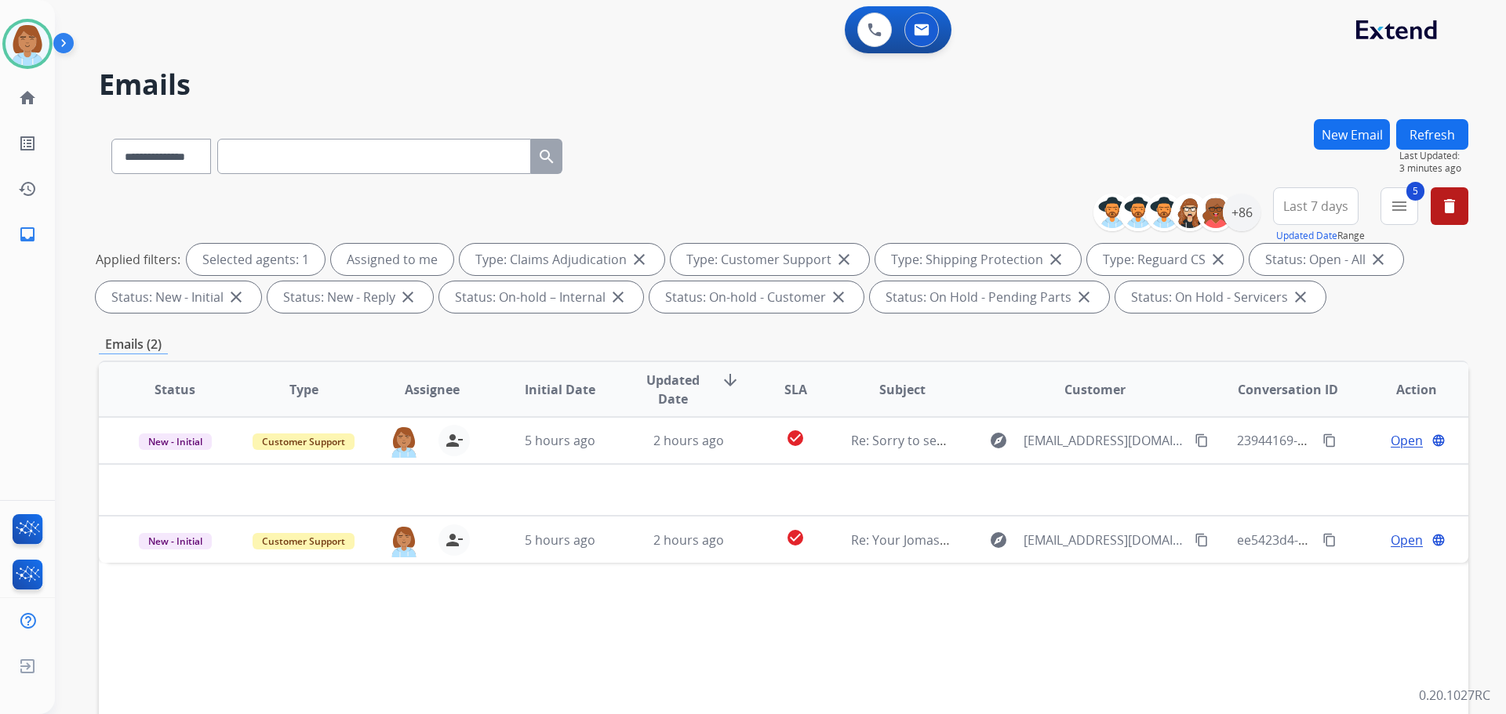
click at [1340, 122] on button "New Email" at bounding box center [1352, 134] width 76 height 31
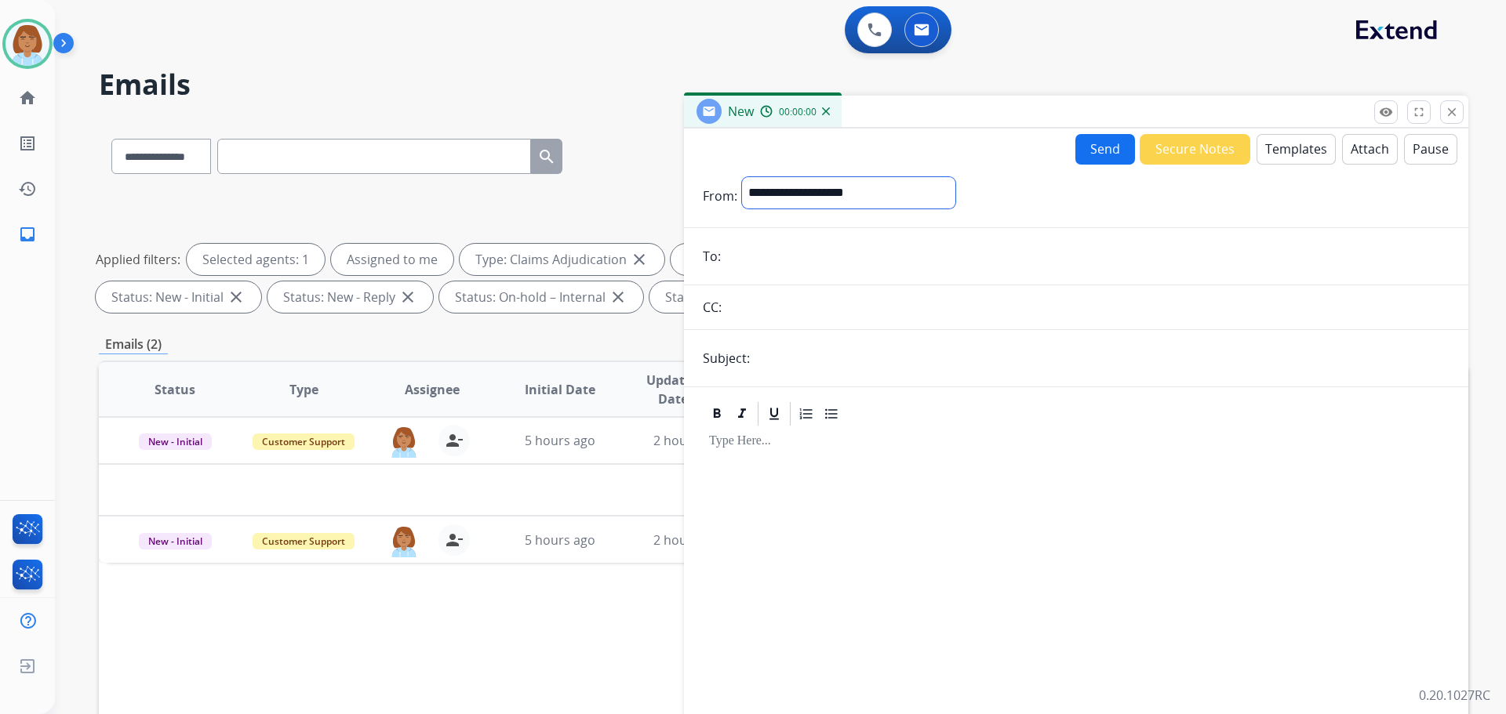
click at [872, 184] on select "**********" at bounding box center [848, 192] width 213 height 31
select select "**********"
click at [742, 177] on select "**********" at bounding box center [848, 192] width 213 height 31
click at [773, 255] on input "email" at bounding box center [1087, 257] width 724 height 31
paste input "**********"
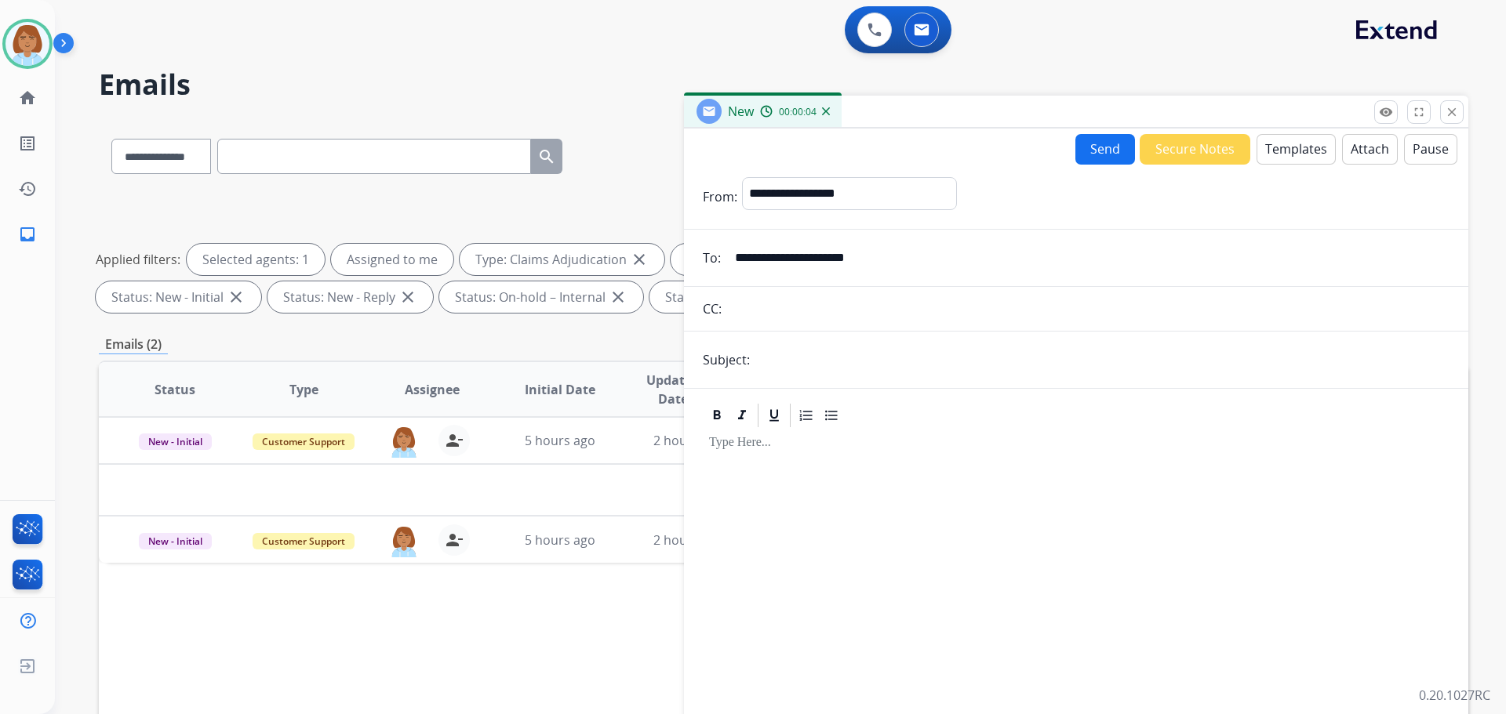
type input "**********"
click at [1298, 145] on button "Templates" at bounding box center [1295, 149] width 79 height 31
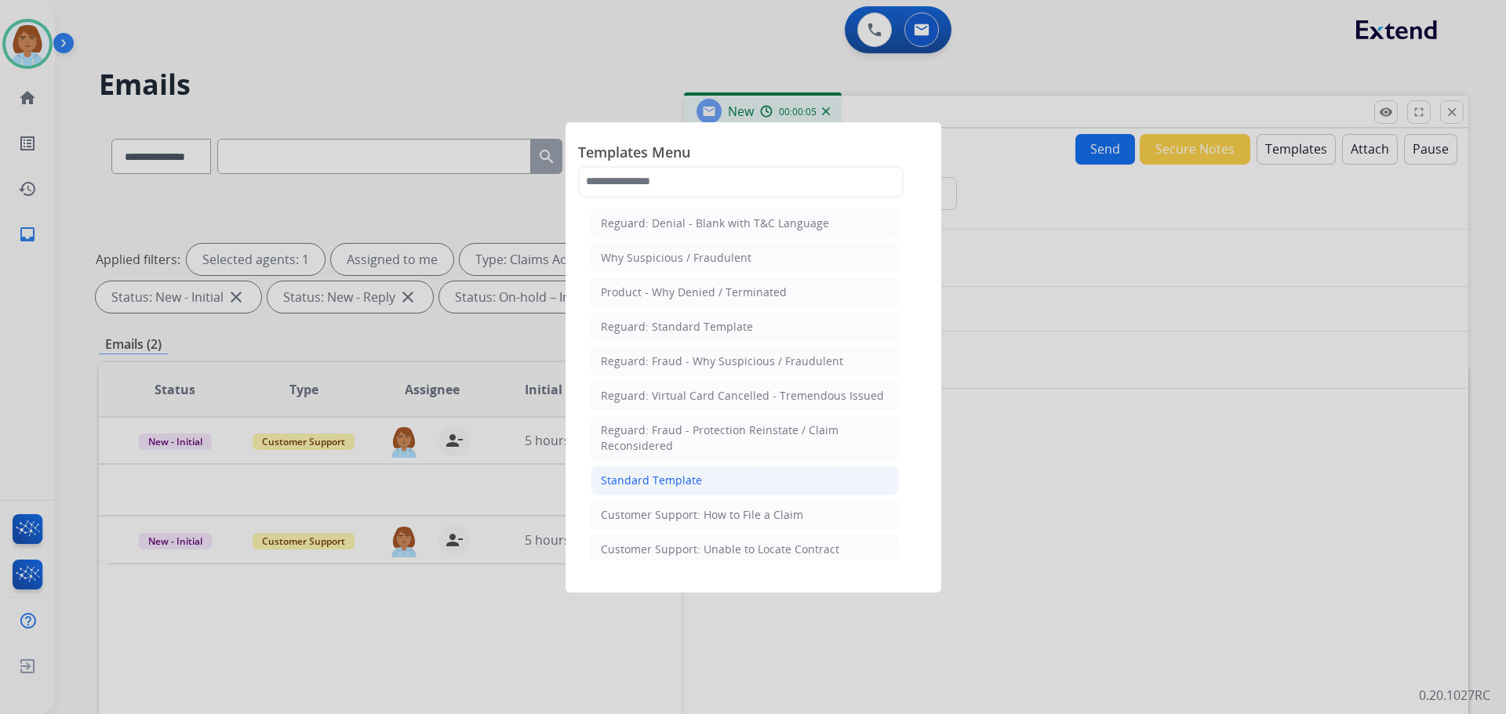
click at [722, 485] on li "Standard Template" at bounding box center [745, 481] width 308 height 30
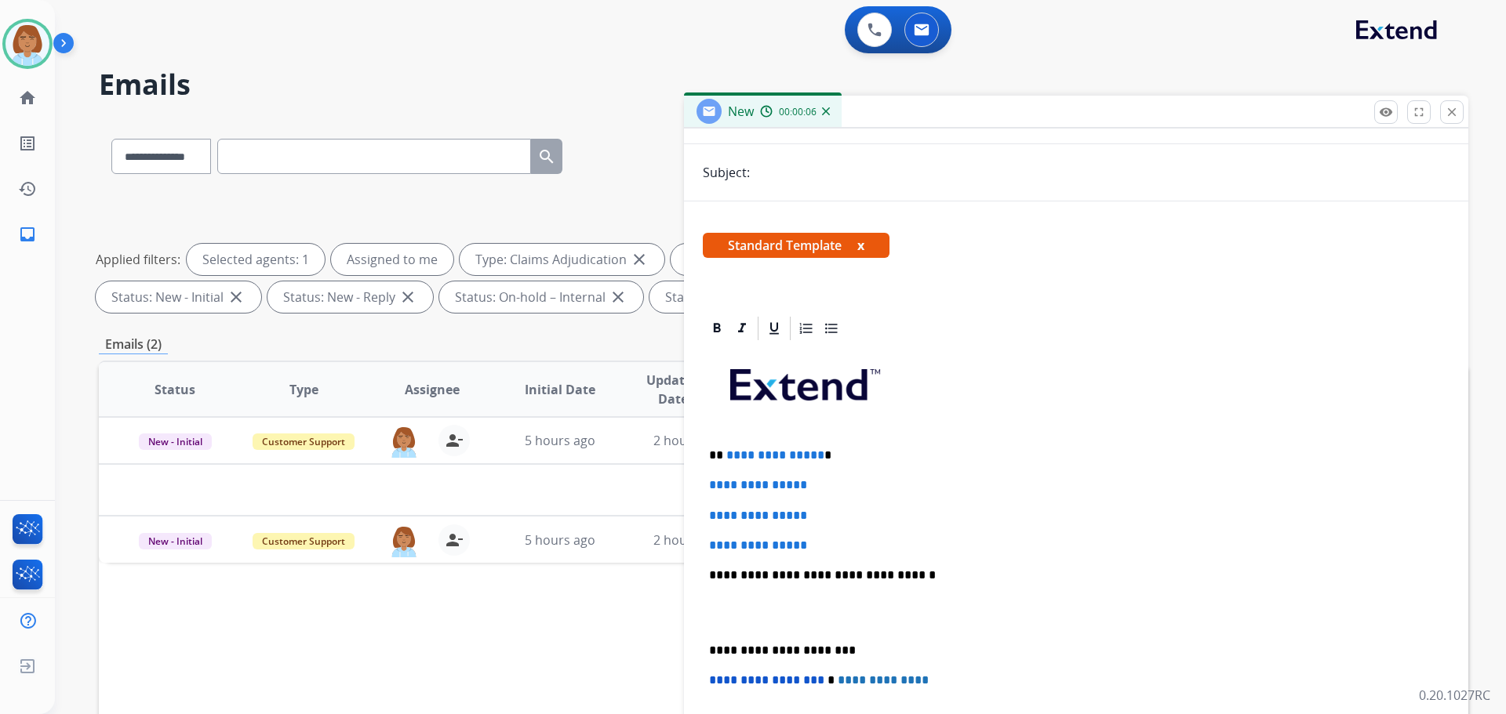
scroll to position [235, 0]
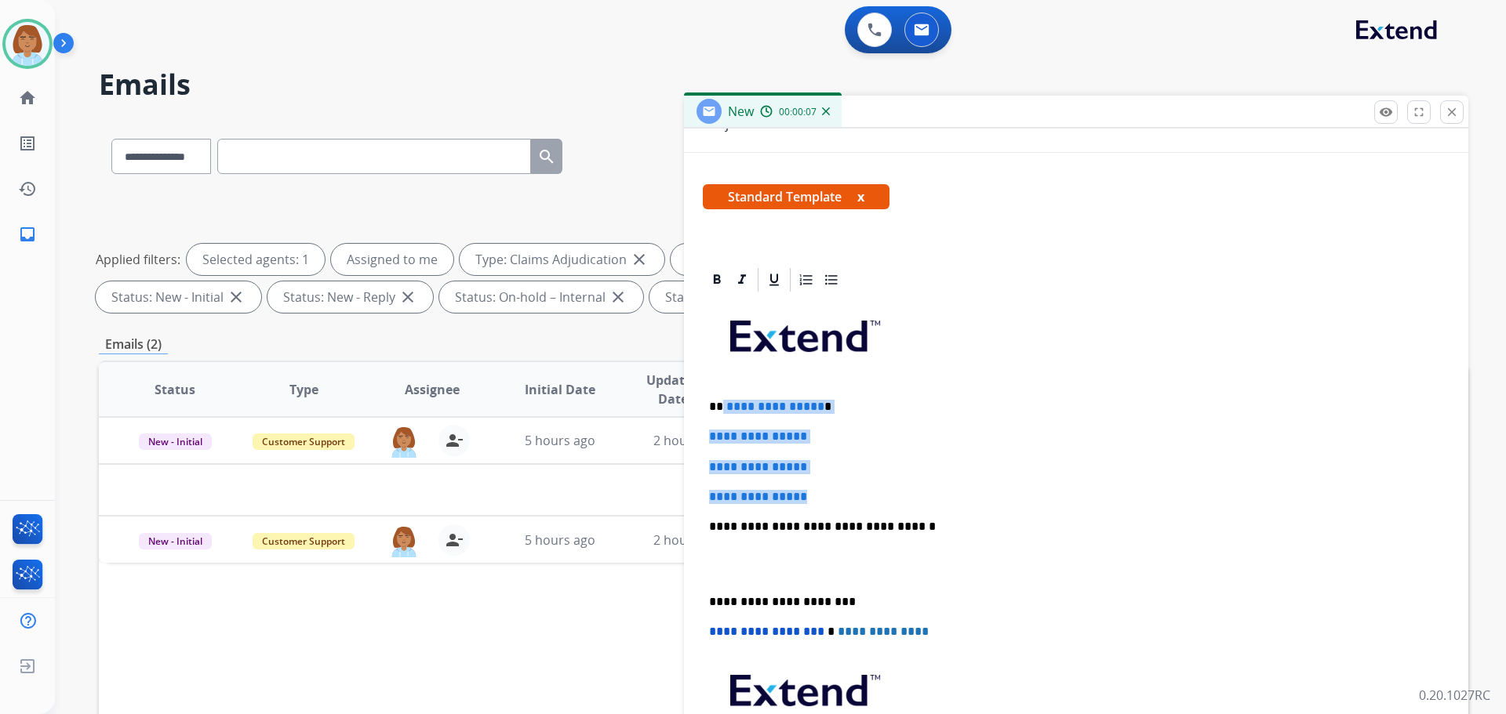
drag, startPoint x: 827, startPoint y: 491, endPoint x: 724, endPoint y: 400, distance: 137.2
click at [723, 400] on div "**********" at bounding box center [1076, 564] width 747 height 540
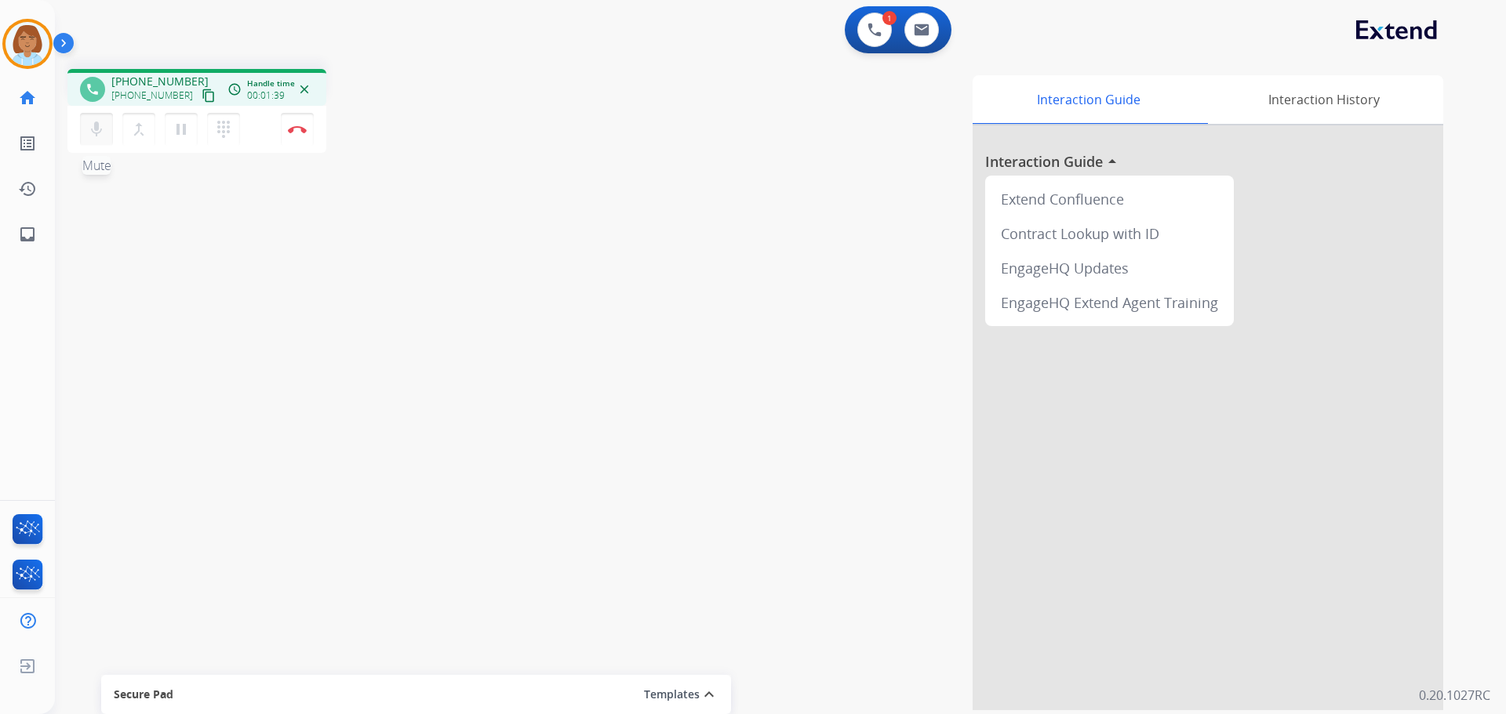
click at [100, 132] on mat-icon "mic" at bounding box center [96, 129] width 19 height 19
click at [184, 132] on mat-icon "pause" at bounding box center [181, 129] width 19 height 19
click at [93, 135] on mat-icon "mic_off" at bounding box center [96, 129] width 19 height 19
click at [203, 117] on div "mic Mute merge_type Bridge play_arrow Hold dialpad Dialpad" at bounding box center [164, 129] width 169 height 33
click at [191, 126] on button "play_arrow Hold" at bounding box center [181, 129] width 33 height 33
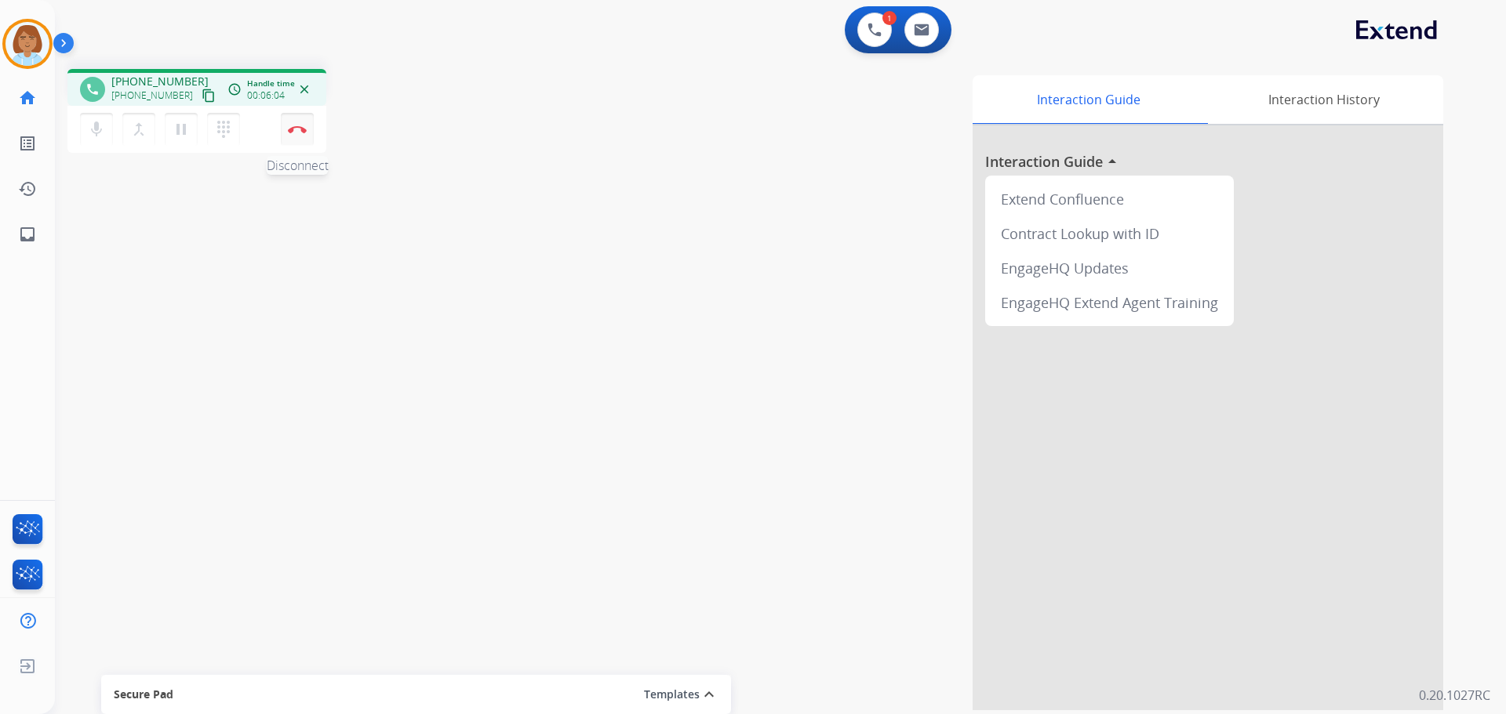
click at [308, 129] on button "Disconnect" at bounding box center [297, 129] width 33 height 33
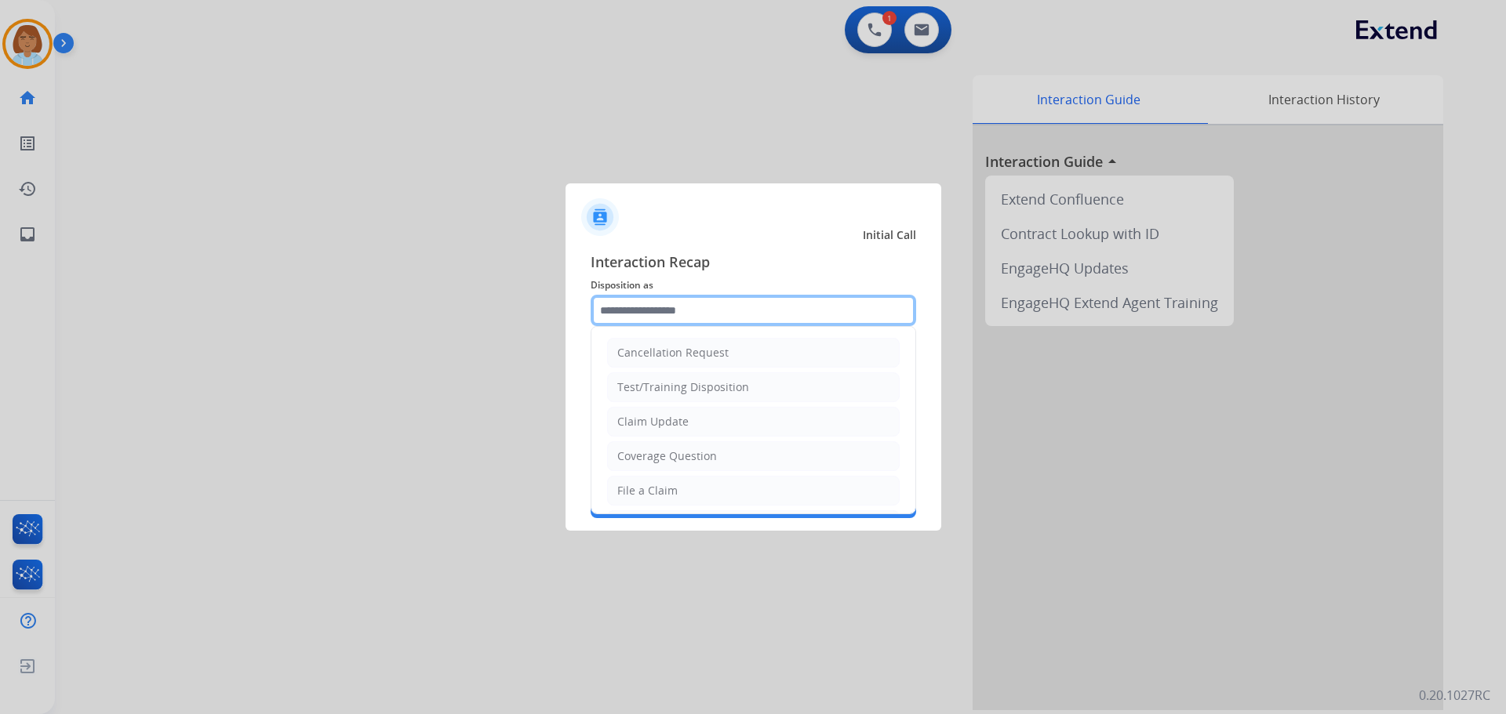
click at [725, 317] on input "text" at bounding box center [753, 310] width 325 height 31
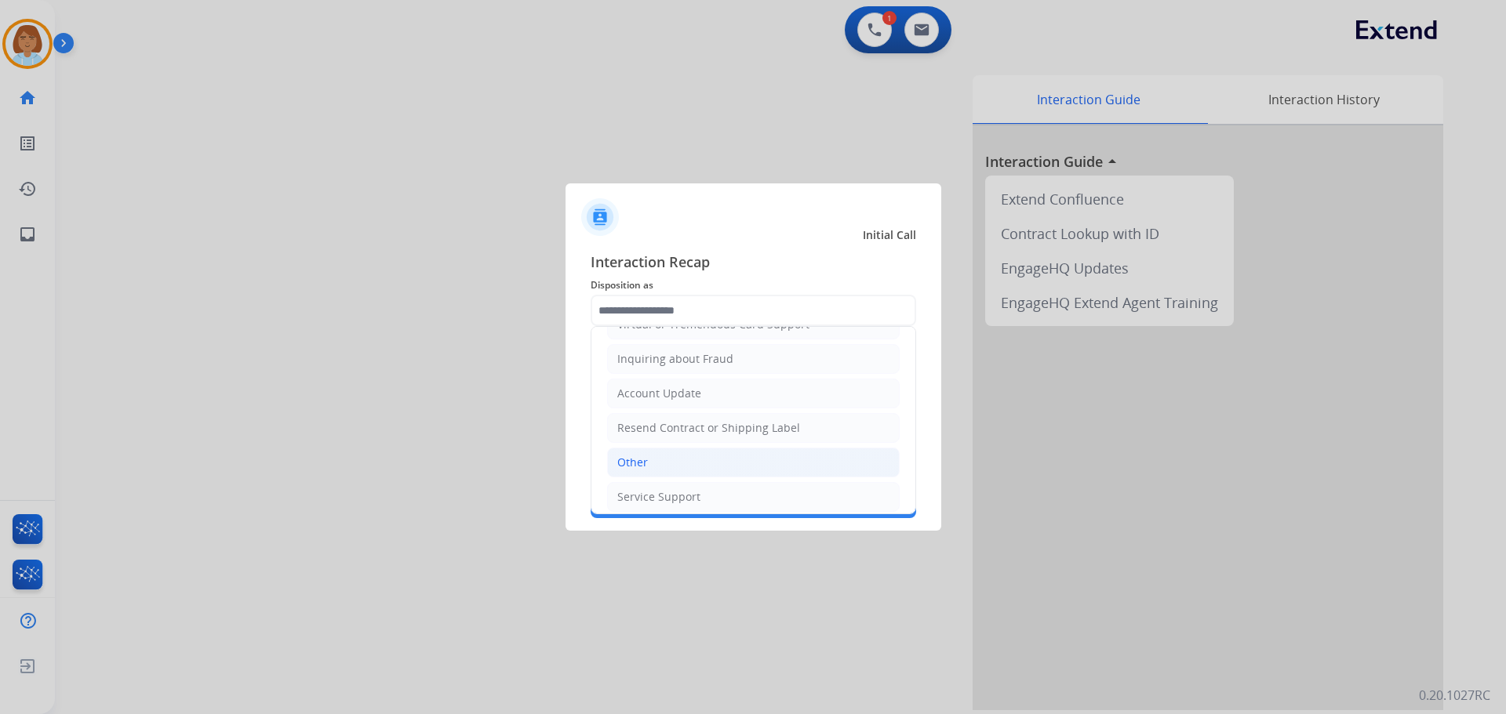
click at [688, 457] on li "Other" at bounding box center [753, 463] width 293 height 30
type input "*****"
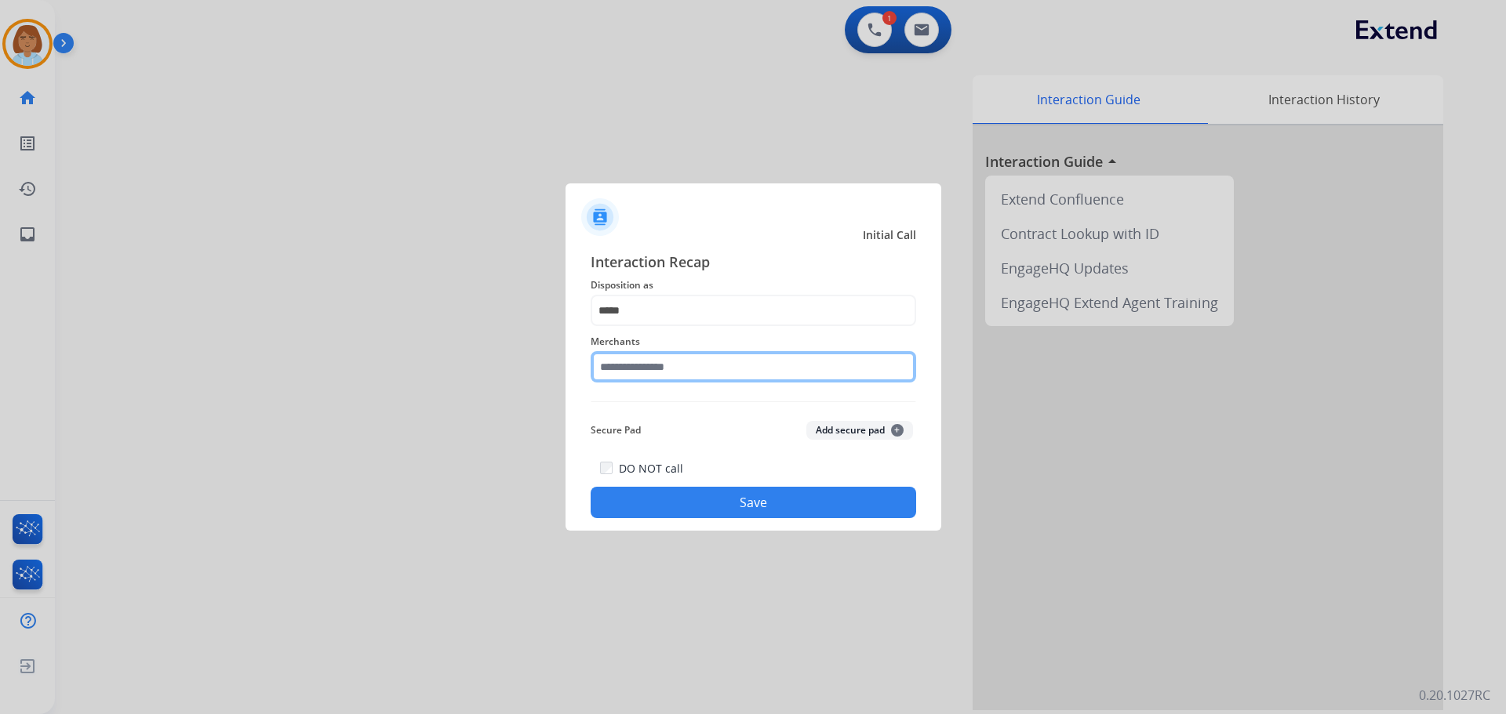
click at [685, 373] on input "text" at bounding box center [753, 366] width 325 height 31
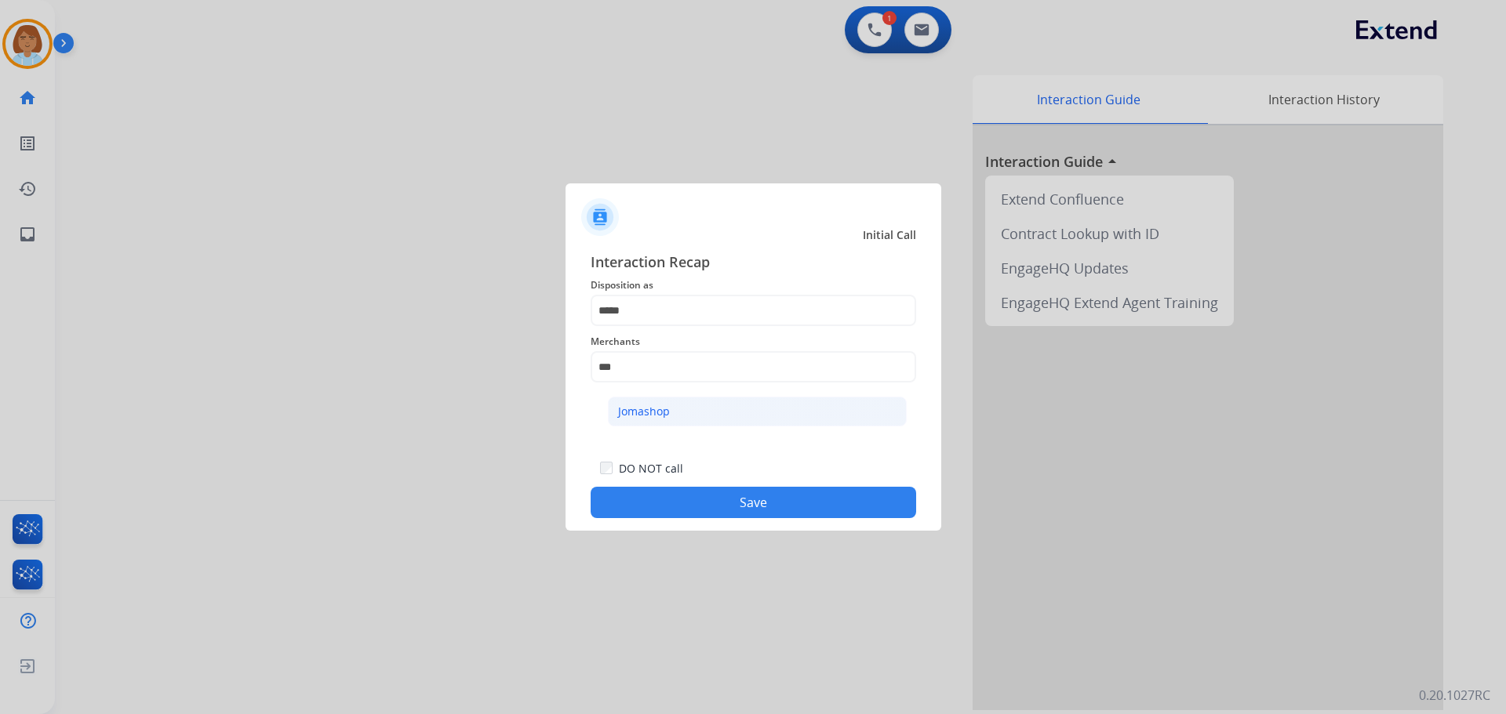
click at [754, 401] on li "Jomashop" at bounding box center [757, 412] width 299 height 30
type input "********"
click at [794, 503] on button "Save" at bounding box center [753, 502] width 325 height 31
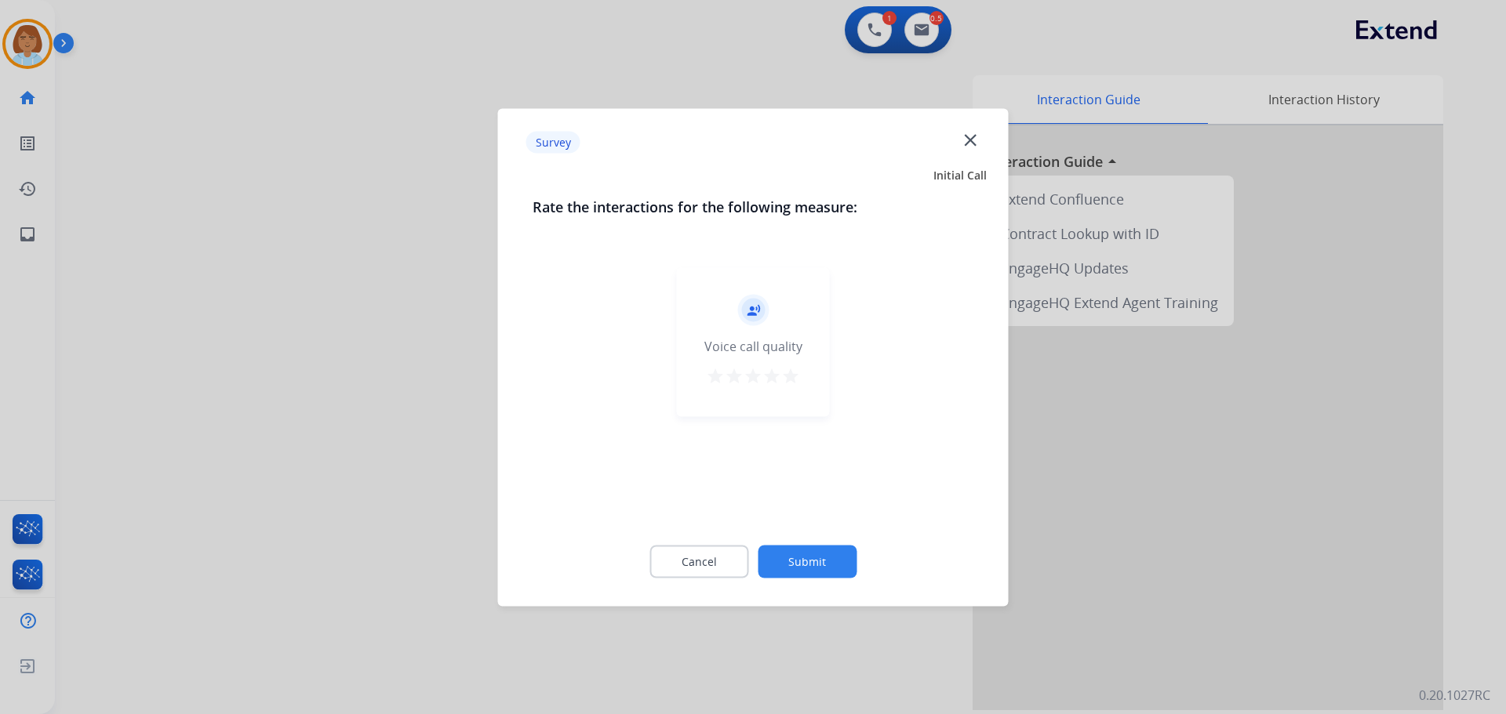
click at [827, 554] on button "Submit" at bounding box center [807, 561] width 99 height 33
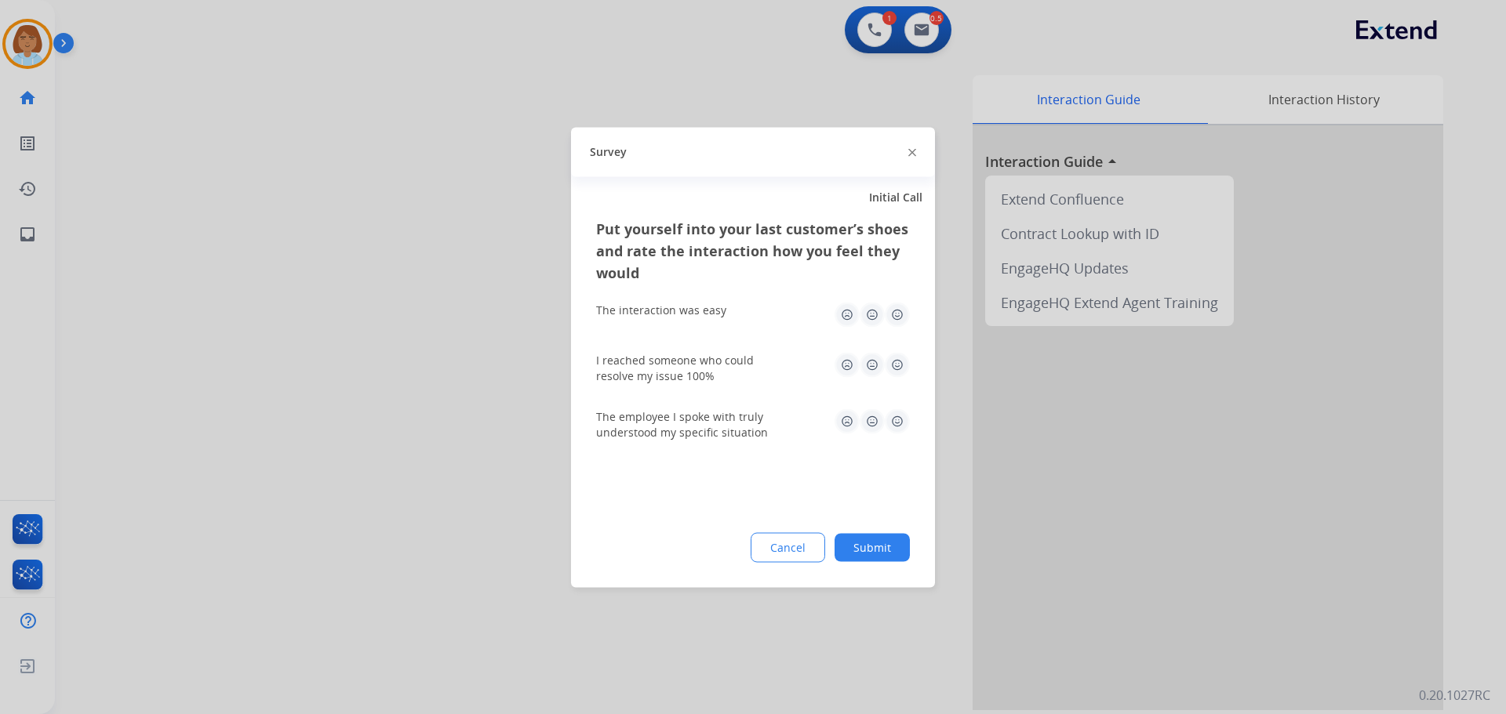
click at [885, 551] on button "Submit" at bounding box center [871, 547] width 75 height 28
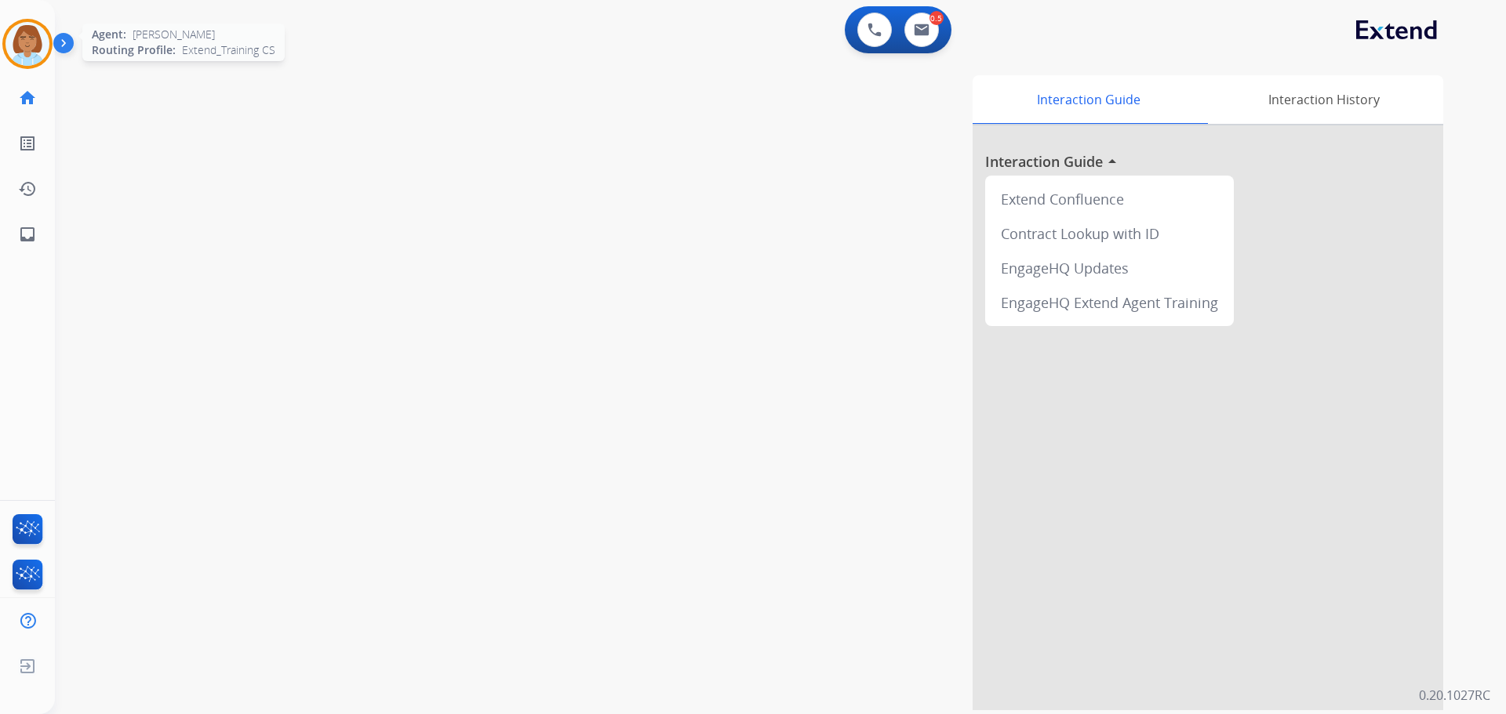
click at [42, 47] on img at bounding box center [27, 44] width 44 height 44
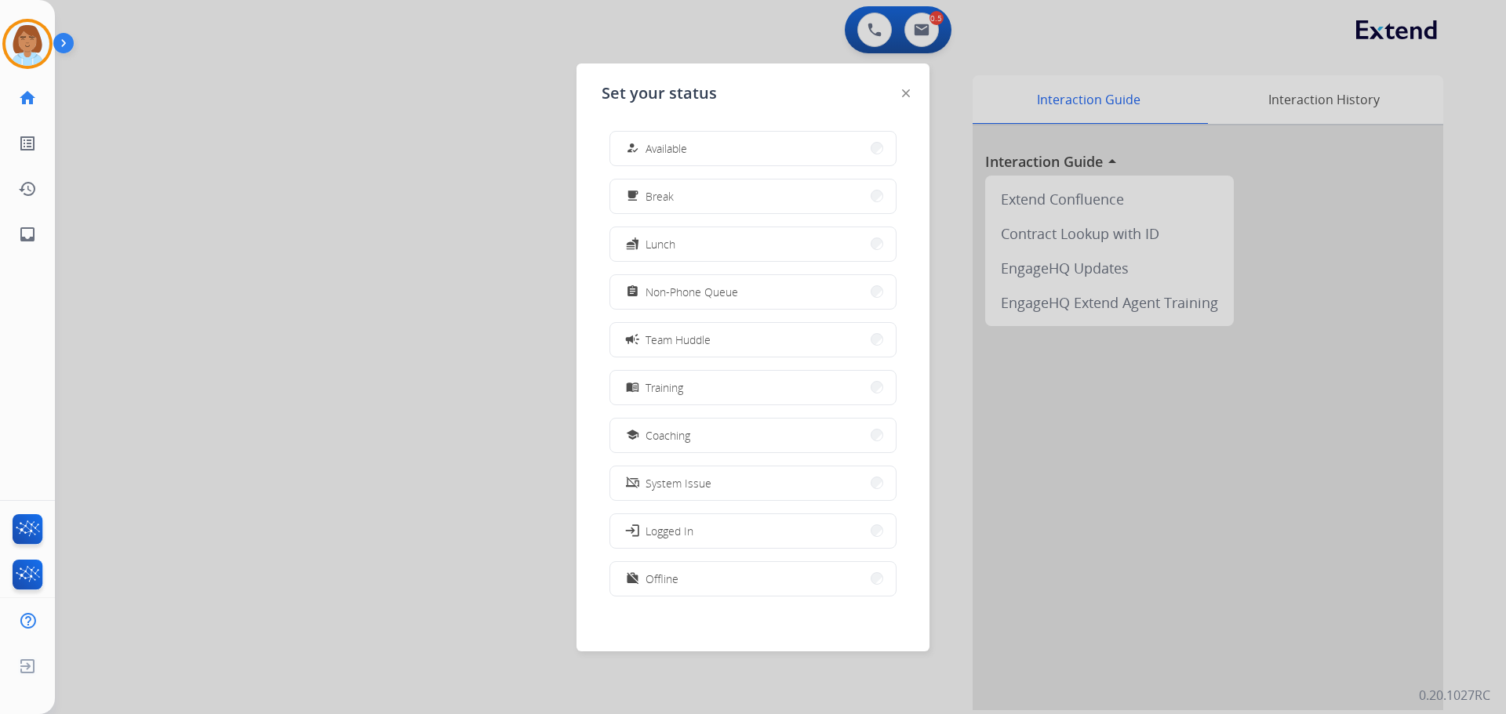
click at [747, 128] on div "how_to_reg Available free_breakfast Break fastfood Lunch assignment Non-Phone Q…" at bounding box center [753, 365] width 303 height 494
click at [749, 147] on button "how_to_reg Available" at bounding box center [752, 149] width 285 height 34
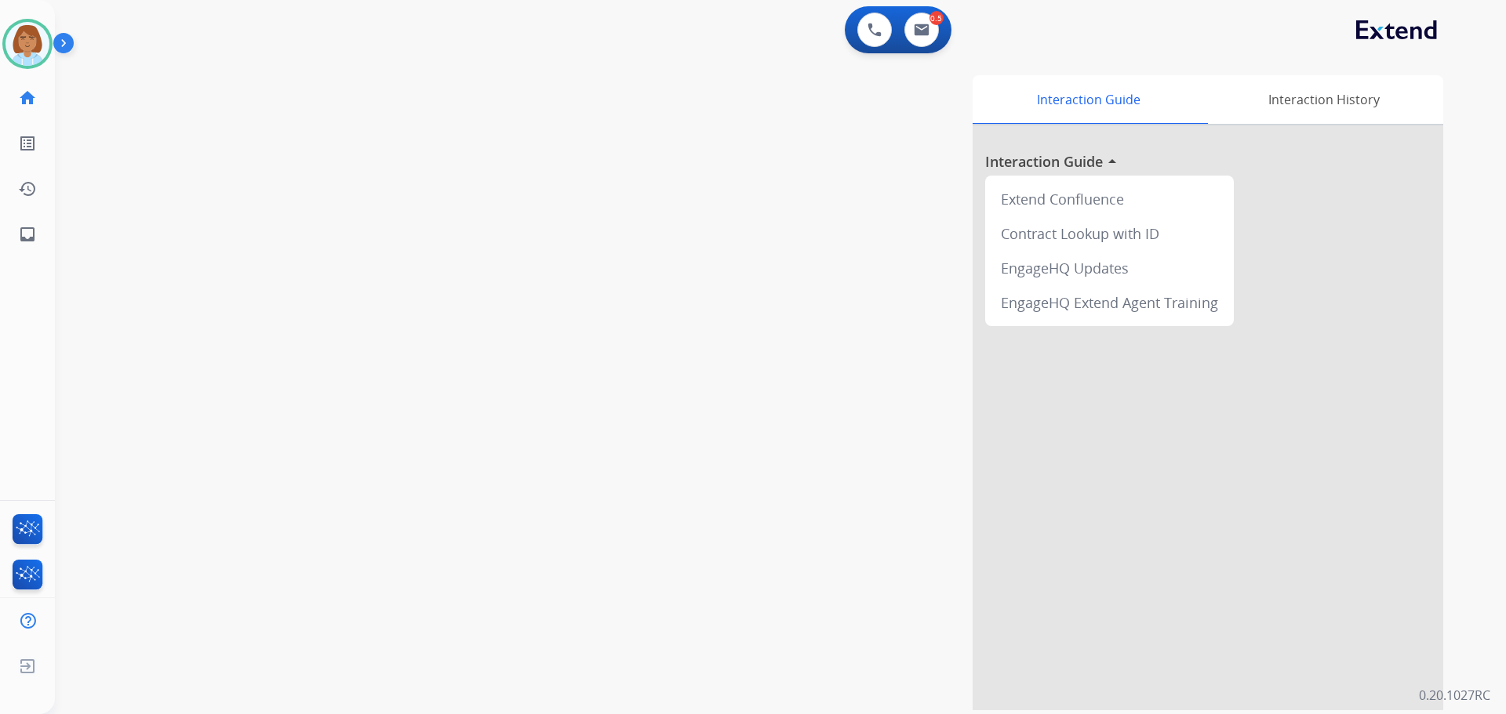
click at [929, 48] on div "0 Voice Interactions 0.5 Email Interactions" at bounding box center [898, 29] width 107 height 47
click at [920, 36] on button at bounding box center [921, 30] width 35 height 35
select select "**********"
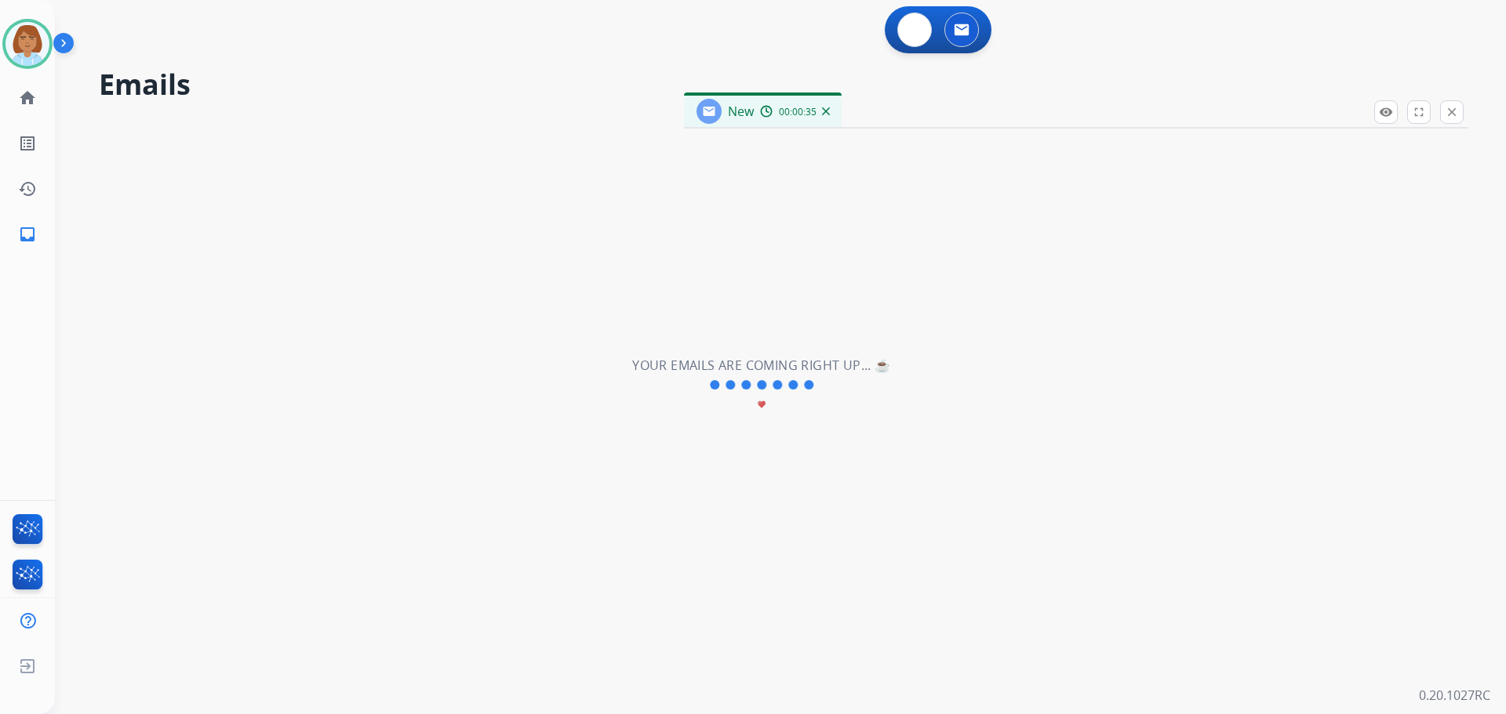
select select "**********"
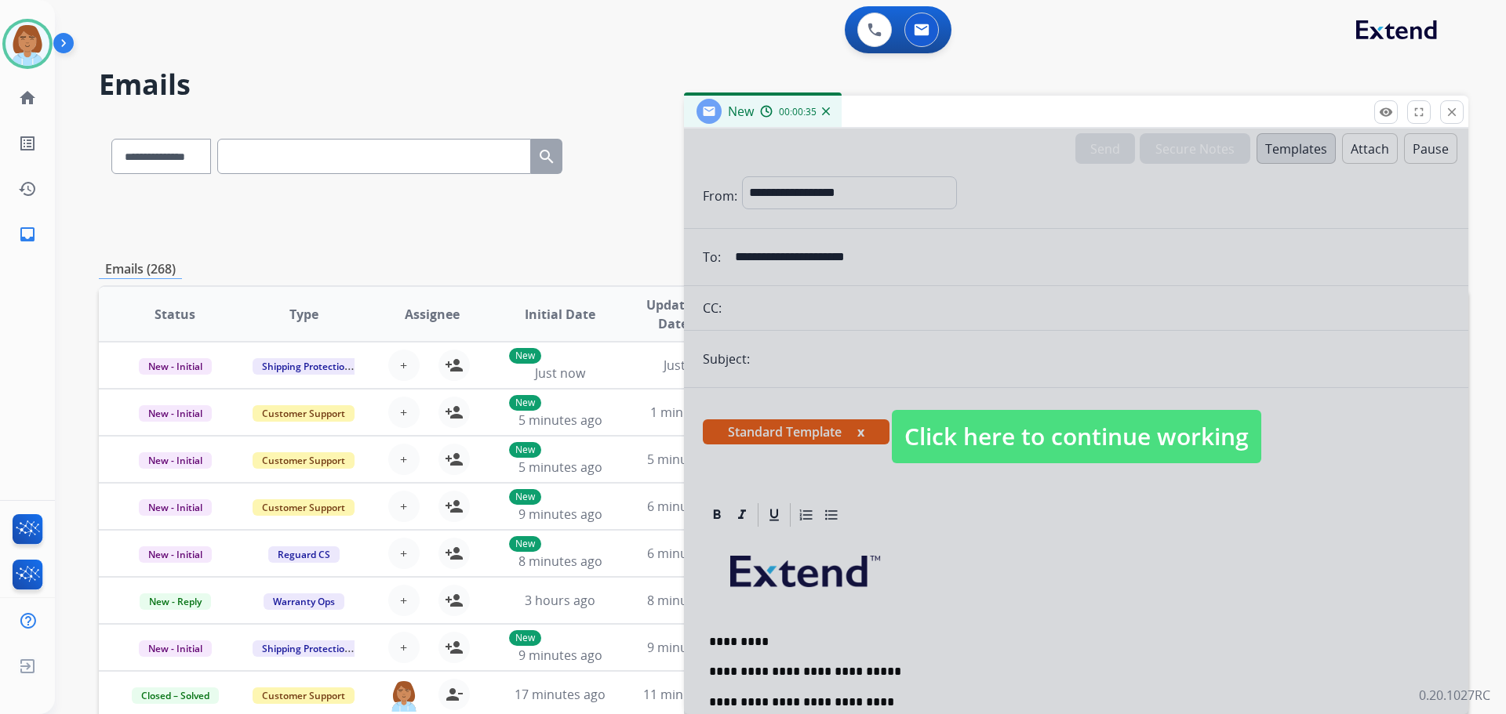
click at [1079, 427] on span "Click here to continue working" at bounding box center [1076, 436] width 369 height 53
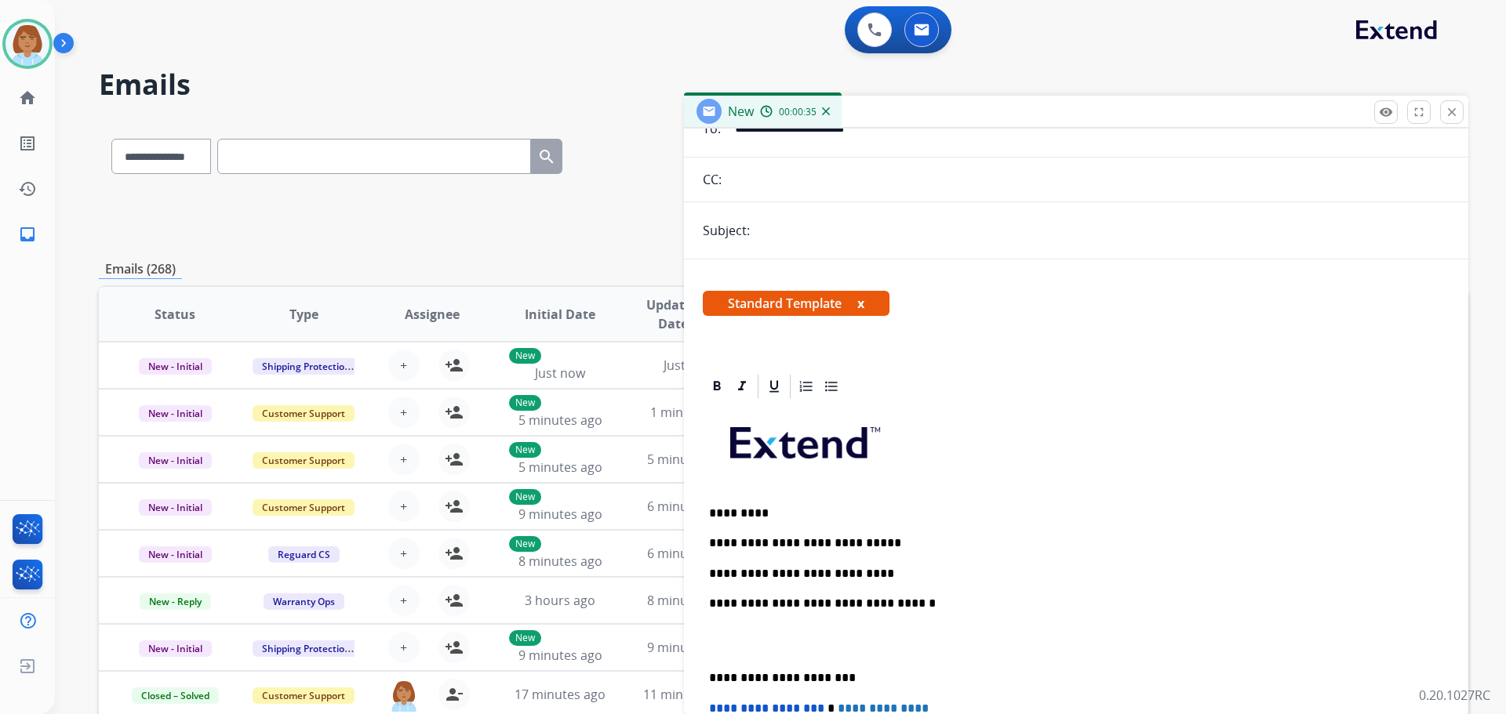
scroll to position [157, 0]
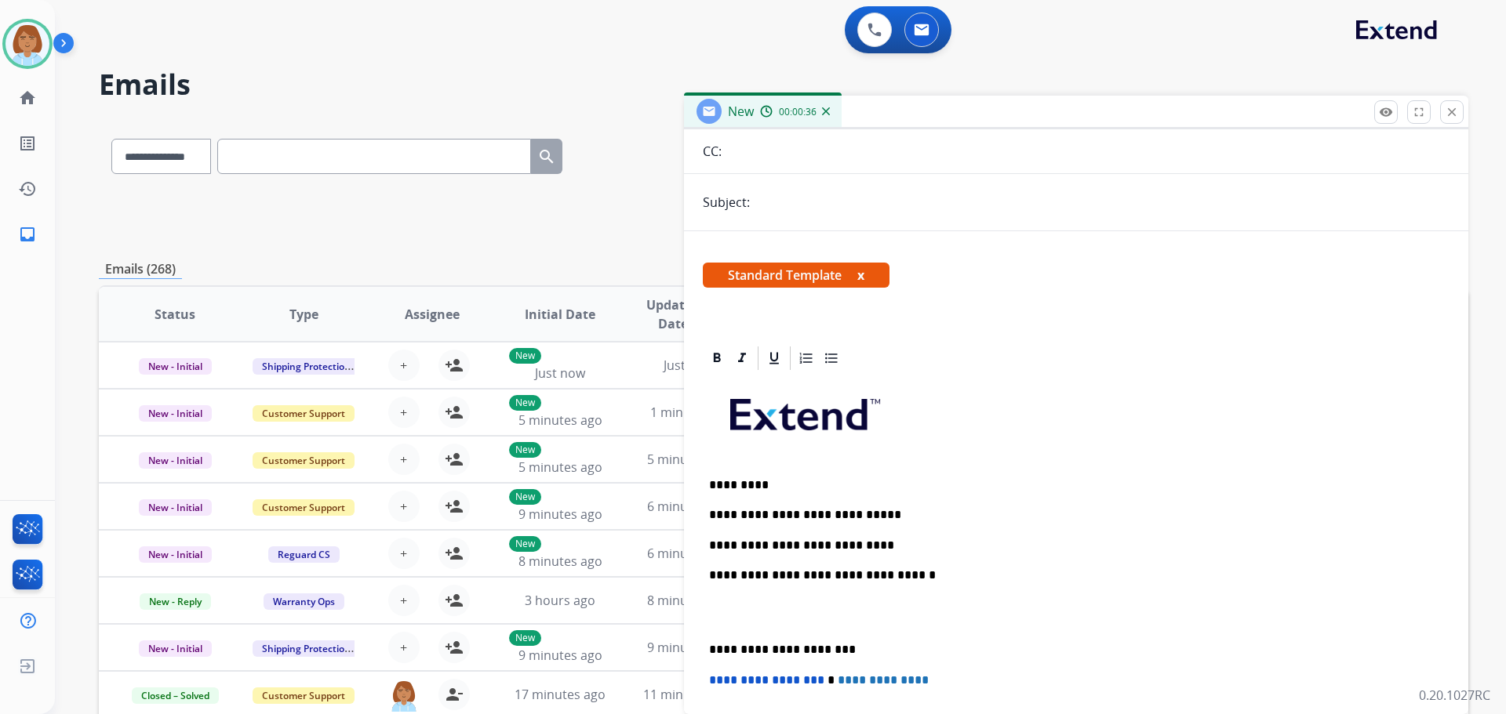
click at [905, 549] on p "**********" at bounding box center [1070, 546] width 722 height 14
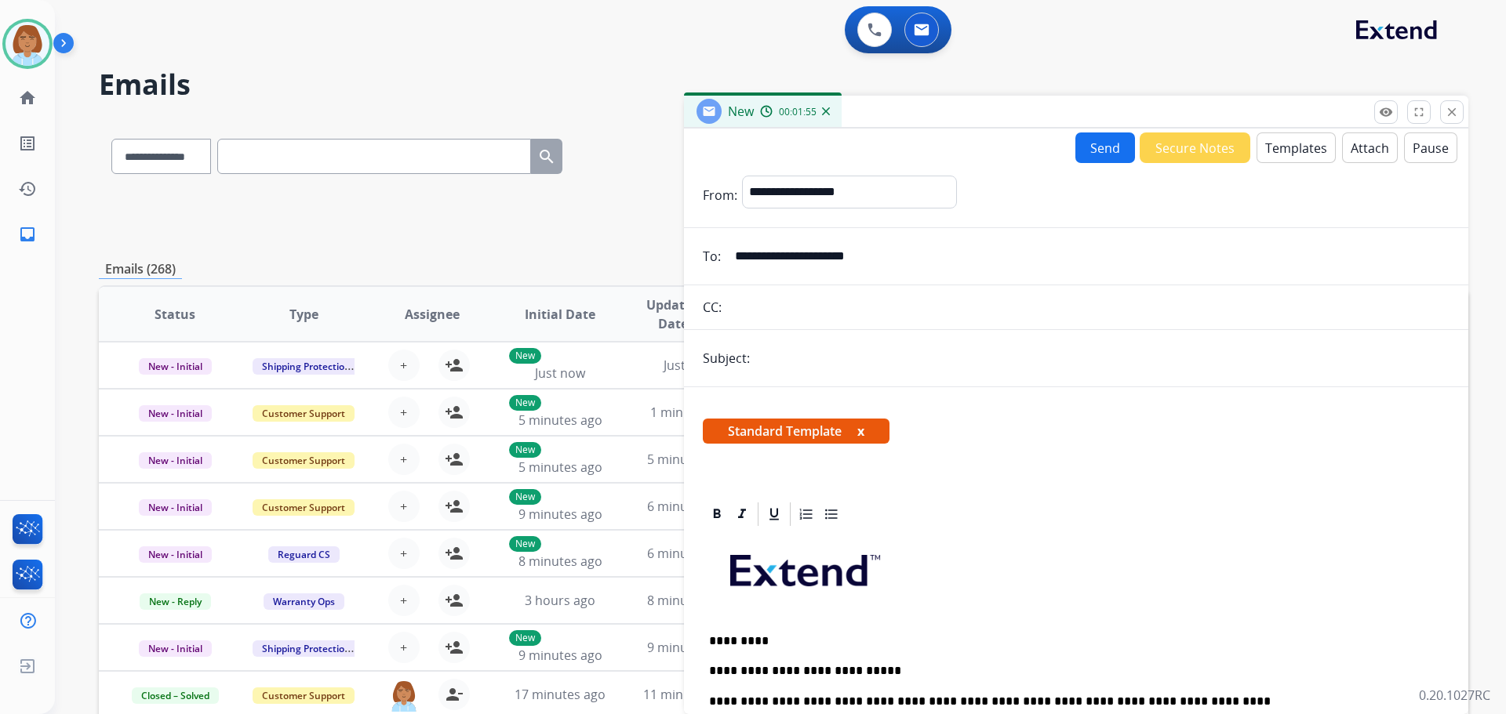
scroll to position [0, 0]
click at [1098, 153] on button "Send" at bounding box center [1105, 148] width 60 height 31
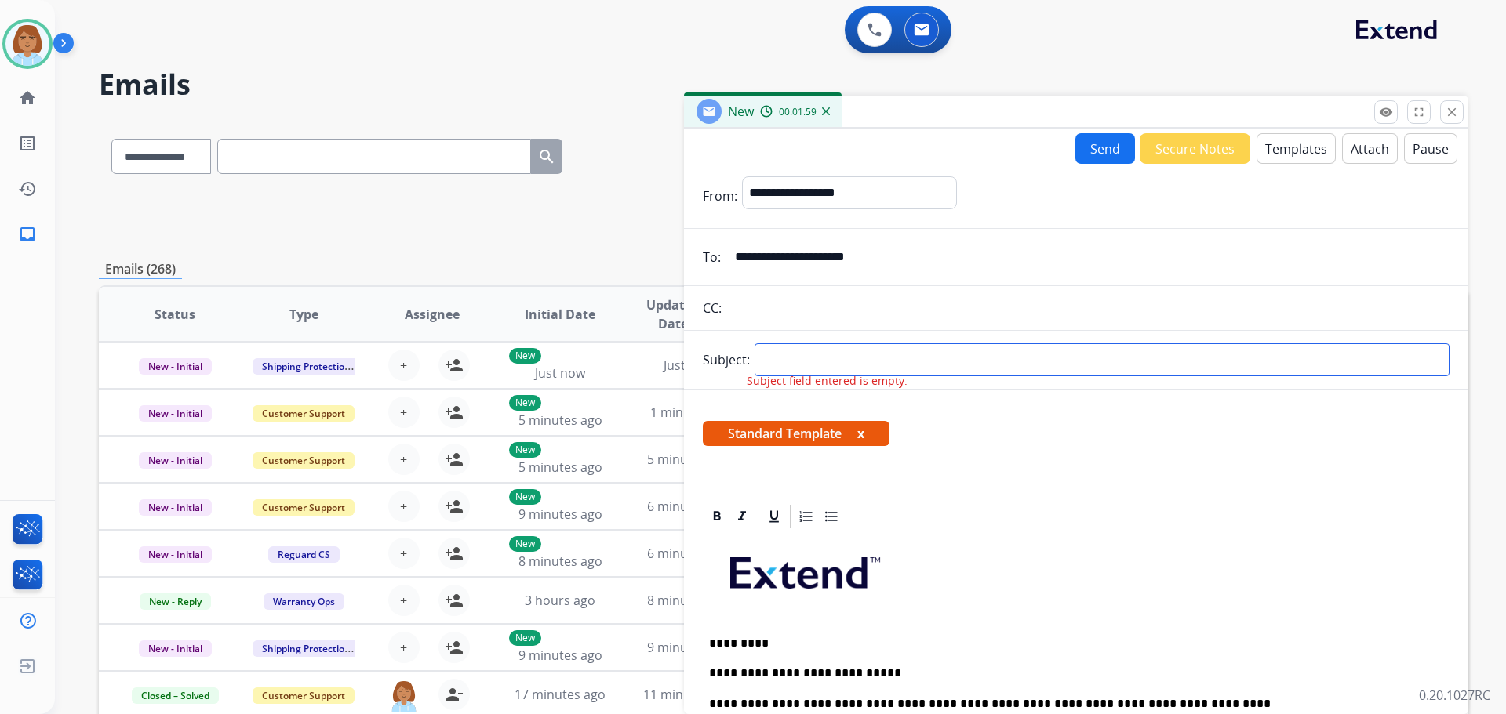
click at [833, 362] on input "text" at bounding box center [1101, 360] width 695 height 33
type input "*********"
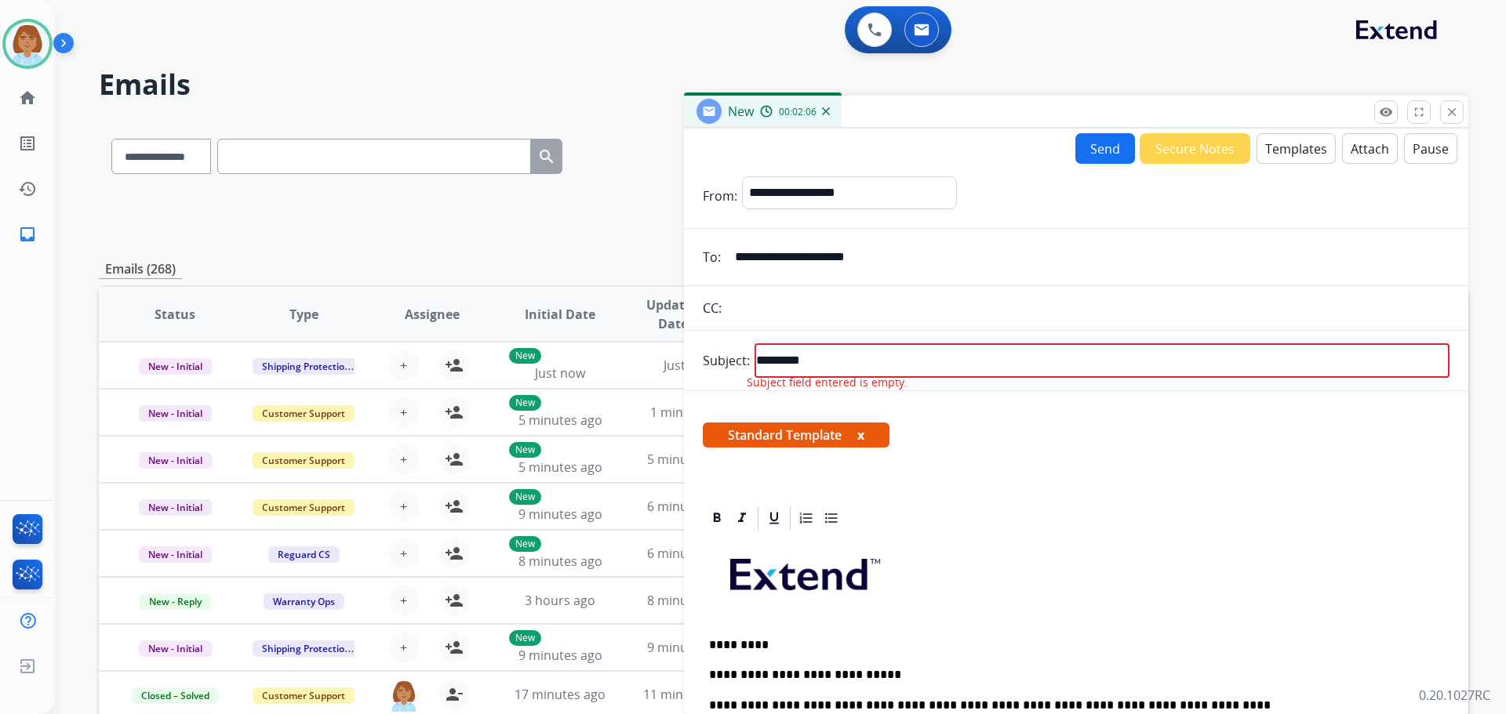
click at [1096, 157] on button "Send" at bounding box center [1105, 148] width 60 height 31
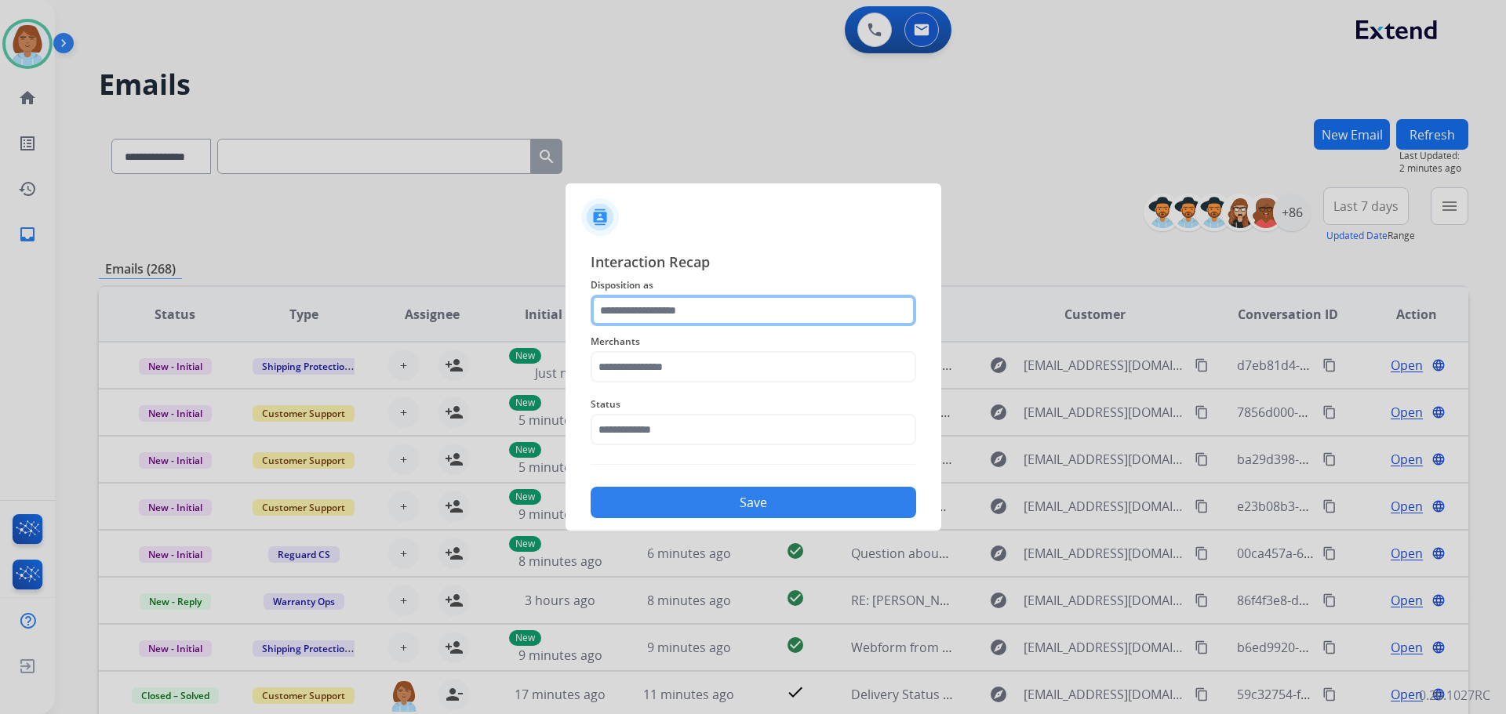
click at [703, 306] on input "text" at bounding box center [753, 310] width 325 height 31
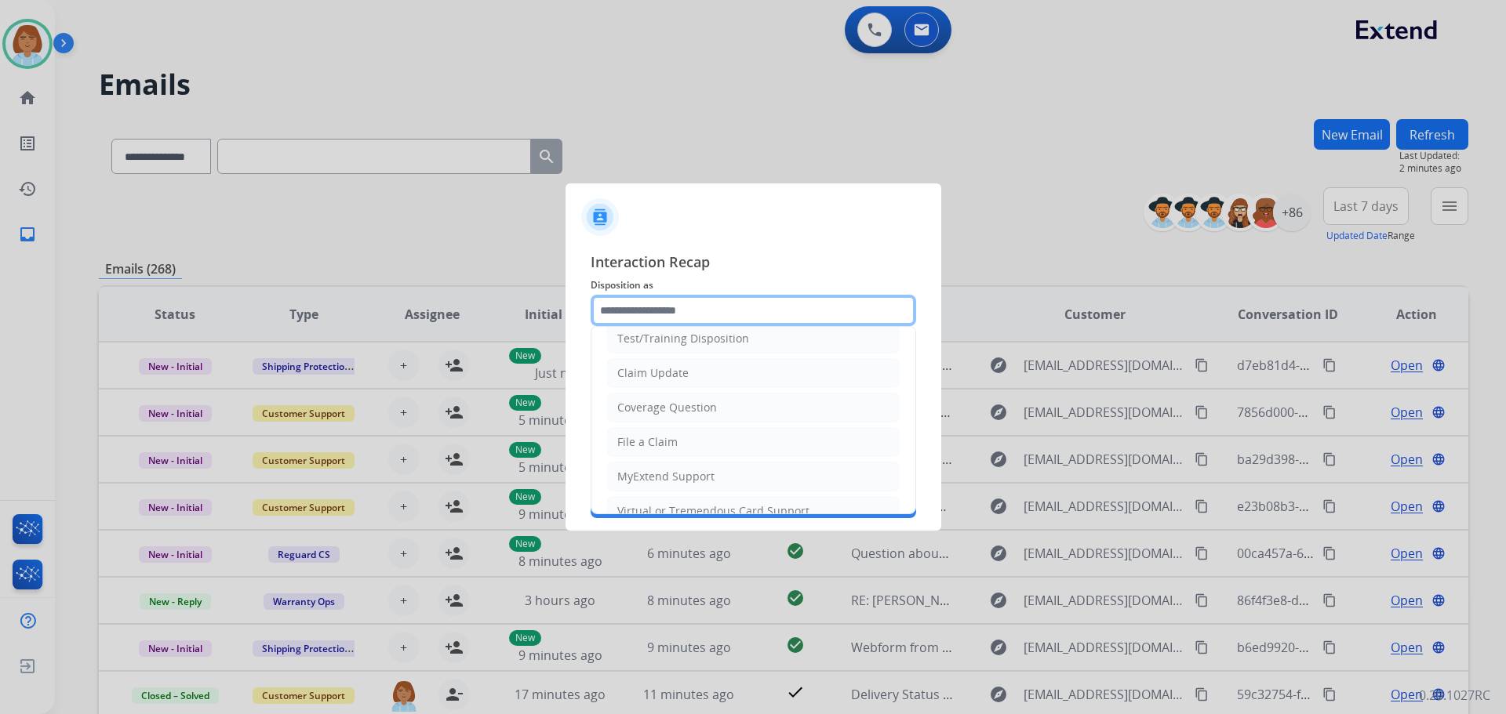
scroll to position [245, 0]
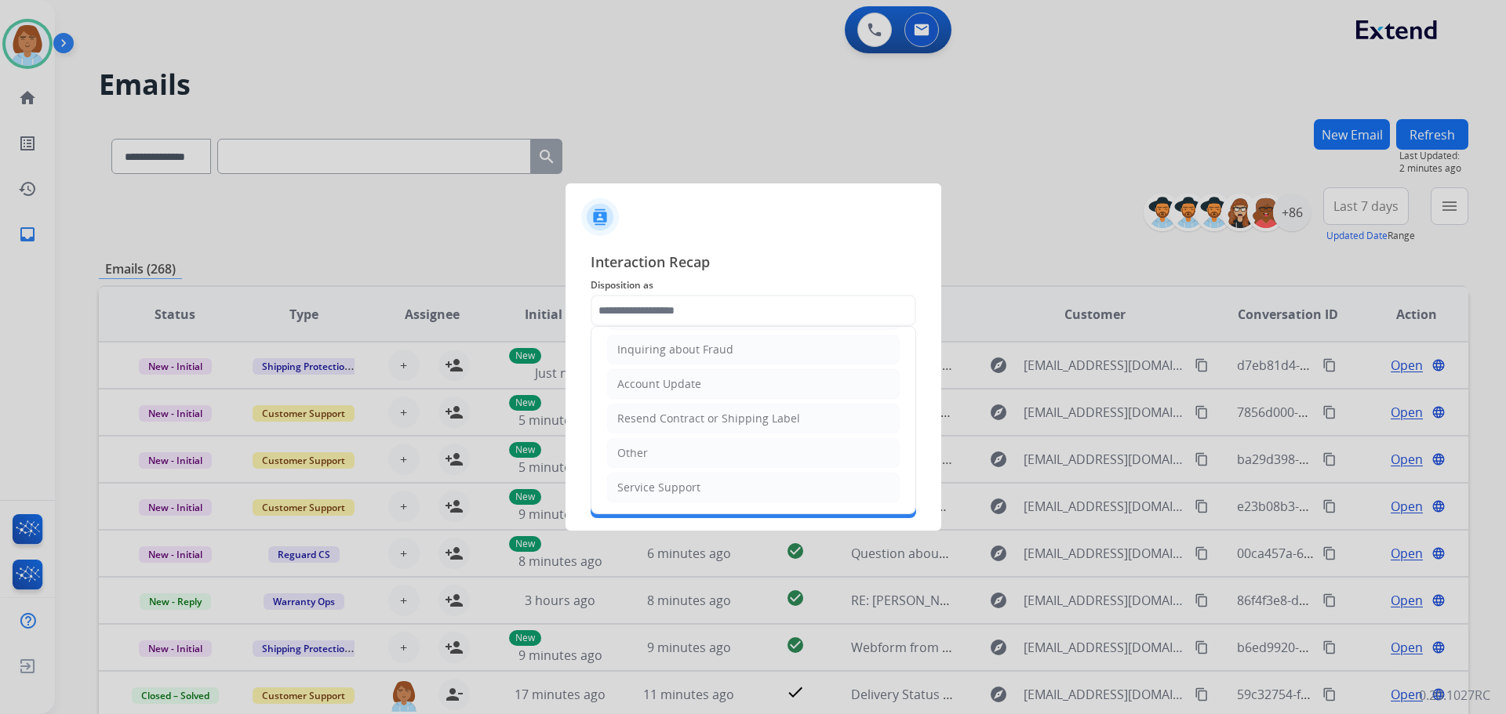
click at [676, 460] on li "Other" at bounding box center [753, 453] width 293 height 30
type input "*****"
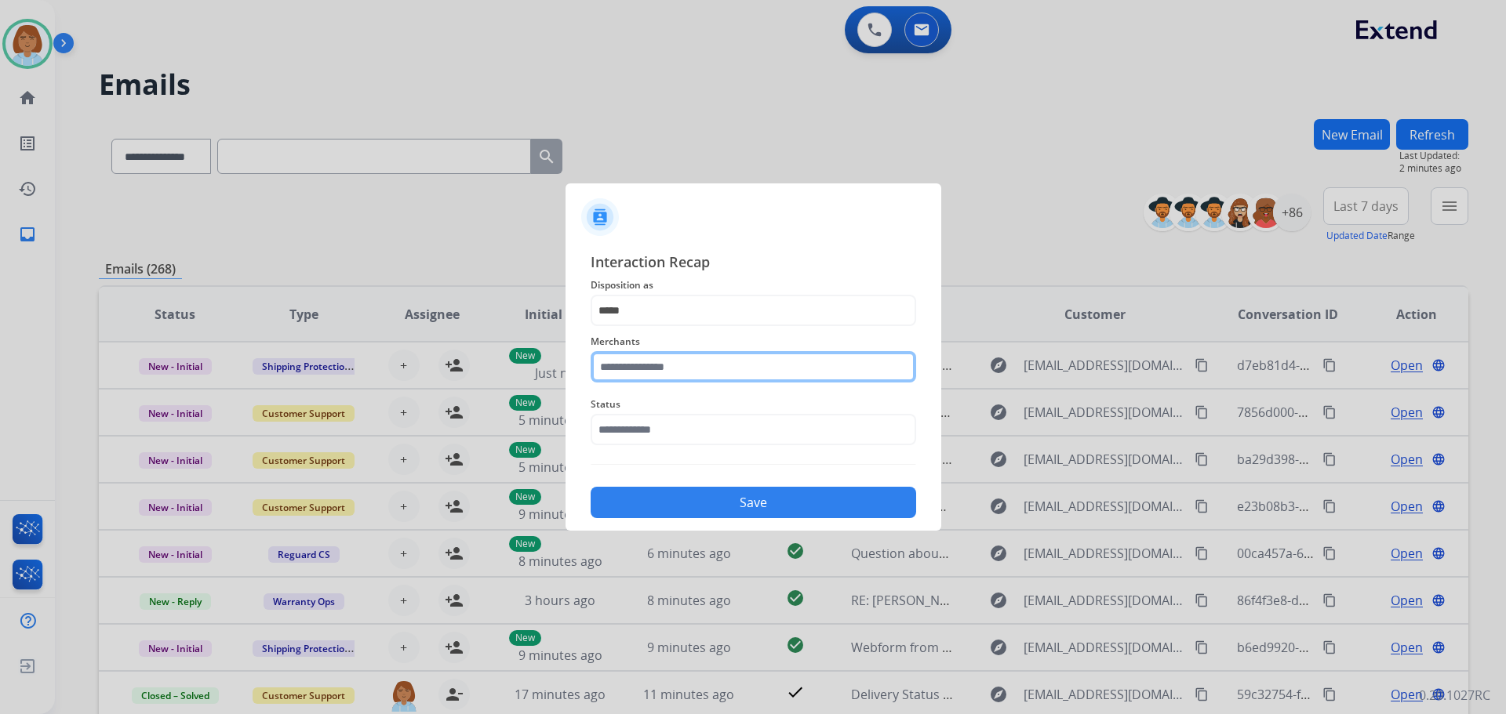
click at [687, 379] on input "text" at bounding box center [753, 366] width 325 height 31
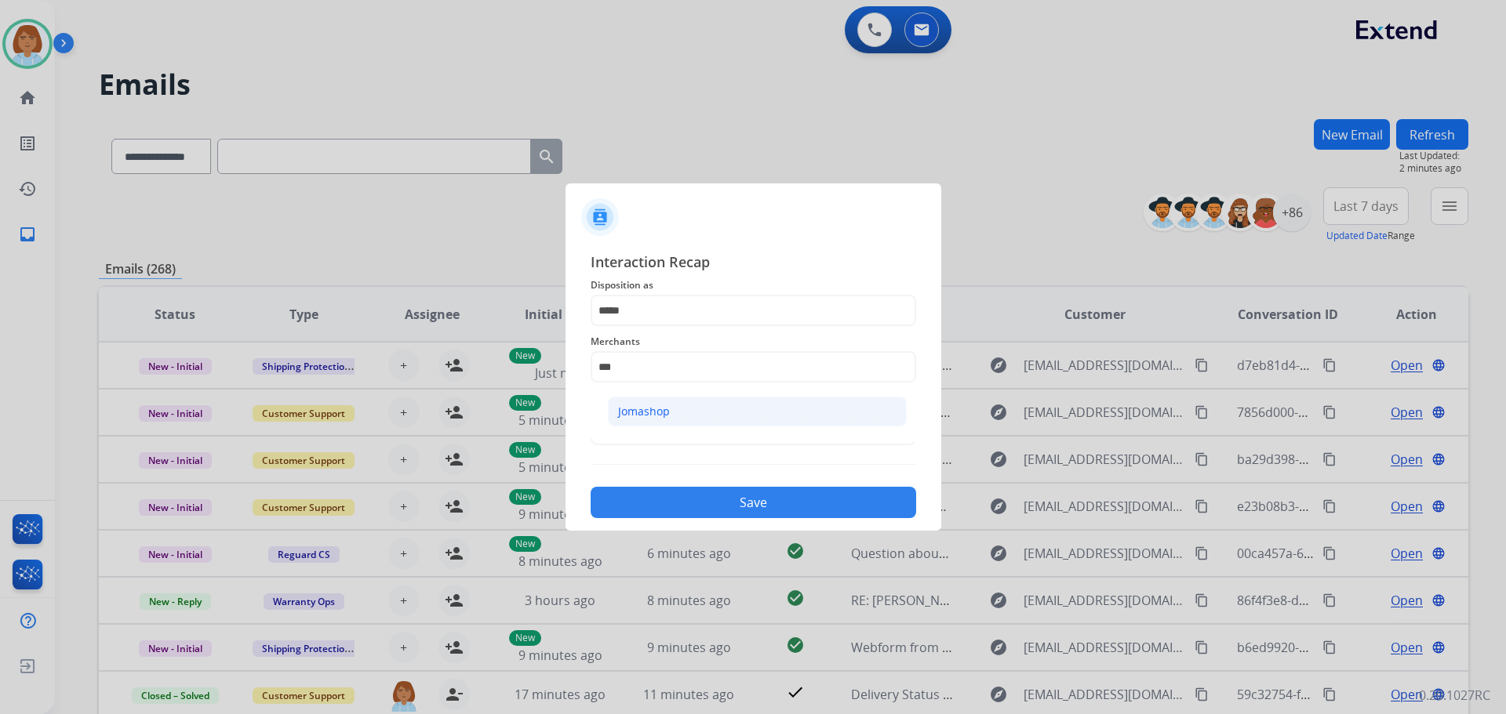
click at [677, 417] on li "Jomashop" at bounding box center [757, 412] width 299 height 30
type input "********"
click at [678, 431] on input "text" at bounding box center [753, 429] width 325 height 31
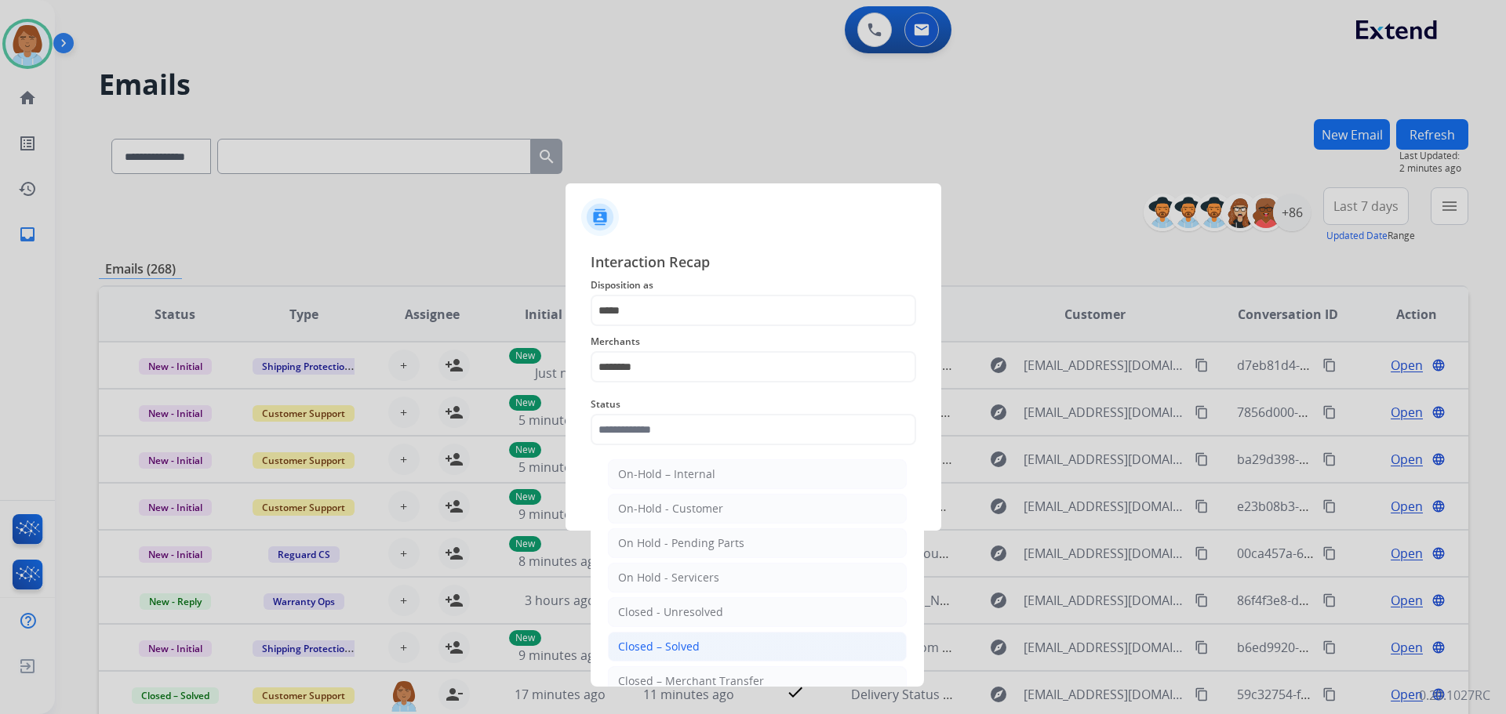
click at [714, 645] on li "Closed – Solved" at bounding box center [757, 647] width 299 height 30
type input "**********"
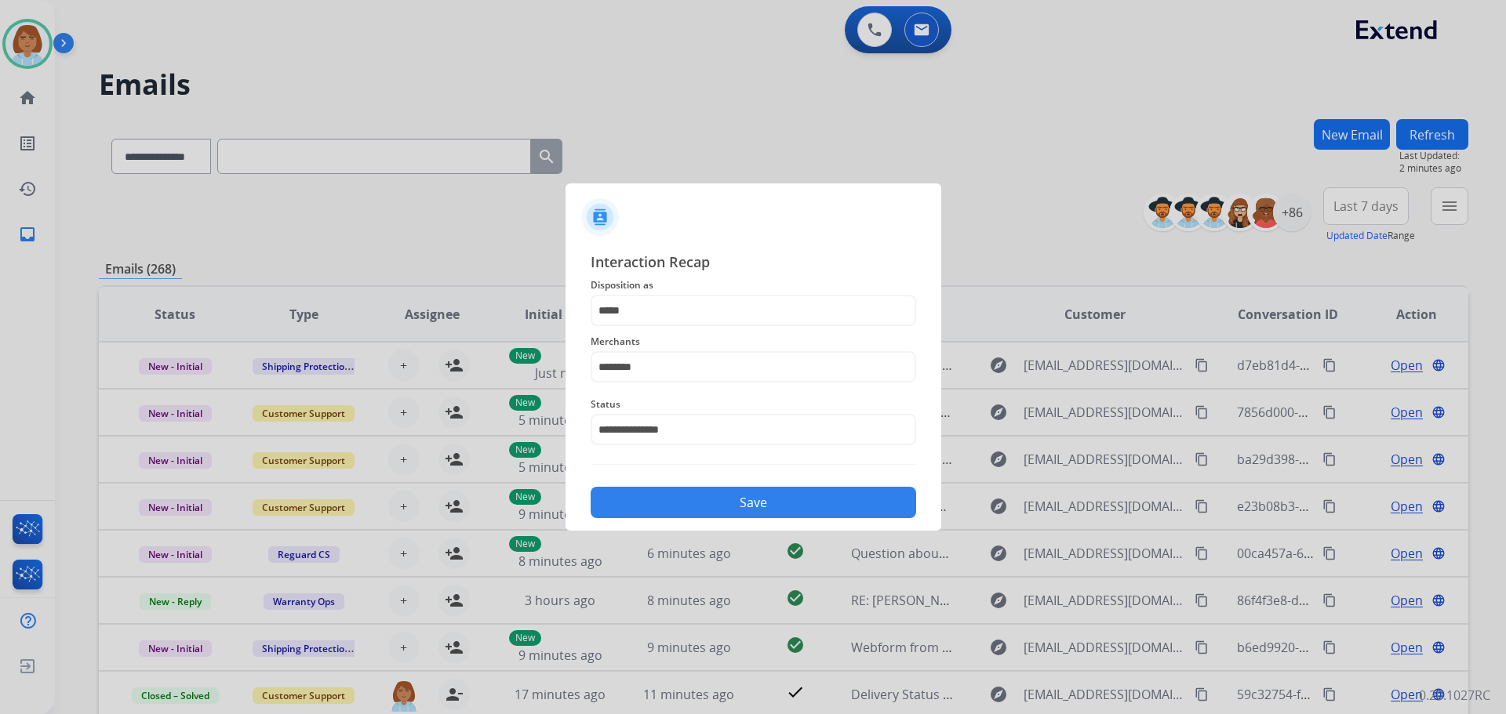
click at [731, 514] on button "Save" at bounding box center [753, 502] width 325 height 31
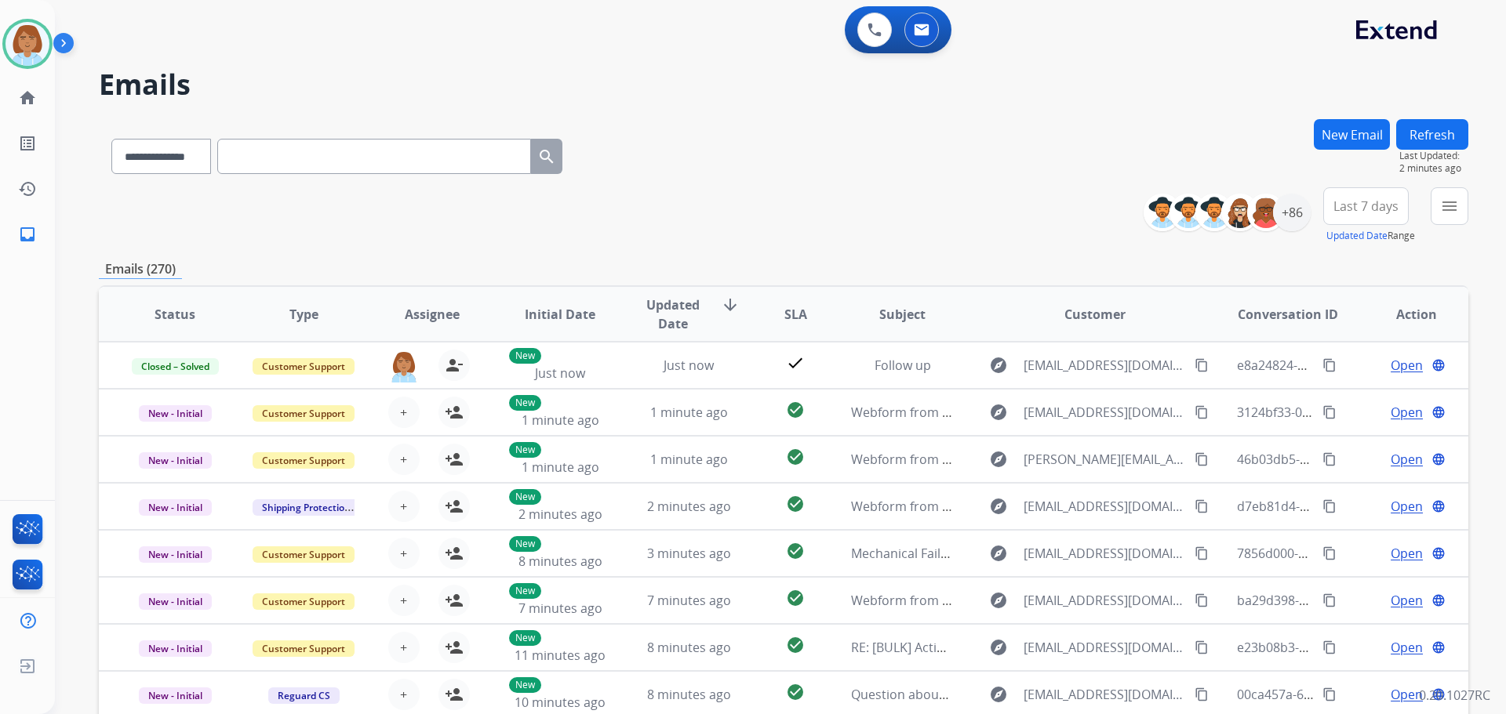
click at [1077, 206] on div "**********" at bounding box center [783, 215] width 1369 height 56
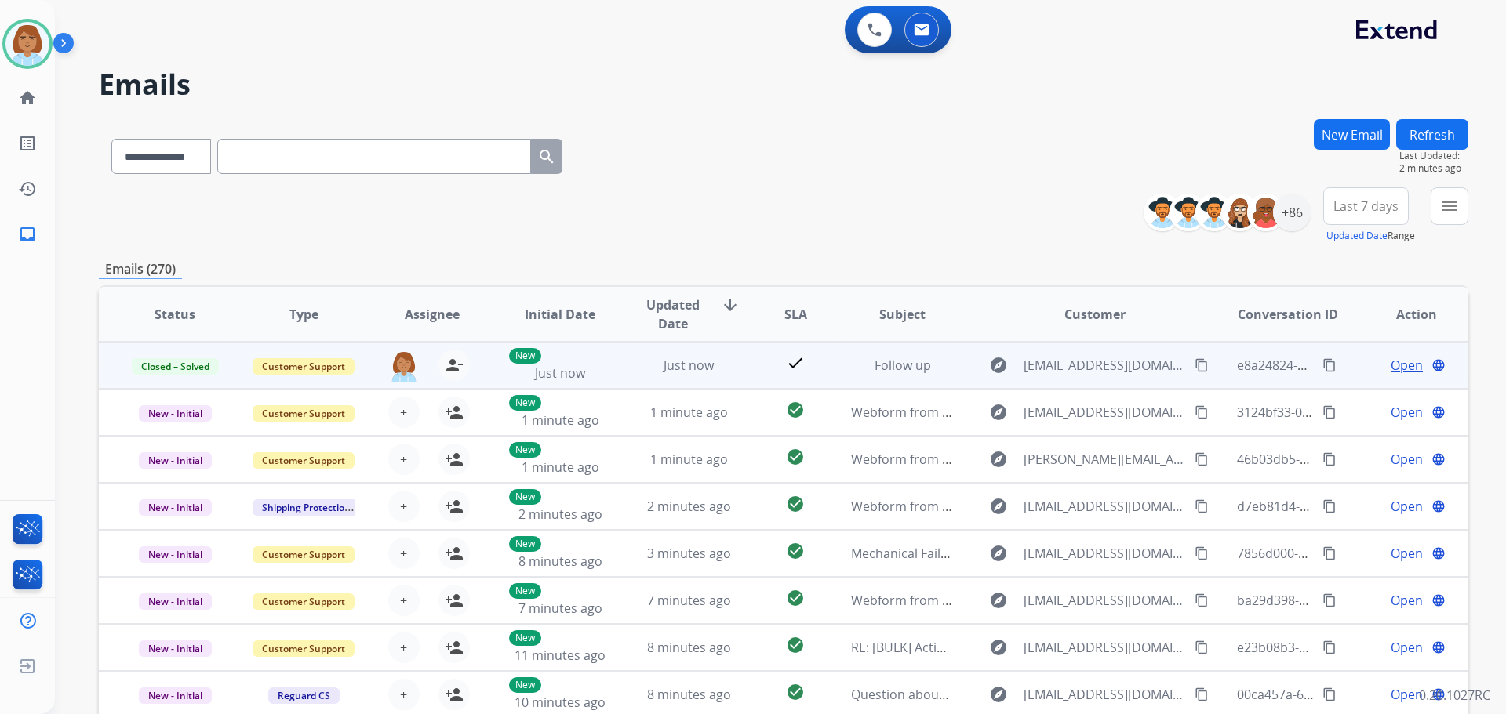
click at [742, 351] on td "check" at bounding box center [782, 365] width 85 height 47
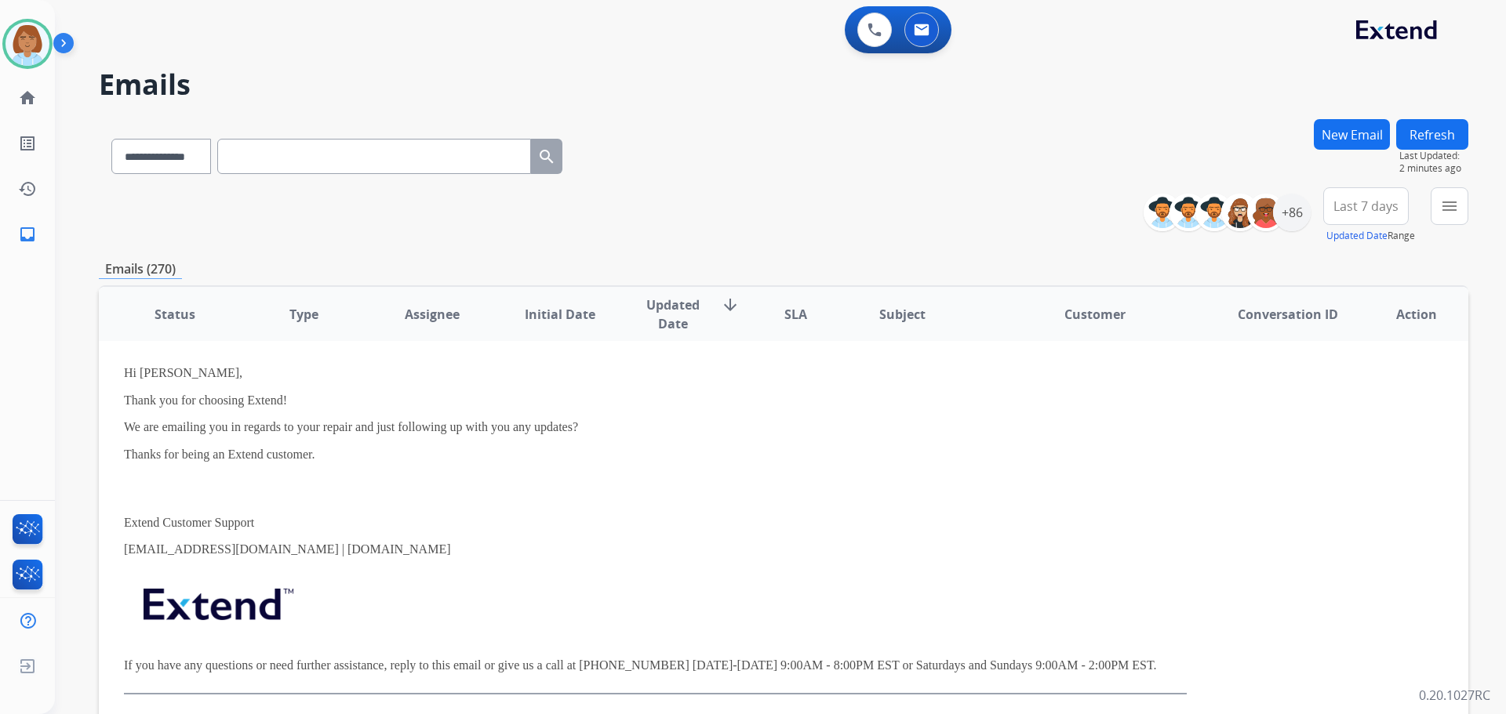
scroll to position [157, 0]
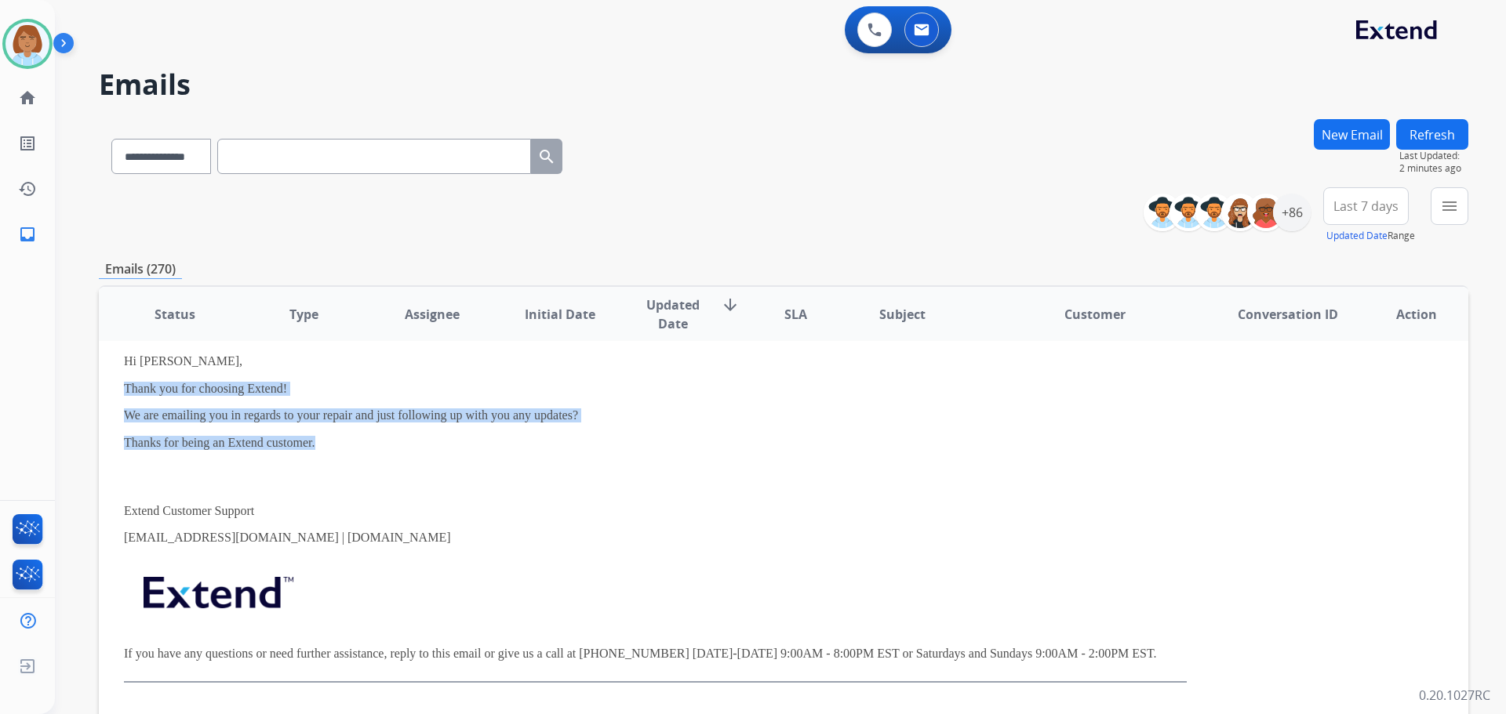
drag, startPoint x: 326, startPoint y: 449, endPoint x: 125, endPoint y: 377, distance: 214.1
click at [125, 377] on div "Hi Randy, Thank you for choosing Extend! We are emailing you in regards to your…" at bounding box center [655, 474] width 1063 height 417
copy div "Thank you for choosing Extend! We are emailing you in regards to your repair an…"
click at [1348, 136] on button "New Email" at bounding box center [1352, 134] width 76 height 31
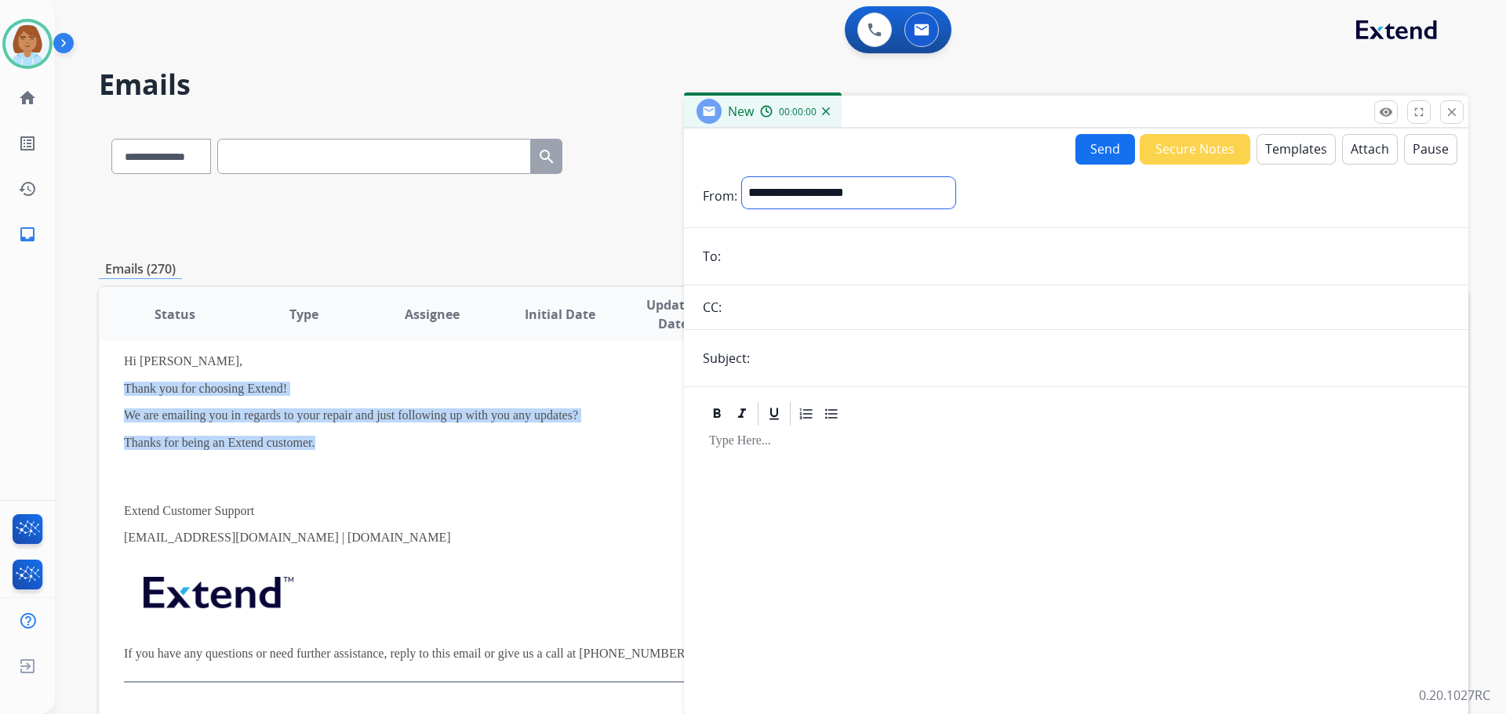
drag, startPoint x: 853, startPoint y: 194, endPoint x: 842, endPoint y: 208, distance: 17.8
click at [853, 195] on select "**********" at bounding box center [848, 192] width 213 height 31
select select "**********"
click at [742, 177] on select "**********" at bounding box center [848, 192] width 213 height 31
click at [1281, 137] on button "Templates" at bounding box center [1295, 149] width 79 height 31
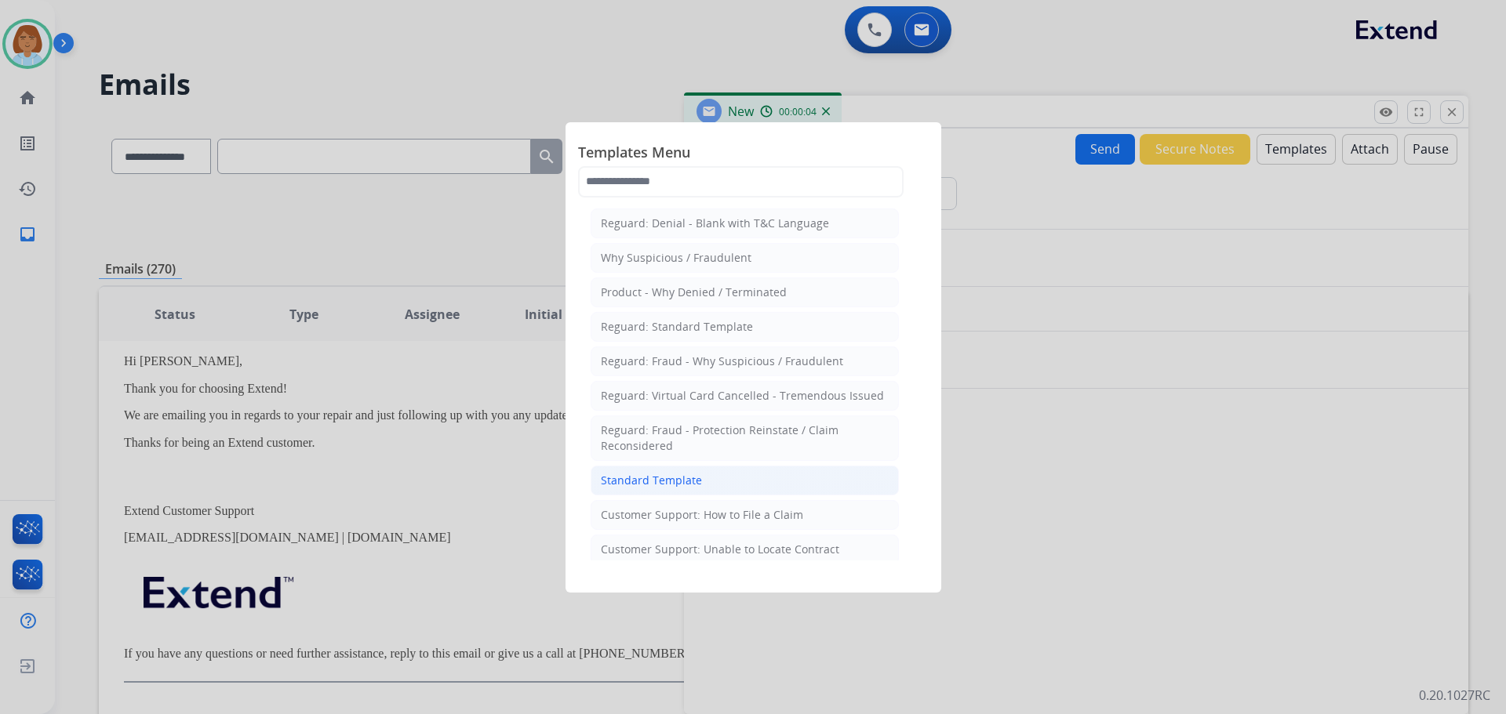
click at [682, 485] on div "Standard Template" at bounding box center [651, 481] width 101 height 16
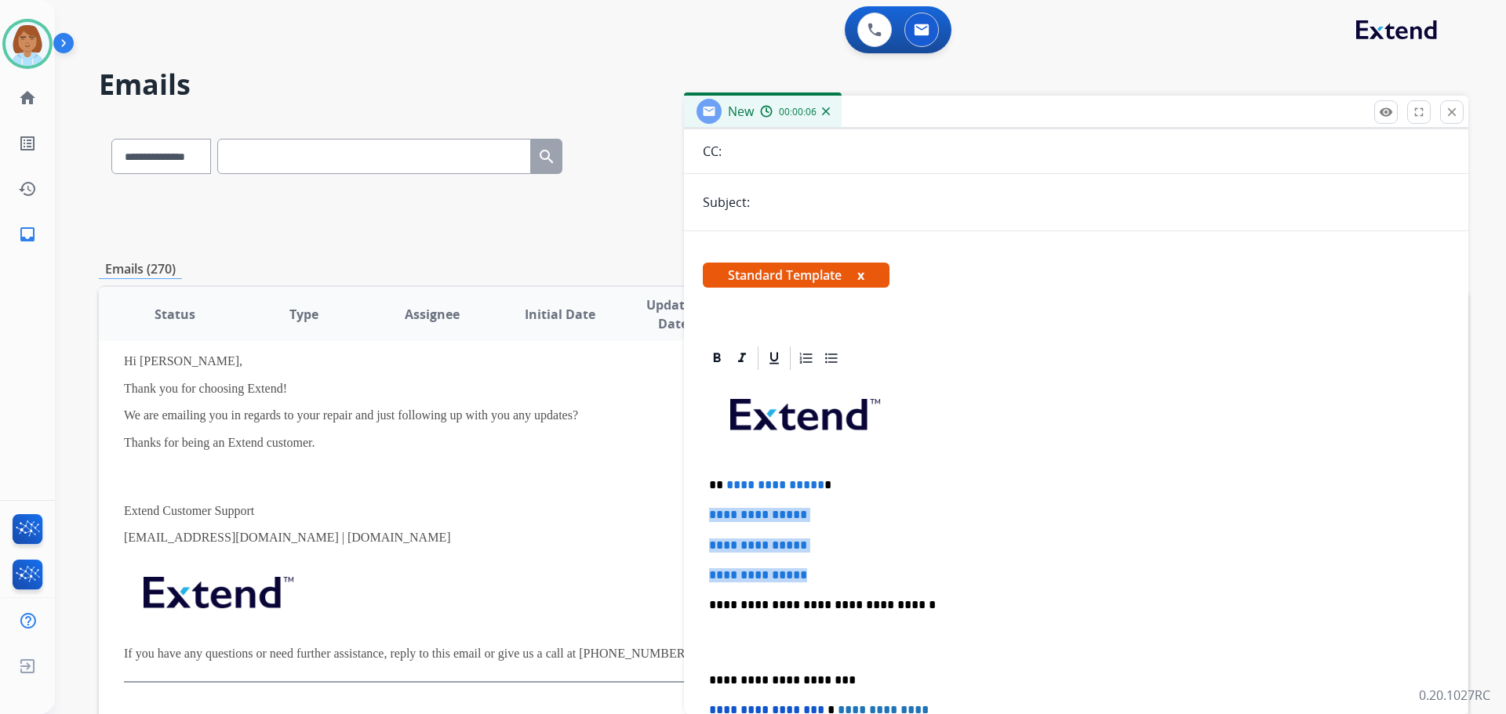
drag, startPoint x: 821, startPoint y: 578, endPoint x: 712, endPoint y: 506, distance: 130.7
click at [709, 506] on div "**********" at bounding box center [1076, 643] width 747 height 540
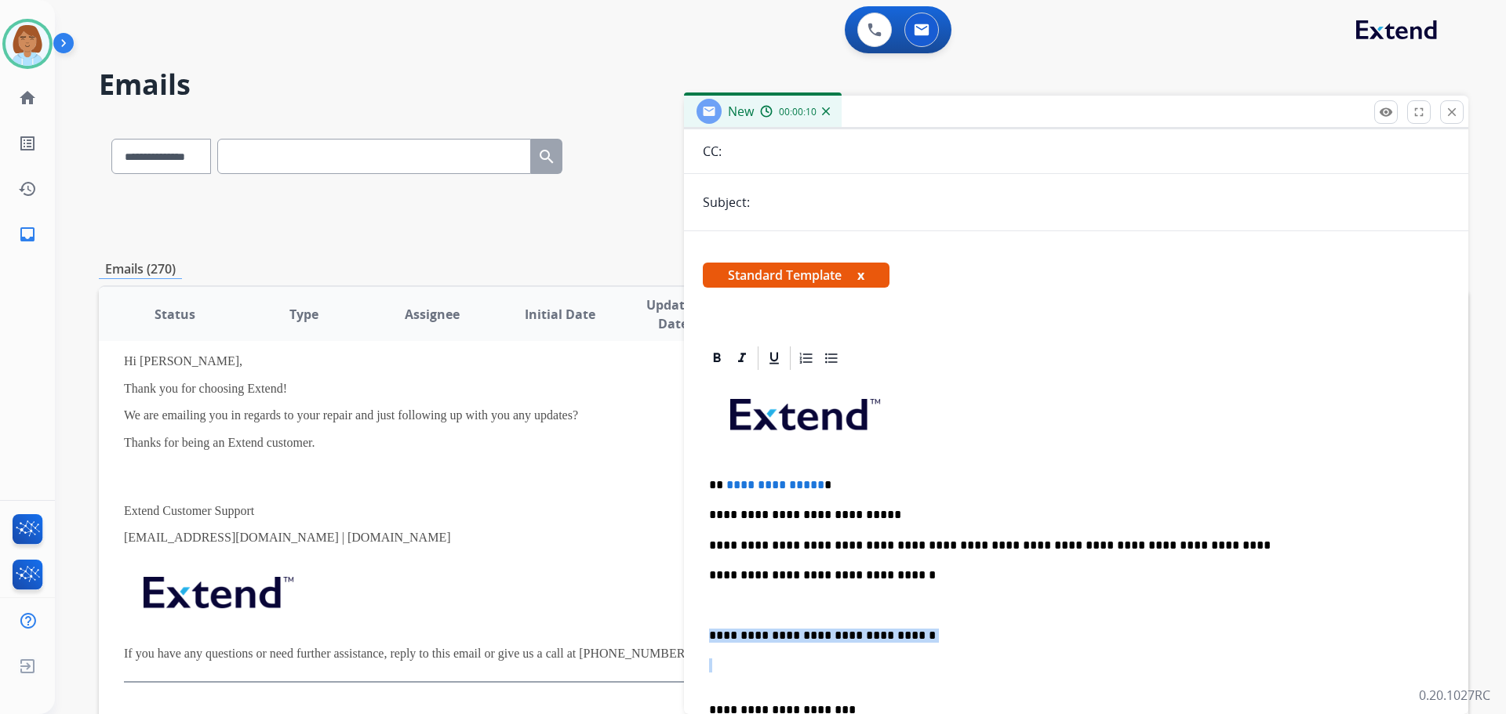
drag, startPoint x: 910, startPoint y: 647, endPoint x: 685, endPoint y: 627, distance: 225.9
click at [686, 628] on div "**********" at bounding box center [1076, 641] width 784 height 595
click at [723, 688] on div "**********" at bounding box center [1076, 658] width 747 height 570
click at [711, 683] on p at bounding box center [1076, 673] width 734 height 29
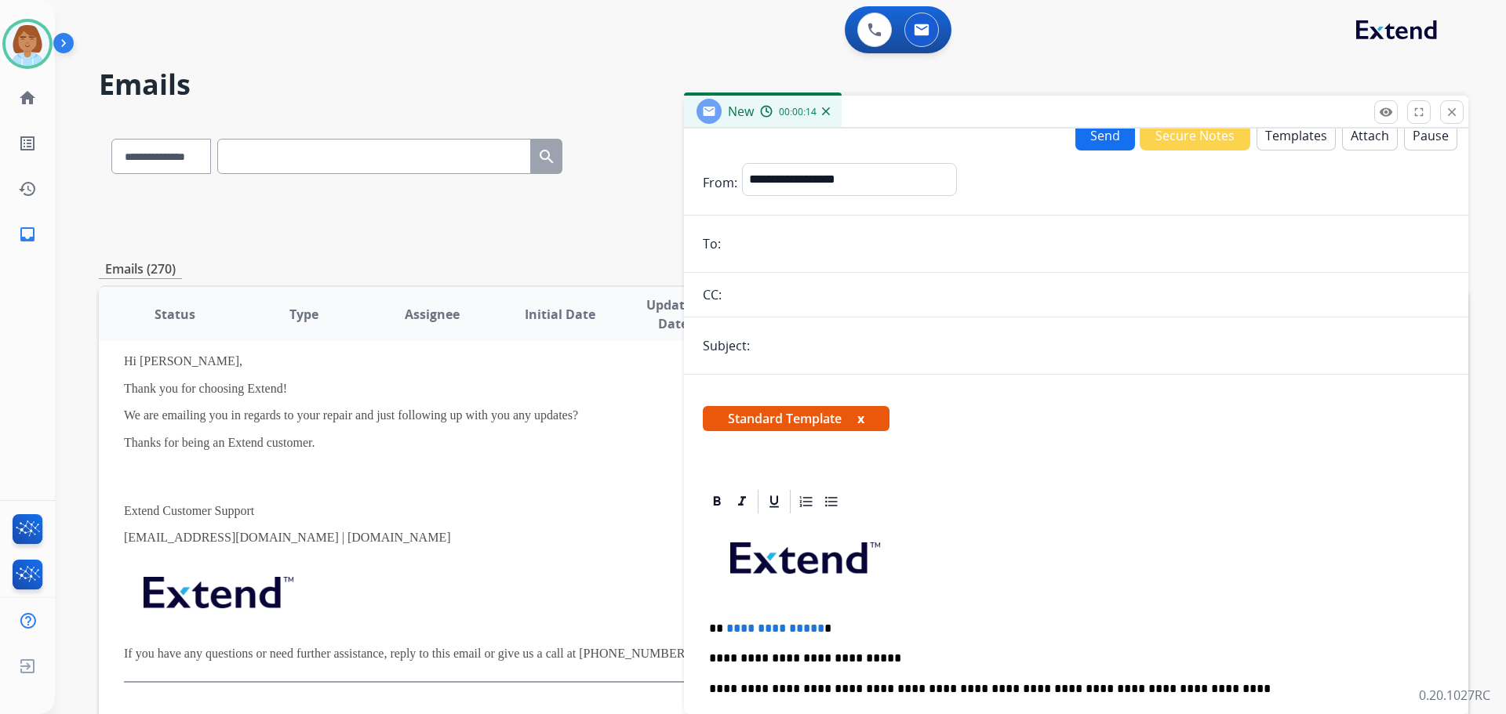
scroll to position [0, 0]
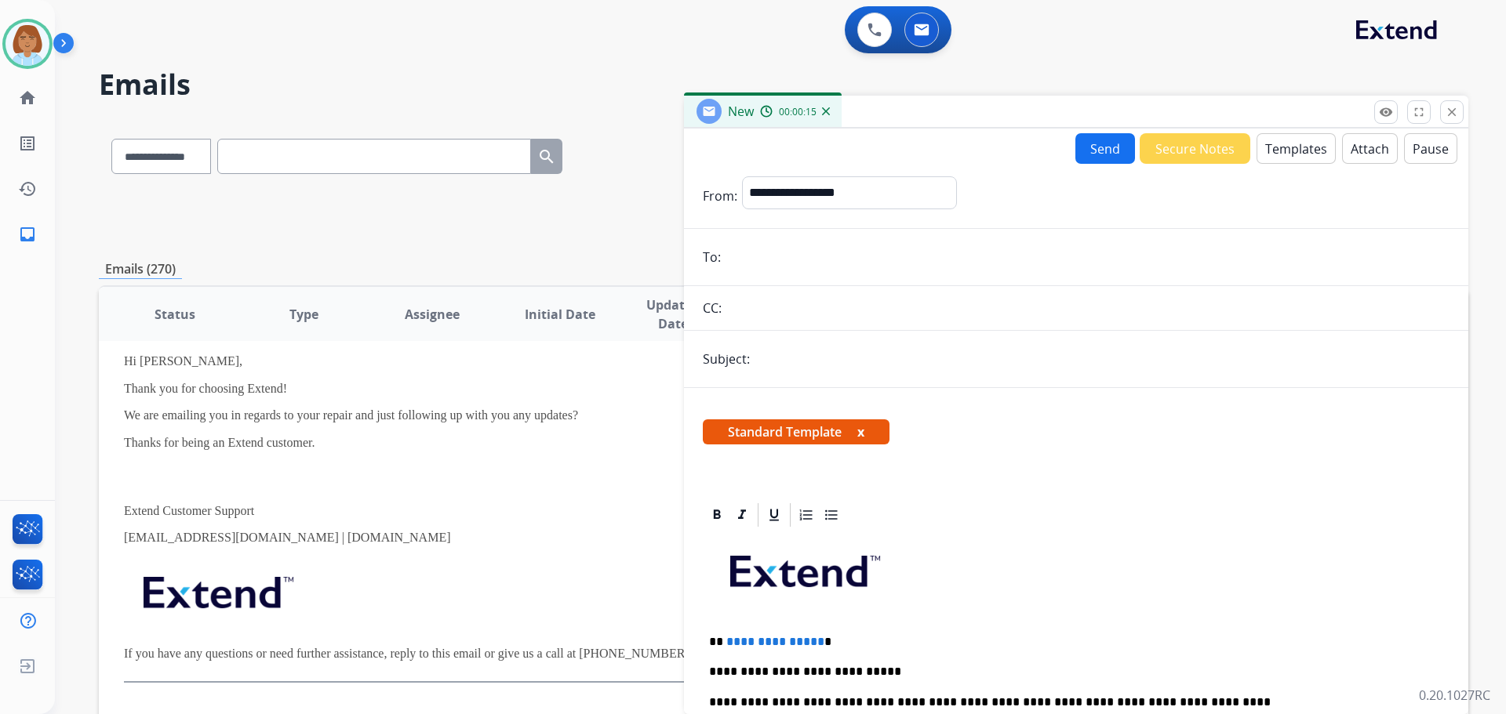
click at [775, 273] on form "**********" at bounding box center [1076, 599] width 784 height 870
click at [780, 251] on input "email" at bounding box center [1087, 257] width 724 height 31
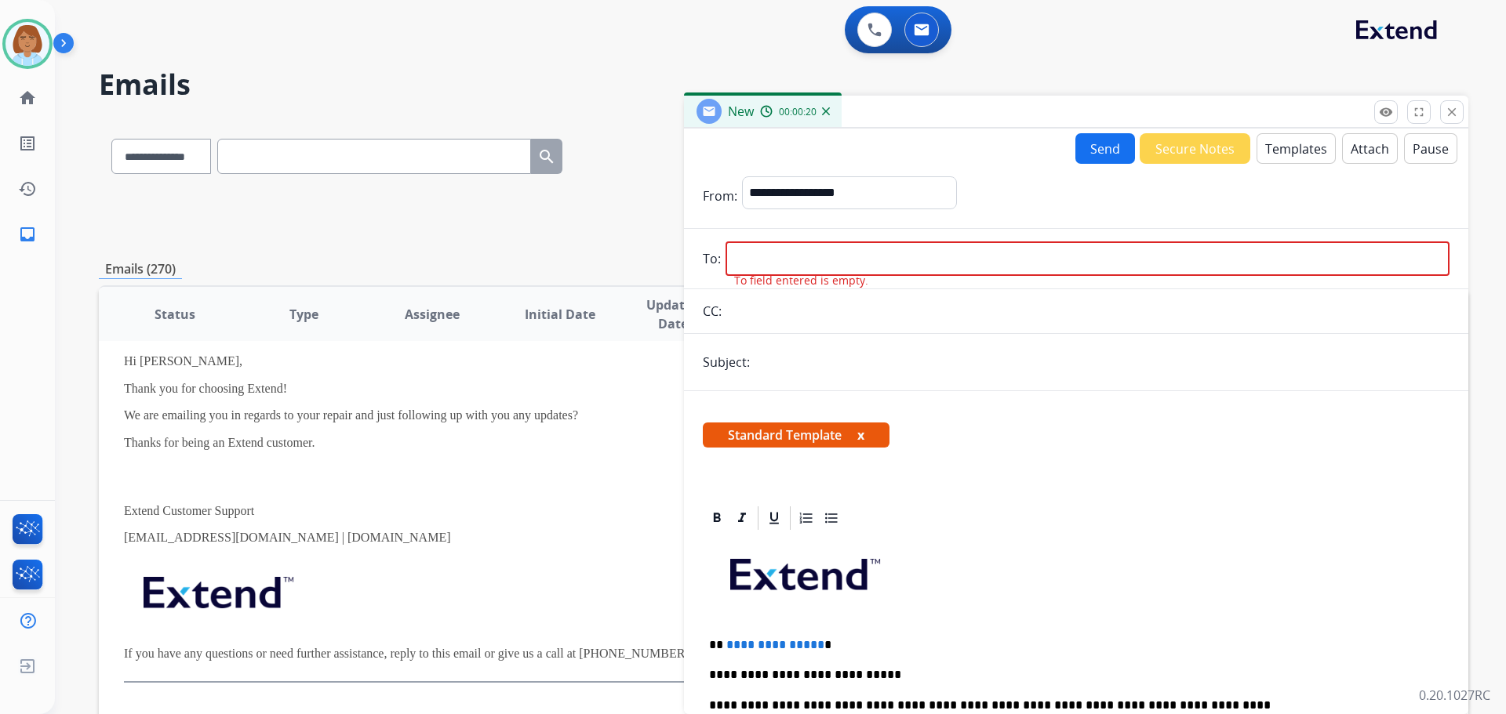
click at [1191, 426] on div "Standard Template x" at bounding box center [1076, 442] width 747 height 38
paste input "**********"
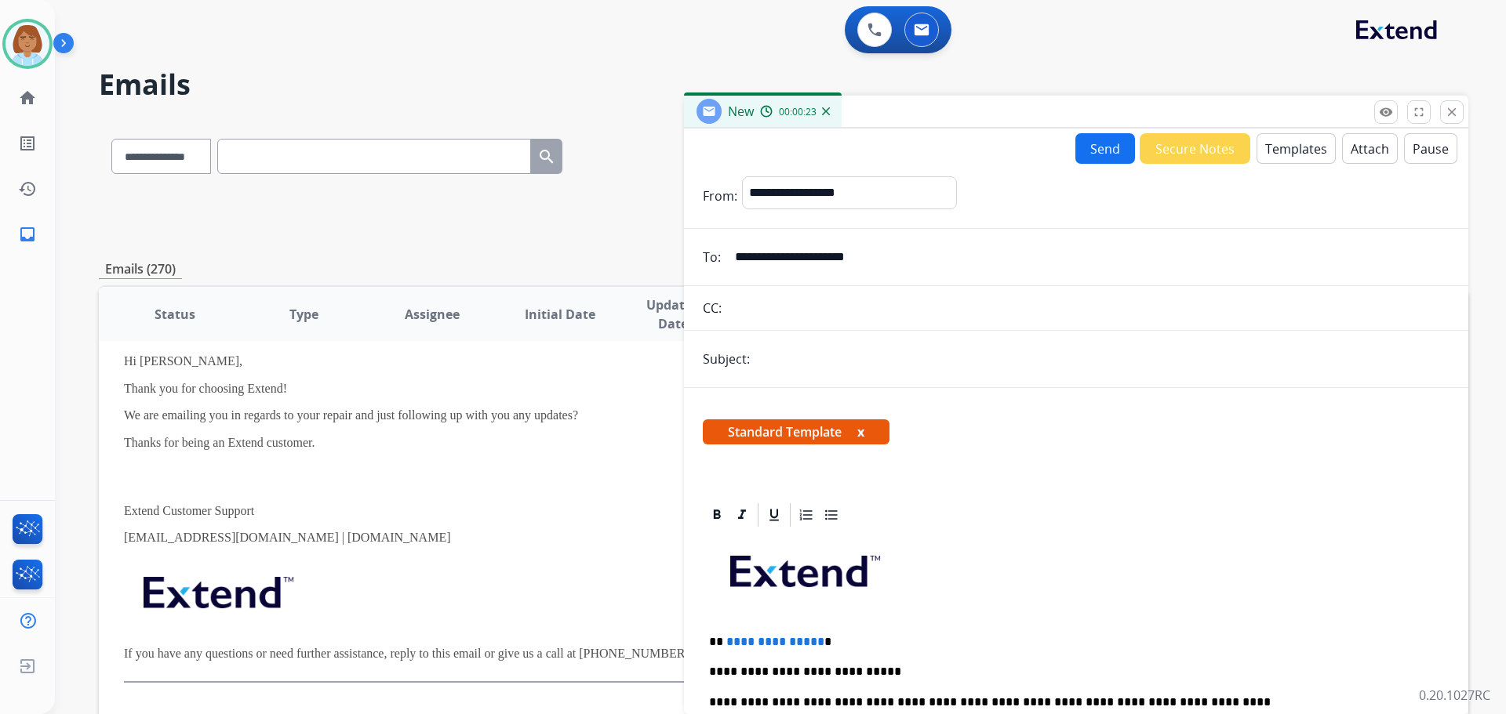
type input "**********"
click at [809, 377] on form "**********" at bounding box center [1076, 599] width 784 height 870
click at [814, 360] on input "text" at bounding box center [1101, 359] width 695 height 31
type input "*********"
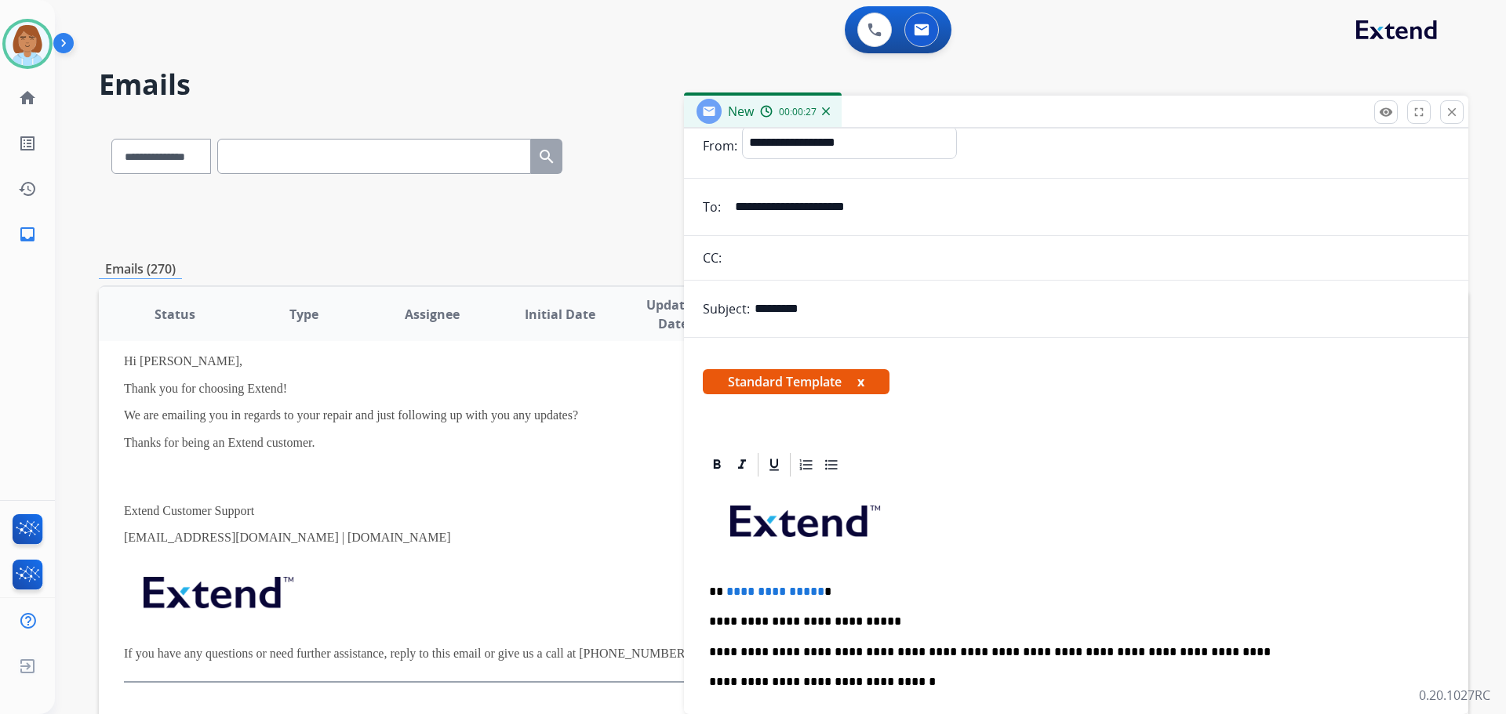
scroll to position [78, 0]
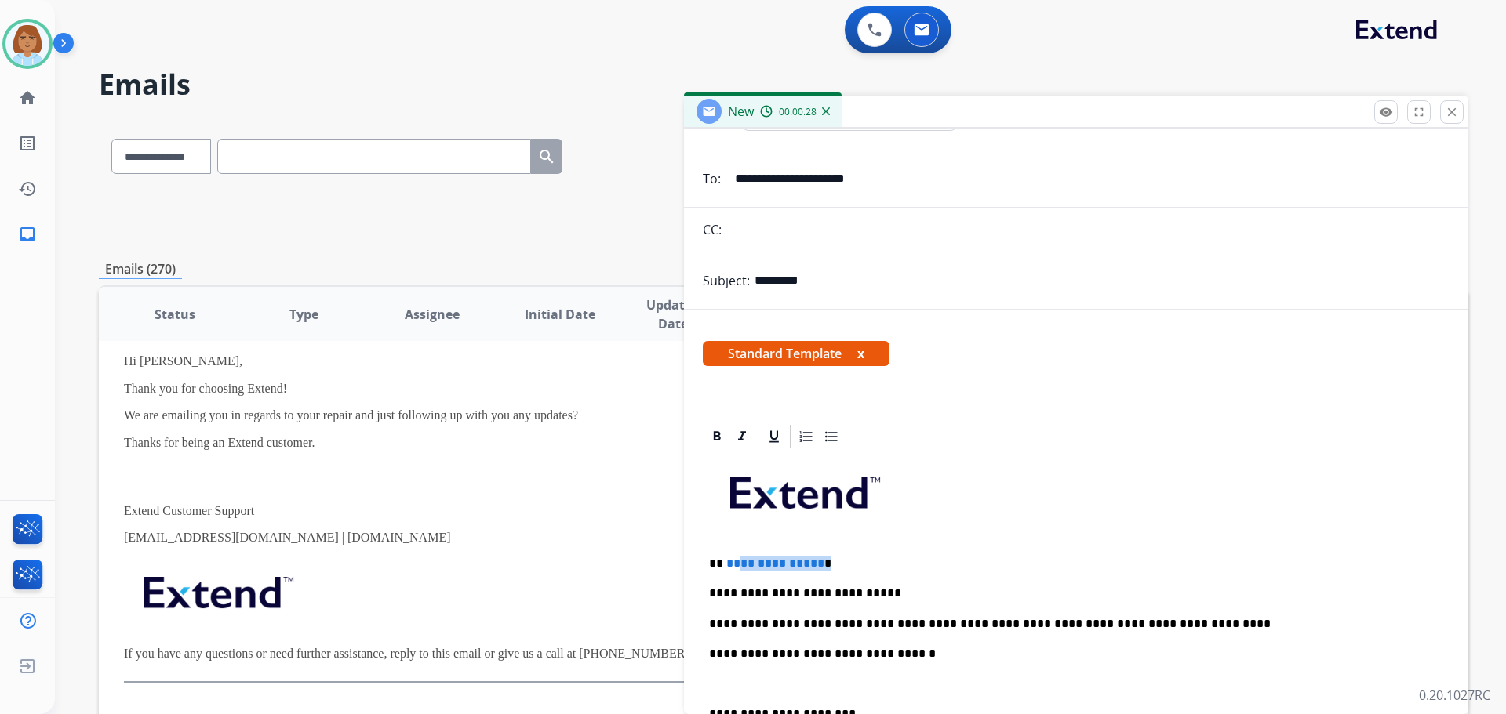
drag, startPoint x: 838, startPoint y: 561, endPoint x: 734, endPoint y: 565, distance: 103.6
click at [735, 565] on p "**********" at bounding box center [1070, 564] width 722 height 14
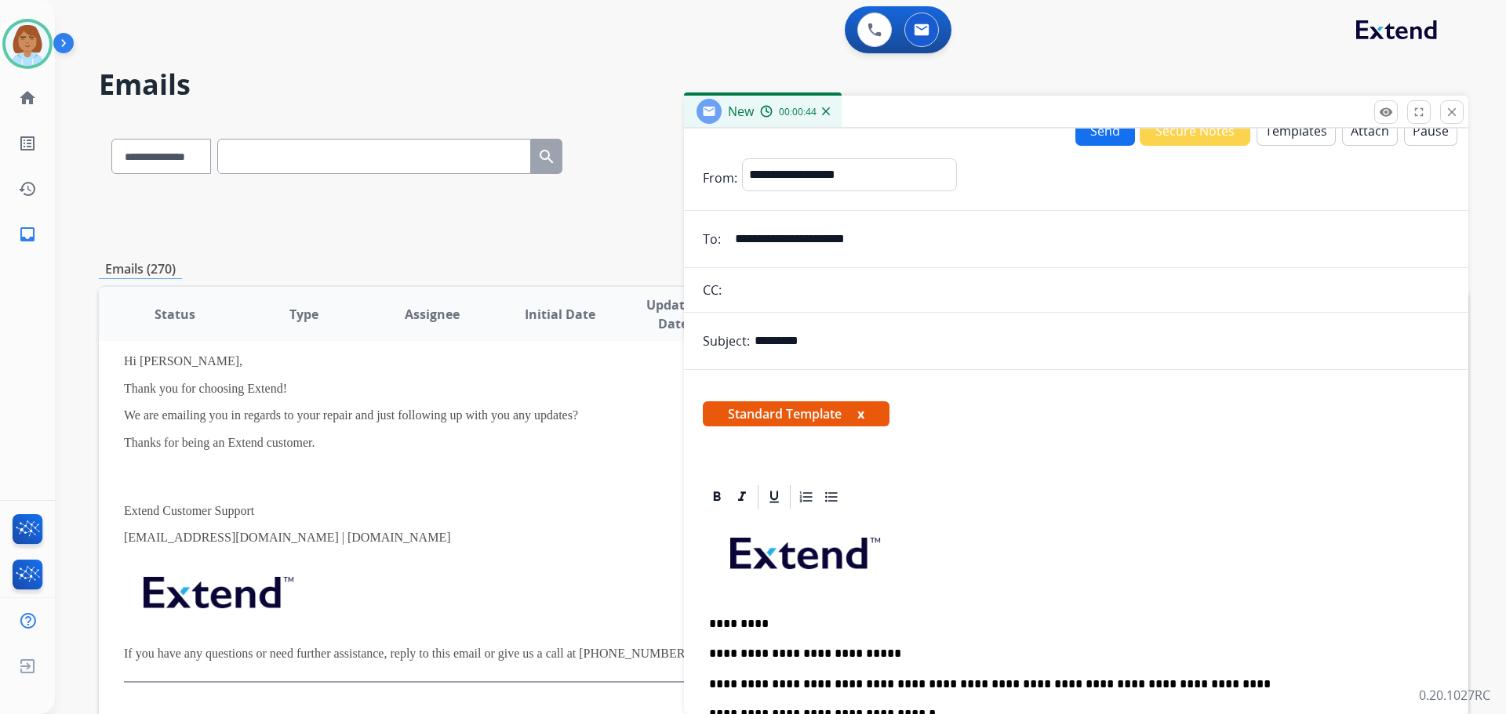
scroll to position [0, 0]
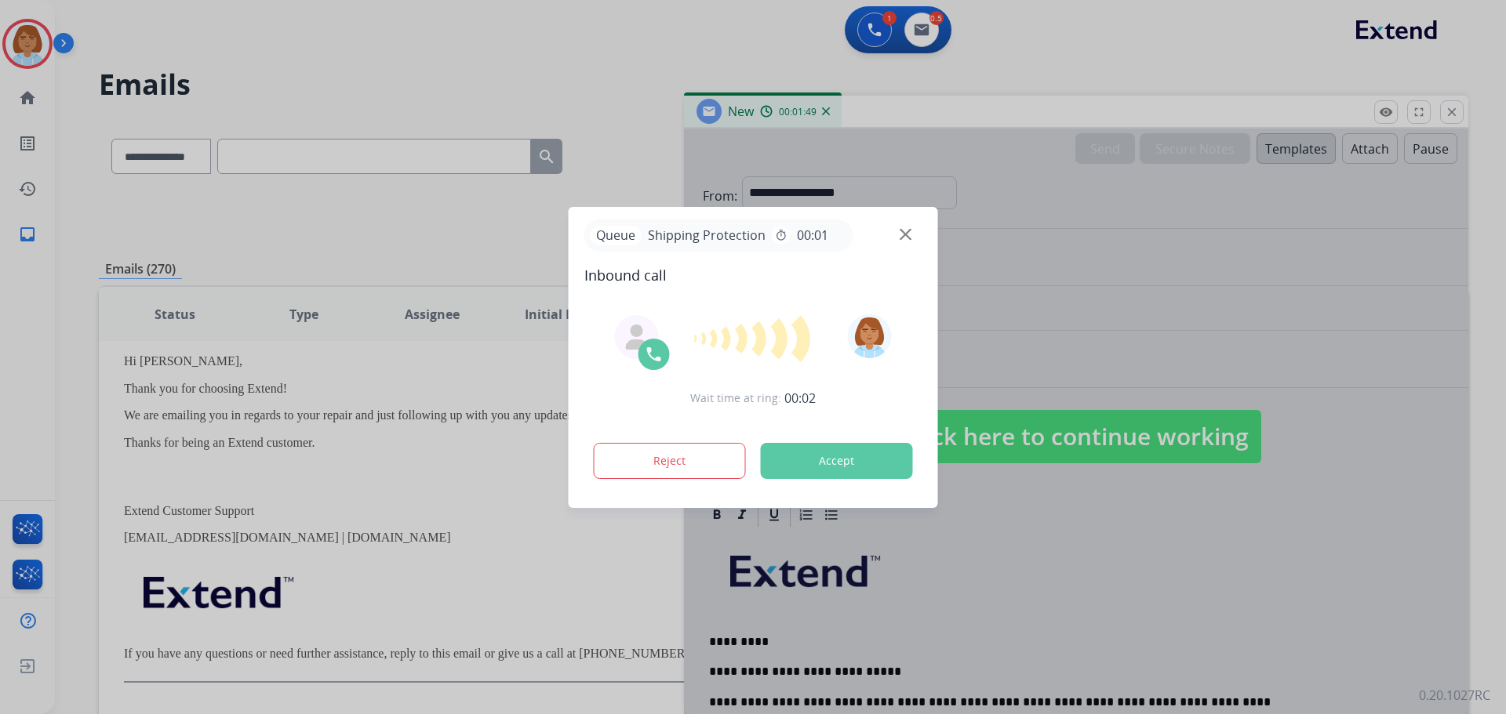
click at [1167, 282] on div at bounding box center [753, 357] width 1506 height 714
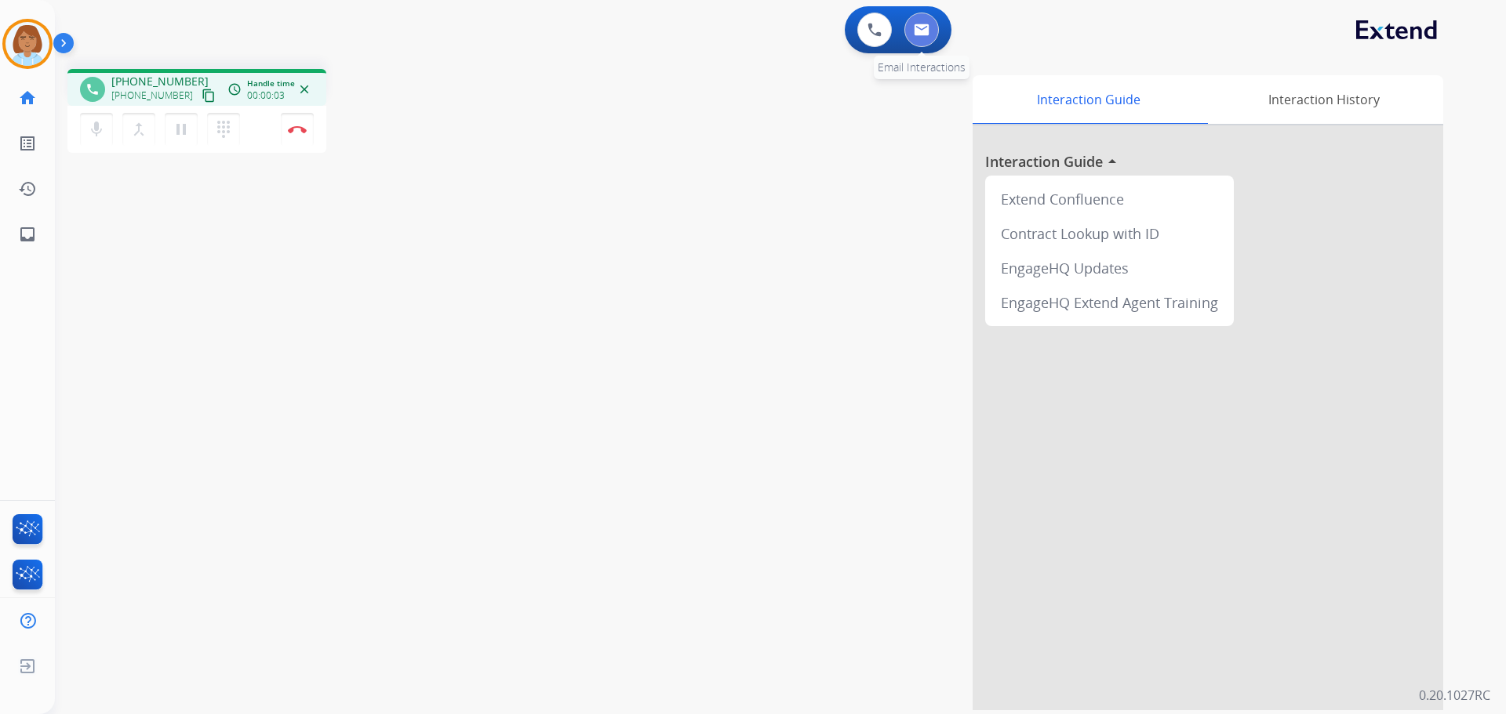
click at [931, 26] on button at bounding box center [921, 30] width 35 height 35
select select "**********"
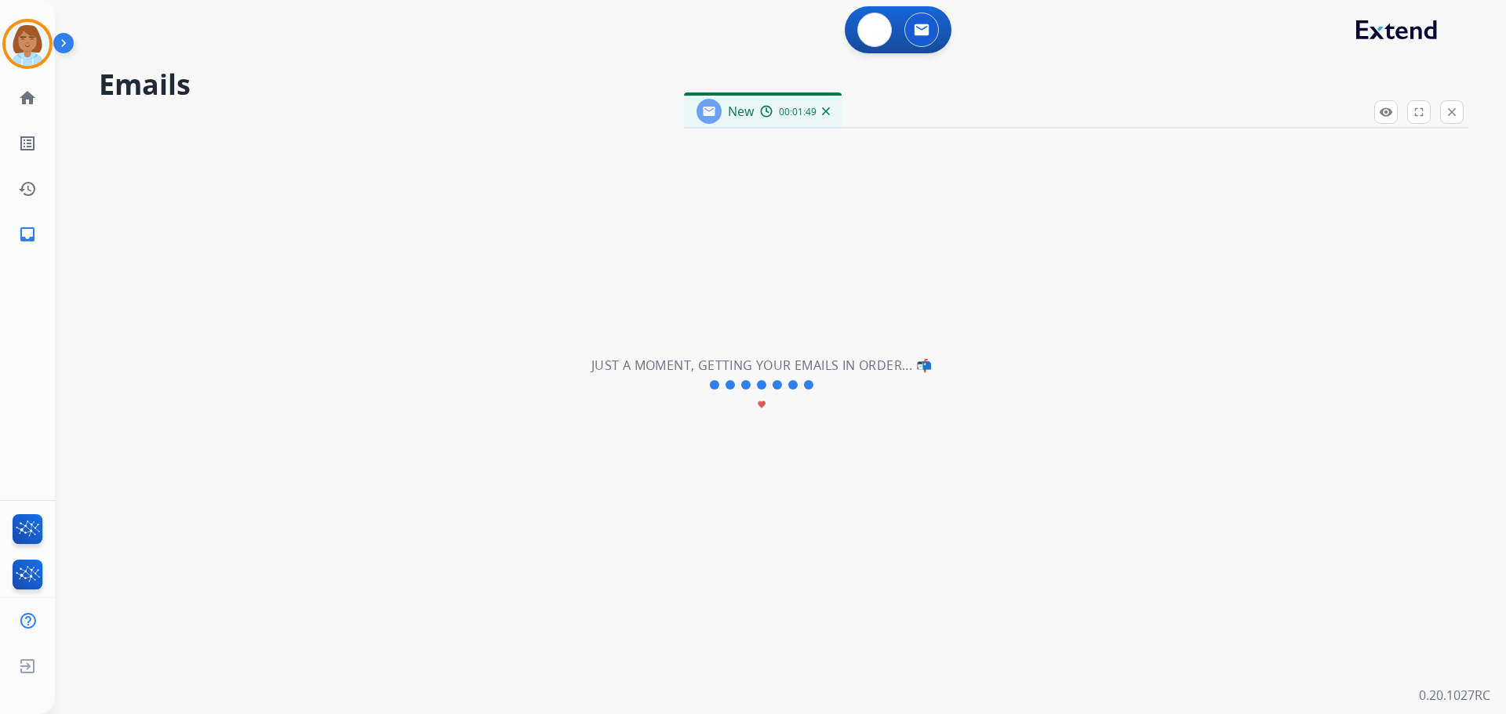
select select "**********"
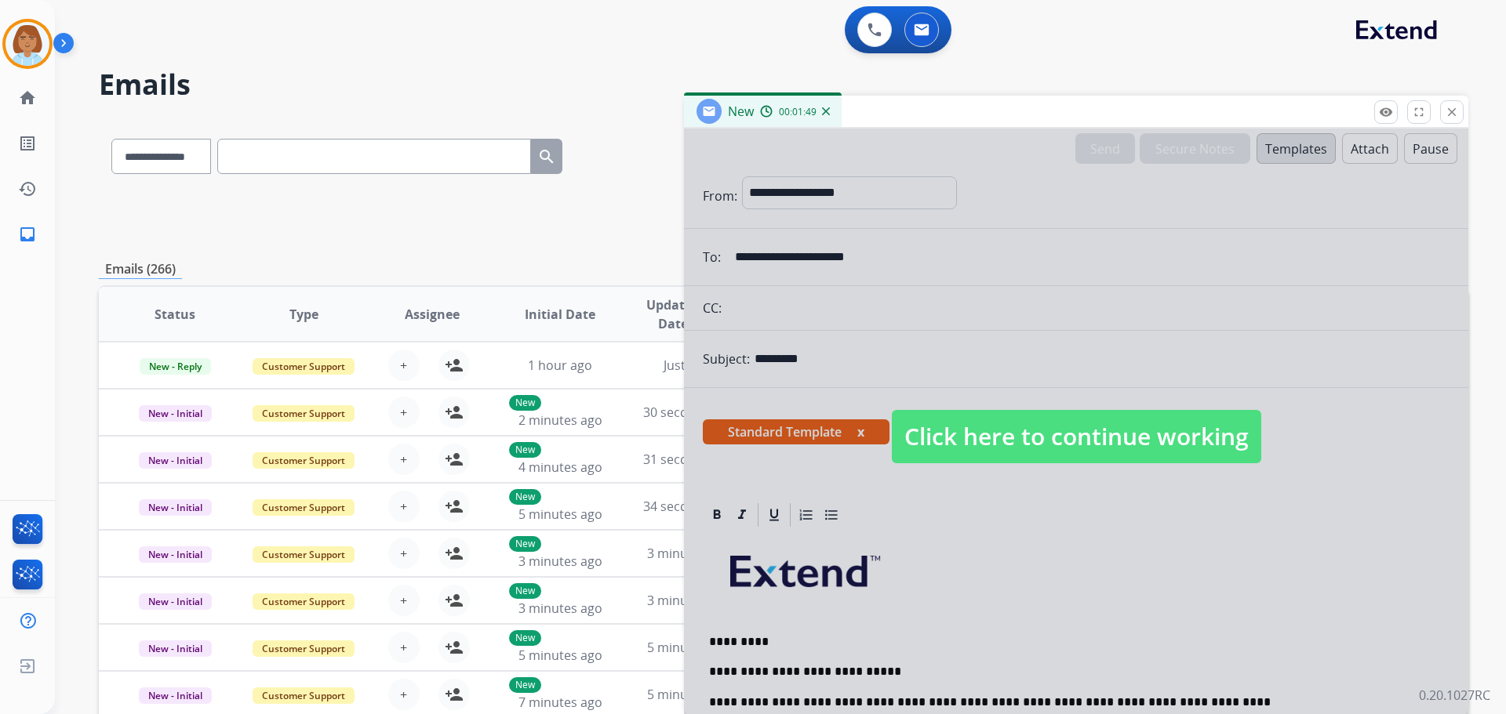
click at [983, 413] on span "Click here to continue working" at bounding box center [1076, 436] width 369 height 53
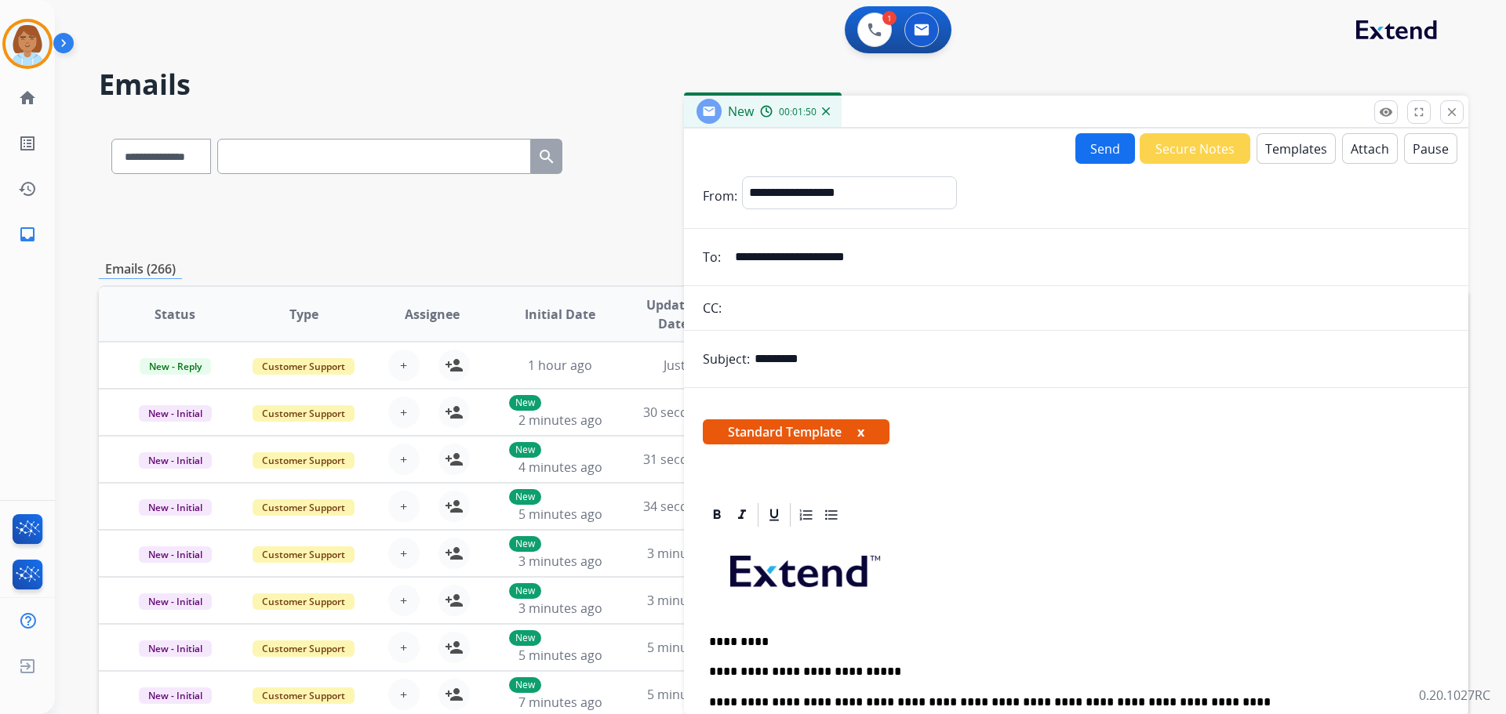
click at [1090, 152] on button "Send" at bounding box center [1105, 148] width 60 height 31
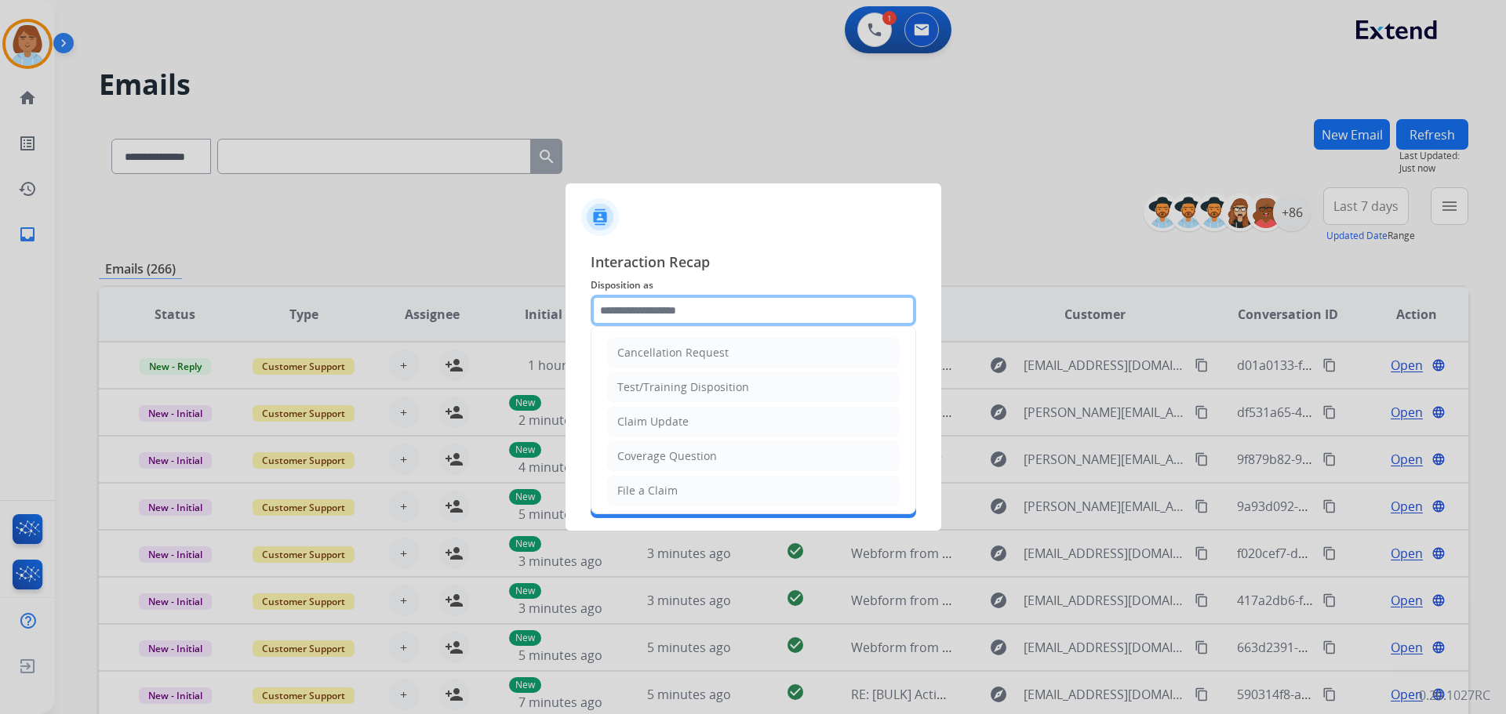
click at [708, 313] on input "text" at bounding box center [753, 310] width 325 height 31
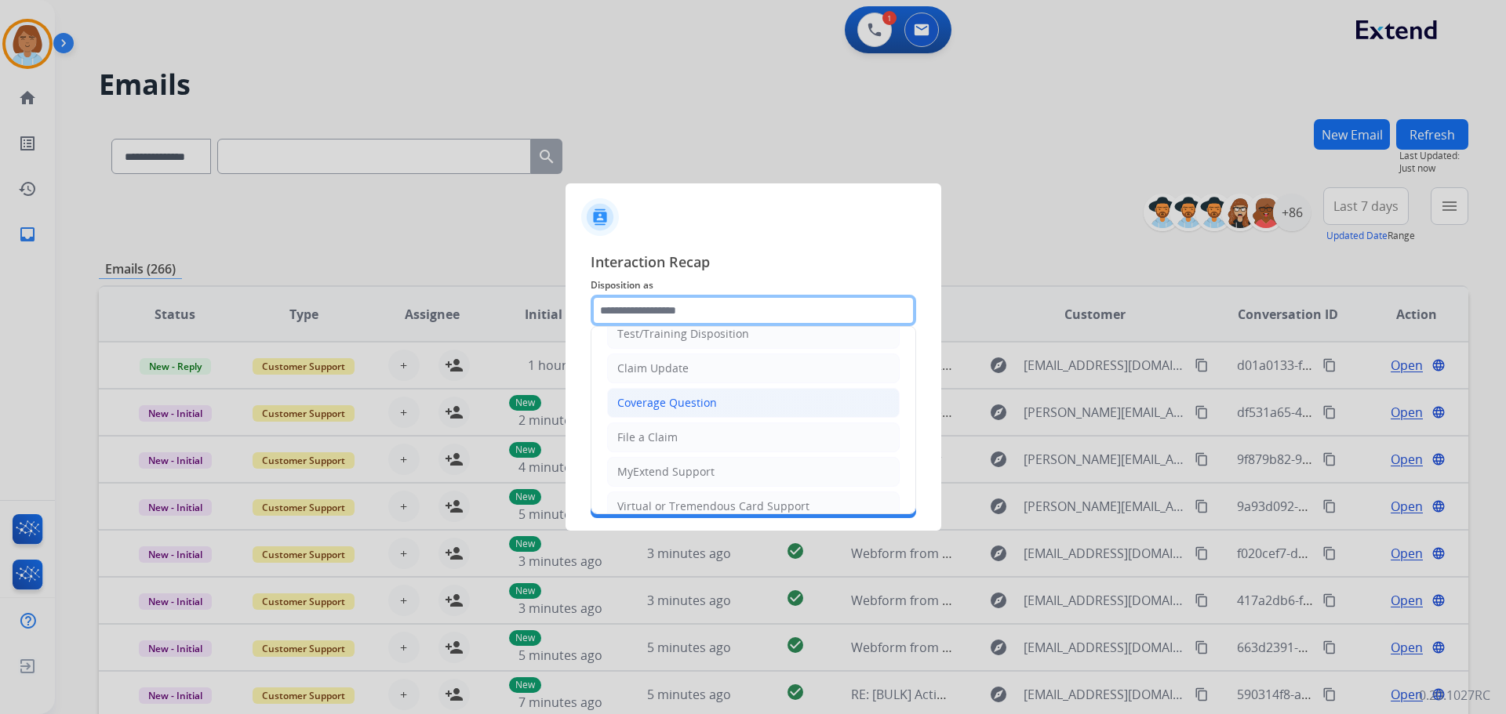
scroll to position [235, 0]
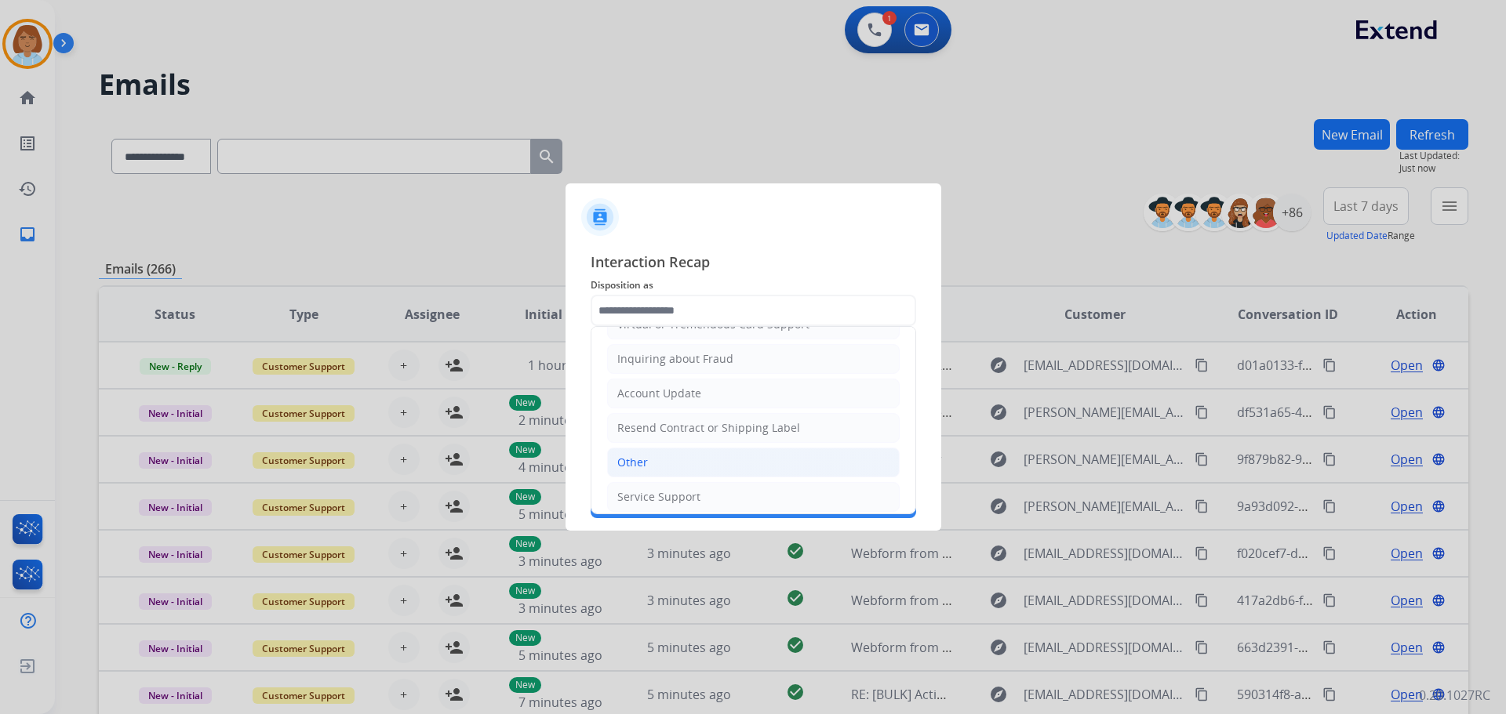
click at [648, 474] on li "Other" at bounding box center [753, 463] width 293 height 30
type input "*****"
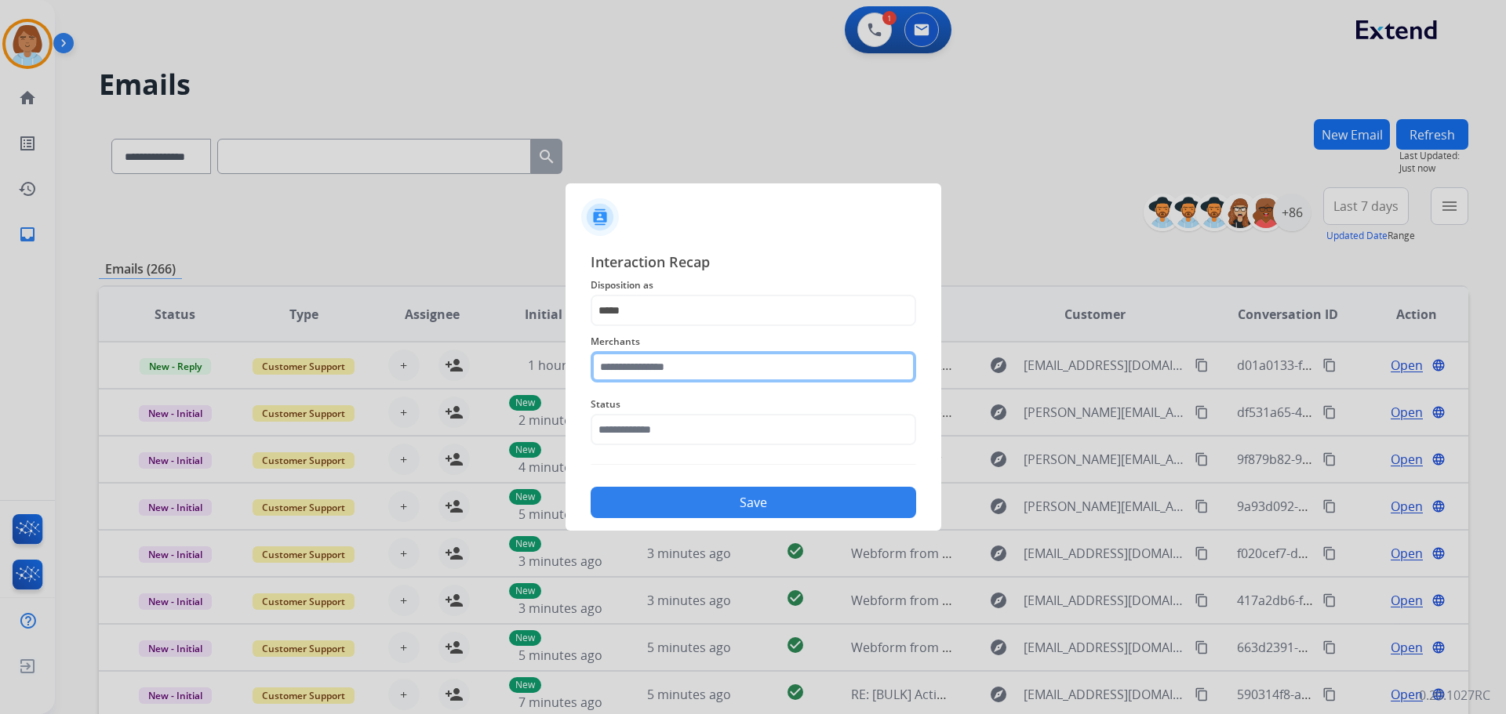
click at [724, 351] on input "text" at bounding box center [753, 366] width 325 height 31
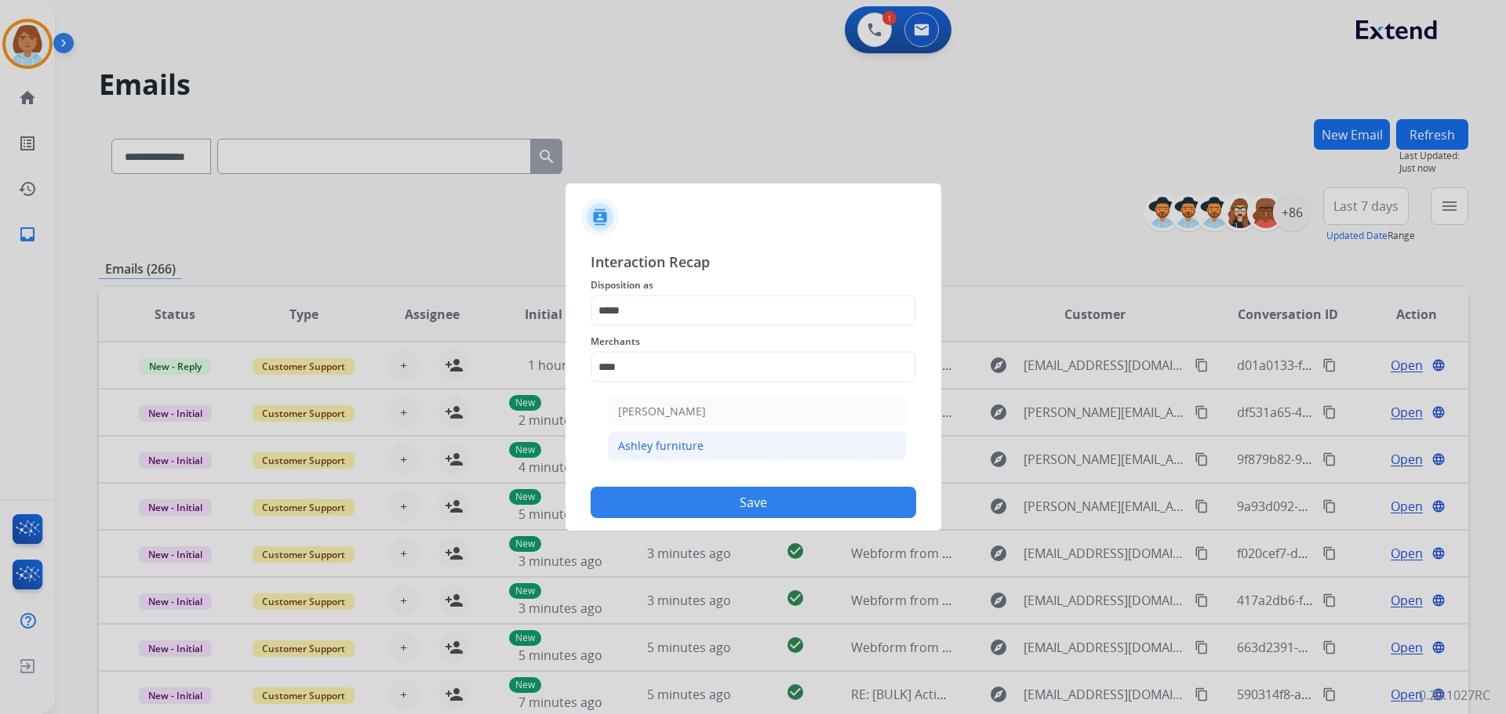
click at [707, 448] on li "Ashley furniture" at bounding box center [757, 446] width 299 height 30
type input "**********"
click at [707, 448] on div "Status" at bounding box center [753, 420] width 325 height 63
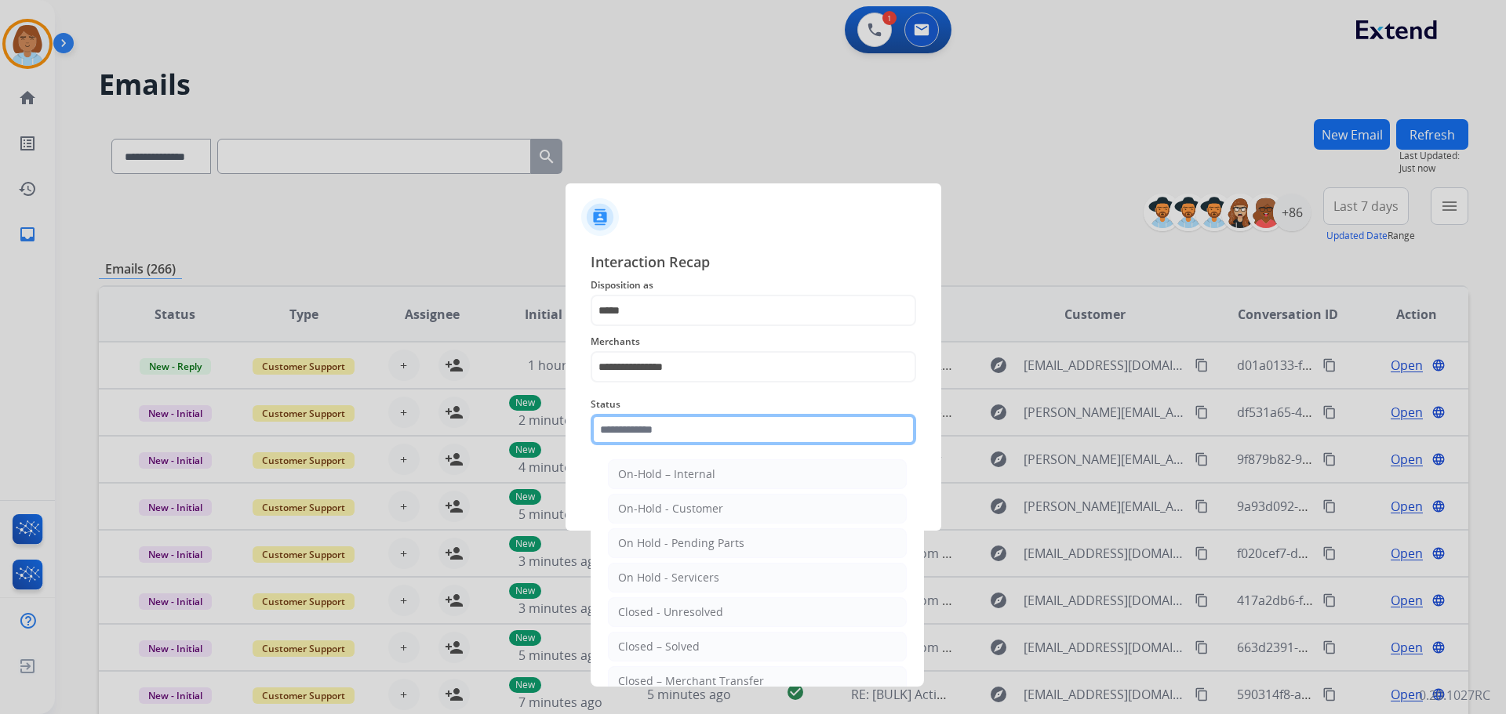
click at [705, 434] on input "text" at bounding box center [753, 429] width 325 height 31
click at [693, 651] on div "Closed – Solved" at bounding box center [659, 647] width 82 height 16
type input "**********"
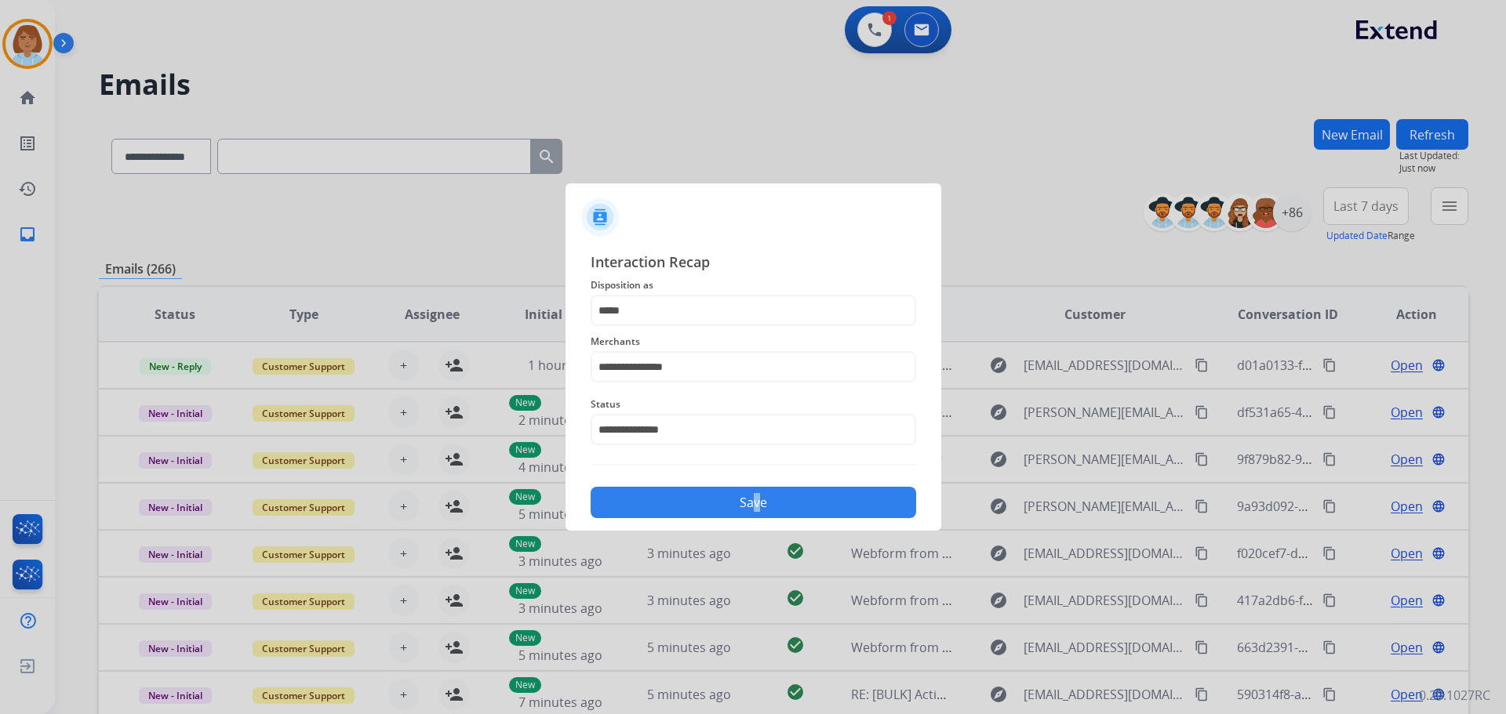
click at [750, 475] on div "**********" at bounding box center [753, 384] width 325 height 267
click at [754, 496] on button "Save" at bounding box center [753, 502] width 325 height 31
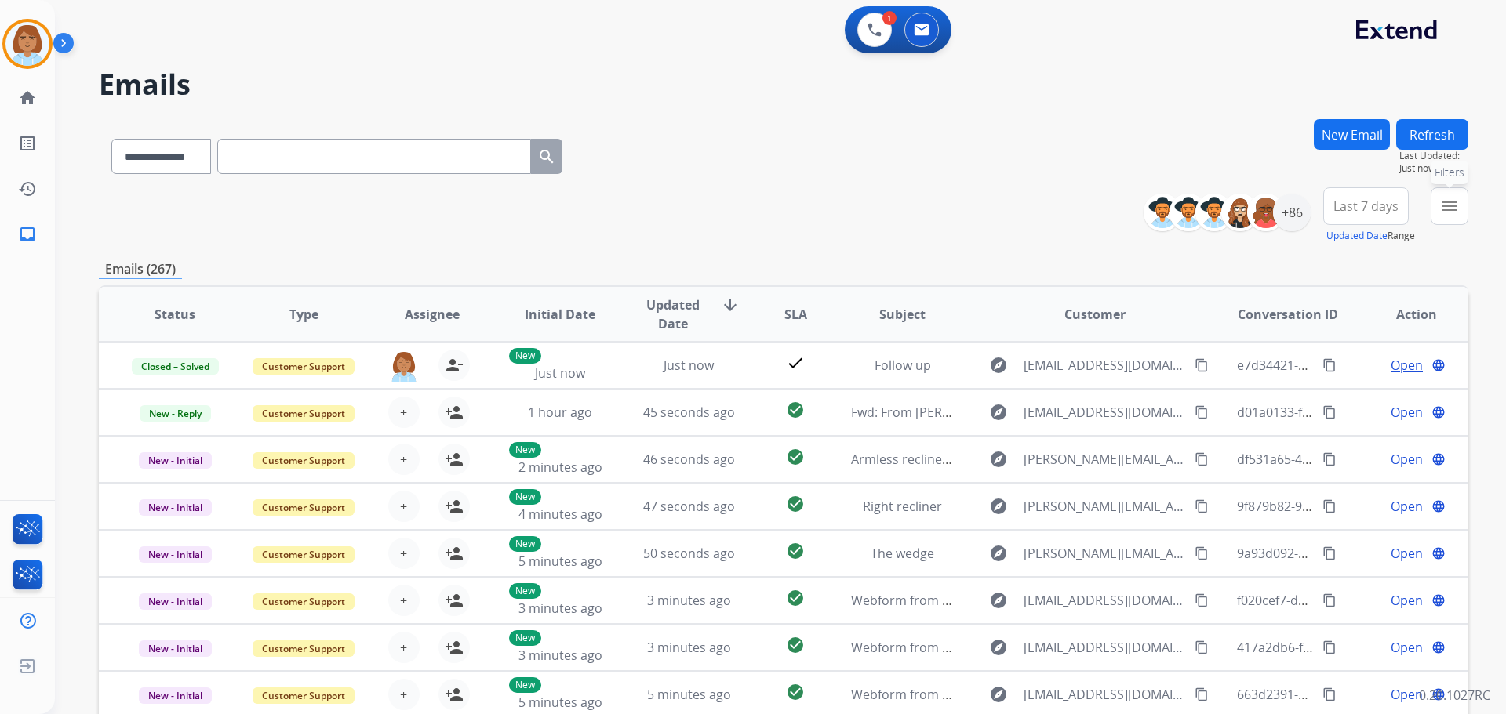
click at [1447, 204] on mat-icon "menu" at bounding box center [1449, 206] width 19 height 19
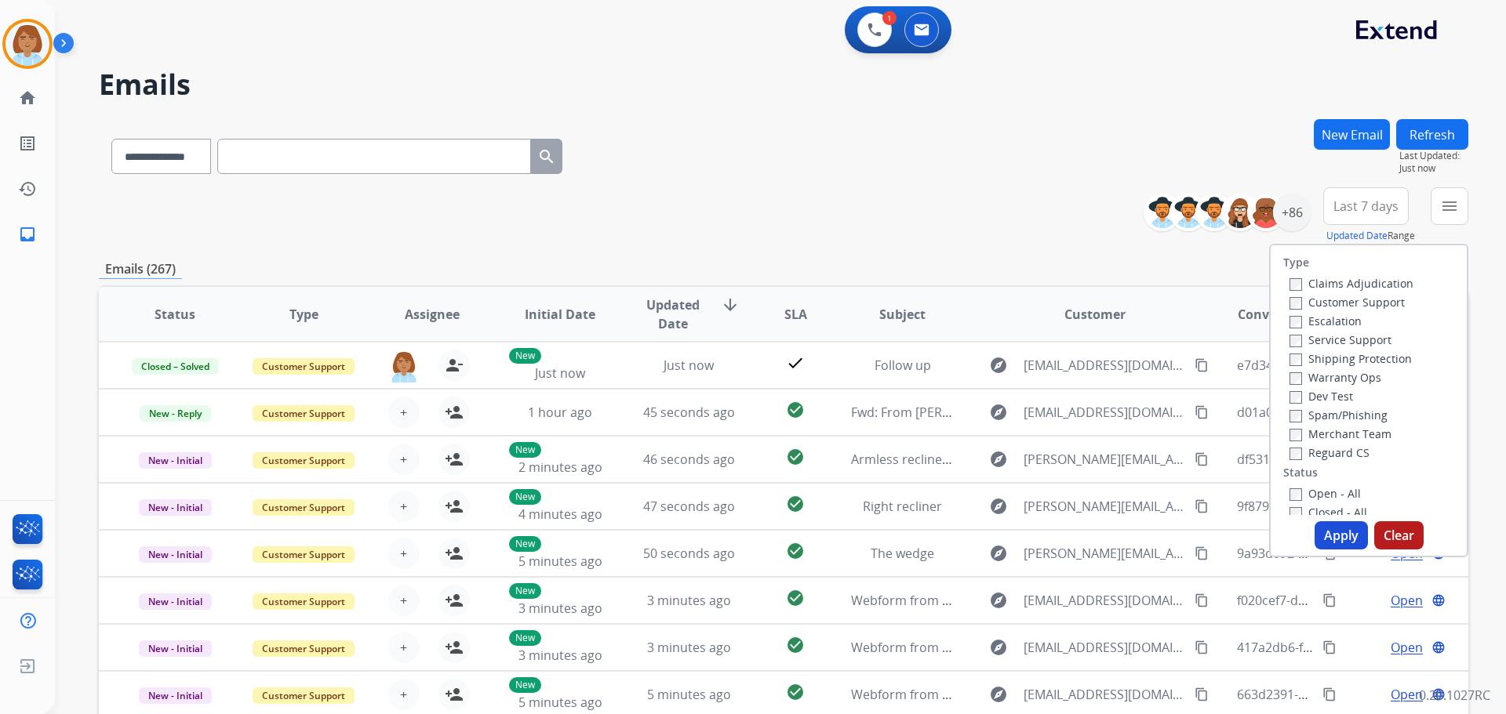
click at [1351, 286] on label "Claims Adjudication" at bounding box center [1351, 283] width 124 height 15
click at [1349, 299] on label "Customer Support" at bounding box center [1346, 302] width 115 height 15
click at [1350, 361] on label "Shipping Protection" at bounding box center [1350, 358] width 122 height 15
click at [1326, 452] on label "Reguard CS" at bounding box center [1329, 452] width 80 height 15
drag, startPoint x: 1307, startPoint y: 487, endPoint x: 1310, endPoint y: 496, distance: 8.9
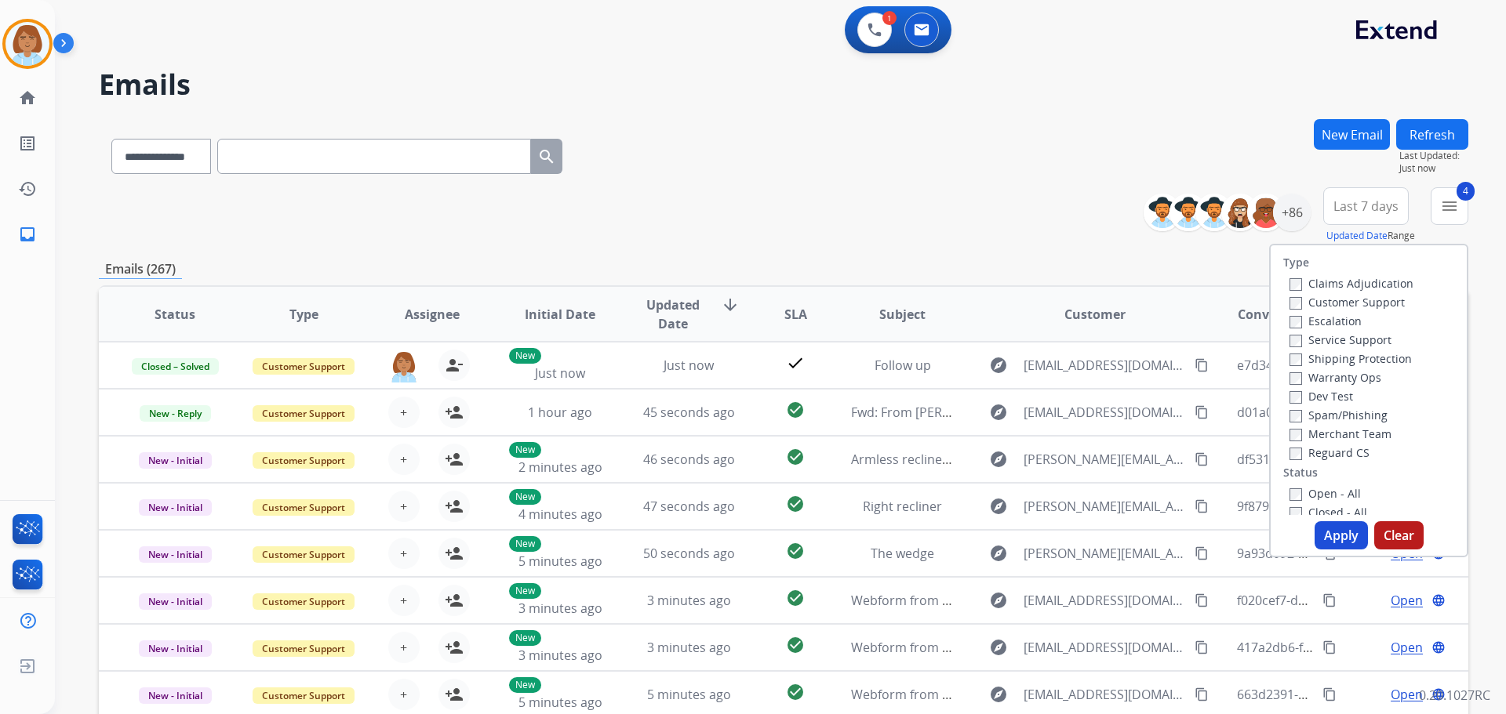
click at [1307, 489] on label "Open - All" at bounding box center [1324, 493] width 71 height 15
click at [1329, 526] on button "Apply" at bounding box center [1340, 536] width 53 height 28
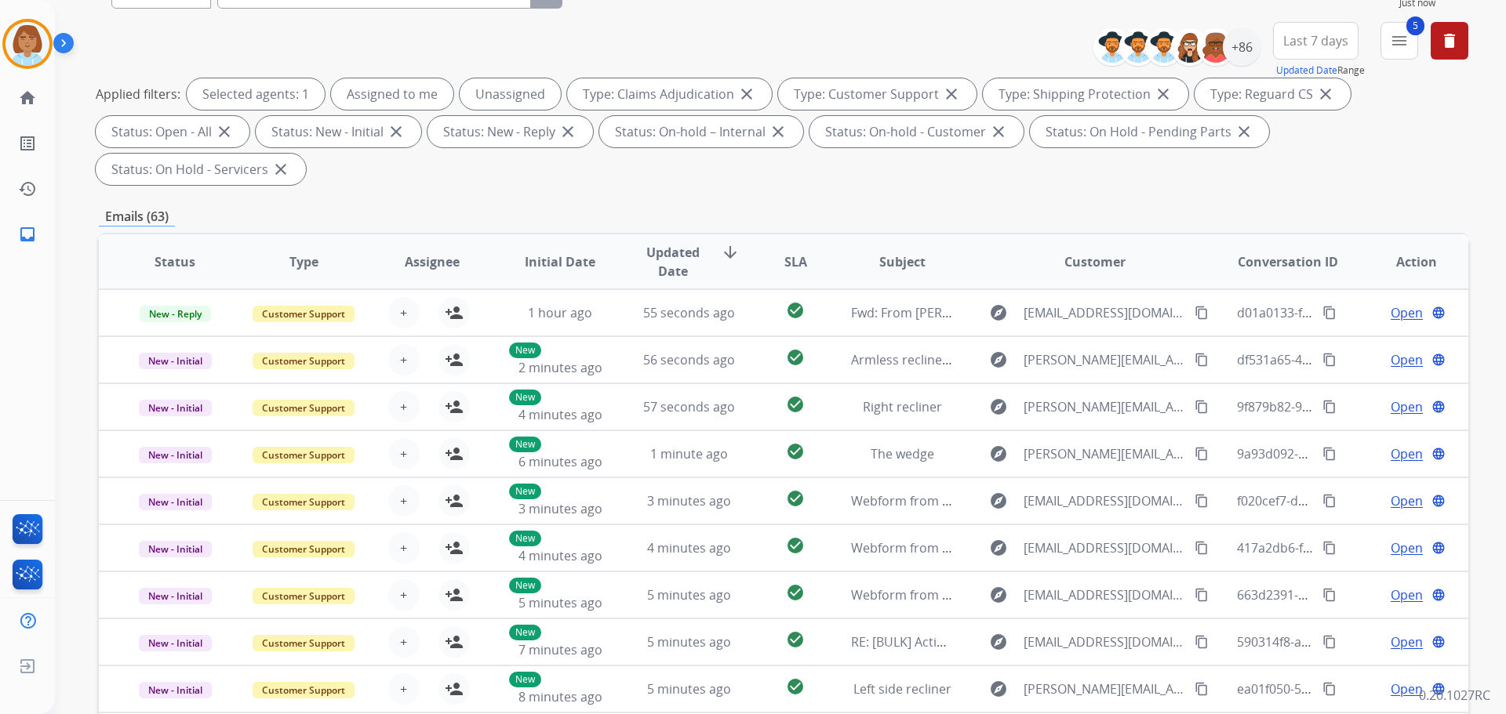
scroll to position [0, 0]
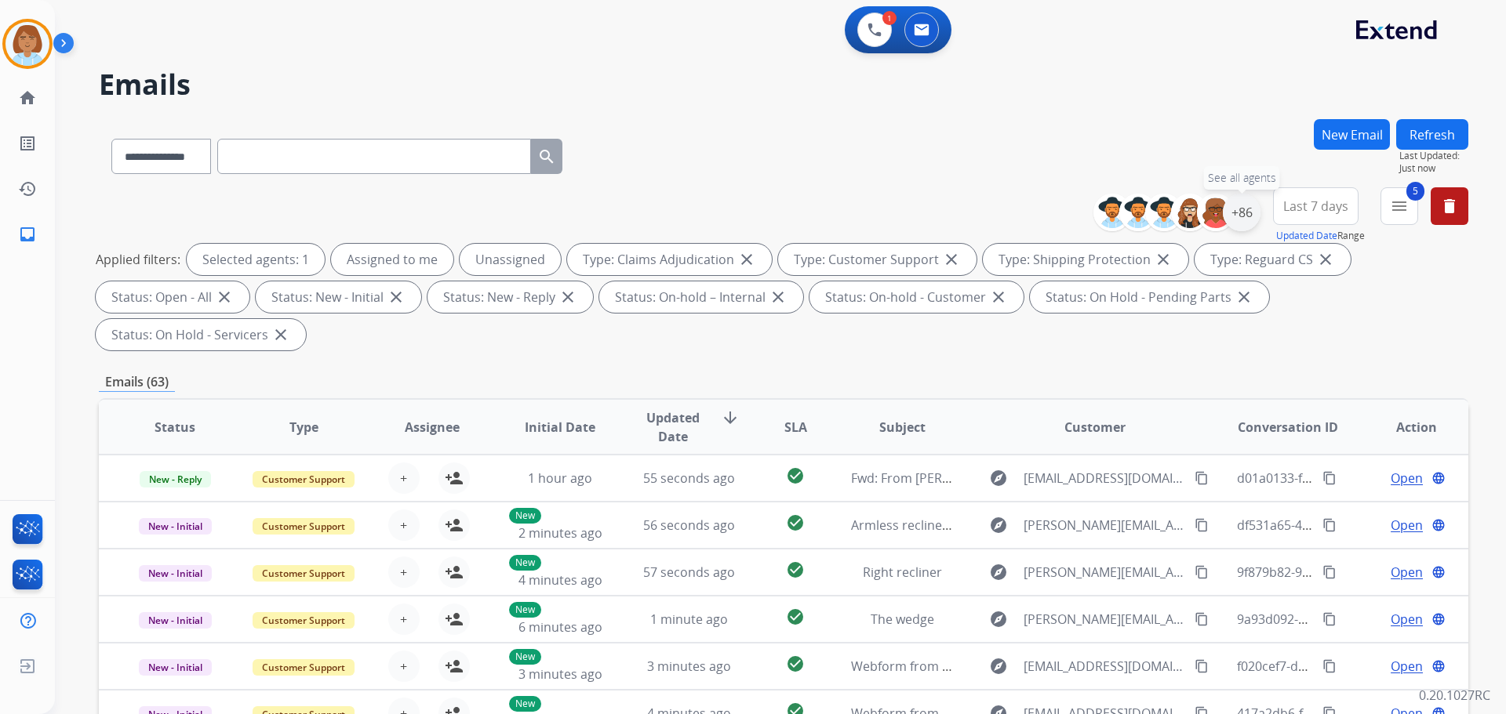
click at [1238, 222] on div "+86" at bounding box center [1242, 213] width 38 height 38
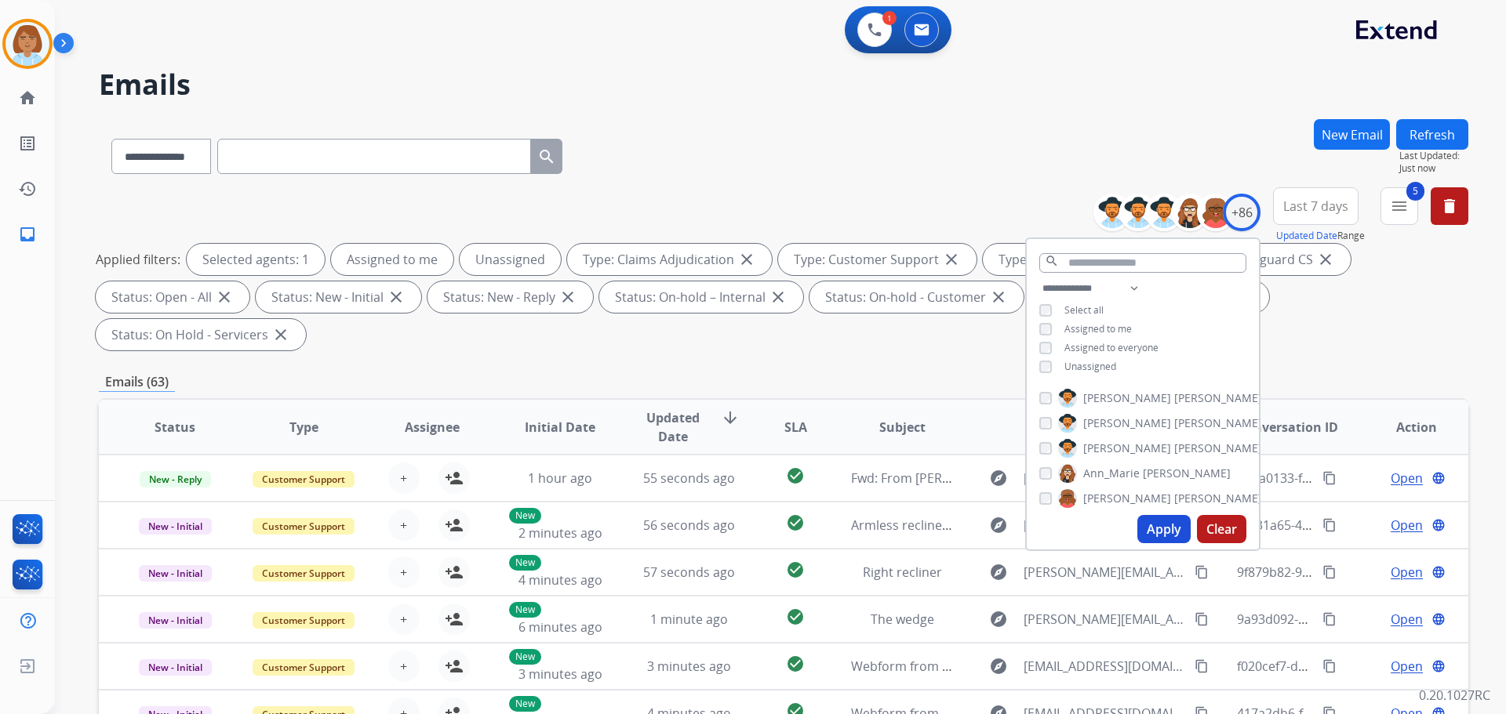
click at [1052, 358] on div "**********" at bounding box center [1143, 329] width 232 height 100
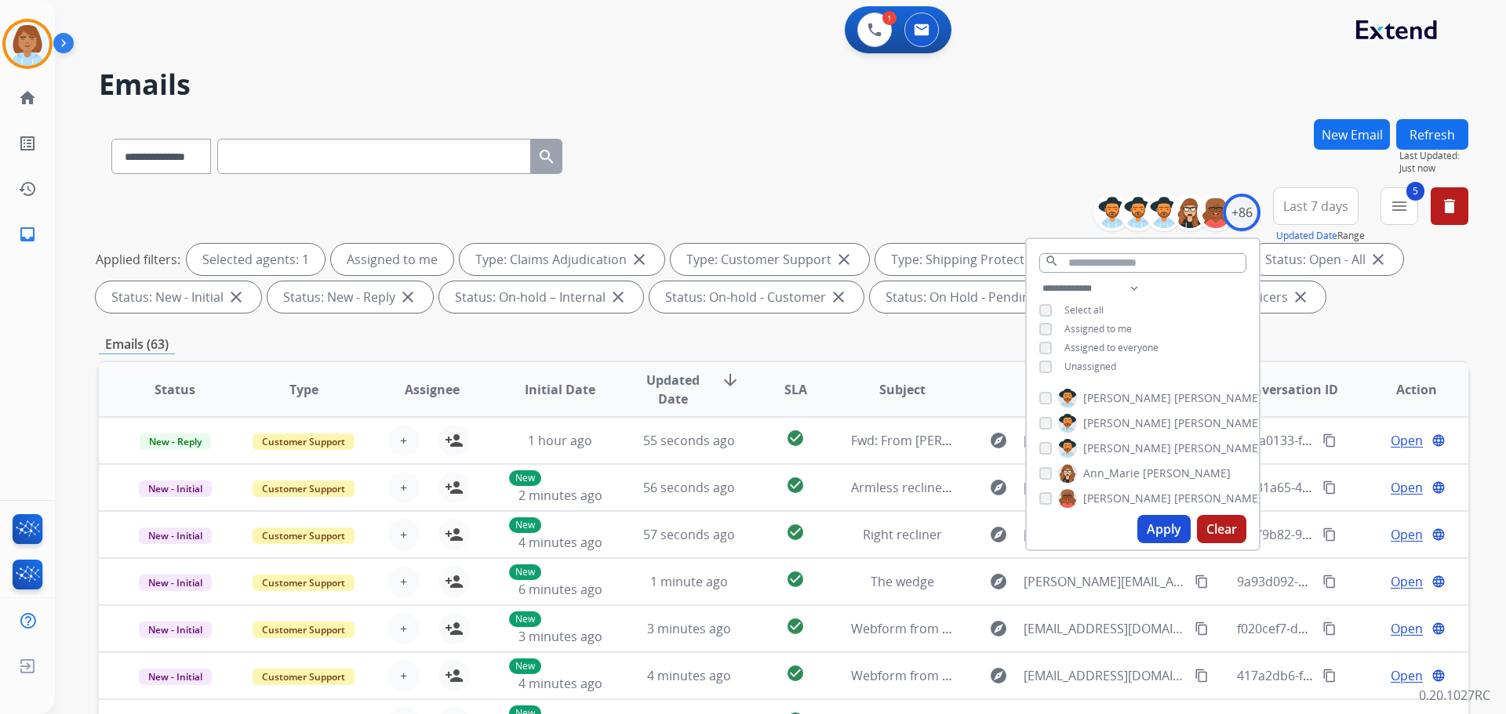
click at [1176, 532] on button "Apply" at bounding box center [1163, 529] width 53 height 28
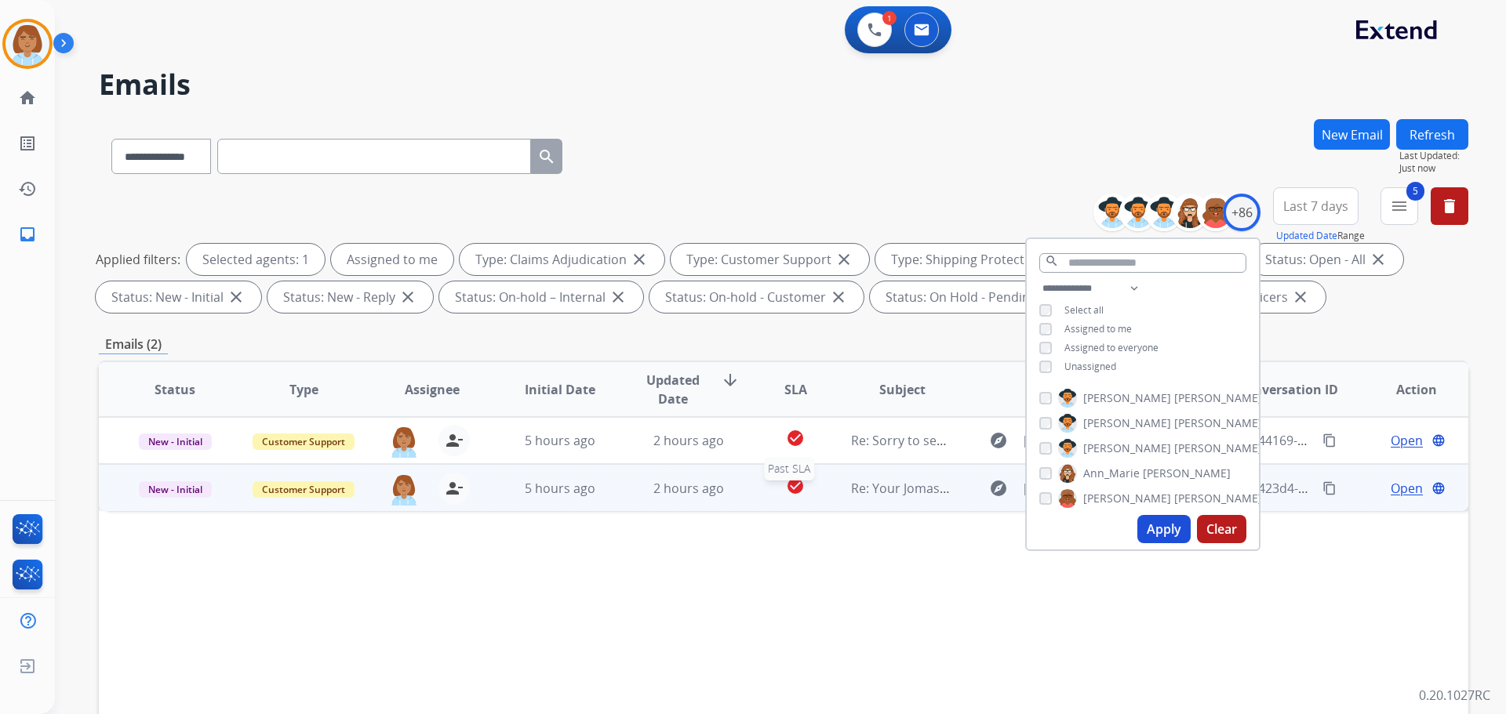
click at [817, 498] on div "check_circle" at bounding box center [795, 489] width 60 height 24
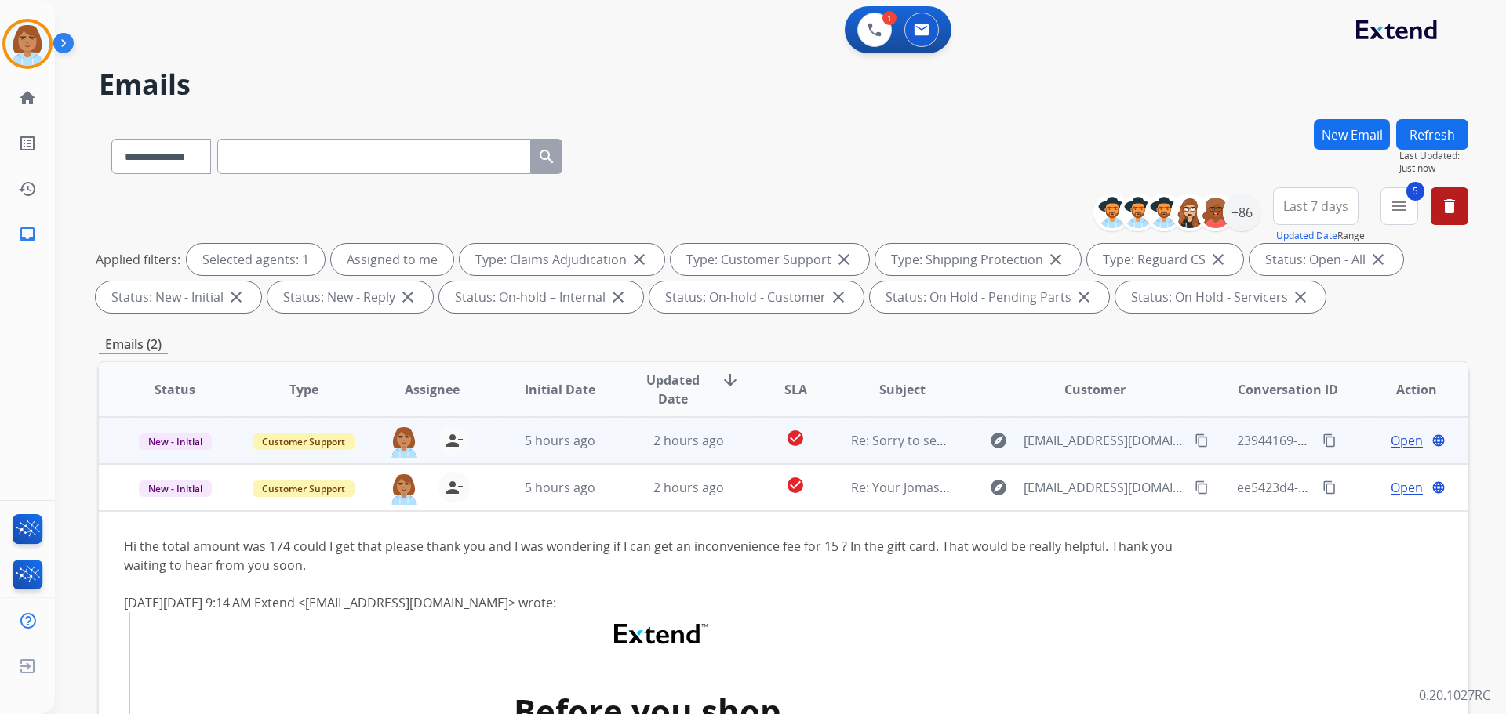
click at [744, 443] on td "check_circle" at bounding box center [782, 440] width 85 height 47
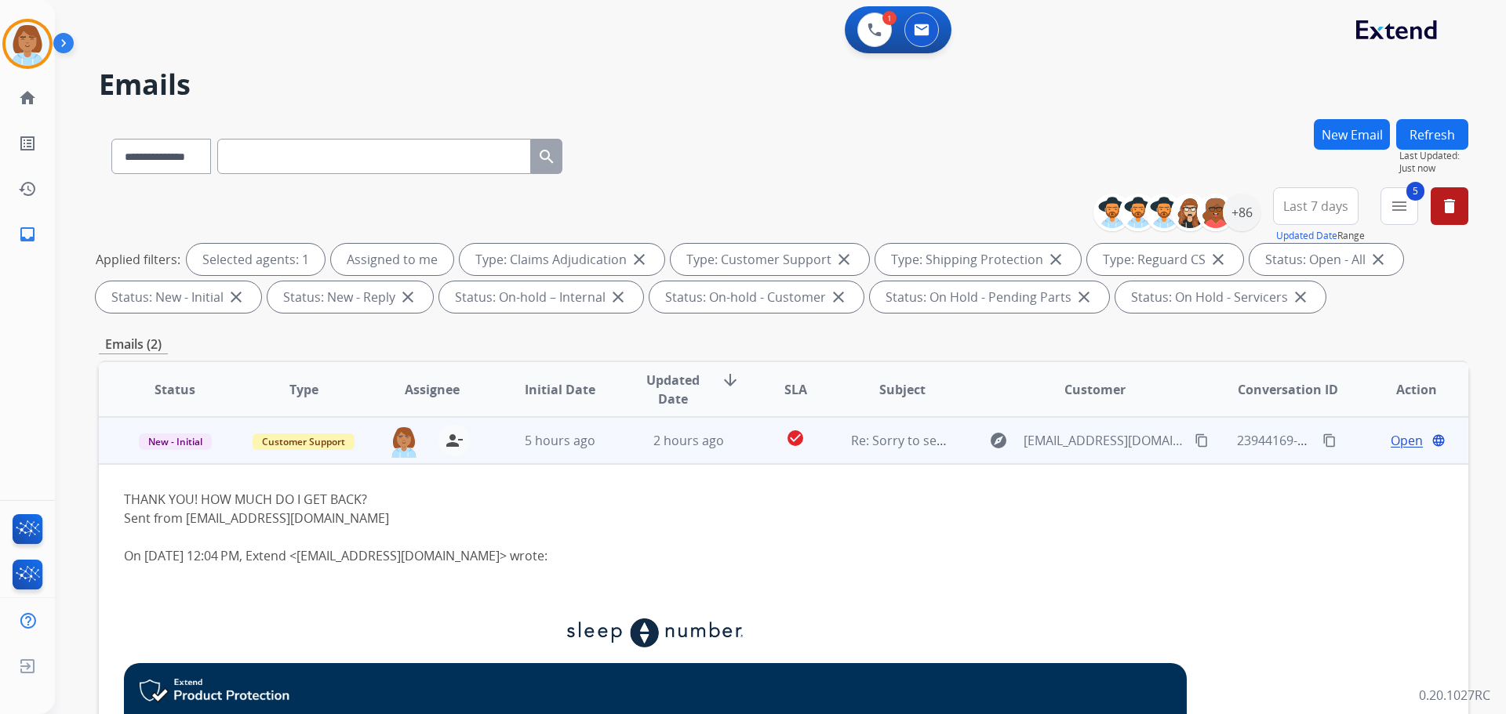
click at [980, 439] on div "explore davidjjoffe@aol.com content_copy" at bounding box center [1095, 440] width 231 height 25
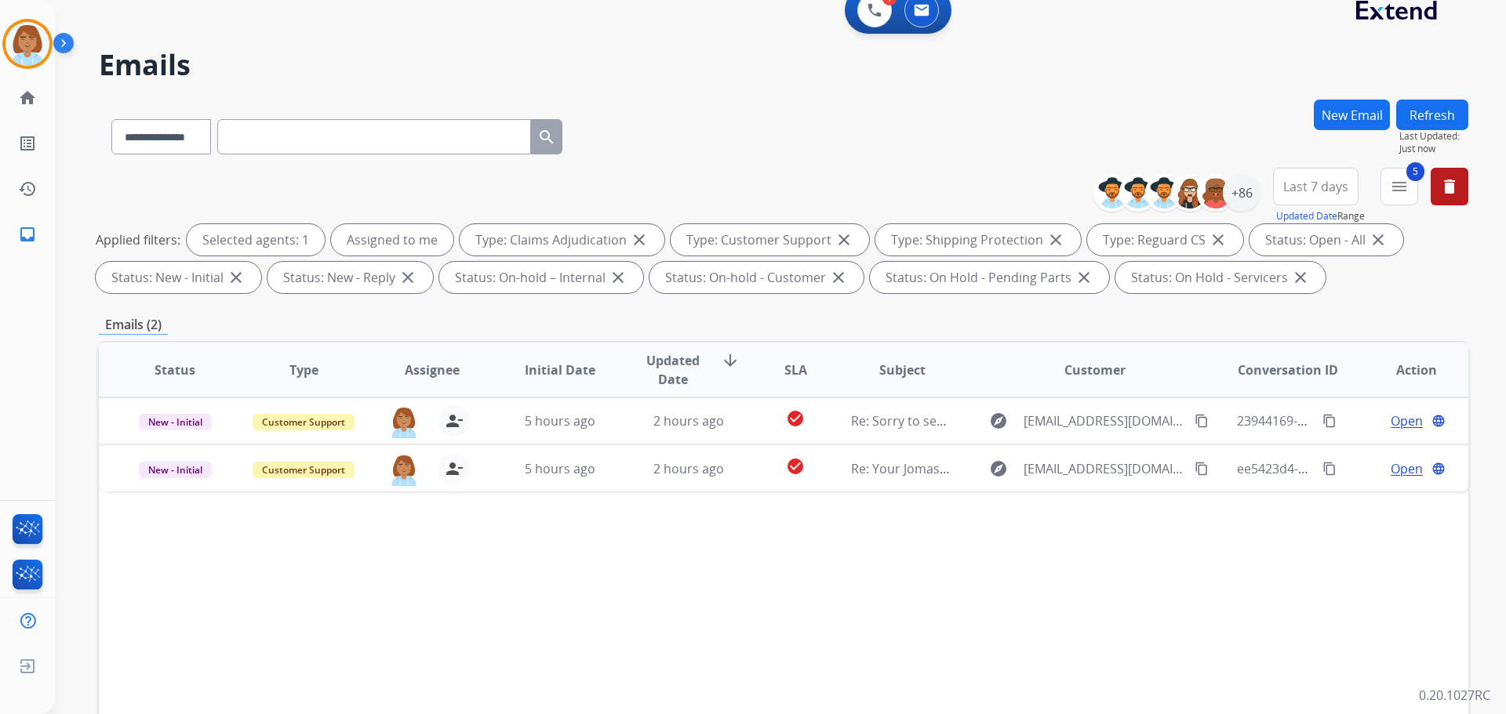
scroll to position [157, 0]
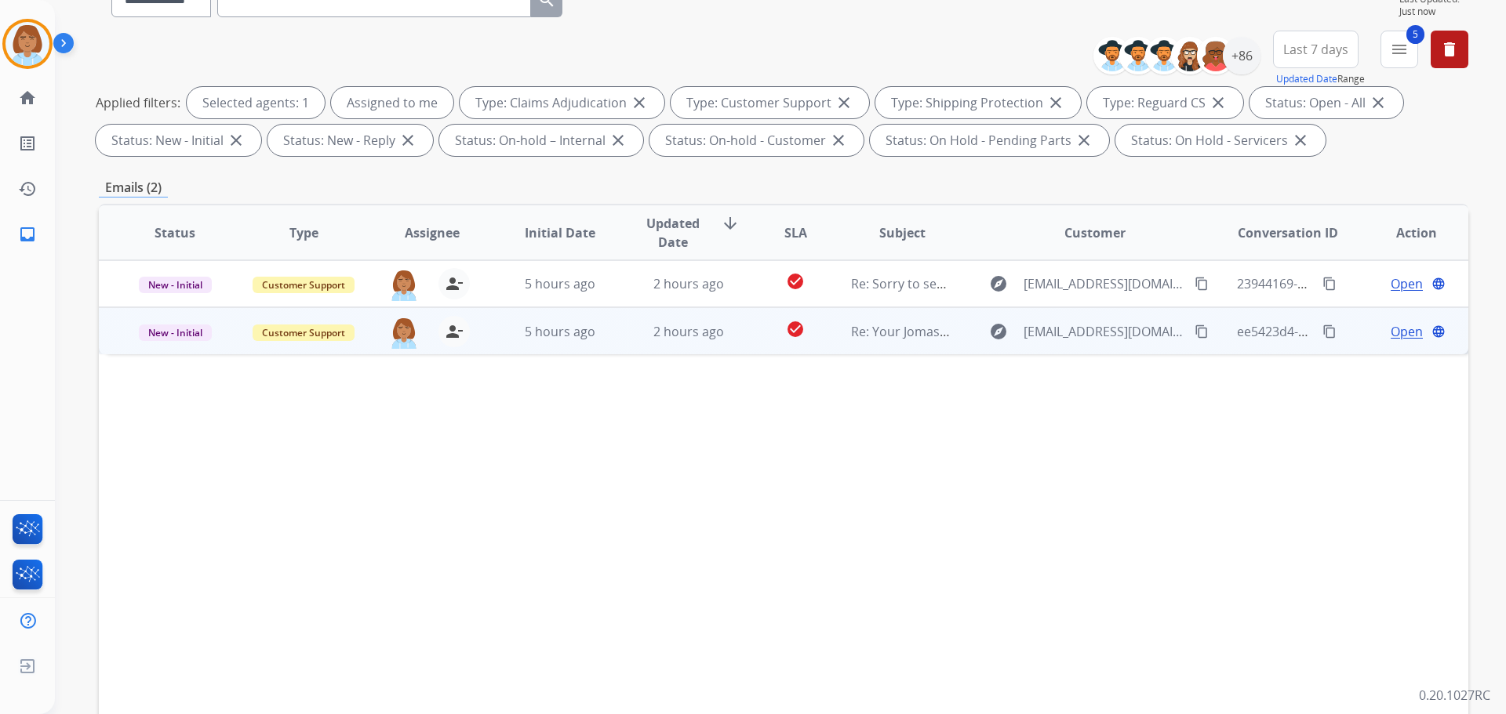
click at [827, 325] on td "Re: Your Jomashop virtual card is here" at bounding box center [890, 330] width 129 height 47
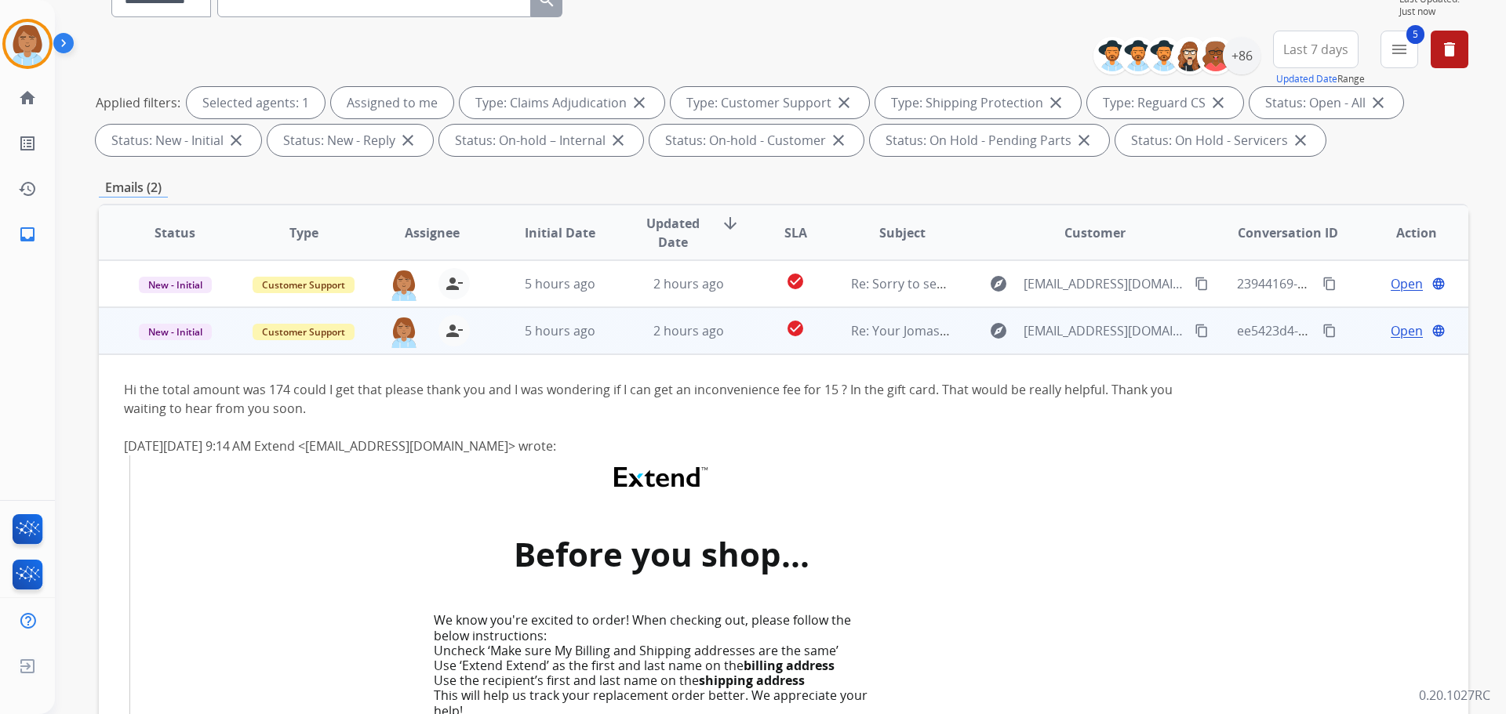
scroll to position [47, 0]
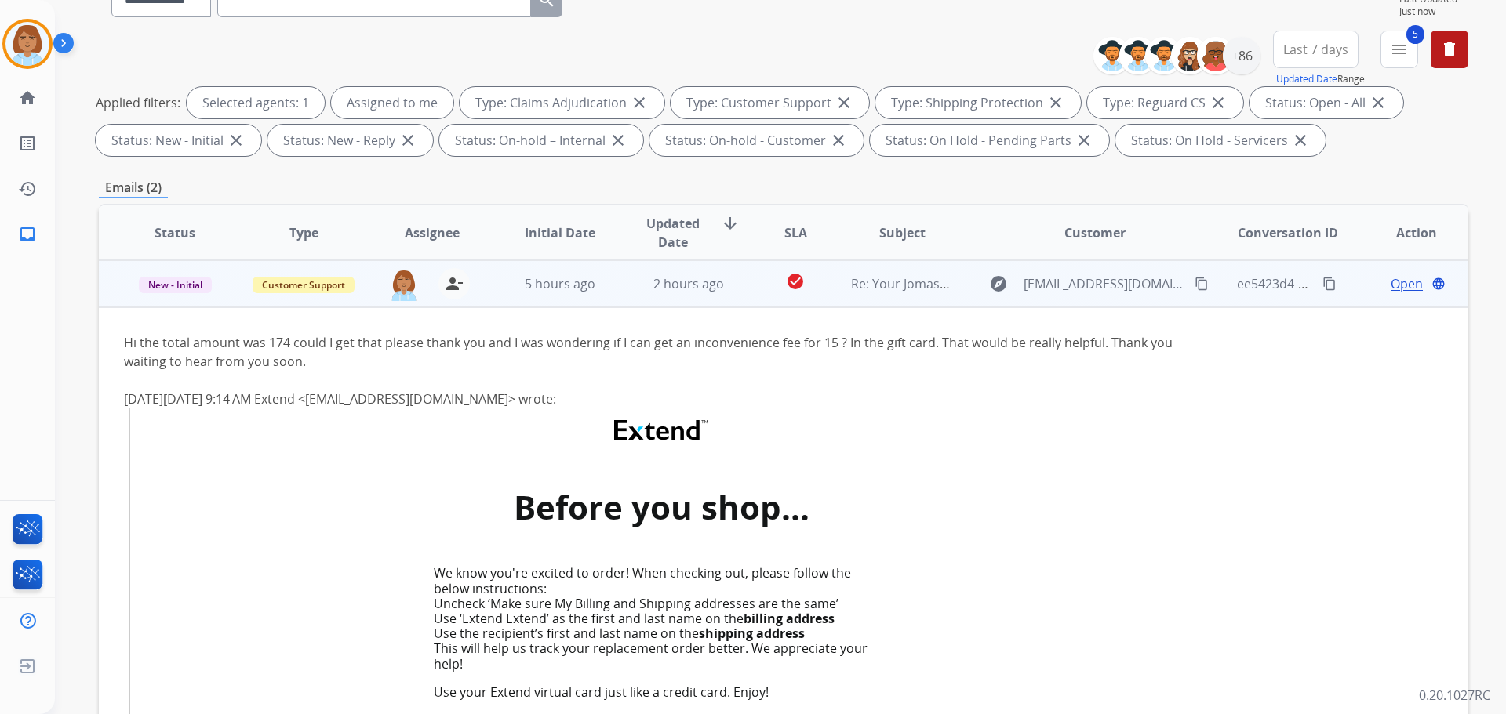
click at [720, 346] on div "Hi the total amount was 174 could I get that please thank you and I was wonderi…" at bounding box center [655, 352] width 1063 height 38
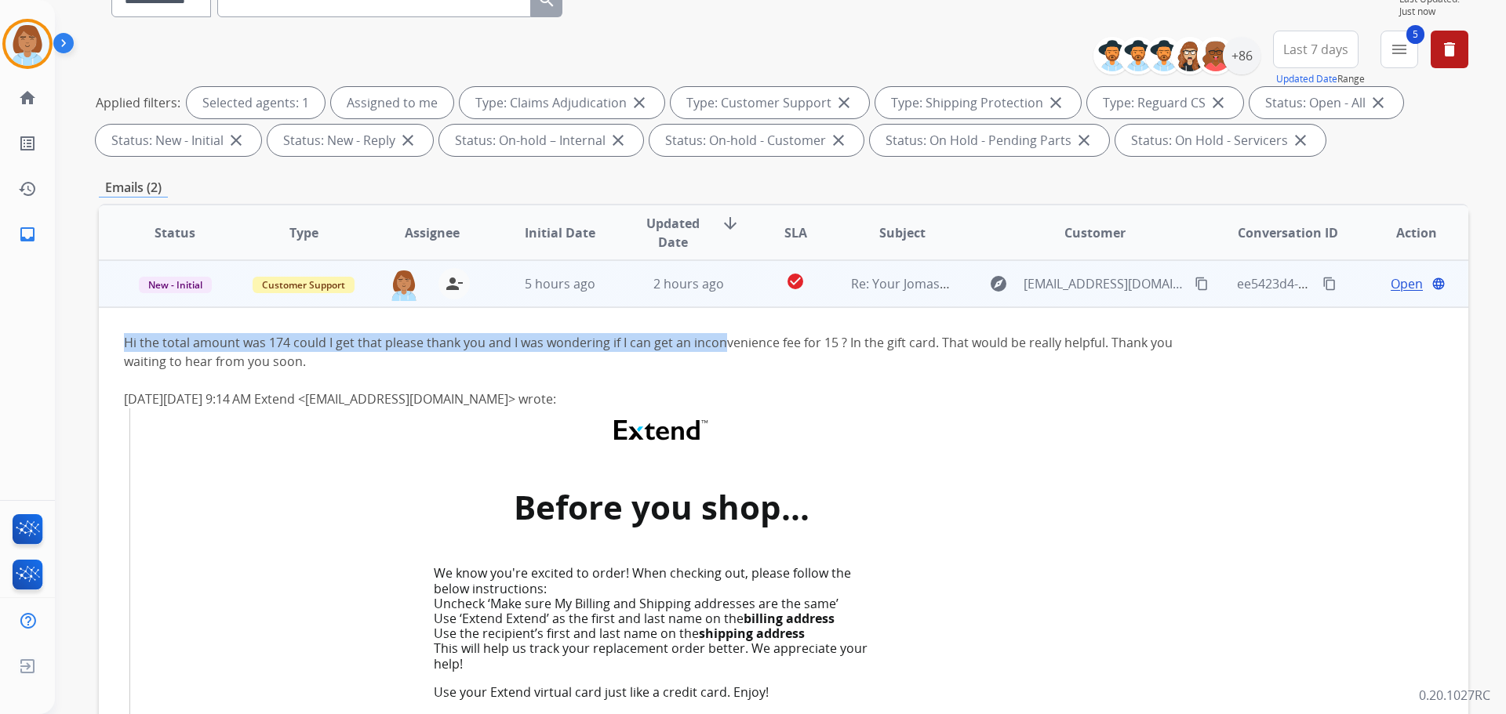
drag, startPoint x: 720, startPoint y: 346, endPoint x: 222, endPoint y: 362, distance: 498.3
click at [222, 362] on div "Hi the total amount was 174 could I get that please thank you and I was wonderi…" at bounding box center [655, 352] width 1063 height 38
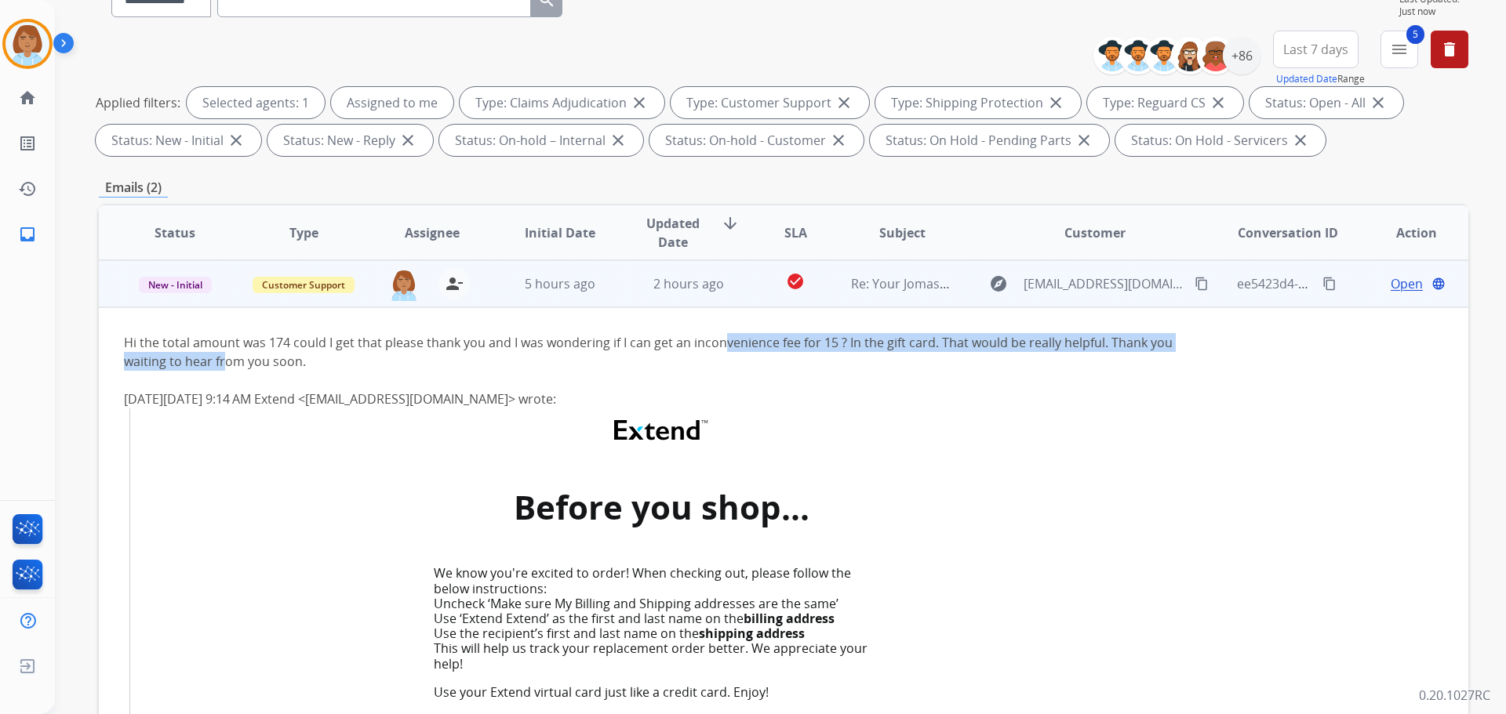
click at [222, 362] on div "Hi the total amount was 174 could I get that please thank you and I was wonderi…" at bounding box center [655, 352] width 1063 height 38
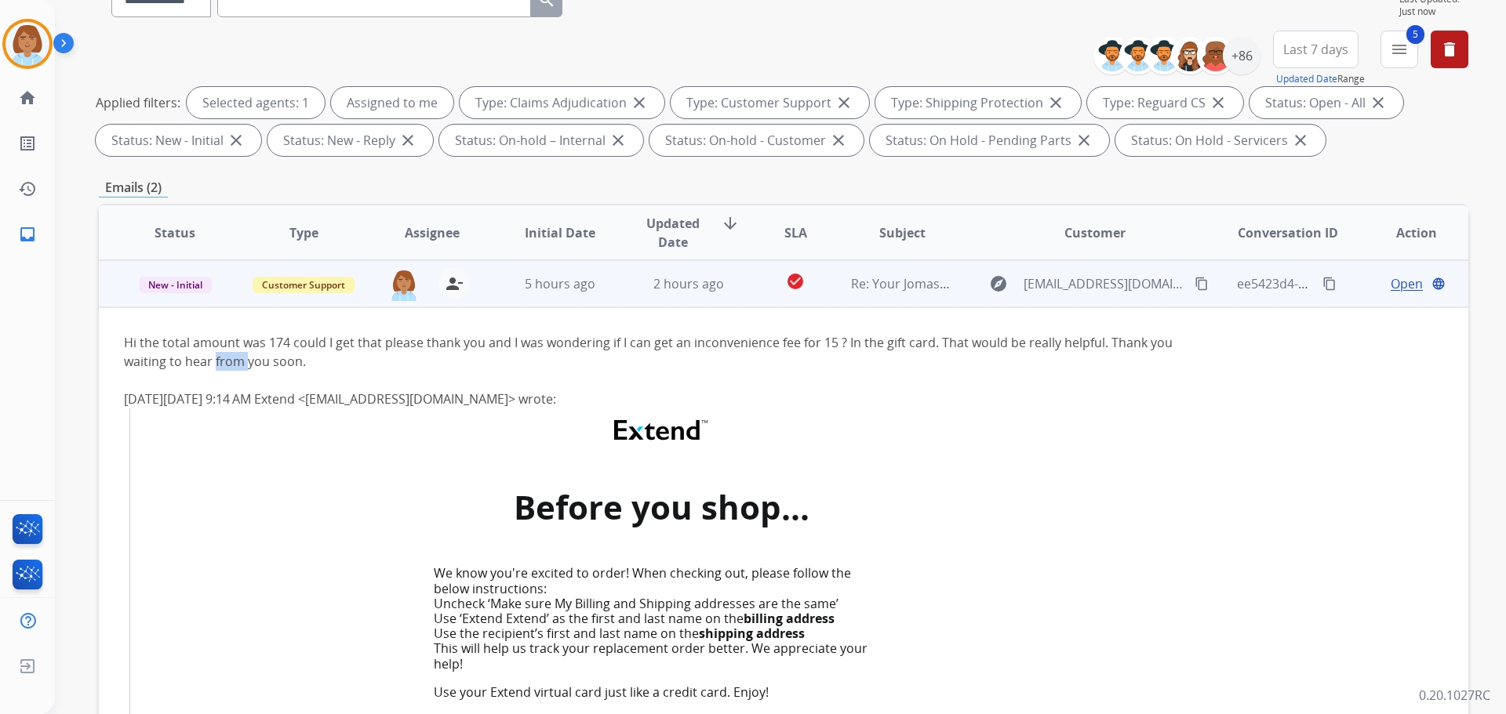
click at [222, 362] on div "Hi the total amount was 174 could I get that please thank you and I was wonderi…" at bounding box center [655, 352] width 1063 height 38
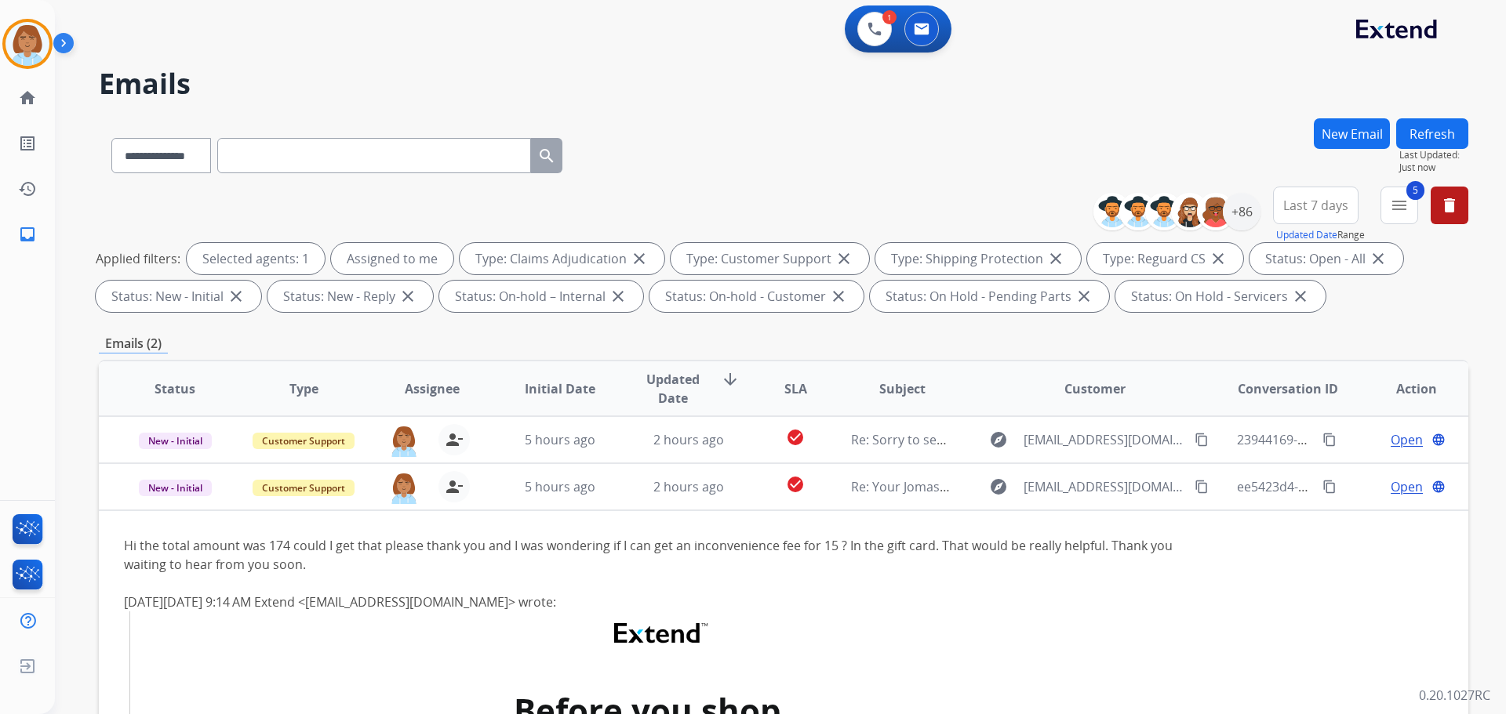
scroll to position [0, 0]
click at [883, 49] on div "1 Voice Interactions 0 Email Interactions" at bounding box center [898, 29] width 107 height 47
click at [869, 20] on button at bounding box center [874, 30] width 35 height 35
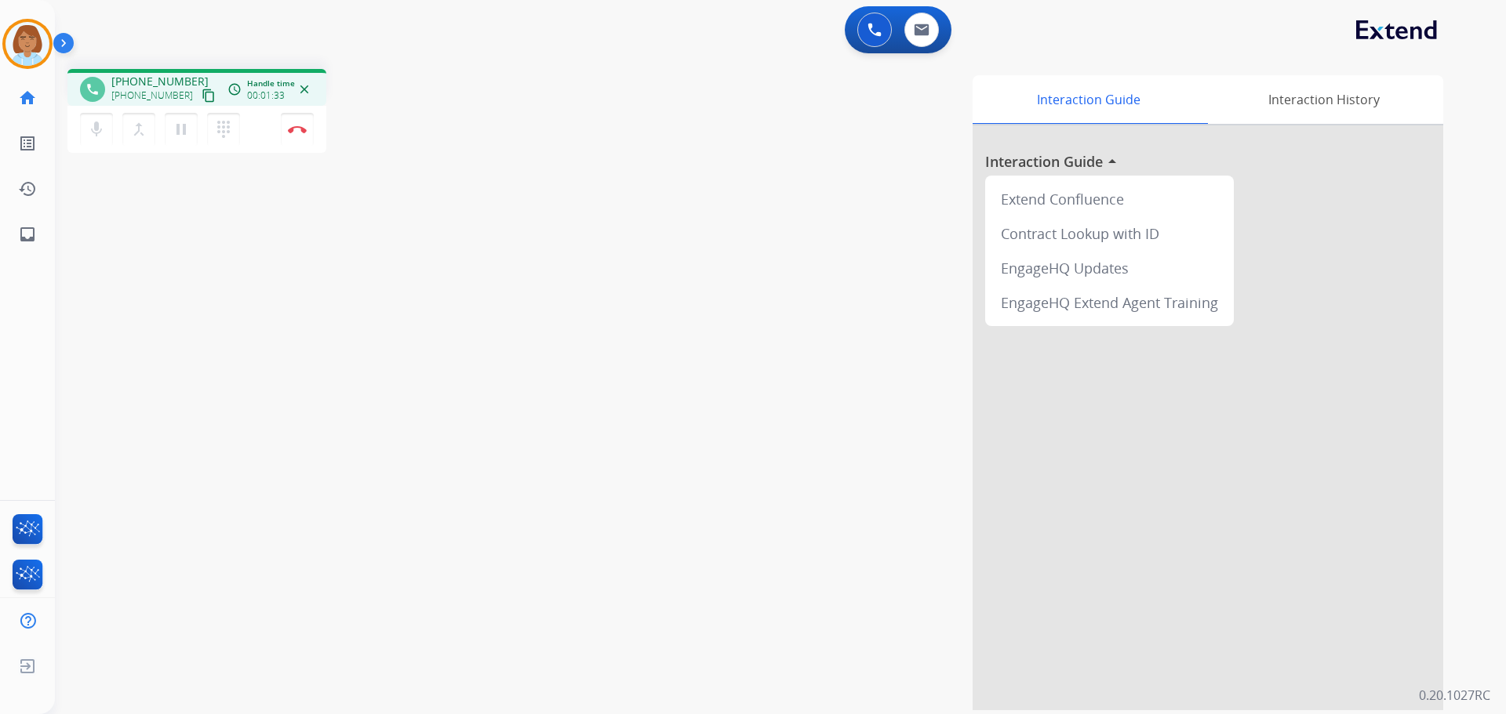
click at [202, 93] on mat-icon "content_copy" at bounding box center [209, 96] width 14 height 14
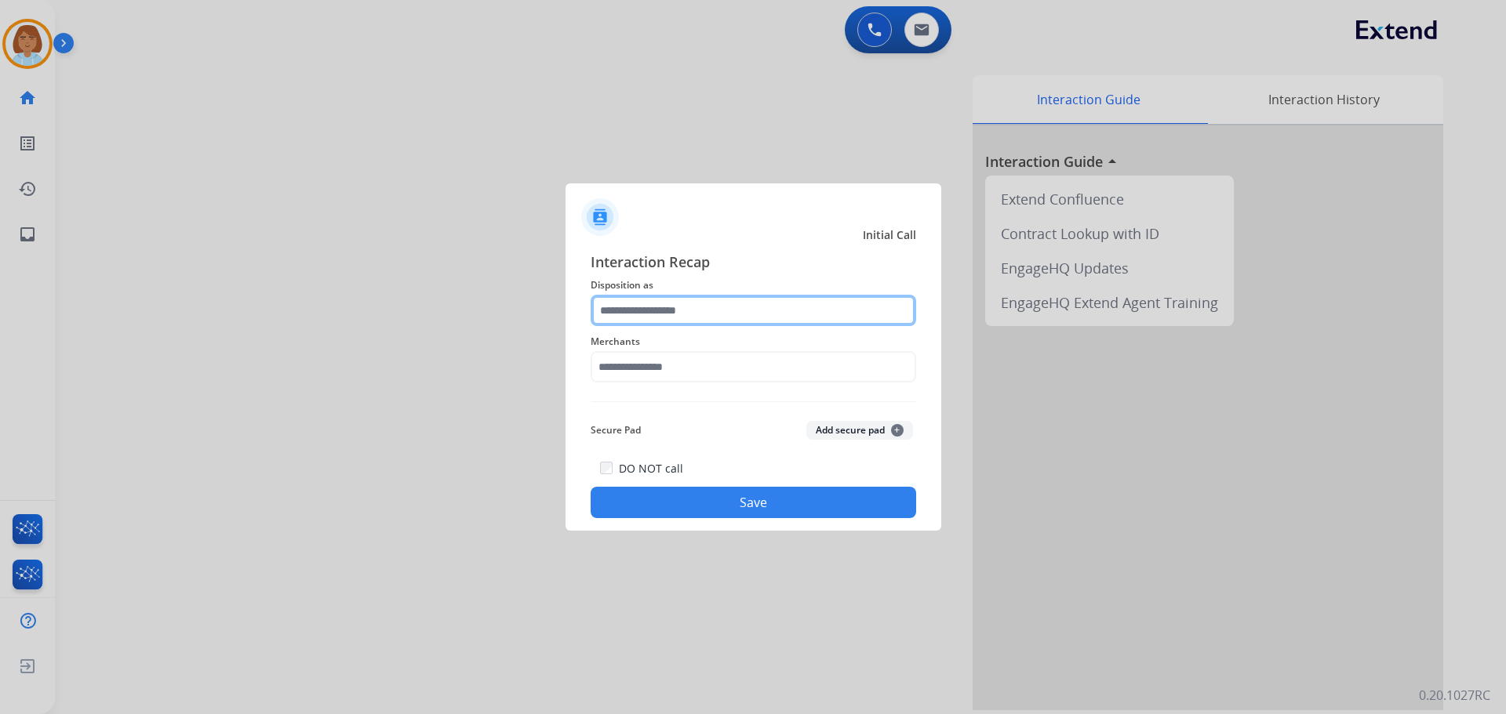
drag, startPoint x: 795, startPoint y: 296, endPoint x: 792, endPoint y: 322, distance: 26.8
click at [793, 317] on input "text" at bounding box center [753, 310] width 325 height 31
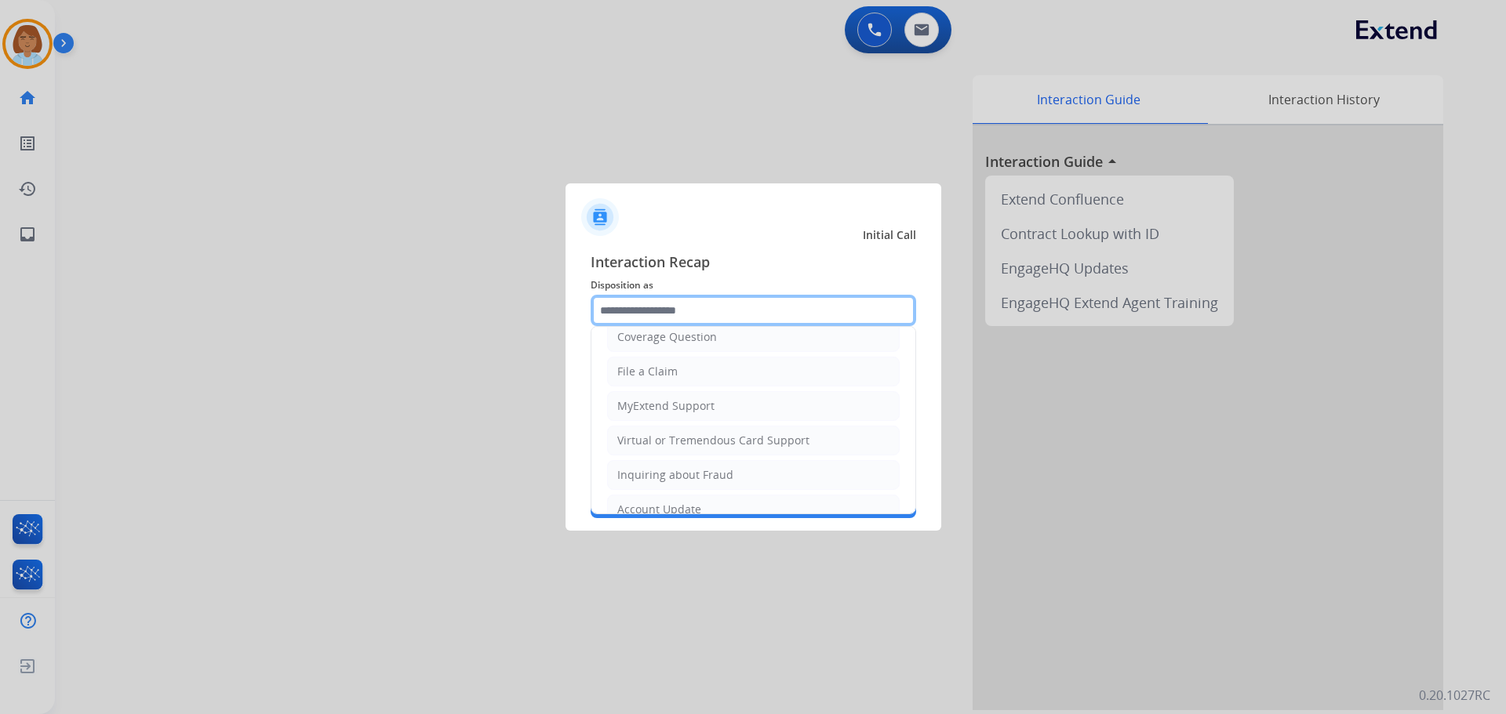
scroll to position [245, 0]
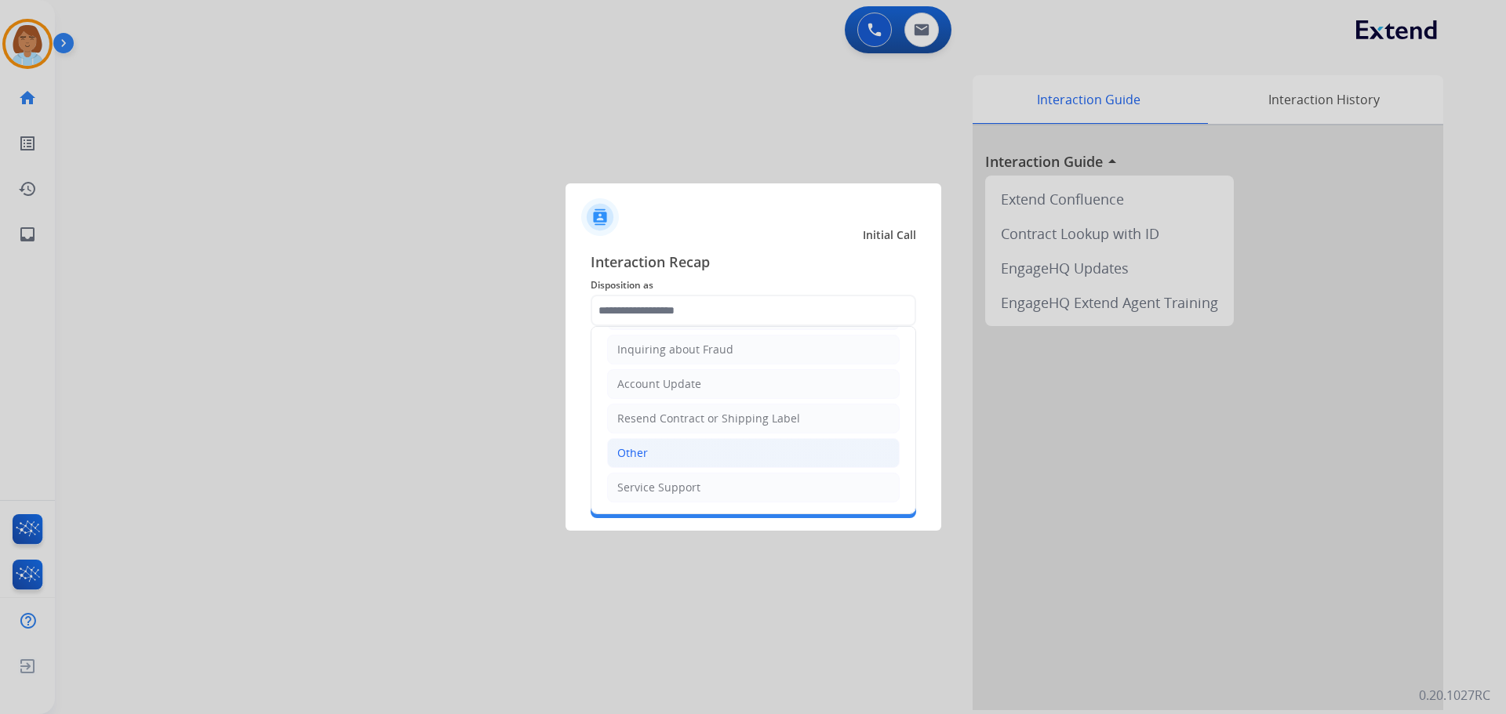
click at [669, 453] on li "Other" at bounding box center [753, 453] width 293 height 30
type input "*****"
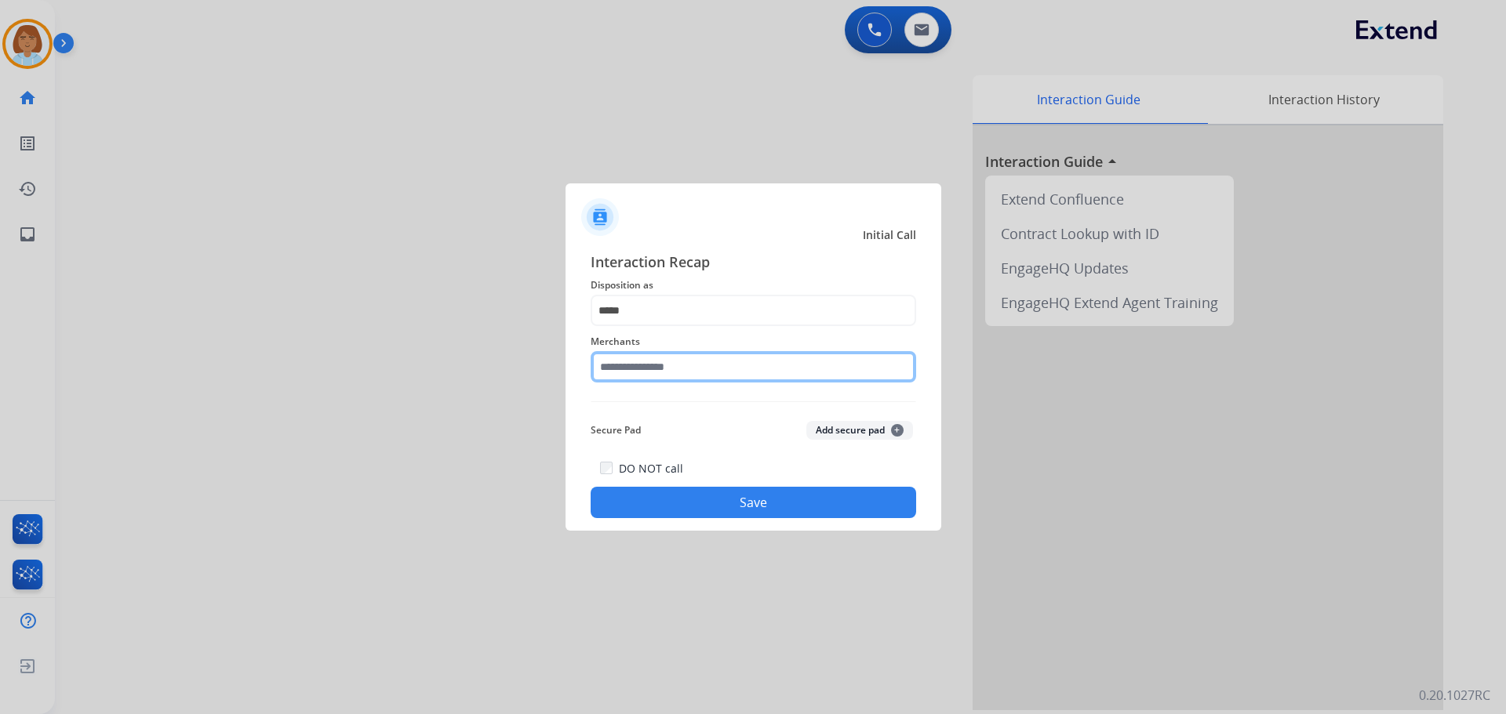
click at [670, 377] on input "text" at bounding box center [753, 366] width 325 height 31
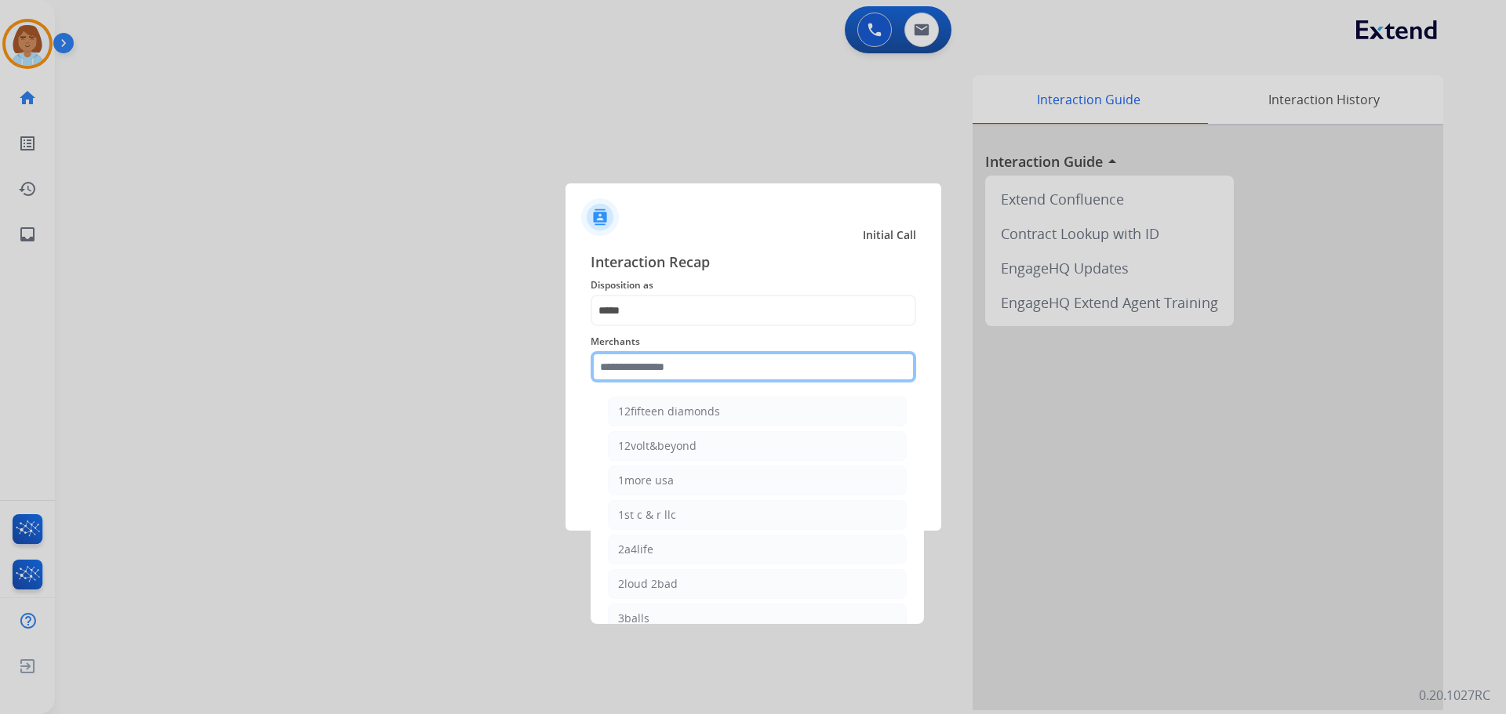
type input "*"
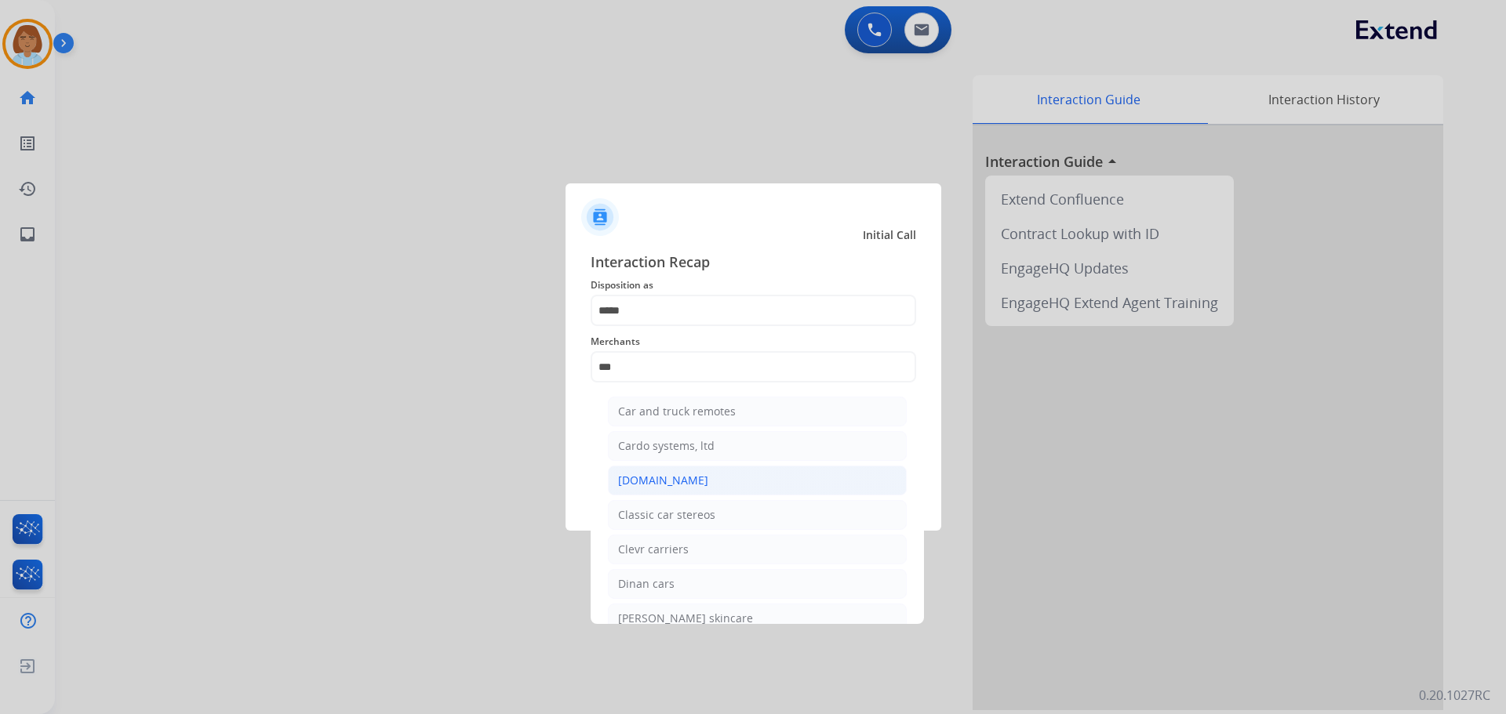
click at [669, 485] on div "Carparts.com" at bounding box center [663, 481] width 90 height 16
type input "**********"
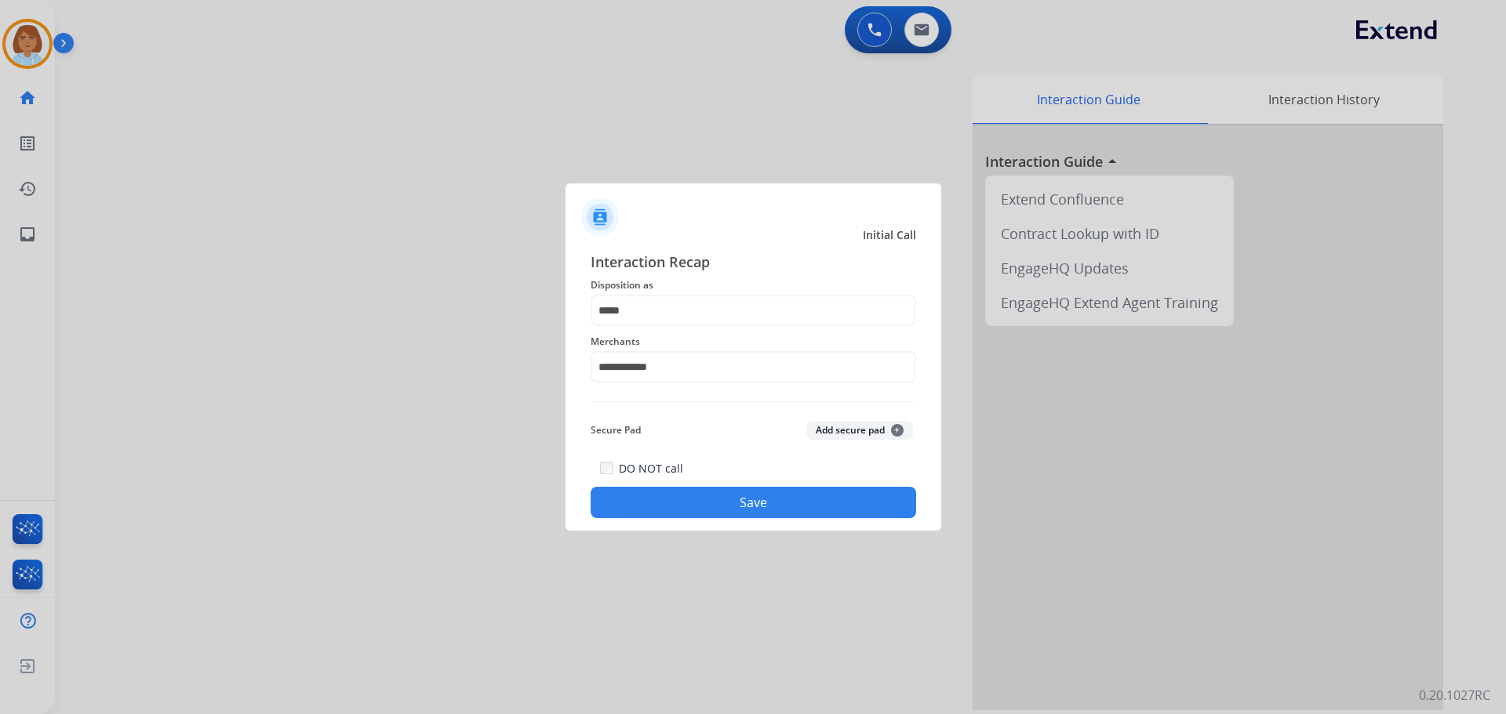
click at [694, 493] on button "Save" at bounding box center [753, 502] width 325 height 31
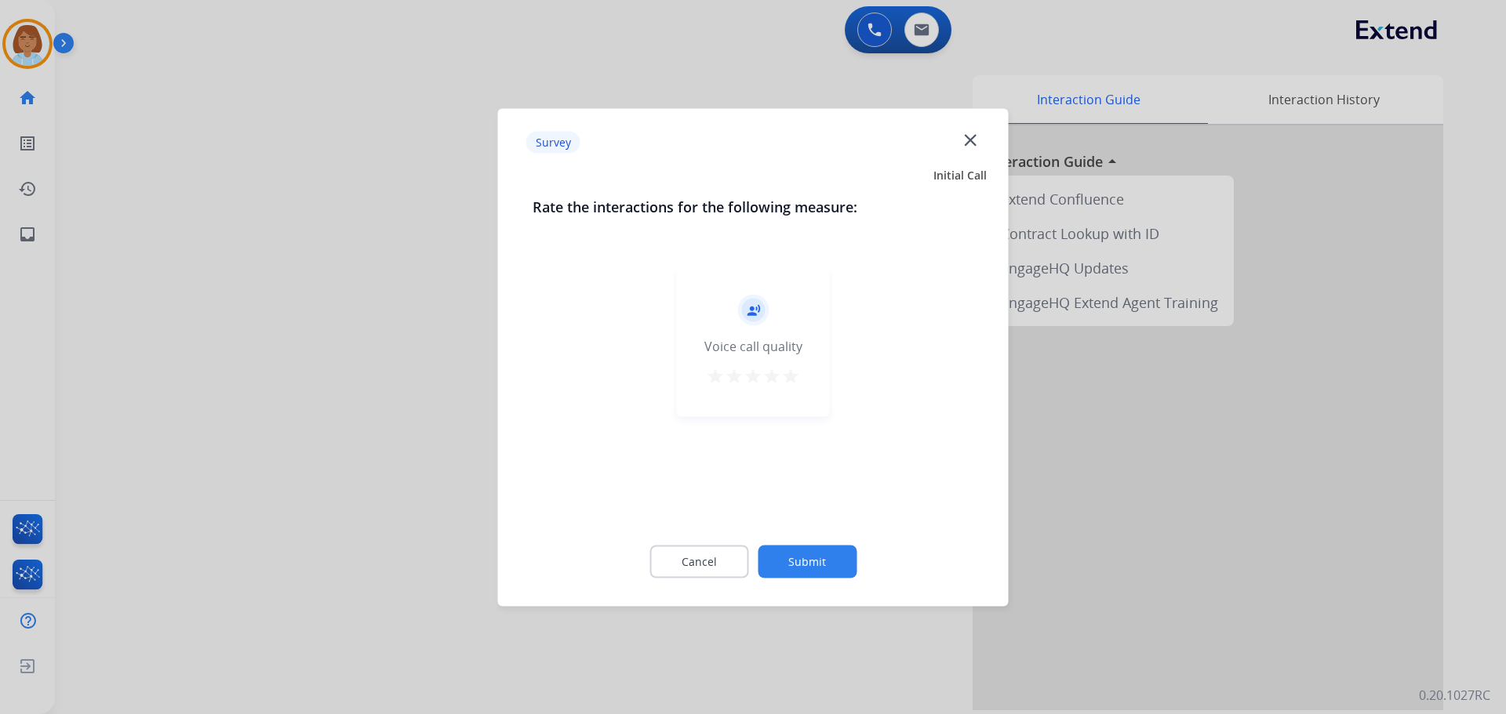
click at [827, 555] on button "Submit" at bounding box center [807, 561] width 99 height 33
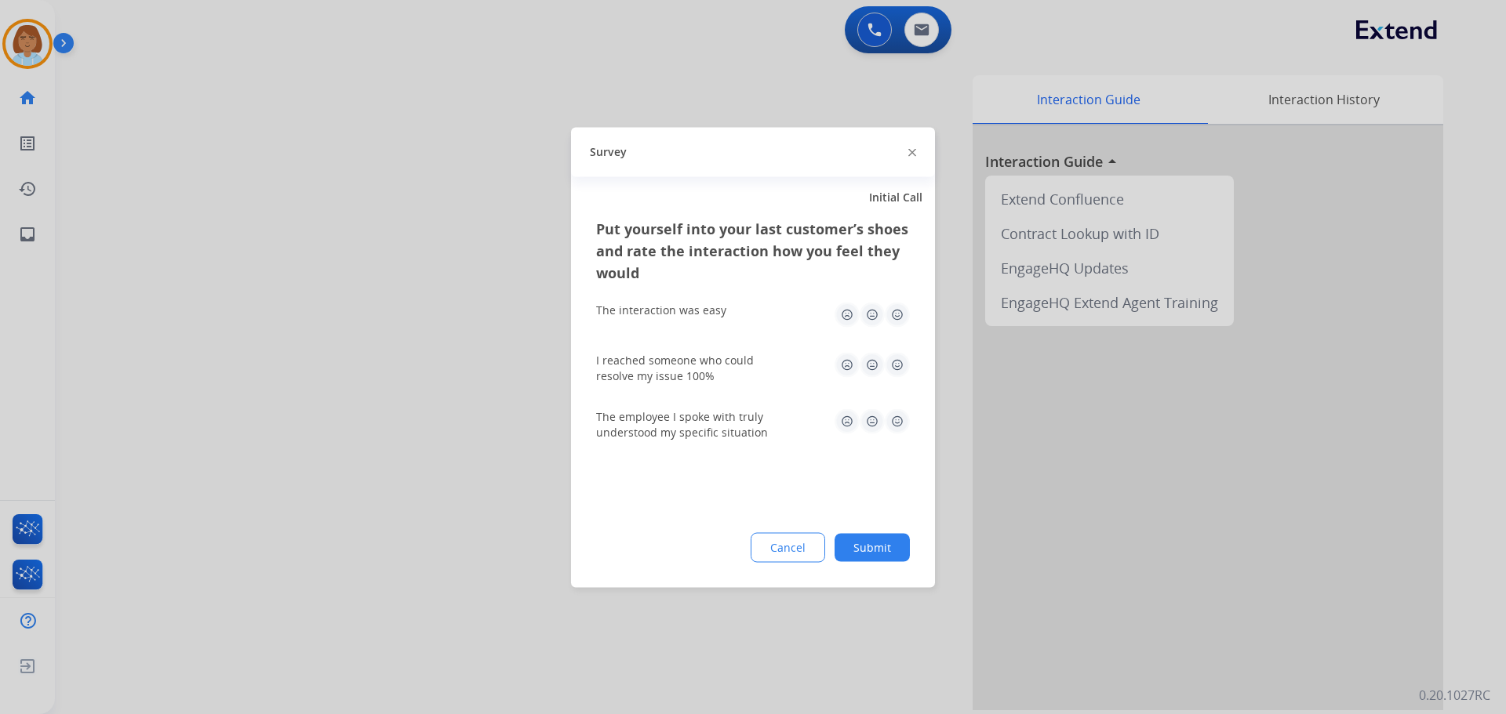
click at [902, 551] on button "Submit" at bounding box center [871, 547] width 75 height 28
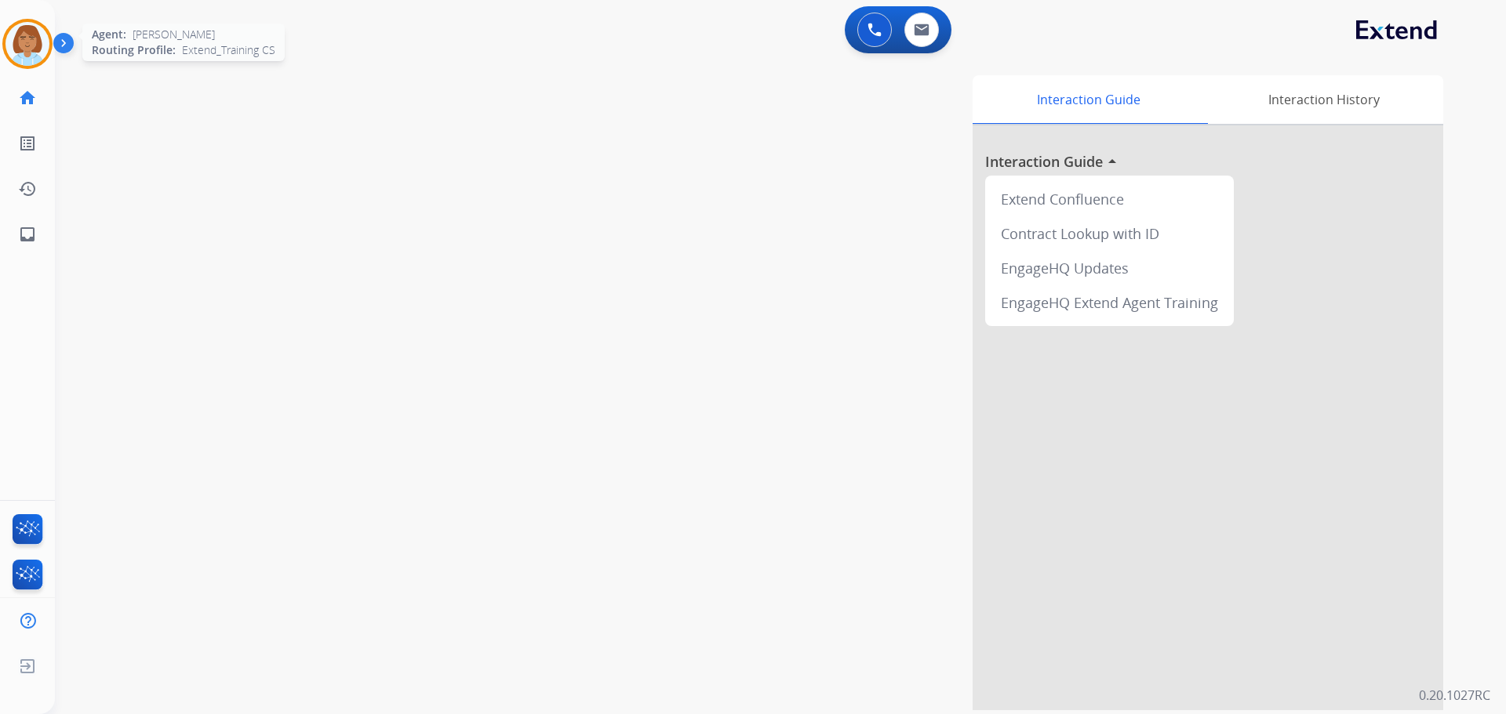
click at [23, 44] on img at bounding box center [27, 44] width 44 height 44
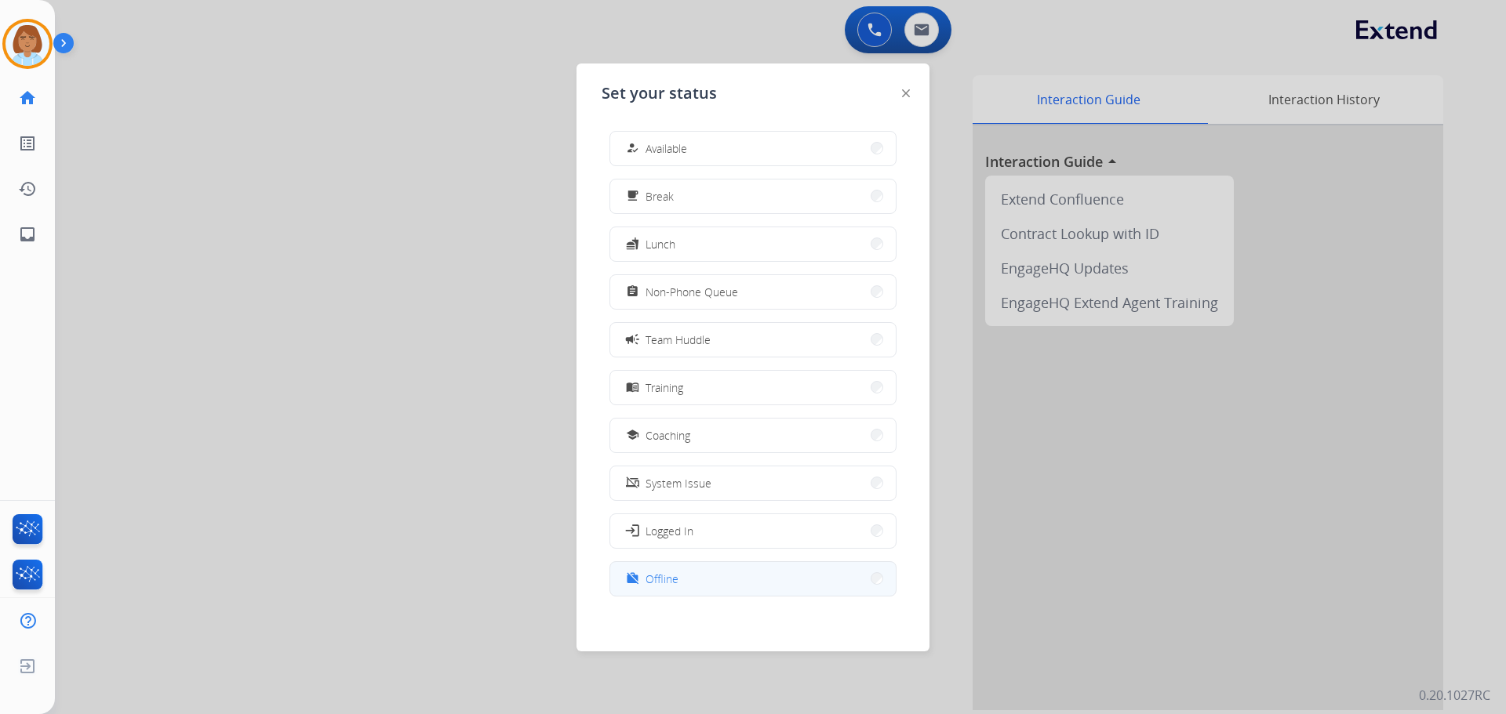
scroll to position [5, 0]
click at [696, 585] on button "work_off Offline" at bounding box center [752, 575] width 285 height 34
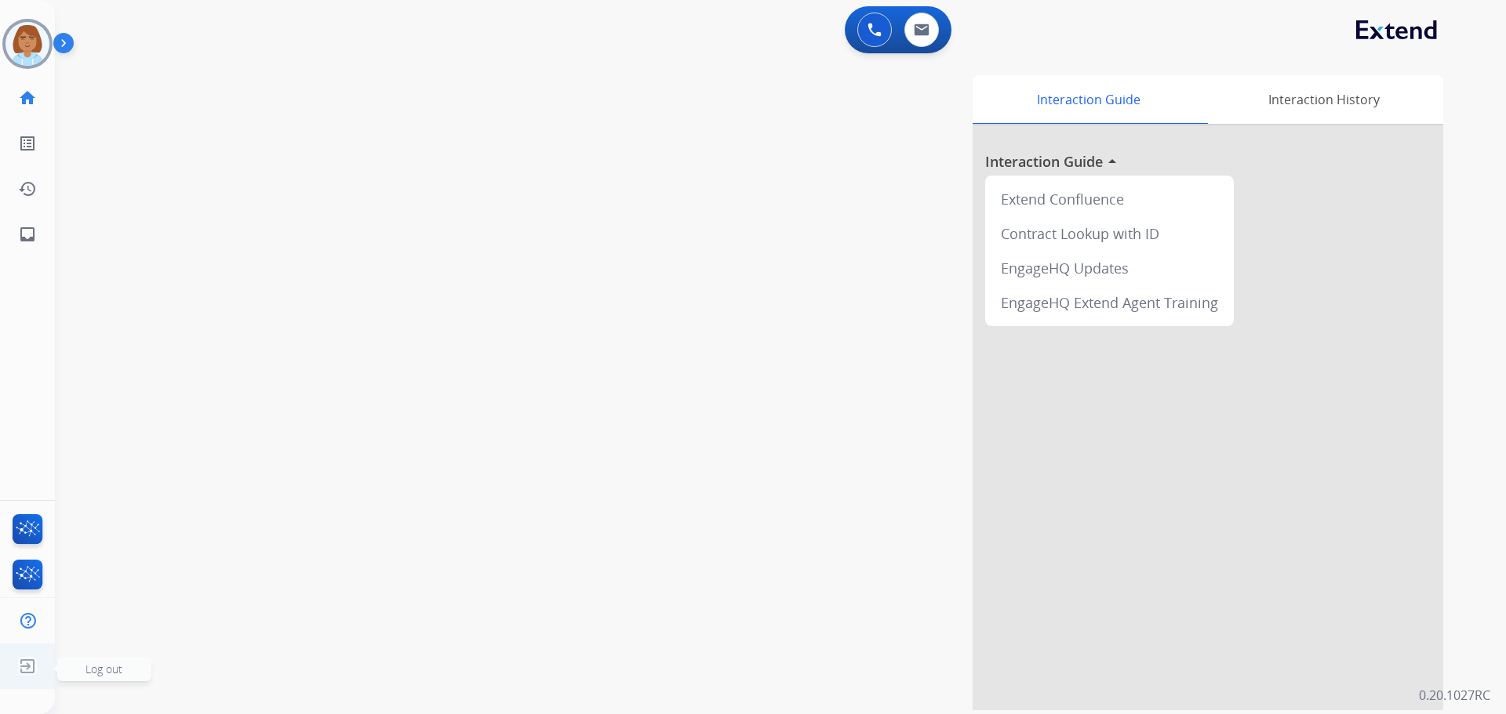
click at [35, 672] on img at bounding box center [27, 667] width 28 height 30
